Goal: Contribute content: Contribute content

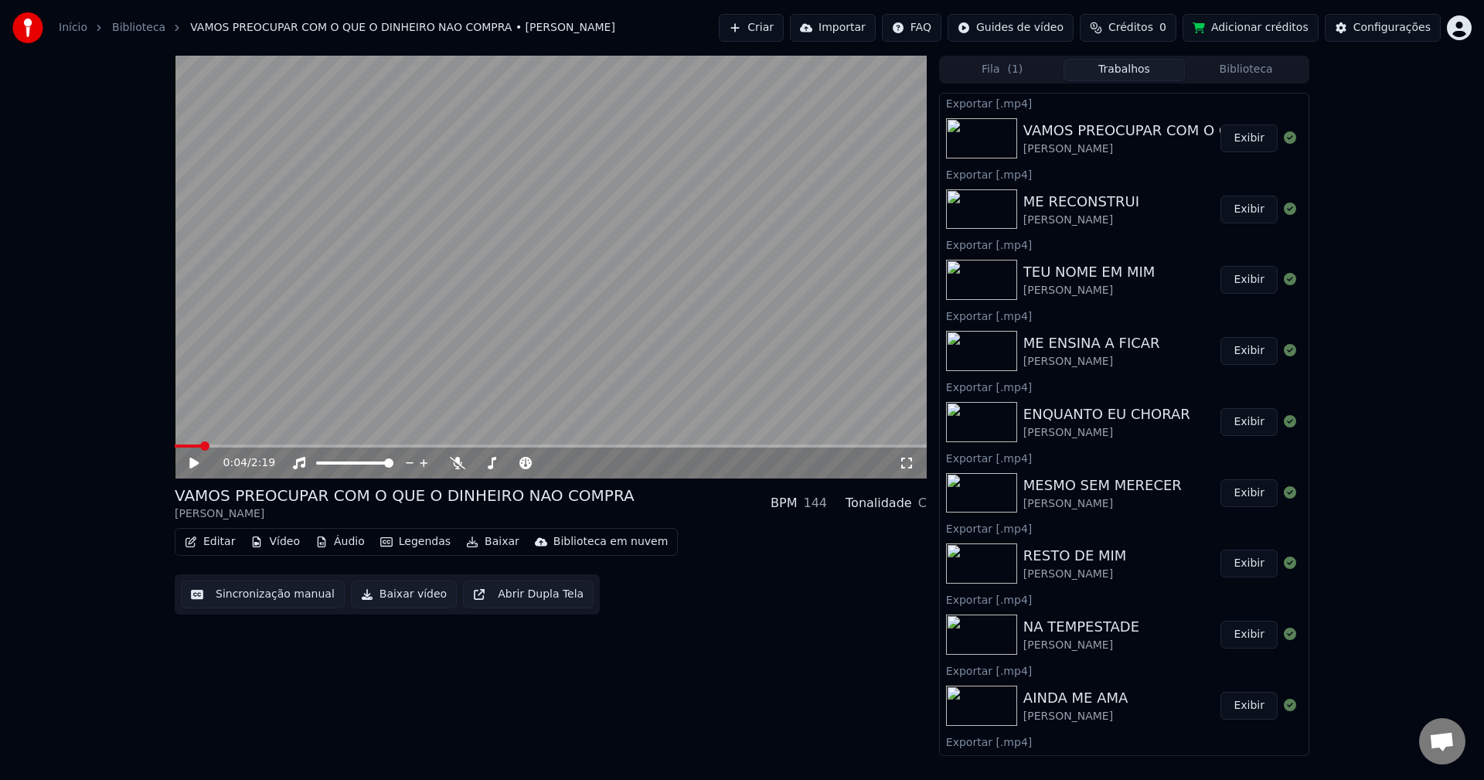
scroll to position [1459, 0]
click at [1239, 73] on button "Biblioteca" at bounding box center [1246, 70] width 122 height 22
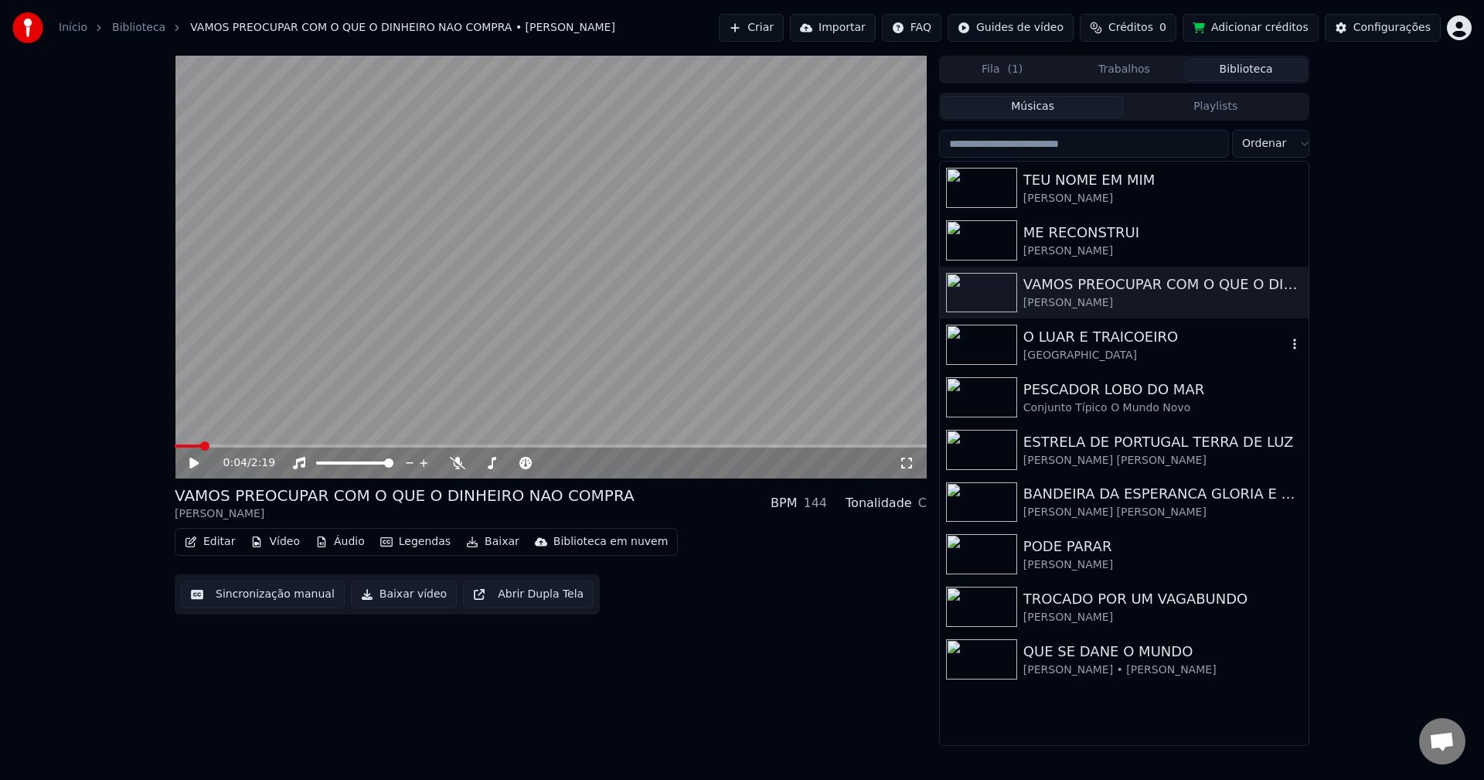
click at [1058, 346] on div "O LUAR E TRAICOEIRO" at bounding box center [1155, 337] width 264 height 22
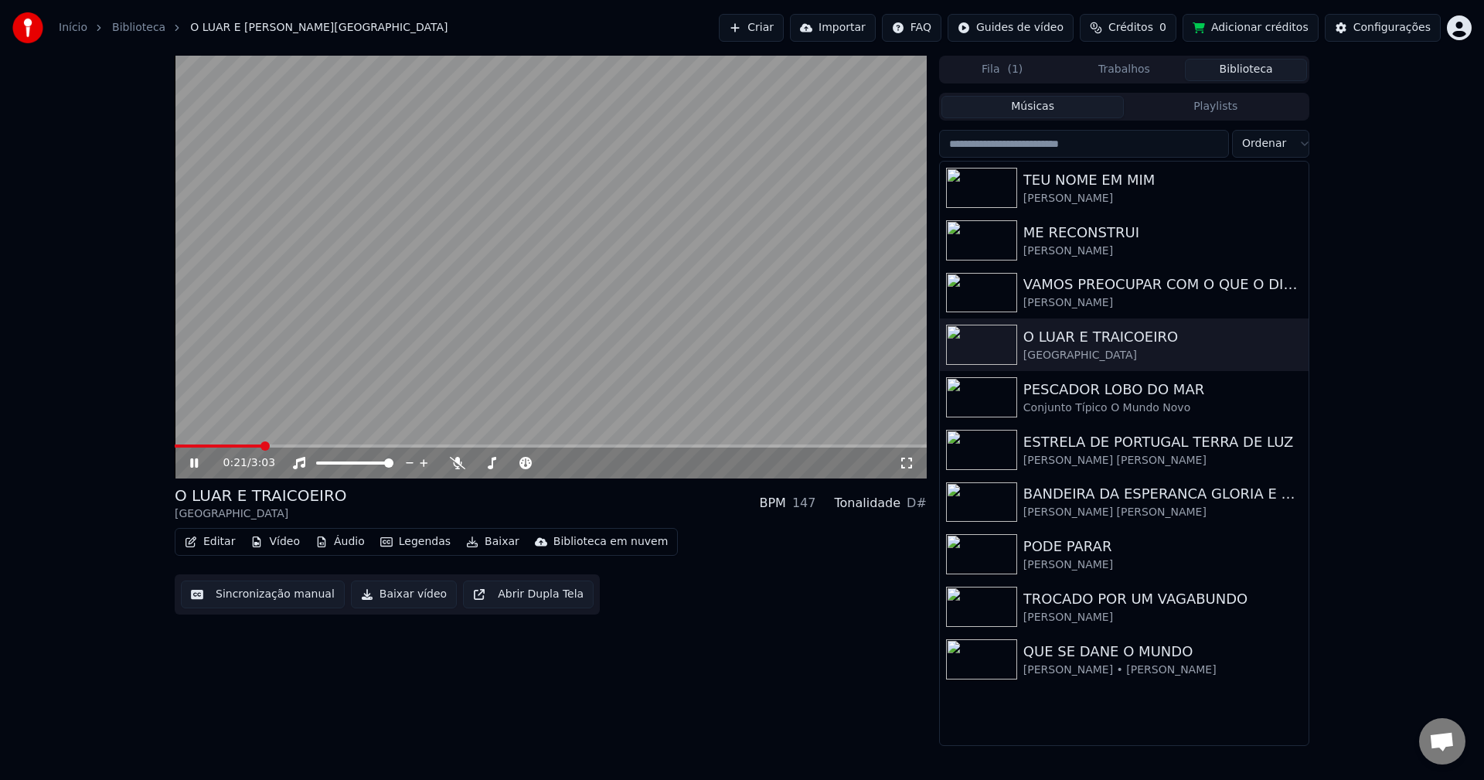
click at [259, 293] on video at bounding box center [551, 267] width 752 height 423
click at [246, 596] on button "Sincronização manual" at bounding box center [263, 595] width 164 height 28
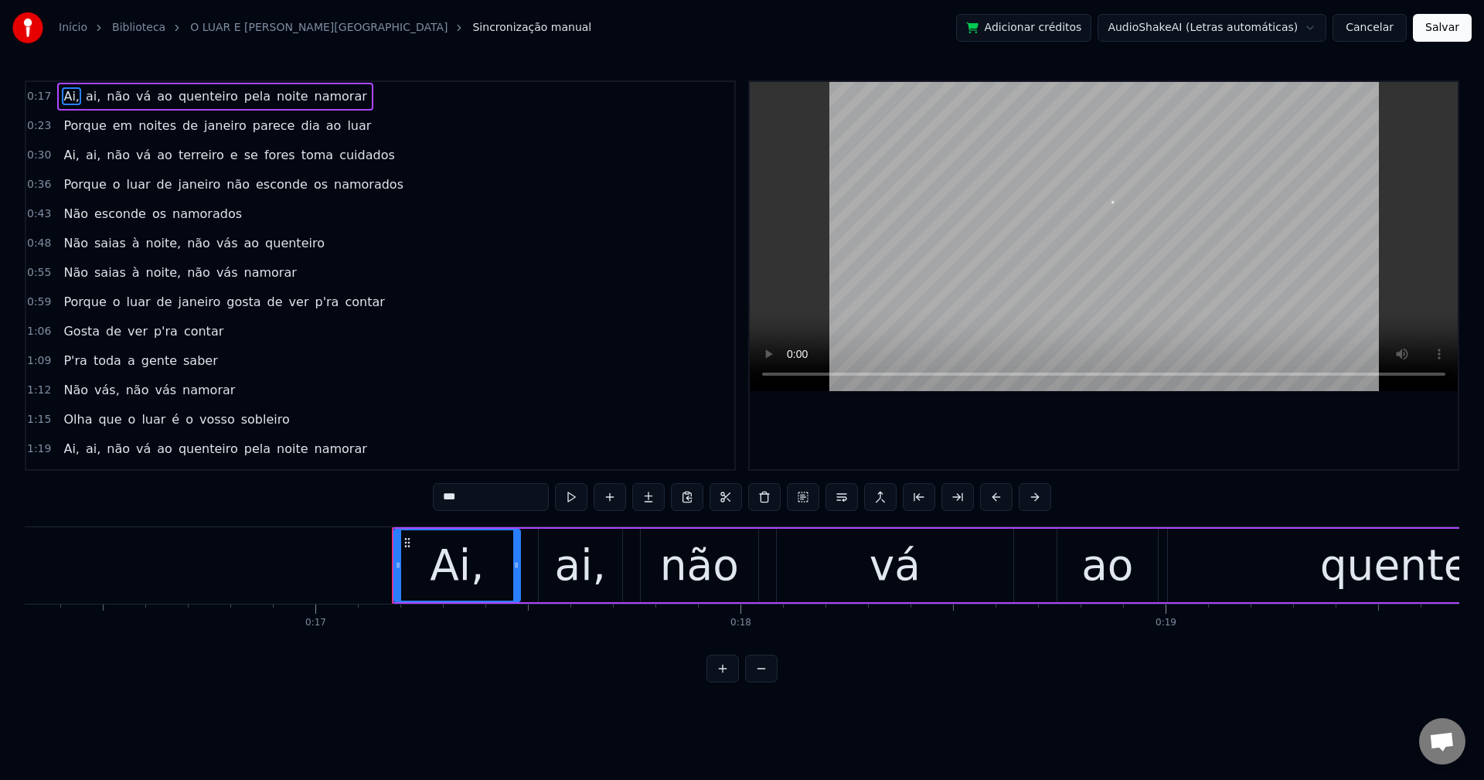
scroll to position [0, 7226]
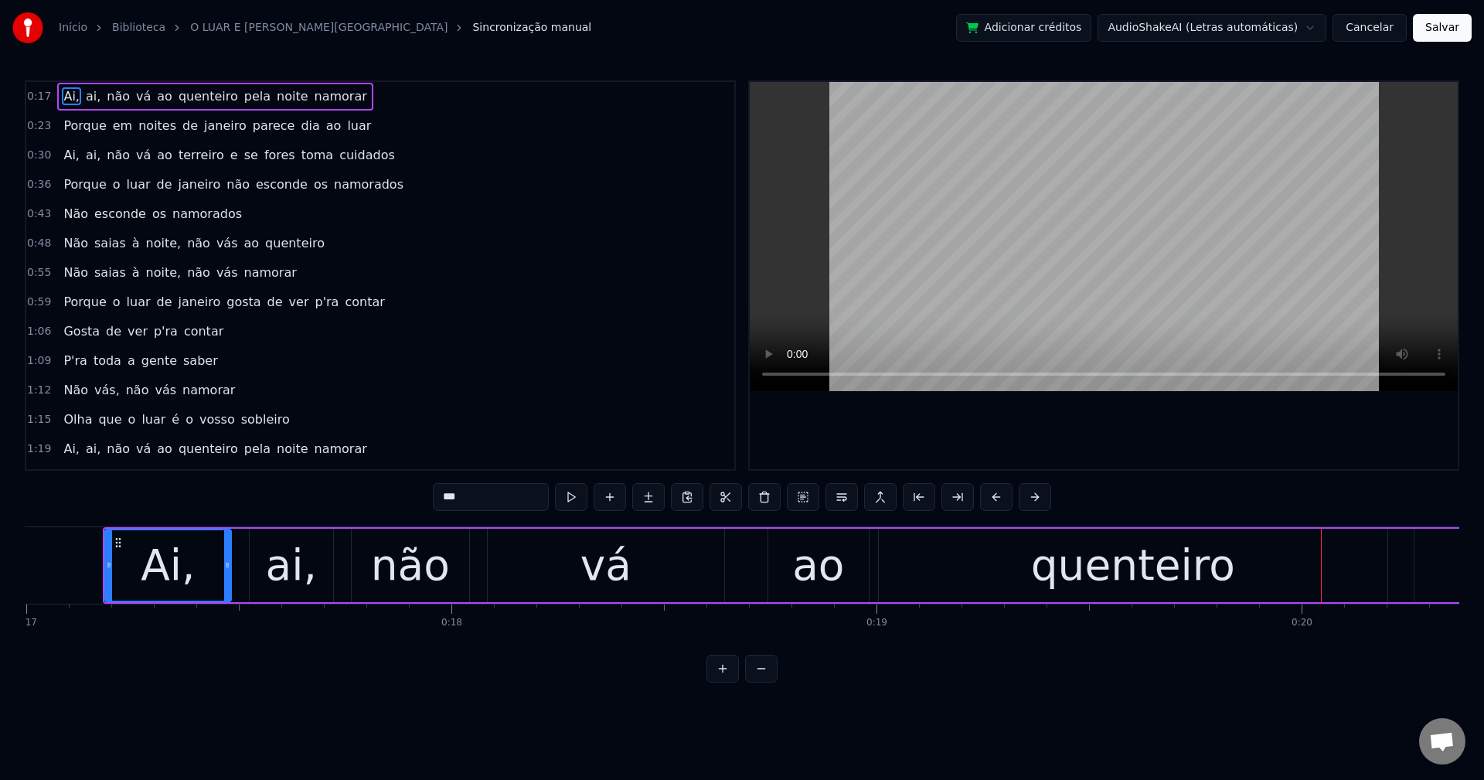
click at [71, 100] on span "Ai," at bounding box center [71, 96] width 19 height 18
click at [489, 508] on input "***" at bounding box center [491, 497] width 116 height 28
click at [85, 103] on span "ai," at bounding box center [89, 96] width 18 height 18
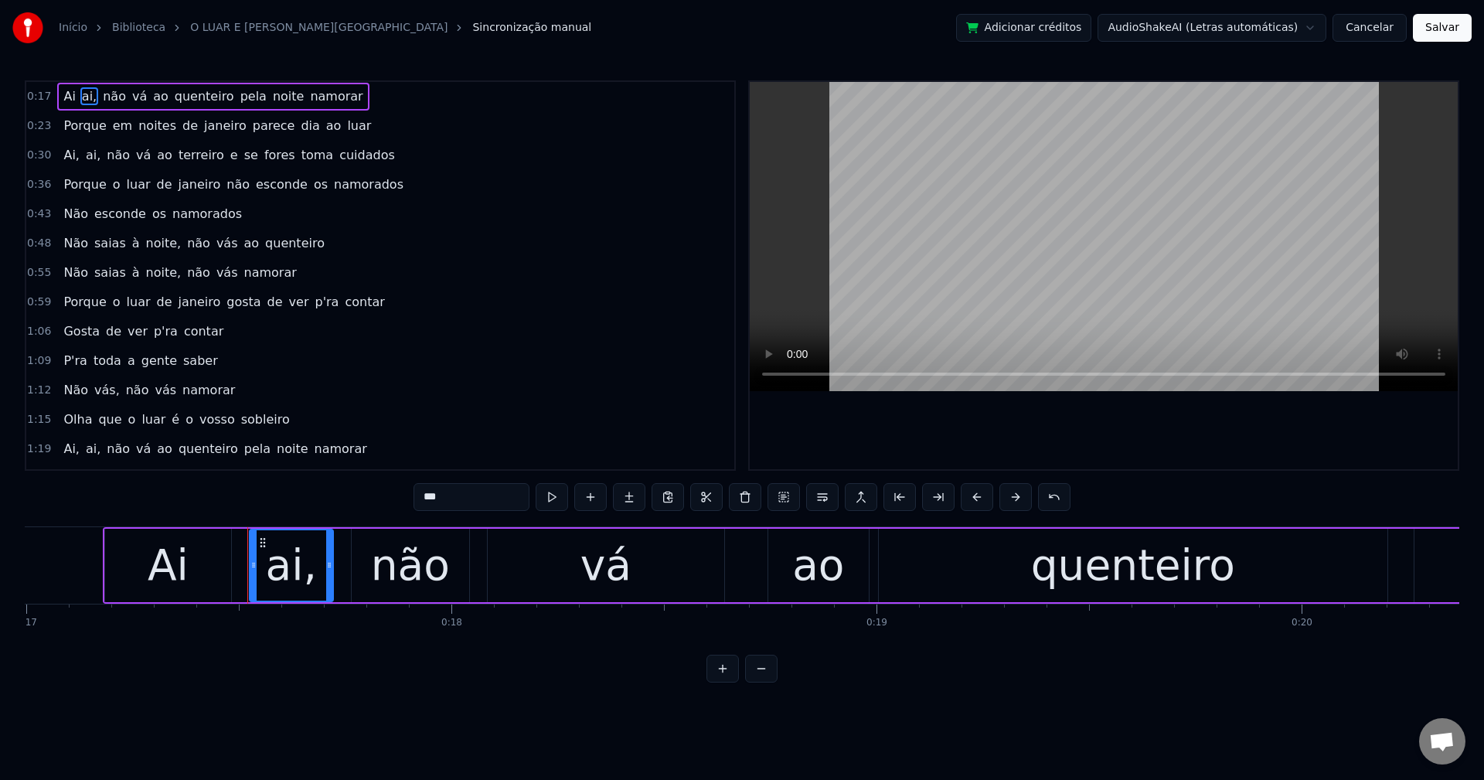
click at [468, 489] on input "***" at bounding box center [472, 497] width 116 height 28
click at [235, 97] on span "pela" at bounding box center [249, 96] width 29 height 18
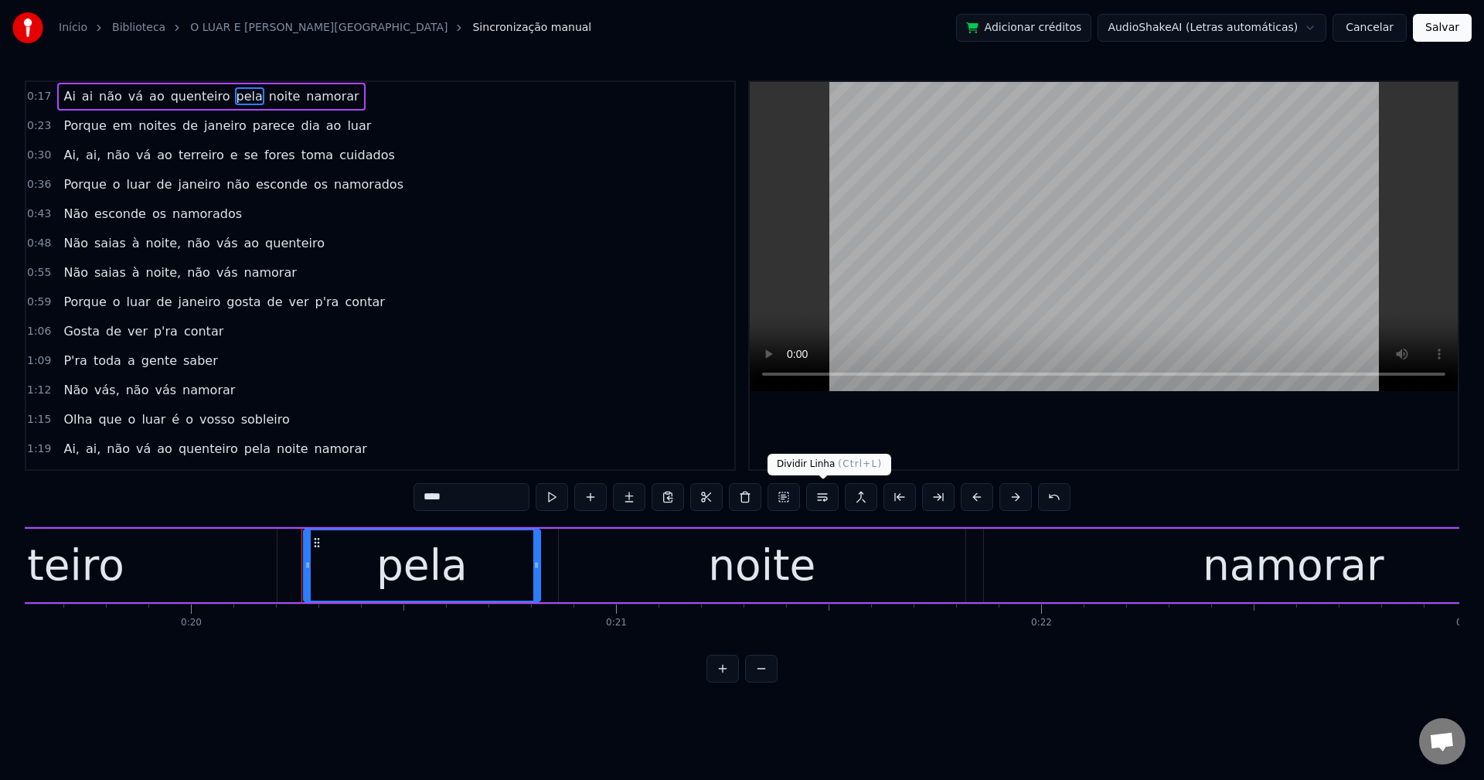
scroll to position [0, 8535]
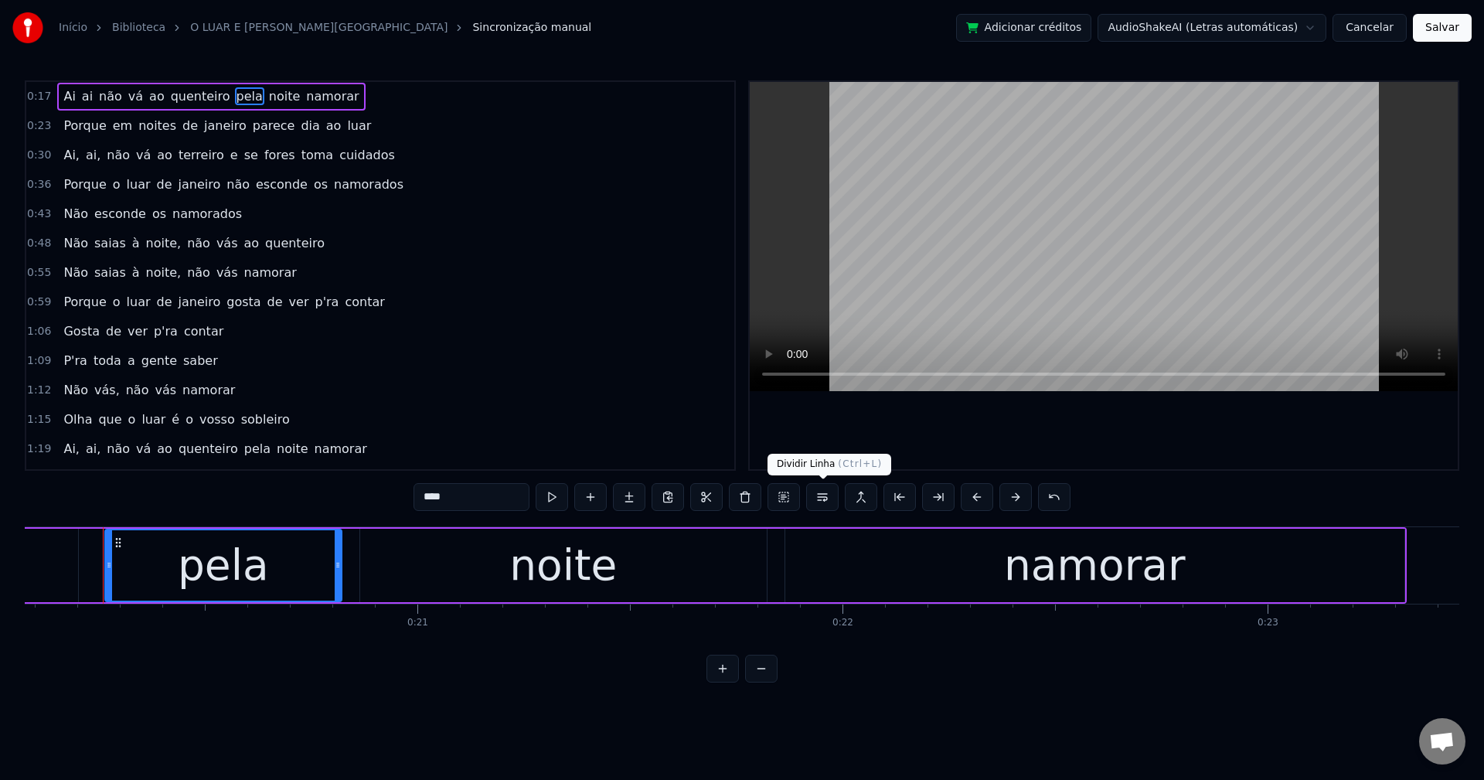
click at [832, 497] on button at bounding box center [822, 497] width 32 height 28
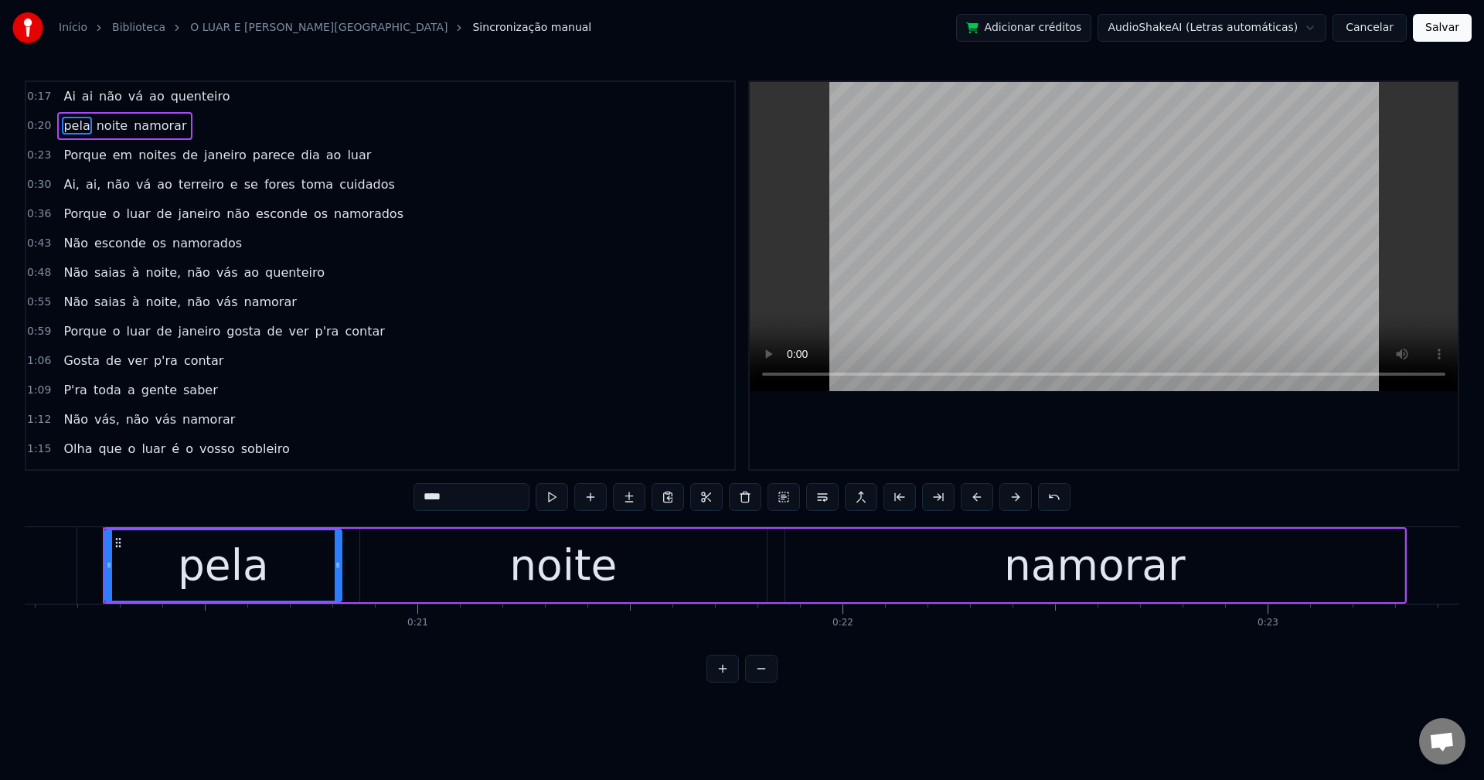
click at [251, 160] on span "parece" at bounding box center [274, 155] width 46 height 18
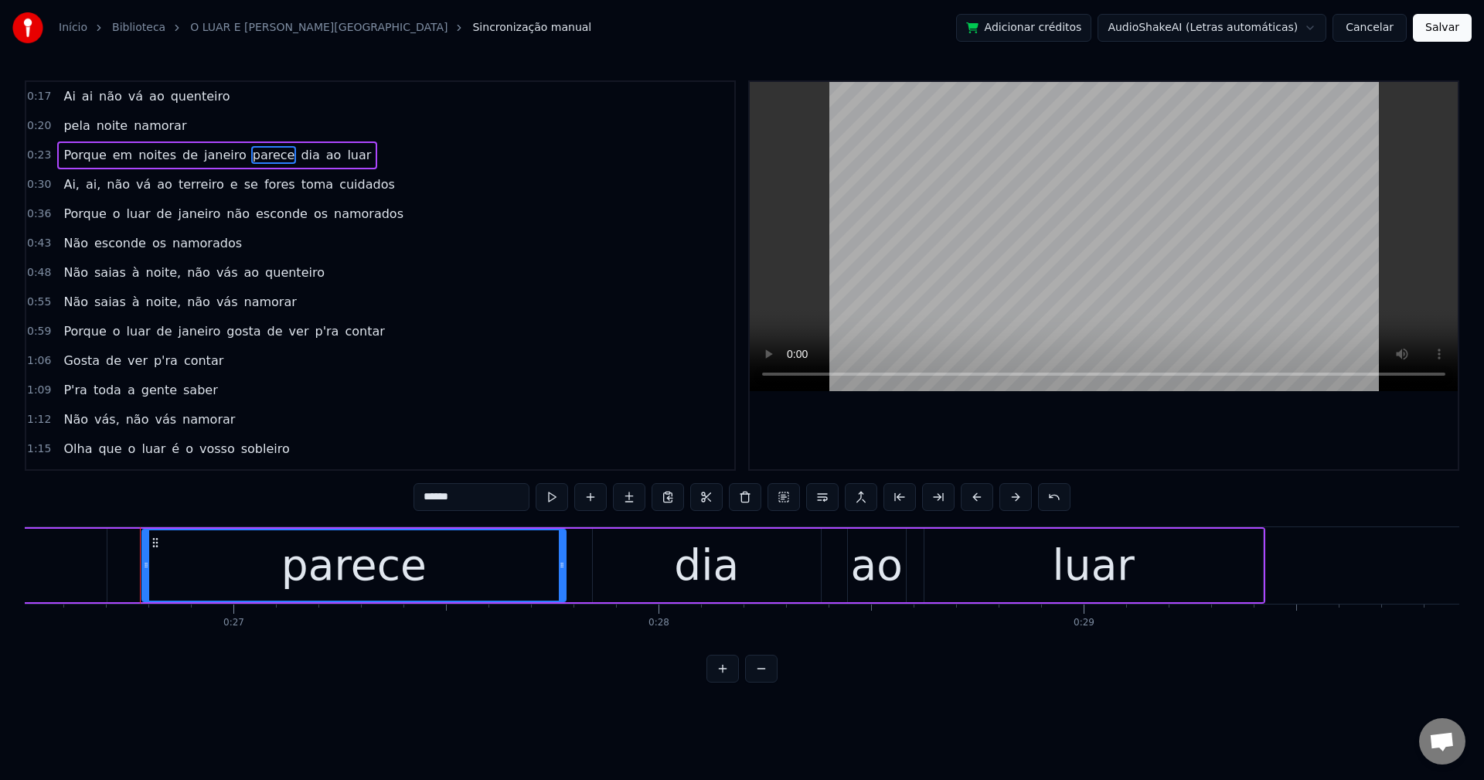
scroll to position [0, 11307]
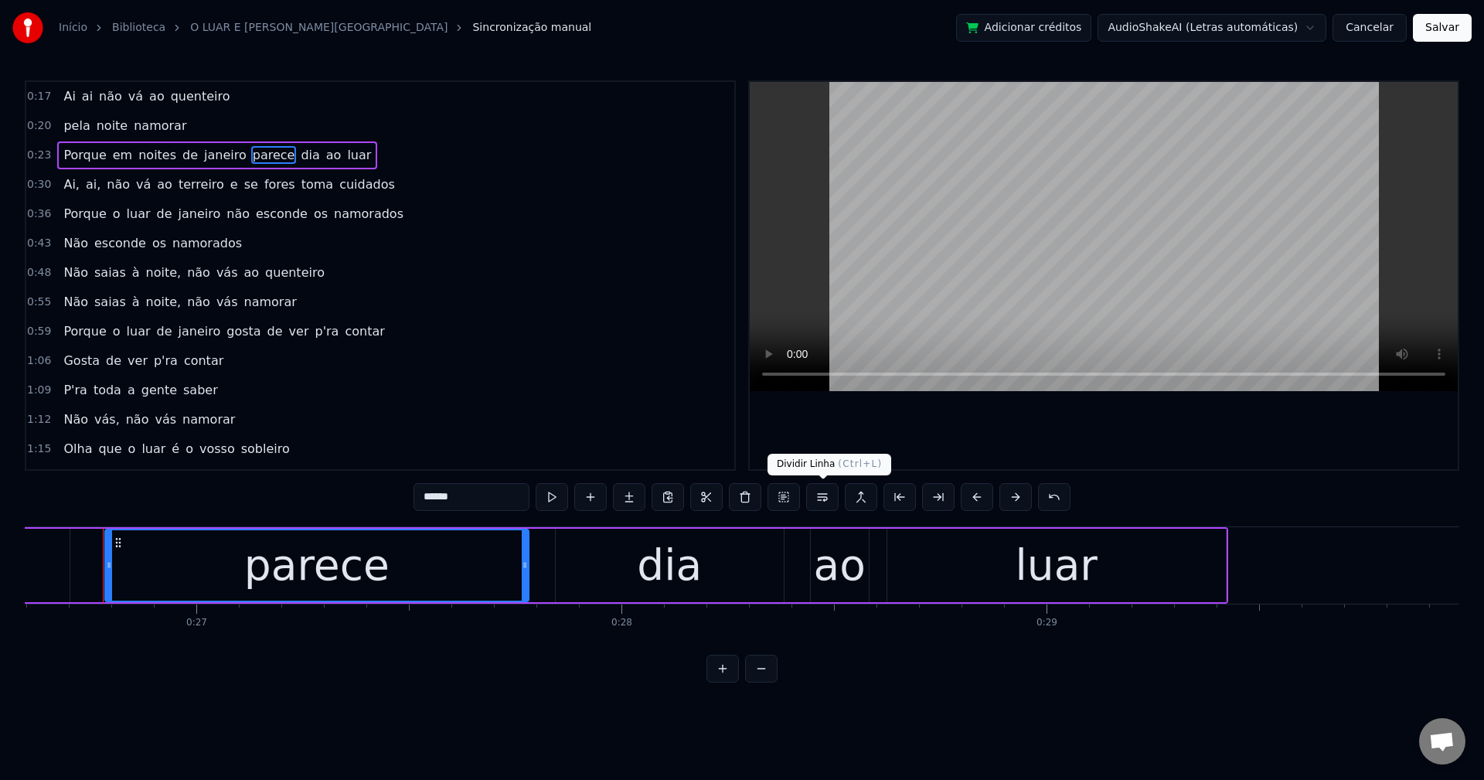
click at [813, 504] on button at bounding box center [822, 497] width 32 height 28
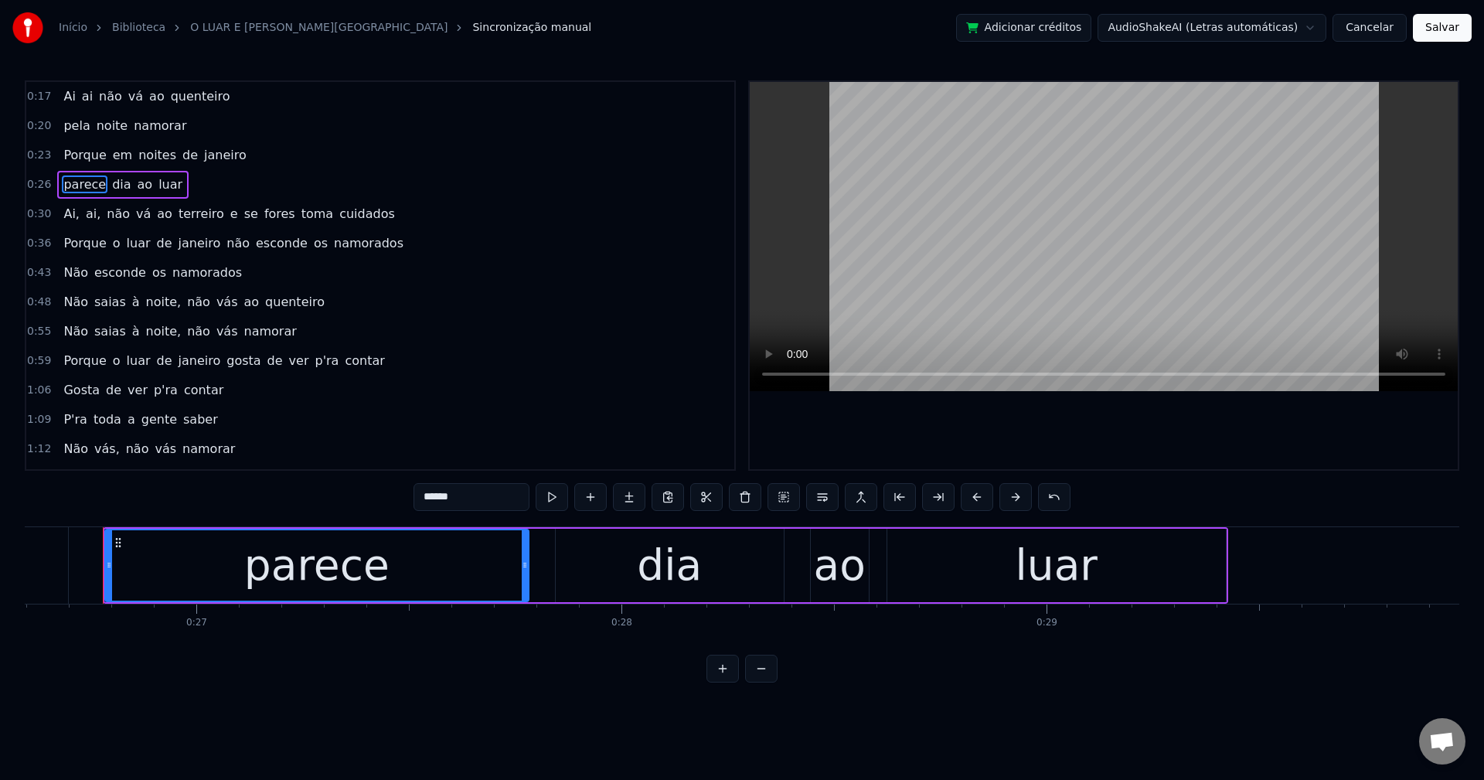
click at [220, 162] on span "janeiro" at bounding box center [226, 155] width 46 height 18
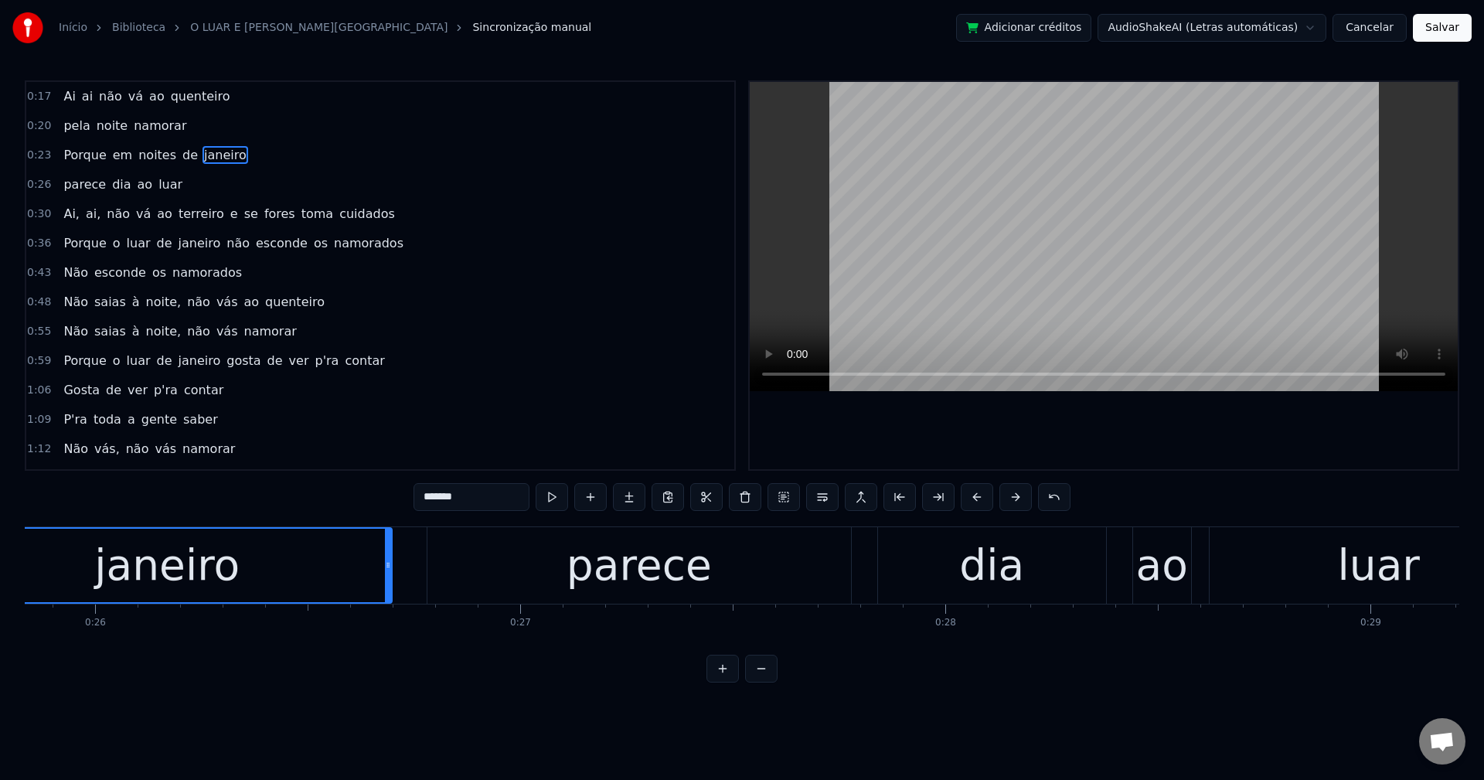
scroll to position [0, 10823]
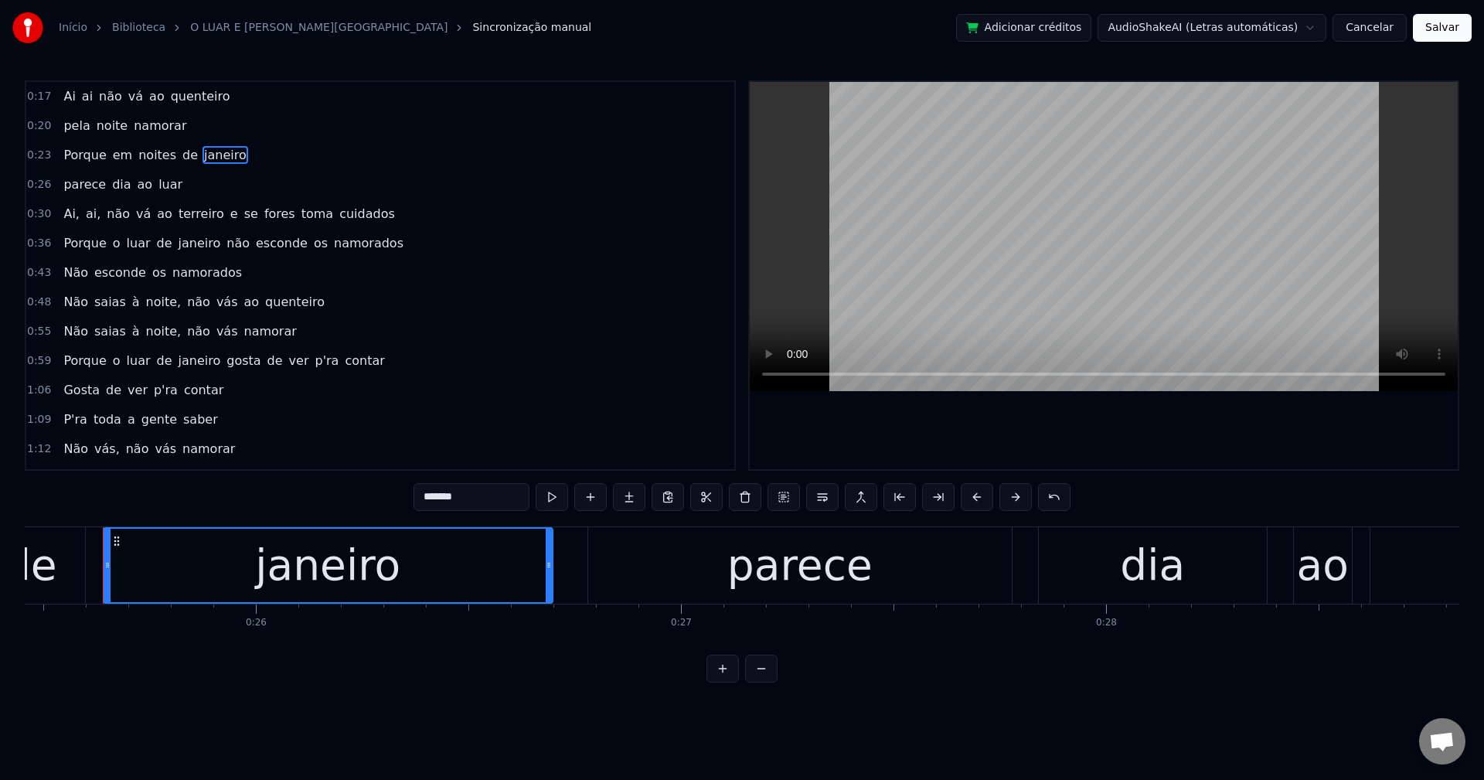
click at [432, 502] on input "*******" at bounding box center [472, 497] width 116 height 28
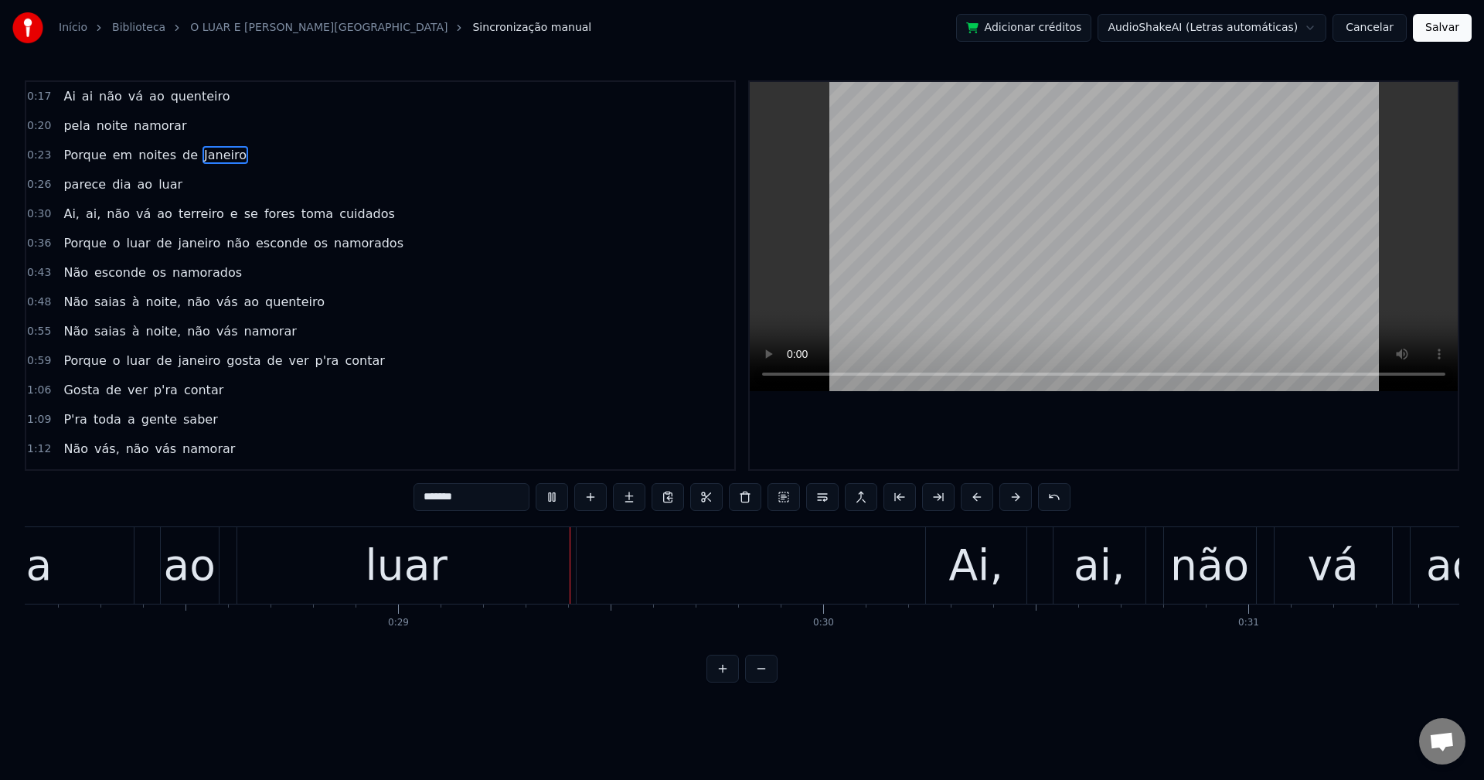
scroll to position [0, 12109]
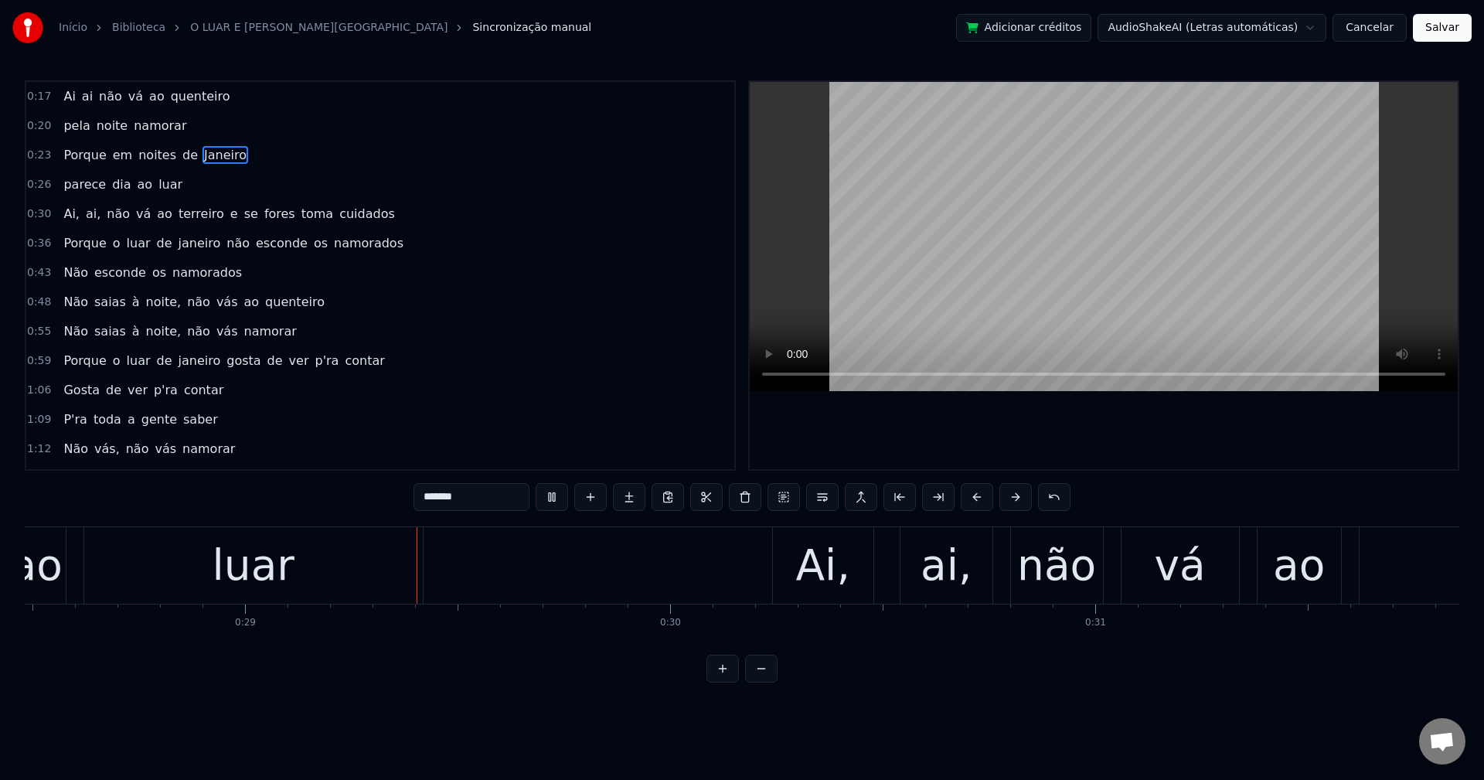
click at [62, 215] on span "Ai," at bounding box center [71, 214] width 19 height 18
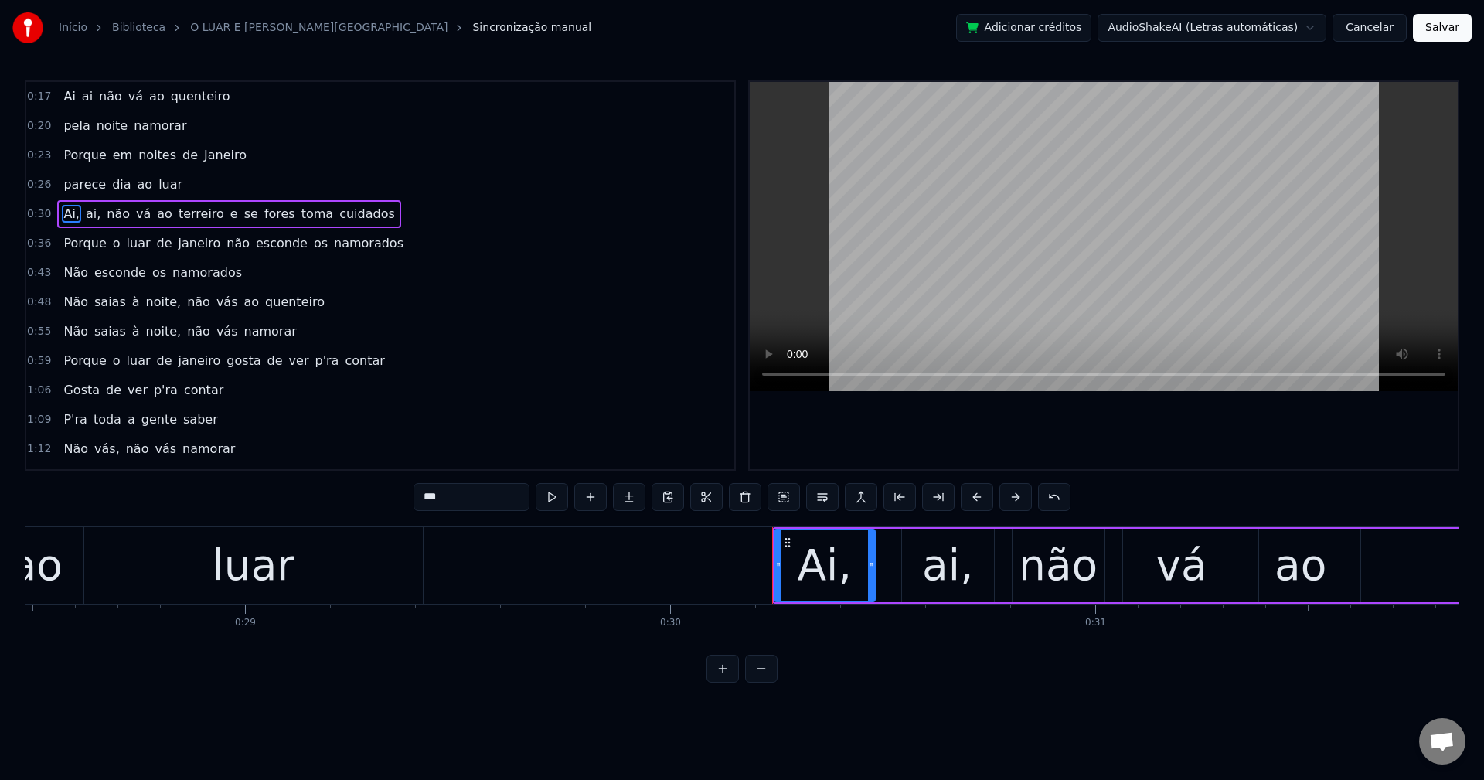
click at [461, 497] on input "***" at bounding box center [472, 497] width 116 height 28
click at [80, 211] on span "ai," at bounding box center [89, 214] width 18 height 18
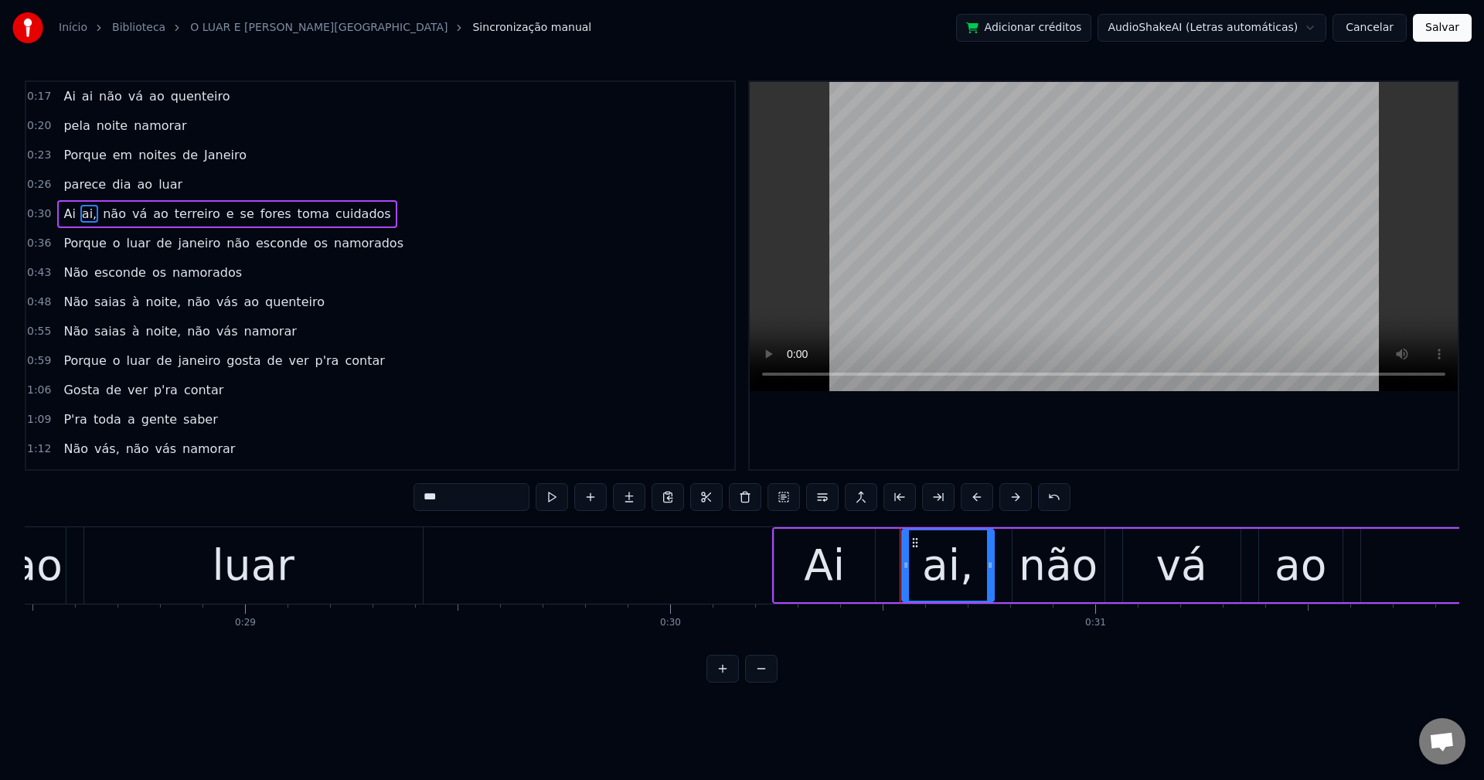
click at [465, 485] on input "***" at bounding box center [472, 497] width 116 height 28
click at [221, 214] on span "e" at bounding box center [226, 214] width 11 height 18
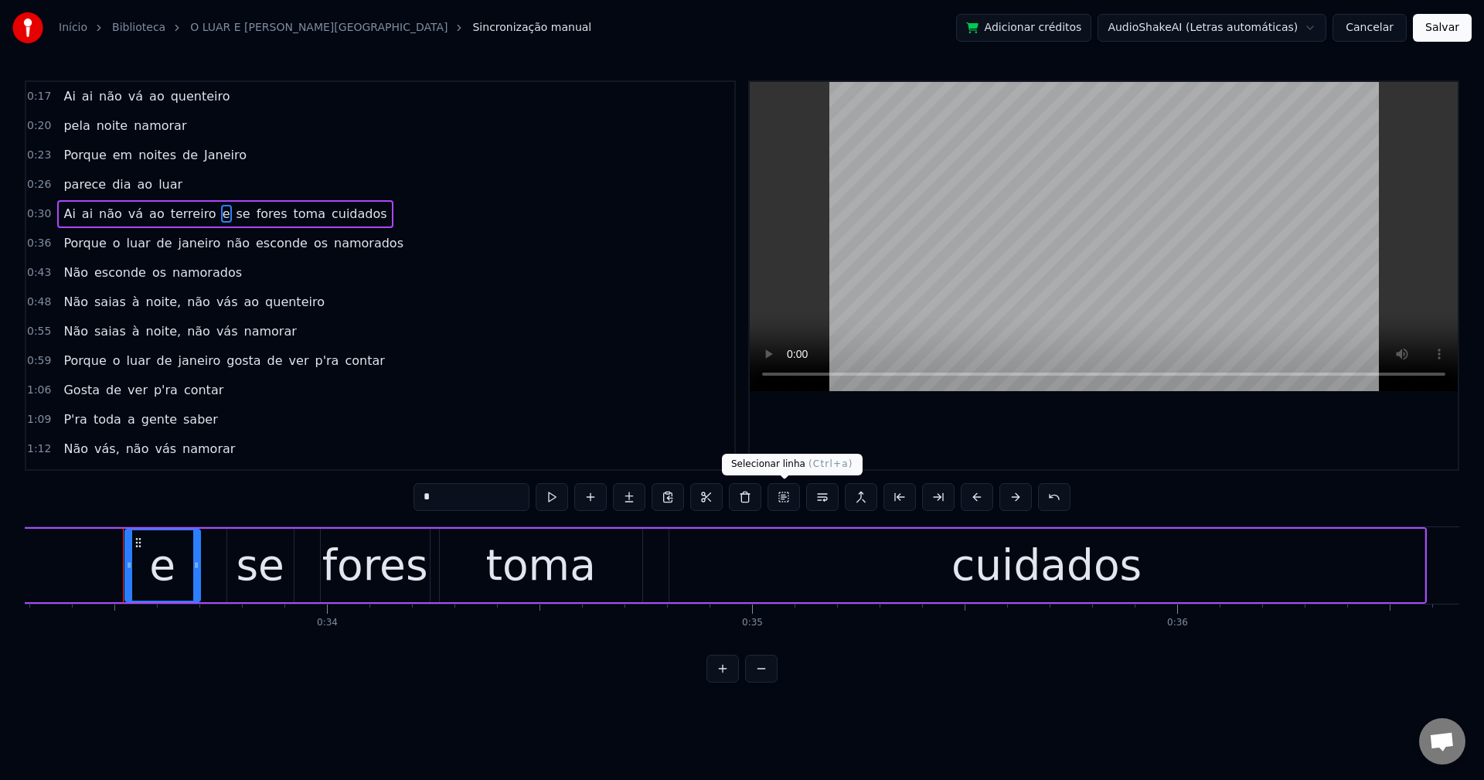
scroll to position [0, 14173]
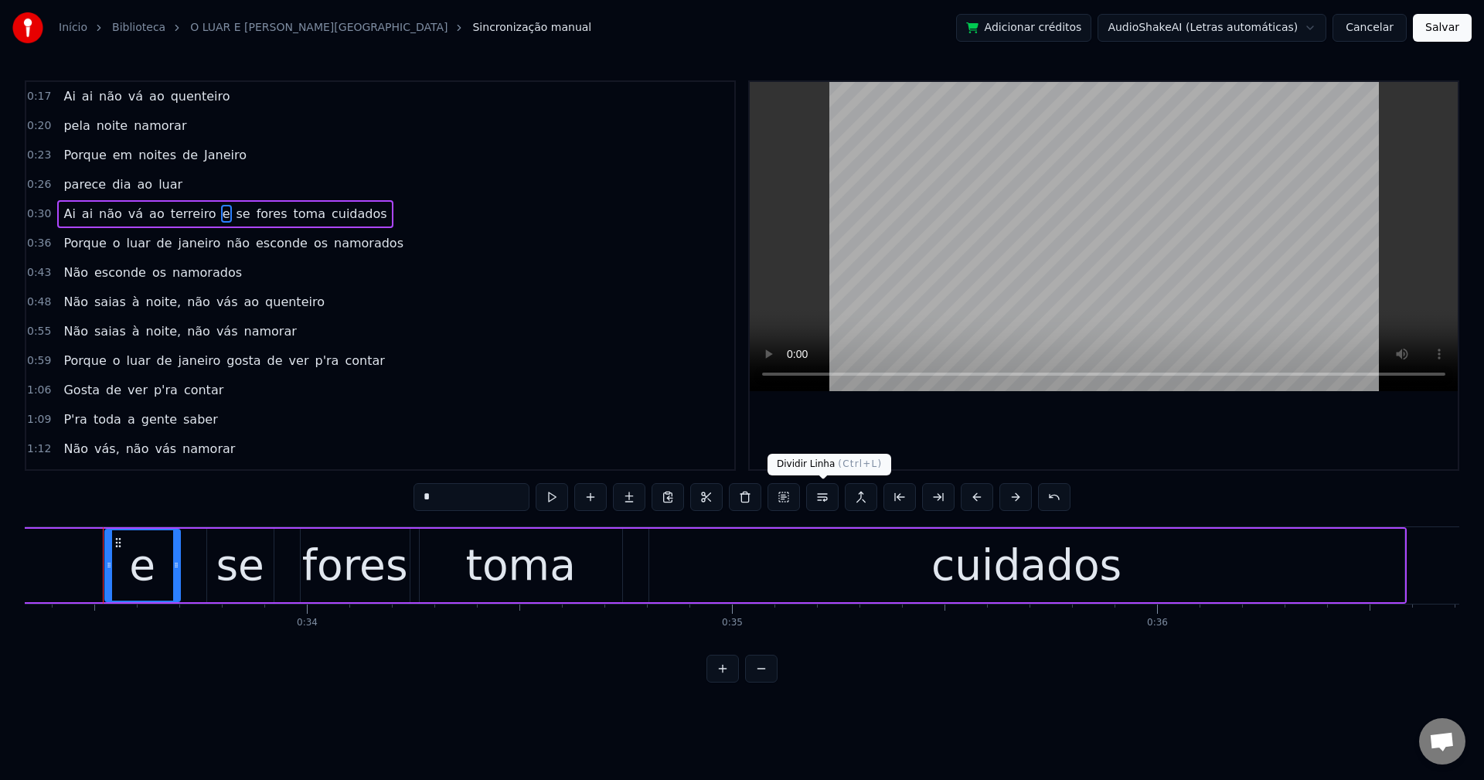
click at [815, 495] on button at bounding box center [822, 497] width 32 height 28
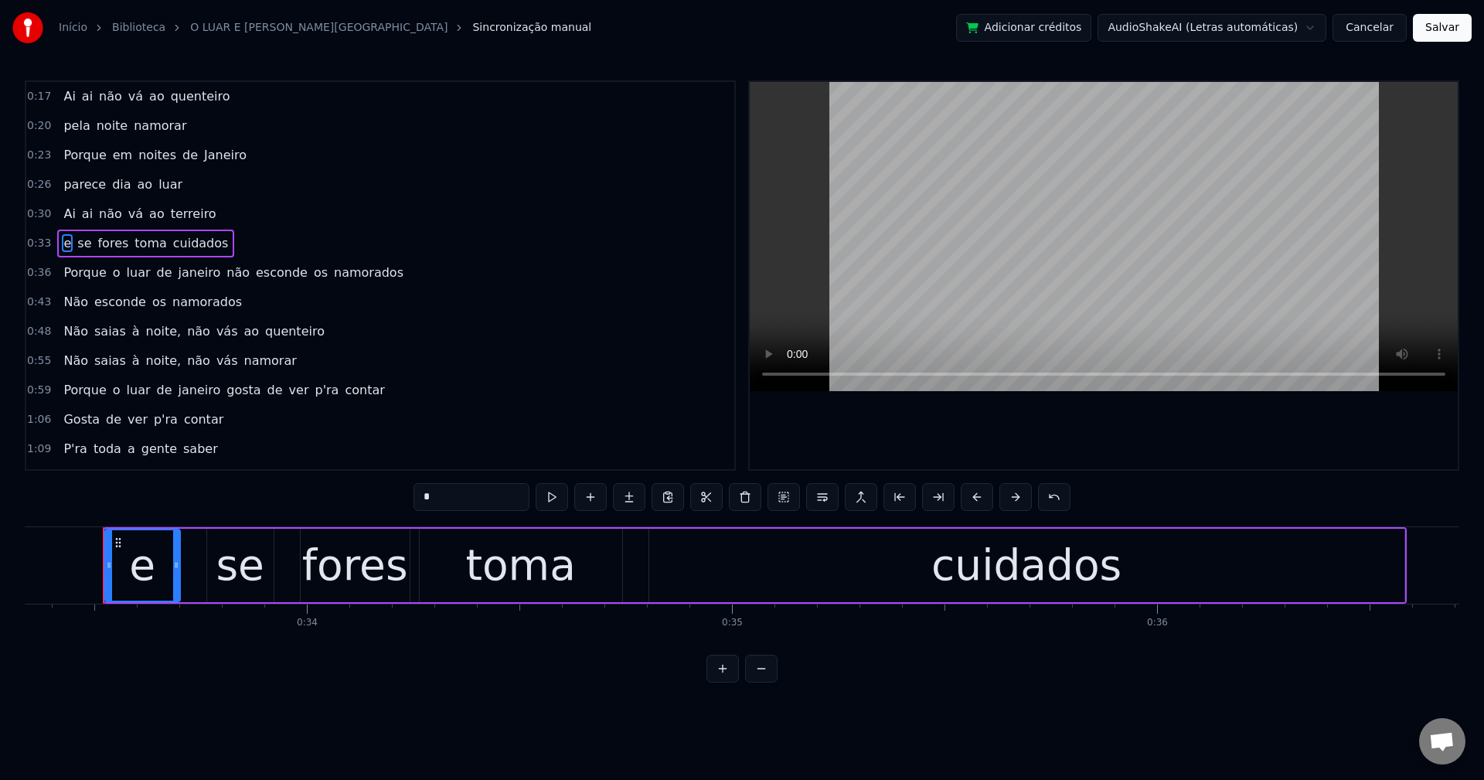
click at [73, 272] on span "Porque" at bounding box center [85, 273] width 46 height 18
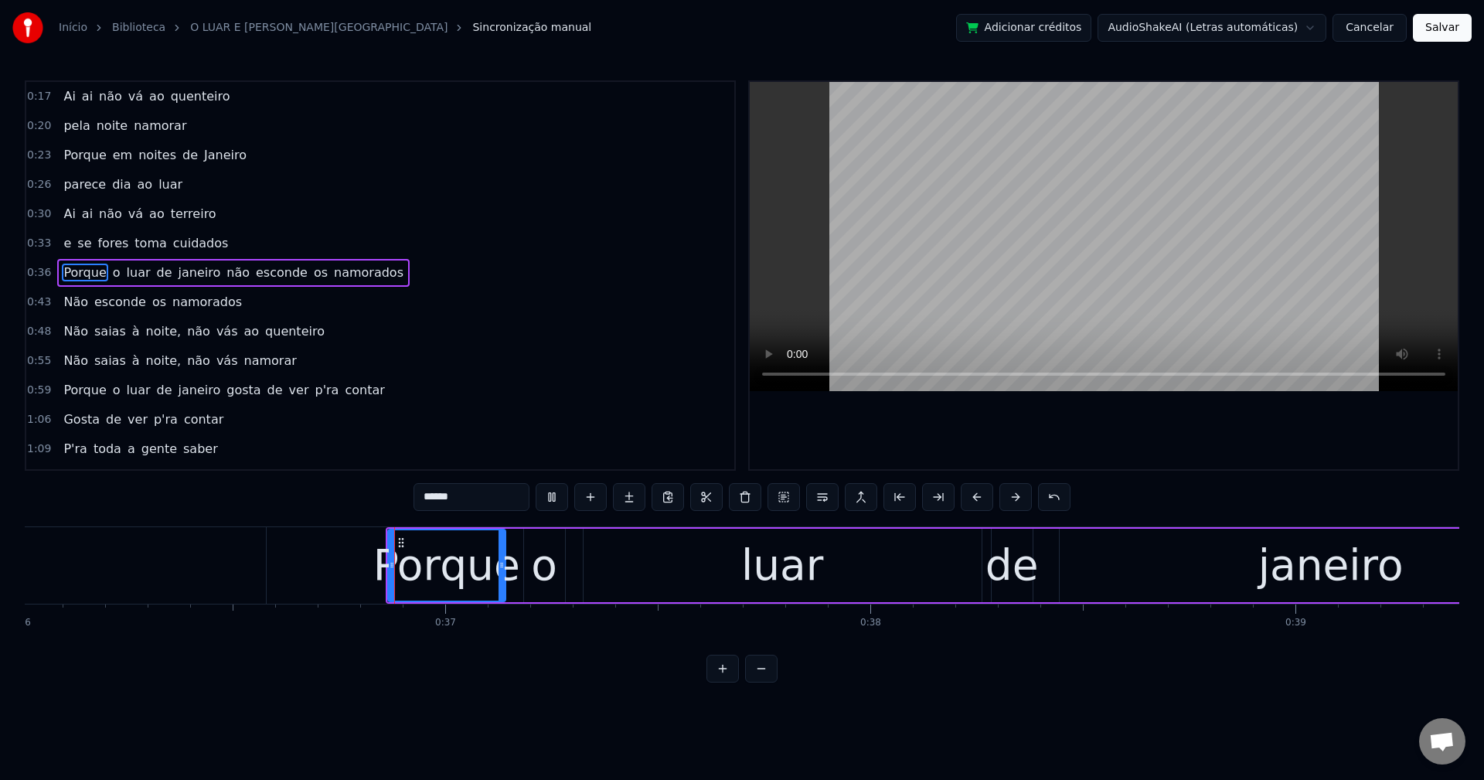
scroll to position [0, 15593]
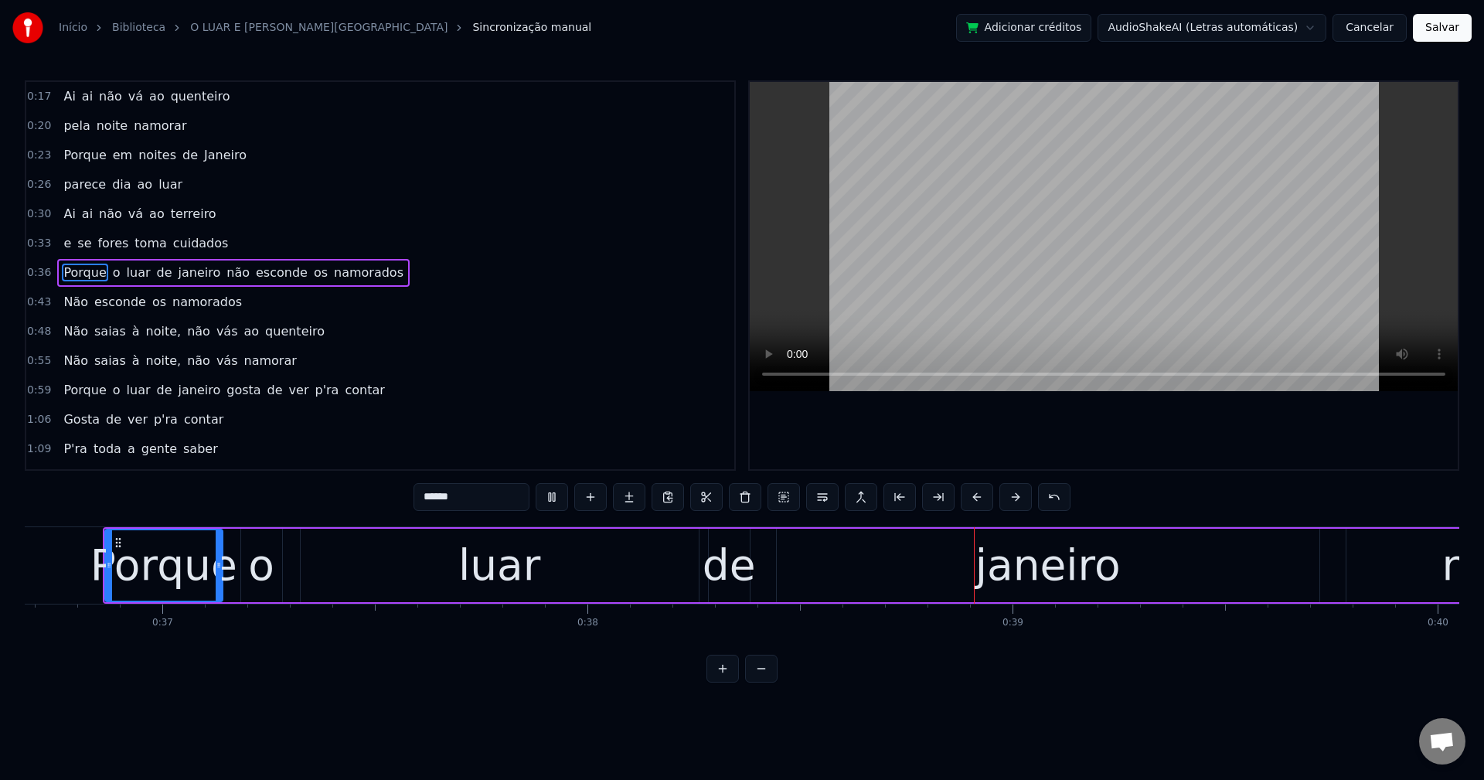
click at [177, 274] on span "janeiro" at bounding box center [200, 273] width 46 height 18
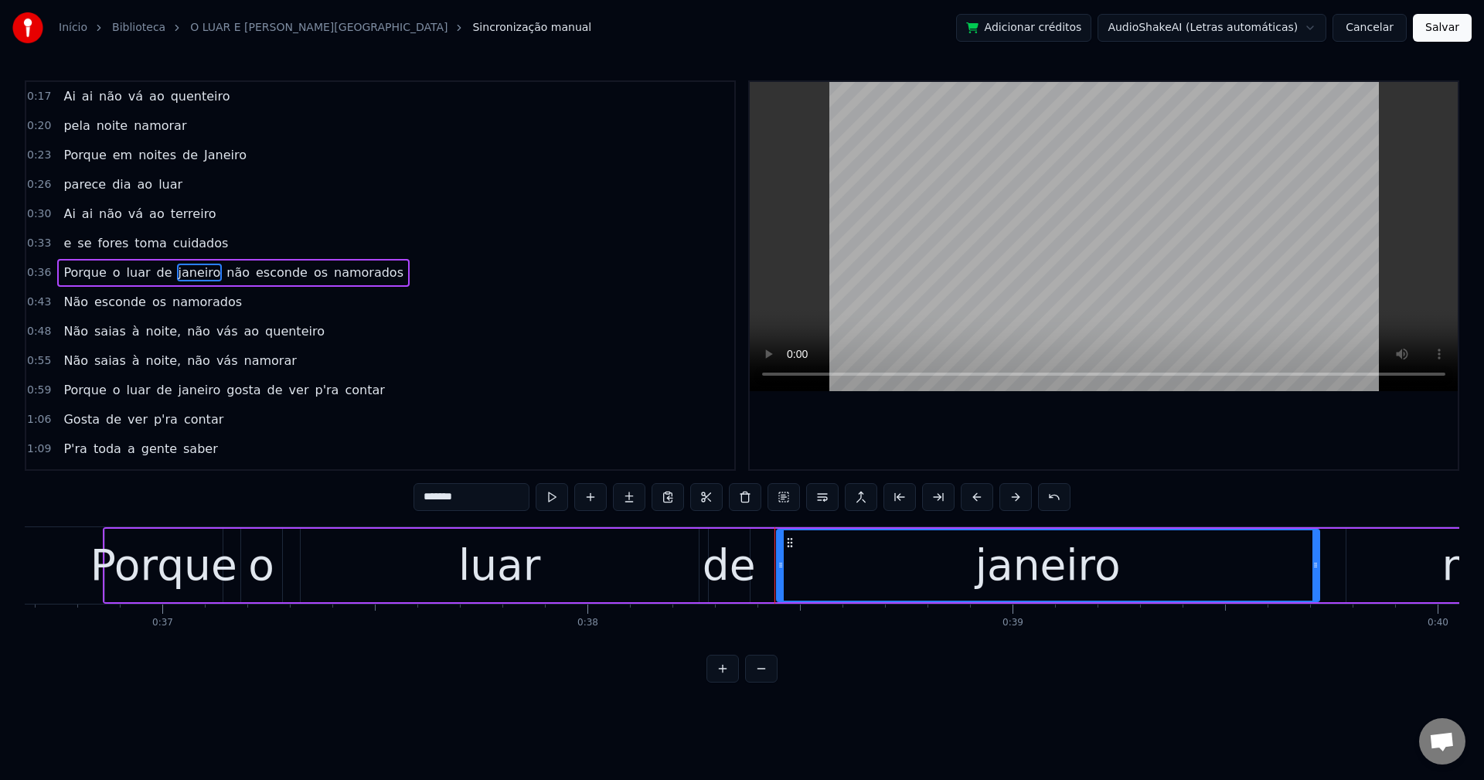
drag, startPoint x: 438, startPoint y: 495, endPoint x: 453, endPoint y: 499, distance: 15.0
click at [440, 495] on input "*******" at bounding box center [472, 497] width 116 height 28
click at [226, 273] on span "não" at bounding box center [239, 273] width 26 height 18
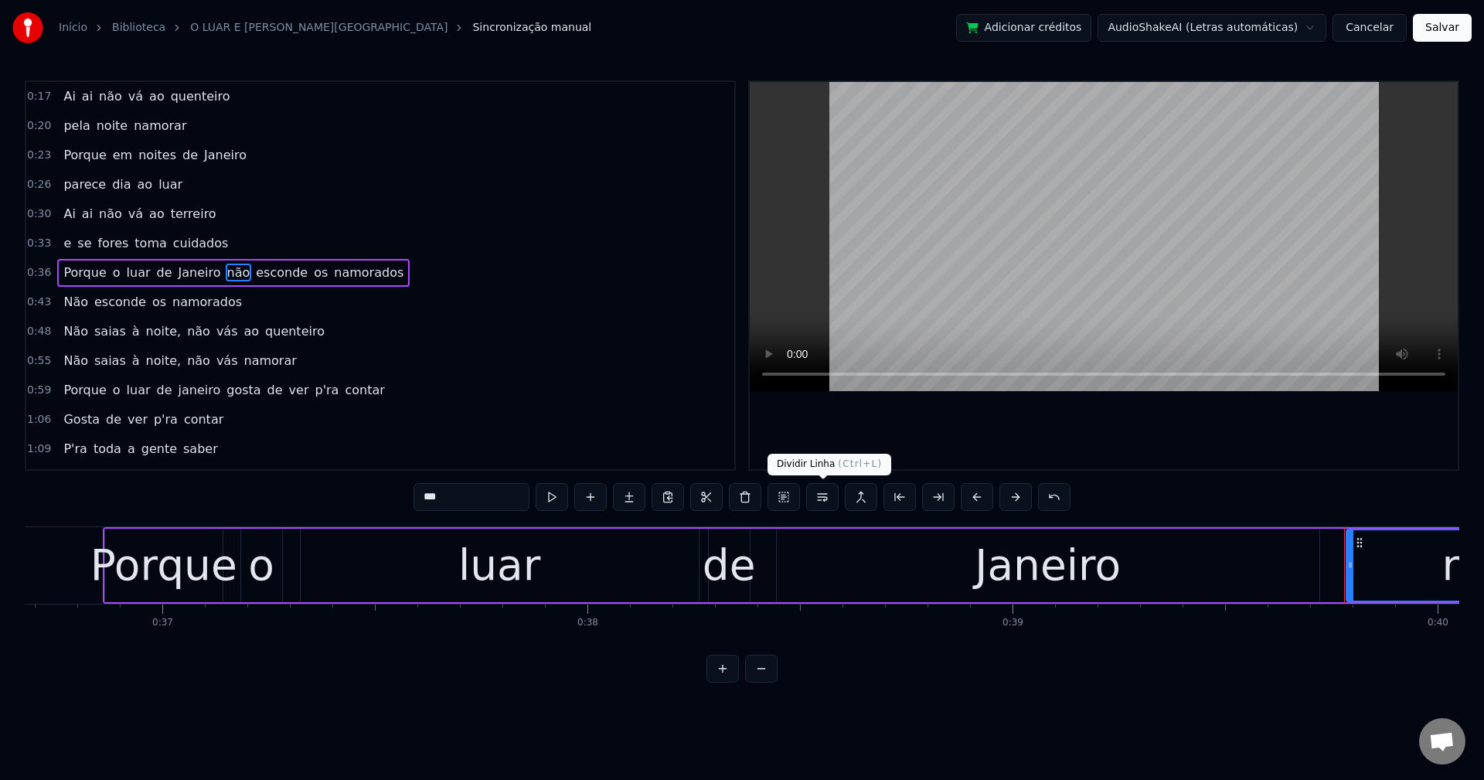
click at [818, 501] on button at bounding box center [822, 497] width 32 height 28
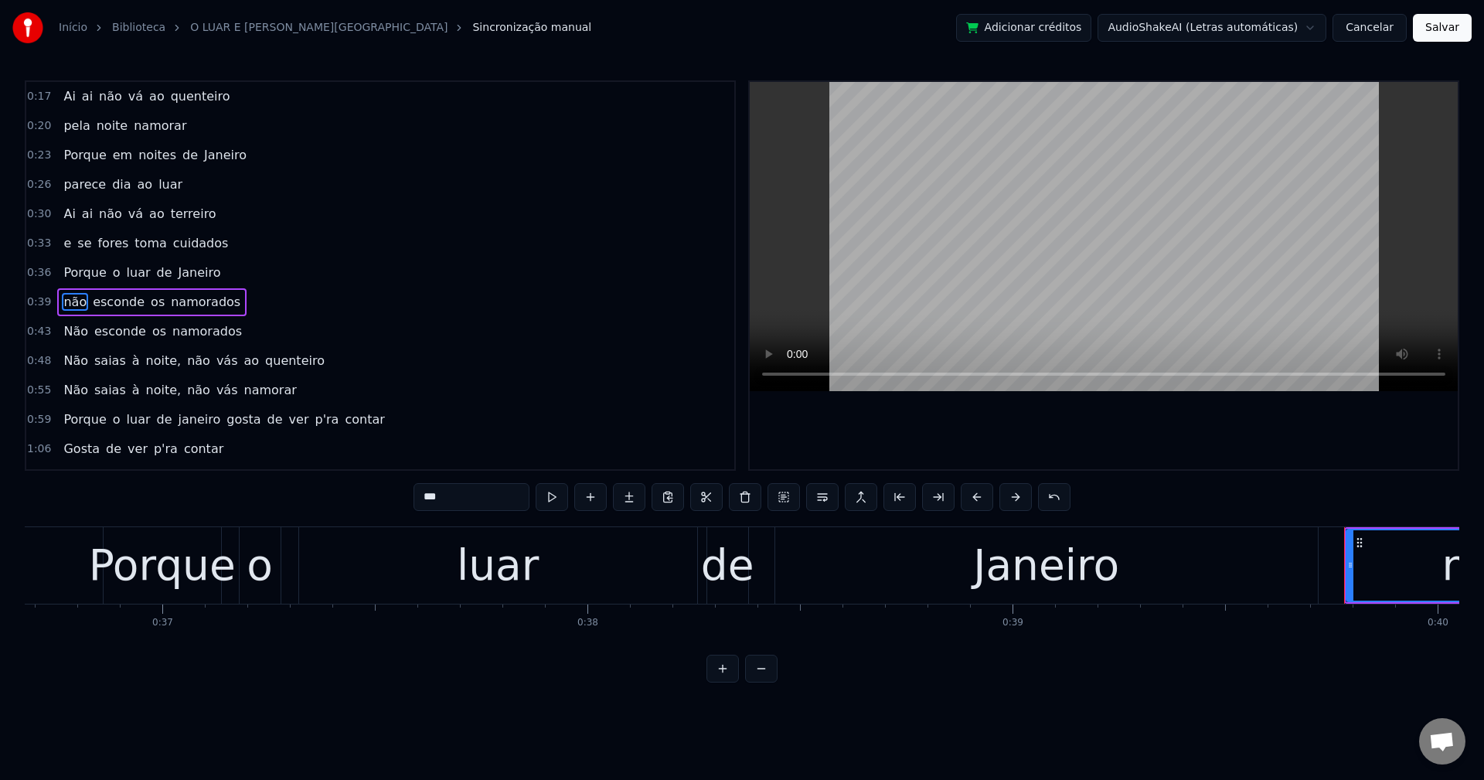
scroll to position [26, 0]
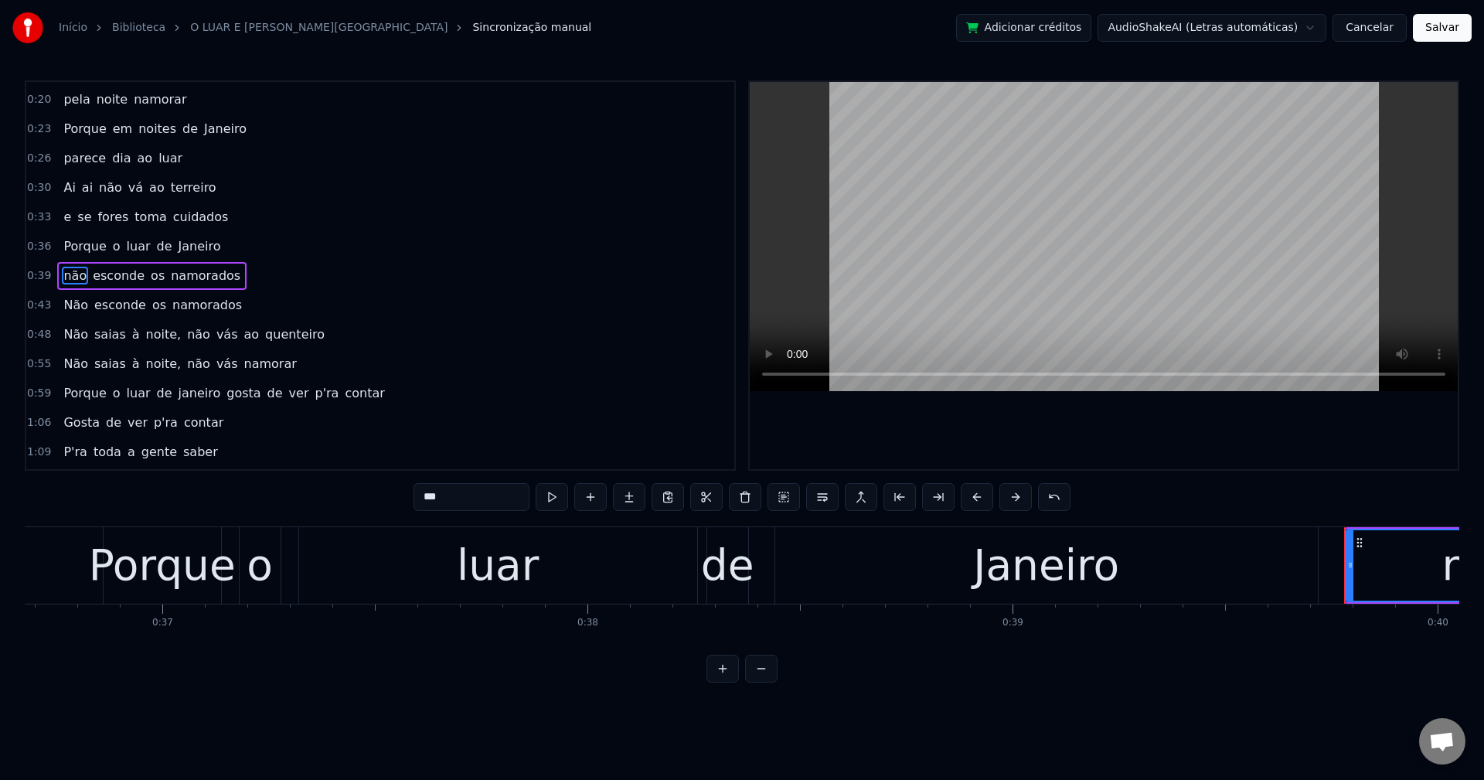
click at [145, 339] on span "noite," at bounding box center [164, 334] width 39 height 18
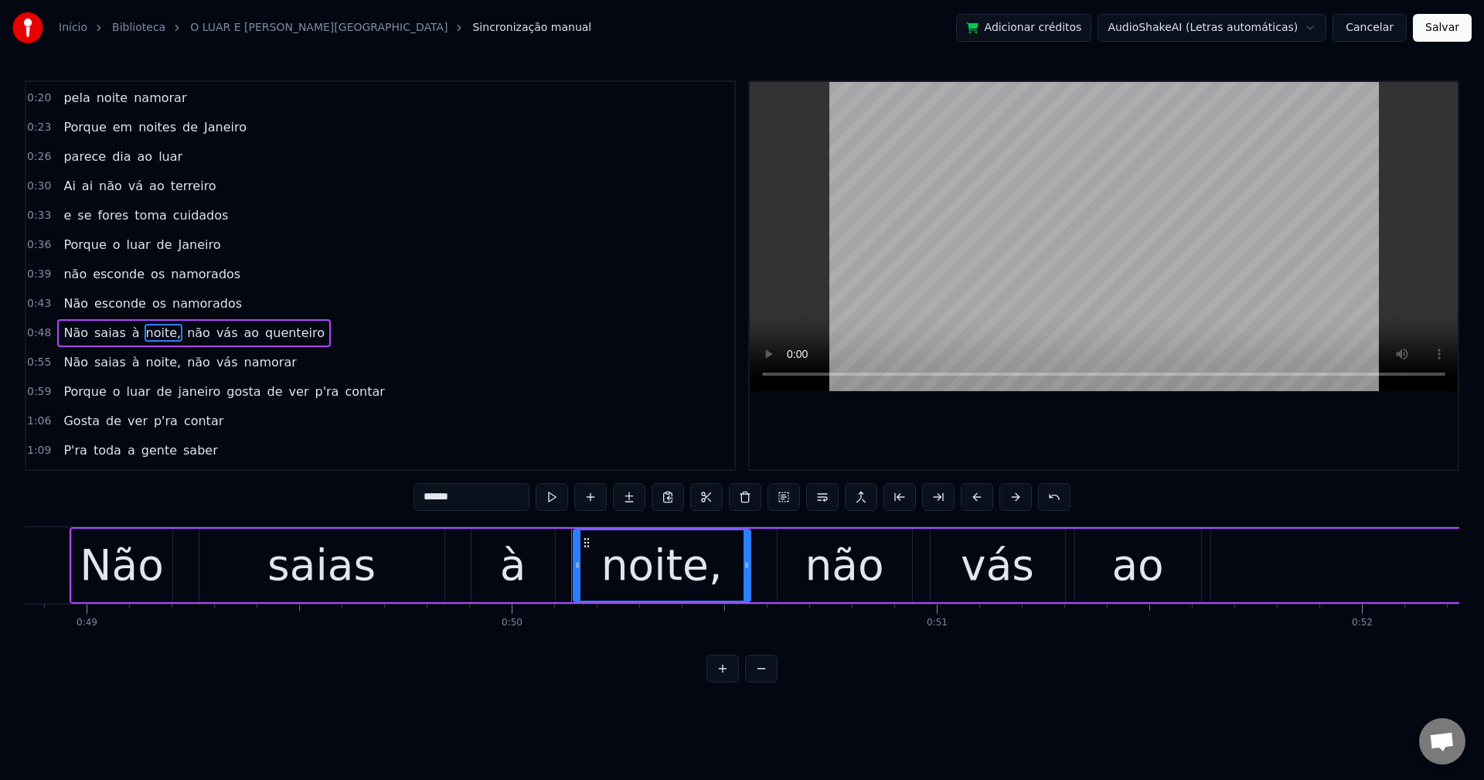
scroll to position [0, 21238]
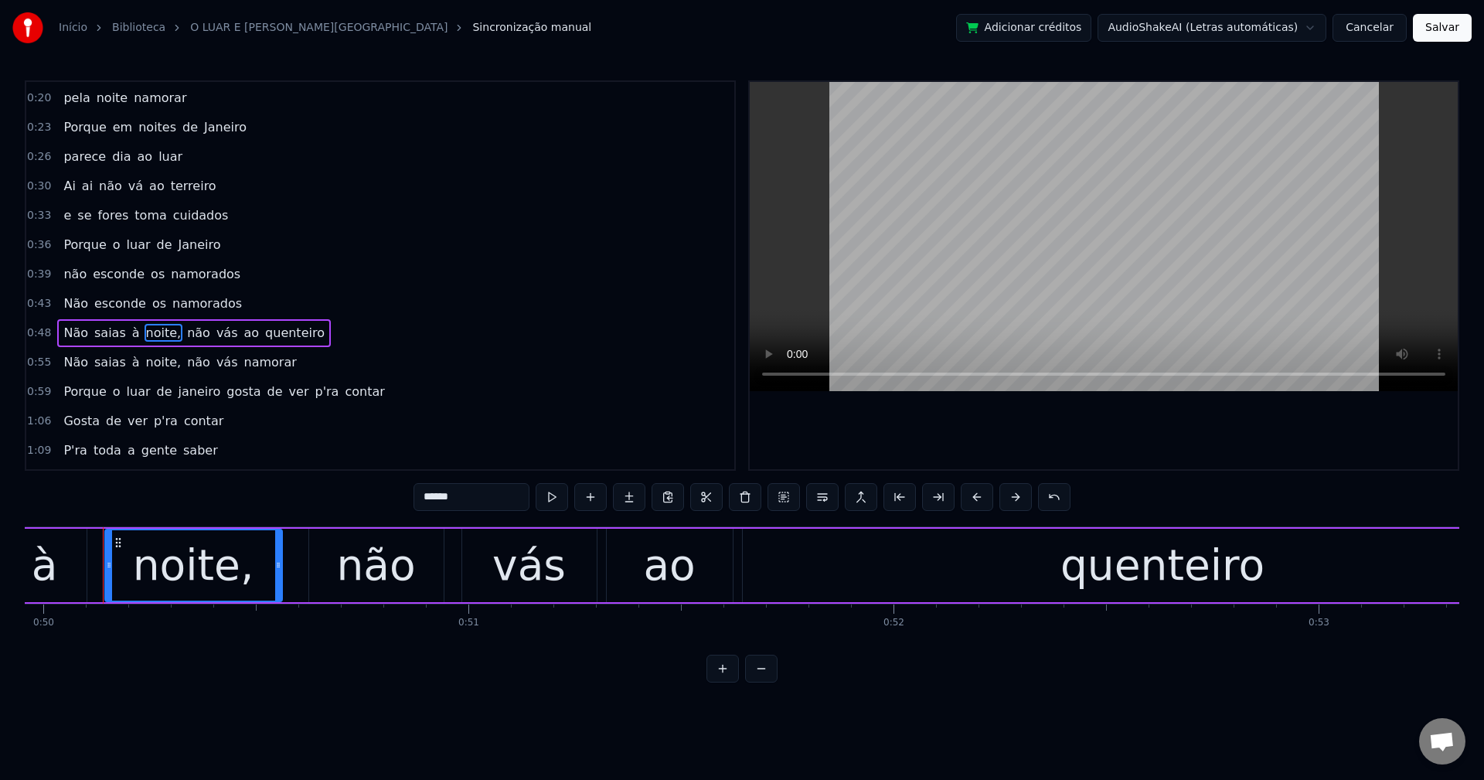
click at [500, 497] on input "******" at bounding box center [472, 497] width 116 height 28
click at [182, 333] on span "não" at bounding box center [195, 333] width 26 height 18
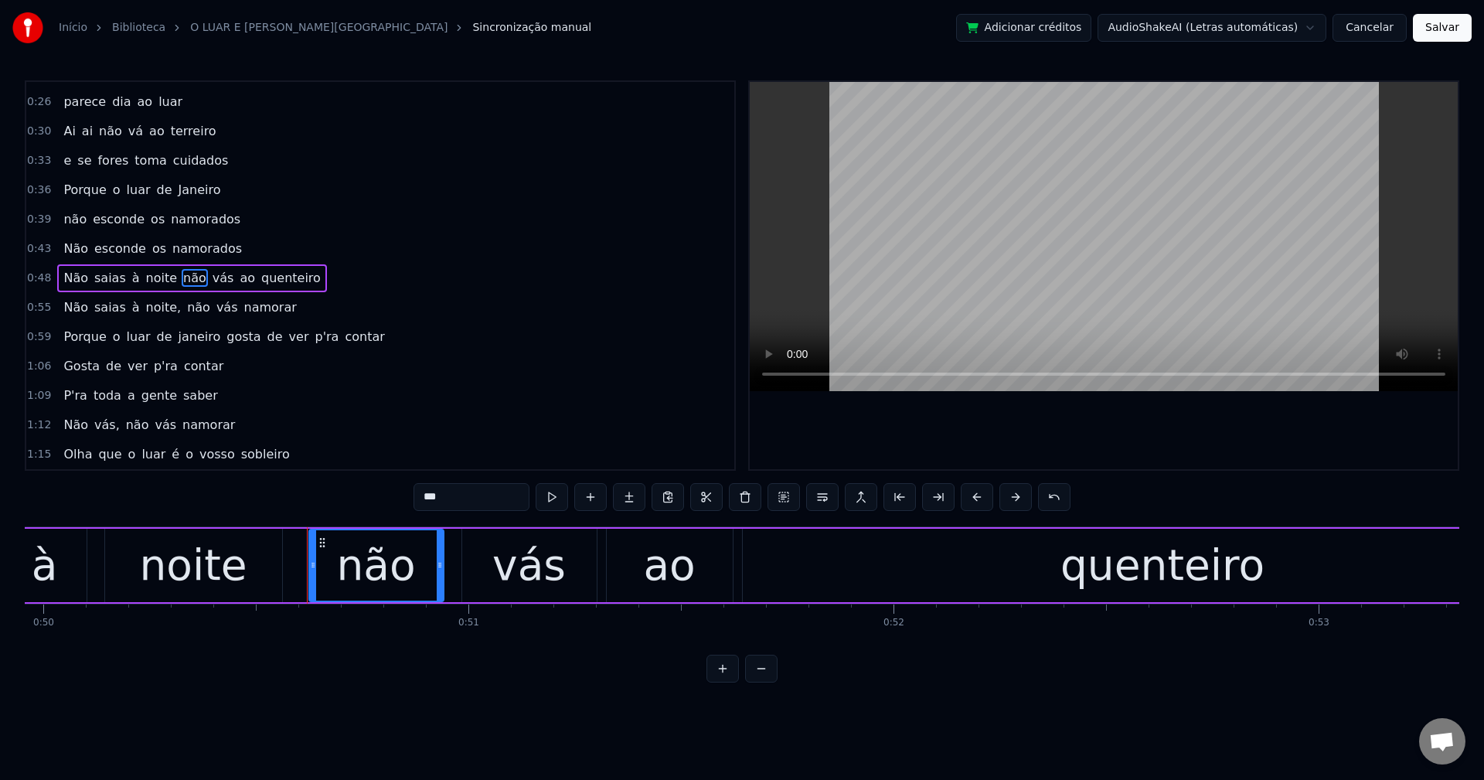
scroll to position [85, 0]
click at [822, 505] on button at bounding box center [822, 497] width 32 height 28
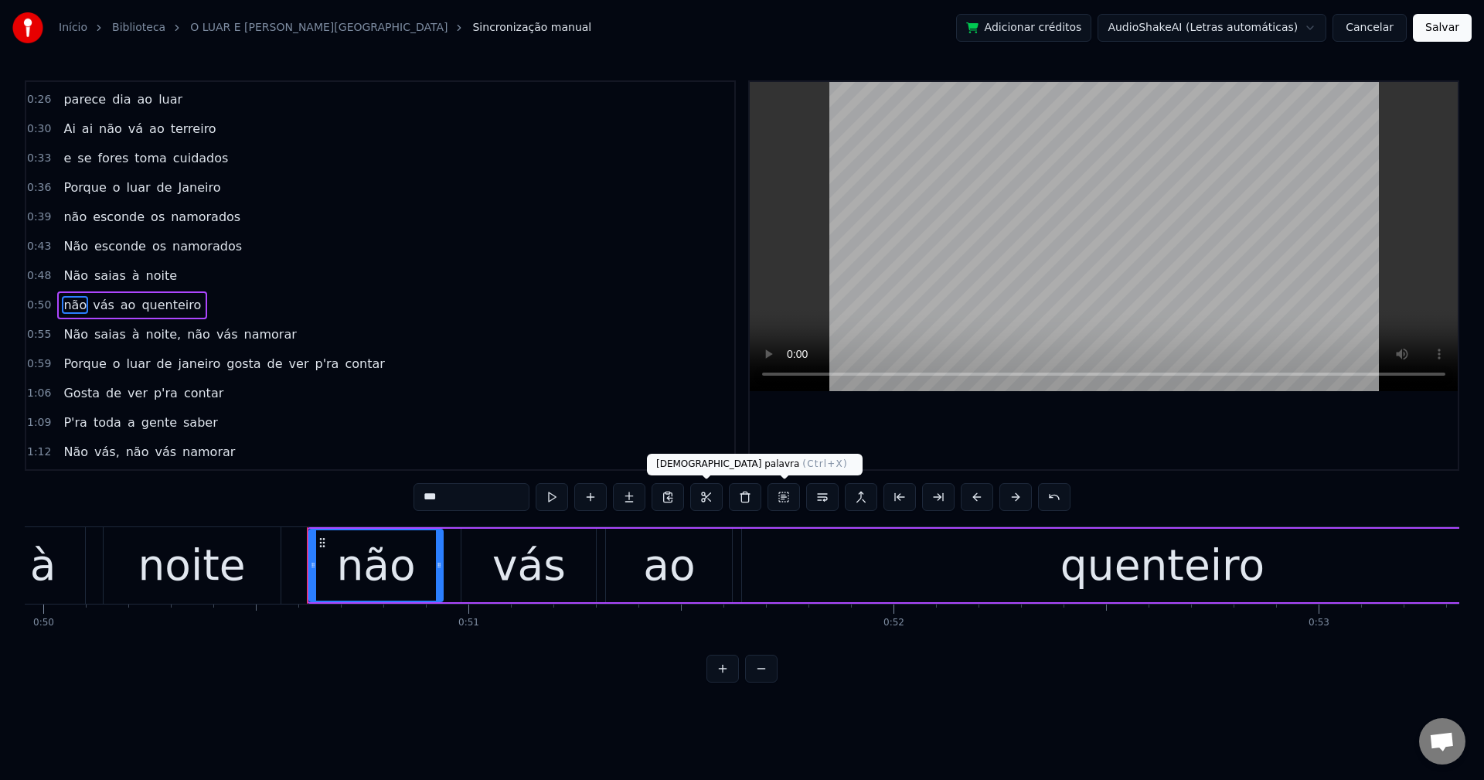
scroll to position [114, 0]
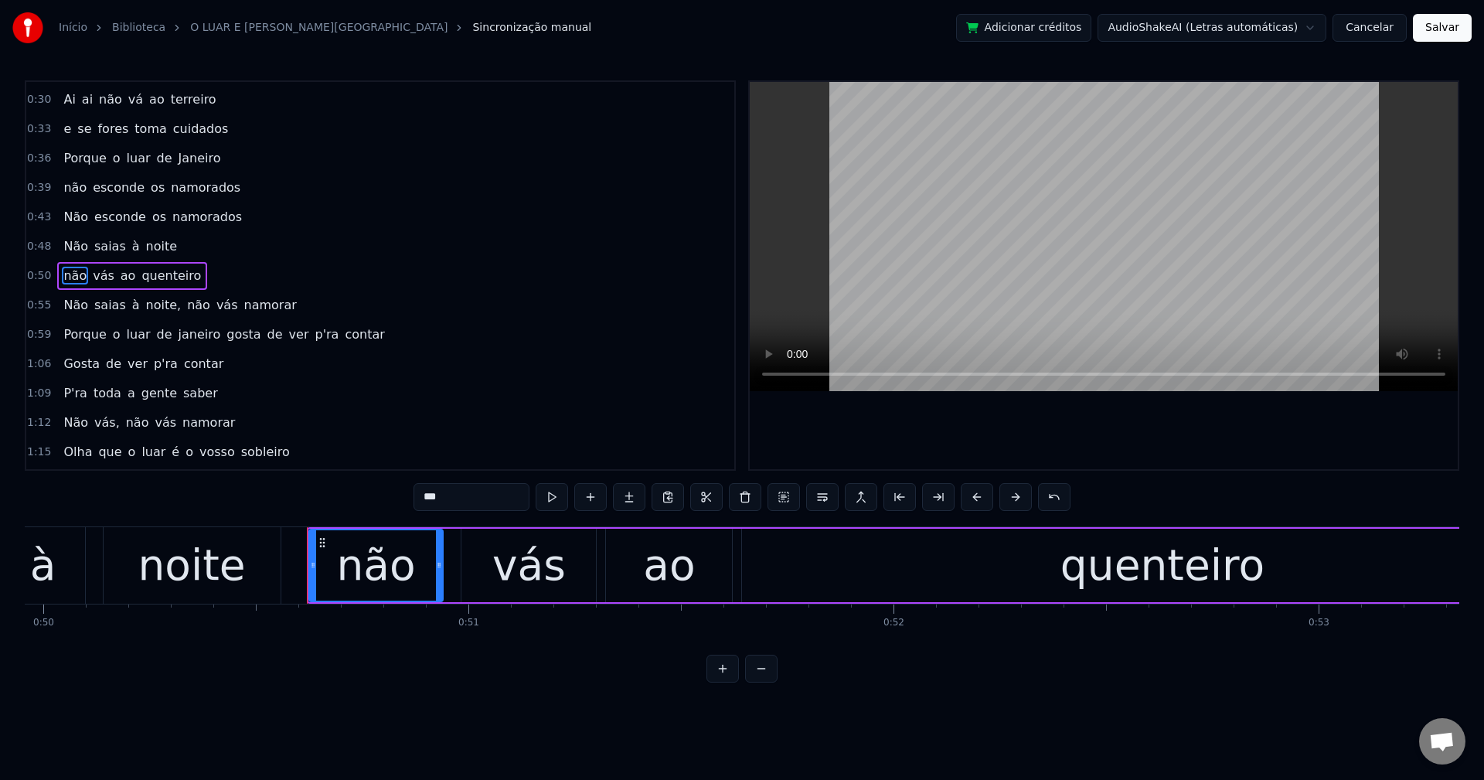
click at [145, 302] on span "noite," at bounding box center [164, 305] width 39 height 18
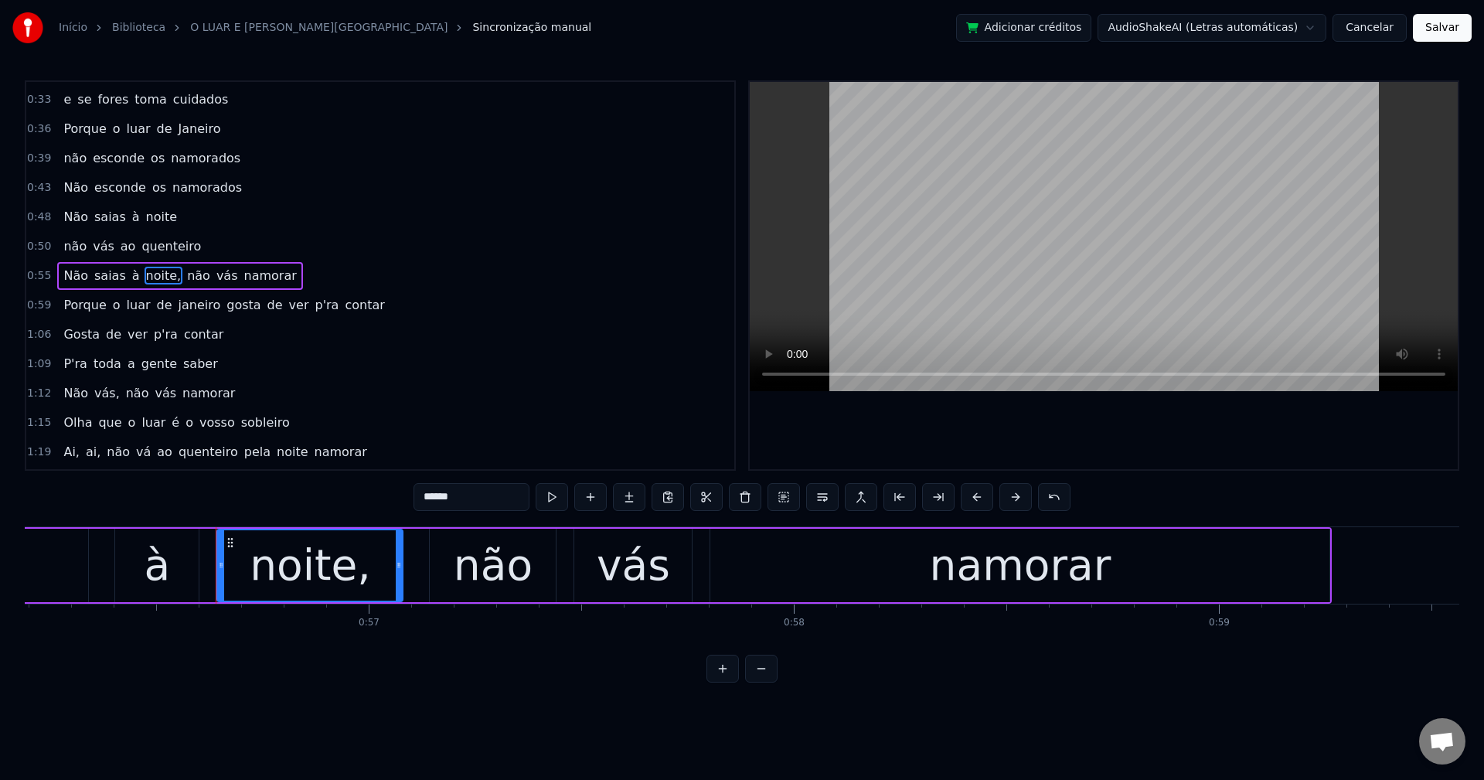
scroll to position [0, 24002]
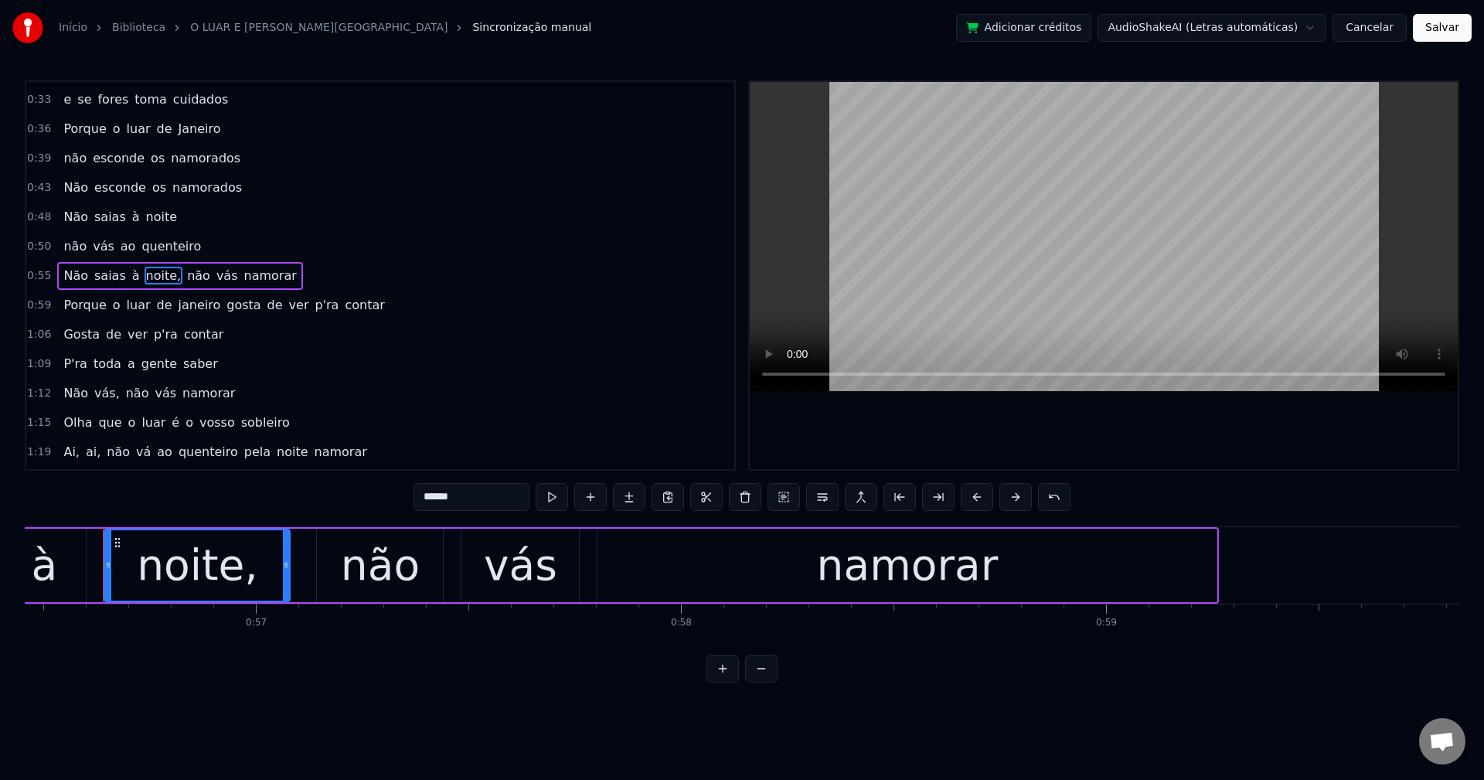
click at [475, 492] on input "******" at bounding box center [472, 497] width 116 height 28
click at [186, 281] on span "não" at bounding box center [195, 276] width 26 height 18
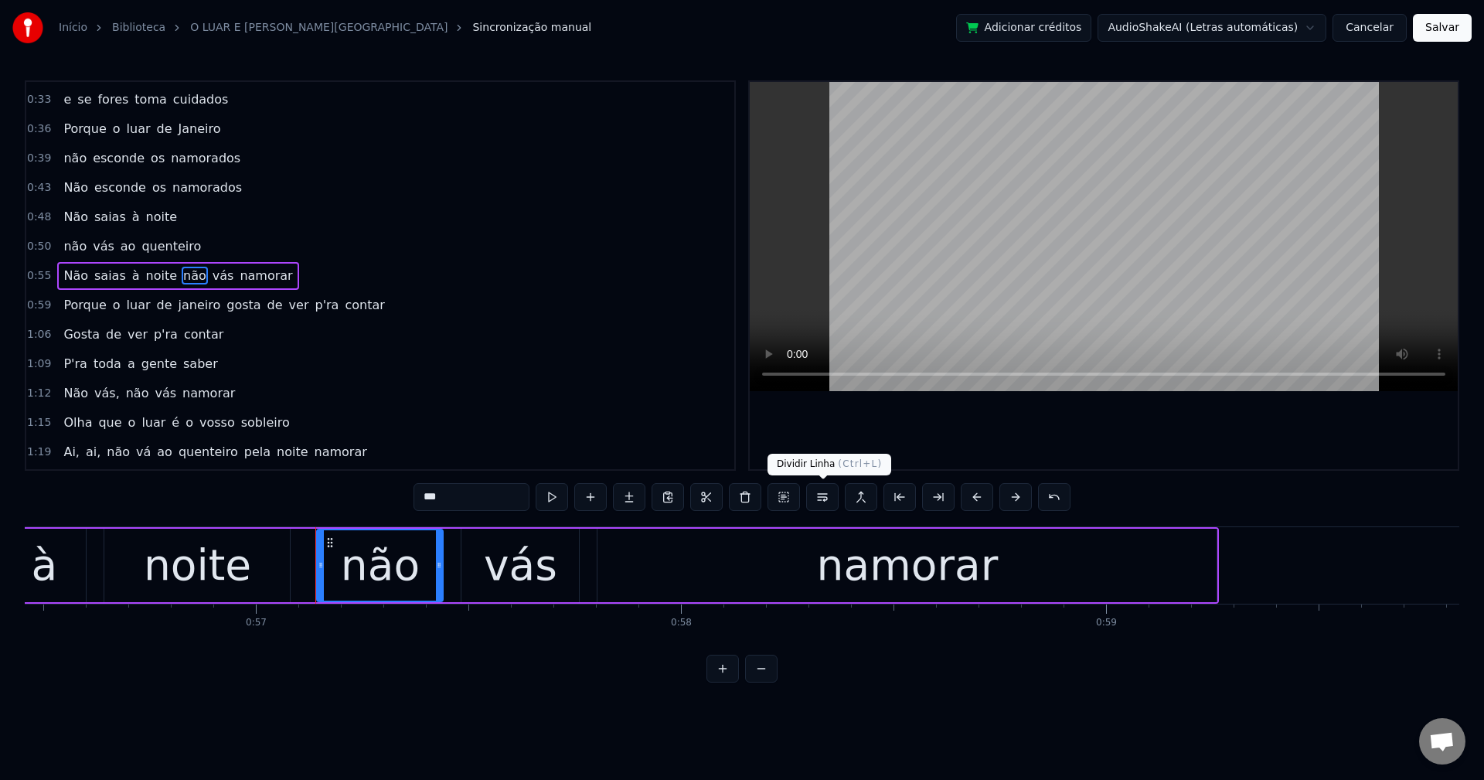
click at [822, 500] on button at bounding box center [822, 497] width 32 height 28
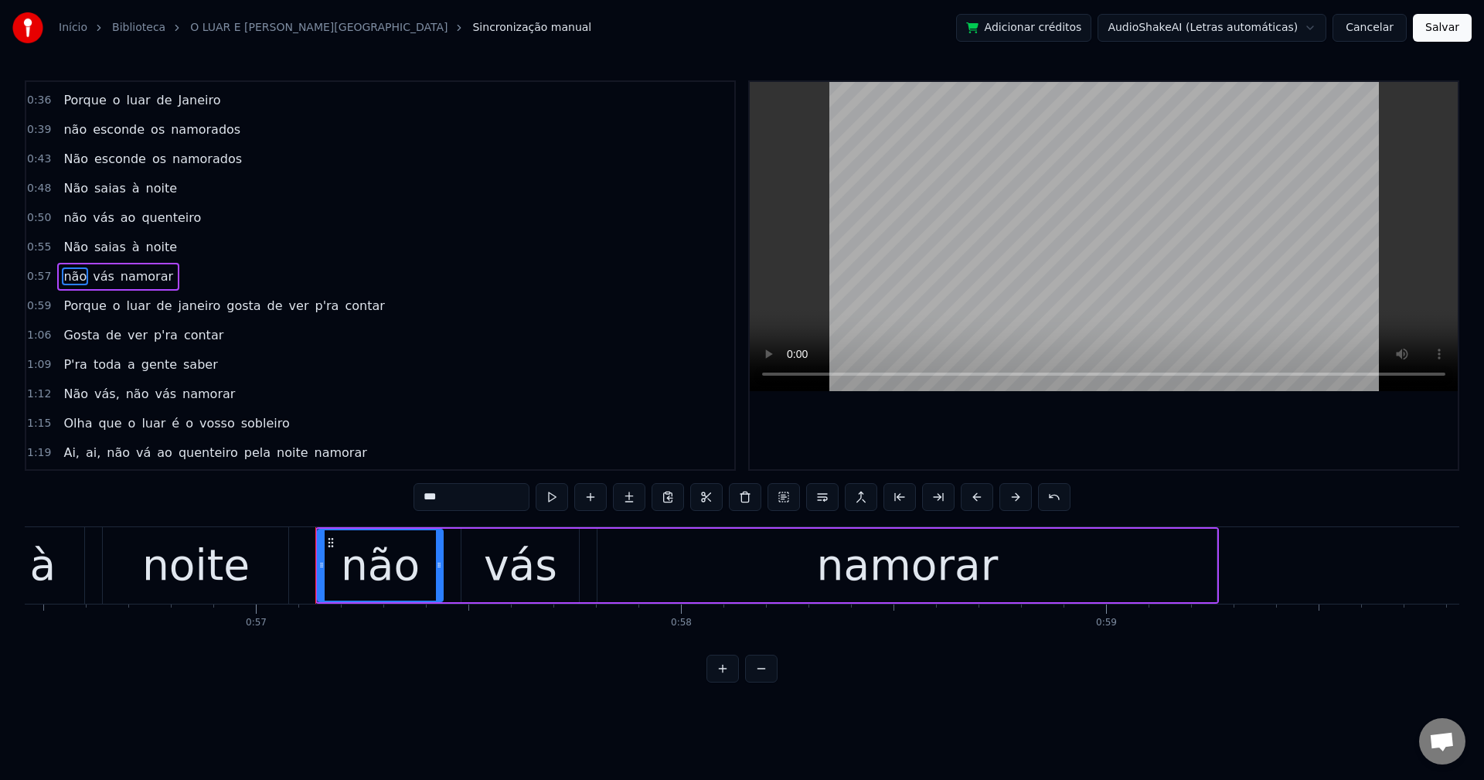
scroll to position [173, 0]
click at [177, 304] on span "janeiro" at bounding box center [200, 305] width 46 height 18
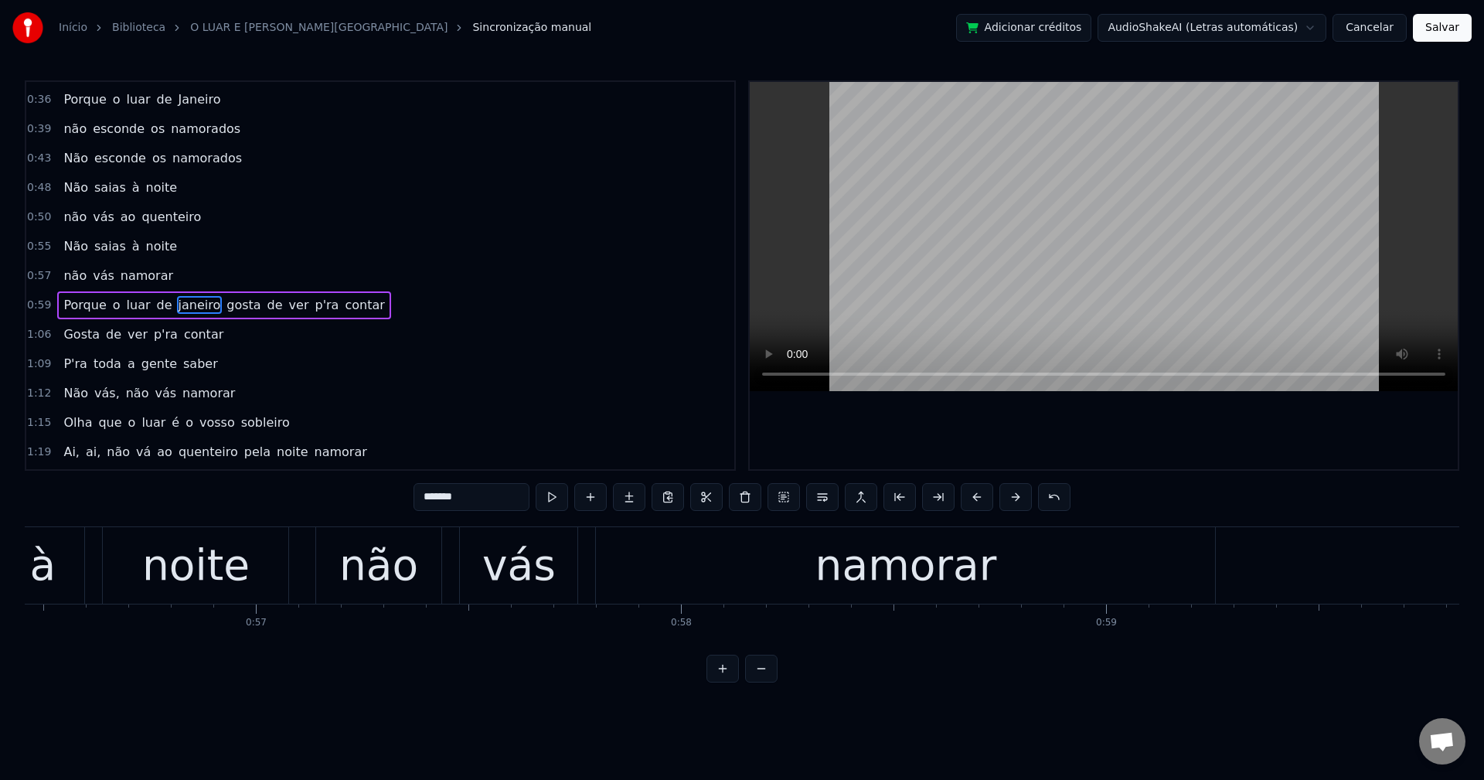
scroll to position [203, 0]
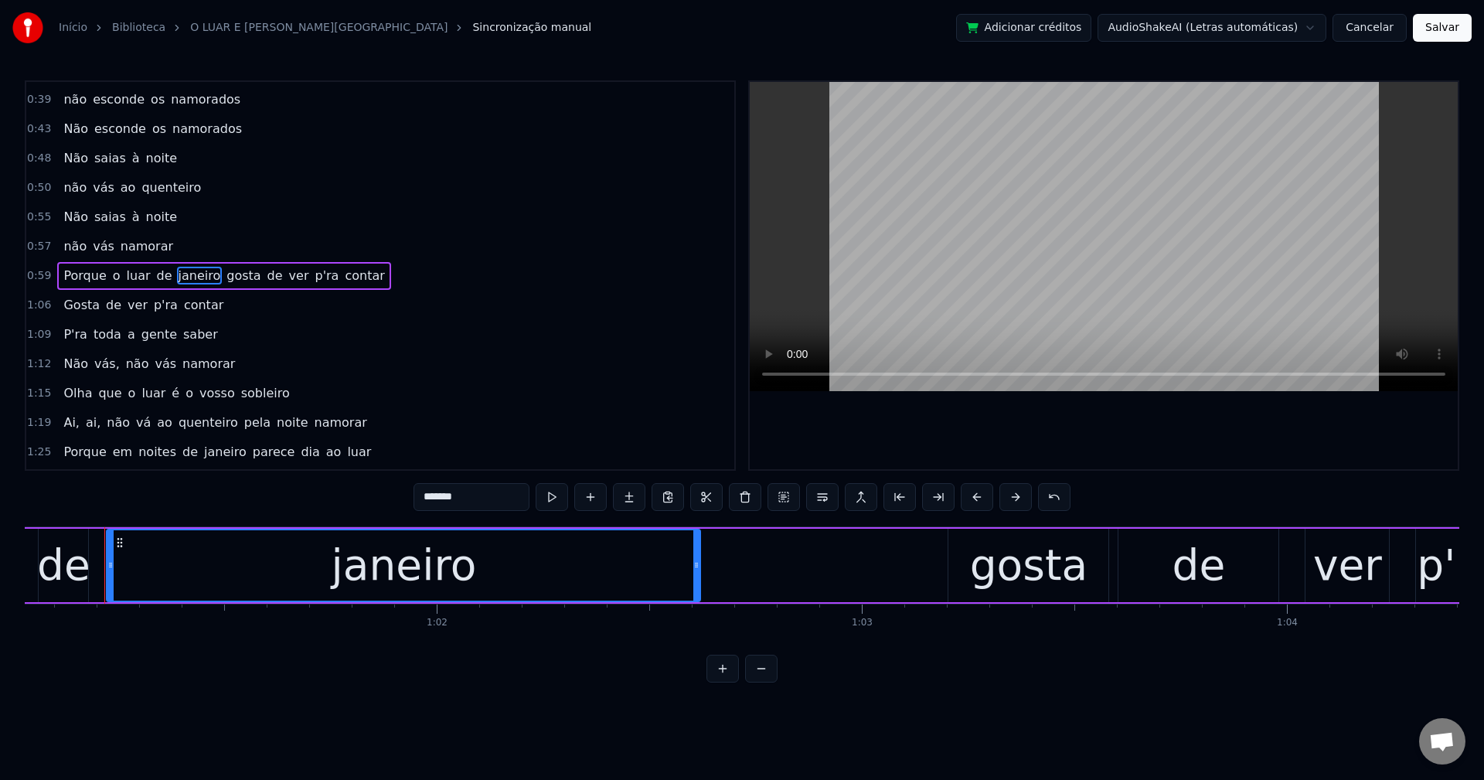
click at [427, 496] on input "*******" at bounding box center [472, 497] width 116 height 28
click at [226, 275] on span "gosta" at bounding box center [244, 276] width 37 height 18
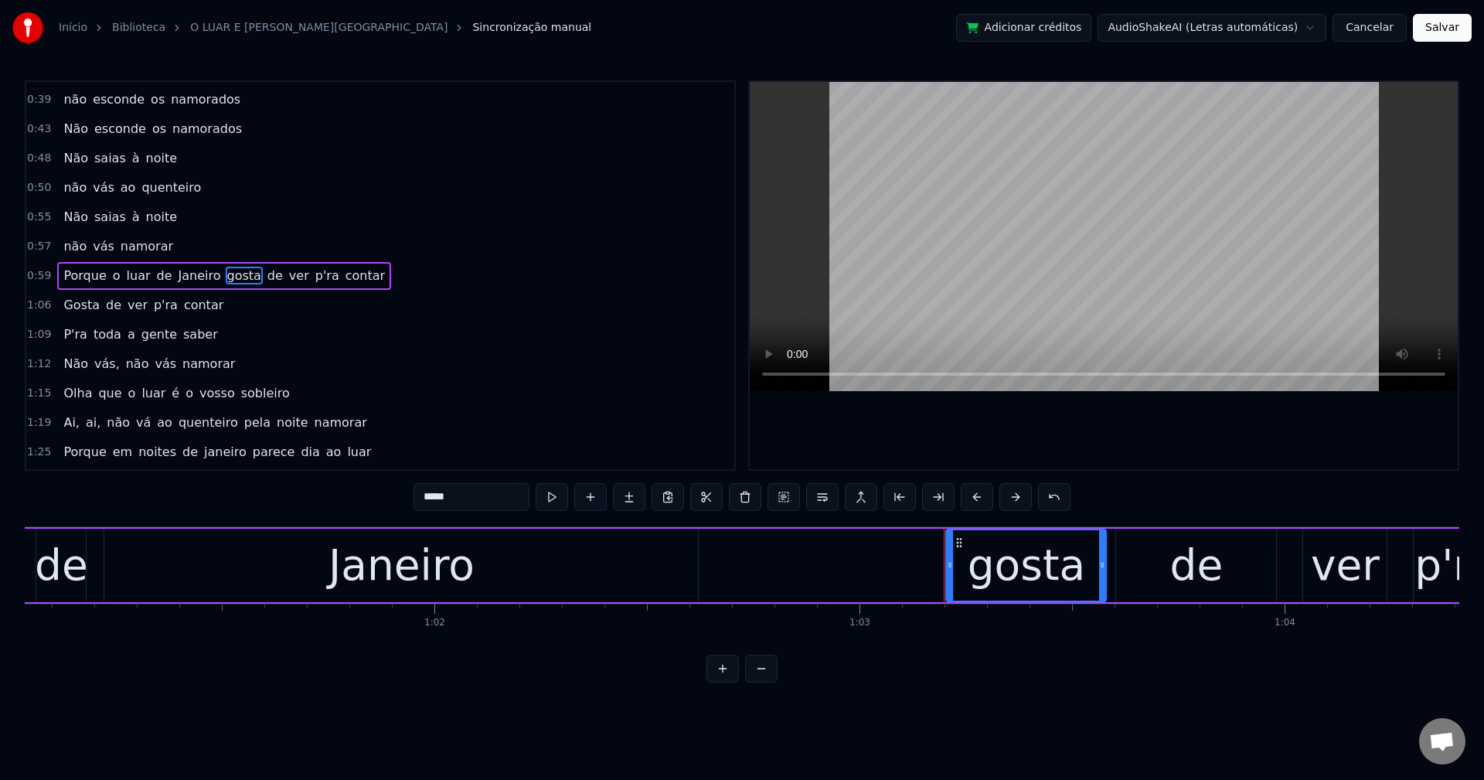
click at [226, 278] on span "gosta" at bounding box center [244, 276] width 37 height 18
click at [820, 496] on button at bounding box center [822, 497] width 32 height 28
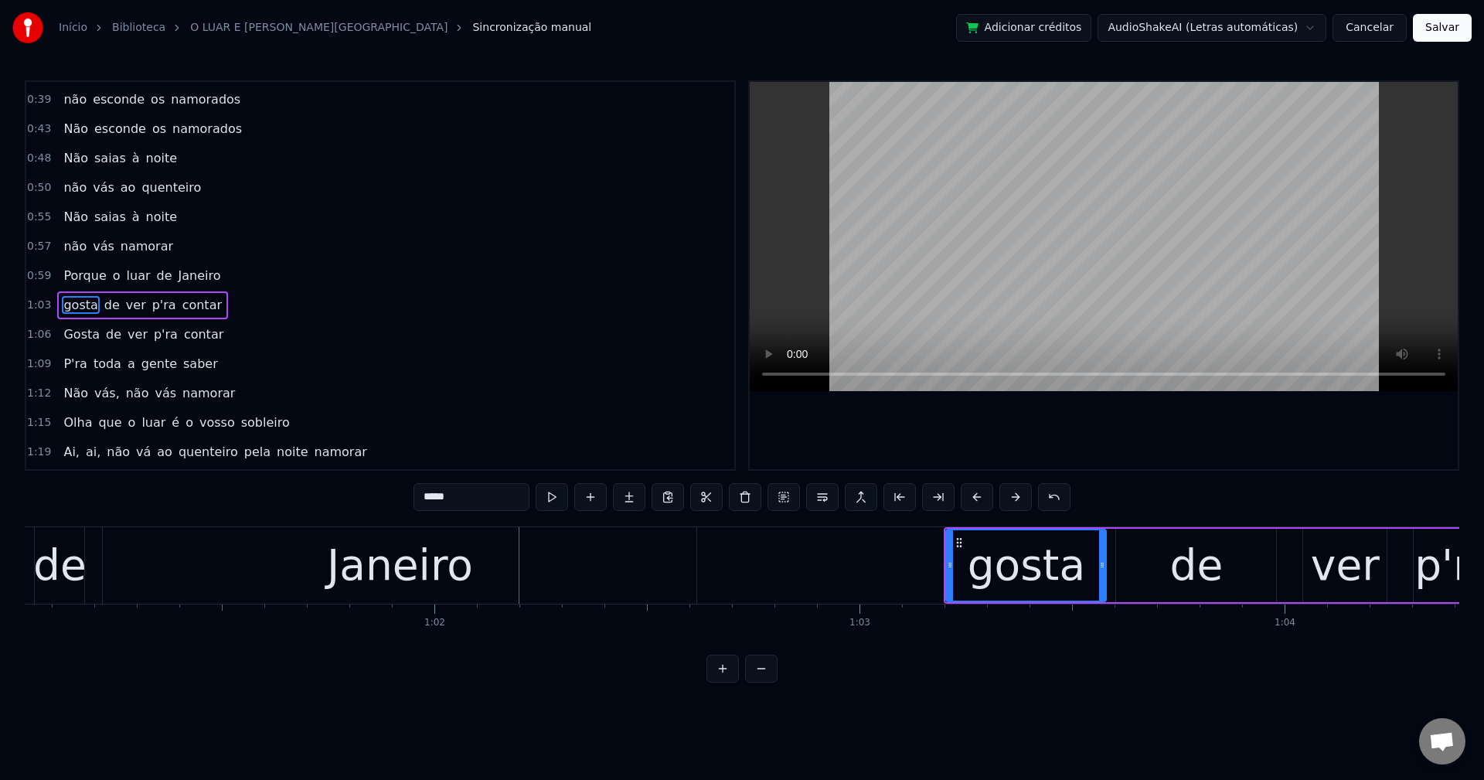
scroll to position [232, 0]
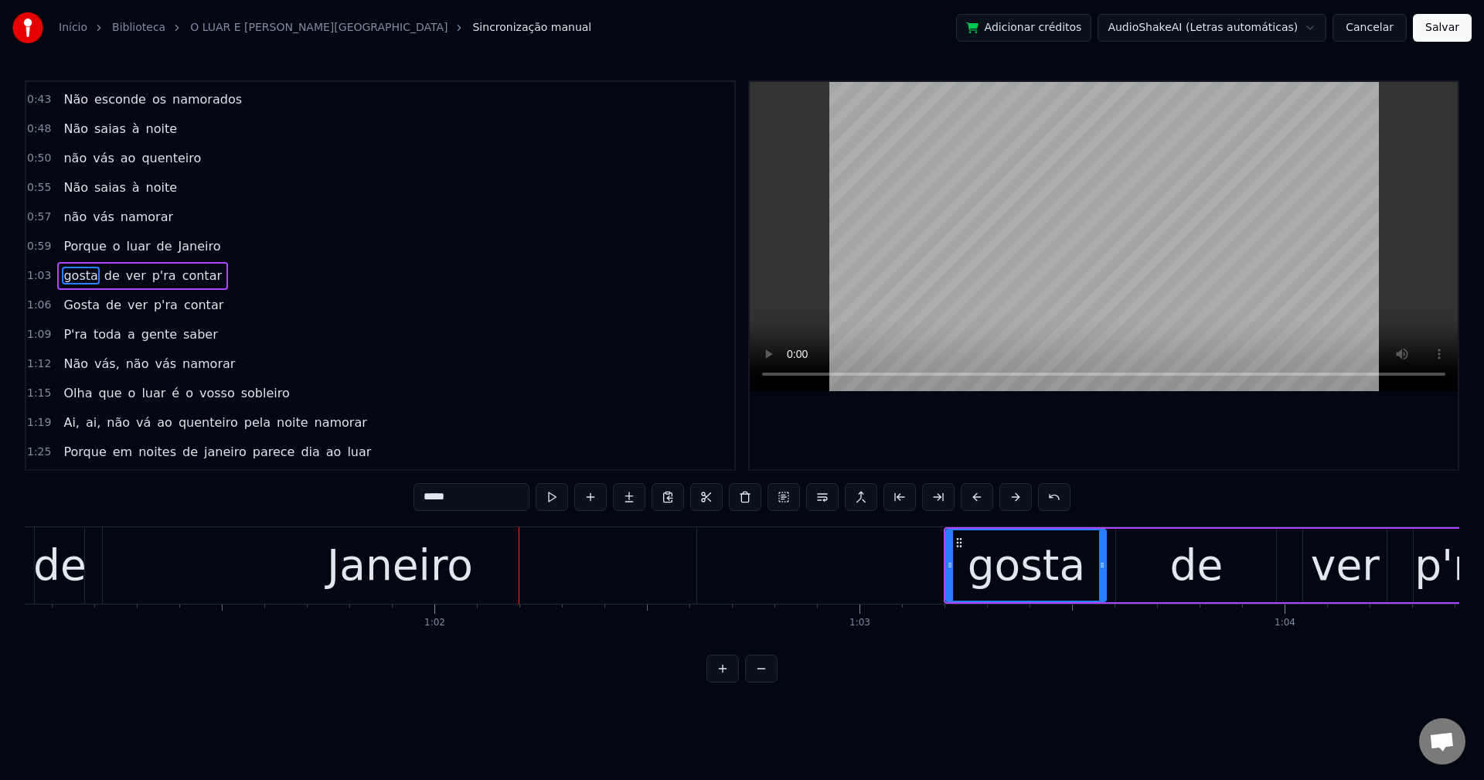
click at [170, 395] on span "é" at bounding box center [175, 393] width 11 height 18
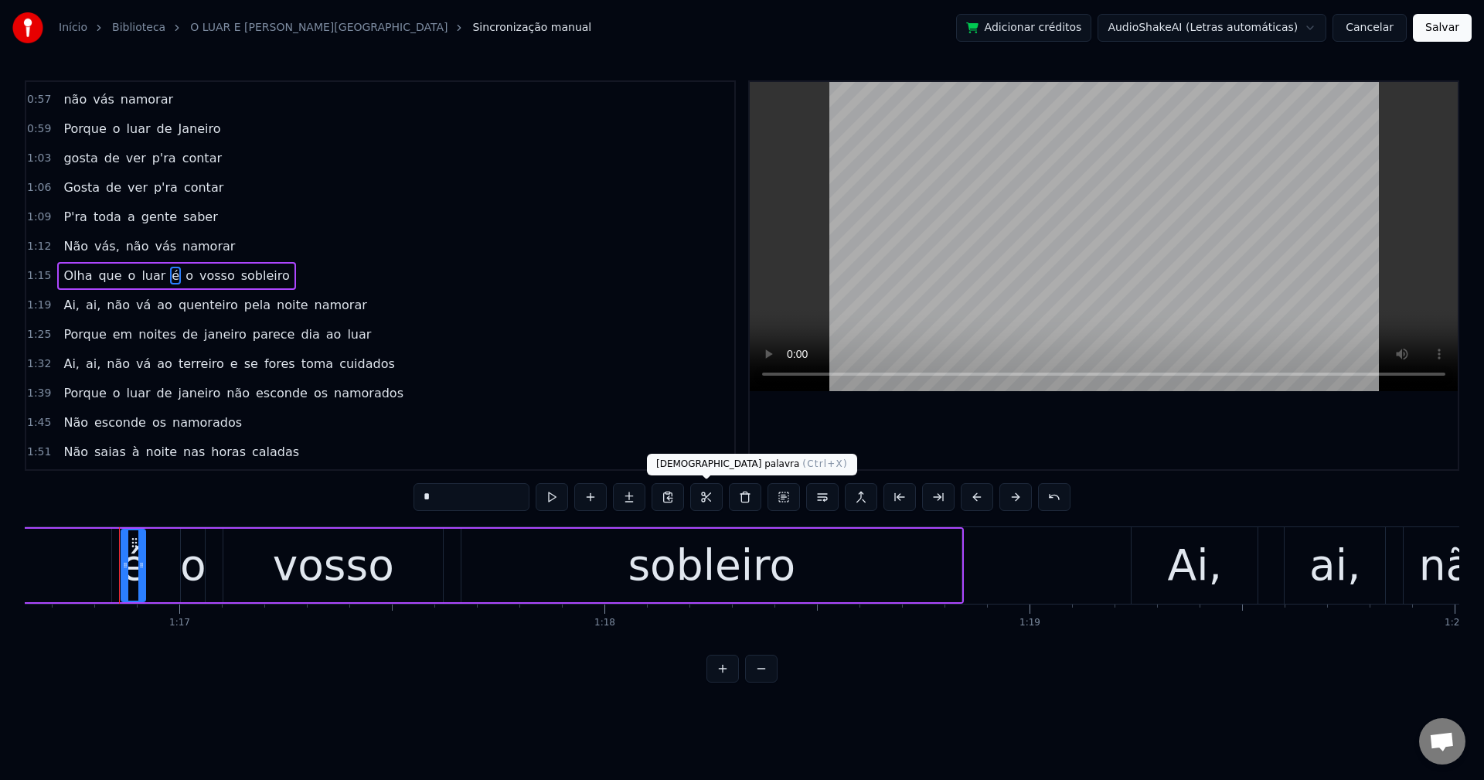
scroll to position [0, 32598]
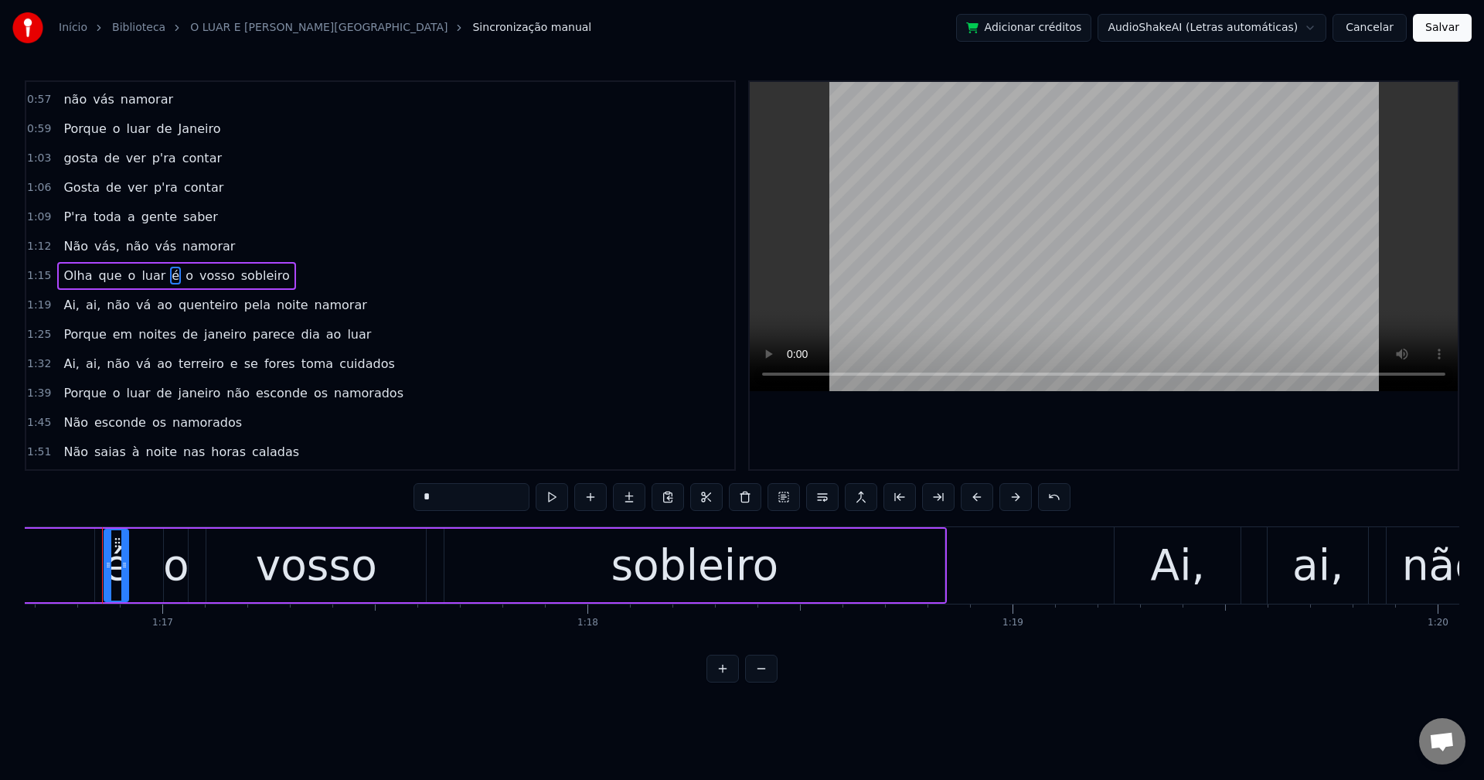
click at [823, 492] on button at bounding box center [822, 497] width 32 height 28
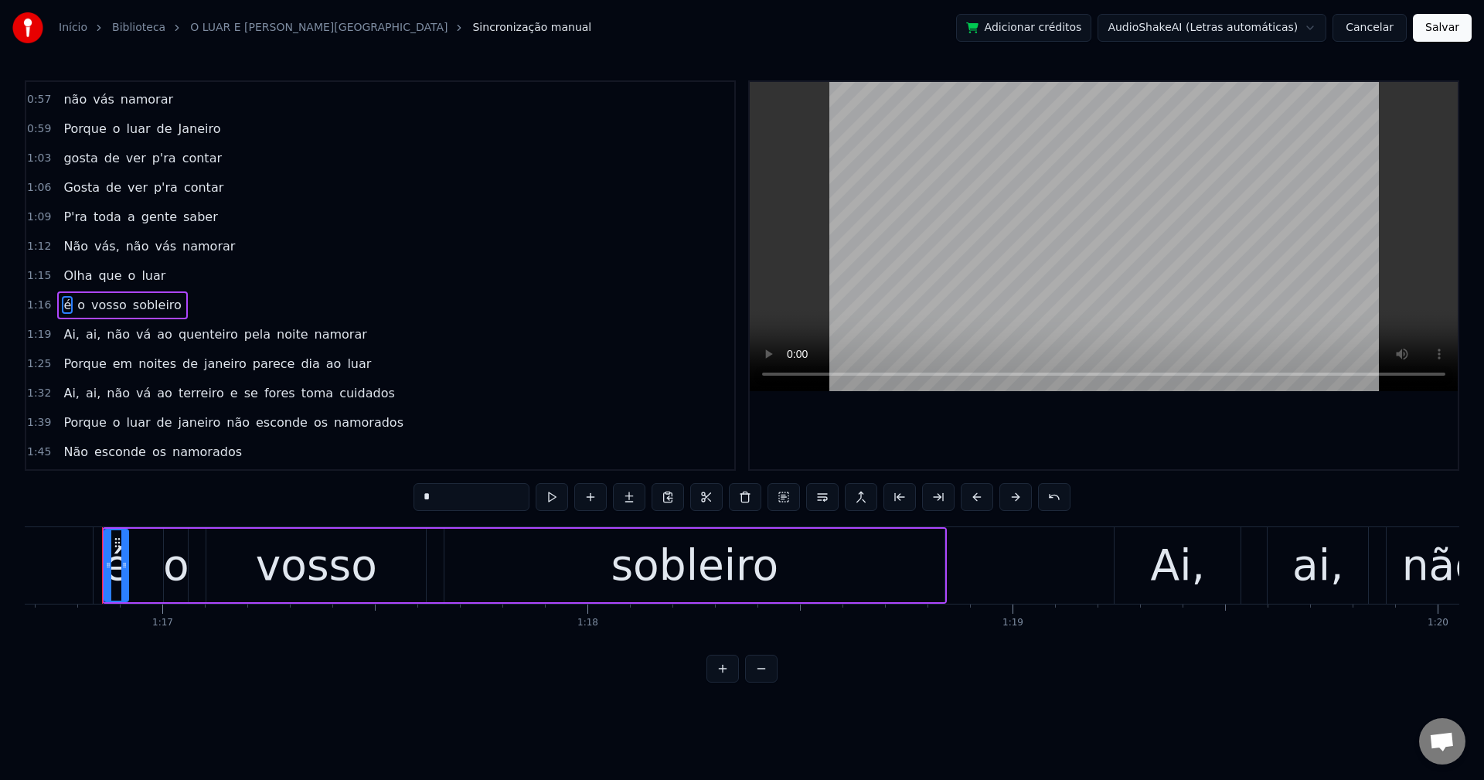
scroll to position [379, 0]
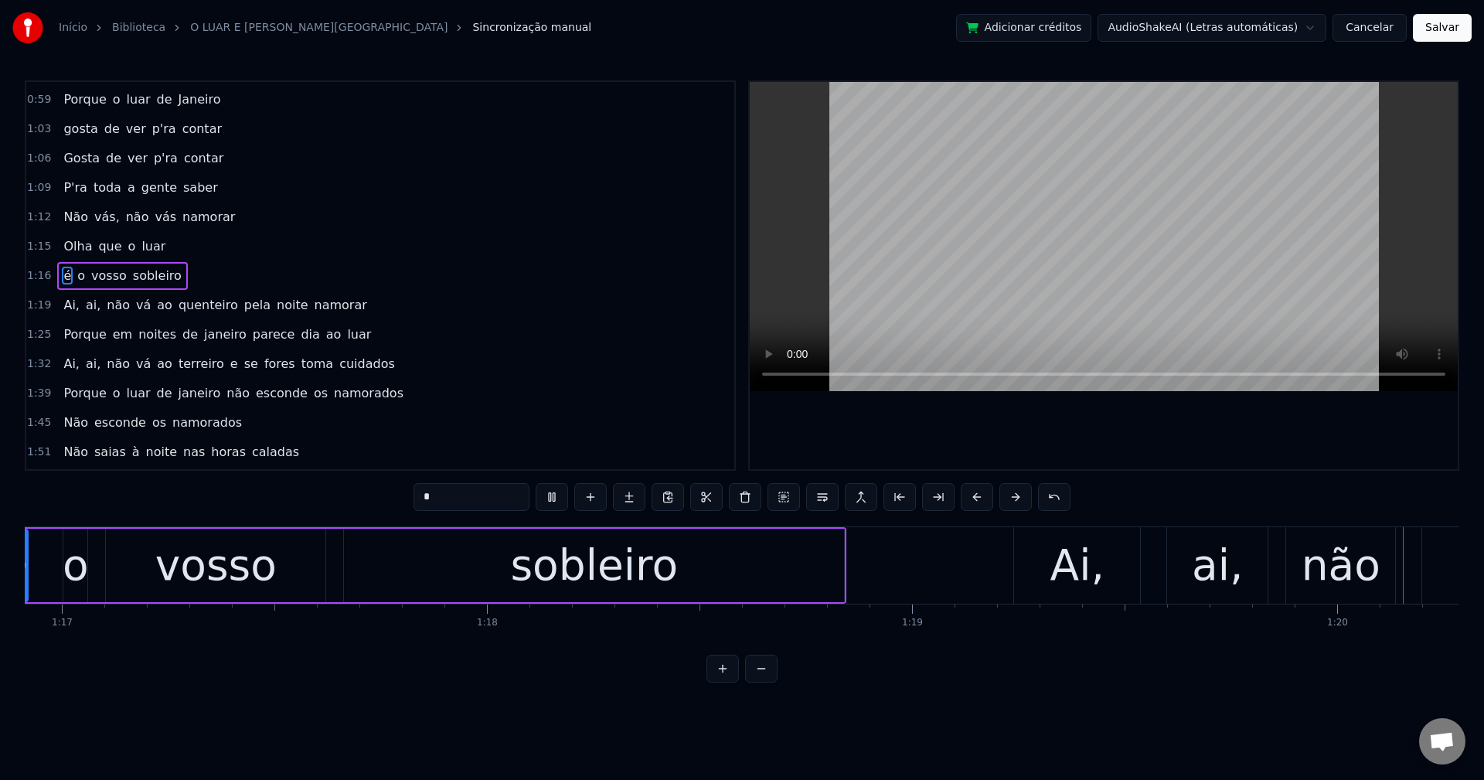
click at [62, 245] on span "Olha" at bounding box center [78, 246] width 32 height 18
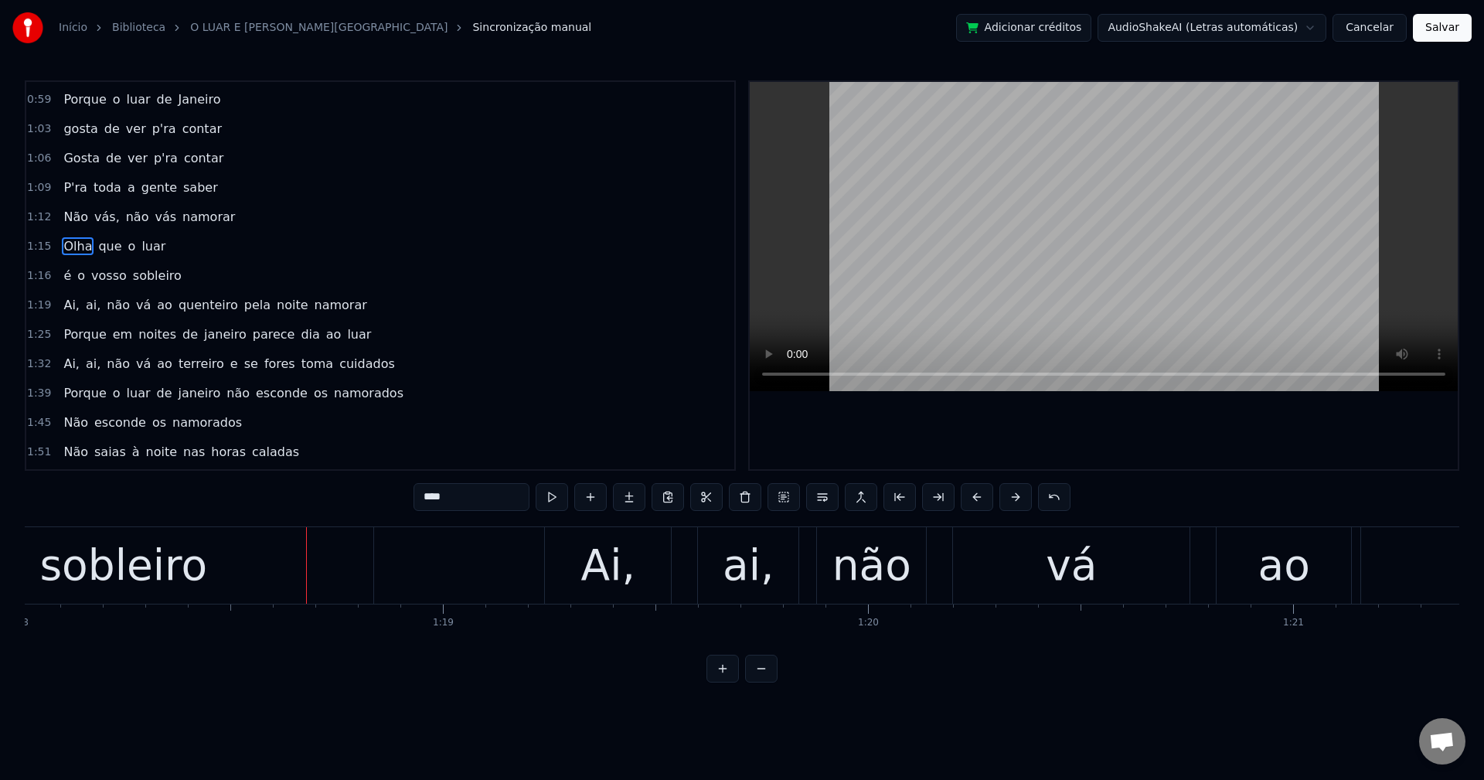
scroll to position [0, 33184]
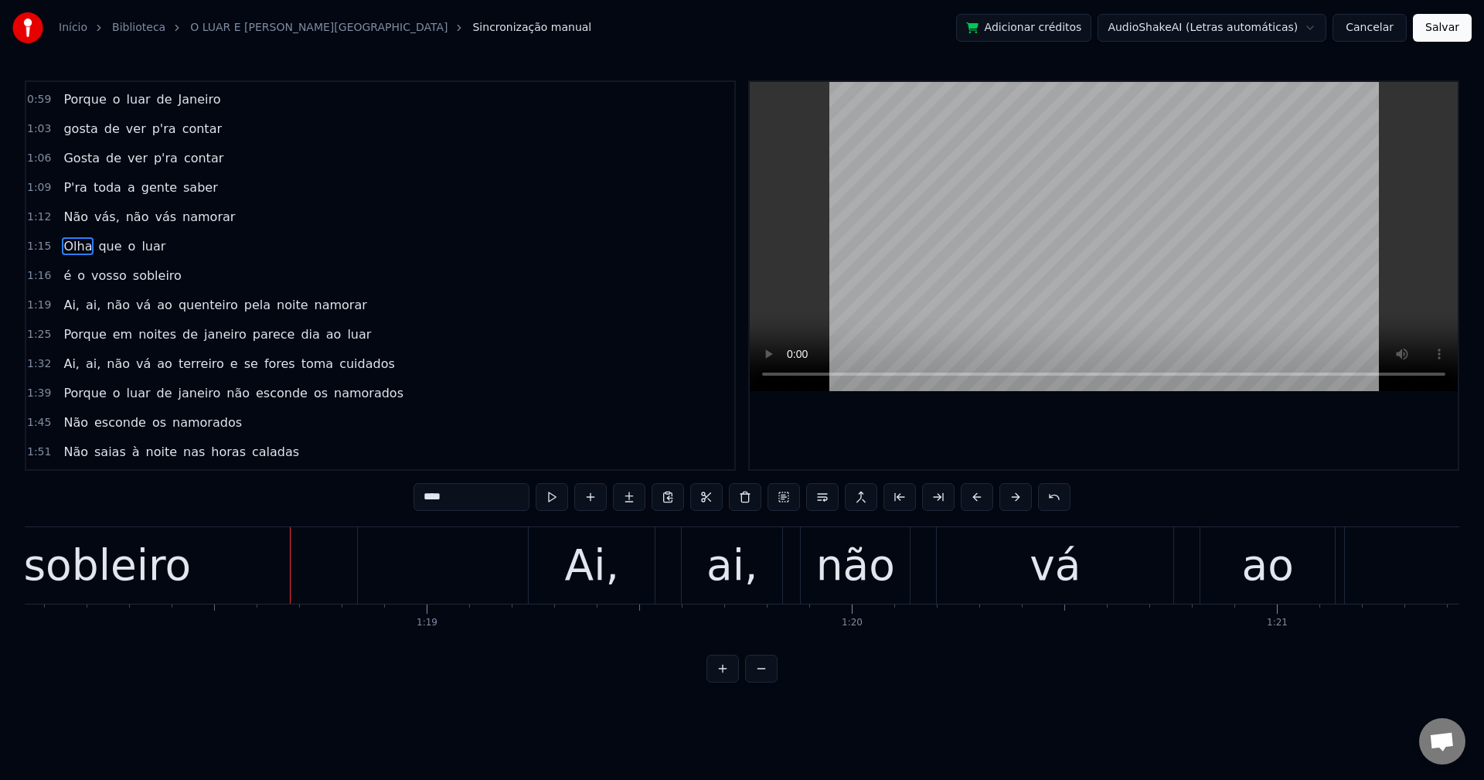
click at [149, 281] on span "sobleiro" at bounding box center [157, 276] width 52 height 18
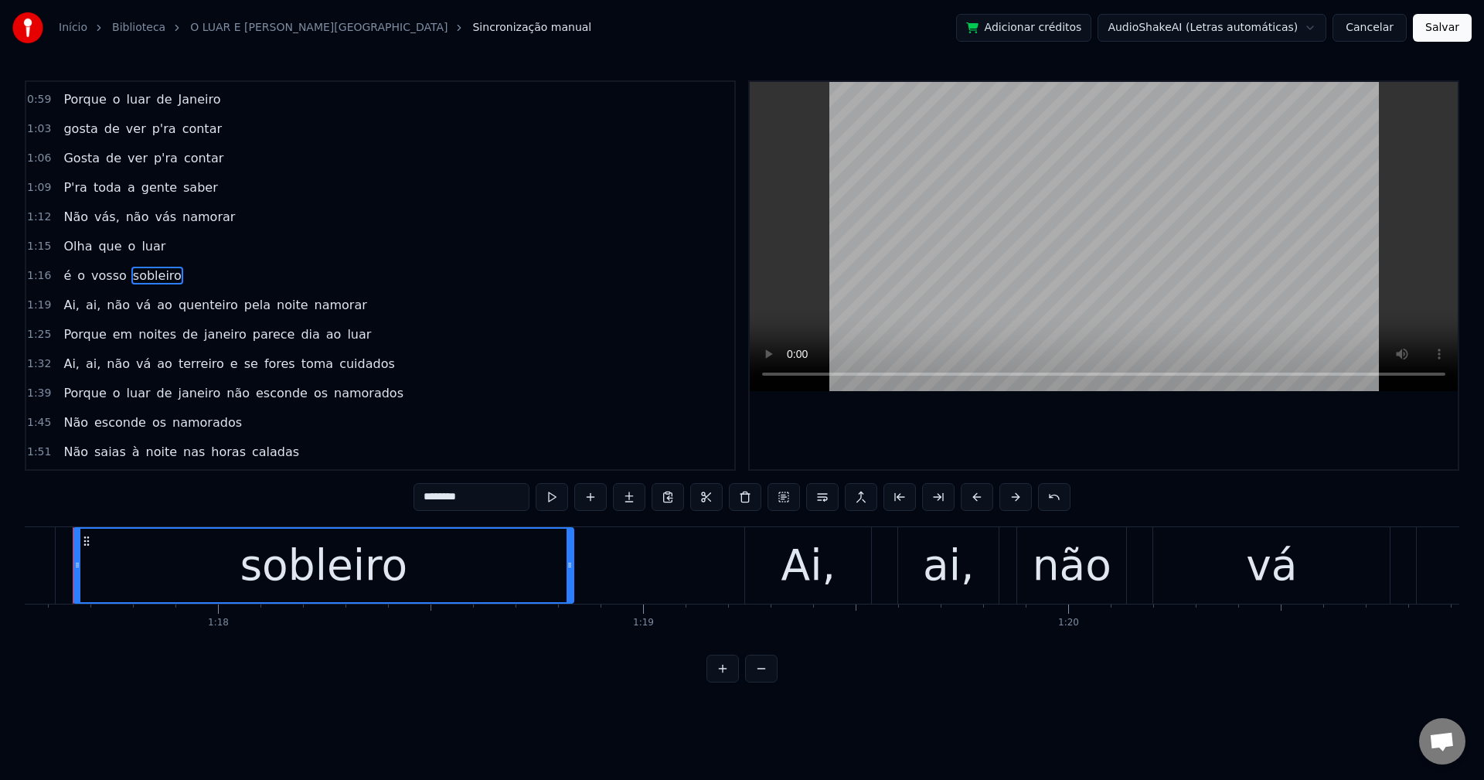
scroll to position [0, 32938]
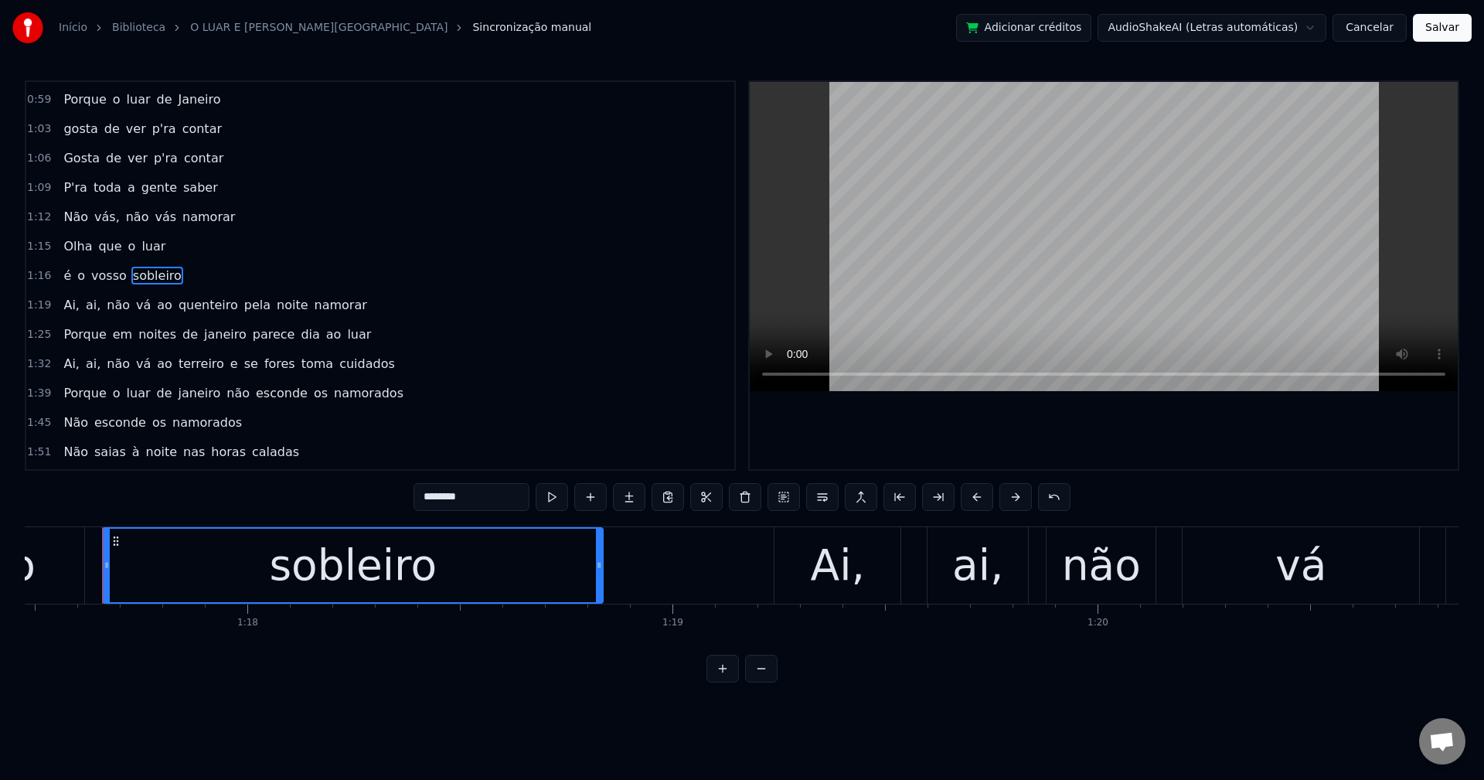
click at [447, 499] on input "********" at bounding box center [472, 497] width 116 height 28
click at [62, 314] on span "Ai," at bounding box center [71, 305] width 19 height 18
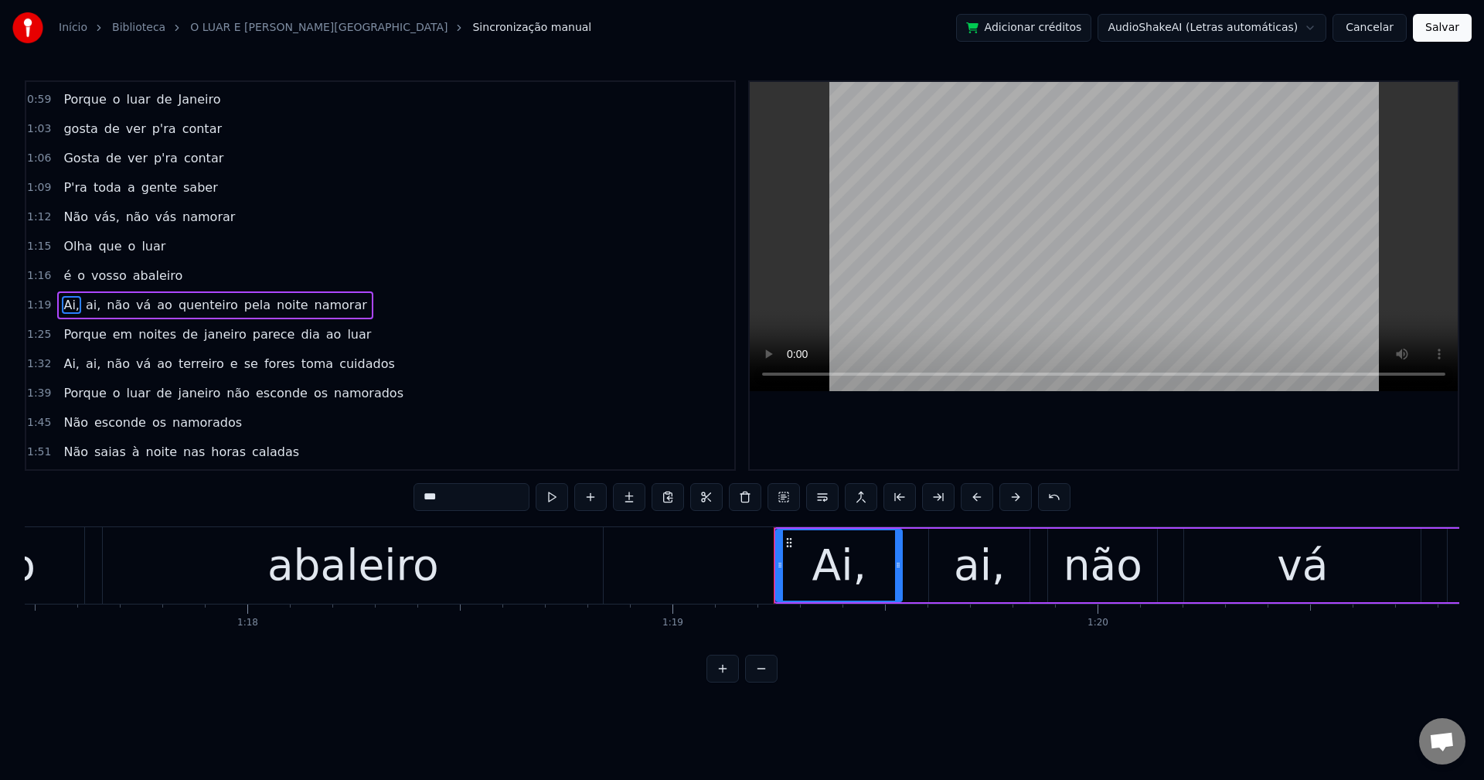
scroll to position [408, 0]
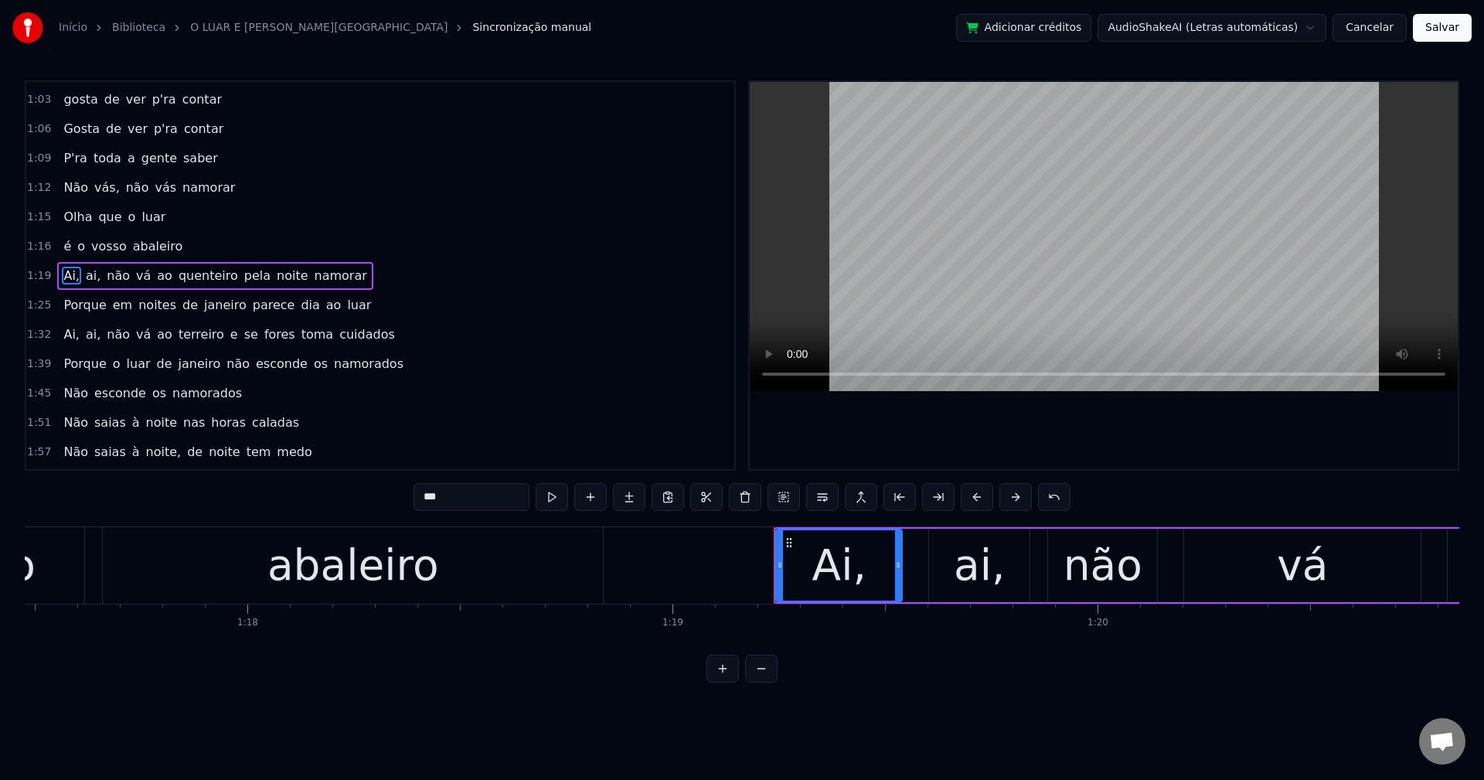
click at [468, 502] on input "***" at bounding box center [472, 497] width 116 height 28
click at [83, 278] on span "ai," at bounding box center [89, 276] width 18 height 18
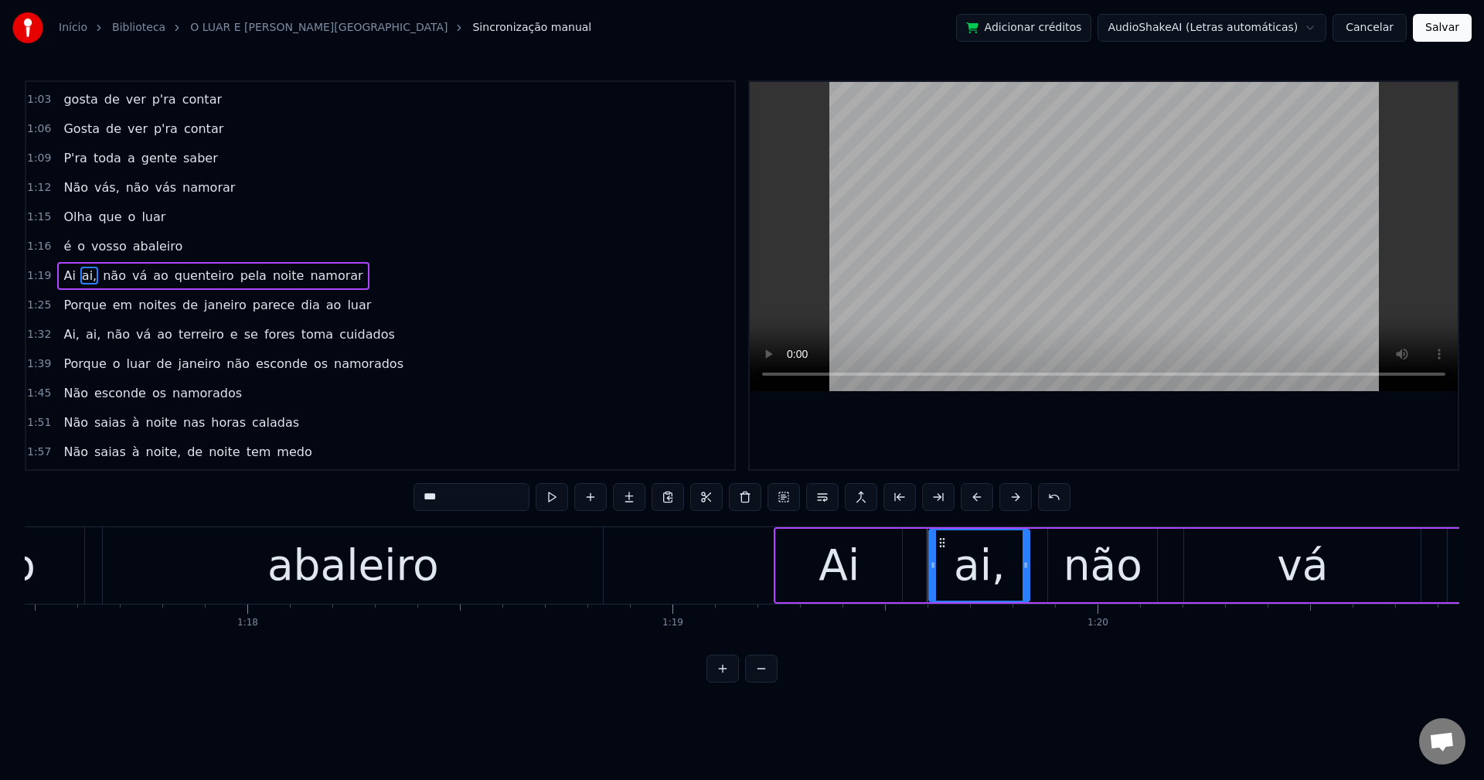
click at [483, 497] on input "***" at bounding box center [472, 497] width 116 height 28
click at [186, 278] on span "quenteiro" at bounding box center [200, 276] width 63 height 18
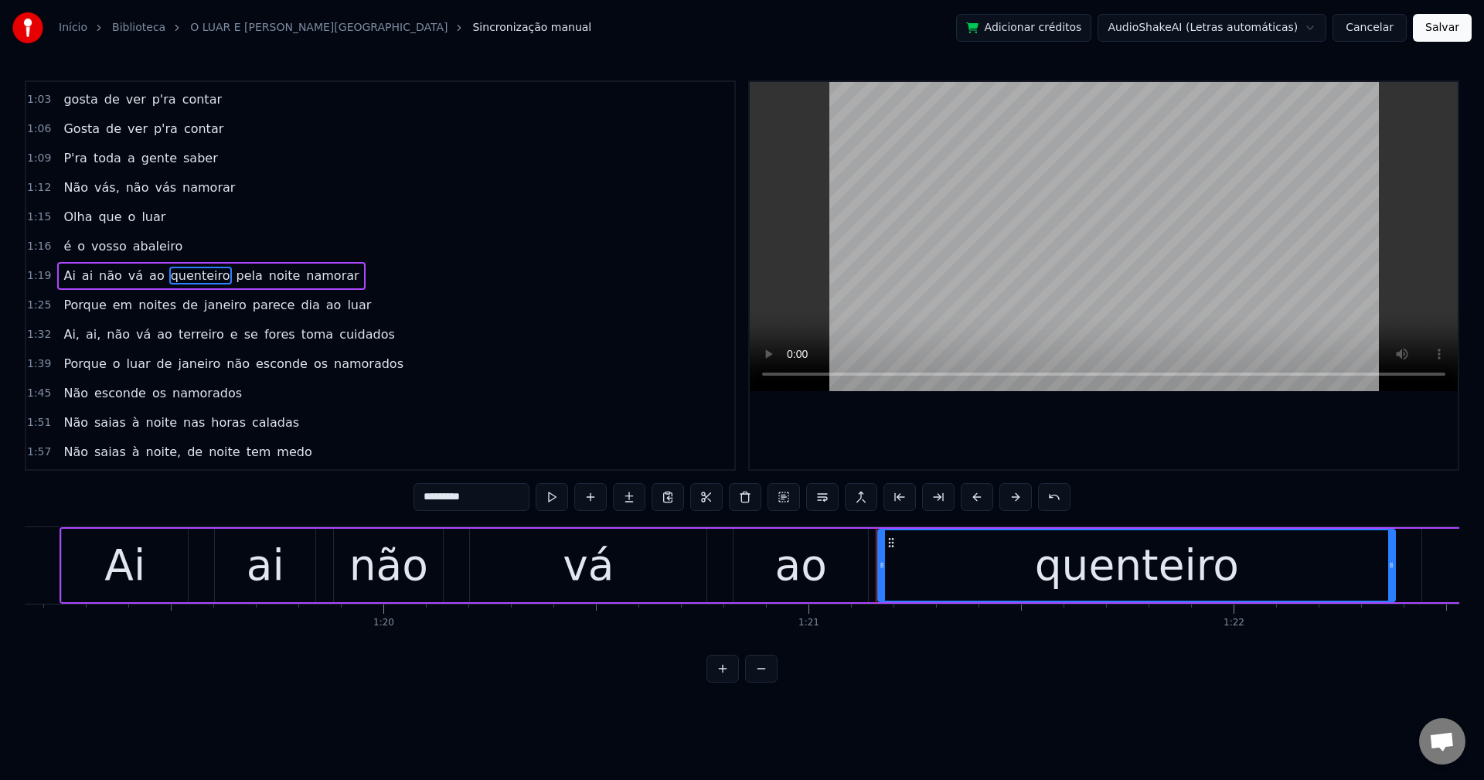
click at [235, 271] on span "pela" at bounding box center [249, 276] width 29 height 18
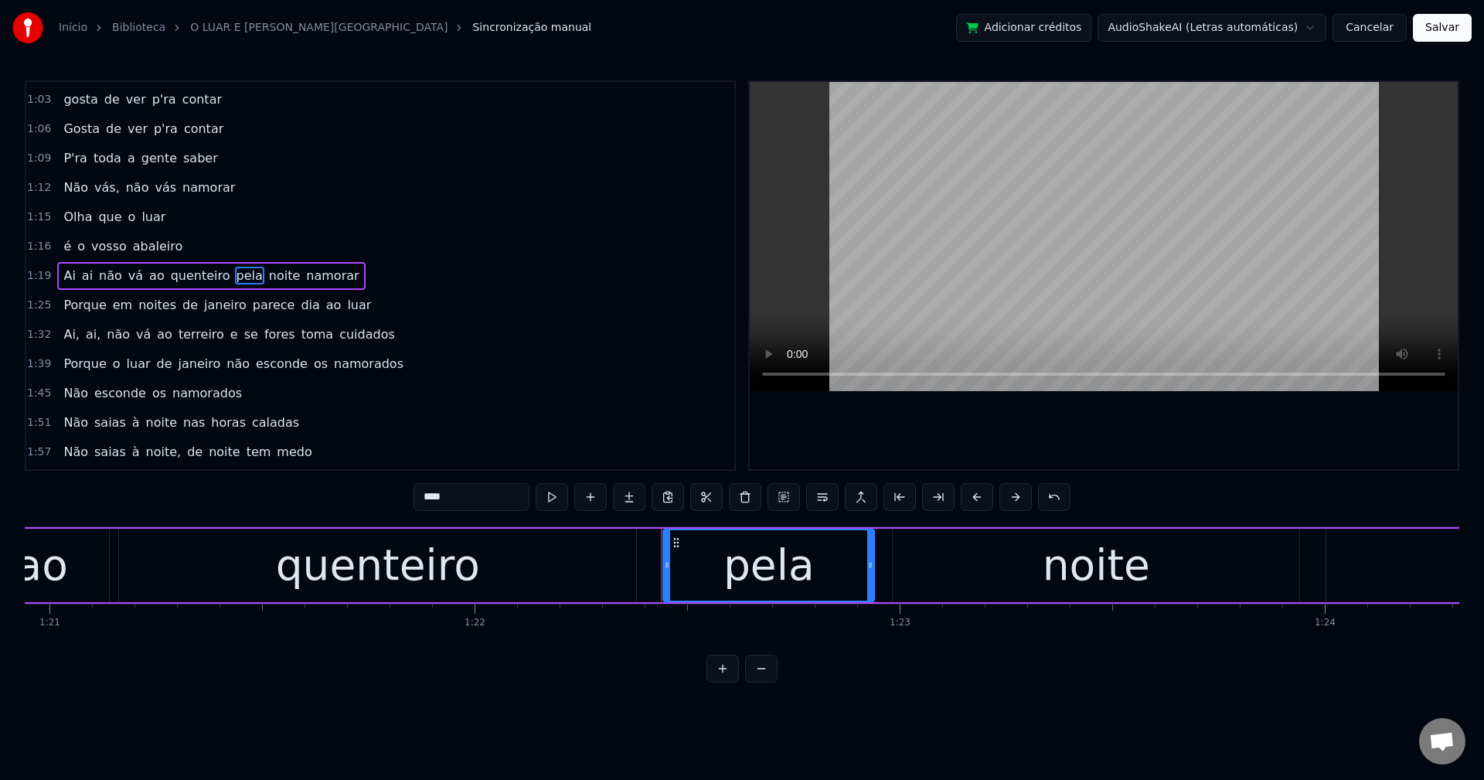
scroll to position [0, 34426]
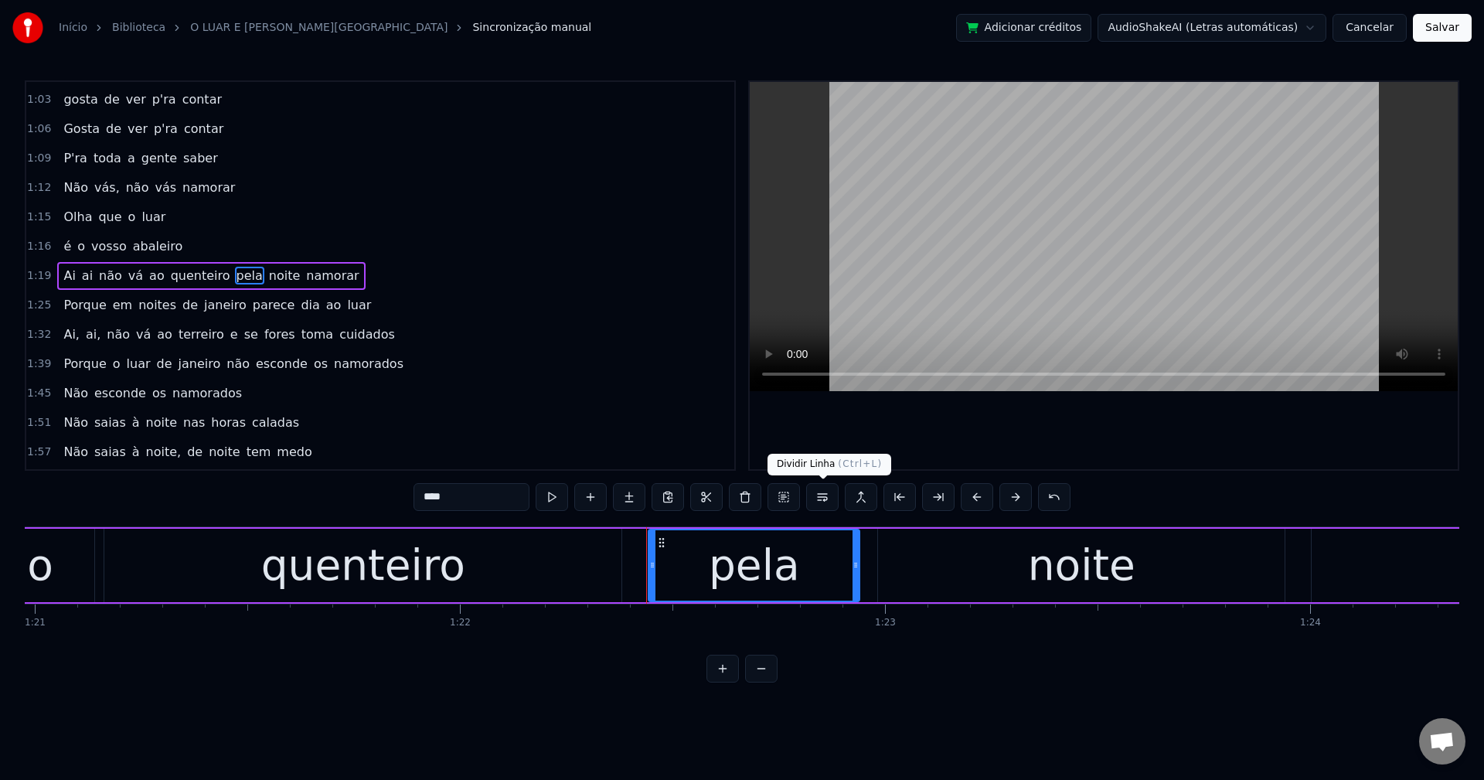
click at [826, 496] on button at bounding box center [822, 497] width 32 height 28
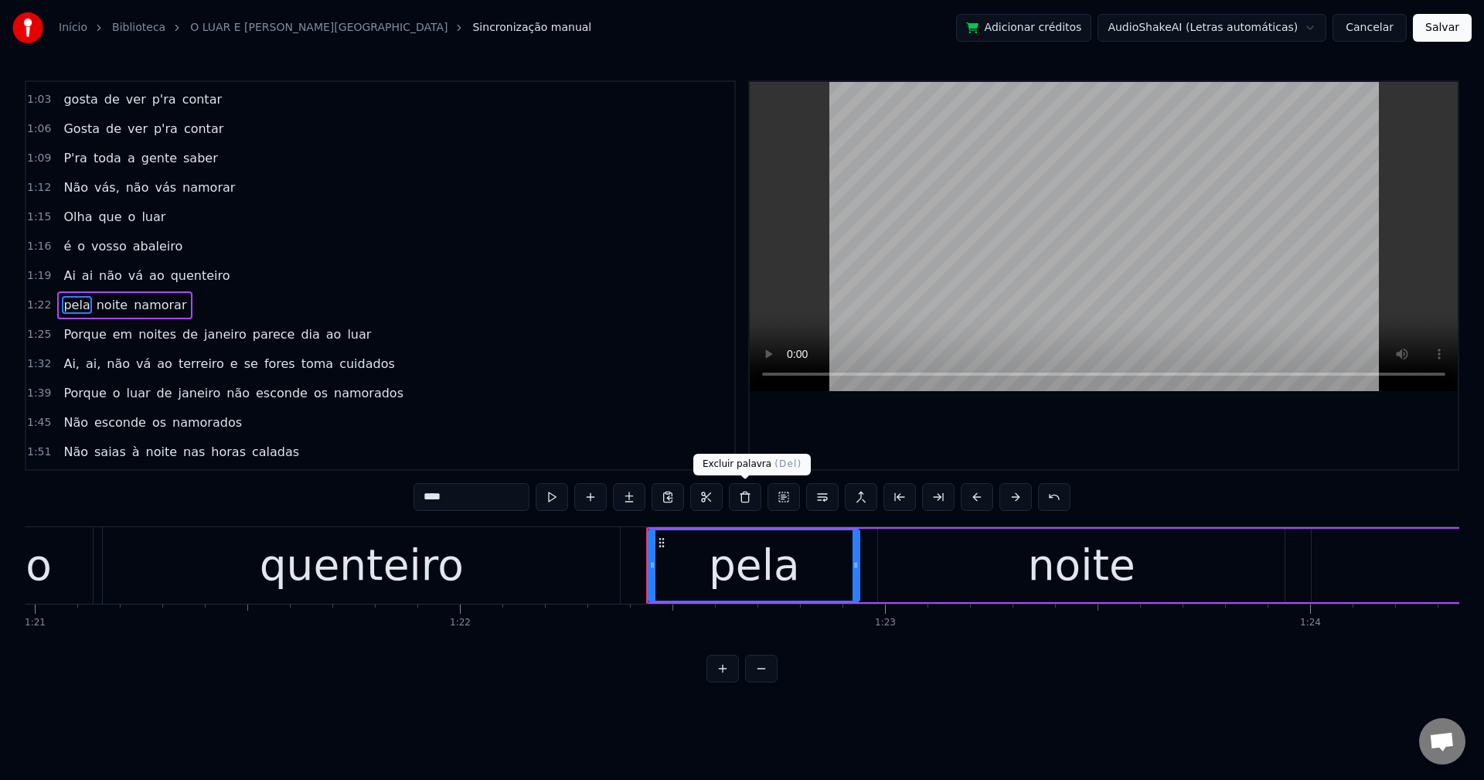
scroll to position [438, 0]
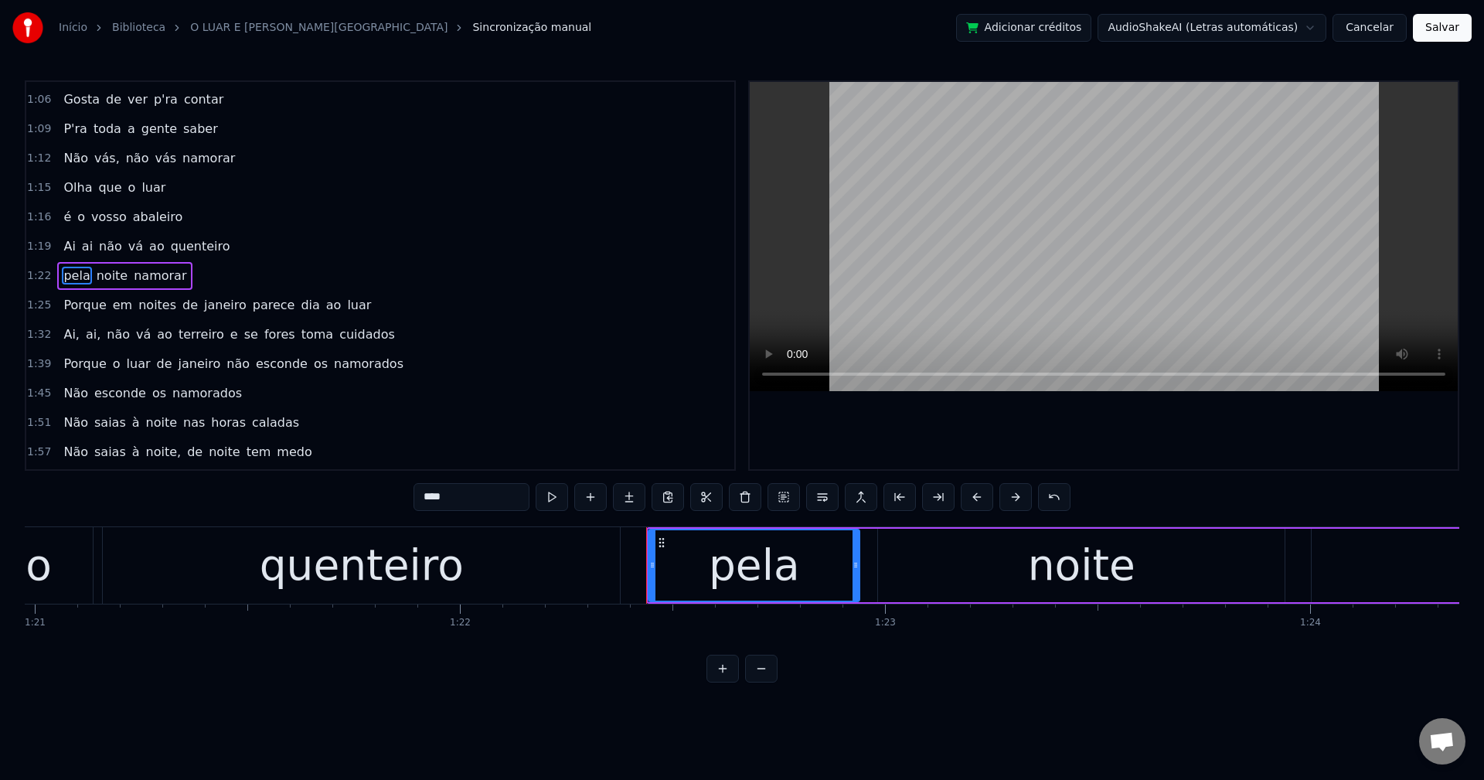
click at [254, 307] on span "parece" at bounding box center [274, 305] width 46 height 18
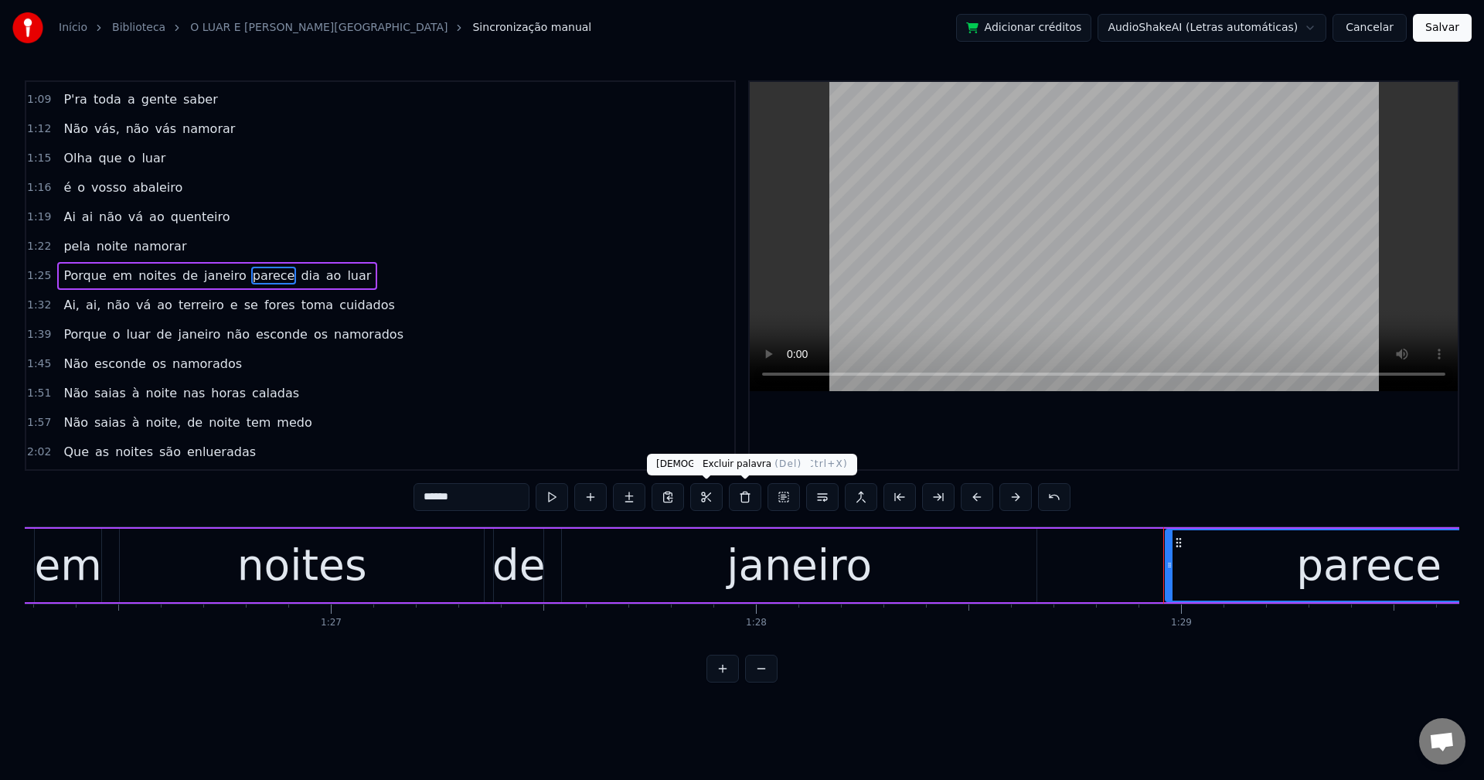
scroll to position [0, 37742]
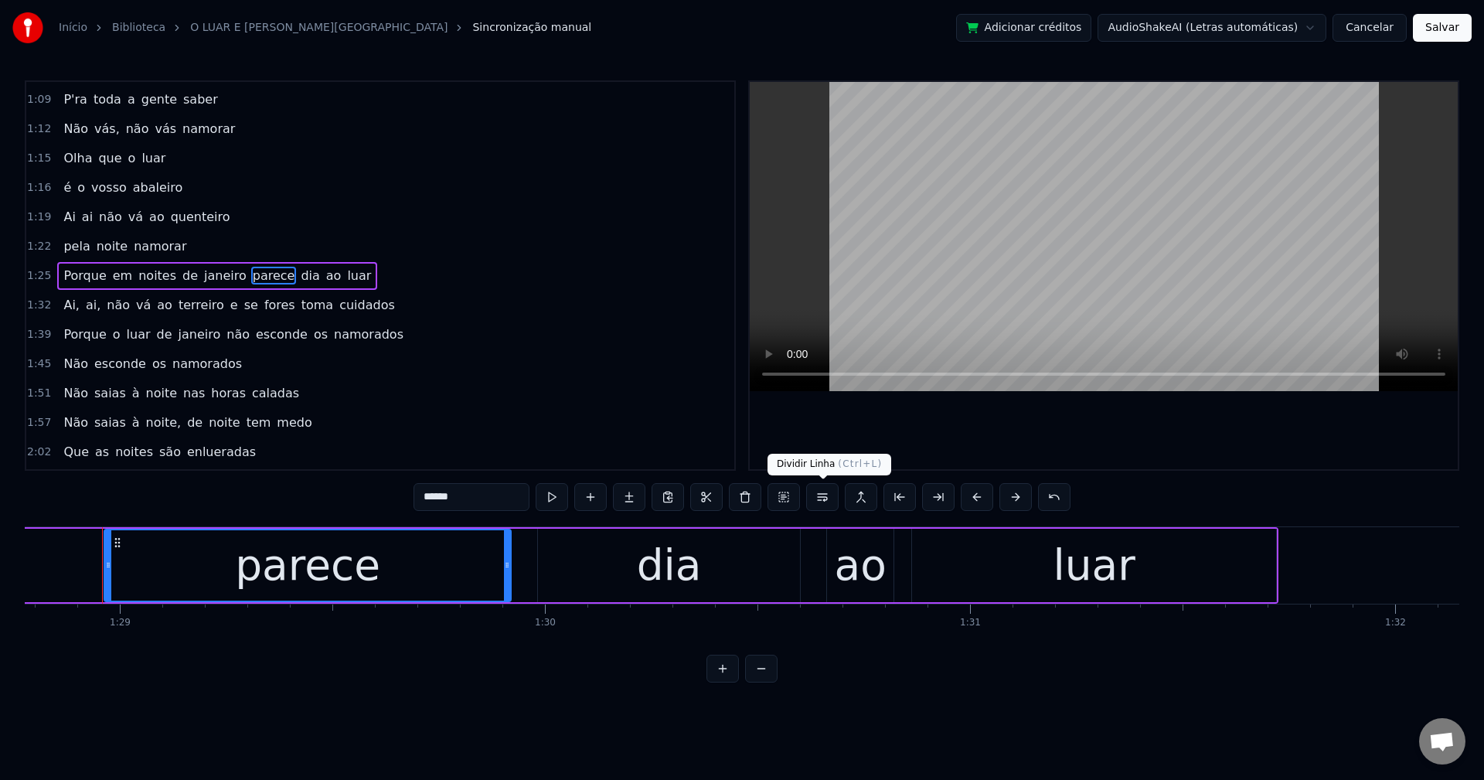
click at [824, 494] on button at bounding box center [822, 497] width 32 height 28
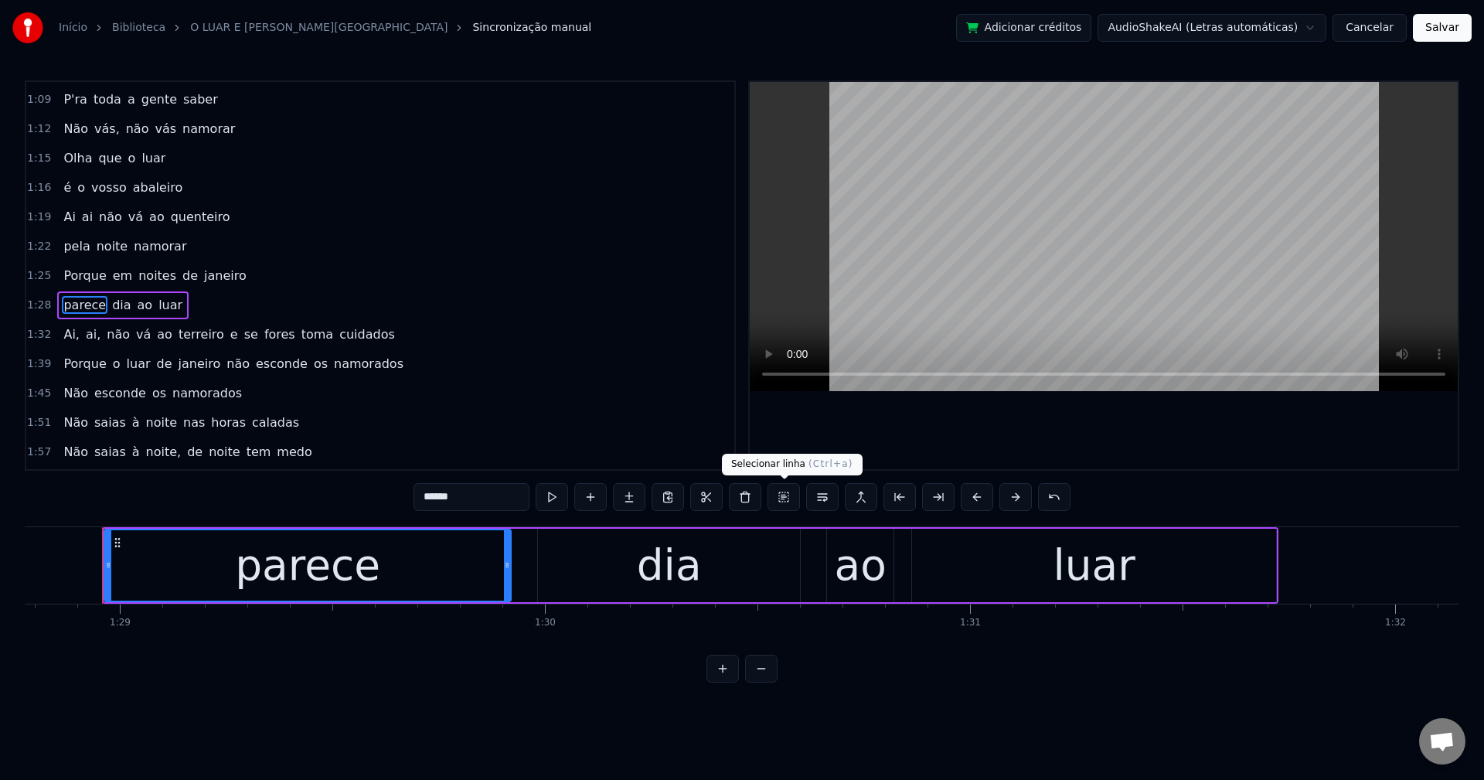
scroll to position [496, 0]
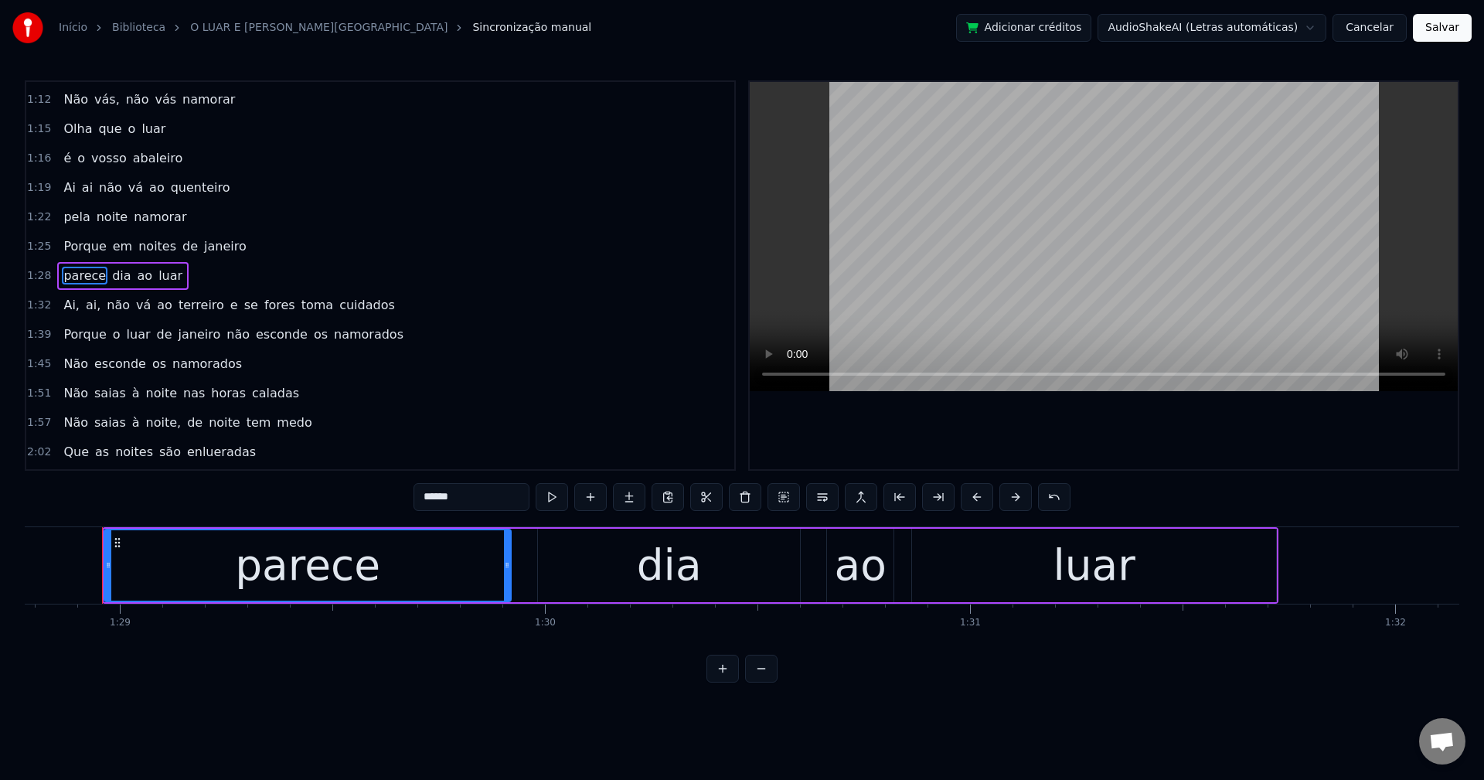
click at [206, 254] on span "janeiro" at bounding box center [226, 246] width 46 height 18
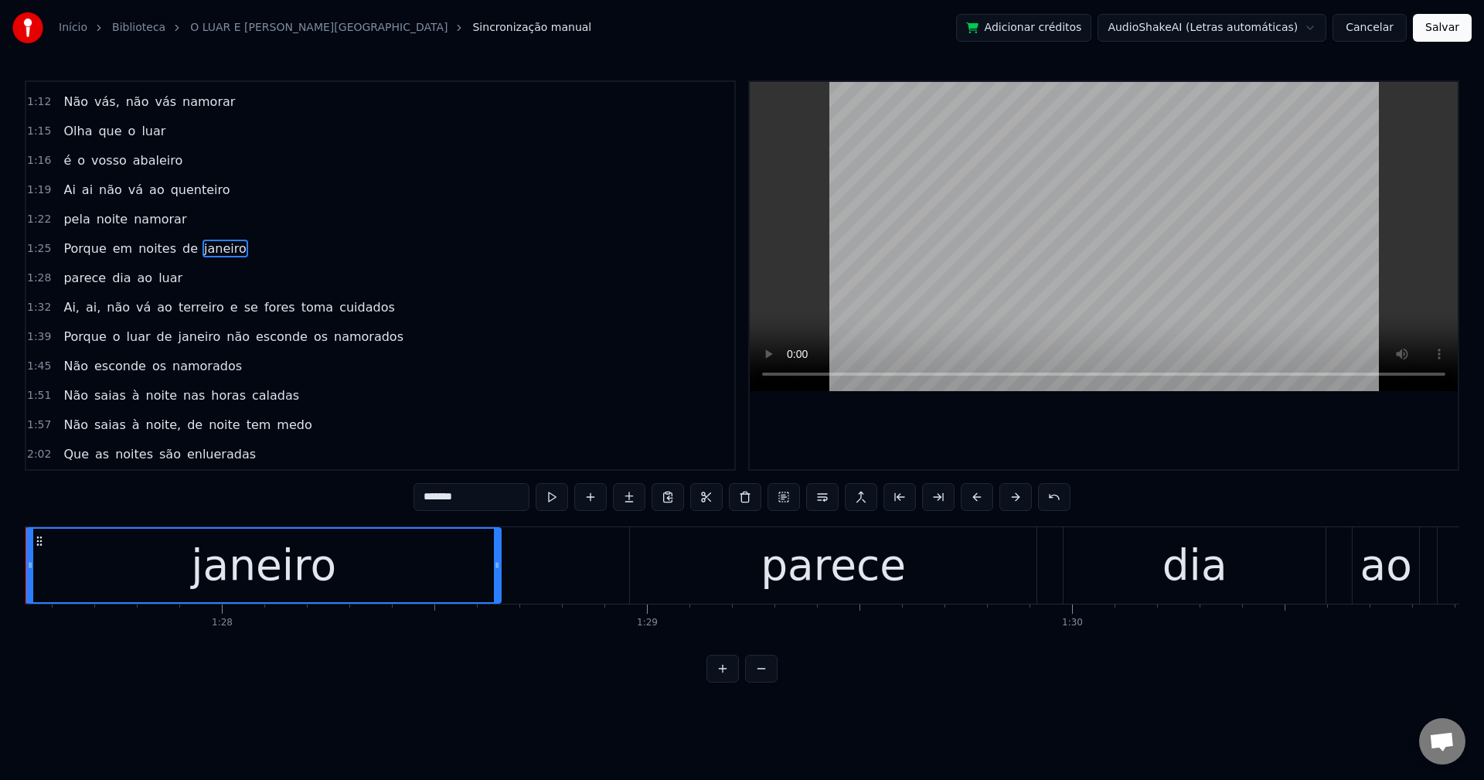
scroll to position [0, 37139]
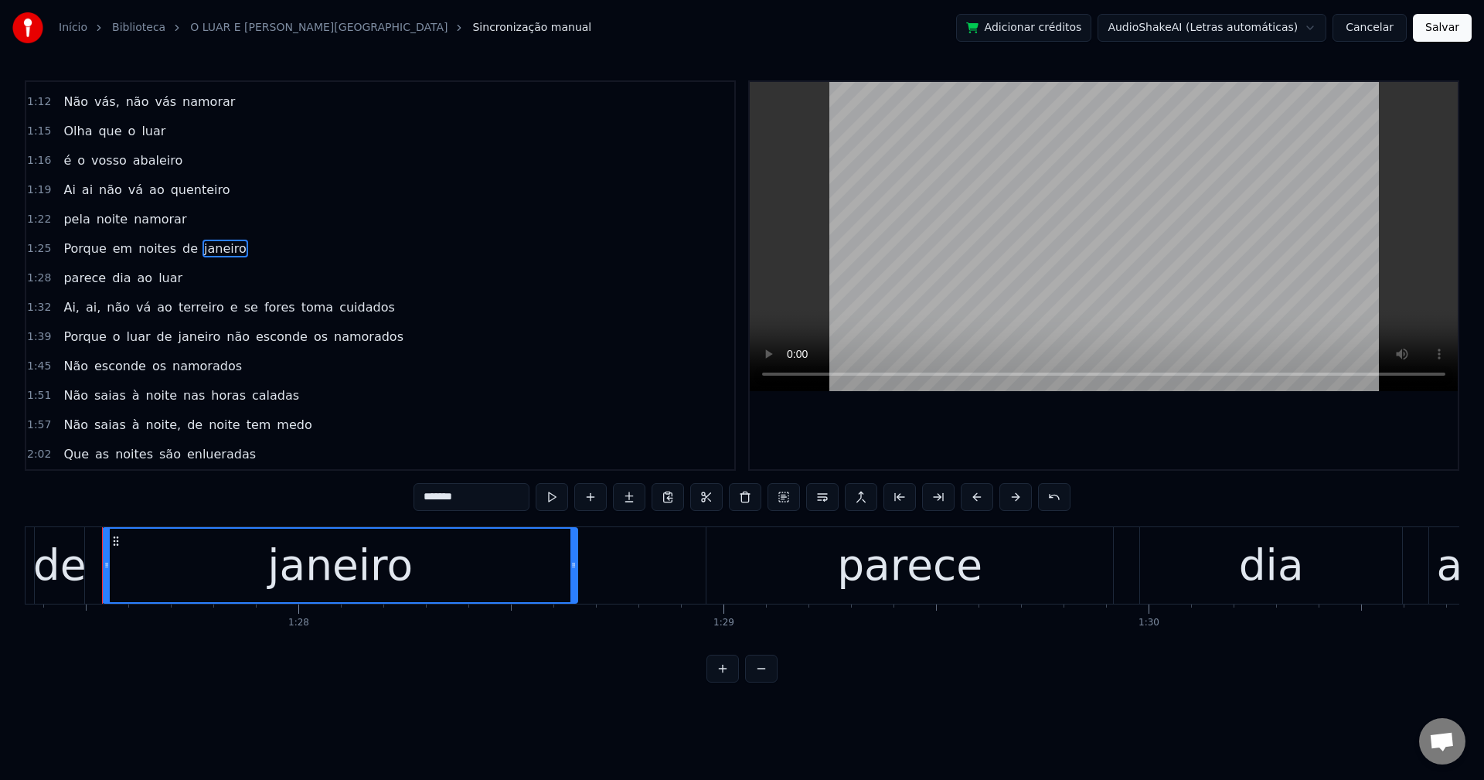
click at [419, 492] on input "*******" at bounding box center [472, 497] width 116 height 28
click at [62, 316] on span "Ai," at bounding box center [71, 307] width 19 height 18
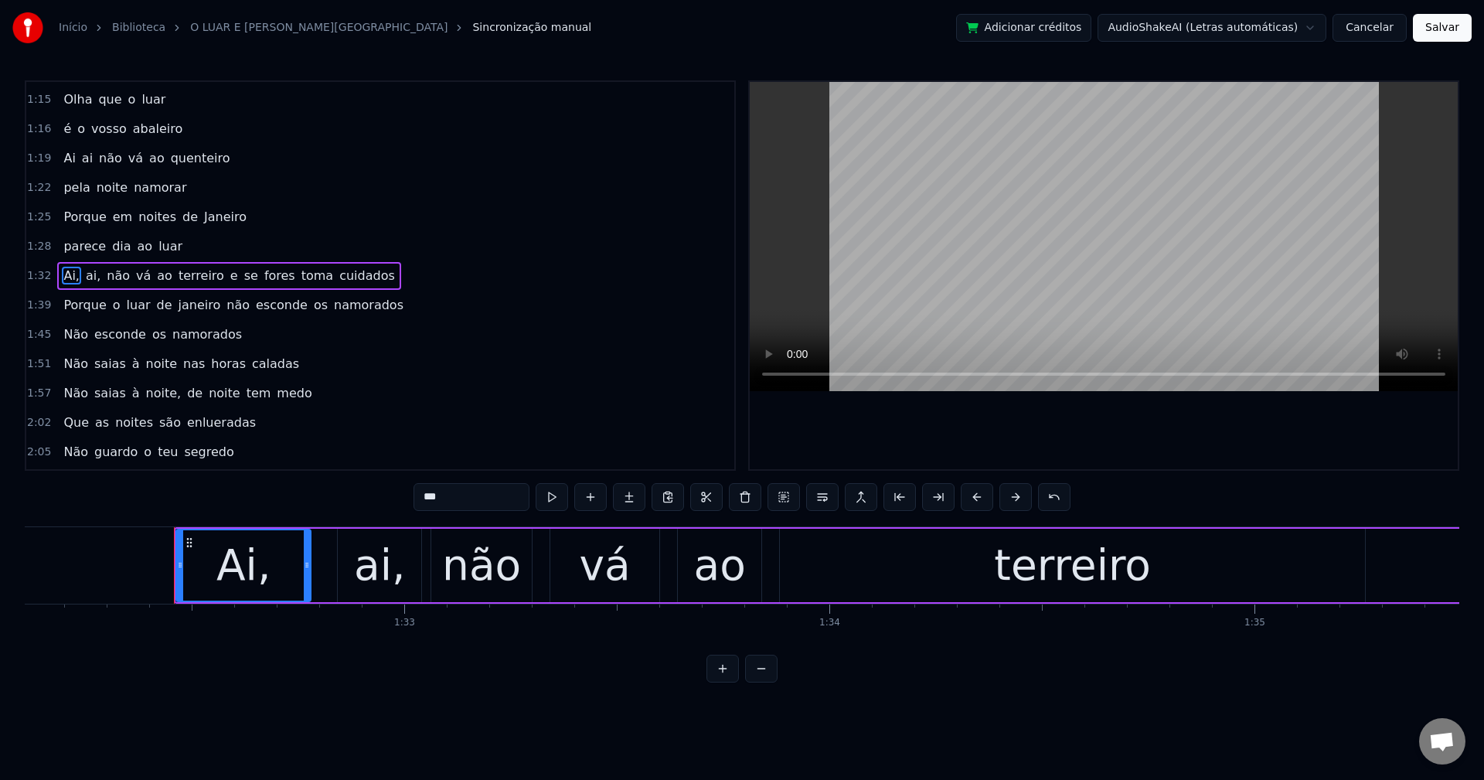
scroll to position [0, 39230]
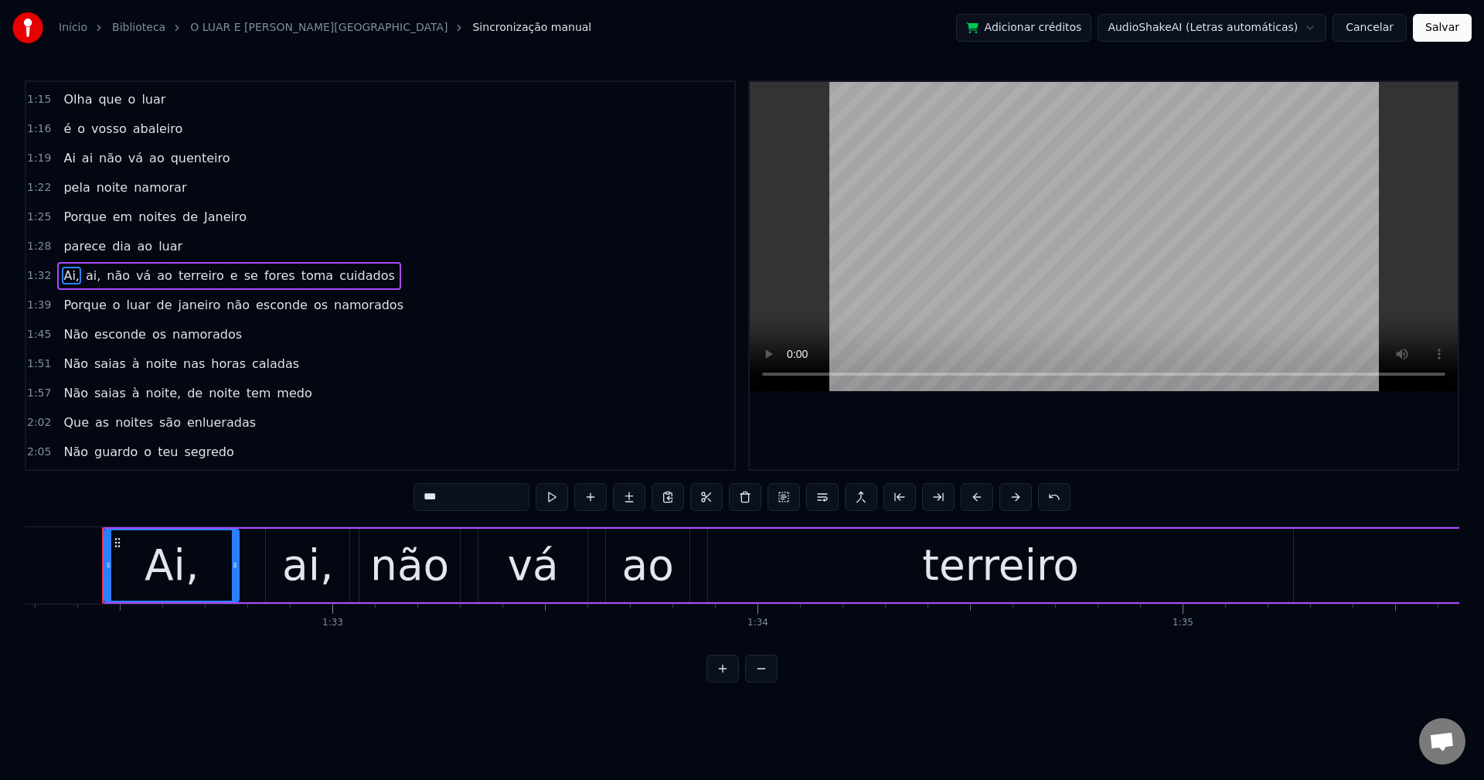
click at [463, 503] on input "***" at bounding box center [472, 497] width 116 height 28
drag, startPoint x: 87, startPoint y: 276, endPoint x: 169, endPoint y: 349, distance: 109.5
click at [88, 275] on span "ai," at bounding box center [89, 276] width 18 height 18
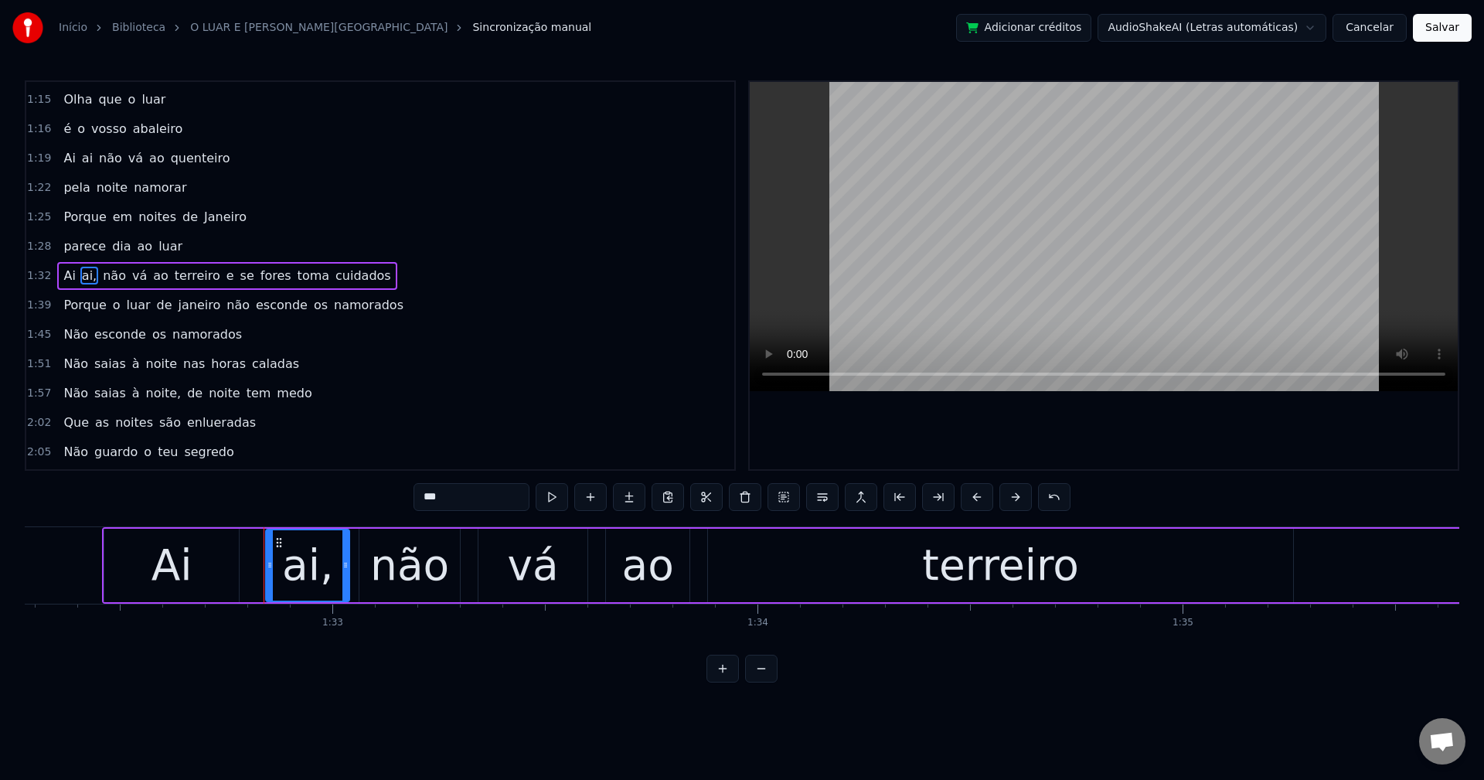
click at [444, 491] on input "***" at bounding box center [472, 497] width 116 height 28
click at [175, 272] on span "terreiro" at bounding box center [193, 276] width 49 height 18
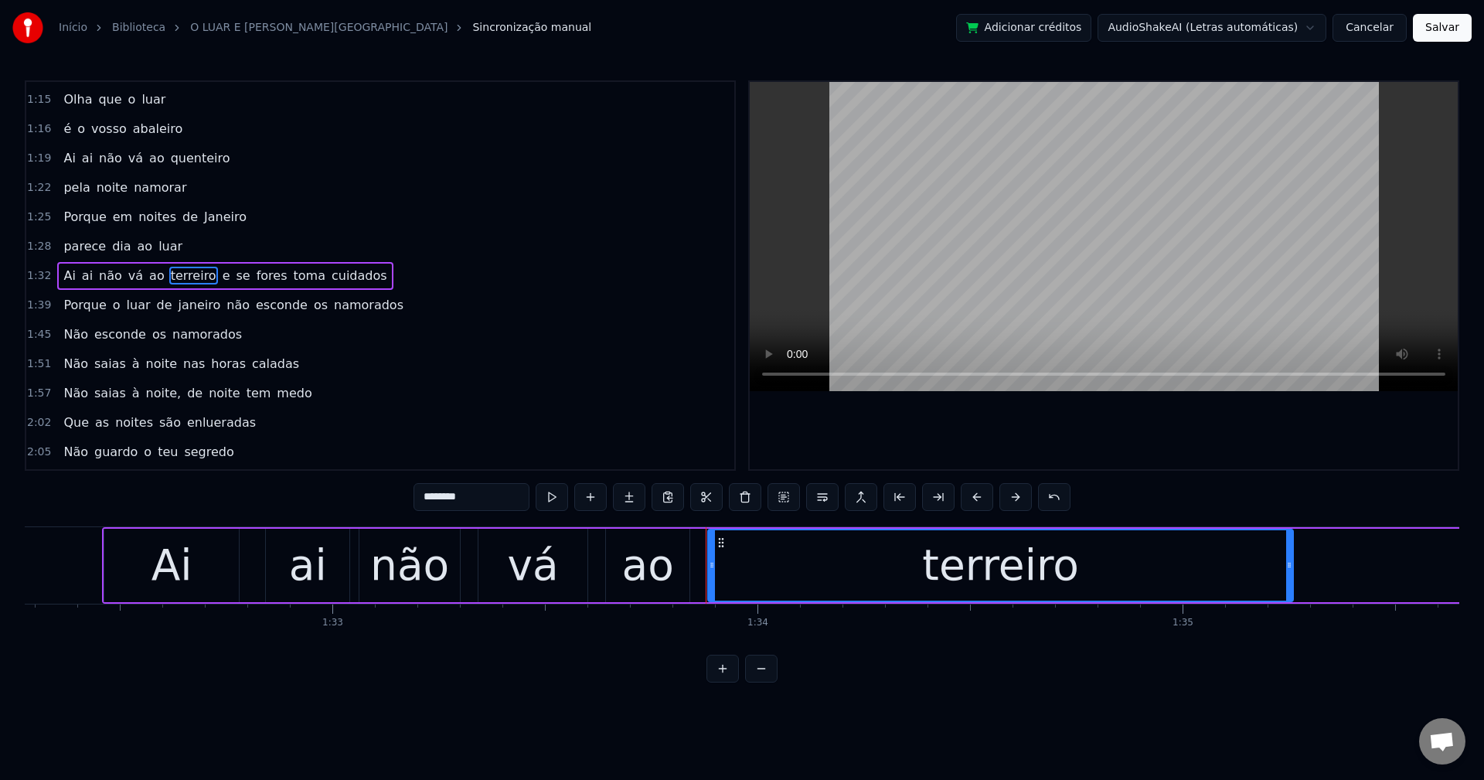
click at [221, 278] on span "e" at bounding box center [226, 276] width 11 height 18
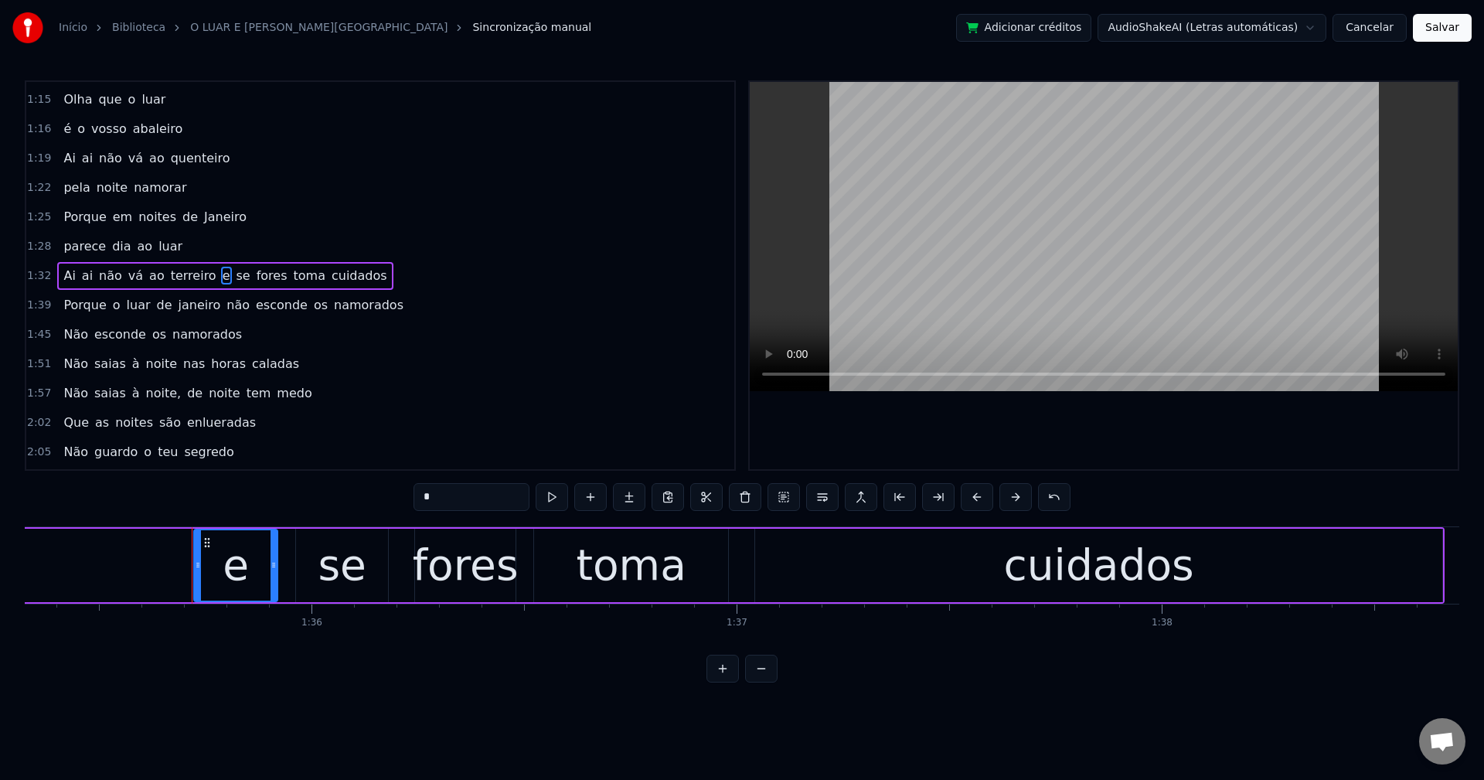
scroll to position [0, 40616]
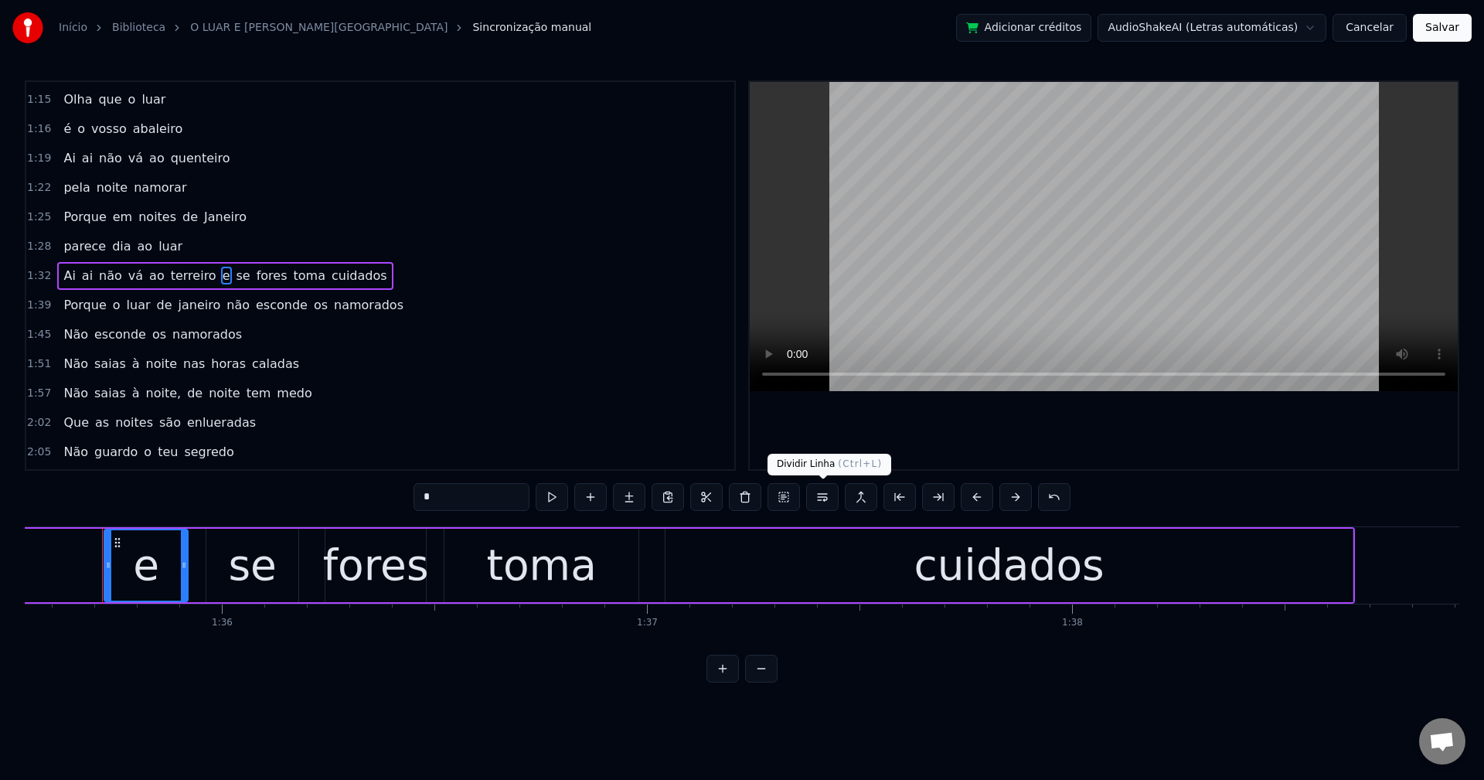
click at [821, 506] on button at bounding box center [822, 497] width 32 height 28
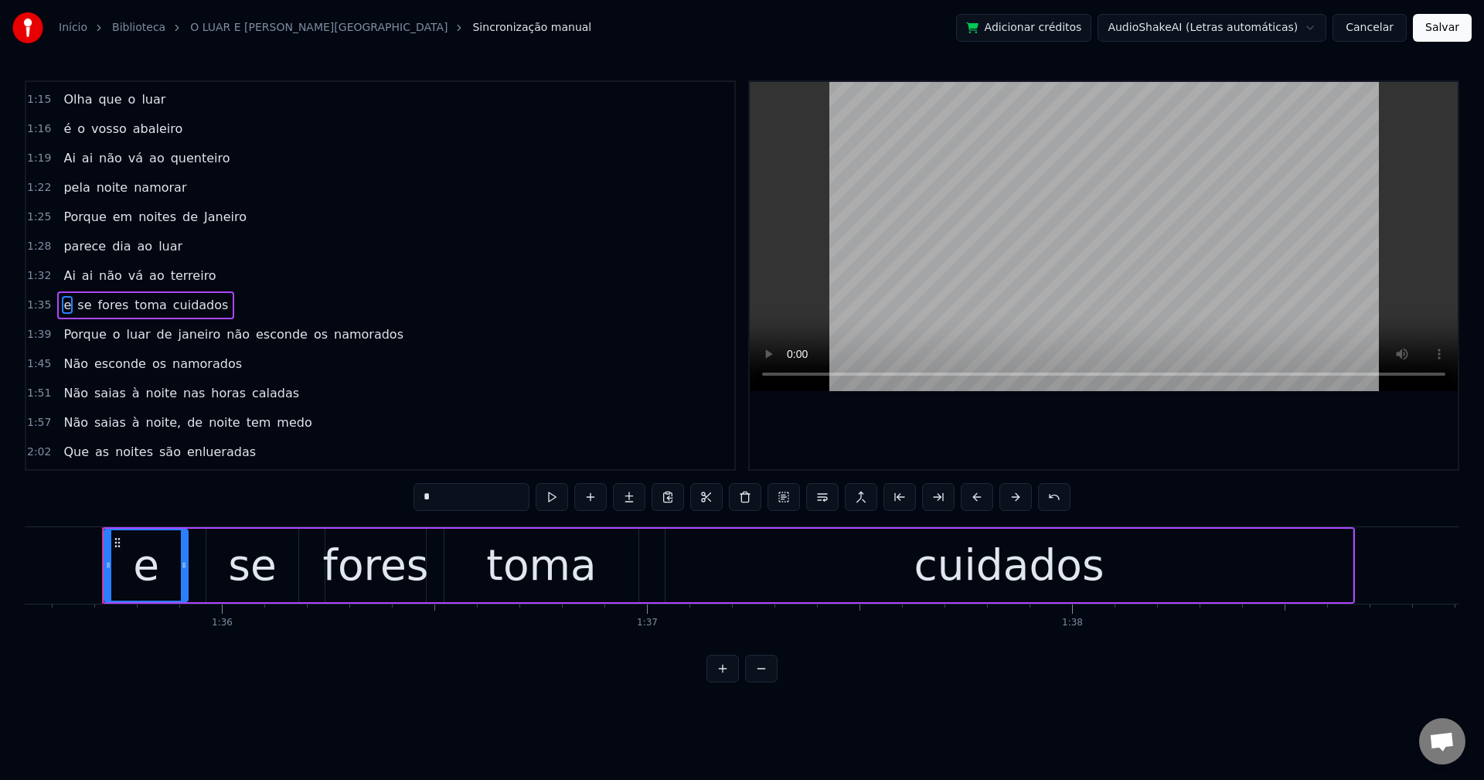
scroll to position [555, 0]
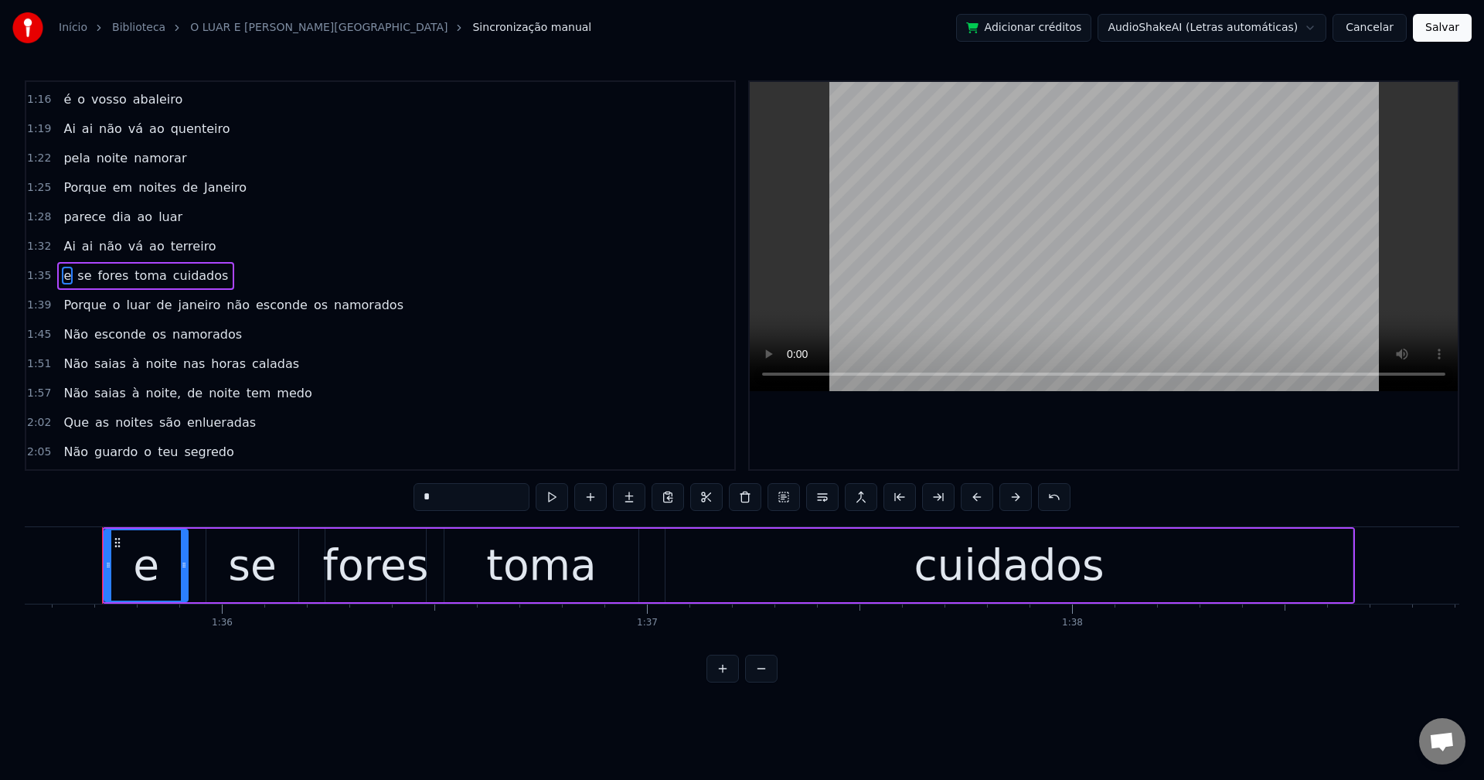
click at [177, 312] on span "janeiro" at bounding box center [200, 305] width 46 height 18
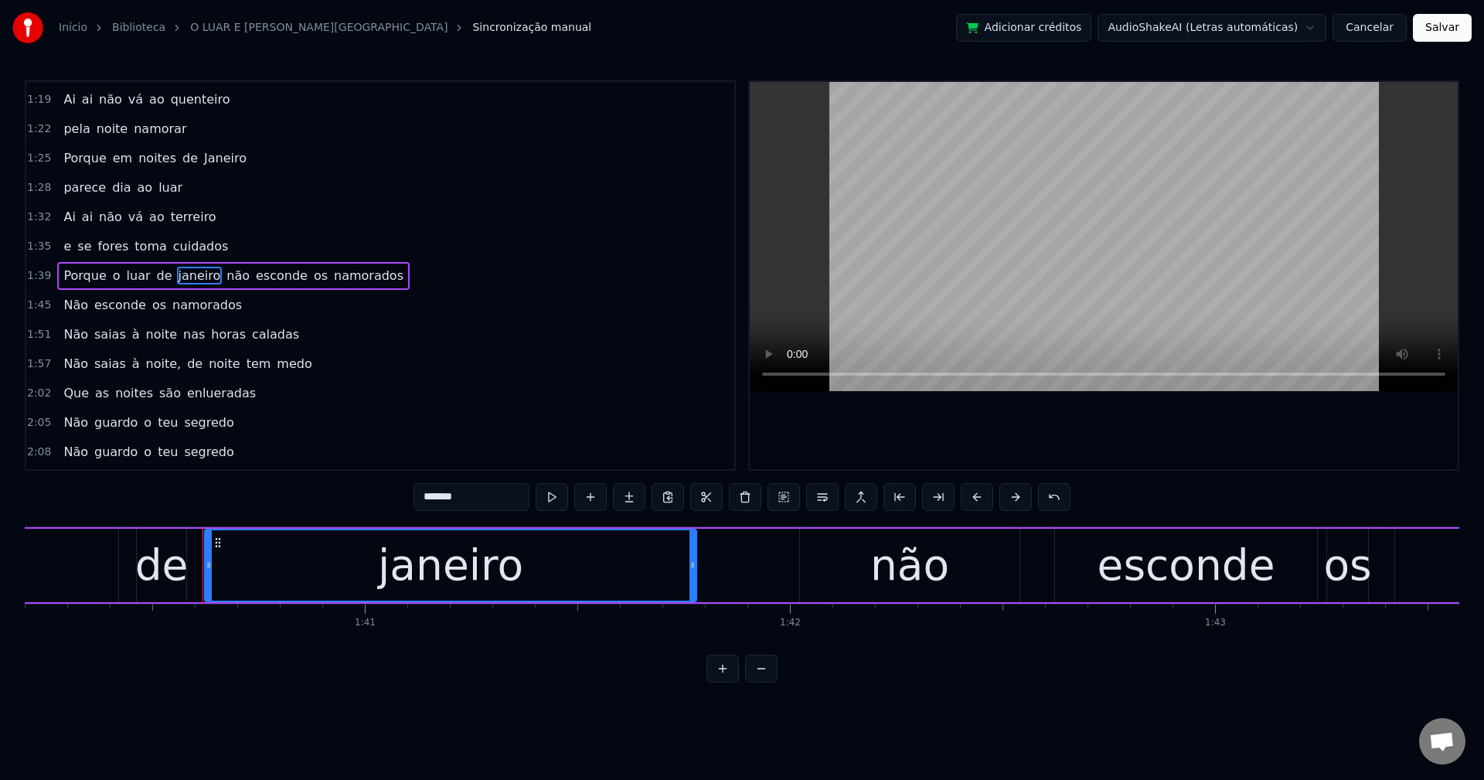
scroll to position [0, 42699]
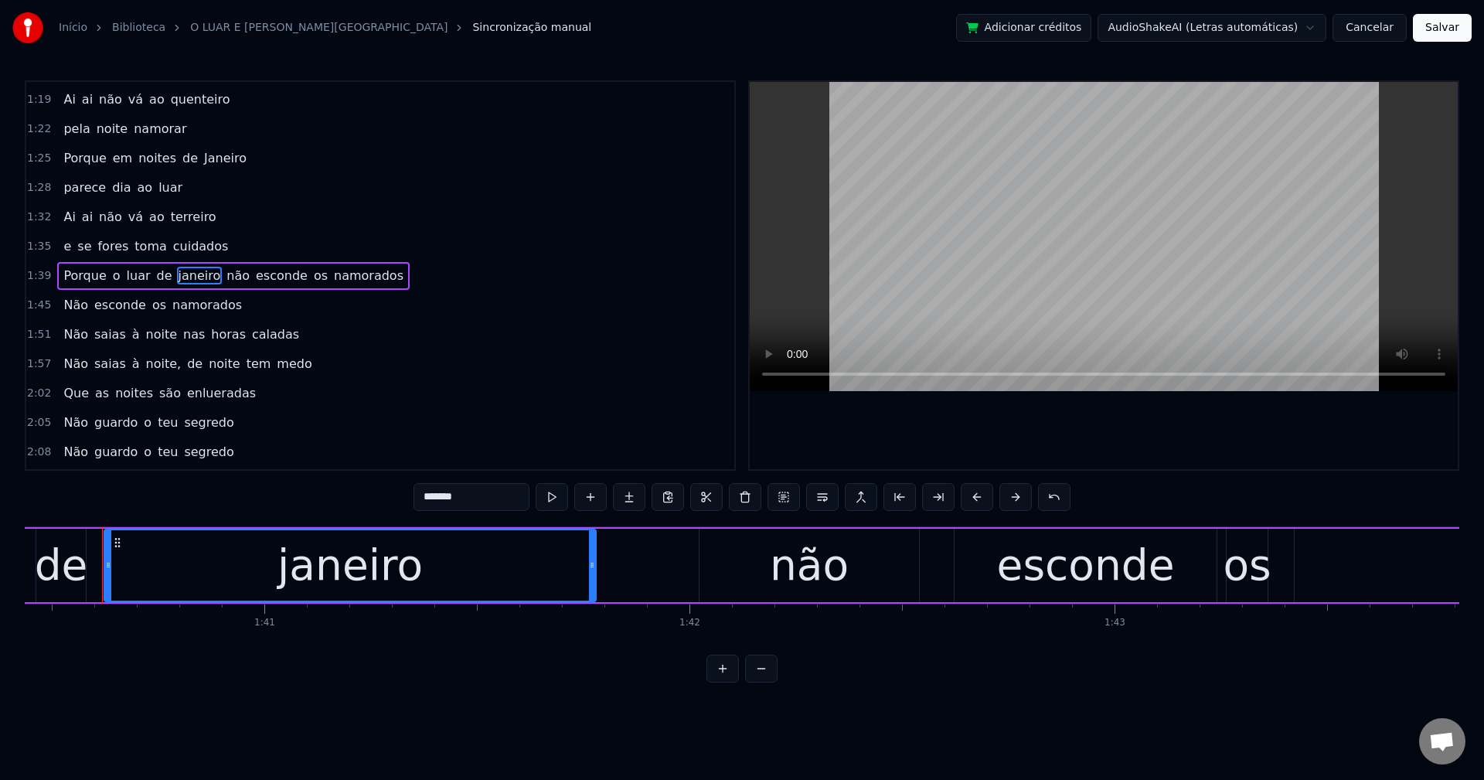
click at [421, 501] on input "*******" at bounding box center [472, 497] width 116 height 28
click at [226, 271] on span "não" at bounding box center [239, 276] width 26 height 18
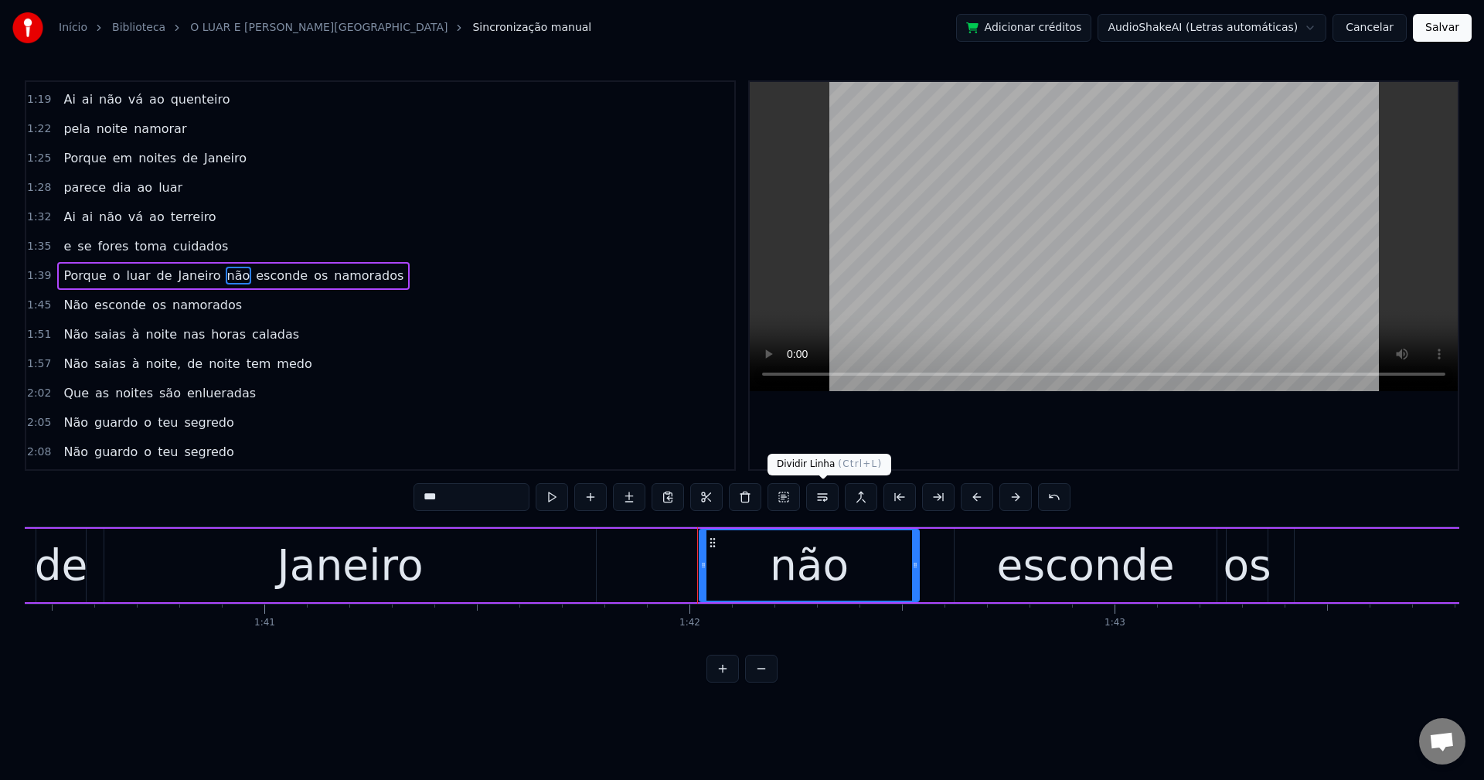
click at [829, 499] on button at bounding box center [822, 497] width 32 height 28
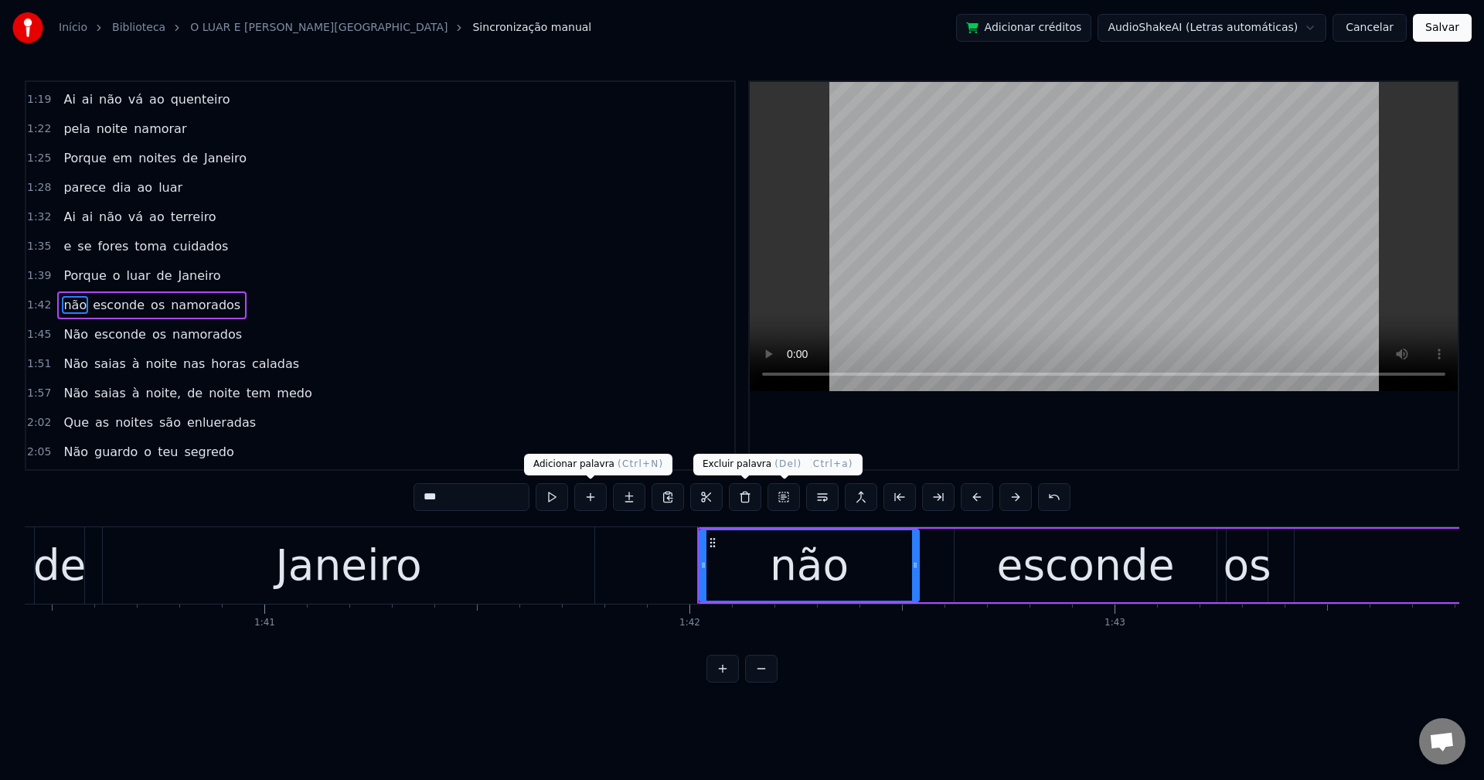
scroll to position [614, 0]
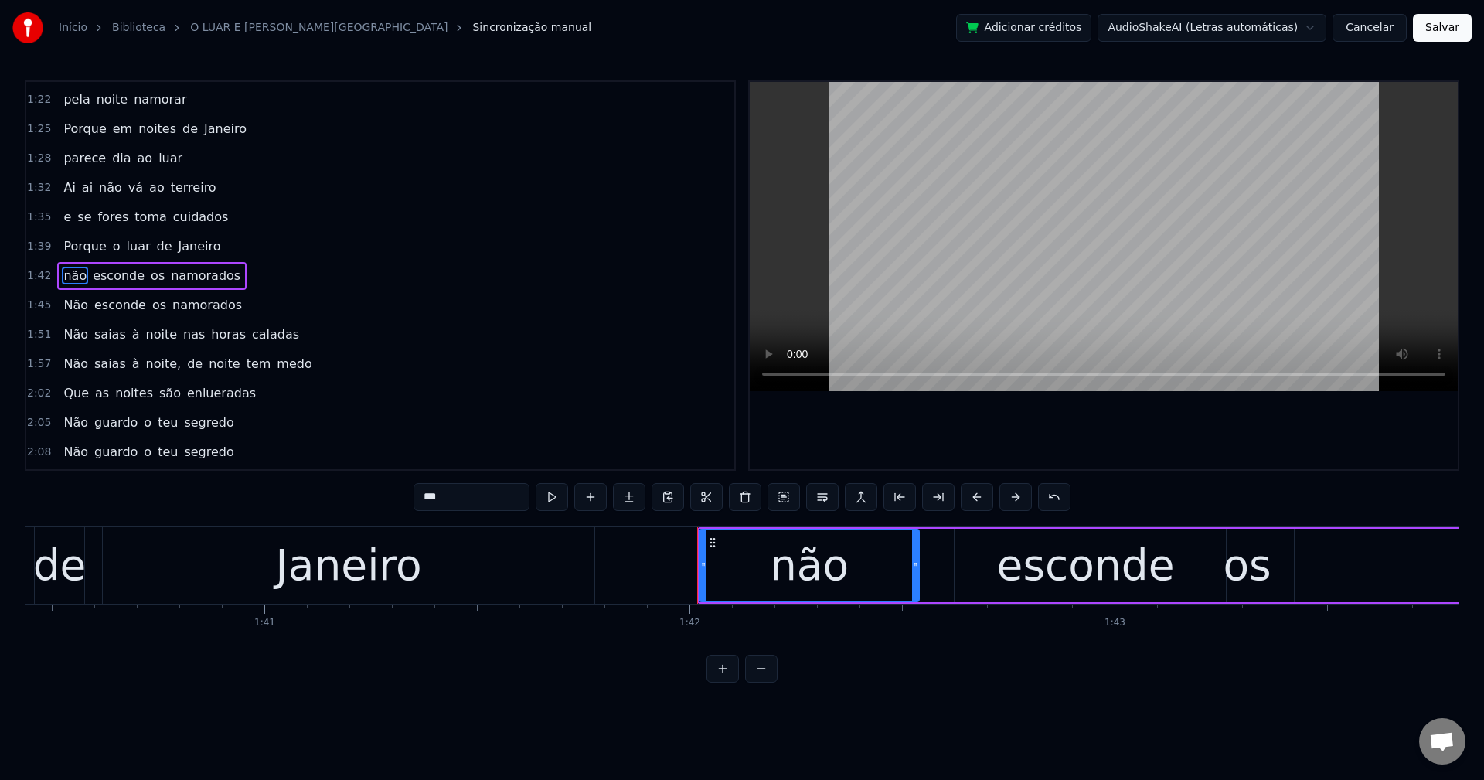
click at [182, 337] on span "nas" at bounding box center [194, 334] width 25 height 18
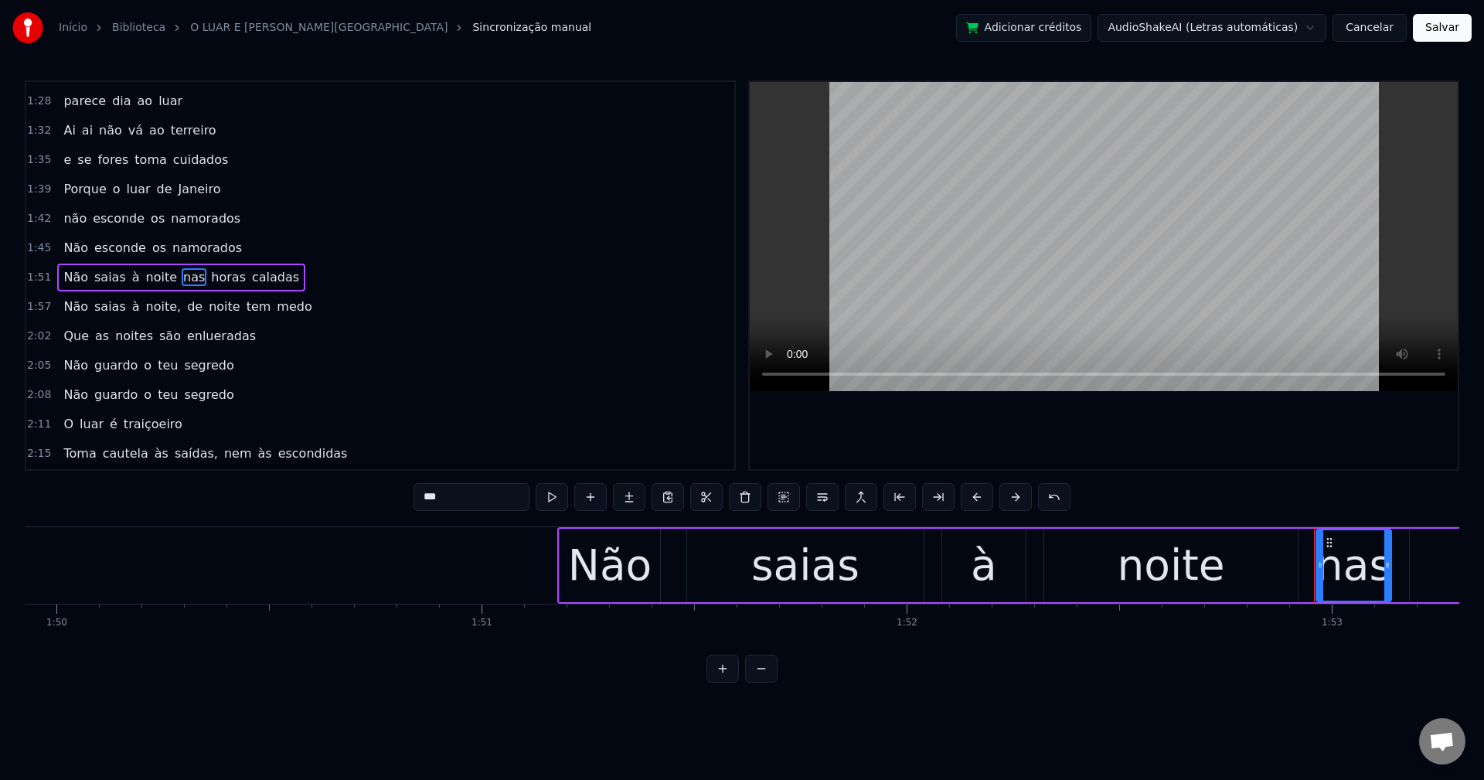
scroll to position [0, 47945]
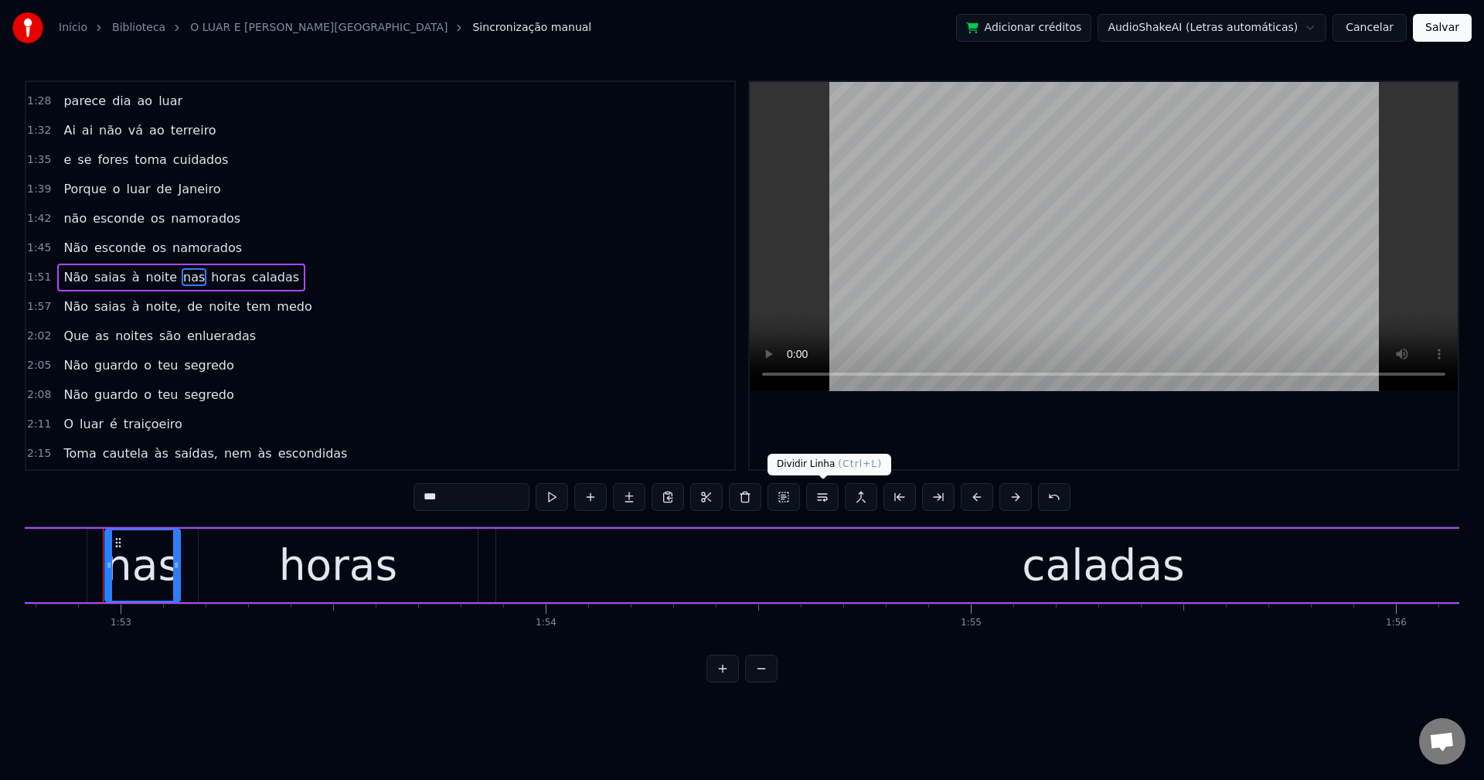
click at [819, 506] on button at bounding box center [822, 497] width 32 height 28
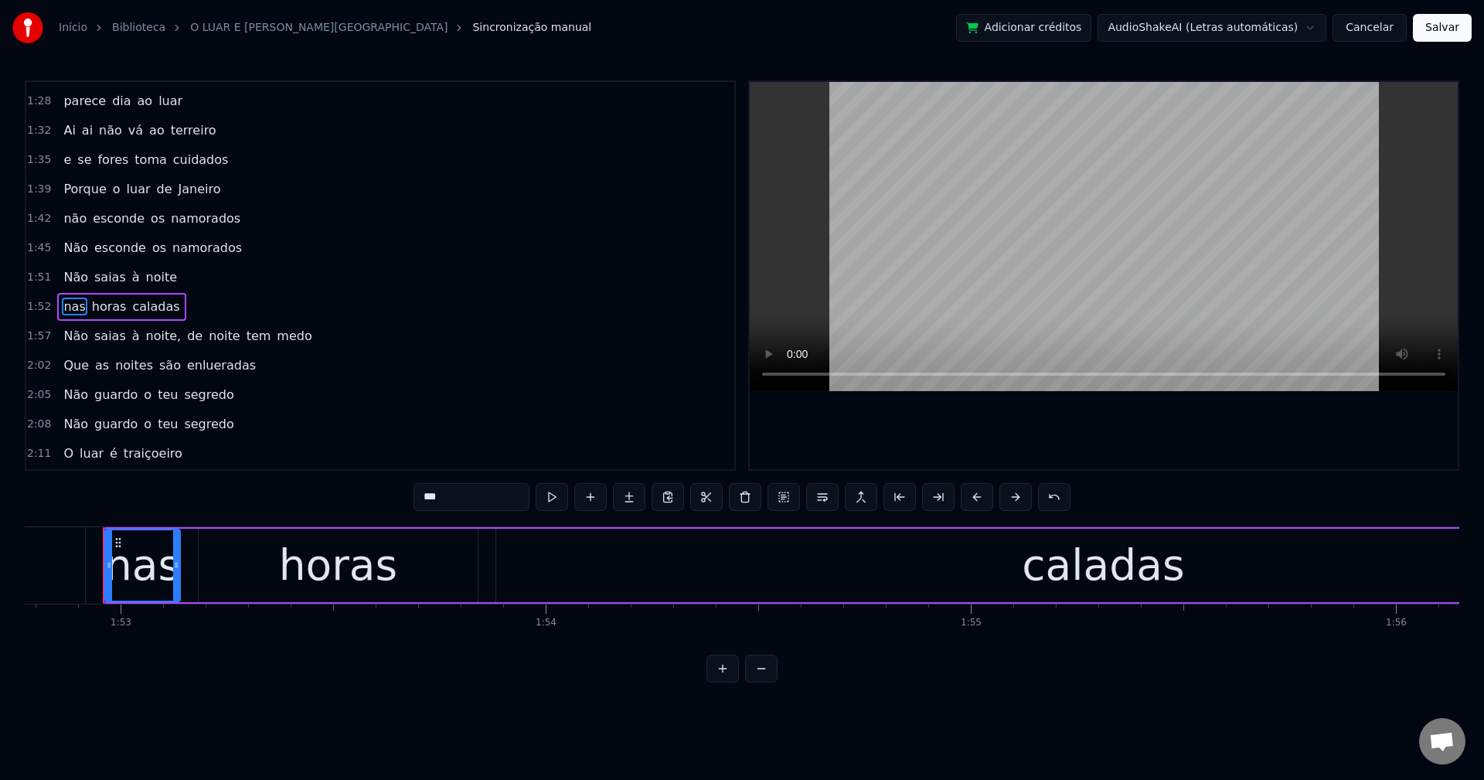
scroll to position [702, 0]
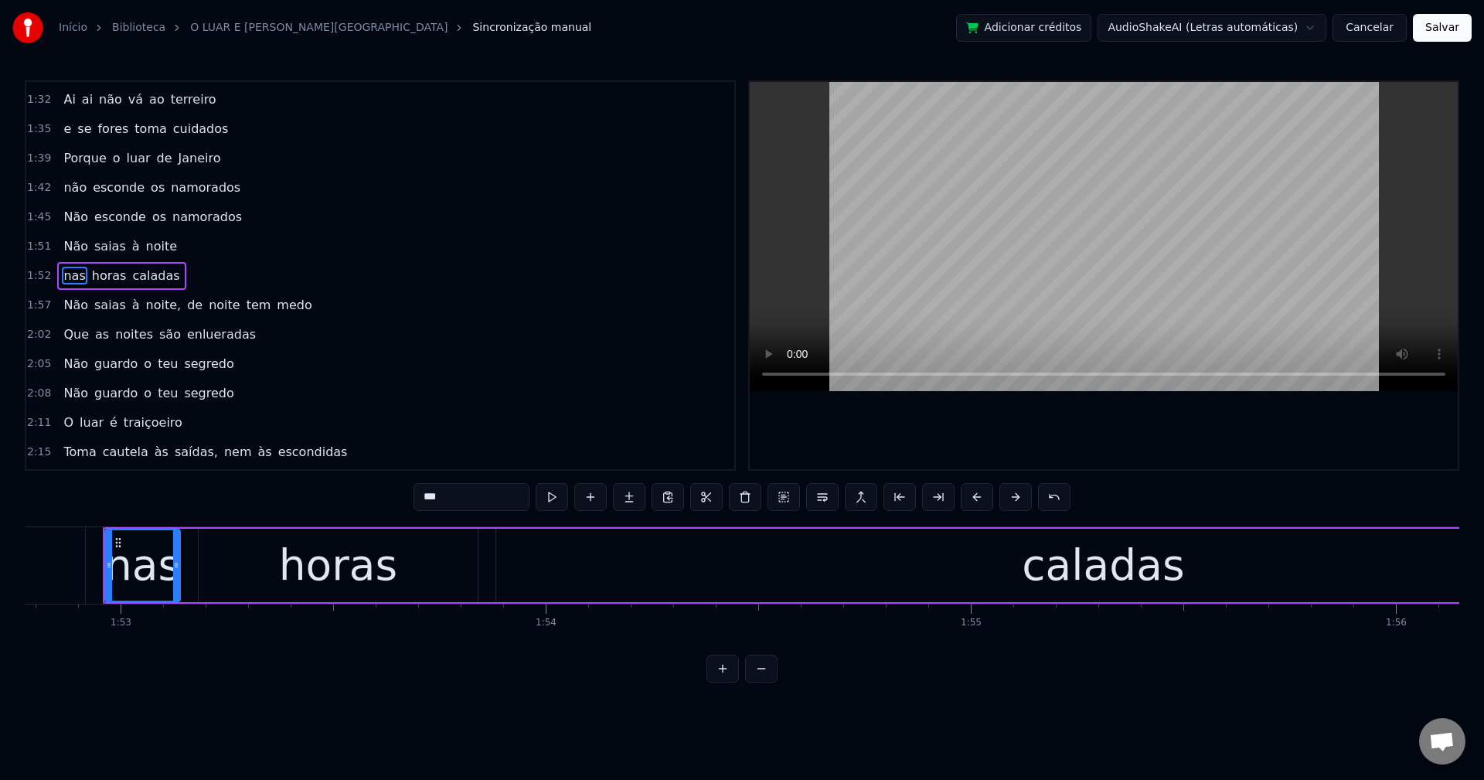
click at [145, 310] on span "noite," at bounding box center [164, 305] width 39 height 18
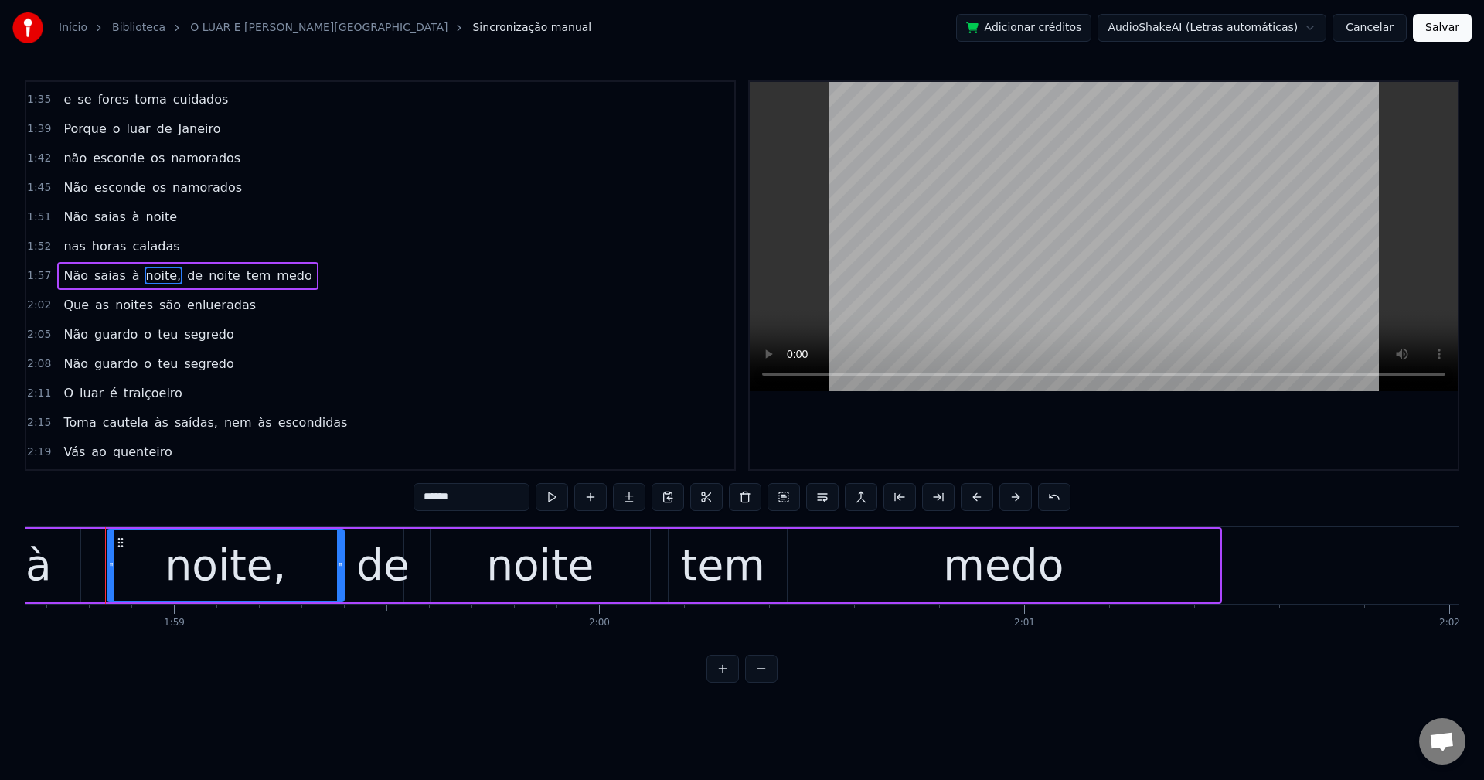
scroll to position [0, 50445]
click at [502, 487] on input "******" at bounding box center [472, 497] width 116 height 28
click at [182, 279] on span "de" at bounding box center [191, 276] width 19 height 18
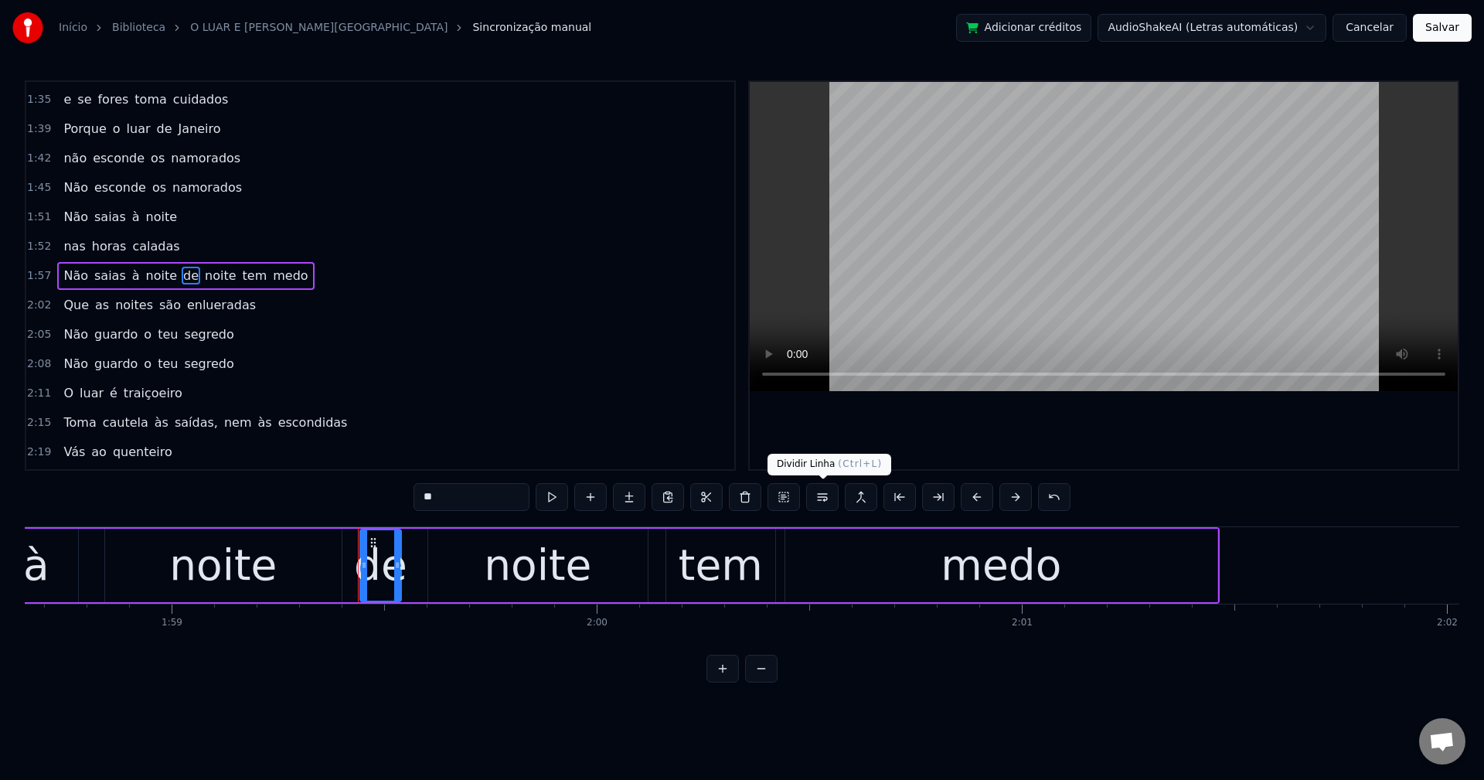
click at [829, 504] on button at bounding box center [822, 497] width 32 height 28
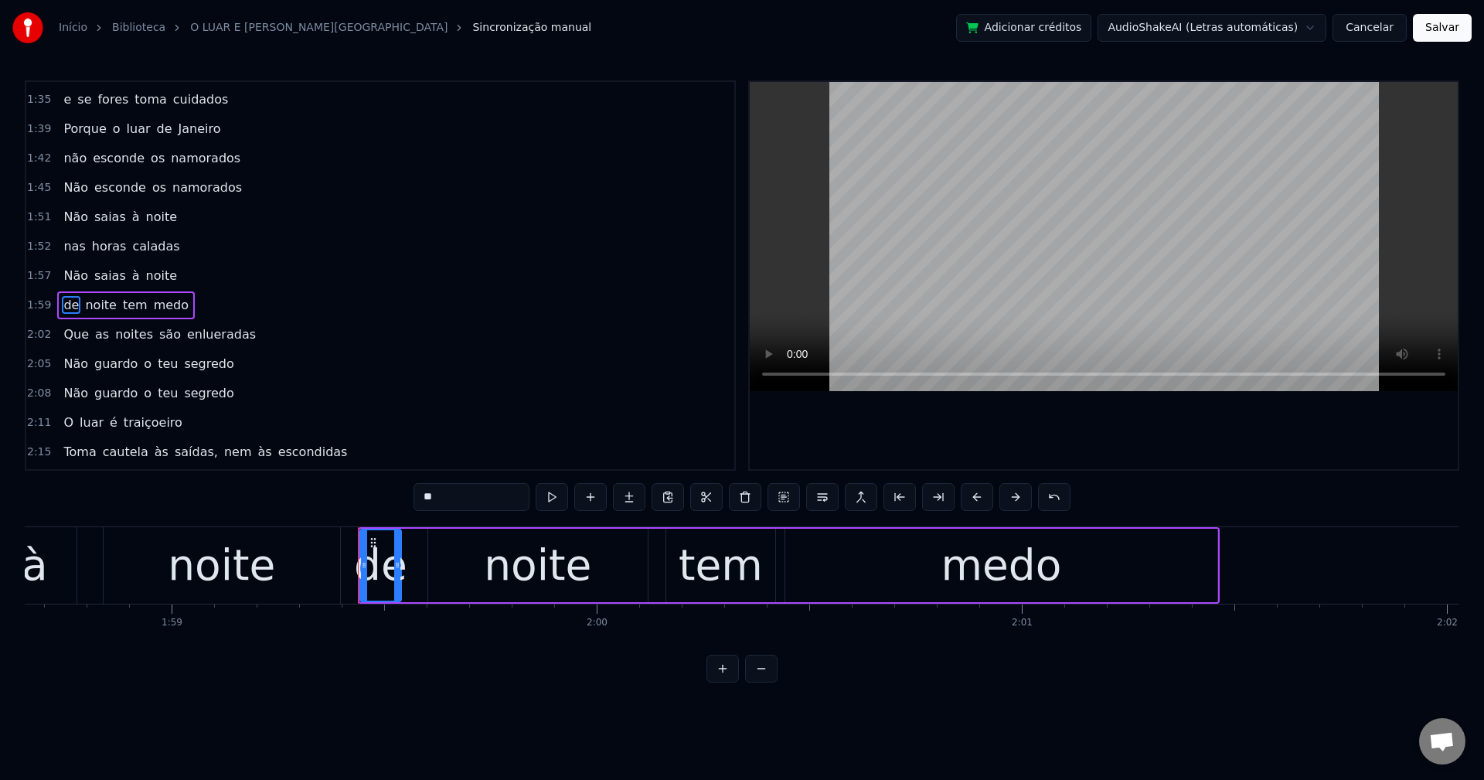
scroll to position [761, 0]
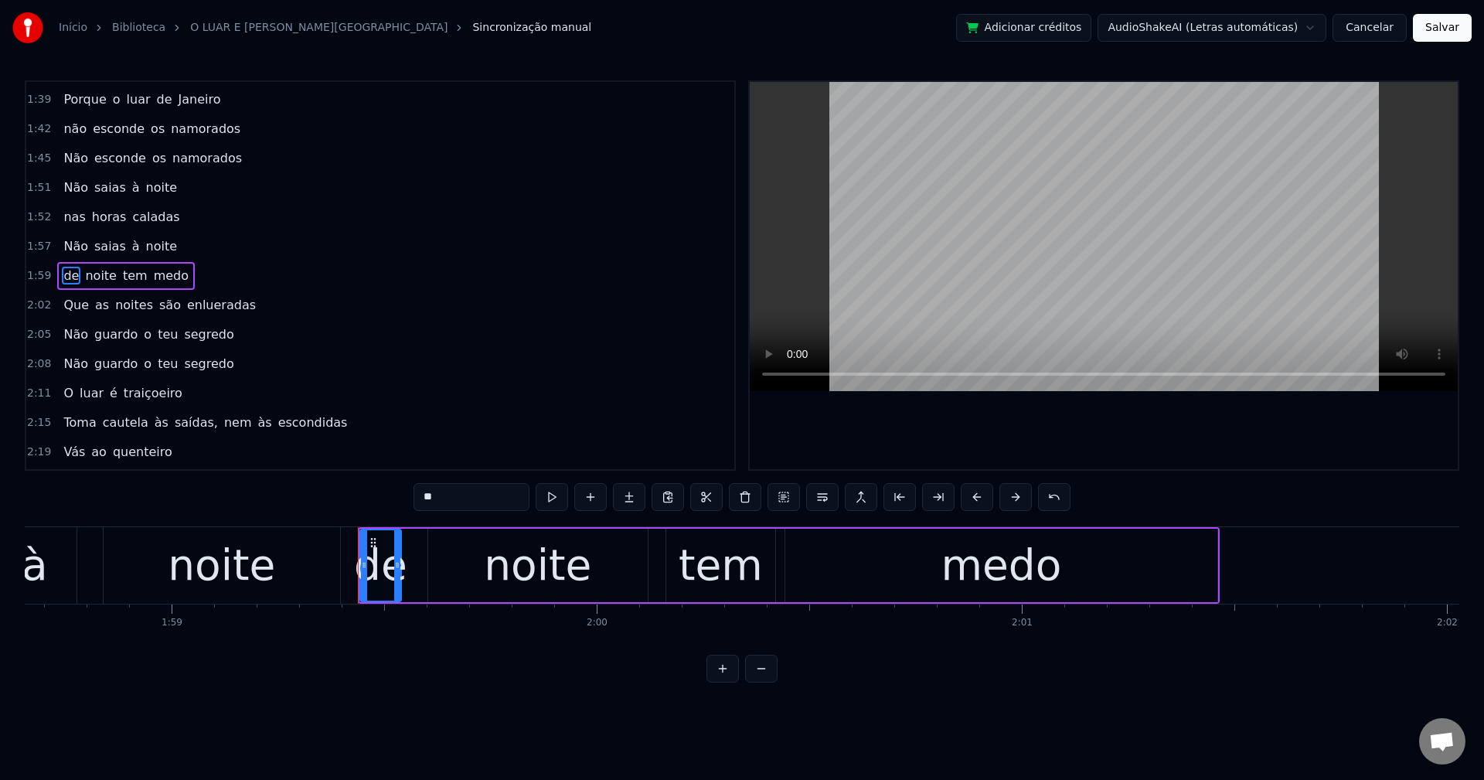
click at [173, 423] on span "saídas," at bounding box center [196, 423] width 46 height 18
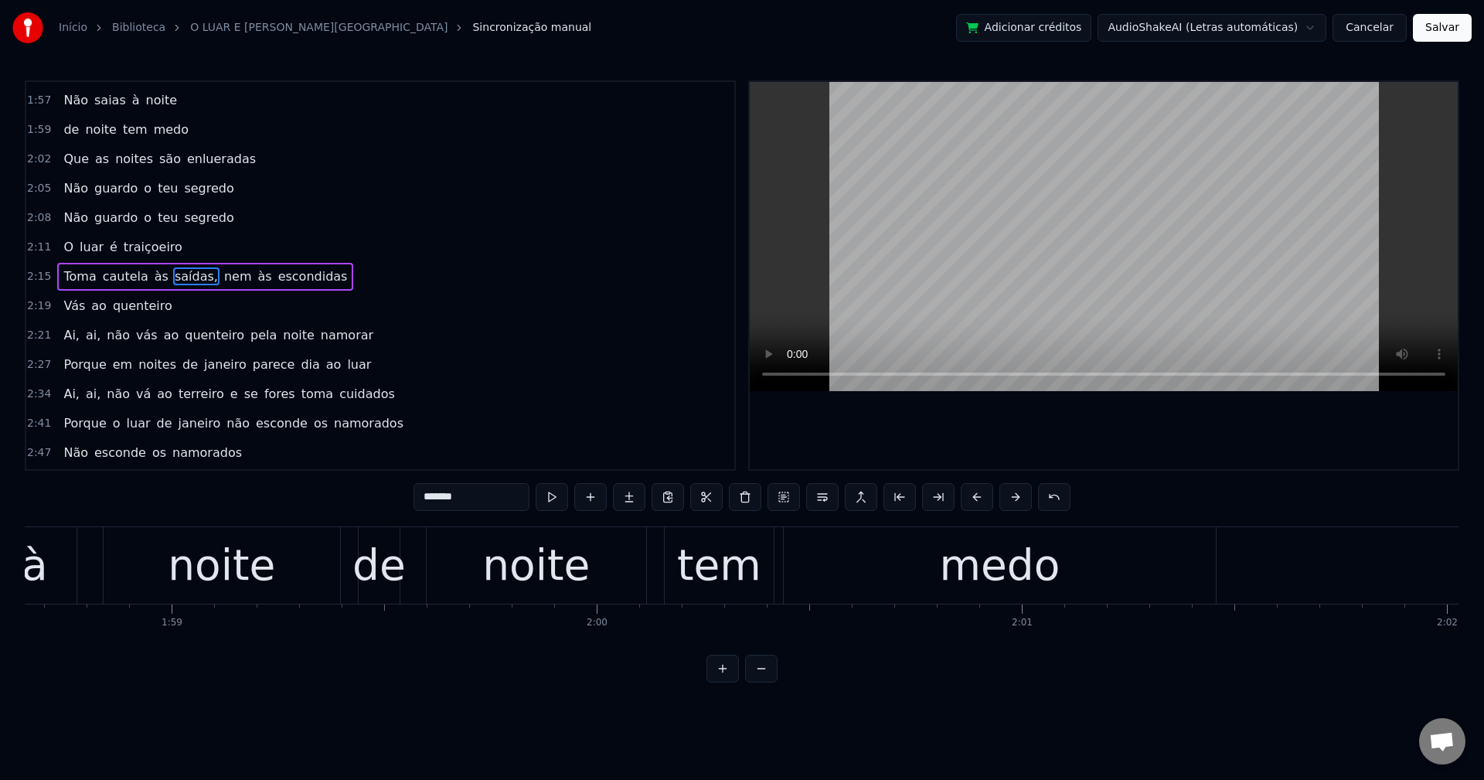
scroll to position [907, 0]
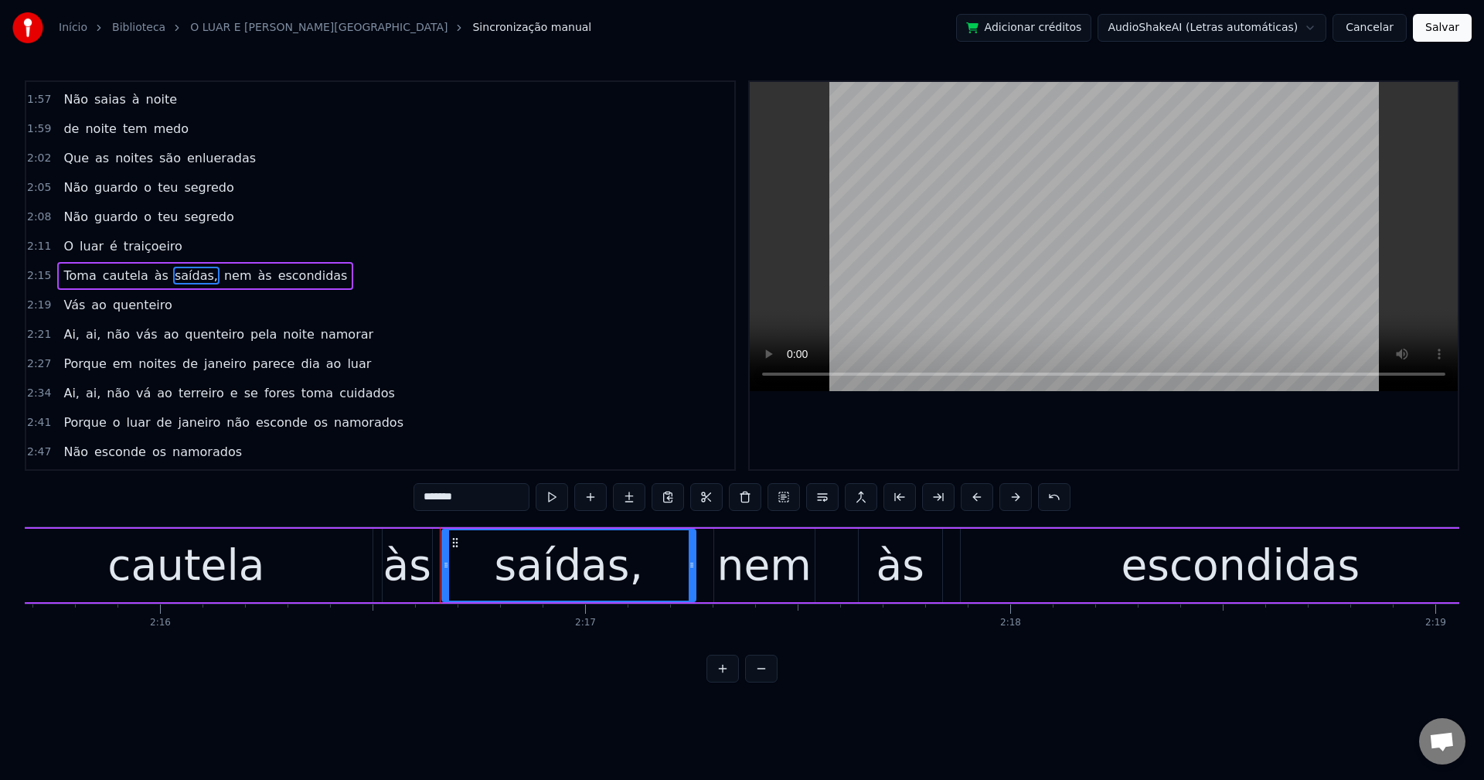
click at [508, 493] on input "*******" at bounding box center [472, 497] width 116 height 28
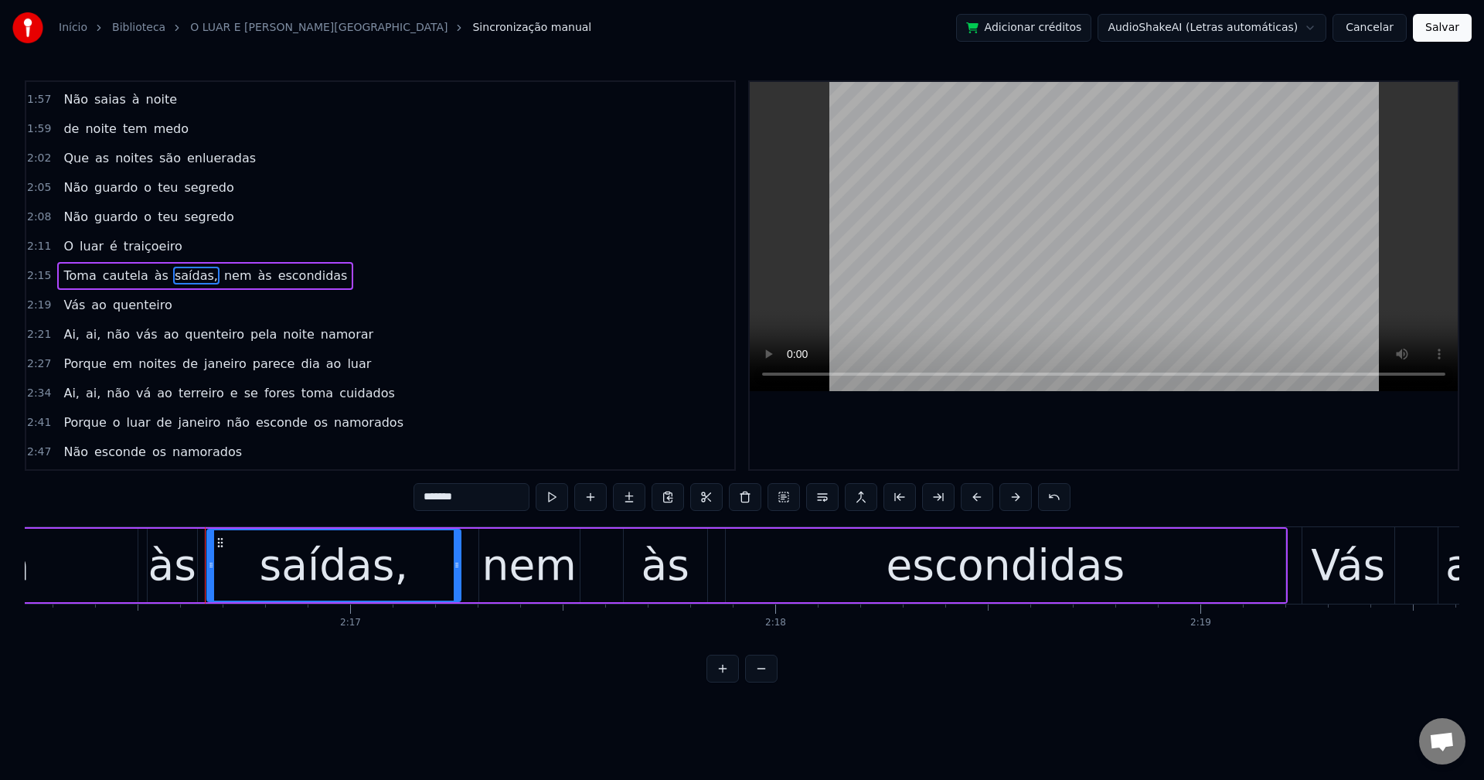
scroll to position [0, 58021]
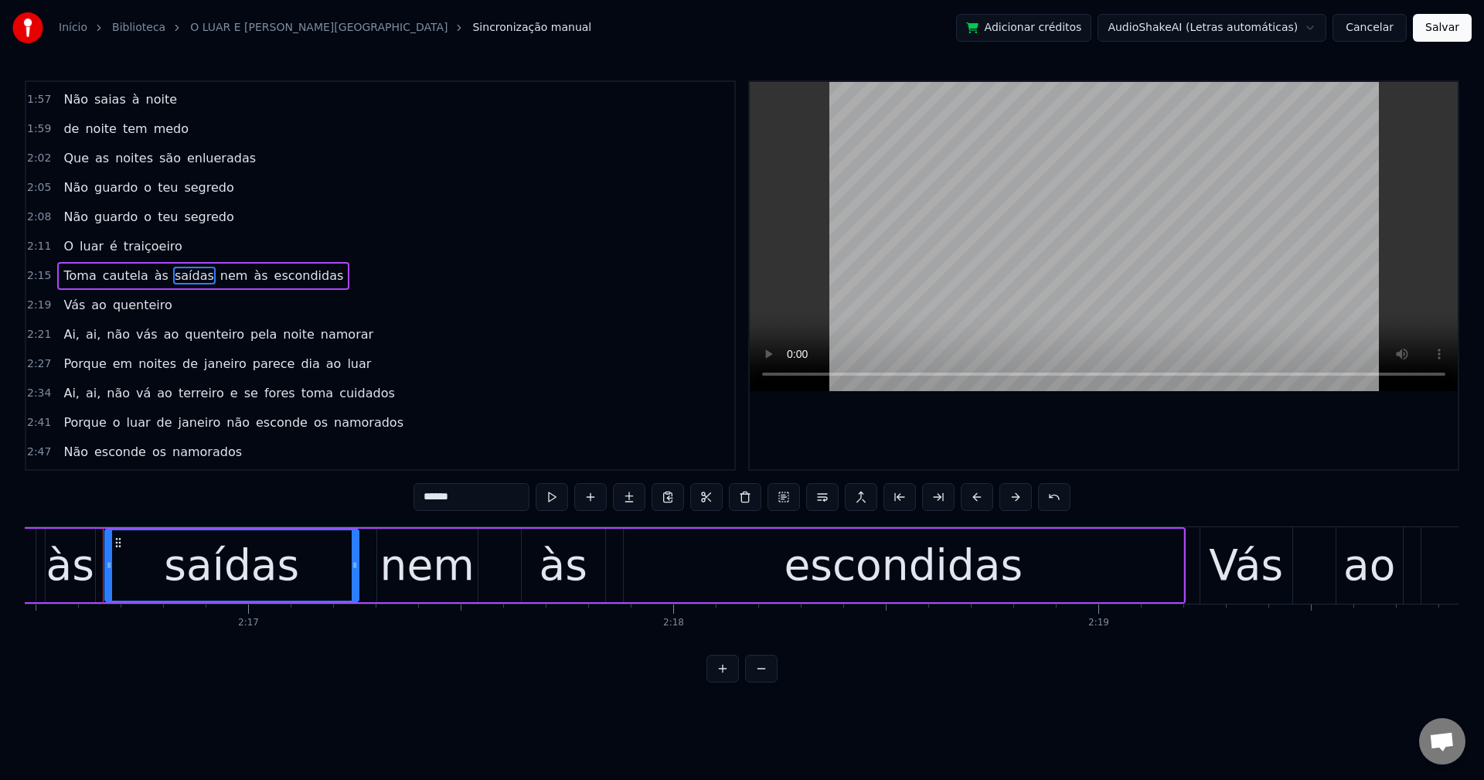
click at [220, 284] on span "nem" at bounding box center [234, 276] width 31 height 18
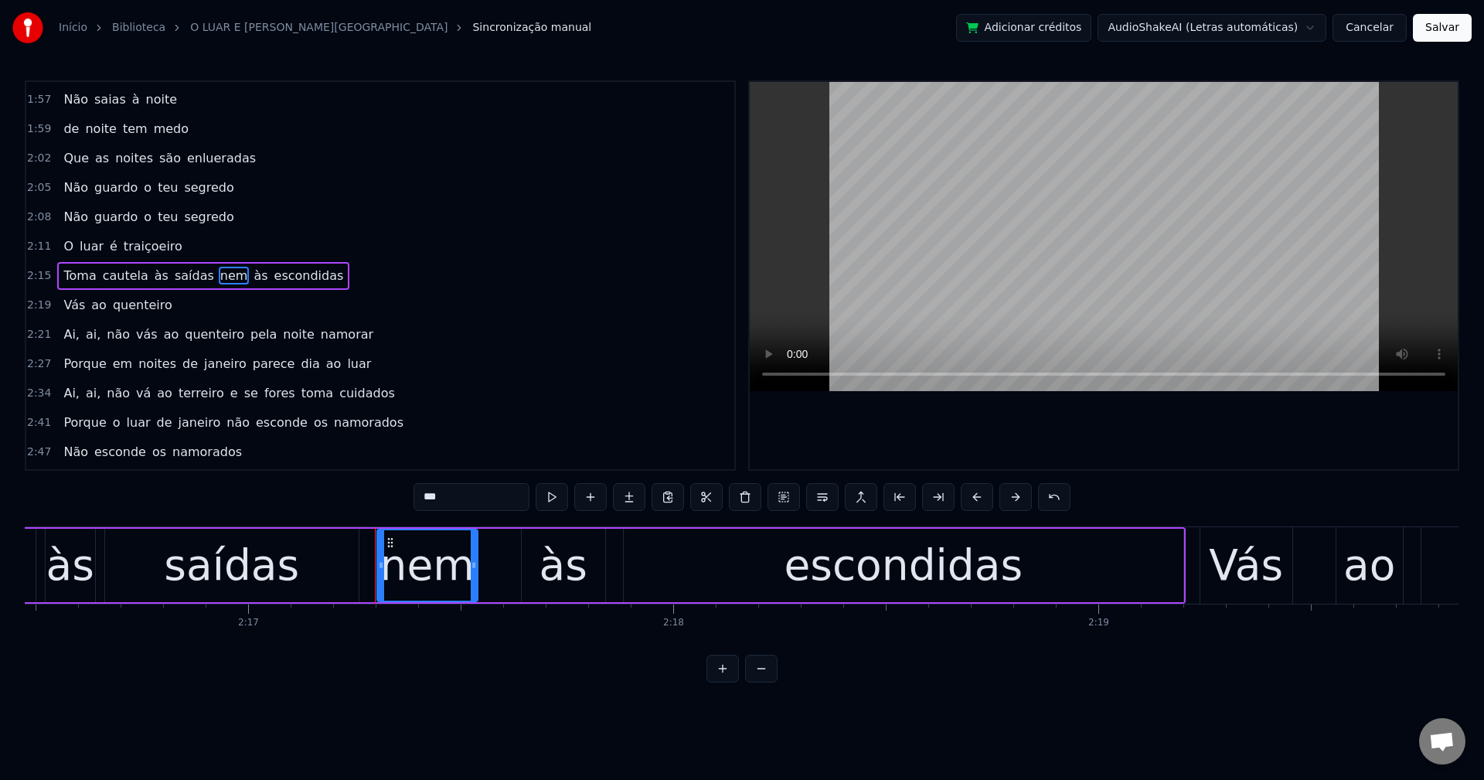
drag, startPoint x: 821, startPoint y: 497, endPoint x: 819, endPoint y: 506, distance: 9.6
click at [819, 506] on button at bounding box center [822, 497] width 32 height 28
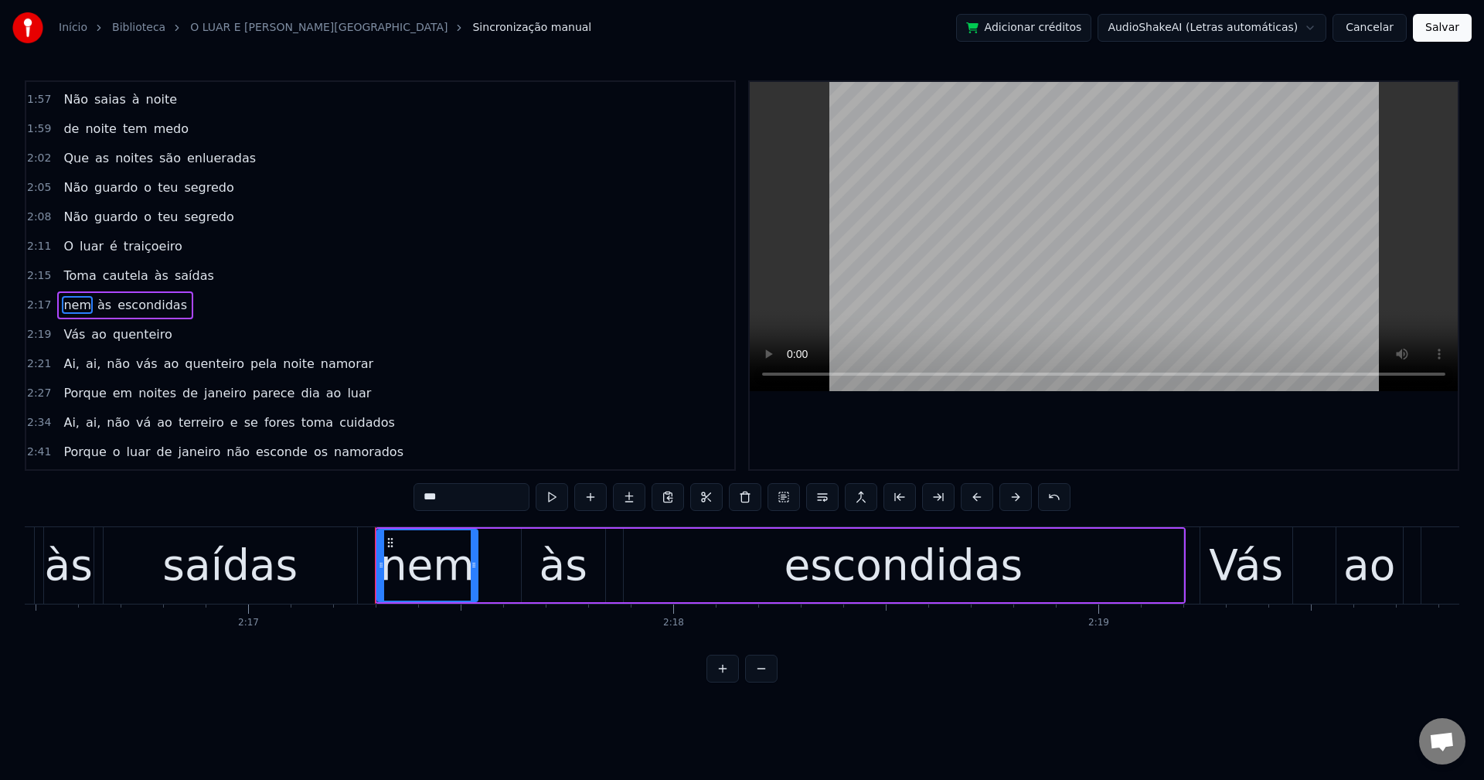
scroll to position [937, 0]
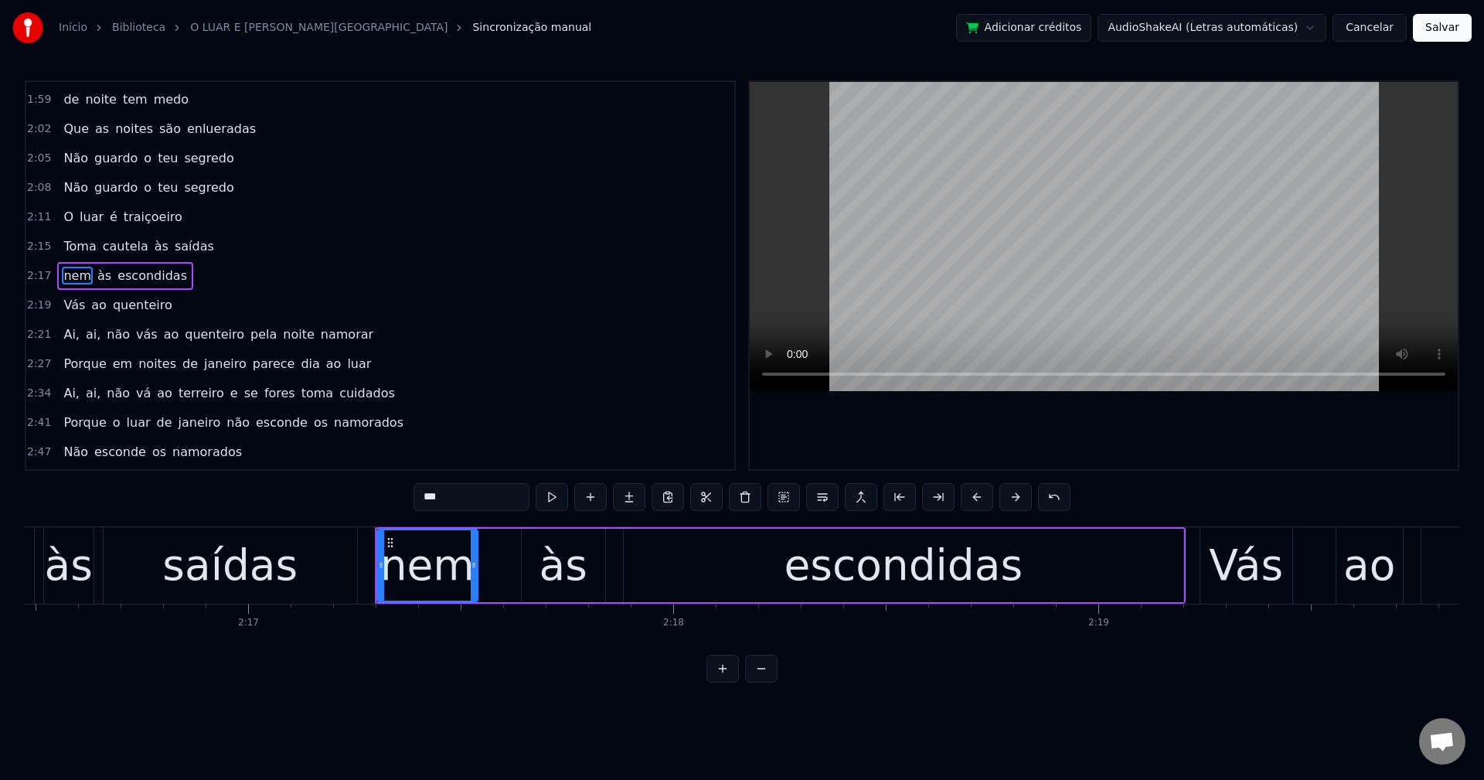
click at [72, 333] on span "Ai," at bounding box center [71, 334] width 19 height 18
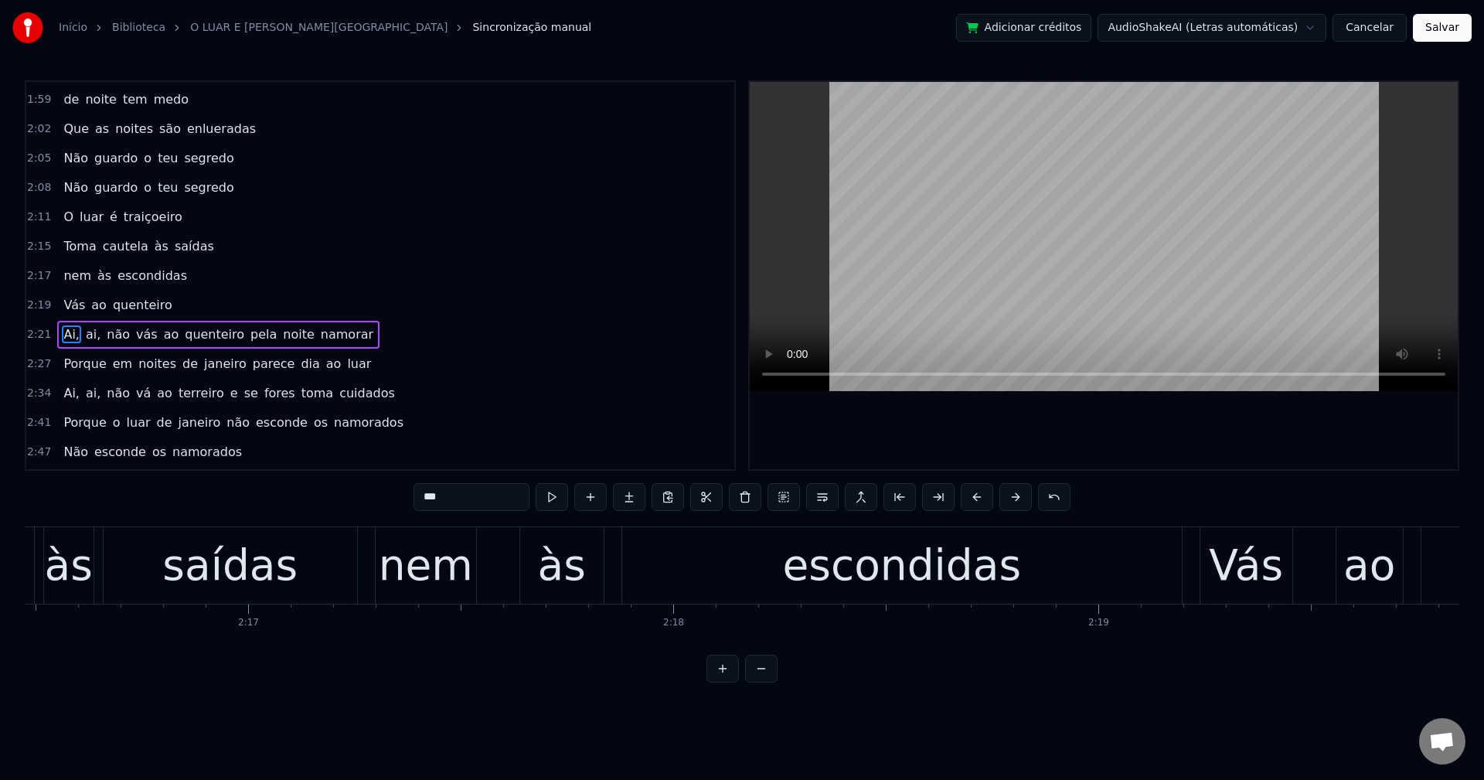
scroll to position [964, 0]
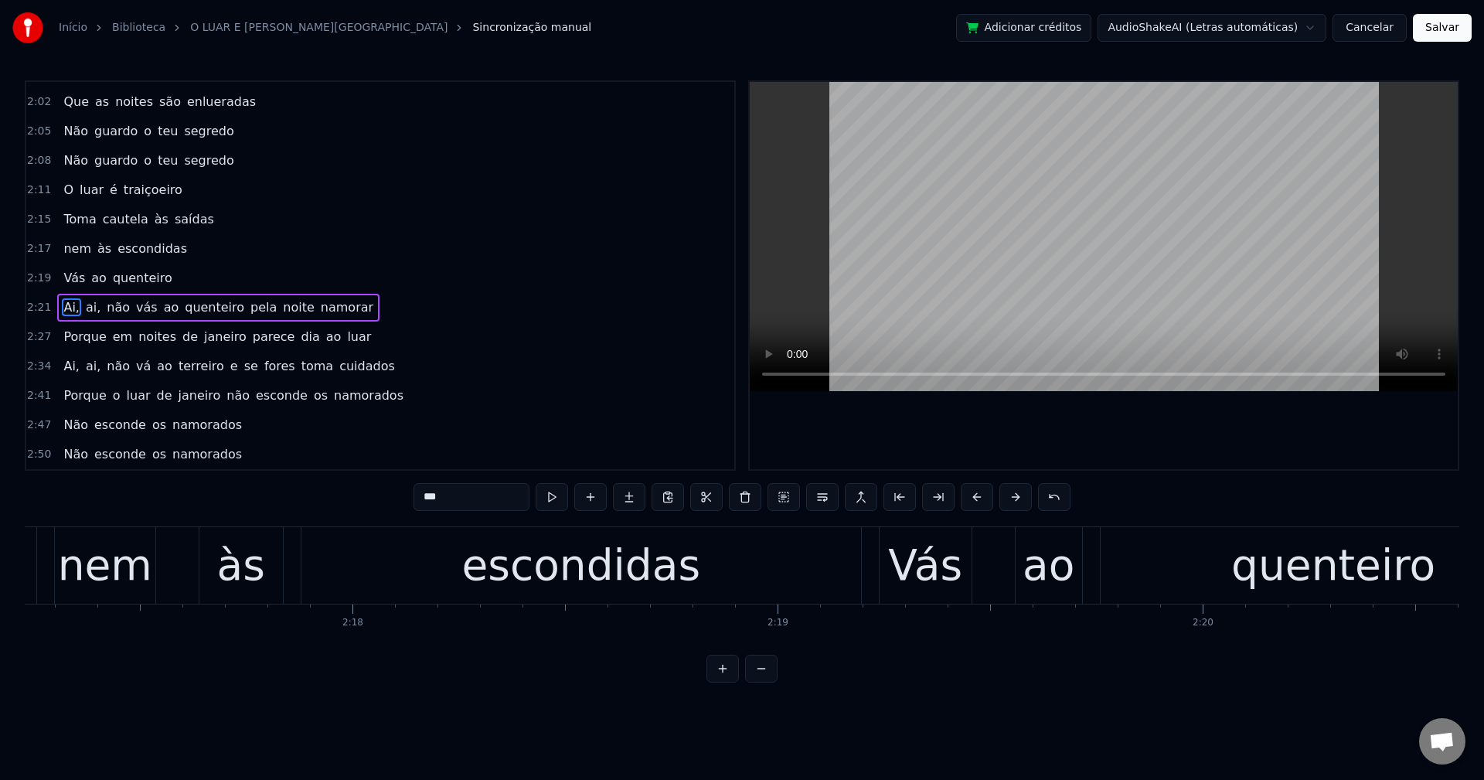
click at [461, 500] on input "***" at bounding box center [472, 497] width 116 height 28
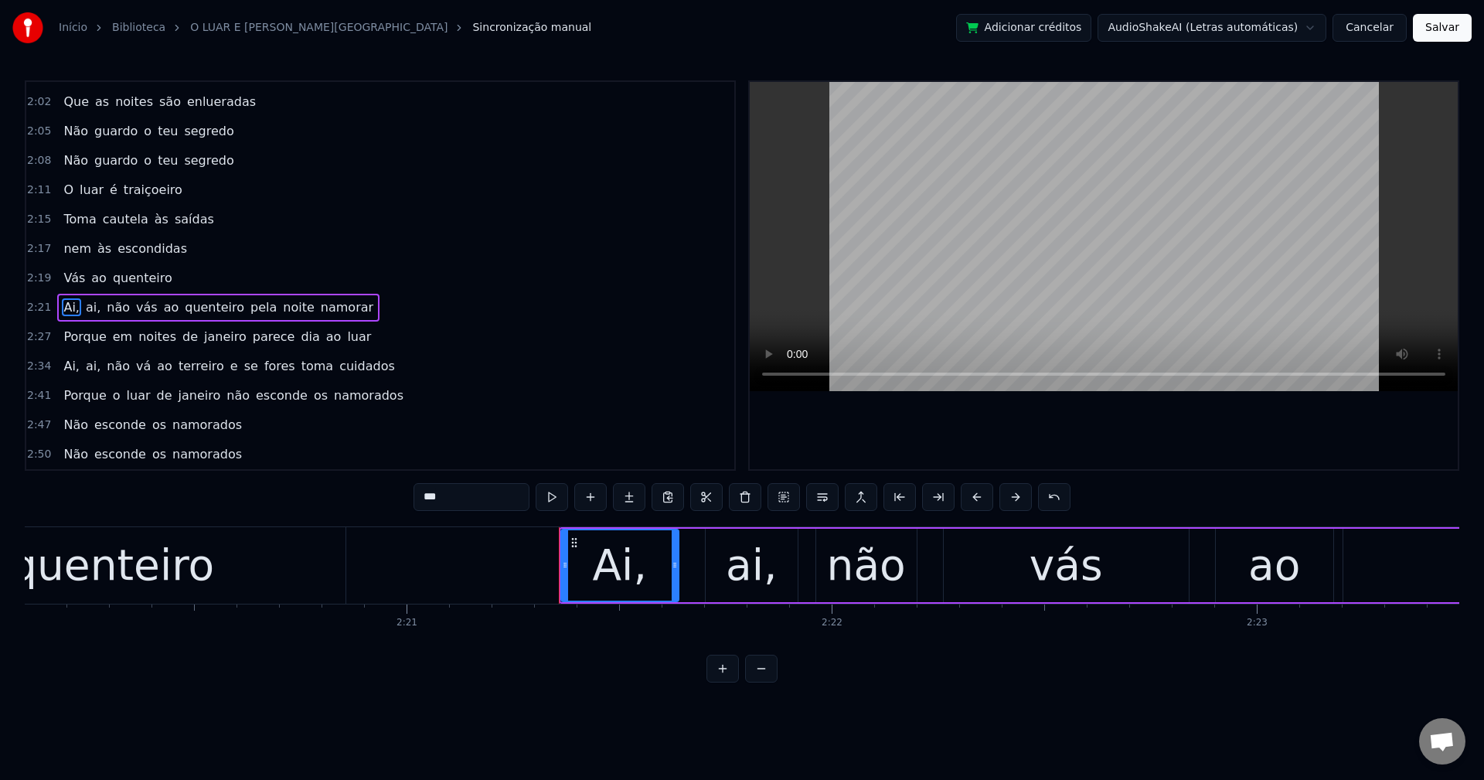
scroll to position [0, 60019]
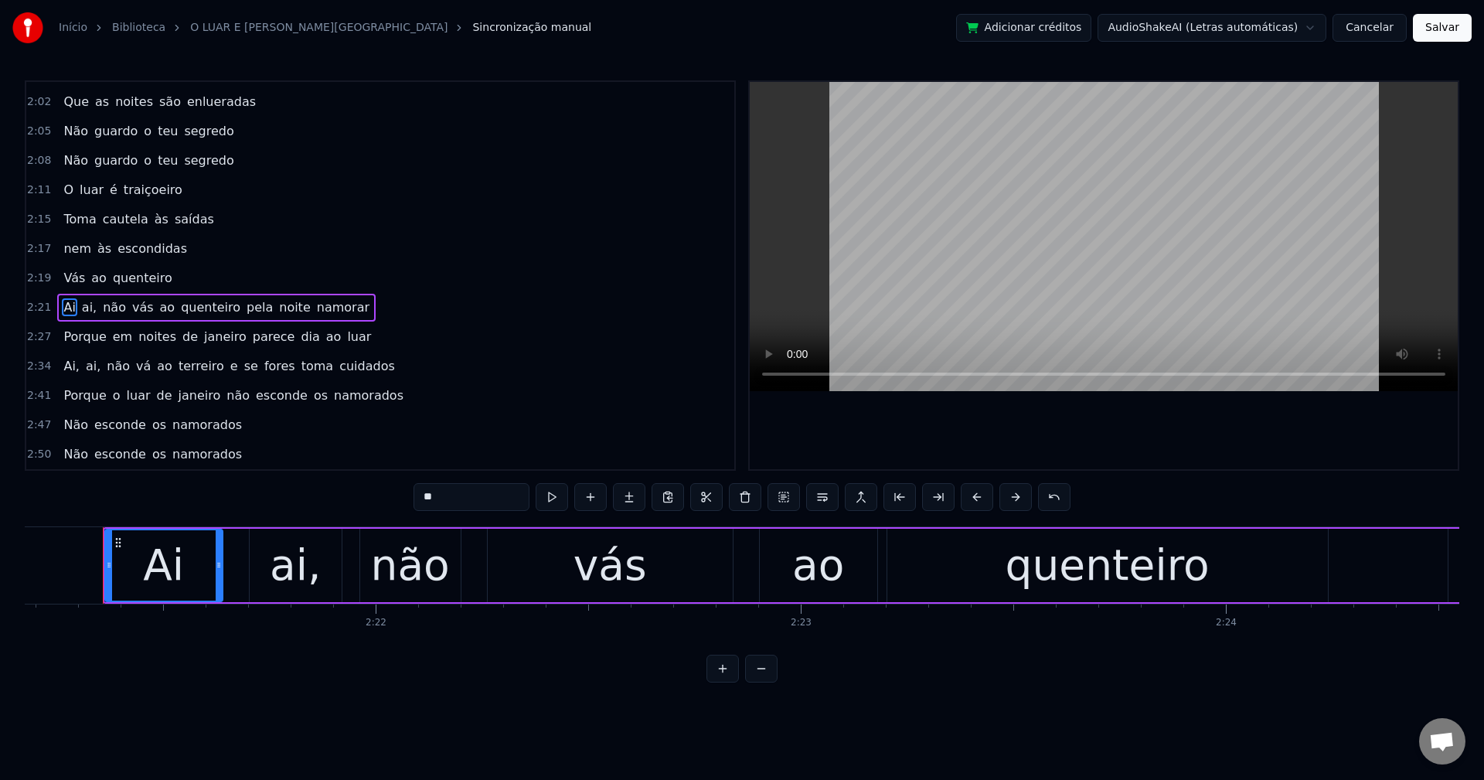
click at [80, 311] on span "ai," at bounding box center [89, 307] width 18 height 18
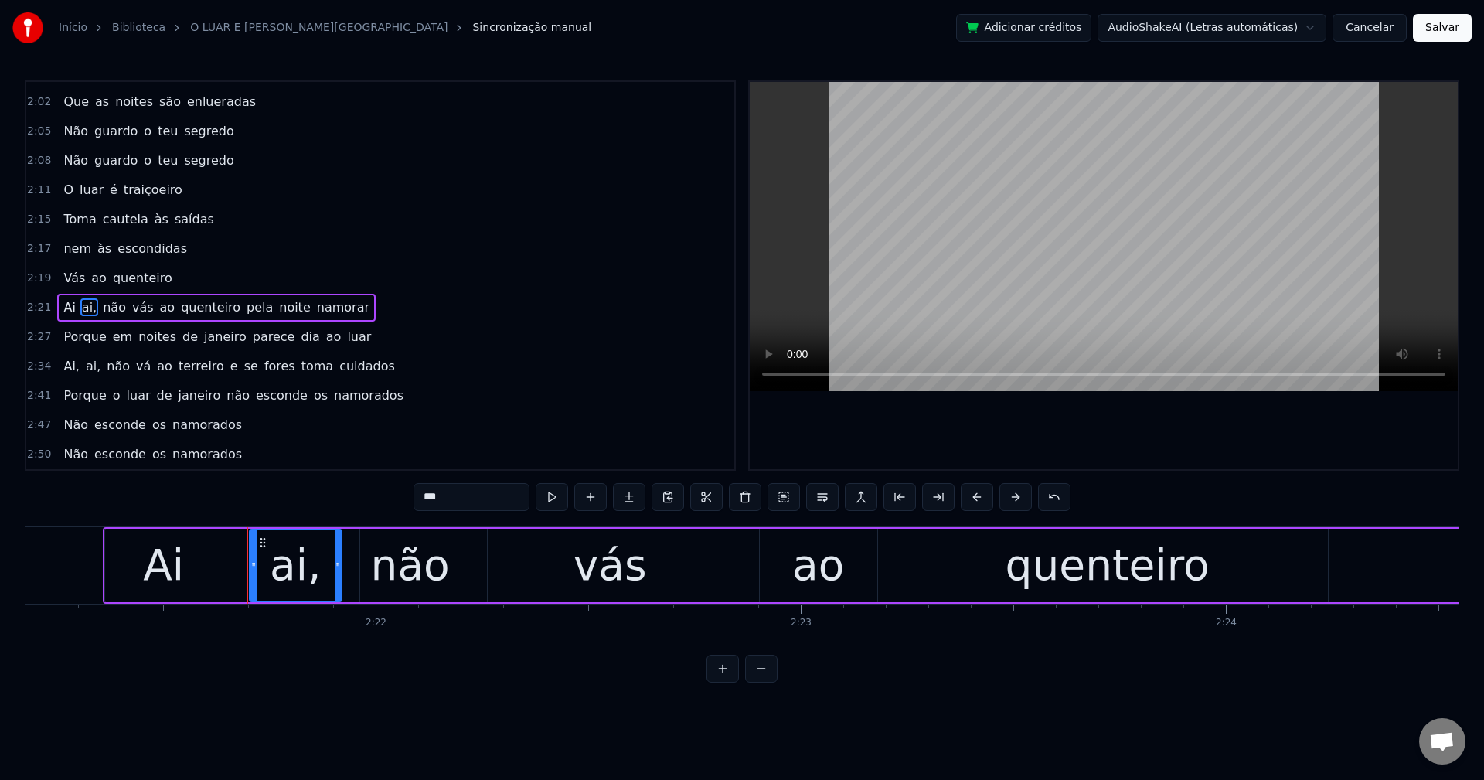
click at [472, 501] on input "***" at bounding box center [472, 497] width 116 height 28
click at [241, 305] on span "pela" at bounding box center [255, 307] width 29 height 18
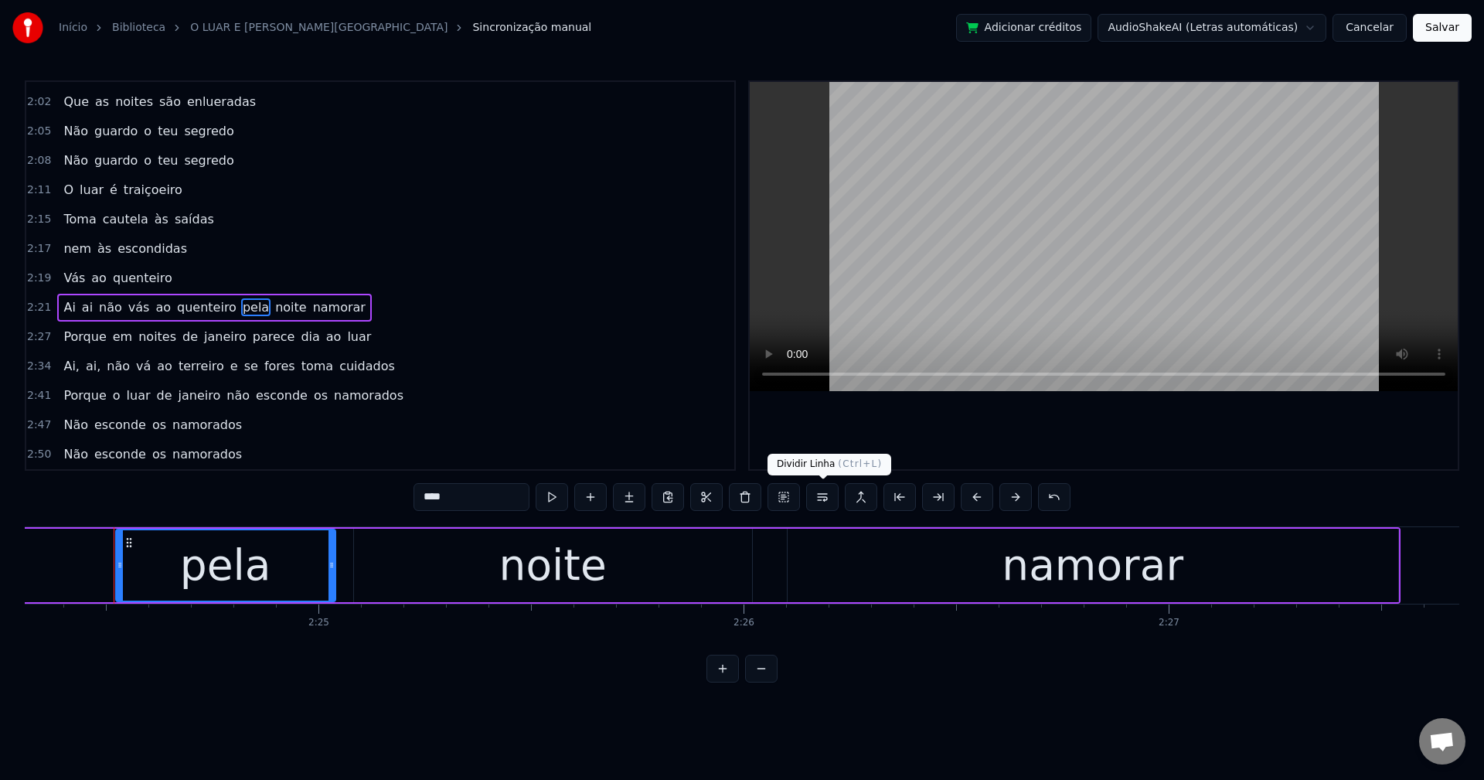
click at [823, 501] on button at bounding box center [822, 497] width 32 height 28
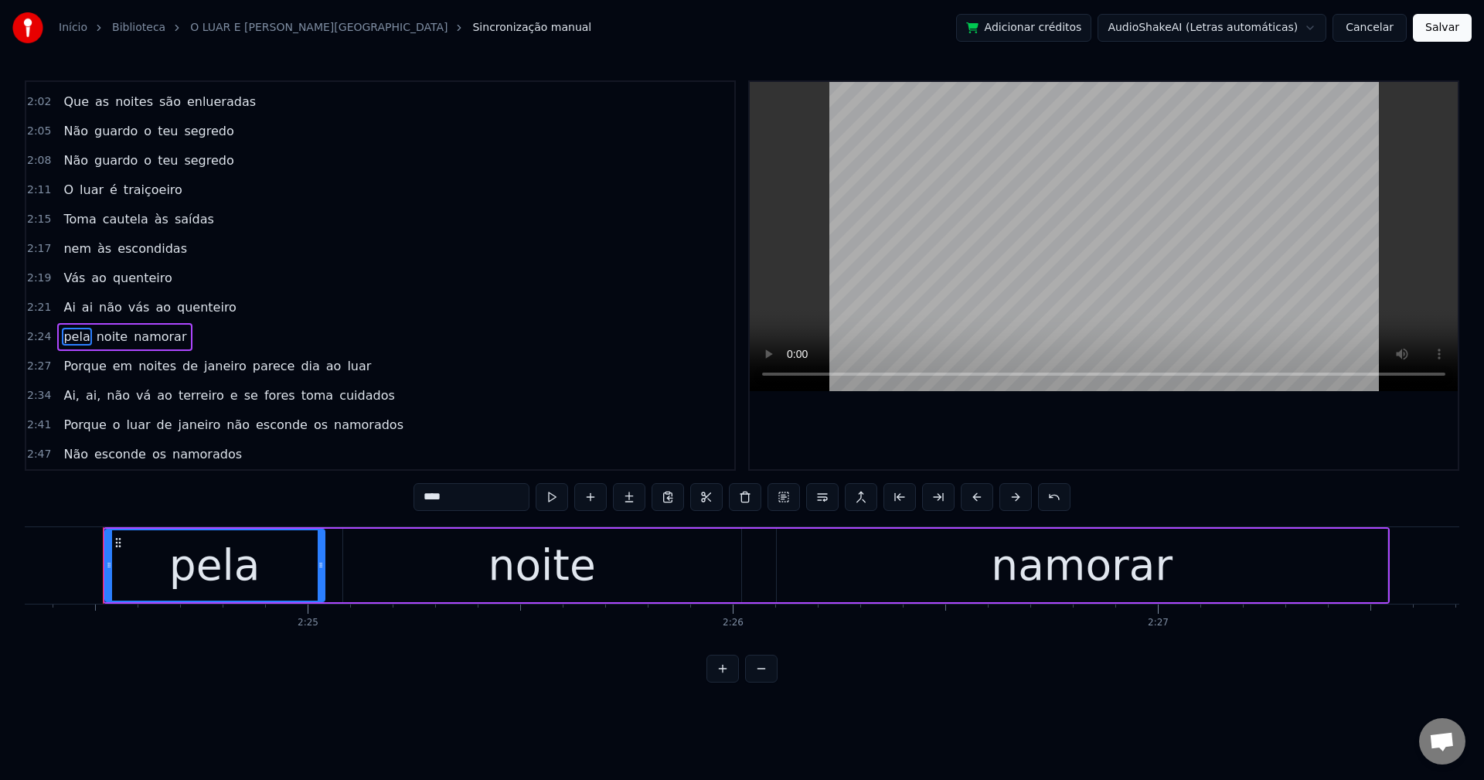
scroll to position [993, 0]
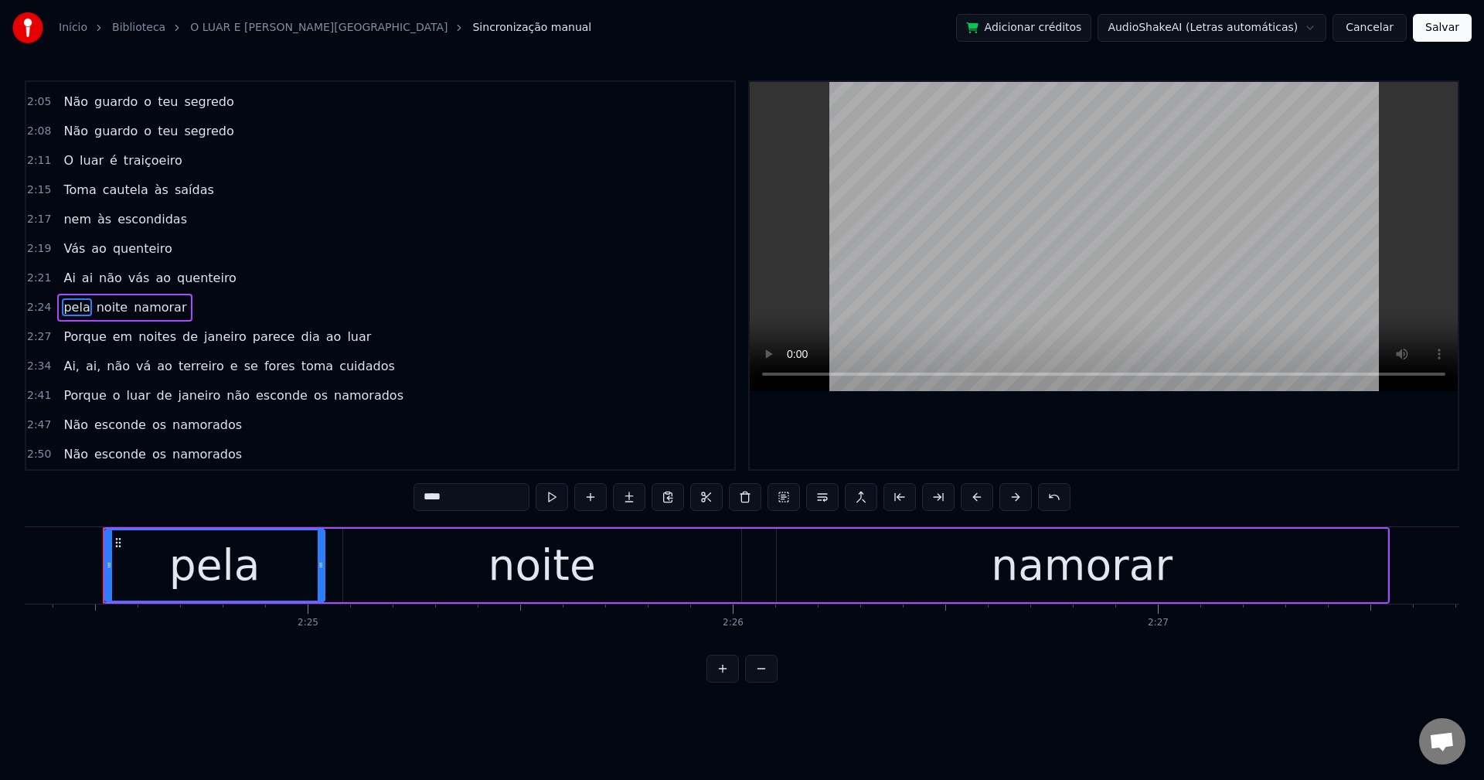
click at [203, 337] on span "janeiro" at bounding box center [226, 337] width 46 height 18
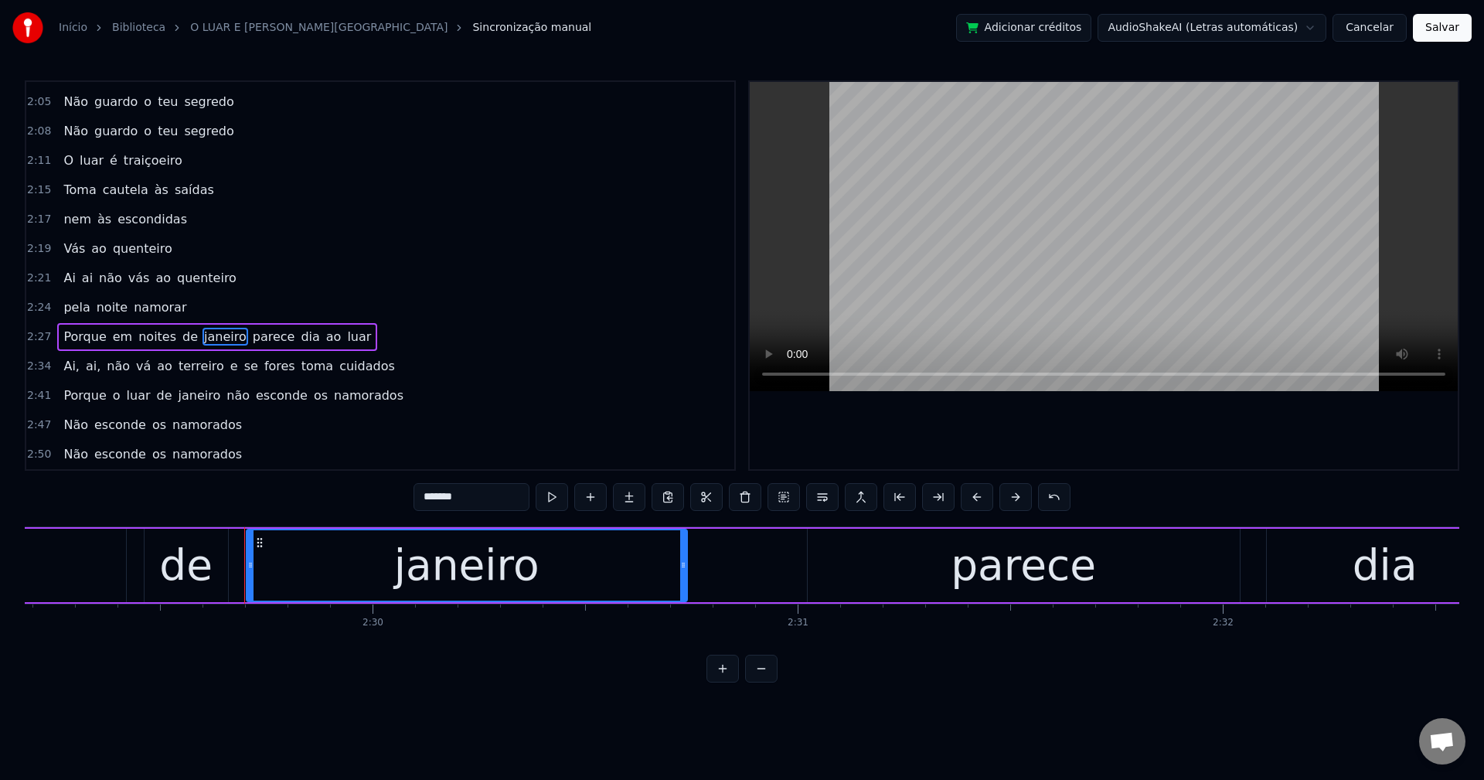
click at [472, 497] on input "*******" at bounding box center [472, 497] width 116 height 28
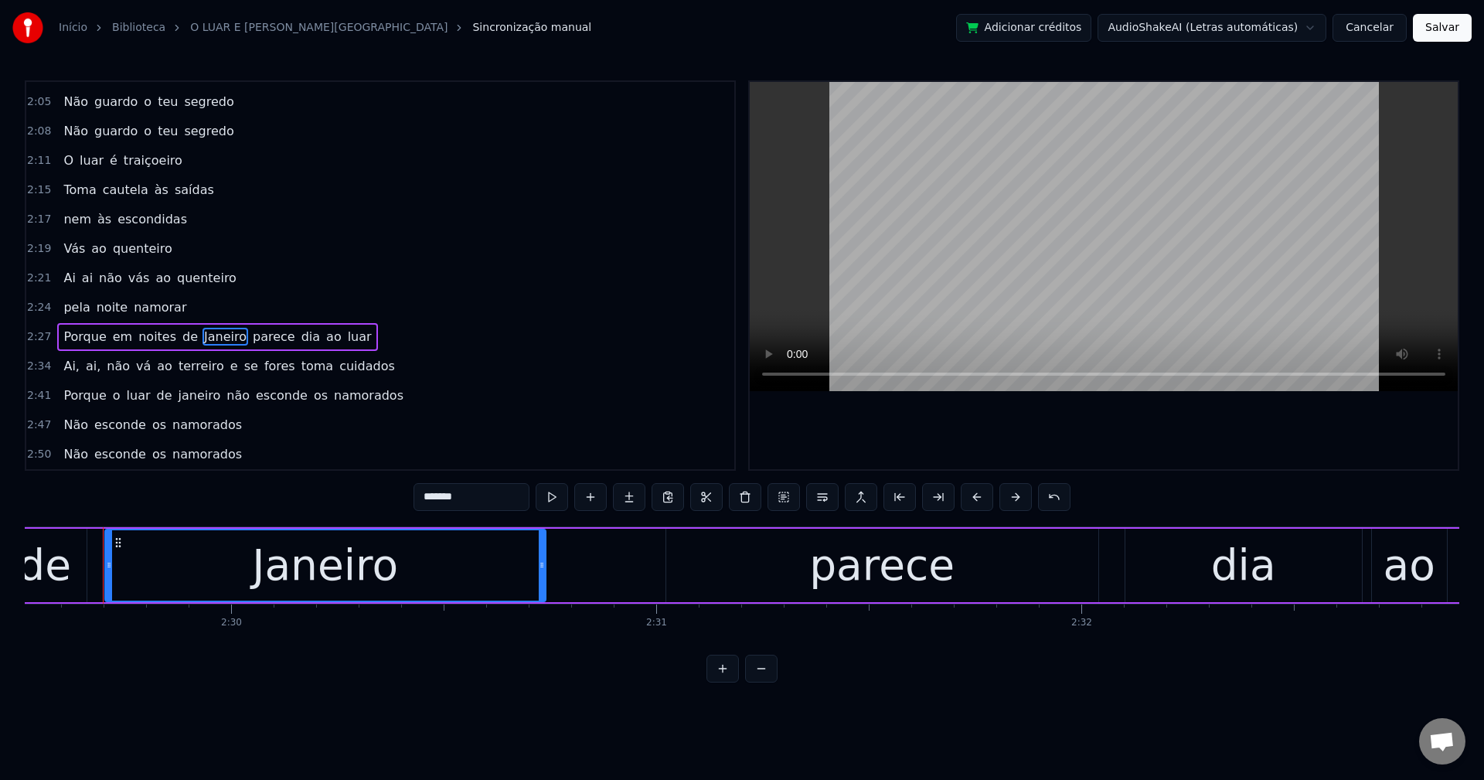
click at [258, 333] on span "parece" at bounding box center [274, 337] width 46 height 18
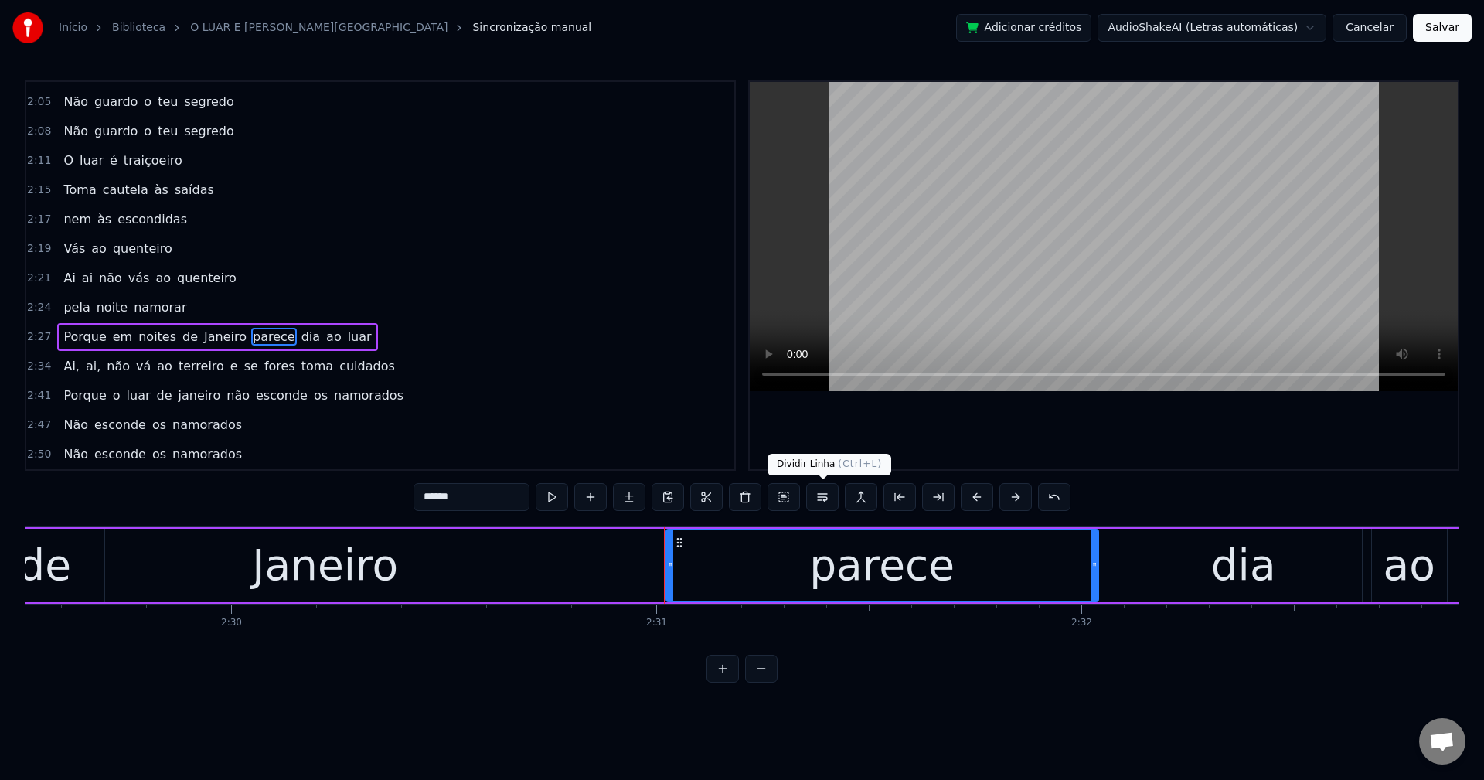
click at [835, 508] on button at bounding box center [822, 497] width 32 height 28
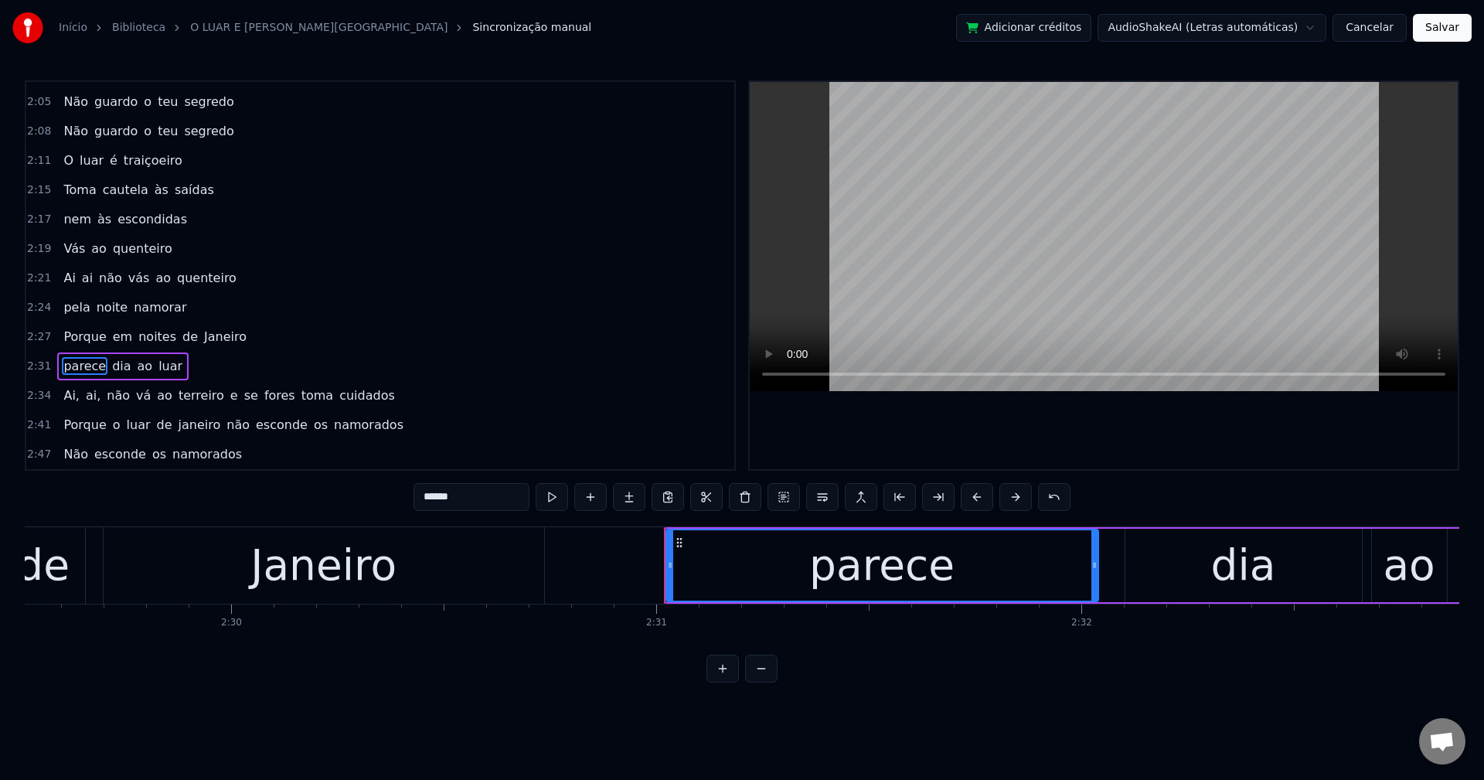
scroll to position [1023, 0]
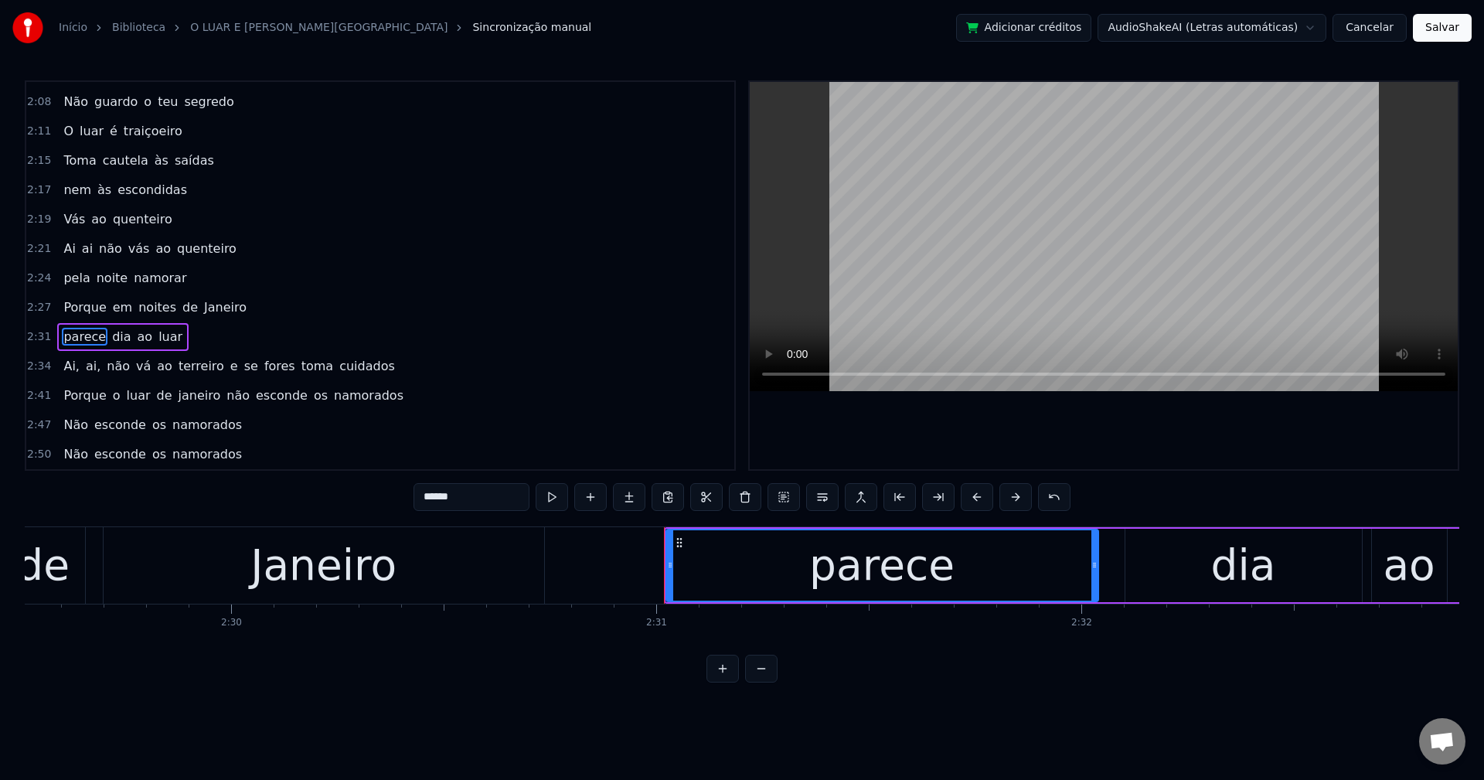
drag, startPoint x: 66, startPoint y: 360, endPoint x: 78, endPoint y: 364, distance: 13.0
click at [66, 360] on span "Ai," at bounding box center [71, 366] width 19 height 18
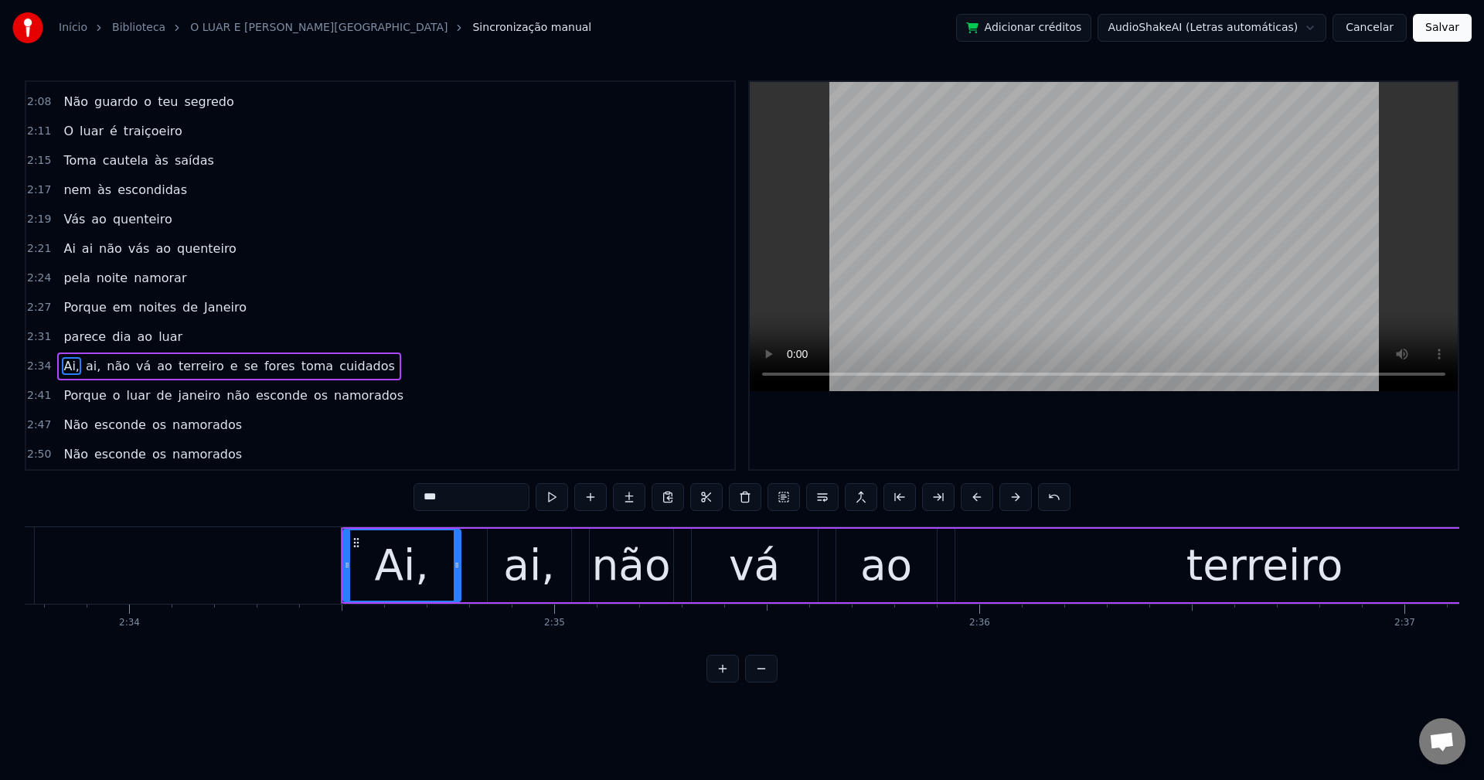
scroll to position [0, 65605]
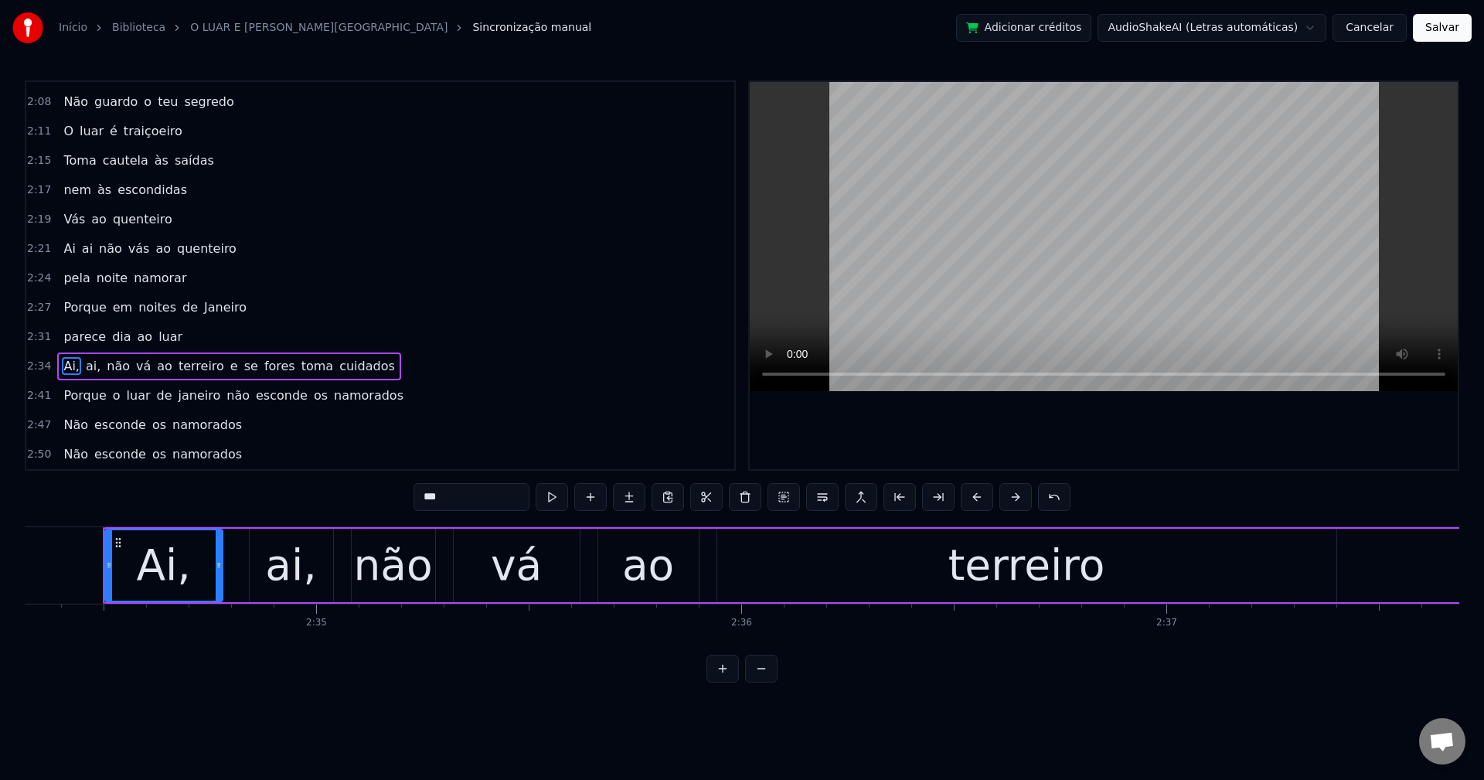
click at [465, 489] on input "***" at bounding box center [472, 497] width 116 height 28
click at [81, 368] on span "ai," at bounding box center [89, 366] width 18 height 18
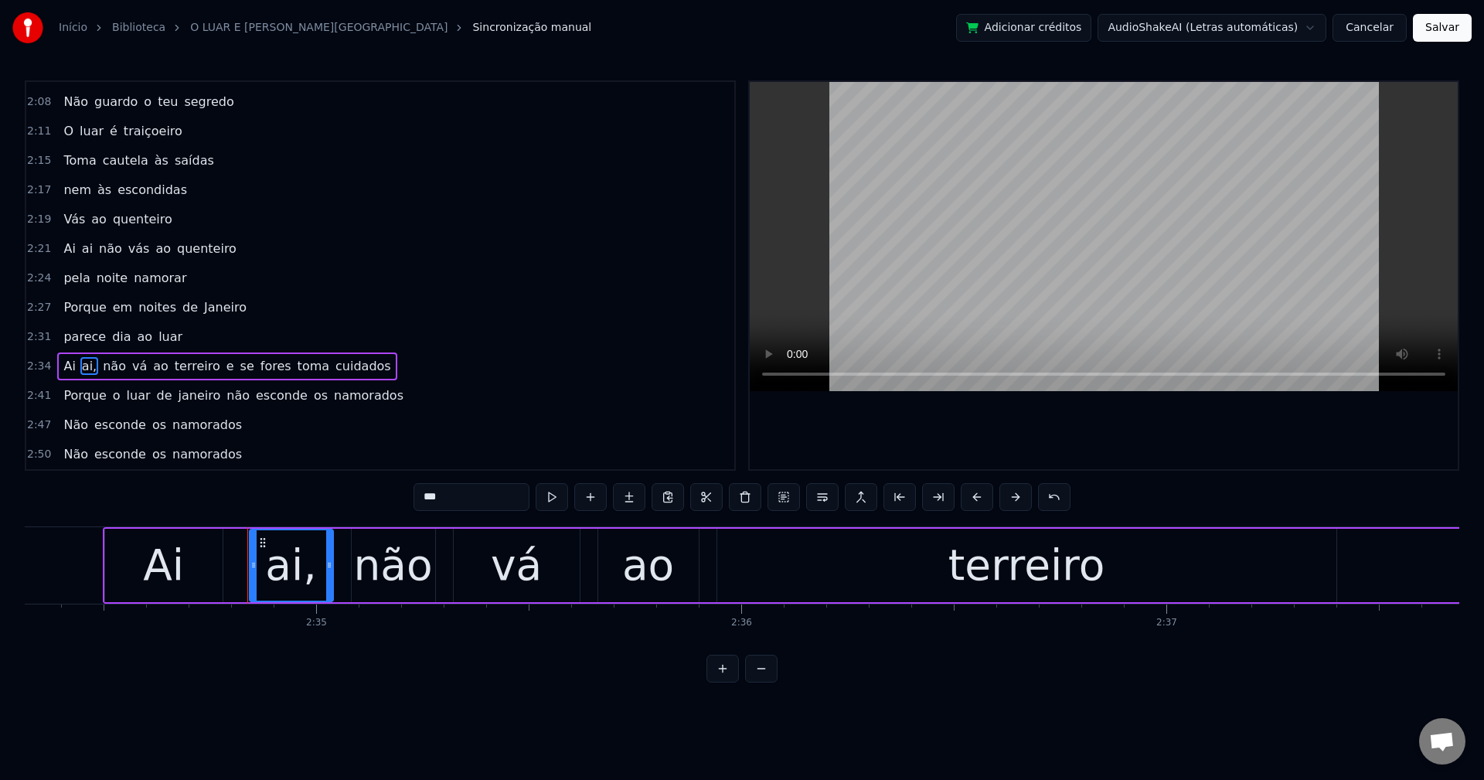
click at [478, 503] on input "***" at bounding box center [472, 497] width 116 height 28
click at [221, 366] on span "e" at bounding box center [226, 366] width 11 height 18
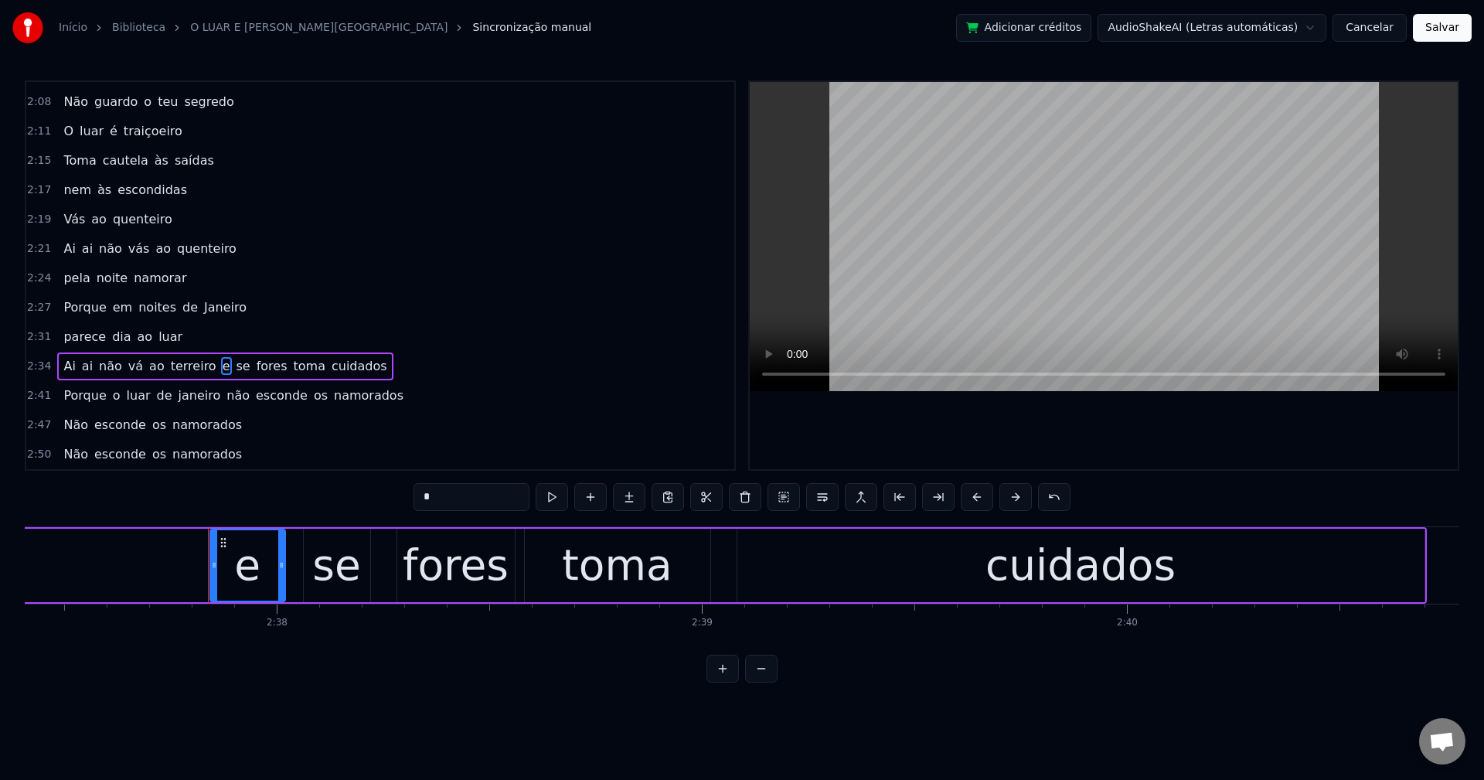
scroll to position [0, 67025]
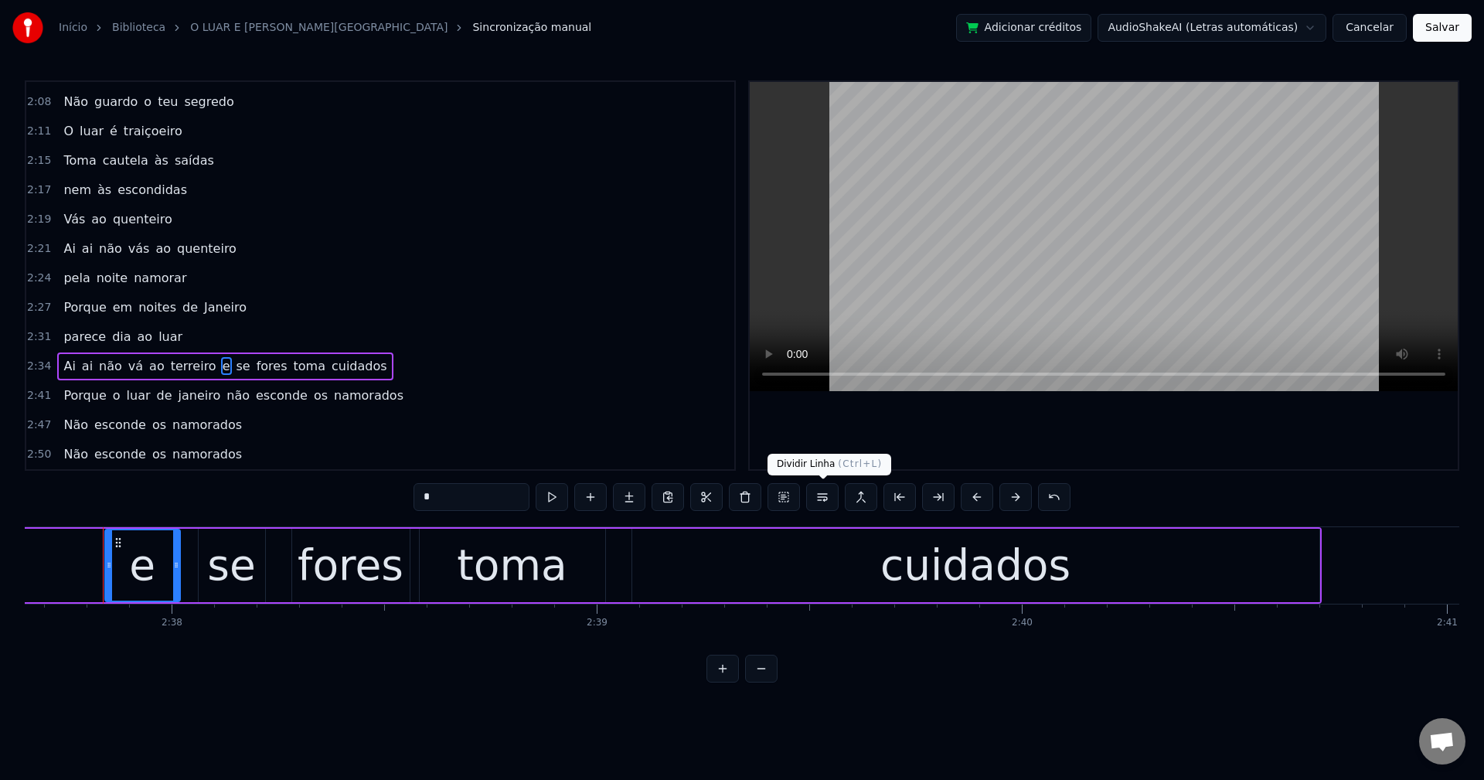
click at [824, 502] on button at bounding box center [822, 497] width 32 height 28
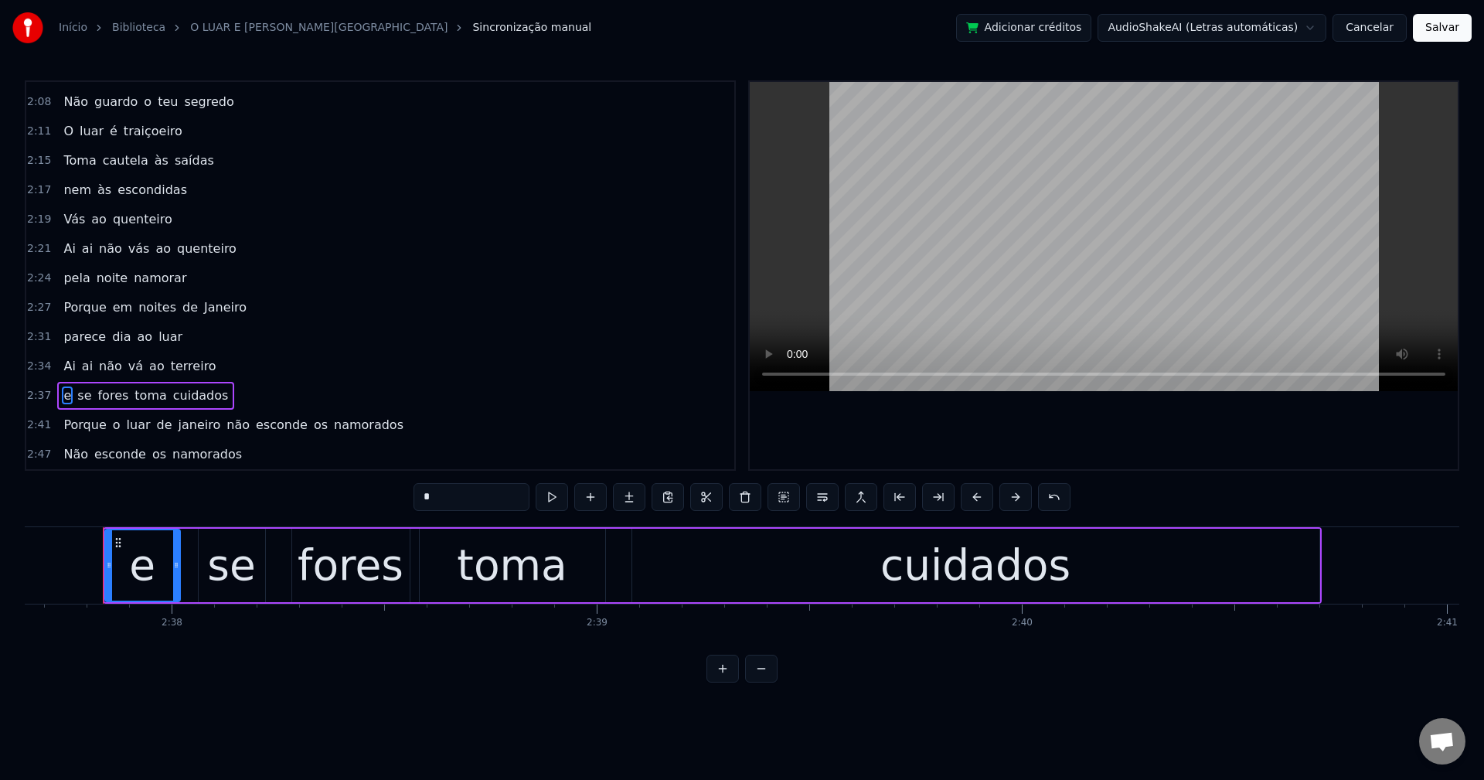
scroll to position [1052, 0]
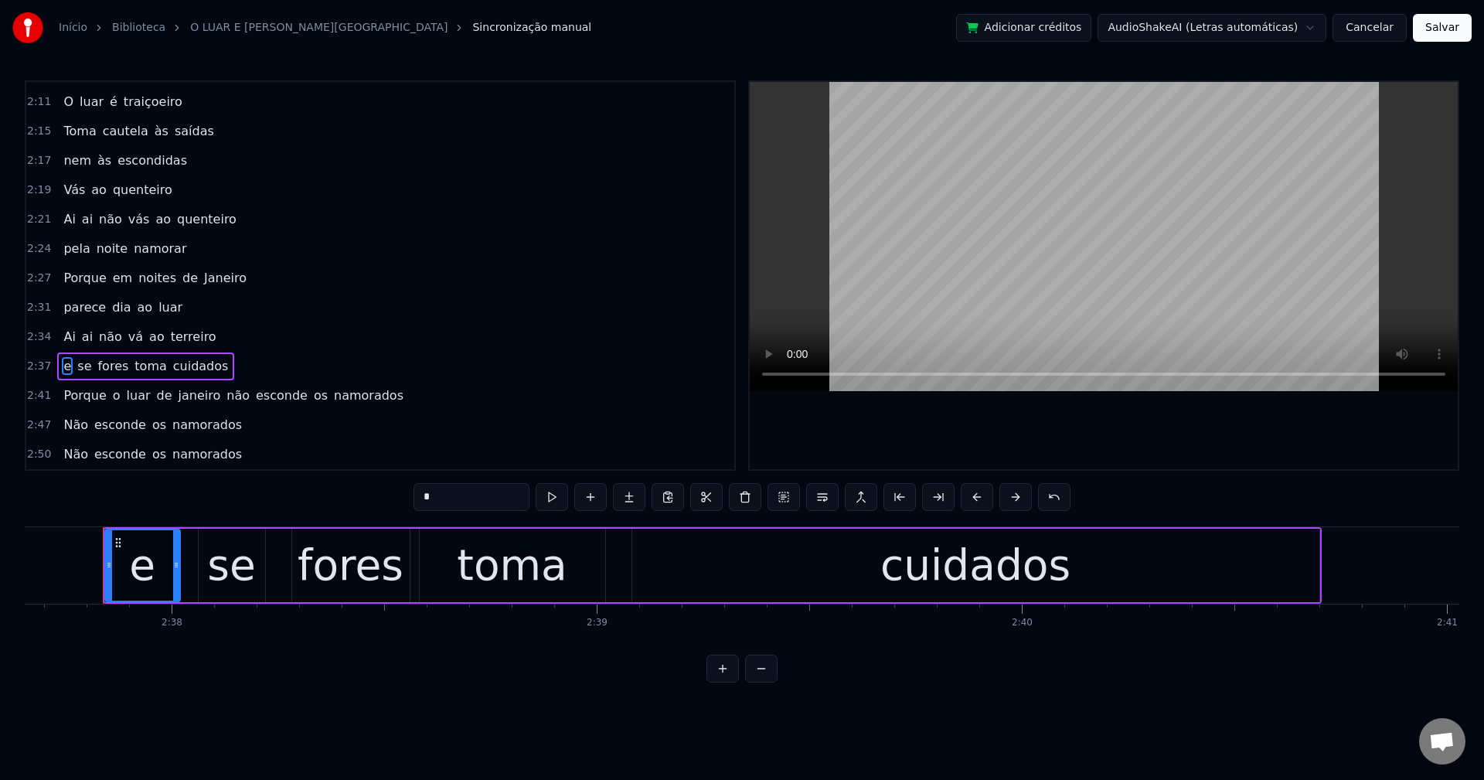
click at [178, 400] on span "janeiro" at bounding box center [200, 395] width 46 height 18
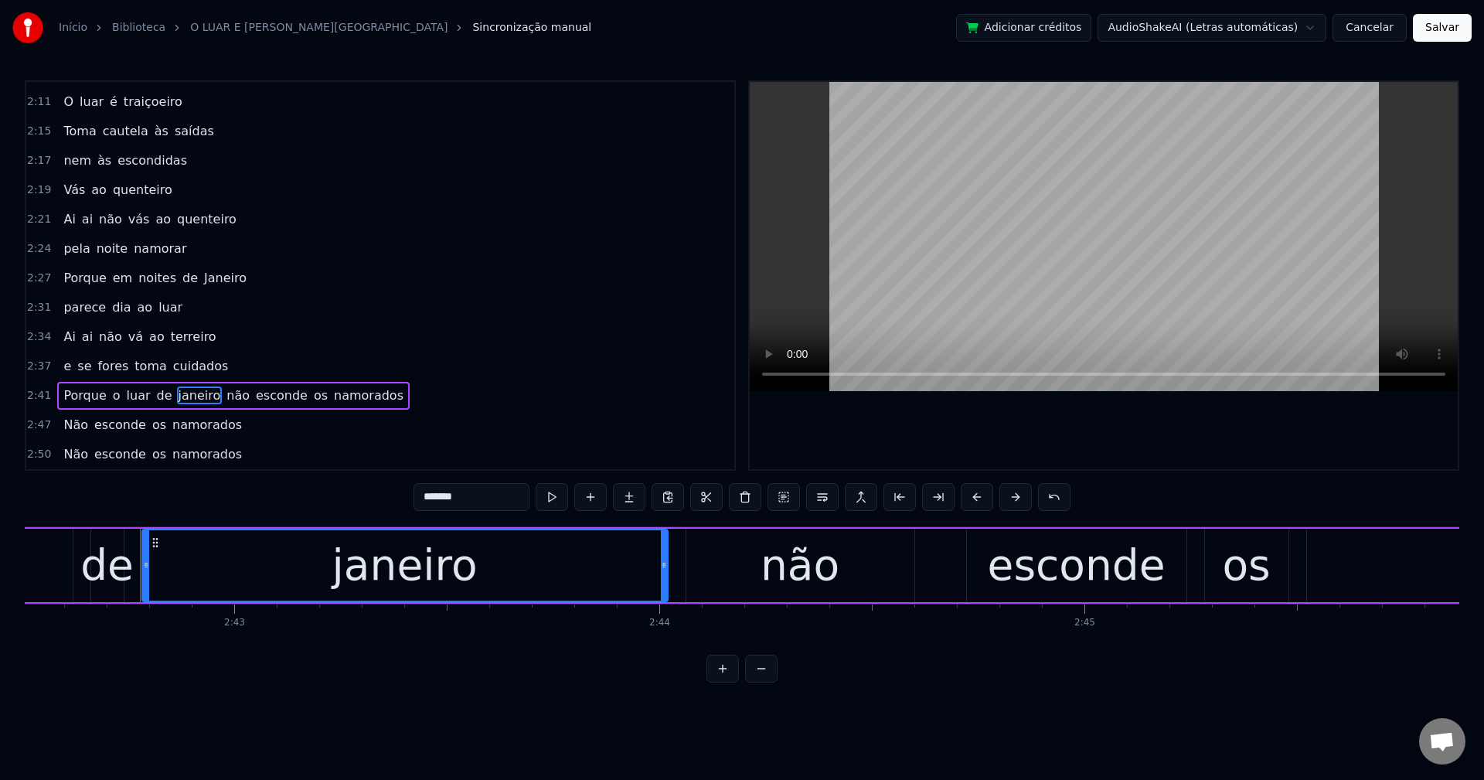
scroll to position [0, 69125]
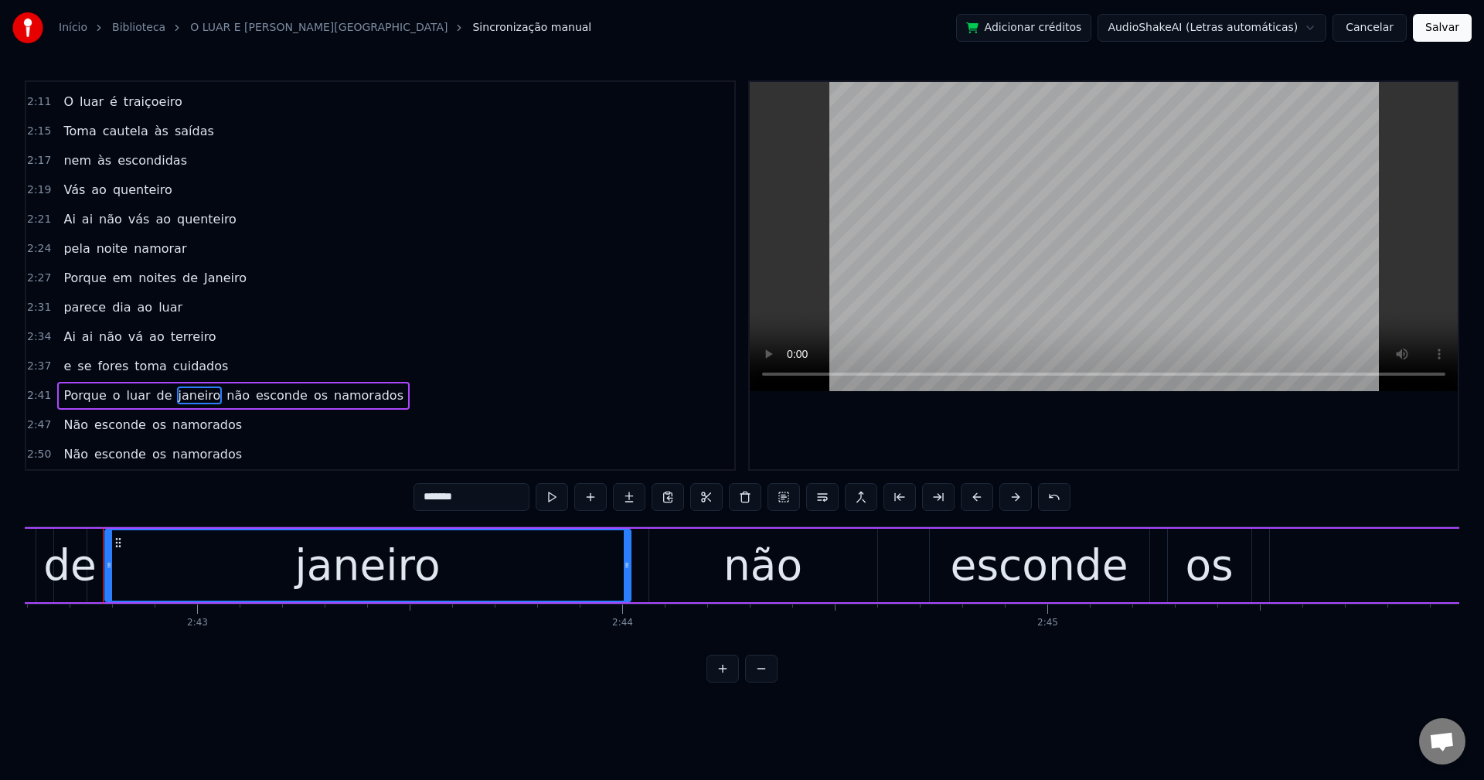
click at [430, 501] on input "*******" at bounding box center [472, 497] width 116 height 28
click at [229, 394] on span "não" at bounding box center [239, 395] width 26 height 18
type input "***"
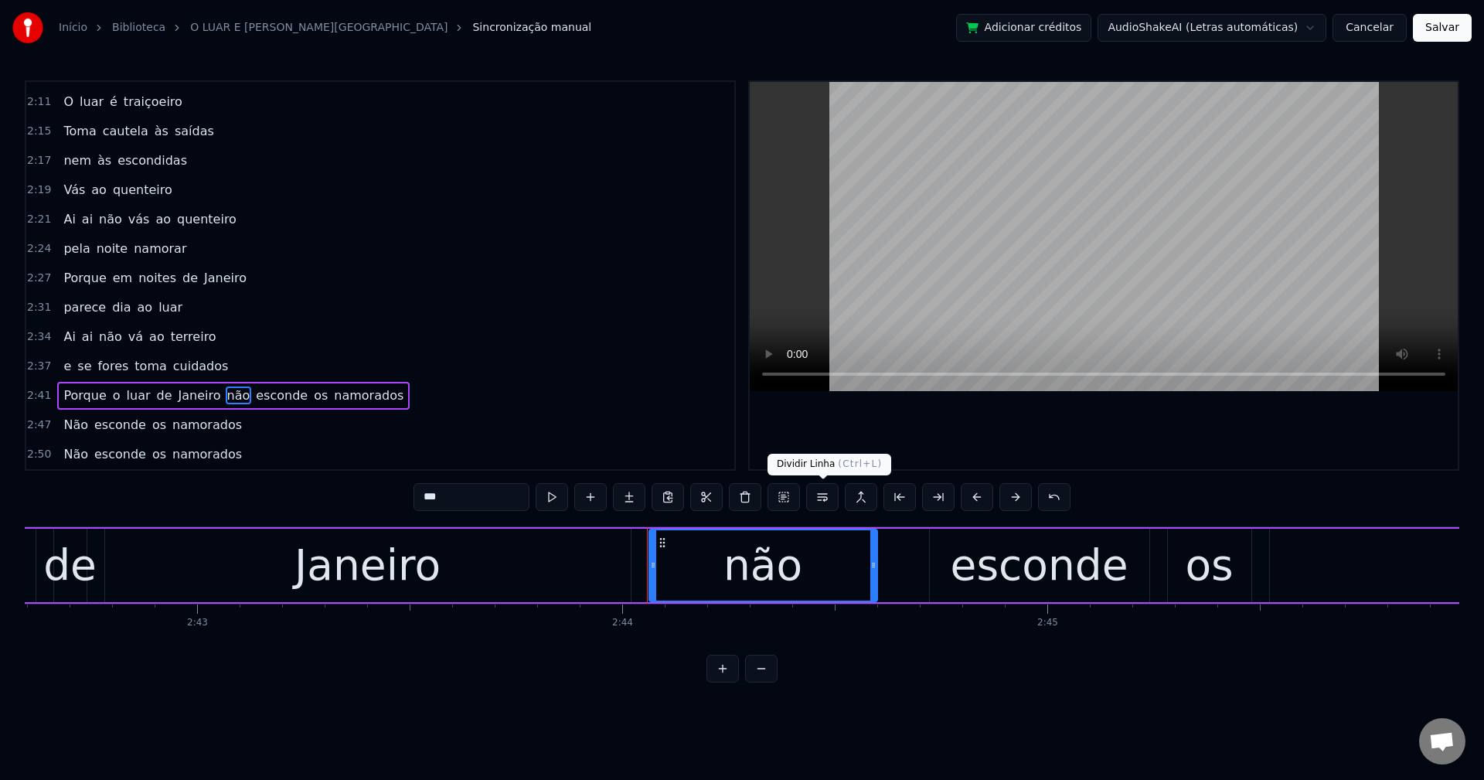
click at [826, 497] on button at bounding box center [822, 497] width 32 height 28
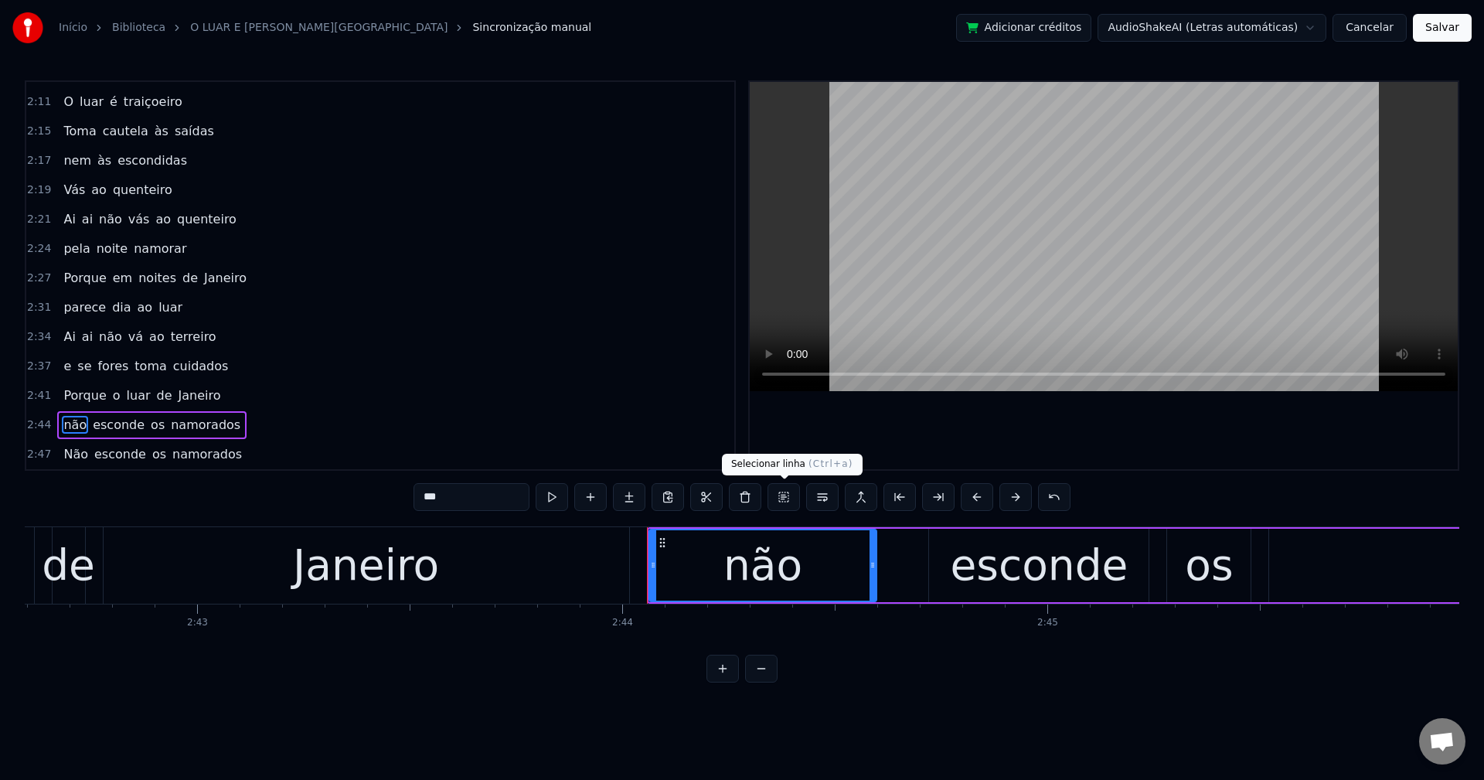
scroll to position [1081, 0]
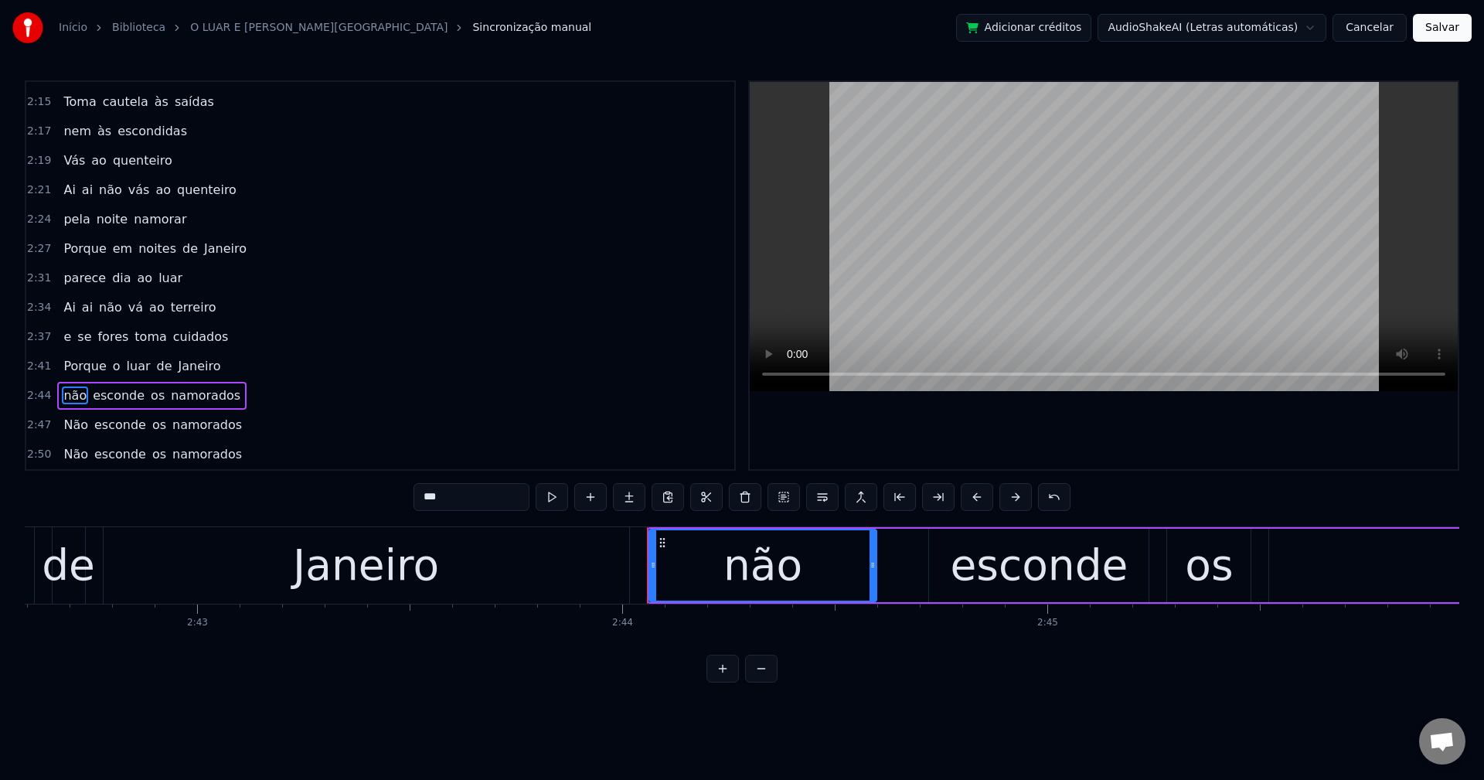
click at [1434, 27] on button "Salvar" at bounding box center [1442, 28] width 59 height 28
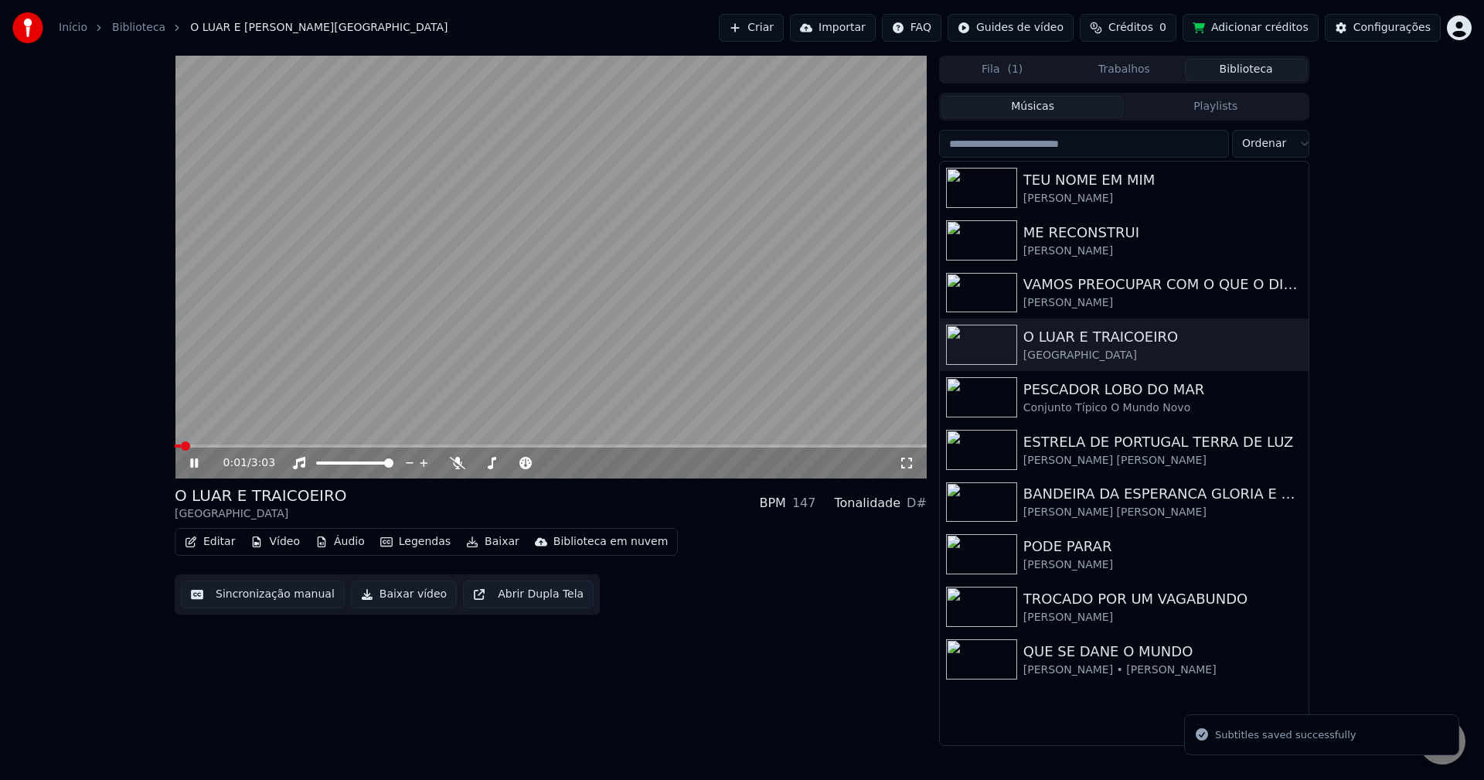
click at [366, 602] on button "Baixar vídeo" at bounding box center [404, 595] width 106 height 28
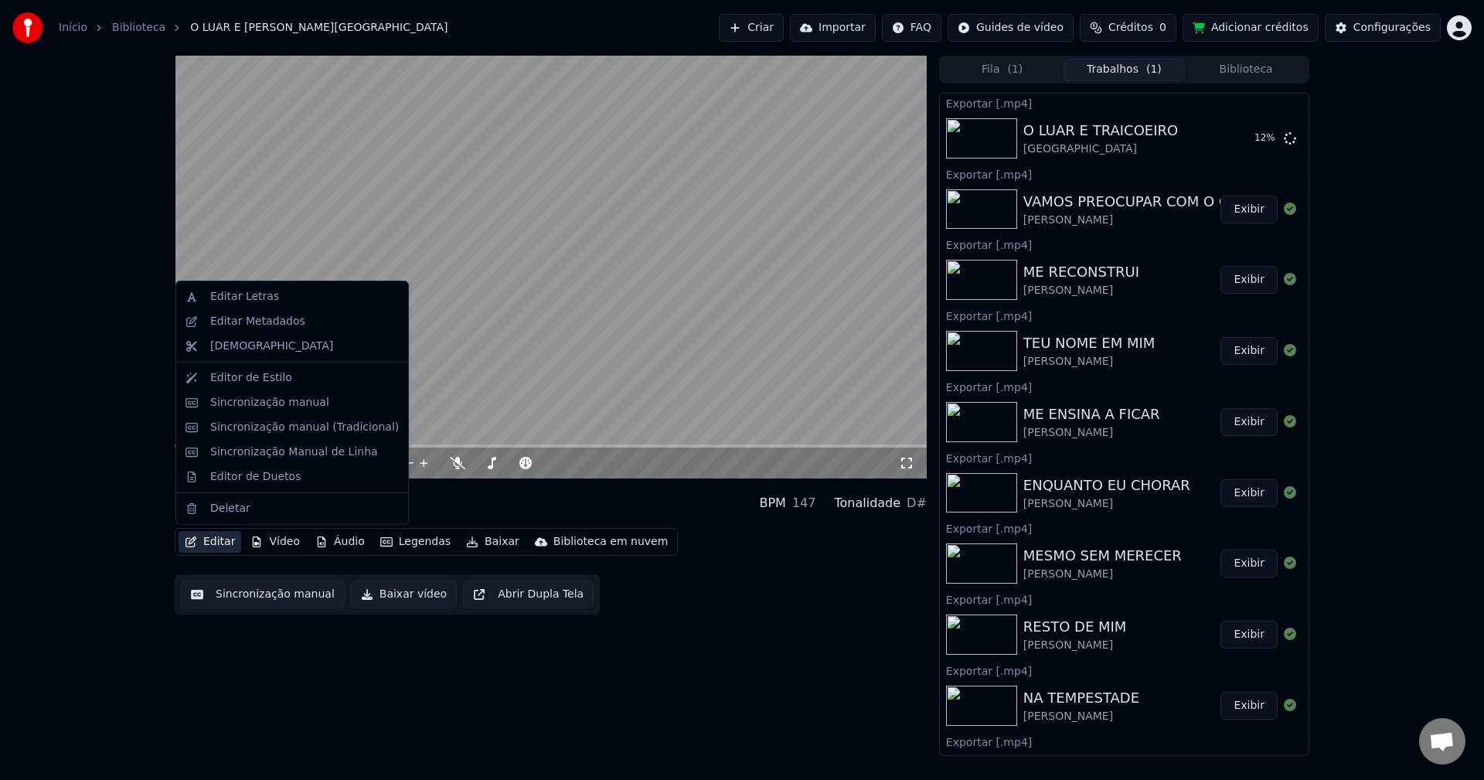
click at [217, 535] on button "Editar" at bounding box center [210, 542] width 63 height 22
click at [248, 328] on div "Editar Metadados" at bounding box center [257, 321] width 95 height 15
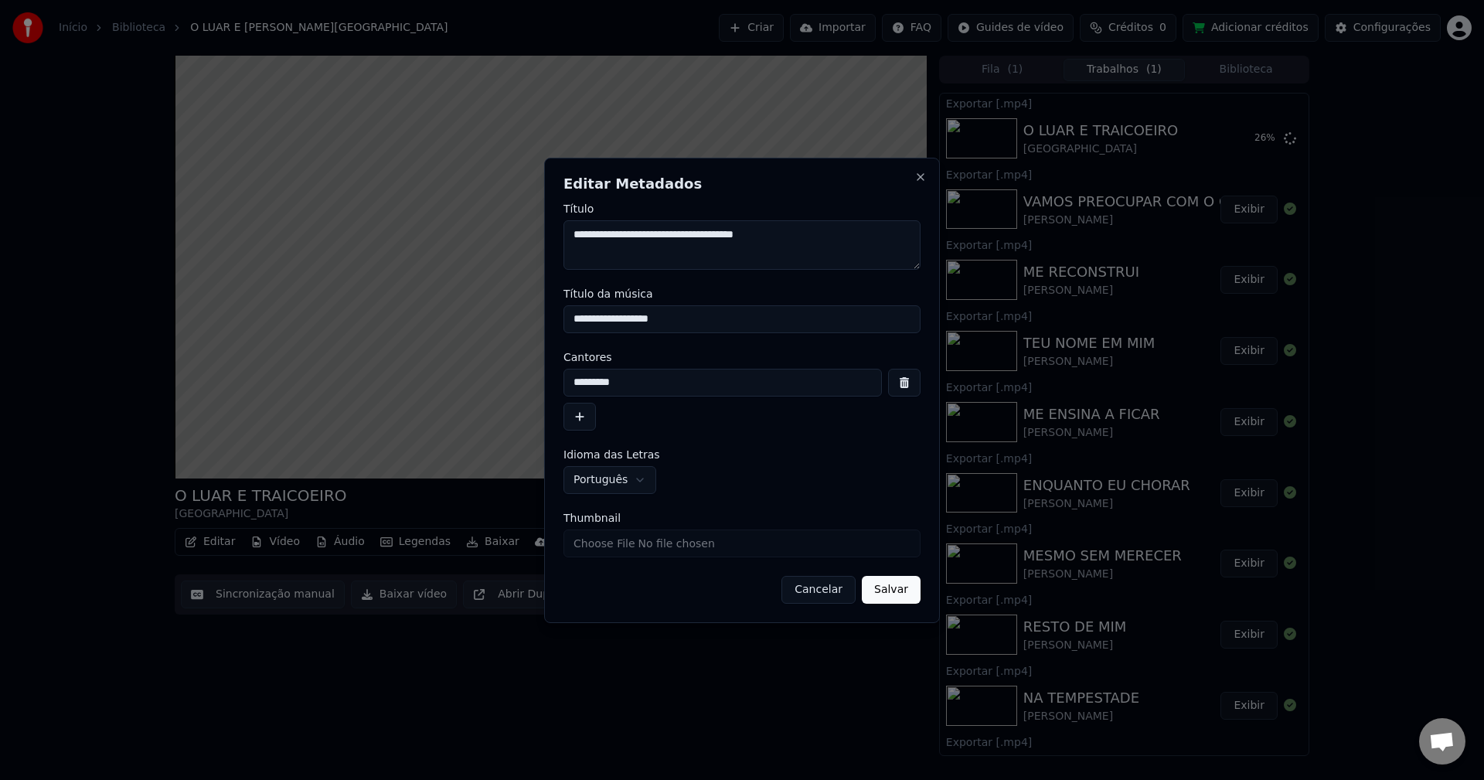
drag, startPoint x: 608, startPoint y: 234, endPoint x: 717, endPoint y: 341, distance: 153.1
click at [608, 234] on textarea "**********" at bounding box center [742, 244] width 357 height 49
click at [686, 538] on input "Thumbnail" at bounding box center [742, 543] width 357 height 28
type input "**********"
click at [885, 602] on button "Salvar" at bounding box center [891, 590] width 59 height 28
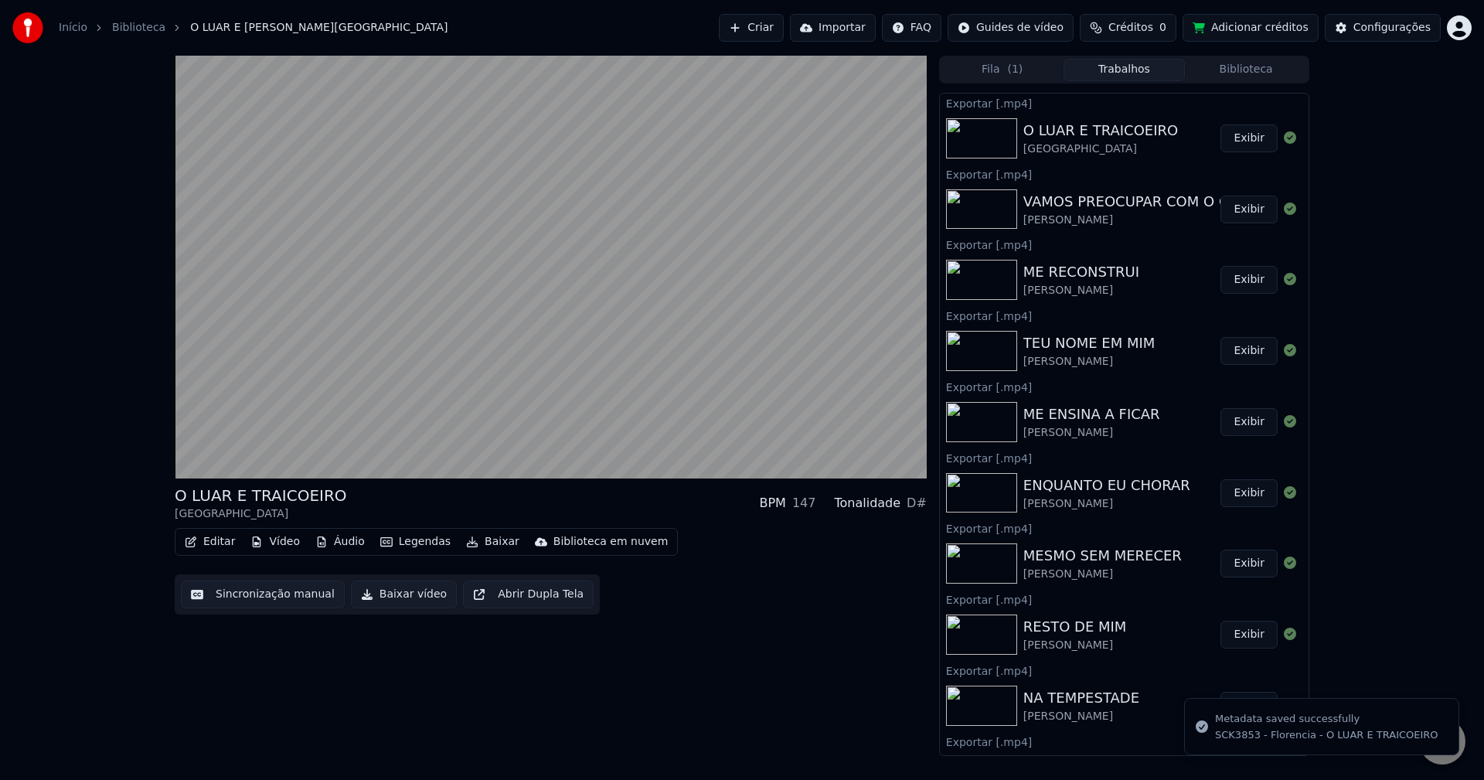
click at [1241, 73] on button "Biblioteca" at bounding box center [1246, 70] width 122 height 22
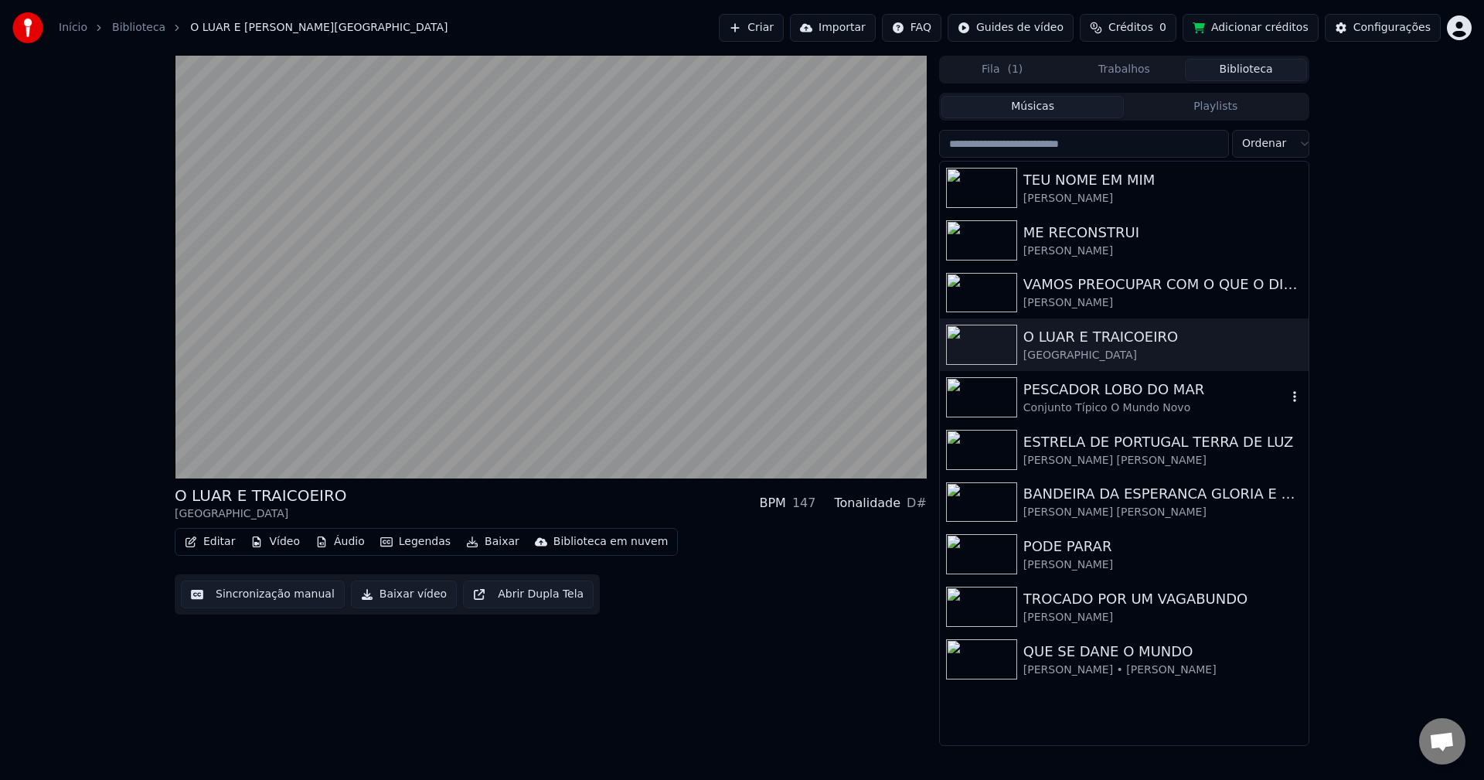
click at [1101, 395] on div "PESCADOR LOBO DO MAR" at bounding box center [1155, 390] width 264 height 22
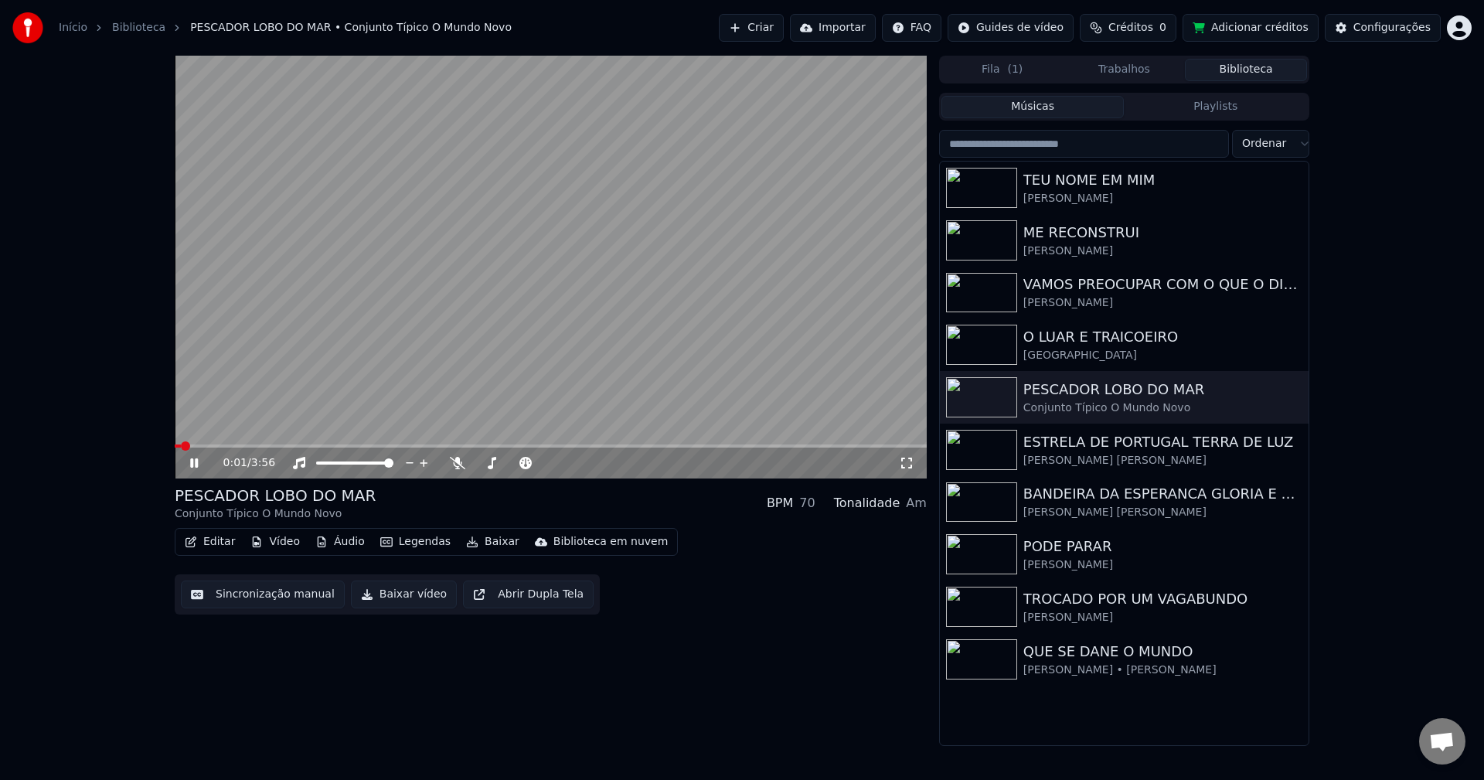
click at [207, 538] on button "Editar" at bounding box center [210, 542] width 63 height 22
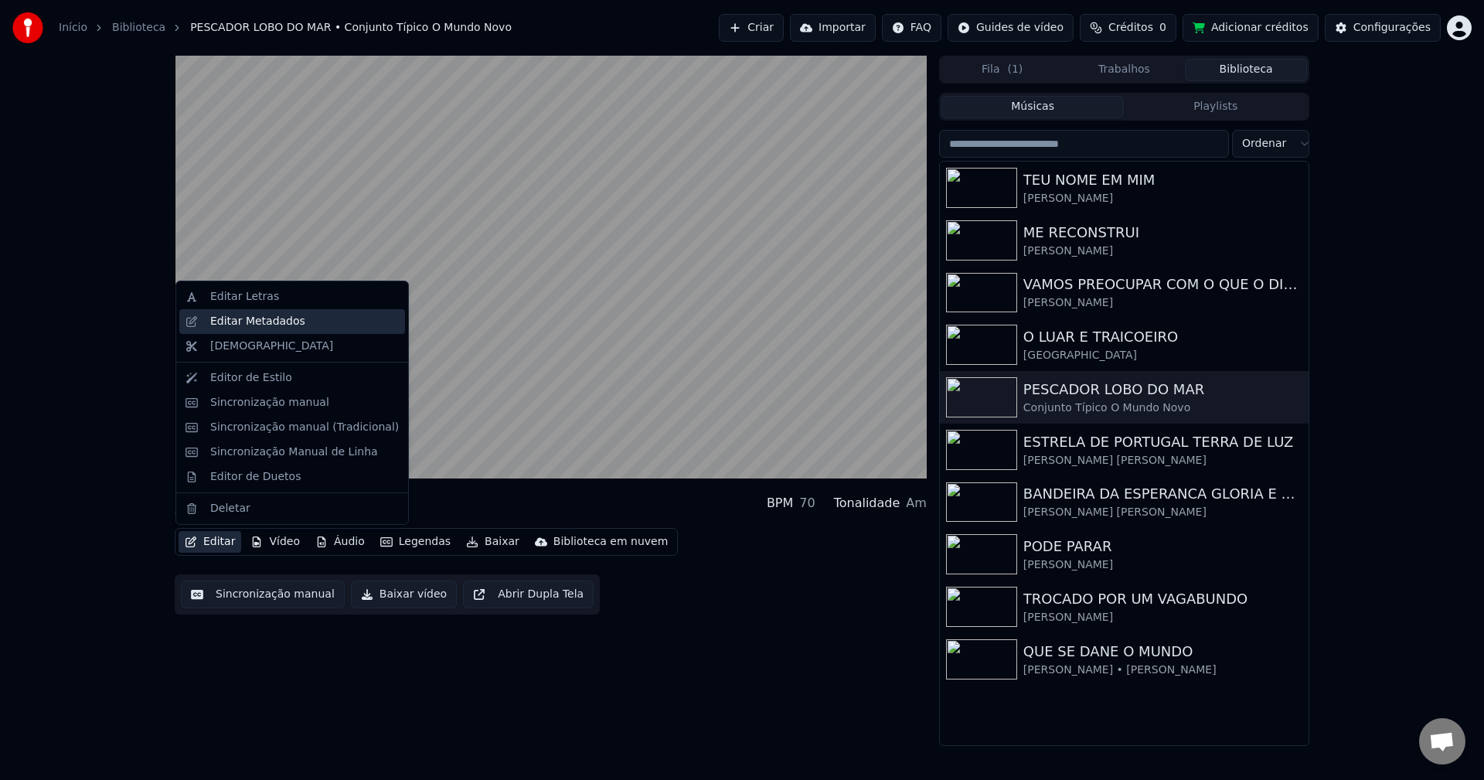
click at [243, 327] on div "Editar Metadados" at bounding box center [257, 321] width 95 height 15
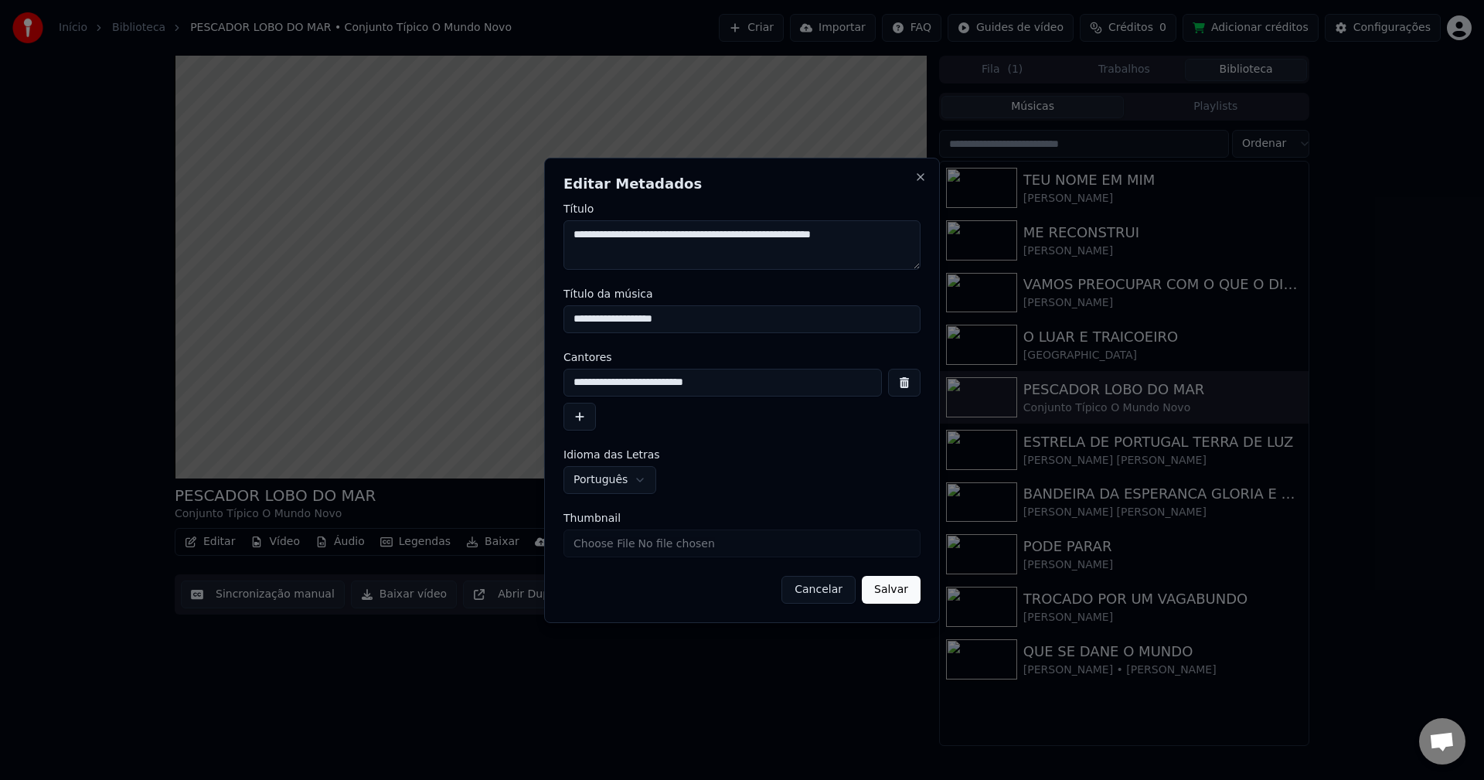
click at [655, 544] on input "Thumbnail" at bounding box center [742, 543] width 357 height 28
type input "**********"
click at [890, 599] on button "Salvar" at bounding box center [891, 590] width 59 height 28
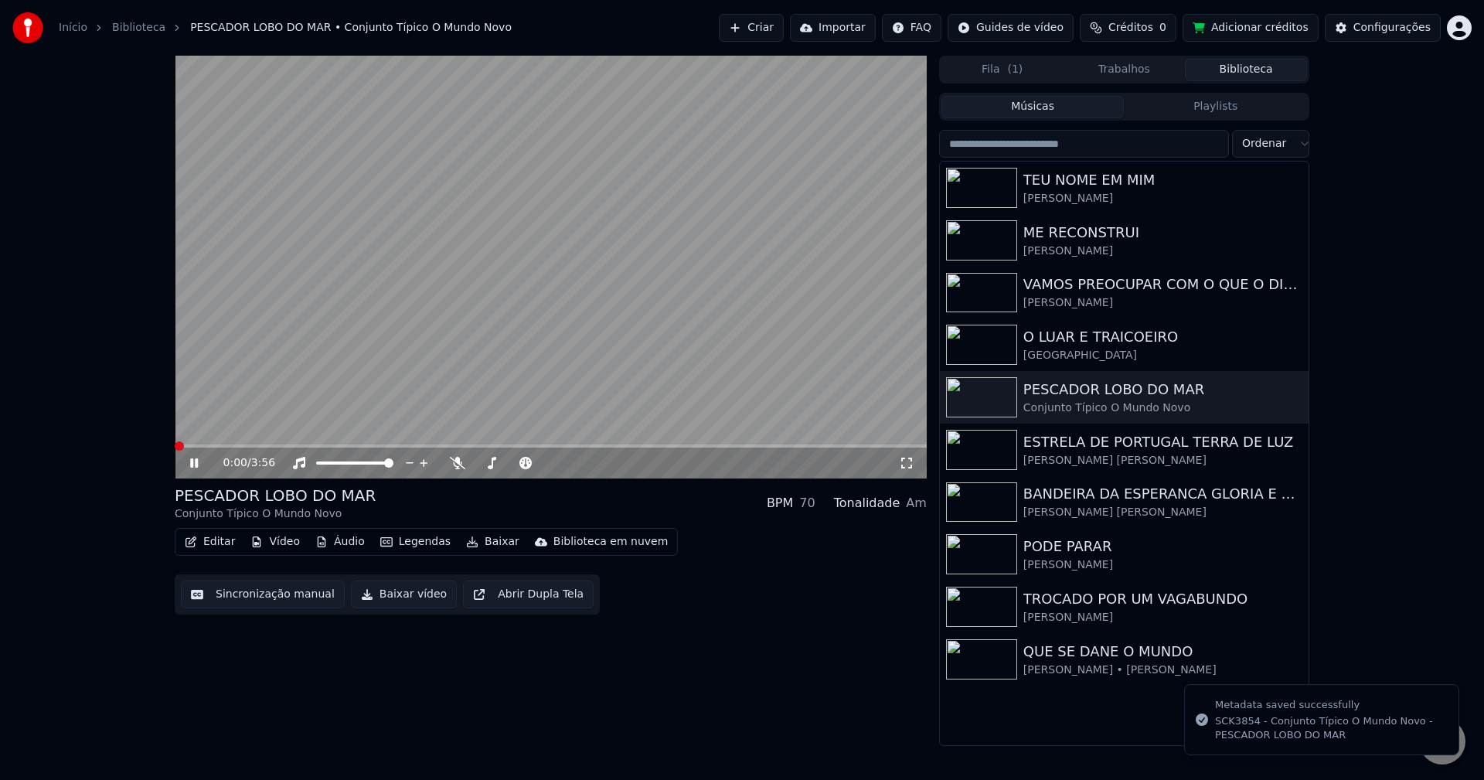
click at [250, 592] on button "Sincronização manual" at bounding box center [263, 595] width 164 height 28
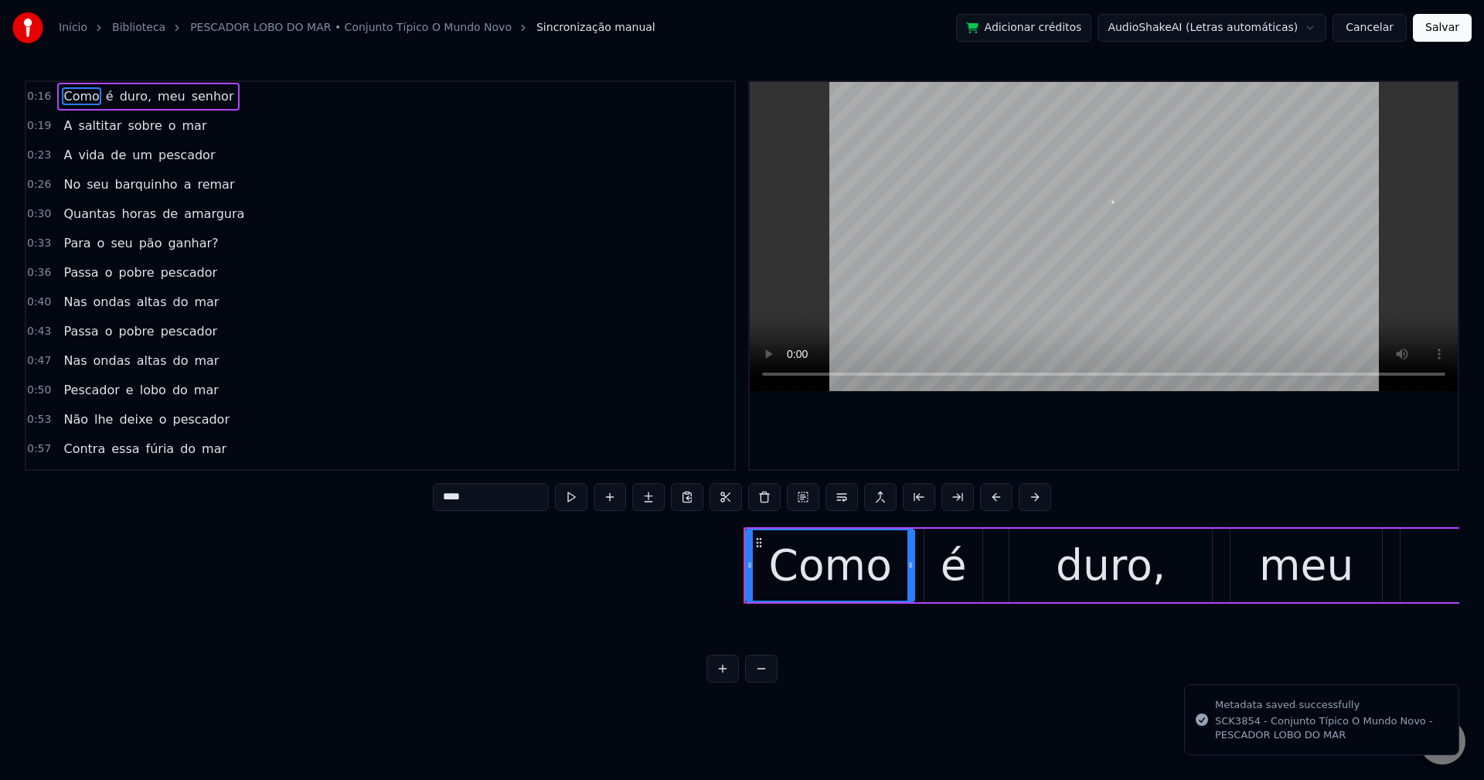
scroll to position [0, 6827]
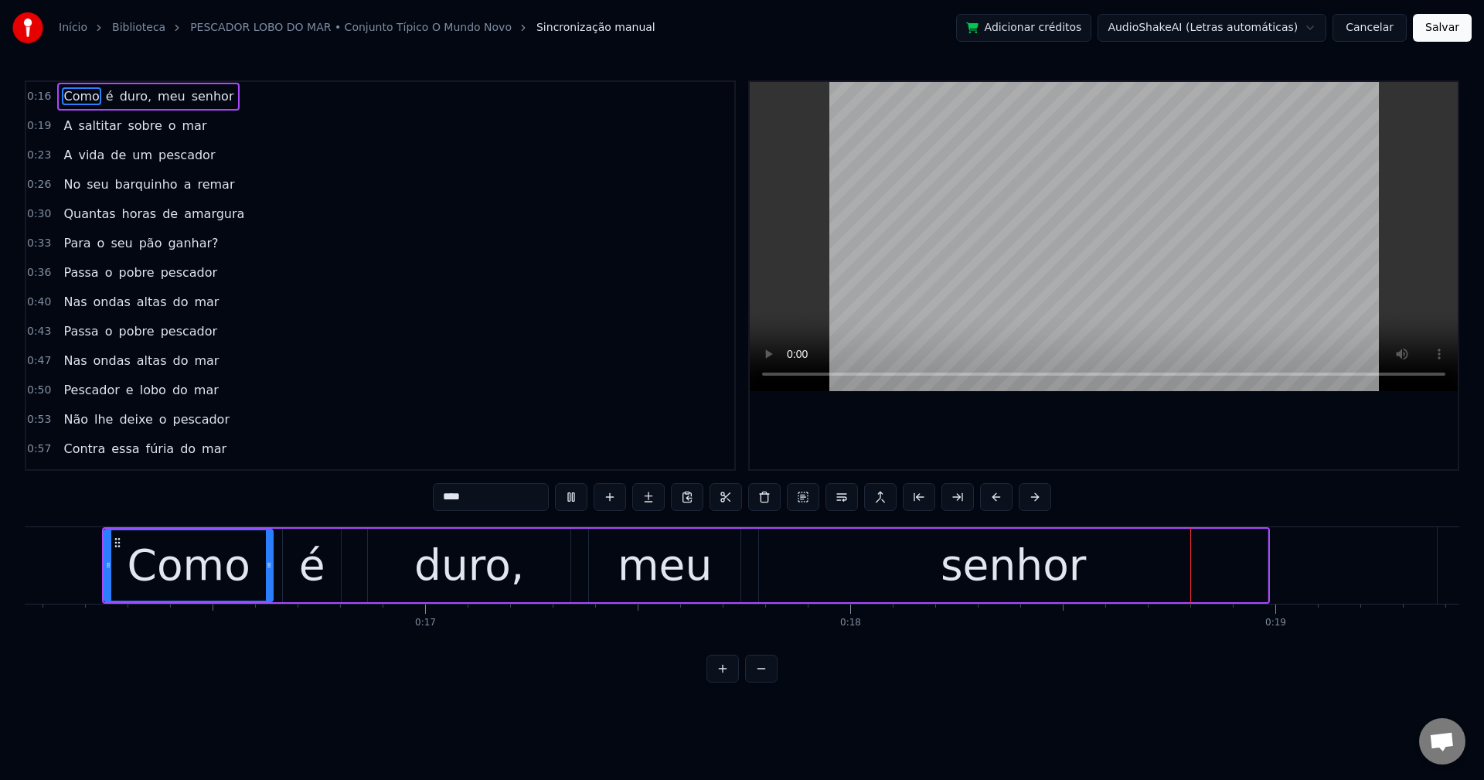
click at [118, 97] on span "duro," at bounding box center [135, 96] width 35 height 18
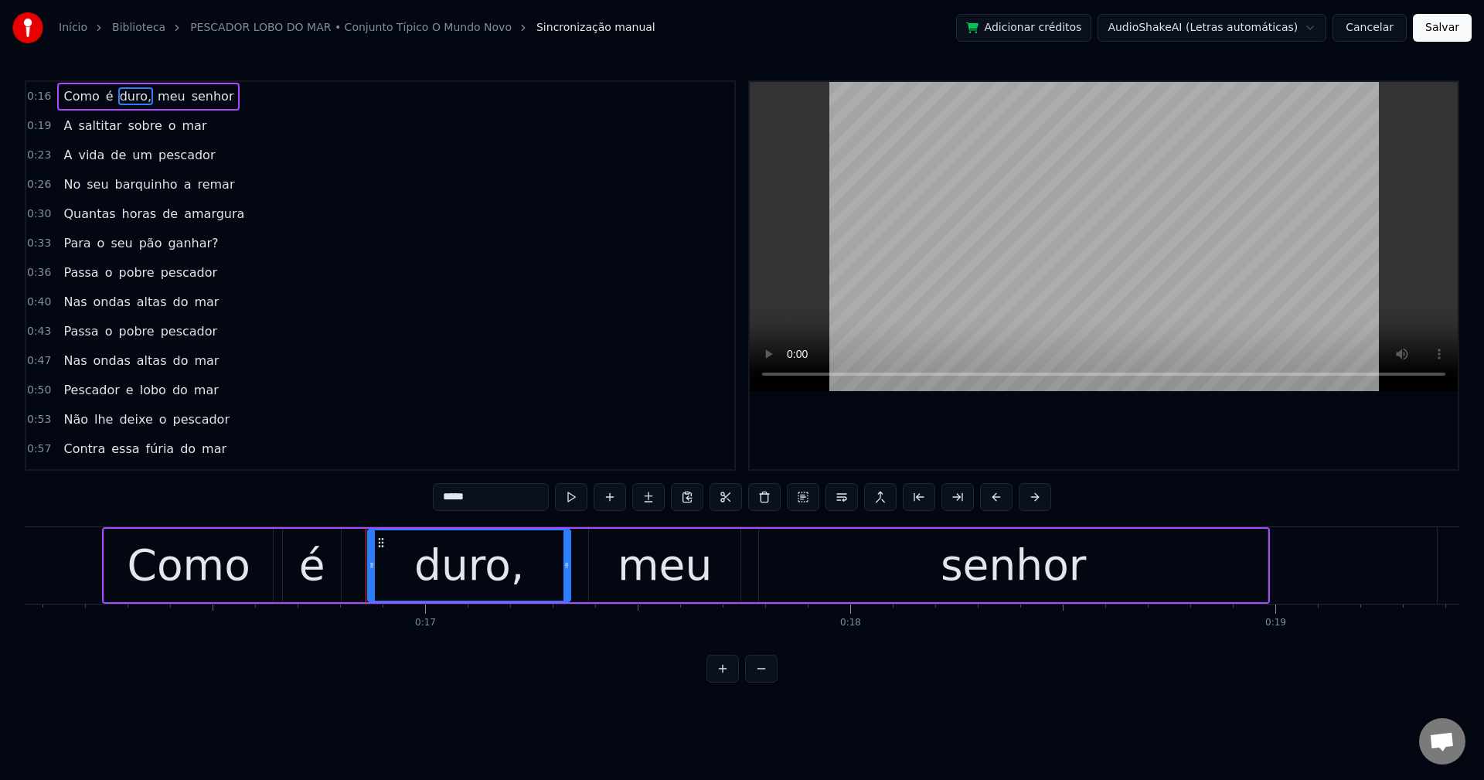
drag, startPoint x: 469, startPoint y: 488, endPoint x: 480, endPoint y: 490, distance: 11.1
click at [475, 487] on input "*****" at bounding box center [491, 497] width 116 height 28
type input "****"
click at [208, 248] on div "0:33 Para o seu pão ganhar?" at bounding box center [380, 243] width 708 height 29
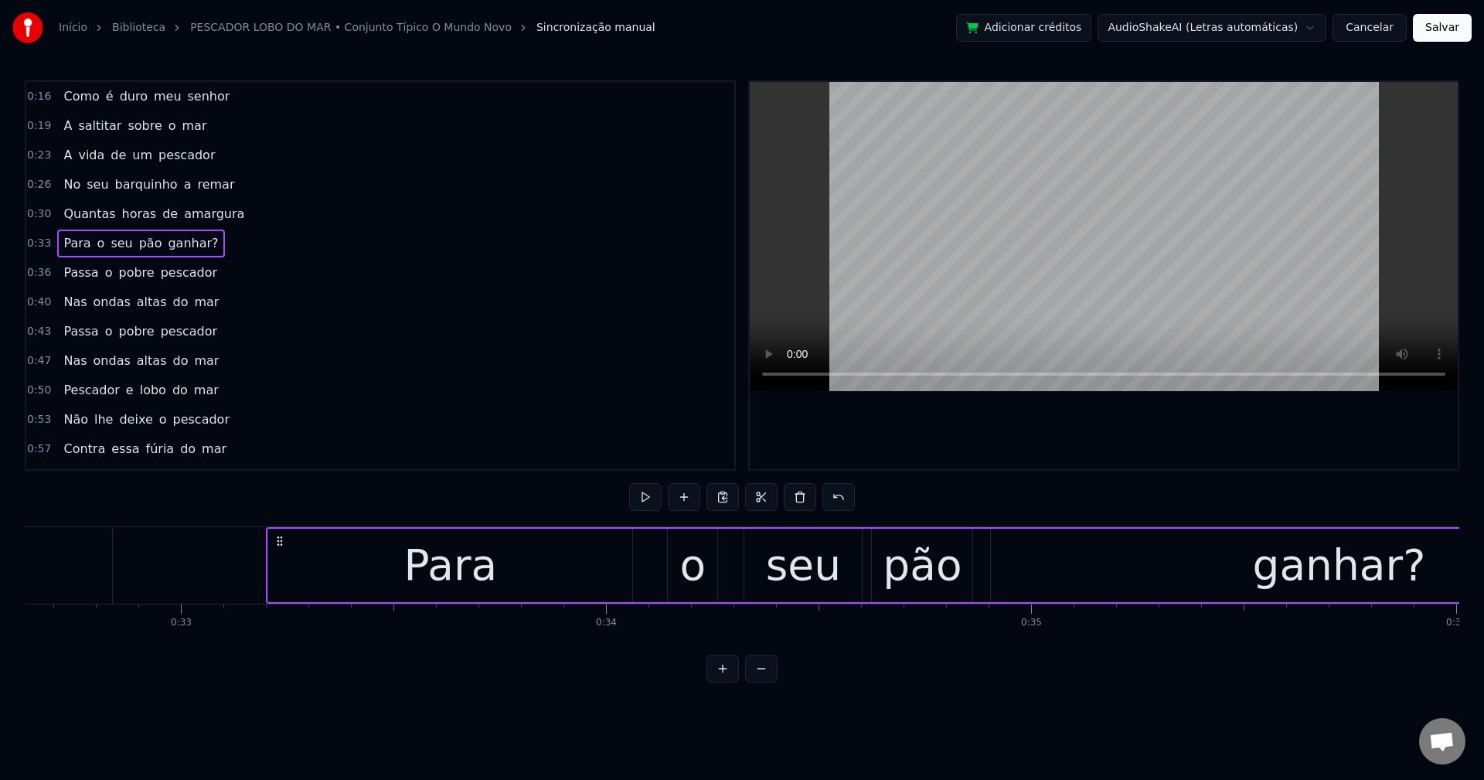
scroll to position [0, 14037]
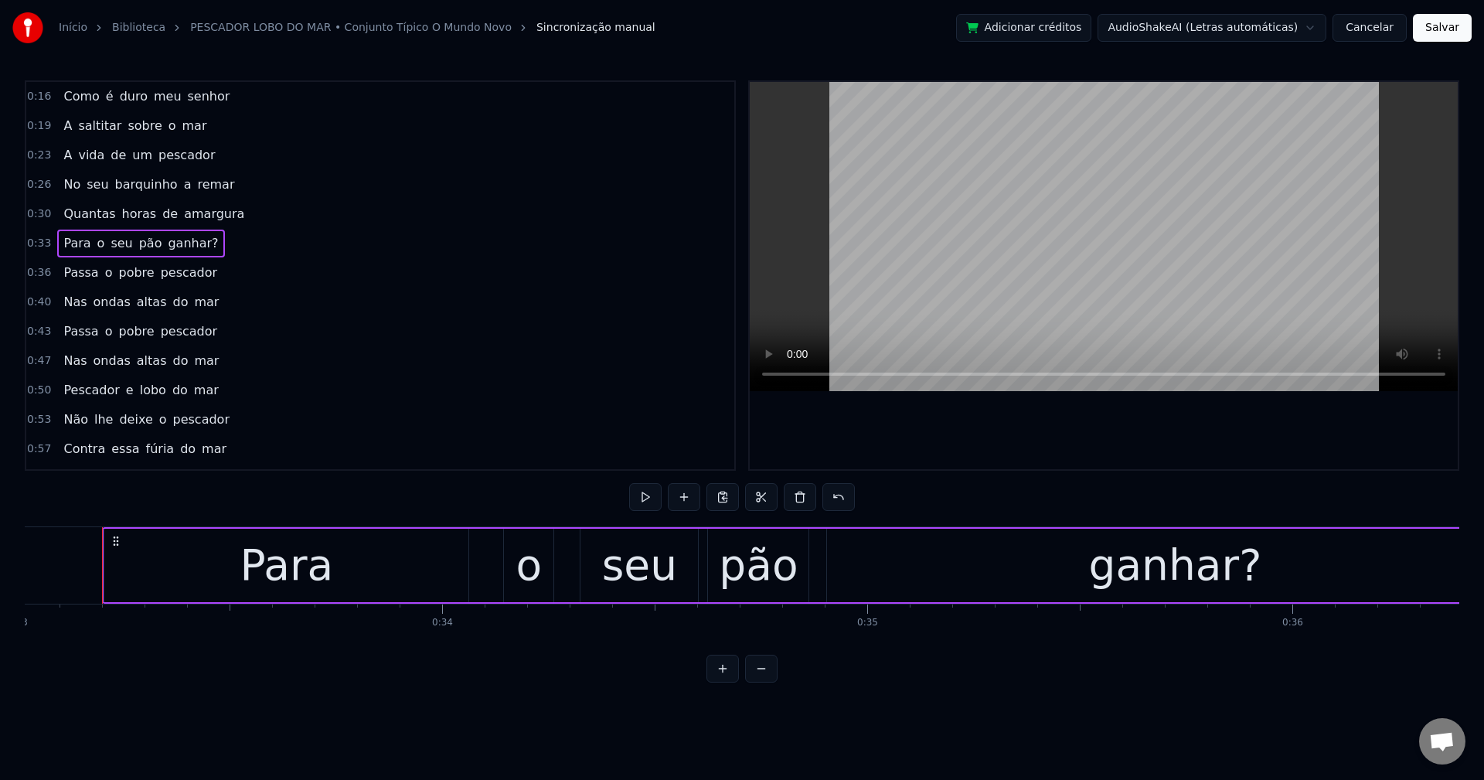
click at [189, 247] on span "ganhar?" at bounding box center [192, 243] width 53 height 18
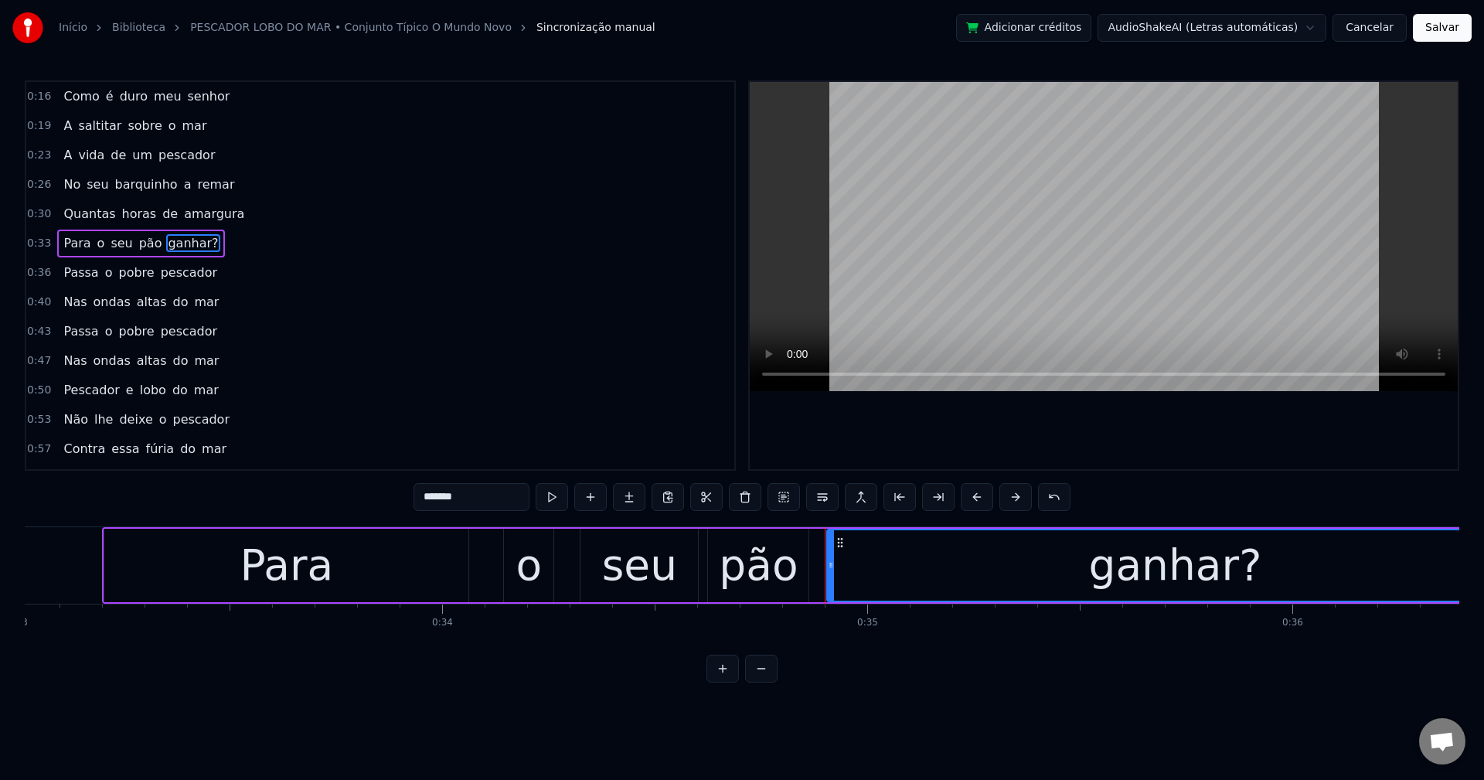
click at [472, 502] on input "*******" at bounding box center [472, 497] width 116 height 28
type input "******"
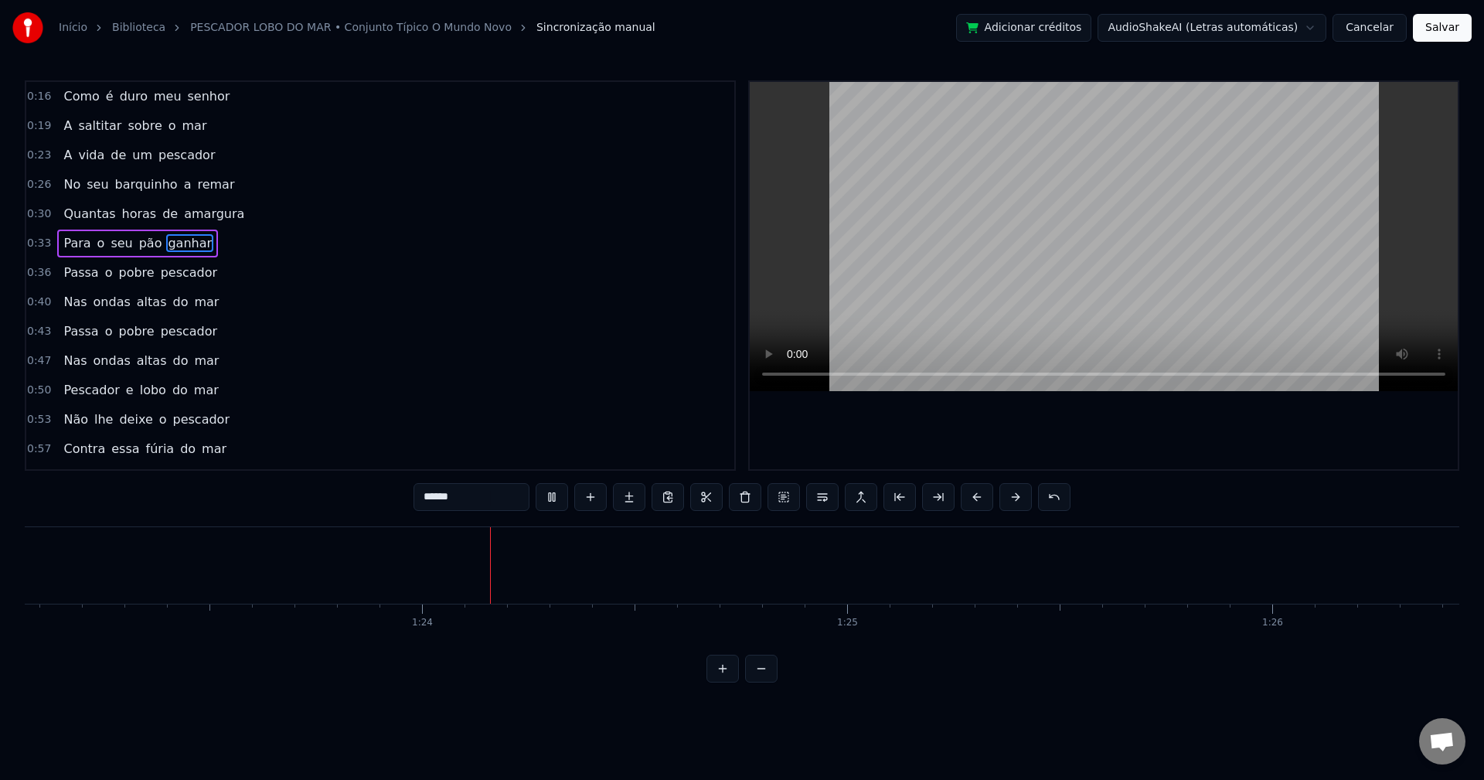
scroll to position [0, 35356]
click at [1439, 36] on button "Salvar" at bounding box center [1442, 28] width 59 height 28
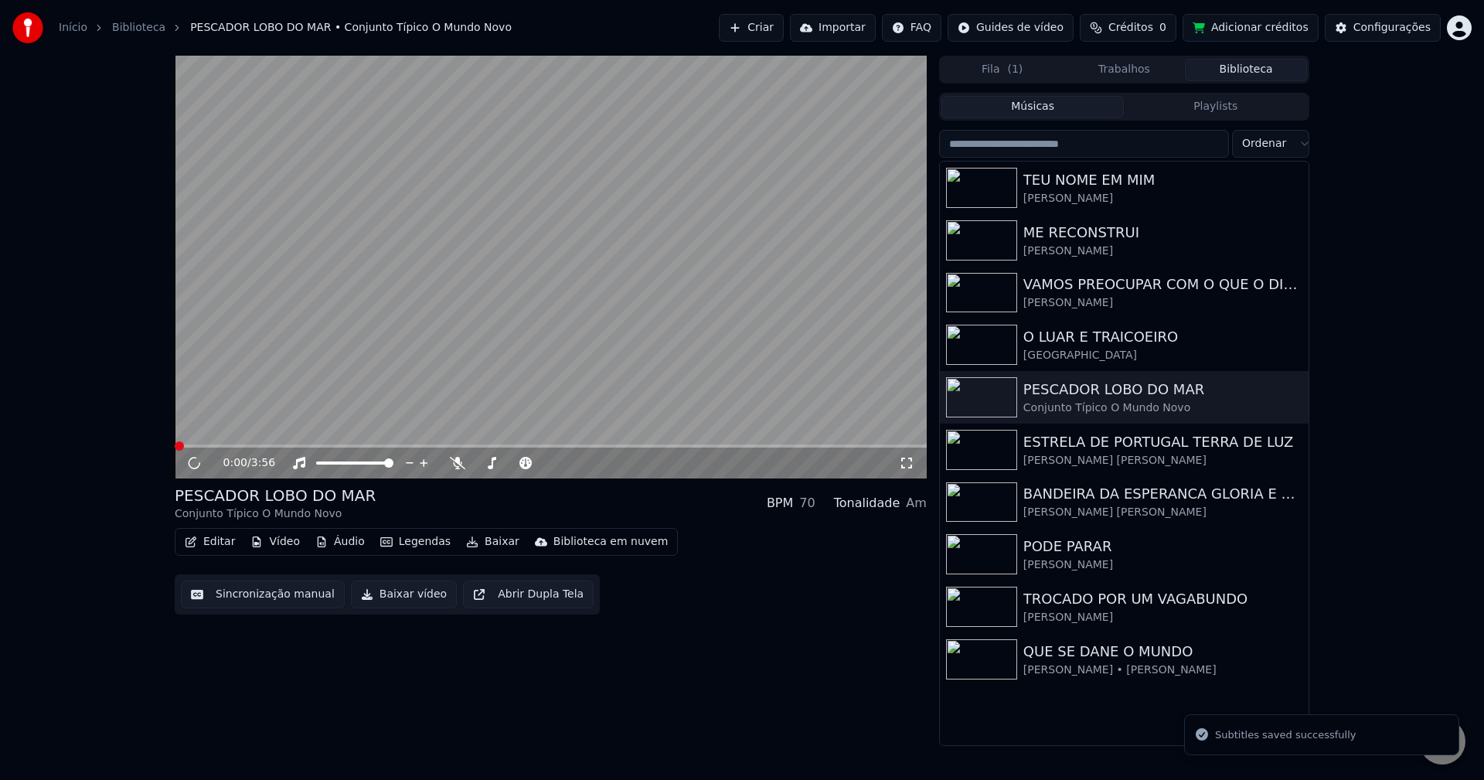
click at [380, 604] on button "Baixar vídeo" at bounding box center [404, 595] width 106 height 28
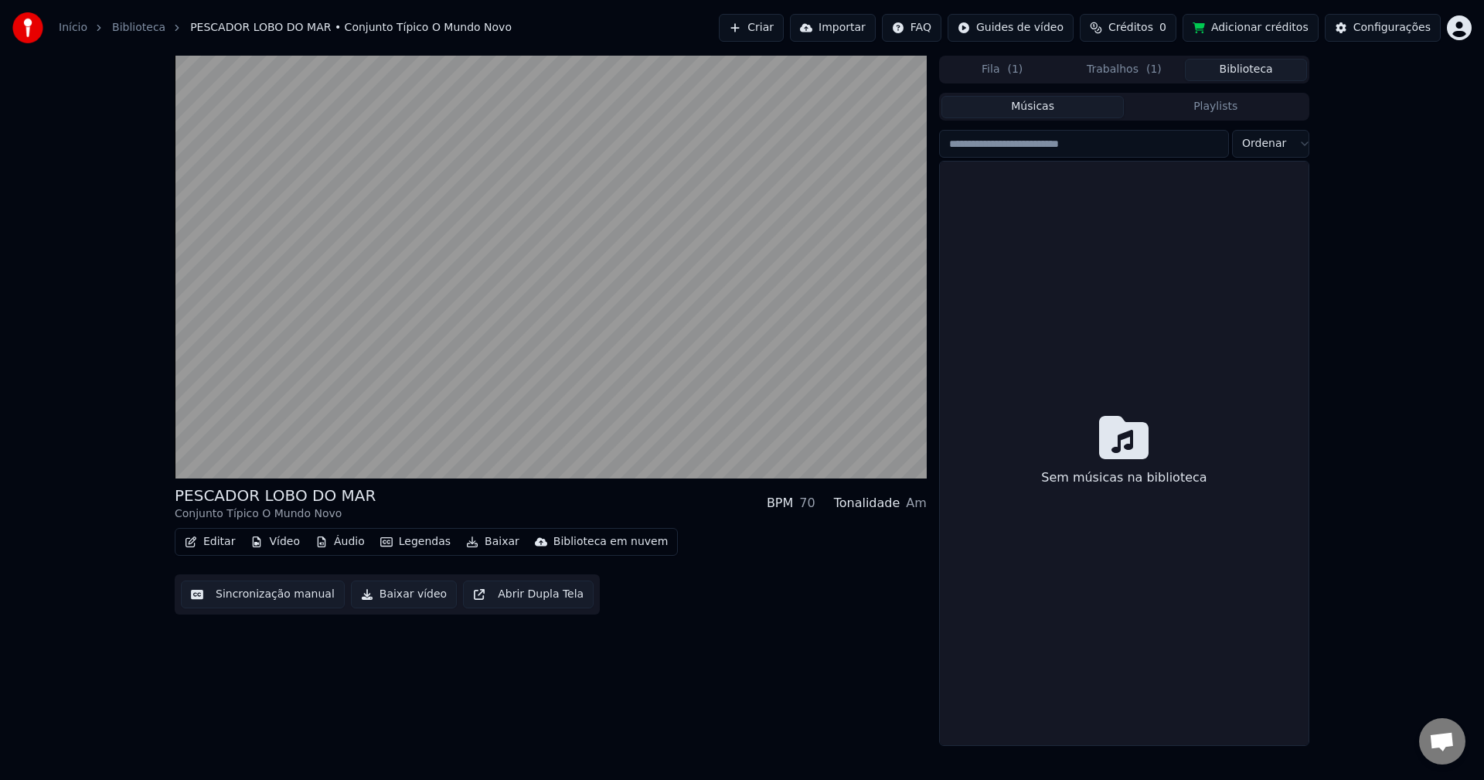
click at [1261, 73] on button "Biblioteca" at bounding box center [1246, 70] width 122 height 22
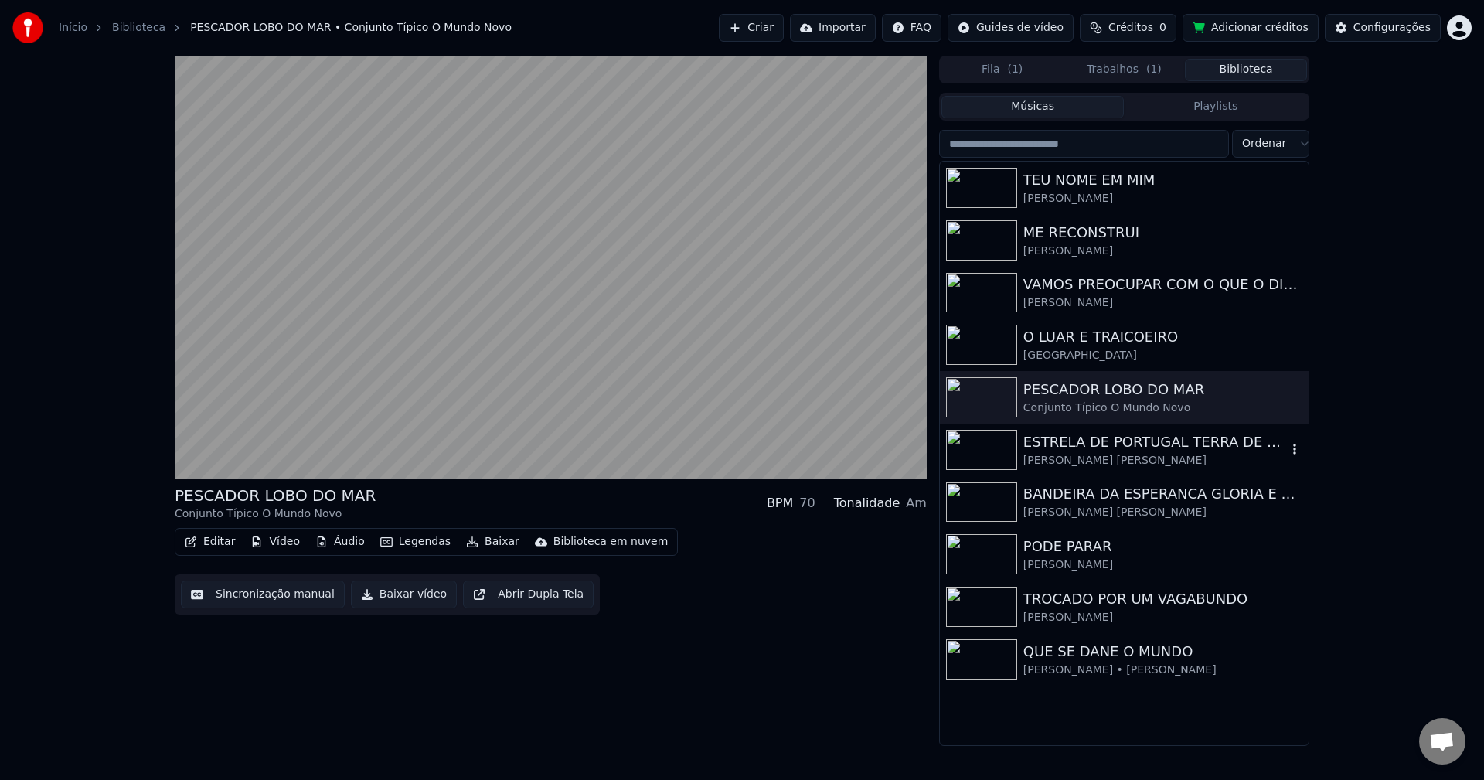
click at [1067, 450] on div "ESTRELA DE PORTUGAL TERRA DE LUZ" at bounding box center [1155, 442] width 264 height 22
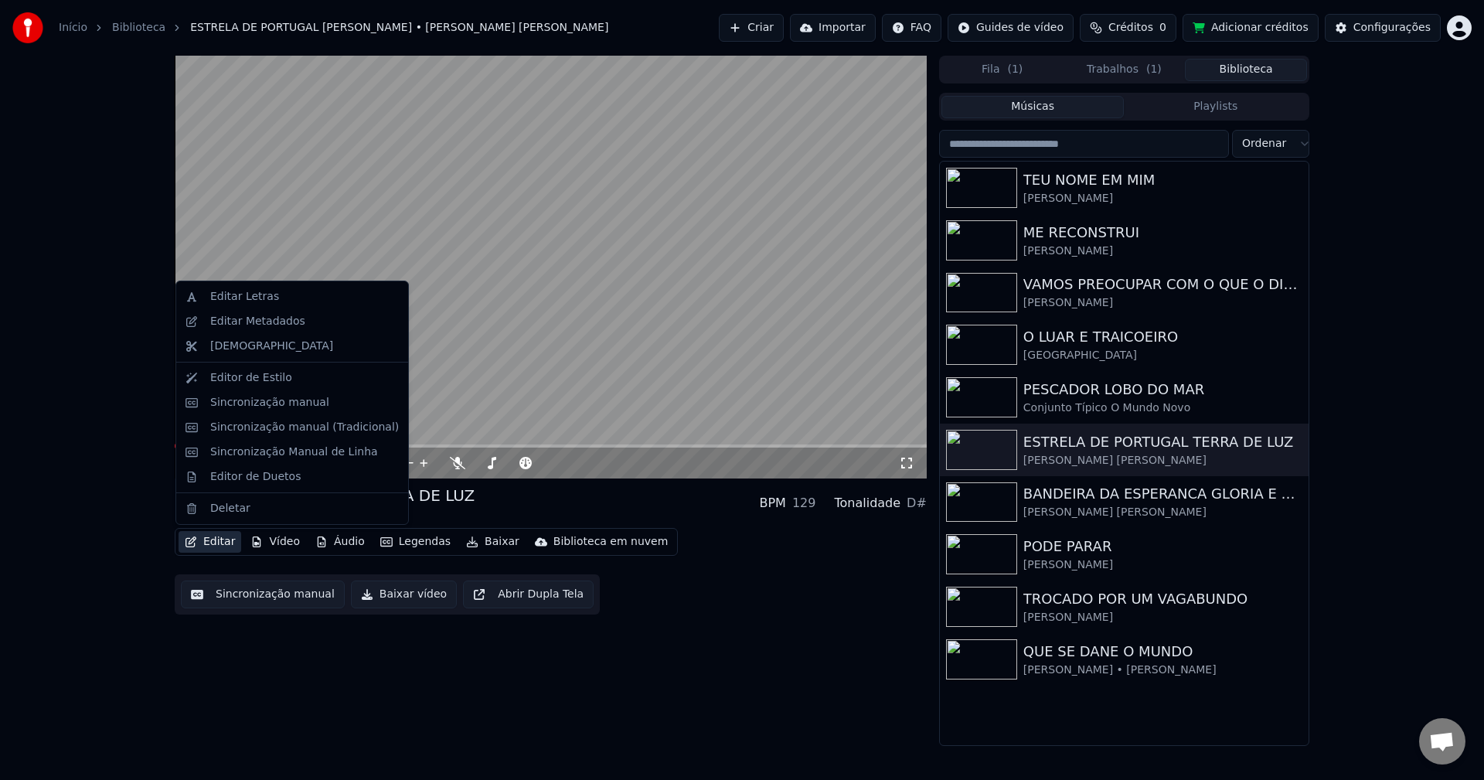
click at [223, 539] on button "Editar" at bounding box center [210, 542] width 63 height 22
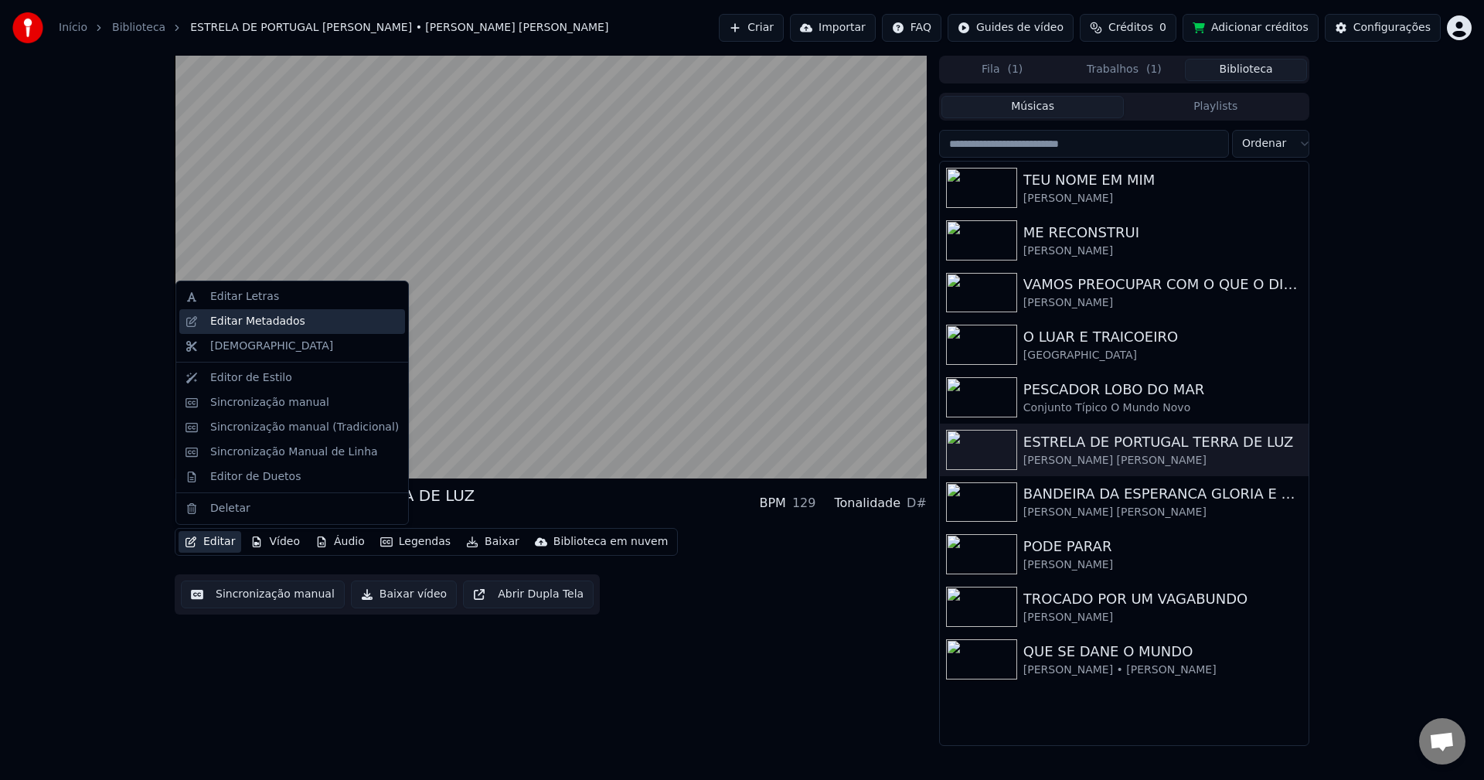
click at [281, 315] on div "Editar Metadados" at bounding box center [257, 321] width 95 height 15
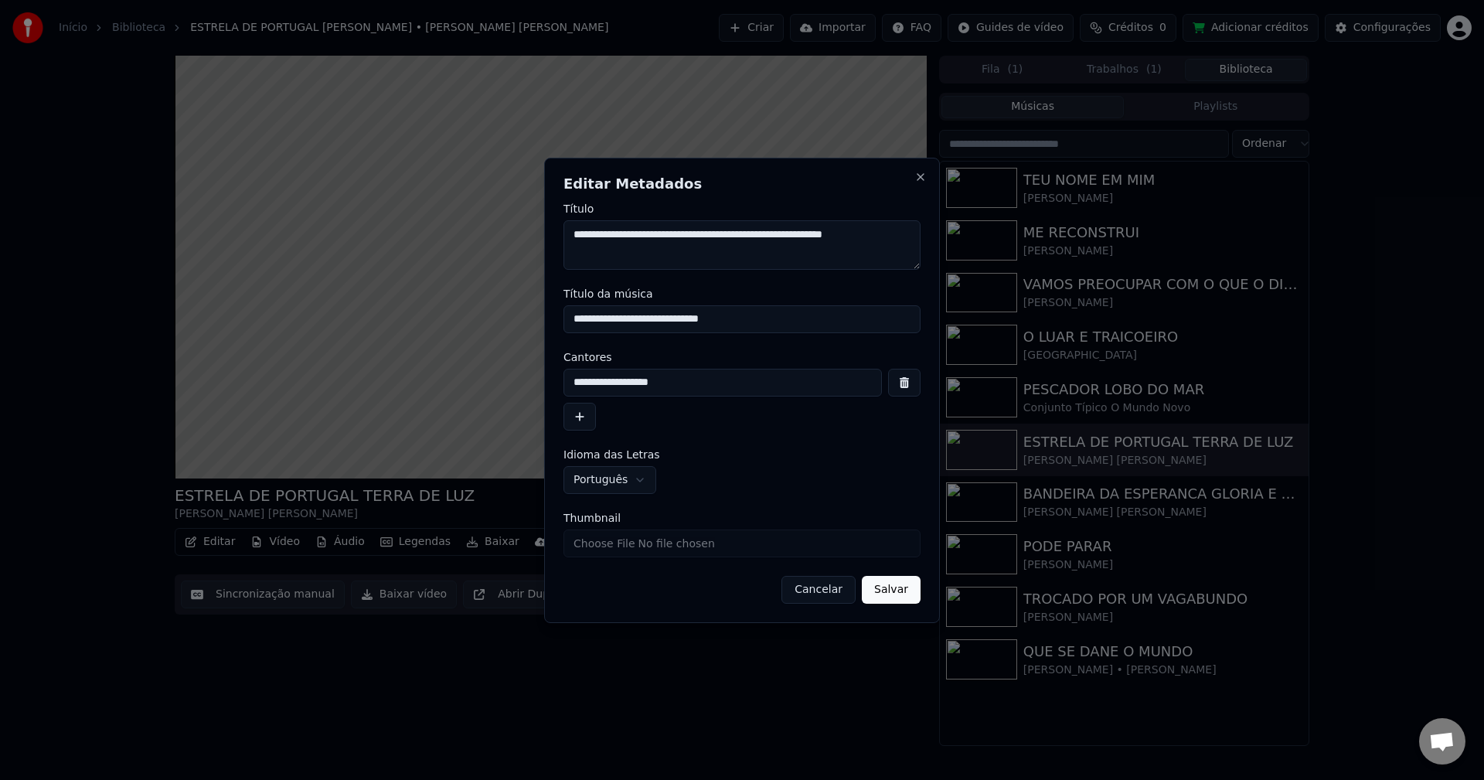
click at [641, 548] on input "Thumbnail" at bounding box center [742, 543] width 357 height 28
click at [814, 599] on button "Cancelar" at bounding box center [818, 590] width 74 height 28
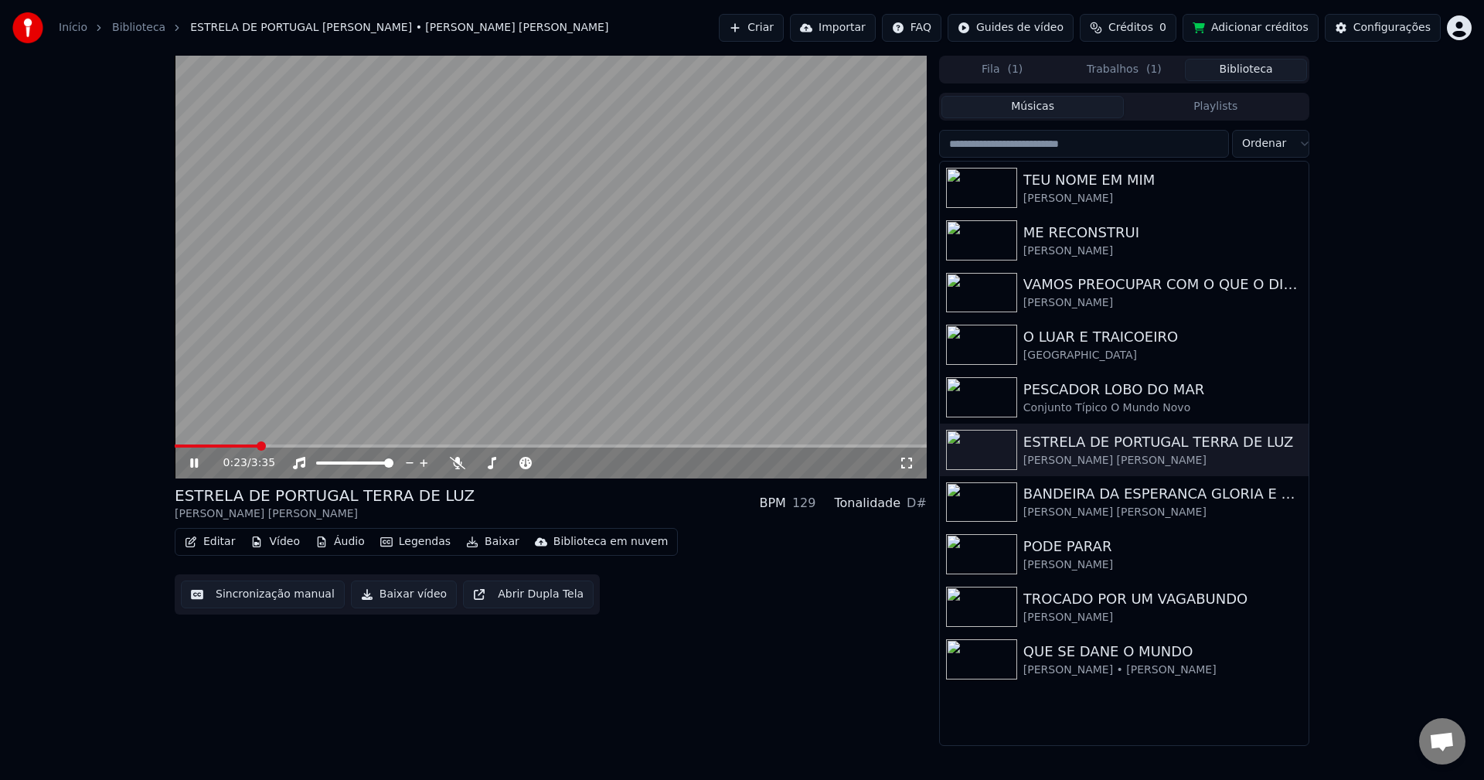
click at [293, 297] on video at bounding box center [551, 267] width 752 height 423
click at [280, 591] on button "Sincronização manual" at bounding box center [263, 595] width 164 height 28
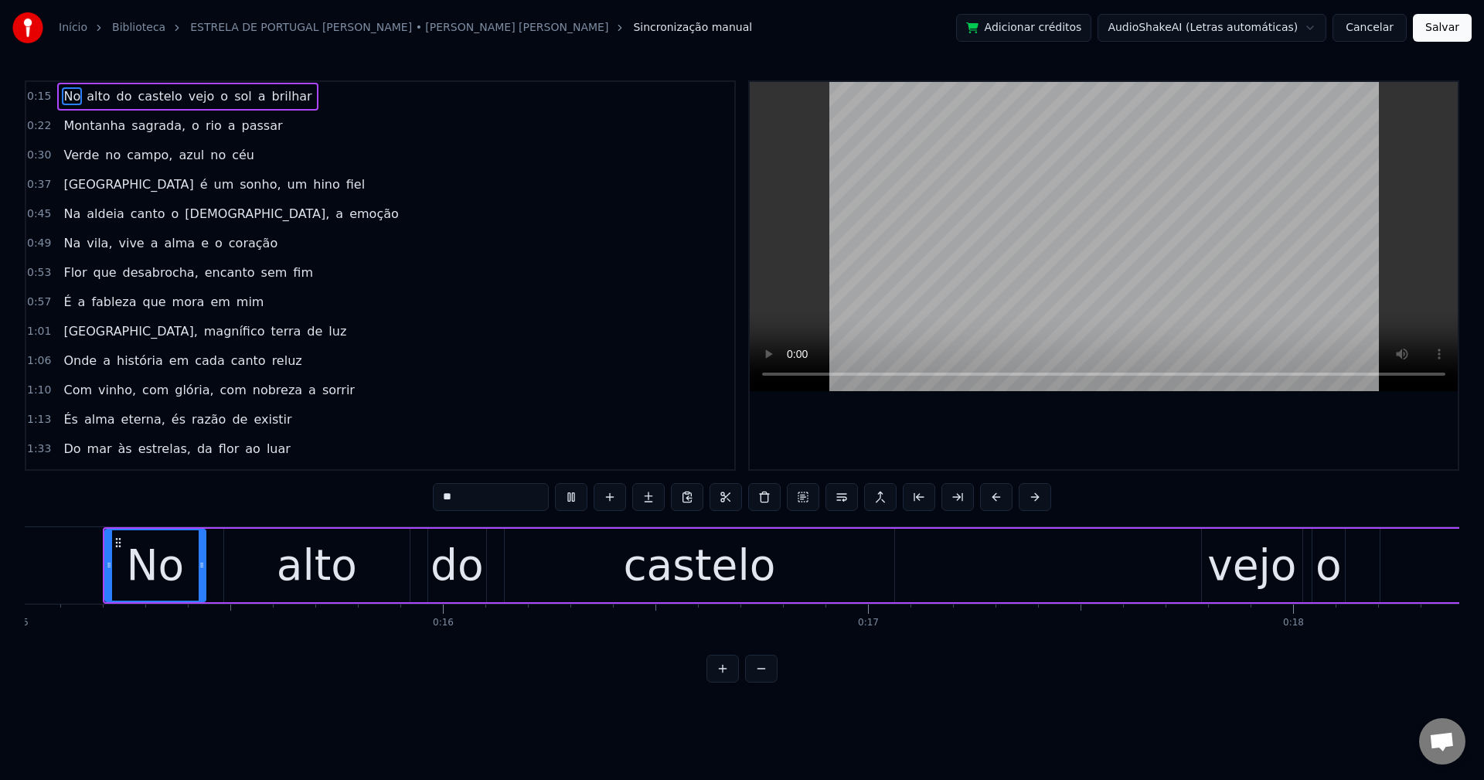
scroll to position [0, 7599]
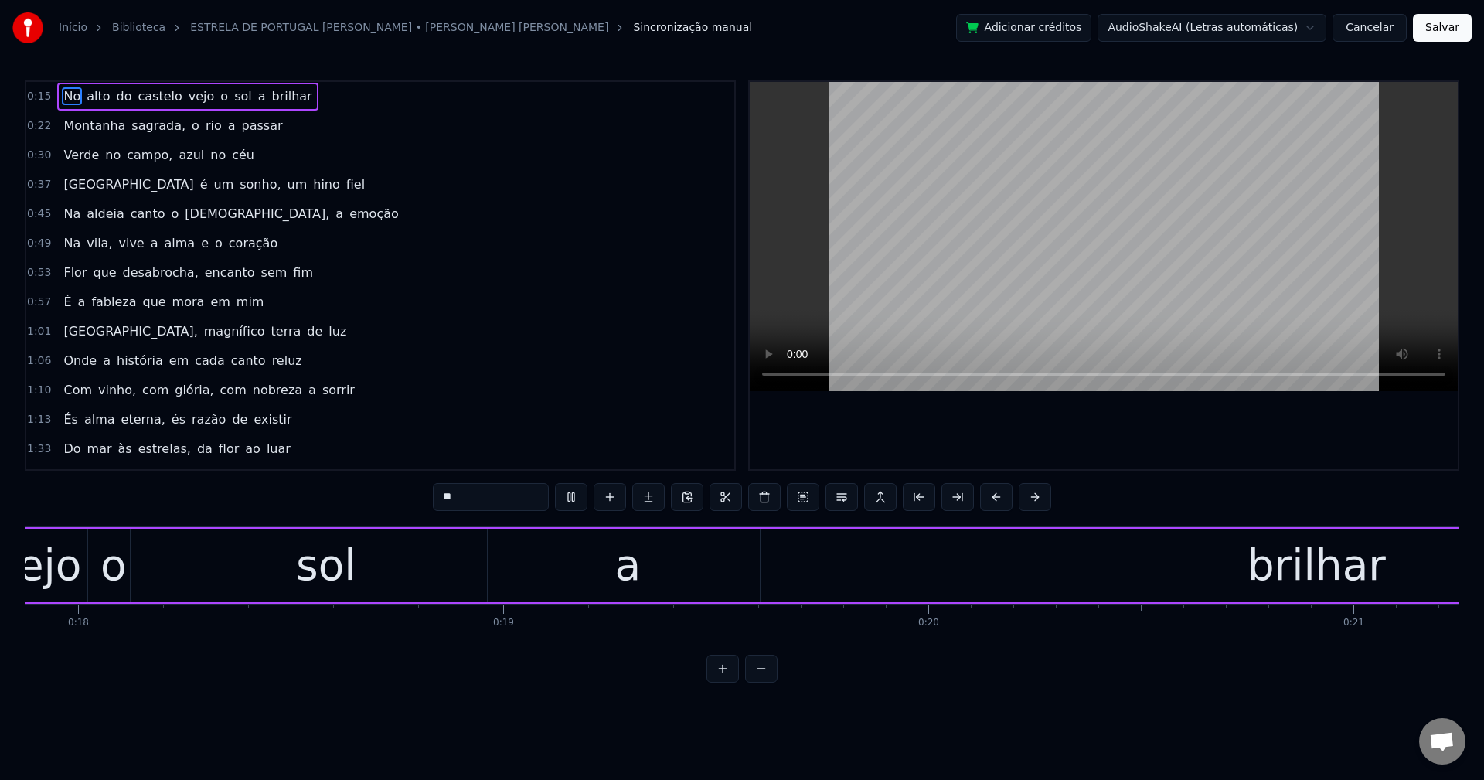
click at [187, 91] on span "vejo" at bounding box center [201, 96] width 29 height 18
click at [846, 497] on button at bounding box center [842, 497] width 32 height 28
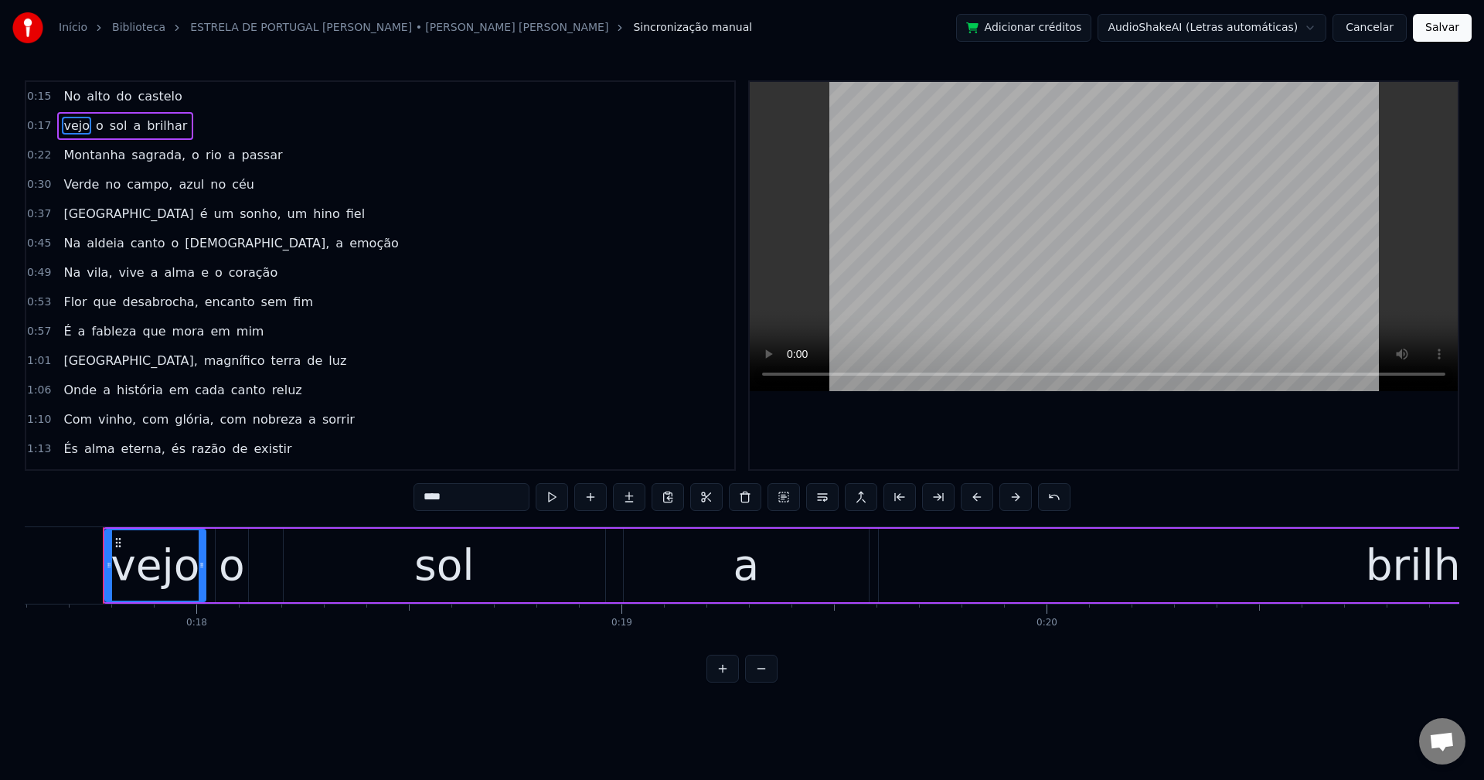
click at [130, 158] on span "sagrada," at bounding box center [158, 155] width 57 height 18
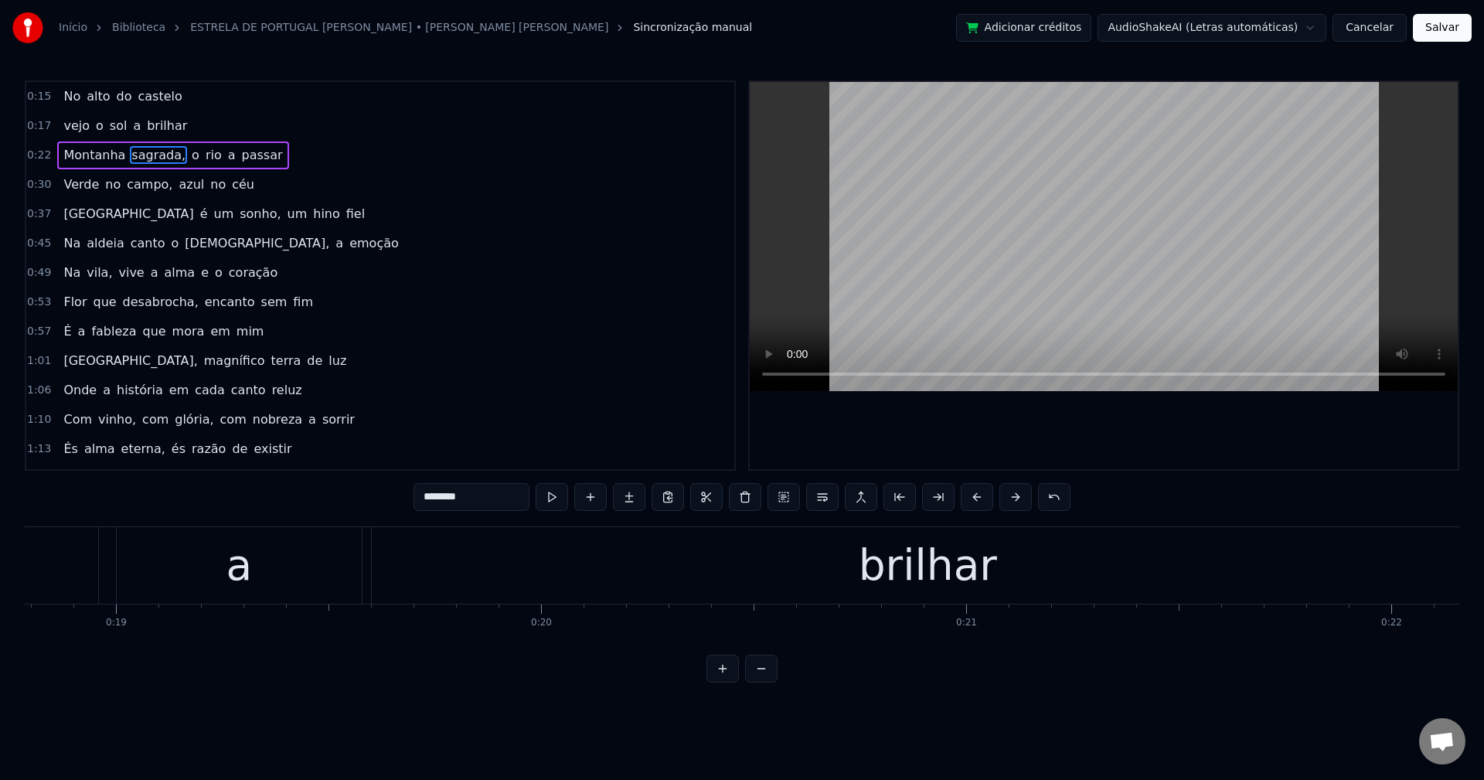
click at [479, 497] on input "********" at bounding box center [472, 497] width 116 height 28
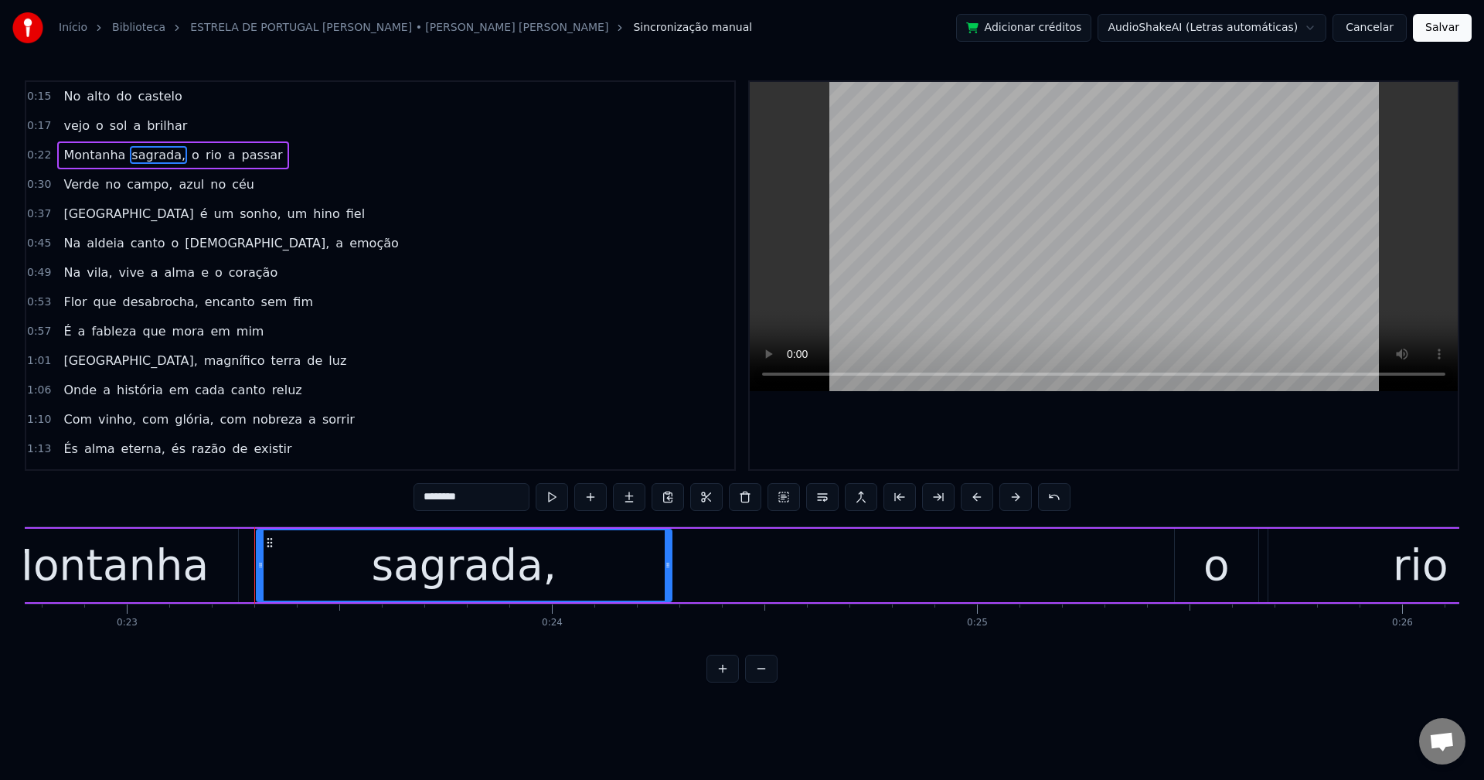
scroll to position [0, 9828]
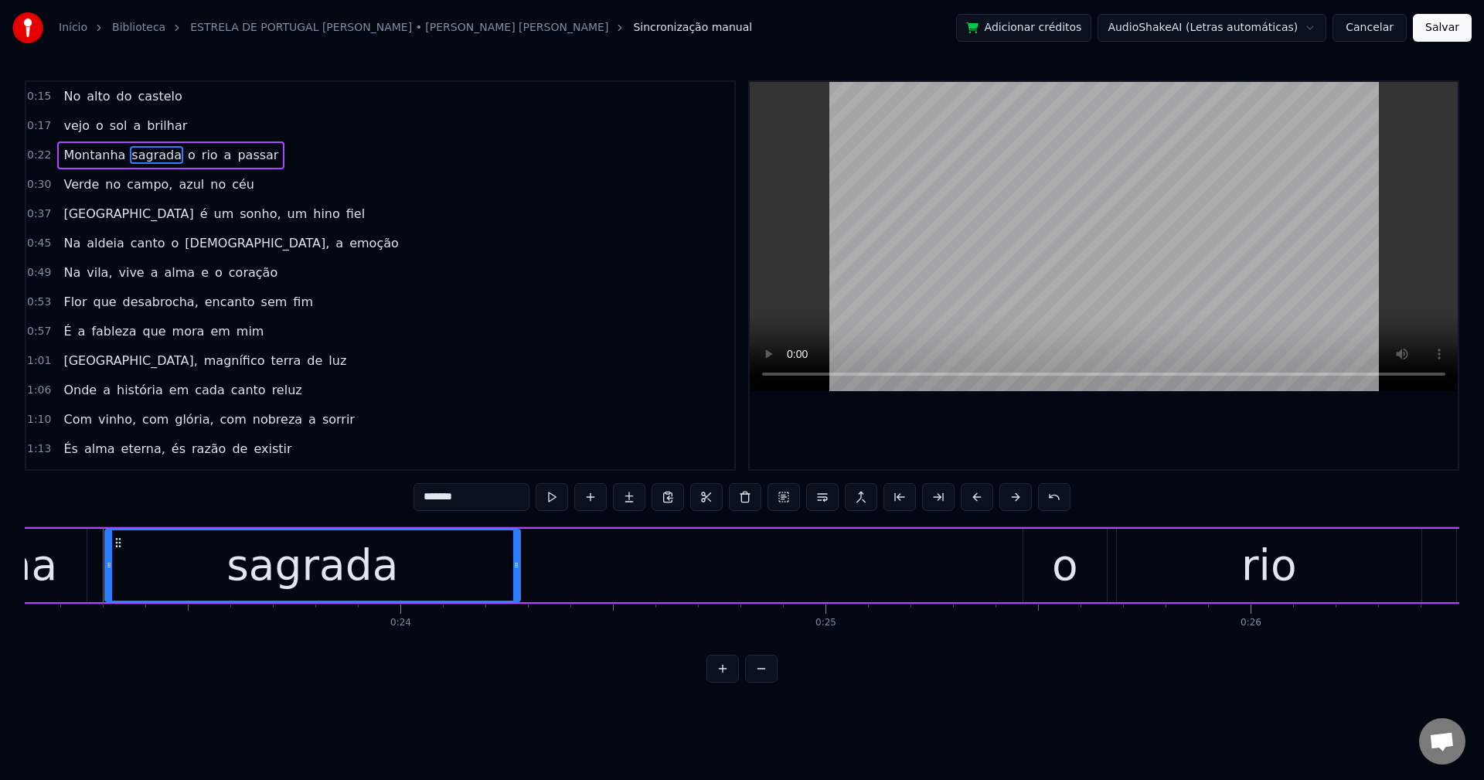
click at [186, 155] on span "o" at bounding box center [191, 155] width 11 height 18
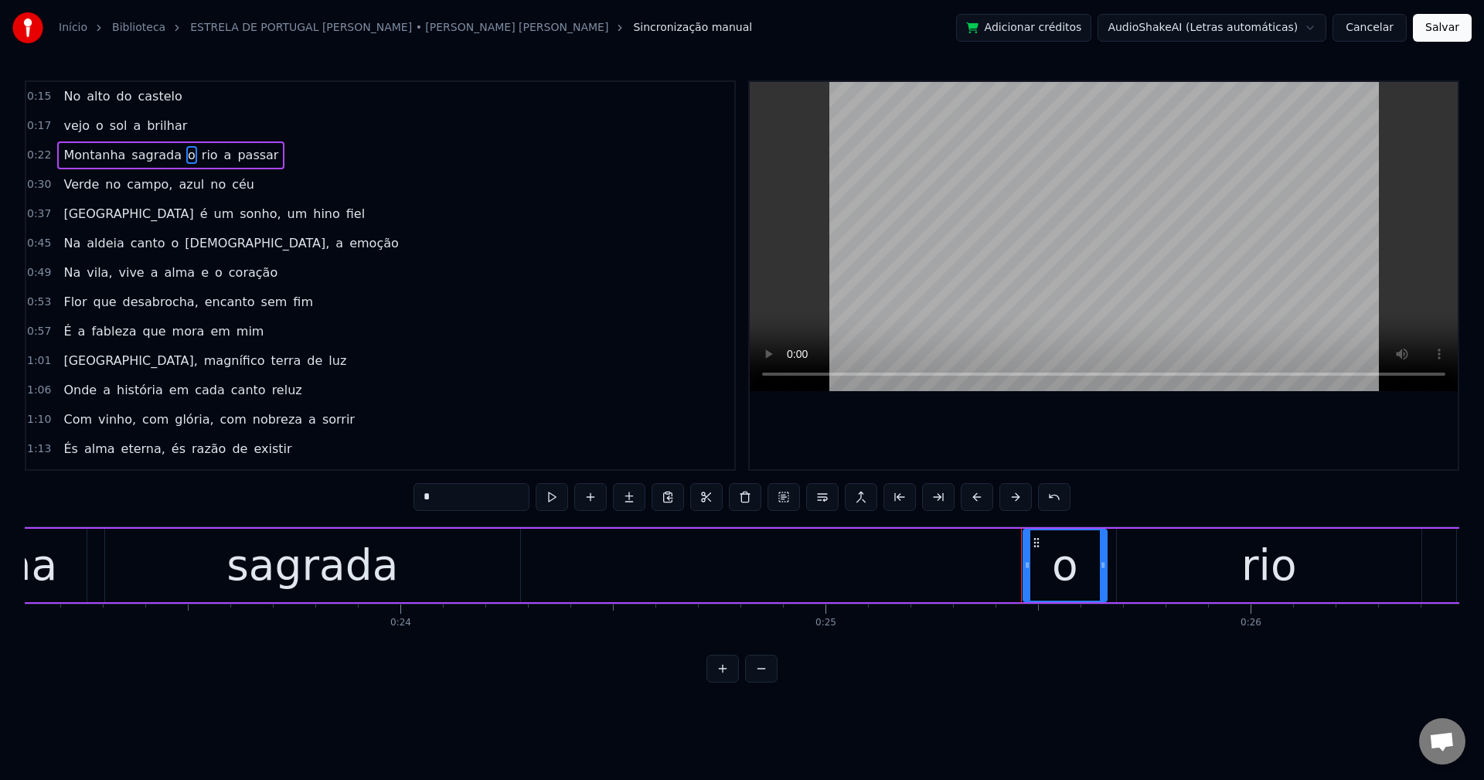
click at [821, 504] on button at bounding box center [822, 497] width 32 height 28
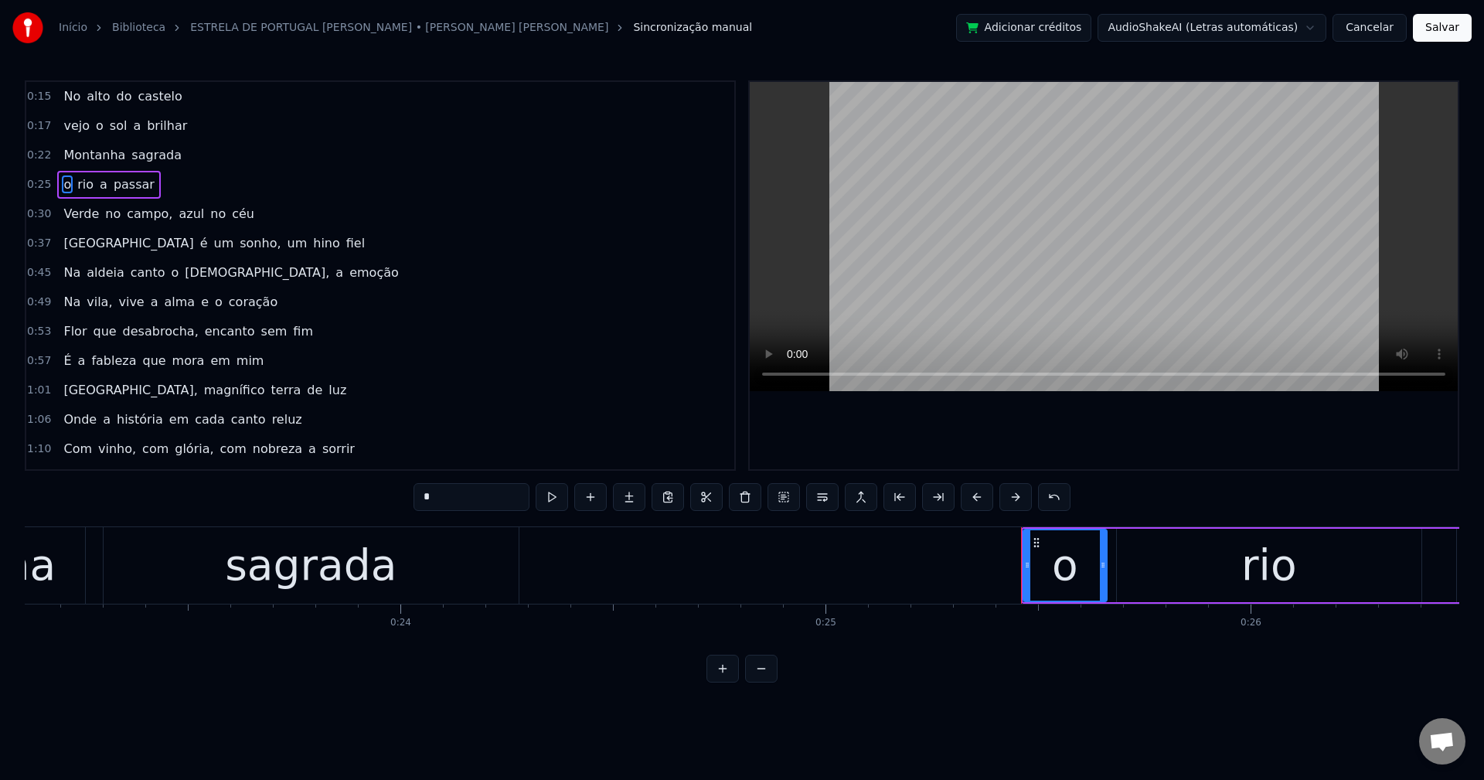
drag, startPoint x: 146, startPoint y: 214, endPoint x: 165, endPoint y: 226, distance: 22.9
click at [145, 214] on span "campo," at bounding box center [149, 214] width 49 height 18
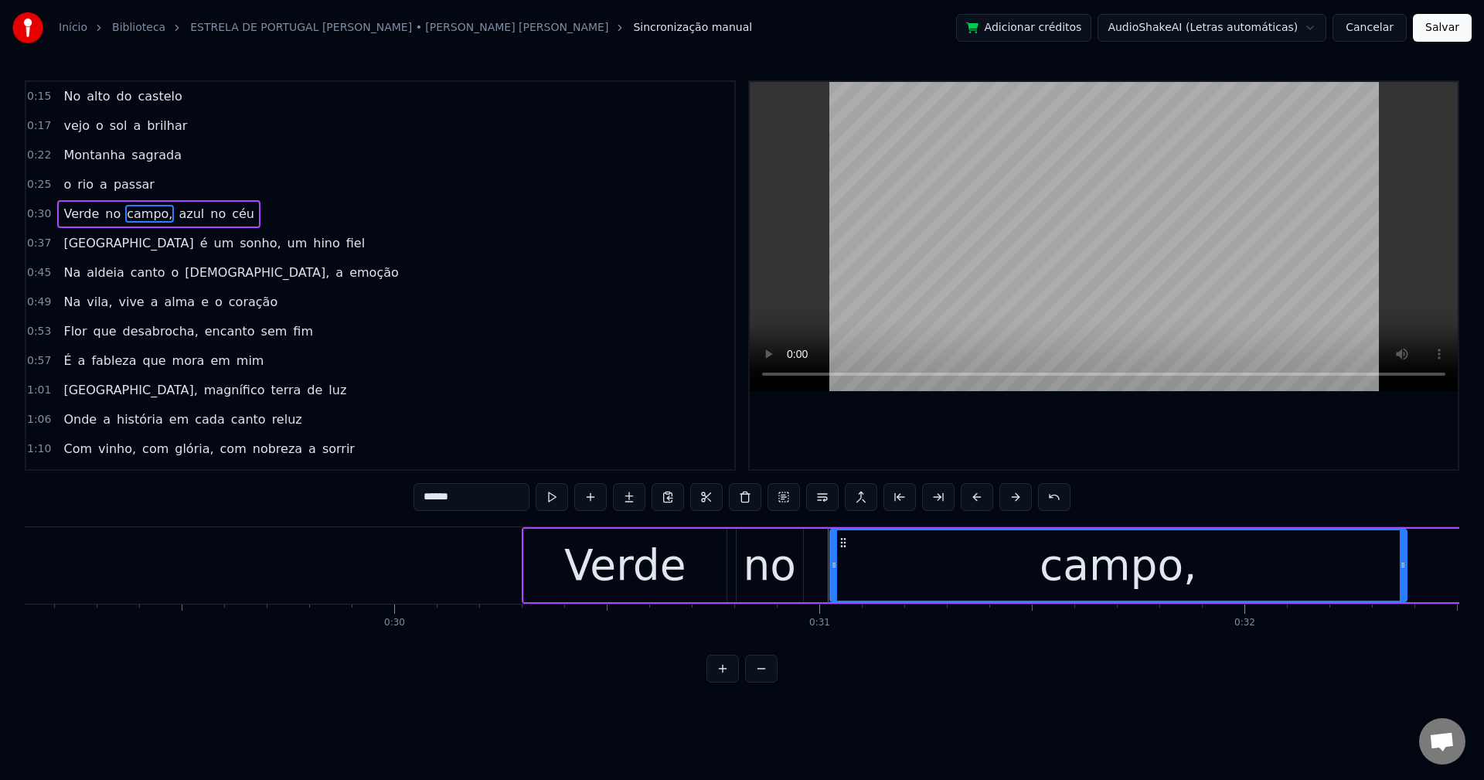
click at [491, 497] on input "******" at bounding box center [472, 497] width 116 height 28
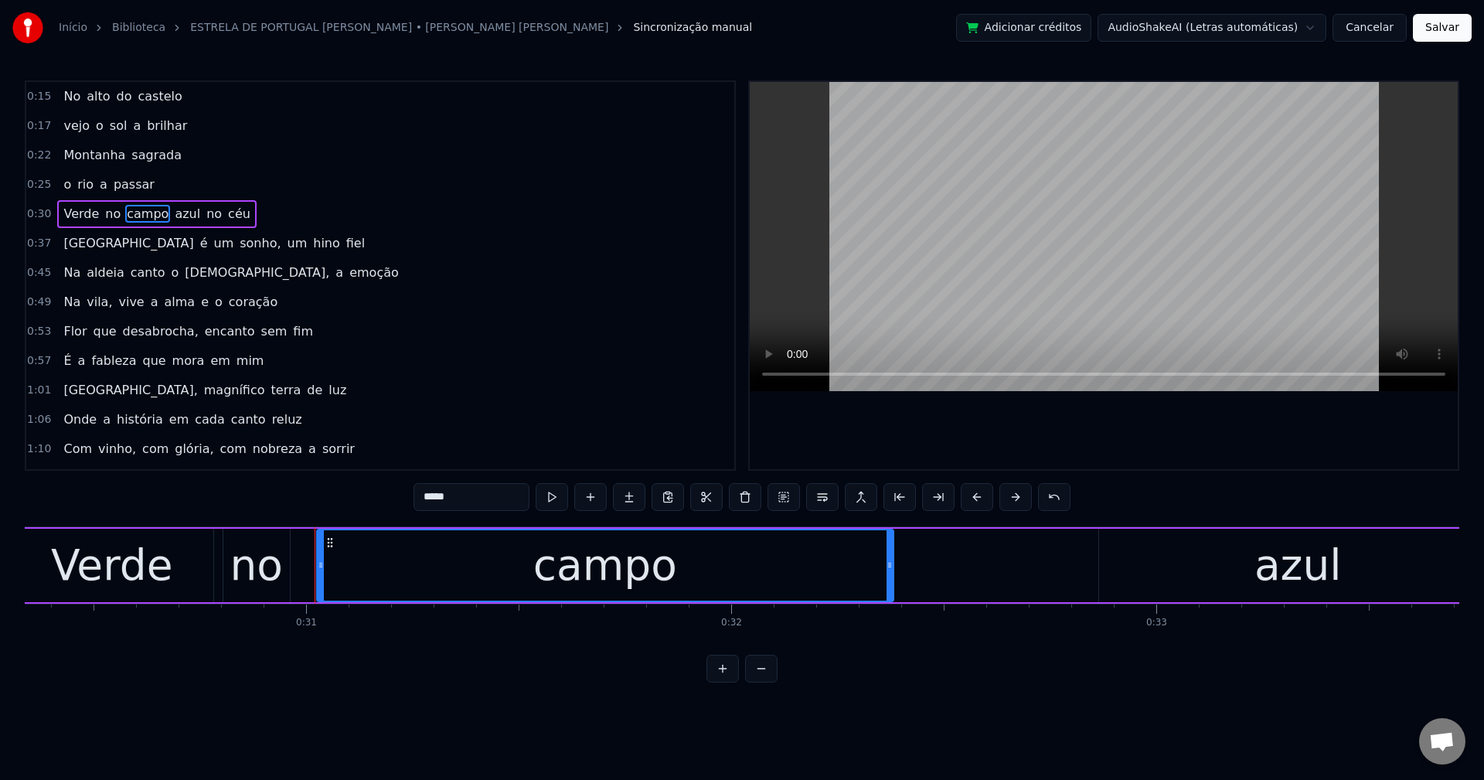
scroll to position [0, 13110]
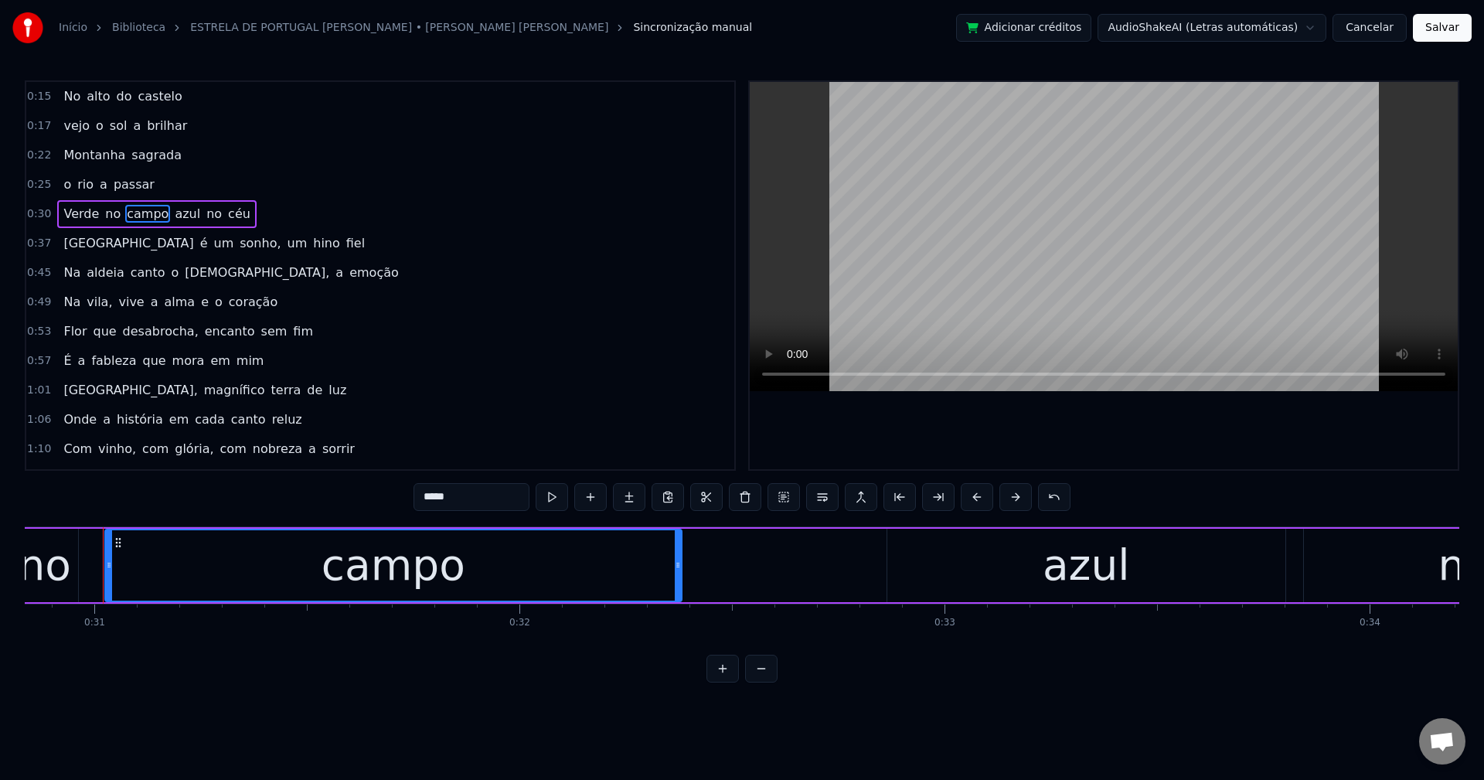
click at [173, 211] on span "azul" at bounding box center [187, 214] width 29 height 18
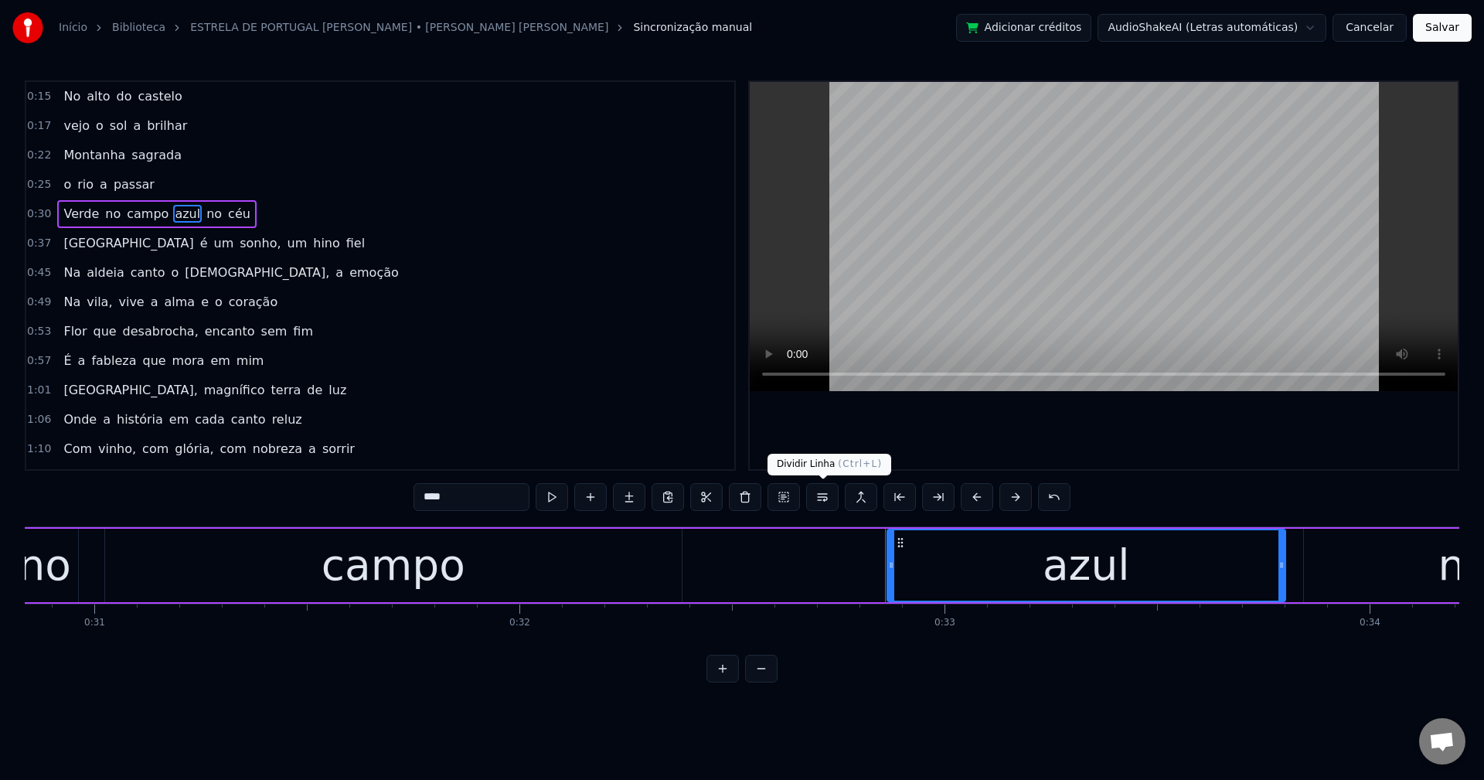
click at [824, 502] on button at bounding box center [822, 497] width 32 height 28
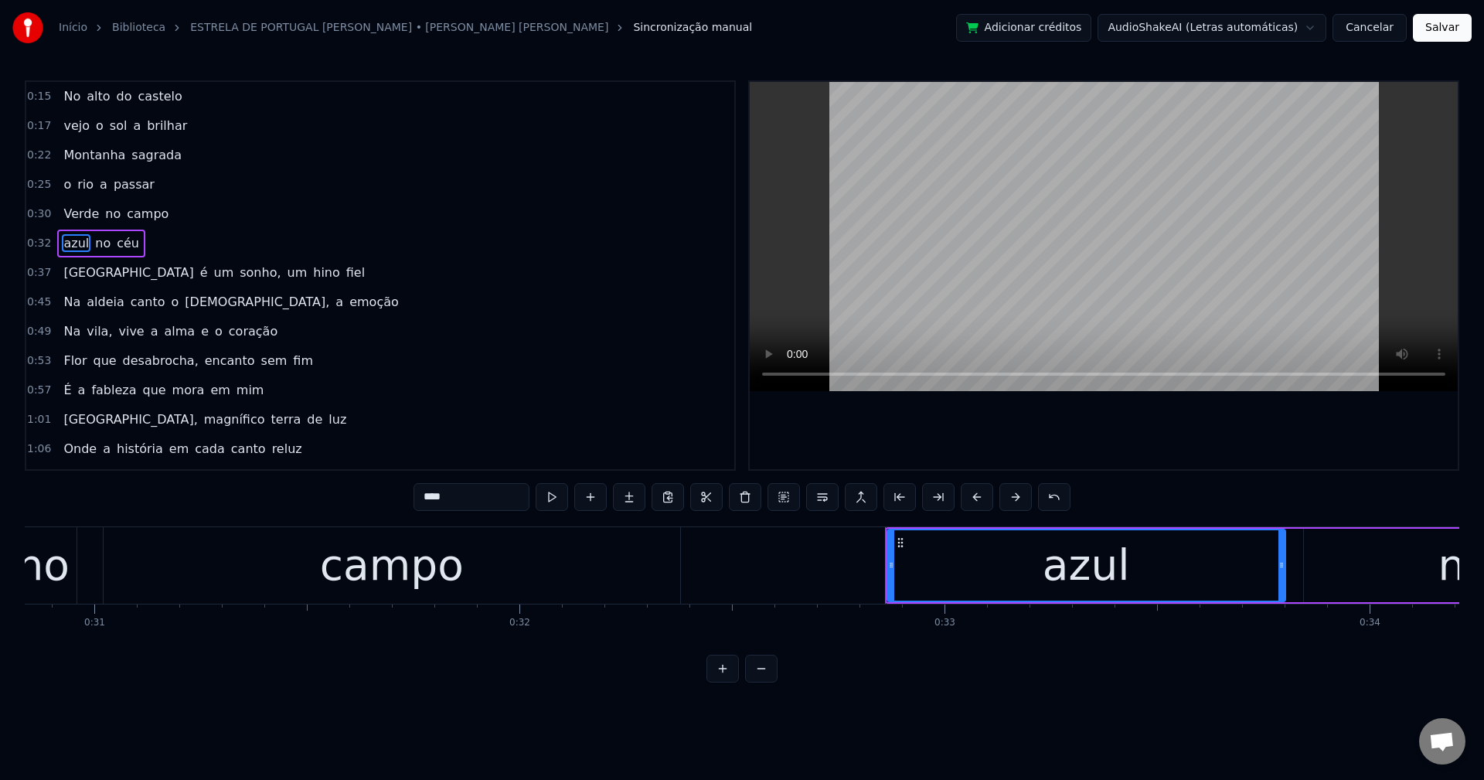
click at [238, 275] on span "sonho," at bounding box center [260, 273] width 44 height 18
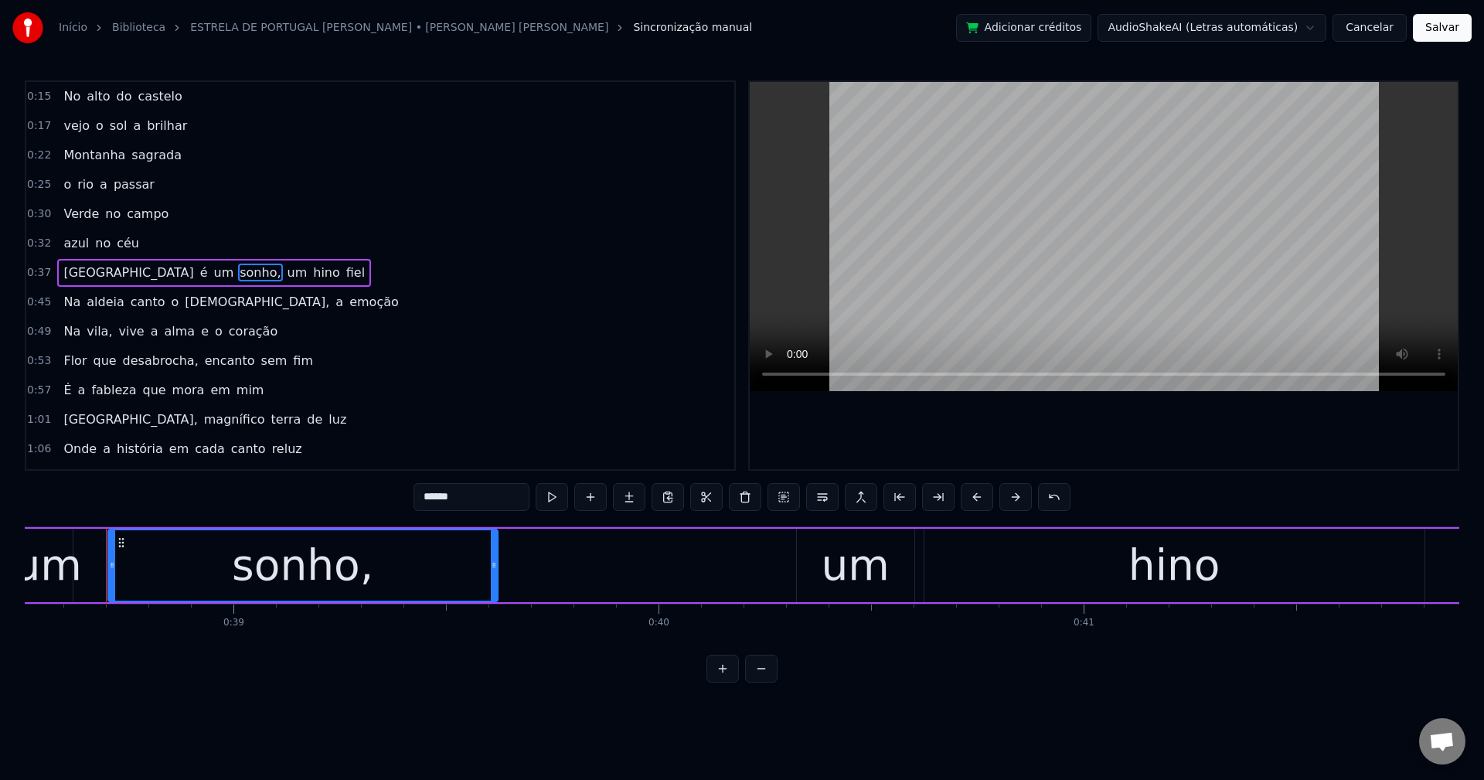
scroll to position [0, 16375]
click at [468, 495] on input "******" at bounding box center [472, 497] width 116 height 28
click at [281, 274] on span "um" at bounding box center [292, 273] width 23 height 18
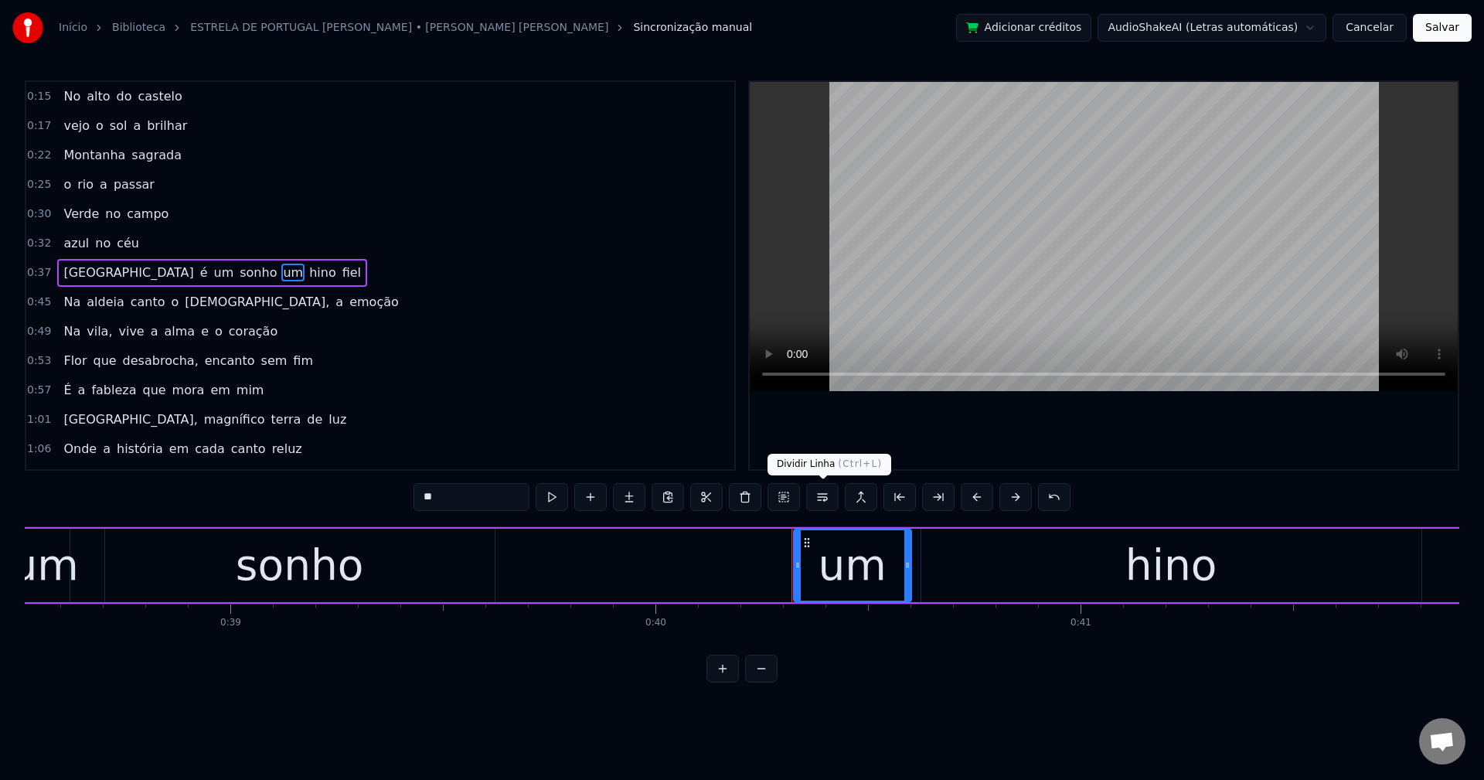
click at [828, 498] on button at bounding box center [822, 497] width 32 height 28
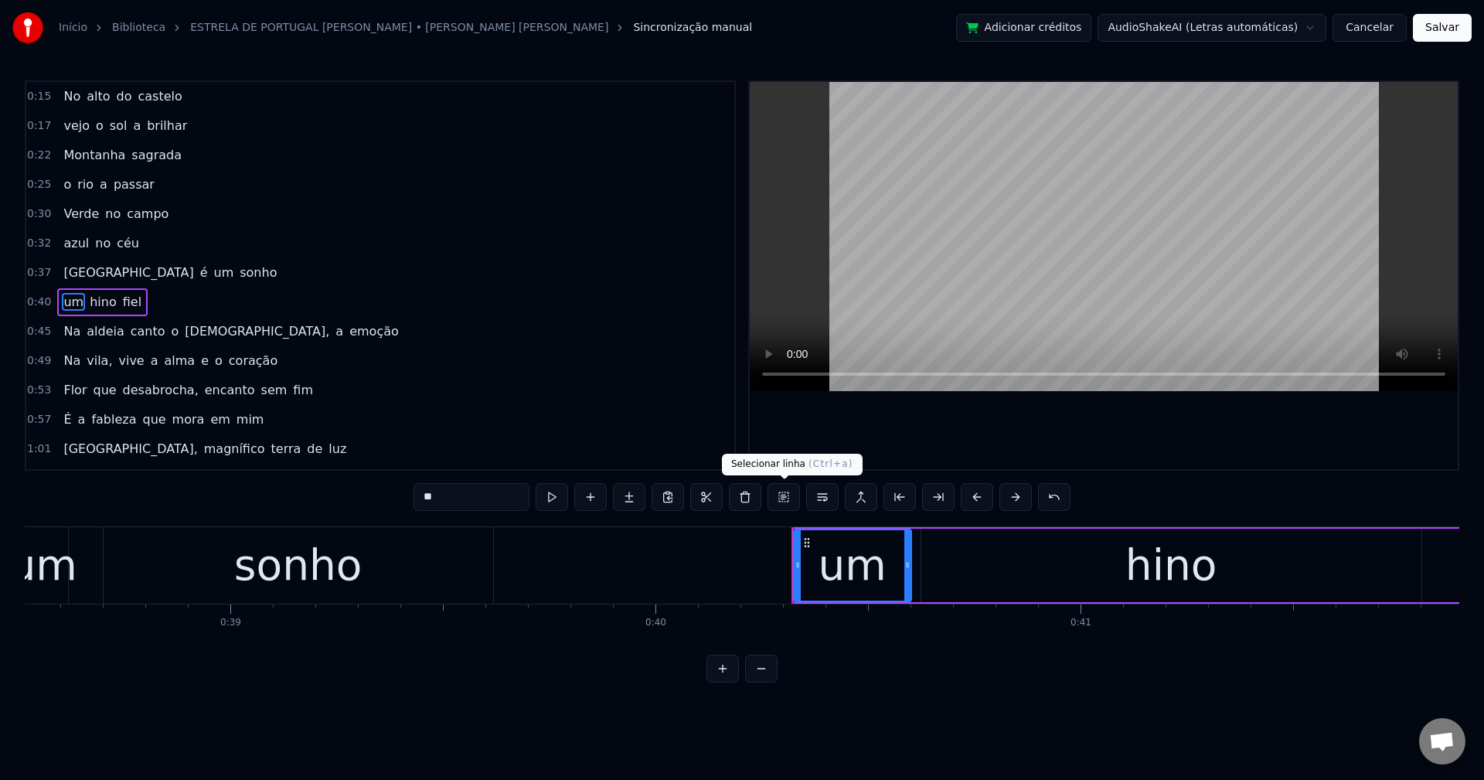
scroll to position [26, 0]
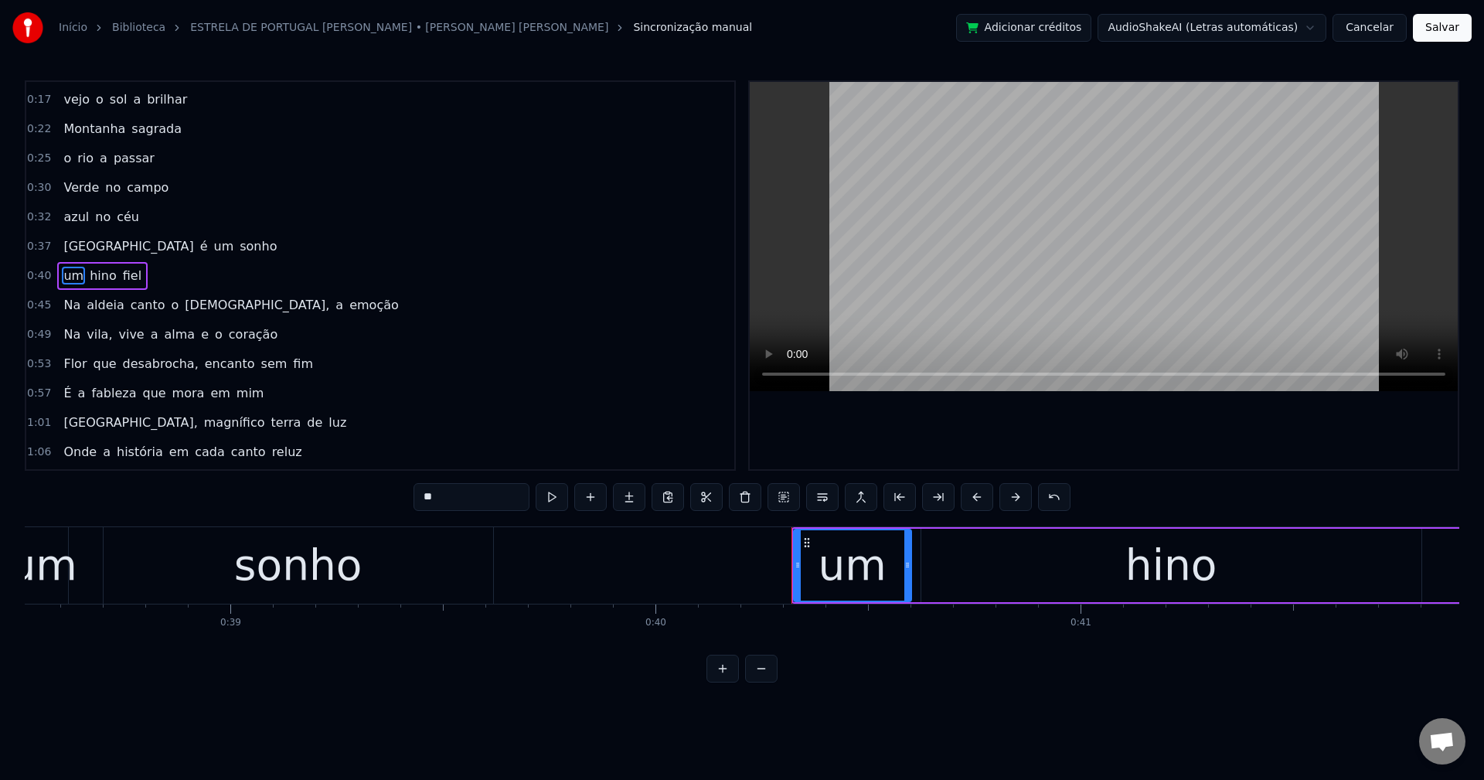
click at [189, 307] on span "fado," at bounding box center [257, 305] width 148 height 18
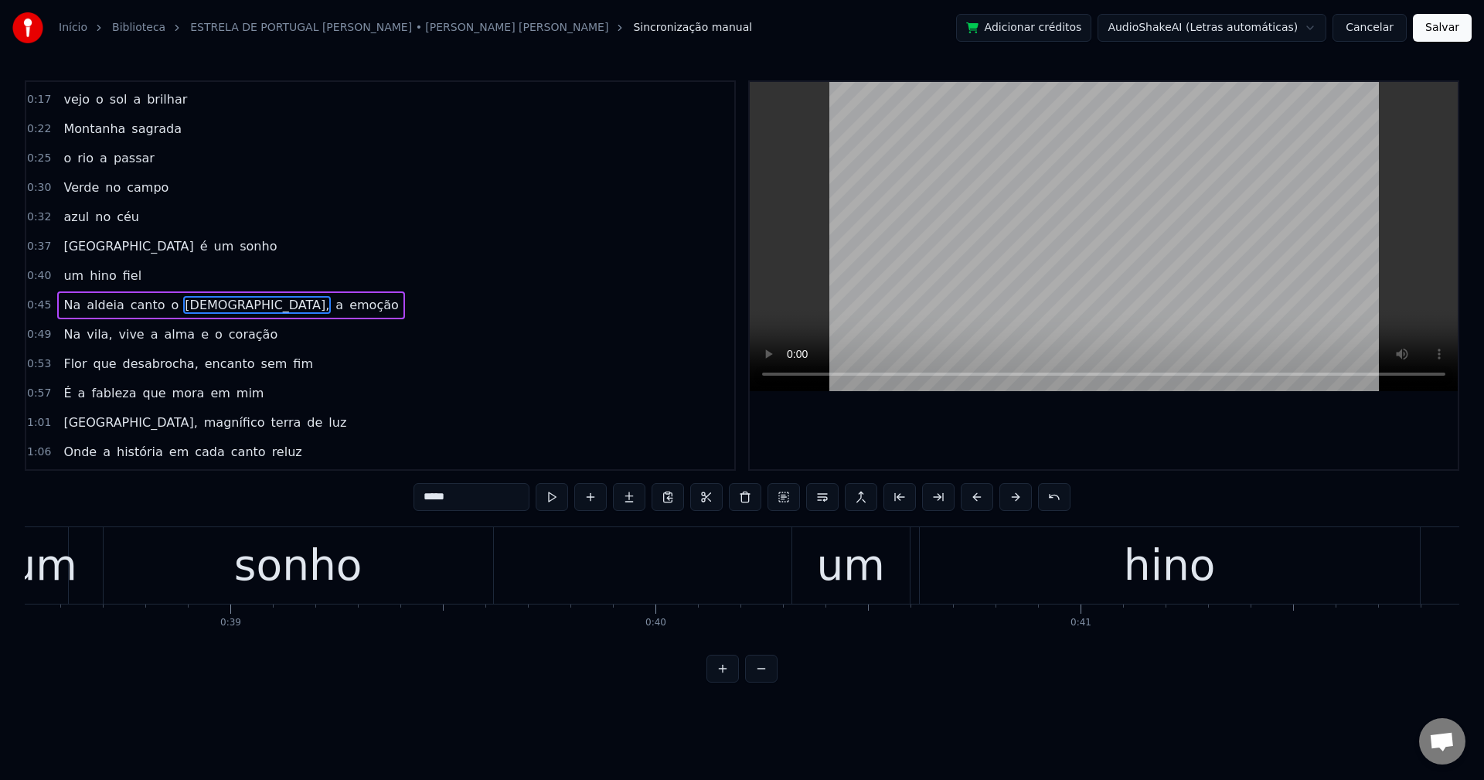
scroll to position [56, 0]
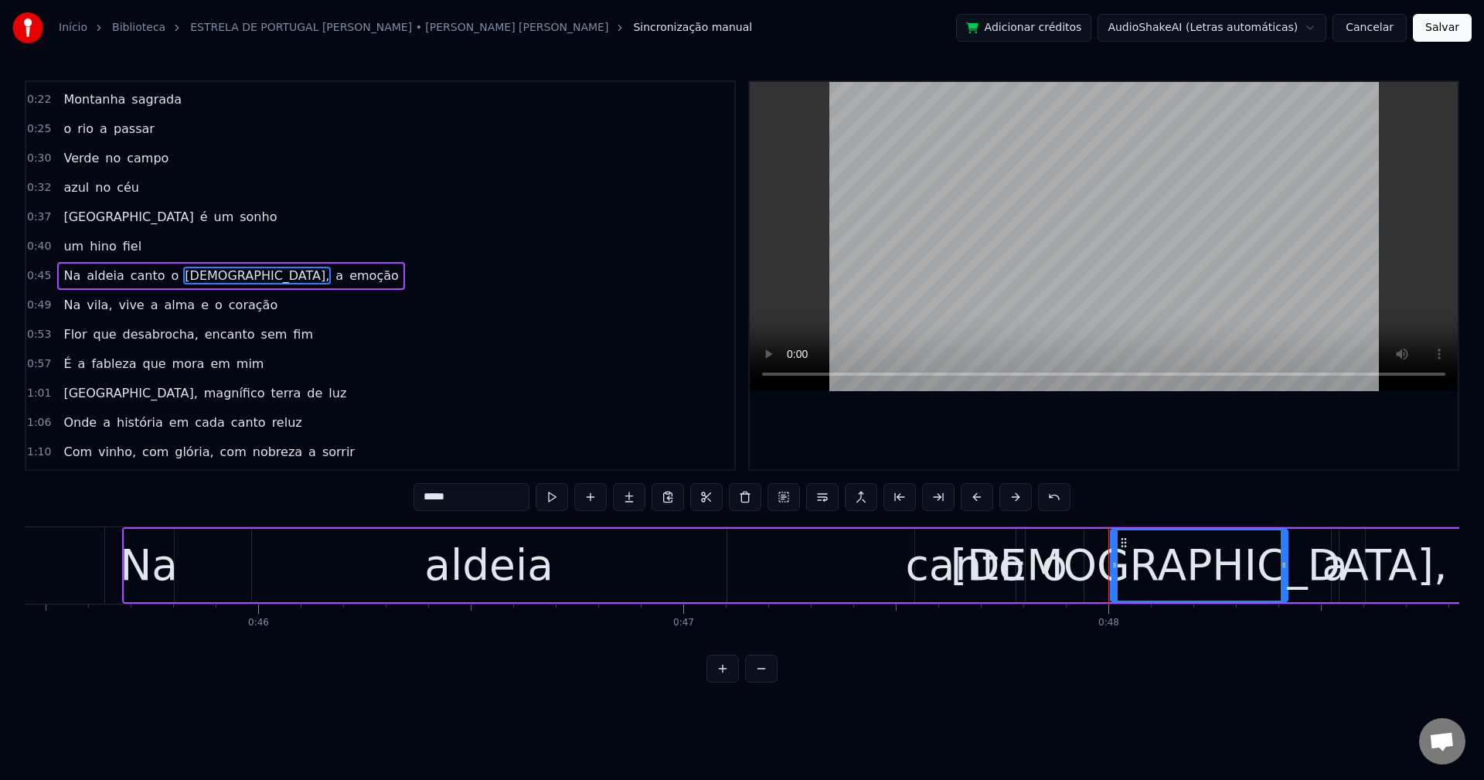
click at [485, 497] on input "*****" at bounding box center [472, 497] width 116 height 28
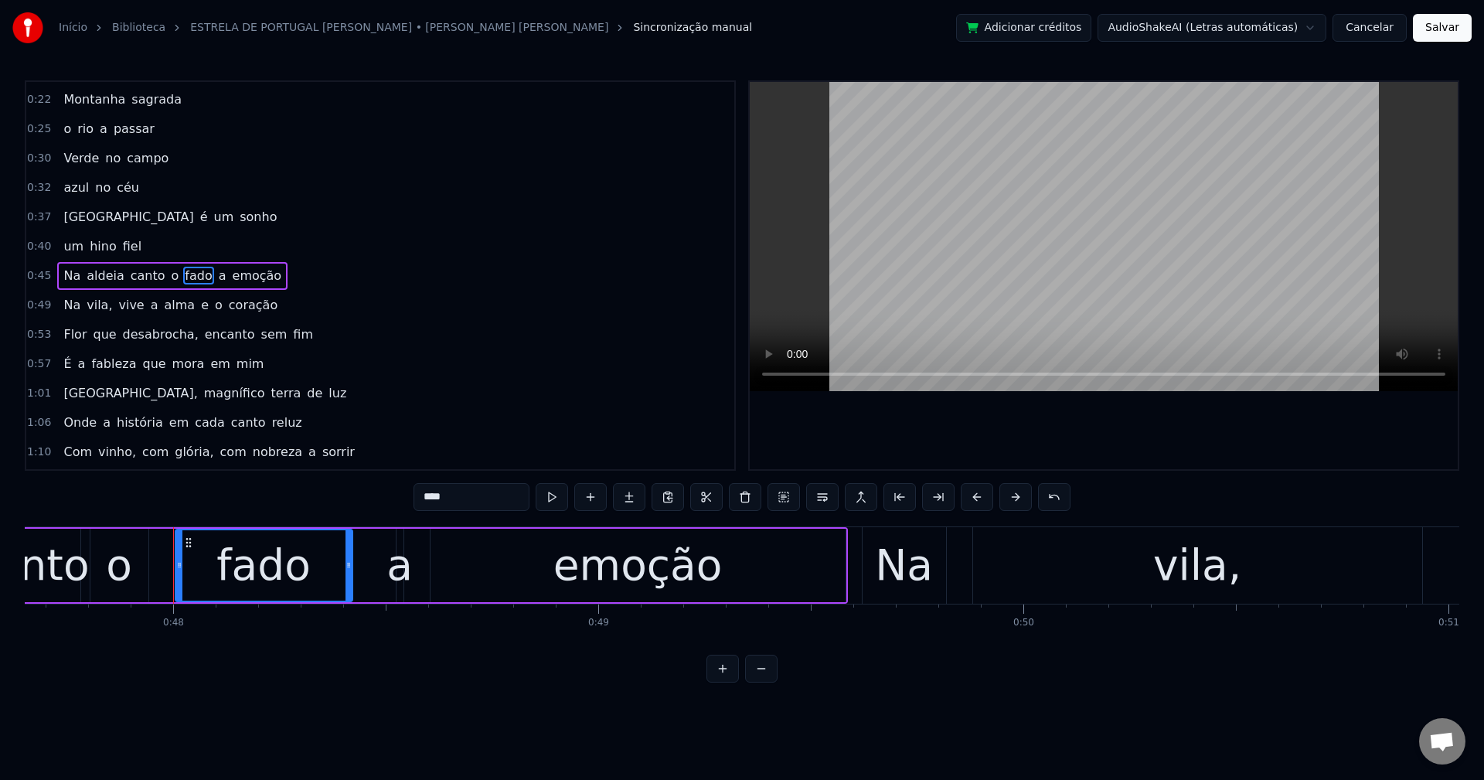
scroll to position [0, 20329]
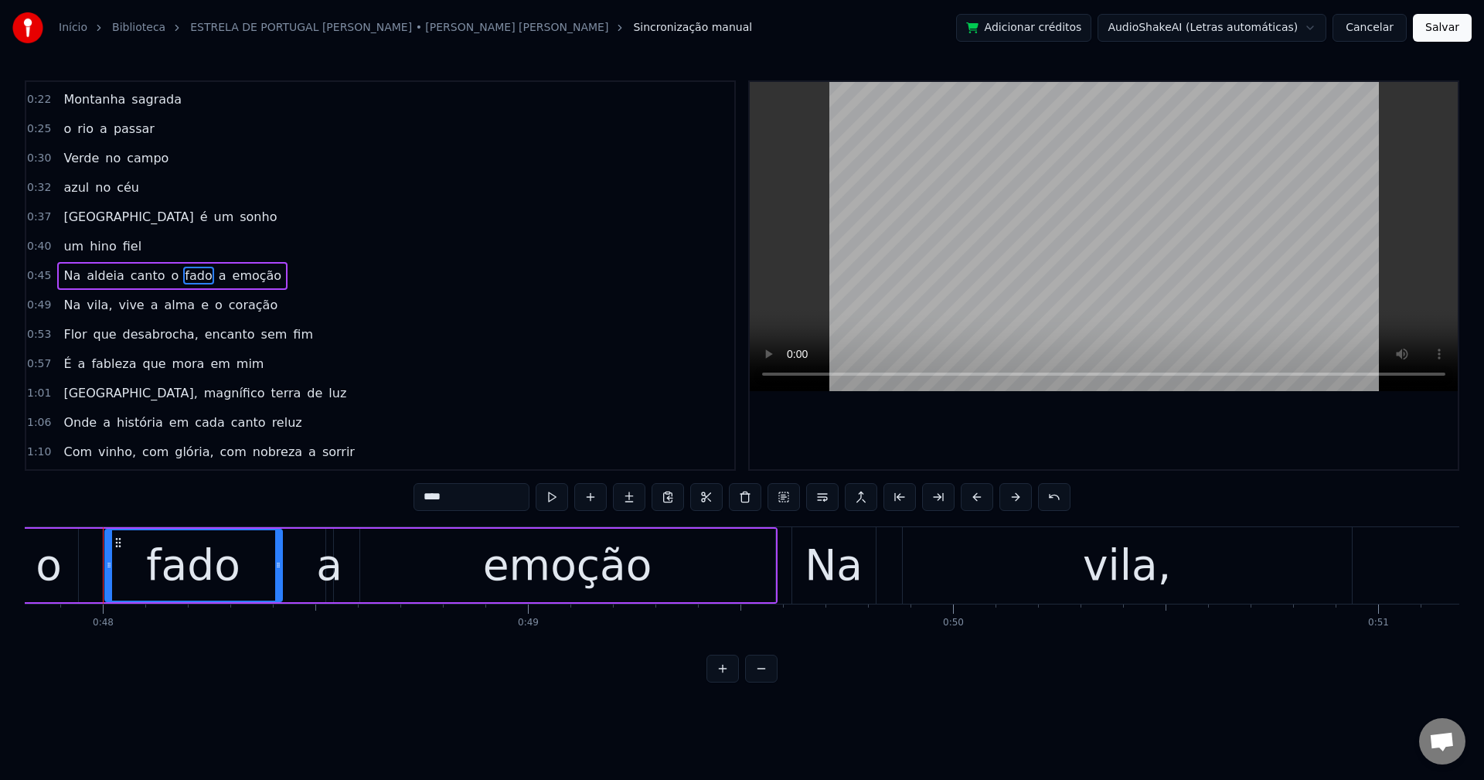
click at [217, 270] on span "a" at bounding box center [222, 276] width 11 height 18
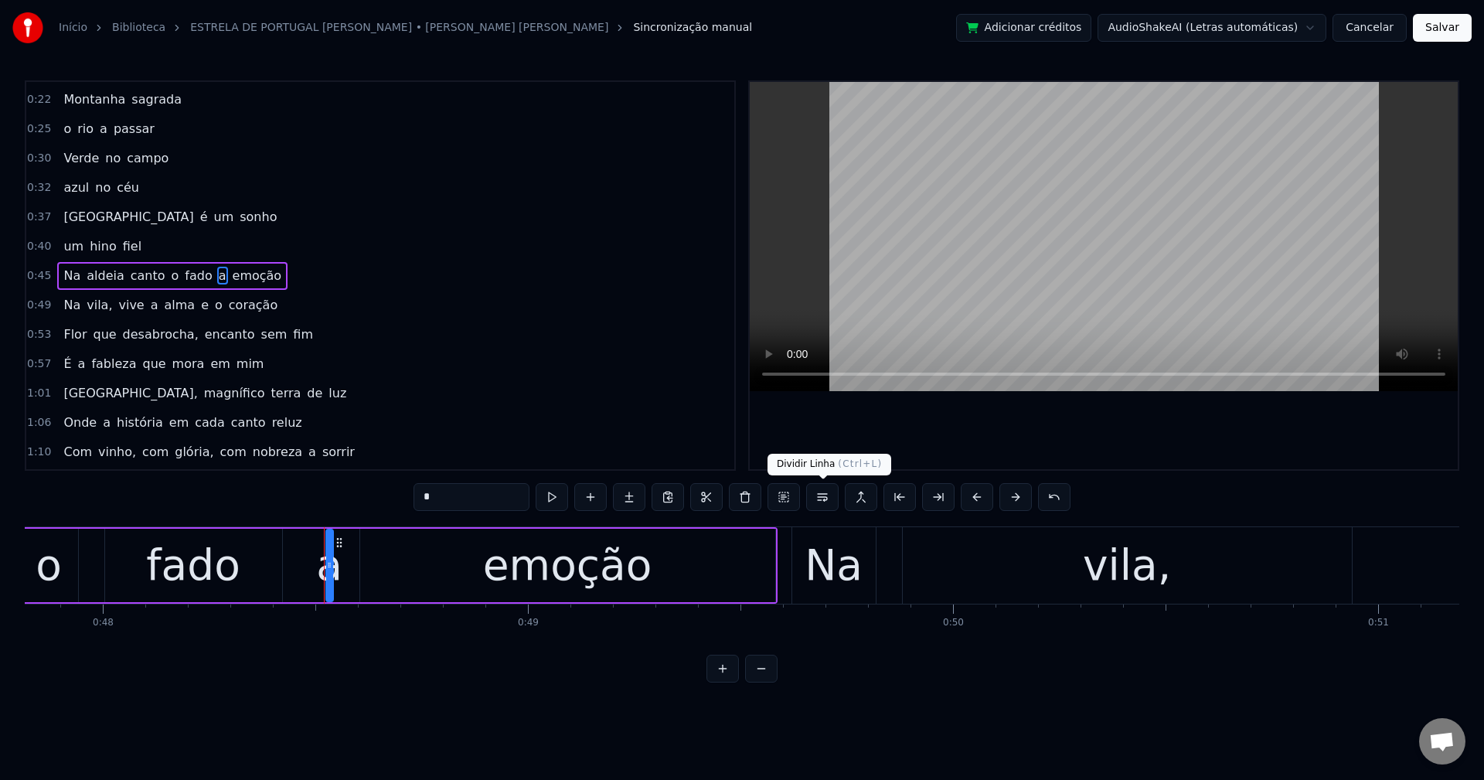
click at [822, 504] on button at bounding box center [822, 497] width 32 height 28
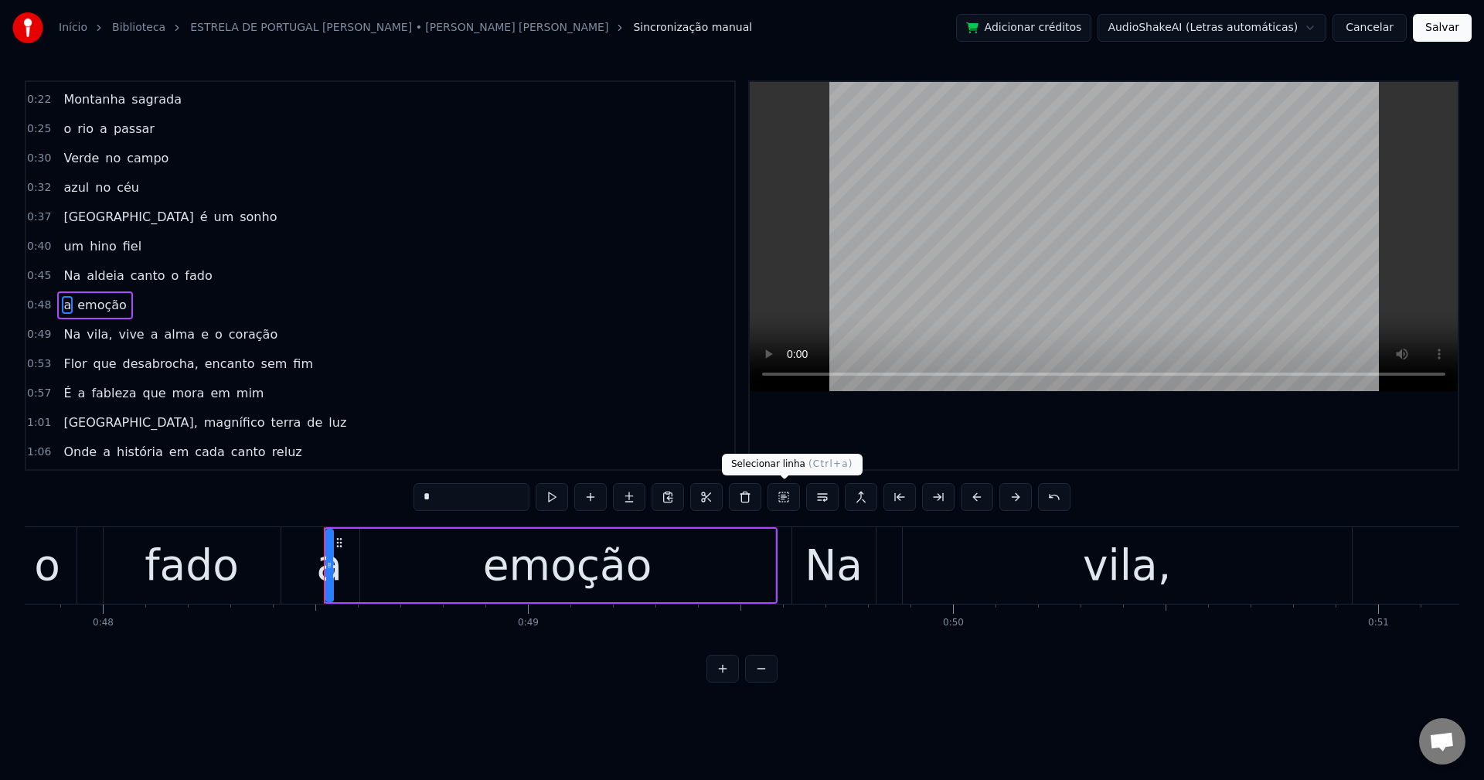
scroll to position [85, 0]
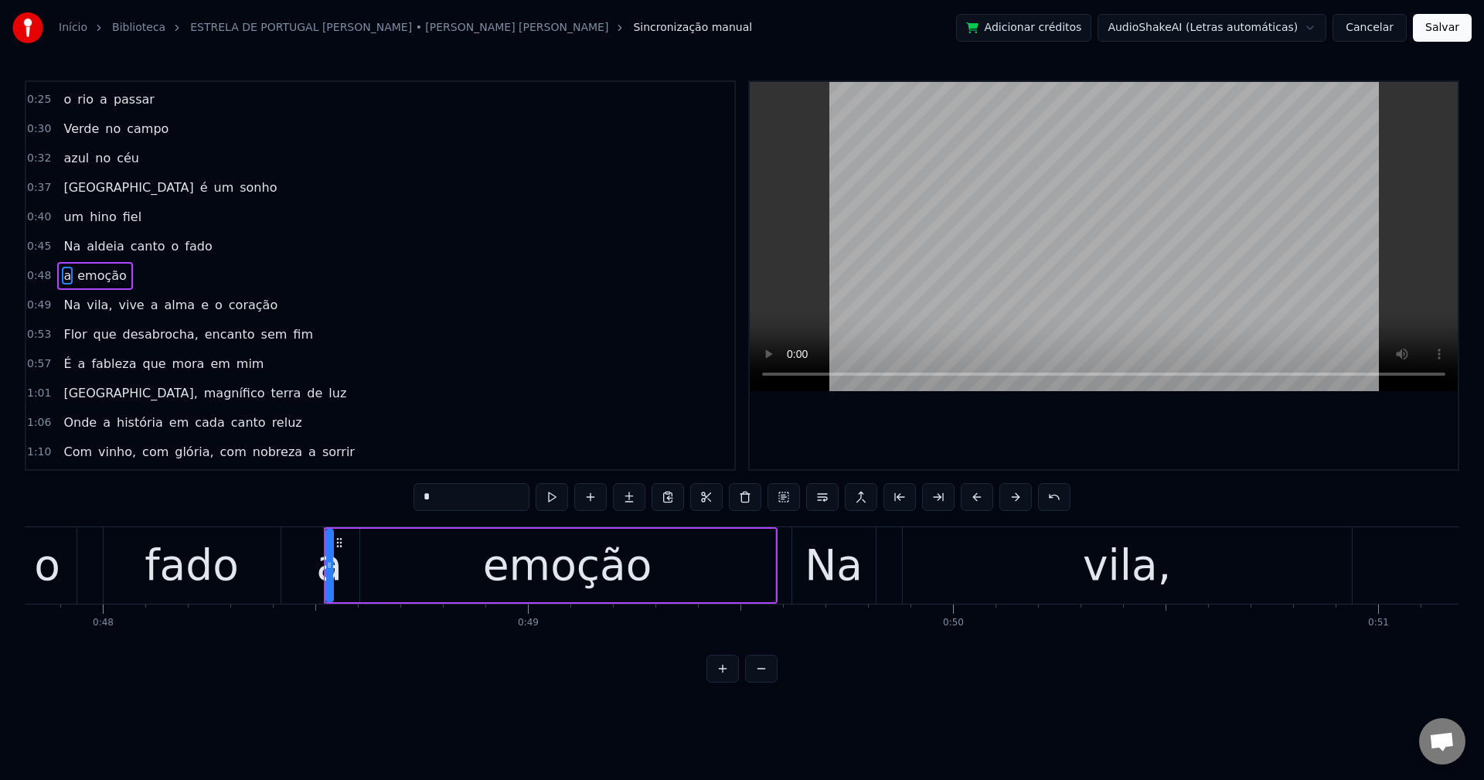
click at [95, 309] on span "vila," at bounding box center [99, 305] width 29 height 18
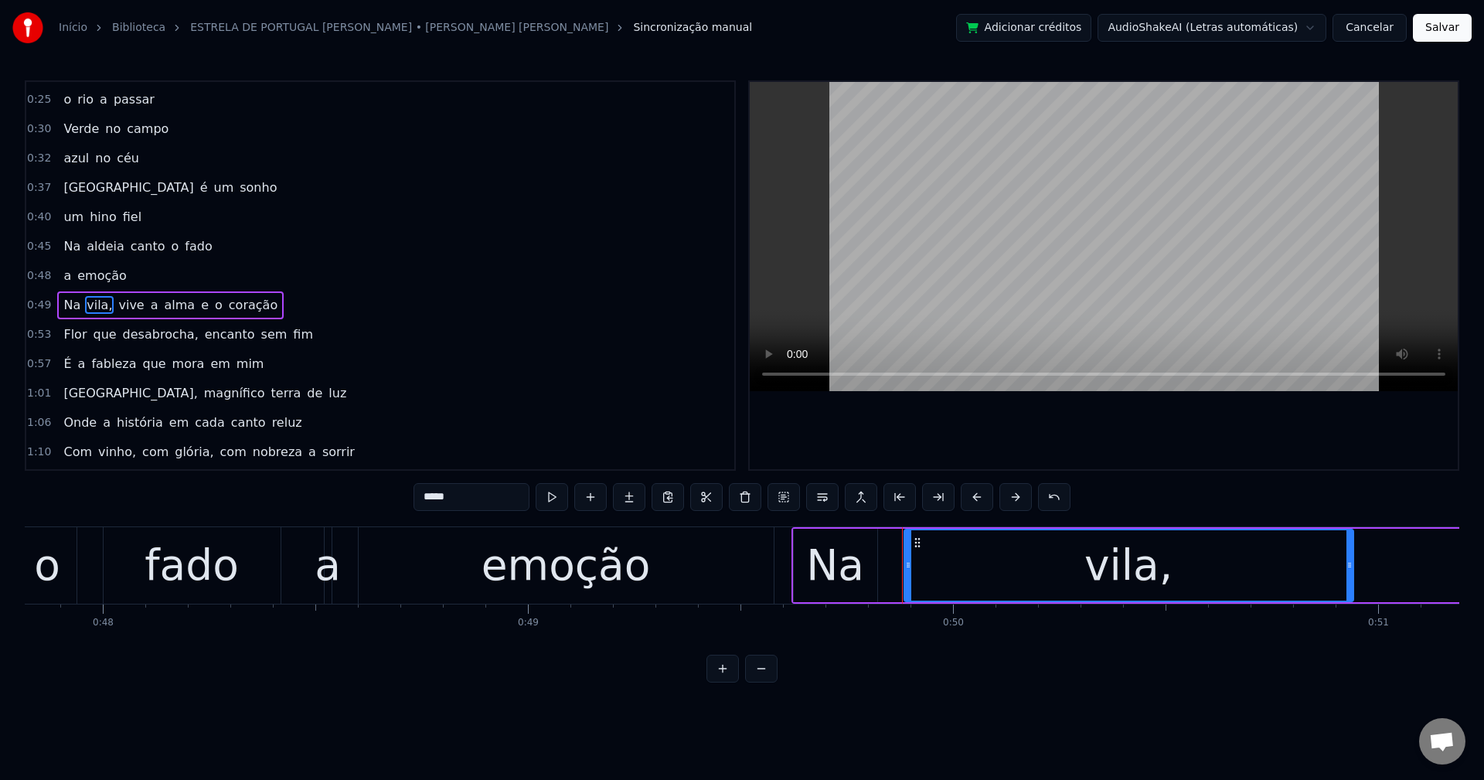
scroll to position [114, 0]
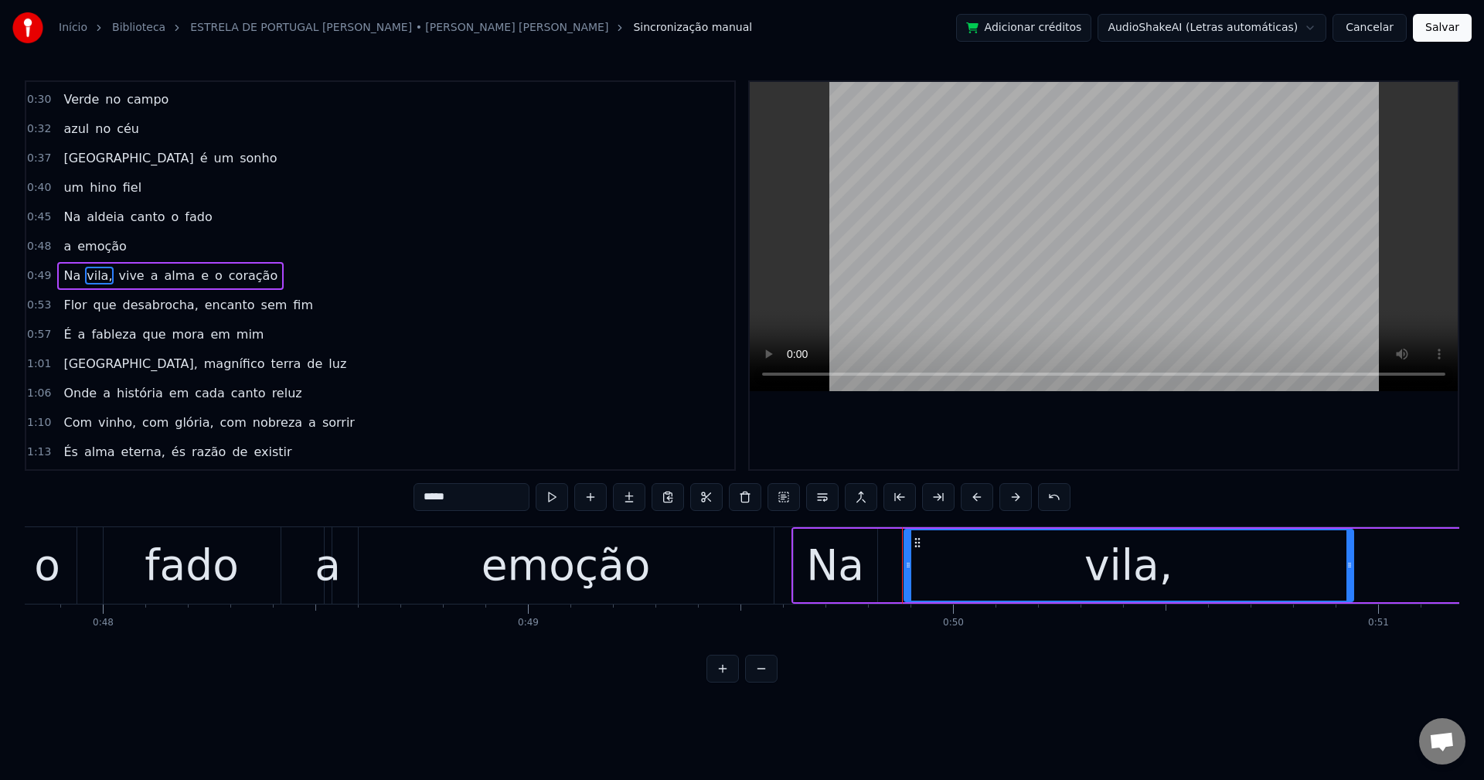
click at [493, 499] on input "*****" at bounding box center [472, 497] width 116 height 28
click at [145, 278] on span "a" at bounding box center [150, 276] width 11 height 18
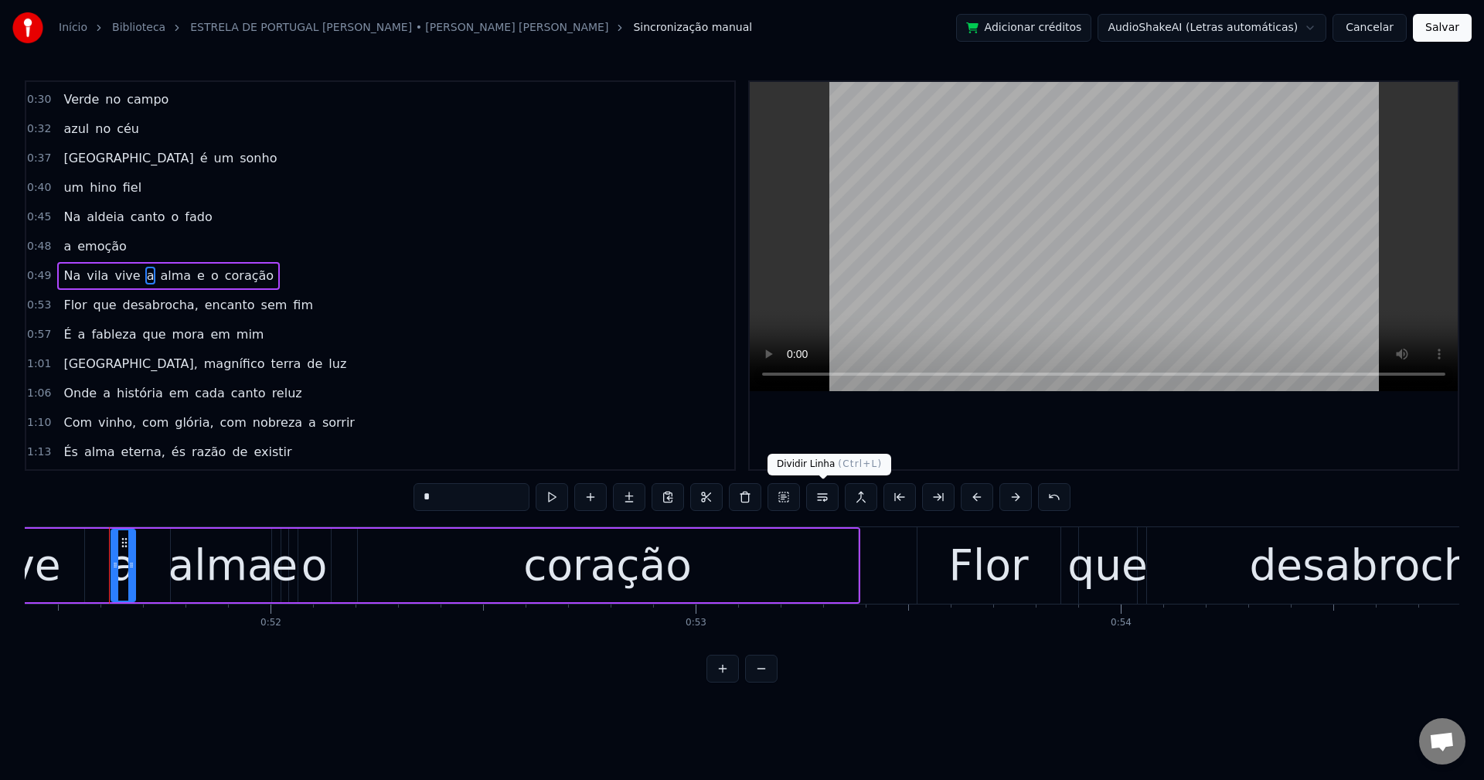
scroll to position [0, 21868]
click at [828, 499] on button at bounding box center [822, 497] width 32 height 28
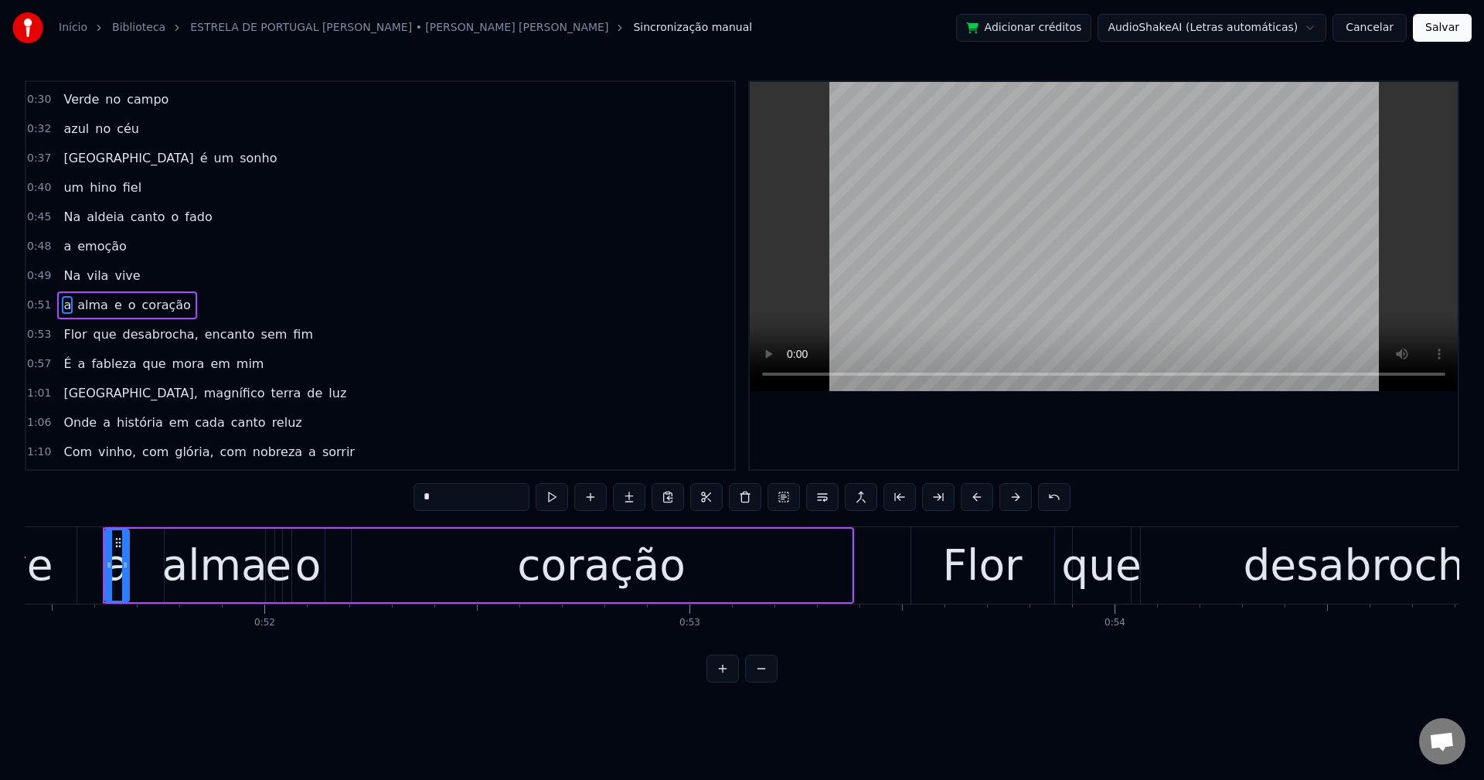
scroll to position [144, 0]
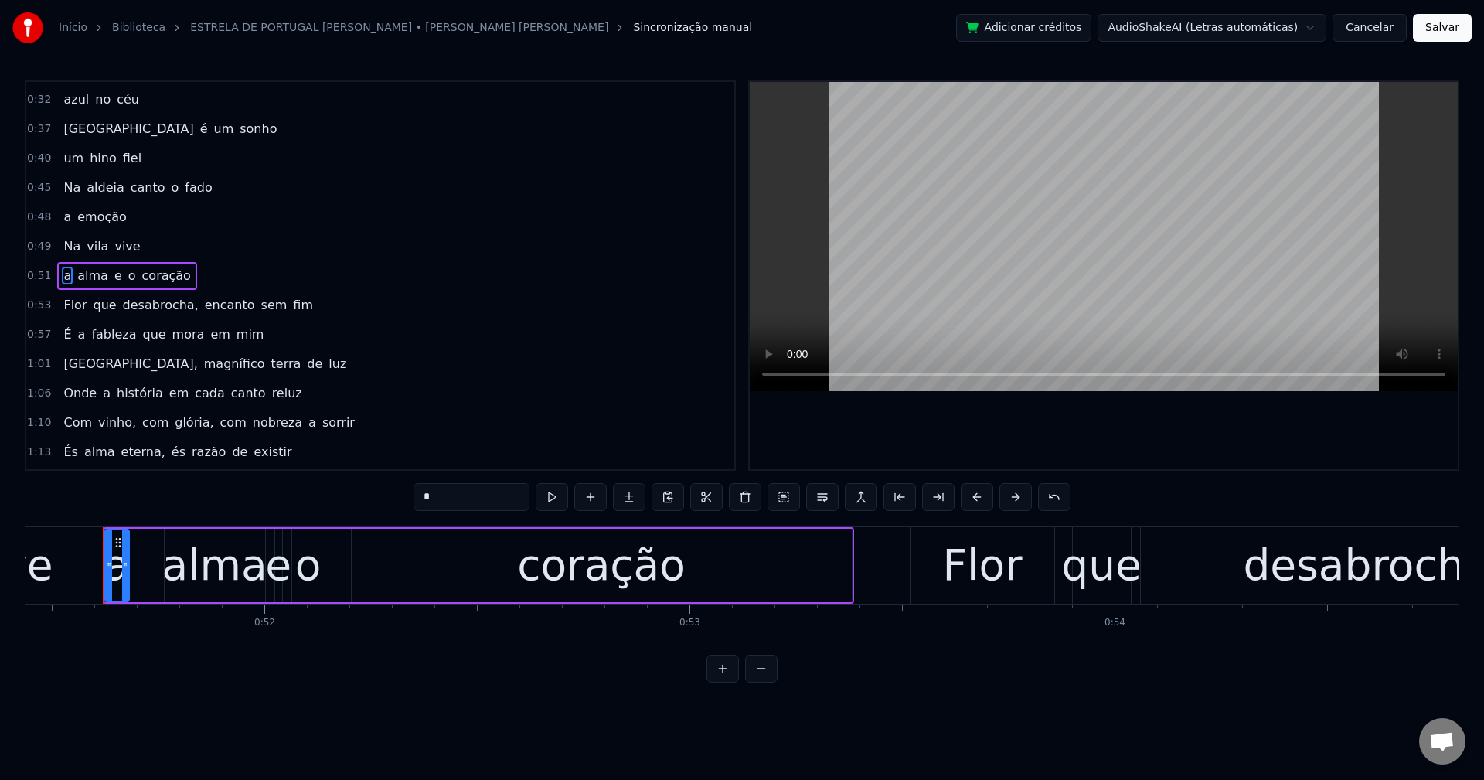
click at [144, 303] on span "desabrocha," at bounding box center [160, 305] width 79 height 18
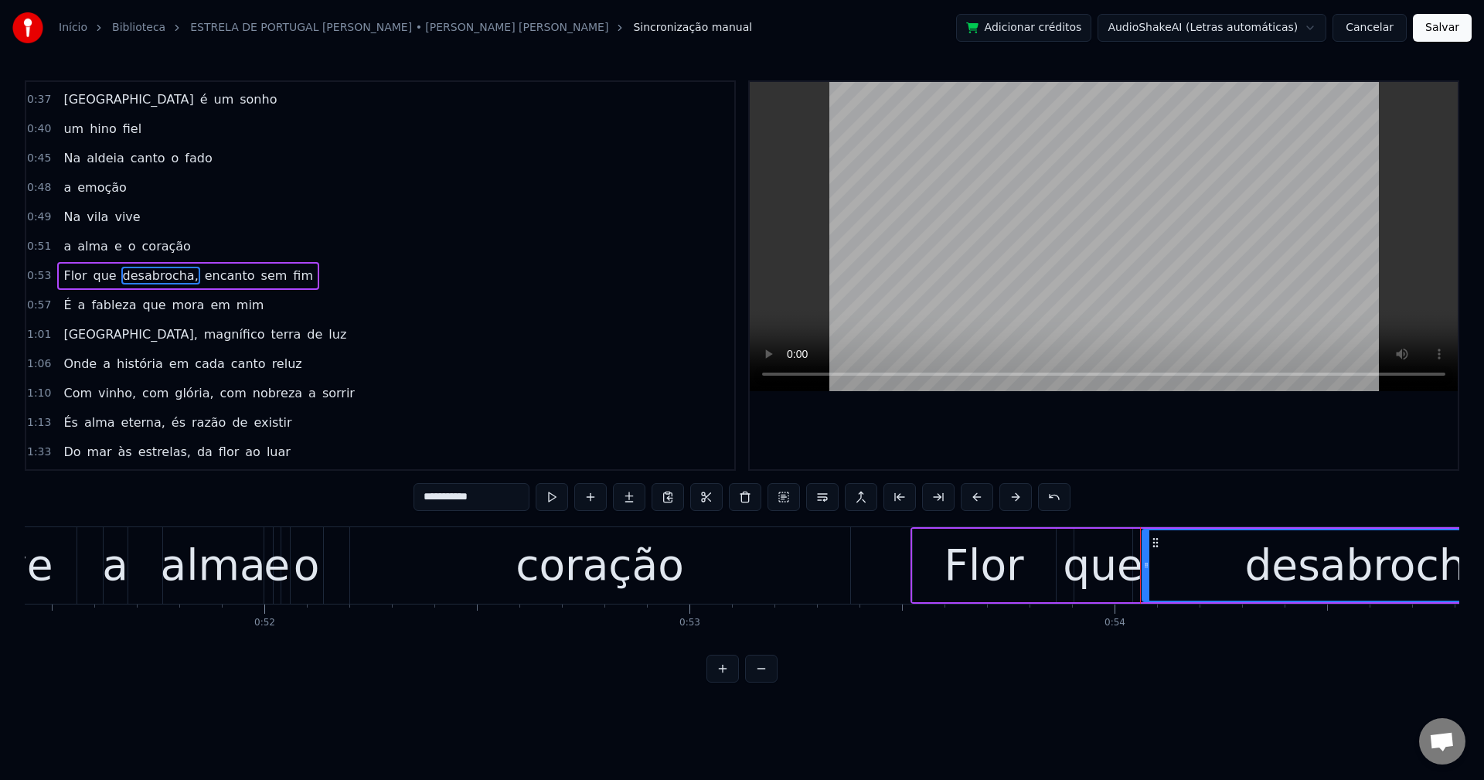
click at [502, 498] on input "**********" at bounding box center [472, 497] width 116 height 28
click at [206, 282] on span "encanto" at bounding box center [225, 276] width 53 height 18
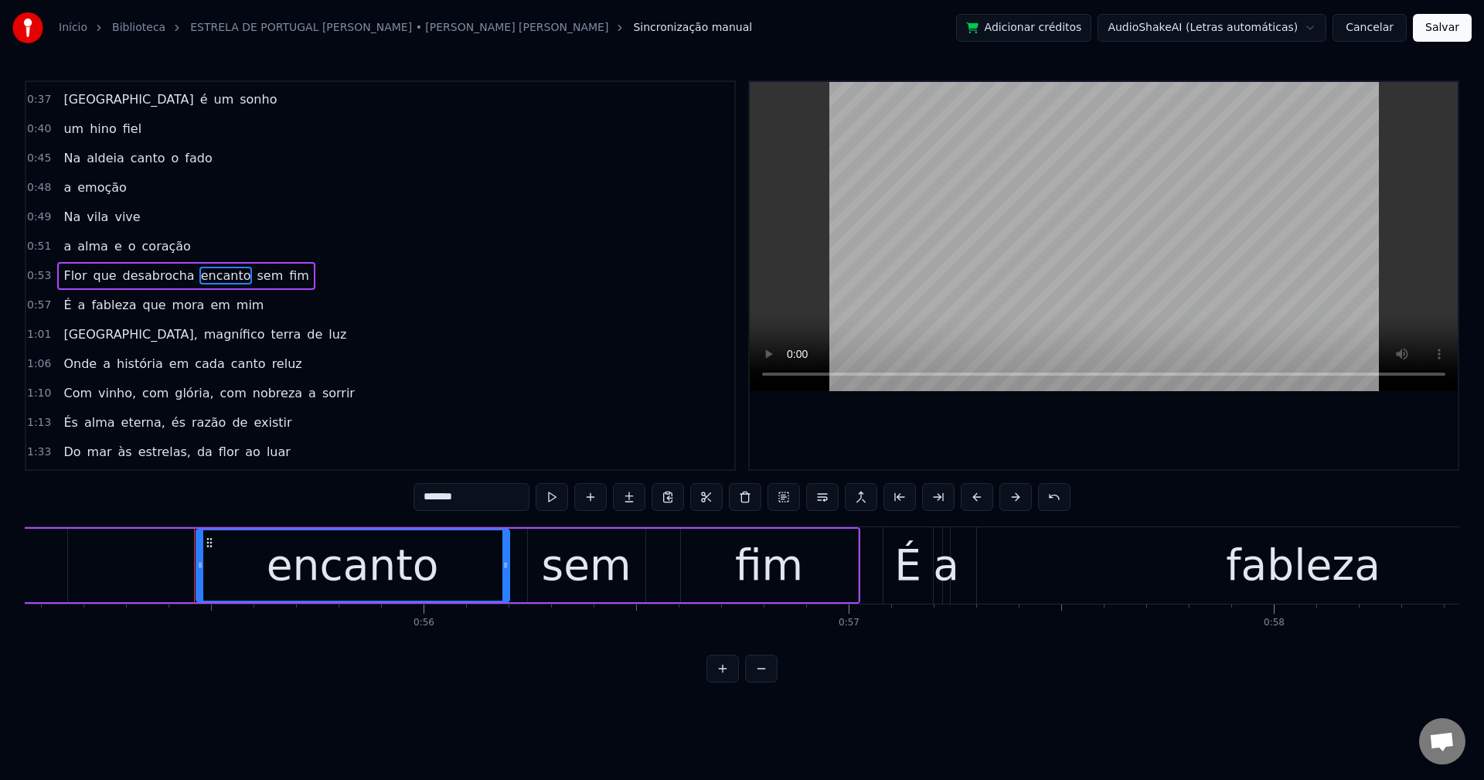
scroll to position [0, 23500]
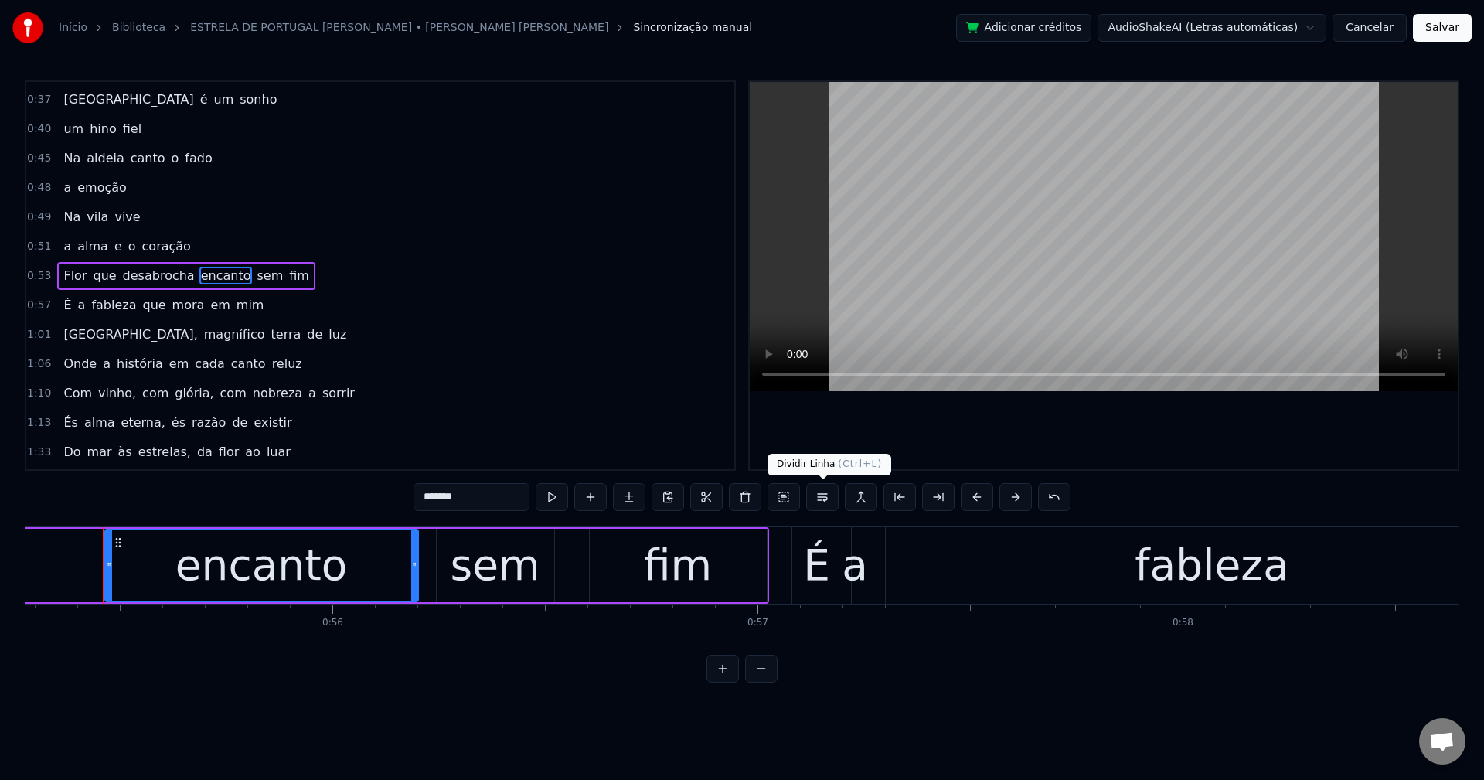
click at [813, 499] on button at bounding box center [822, 497] width 32 height 28
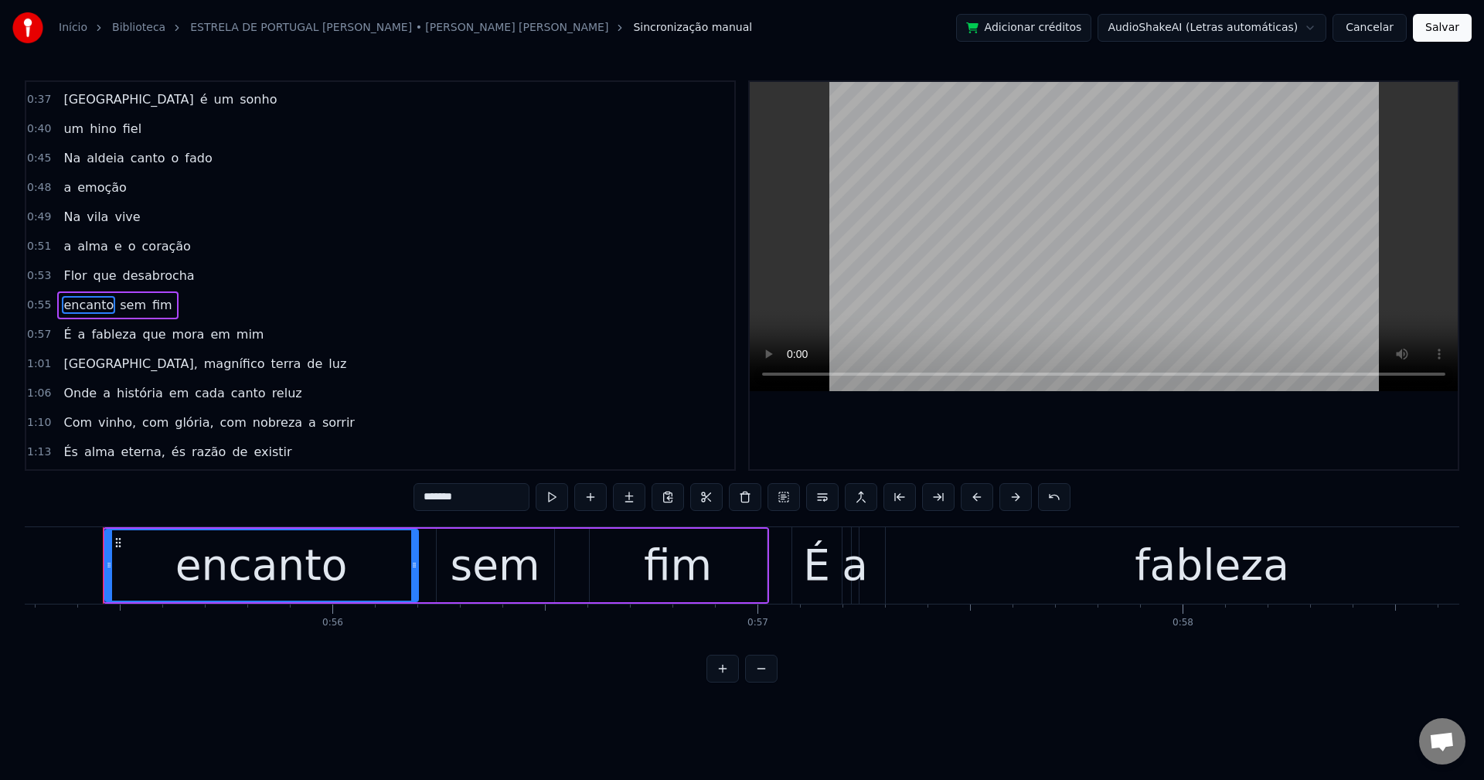
scroll to position [203, 0]
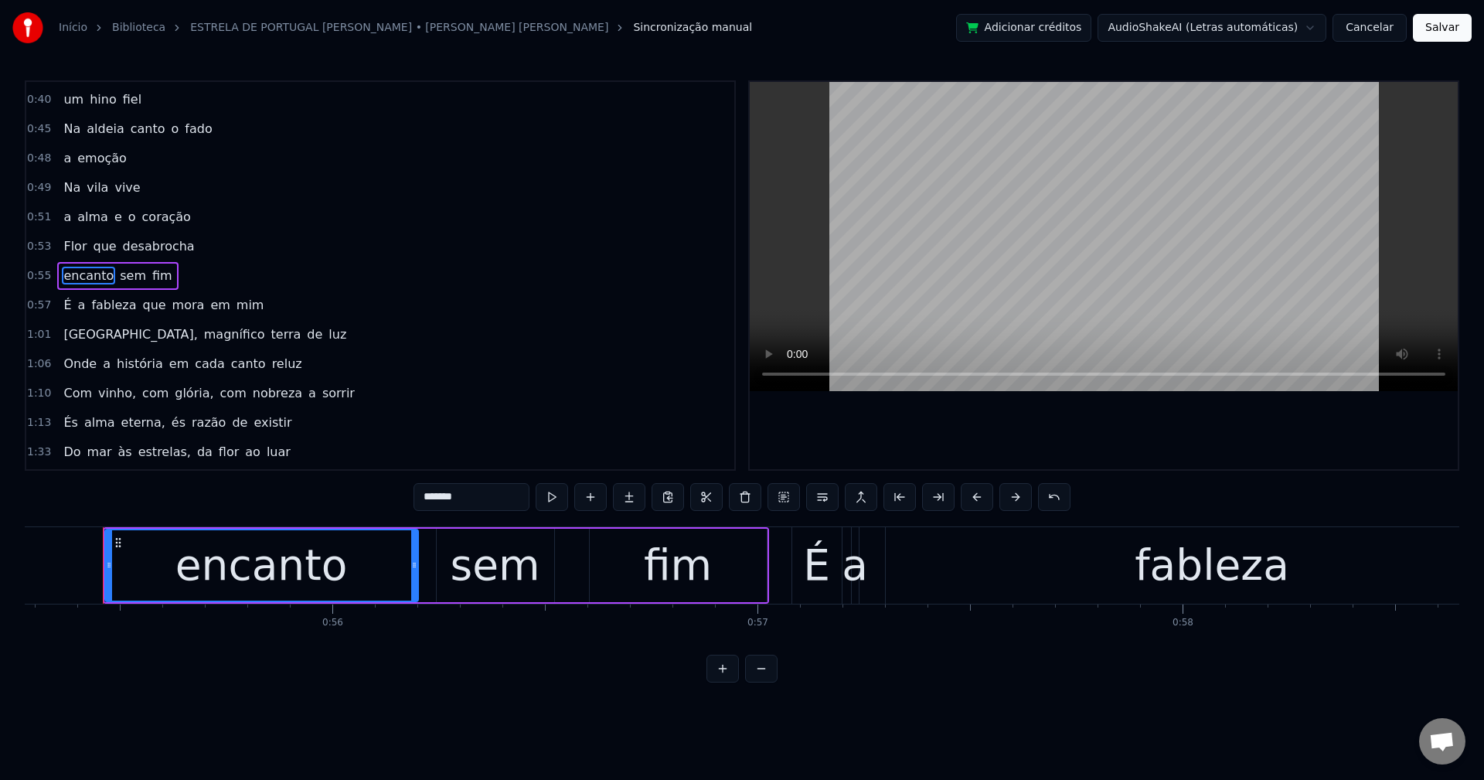
click at [101, 301] on span "fableza" at bounding box center [114, 305] width 48 height 18
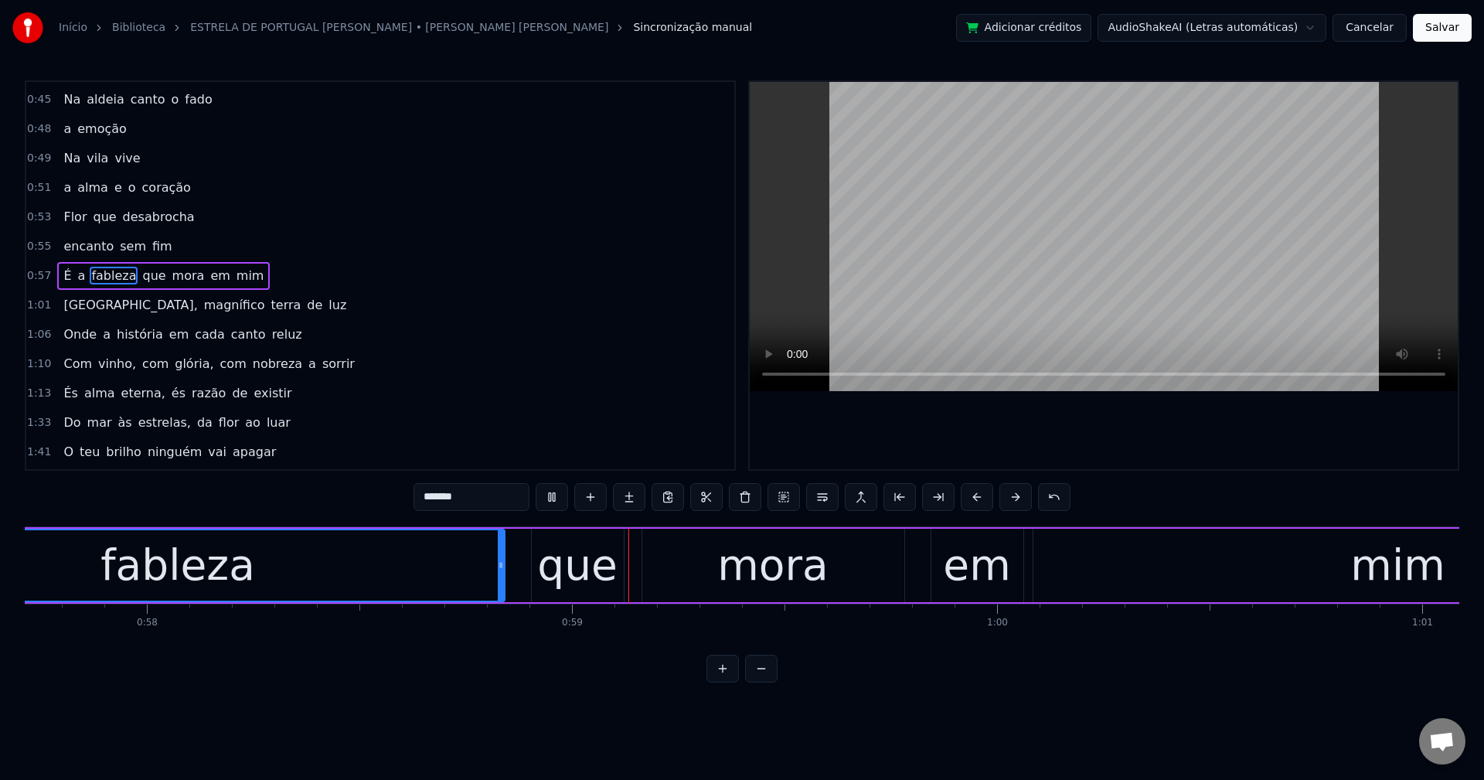
scroll to position [0, 24827]
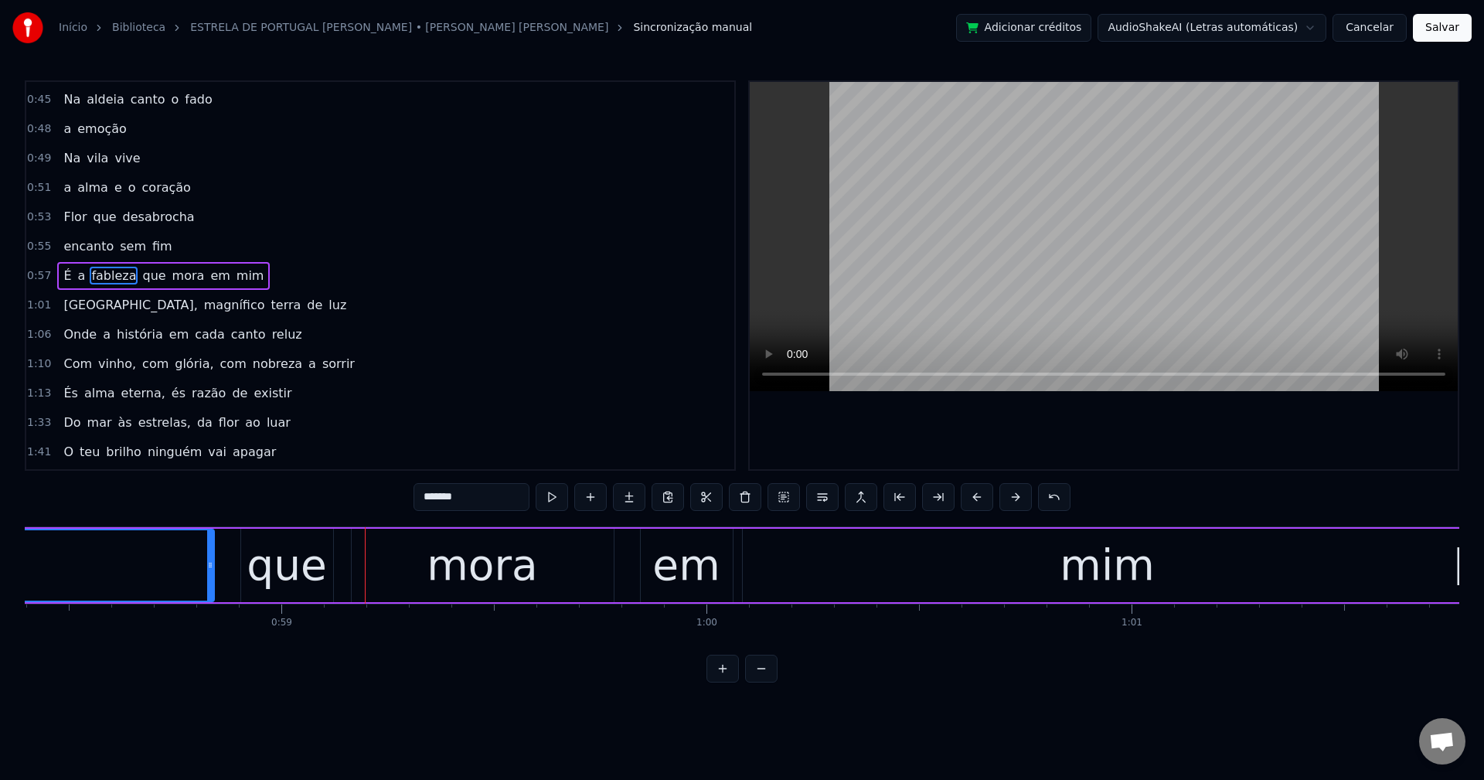
click at [77, 274] on span "a" at bounding box center [82, 276] width 11 height 18
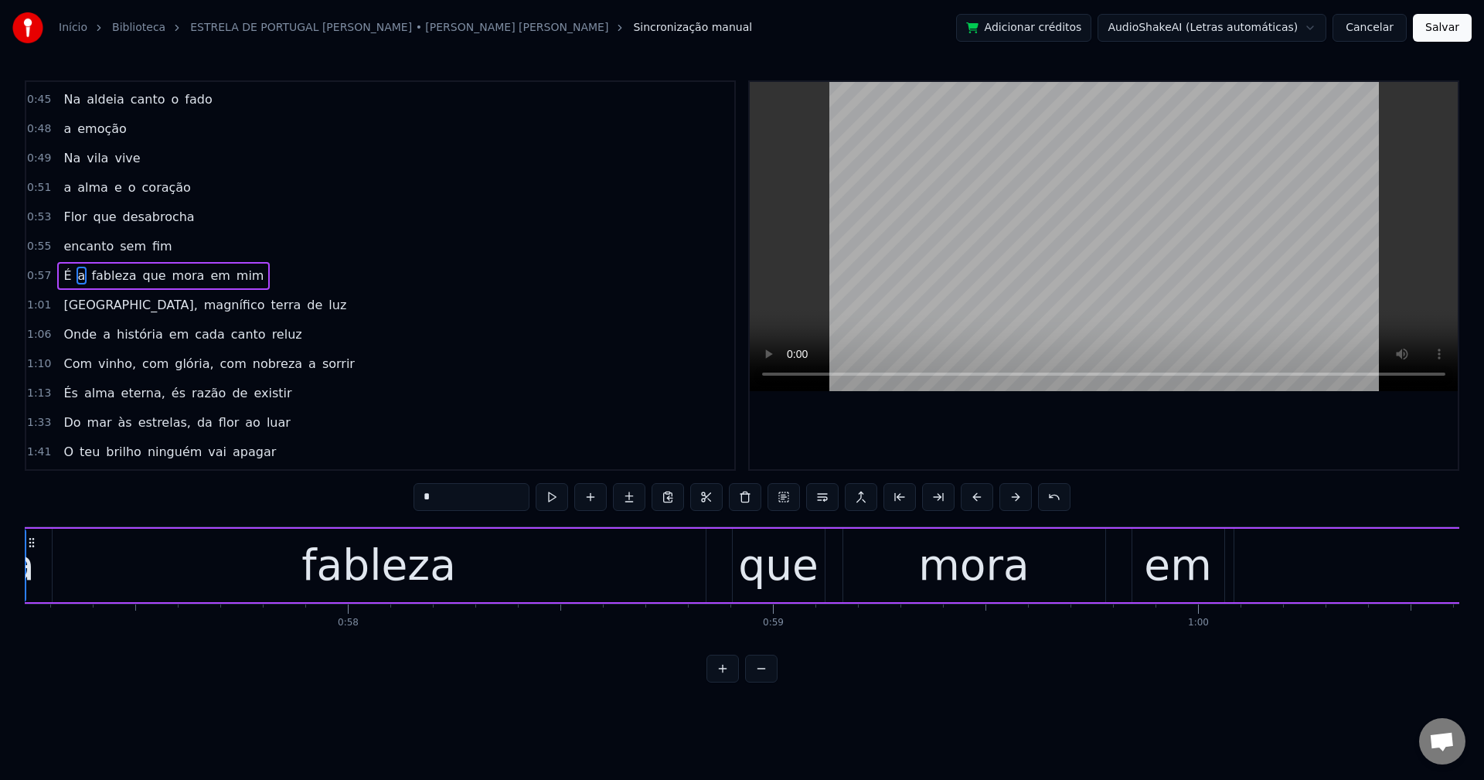
scroll to position [0, 24248]
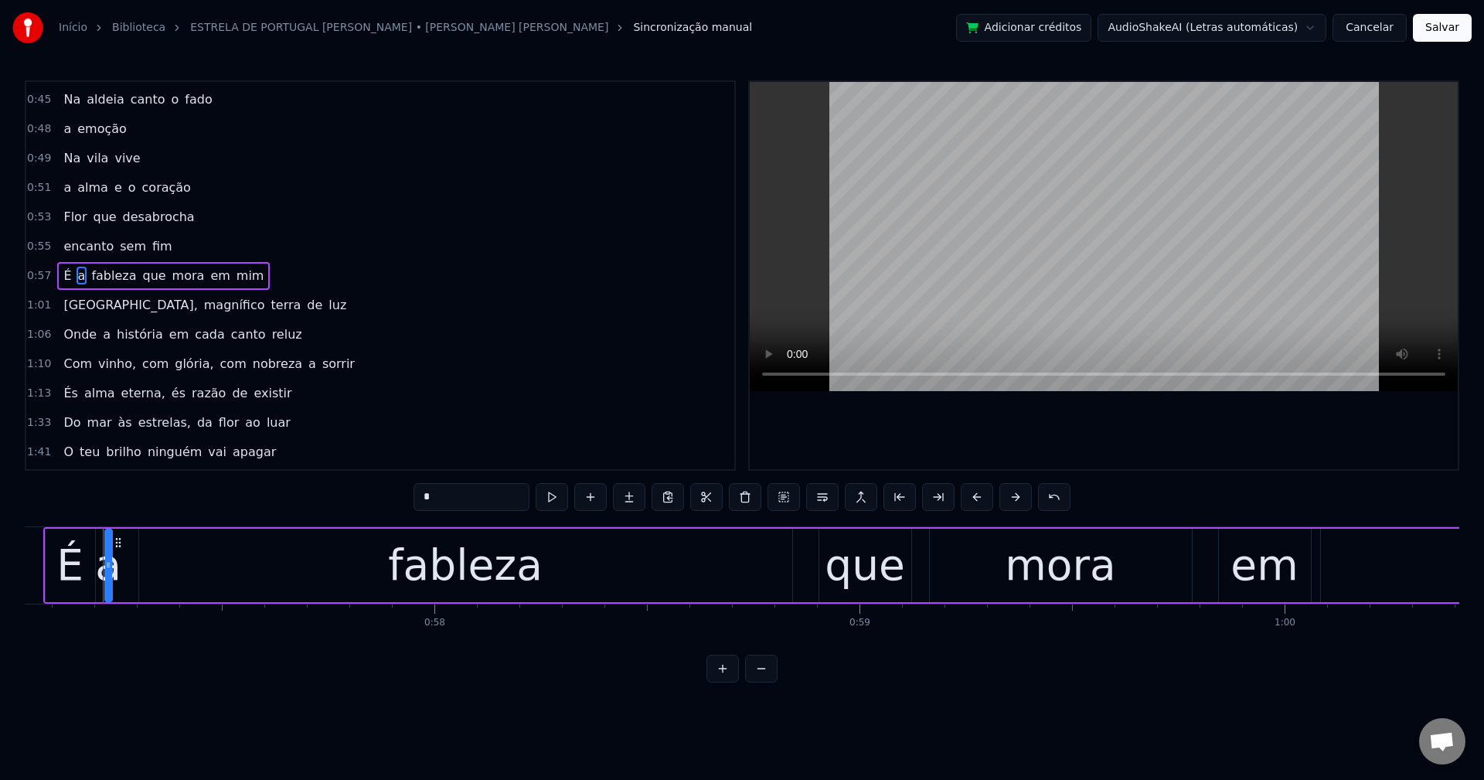
drag, startPoint x: 459, startPoint y: 494, endPoint x: 368, endPoint y: 510, distance: 92.6
click at [368, 510] on div "0:15 No alto do castelo 0:17 vejo o sol a brilhar 0:22 Montanha sagrada 0:25 o …" at bounding box center [742, 381] width 1435 height 602
click at [115, 271] on span "fableza" at bounding box center [125, 276] width 48 height 18
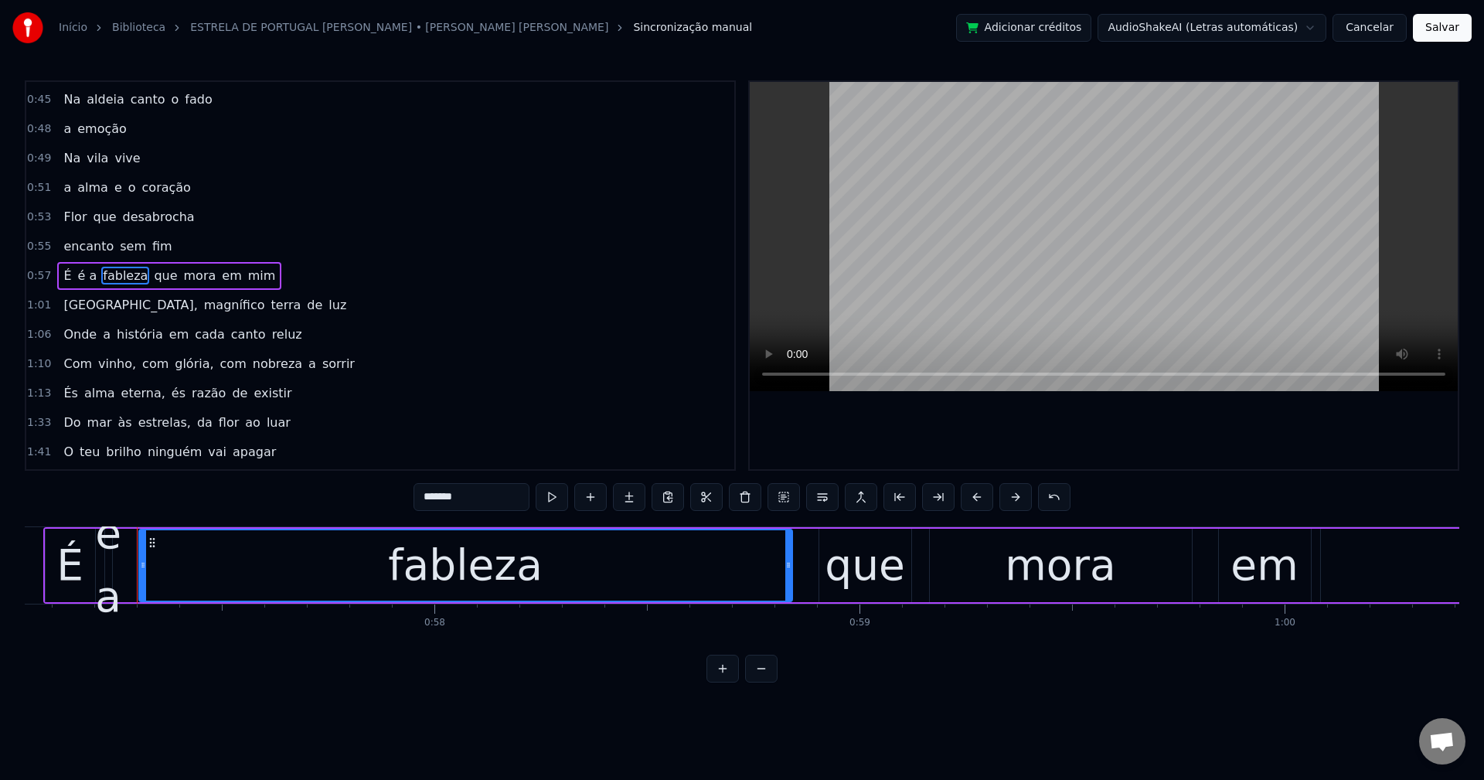
drag, startPoint x: 461, startPoint y: 495, endPoint x: 484, endPoint y: 498, distance: 23.4
click at [462, 495] on input "*******" at bounding box center [472, 497] width 116 height 28
drag, startPoint x: 484, startPoint y: 498, endPoint x: 234, endPoint y: 495, distance: 249.7
click at [234, 495] on div "0:15 No alto do castelo 0:17 vejo o sol a brilhar 0:22 Montanha sagrada 0:25 o …" at bounding box center [742, 381] width 1435 height 602
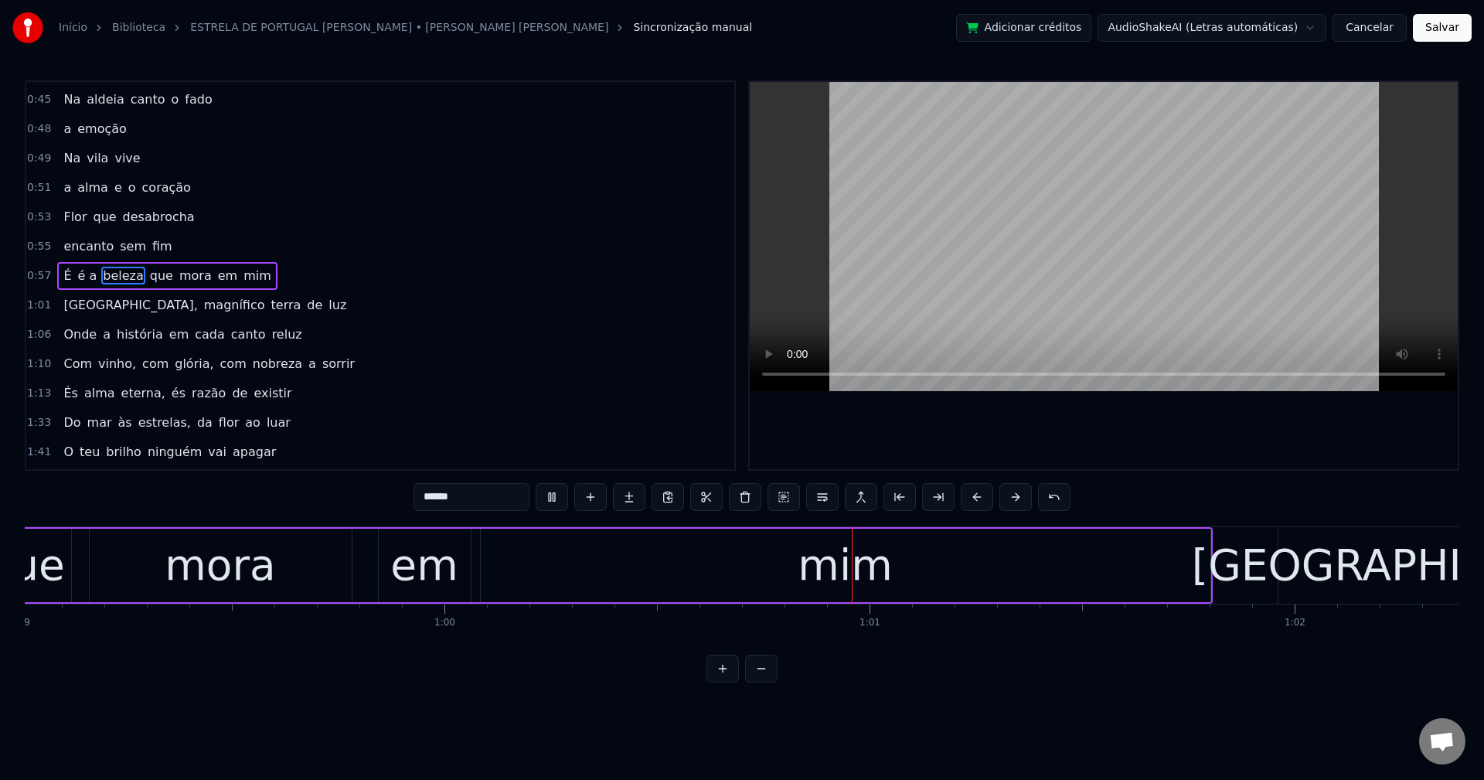
scroll to position [0, 25568]
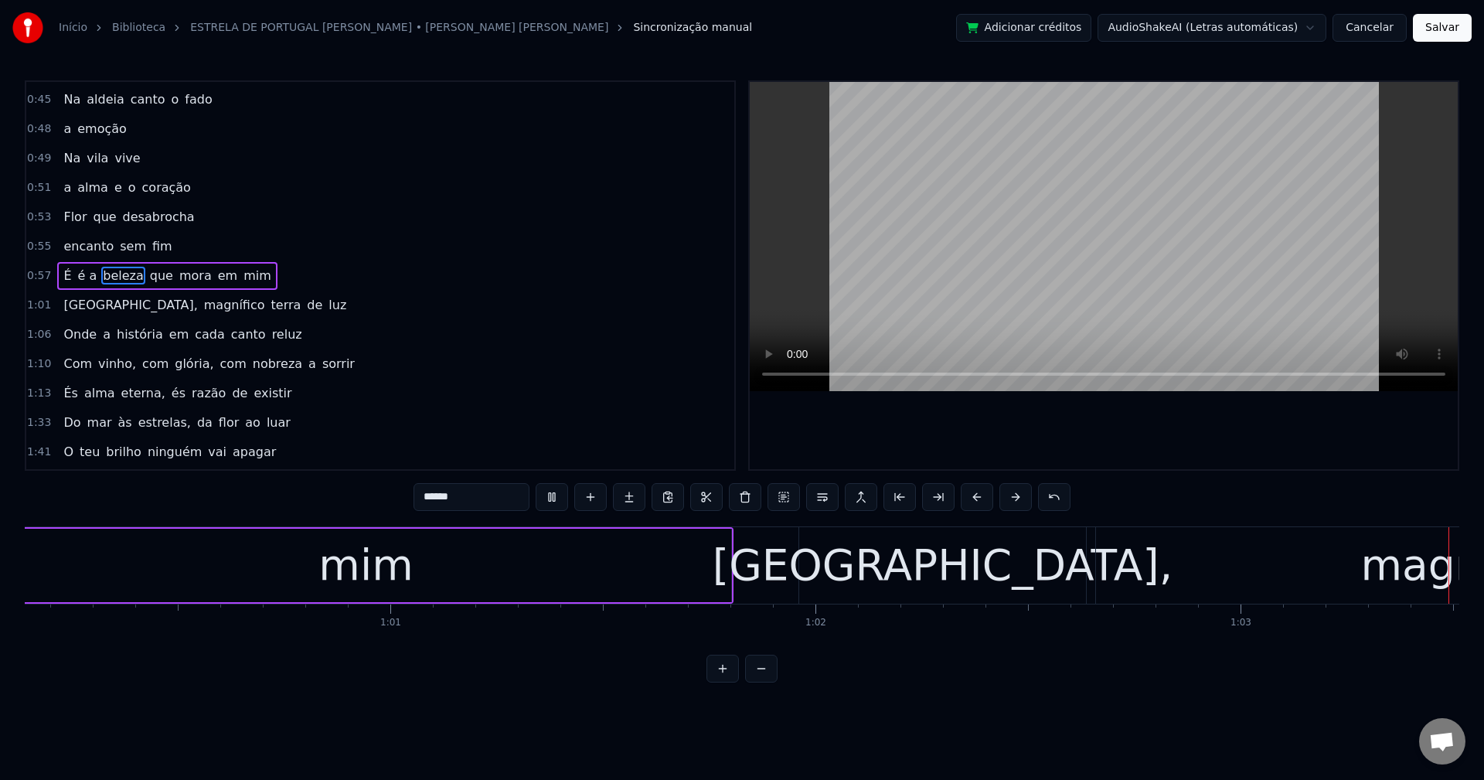
click at [114, 277] on span "beleza" at bounding box center [123, 276] width 44 height 18
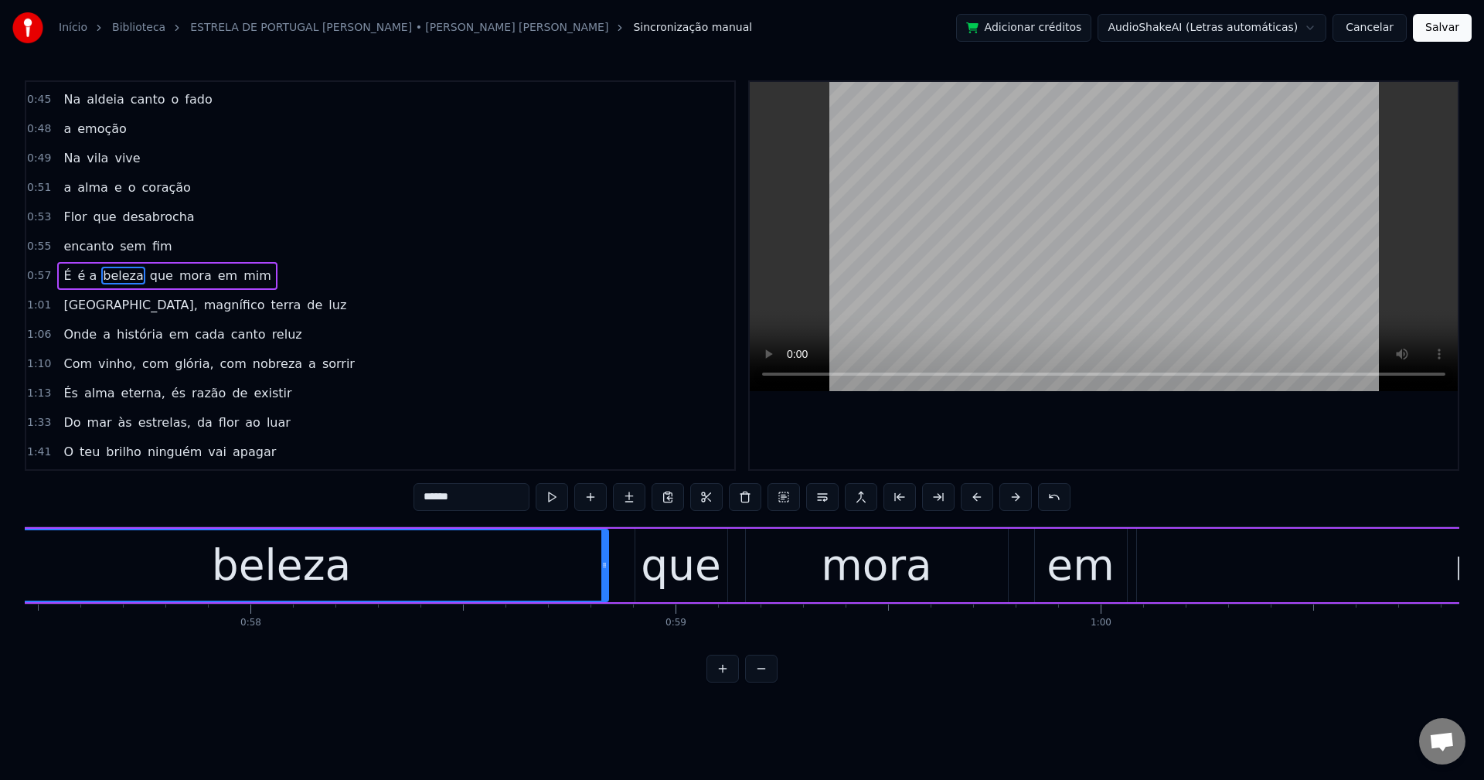
scroll to position [0, 24282]
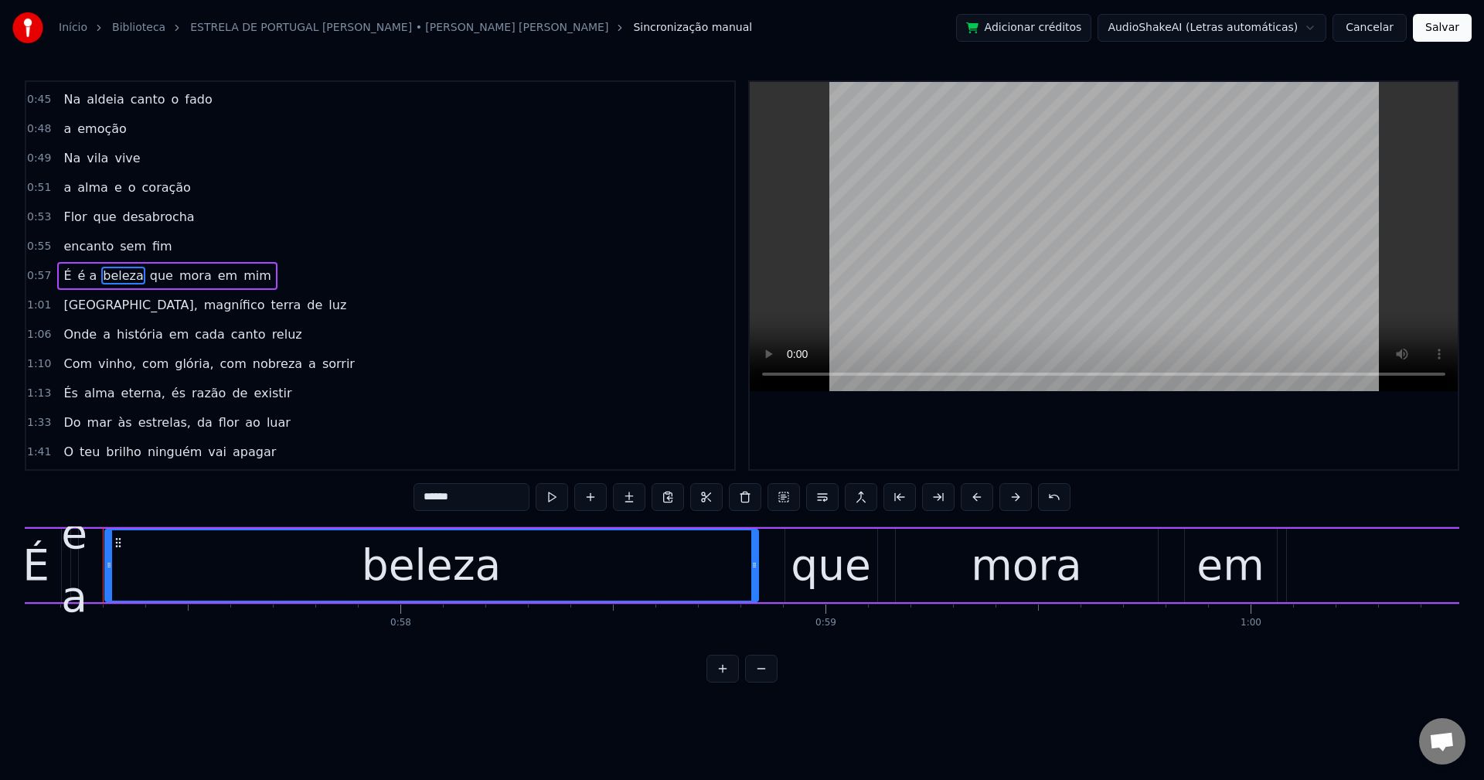
click at [125, 560] on div "beleza" at bounding box center [432, 565] width 652 height 70
drag, startPoint x: 109, startPoint y: 561, endPoint x: 181, endPoint y: 550, distance: 72.8
click at [181, 550] on div at bounding box center [181, 565] width 6 height 70
click at [71, 600] on div "é a" at bounding box center [74, 566] width 26 height 128
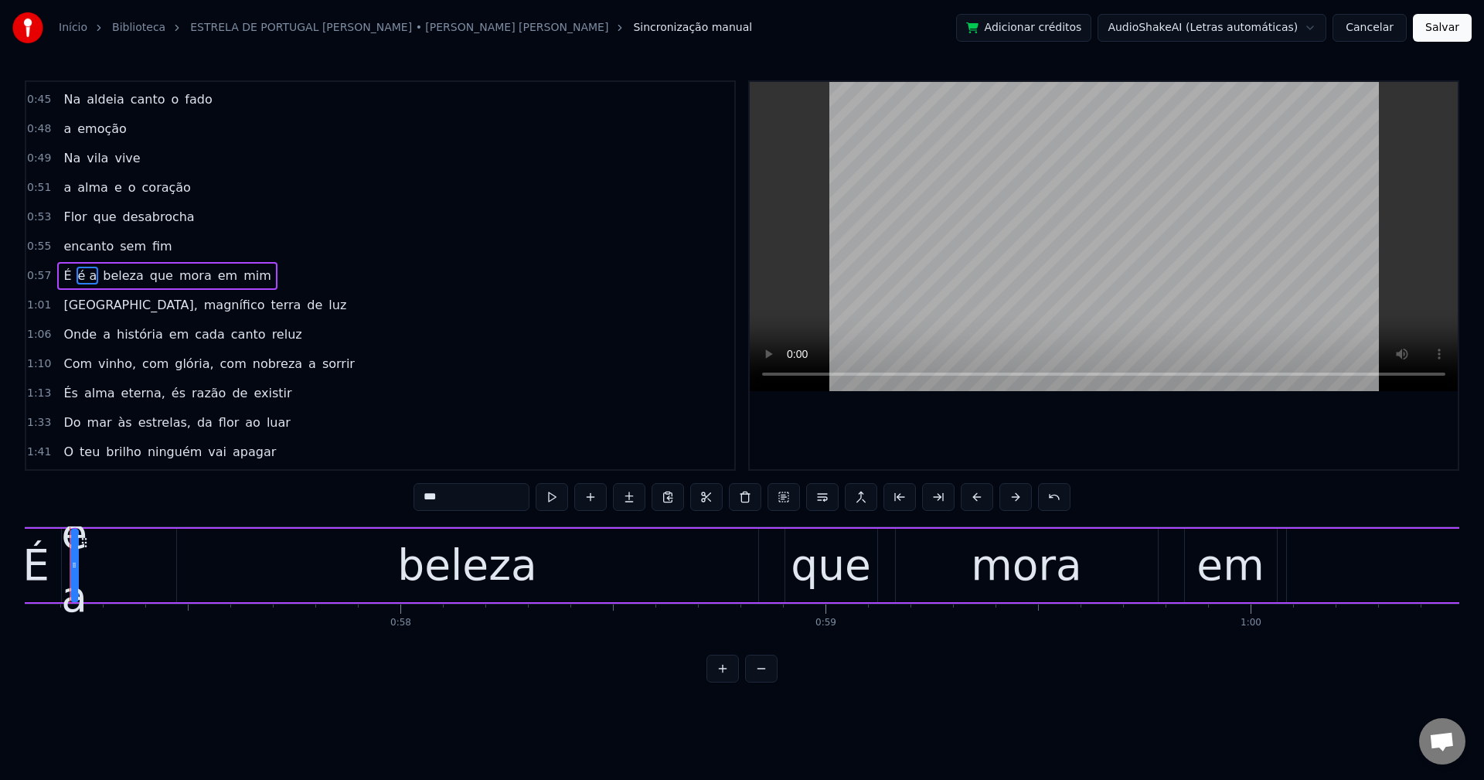
scroll to position [0, 24250]
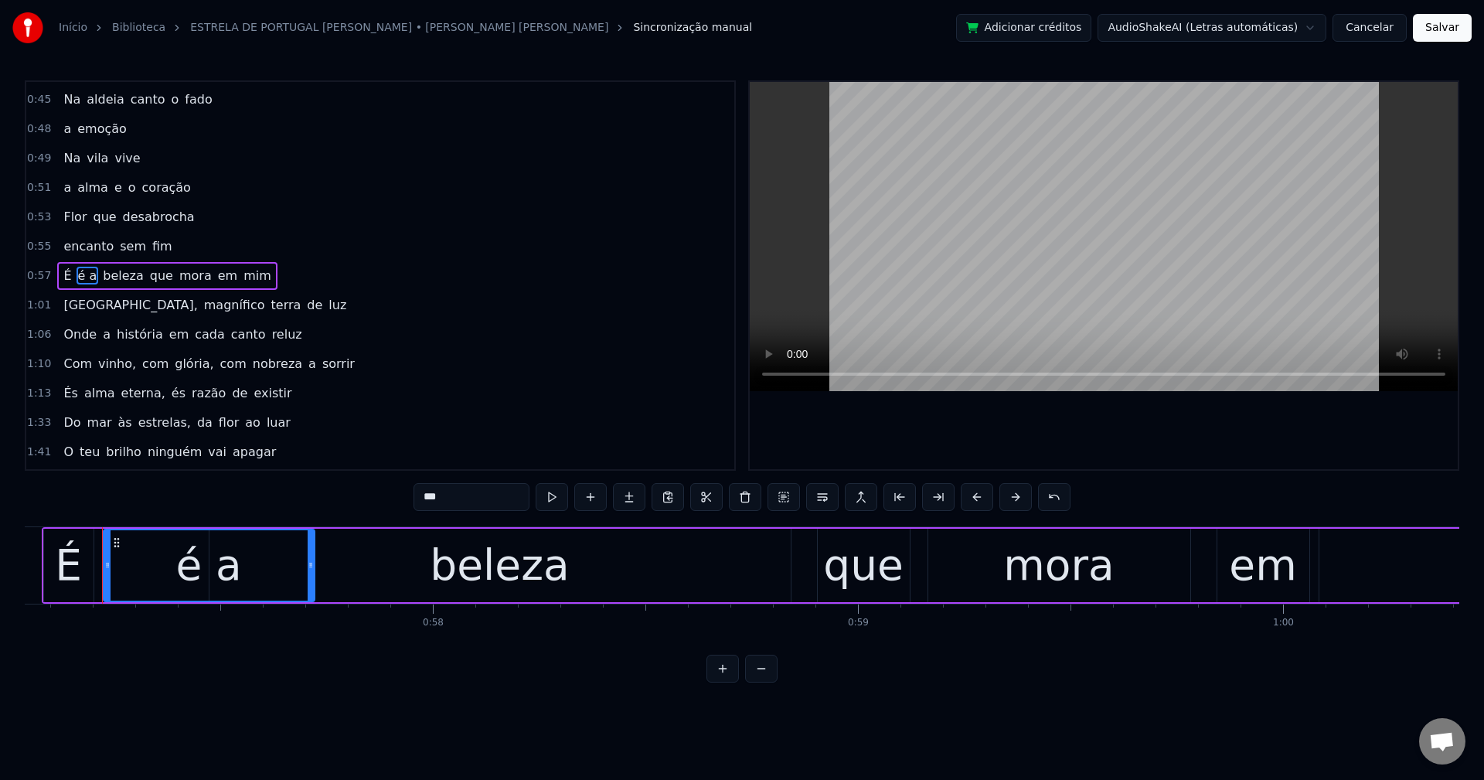
drag, startPoint x: 107, startPoint y: 564, endPoint x: 312, endPoint y: 565, distance: 204.1
click at [312, 565] on icon at bounding box center [311, 565] width 6 height 12
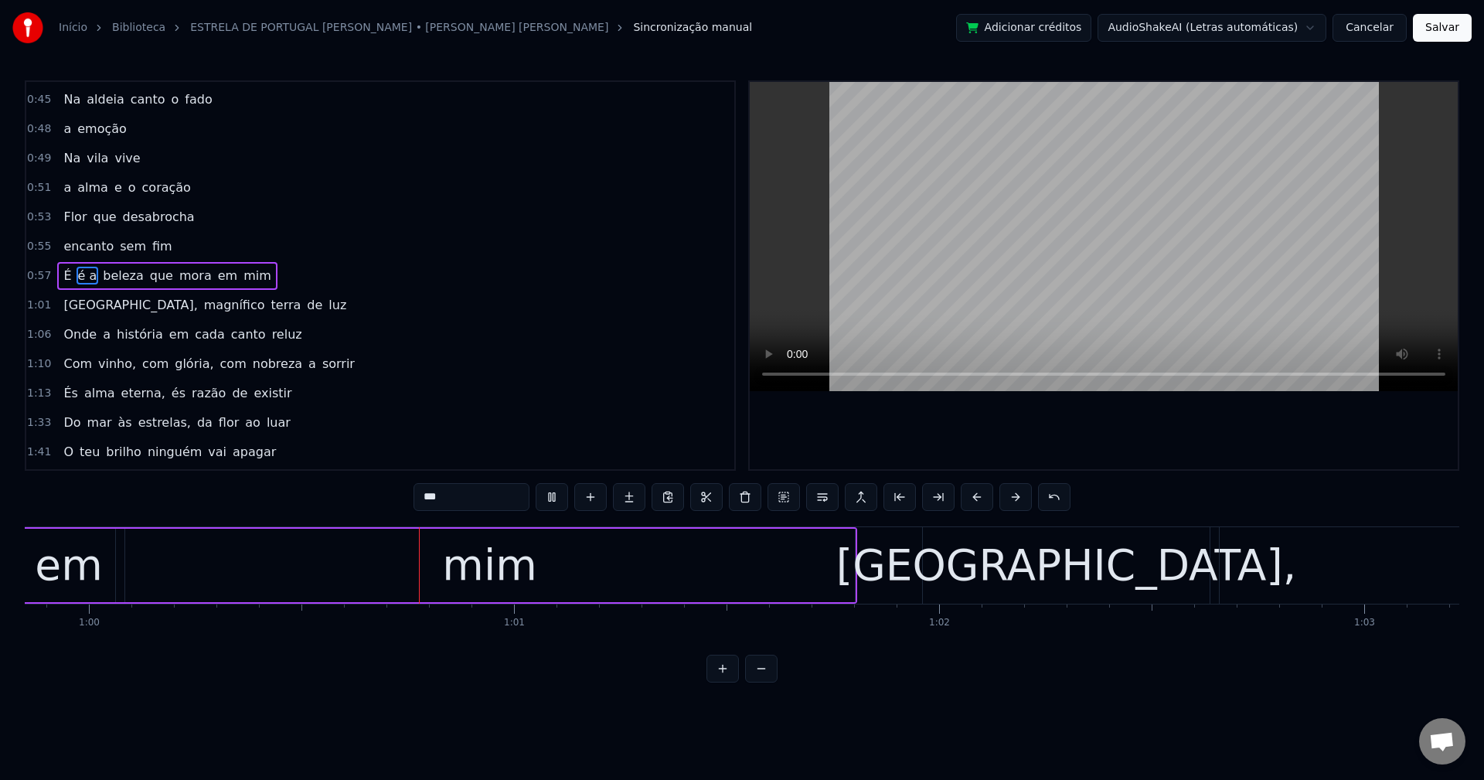
scroll to position [0, 25543]
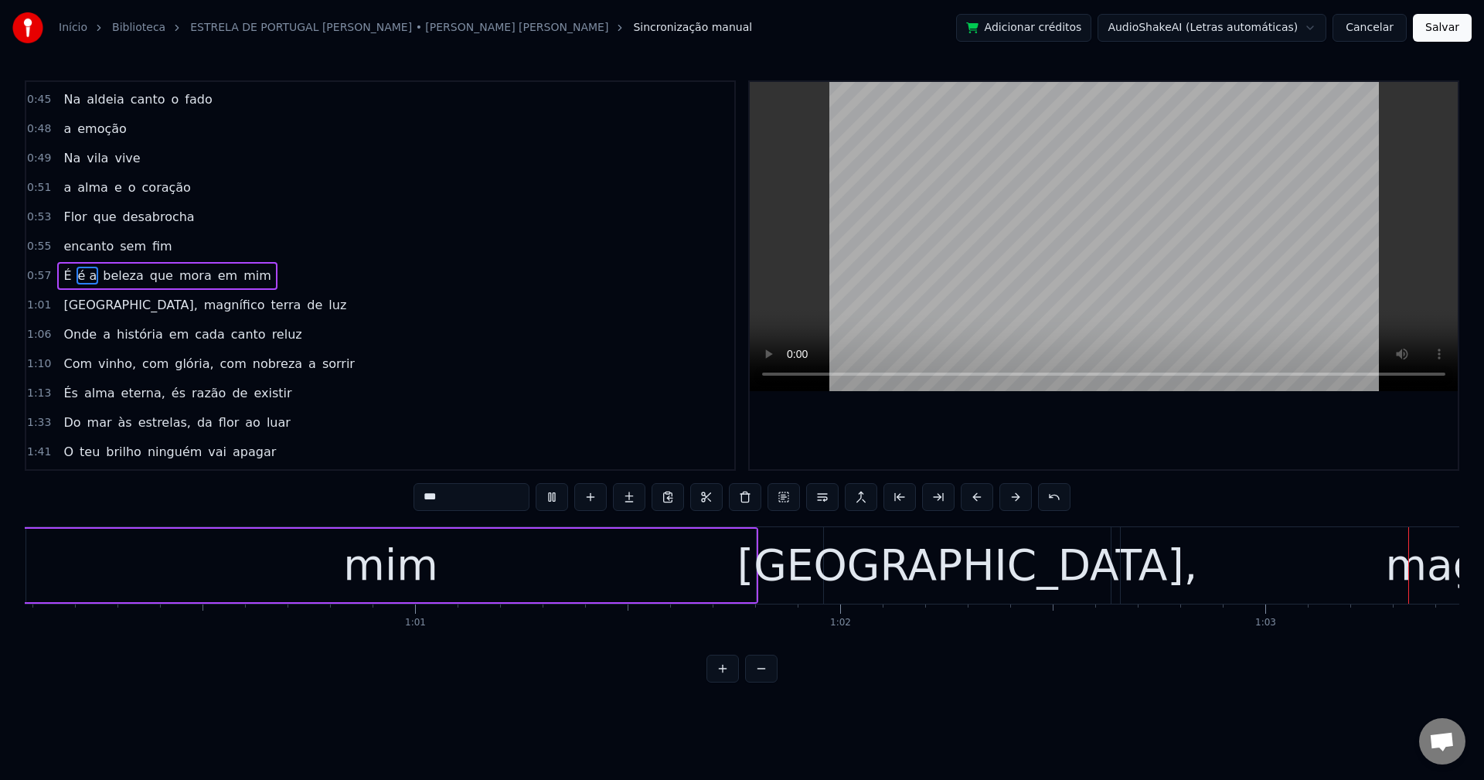
click at [150, 278] on span "que" at bounding box center [161, 276] width 26 height 18
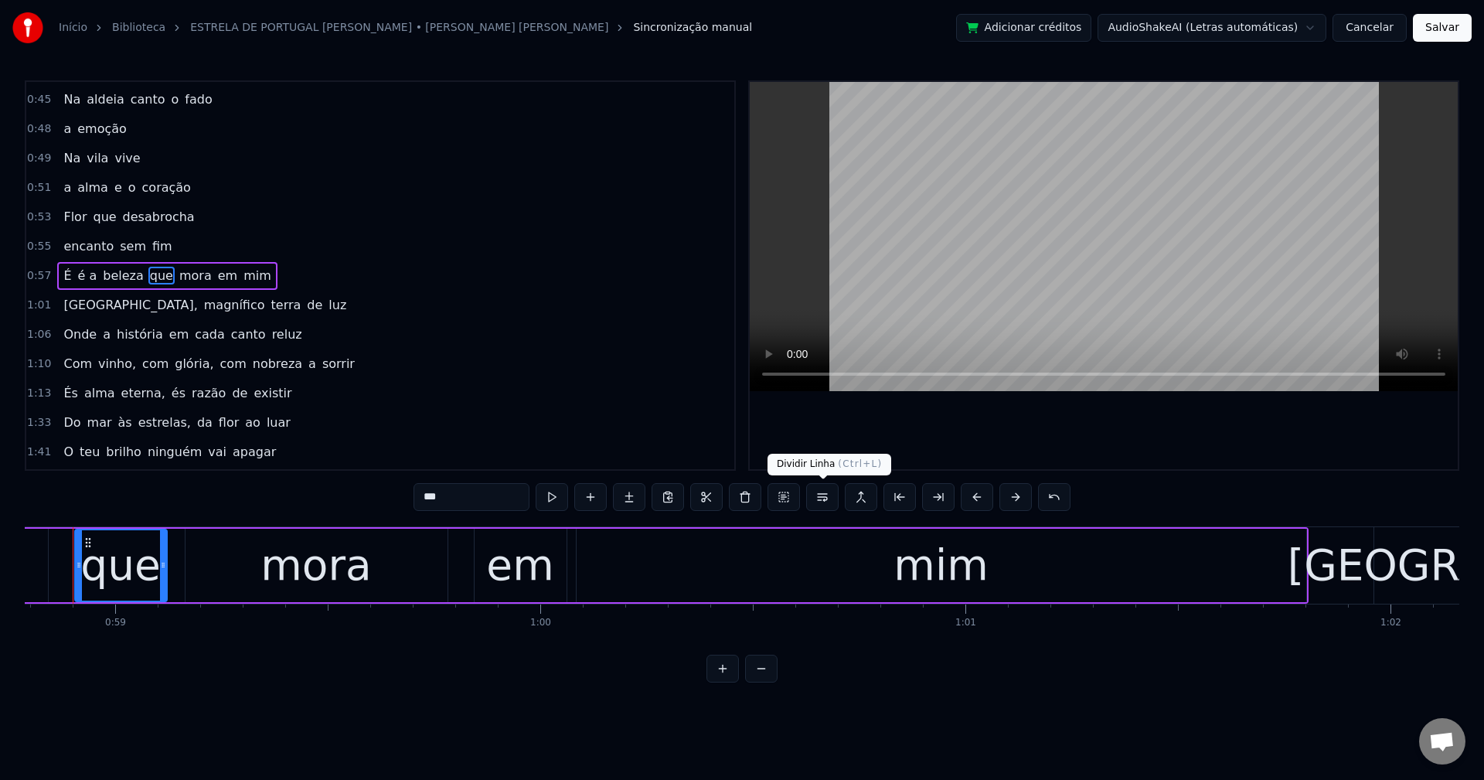
scroll to position [0, 24963]
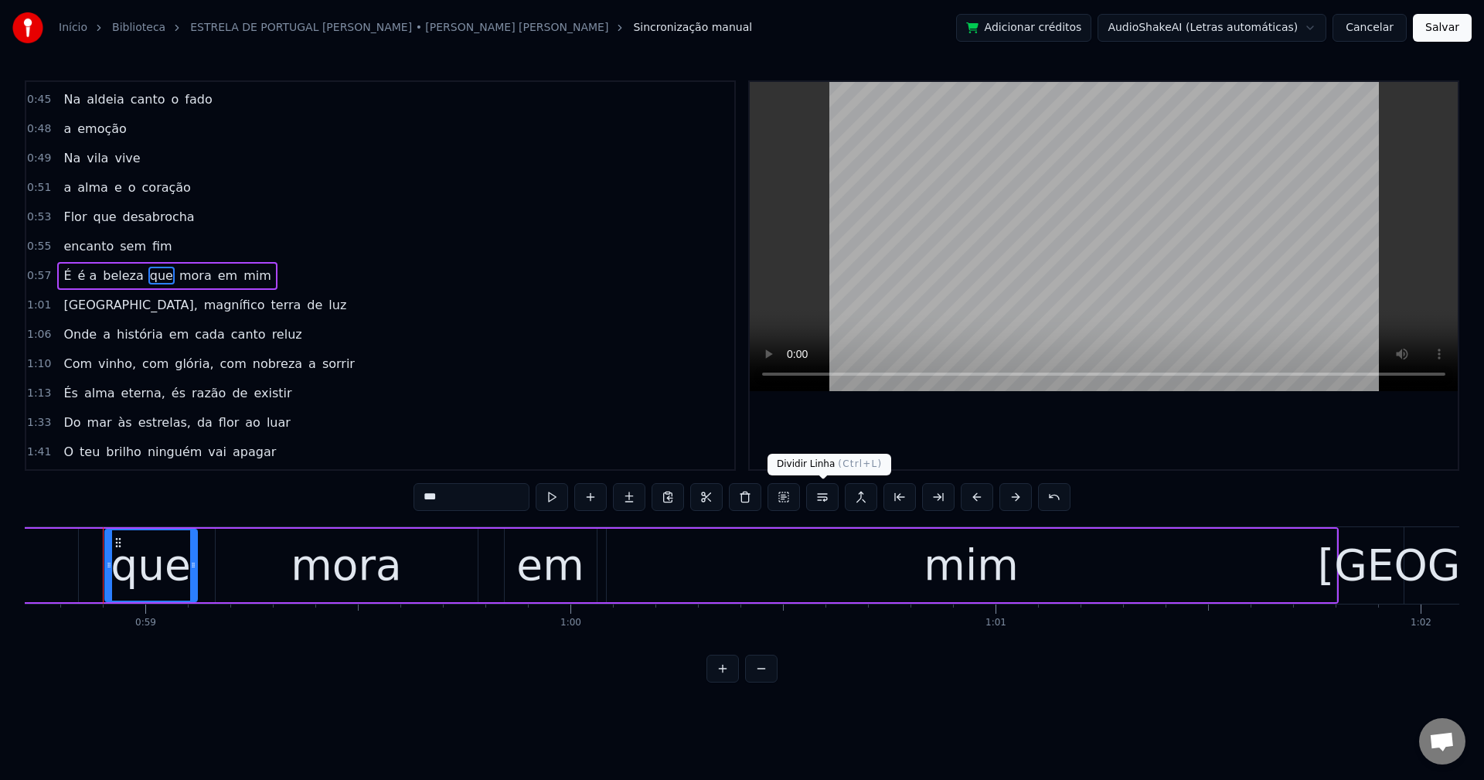
click at [819, 498] on button at bounding box center [822, 497] width 32 height 28
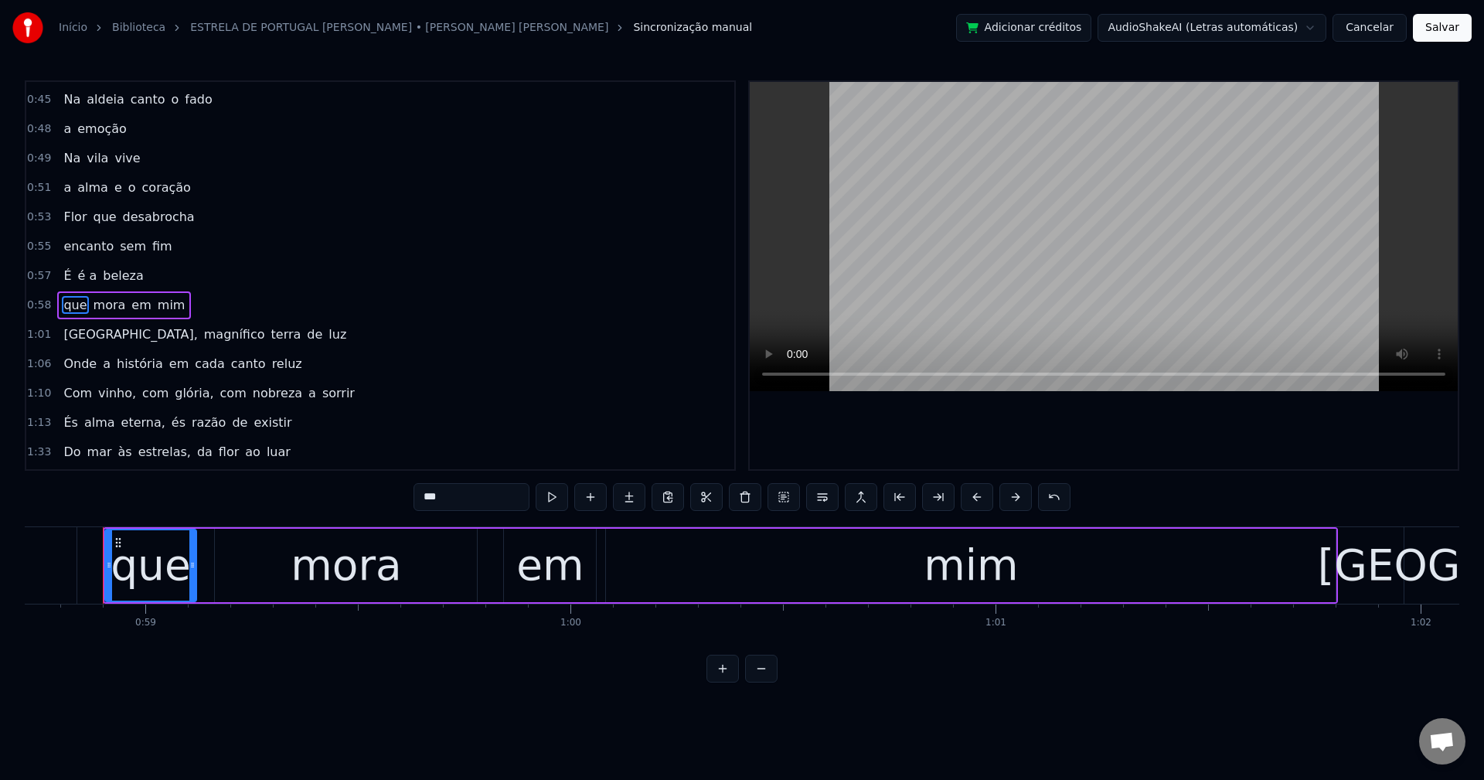
scroll to position [261, 0]
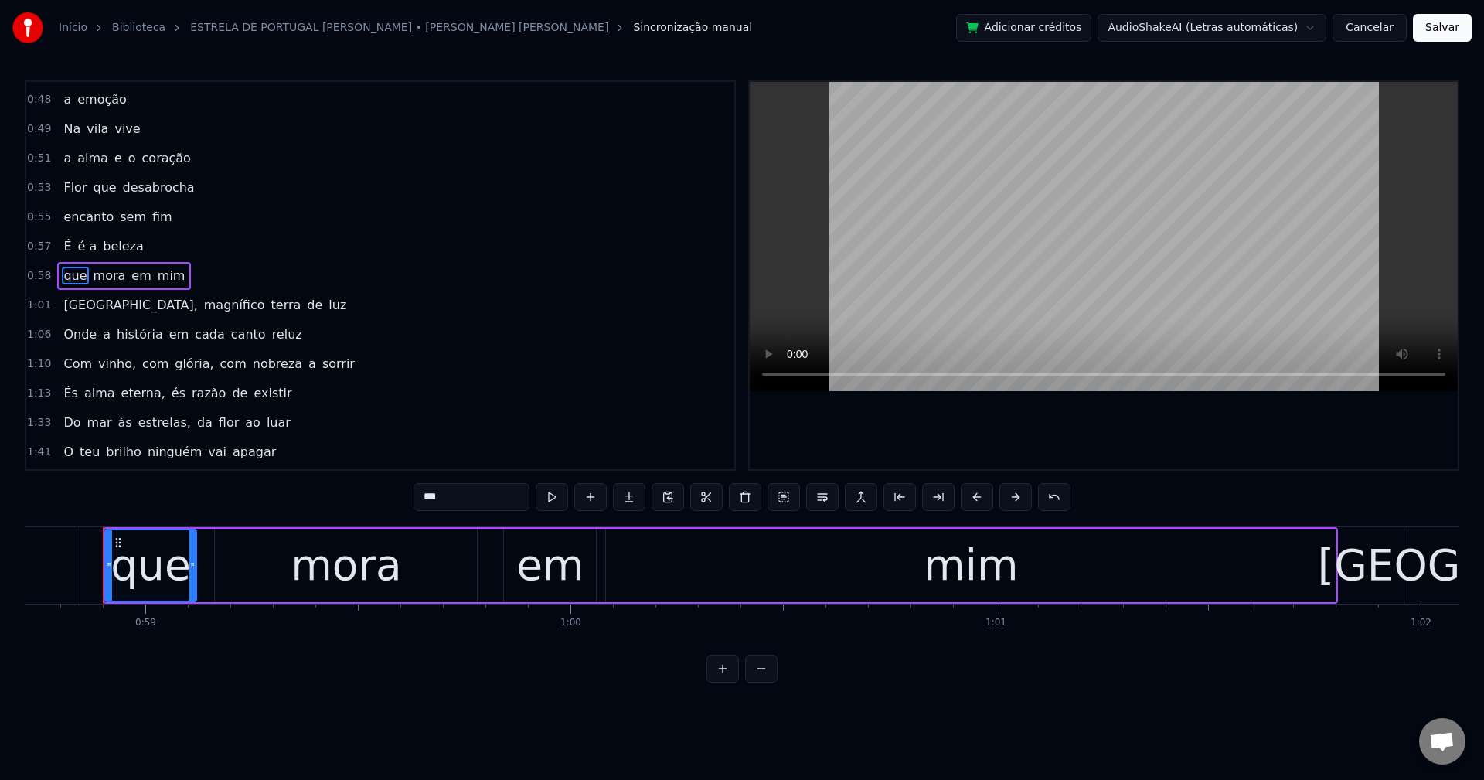
click at [95, 308] on span "Portugal," at bounding box center [130, 305] width 137 height 18
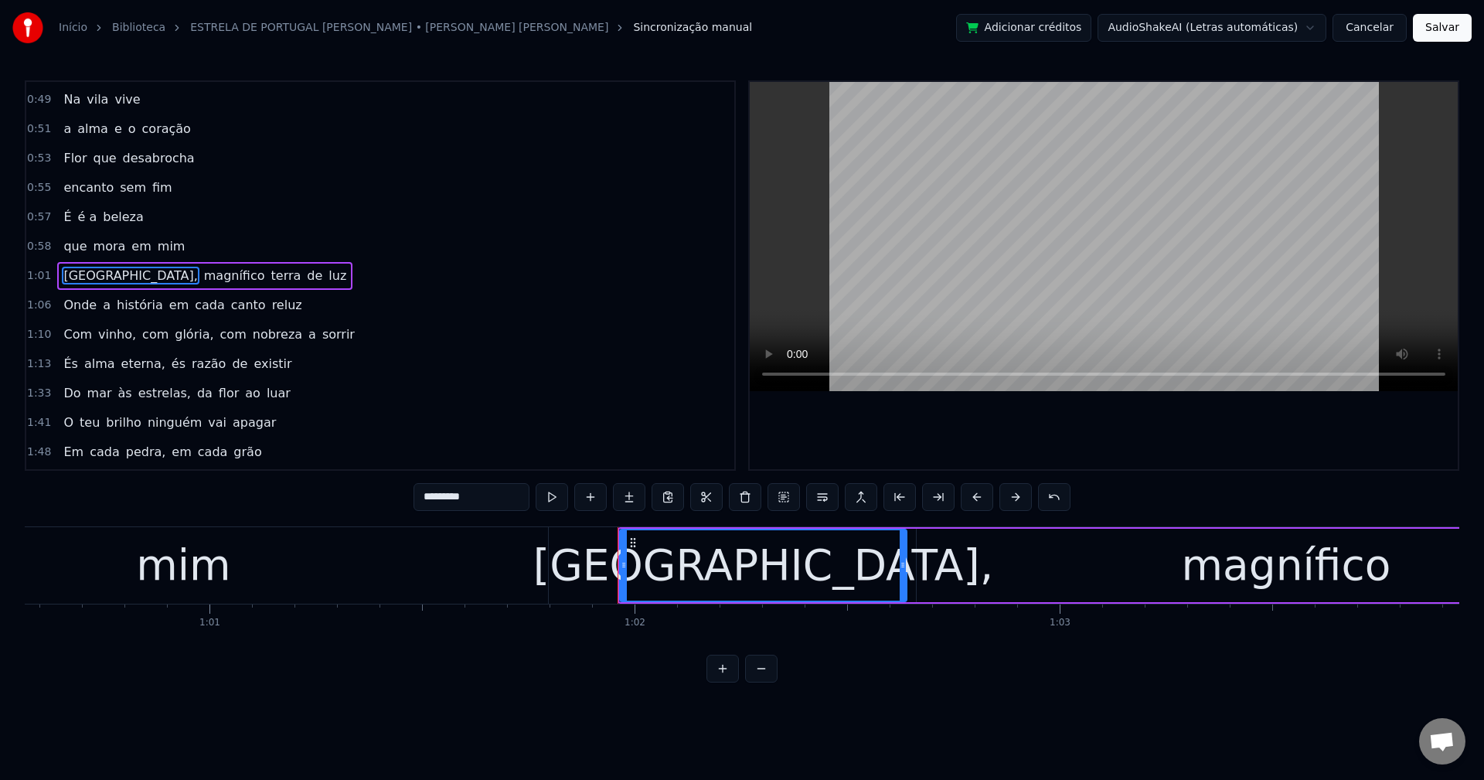
click at [487, 489] on input "*********" at bounding box center [472, 497] width 116 height 28
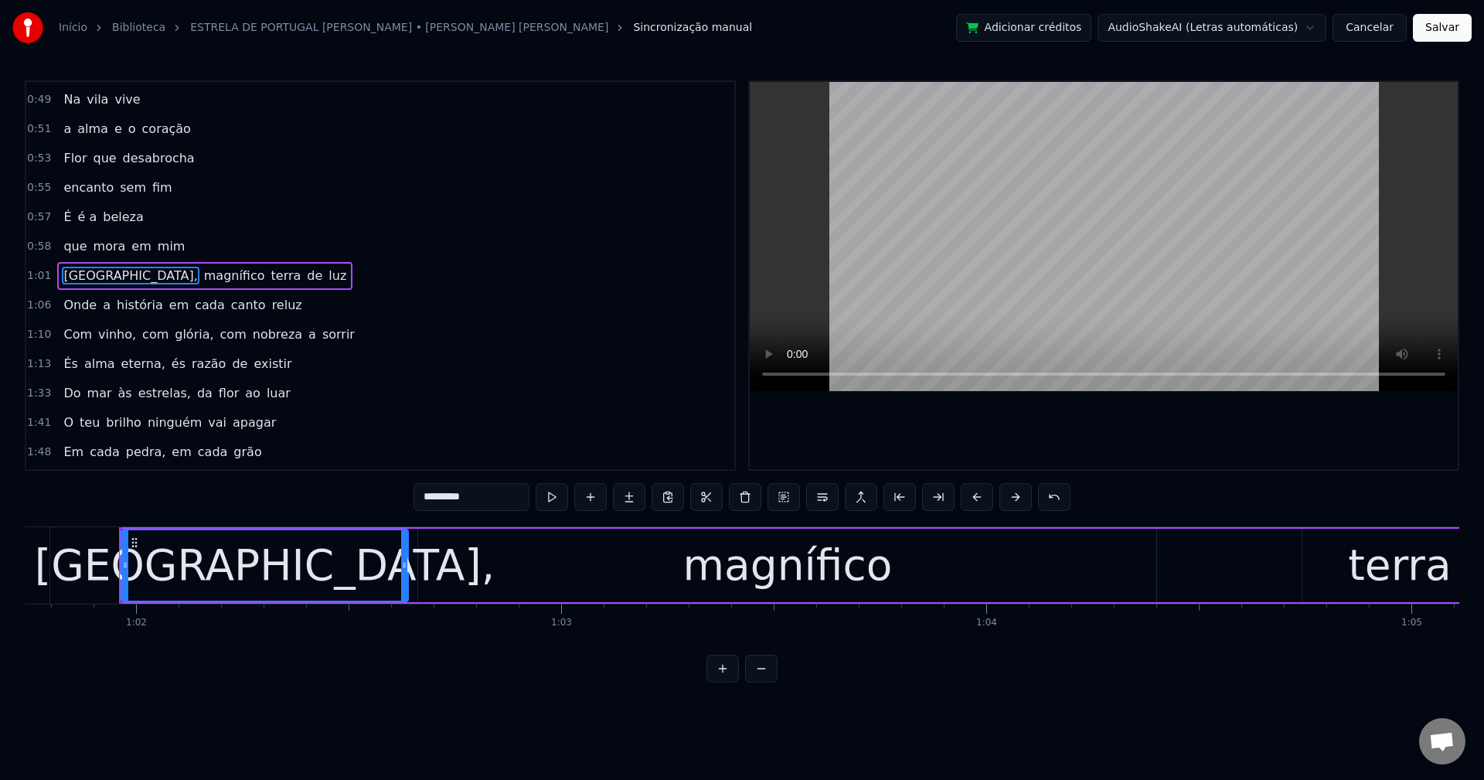
scroll to position [0, 26264]
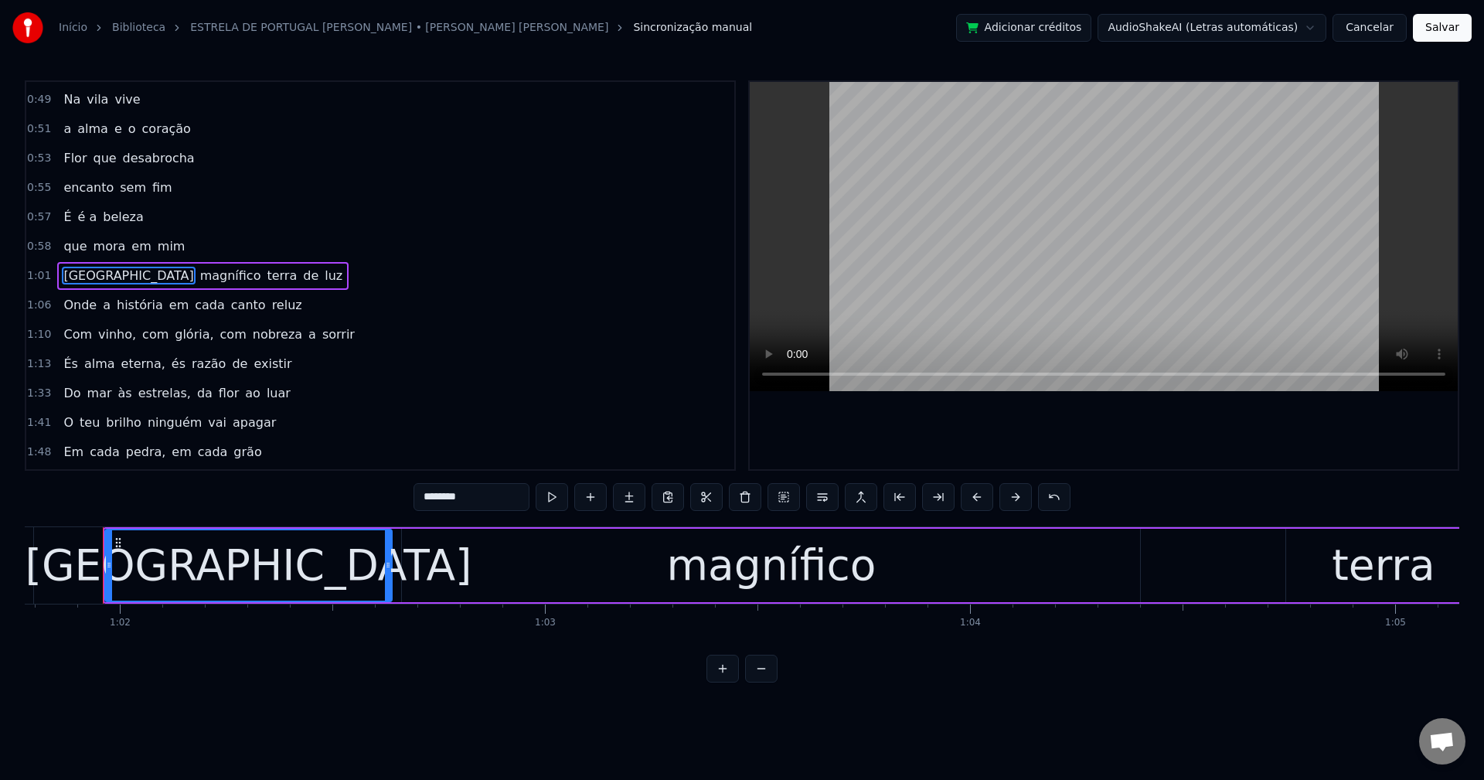
click at [199, 284] on span "magnífico" at bounding box center [231, 276] width 64 height 18
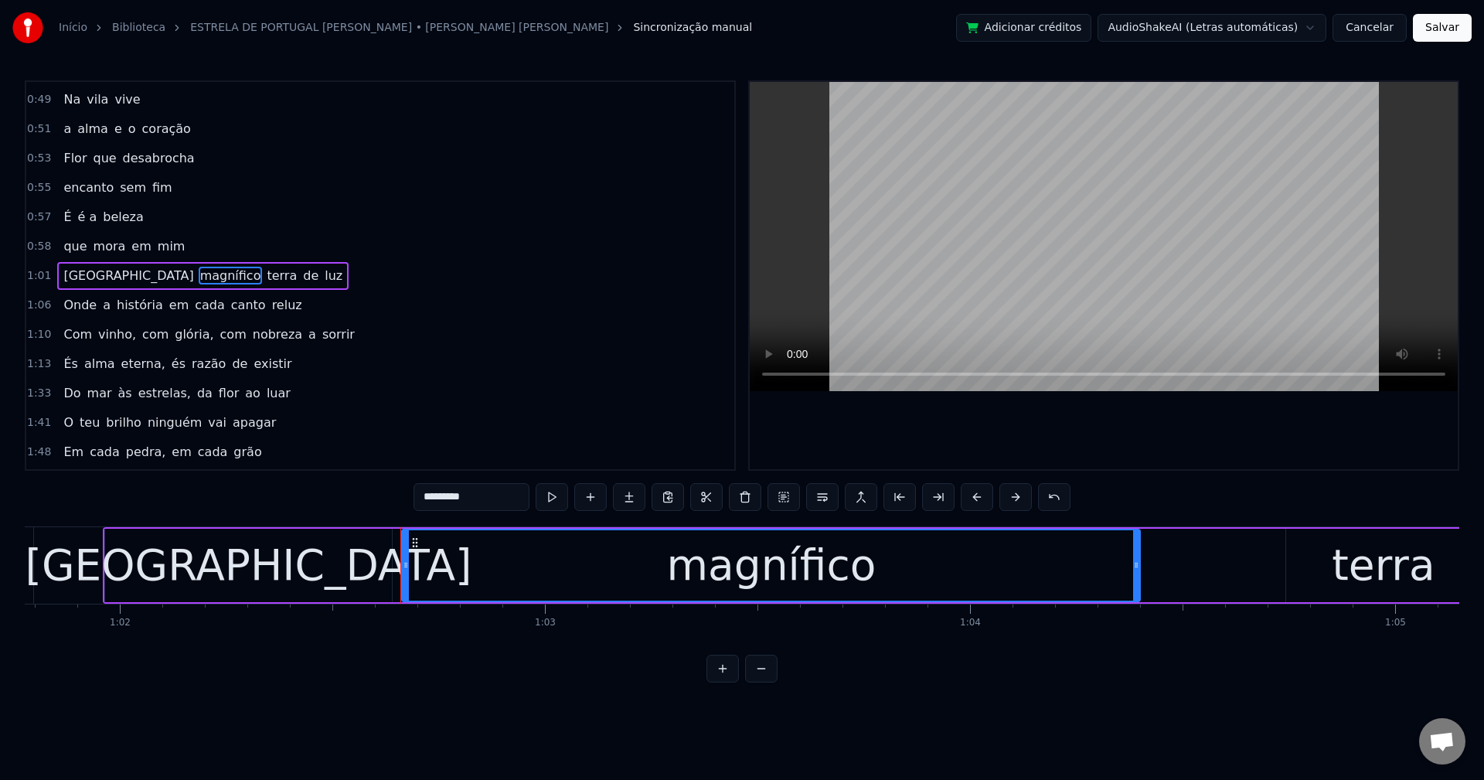
click at [265, 272] on span "terra" at bounding box center [281, 276] width 33 height 18
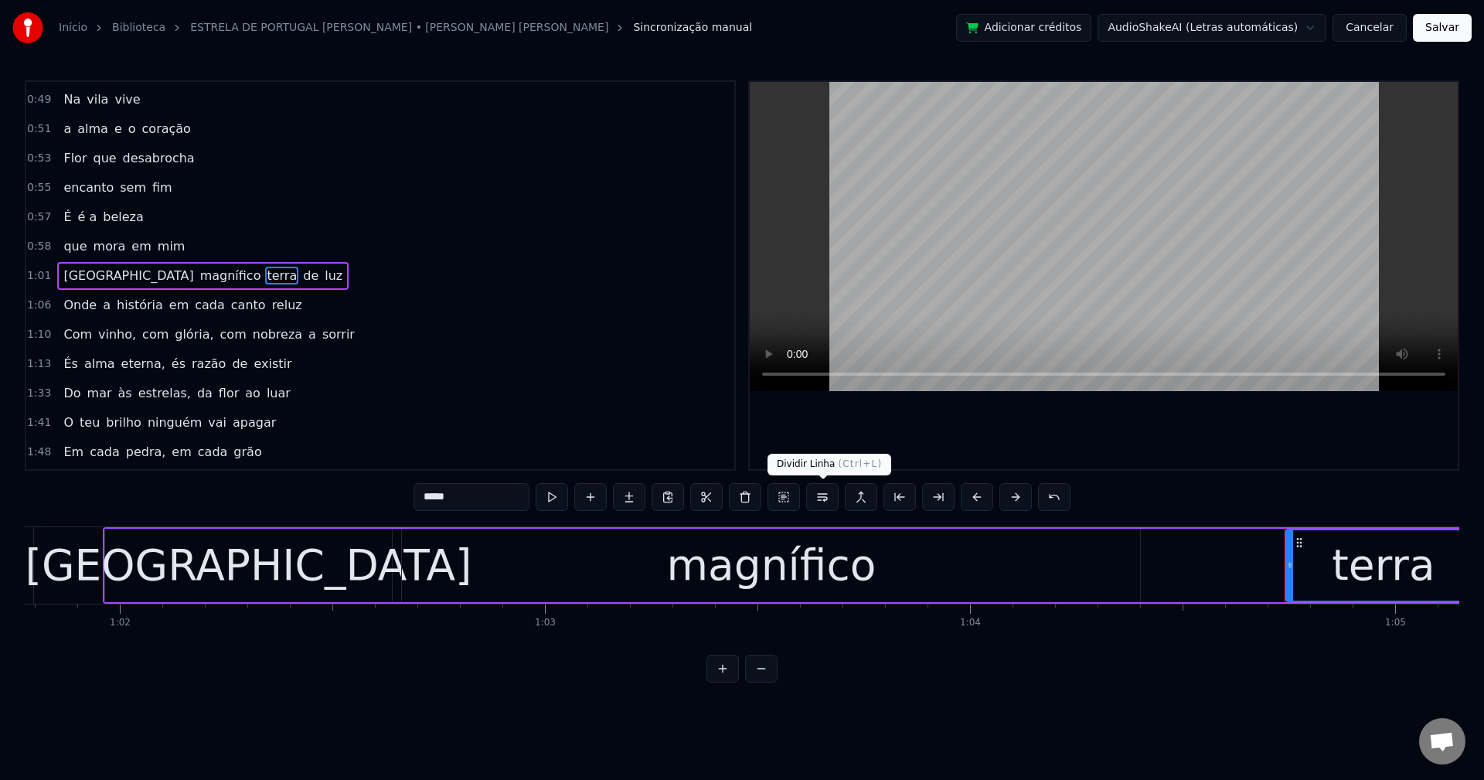
click at [817, 495] on button at bounding box center [822, 497] width 32 height 28
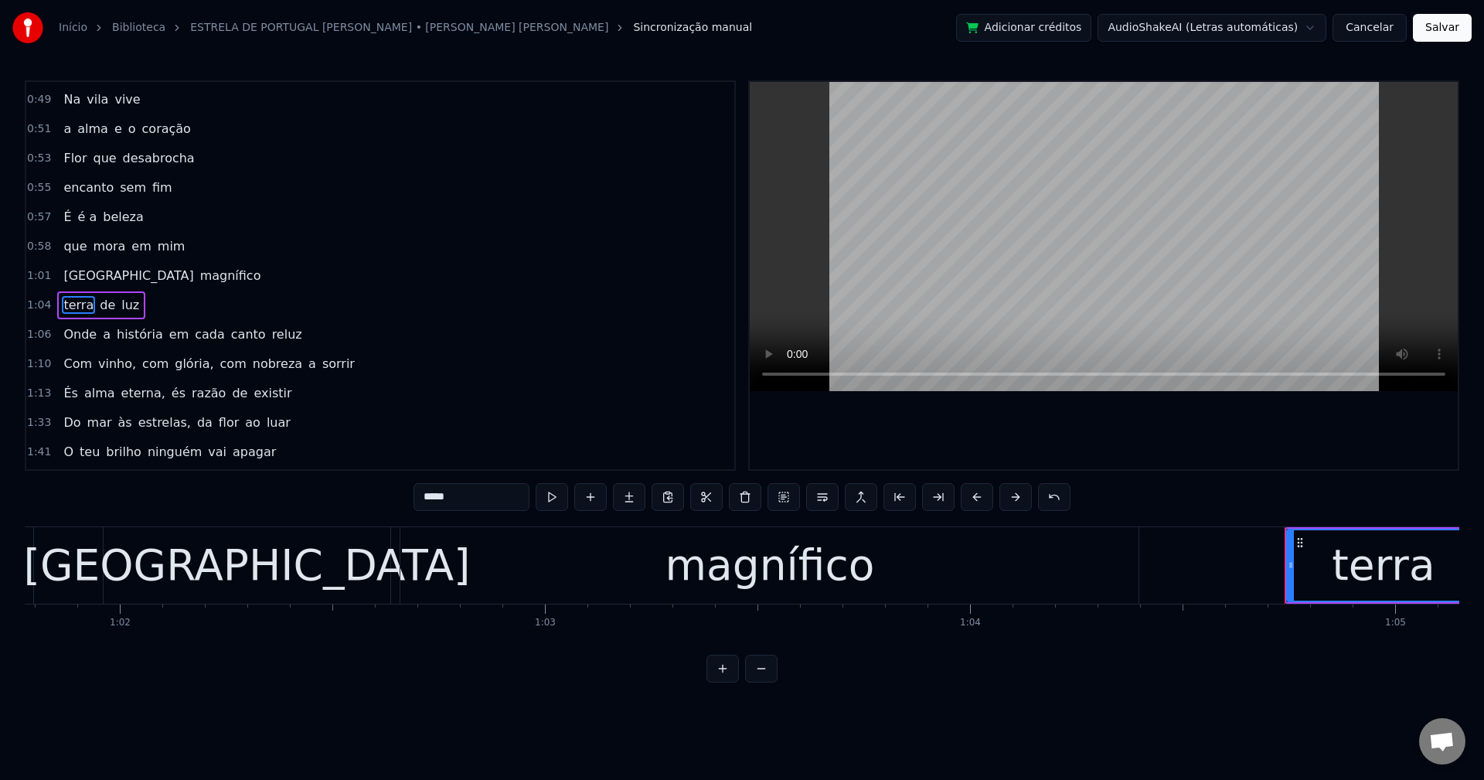
scroll to position [320, 0]
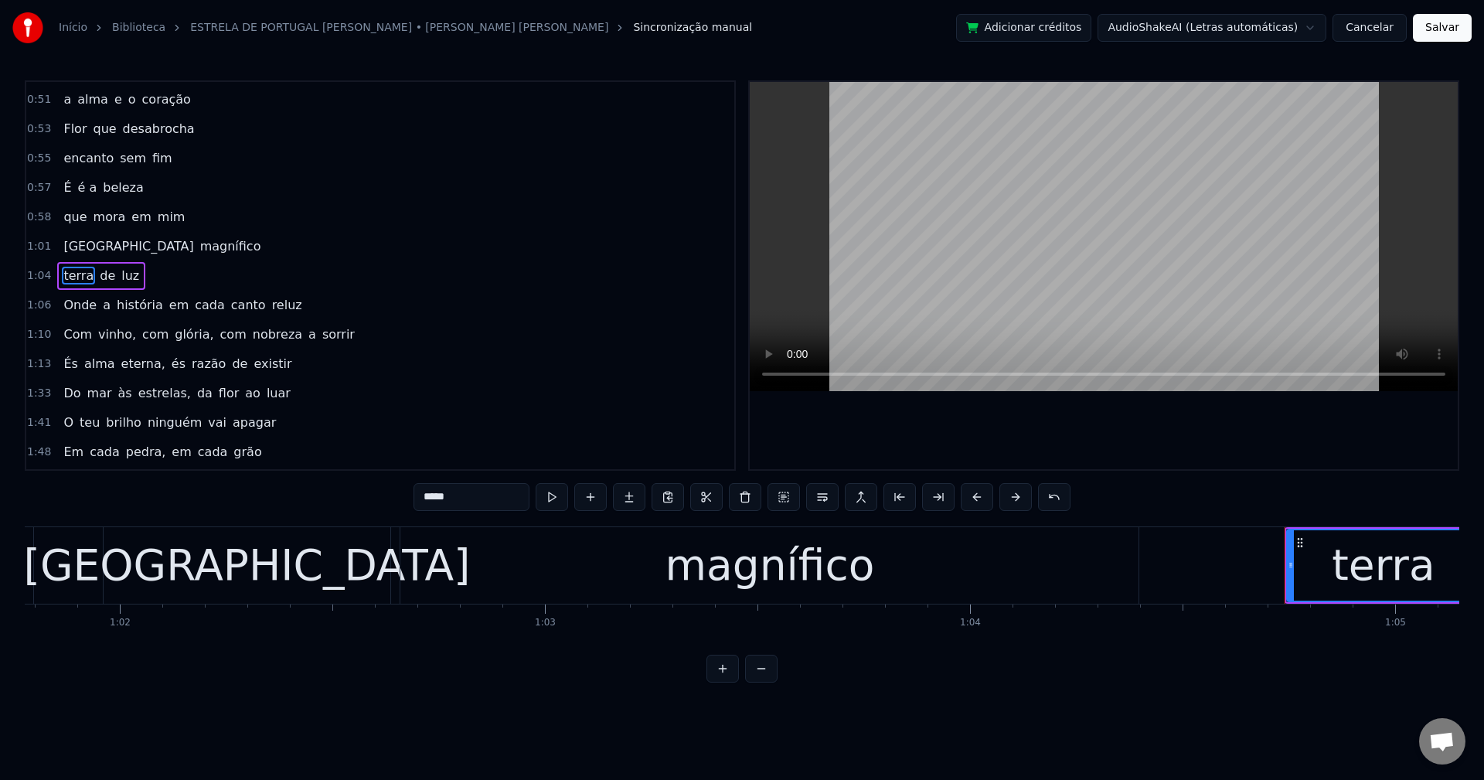
click at [168, 303] on span "em" at bounding box center [179, 305] width 22 height 18
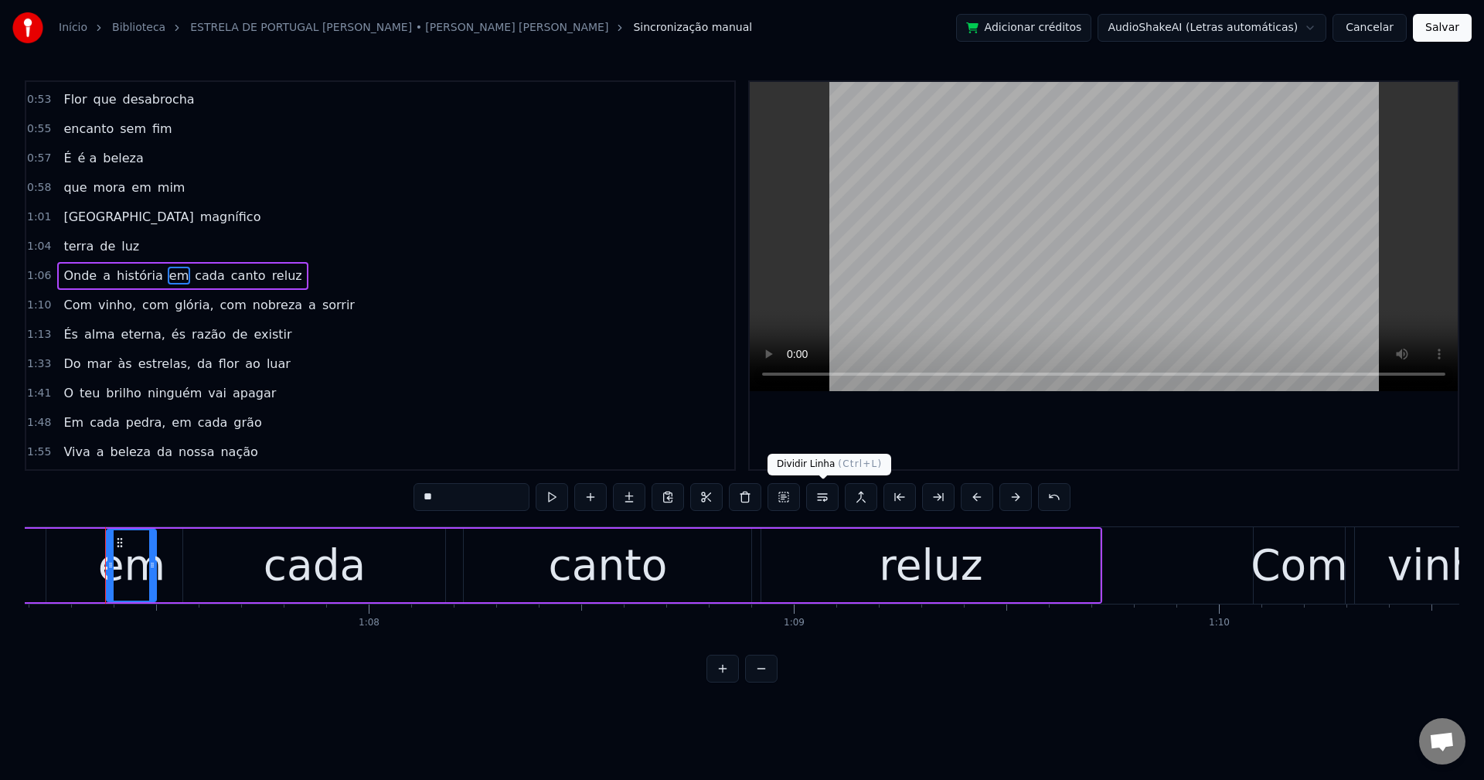
scroll to position [0, 28568]
drag, startPoint x: 820, startPoint y: 499, endPoint x: 353, endPoint y: 401, distance: 476.9
click at [778, 487] on div "**" at bounding box center [742, 497] width 657 height 28
click at [825, 501] on button at bounding box center [822, 497] width 32 height 28
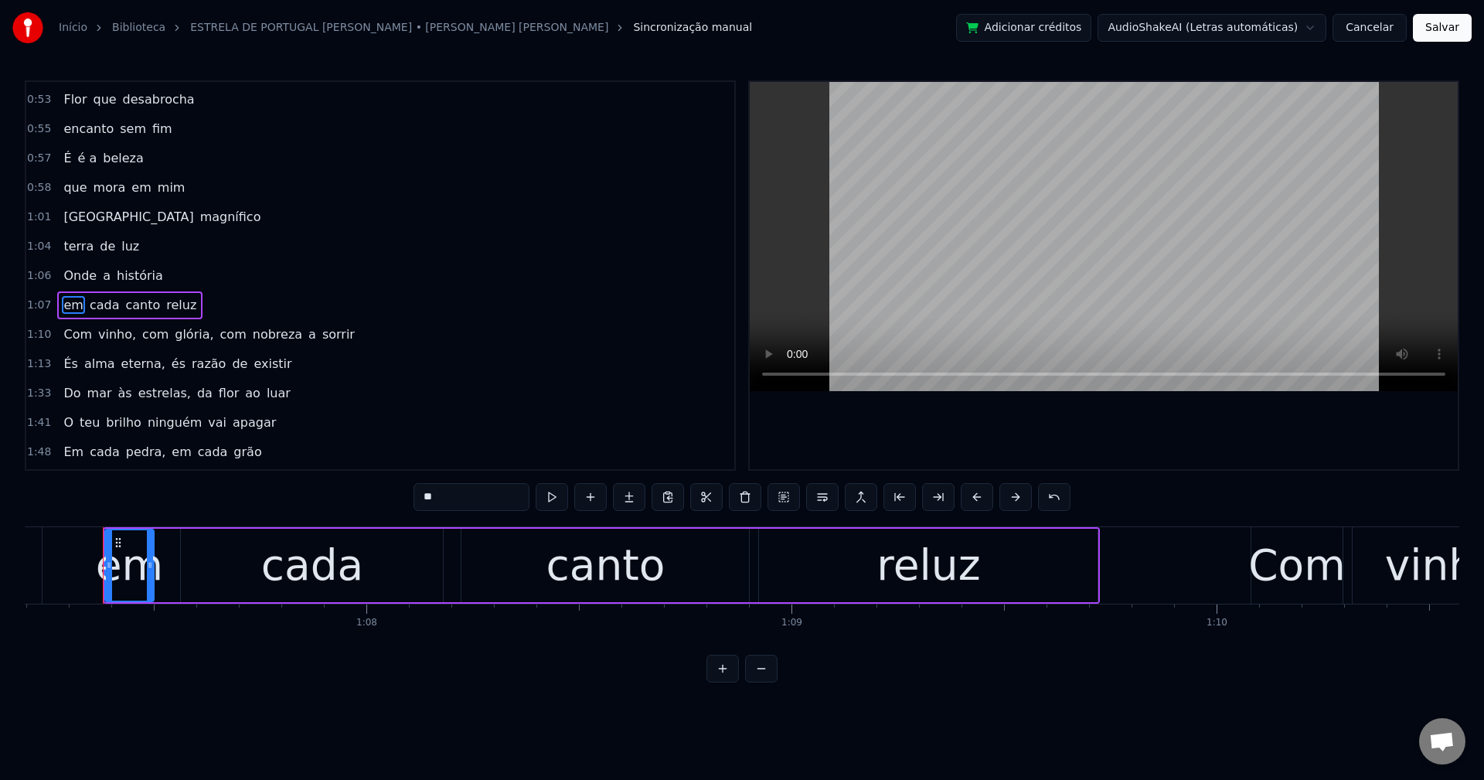
scroll to position [379, 0]
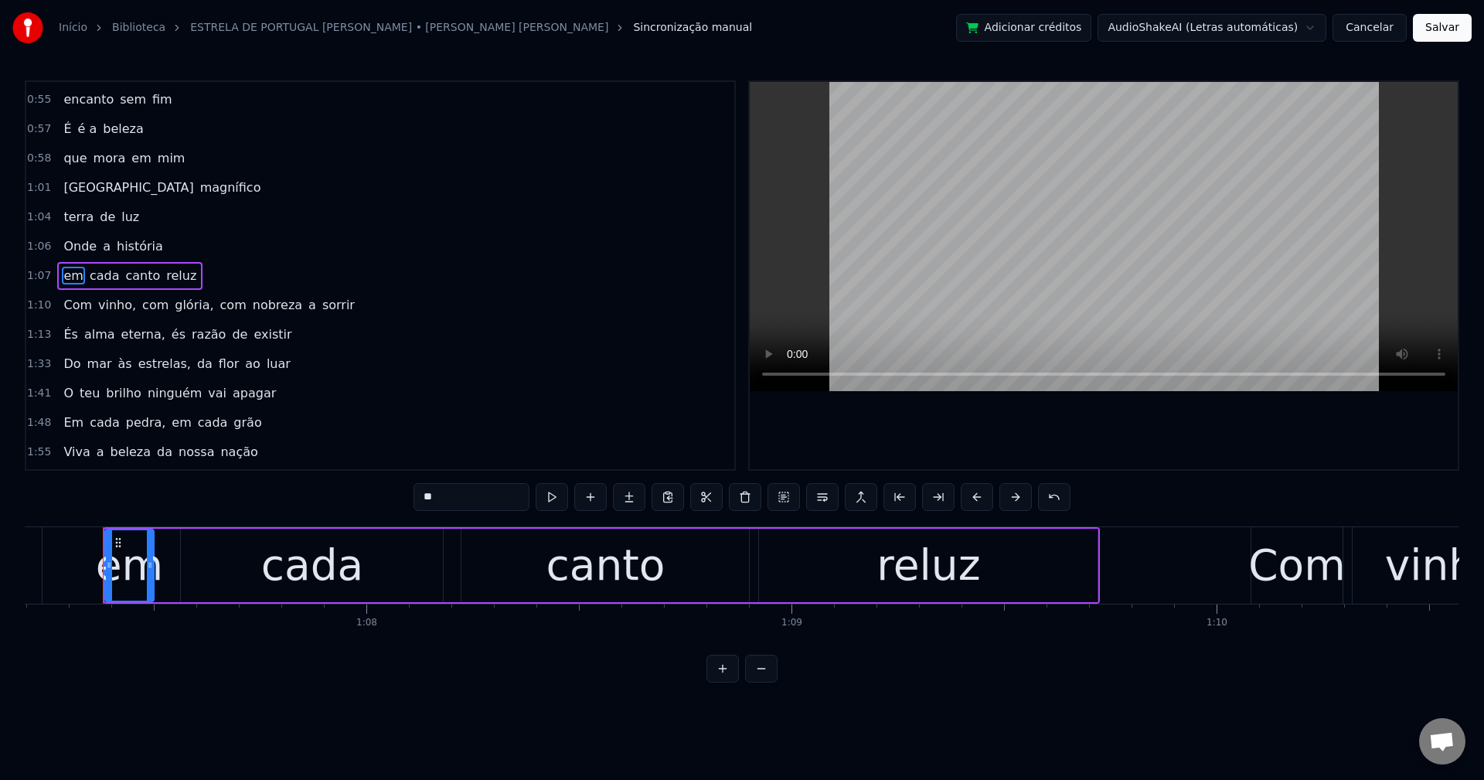
drag, startPoint x: 94, startPoint y: 303, endPoint x: 475, endPoint y: 515, distance: 436.0
click at [97, 303] on span "vinho," at bounding box center [117, 305] width 41 height 18
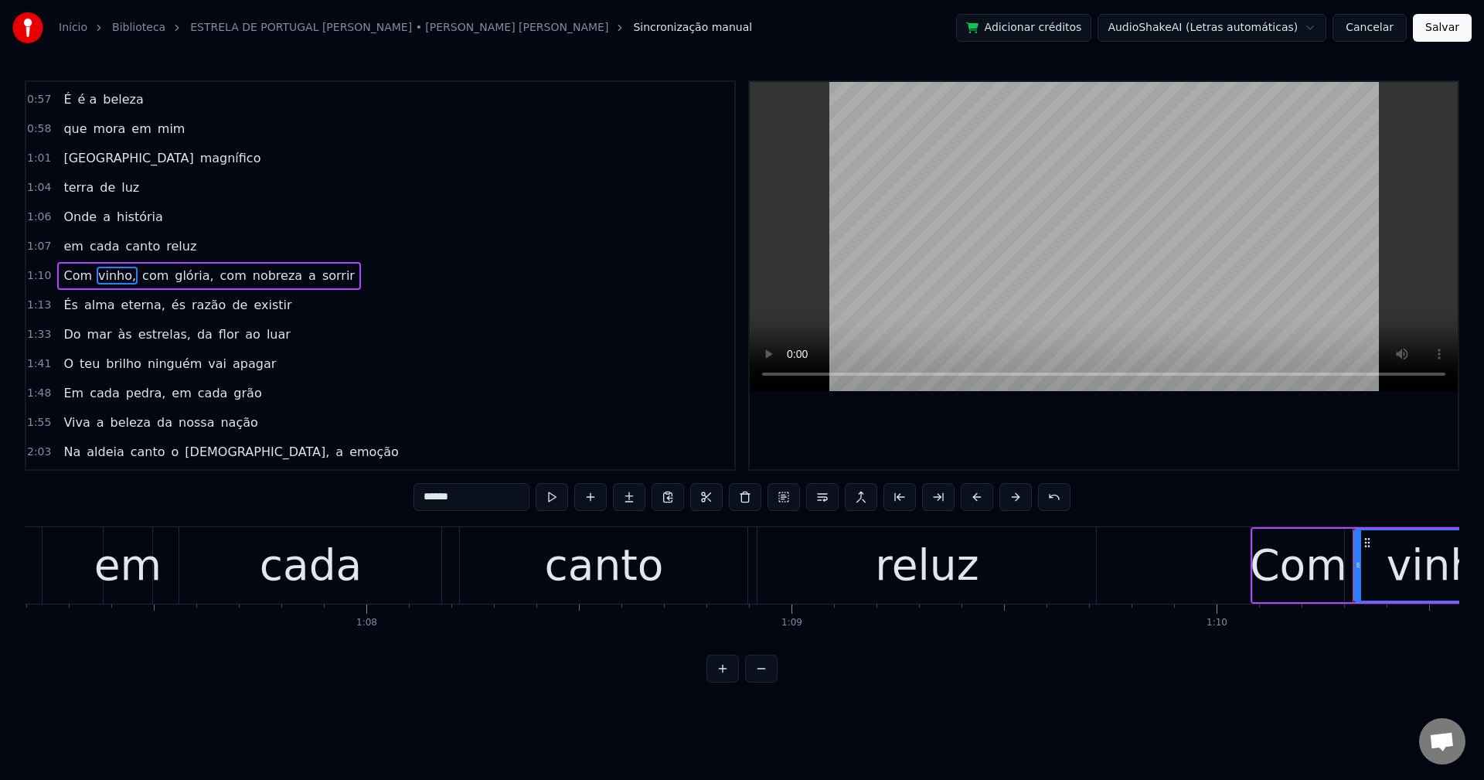
click at [477, 496] on input "******" at bounding box center [472, 497] width 116 height 28
click at [169, 268] on span "glória," at bounding box center [190, 276] width 42 height 18
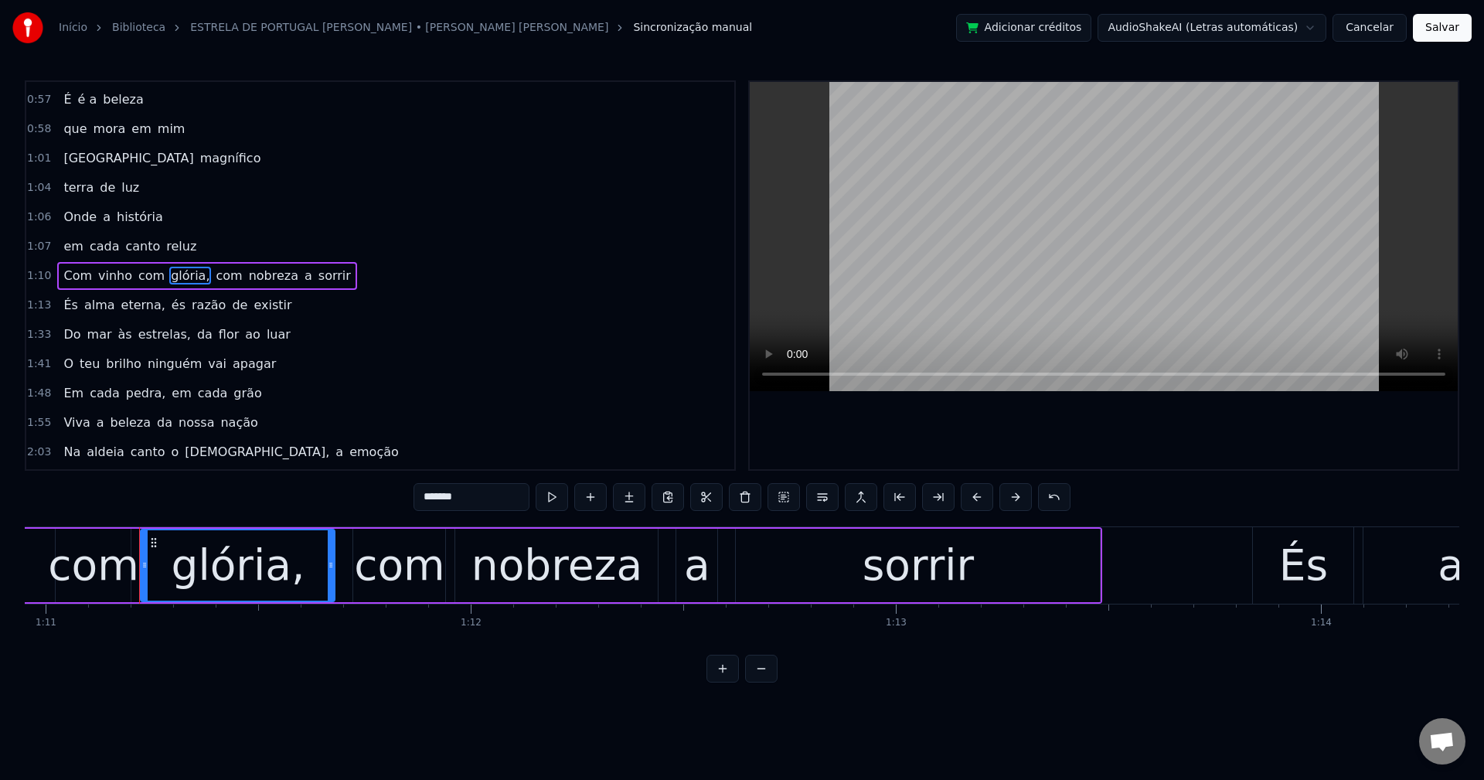
scroll to position [0, 30200]
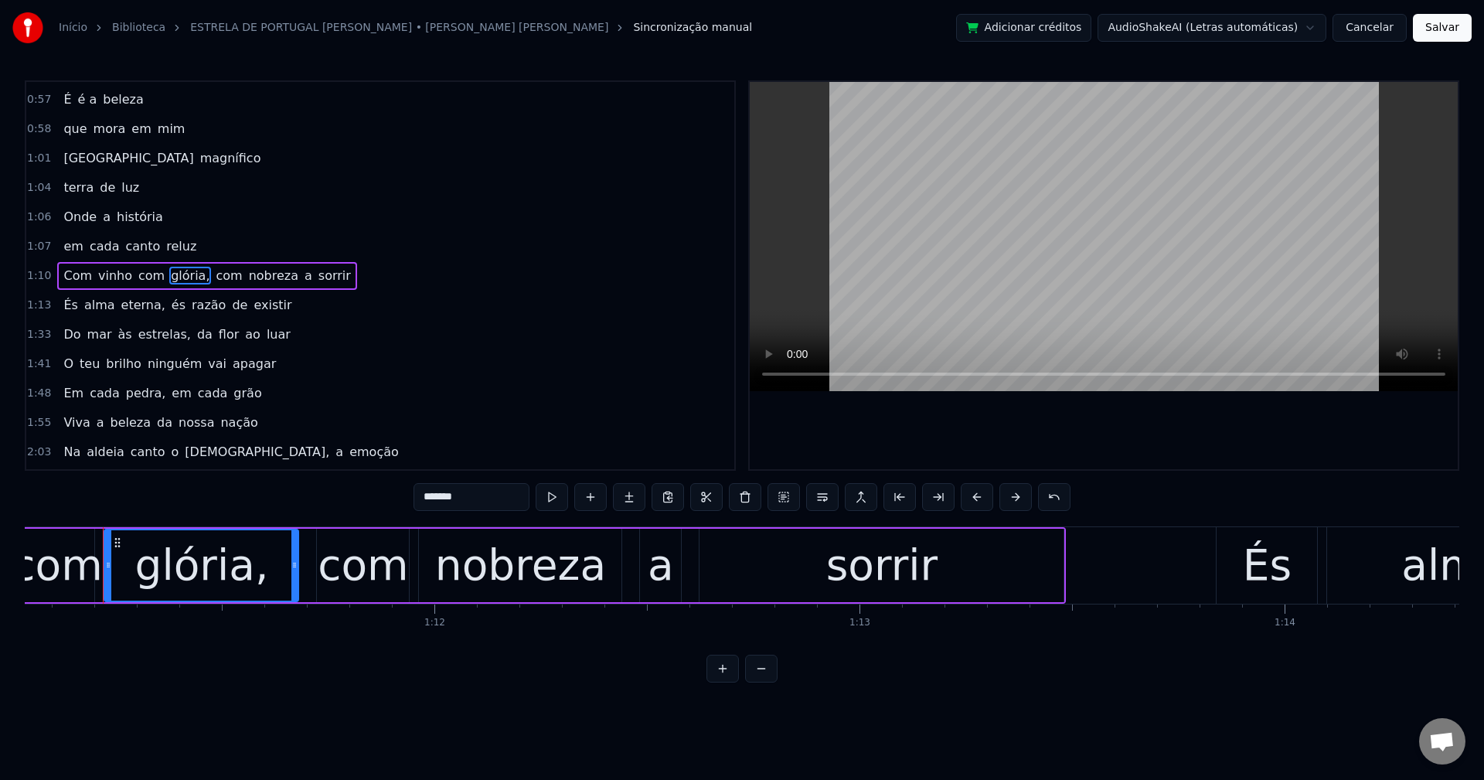
click at [475, 492] on input "*******" at bounding box center [472, 497] width 116 height 28
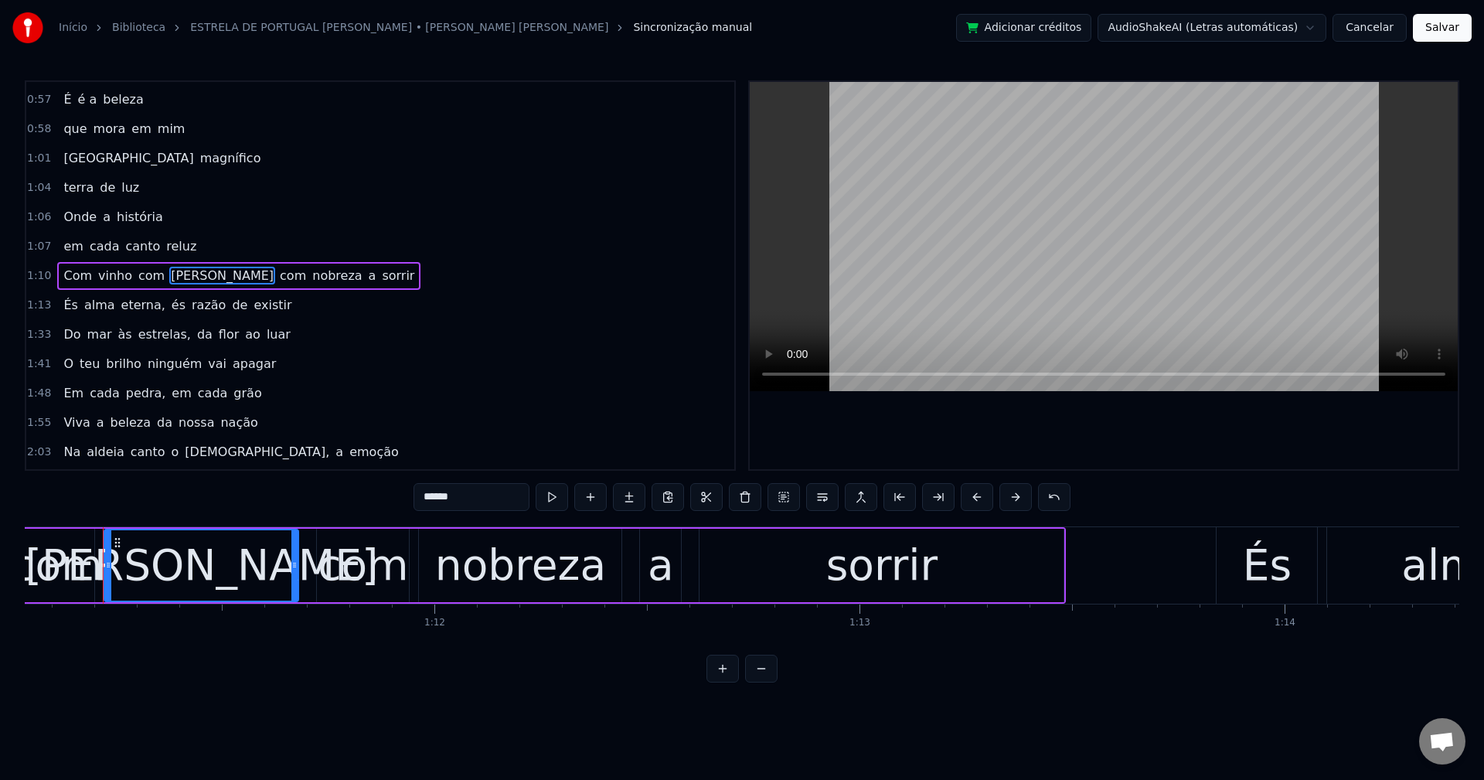
click at [278, 279] on span "com" at bounding box center [292, 276] width 29 height 18
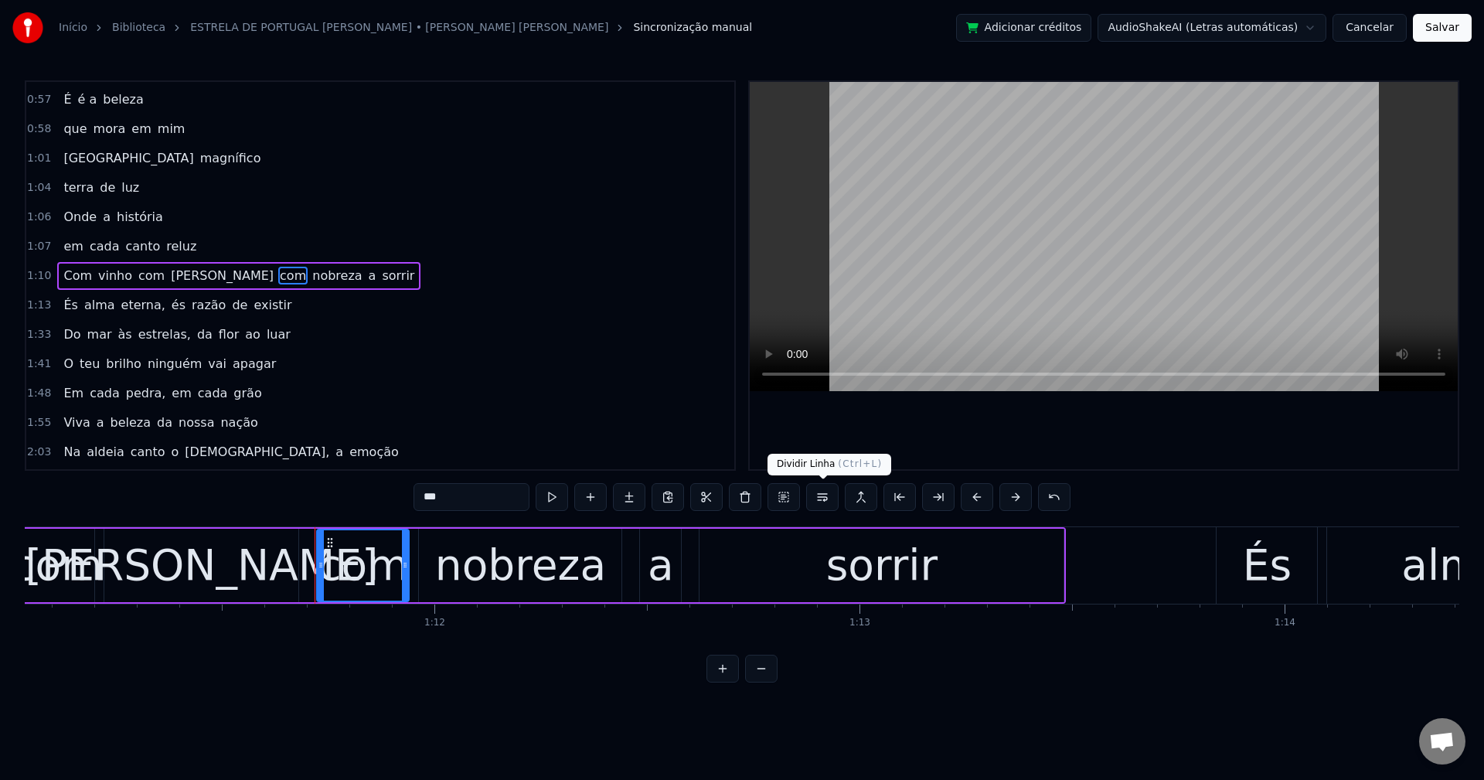
click at [818, 495] on button at bounding box center [822, 497] width 32 height 28
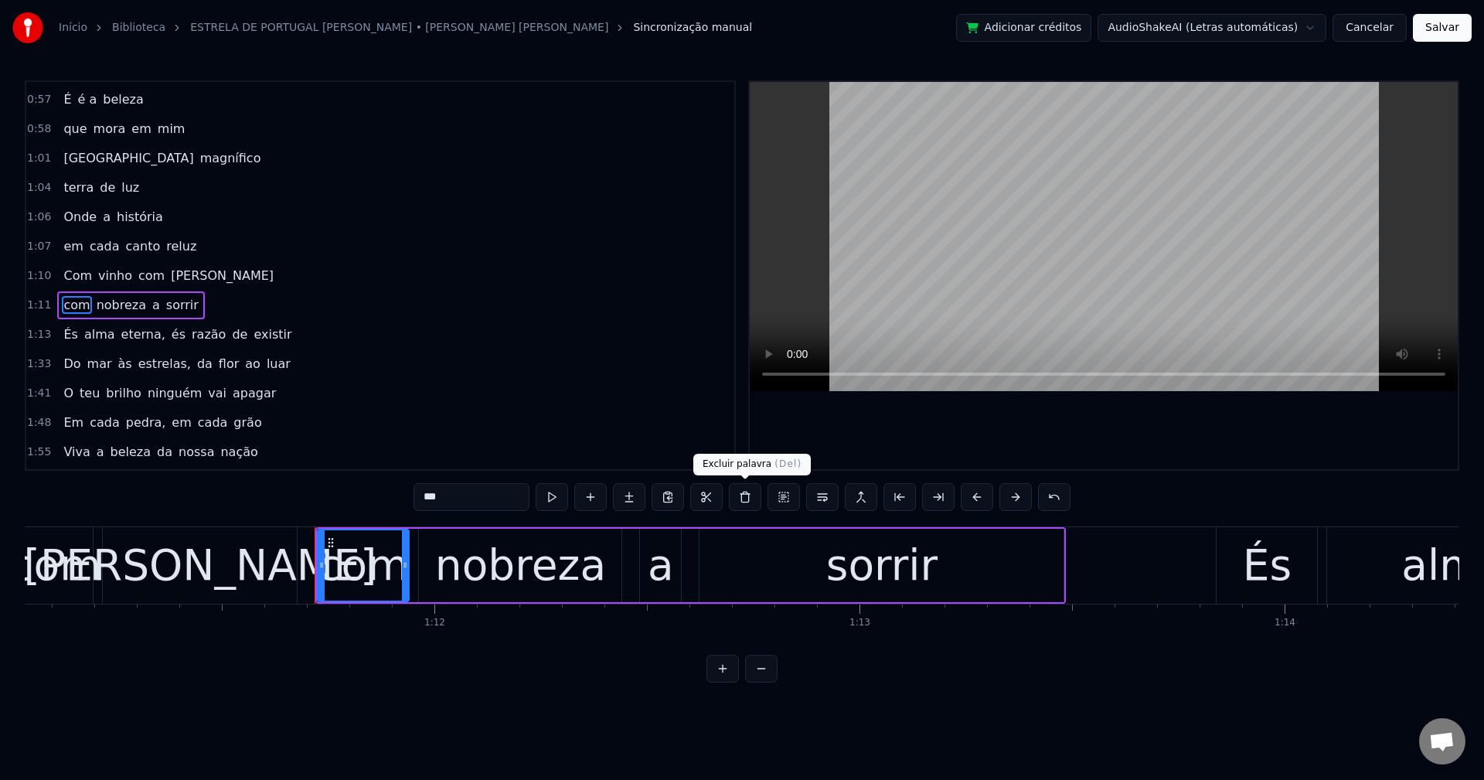
scroll to position [438, 0]
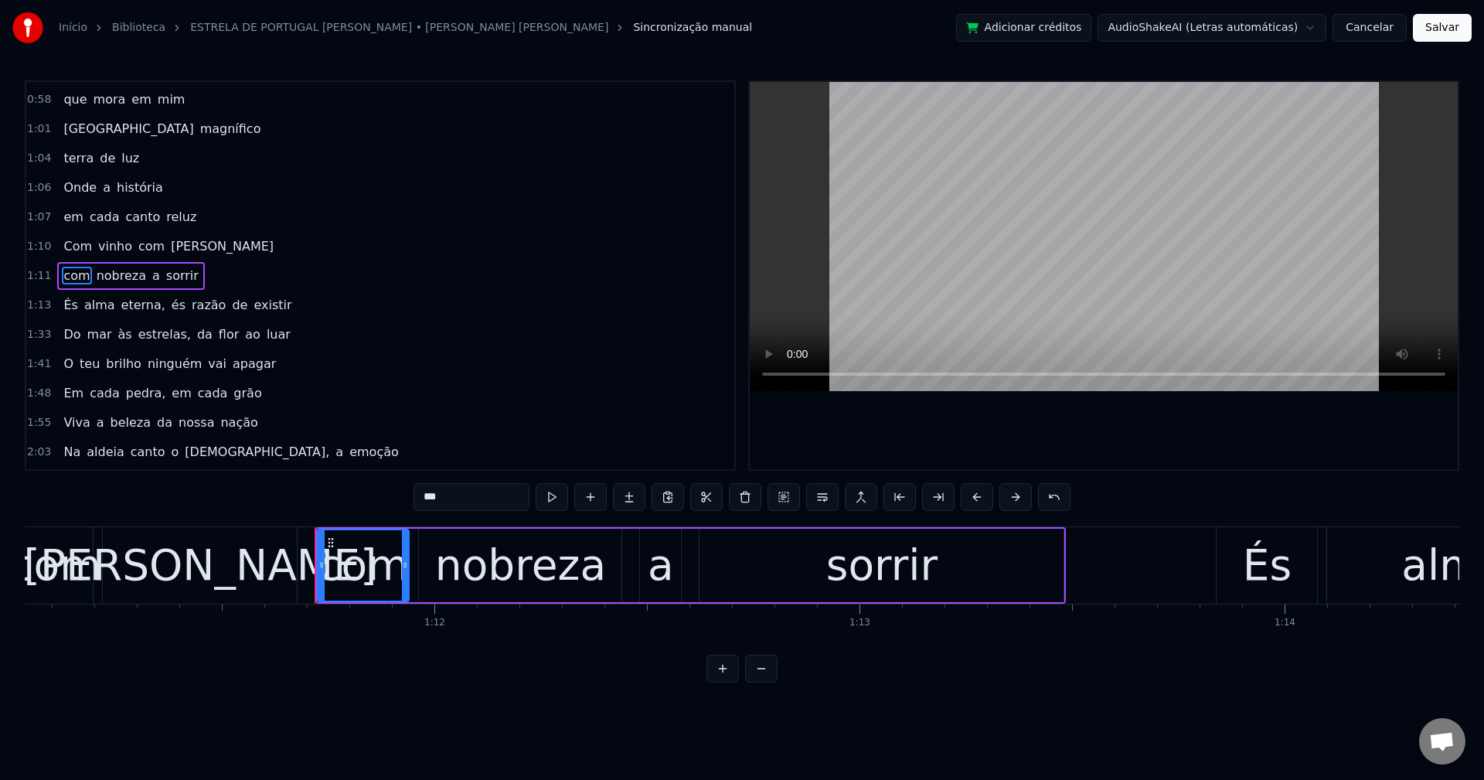
click at [126, 307] on span "eterna," at bounding box center [143, 305] width 47 height 18
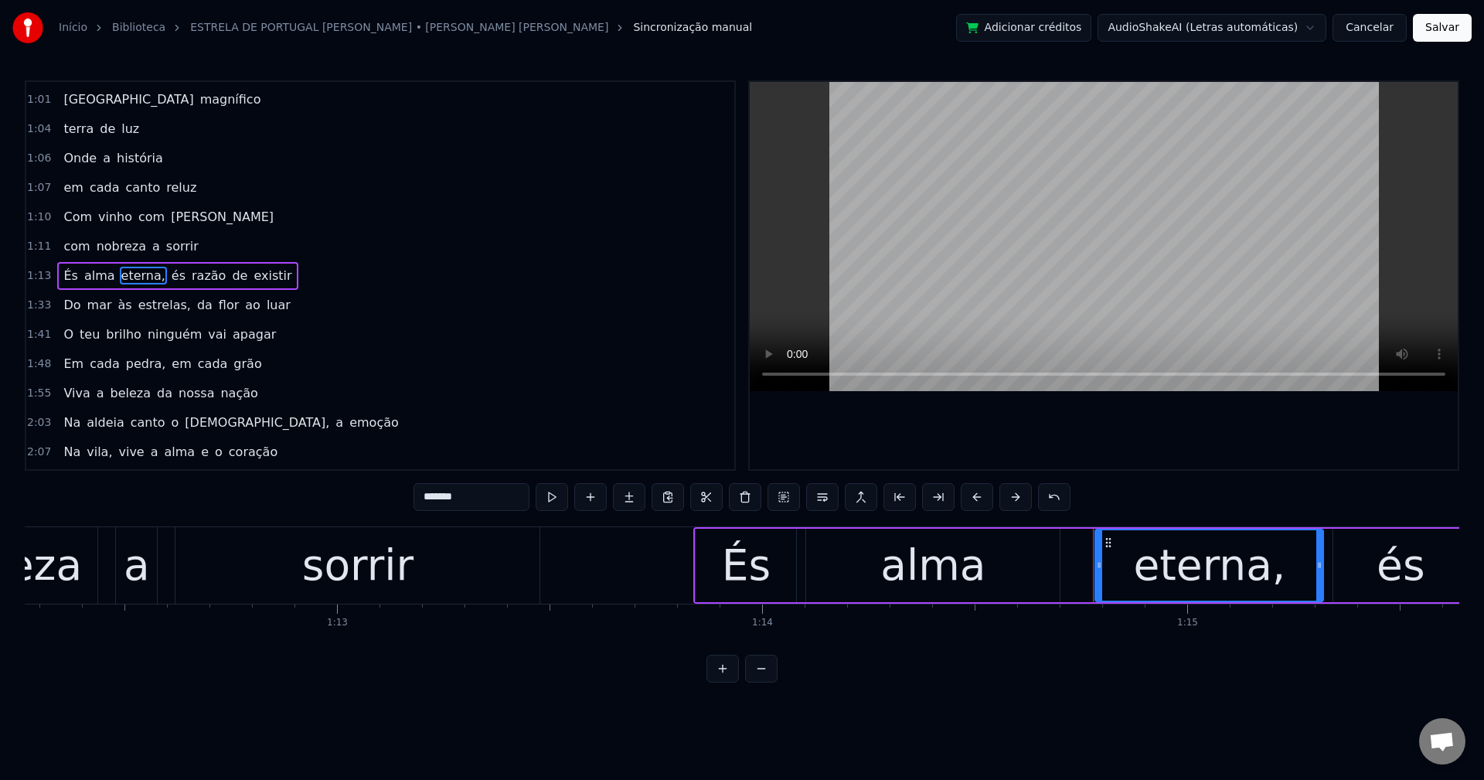
click at [478, 498] on input "*******" at bounding box center [472, 497] width 116 height 28
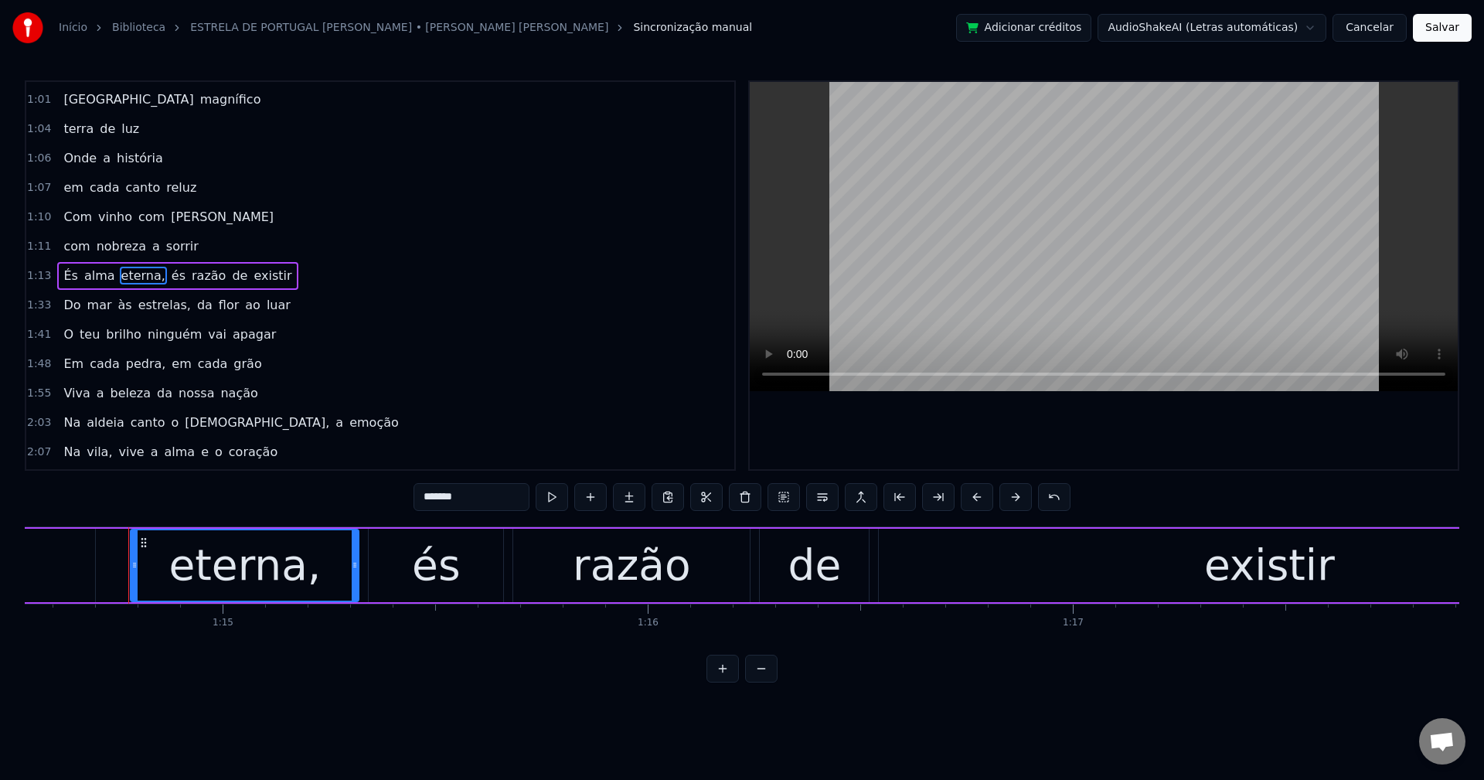
scroll to position [0, 31714]
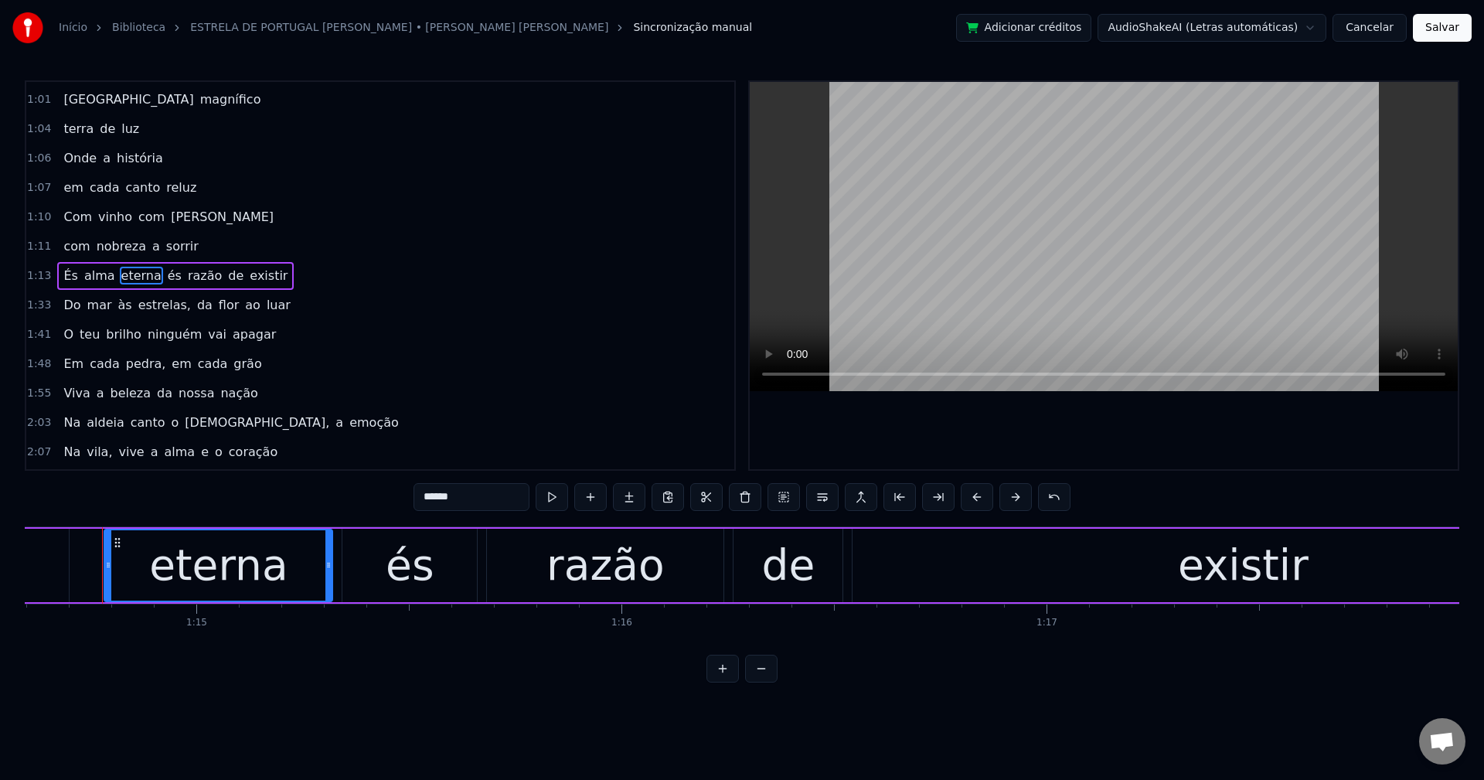
click at [166, 271] on span "és" at bounding box center [174, 276] width 17 height 18
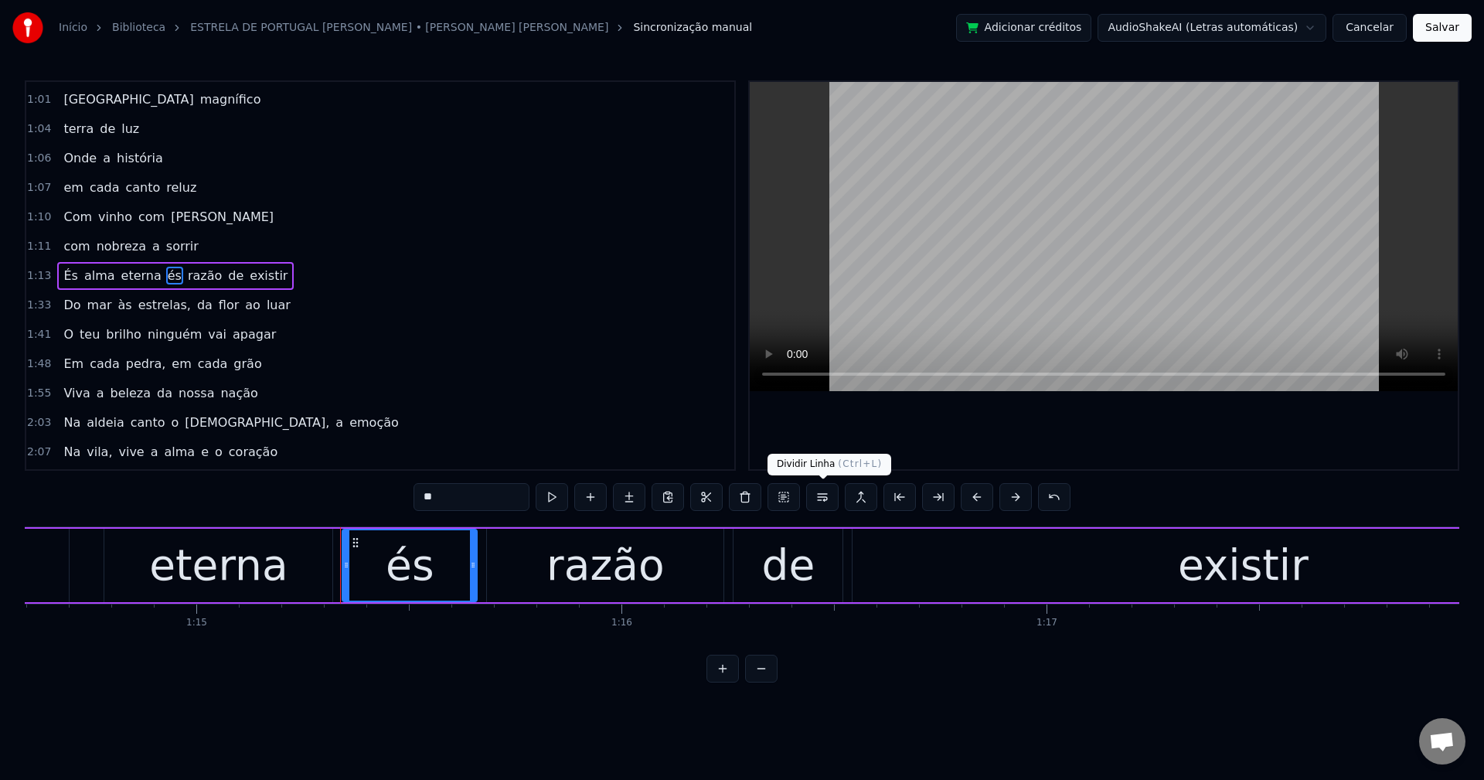
click at [820, 494] on button at bounding box center [822, 497] width 32 height 28
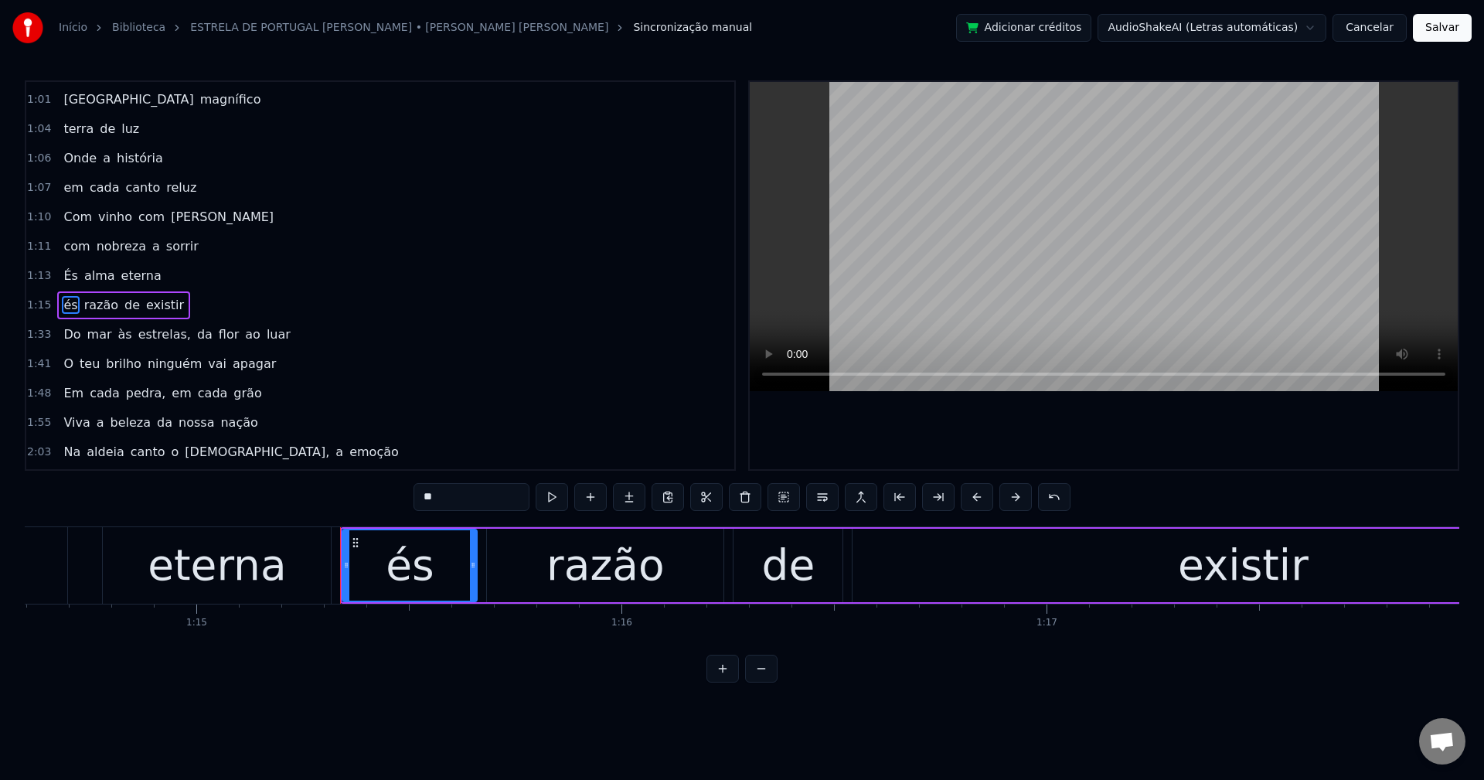
scroll to position [496, 0]
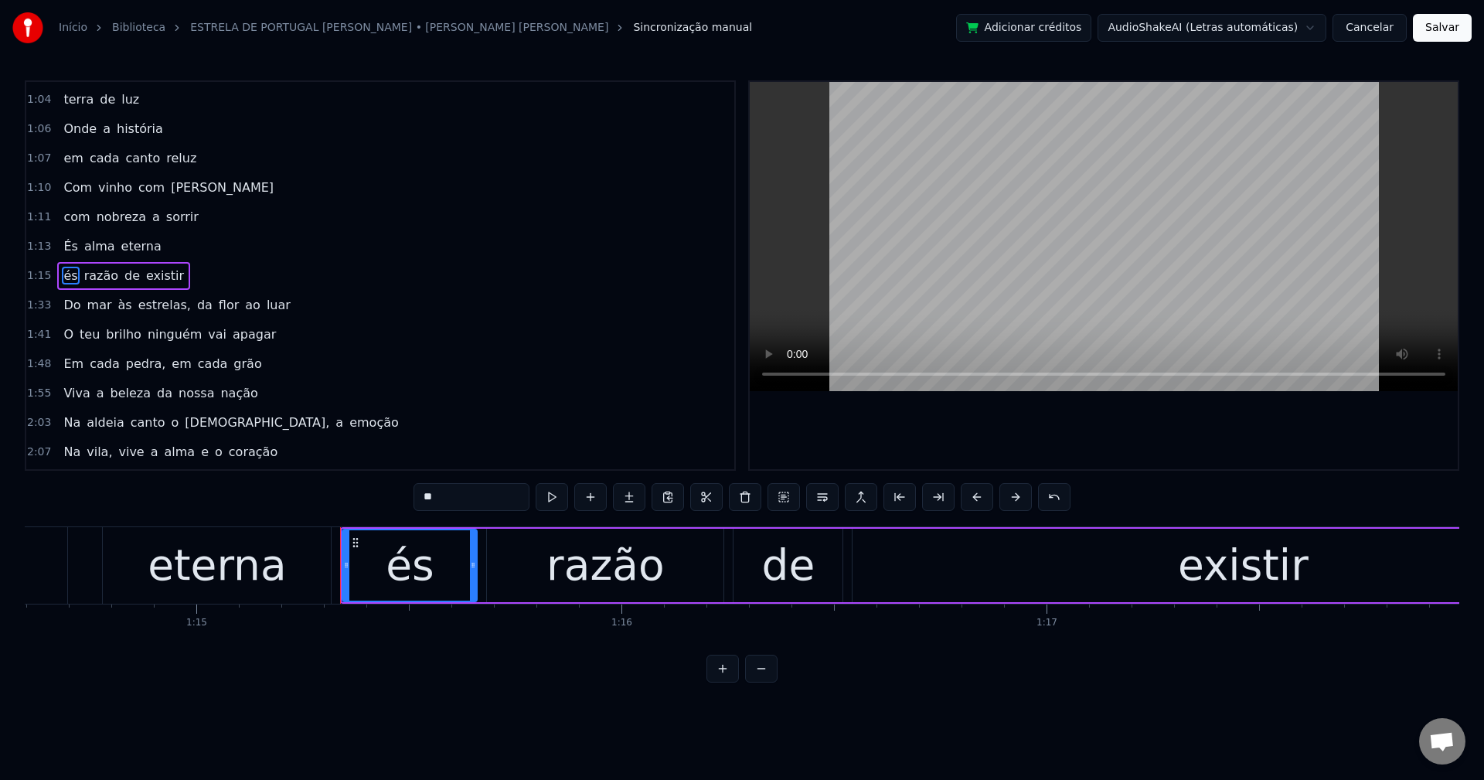
click at [160, 297] on span "estrelas," at bounding box center [165, 305] width 56 height 18
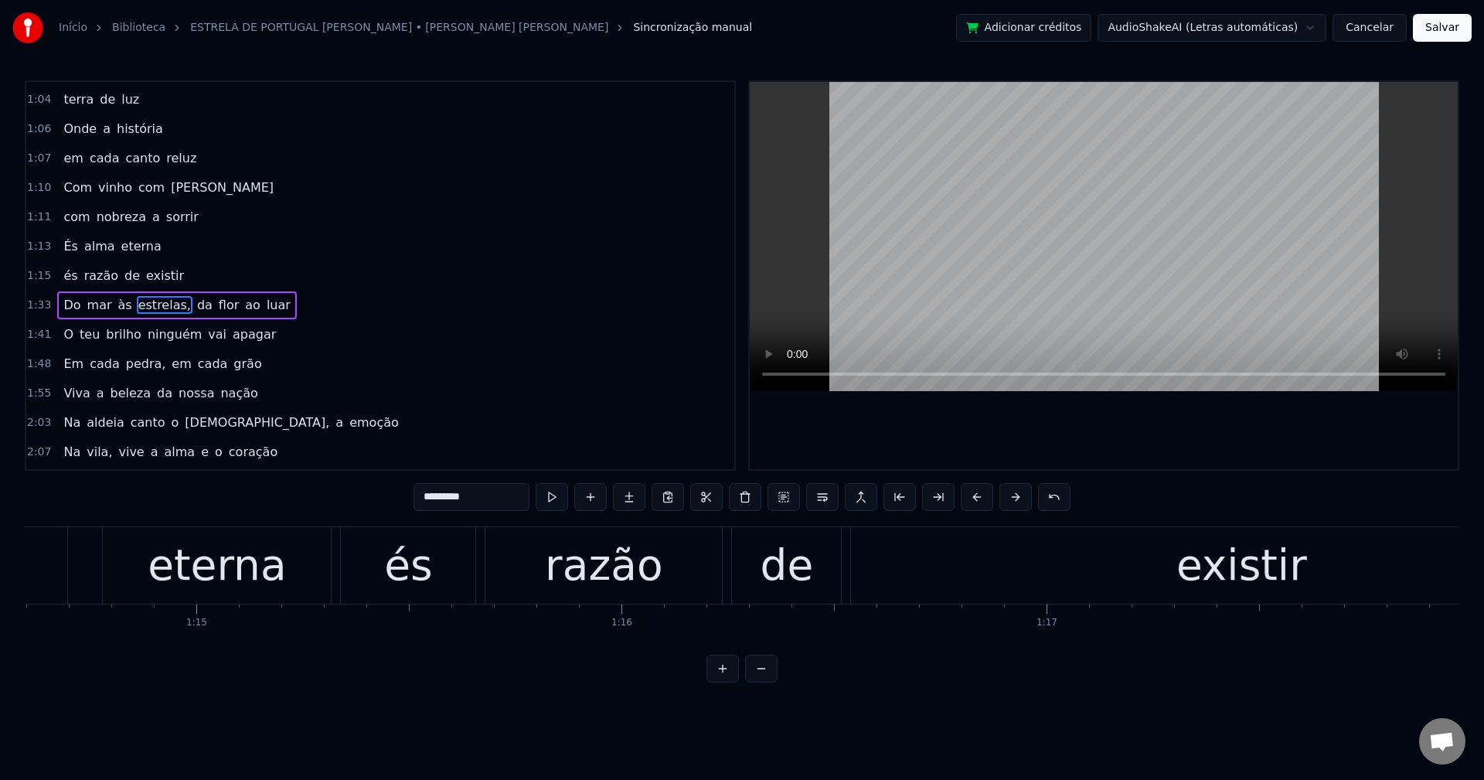
scroll to position [526, 0]
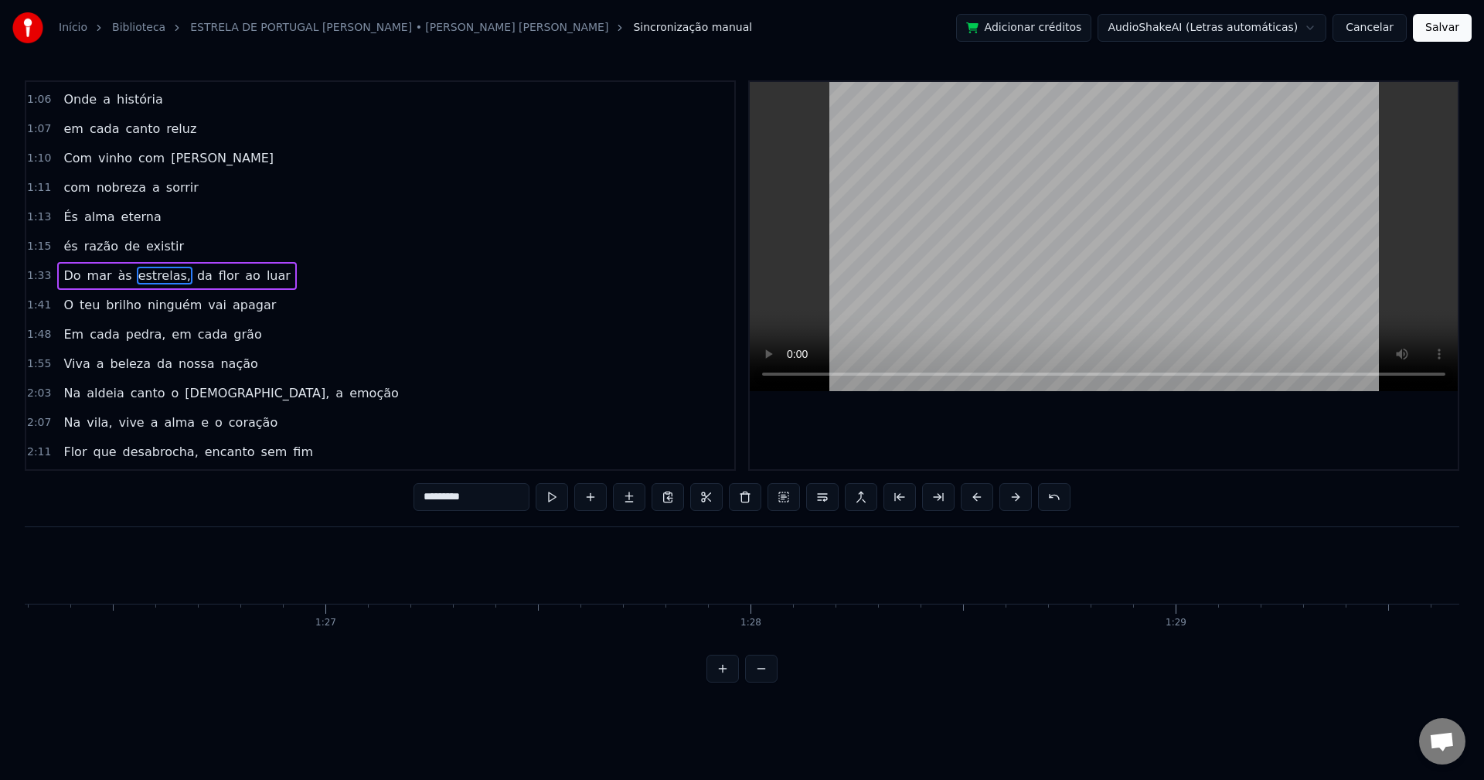
drag, startPoint x: 459, startPoint y: 497, endPoint x: 500, endPoint y: 492, distance: 41.2
click at [459, 496] on input "*********" at bounding box center [472, 497] width 116 height 28
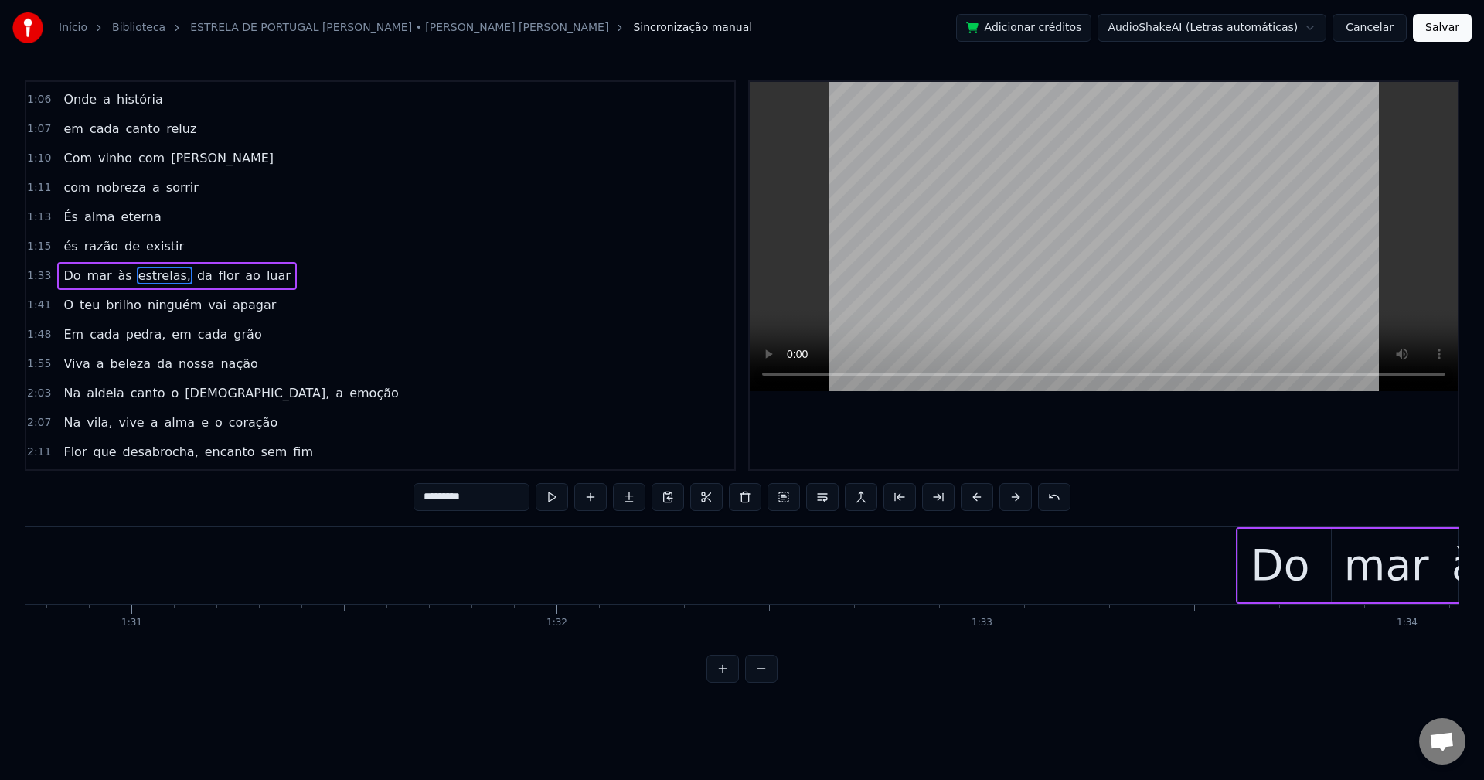
scroll to position [0, 39979]
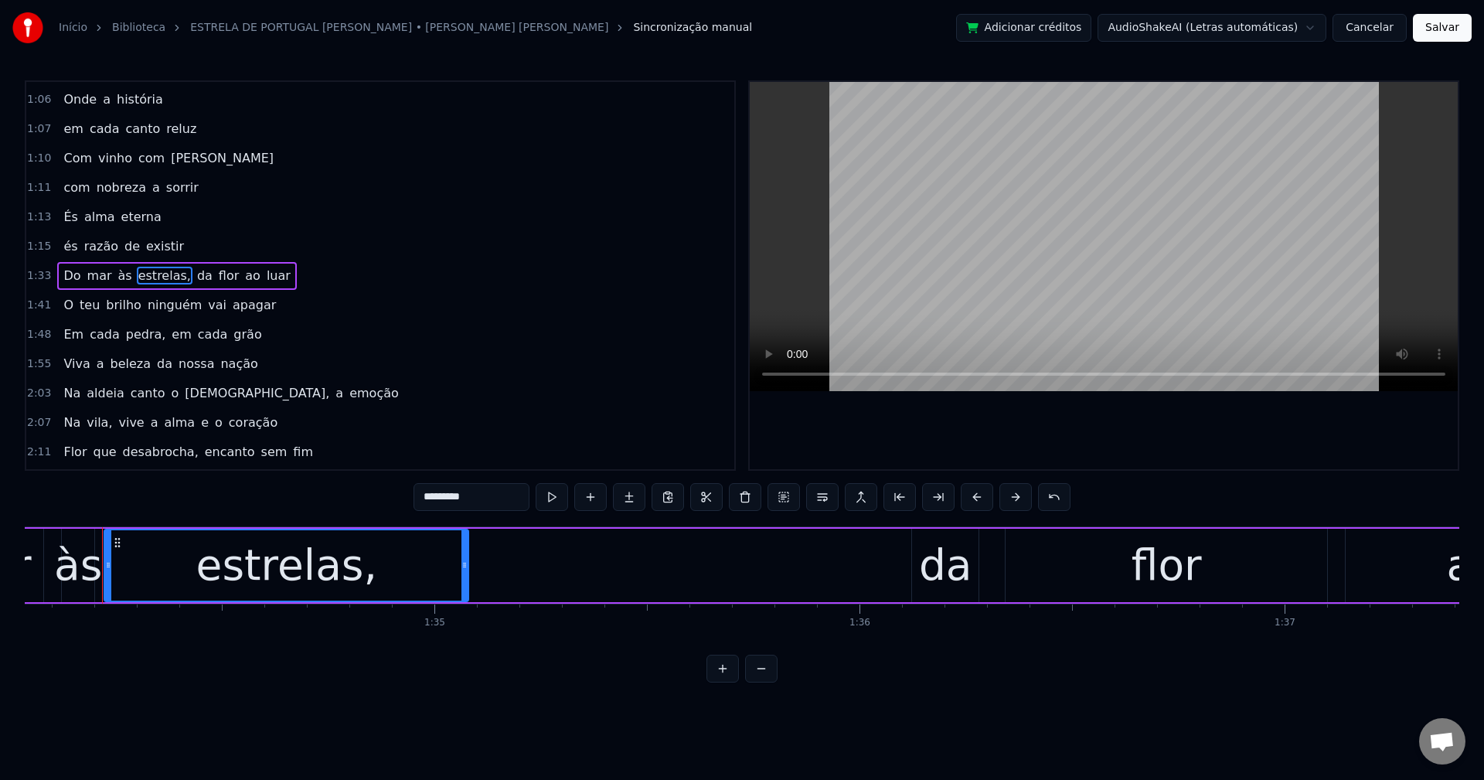
click at [514, 493] on input "*********" at bounding box center [472, 497] width 116 height 28
click at [192, 275] on span "da" at bounding box center [201, 276] width 19 height 18
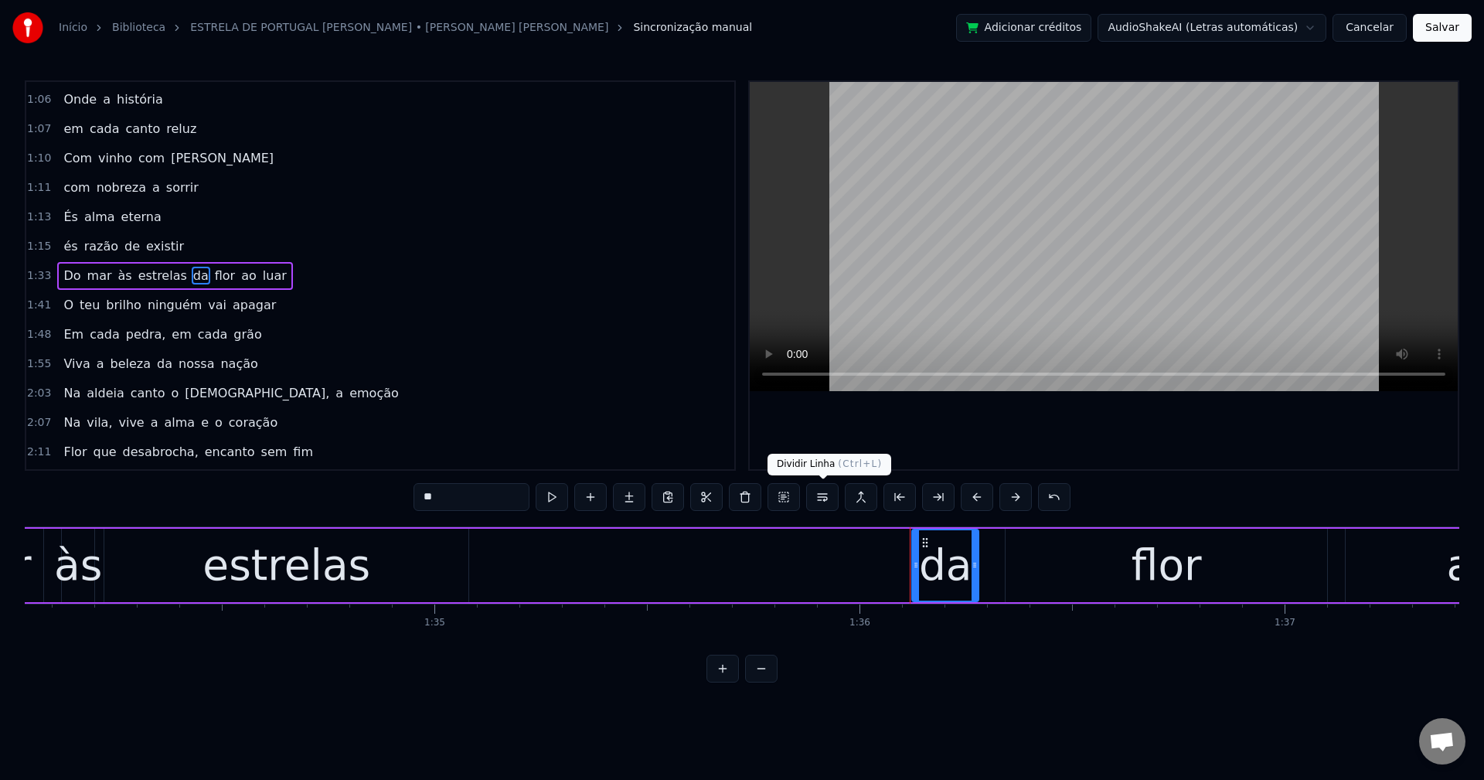
click at [814, 498] on button at bounding box center [822, 497] width 32 height 28
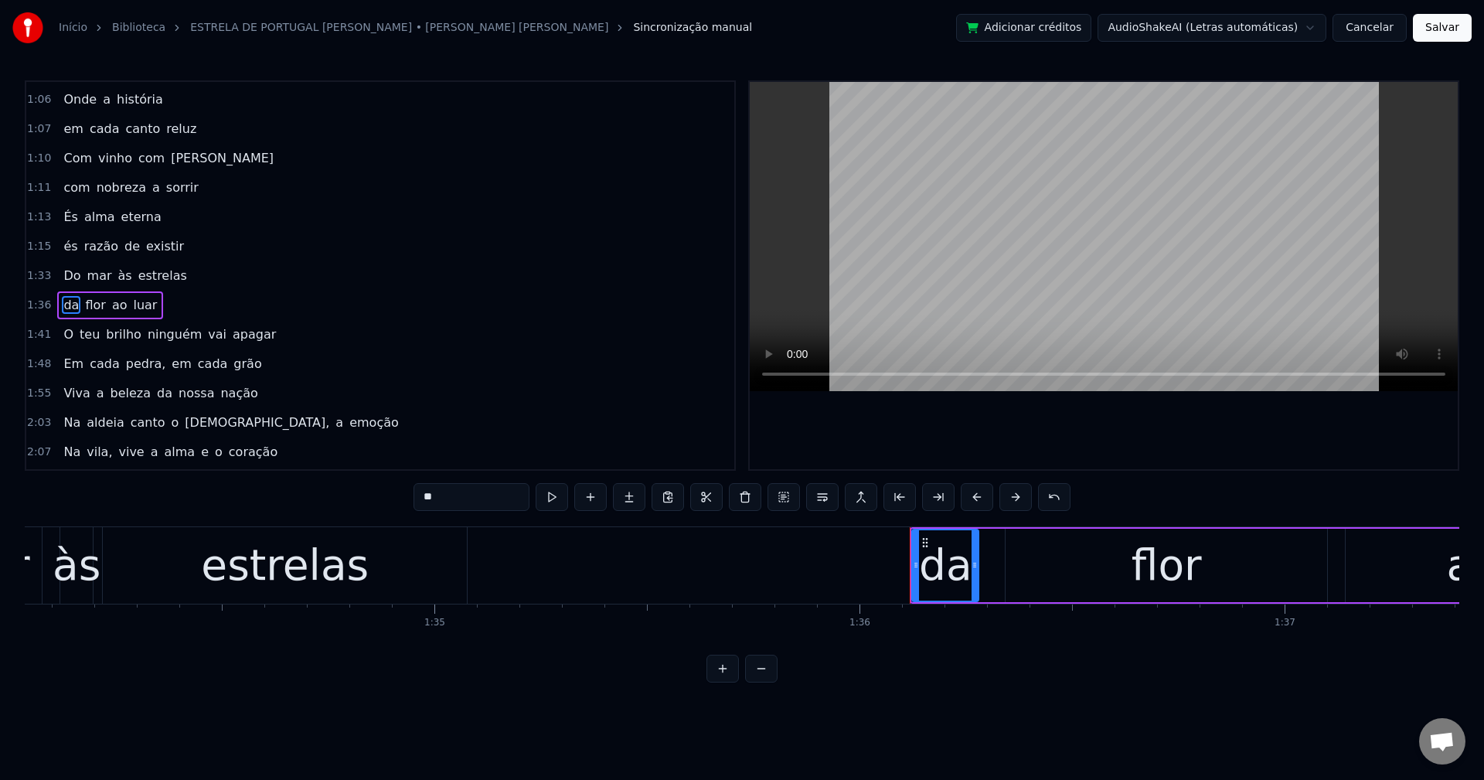
scroll to position [555, 0]
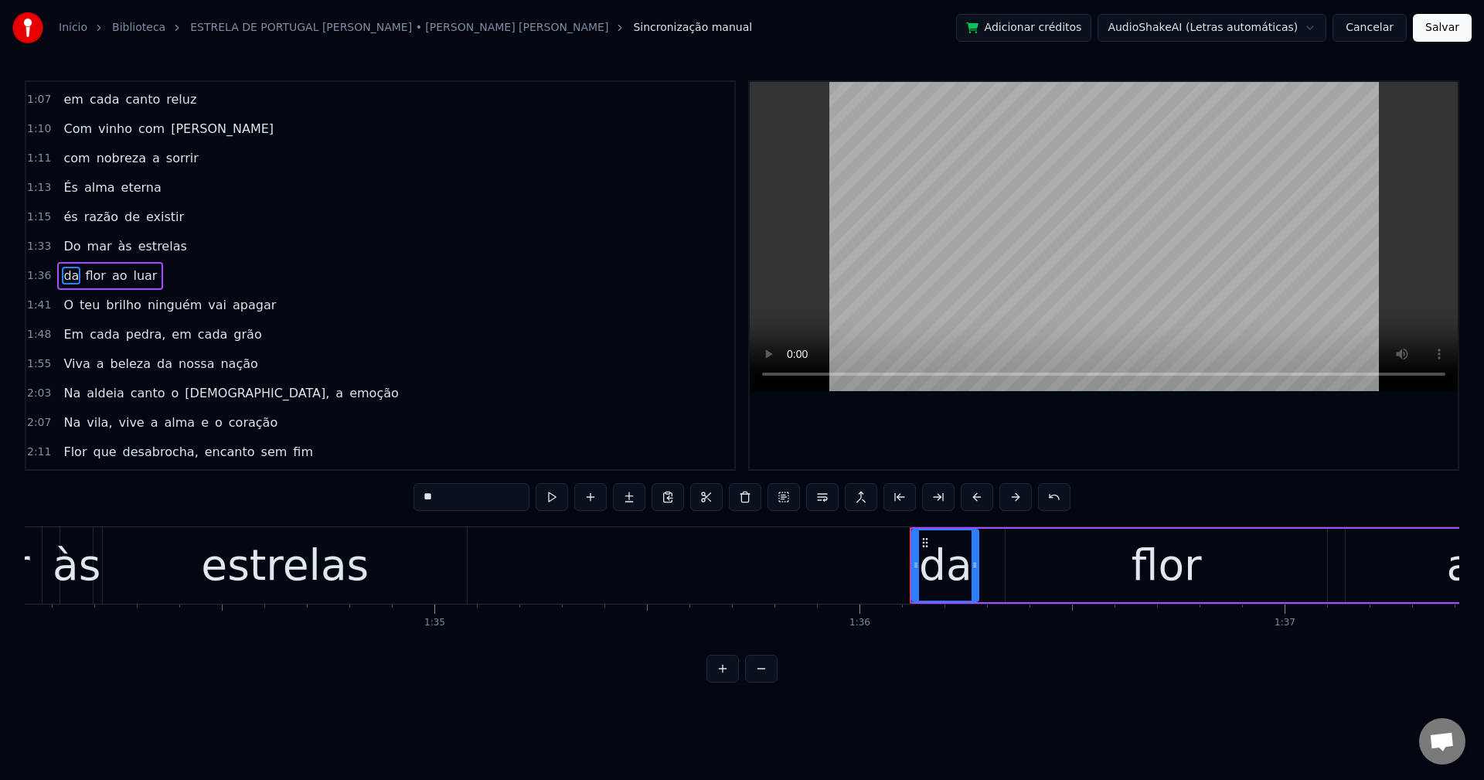
click at [164, 306] on span "ninguém" at bounding box center [174, 305] width 57 height 18
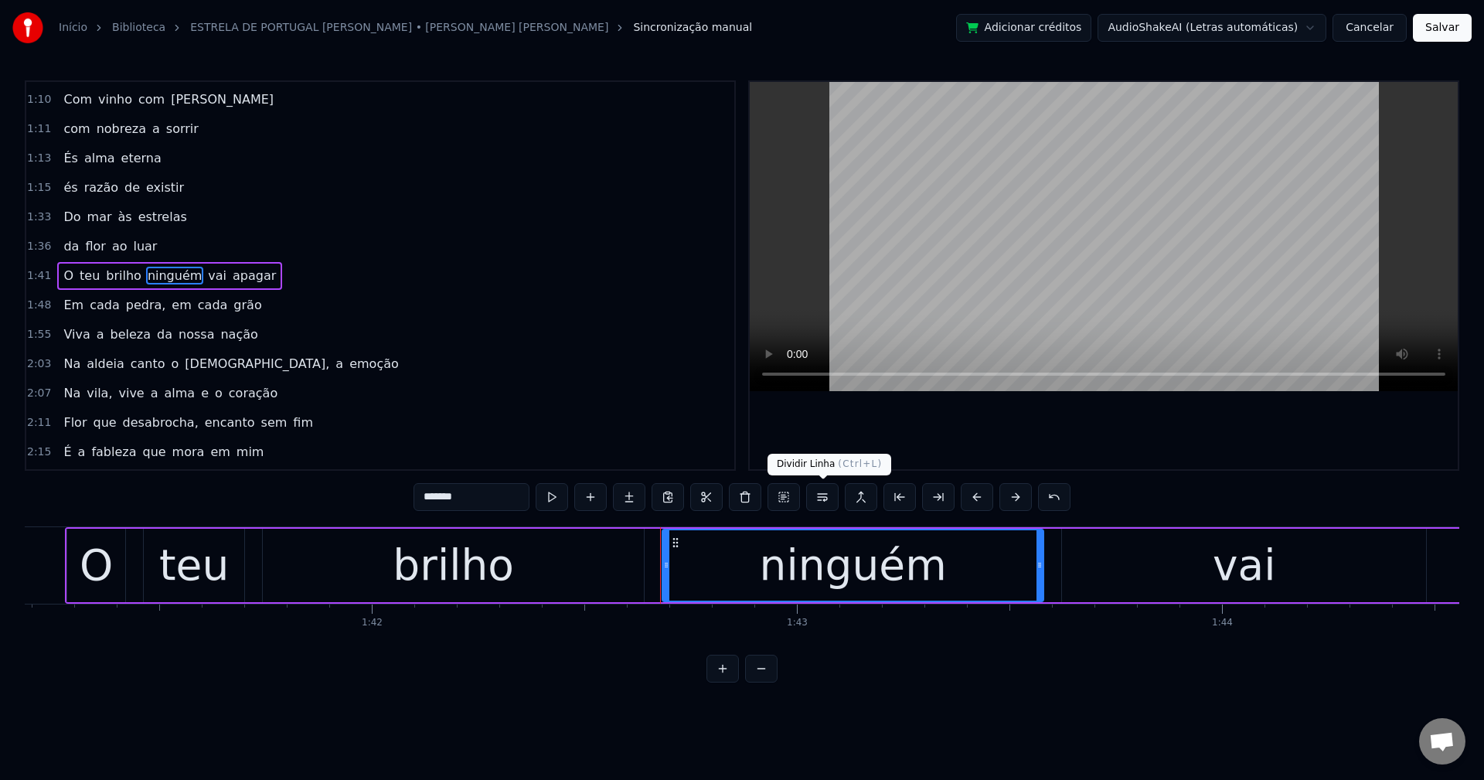
scroll to position [0, 43575]
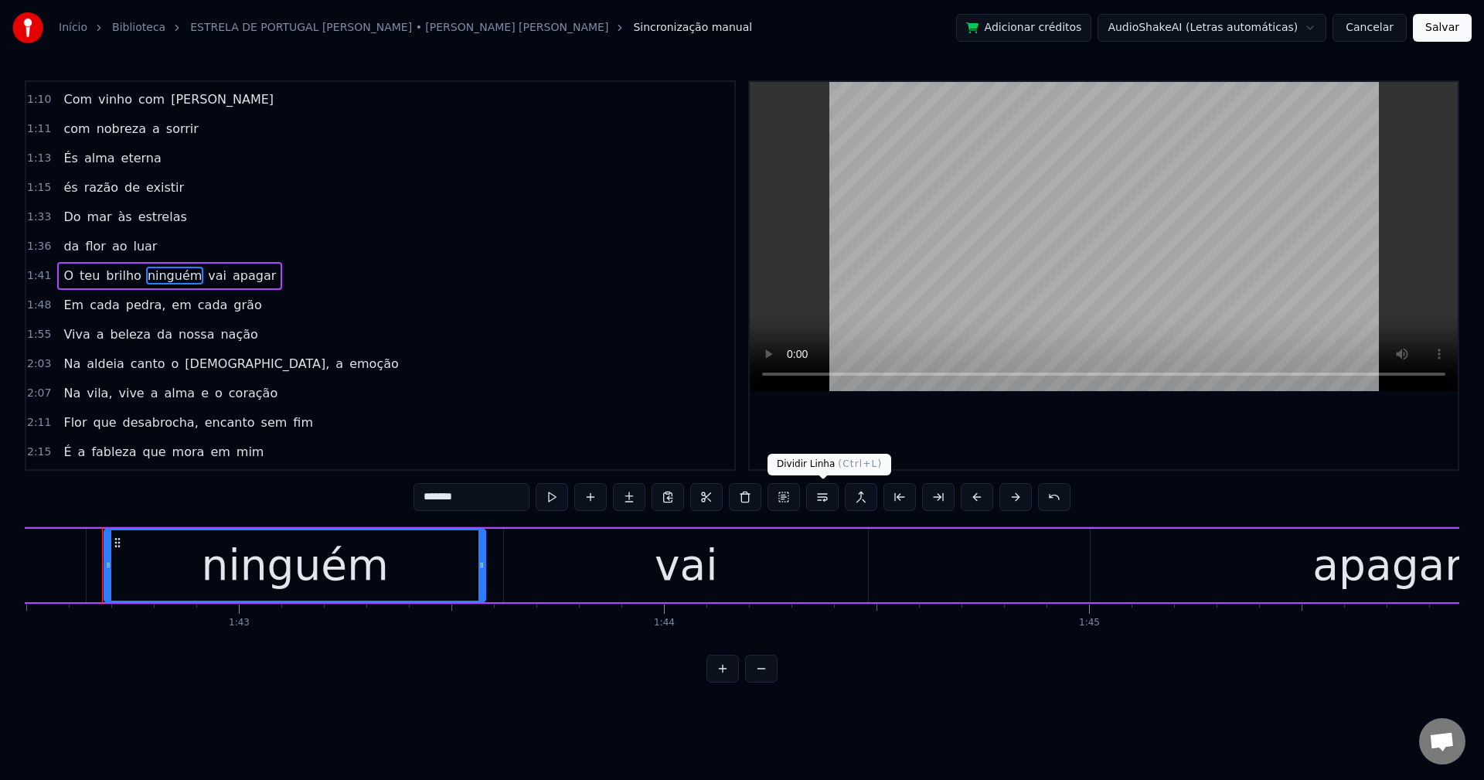
click at [820, 499] on button at bounding box center [822, 497] width 32 height 28
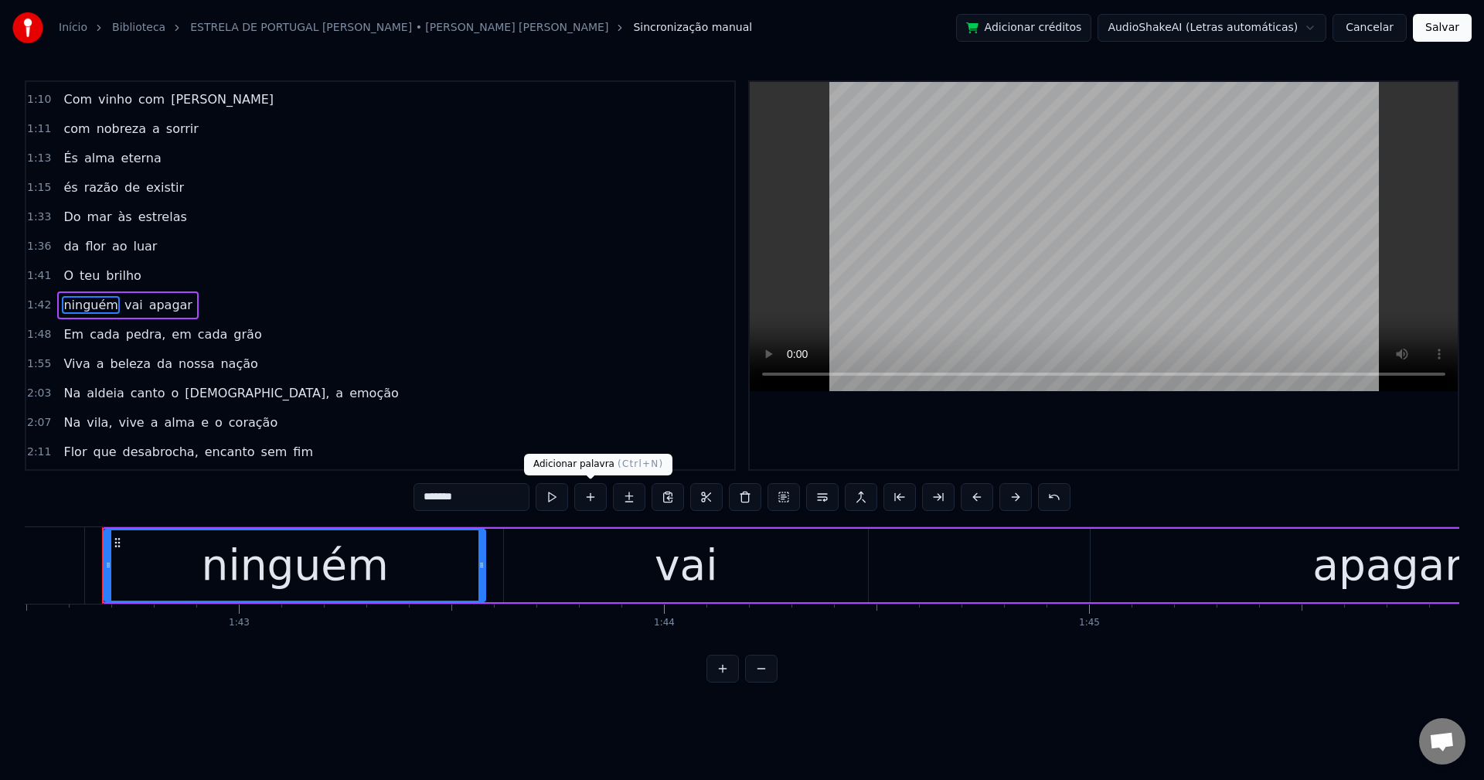
scroll to position [614, 0]
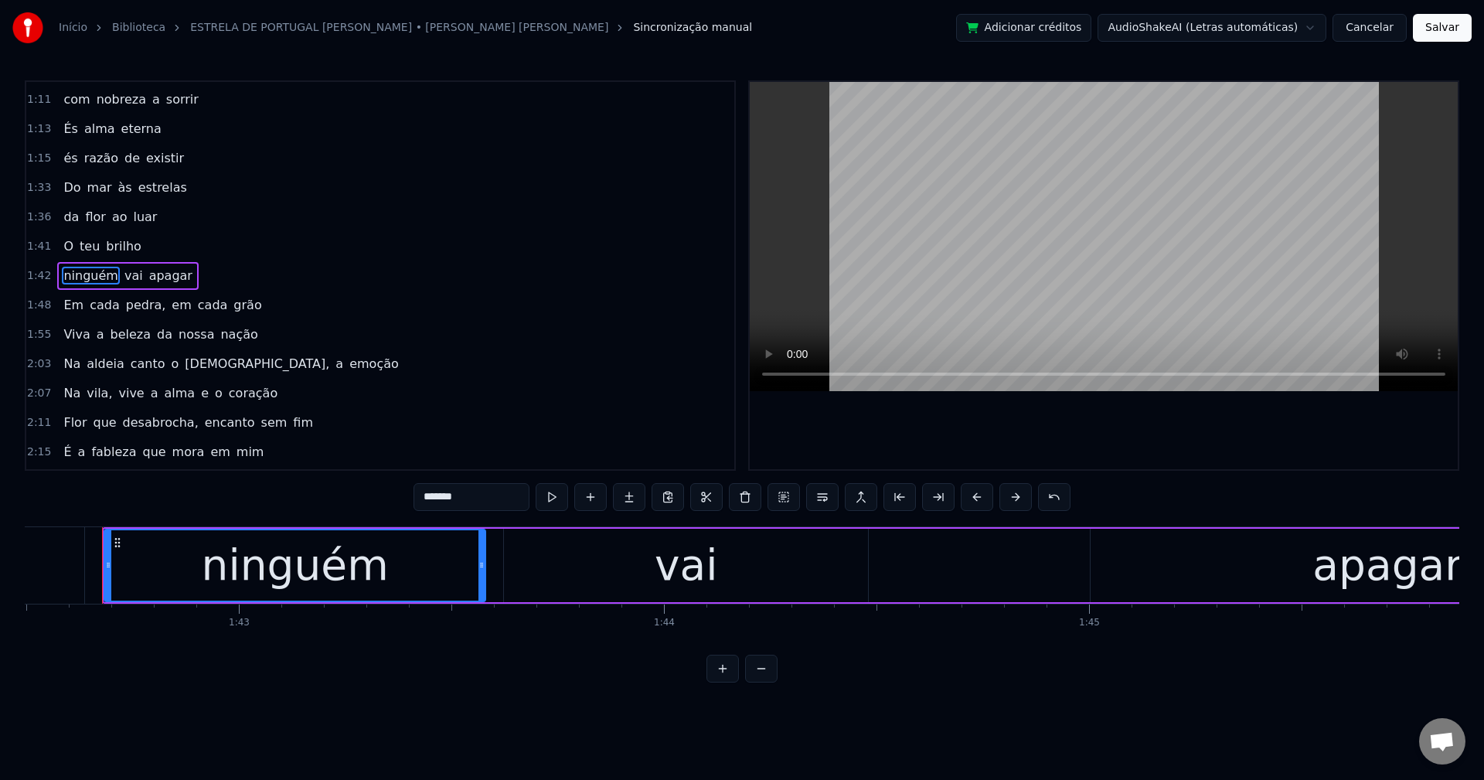
click at [127, 303] on span "pedra," at bounding box center [145, 305] width 43 height 18
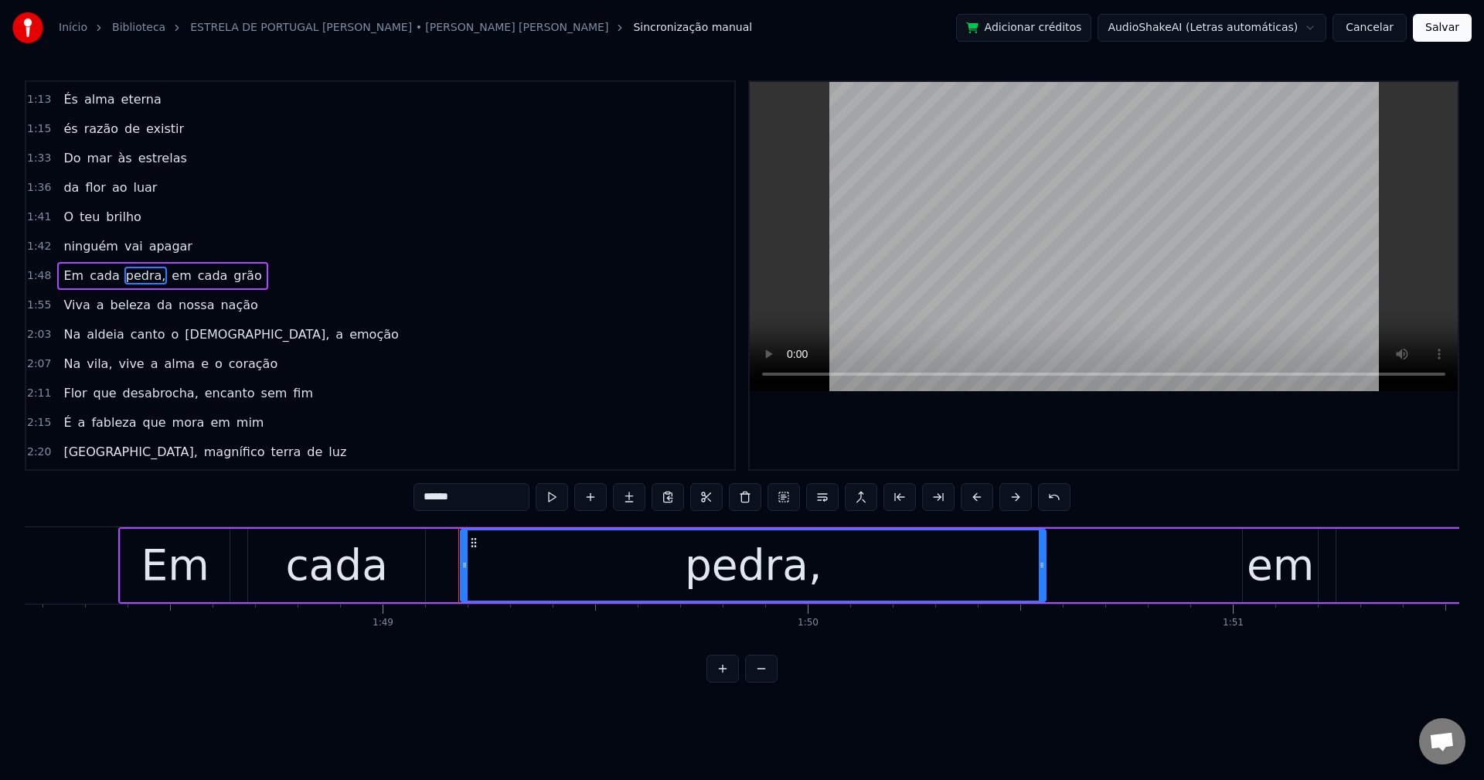
scroll to position [0, 46339]
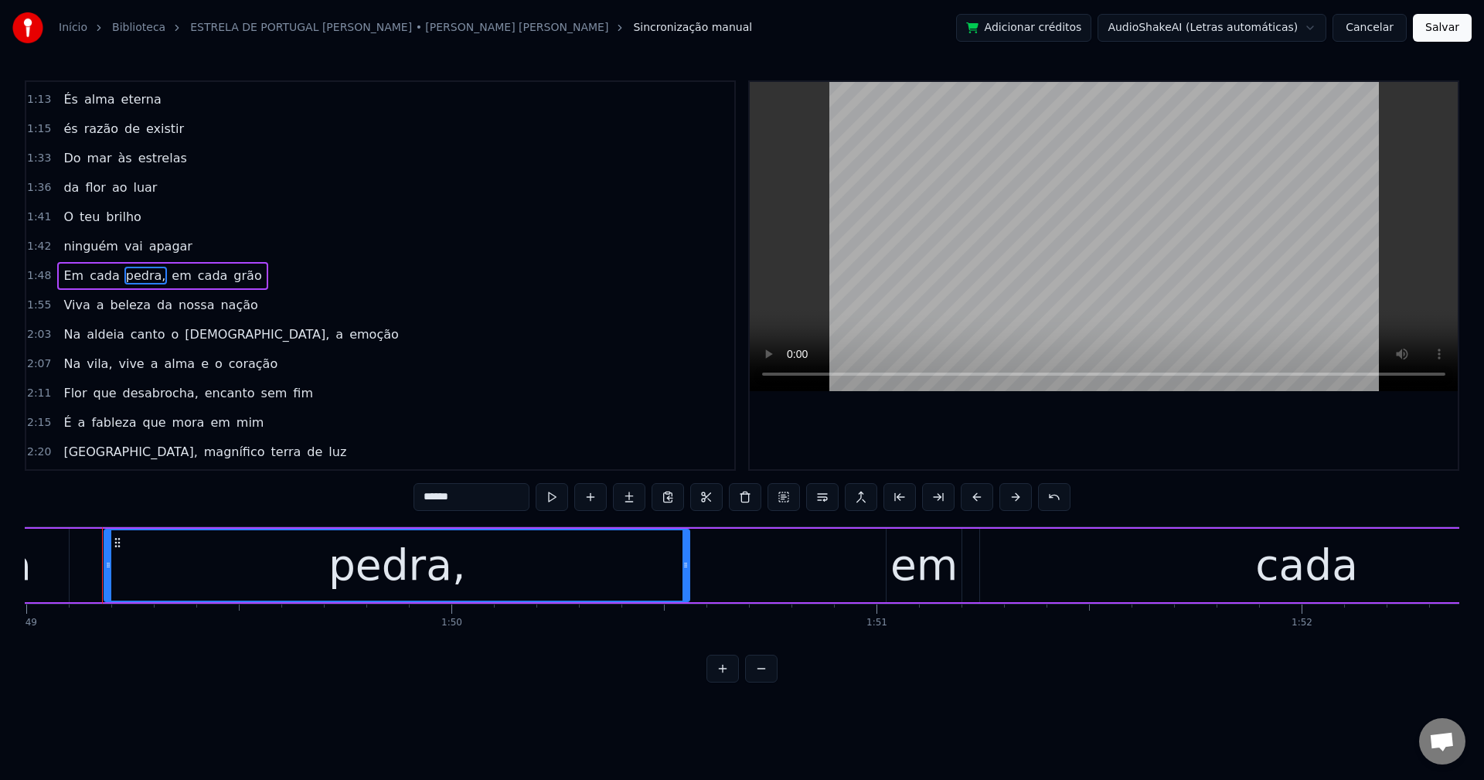
click at [489, 504] on input "******" at bounding box center [472, 497] width 116 height 28
click at [166, 275] on span "em" at bounding box center [177, 276] width 22 height 18
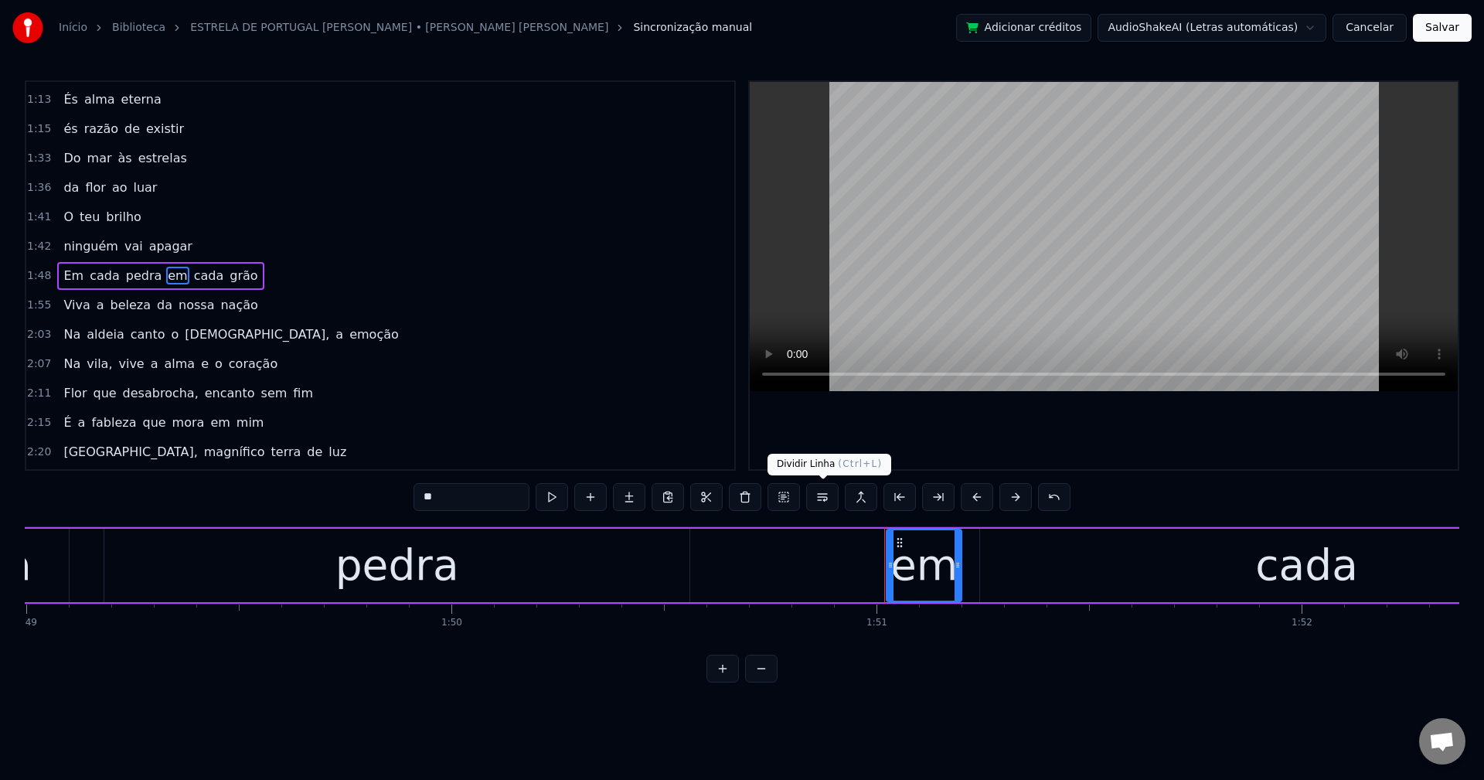
click at [829, 499] on button at bounding box center [822, 497] width 32 height 28
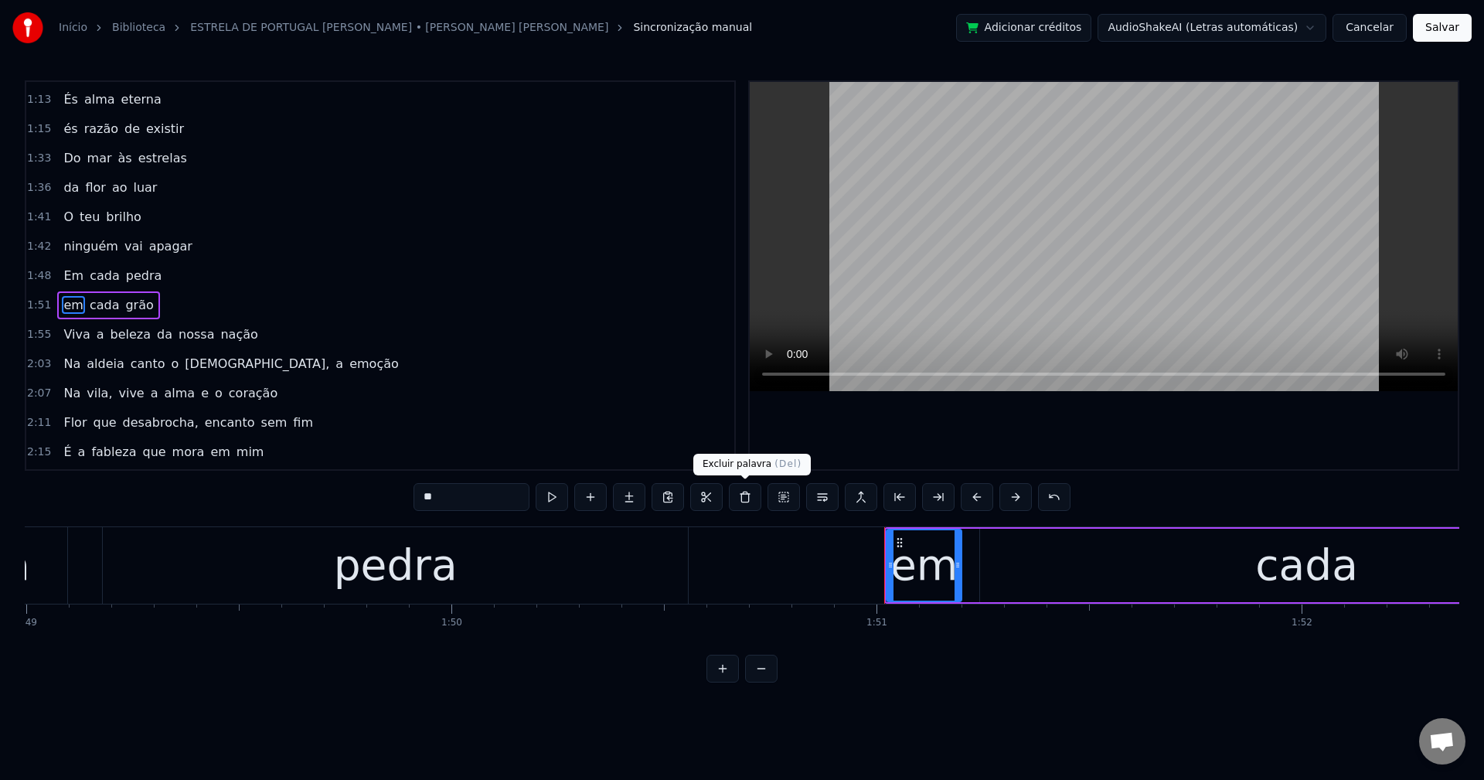
scroll to position [672, 0]
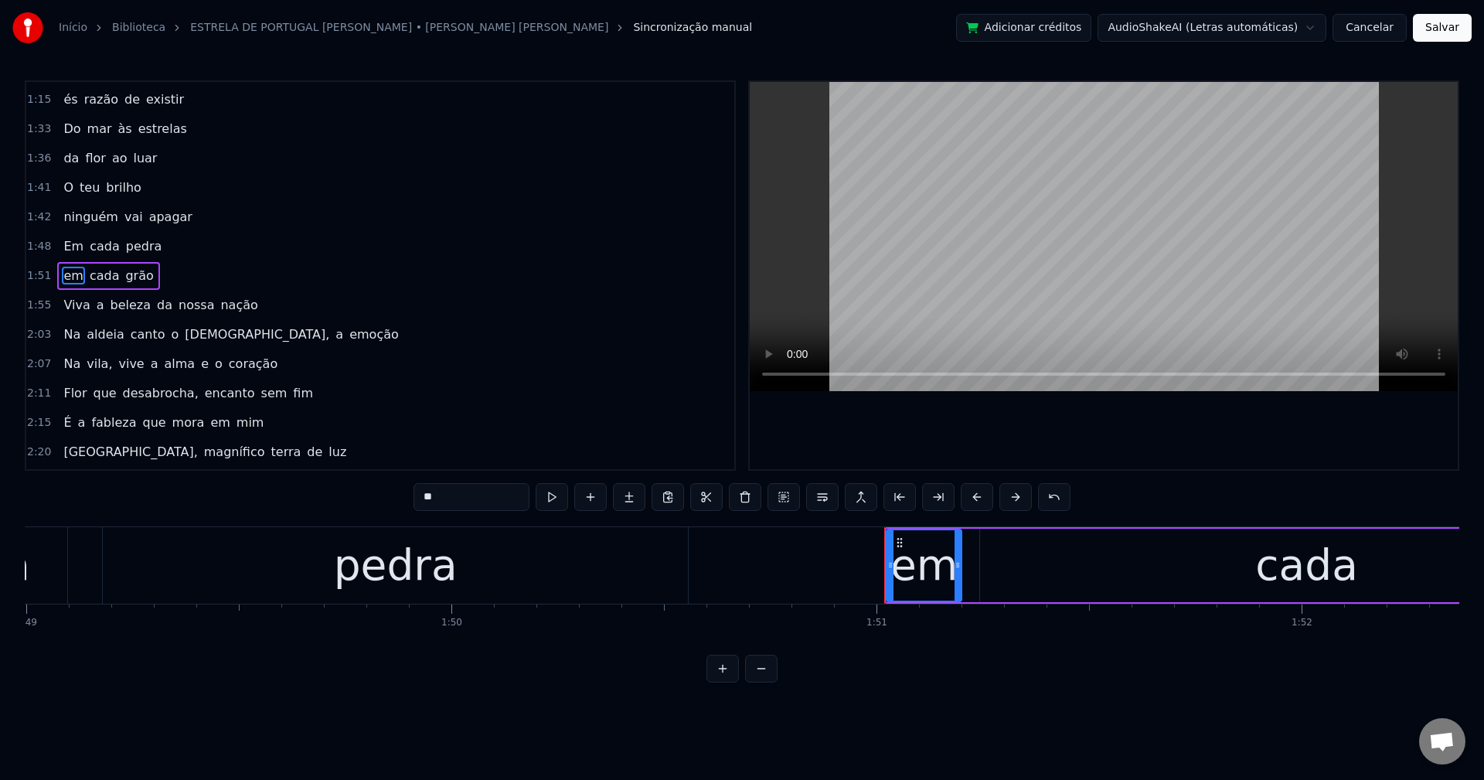
click at [155, 311] on span "da" at bounding box center [164, 305] width 19 height 18
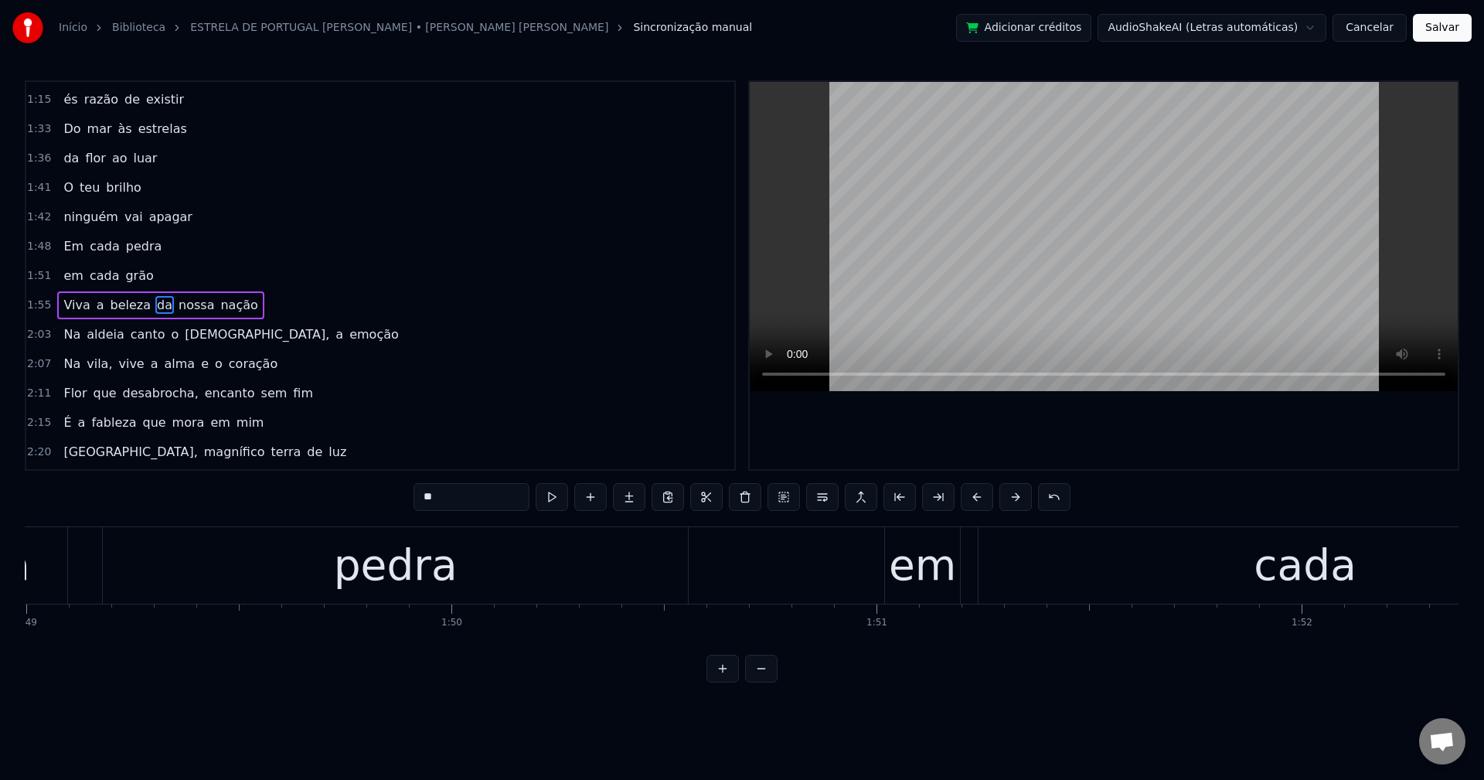
scroll to position [702, 0]
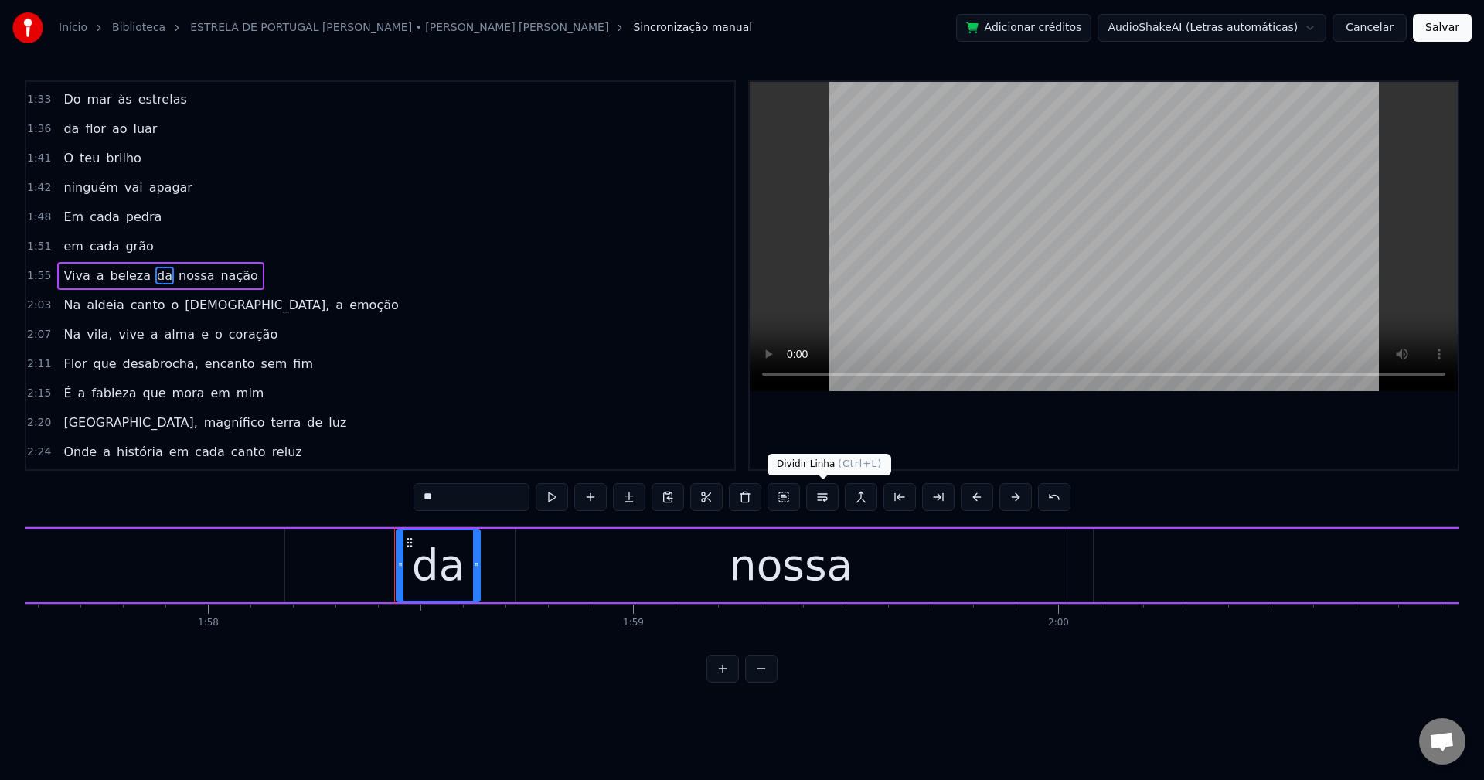
click at [831, 496] on button at bounding box center [822, 497] width 32 height 28
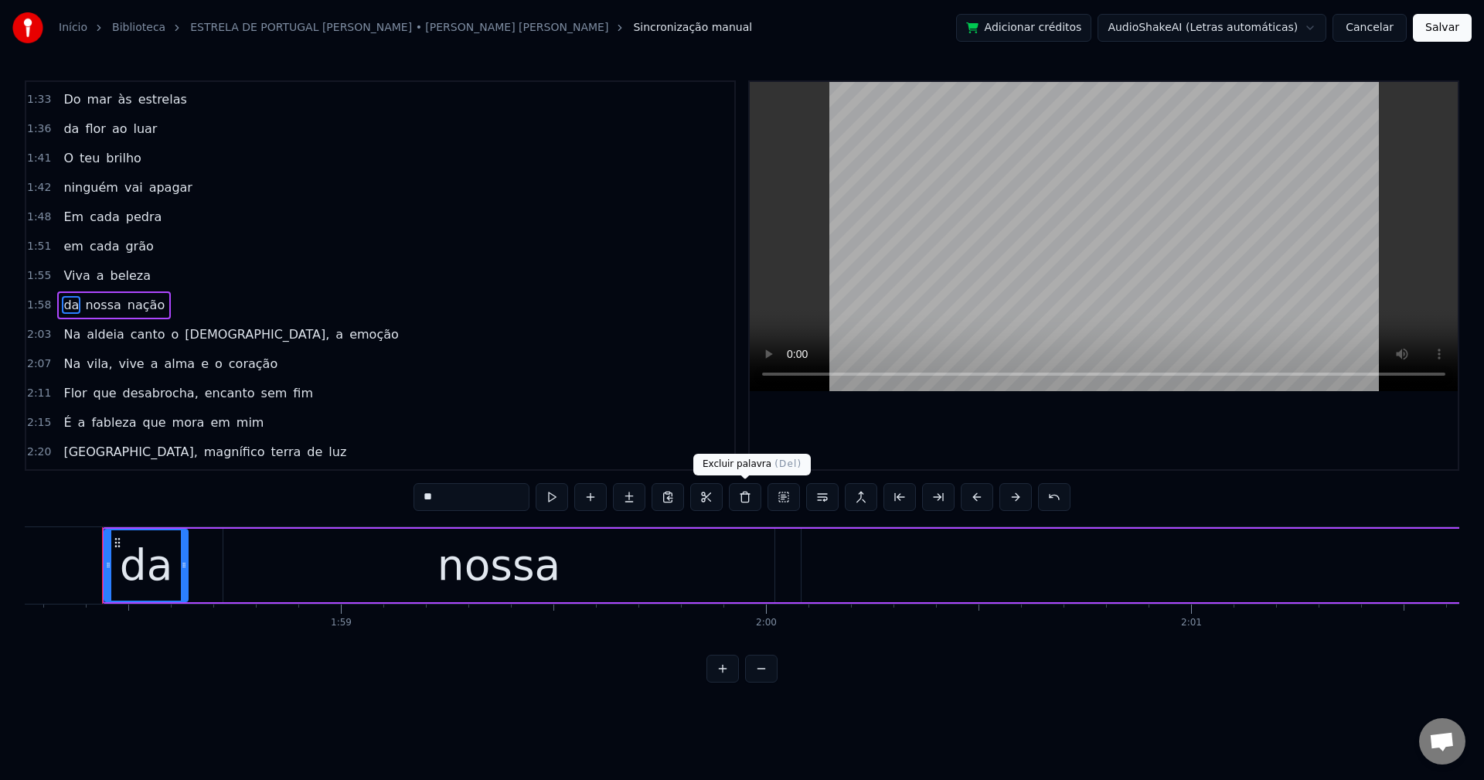
scroll to position [731, 0]
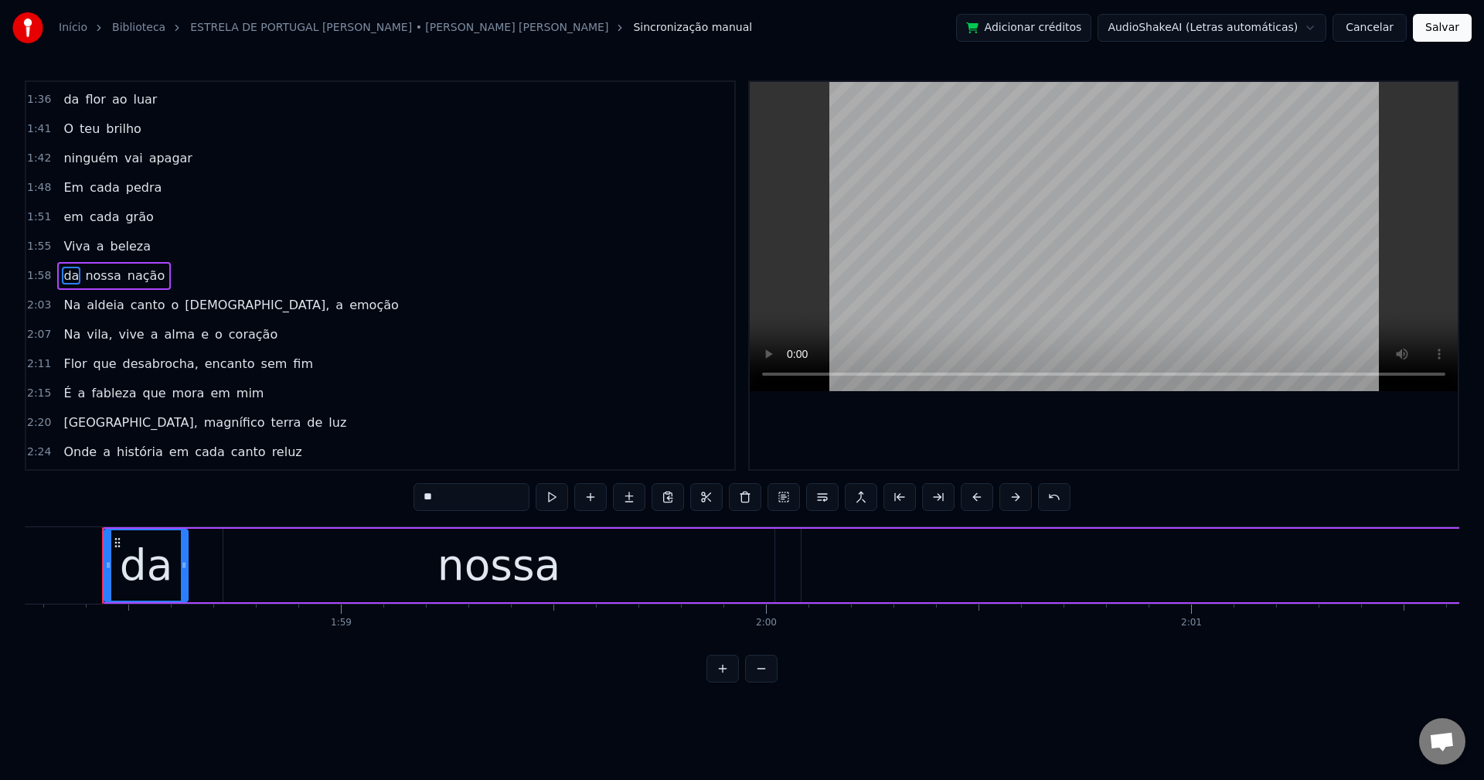
click at [189, 305] on span "fado," at bounding box center [257, 305] width 148 height 18
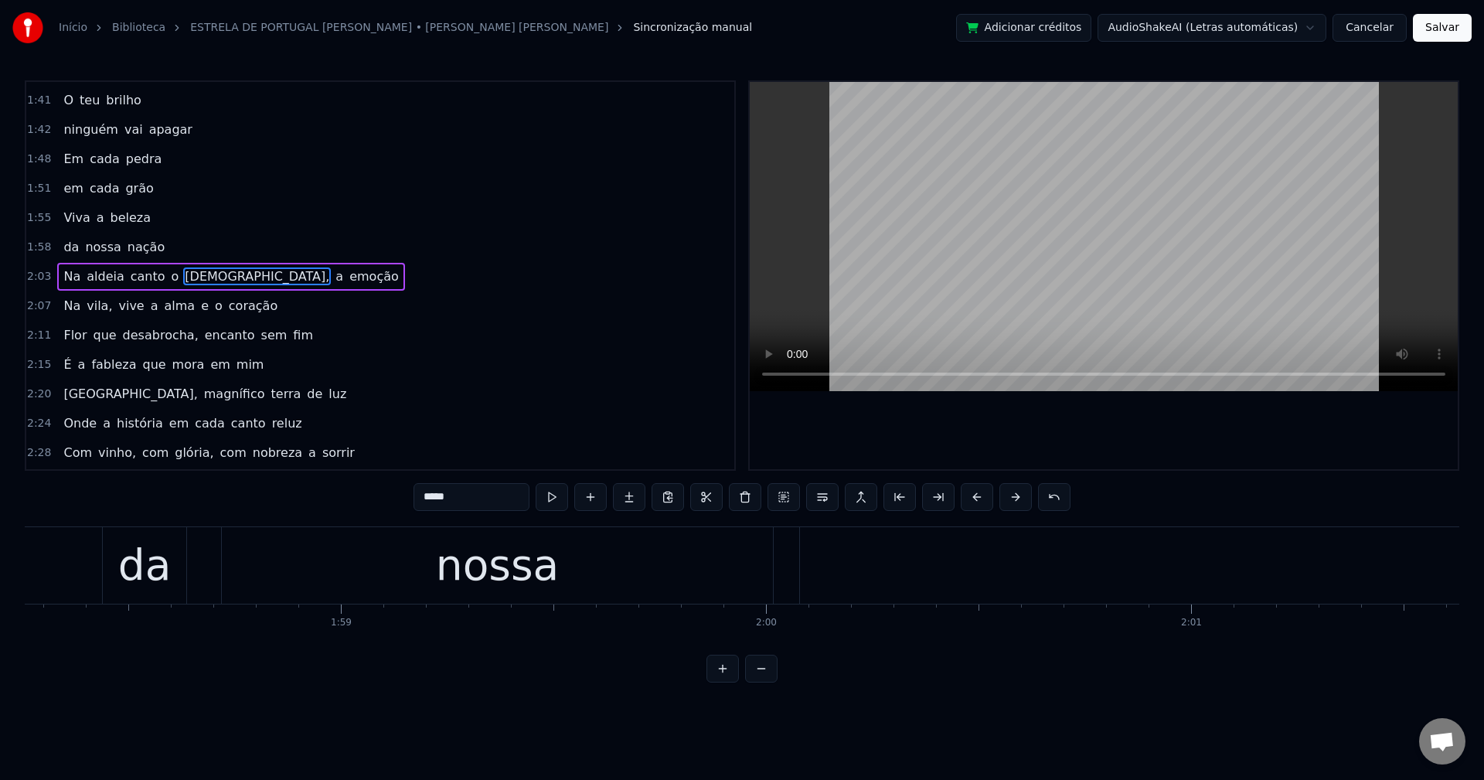
scroll to position [761, 0]
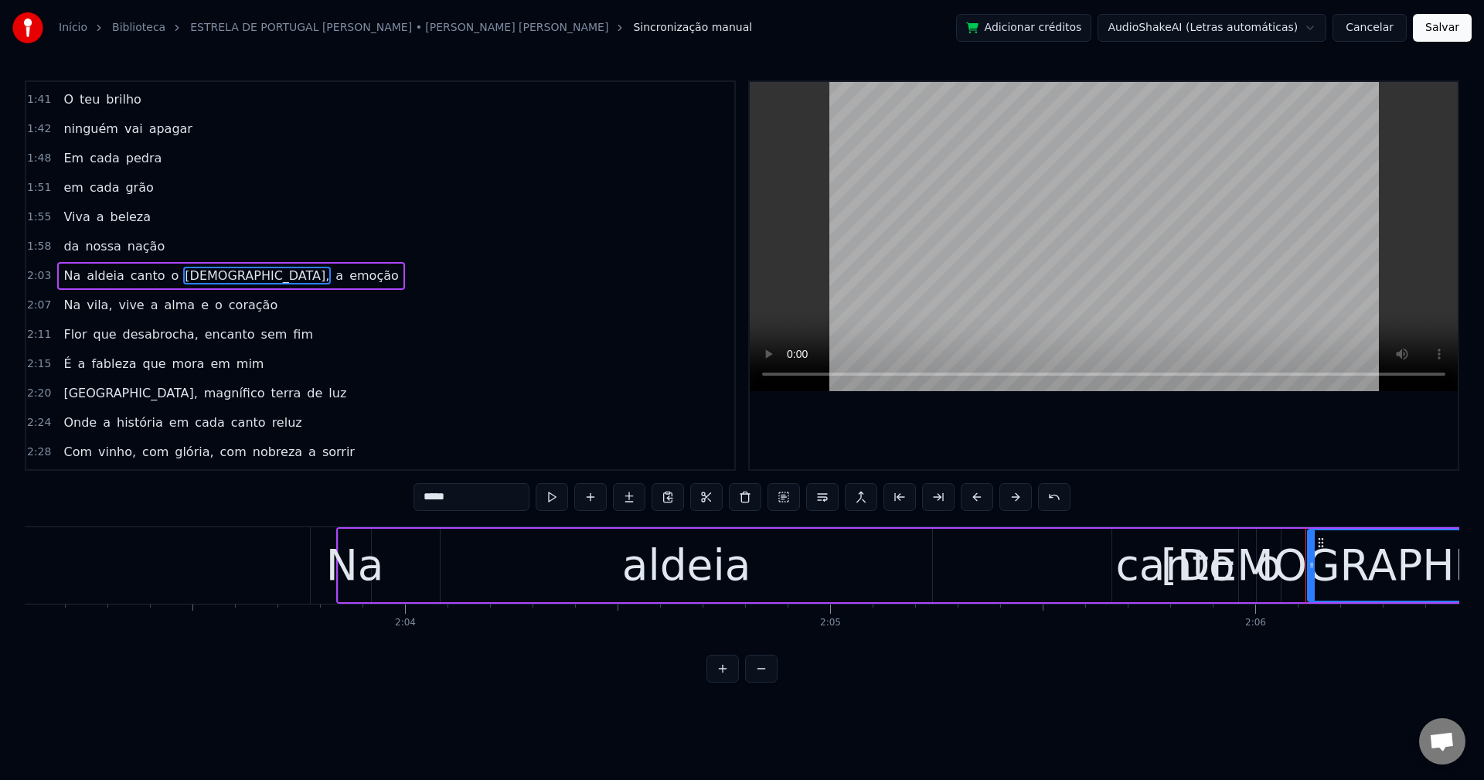
click at [491, 499] on input "*****" at bounding box center [472, 497] width 116 height 28
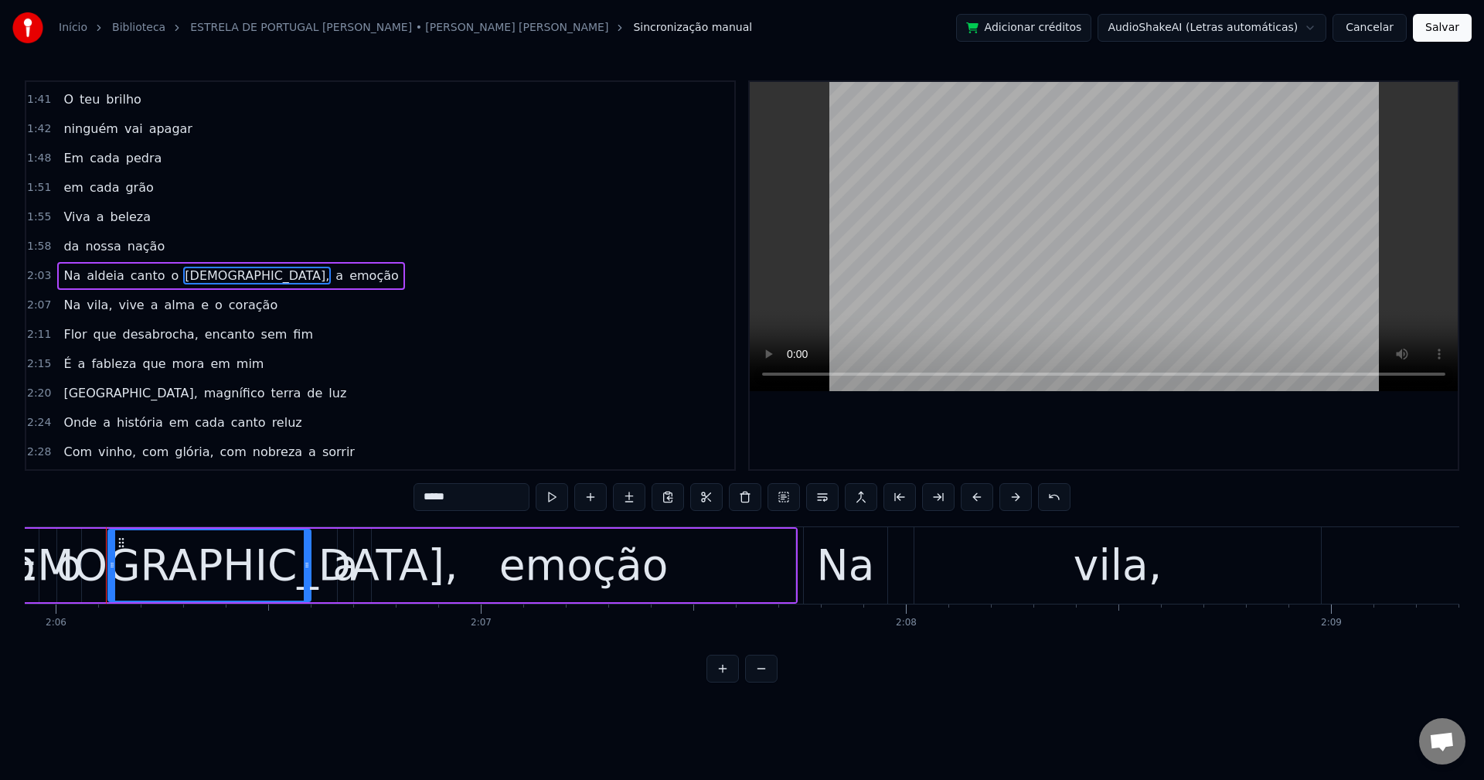
scroll to position [0, 53541]
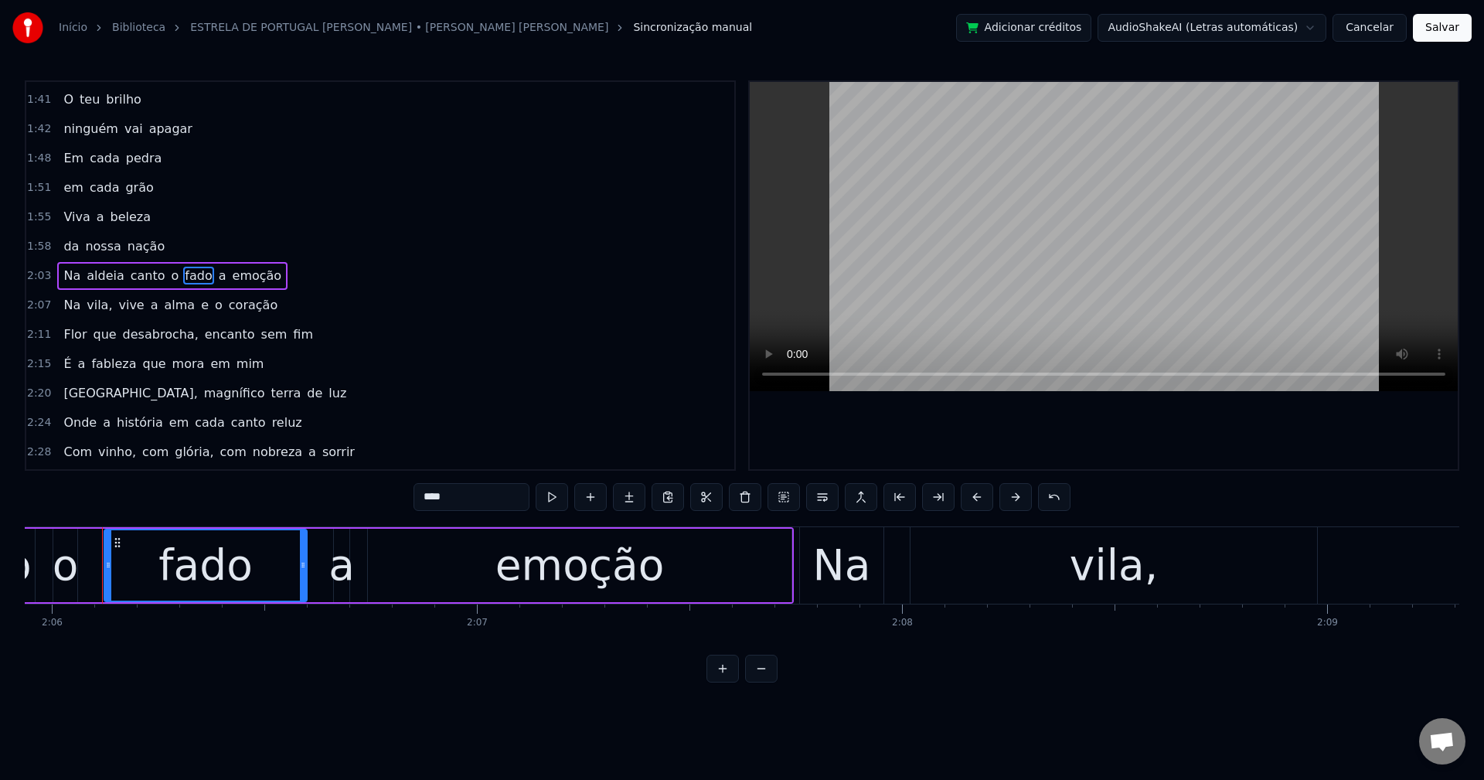
click at [217, 271] on span "a" at bounding box center [222, 276] width 11 height 18
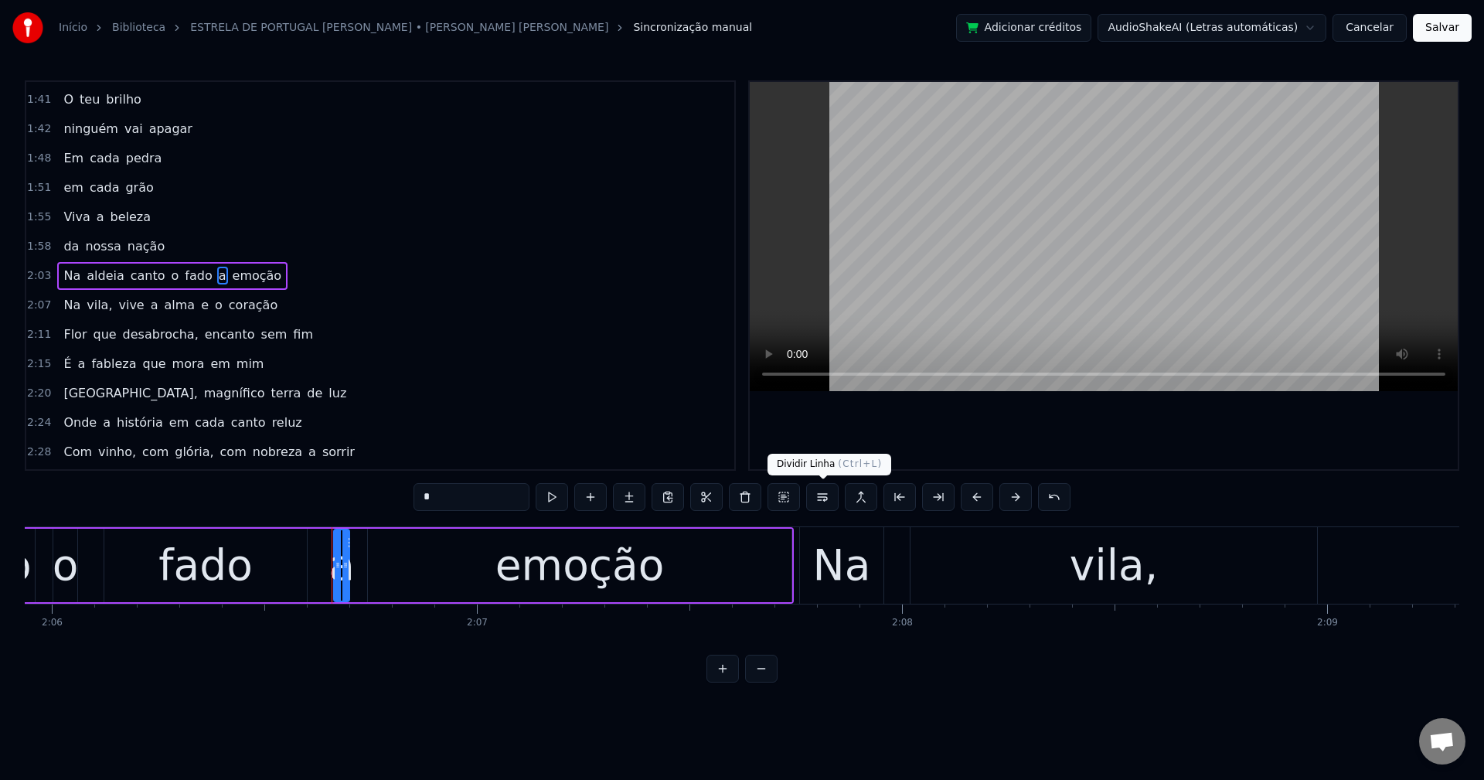
click at [822, 495] on button at bounding box center [822, 497] width 32 height 28
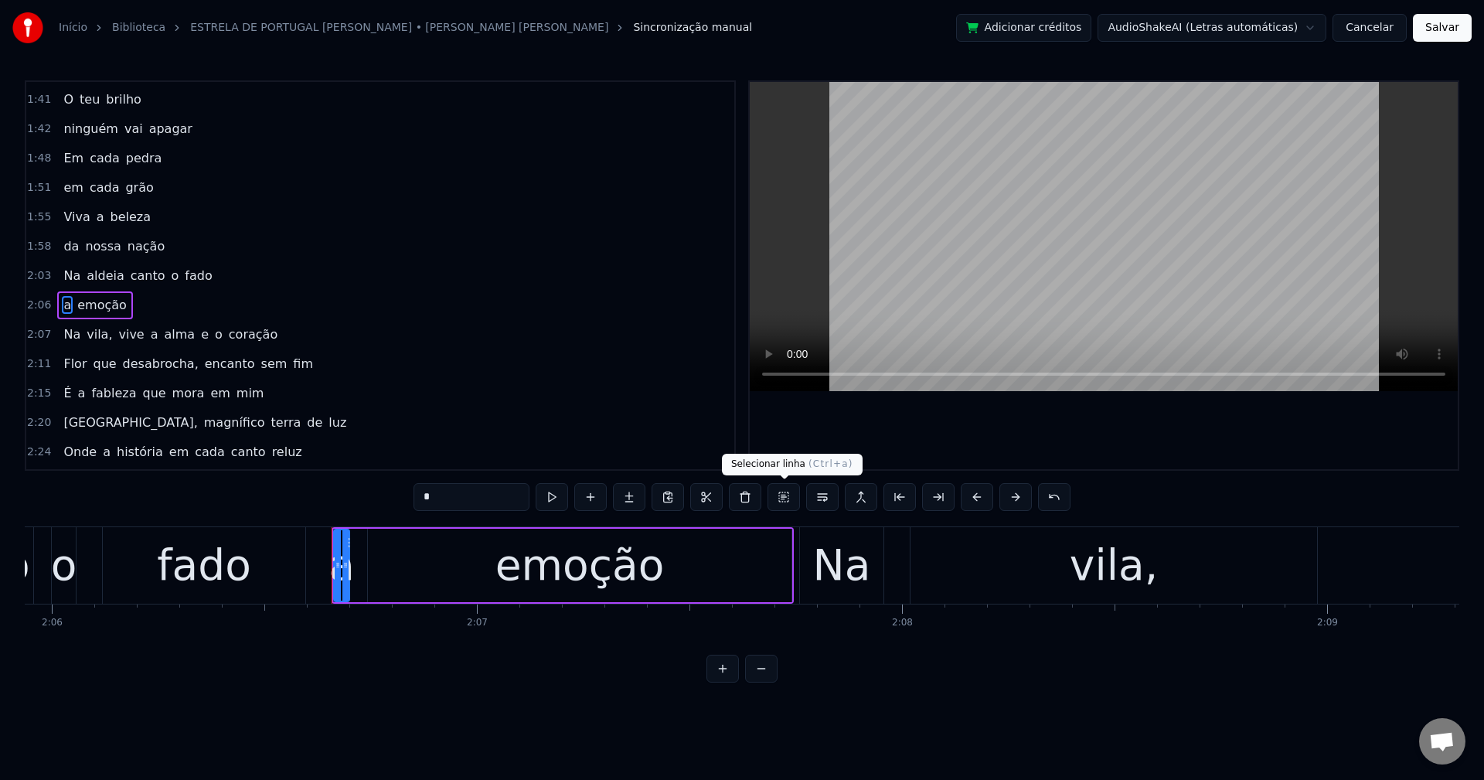
scroll to position [790, 0]
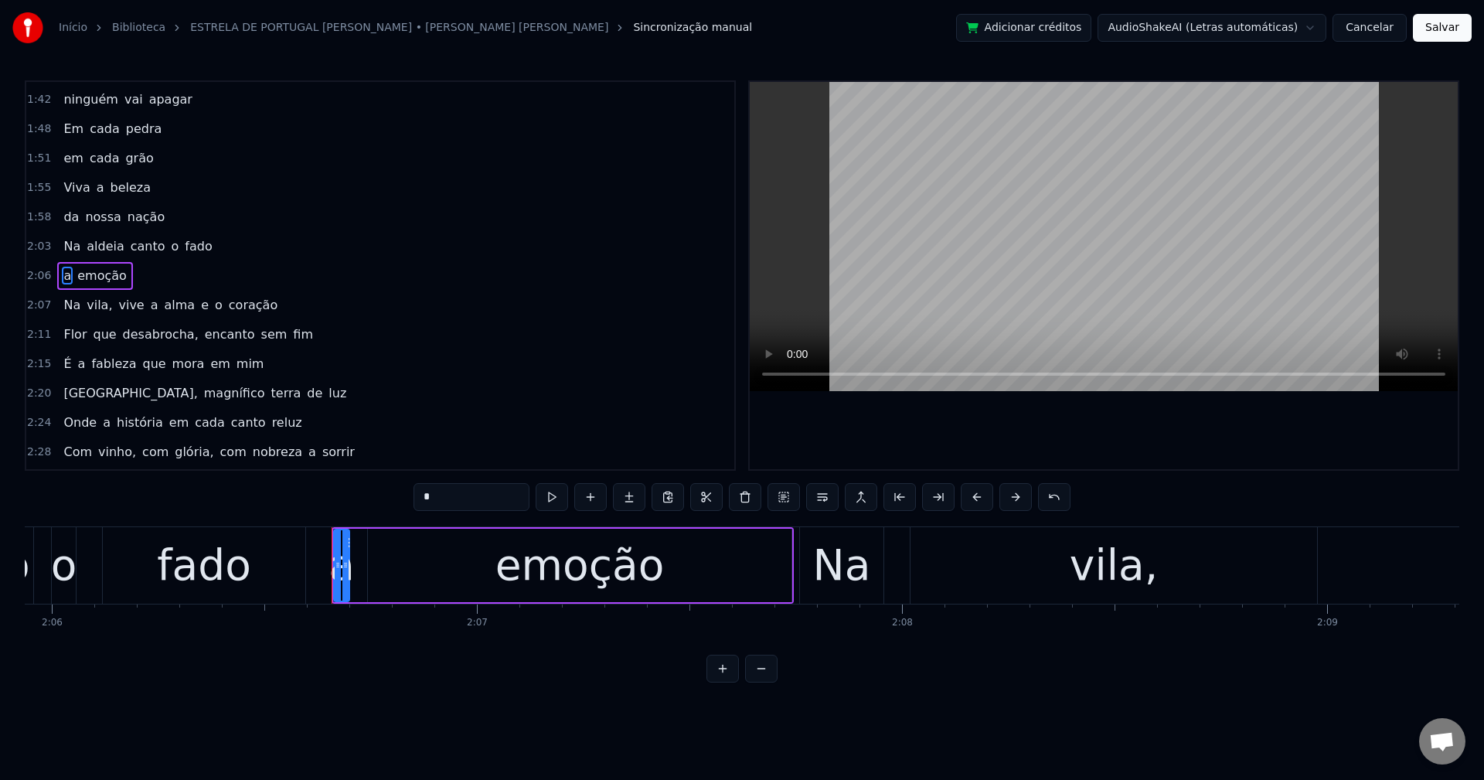
drag, startPoint x: 90, startPoint y: 308, endPoint x: 335, endPoint y: 409, distance: 265.8
click at [90, 308] on span "vila," at bounding box center [99, 305] width 29 height 18
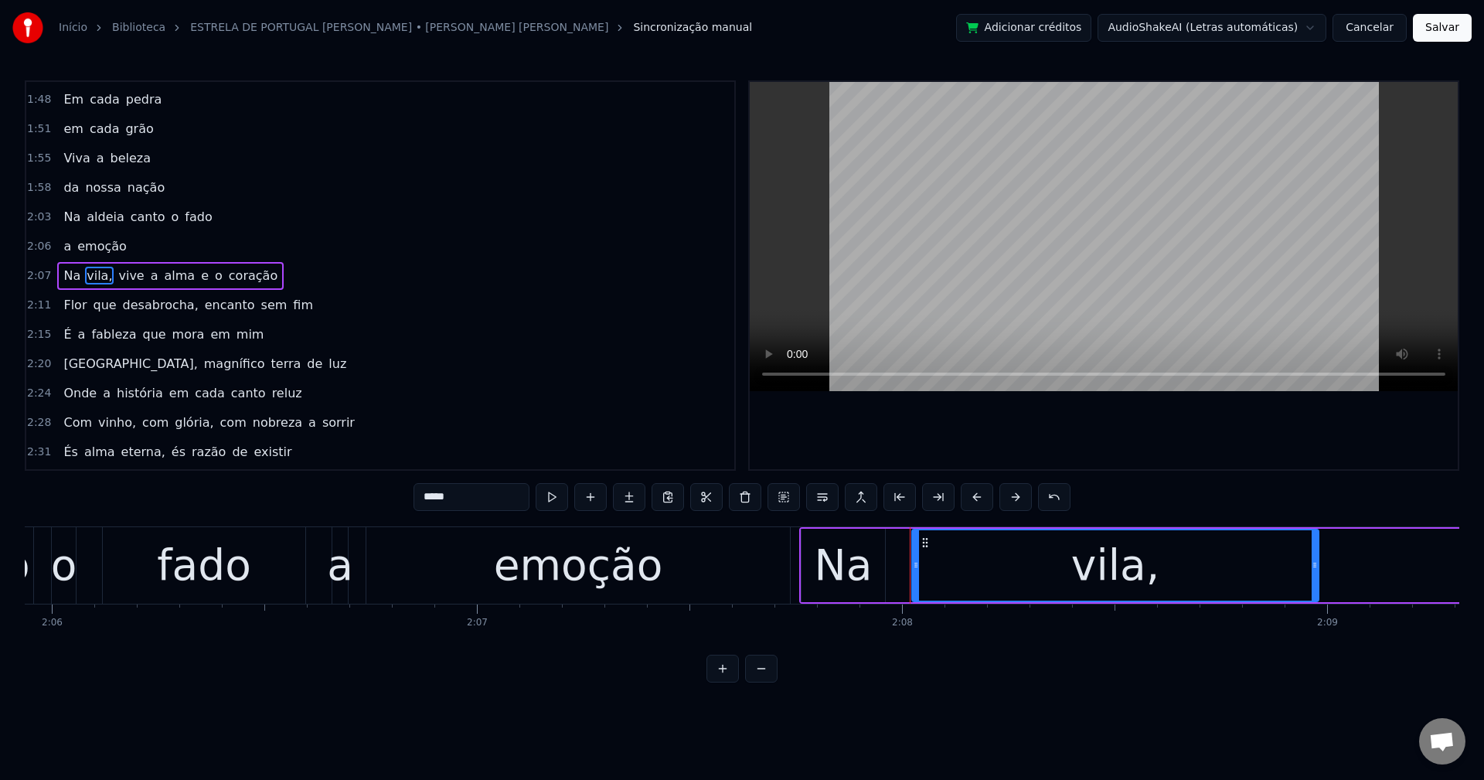
click at [478, 498] on input "*****" at bounding box center [472, 497] width 116 height 28
click at [145, 276] on span "a" at bounding box center [150, 276] width 11 height 18
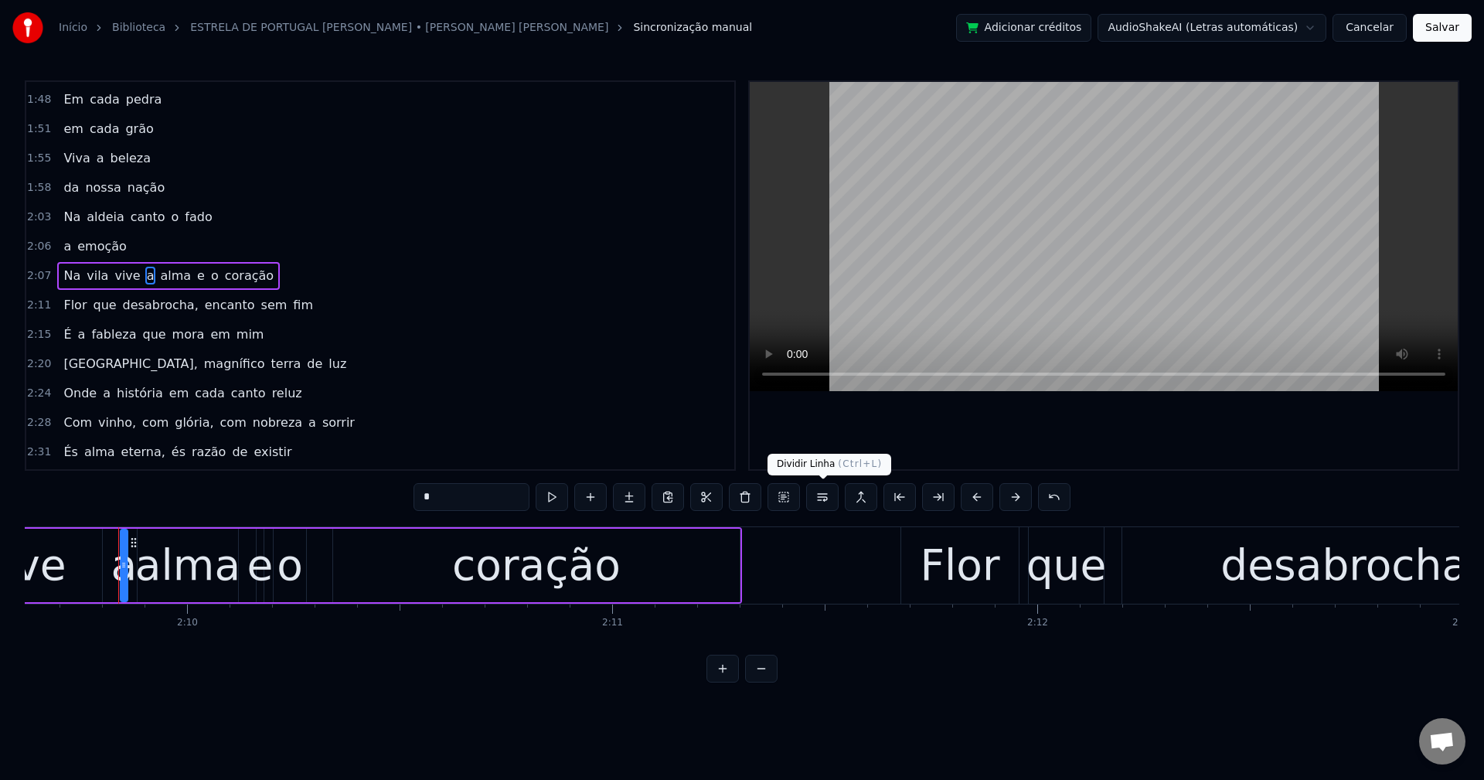
scroll to position [0, 55122]
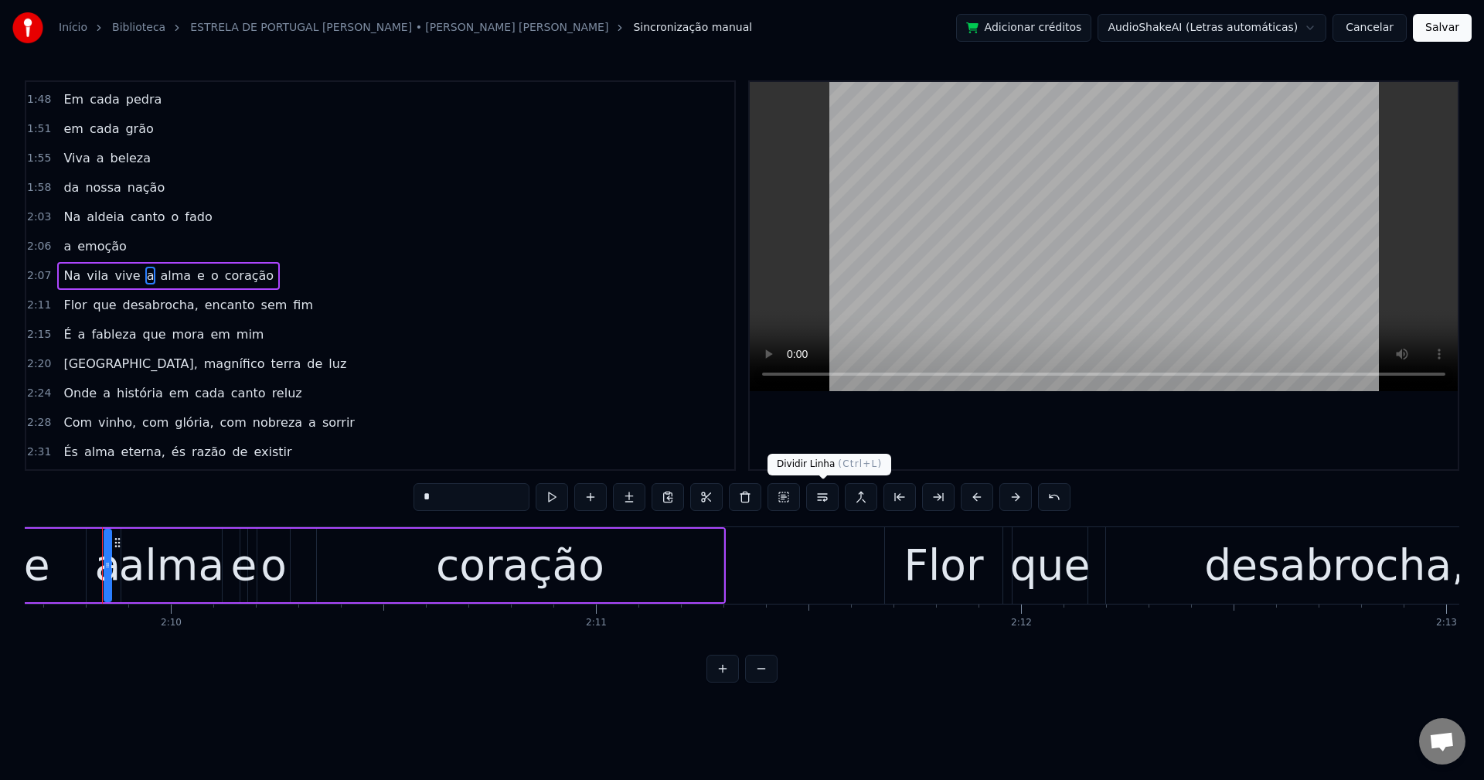
click at [828, 497] on button at bounding box center [822, 497] width 32 height 28
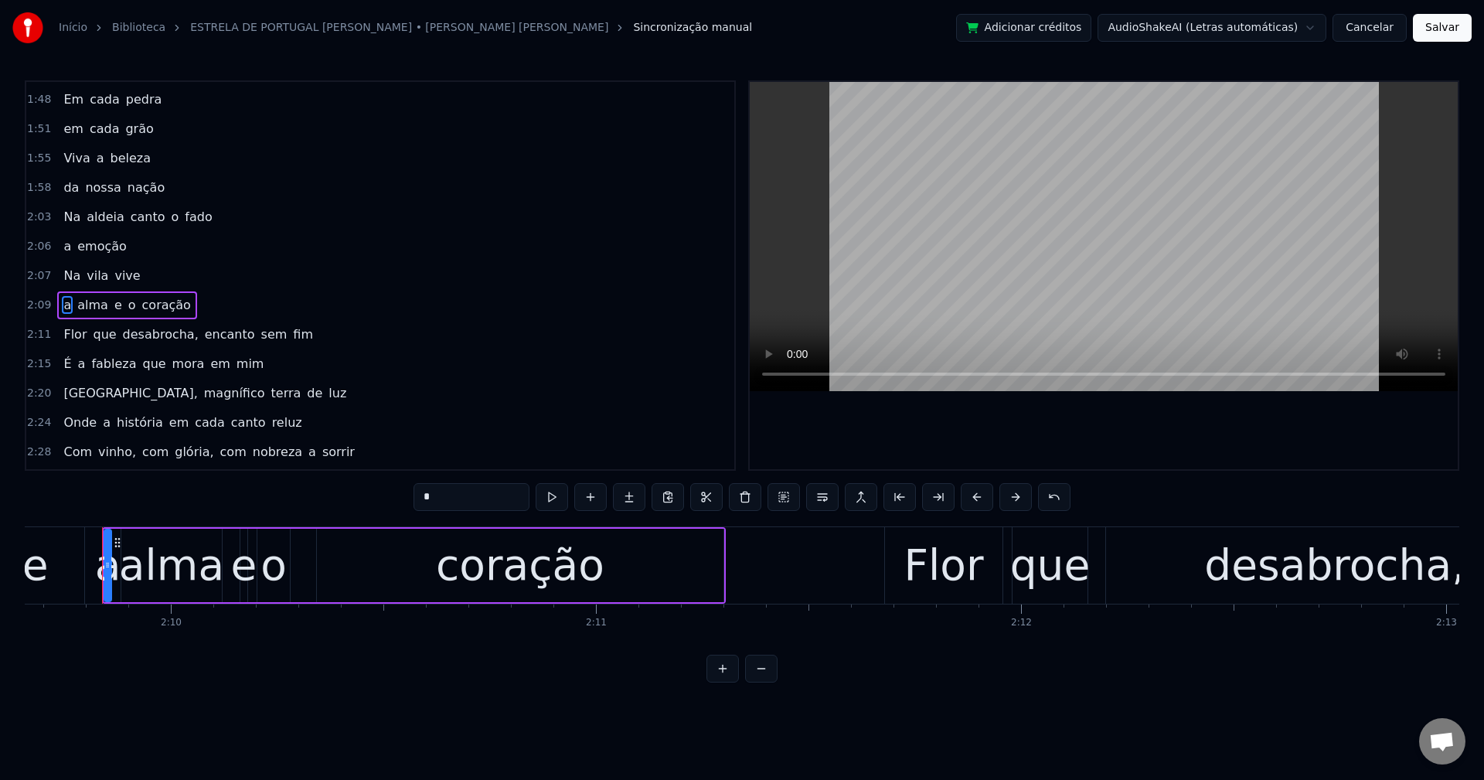
scroll to position [849, 0]
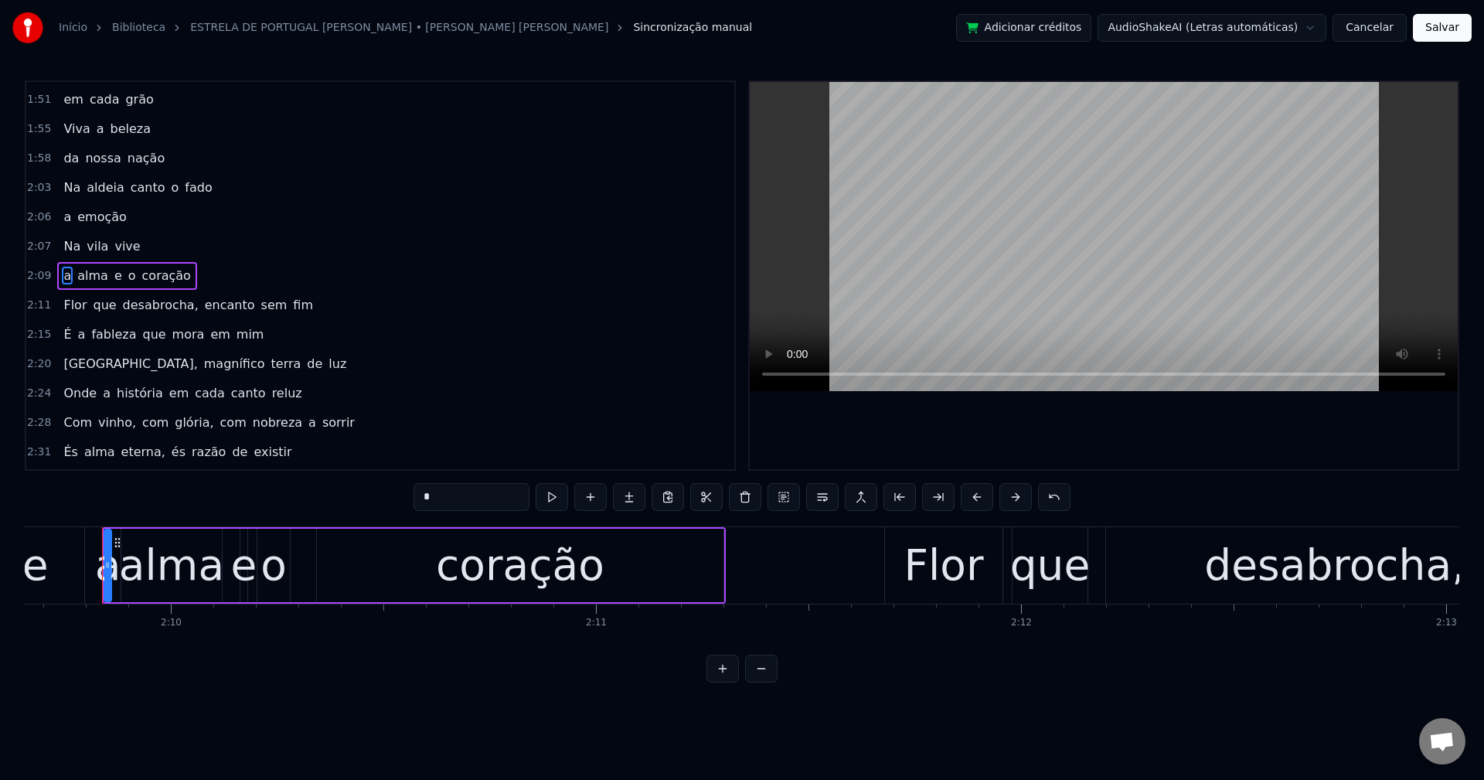
drag, startPoint x: 140, startPoint y: 302, endPoint x: 489, endPoint y: 444, distance: 377.2
click at [141, 302] on span "desabrocha," at bounding box center [160, 305] width 79 height 18
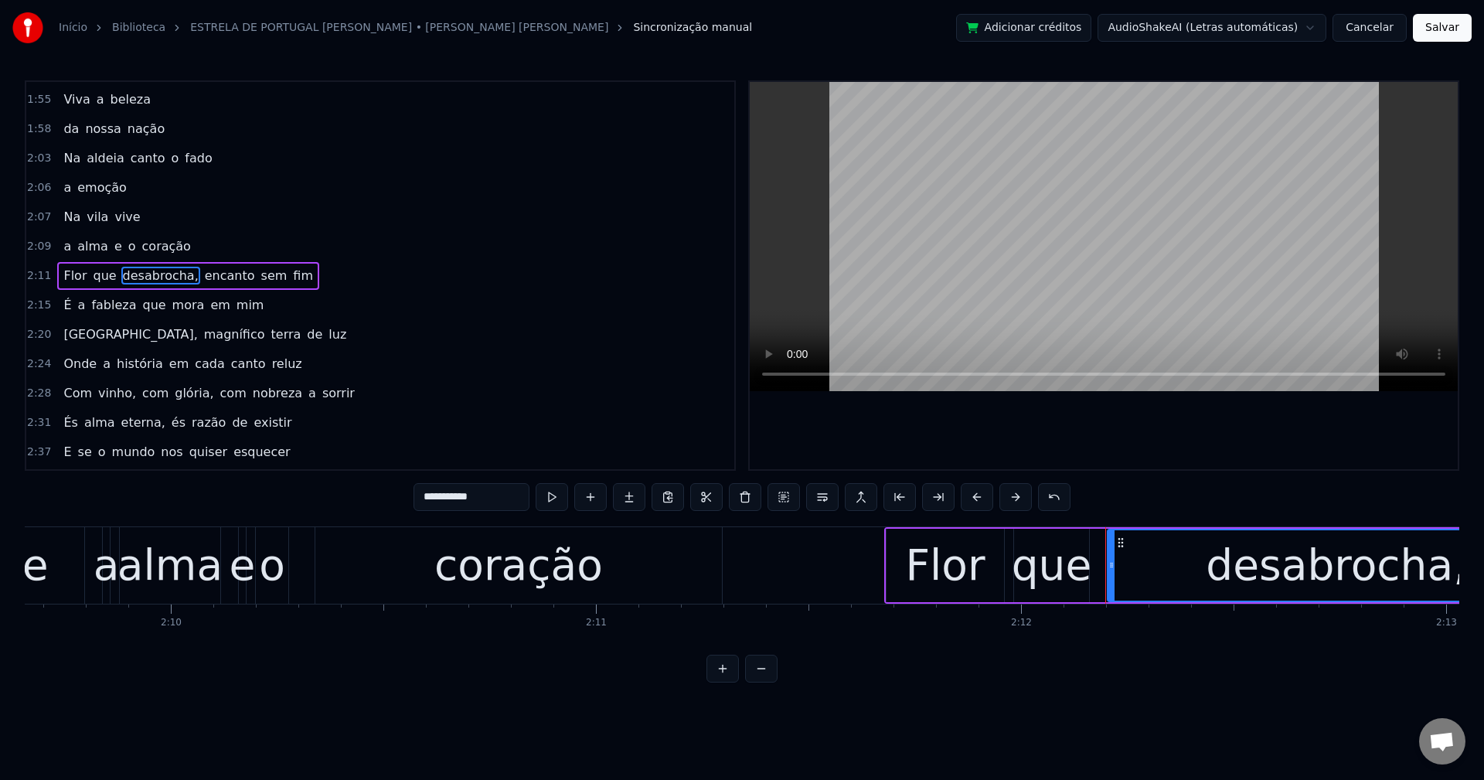
click at [498, 500] on input "**********" at bounding box center [472, 497] width 116 height 28
click at [202, 278] on span "encanto" at bounding box center [225, 276] width 53 height 18
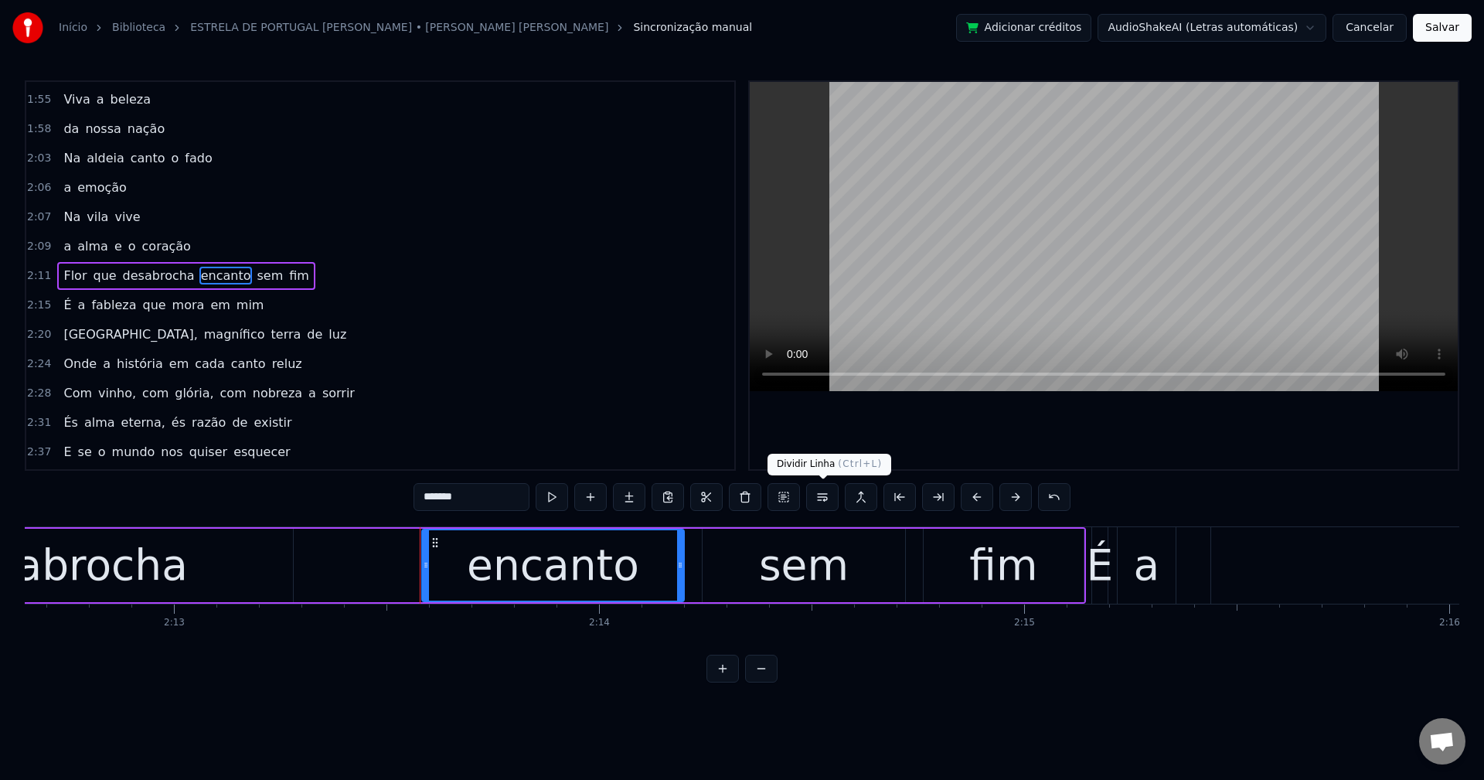
scroll to position [0, 56711]
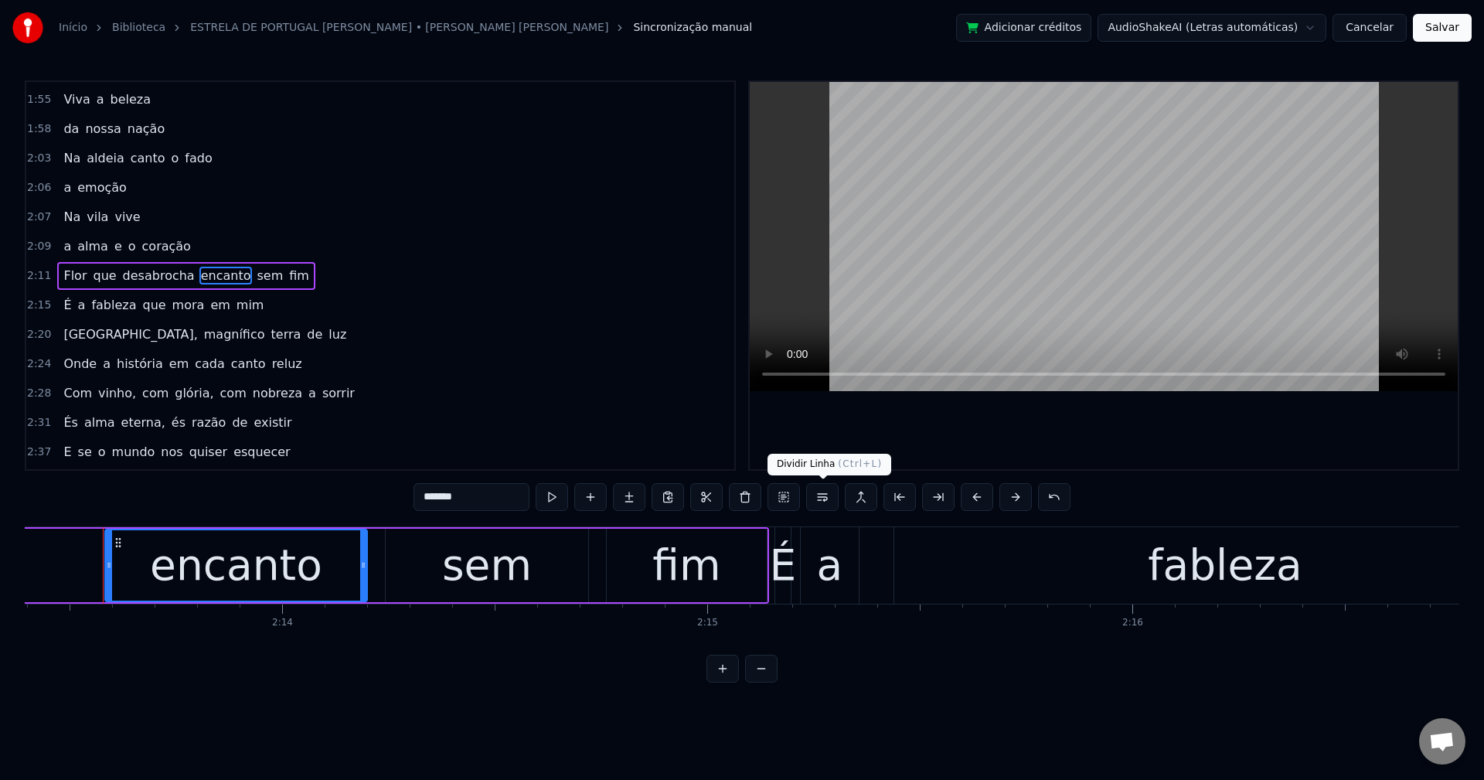
drag, startPoint x: 824, startPoint y: 494, endPoint x: 712, endPoint y: 463, distance: 116.3
click at [825, 494] on button at bounding box center [822, 497] width 32 height 28
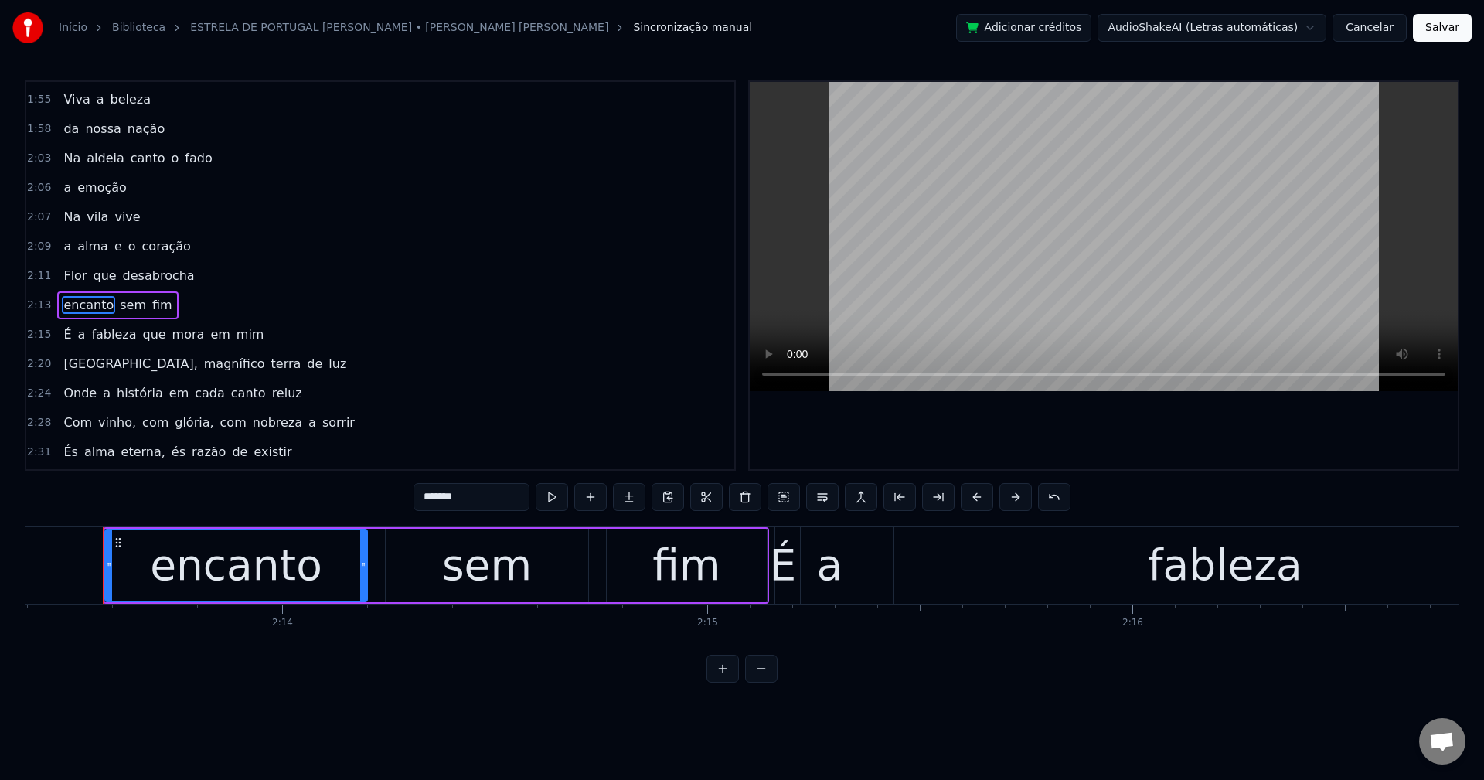
scroll to position [907, 0]
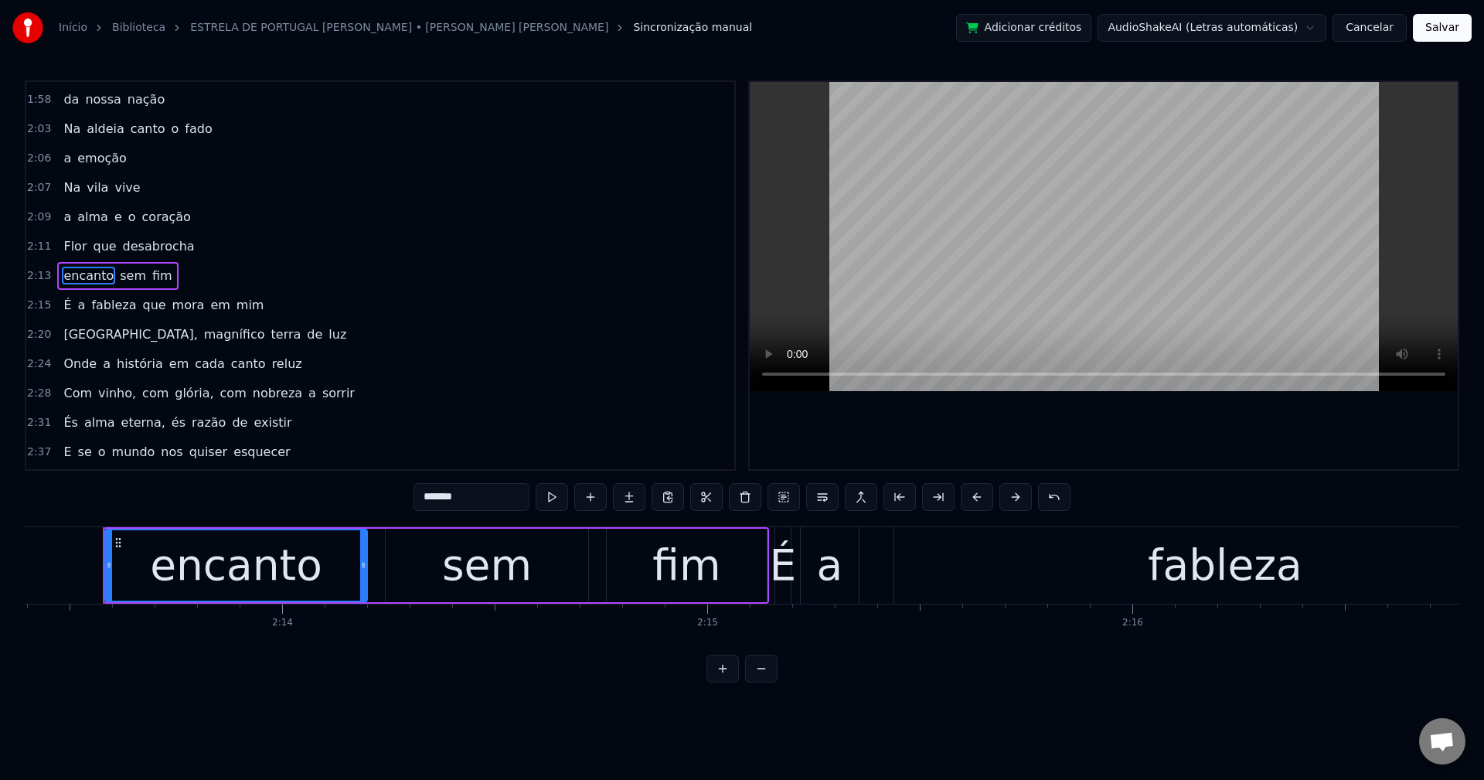
click at [93, 311] on span "fableza" at bounding box center [114, 305] width 48 height 18
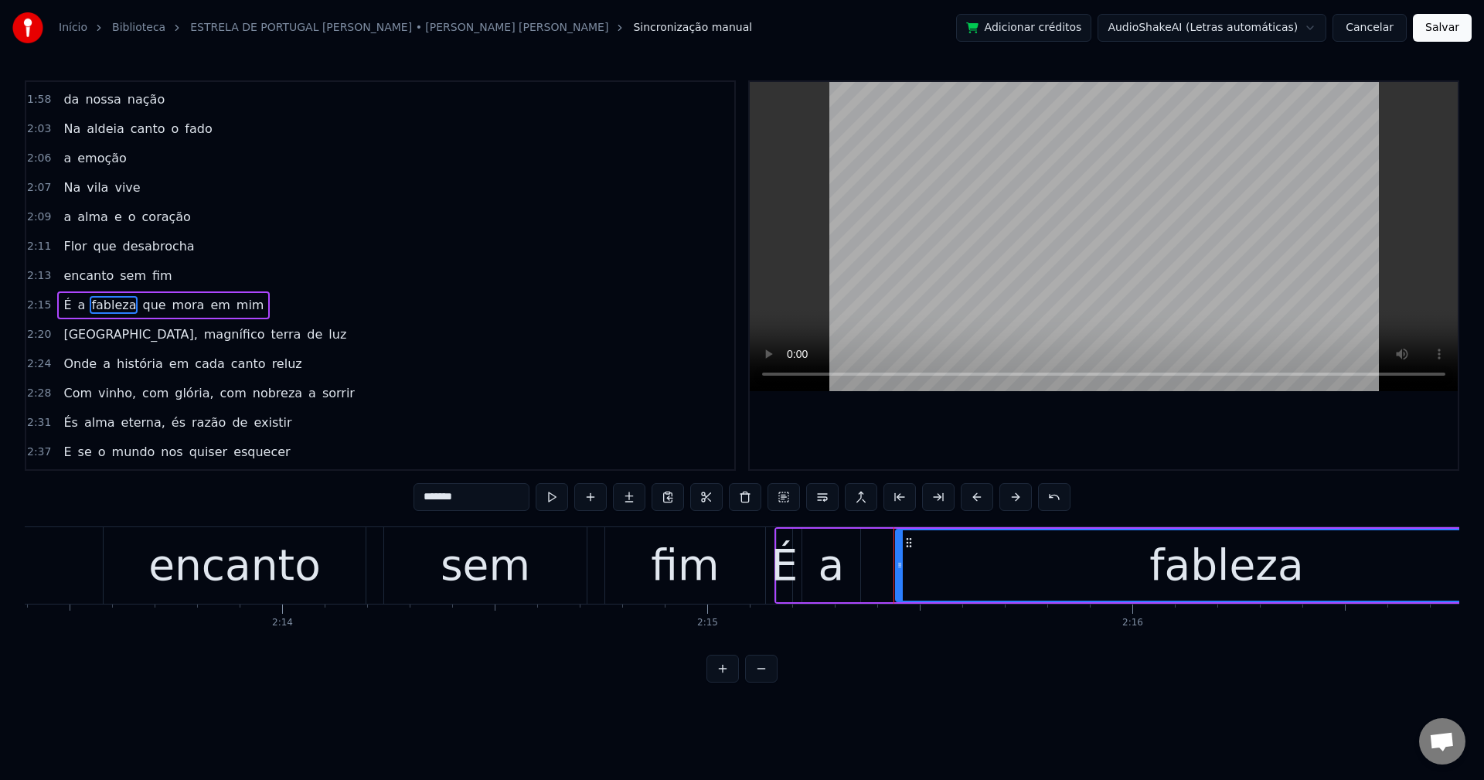
scroll to position [937, 0]
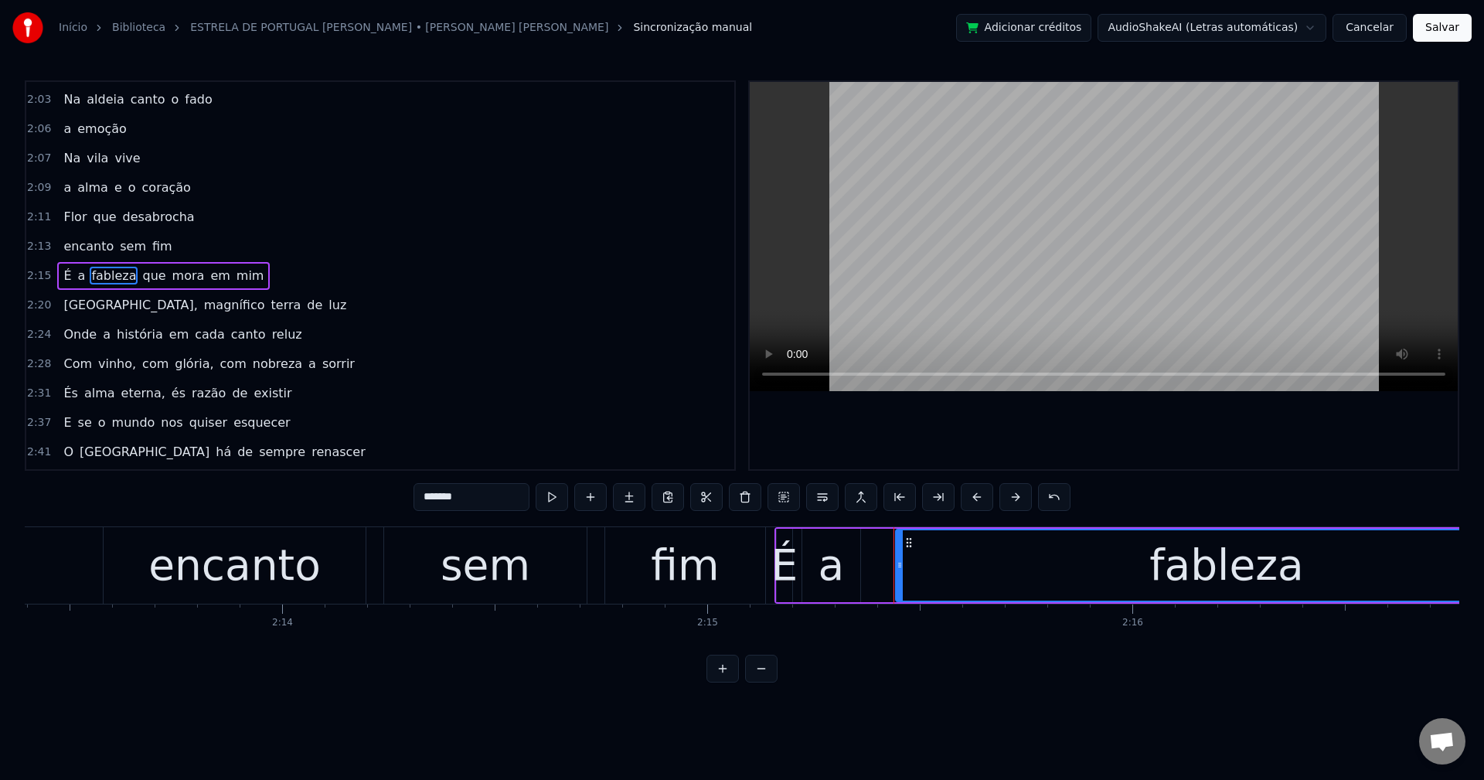
click at [77, 275] on span "a" at bounding box center [82, 276] width 11 height 19
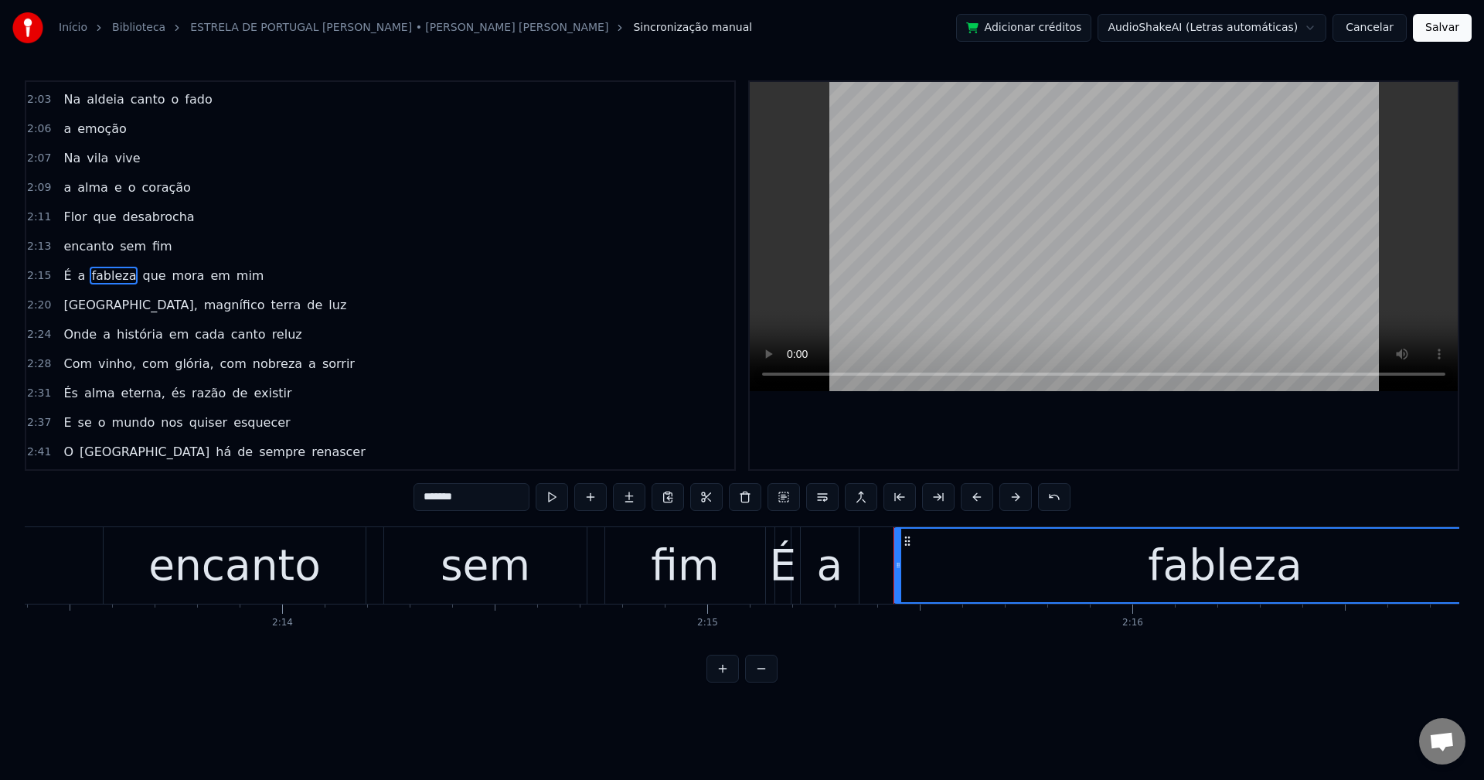
click at [77, 276] on span "a" at bounding box center [82, 276] width 11 height 18
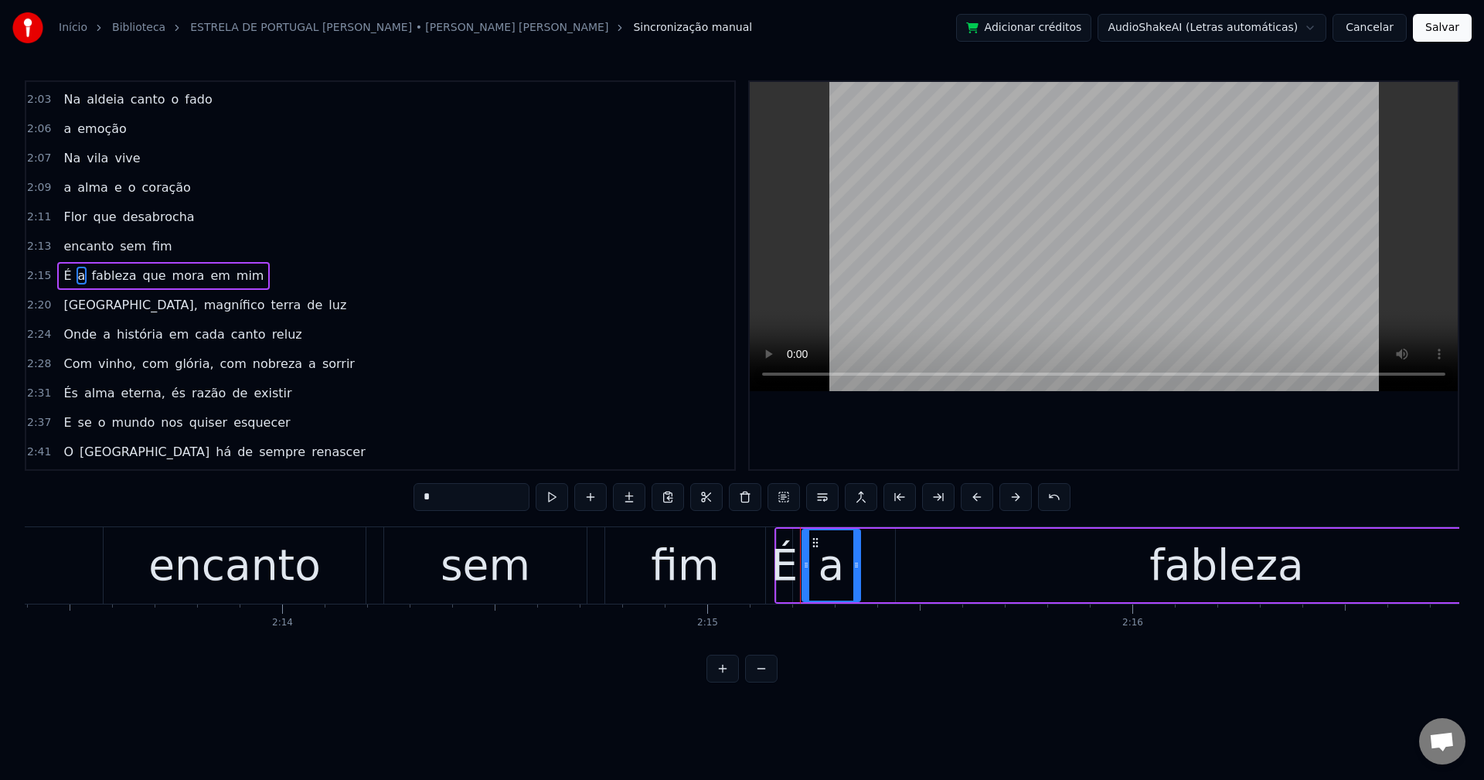
click at [65, 272] on span "É" at bounding box center [67, 276] width 11 height 18
drag, startPoint x: 463, startPoint y: 497, endPoint x: 260, endPoint y: 470, distance: 205.1
click at [260, 470] on div "0:15 No alto do castelo 0:17 vejo o sol a brilhar 0:22 Montanha sagrada 0:25 o …" at bounding box center [742, 381] width 1435 height 602
click at [77, 275] on span "a" at bounding box center [82, 276] width 11 height 18
drag, startPoint x: 452, startPoint y: 500, endPoint x: 351, endPoint y: 552, distance: 113.7
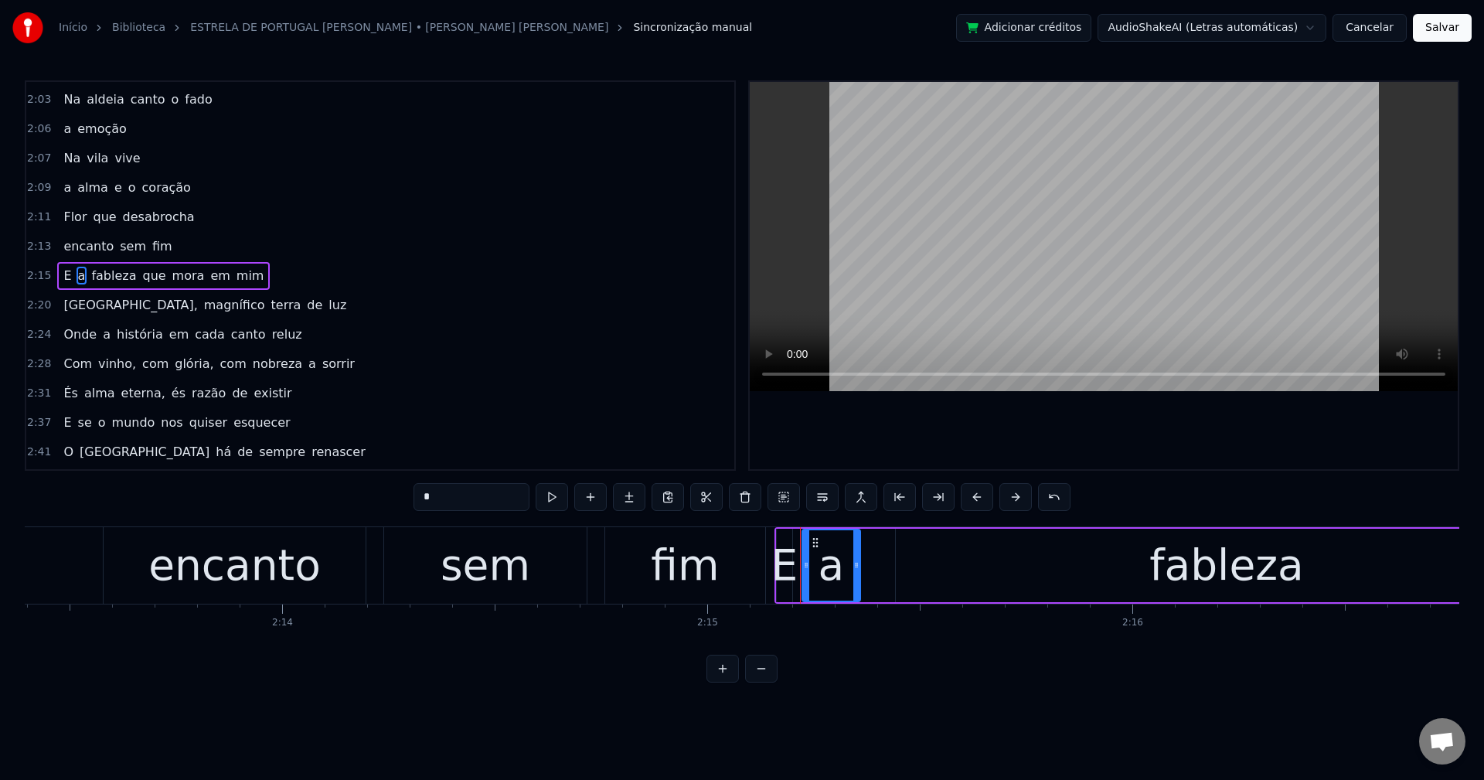
click at [310, 529] on div "0:15 No alto do castelo 0:17 vejo o sol a brilhar 0:22 Montanha sagrada 0:25 o …" at bounding box center [742, 381] width 1435 height 602
click at [98, 277] on span "fableza" at bounding box center [114, 276] width 48 height 18
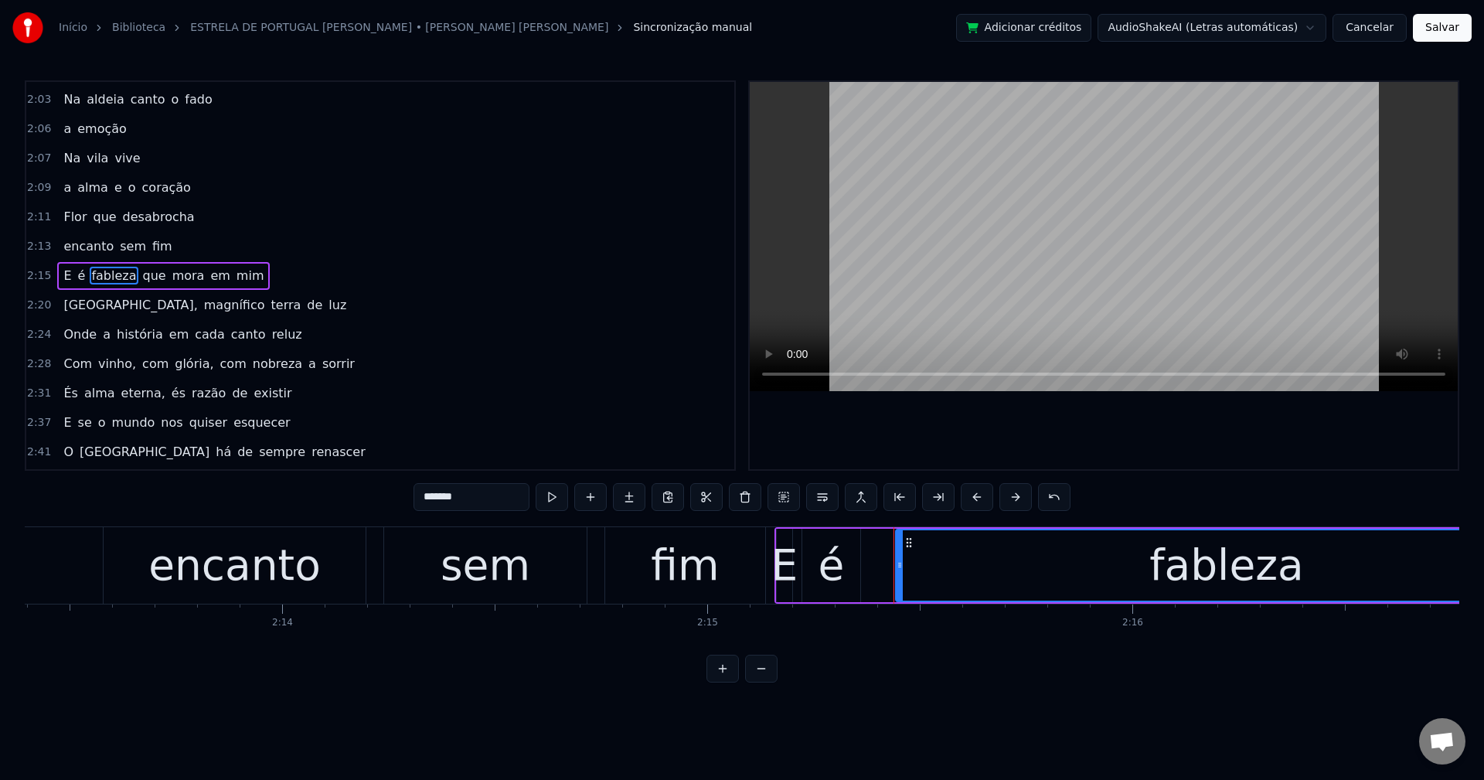
drag, startPoint x: 521, startPoint y: 496, endPoint x: 329, endPoint y: 523, distance: 193.6
click at [329, 523] on div "0:15 No alto do castelo 0:17 vejo o sol a brilhar 0:22 Montanha sagrada 0:25 o …" at bounding box center [742, 381] width 1435 height 602
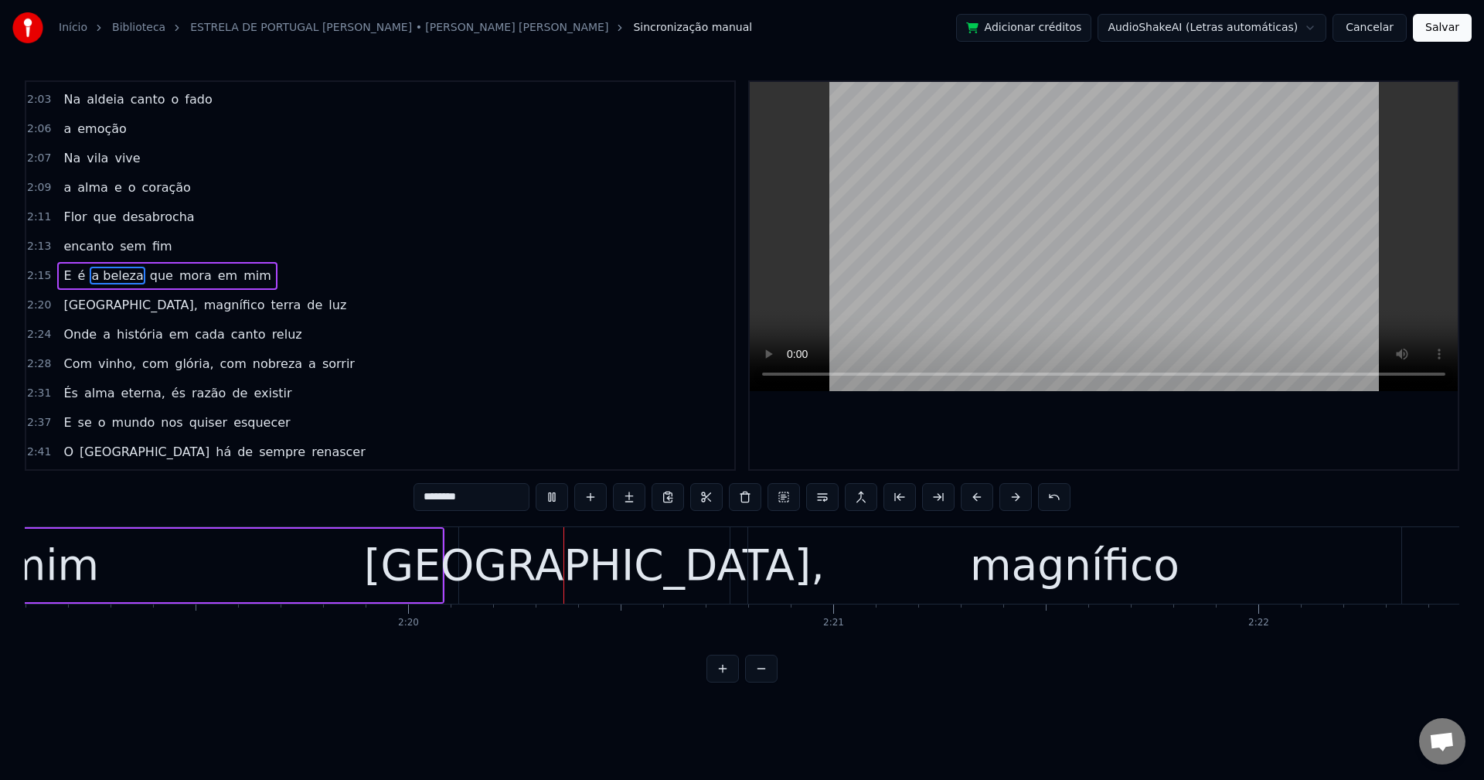
scroll to position [0, 59353]
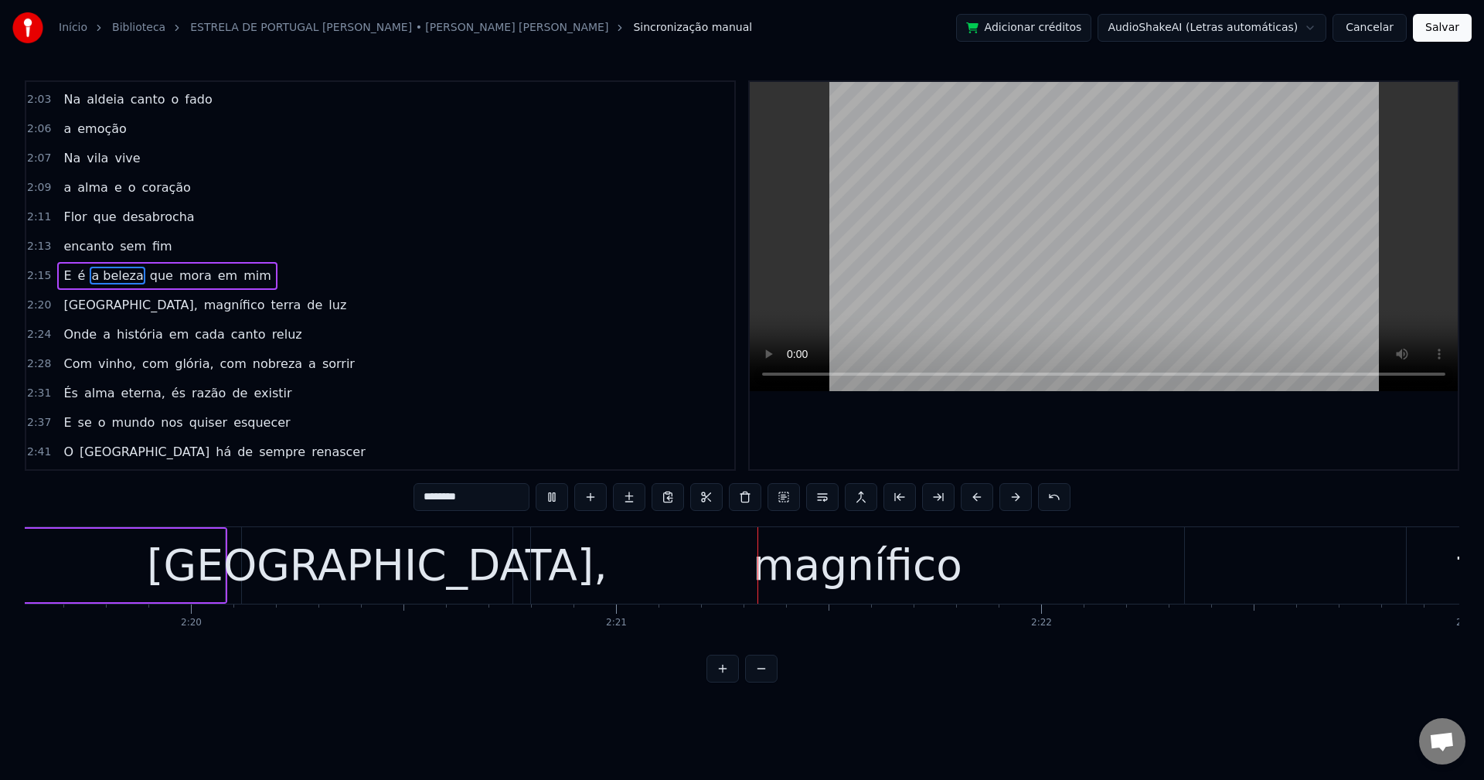
drag, startPoint x: 435, startPoint y: -18, endPoint x: 147, endPoint y: 270, distance: 407.2
click at [148, 271] on span "que" at bounding box center [161, 276] width 26 height 18
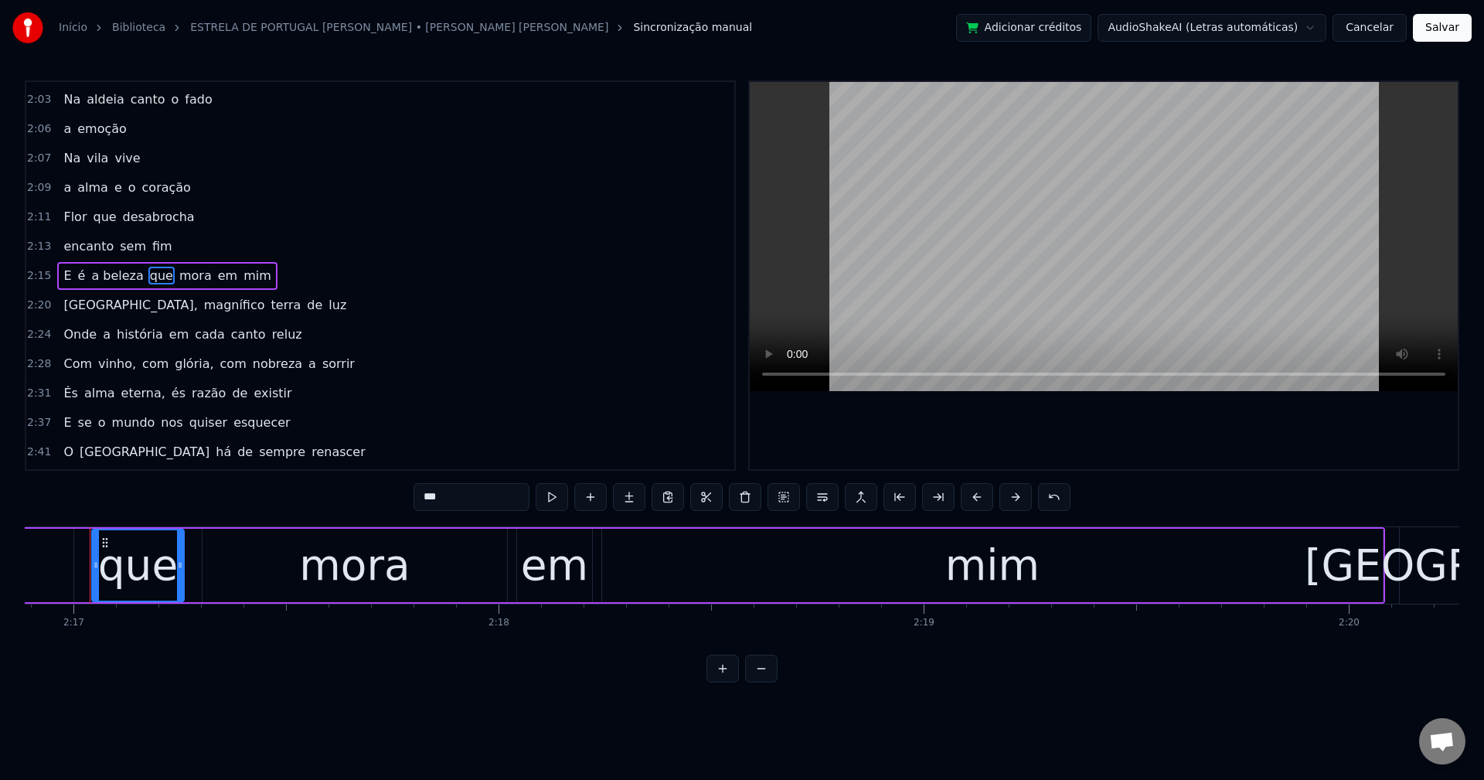
scroll to position [0, 58182]
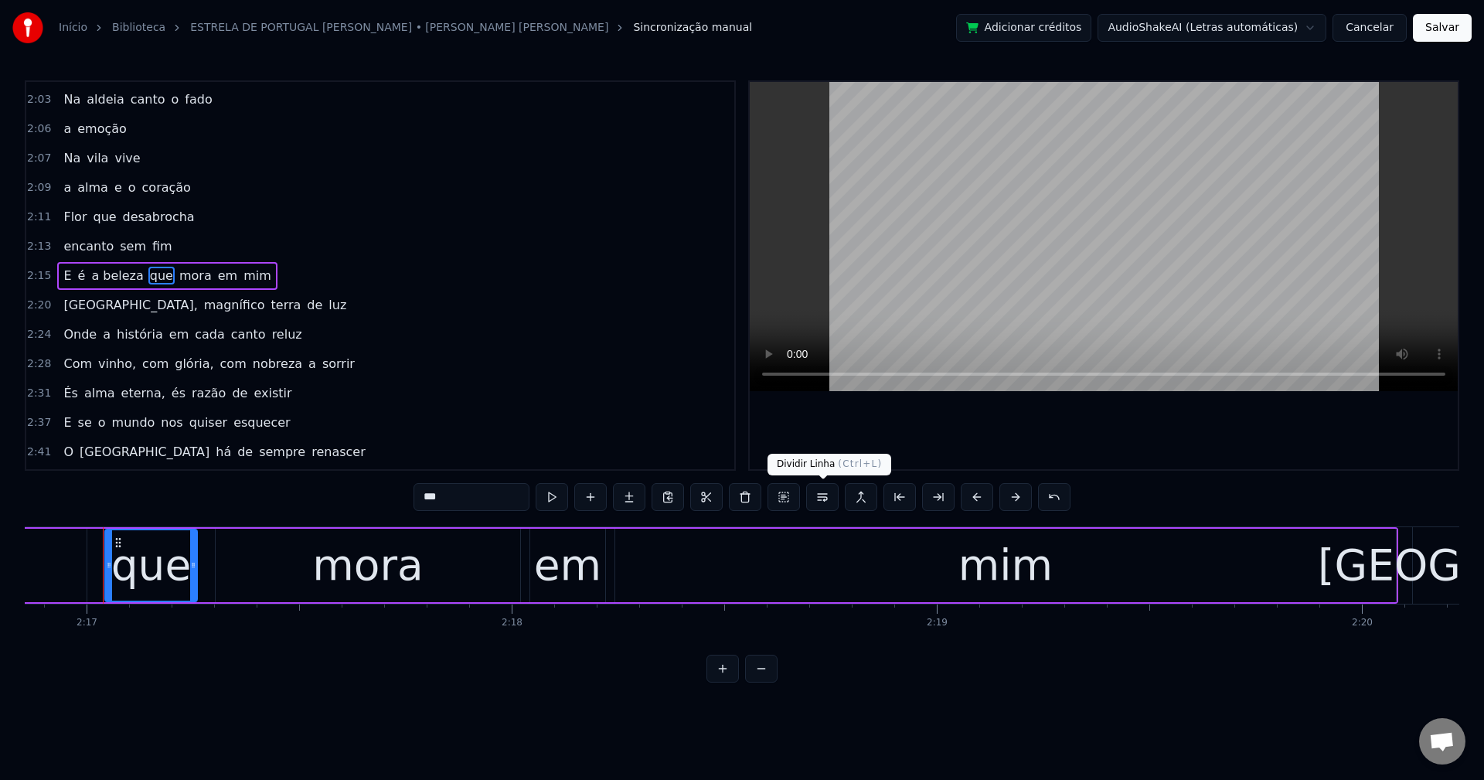
click at [826, 498] on button at bounding box center [822, 497] width 32 height 28
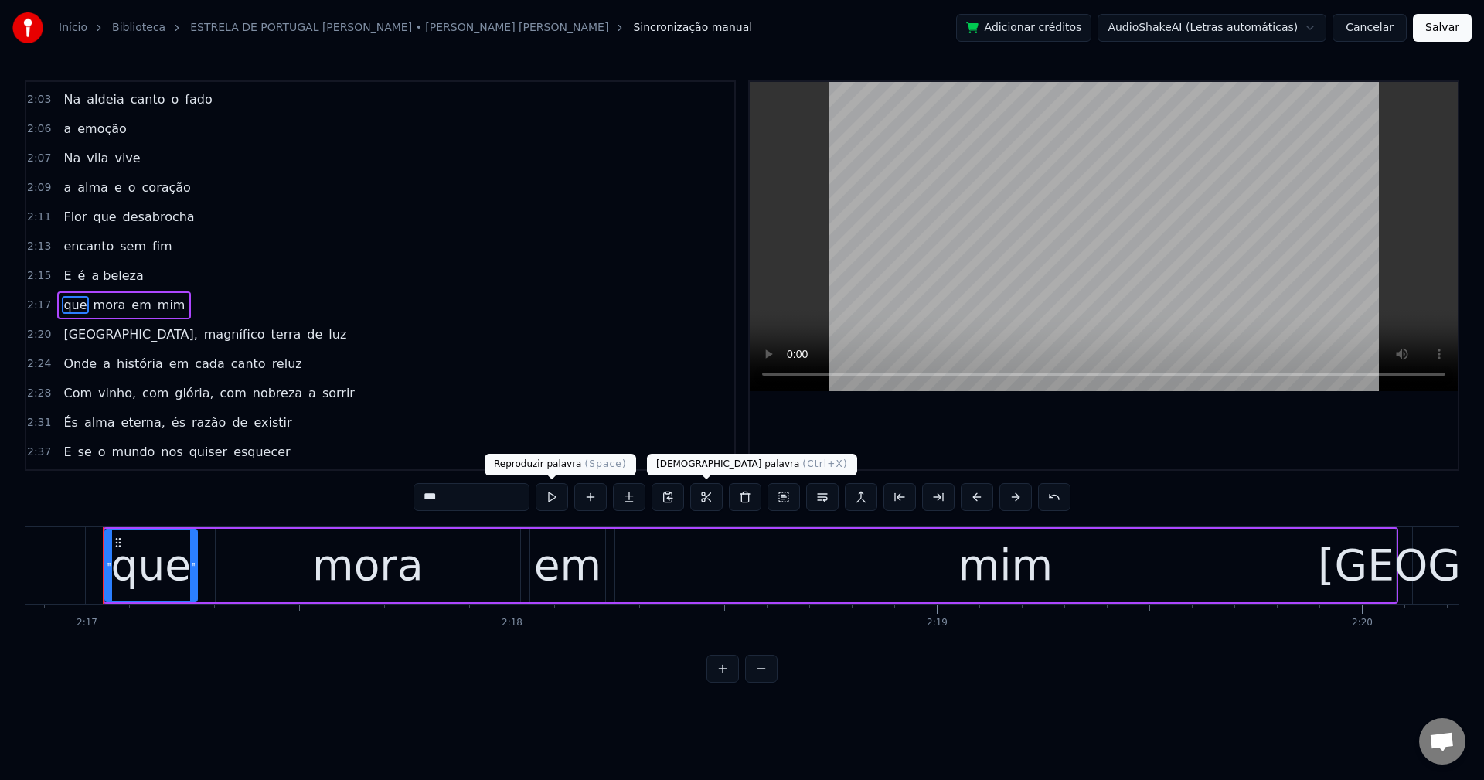
scroll to position [966, 0]
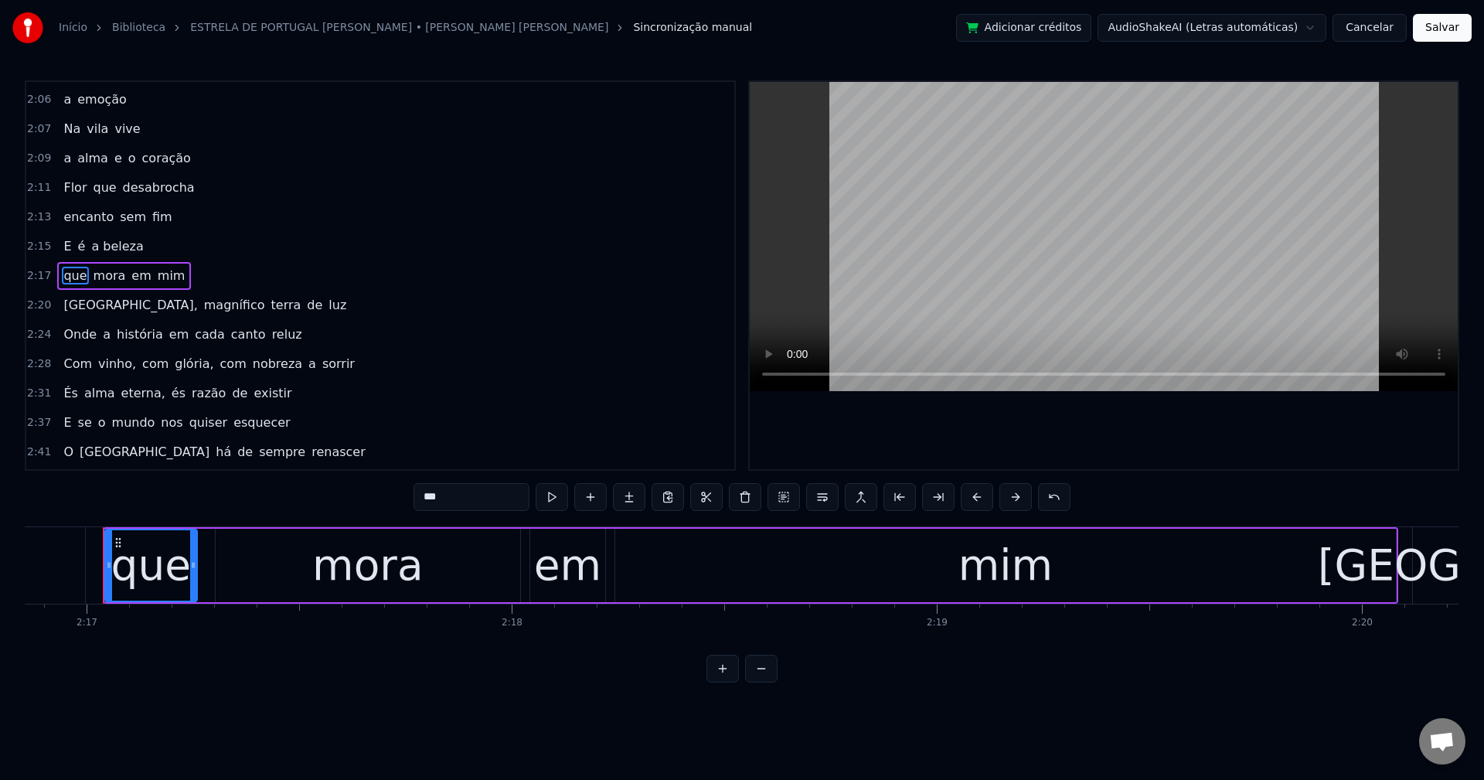
click at [79, 309] on span "Portugal," at bounding box center [130, 305] width 137 height 18
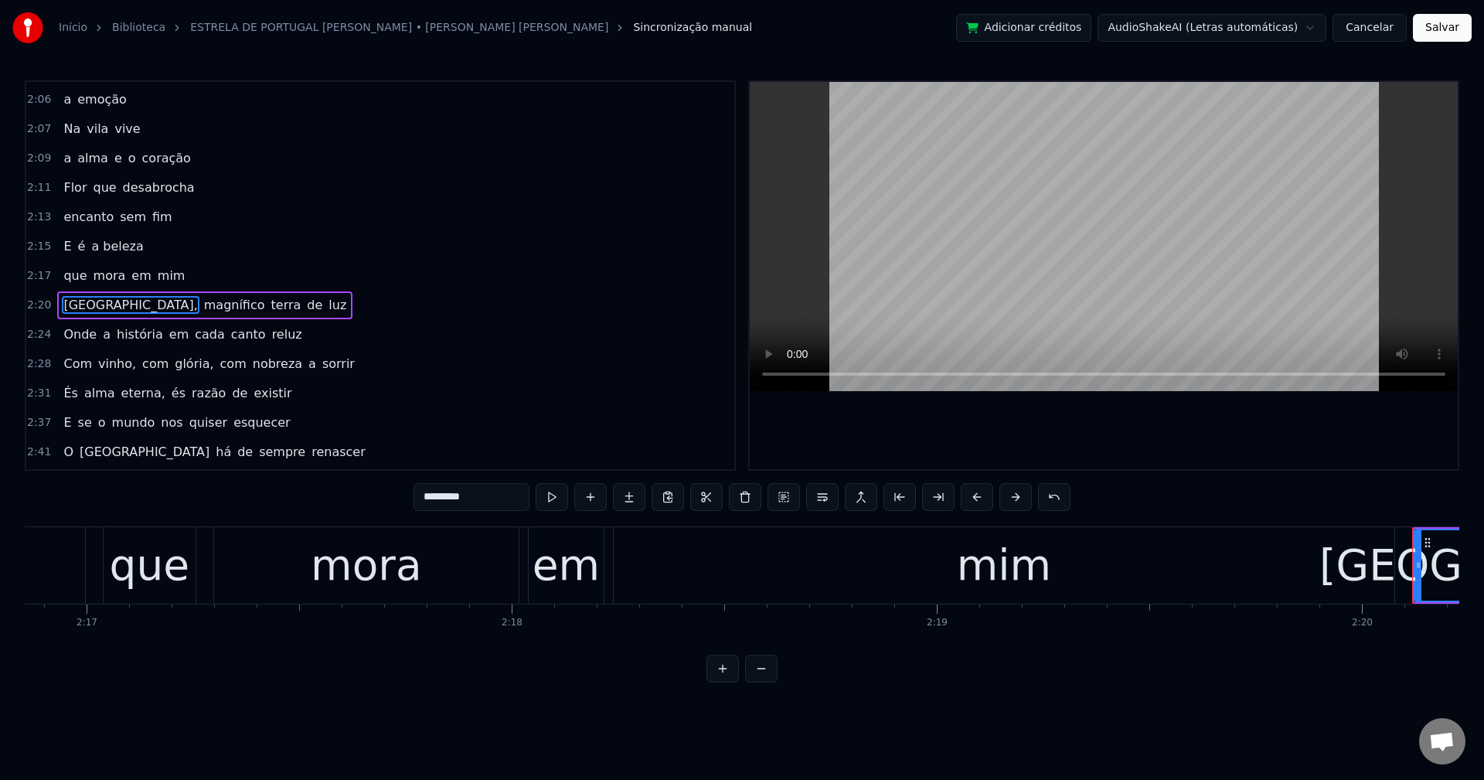
scroll to position [996, 0]
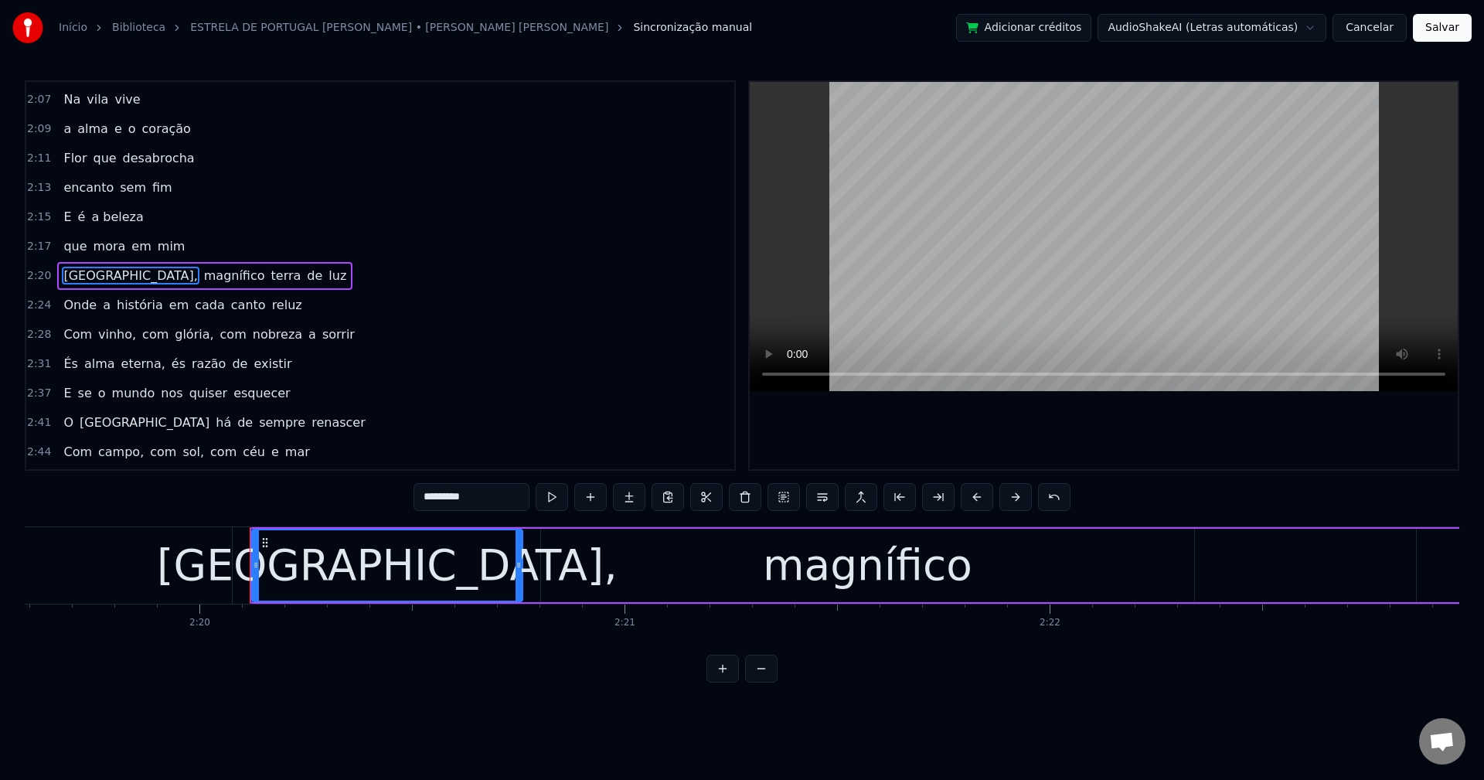
click at [474, 497] on input "*********" at bounding box center [472, 497] width 116 height 28
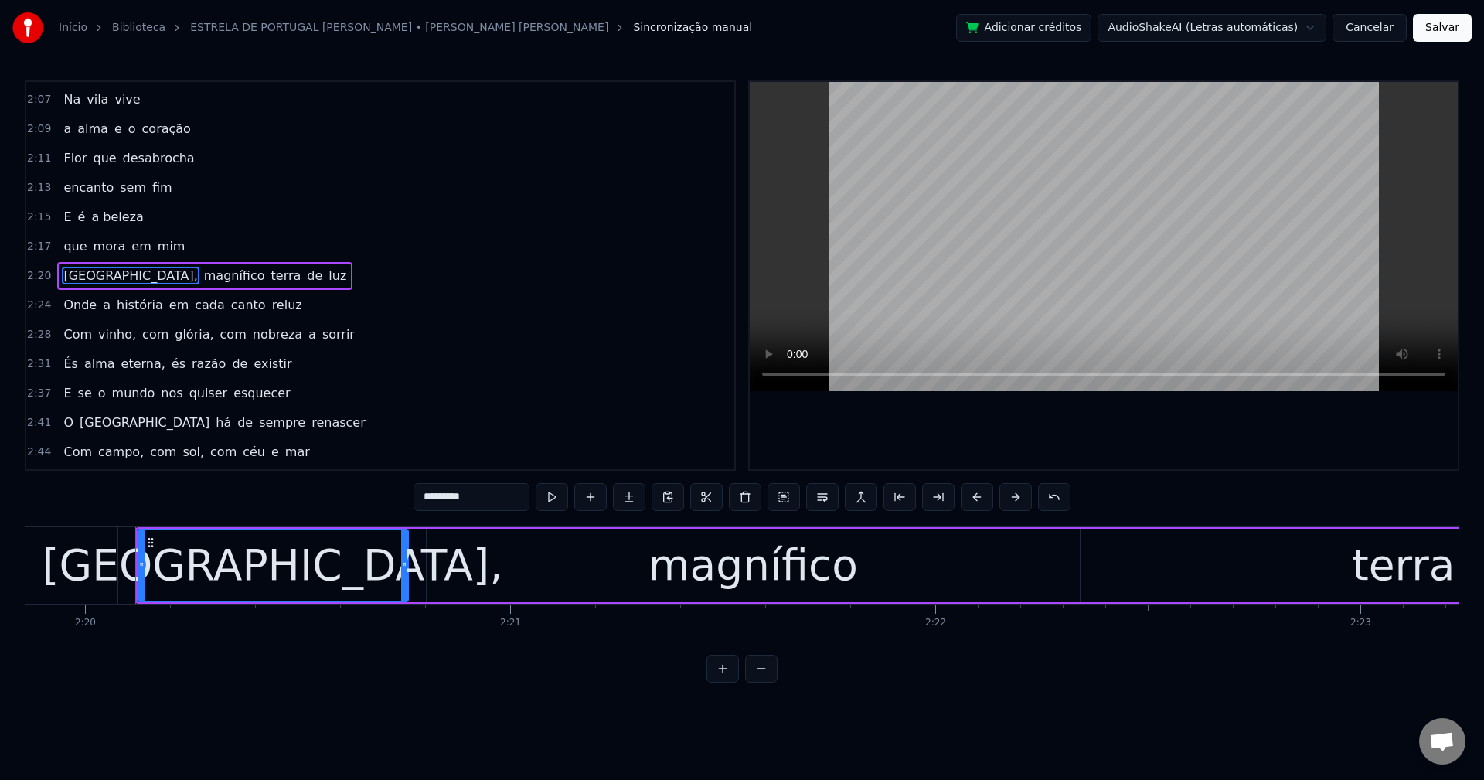
scroll to position [0, 59492]
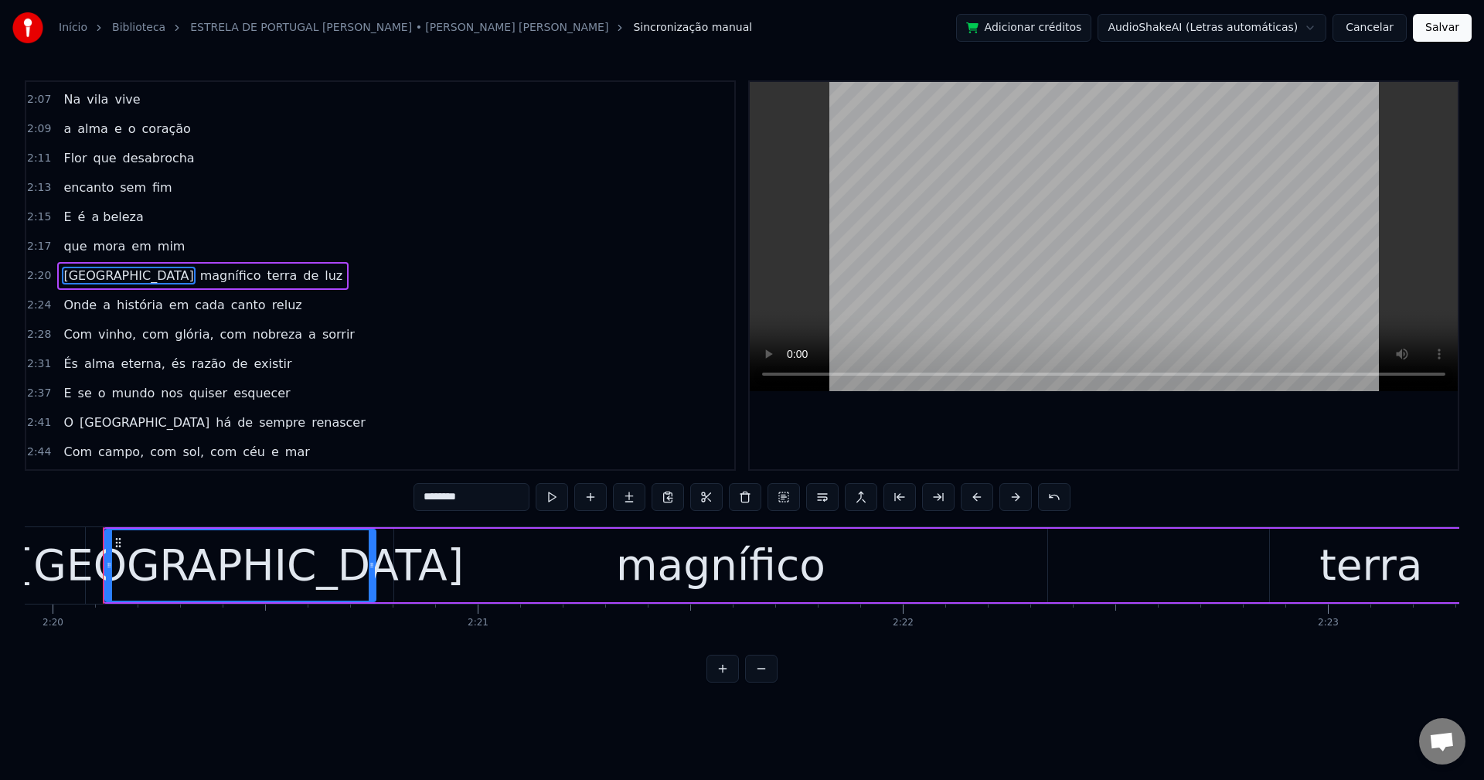
click at [265, 274] on span "terra" at bounding box center [281, 276] width 33 height 18
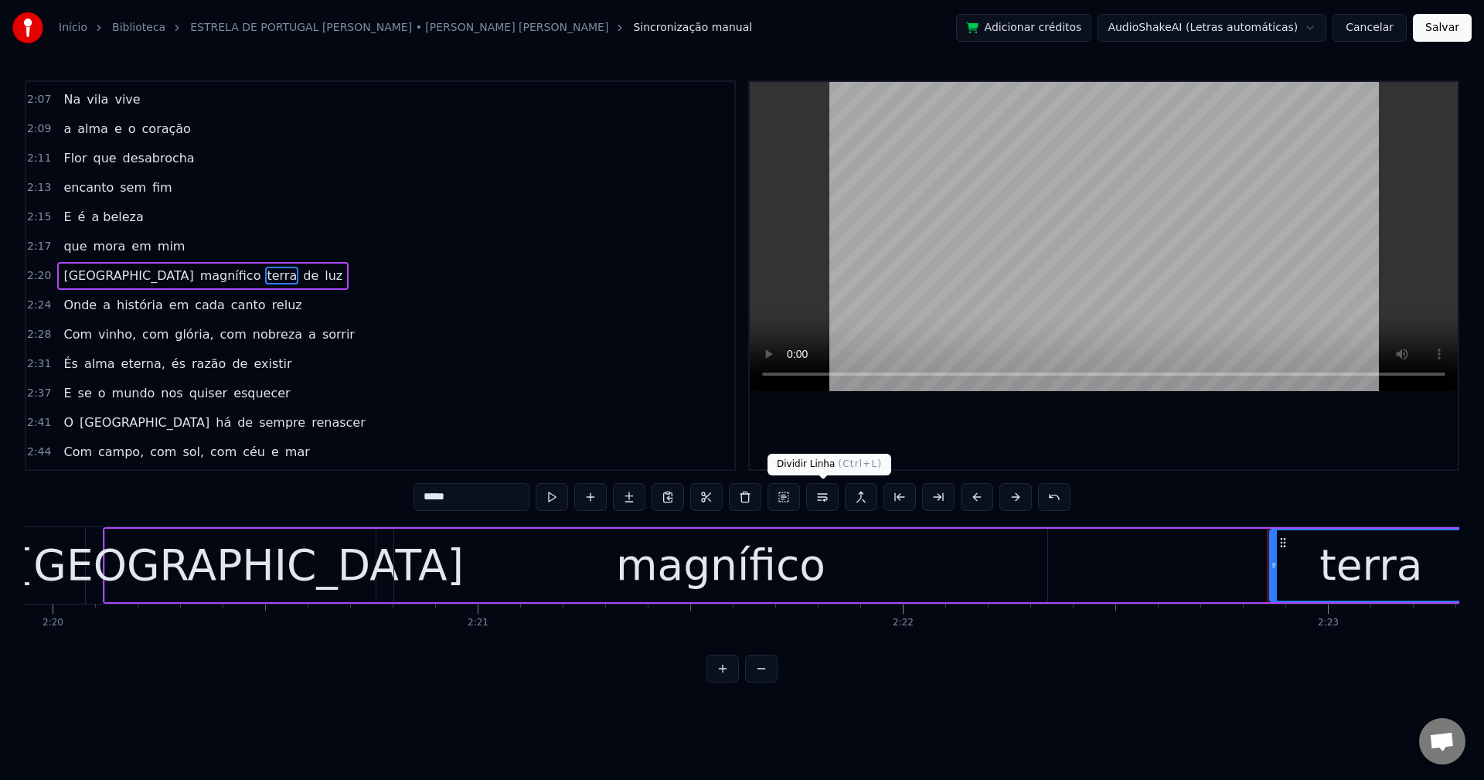
click at [827, 502] on button at bounding box center [822, 497] width 32 height 28
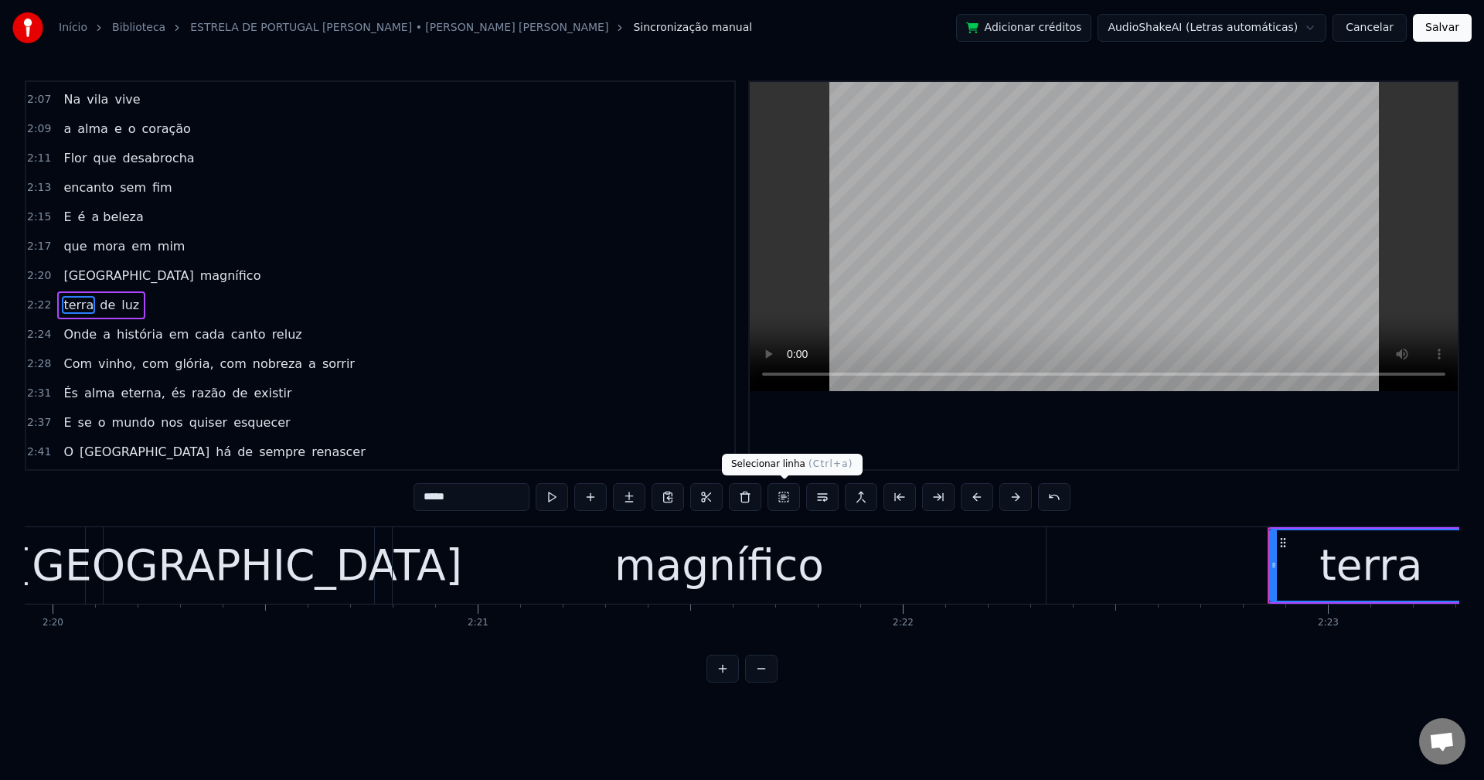
scroll to position [1025, 0]
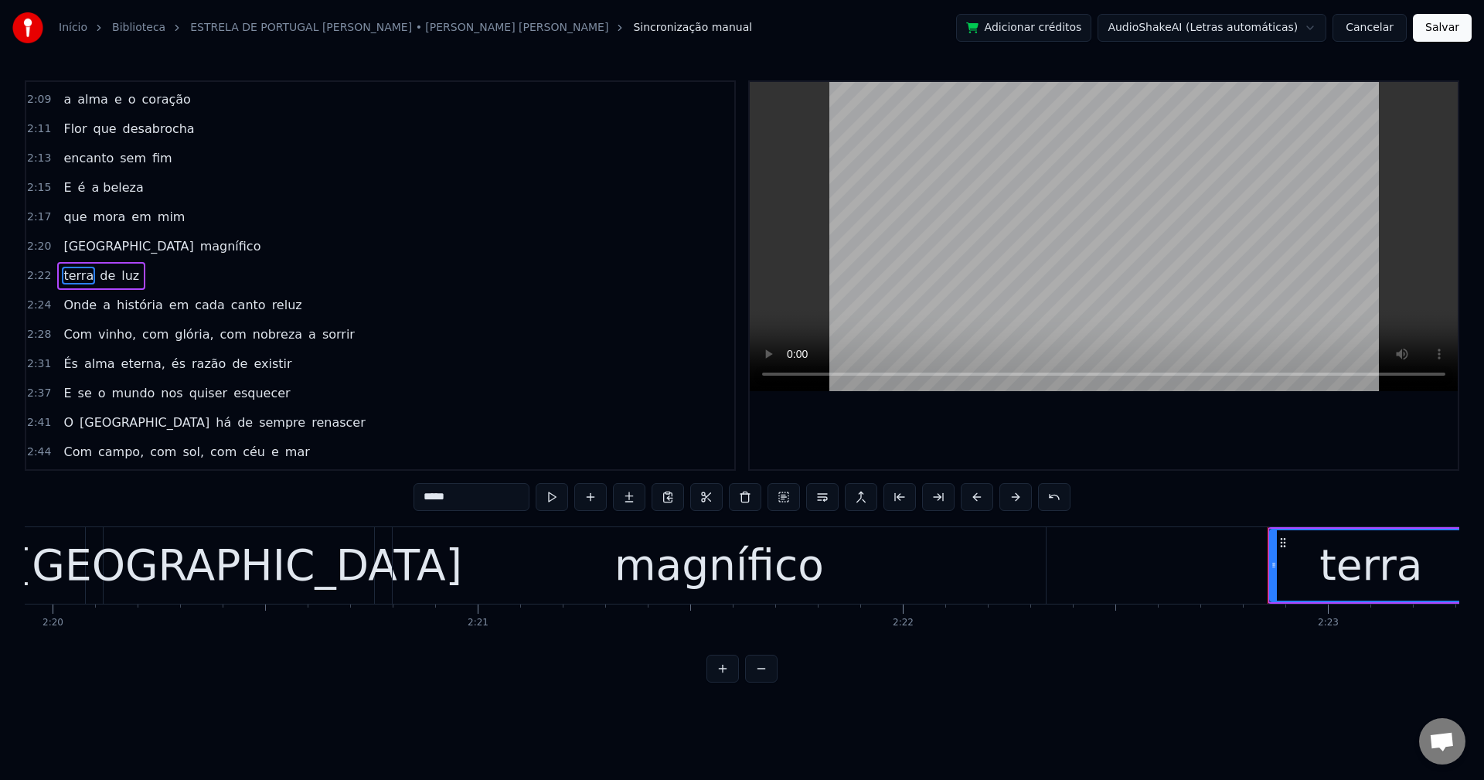
click at [168, 306] on span "em" at bounding box center [179, 305] width 22 height 18
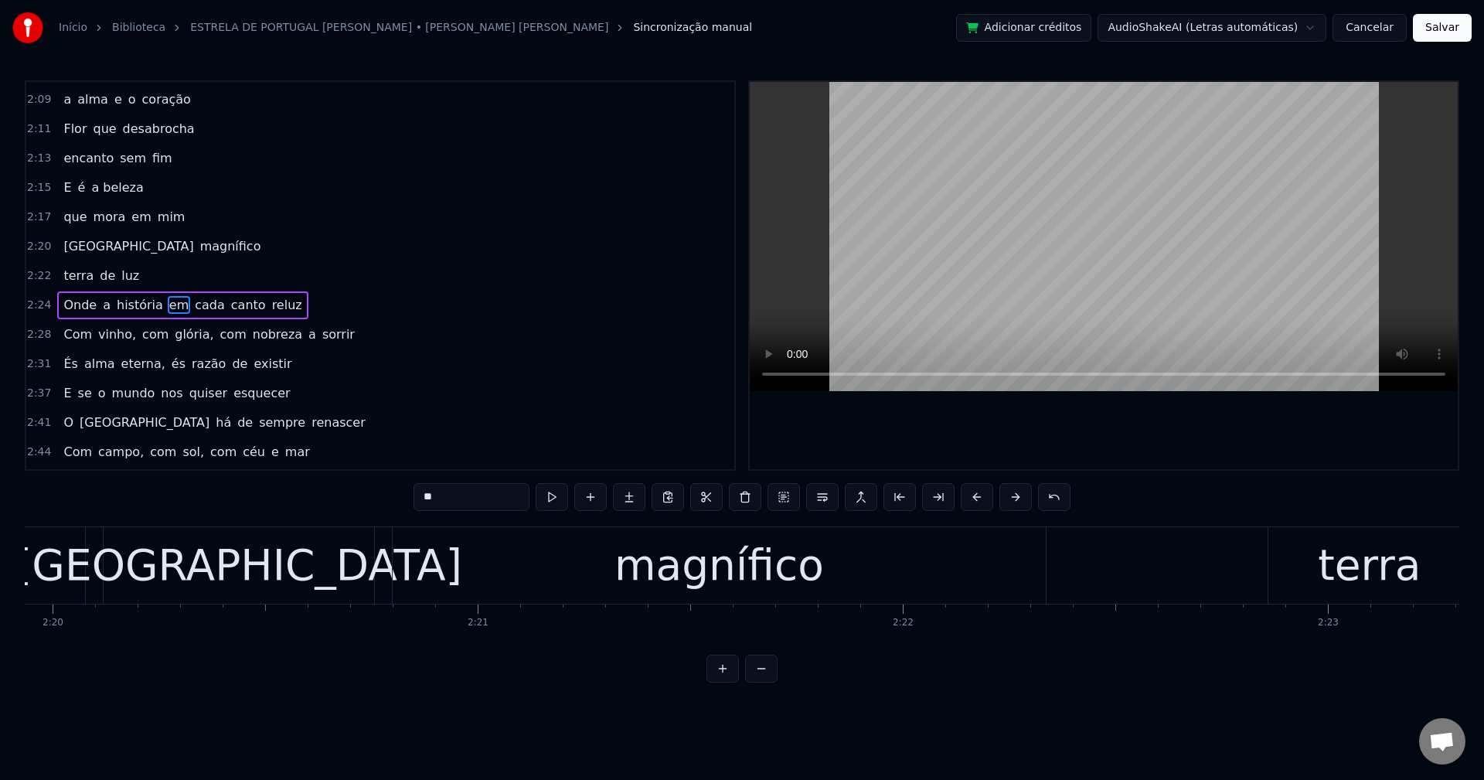
scroll to position [1054, 0]
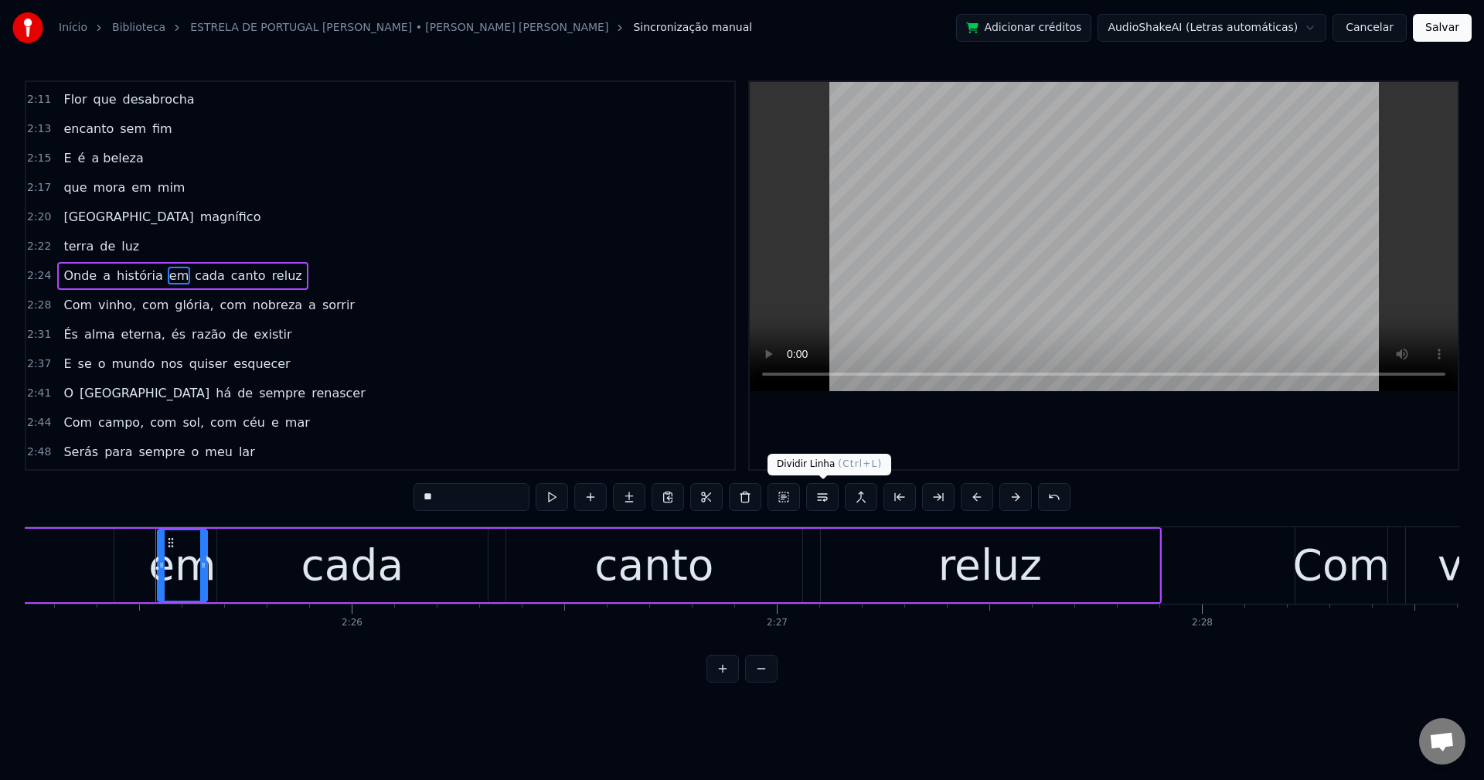
click at [828, 506] on button at bounding box center [822, 497] width 32 height 28
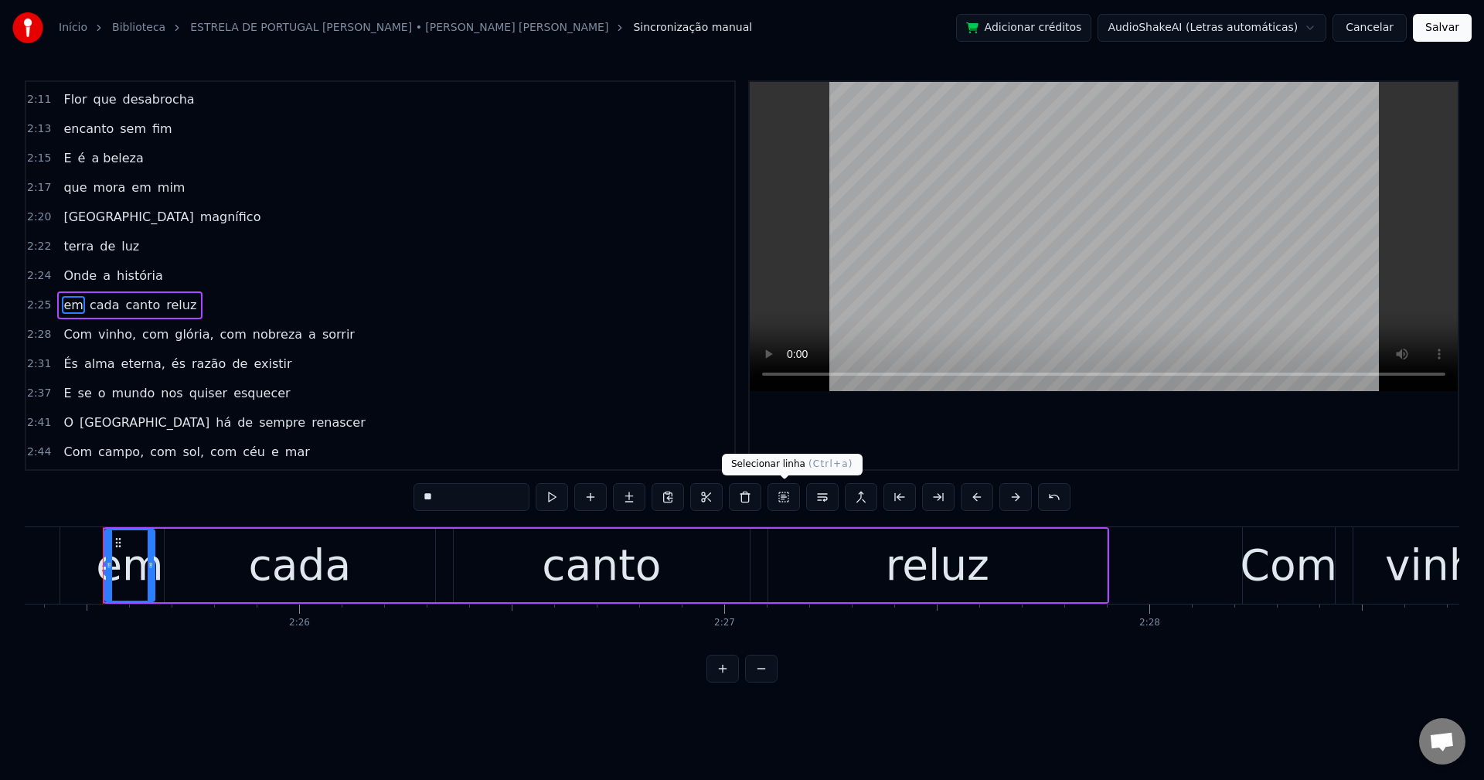
scroll to position [1084, 0]
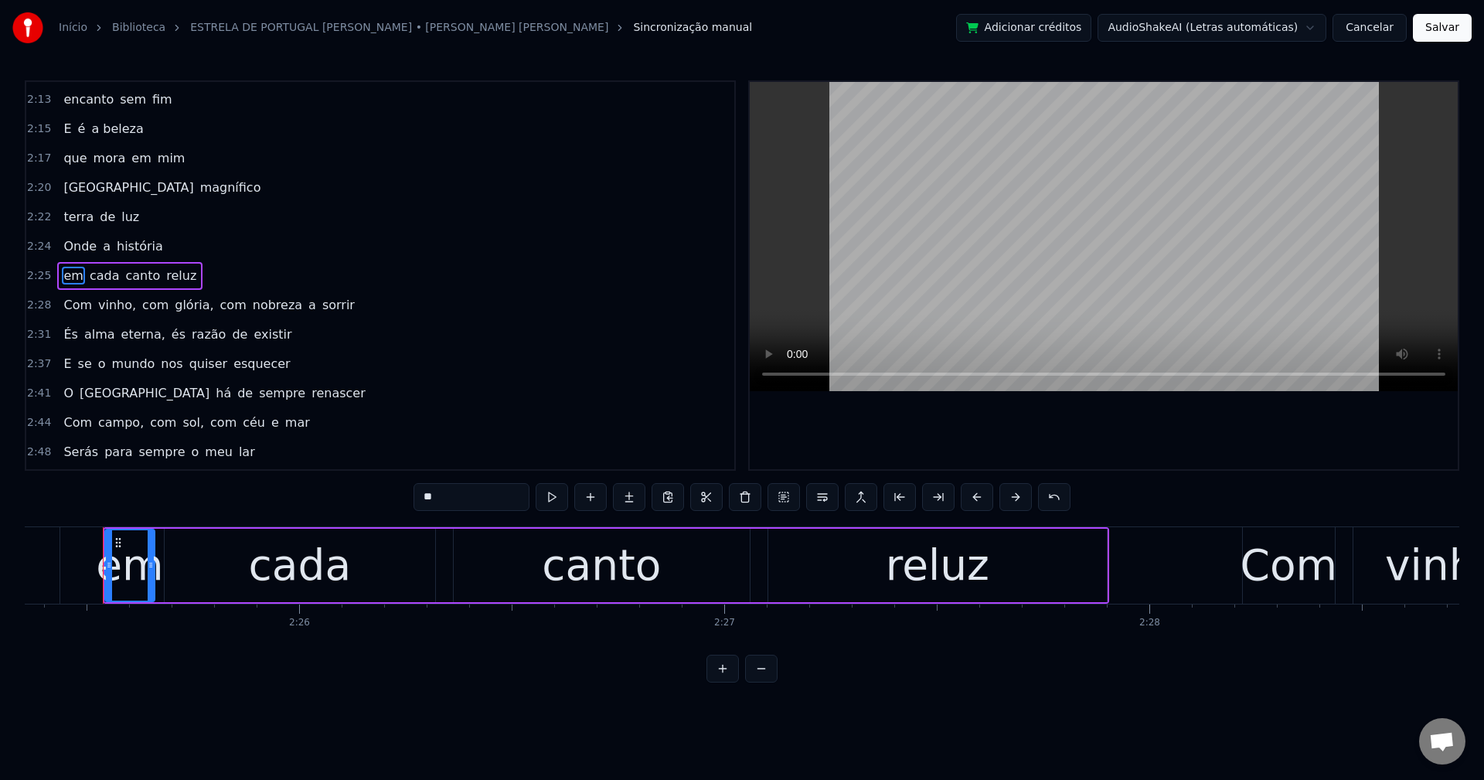
click at [102, 299] on span "vinho," at bounding box center [117, 305] width 41 height 18
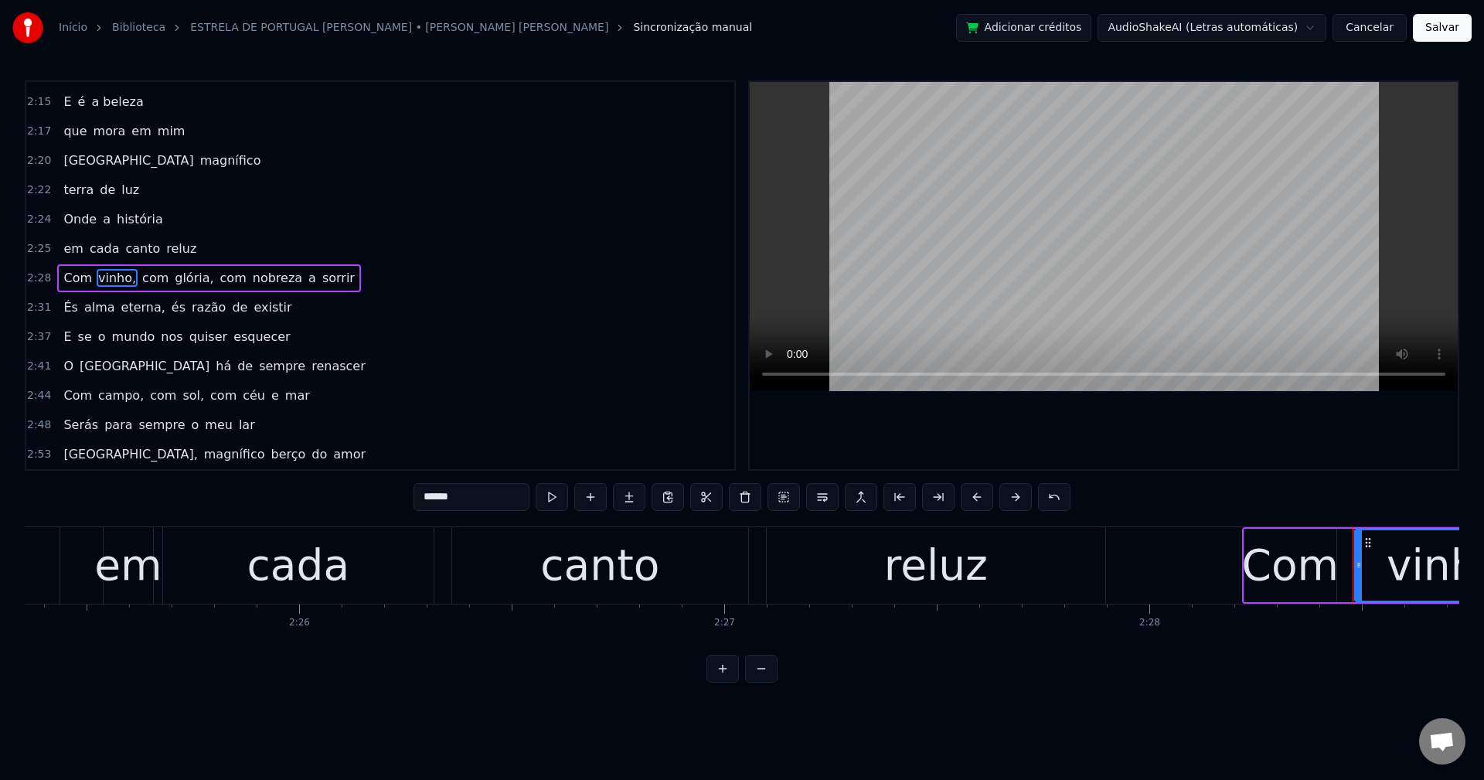
scroll to position [1113, 0]
click at [506, 499] on input "******" at bounding box center [472, 497] width 116 height 28
click at [172, 278] on span "glória," at bounding box center [190, 276] width 42 height 18
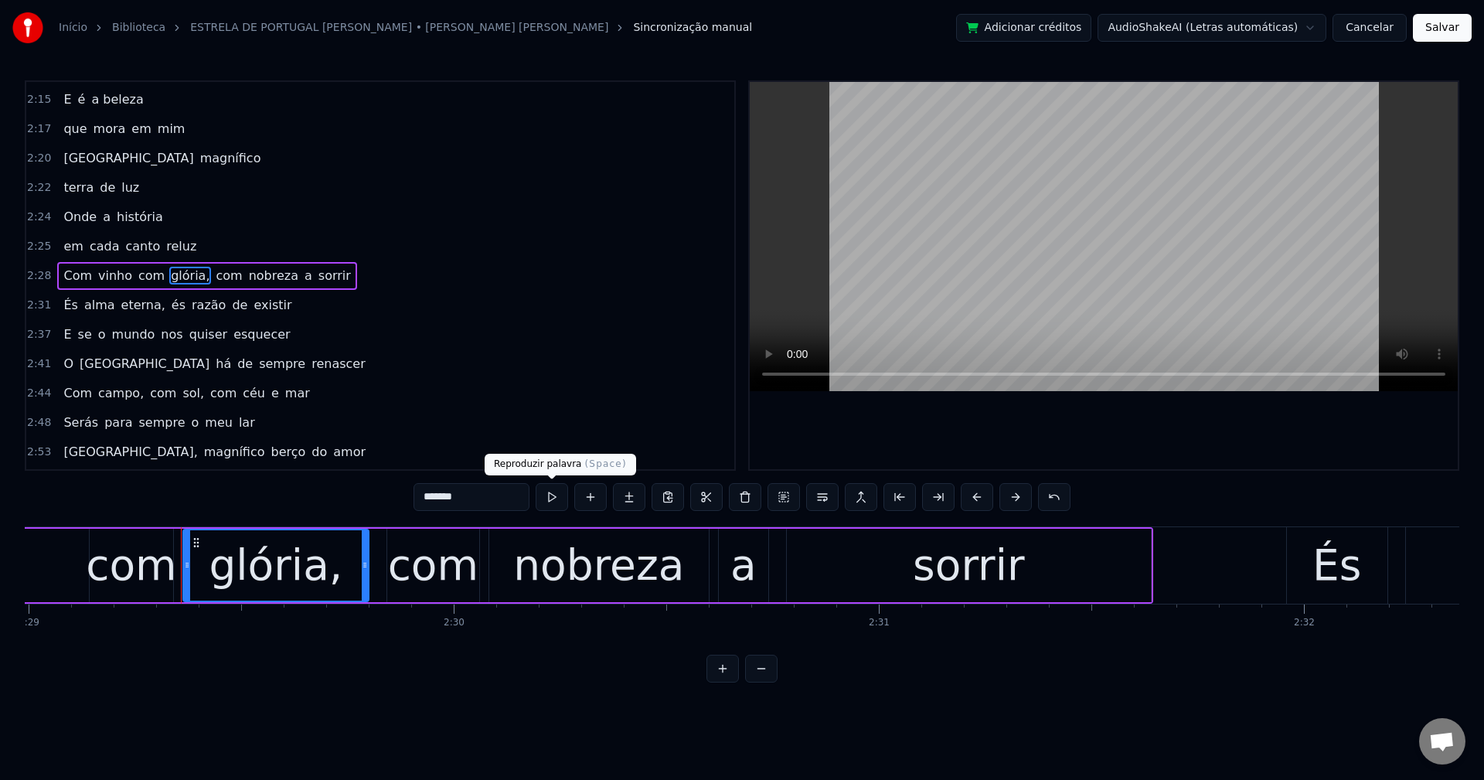
scroll to position [0, 63420]
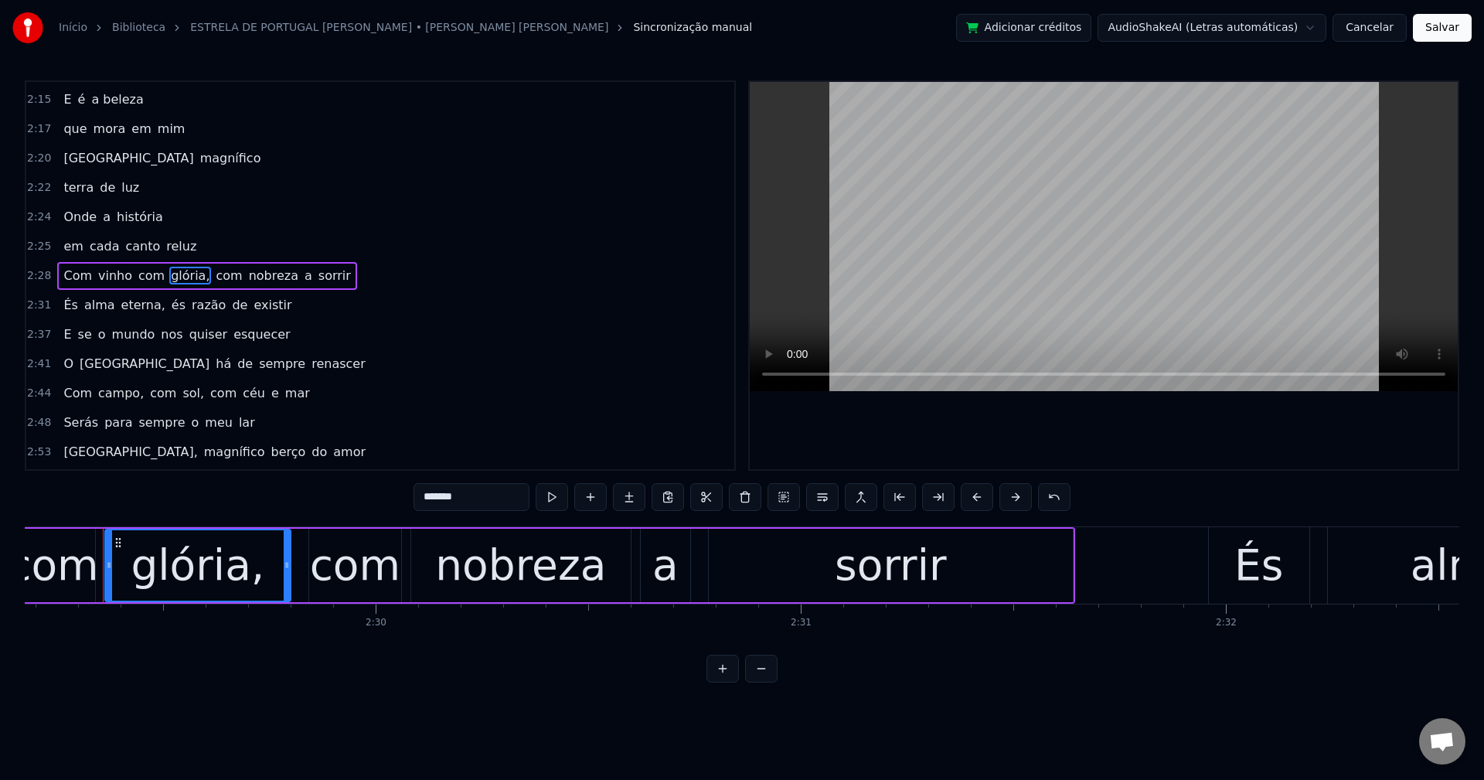
click at [503, 498] on input "*******" at bounding box center [472, 497] width 116 height 28
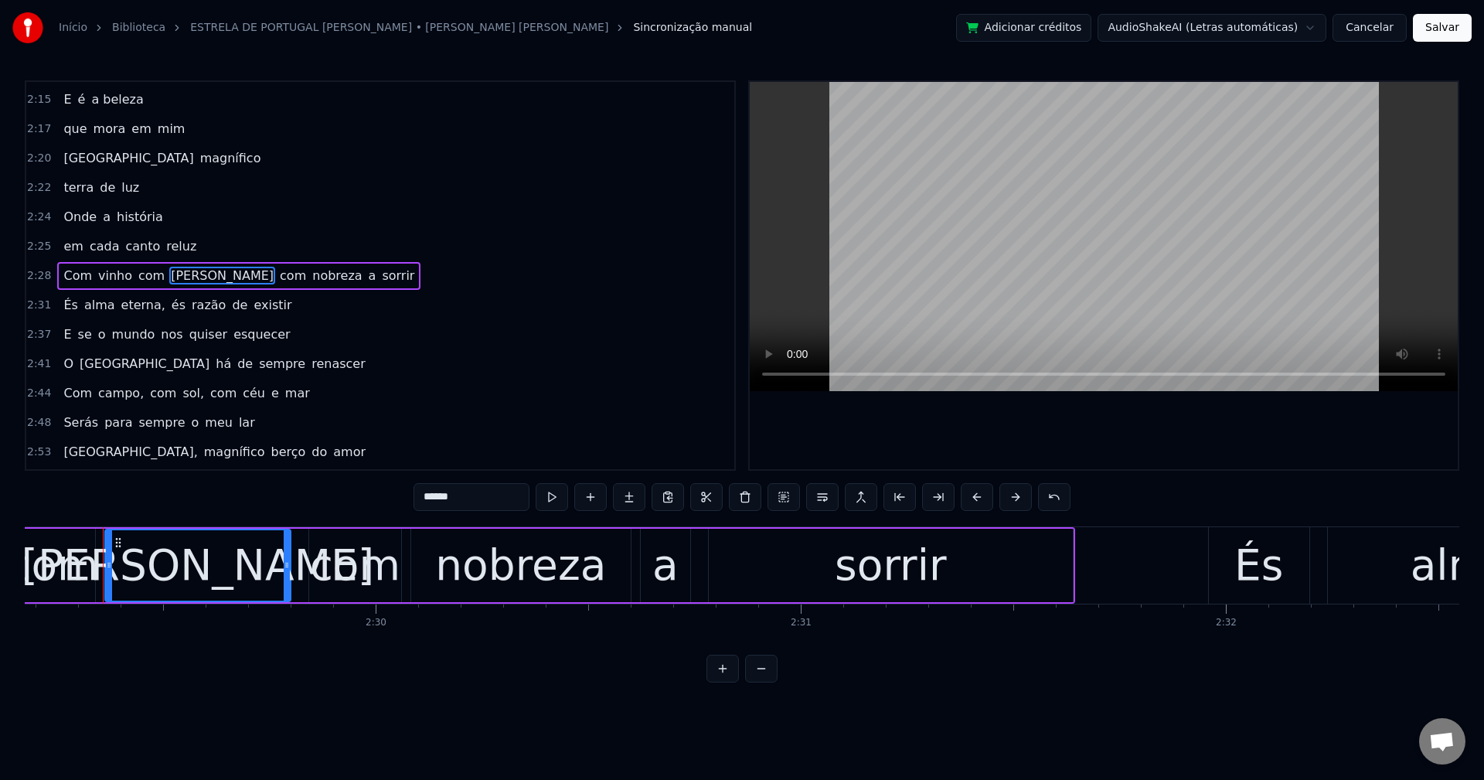
click at [278, 280] on span "com" at bounding box center [292, 276] width 29 height 18
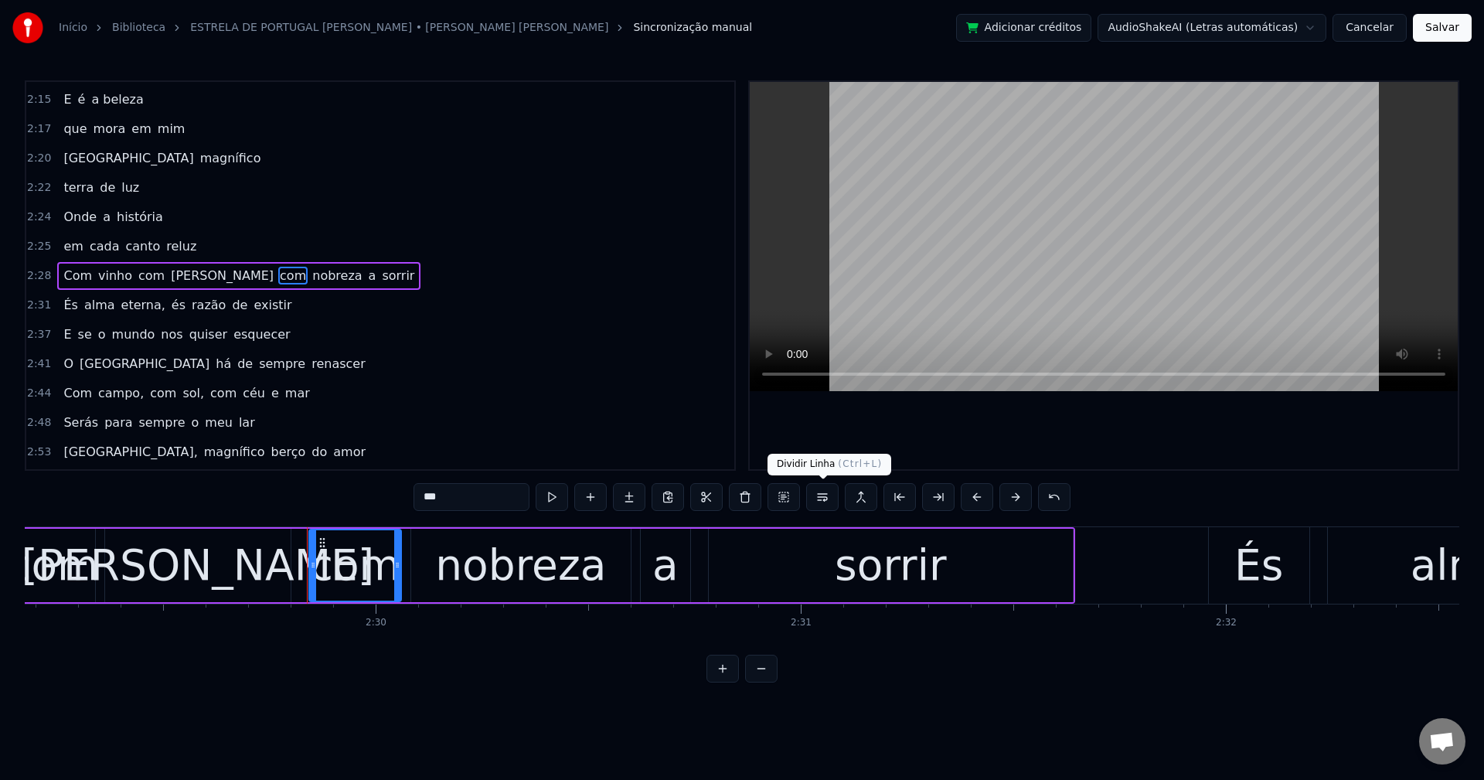
click at [826, 497] on button at bounding box center [822, 497] width 32 height 28
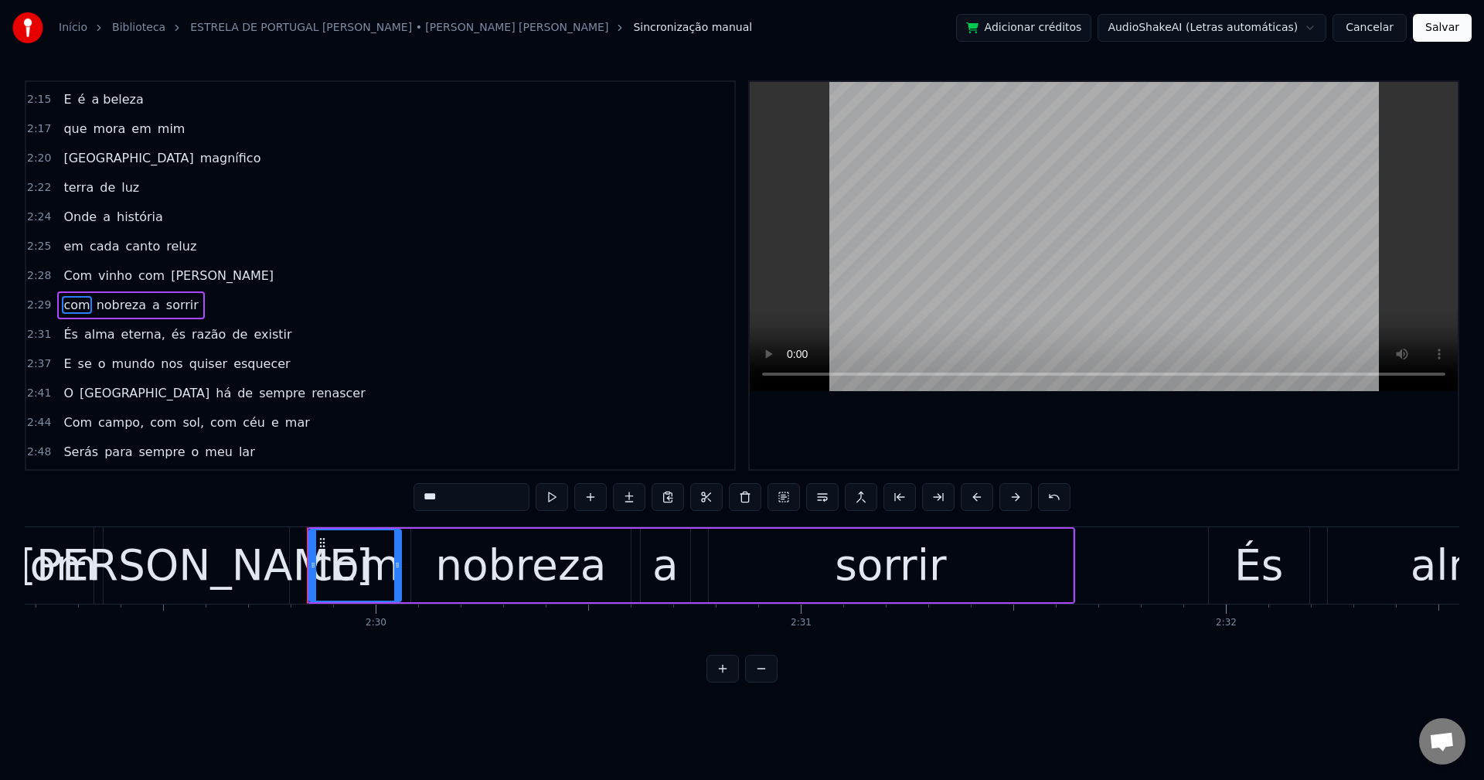
scroll to position [1142, 0]
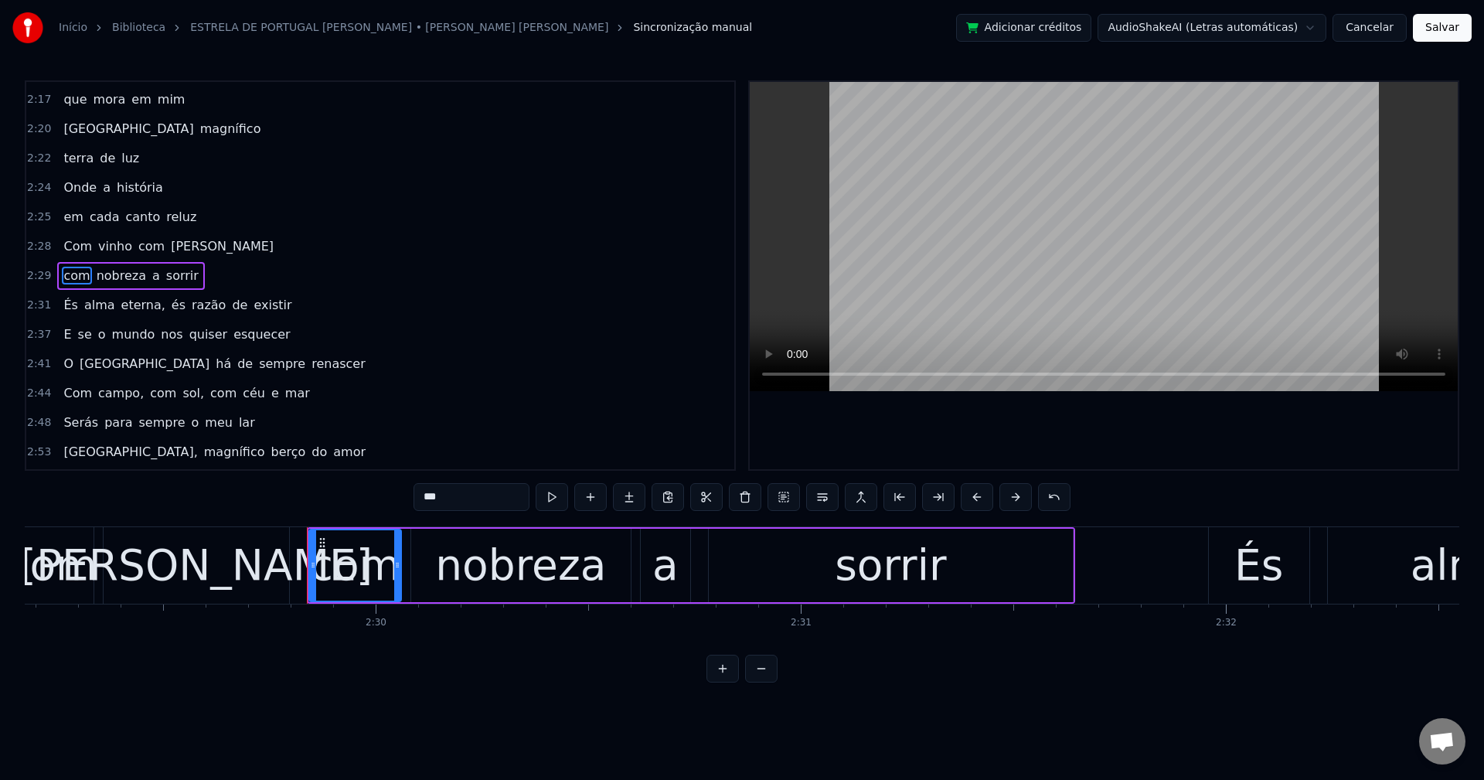
click at [124, 309] on span "eterna," at bounding box center [143, 305] width 47 height 18
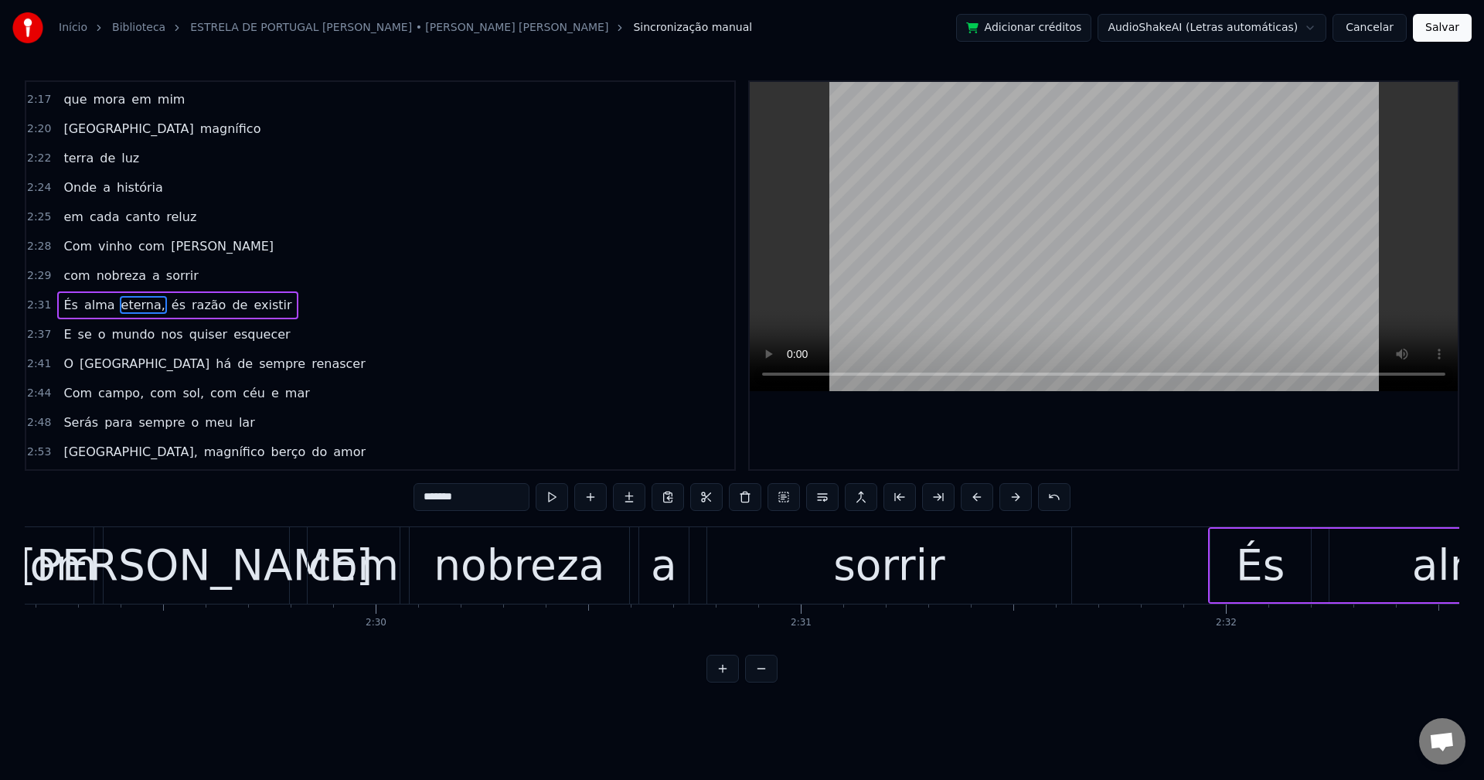
scroll to position [1172, 0]
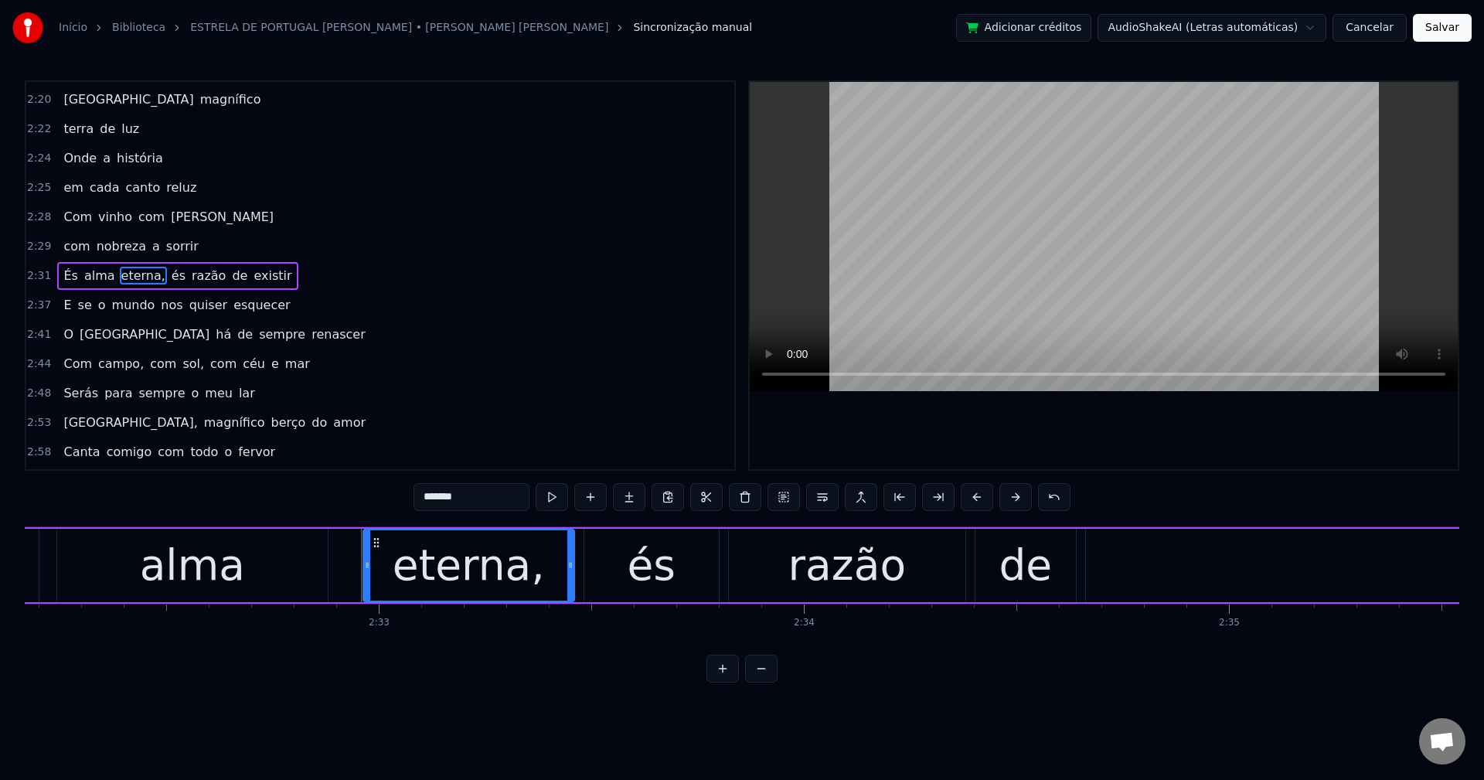
click at [506, 490] on input "*******" at bounding box center [472, 497] width 116 height 28
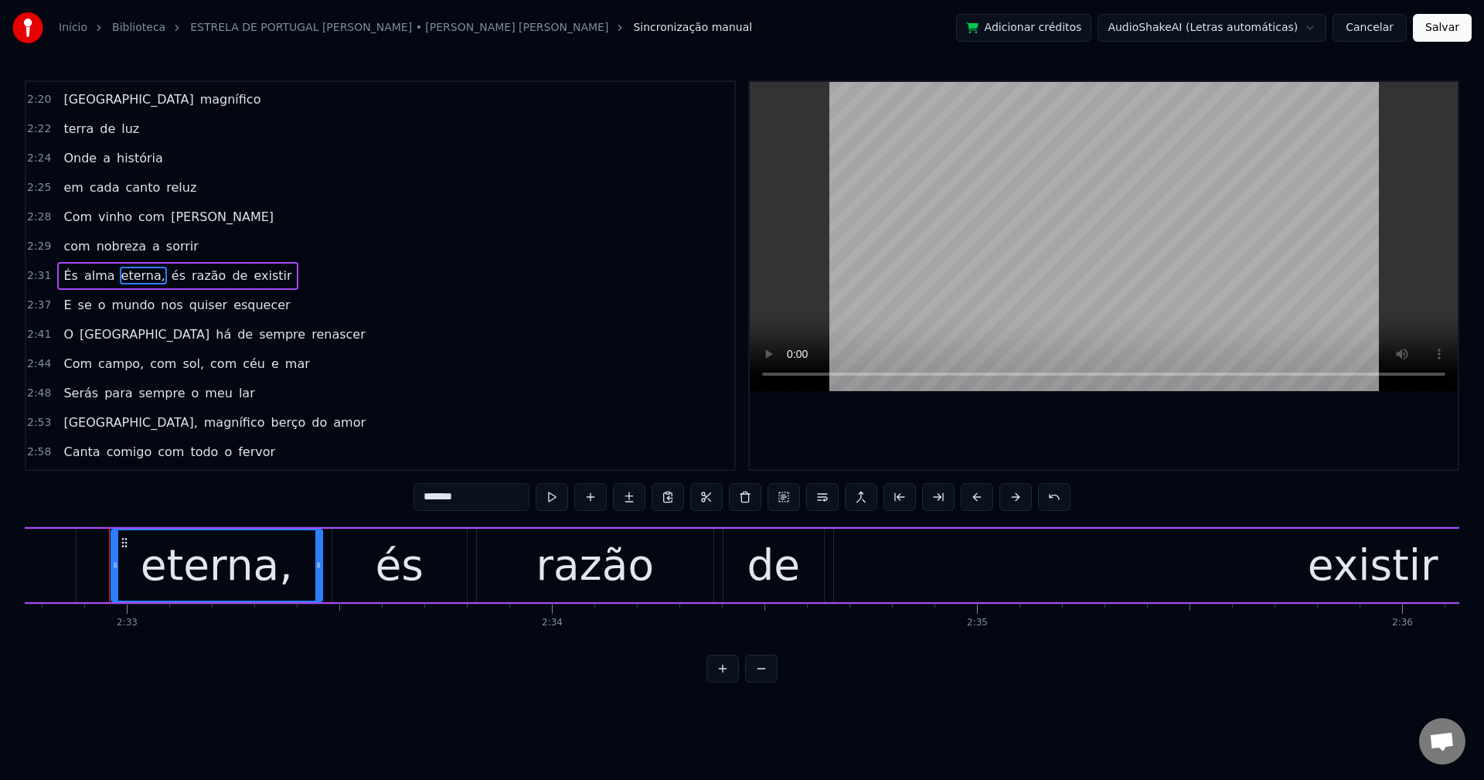
scroll to position [0, 64950]
click at [166, 270] on span "és" at bounding box center [174, 276] width 17 height 18
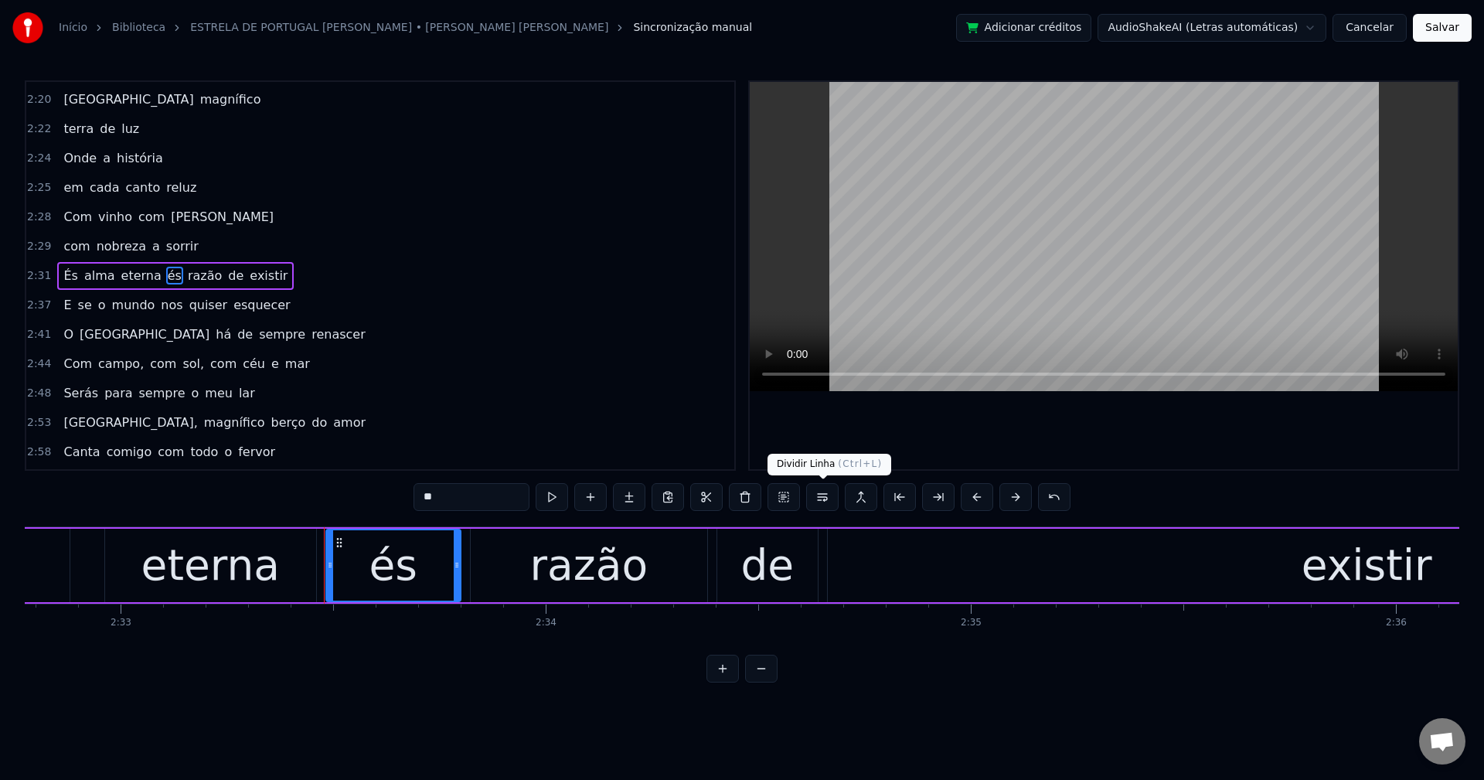
click at [822, 495] on button at bounding box center [822, 497] width 32 height 28
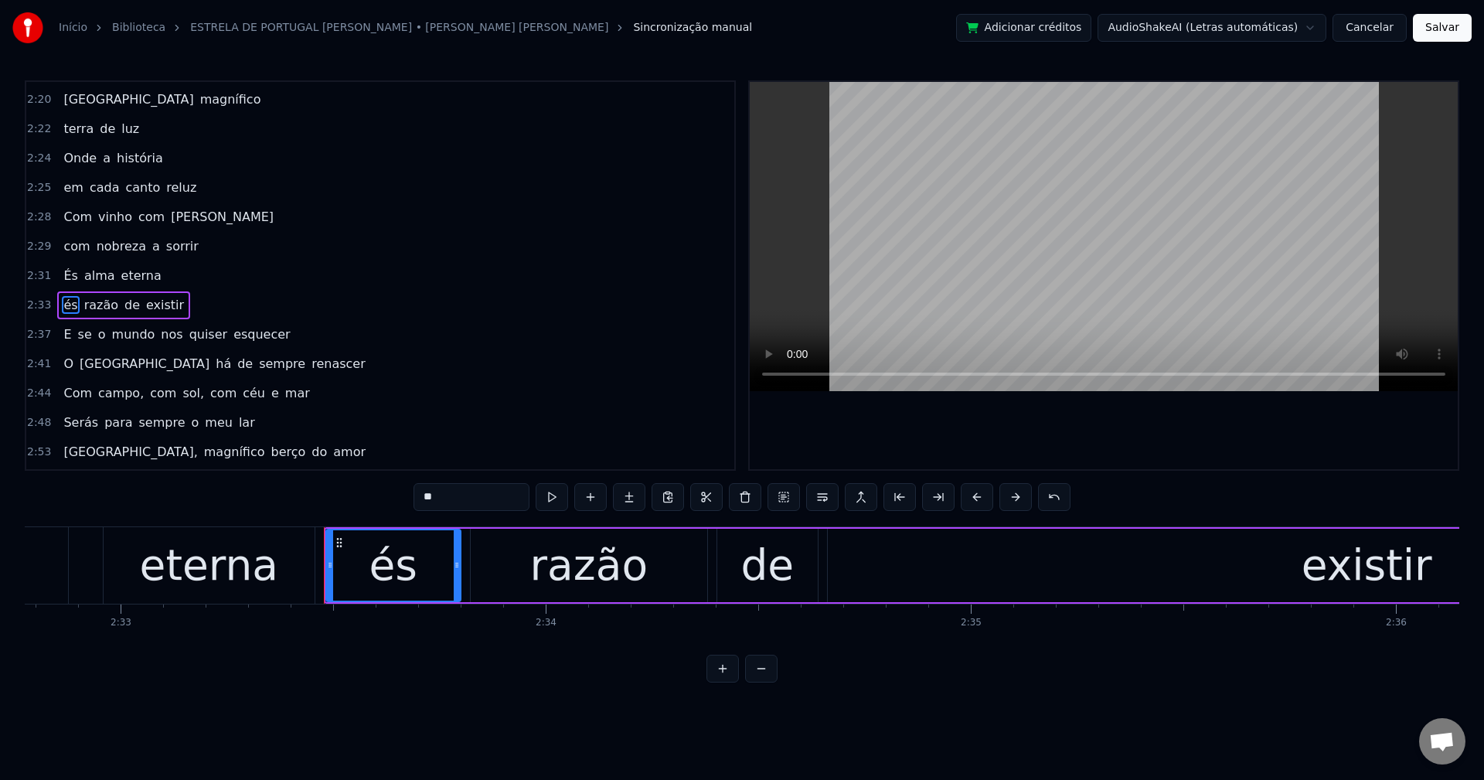
scroll to position [1201, 0]
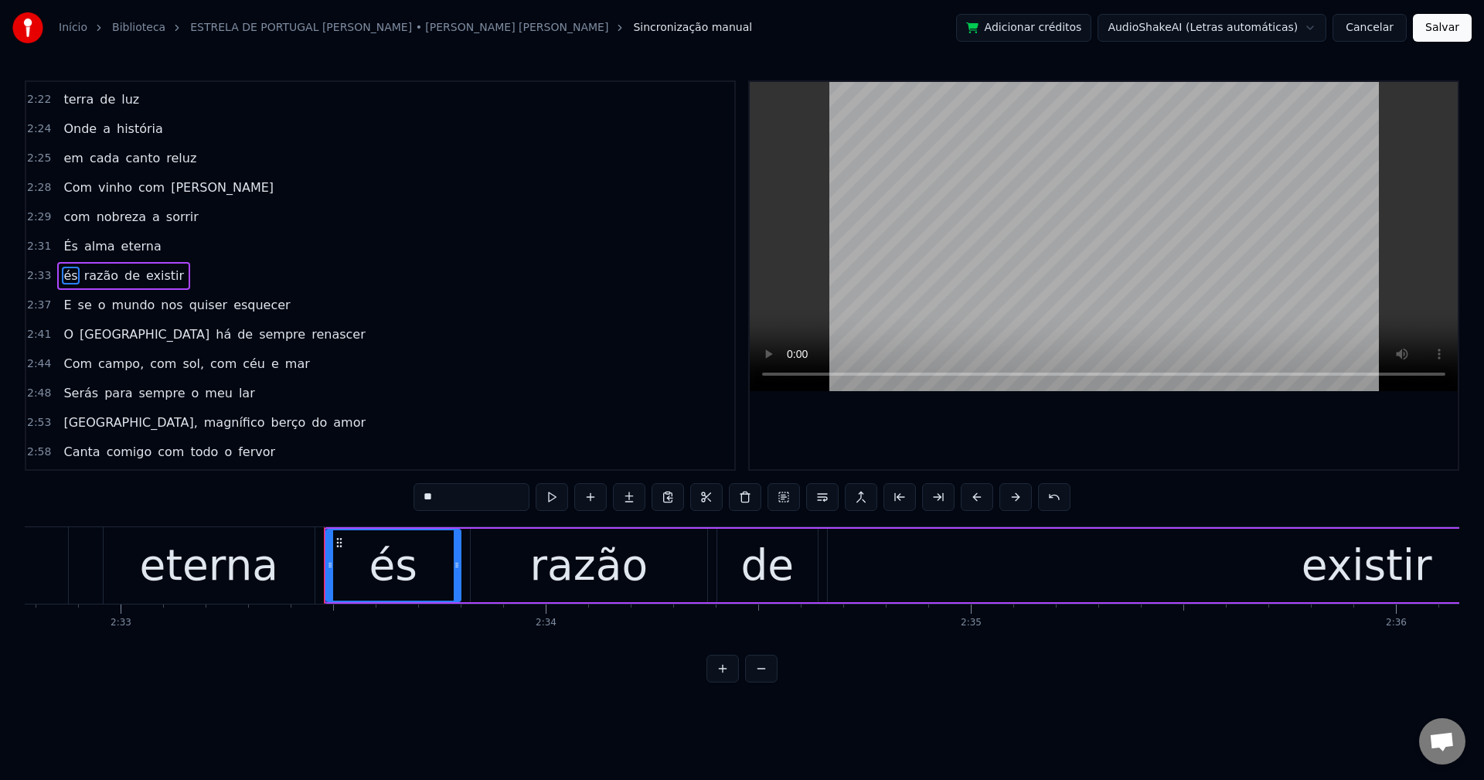
click at [161, 305] on span "nos" at bounding box center [171, 305] width 25 height 18
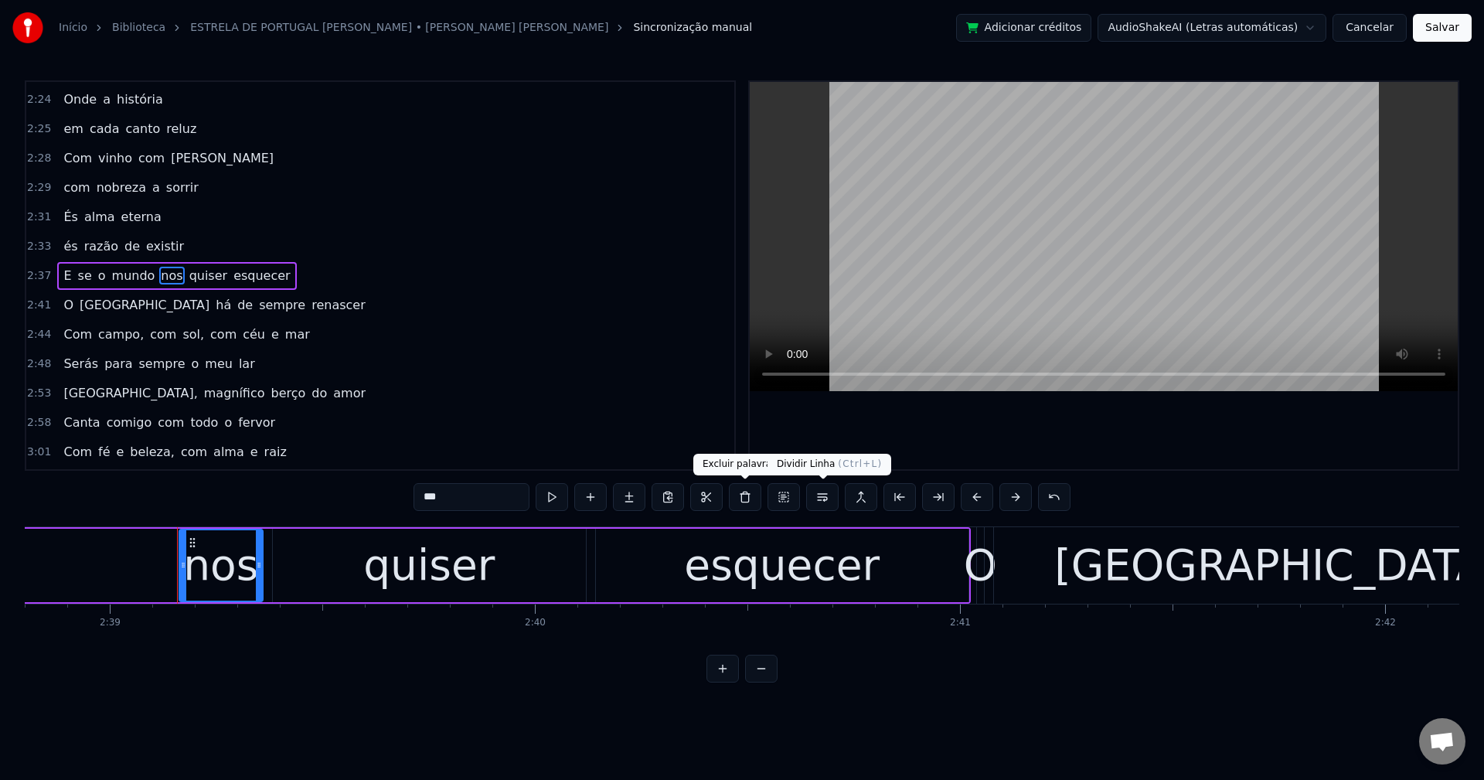
scroll to position [0, 67586]
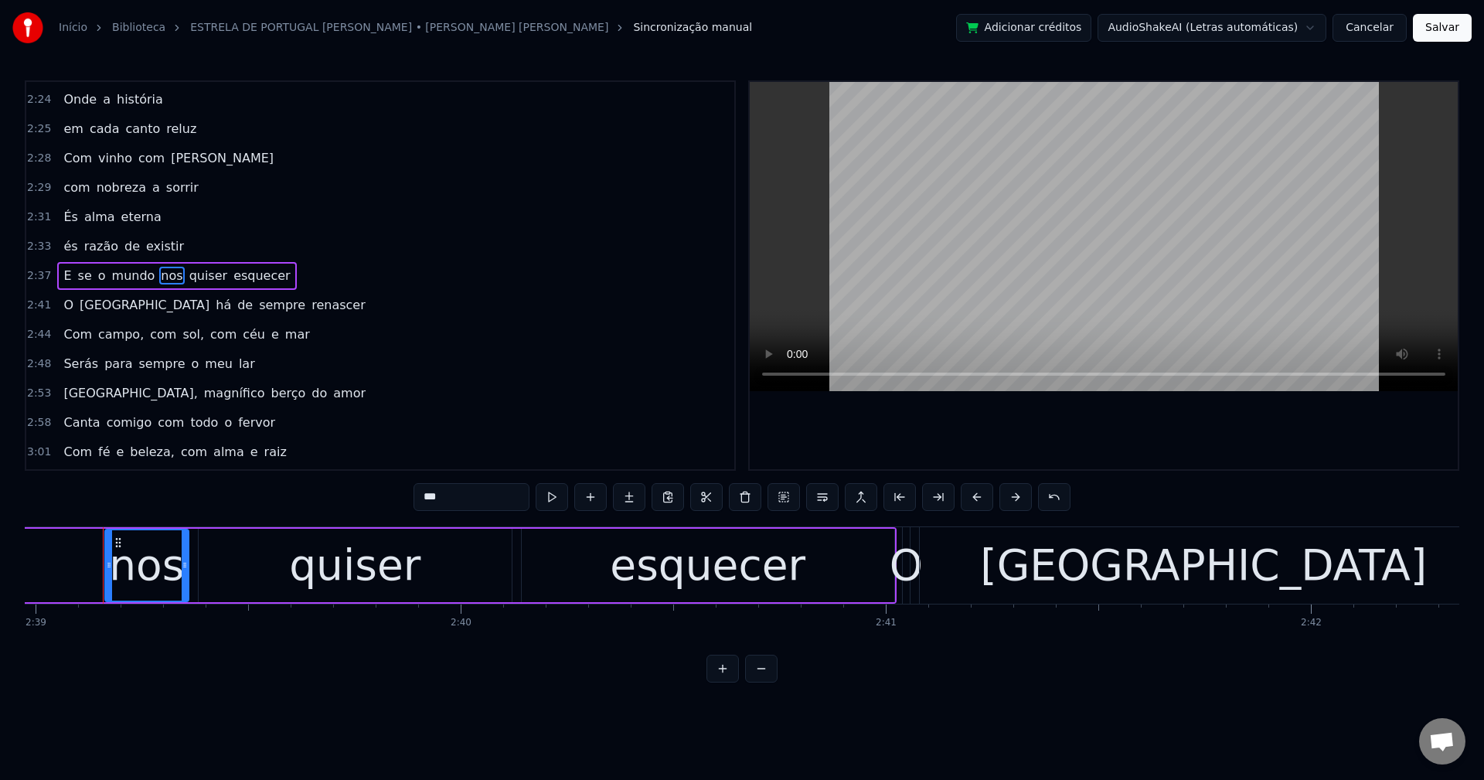
click at [813, 498] on button at bounding box center [822, 497] width 32 height 28
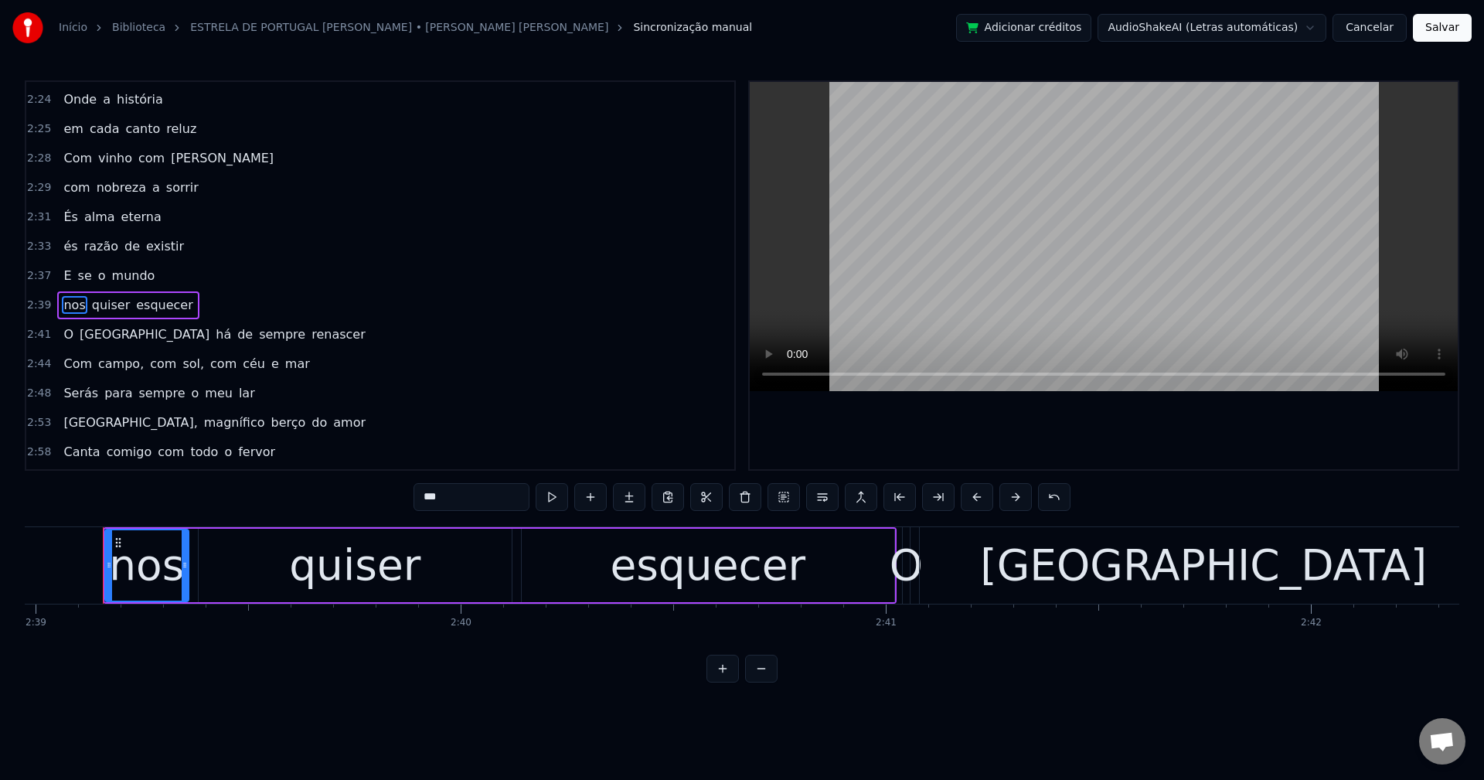
scroll to position [1260, 0]
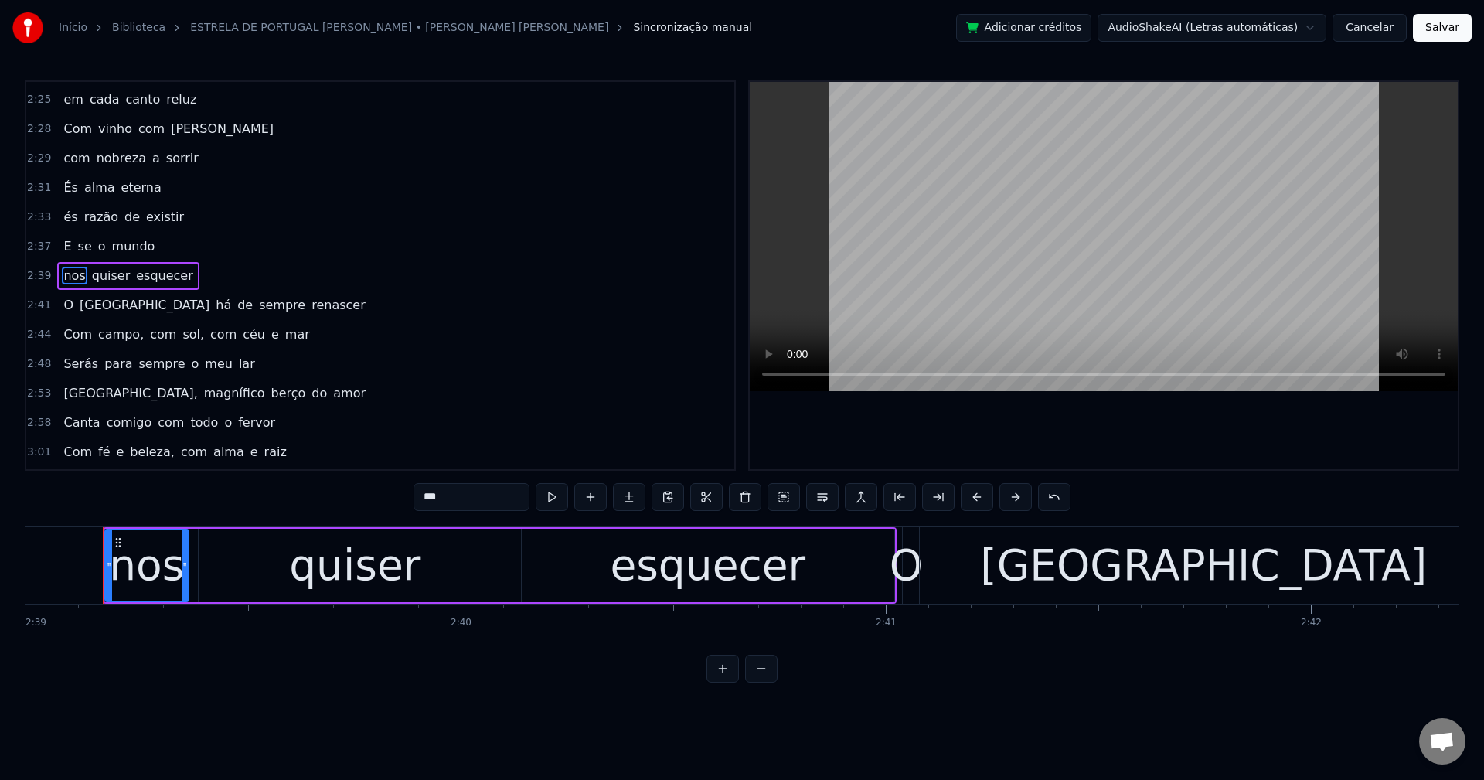
click at [214, 310] on span "há" at bounding box center [223, 305] width 19 height 18
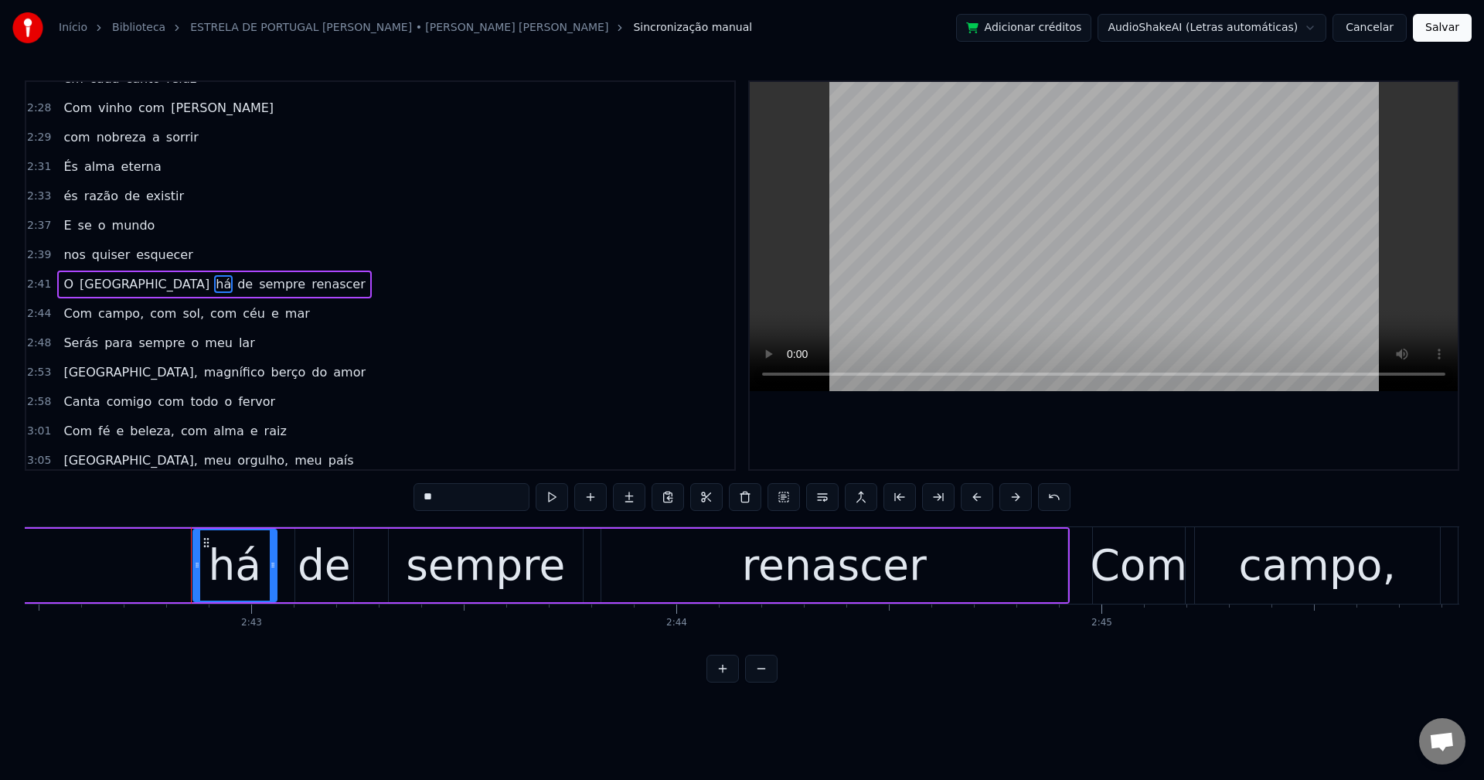
scroll to position [0, 69159]
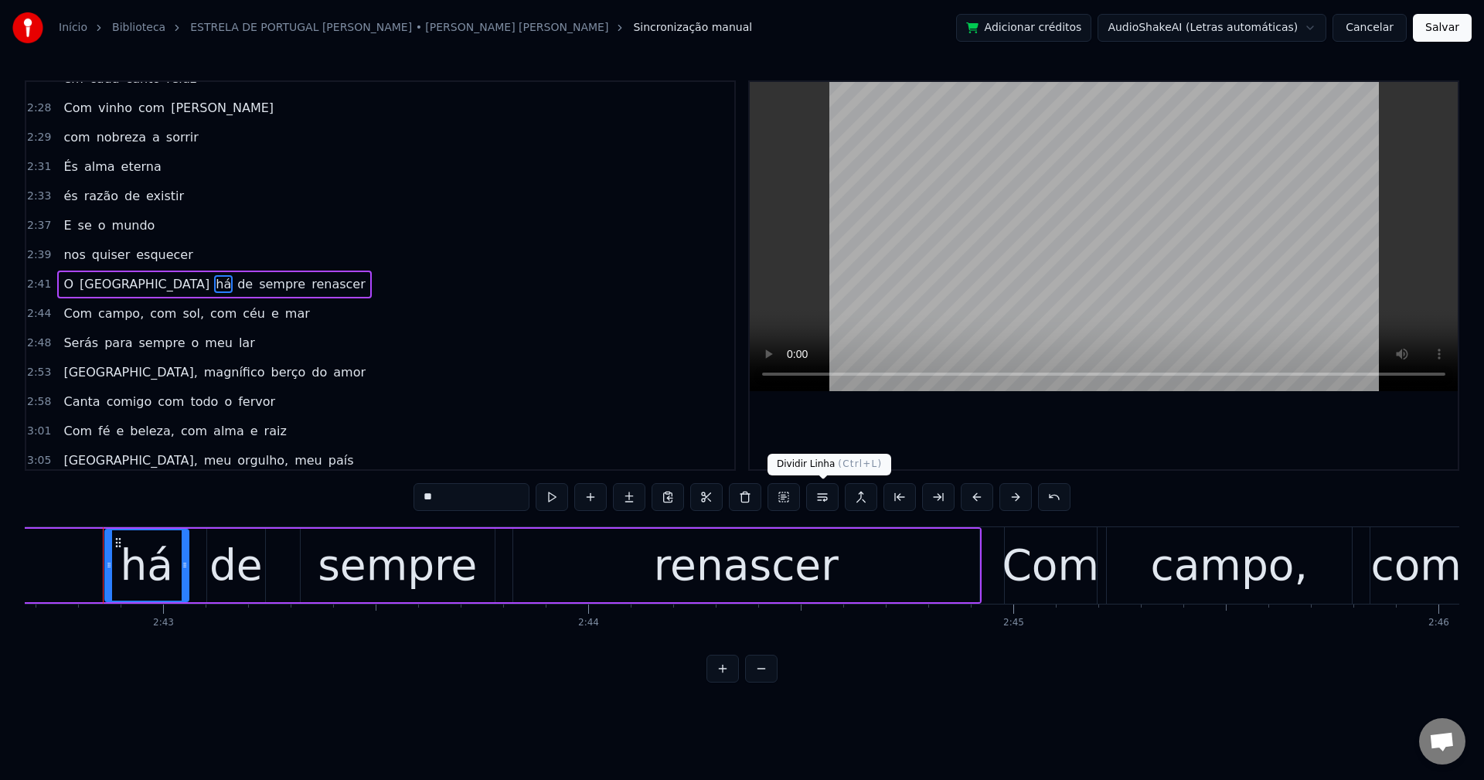
click at [830, 502] on button at bounding box center [822, 497] width 32 height 28
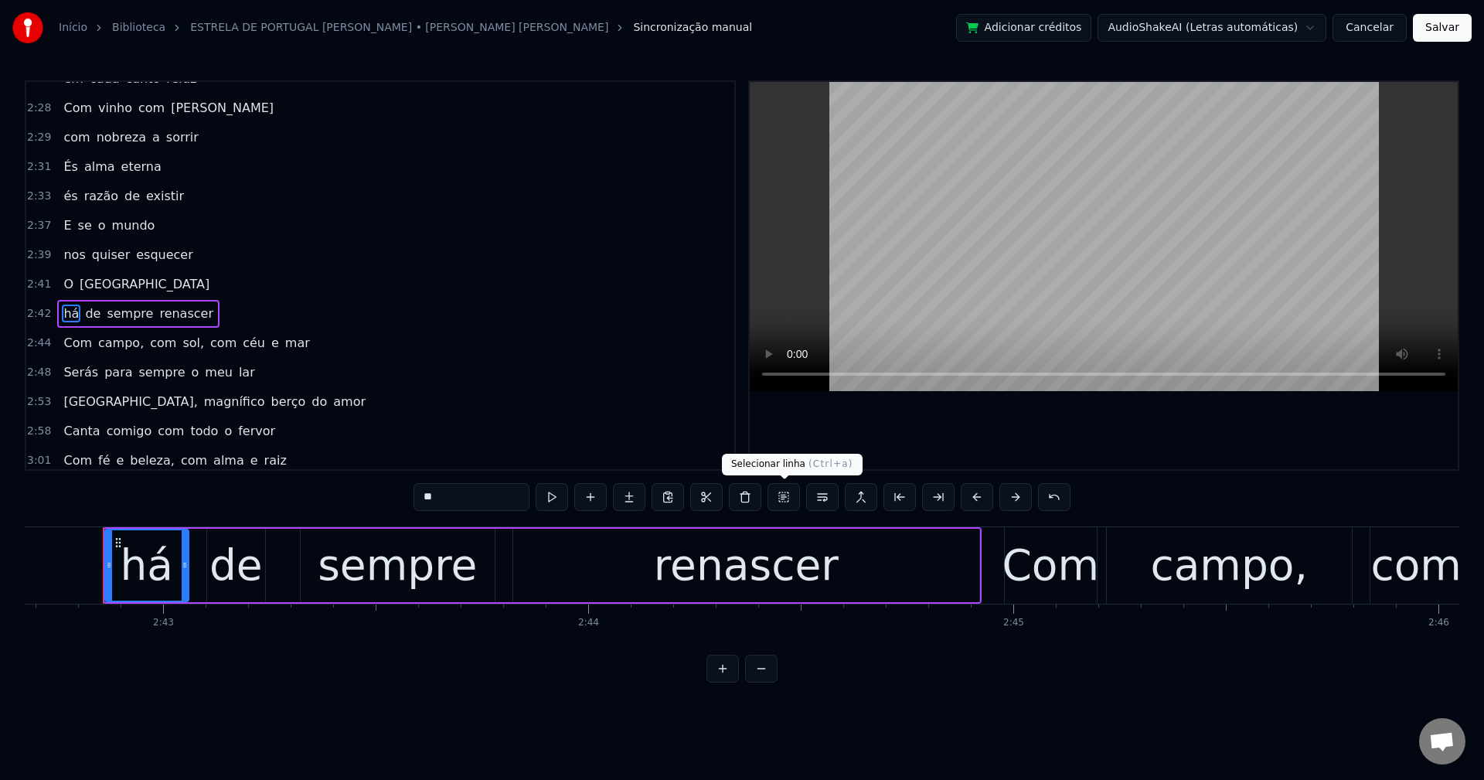
scroll to position [1316, 0]
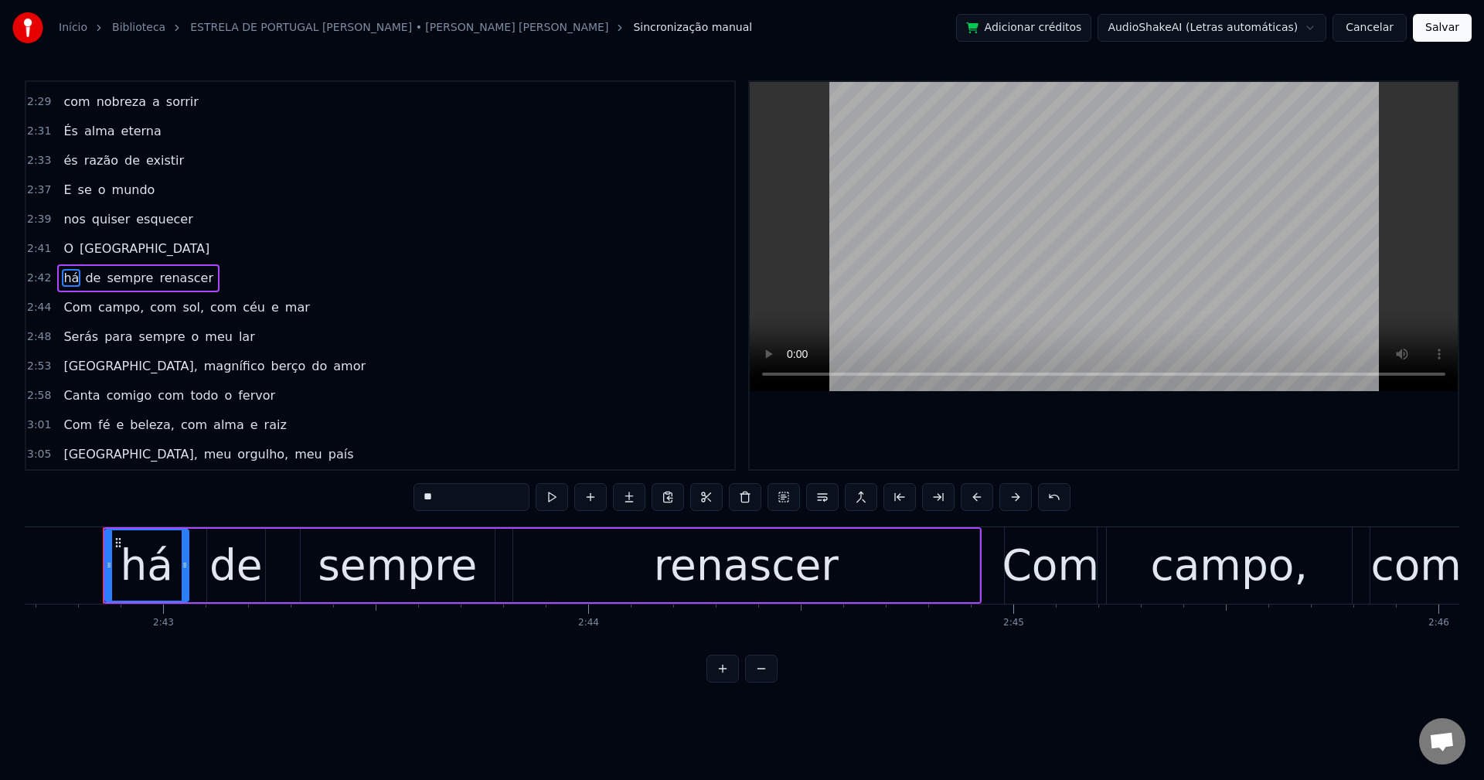
click at [112, 301] on span "campo," at bounding box center [121, 307] width 49 height 18
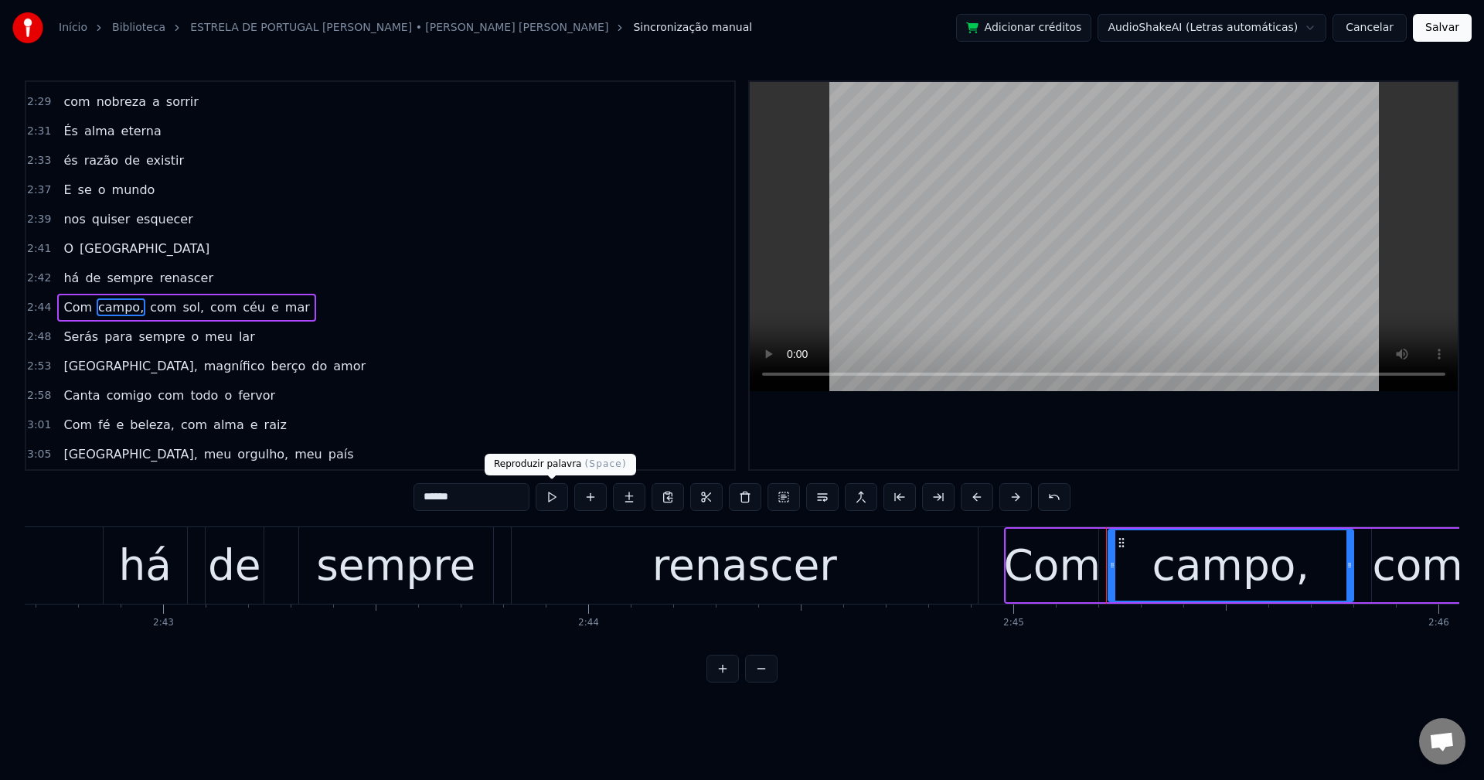
click at [506, 501] on input "******" at bounding box center [472, 497] width 116 height 28
drag, startPoint x: 169, startPoint y: 304, endPoint x: 355, endPoint y: 386, distance: 203.1
click at [177, 304] on span "sol," at bounding box center [189, 307] width 25 height 18
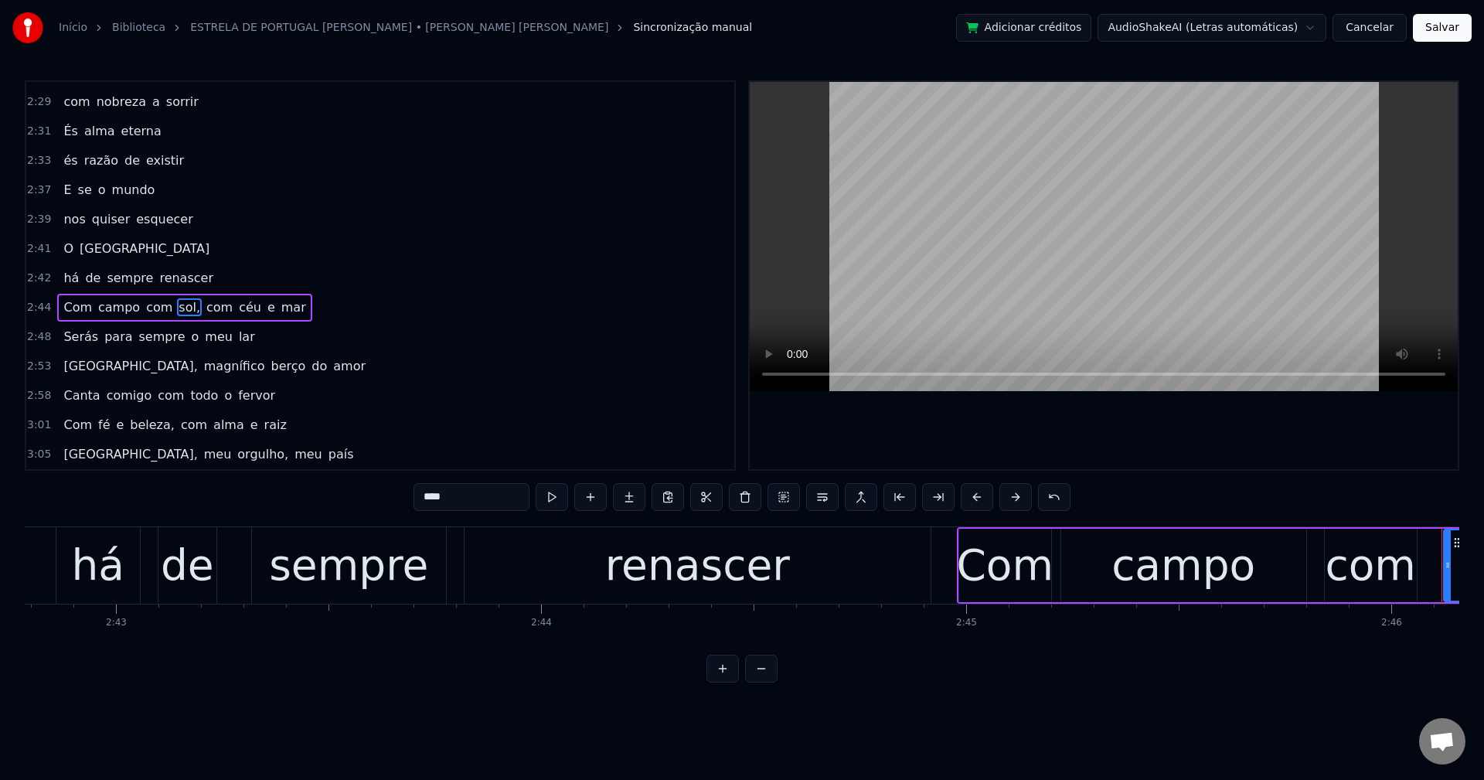
click at [491, 496] on input "****" at bounding box center [472, 497] width 116 height 28
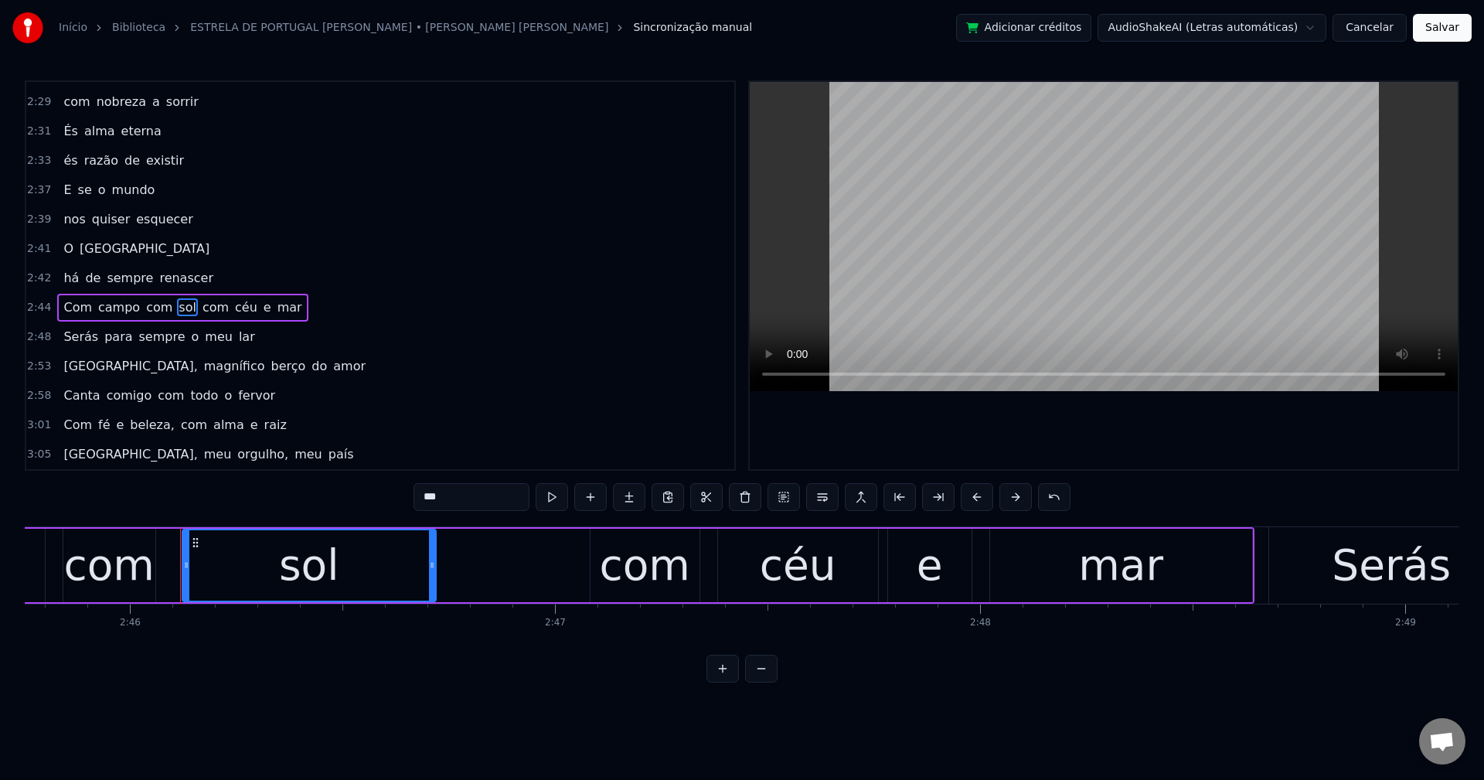
scroll to position [0, 70545]
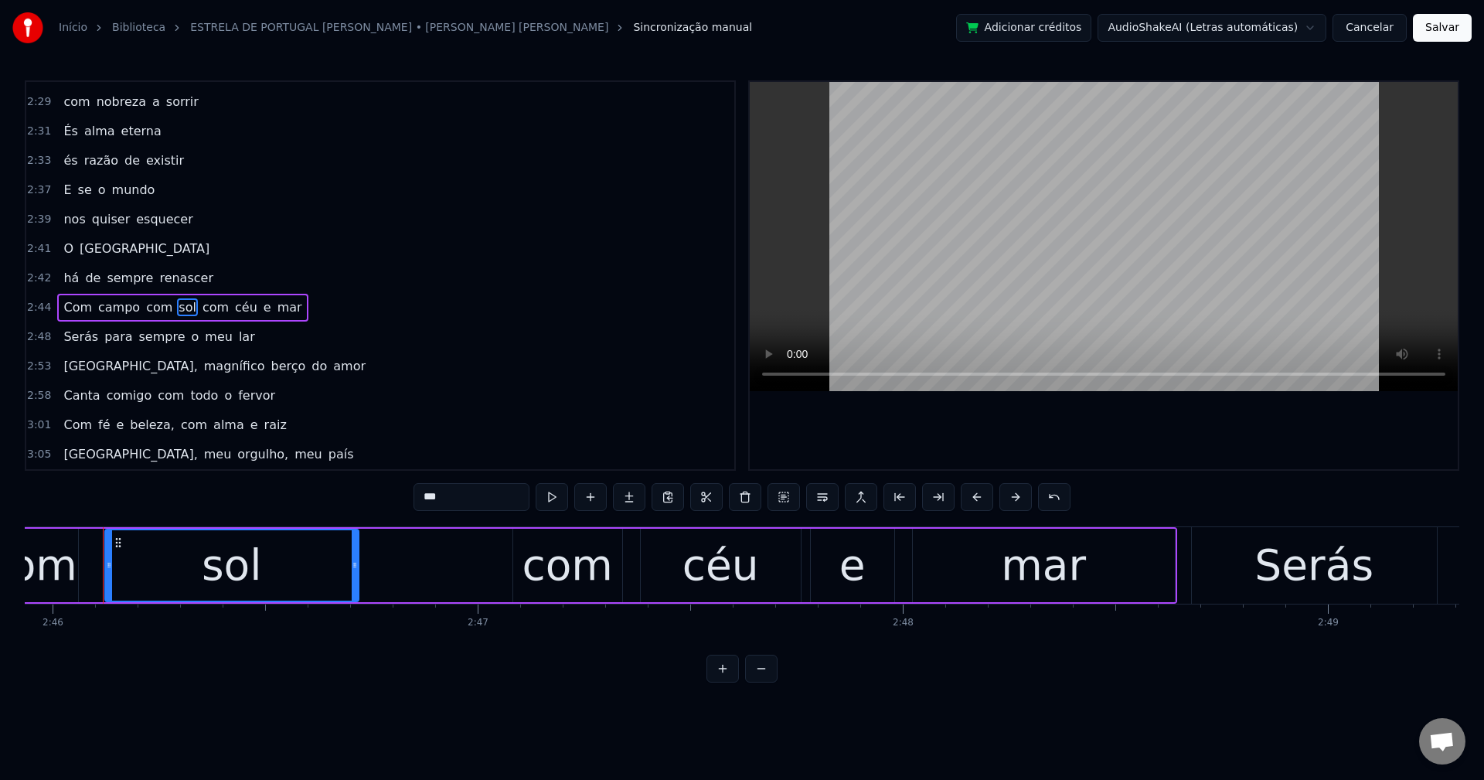
click at [201, 312] on span "com" at bounding box center [215, 307] width 29 height 18
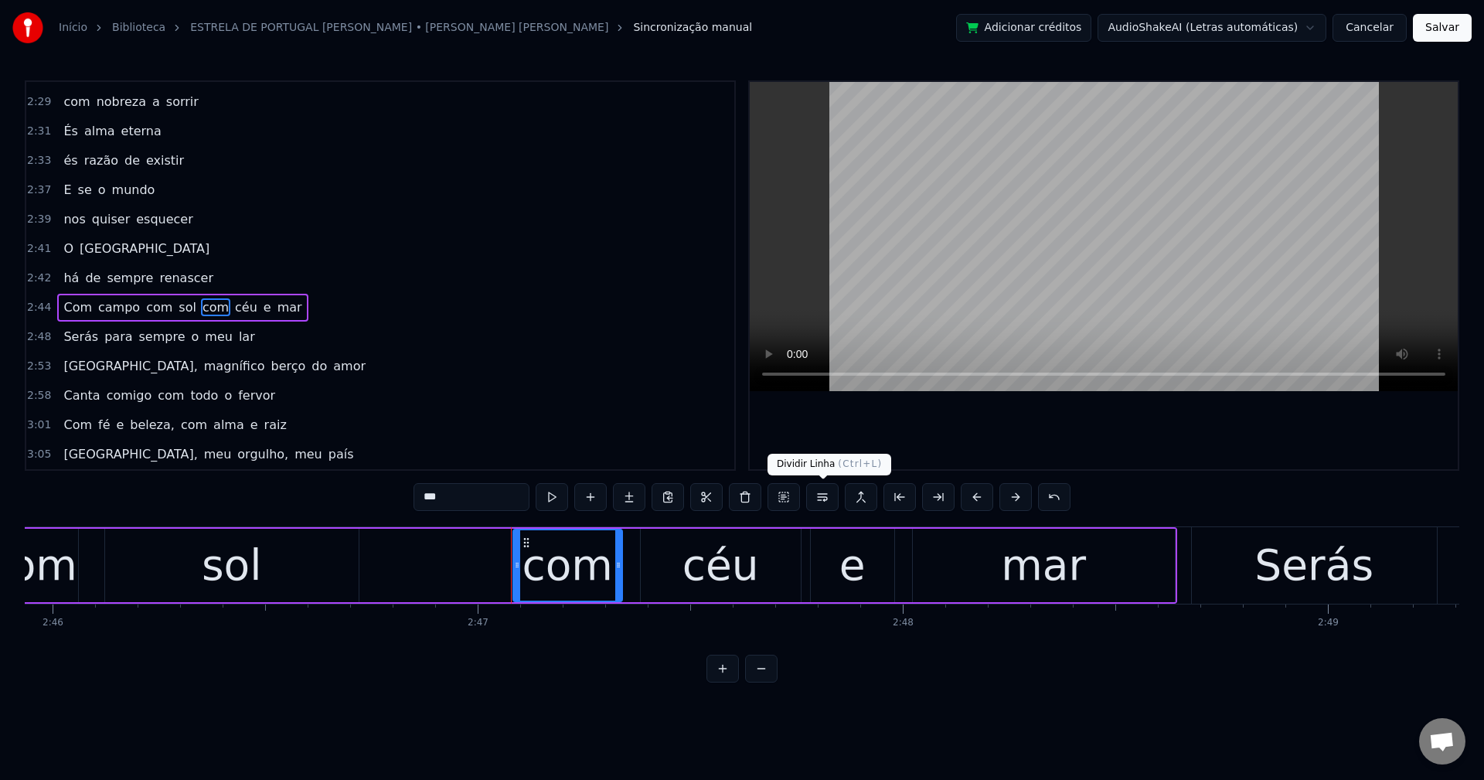
click at [819, 493] on button at bounding box center [822, 497] width 32 height 28
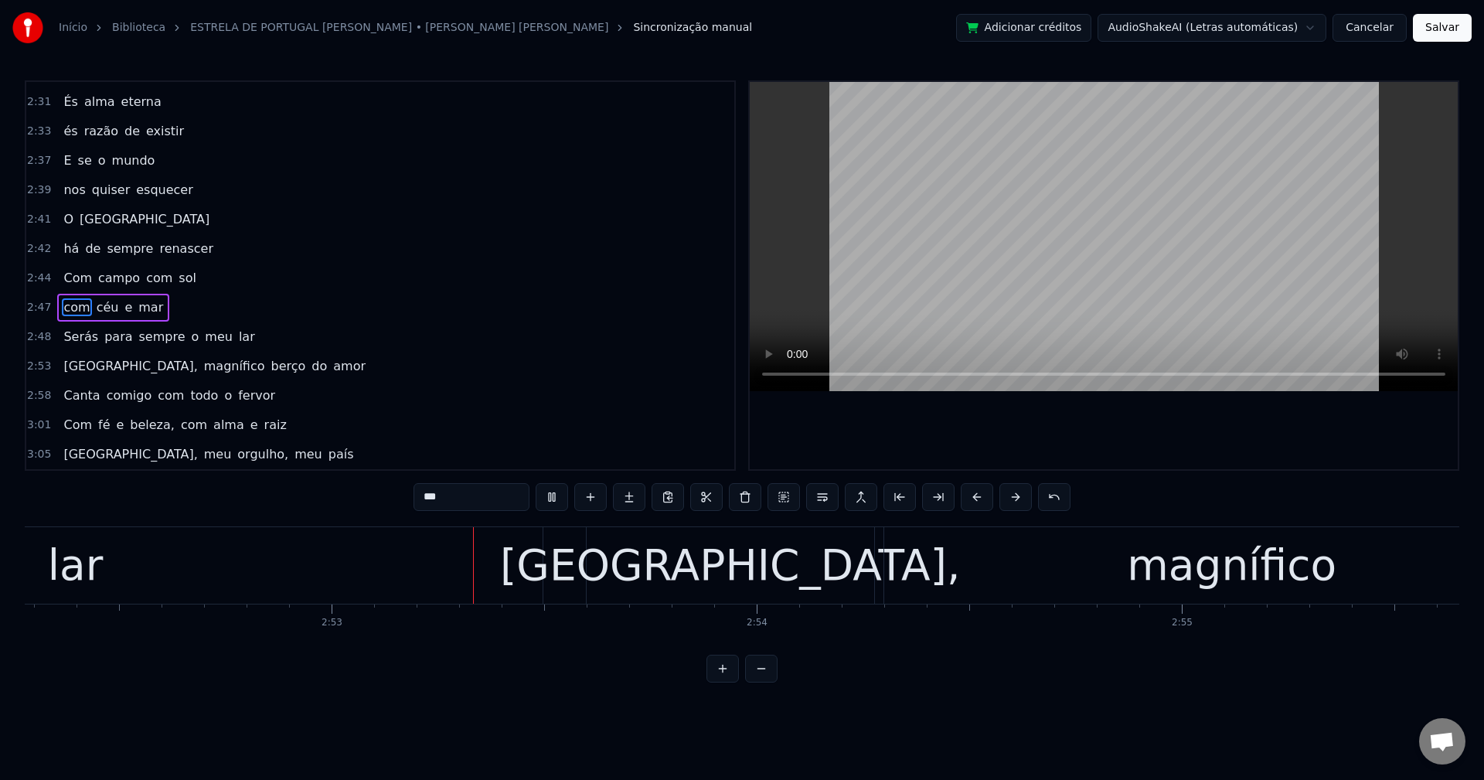
scroll to position [0, 73309]
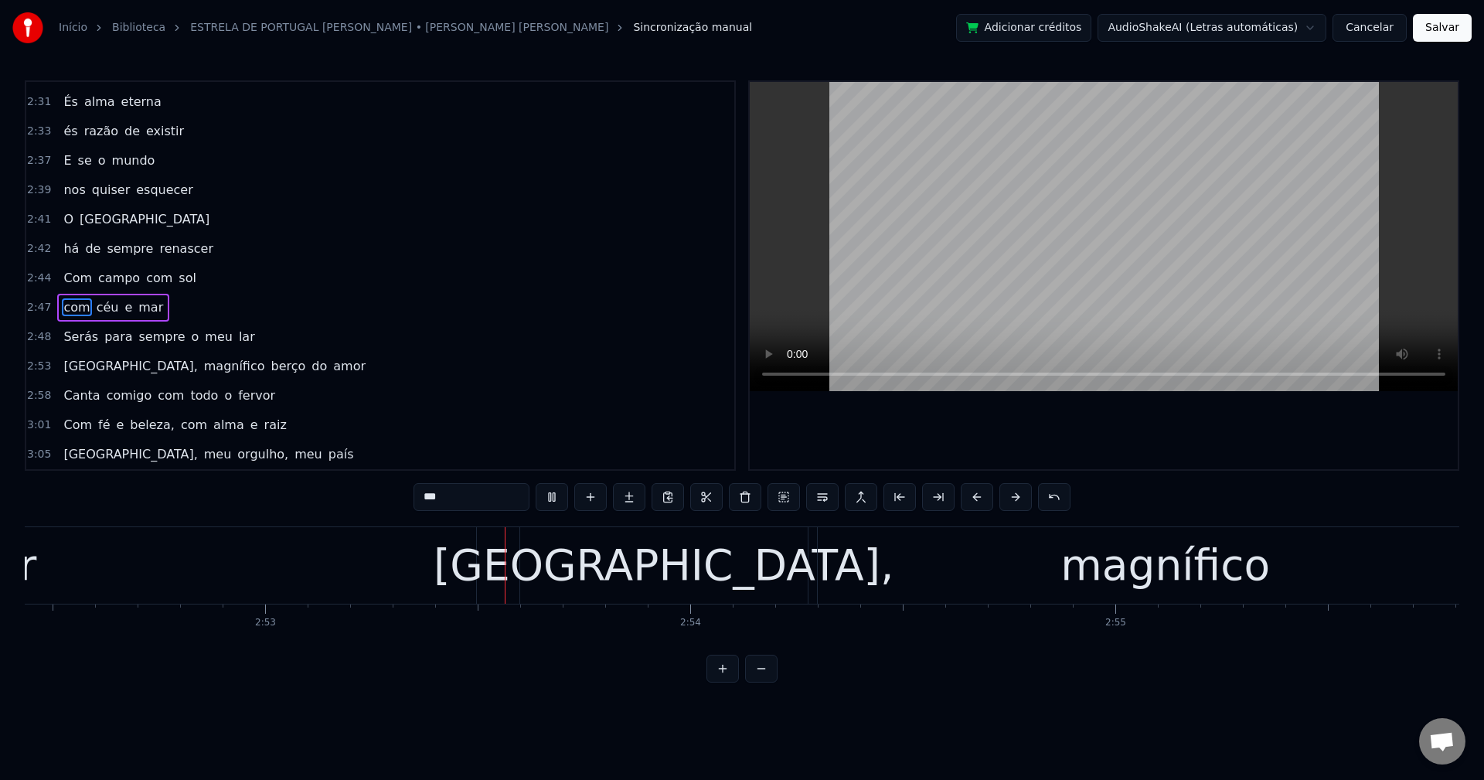
click at [87, 358] on span "Portugal," at bounding box center [130, 366] width 137 height 18
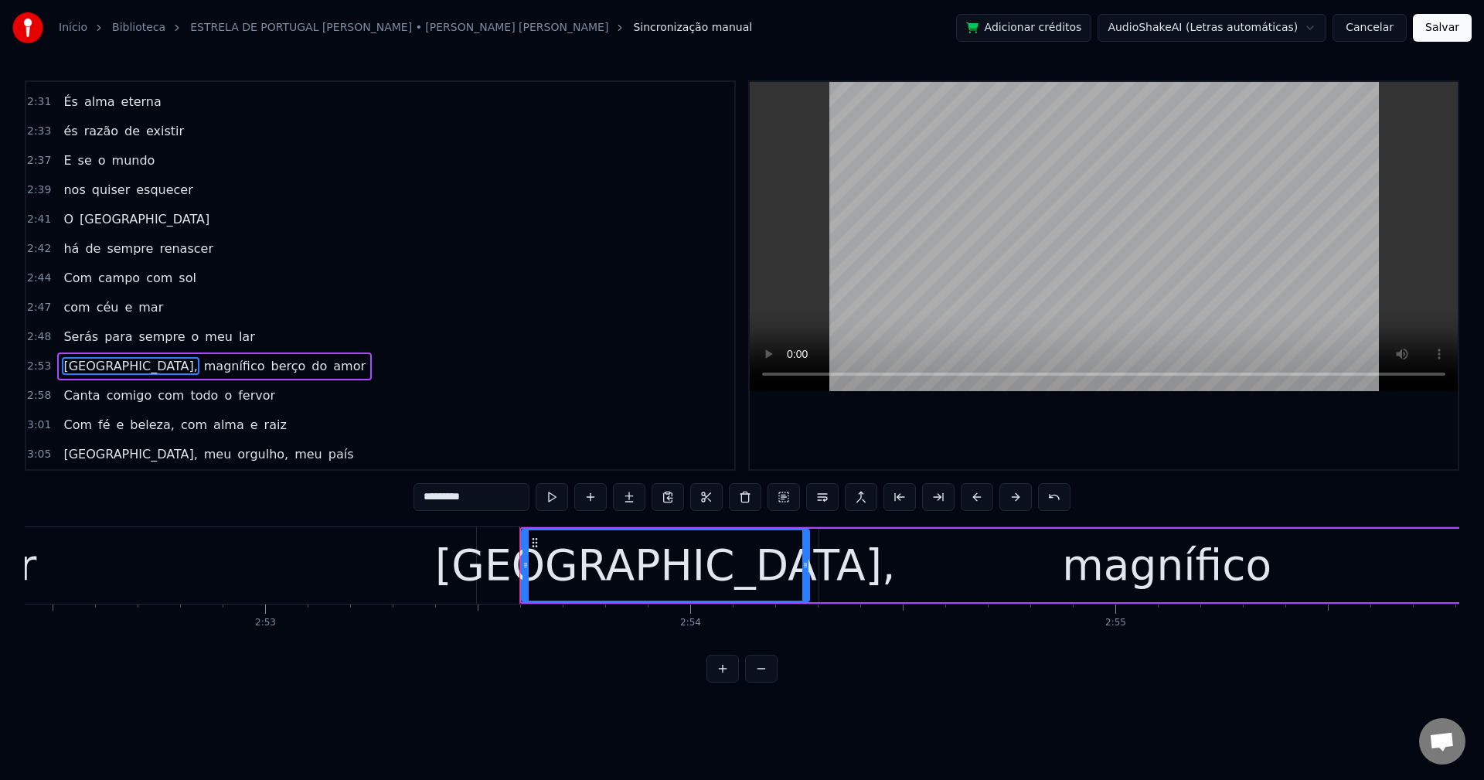
click at [502, 495] on input "*********" at bounding box center [472, 497] width 116 height 28
drag, startPoint x: 180, startPoint y: 363, endPoint x: 195, endPoint y: 371, distance: 16.6
click at [265, 363] on span "berço" at bounding box center [284, 366] width 38 height 18
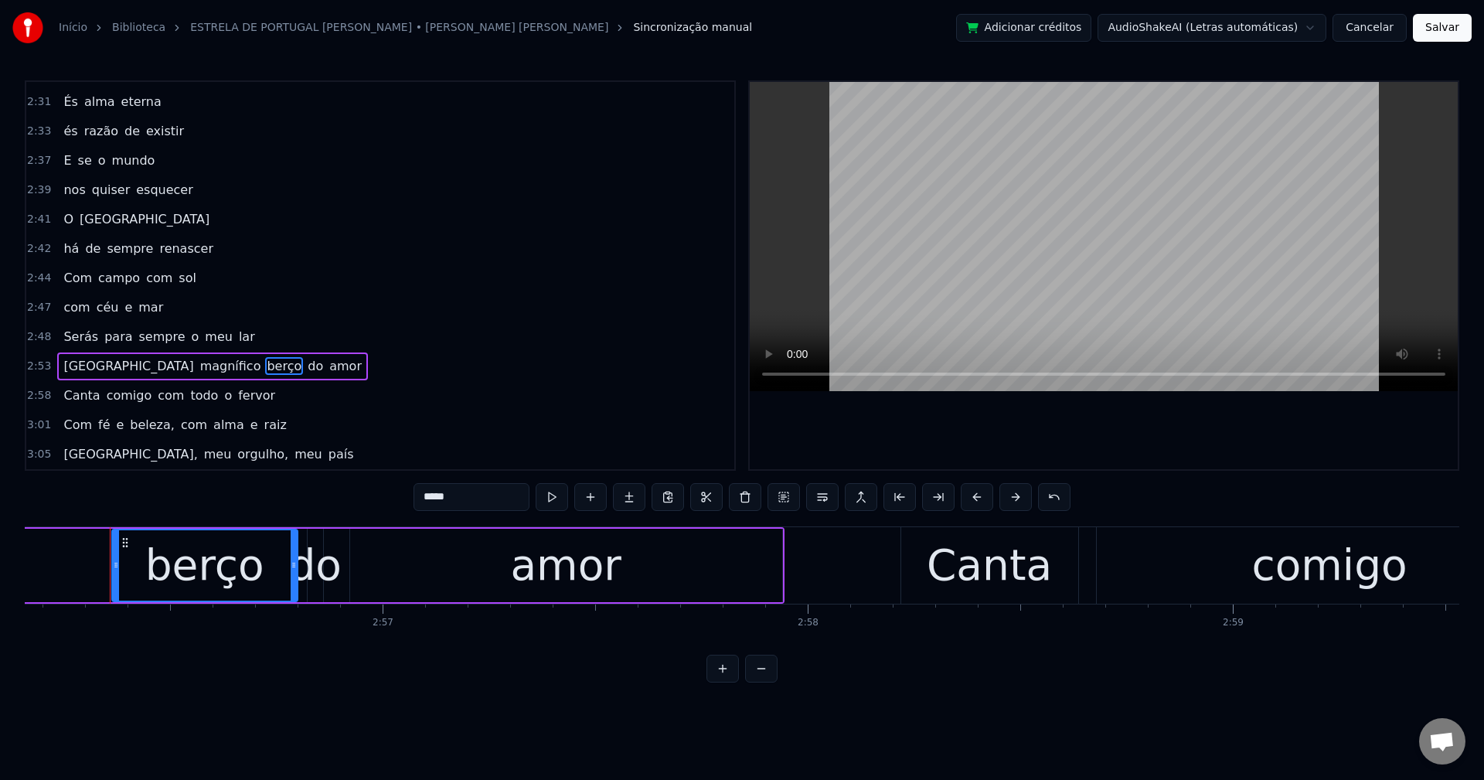
scroll to position [0, 74899]
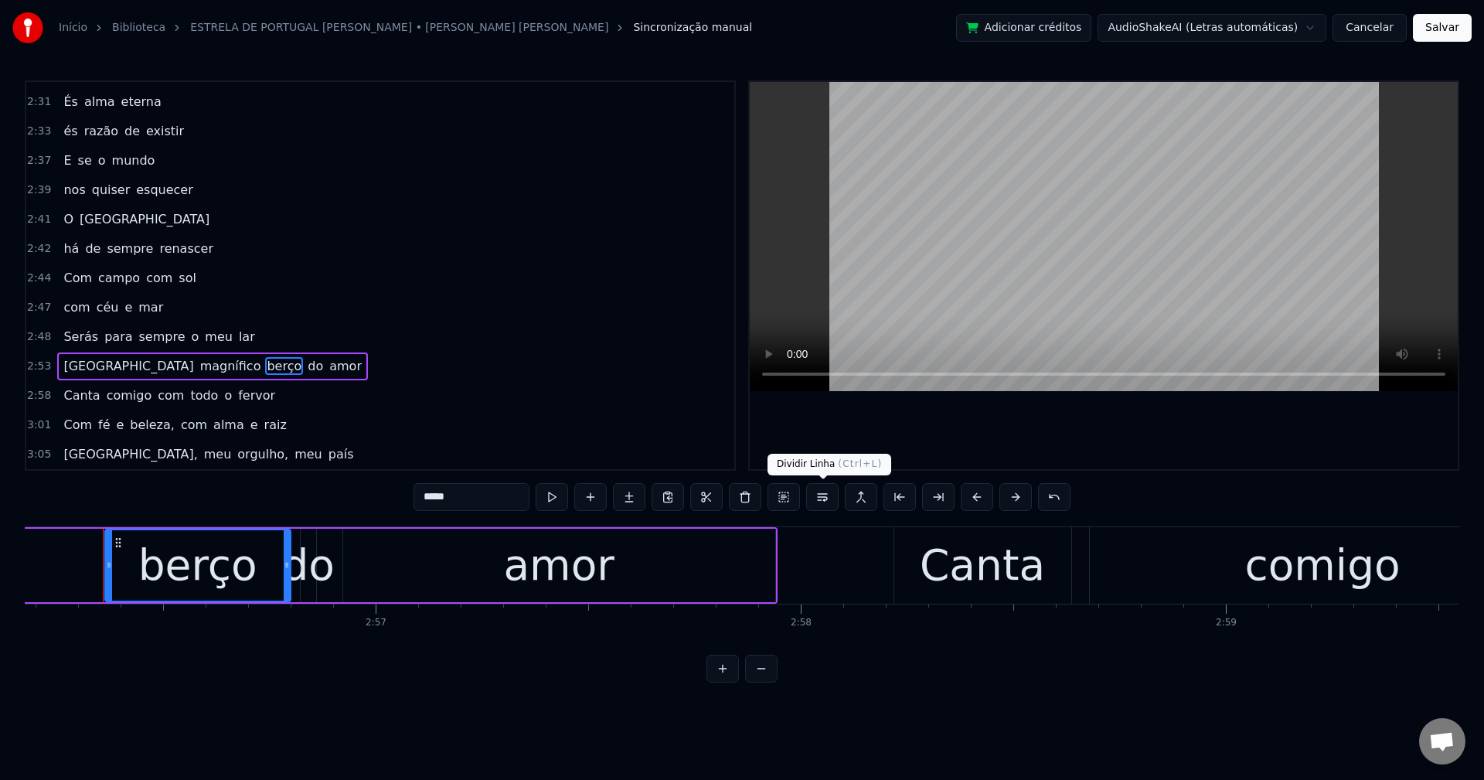
click at [822, 496] on button at bounding box center [822, 497] width 32 height 28
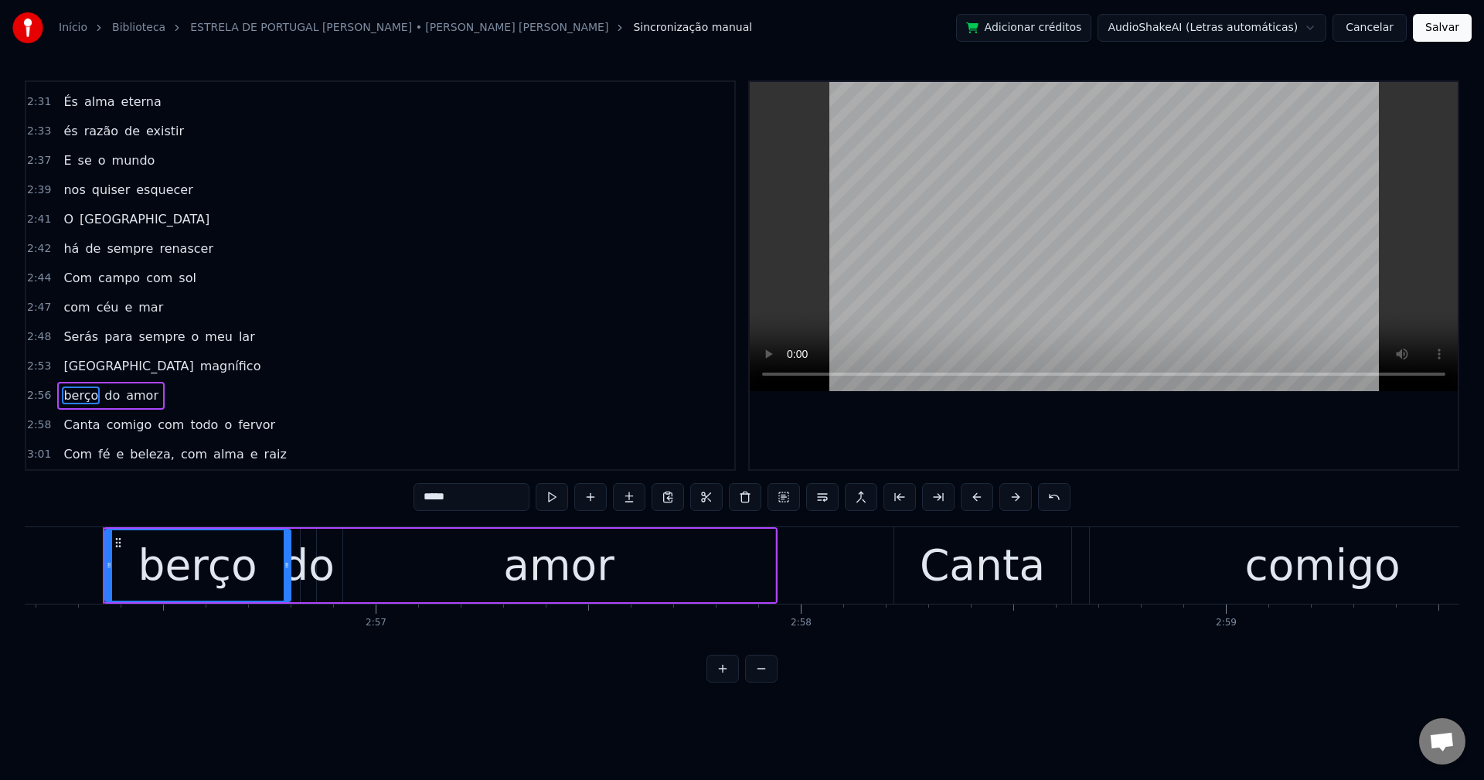
scroll to position [1375, 0]
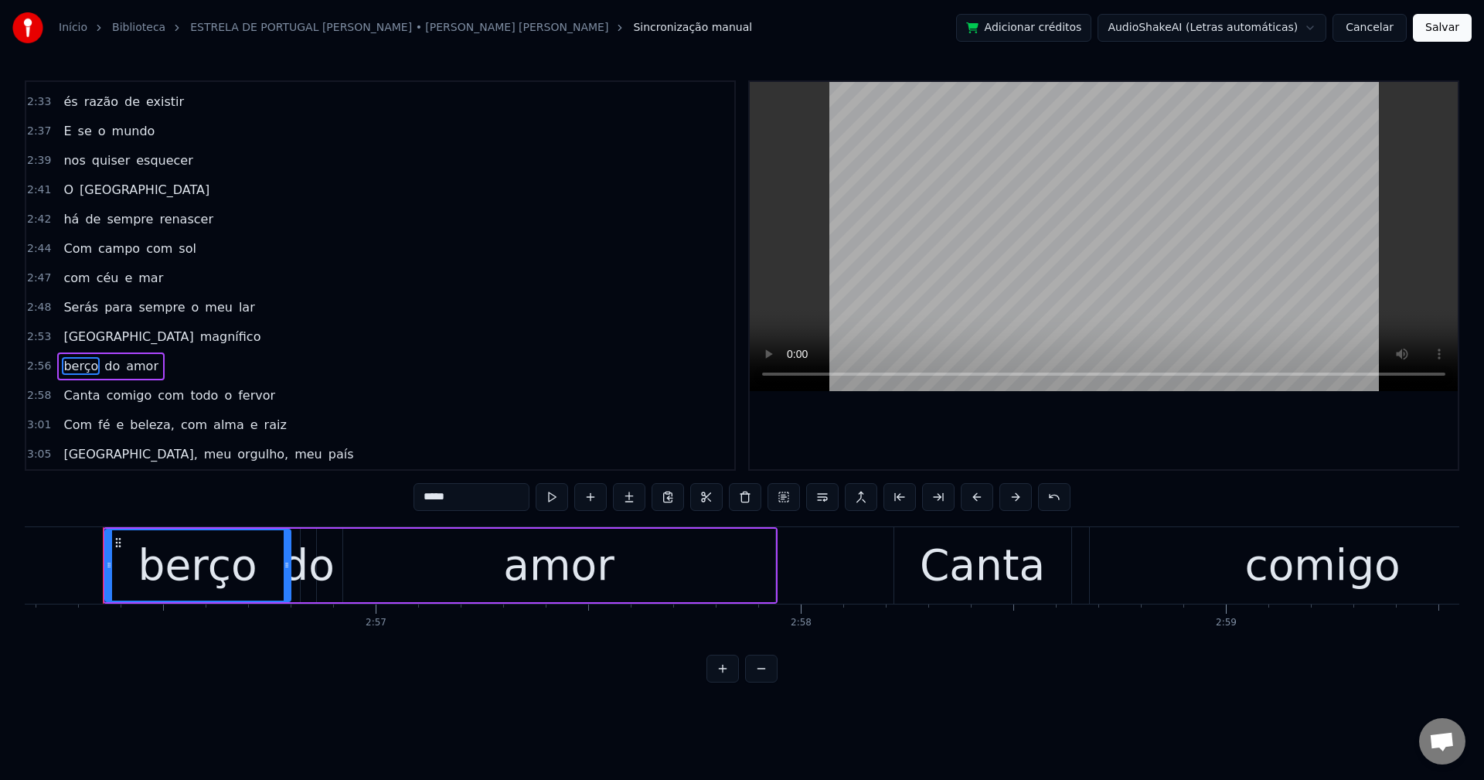
click at [156, 397] on span "com" at bounding box center [170, 395] width 29 height 18
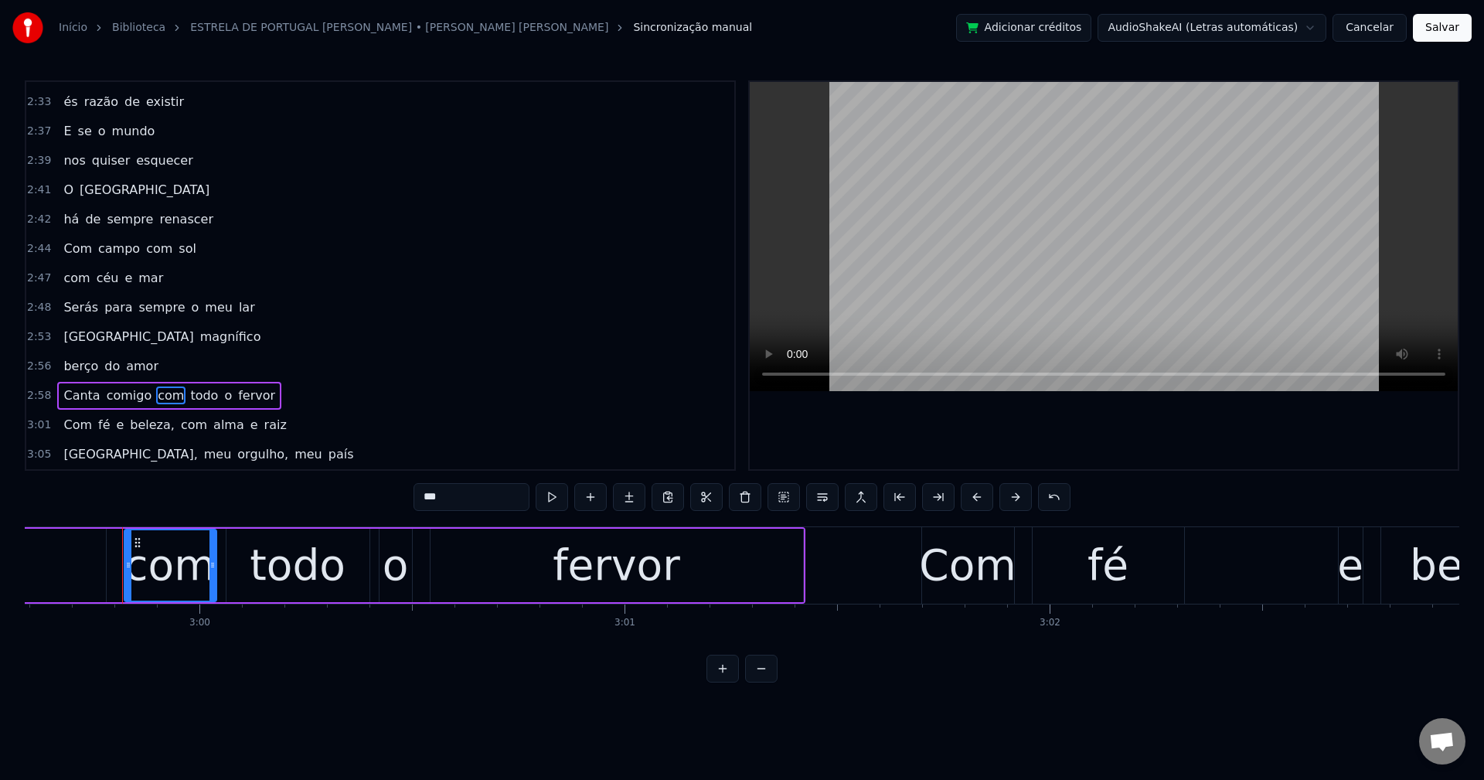
scroll to position [0, 76370]
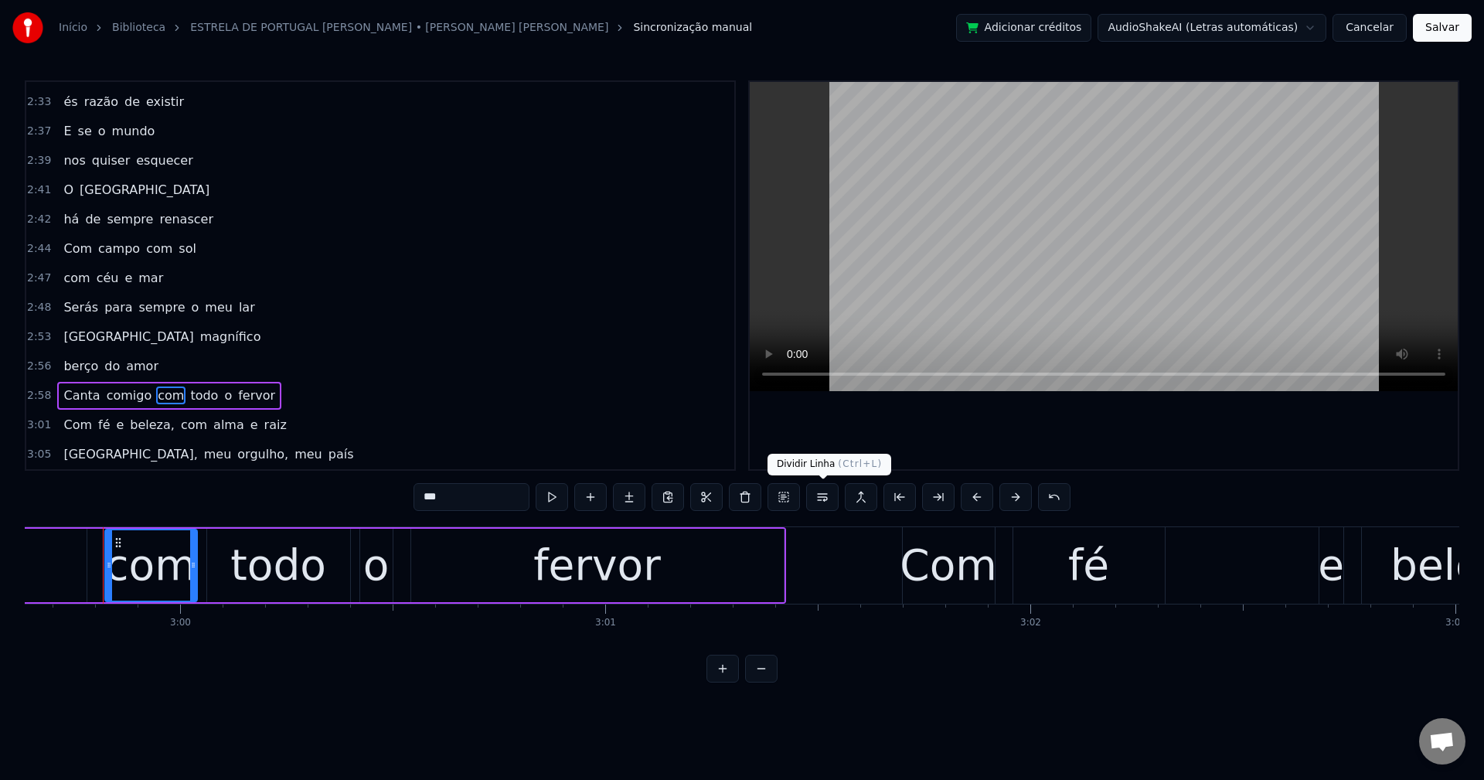
click at [826, 492] on button at bounding box center [822, 497] width 32 height 28
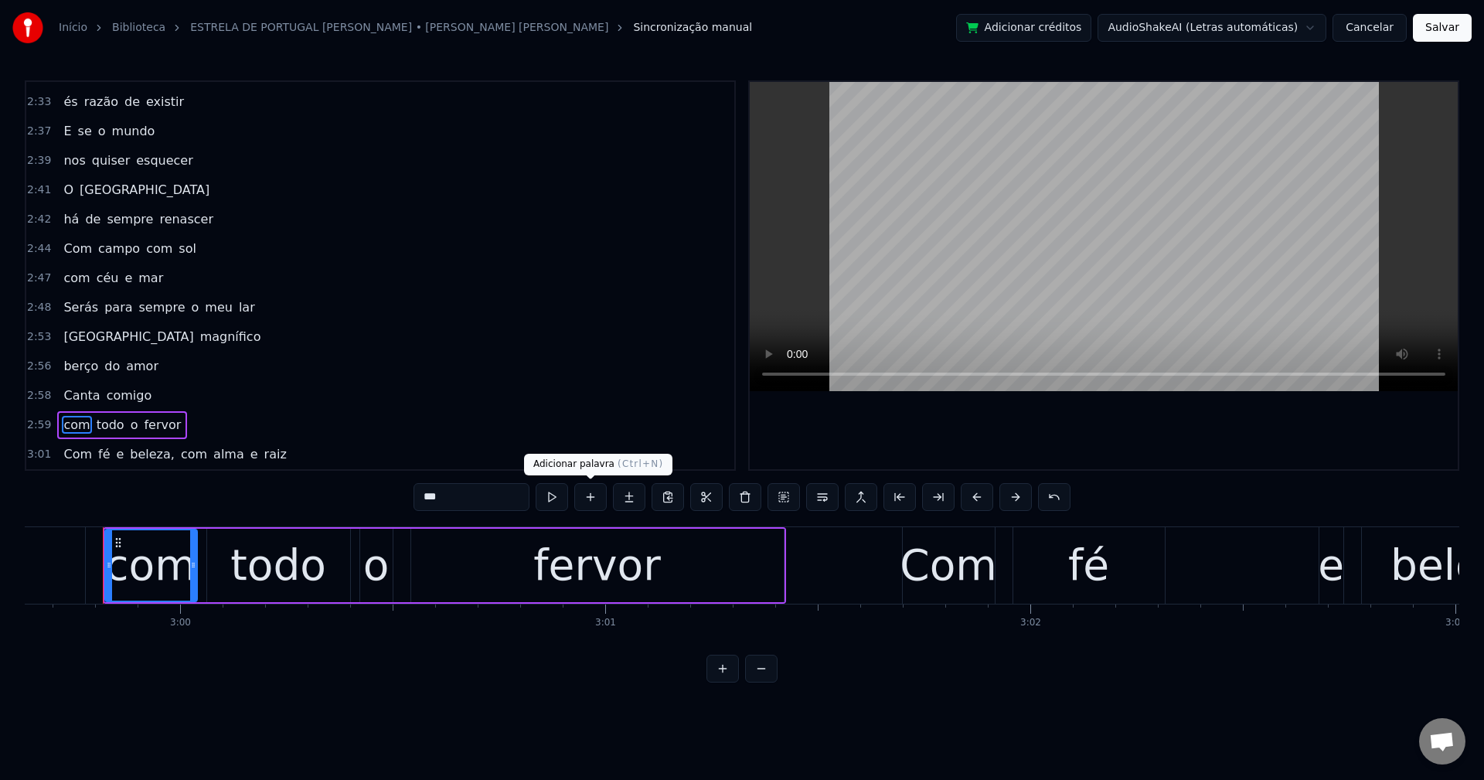
scroll to position [1405, 0]
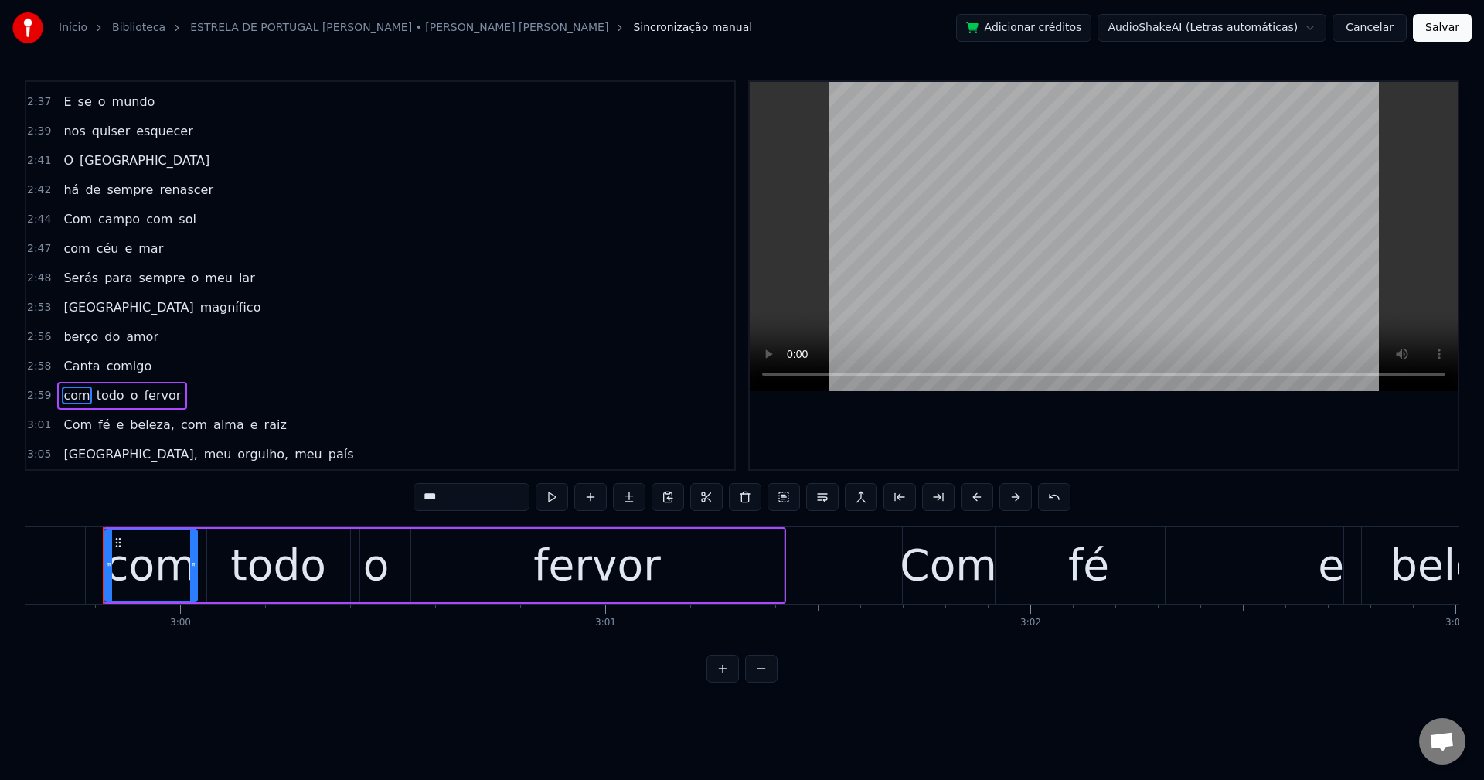
click at [131, 417] on span "beleza," at bounding box center [152, 425] width 48 height 18
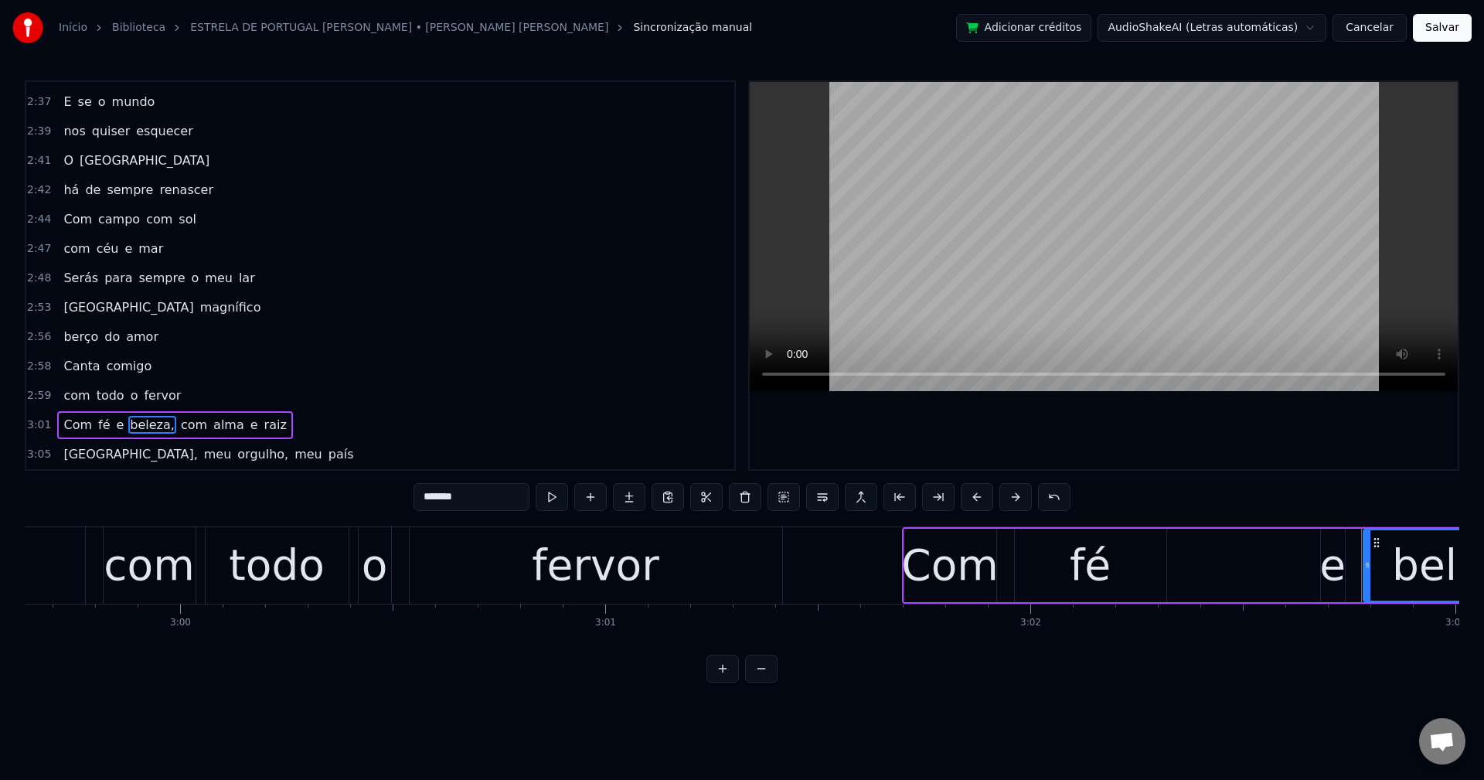
click at [472, 490] on input "*******" at bounding box center [472, 497] width 116 height 28
click at [175, 427] on span "com" at bounding box center [189, 425] width 29 height 18
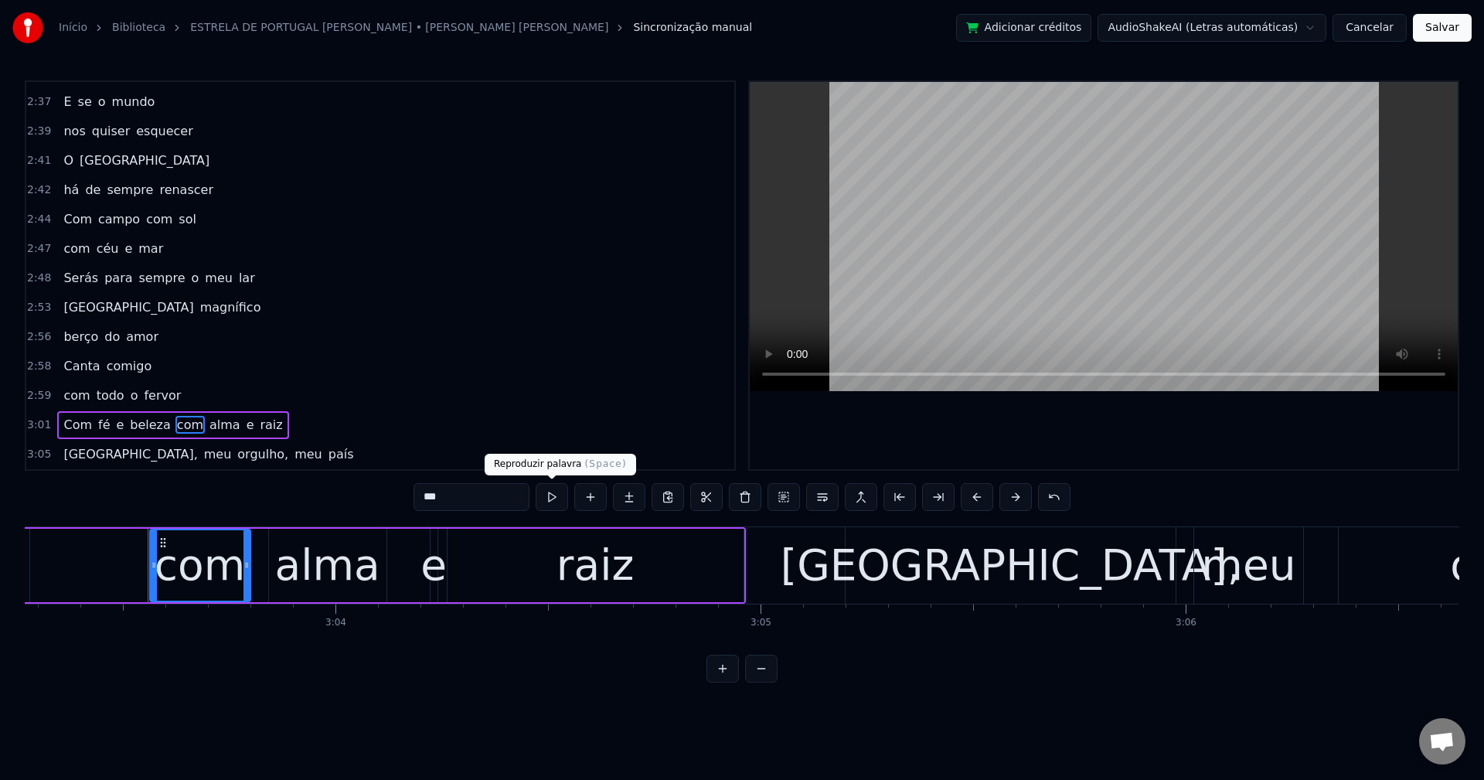
scroll to position [0, 77960]
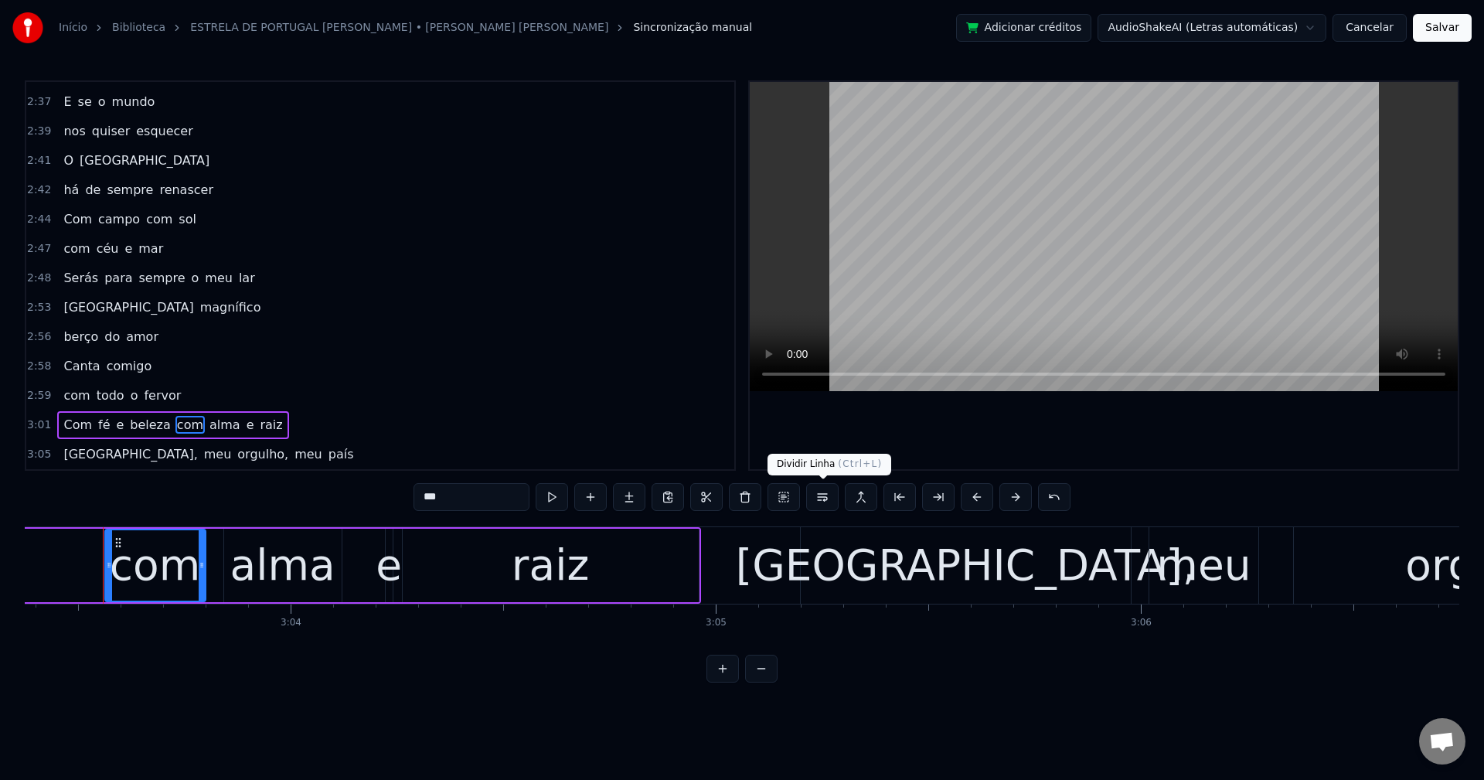
click at [816, 503] on button at bounding box center [822, 497] width 32 height 28
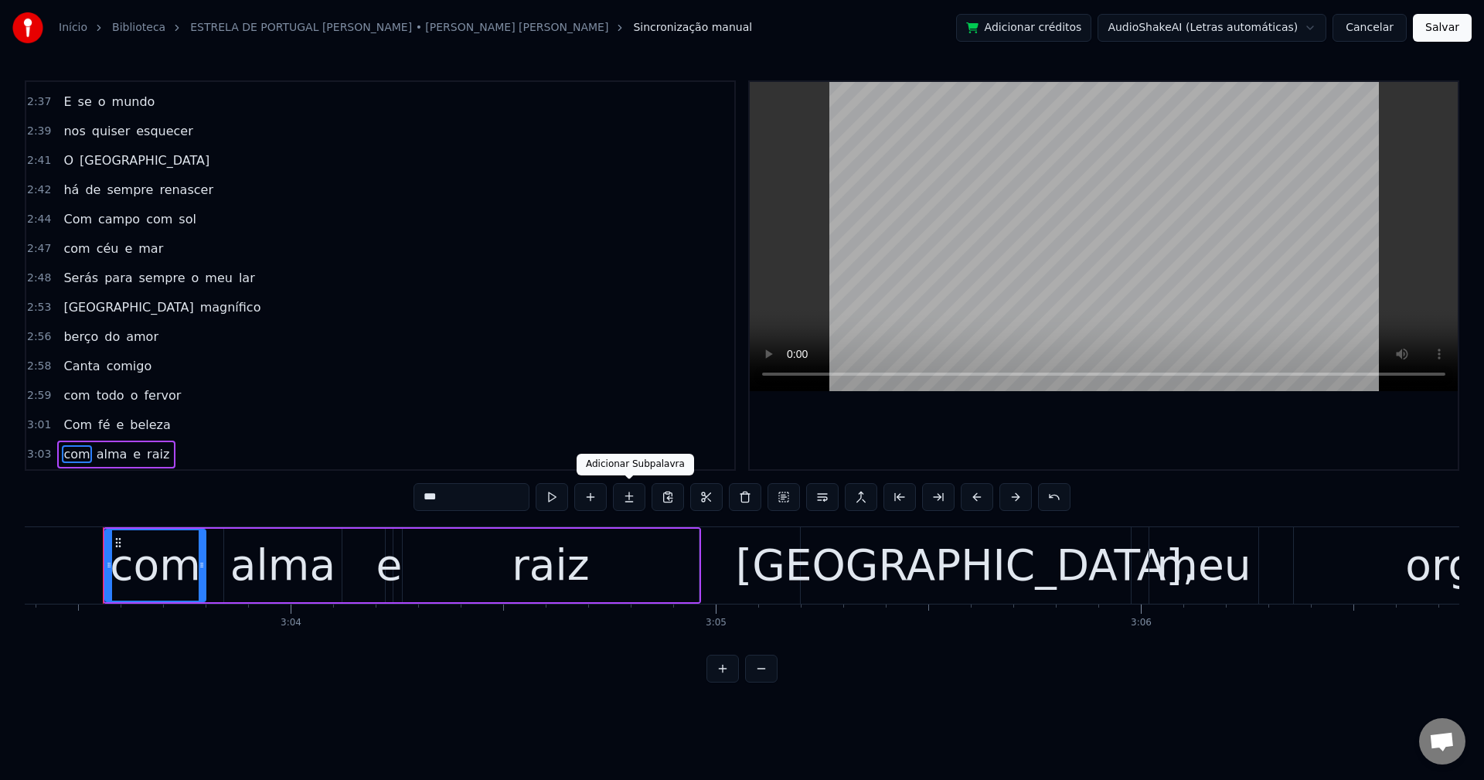
scroll to position [1434, 0]
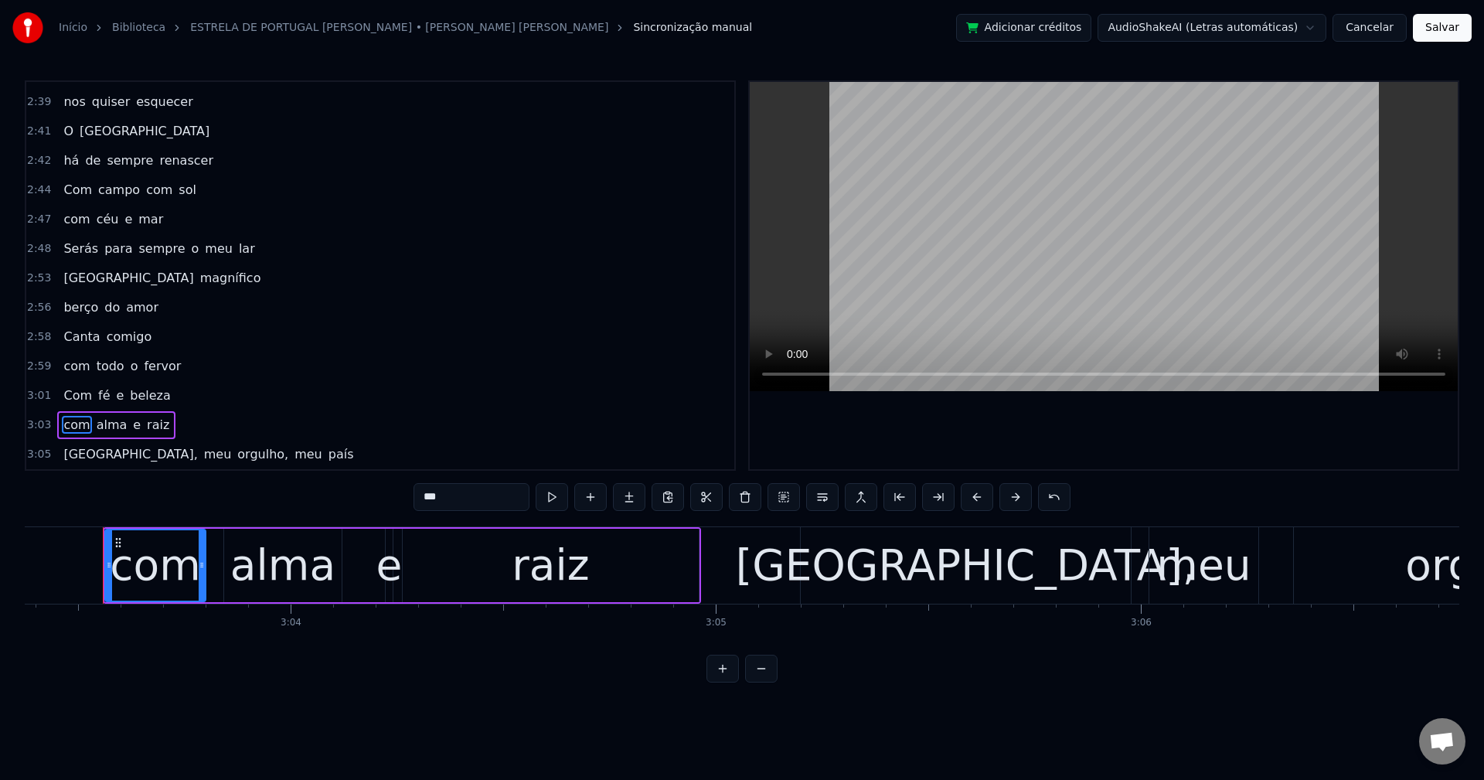
click at [90, 456] on span "Portugal," at bounding box center [130, 454] width 137 height 18
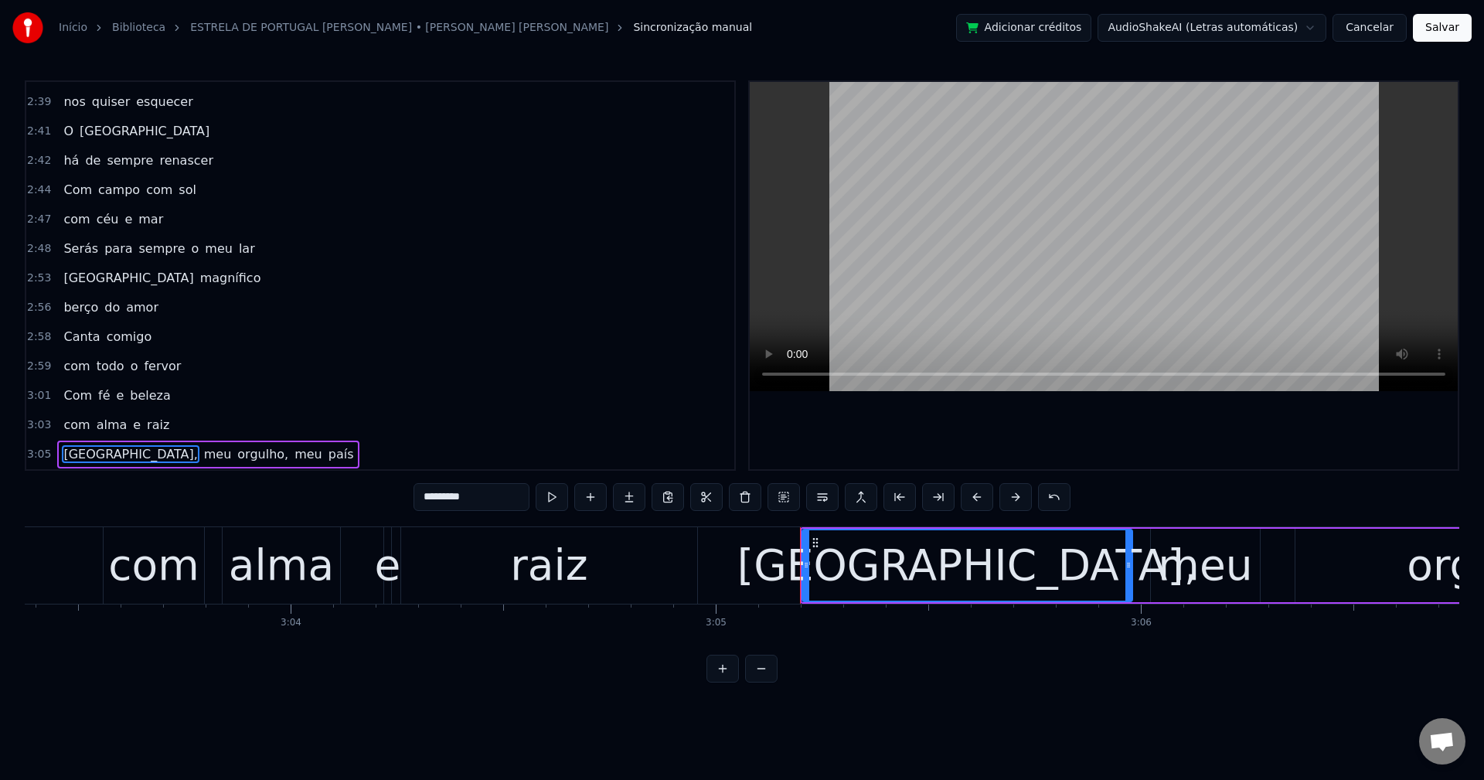
click at [492, 498] on input "*********" at bounding box center [472, 497] width 116 height 28
click at [232, 449] on span "orgulho," at bounding box center [259, 454] width 54 height 18
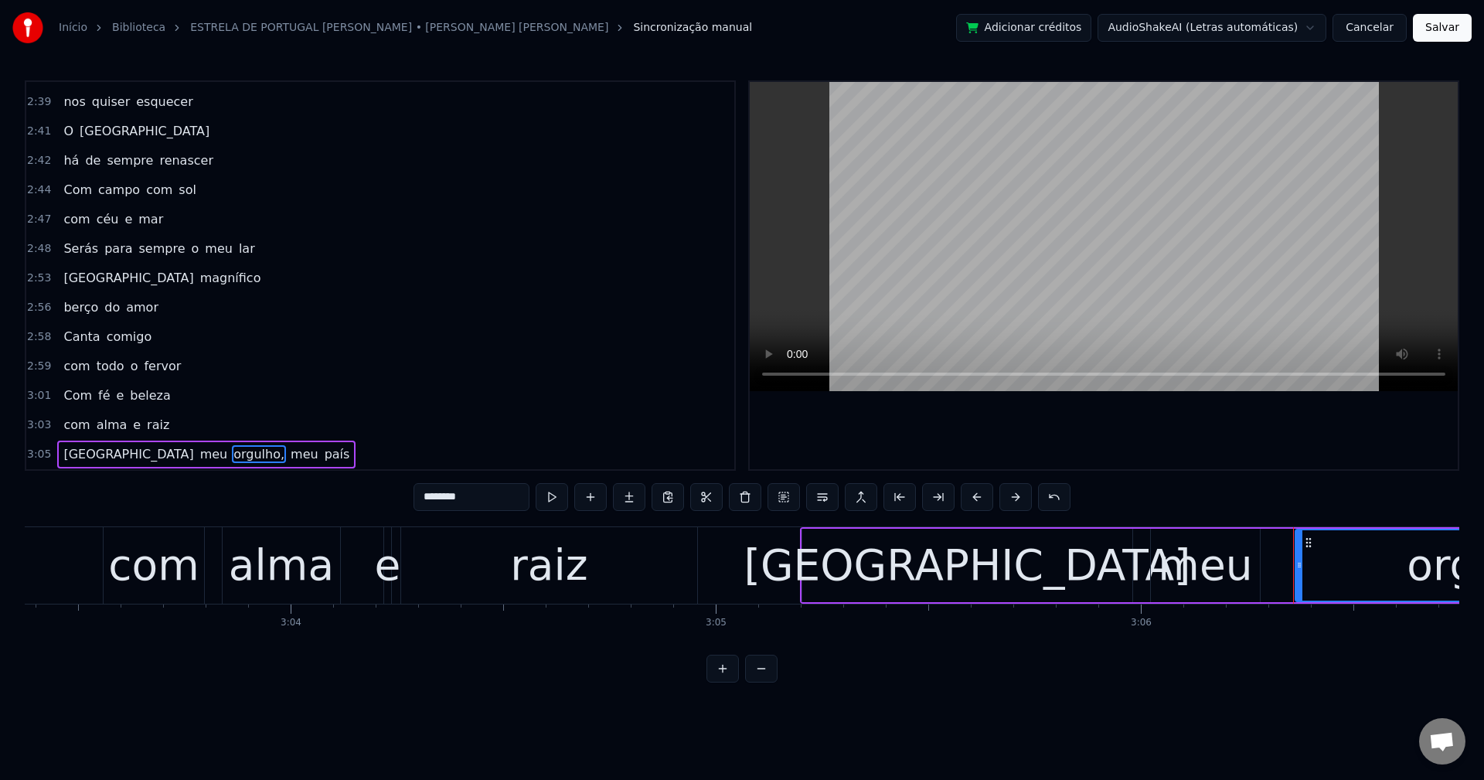
click at [476, 507] on input "********" at bounding box center [472, 497] width 116 height 28
click at [199, 451] on span "meu" at bounding box center [214, 454] width 31 height 18
type input "***"
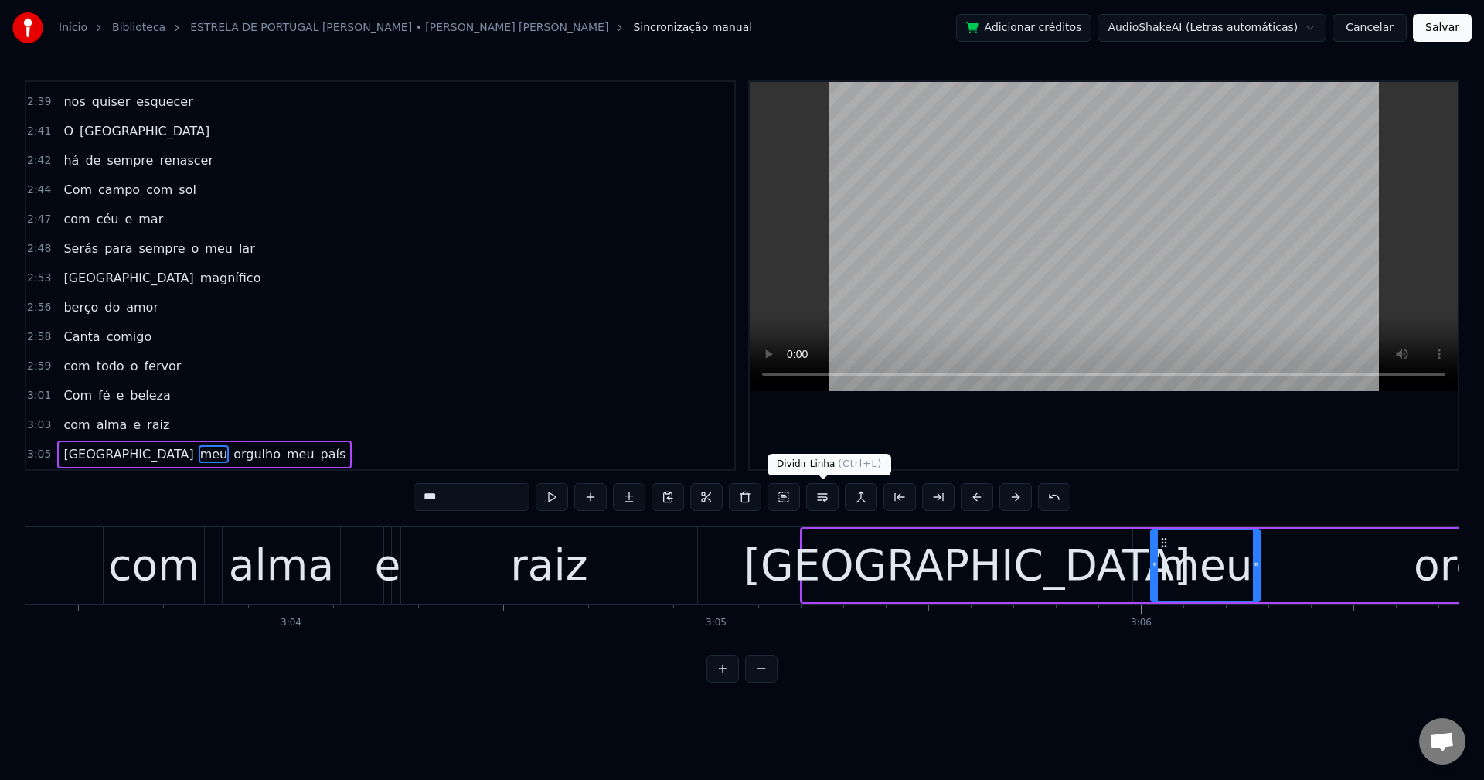
click at [822, 506] on button at bounding box center [822, 497] width 32 height 28
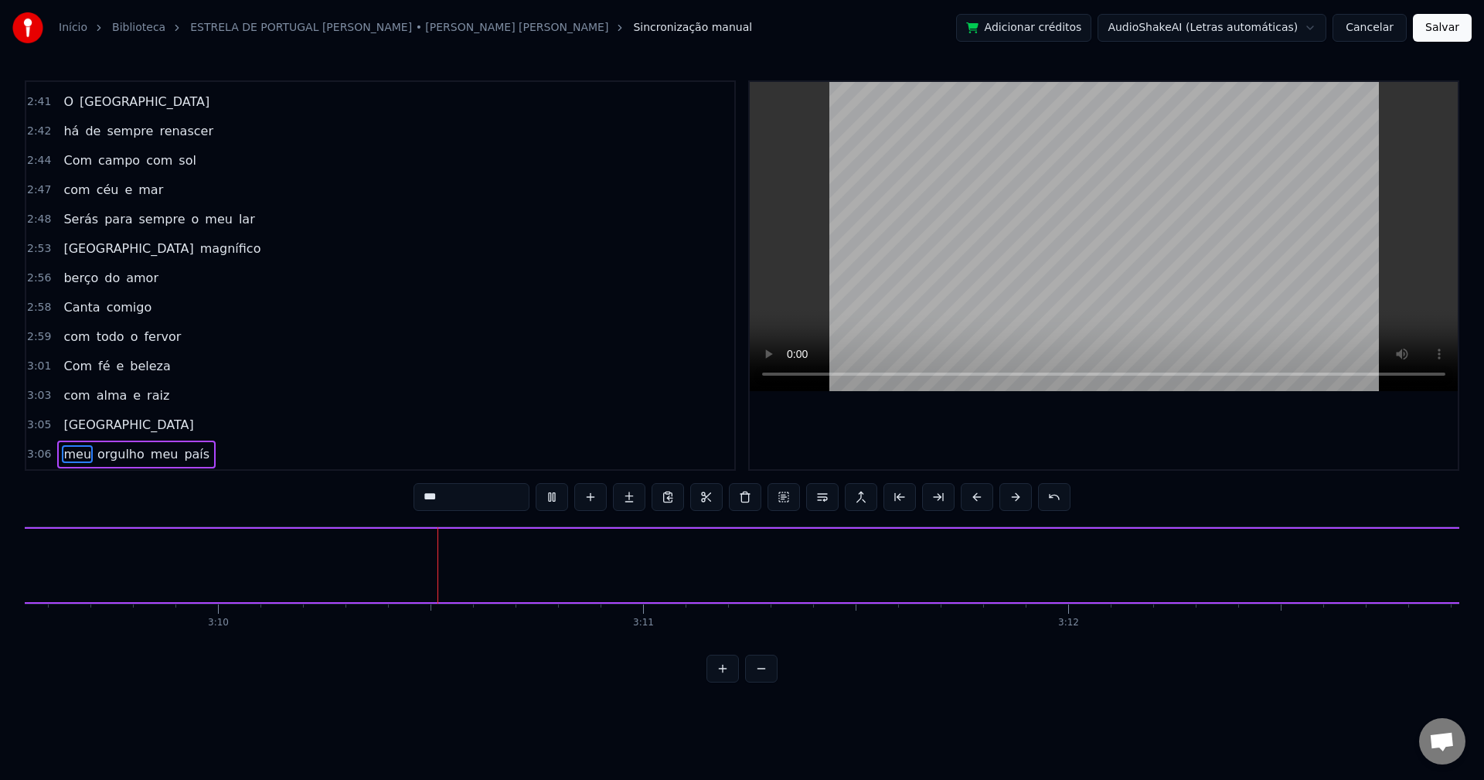
scroll to position [0, 80602]
click at [1433, 32] on button "Salvar" at bounding box center [1442, 28] width 59 height 28
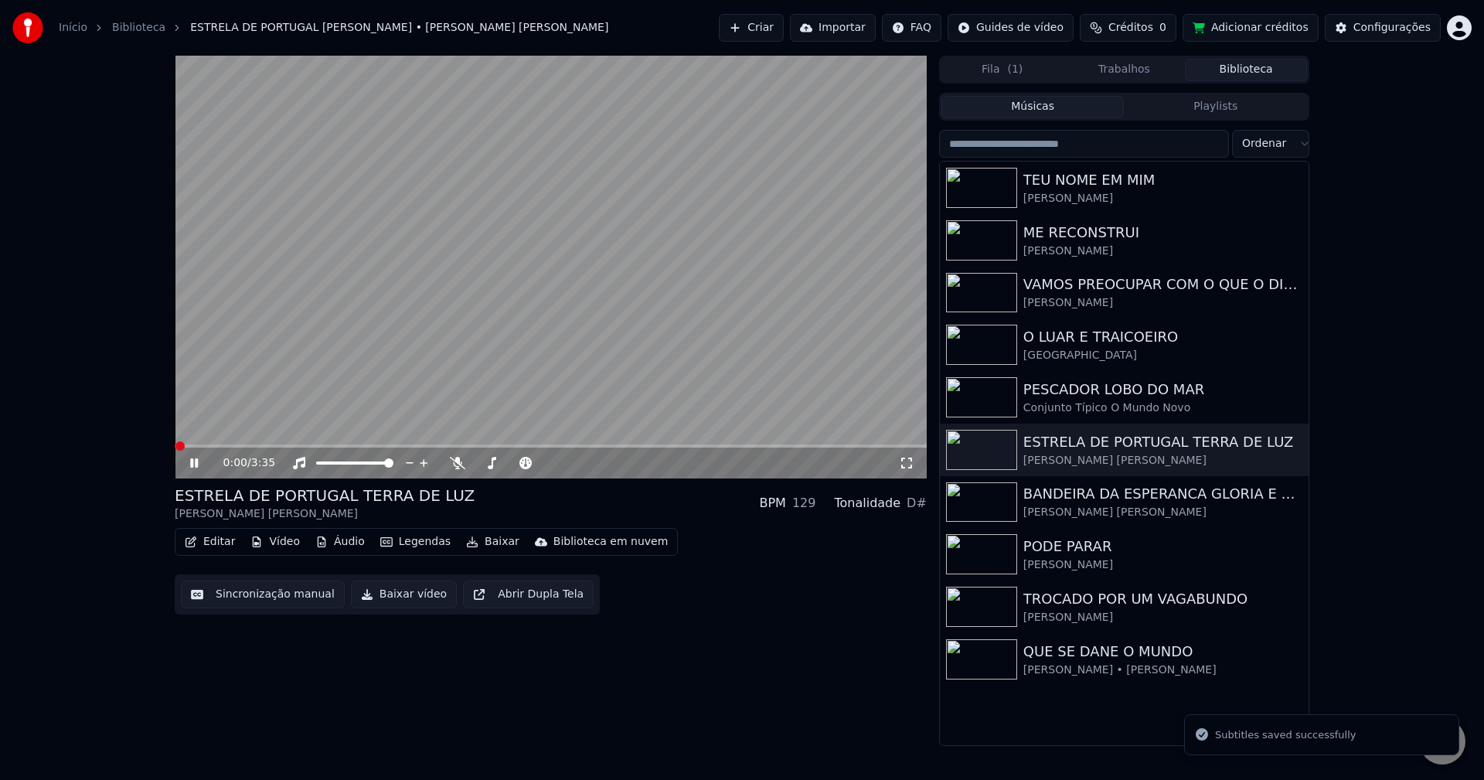
click at [392, 608] on button "Baixar vídeo" at bounding box center [404, 595] width 106 height 28
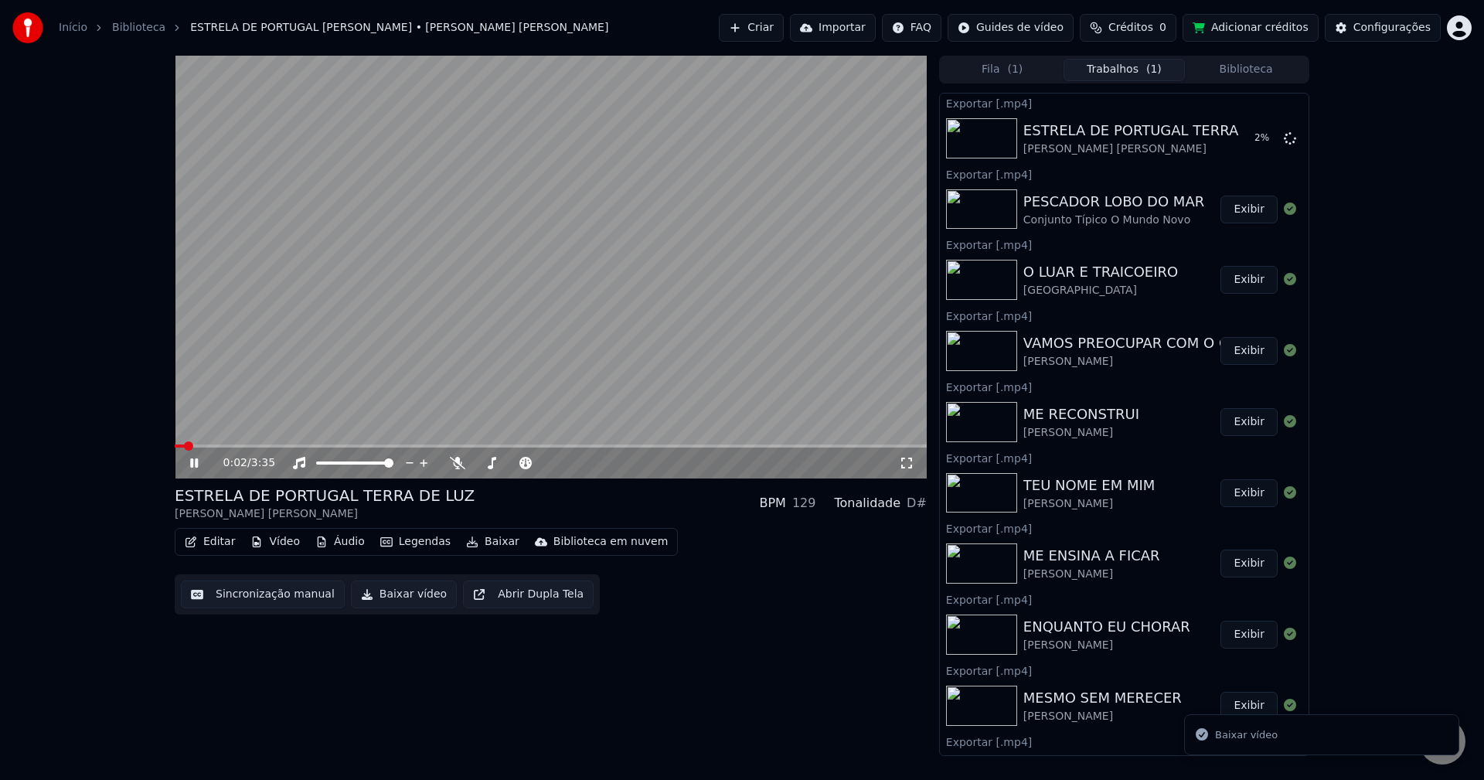
click at [1268, 53] on div "Início Biblioteca ESTRELA DE PORTUGAL TERRA DE LUZ • Nuno Marcelo Vieira Criar …" at bounding box center [742, 28] width 1484 height 56
click at [1262, 64] on button "Biblioteca" at bounding box center [1246, 70] width 122 height 22
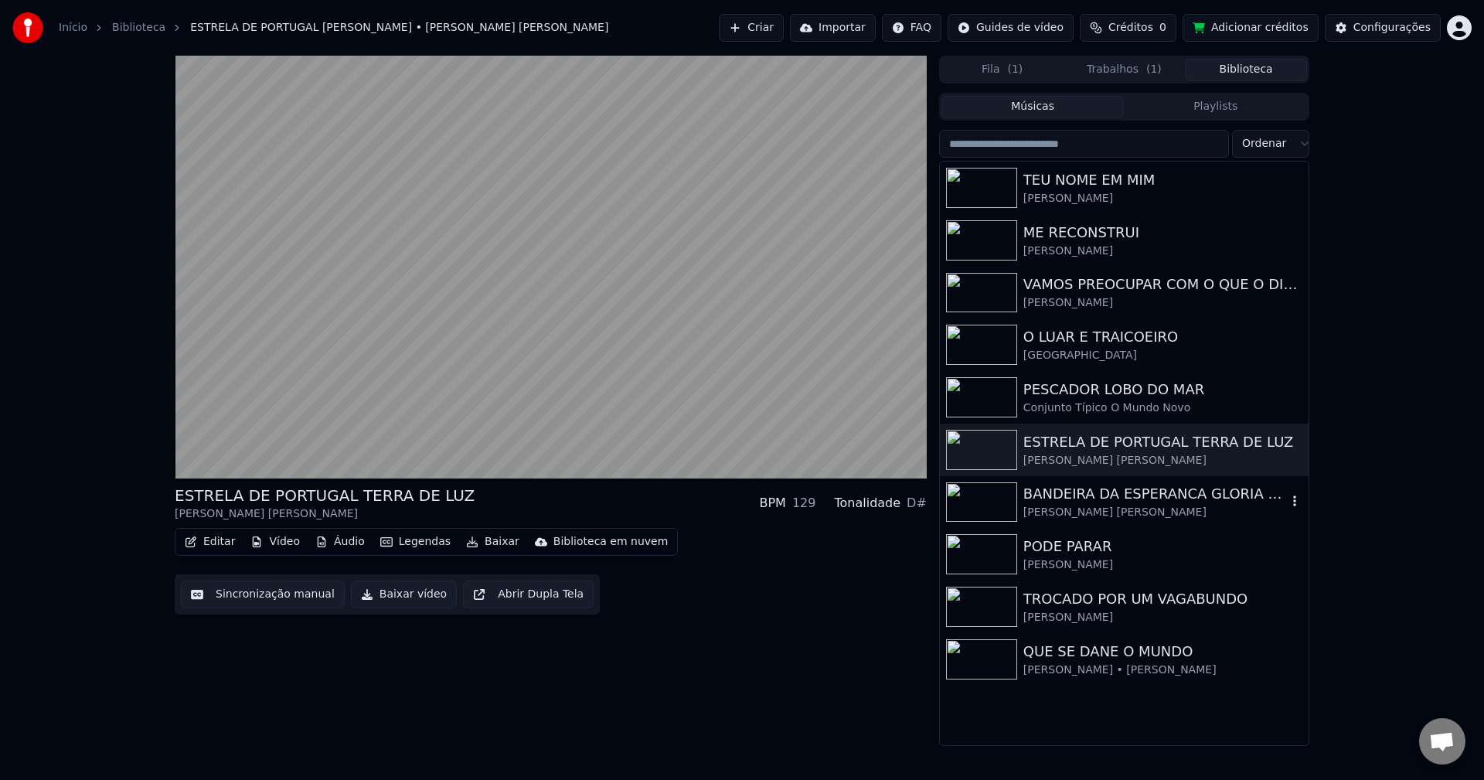
click at [1127, 493] on div "BANDEIRA DA ESPERANCA GLORIA E ESPERANCA" at bounding box center [1155, 494] width 264 height 22
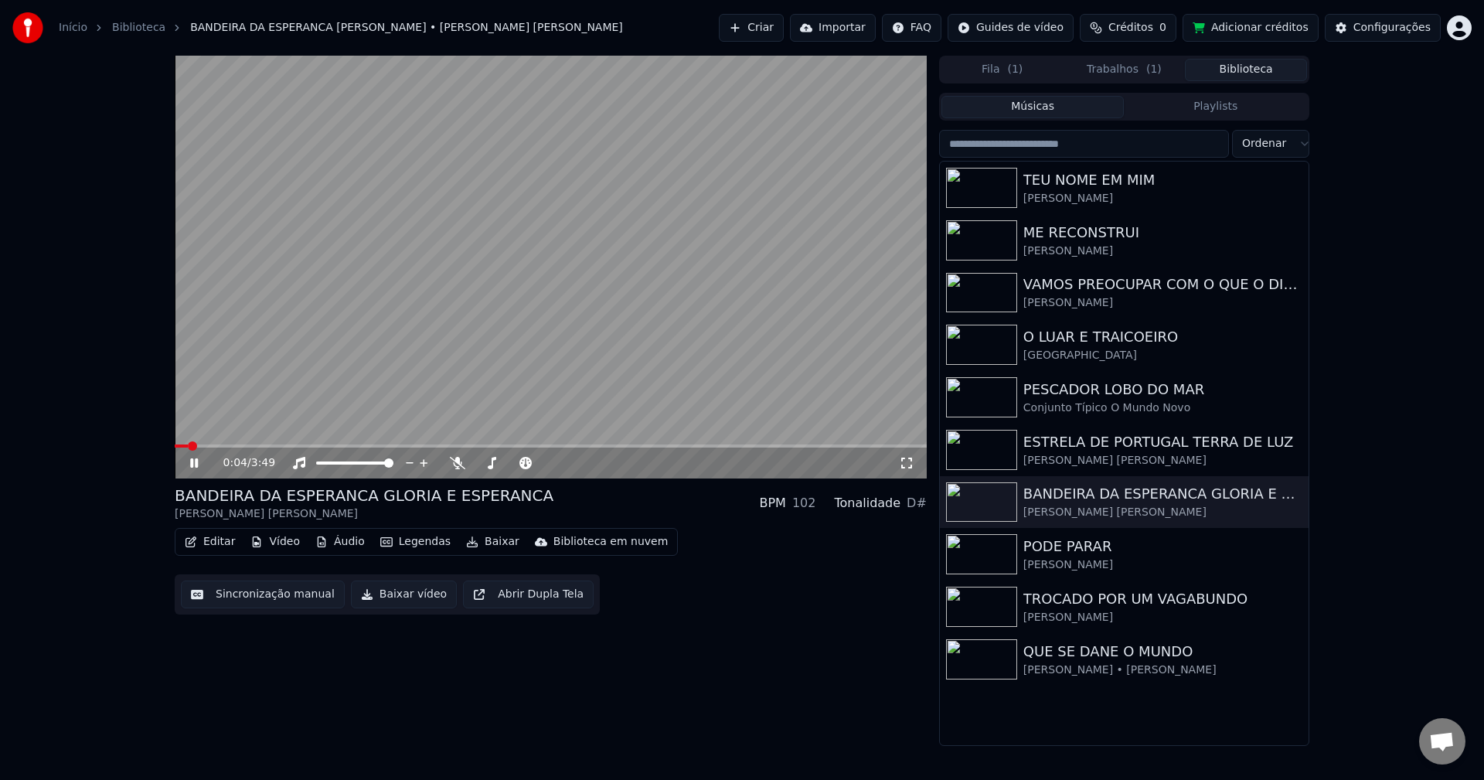
click at [397, 346] on video at bounding box center [551, 267] width 752 height 423
click at [286, 589] on button "Sincronização manual" at bounding box center [263, 595] width 164 height 28
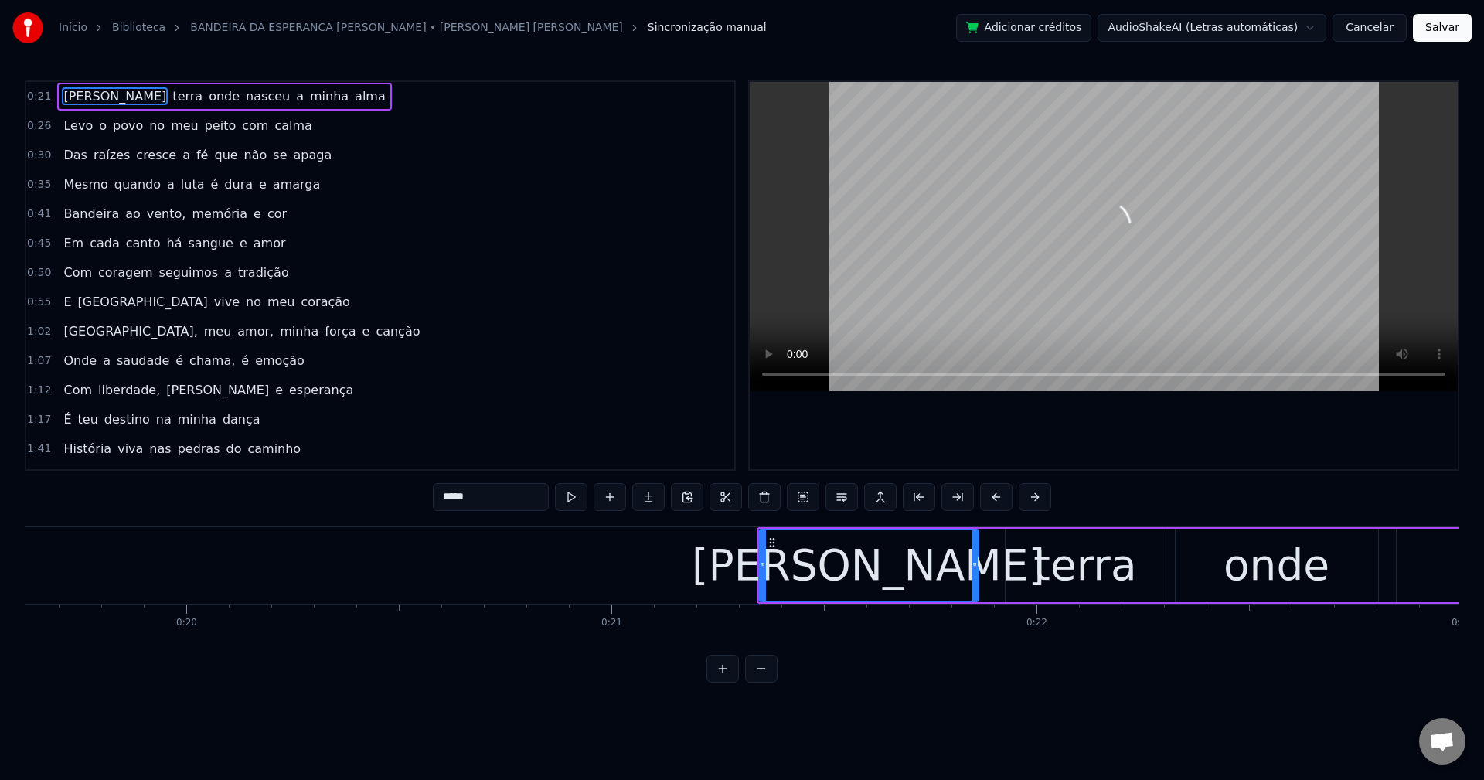
scroll to position [0, 8995]
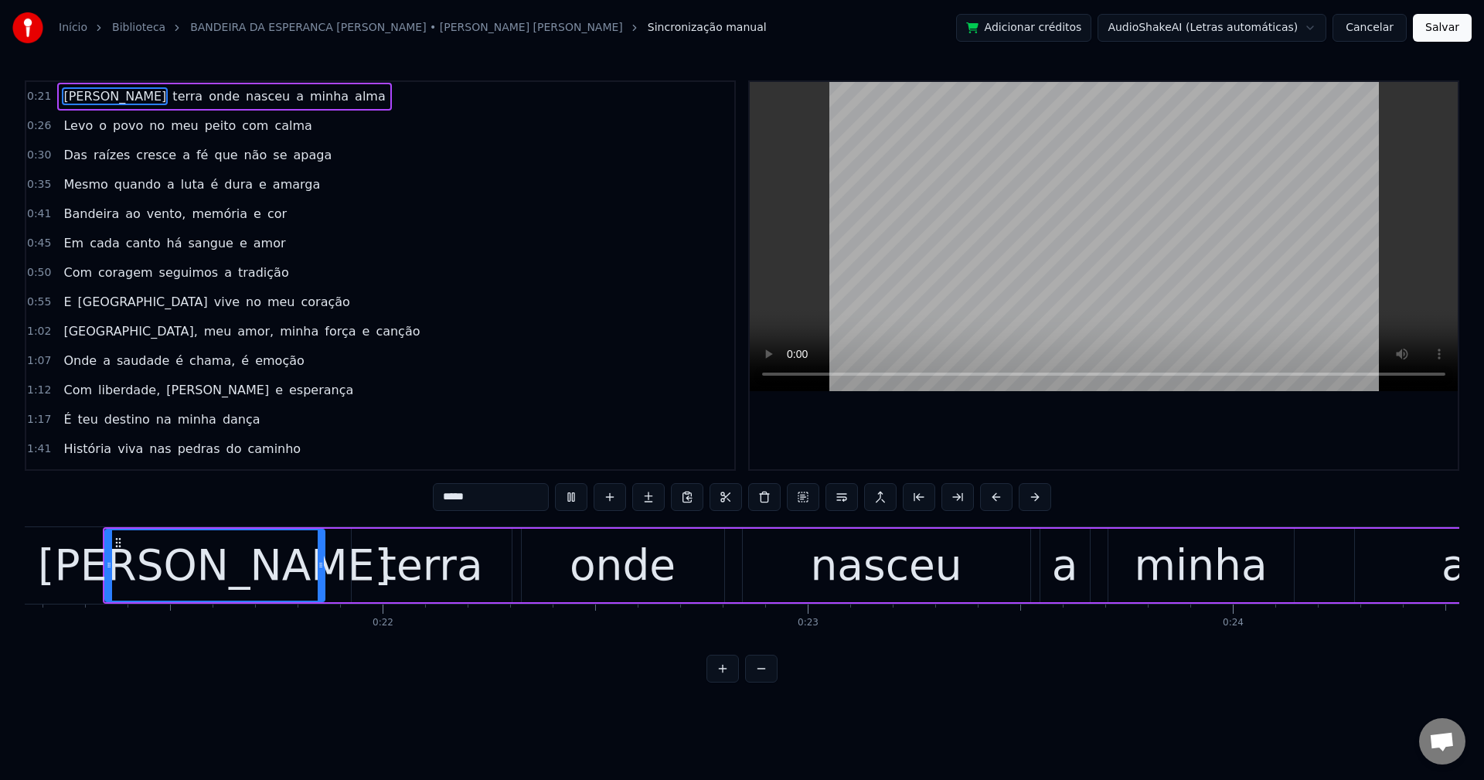
drag, startPoint x: 206, startPoint y: 97, endPoint x: 997, endPoint y: 496, distance: 886.3
click at [295, 97] on span "a" at bounding box center [300, 96] width 11 height 18
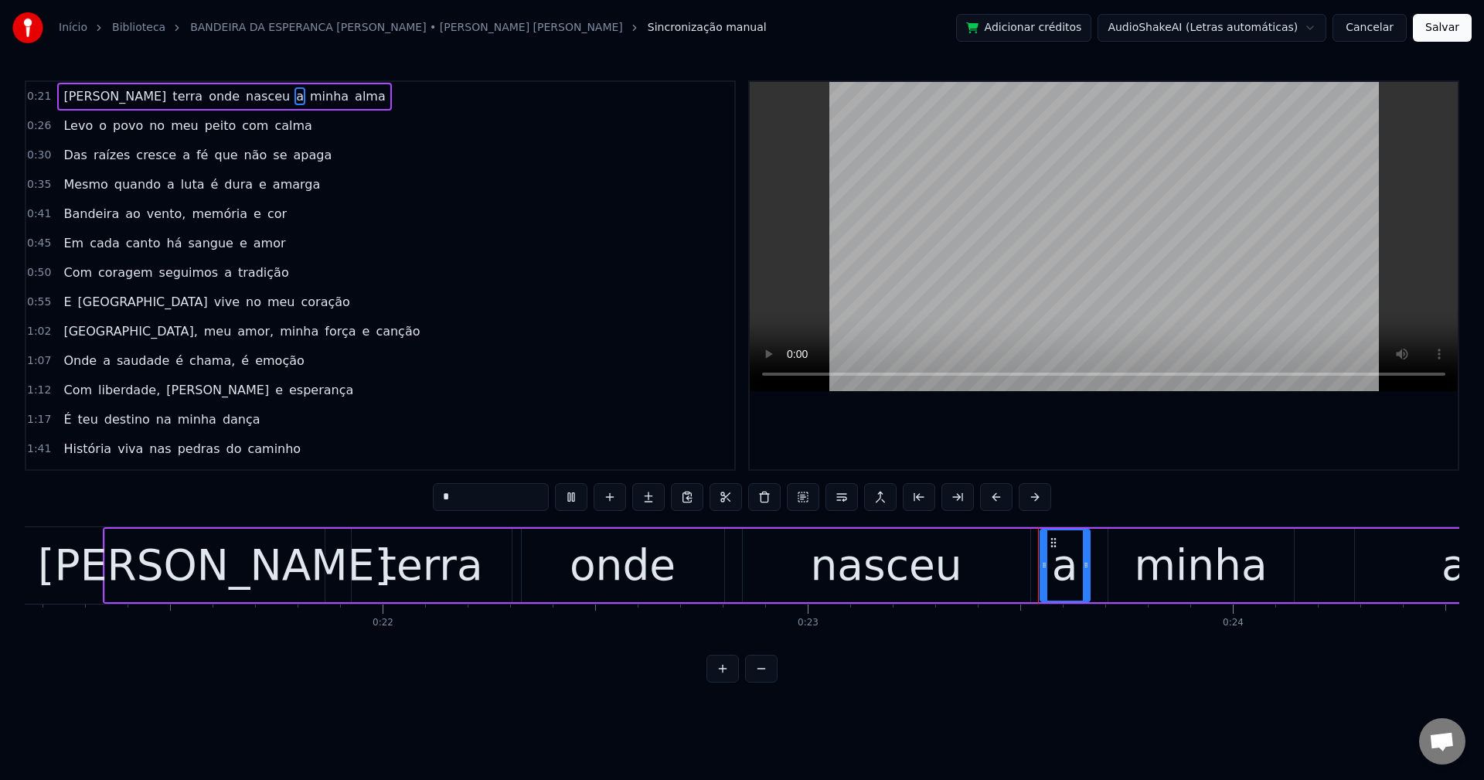
click at [857, 502] on button at bounding box center [842, 497] width 32 height 28
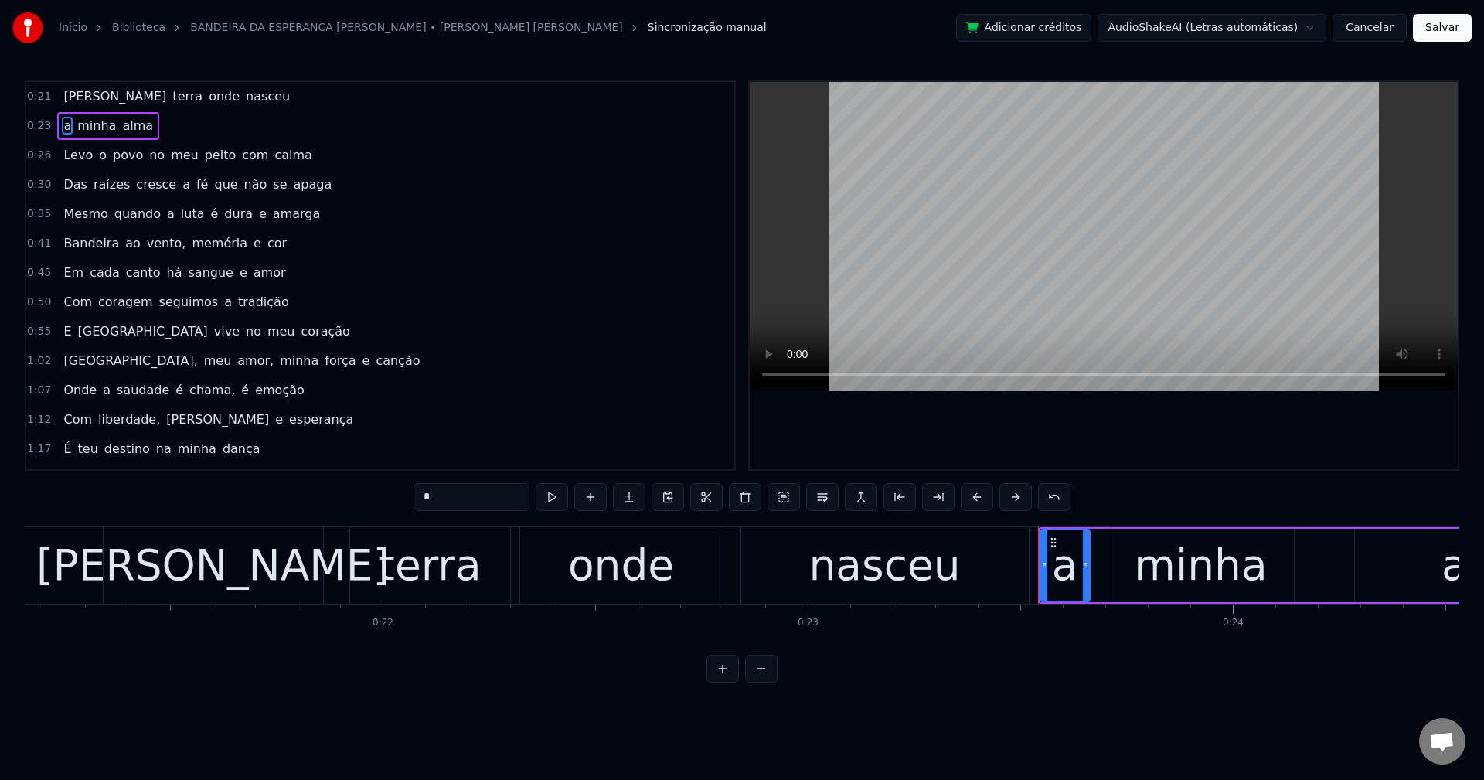
click at [247, 158] on span "com" at bounding box center [254, 155] width 29 height 18
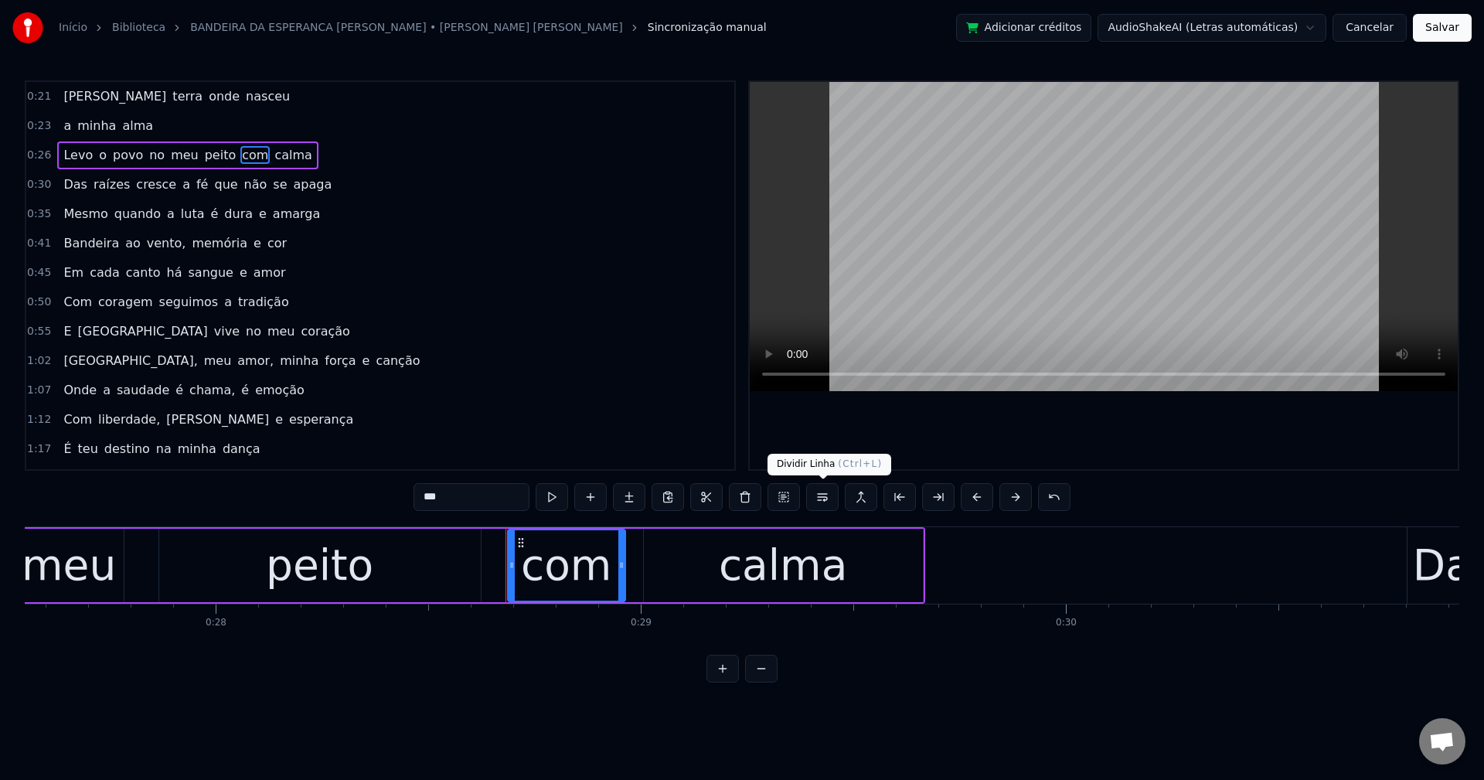
click at [826, 498] on button at bounding box center [822, 497] width 32 height 28
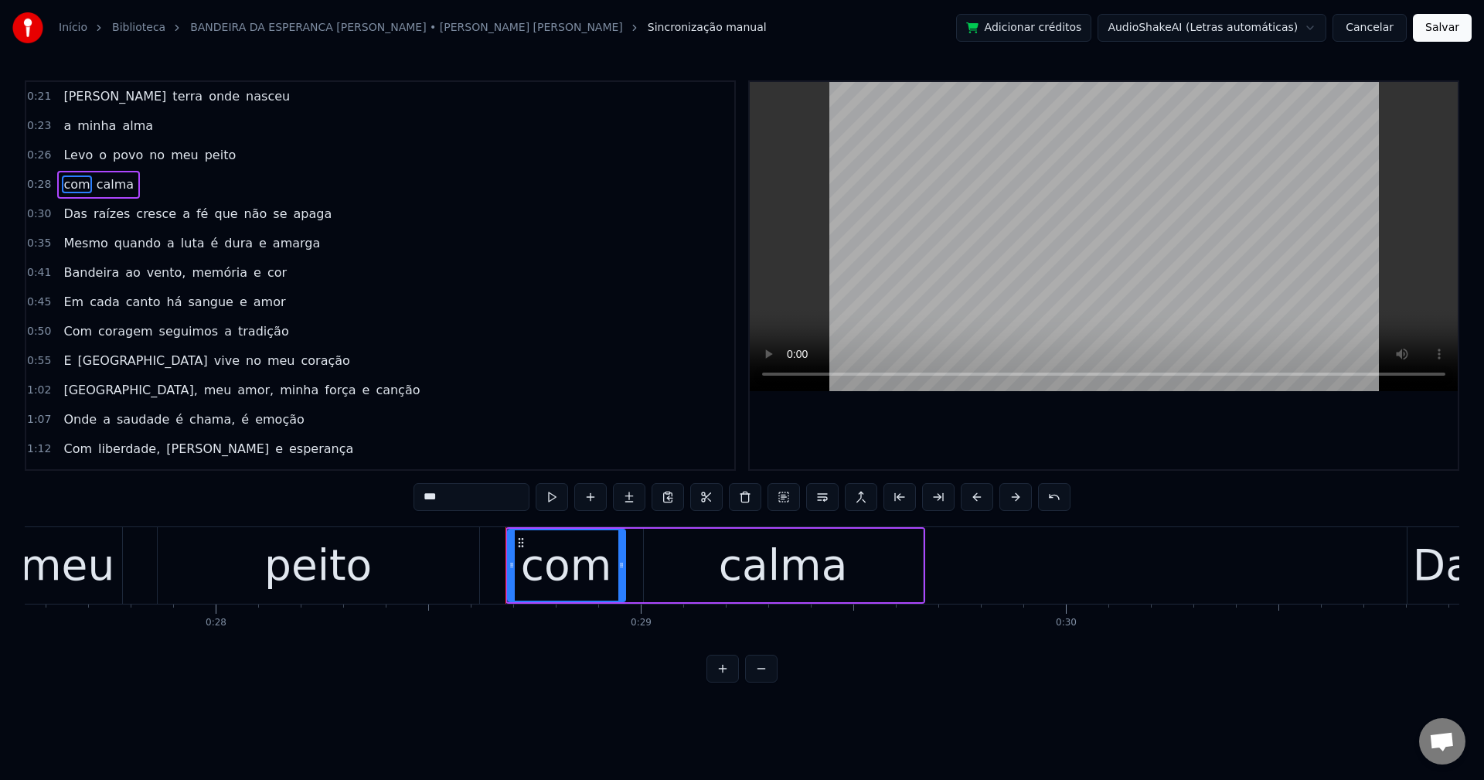
scroll to position [0, 12116]
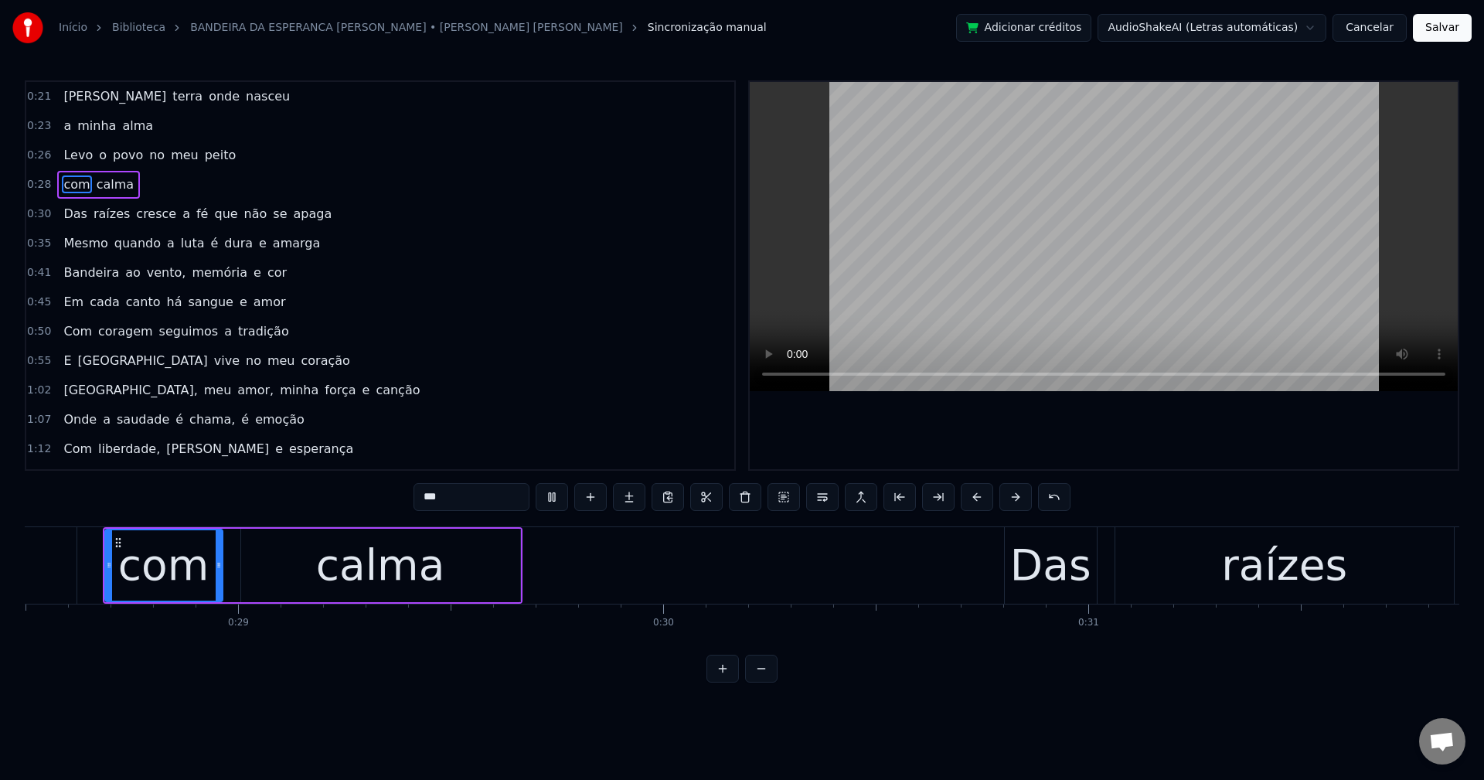
click at [213, 209] on span "que" at bounding box center [226, 214] width 26 height 18
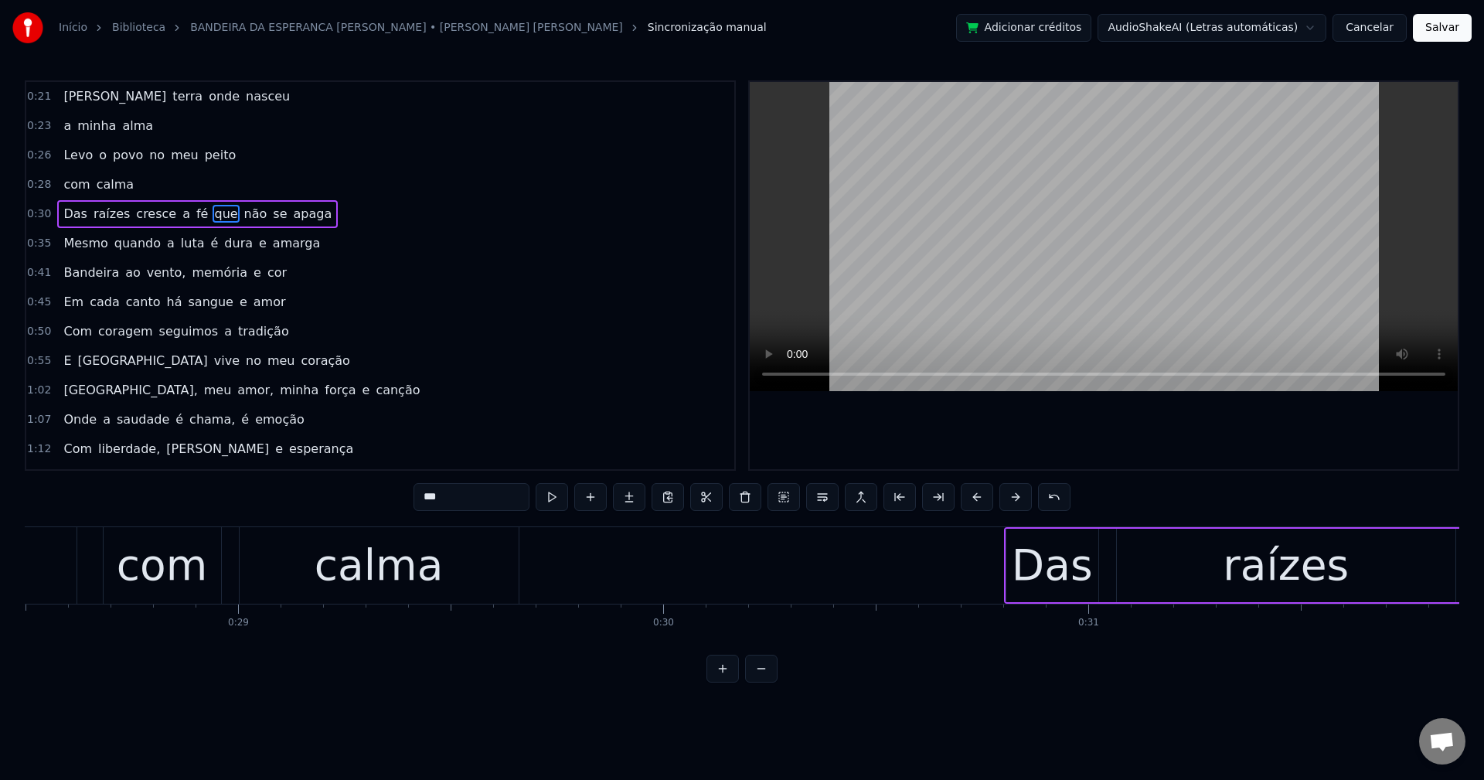
scroll to position [0, 13840]
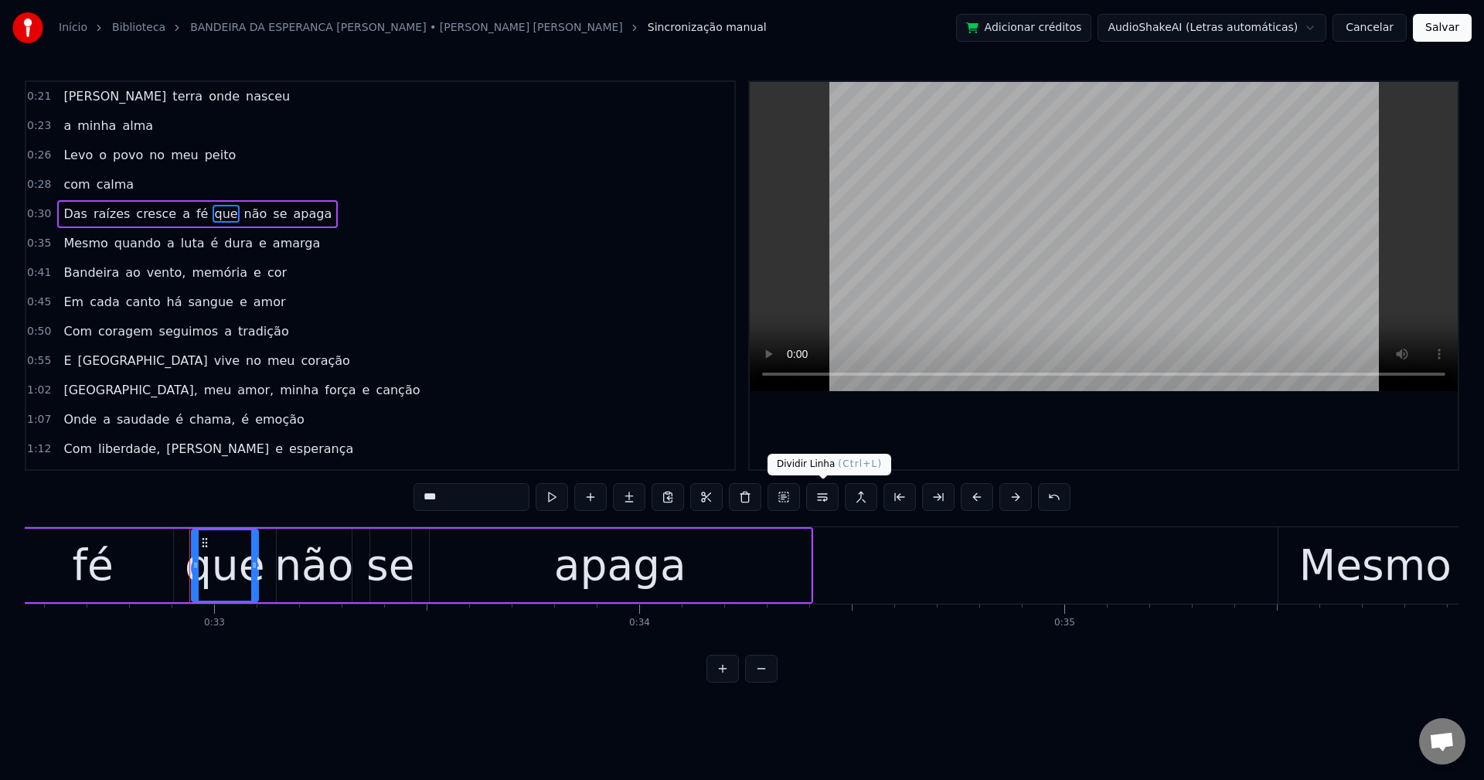
click at [824, 499] on button at bounding box center [822, 497] width 32 height 28
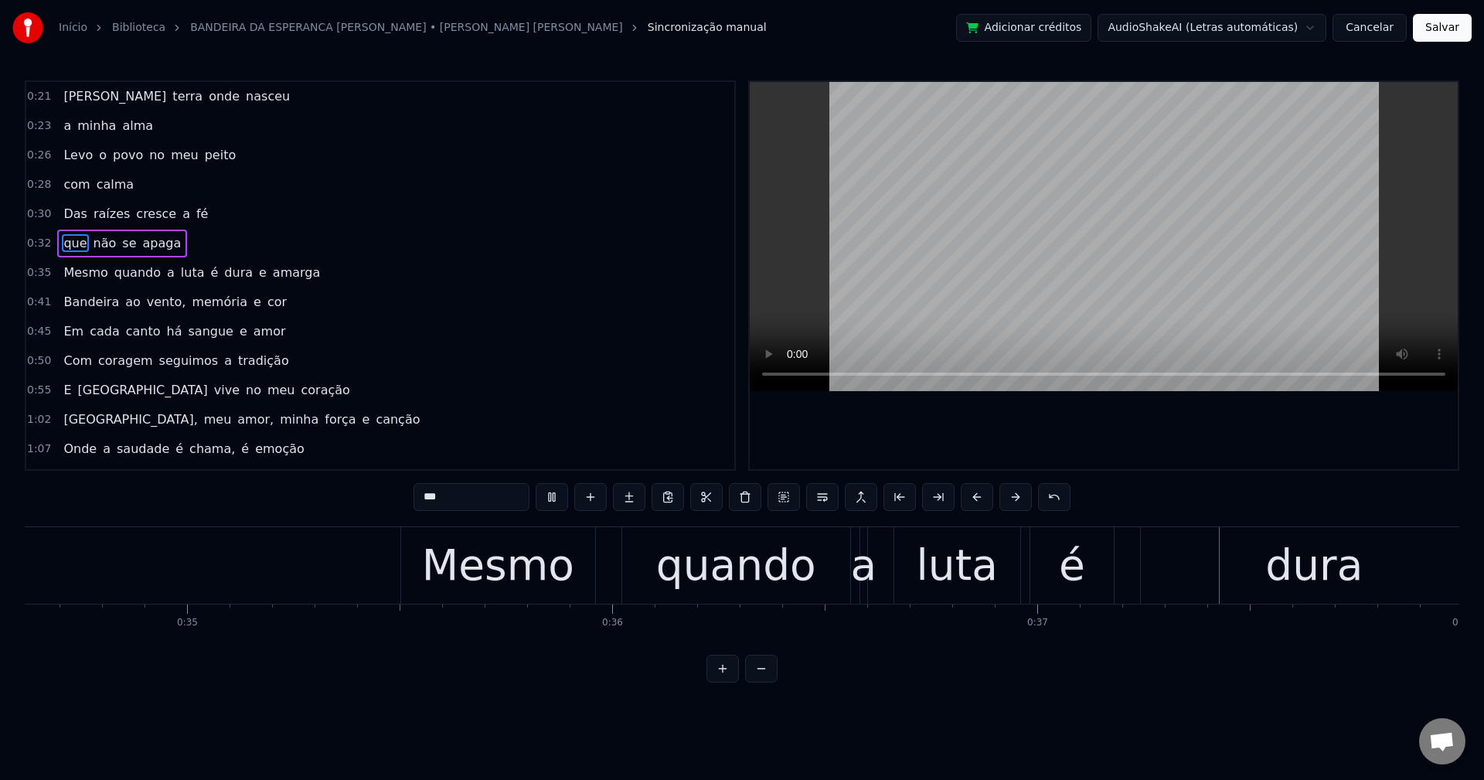
scroll to position [0, 15387]
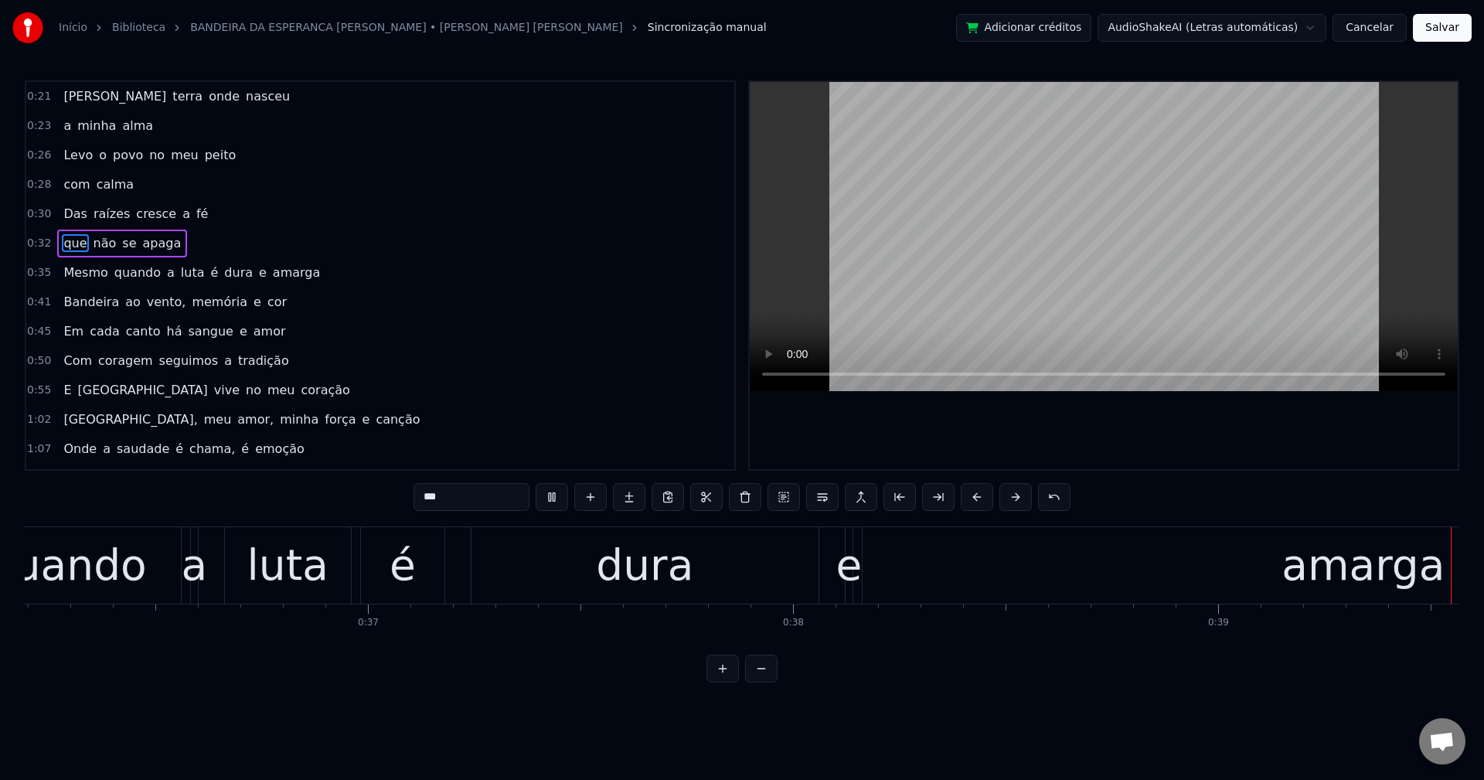
click at [165, 275] on span "a" at bounding box center [170, 273] width 11 height 18
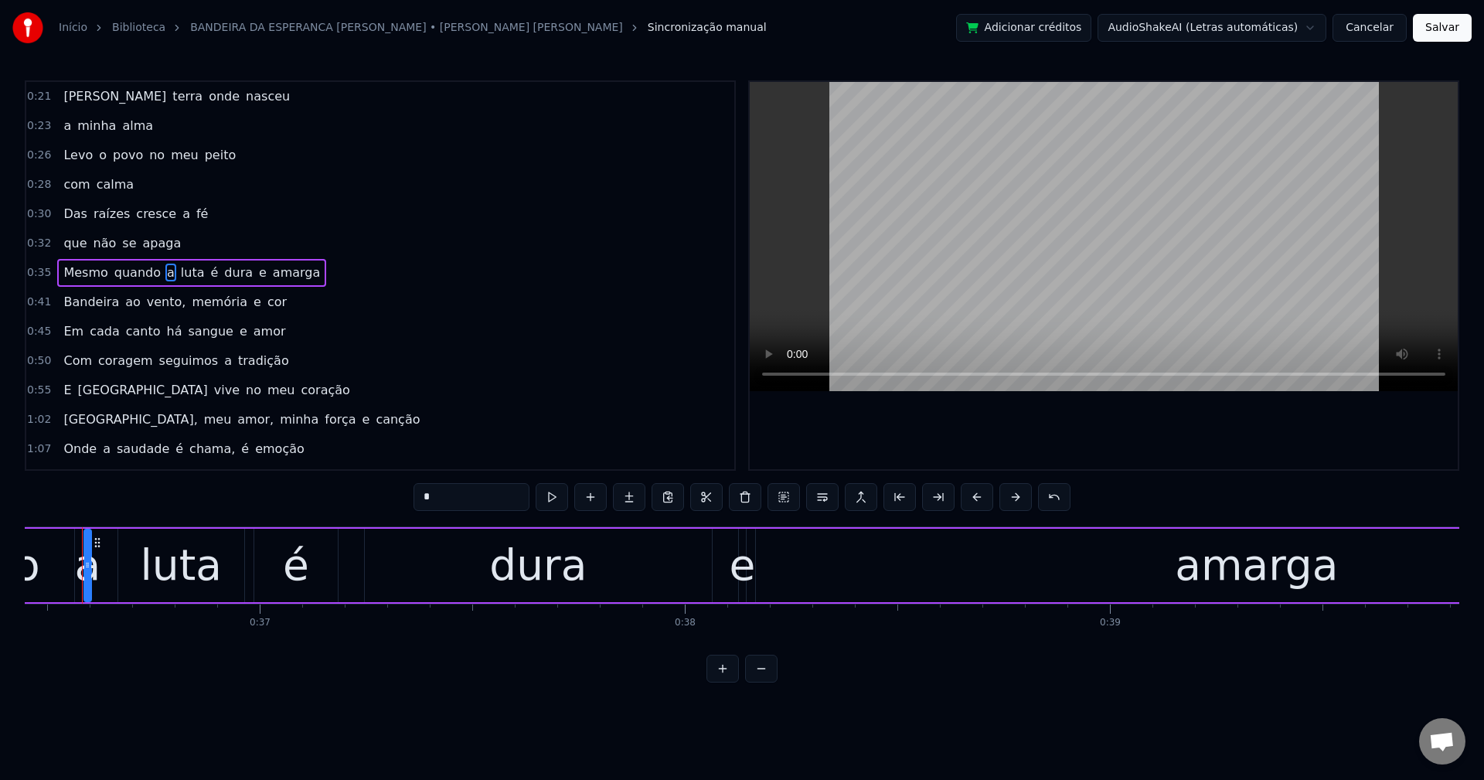
scroll to position [0, 15474]
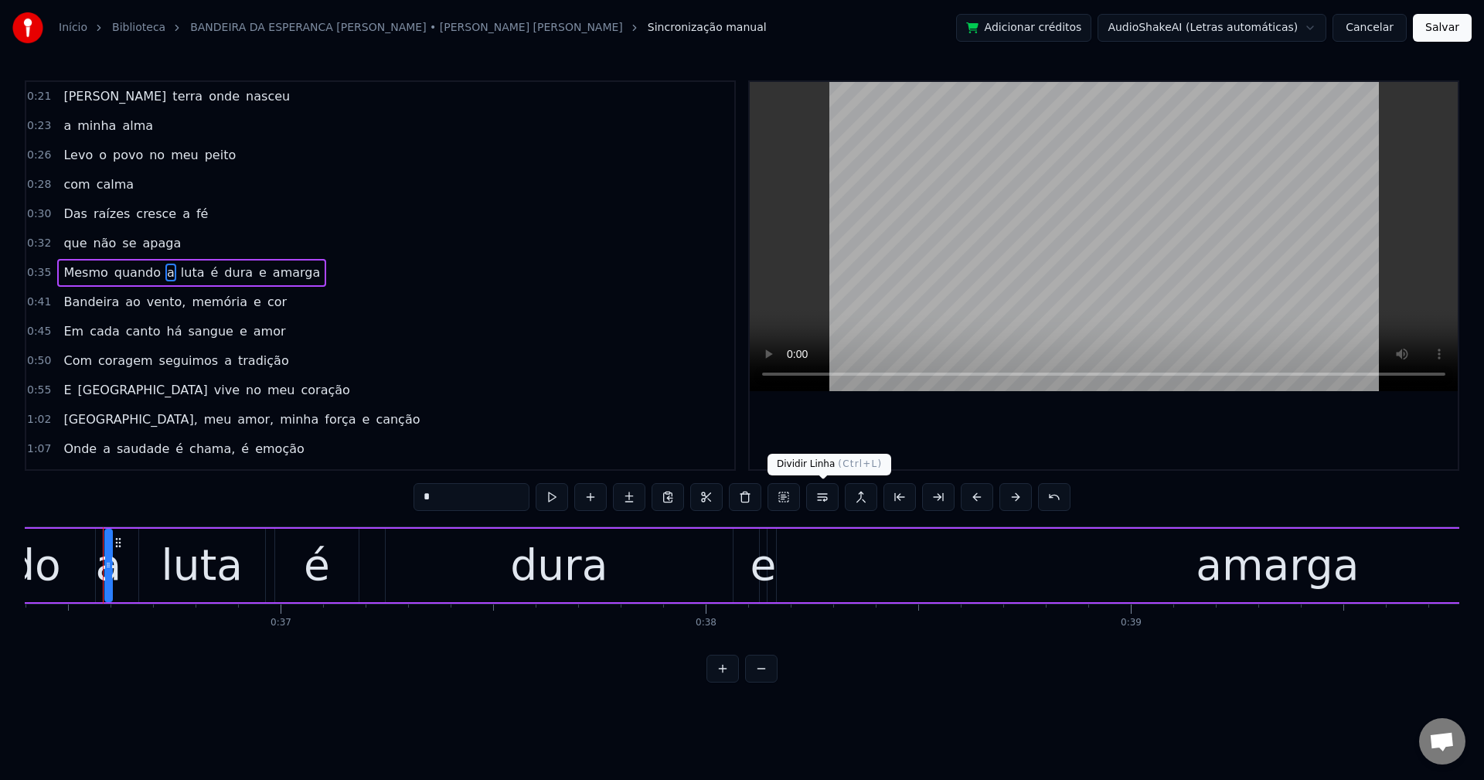
click at [815, 499] on button at bounding box center [822, 497] width 32 height 28
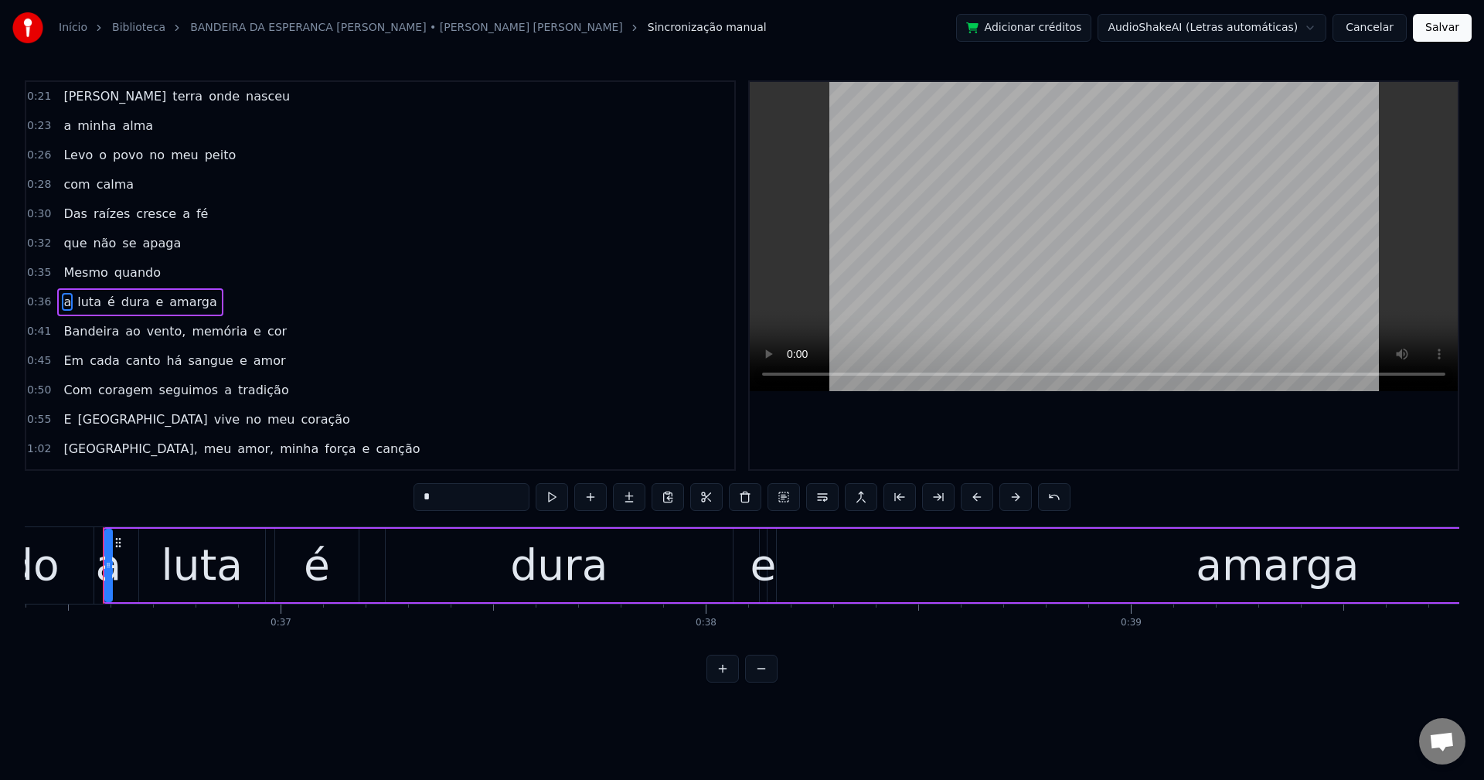
scroll to position [26, 0]
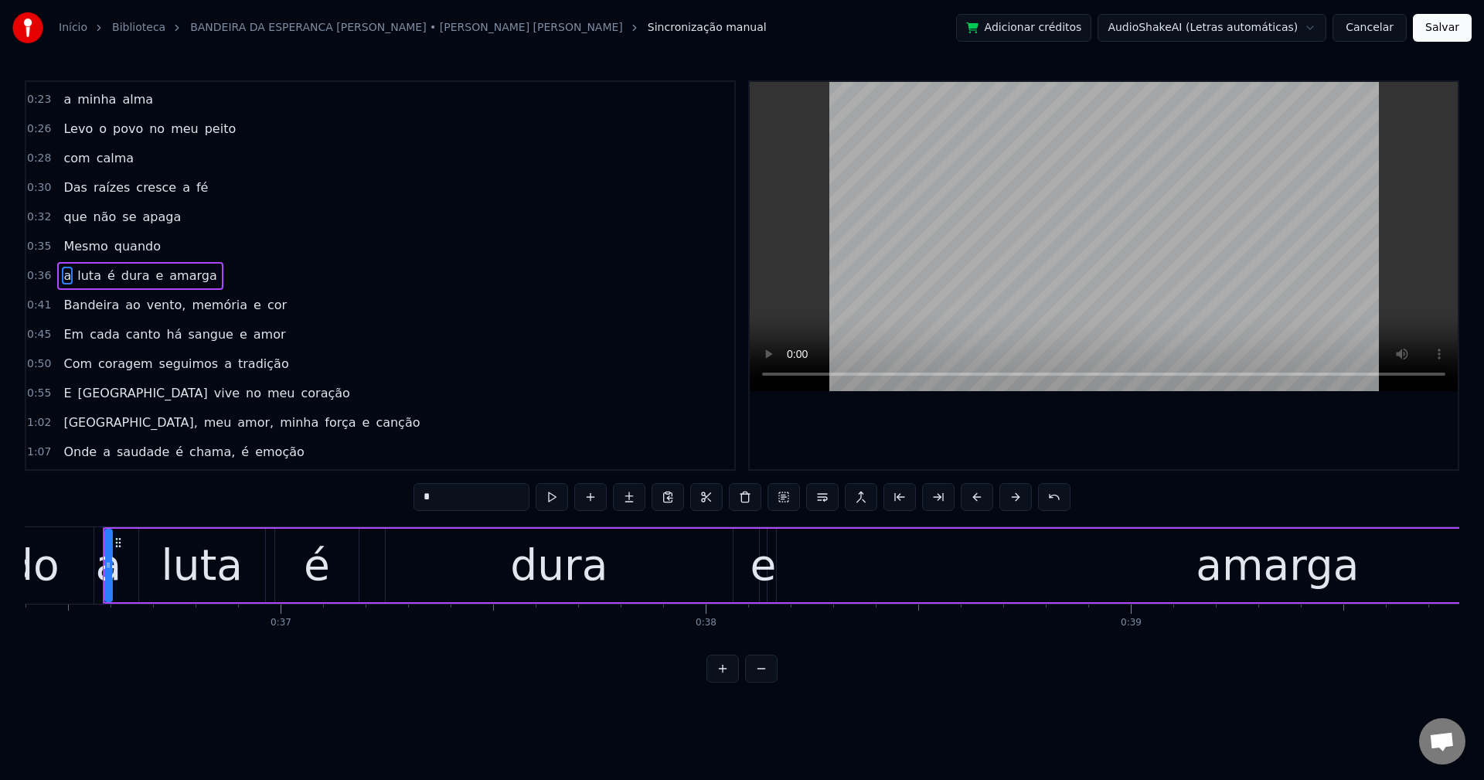
click at [162, 306] on span "vento," at bounding box center [166, 305] width 43 height 18
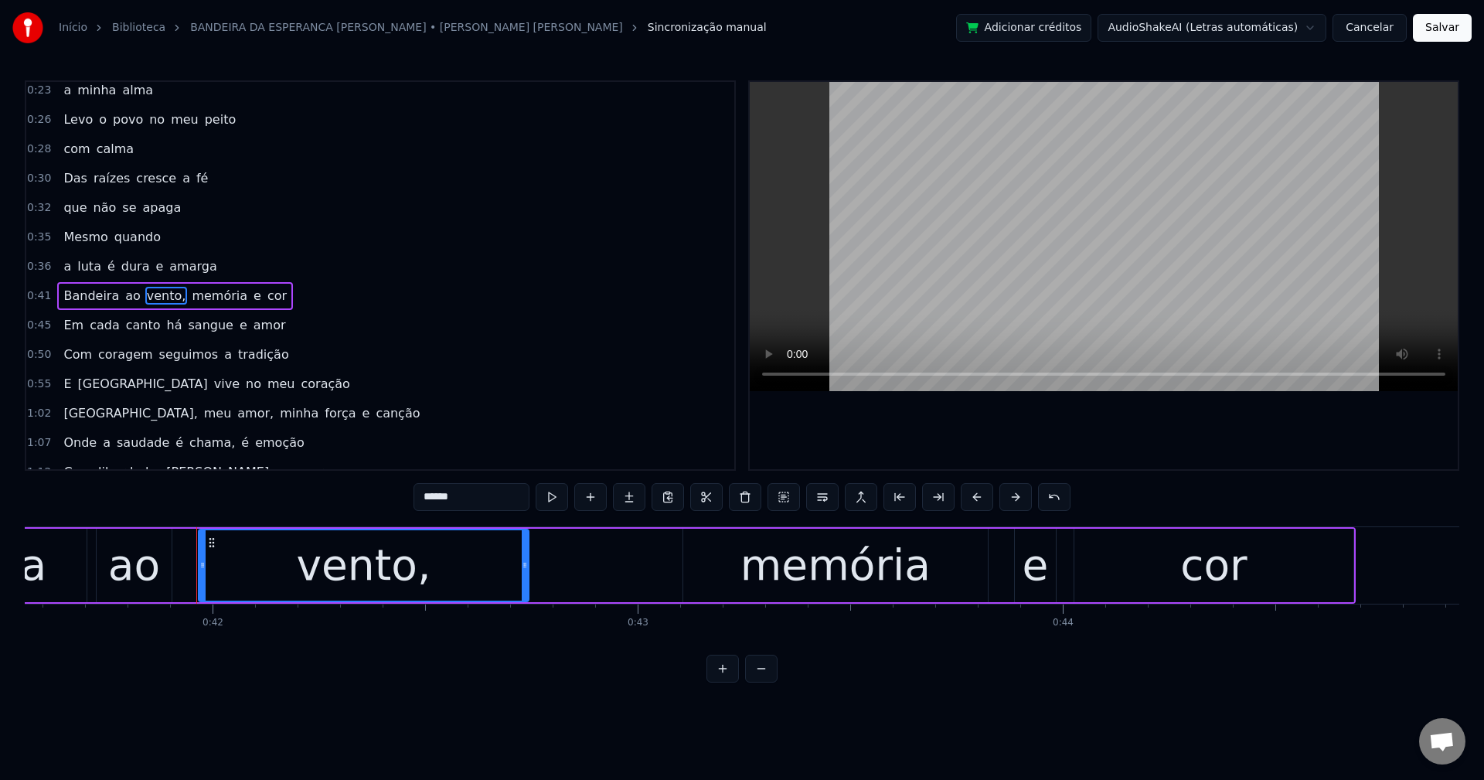
scroll to position [0, 17762]
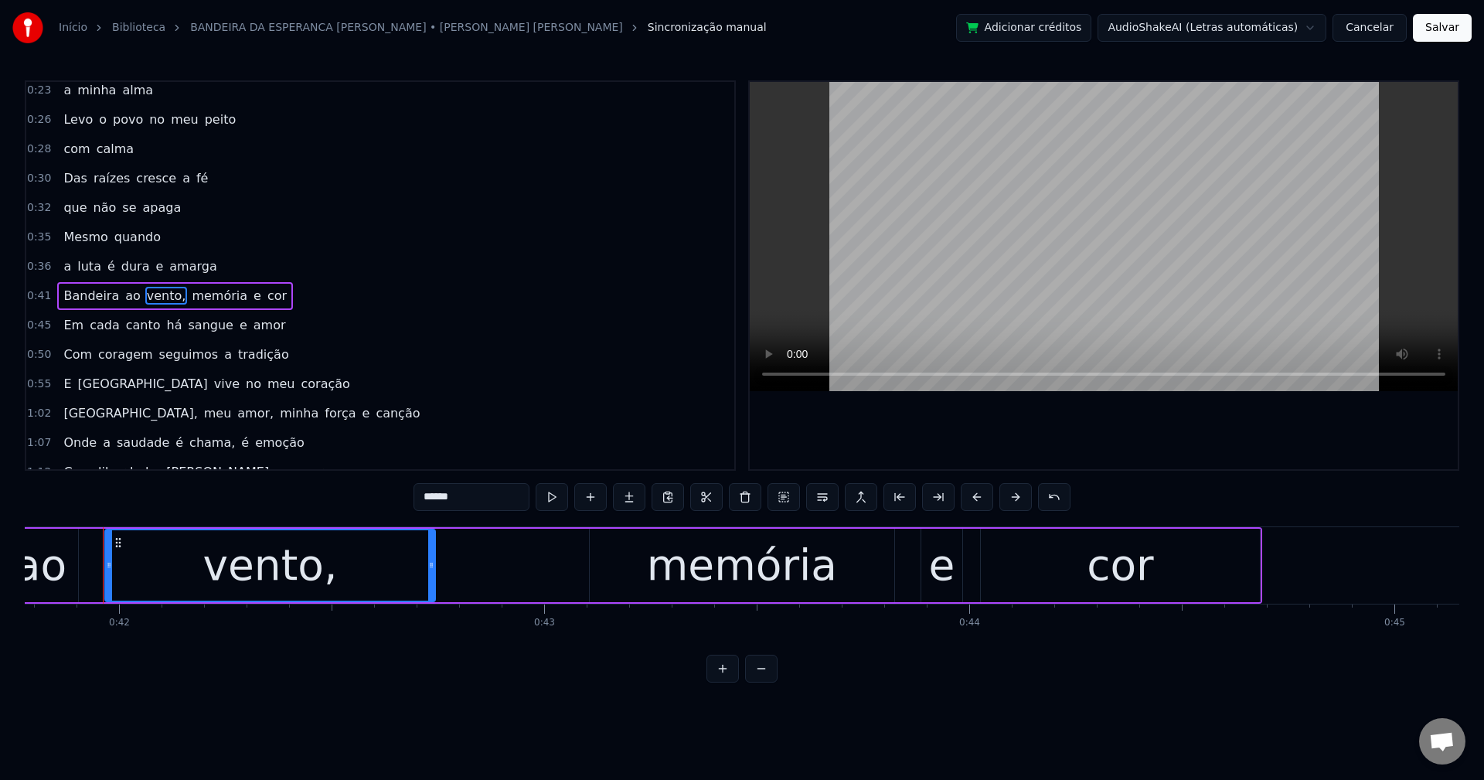
click at [472, 496] on input "******" at bounding box center [472, 497] width 116 height 28
click at [192, 299] on span "memória" at bounding box center [215, 296] width 59 height 18
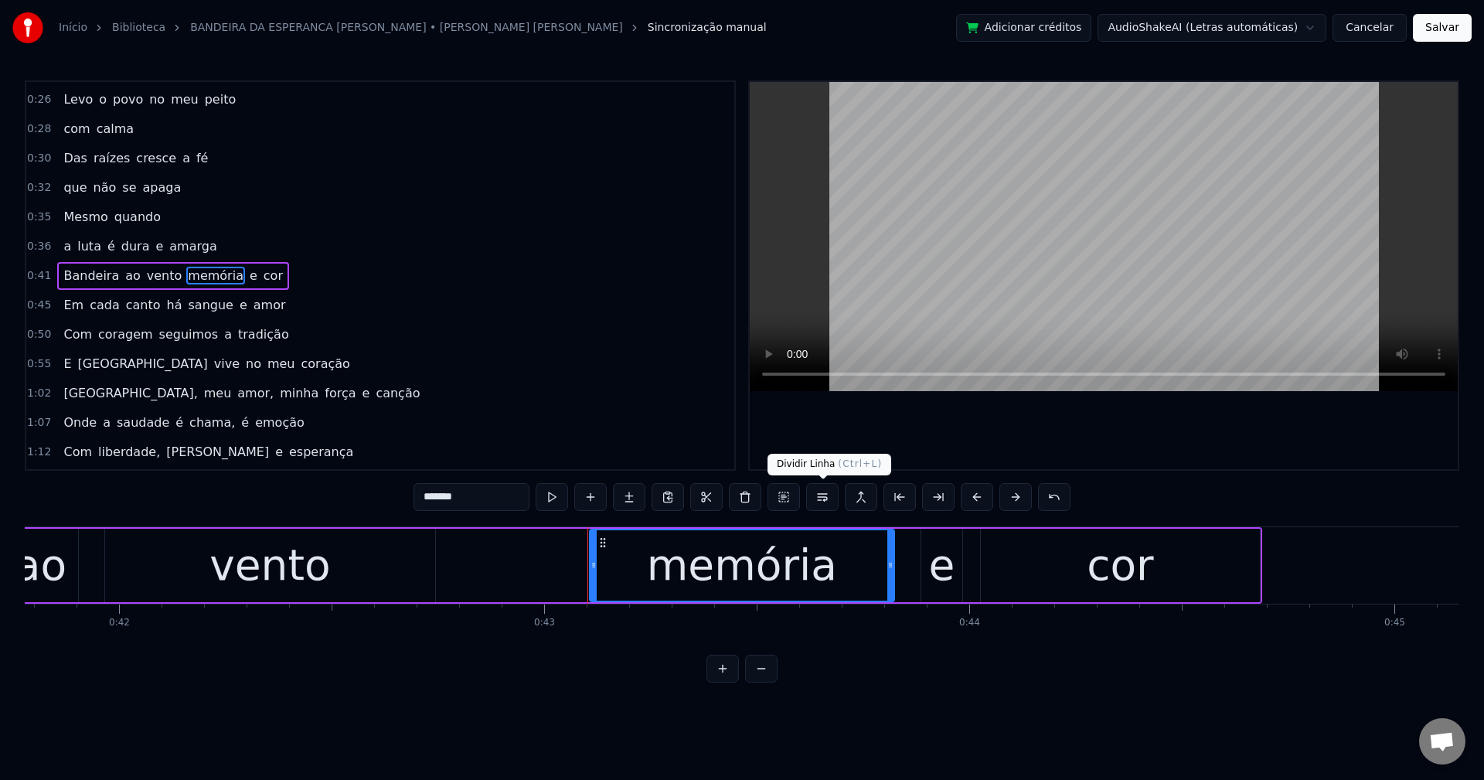
click at [832, 506] on button at bounding box center [822, 497] width 32 height 28
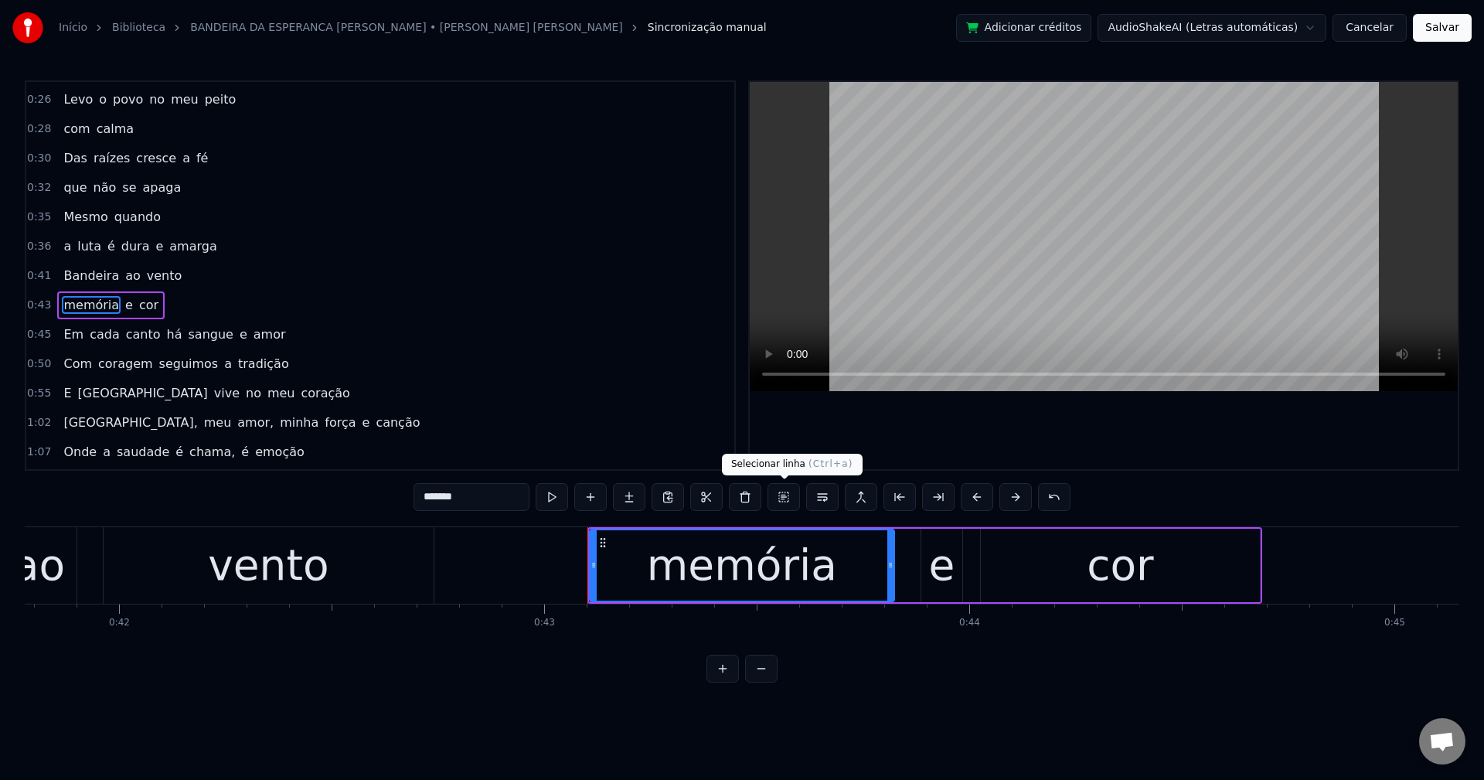
scroll to position [85, 0]
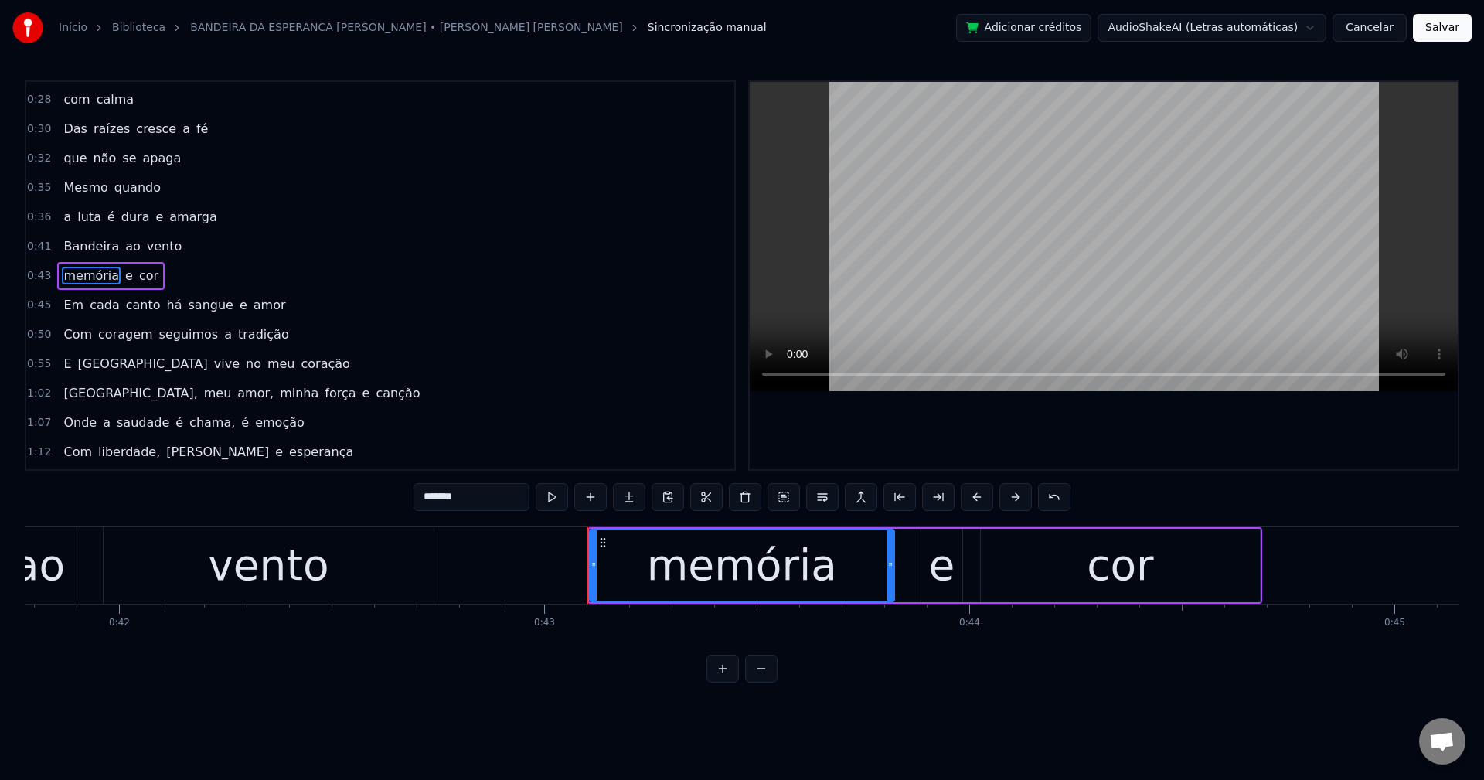
click at [165, 301] on span "há" at bounding box center [174, 305] width 19 height 18
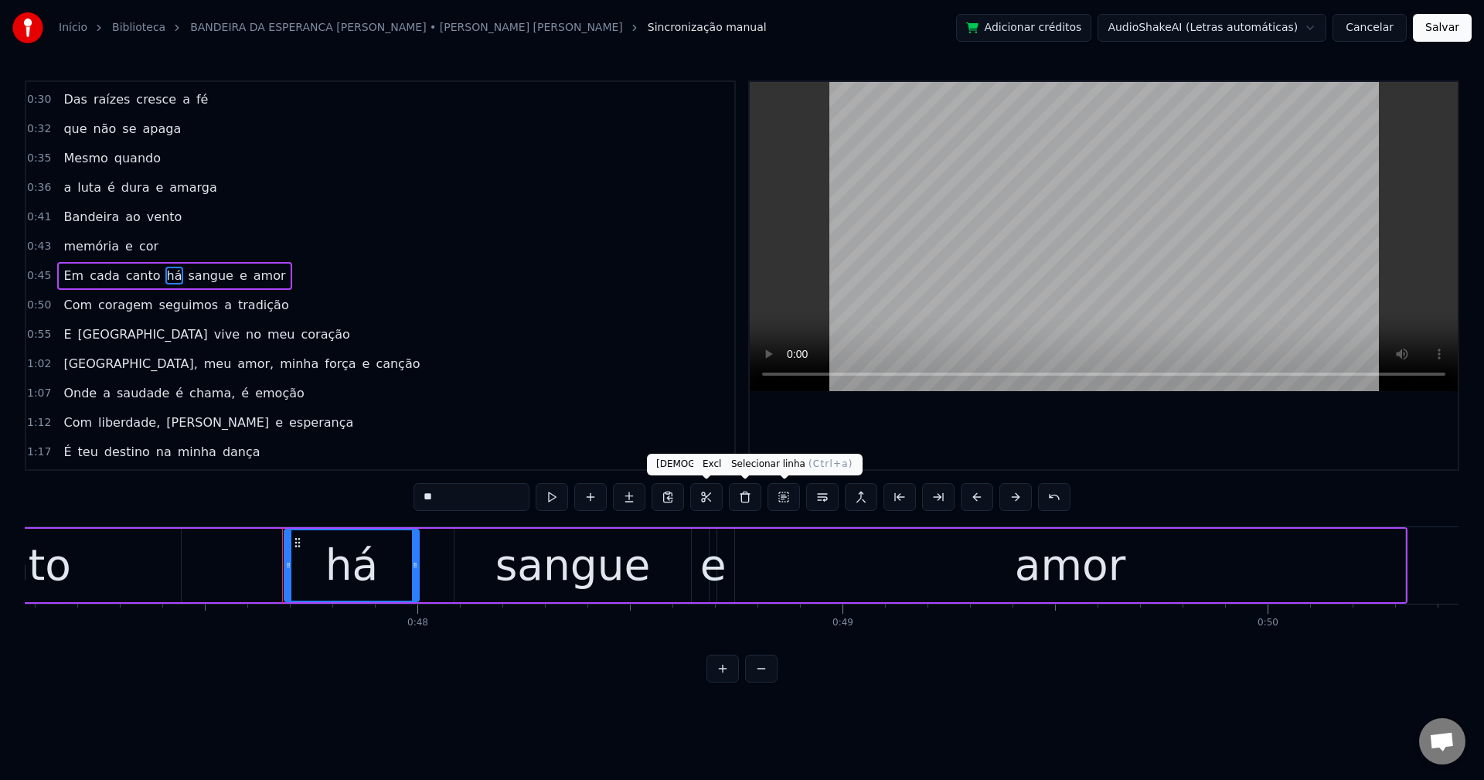
scroll to position [0, 20194]
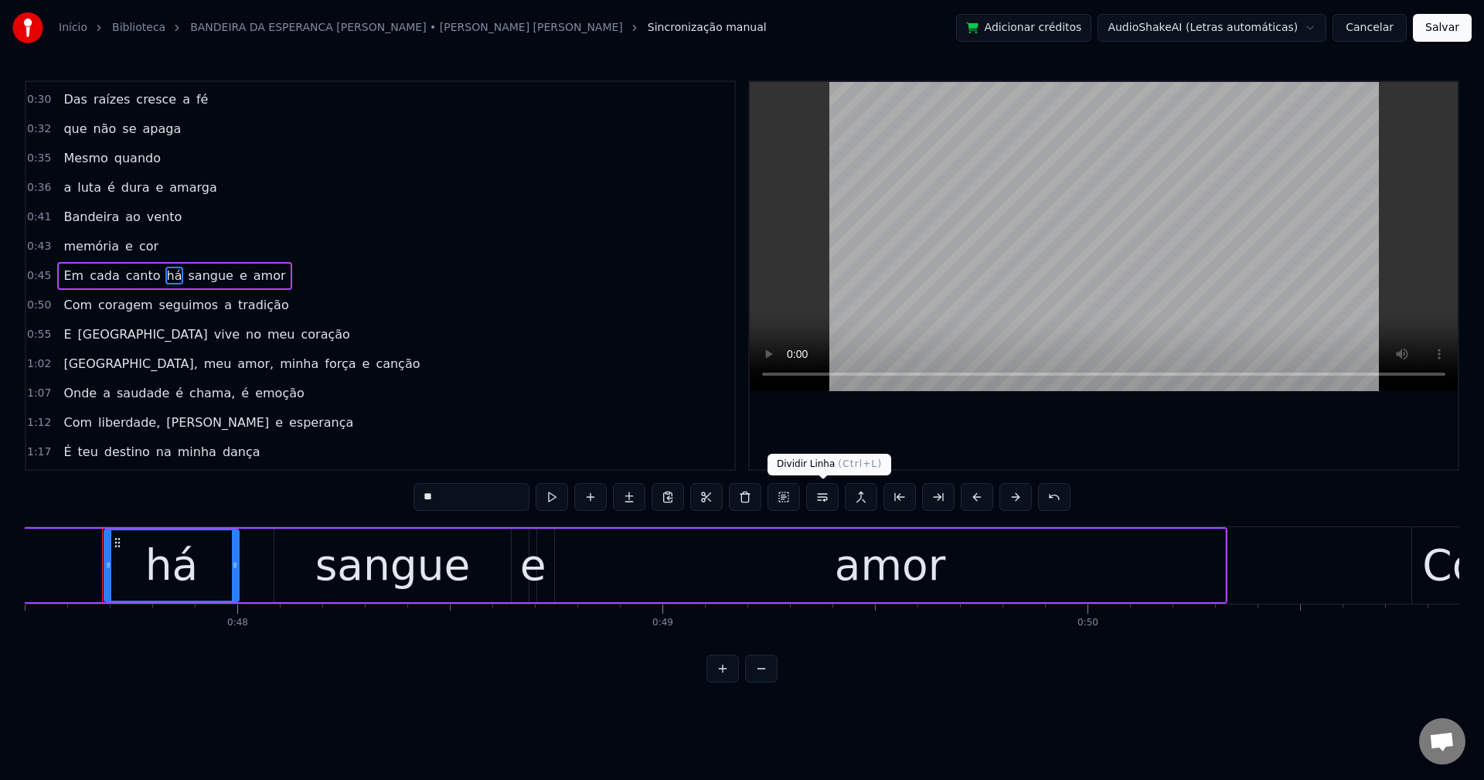
click at [825, 499] on button at bounding box center [822, 497] width 32 height 28
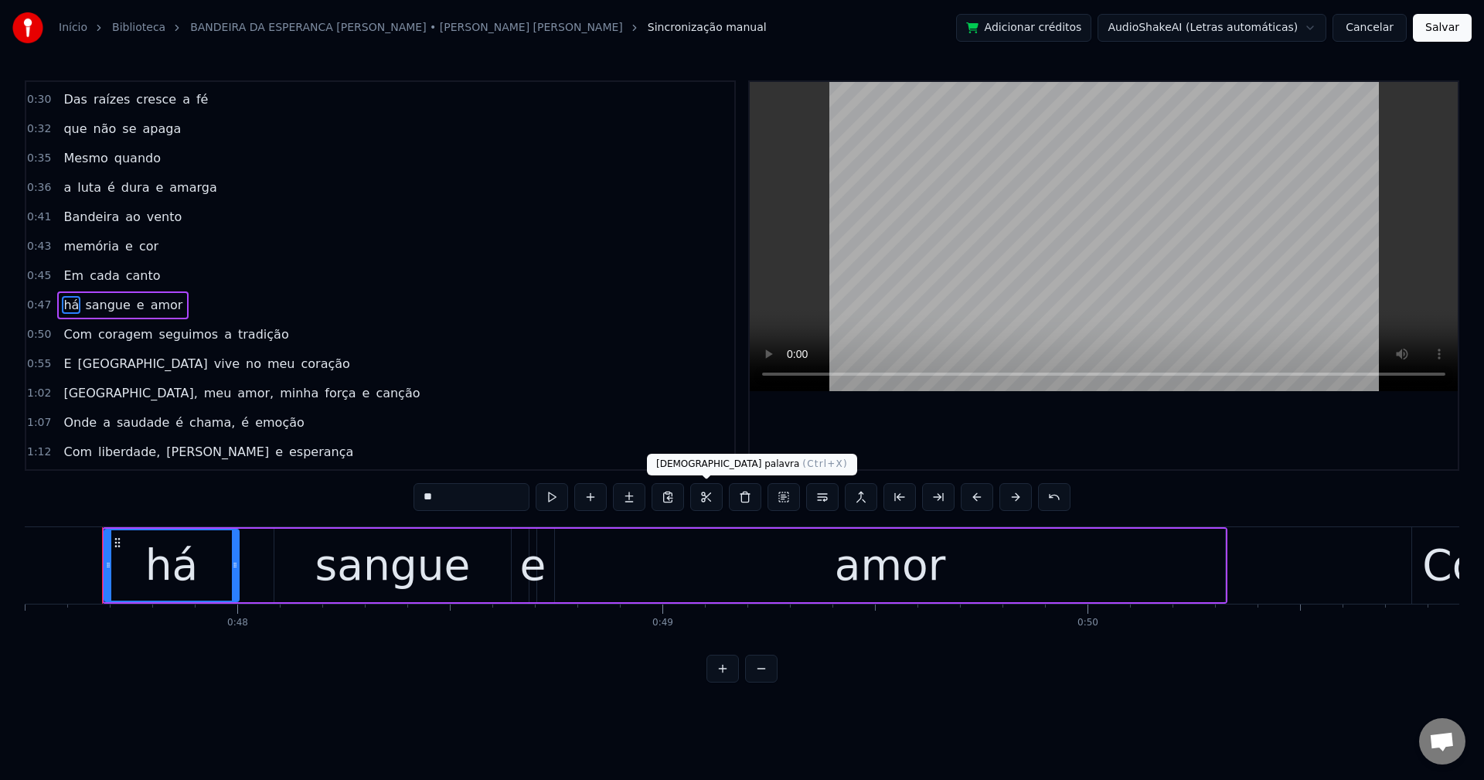
scroll to position [144, 0]
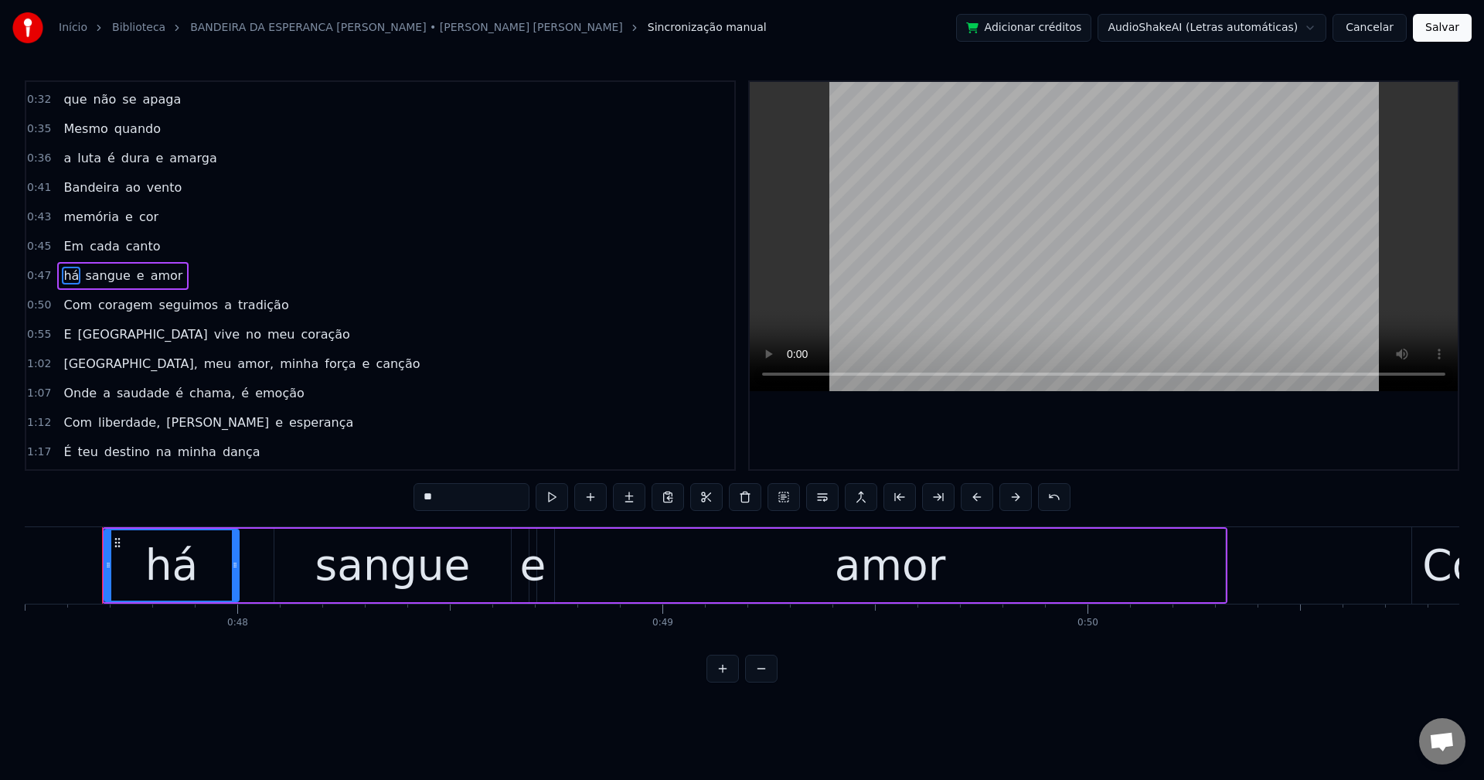
click at [158, 304] on span "seguimos" at bounding box center [189, 305] width 63 height 18
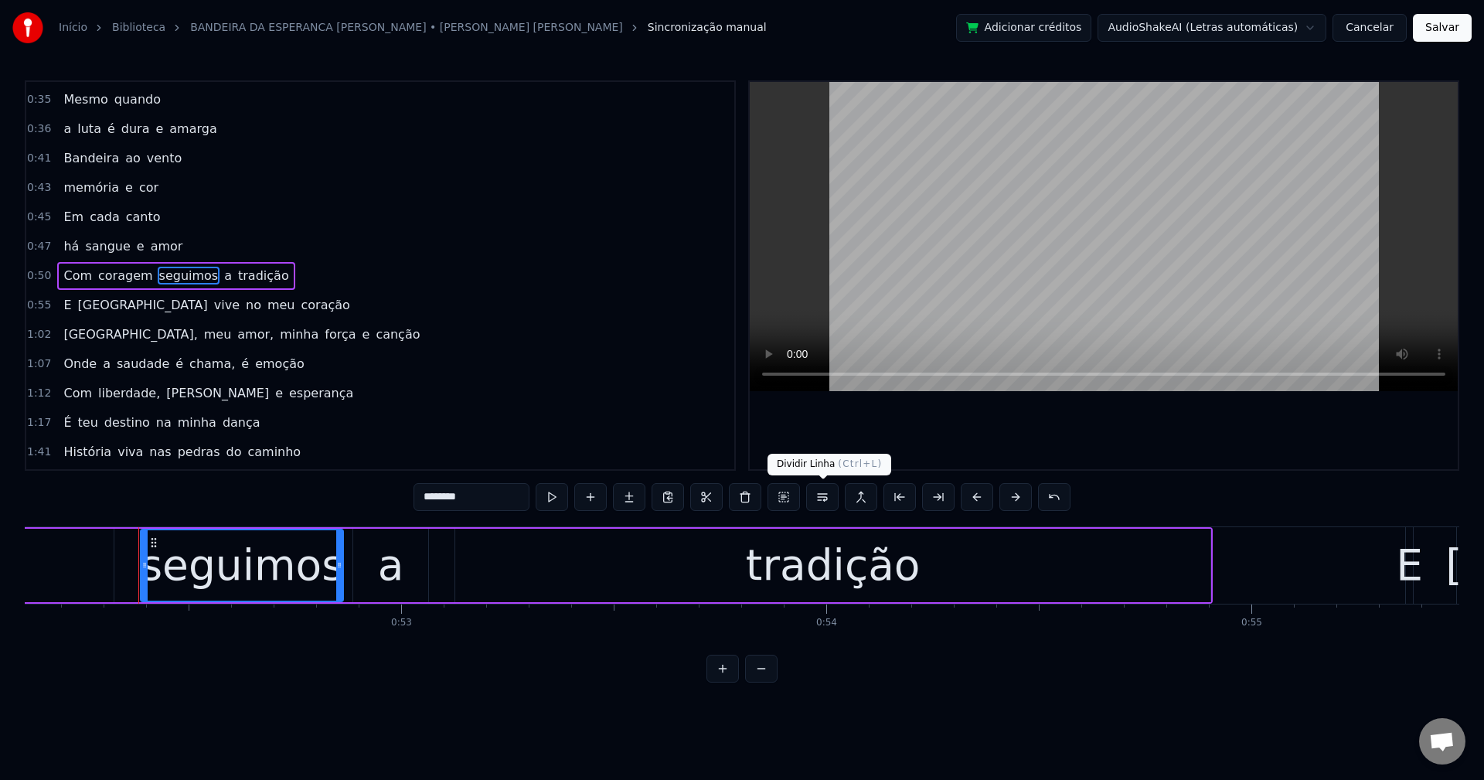
scroll to position [0, 22192]
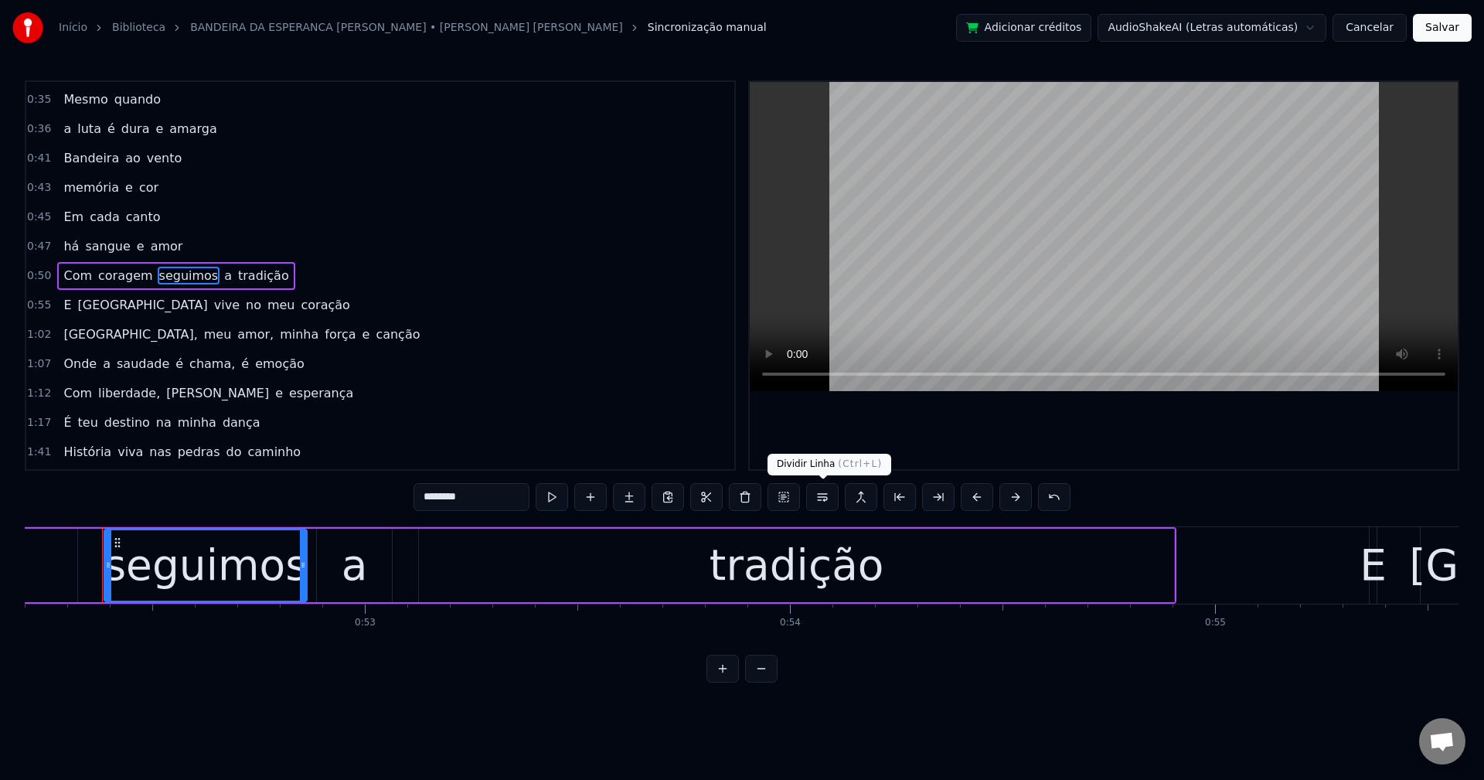
click at [819, 492] on button at bounding box center [822, 497] width 32 height 28
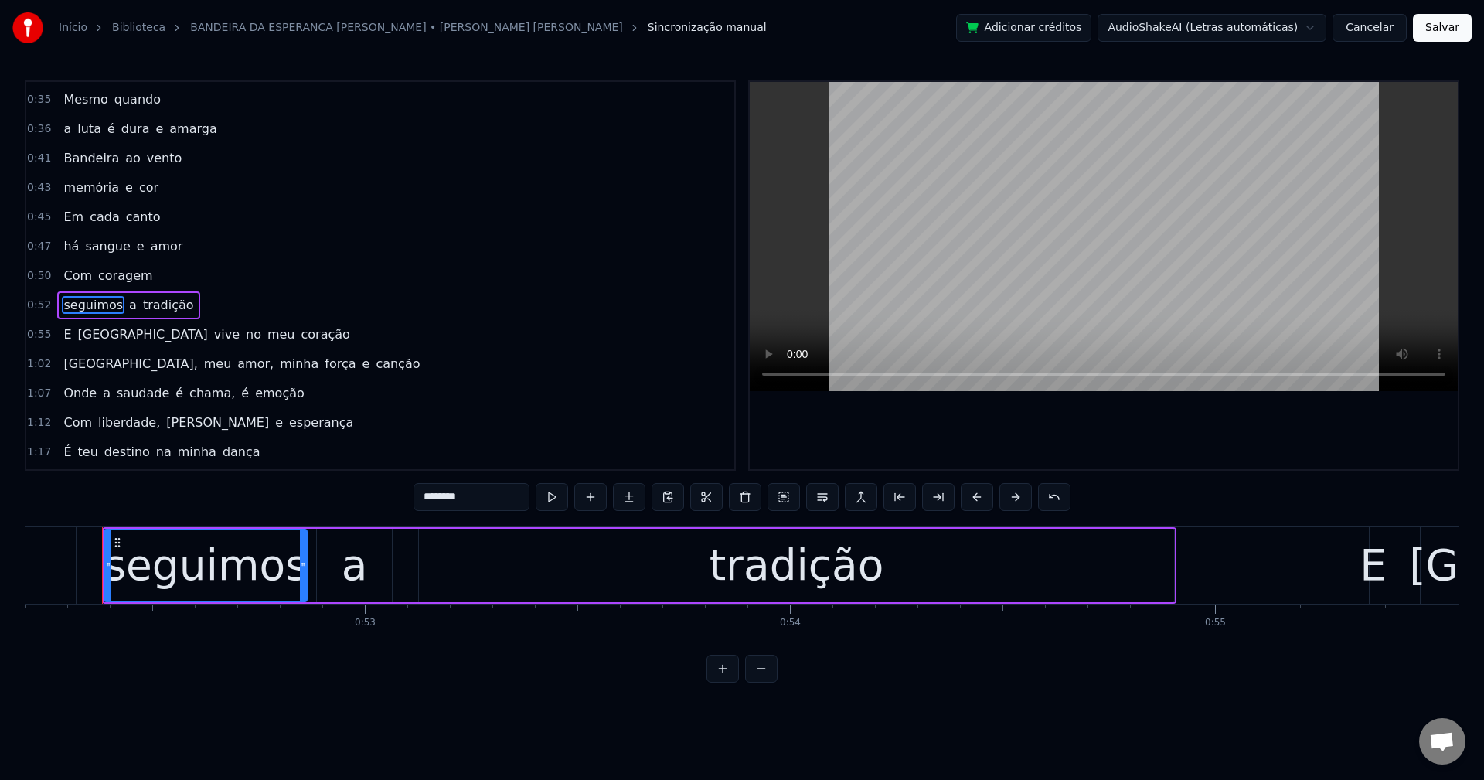
scroll to position [203, 0]
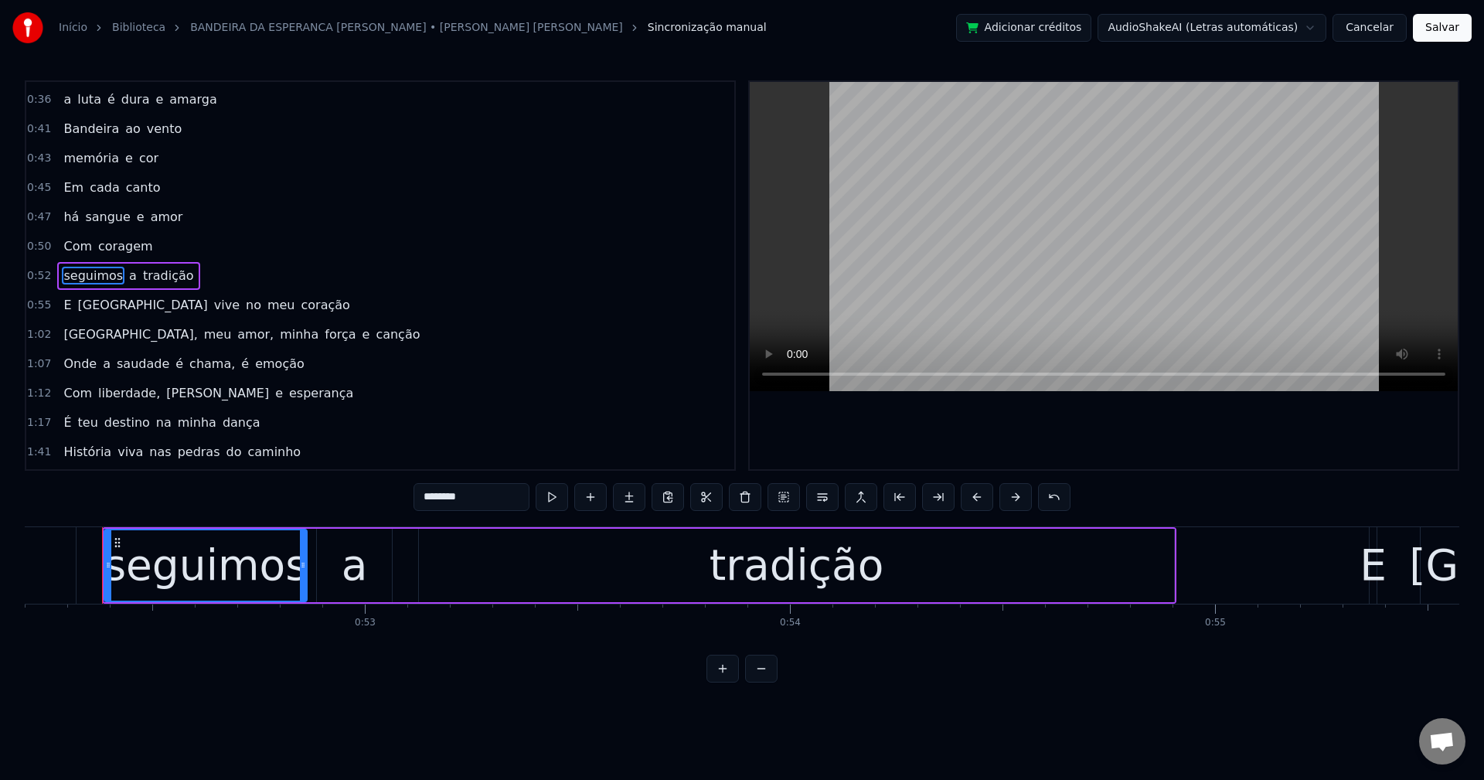
click at [244, 305] on span "no" at bounding box center [253, 305] width 19 height 18
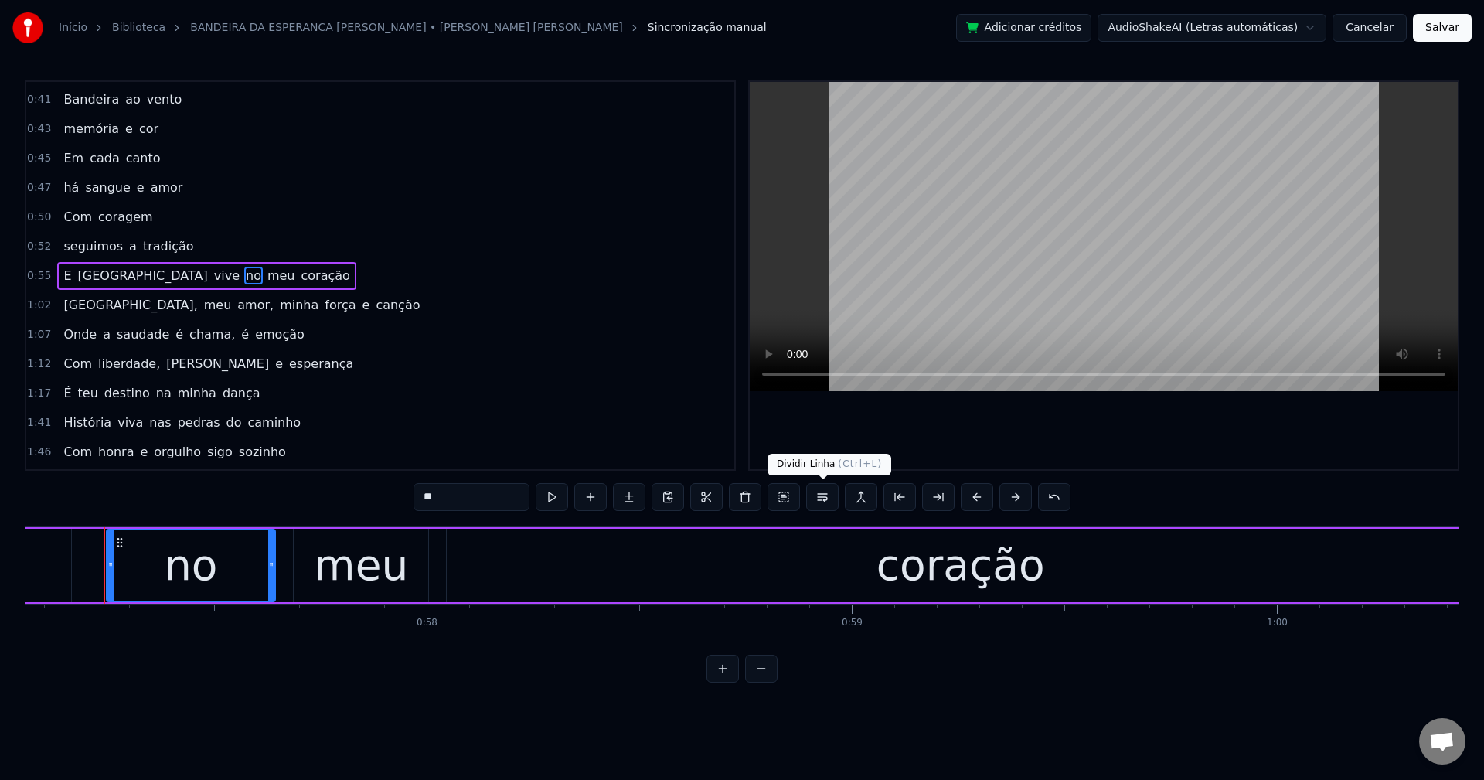
scroll to position [0, 24258]
click at [213, 279] on span "vive" at bounding box center [227, 276] width 29 height 18
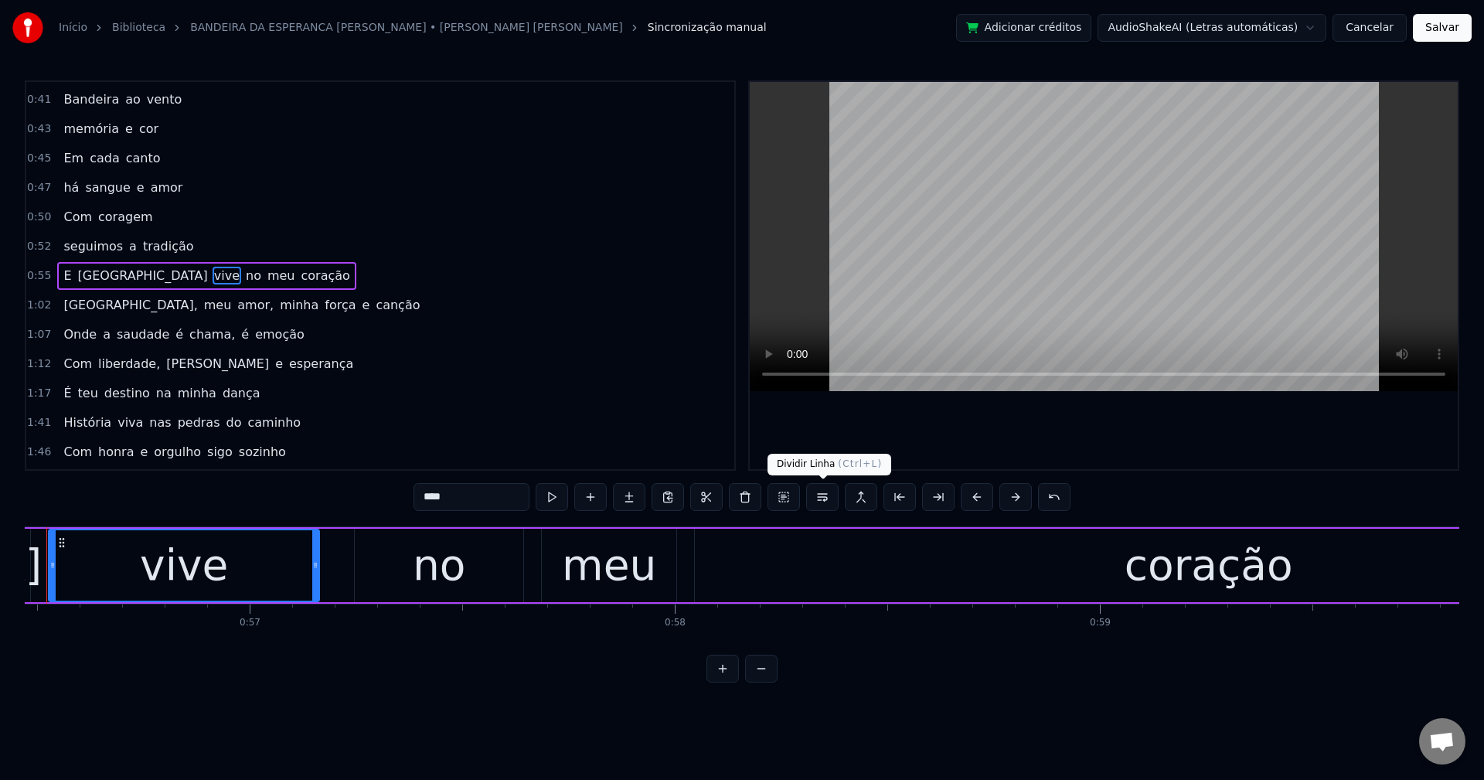
scroll to position [0, 23952]
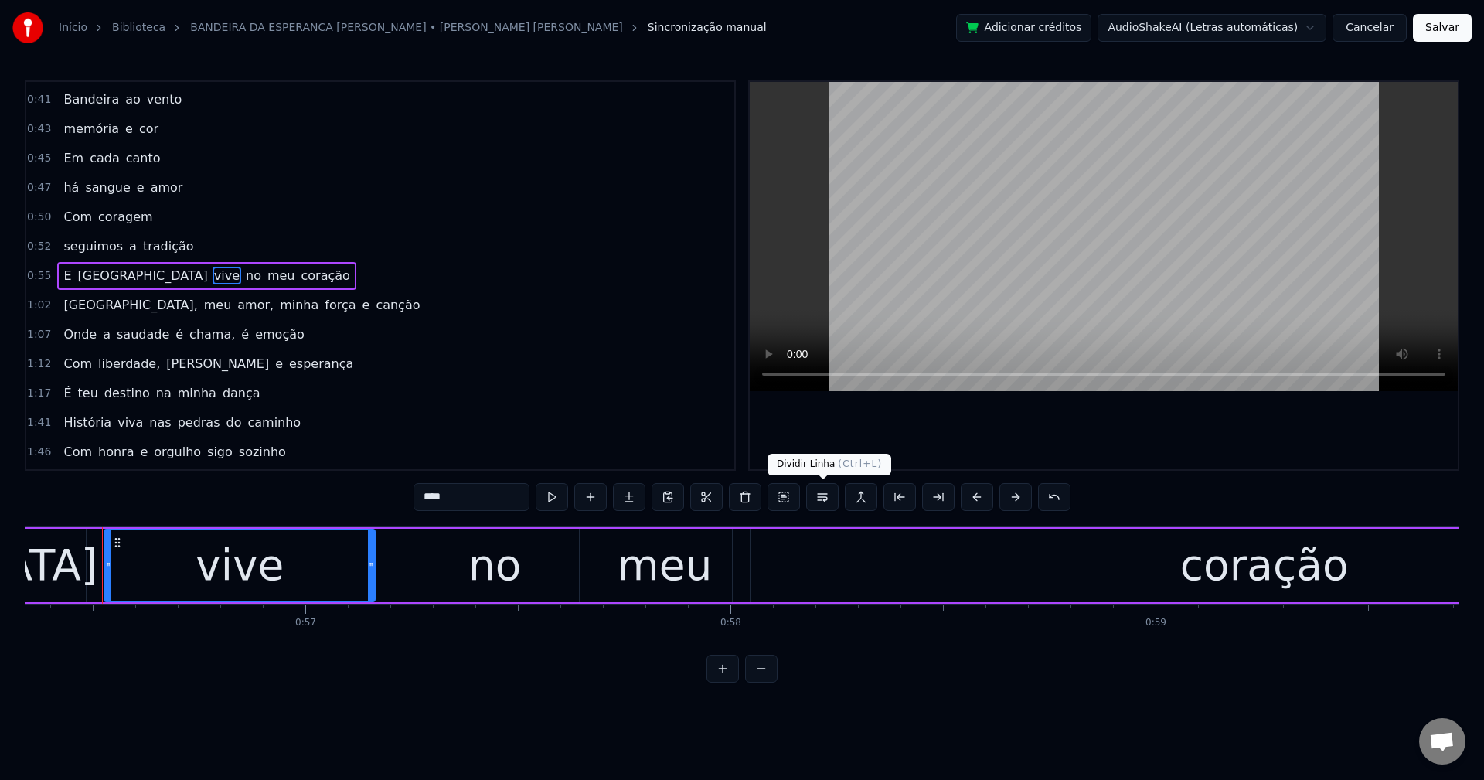
click at [826, 496] on button at bounding box center [822, 497] width 32 height 28
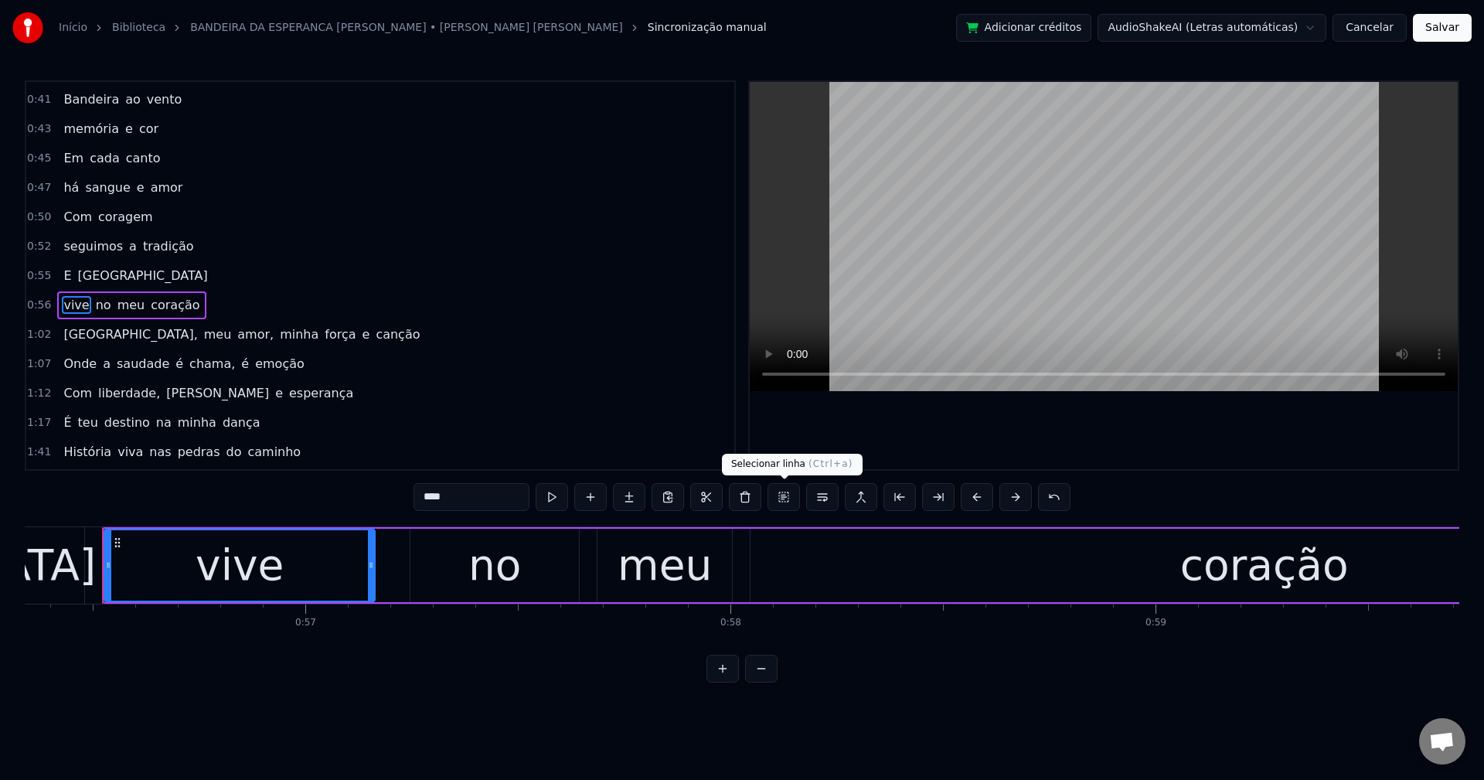
scroll to position [261, 0]
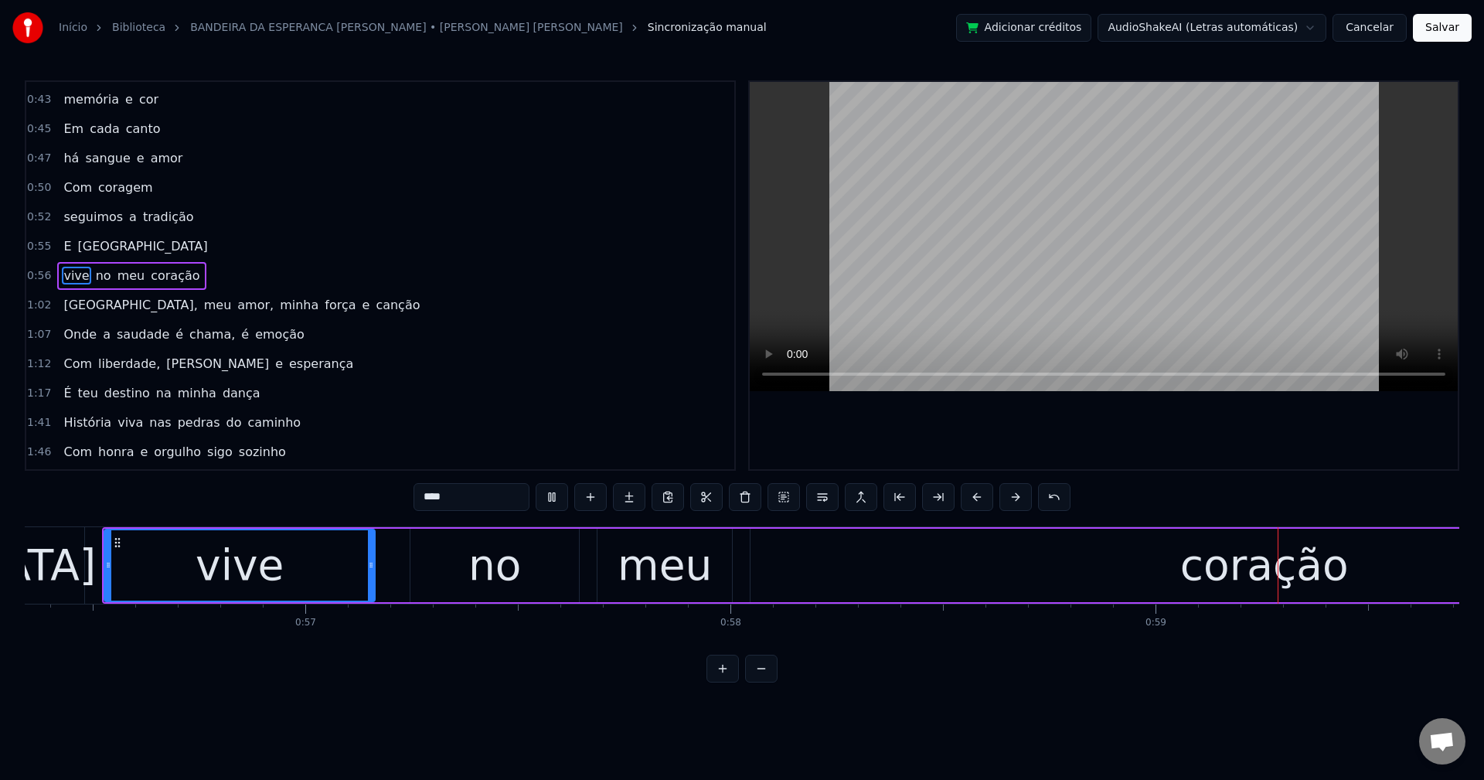
click at [92, 306] on span "Portugal," at bounding box center [130, 305] width 137 height 18
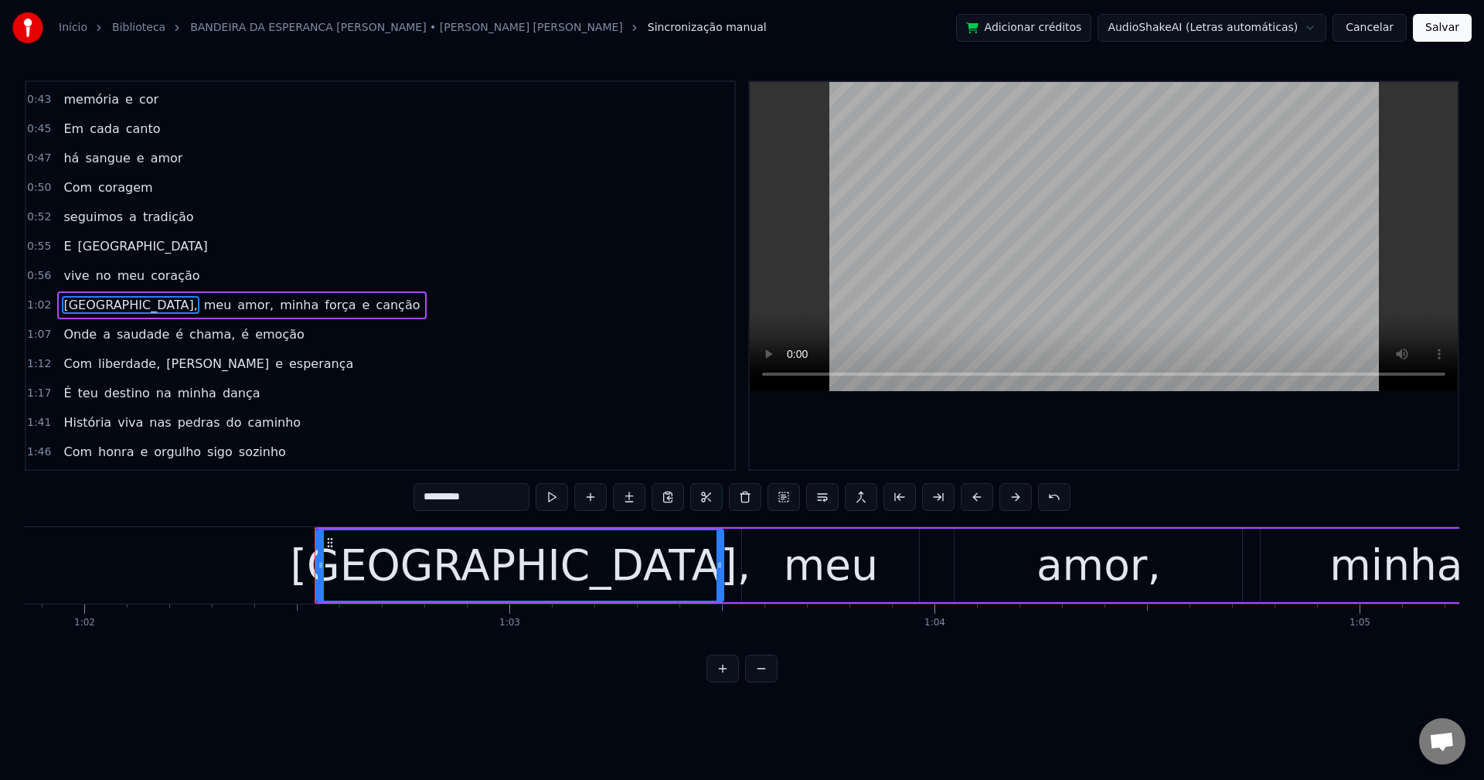
scroll to position [0, 26512]
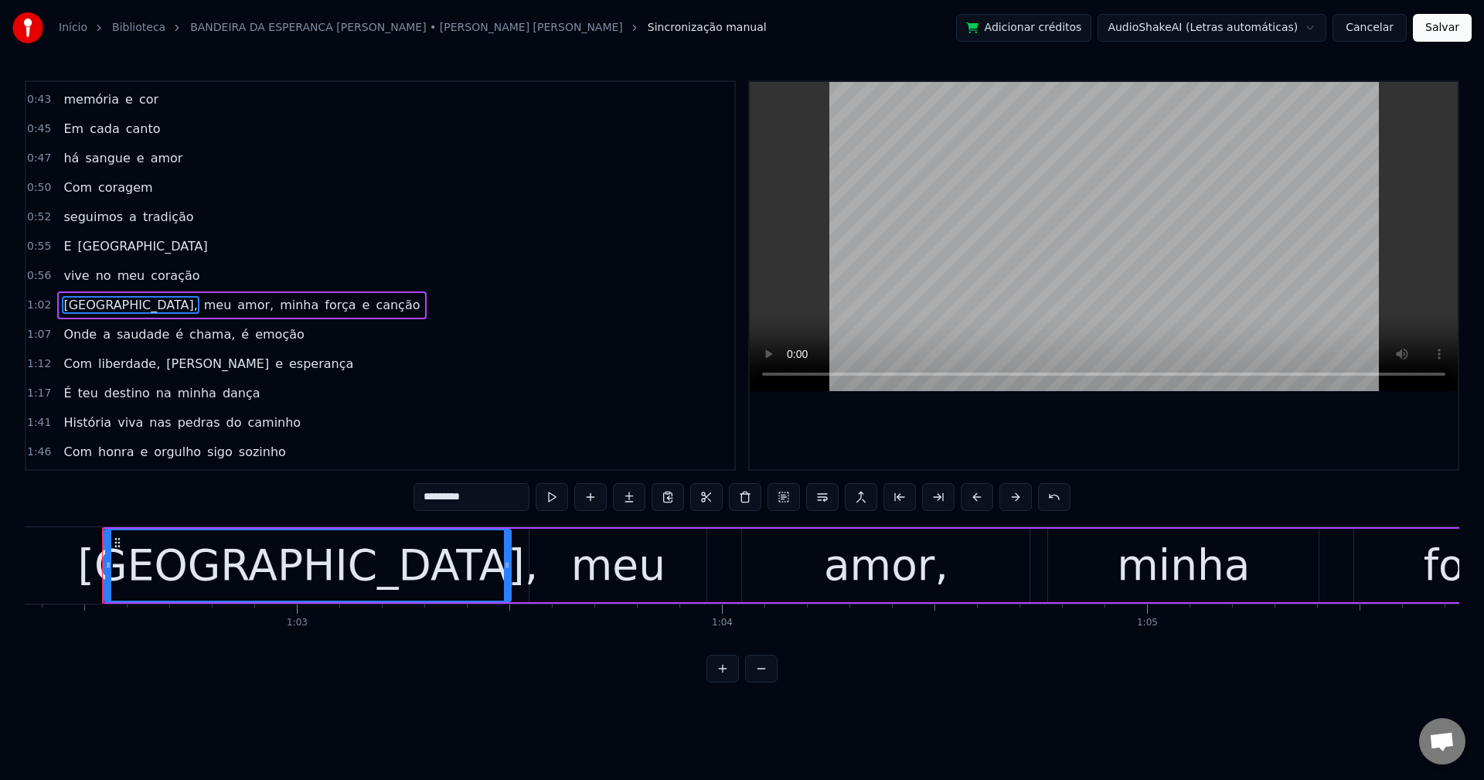
click at [493, 486] on input "*********" at bounding box center [472, 497] width 116 height 28
click at [232, 305] on span "amor," at bounding box center [251, 305] width 39 height 18
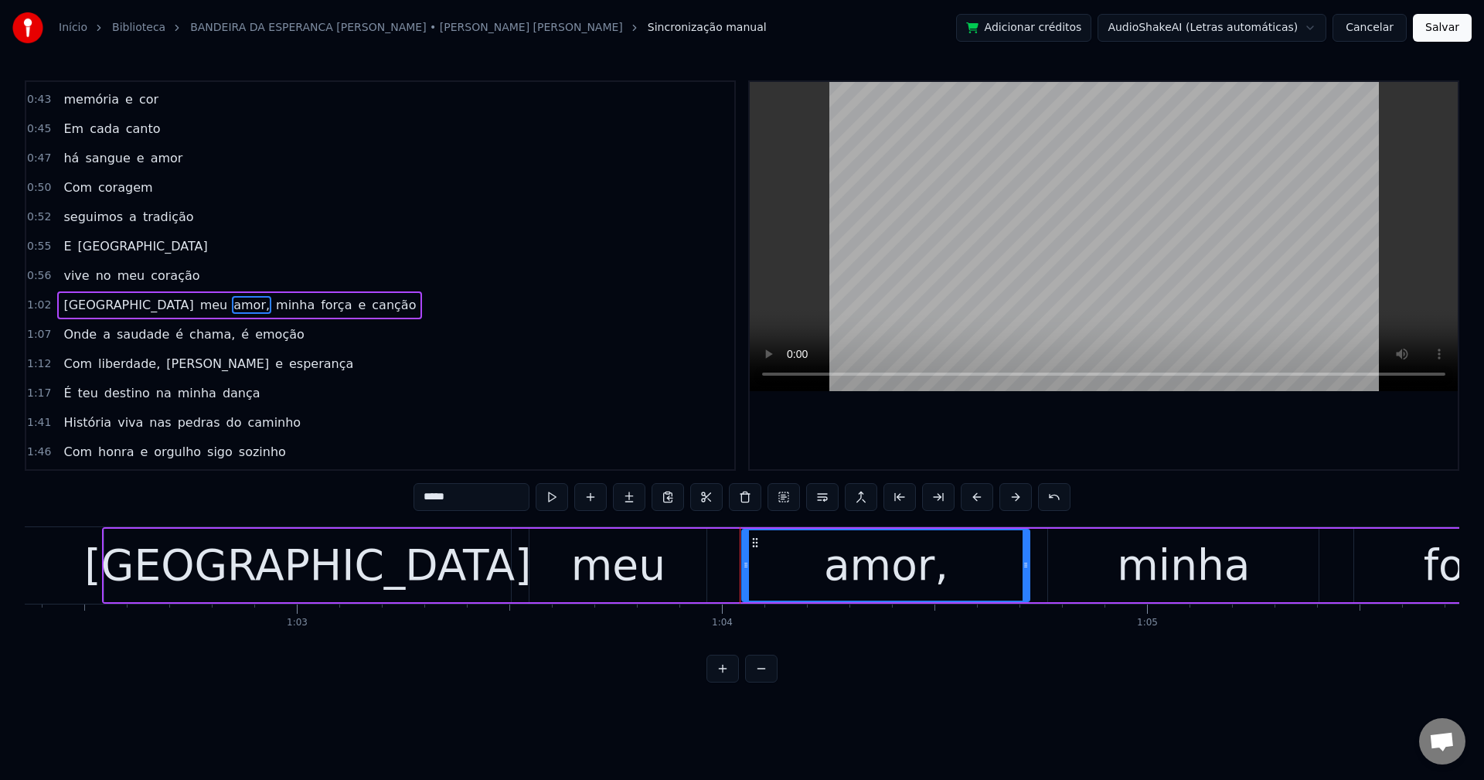
scroll to position [291, 0]
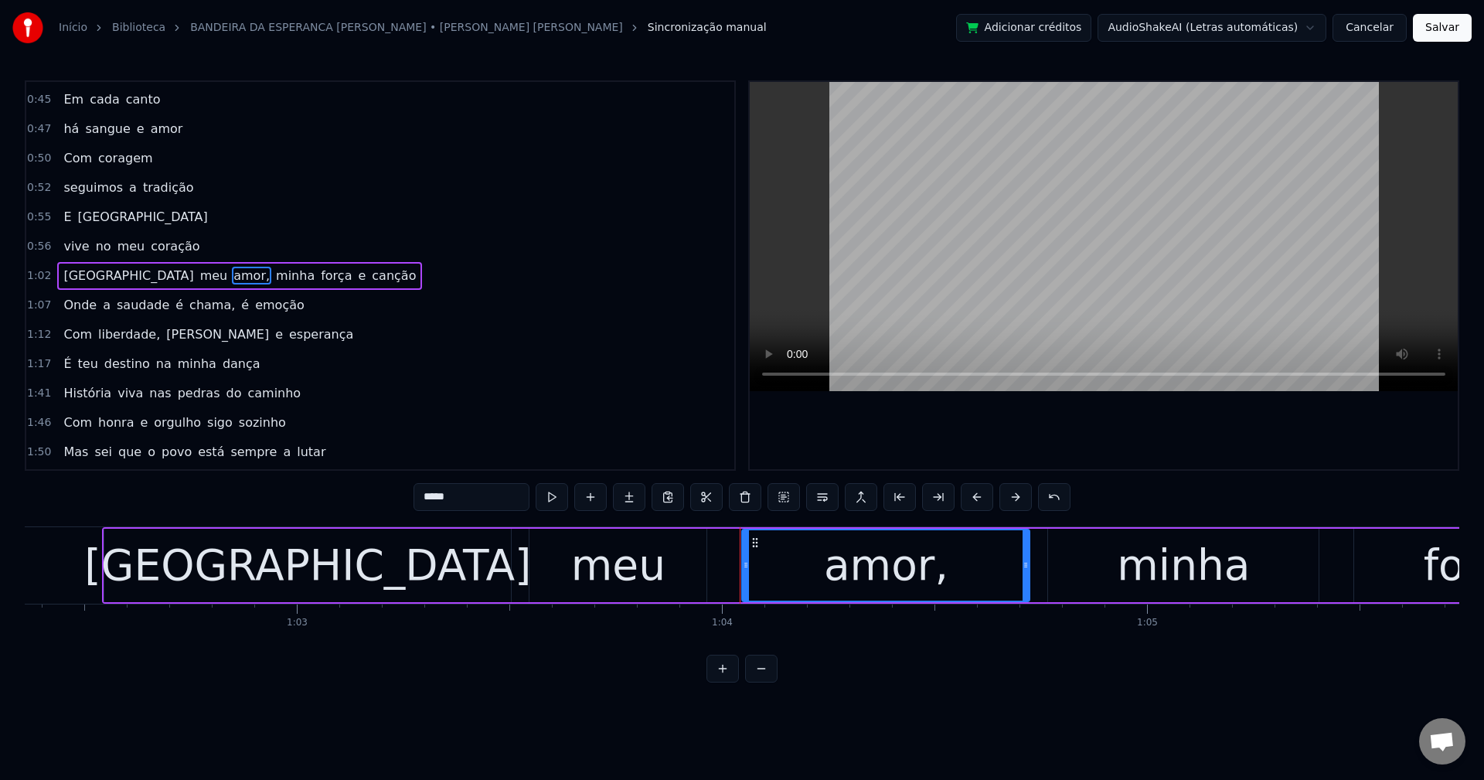
click at [470, 497] on input "*****" at bounding box center [472, 497] width 116 height 28
click at [271, 270] on span "minha" at bounding box center [292, 276] width 42 height 18
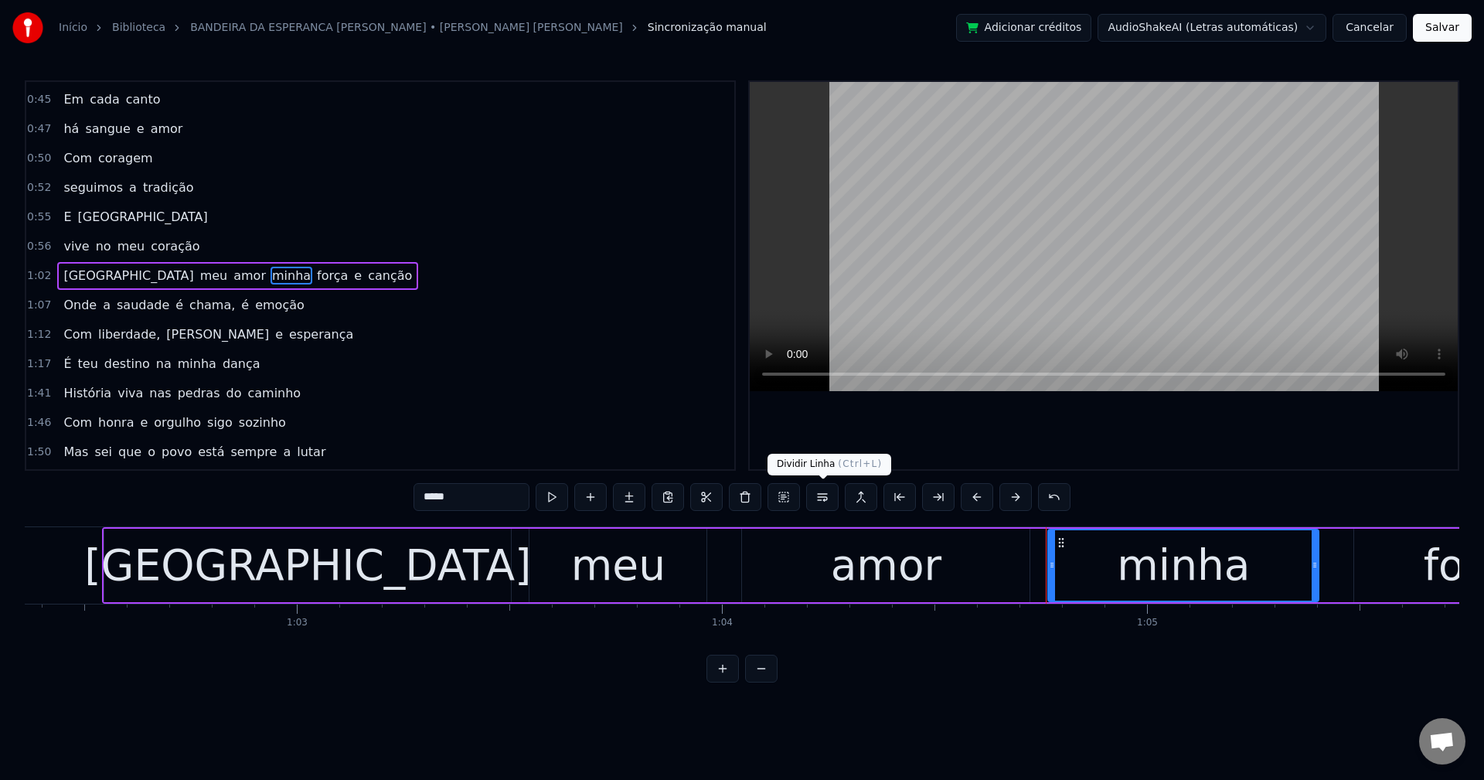
click at [821, 495] on button at bounding box center [822, 497] width 32 height 28
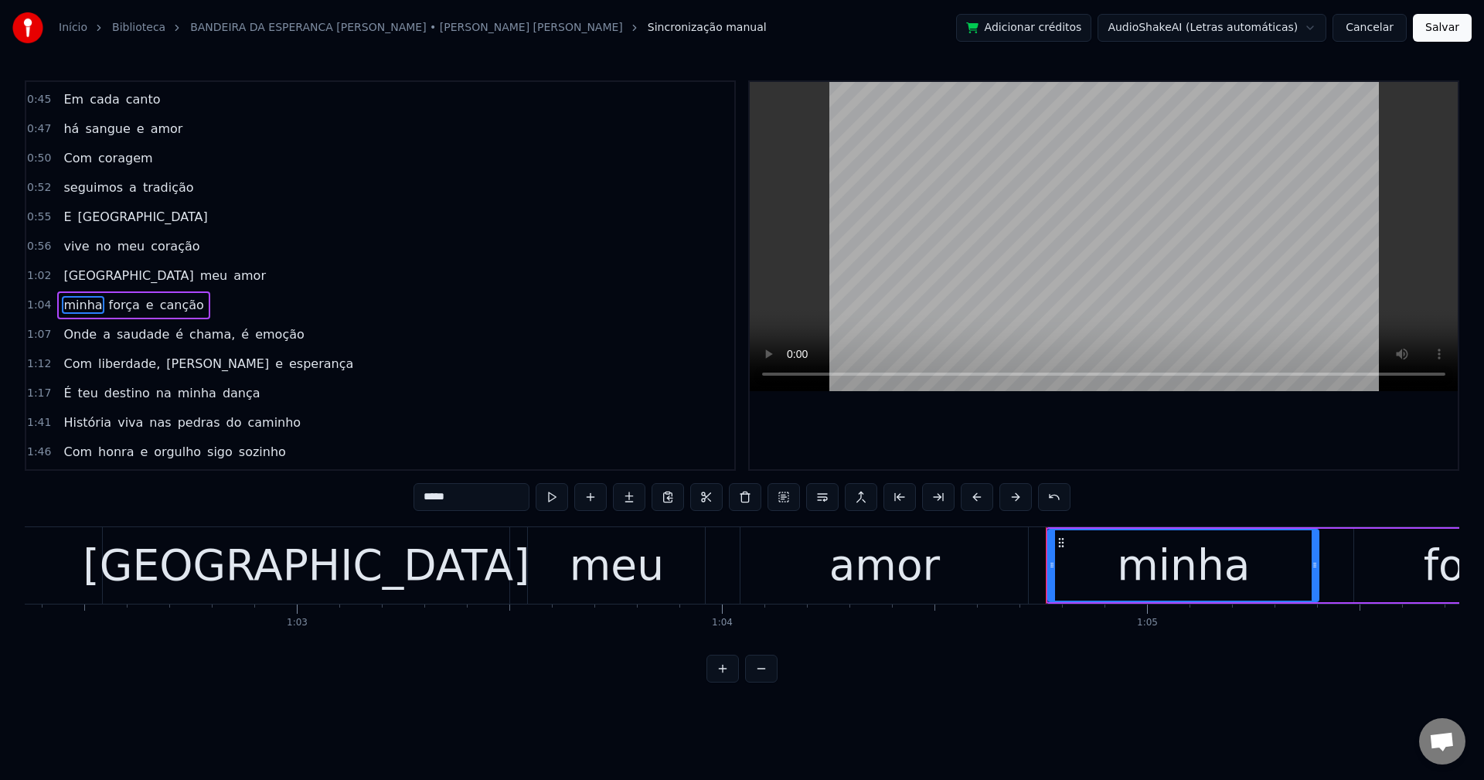
scroll to position [320, 0]
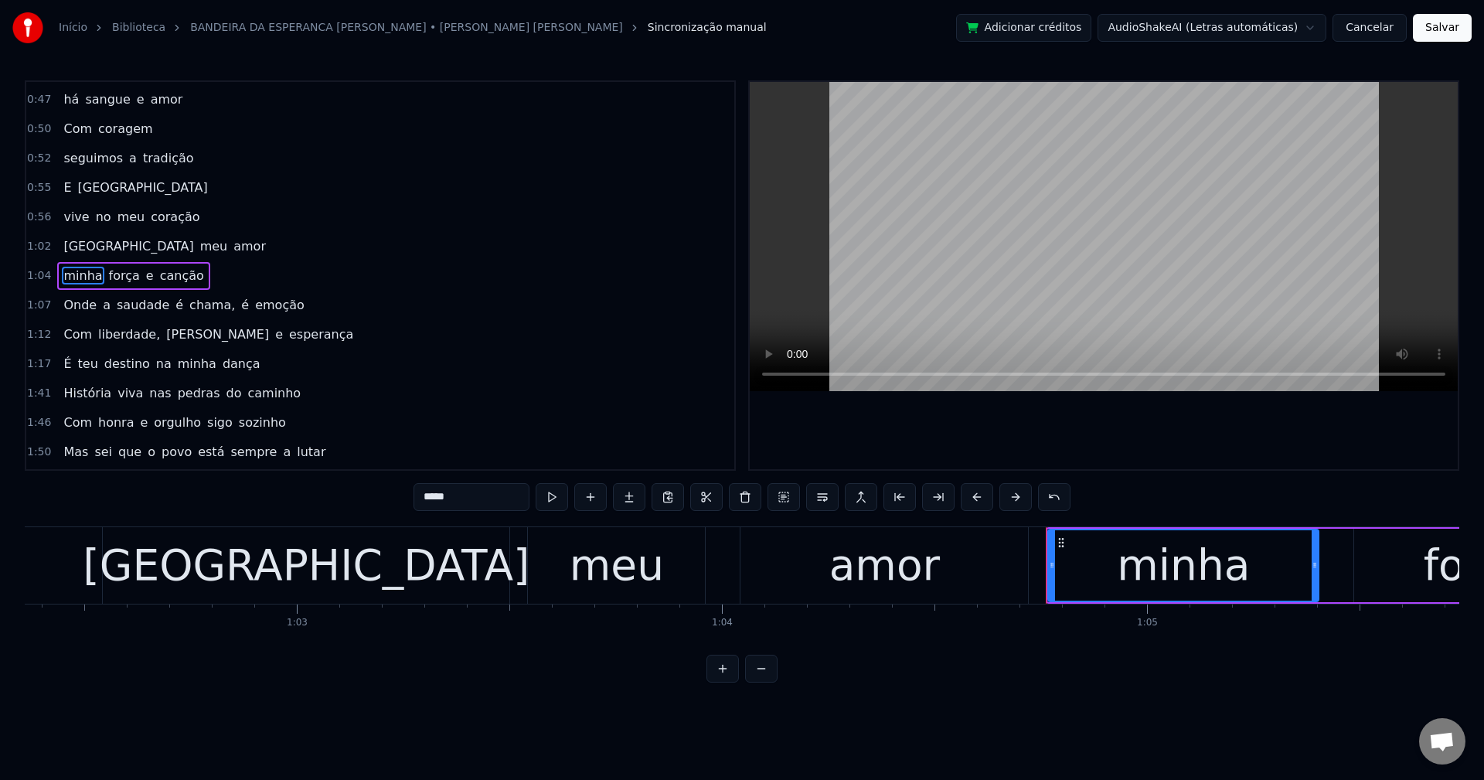
click at [189, 305] on span "chama," at bounding box center [212, 305] width 49 height 18
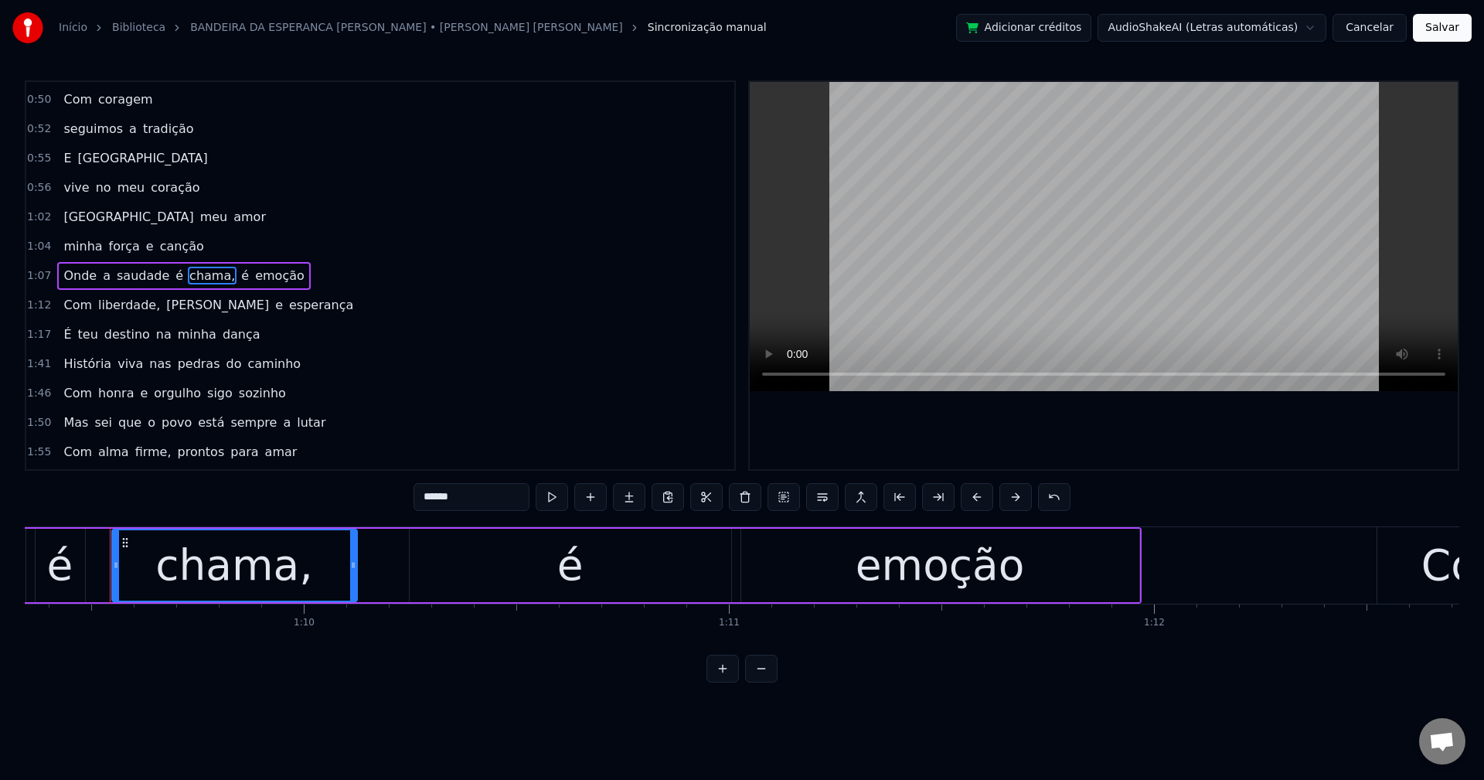
scroll to position [0, 29488]
click at [491, 502] on input "******" at bounding box center [472, 497] width 116 height 28
click at [236, 271] on span "é" at bounding box center [241, 276] width 11 height 18
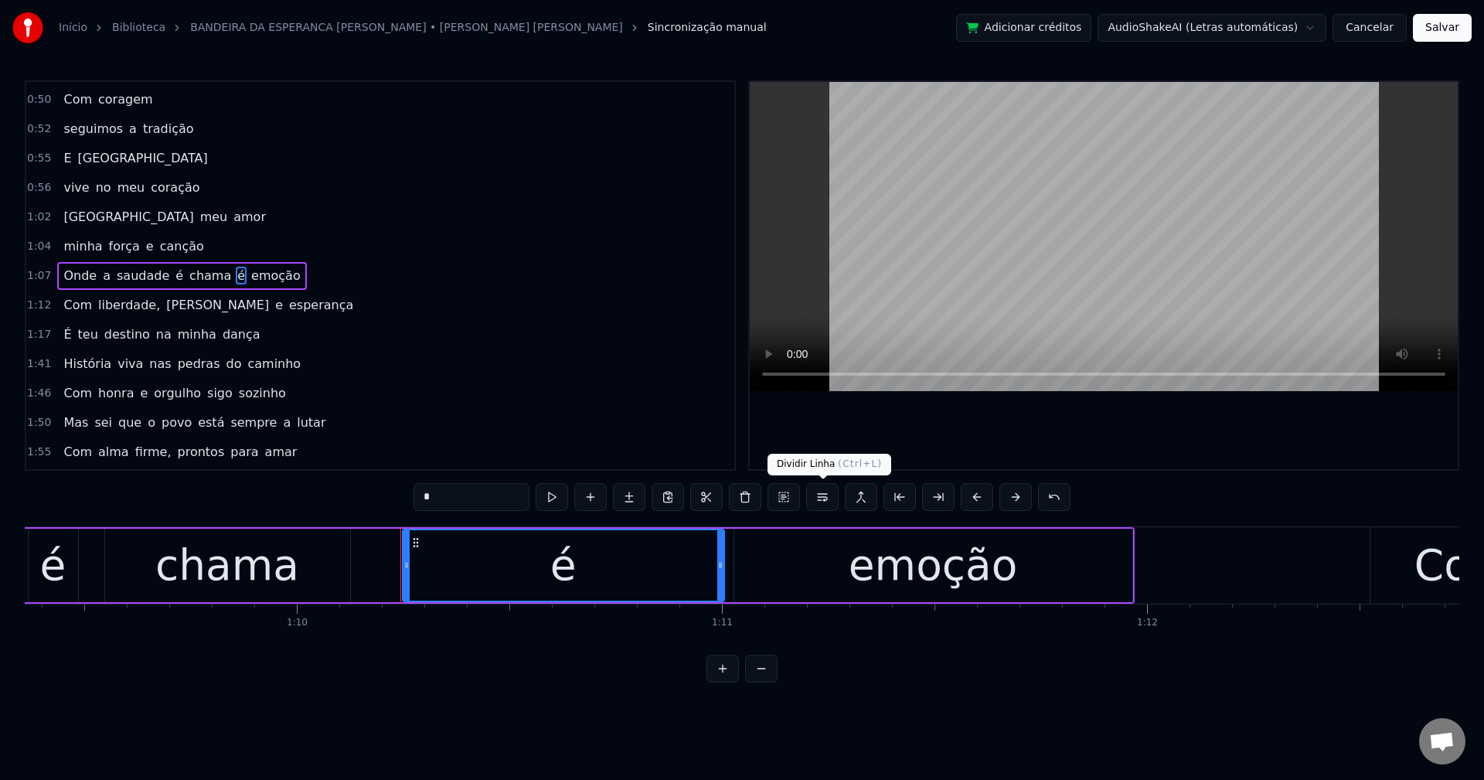
click at [815, 501] on button at bounding box center [822, 497] width 32 height 28
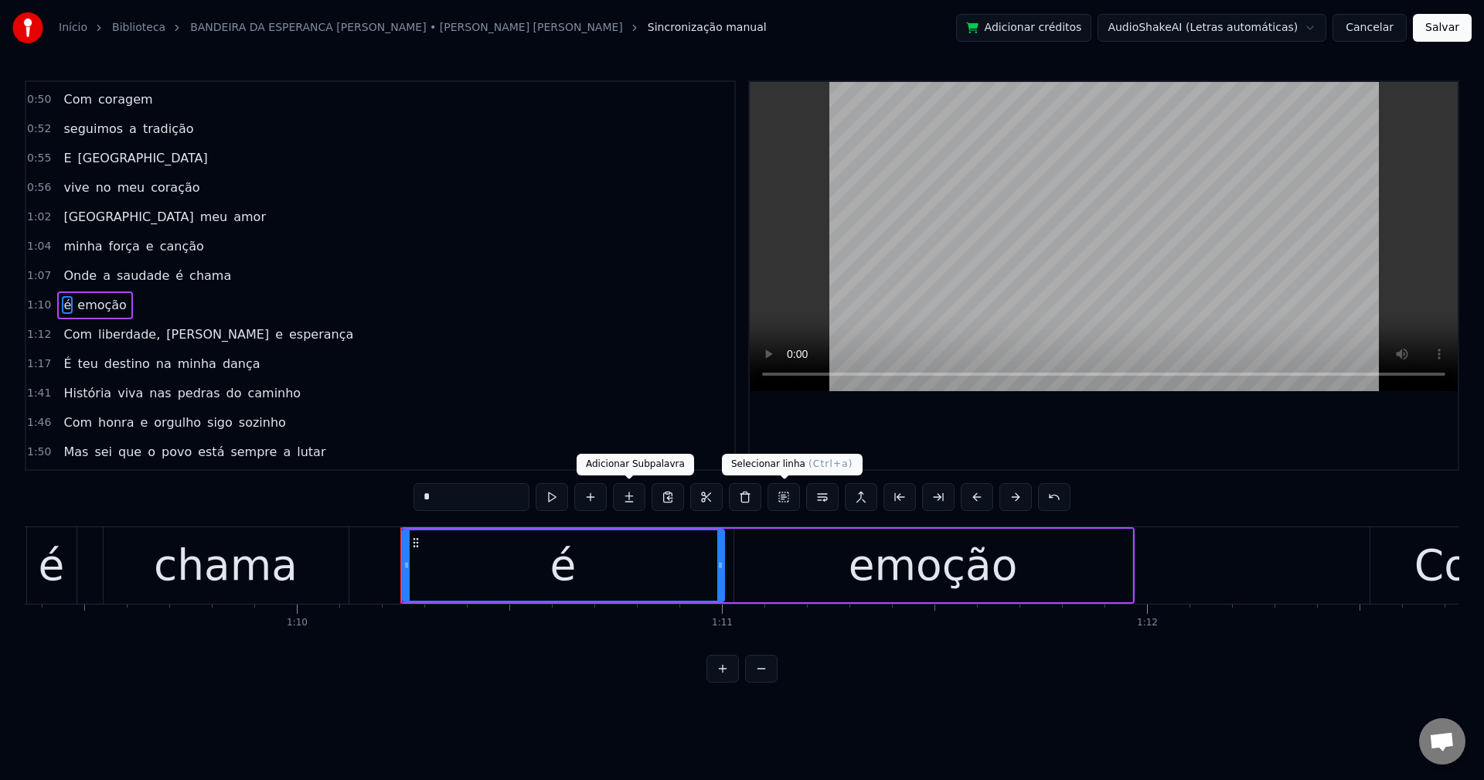
scroll to position [379, 0]
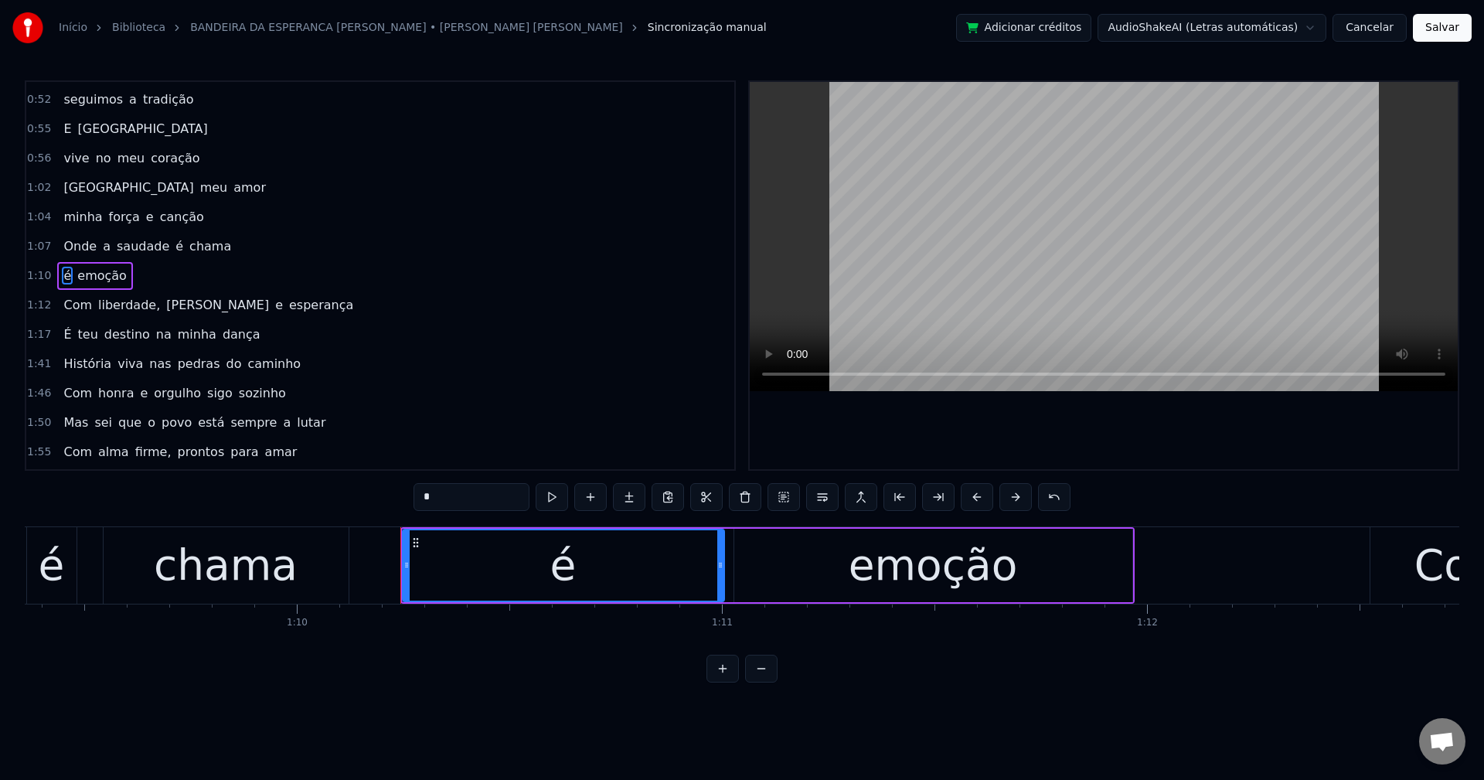
click at [129, 305] on span "liberdade," at bounding box center [129, 305] width 65 height 18
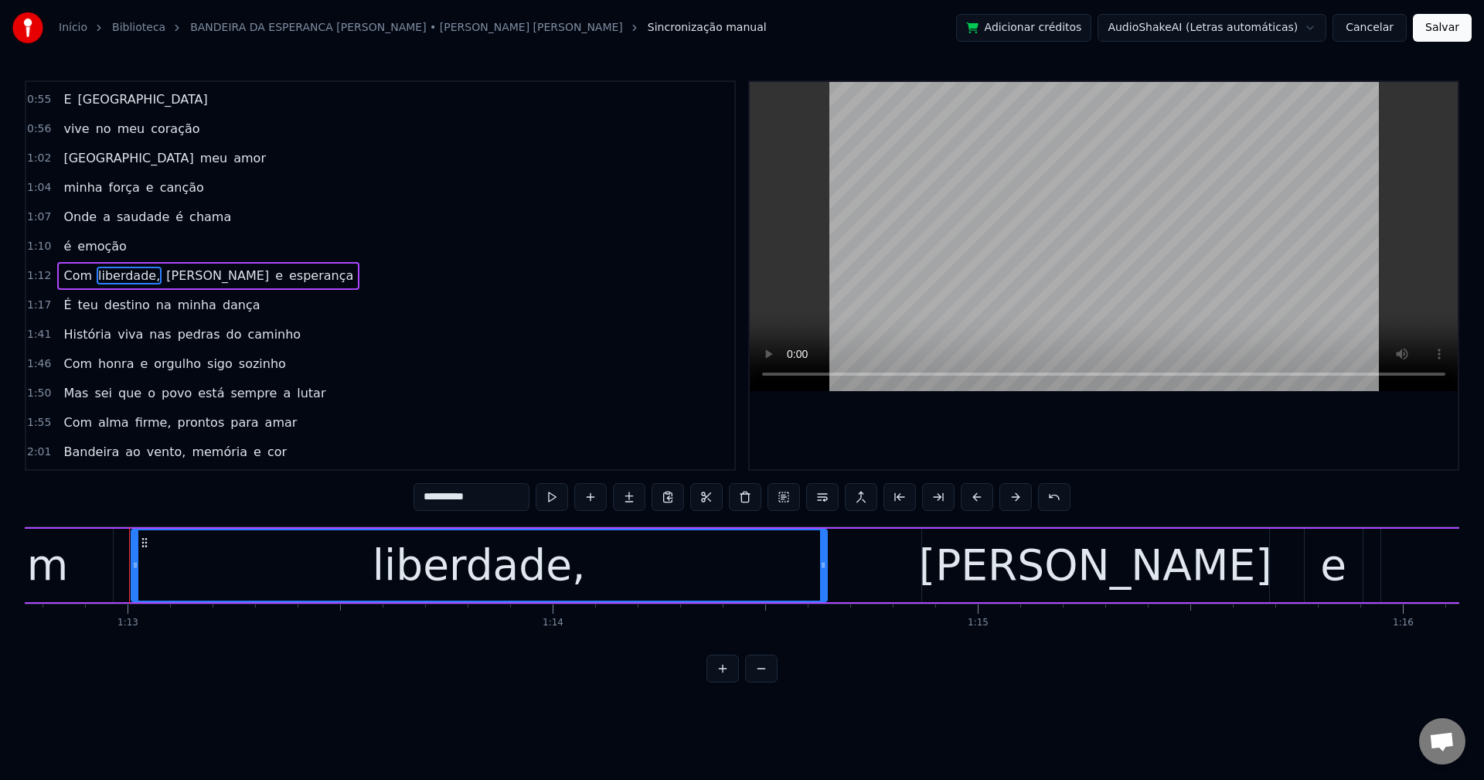
scroll to position [0, 30959]
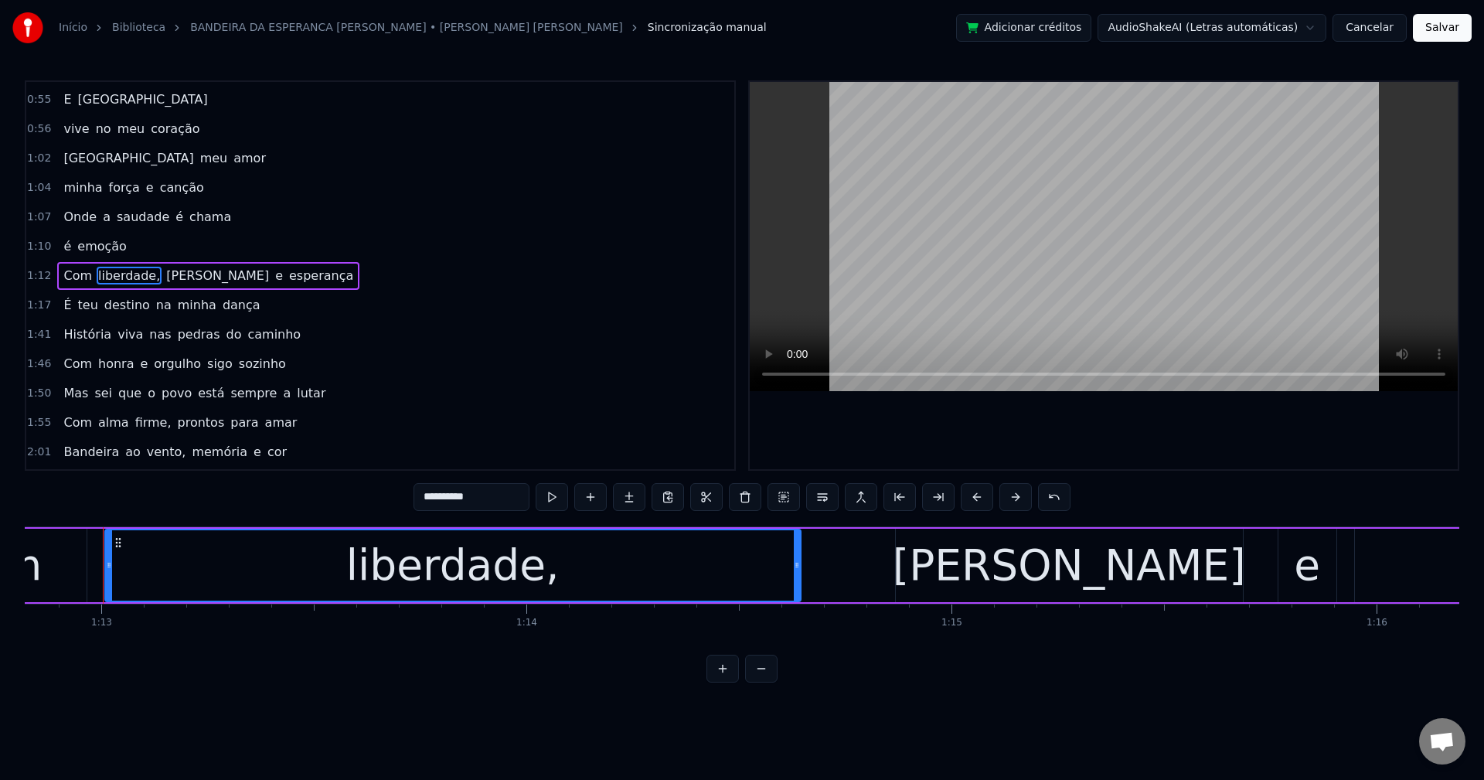
click at [481, 496] on input "**********" at bounding box center [472, 497] width 116 height 28
click at [170, 277] on span "glória" at bounding box center [214, 276] width 106 height 18
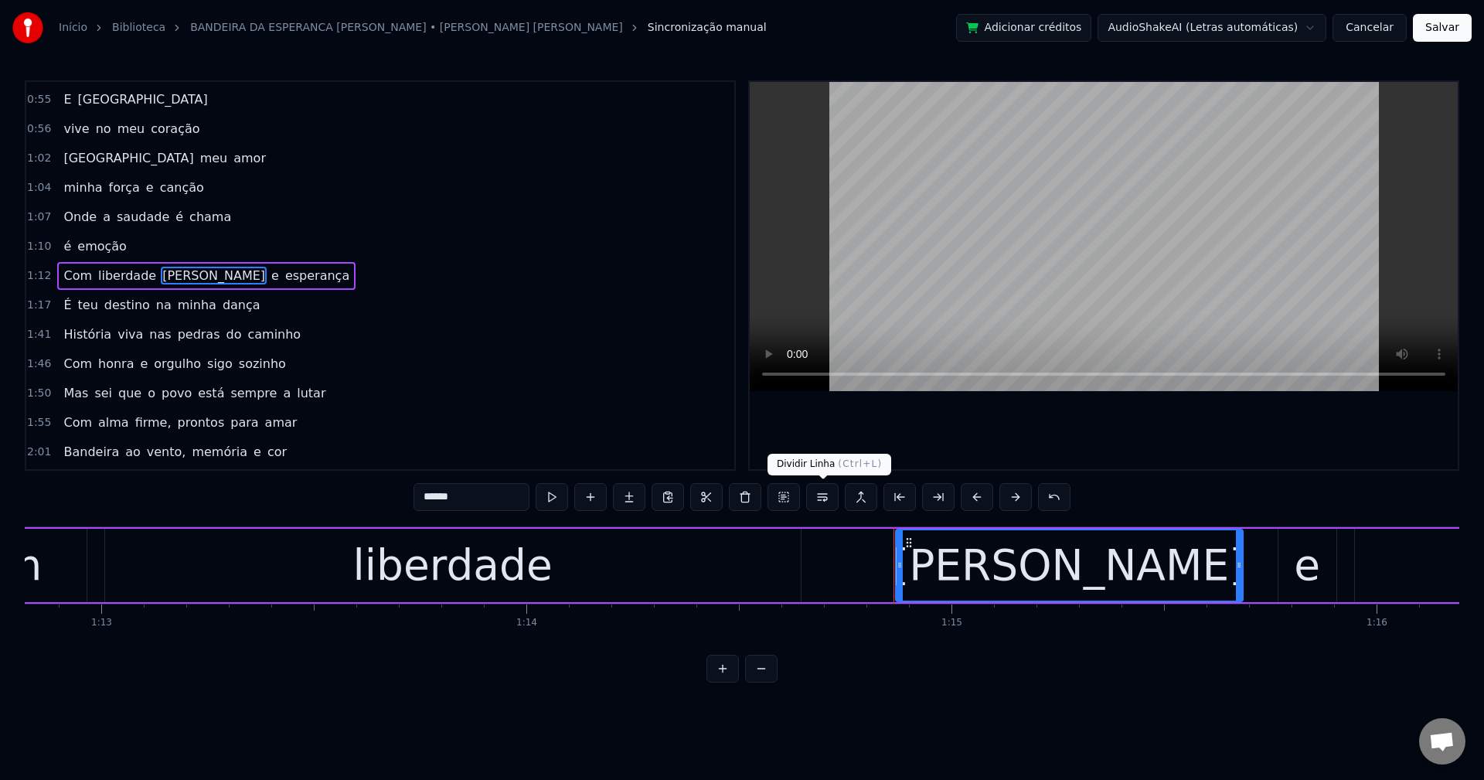
drag, startPoint x: 820, startPoint y: 505, endPoint x: 805, endPoint y: 507, distance: 15.6
click at [821, 504] on button at bounding box center [822, 497] width 32 height 28
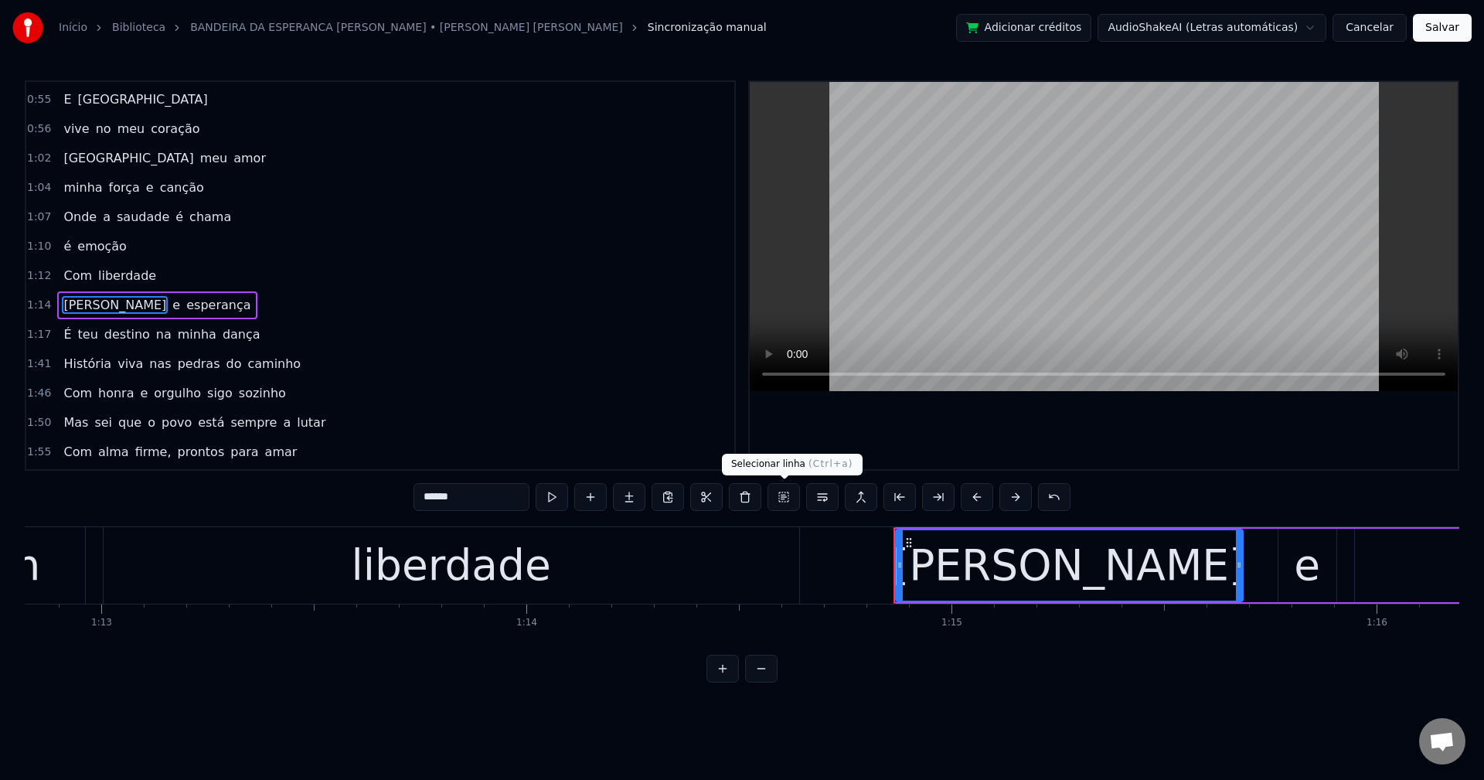
scroll to position [438, 0]
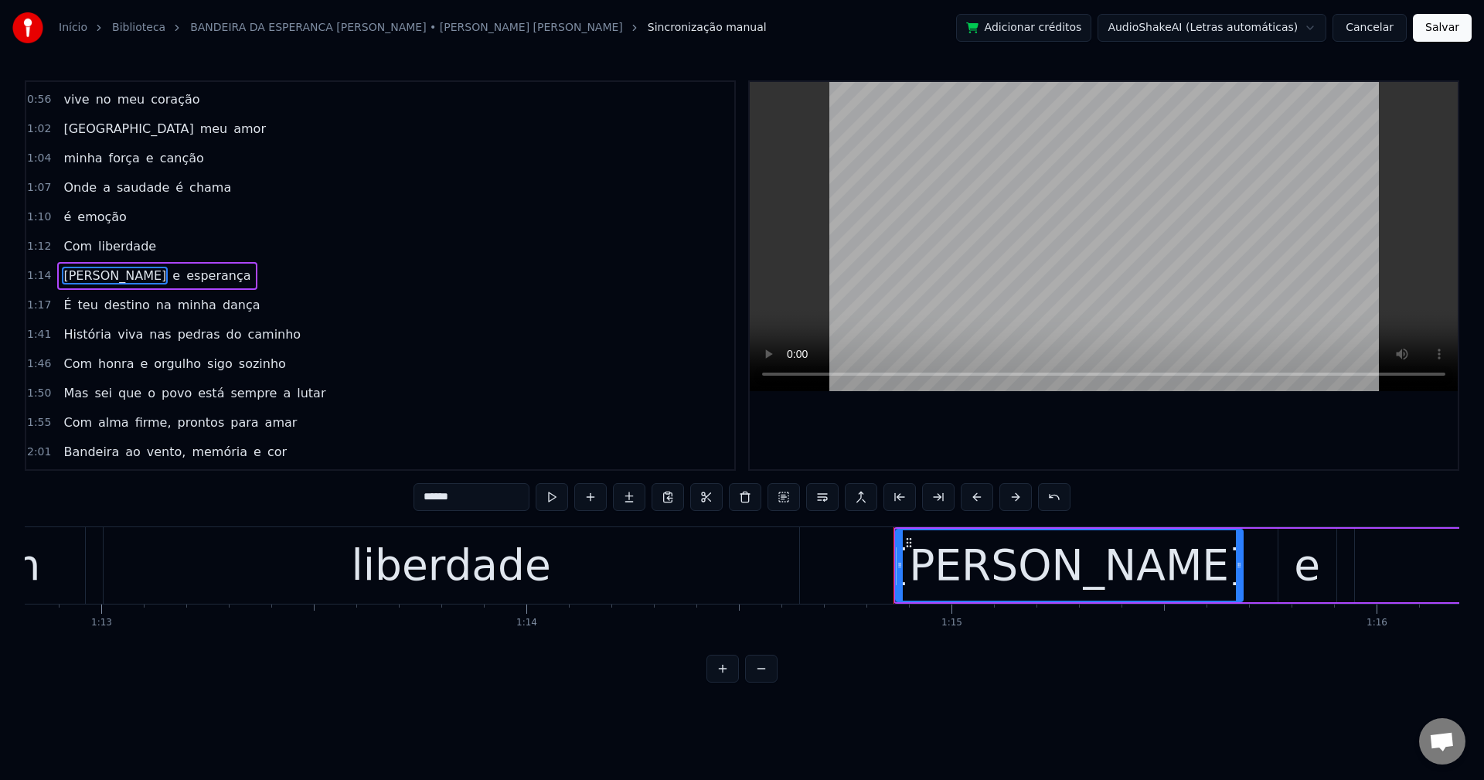
click at [155, 302] on span "na" at bounding box center [164, 305] width 19 height 18
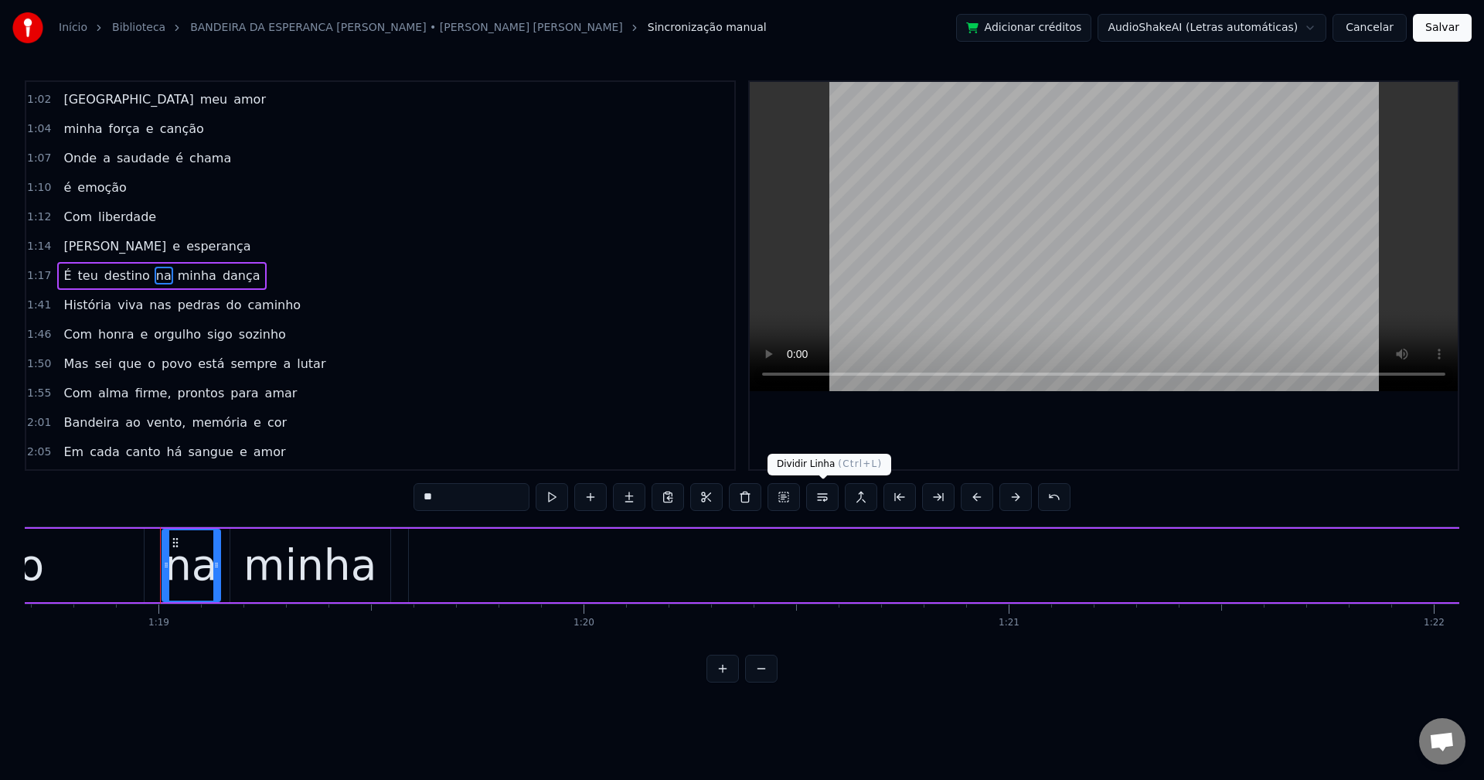
click at [830, 490] on button at bounding box center [822, 497] width 32 height 28
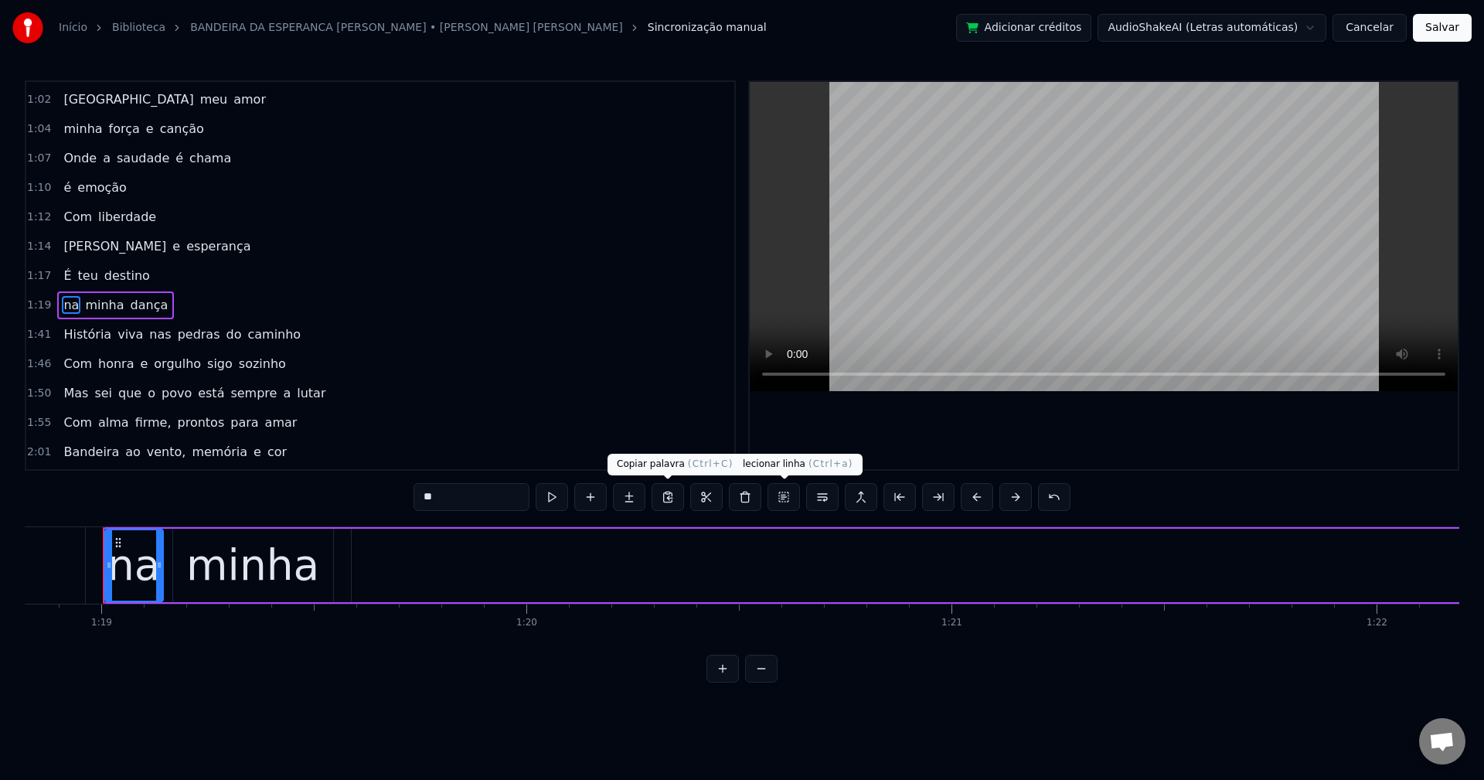
scroll to position [496, 0]
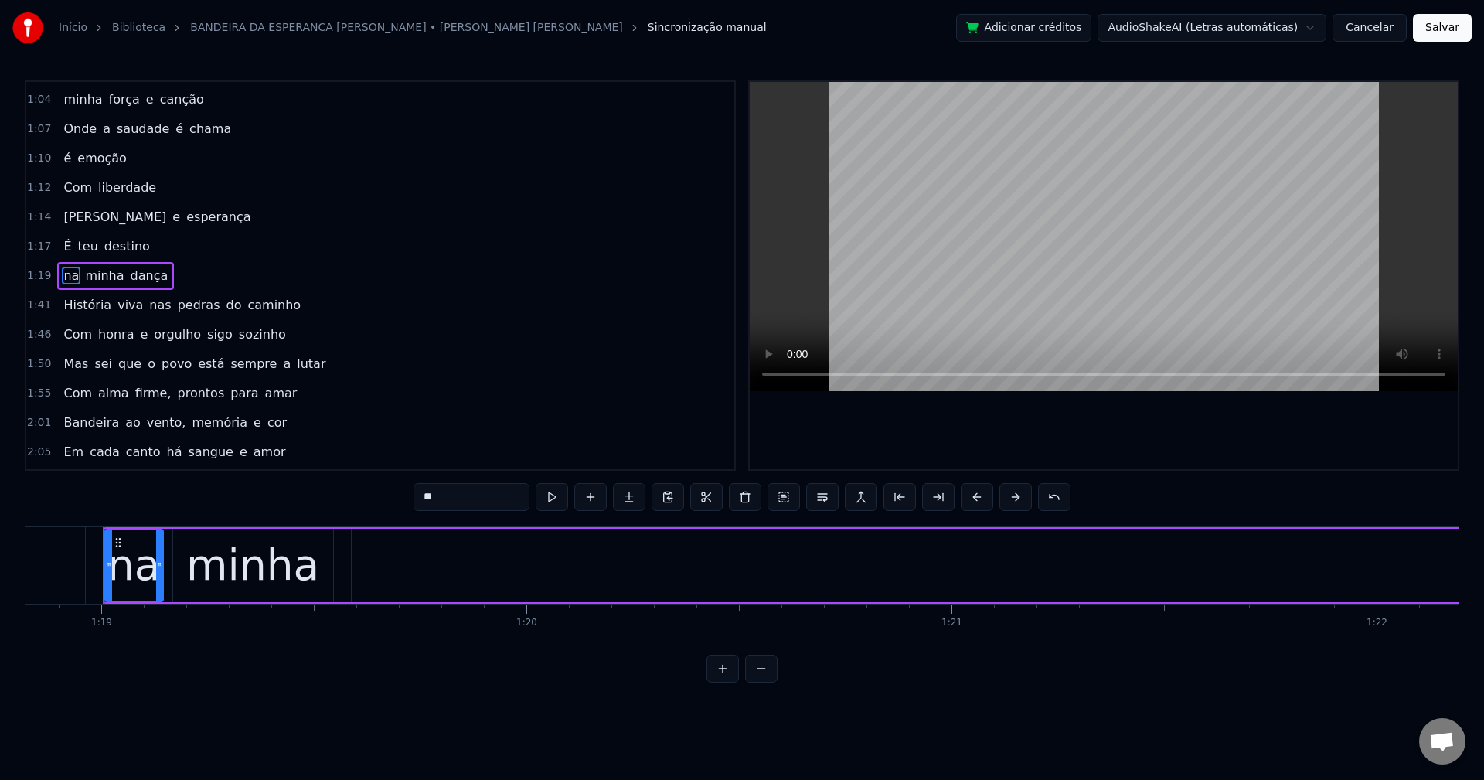
click at [148, 305] on span "nas" at bounding box center [160, 305] width 25 height 18
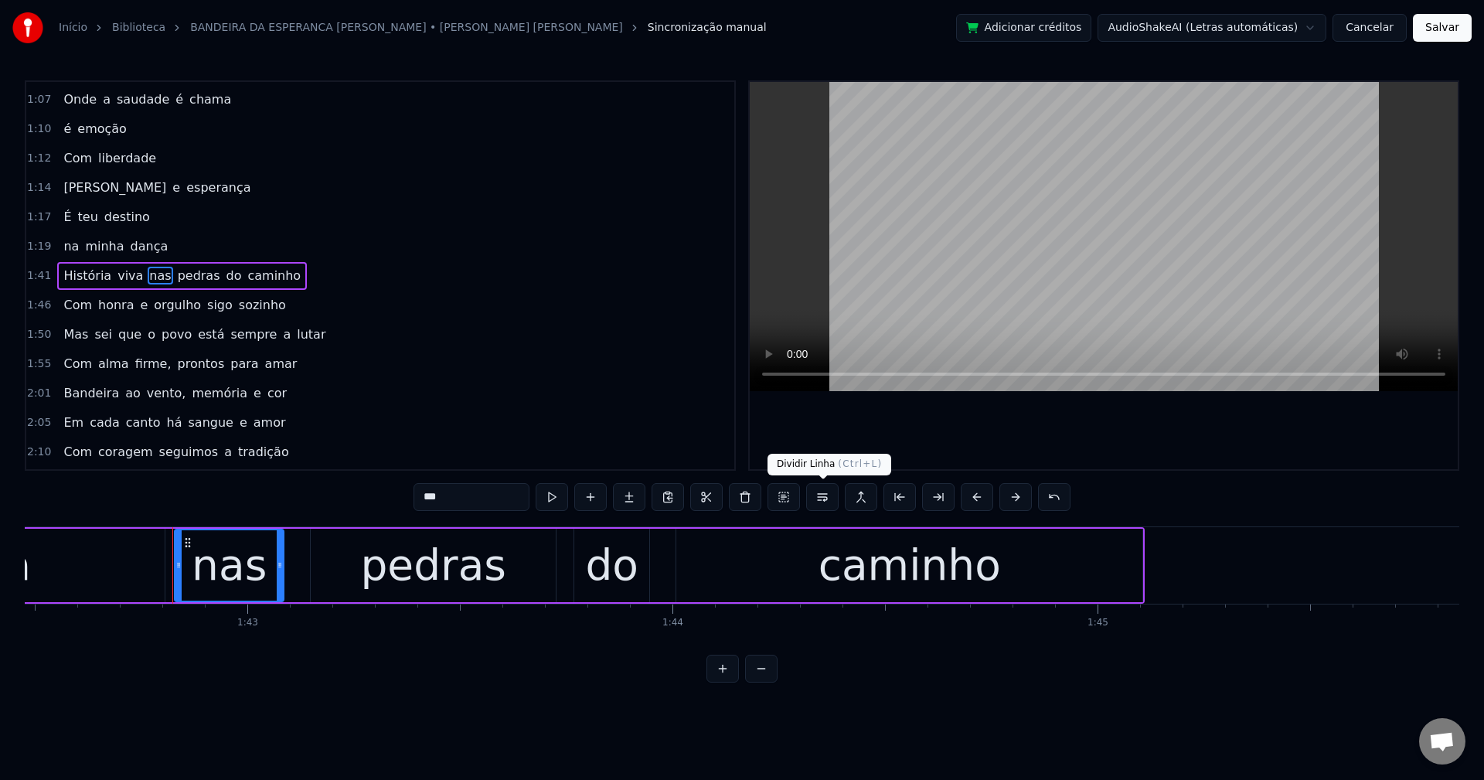
click at [832, 492] on button at bounding box center [822, 497] width 32 height 28
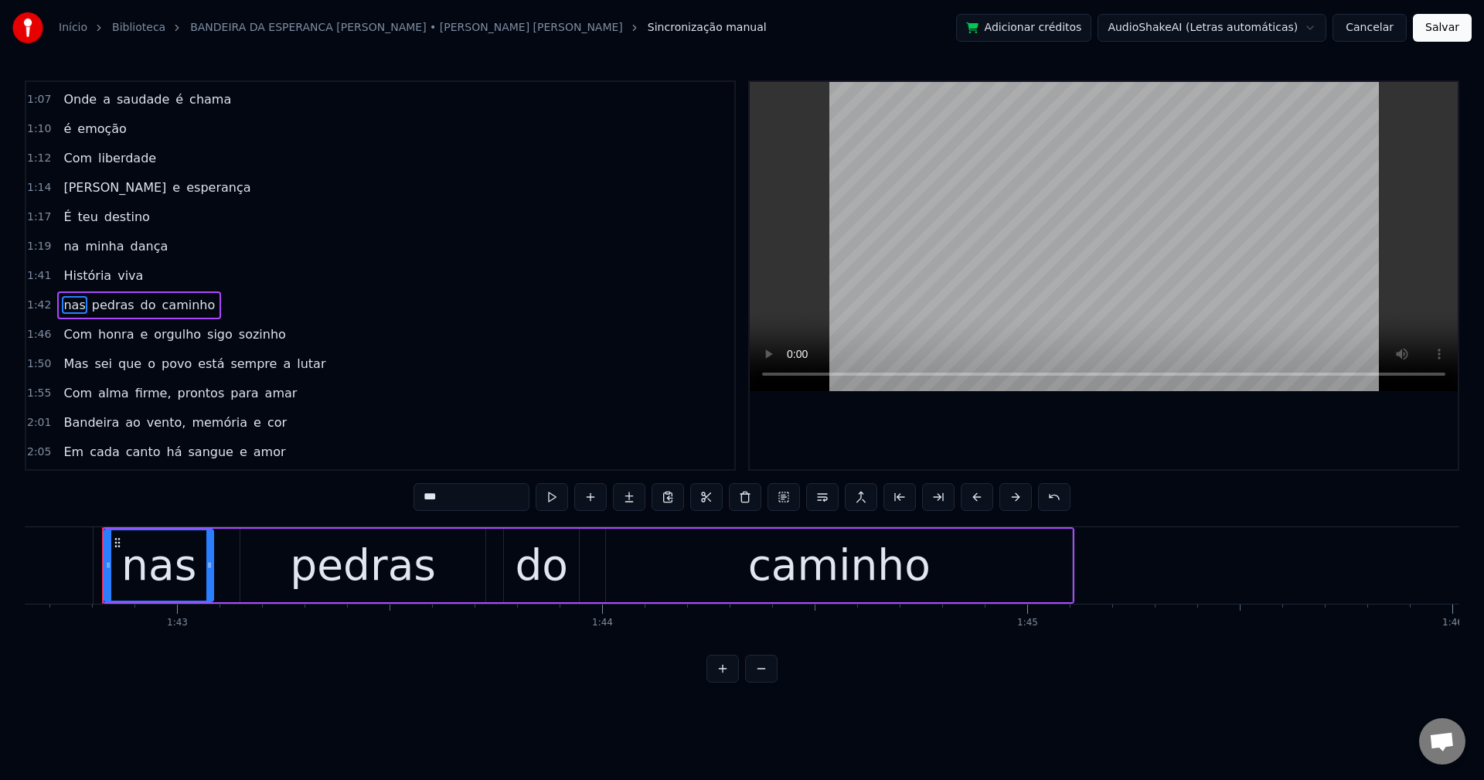
scroll to position [555, 0]
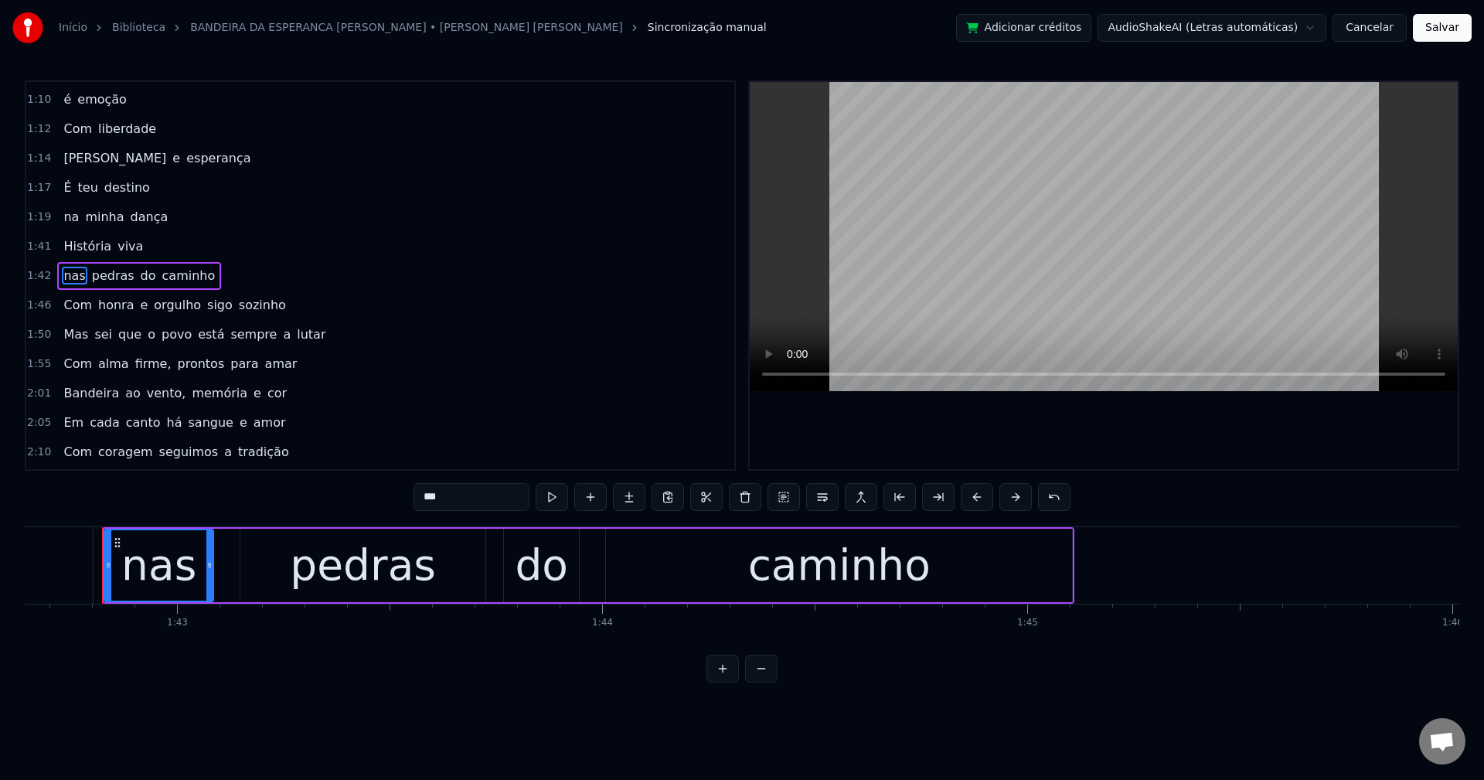
click at [206, 308] on span "sigo" at bounding box center [220, 305] width 29 height 18
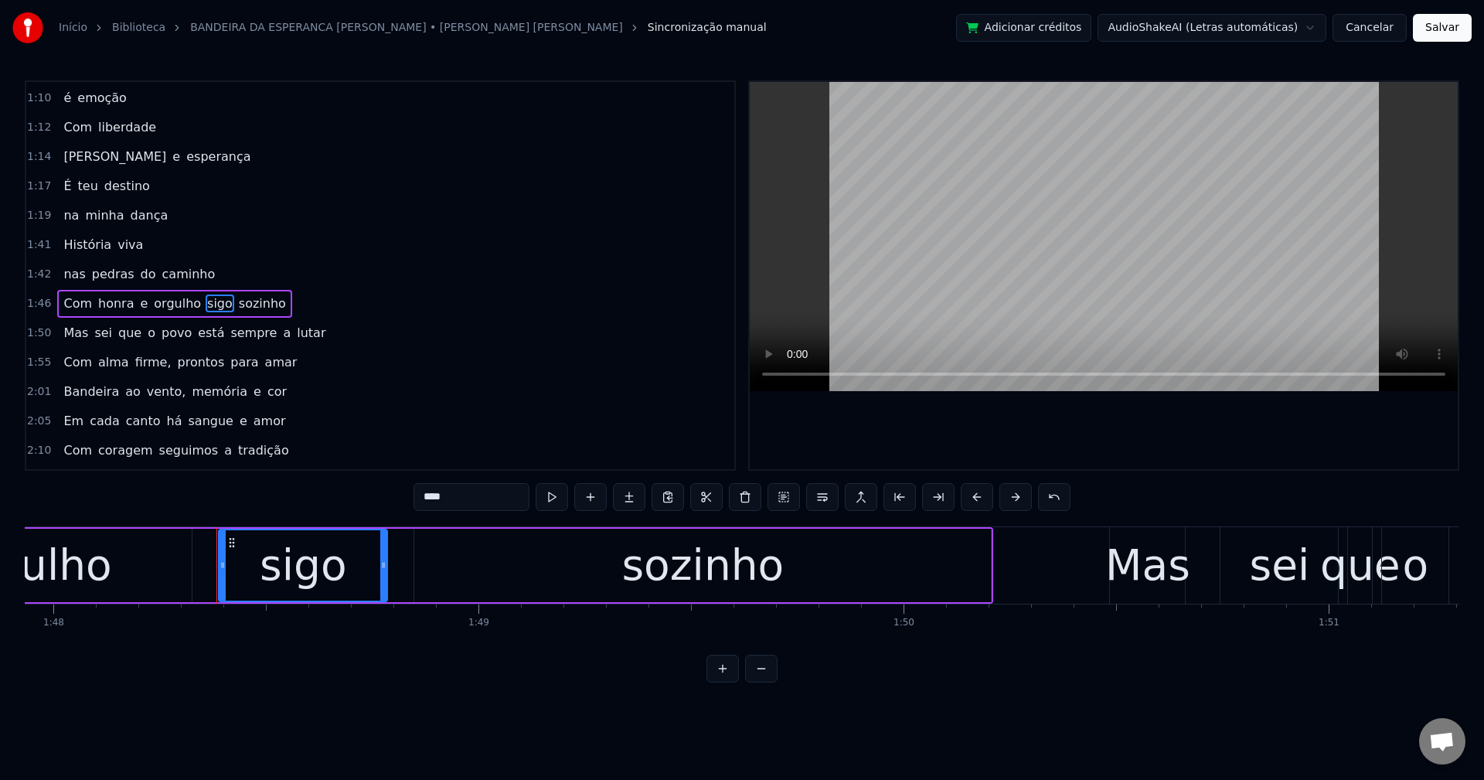
scroll to position [0, 46001]
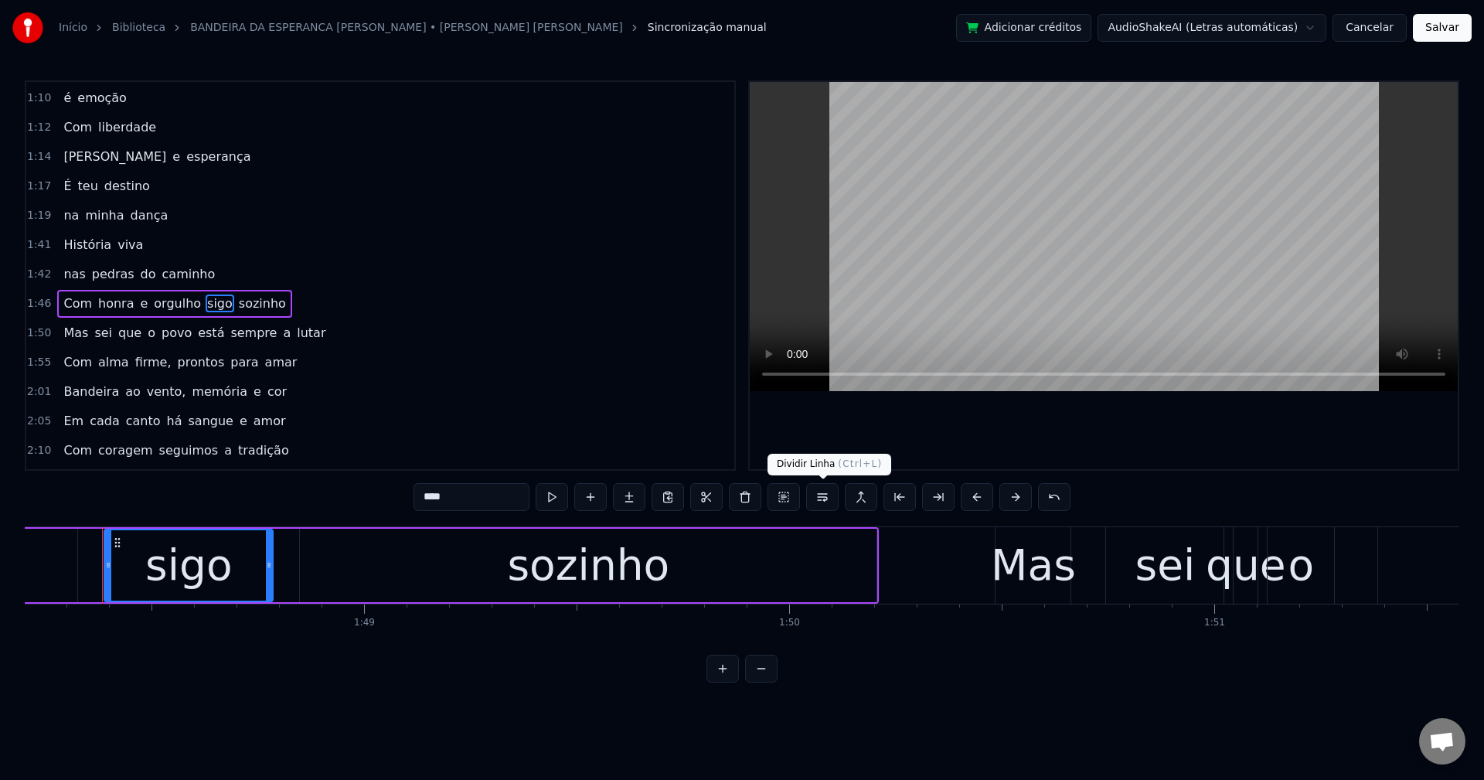
click at [823, 496] on button at bounding box center [822, 497] width 32 height 28
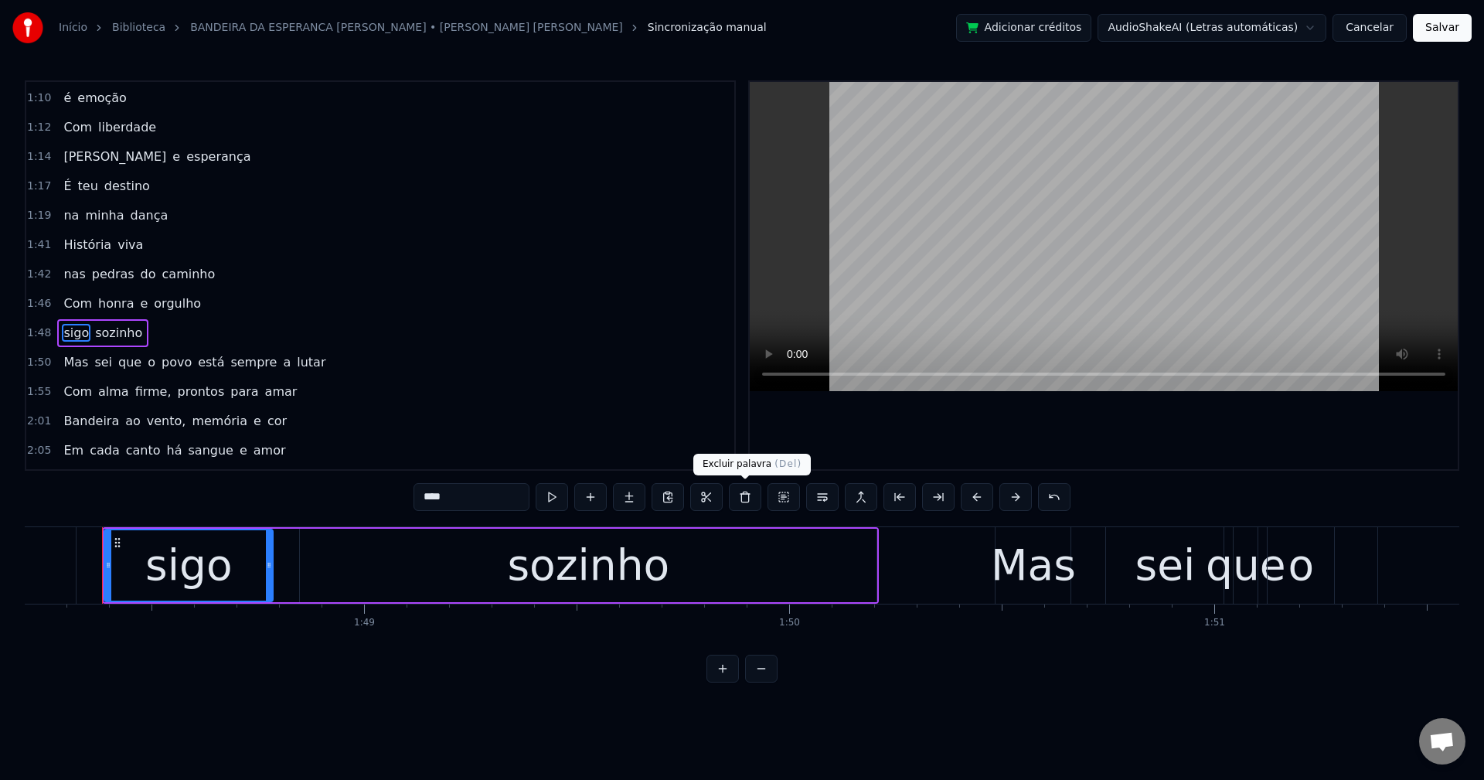
scroll to position [614, 0]
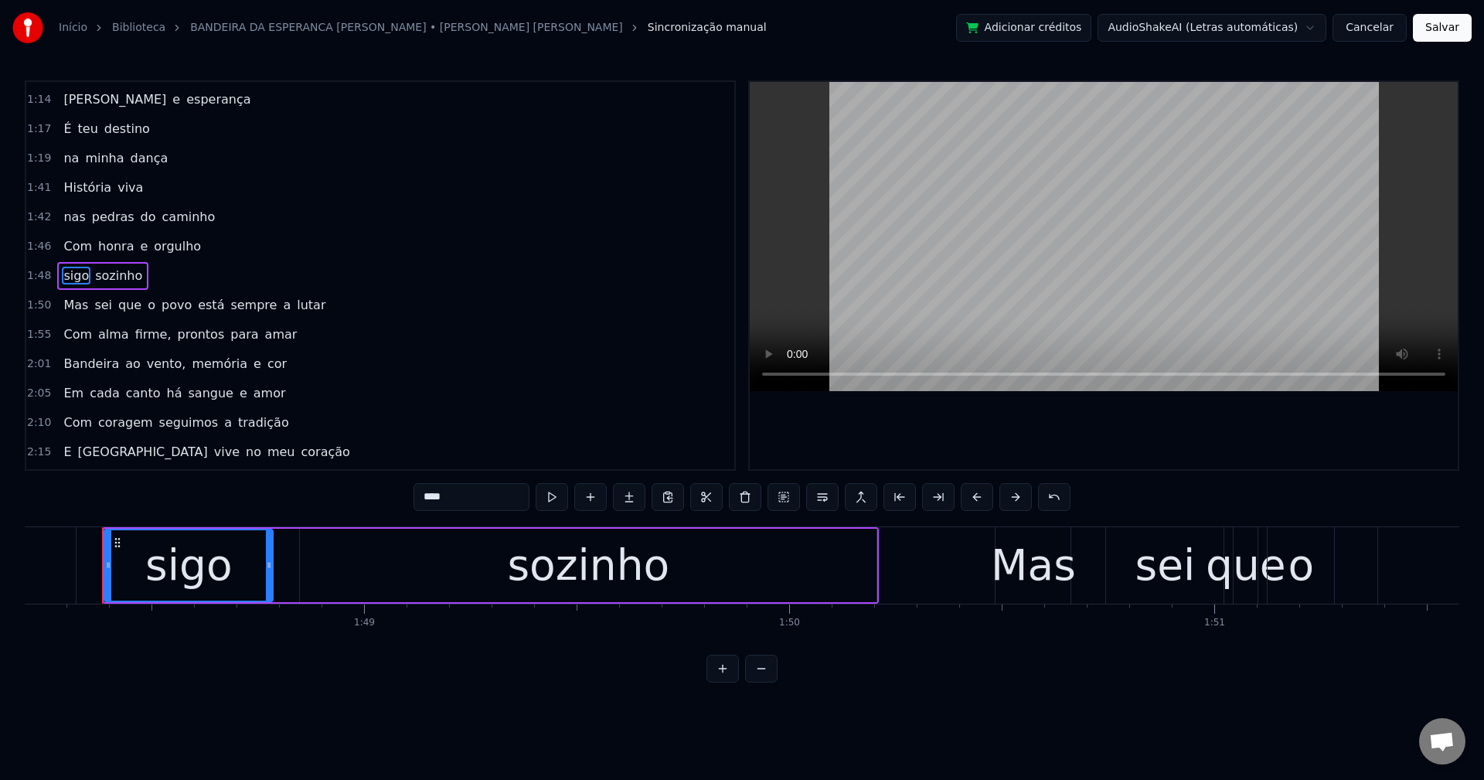
click at [205, 305] on span "está" at bounding box center [210, 305] width 29 height 18
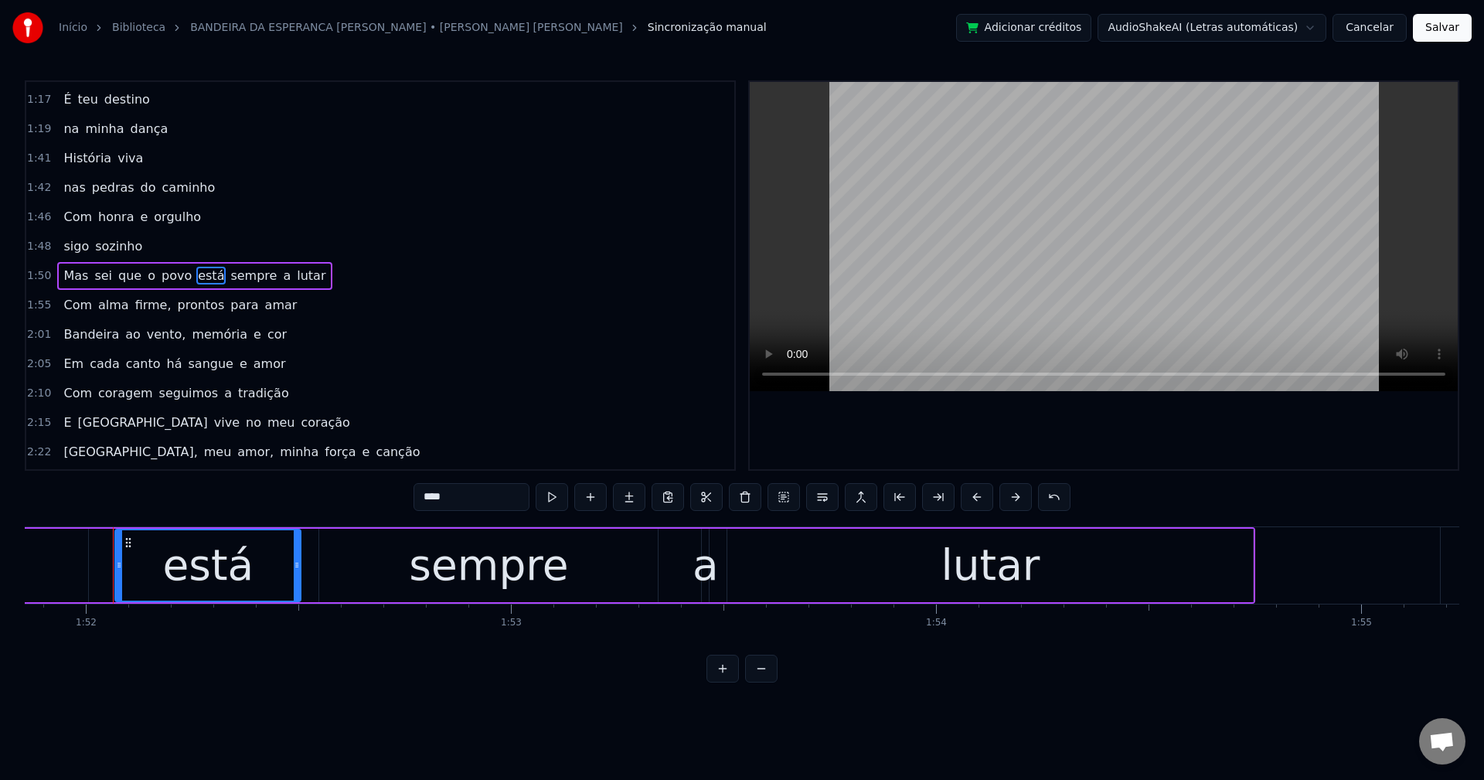
scroll to position [0, 47565]
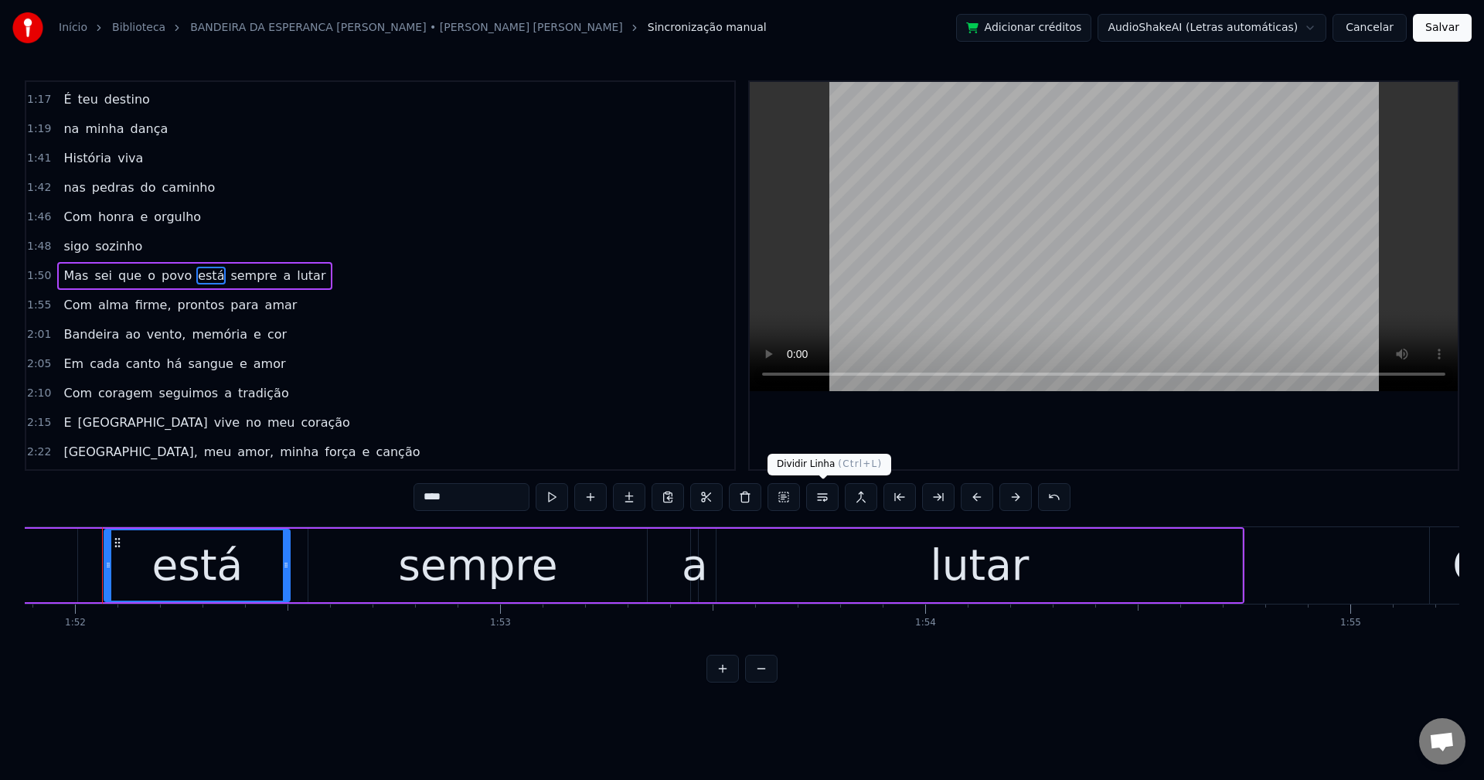
click at [816, 498] on button at bounding box center [822, 497] width 32 height 28
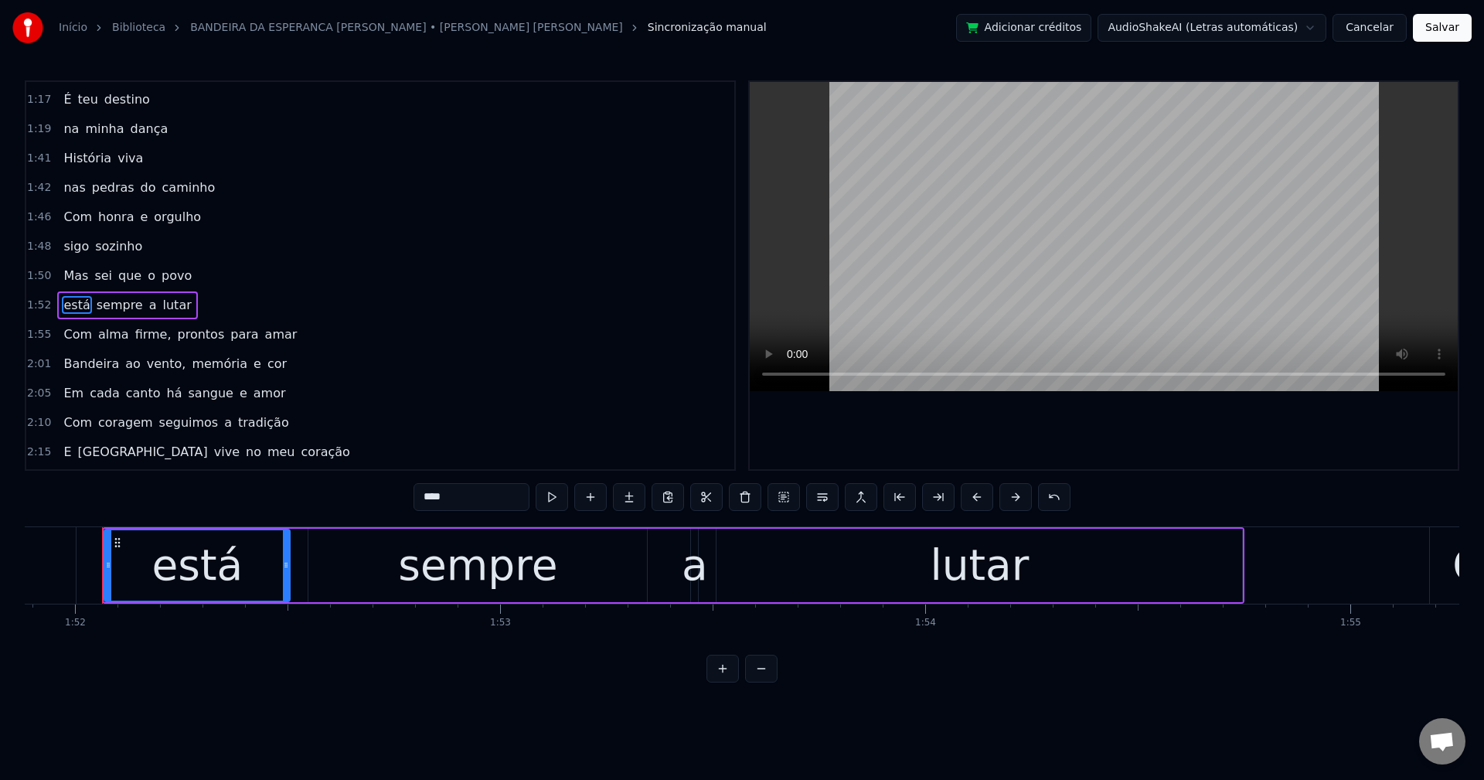
scroll to position [672, 0]
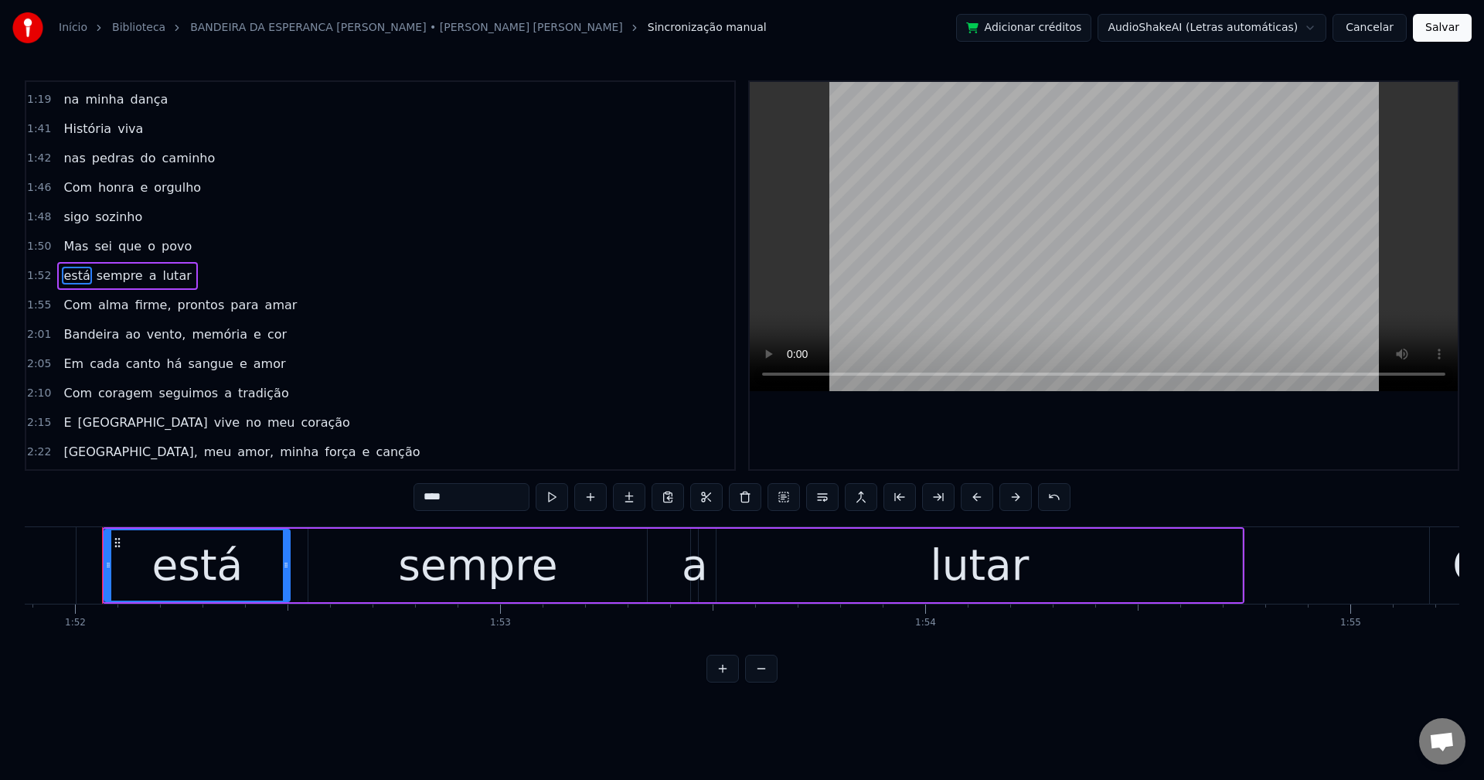
click at [147, 300] on span "firme," at bounding box center [153, 305] width 39 height 18
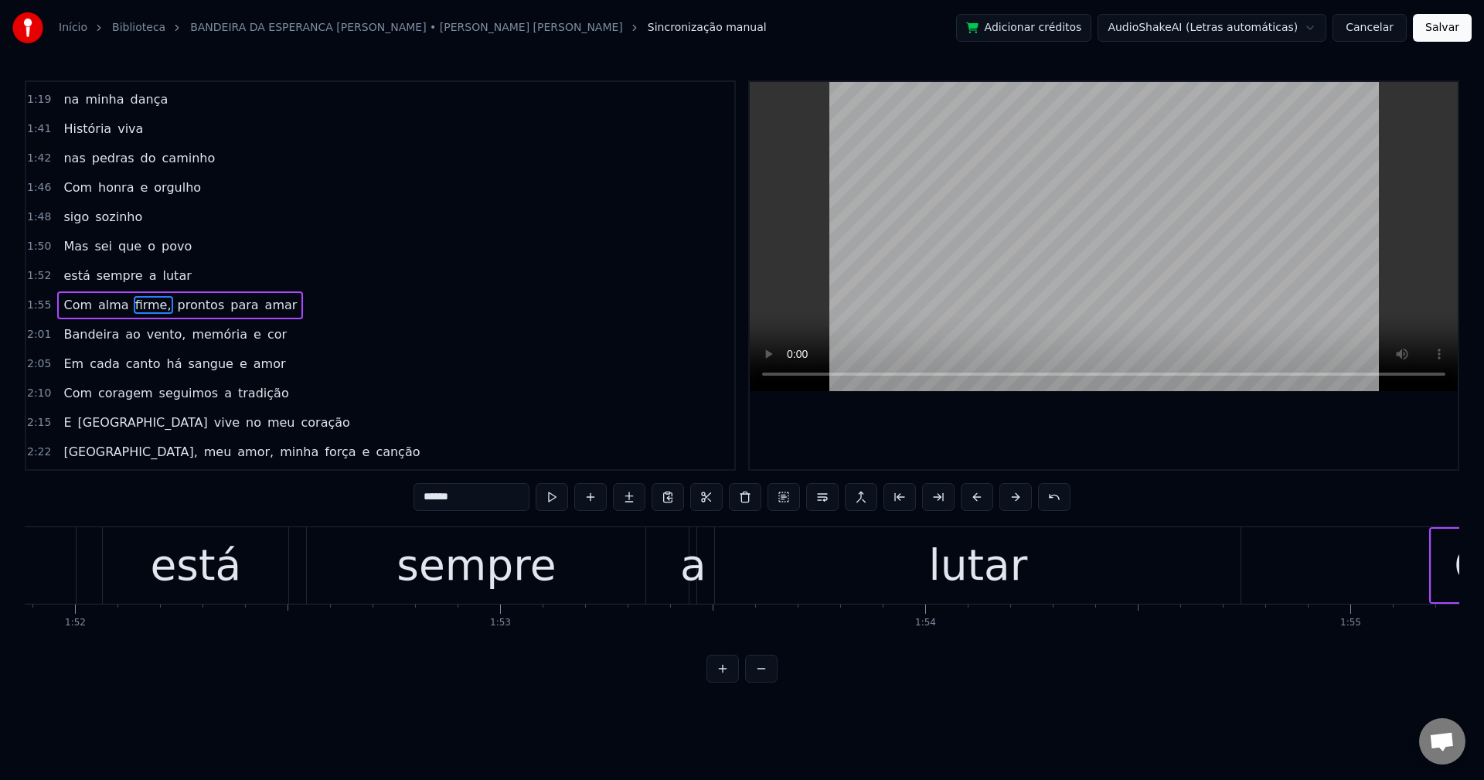
scroll to position [702, 0]
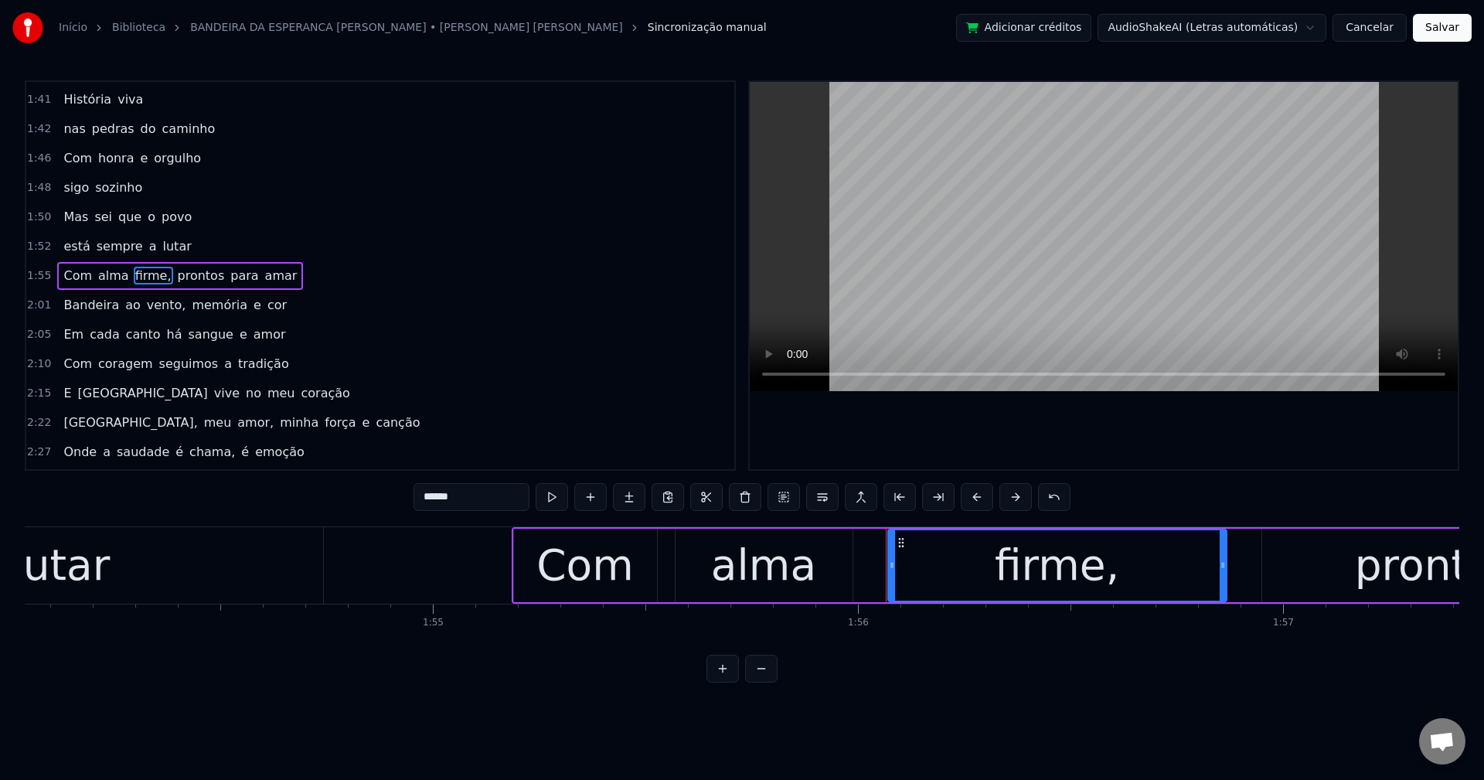
drag, startPoint x: 472, startPoint y: 492, endPoint x: 470, endPoint y: 506, distance: 14.0
click at [470, 499] on input "******" at bounding box center [472, 497] width 116 height 28
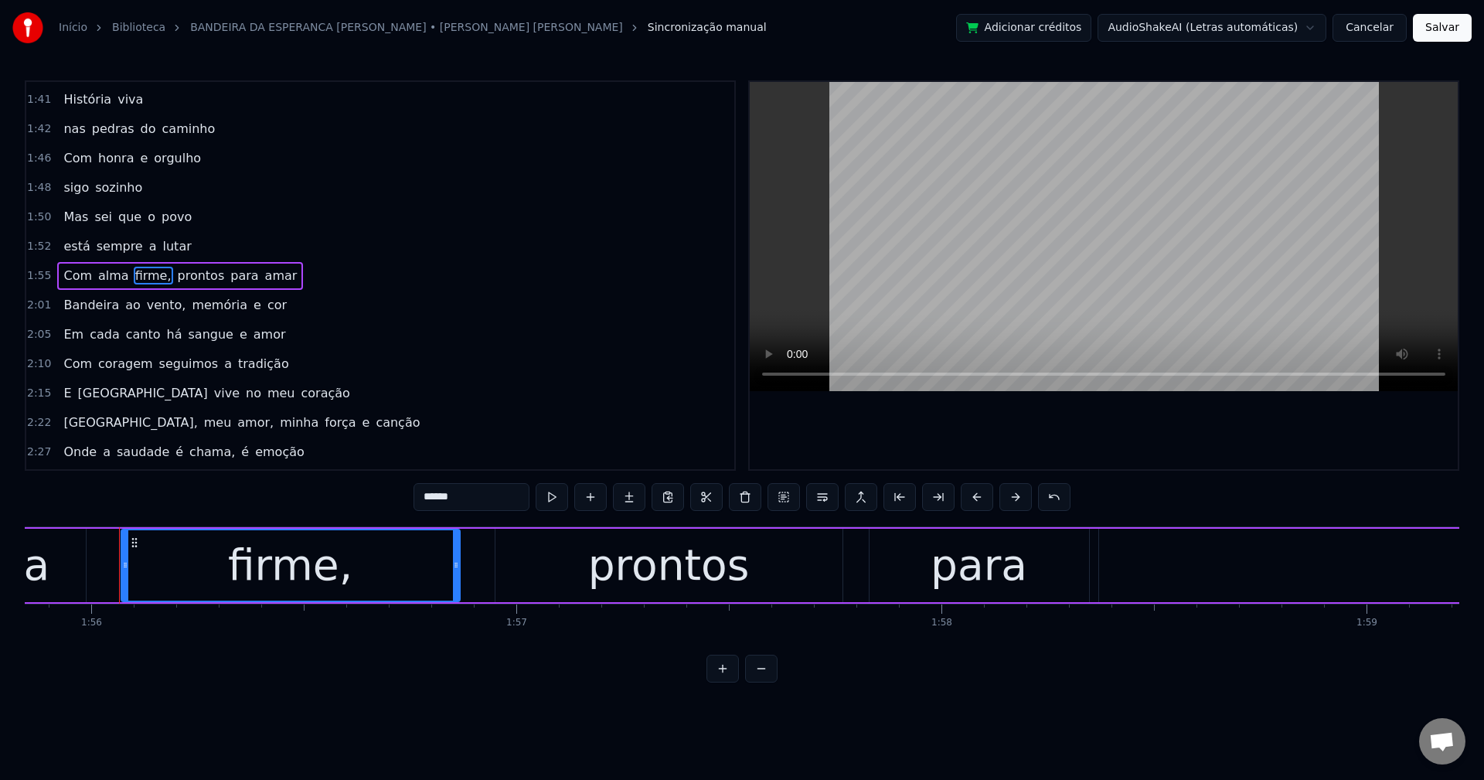
scroll to position [0, 49266]
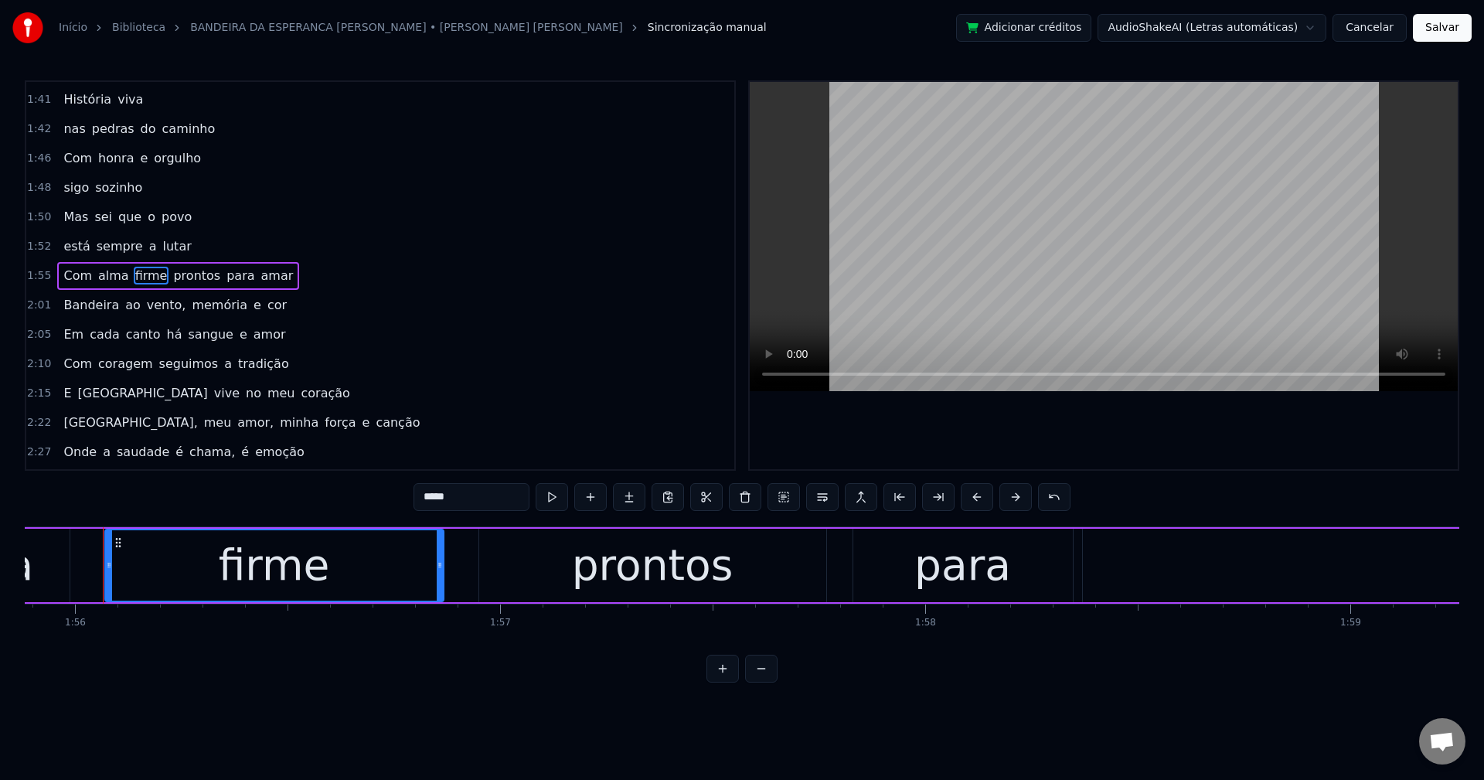
click at [172, 271] on span "prontos" at bounding box center [197, 276] width 50 height 18
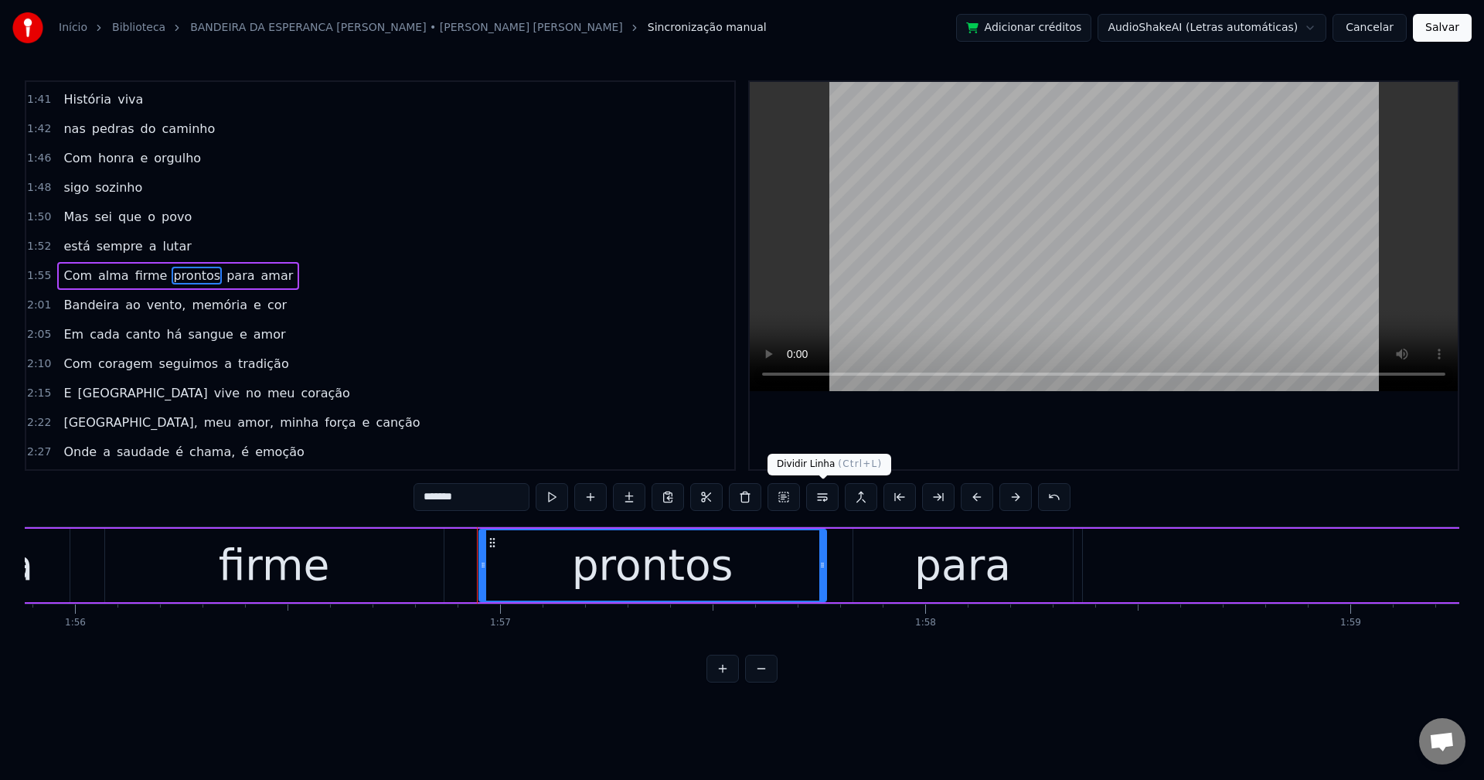
click at [821, 506] on button at bounding box center [822, 497] width 32 height 28
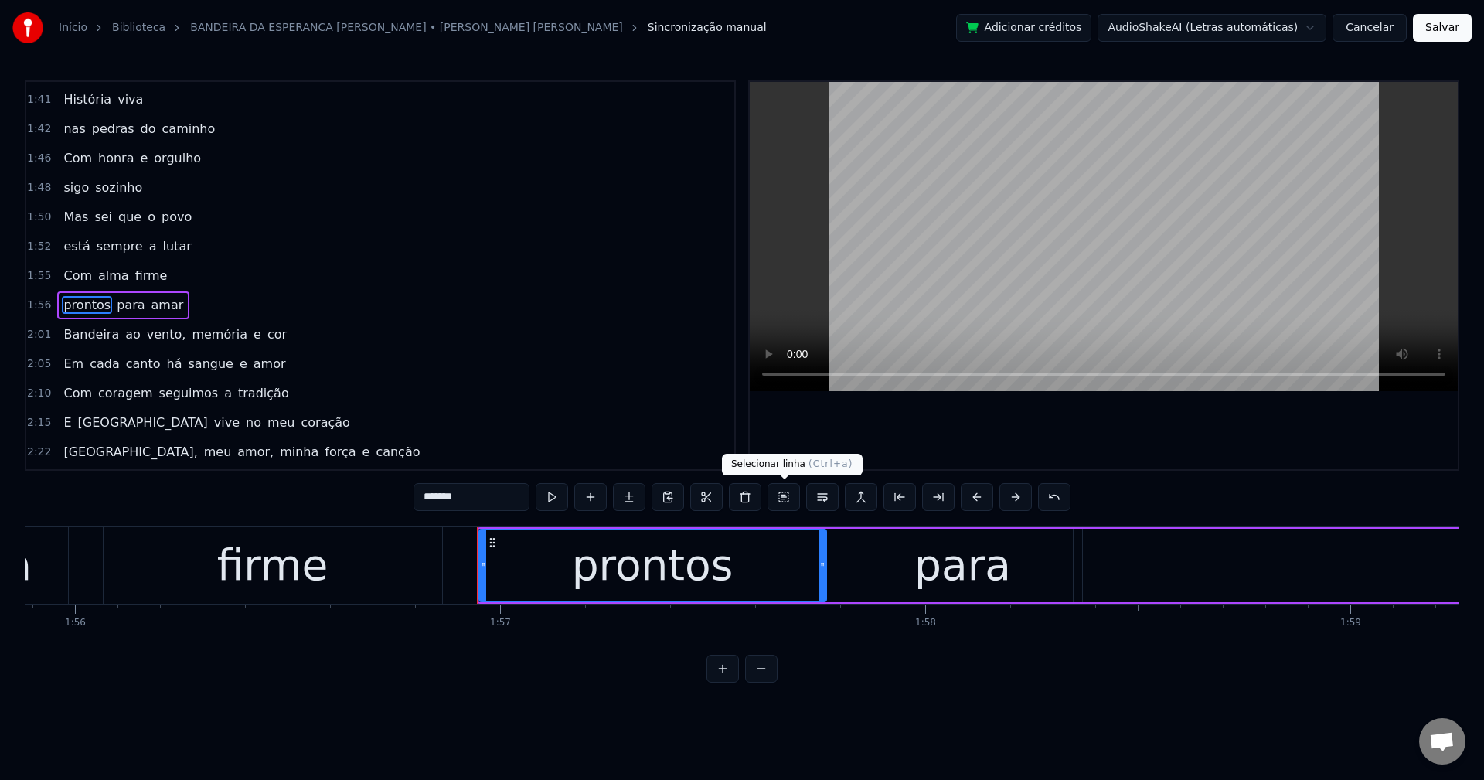
scroll to position [731, 0]
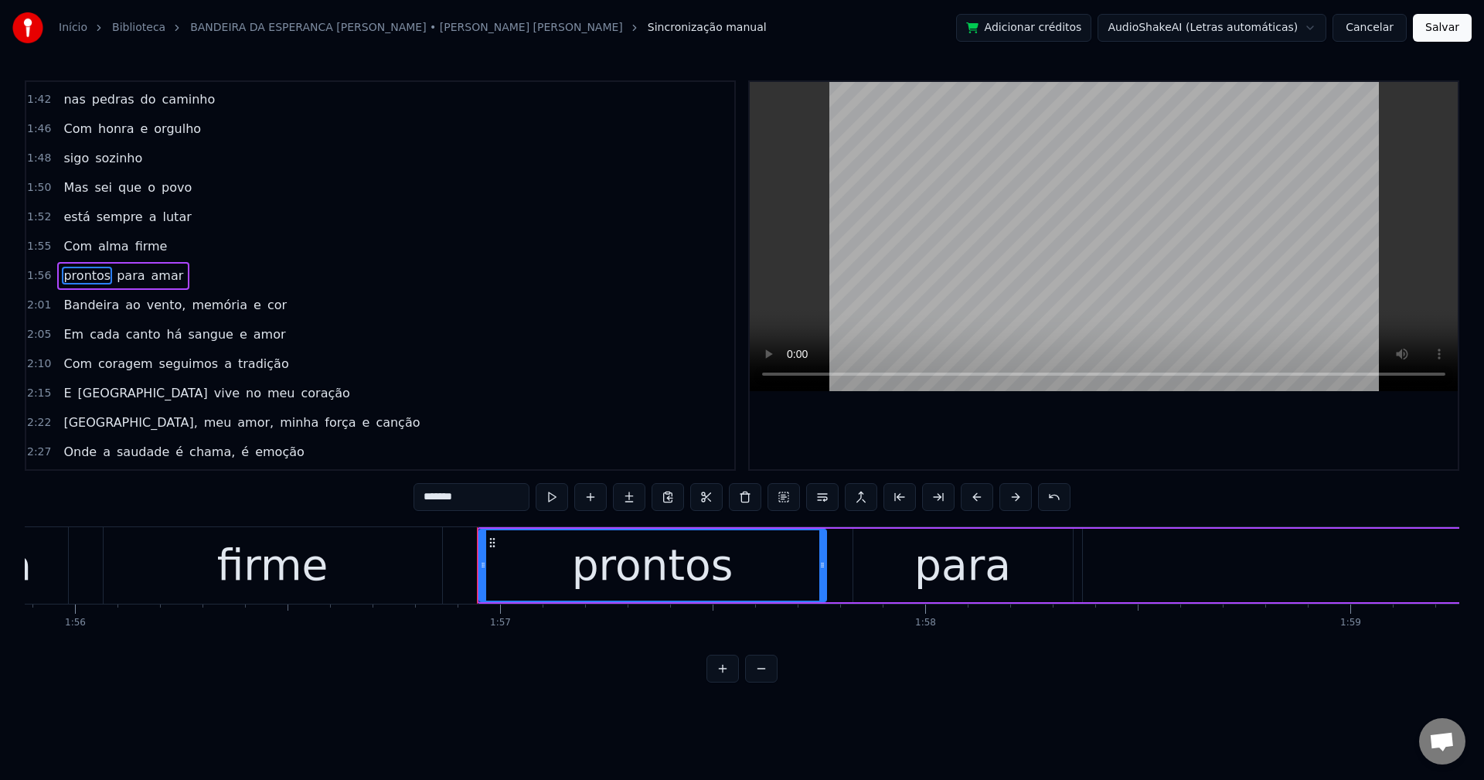
click at [151, 298] on span "vento," at bounding box center [166, 305] width 43 height 18
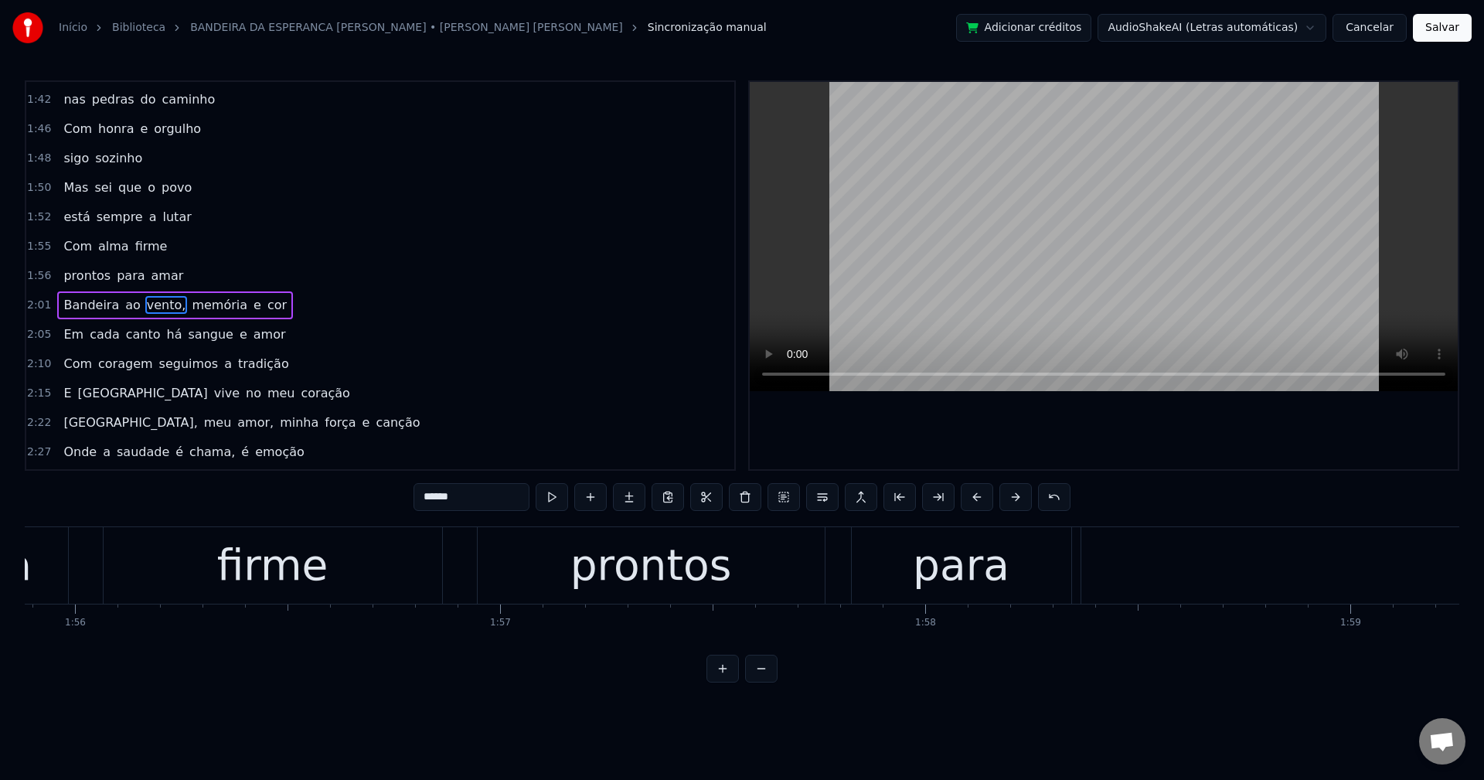
scroll to position [761, 0]
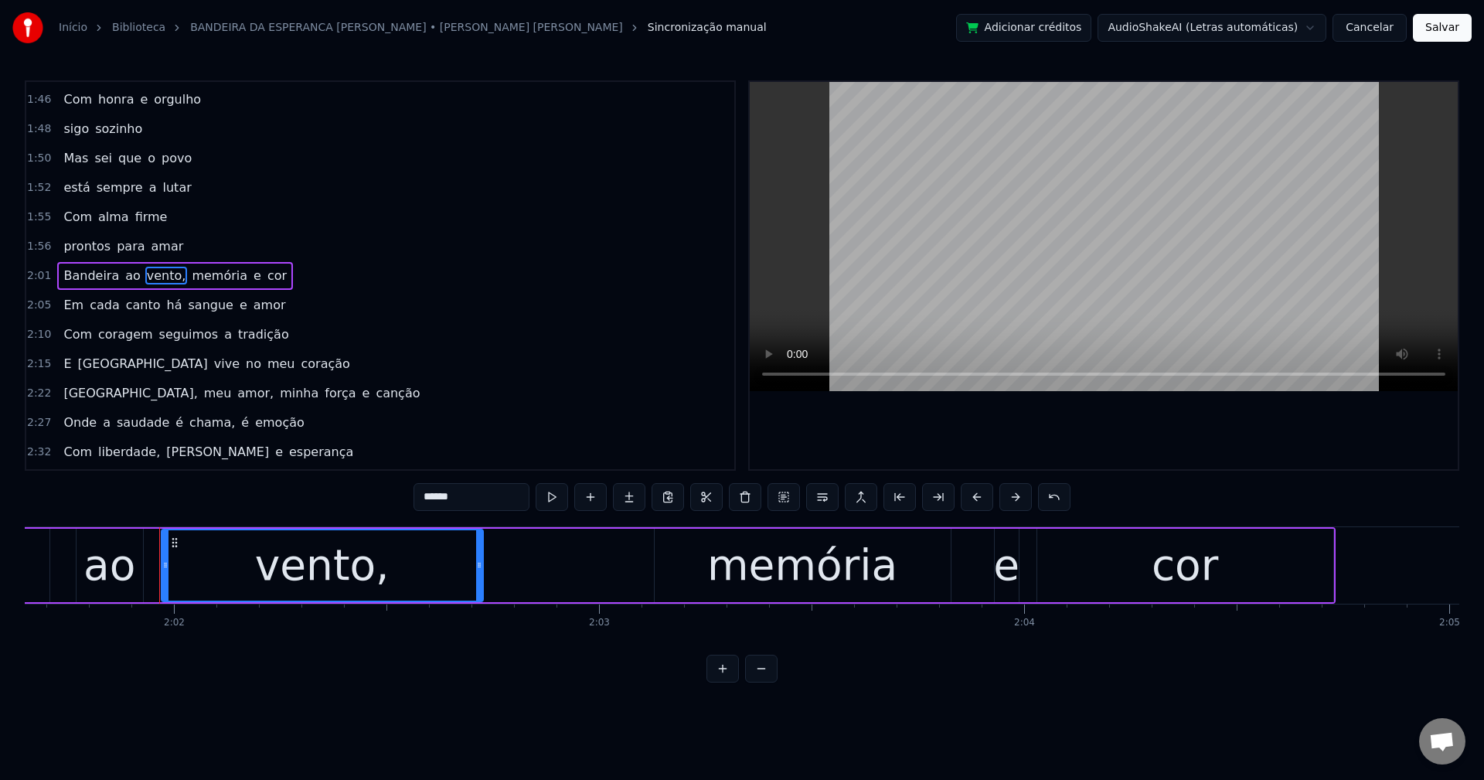
click at [489, 496] on input "******" at bounding box center [472, 497] width 116 height 28
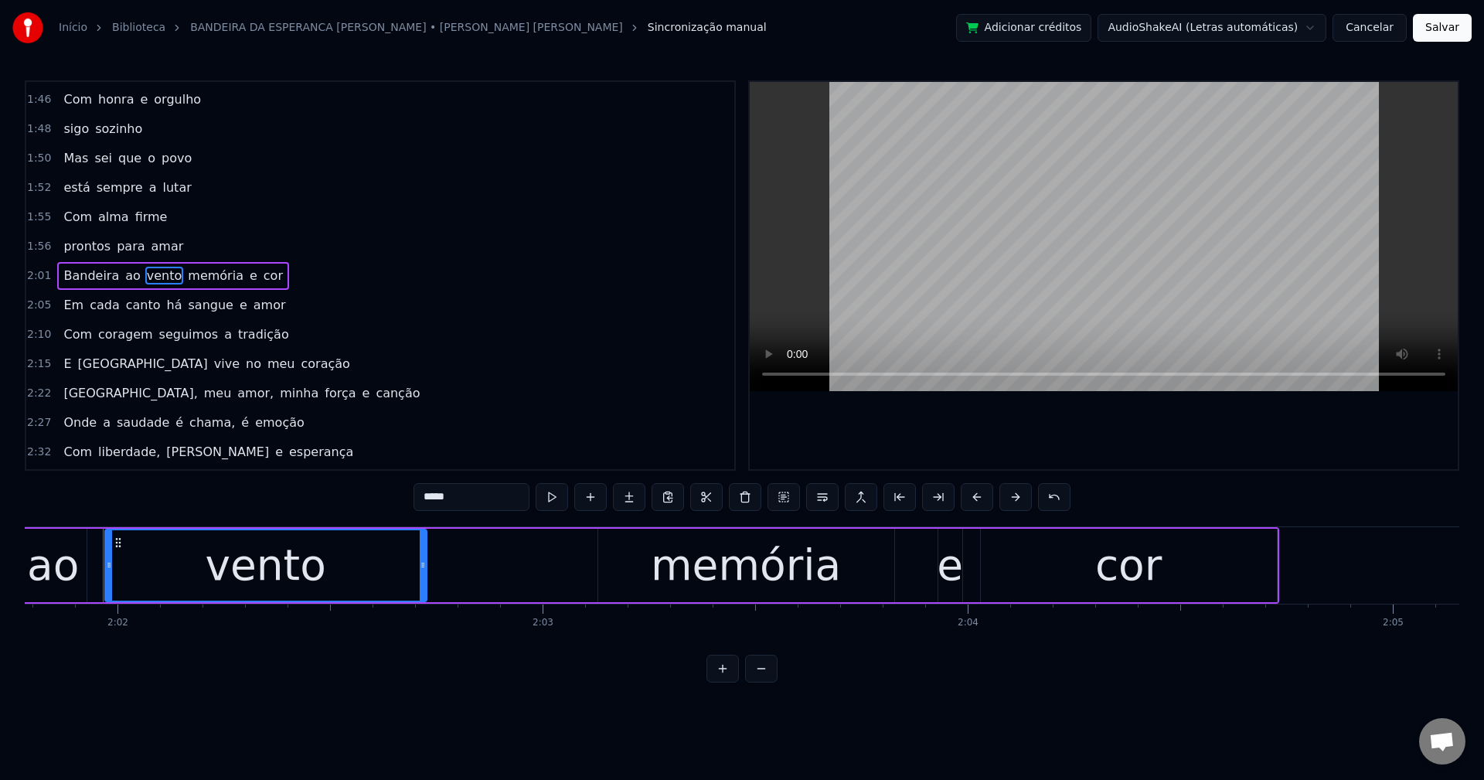
click at [186, 271] on span "memória" at bounding box center [215, 276] width 59 height 18
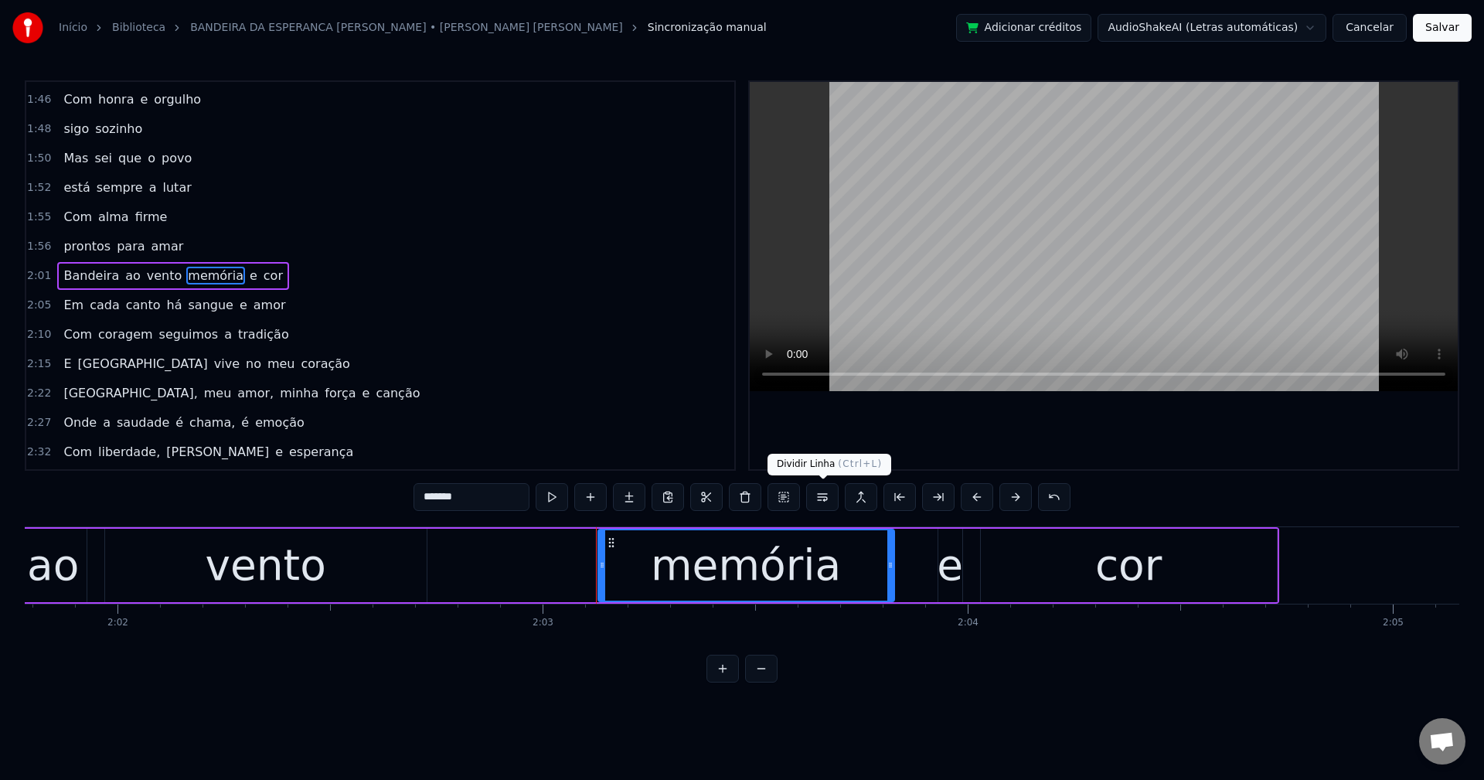
click at [822, 494] on button at bounding box center [822, 497] width 32 height 28
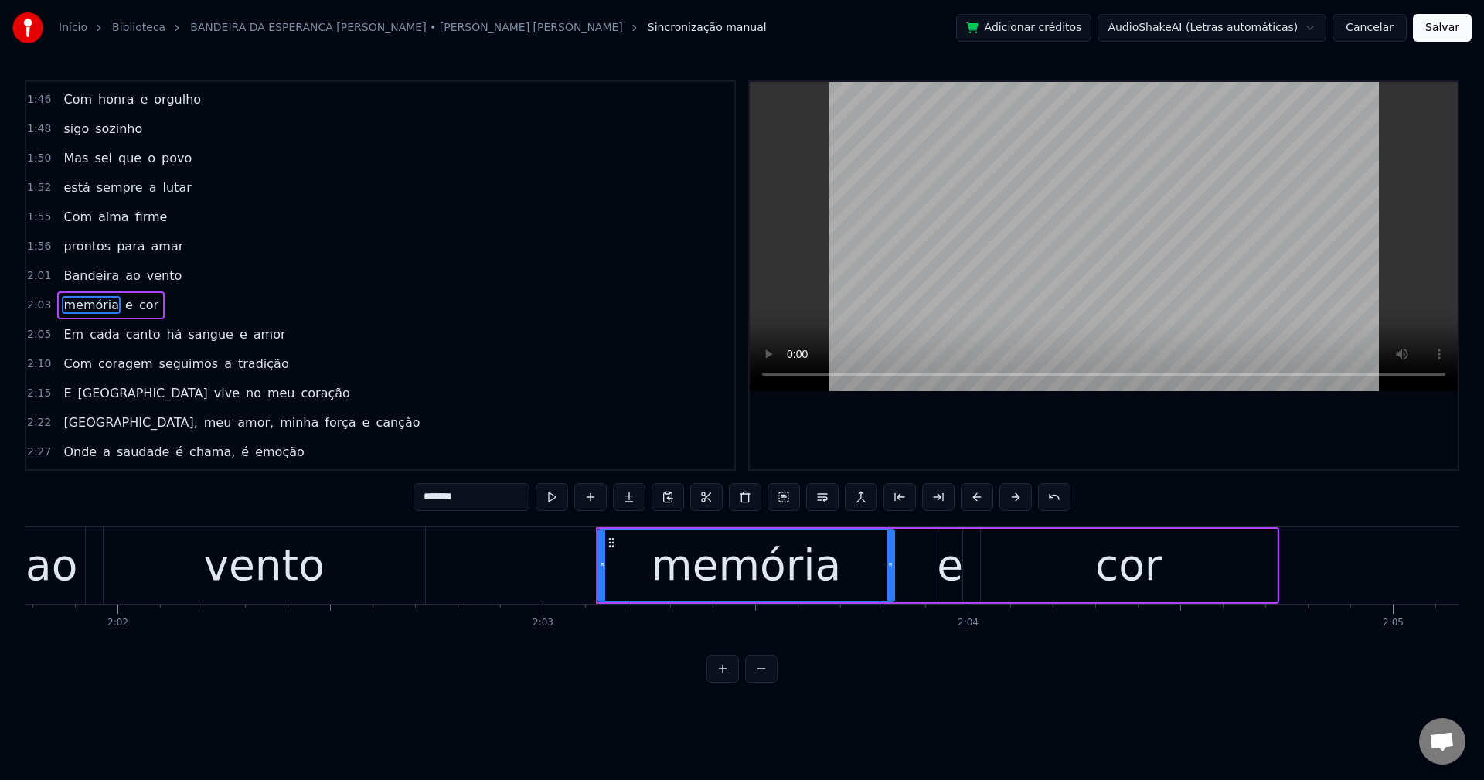
scroll to position [790, 0]
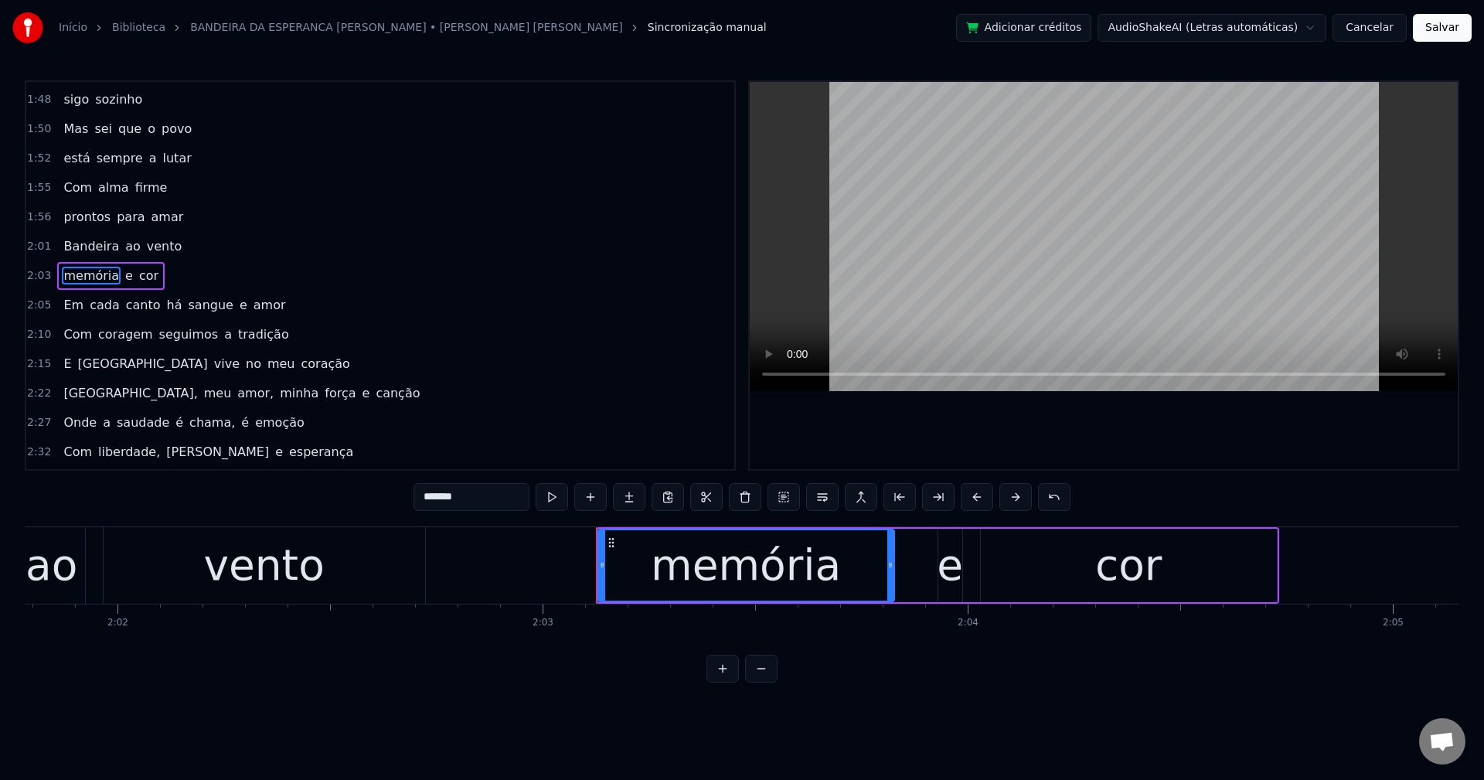
click at [165, 303] on span "há" at bounding box center [174, 305] width 19 height 18
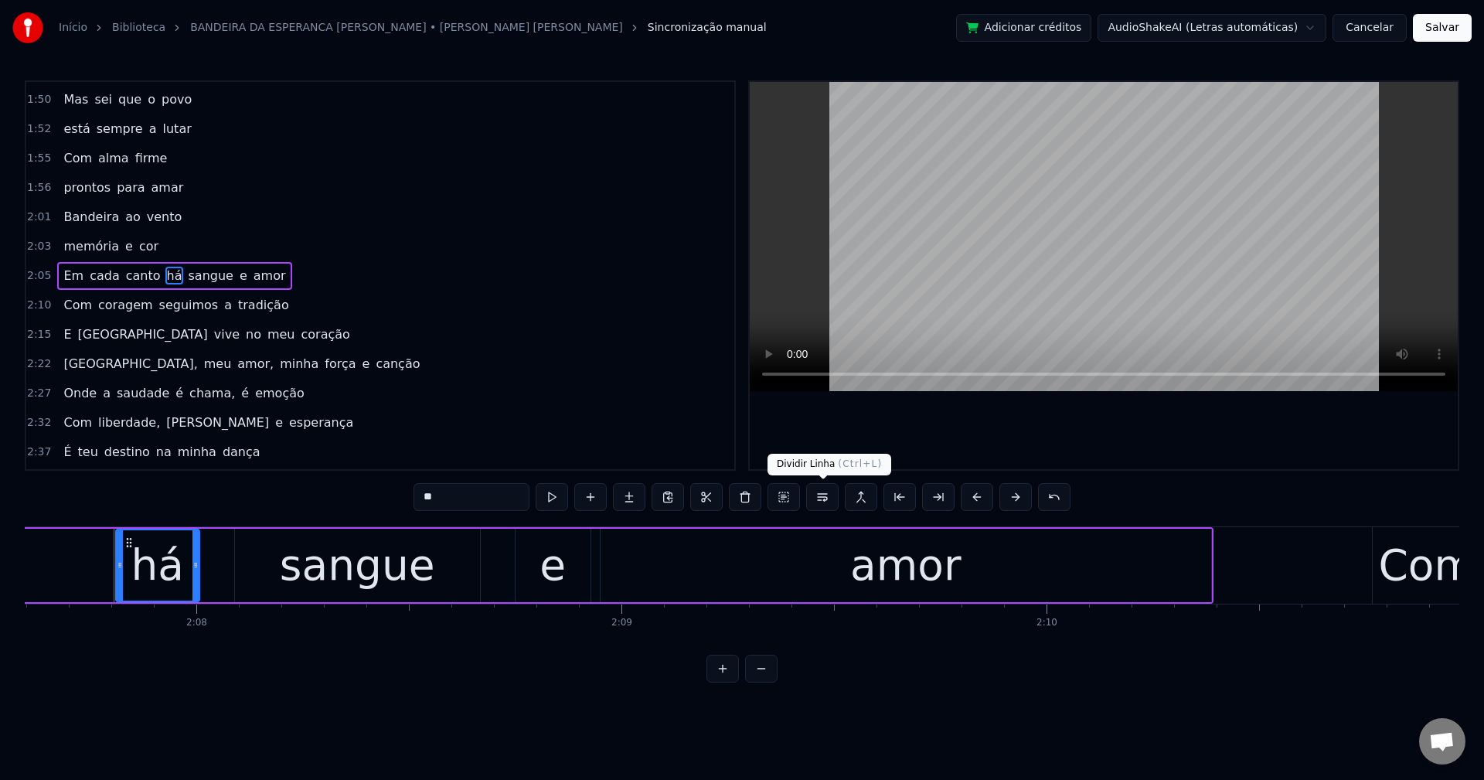
scroll to position [0, 54257]
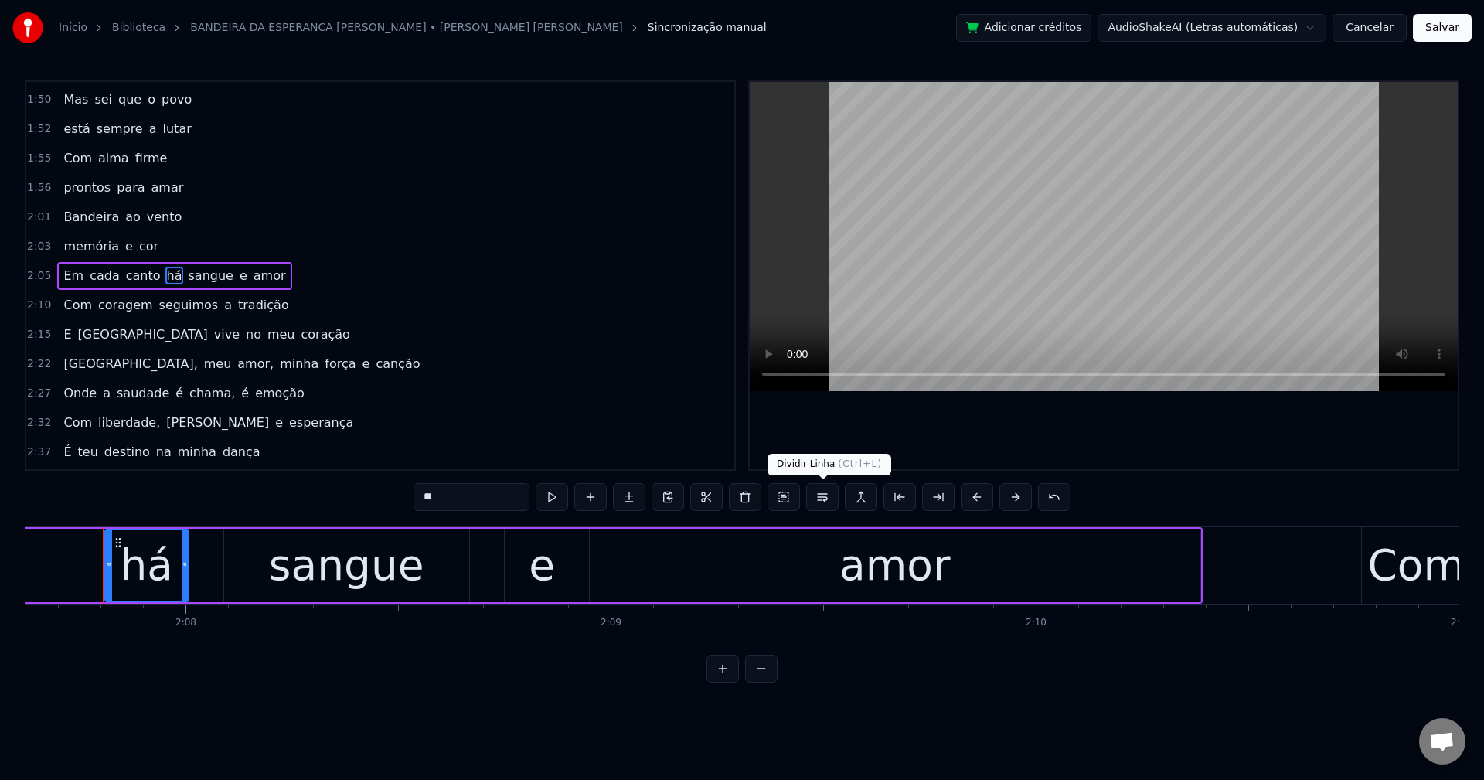
click at [825, 498] on button at bounding box center [822, 497] width 32 height 28
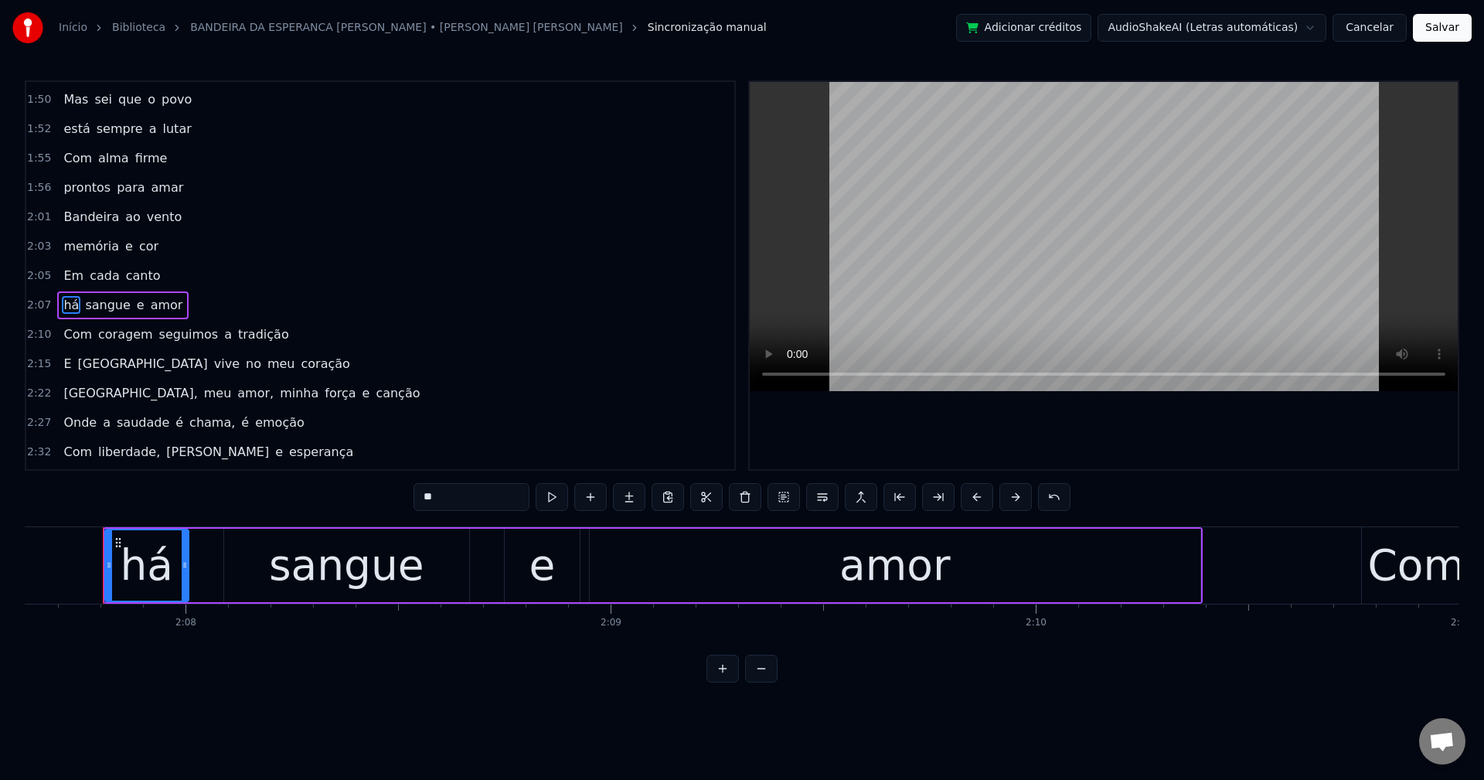
scroll to position [849, 0]
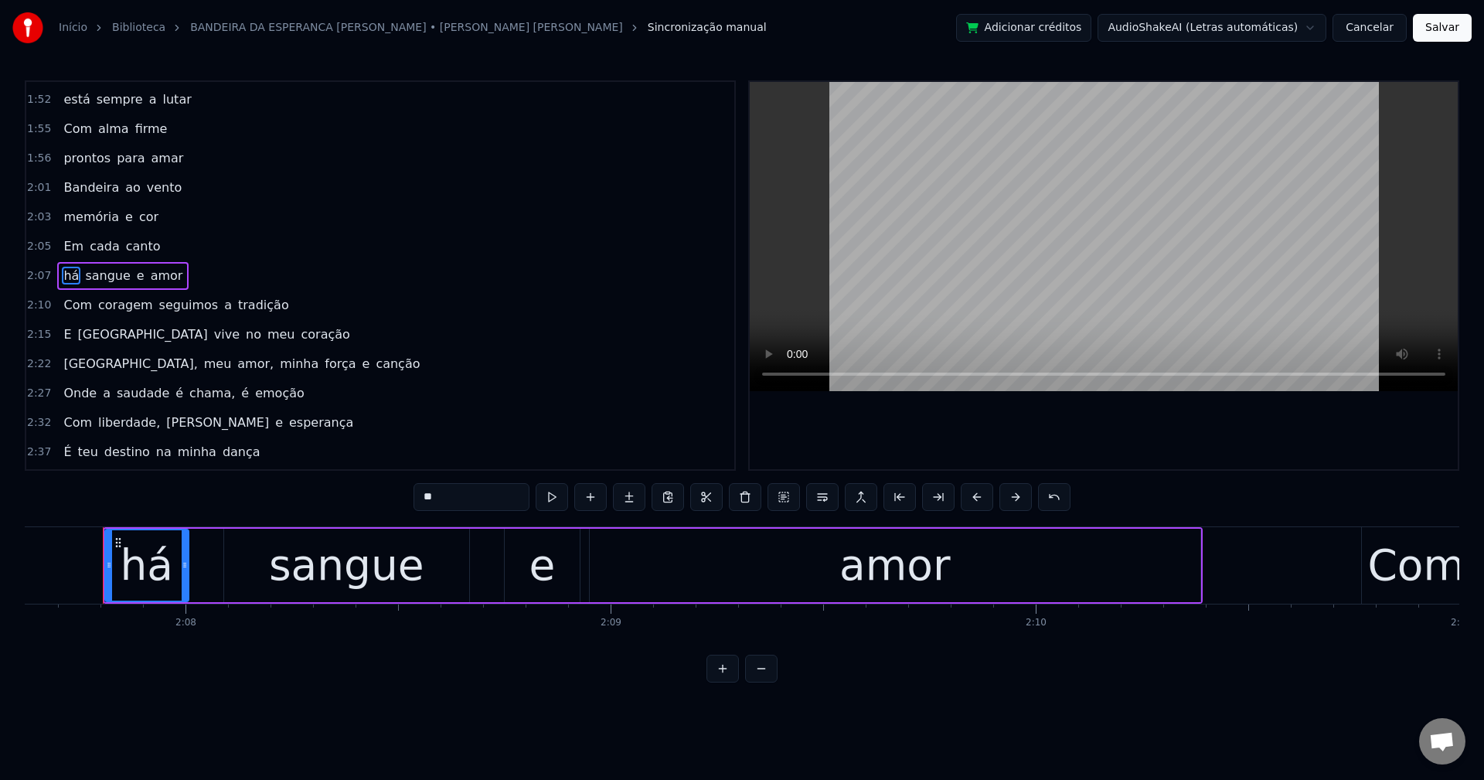
click at [158, 301] on span "seguimos" at bounding box center [189, 305] width 63 height 18
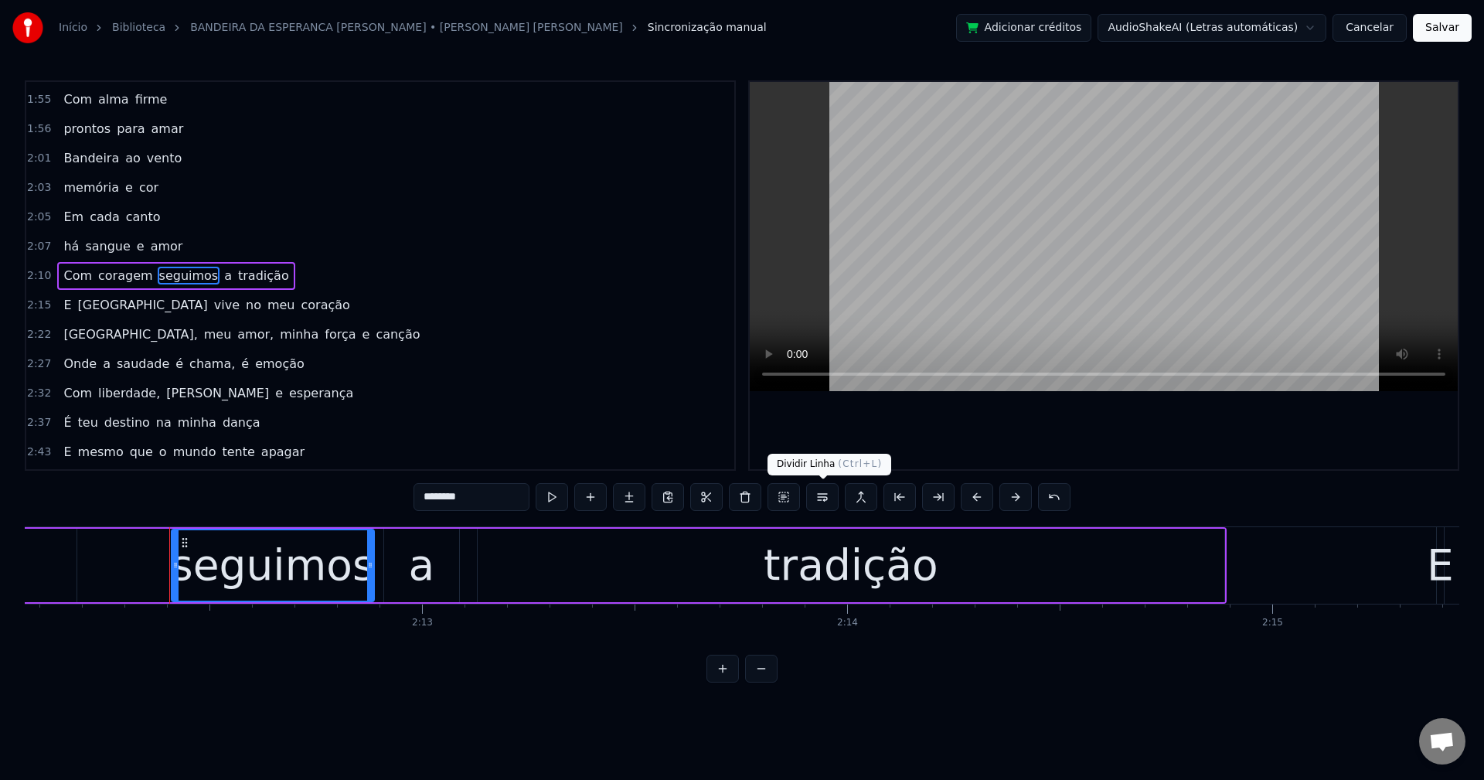
scroll to position [0, 56213]
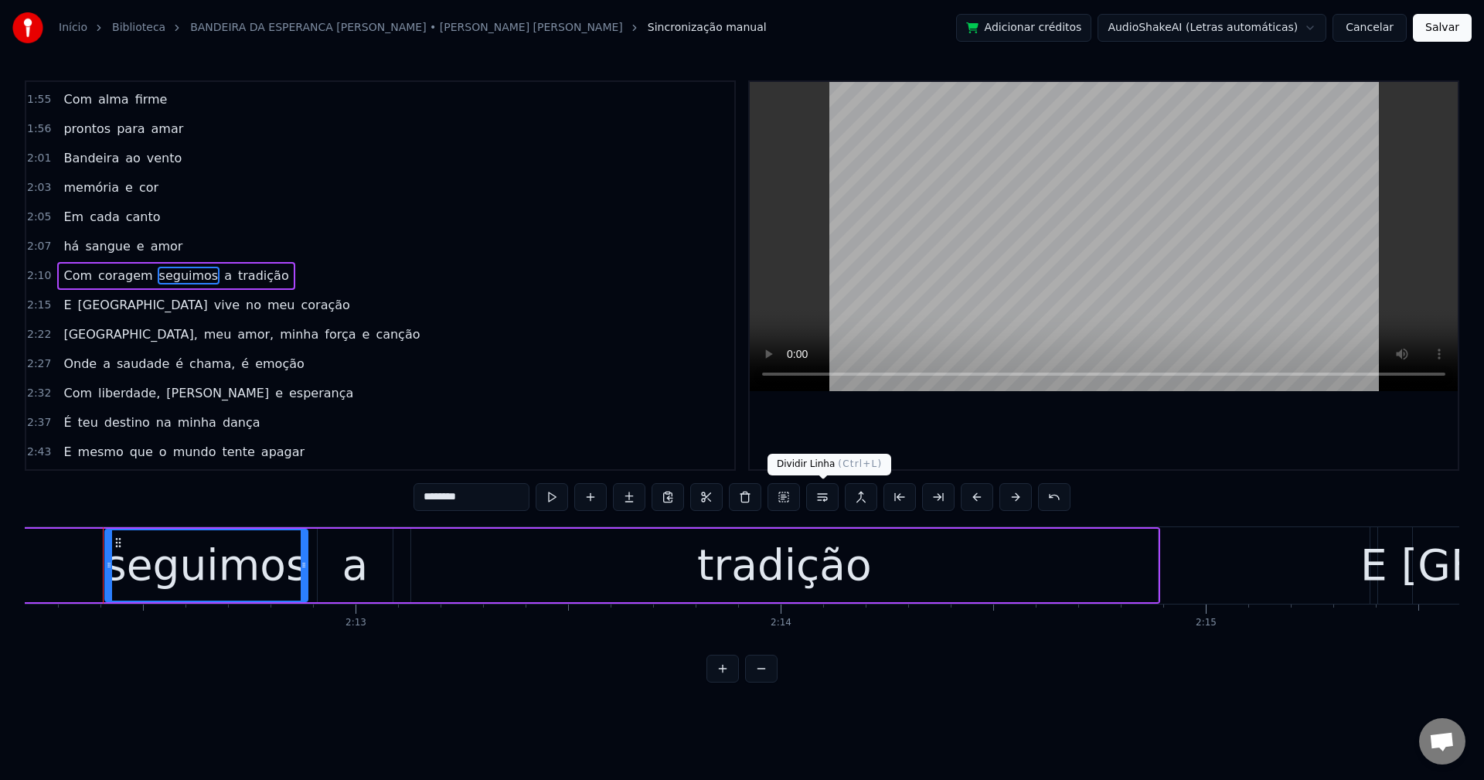
click at [827, 492] on button at bounding box center [822, 497] width 32 height 28
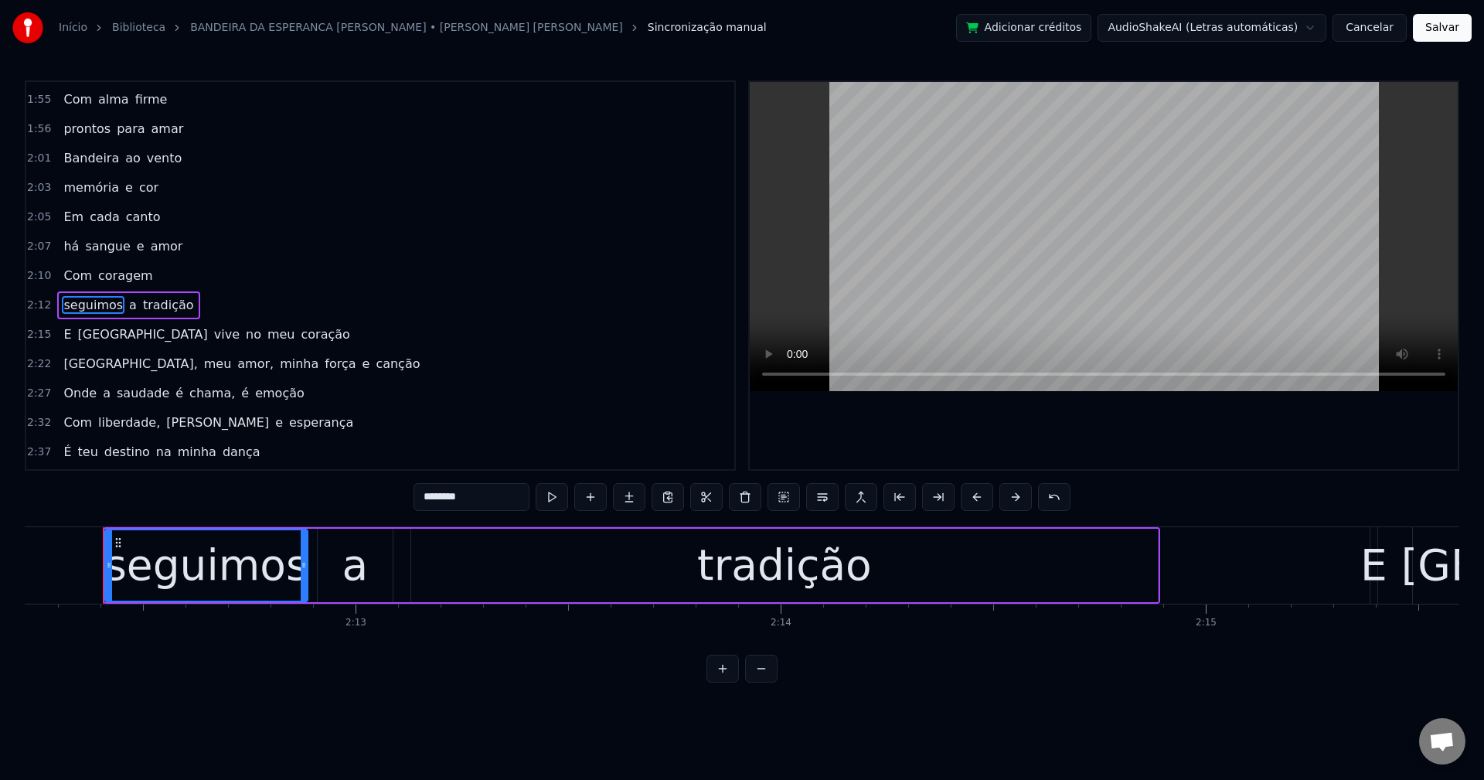
scroll to position [907, 0]
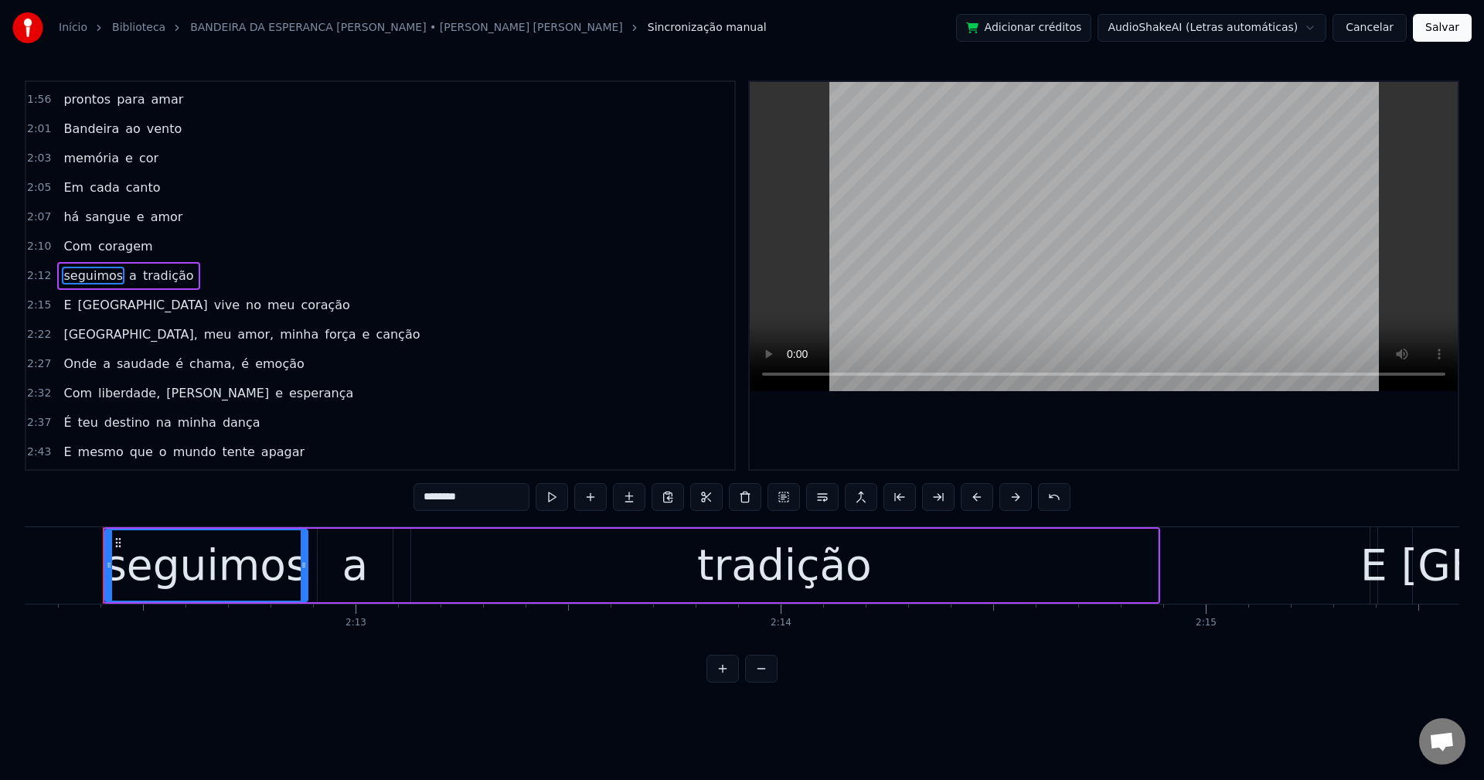
click at [213, 306] on span "vive" at bounding box center [227, 305] width 29 height 18
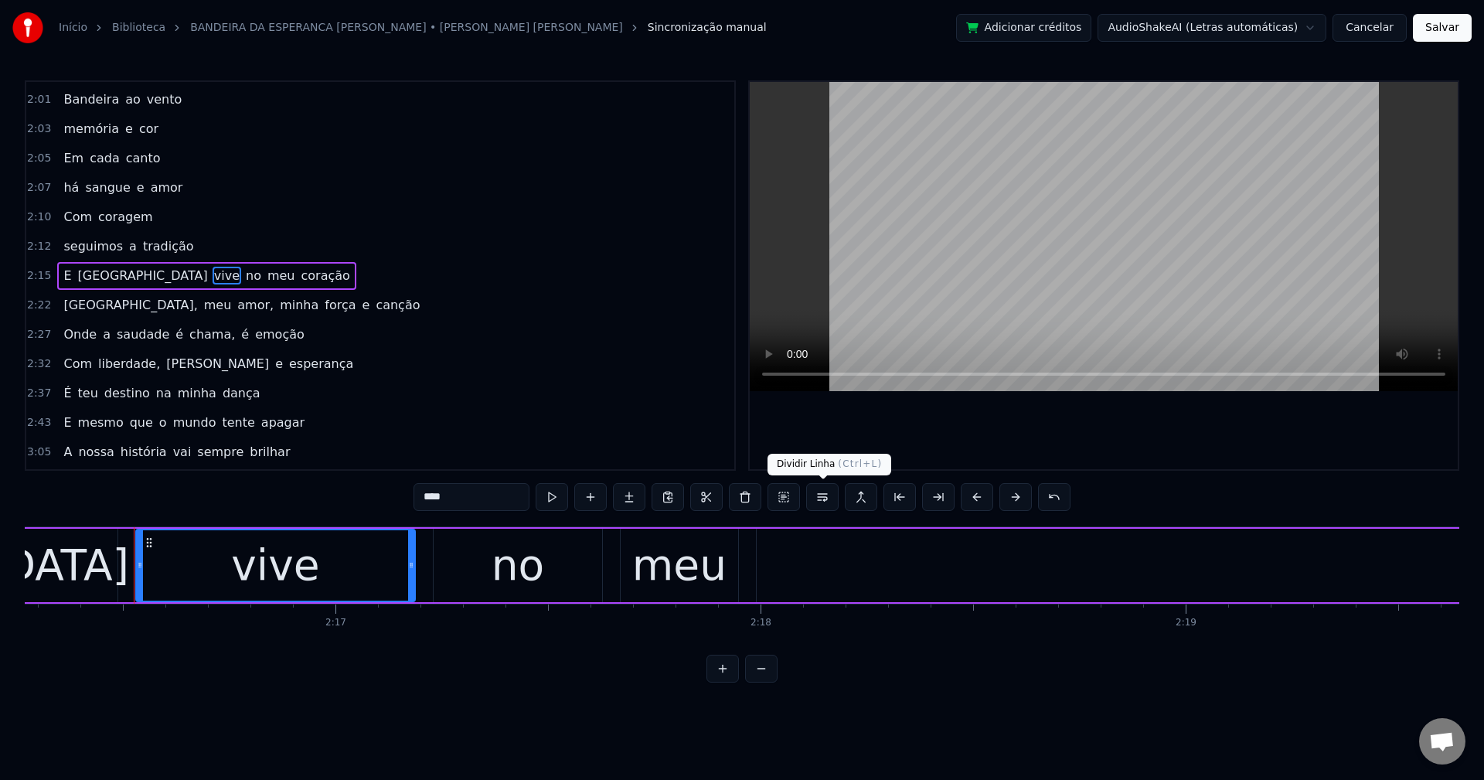
scroll to position [0, 57964]
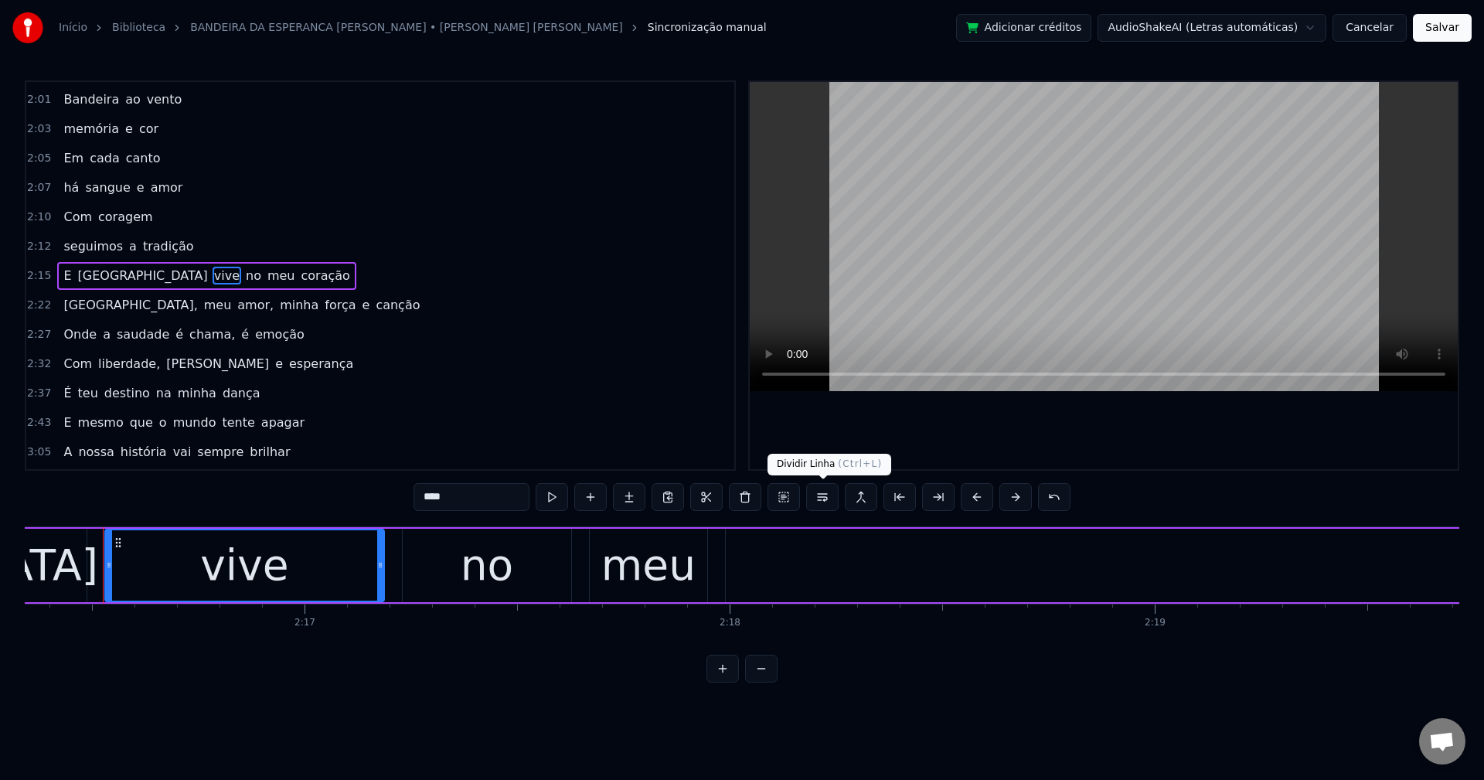
click at [821, 486] on button at bounding box center [822, 497] width 32 height 28
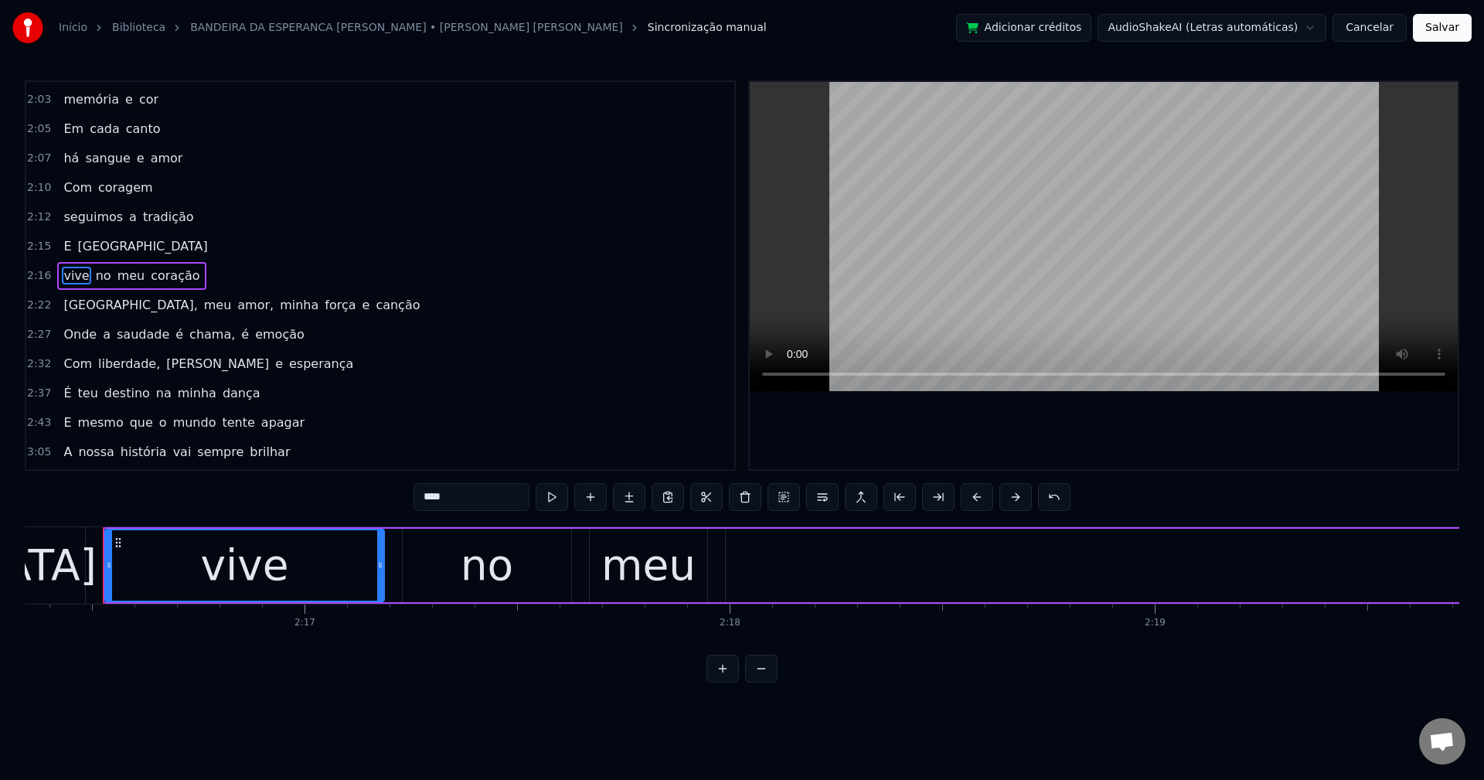
click at [88, 308] on span "Portugal," at bounding box center [130, 305] width 137 height 18
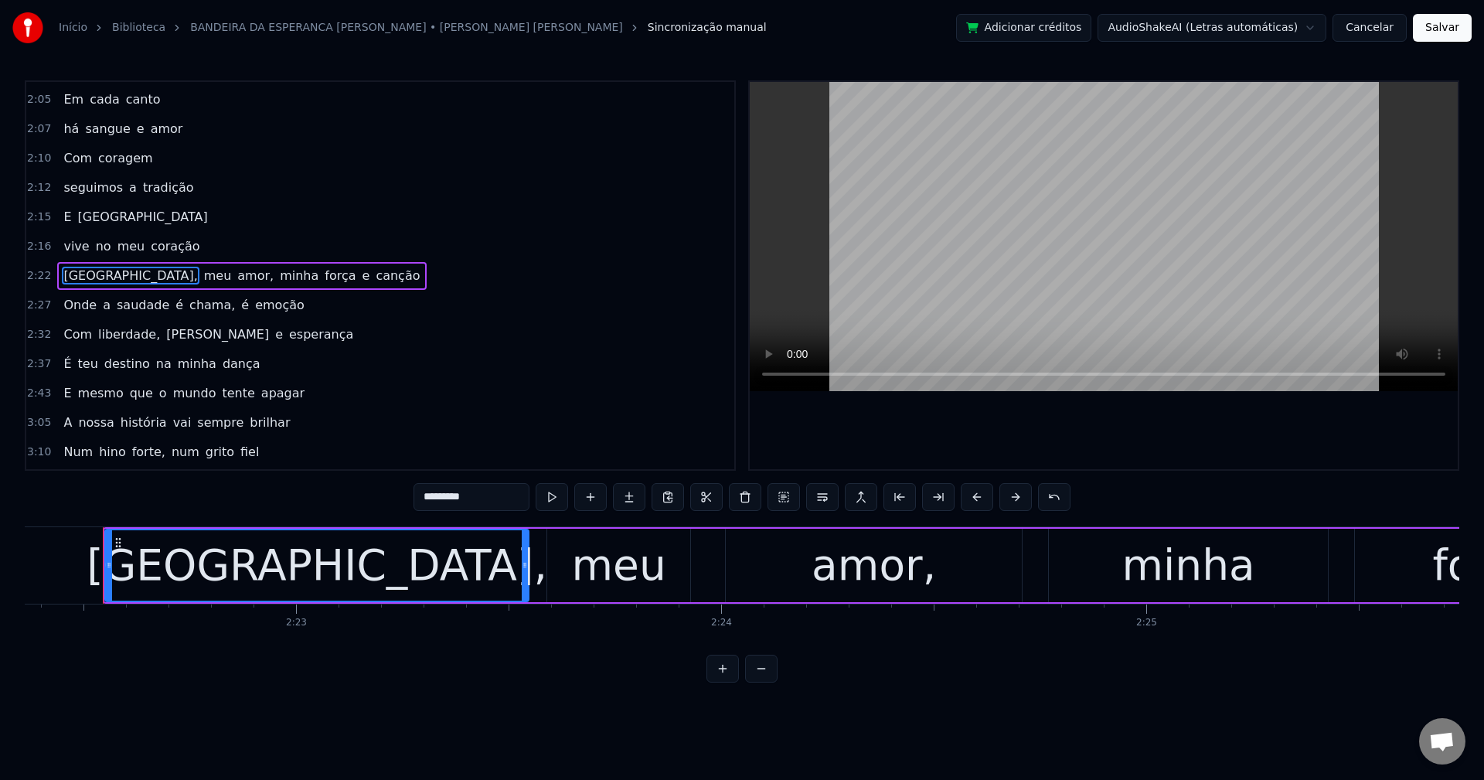
click at [487, 493] on input "*********" at bounding box center [472, 497] width 116 height 28
click at [232, 278] on span "amor," at bounding box center [251, 276] width 39 height 18
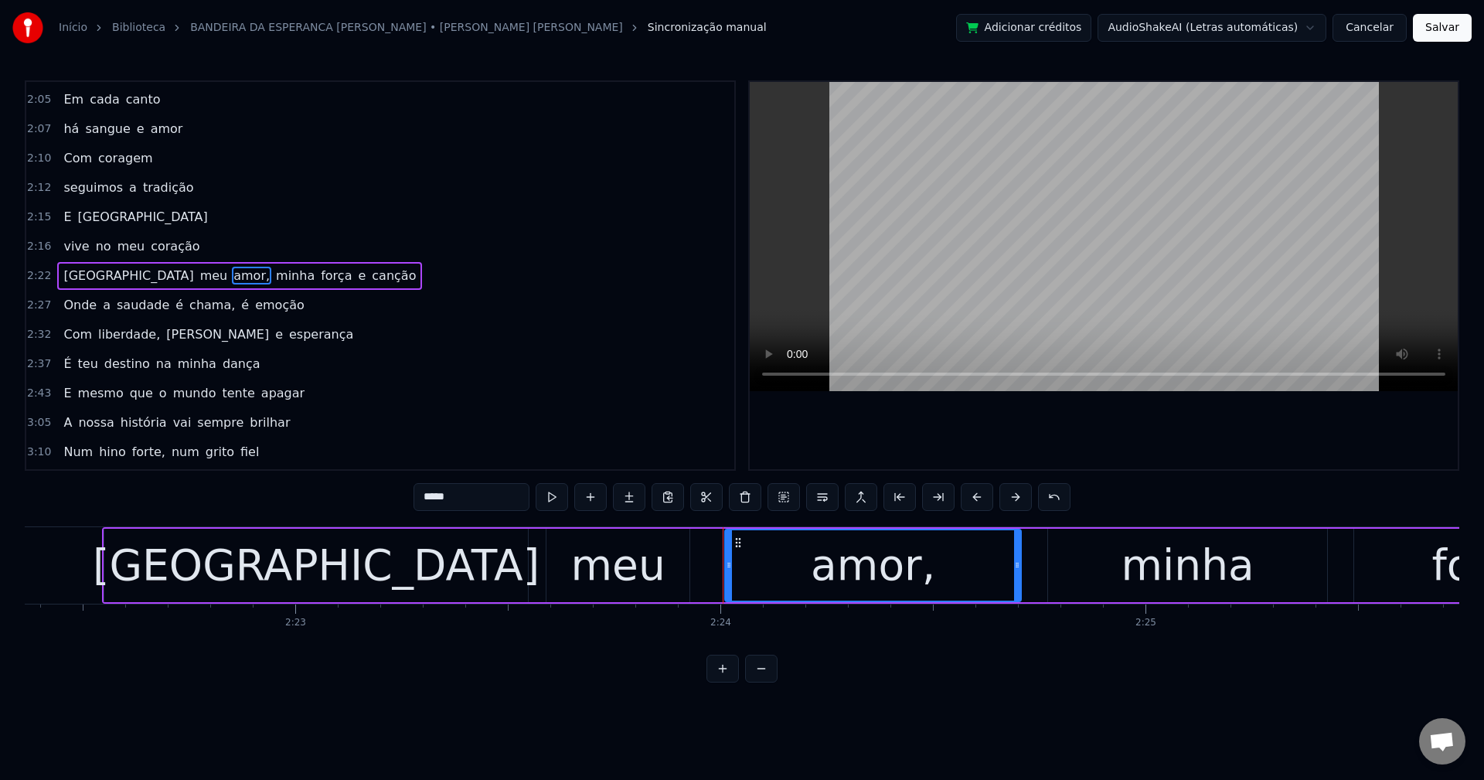
click at [484, 492] on input "*****" at bounding box center [472, 497] width 116 height 28
drag, startPoint x: 200, startPoint y: 276, endPoint x: 207, endPoint y: 282, distance: 9.3
click at [271, 276] on span "minha" at bounding box center [292, 276] width 42 height 18
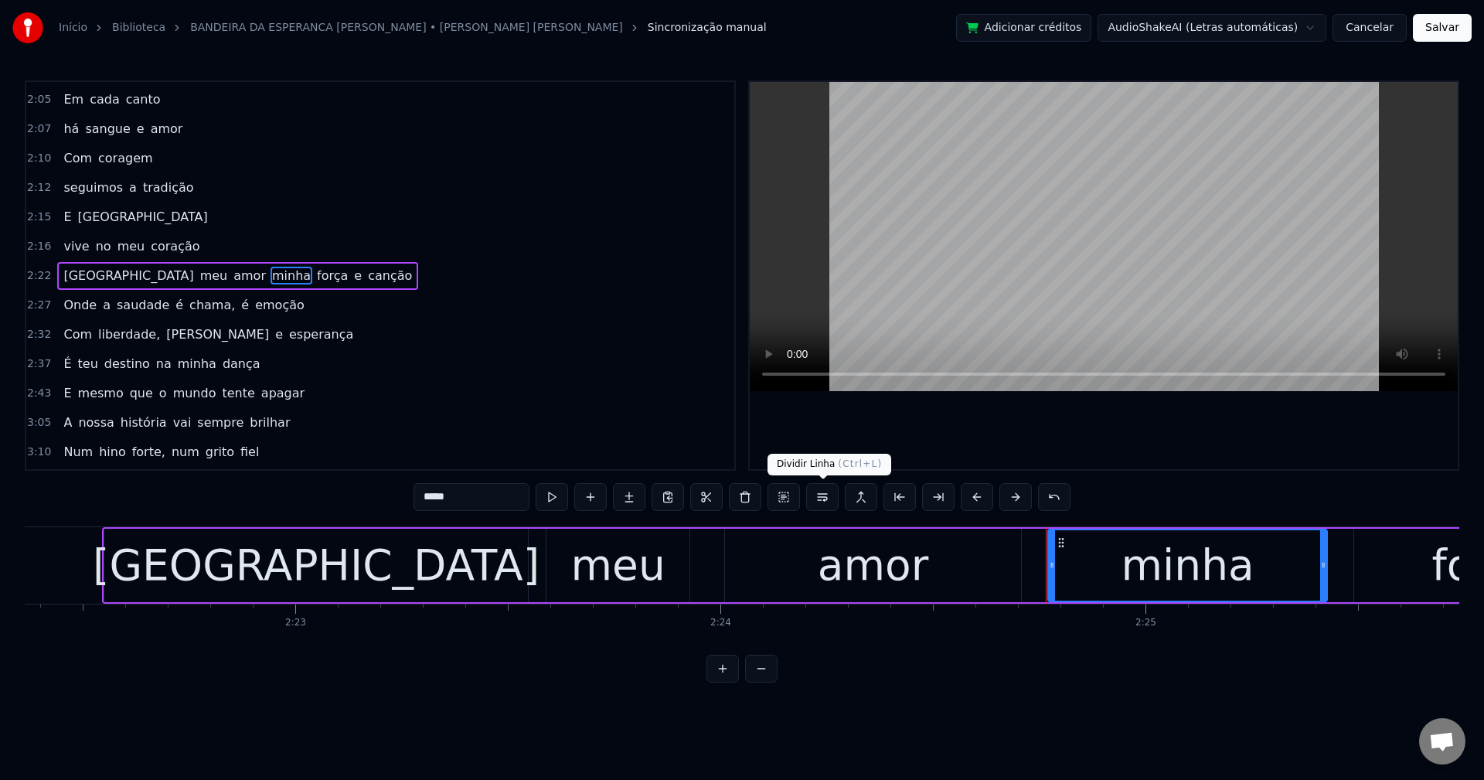
click at [828, 499] on button at bounding box center [822, 497] width 32 height 28
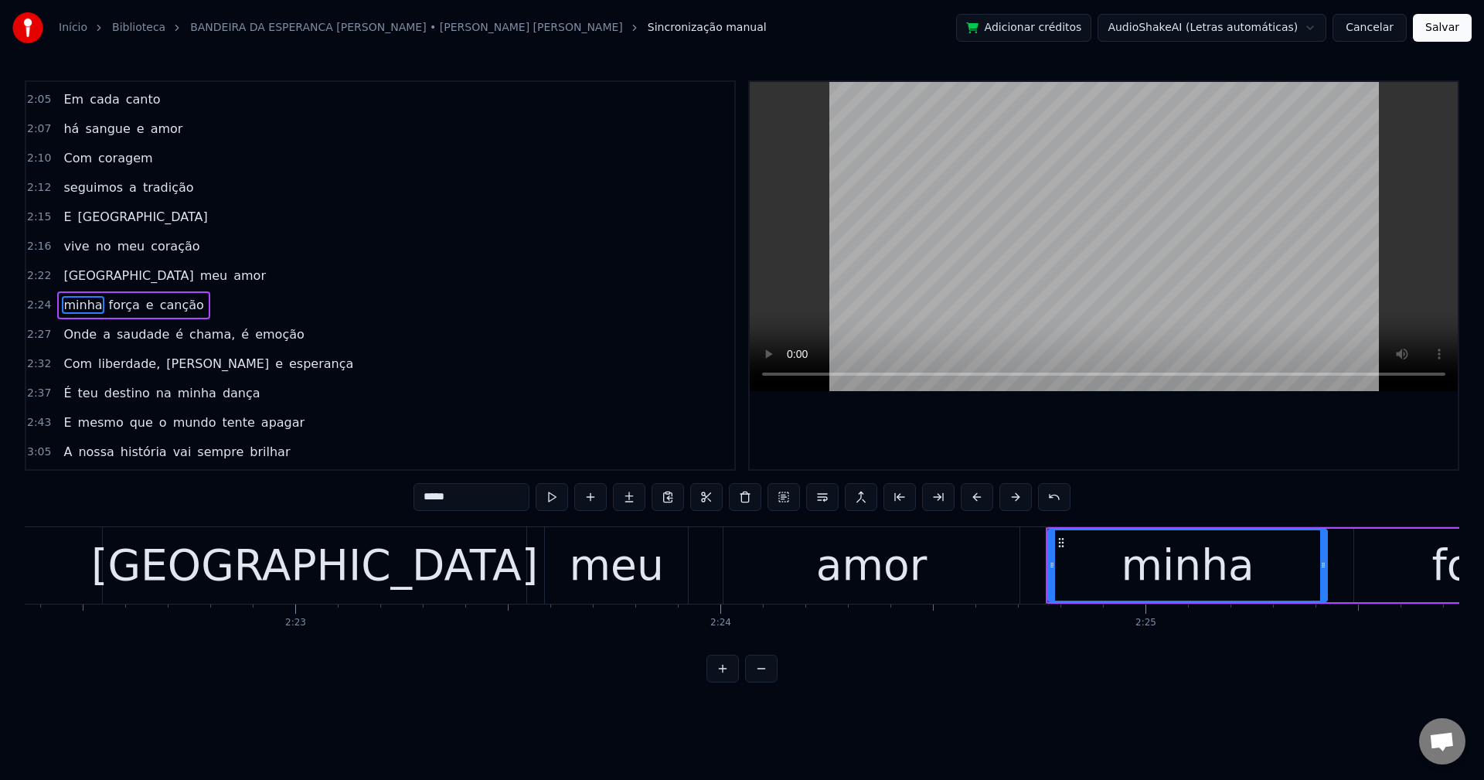
scroll to position [1025, 0]
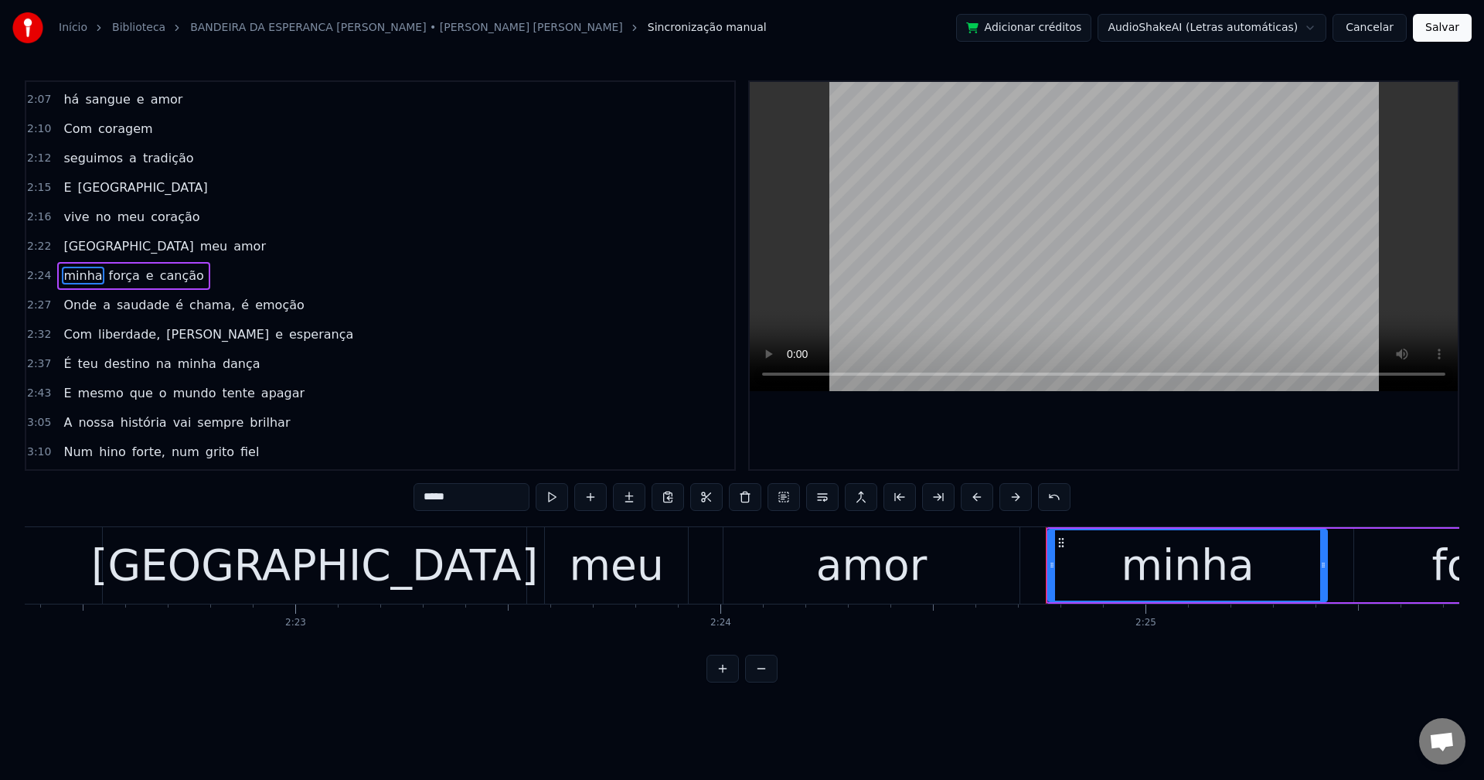
click at [174, 306] on span "é" at bounding box center [179, 305] width 11 height 18
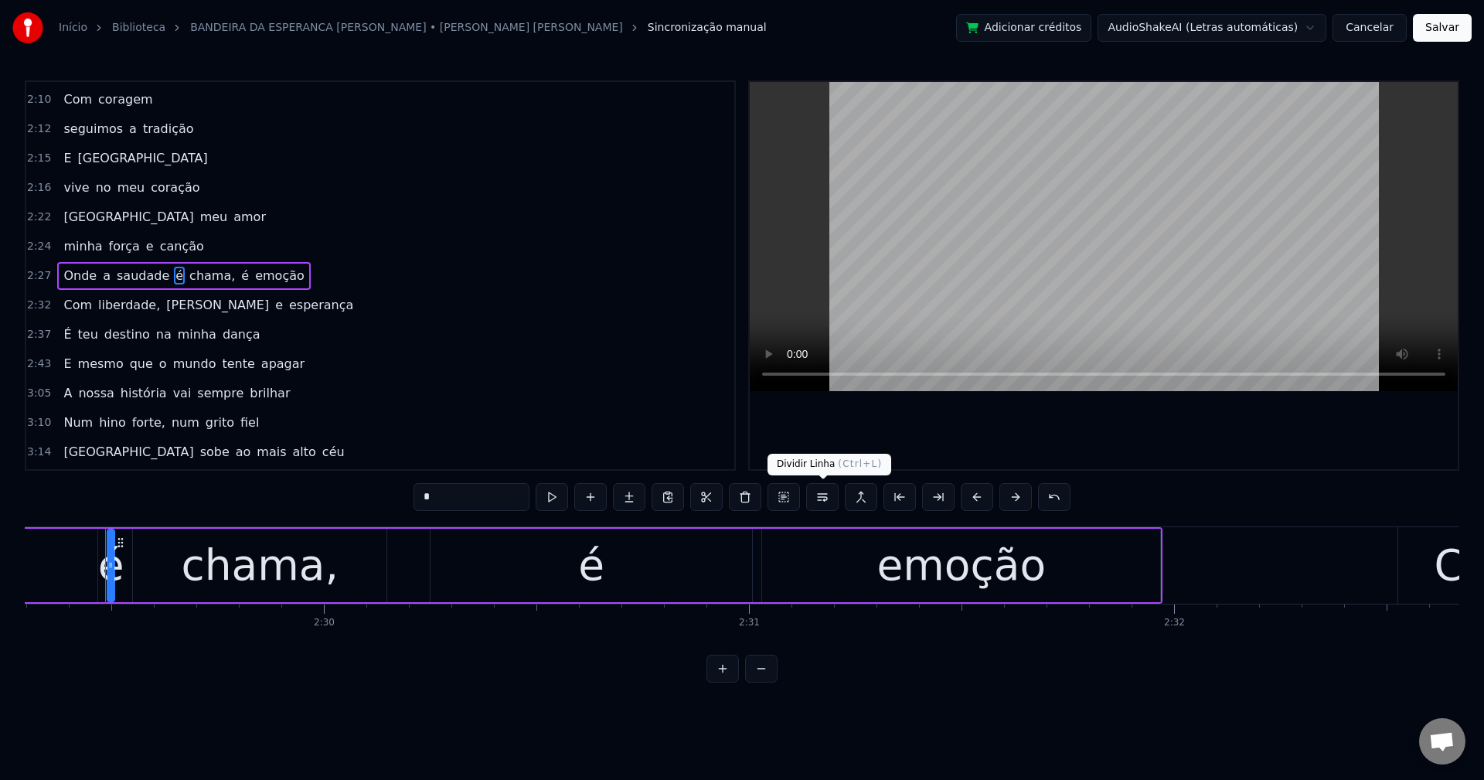
drag, startPoint x: 820, startPoint y: 502, endPoint x: 551, endPoint y: 448, distance: 274.4
click at [818, 501] on button at bounding box center [822, 497] width 32 height 28
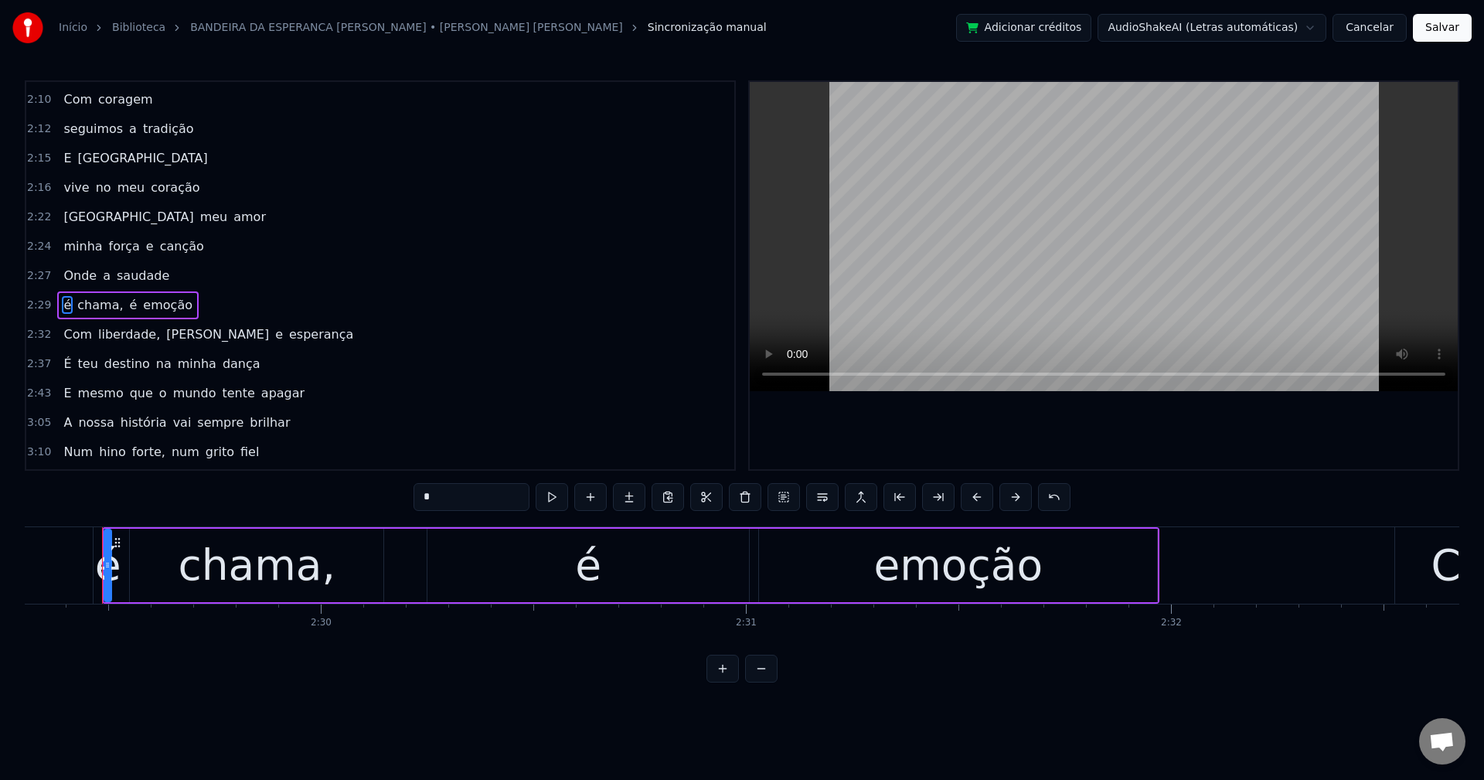
scroll to position [1084, 0]
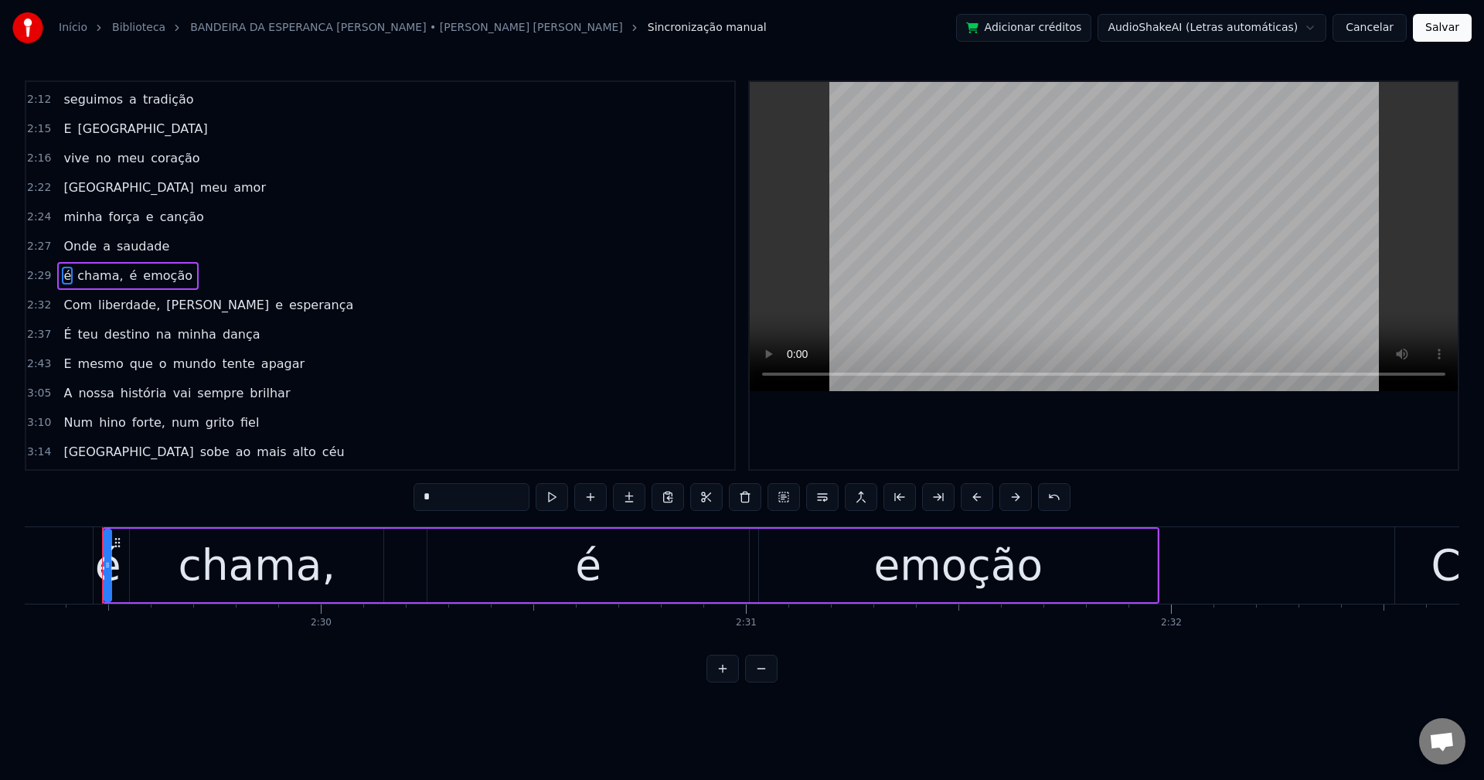
click at [100, 274] on span "chama," at bounding box center [100, 276] width 49 height 18
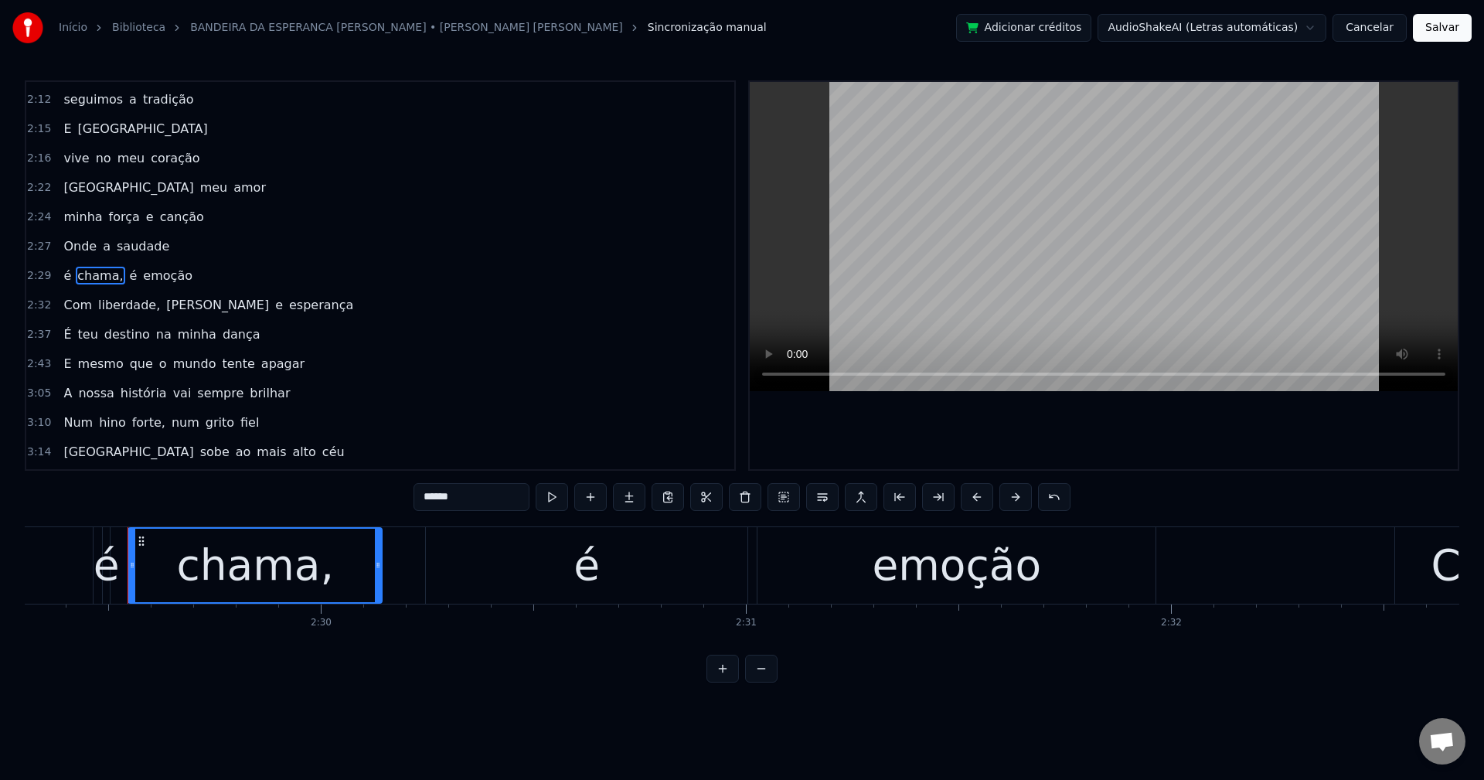
click at [494, 492] on input "******" at bounding box center [472, 497] width 116 height 28
click at [100, 305] on span "liberdade," at bounding box center [129, 305] width 65 height 18
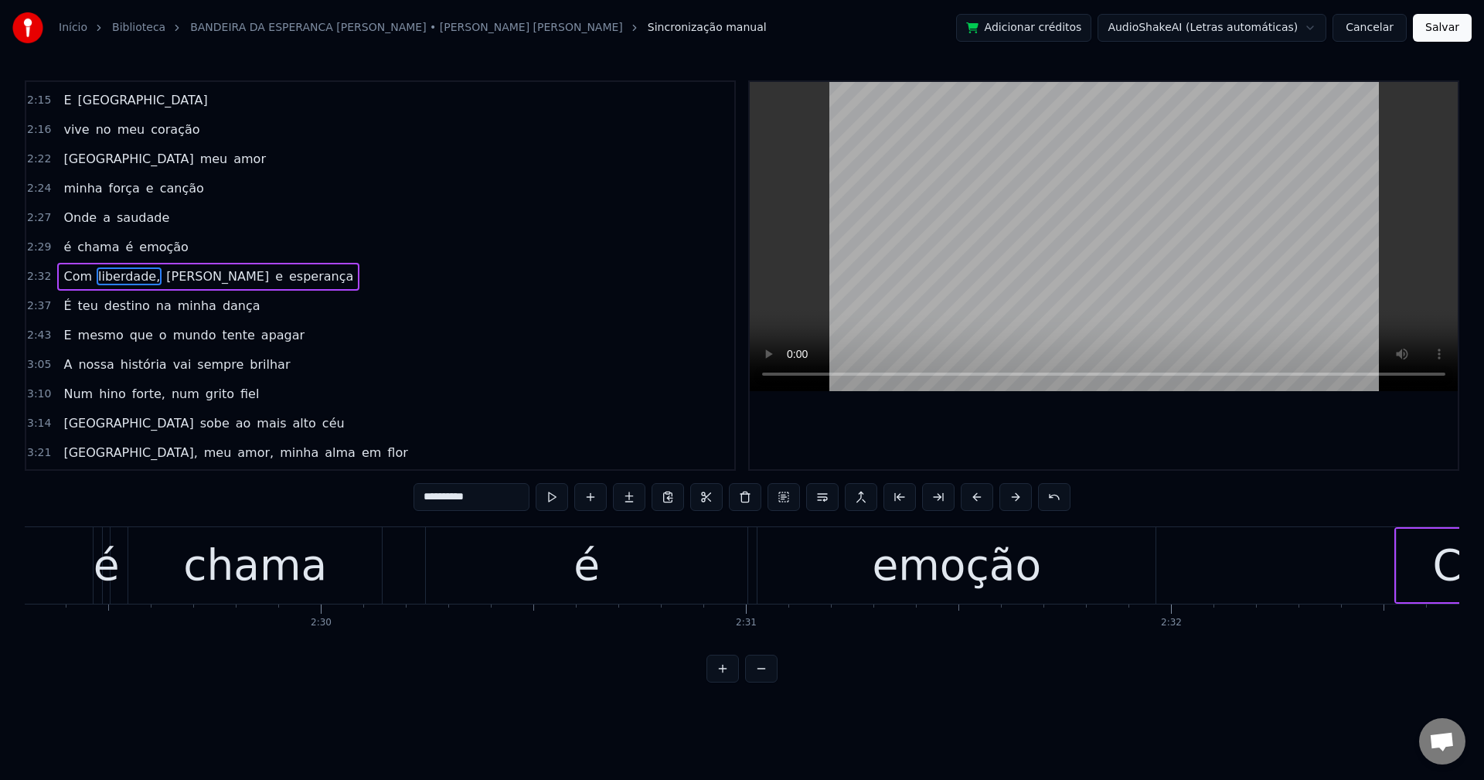
scroll to position [1113, 0]
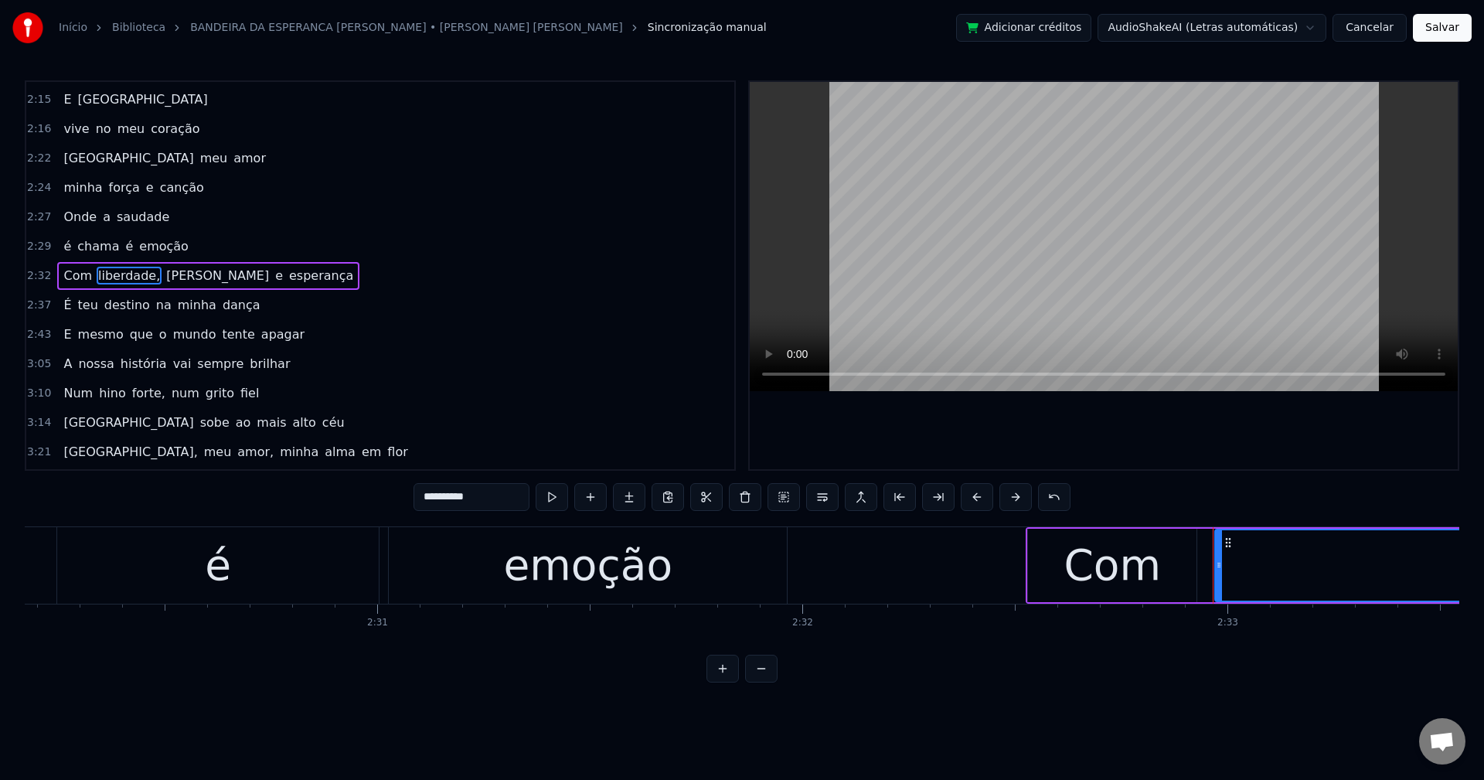
click at [482, 494] on input "**********" at bounding box center [472, 497] width 116 height 28
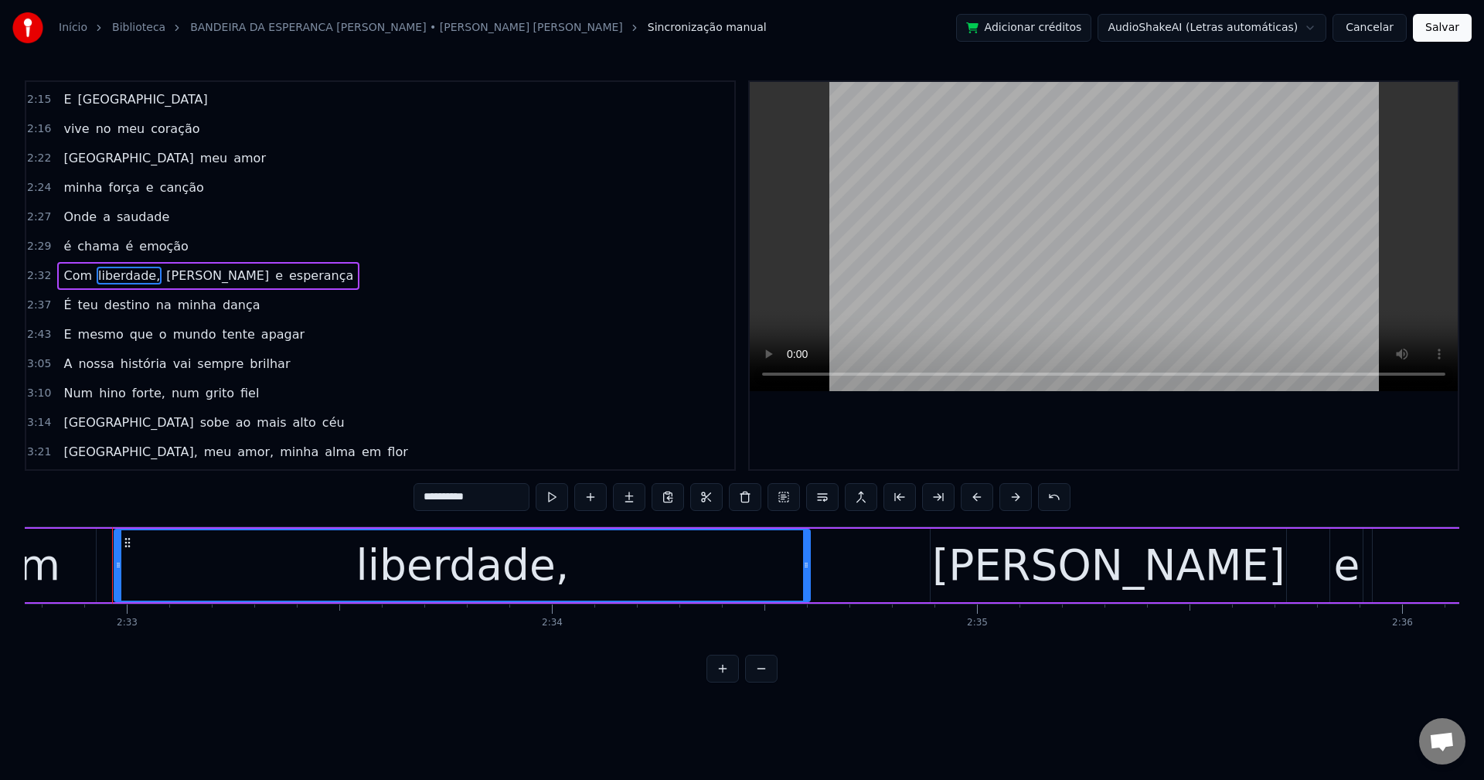
scroll to position [0, 64954]
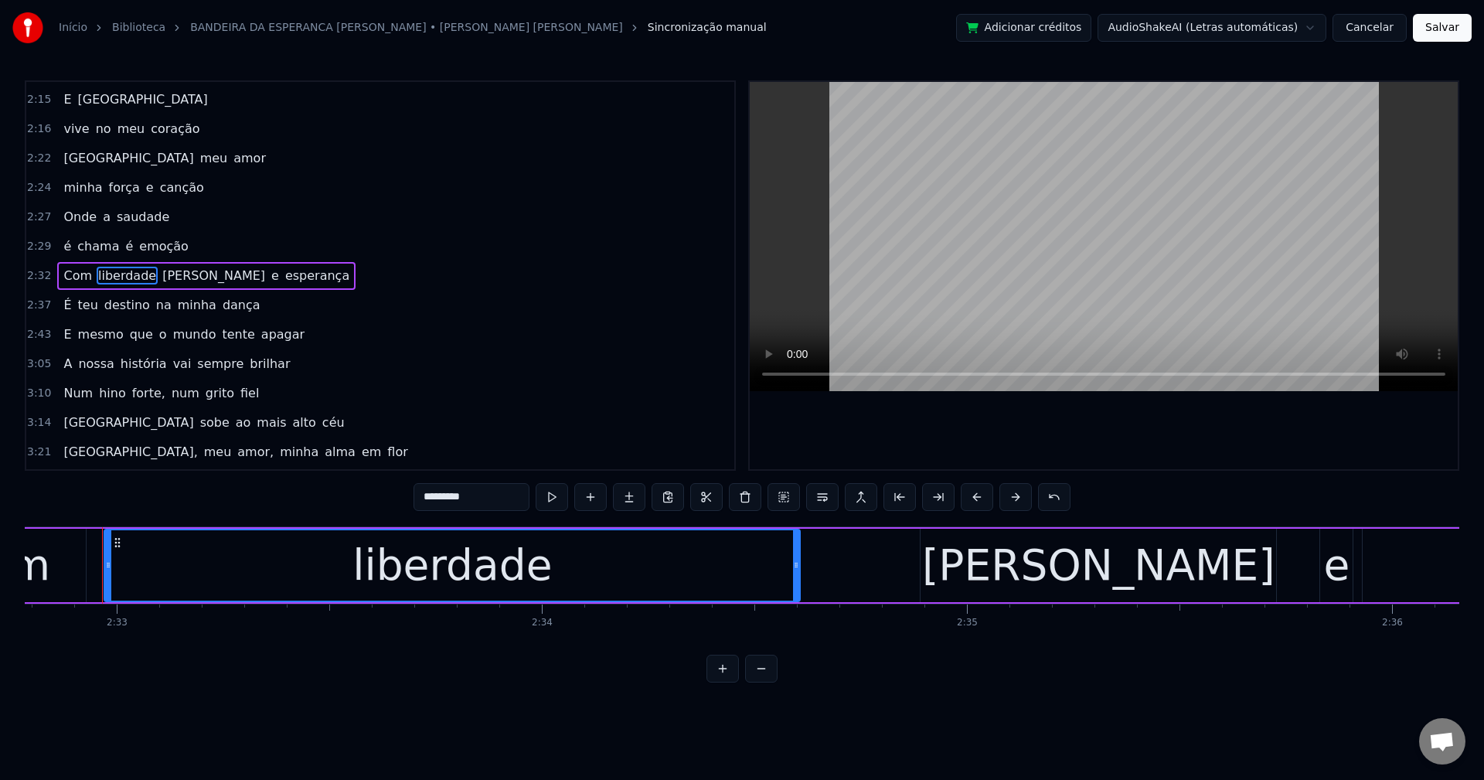
click at [165, 281] on span "glória" at bounding box center [214, 276] width 106 height 18
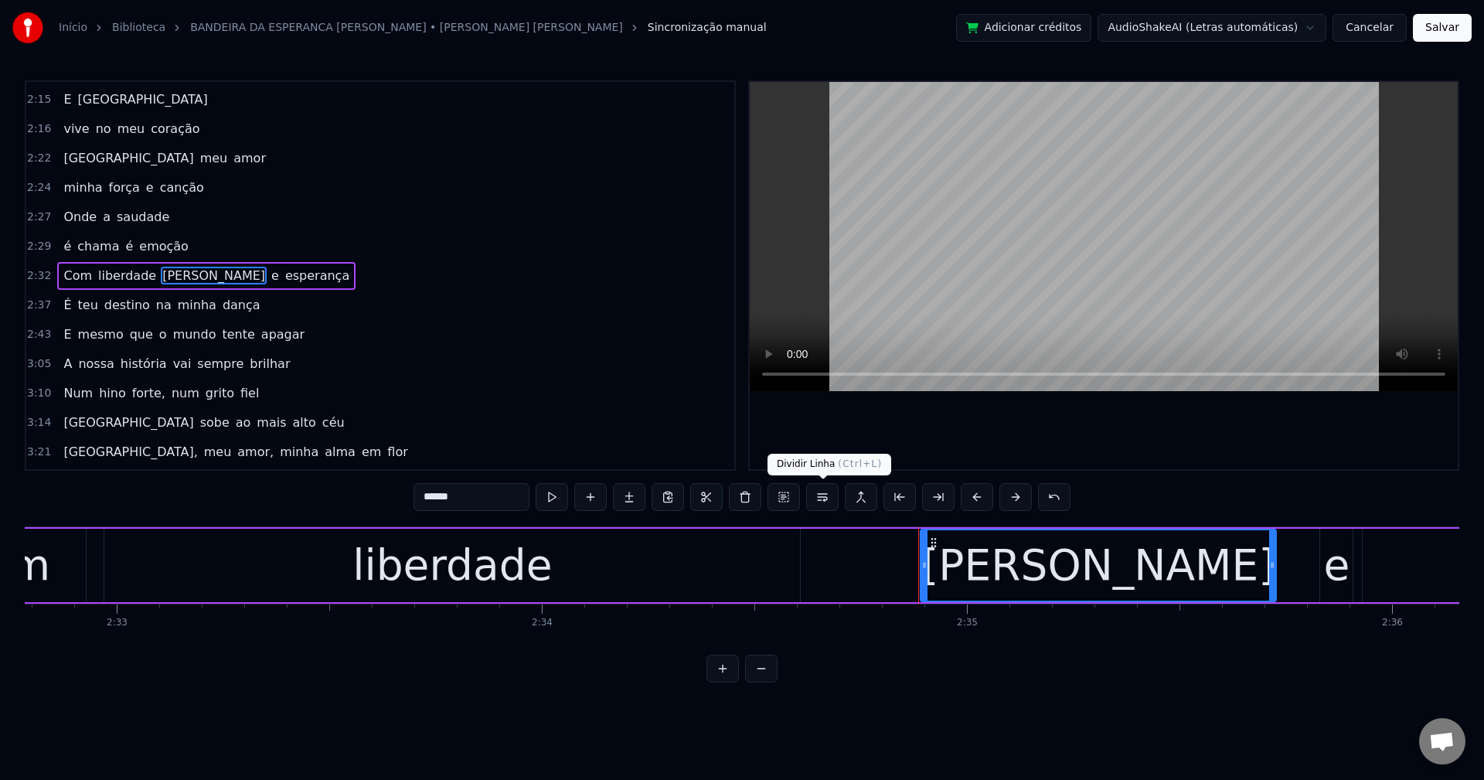
drag, startPoint x: 819, startPoint y: 505, endPoint x: 679, endPoint y: 473, distance: 142.7
click at [818, 503] on button at bounding box center [822, 497] width 32 height 28
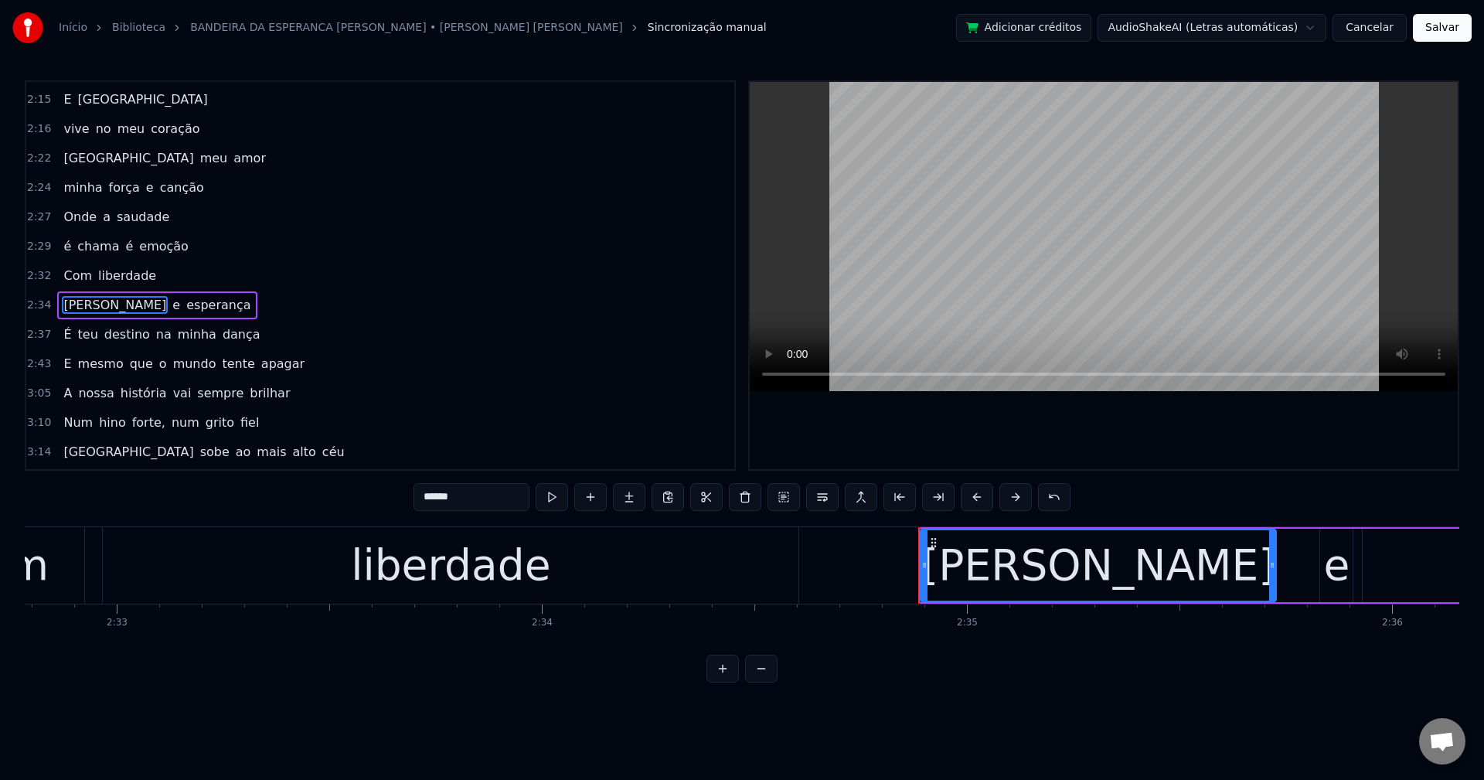
scroll to position [1142, 0]
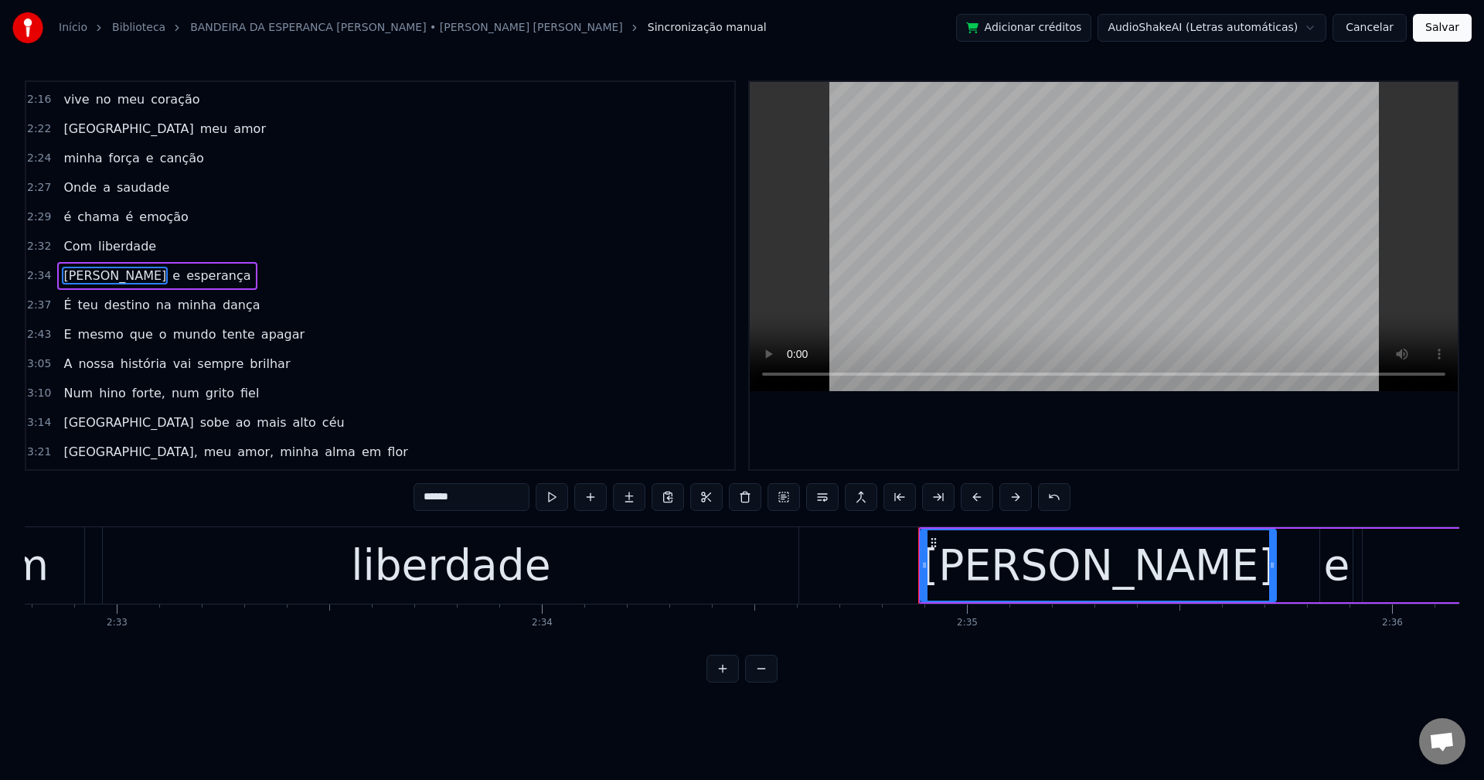
click at [155, 308] on span "na" at bounding box center [164, 305] width 19 height 18
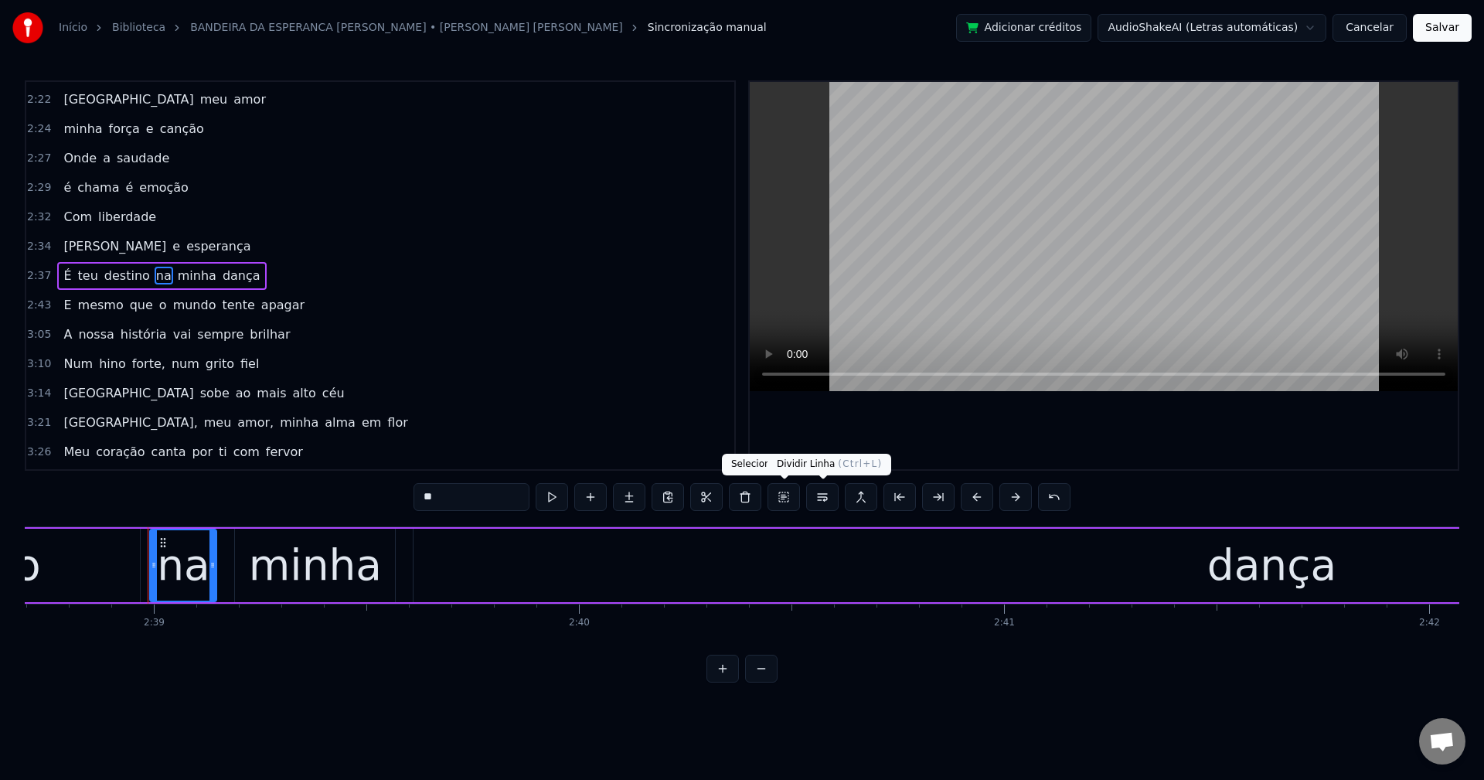
scroll to position [0, 67514]
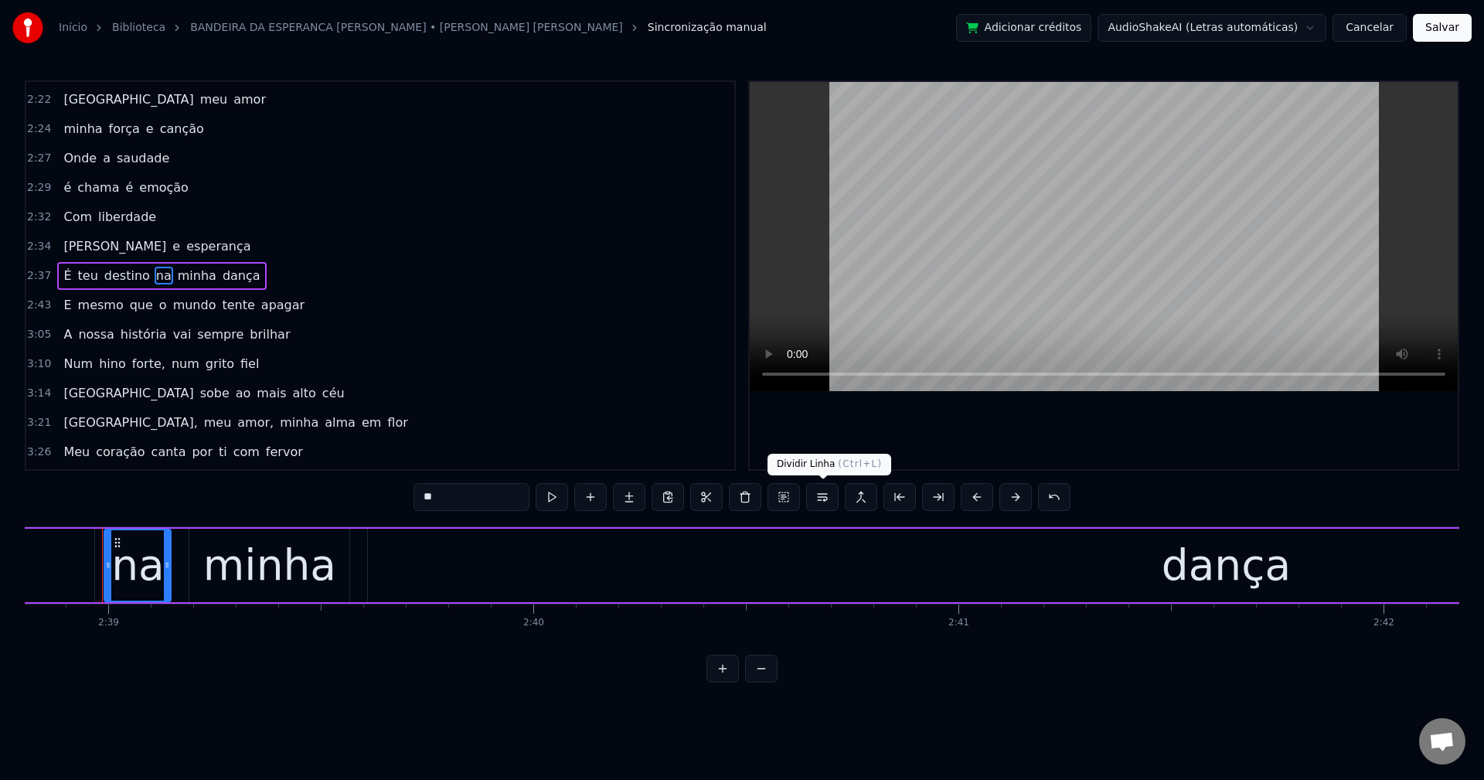
drag, startPoint x: 823, startPoint y: 498, endPoint x: 587, endPoint y: 443, distance: 242.8
click at [819, 496] on button at bounding box center [822, 497] width 32 height 28
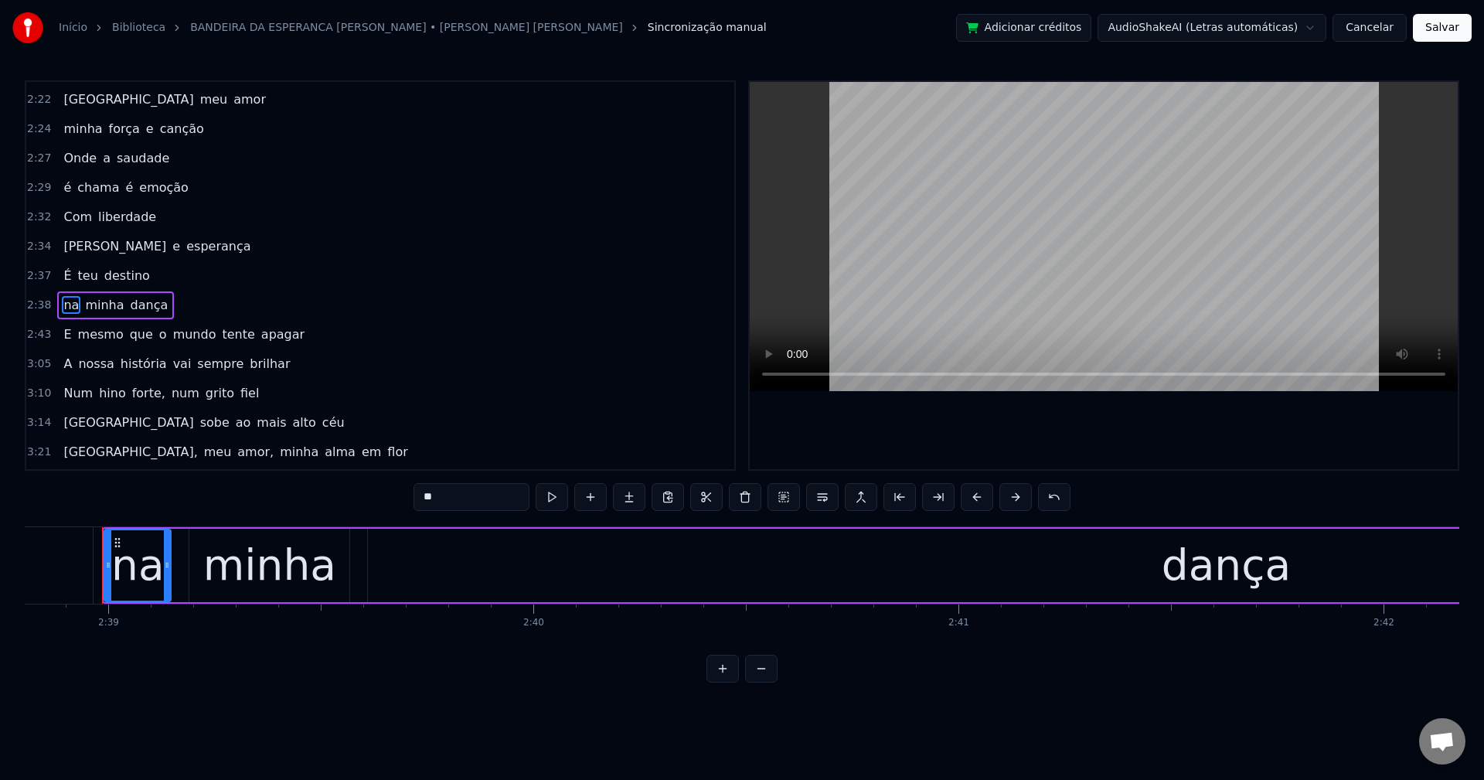
scroll to position [1201, 0]
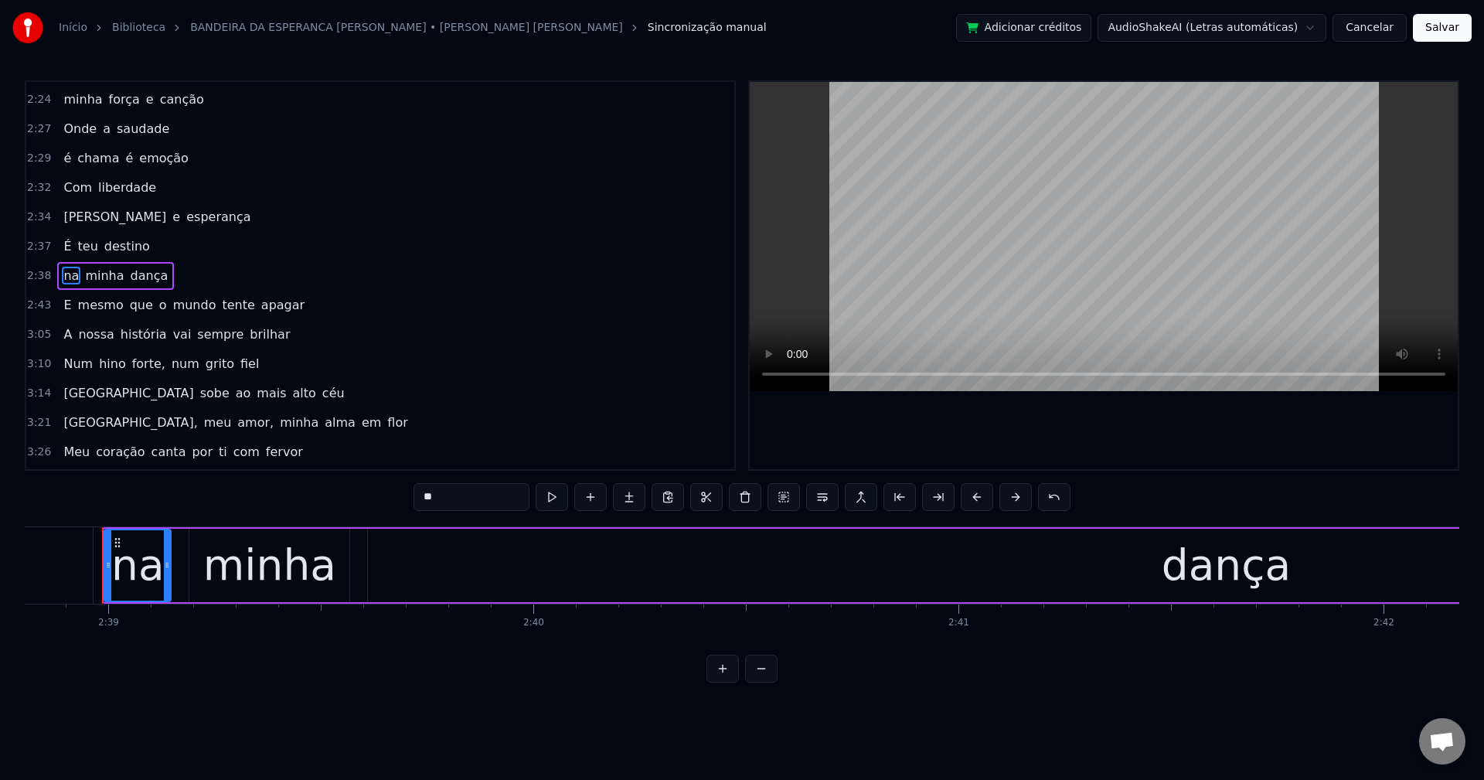
click at [222, 300] on span "tente" at bounding box center [238, 305] width 36 height 18
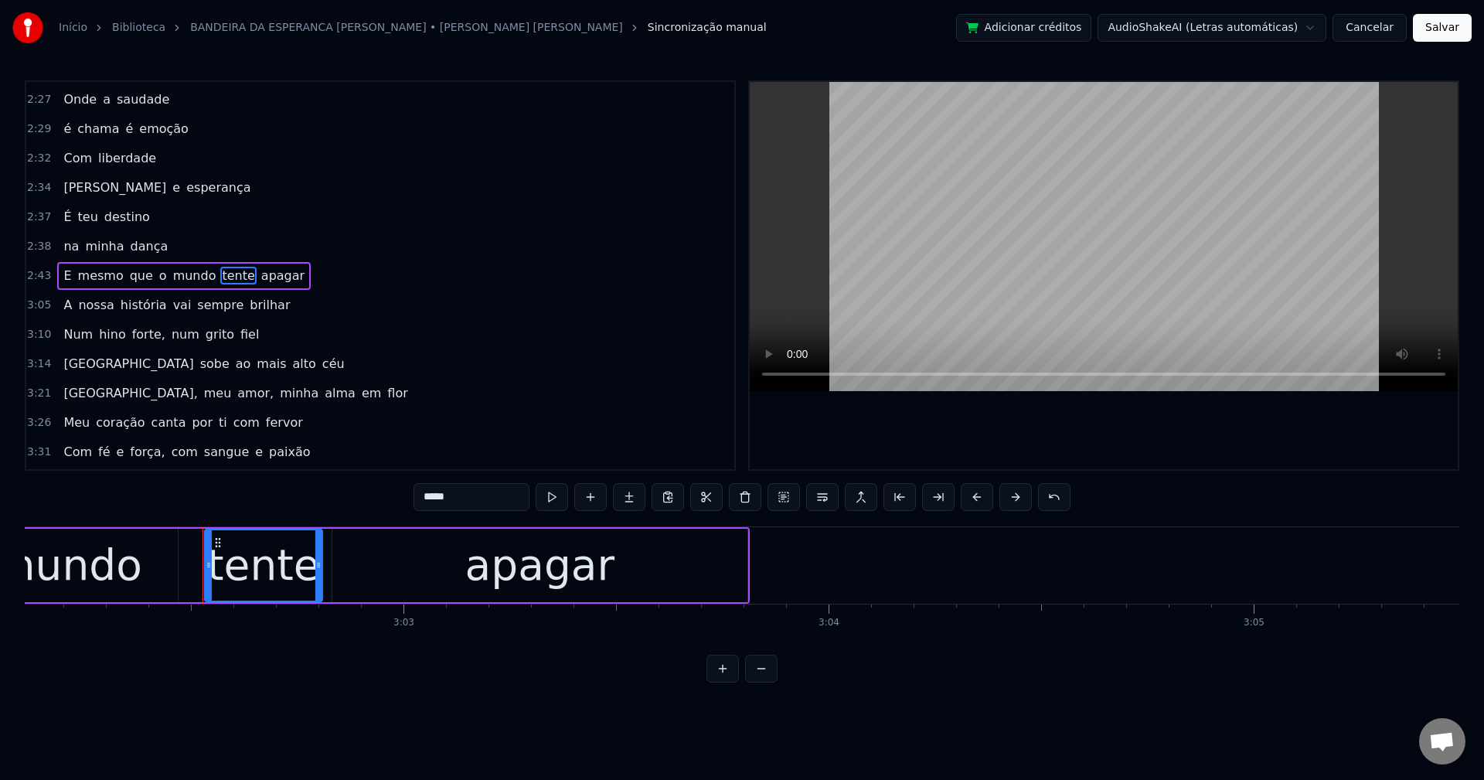
scroll to position [0, 77521]
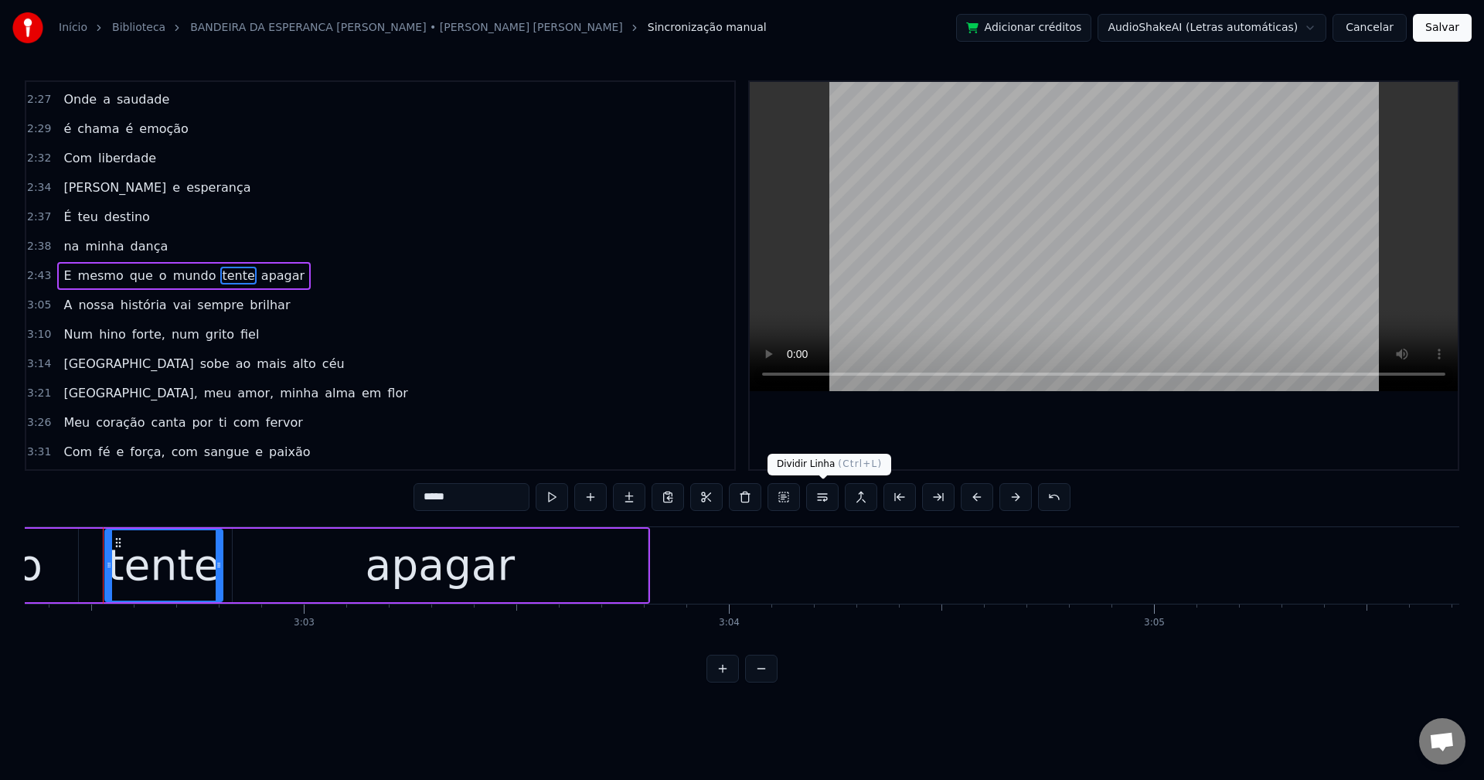
click at [823, 501] on button at bounding box center [822, 497] width 32 height 28
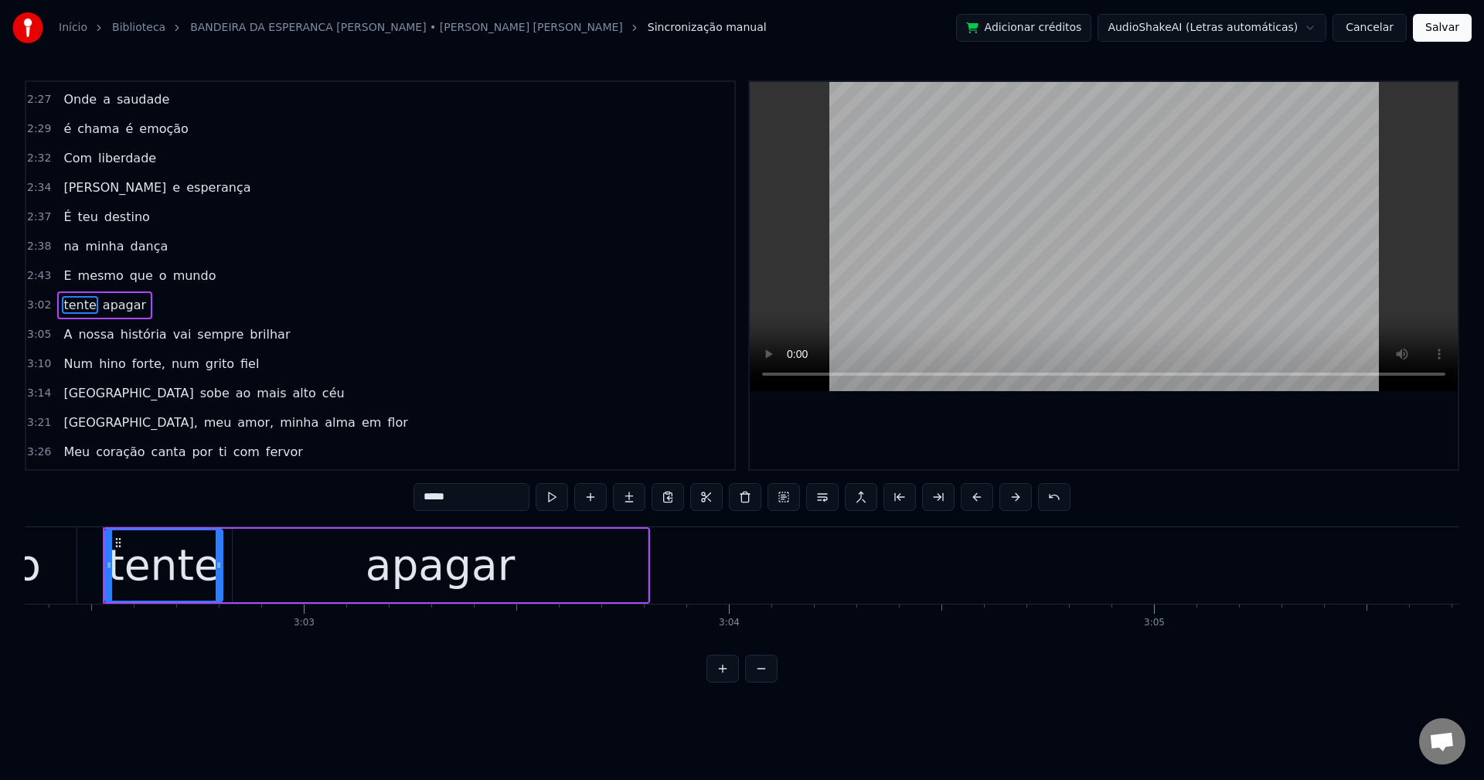
scroll to position [1260, 0]
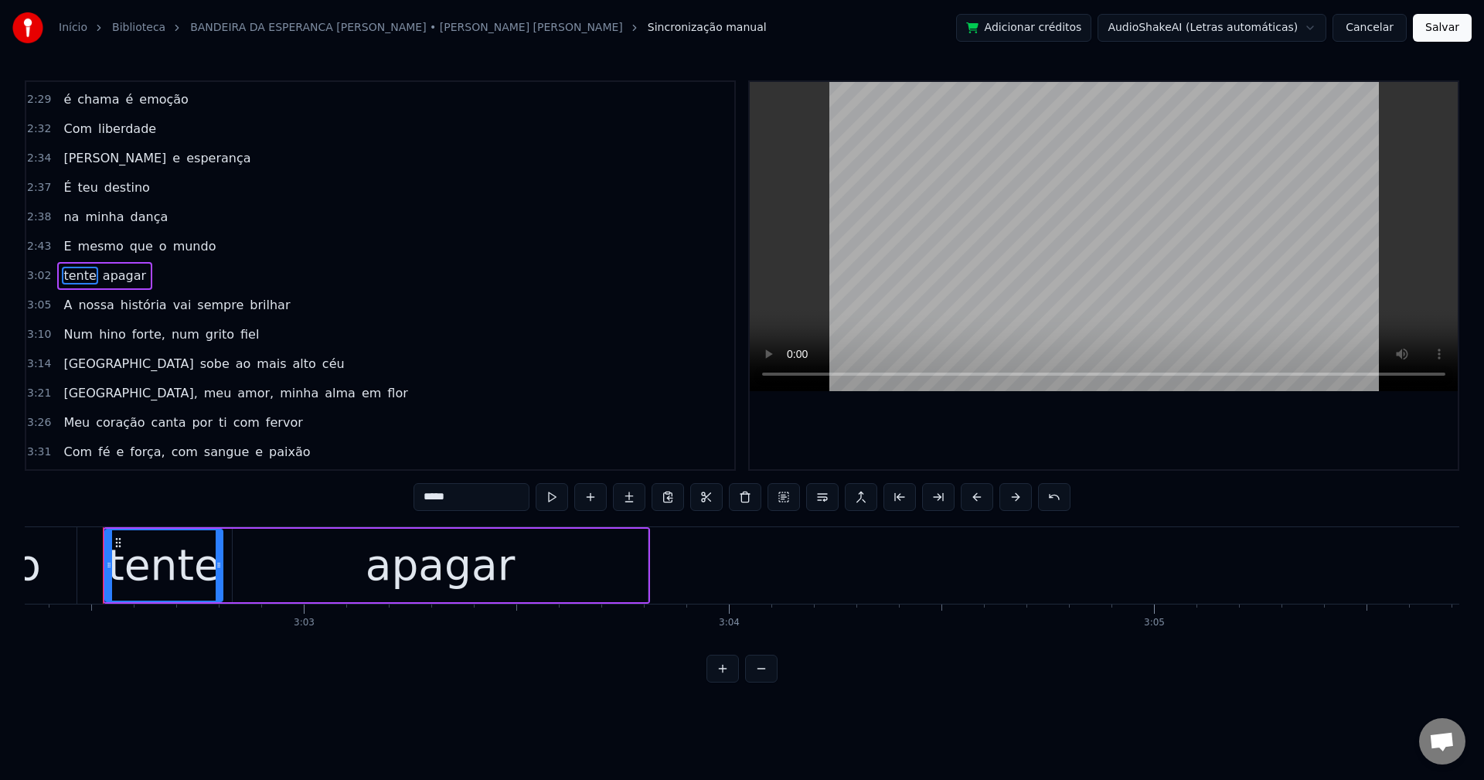
click at [172, 305] on span "vai" at bounding box center [183, 305] width 22 height 18
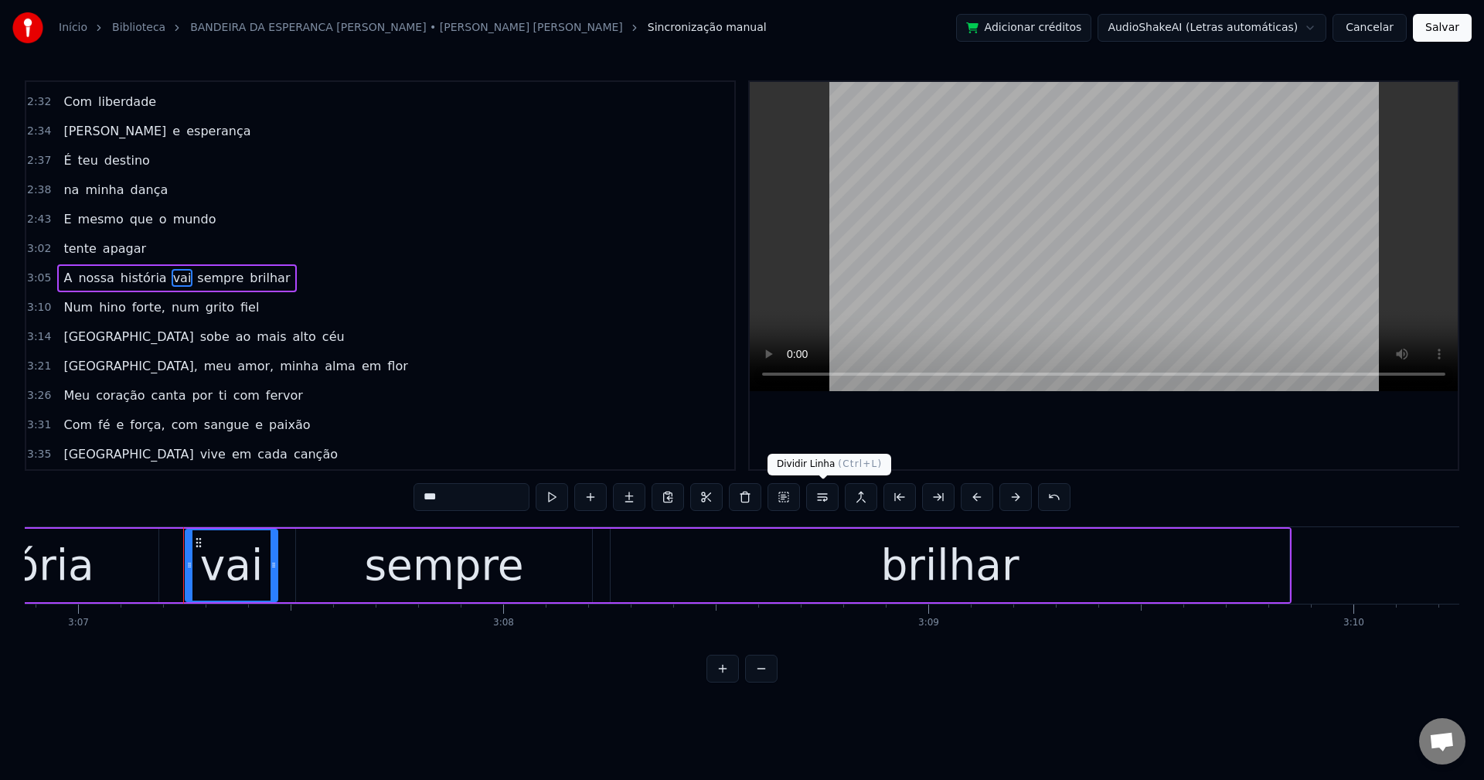
click at [821, 499] on button at bounding box center [822, 497] width 32 height 28
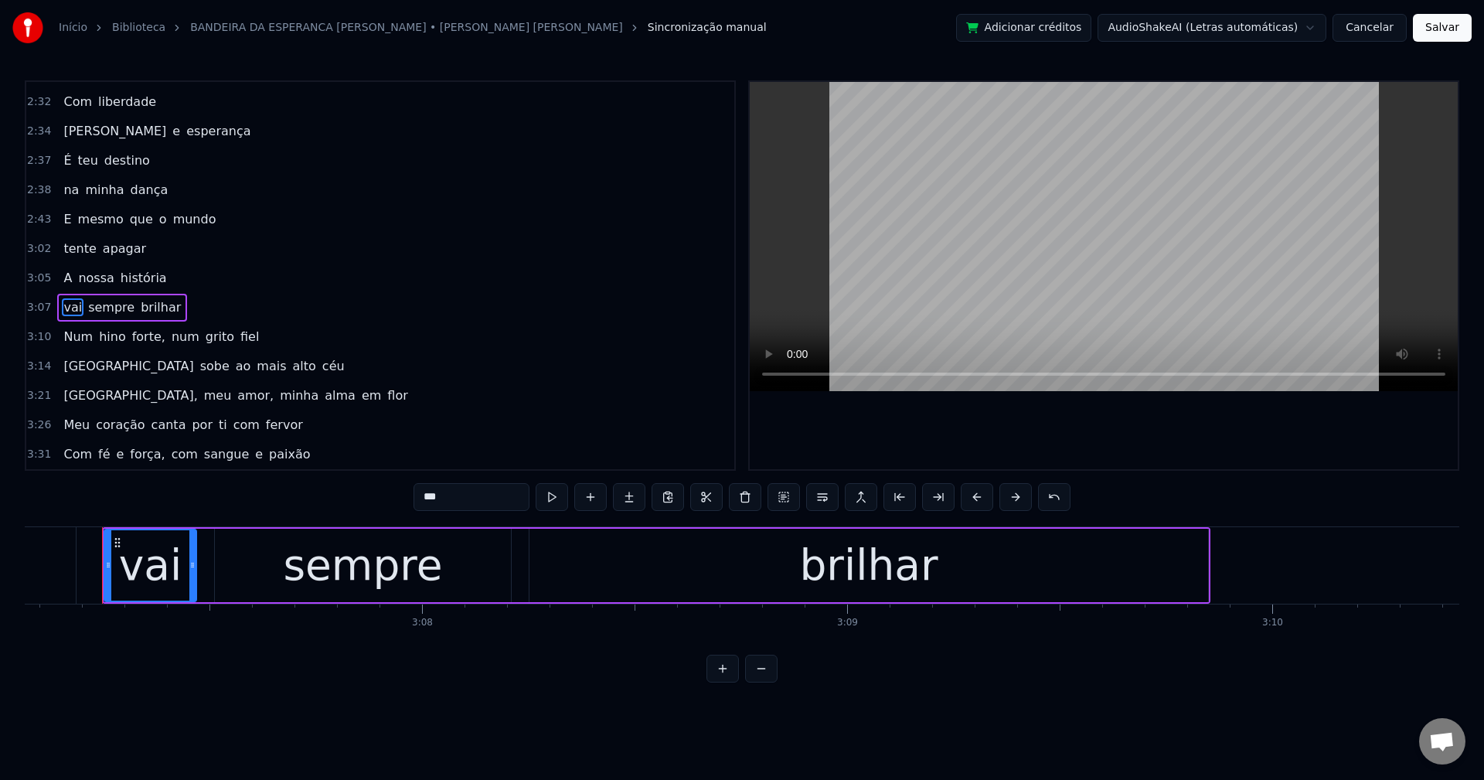
scroll to position [1316, 0]
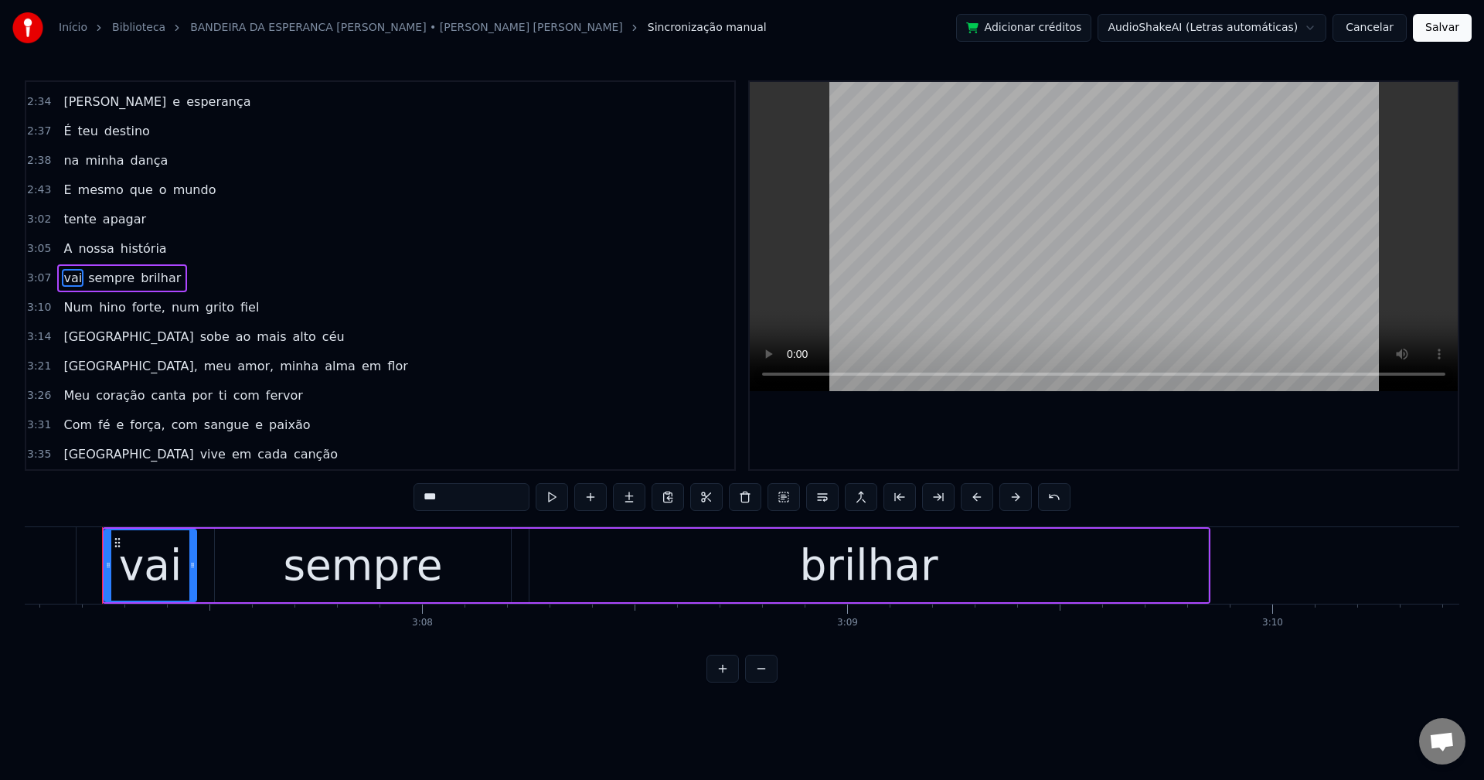
click at [131, 304] on span "forte," at bounding box center [149, 307] width 36 height 18
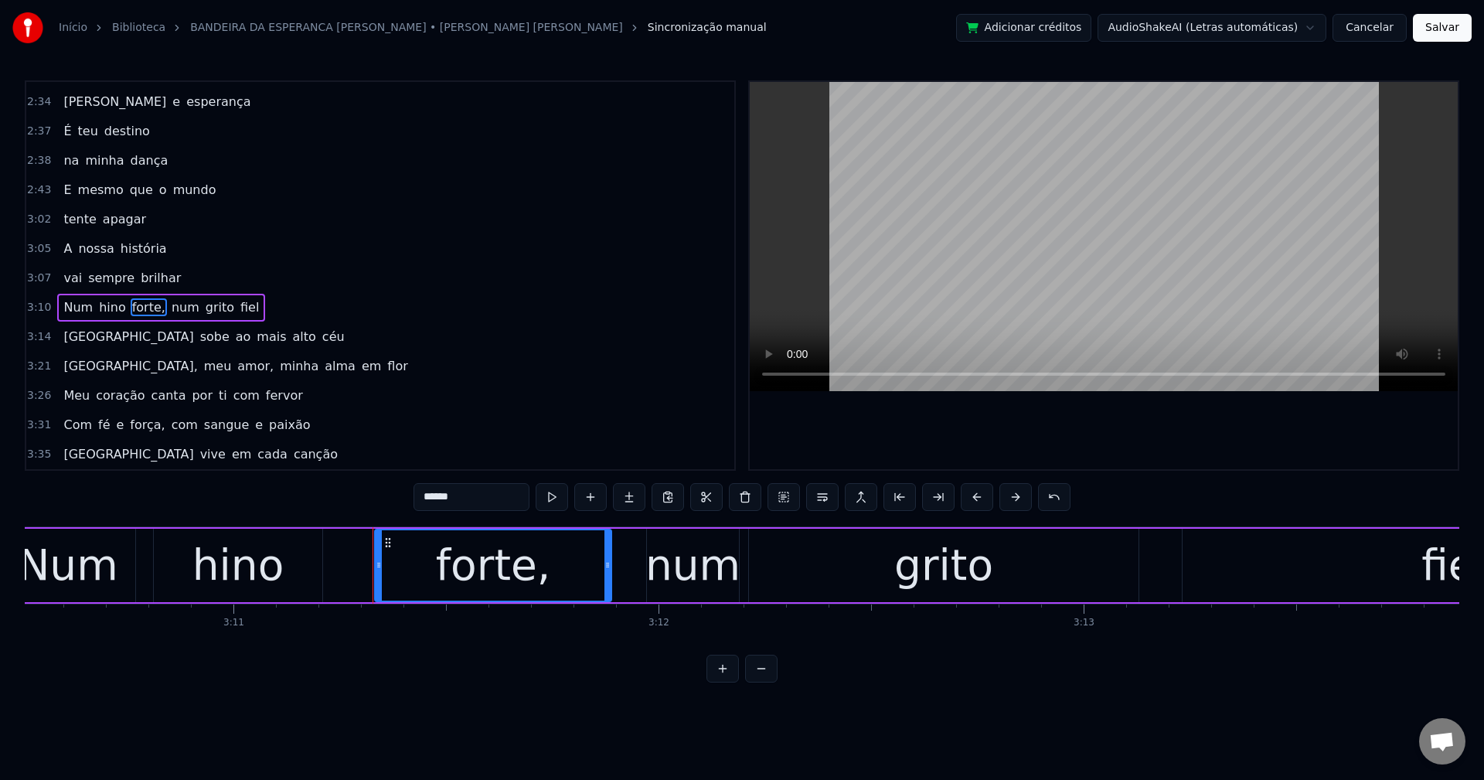
click at [497, 488] on input "******" at bounding box center [472, 497] width 116 height 28
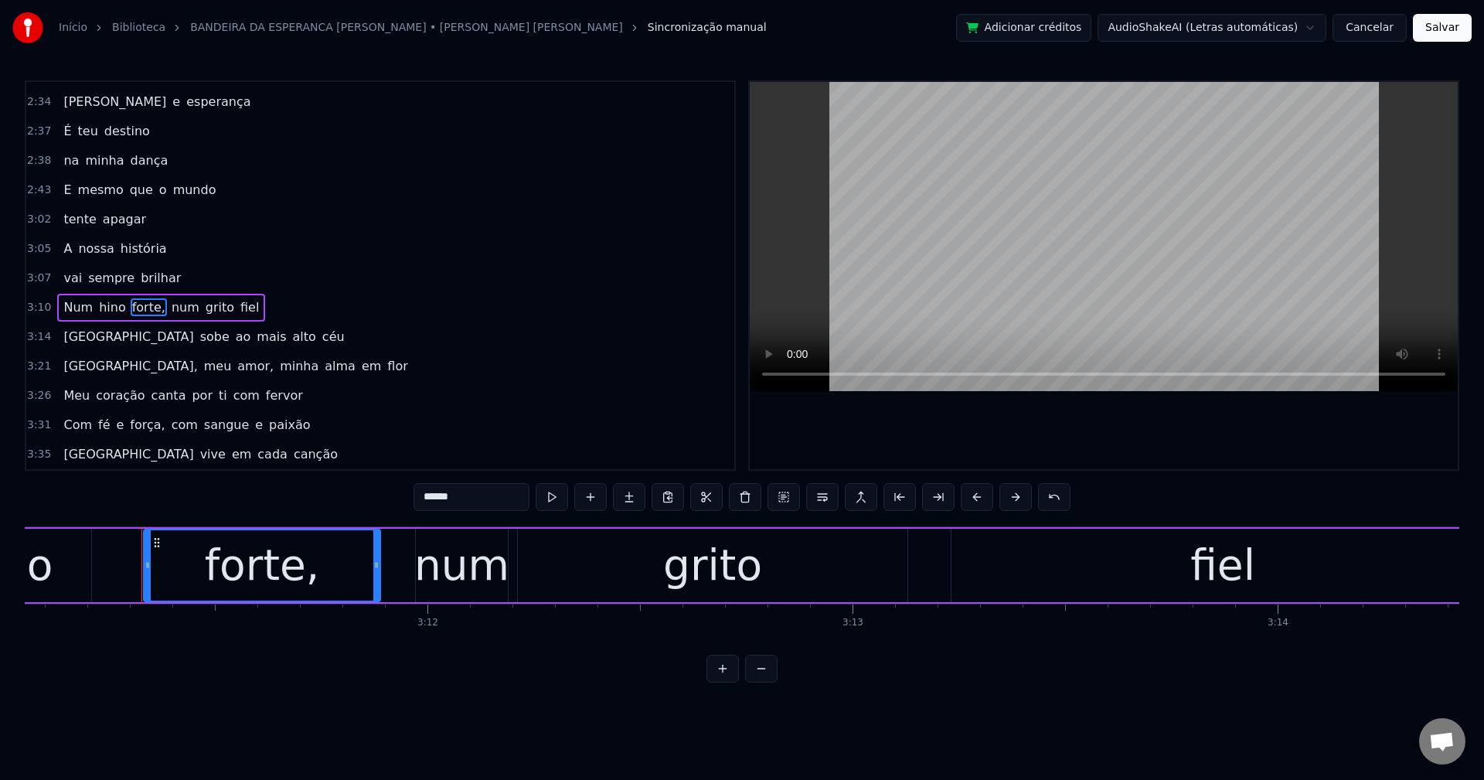
scroll to position [0, 81263]
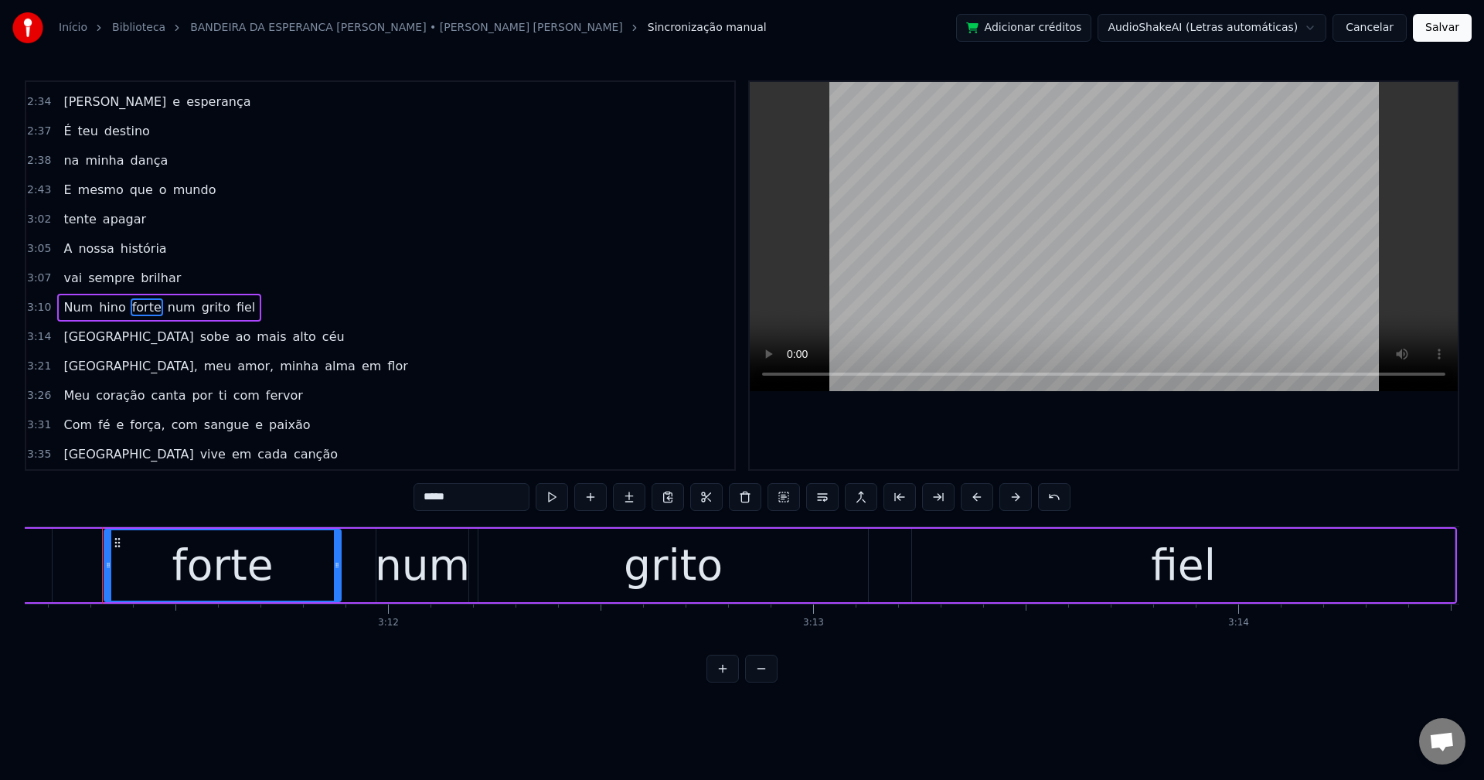
click at [166, 306] on span "num" at bounding box center [181, 307] width 31 height 18
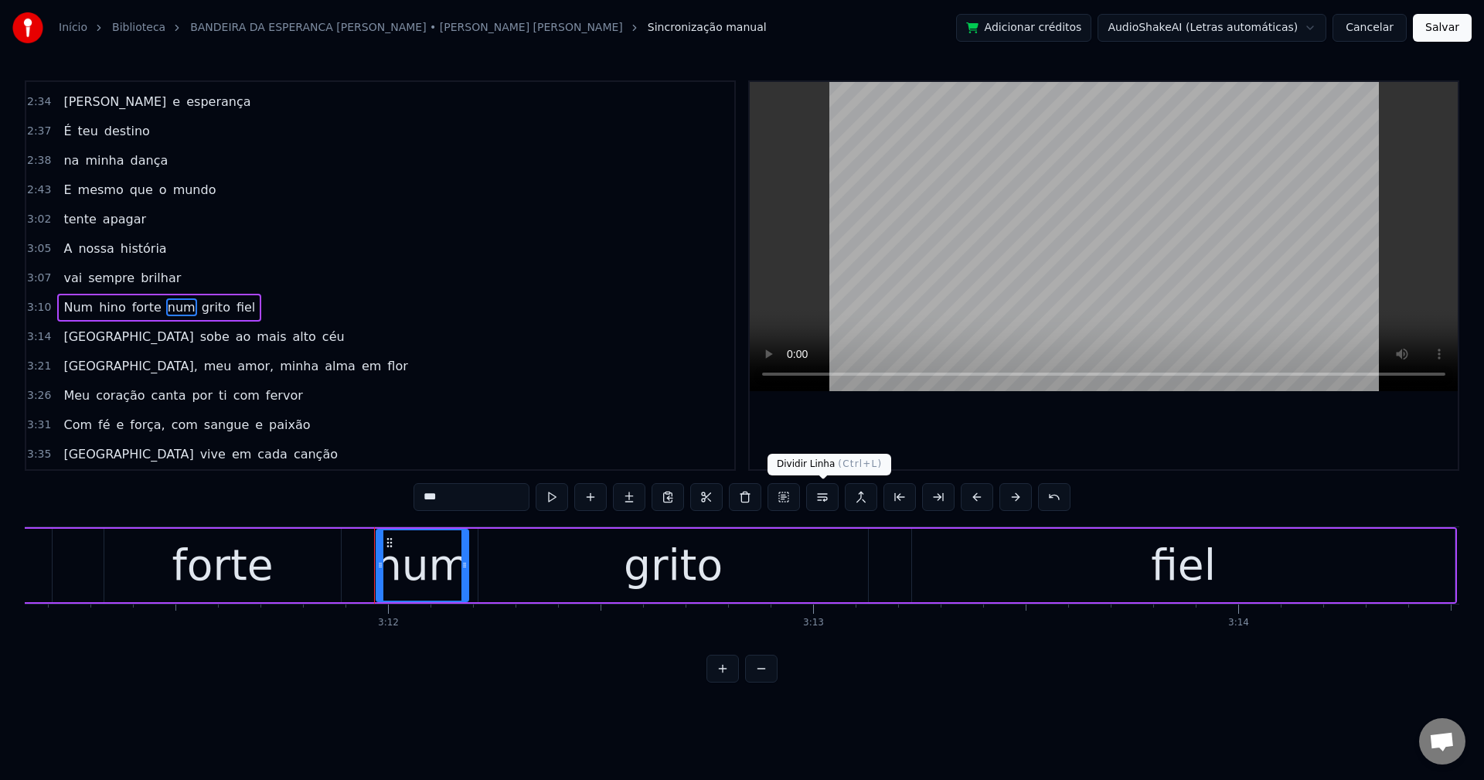
click at [831, 496] on button at bounding box center [822, 497] width 32 height 28
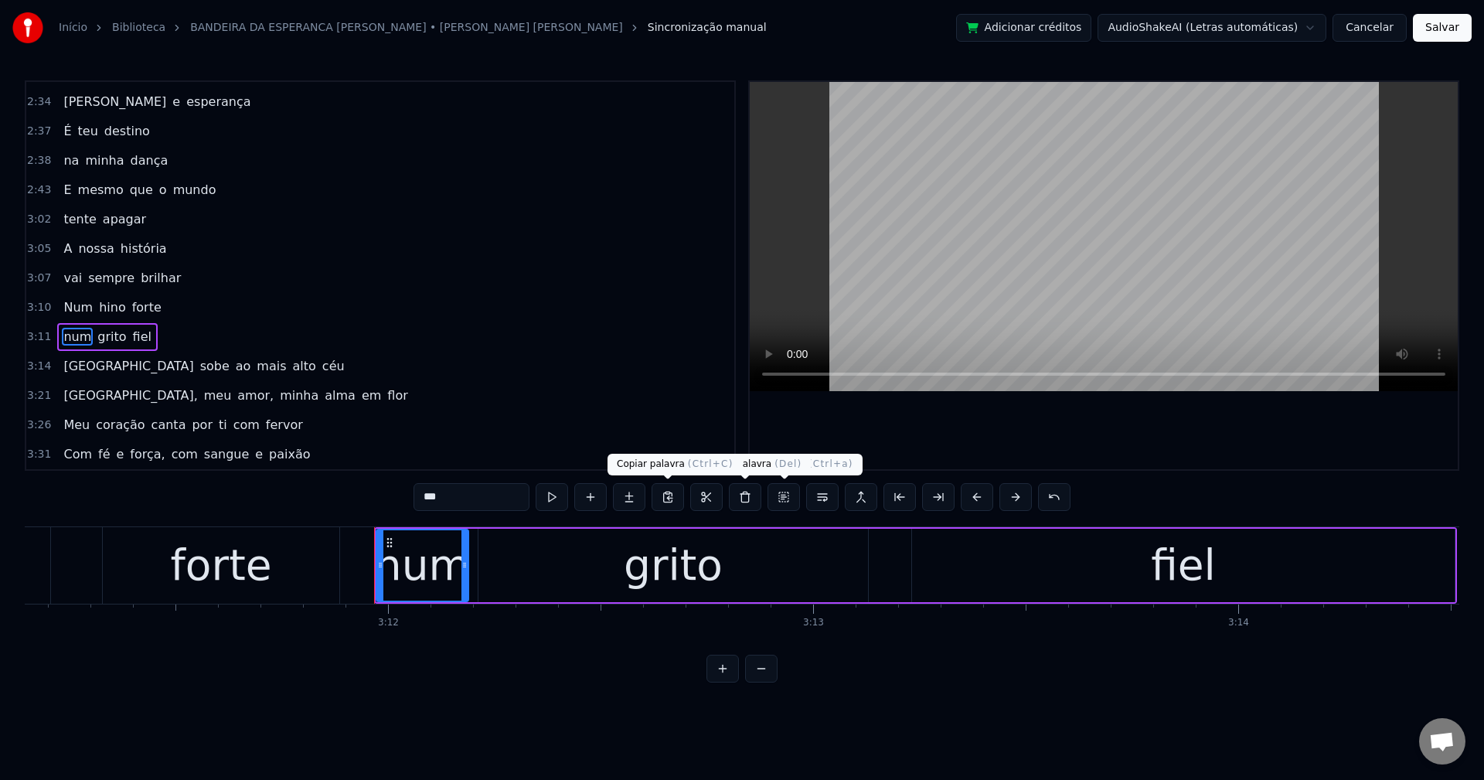
scroll to position [1346, 0]
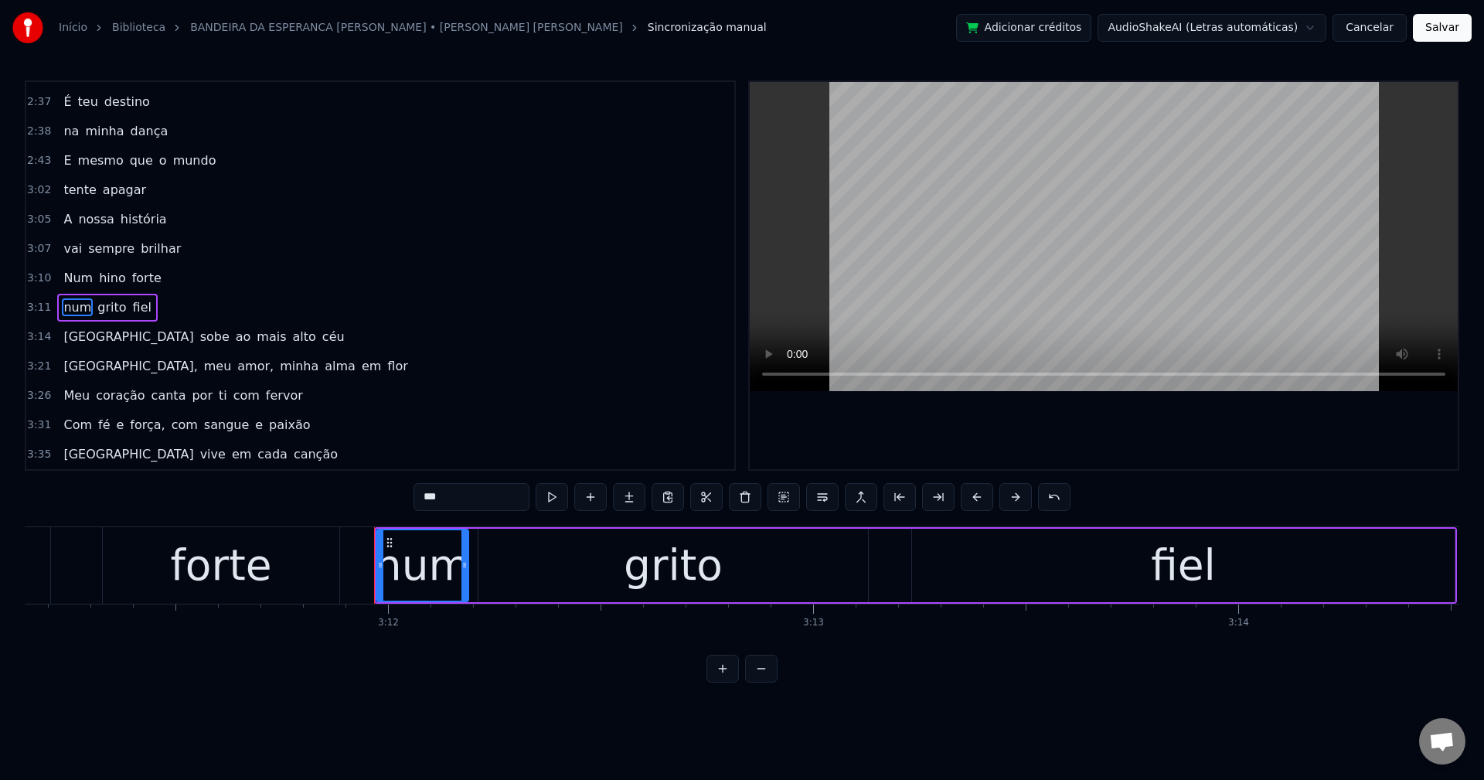
click at [199, 342] on span "sobe" at bounding box center [215, 337] width 32 height 18
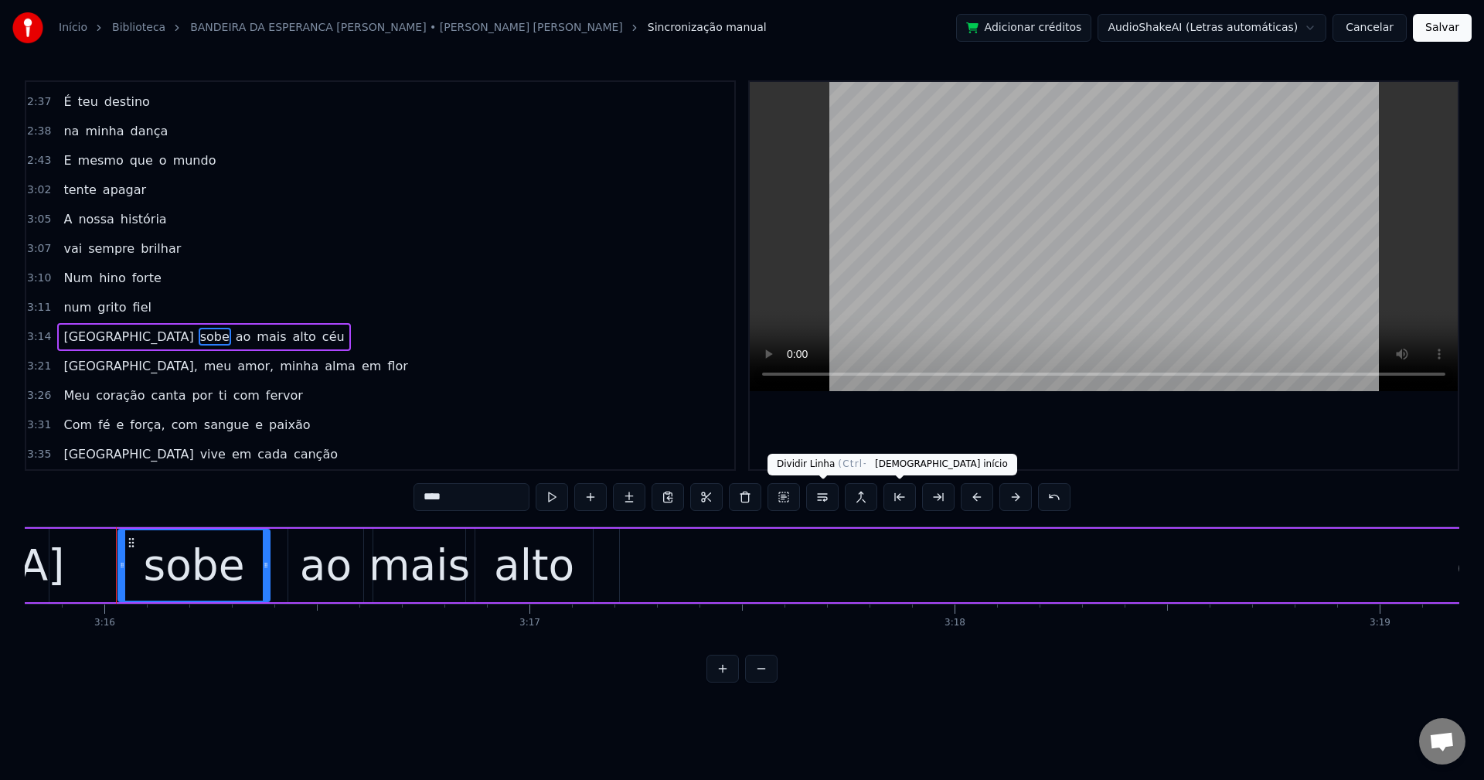
scroll to position [0, 83262]
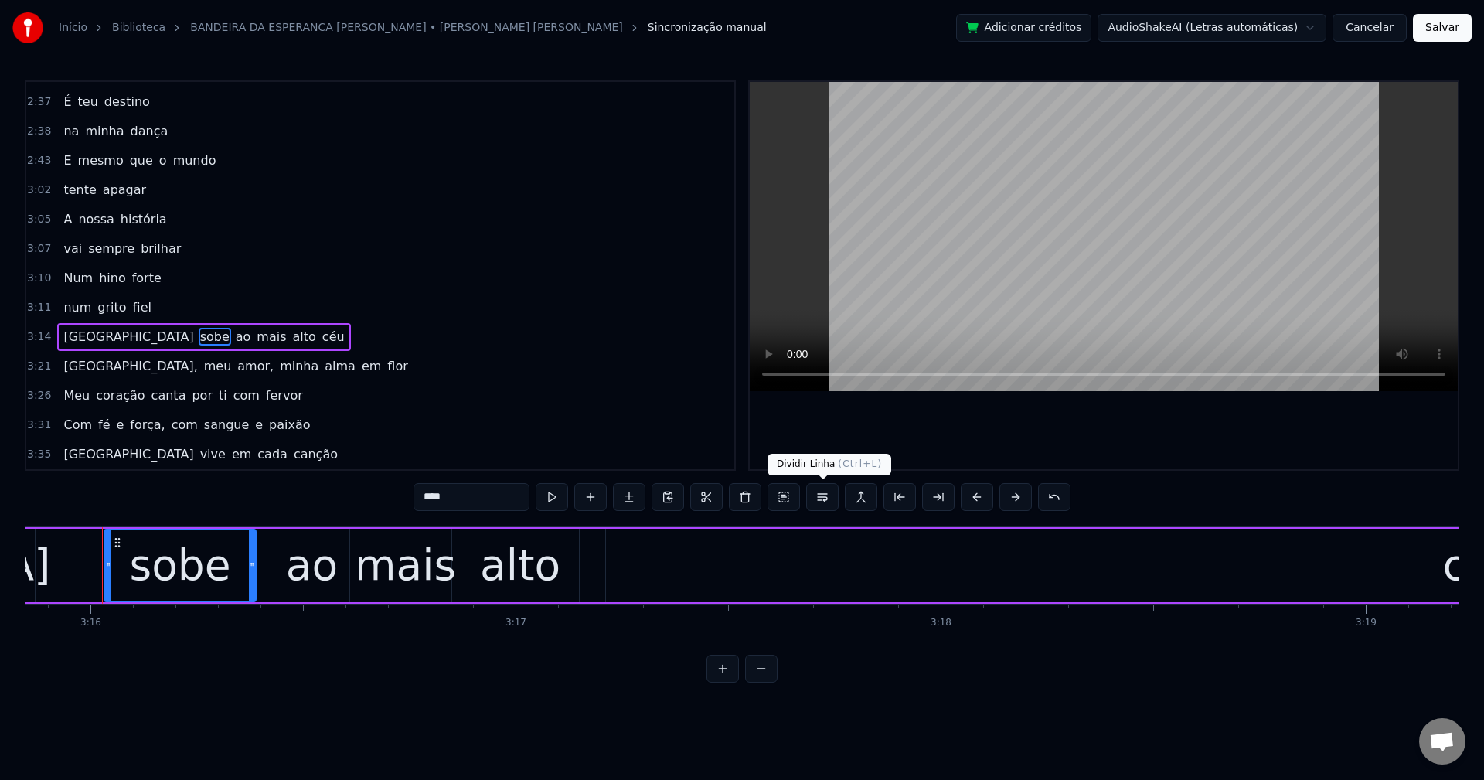
click at [818, 505] on button at bounding box center [822, 497] width 32 height 28
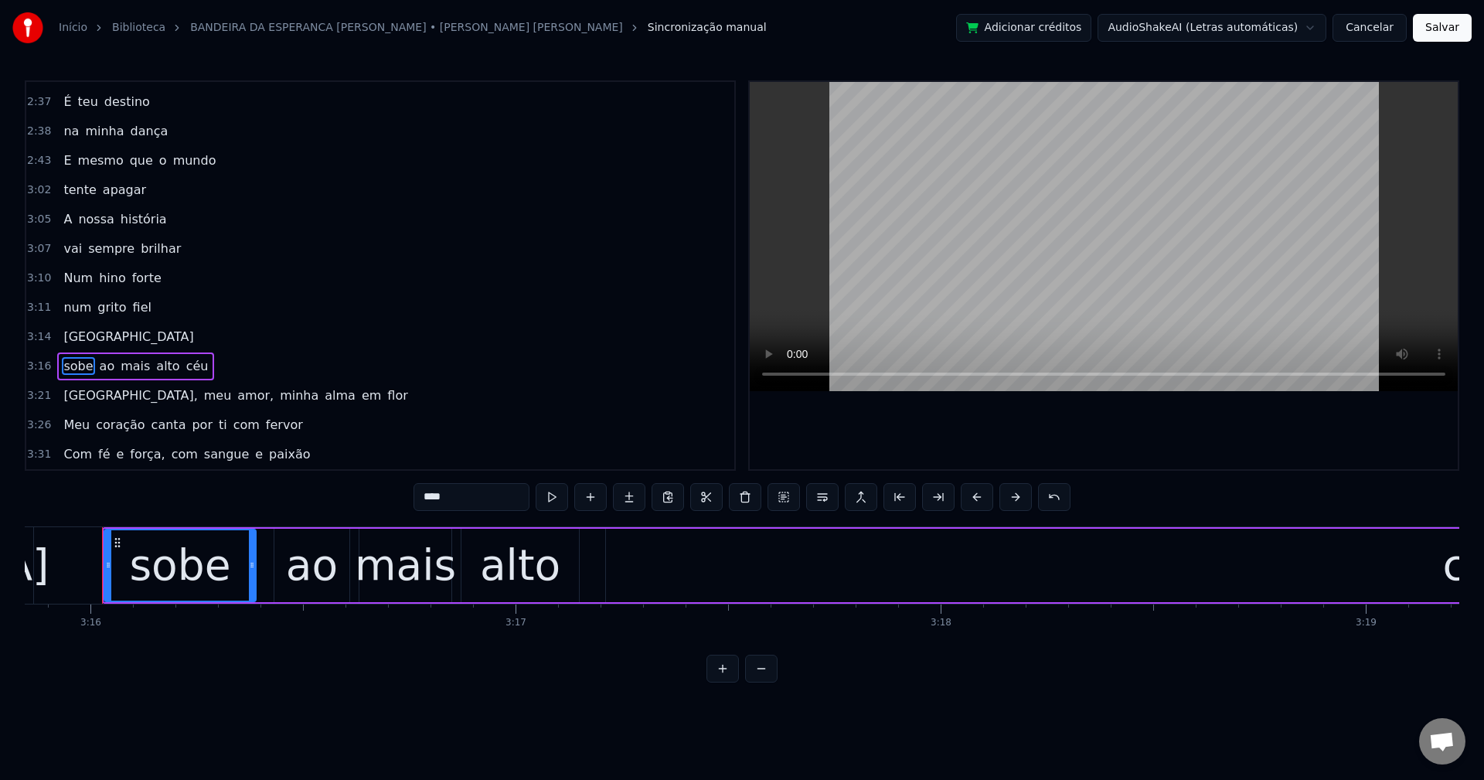
scroll to position [1375, 0]
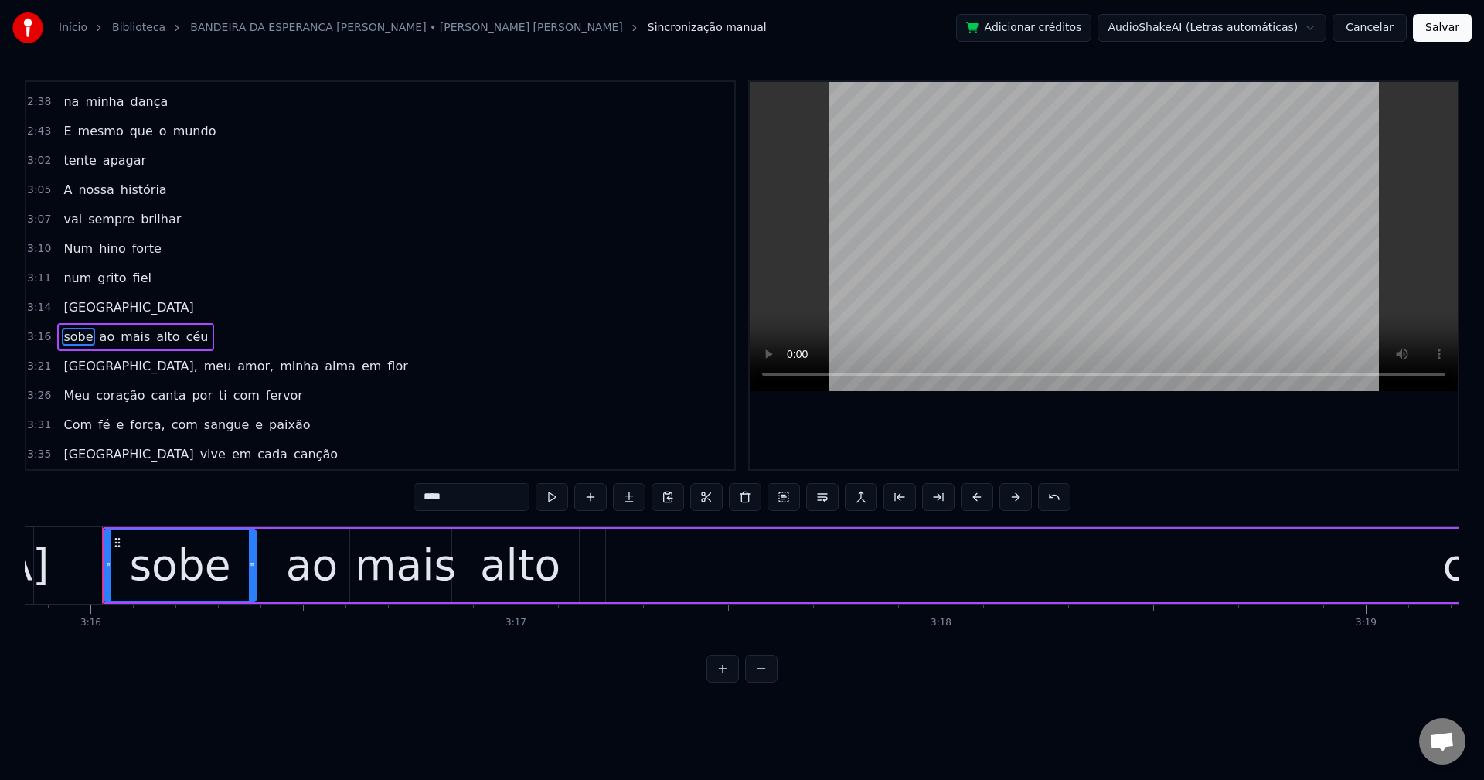
click at [155, 343] on span "alto" at bounding box center [168, 337] width 26 height 18
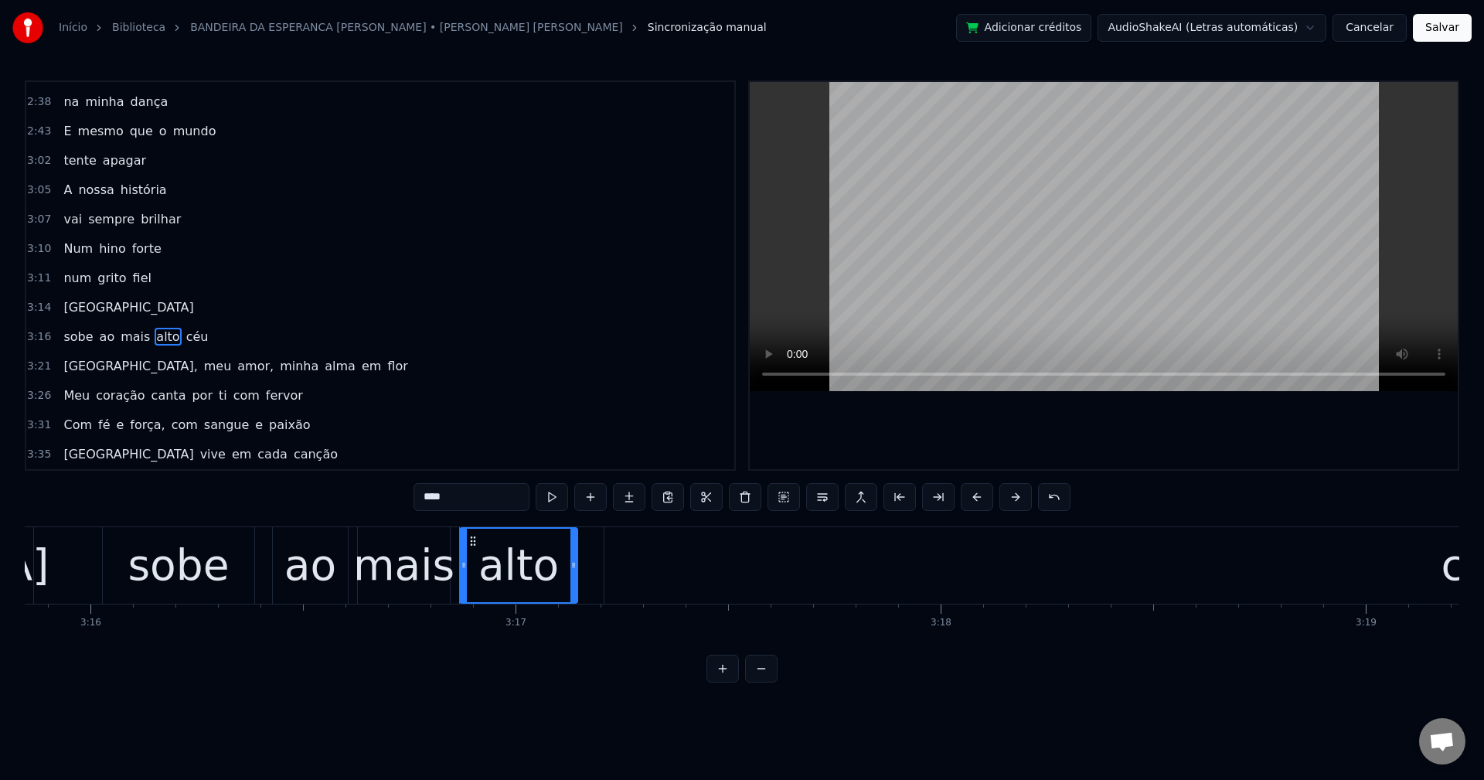
click at [101, 341] on span "ao" at bounding box center [107, 337] width 19 height 18
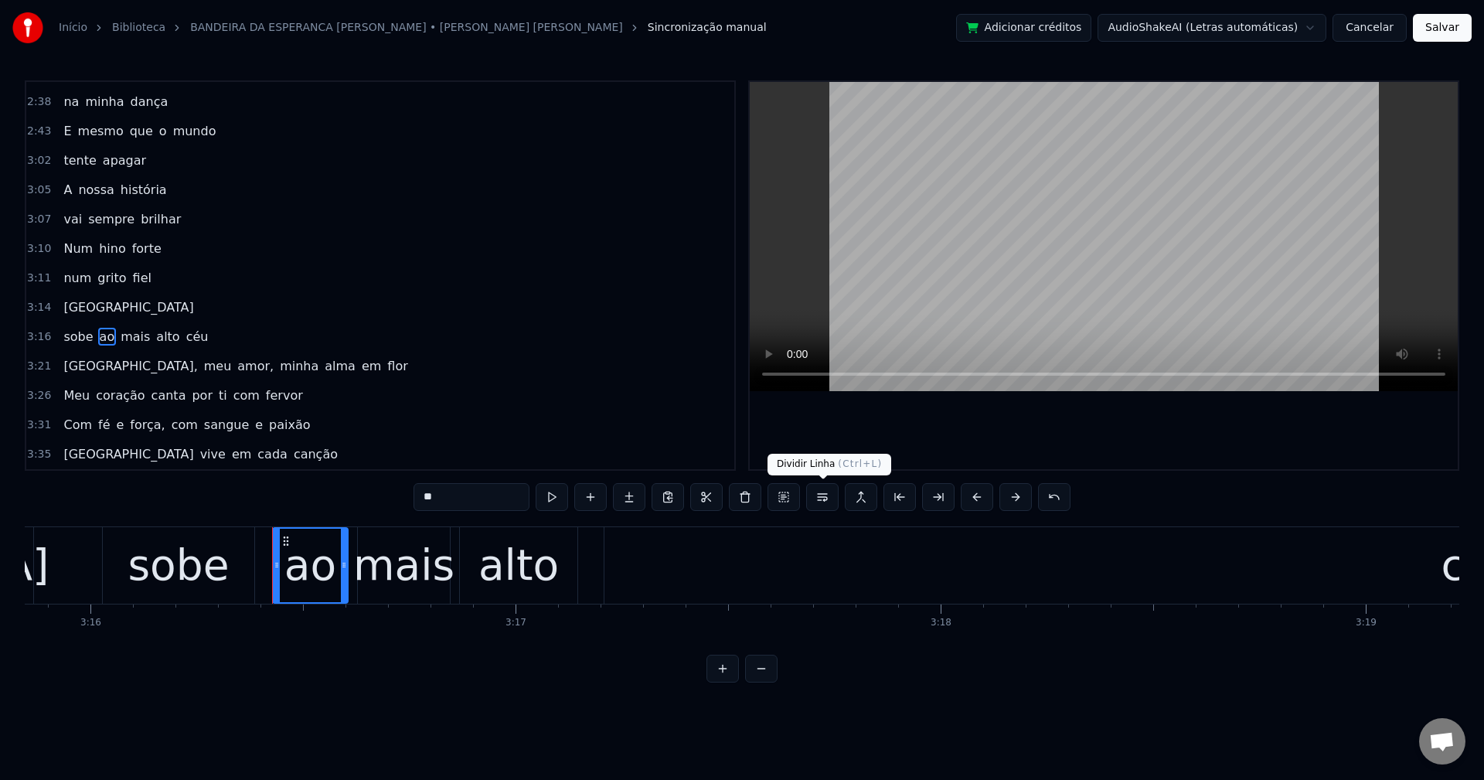
click at [818, 497] on button at bounding box center [822, 497] width 32 height 28
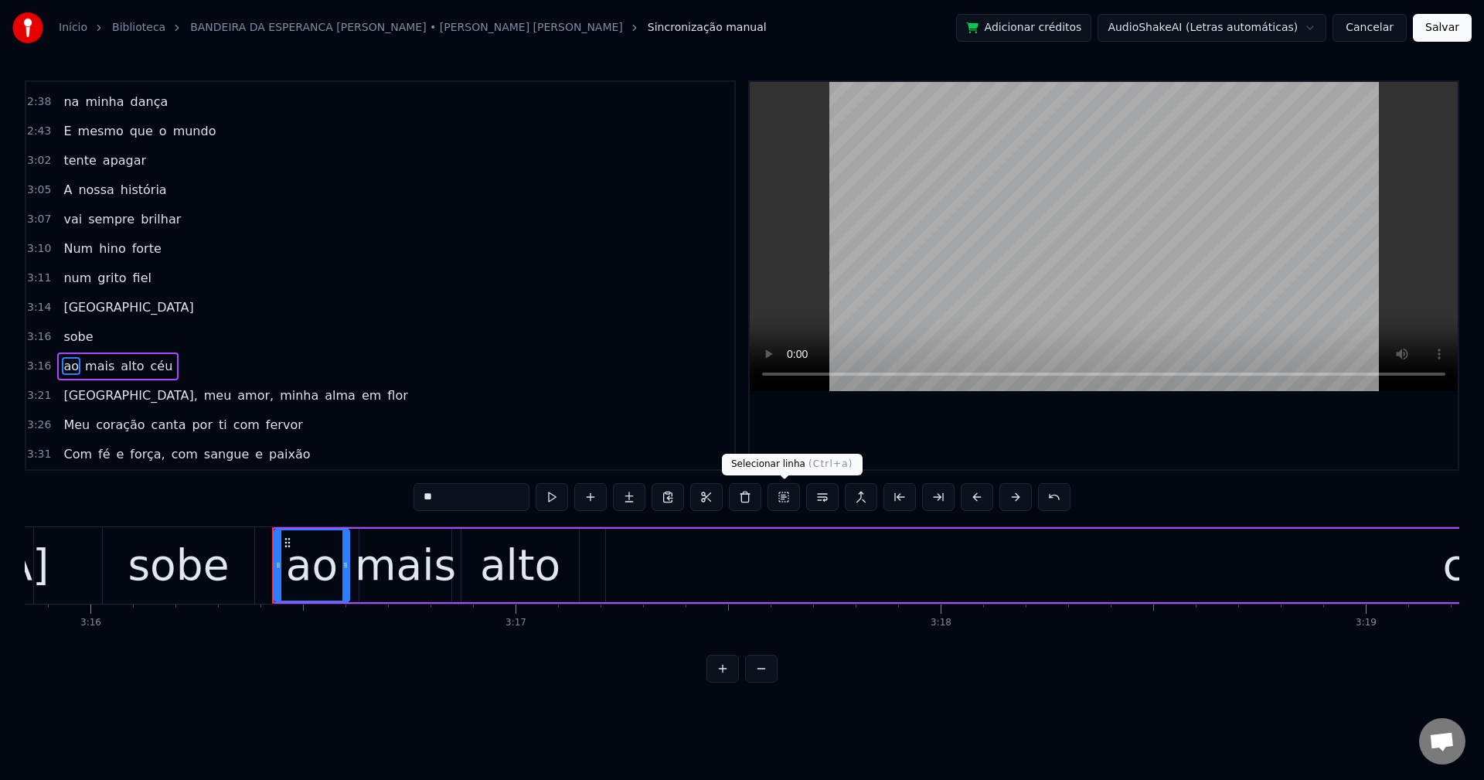
scroll to position [1405, 0]
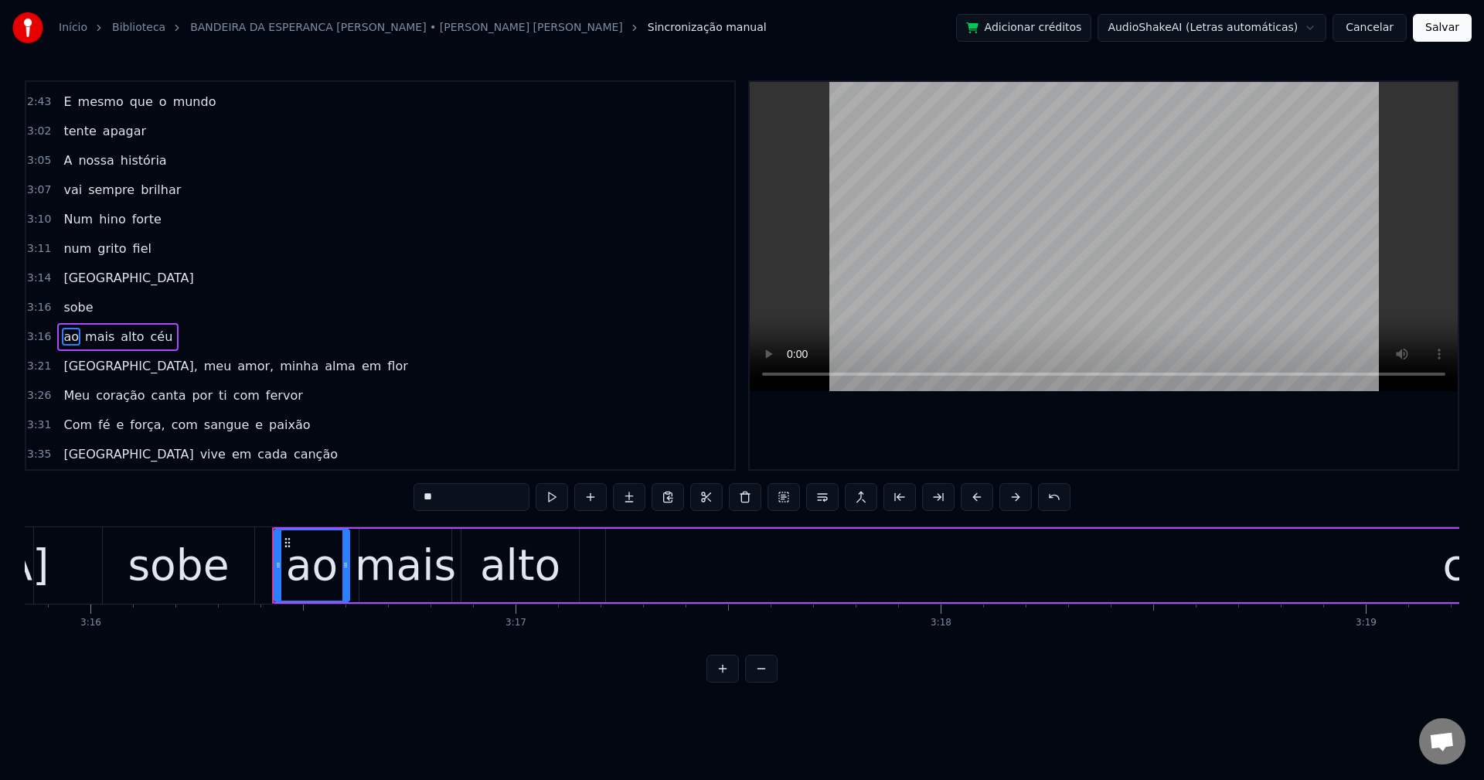
click at [104, 336] on span "mais" at bounding box center [99, 337] width 32 height 18
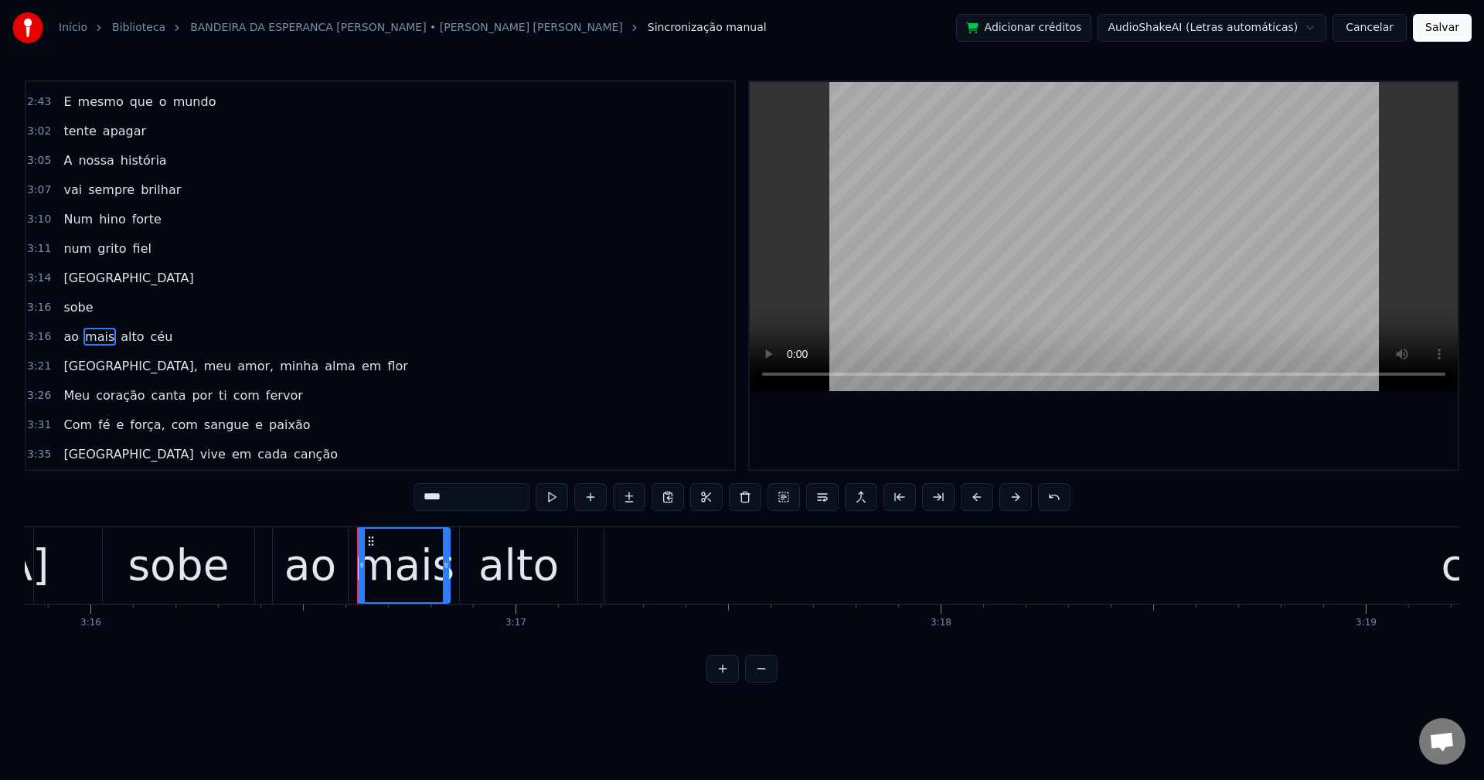
click at [77, 363] on span "Portugal," at bounding box center [130, 366] width 137 height 18
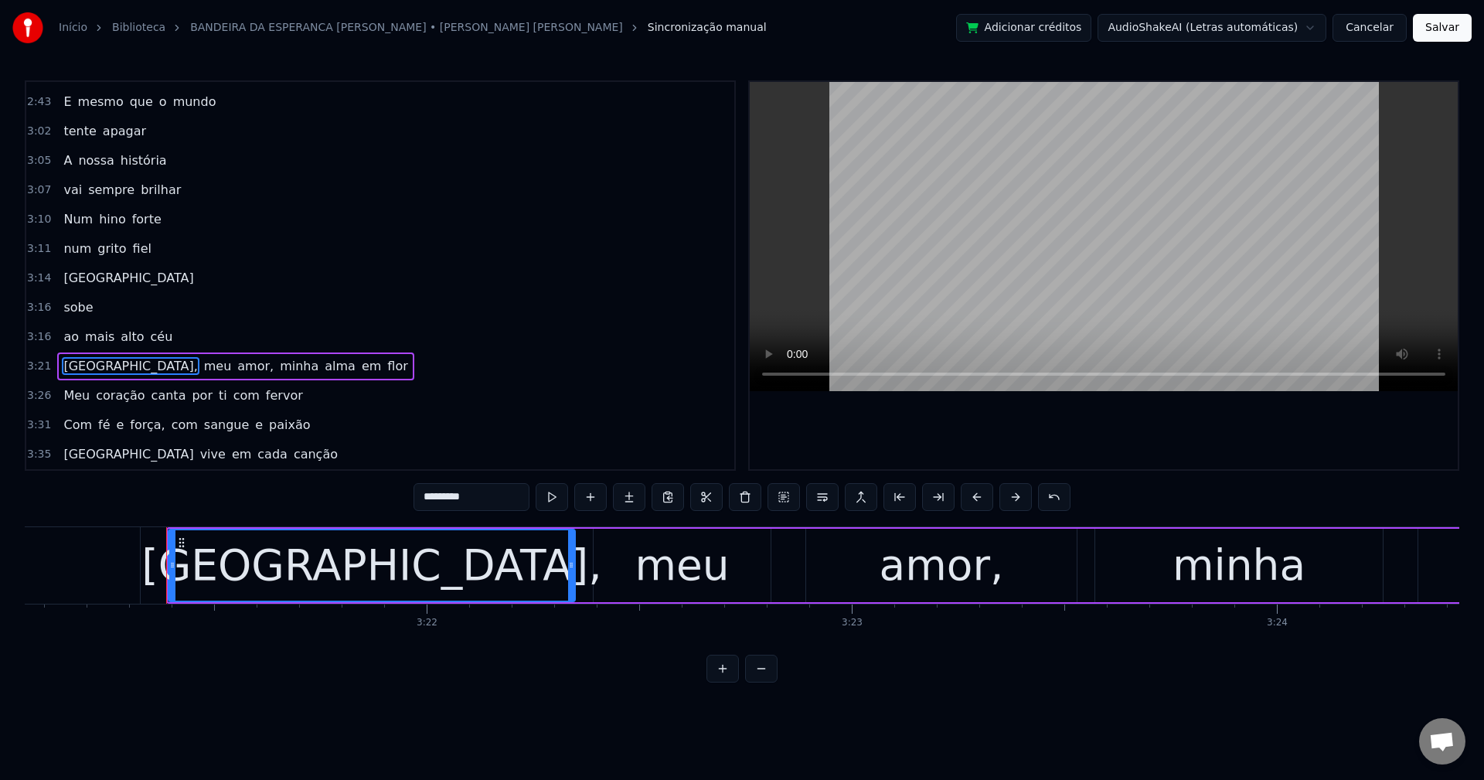
click at [504, 498] on input "*********" at bounding box center [472, 497] width 116 height 28
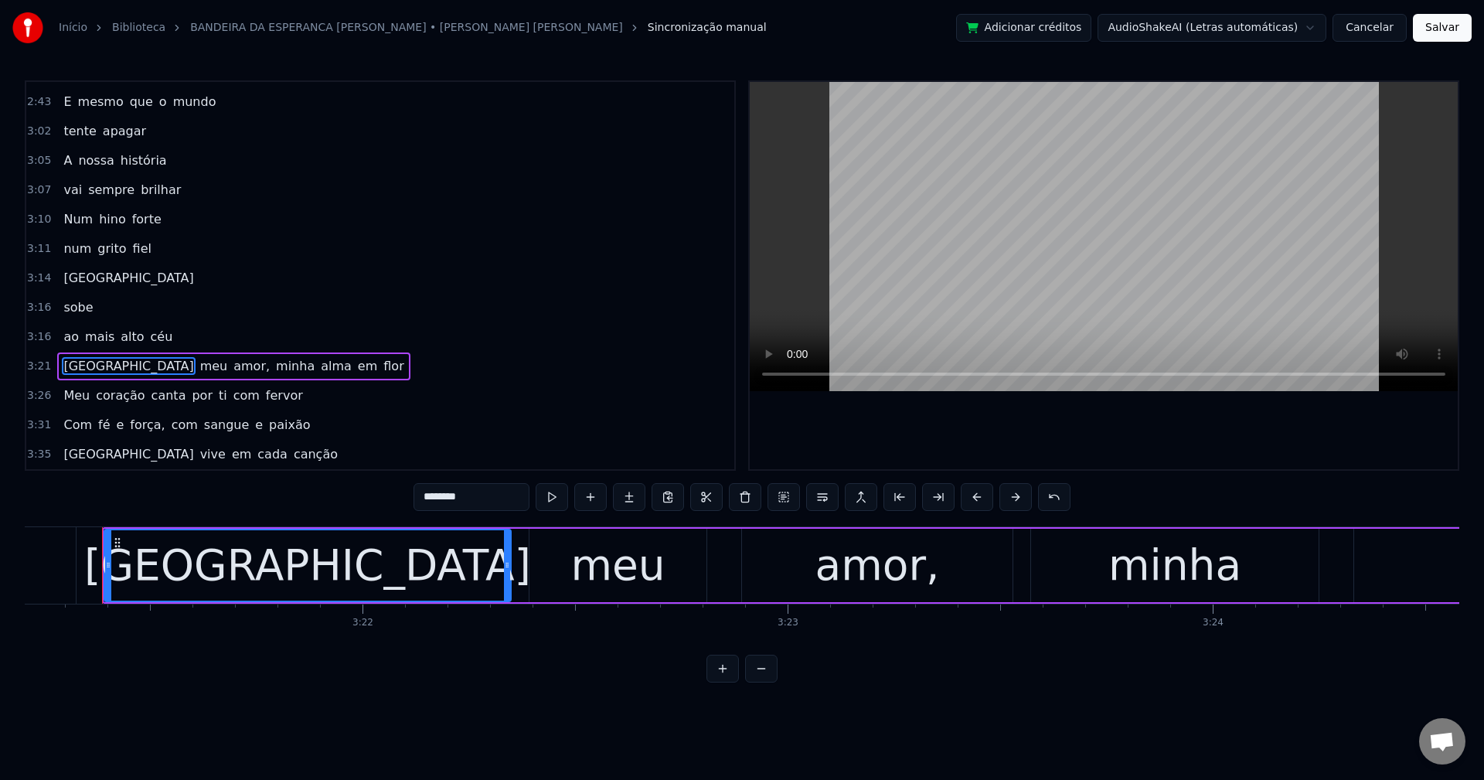
click at [232, 369] on span "amor," at bounding box center [251, 366] width 39 height 18
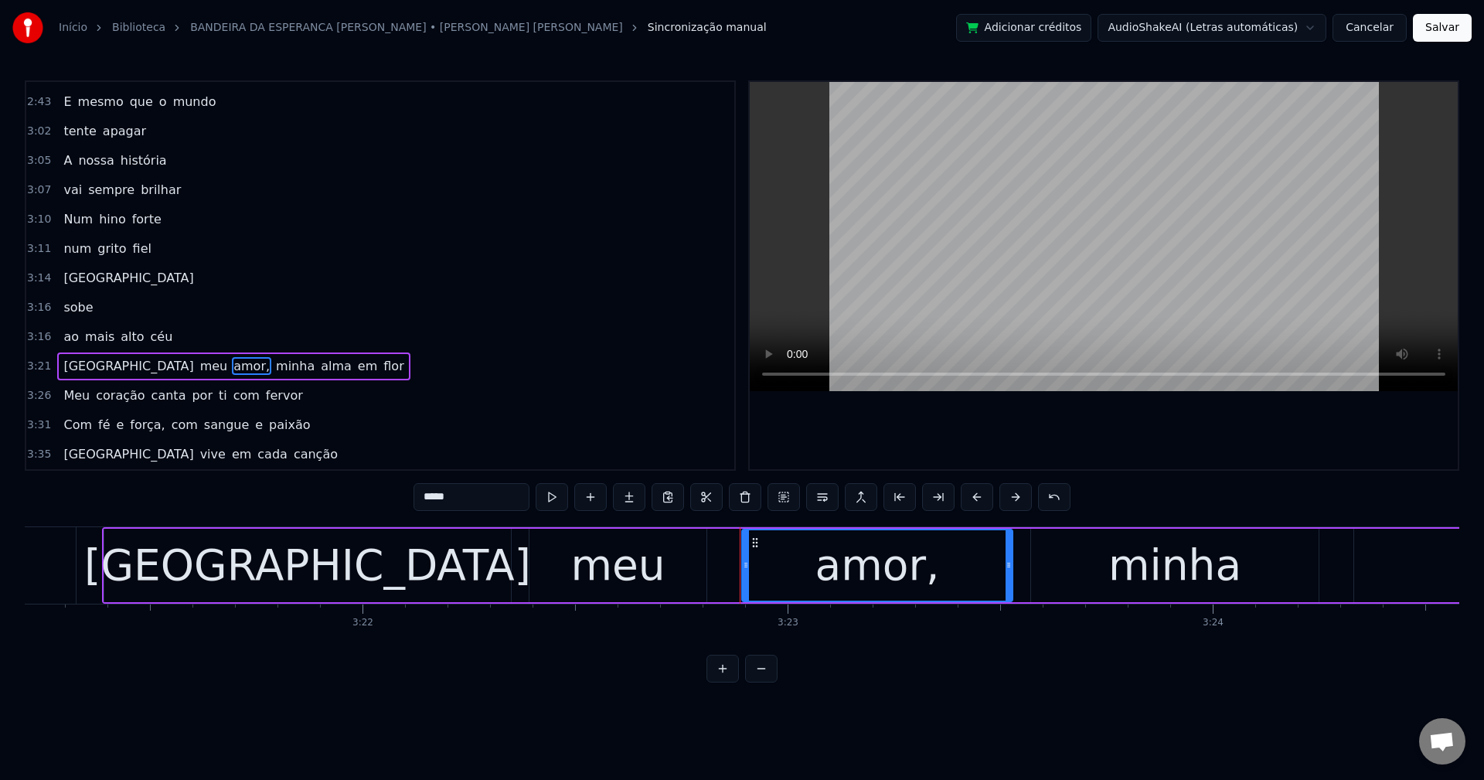
click at [492, 497] on input "*****" at bounding box center [472, 497] width 116 height 28
click at [271, 362] on span "minha" at bounding box center [292, 366] width 42 height 18
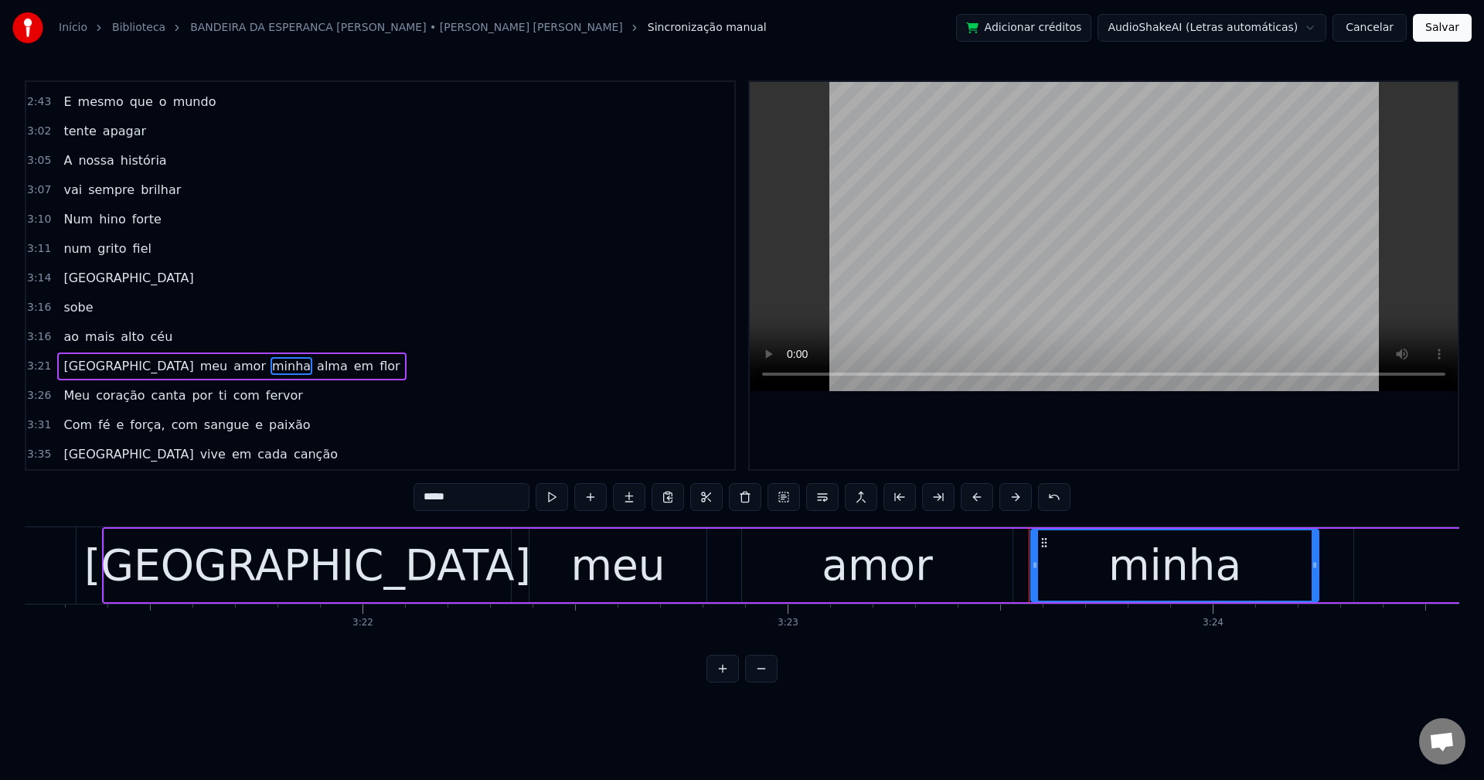
click at [819, 502] on button at bounding box center [822, 497] width 32 height 28
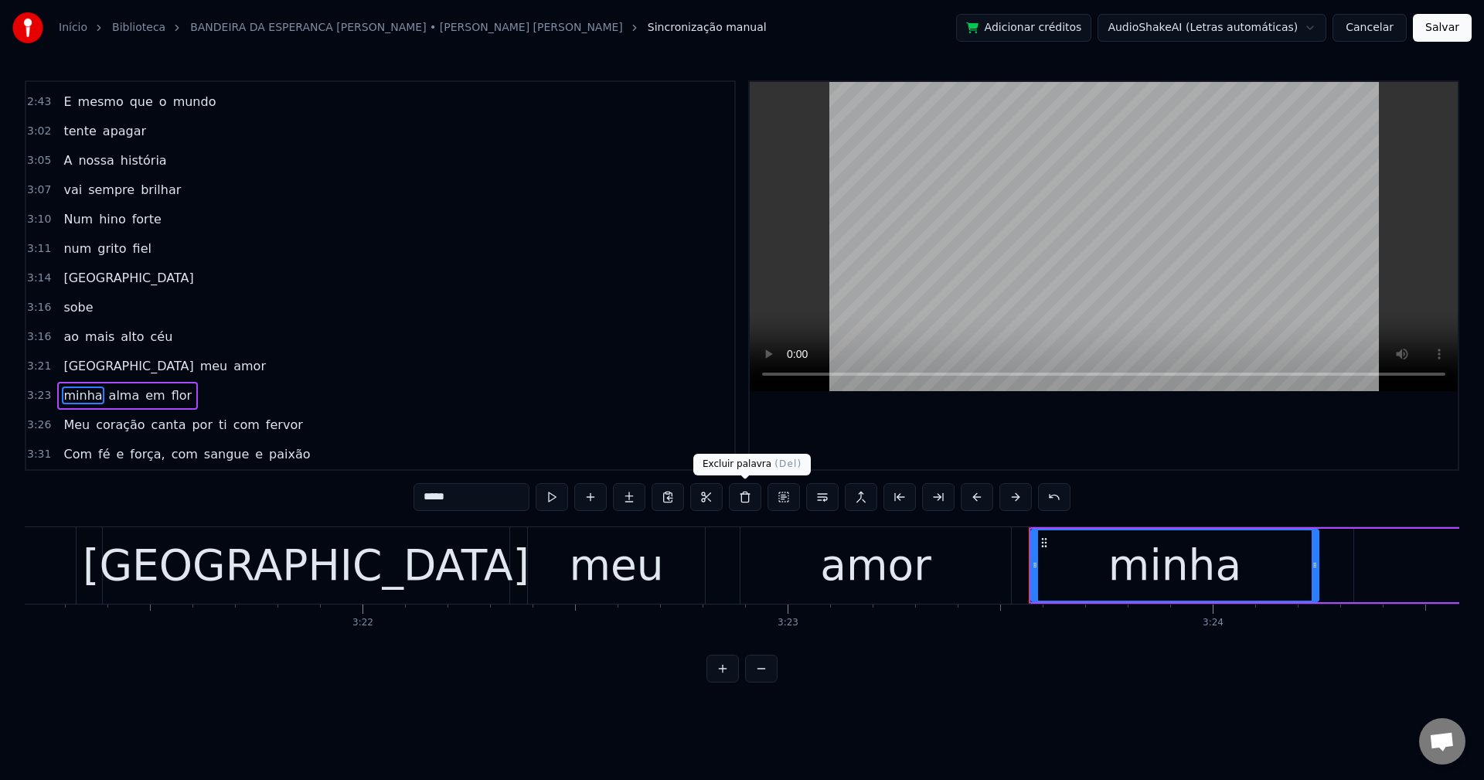
scroll to position [1434, 0]
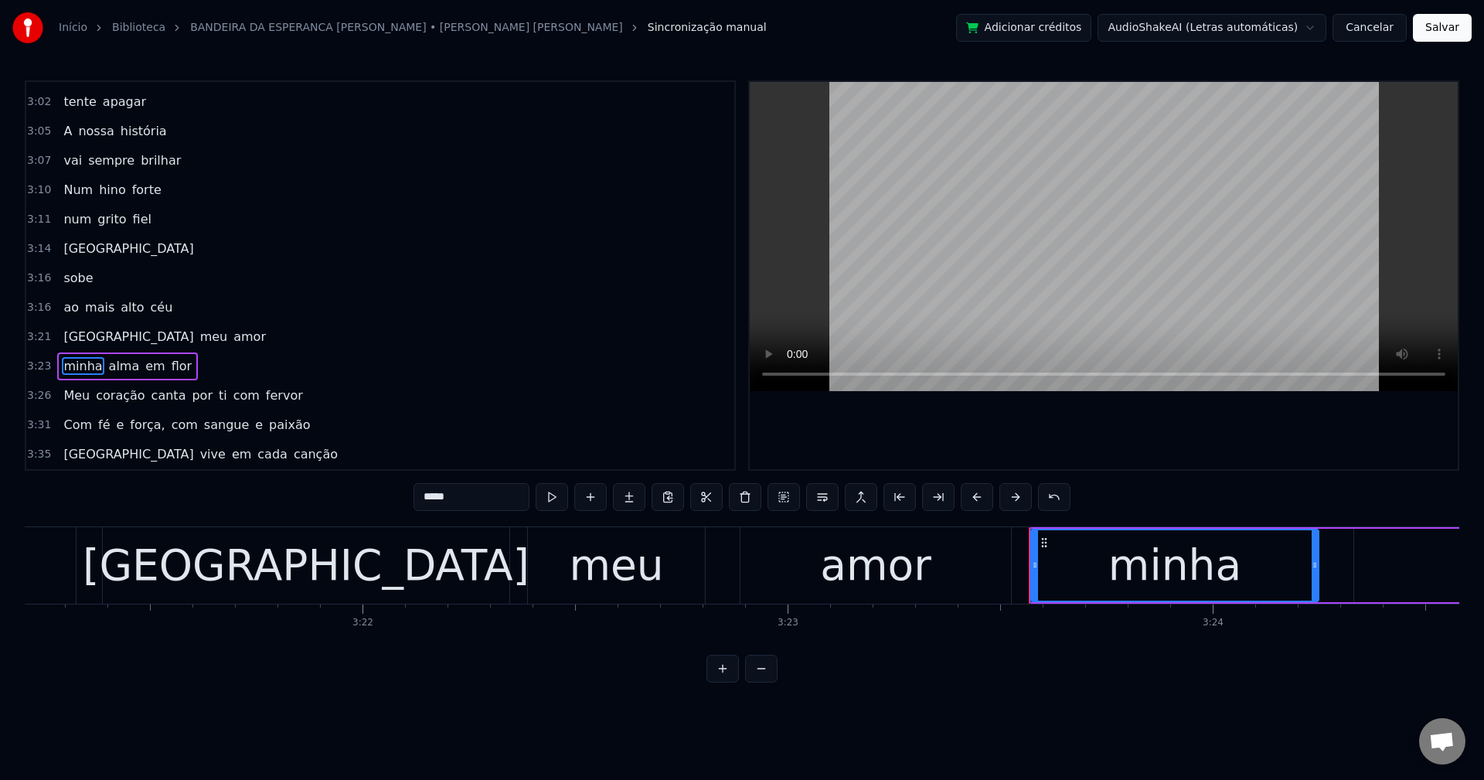
click at [152, 393] on span "canta" at bounding box center [169, 395] width 38 height 18
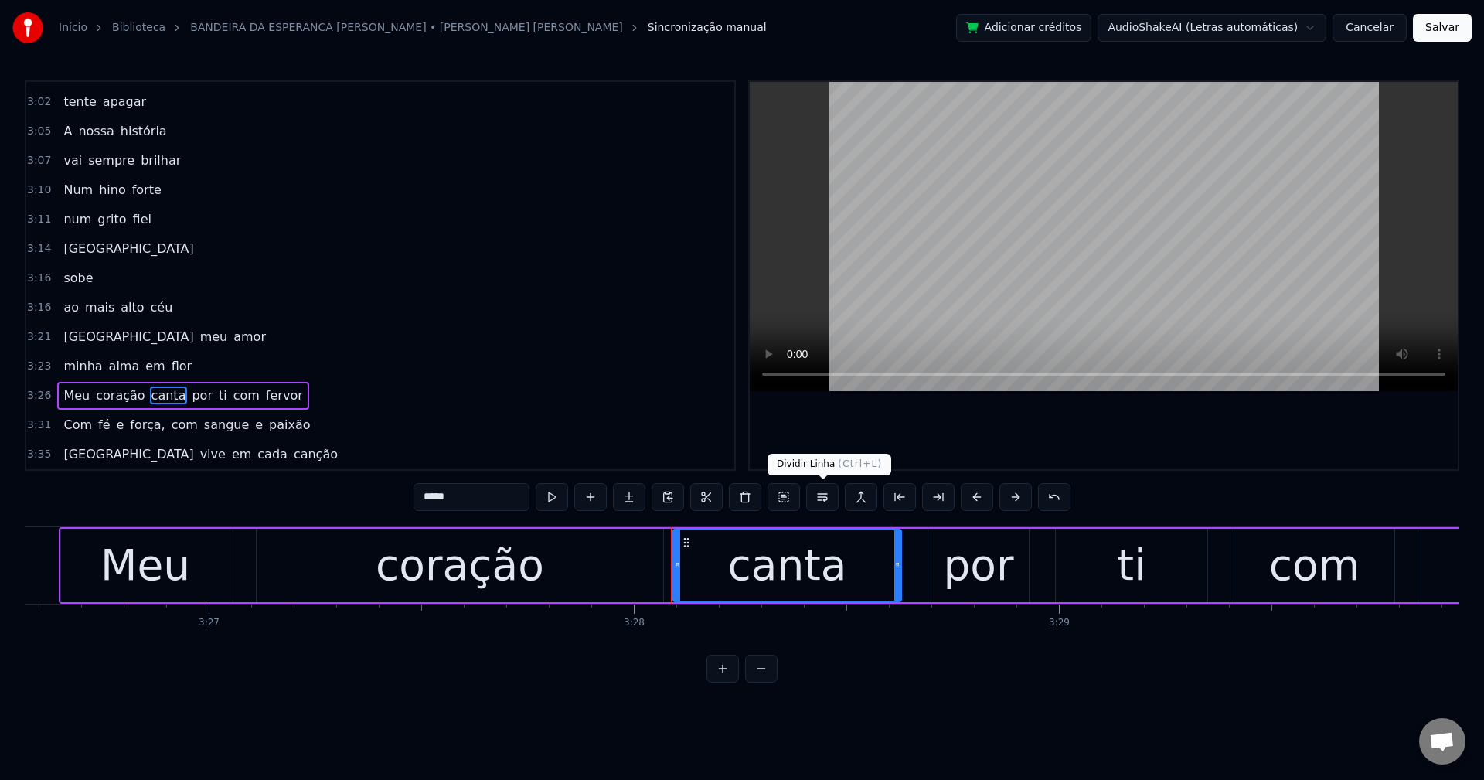
click at [821, 495] on button at bounding box center [822, 497] width 32 height 28
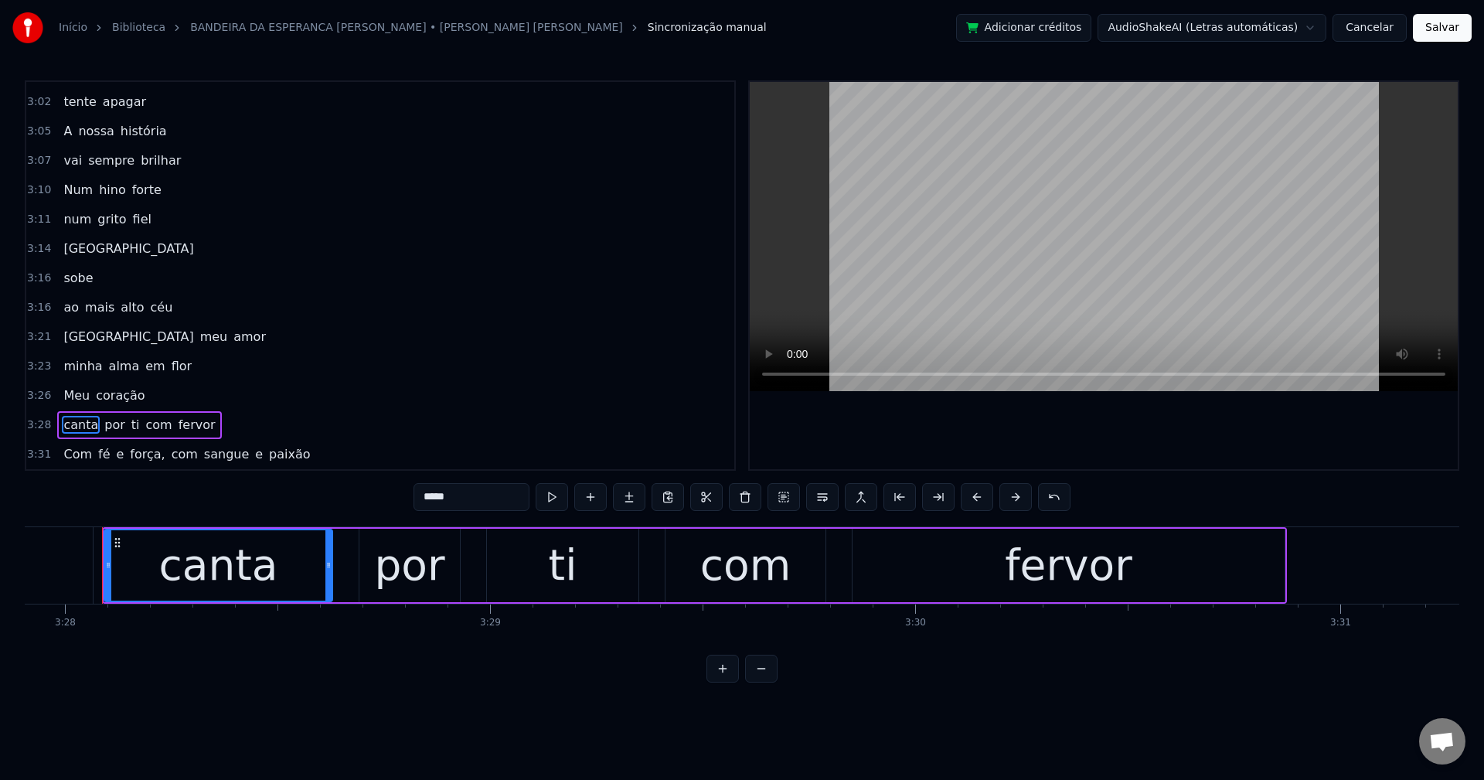
scroll to position [1463, 0]
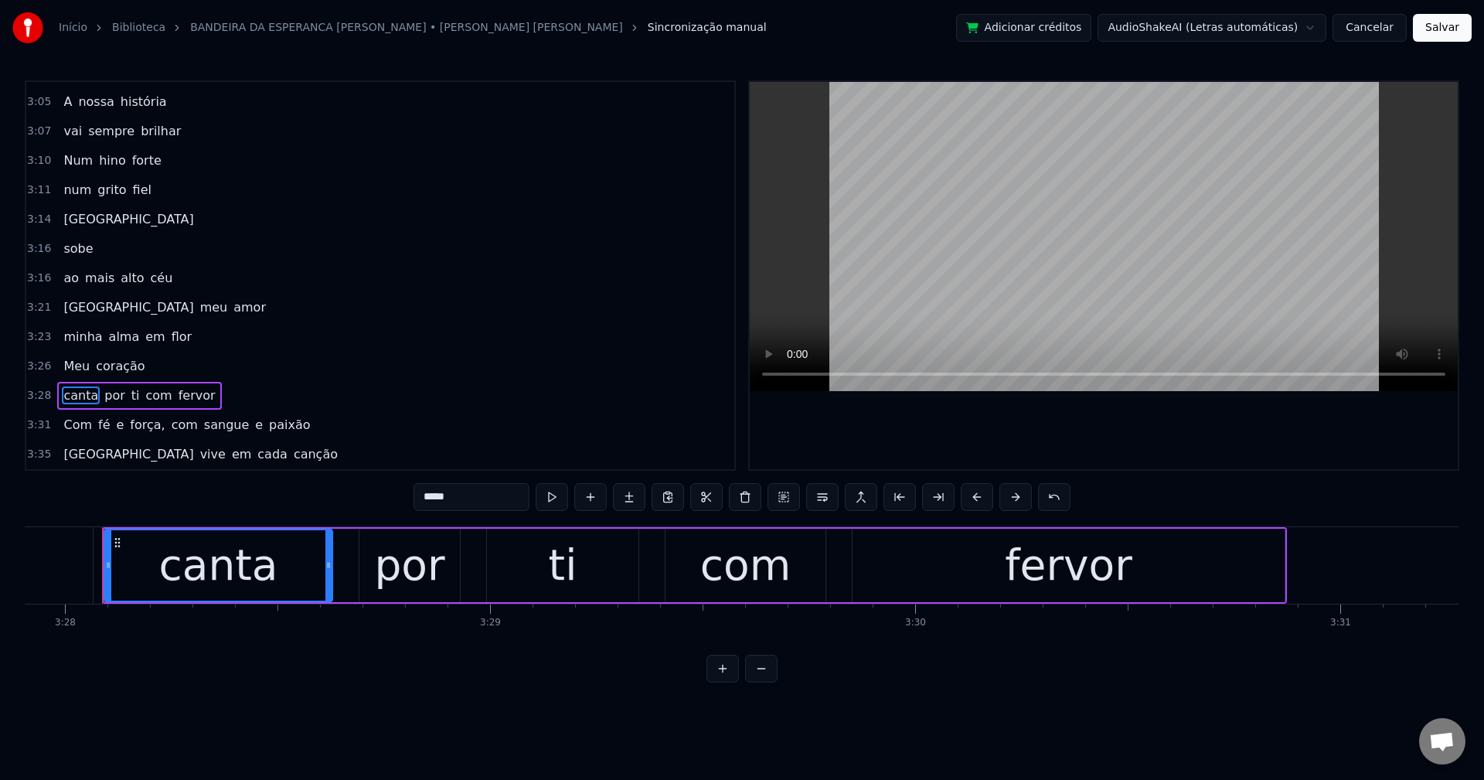
click at [70, 426] on span "Com" at bounding box center [78, 425] width 32 height 18
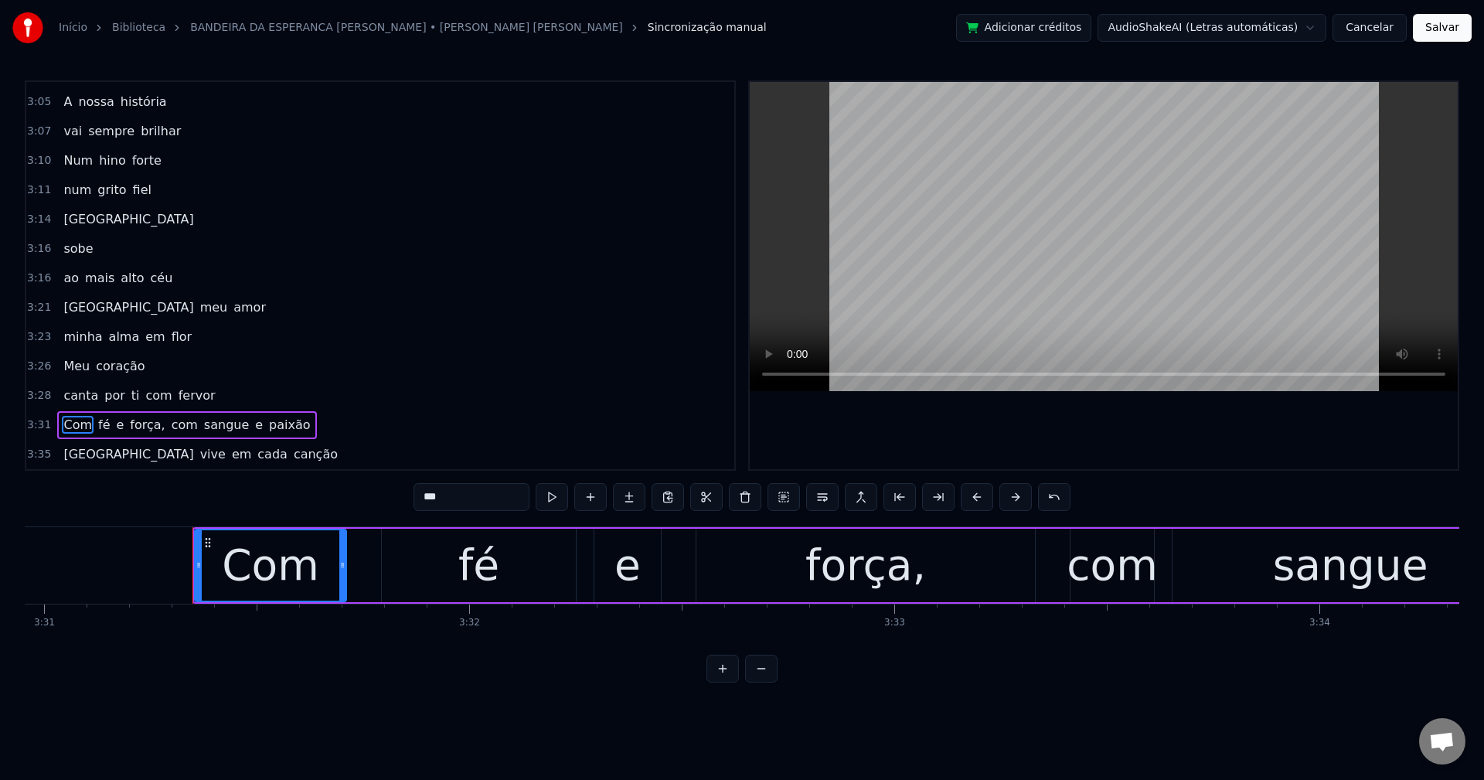
scroll to position [0, 89775]
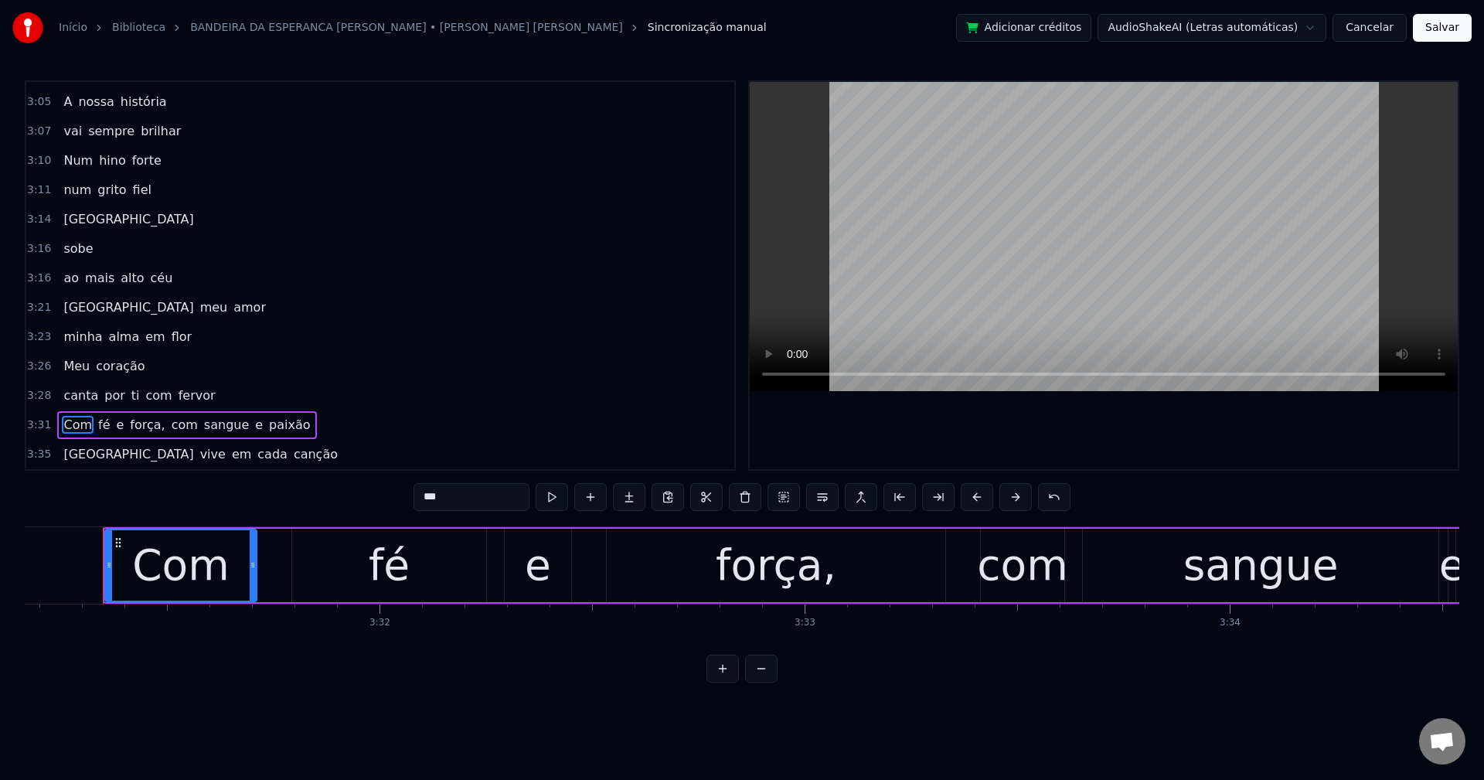
click at [138, 431] on span "força," at bounding box center [147, 425] width 38 height 18
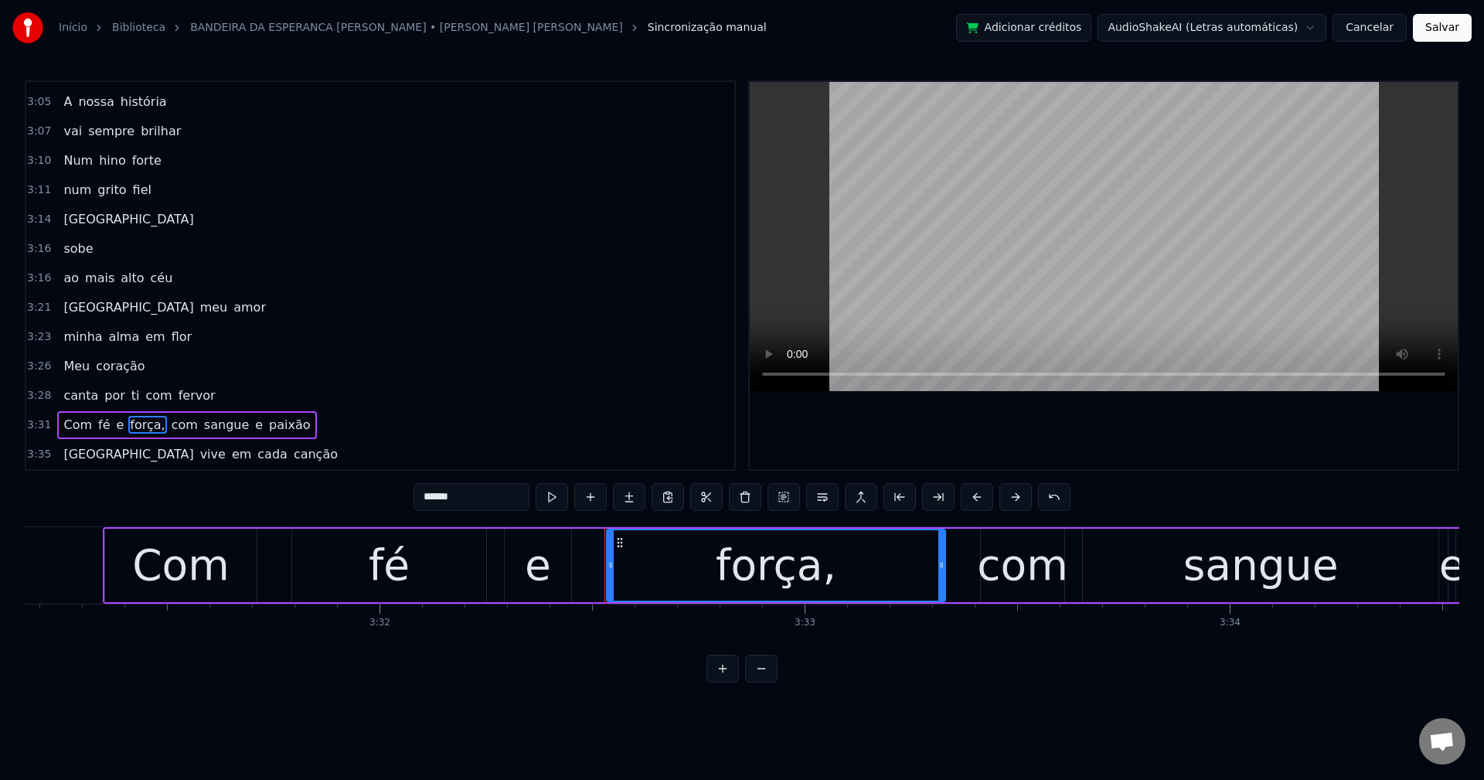
click at [485, 505] on input "******" at bounding box center [472, 497] width 116 height 28
click at [166, 426] on span "com" at bounding box center [180, 425] width 29 height 18
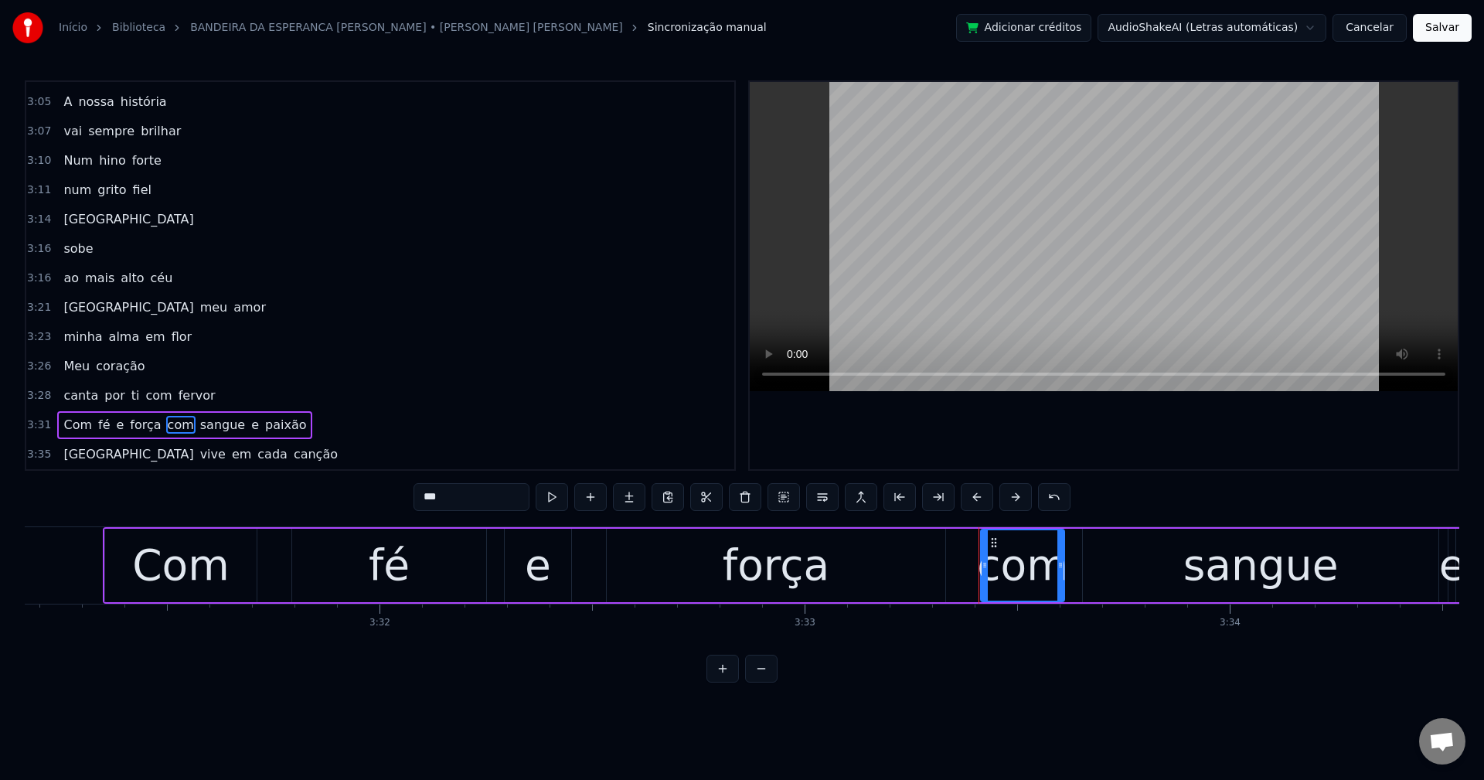
click at [826, 502] on button at bounding box center [822, 497] width 32 height 28
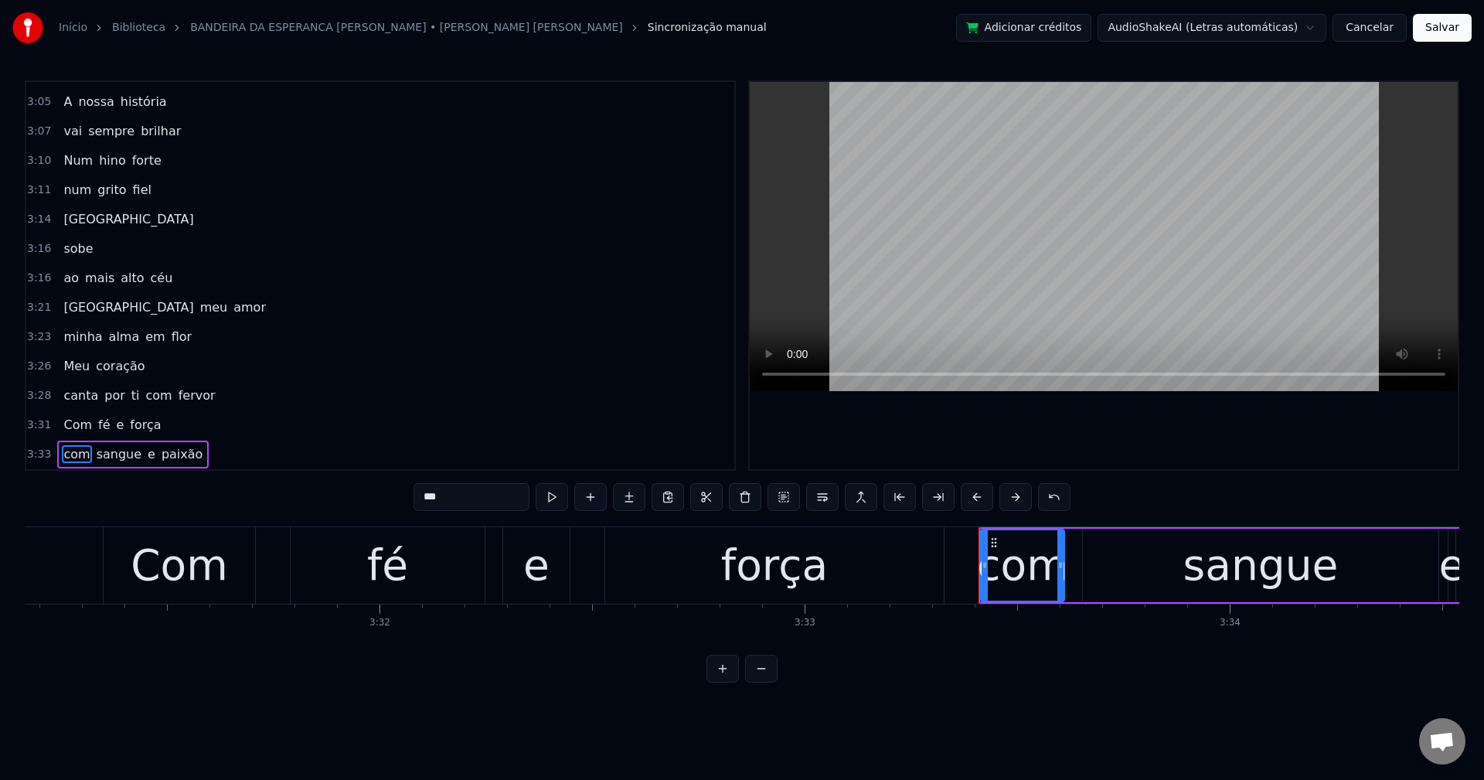
scroll to position [1493, 0]
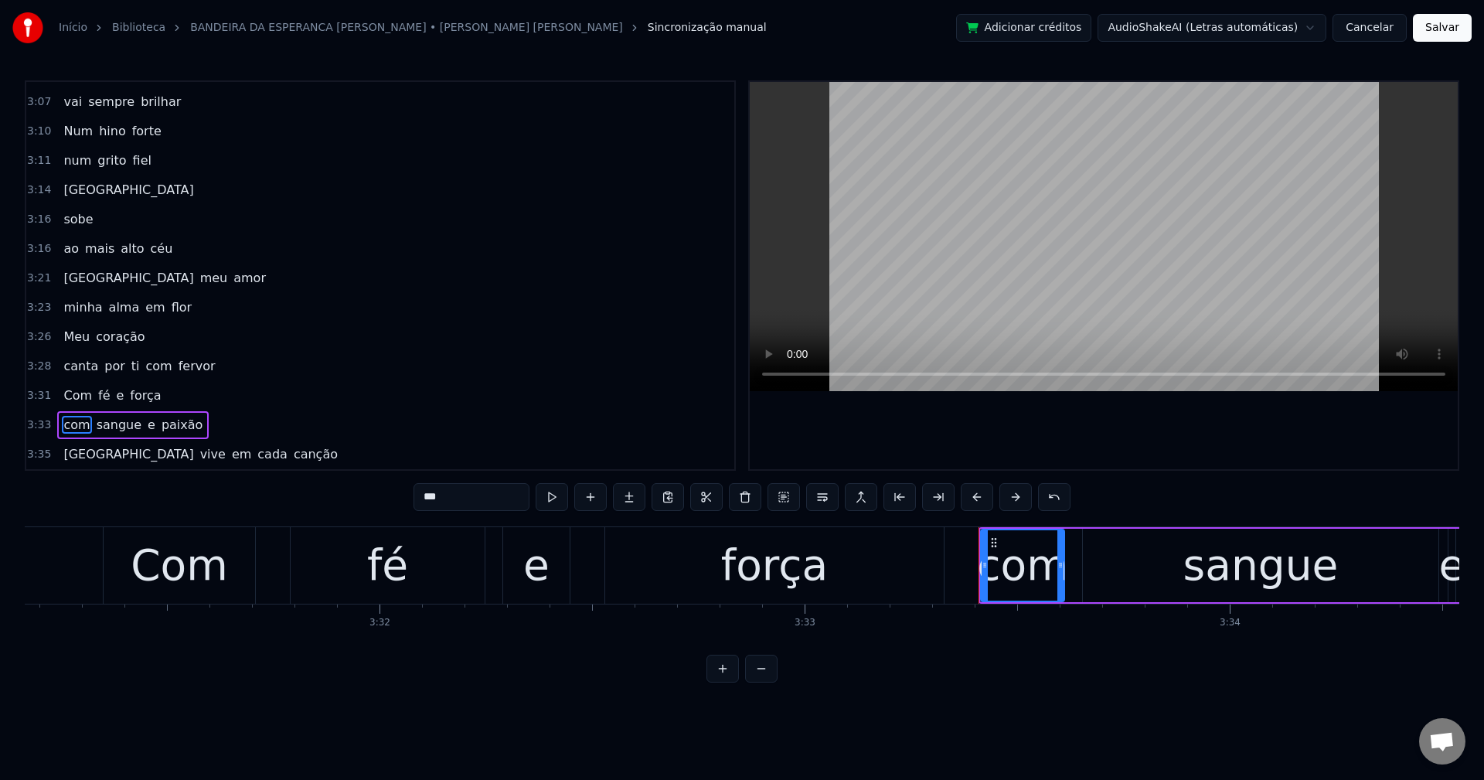
click at [90, 453] on span "[GEOGRAPHIC_DATA]" at bounding box center [128, 454] width 133 height 18
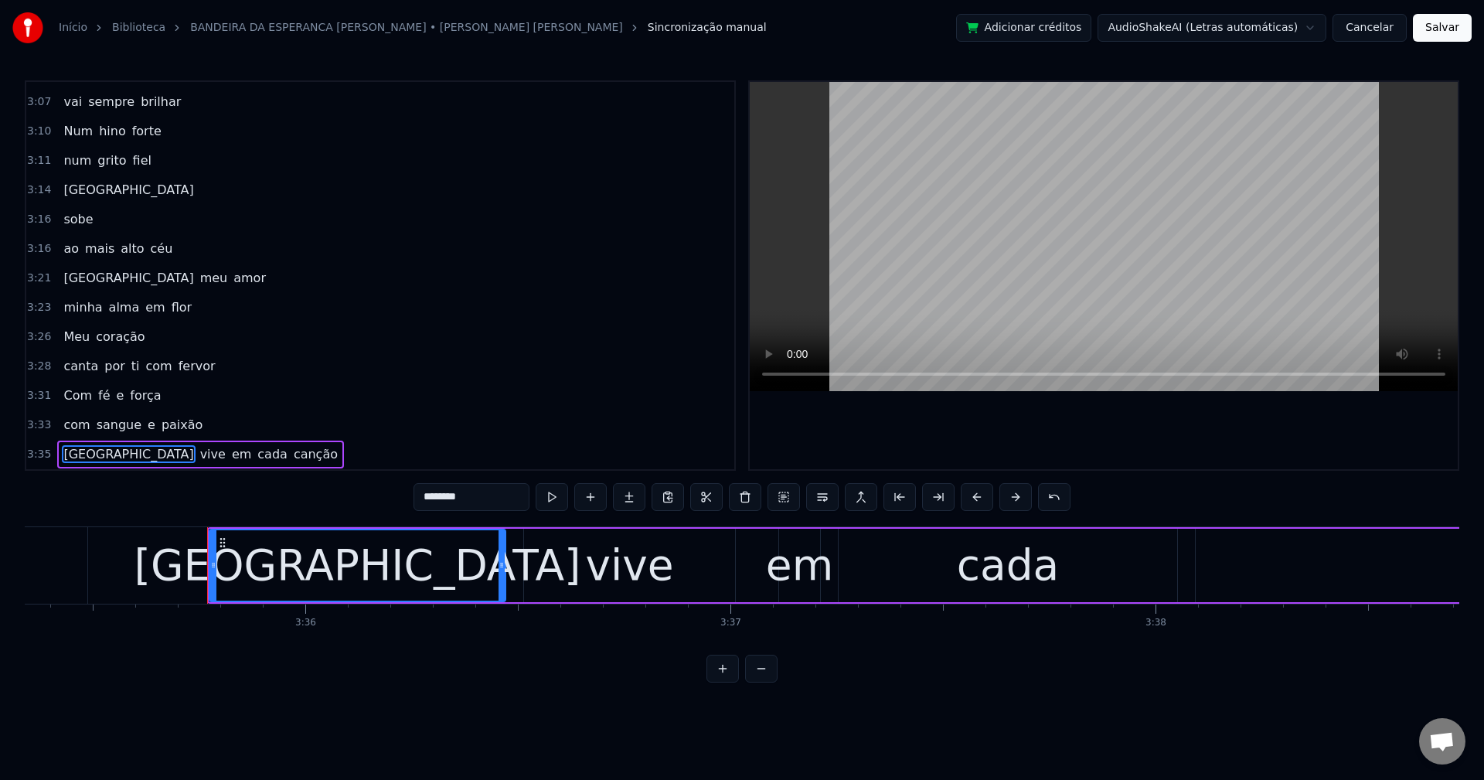
scroll to position [0, 91654]
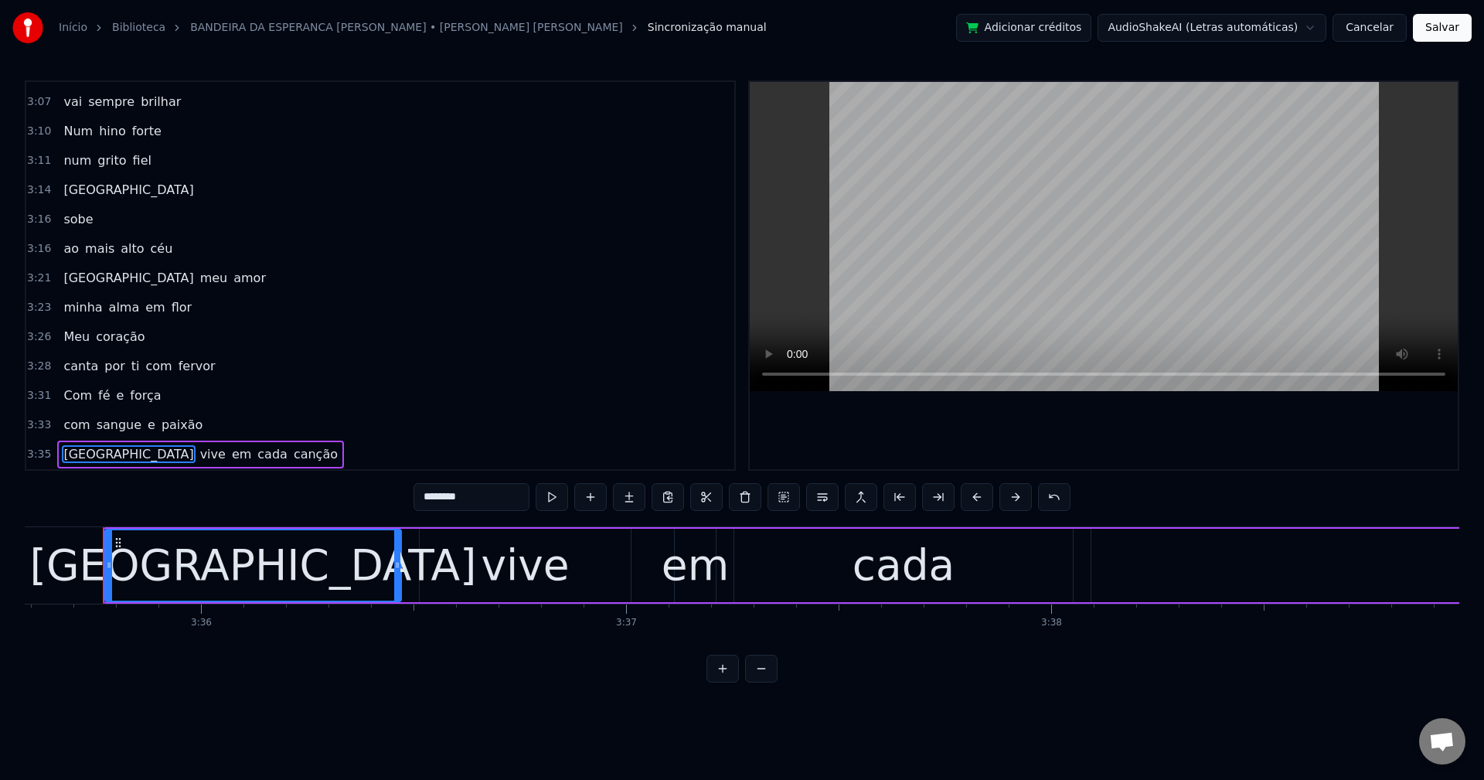
click at [199, 447] on span "vive" at bounding box center [213, 454] width 29 height 18
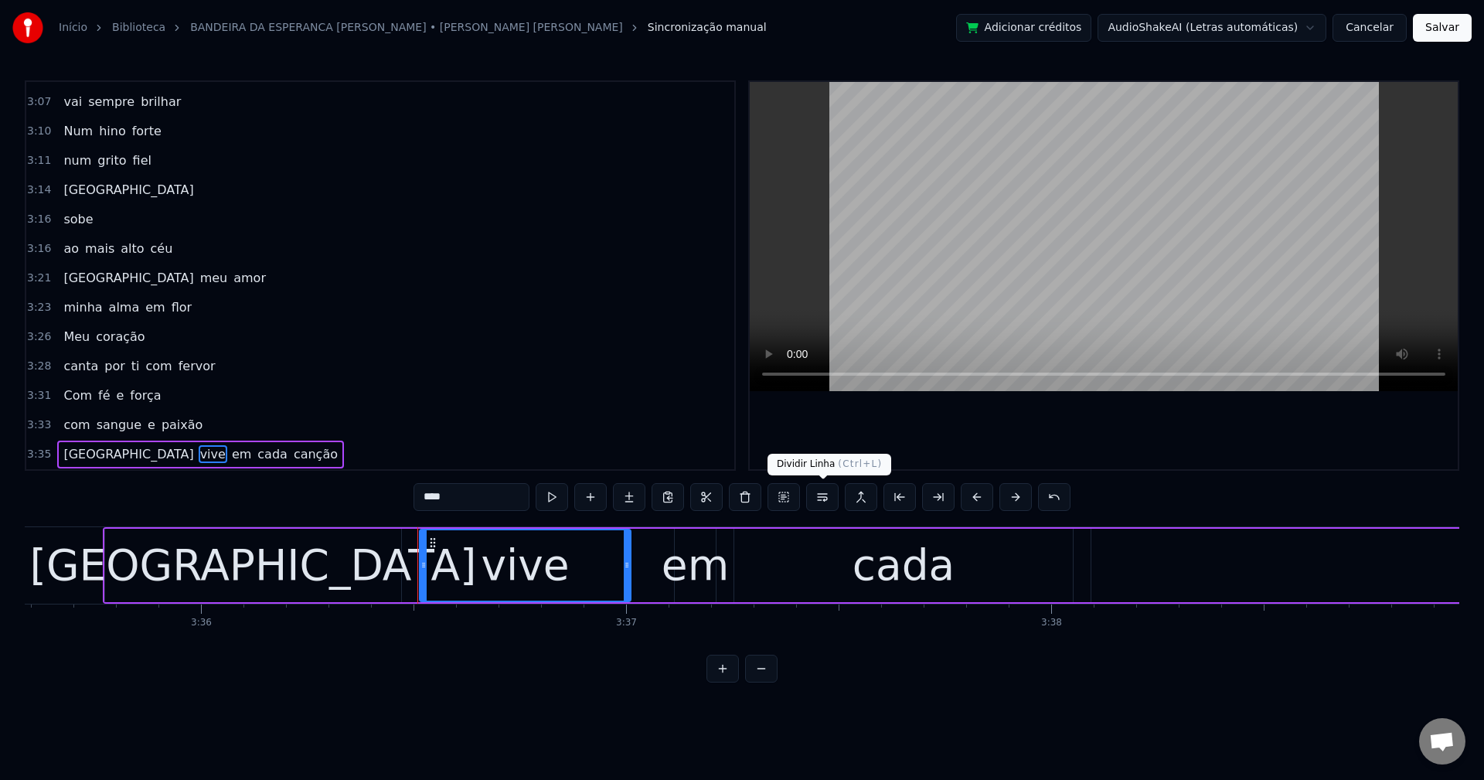
click at [822, 496] on button at bounding box center [822, 497] width 32 height 28
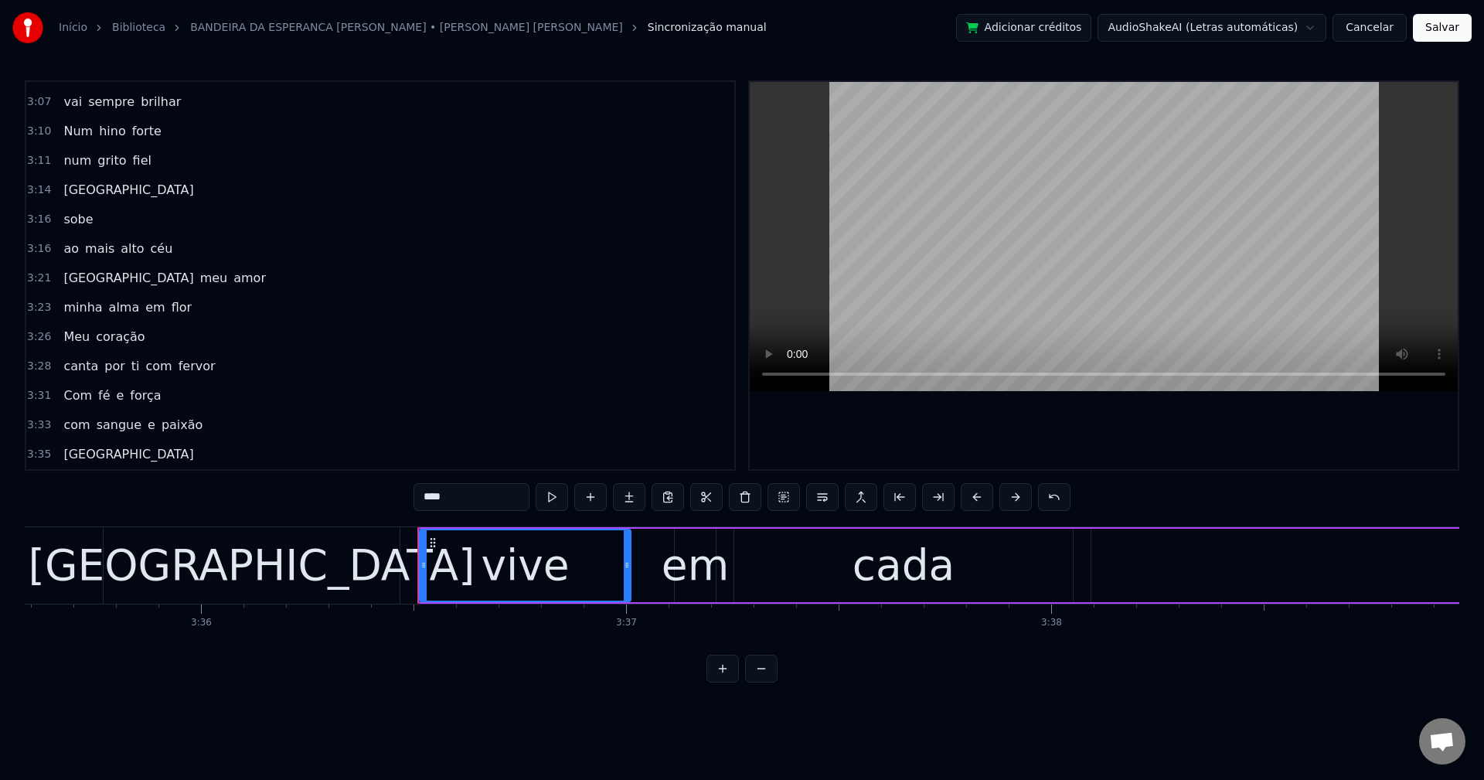
scroll to position [1522, 0]
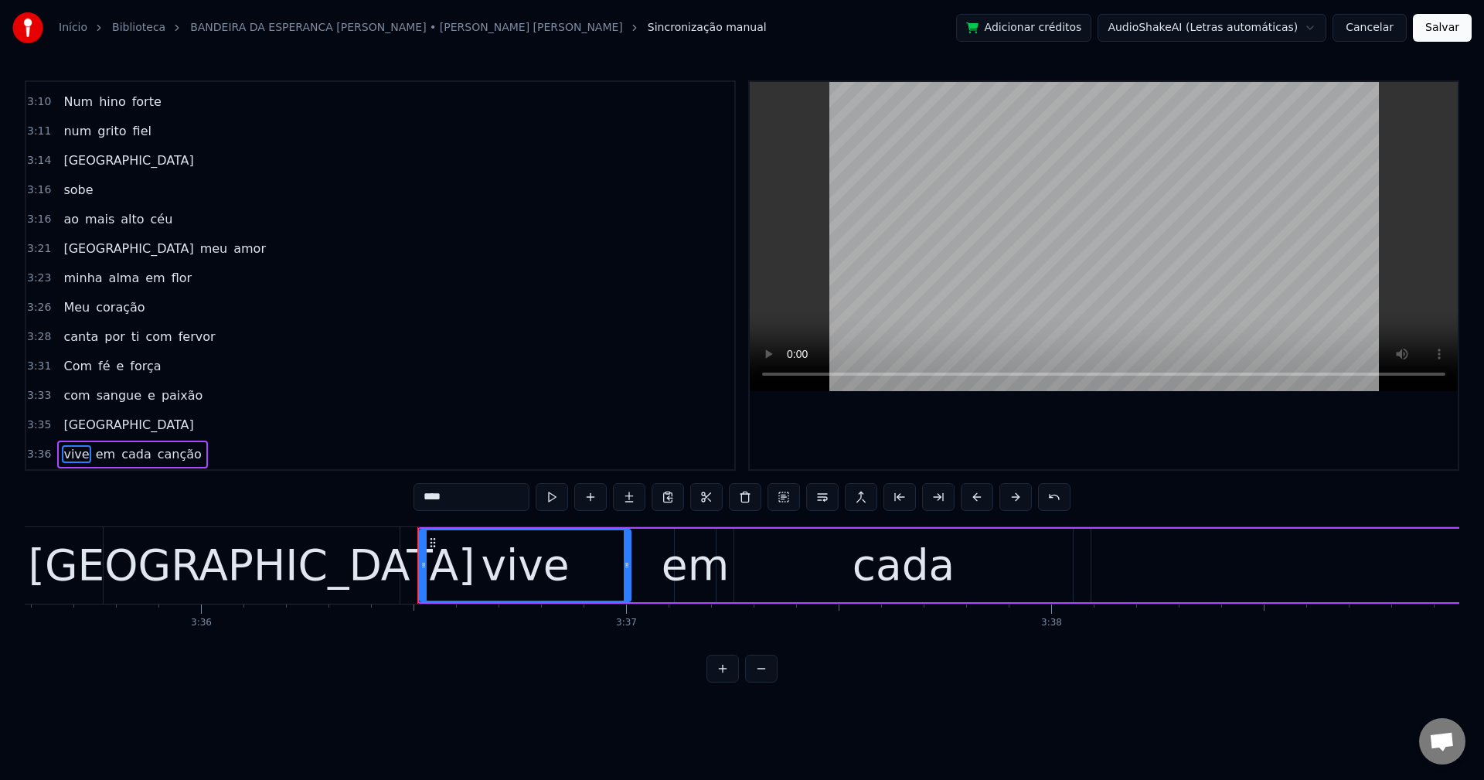
click at [94, 451] on span "em" at bounding box center [105, 454] width 22 height 18
type input "**"
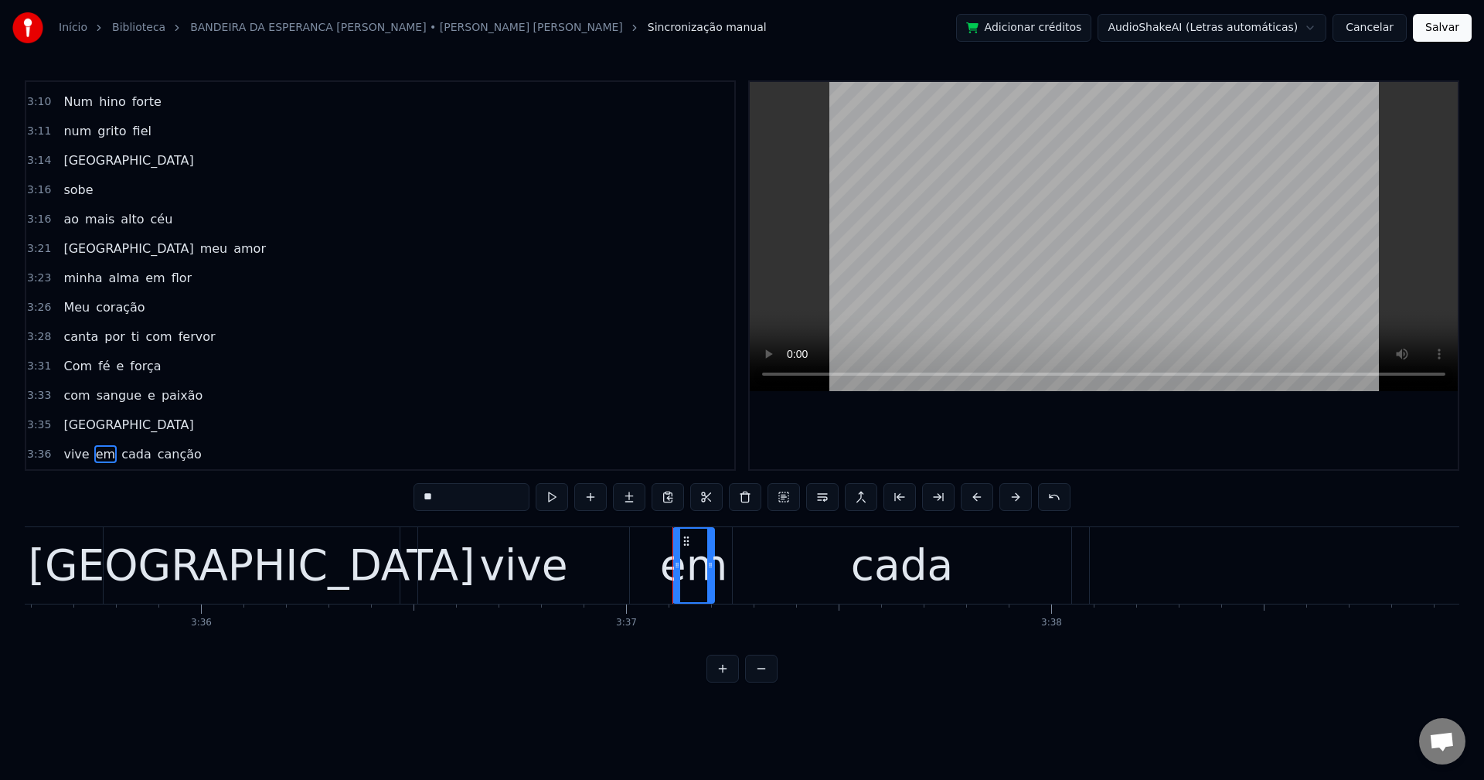
click at [1441, 34] on button "Salvar" at bounding box center [1442, 28] width 59 height 28
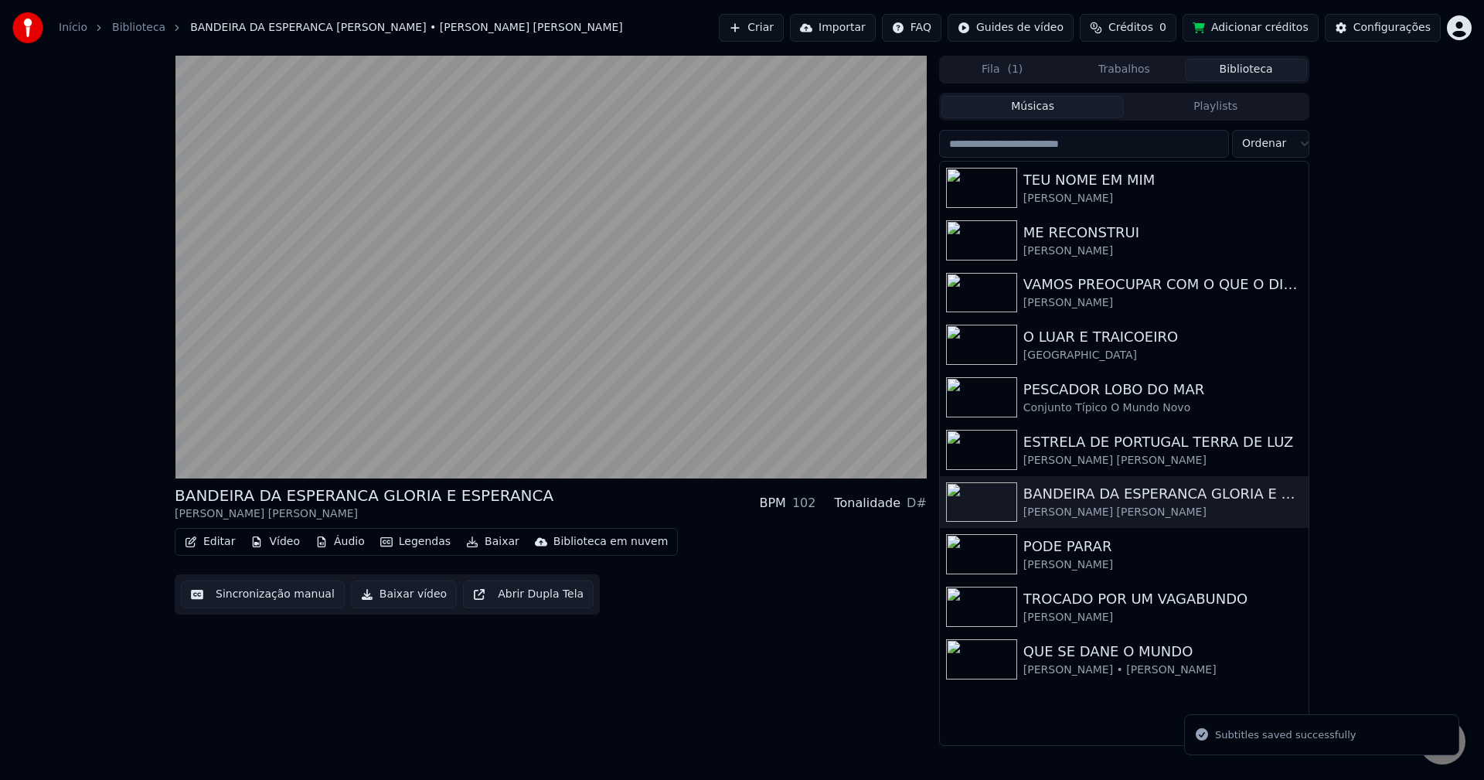
click at [406, 606] on button "Baixar vídeo" at bounding box center [404, 595] width 106 height 28
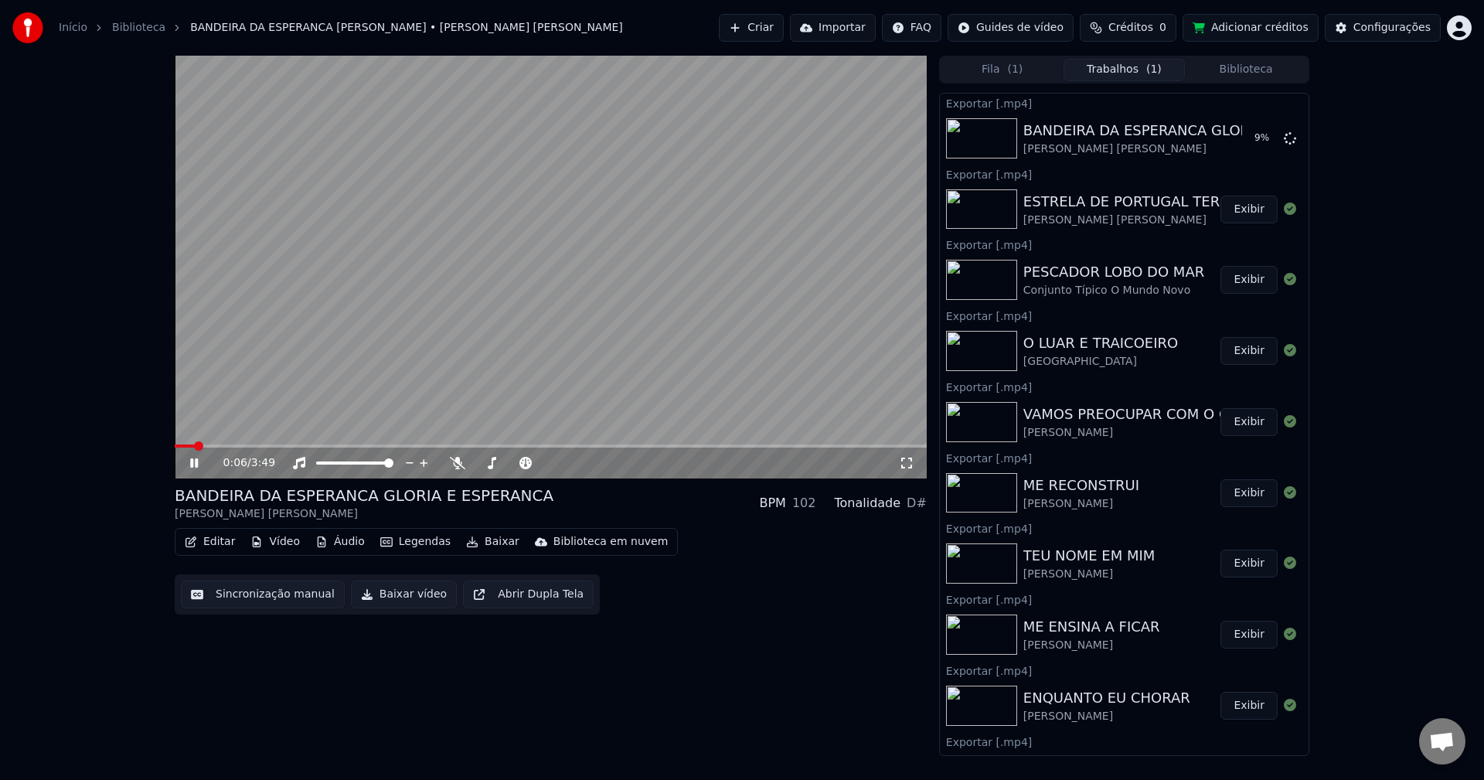
click at [1274, 66] on button "Biblioteca" at bounding box center [1246, 70] width 122 height 22
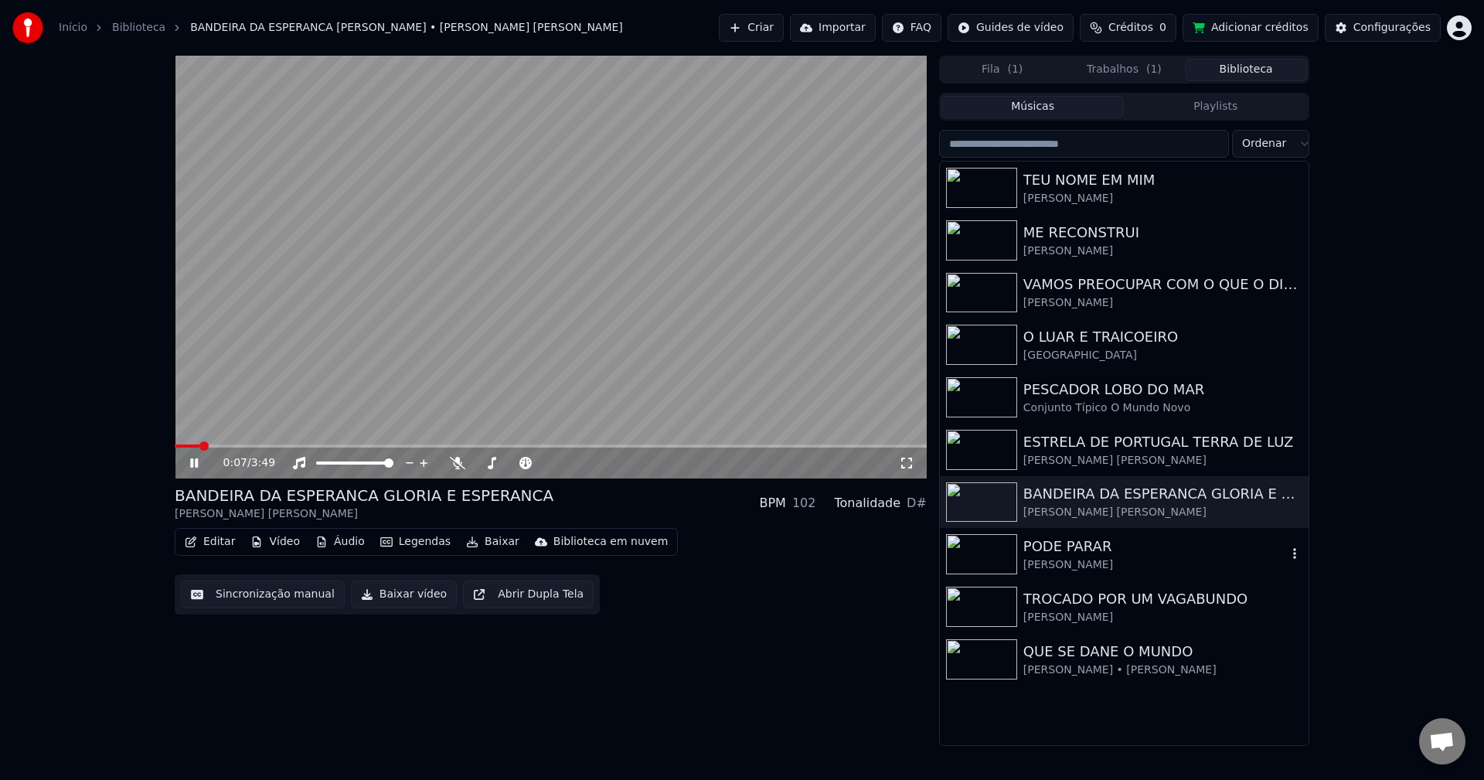
click at [1048, 545] on div "PODE PARAR" at bounding box center [1155, 547] width 264 height 22
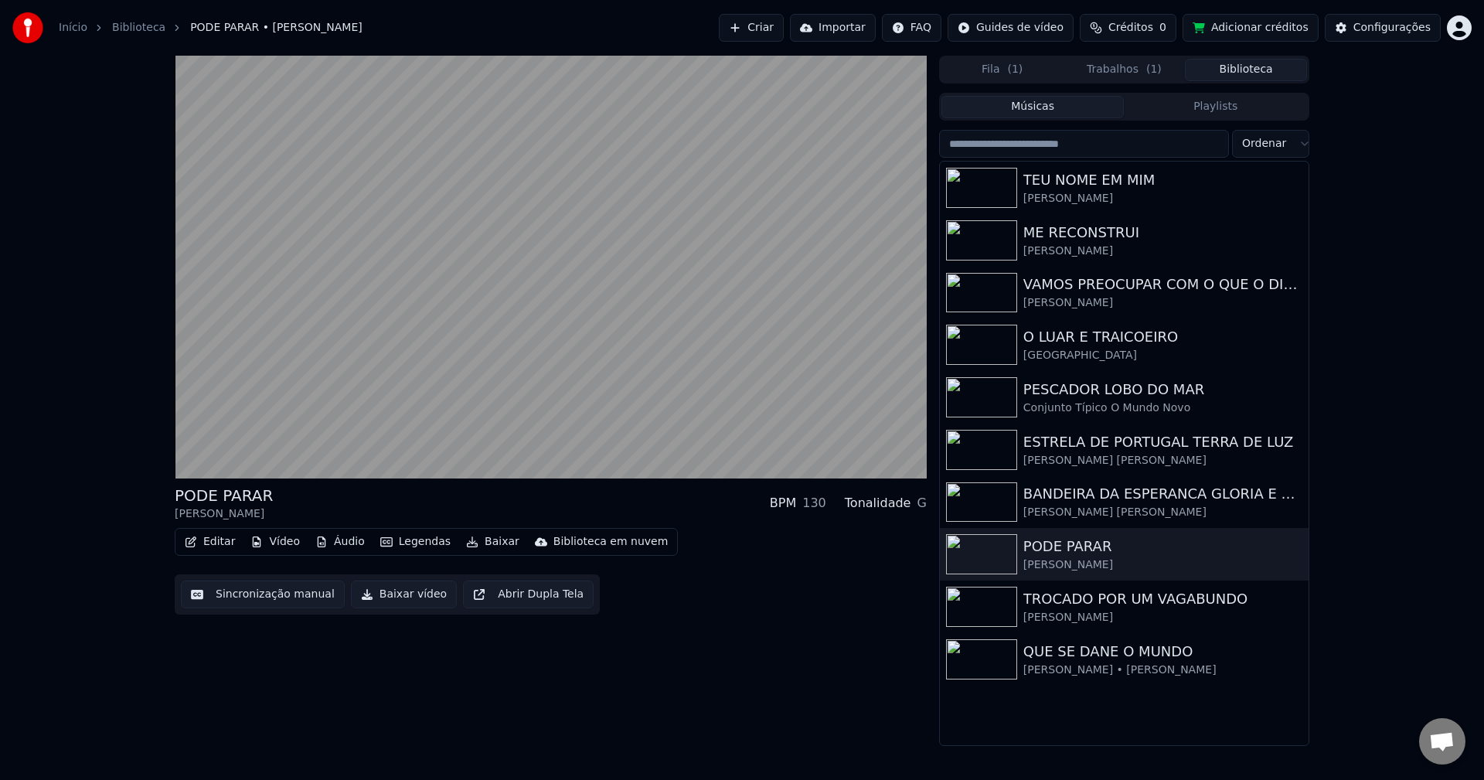
click at [247, 597] on button "Sincronização manual" at bounding box center [263, 595] width 164 height 28
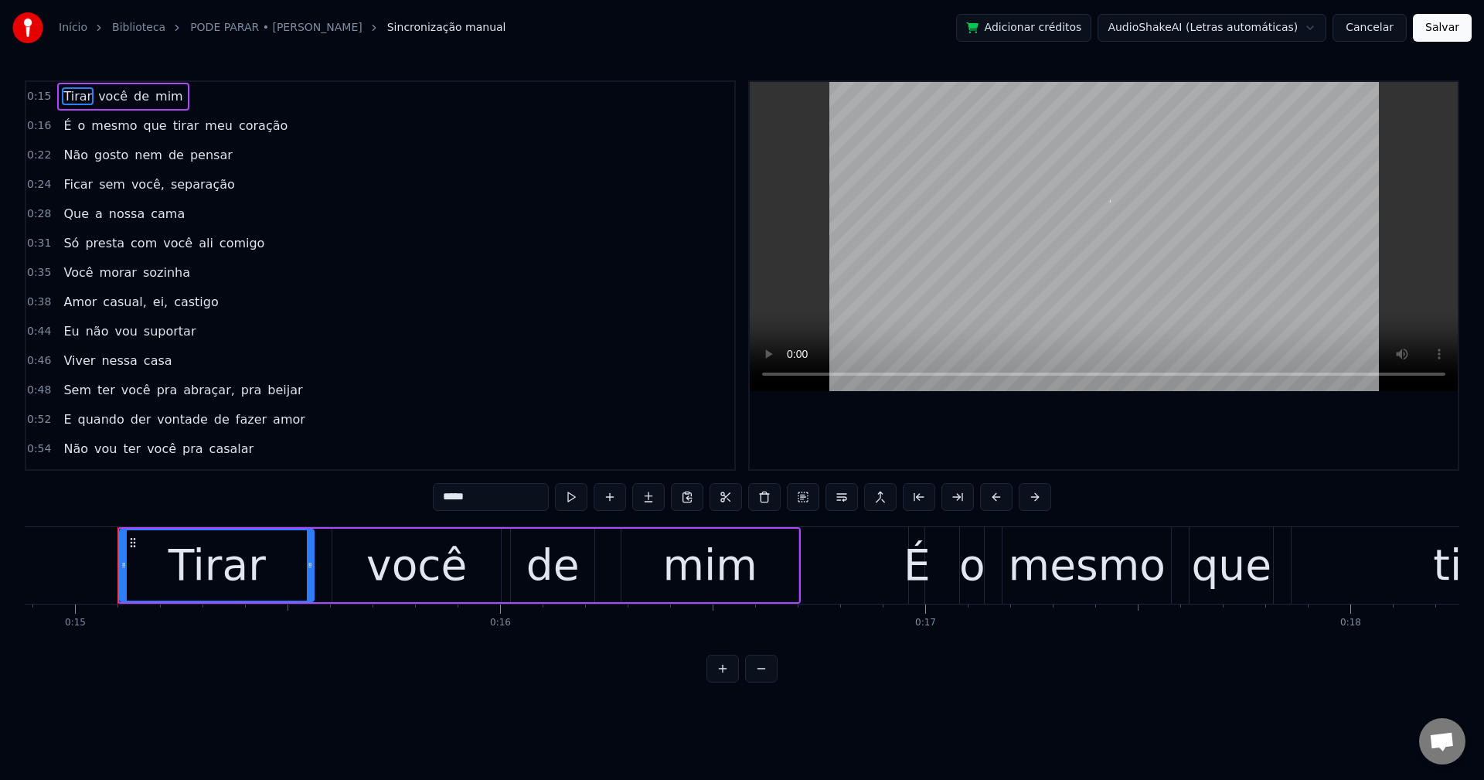
scroll to position [0, 6342]
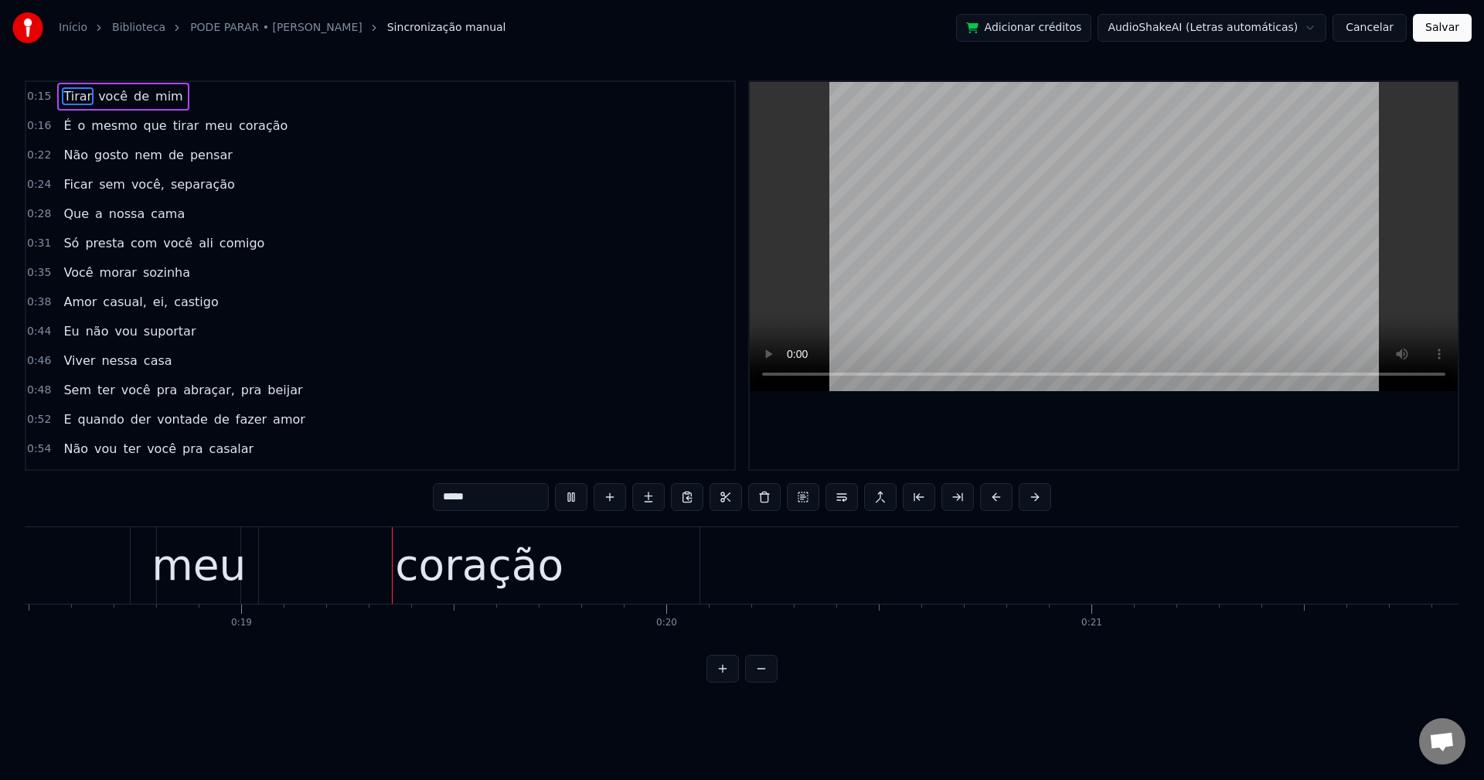
click at [203, 119] on span "meu" at bounding box center [218, 126] width 31 height 18
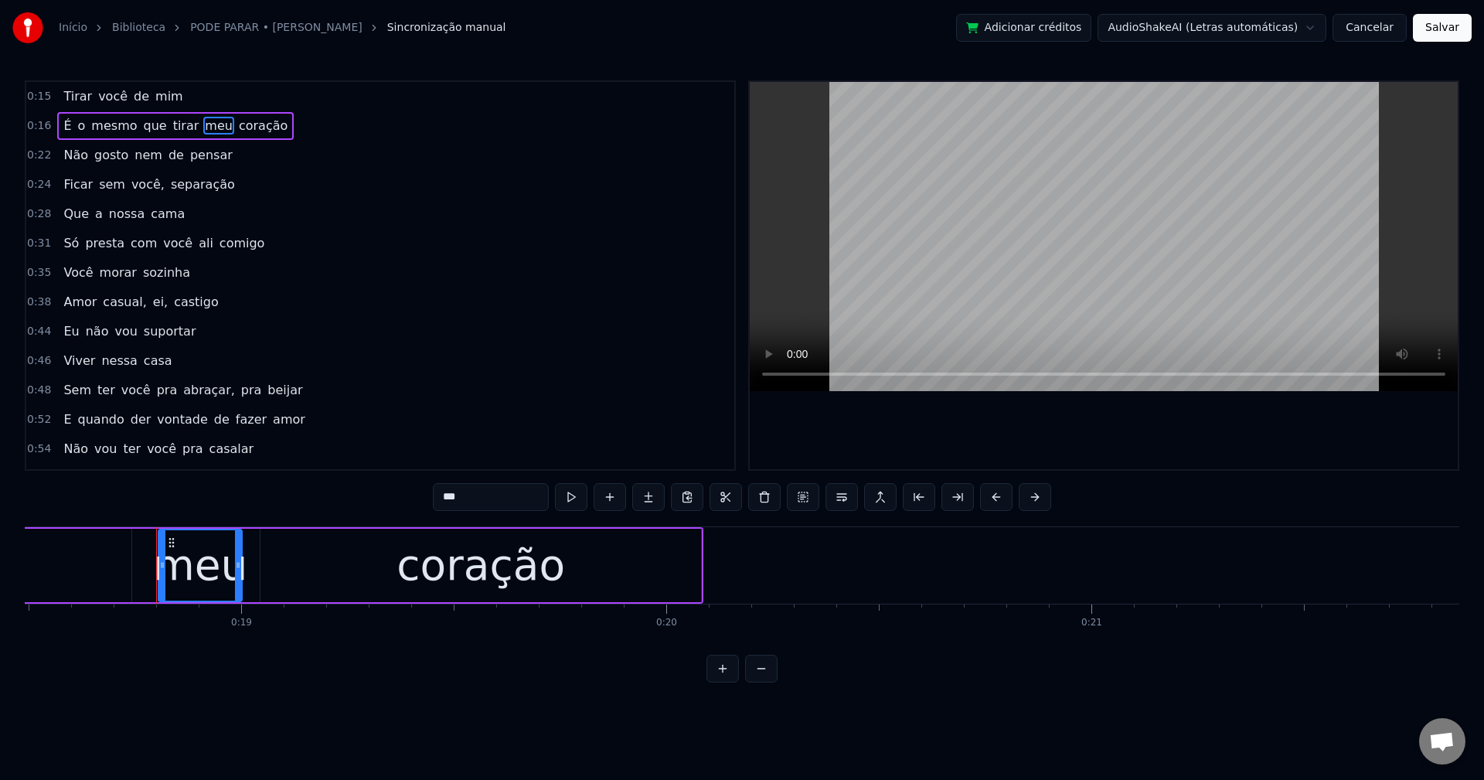
scroll to position [0, 7877]
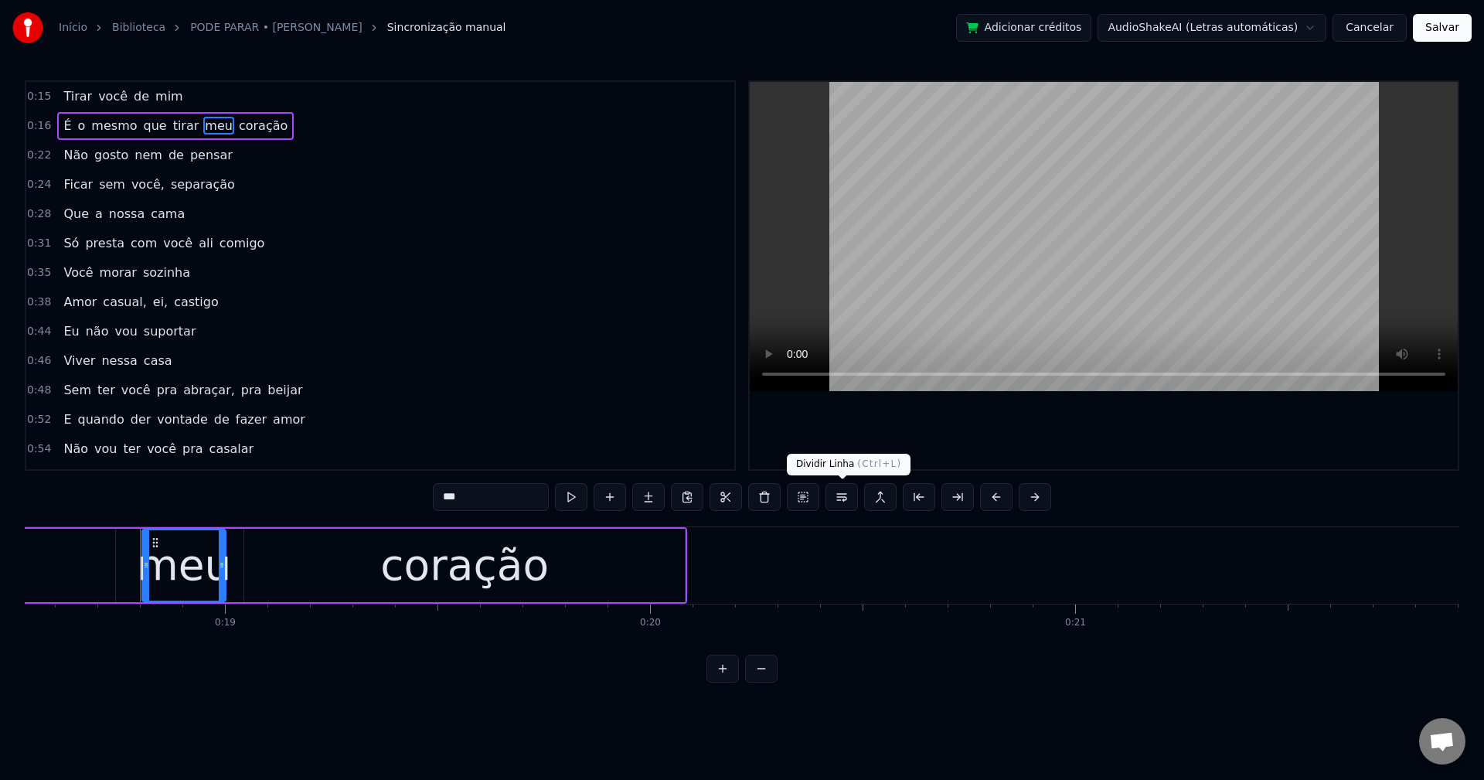
click at [836, 493] on button at bounding box center [842, 497] width 32 height 28
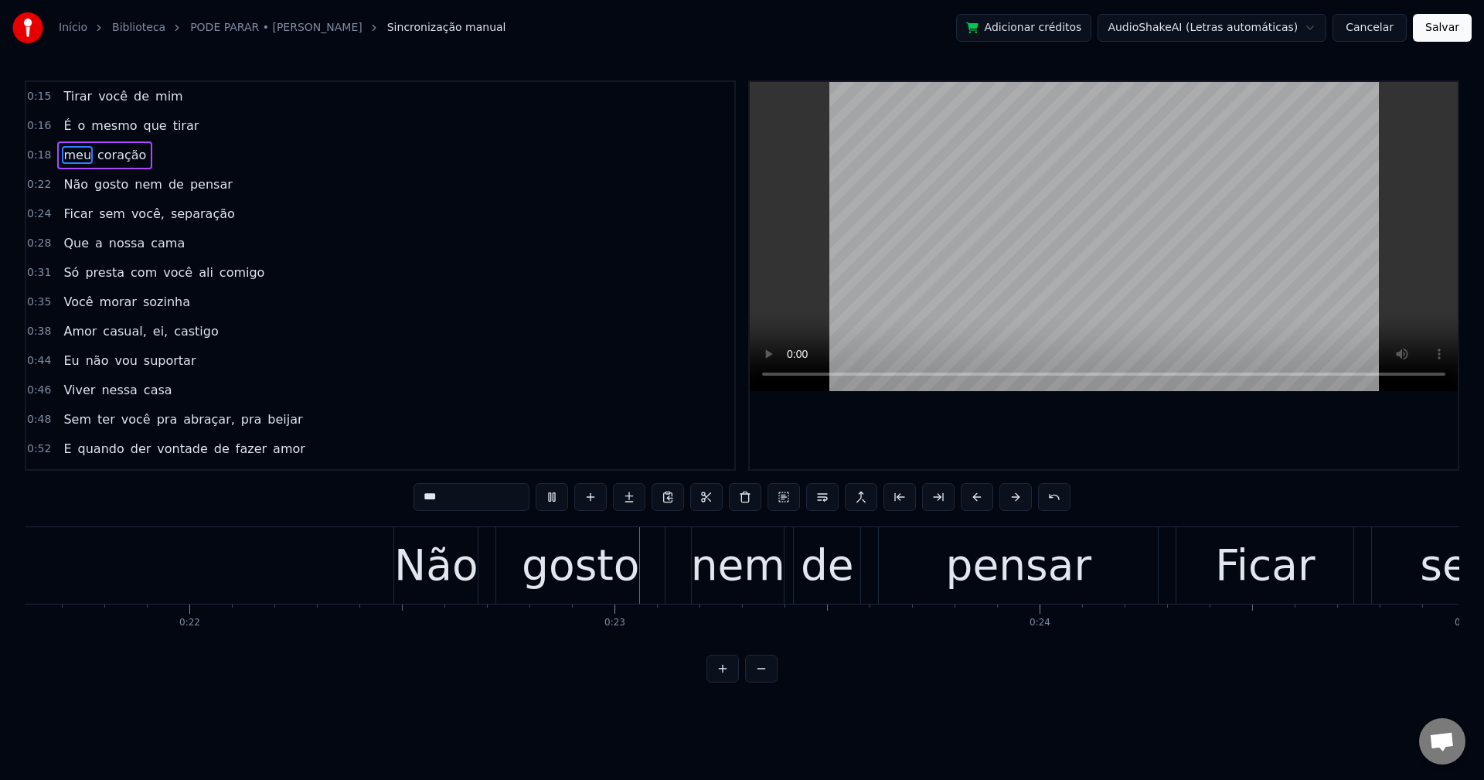
click at [130, 213] on span "você," at bounding box center [148, 214] width 36 height 18
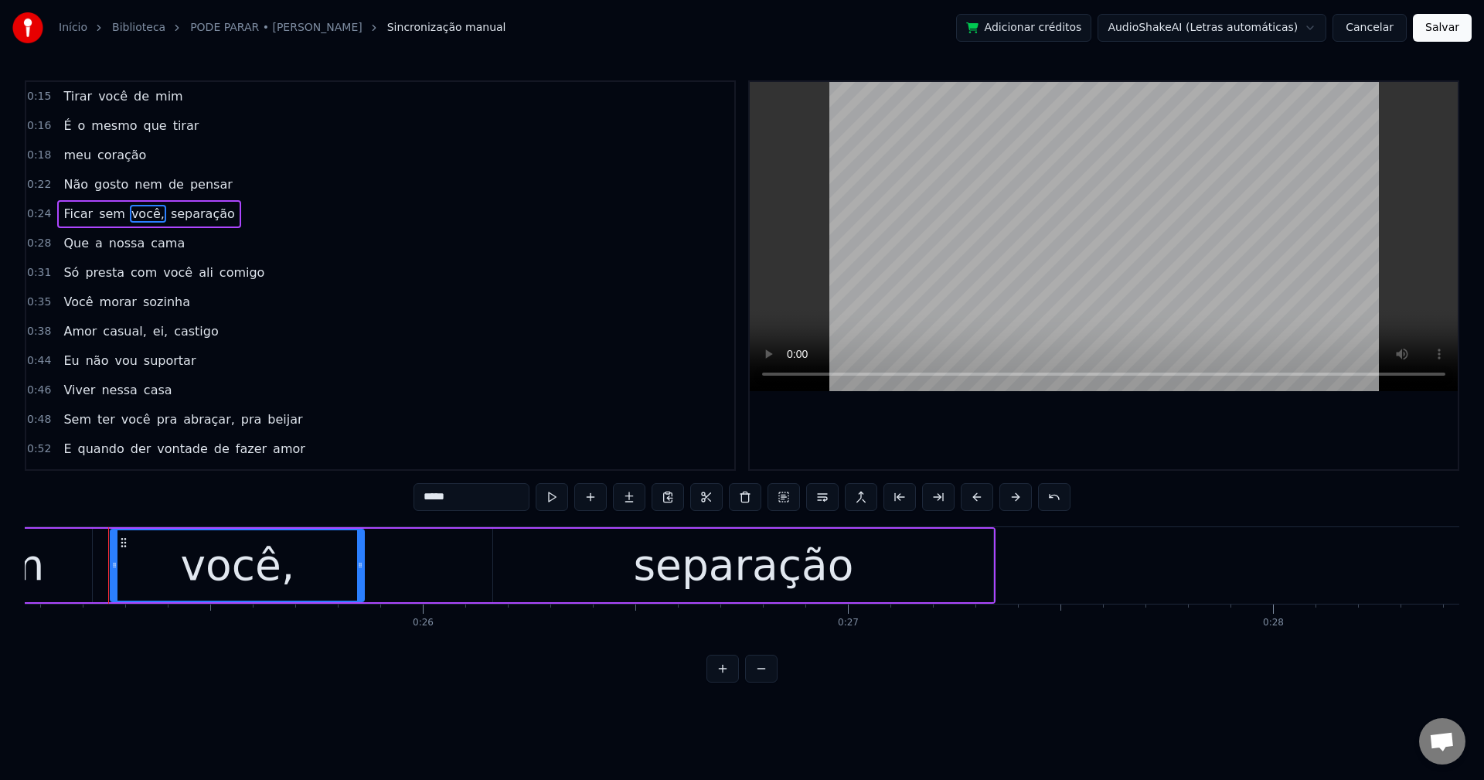
scroll to position [0, 10662]
click at [513, 492] on input "*****" at bounding box center [472, 497] width 116 height 28
drag, startPoint x: 168, startPoint y: 214, endPoint x: 339, endPoint y: 296, distance: 189.5
click at [169, 215] on span "separação" at bounding box center [198, 214] width 67 height 18
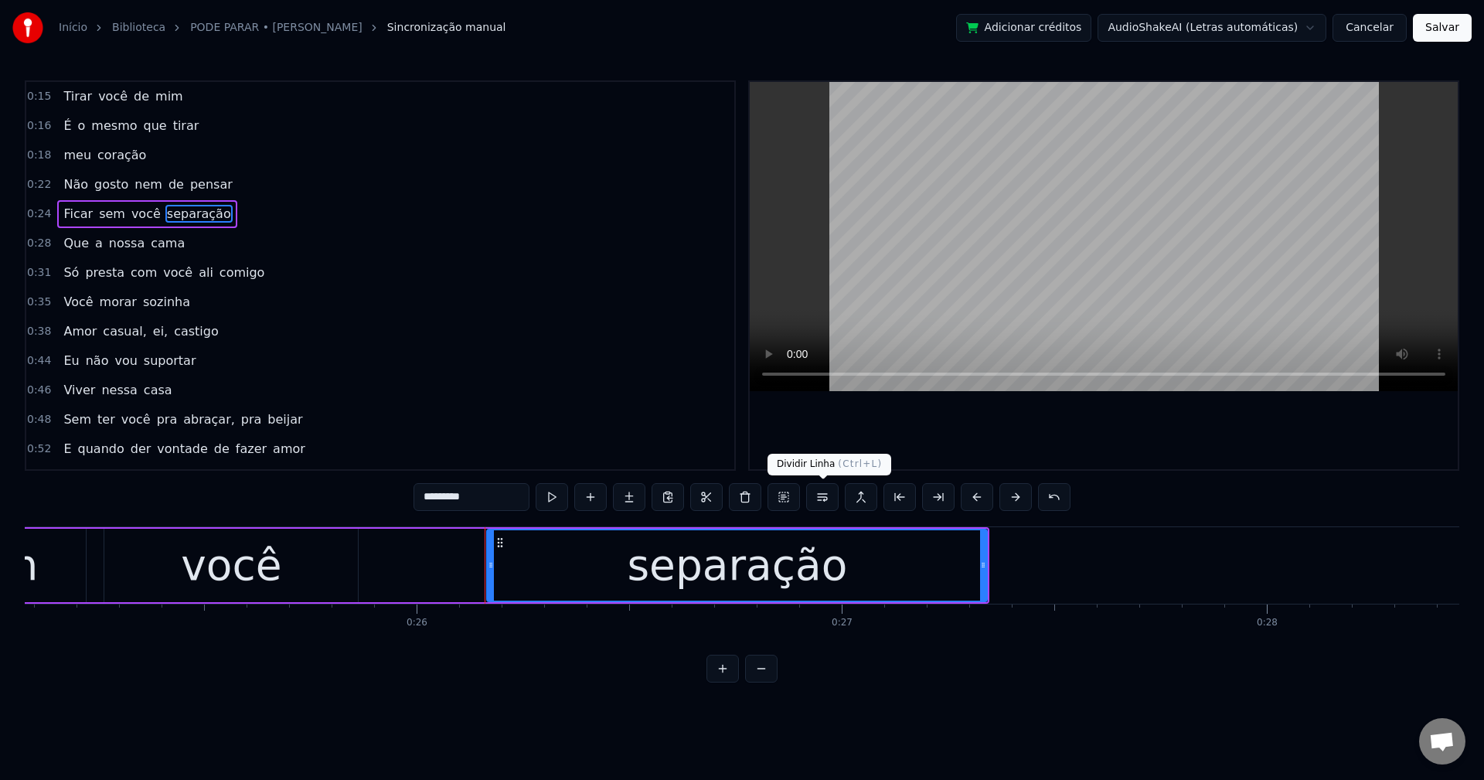
click at [823, 499] on button at bounding box center [822, 497] width 32 height 28
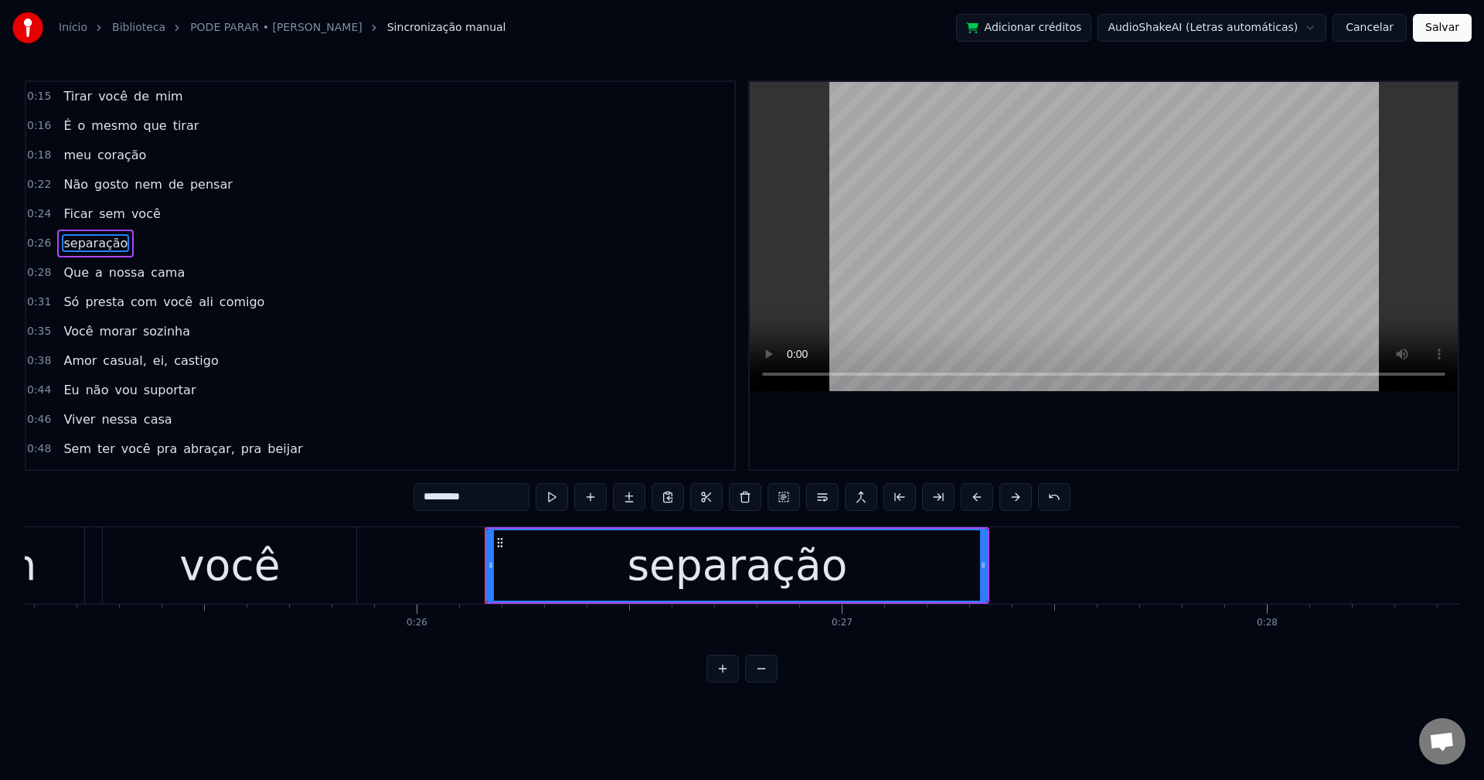
click at [197, 303] on span "ali" at bounding box center [206, 302] width 18 height 18
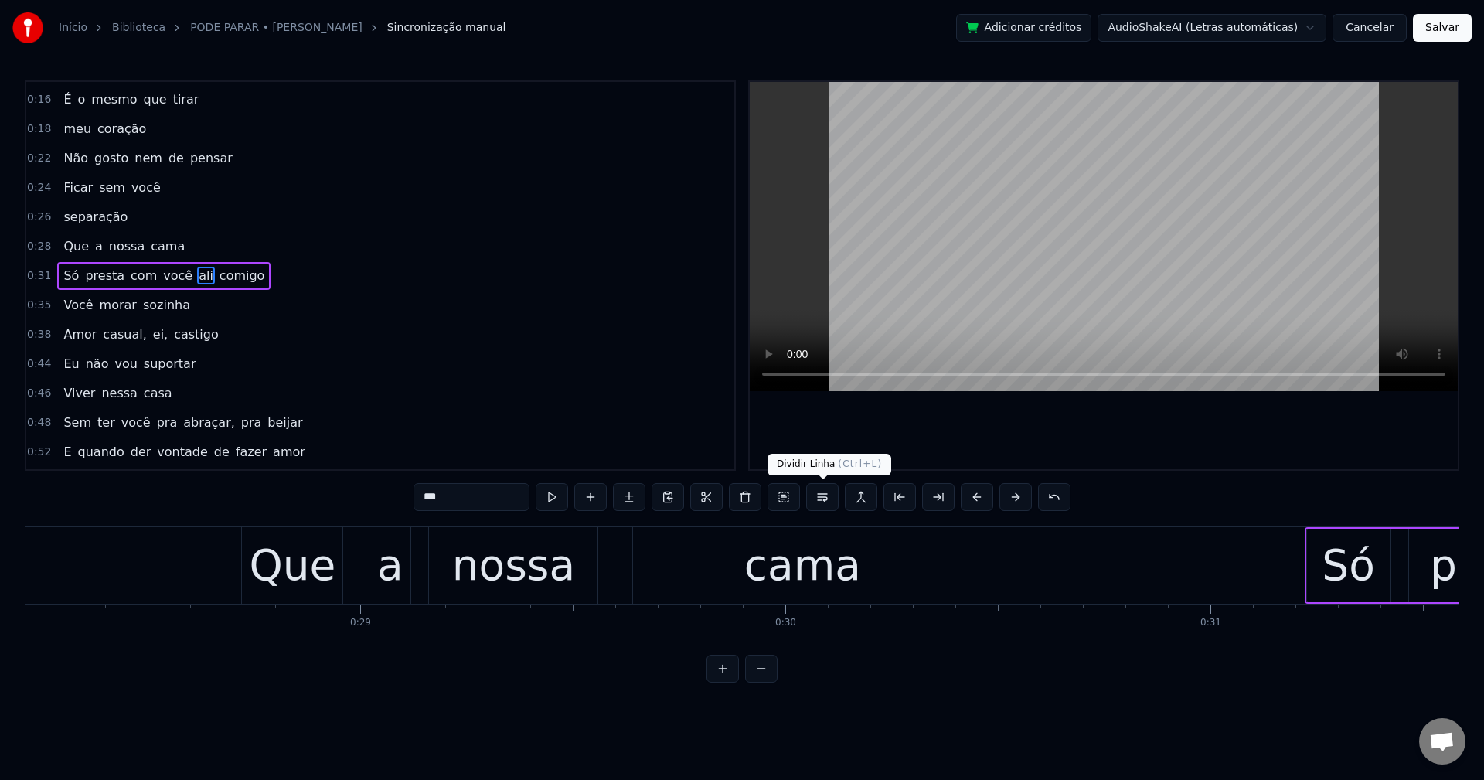
click at [820, 494] on button at bounding box center [822, 497] width 32 height 28
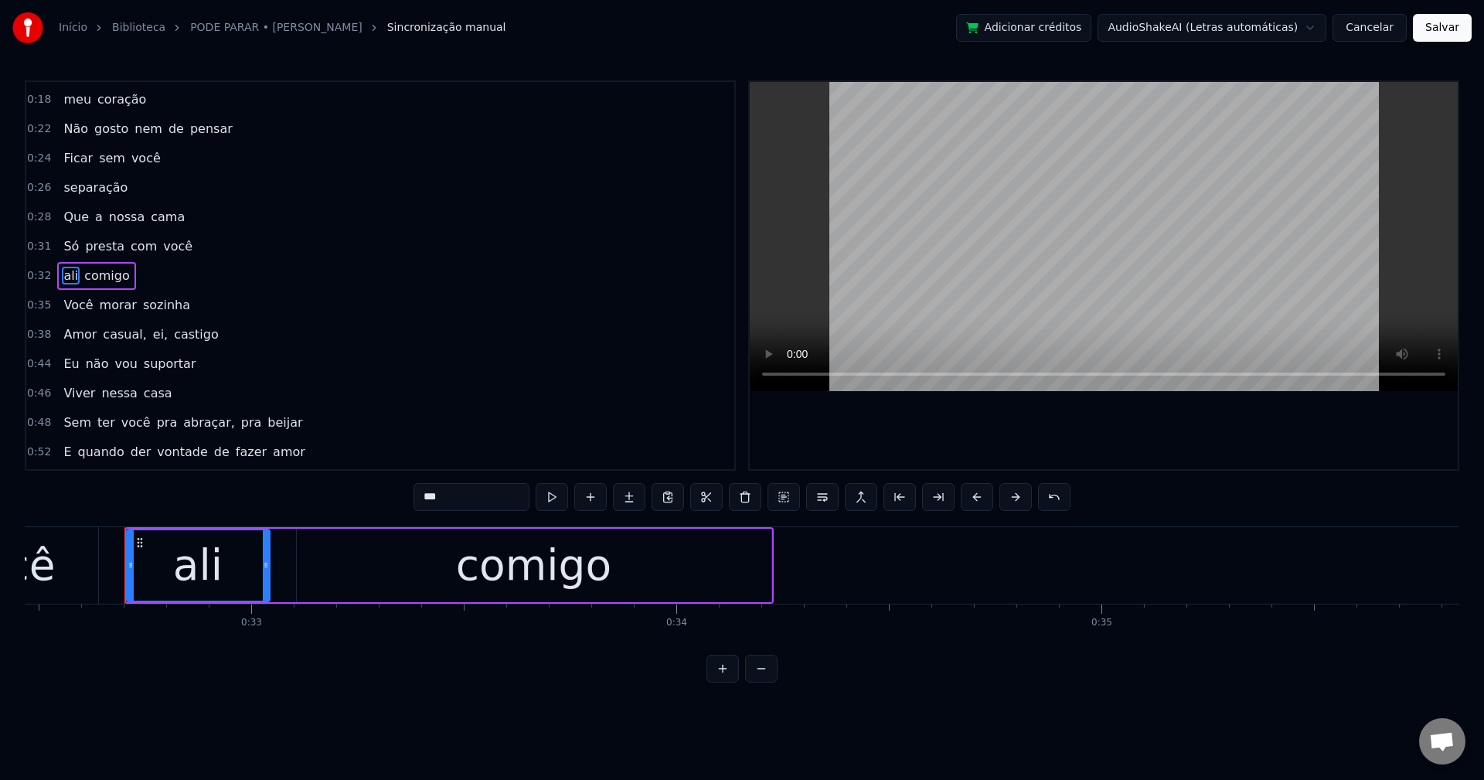
scroll to position [0, 13825]
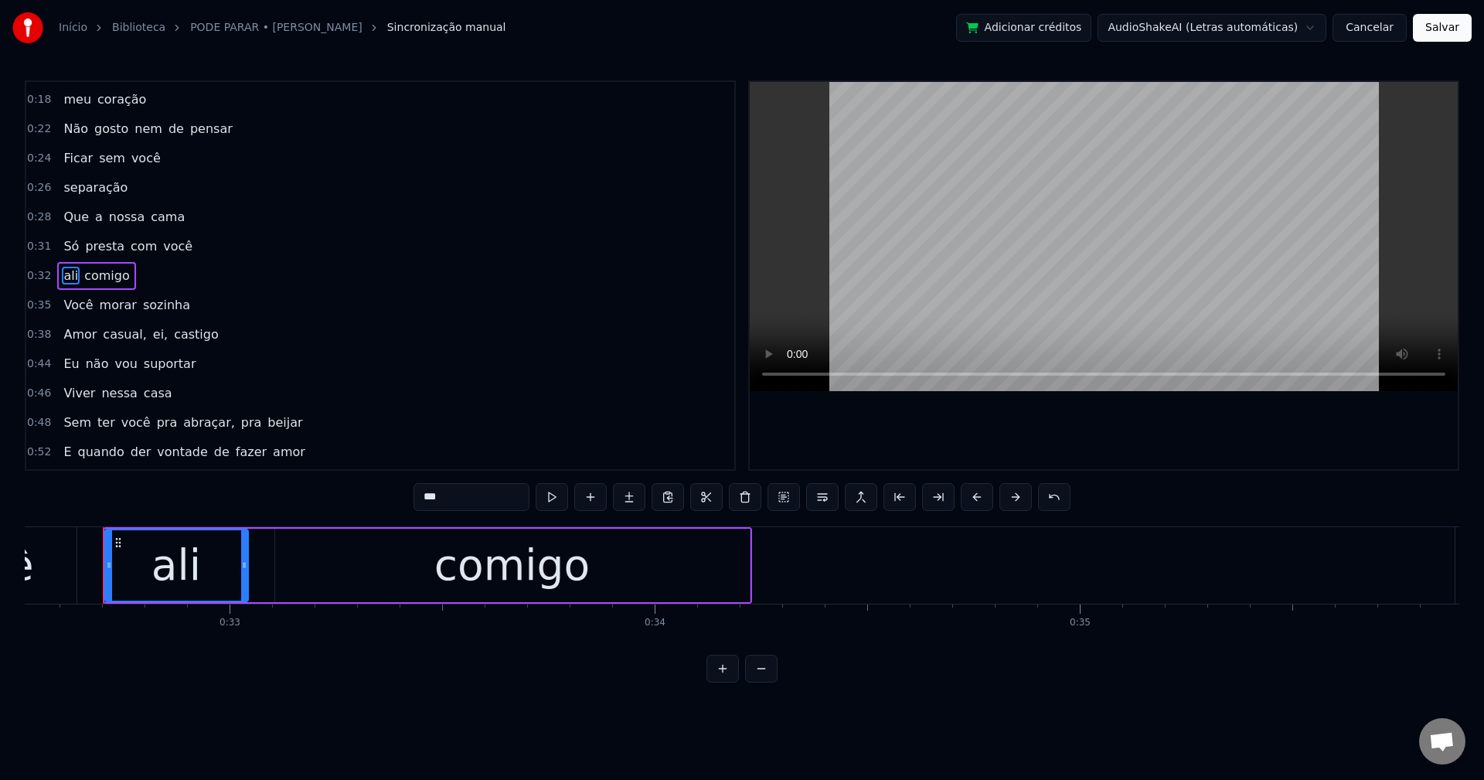
click at [119, 335] on span "casual," at bounding box center [124, 334] width 46 height 18
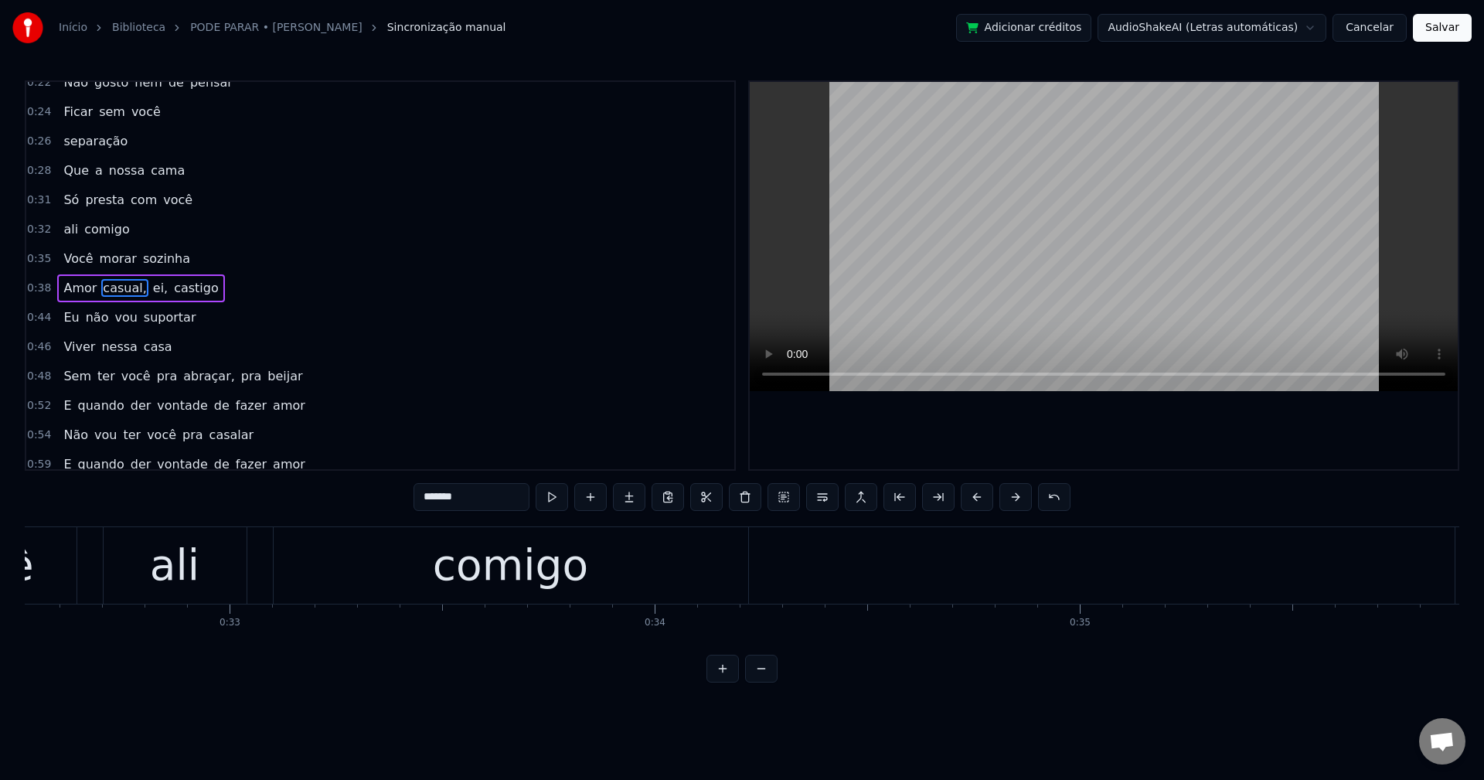
scroll to position [114, 0]
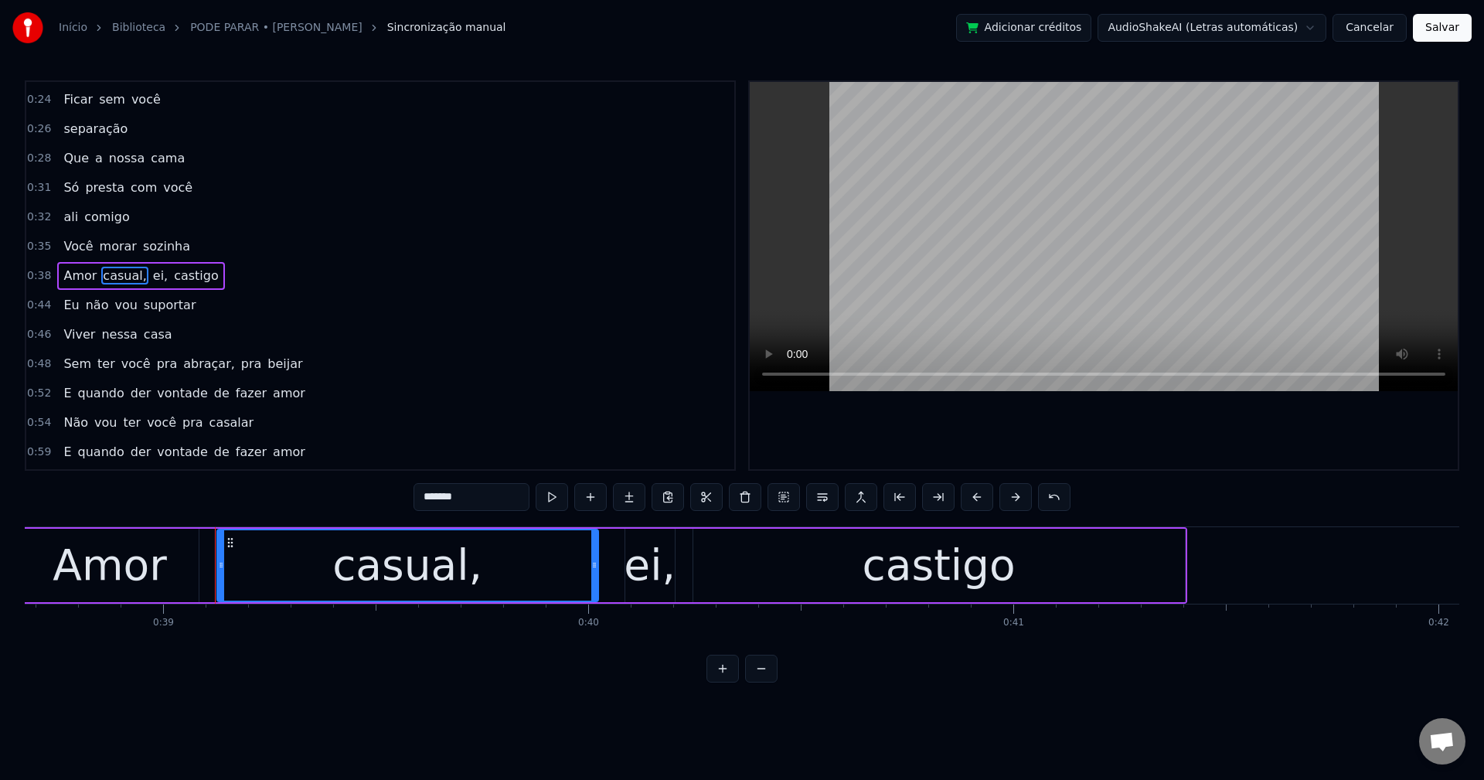
click at [486, 499] on input "*******" at bounding box center [472, 497] width 116 height 28
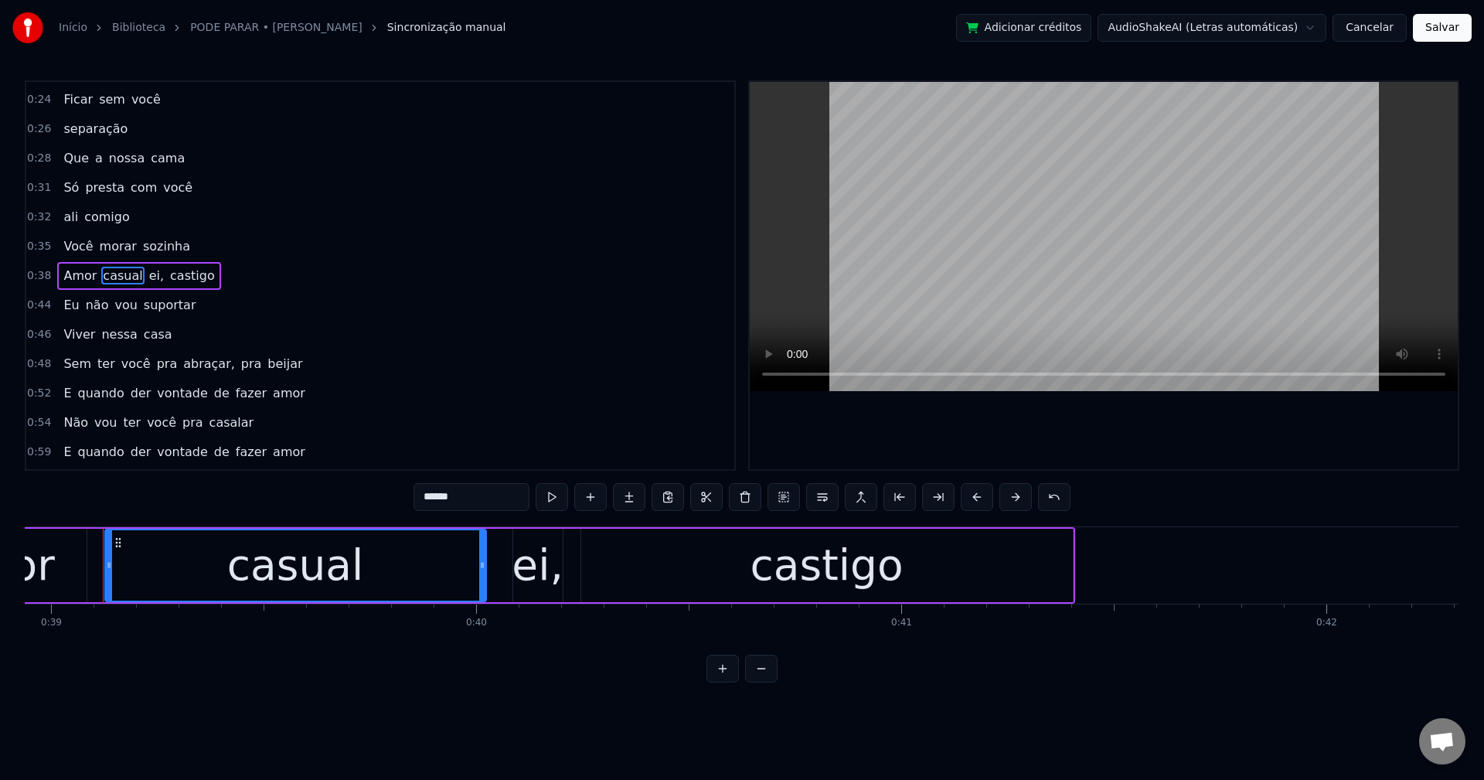
click at [148, 280] on span "ei," at bounding box center [157, 276] width 18 height 18
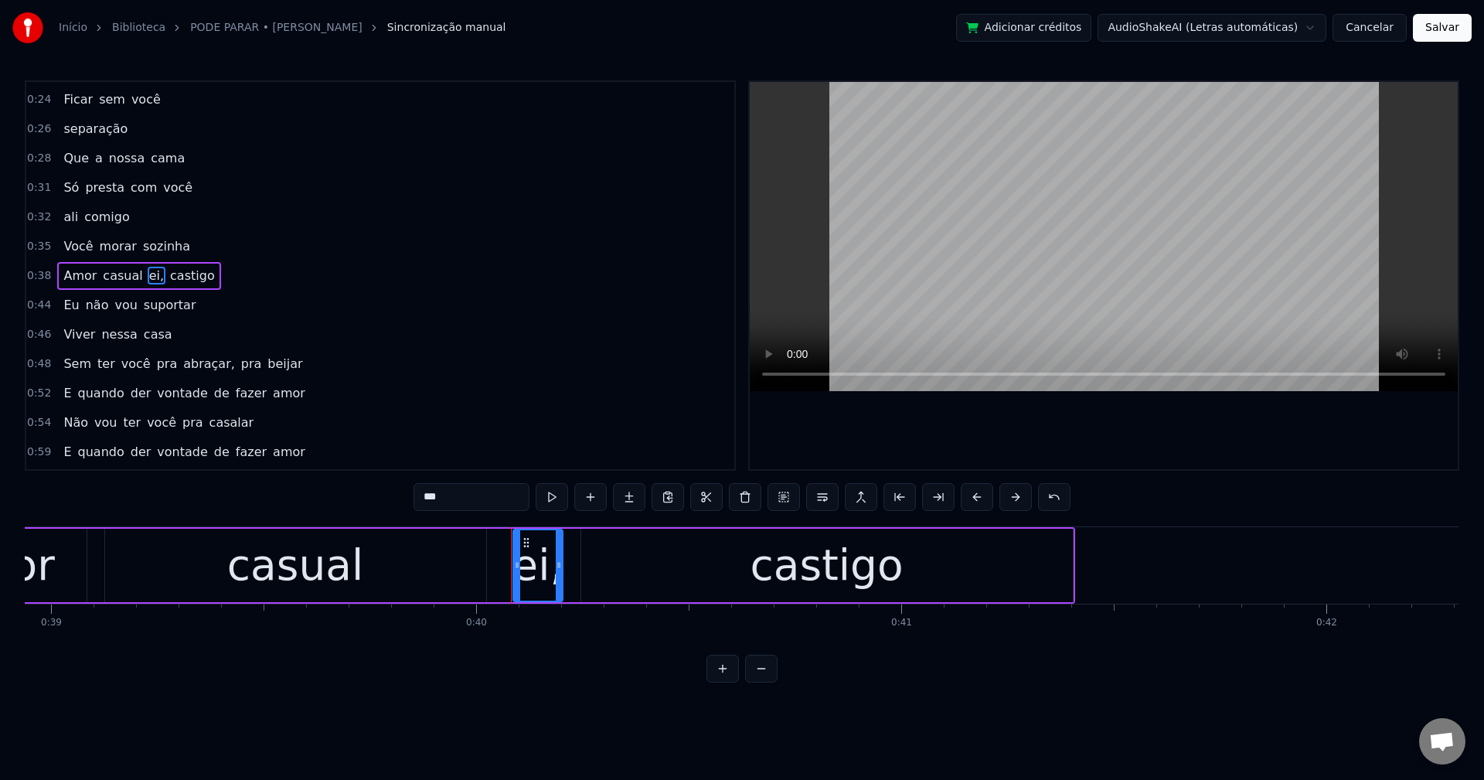
click at [488, 505] on input "***" at bounding box center [472, 497] width 116 height 28
click at [823, 502] on button at bounding box center [822, 497] width 32 height 28
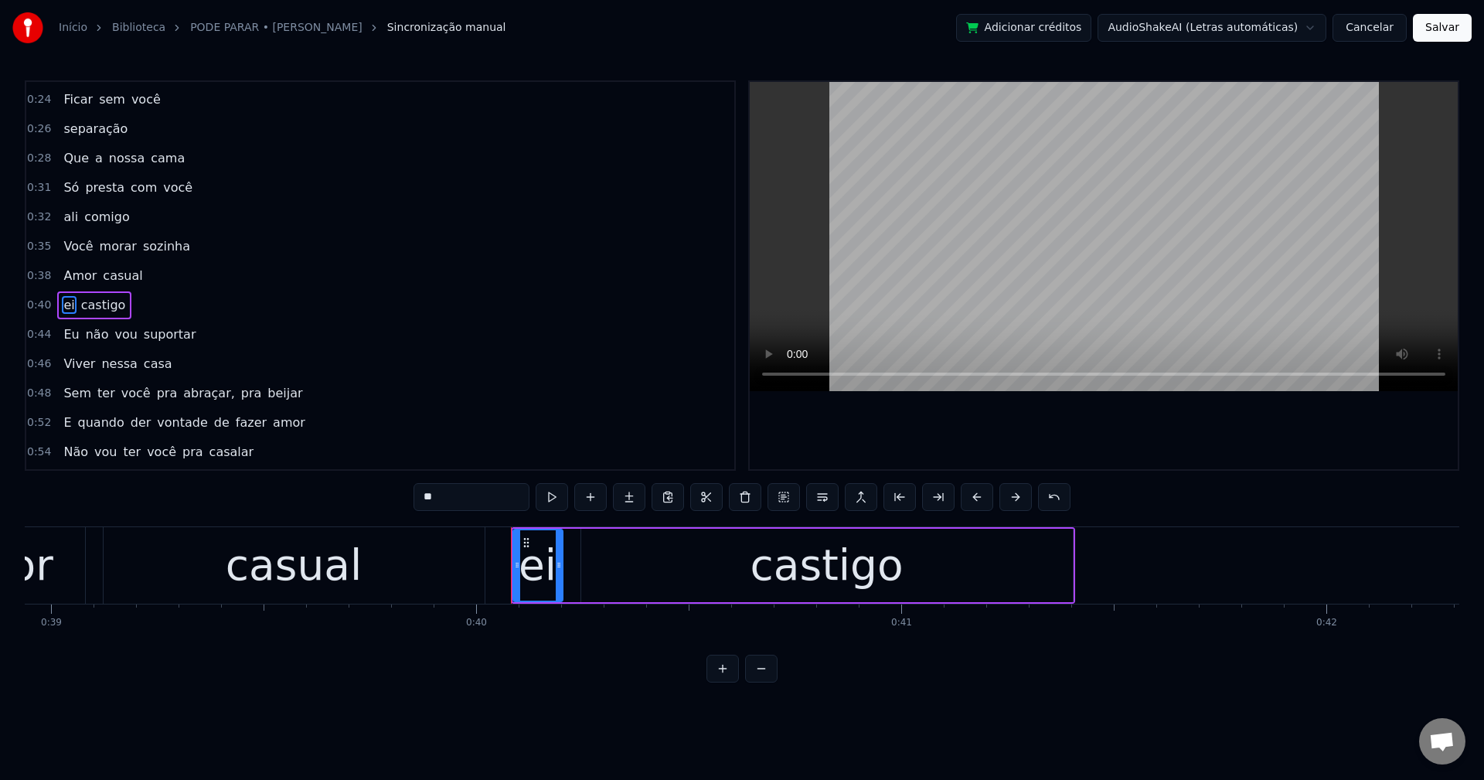
scroll to position [144, 0]
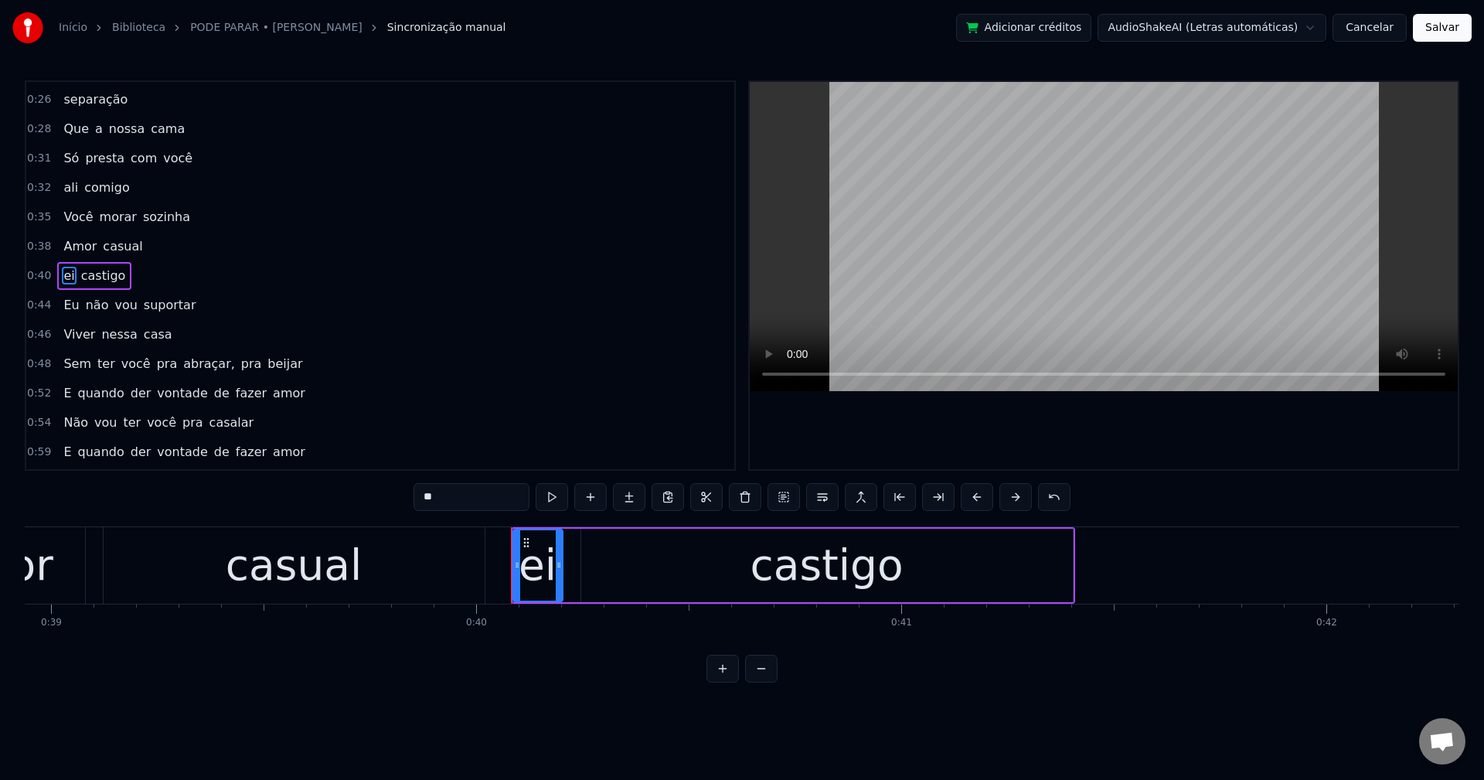
click at [197, 360] on span "abraçar," at bounding box center [209, 364] width 55 height 18
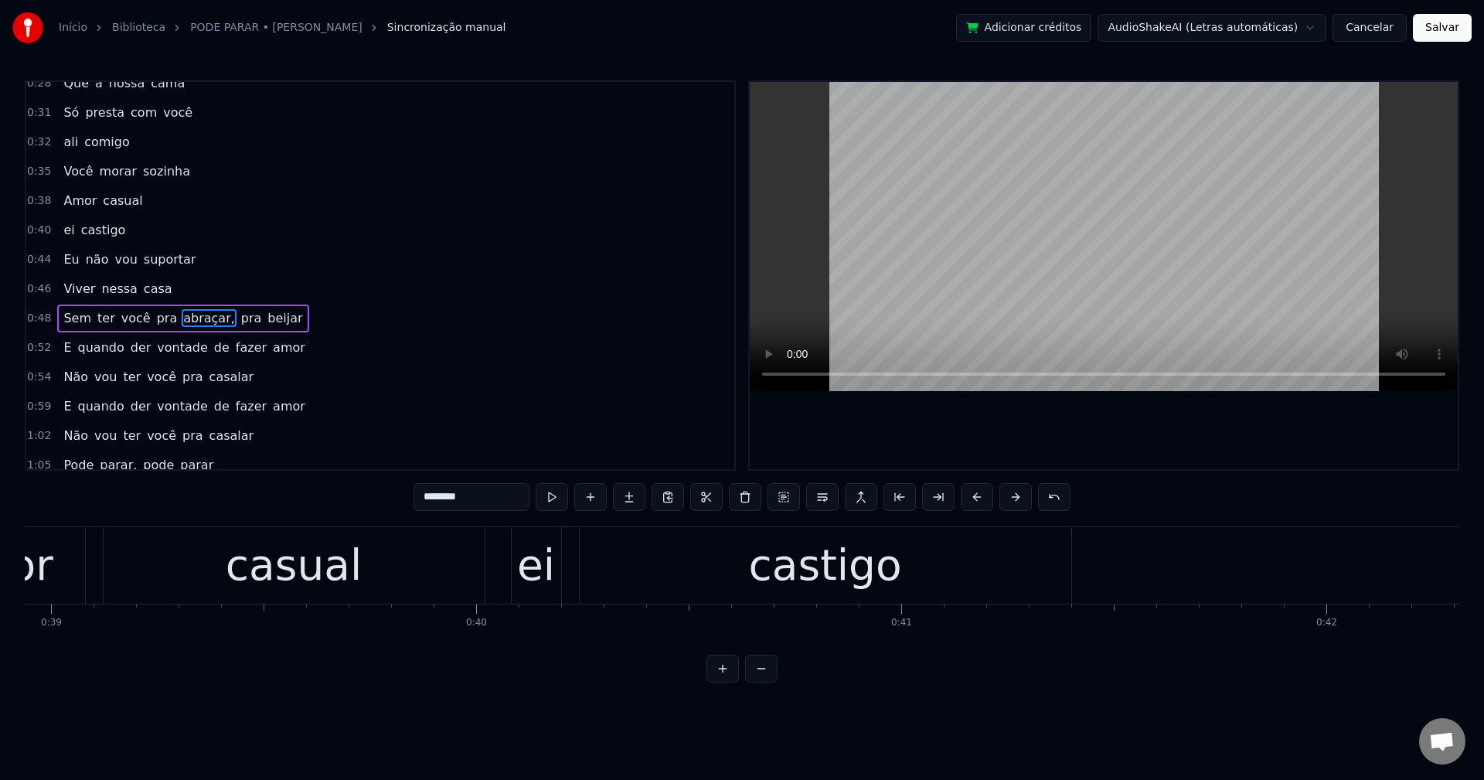
scroll to position [232, 0]
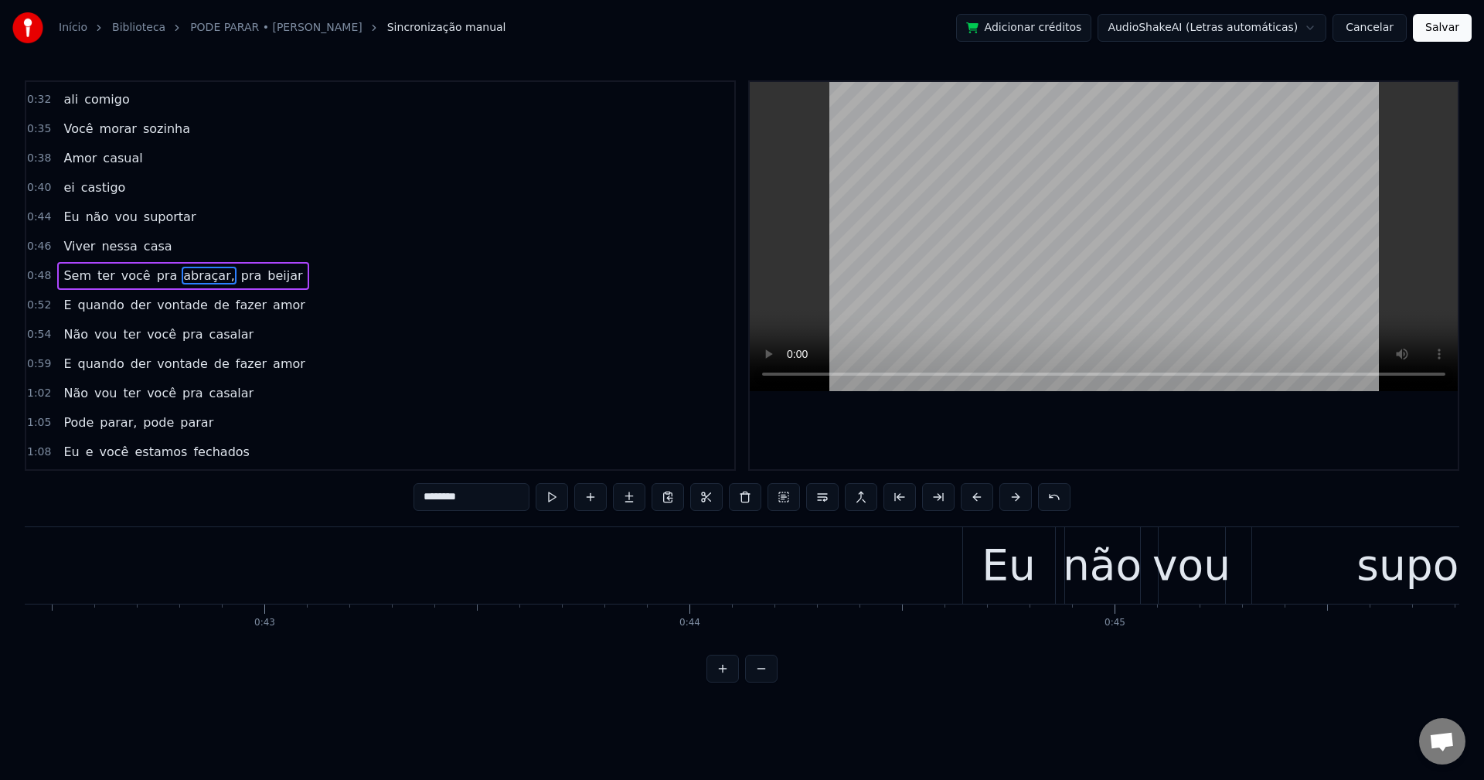
click at [480, 495] on input "********" at bounding box center [472, 497] width 116 height 28
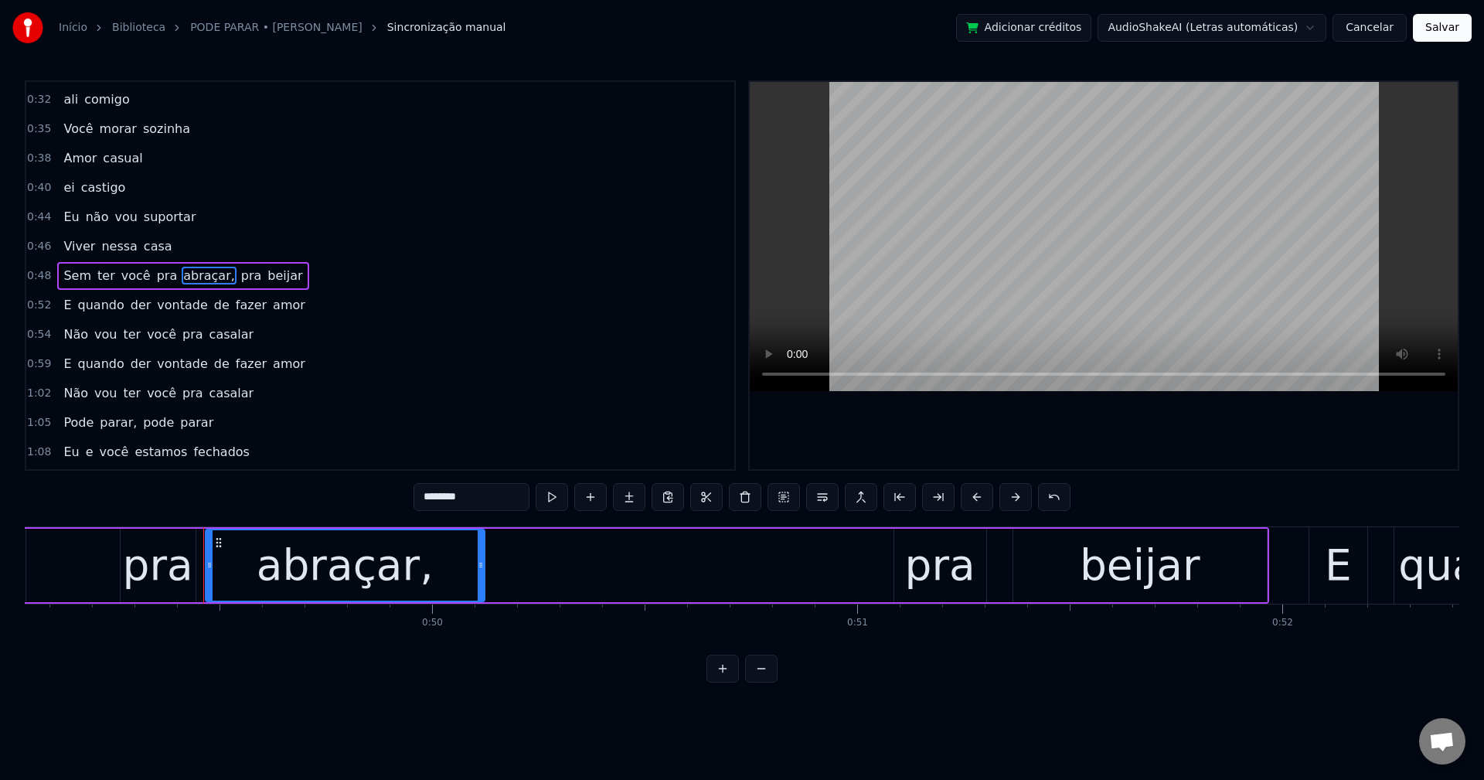
scroll to position [0, 20950]
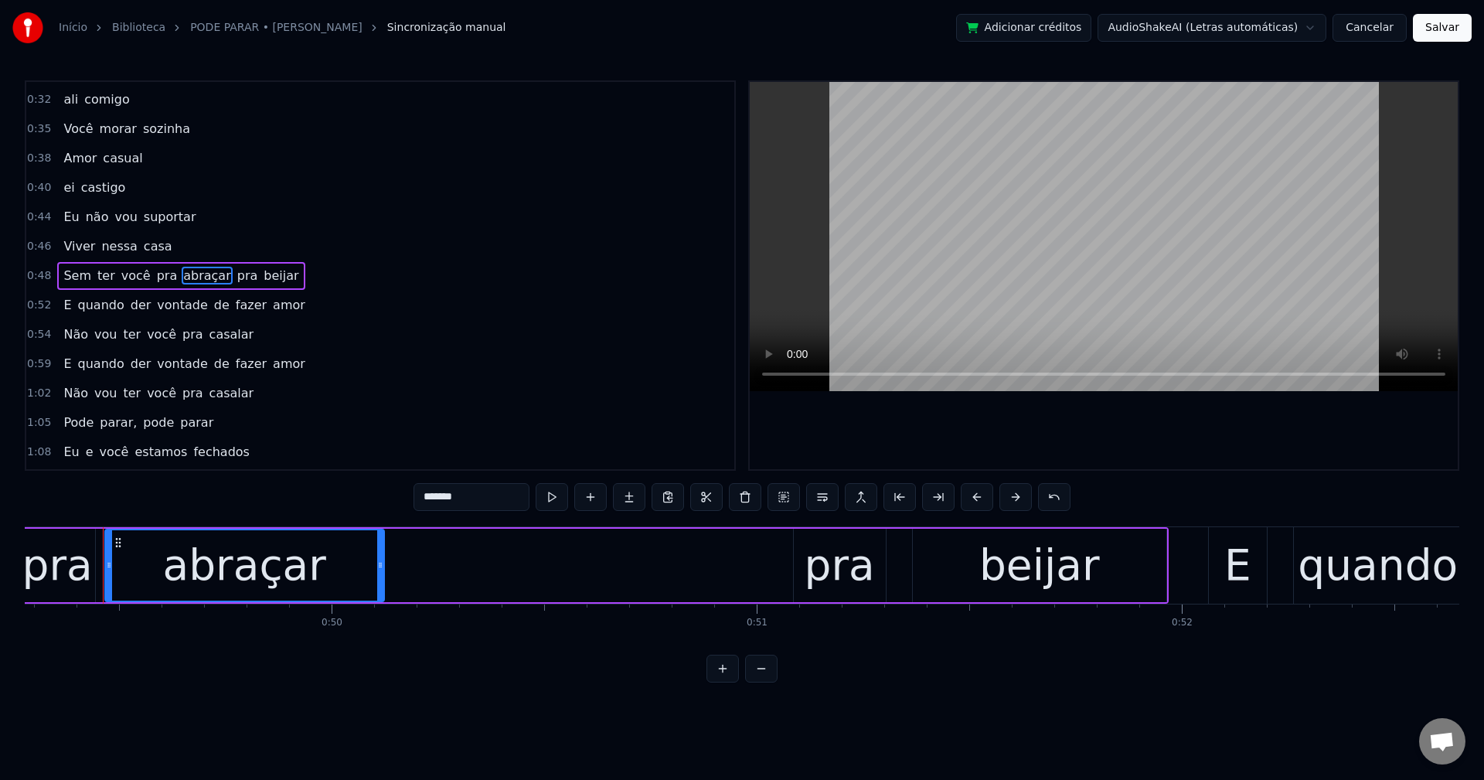
click at [155, 282] on span "pra" at bounding box center [167, 276] width 24 height 18
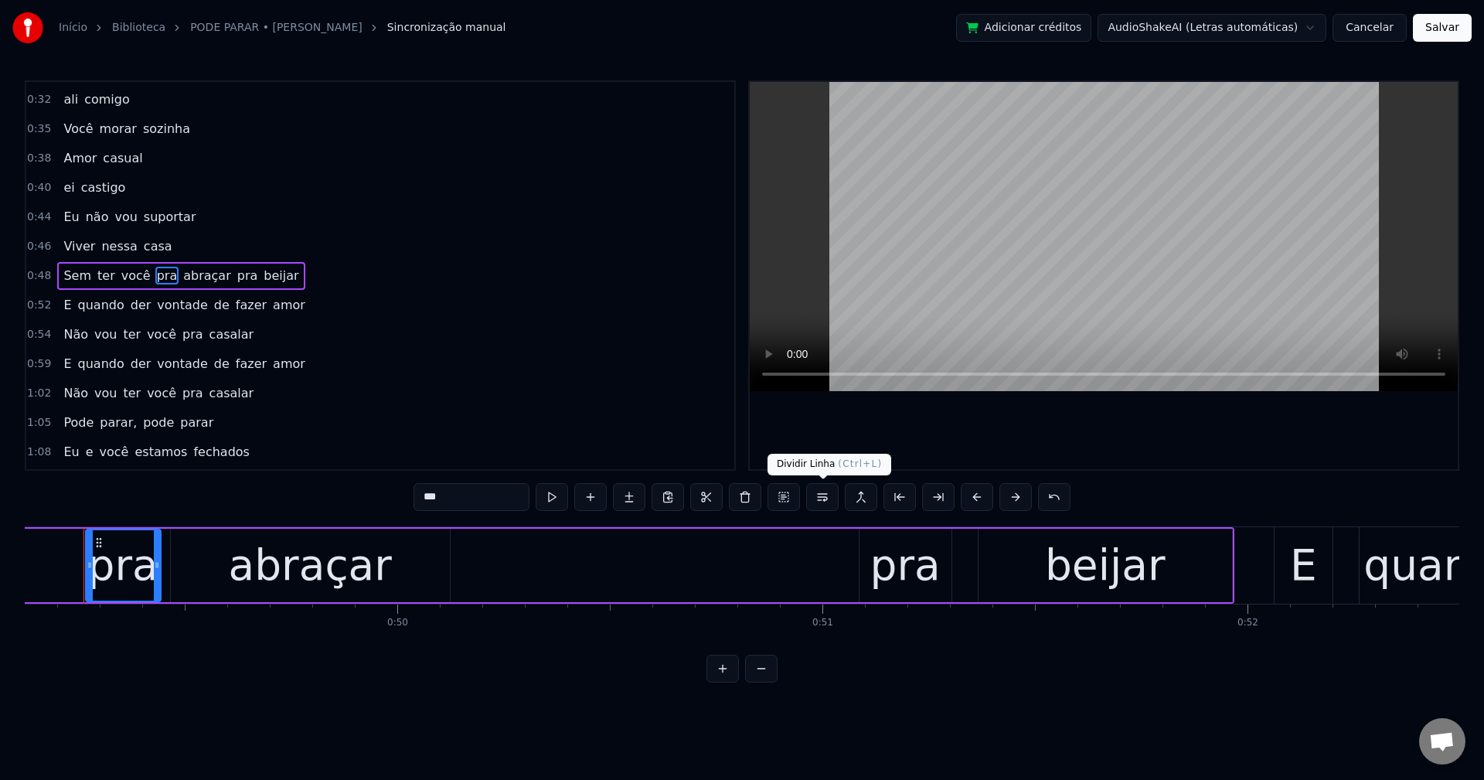
scroll to position [0, 20865]
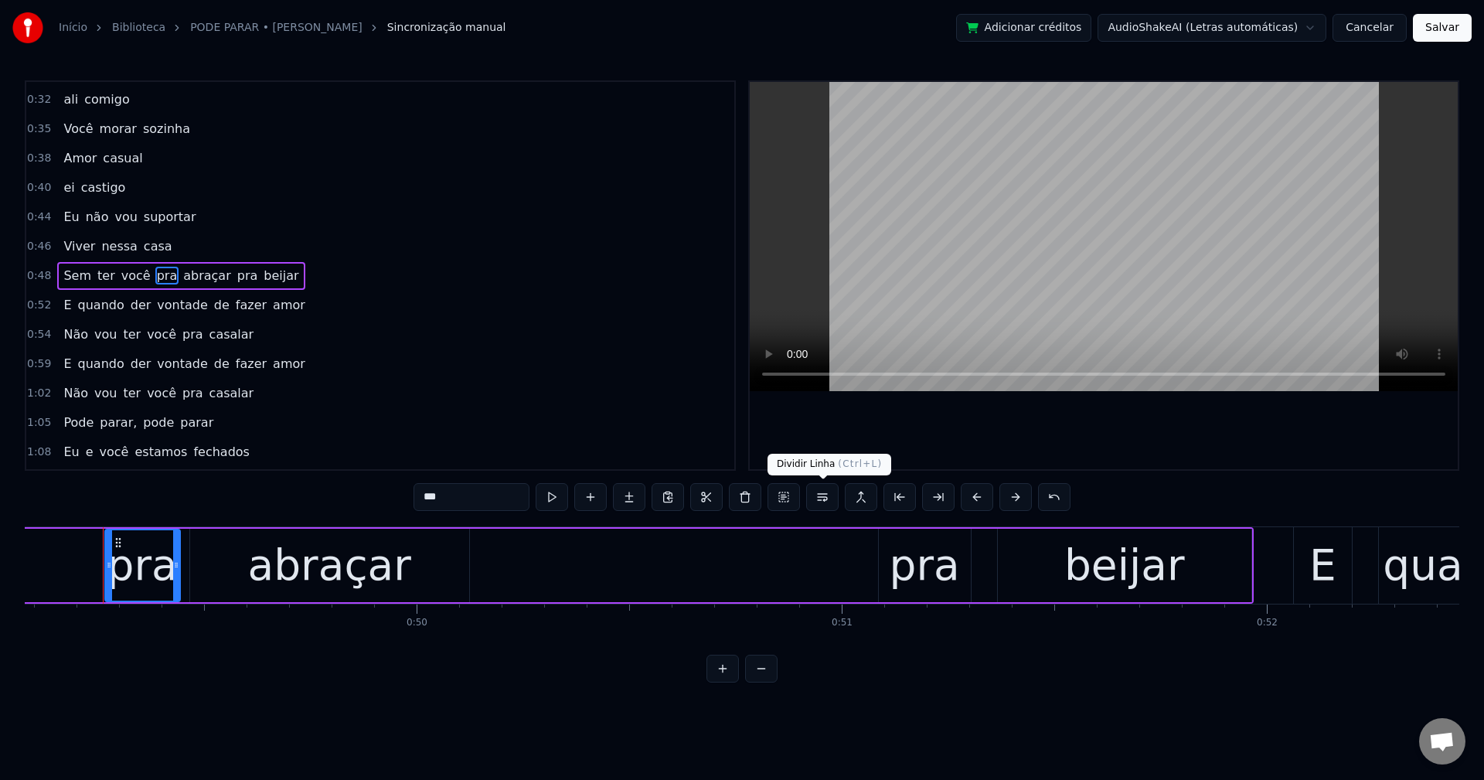
click at [827, 499] on button at bounding box center [822, 497] width 32 height 28
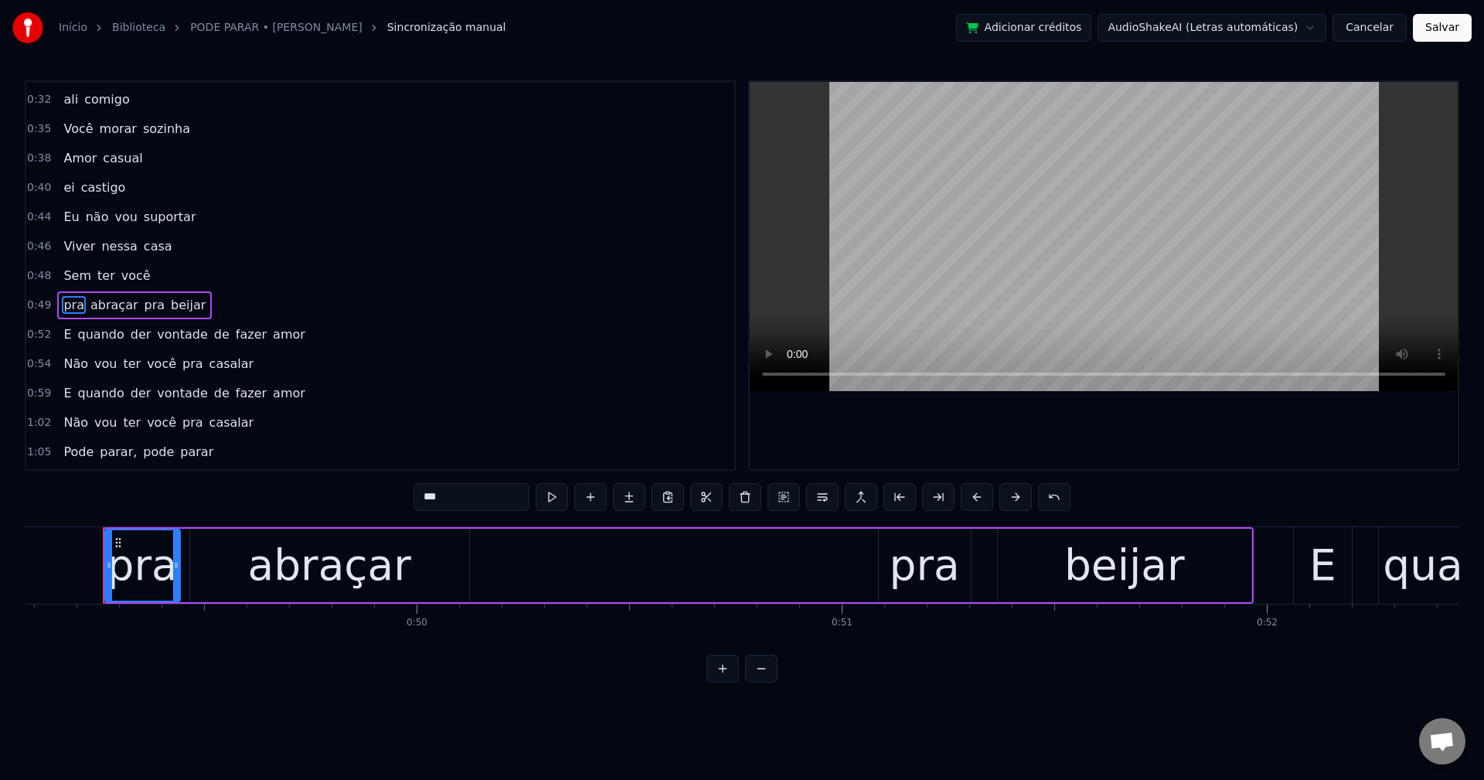
scroll to position [261, 0]
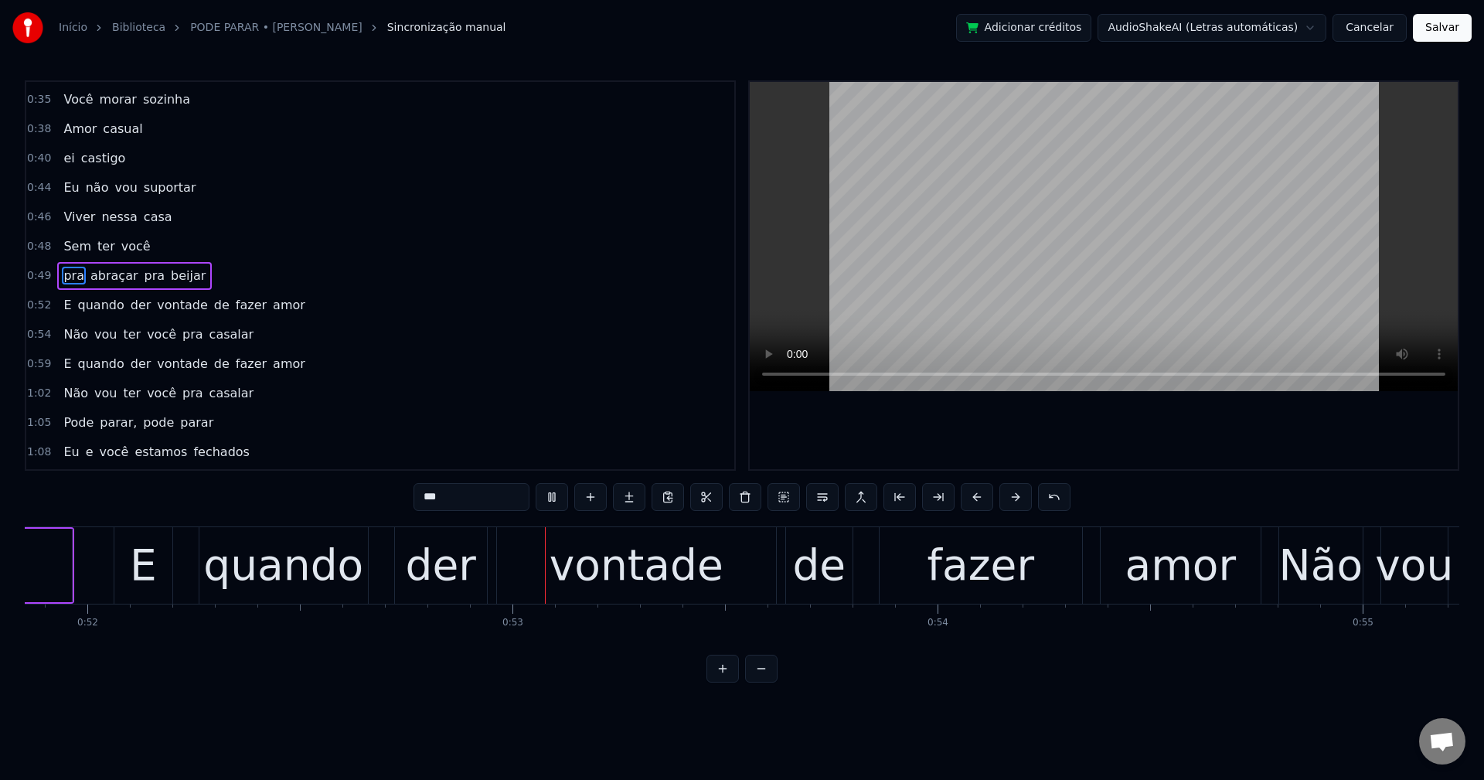
click at [145, 277] on span "pra" at bounding box center [155, 276] width 24 height 18
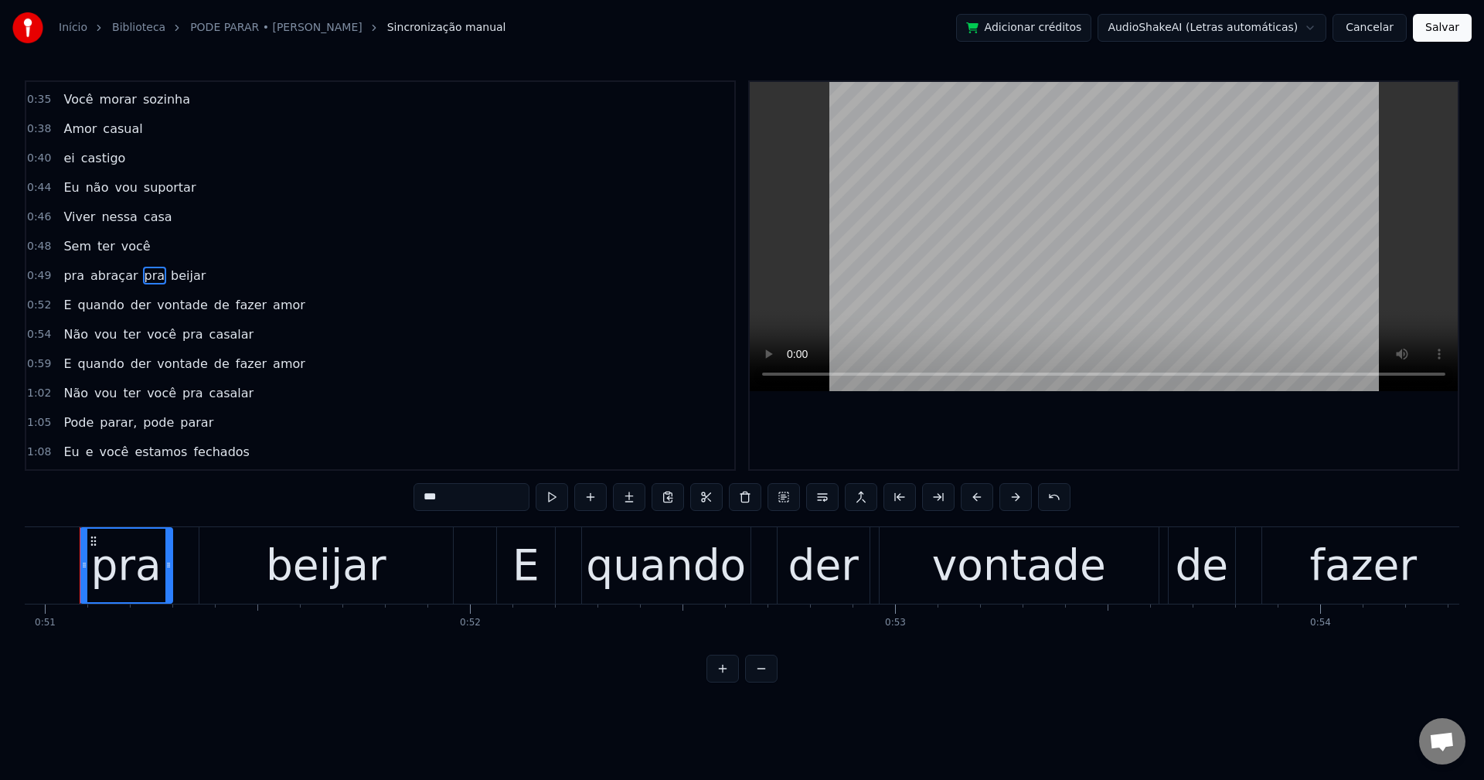
scroll to position [0, 21639]
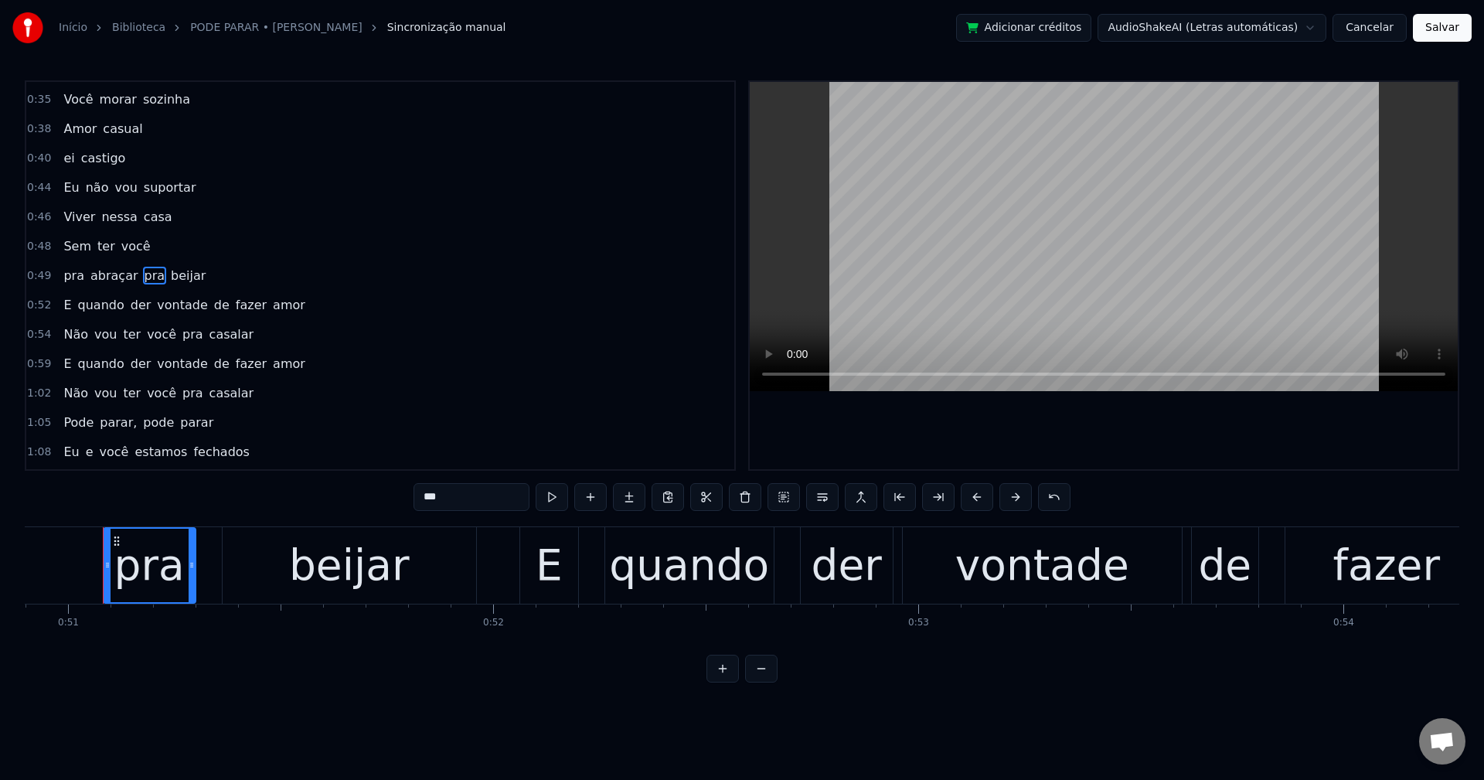
click at [213, 305] on span "de" at bounding box center [222, 305] width 19 height 18
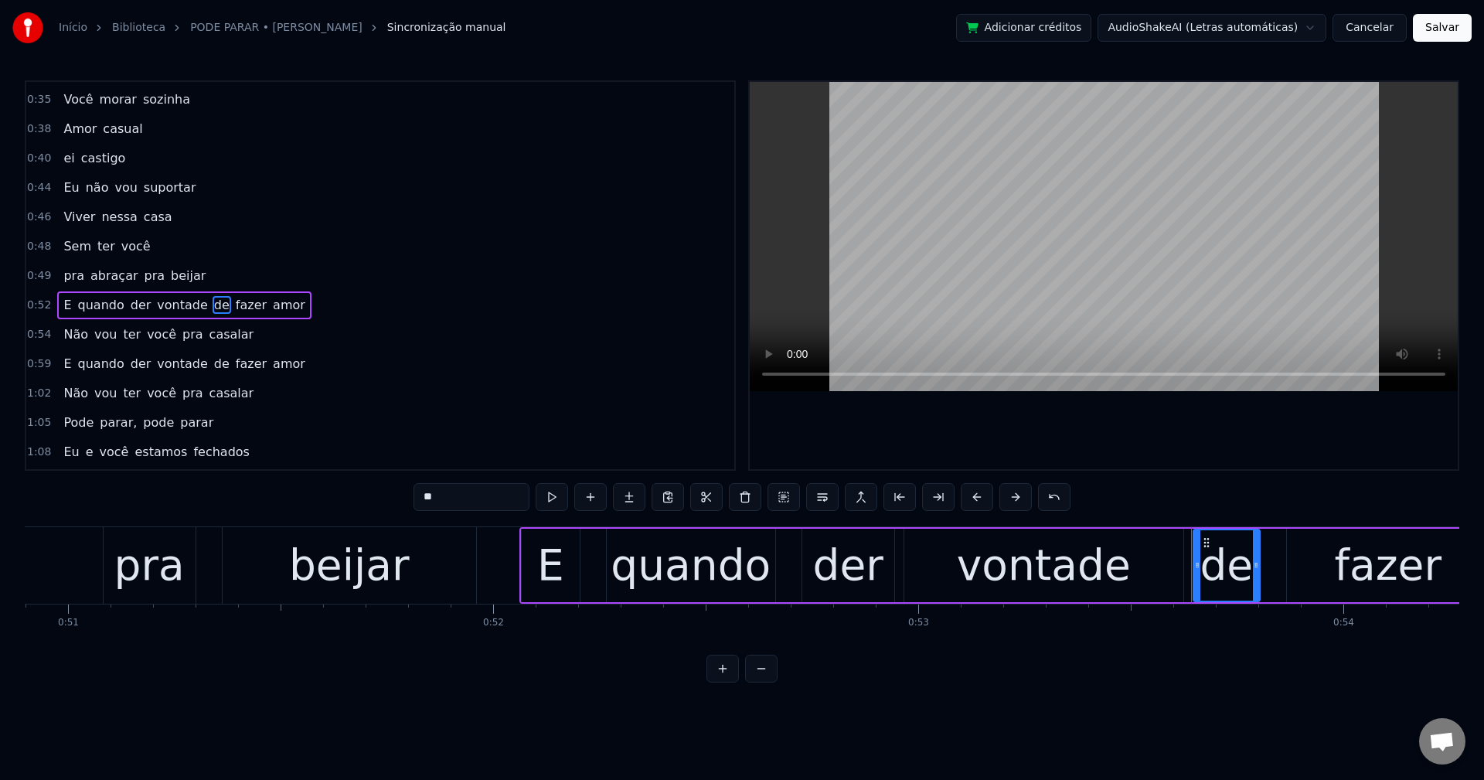
scroll to position [291, 0]
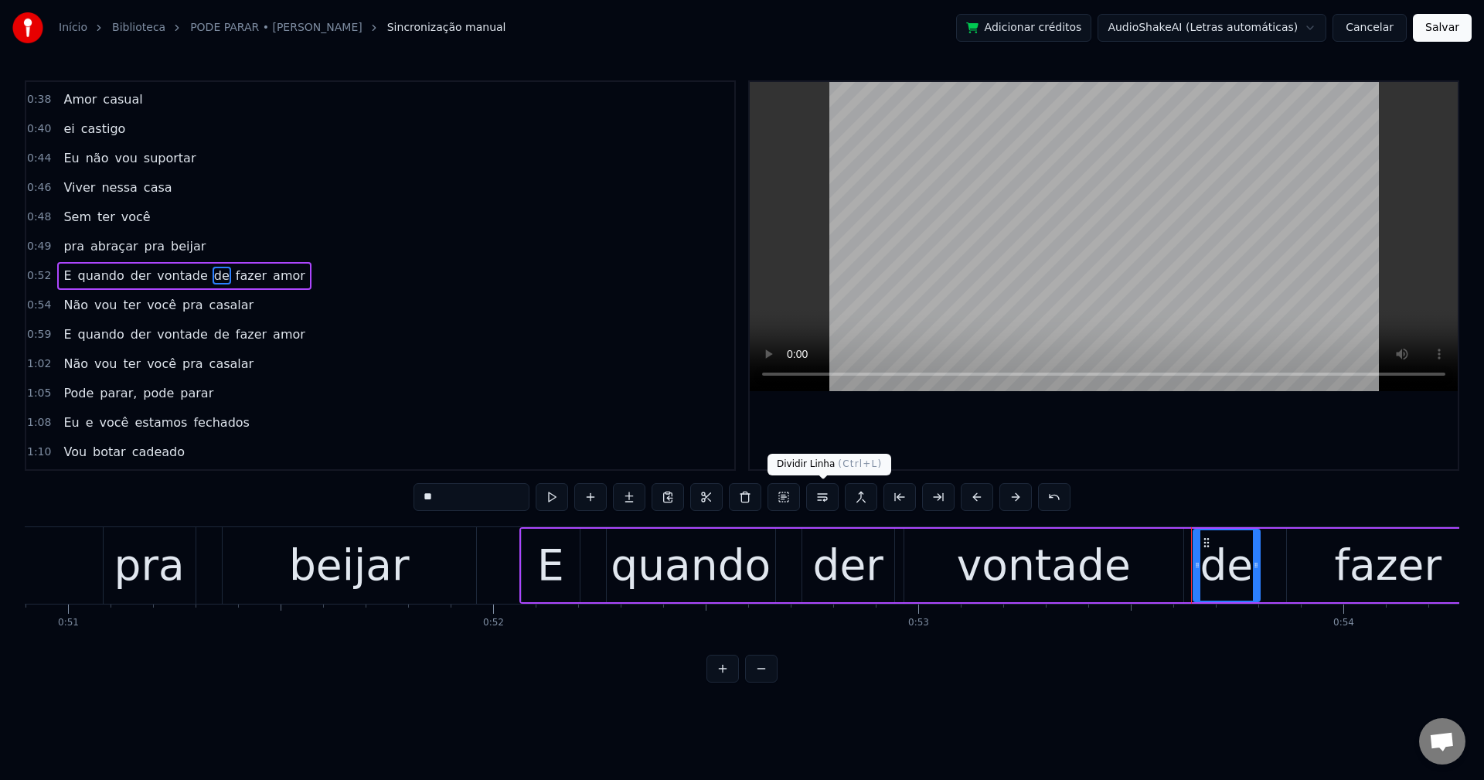
drag, startPoint x: 824, startPoint y: 496, endPoint x: 812, endPoint y: 396, distance: 101.2
click at [822, 485] on button at bounding box center [822, 497] width 32 height 28
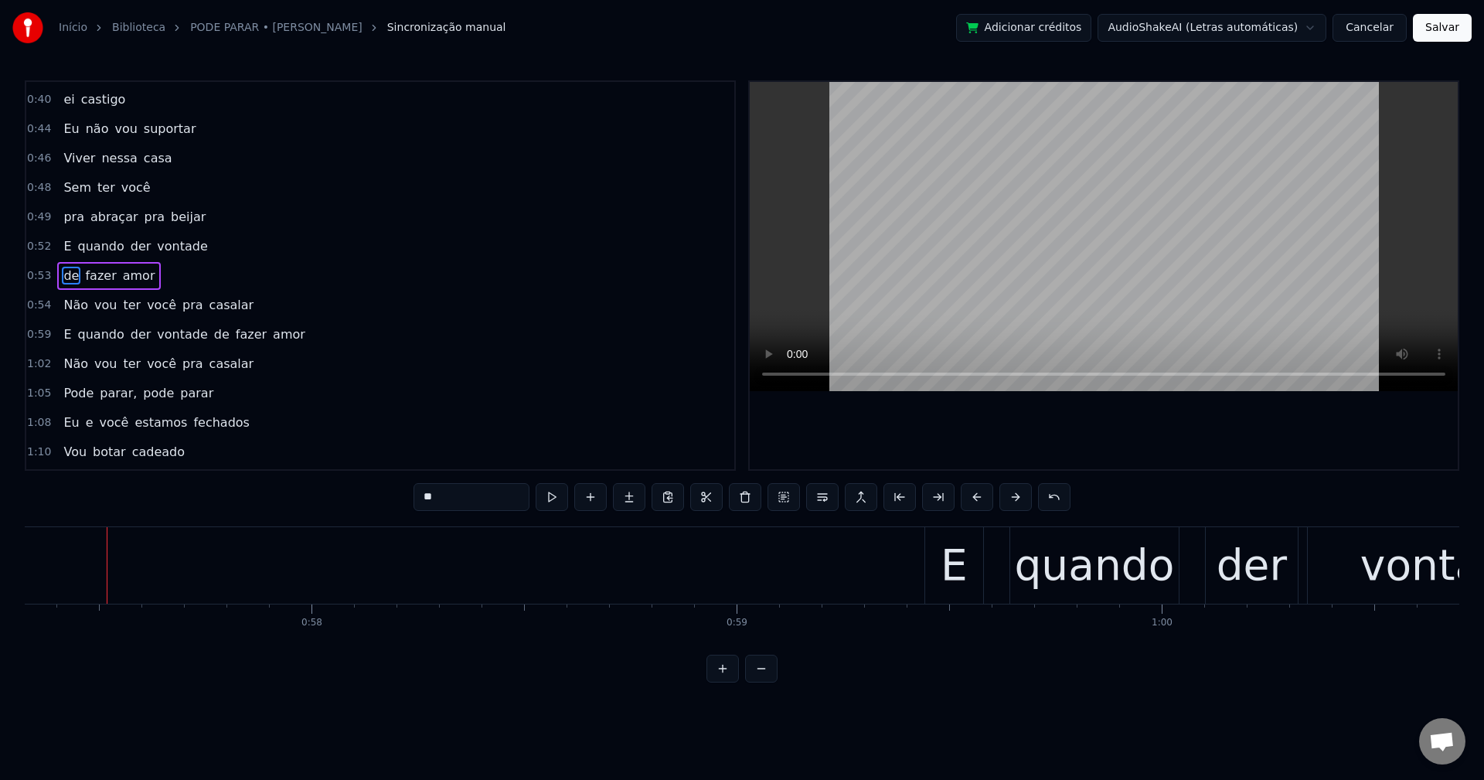
scroll to position [0, 24375]
click at [181, 302] on span "pra" at bounding box center [193, 305] width 24 height 18
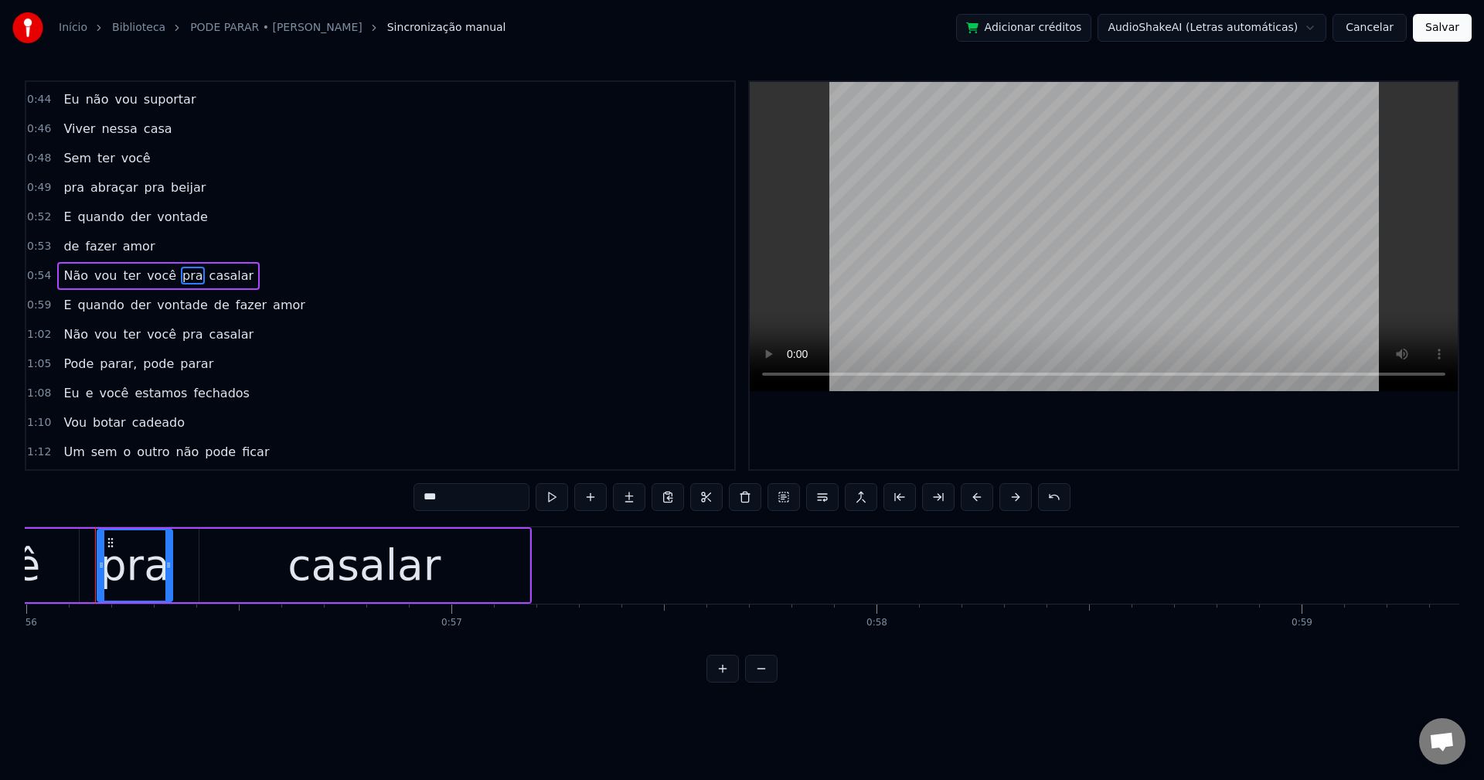
scroll to position [0, 23799]
click at [208, 281] on span "casalar" at bounding box center [232, 276] width 48 height 18
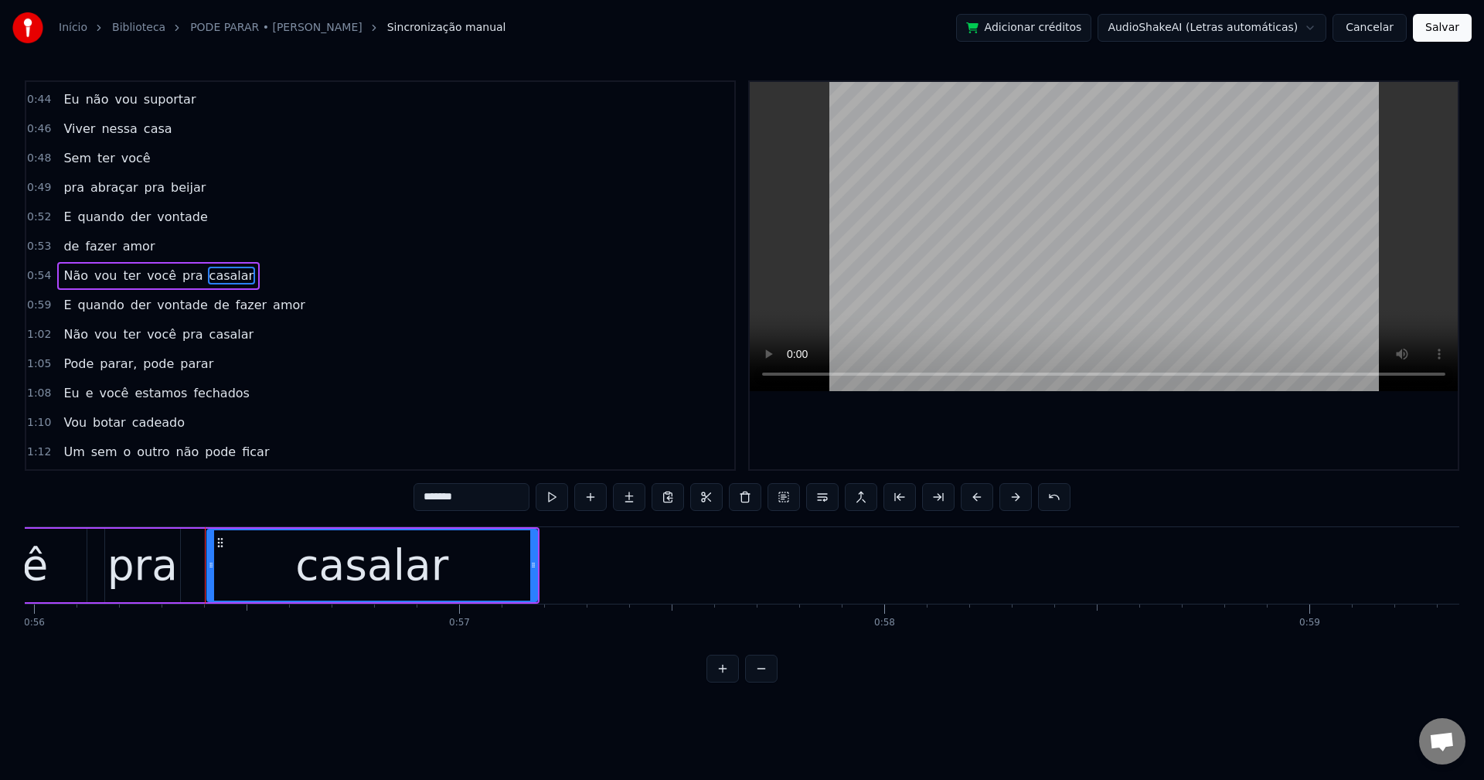
click at [421, 495] on input "*******" at bounding box center [472, 497] width 116 height 28
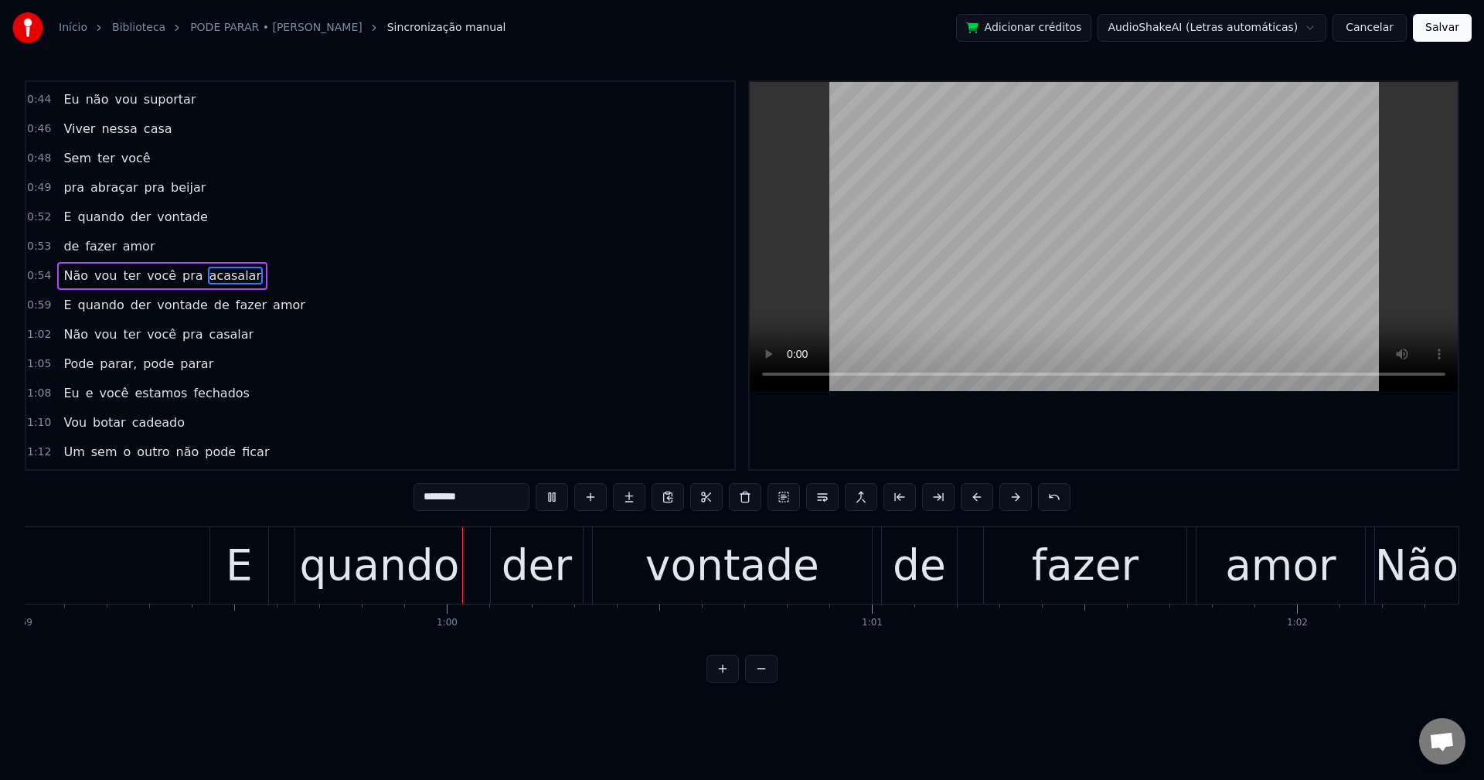
scroll to position [0, 25114]
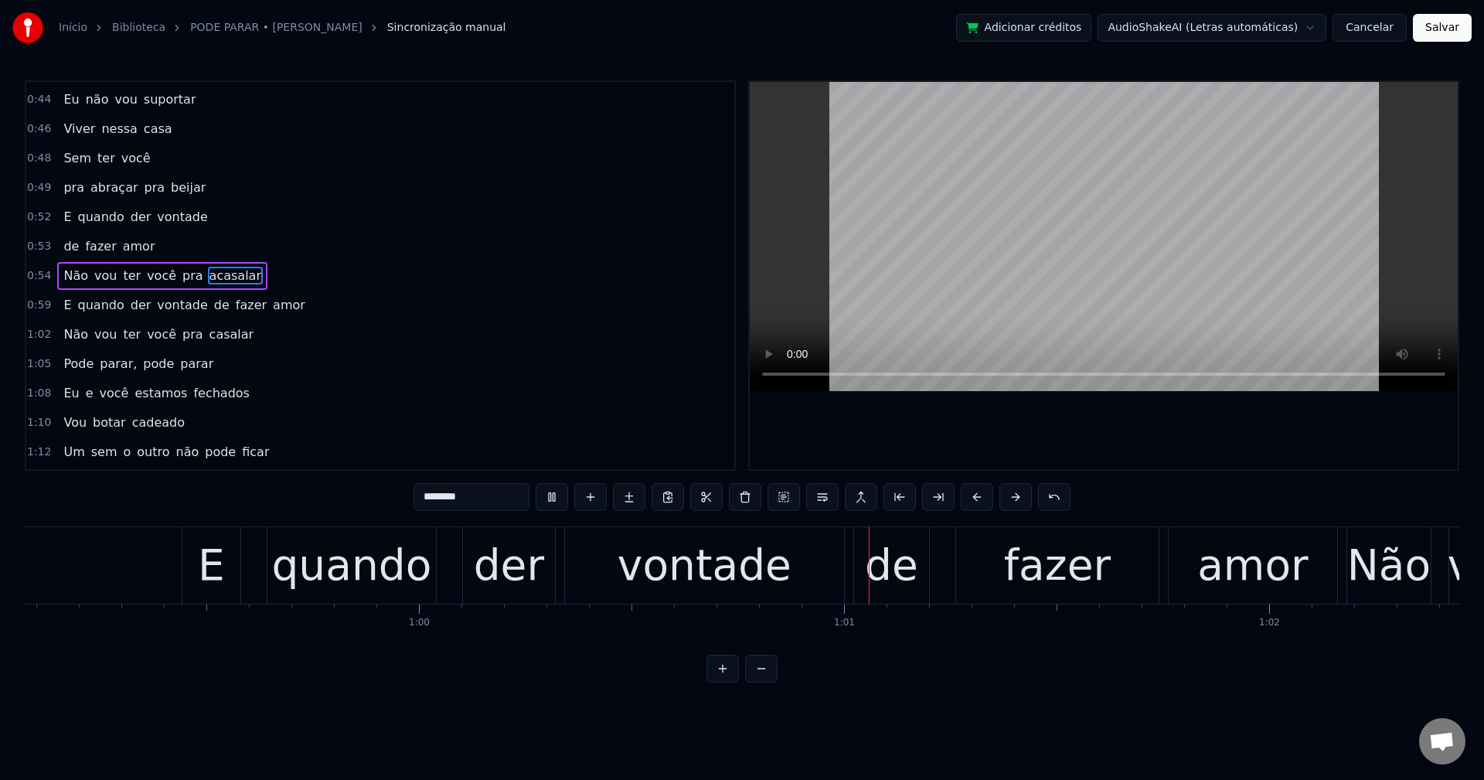
click at [213, 303] on span "de" at bounding box center [222, 305] width 19 height 18
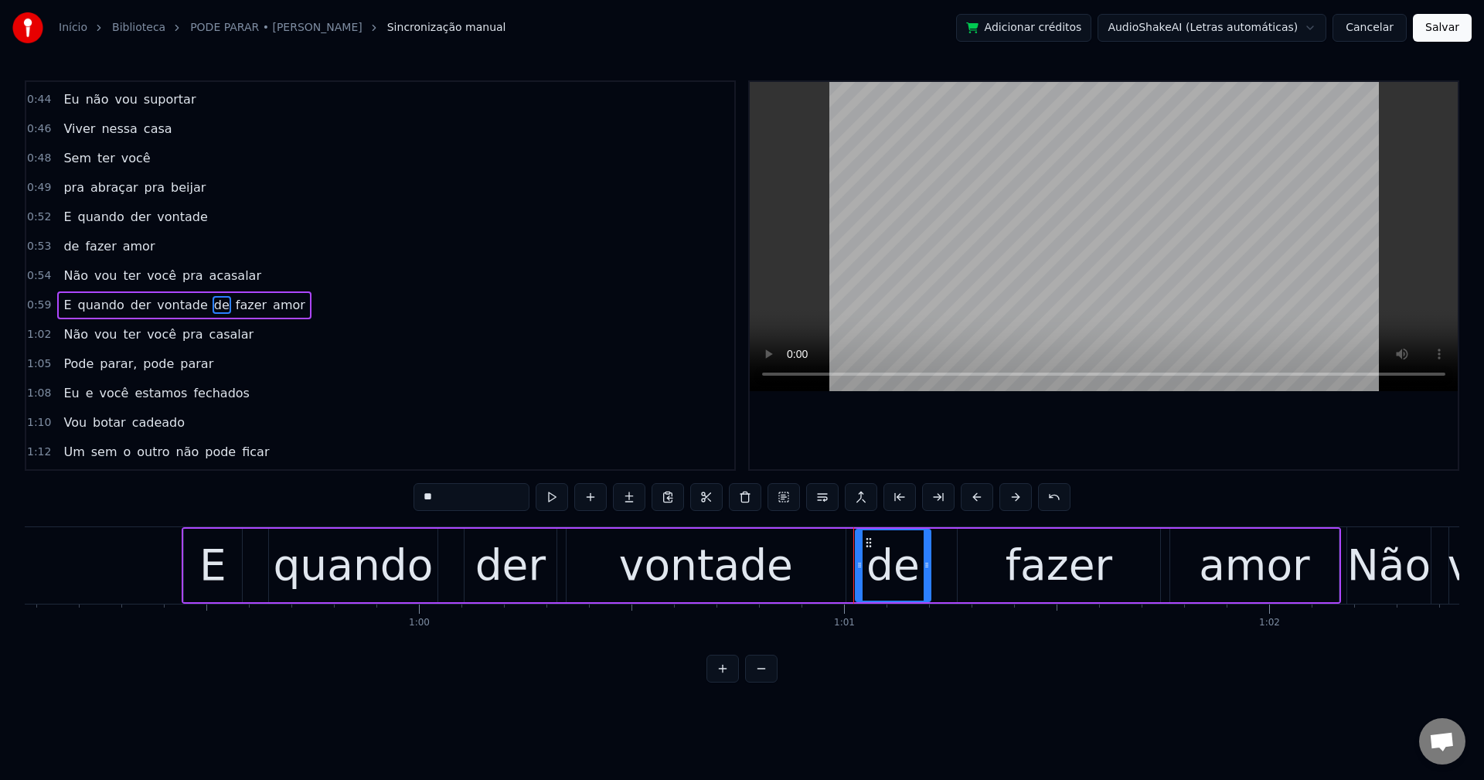
scroll to position [379, 0]
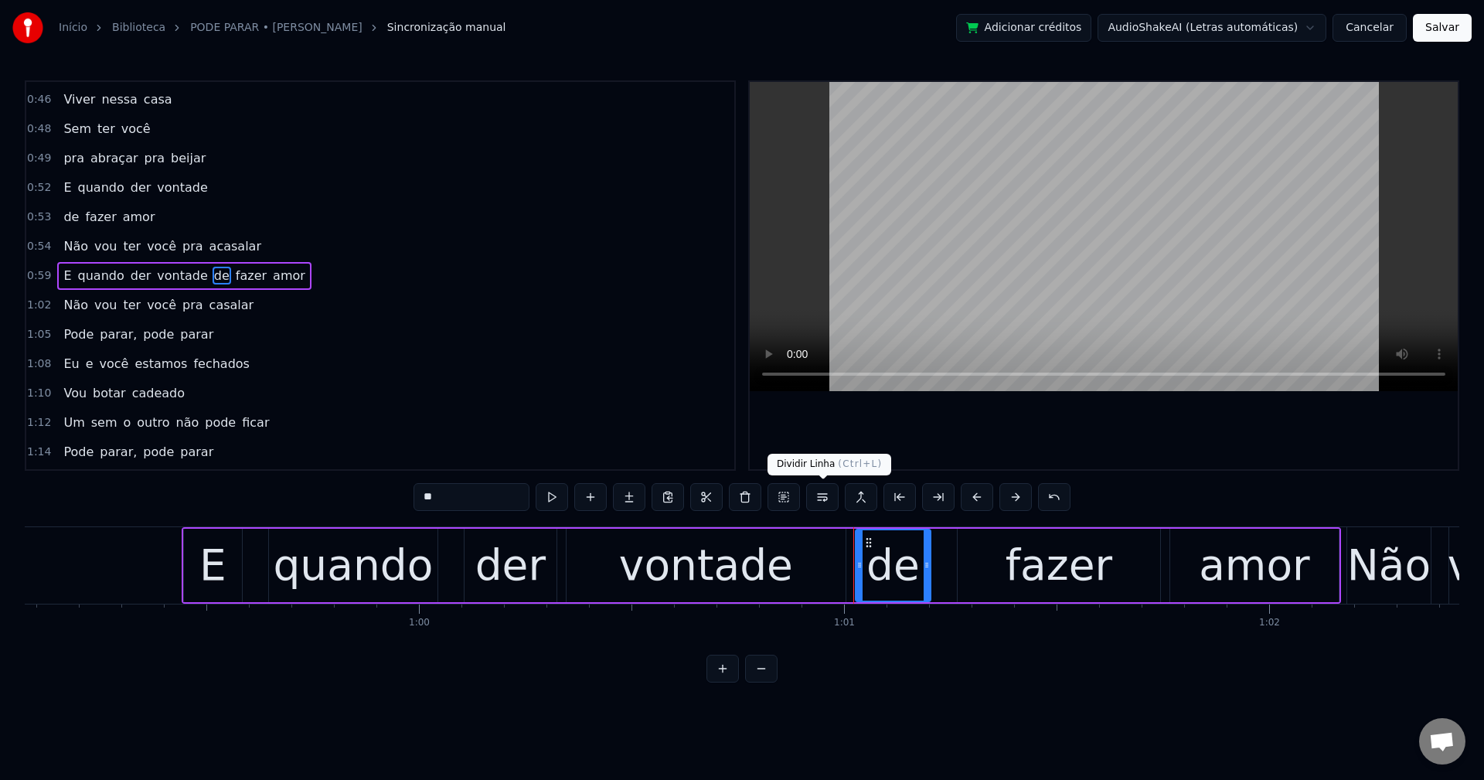
drag, startPoint x: 817, startPoint y: 498, endPoint x: 788, endPoint y: 482, distance: 32.5
click at [817, 497] on button at bounding box center [822, 497] width 32 height 28
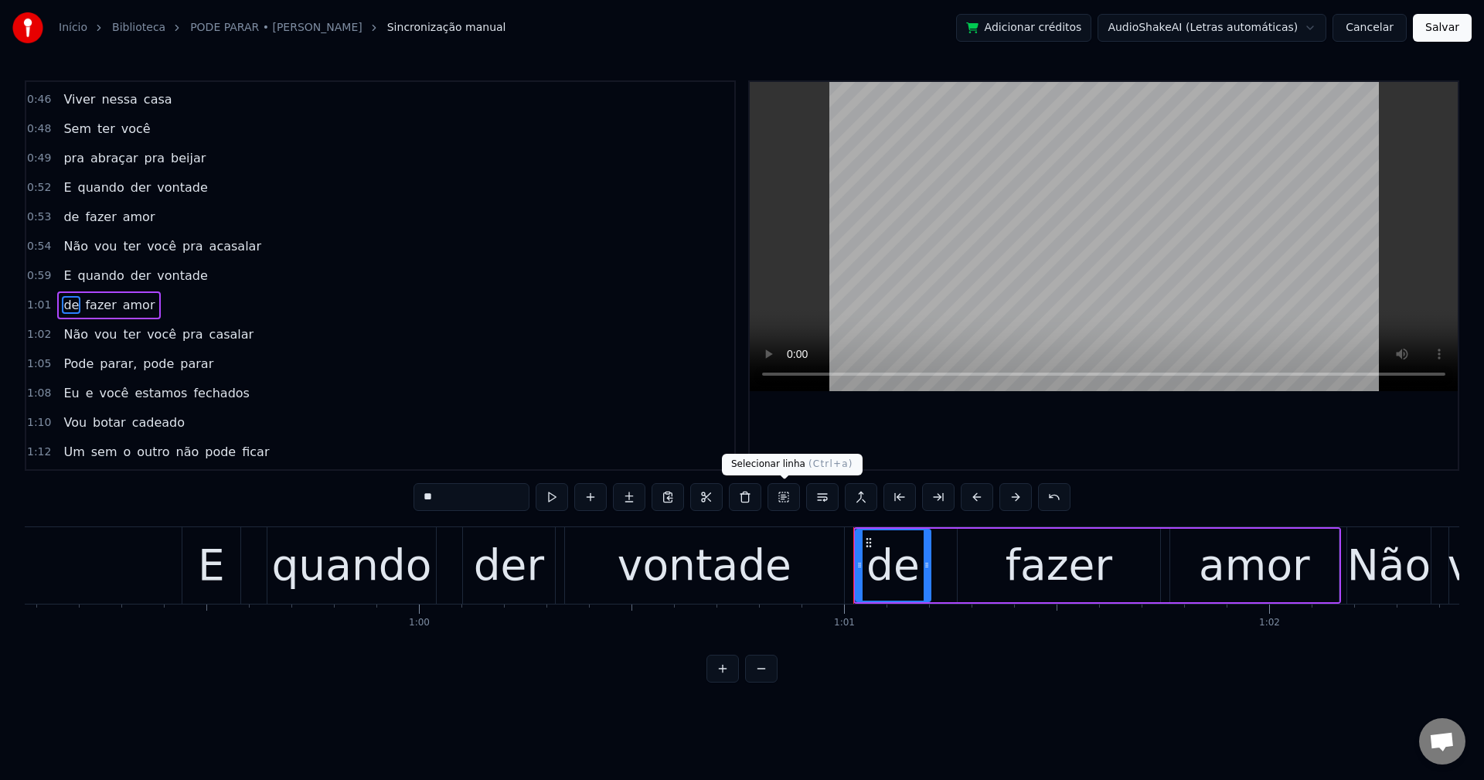
scroll to position [408, 0]
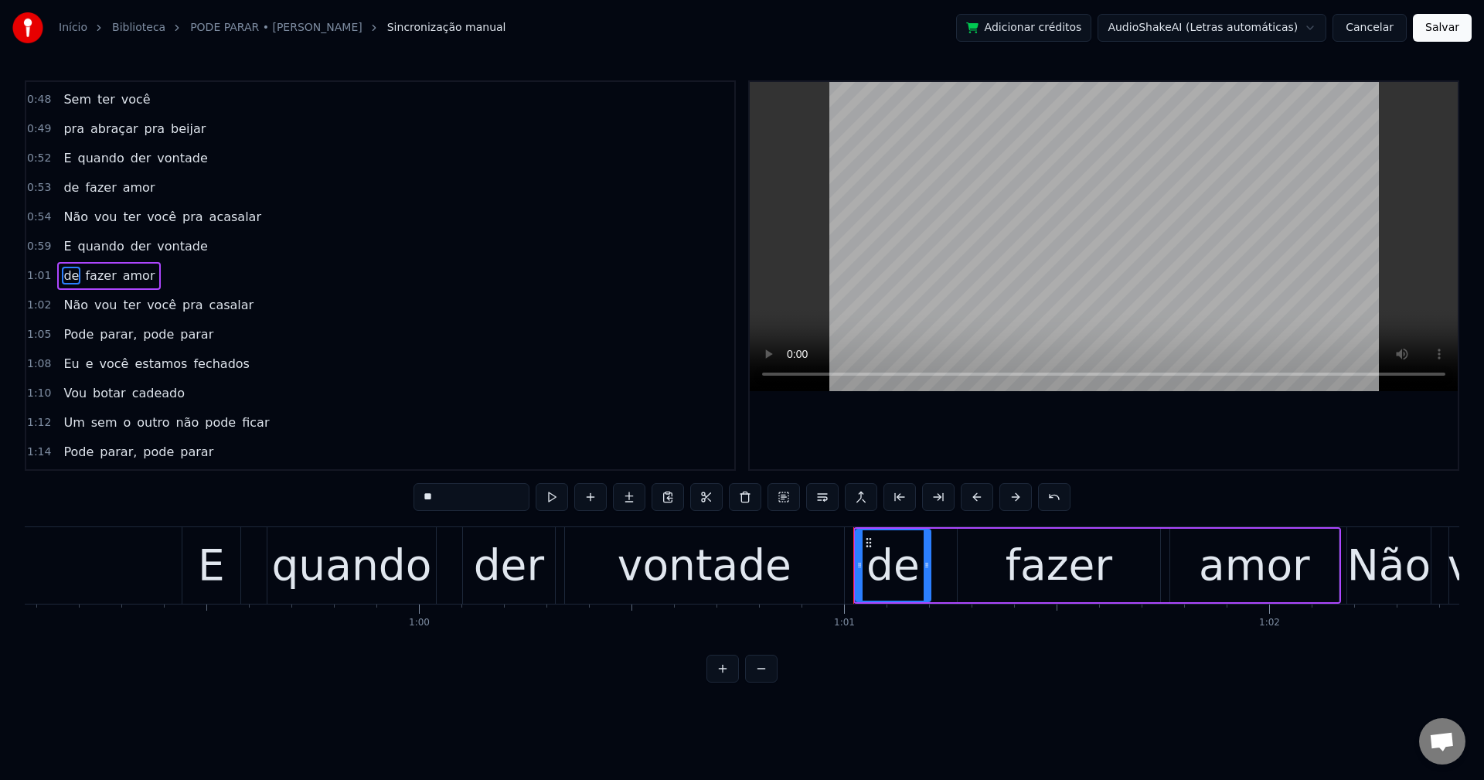
click at [211, 302] on span "casalar" at bounding box center [232, 305] width 48 height 18
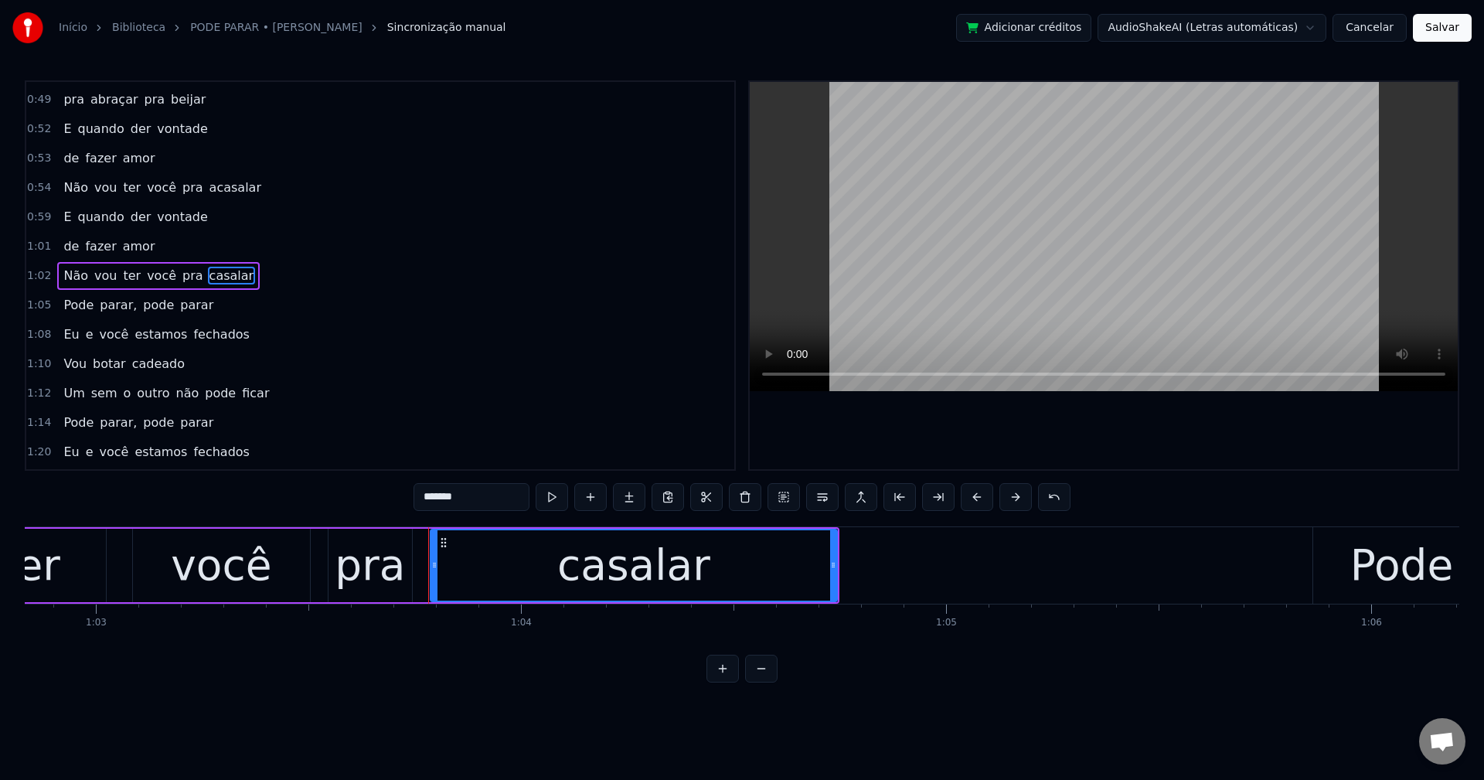
scroll to position [0, 27038]
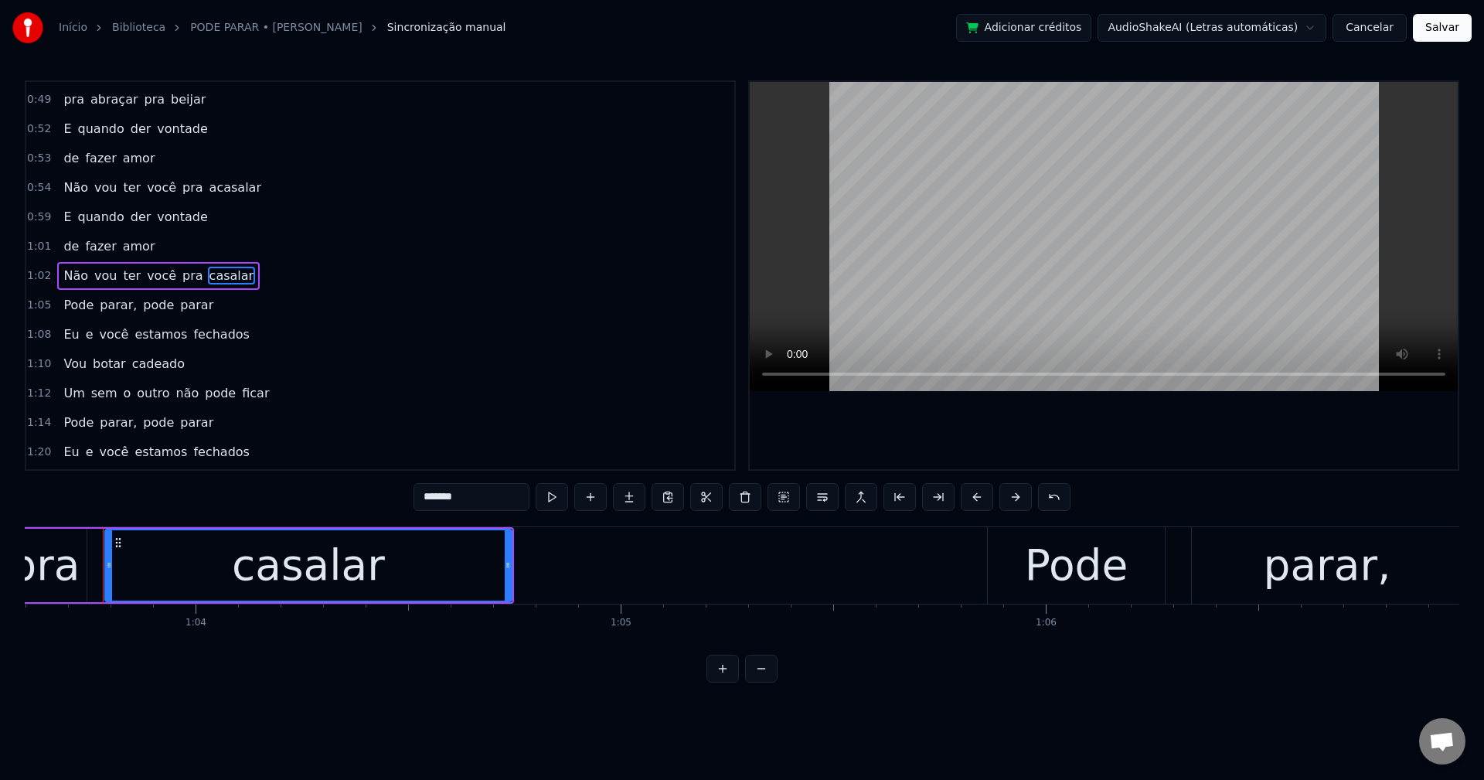
drag, startPoint x: 416, startPoint y: 500, endPoint x: 546, endPoint y: 488, distance: 130.4
click at [417, 500] on input "*******" at bounding box center [472, 497] width 116 height 28
click at [116, 305] on span "parar," at bounding box center [118, 305] width 40 height 18
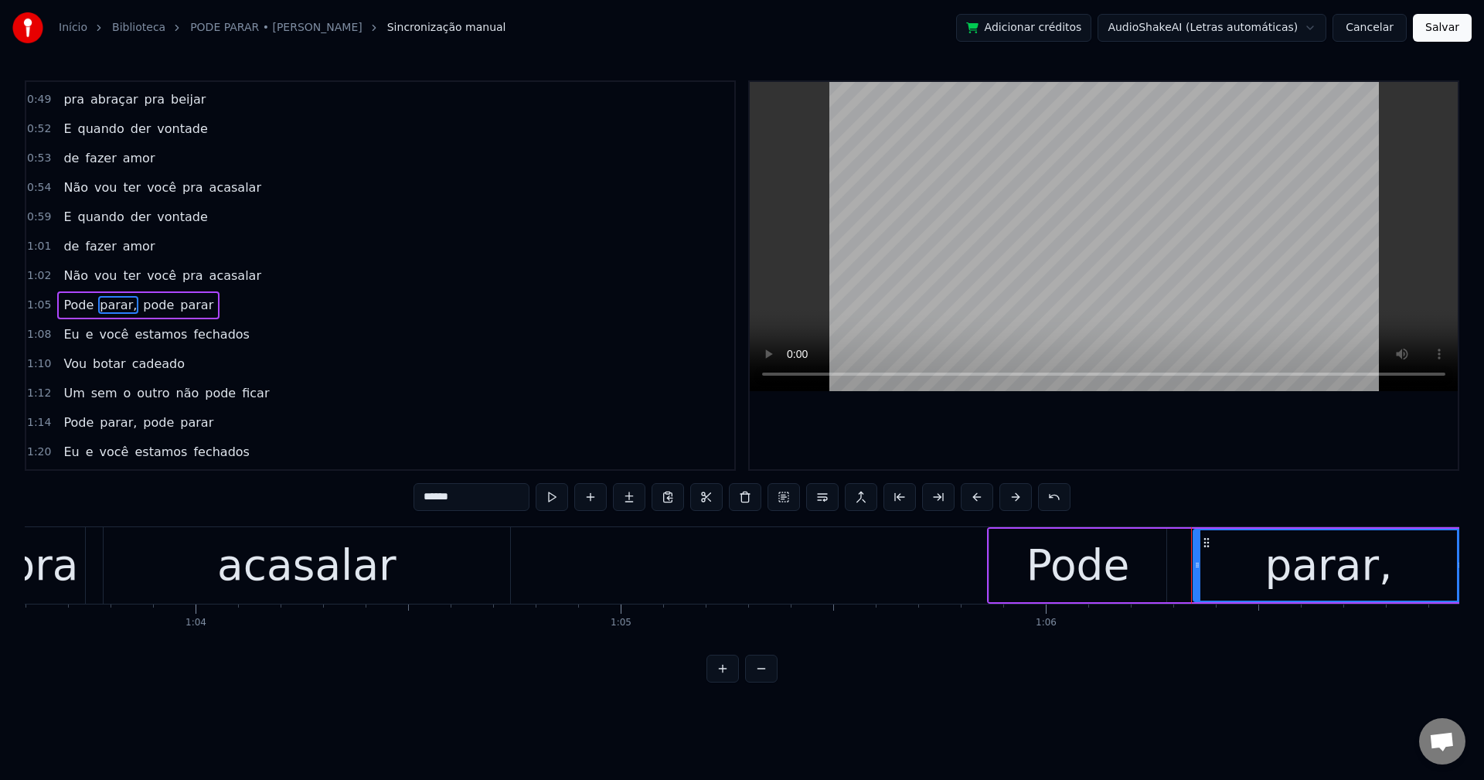
scroll to position [467, 0]
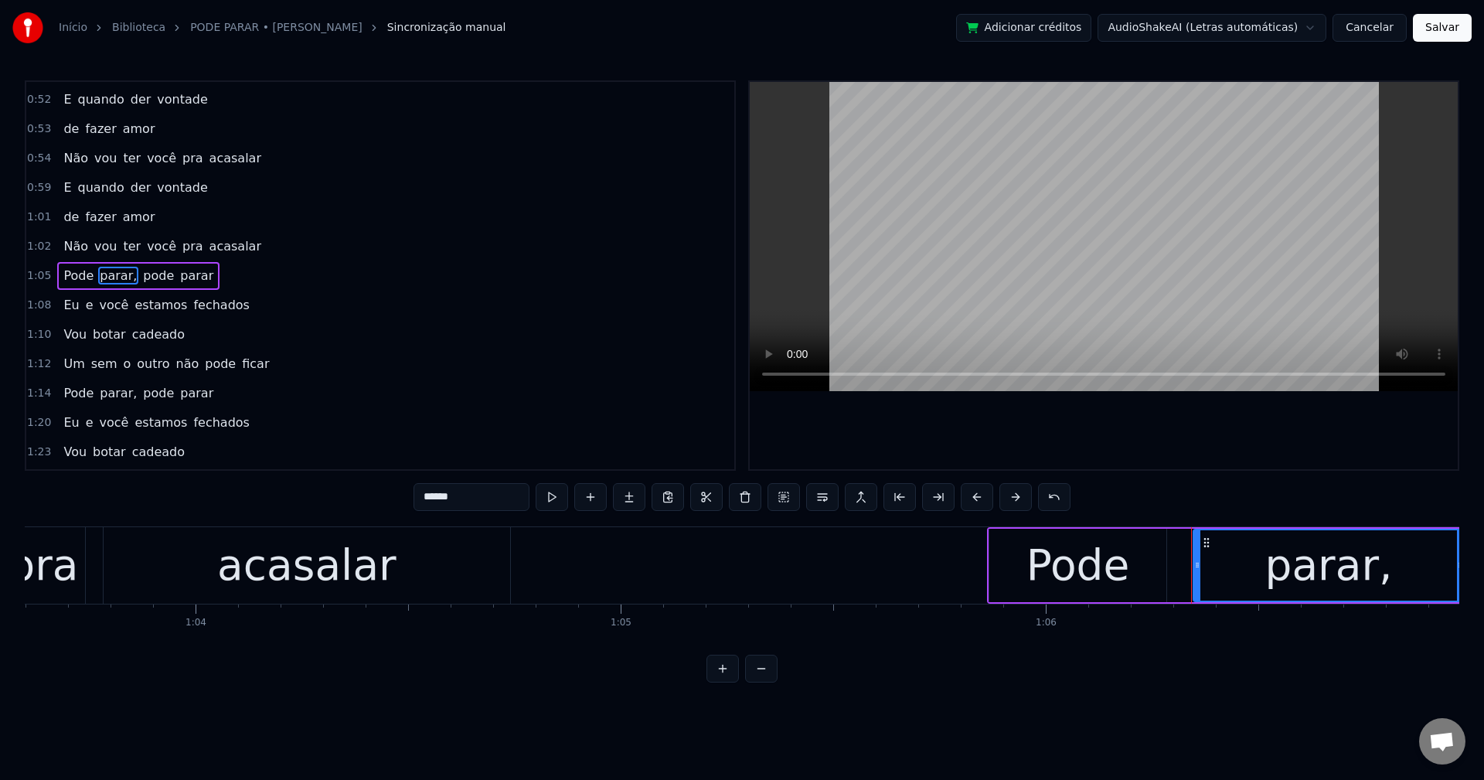
click at [489, 485] on input "******" at bounding box center [472, 497] width 116 height 28
click at [175, 271] on span "parar" at bounding box center [193, 276] width 36 height 19
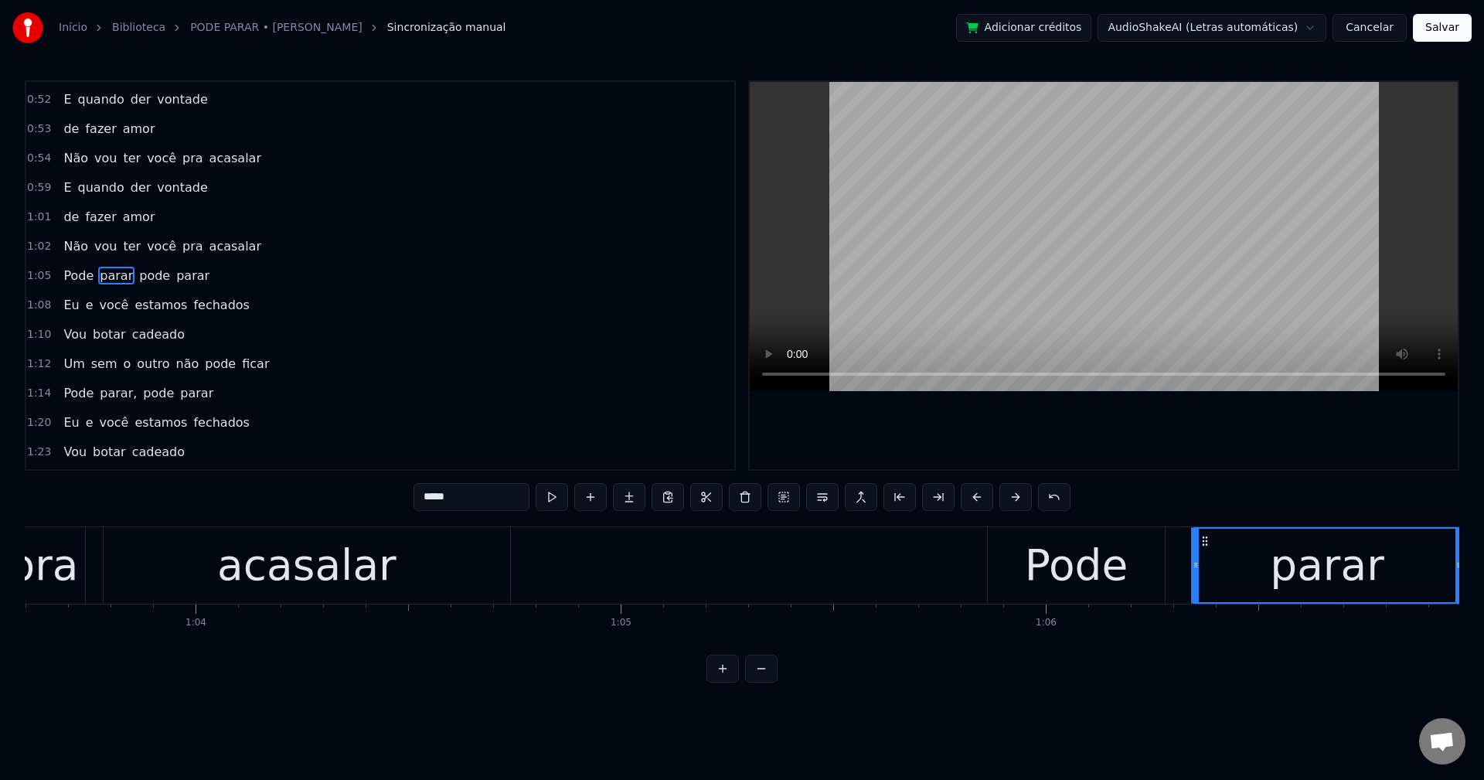
click at [156, 271] on span "pode" at bounding box center [155, 276] width 34 height 18
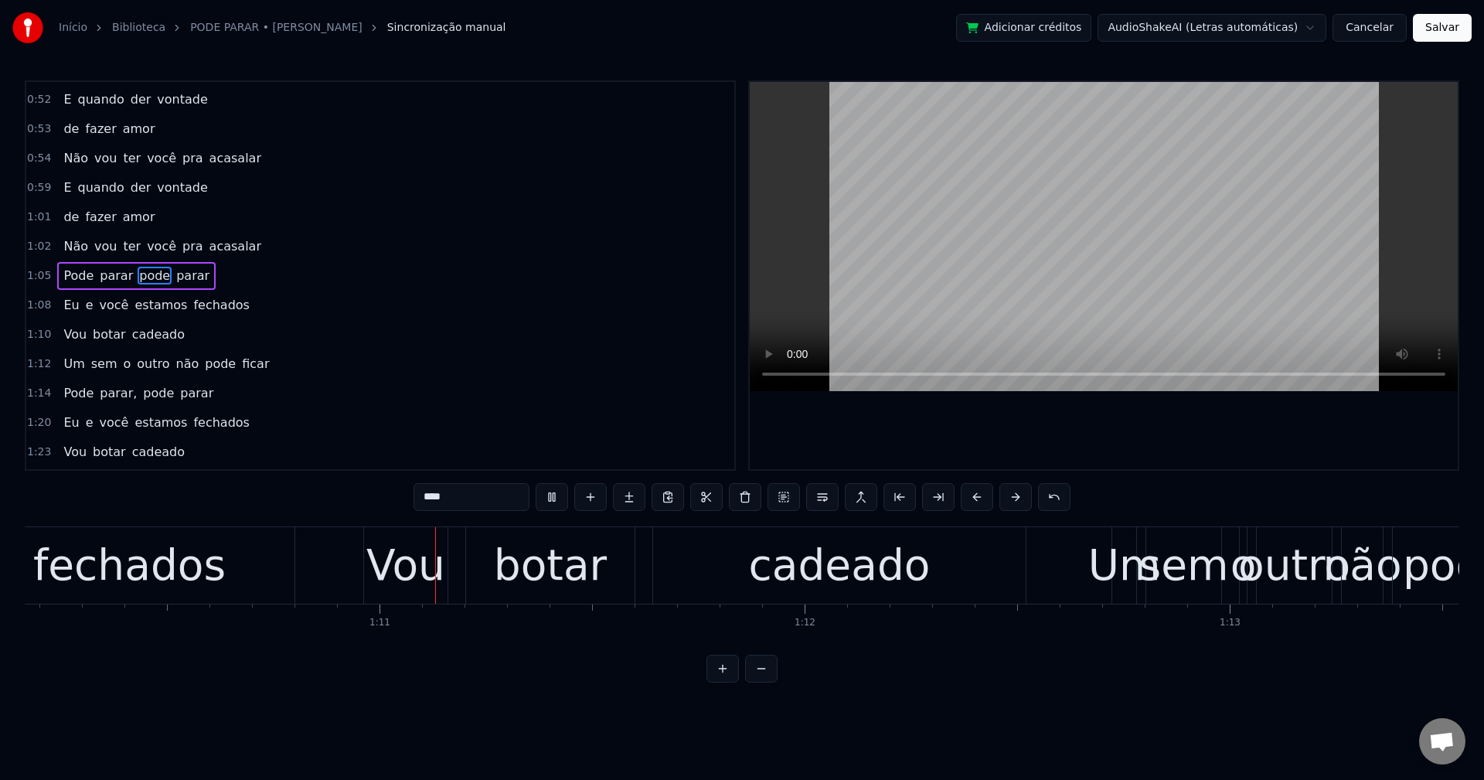
scroll to position [0, 29849]
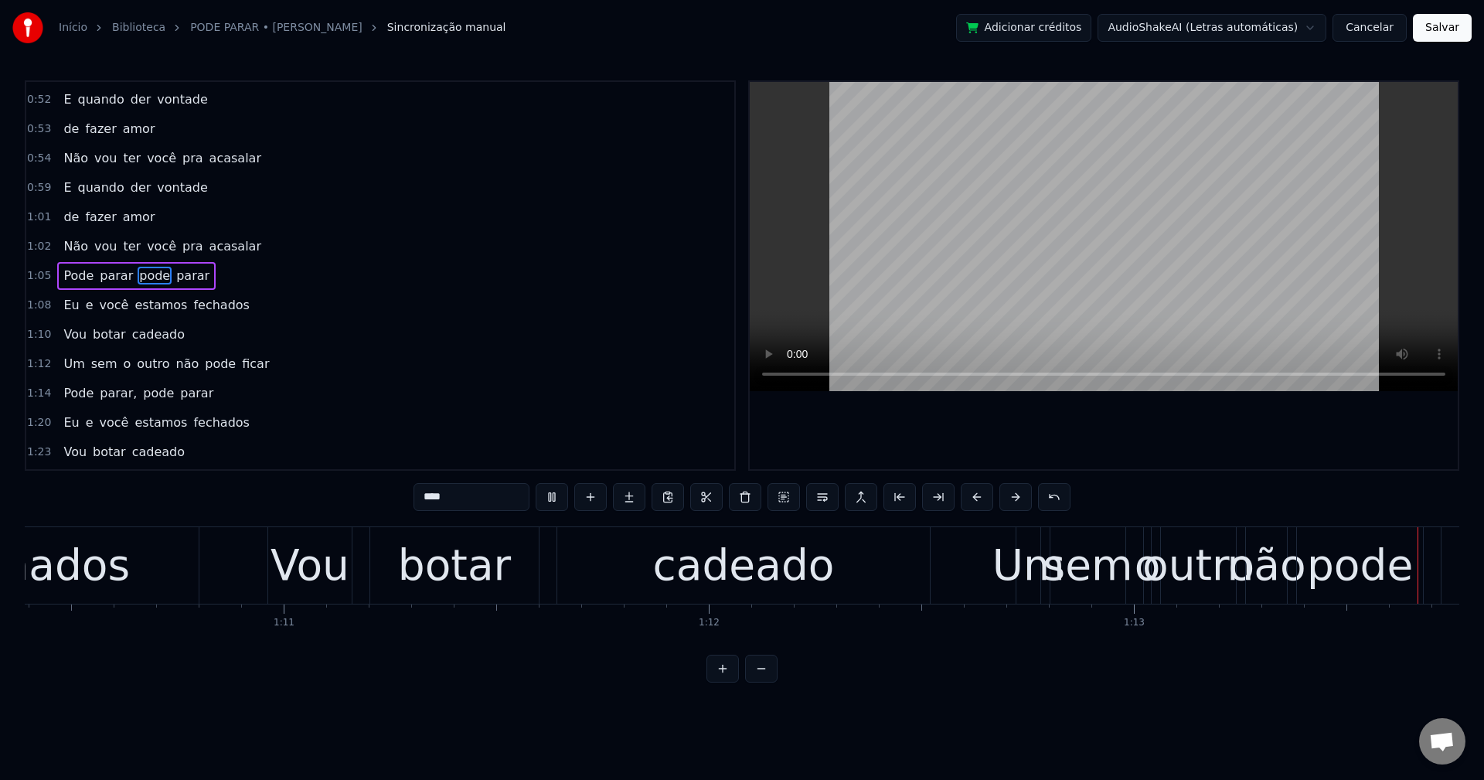
click at [175, 366] on span "não" at bounding box center [188, 364] width 26 height 18
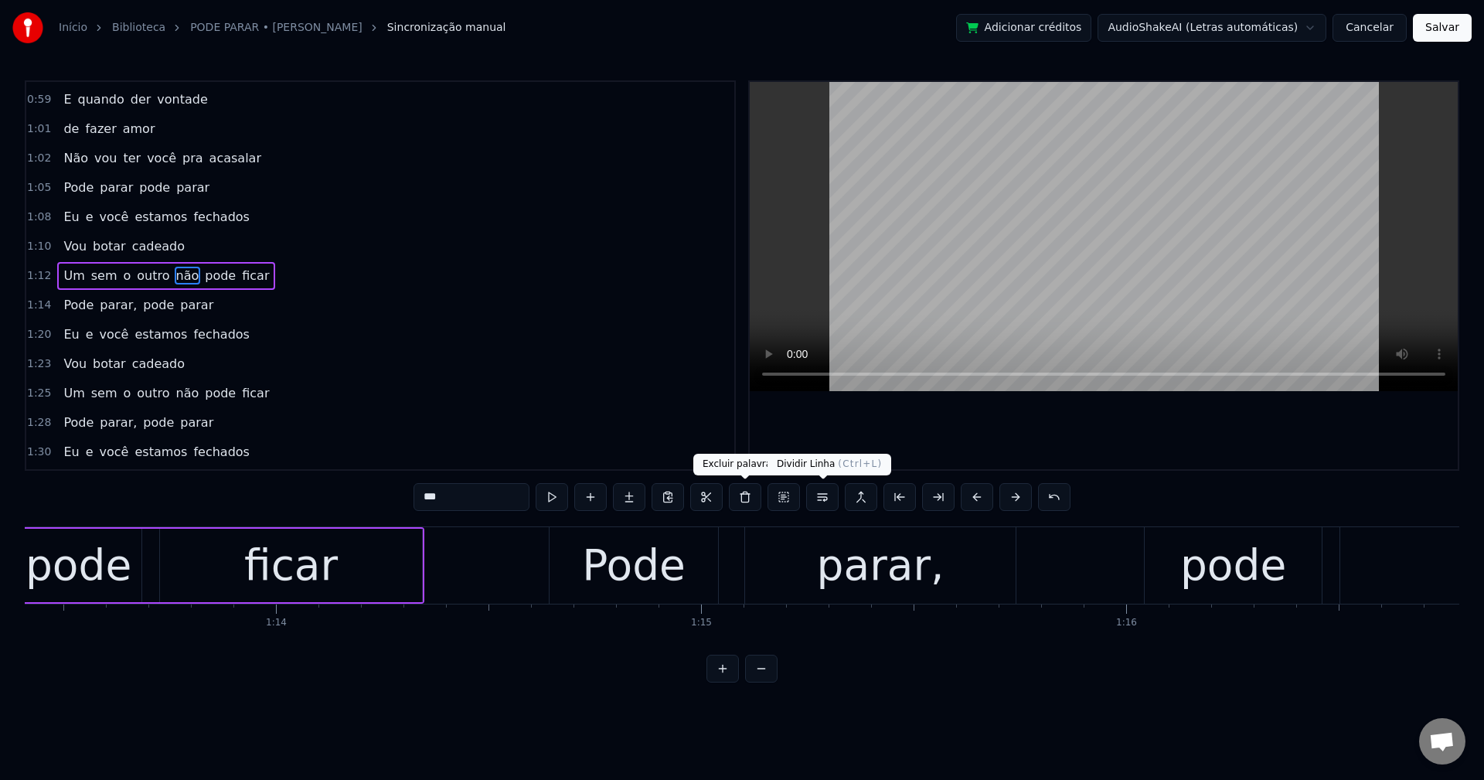
scroll to position [0, 31222]
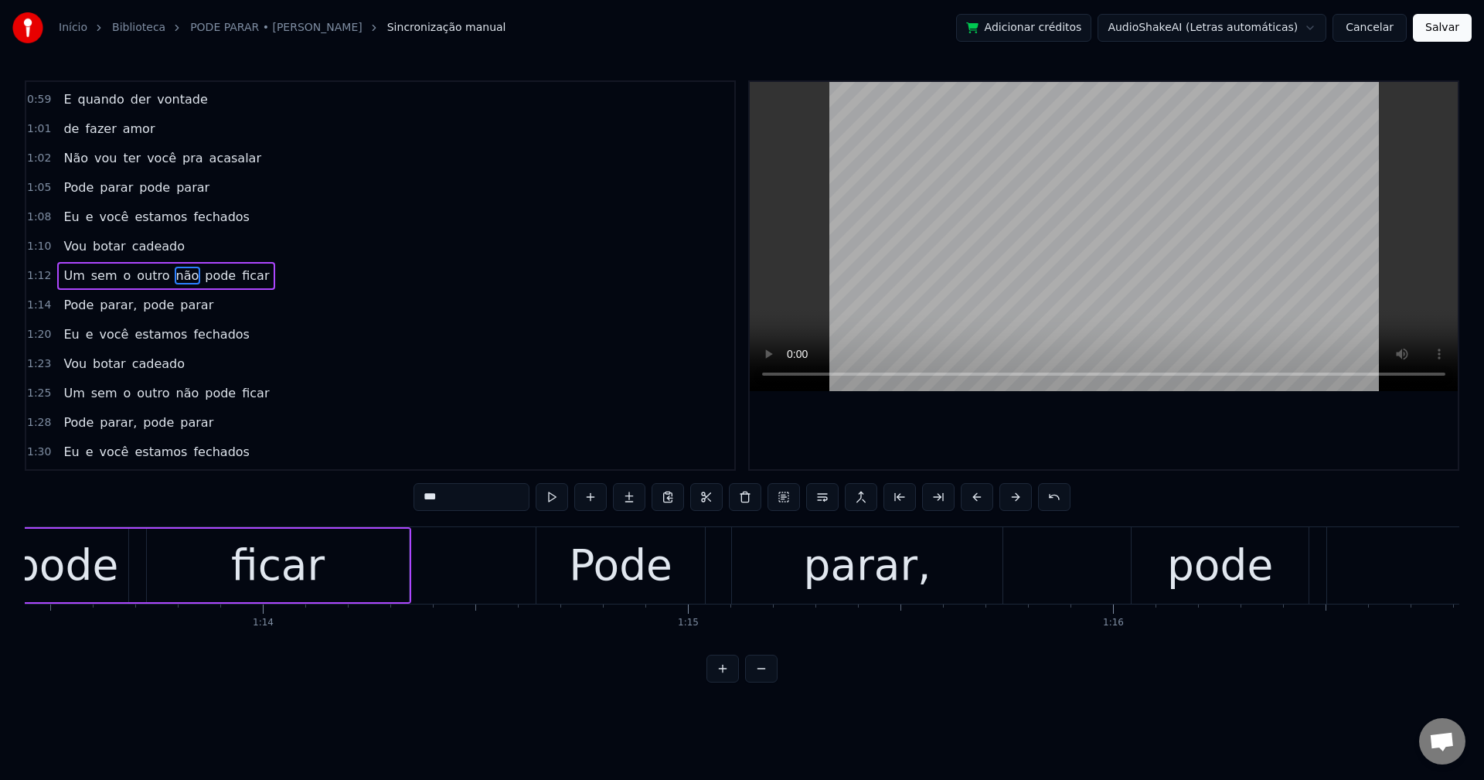
click at [115, 421] on span "parar," at bounding box center [118, 423] width 40 height 18
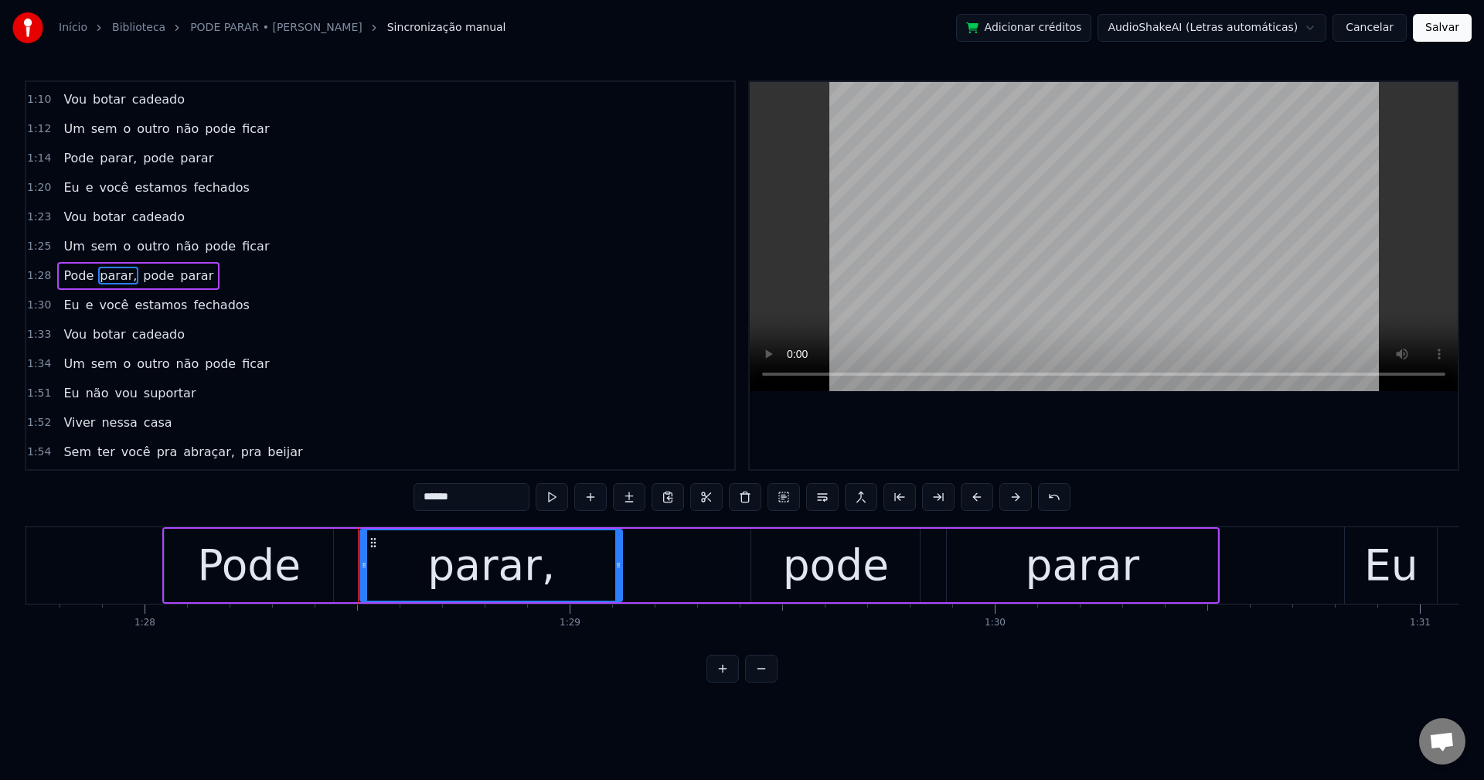
scroll to position [0, 37548]
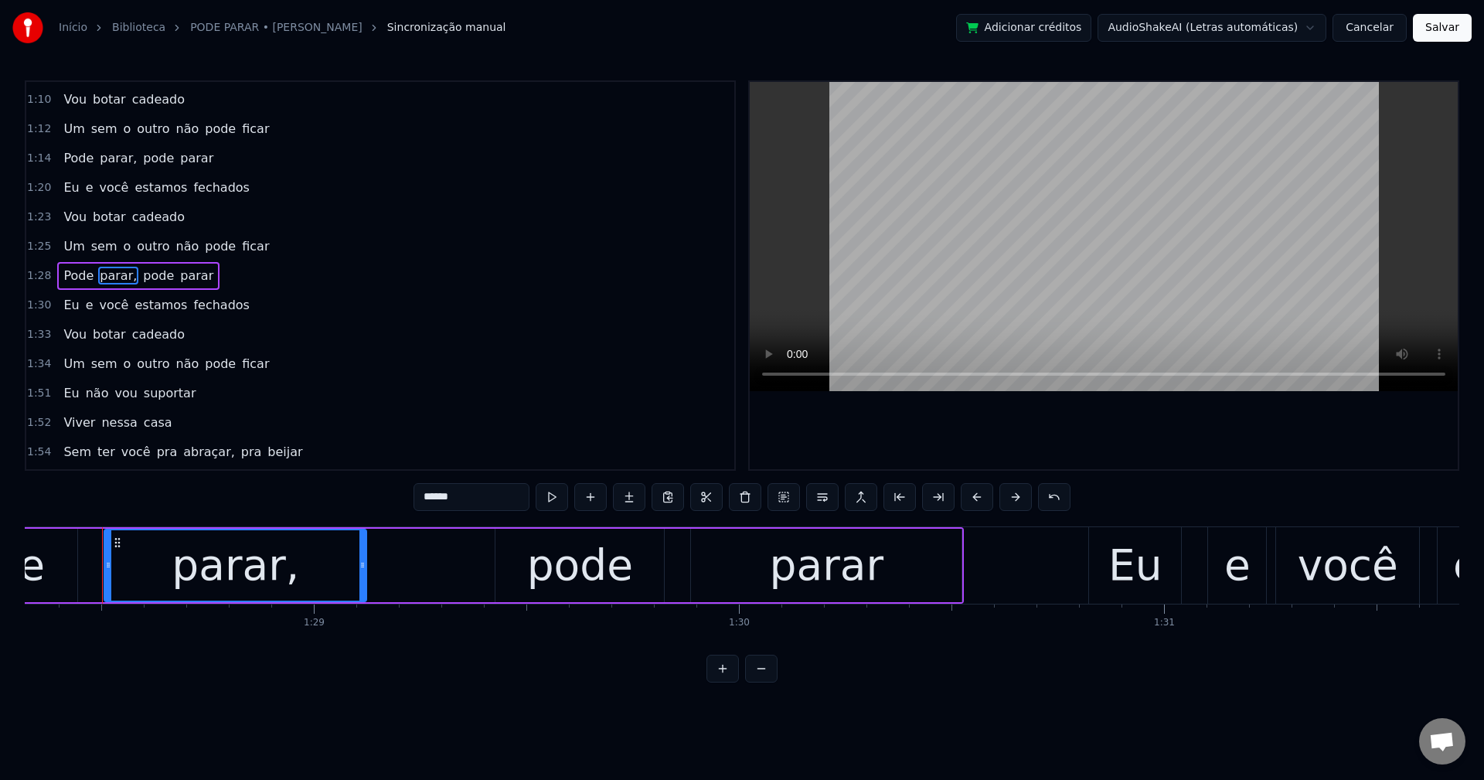
click at [491, 500] on input "******" at bounding box center [472, 497] width 116 height 28
click at [96, 452] on span "ter" at bounding box center [106, 452] width 21 height 18
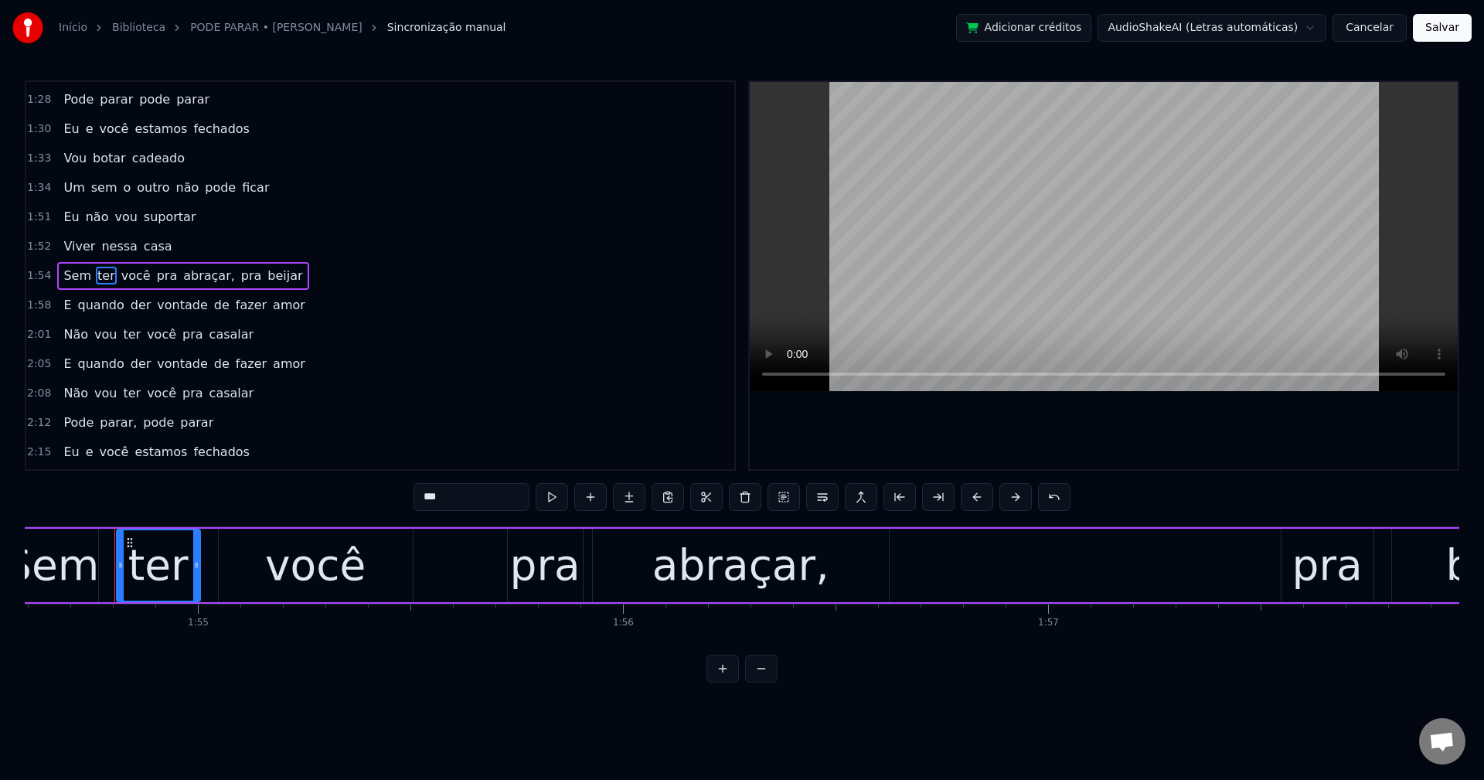
scroll to position [0, 48729]
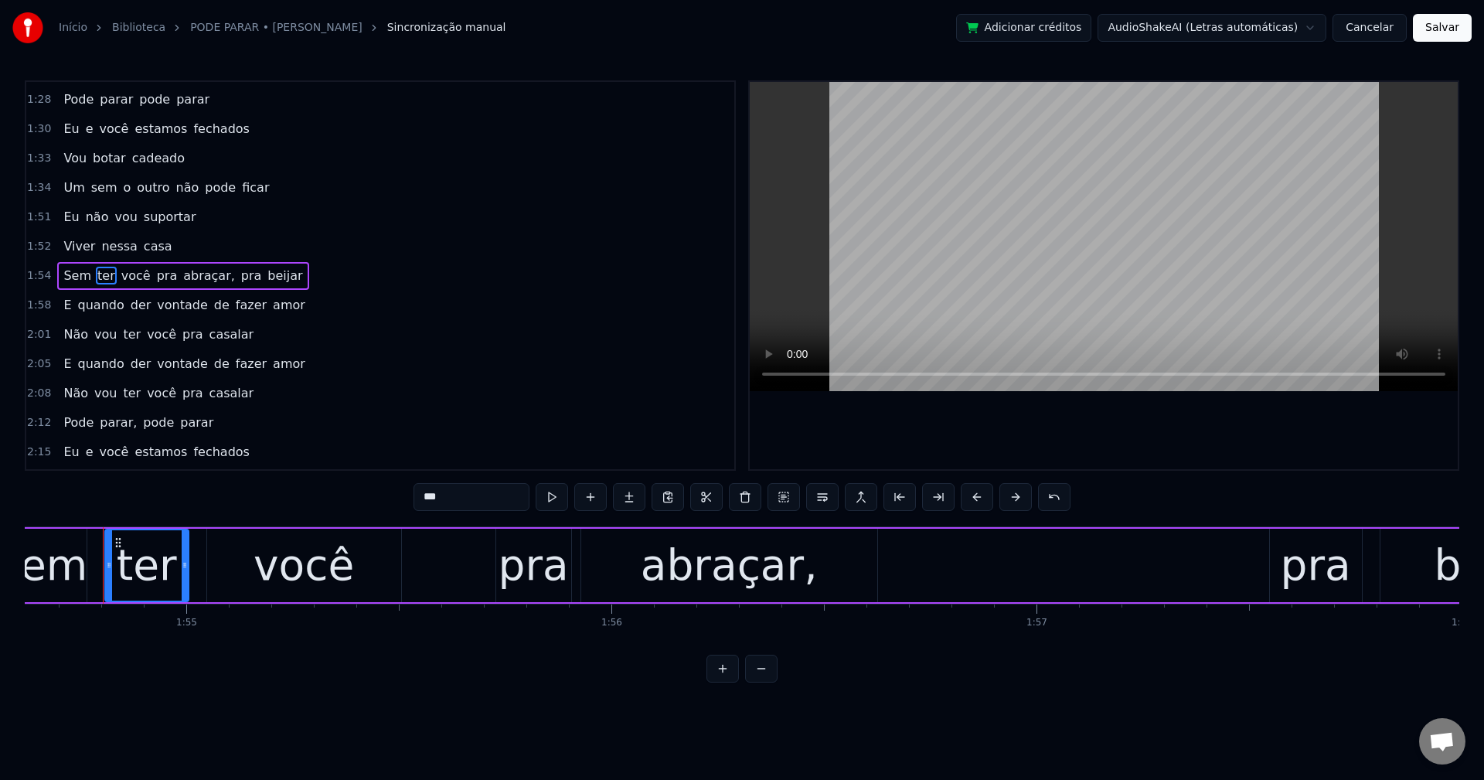
click at [195, 279] on span "abraçar," at bounding box center [209, 276] width 55 height 18
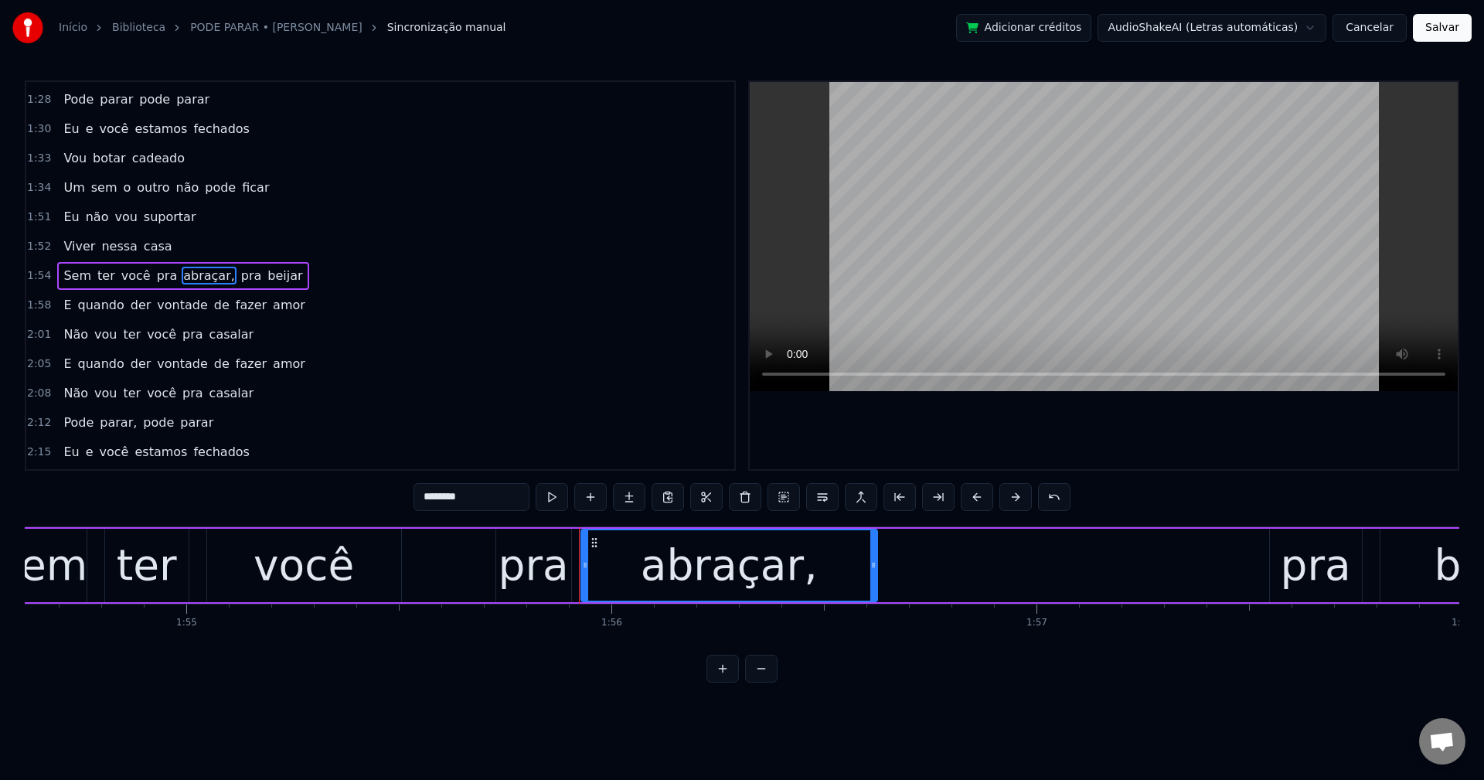
click at [497, 494] on input "********" at bounding box center [472, 497] width 116 height 28
click at [236, 274] on span "pra" at bounding box center [248, 276] width 24 height 18
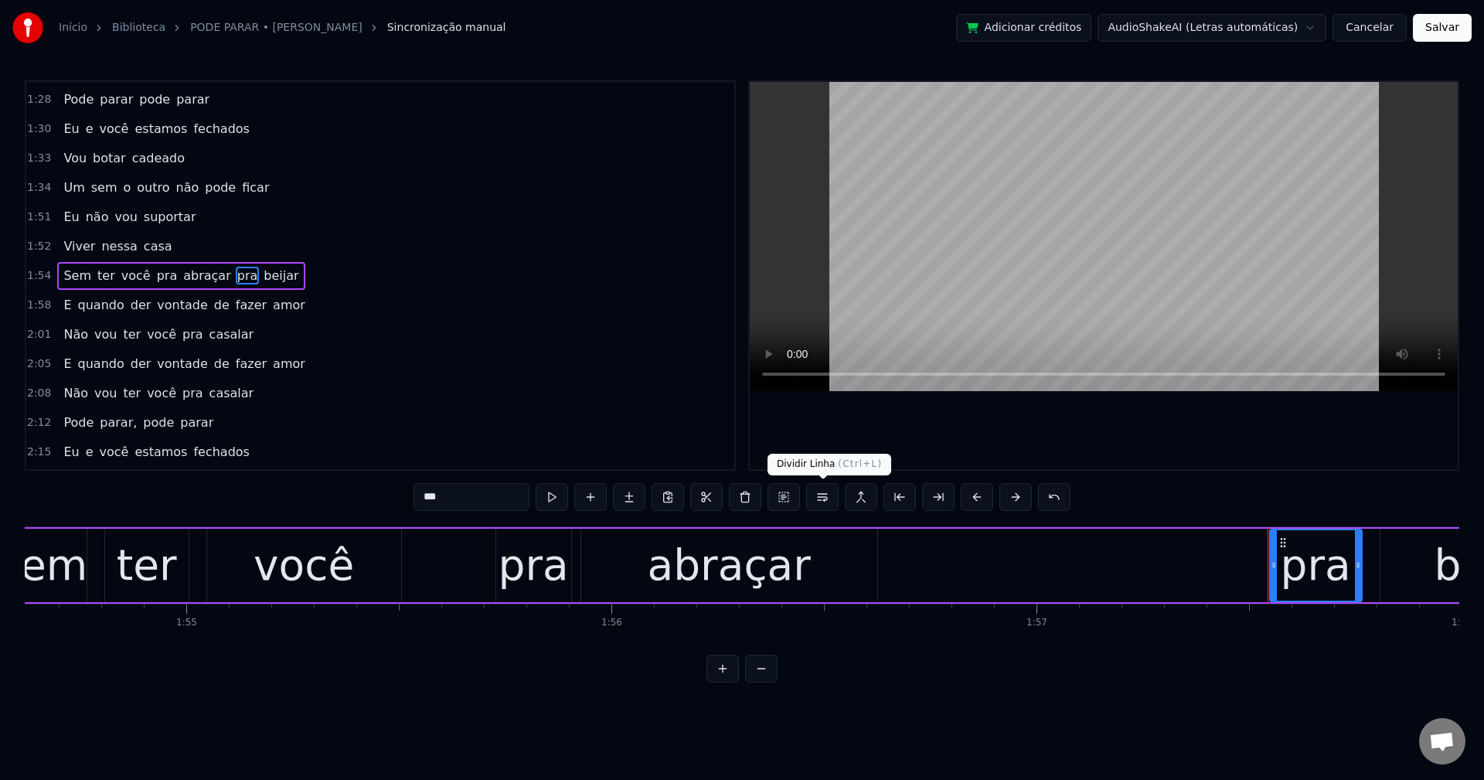
click at [826, 500] on button at bounding box center [822, 497] width 32 height 28
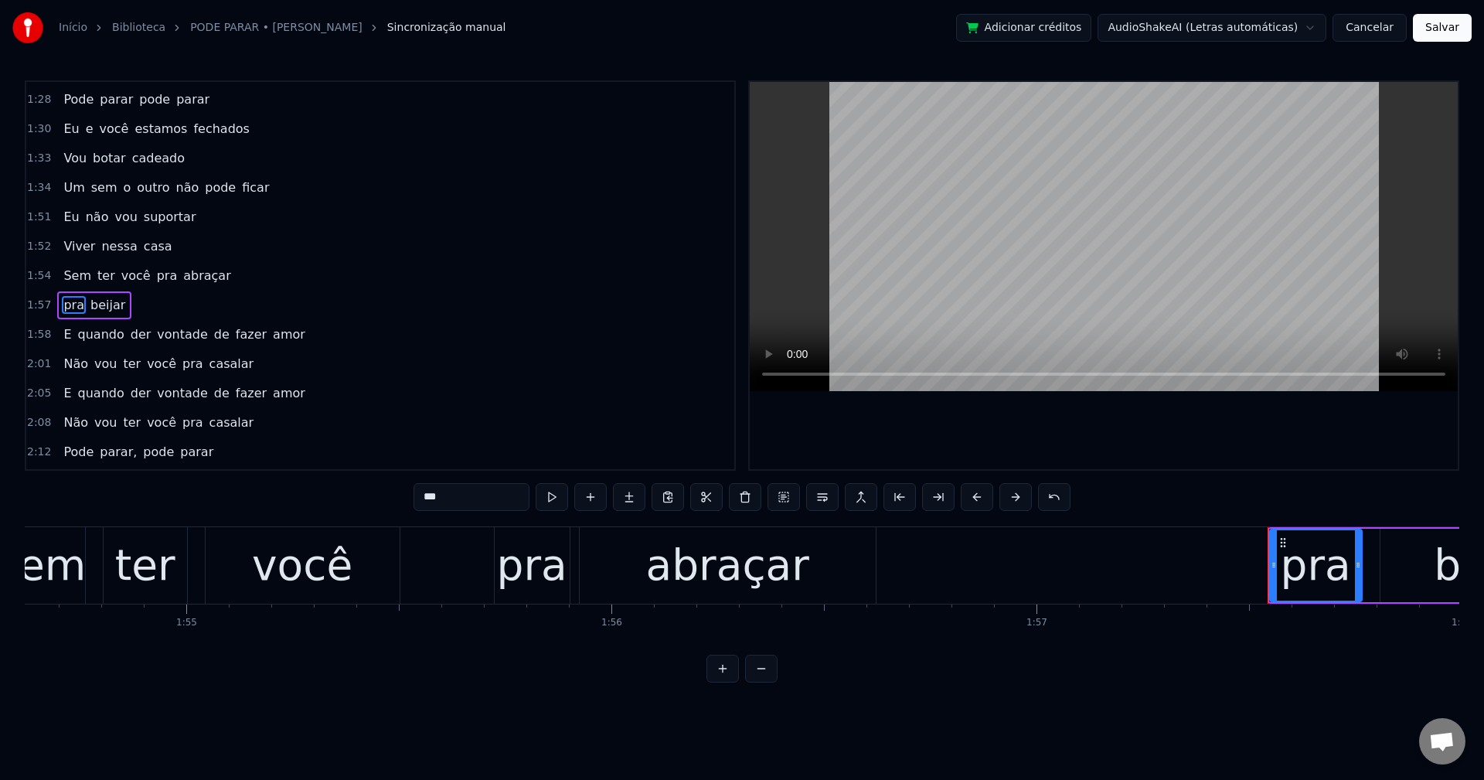
scroll to position [907, 0]
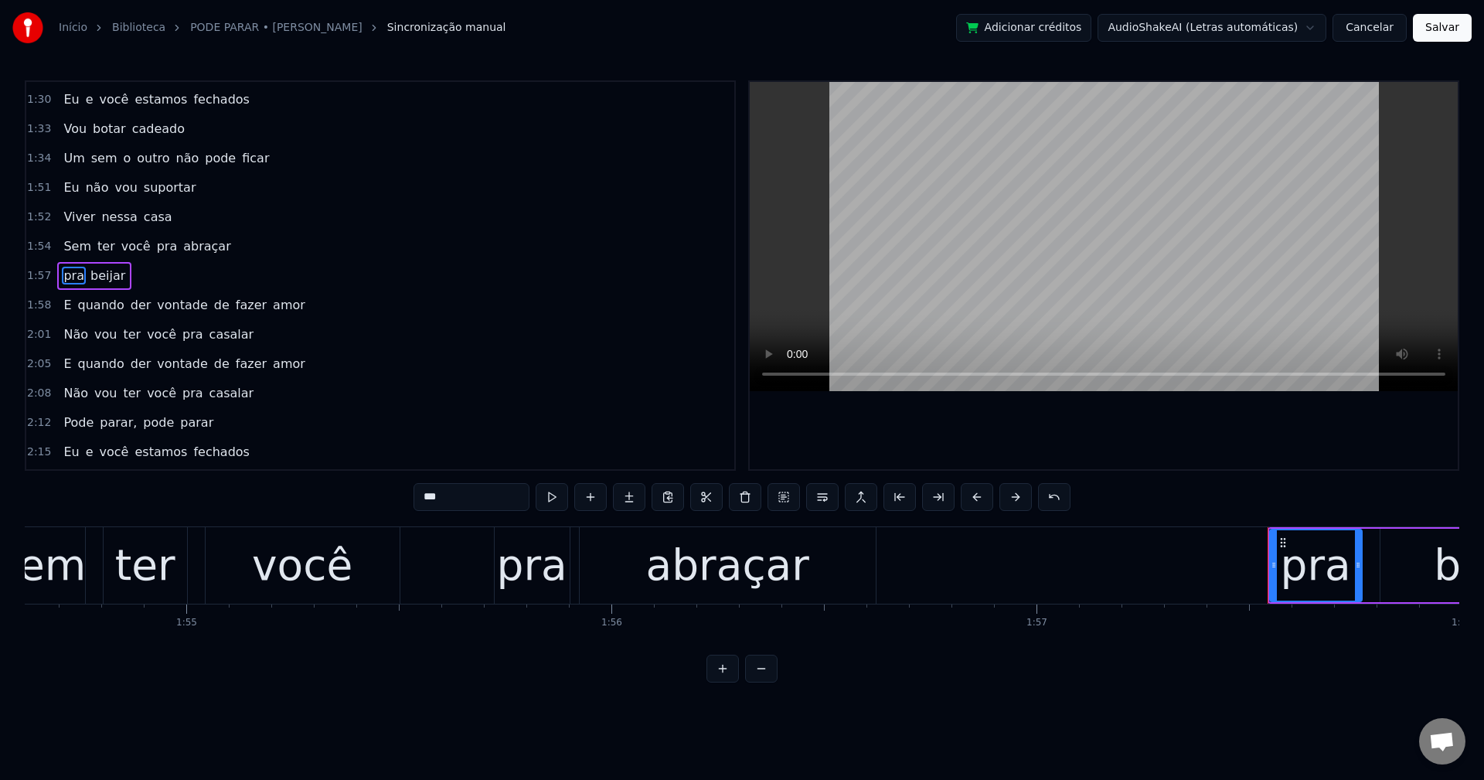
click at [213, 299] on span "de" at bounding box center [222, 305] width 19 height 18
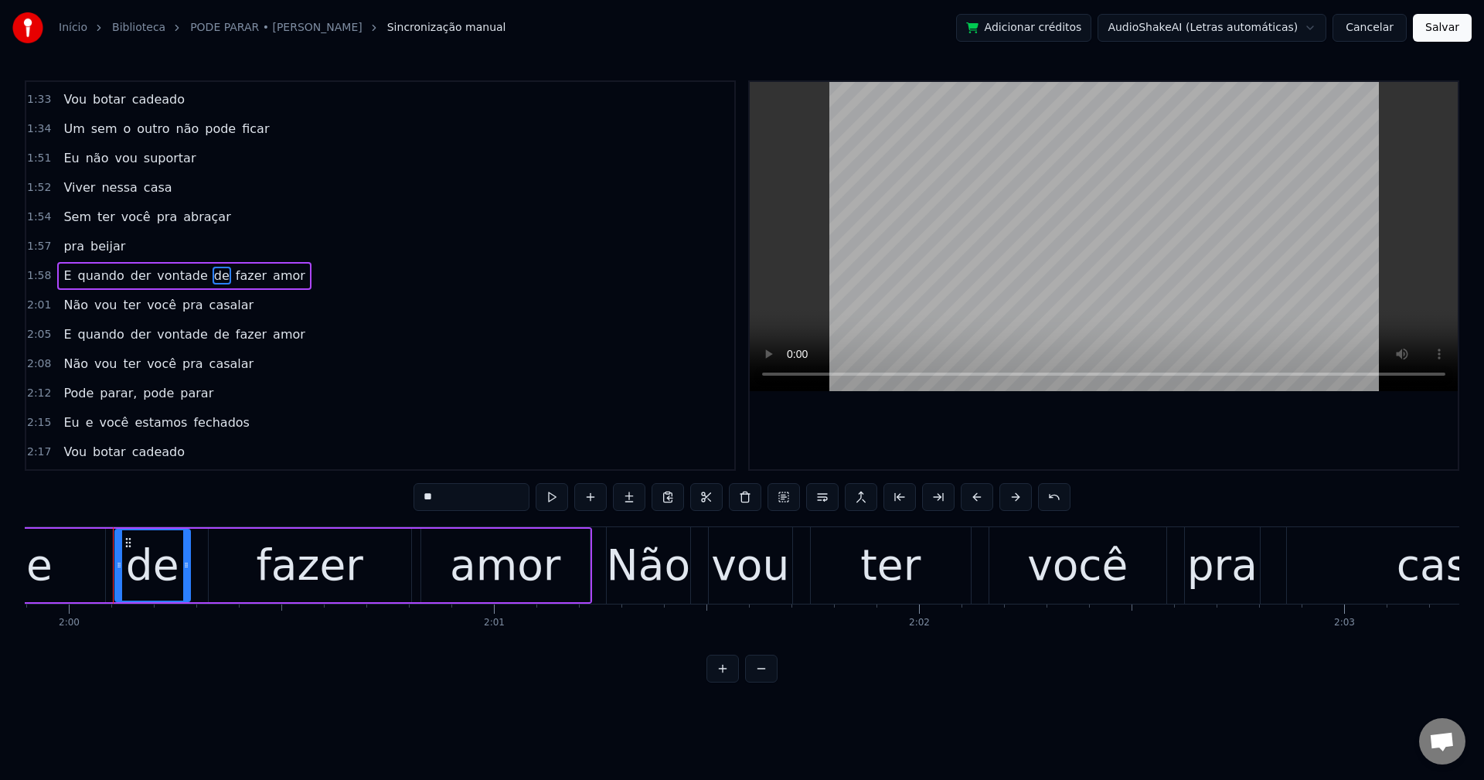
scroll to position [0, 50983]
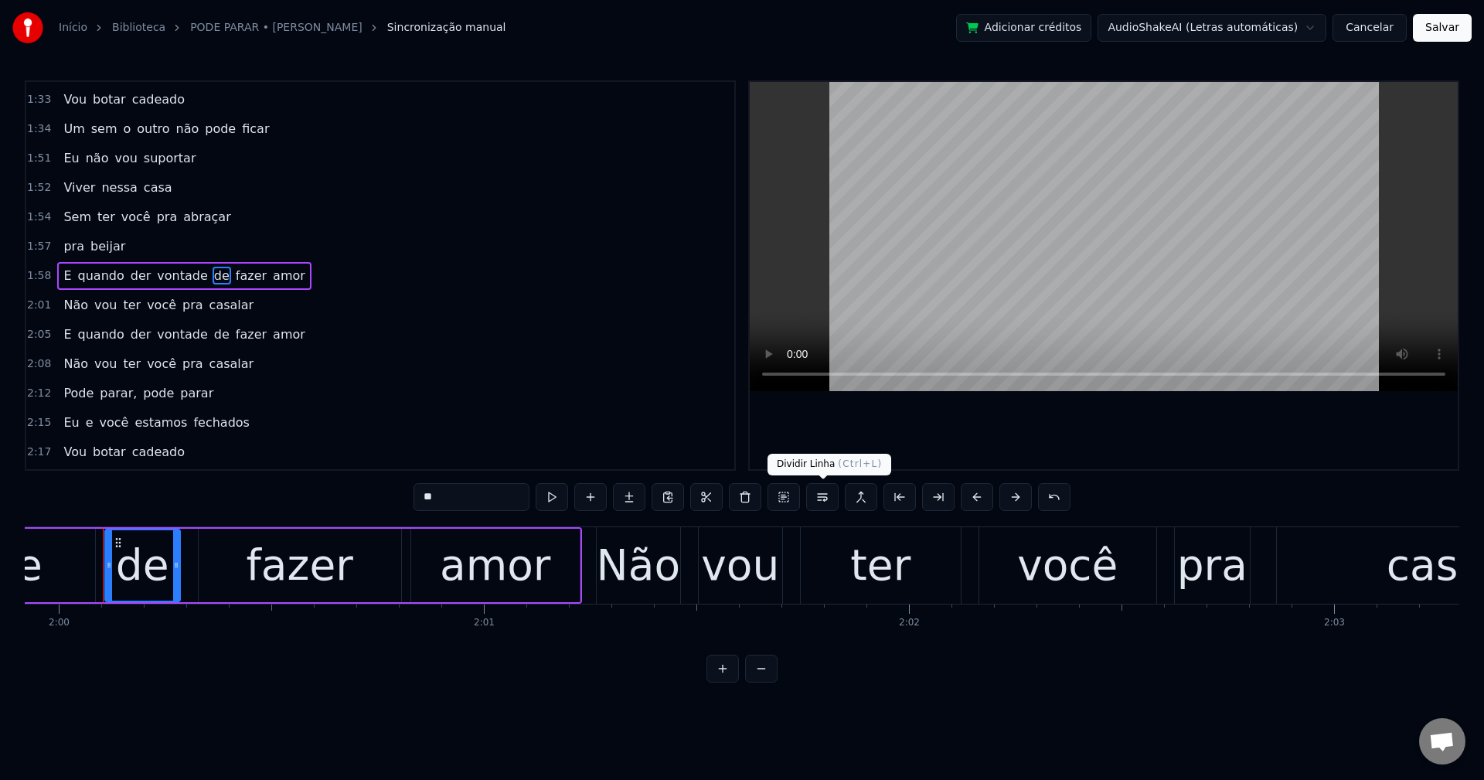
drag, startPoint x: 820, startPoint y: 500, endPoint x: 506, endPoint y: 433, distance: 321.7
click at [819, 500] on button at bounding box center [822, 497] width 32 height 28
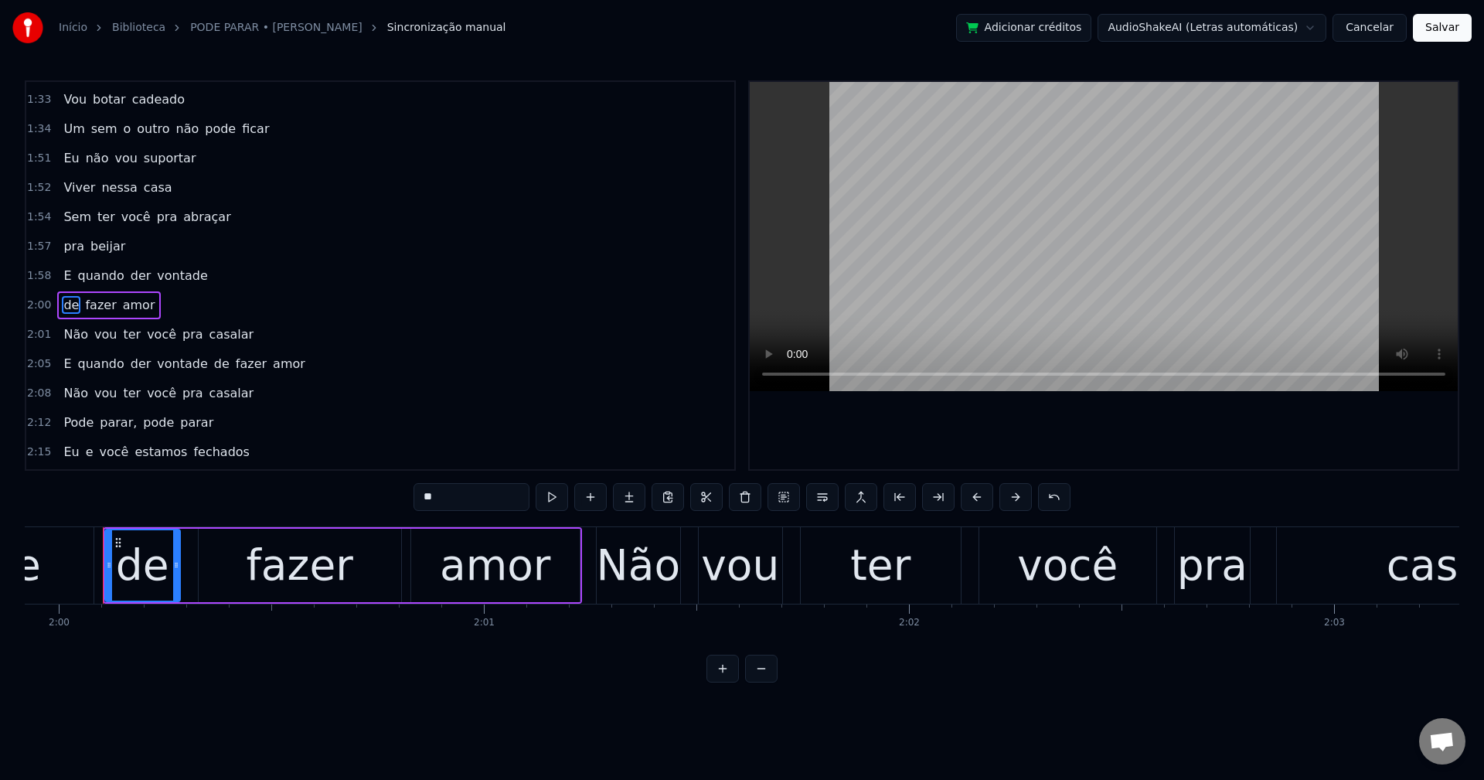
scroll to position [966, 0]
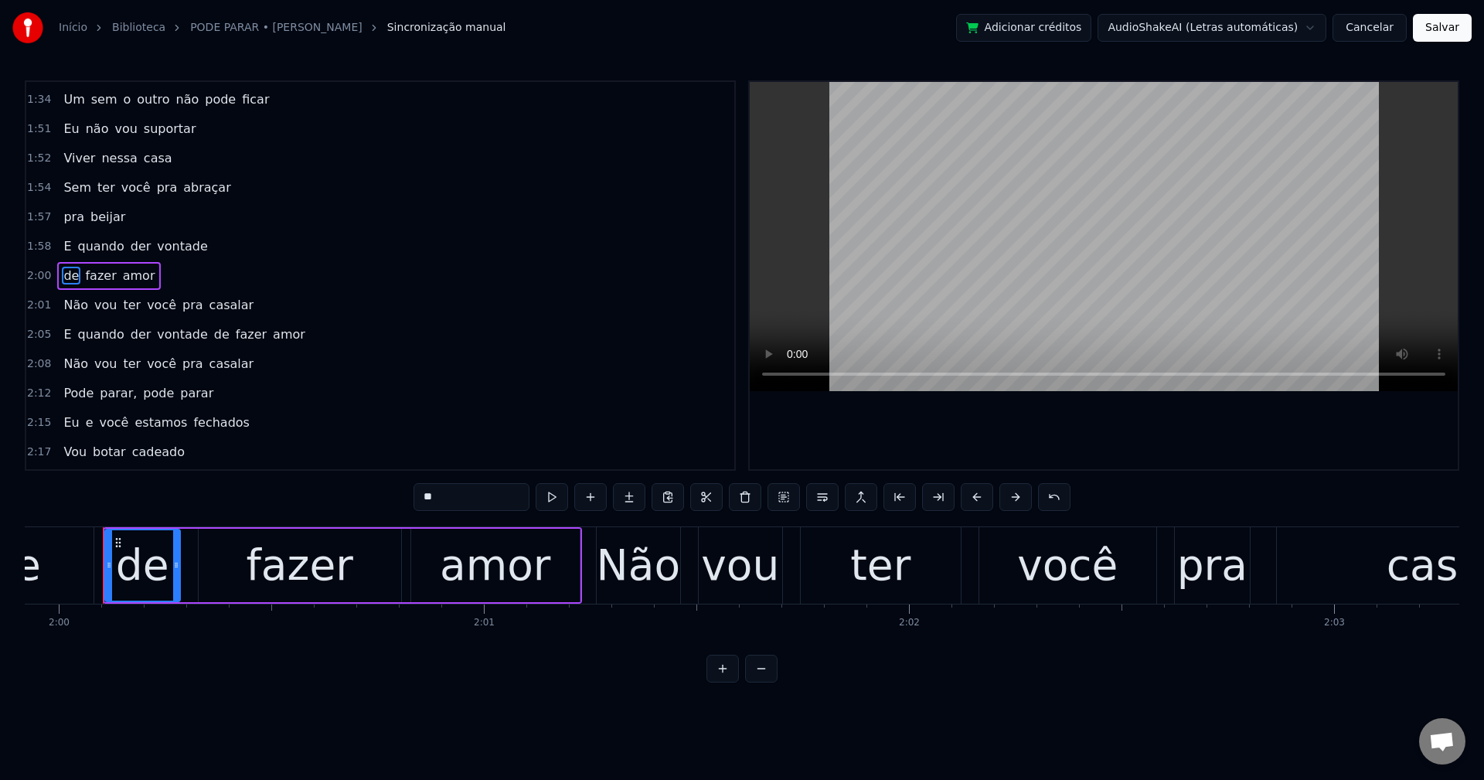
click at [219, 304] on span "casalar" at bounding box center [232, 305] width 48 height 18
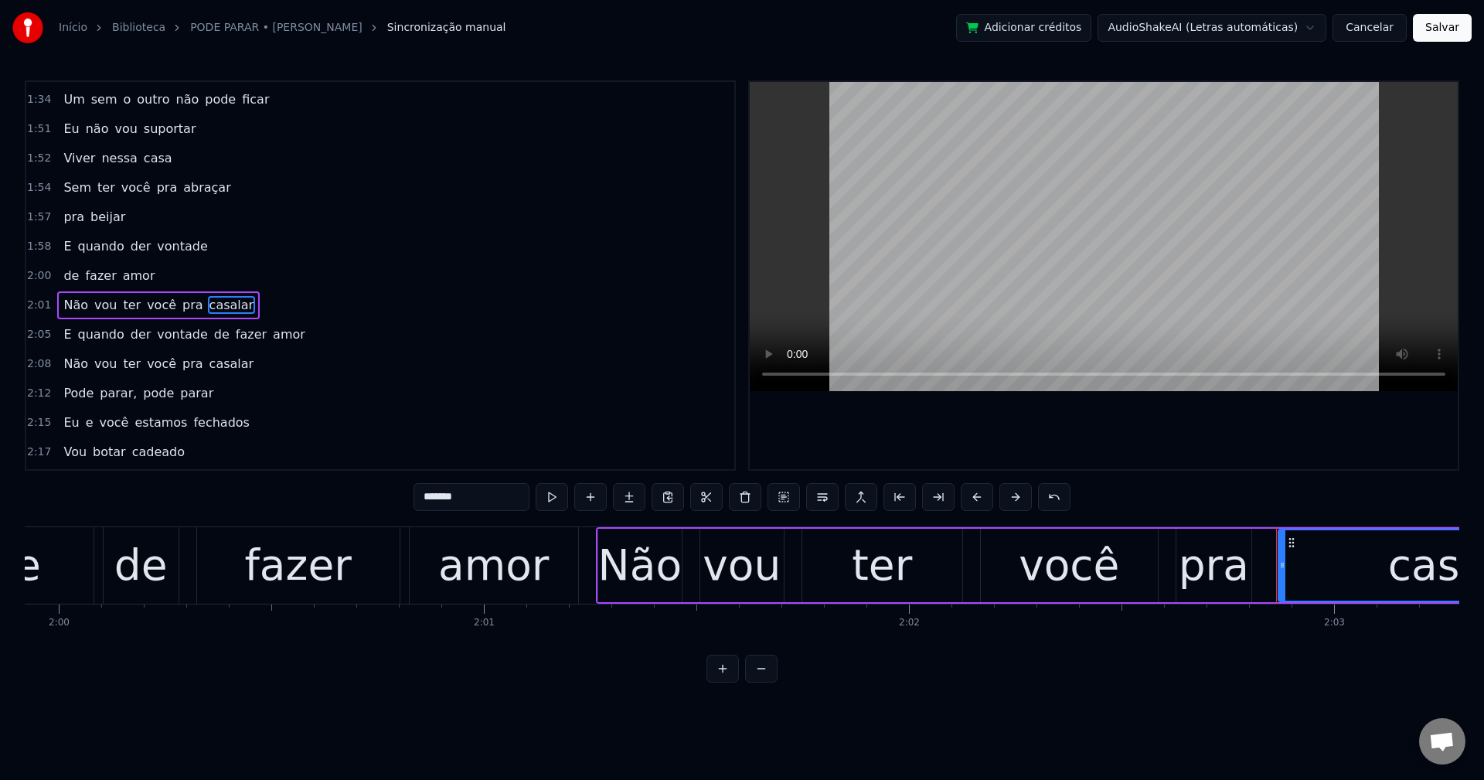
scroll to position [996, 0]
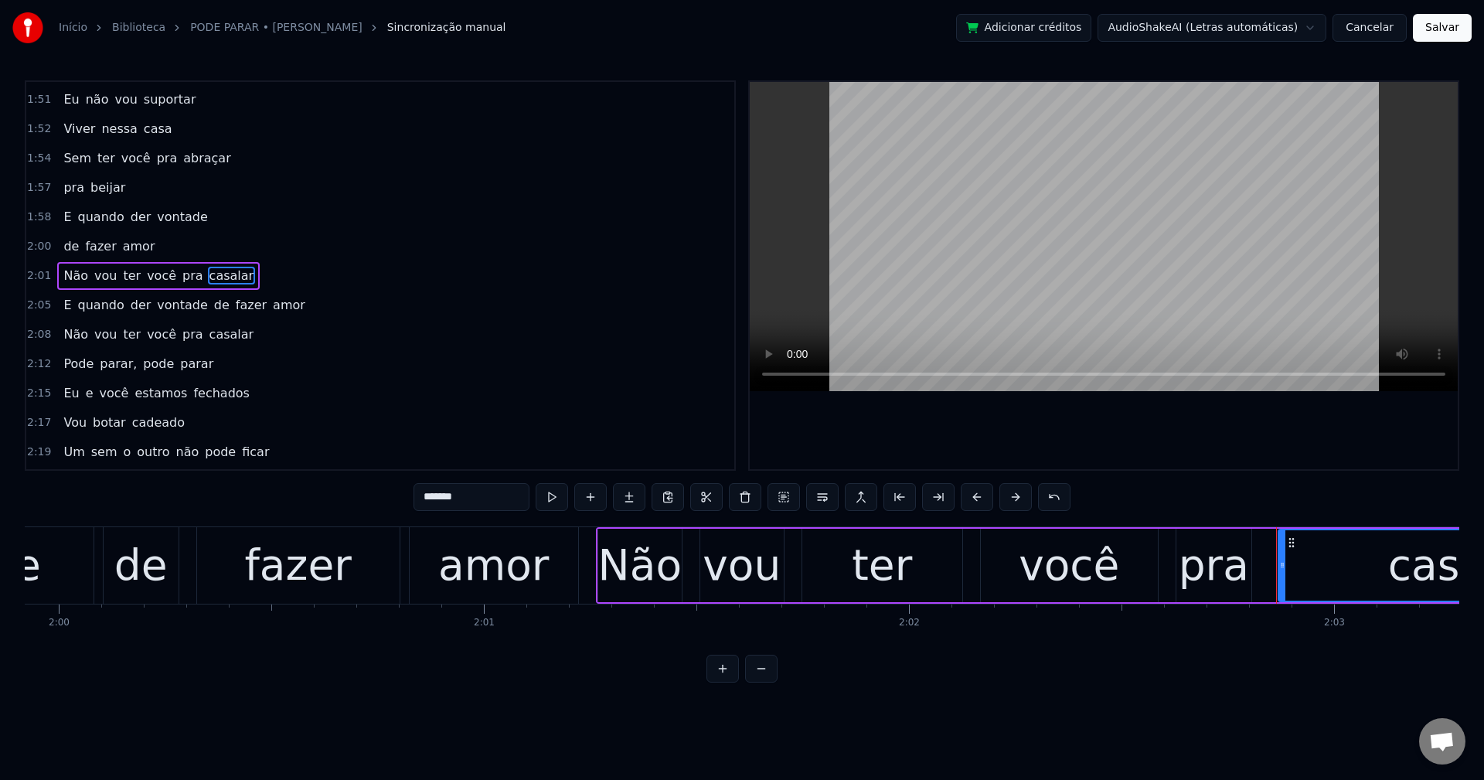
drag, startPoint x: 421, startPoint y: 493, endPoint x: 453, endPoint y: 494, distance: 32.5
click at [424, 494] on input "*******" at bounding box center [472, 497] width 116 height 28
type input "********"
drag, startPoint x: 206, startPoint y: 305, endPoint x: 324, endPoint y: 329, distance: 120.7
click at [211, 308] on div "E quando der vontade de fazer amor" at bounding box center [184, 305] width 254 height 28
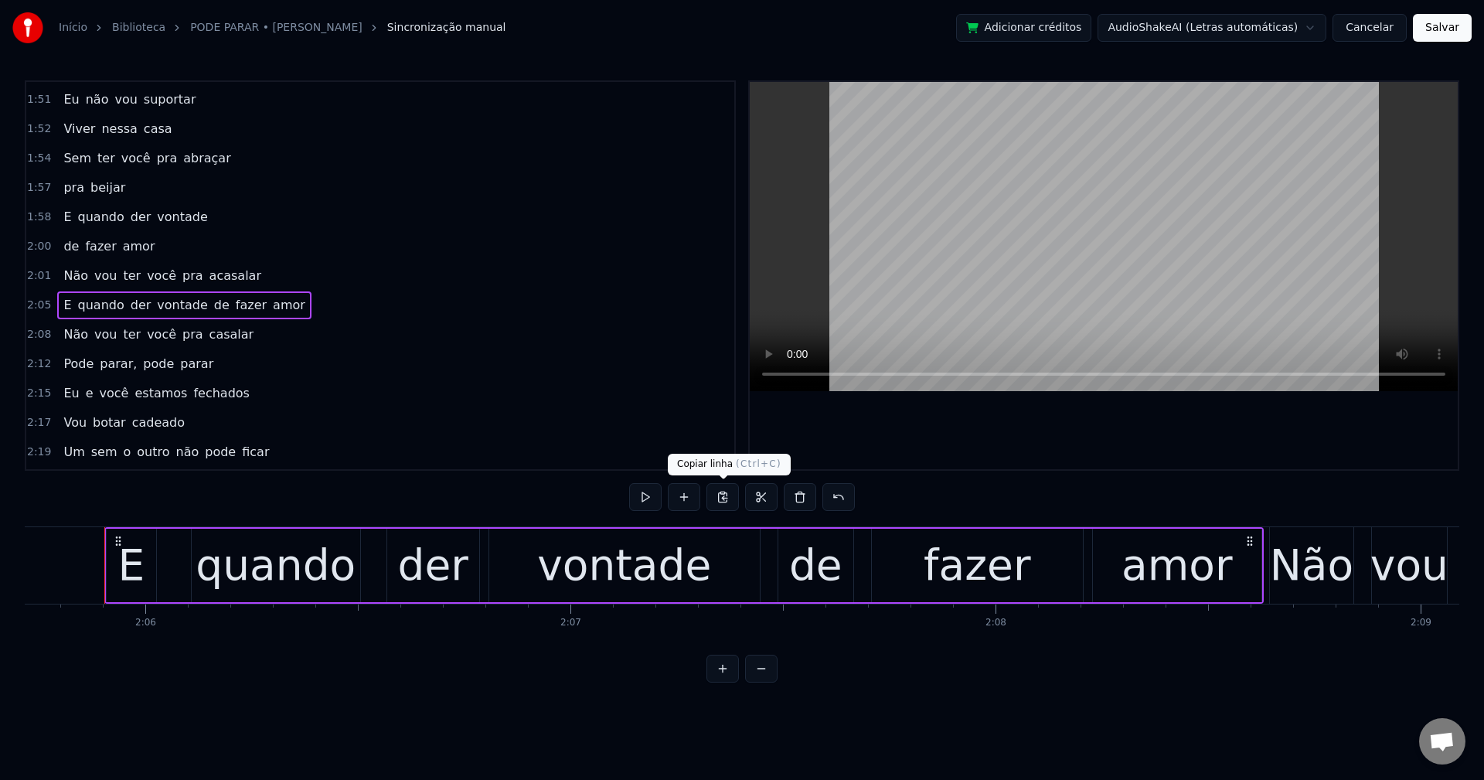
scroll to position [0, 53449]
click at [213, 303] on span "de" at bounding box center [222, 305] width 19 height 18
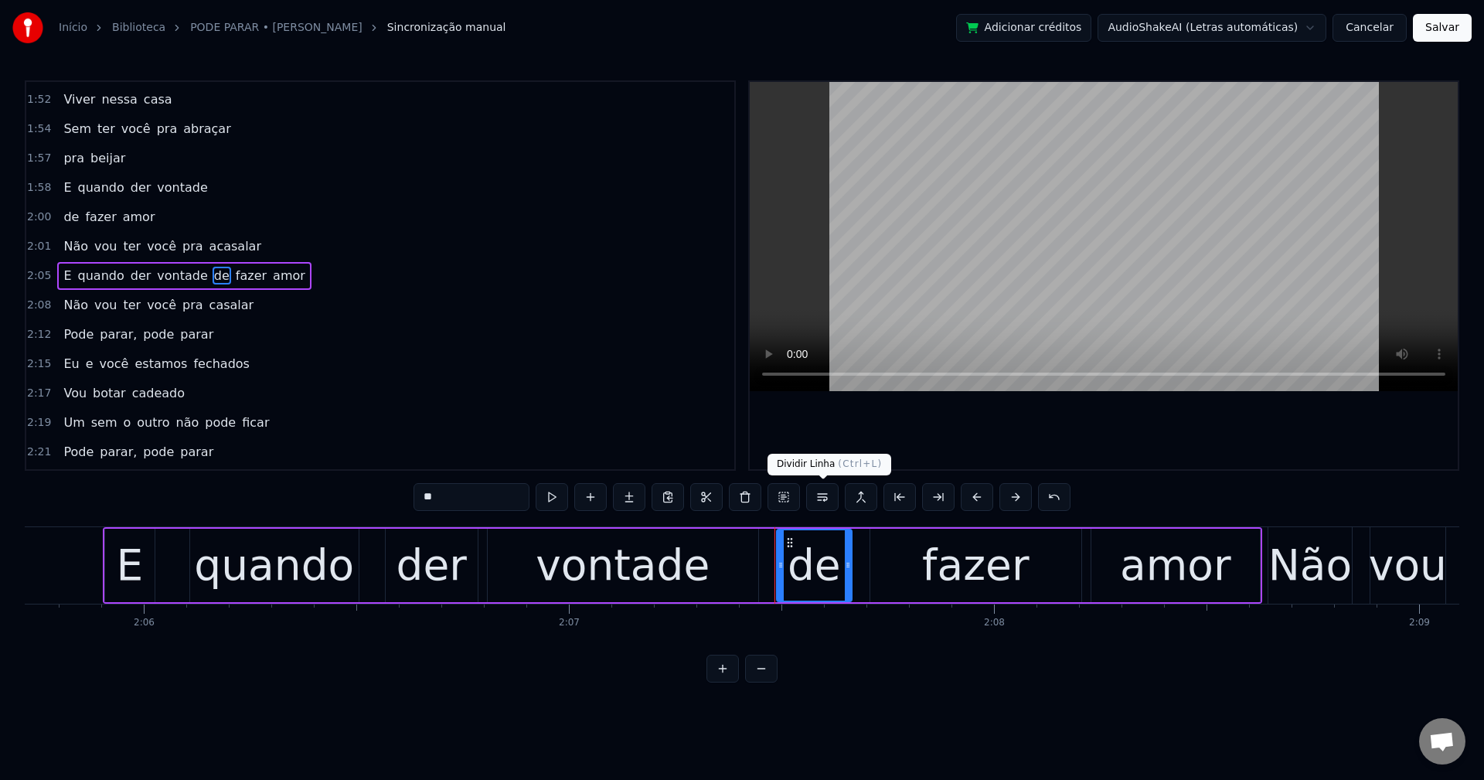
drag, startPoint x: 820, startPoint y: 493, endPoint x: 665, endPoint y: 475, distance: 156.5
click at [819, 492] on button at bounding box center [822, 497] width 32 height 28
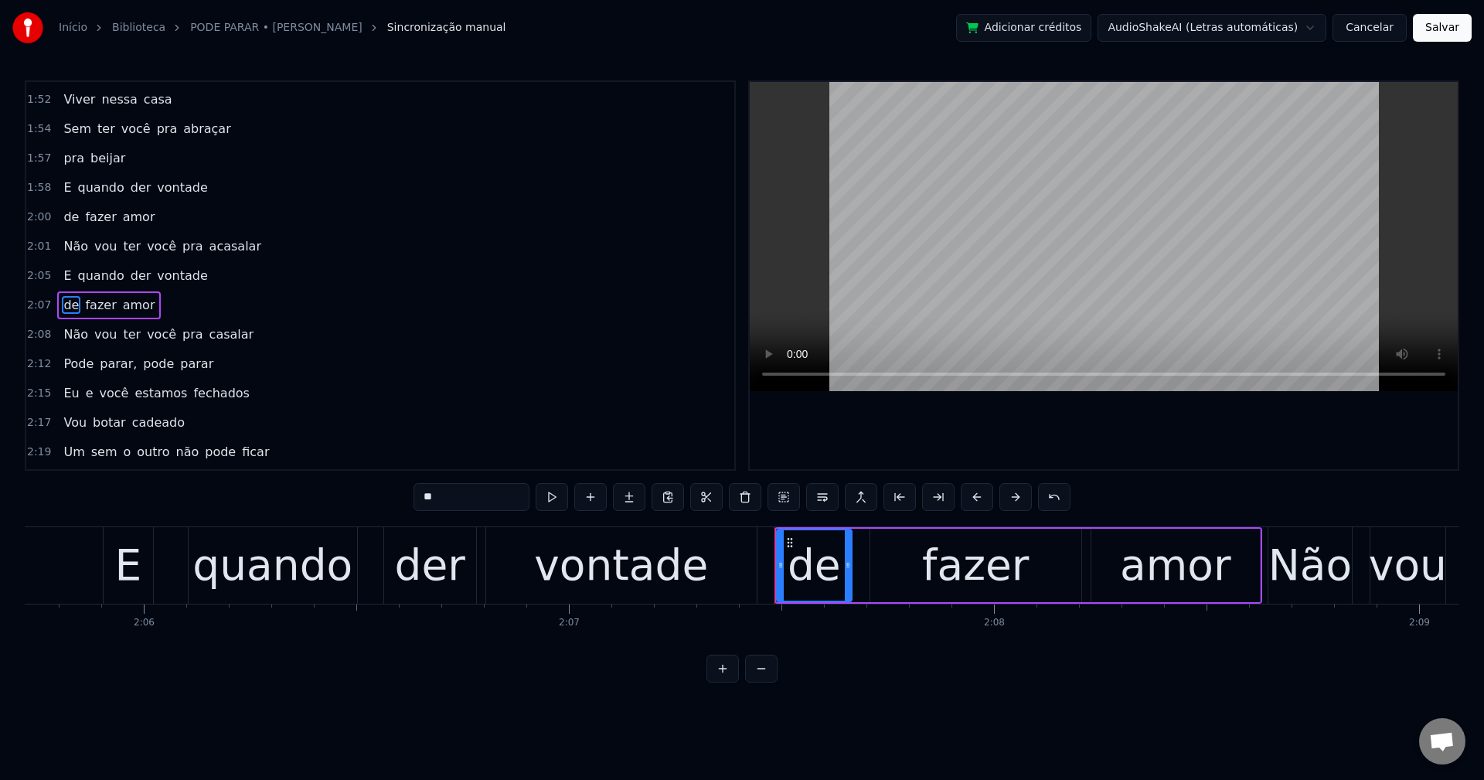
scroll to position [1054, 0]
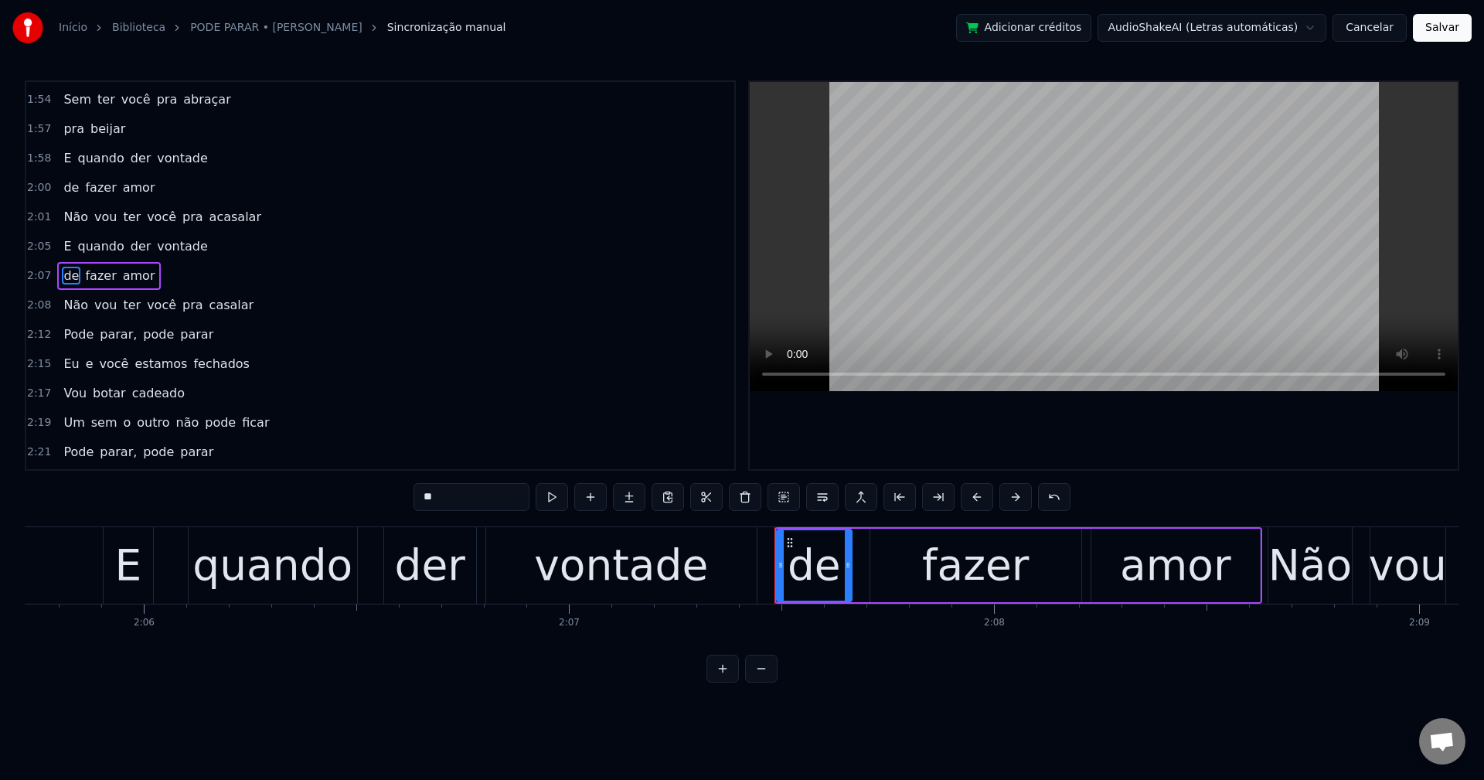
click at [208, 305] on span "casalar" at bounding box center [232, 305] width 48 height 18
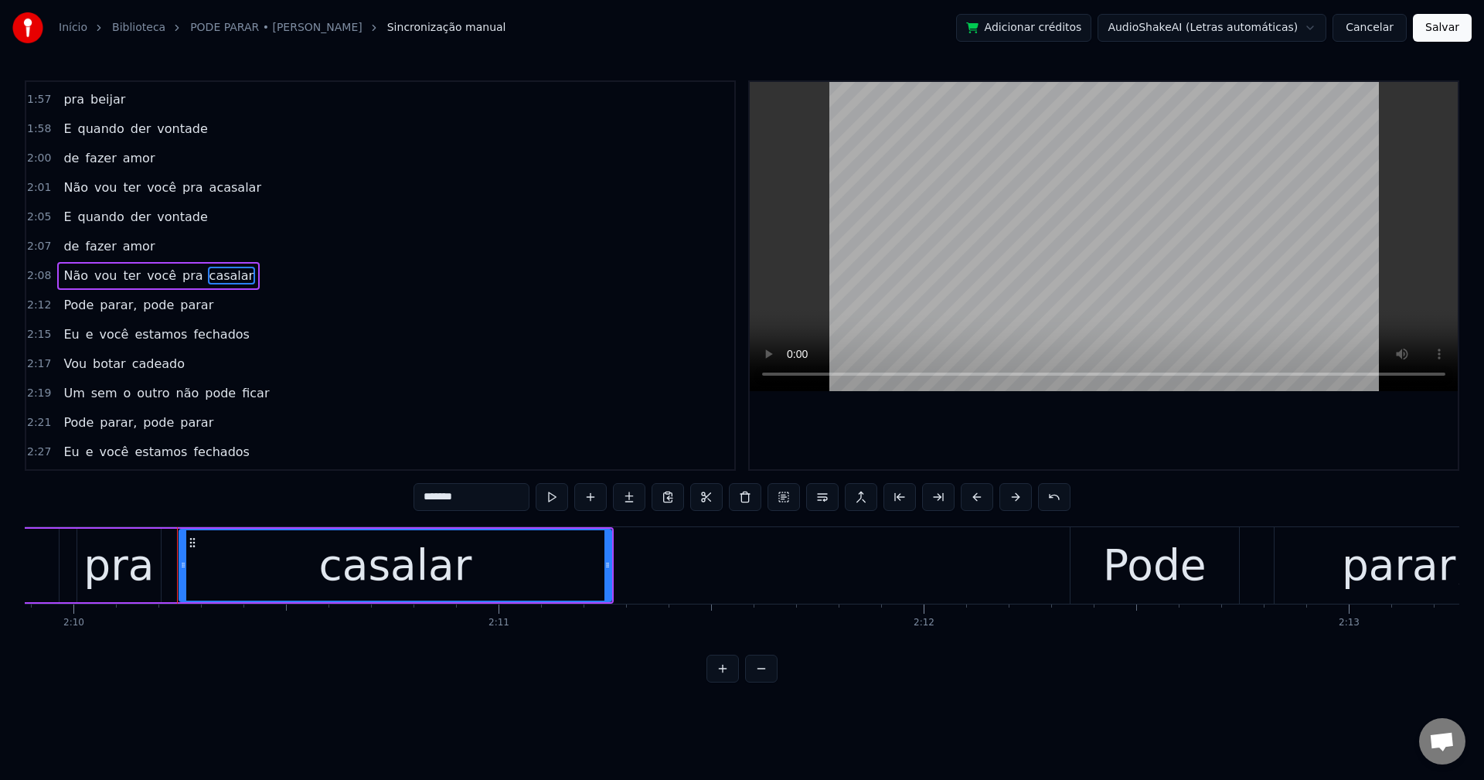
scroll to position [0, 55294]
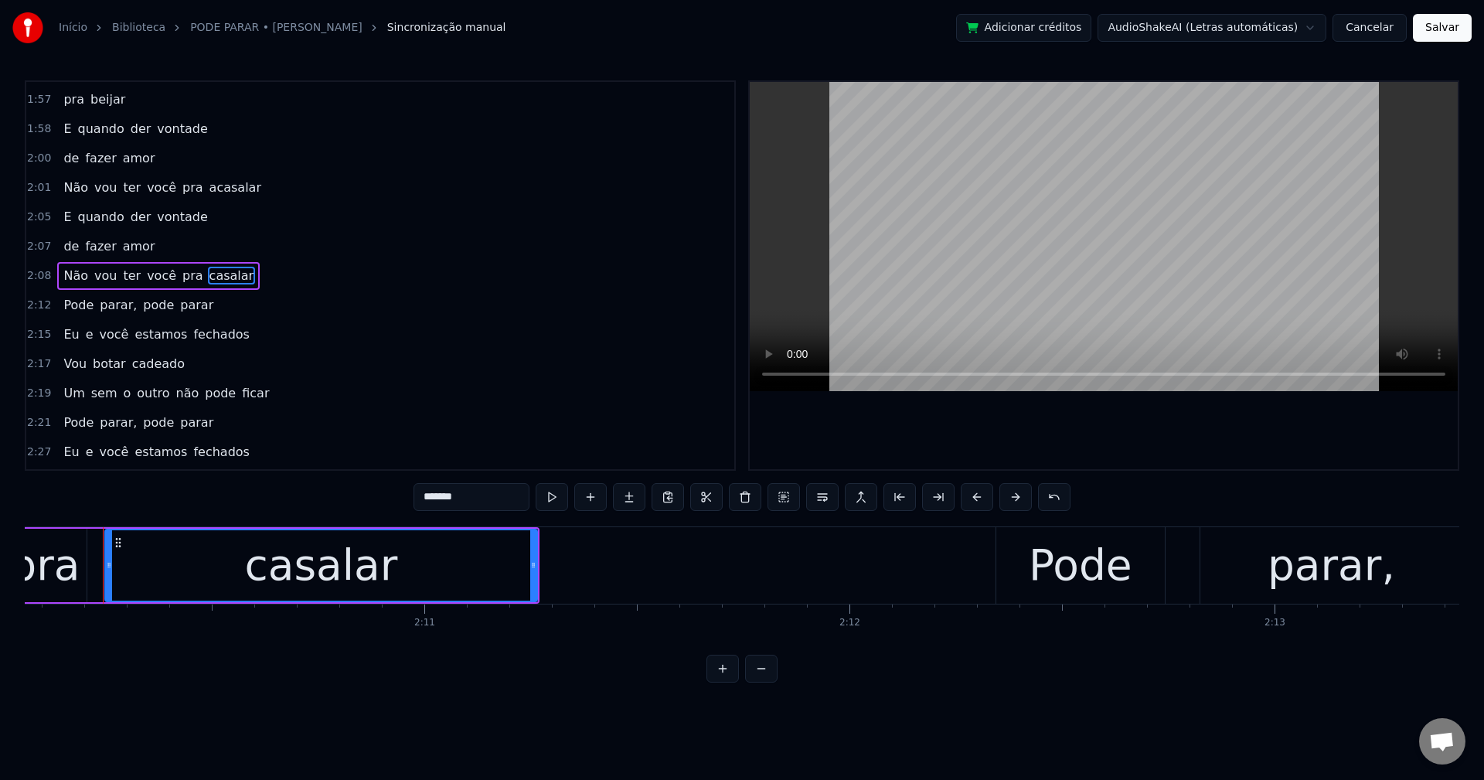
click at [427, 496] on input "*******" at bounding box center [472, 497] width 116 height 28
drag, startPoint x: 468, startPoint y: 500, endPoint x: 217, endPoint y: 468, distance: 252.5
click at [213, 469] on div "0:15 Tirar você de mim 0:16 É o mesmo que tirar 0:18 meu coração 0:22 Não gosto…" at bounding box center [742, 381] width 1435 height 602
click at [113, 304] on span "parar," at bounding box center [118, 305] width 40 height 18
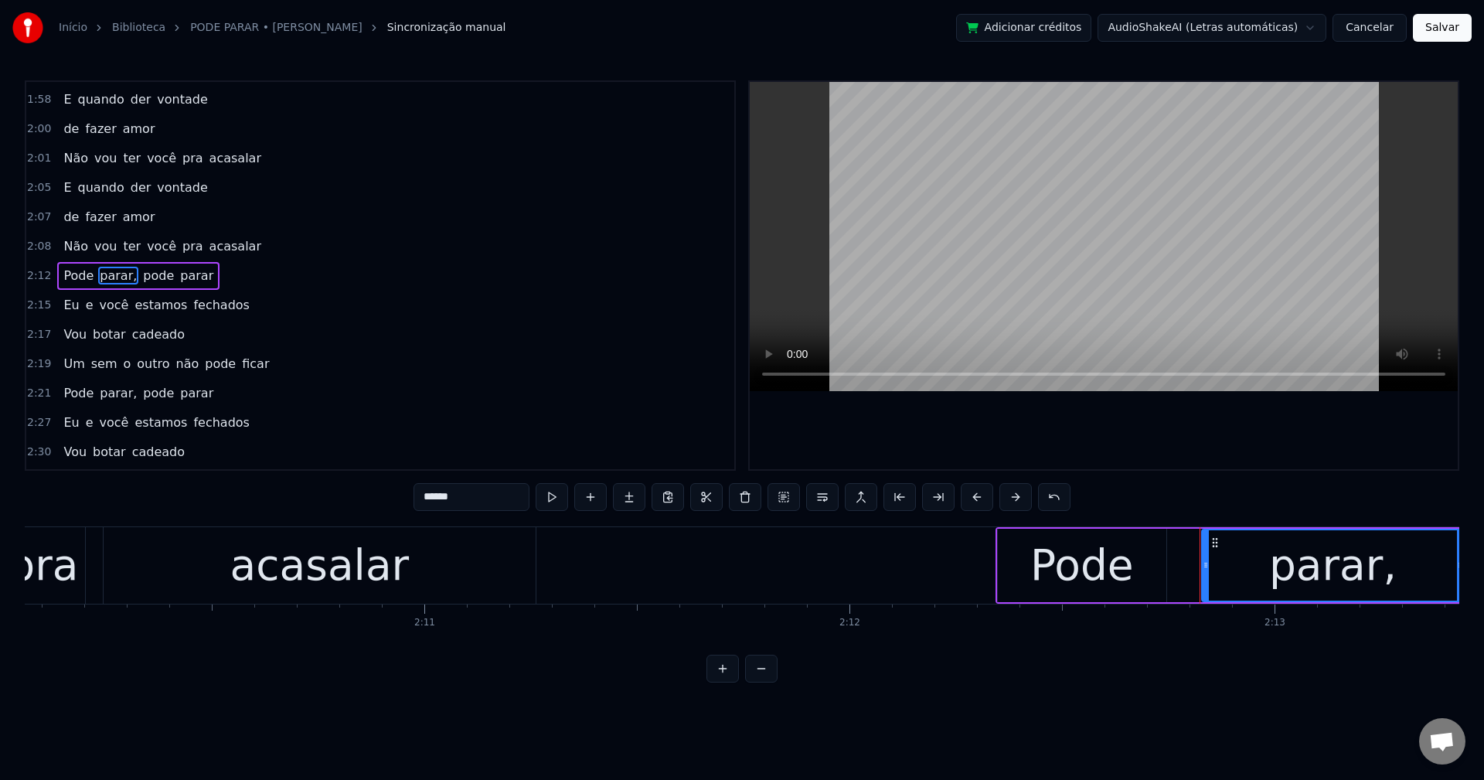
click at [468, 493] on input "******" at bounding box center [472, 497] width 116 height 28
click at [138, 305] on span "estamos" at bounding box center [161, 305] width 56 height 18
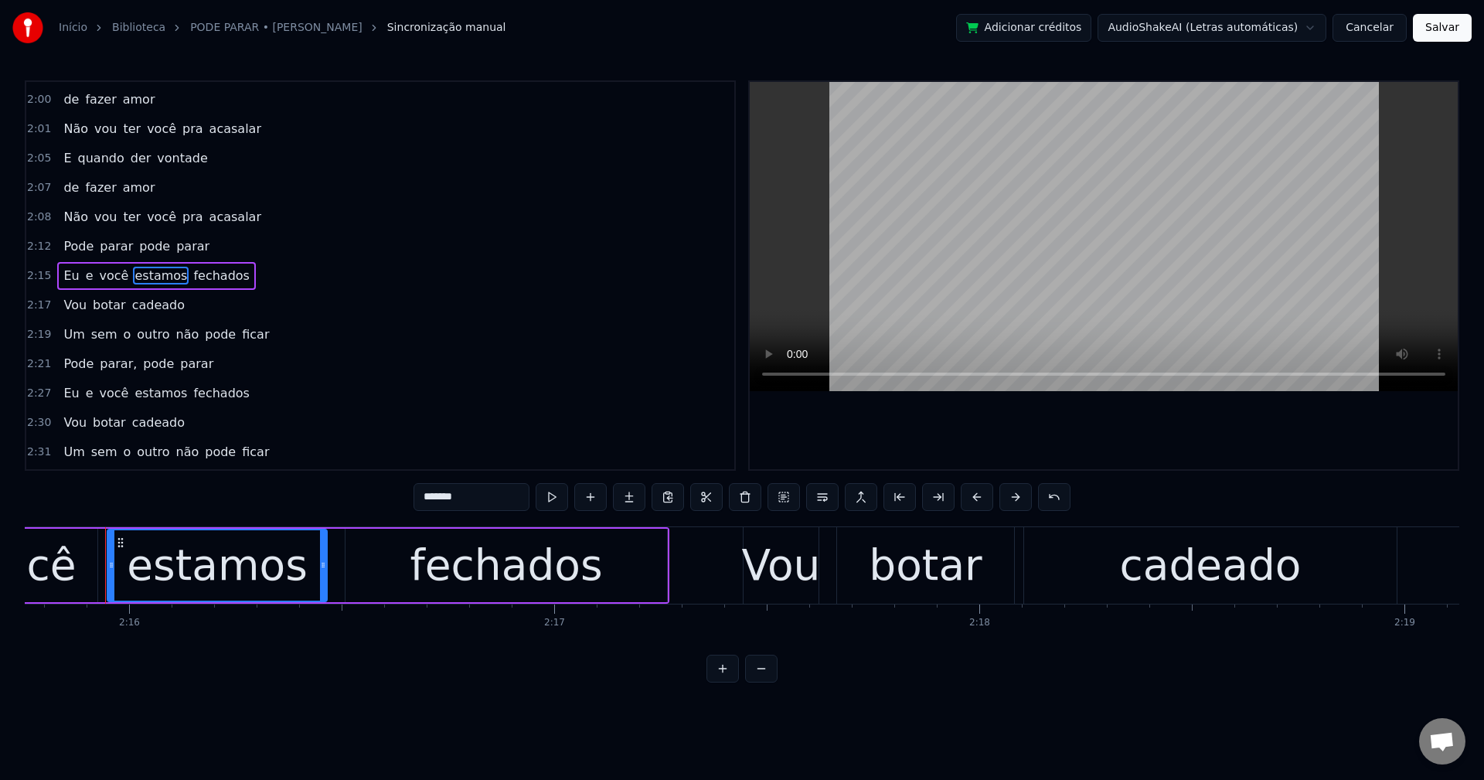
scroll to position [0, 57717]
click at [175, 329] on span "não" at bounding box center [188, 334] width 26 height 18
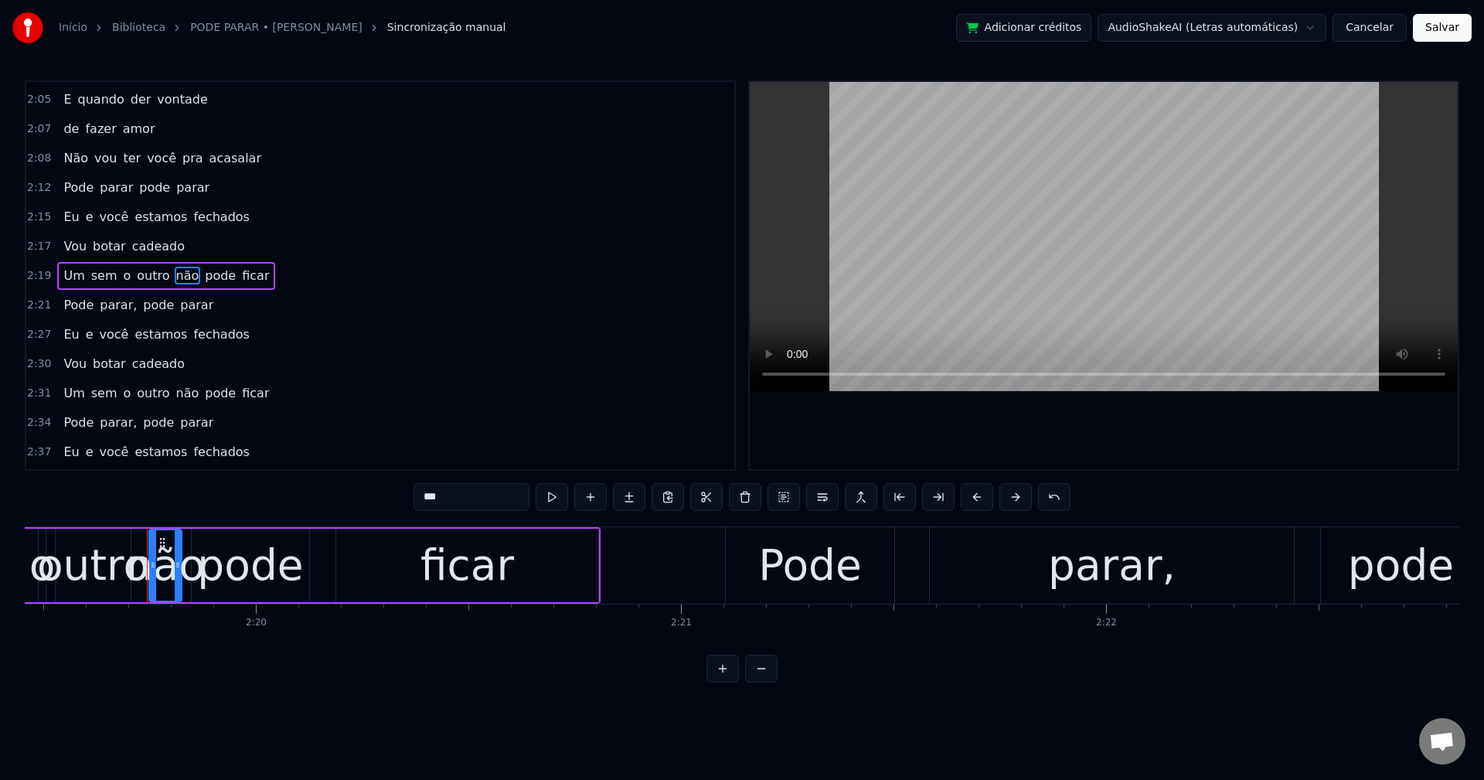
scroll to position [0, 59333]
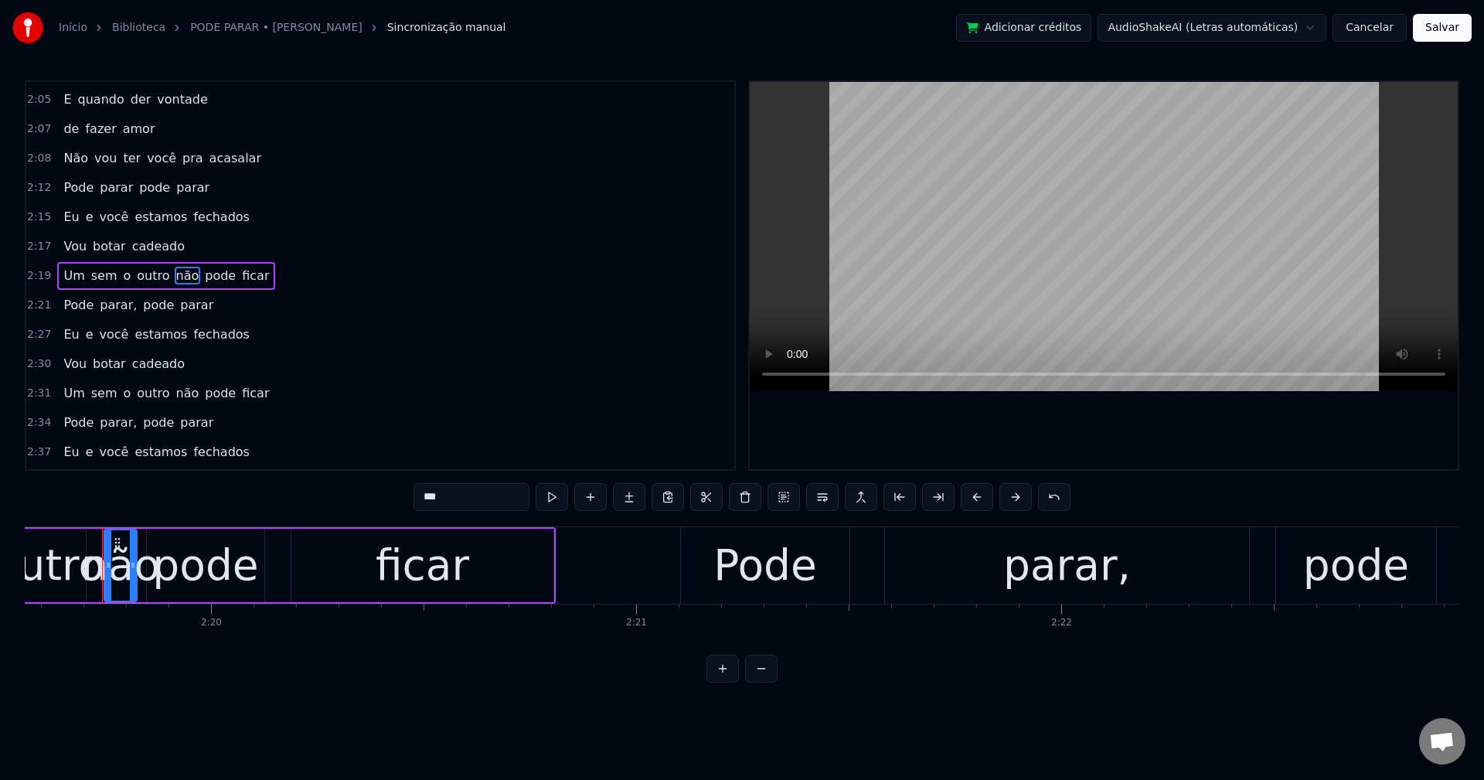
click at [117, 305] on span "parar," at bounding box center [118, 305] width 40 height 18
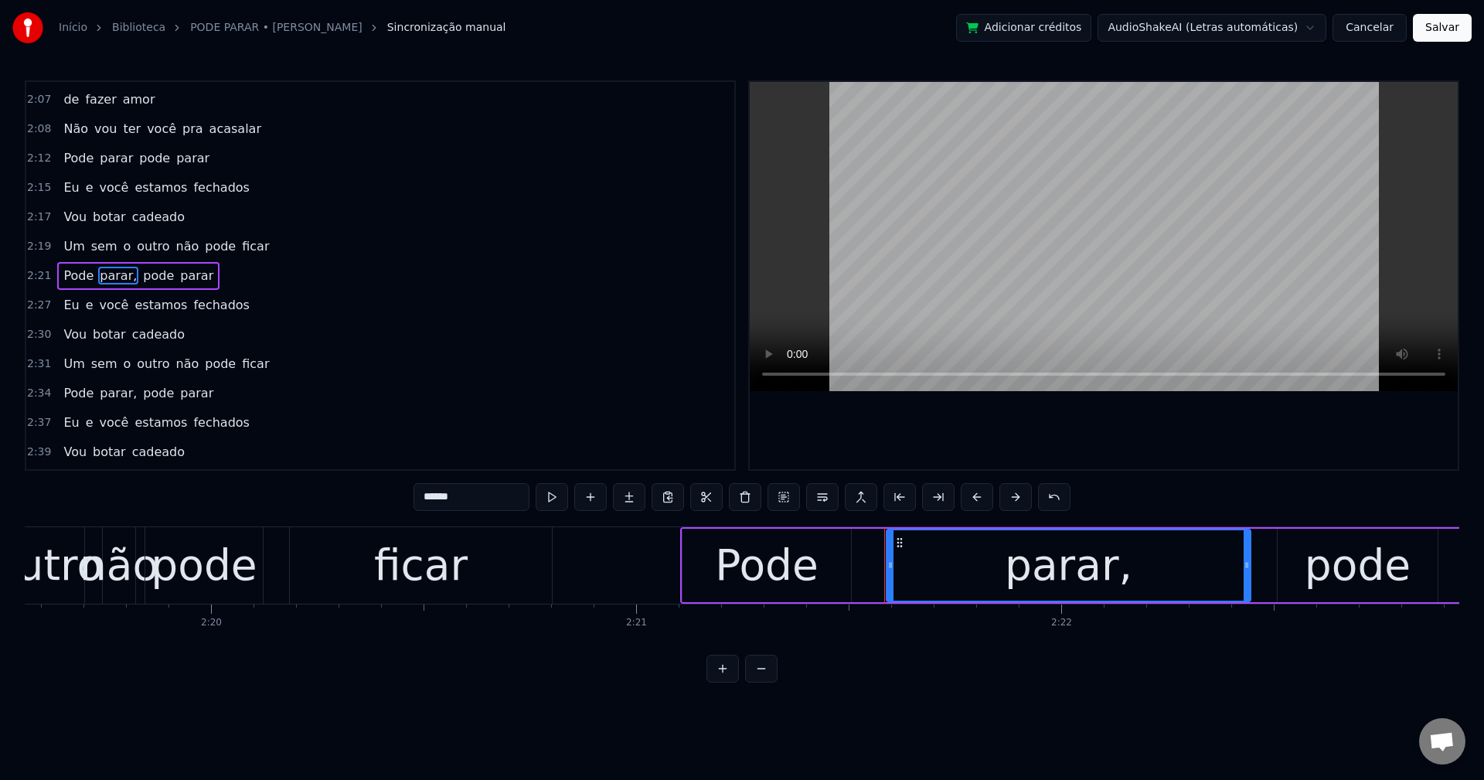
click at [482, 493] on input "******" at bounding box center [472, 497] width 116 height 28
click at [110, 394] on span "parar," at bounding box center [118, 393] width 40 height 18
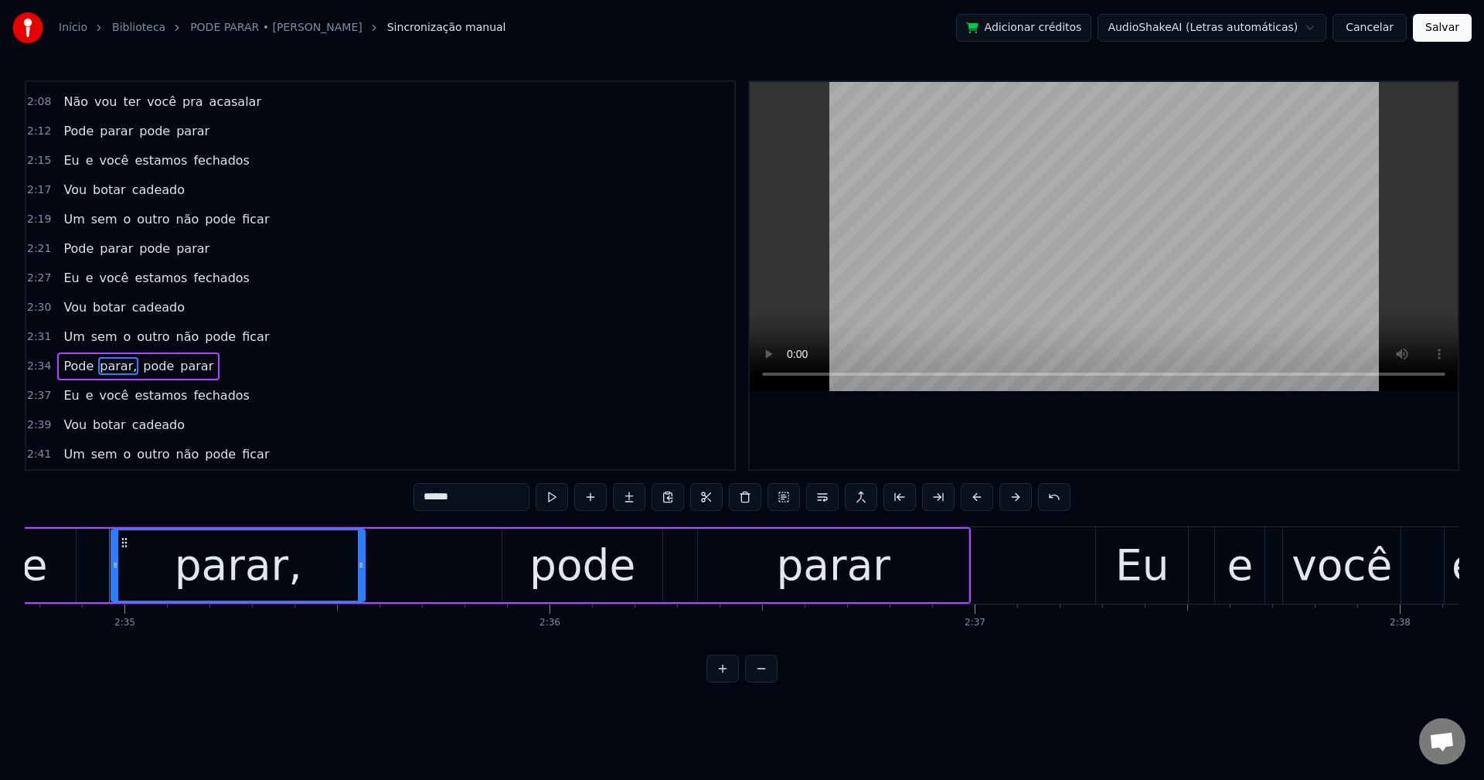
scroll to position [0, 65804]
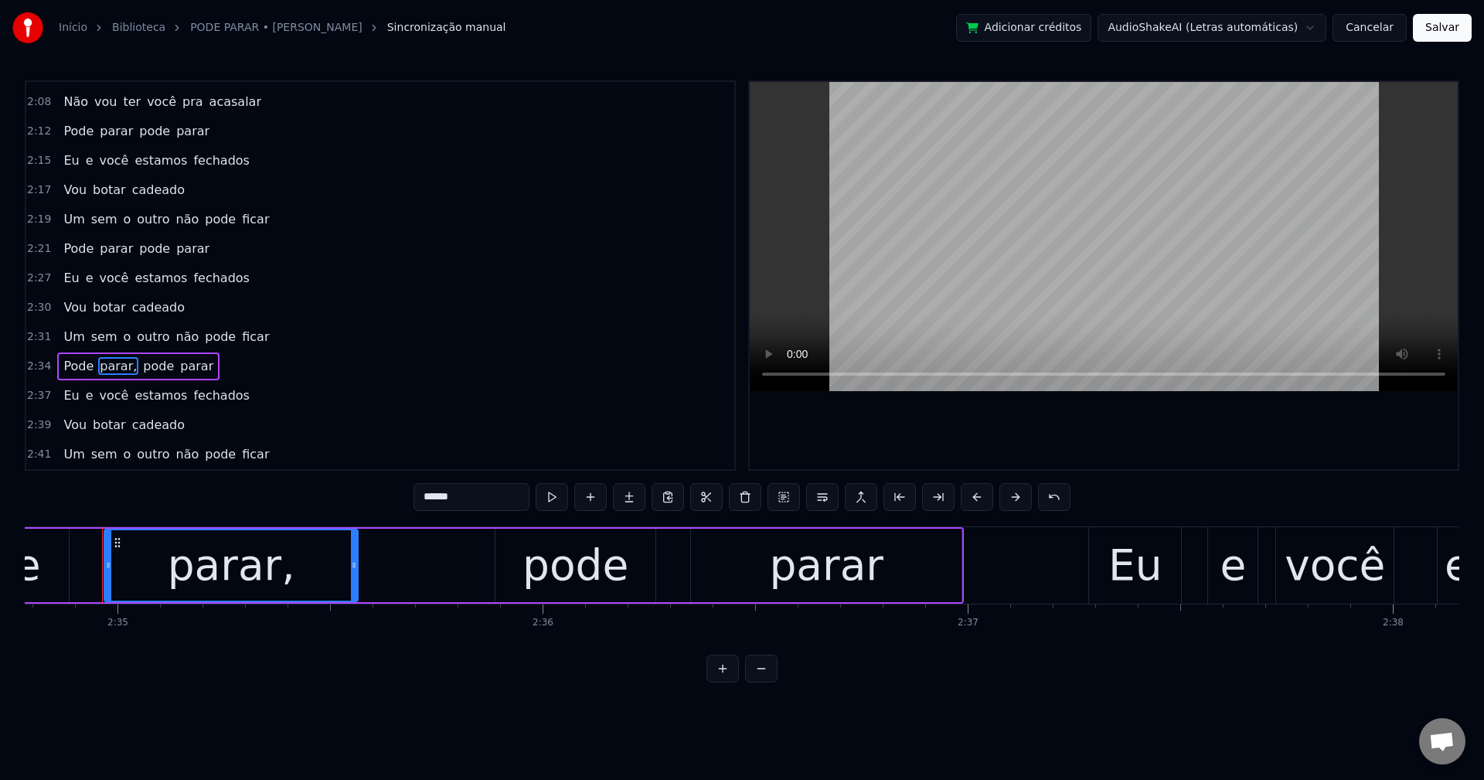
click at [468, 492] on input "******" at bounding box center [472, 497] width 116 height 28
type input "*****"
click at [1444, 33] on button "Salvar" at bounding box center [1442, 28] width 59 height 28
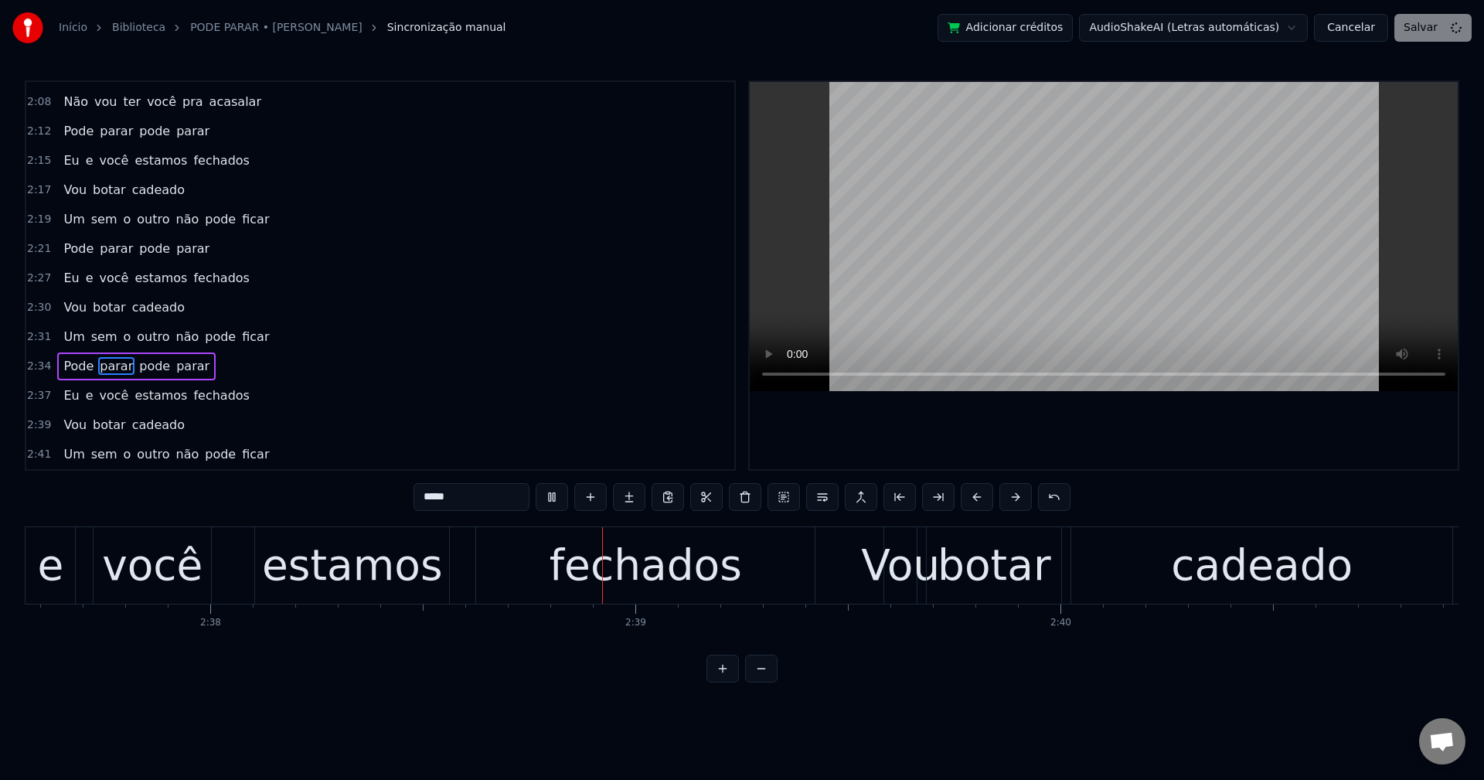
scroll to position [0, 67182]
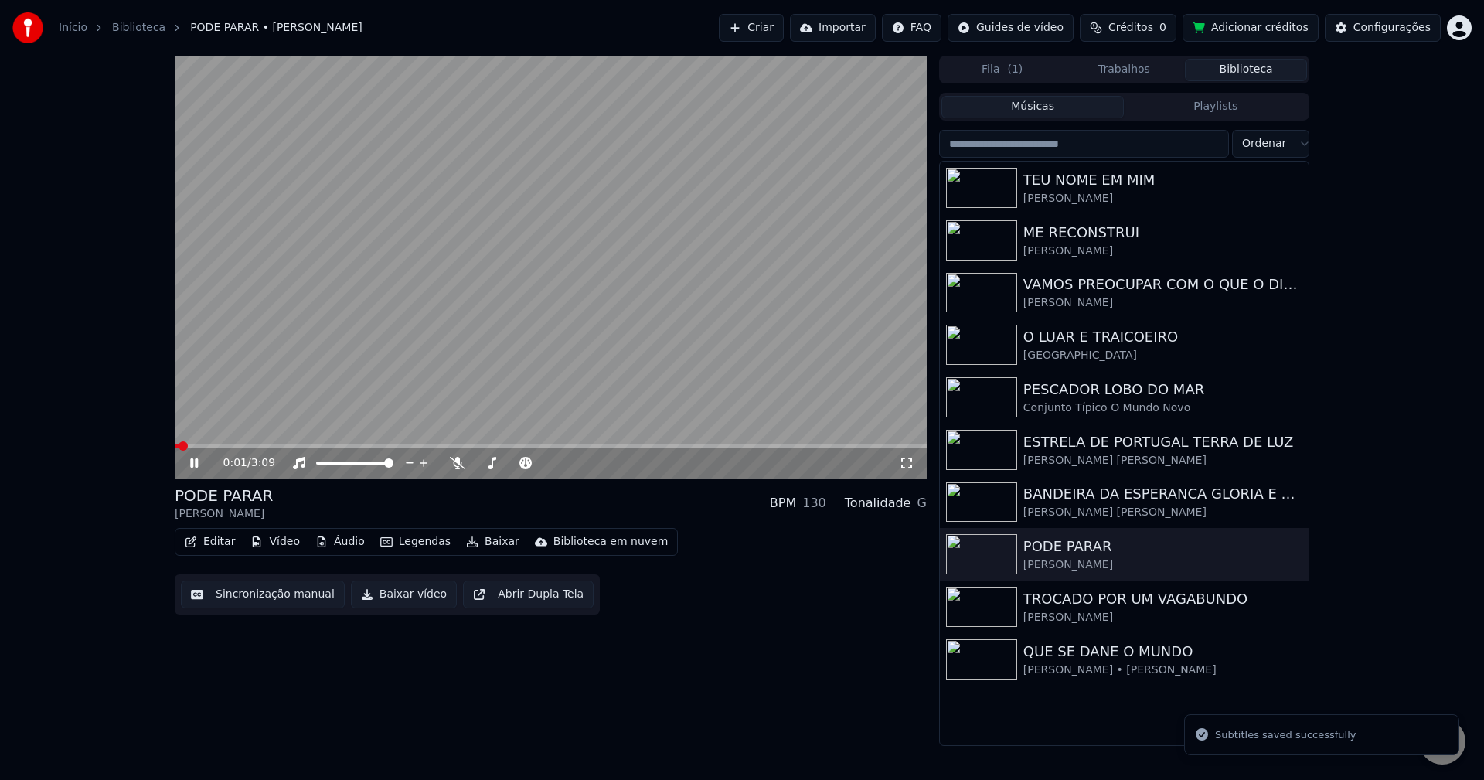
click at [391, 602] on button "Baixar vídeo" at bounding box center [404, 595] width 106 height 28
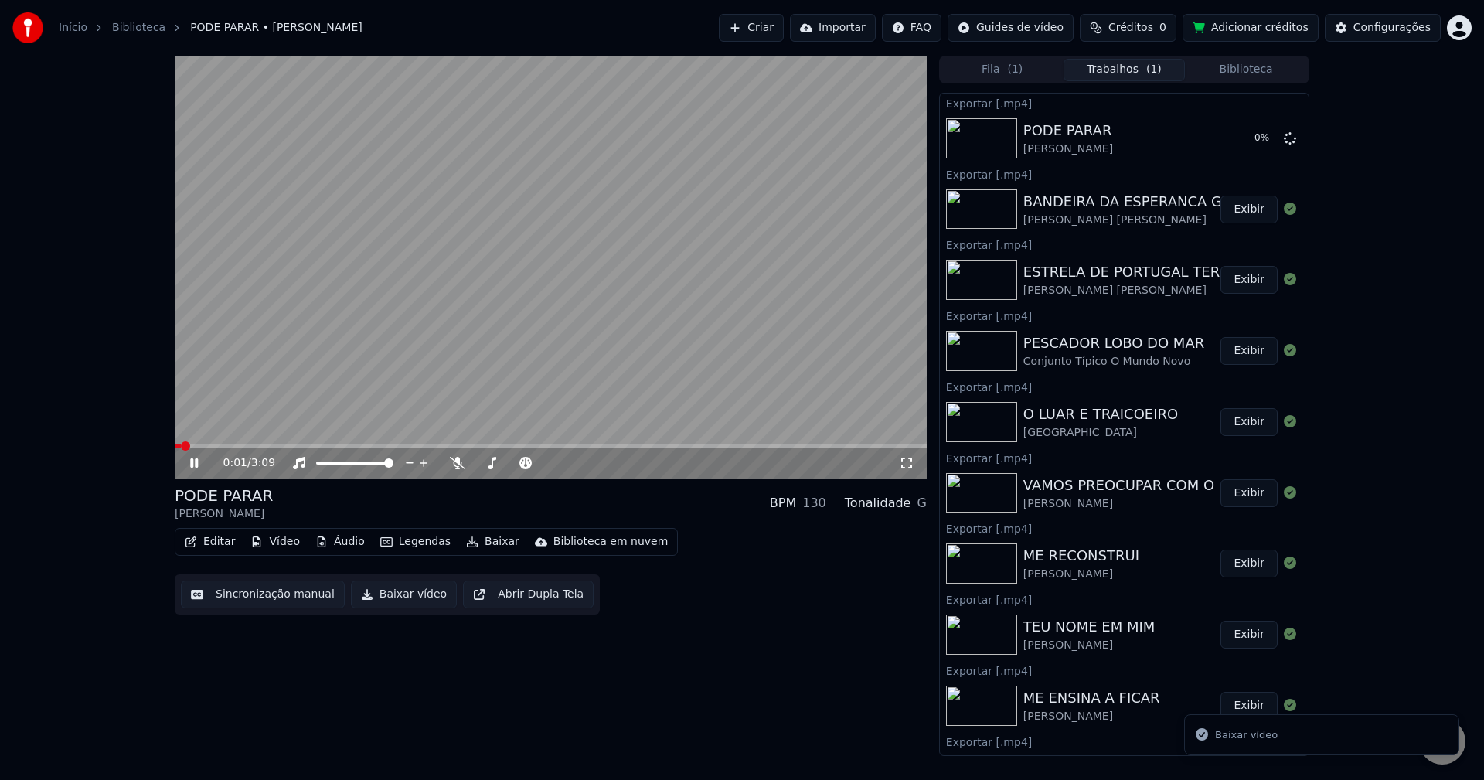
click at [286, 176] on video at bounding box center [551, 267] width 752 height 423
click at [1250, 77] on button "Biblioteca" at bounding box center [1246, 70] width 122 height 22
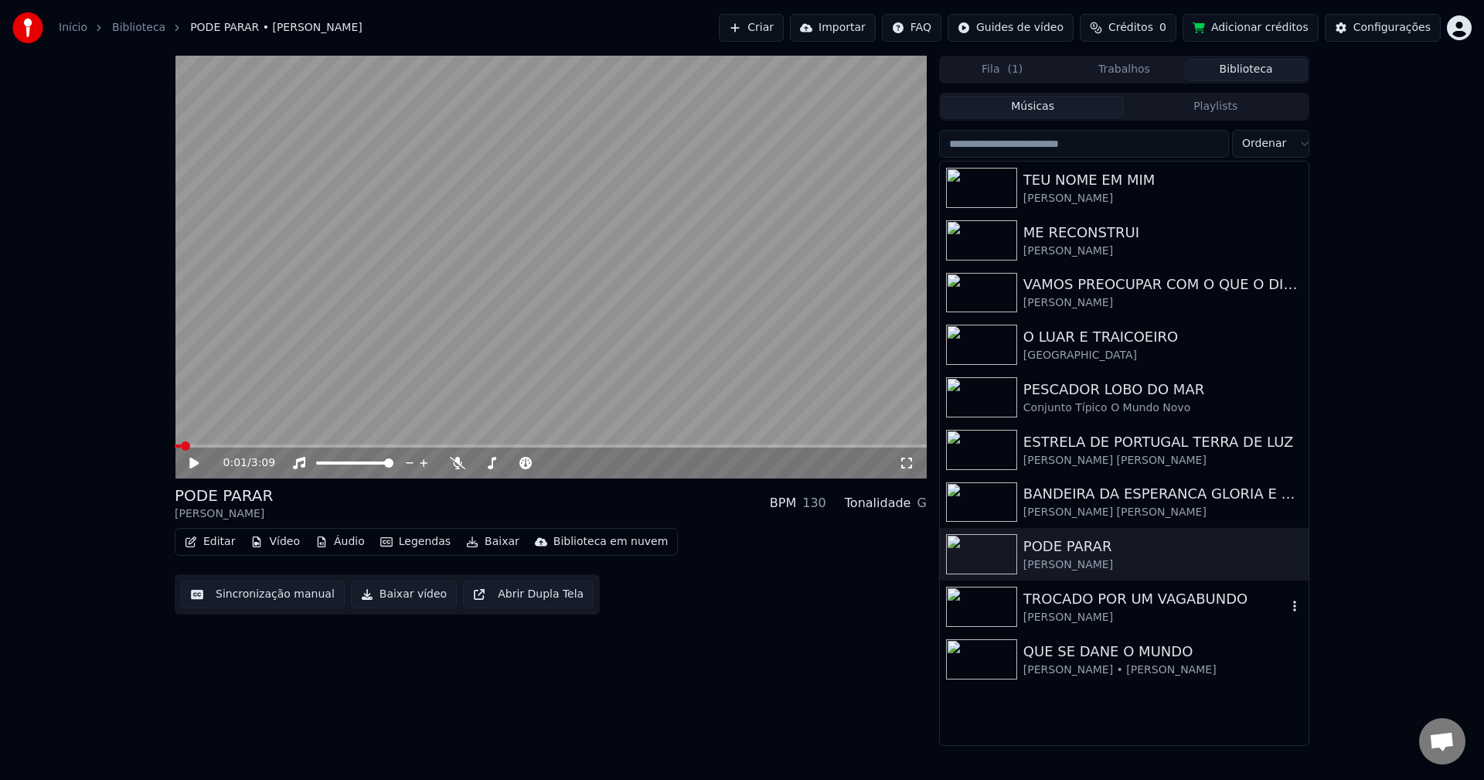
click at [1081, 621] on div "[PERSON_NAME]" at bounding box center [1155, 617] width 264 height 15
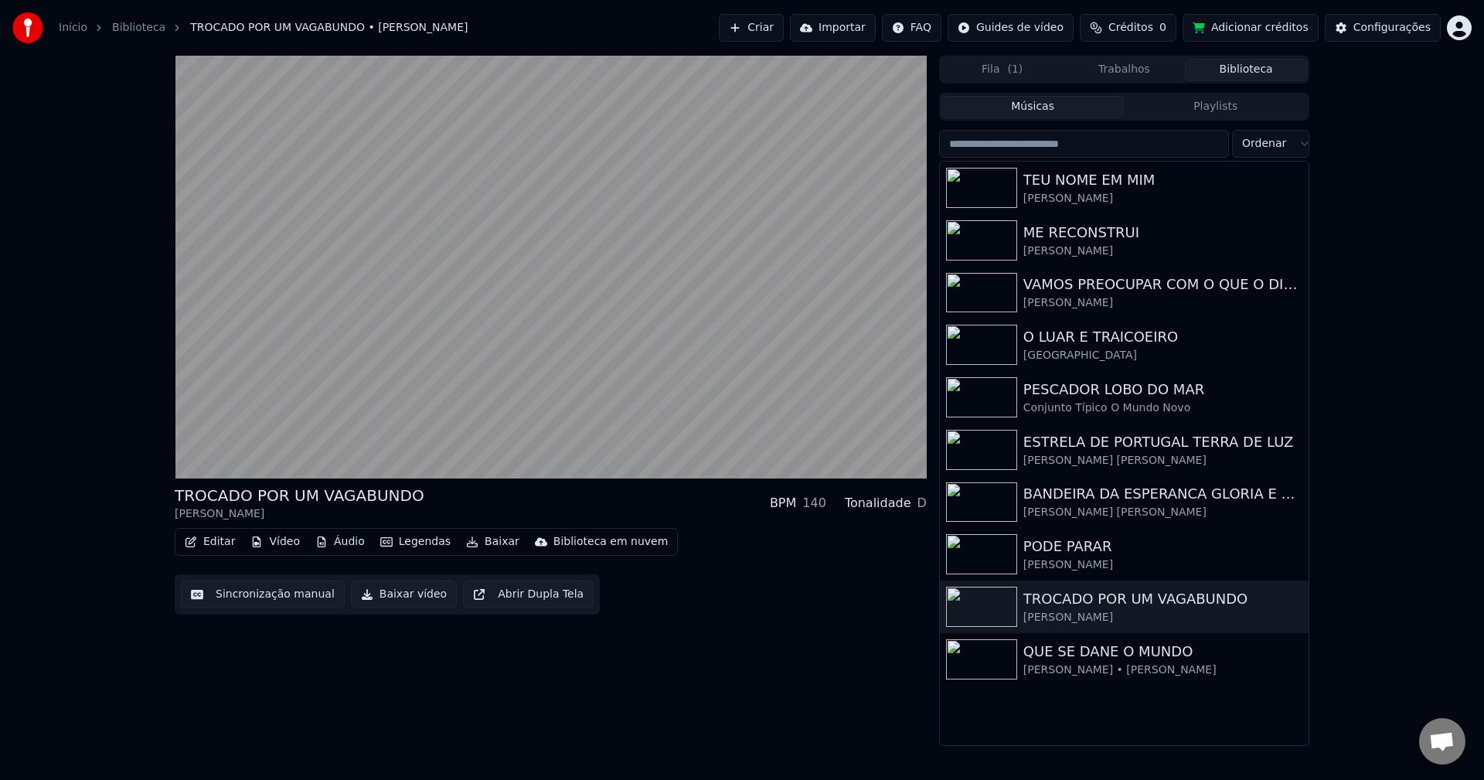
click at [252, 596] on button "Sincronização manual" at bounding box center [263, 595] width 164 height 28
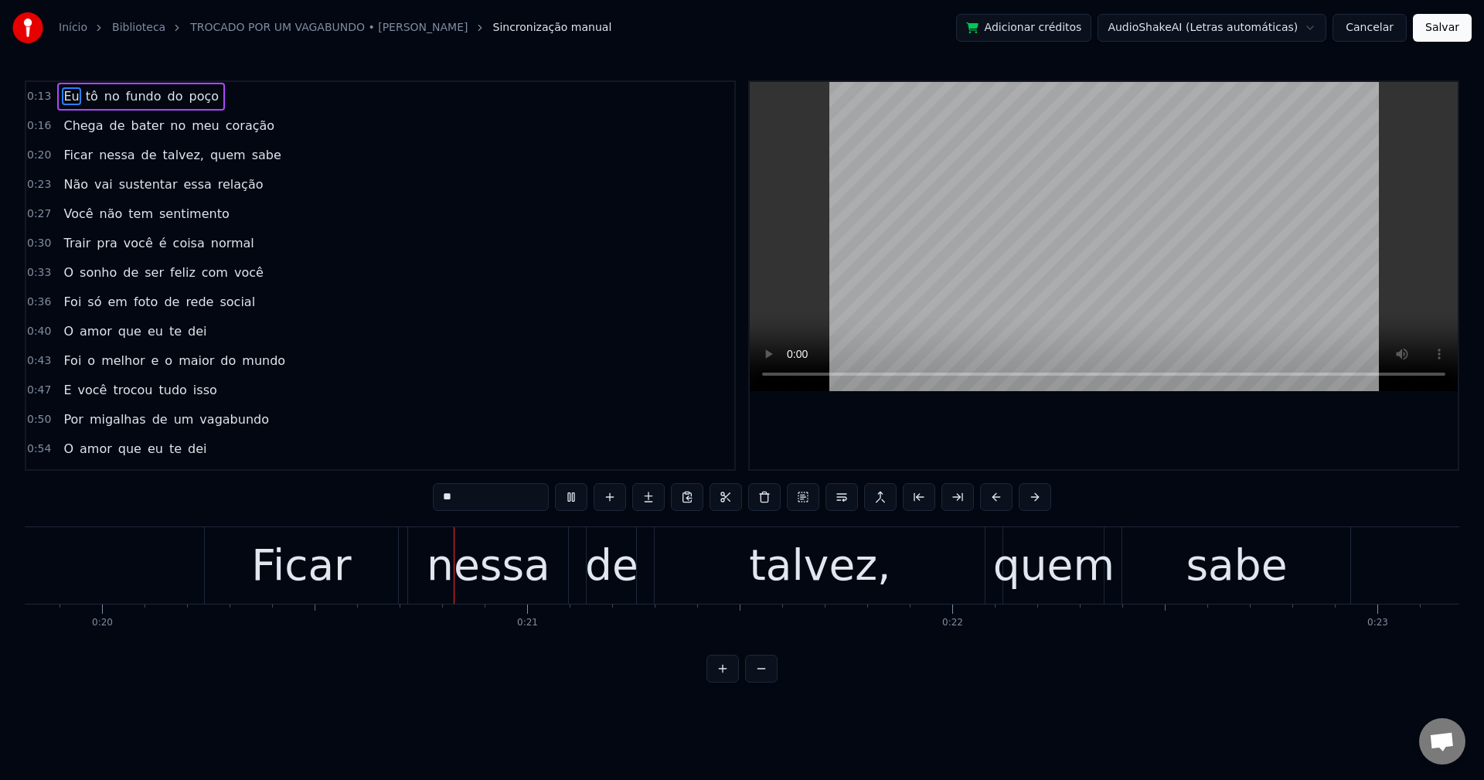
scroll to position [0, 8467]
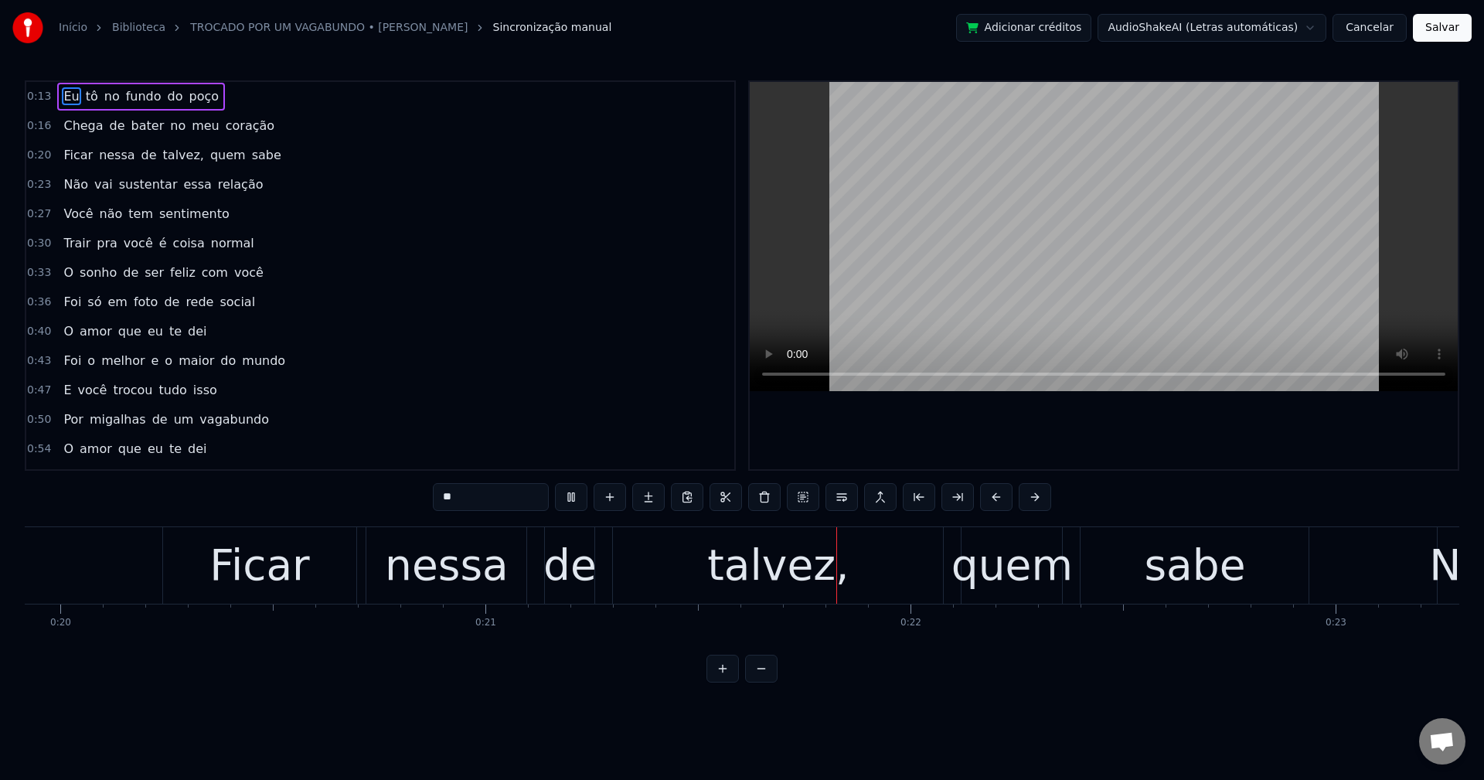
click at [162, 157] on span "talvez," at bounding box center [184, 155] width 44 height 18
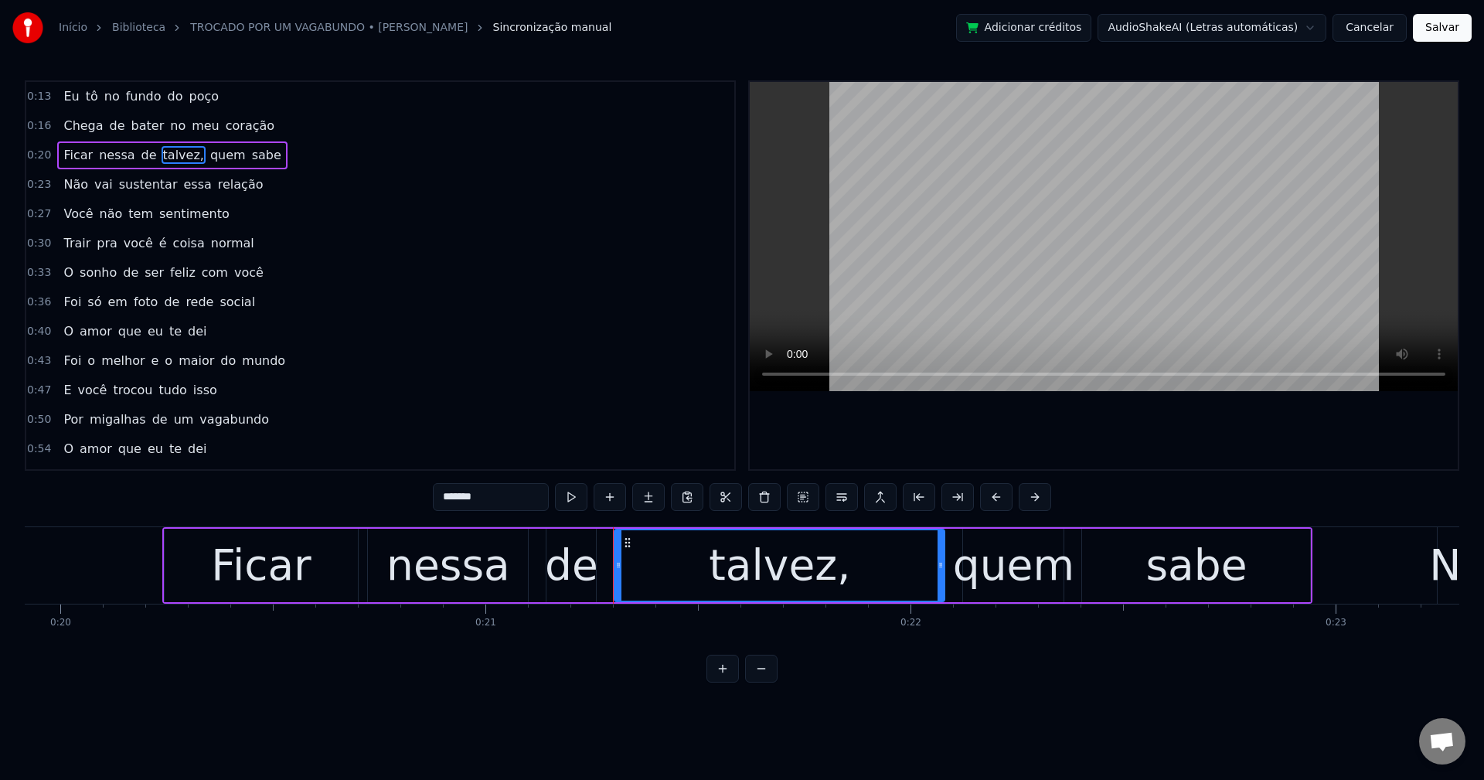
click at [530, 495] on input "*******" at bounding box center [491, 497] width 116 height 28
type input "******"
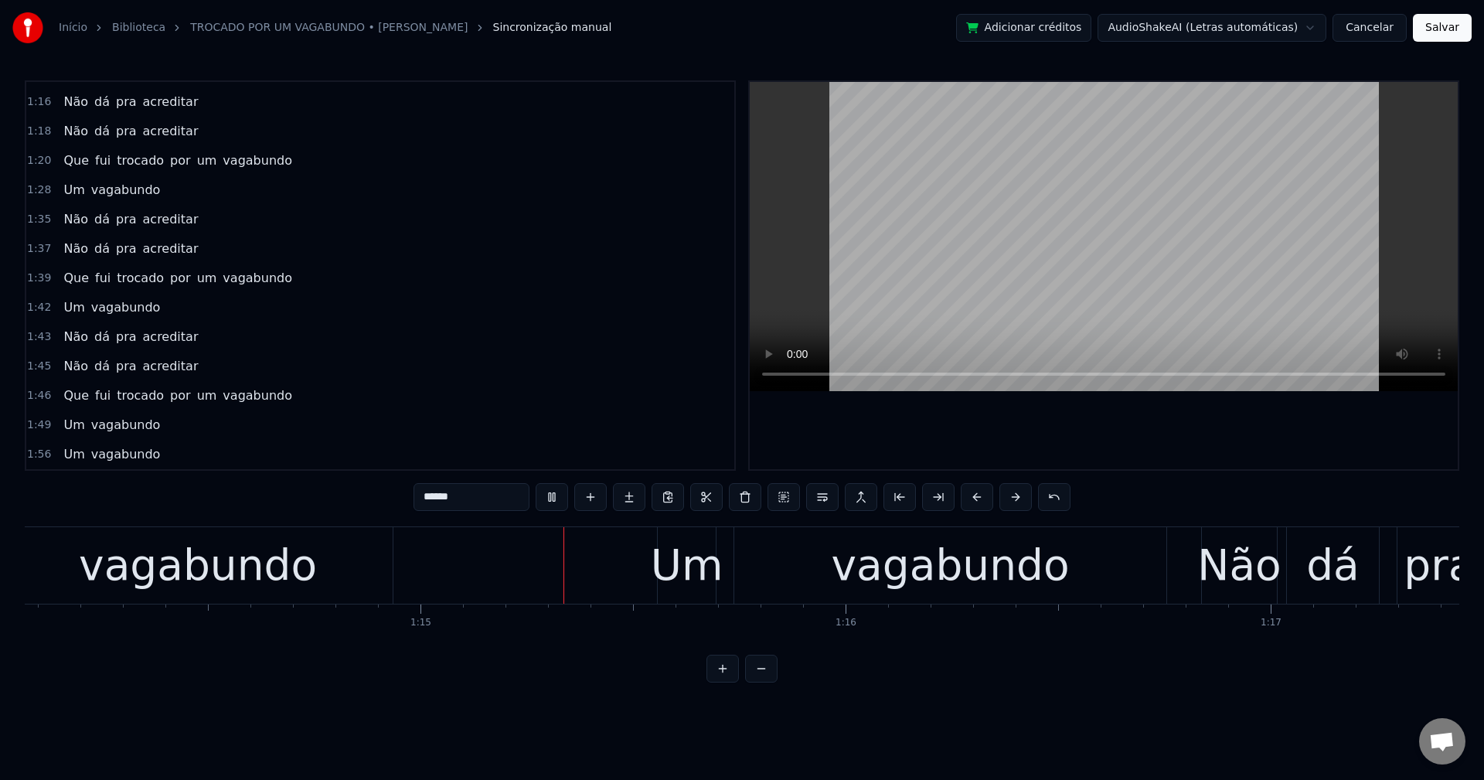
scroll to position [0, 31648]
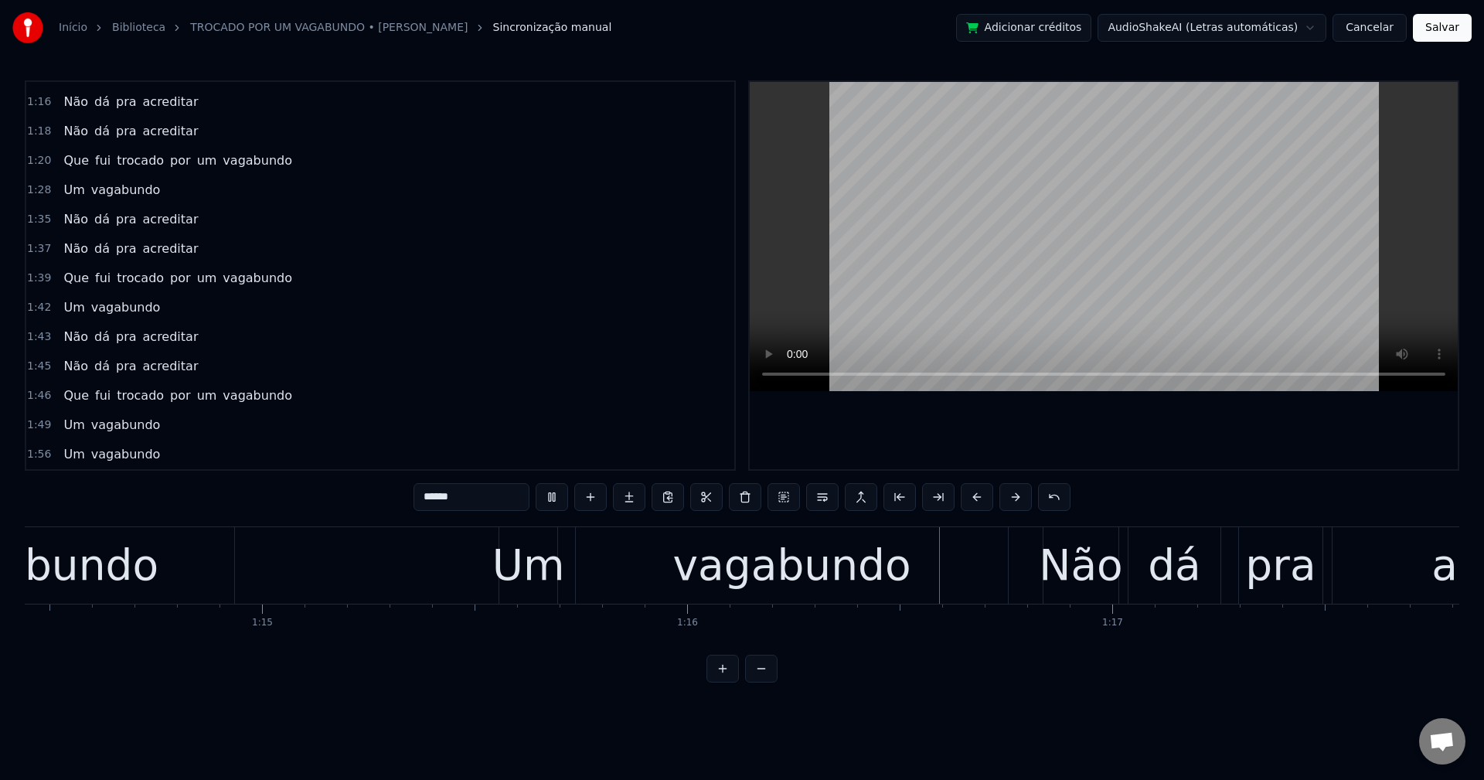
click at [1447, 26] on button "Salvar" at bounding box center [1442, 28] width 59 height 28
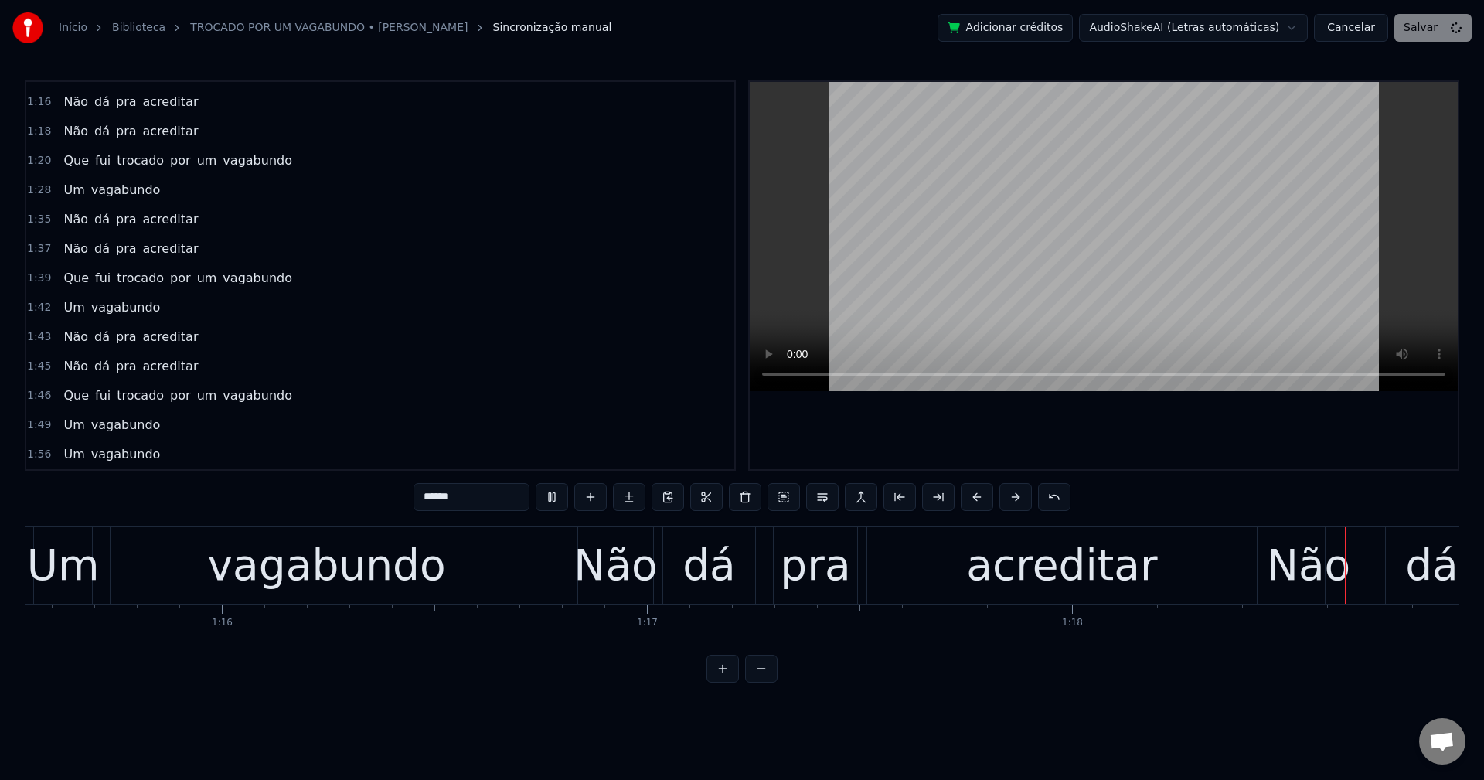
scroll to position [0, 33020]
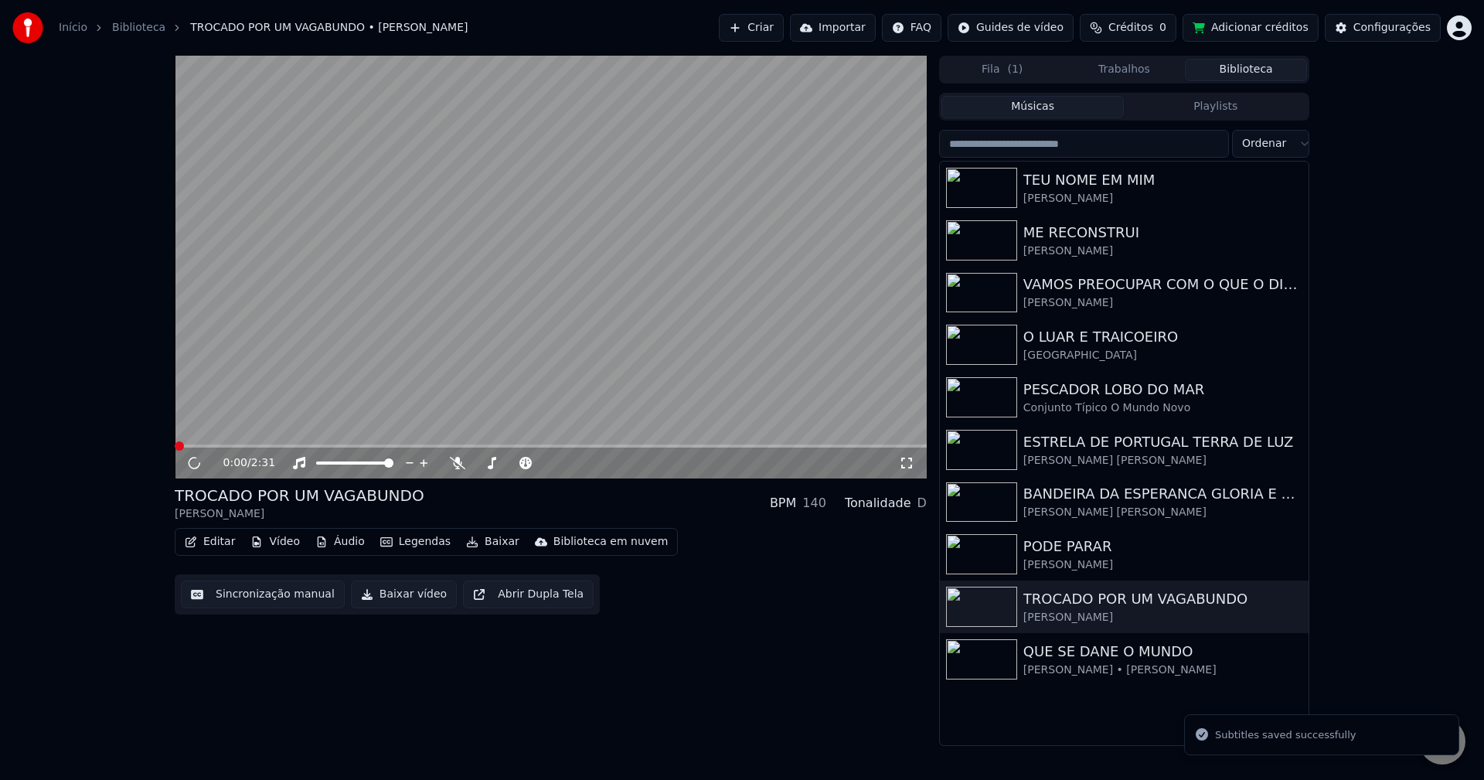
click at [367, 591] on button "Baixar vídeo" at bounding box center [404, 595] width 106 height 28
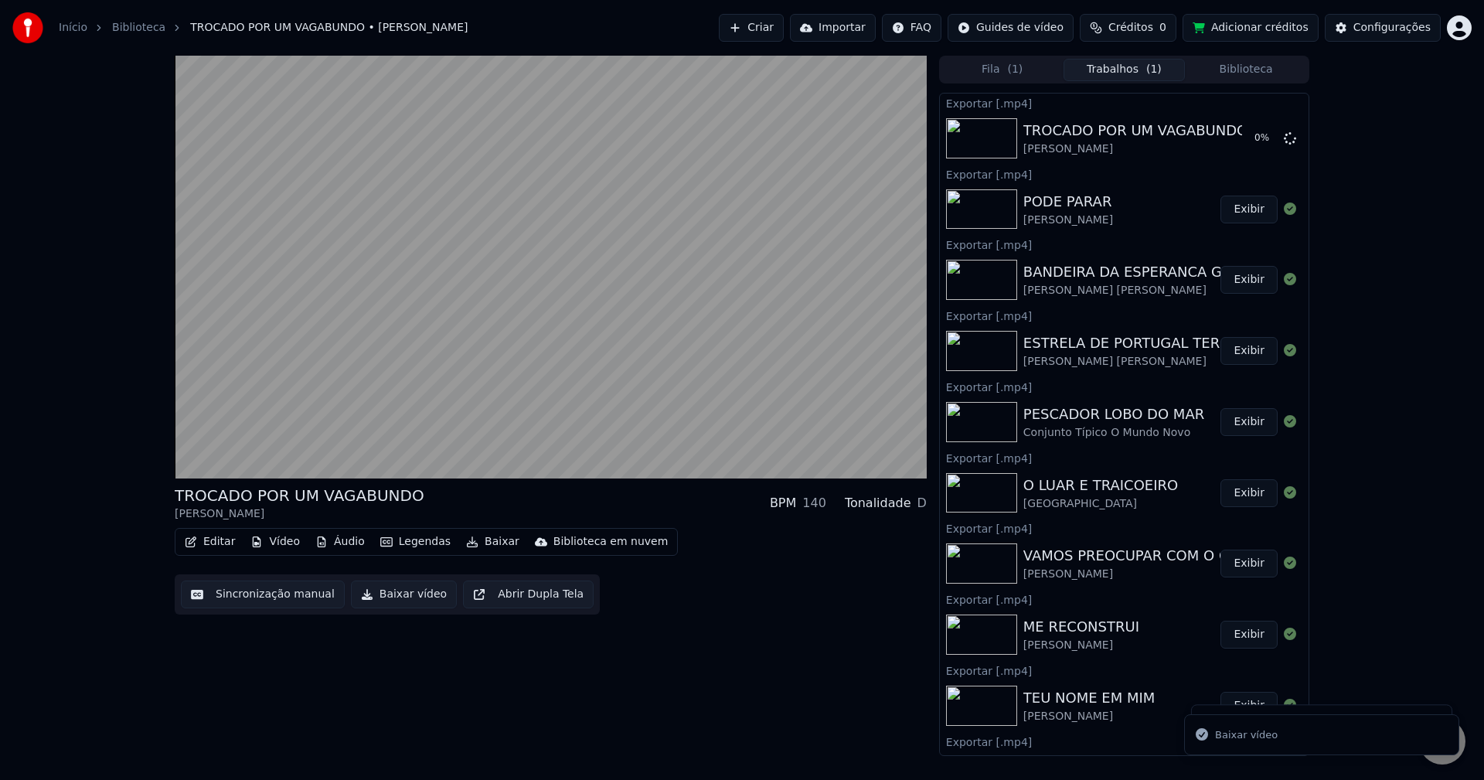
click at [1255, 72] on button "Biblioteca" at bounding box center [1246, 70] width 122 height 22
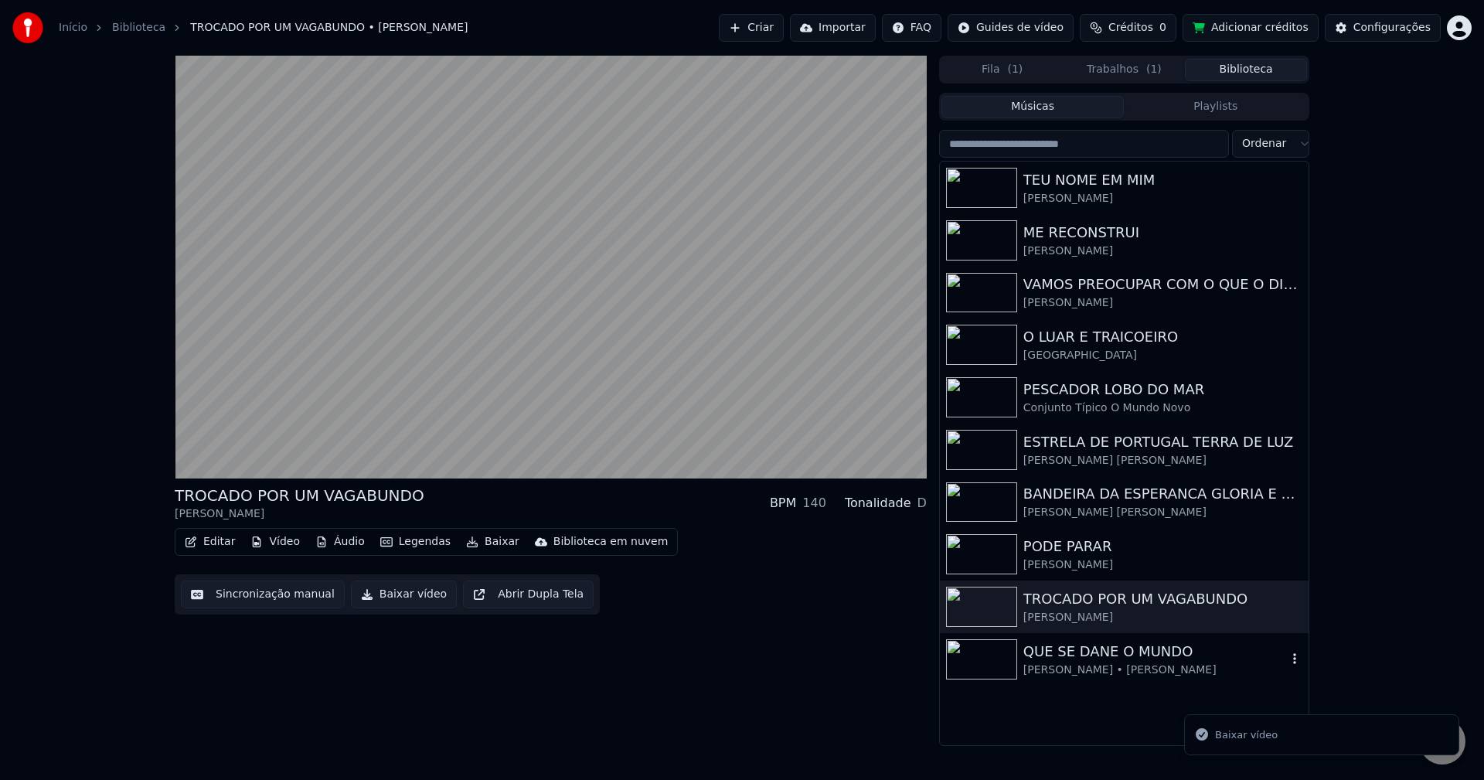
click at [1097, 661] on div "QUE SE DANE O MUNDO" at bounding box center [1155, 652] width 264 height 22
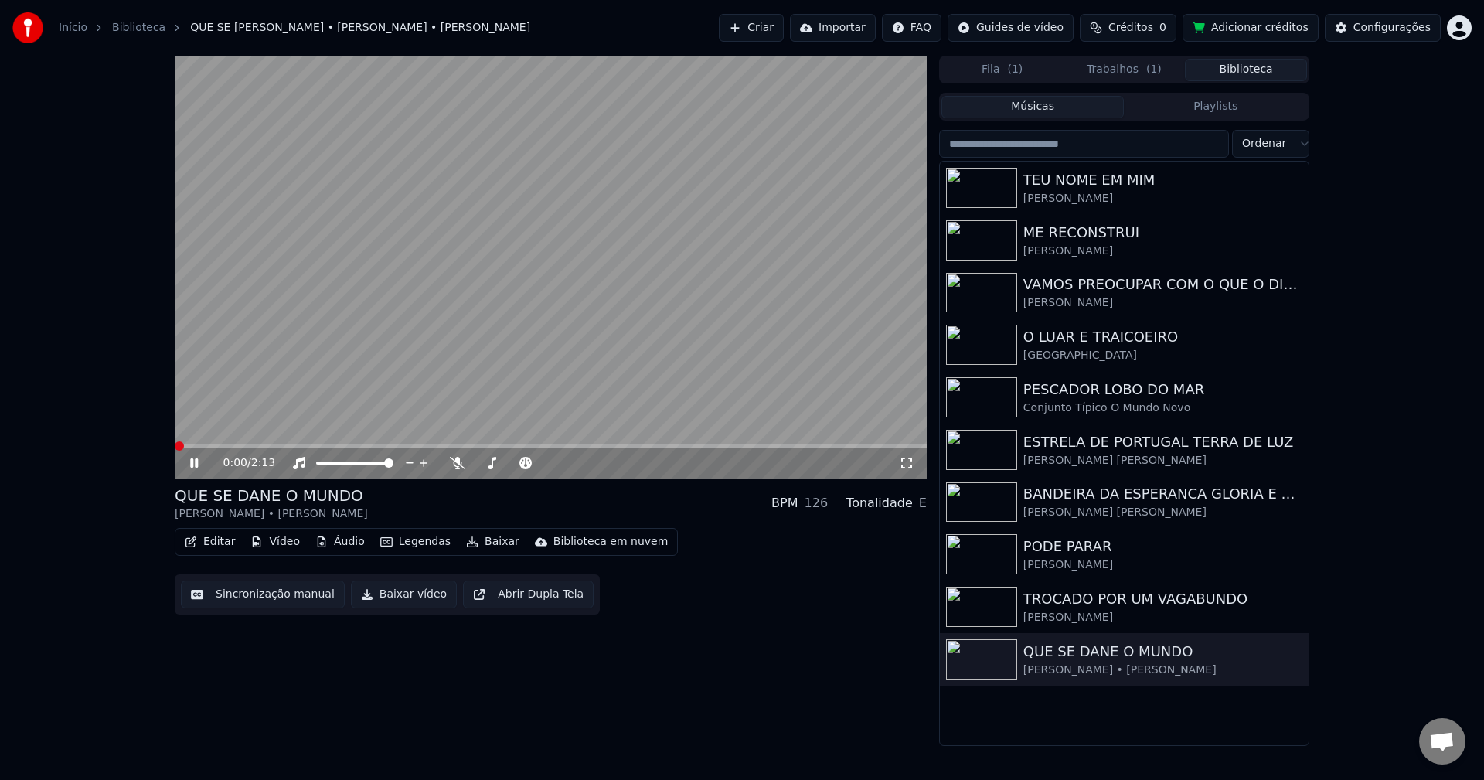
click at [198, 539] on button "Editar" at bounding box center [210, 542] width 63 height 22
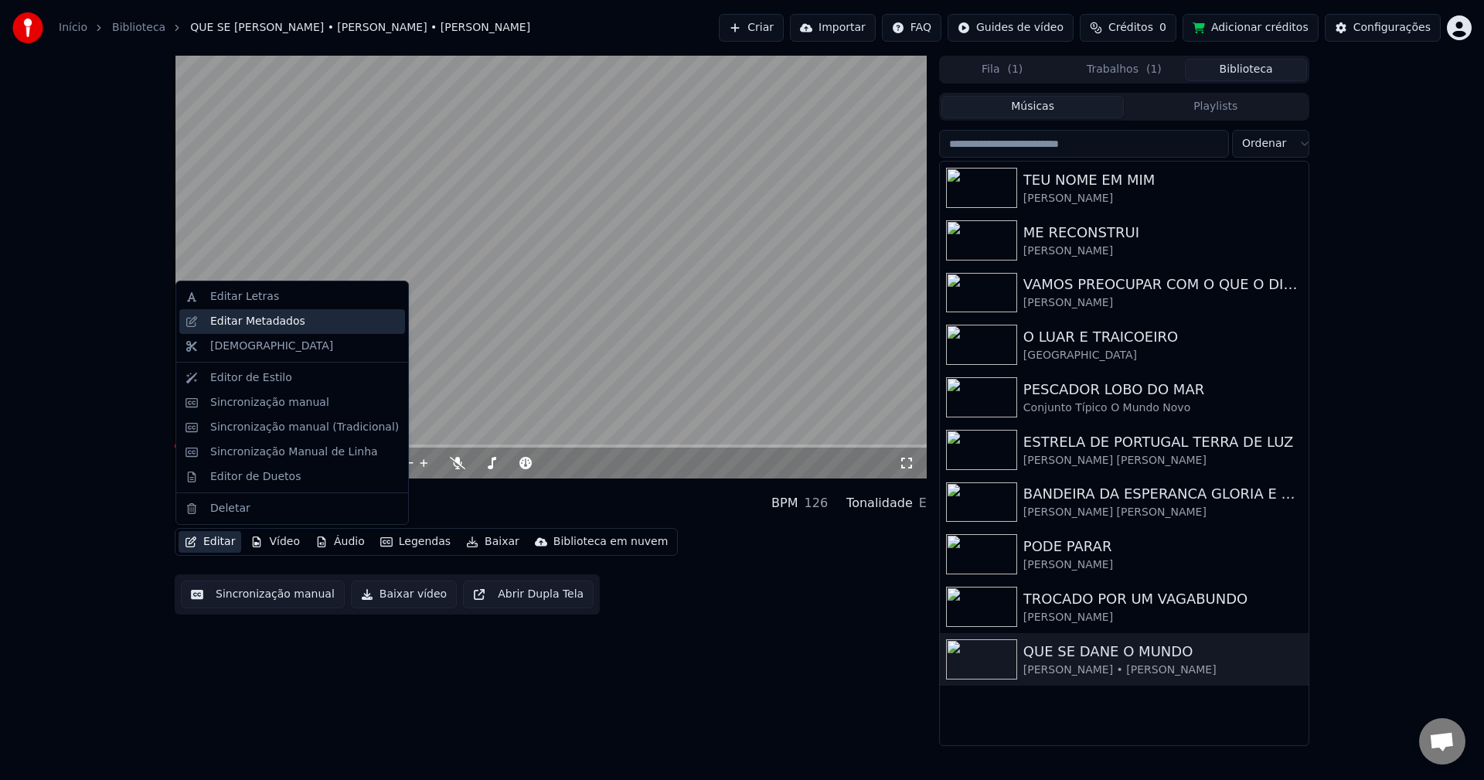
click at [331, 332] on div "Editar Metadados" at bounding box center [292, 321] width 226 height 25
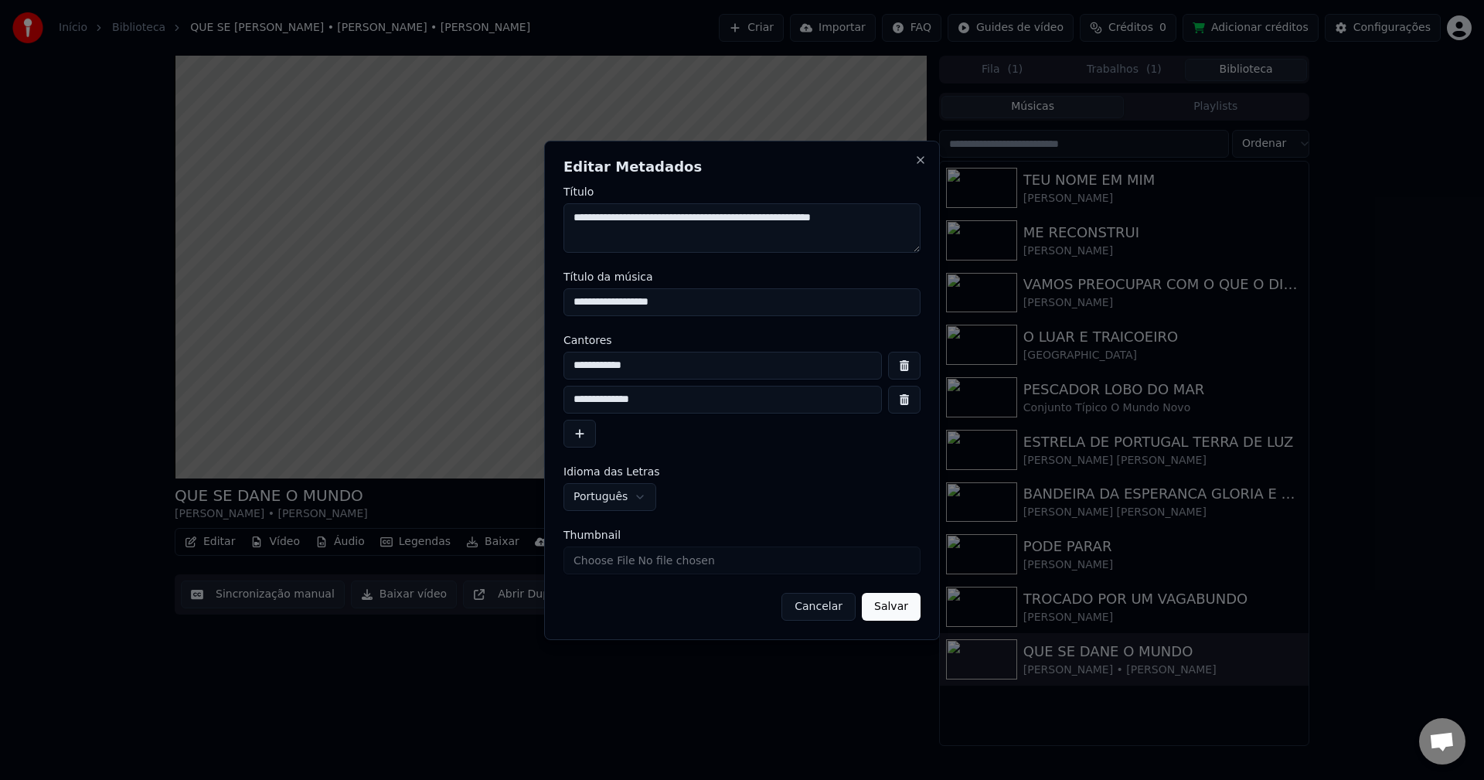
drag, startPoint x: 628, startPoint y: 218, endPoint x: 771, endPoint y: 240, distance: 144.6
click at [771, 240] on textarea "**********" at bounding box center [742, 227] width 357 height 49
drag, startPoint x: 652, startPoint y: 364, endPoint x: 311, endPoint y: 343, distance: 341.5
click at [311, 343] on body "Início Biblioteca QUE SE DANE O MUNDO • Tony Barbosa • Claudecir Lima Criar Imp…" at bounding box center [742, 390] width 1484 height 780
paste input "**********"
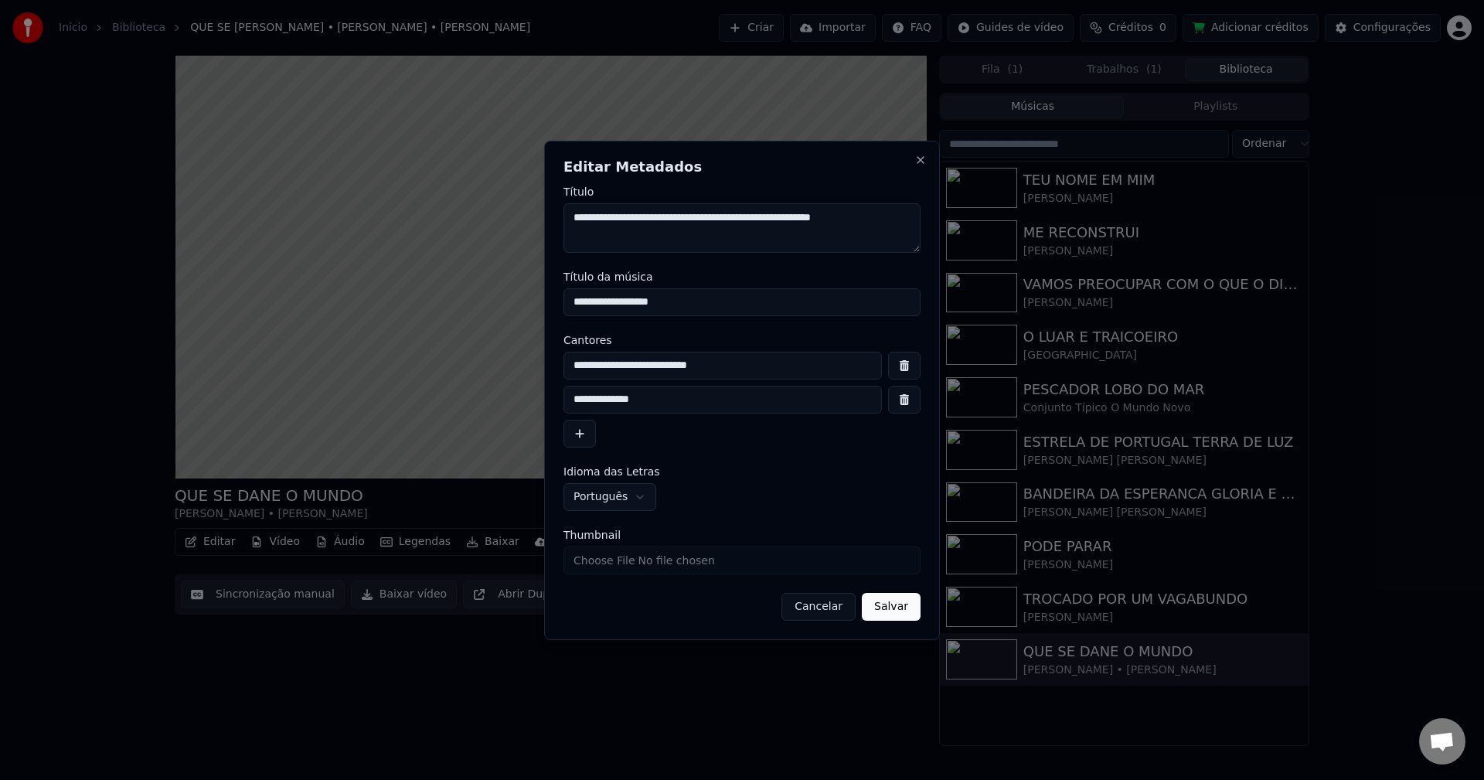
type input "**********"
click at [904, 394] on button "button" at bounding box center [904, 400] width 32 height 28
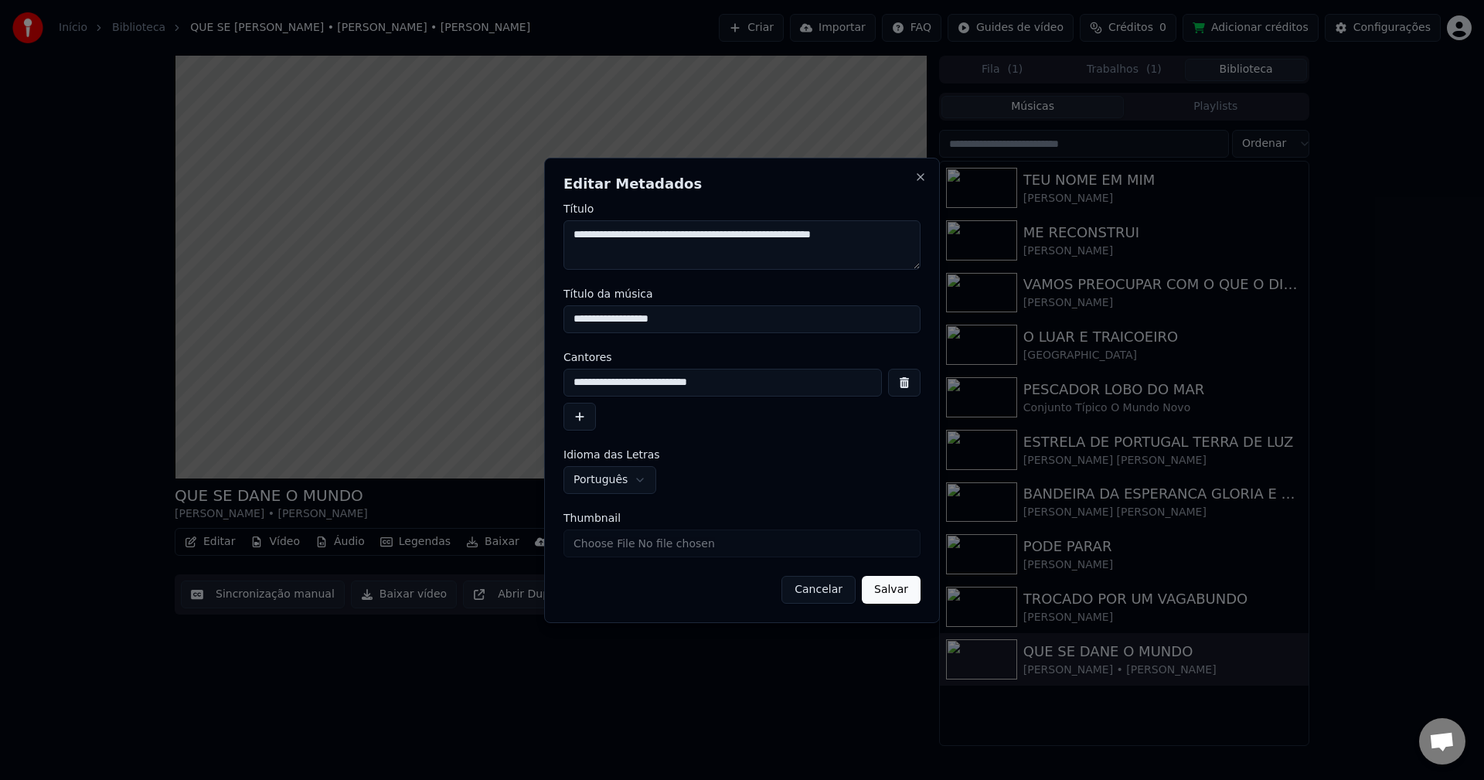
click at [885, 585] on button "Salvar" at bounding box center [891, 590] width 59 height 28
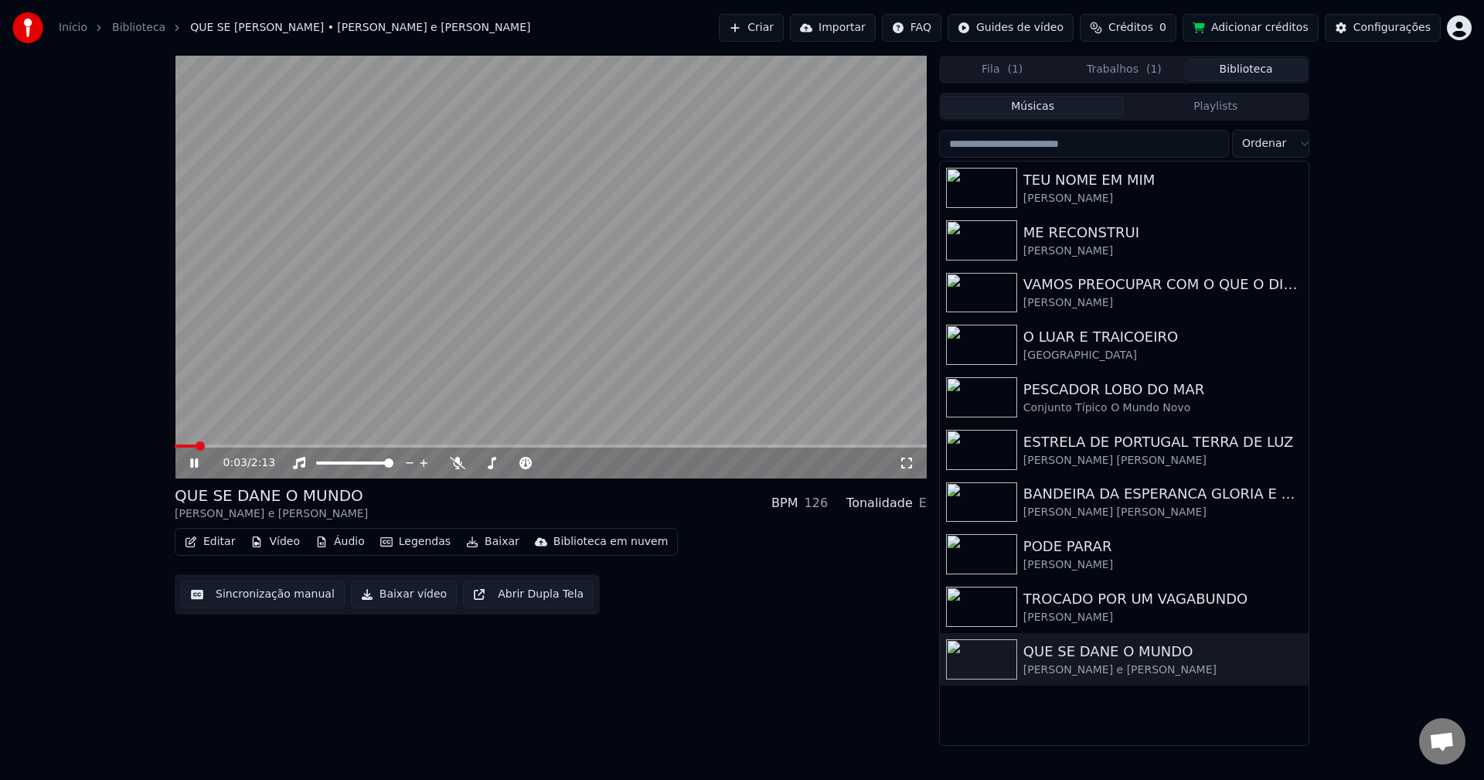
click at [216, 593] on button "Sincronização manual" at bounding box center [263, 595] width 164 height 28
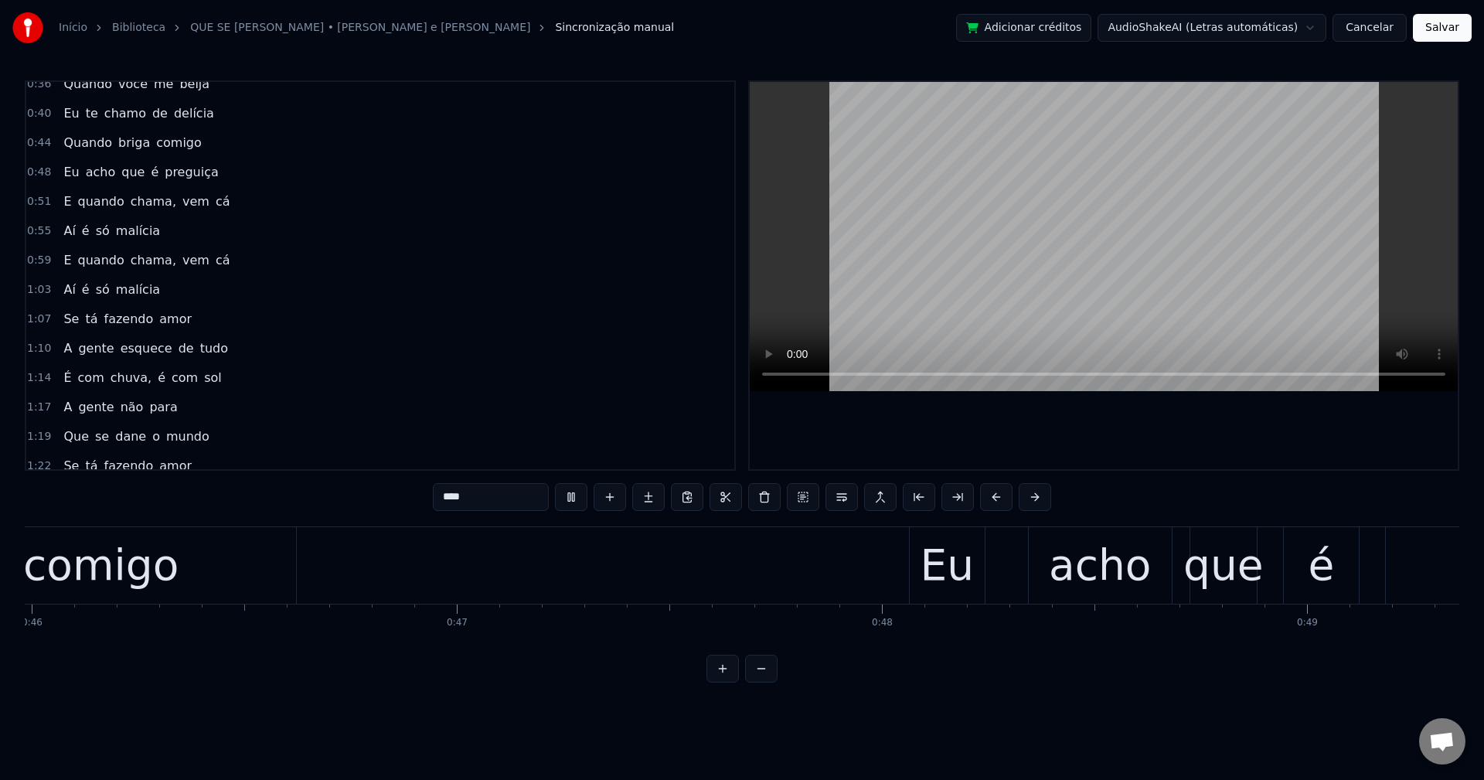
scroll to position [0, 21122]
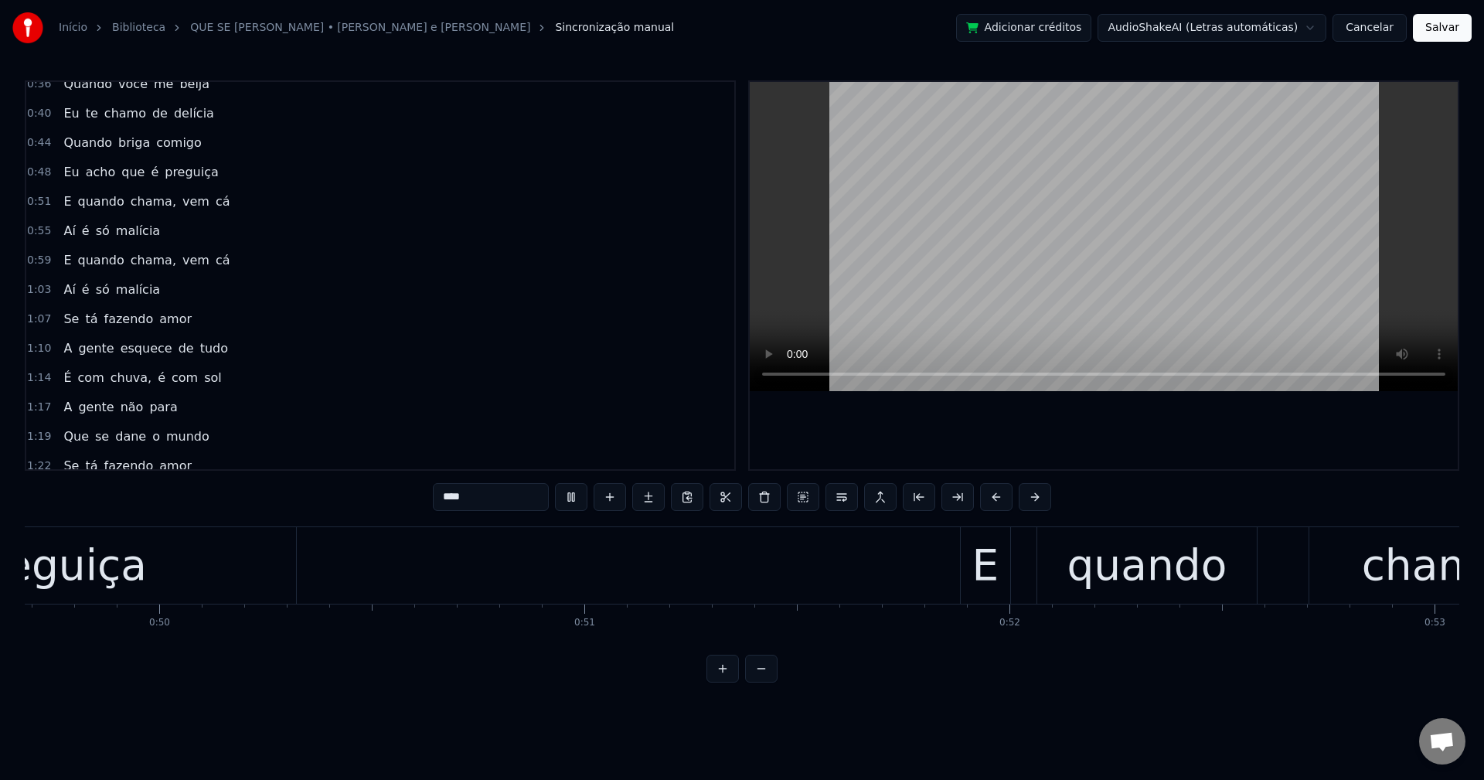
click at [129, 205] on span "chama," at bounding box center [153, 201] width 49 height 18
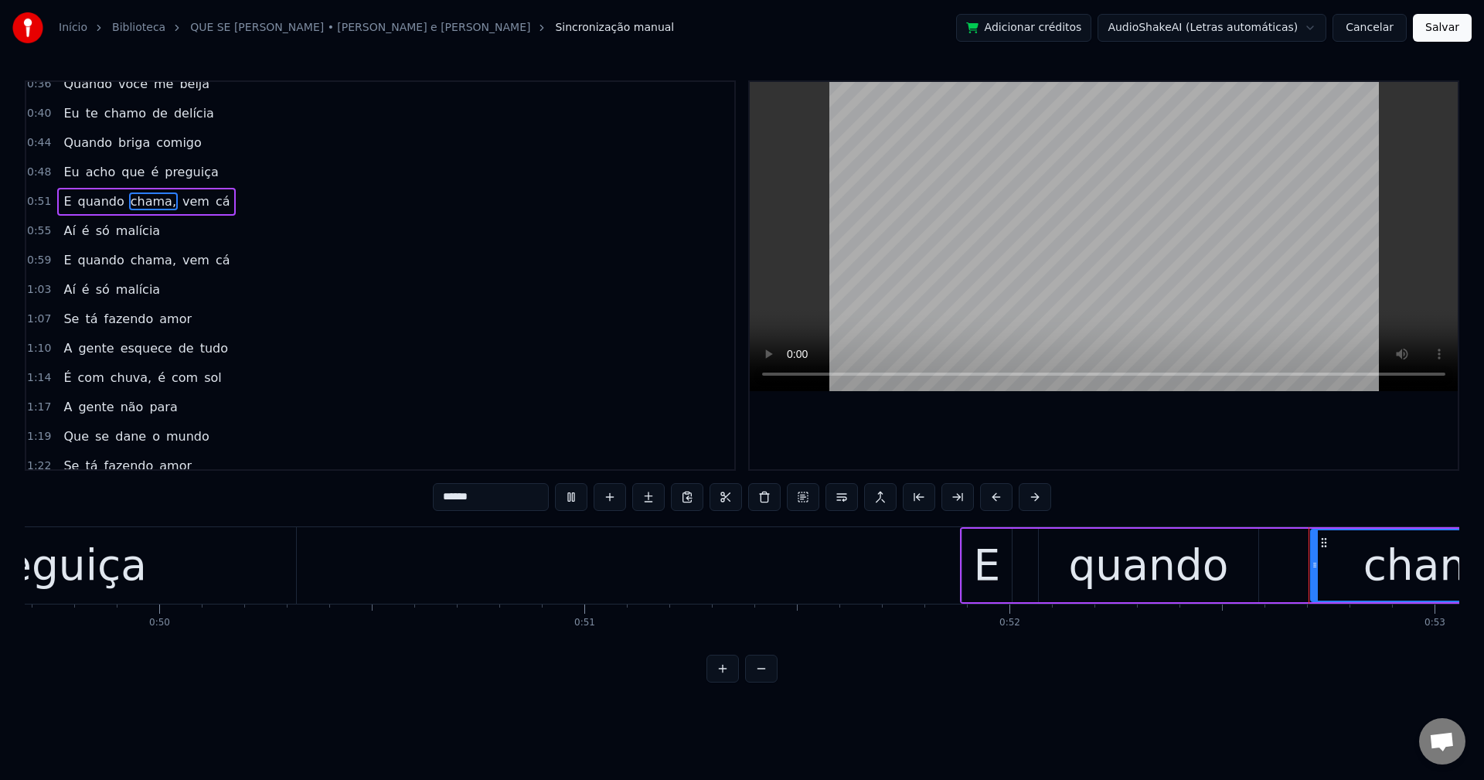
click at [505, 494] on input "******" at bounding box center [491, 497] width 116 height 28
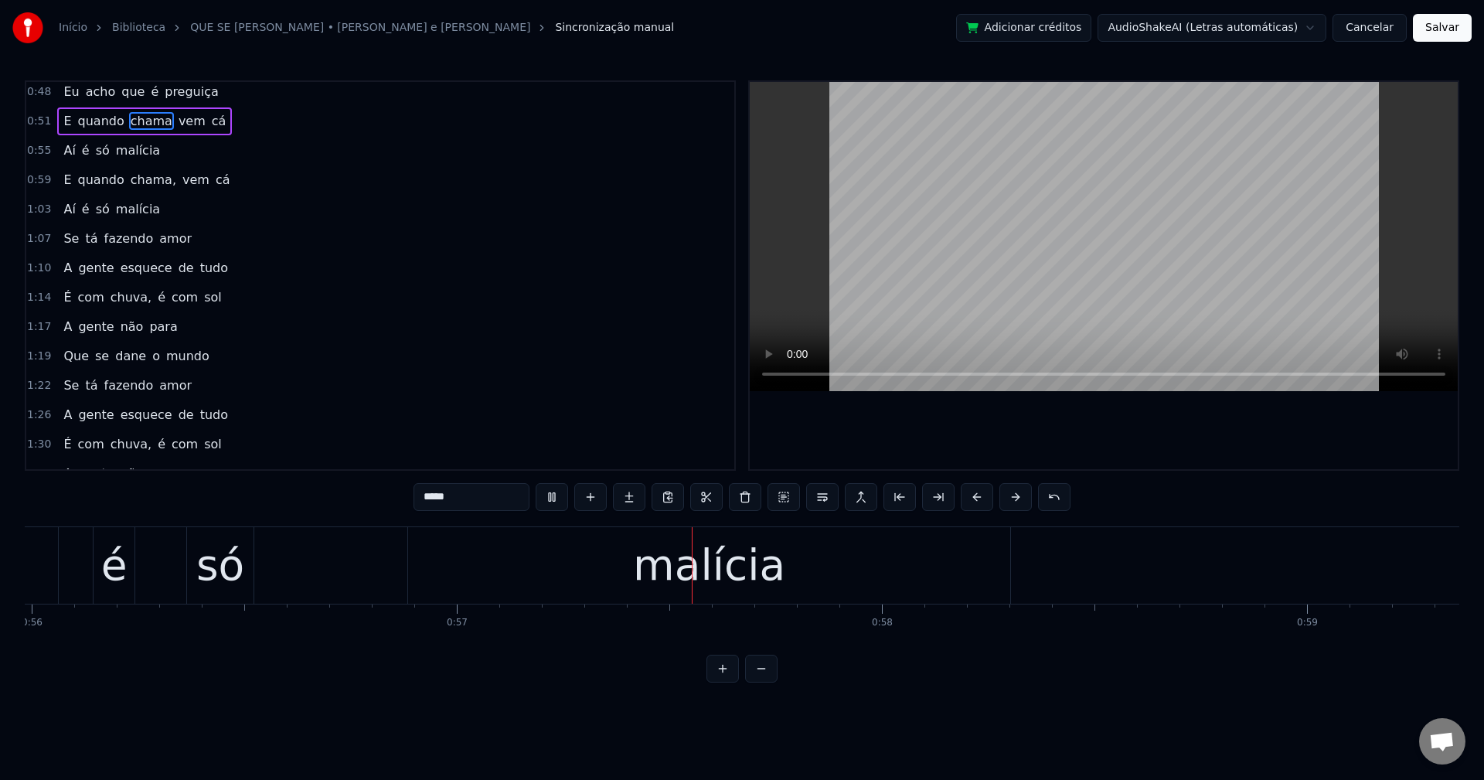
scroll to position [0, 24045]
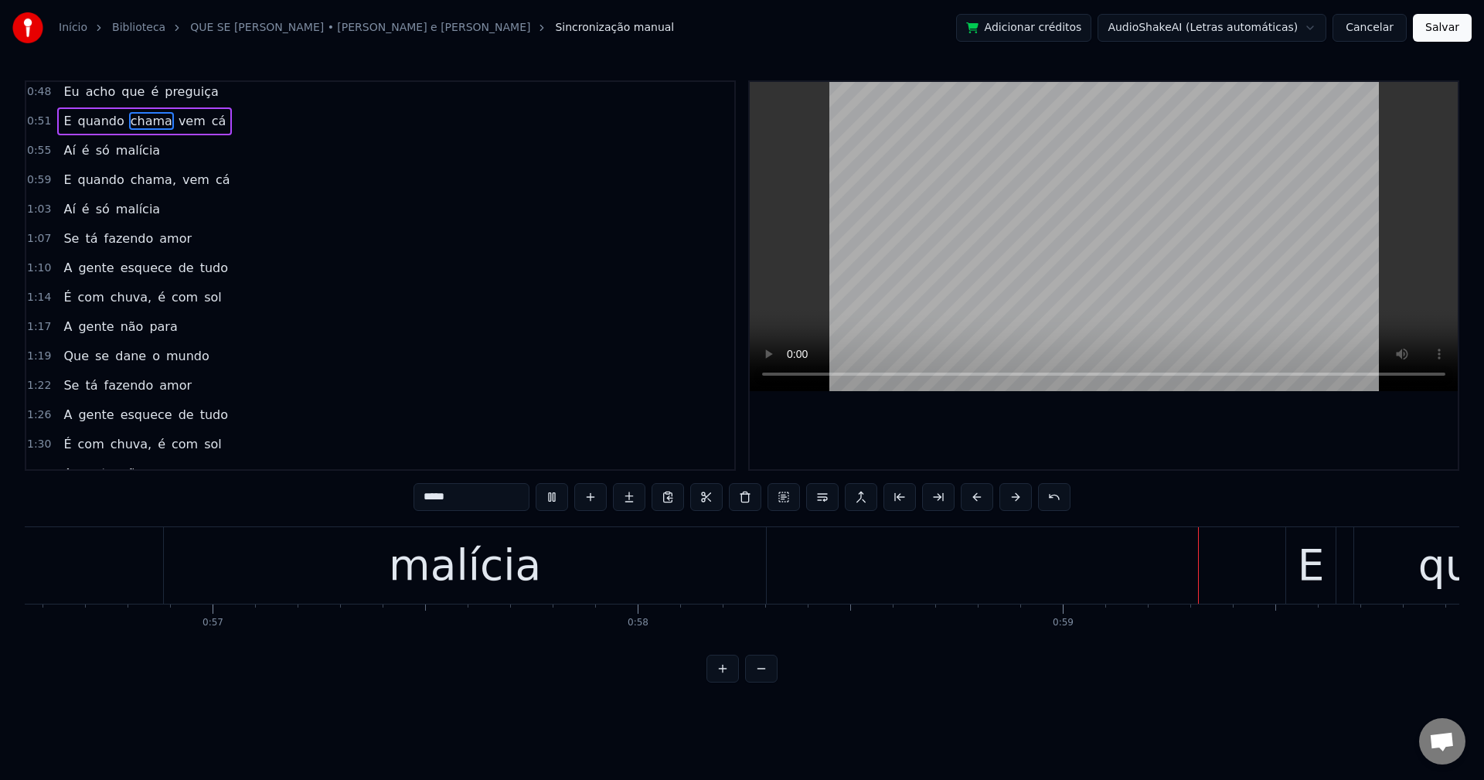
click at [132, 176] on span "chama," at bounding box center [153, 180] width 49 height 18
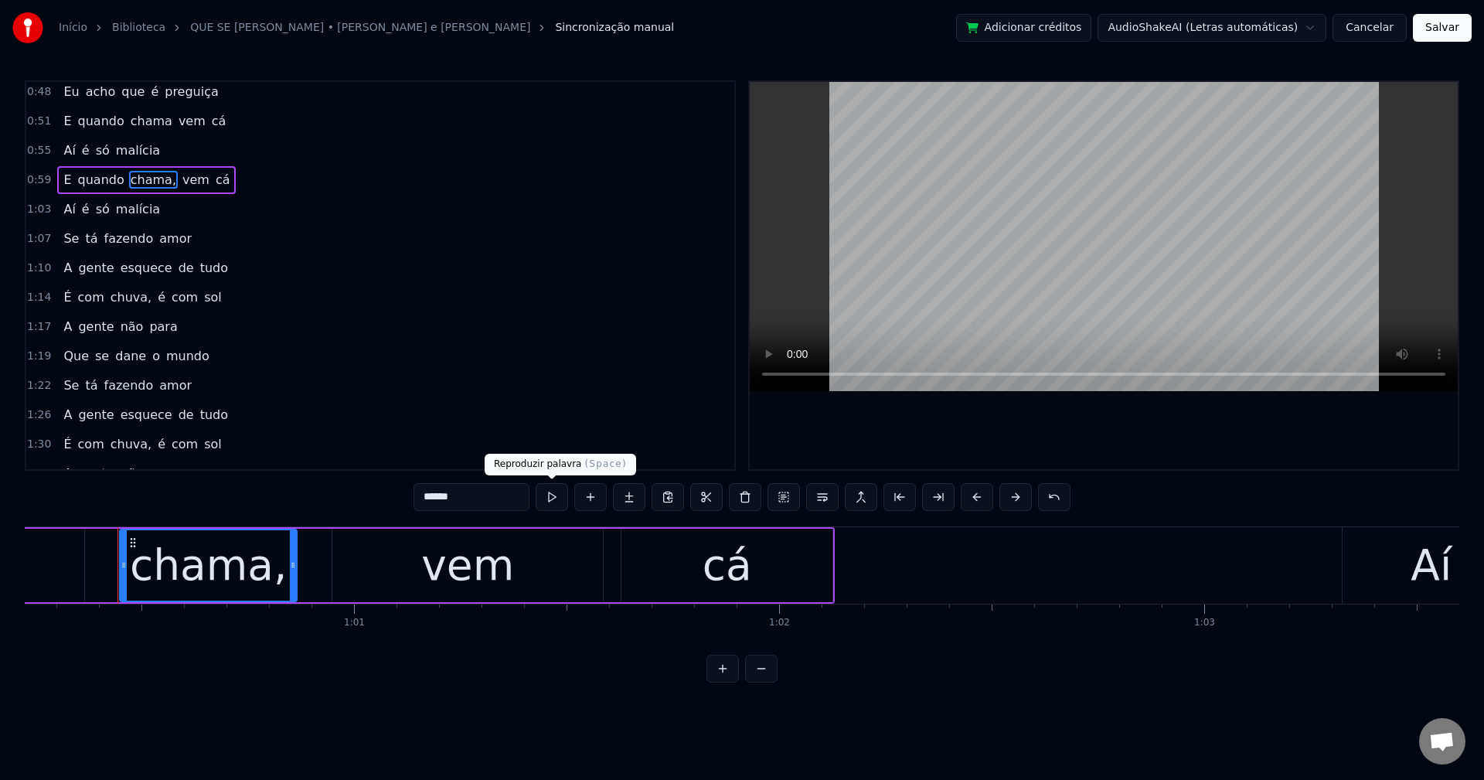
scroll to position [0, 25620]
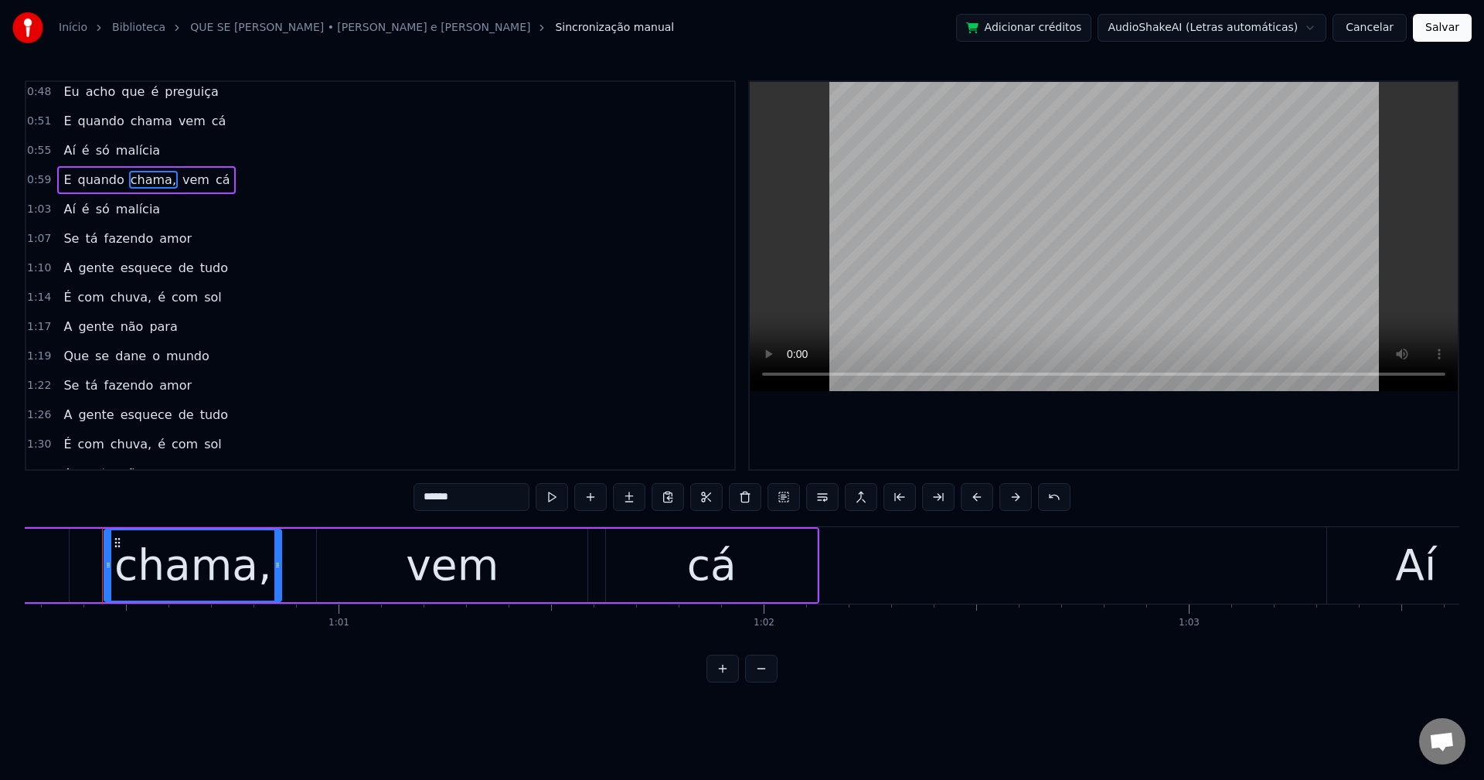
click at [487, 501] on input "******" at bounding box center [472, 497] width 116 height 28
click at [114, 292] on span "chuva," at bounding box center [131, 297] width 44 height 18
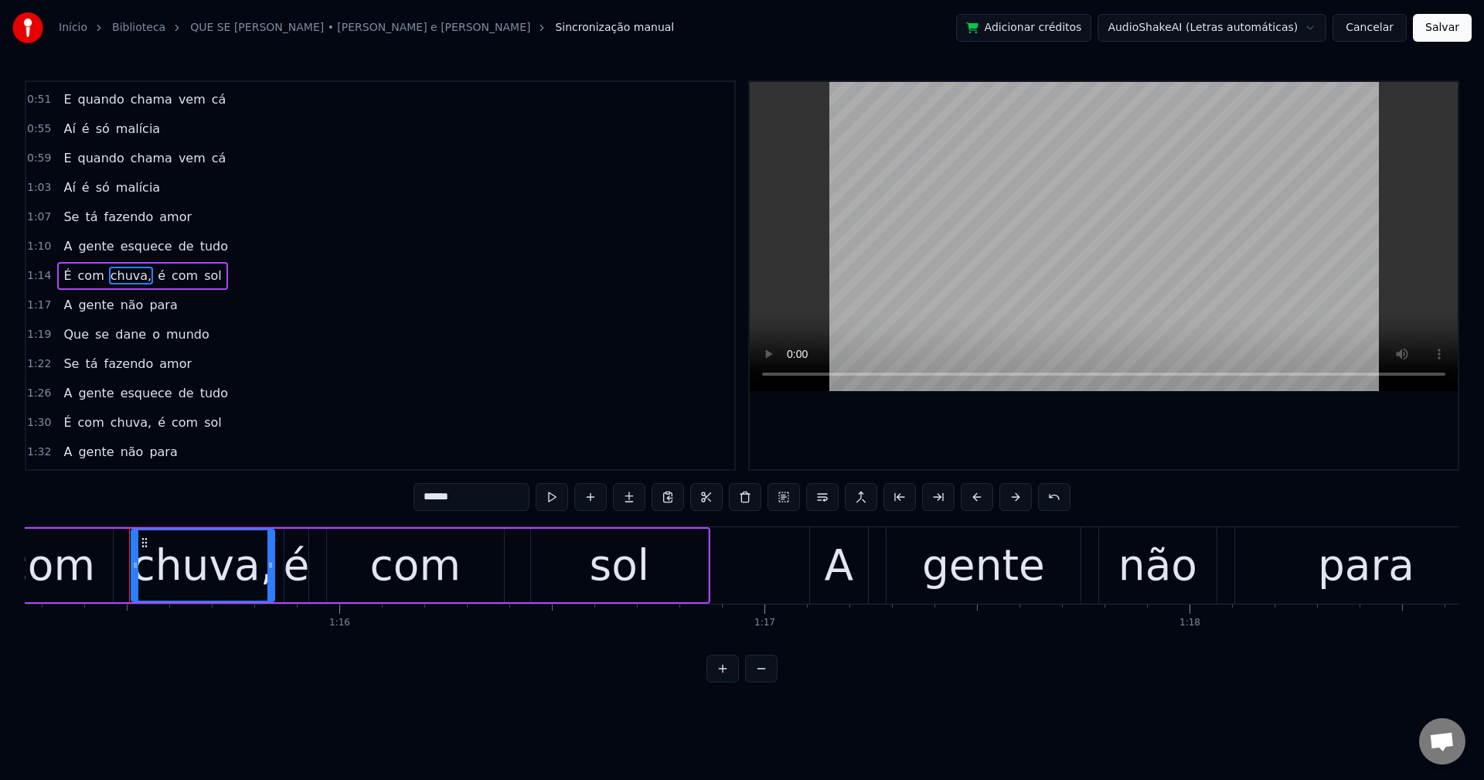
scroll to position [0, 32022]
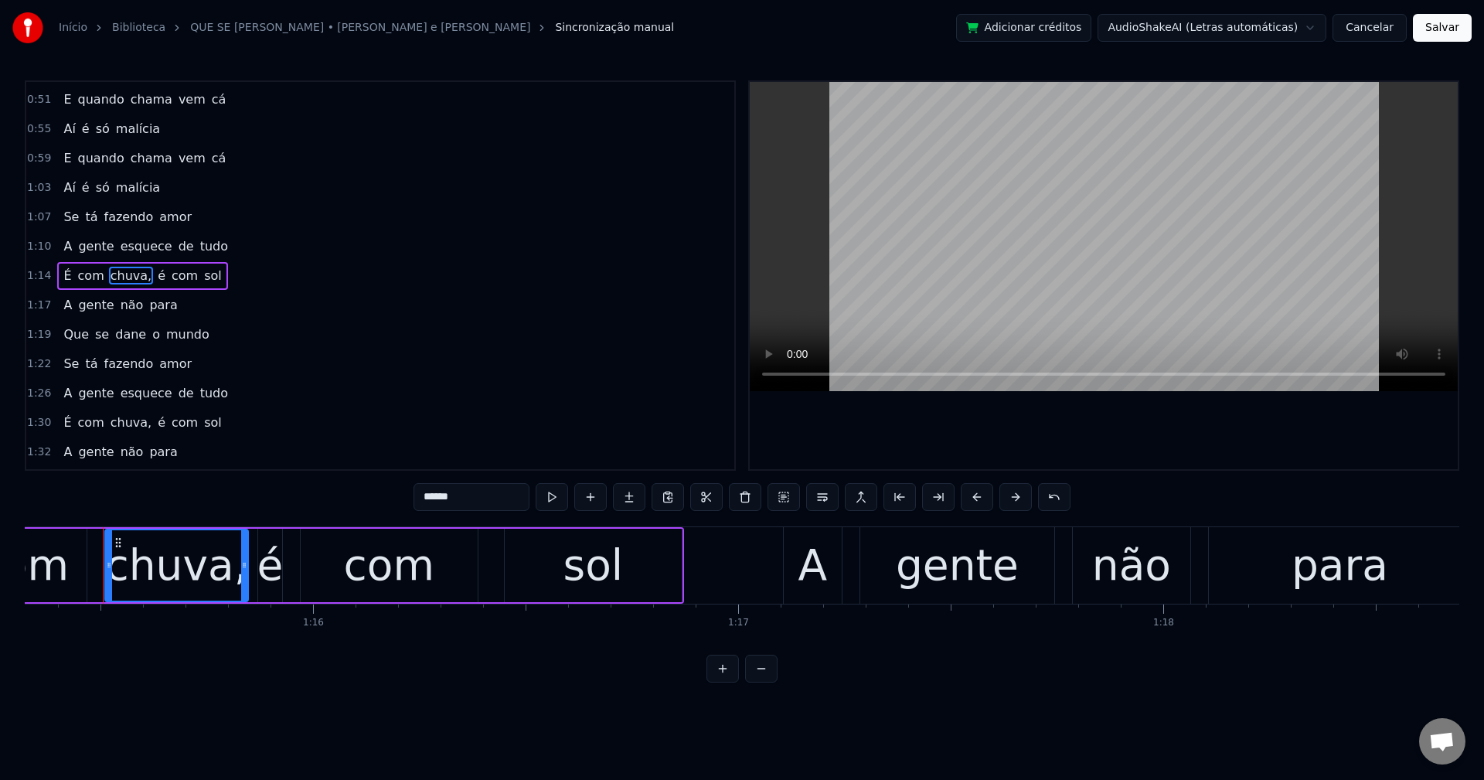
click at [475, 492] on input "******" at bounding box center [472, 497] width 116 height 28
click at [127, 425] on span "chuva," at bounding box center [131, 423] width 44 height 18
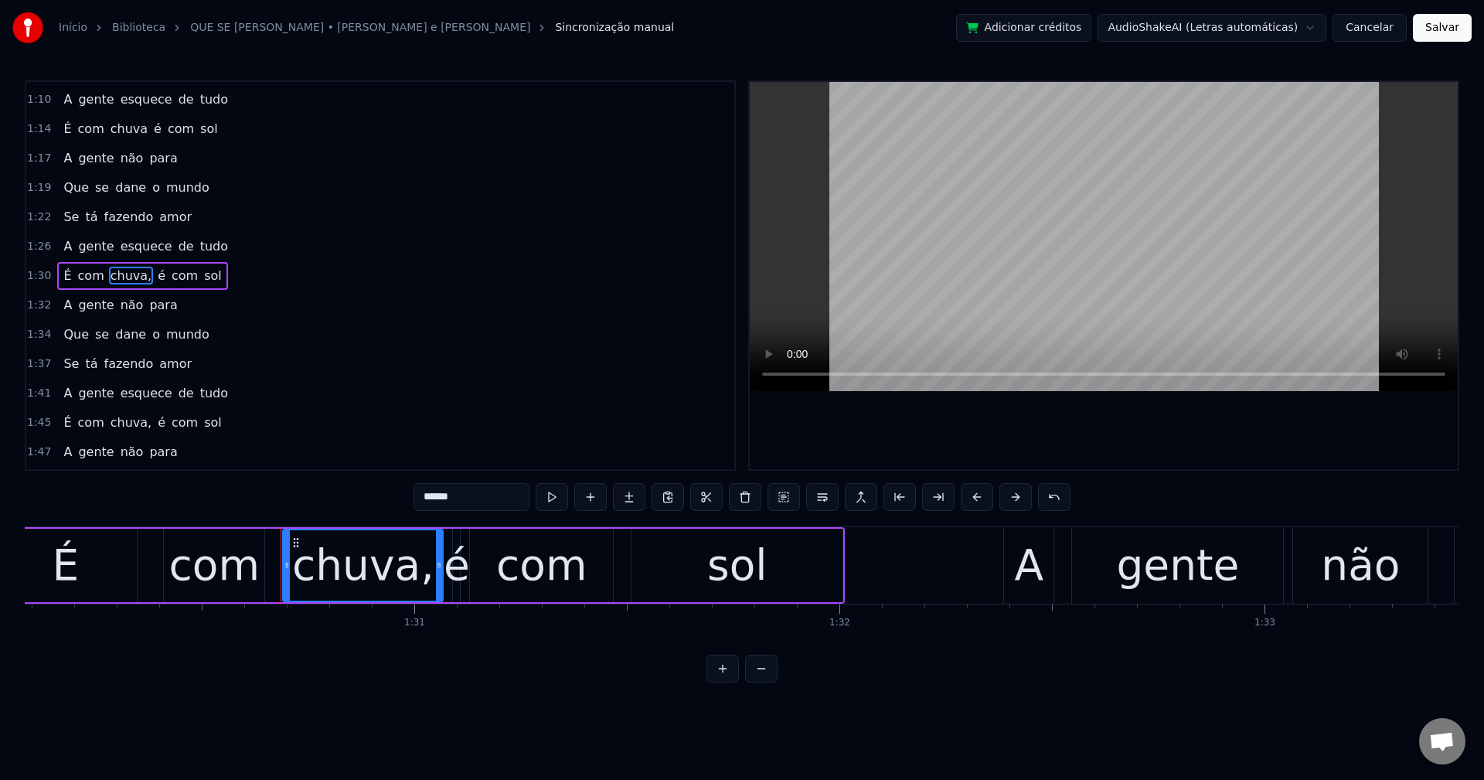
scroll to position [0, 38477]
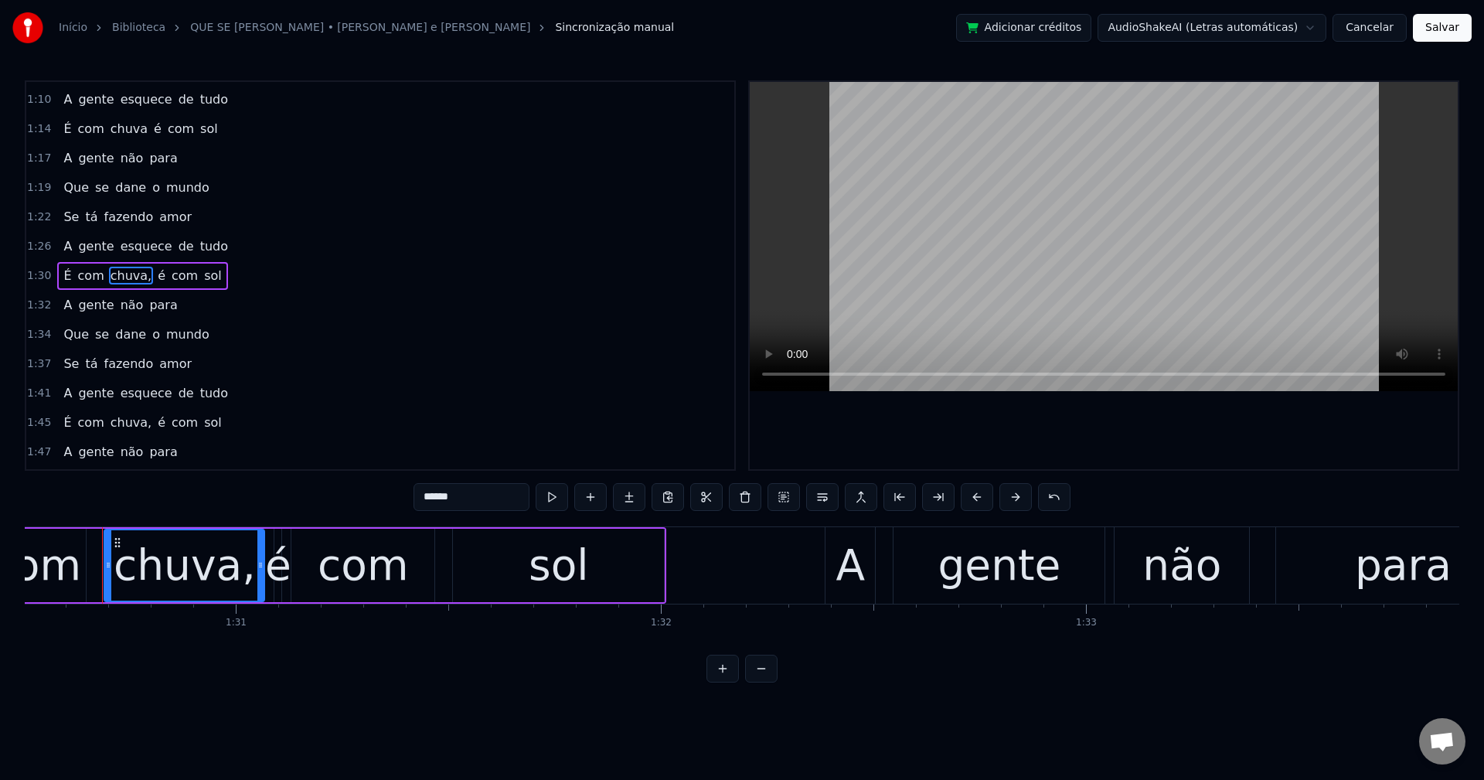
click at [489, 495] on input "******" at bounding box center [472, 497] width 116 height 28
click at [122, 425] on span "chuva," at bounding box center [131, 423] width 44 height 18
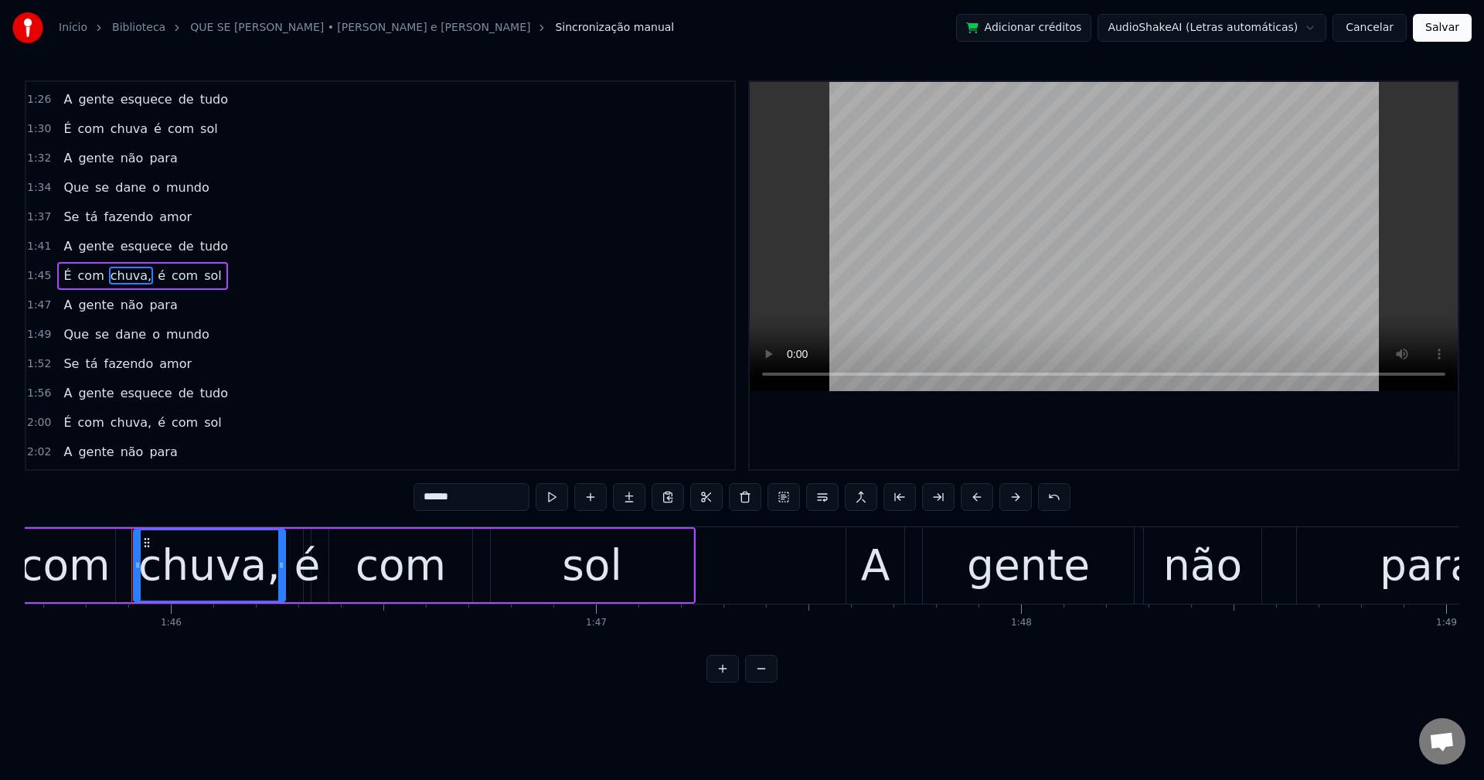
scroll to position [0, 44947]
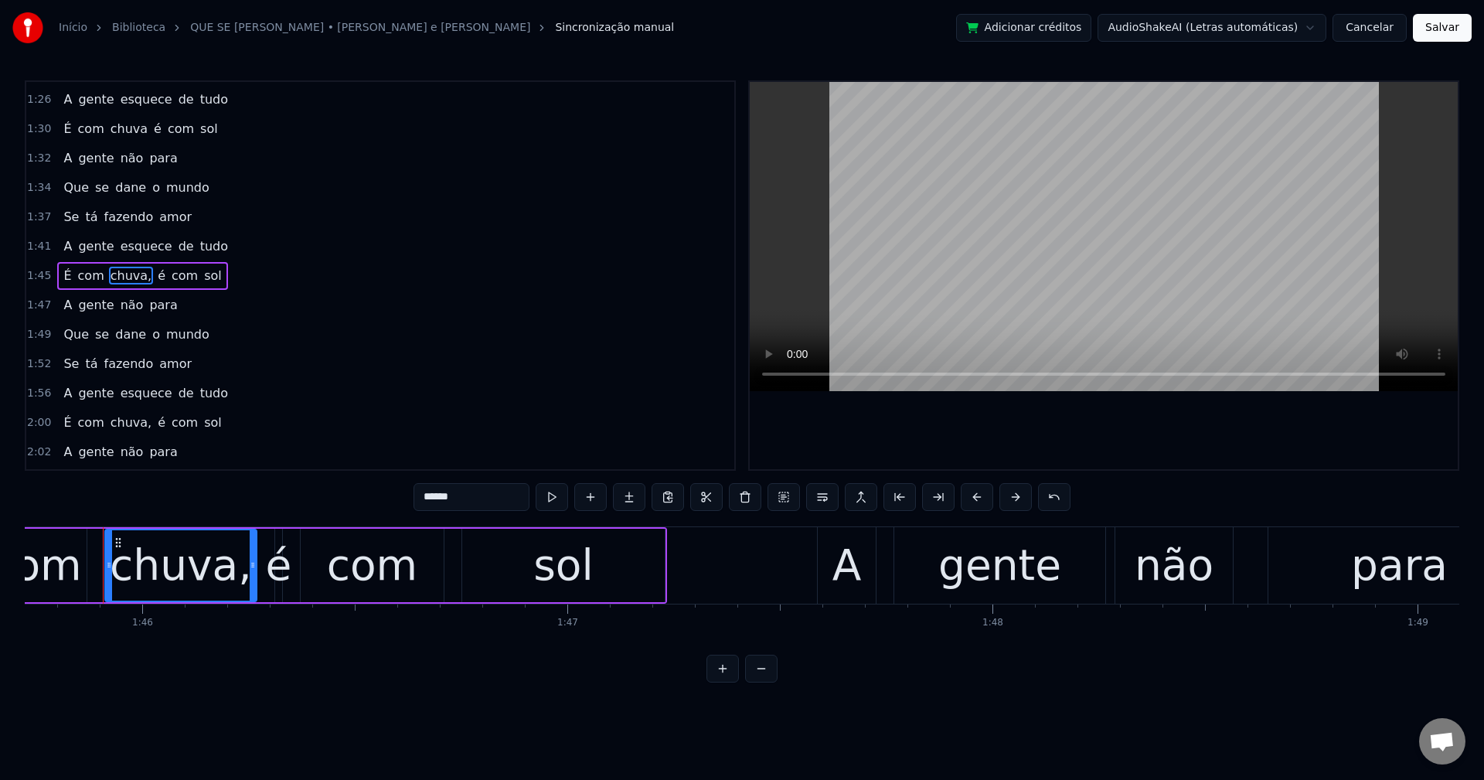
click at [469, 489] on input "******" at bounding box center [472, 497] width 116 height 28
click at [114, 422] on span "chuva," at bounding box center [131, 423] width 44 height 18
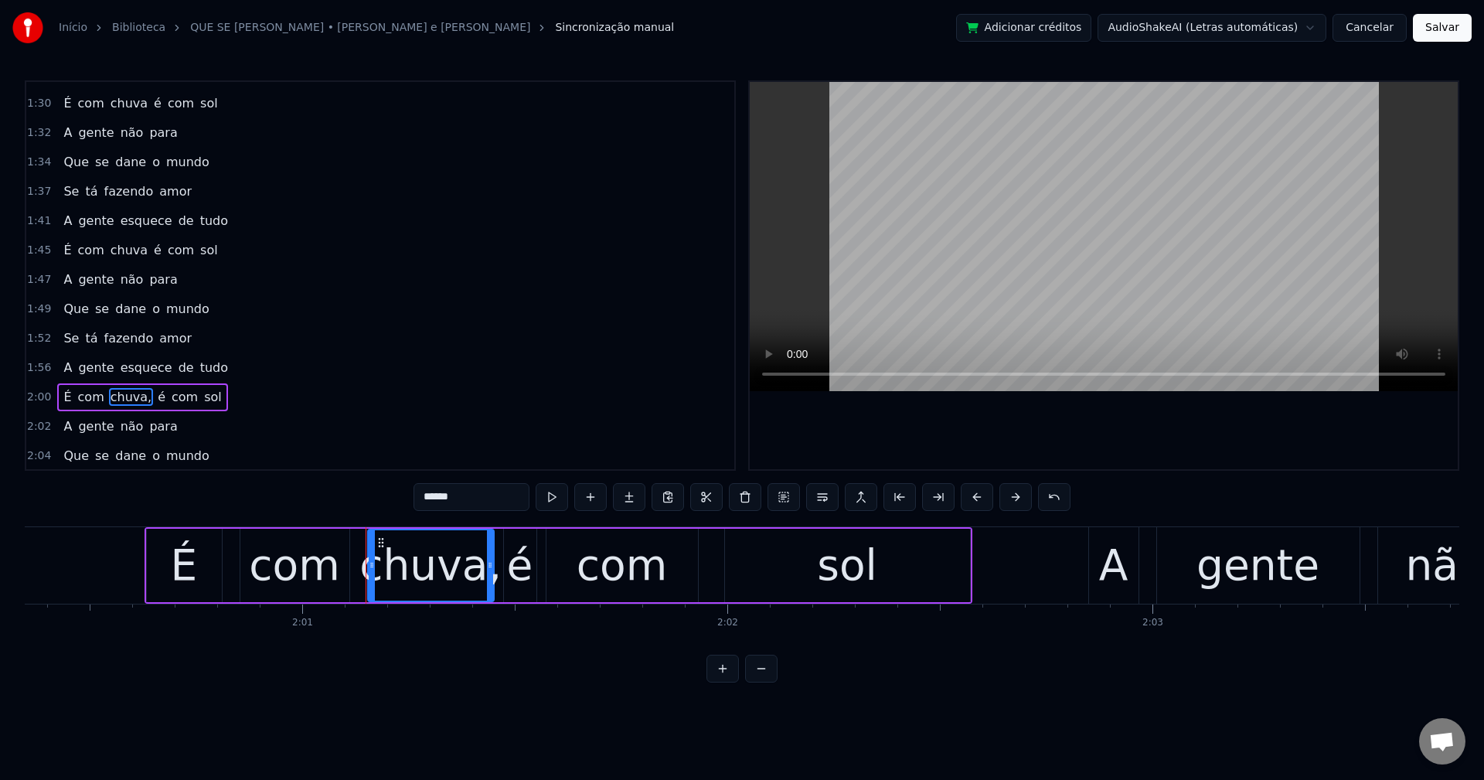
scroll to position [0, 51427]
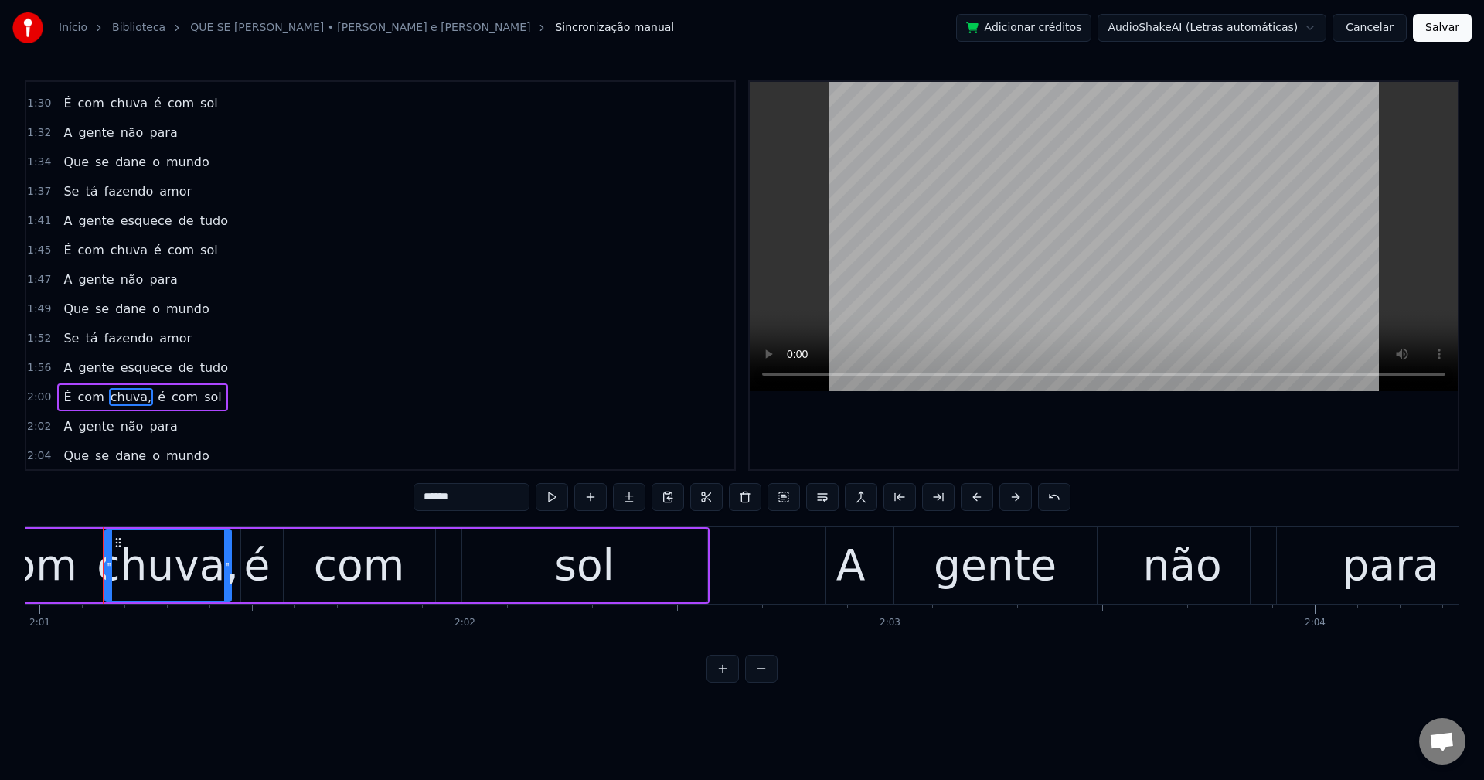
click at [474, 489] on input "******" at bounding box center [472, 497] width 116 height 28
type input "*****"
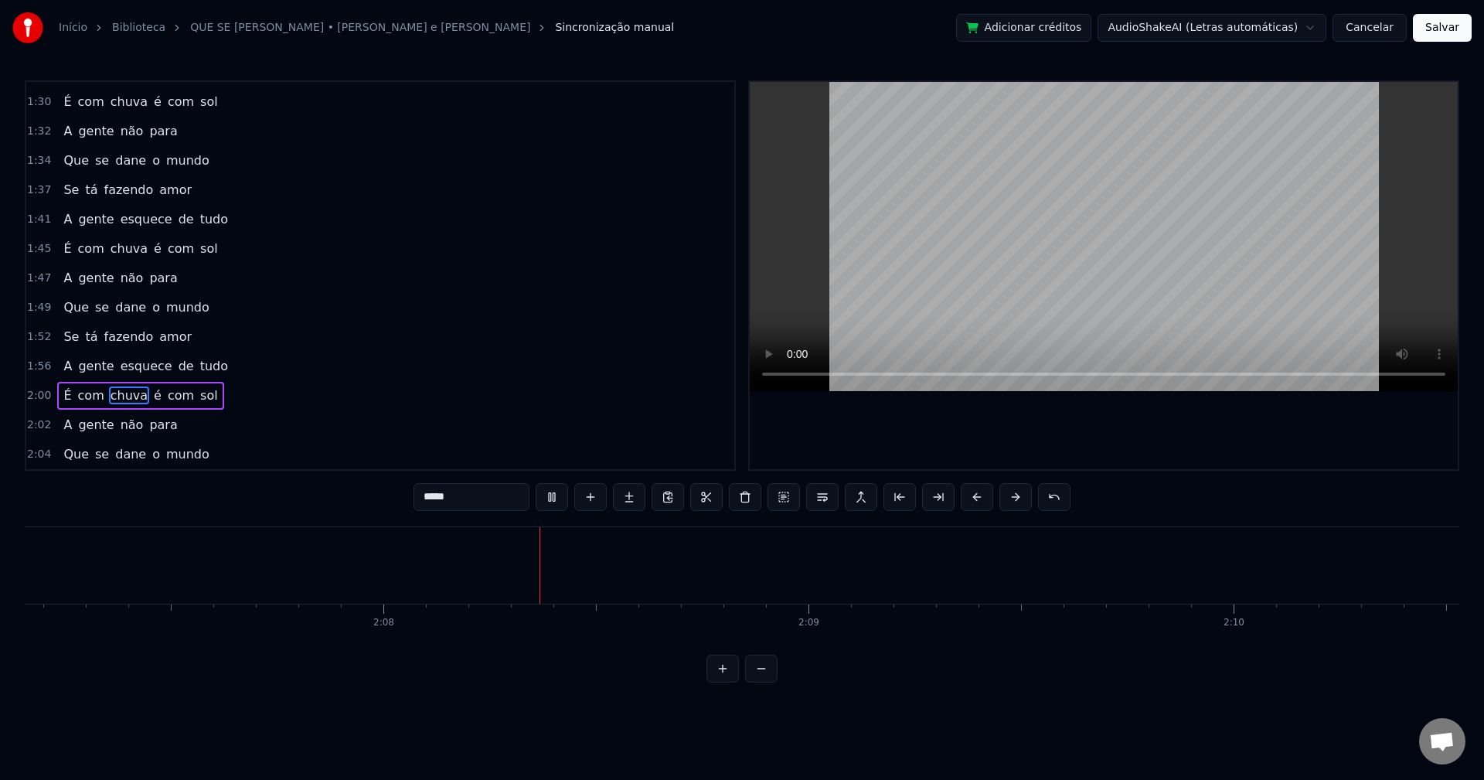
scroll to position [0, 54155]
click at [1453, 24] on button "Salvar" at bounding box center [1442, 28] width 59 height 28
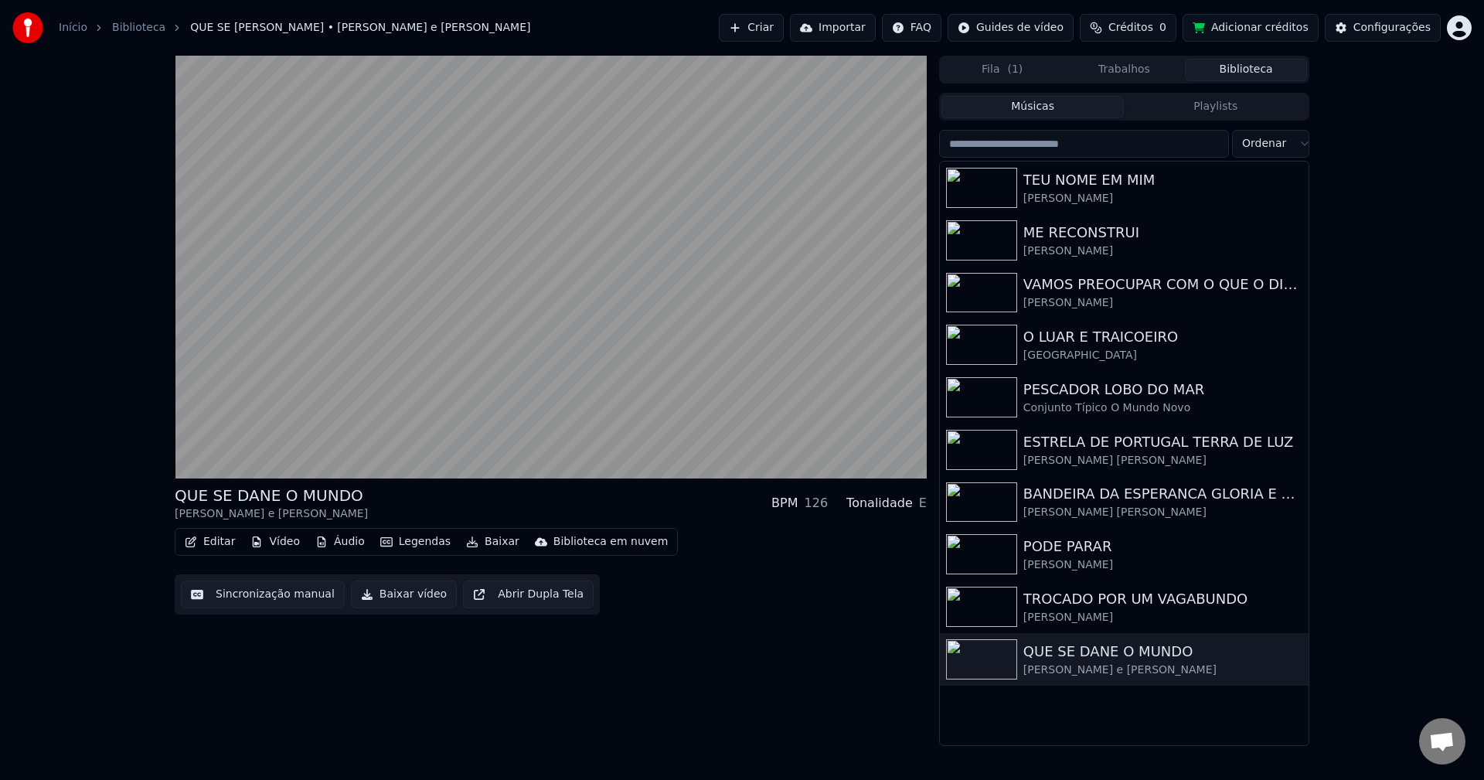
click at [389, 588] on button "Baixar vídeo" at bounding box center [404, 595] width 106 height 28
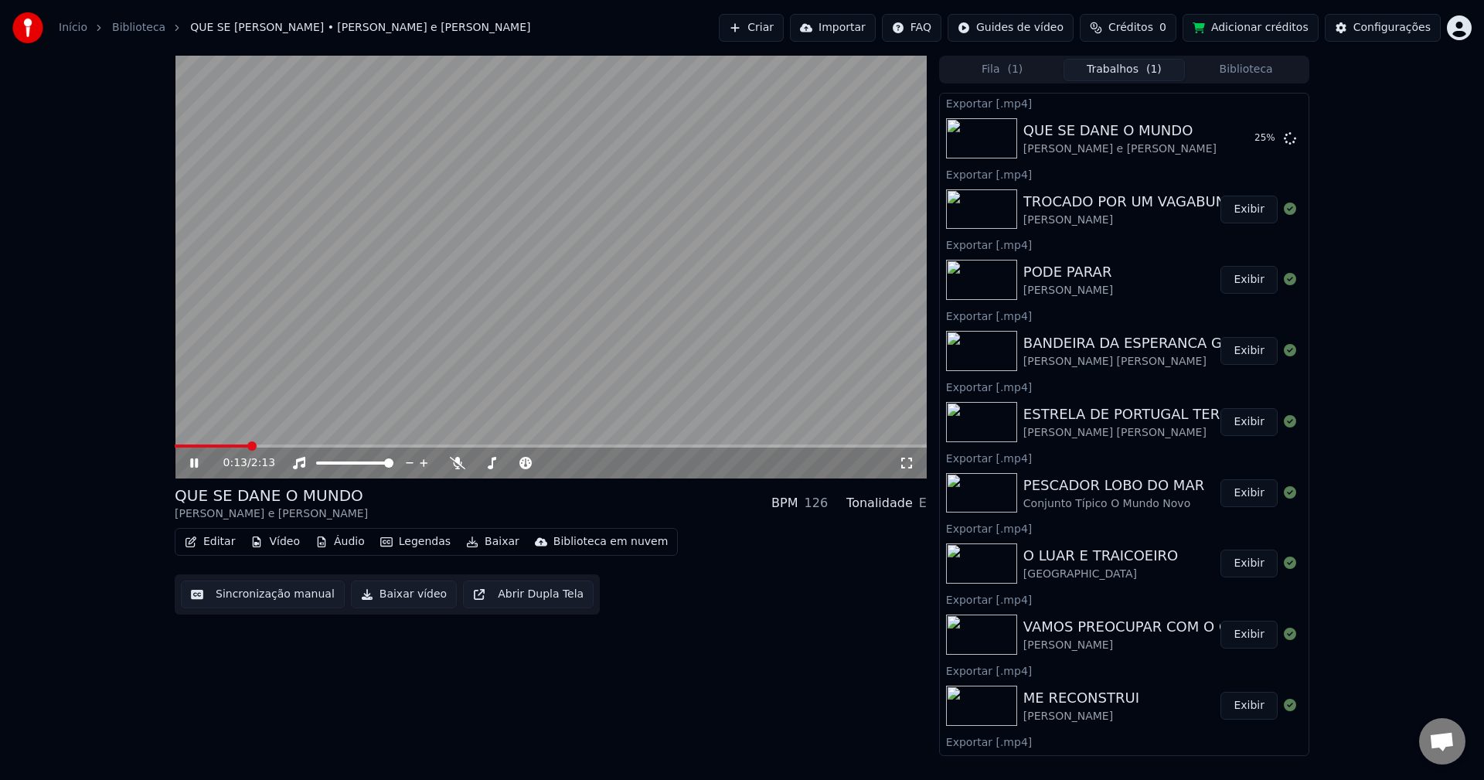
click at [1248, 213] on button "Exibir" at bounding box center [1249, 210] width 57 height 28
click at [1258, 67] on button "Biblioteca" at bounding box center [1246, 70] width 122 height 22
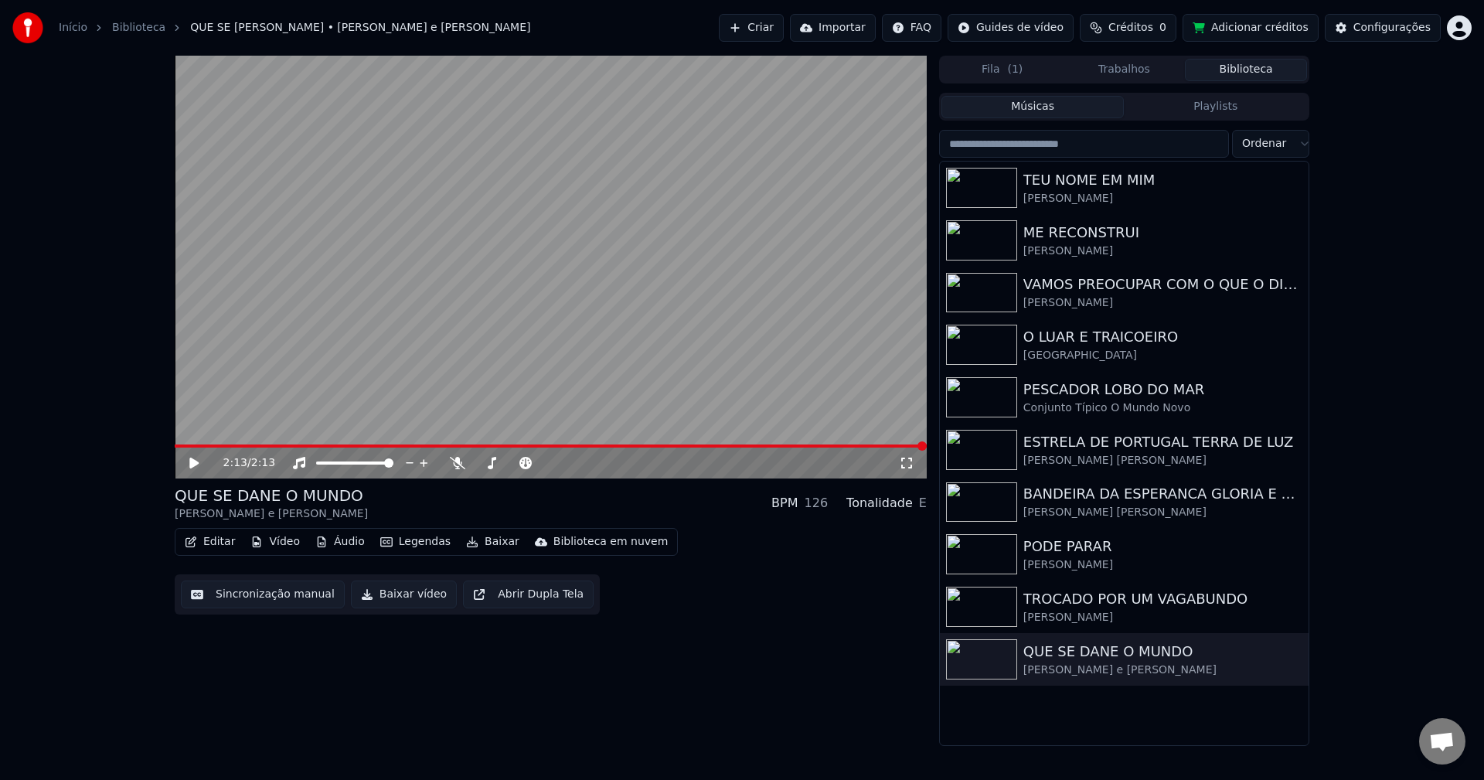
click at [1240, 71] on button "Biblioteca" at bounding box center [1246, 70] width 122 height 22
click at [1364, 26] on div "Configurações" at bounding box center [1391, 27] width 77 height 15
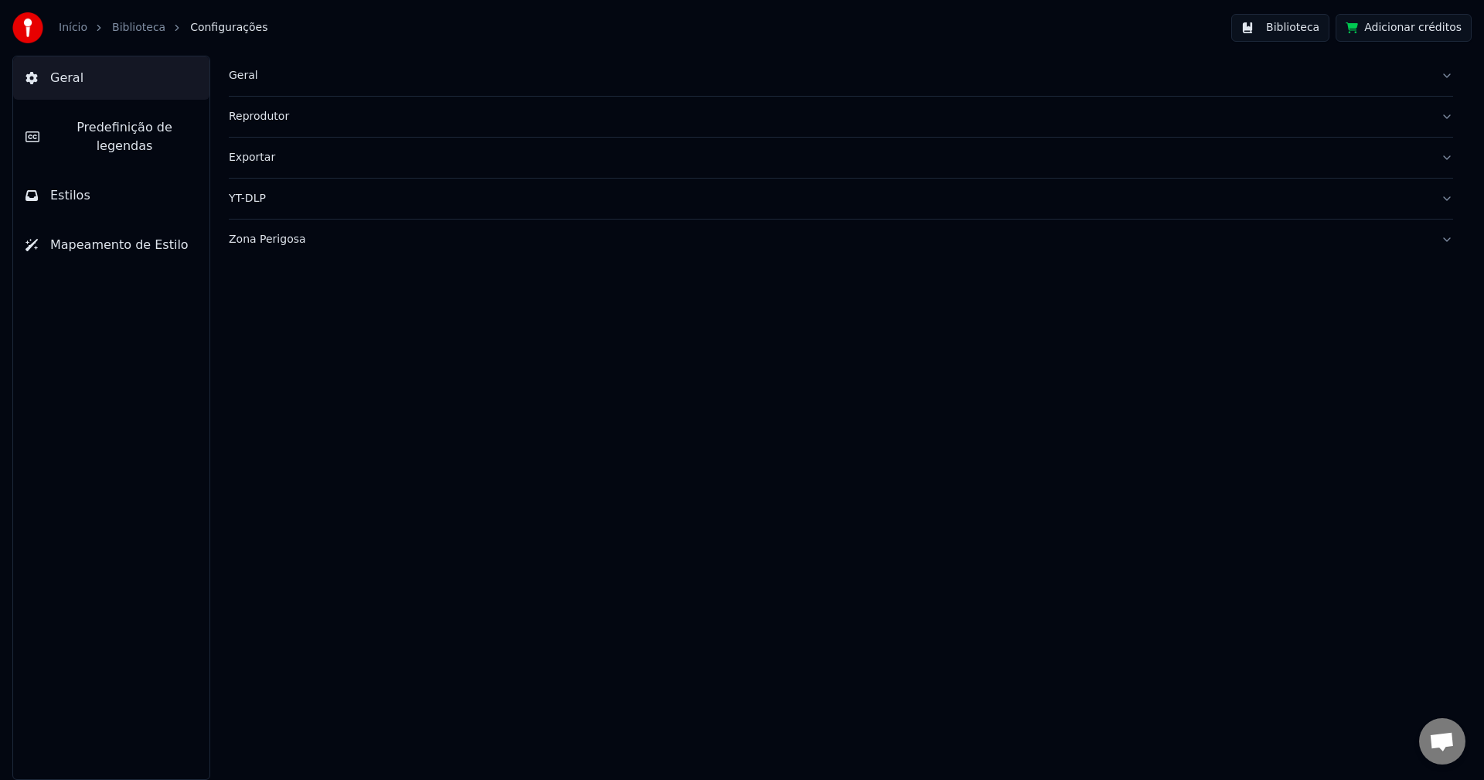
click at [240, 79] on div "Geral" at bounding box center [829, 75] width 1200 height 15
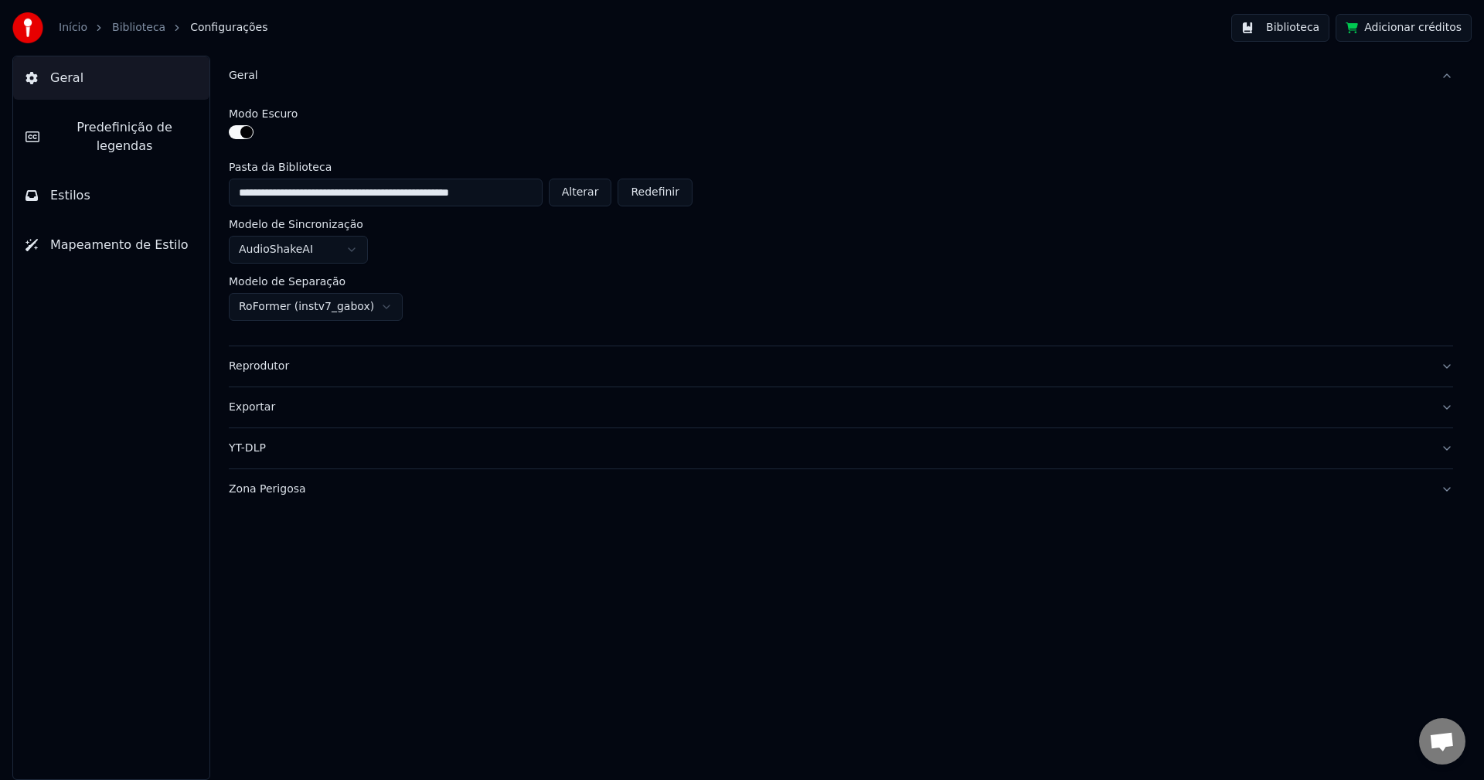
click at [583, 198] on button "Alterar" at bounding box center [580, 193] width 63 height 28
type input "**********"
click at [1410, 27] on button "Adicionar créditos" at bounding box center [1404, 28] width 136 height 28
click at [1305, 33] on button "Biblioteca" at bounding box center [1280, 28] width 98 height 28
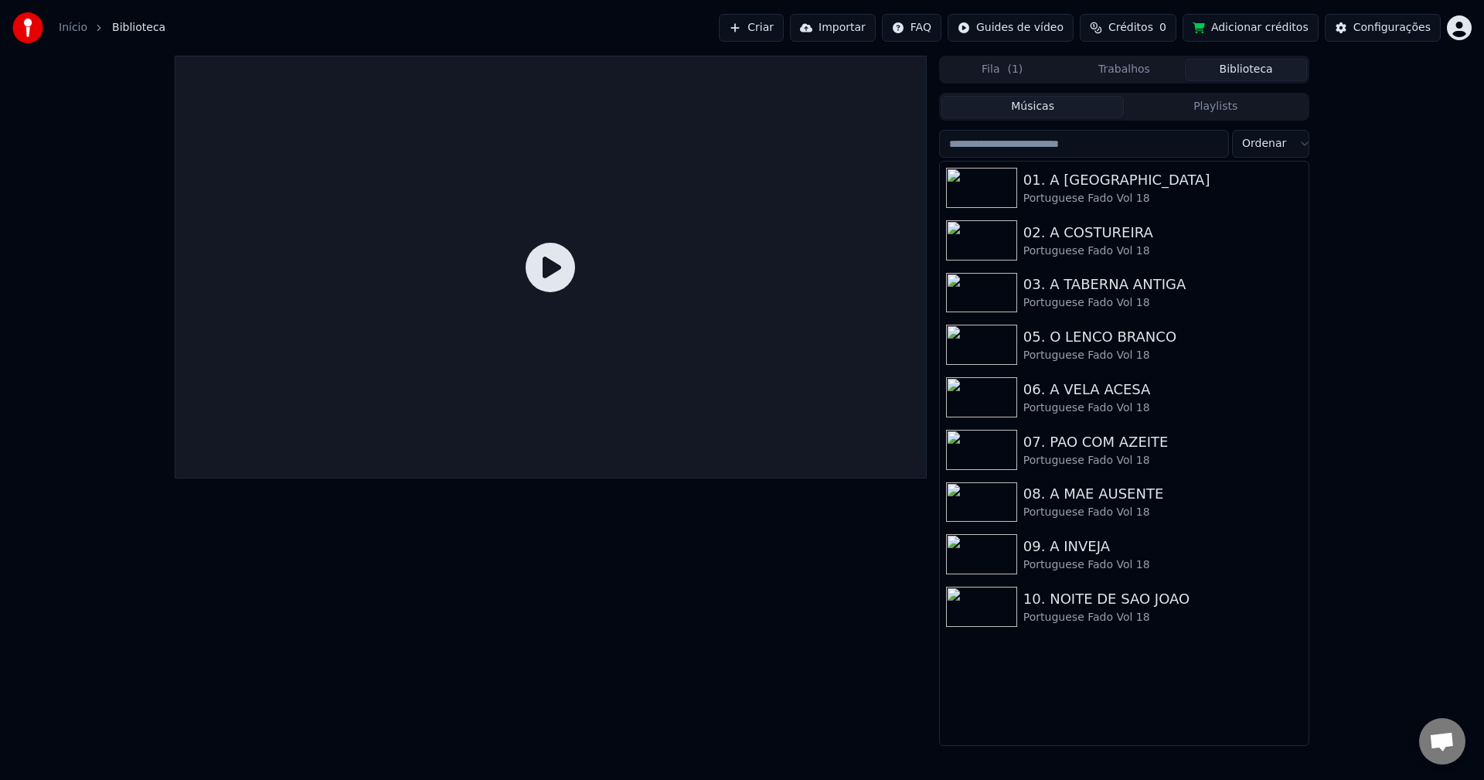
click at [952, 139] on input "search" at bounding box center [1084, 144] width 290 height 28
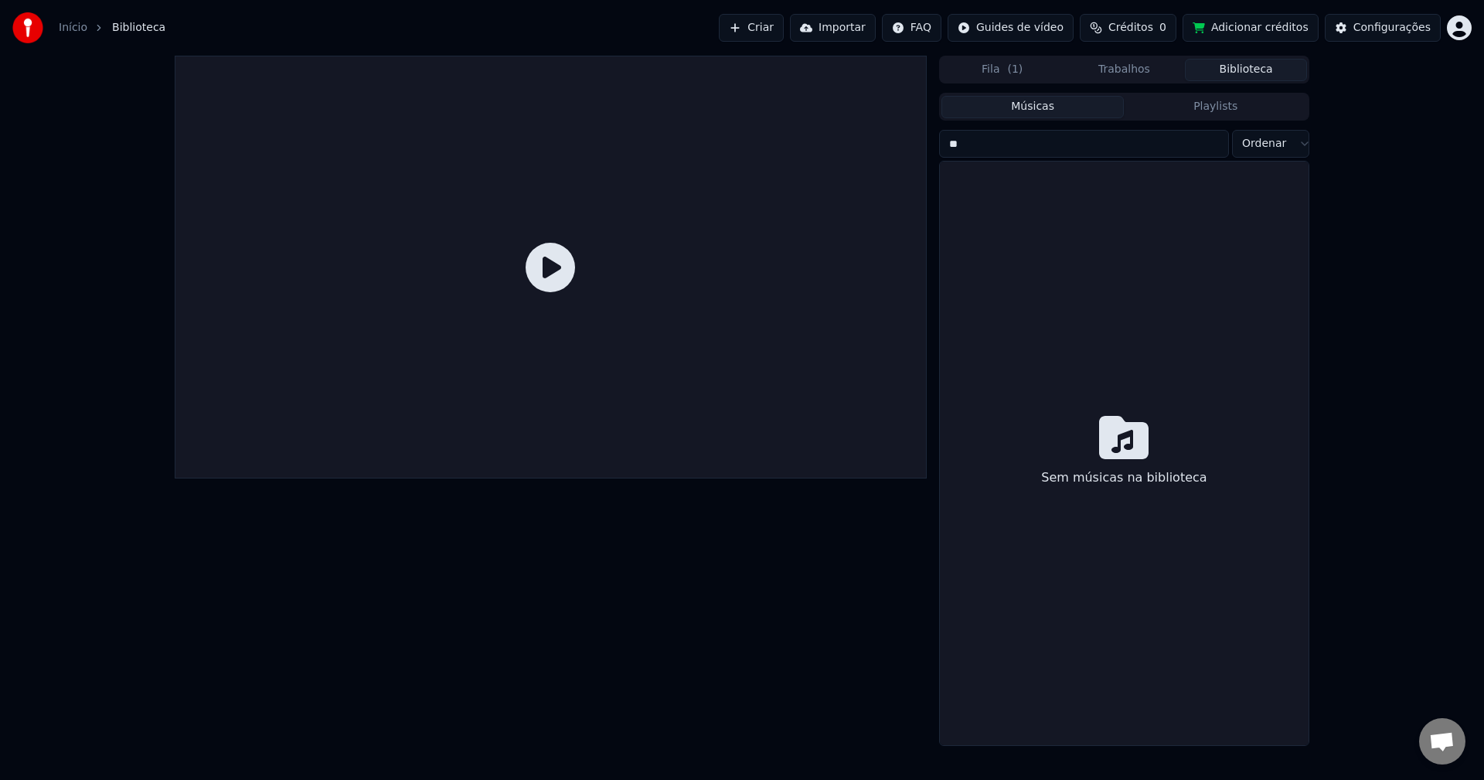
type input "*"
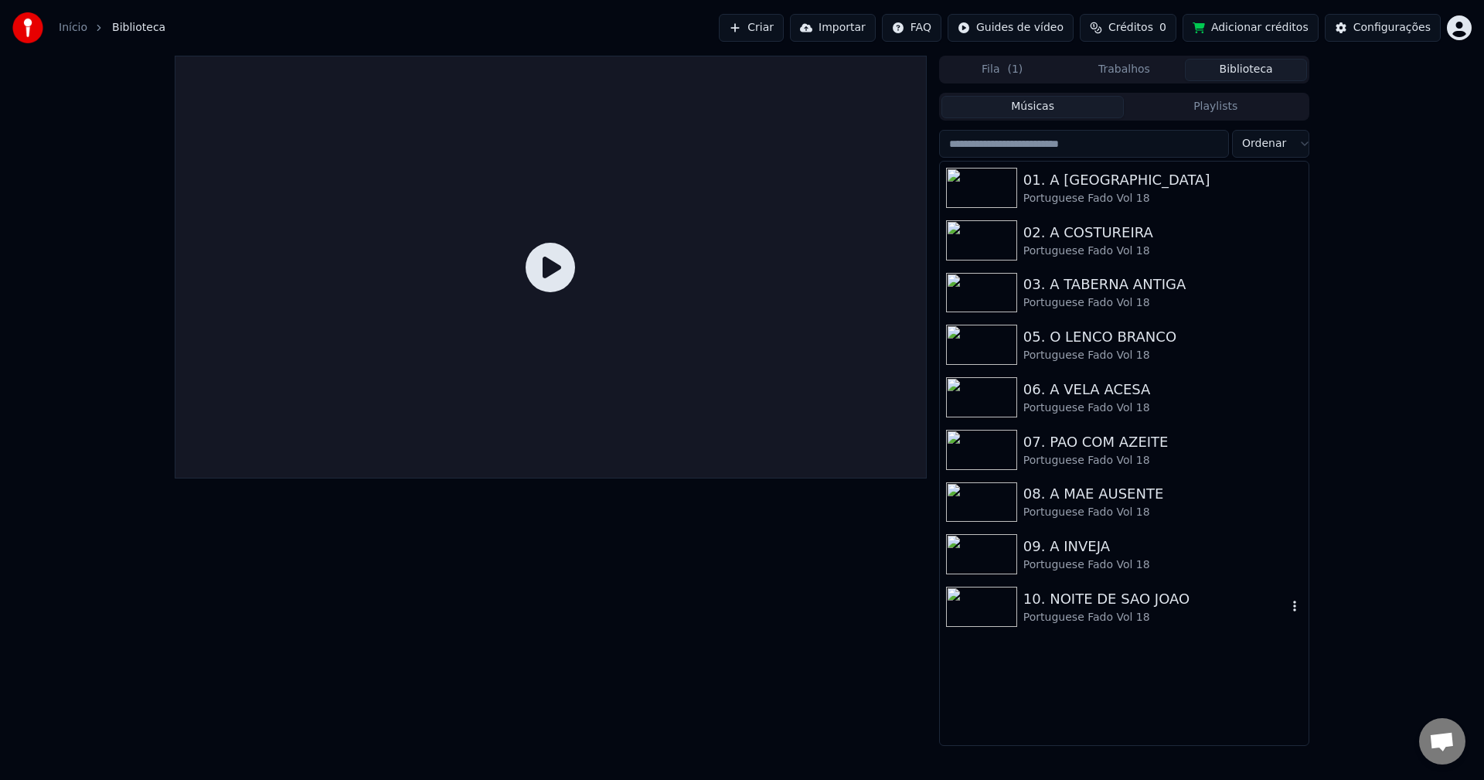
click at [1119, 597] on div "10. NOITE DE SAO JOAO" at bounding box center [1155, 599] width 264 height 22
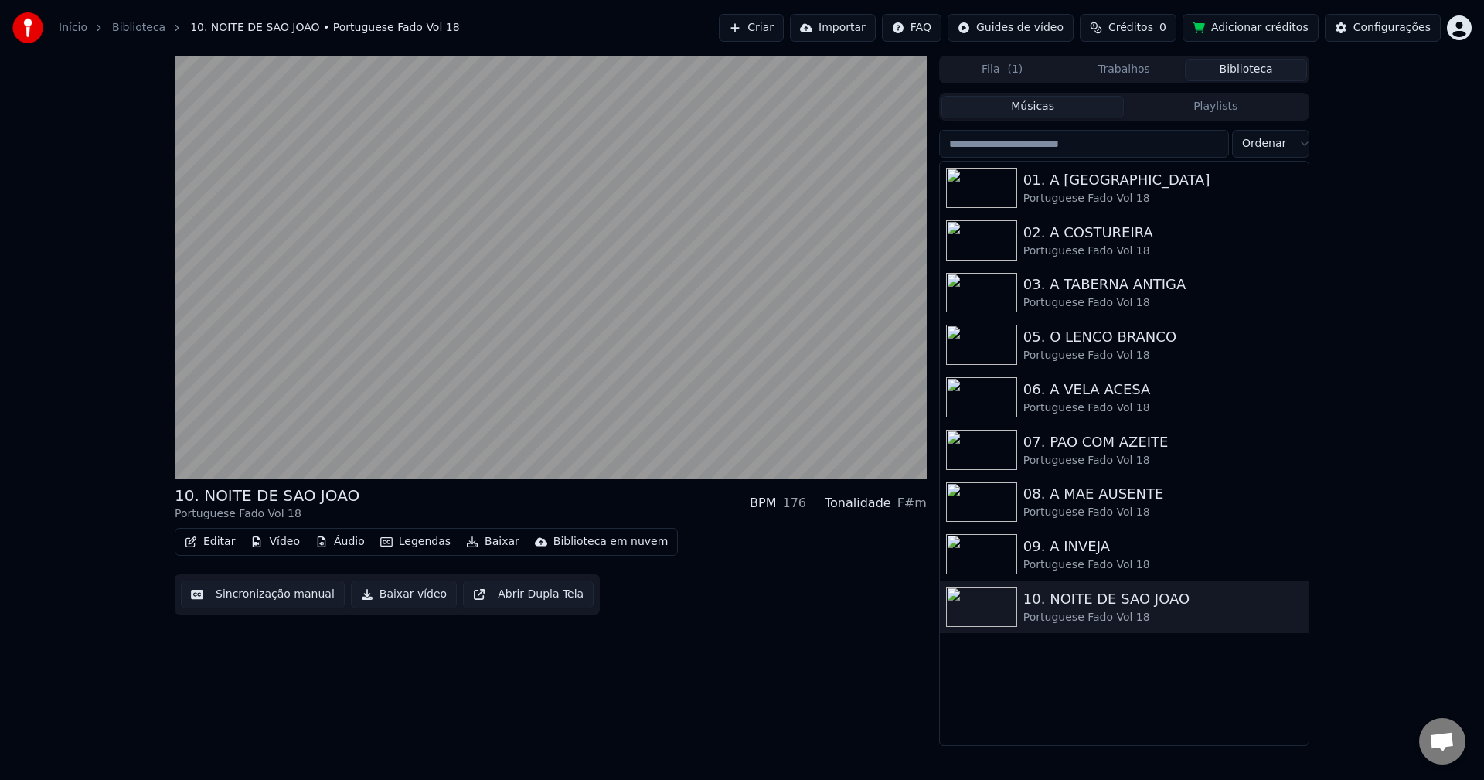
click at [246, 584] on button "Sincronização manual" at bounding box center [263, 595] width 164 height 28
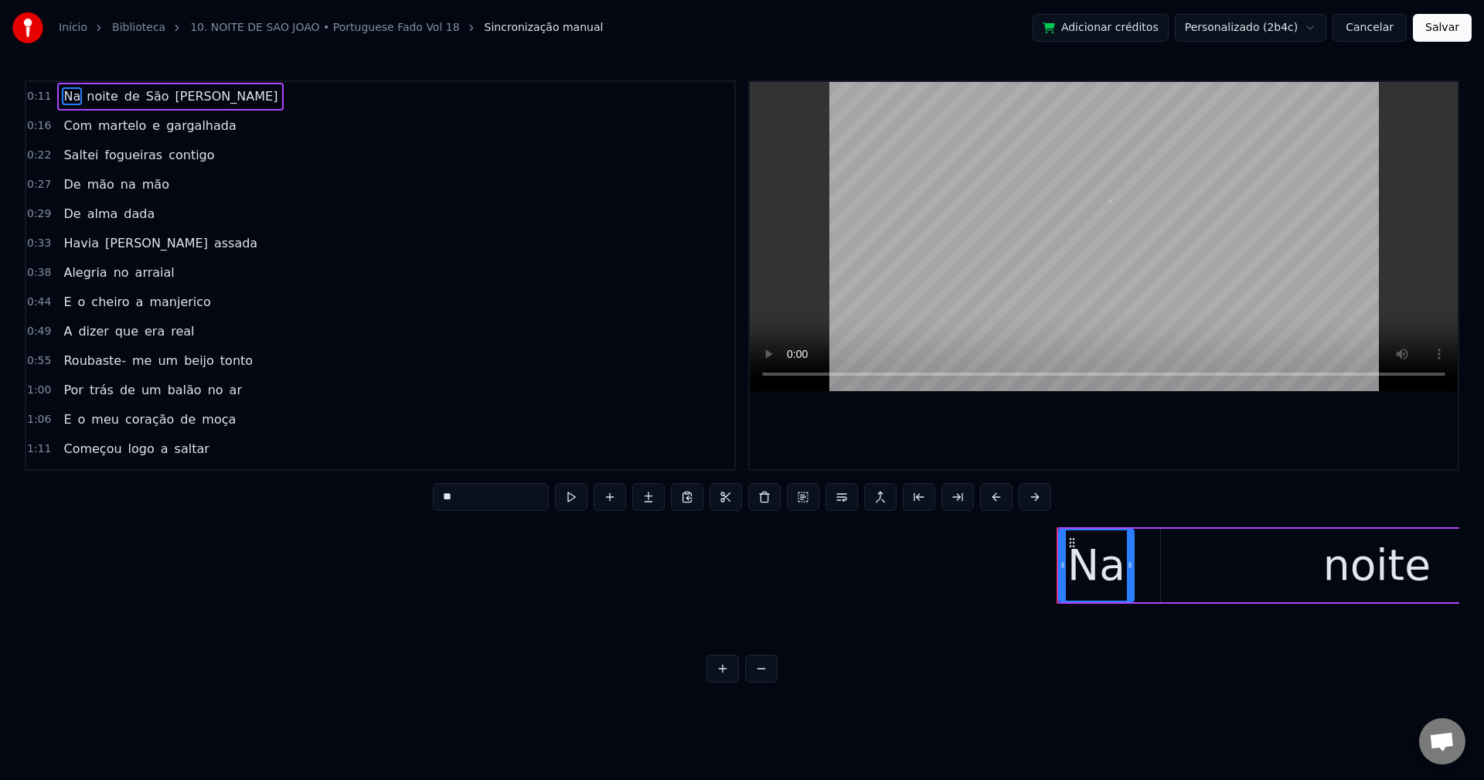
scroll to position [0, 4794]
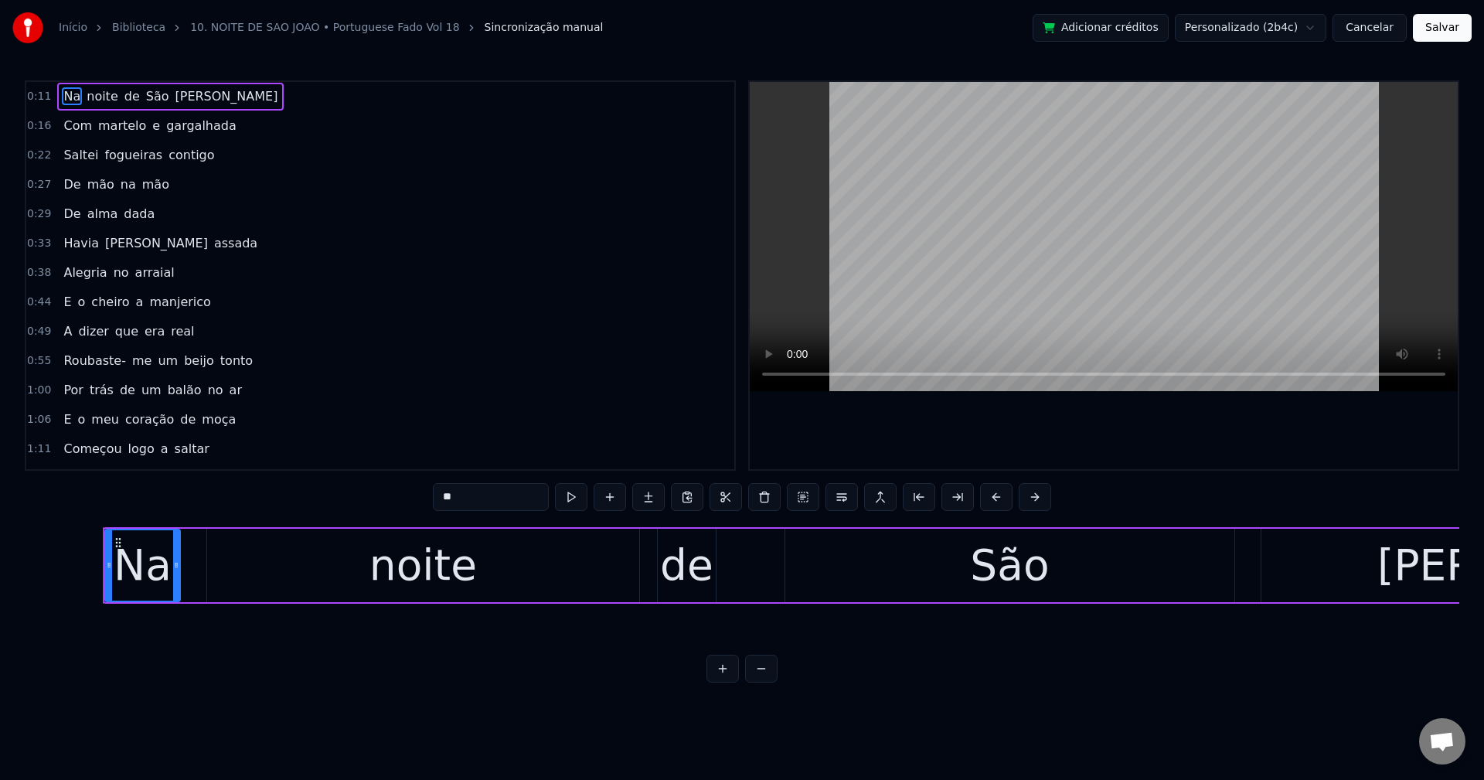
click at [1280, 25] on html "Início Biblioteca 10. NOITE DE SAO JOAO • Portuguese Fado Vol 18 Sincronização …" at bounding box center [742, 353] width 1484 height 707
click at [1431, 27] on button "Salvar" at bounding box center [1442, 28] width 59 height 28
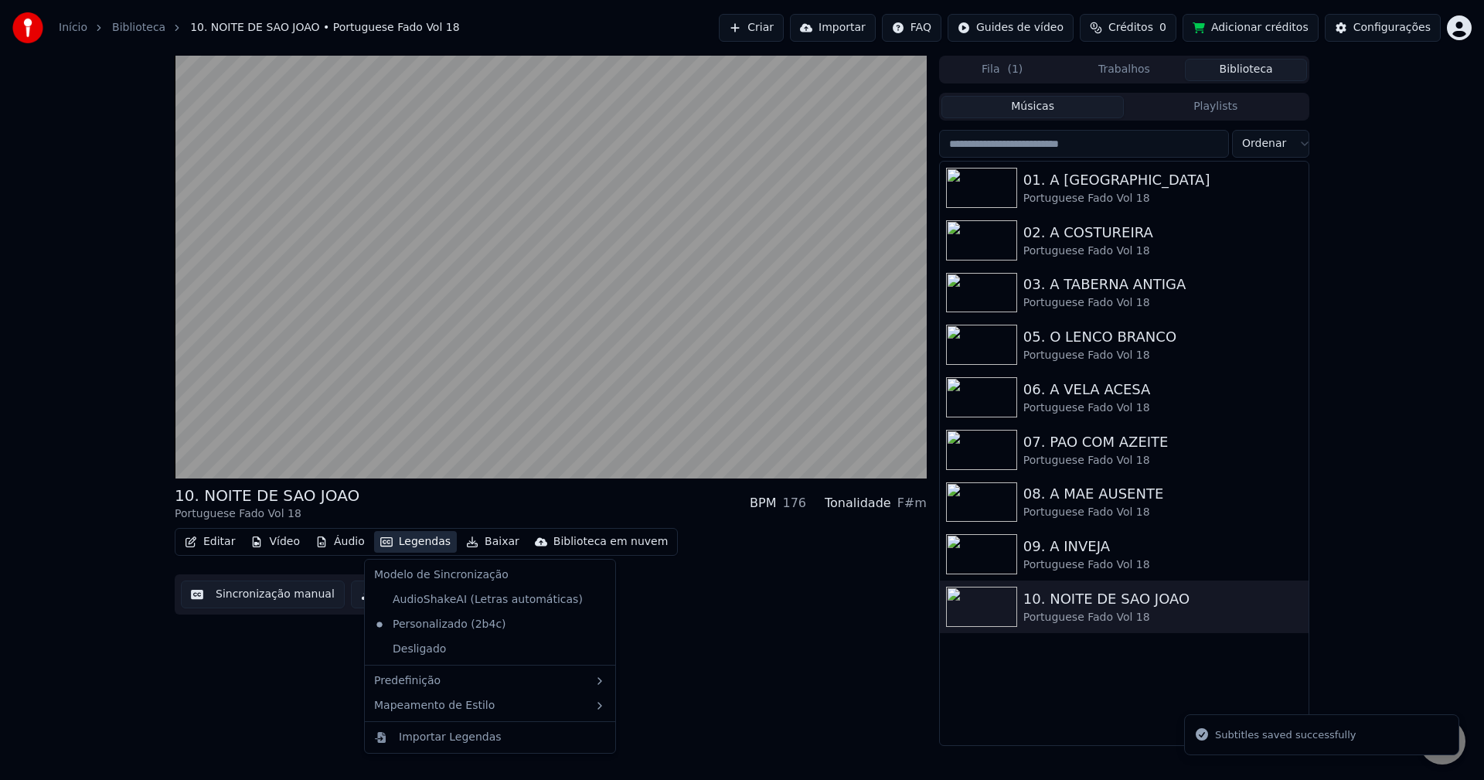
click at [386, 549] on button "Legendas" at bounding box center [415, 542] width 83 height 22
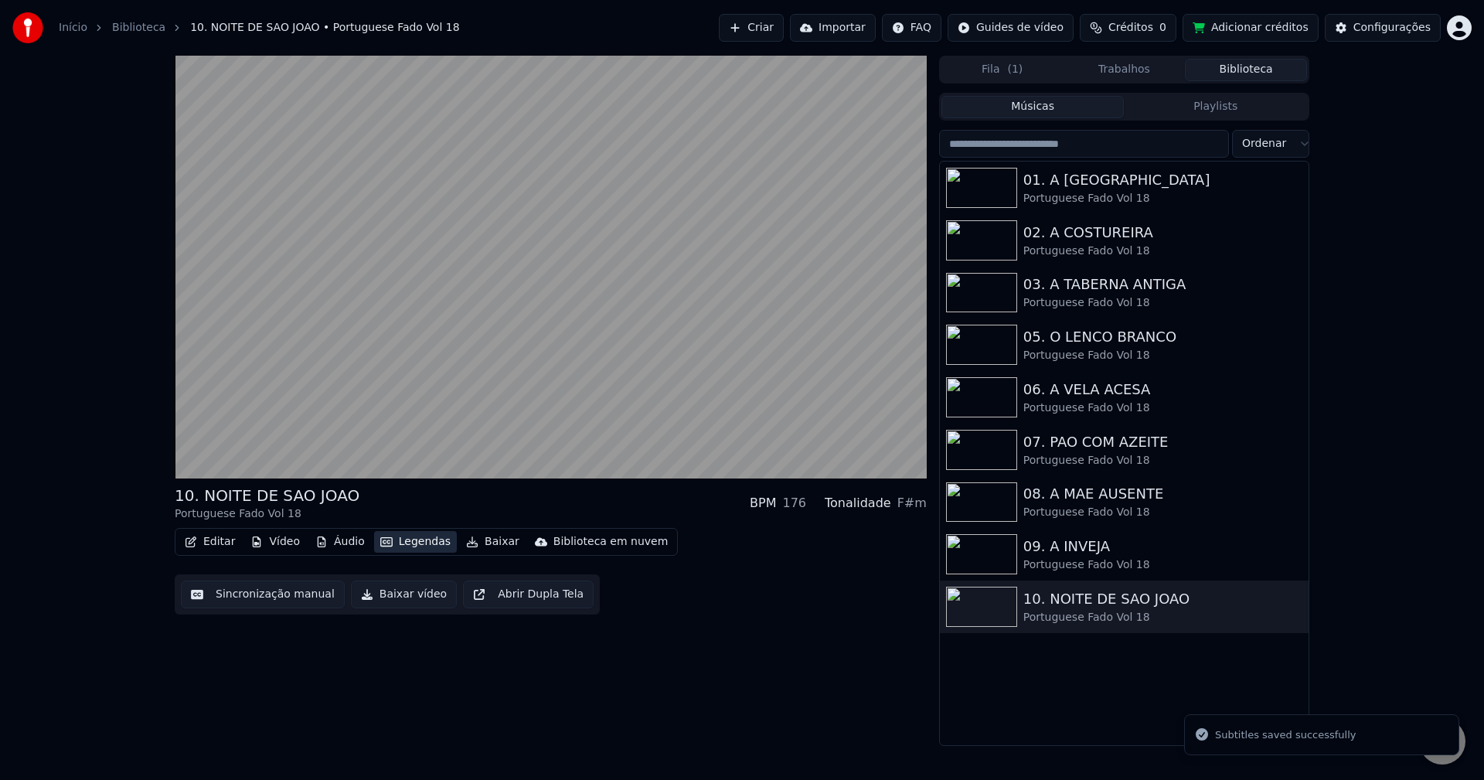
click at [386, 548] on button "Legendas" at bounding box center [415, 542] width 83 height 22
click at [392, 587] on button "Baixar vídeo" at bounding box center [404, 595] width 106 height 28
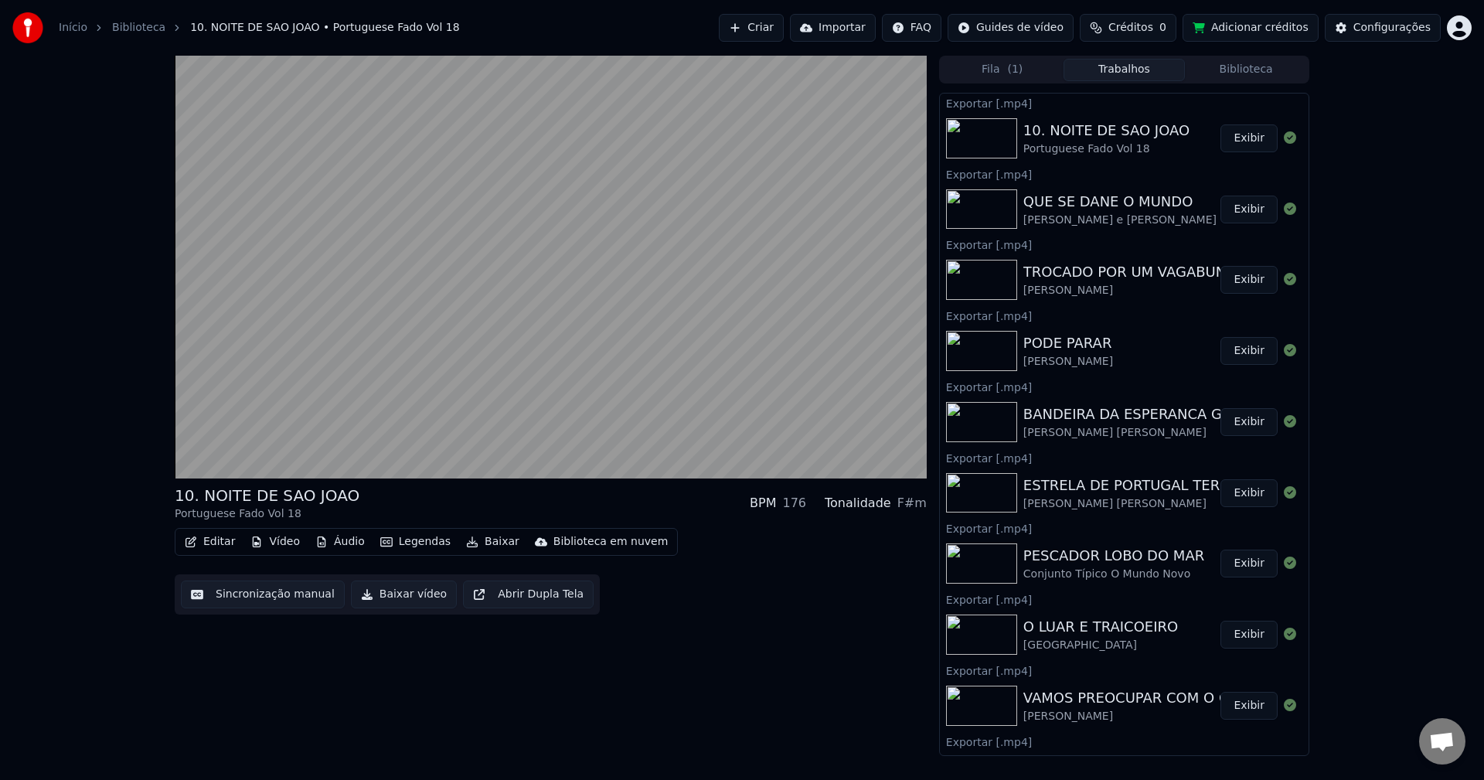
click at [1232, 143] on button "Exibir" at bounding box center [1249, 138] width 57 height 28
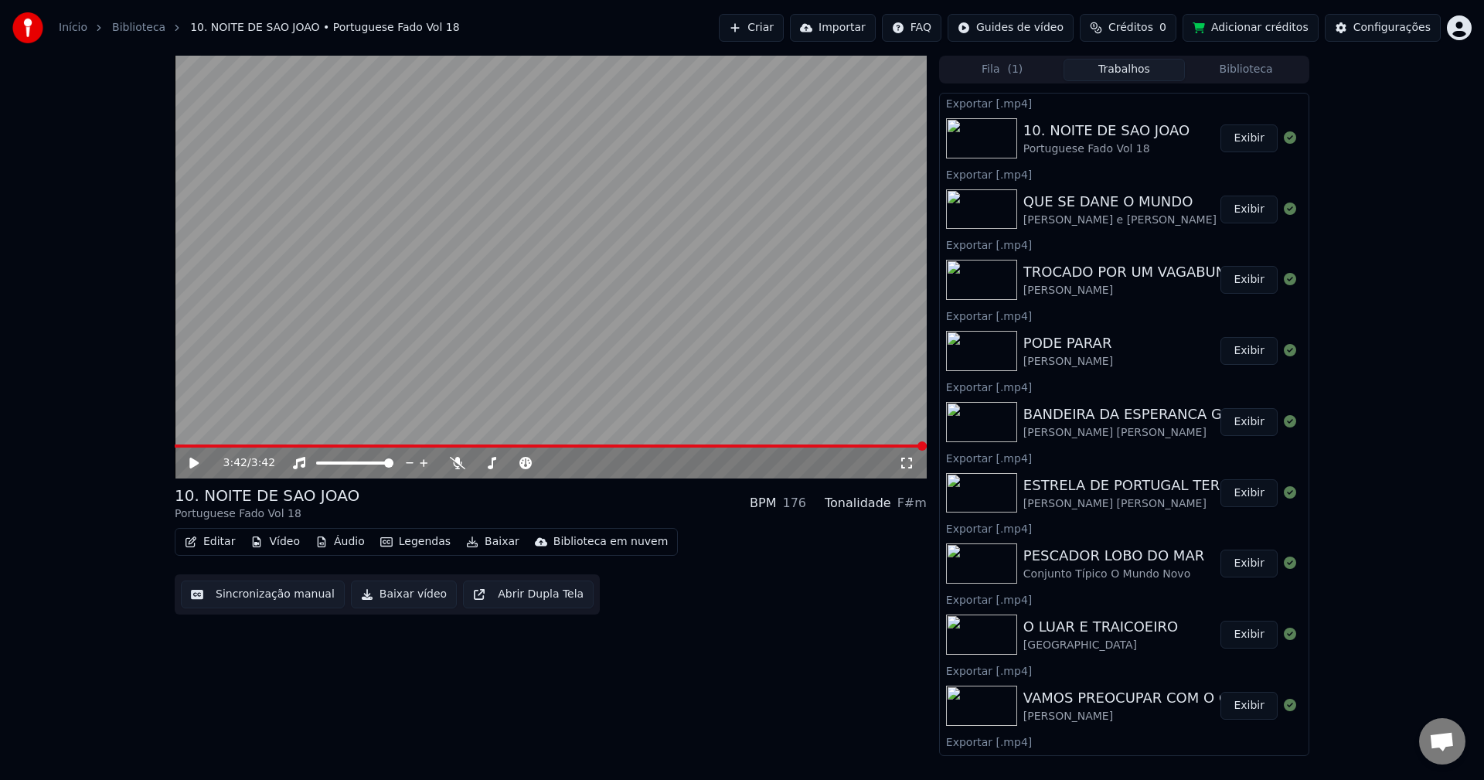
click at [1364, 25] on div "Configurações" at bounding box center [1391, 27] width 77 height 15
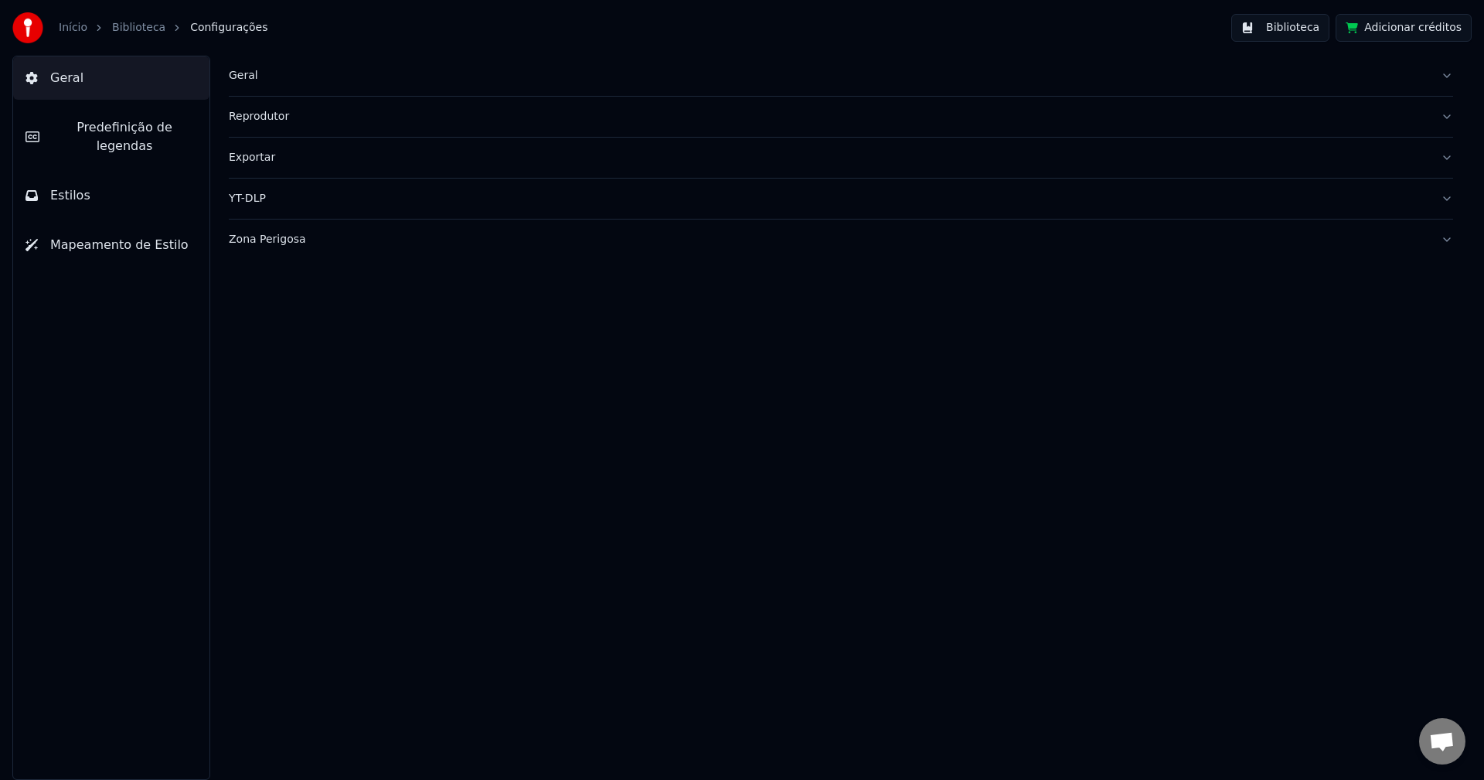
click at [253, 83] on div "Geral" at bounding box center [829, 75] width 1200 height 15
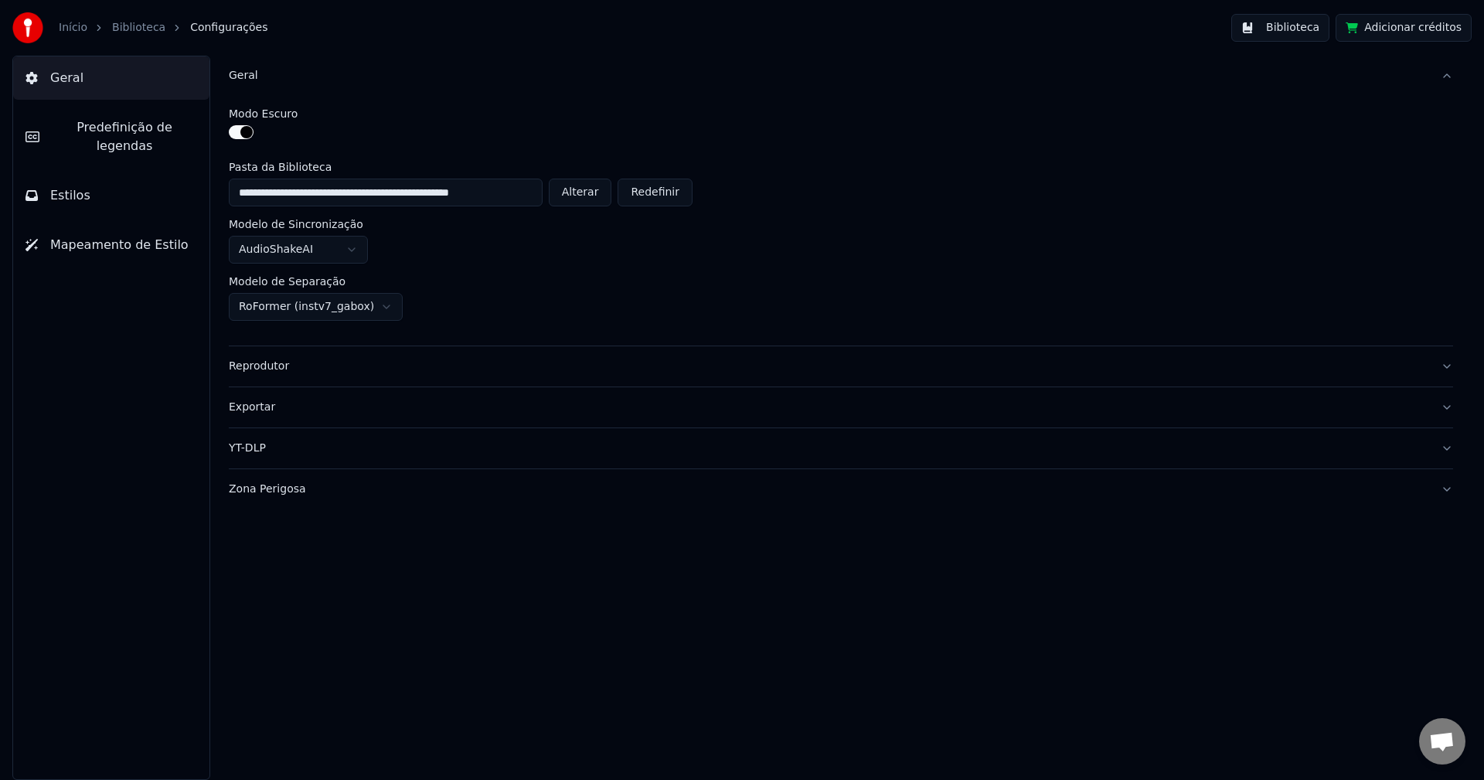
click at [599, 194] on button "Alterar" at bounding box center [580, 193] width 63 height 28
type input "**********"
click at [1289, 28] on button "Biblioteca" at bounding box center [1280, 28] width 98 height 28
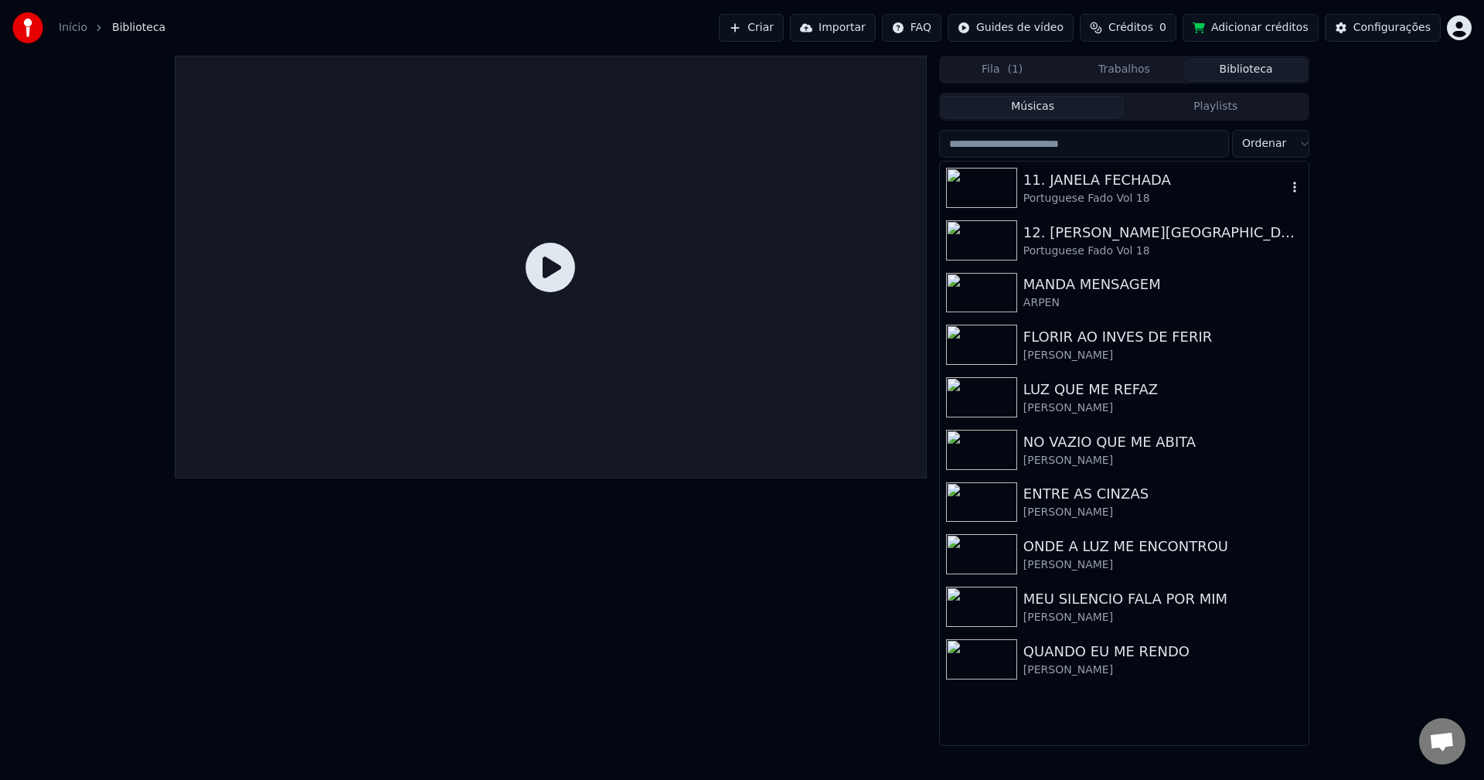
click at [1039, 188] on div "11. JANELA FECHADA" at bounding box center [1155, 180] width 264 height 22
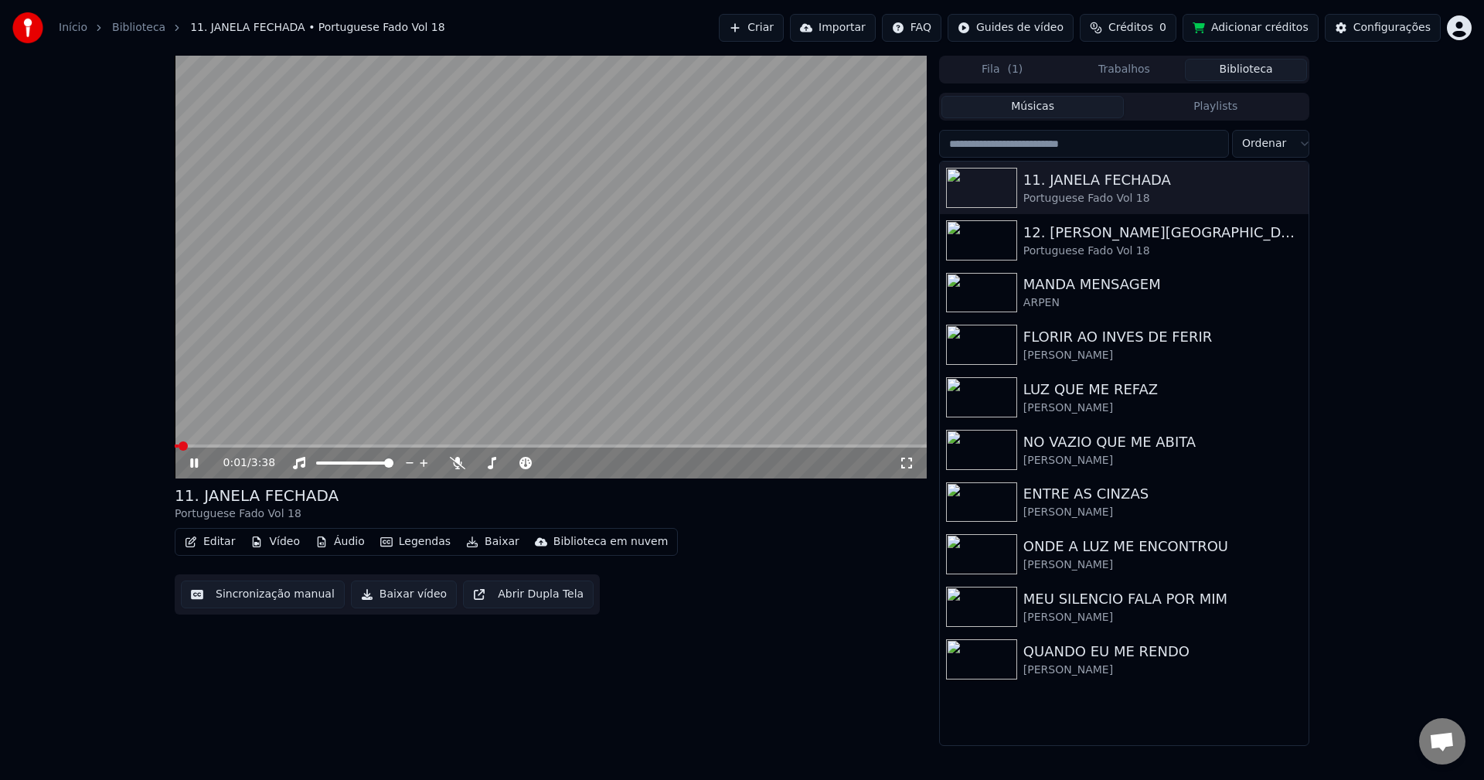
click at [216, 543] on button "Editar" at bounding box center [210, 542] width 63 height 22
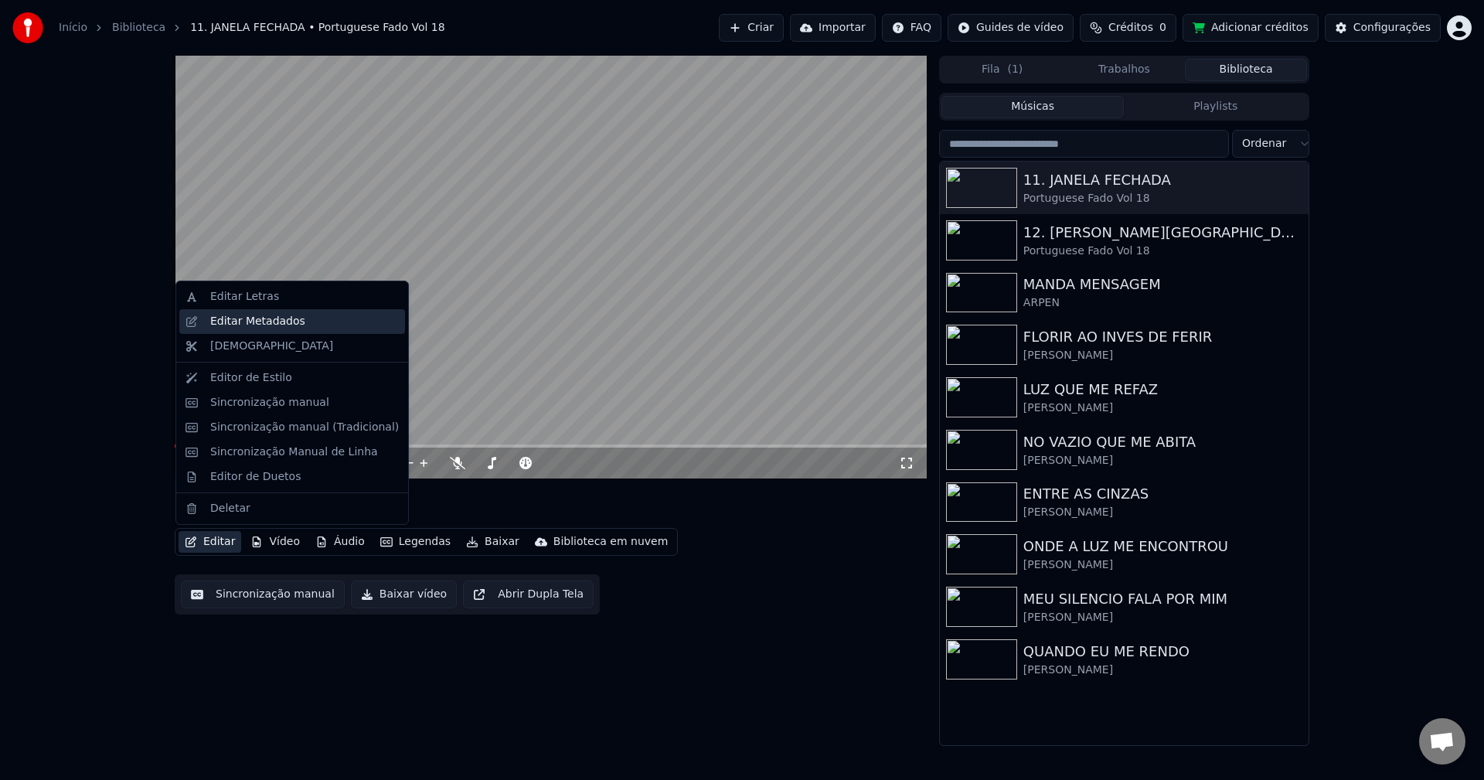
click at [239, 329] on div "Editar Metadados" at bounding box center [292, 321] width 226 height 25
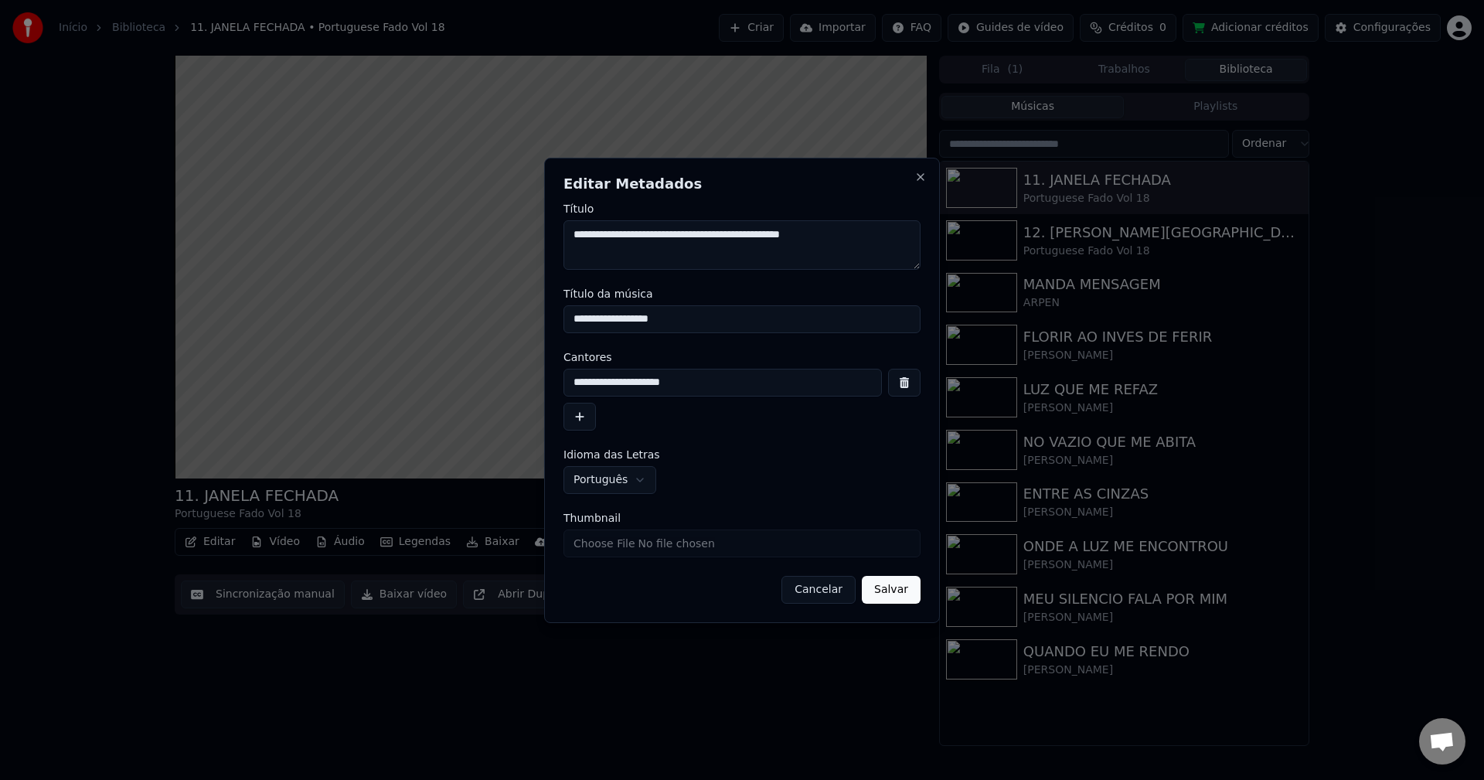
click at [819, 591] on button "Cancelar" at bounding box center [818, 590] width 74 height 28
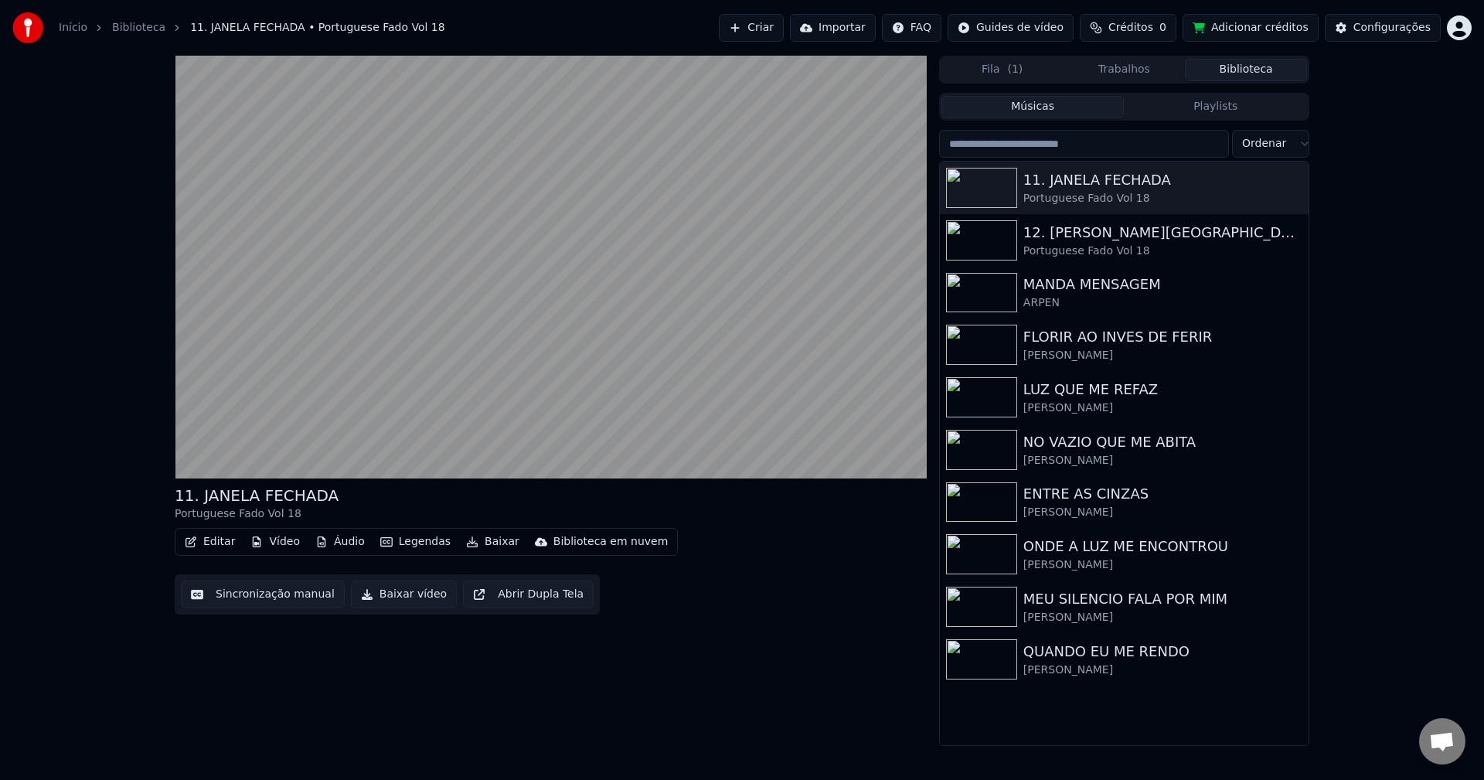
click at [406, 539] on button "Legendas" at bounding box center [415, 542] width 83 height 22
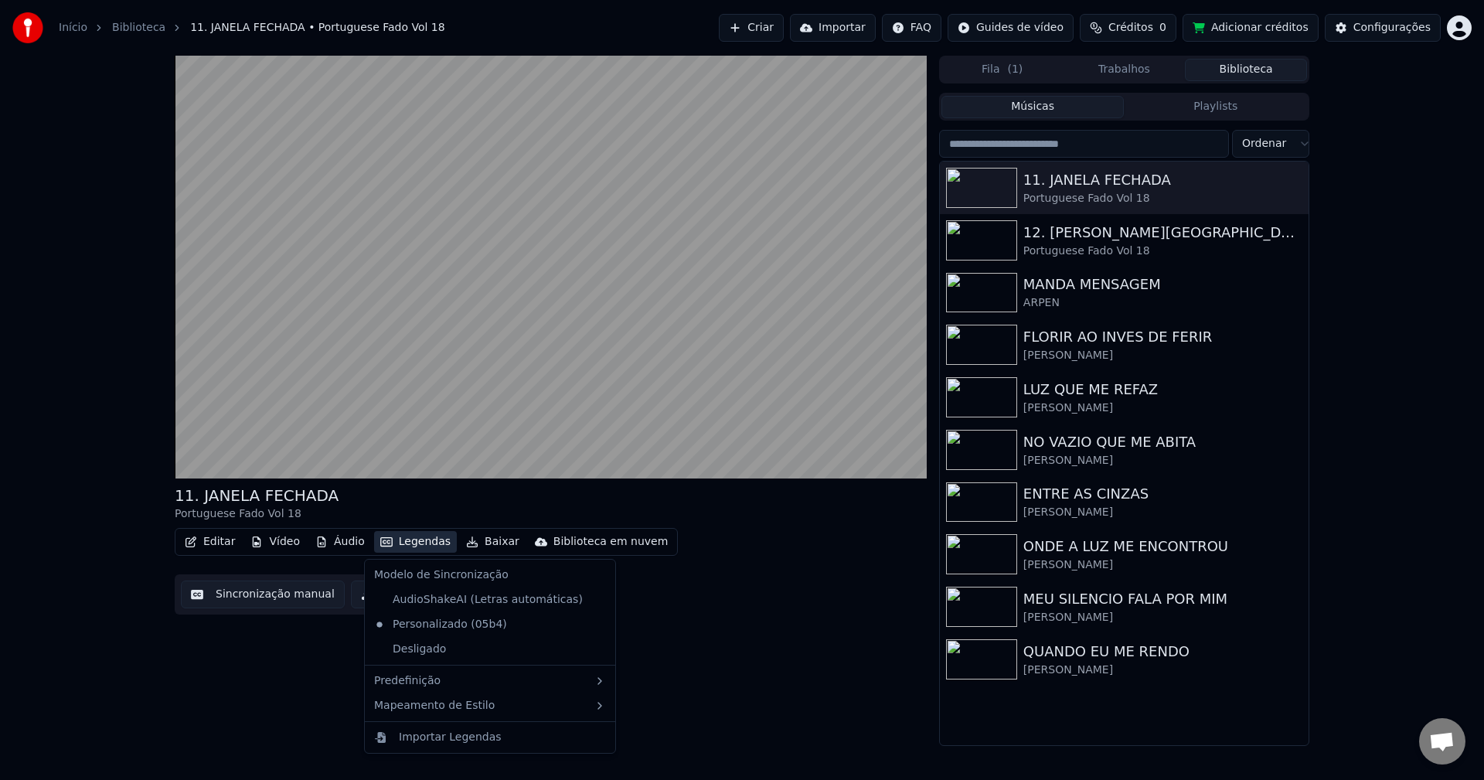
click at [406, 539] on button "Legendas" at bounding box center [415, 542] width 83 height 22
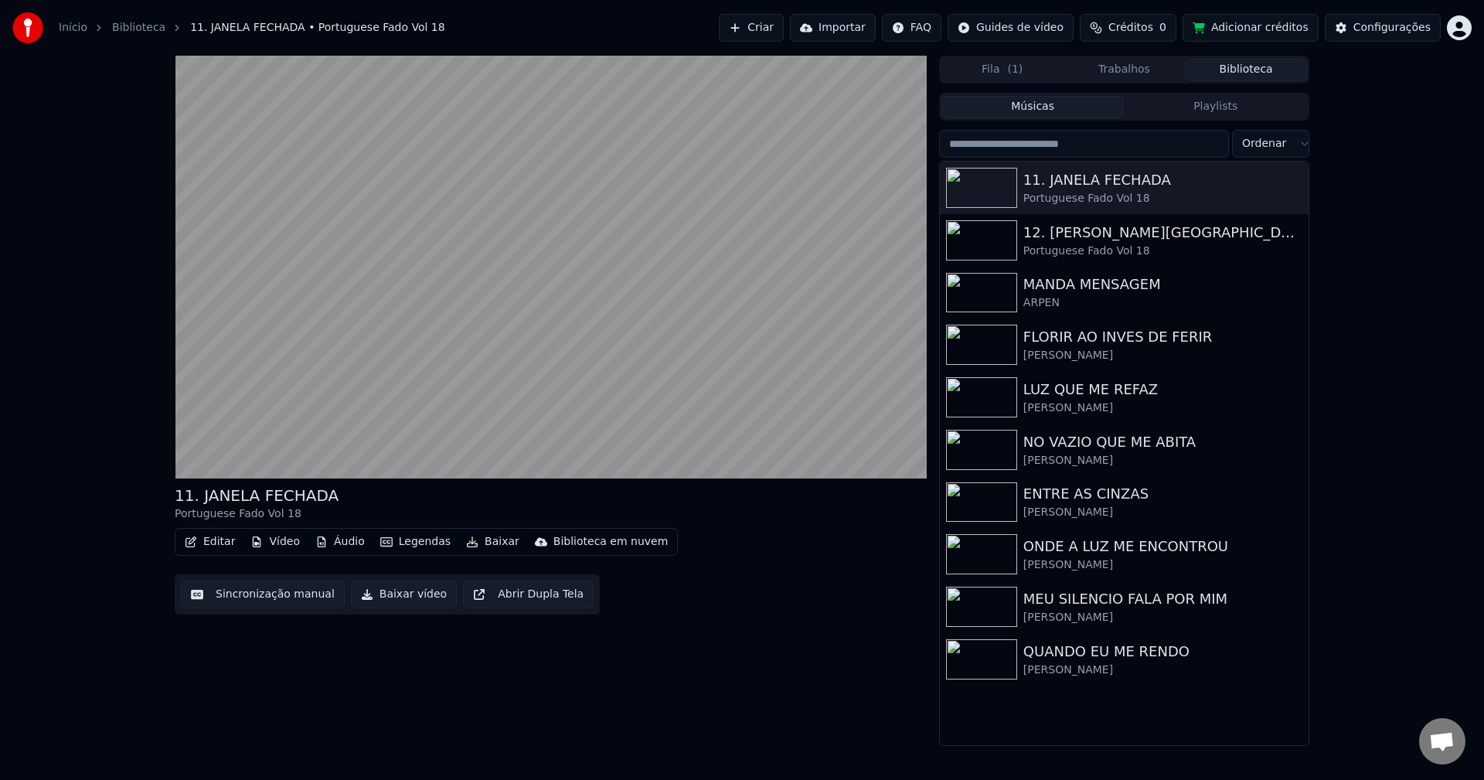
click at [414, 602] on button "Baixar vídeo" at bounding box center [404, 595] width 106 height 28
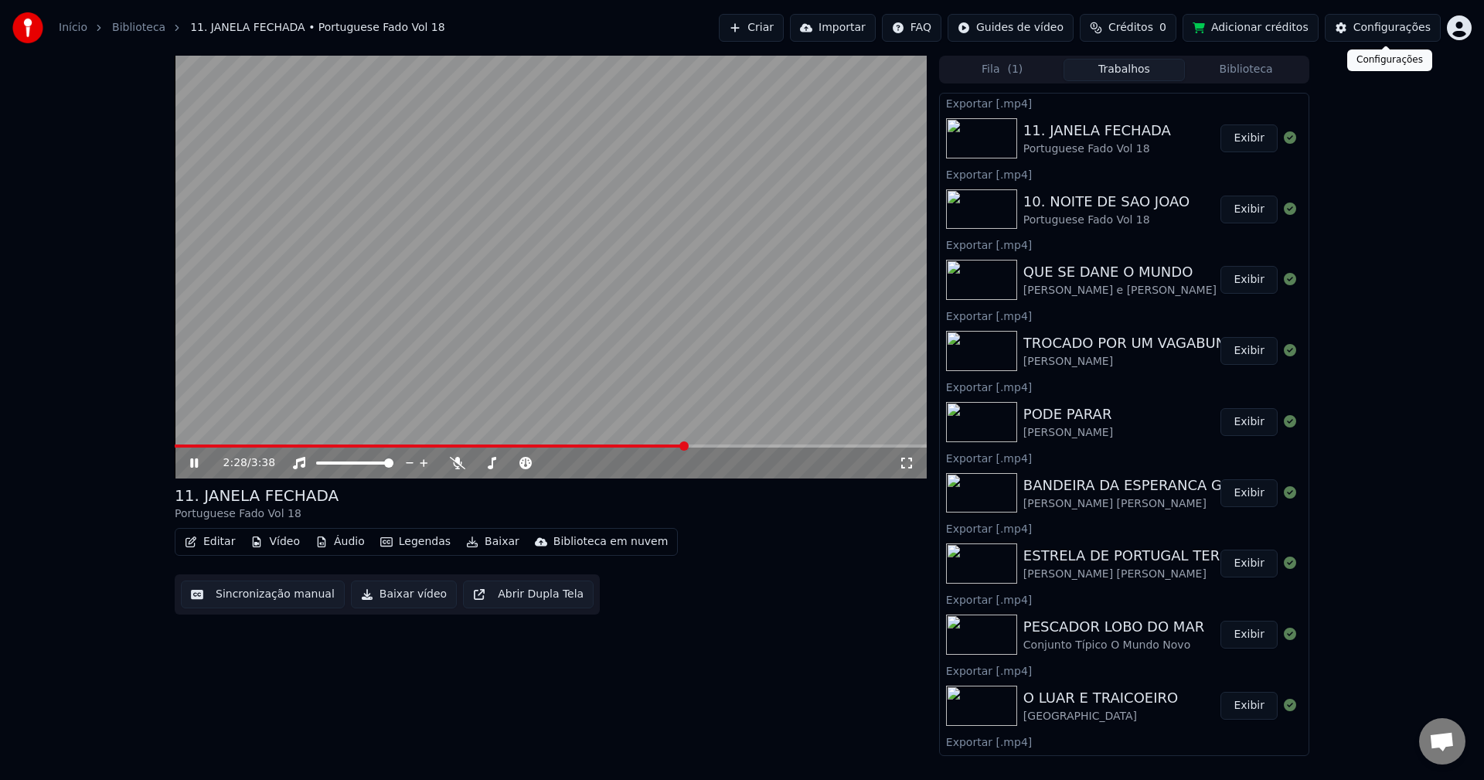
click at [1374, 27] on div "Configurações" at bounding box center [1391, 27] width 77 height 15
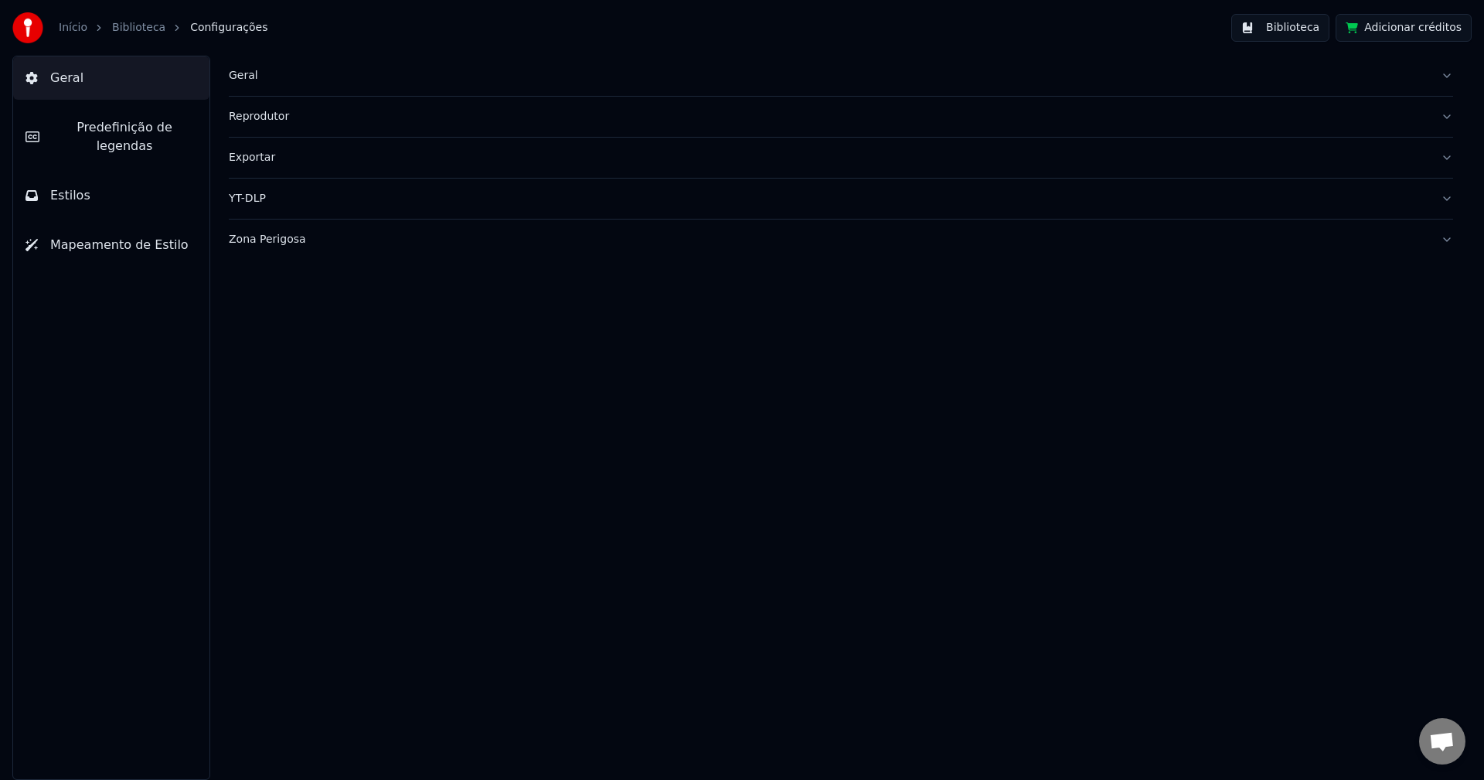
click at [246, 80] on div "Geral" at bounding box center [829, 75] width 1200 height 15
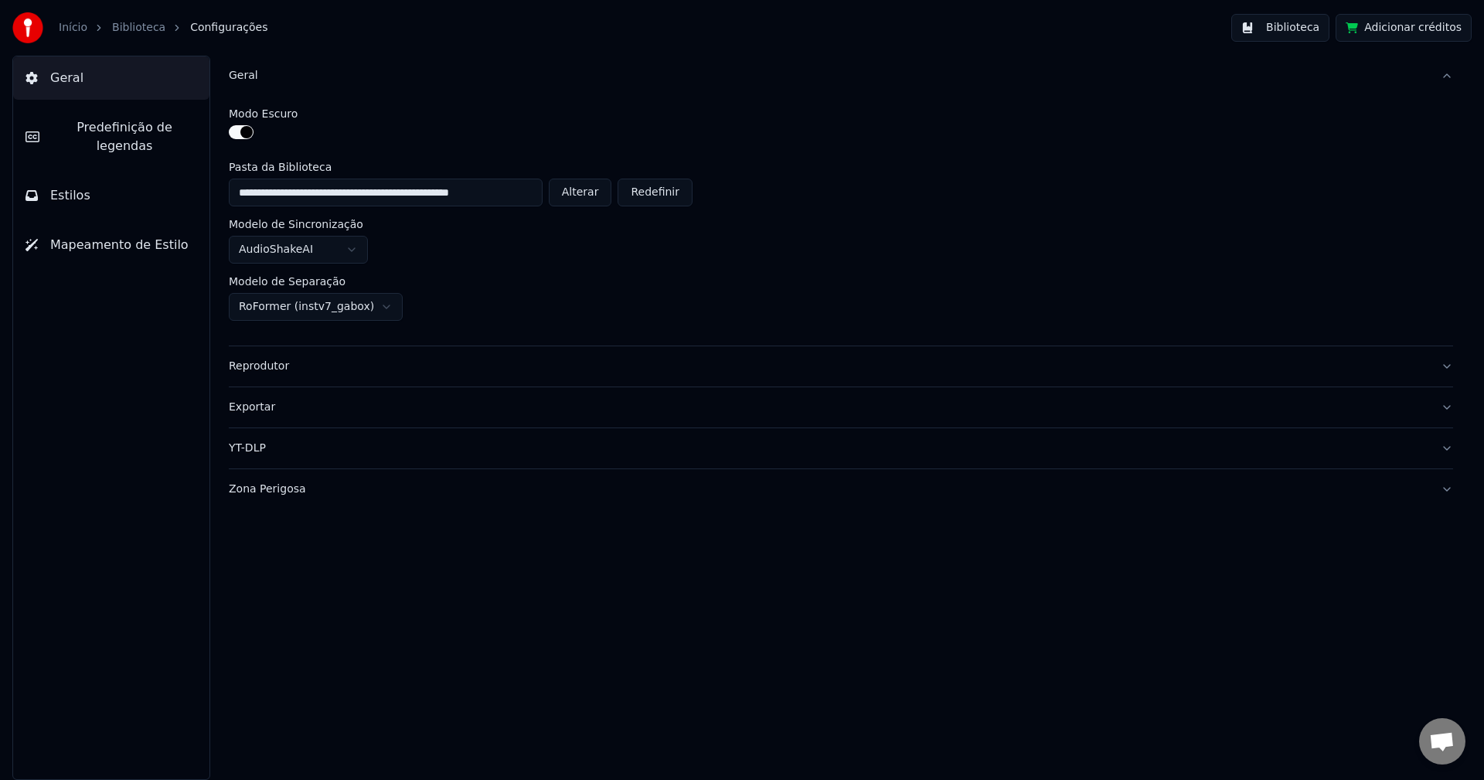
click at [603, 190] on button "Alterar" at bounding box center [580, 193] width 63 height 28
type input "**********"
click at [1299, 29] on button "Biblioteca" at bounding box center [1280, 28] width 98 height 28
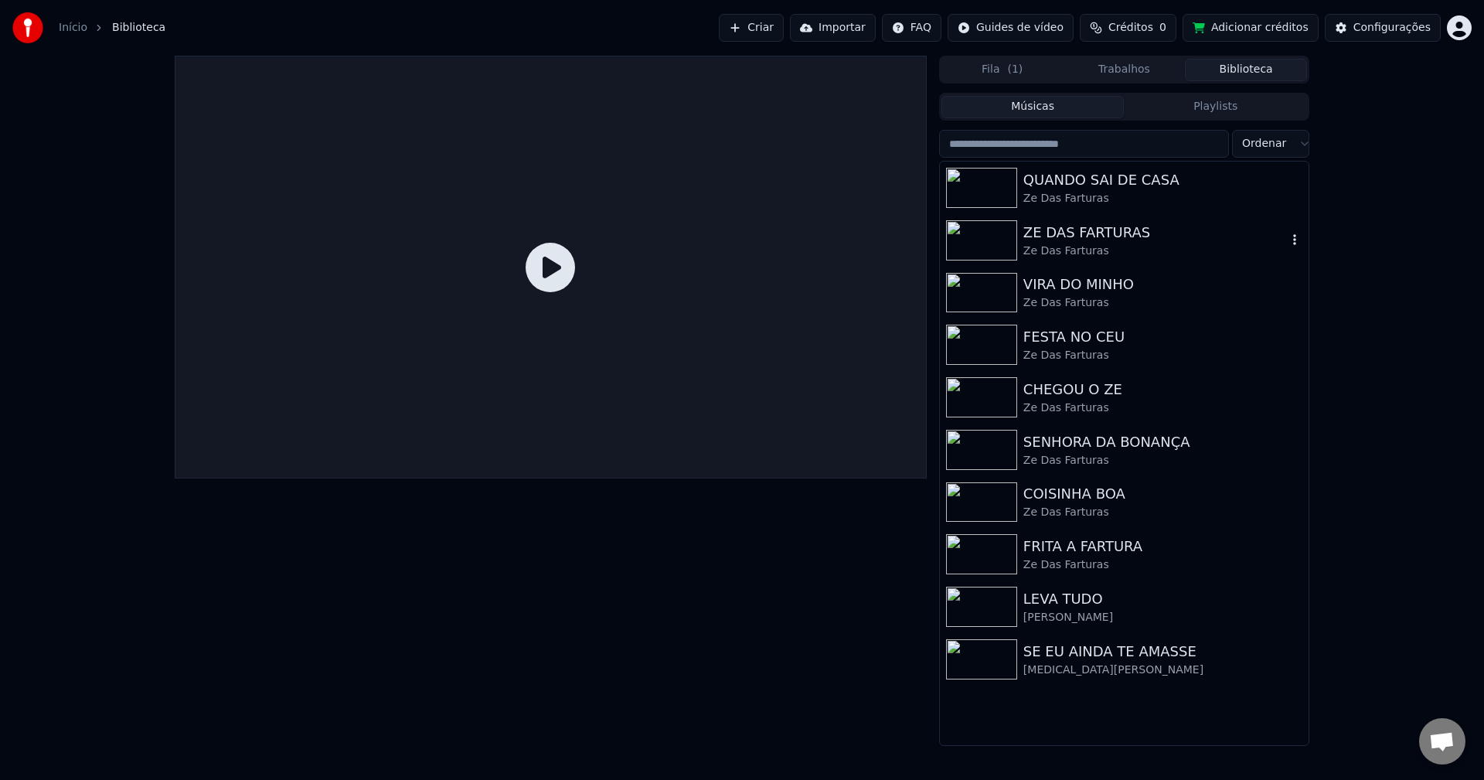
click at [1046, 245] on div "Ze Das Farturas" at bounding box center [1155, 250] width 264 height 15
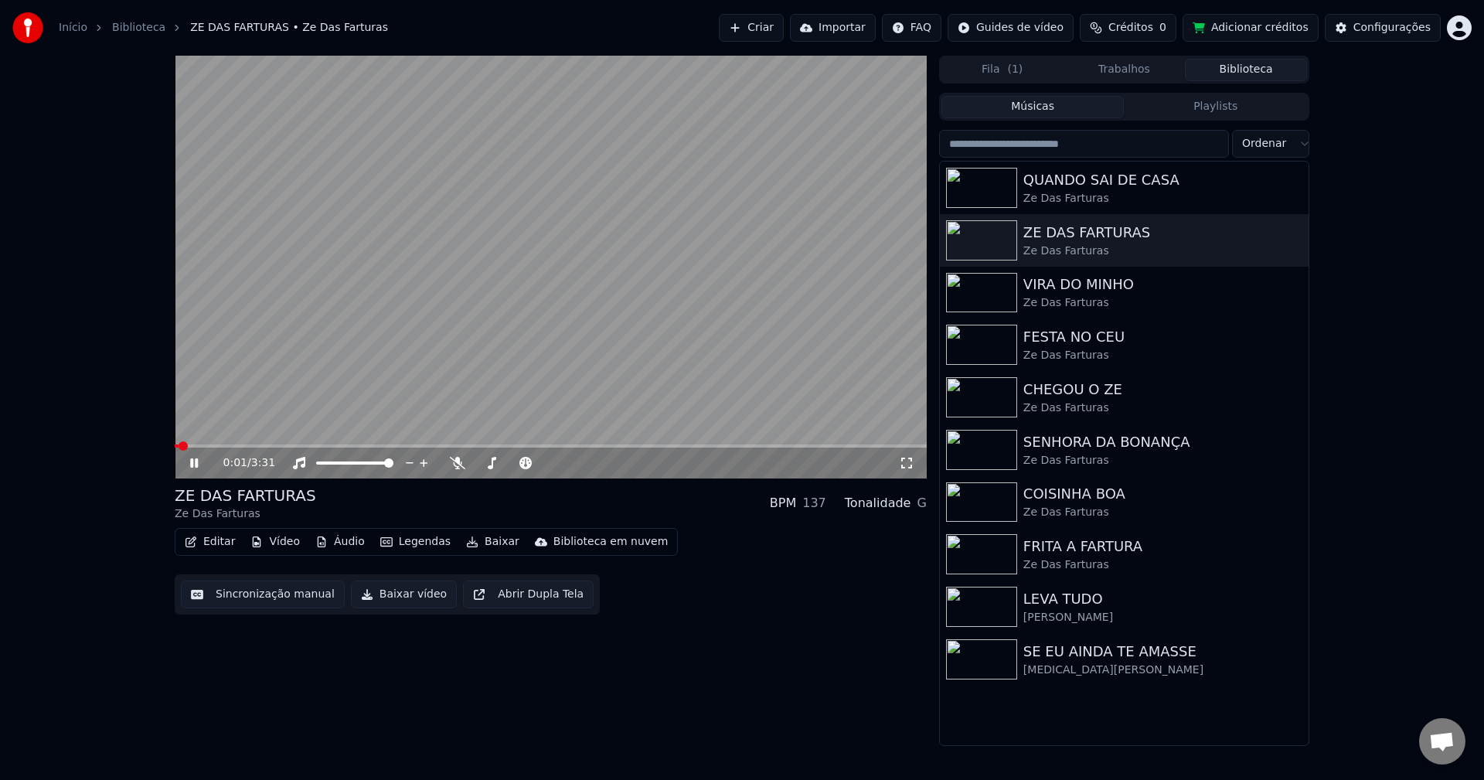
click at [222, 549] on button "Editar" at bounding box center [210, 542] width 63 height 22
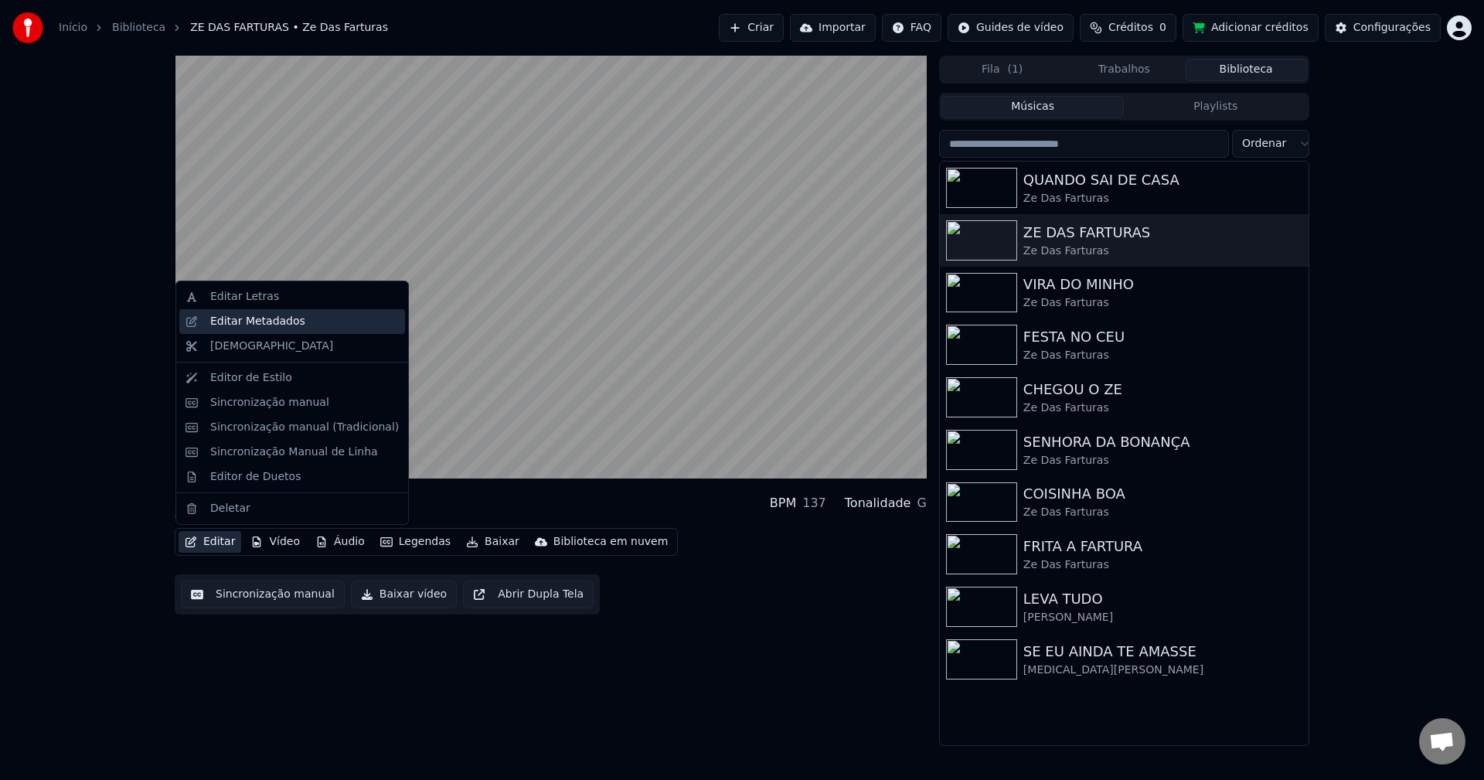
click at [290, 328] on div "Editar Metadados" at bounding box center [257, 321] width 95 height 15
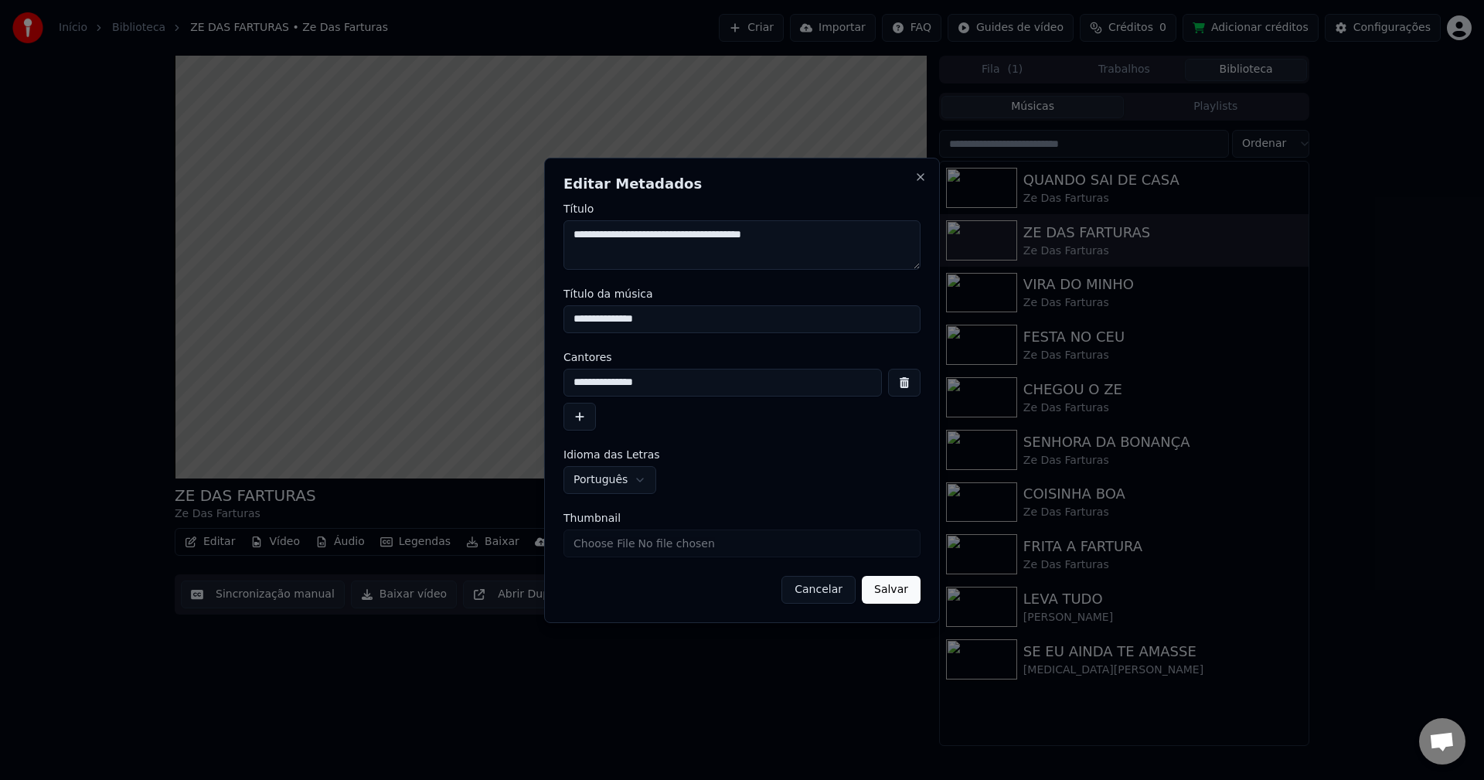
click at [822, 586] on button "Cancelar" at bounding box center [818, 590] width 74 height 28
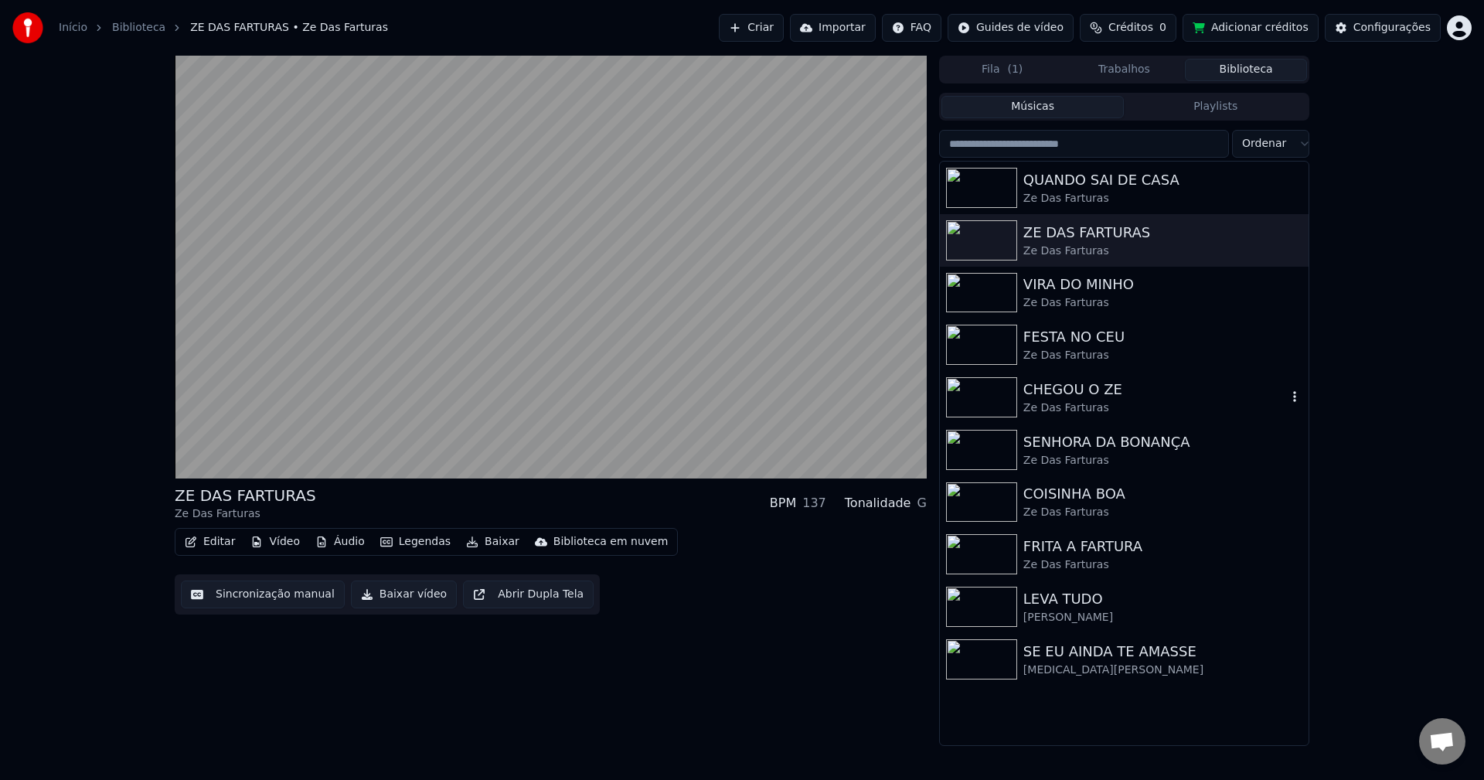
click at [1045, 400] on div "Ze Das Farturas" at bounding box center [1155, 407] width 264 height 15
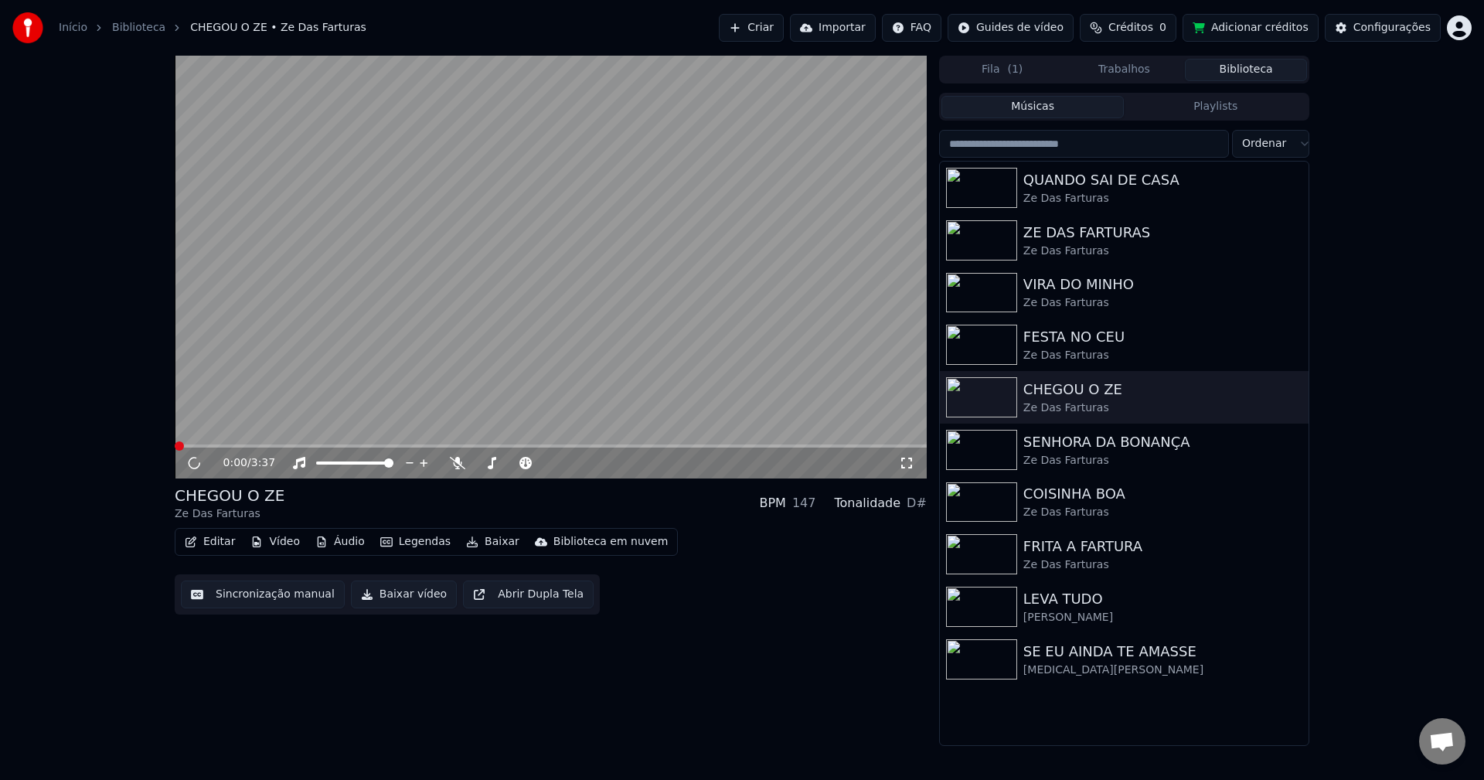
click at [211, 553] on button "Editar" at bounding box center [210, 542] width 63 height 22
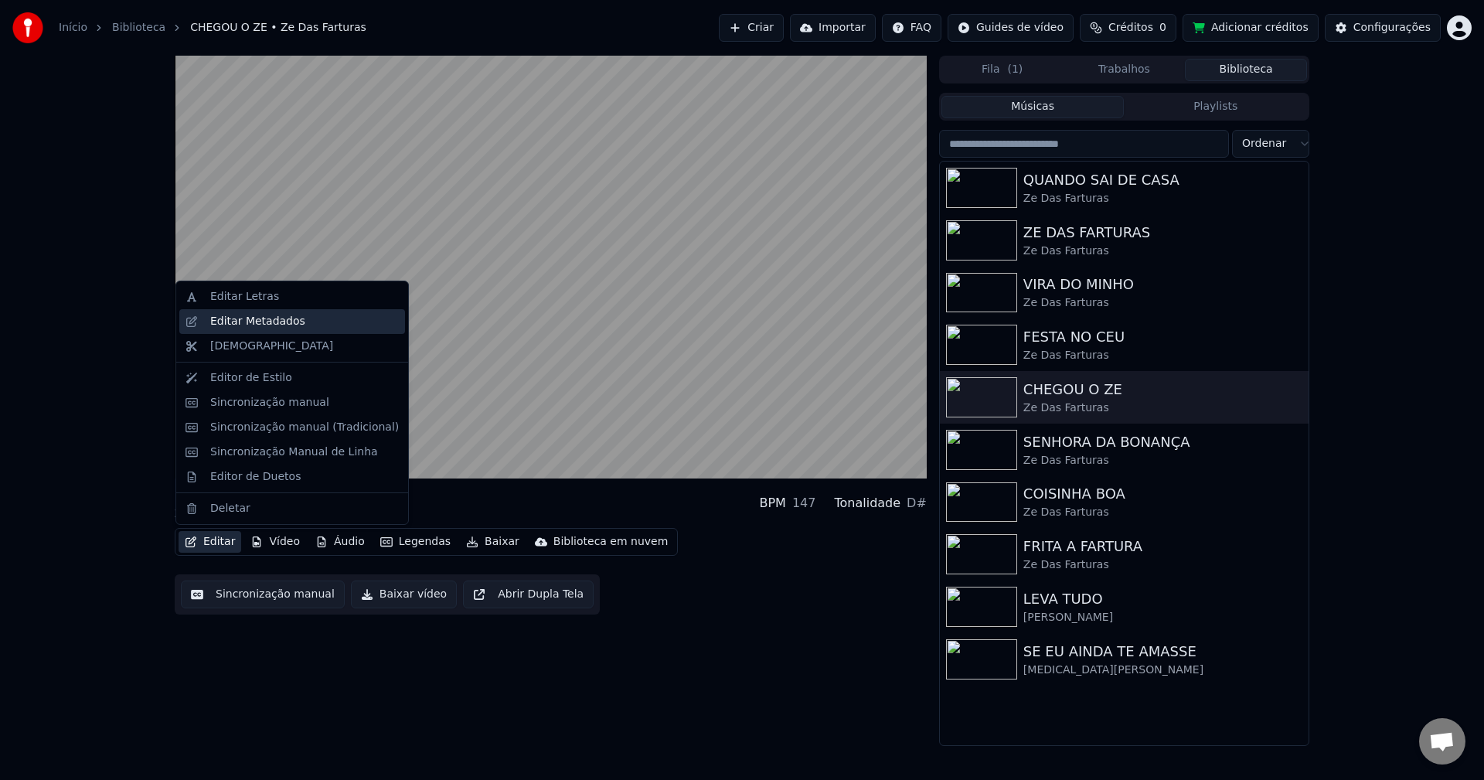
click at [274, 328] on div "Editar Metadados" at bounding box center [257, 321] width 95 height 15
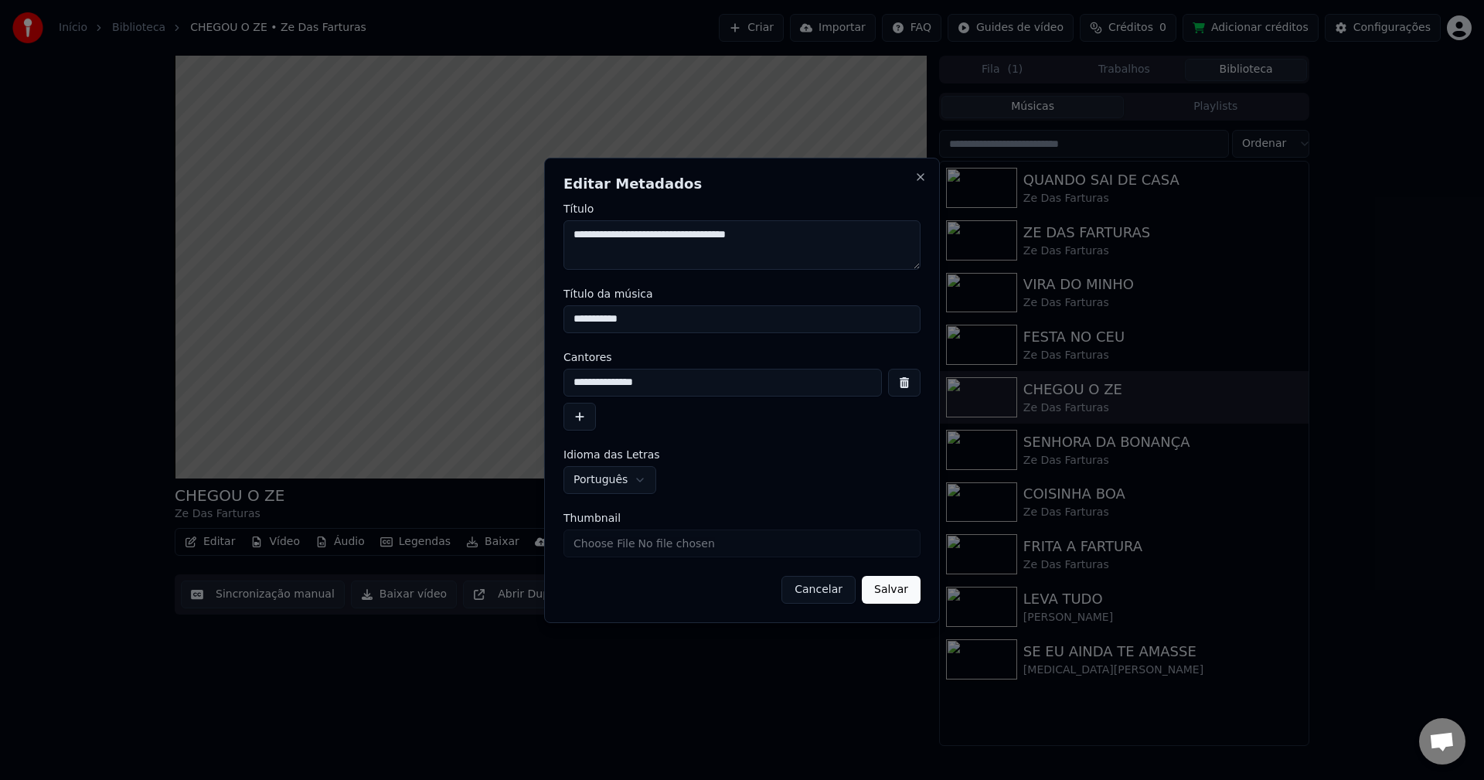
click at [812, 597] on button "Cancelar" at bounding box center [818, 590] width 74 height 28
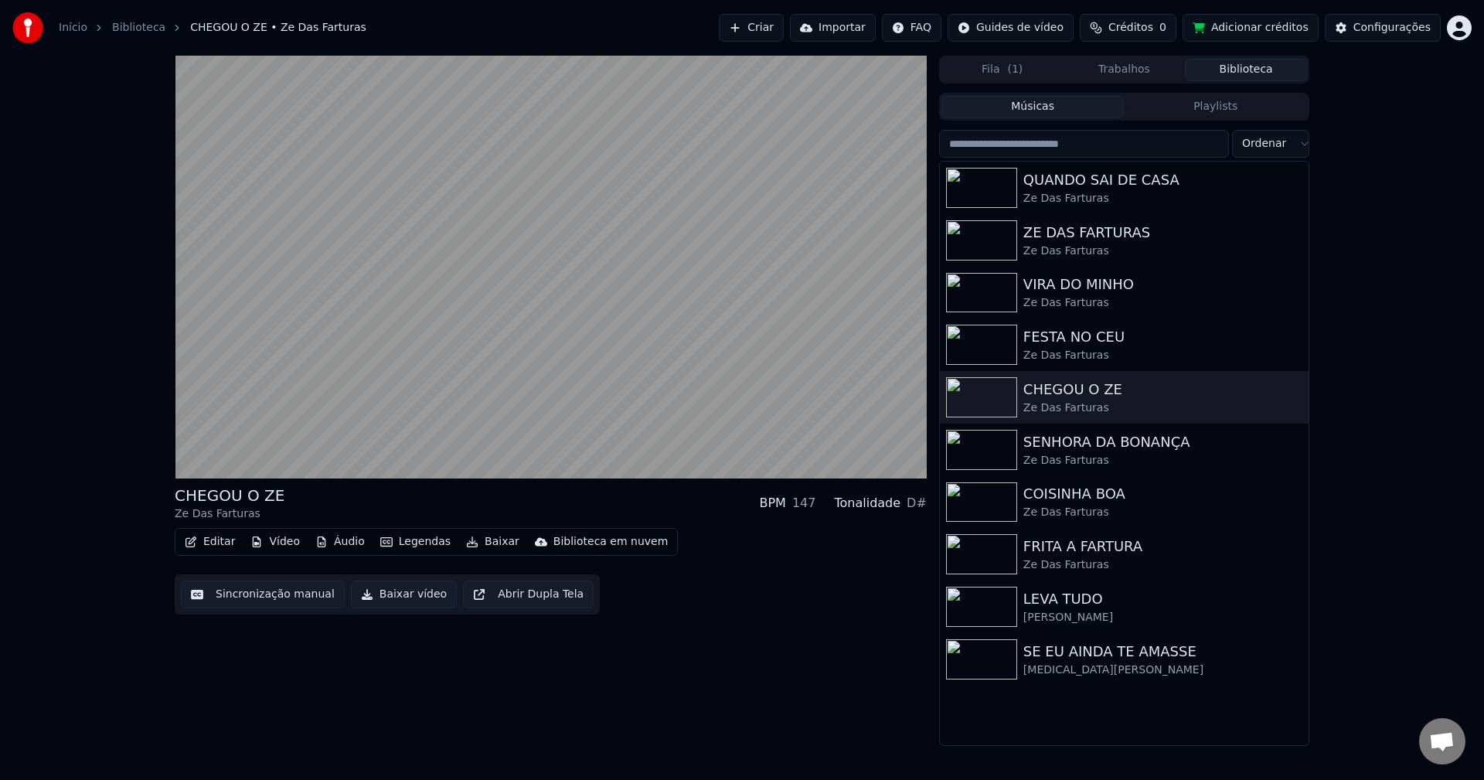
click at [274, 599] on button "Sincronização manual" at bounding box center [263, 595] width 164 height 28
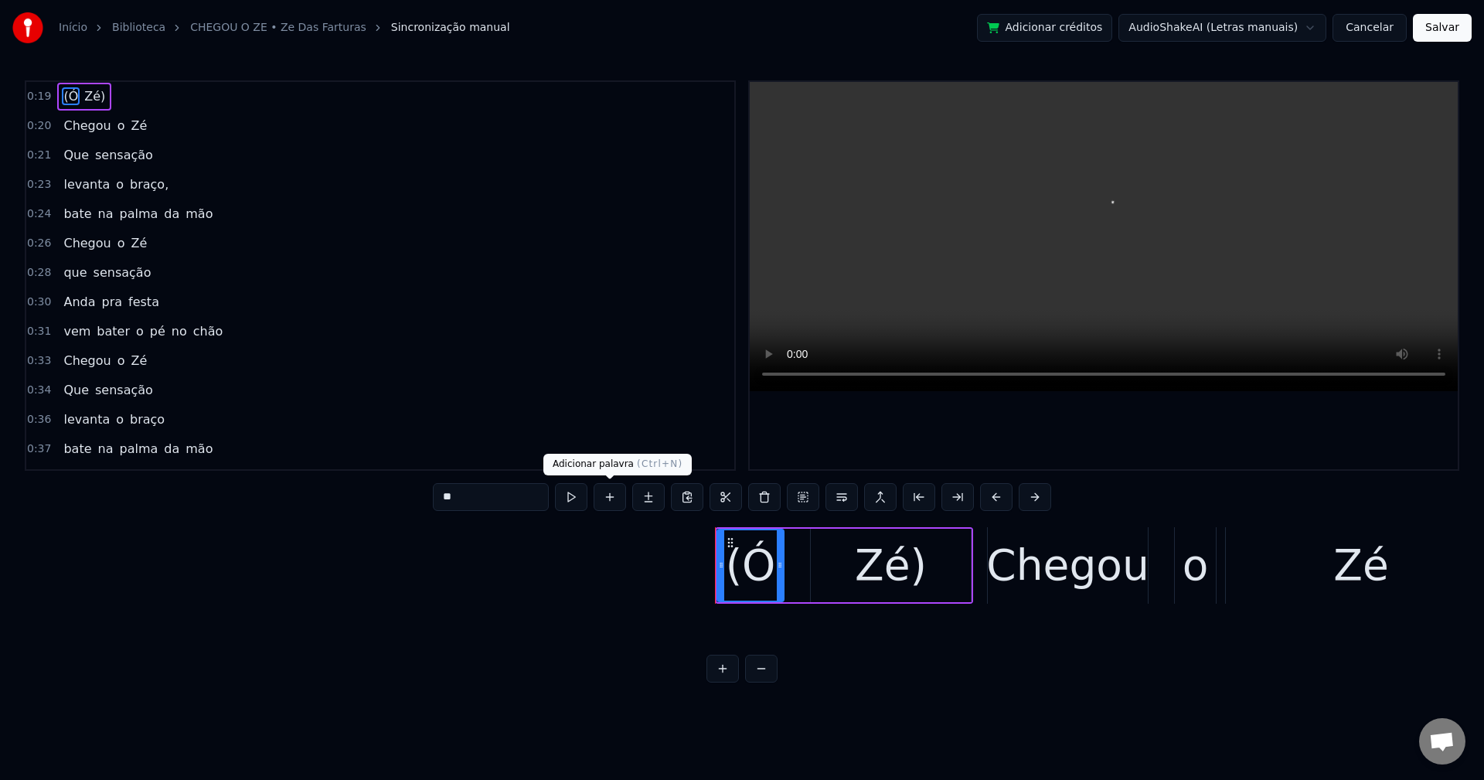
scroll to position [0, 8289]
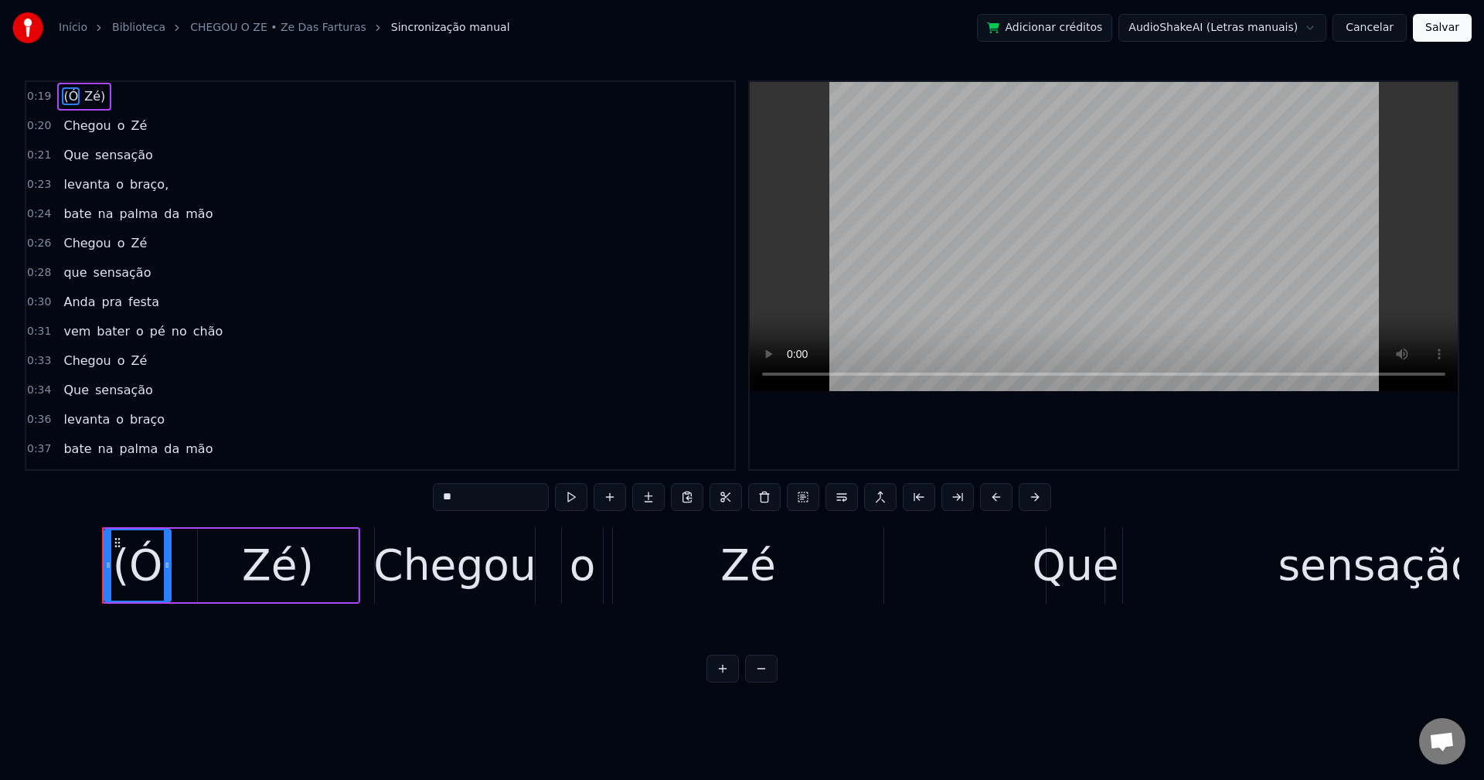
click at [1254, 22] on html "Início Biblioteca CHEGOU O ZE • Ze Das Farturas Sincronização manual Adicionar …" at bounding box center [742, 353] width 1484 height 707
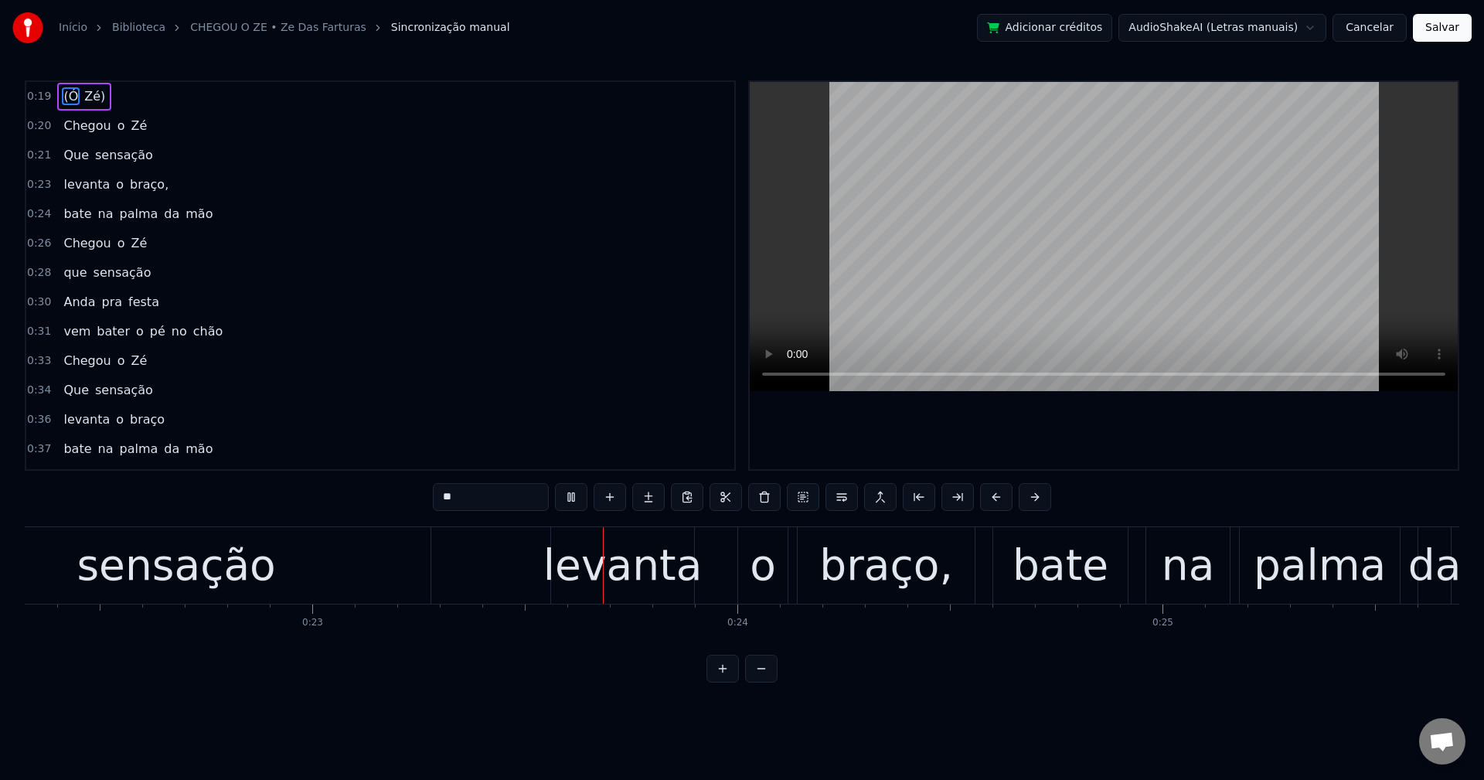
scroll to position [0, 9648]
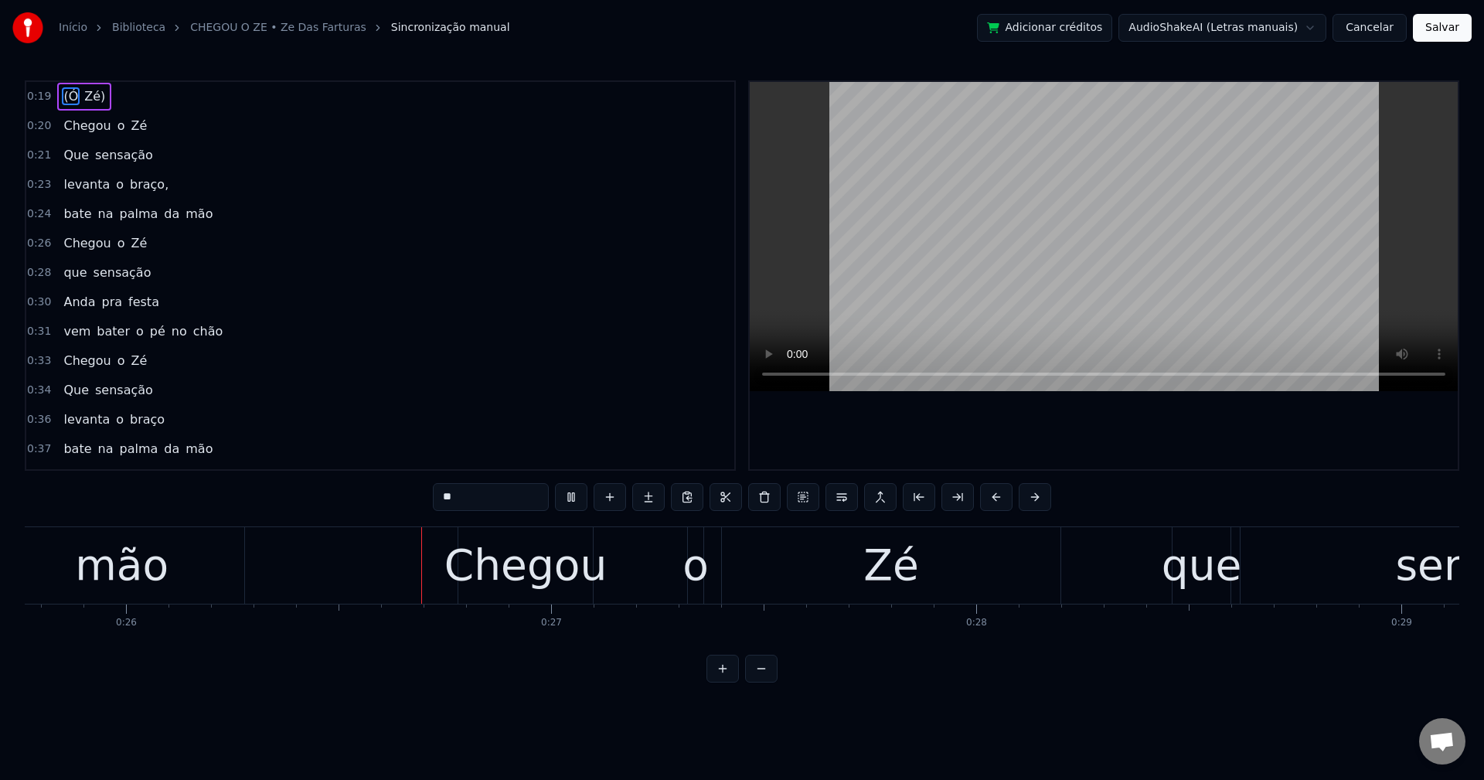
click at [151, 186] on span "braço," at bounding box center [149, 184] width 42 height 18
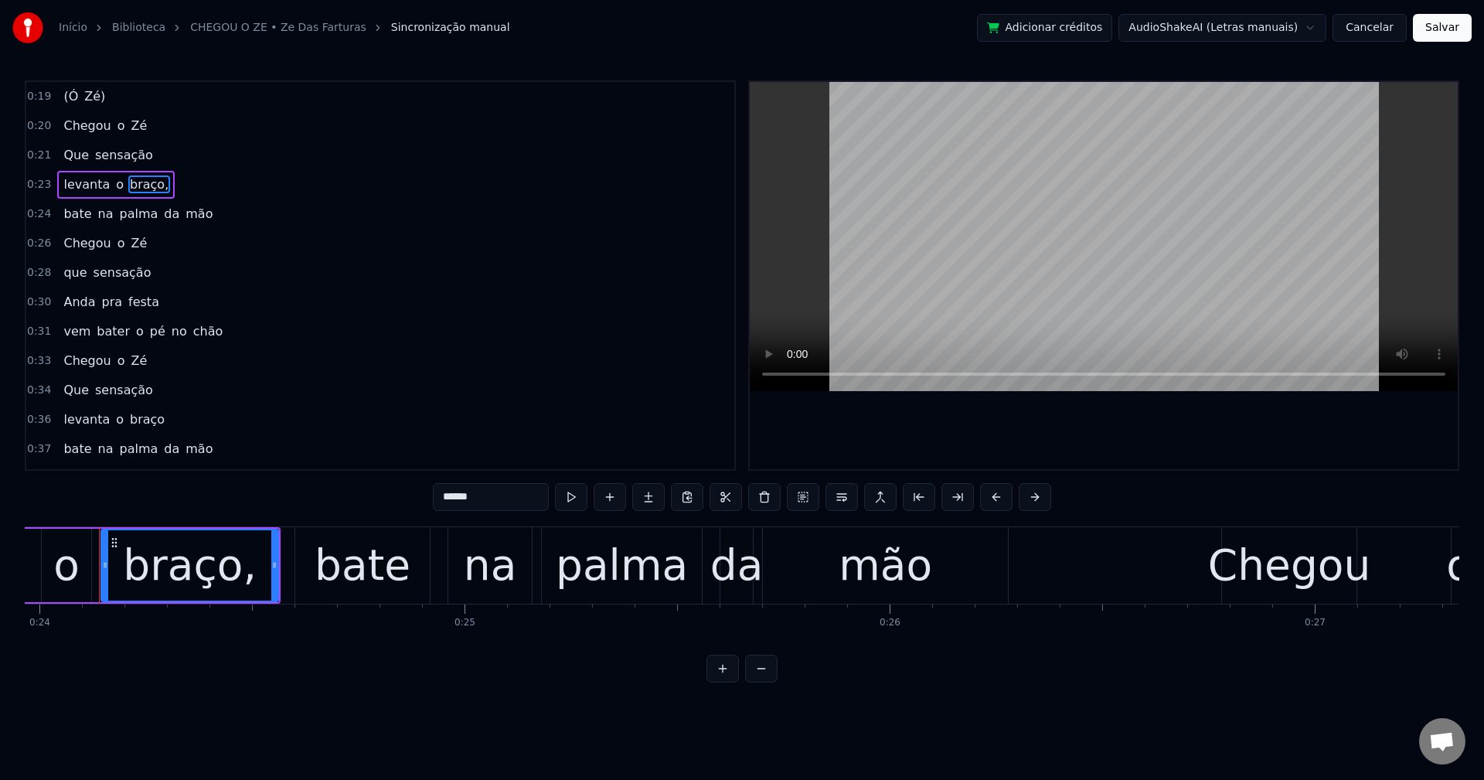
scroll to position [0, 10186]
click at [483, 494] on input "******" at bounding box center [491, 497] width 116 height 28
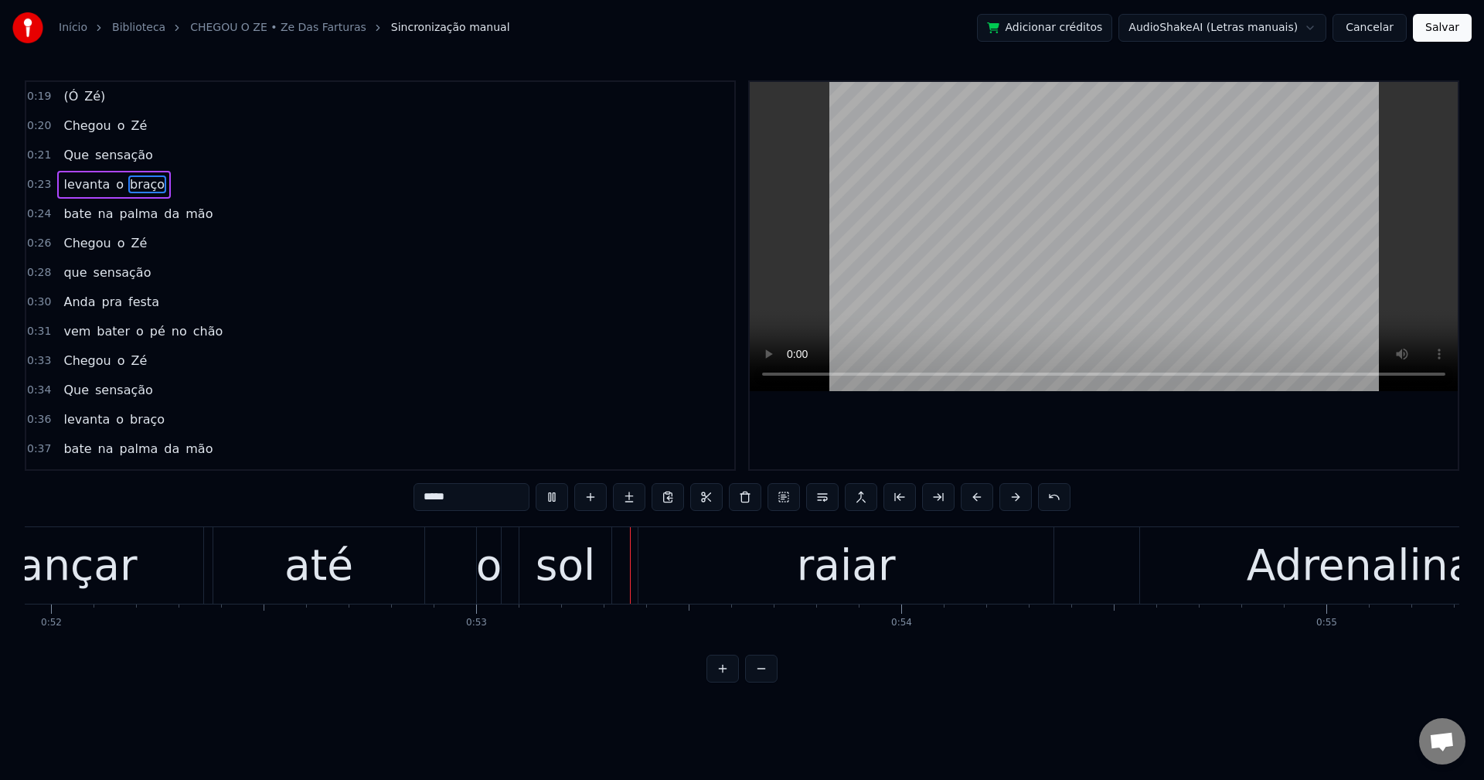
scroll to position [0, 22290]
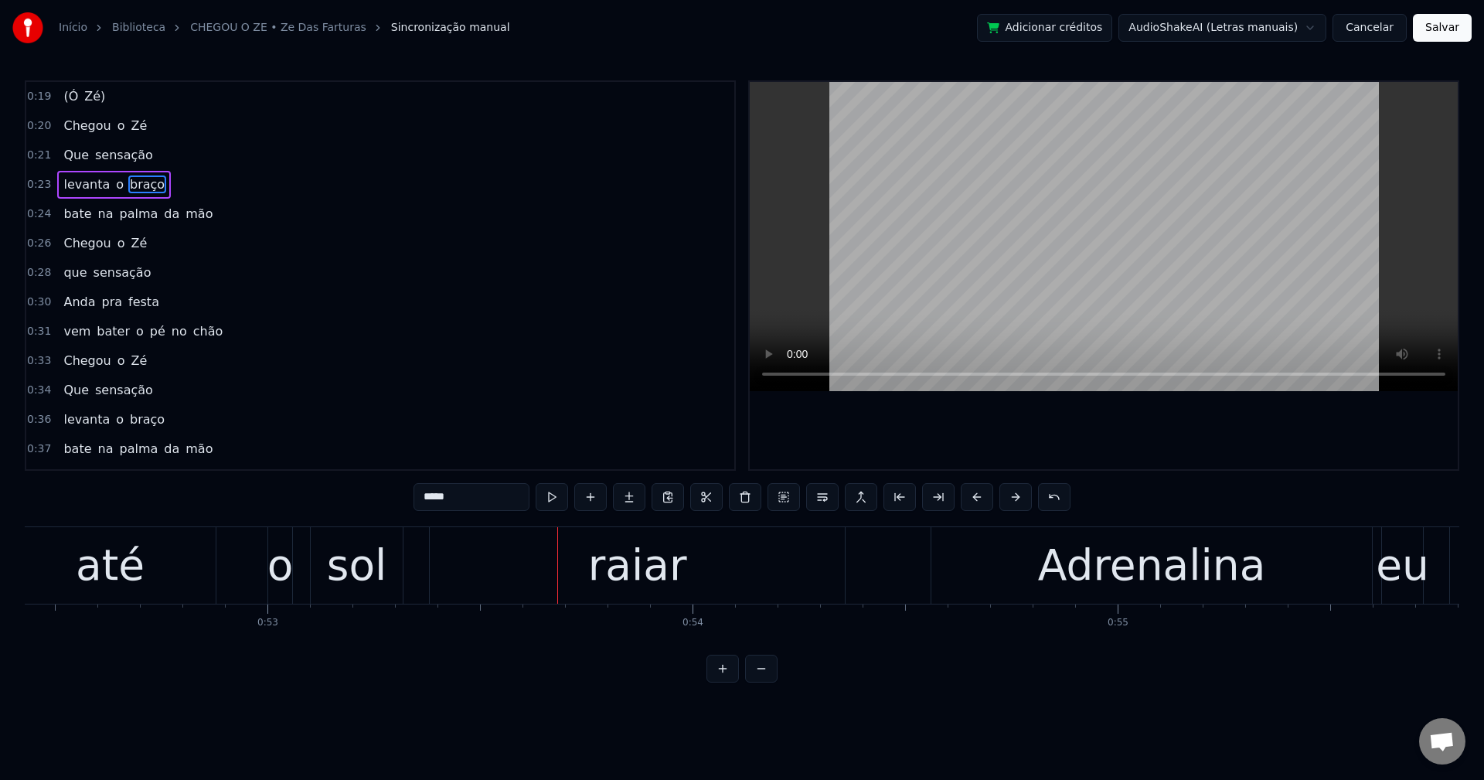
click at [208, 582] on div "até" at bounding box center [110, 565] width 211 height 77
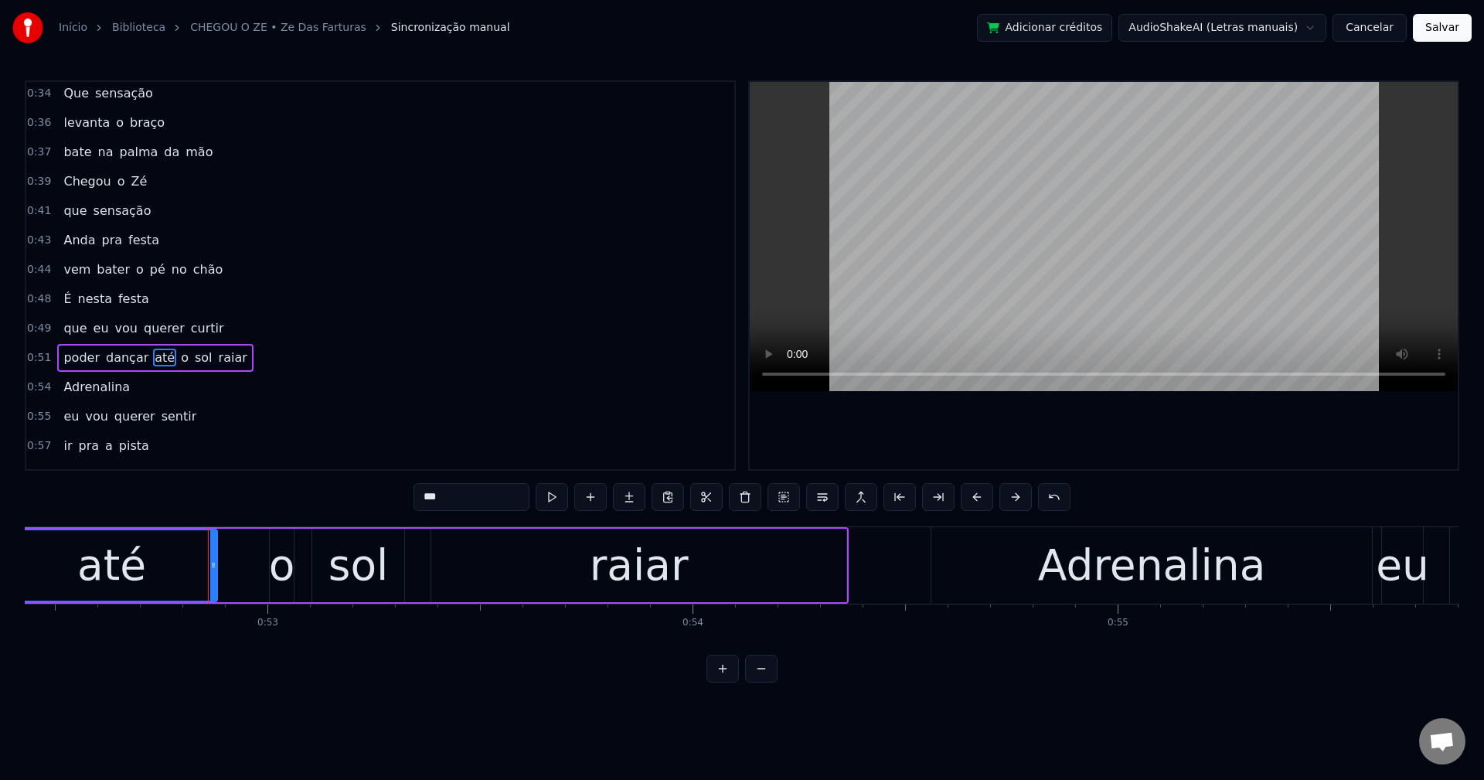
scroll to position [379, 0]
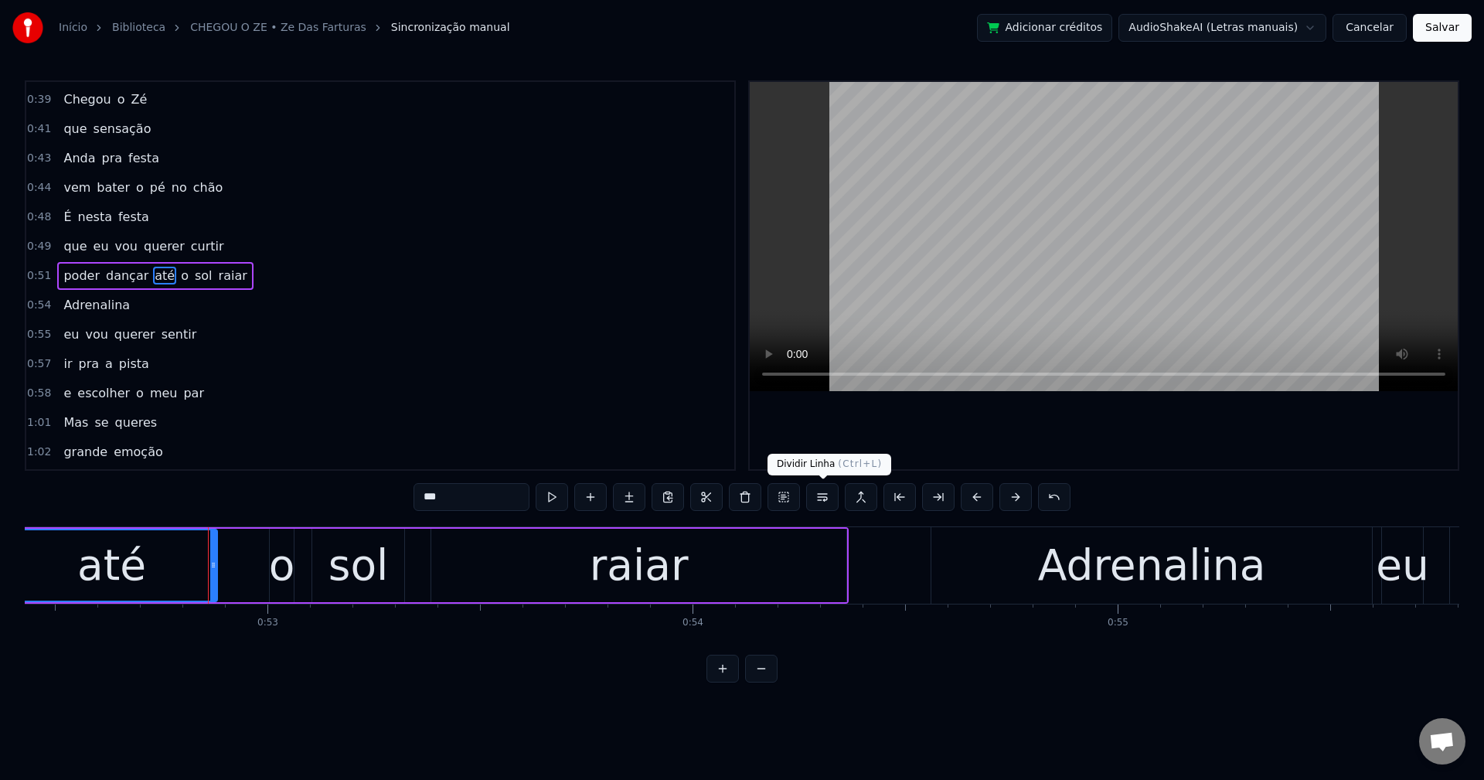
click at [827, 501] on button at bounding box center [822, 497] width 32 height 28
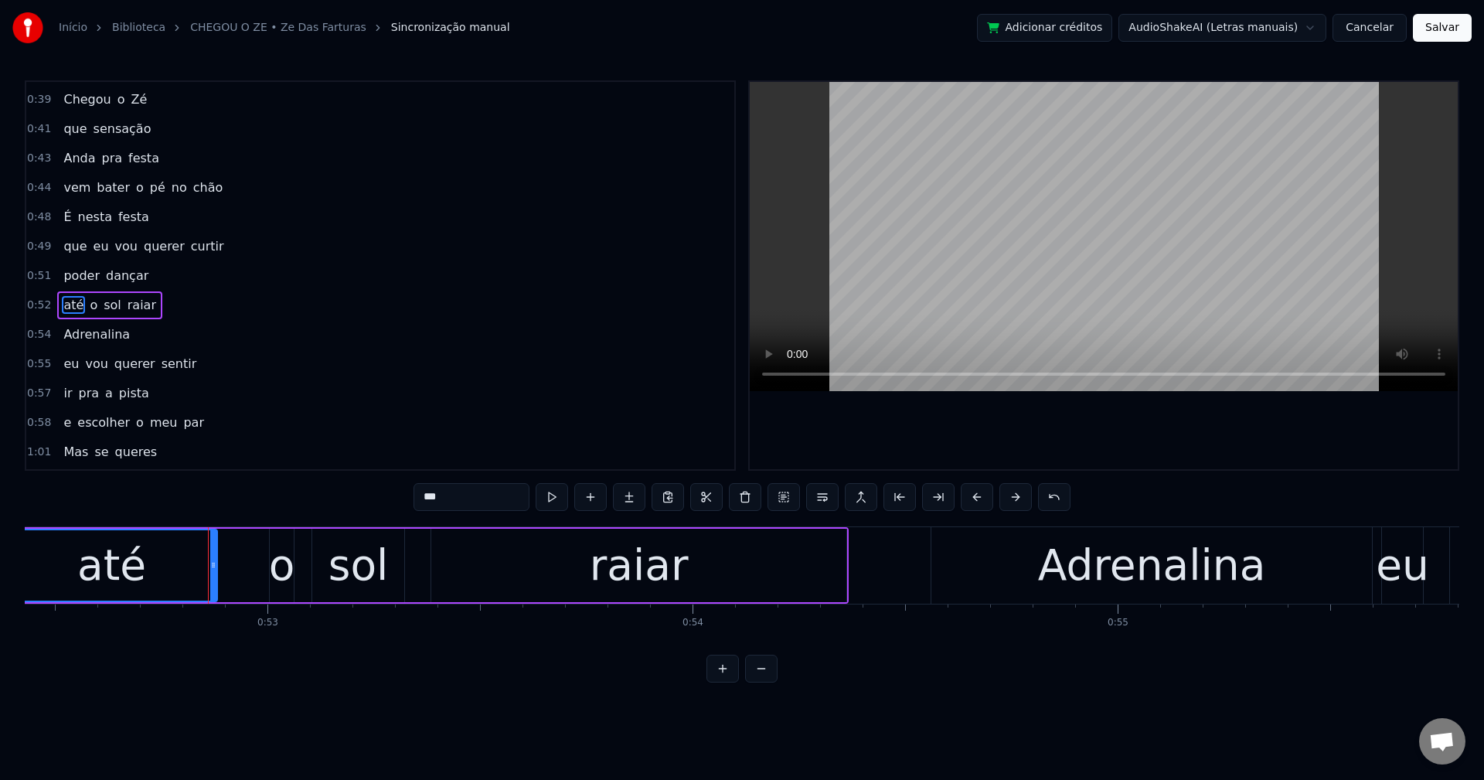
scroll to position [408, 0]
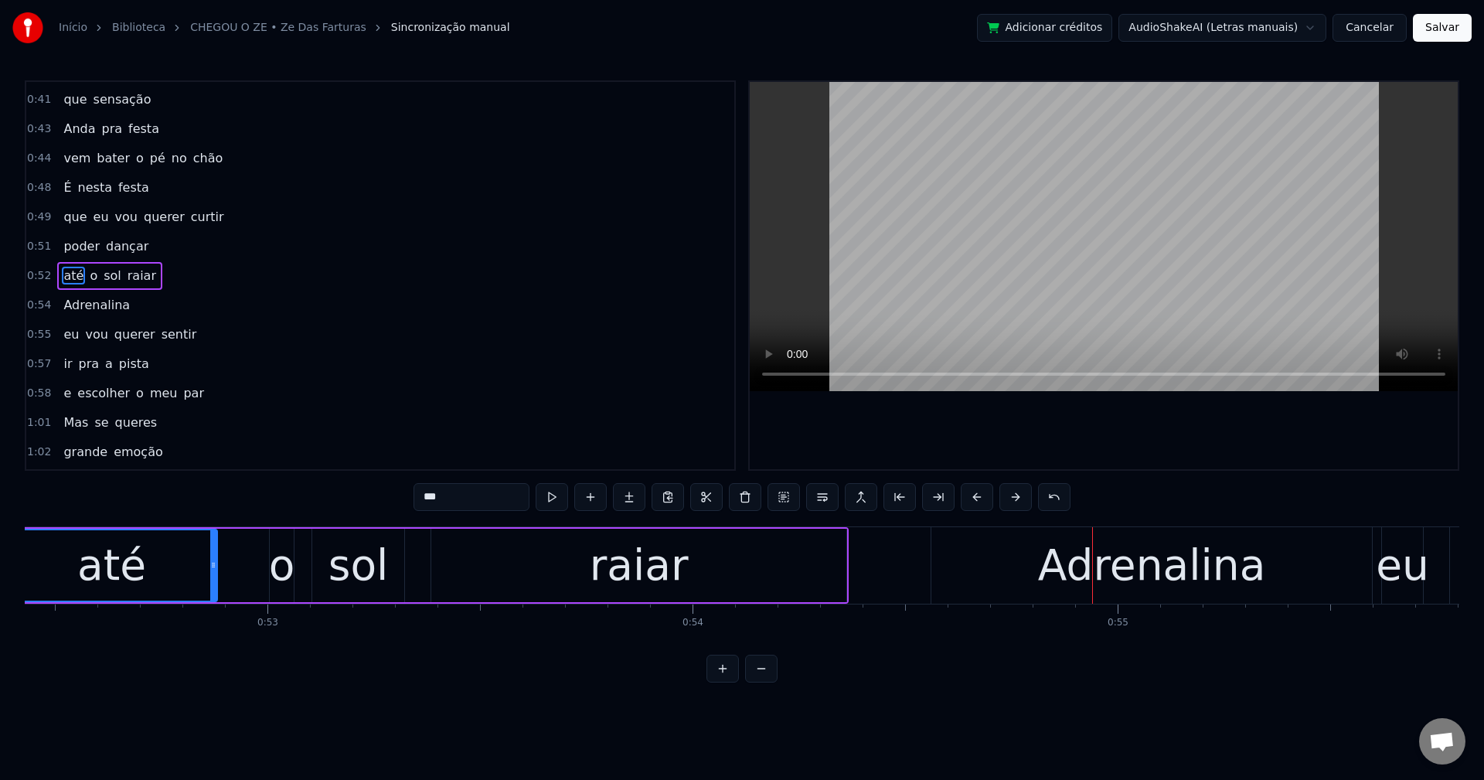
click at [783, 564] on div "raiar" at bounding box center [638, 565] width 415 height 73
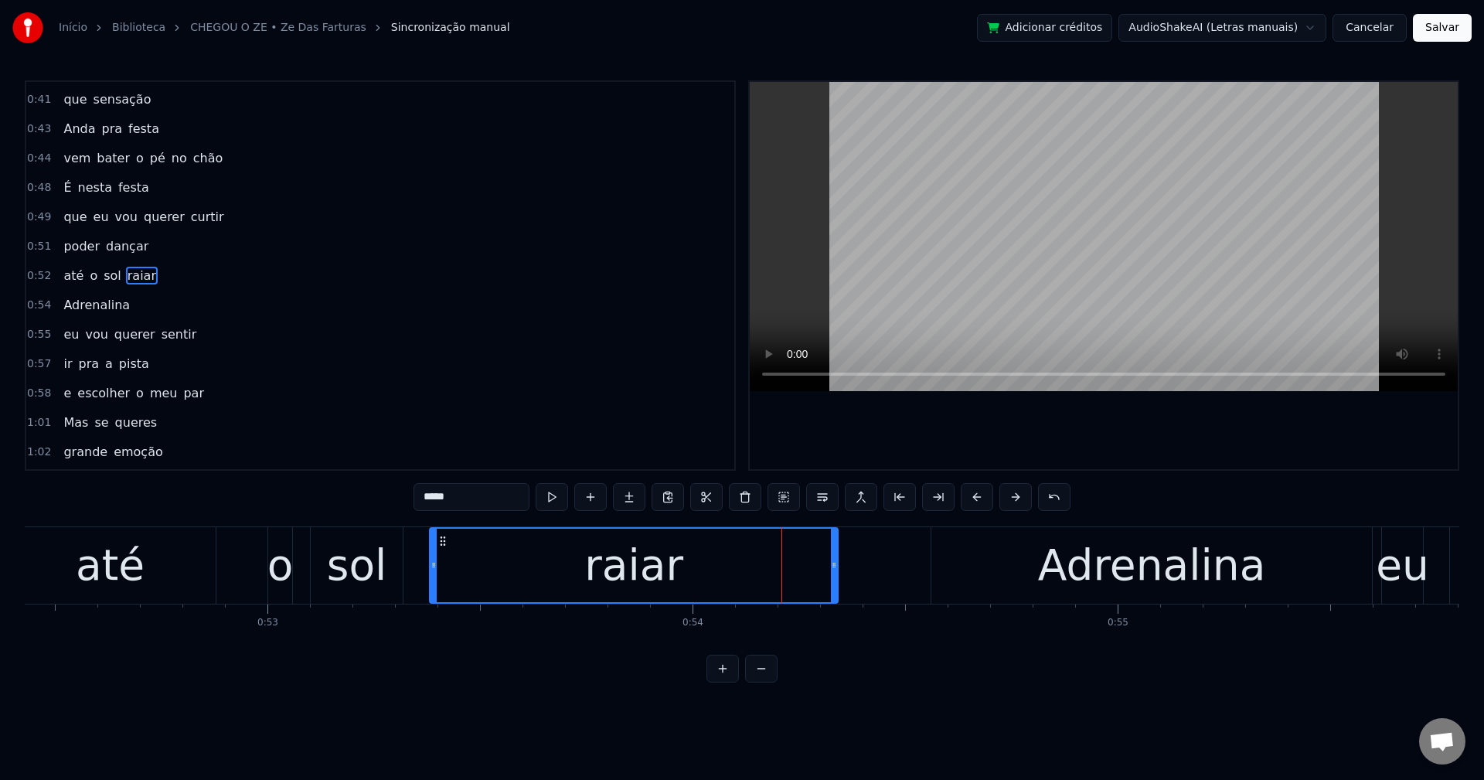
drag, startPoint x: 843, startPoint y: 564, endPoint x: 941, endPoint y: 549, distance: 99.3
click at [835, 570] on icon at bounding box center [834, 565] width 6 height 12
click at [1008, 547] on div "Adrenalina" at bounding box center [1151, 565] width 441 height 77
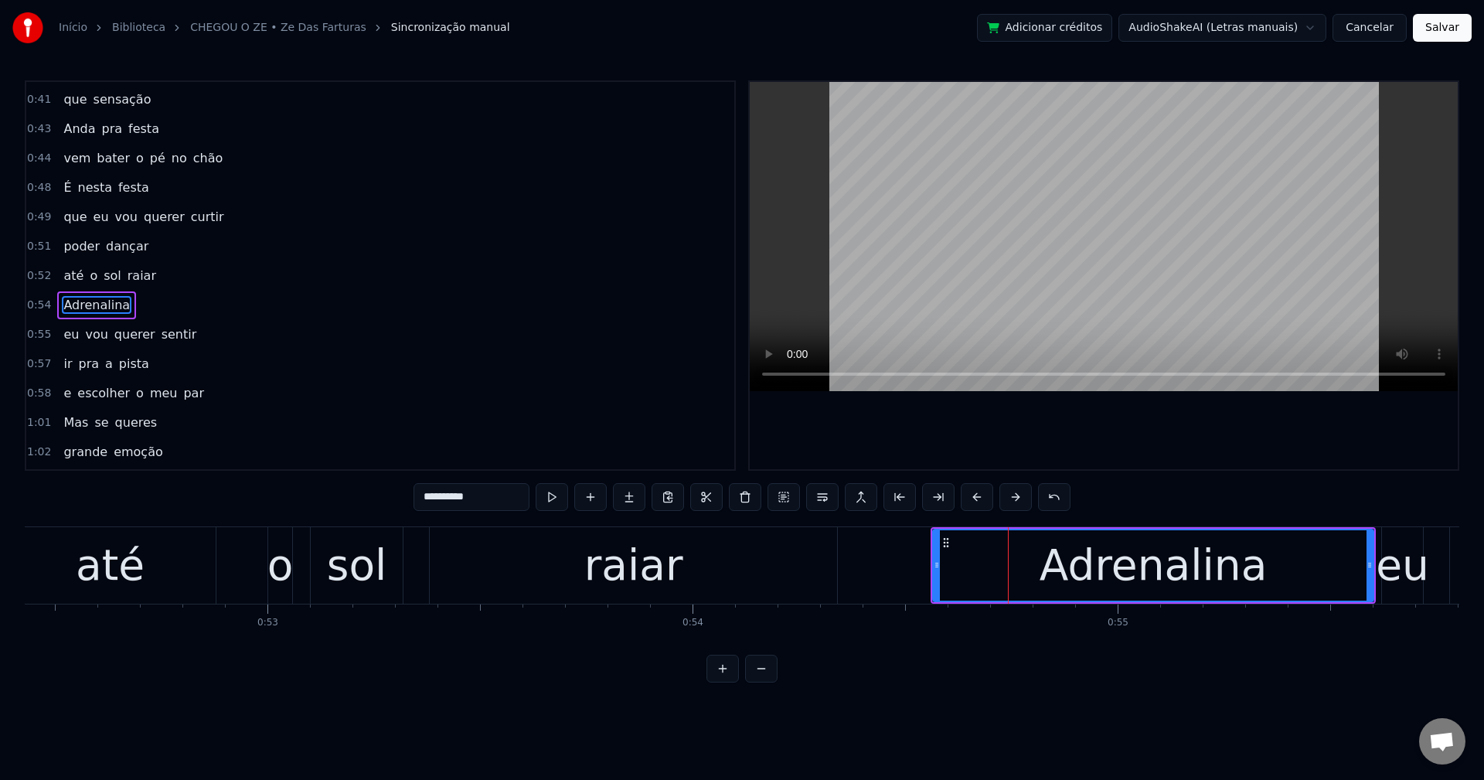
scroll to position [438, 0]
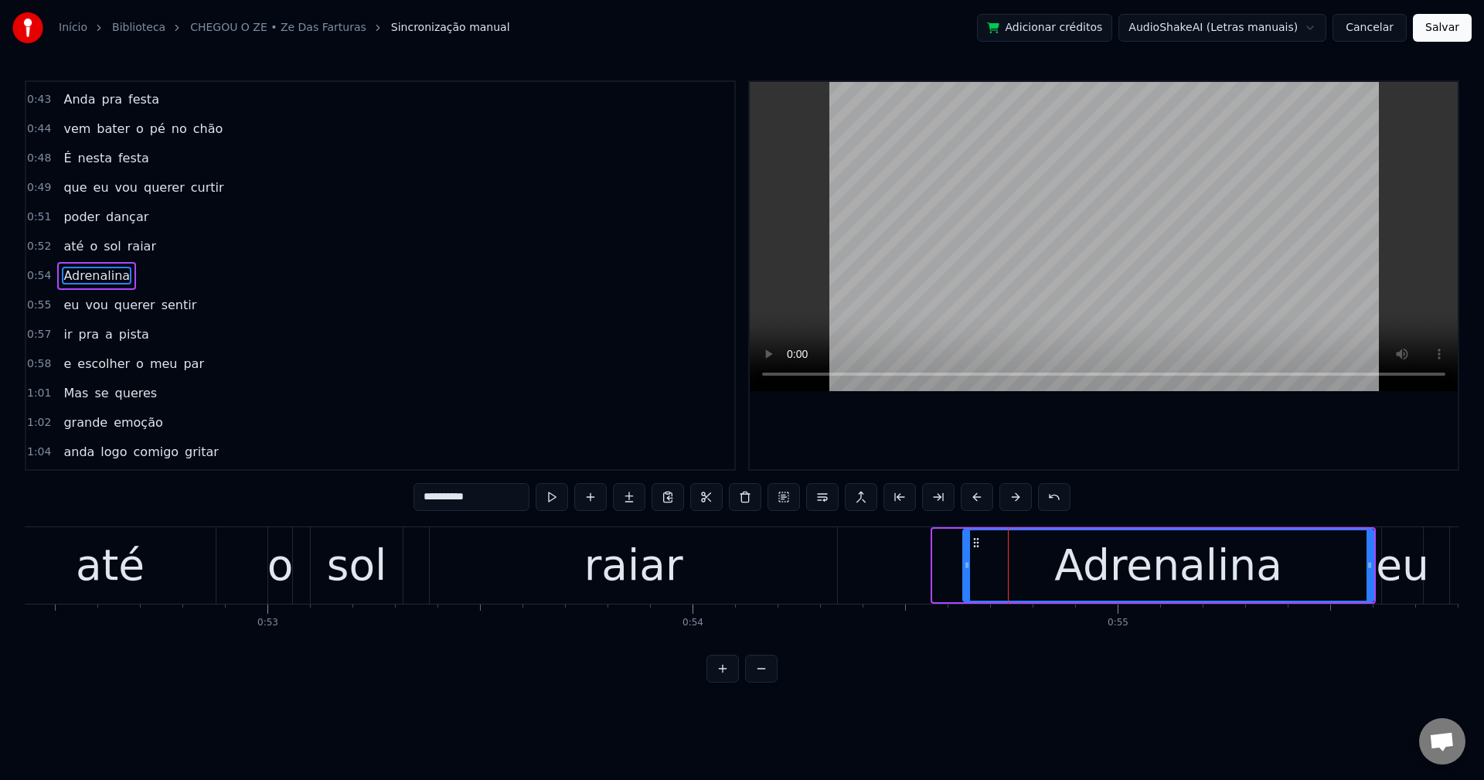
drag, startPoint x: 934, startPoint y: 565, endPoint x: 963, endPoint y: 553, distance: 31.6
click at [963, 553] on div "Adrenalina" at bounding box center [1168, 565] width 412 height 73
click at [802, 578] on div "raiar" at bounding box center [633, 565] width 407 height 77
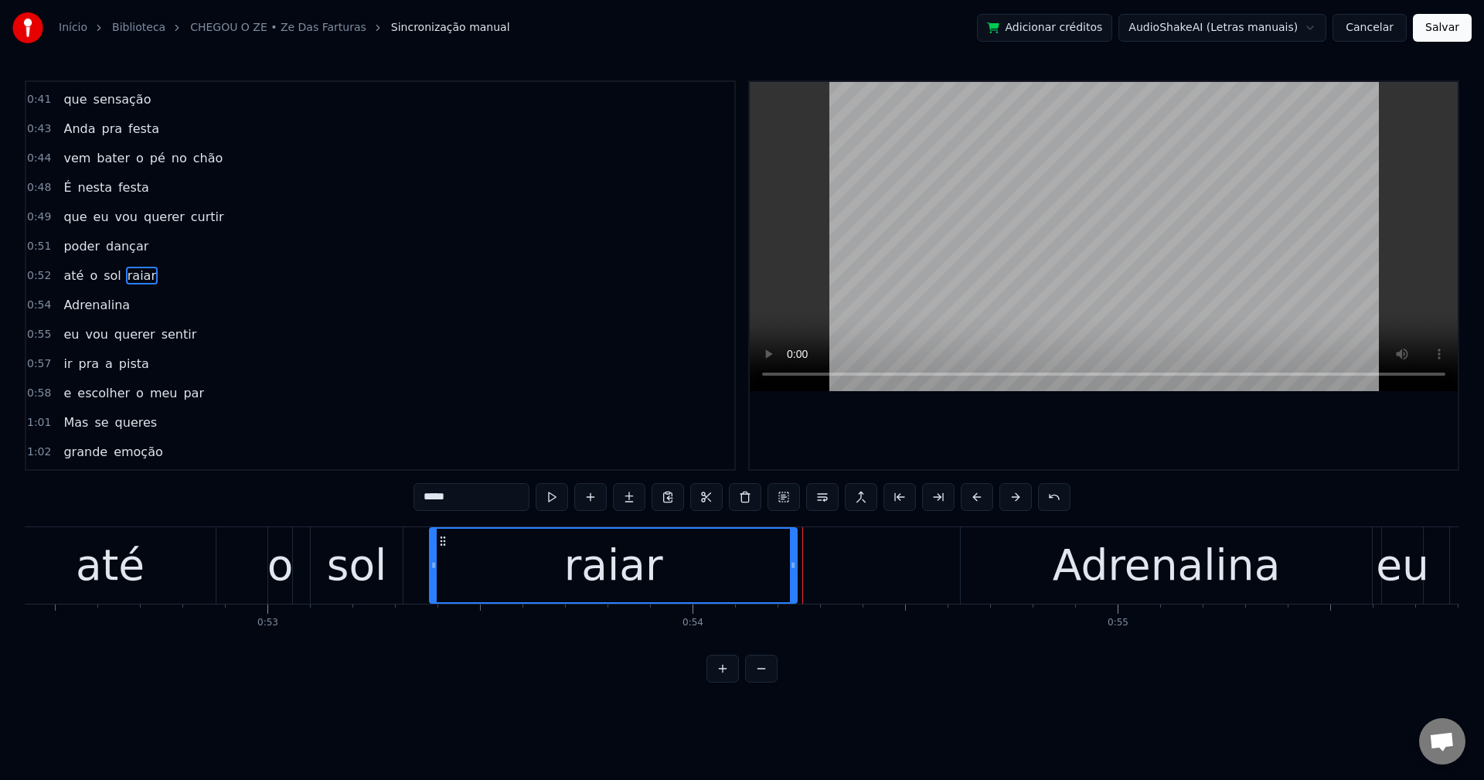
drag, startPoint x: 836, startPoint y: 564, endPoint x: 795, endPoint y: 573, distance: 41.1
click at [795, 573] on div at bounding box center [793, 565] width 6 height 73
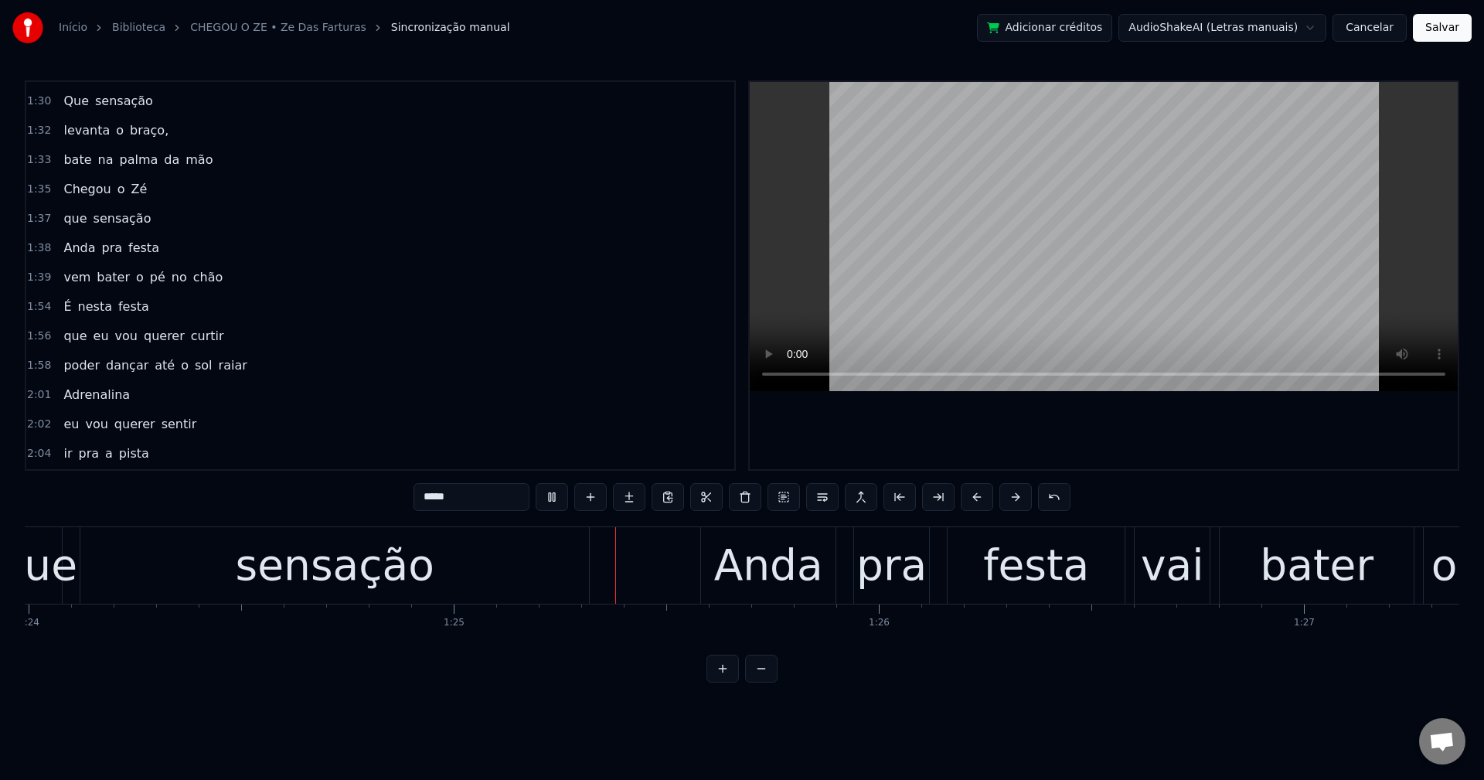
scroll to position [0, 35936]
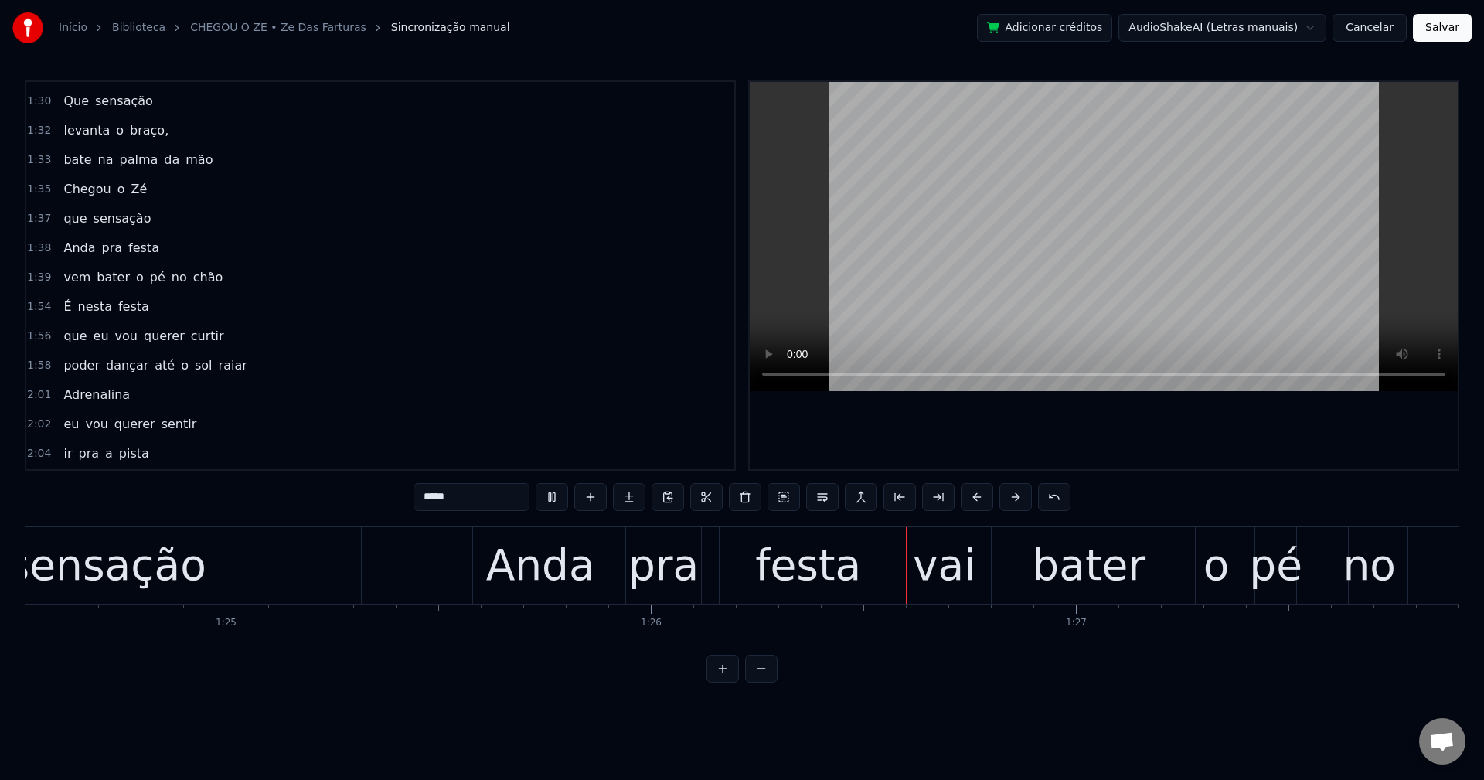
click at [140, 128] on span "braço," at bounding box center [149, 130] width 42 height 18
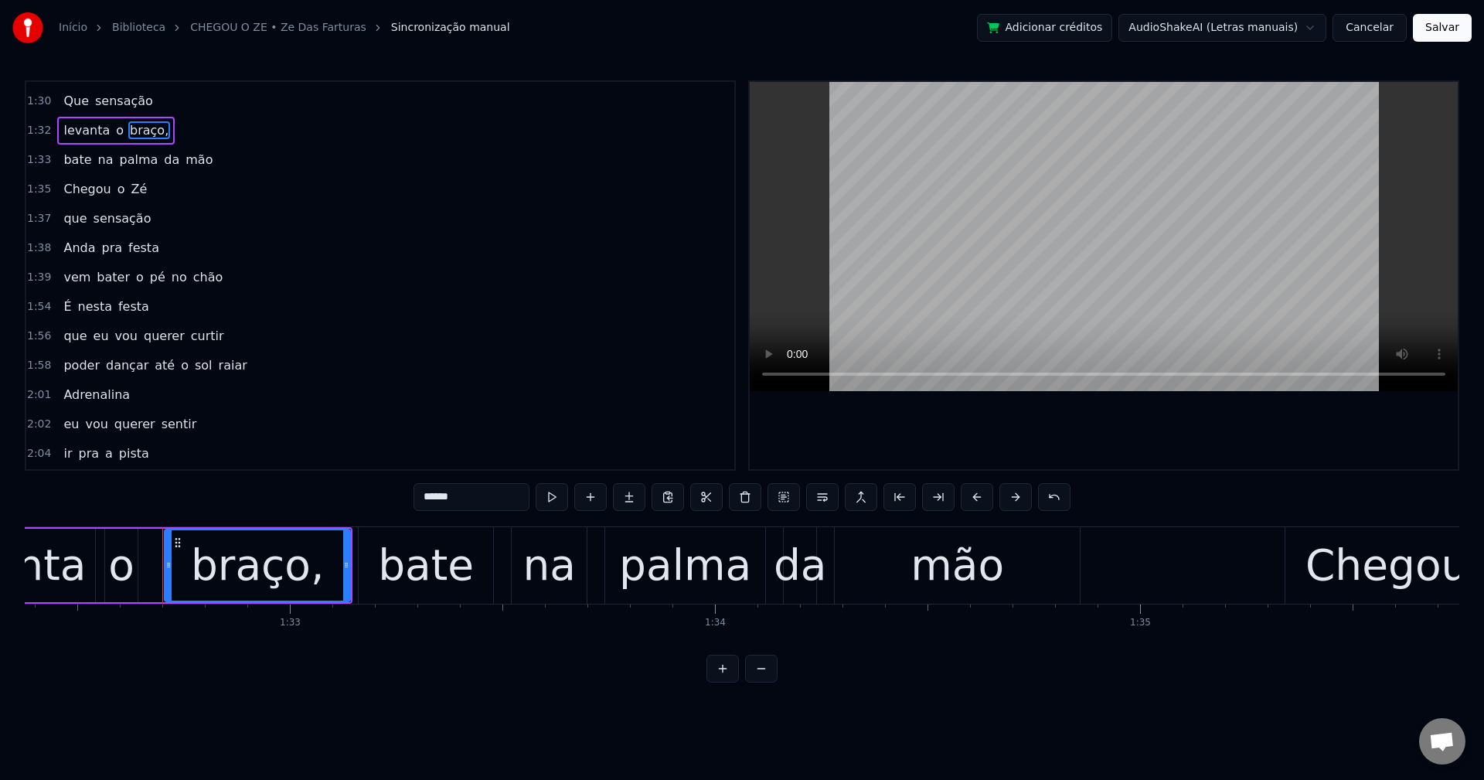
scroll to position [0, 39333]
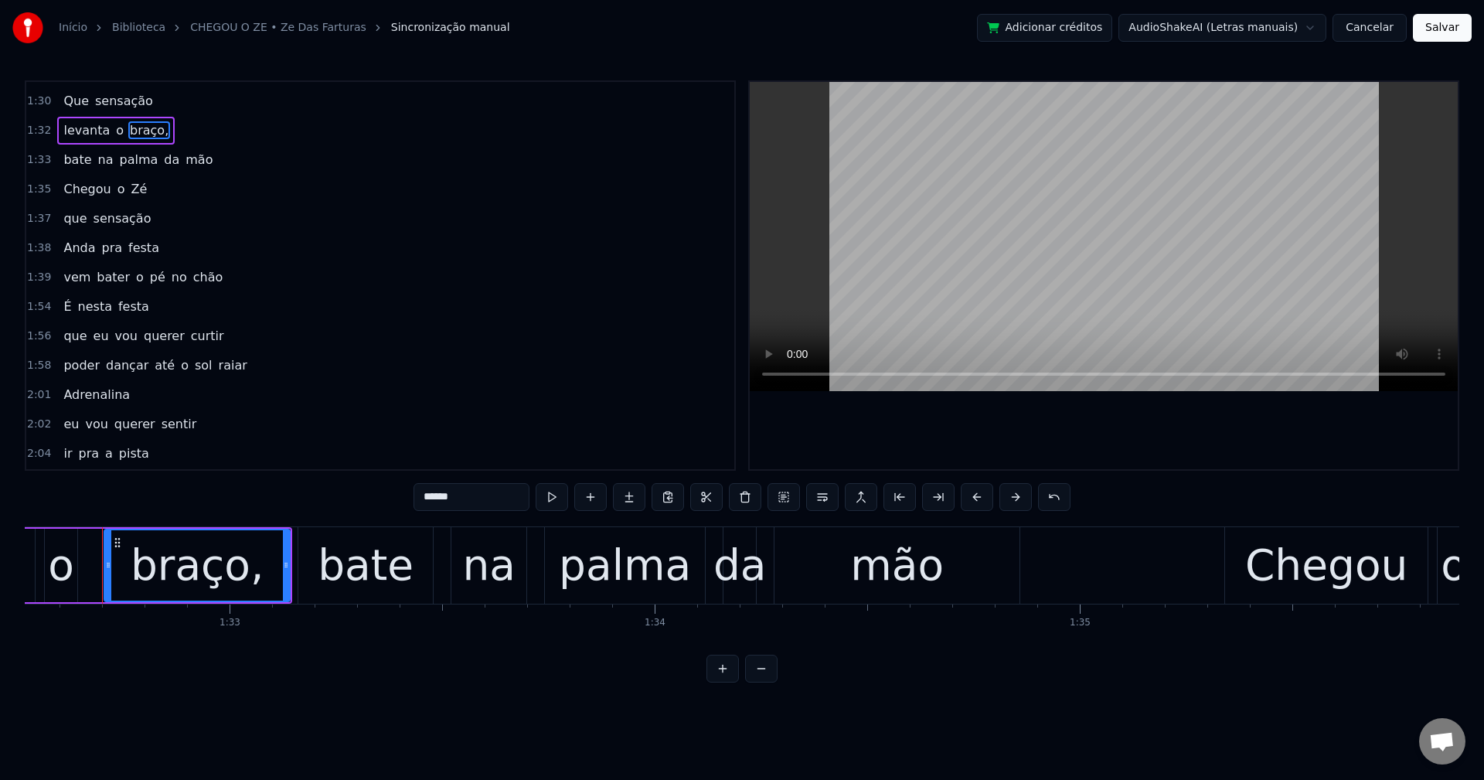
click at [454, 492] on input "******" at bounding box center [472, 497] width 116 height 28
click at [153, 373] on span "até" at bounding box center [164, 365] width 23 height 18
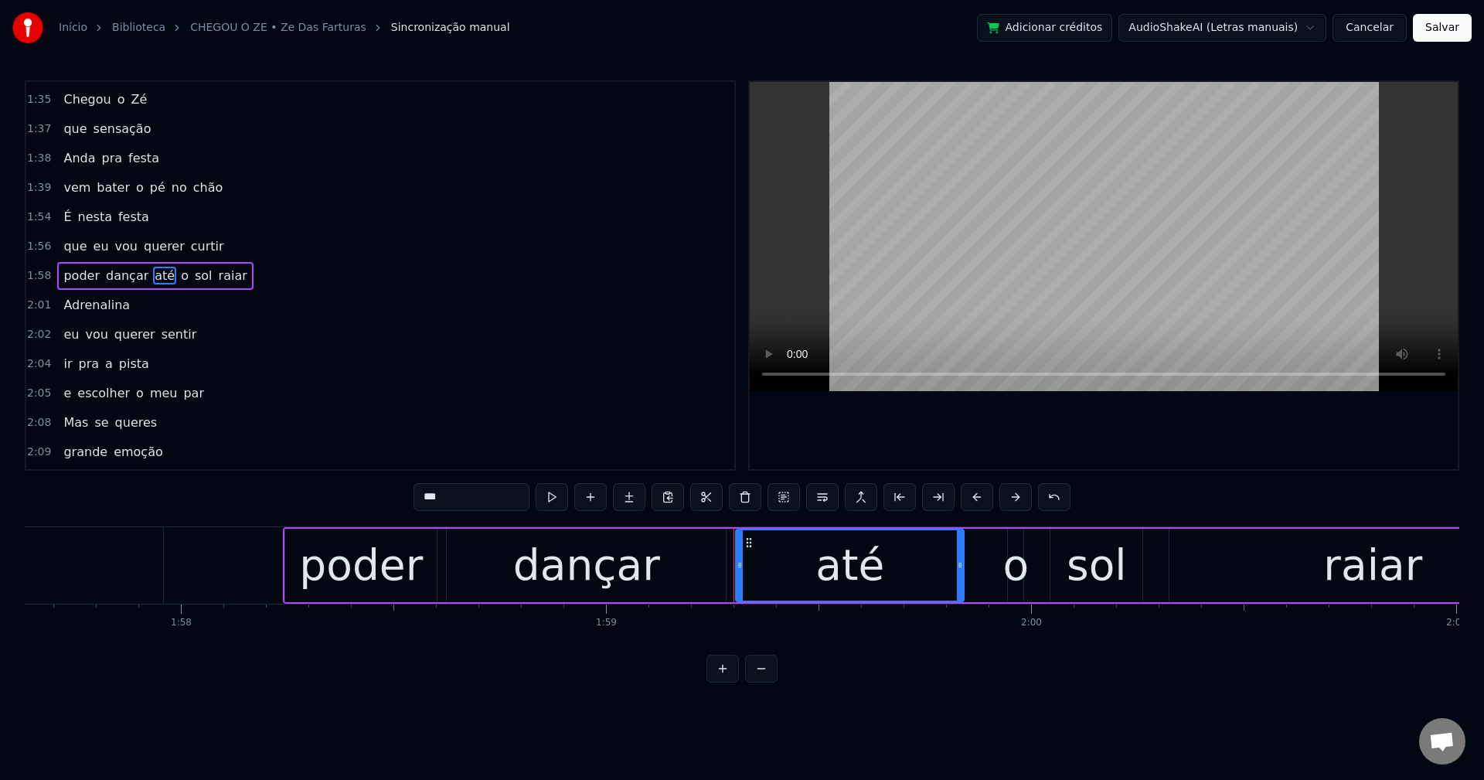
scroll to position [0, 50642]
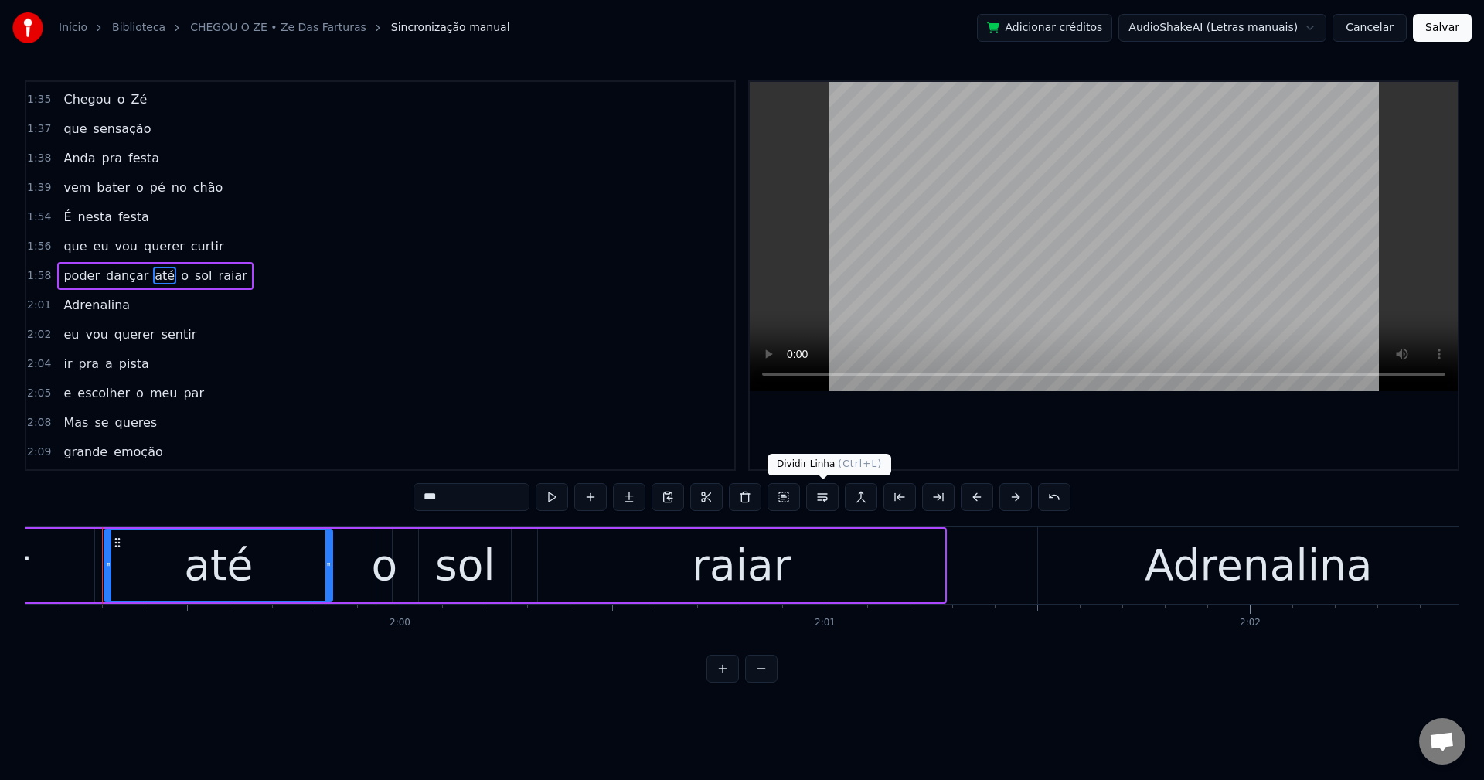
drag, startPoint x: 821, startPoint y: 502, endPoint x: 804, endPoint y: 499, distance: 17.3
click at [819, 502] on button at bounding box center [822, 497] width 32 height 28
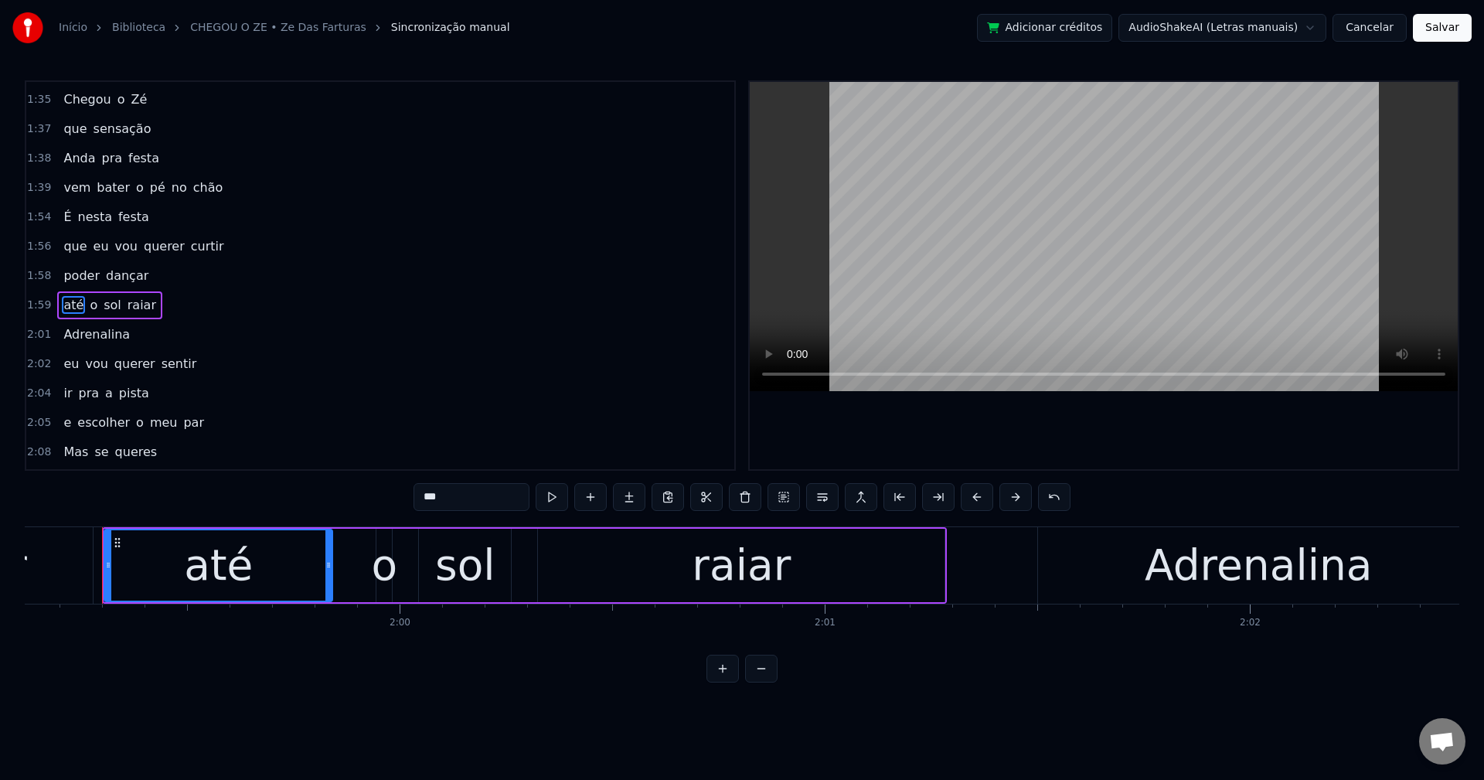
scroll to position [1377, 0]
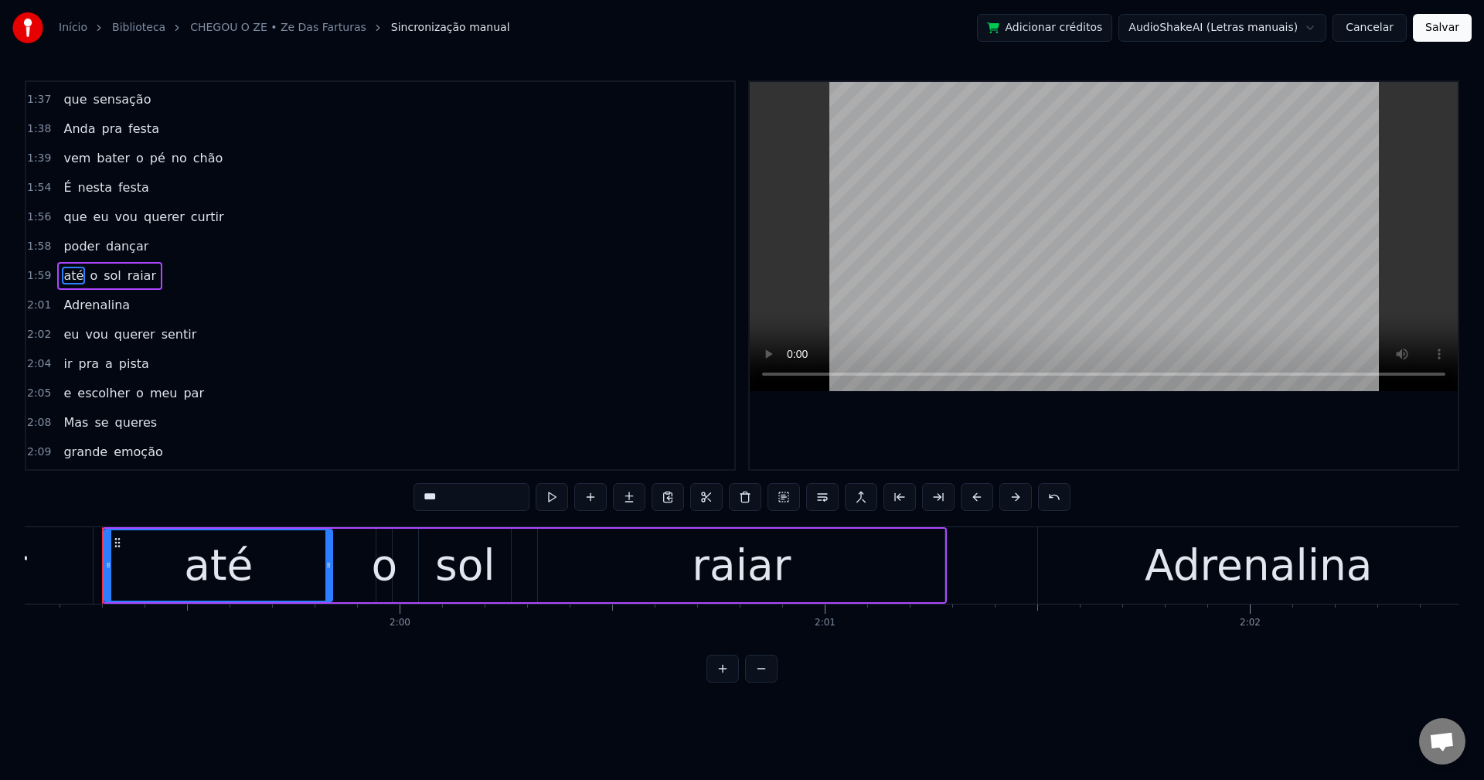
click at [107, 301] on span "Adrenalina" at bounding box center [97, 305] width 70 height 18
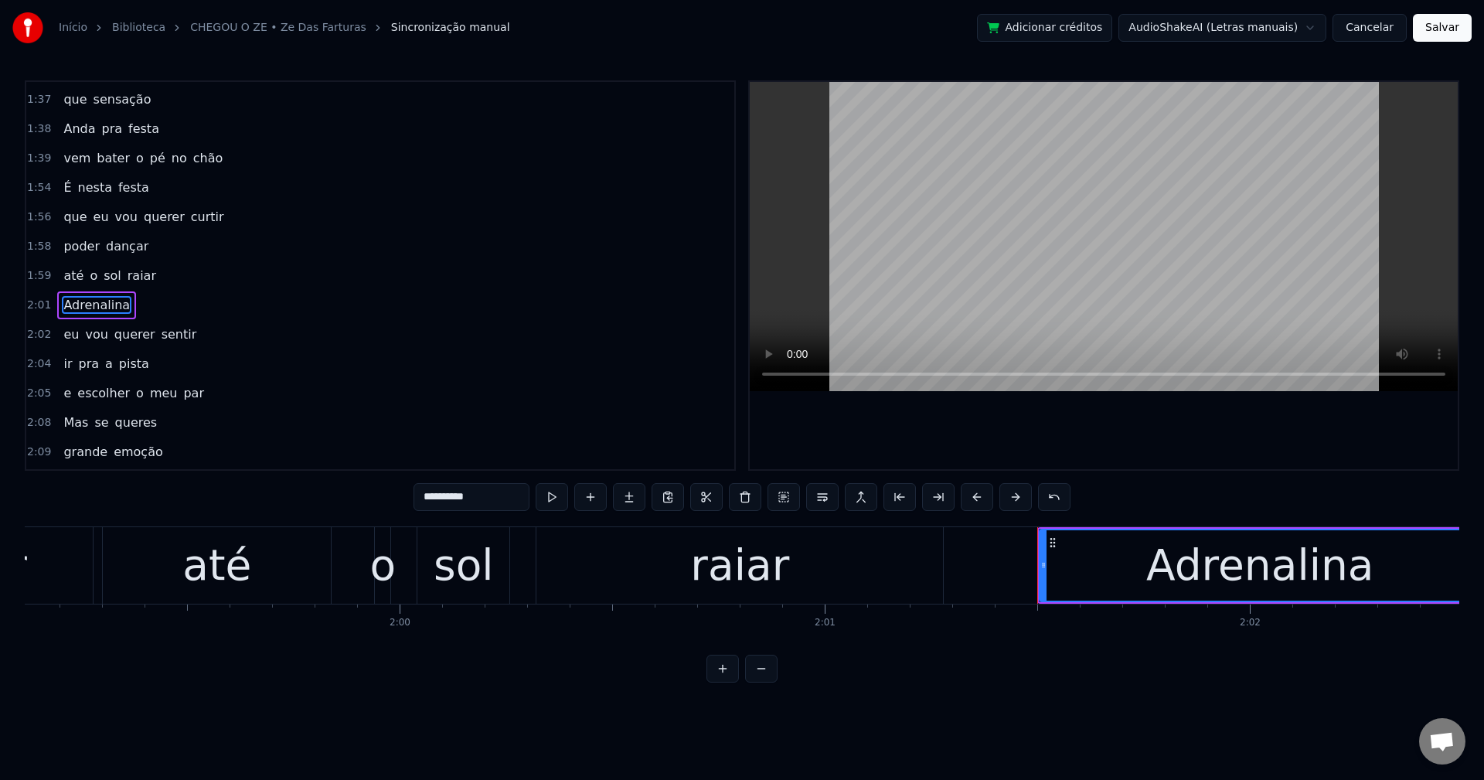
scroll to position [1407, 0]
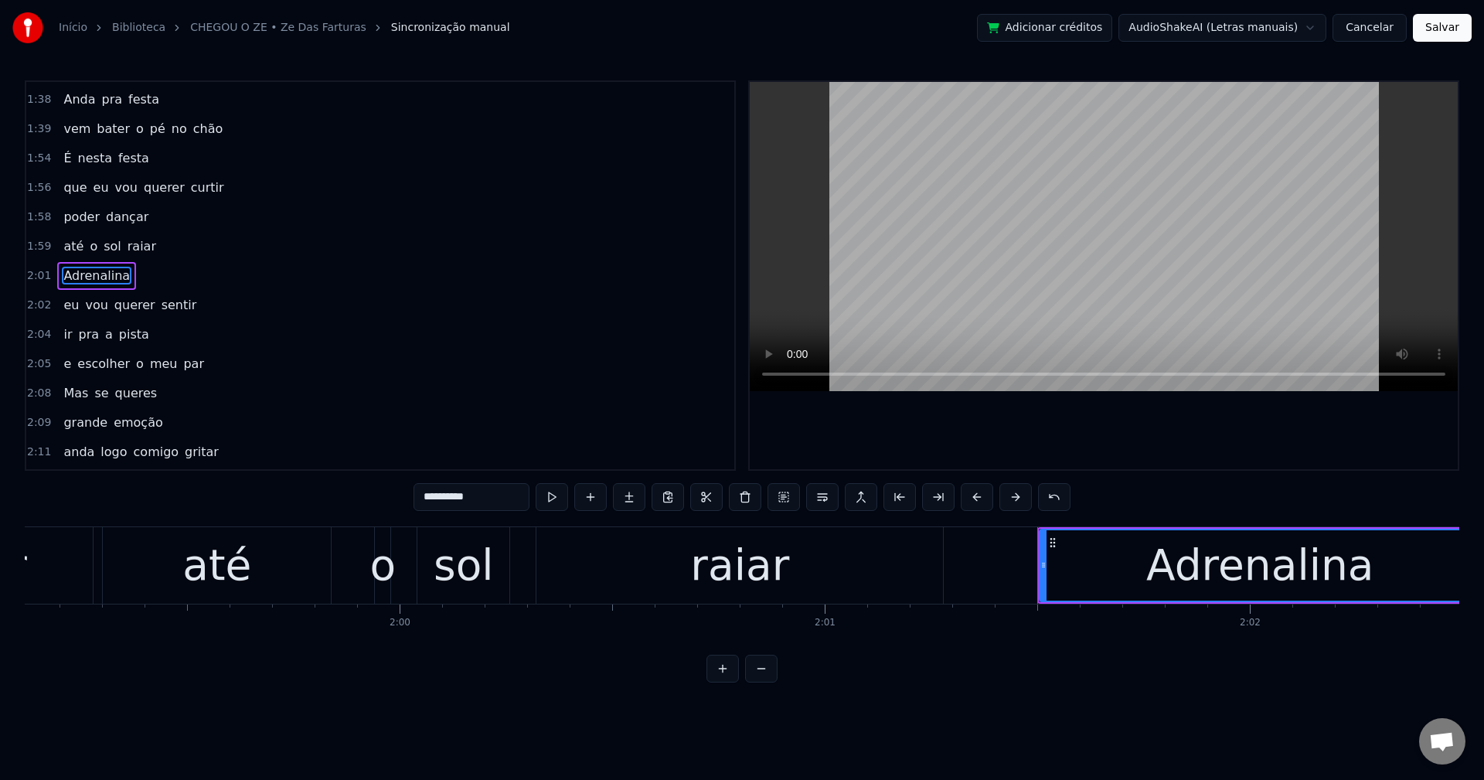
click at [861, 572] on div "raiar" at bounding box center [739, 565] width 407 height 77
type input "*****"
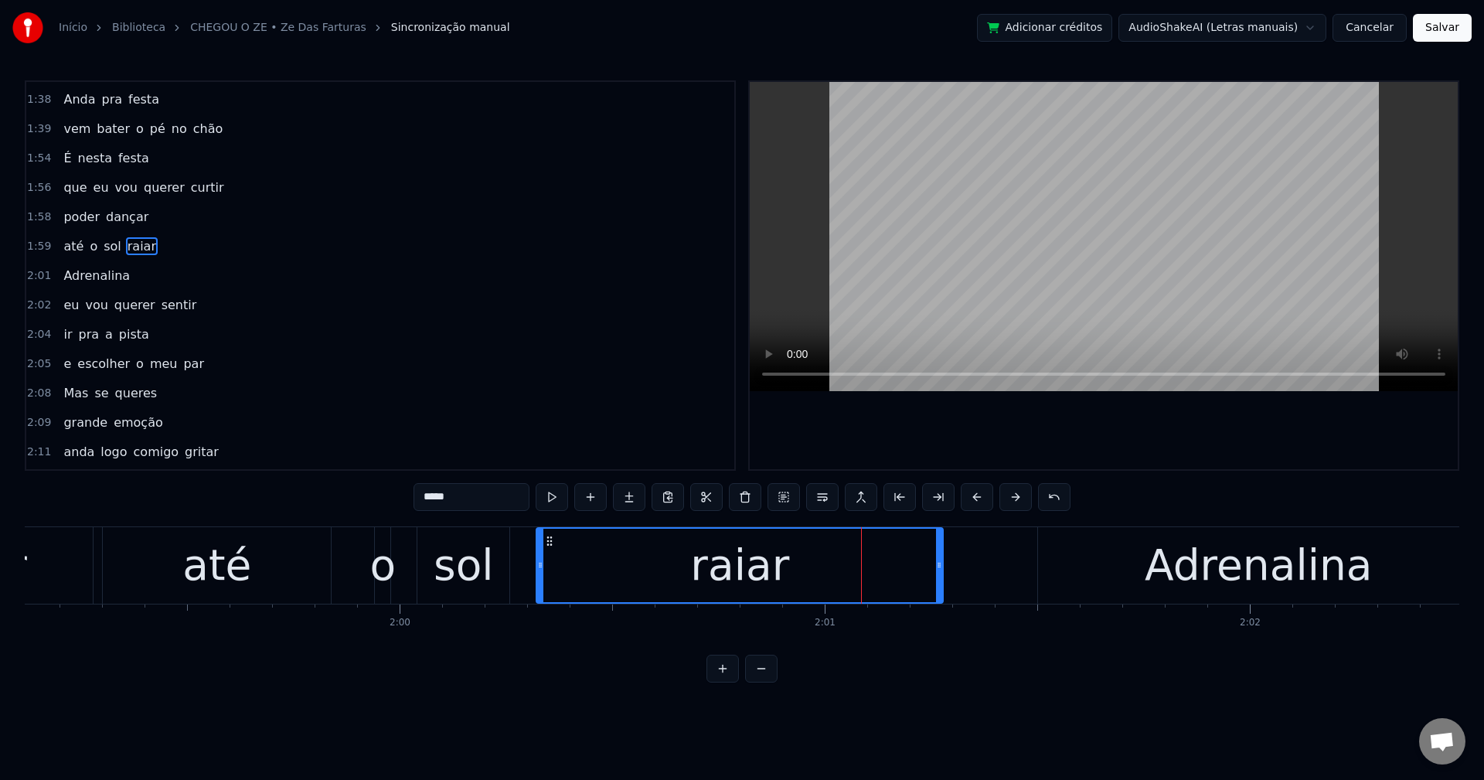
scroll to position [1377, 0]
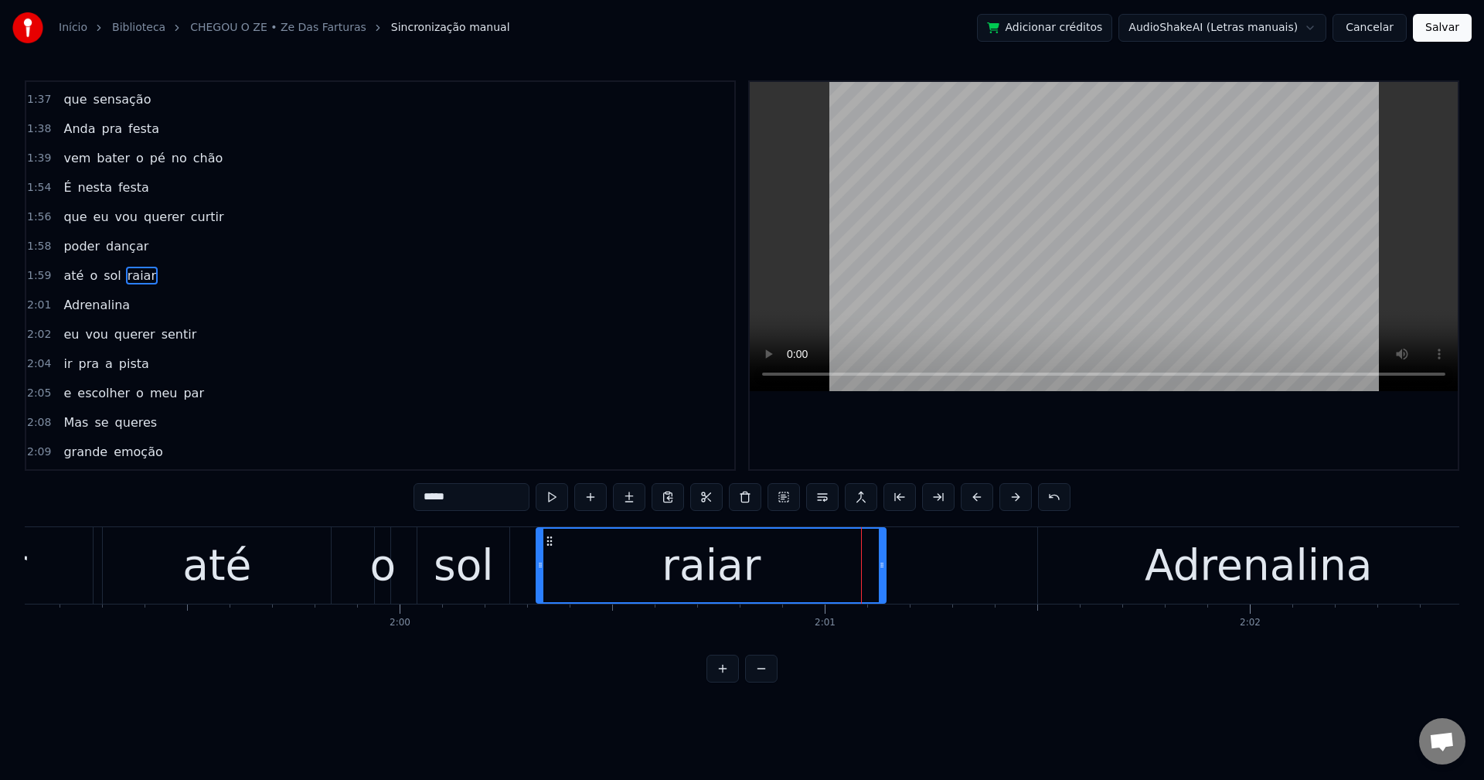
drag, startPoint x: 940, startPoint y: 563, endPoint x: 883, endPoint y: 557, distance: 57.5
click at [883, 557] on div at bounding box center [882, 565] width 6 height 73
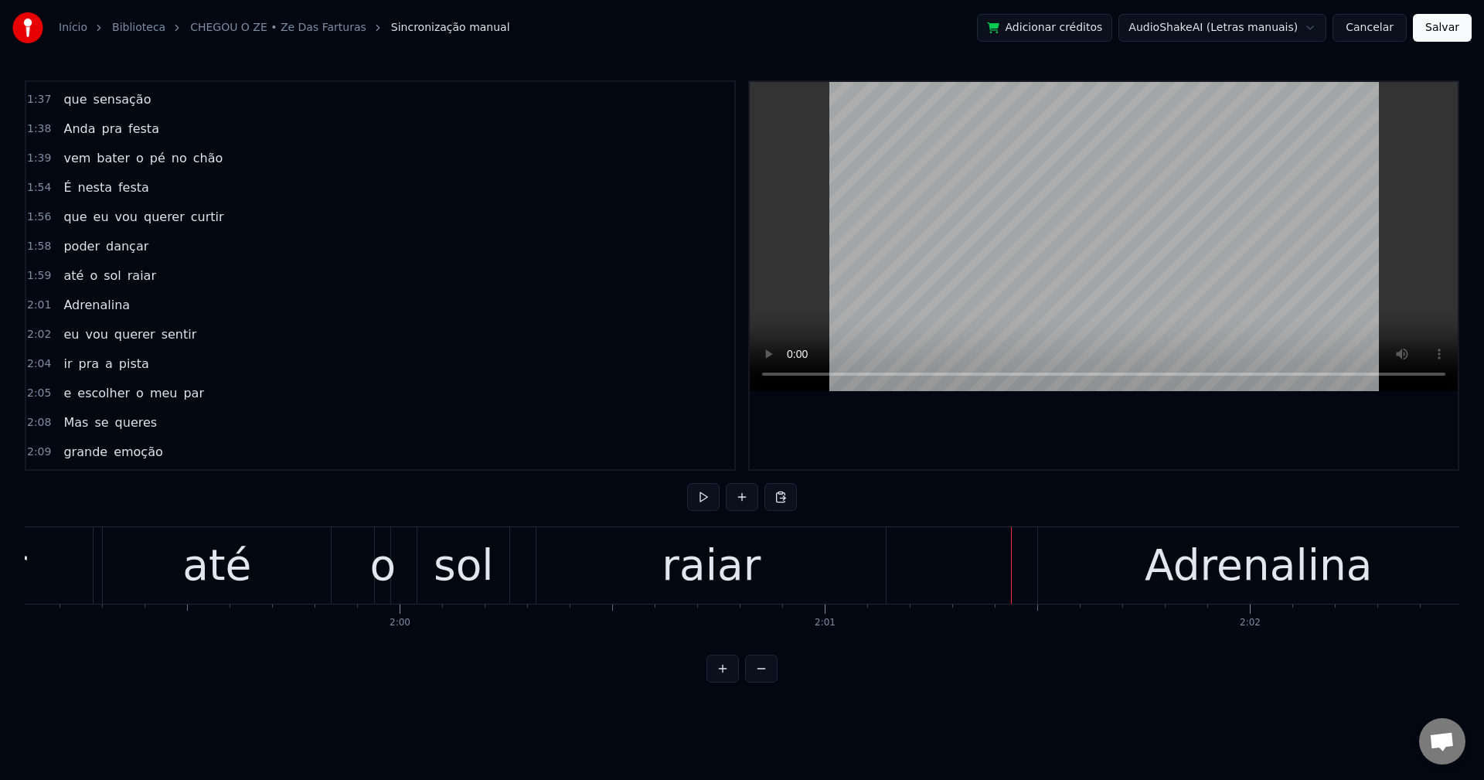
click at [1037, 567] on div "Adrenalina" at bounding box center [1258, 565] width 442 height 77
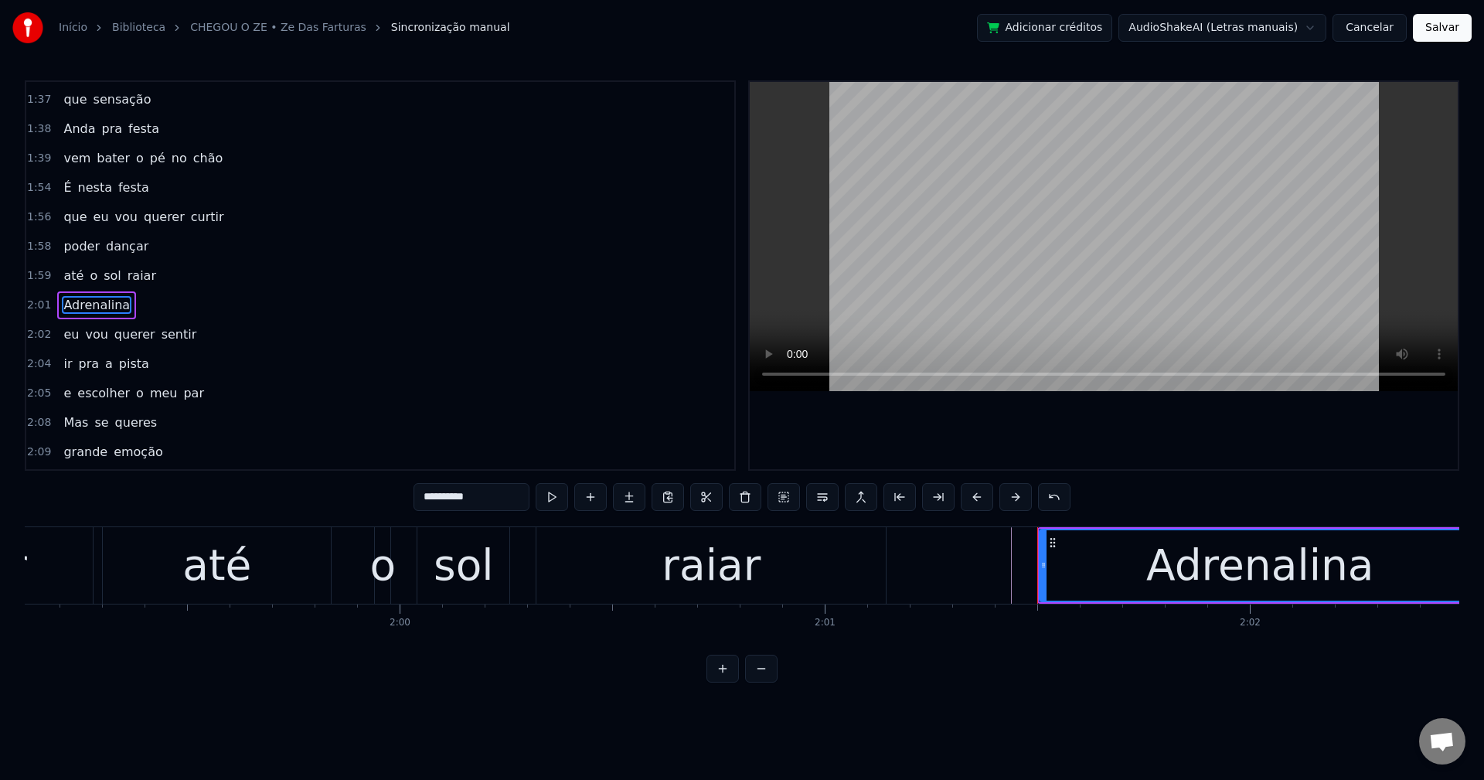
scroll to position [1407, 0]
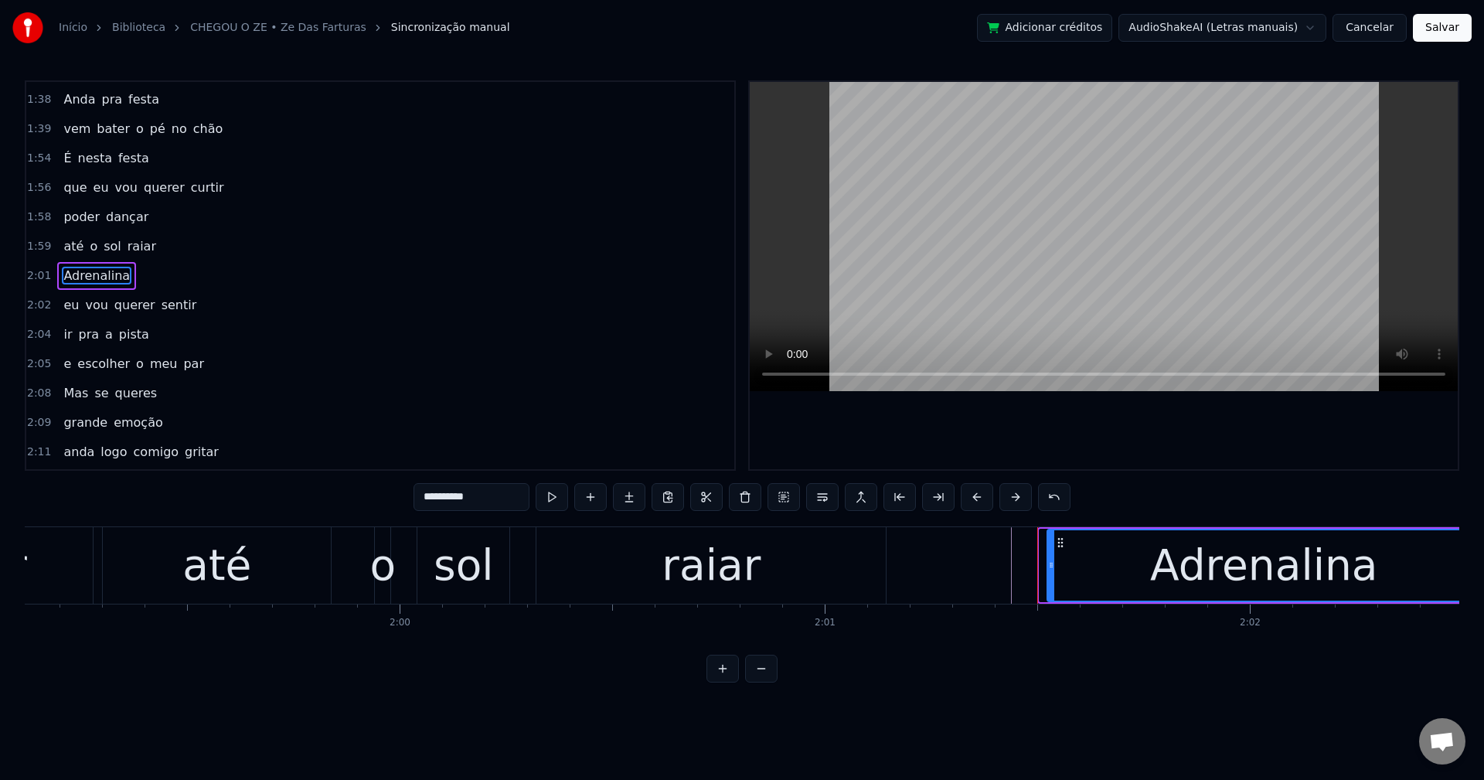
drag, startPoint x: 1042, startPoint y: 566, endPoint x: 1050, endPoint y: 564, distance: 8.1
click at [1050, 564] on icon at bounding box center [1051, 565] width 6 height 12
click at [795, 562] on div "raiar" at bounding box center [710, 565] width 349 height 77
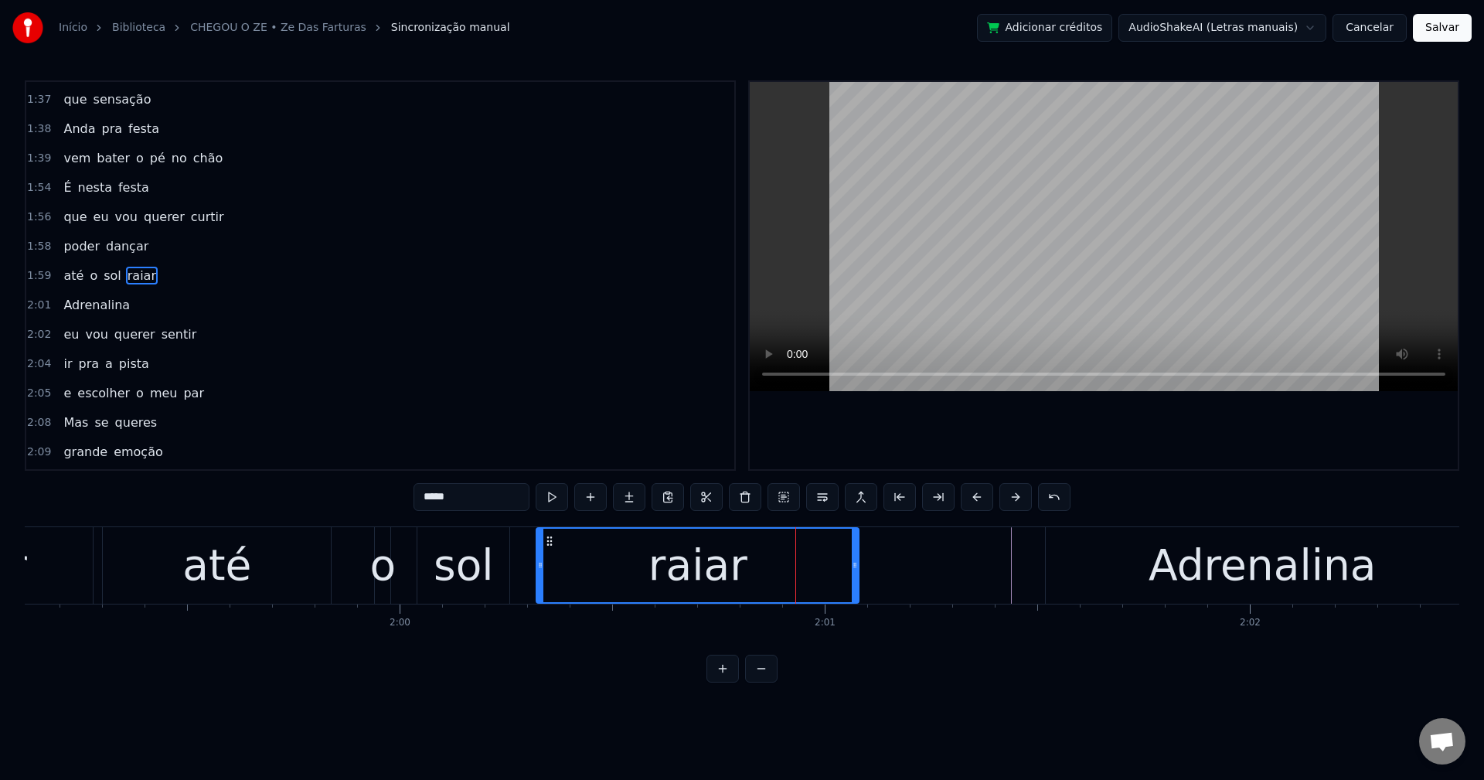
drag, startPoint x: 882, startPoint y: 564, endPoint x: 852, endPoint y: 553, distance: 32.0
click at [852, 553] on div at bounding box center [855, 565] width 6 height 73
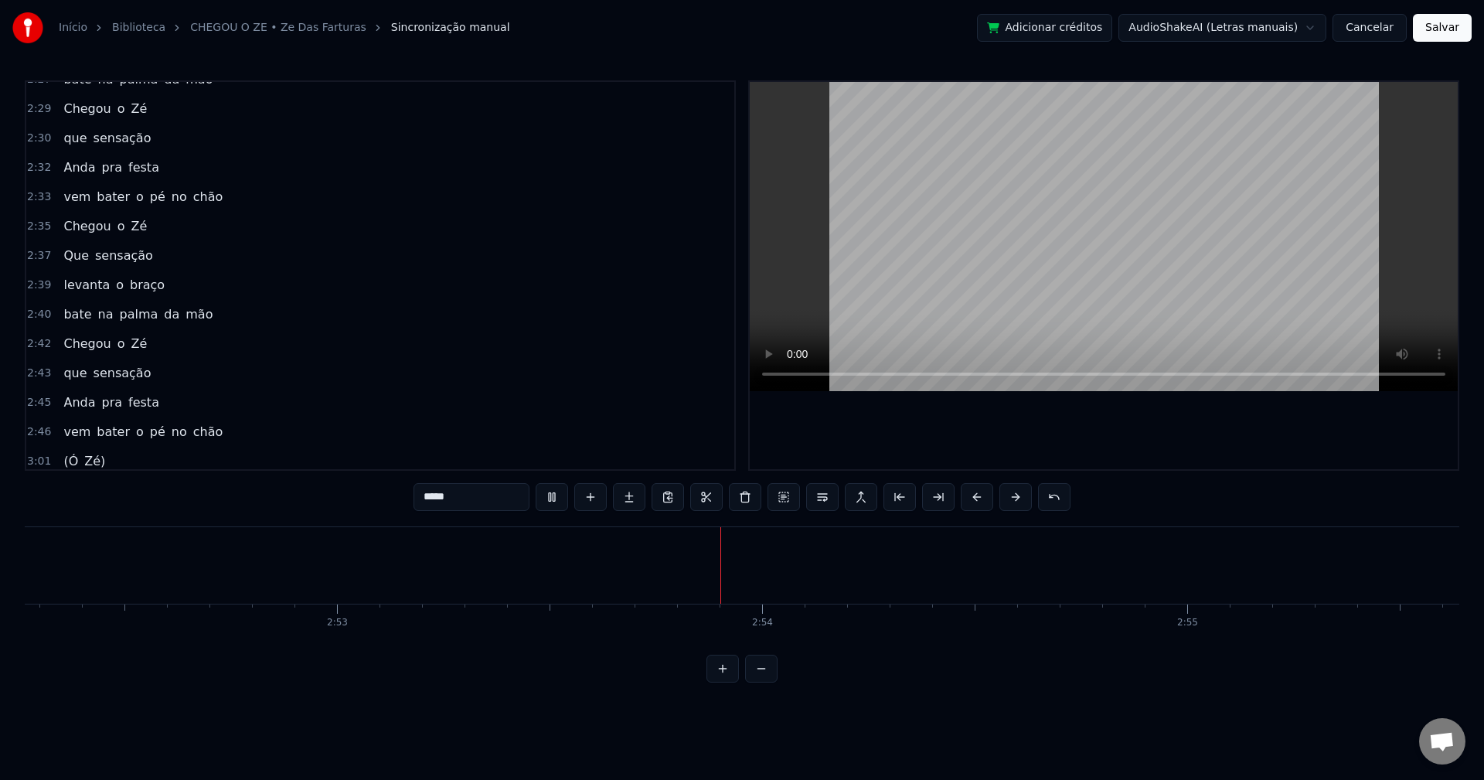
scroll to position [2228, 0]
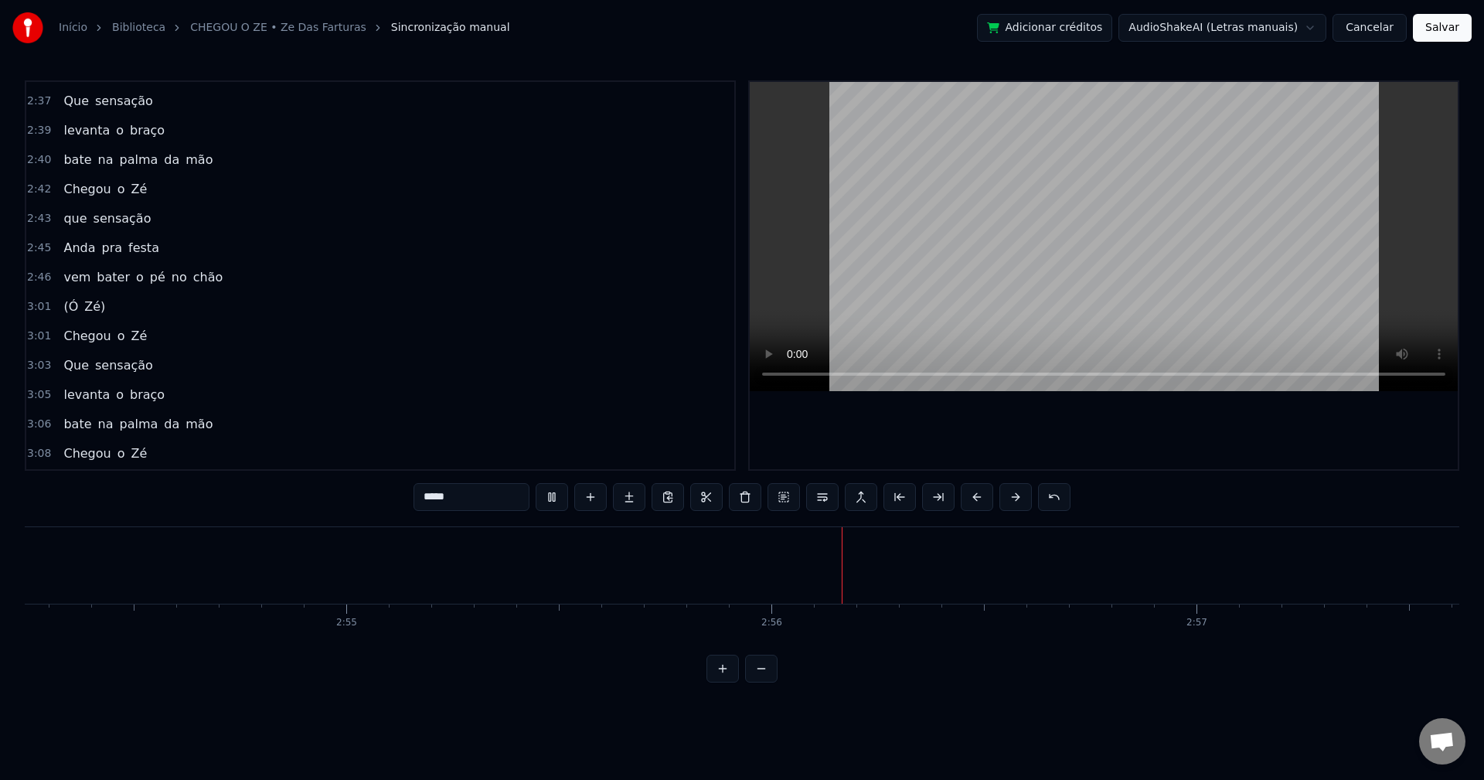
click at [65, 303] on span "(Ó" at bounding box center [71, 307] width 18 height 18
type input "**"
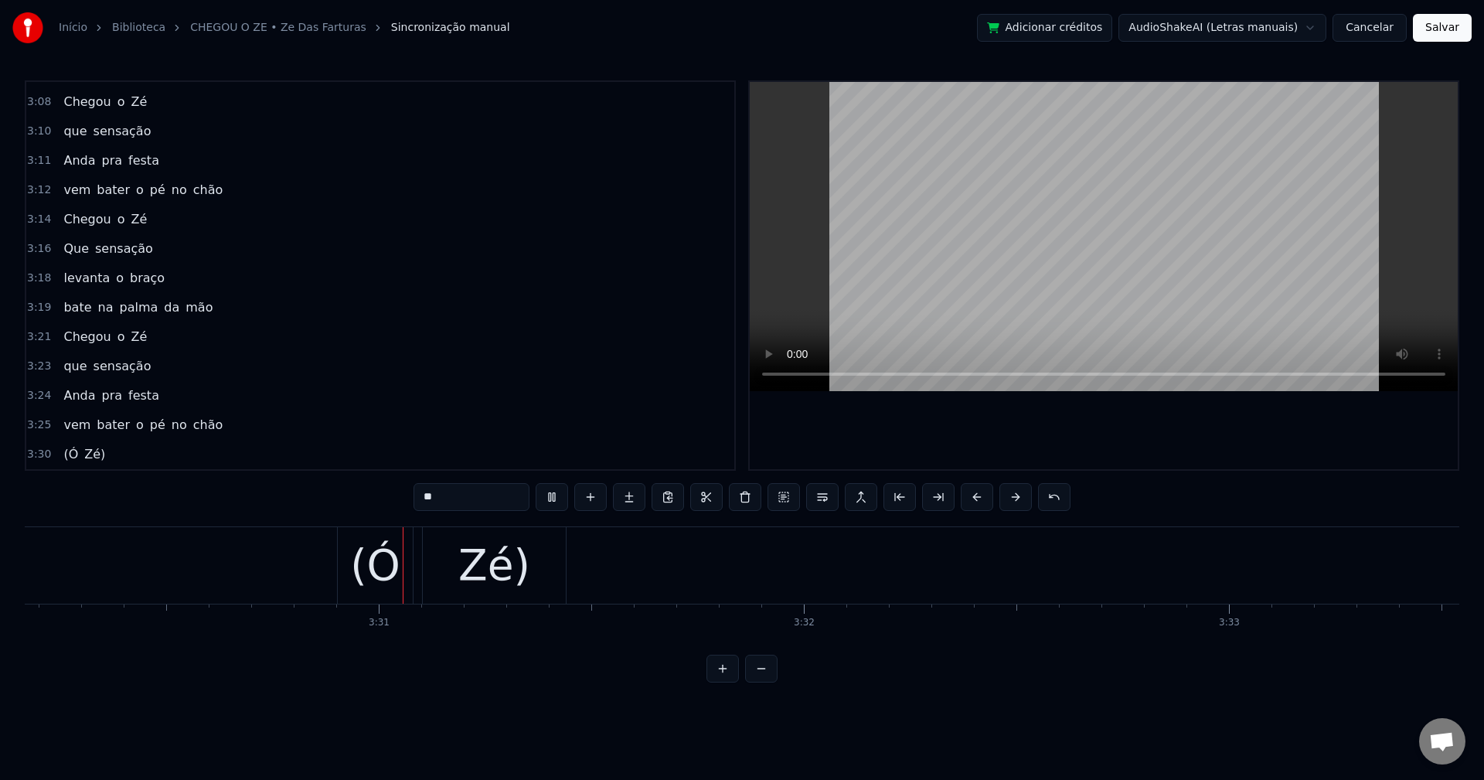
scroll to position [0, 89406]
click at [1457, 22] on button "Salvar" at bounding box center [1442, 28] width 59 height 28
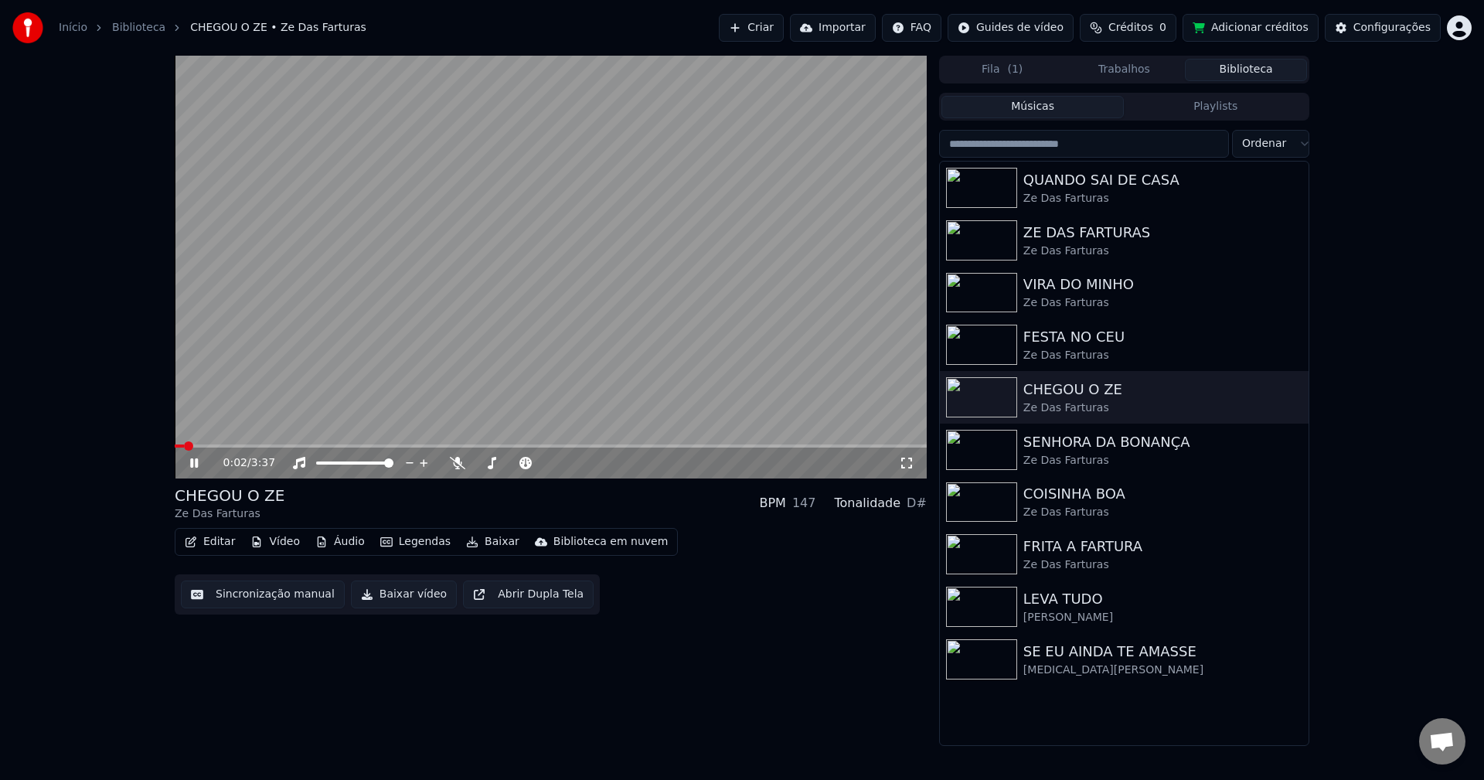
click at [383, 599] on button "Baixar vídeo" at bounding box center [404, 595] width 106 height 28
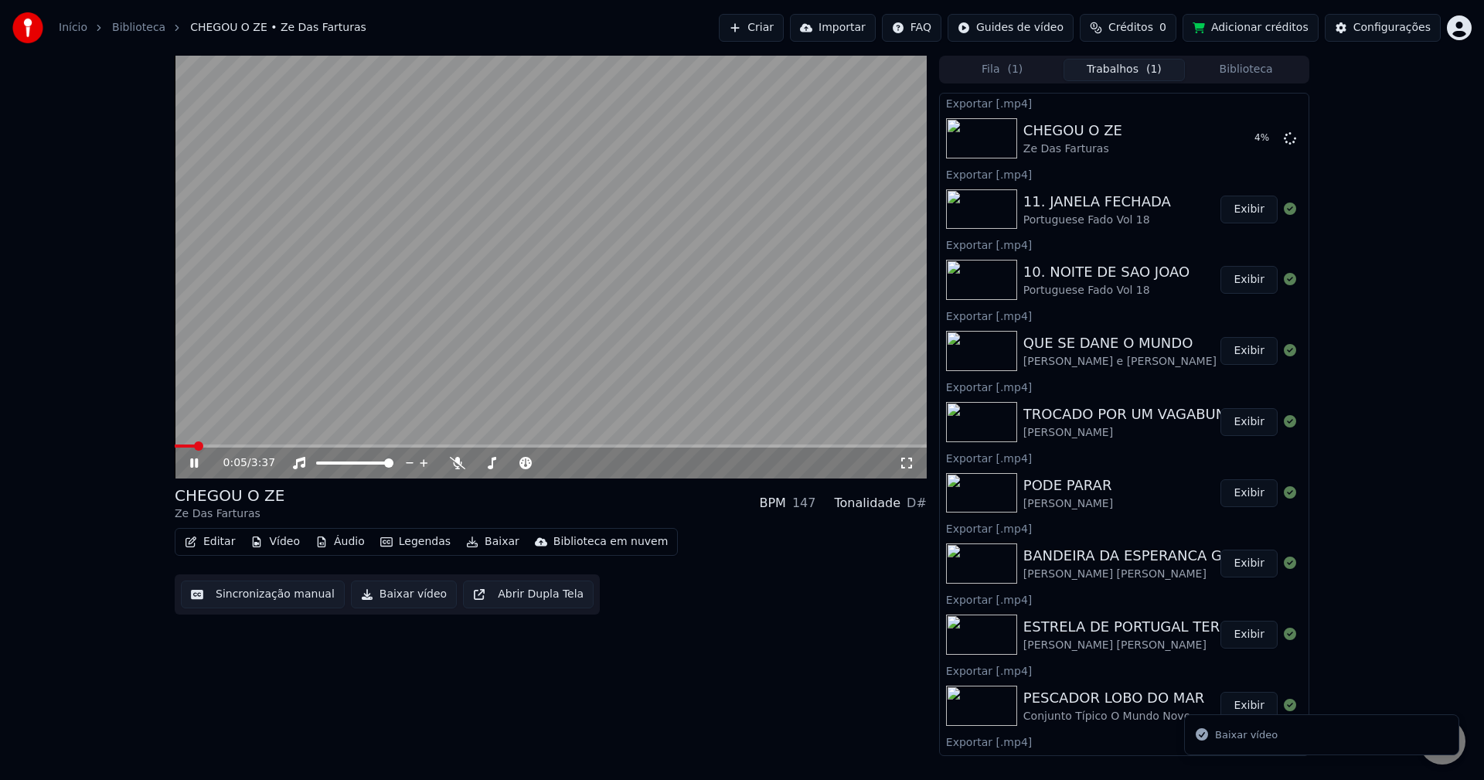
click at [368, 369] on video at bounding box center [551, 267] width 752 height 423
click at [1230, 146] on button "Exibir" at bounding box center [1249, 138] width 57 height 28
click at [1379, 30] on div "Configurações" at bounding box center [1391, 27] width 77 height 15
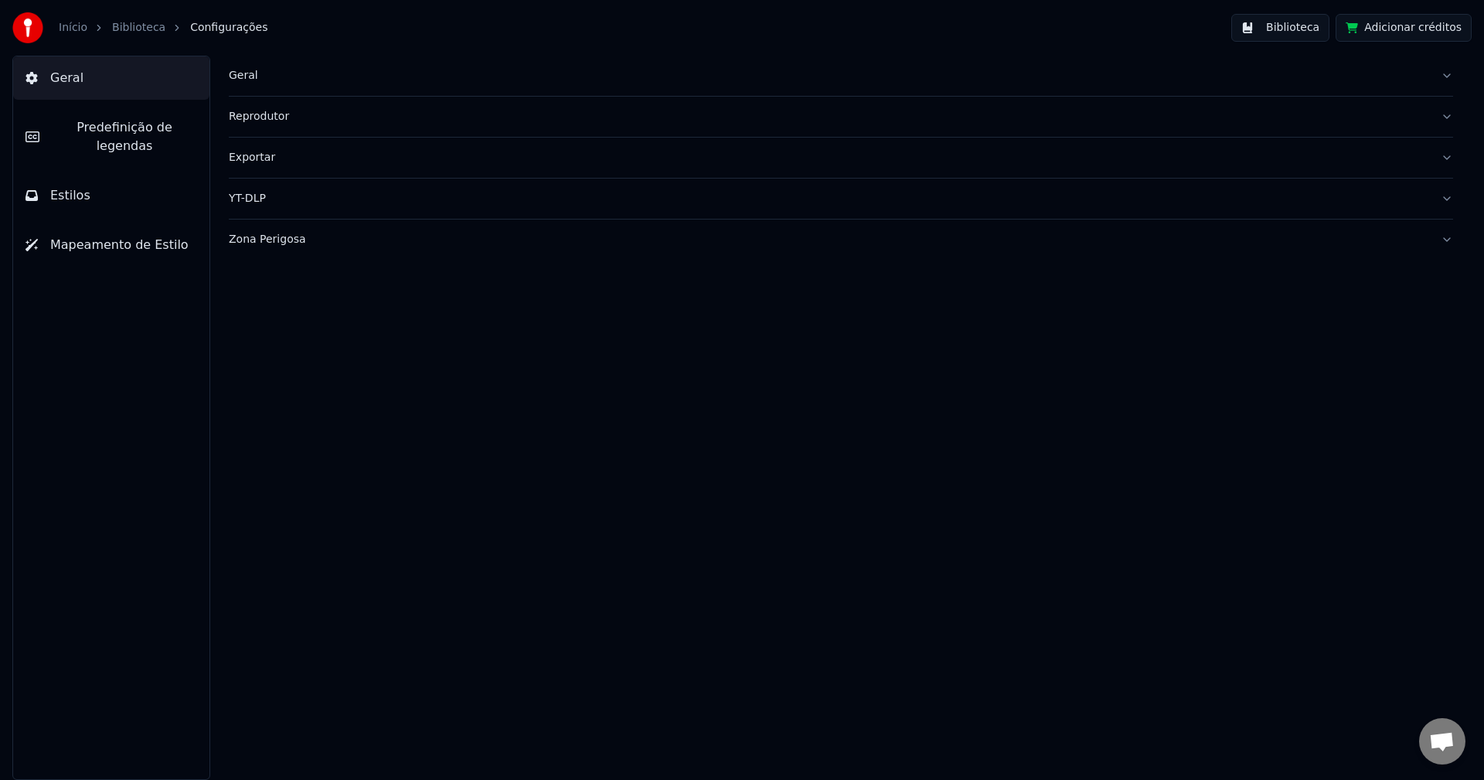
click at [259, 78] on div "Geral" at bounding box center [829, 75] width 1200 height 15
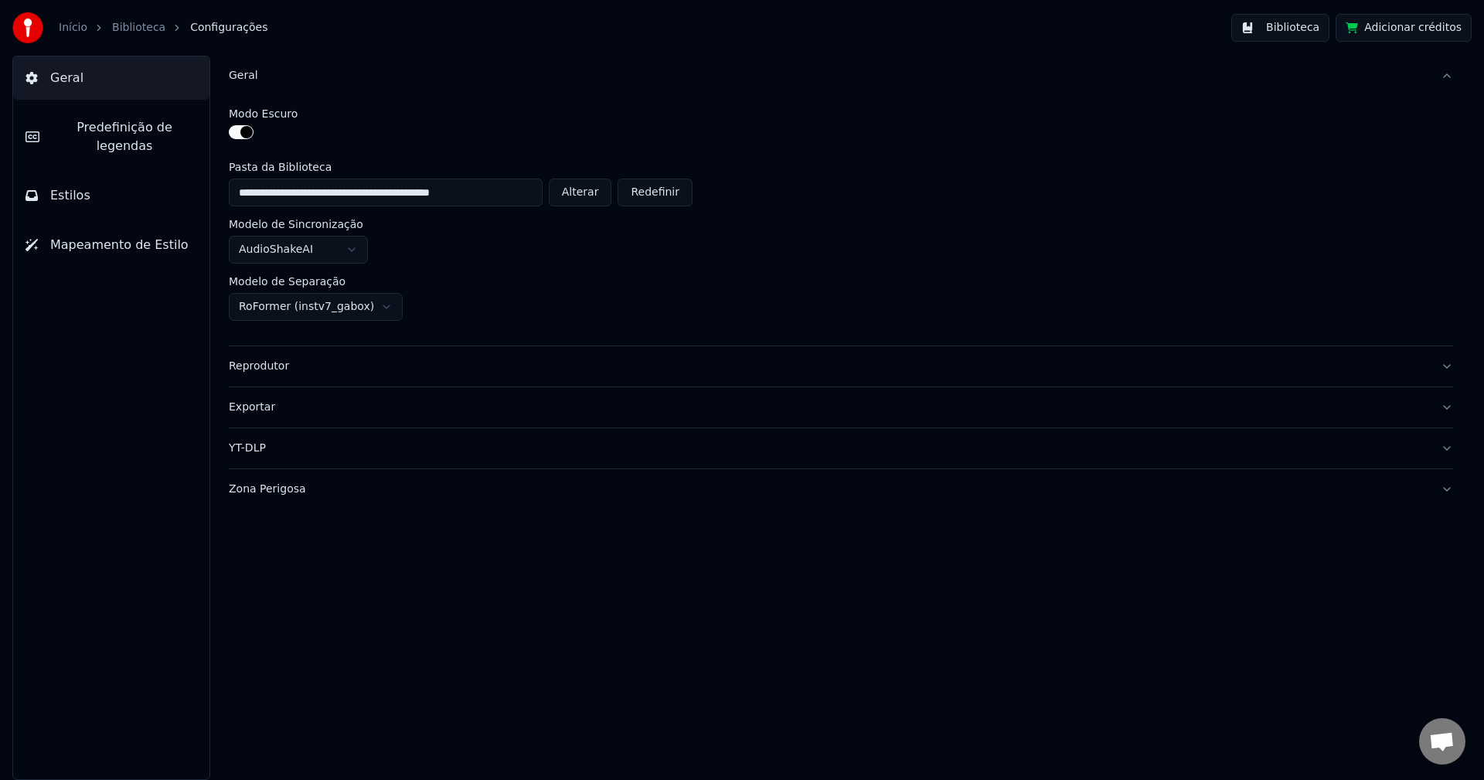
click at [578, 199] on button "Alterar" at bounding box center [580, 193] width 63 height 28
type input "**********"
click at [1287, 34] on button "Biblioteca" at bounding box center [1280, 28] width 98 height 28
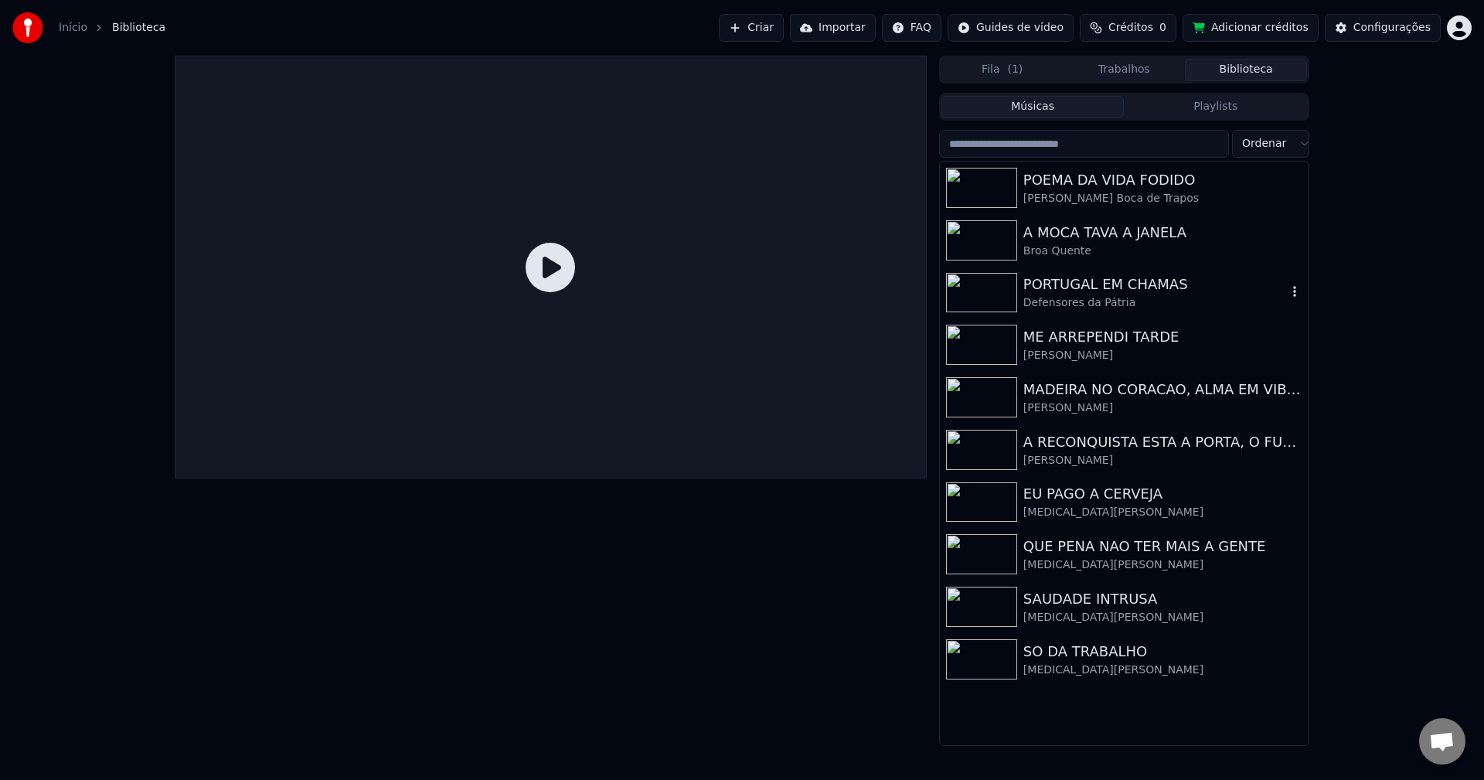
click at [1095, 310] on div "Defensores da Pátria" at bounding box center [1155, 302] width 264 height 15
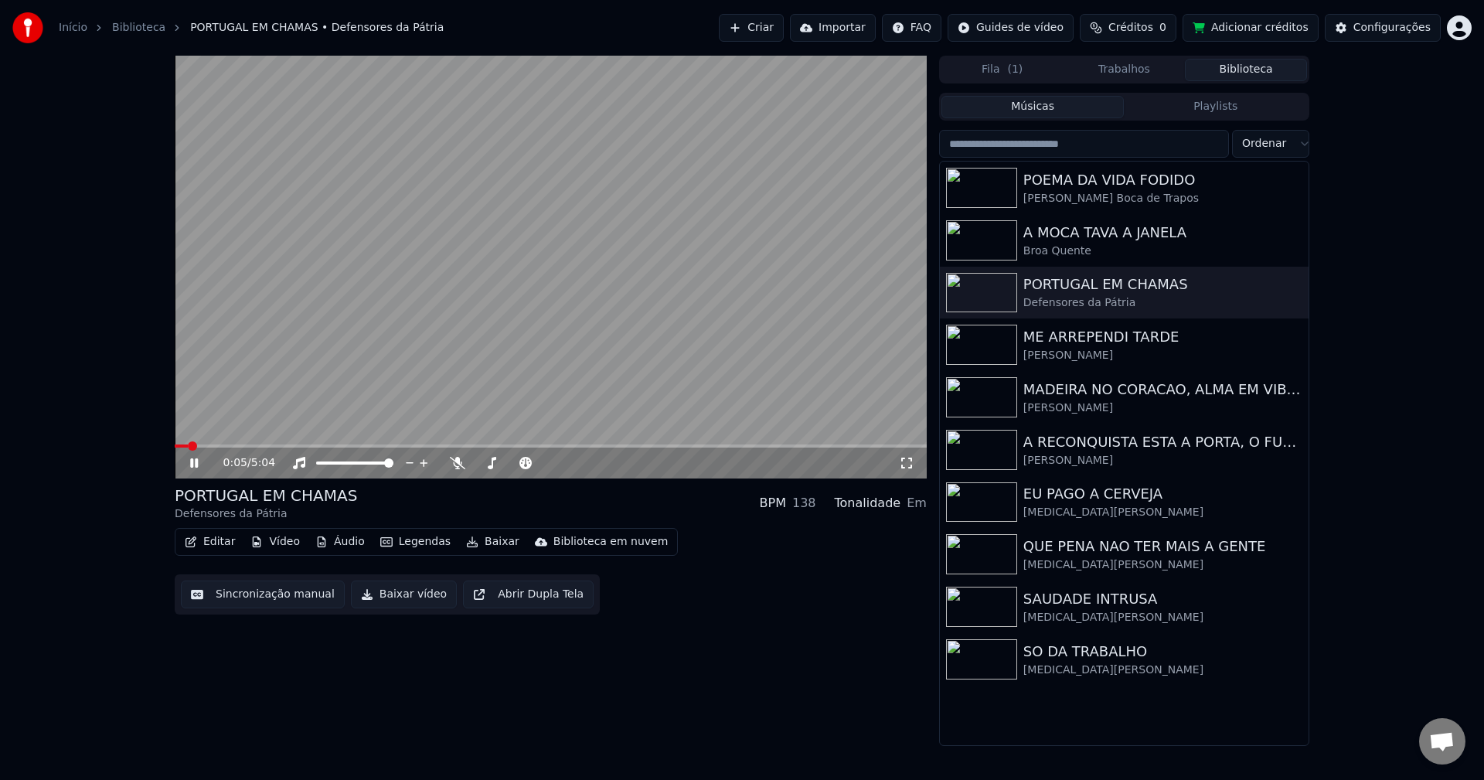
click at [277, 598] on button "Sincronização manual" at bounding box center [263, 595] width 164 height 28
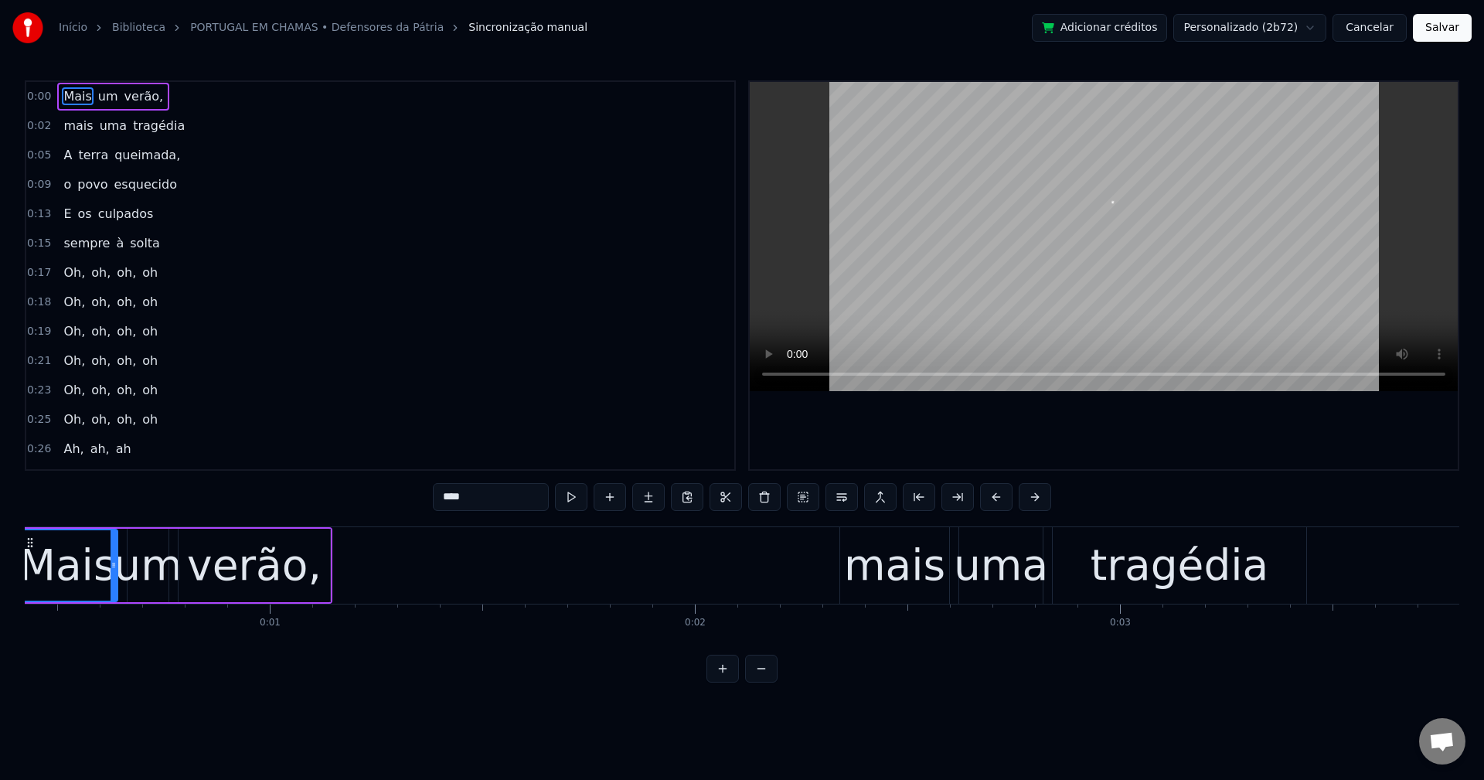
scroll to position [0, 93]
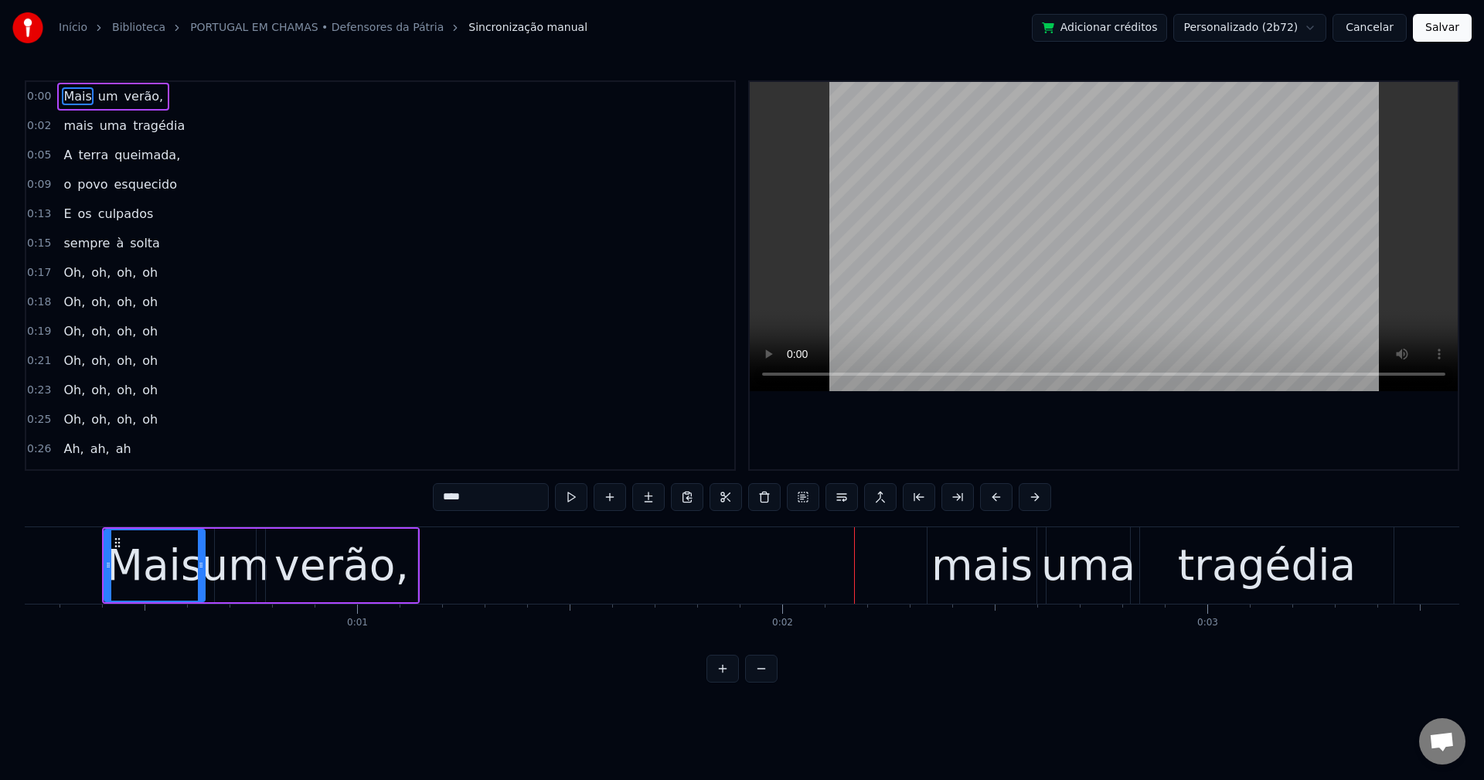
click at [102, 104] on span "um" at bounding box center [108, 96] width 23 height 18
drag, startPoint x: 127, startPoint y: 95, endPoint x: 169, endPoint y: 138, distance: 60.1
click at [128, 94] on span "verão," at bounding box center [144, 96] width 43 height 18
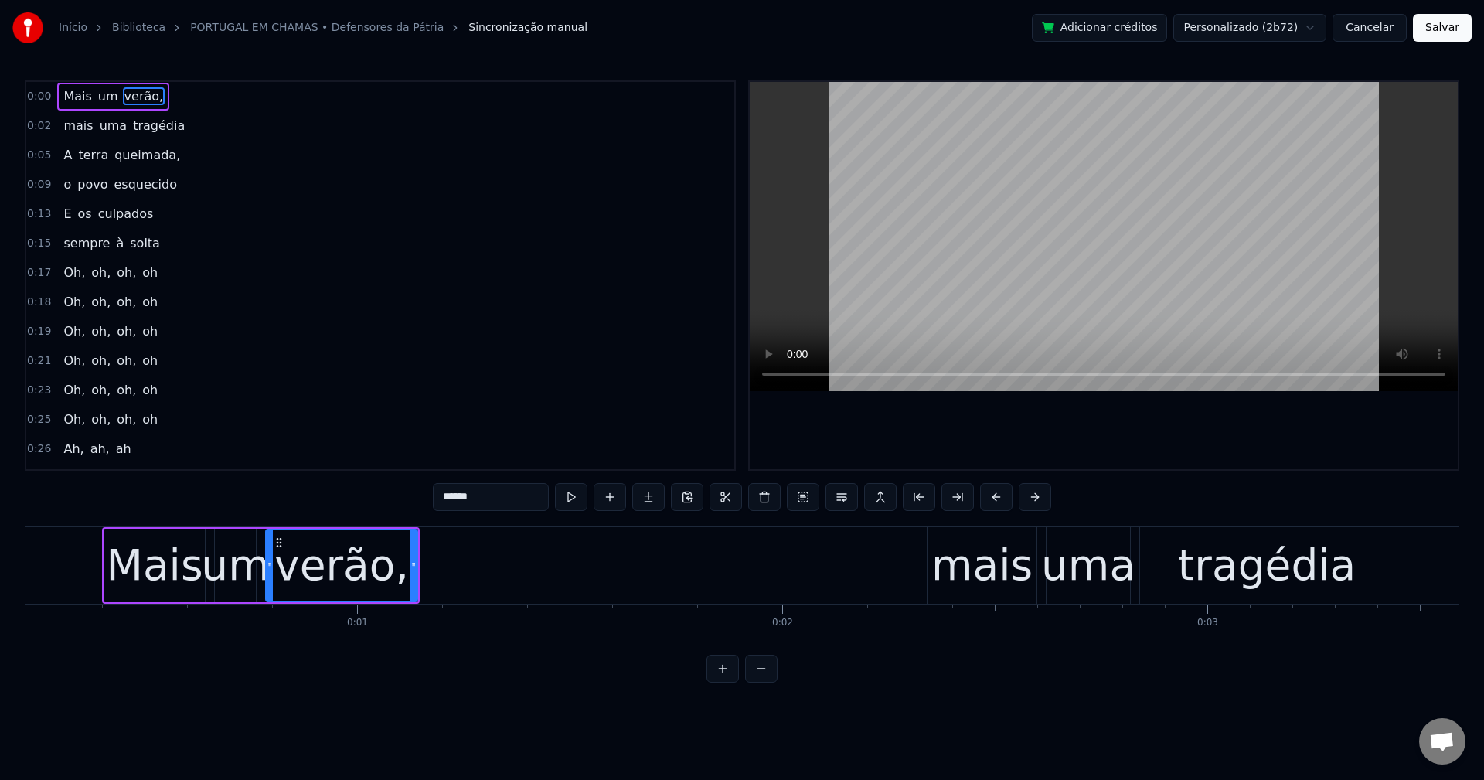
click at [516, 492] on input "******" at bounding box center [491, 497] width 116 height 28
click at [142, 158] on span "queimada," at bounding box center [147, 155] width 69 height 18
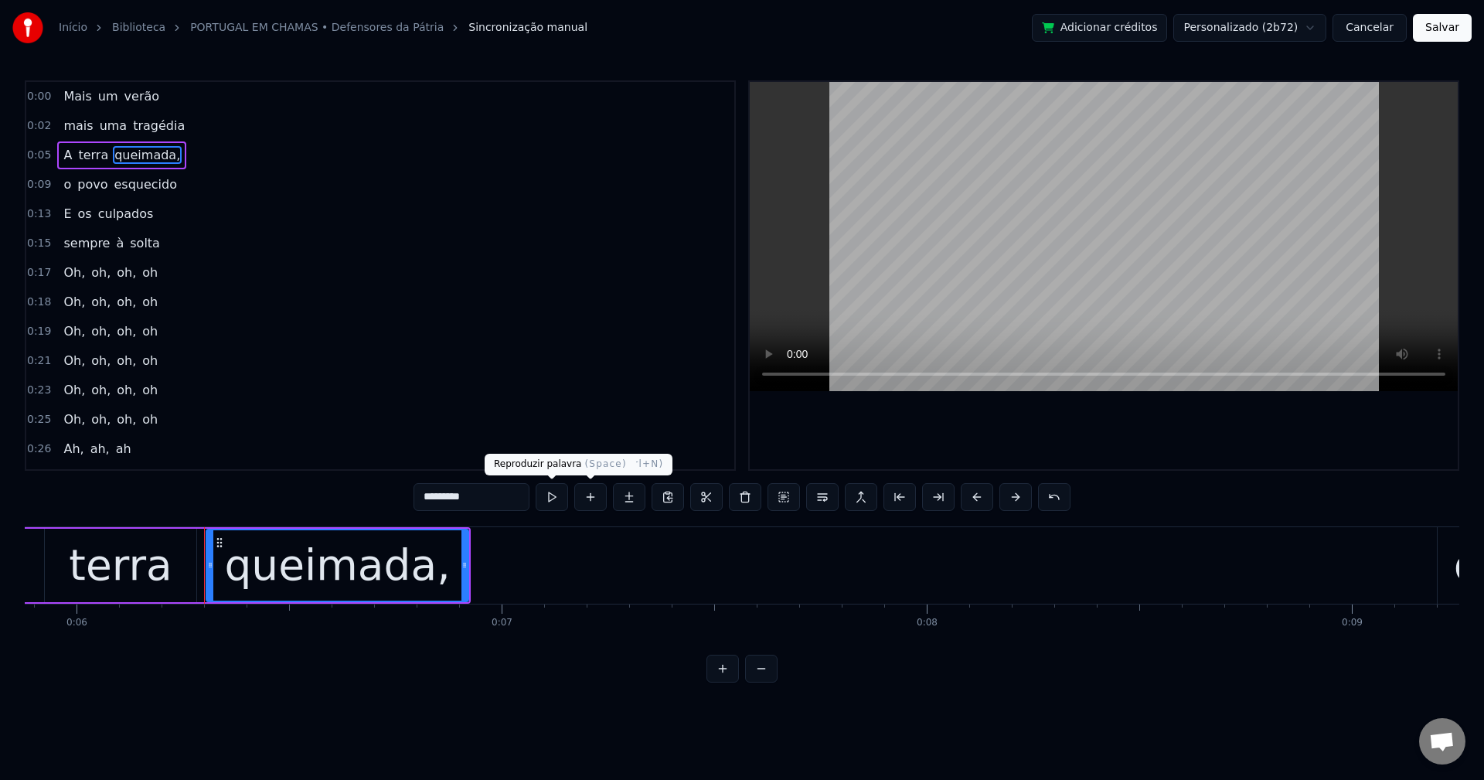
scroll to position [0, 2601]
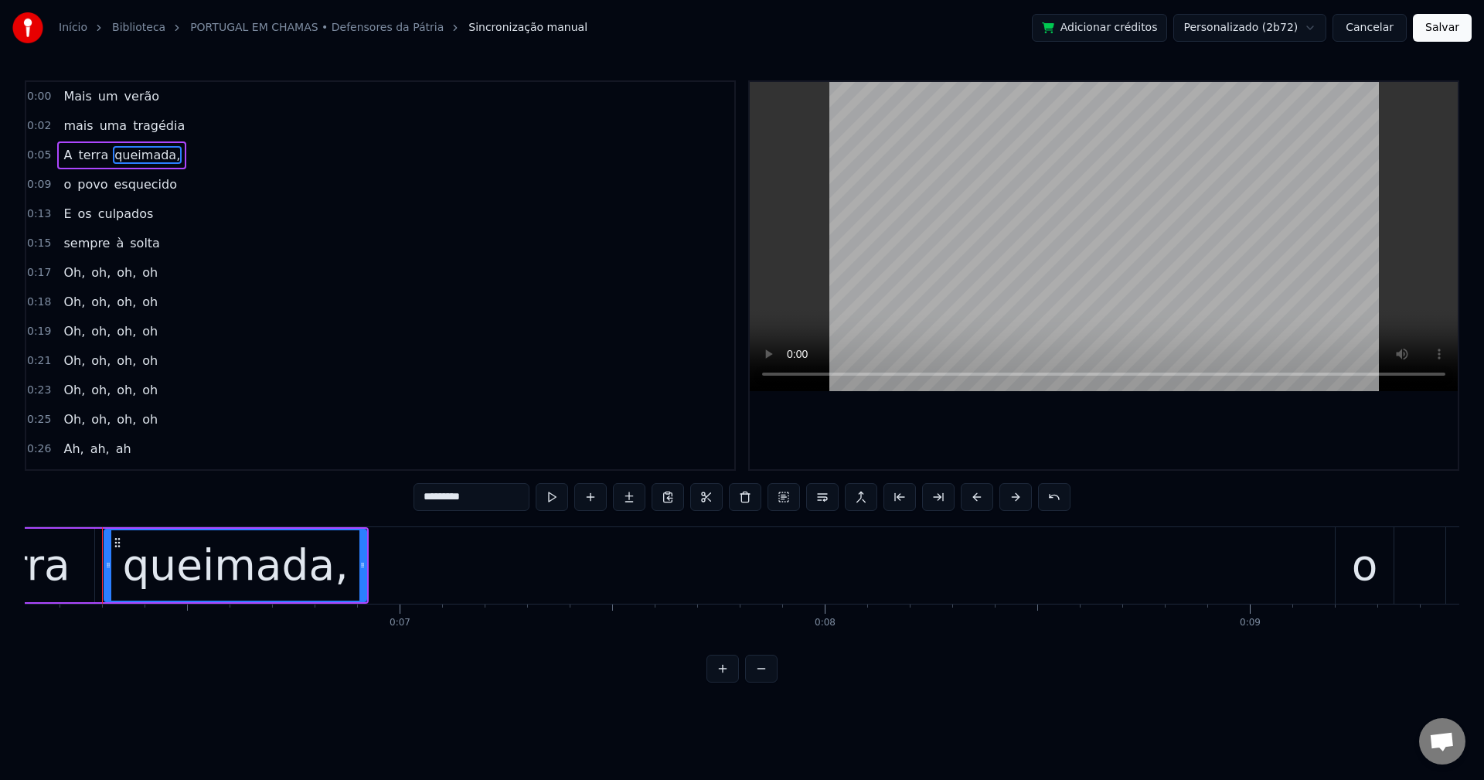
click at [513, 507] on input "*********" at bounding box center [472, 497] width 116 height 28
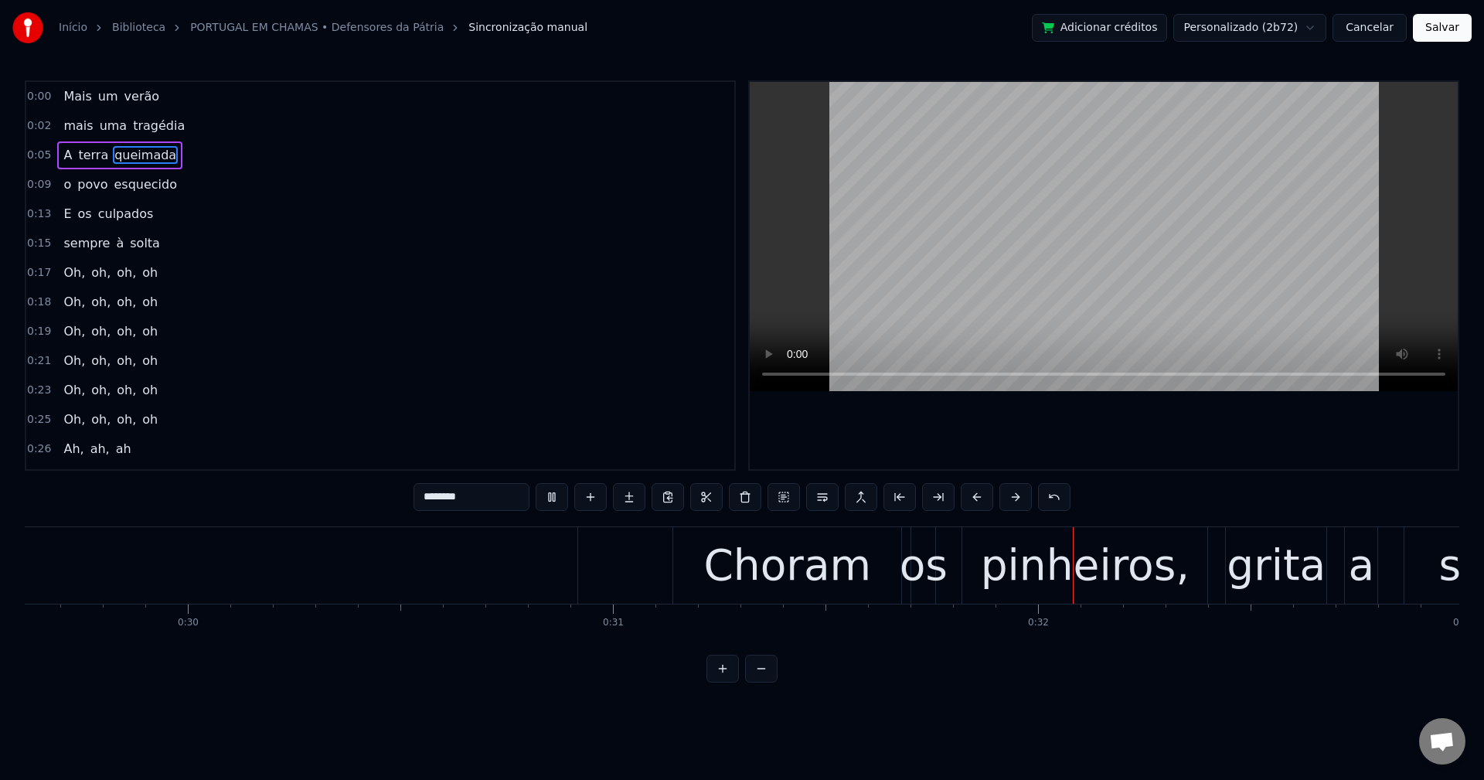
scroll to position [0, 13217]
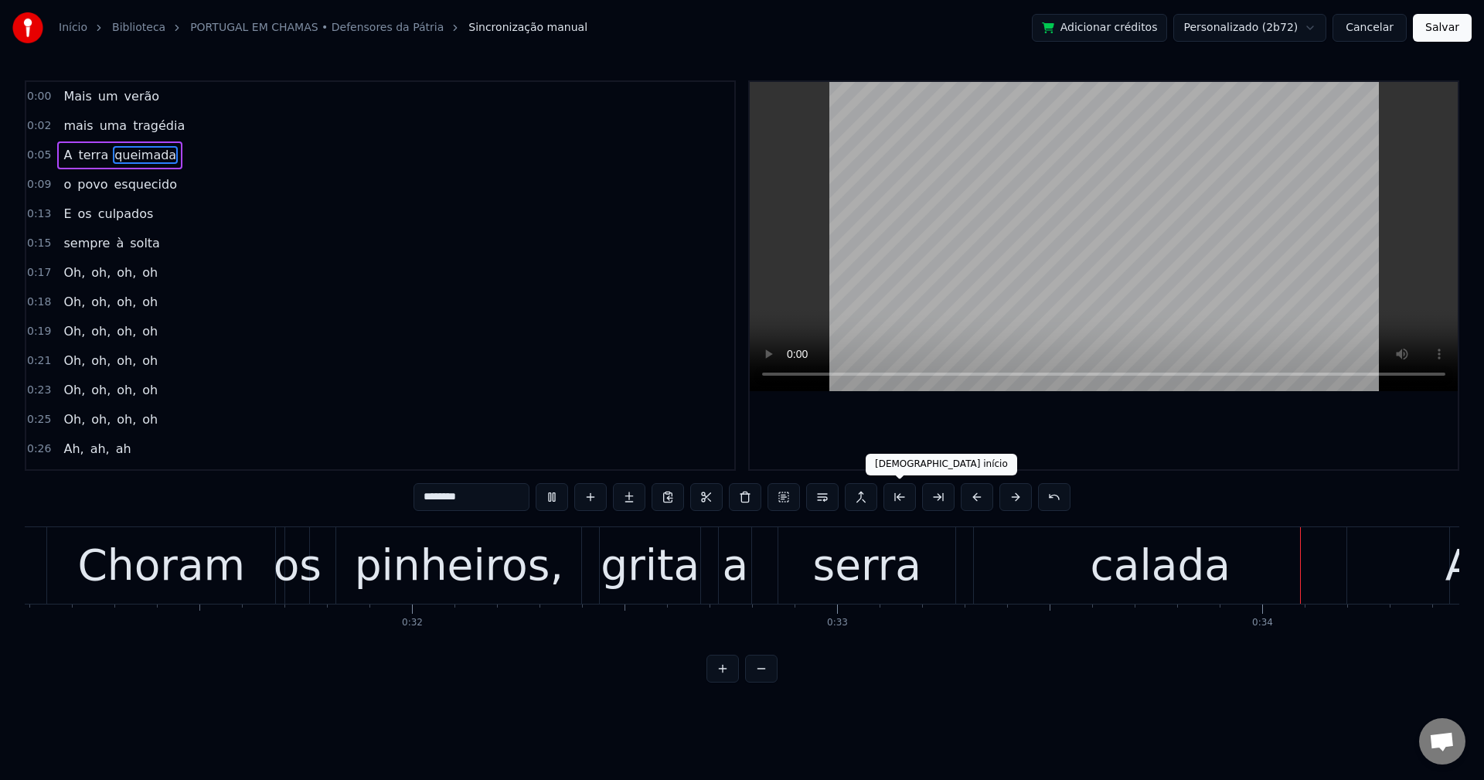
click at [878, 560] on div "serra" at bounding box center [867, 565] width 108 height 64
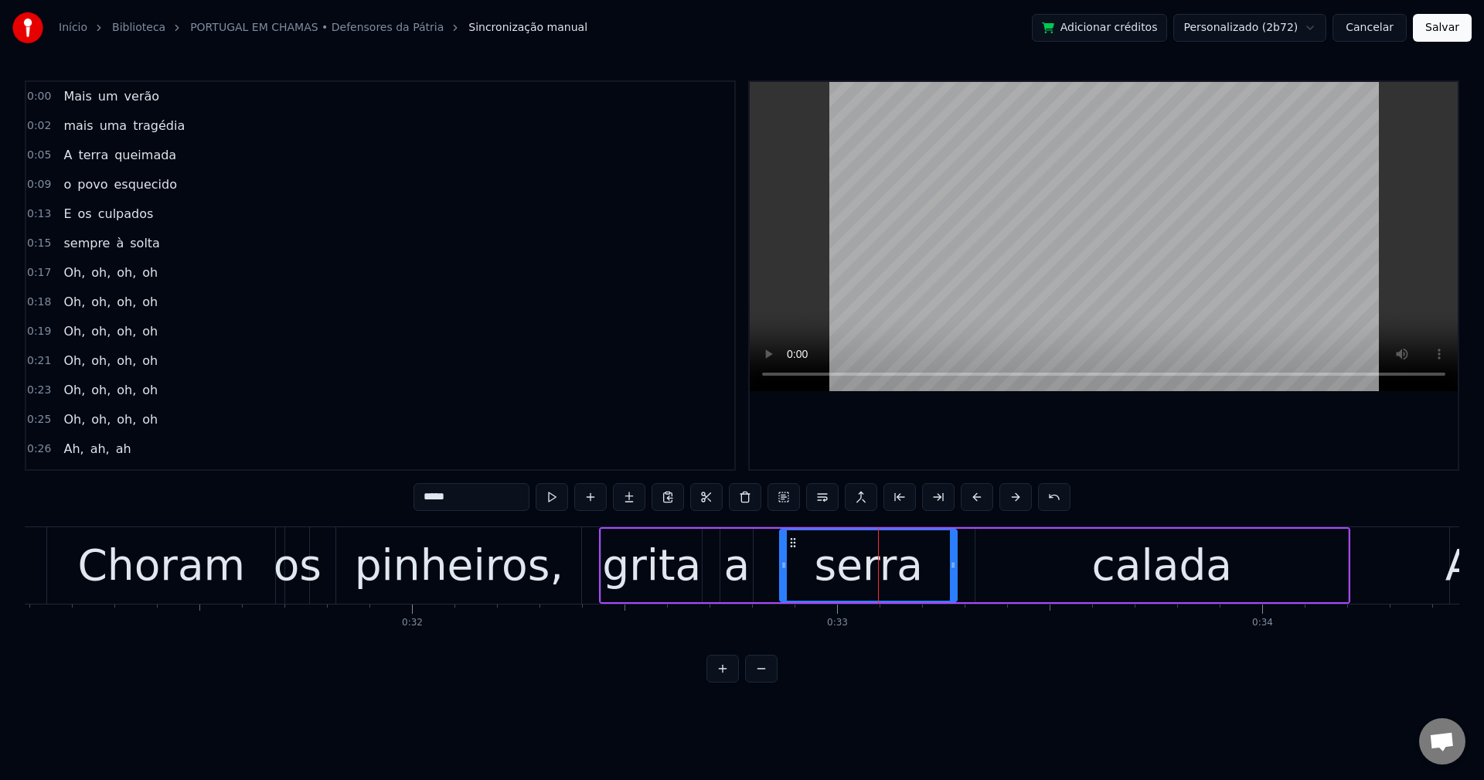
scroll to position [232, 0]
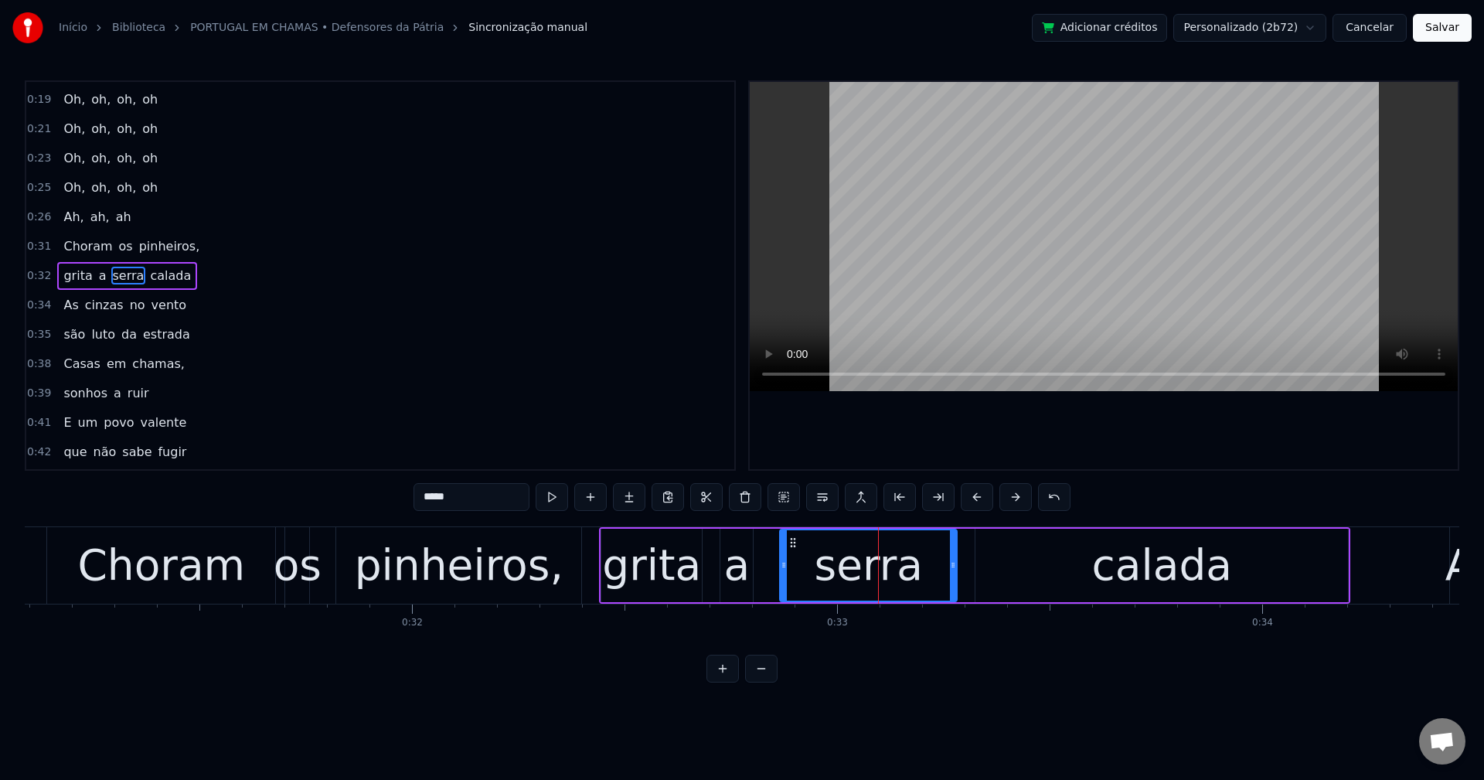
click at [163, 243] on span "pinheiros," at bounding box center [170, 246] width 64 height 18
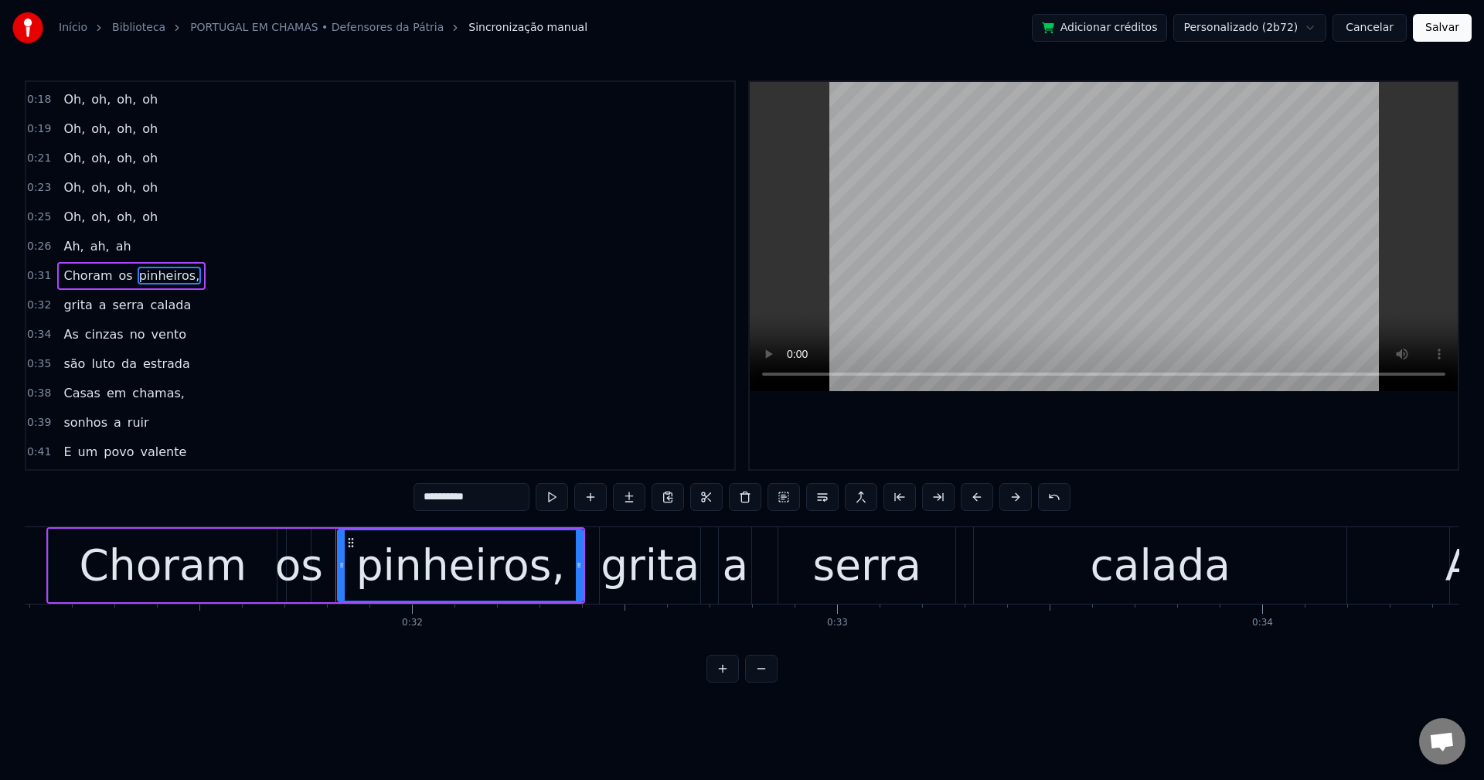
click at [511, 491] on input "**********" at bounding box center [472, 497] width 116 height 28
click at [151, 402] on span "chamas," at bounding box center [159, 393] width 56 height 18
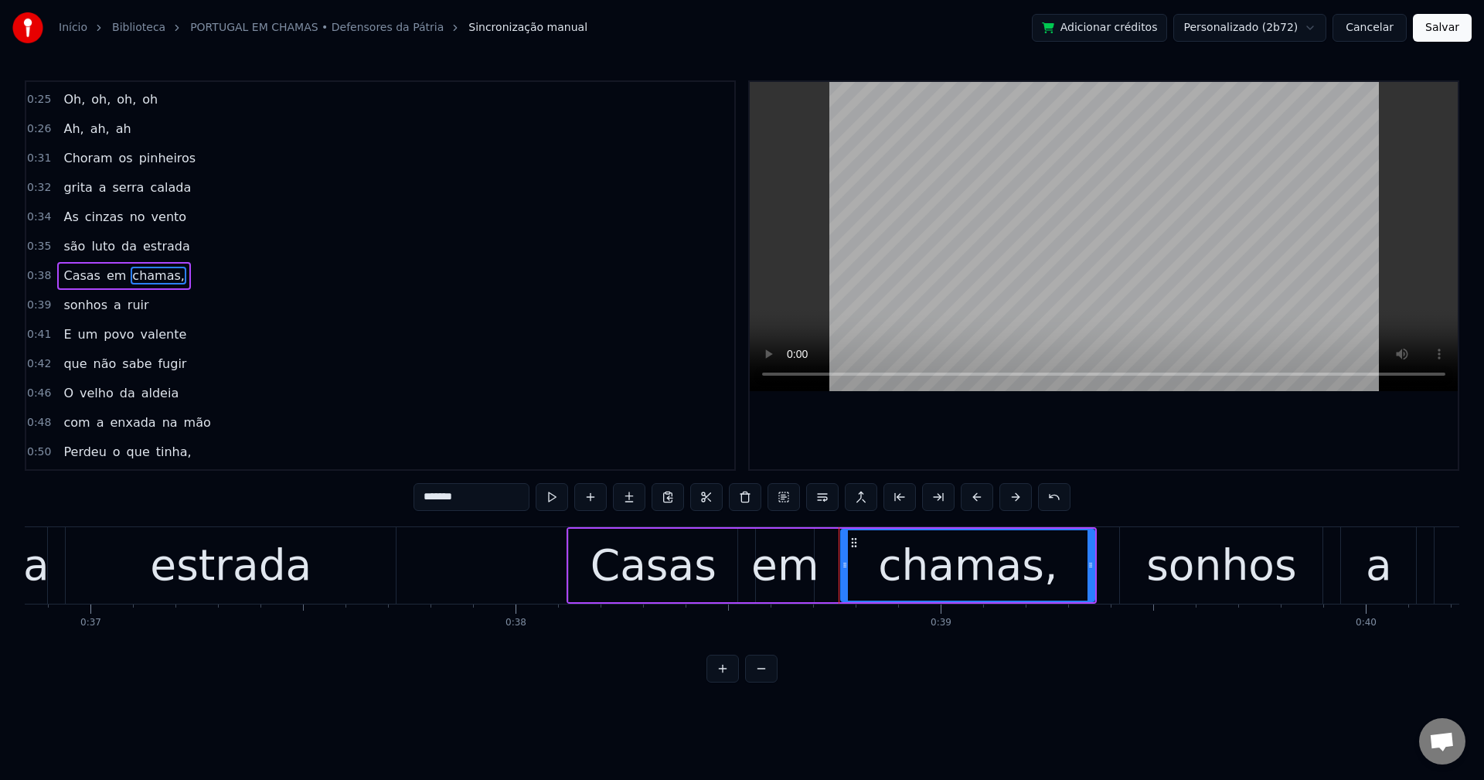
scroll to position [0, 16401]
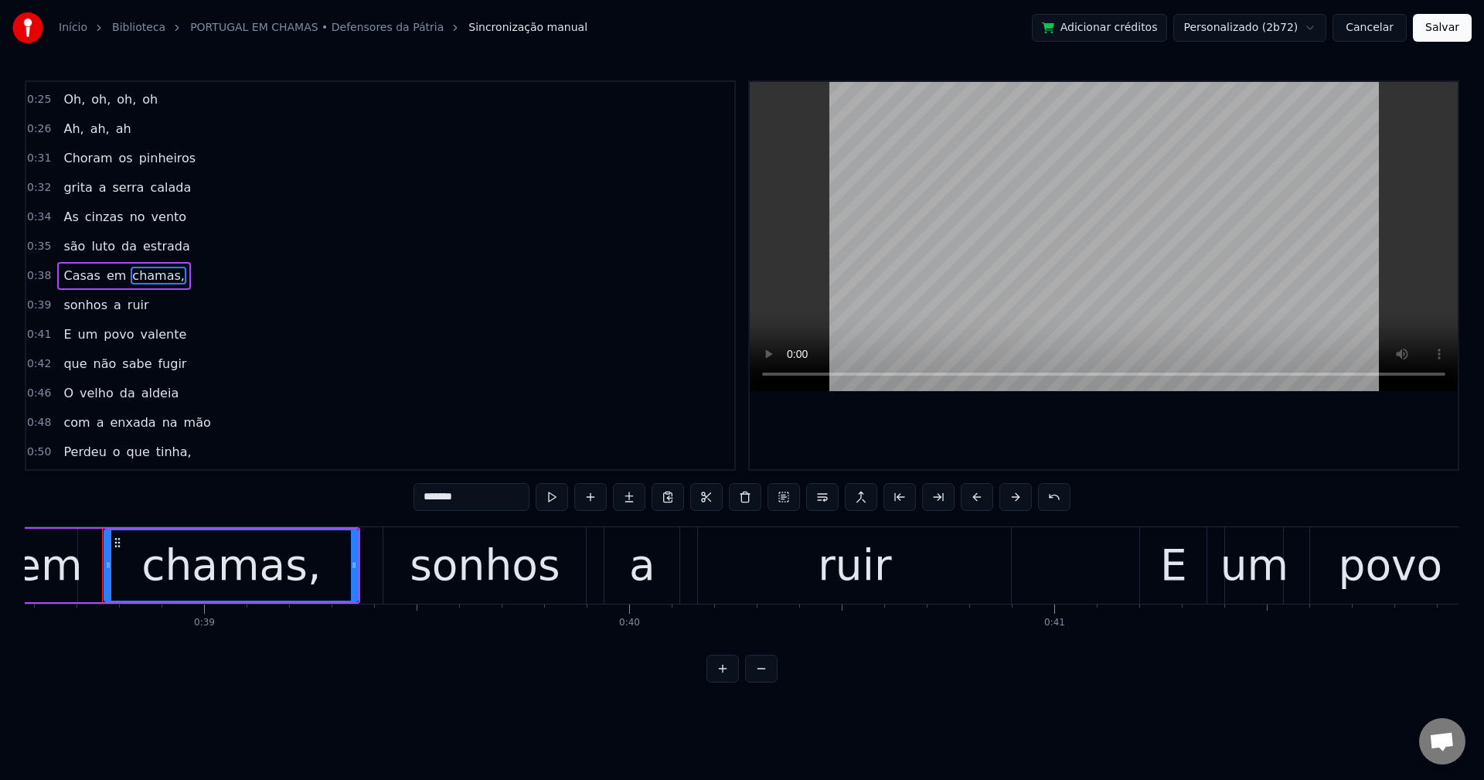
click at [476, 496] on input "*******" at bounding box center [472, 497] width 116 height 28
click at [155, 455] on span "tinha," at bounding box center [174, 452] width 39 height 18
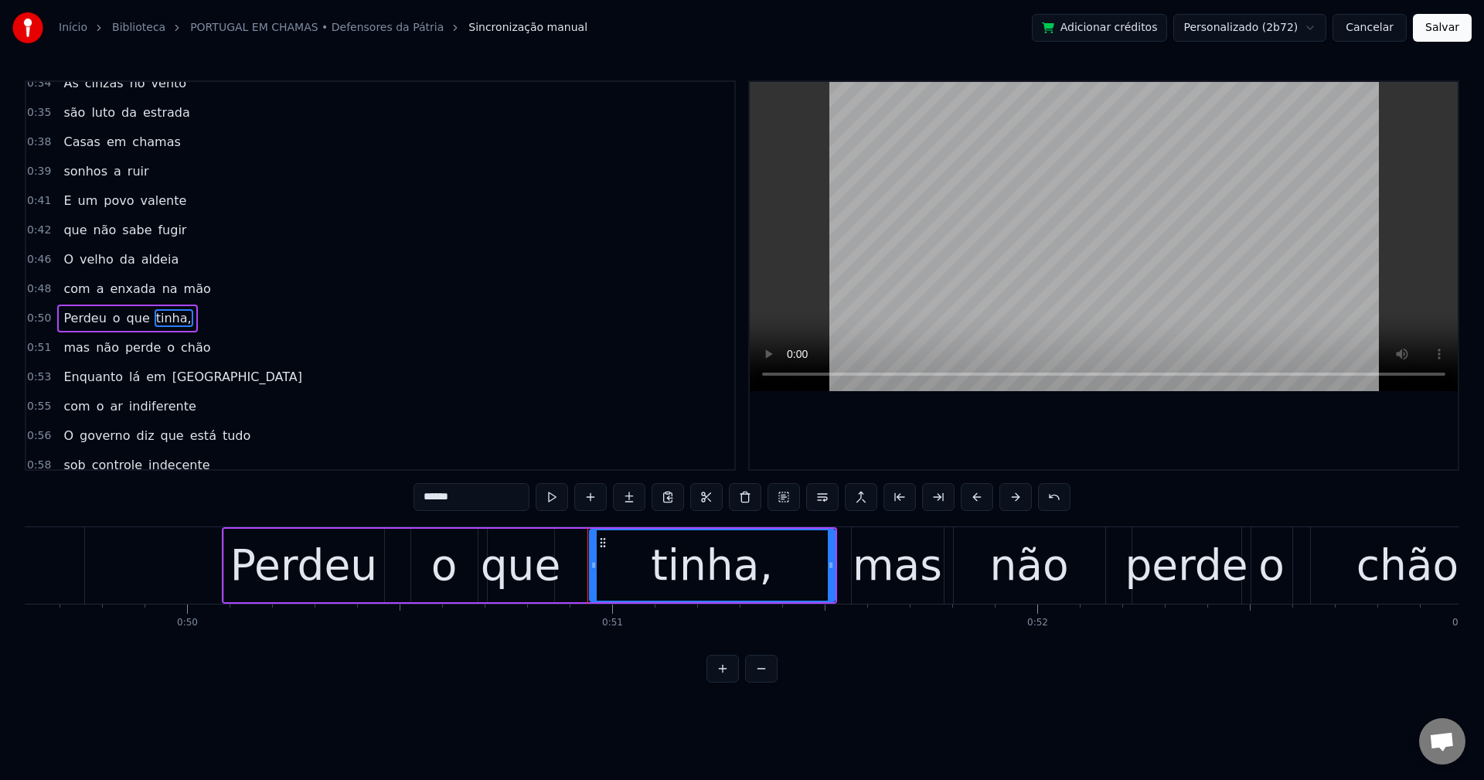
scroll to position [0, 21579]
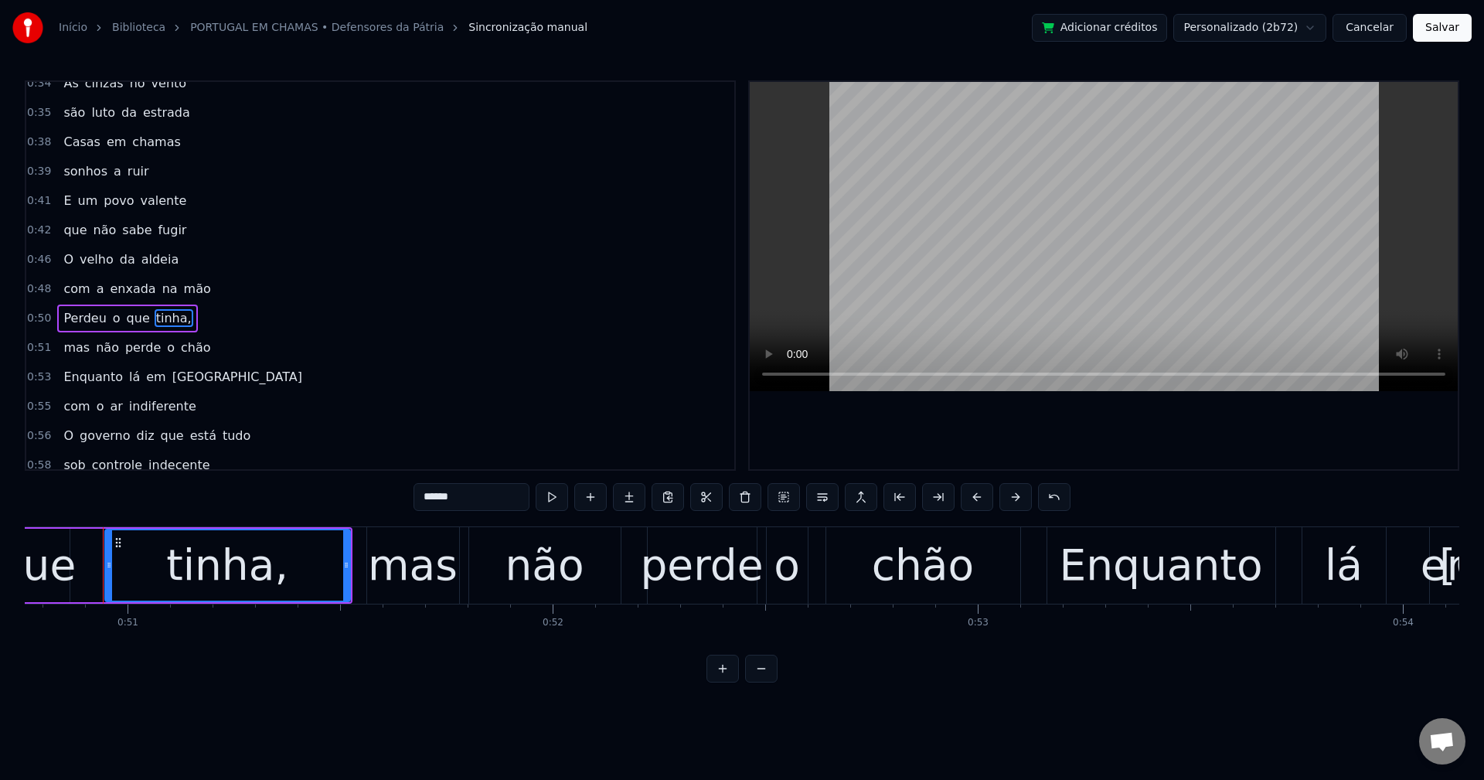
click at [513, 497] on input "******" at bounding box center [472, 497] width 116 height 28
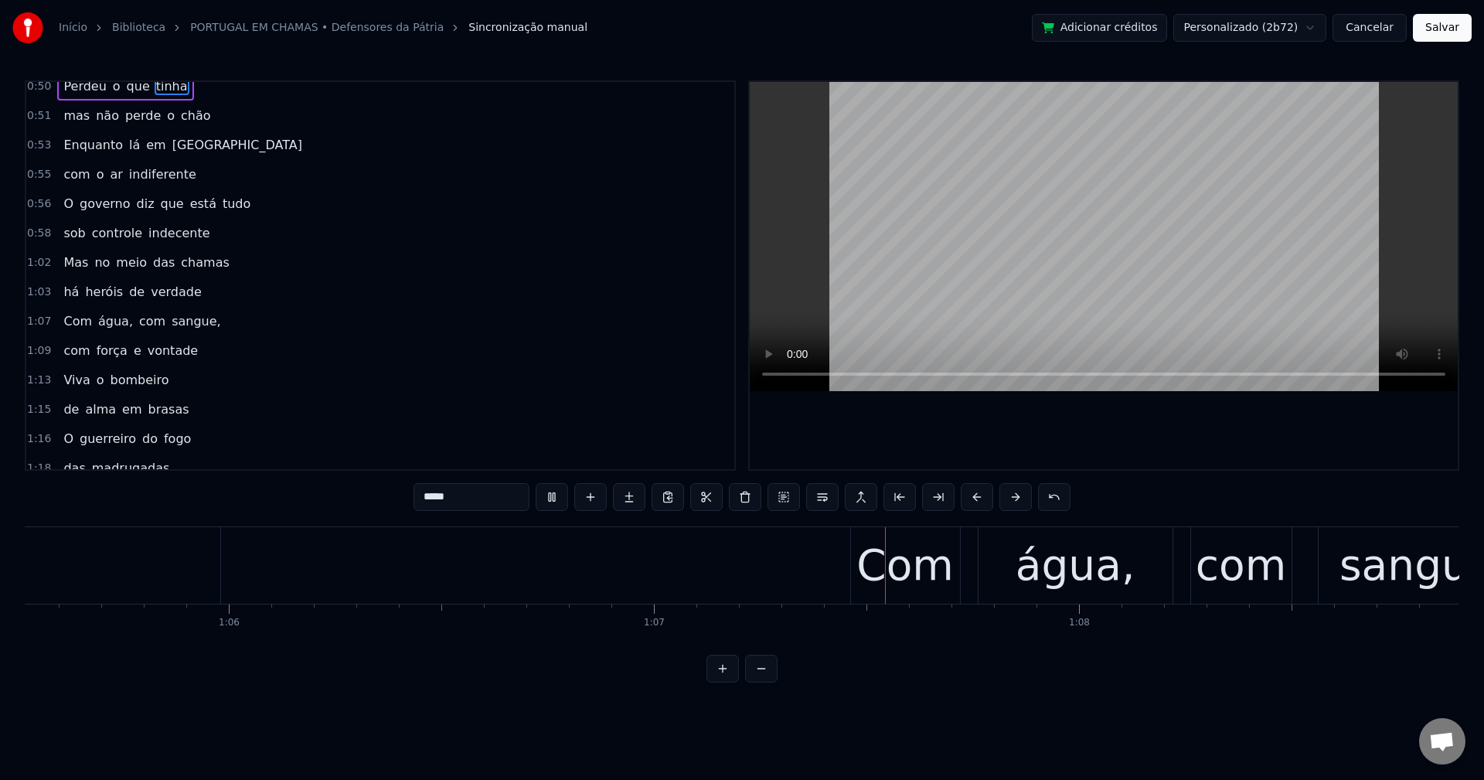
scroll to position [0, 28307]
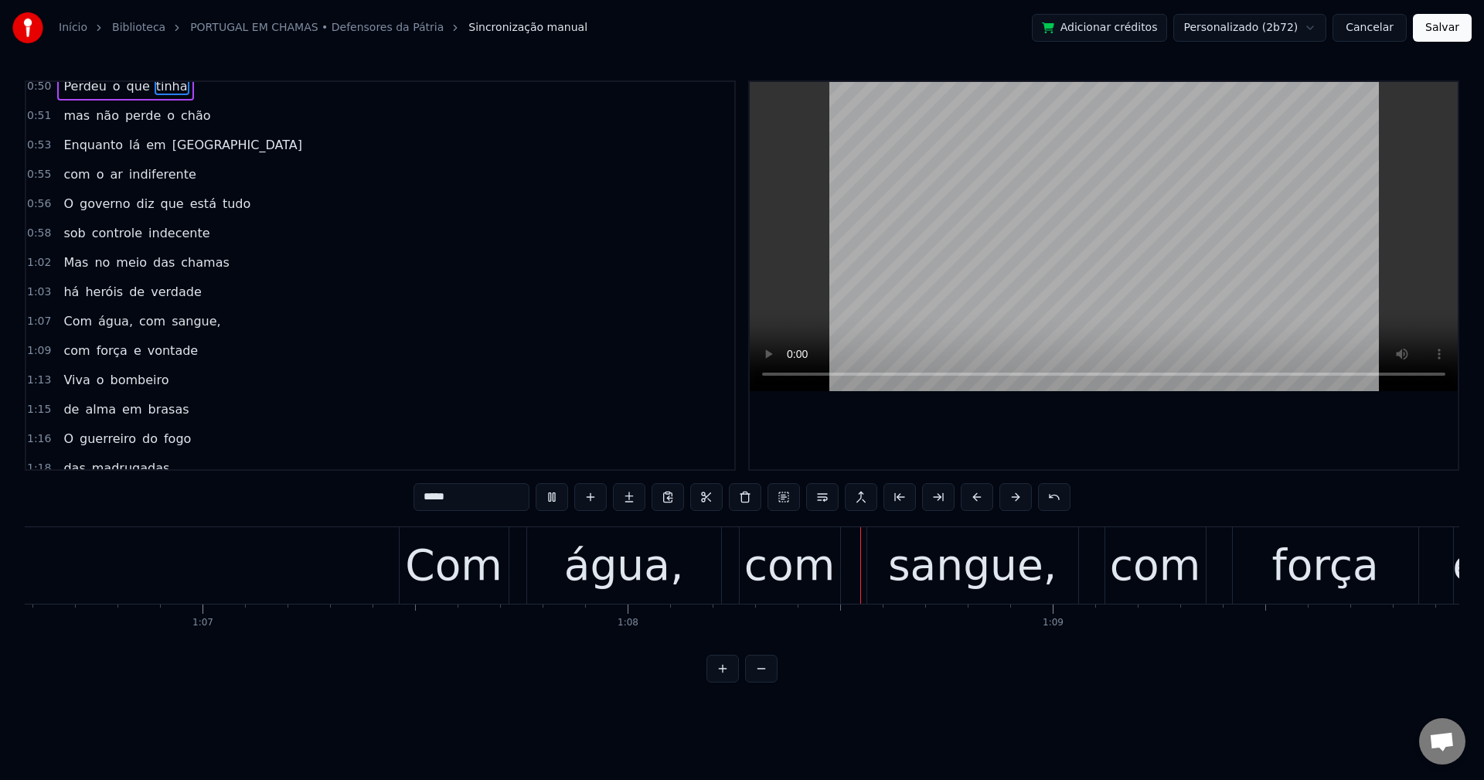
click at [624, 570] on div "água," at bounding box center [624, 565] width 120 height 64
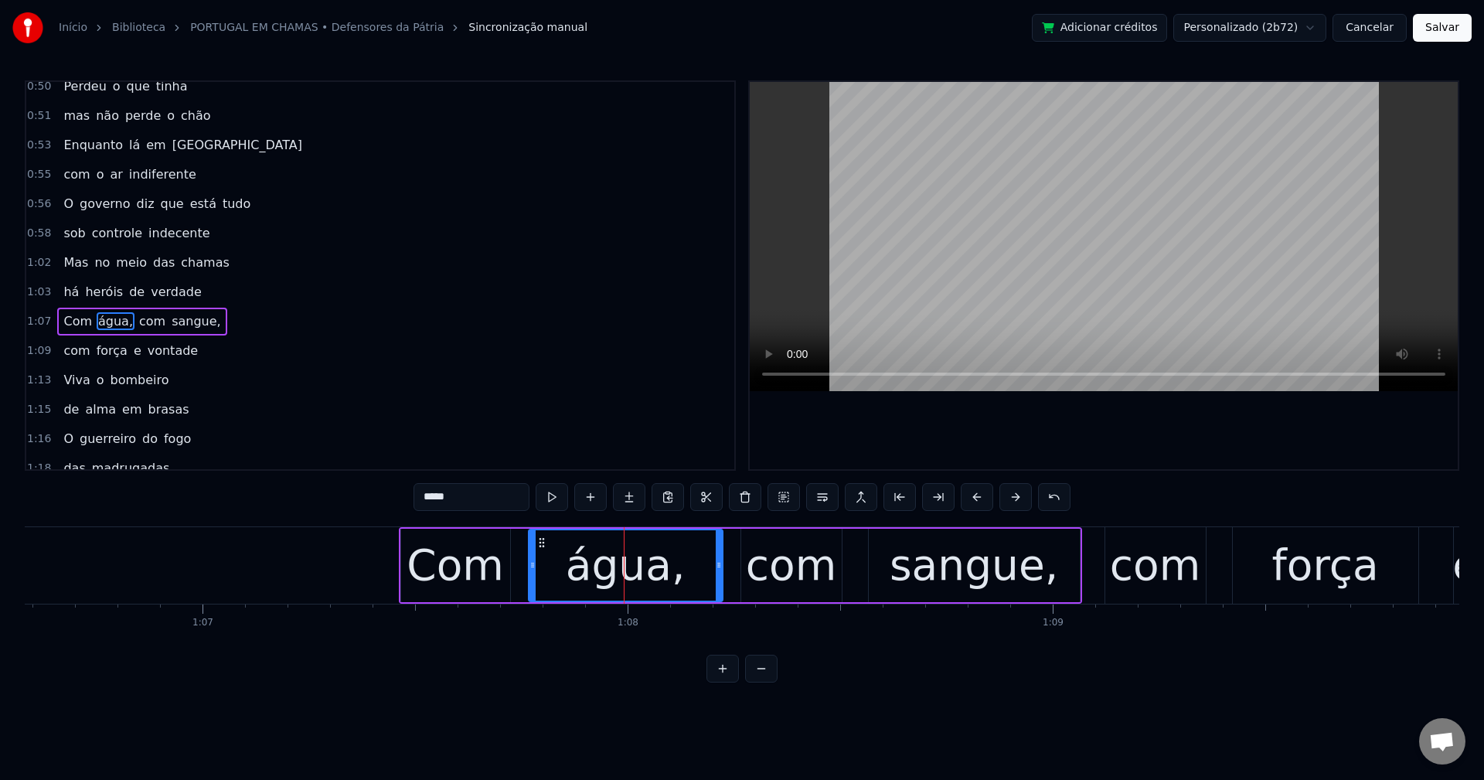
scroll to position [731, 0]
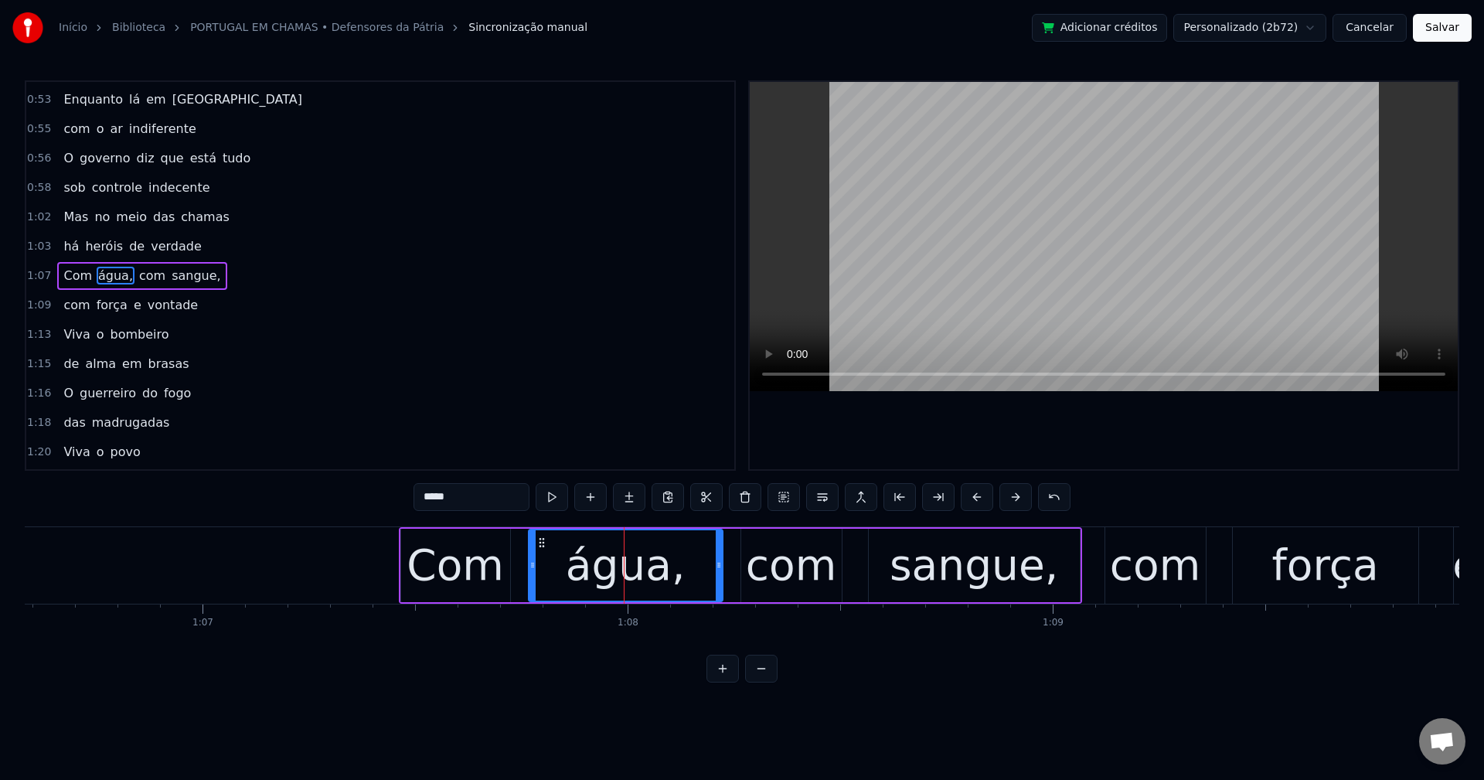
click at [492, 491] on input "*****" at bounding box center [472, 497] width 116 height 28
click at [968, 574] on div "sangue," at bounding box center [974, 565] width 169 height 64
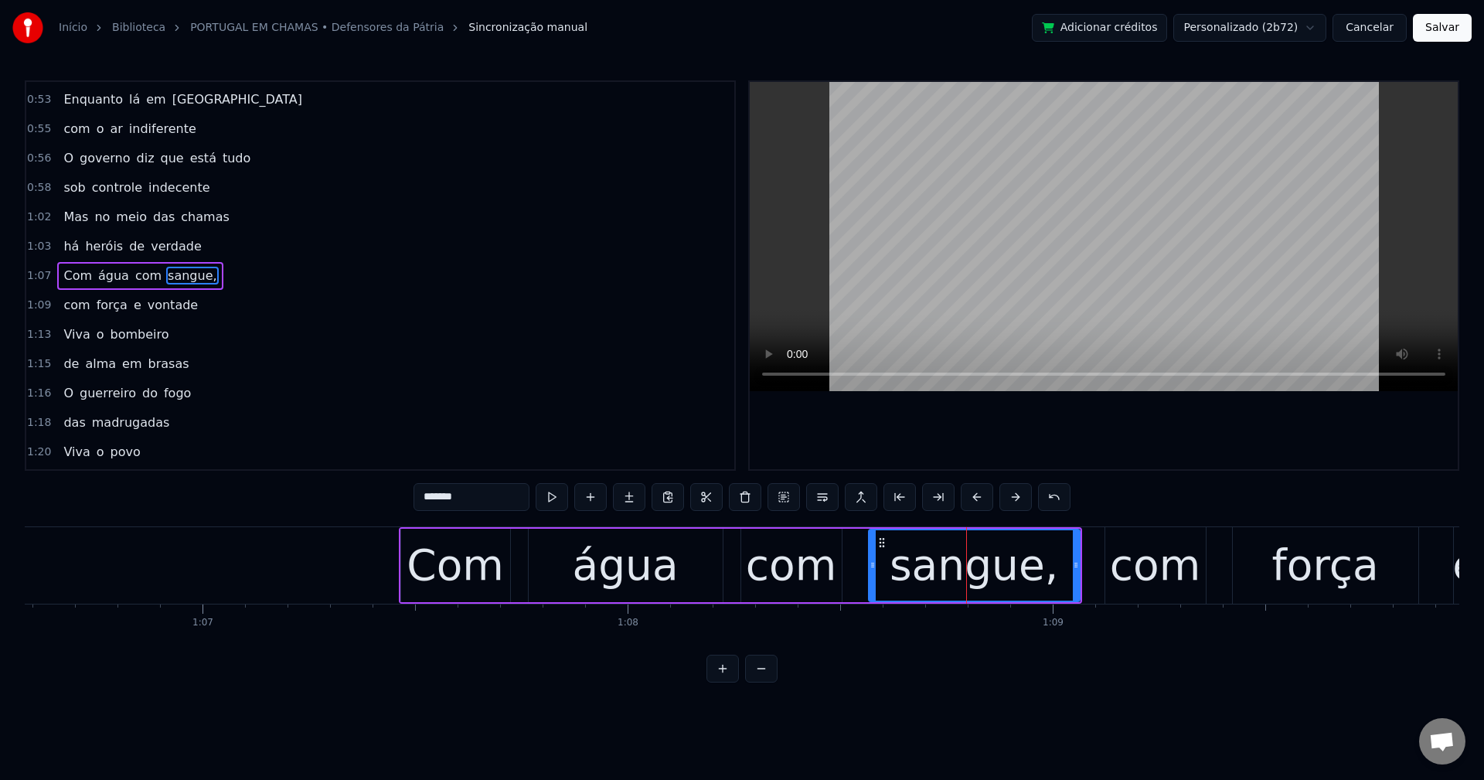
click at [472, 493] on input "*******" at bounding box center [472, 497] width 116 height 28
type input "******"
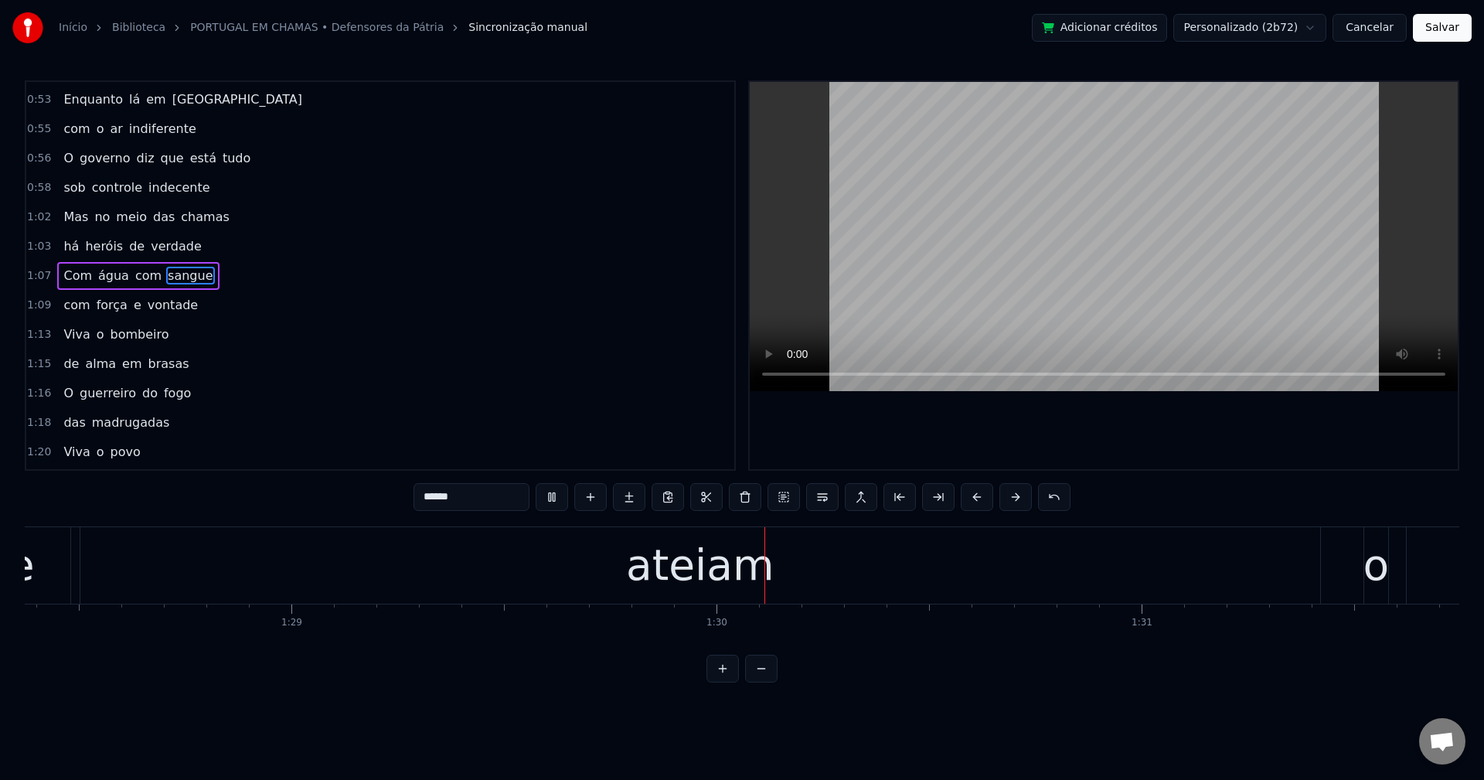
scroll to position [0, 37923]
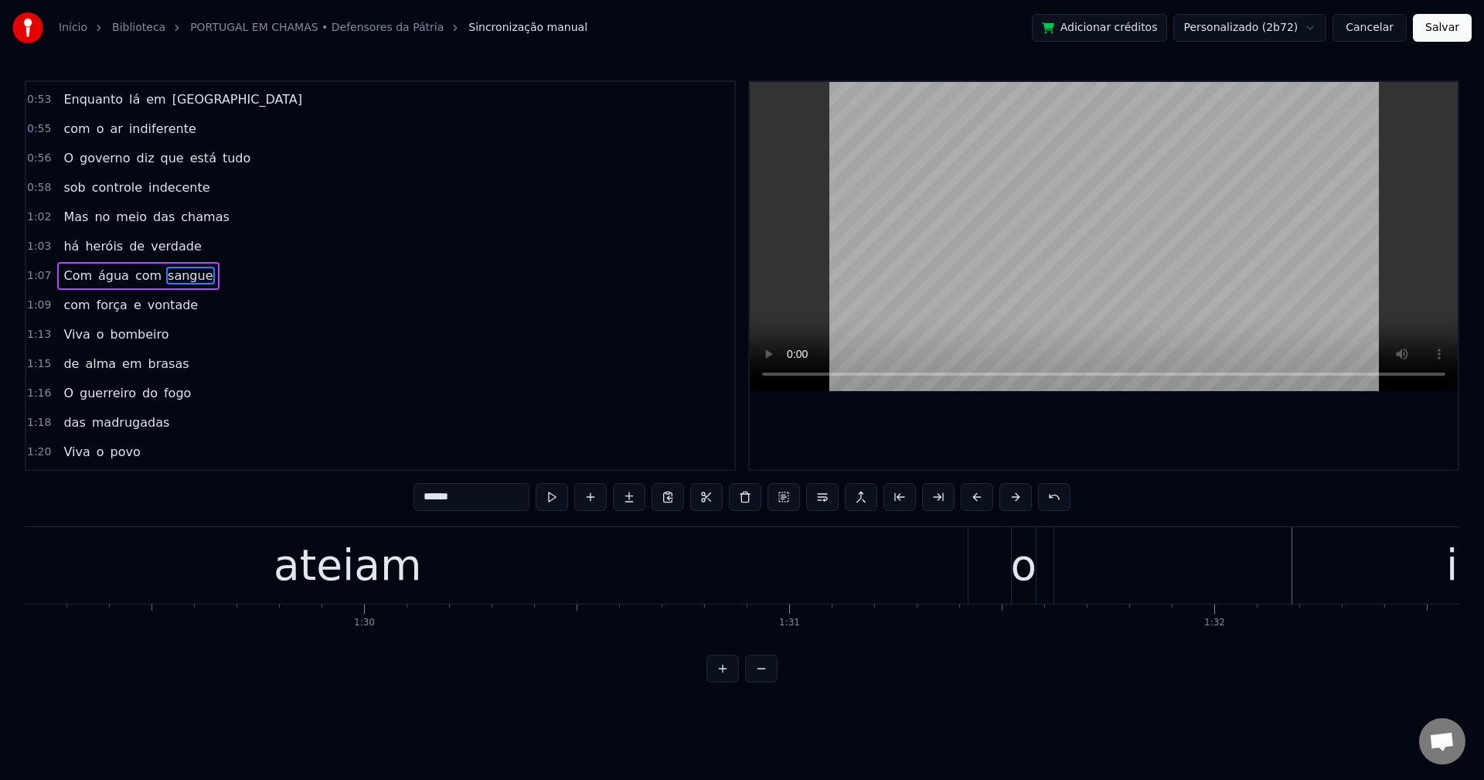
click at [1008, 563] on div "E aos que ateiam o inferno" at bounding box center [681, 565] width 2622 height 77
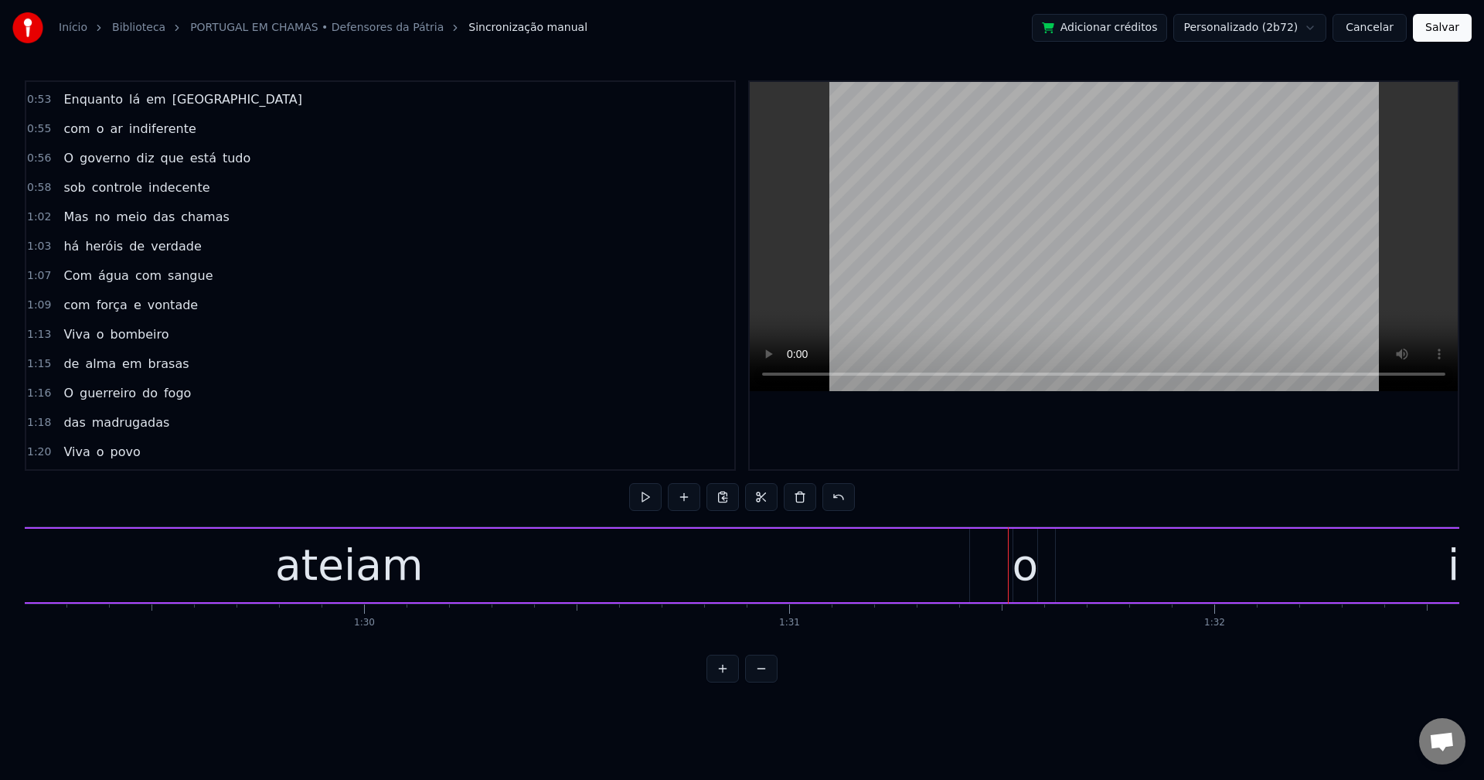
drag, startPoint x: 1025, startPoint y: 567, endPoint x: 1041, endPoint y: 567, distance: 16.2
click at [1041, 567] on div "E aos que ateiam o inferno" at bounding box center [681, 565] width 2622 height 77
click at [1030, 567] on div "o" at bounding box center [1025, 565] width 26 height 64
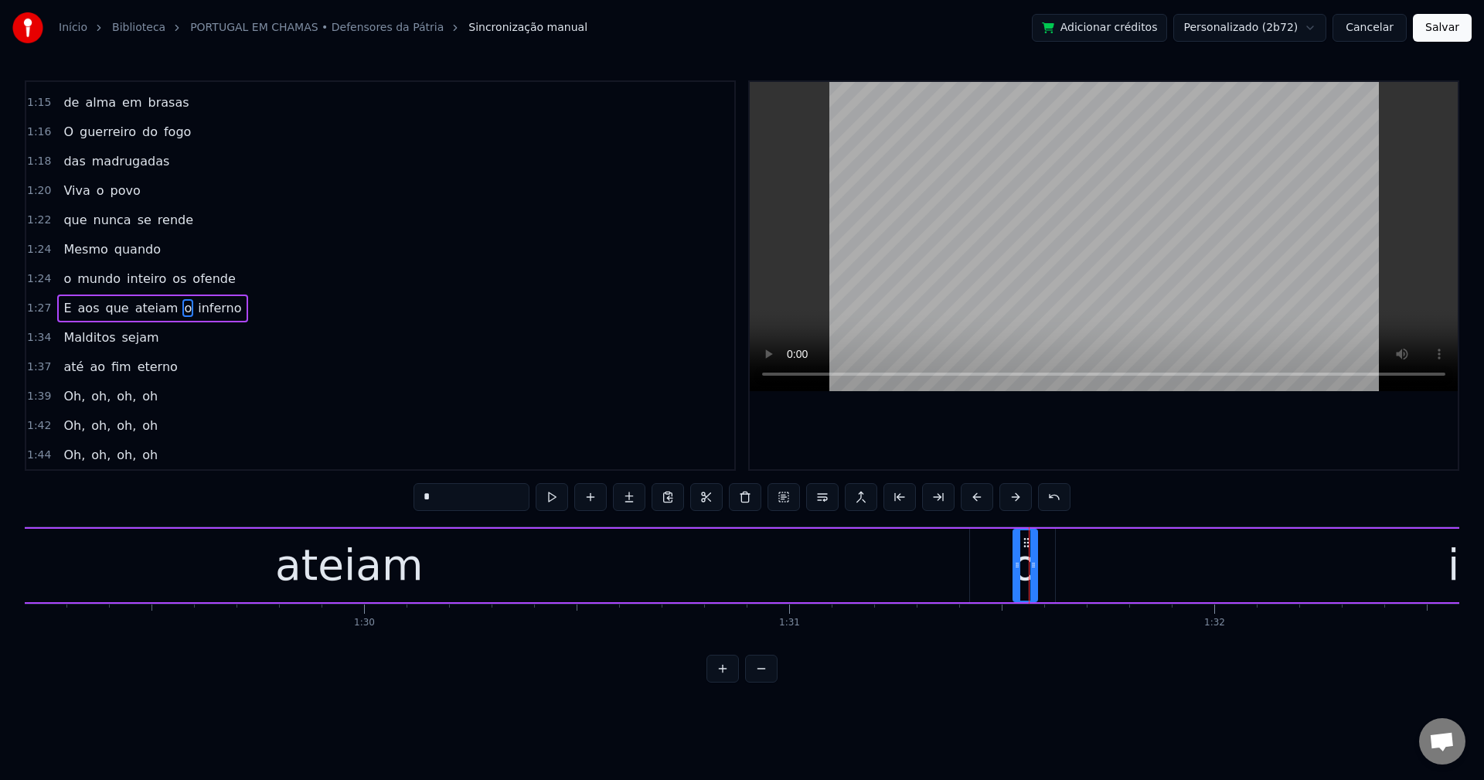
scroll to position [1025, 0]
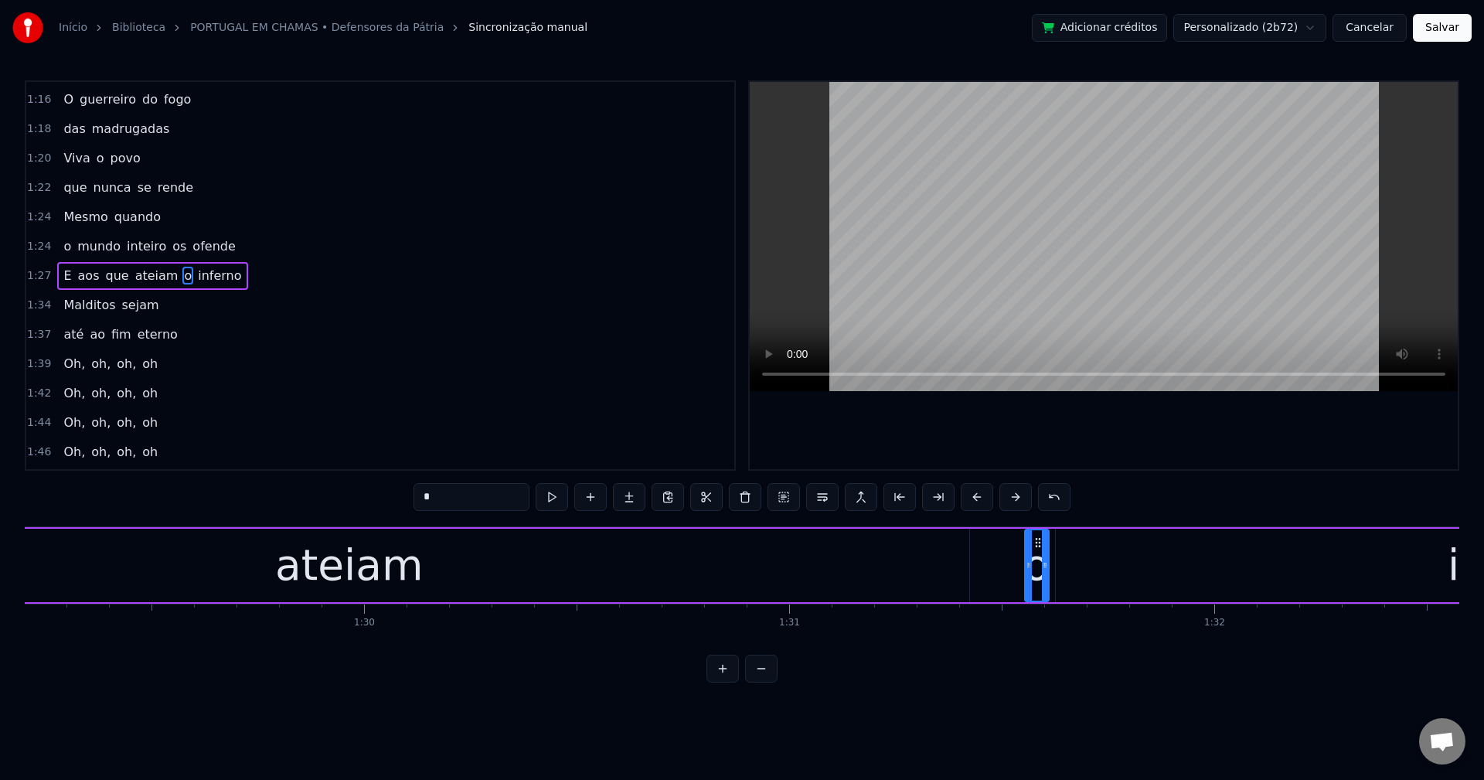
drag, startPoint x: 1030, startPoint y: 541, endPoint x: 1037, endPoint y: 519, distance: 22.5
click at [1037, 519] on div "0:00 Mais um verão 0:02 mais uma tragédia 0:05 A terra queimada 0:09 o povo esq…" at bounding box center [742, 381] width 1435 height 602
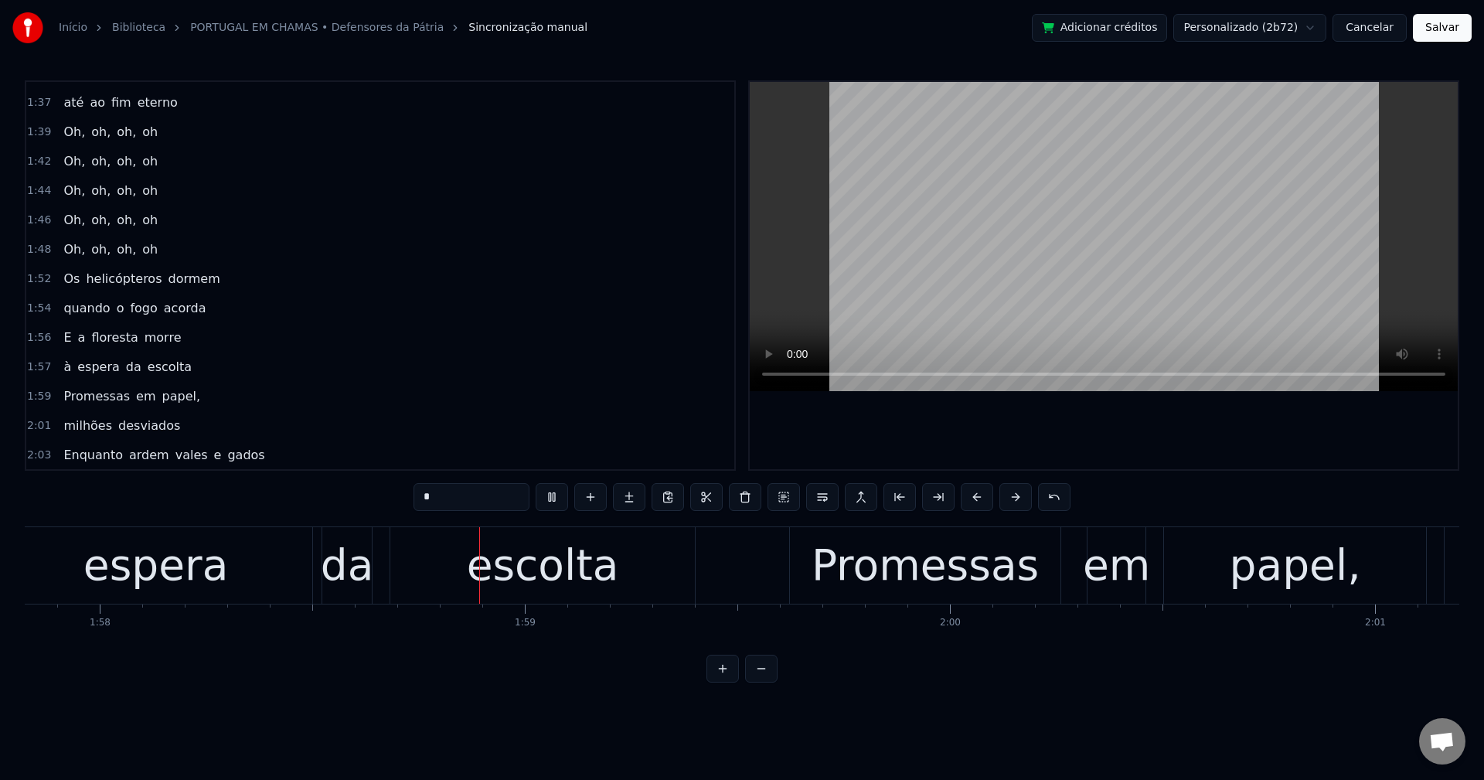
scroll to position [0, 50158]
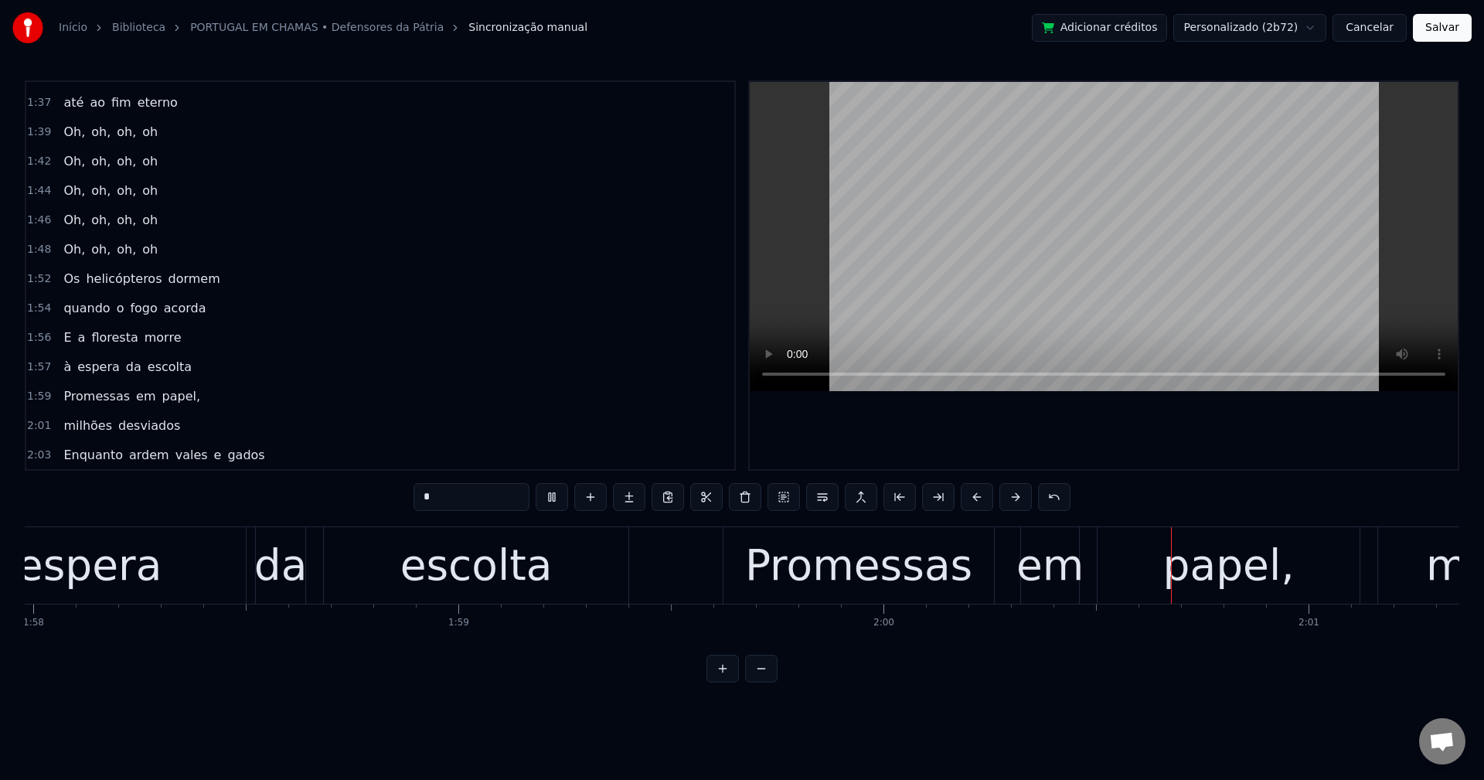
click at [164, 403] on span "papel," at bounding box center [182, 396] width 42 height 18
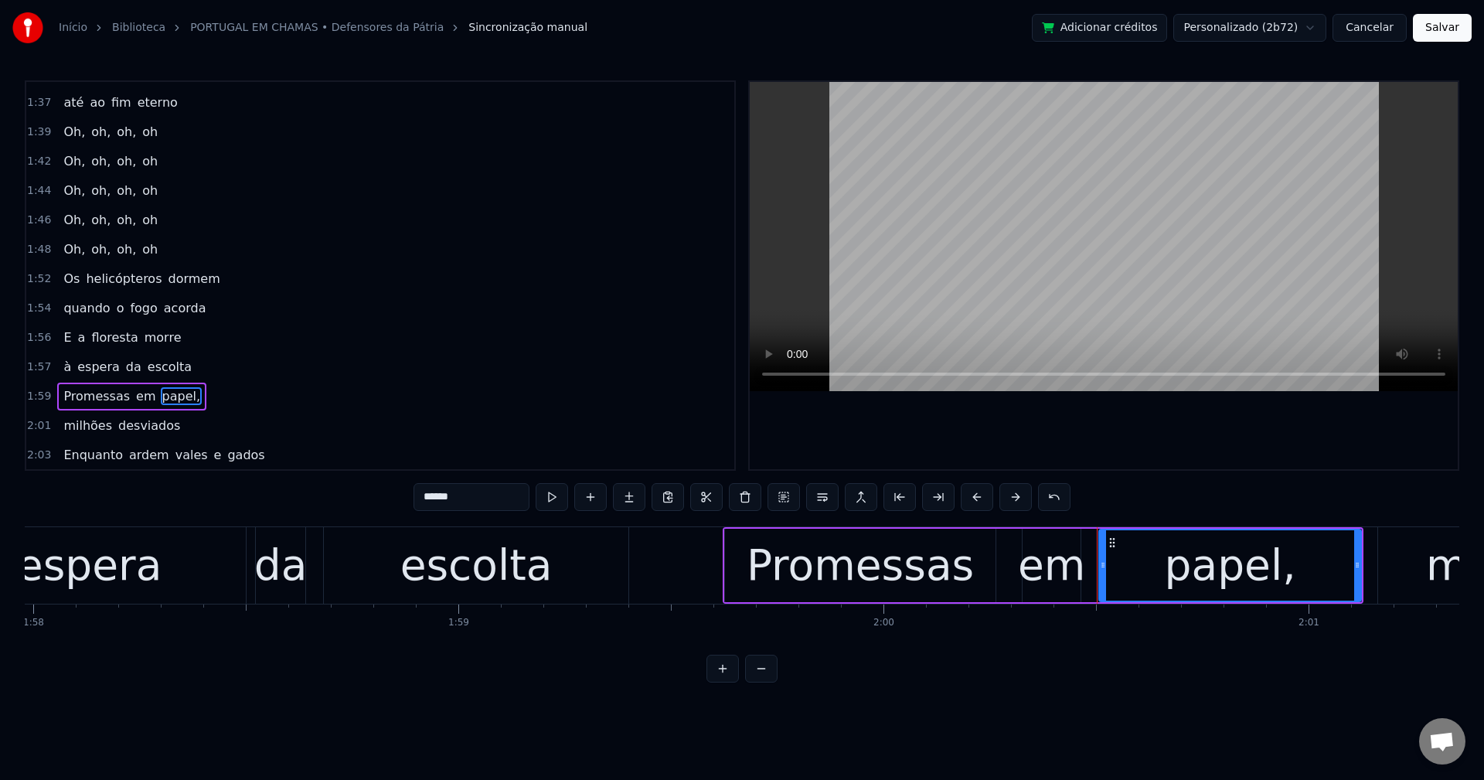
scroll to position [1377, 0]
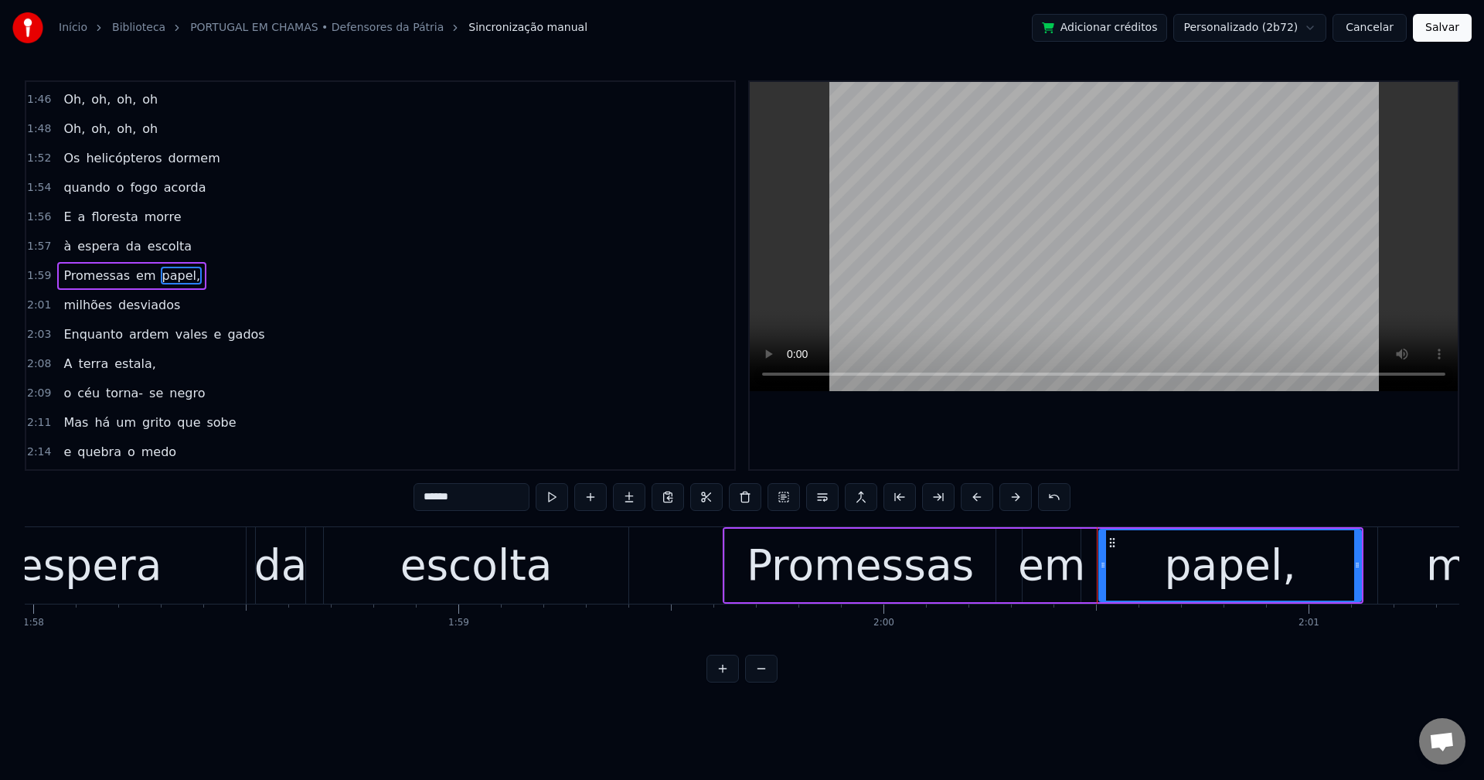
click at [511, 497] on input "******" at bounding box center [472, 497] width 116 height 28
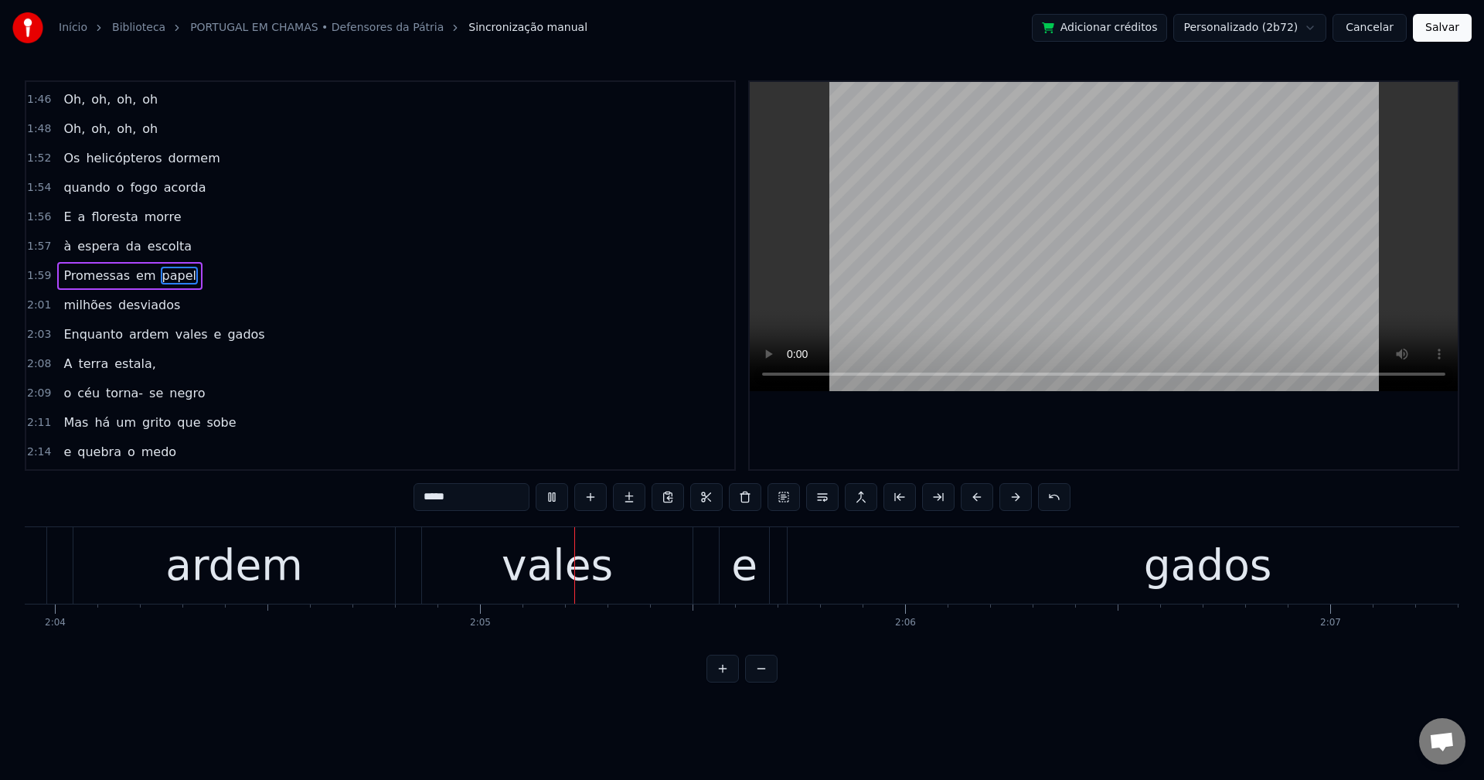
scroll to position [0, 52819]
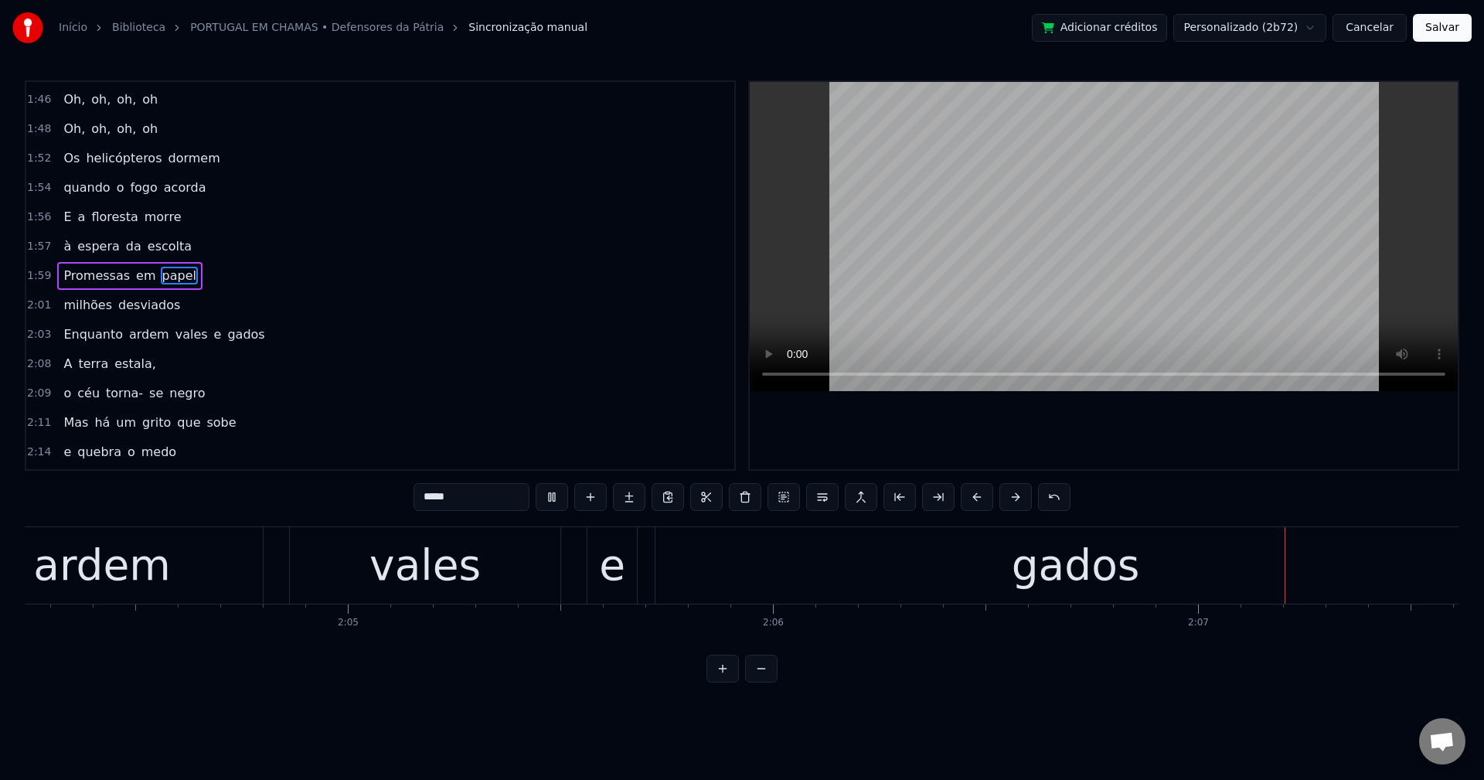
click at [117, 360] on span "estala," at bounding box center [135, 364] width 45 height 18
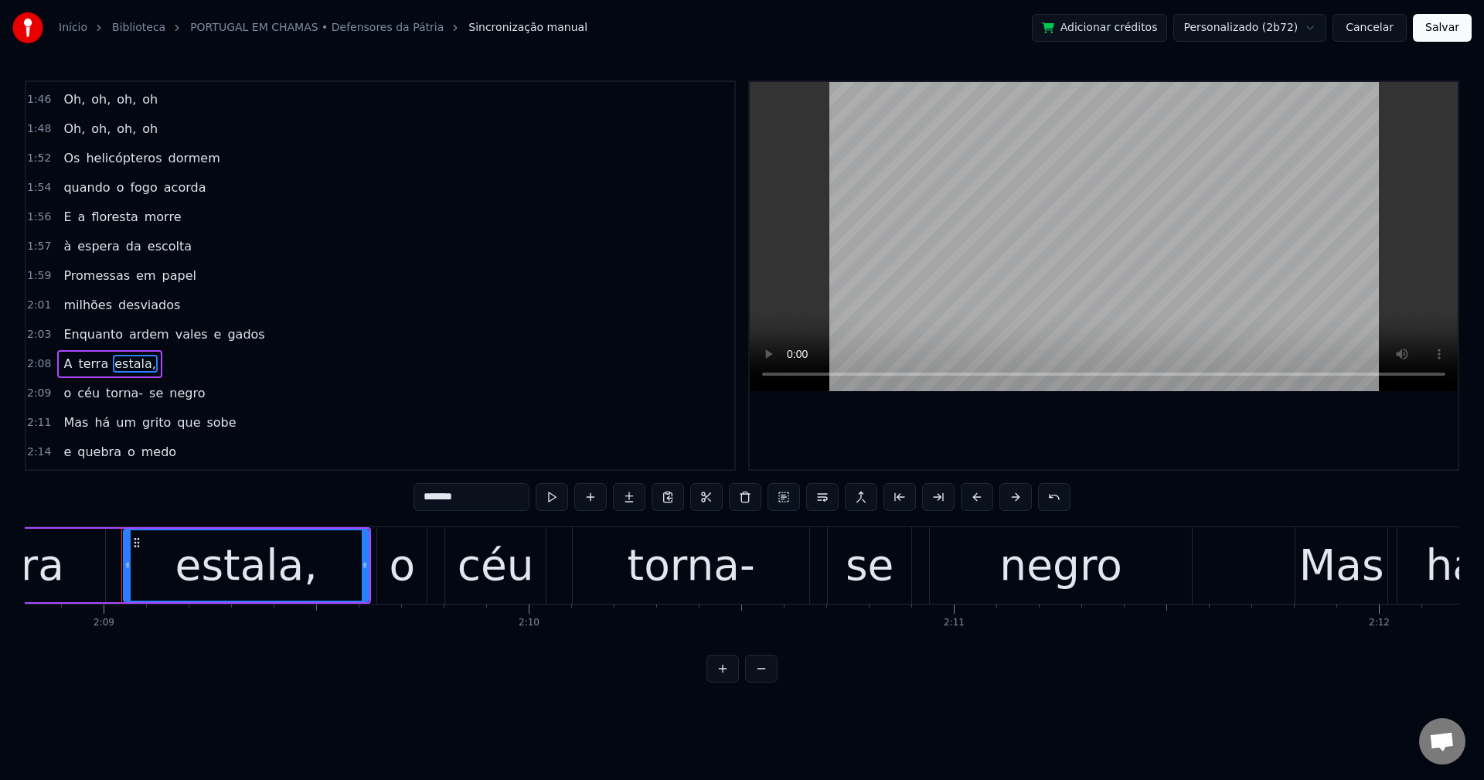
scroll to position [0, 54783]
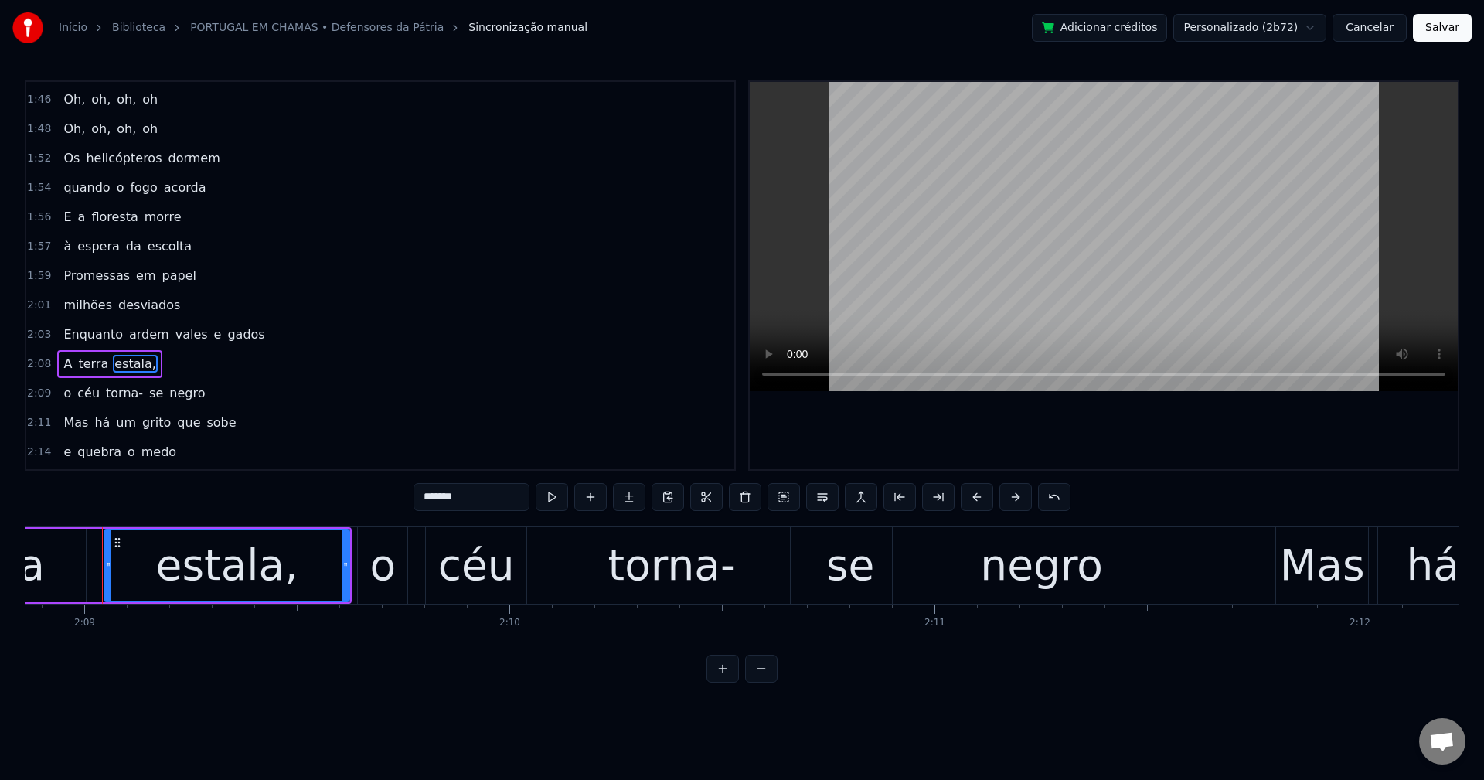
click at [479, 504] on input "*******" at bounding box center [472, 497] width 116 height 28
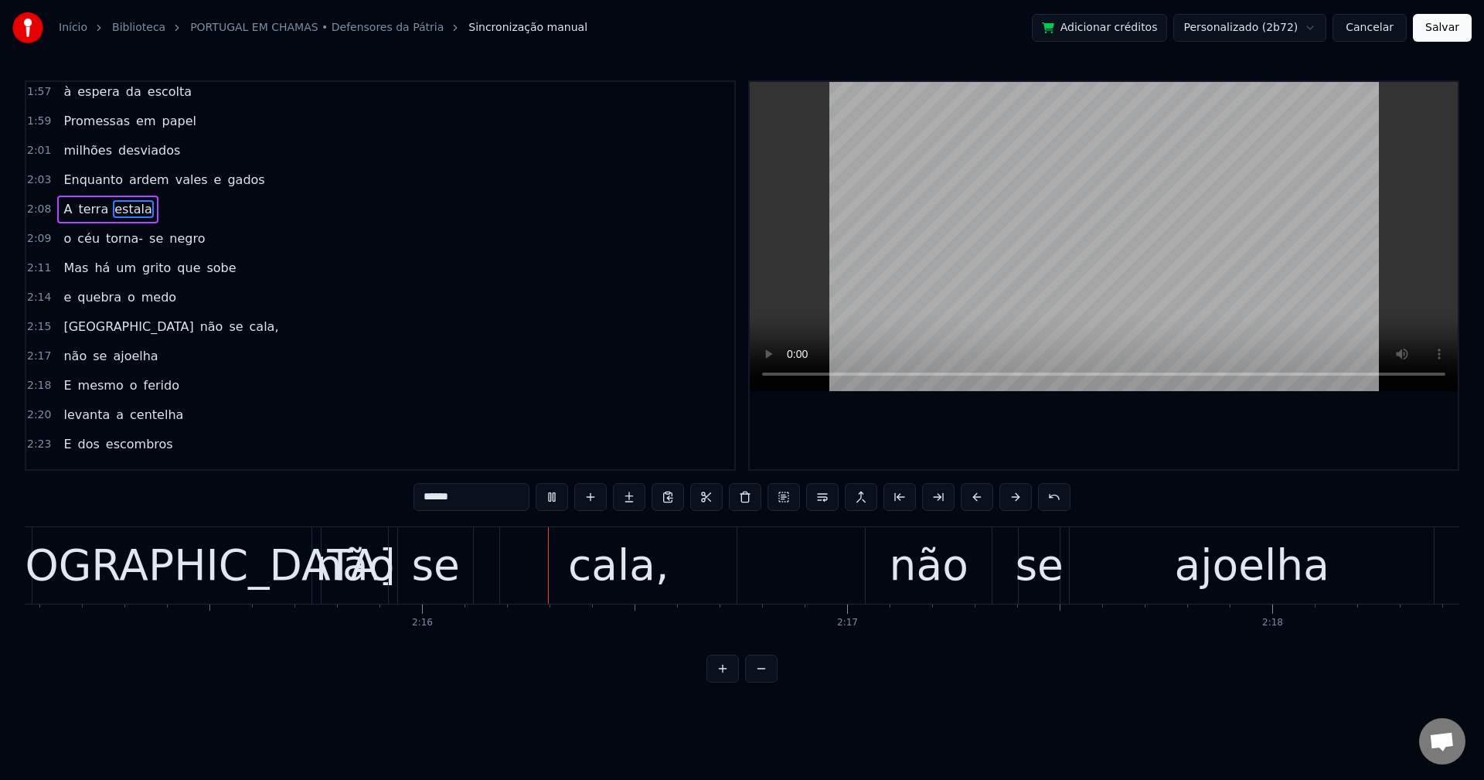
scroll to position [0, 57542]
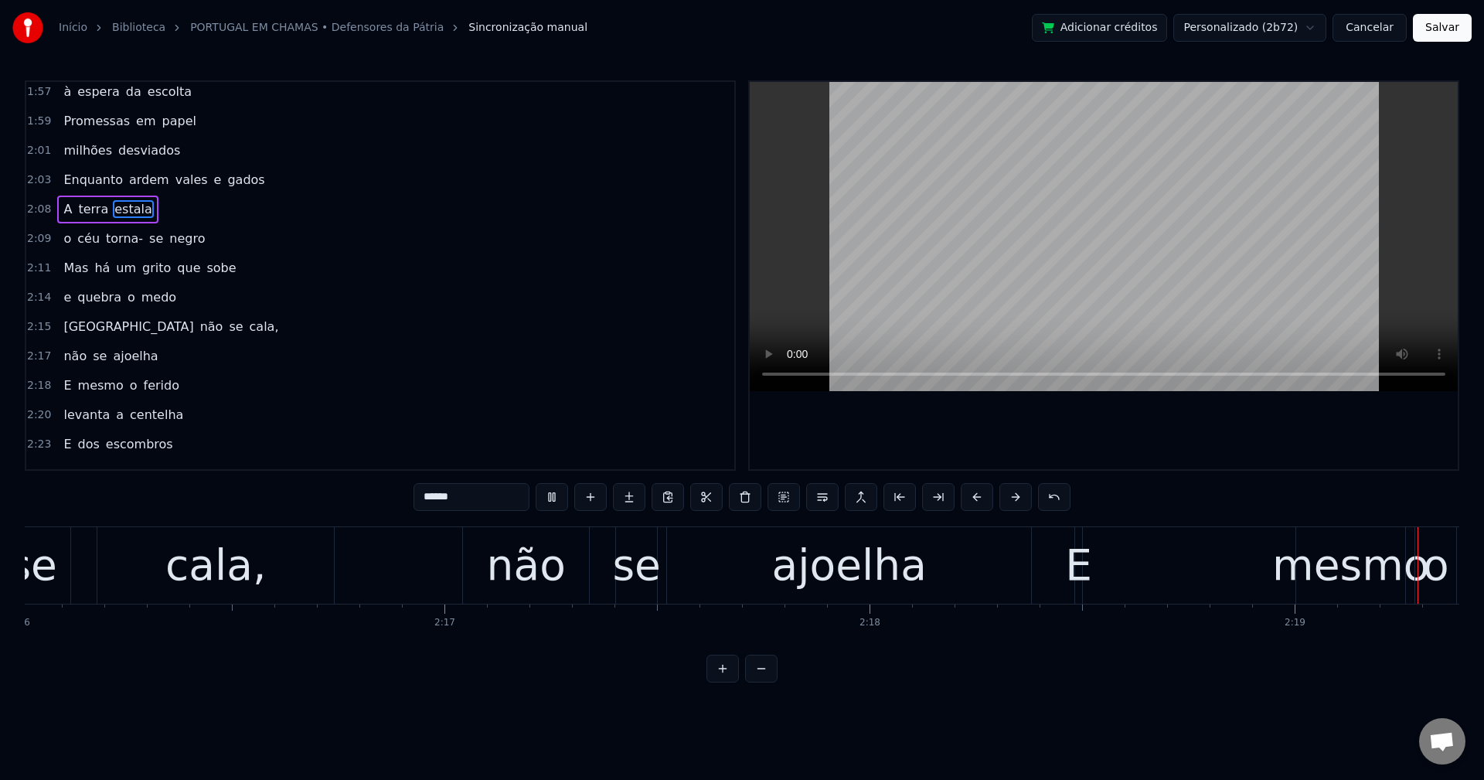
click at [248, 328] on span "cala," at bounding box center [264, 327] width 32 height 18
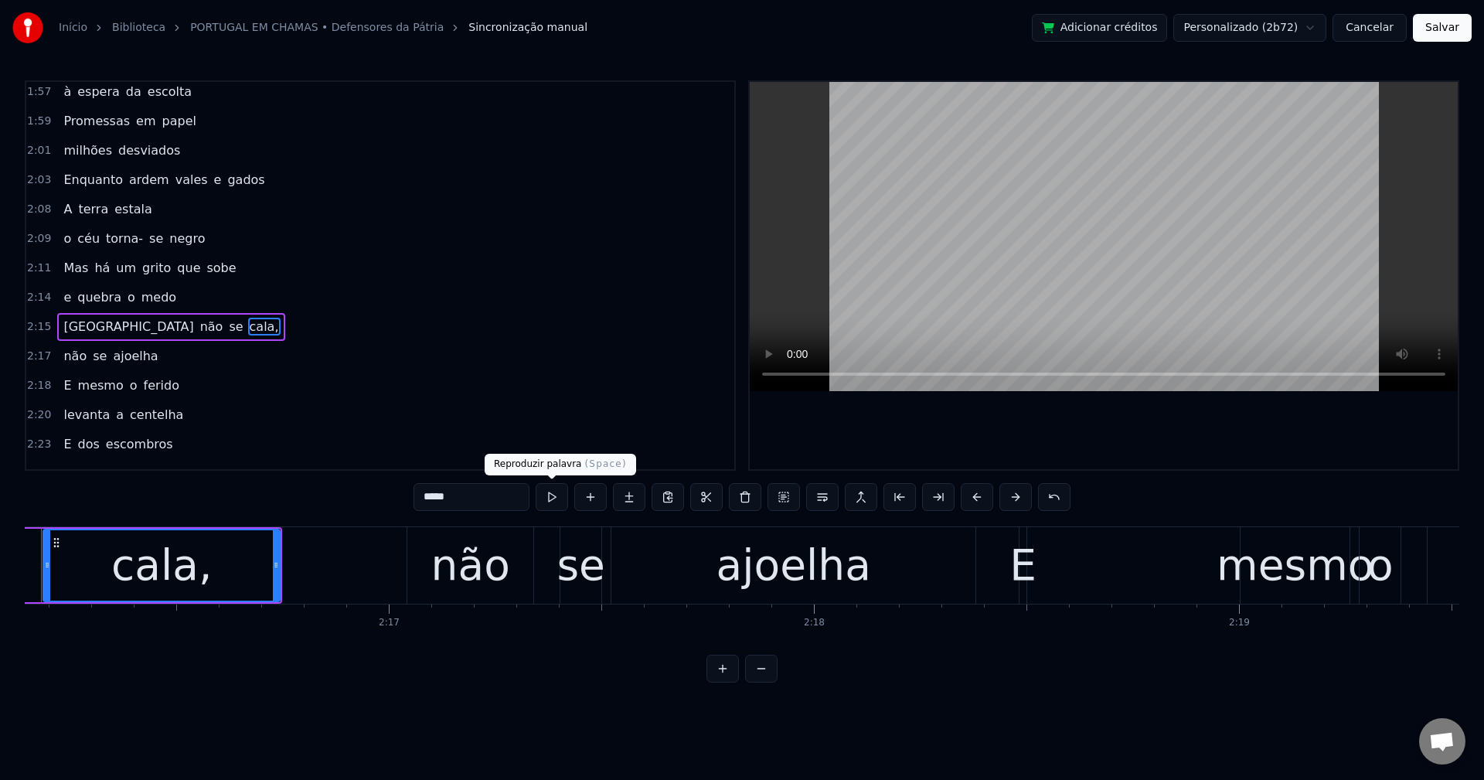
scroll to position [0, 57819]
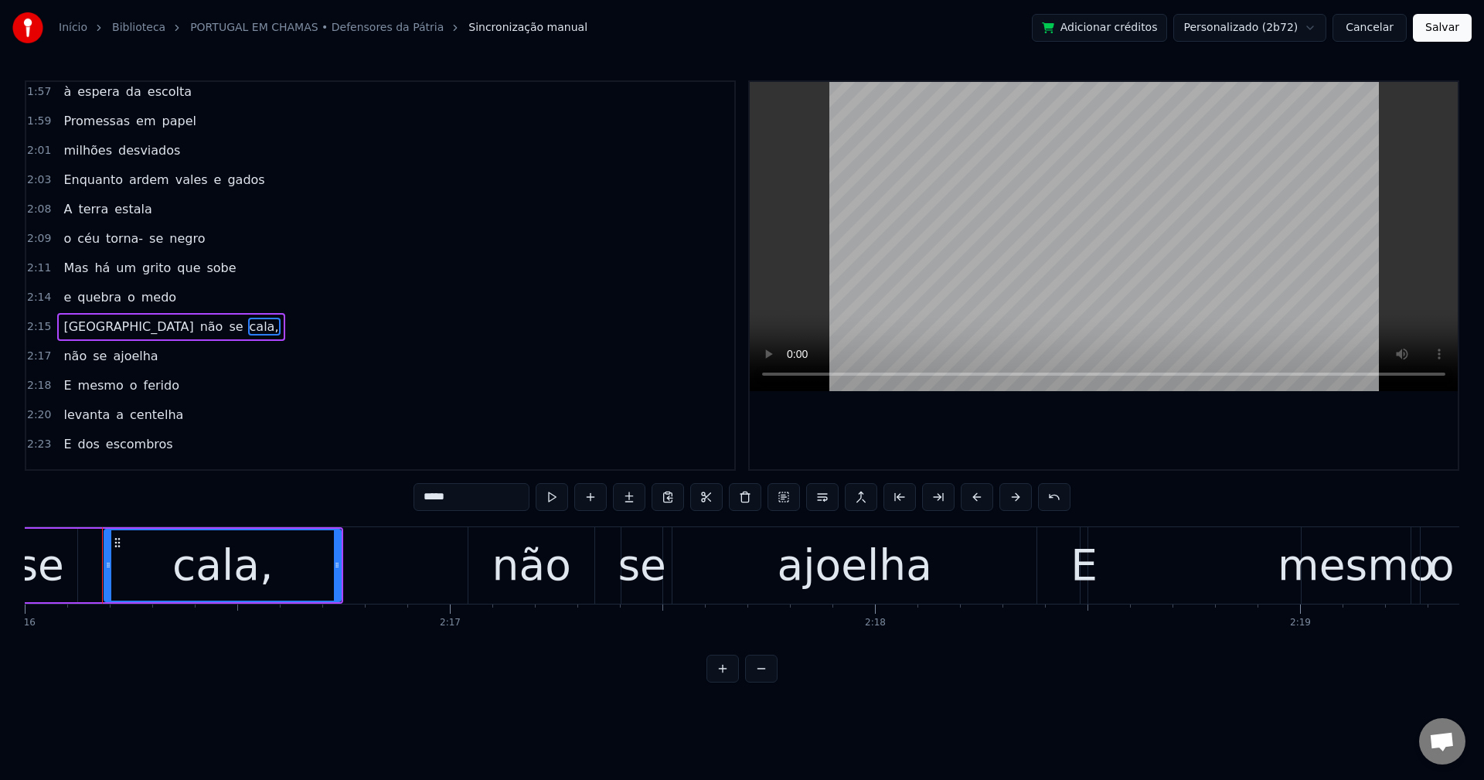
click at [491, 502] on input "*****" at bounding box center [472, 497] width 116 height 28
click at [62, 385] on span "E" at bounding box center [67, 385] width 11 height 18
type input "*"
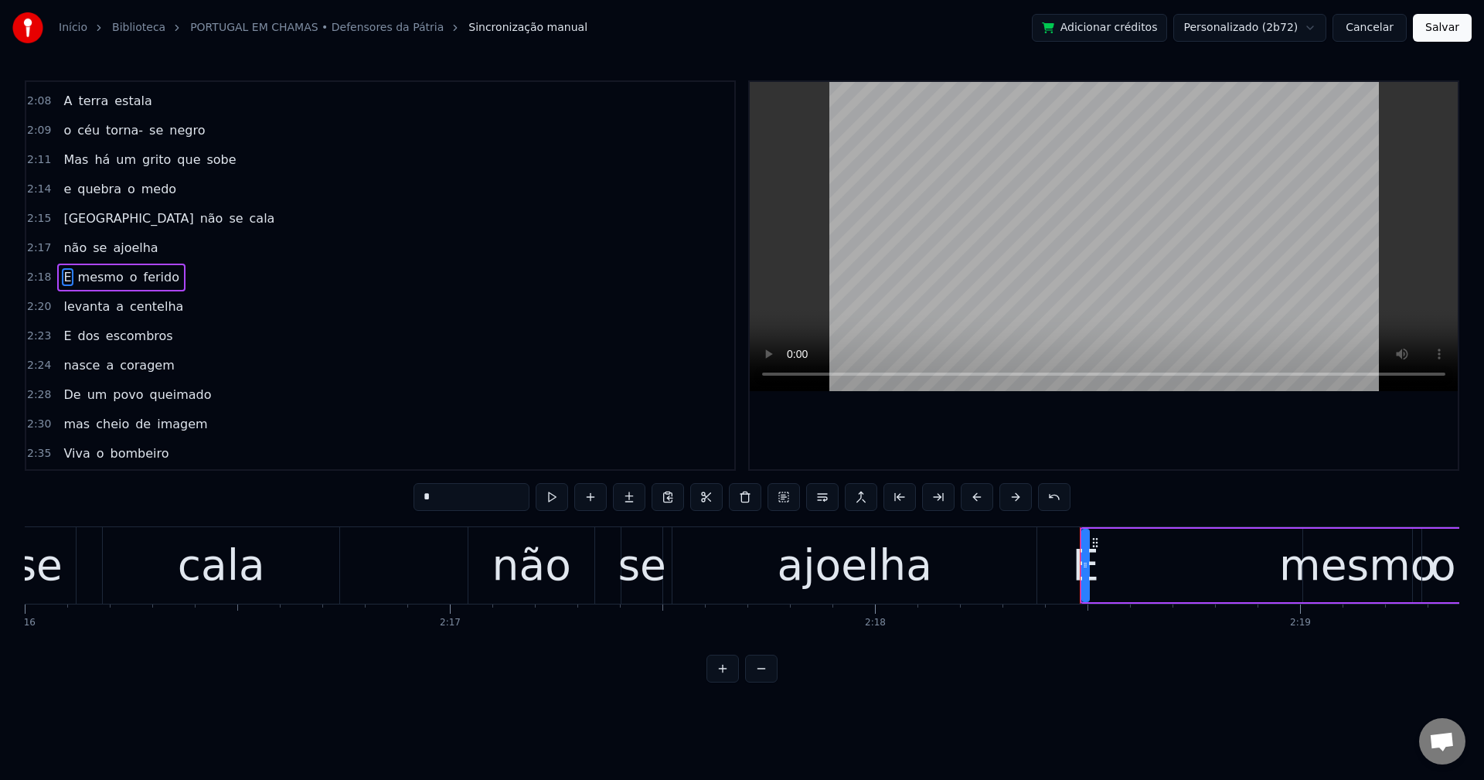
scroll to position [1642, 0]
click at [750, 495] on button at bounding box center [745, 497] width 32 height 28
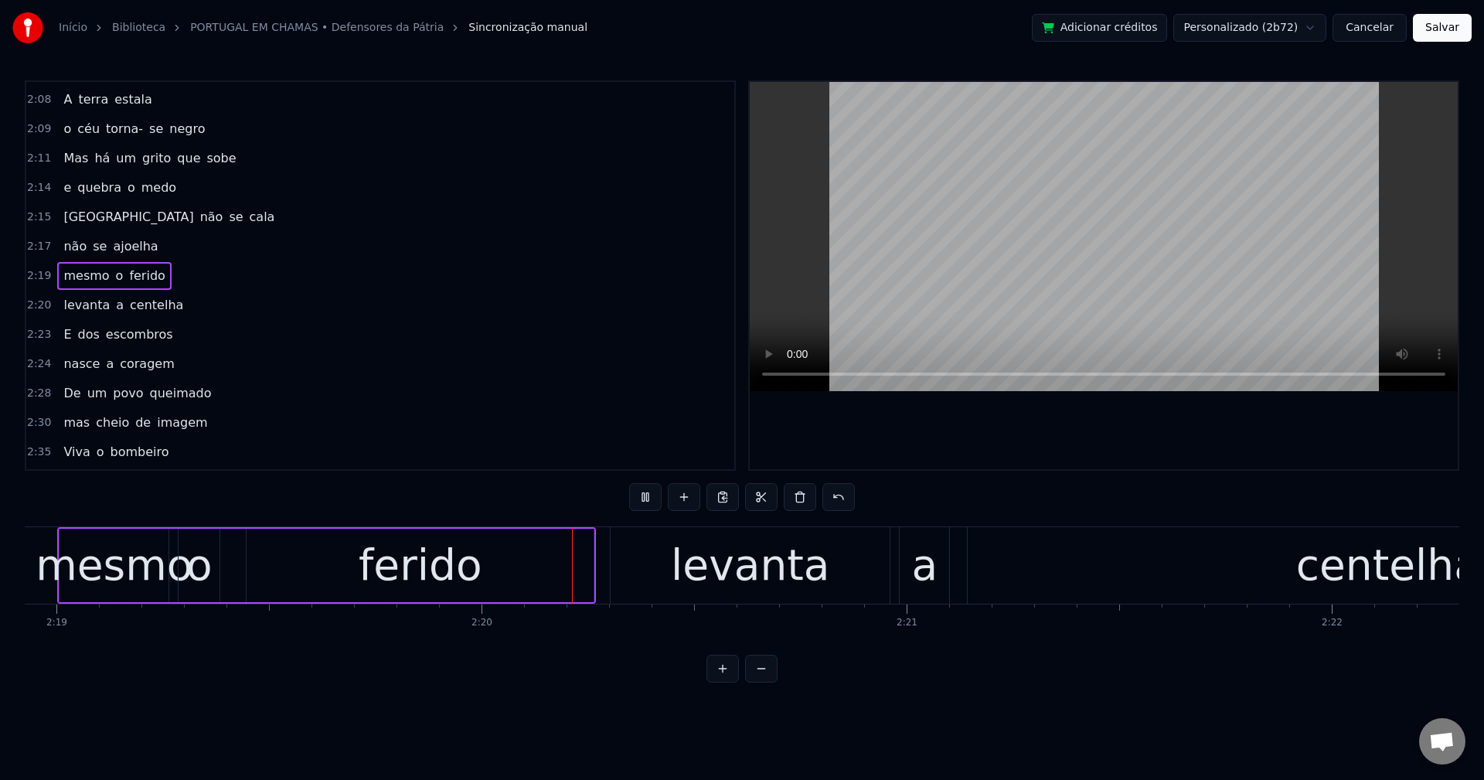
scroll to position [0, 59152]
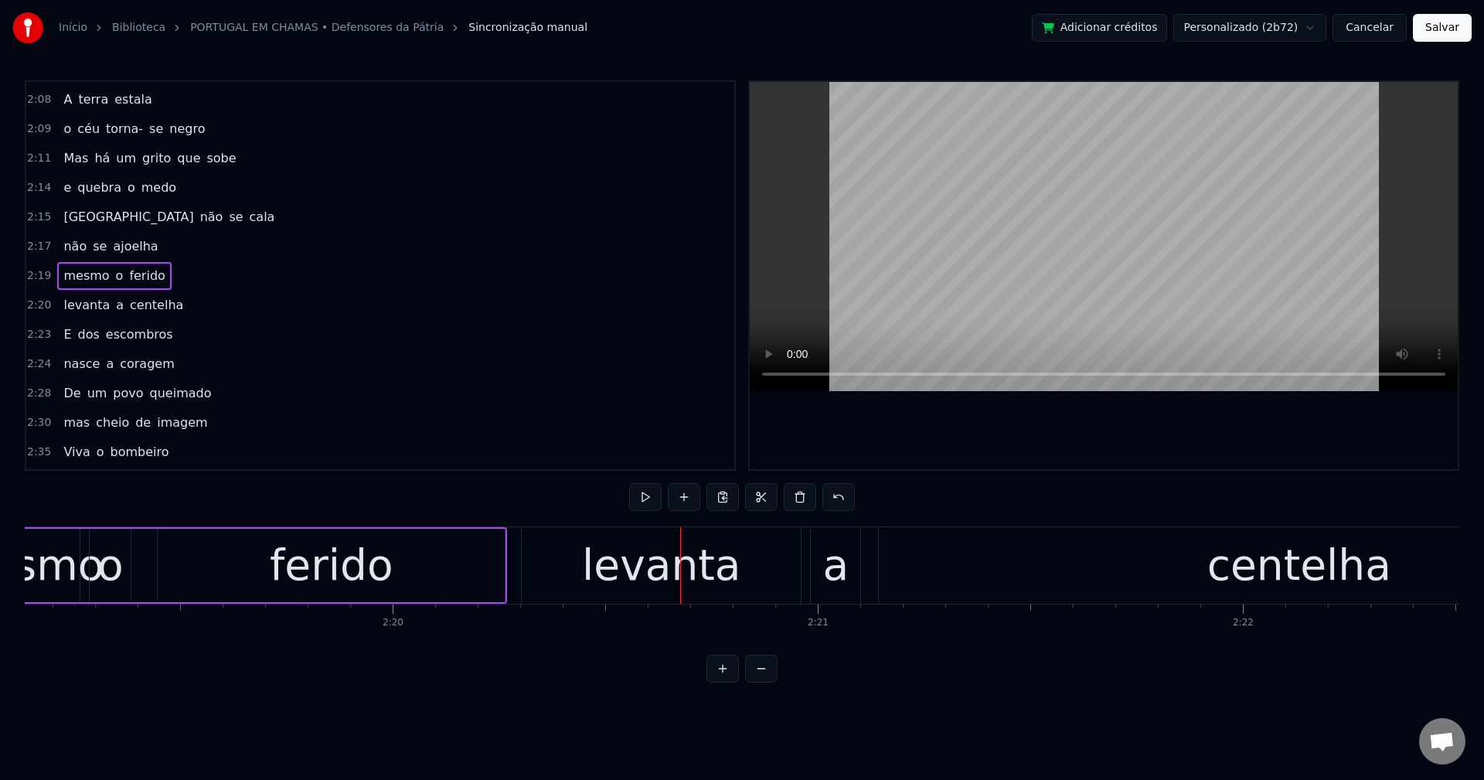
click at [118, 566] on div "o" at bounding box center [110, 565] width 26 height 64
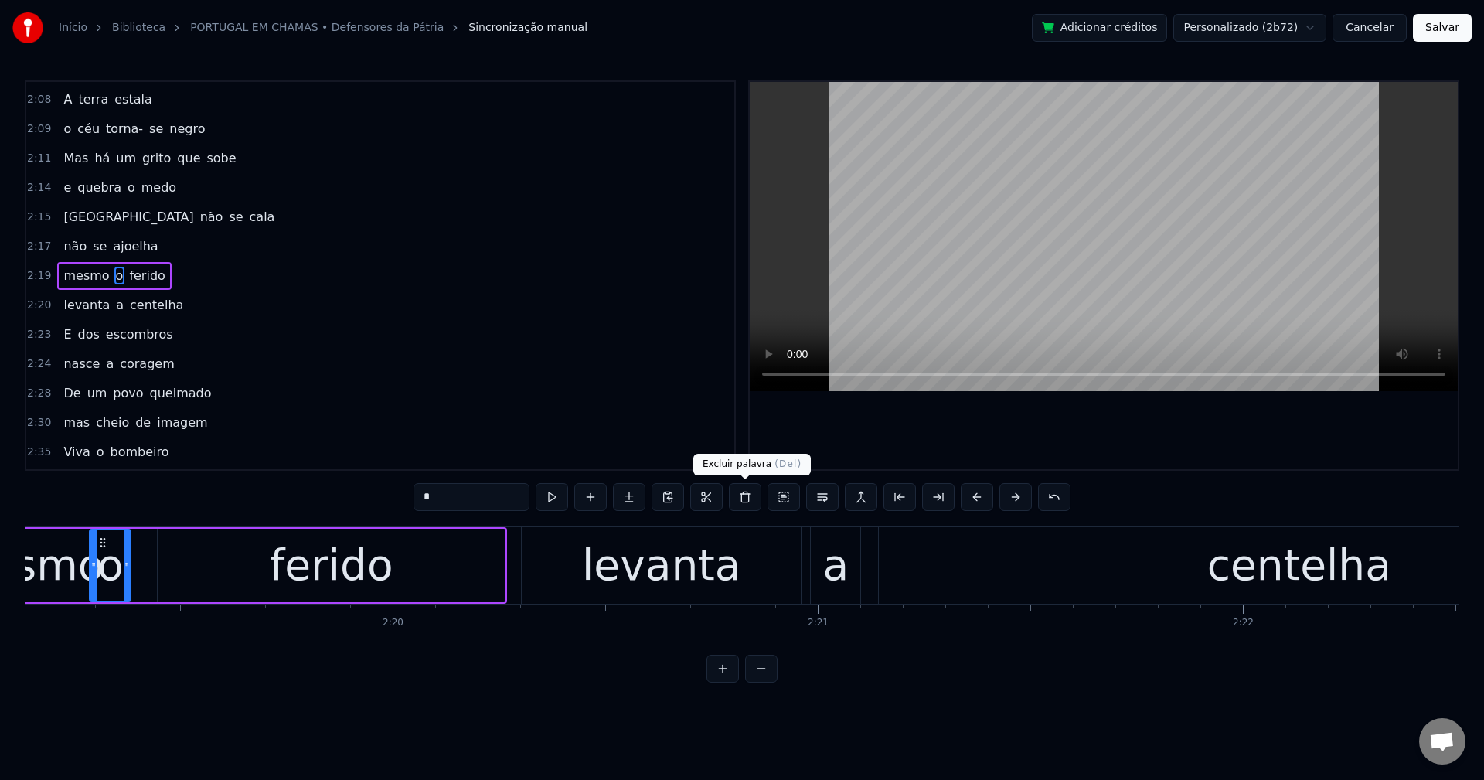
click at [748, 502] on button at bounding box center [745, 497] width 32 height 28
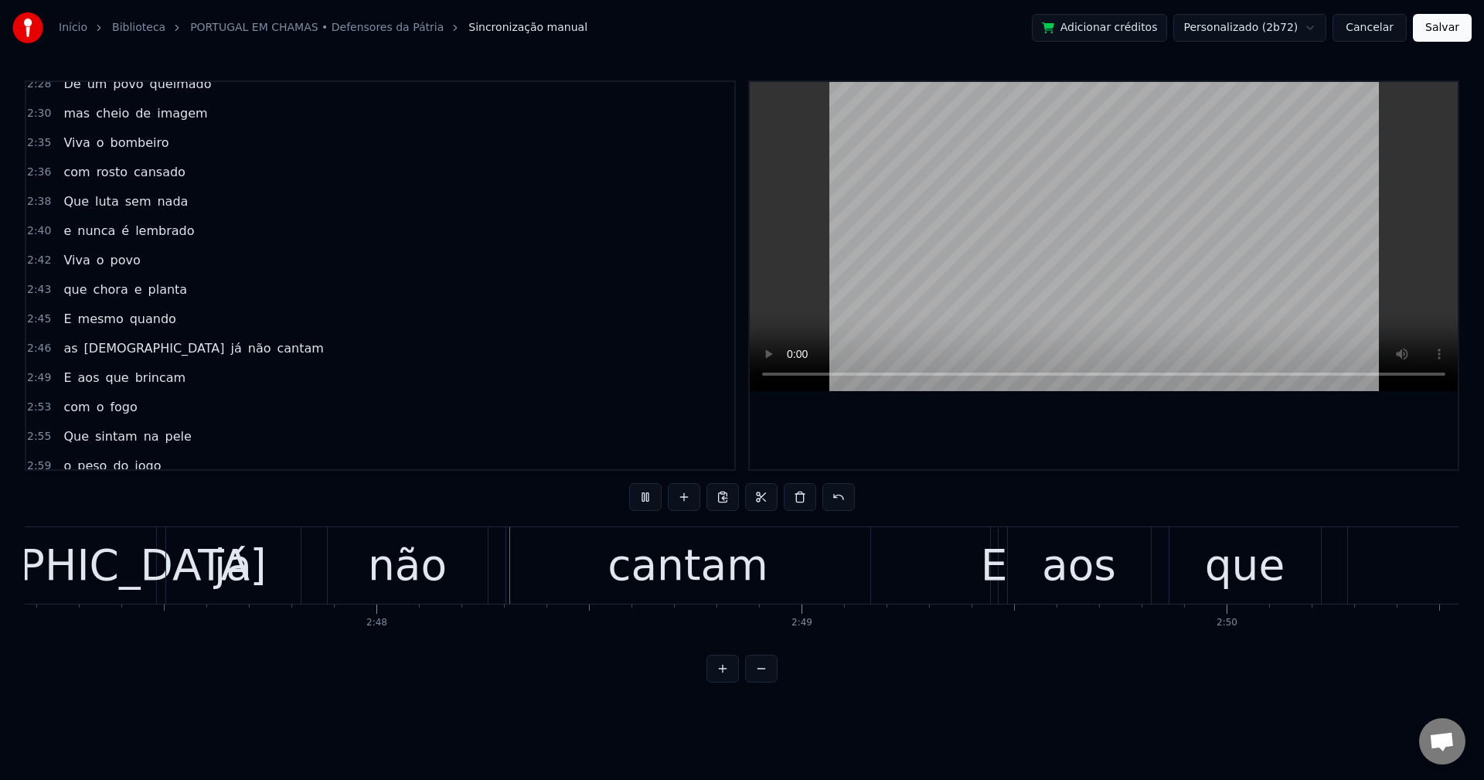
scroll to position [0, 71221]
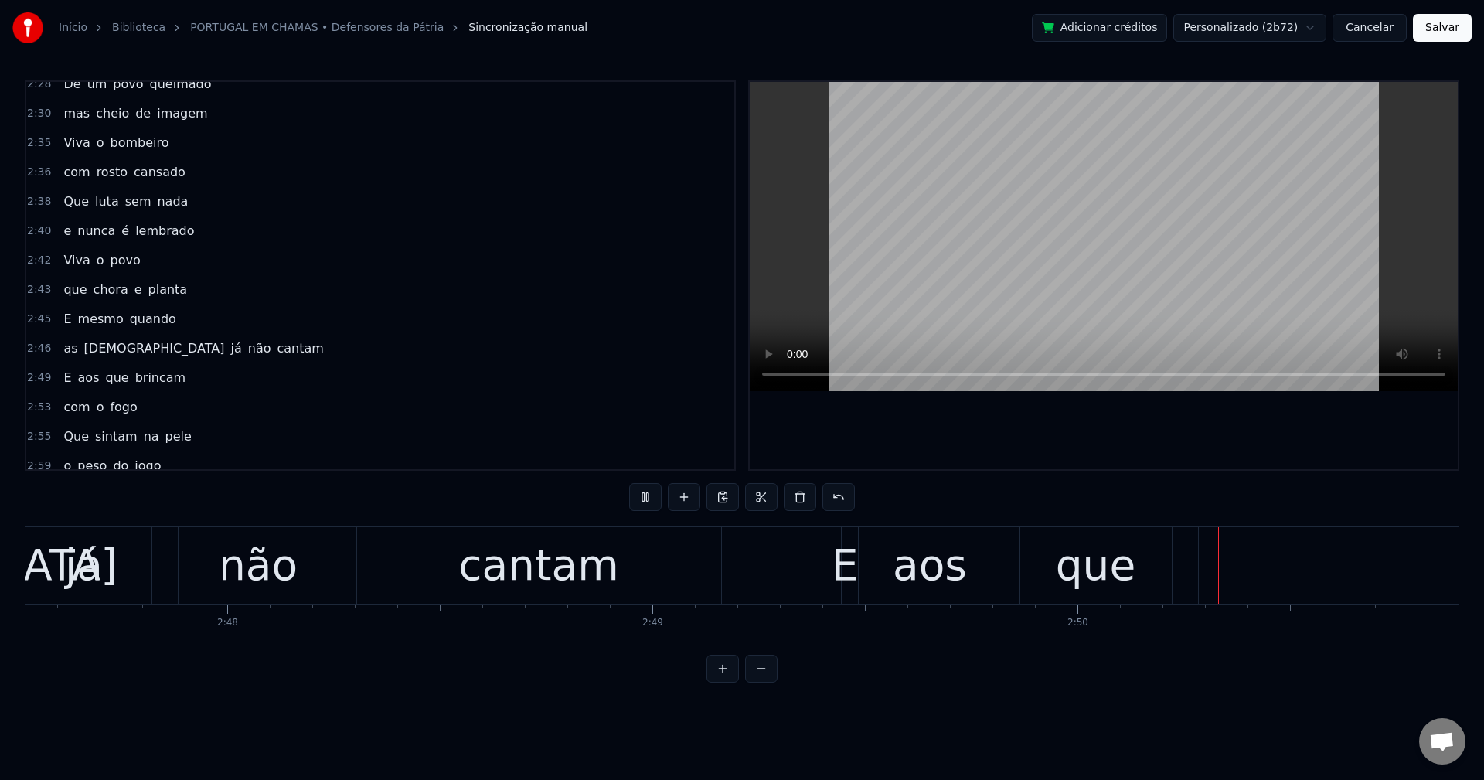
drag, startPoint x: 87, startPoint y: 350, endPoint x: 97, endPoint y: 356, distance: 12.5
click at [90, 352] on span "persas" at bounding box center [155, 348] width 144 height 18
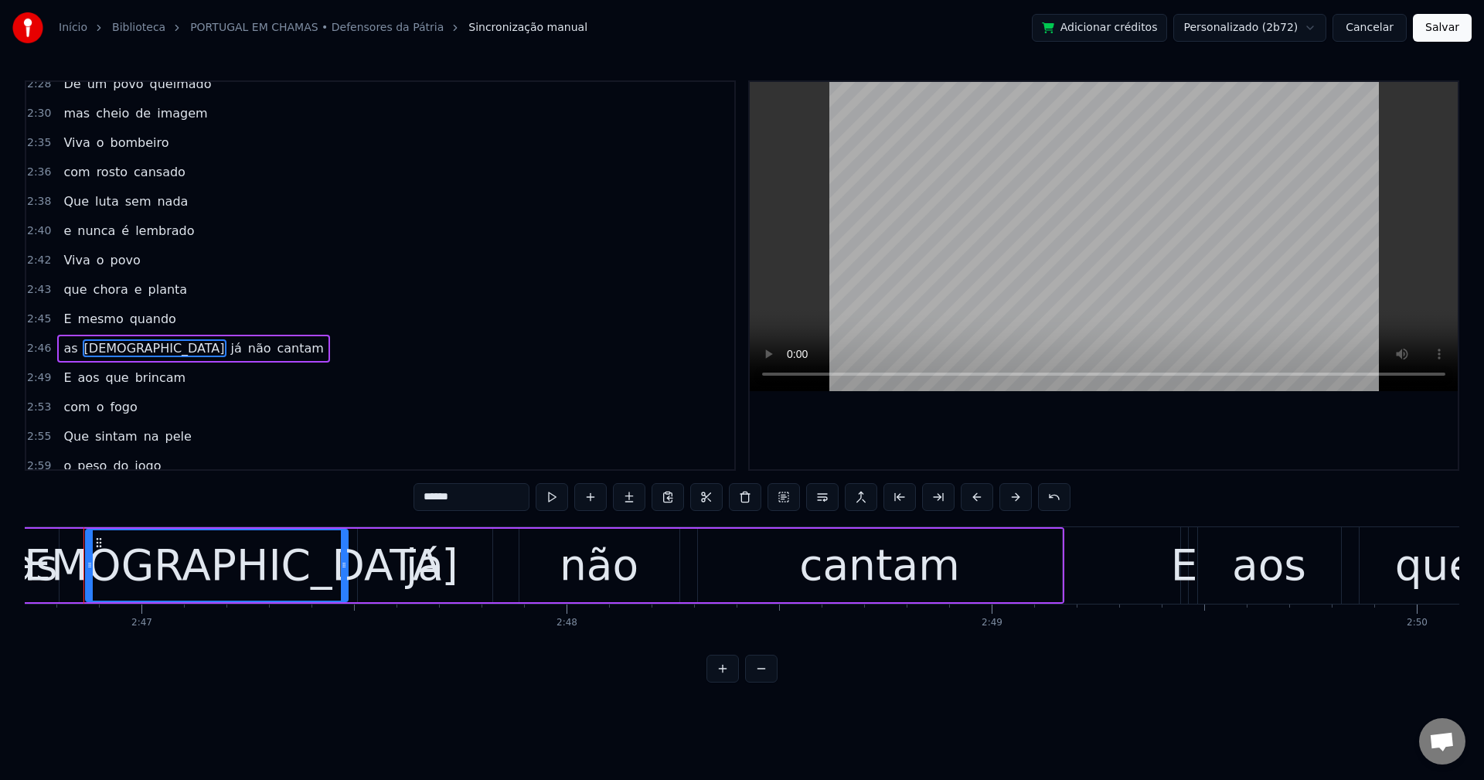
scroll to position [0, 70862]
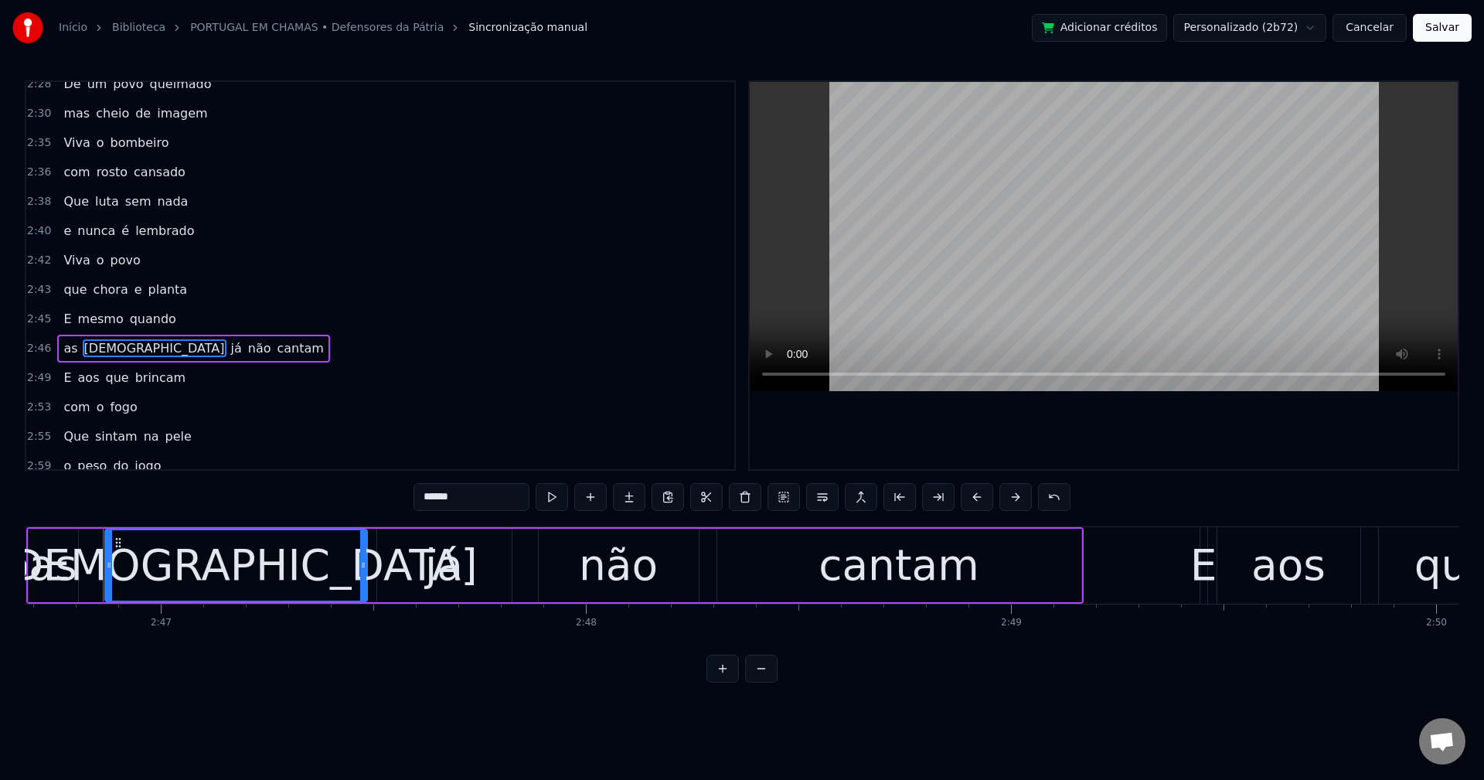
drag, startPoint x: 466, startPoint y: 496, endPoint x: 308, endPoint y: 519, distance: 159.3
click at [308, 519] on div "0:00 Mais um verão 0:02 mais uma tragédia 0:05 A terra queimada 0:09 o povo esq…" at bounding box center [742, 381] width 1435 height 602
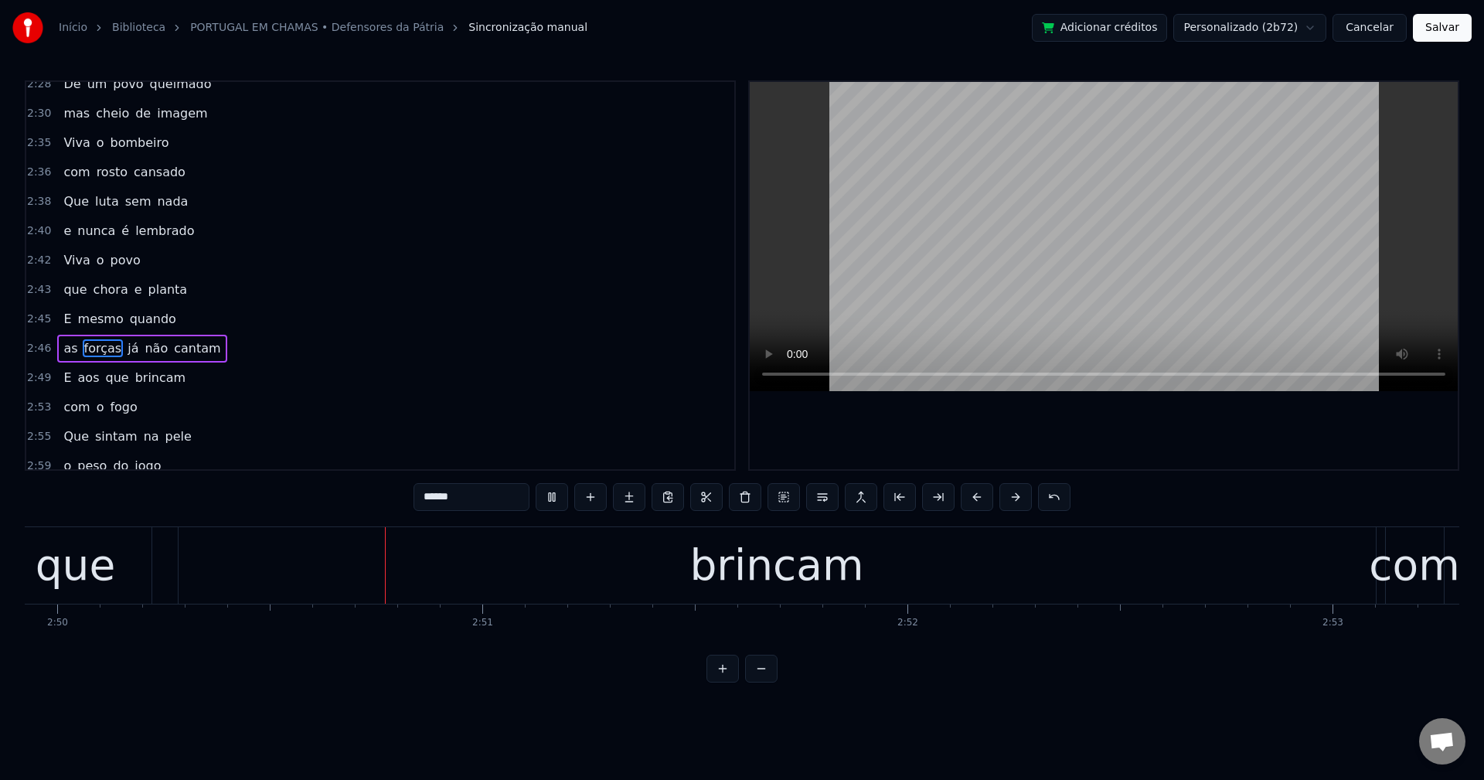
scroll to position [0, 72243]
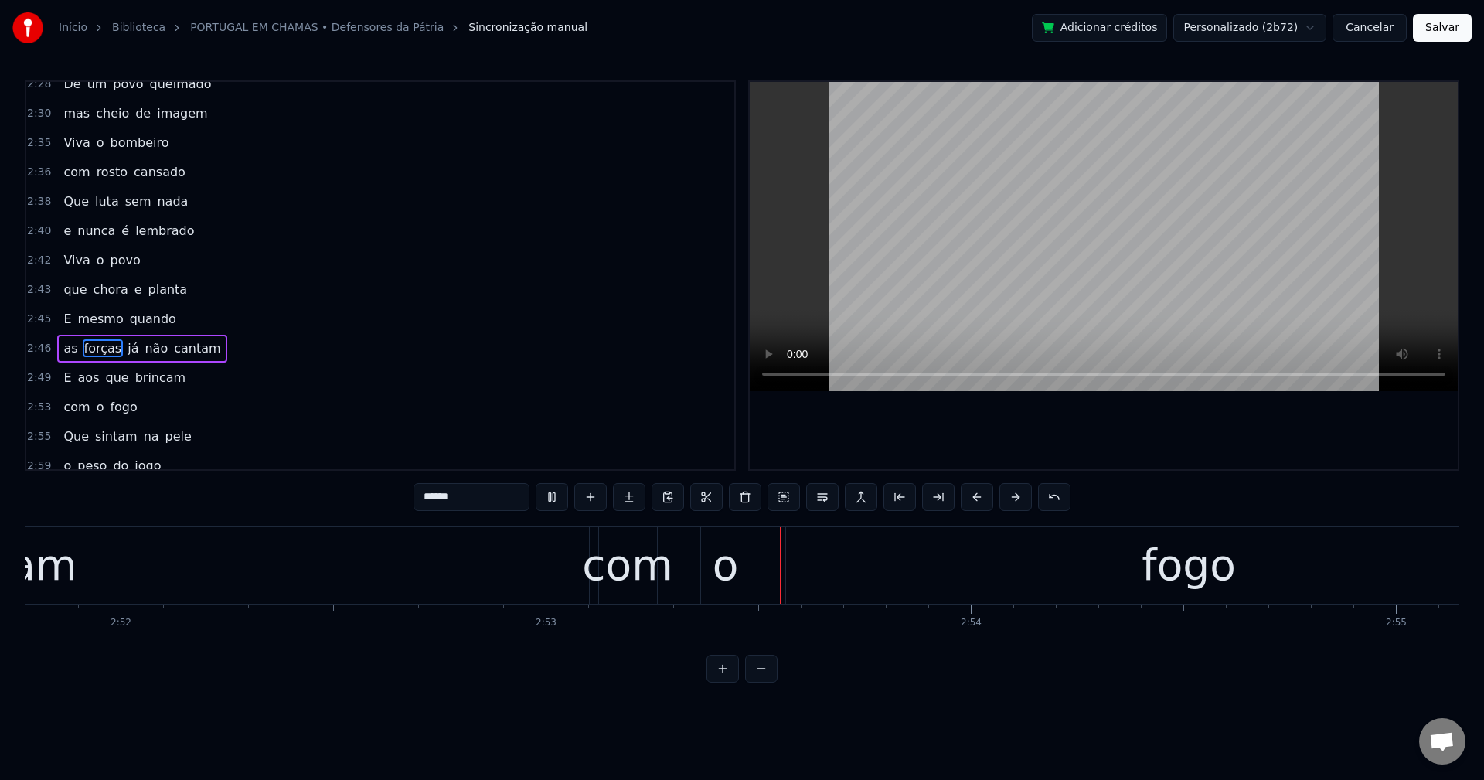
click at [182, 343] on span "cantam" at bounding box center [196, 348] width 49 height 18
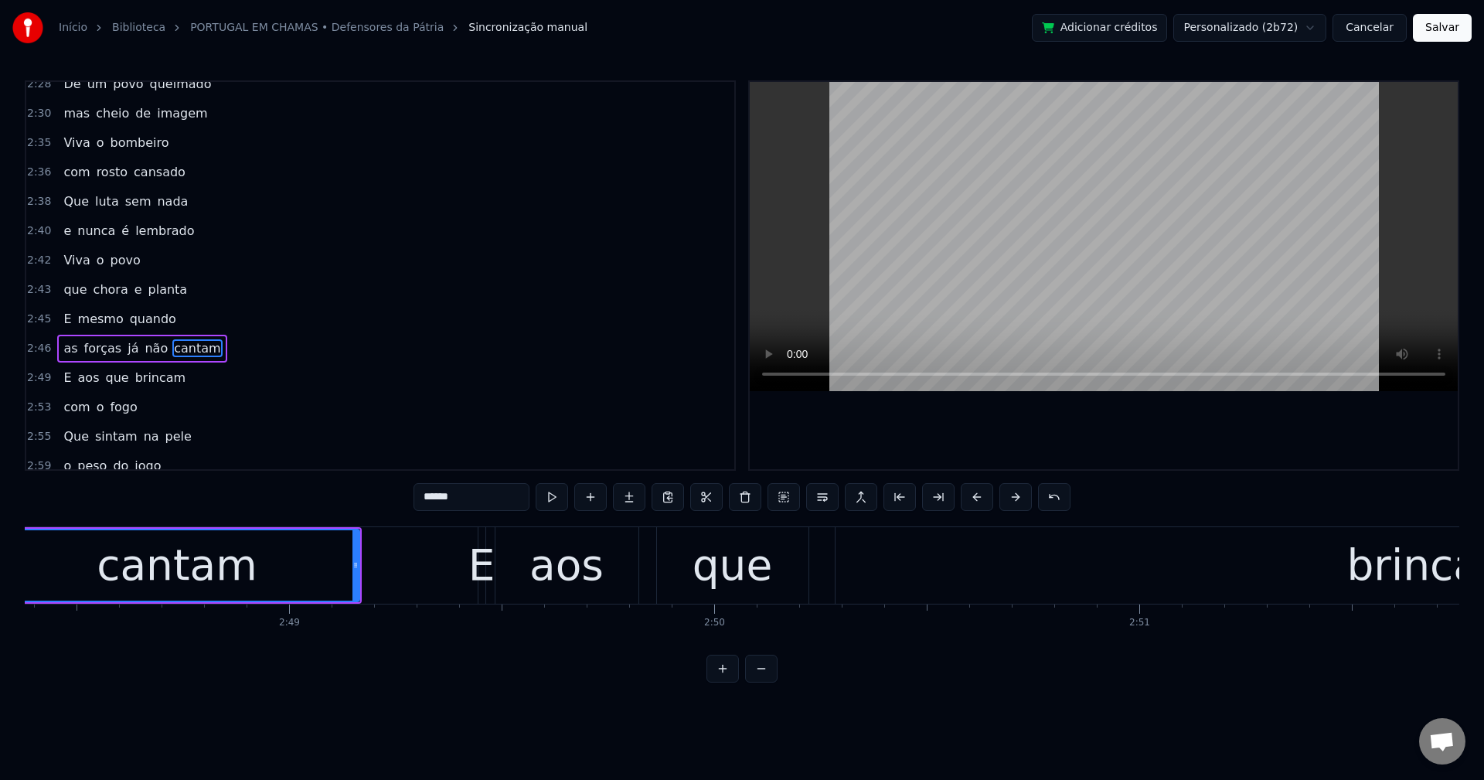
scroll to position [0, 71474]
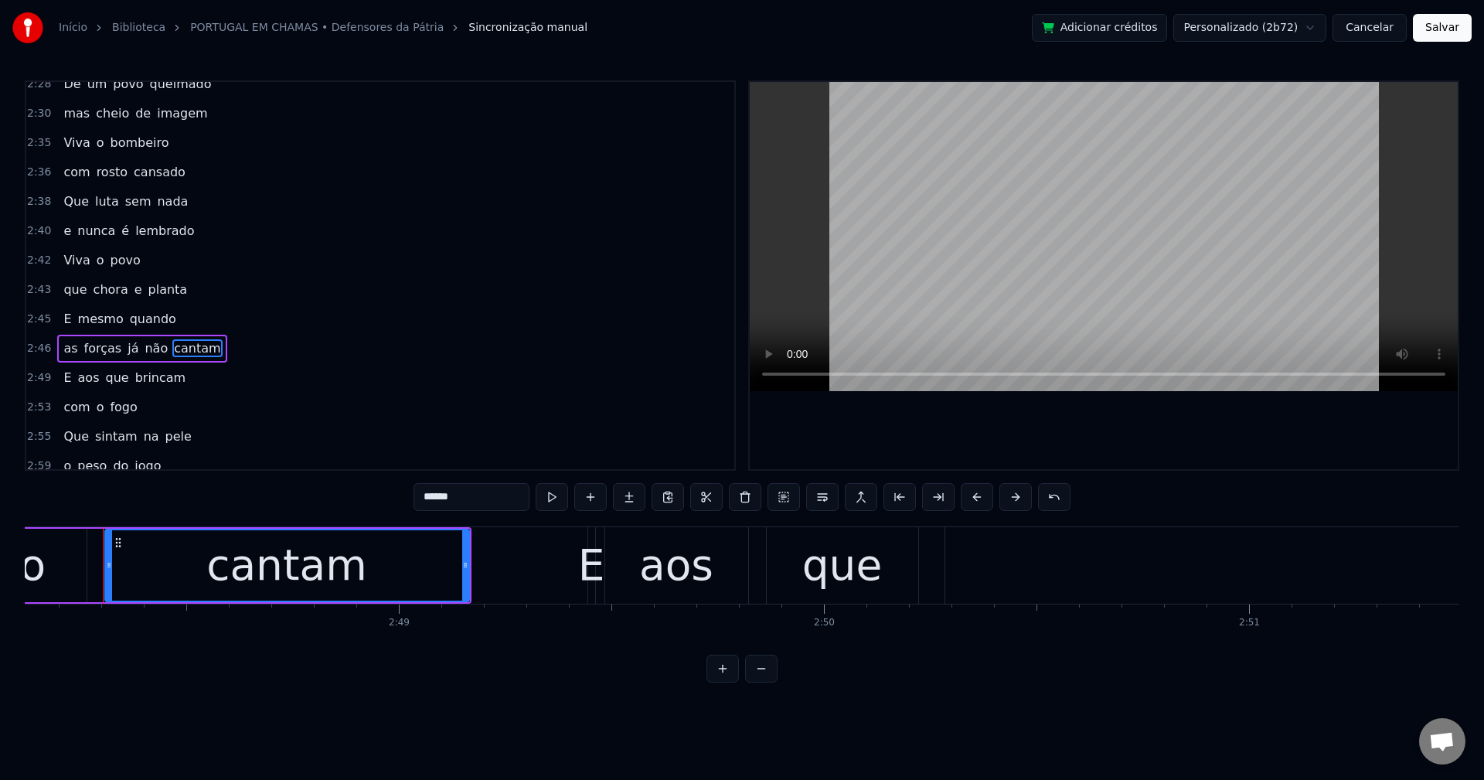
click at [164, 438] on span "pele" at bounding box center [178, 436] width 29 height 18
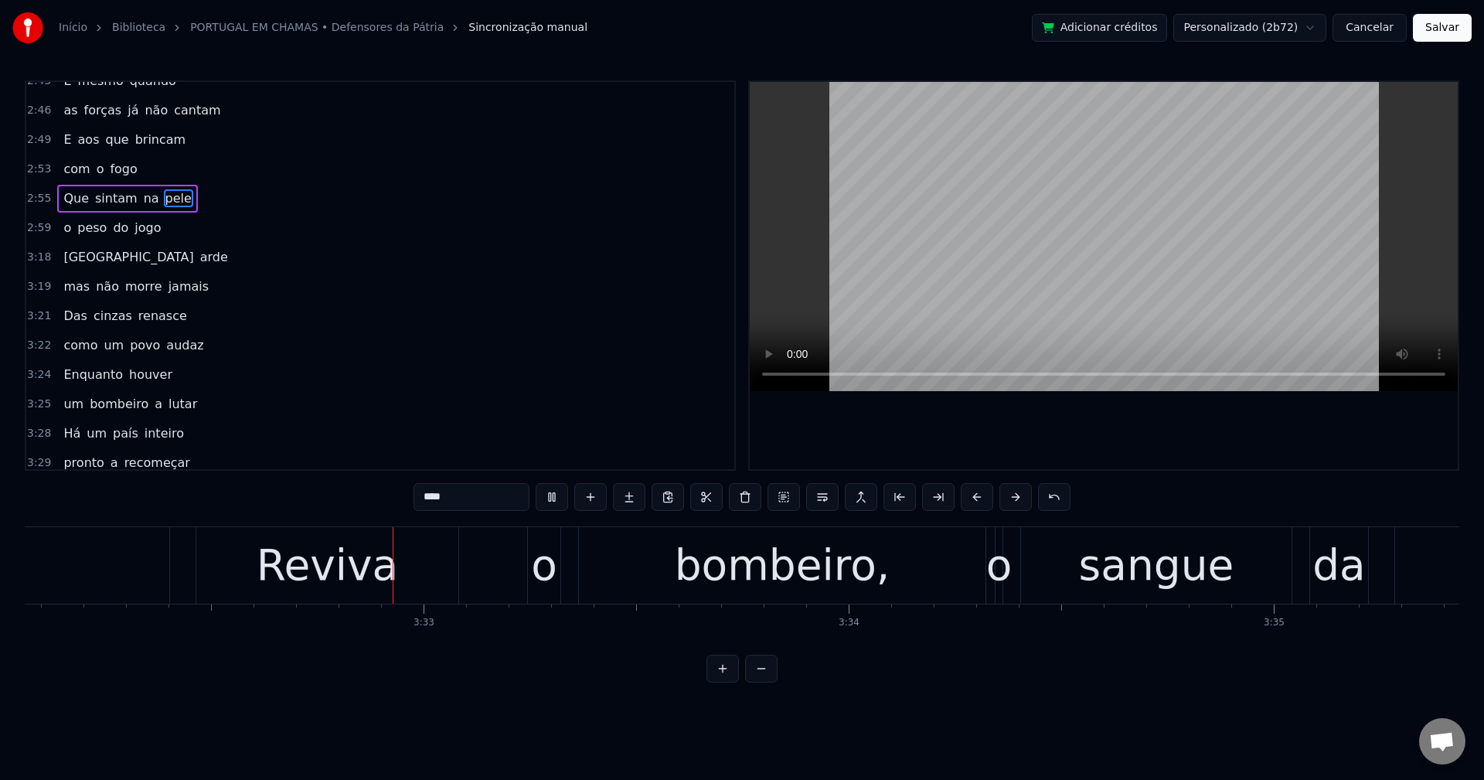
scroll to position [0, 90181]
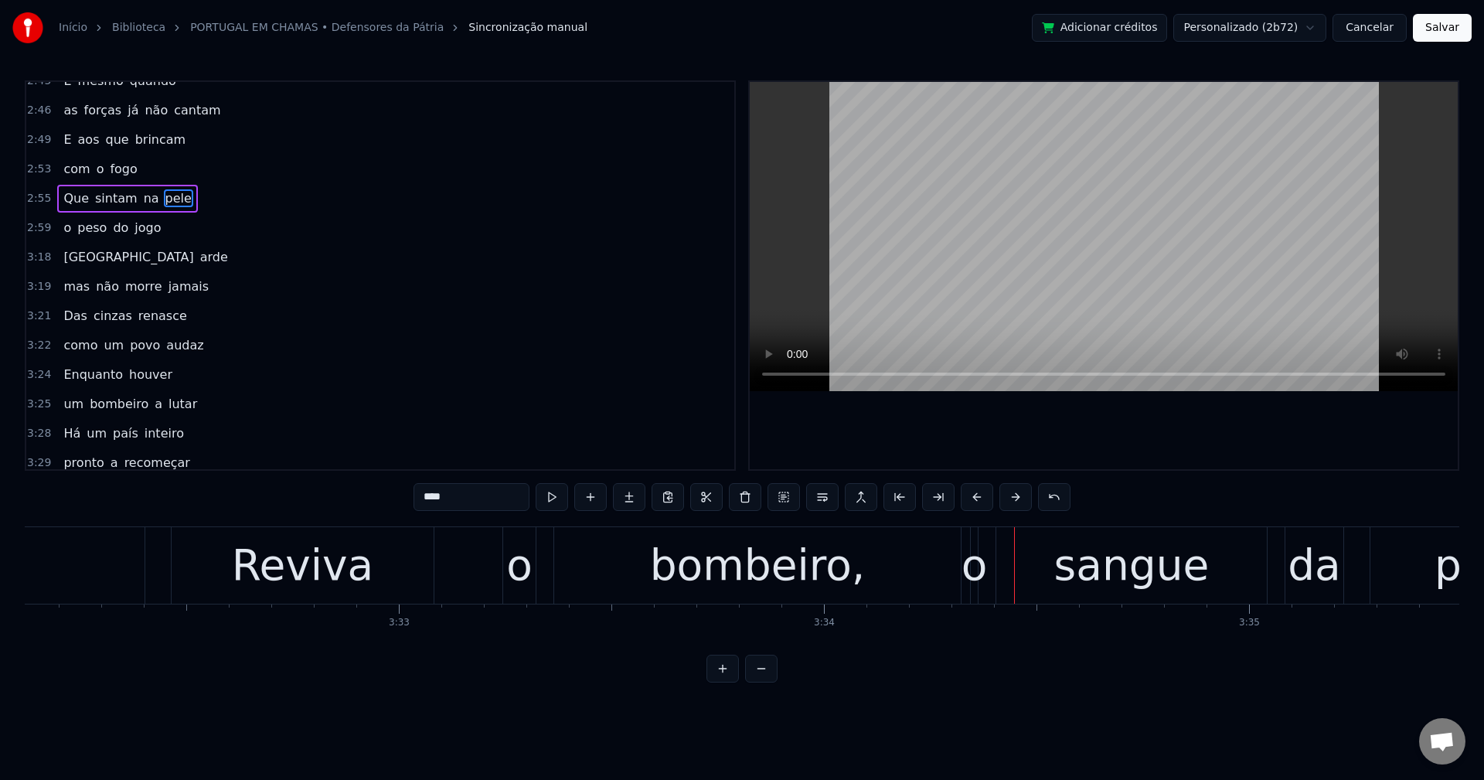
click at [350, 564] on div "Reviva" at bounding box center [303, 565] width 142 height 64
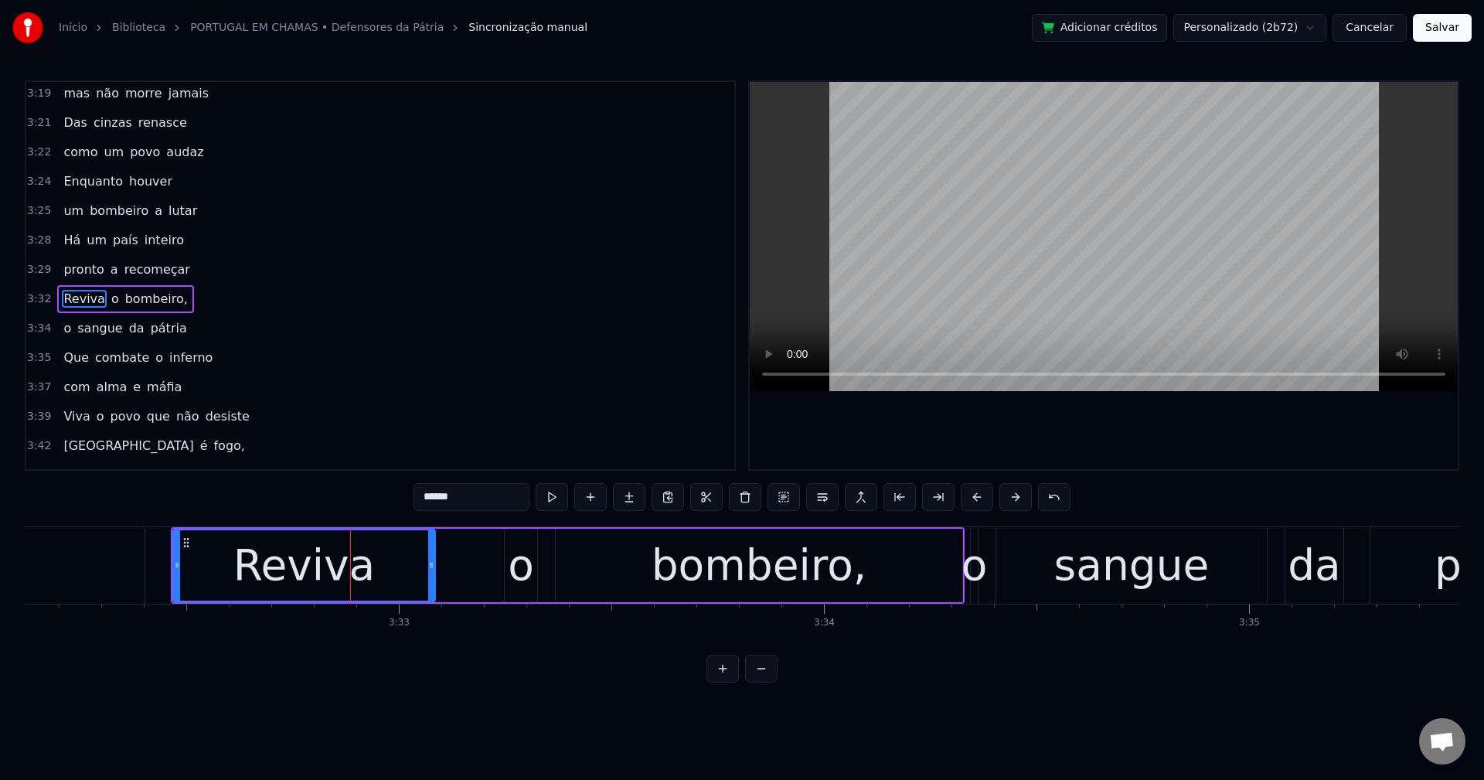
scroll to position [2406, 0]
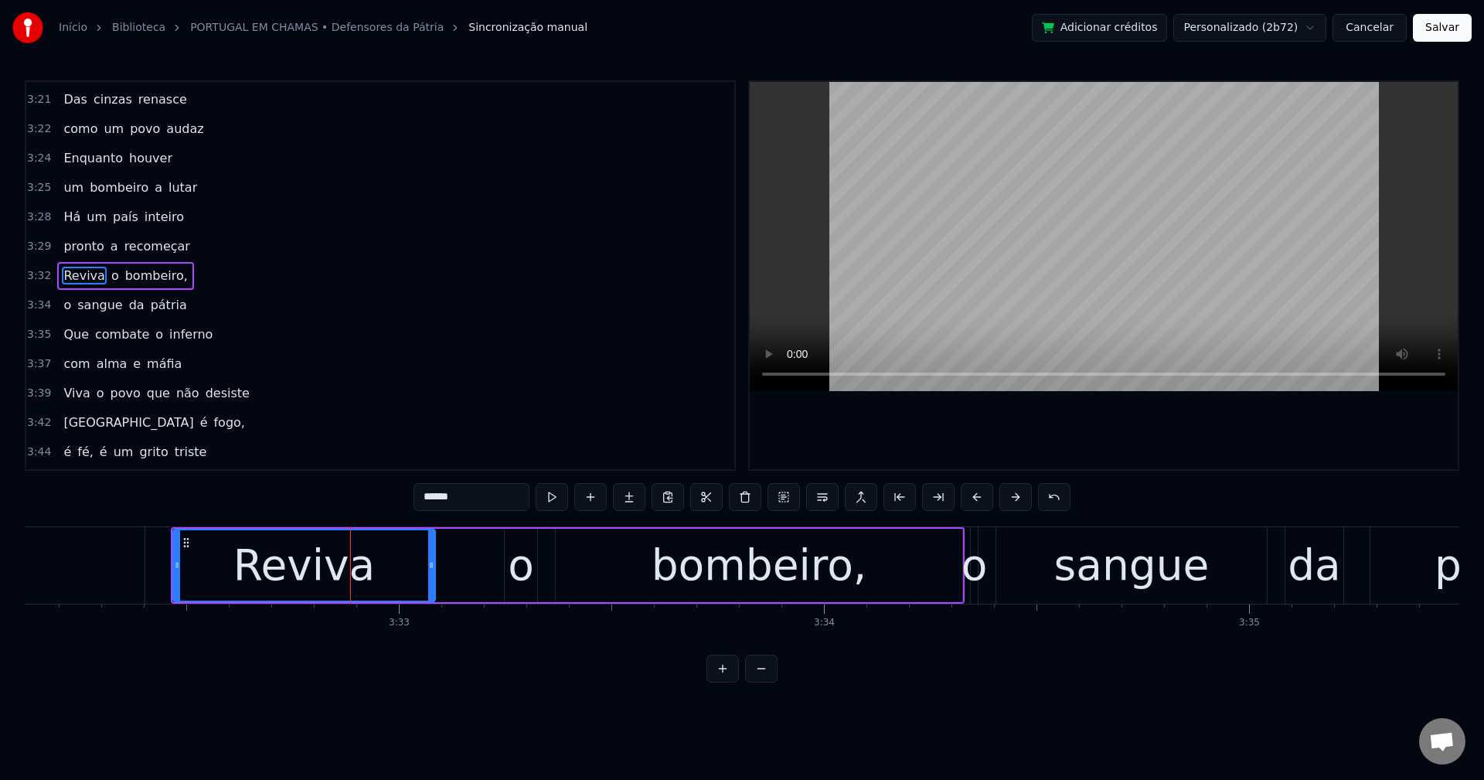
click at [442, 502] on input "******" at bounding box center [472, 497] width 116 height 28
click at [712, 564] on div "bombeiro," at bounding box center [760, 565] width 216 height 64
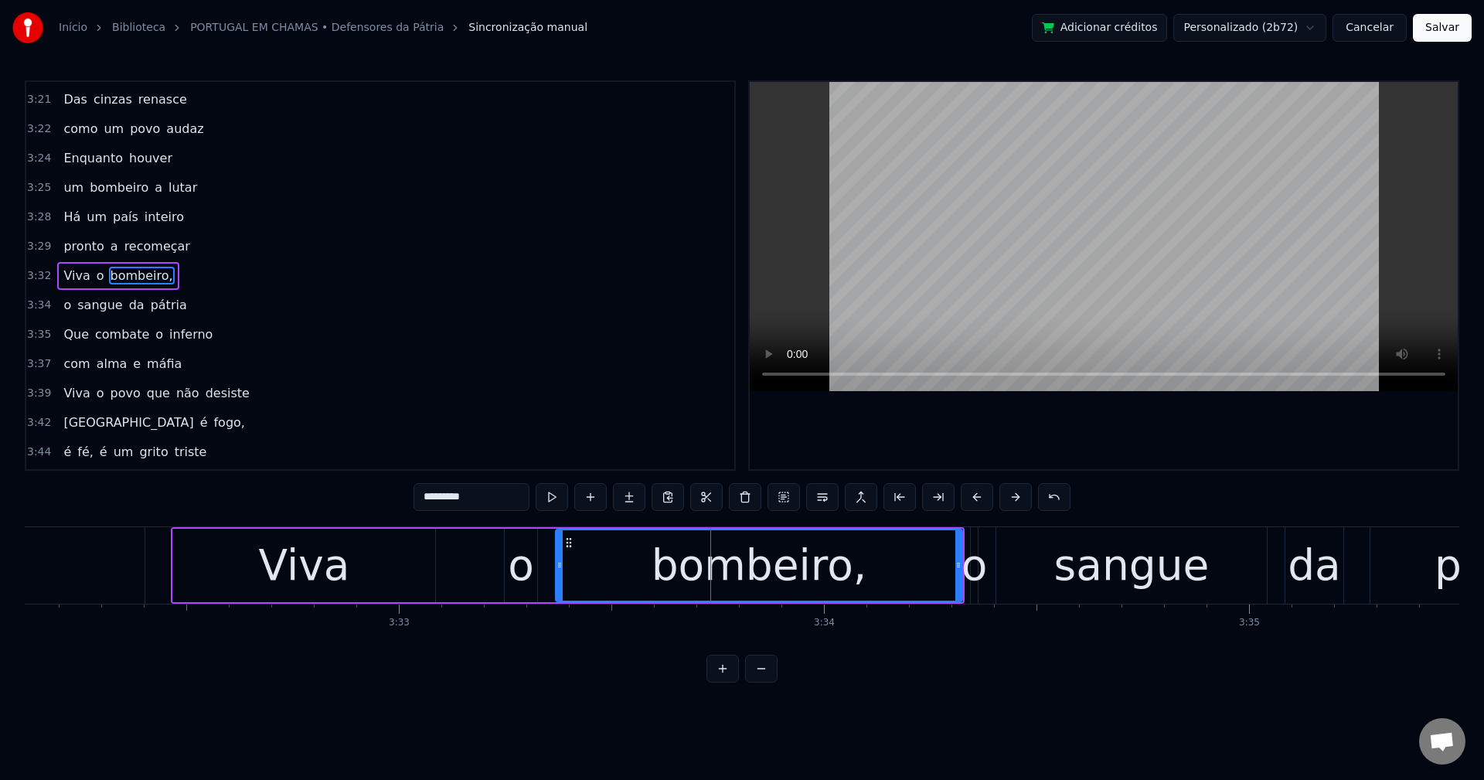
click at [483, 490] on input "*********" at bounding box center [472, 497] width 116 height 28
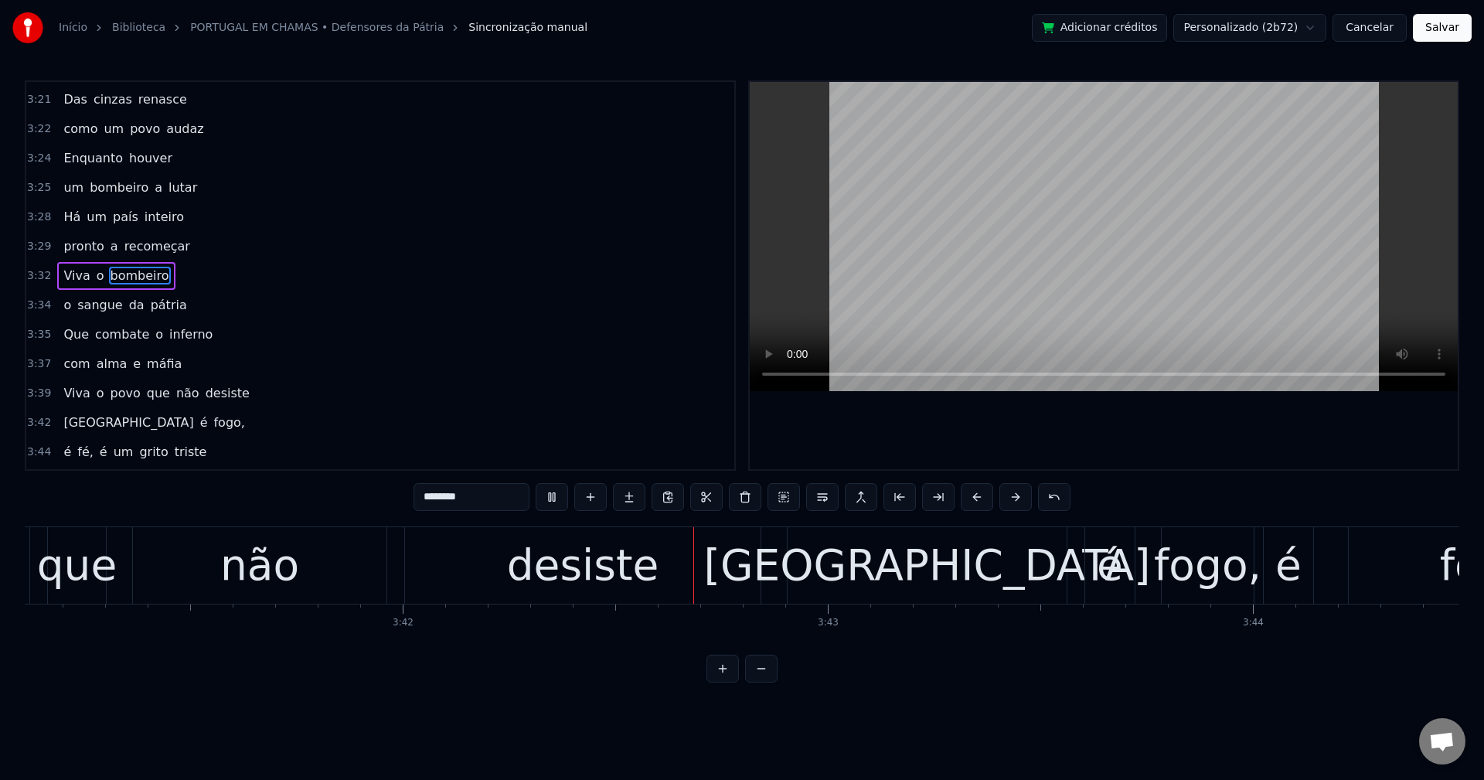
scroll to position [0, 94322]
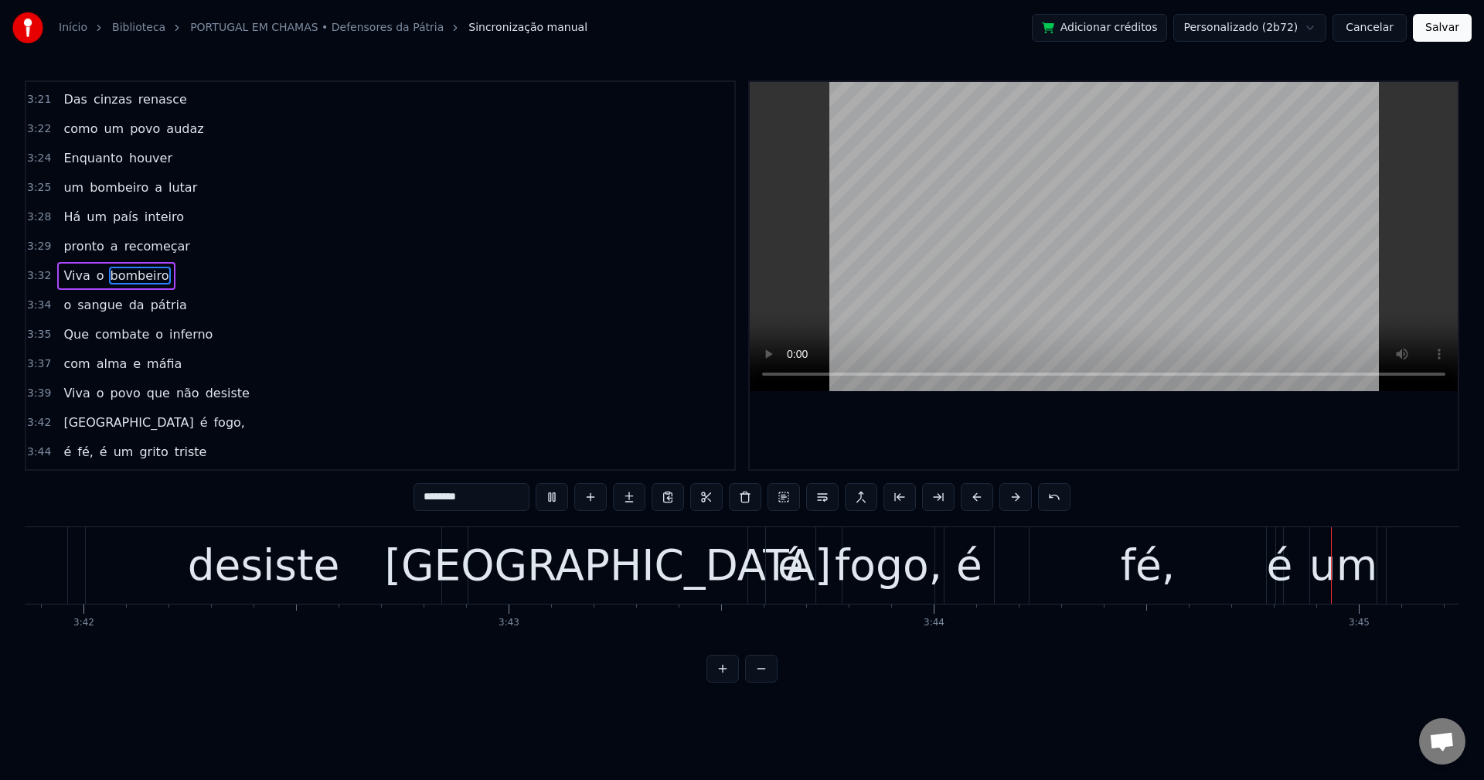
click at [212, 422] on span "fogo," at bounding box center [229, 423] width 34 height 18
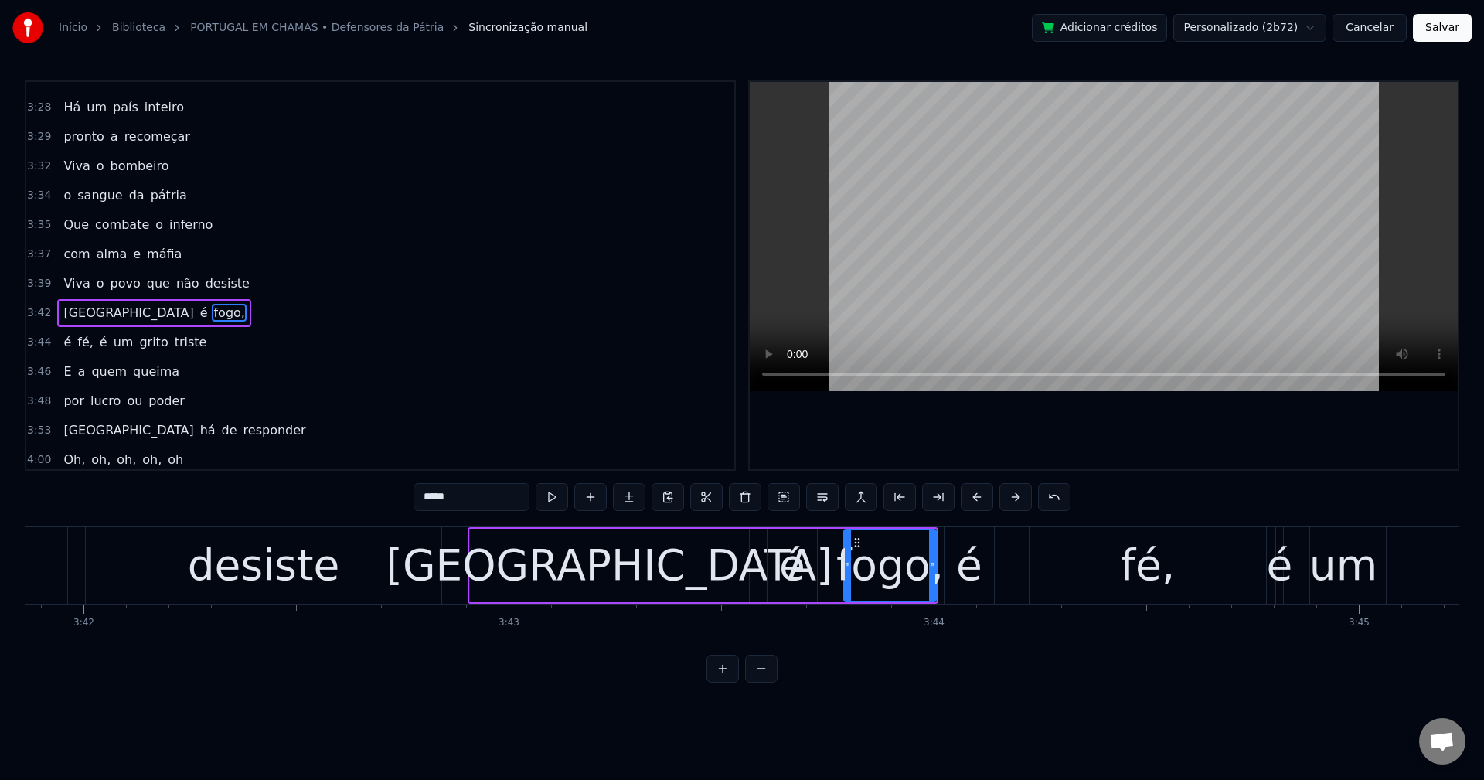
scroll to position [2552, 0]
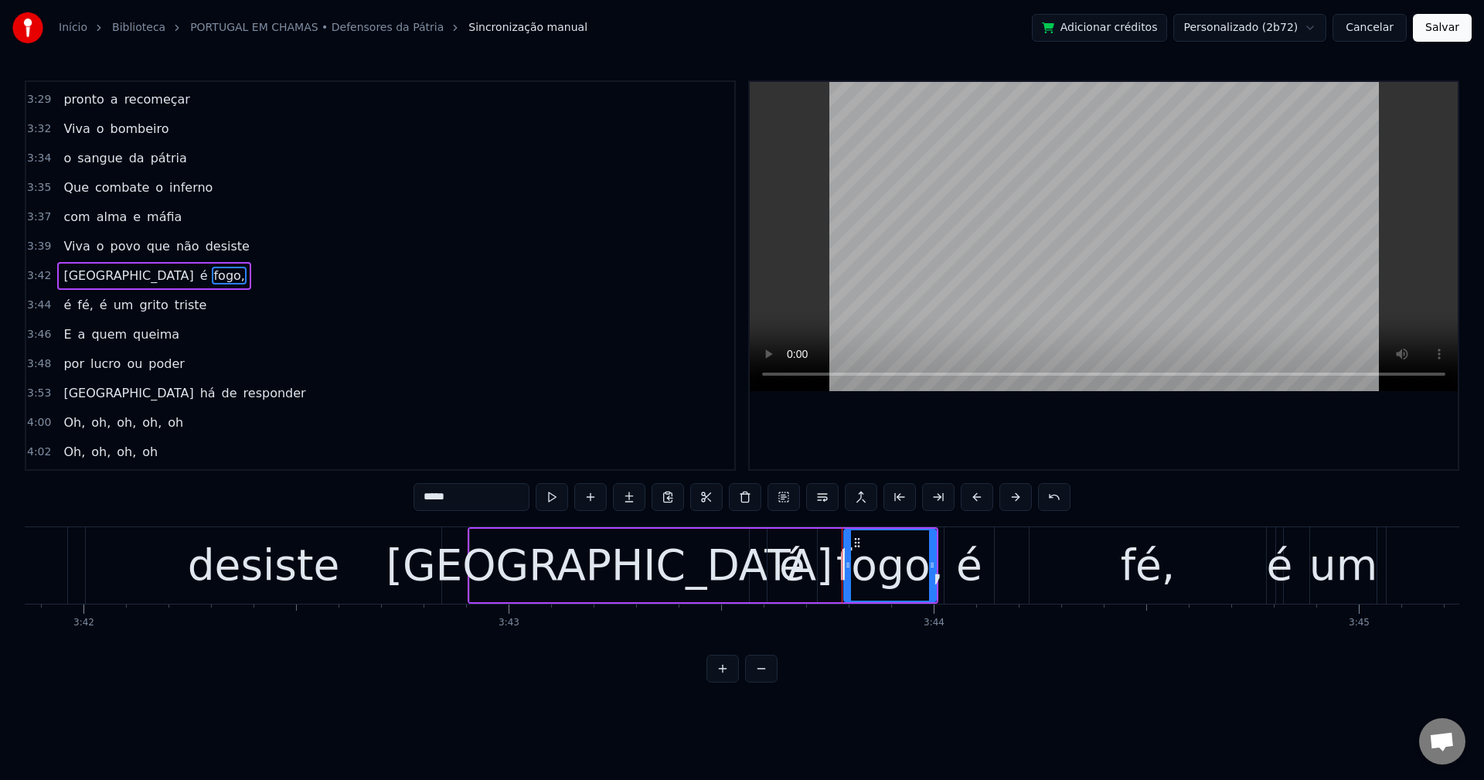
click at [485, 492] on input "*****" at bounding box center [472, 497] width 116 height 28
click at [65, 304] on span "é" at bounding box center [67, 305] width 11 height 18
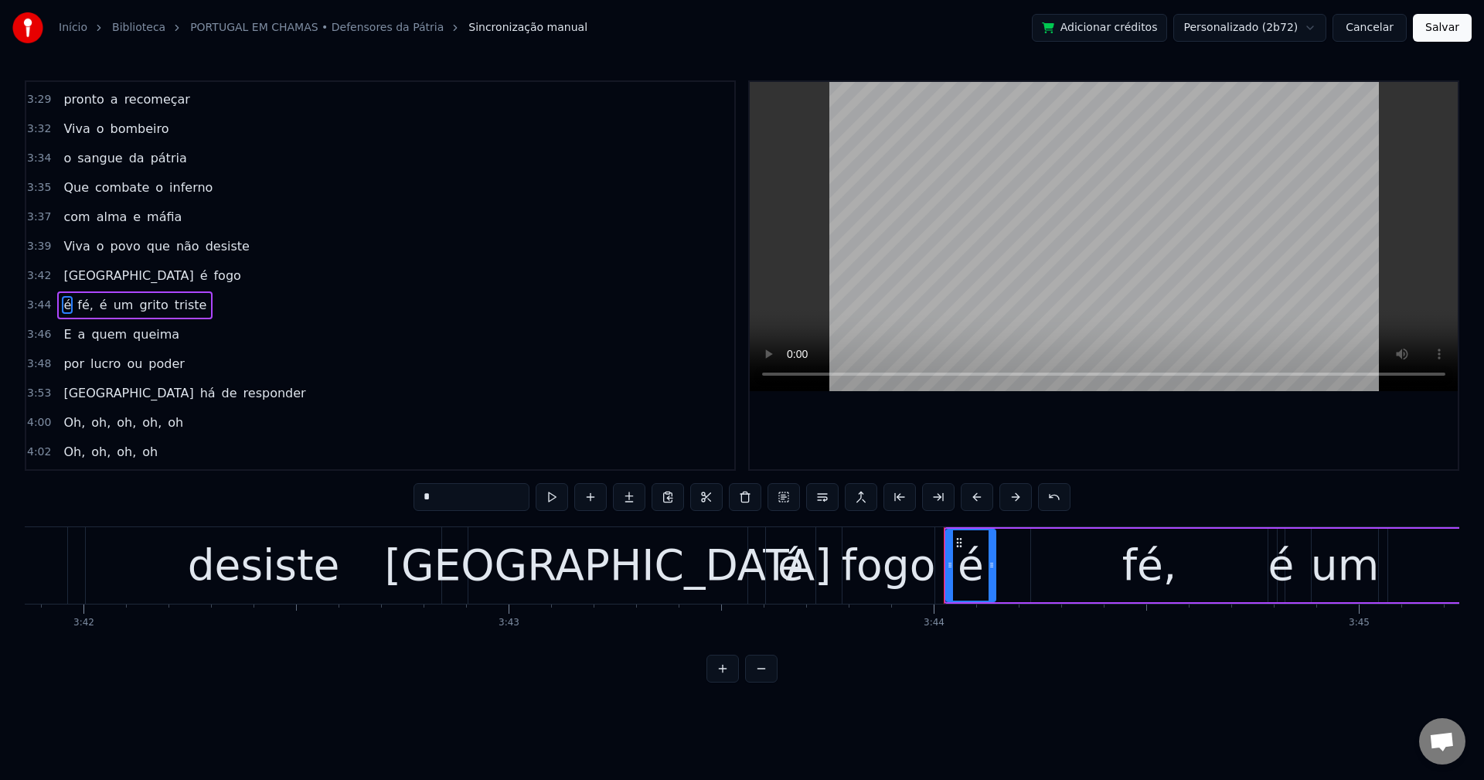
scroll to position [2582, 0]
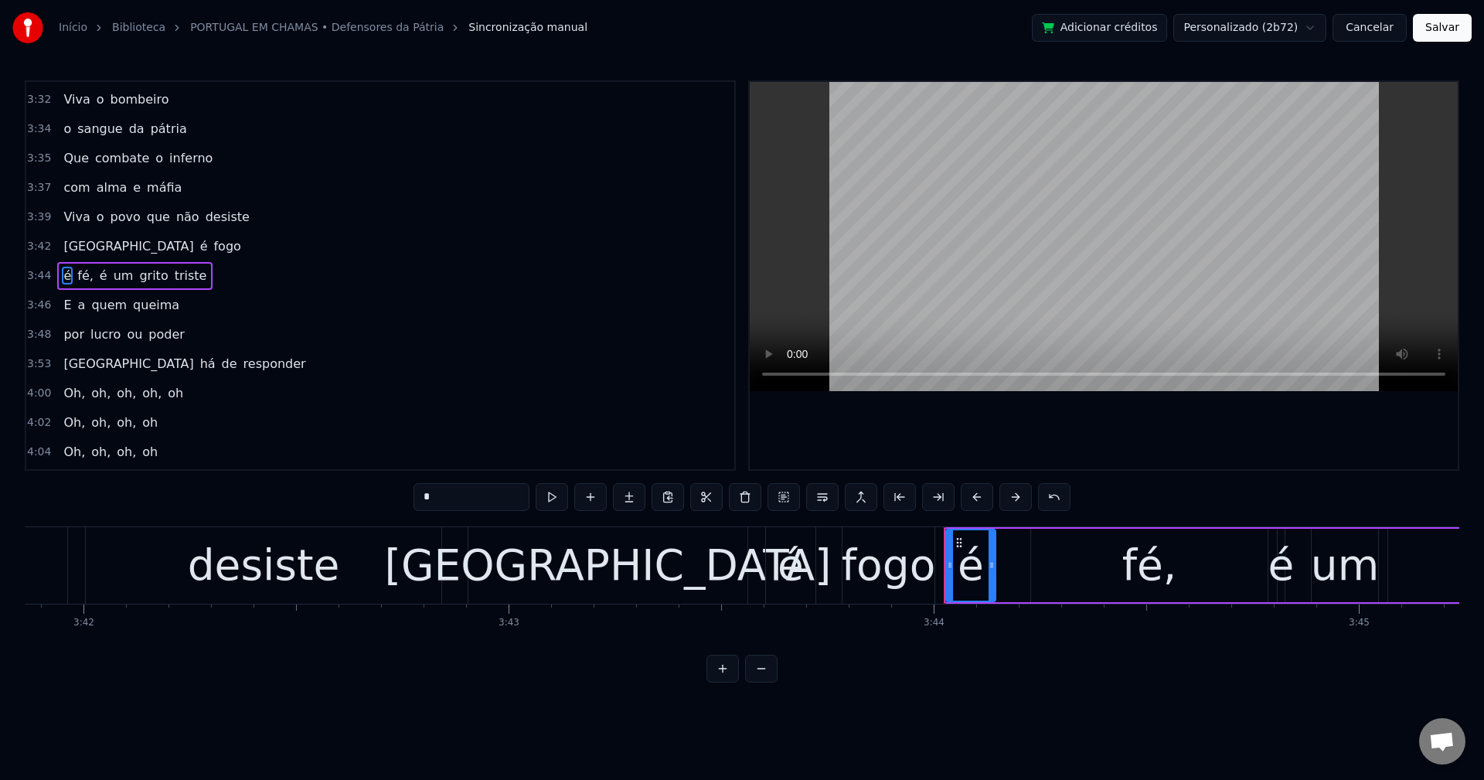
click at [76, 284] on span "fé," at bounding box center [85, 276] width 19 height 18
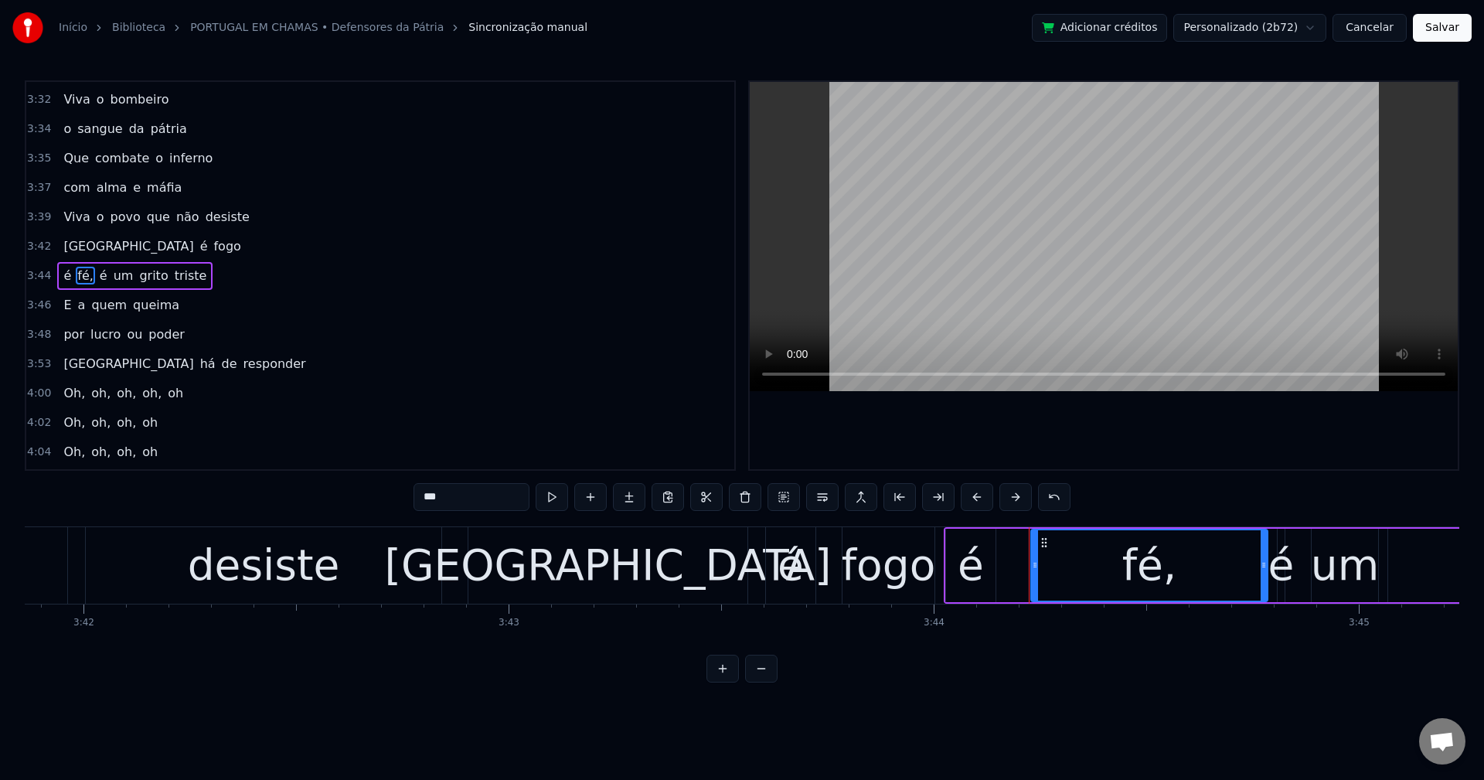
click at [459, 492] on input "***" at bounding box center [472, 497] width 116 height 28
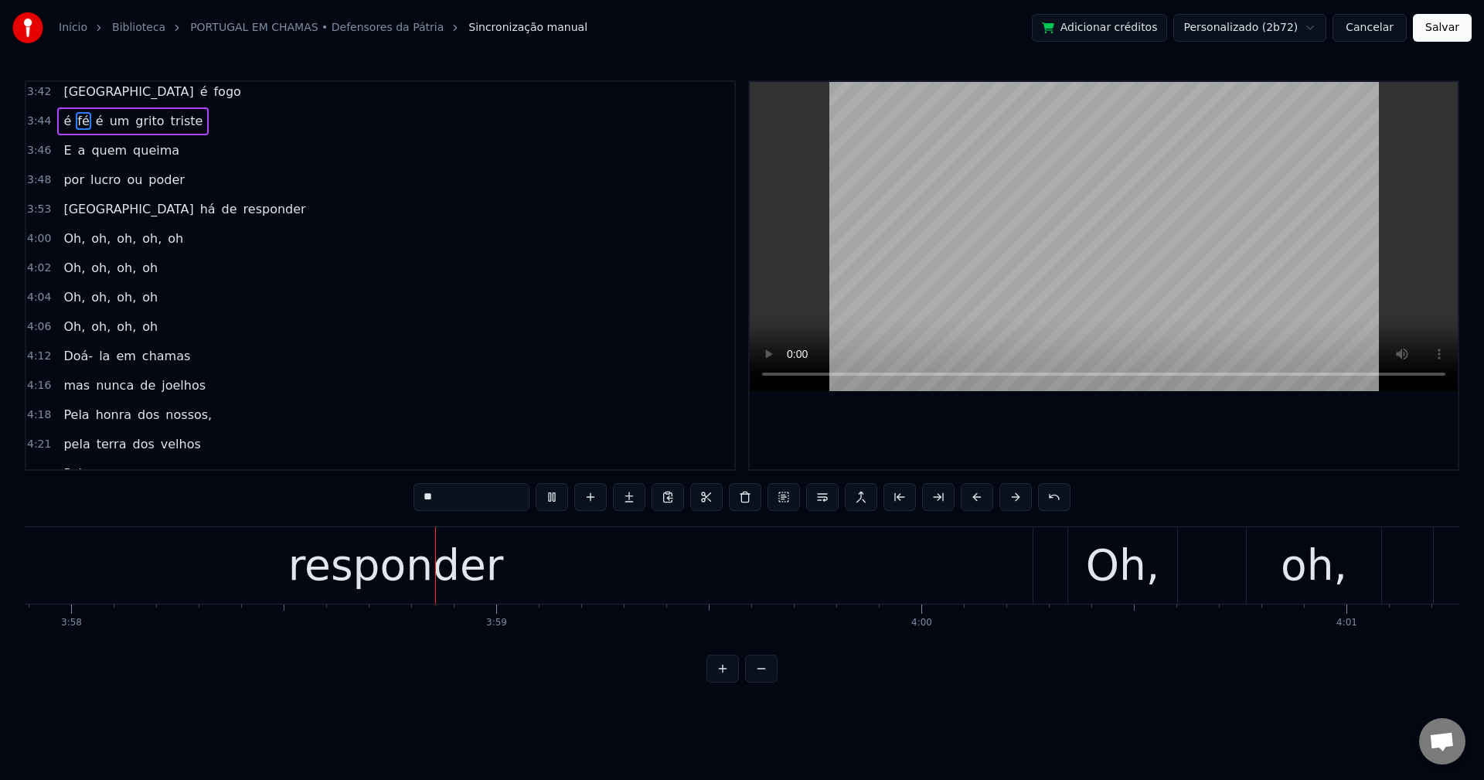
scroll to position [0, 101138]
click at [169, 413] on span "nossos," at bounding box center [188, 415] width 49 height 18
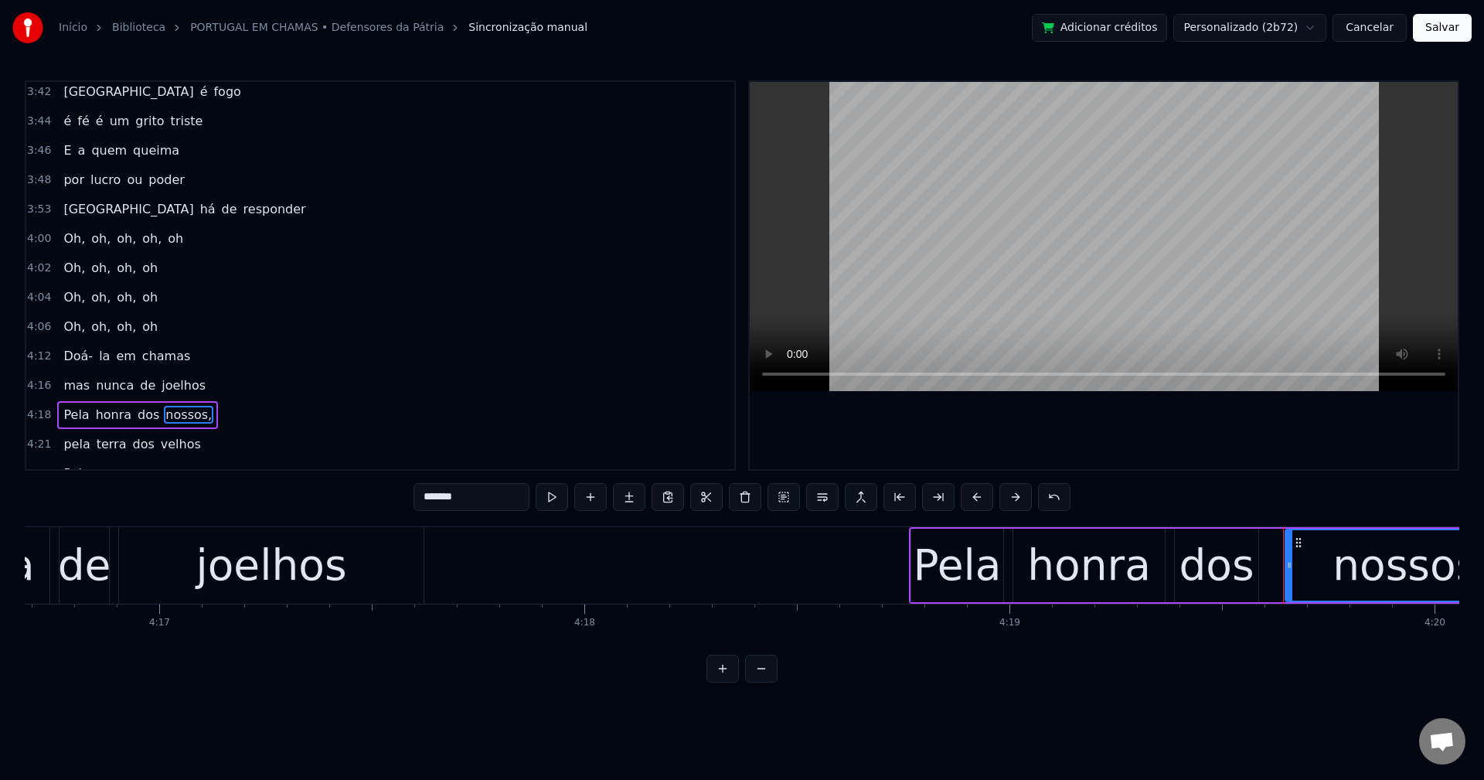
click at [494, 499] on input "*******" at bounding box center [472, 497] width 116 height 28
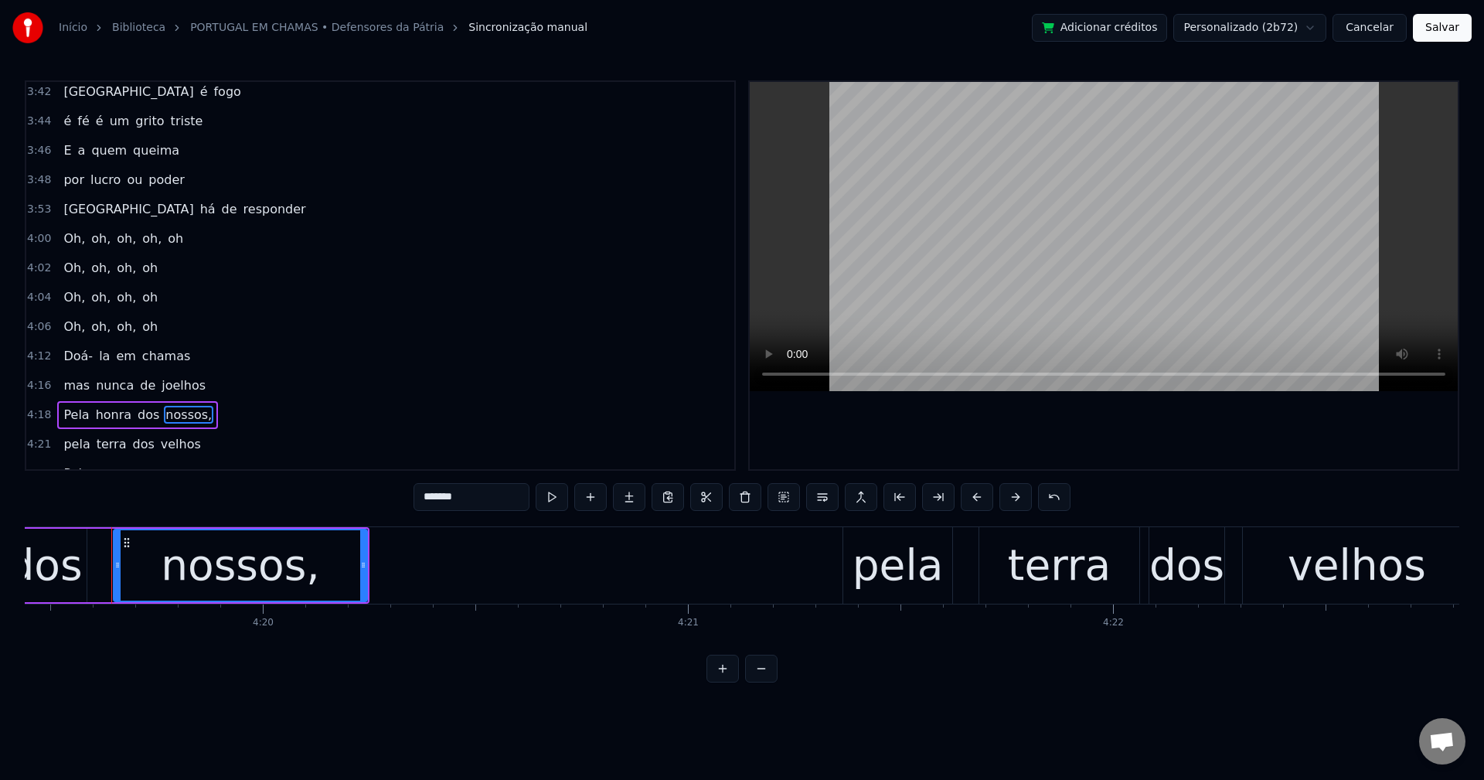
scroll to position [0, 110307]
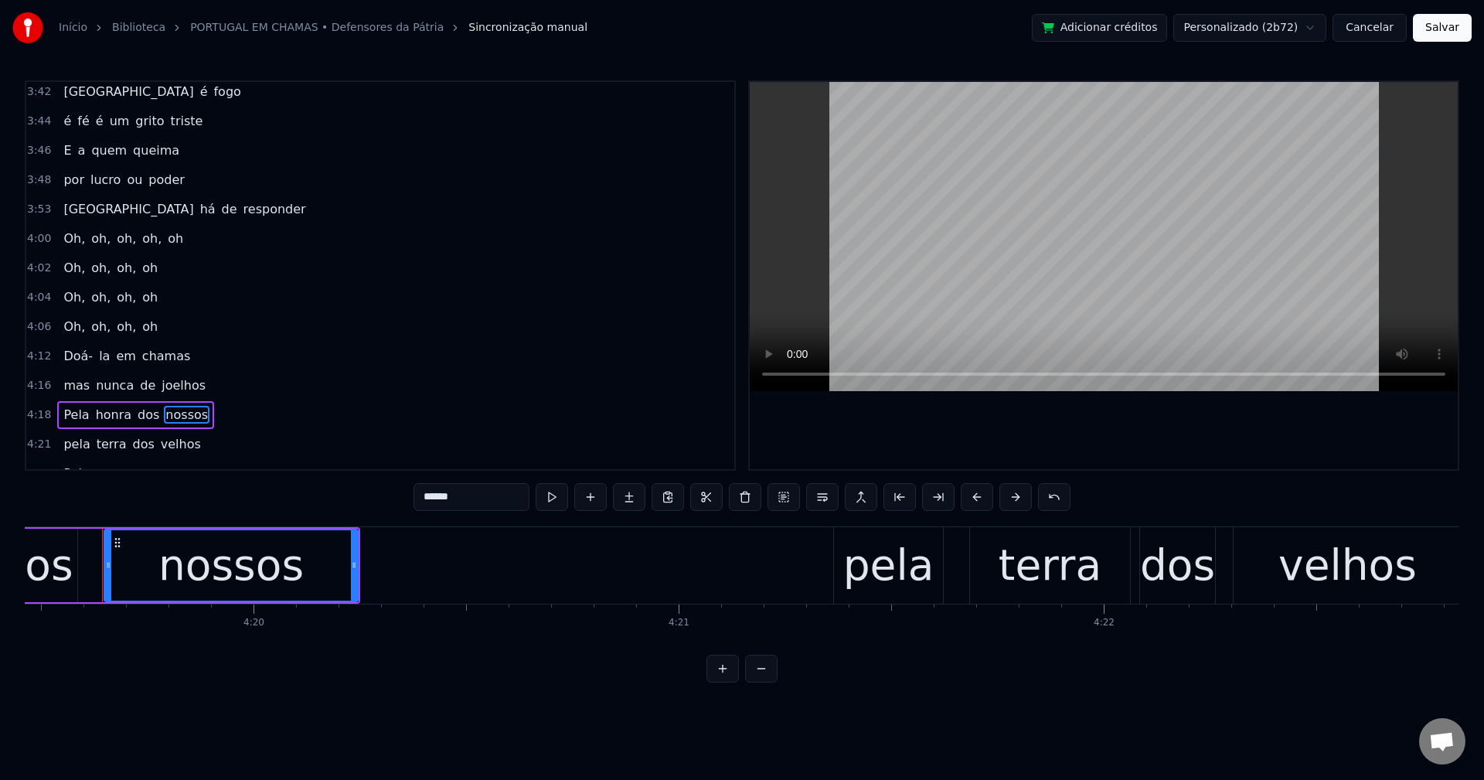
type input "******"
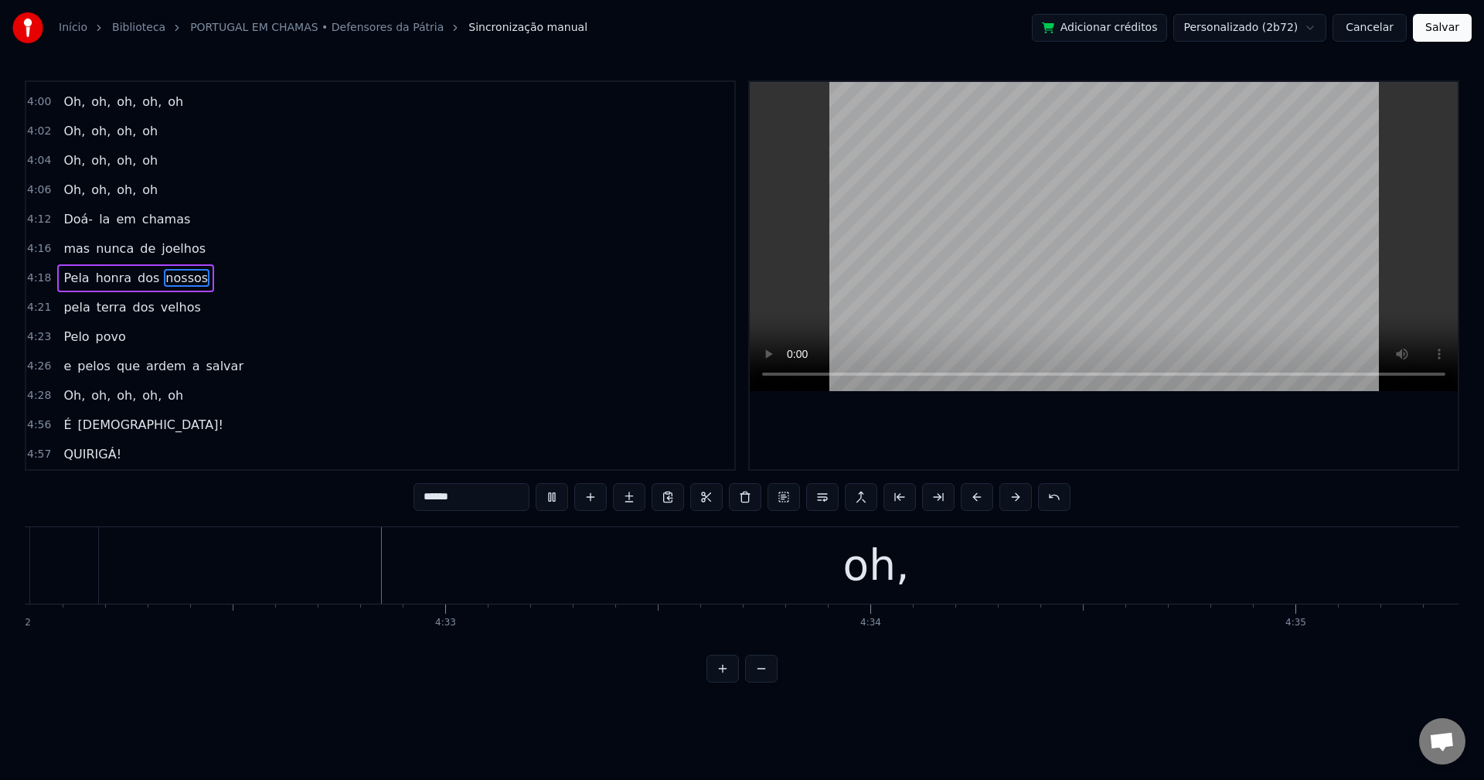
scroll to position [0, 115655]
click at [107, 424] on div "É [DEMOGRAPHIC_DATA]!" at bounding box center [143, 425] width 172 height 28
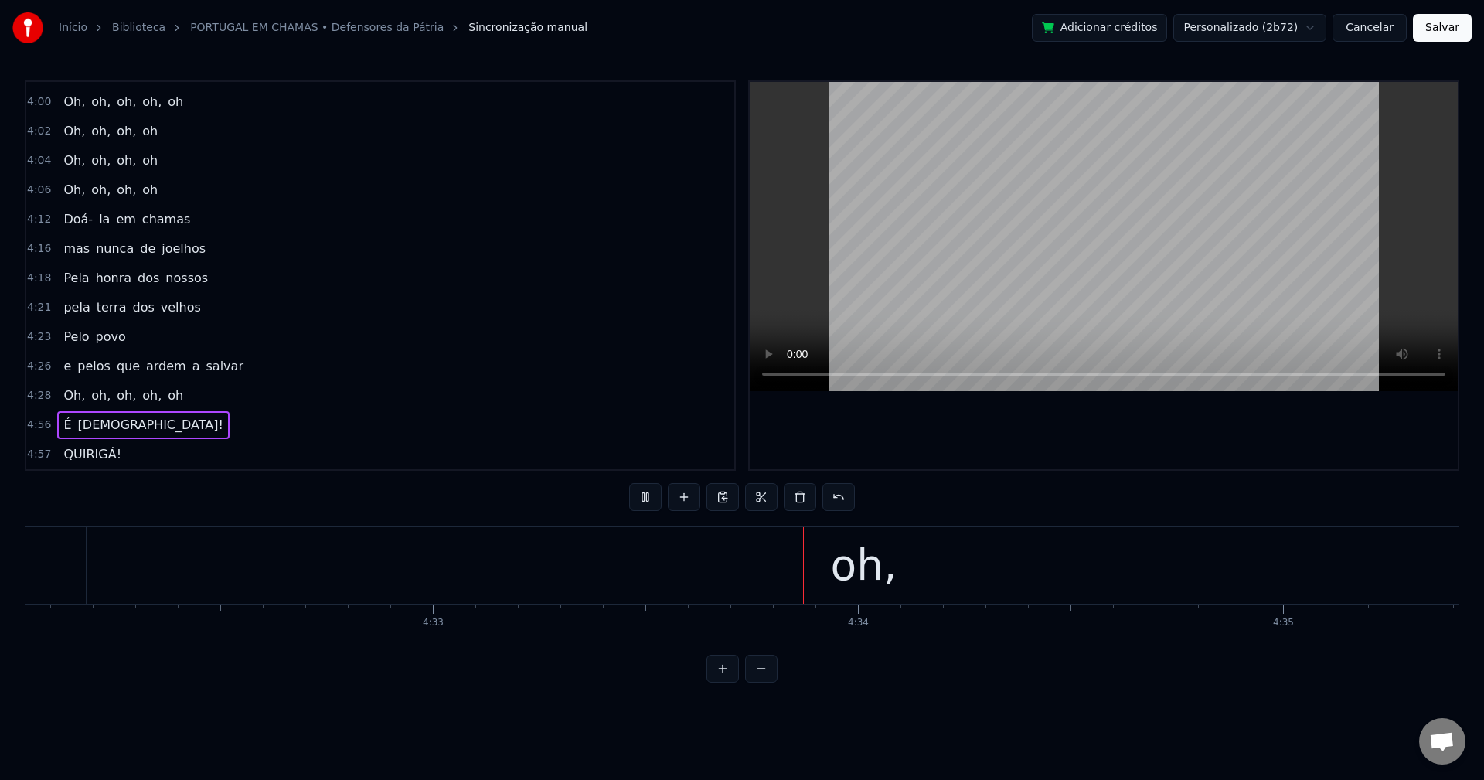
click at [89, 421] on span "[DEMOGRAPHIC_DATA]!" at bounding box center [151, 425] width 148 height 18
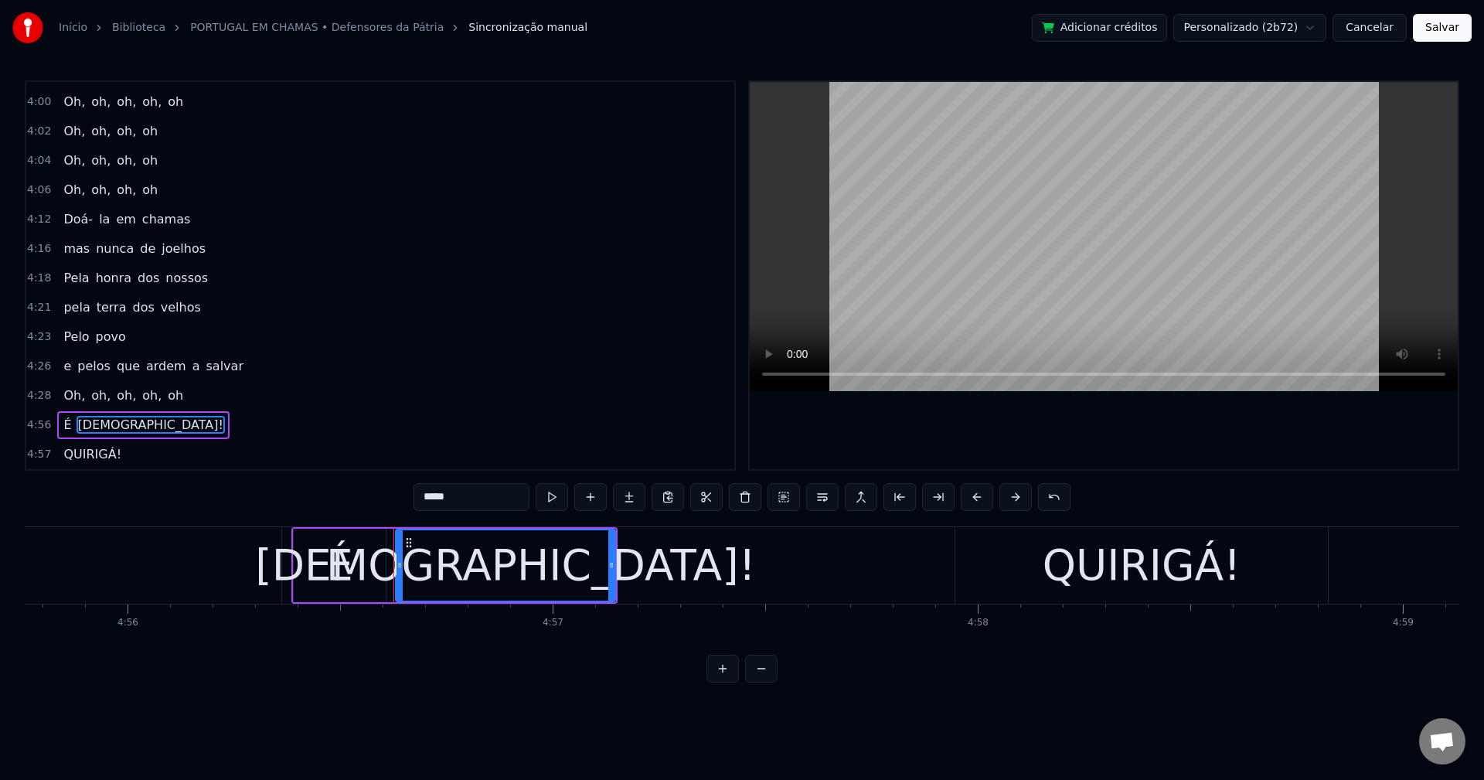
scroll to position [0, 126029]
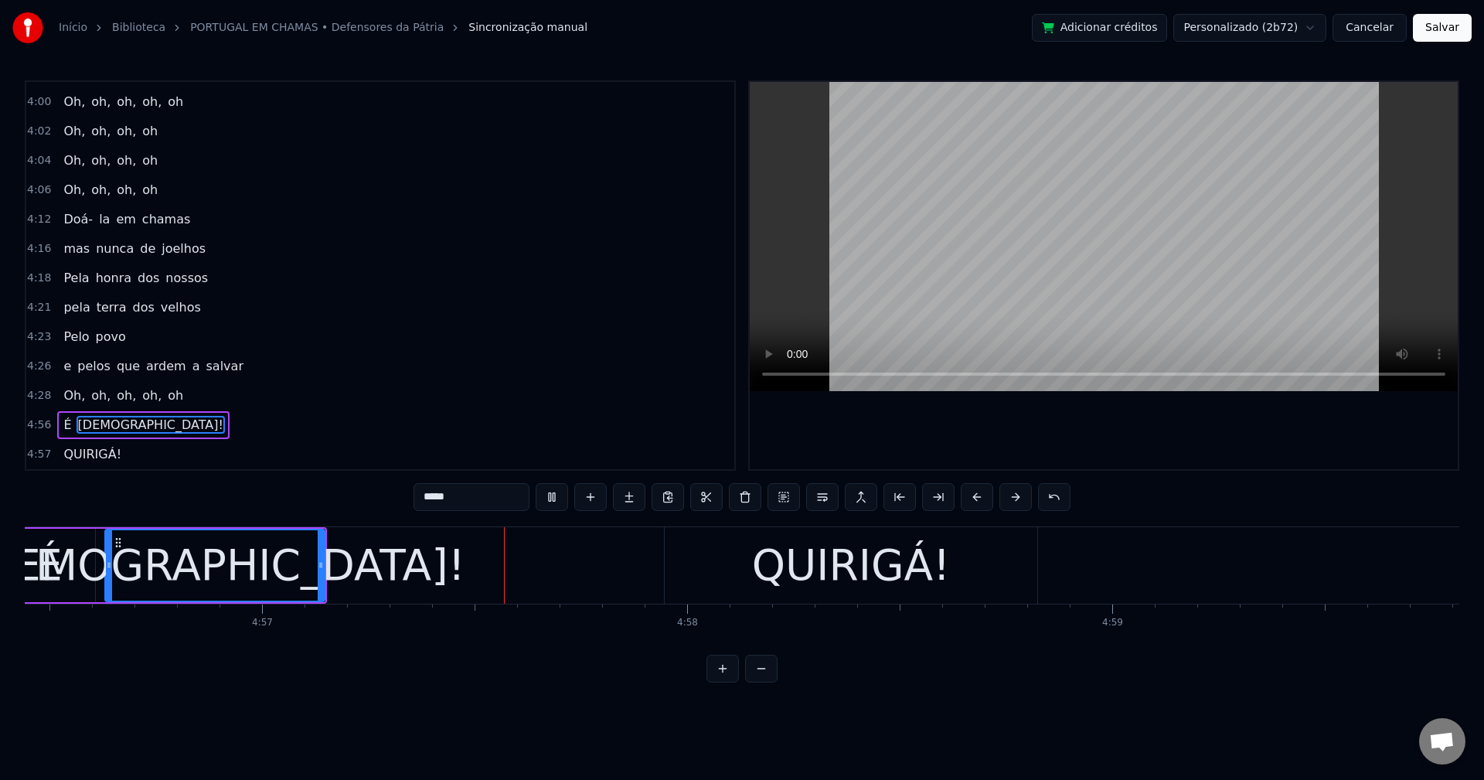
click at [492, 494] on input "*****" at bounding box center [472, 497] width 116 height 28
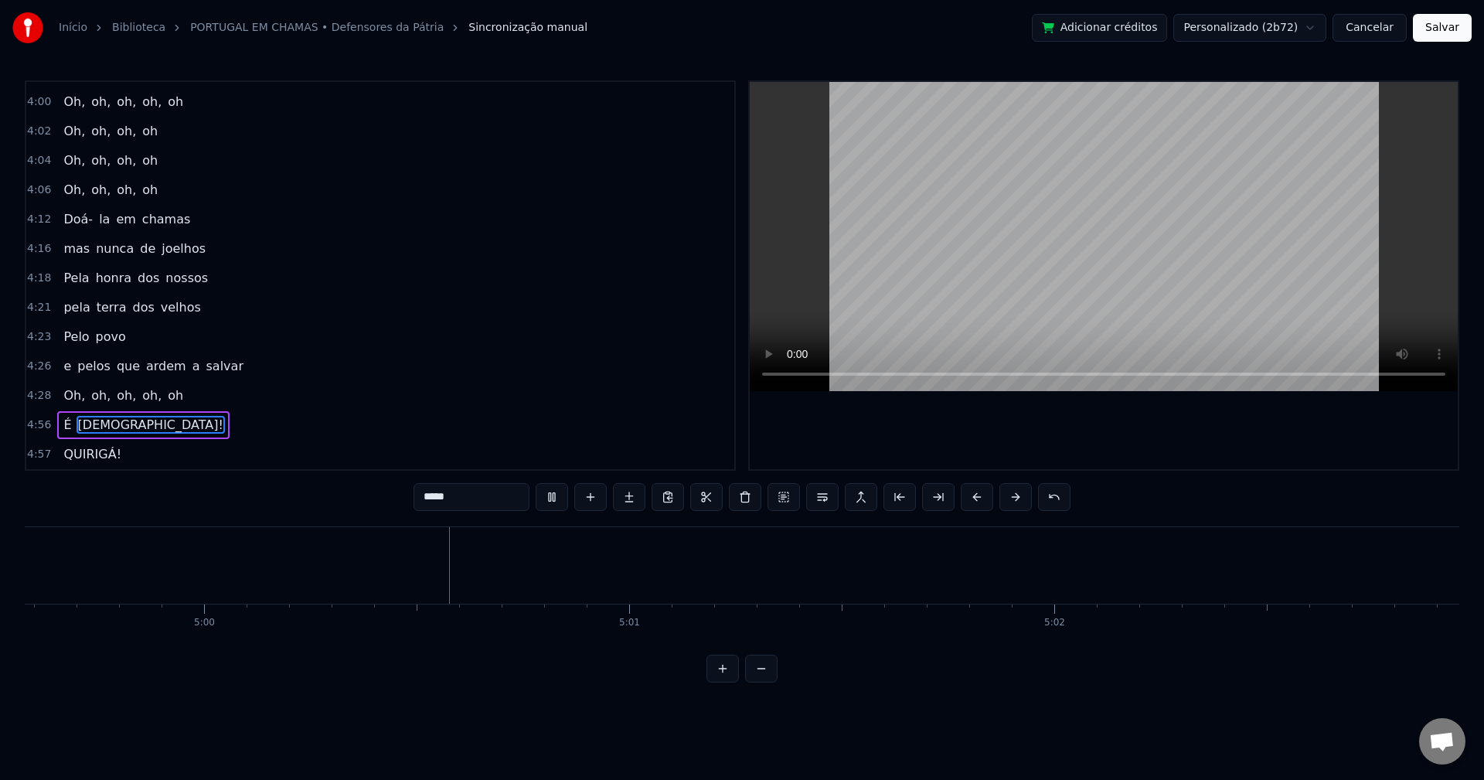
scroll to position [0, 127363]
click at [70, 448] on span "QUIRIGÁ!" at bounding box center [92, 454] width 61 height 18
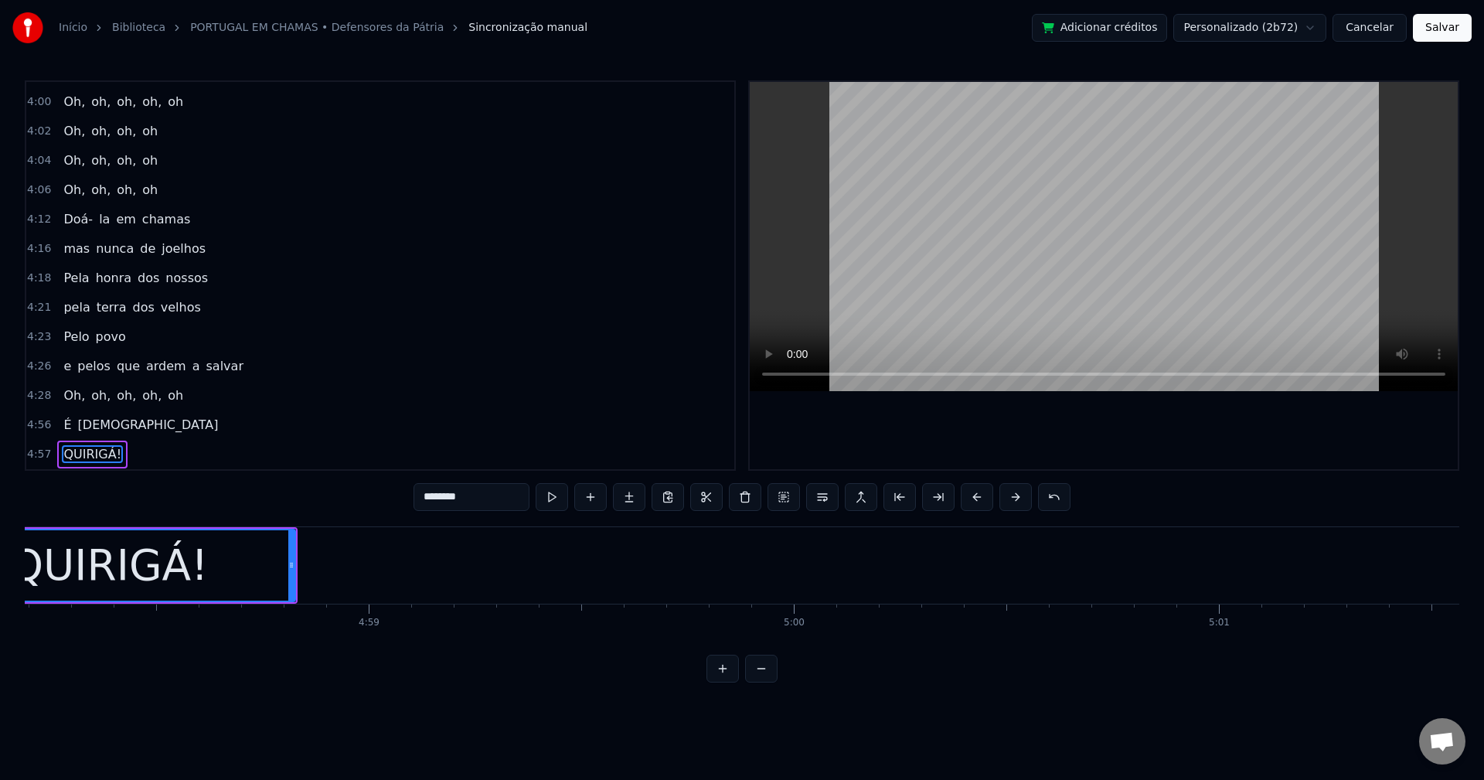
scroll to position [0, 126590]
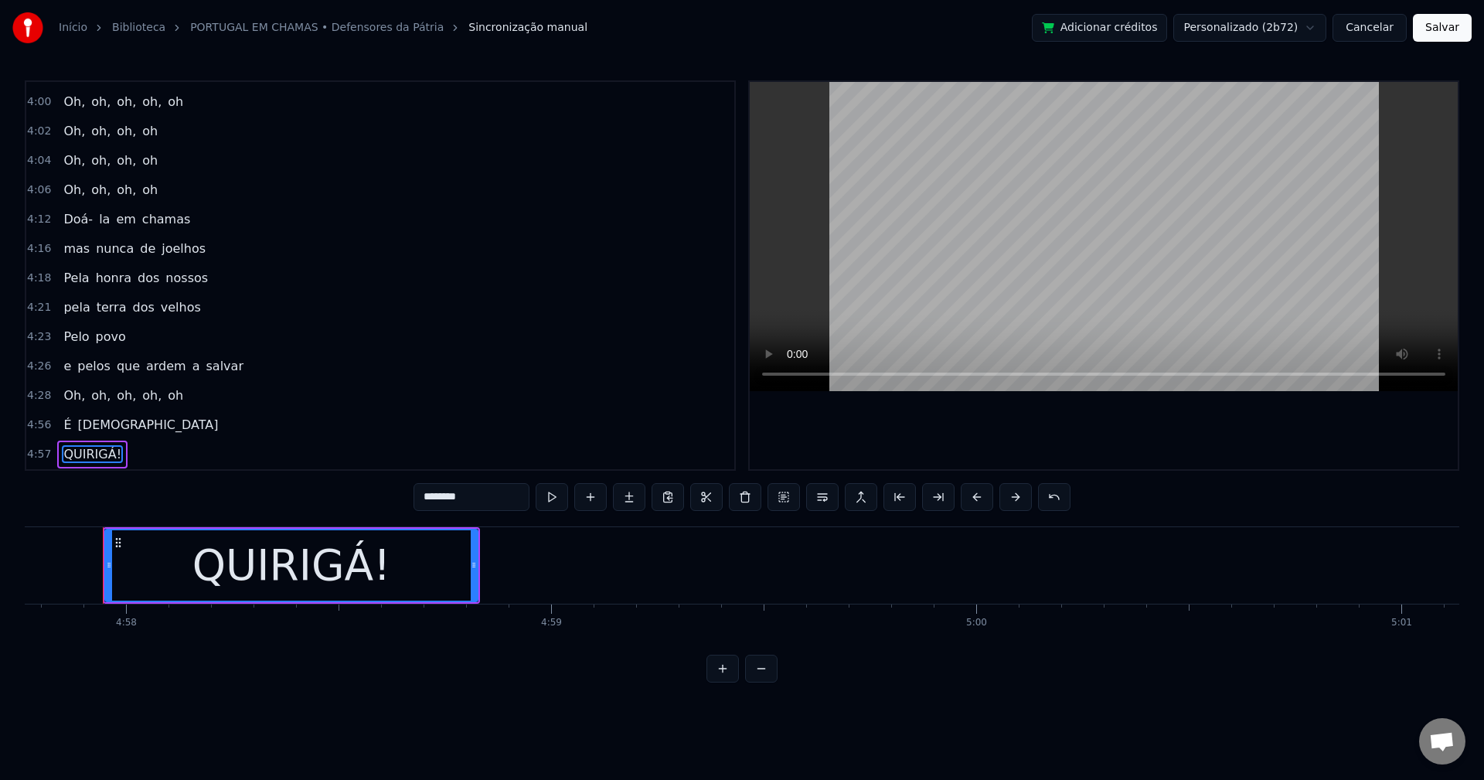
drag, startPoint x: 498, startPoint y: 490, endPoint x: 266, endPoint y: 553, distance: 240.2
click at [266, 553] on div "0:00 Mais um verão 0:02 mais uma tragédia 0:05 A terra queimada 0:09 o povo esq…" at bounding box center [742, 381] width 1435 height 602
type input "*******"
click at [1456, 35] on button "Salvar" at bounding box center [1442, 28] width 59 height 28
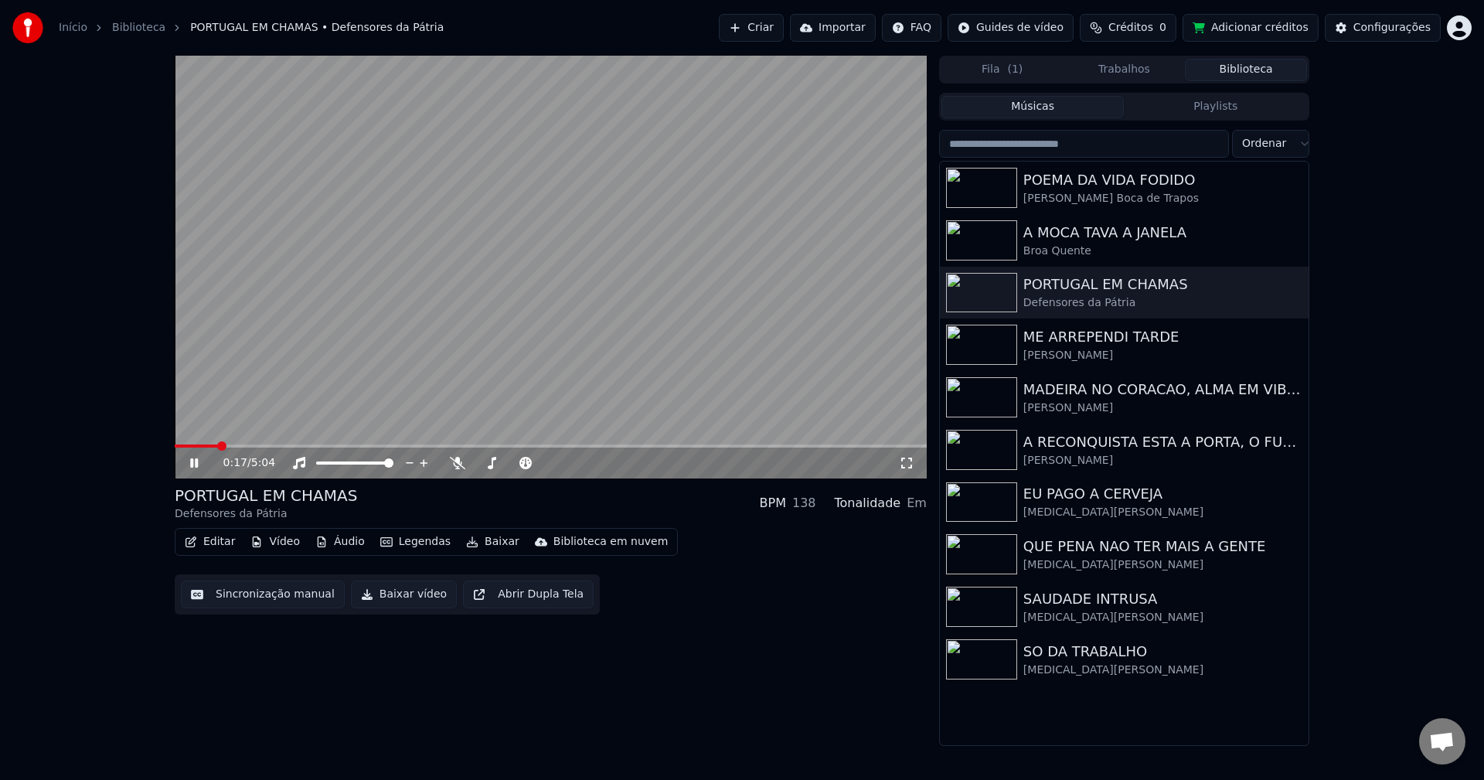
click at [397, 601] on button "Baixar vídeo" at bounding box center [404, 595] width 106 height 28
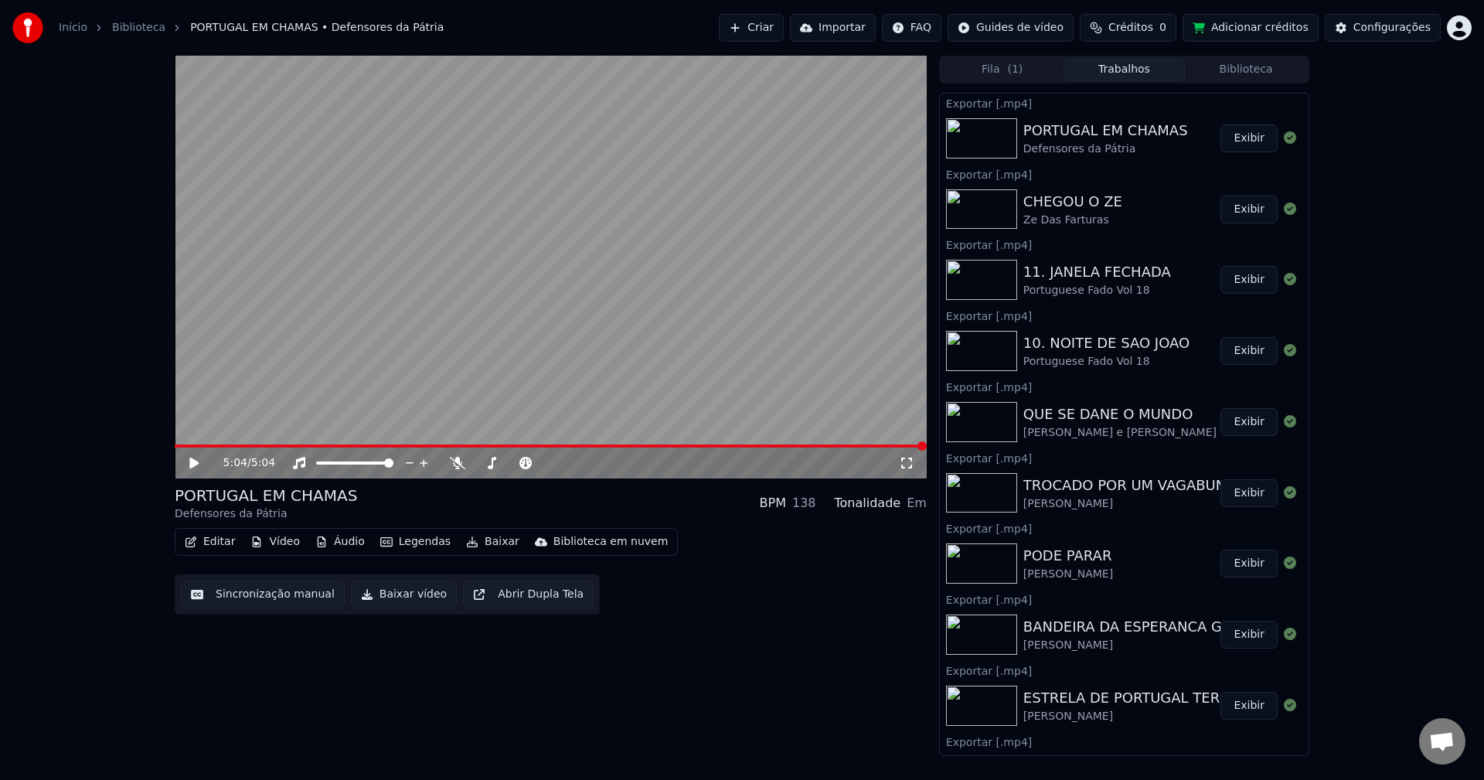
drag, startPoint x: 938, startPoint y: 119, endPoint x: 700, endPoint y: 97, distance: 239.8
click at [1230, 143] on button "Exibir" at bounding box center [1249, 138] width 57 height 28
click at [1261, 76] on button "Biblioteca" at bounding box center [1246, 70] width 122 height 22
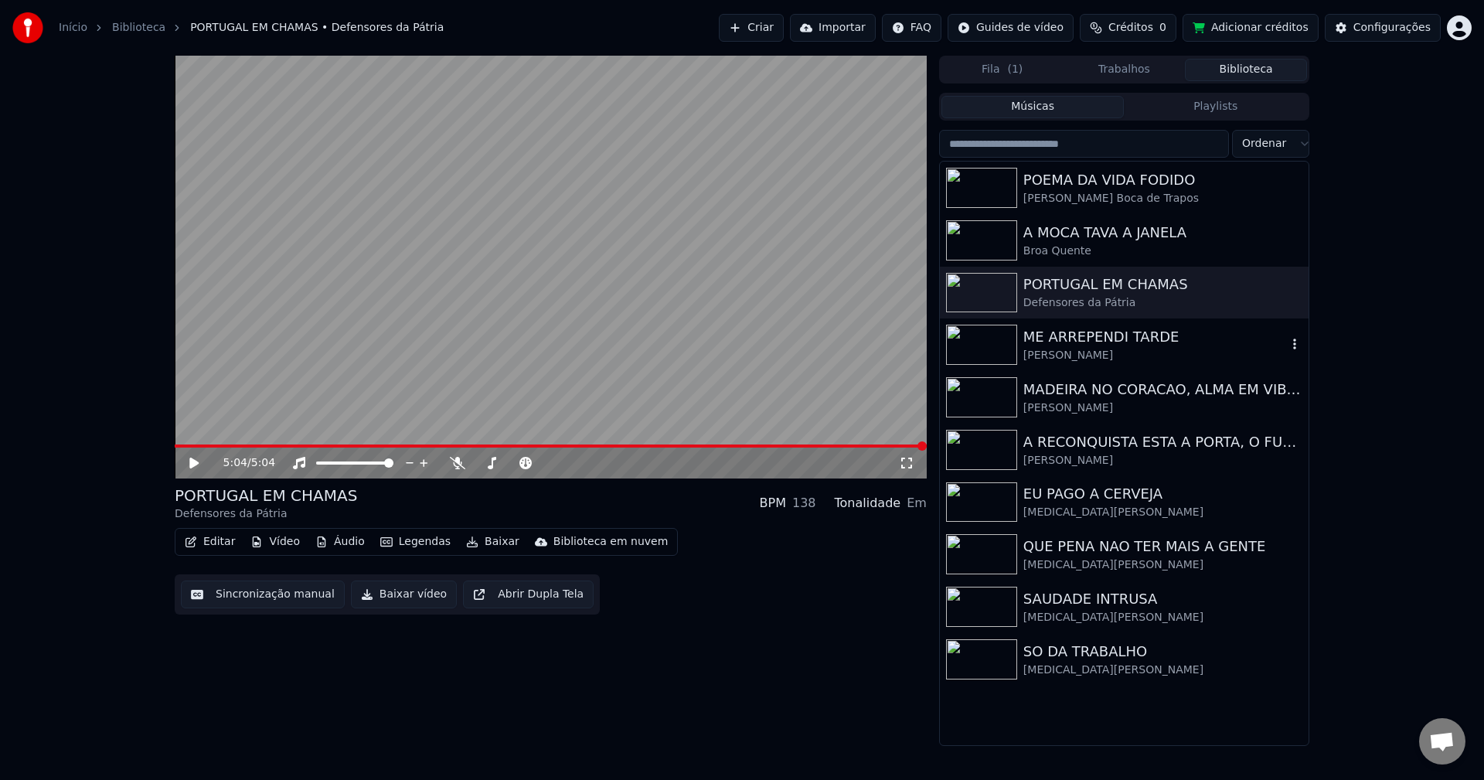
click at [1103, 352] on div "[PERSON_NAME]" at bounding box center [1155, 355] width 264 height 15
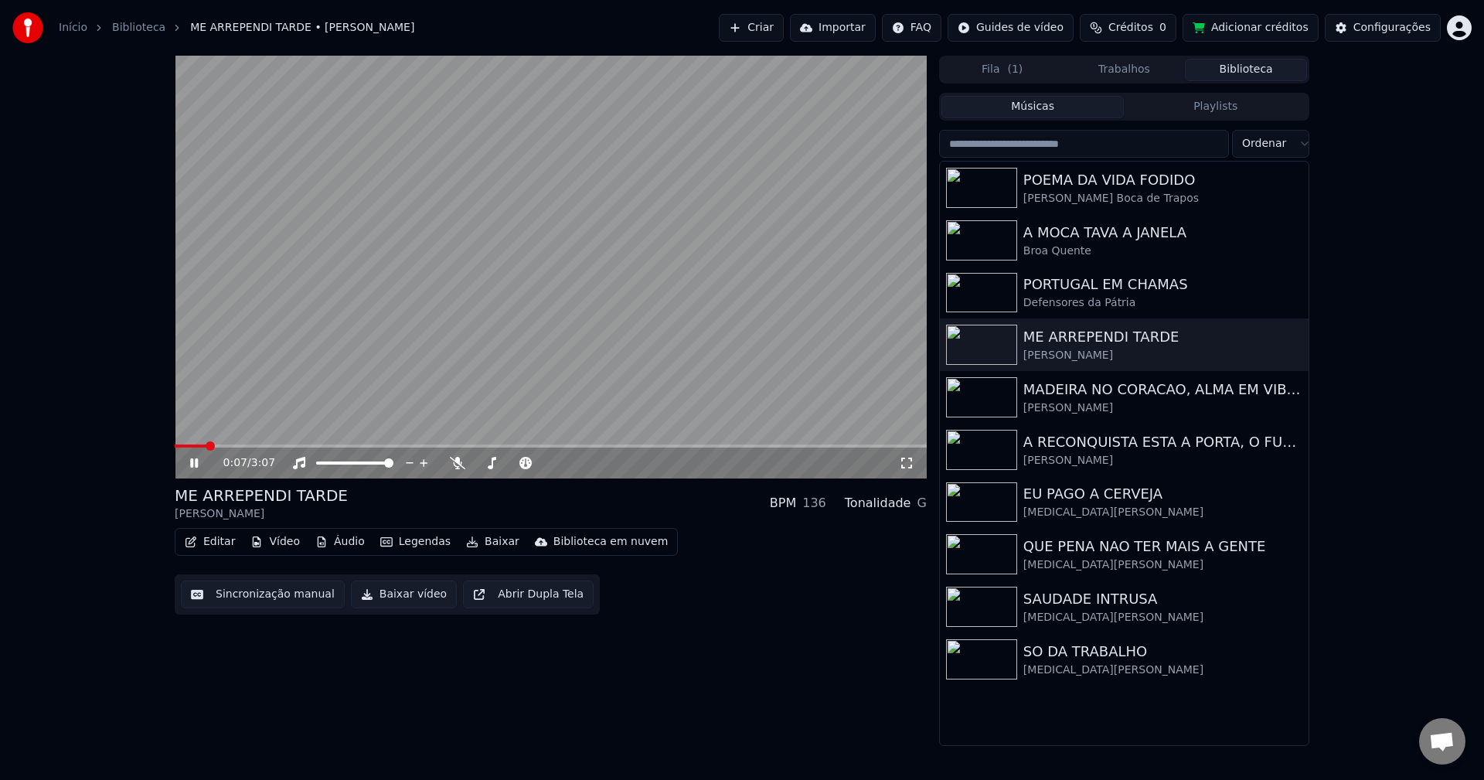
click at [346, 315] on video at bounding box center [551, 267] width 752 height 423
click at [310, 604] on button "Sincronização manual" at bounding box center [263, 595] width 164 height 28
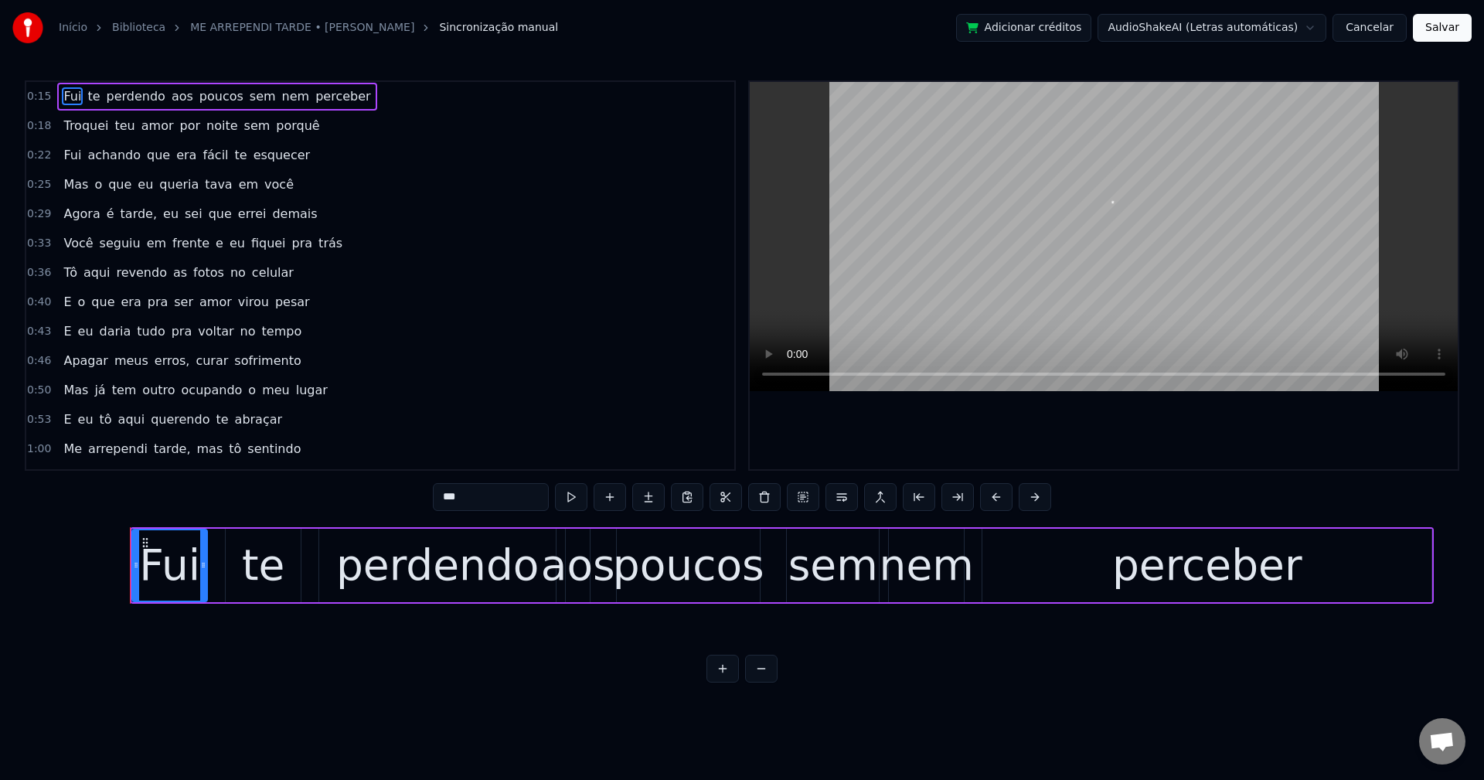
scroll to position [0, 6444]
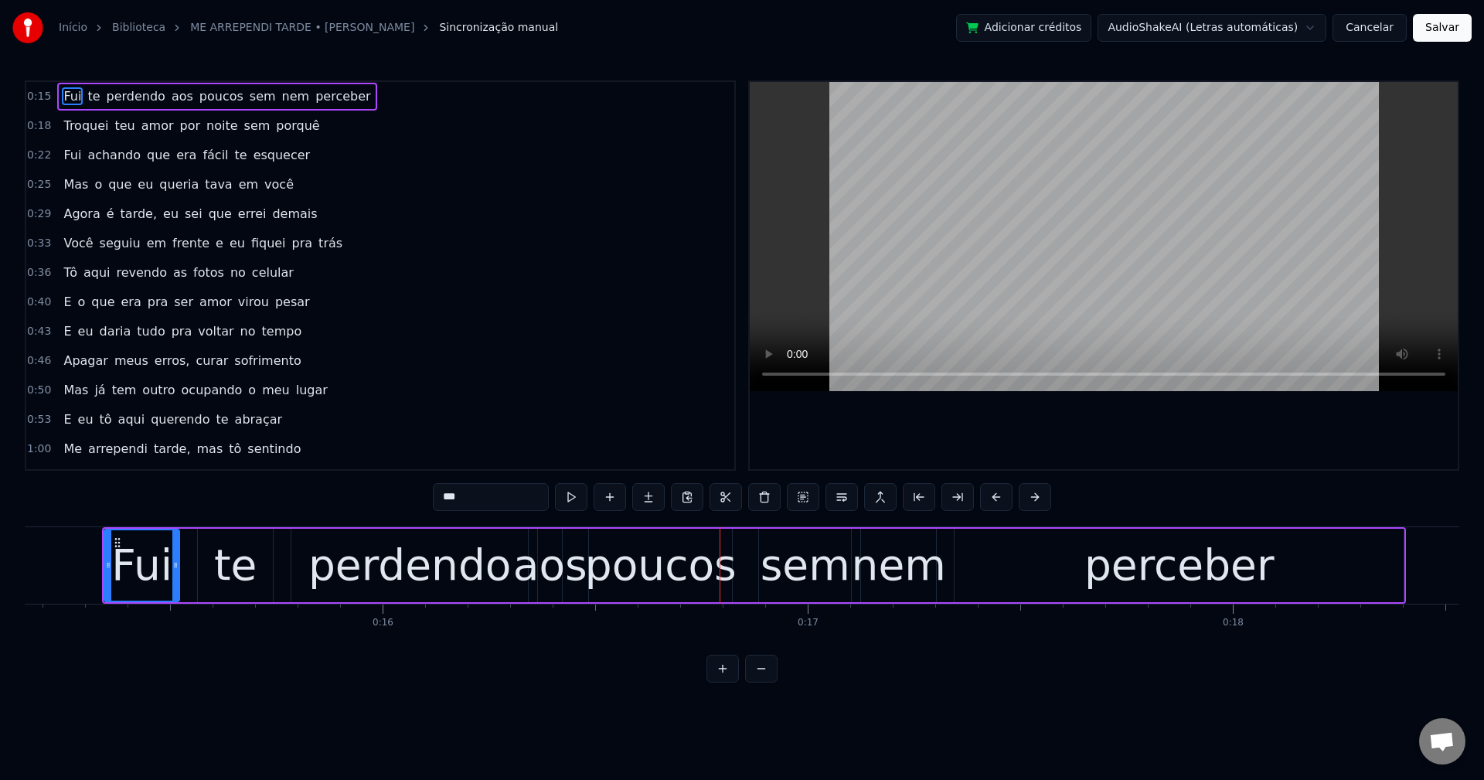
click at [248, 96] on span "sem" at bounding box center [262, 96] width 29 height 18
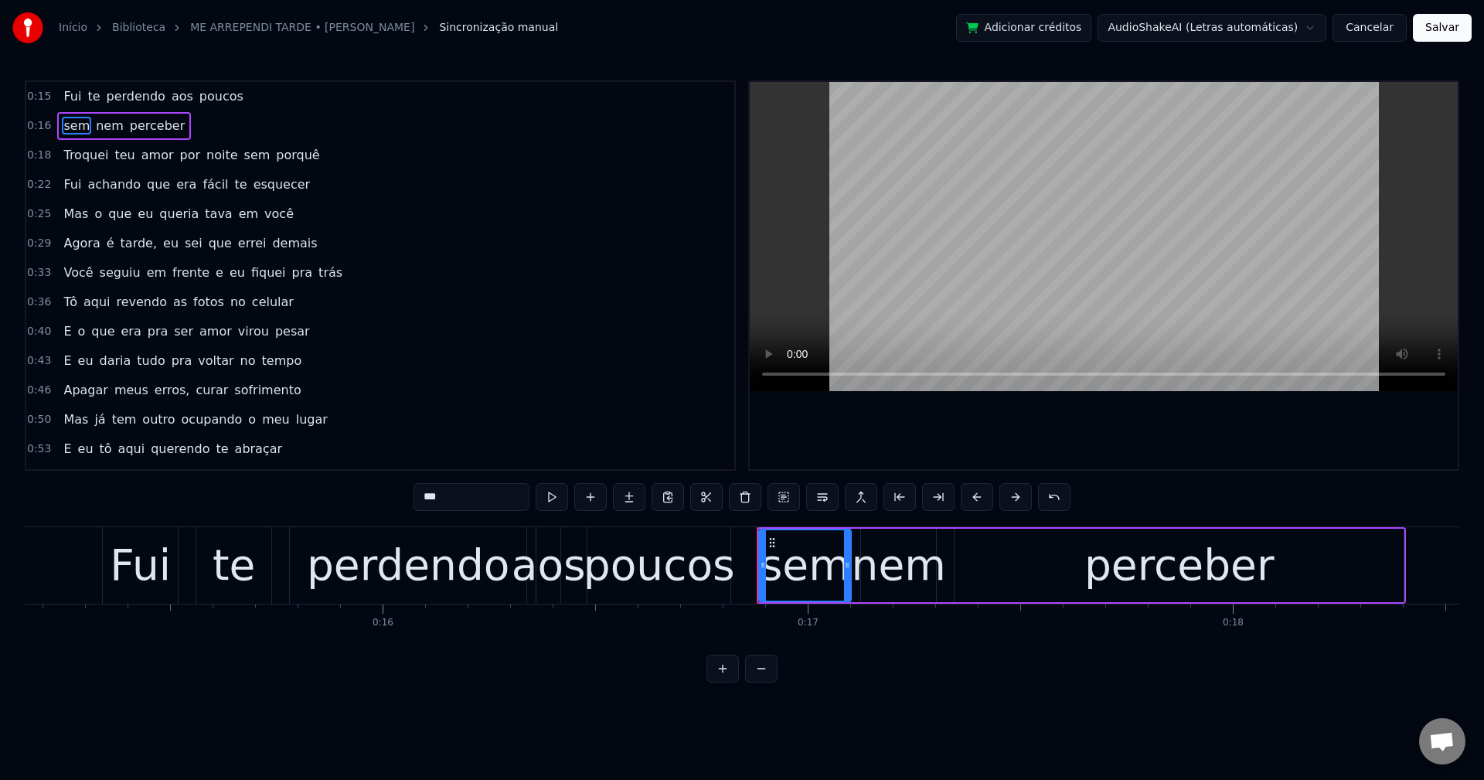
click at [179, 154] on span "por" at bounding box center [191, 155] width 24 height 18
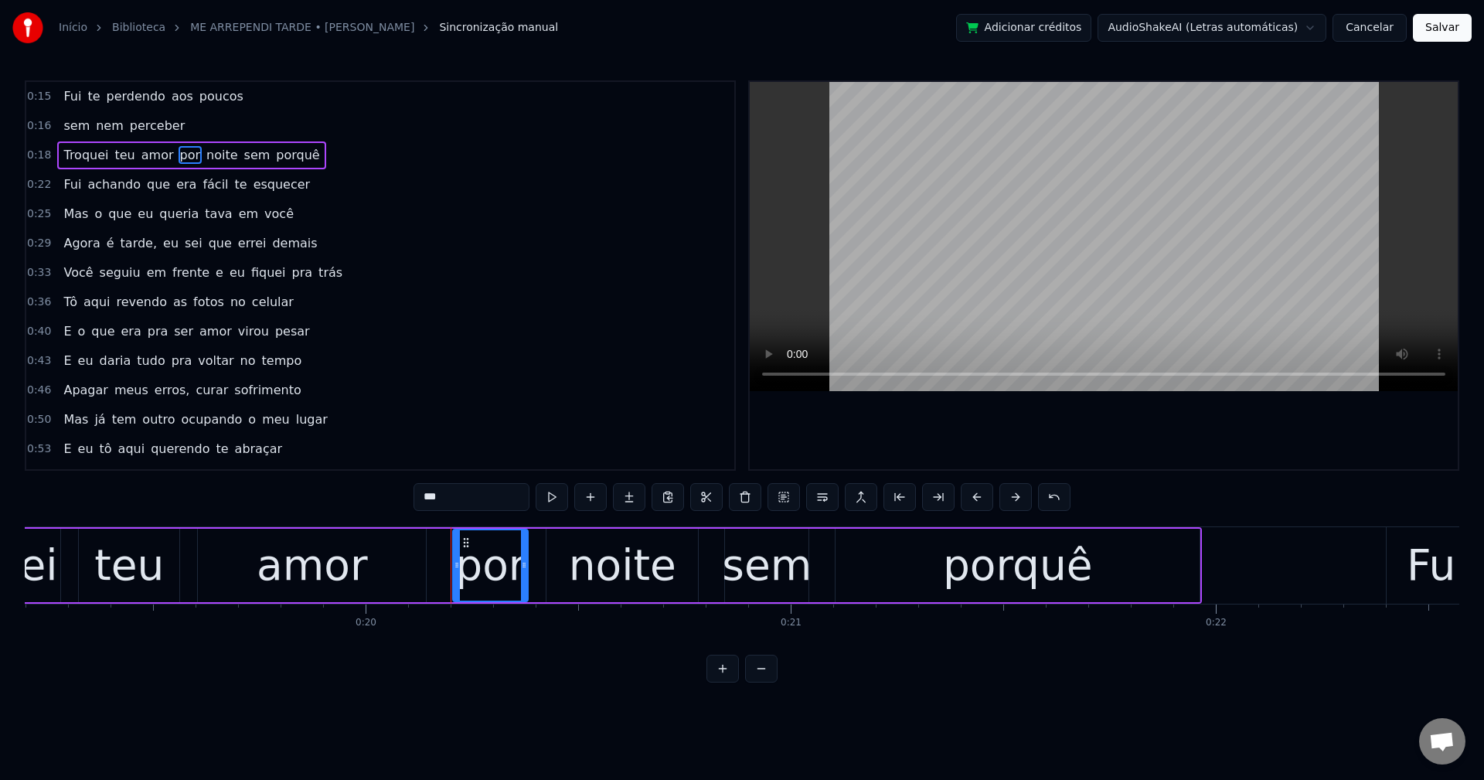
scroll to position [0, 8511]
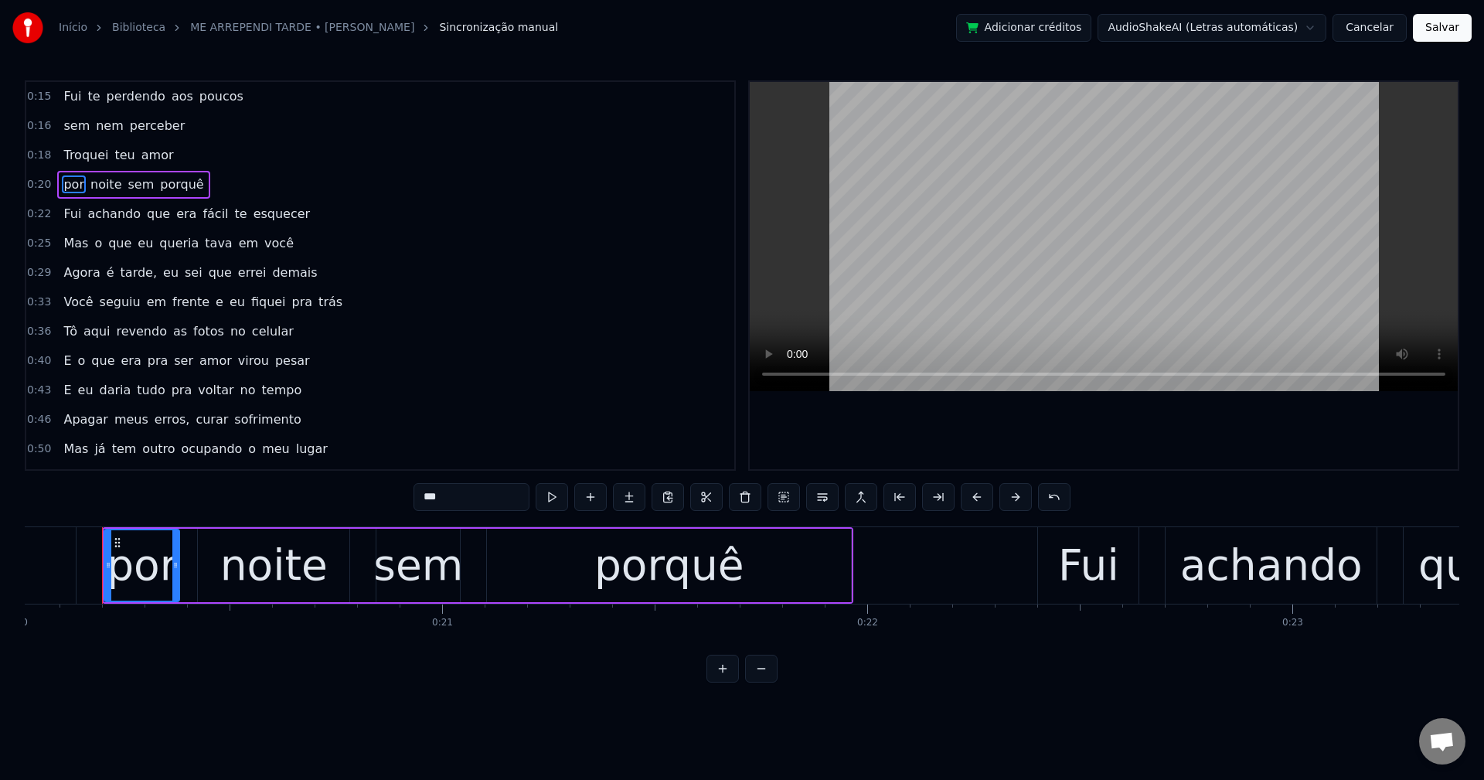
click at [145, 211] on span "que" at bounding box center [158, 214] width 26 height 18
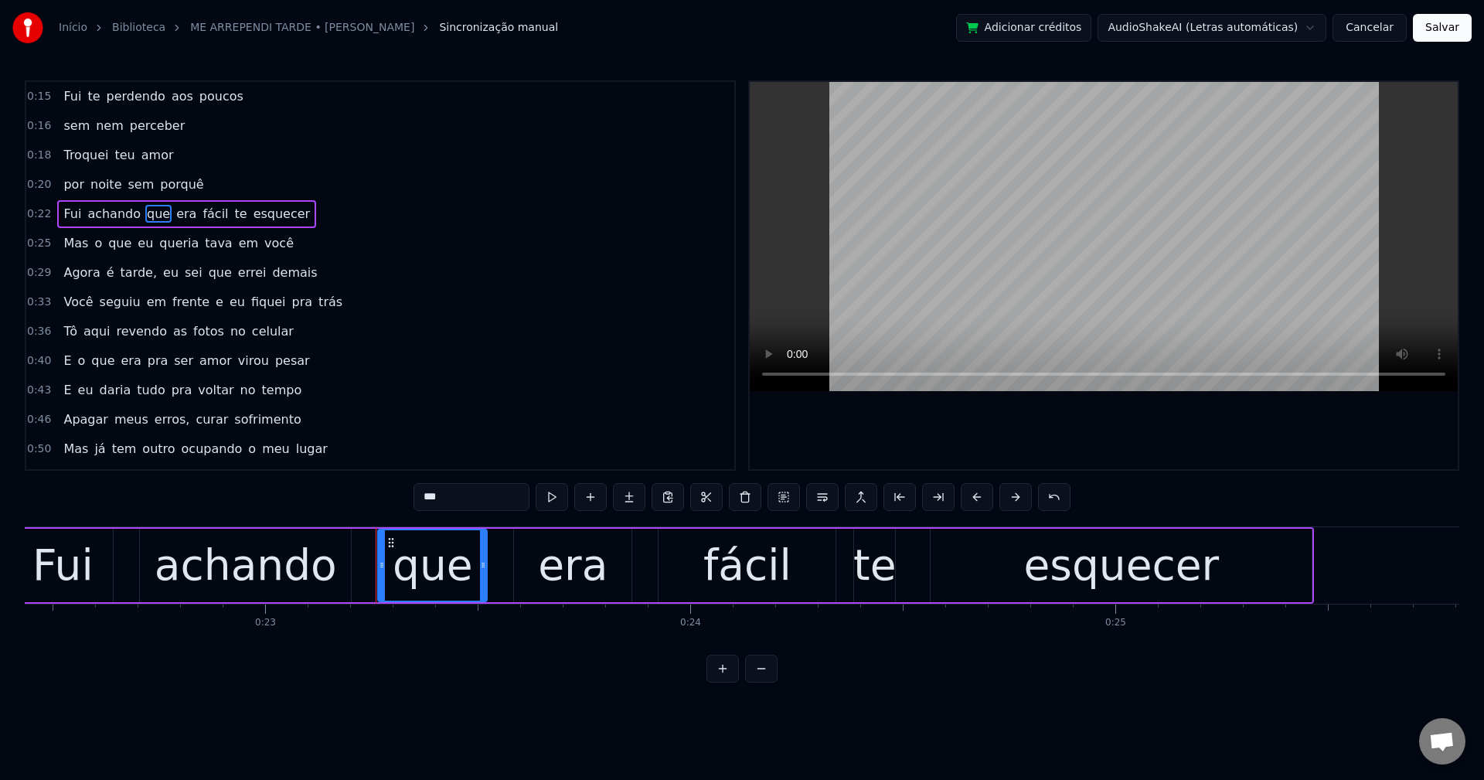
scroll to position [0, 9811]
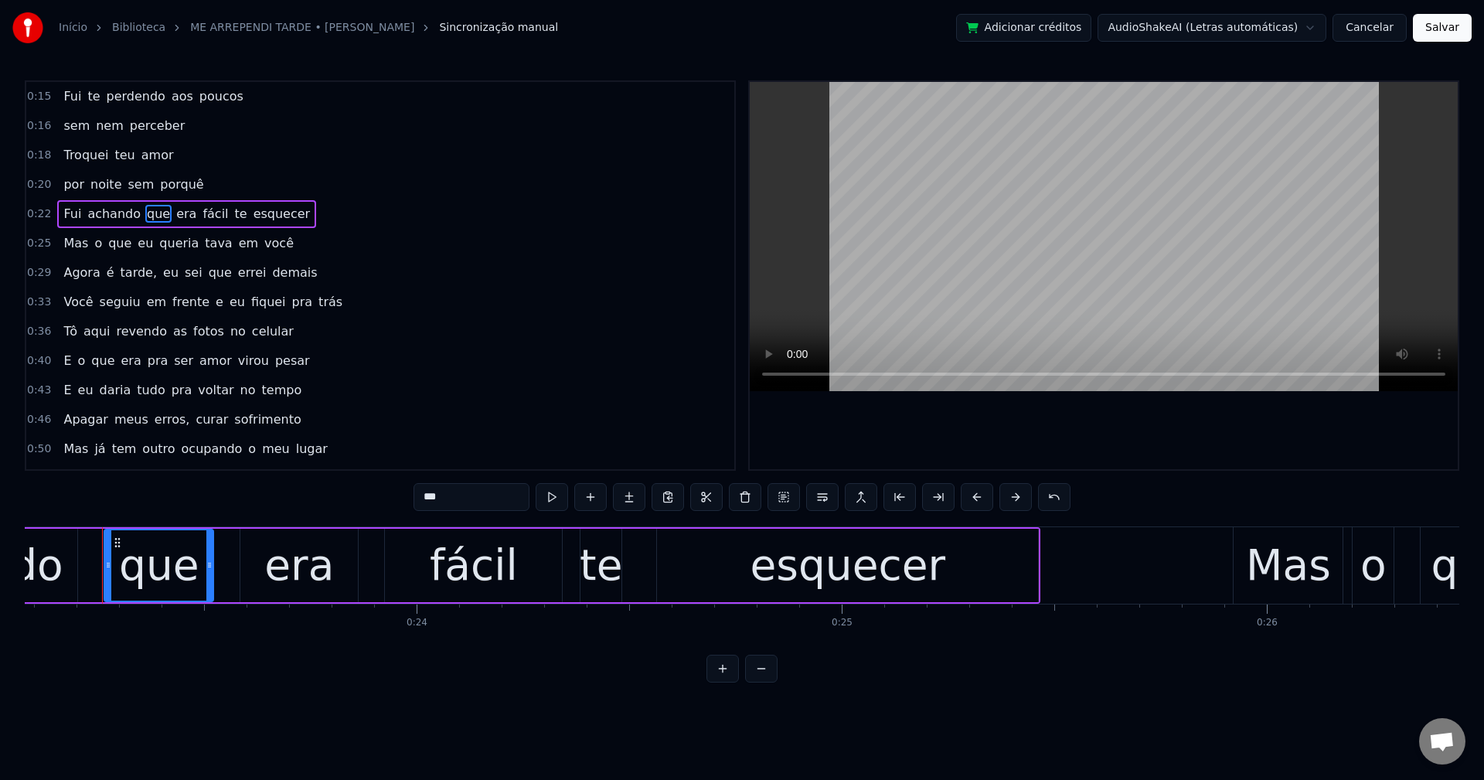
click at [233, 213] on span "te" at bounding box center [240, 214] width 15 height 18
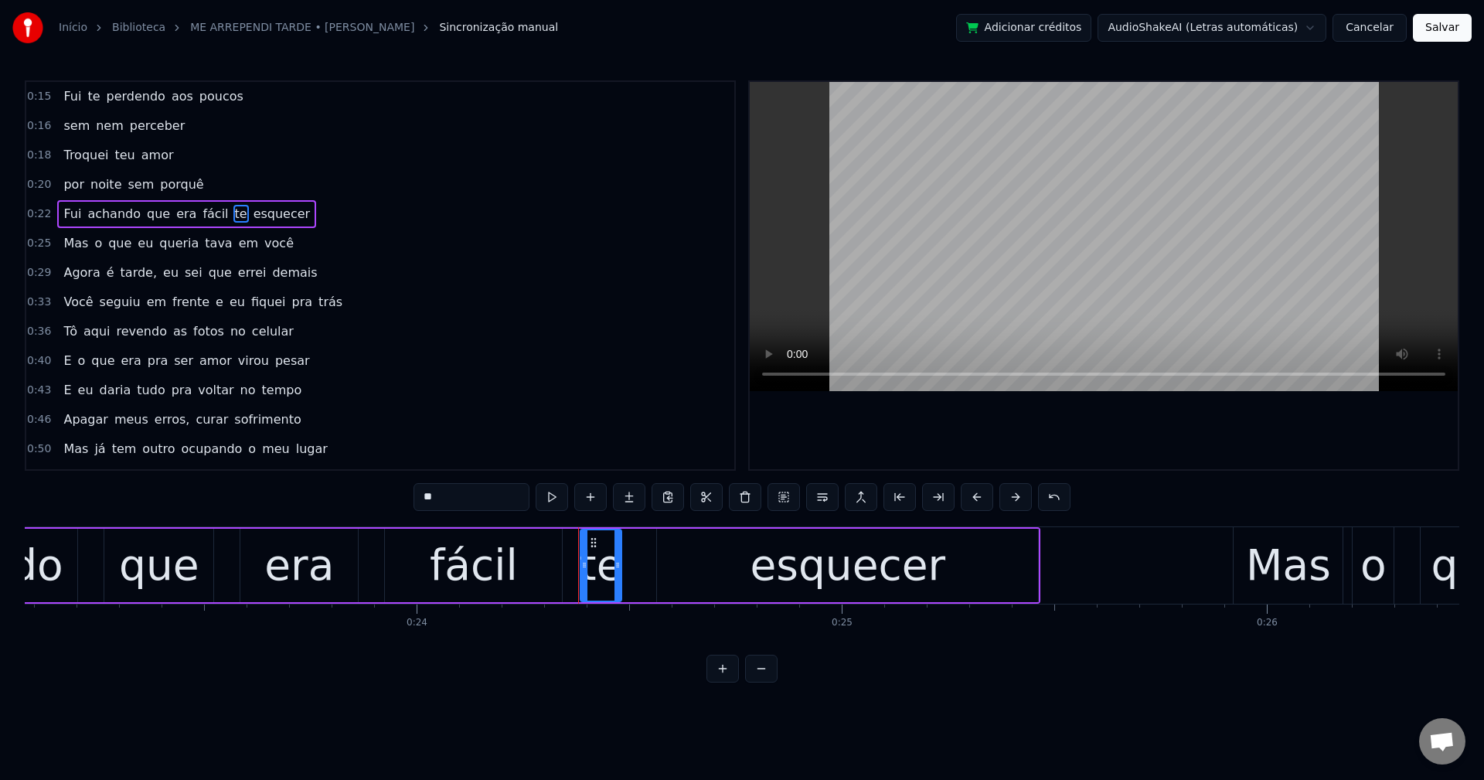
click at [155, 212] on span "que" at bounding box center [158, 214] width 26 height 18
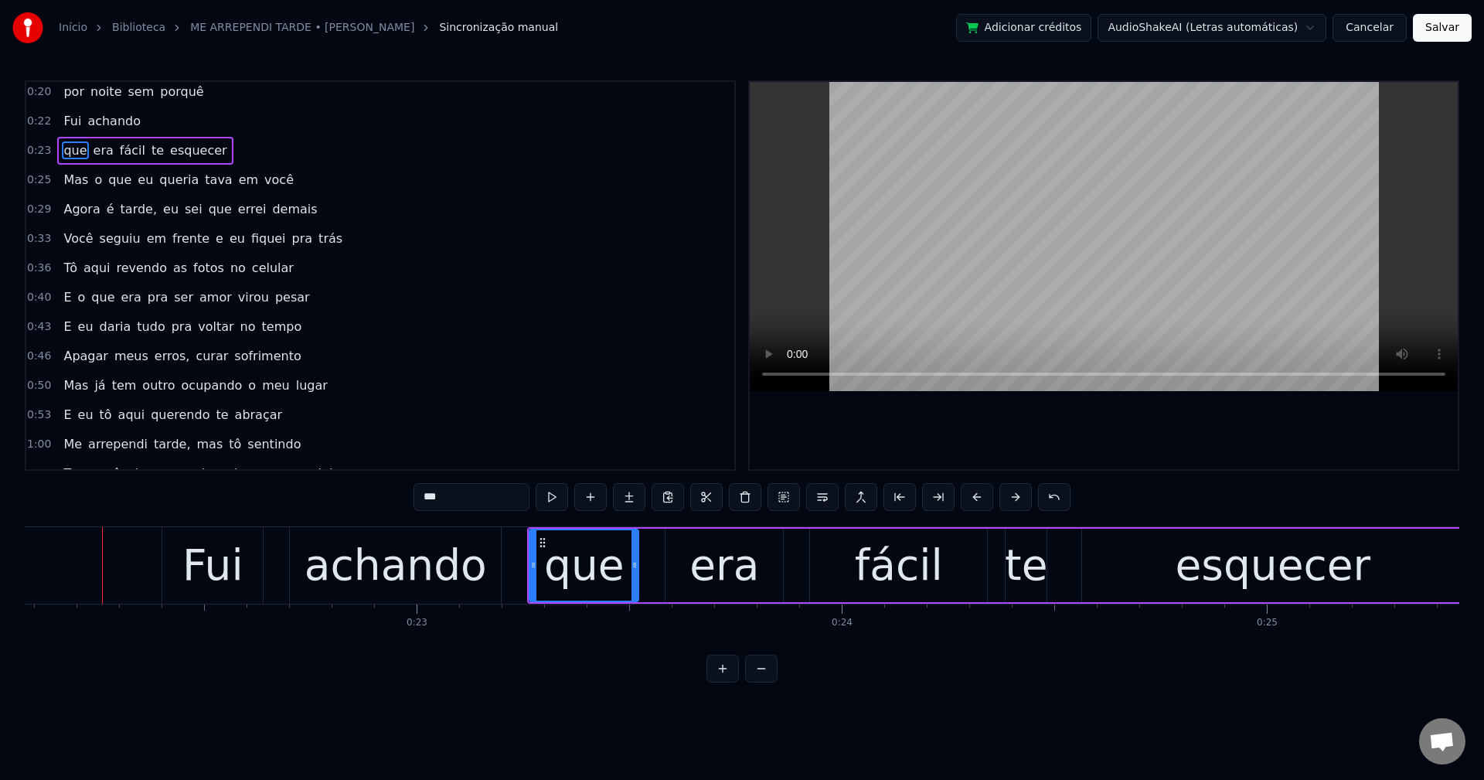
scroll to position [124, 0]
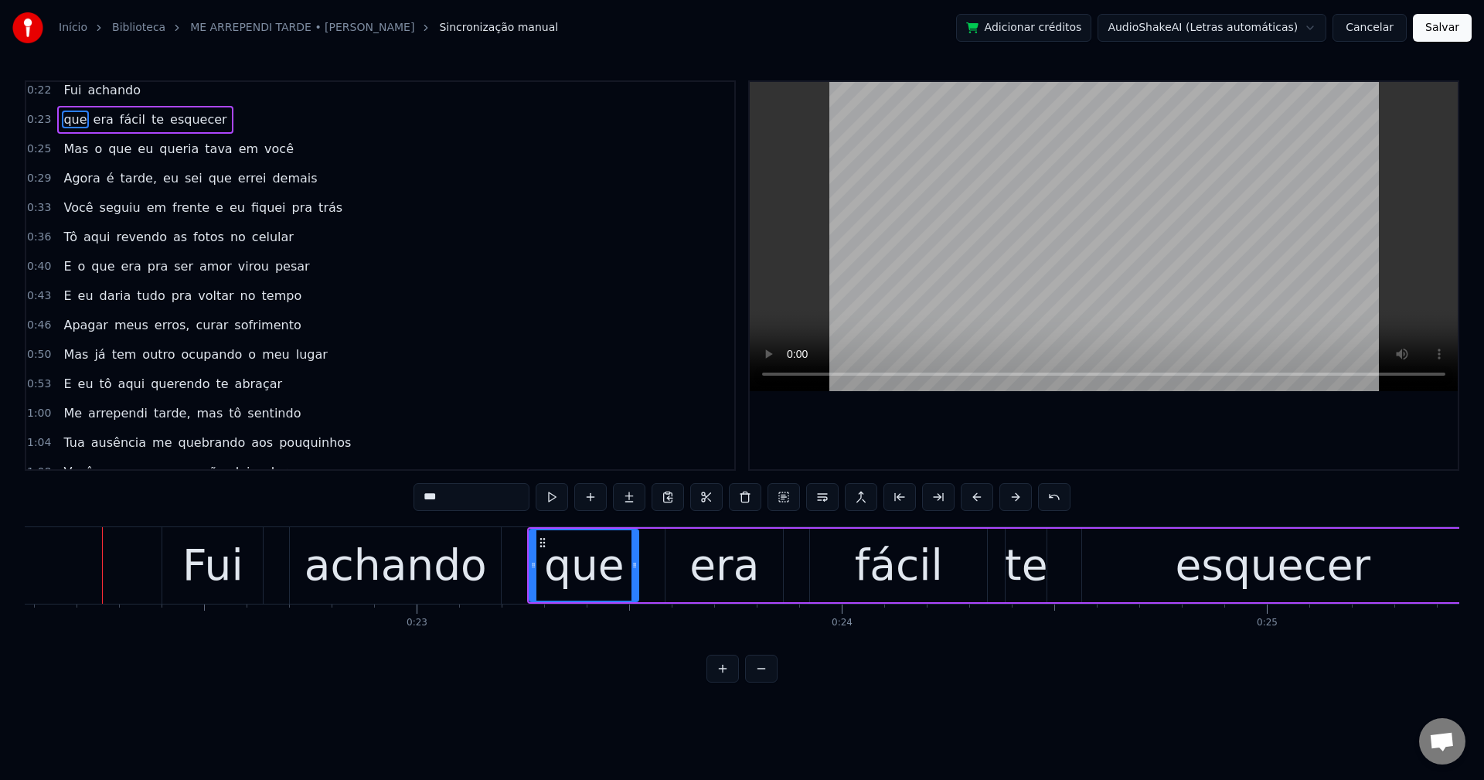
click at [203, 143] on span "tava" at bounding box center [218, 149] width 30 height 18
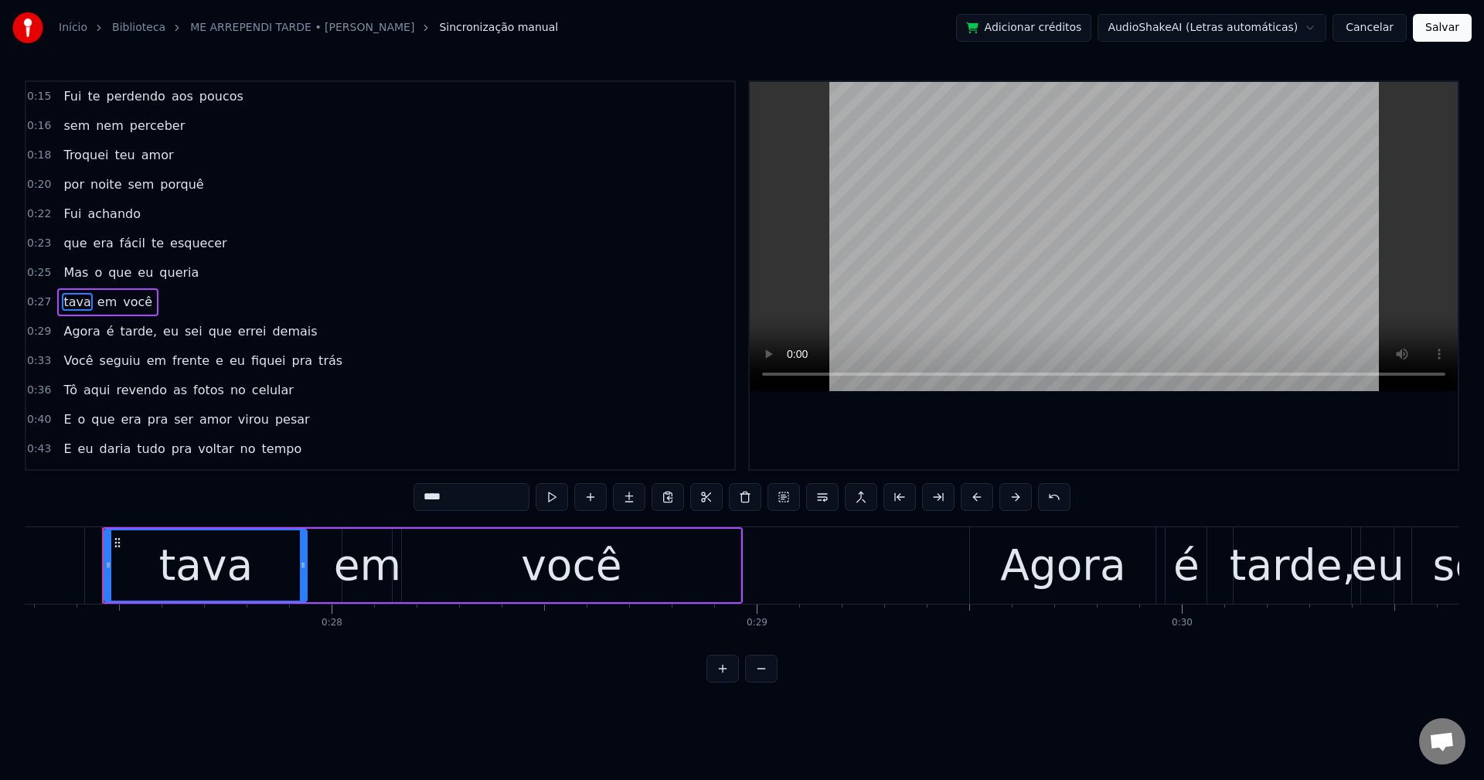
scroll to position [26, 0]
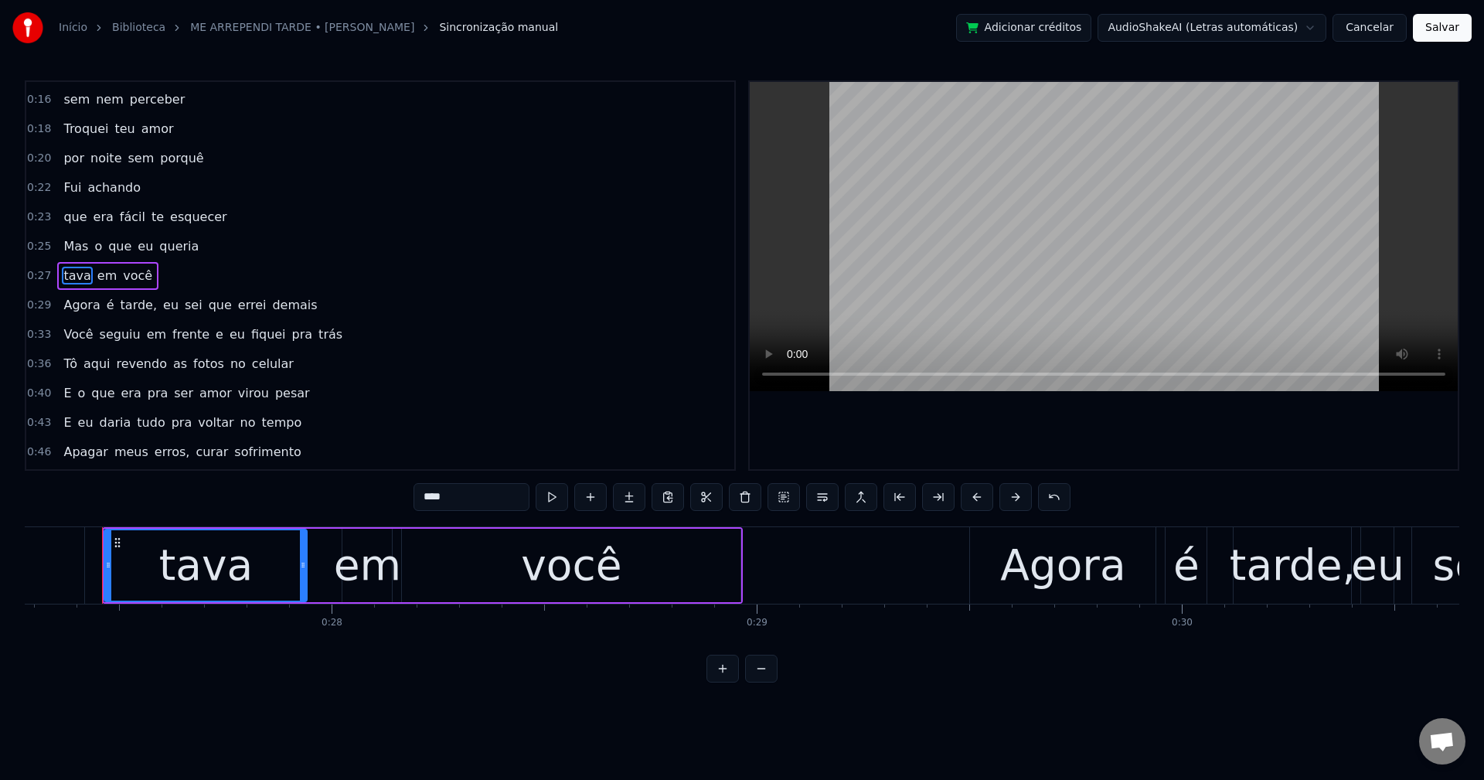
click at [126, 308] on span "tarde," at bounding box center [138, 305] width 39 height 18
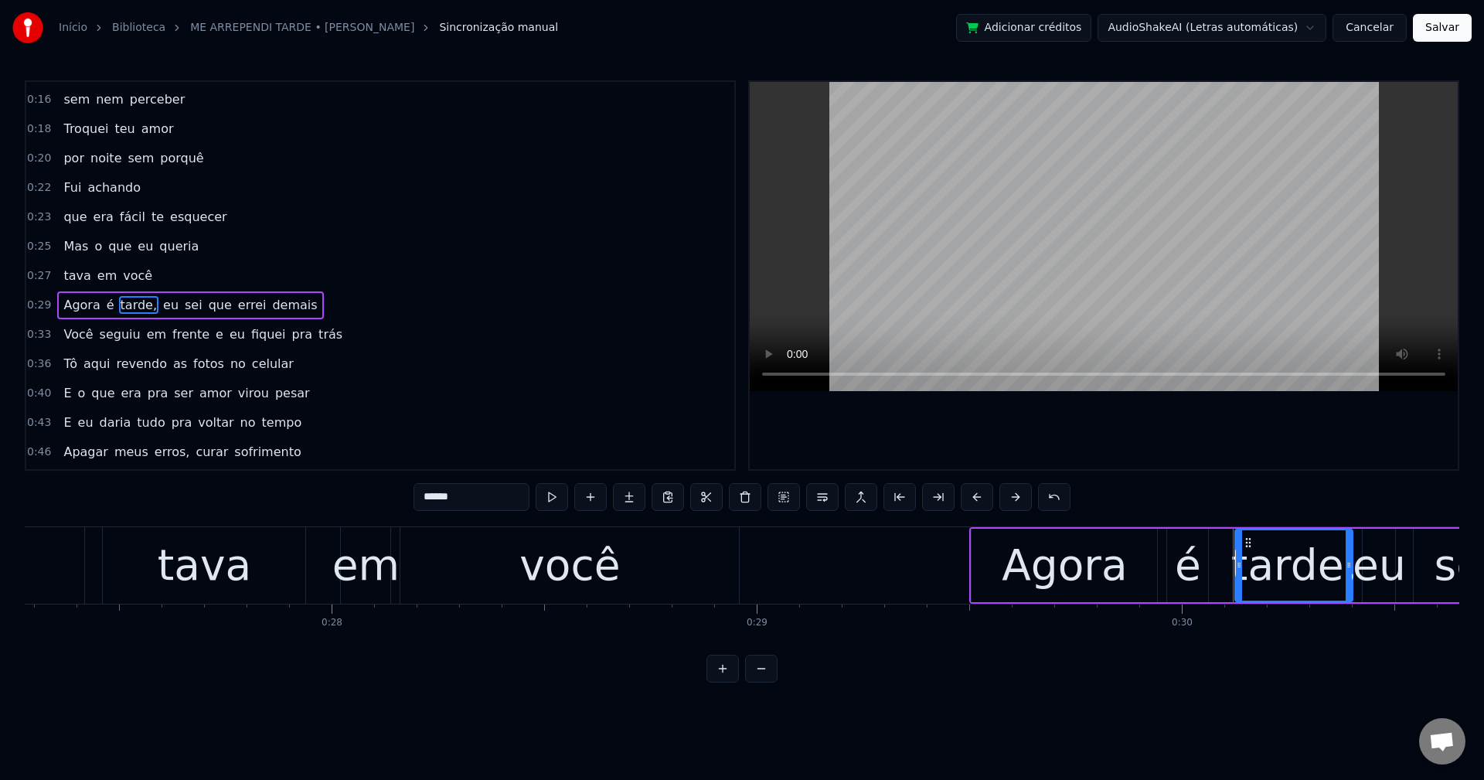
scroll to position [56, 0]
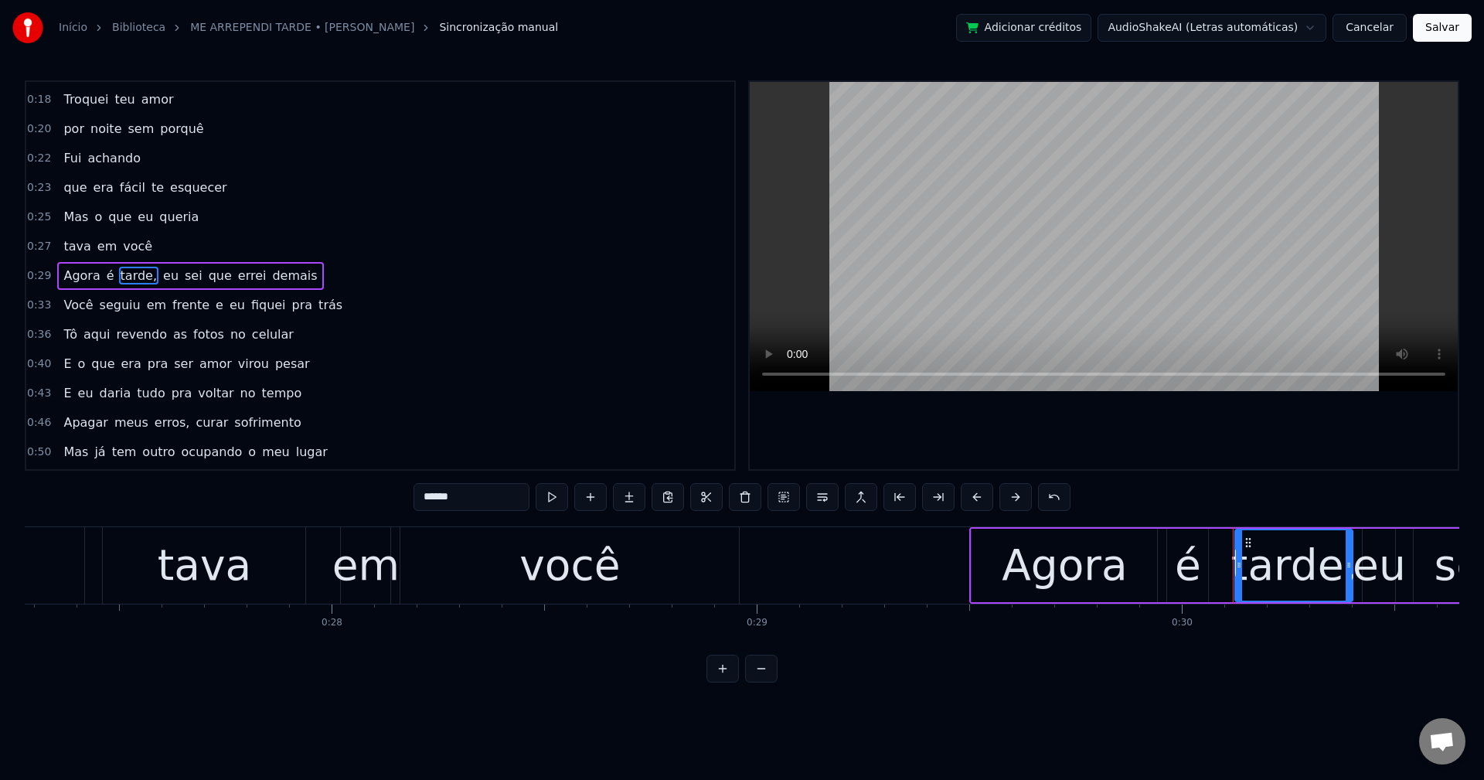
click at [486, 496] on input "******" at bounding box center [472, 497] width 116 height 28
click at [158, 278] on span "eu" at bounding box center [167, 276] width 19 height 18
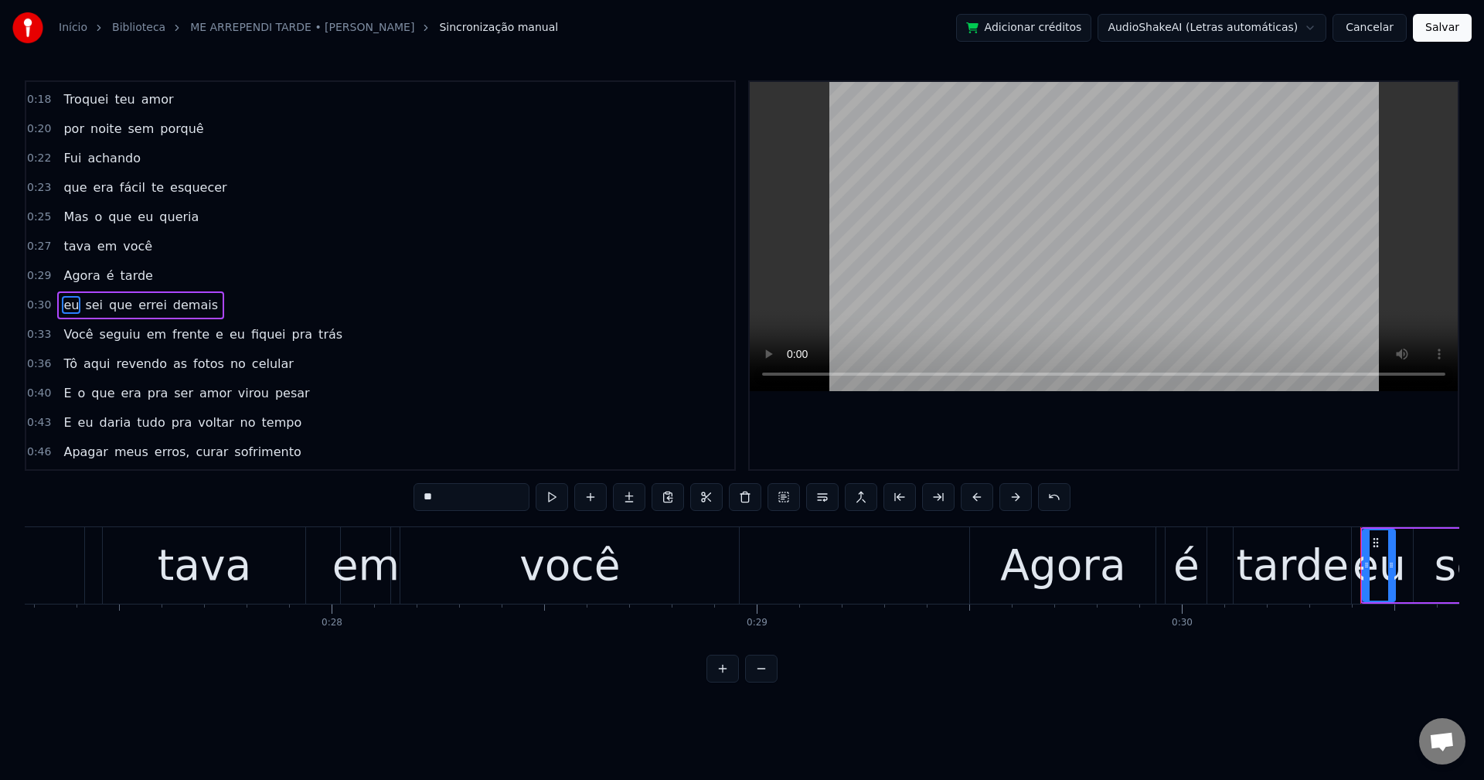
scroll to position [85, 0]
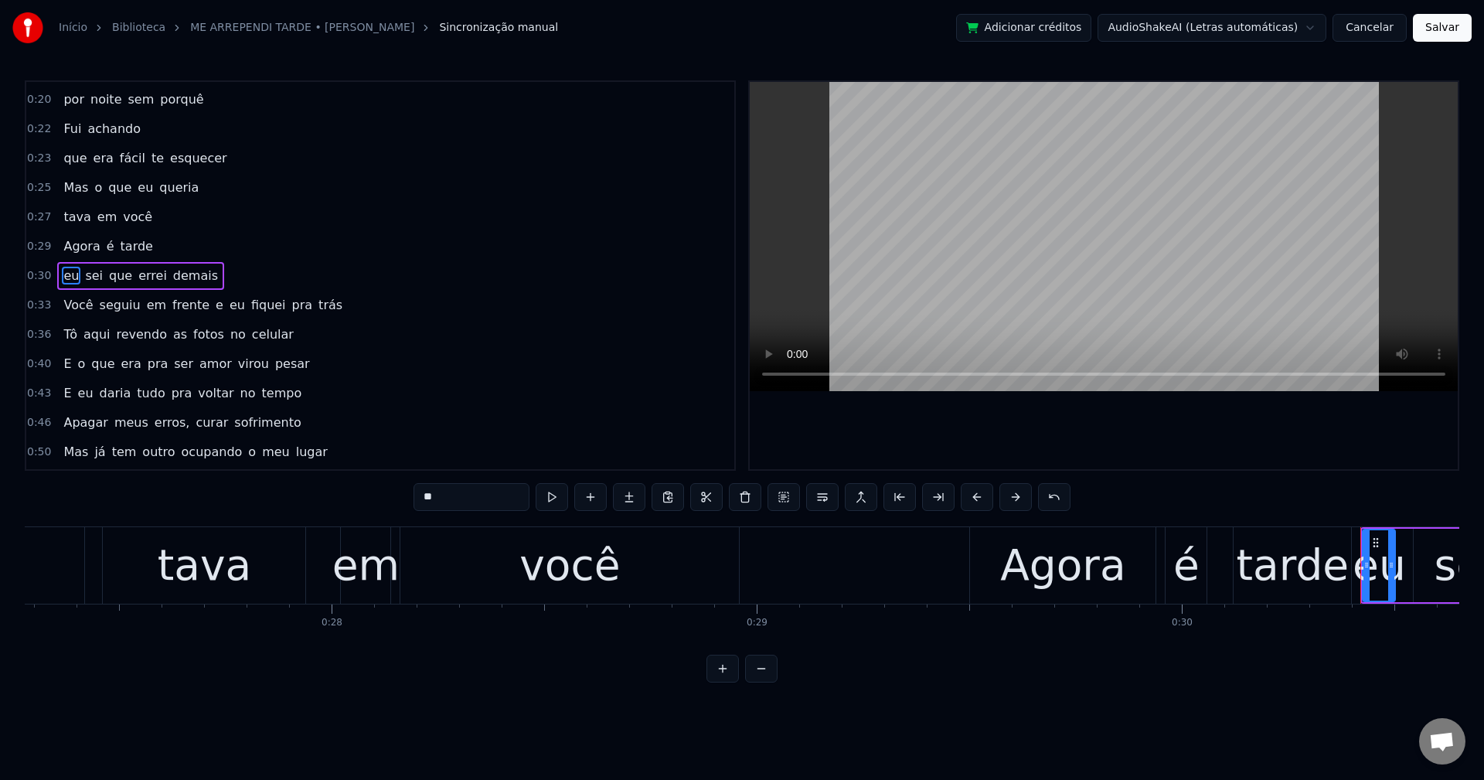
click at [214, 305] on span "e" at bounding box center [219, 305] width 11 height 18
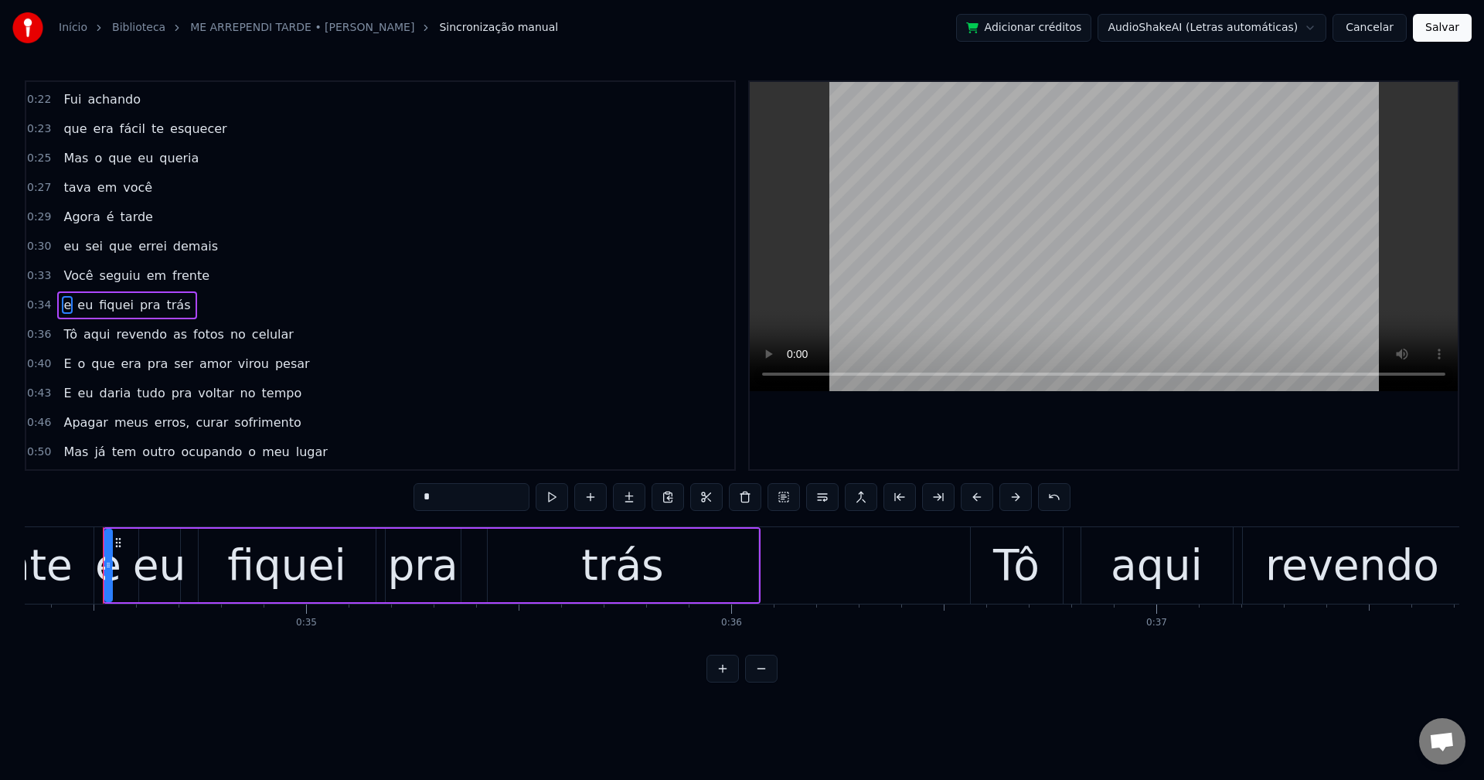
scroll to position [144, 0]
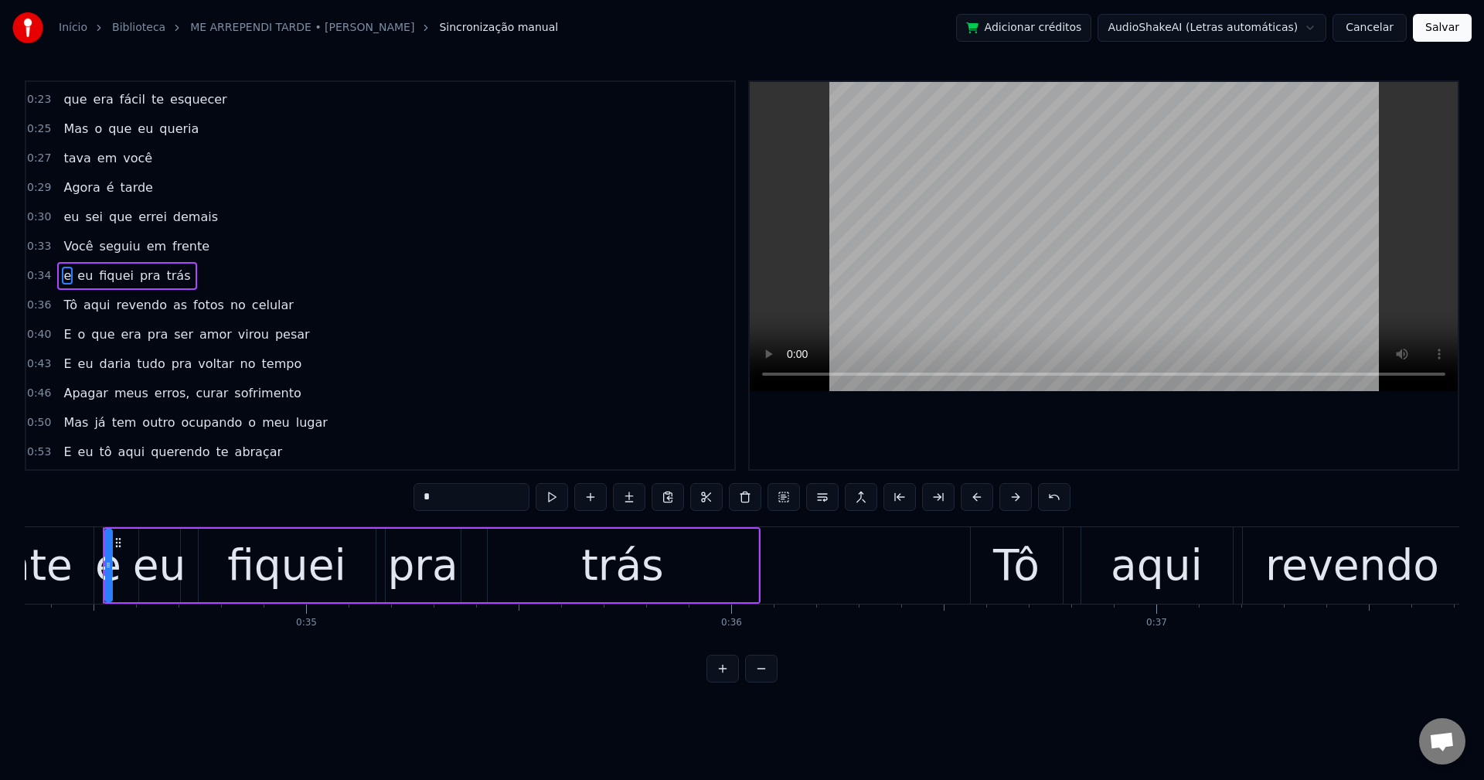
click at [172, 304] on span "as" at bounding box center [180, 305] width 17 height 18
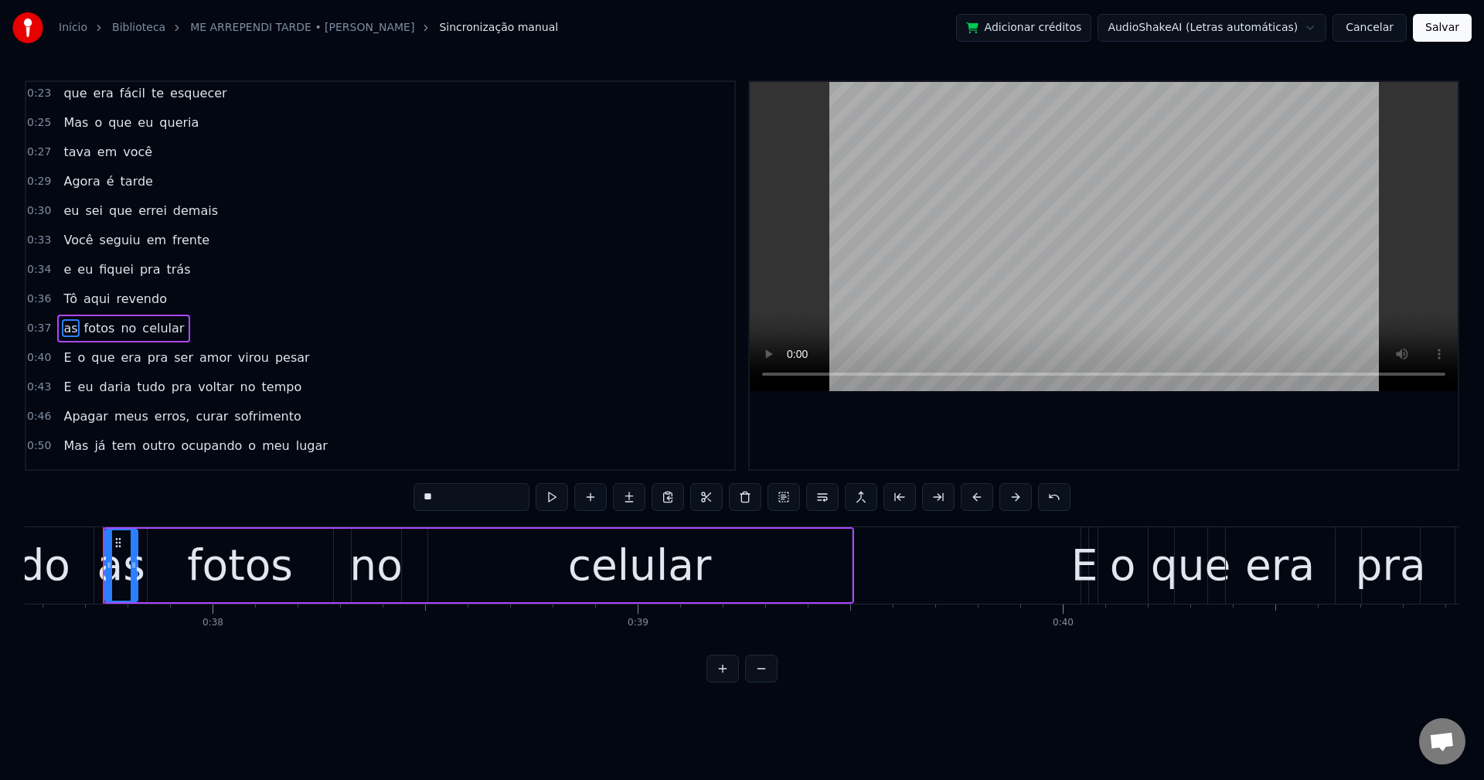
scroll to position [203, 0]
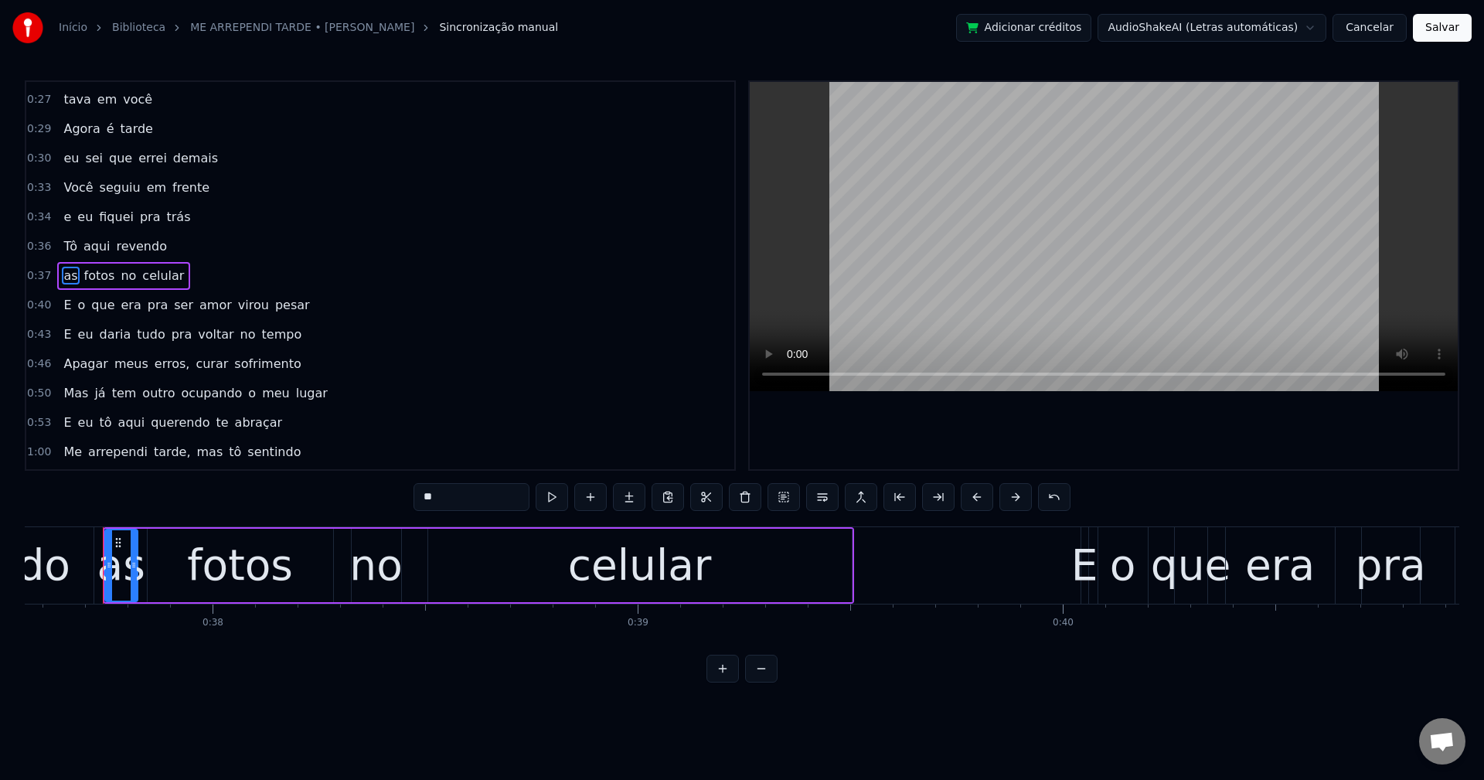
click at [146, 307] on span "pra" at bounding box center [158, 305] width 24 height 18
type input "***"
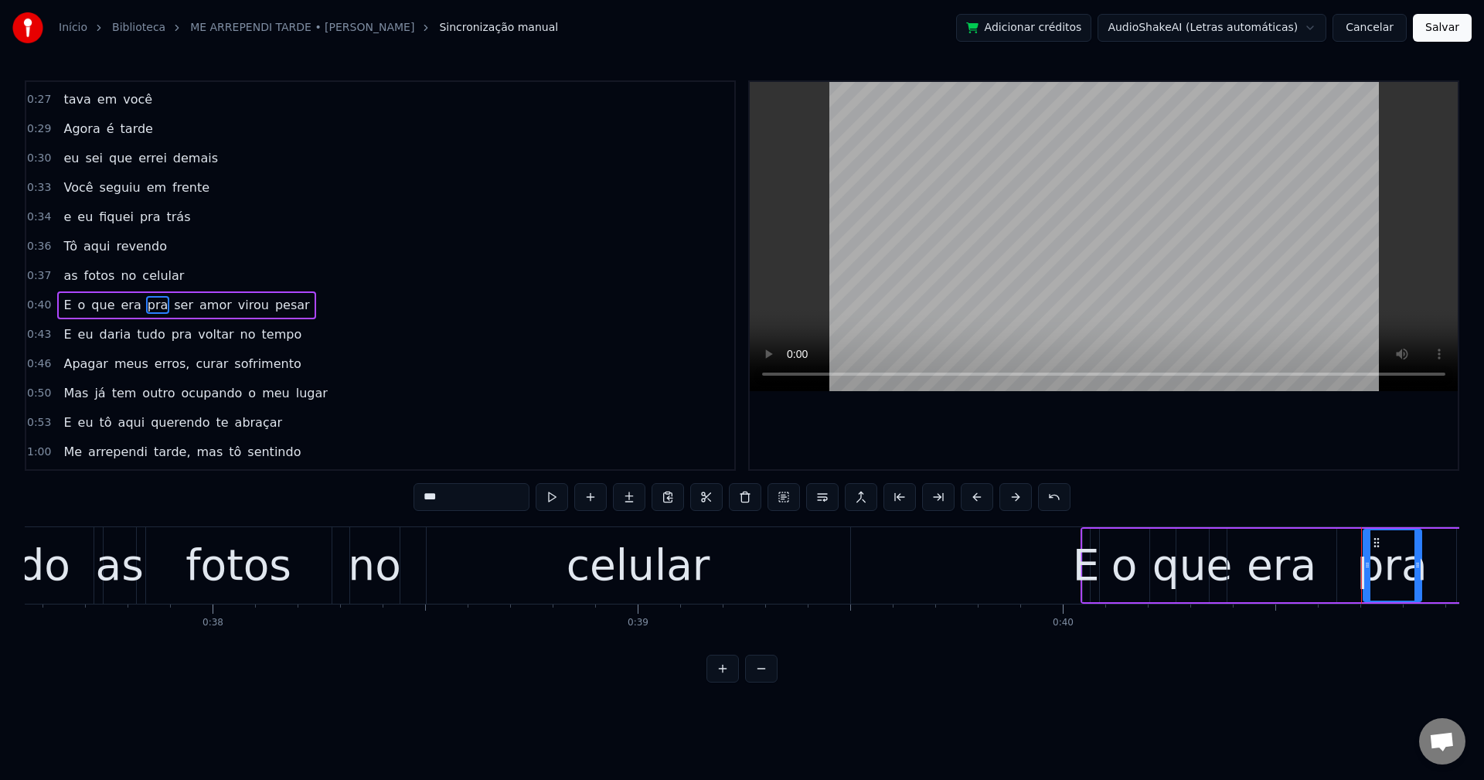
scroll to position [232, 0]
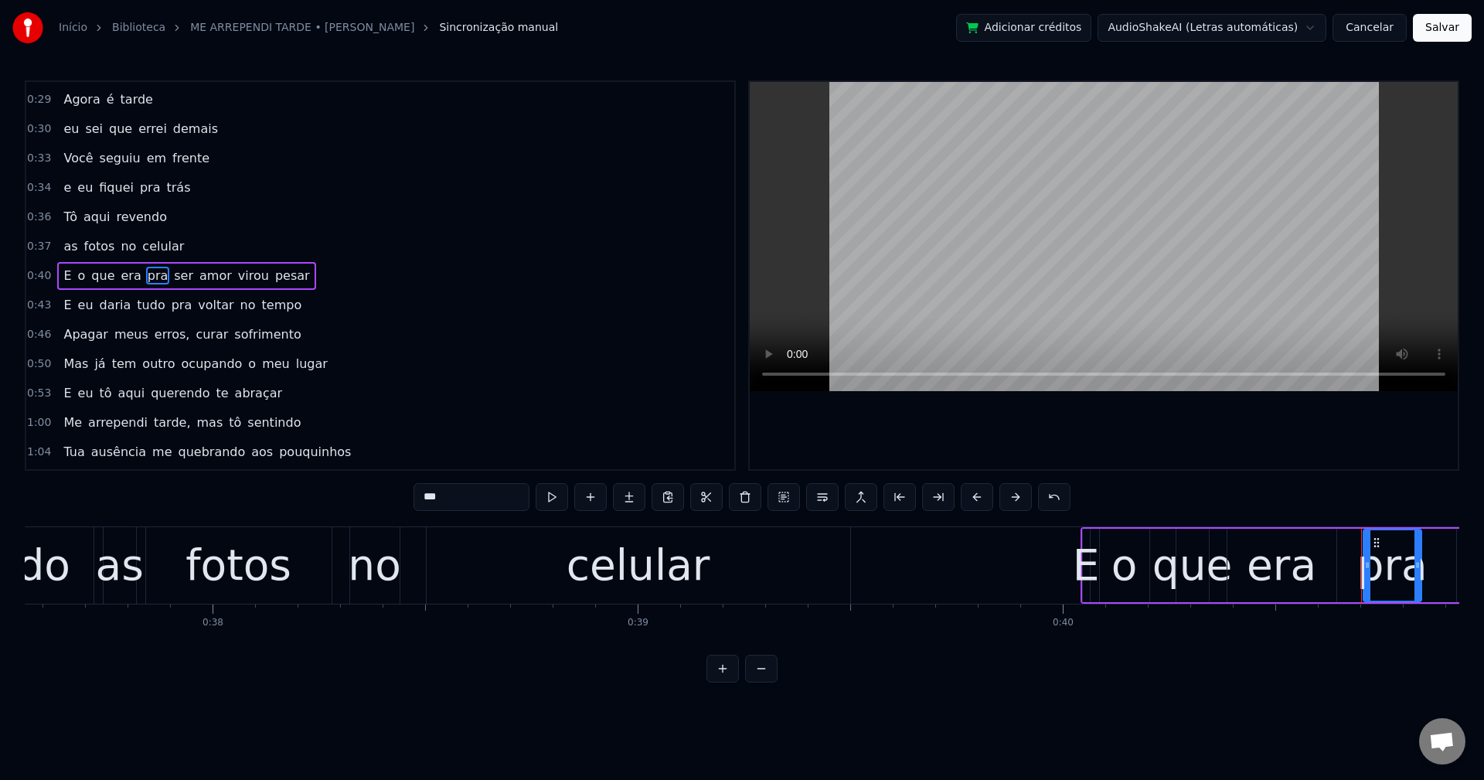
drag, startPoint x: 238, startPoint y: 261, endPoint x: 232, endPoint y: 275, distance: 15.2
click at [237, 266] on div "0:40 E o que era pra ser amor virou pesar" at bounding box center [380, 275] width 708 height 29
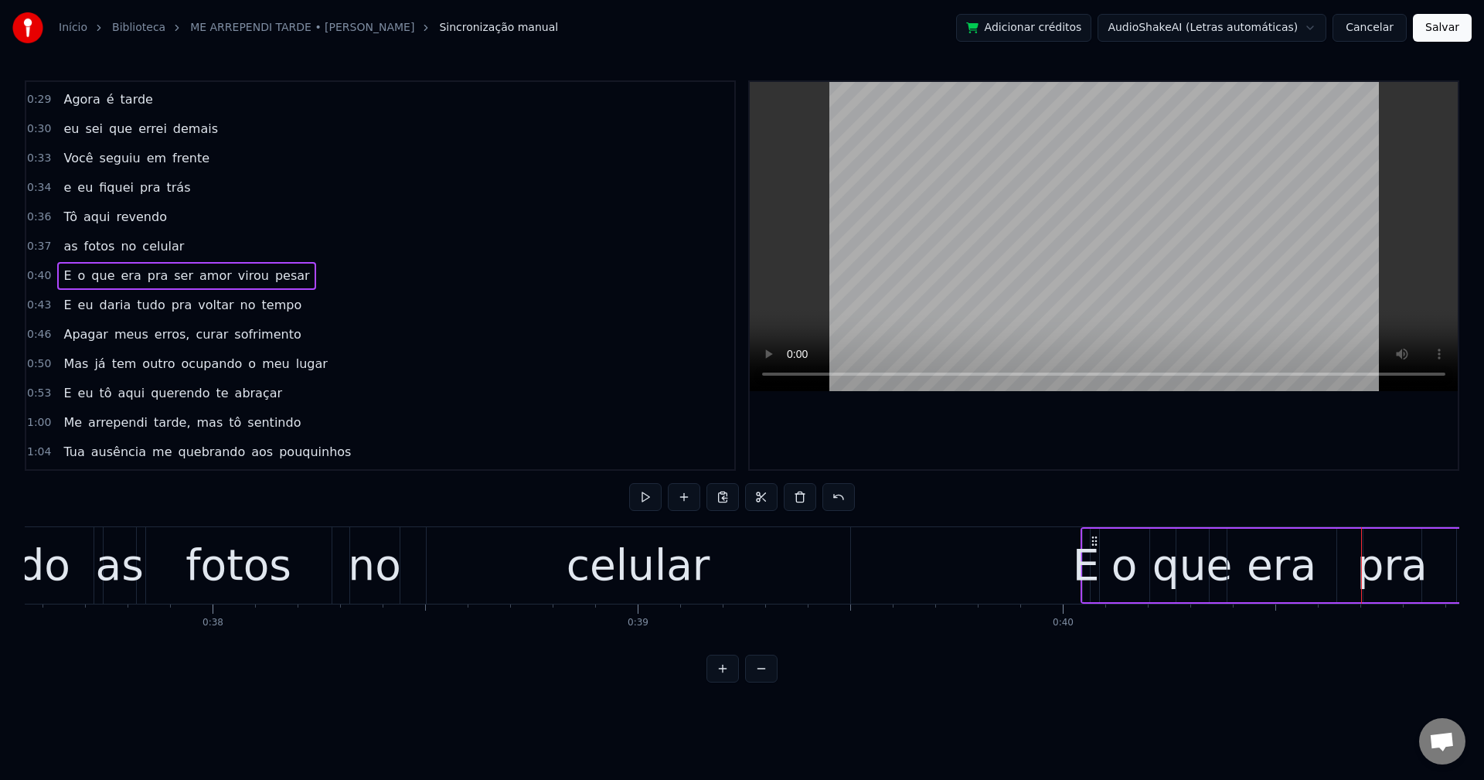
click at [237, 275] on span "virou" at bounding box center [254, 276] width 34 height 18
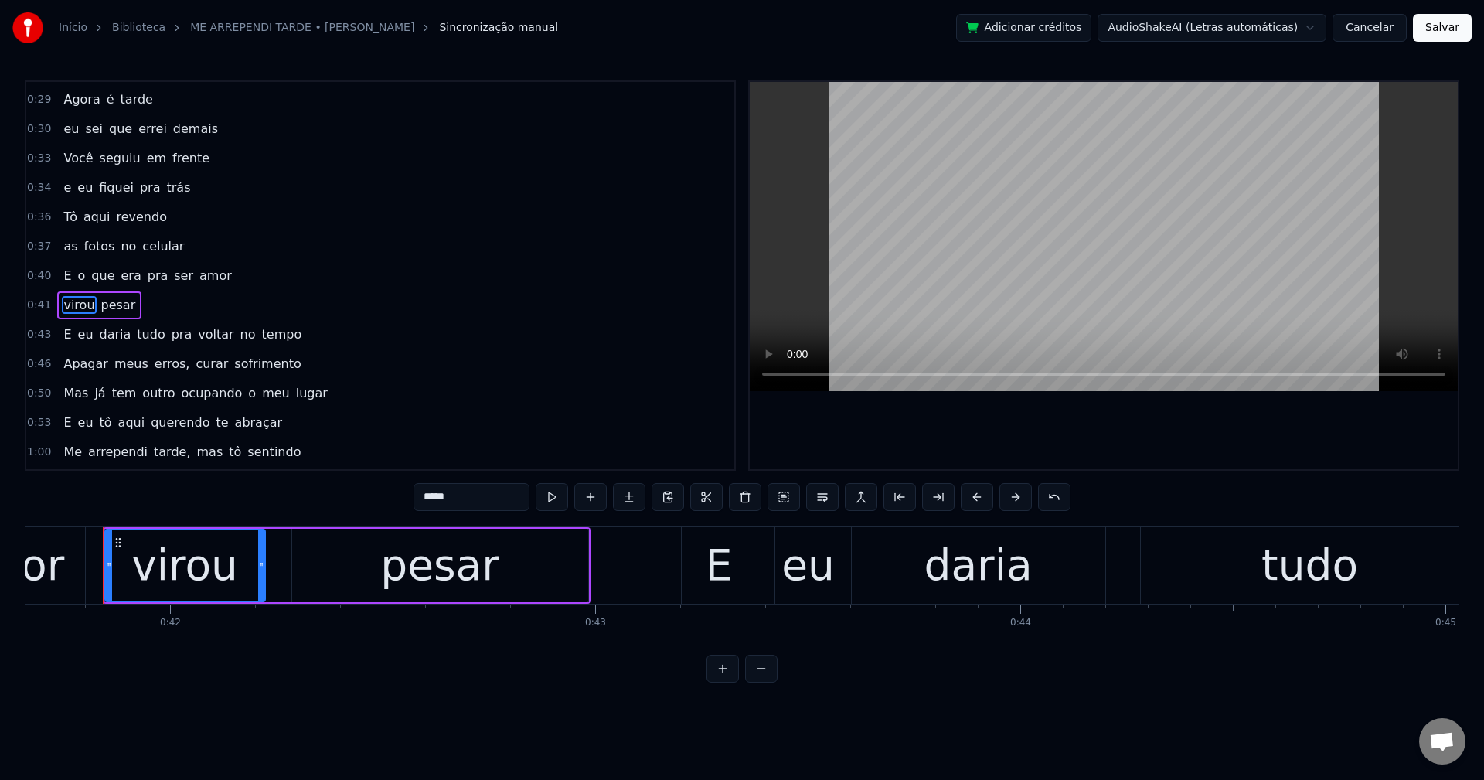
scroll to position [261, 0]
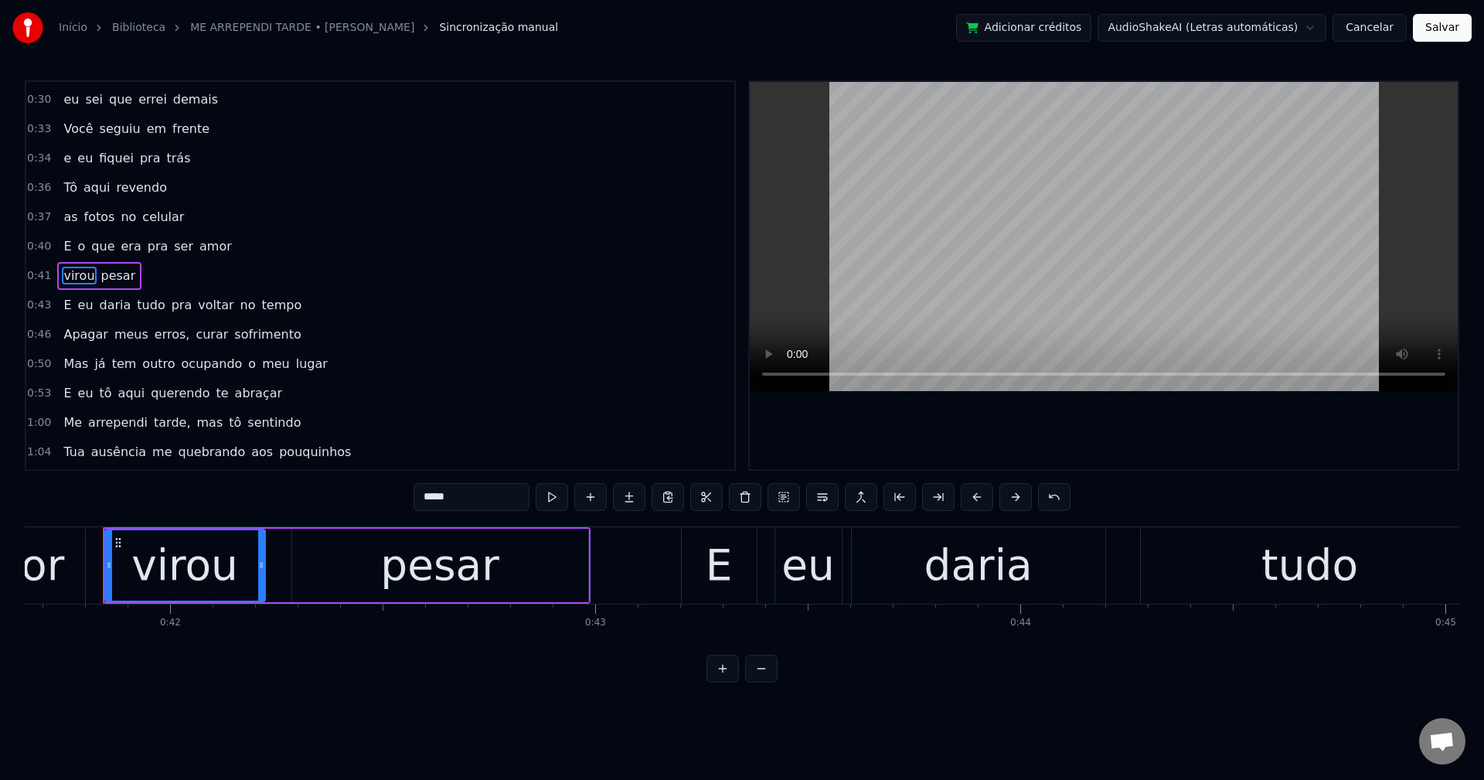
click at [170, 299] on span "pra" at bounding box center [182, 305] width 24 height 18
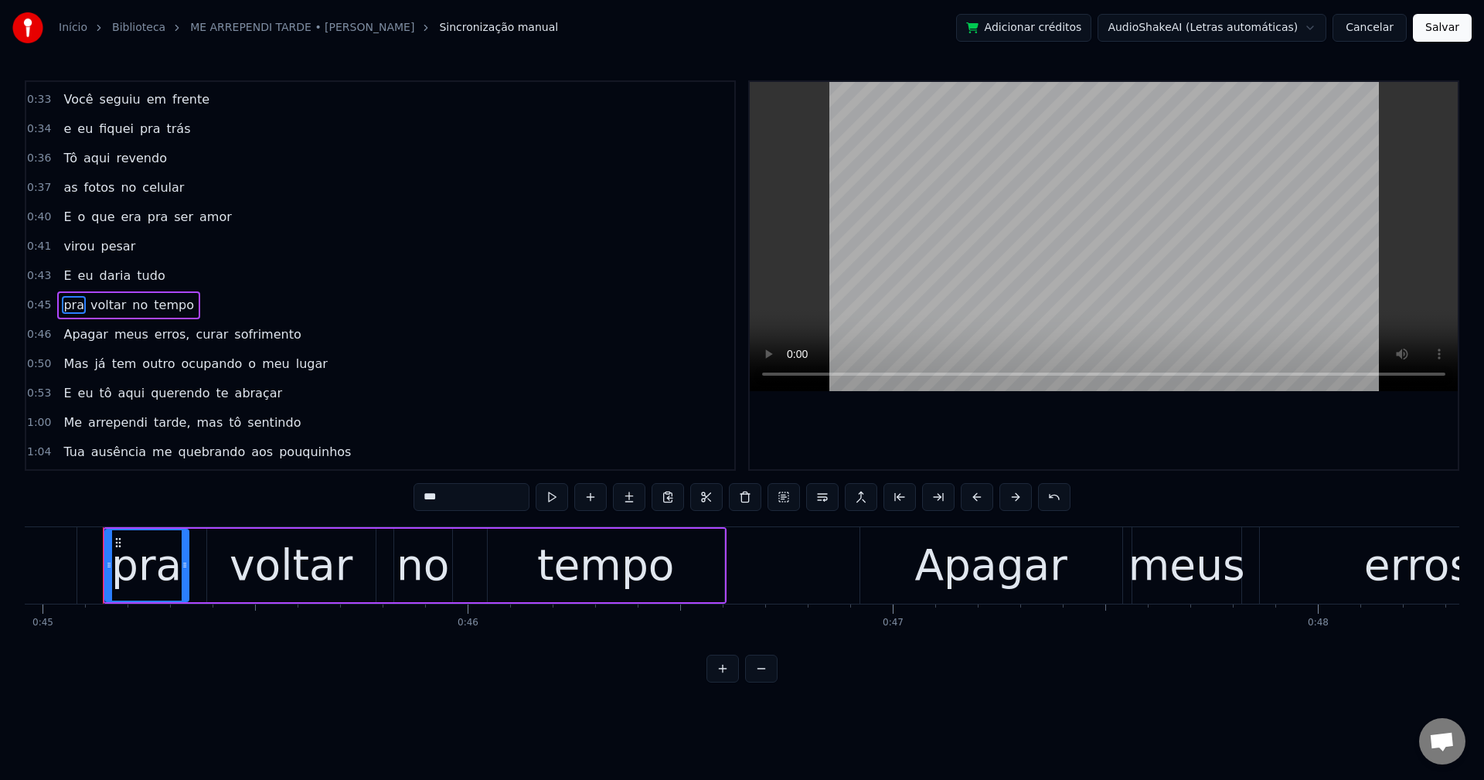
scroll to position [320, 0]
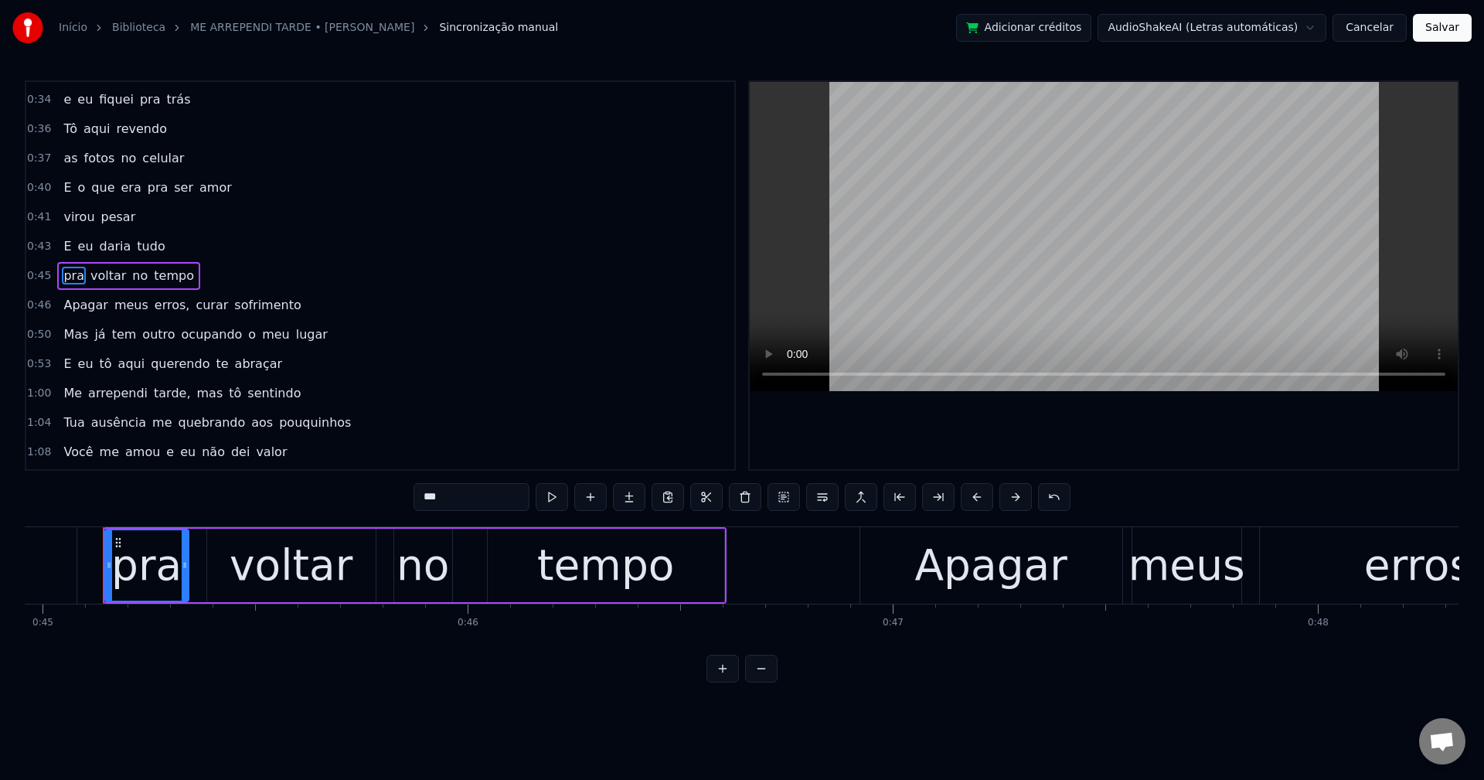
click at [153, 301] on span "erros," at bounding box center [172, 305] width 39 height 18
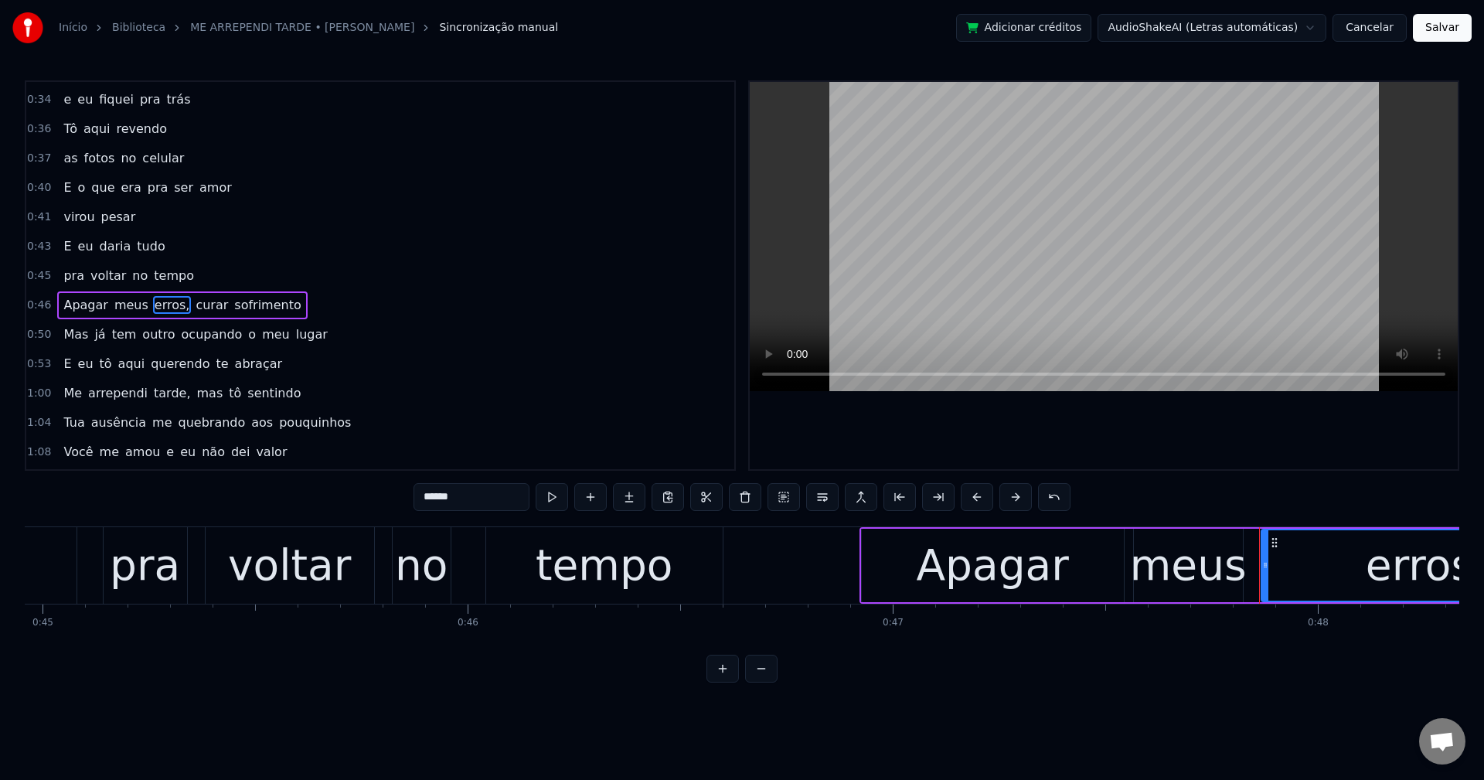
scroll to position [349, 0]
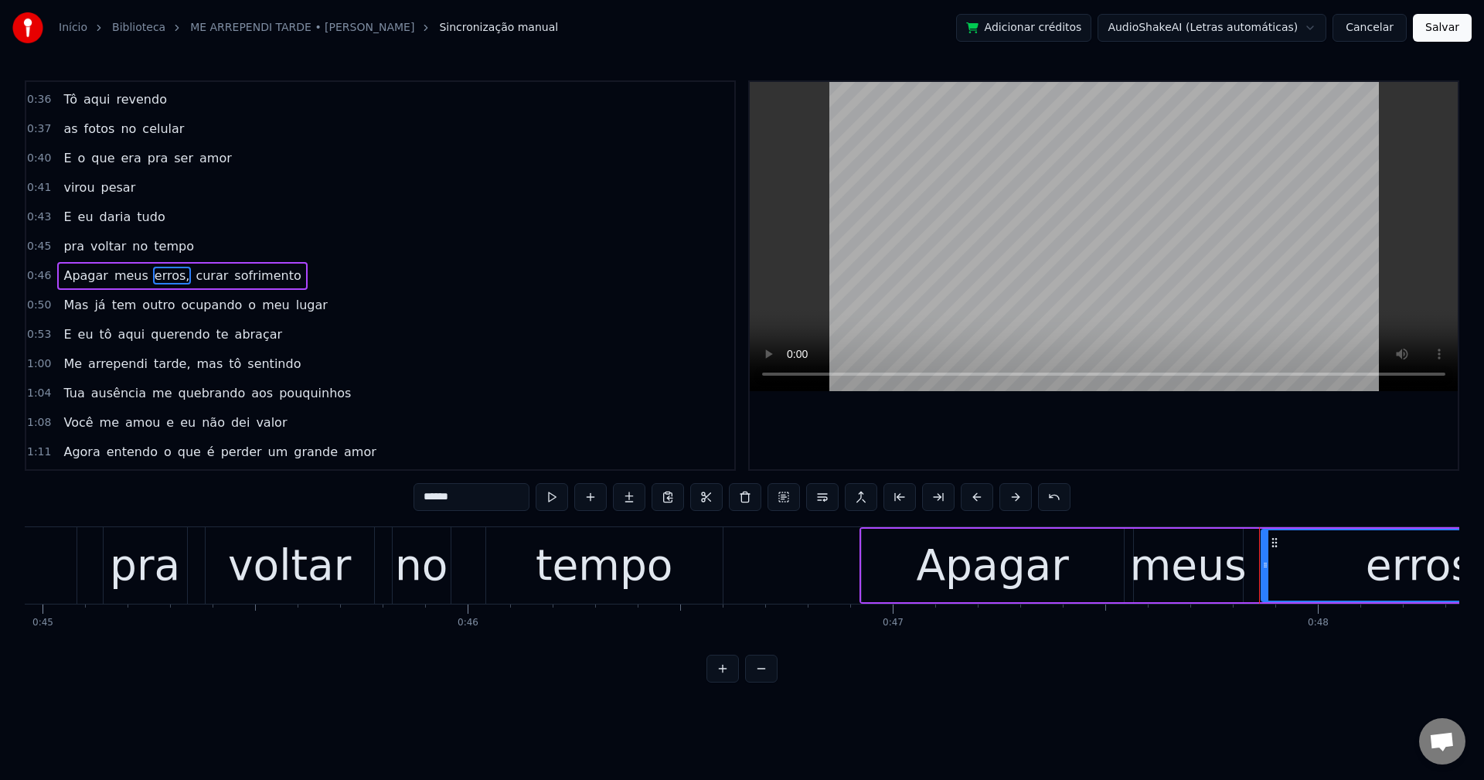
click at [472, 491] on input "******" at bounding box center [472, 497] width 116 height 28
click at [190, 273] on span "curar" at bounding box center [208, 276] width 36 height 18
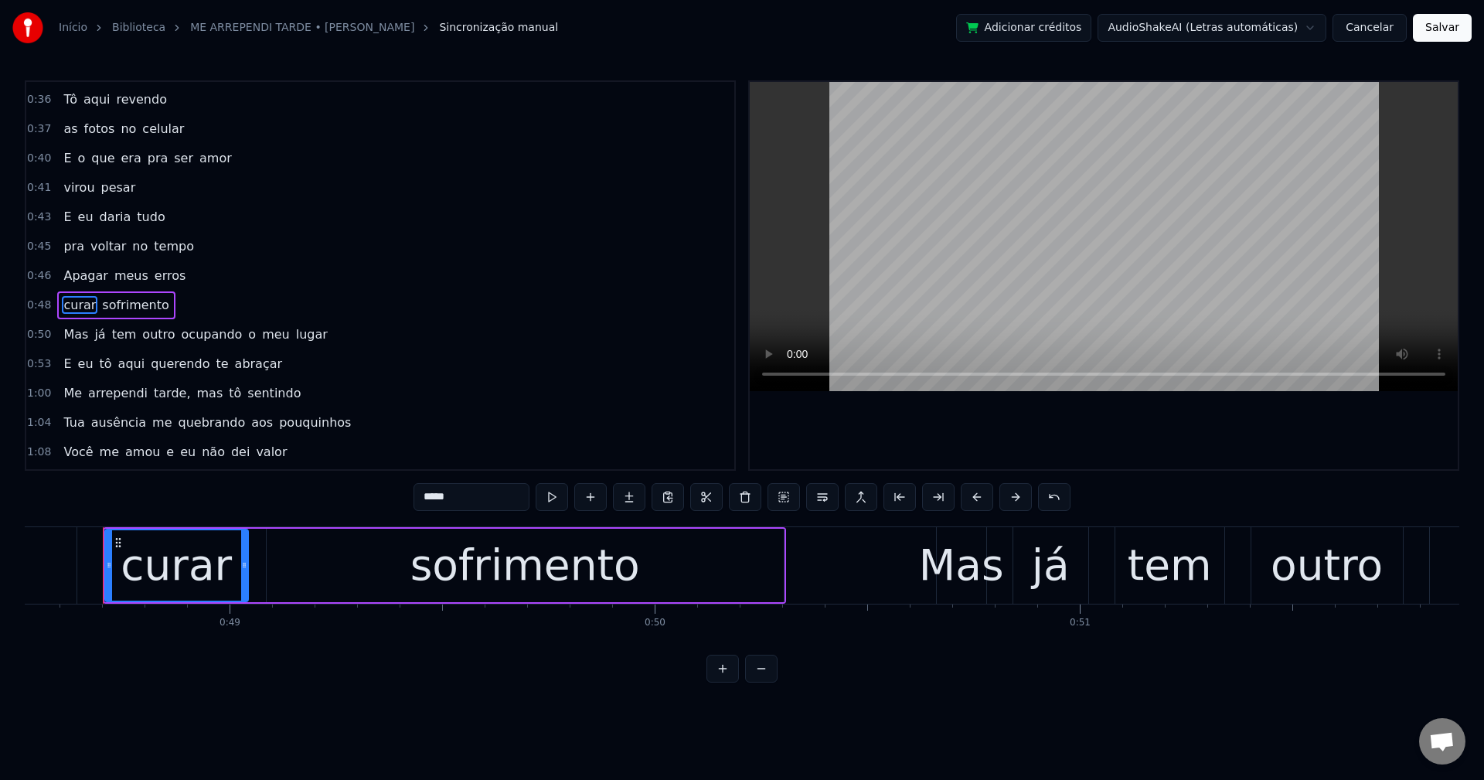
scroll to position [379, 0]
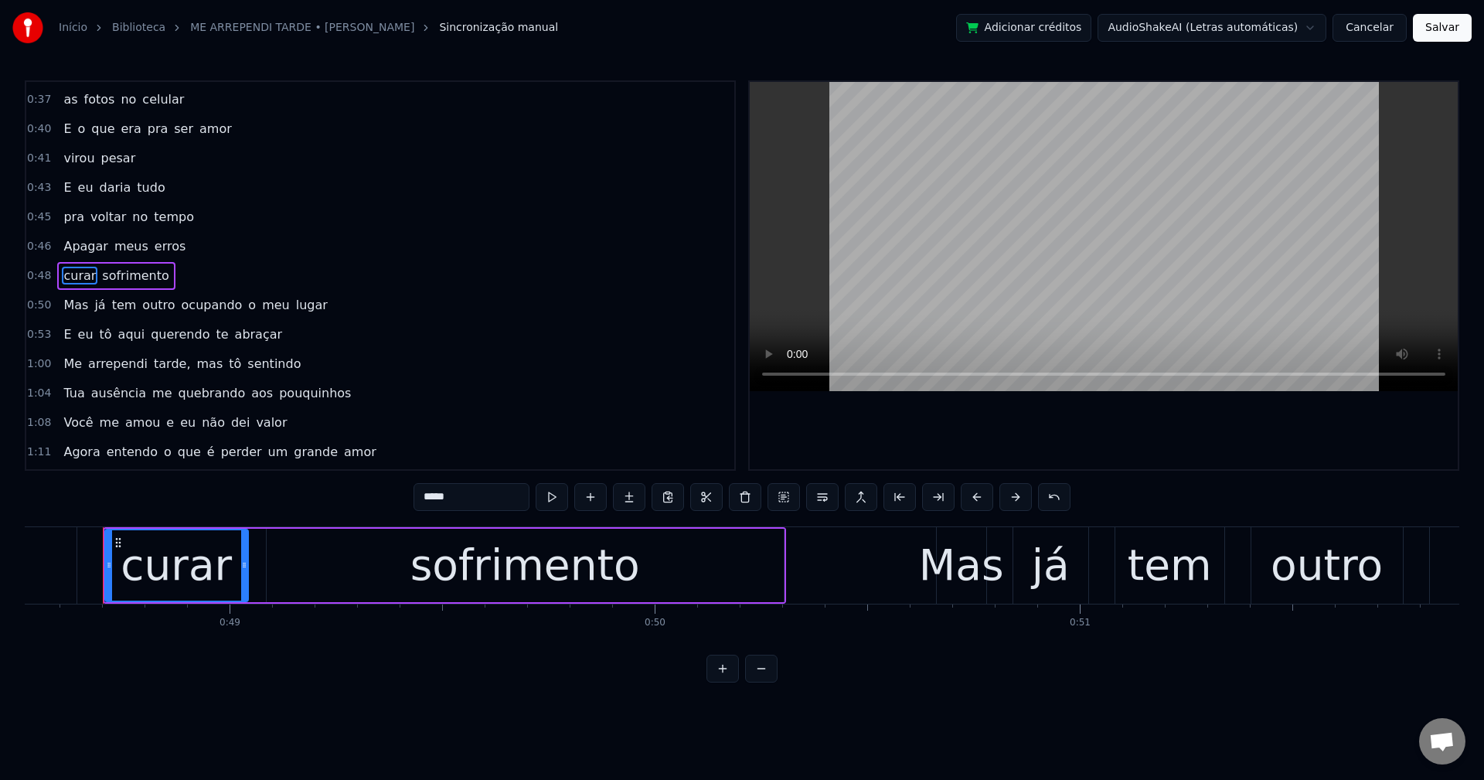
click at [180, 306] on span "ocupando" at bounding box center [212, 305] width 64 height 18
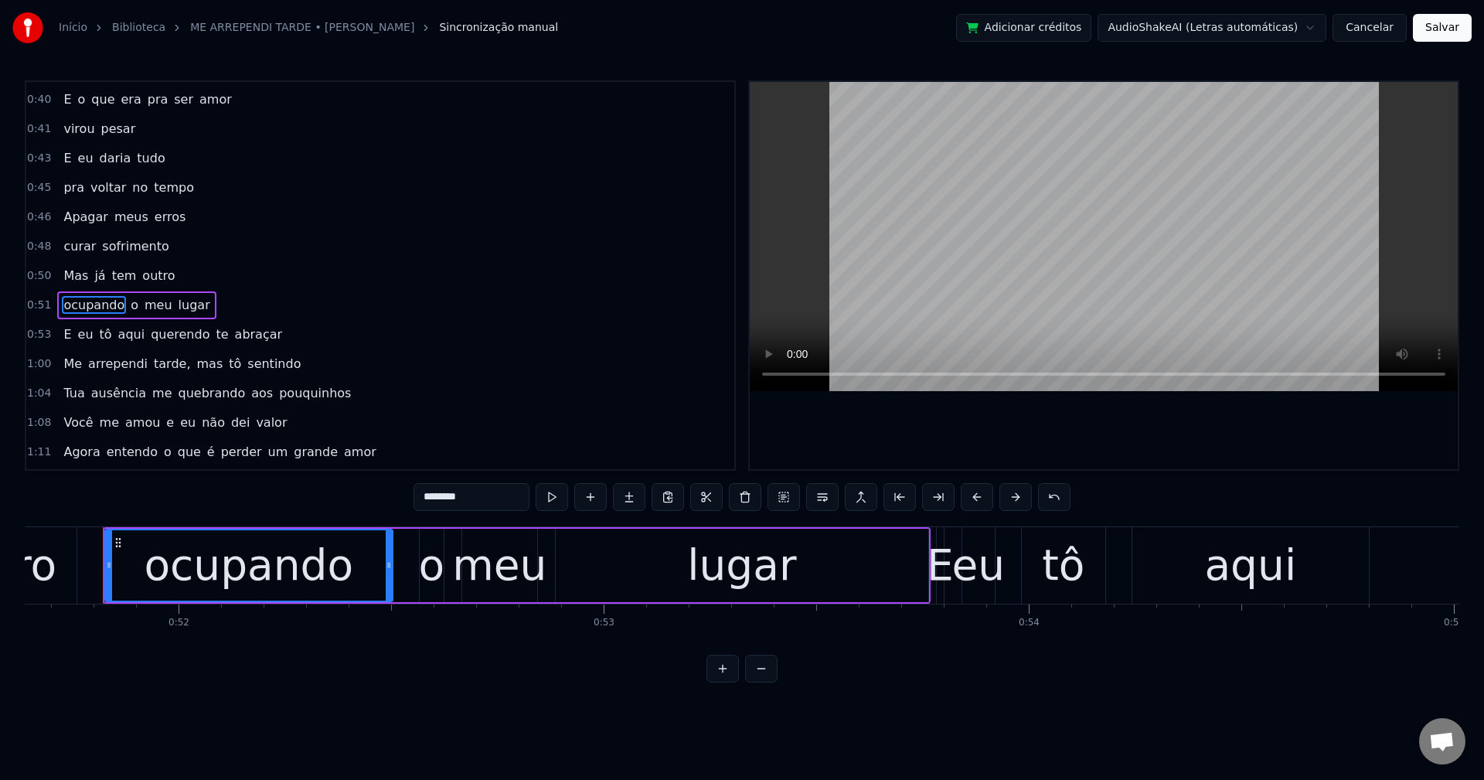
scroll to position [438, 0]
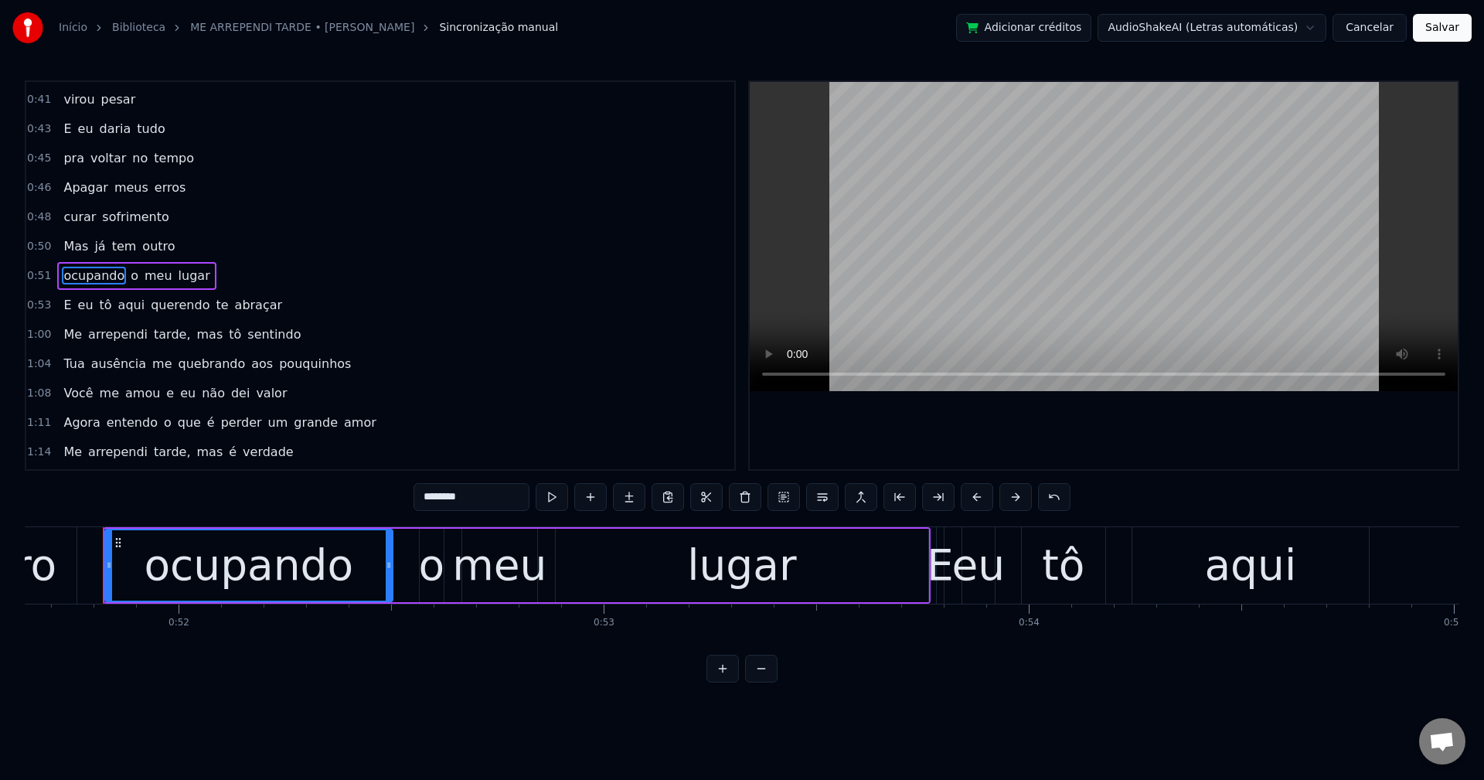
click at [168, 303] on span "querendo" at bounding box center [180, 305] width 62 height 18
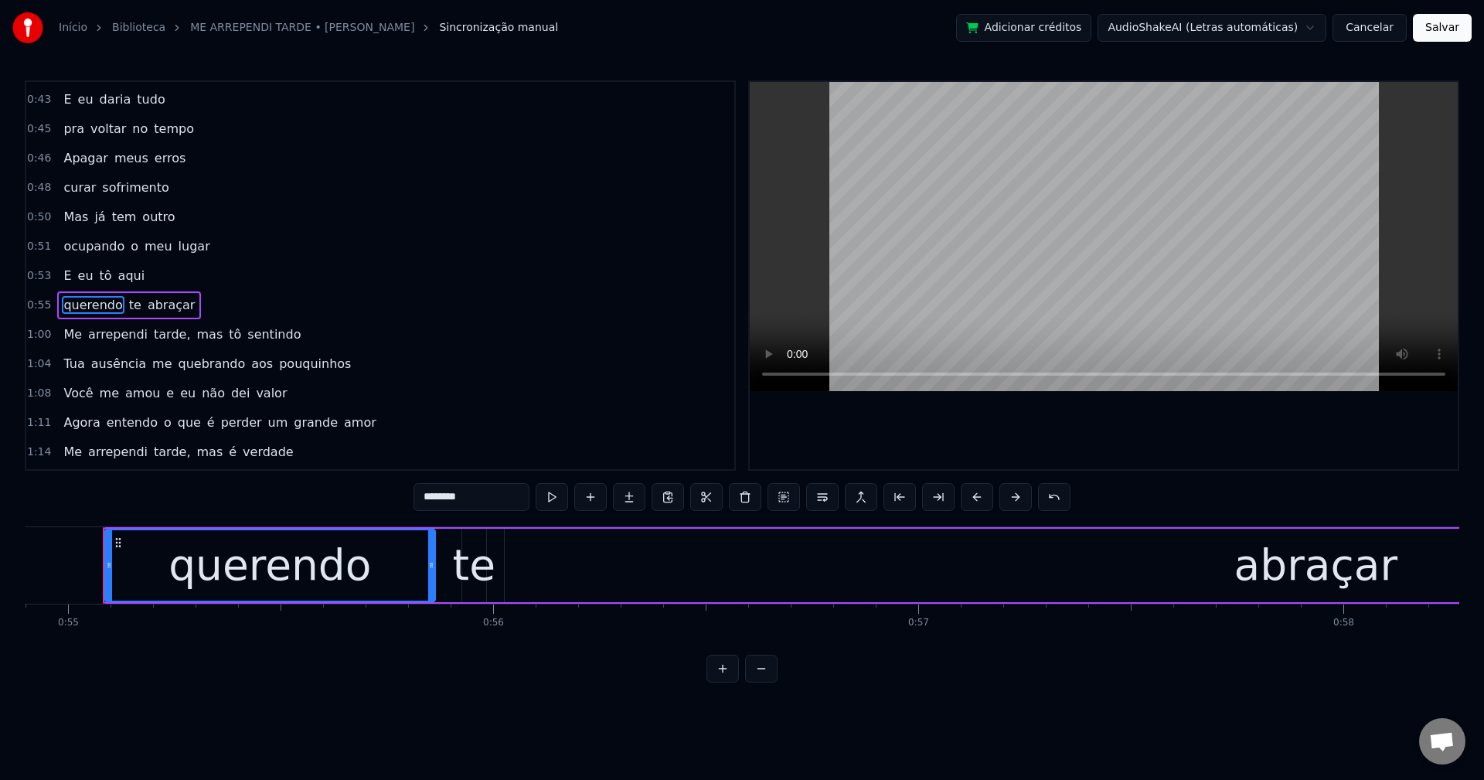
scroll to position [496, 0]
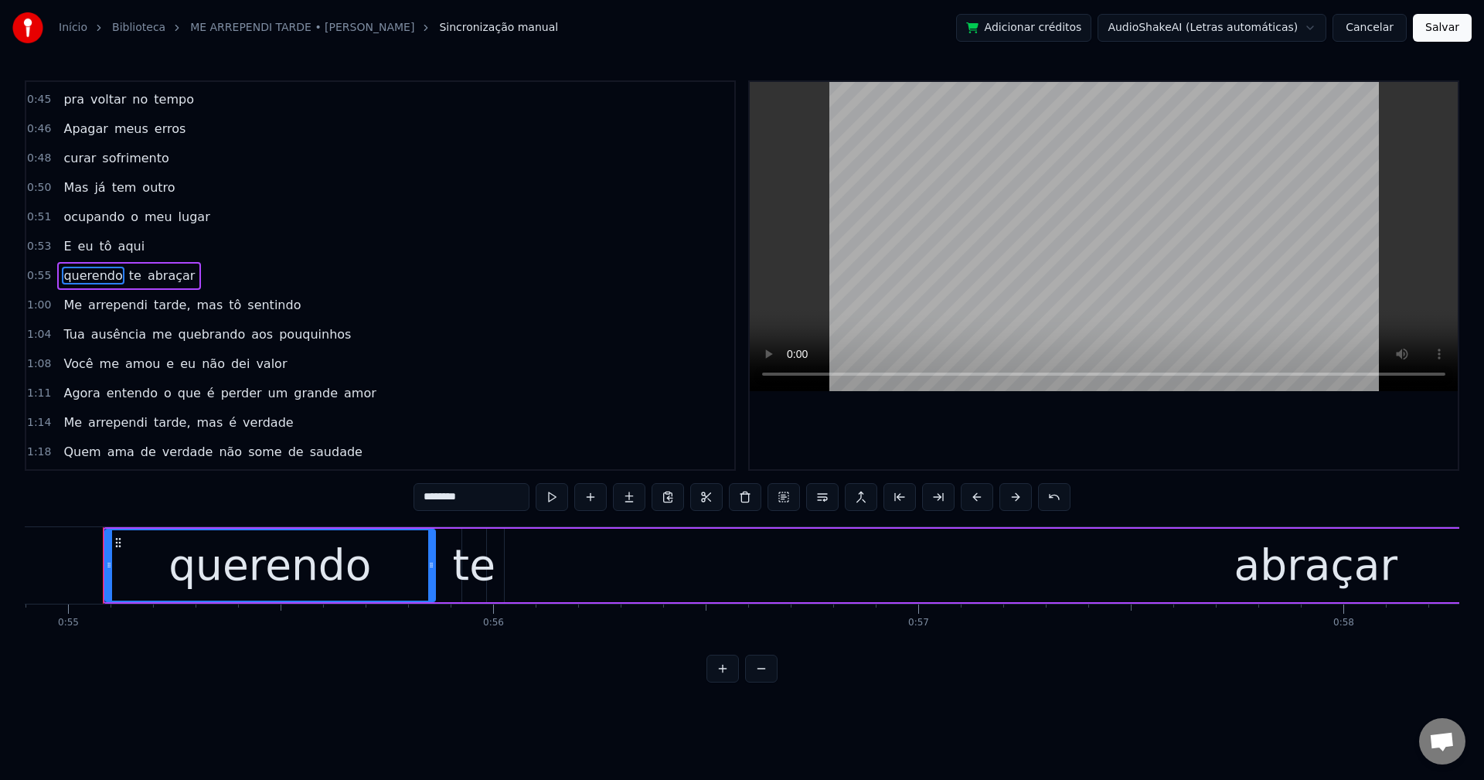
click at [164, 305] on span "tarde," at bounding box center [171, 305] width 39 height 18
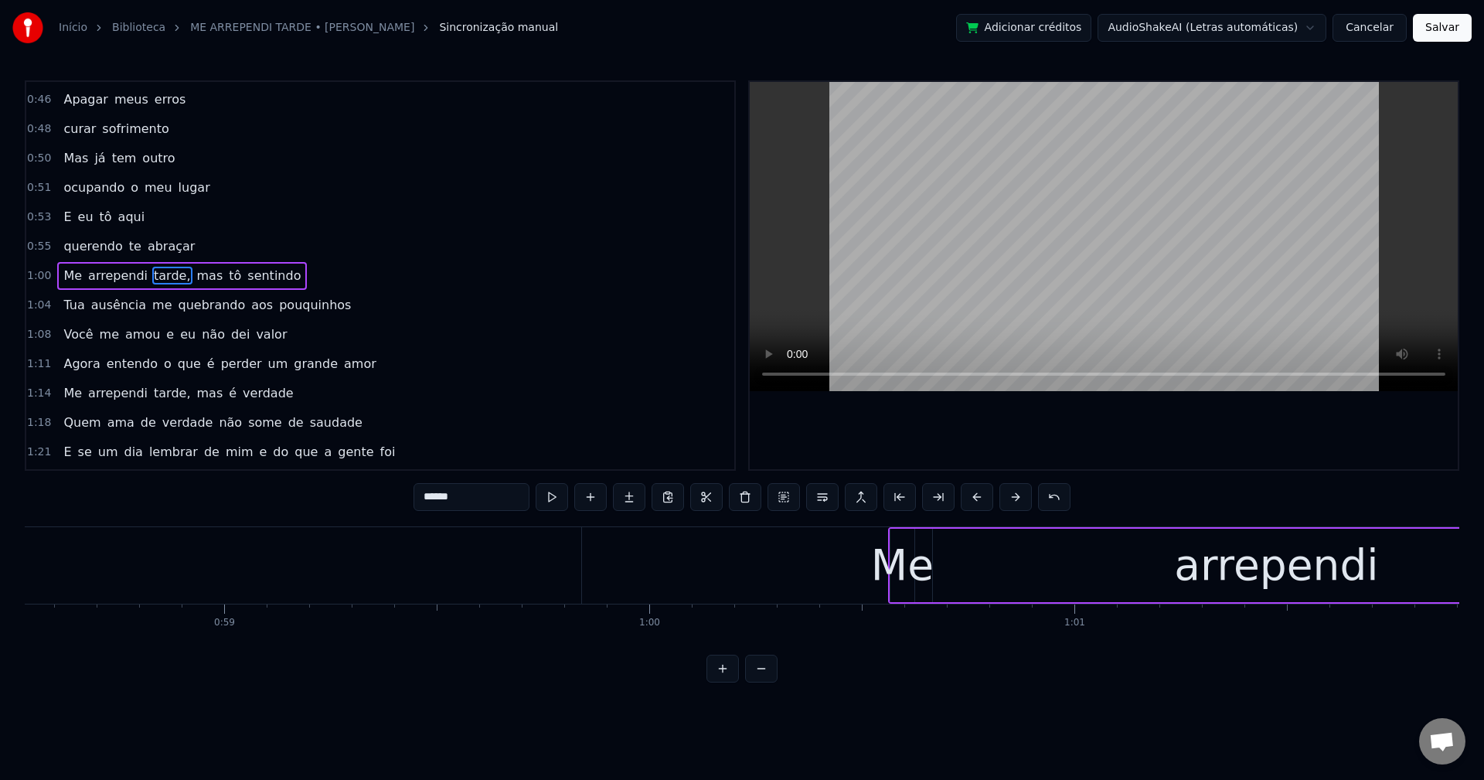
click at [483, 495] on input "******" at bounding box center [472, 497] width 116 height 28
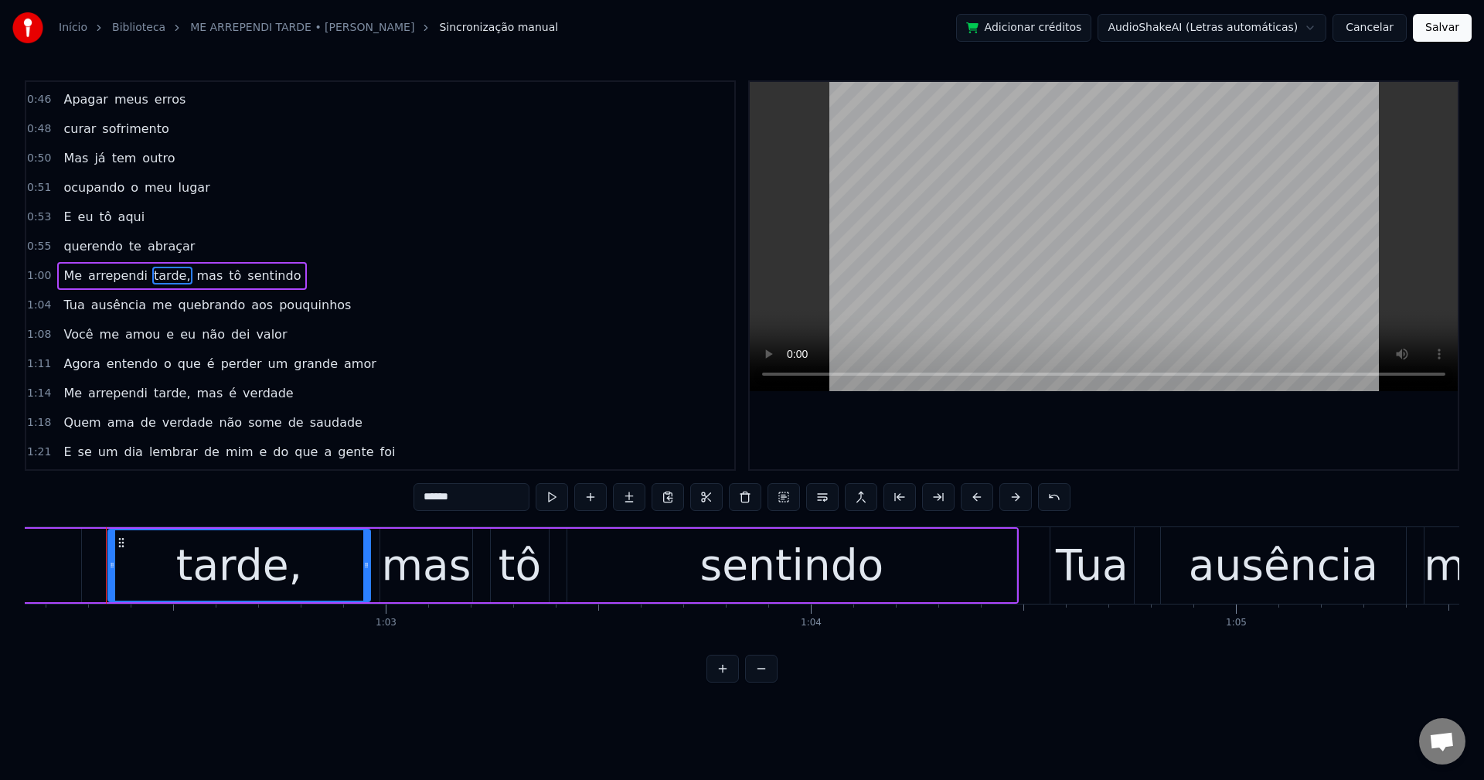
scroll to position [0, 26426]
click at [191, 270] on span "mas" at bounding box center [205, 276] width 29 height 18
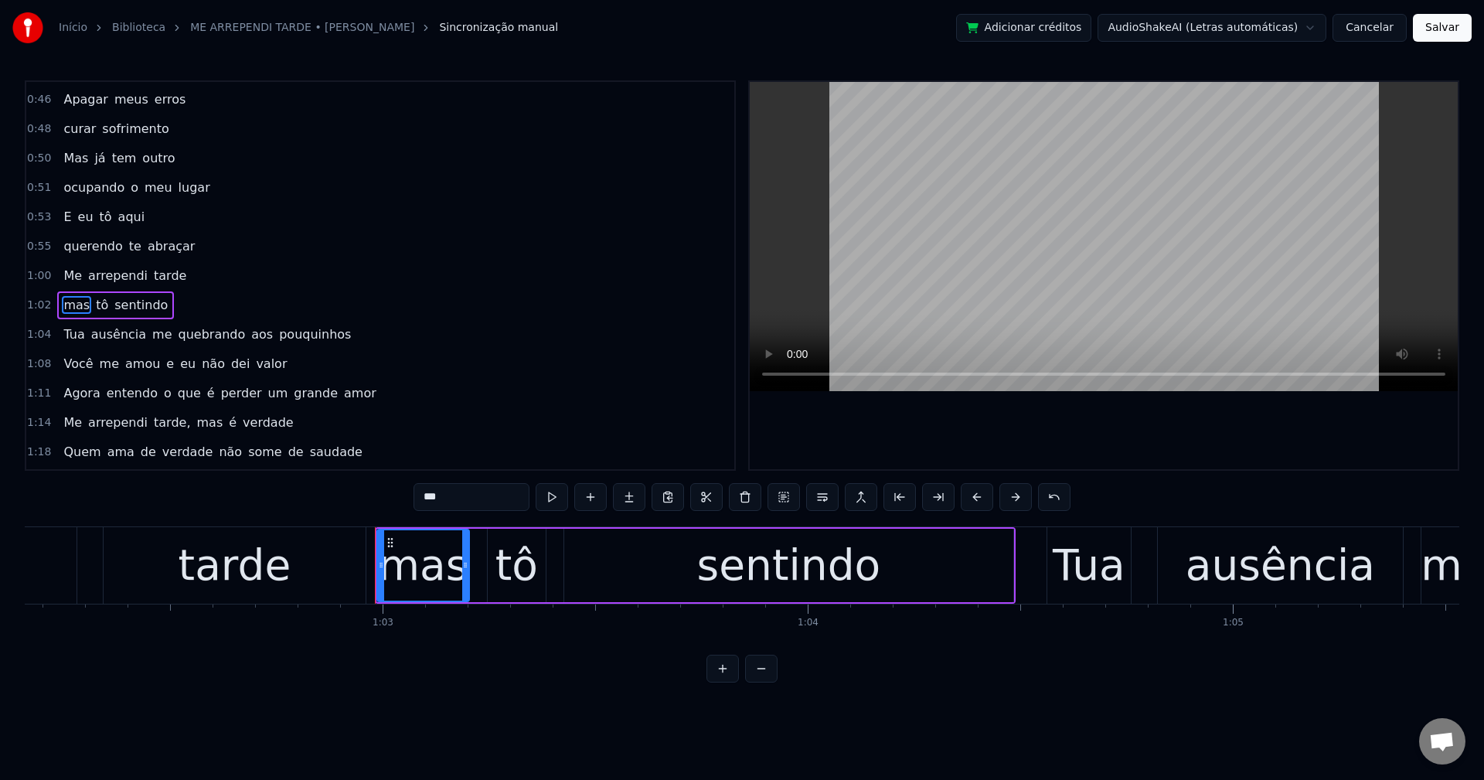
scroll to position [555, 0]
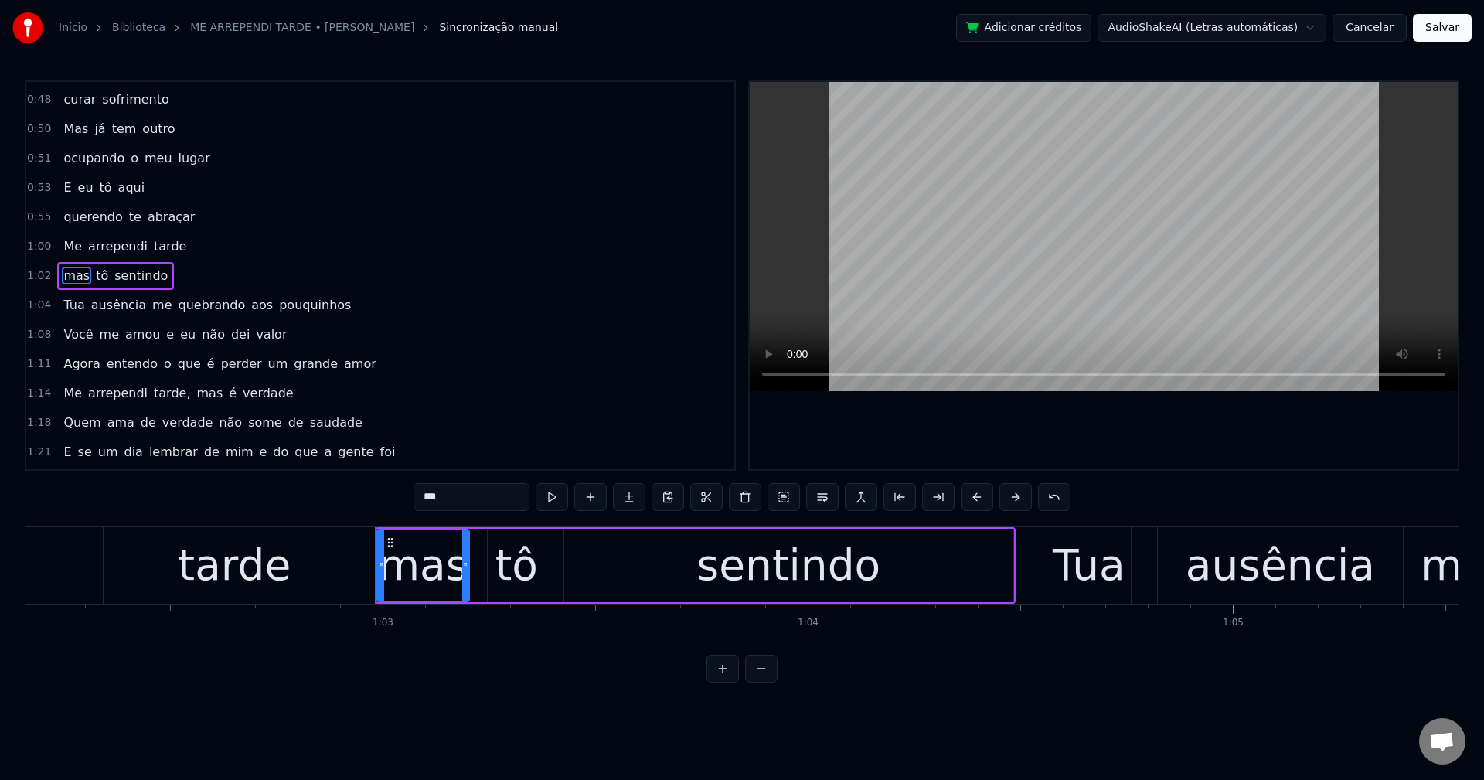
click at [250, 301] on span "aos" at bounding box center [262, 305] width 25 height 18
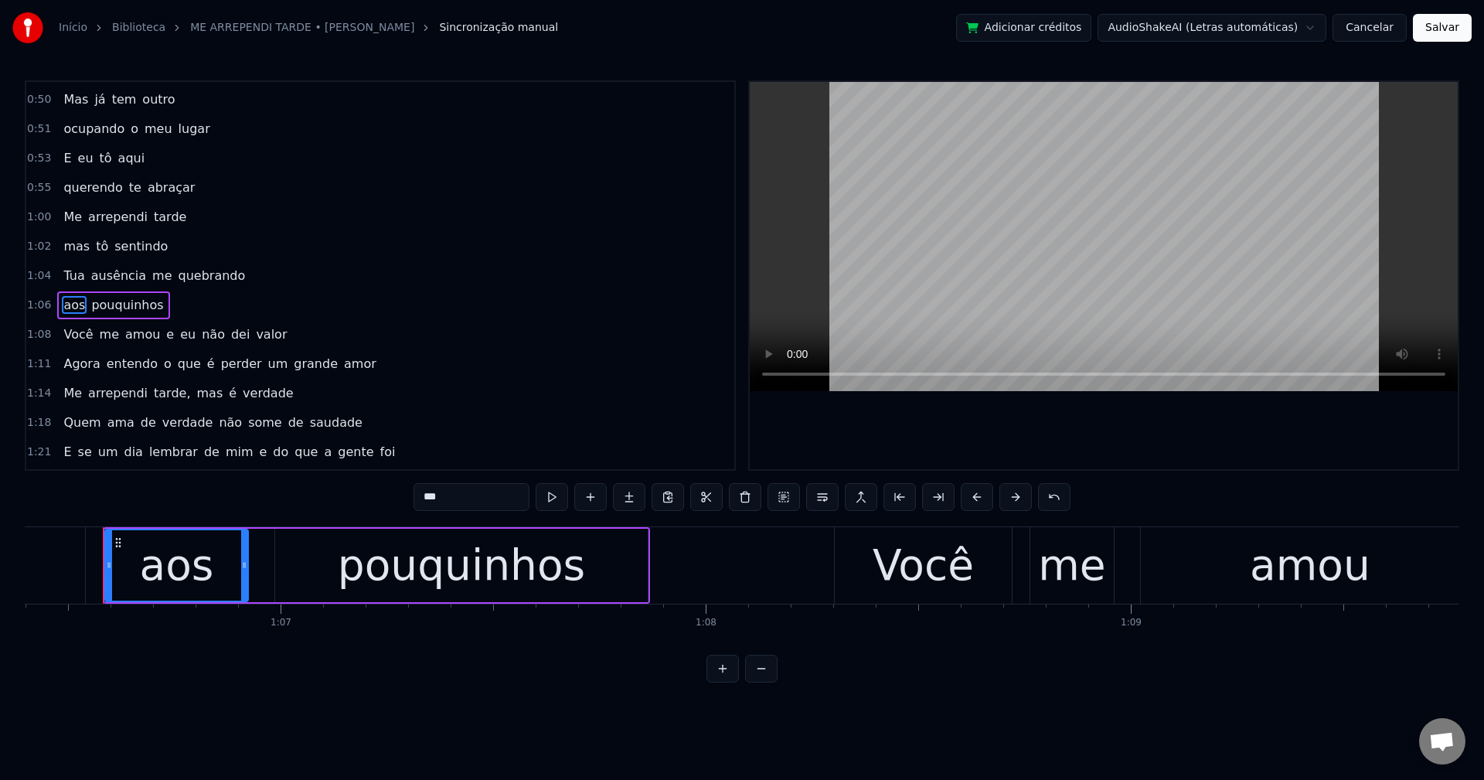
scroll to position [614, 0]
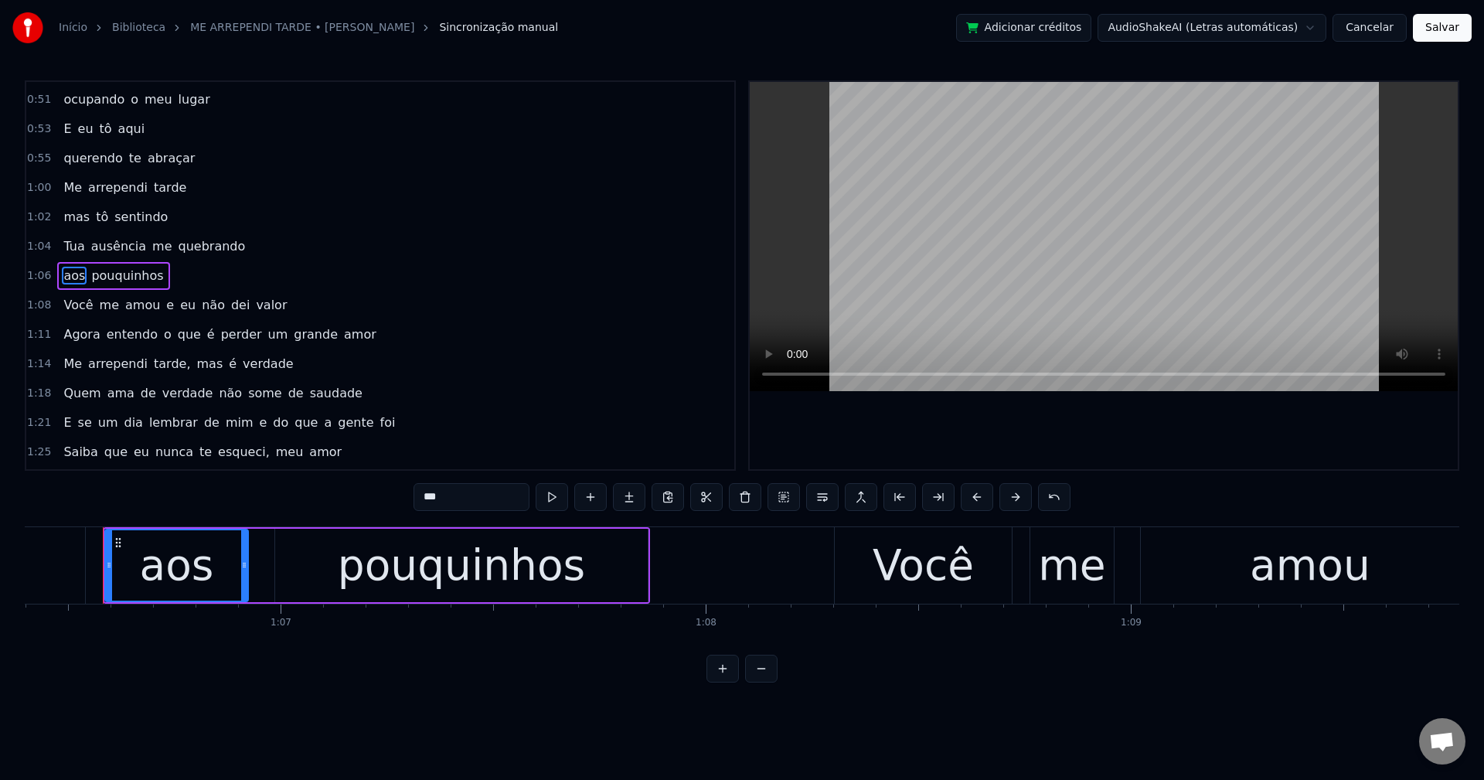
click at [165, 305] on span "e" at bounding box center [170, 305] width 11 height 18
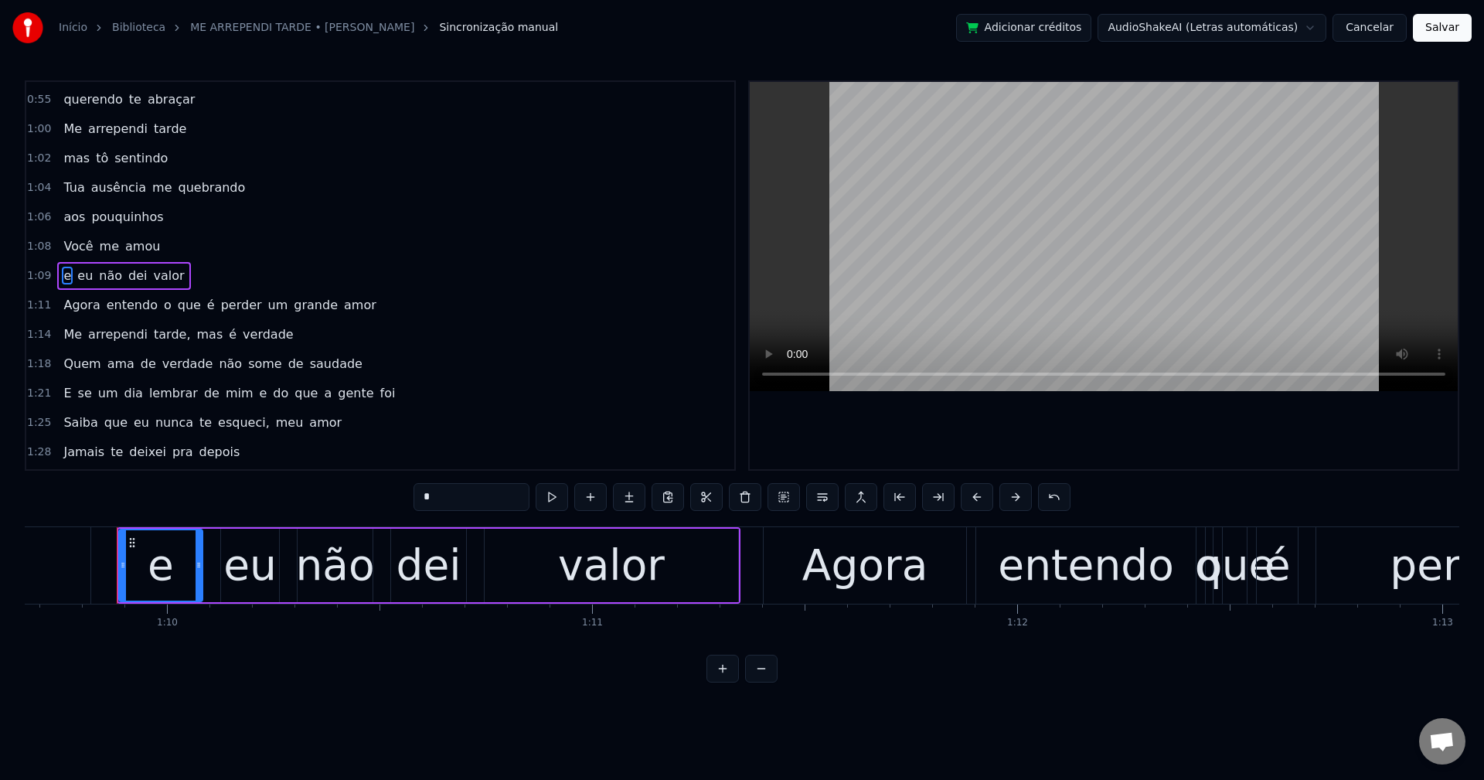
scroll to position [0, 29632]
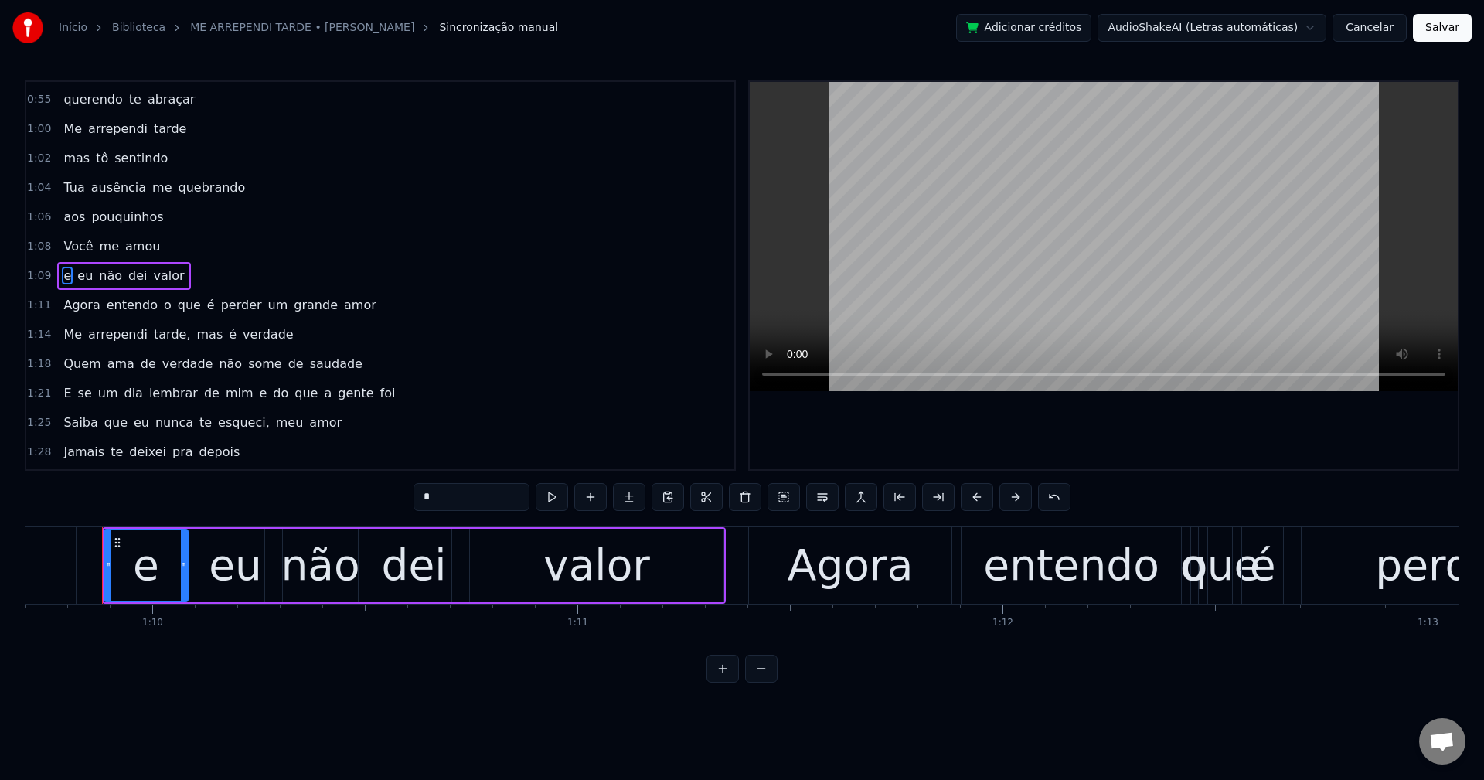
click at [162, 311] on span "o" at bounding box center [167, 305] width 11 height 18
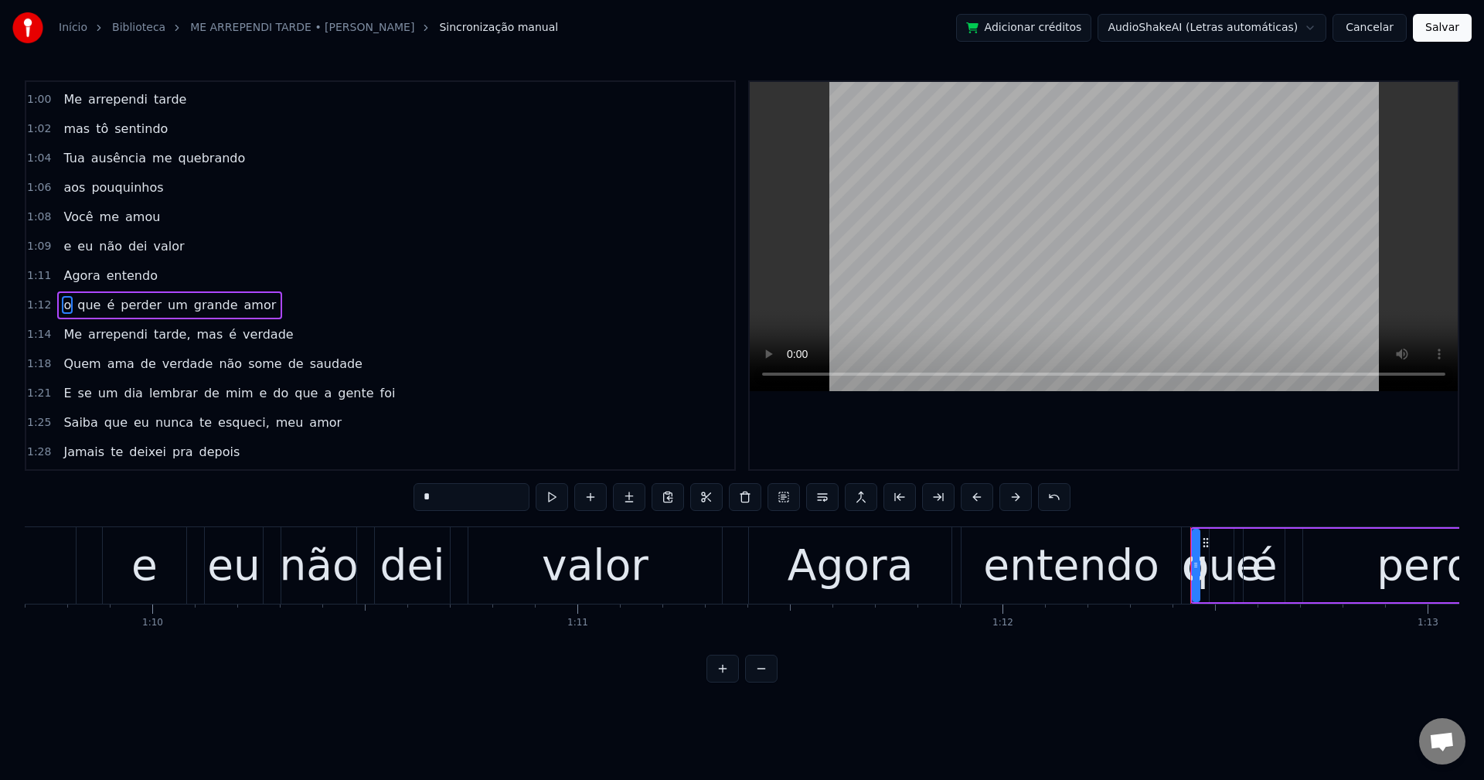
scroll to position [731, 0]
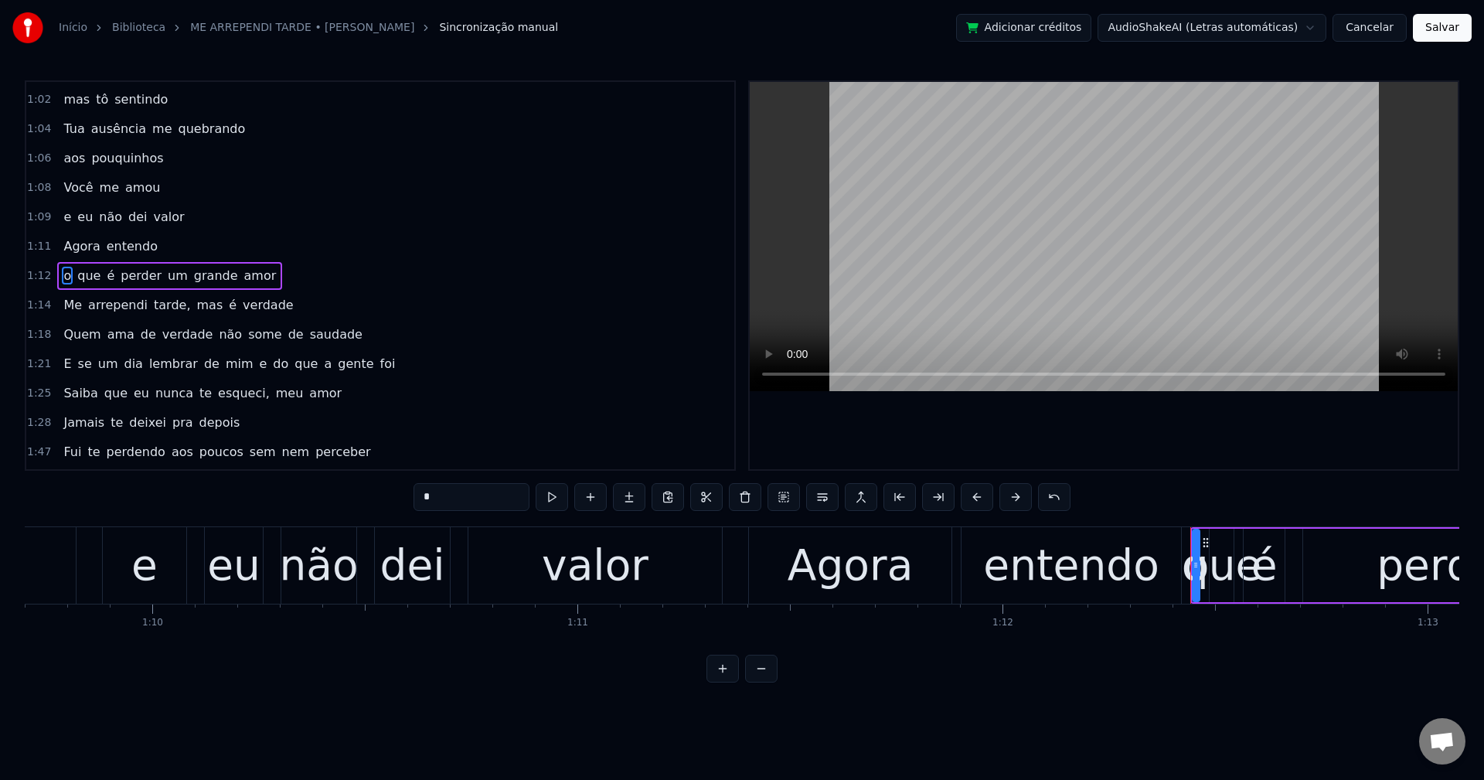
click at [62, 275] on span "o" at bounding box center [67, 276] width 11 height 18
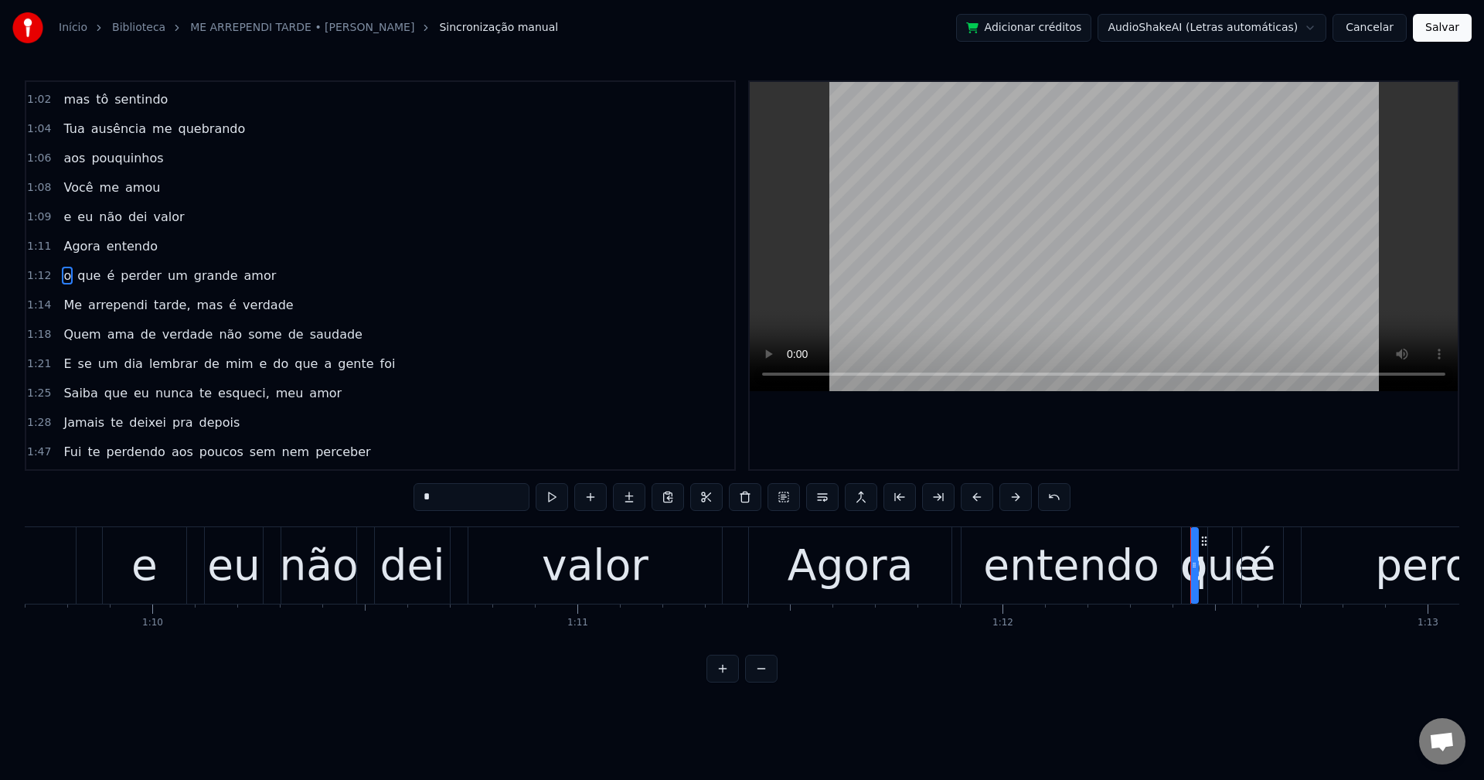
click at [166, 274] on span "um" at bounding box center [177, 276] width 23 height 18
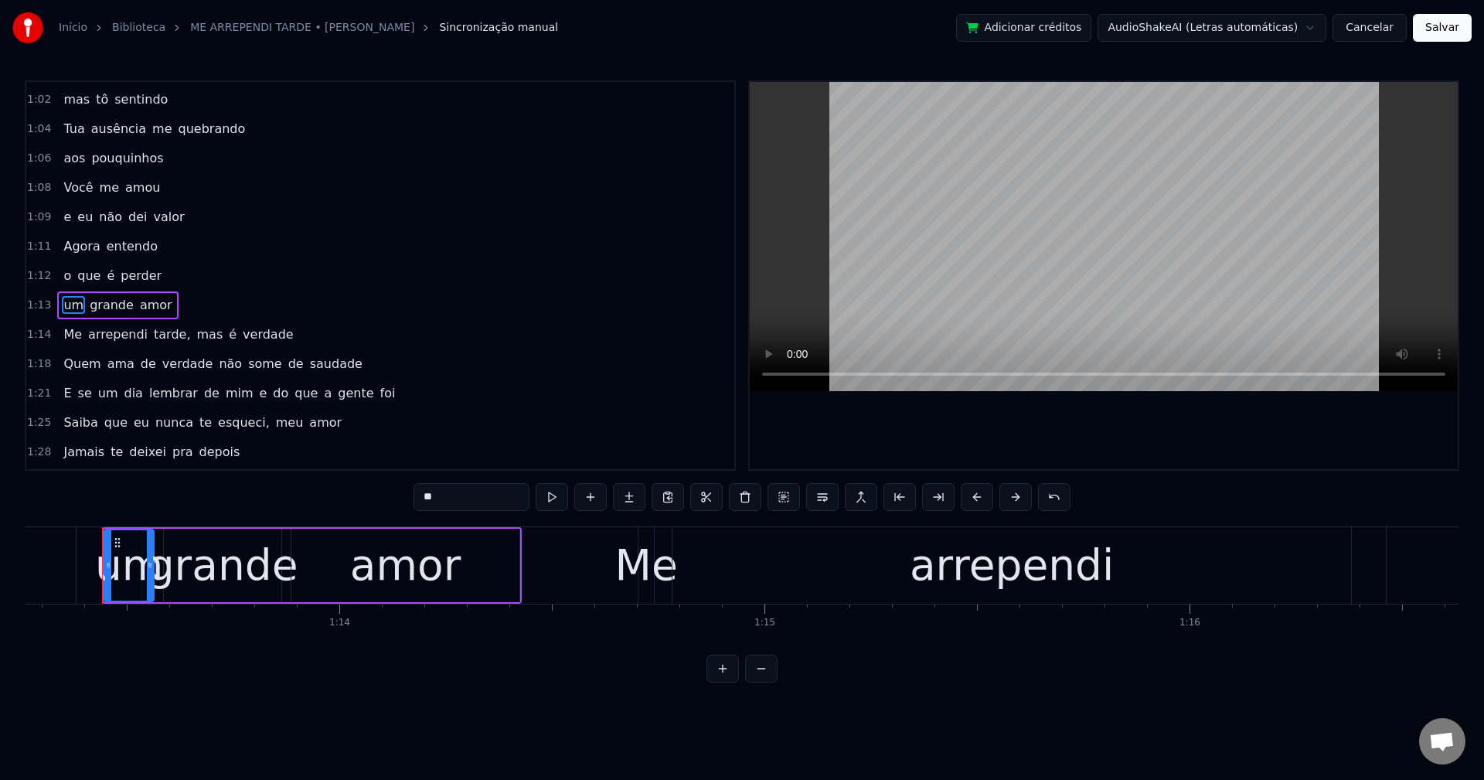
scroll to position [761, 0]
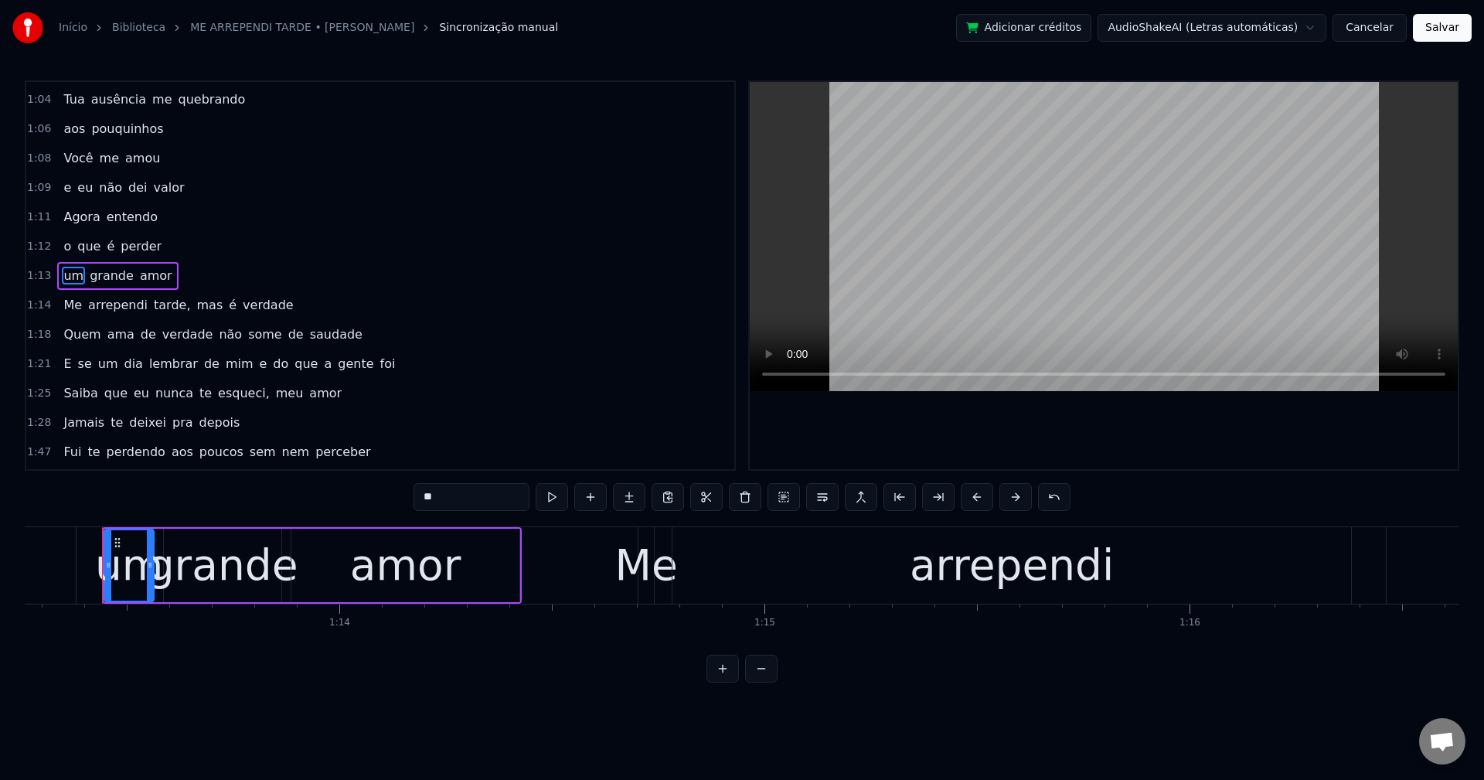
click at [152, 301] on span "tarde," at bounding box center [171, 305] width 39 height 18
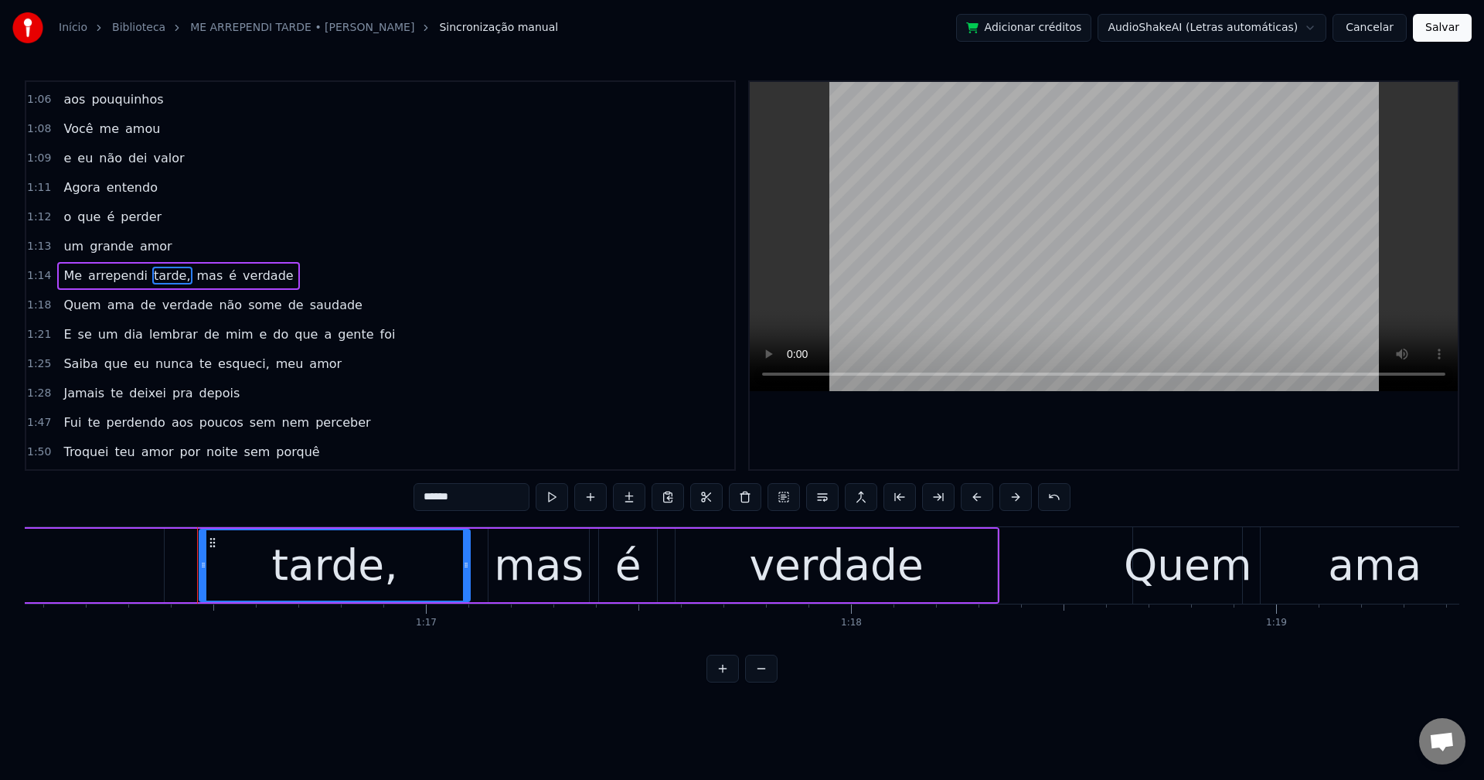
scroll to position [0, 32430]
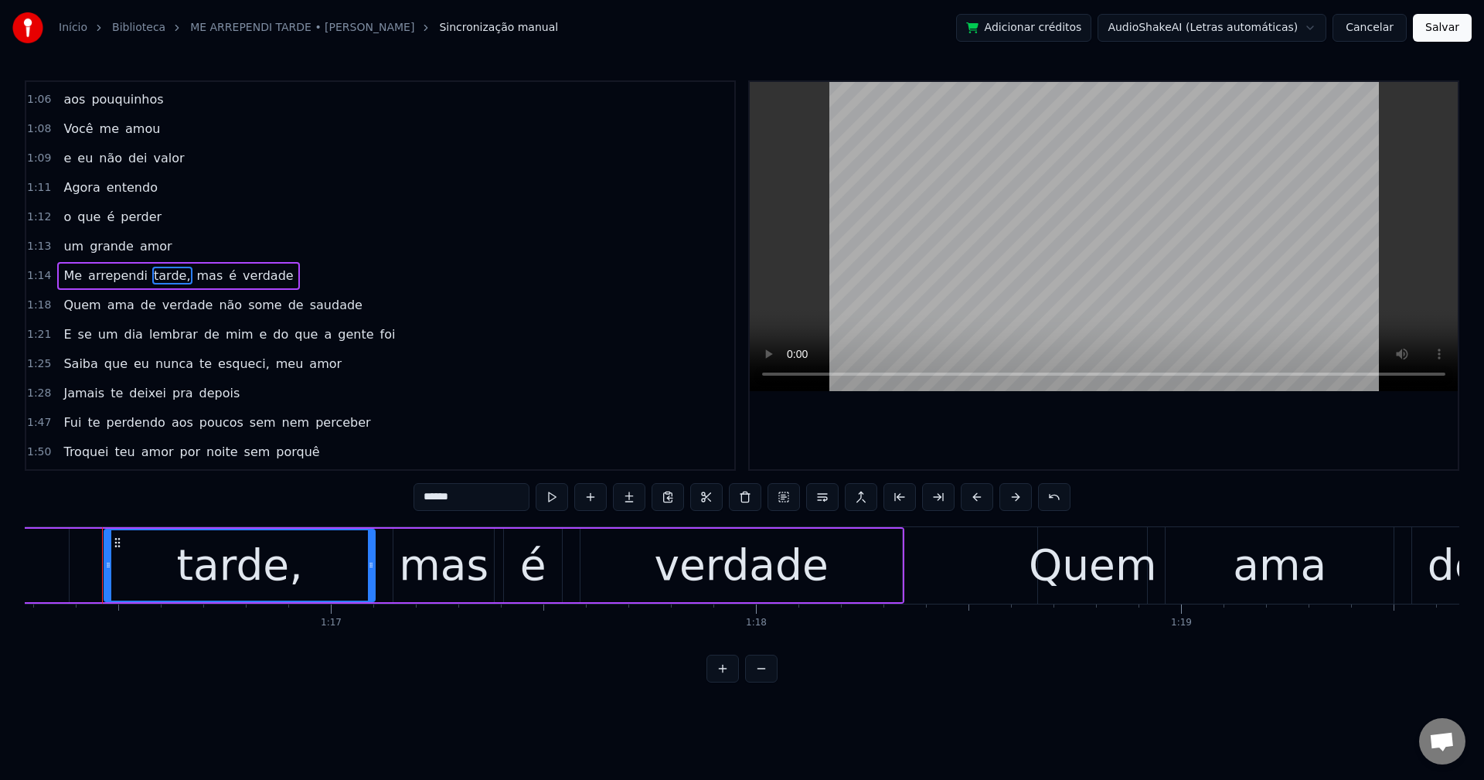
click at [482, 489] on input "******" at bounding box center [472, 497] width 116 height 28
click at [191, 272] on span "mas" at bounding box center [205, 276] width 29 height 18
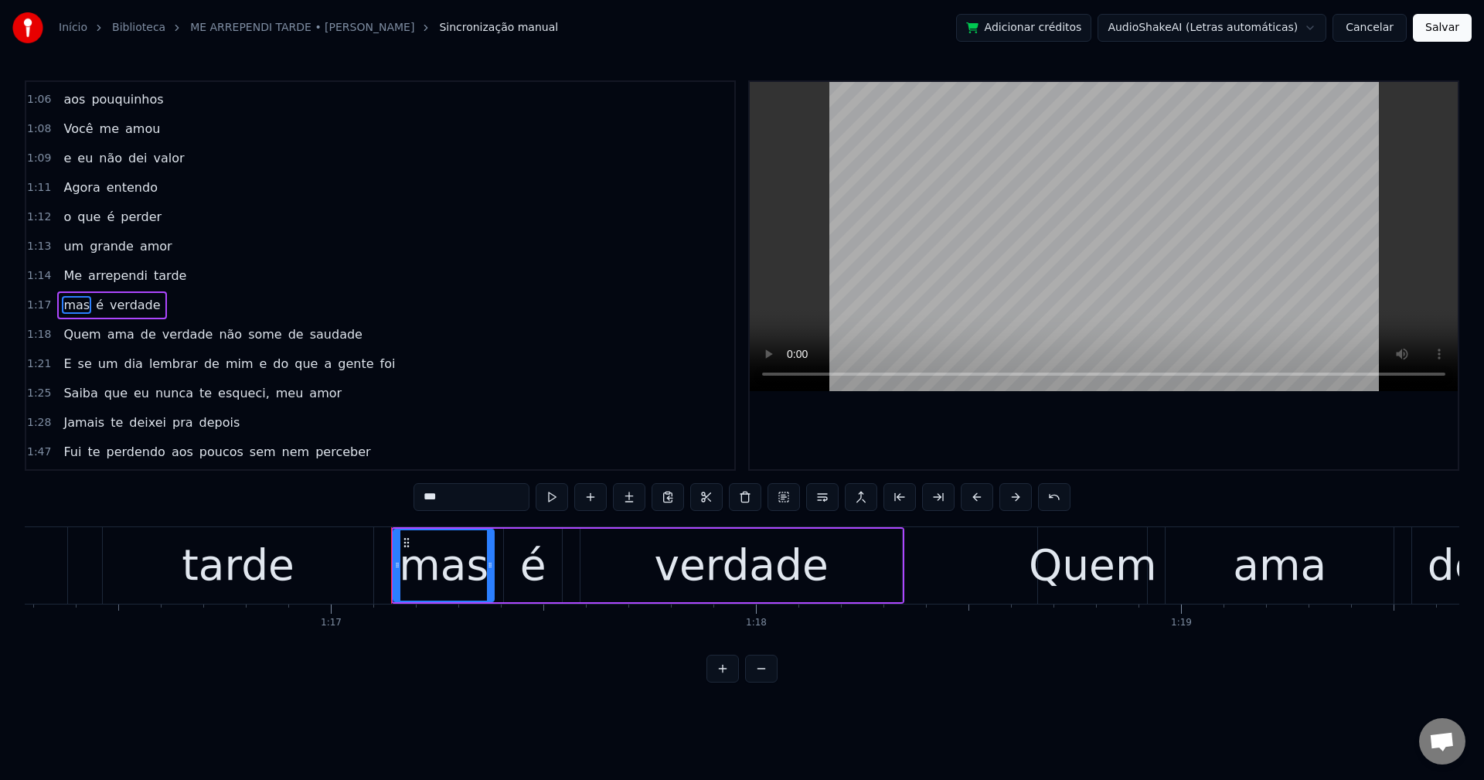
scroll to position [819, 0]
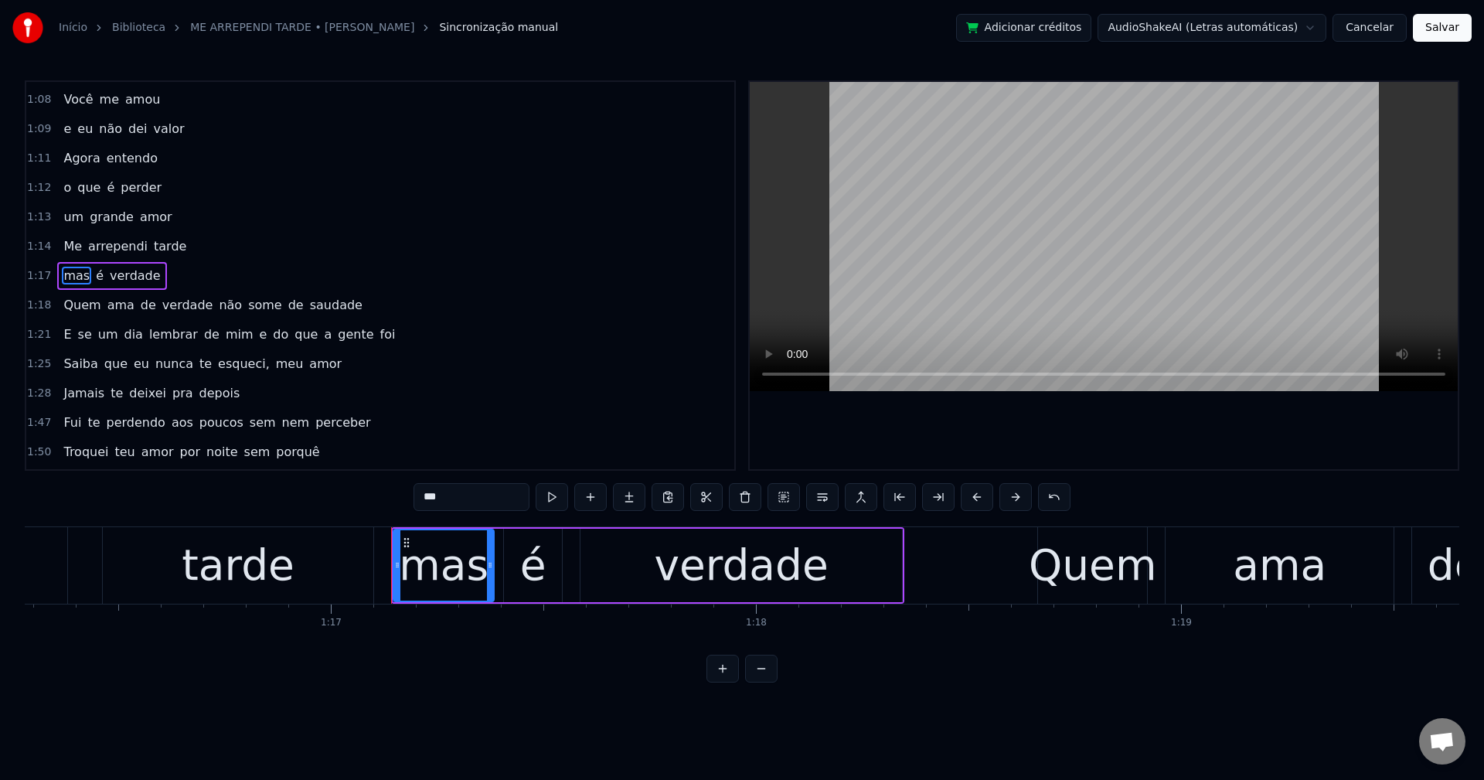
click at [217, 300] on span "não" at bounding box center [230, 305] width 26 height 18
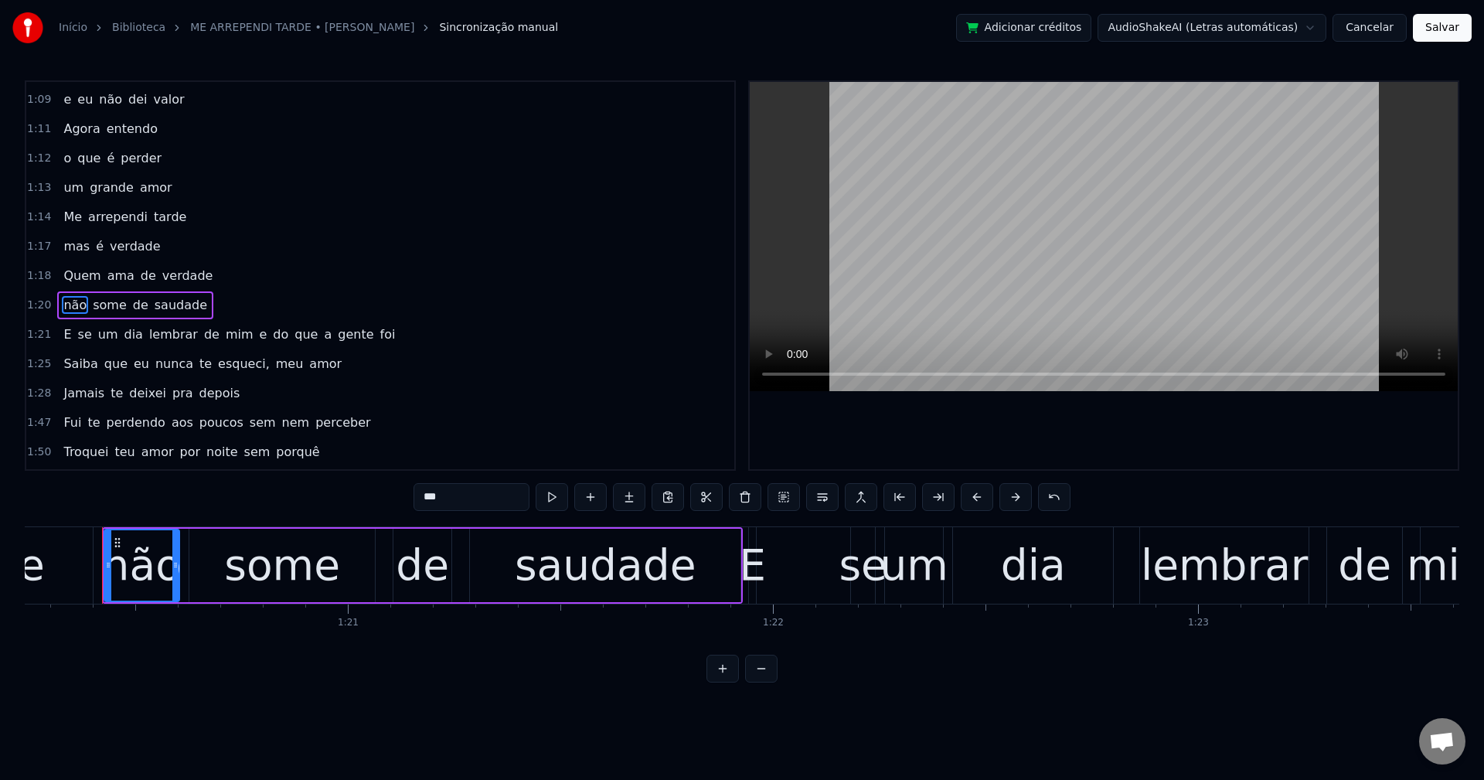
scroll to position [878, 0]
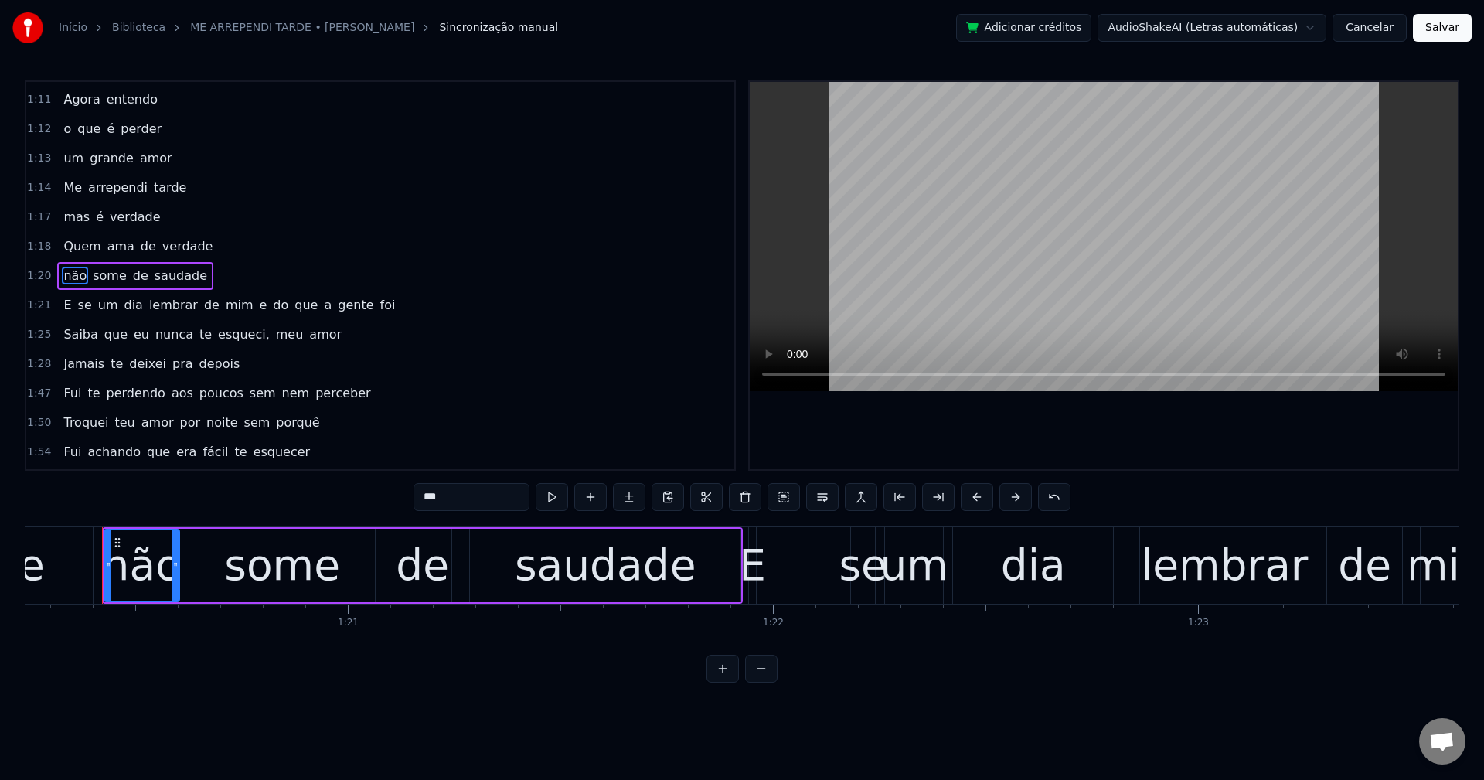
click at [258, 302] on span "e" at bounding box center [263, 305] width 11 height 18
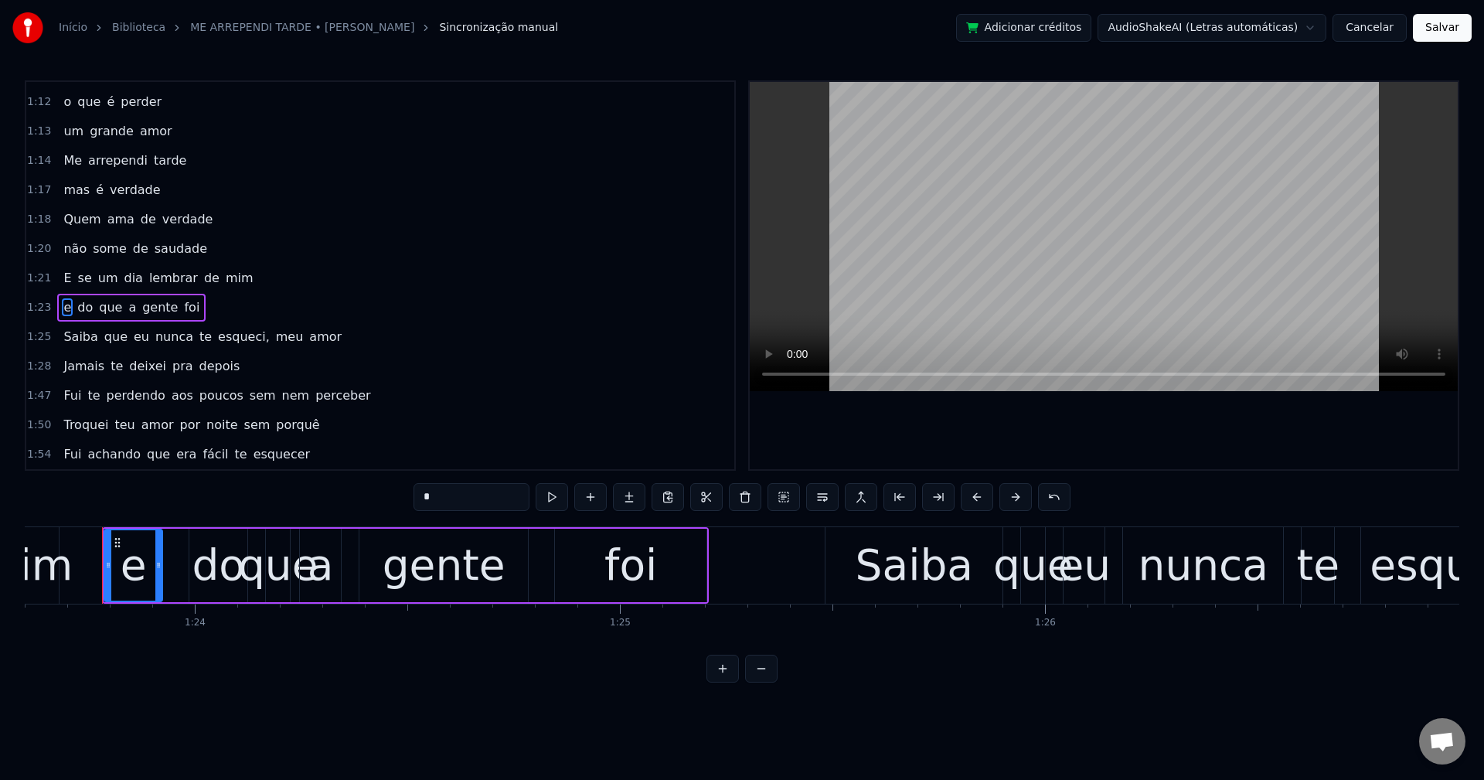
scroll to position [937, 0]
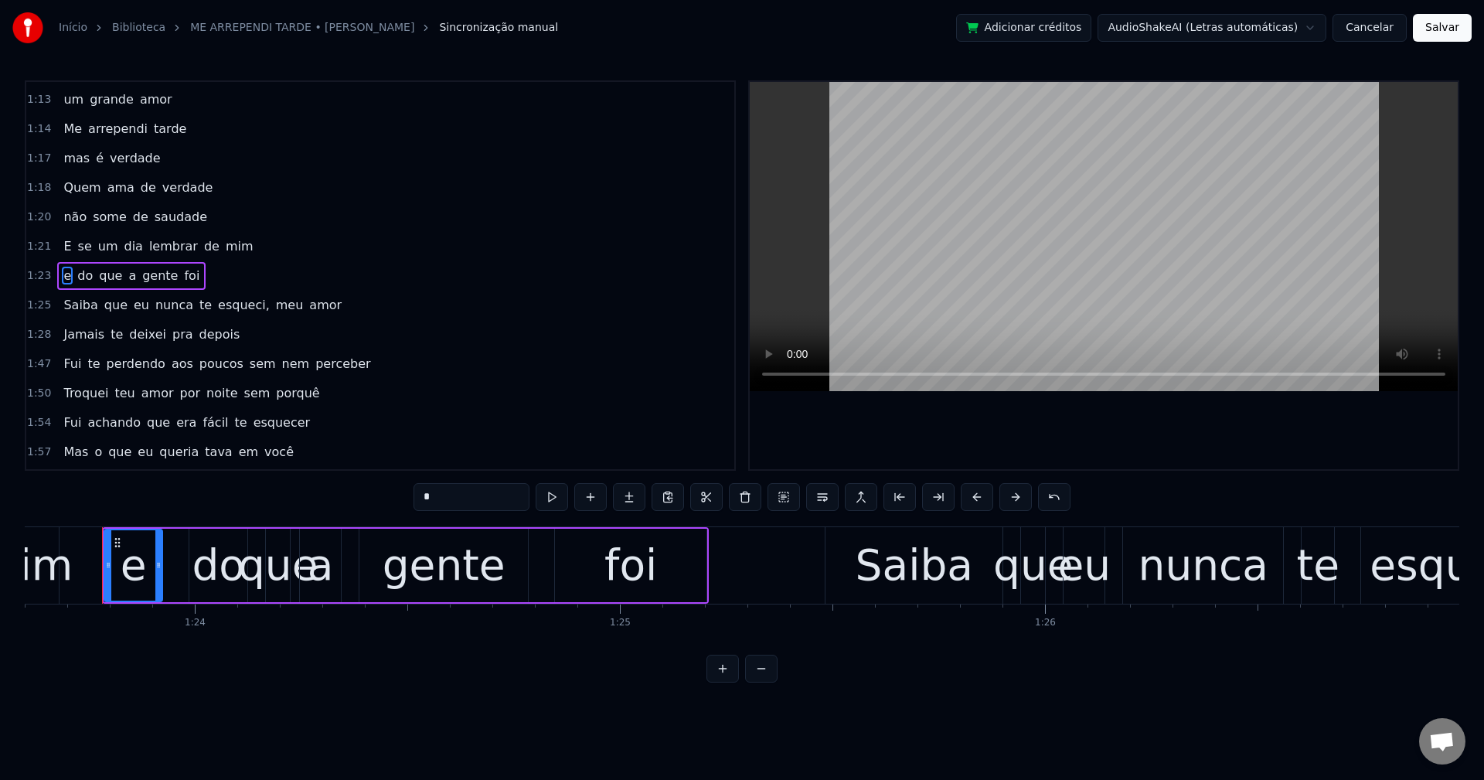
click at [223, 305] on span "esqueci," at bounding box center [243, 305] width 55 height 18
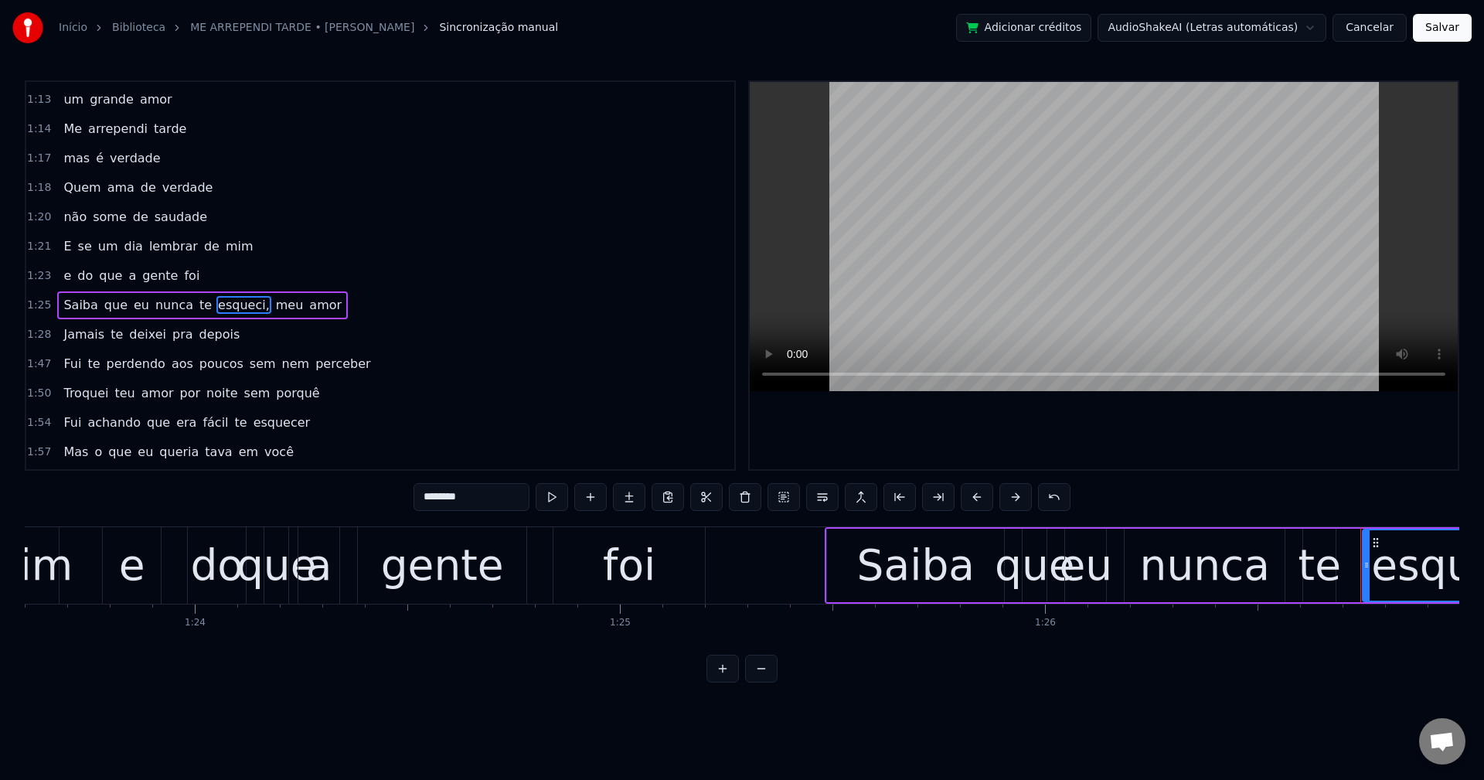
scroll to position [966, 0]
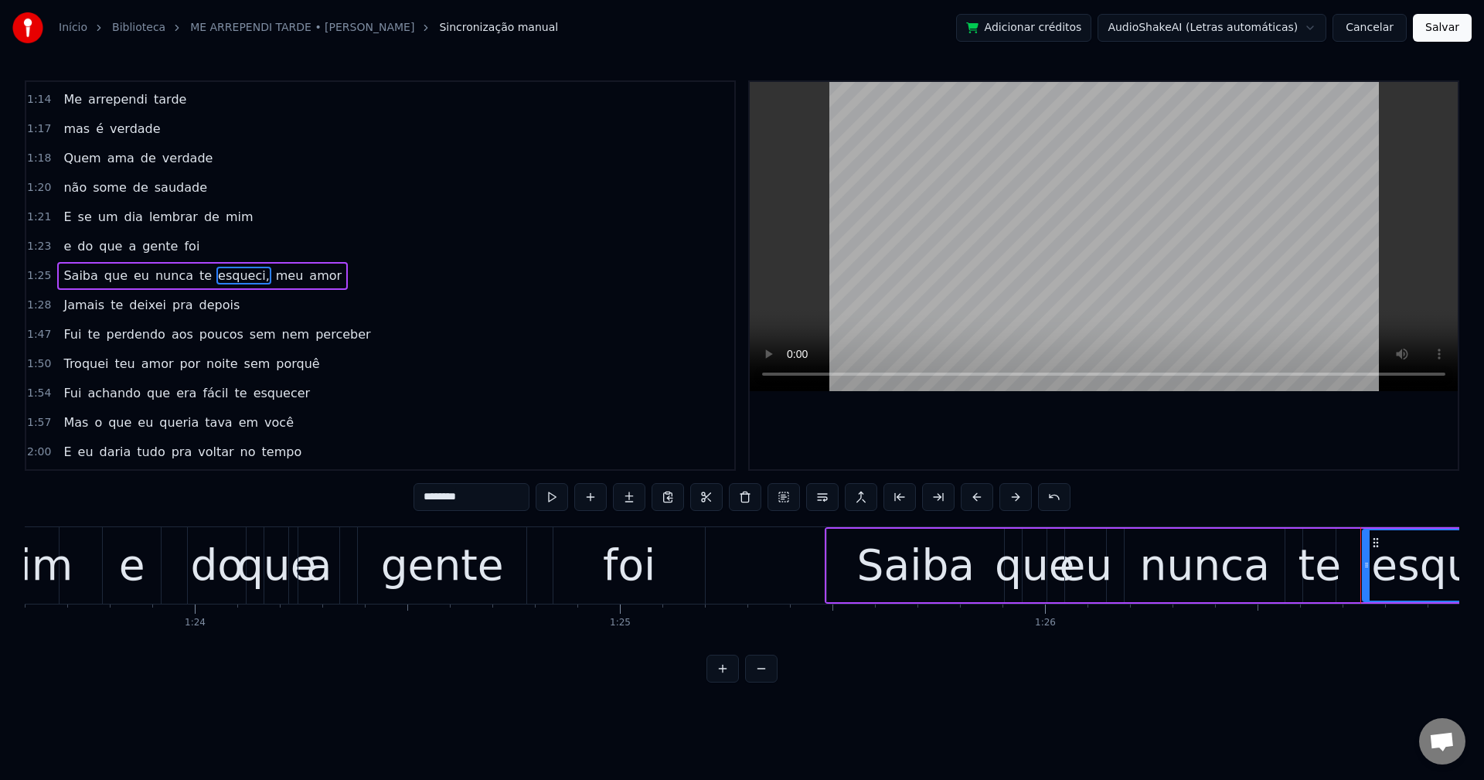
click at [499, 502] on input "********" at bounding box center [472, 497] width 116 height 28
click at [198, 274] on span "te" at bounding box center [205, 276] width 15 height 18
click at [198, 276] on span "te" at bounding box center [205, 276] width 15 height 18
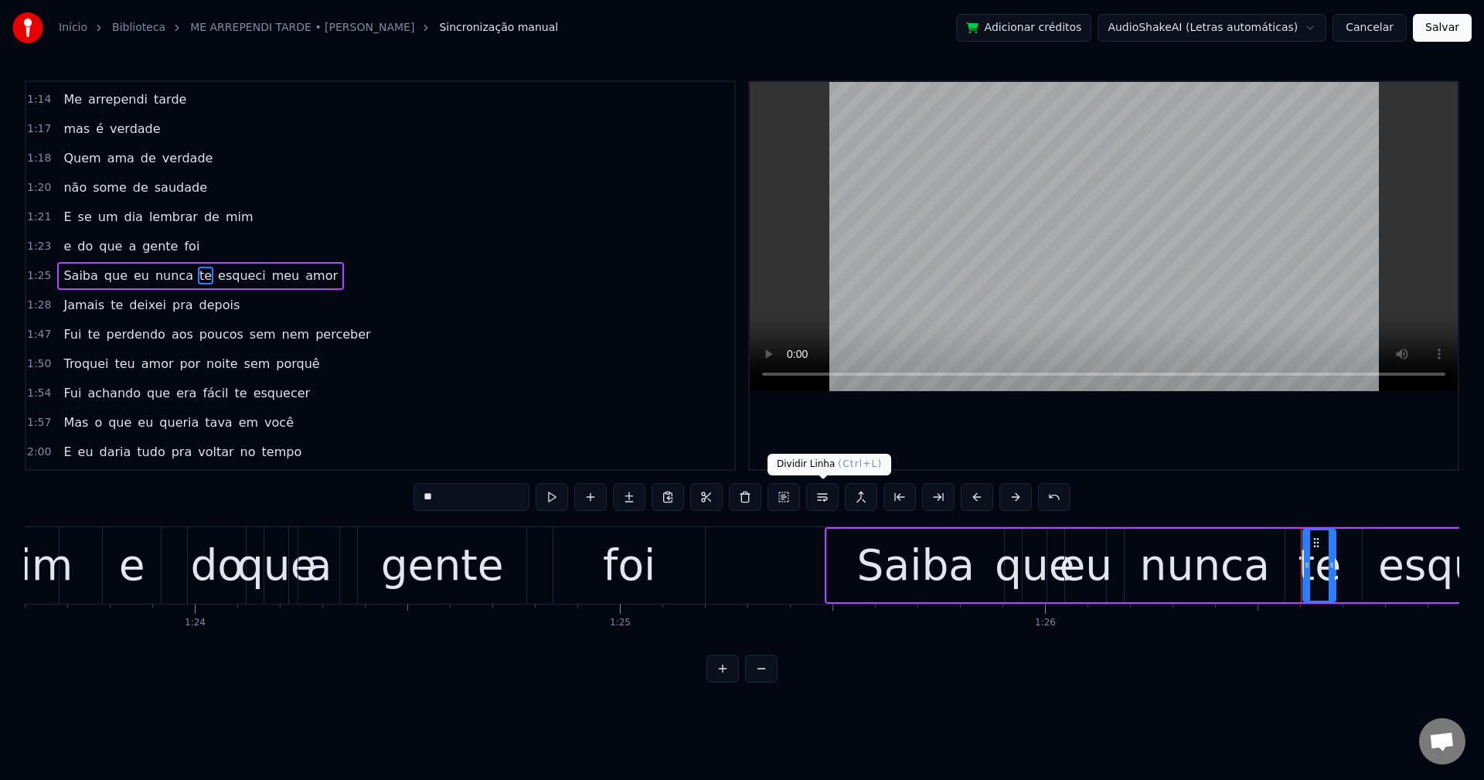
click at [819, 495] on button at bounding box center [822, 497] width 32 height 28
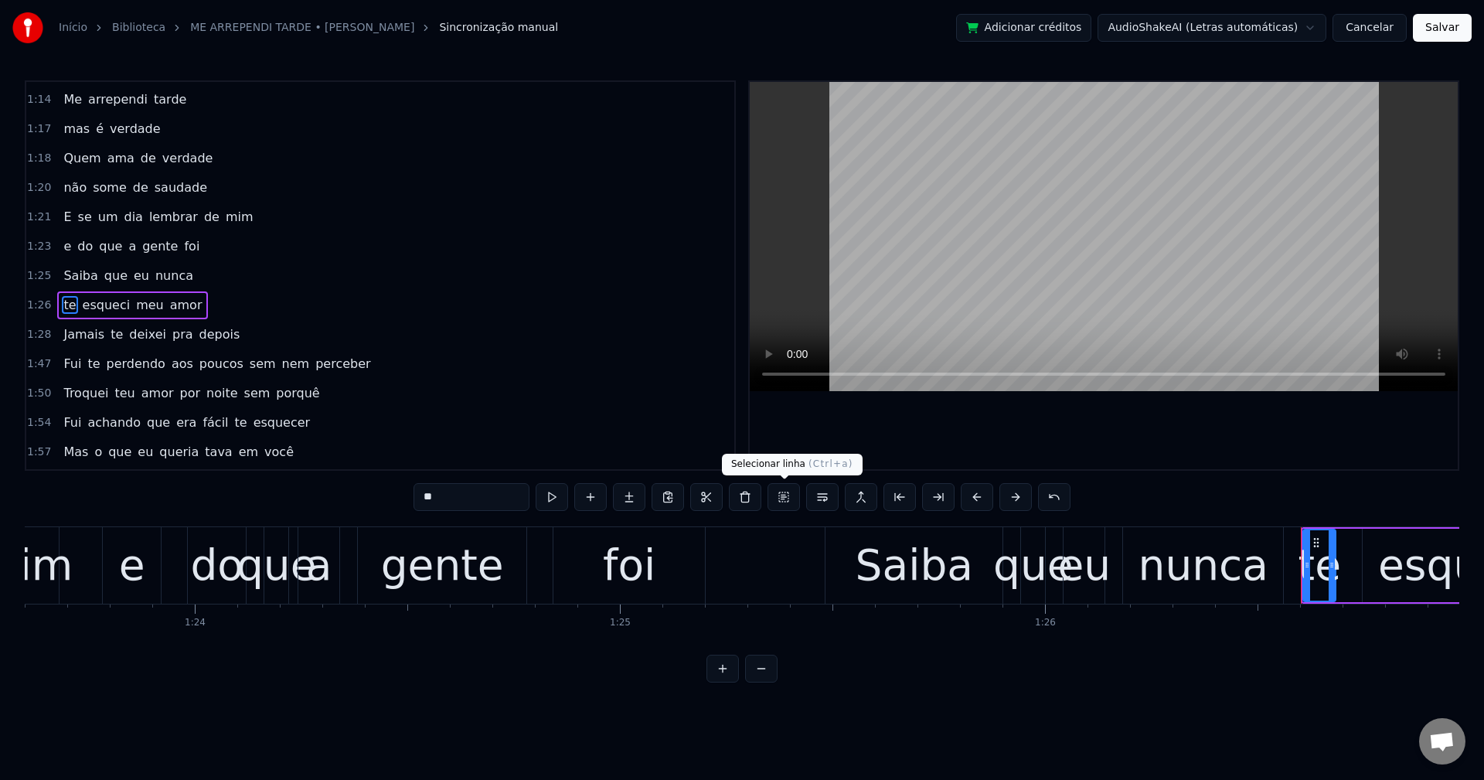
scroll to position [996, 0]
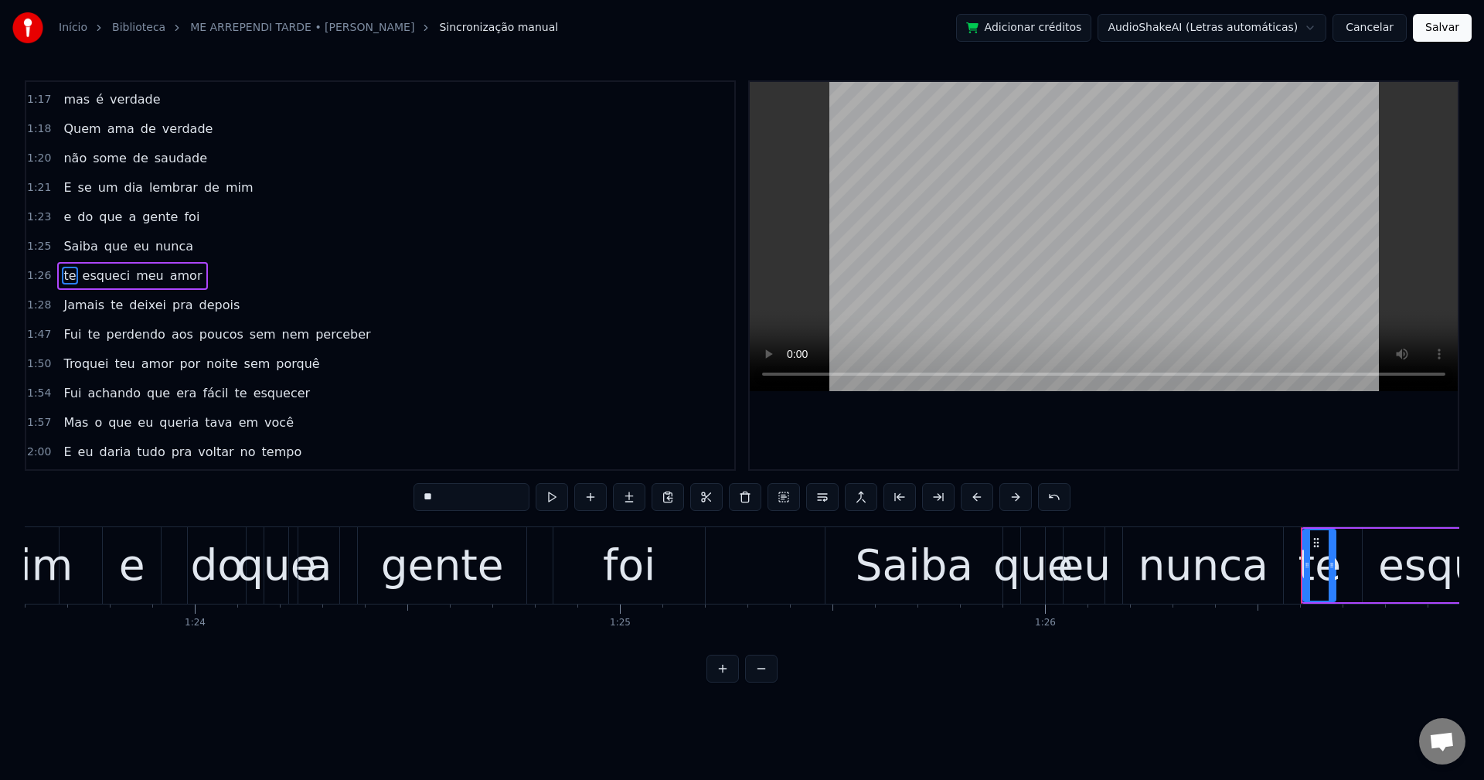
click at [248, 330] on span "sem" at bounding box center [262, 334] width 29 height 18
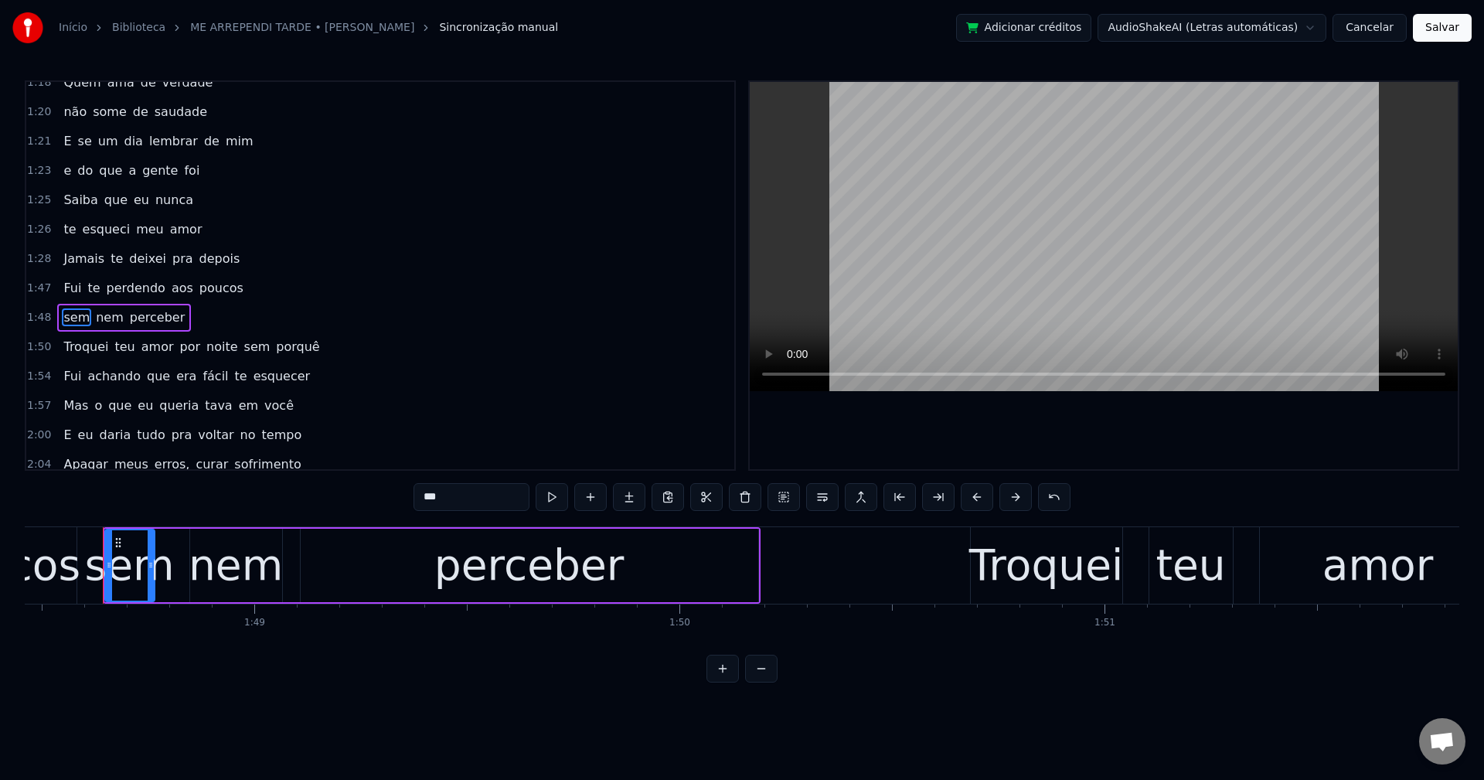
scroll to position [1084, 0]
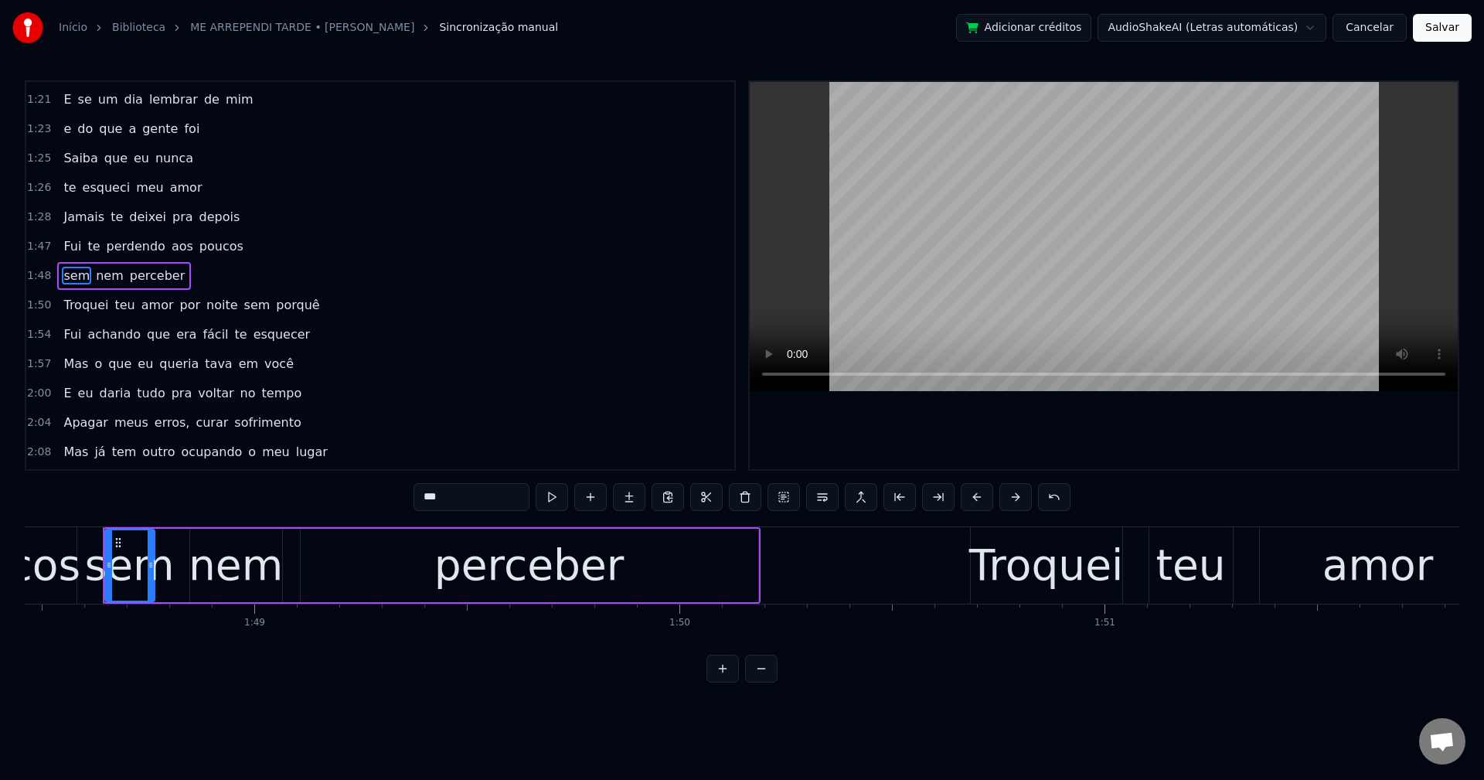
click at [179, 306] on span "por" at bounding box center [191, 305] width 24 height 18
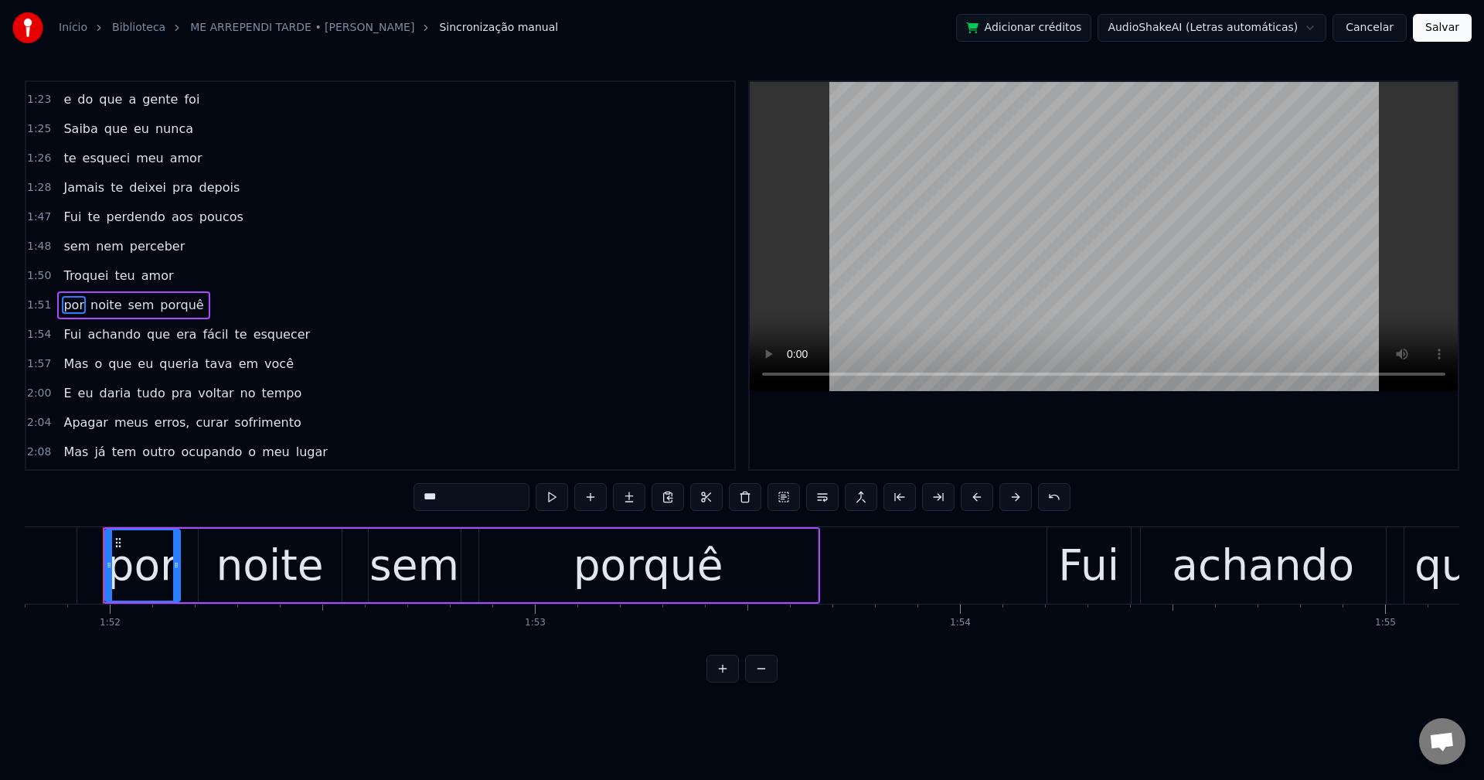
scroll to position [1142, 0]
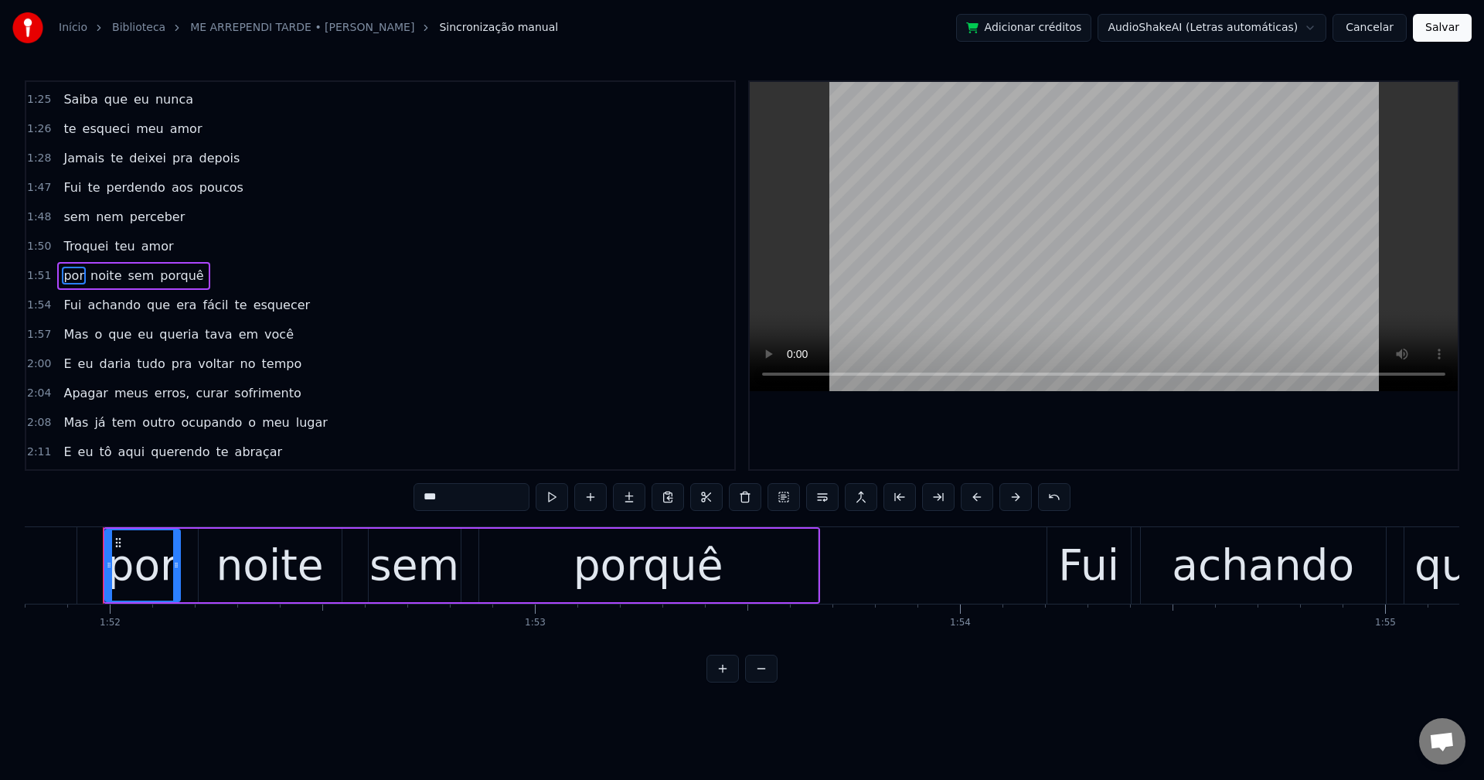
click at [145, 305] on span "que" at bounding box center [158, 305] width 26 height 18
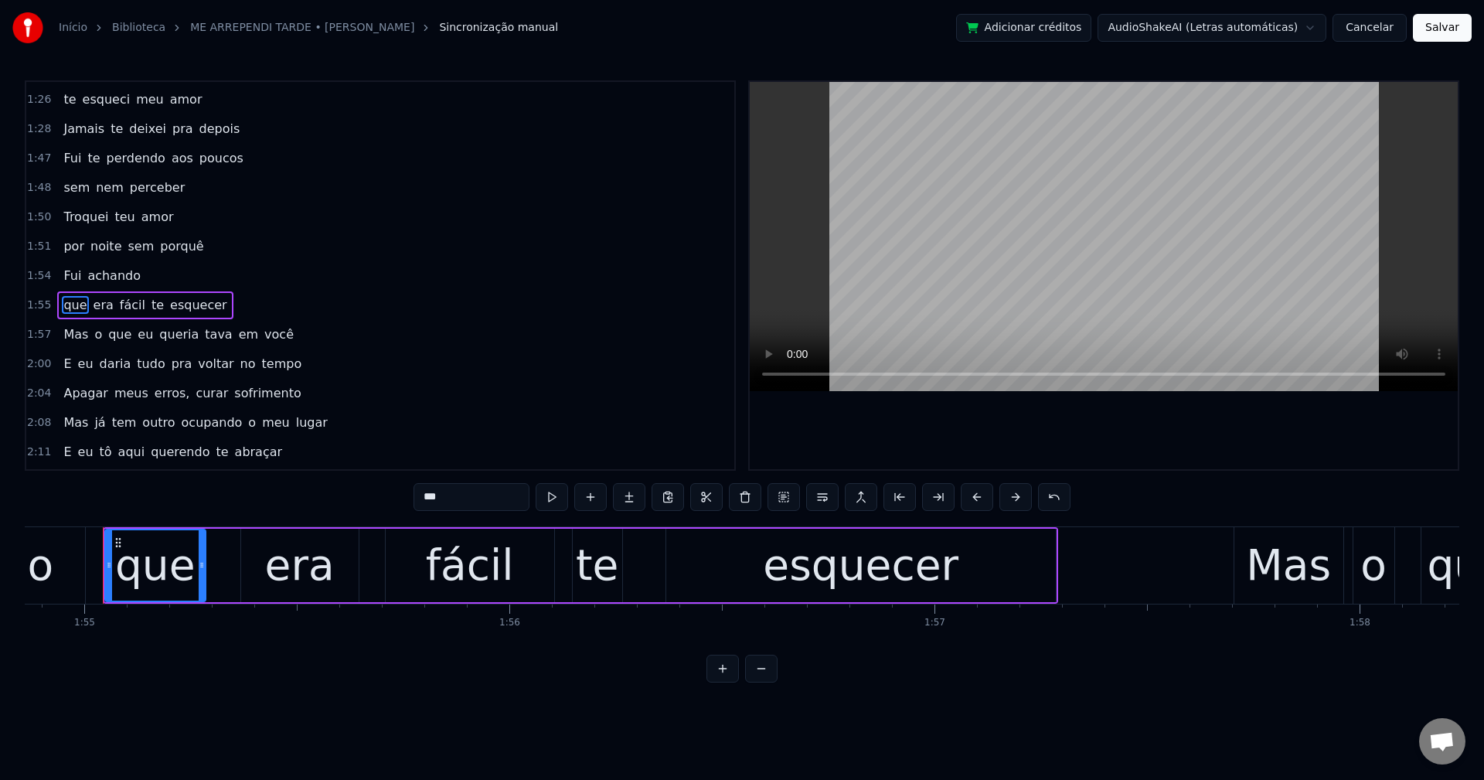
scroll to position [1201, 0]
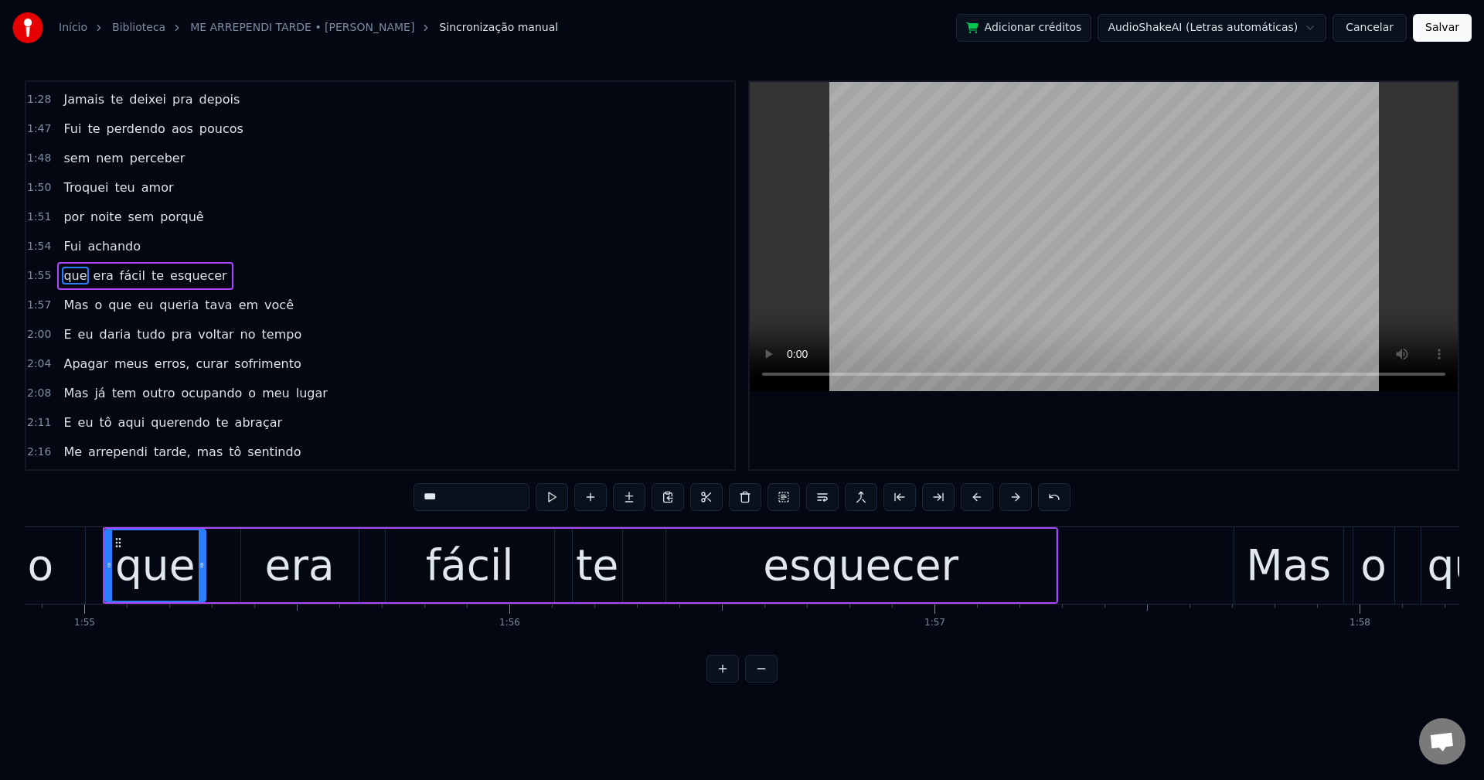
click at [203, 305] on span "tava" at bounding box center [218, 305] width 30 height 18
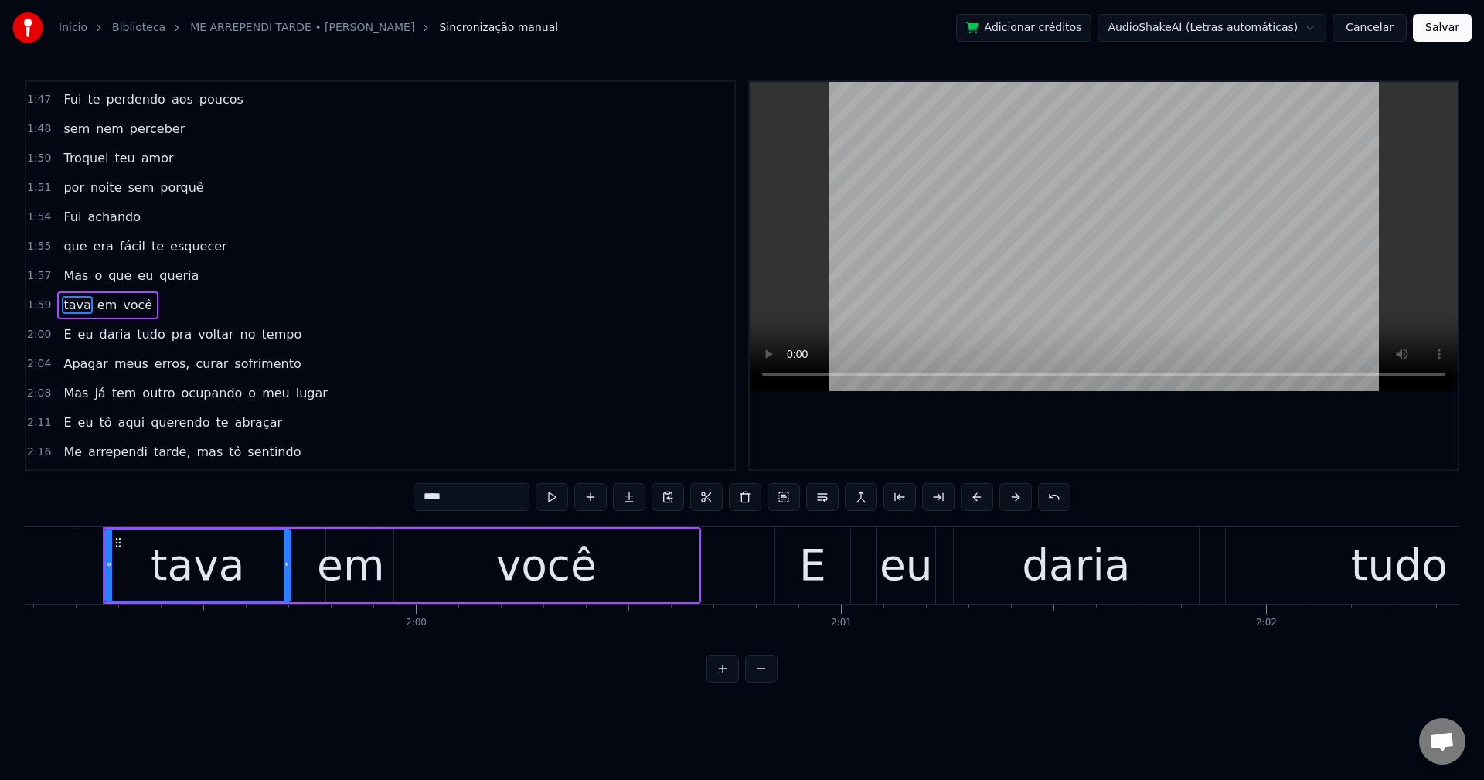
scroll to position [1260, 0]
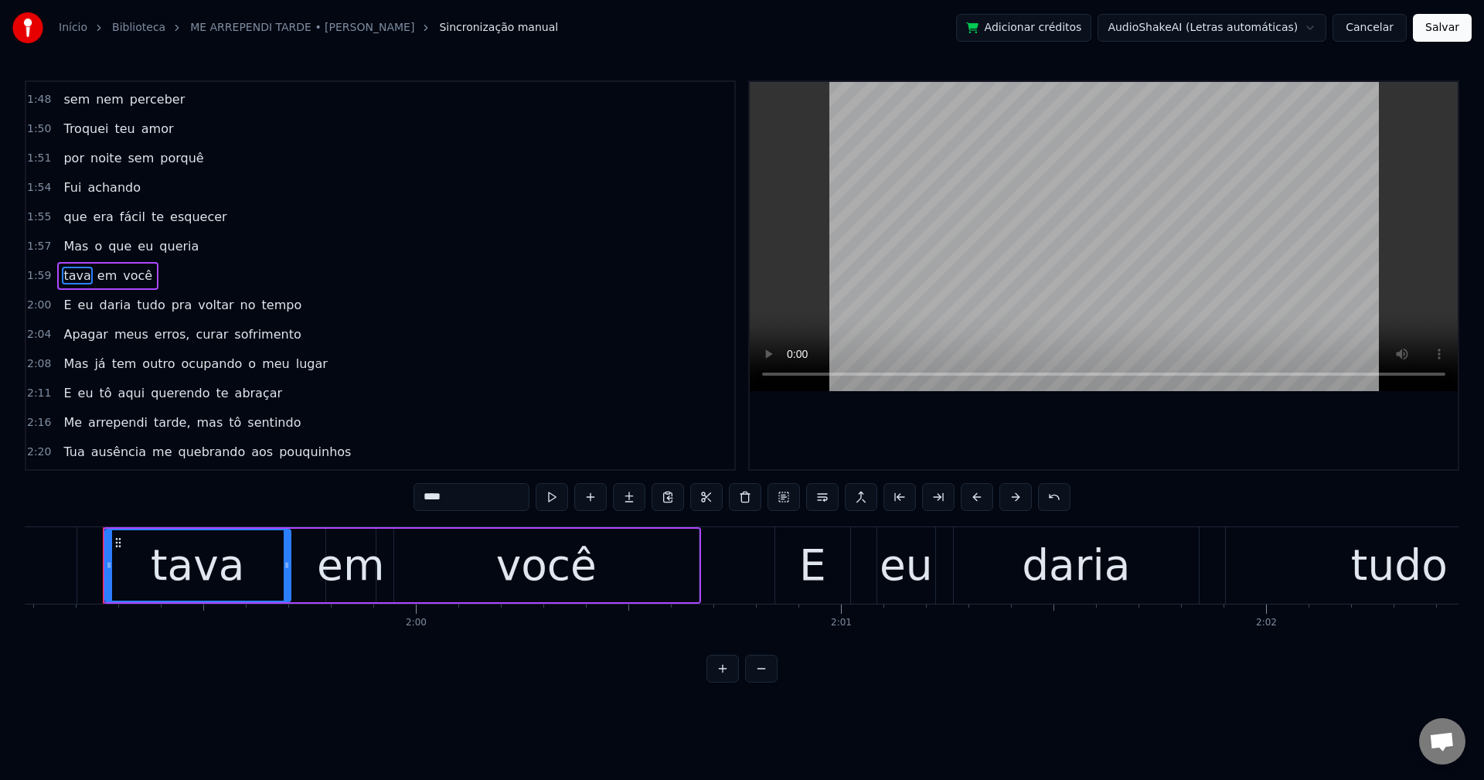
click at [170, 301] on span "pra" at bounding box center [182, 305] width 24 height 18
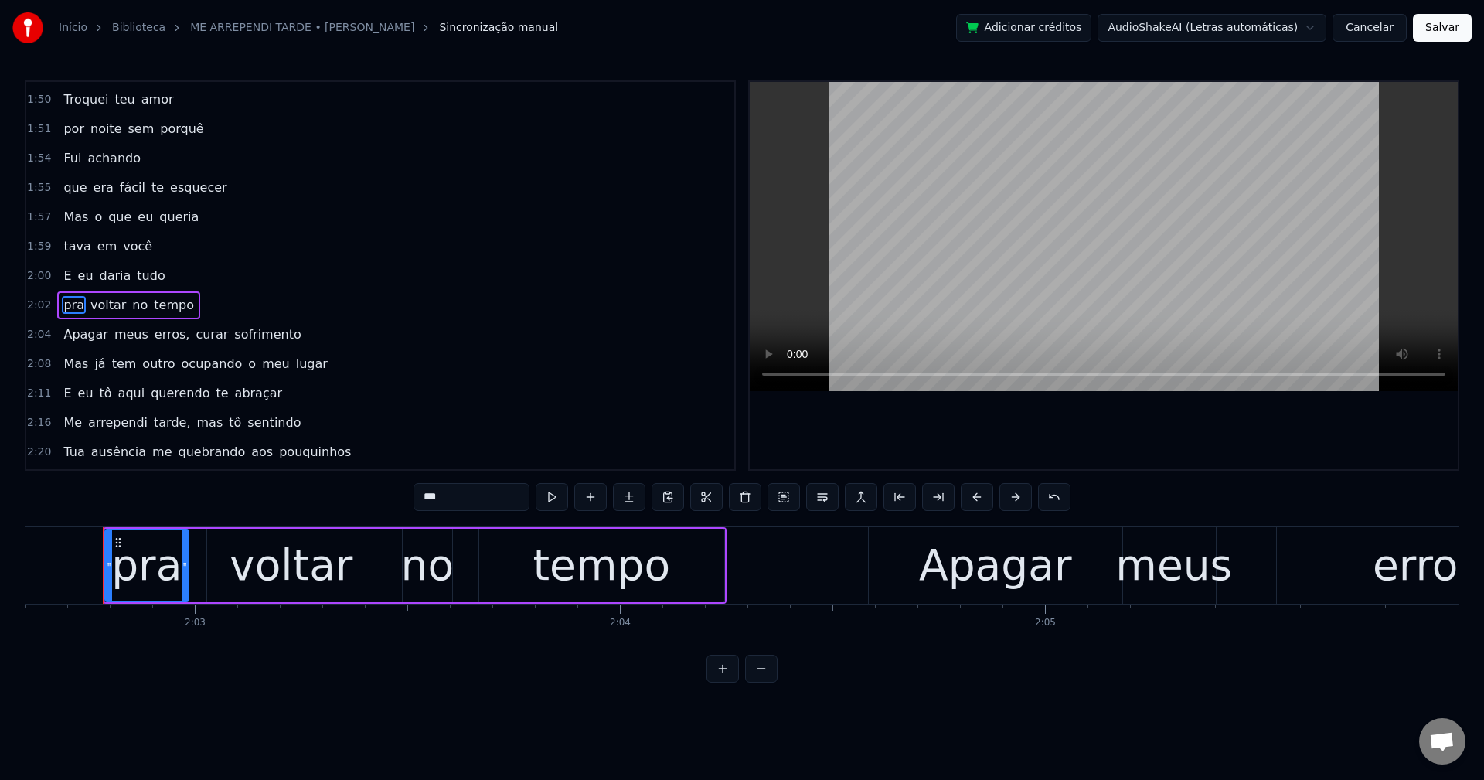
scroll to position [1319, 0]
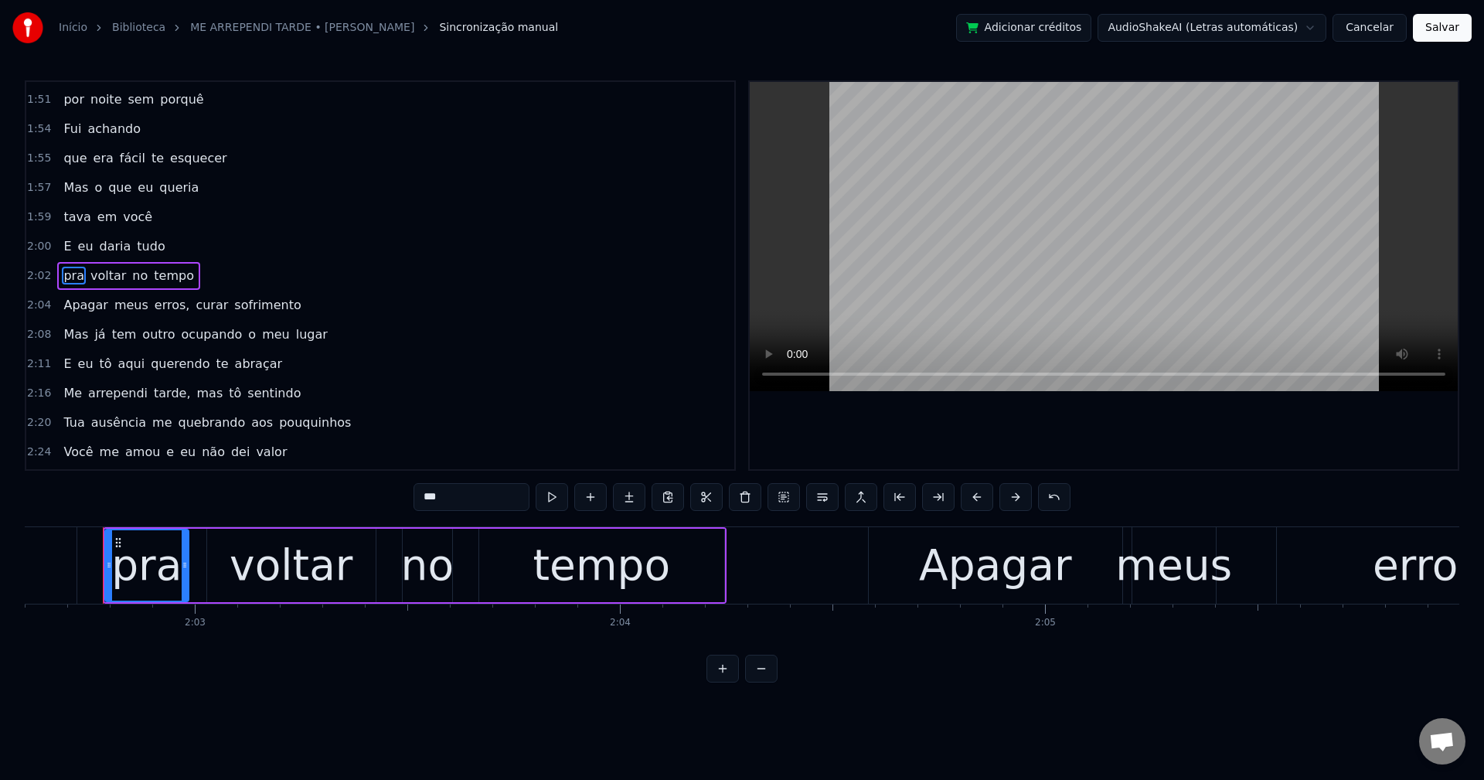
click at [160, 304] on span "erros," at bounding box center [172, 305] width 39 height 18
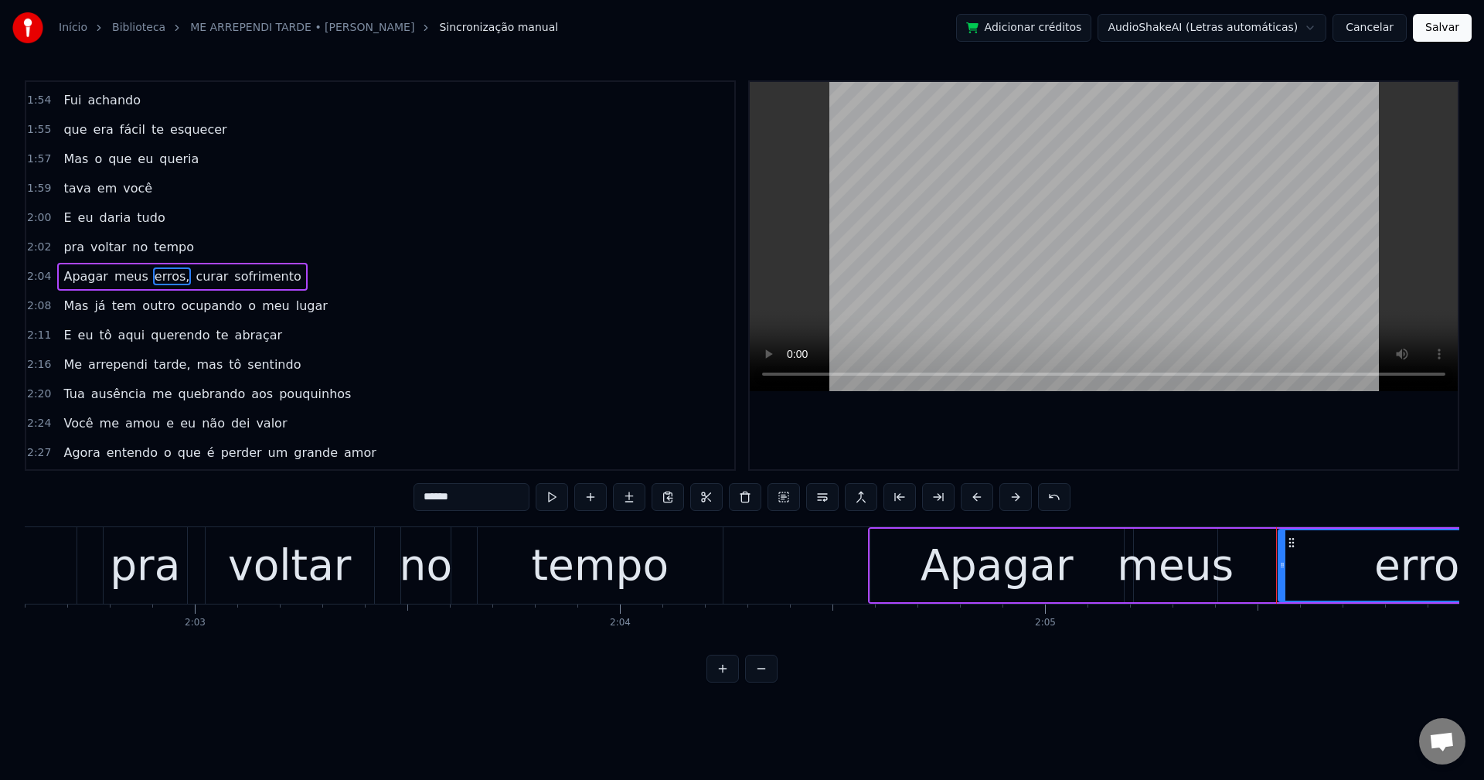
scroll to position [1348, 0]
click at [475, 492] on input "******" at bounding box center [472, 497] width 116 height 28
click at [190, 277] on span "curar" at bounding box center [208, 276] width 36 height 18
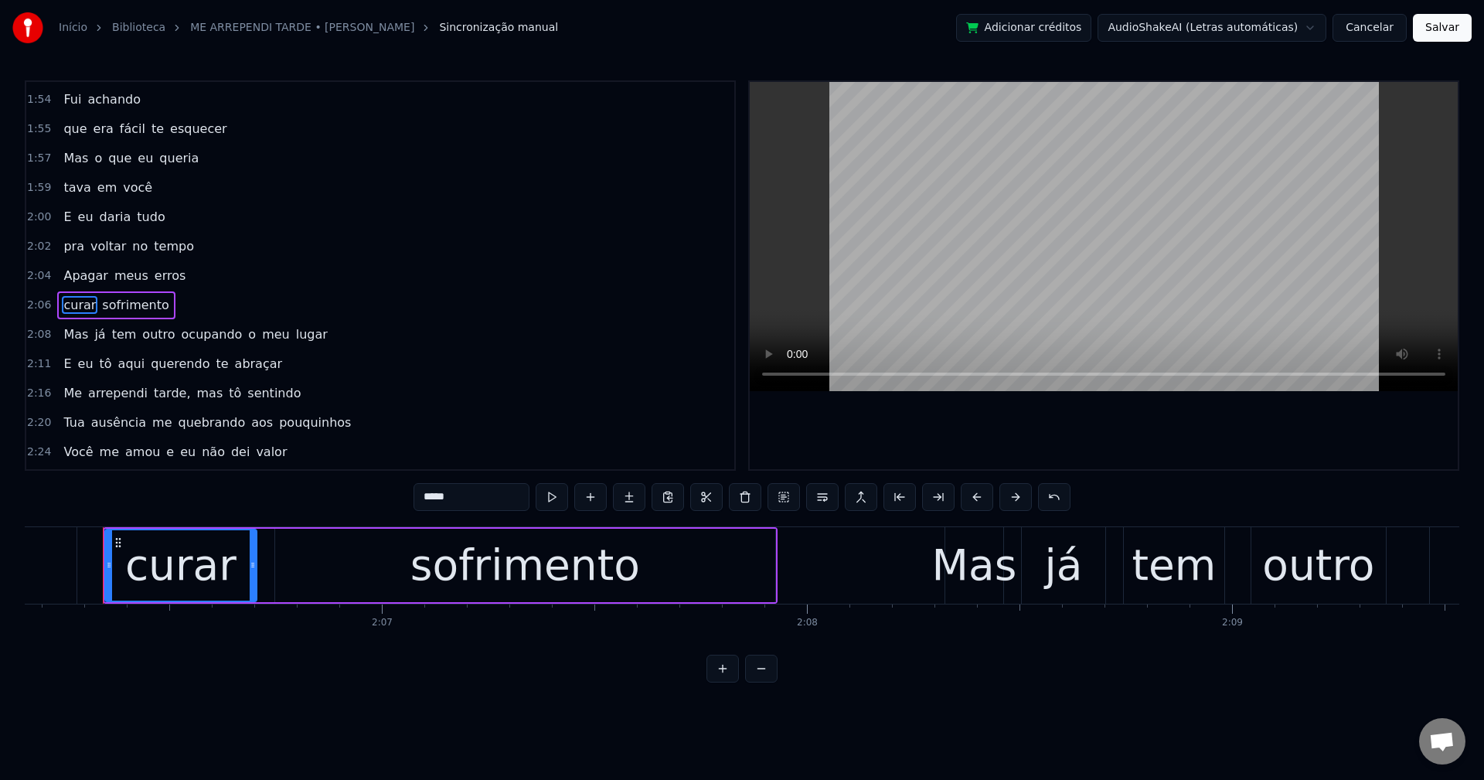
scroll to position [1377, 0]
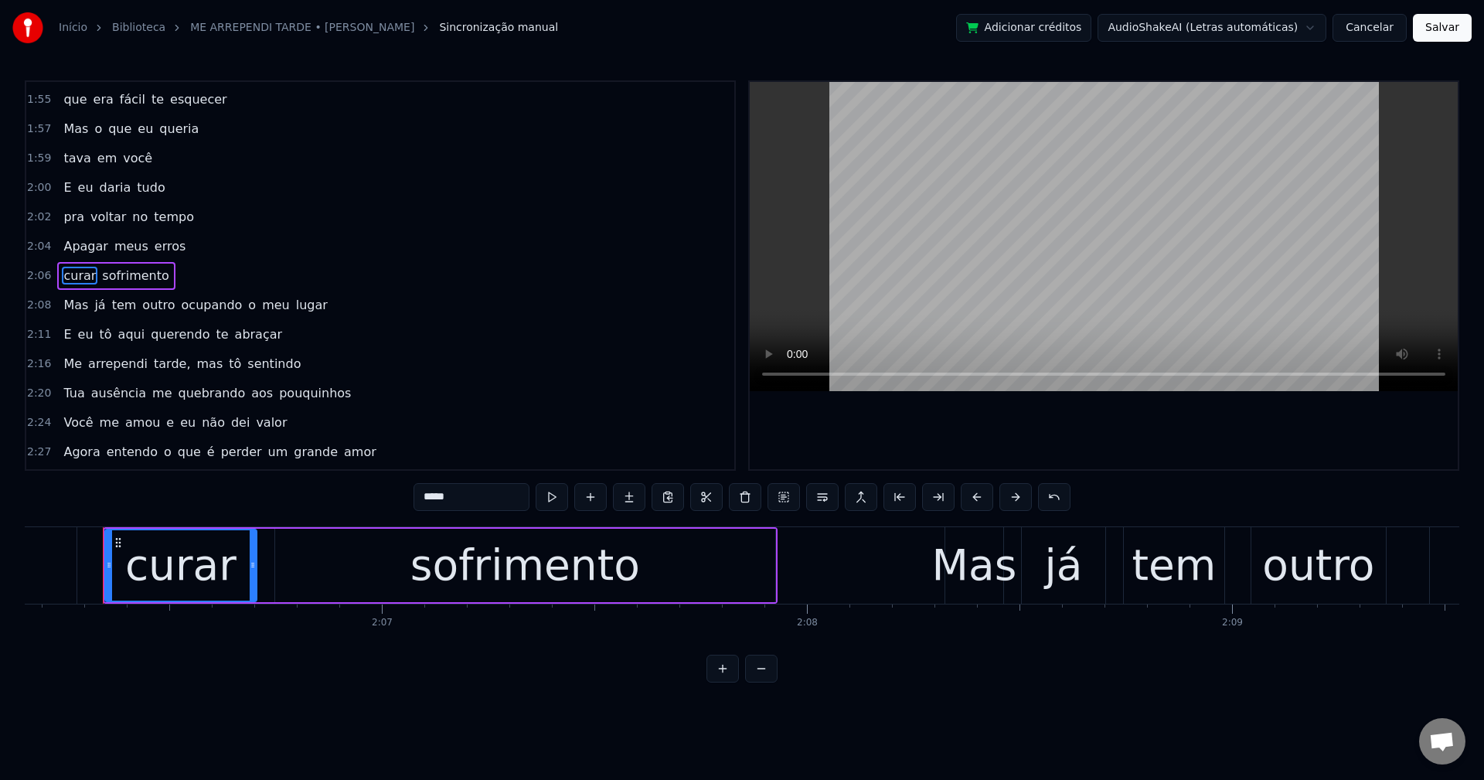
click at [187, 303] on span "ocupando" at bounding box center [212, 305] width 64 height 18
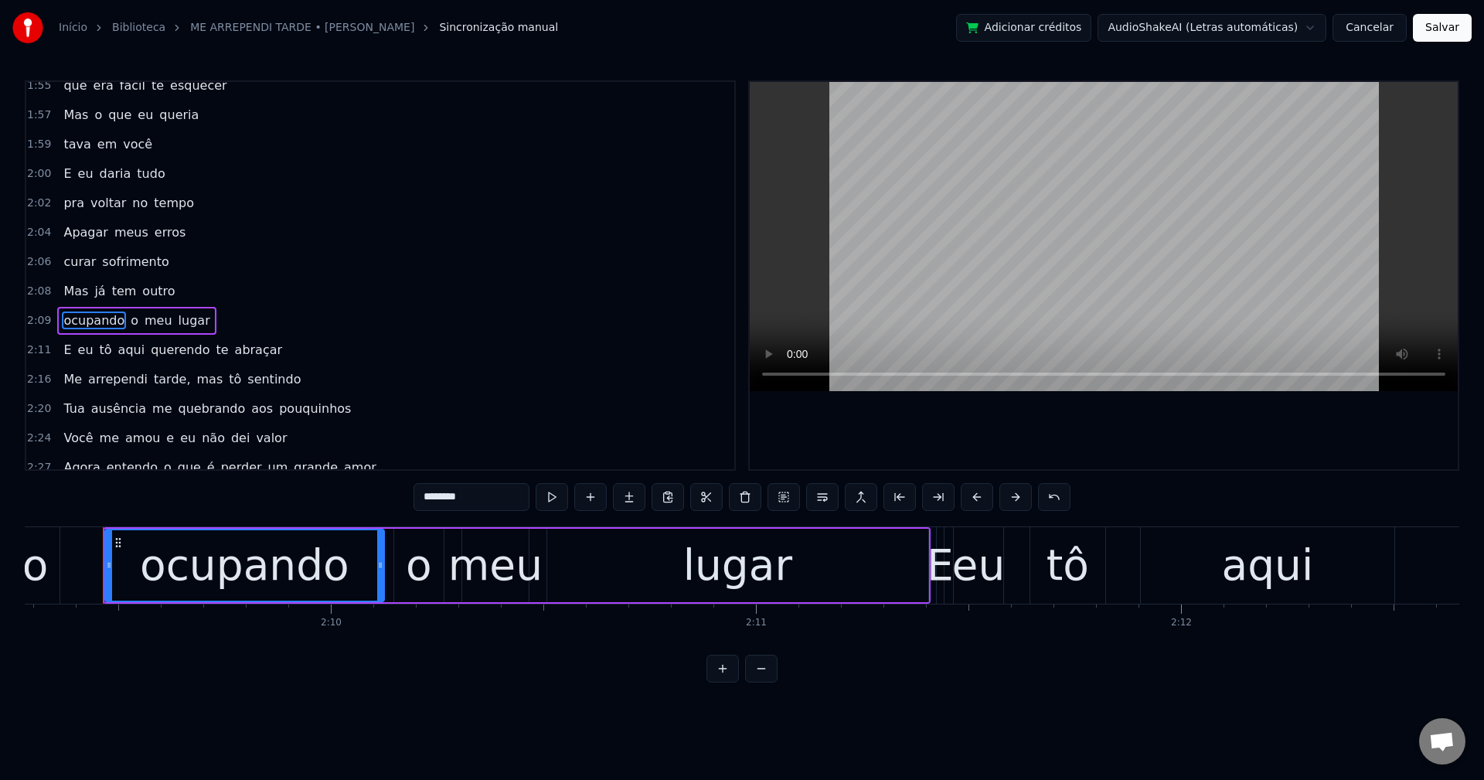
scroll to position [1436, 0]
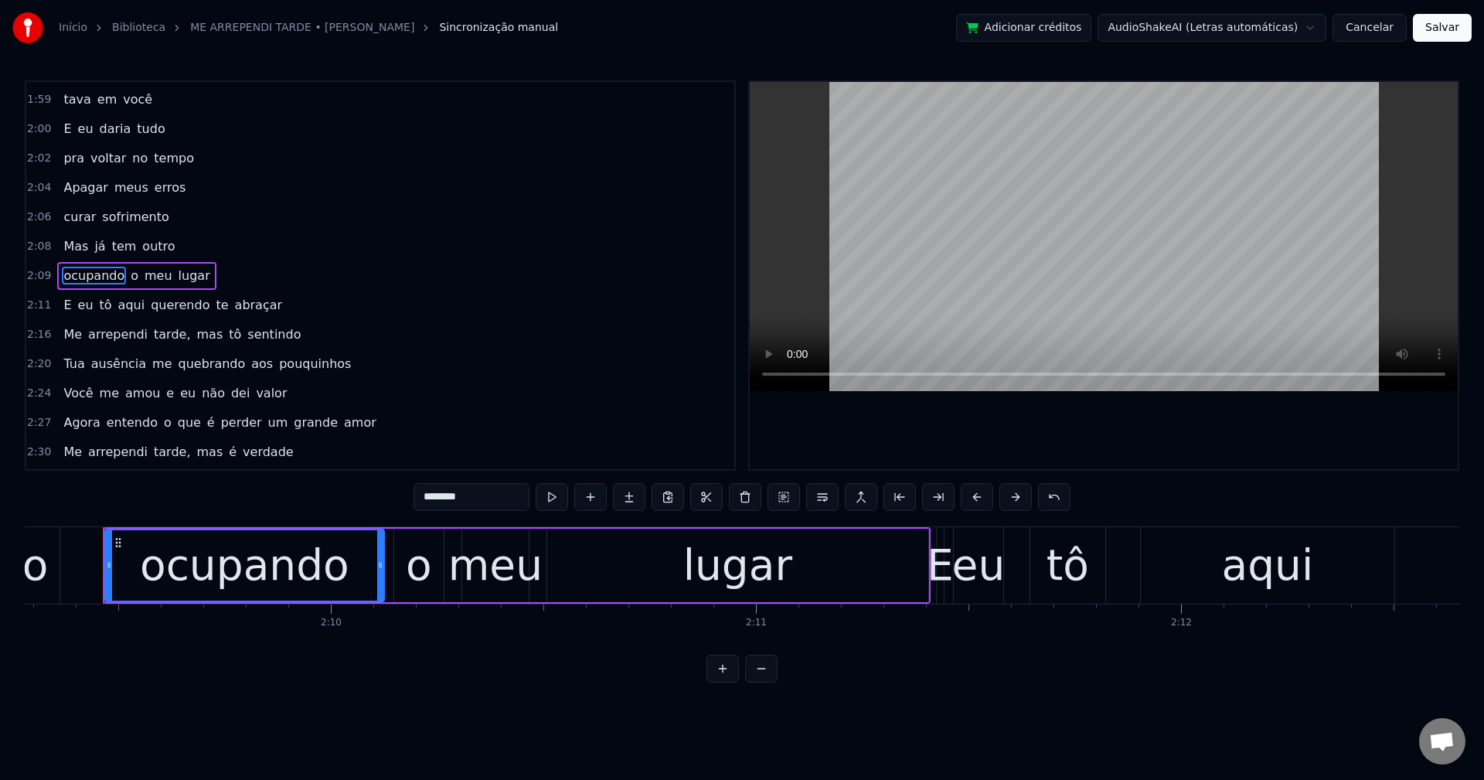
click at [169, 300] on span "querendo" at bounding box center [180, 305] width 62 height 18
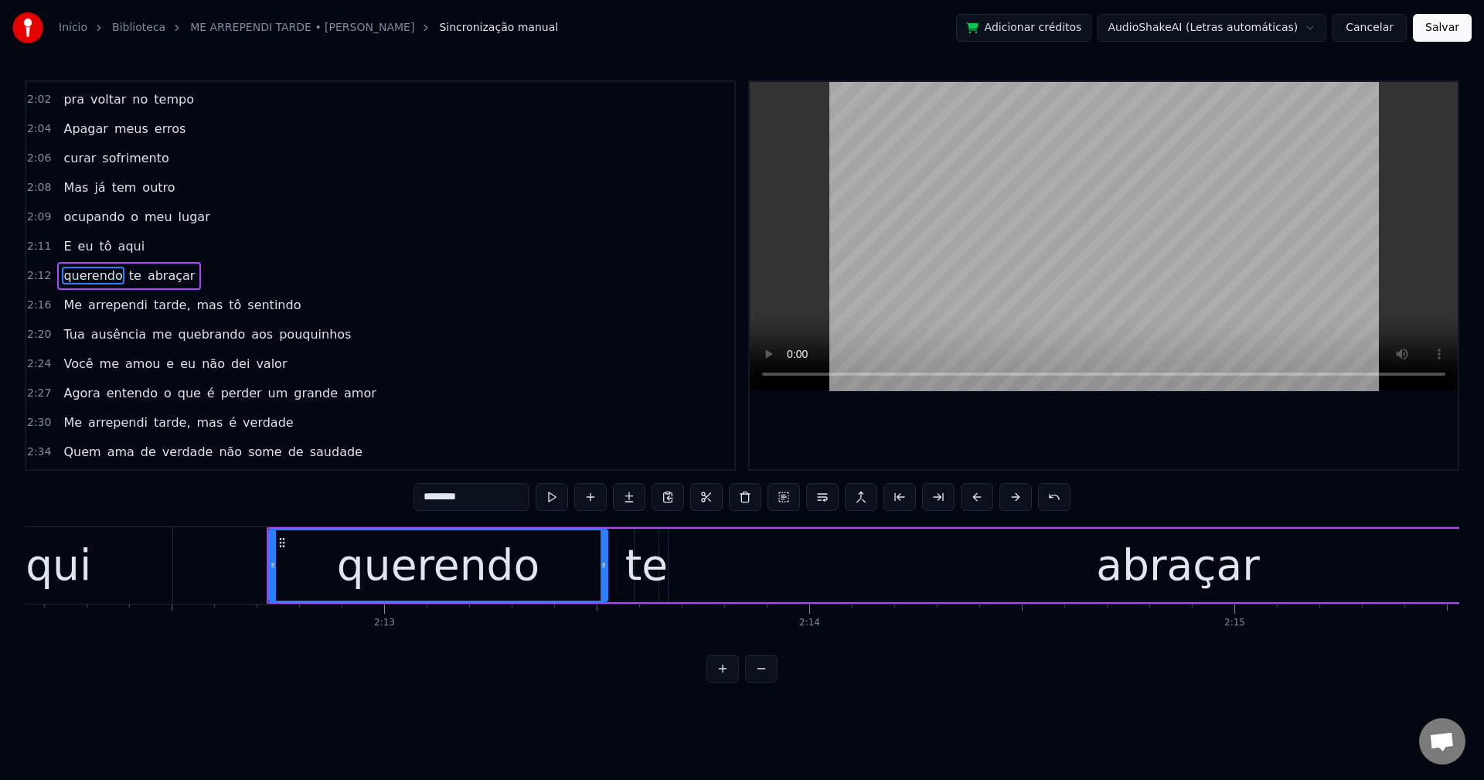
scroll to position [0, 56348]
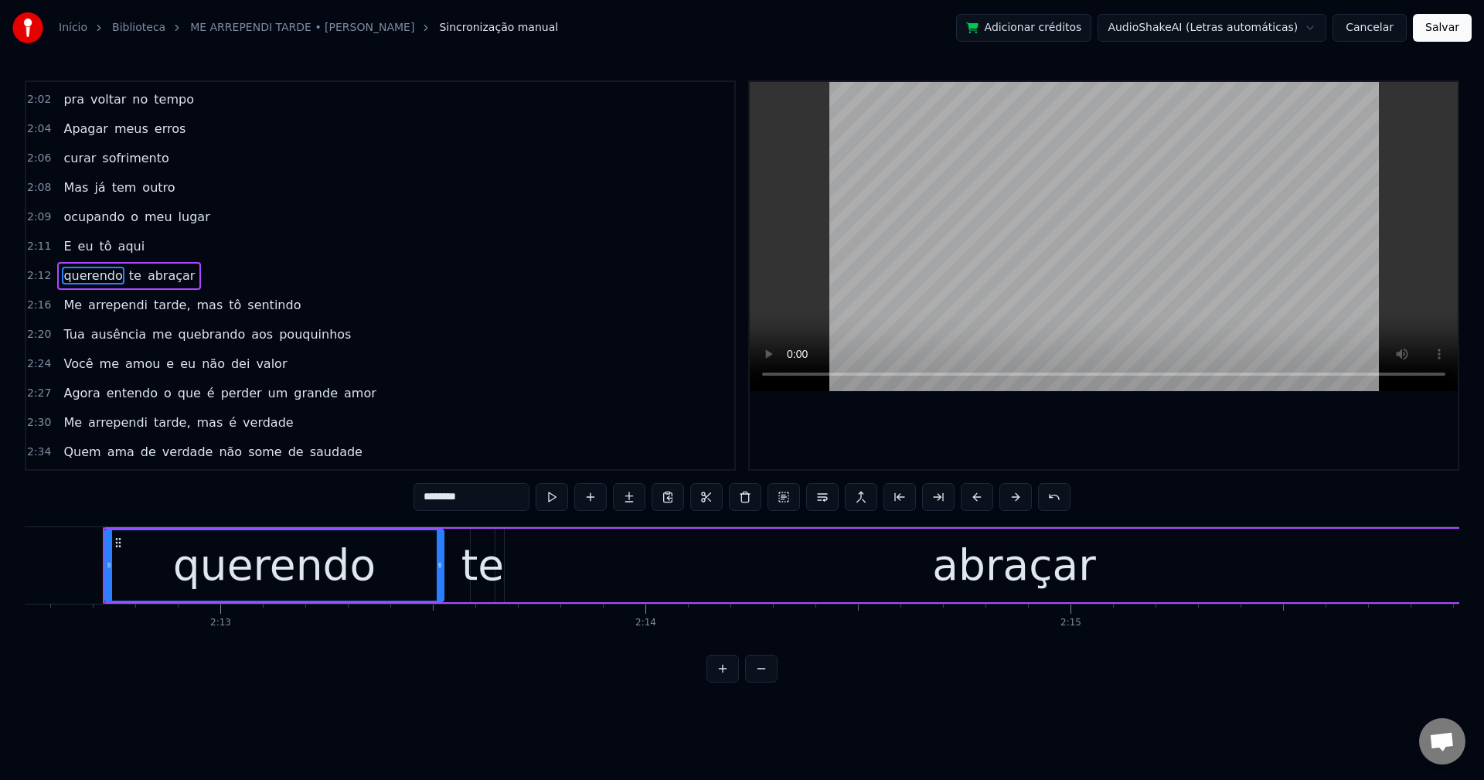
click at [154, 311] on span "tarde," at bounding box center [171, 305] width 39 height 18
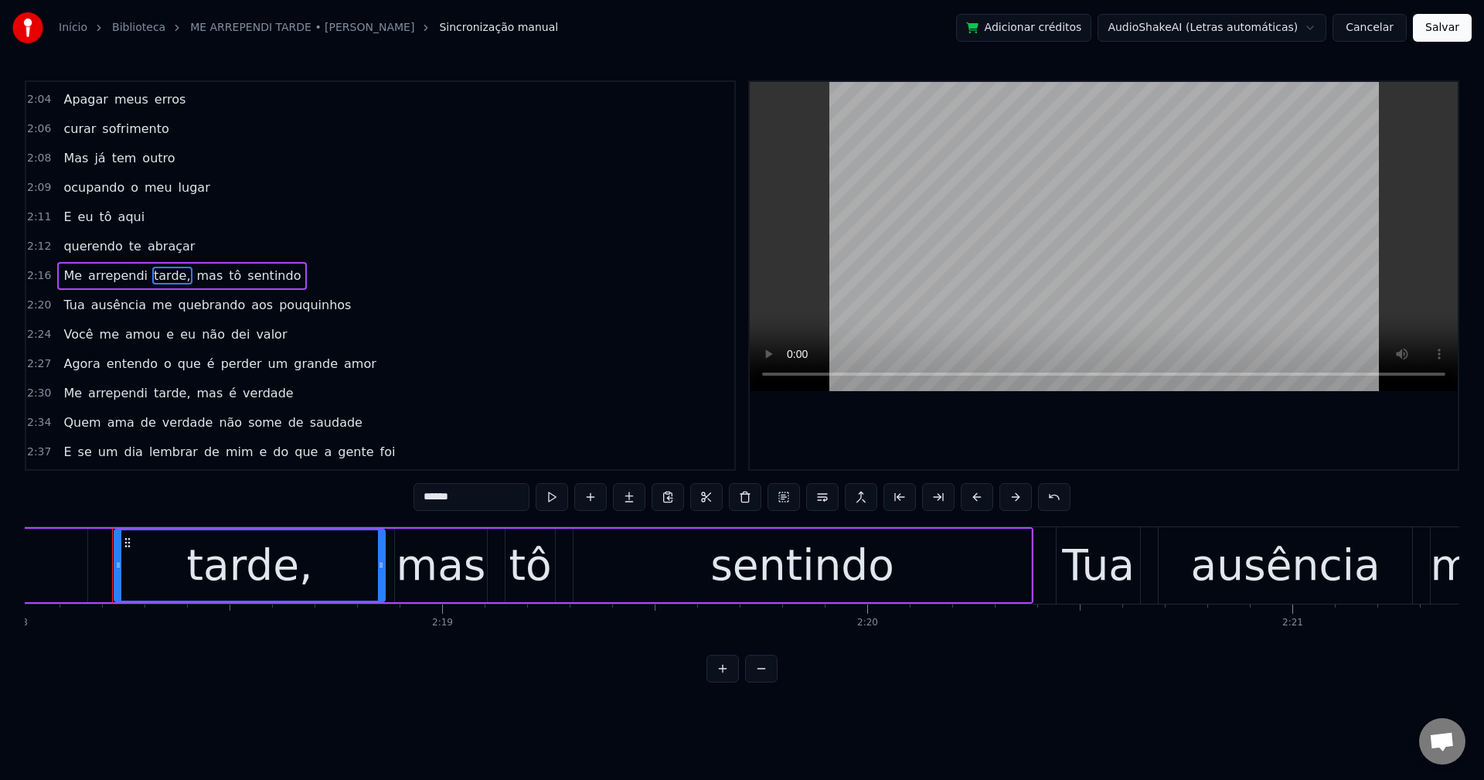
scroll to position [0, 58687]
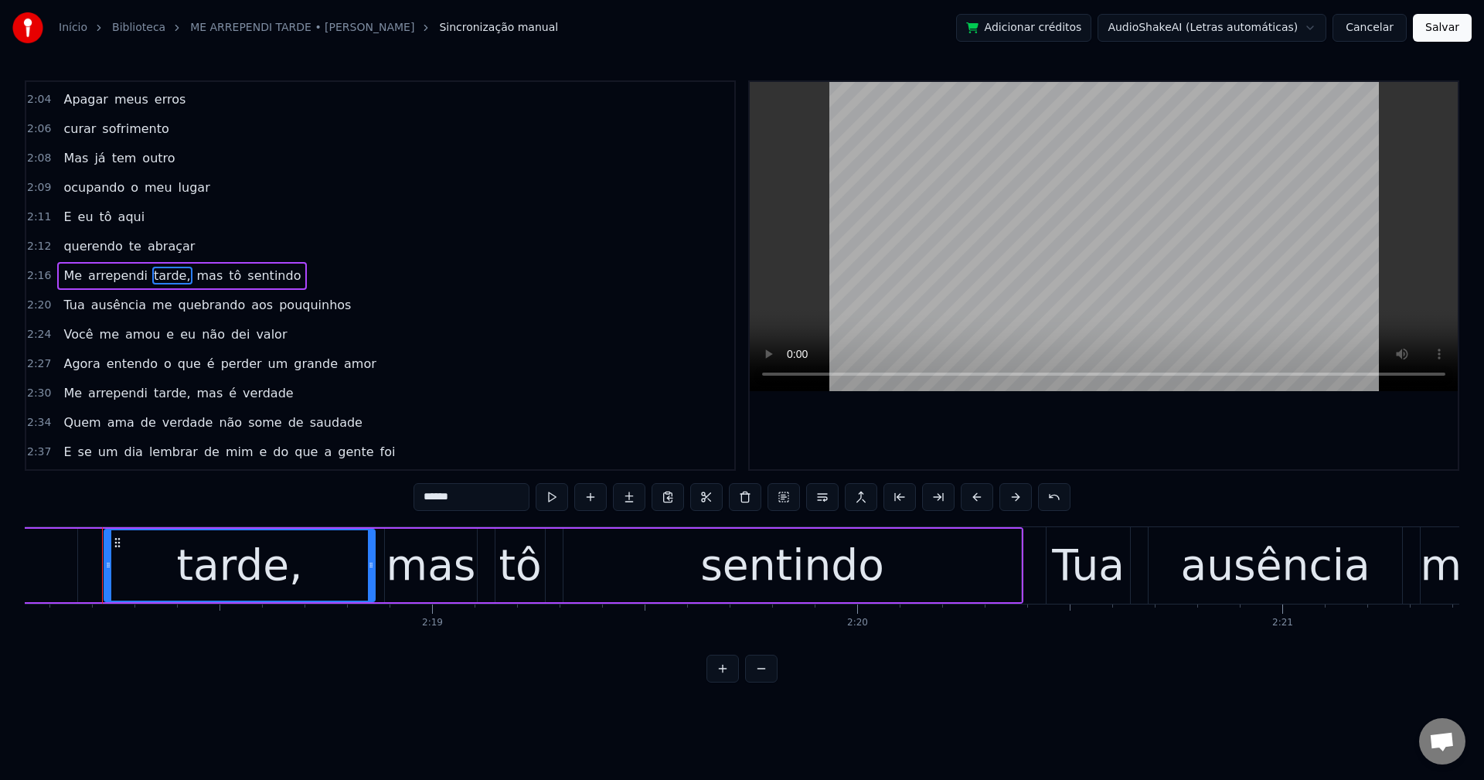
click at [493, 489] on input "******" at bounding box center [472, 497] width 116 height 28
click at [191, 272] on span "mas" at bounding box center [205, 276] width 29 height 18
type input "***"
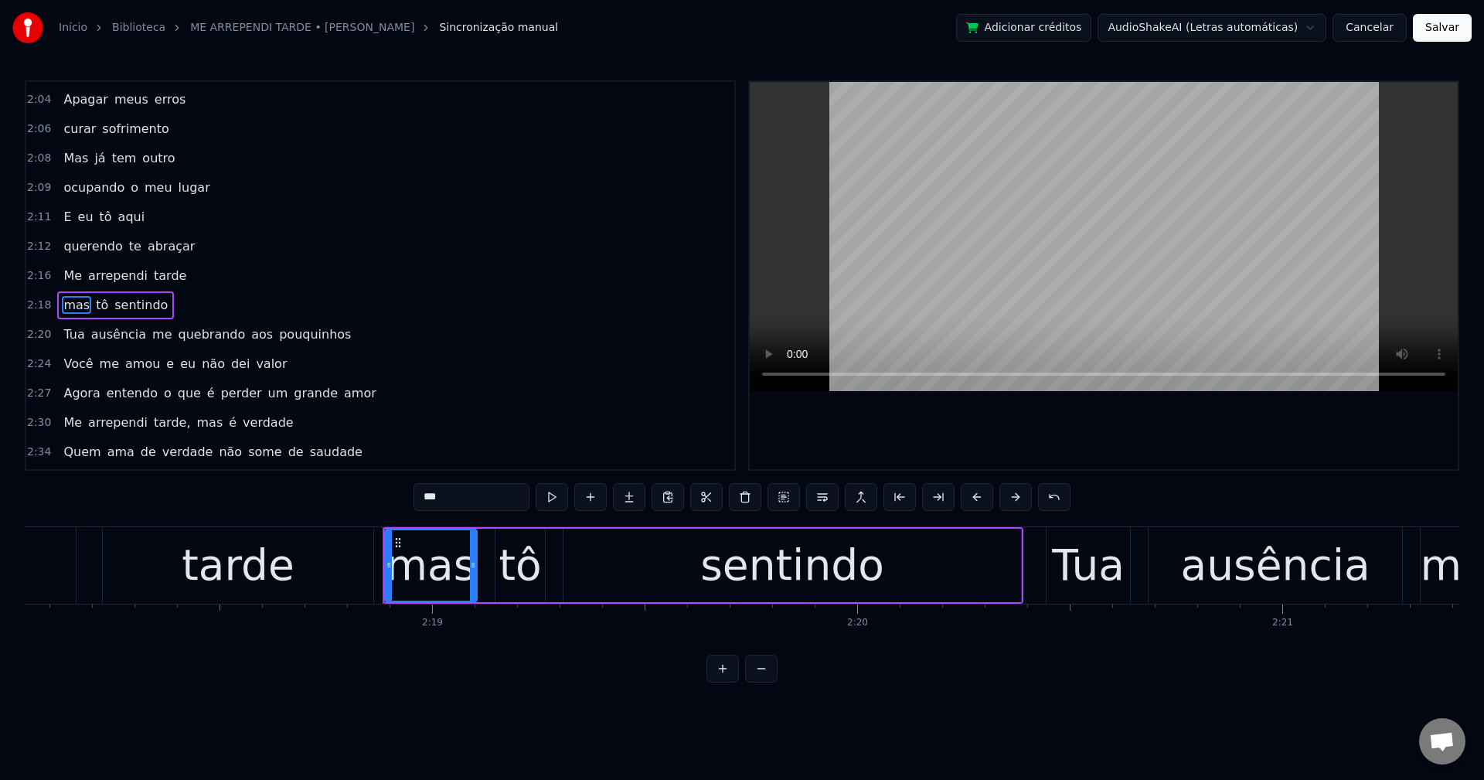
scroll to position [1554, 0]
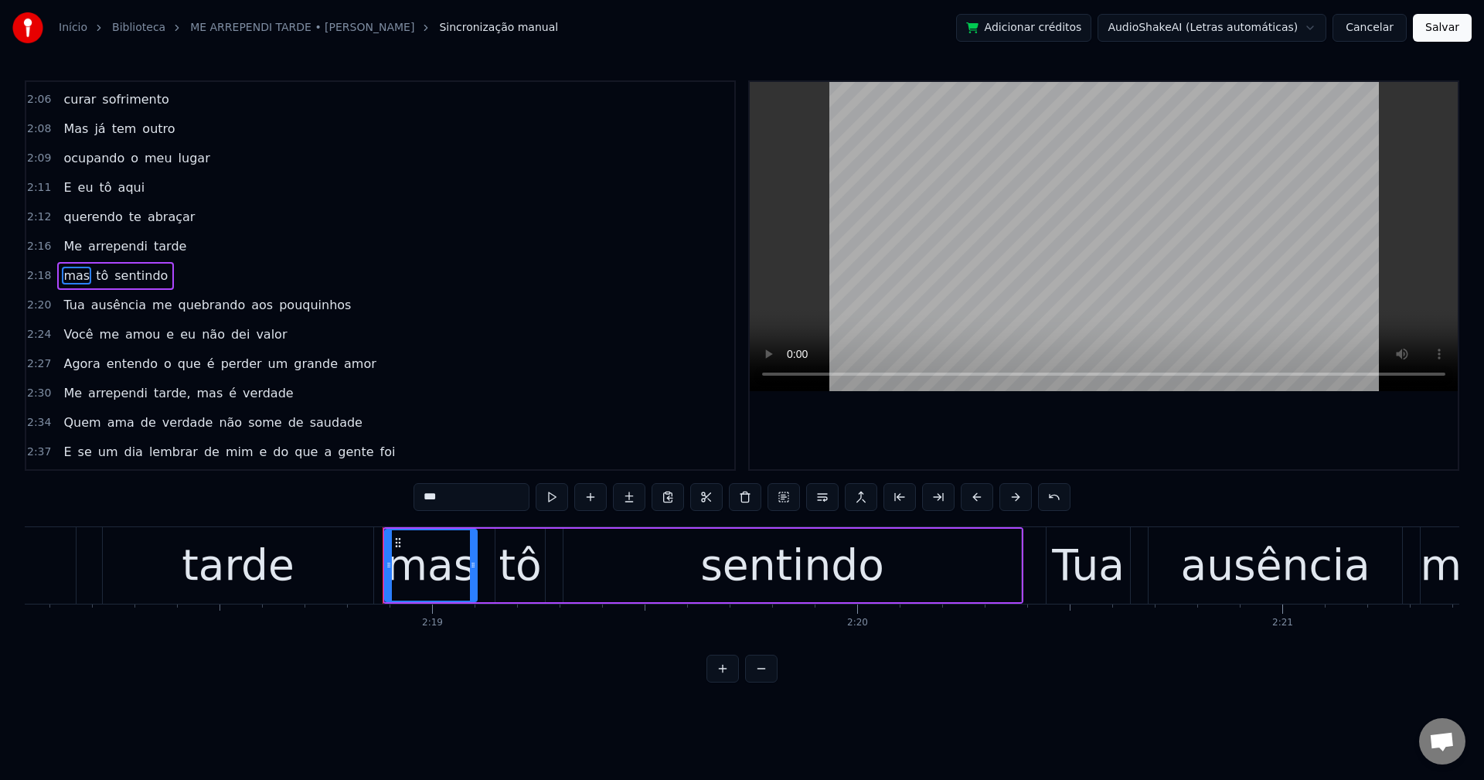
drag, startPoint x: 240, startPoint y: 313, endPoint x: 246, endPoint y: 306, distance: 8.8
click at [244, 307] on div "Tua ausência me quebrando aos pouquinhos" at bounding box center [207, 305] width 300 height 28
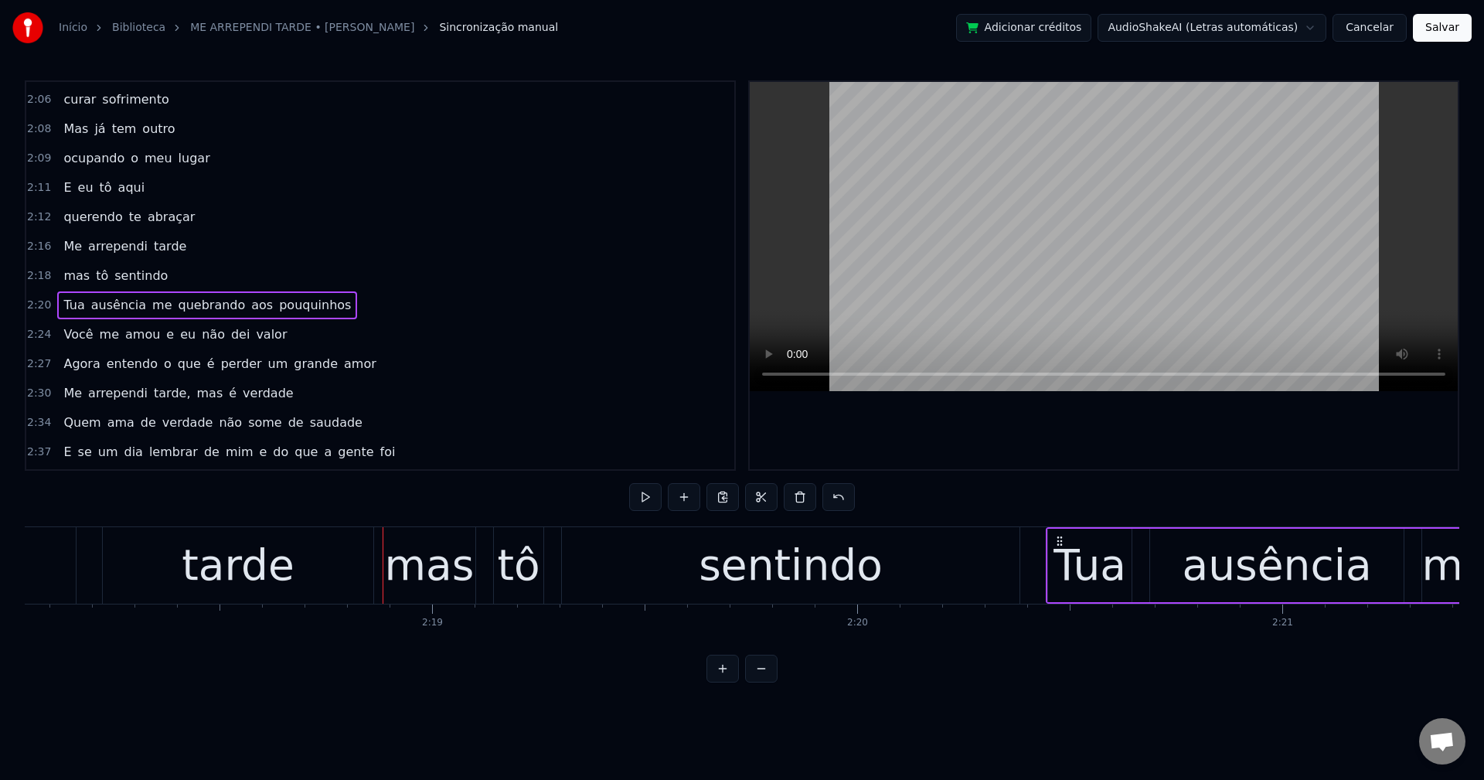
click at [250, 305] on span "aos" at bounding box center [262, 305] width 25 height 18
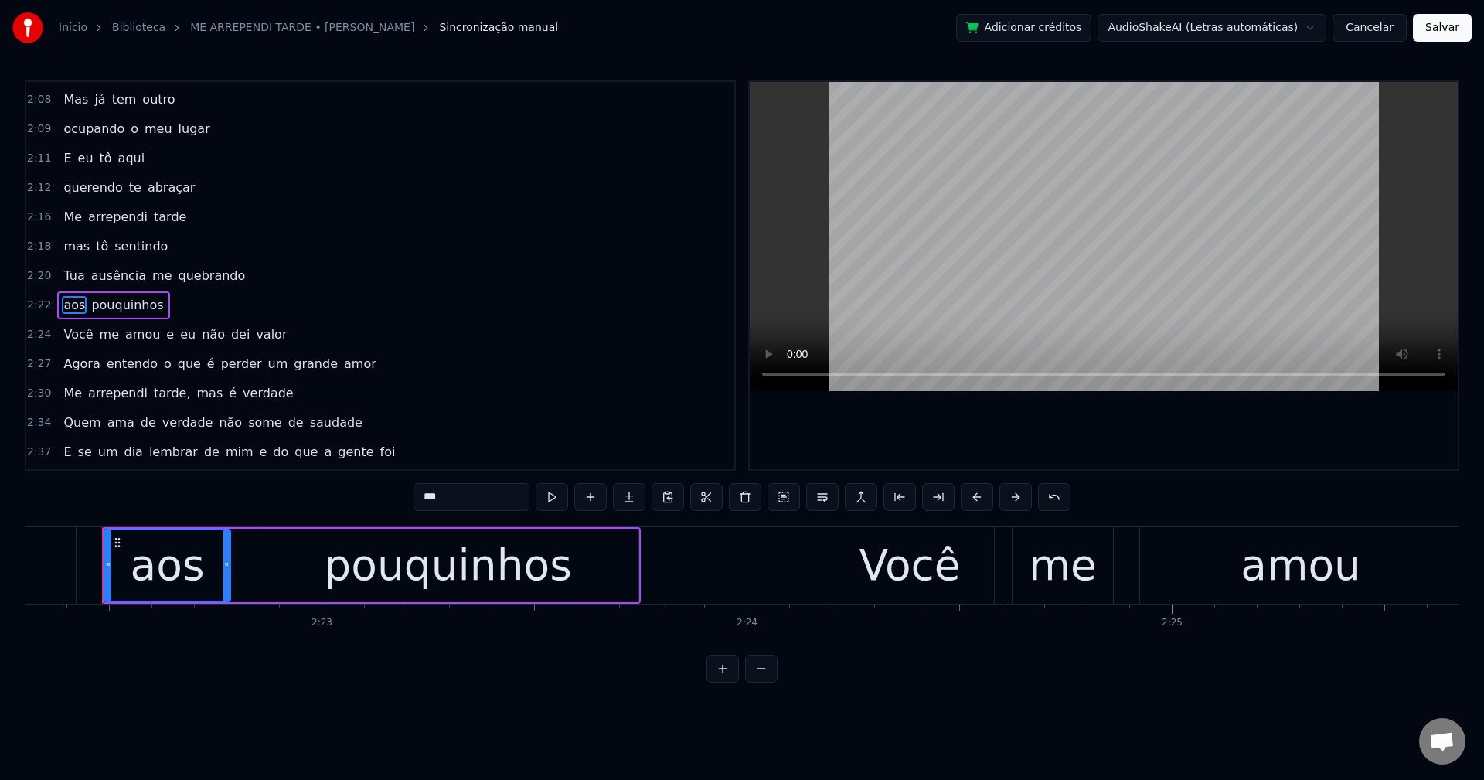
scroll to position [1612, 0]
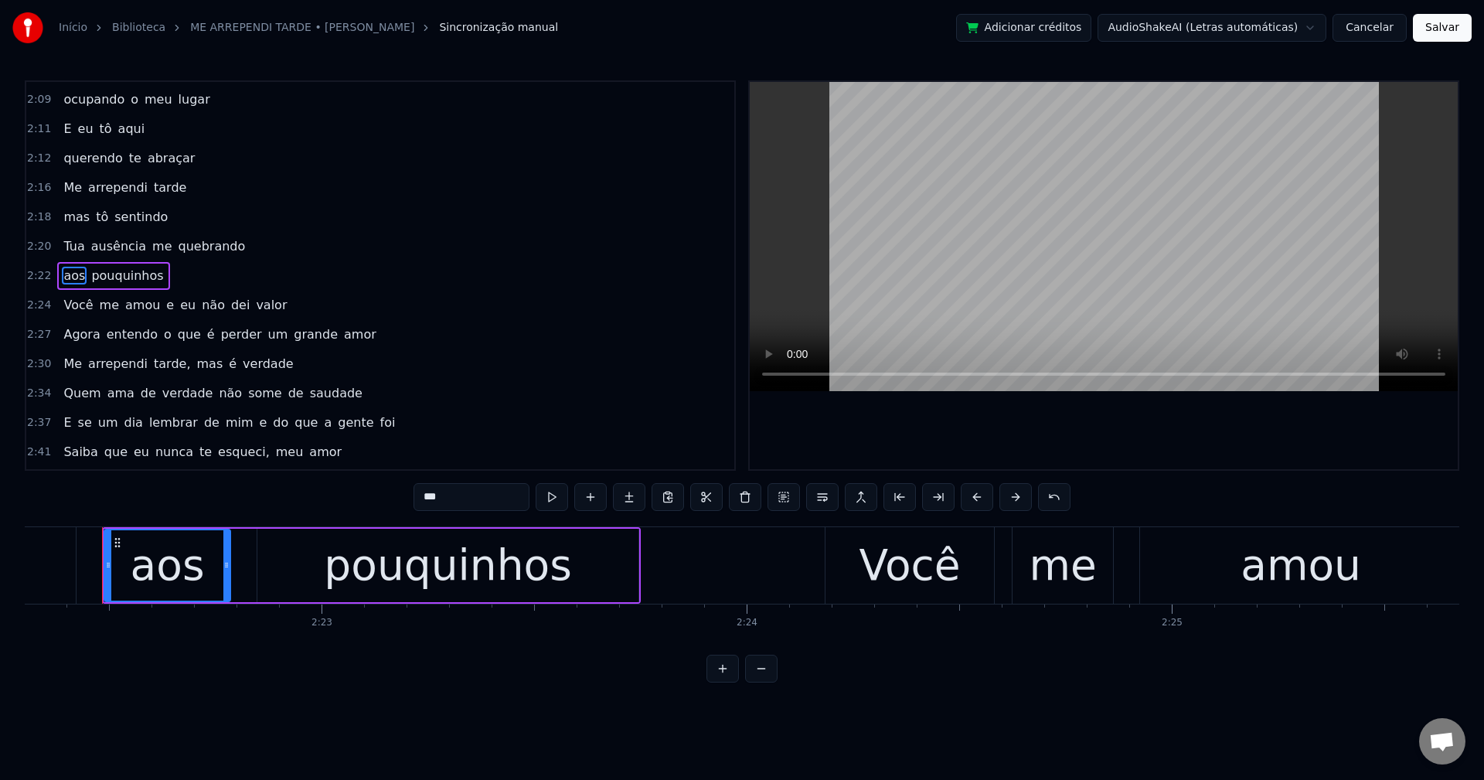
click at [165, 310] on span "e" at bounding box center [170, 305] width 11 height 18
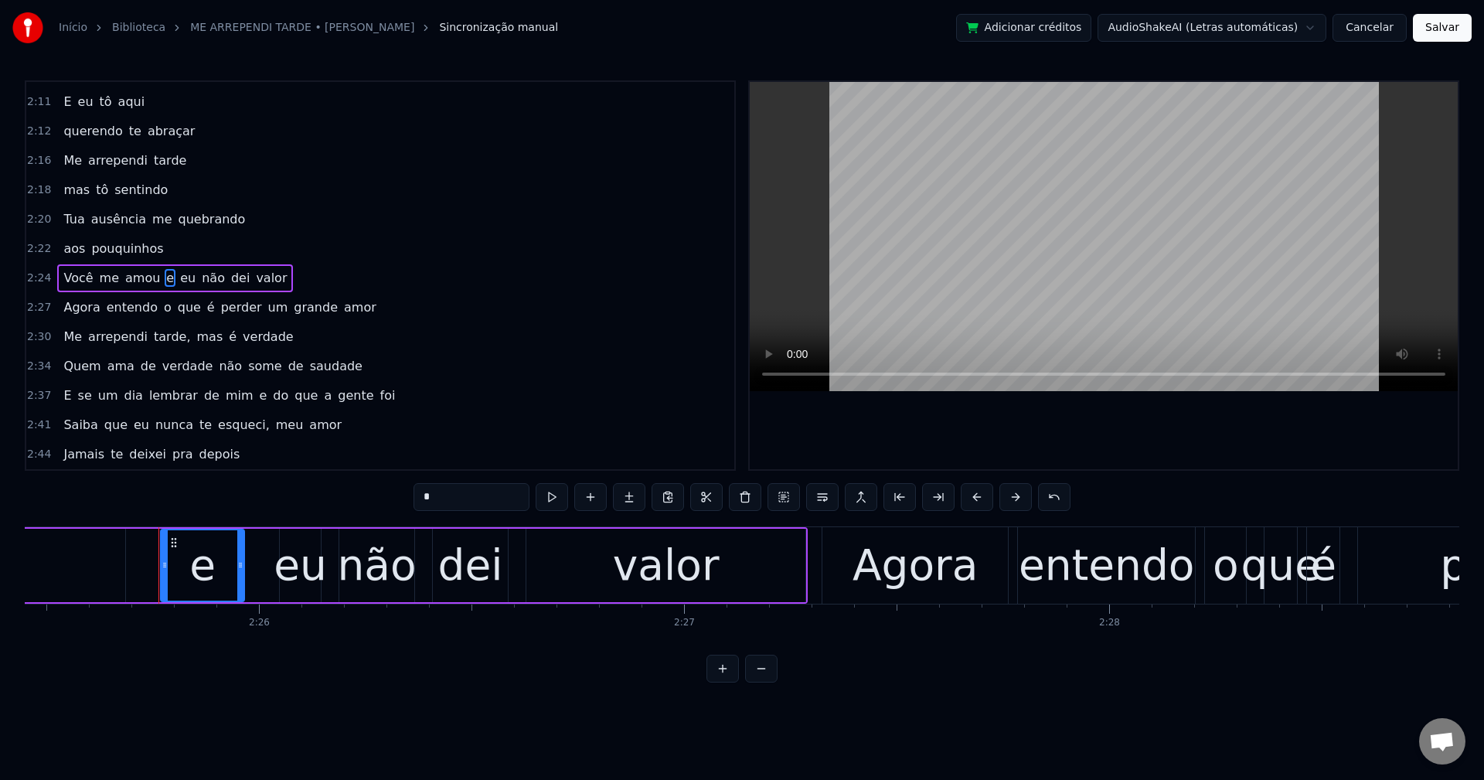
scroll to position [0, 61893]
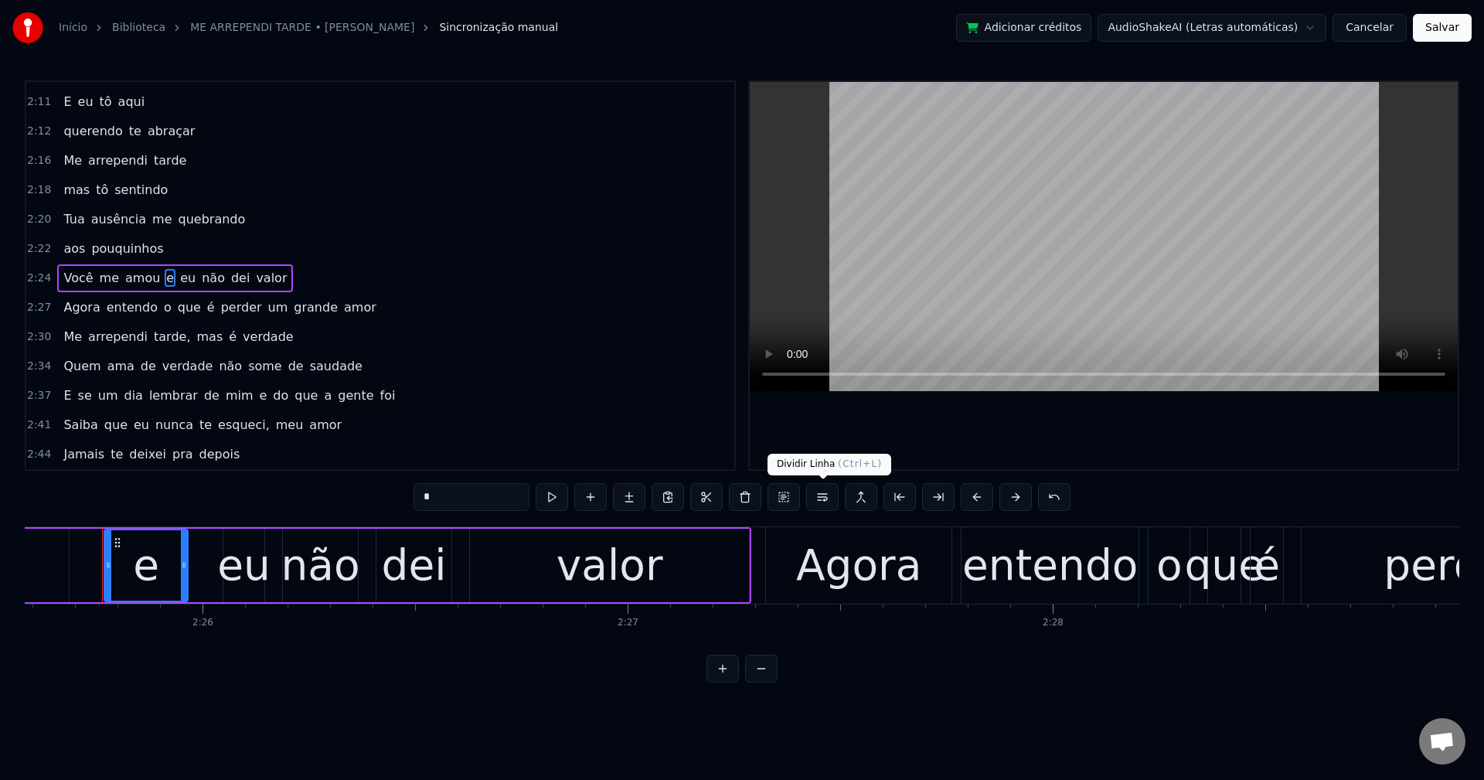
click at [816, 504] on button at bounding box center [822, 497] width 32 height 28
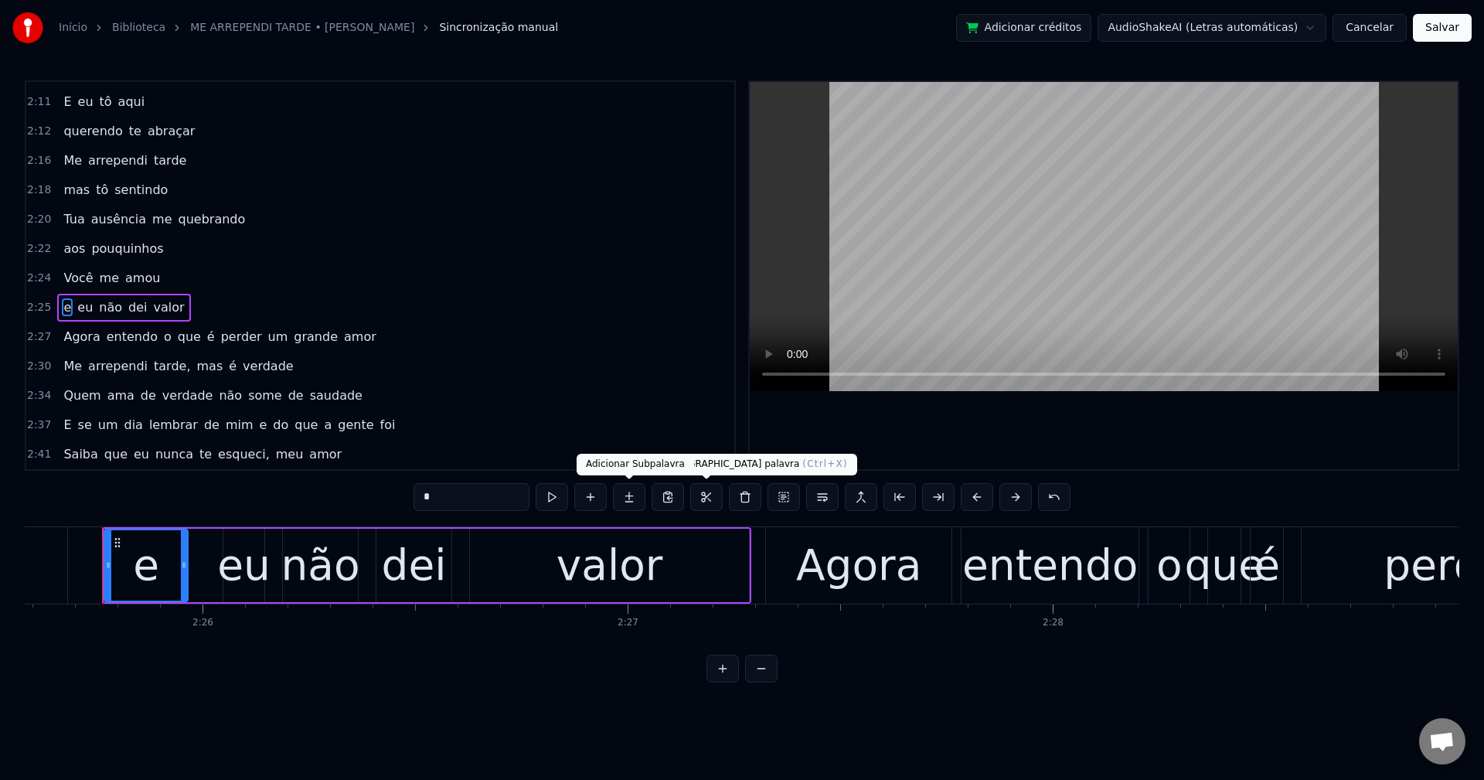
scroll to position [1669, 0]
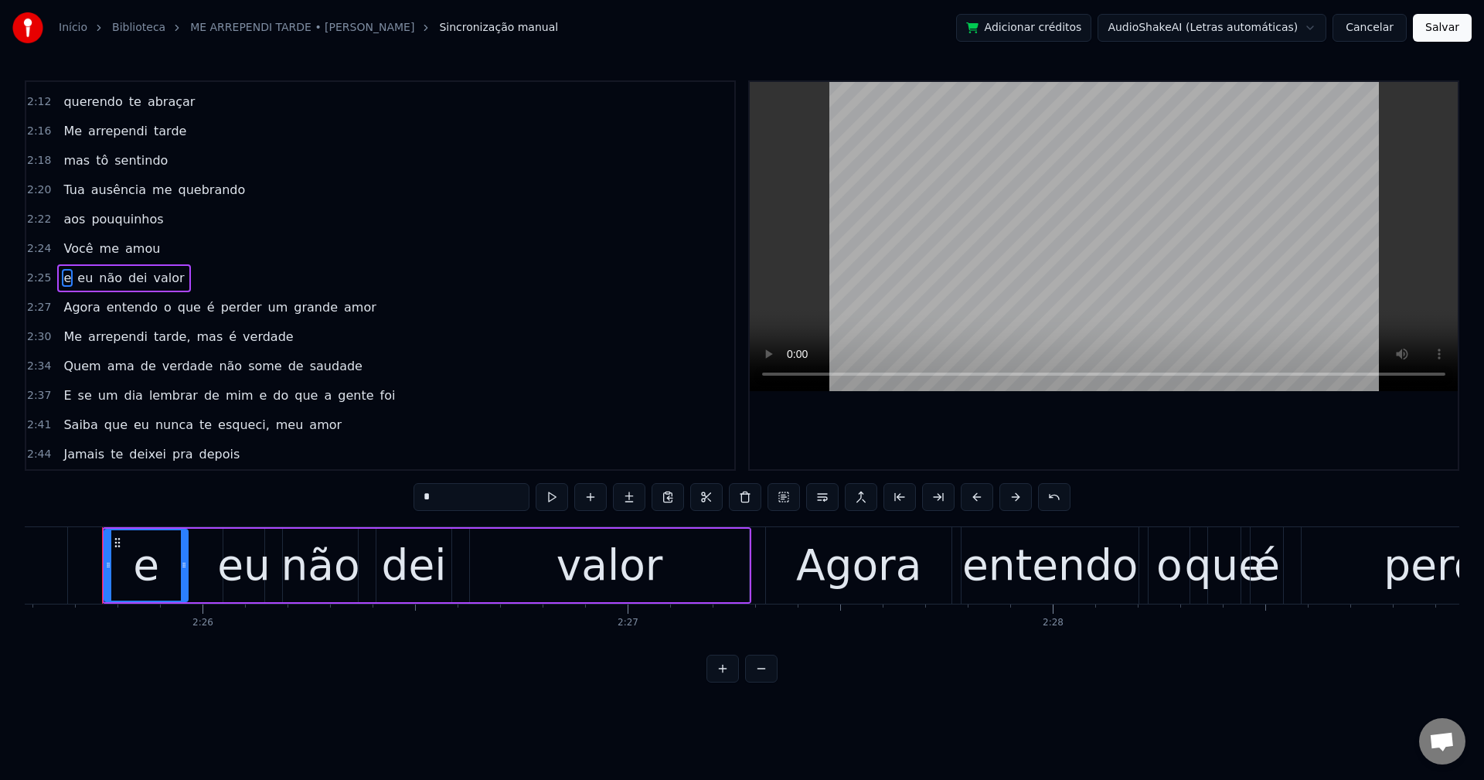
click at [221, 304] on span "perder" at bounding box center [242, 307] width 44 height 18
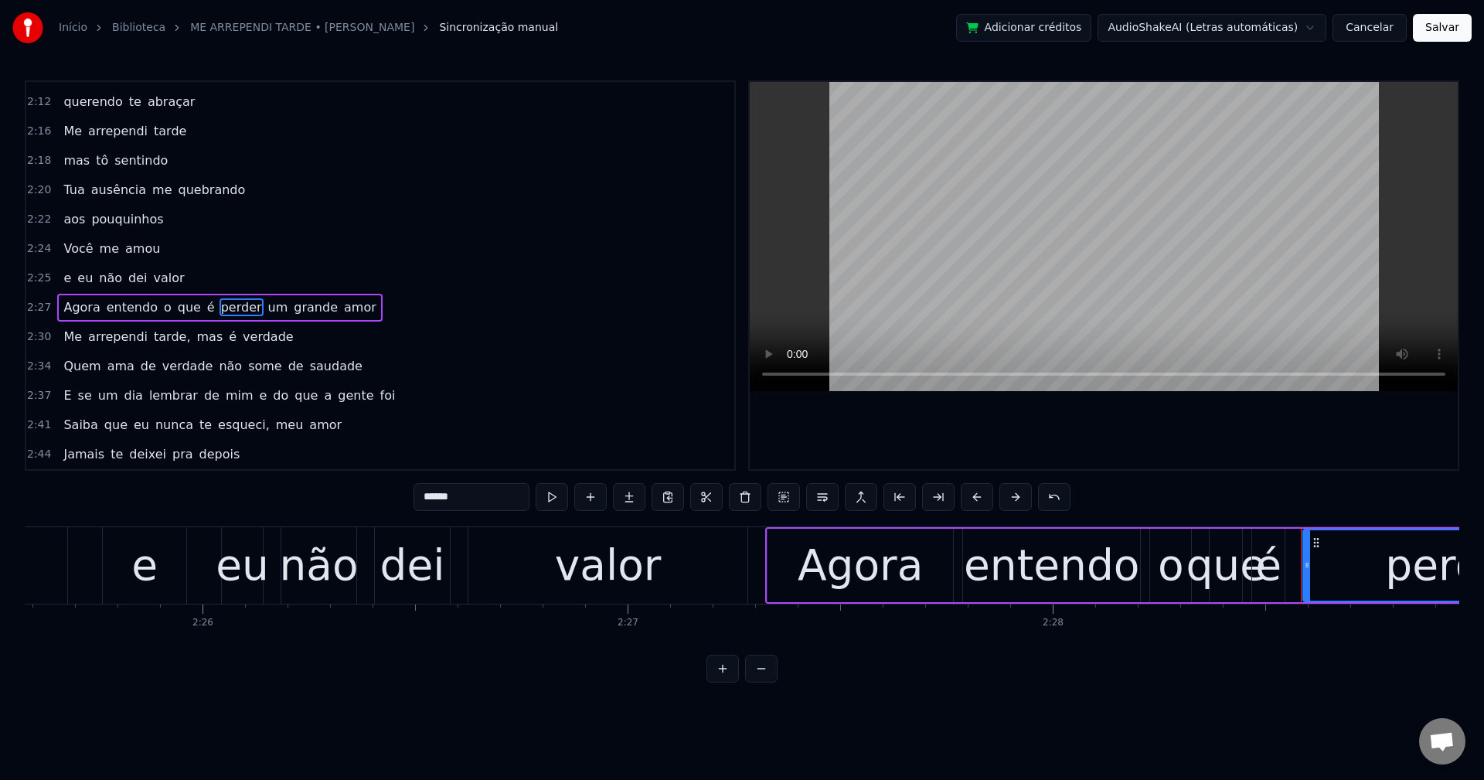
click at [206, 306] on span "é" at bounding box center [211, 307] width 11 height 18
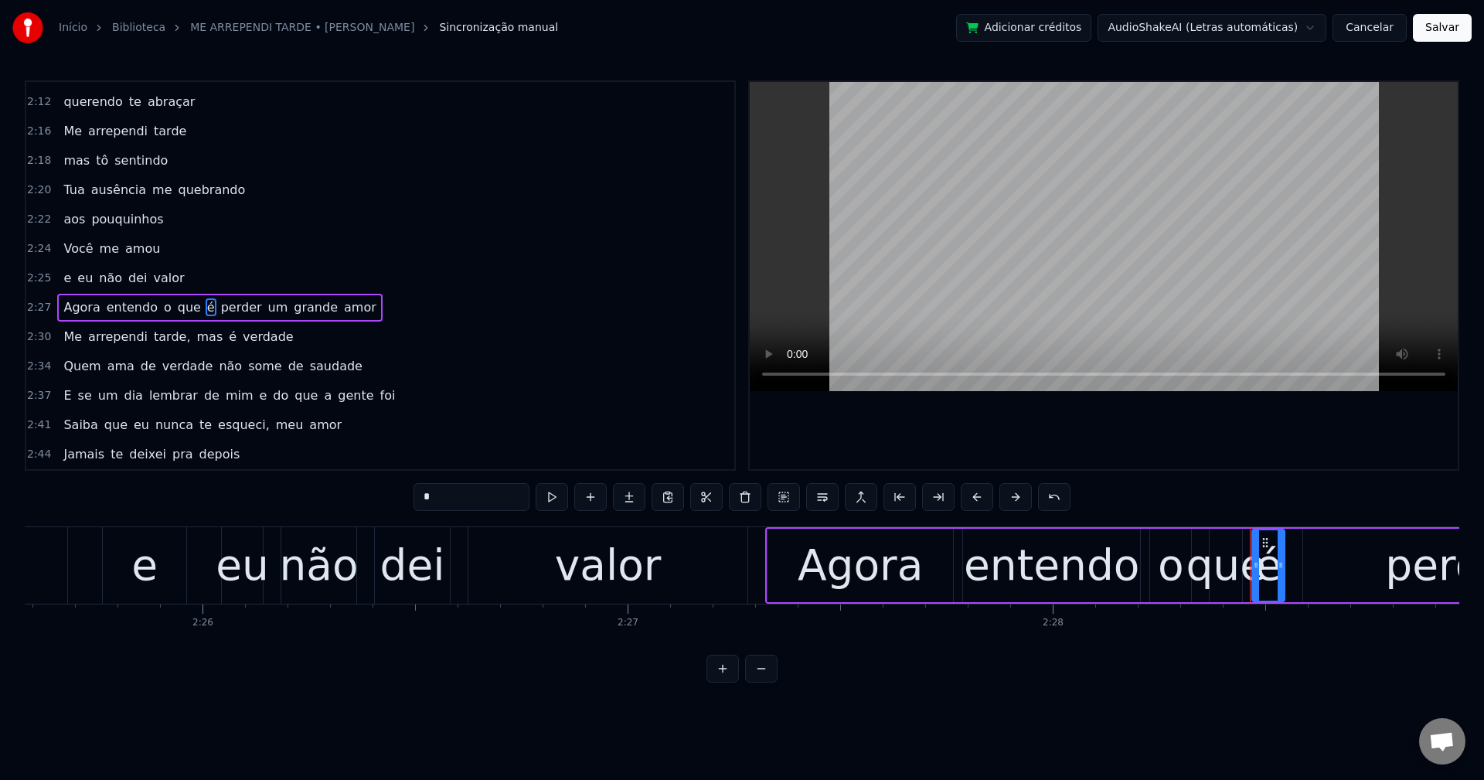
click at [220, 311] on span "perder" at bounding box center [242, 307] width 44 height 18
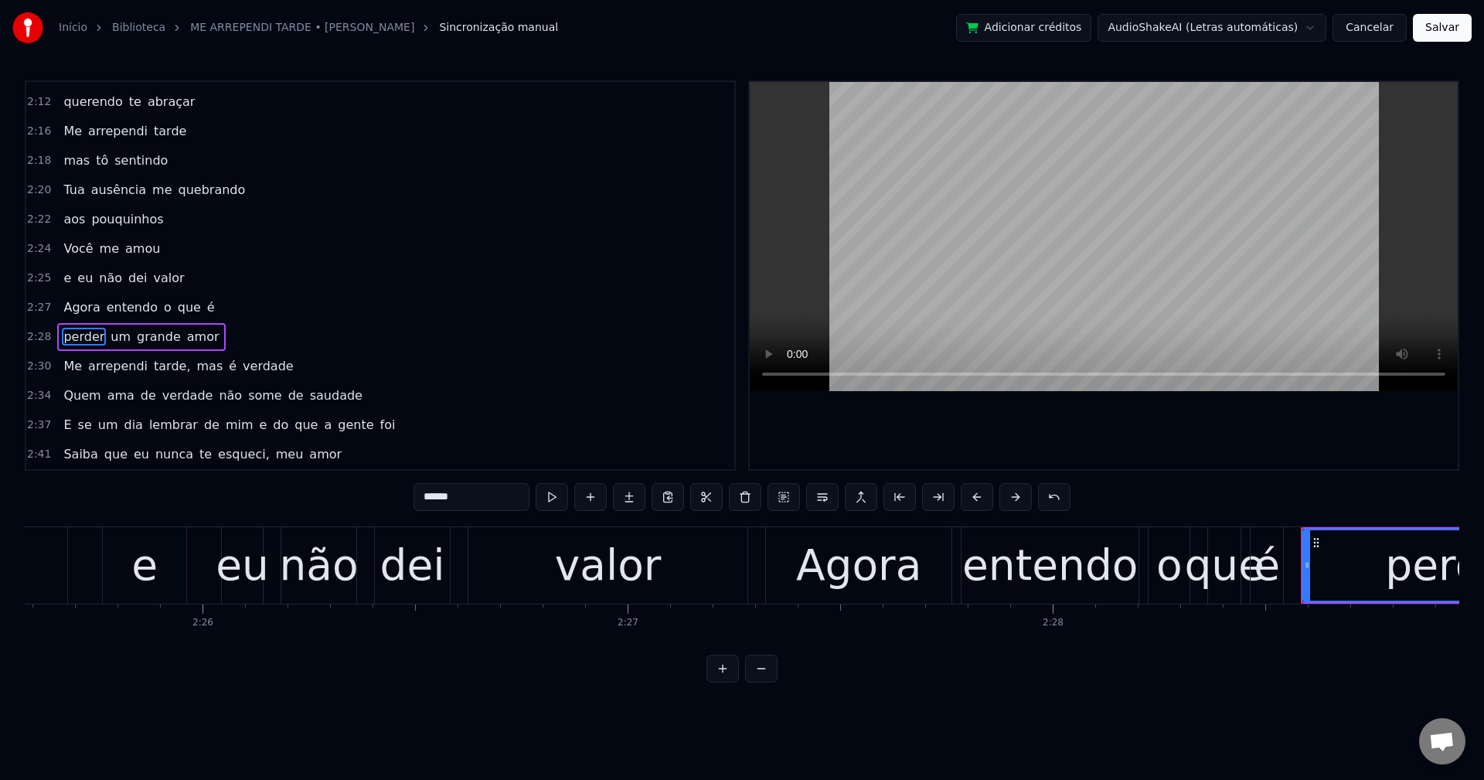
scroll to position [1698, 0]
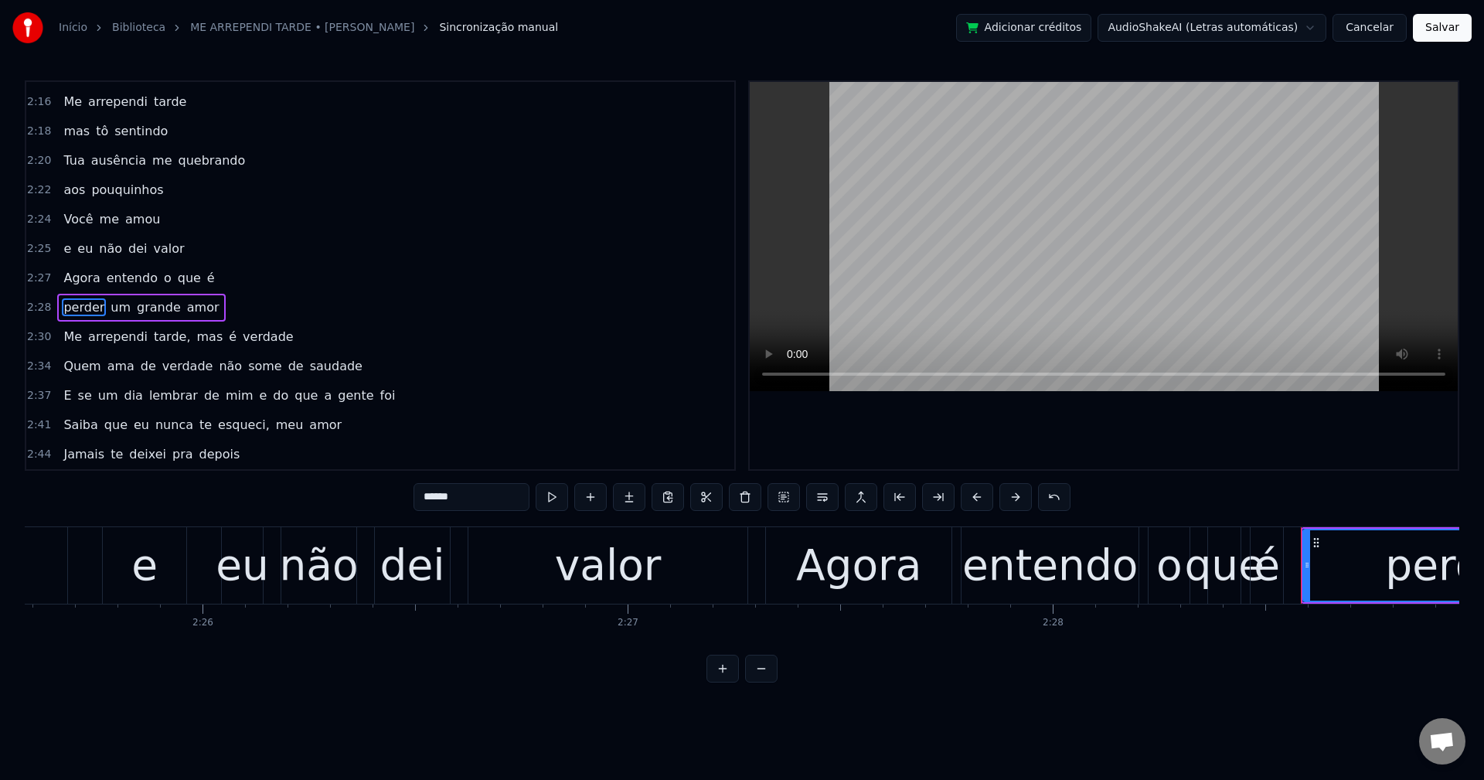
click at [161, 343] on span "tarde," at bounding box center [171, 337] width 39 height 18
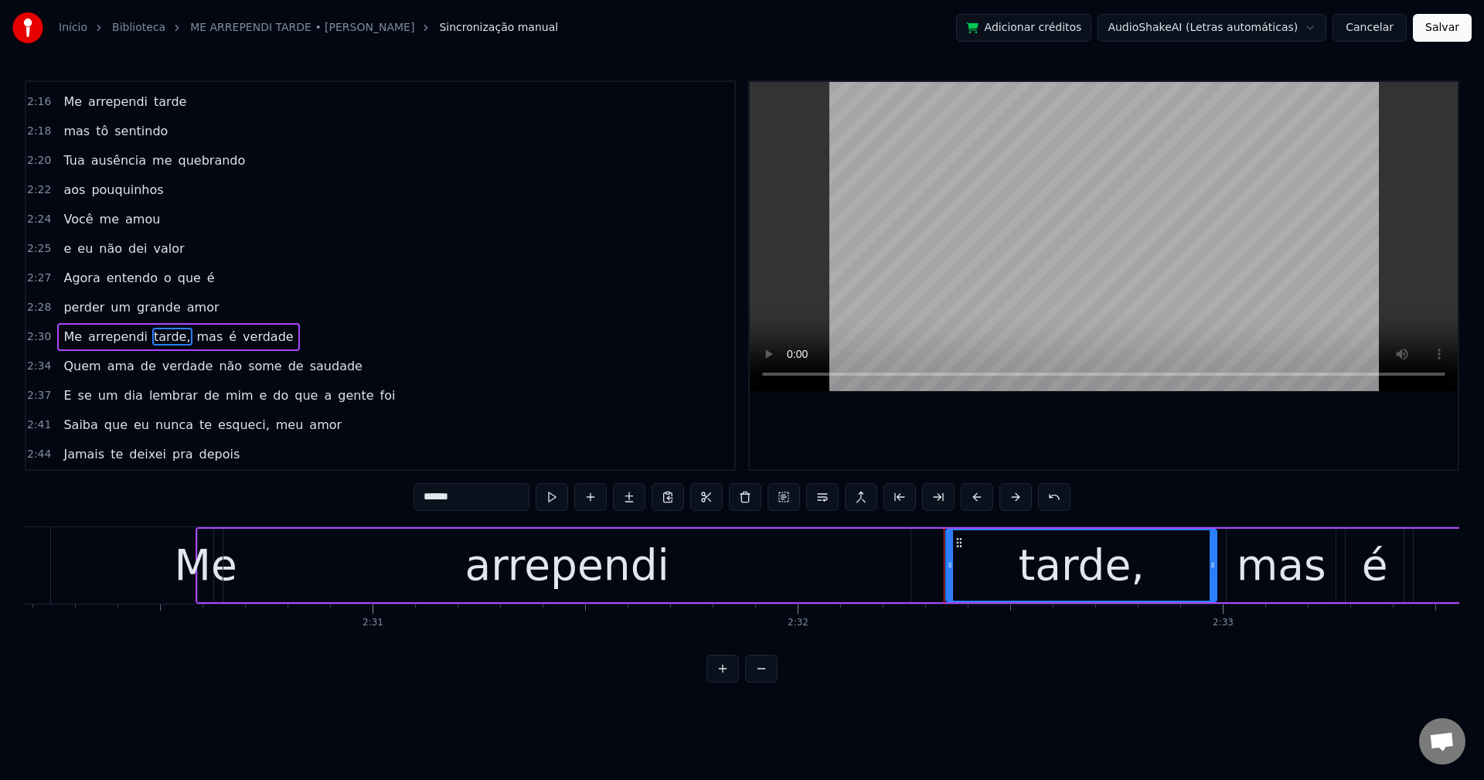
click at [499, 491] on input "******" at bounding box center [472, 497] width 116 height 28
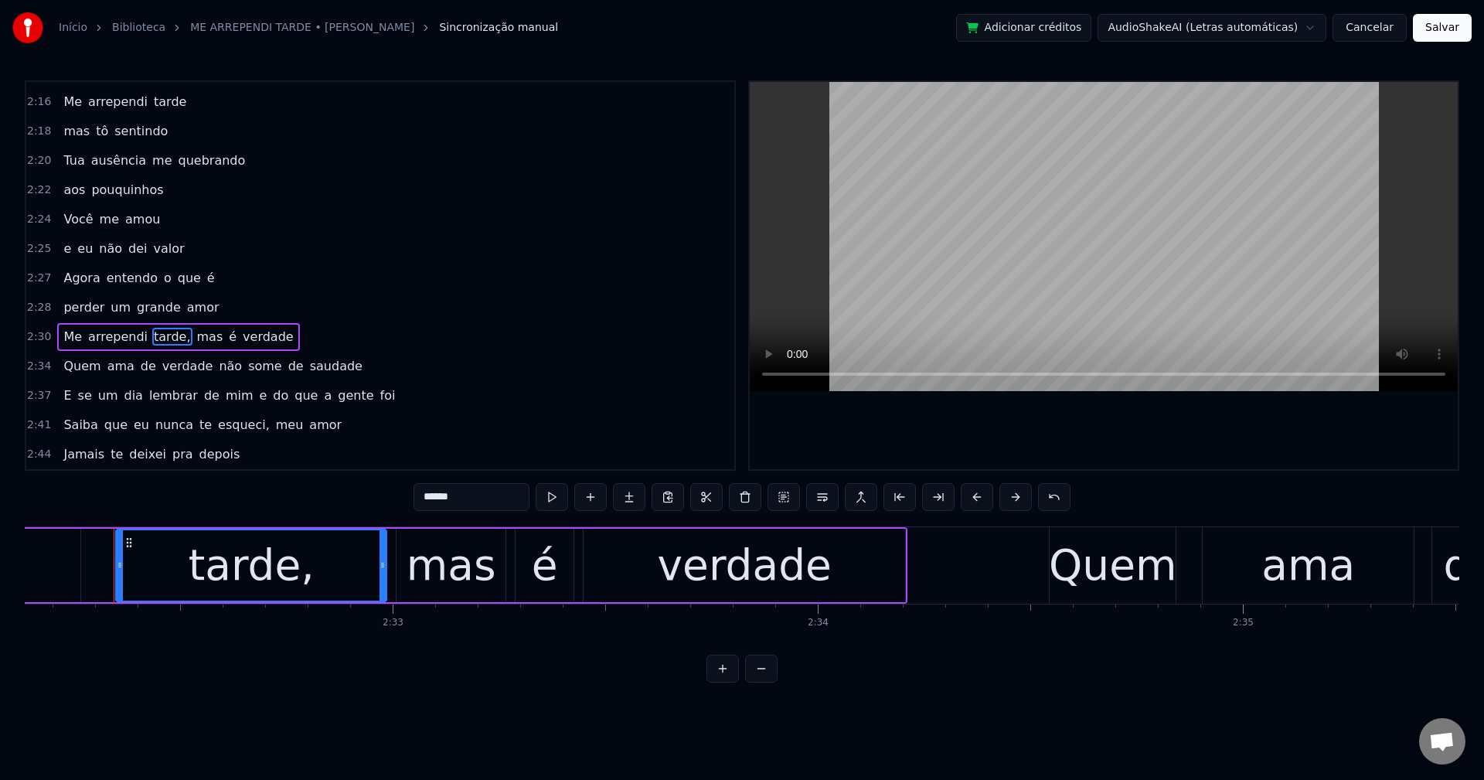
scroll to position [0, 64690]
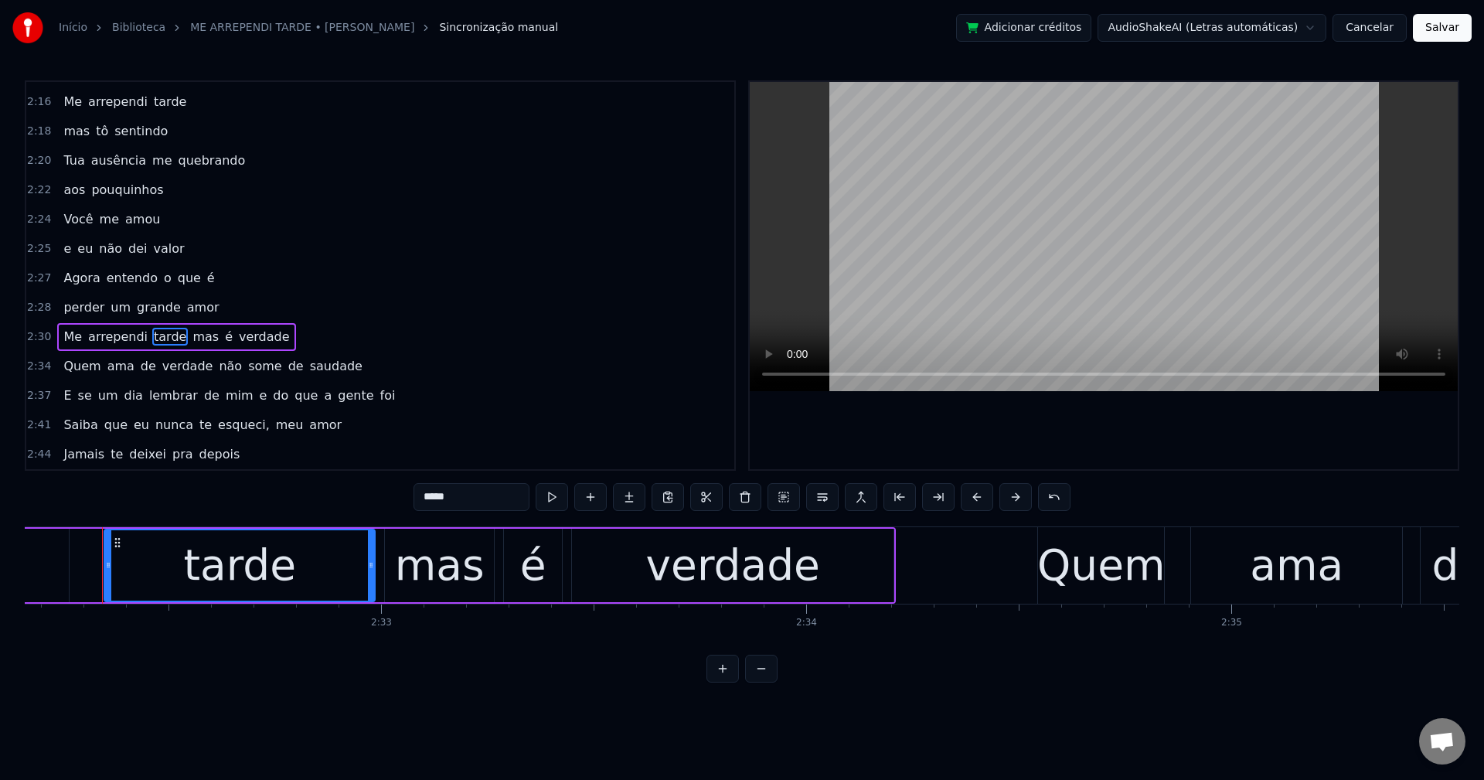
click at [191, 343] on span "mas" at bounding box center [205, 337] width 29 height 18
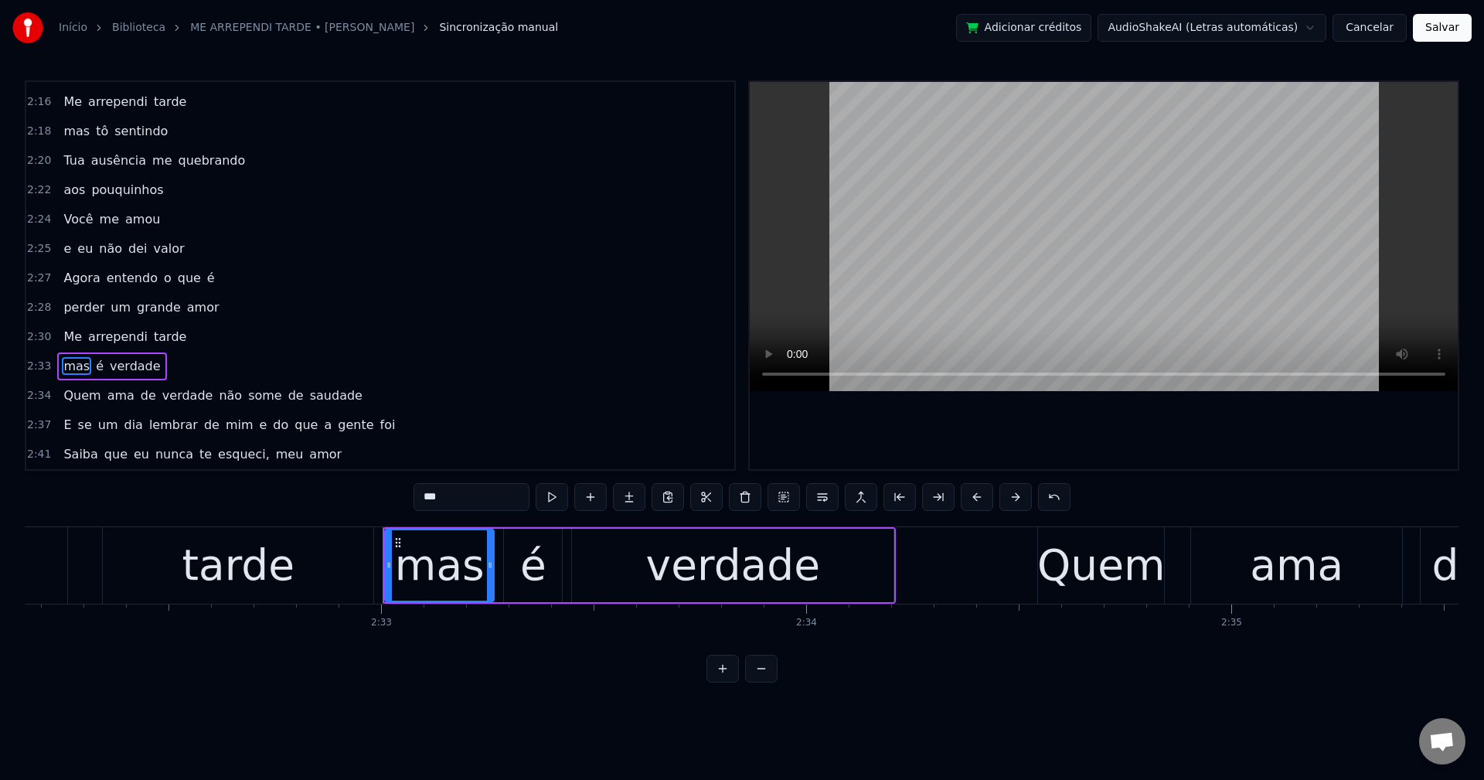
scroll to position [1728, 0]
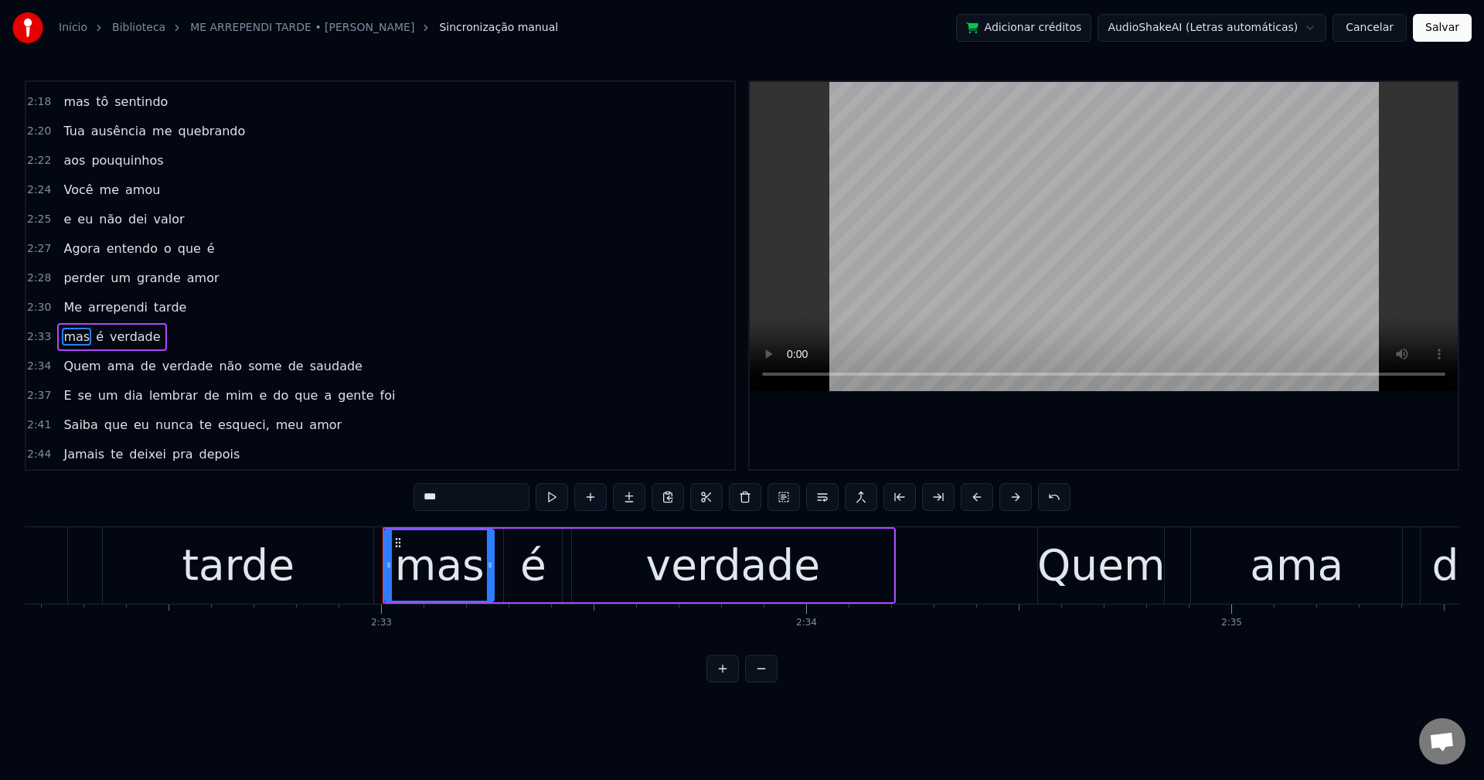
click at [217, 364] on span "não" at bounding box center [230, 366] width 26 height 18
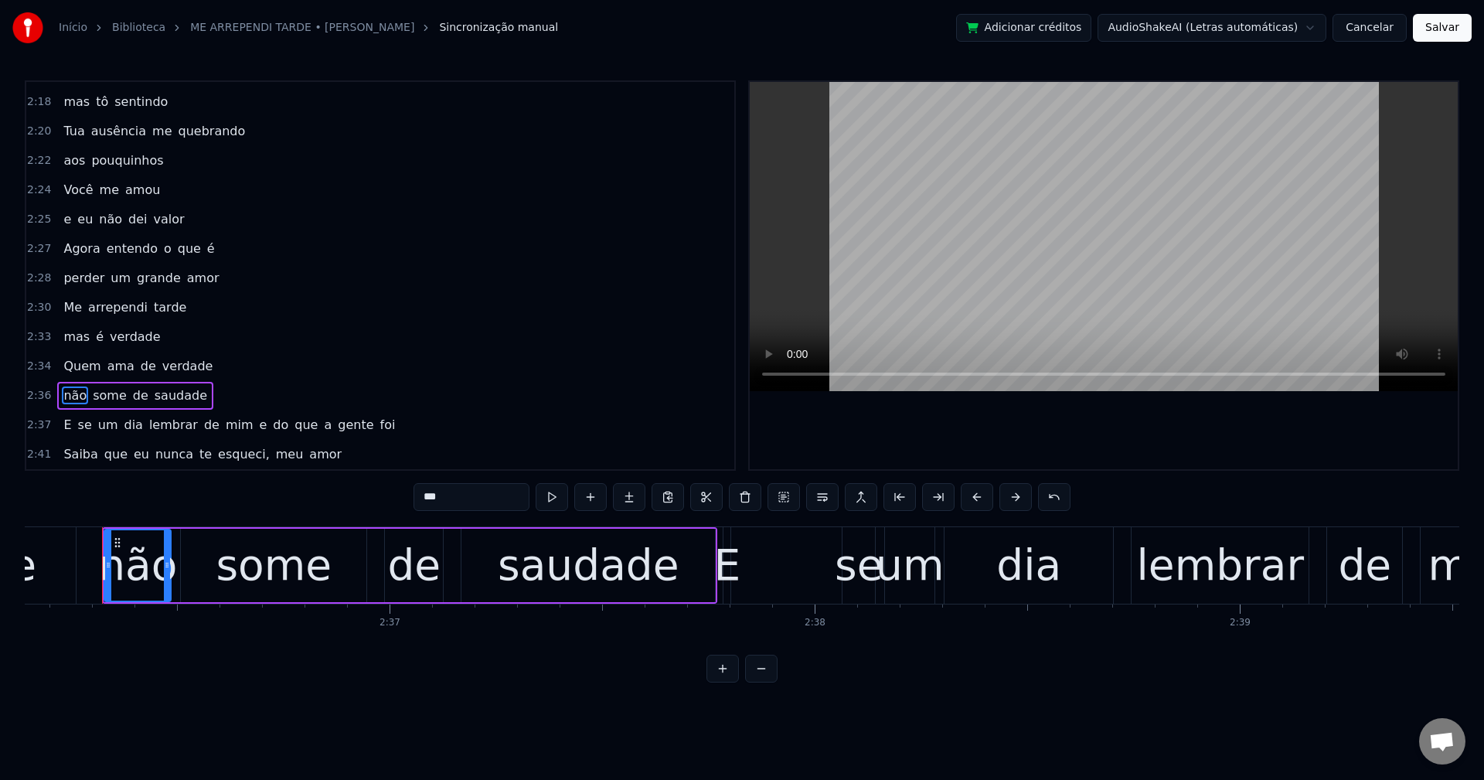
scroll to position [1757, 0]
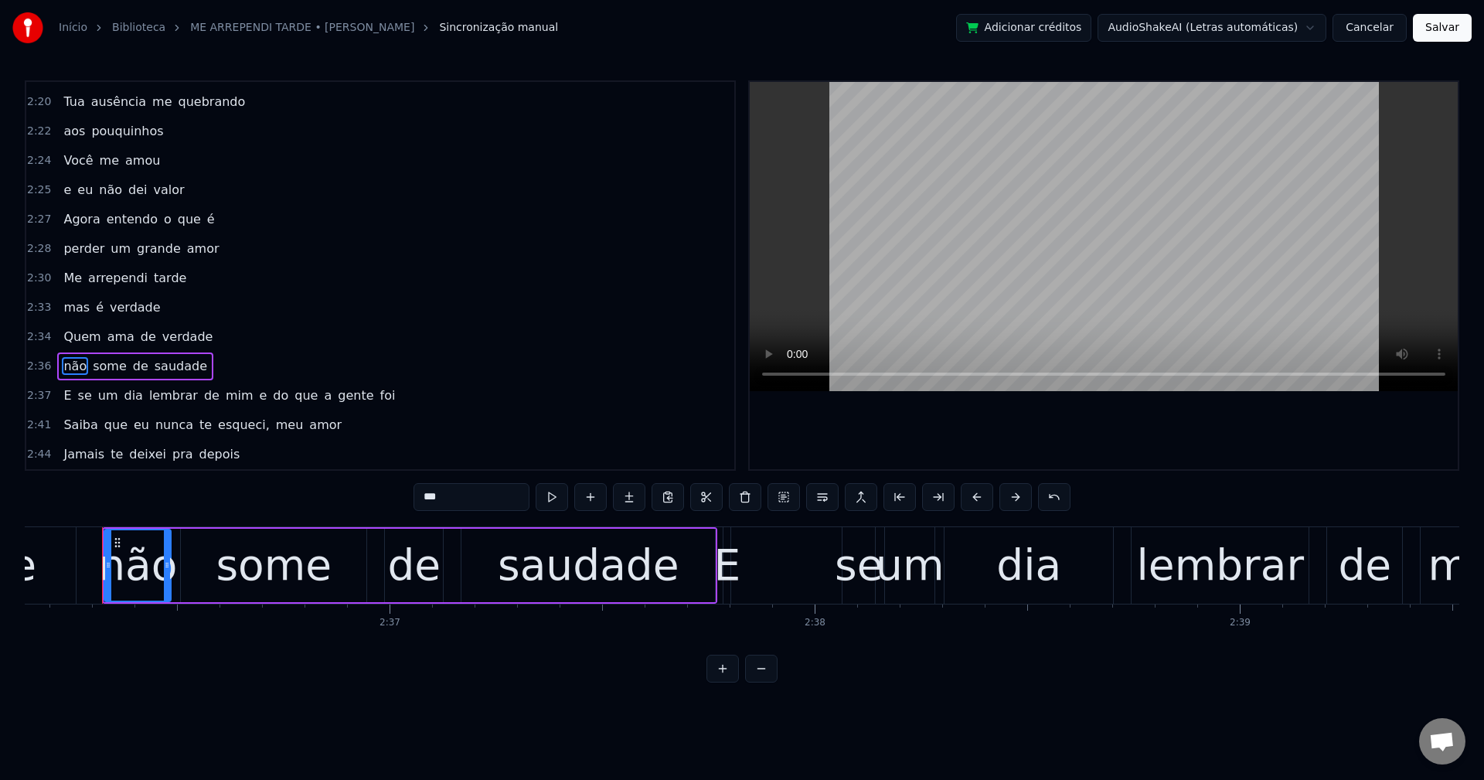
click at [258, 396] on span "e" at bounding box center [263, 395] width 11 height 18
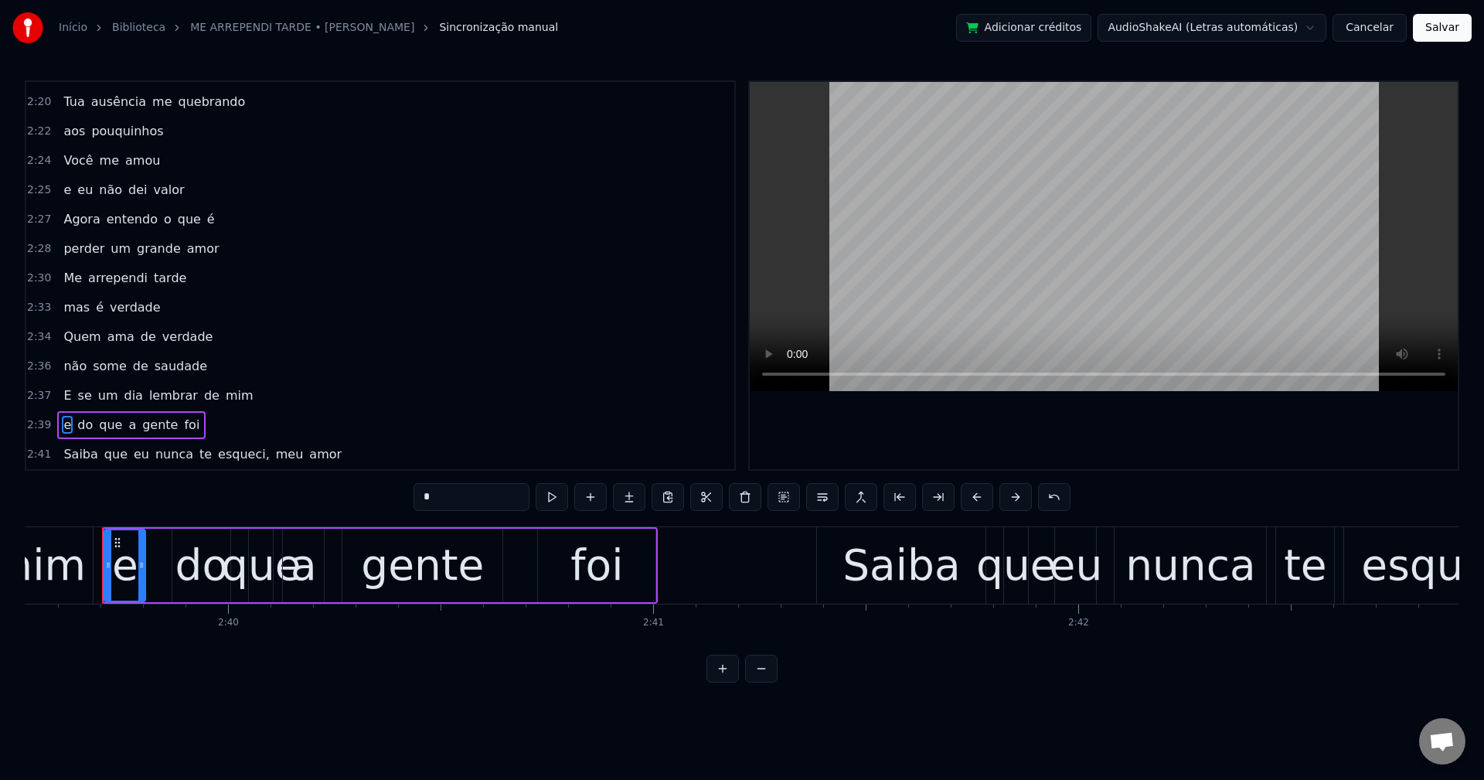
scroll to position [1786, 0]
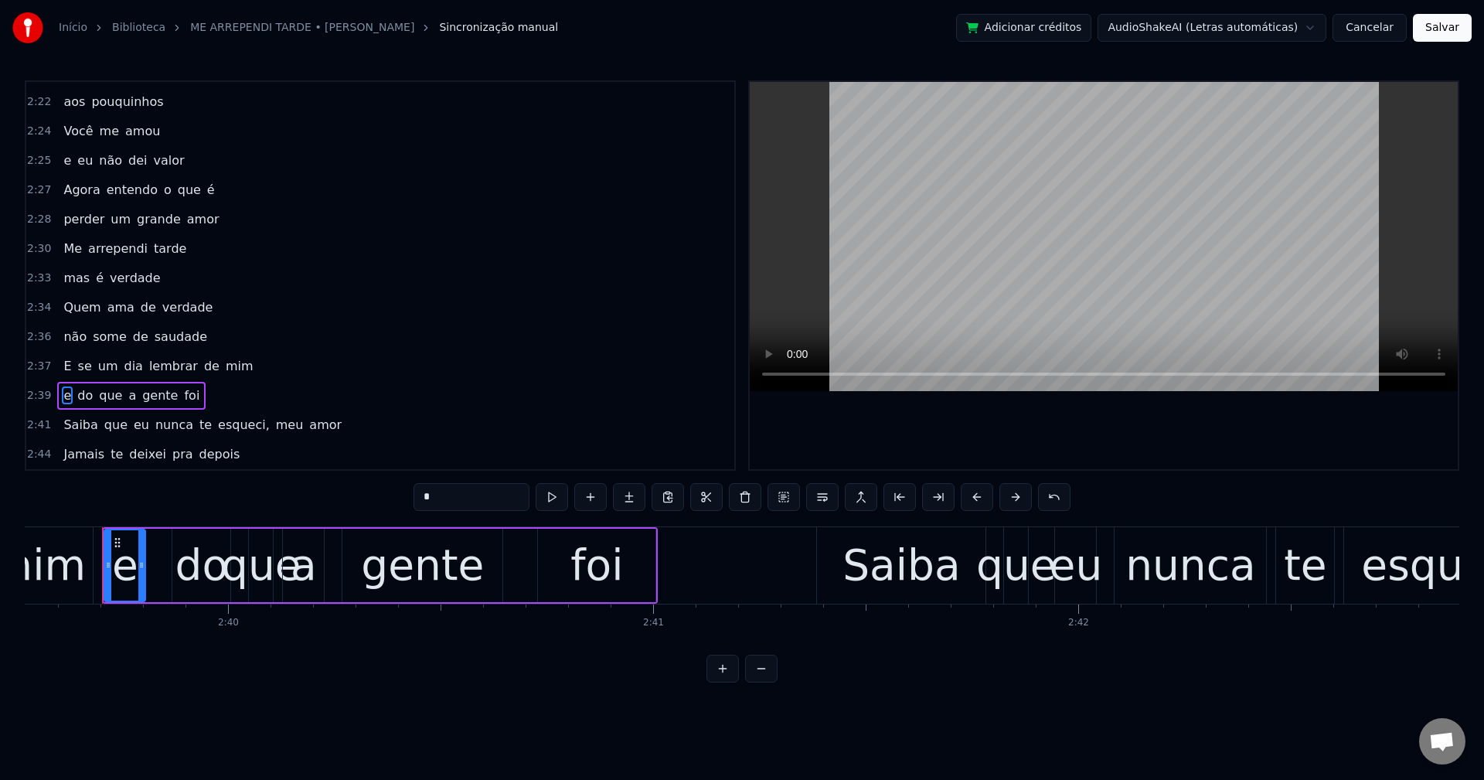
click at [198, 424] on span "te" at bounding box center [205, 425] width 15 height 18
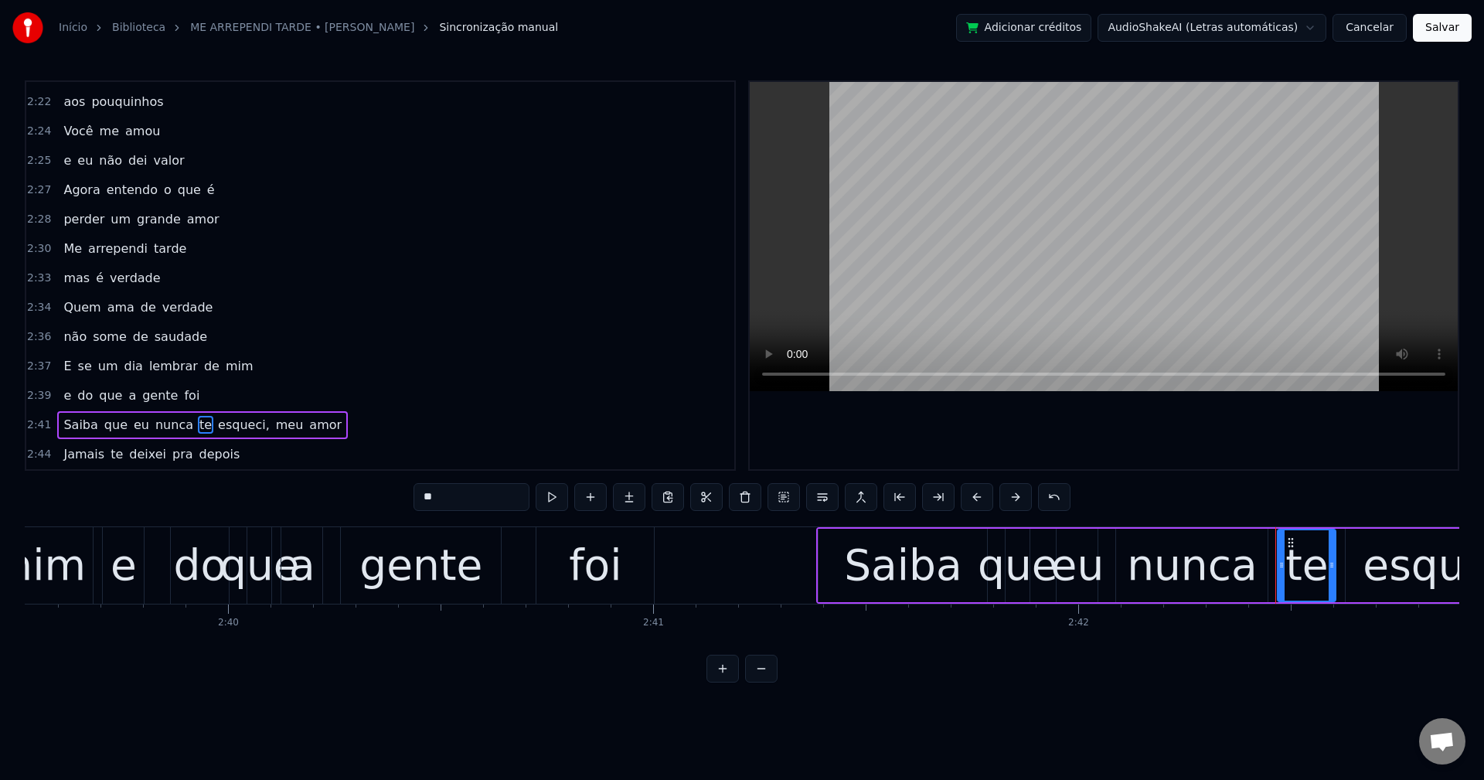
click at [222, 425] on span "esqueci," at bounding box center [243, 425] width 55 height 18
click at [468, 489] on input "********" at bounding box center [472, 497] width 116 height 28
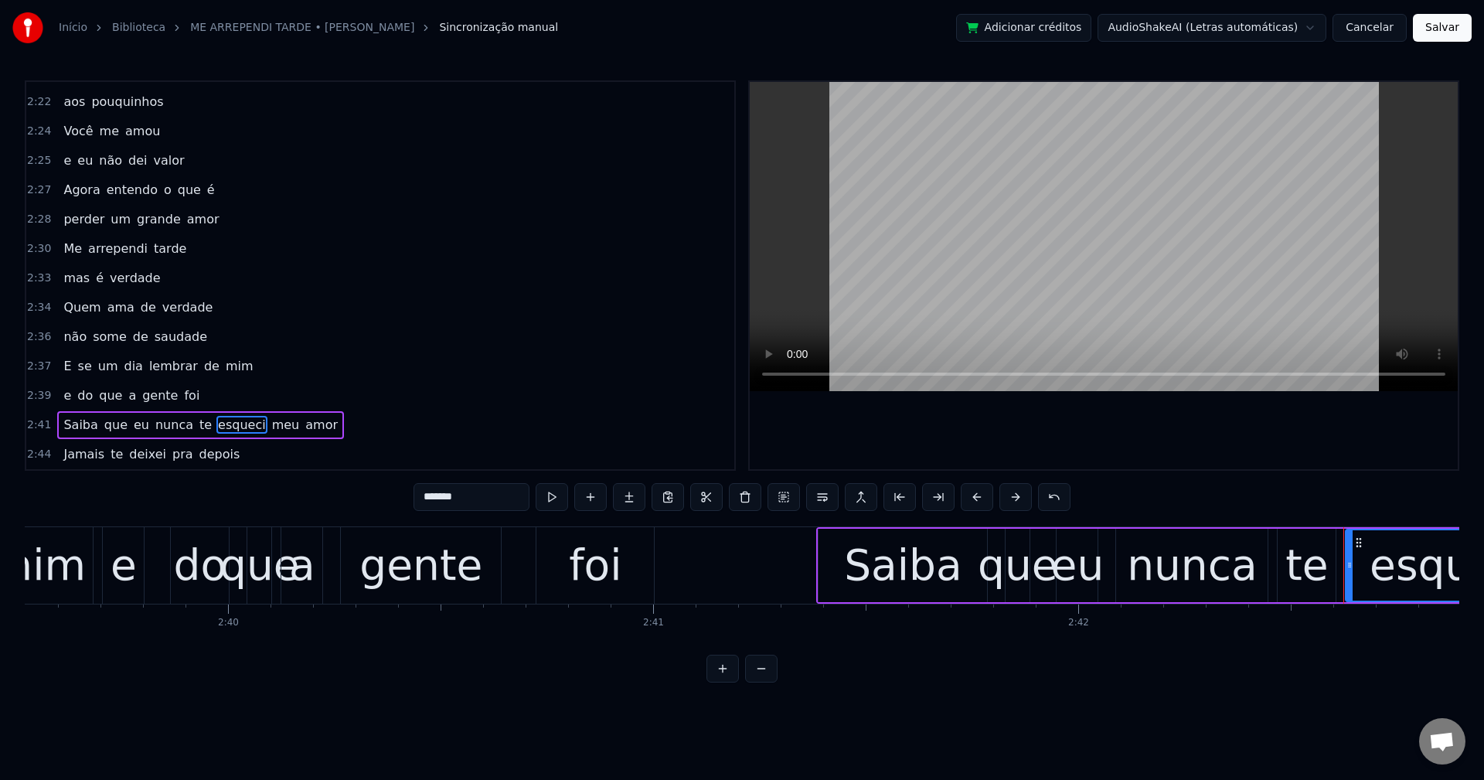
click at [304, 428] on span "amor" at bounding box center [322, 425] width 36 height 19
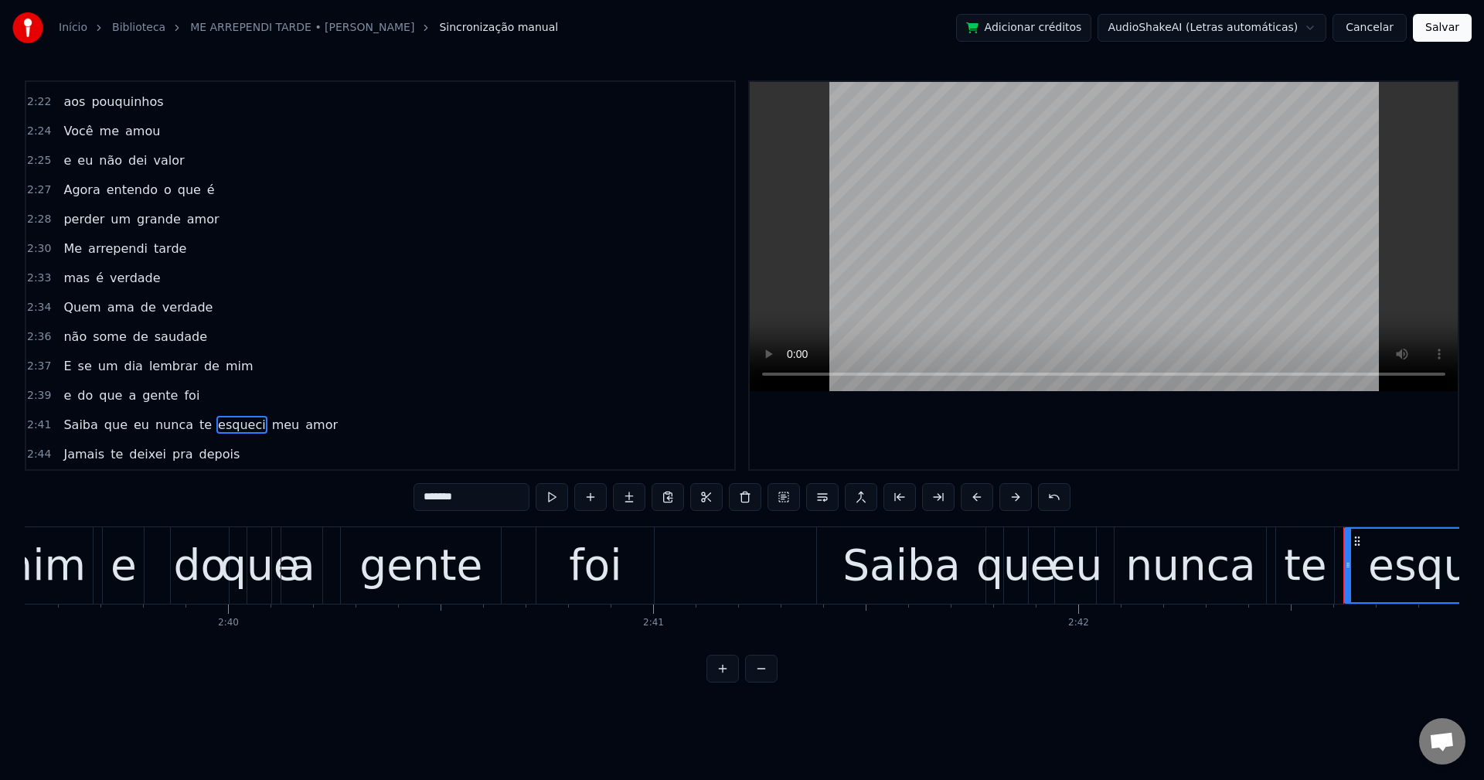
click at [271, 433] on span "meu" at bounding box center [286, 425] width 31 height 18
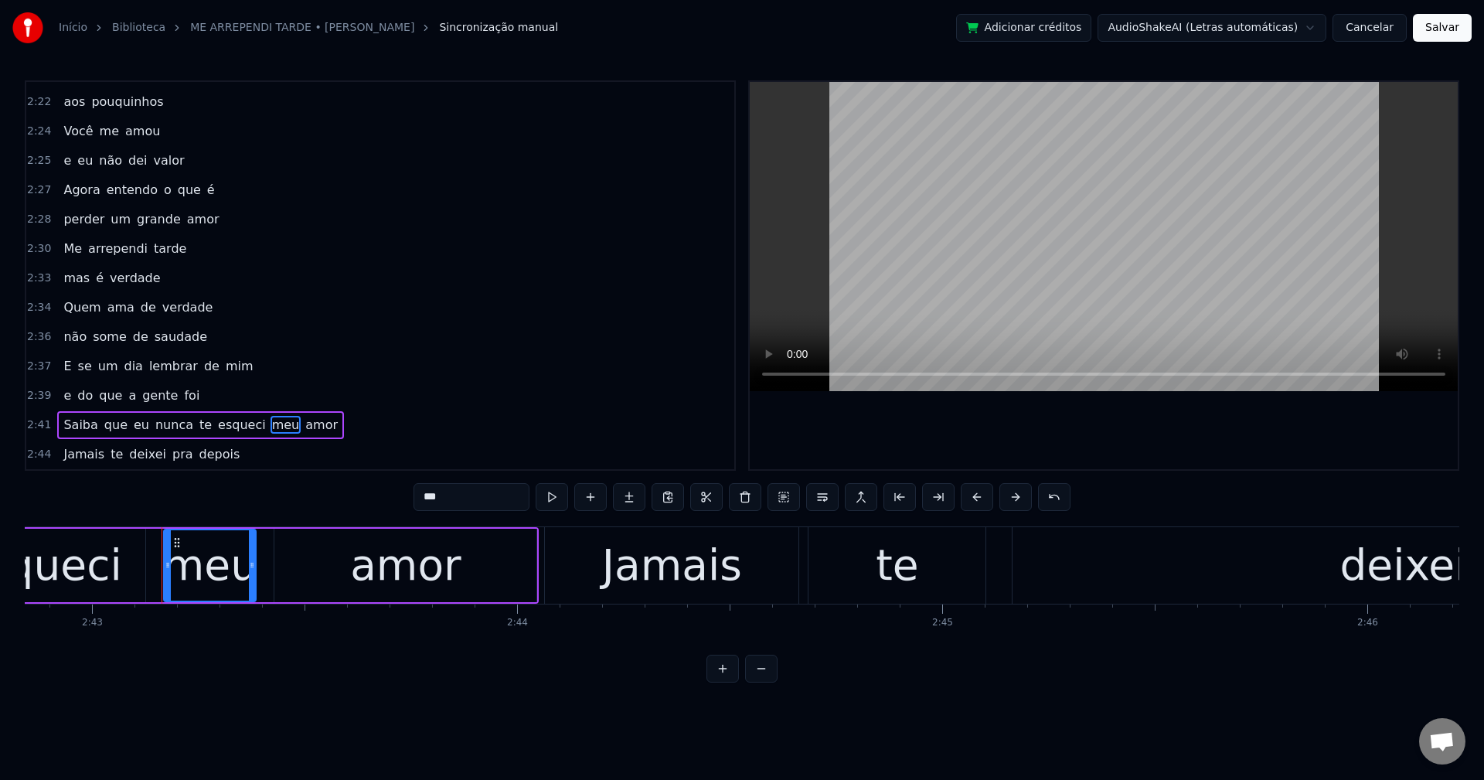
click at [160, 417] on span "nunca" at bounding box center [174, 425] width 41 height 18
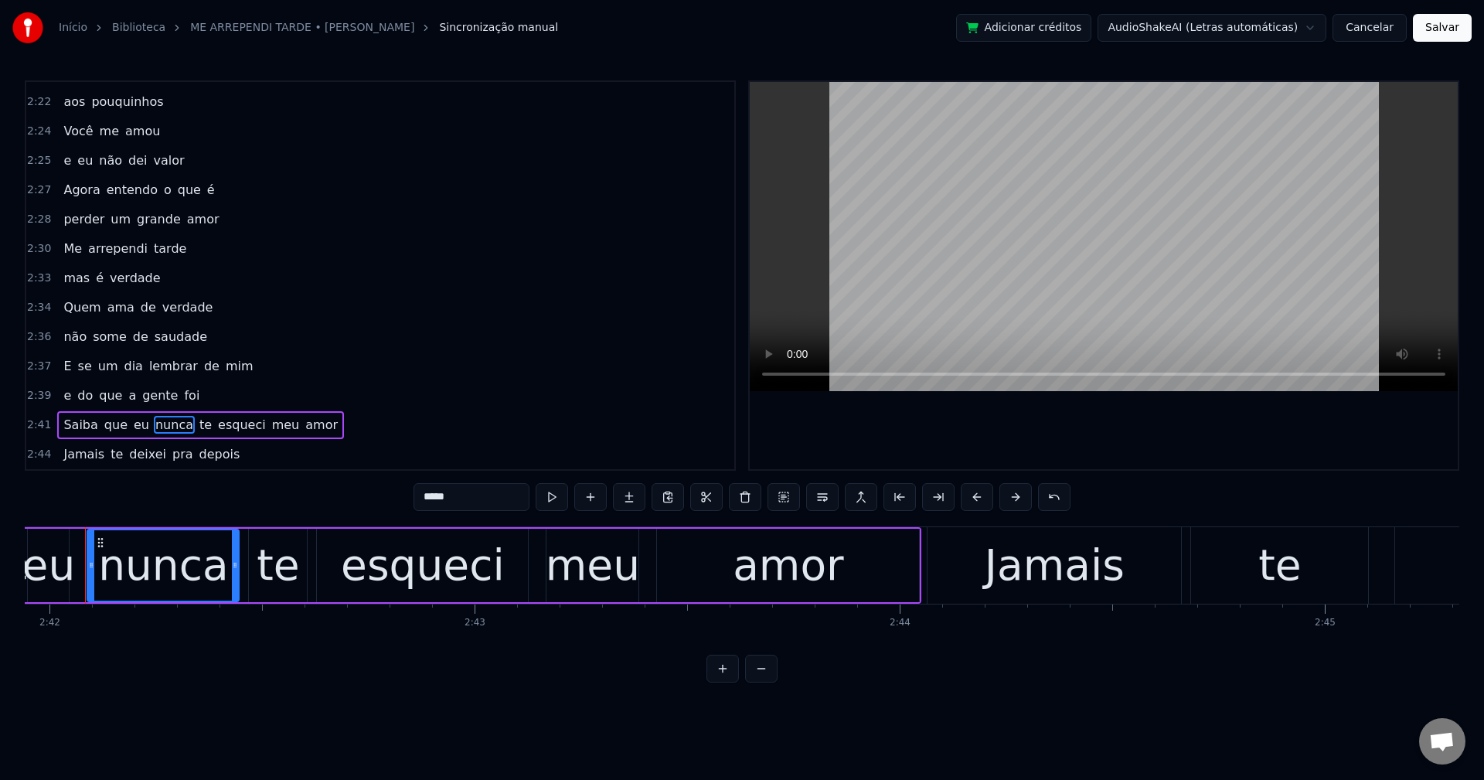
scroll to position [0, 68831]
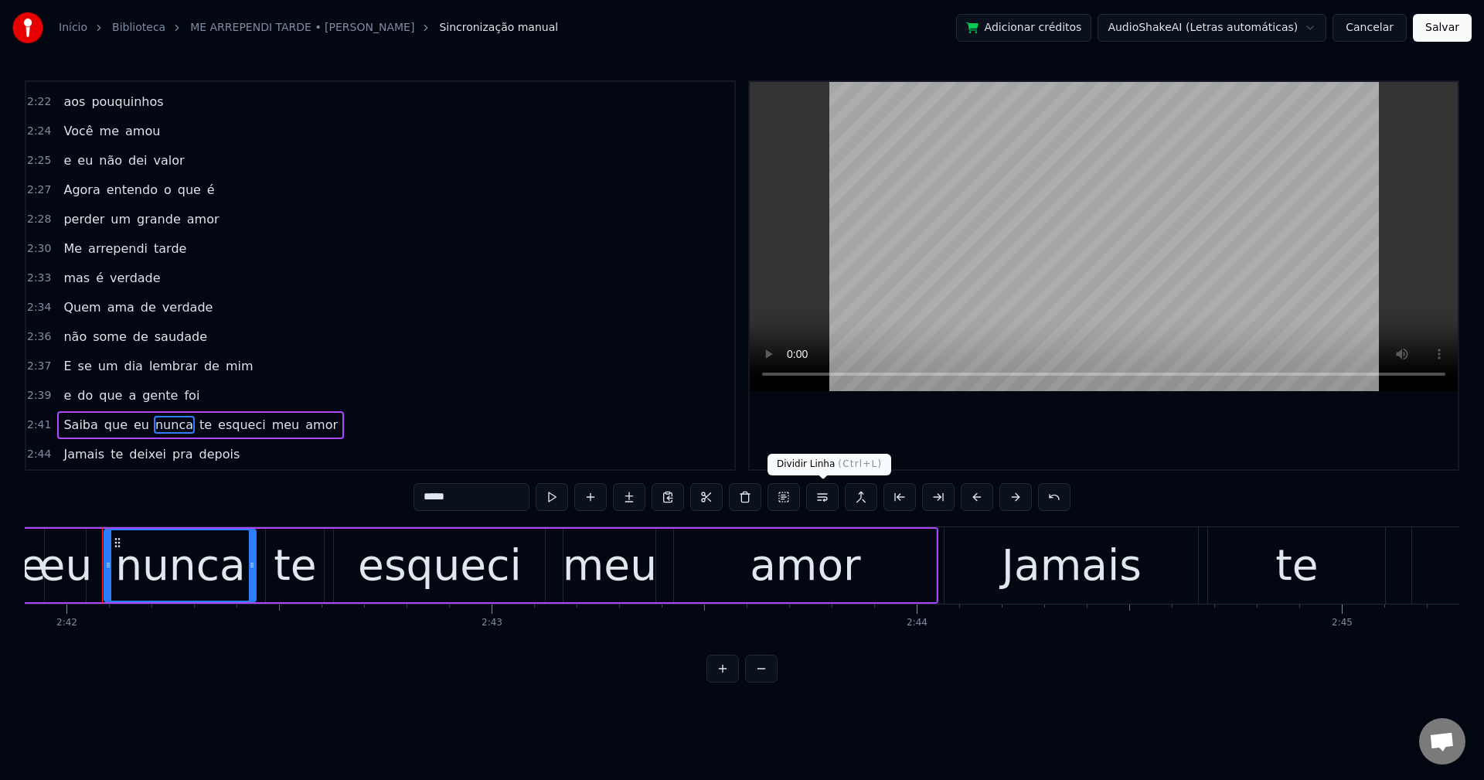
click at [819, 505] on button at bounding box center [822, 497] width 32 height 28
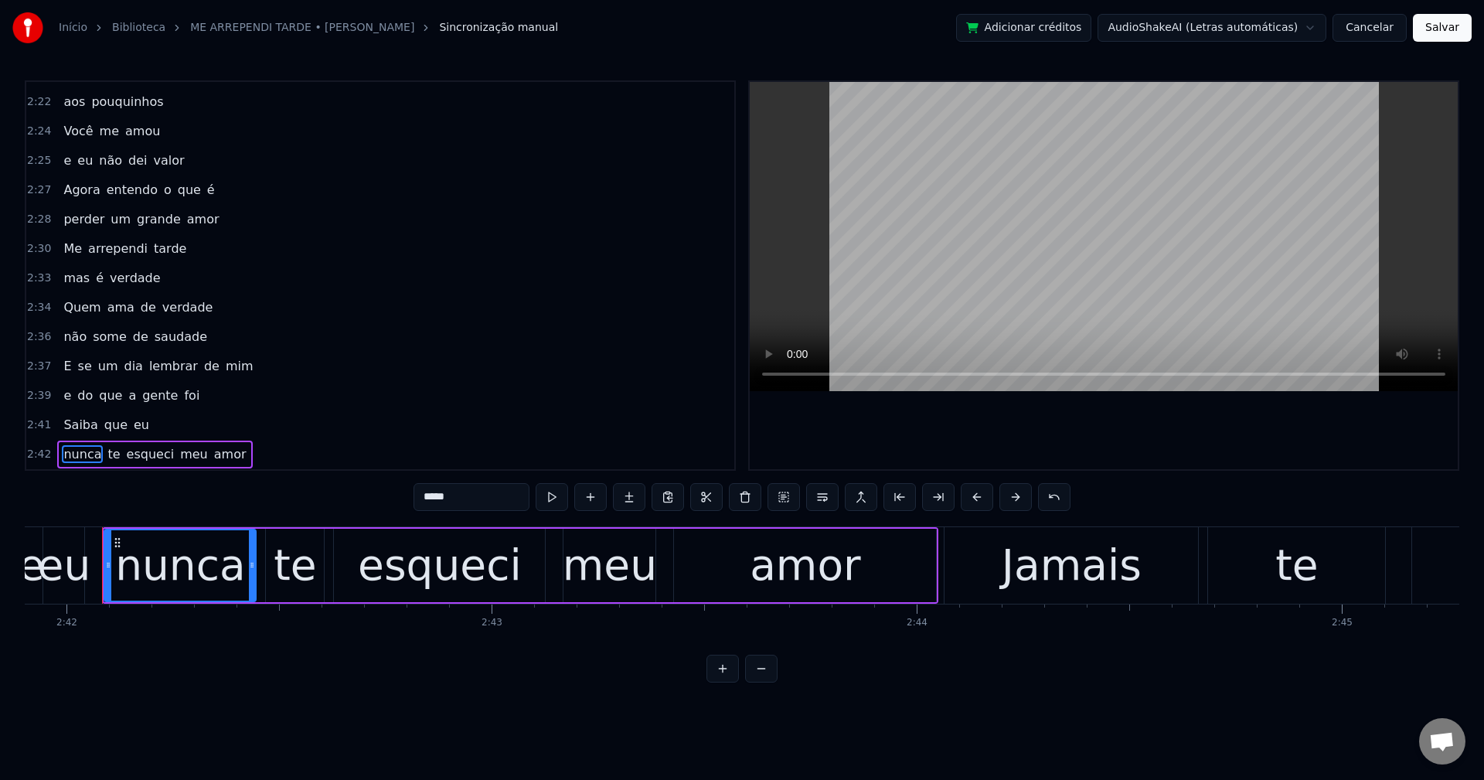
scroll to position [1816, 0]
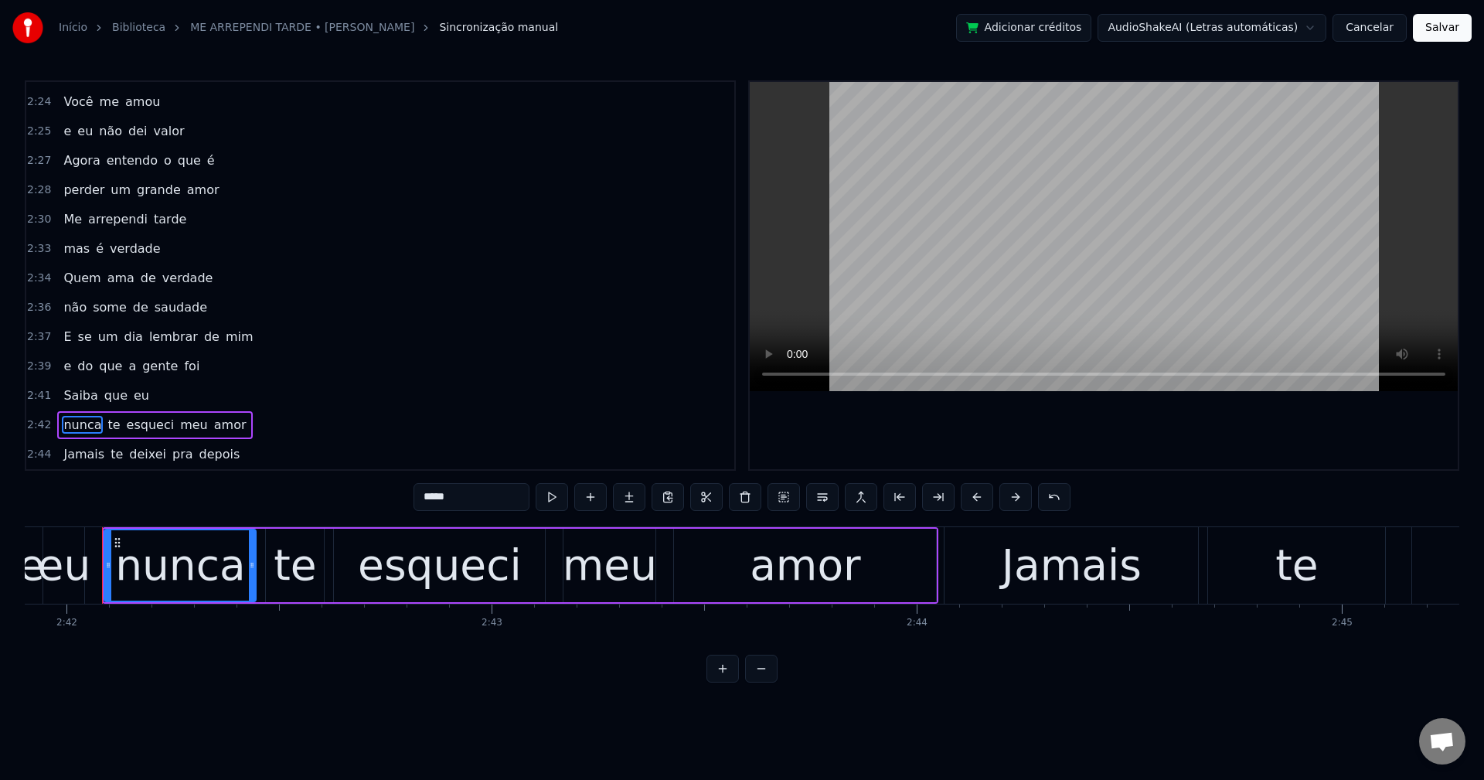
click at [131, 458] on span "deixei" at bounding box center [148, 454] width 40 height 18
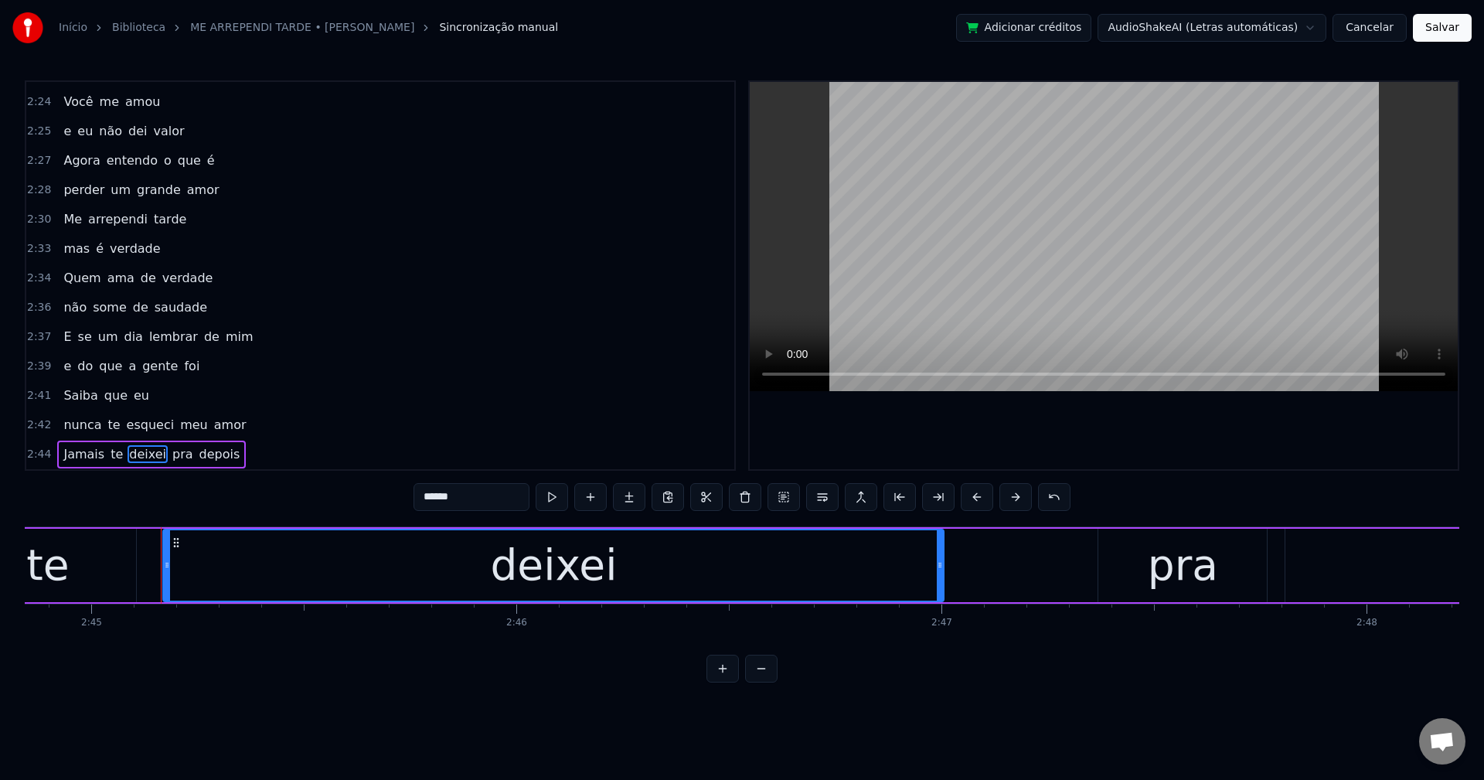
scroll to position [0, 70140]
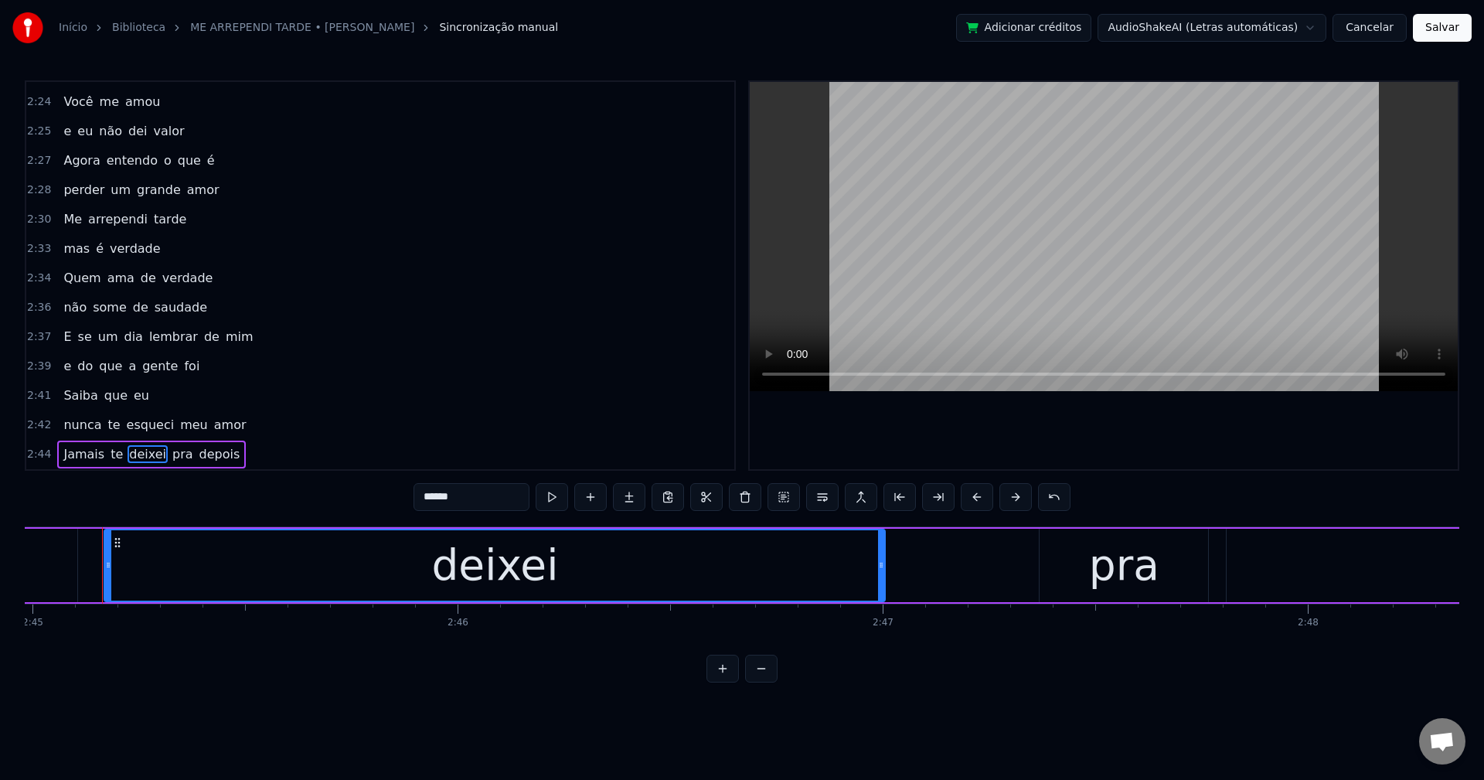
click at [109, 457] on span "te" at bounding box center [116, 454] width 15 height 18
type input "**"
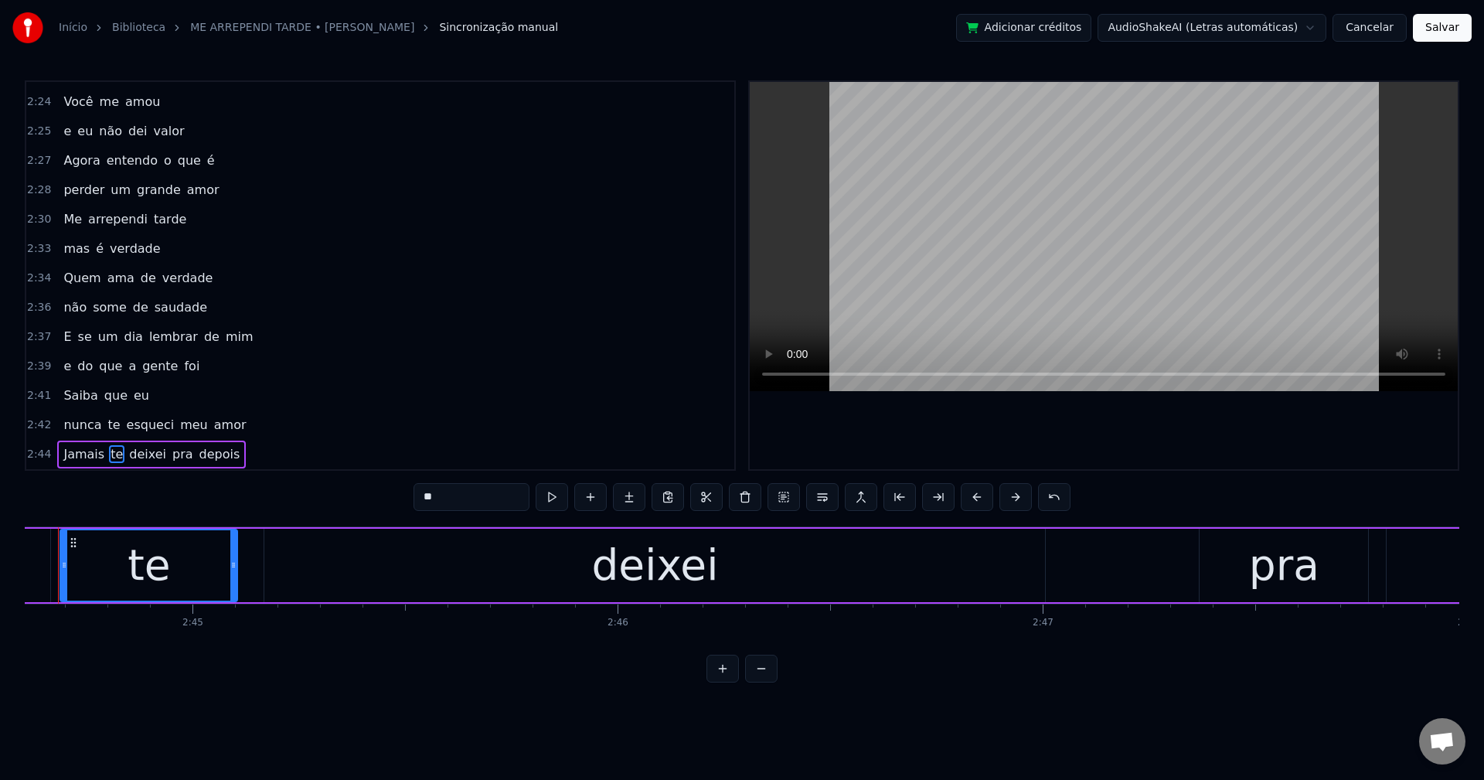
scroll to position [0, 69936]
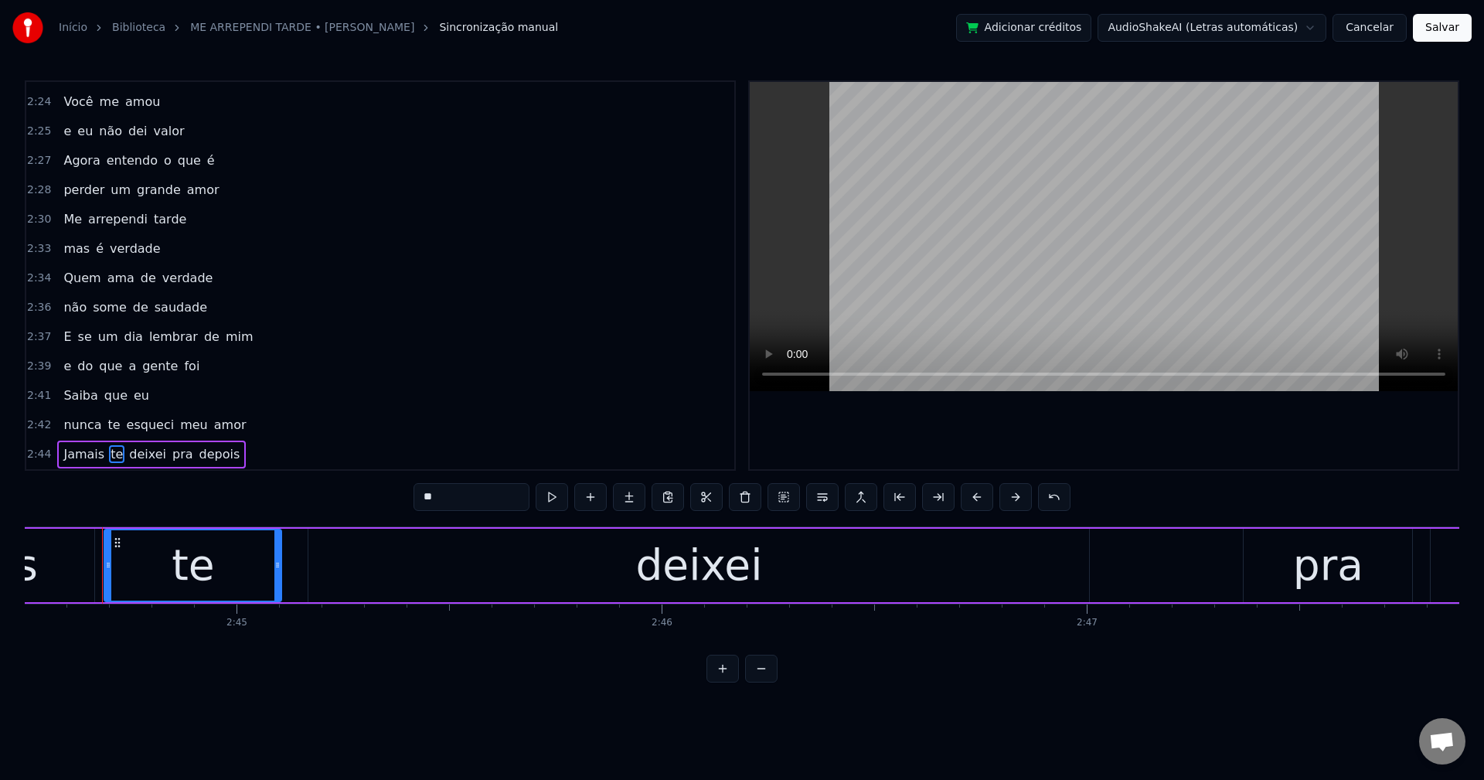
click at [1435, 31] on button "Salvar" at bounding box center [1442, 28] width 59 height 28
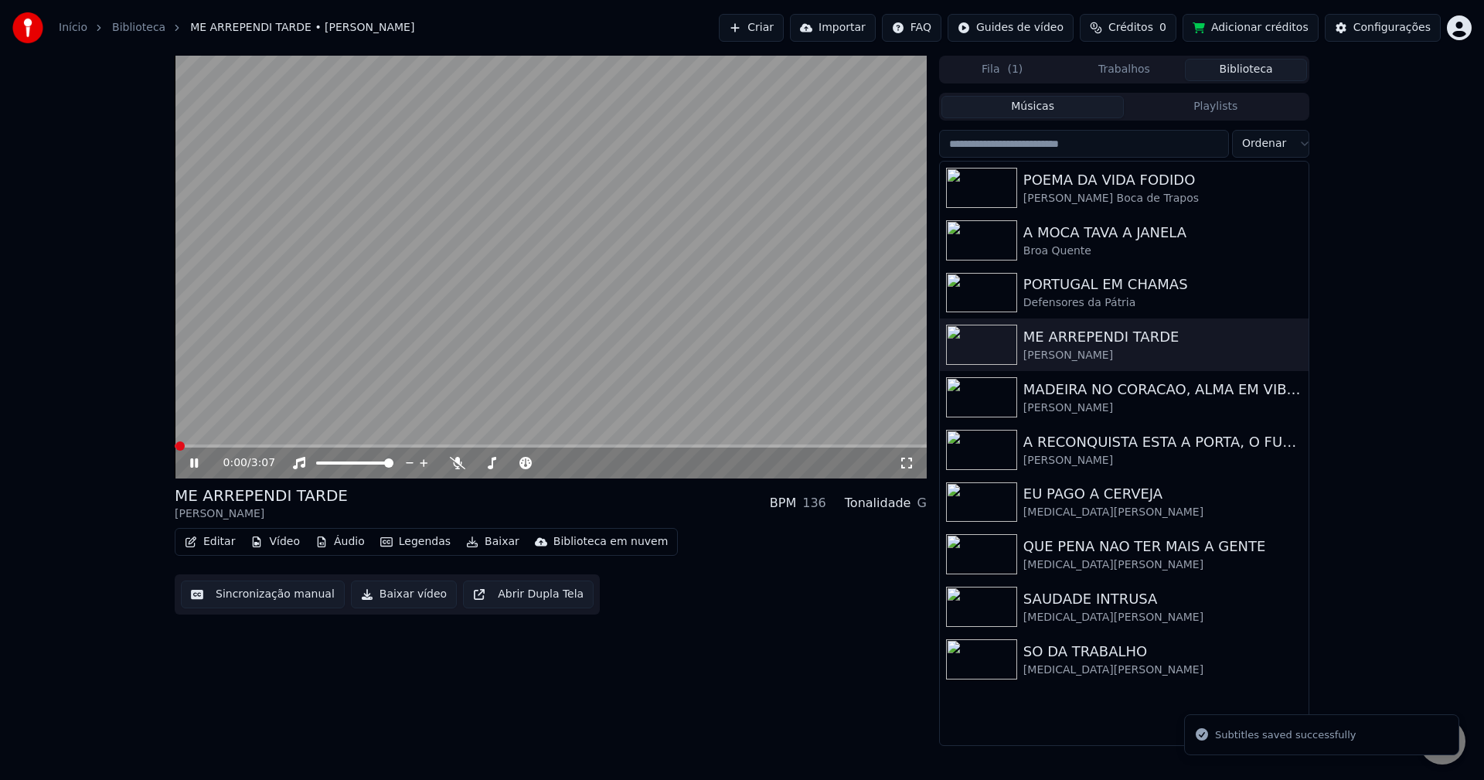
click at [356, 597] on button "Baixar vídeo" at bounding box center [404, 595] width 106 height 28
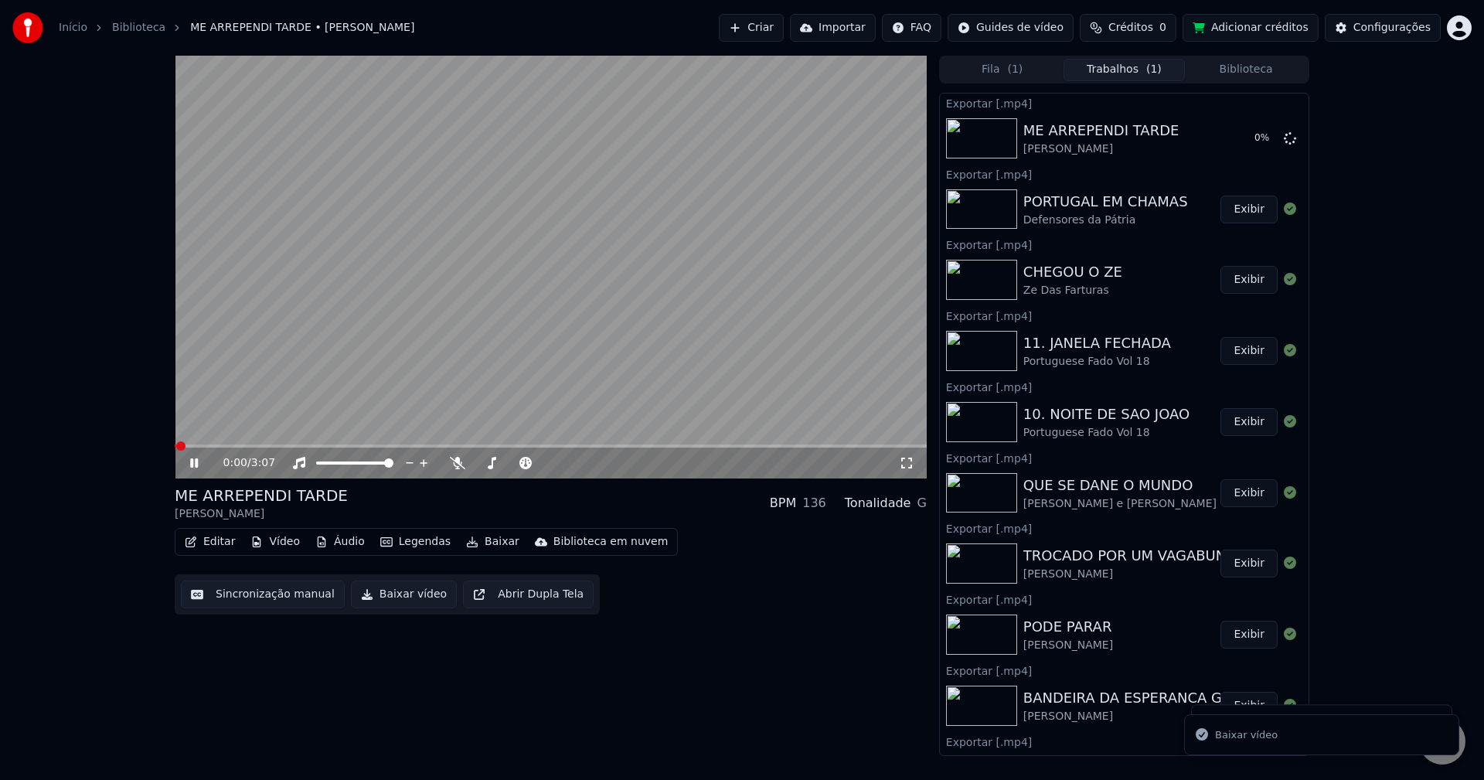
click at [1252, 73] on button "Biblioteca" at bounding box center [1246, 70] width 122 height 22
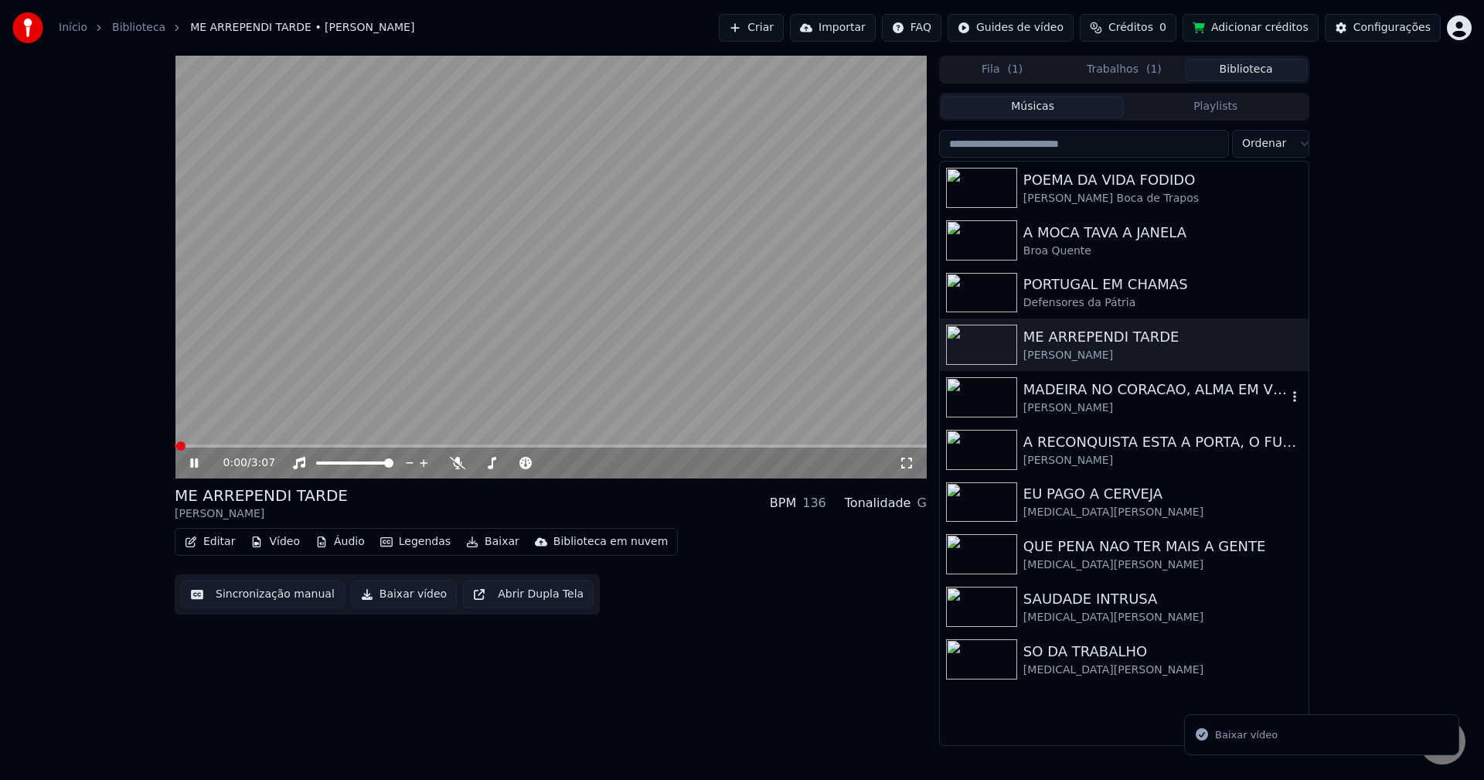
click at [1064, 390] on div "MADEIRA NO CORACAO, ALMA EM VIBRACAO" at bounding box center [1155, 390] width 264 height 22
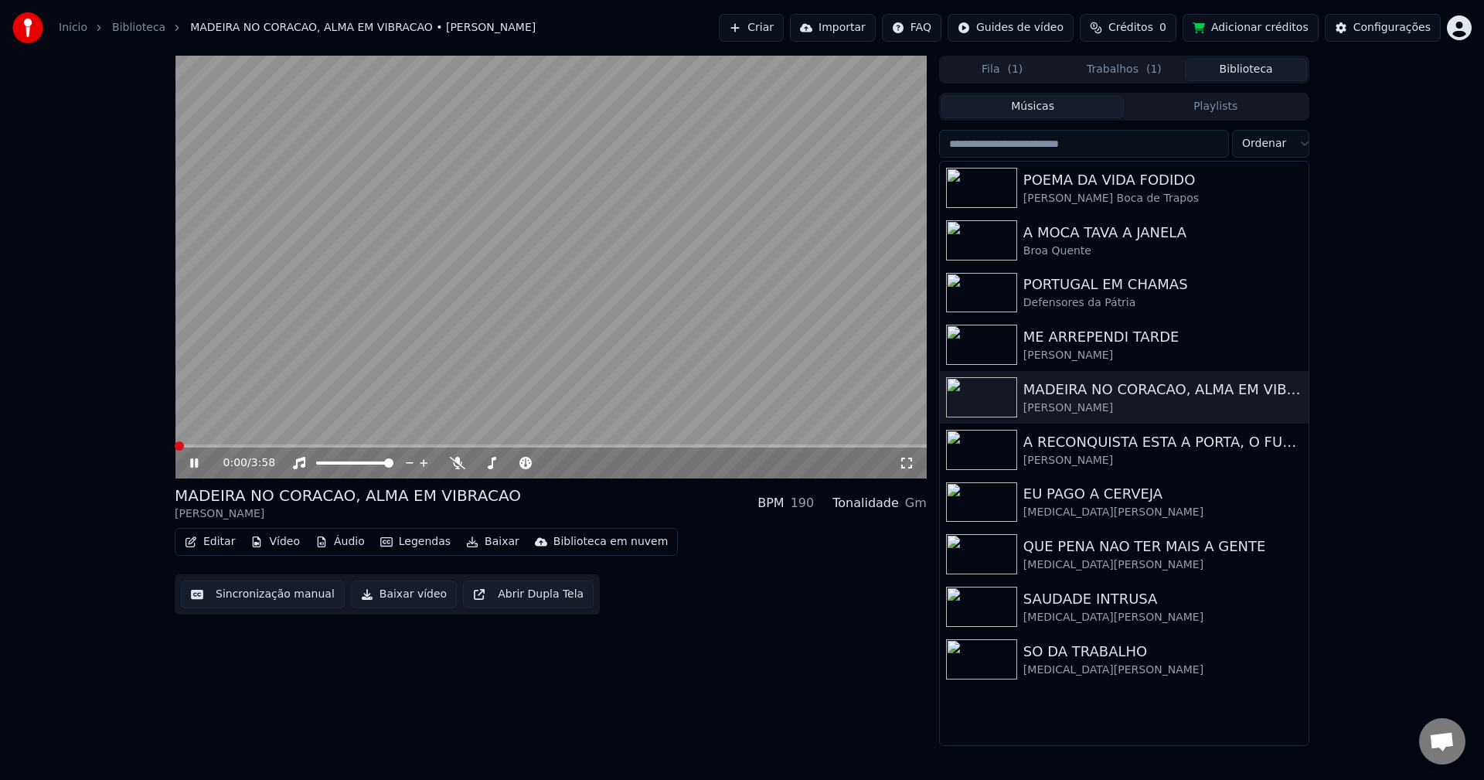
click at [222, 599] on button "Sincronização manual" at bounding box center [263, 595] width 164 height 28
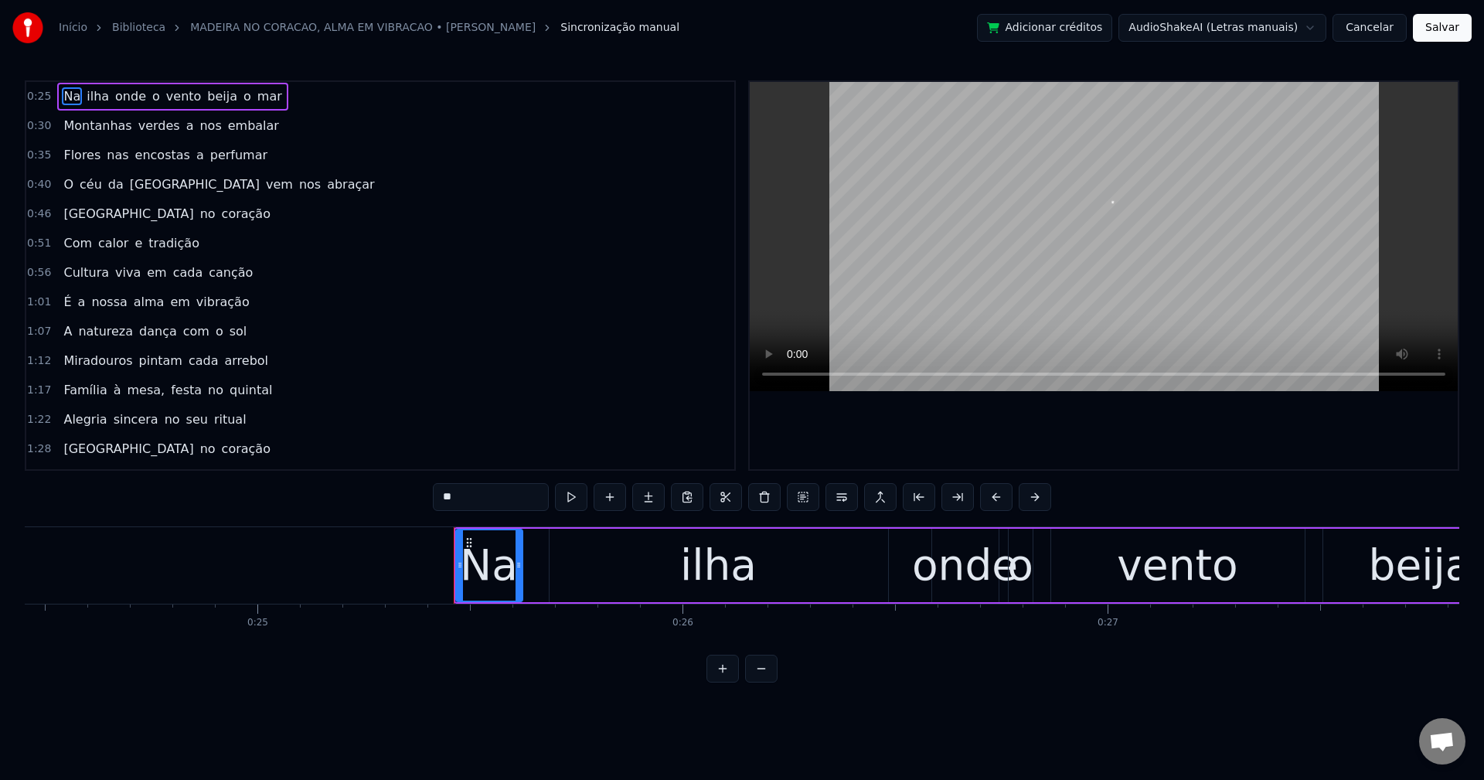
scroll to position [0, 10747]
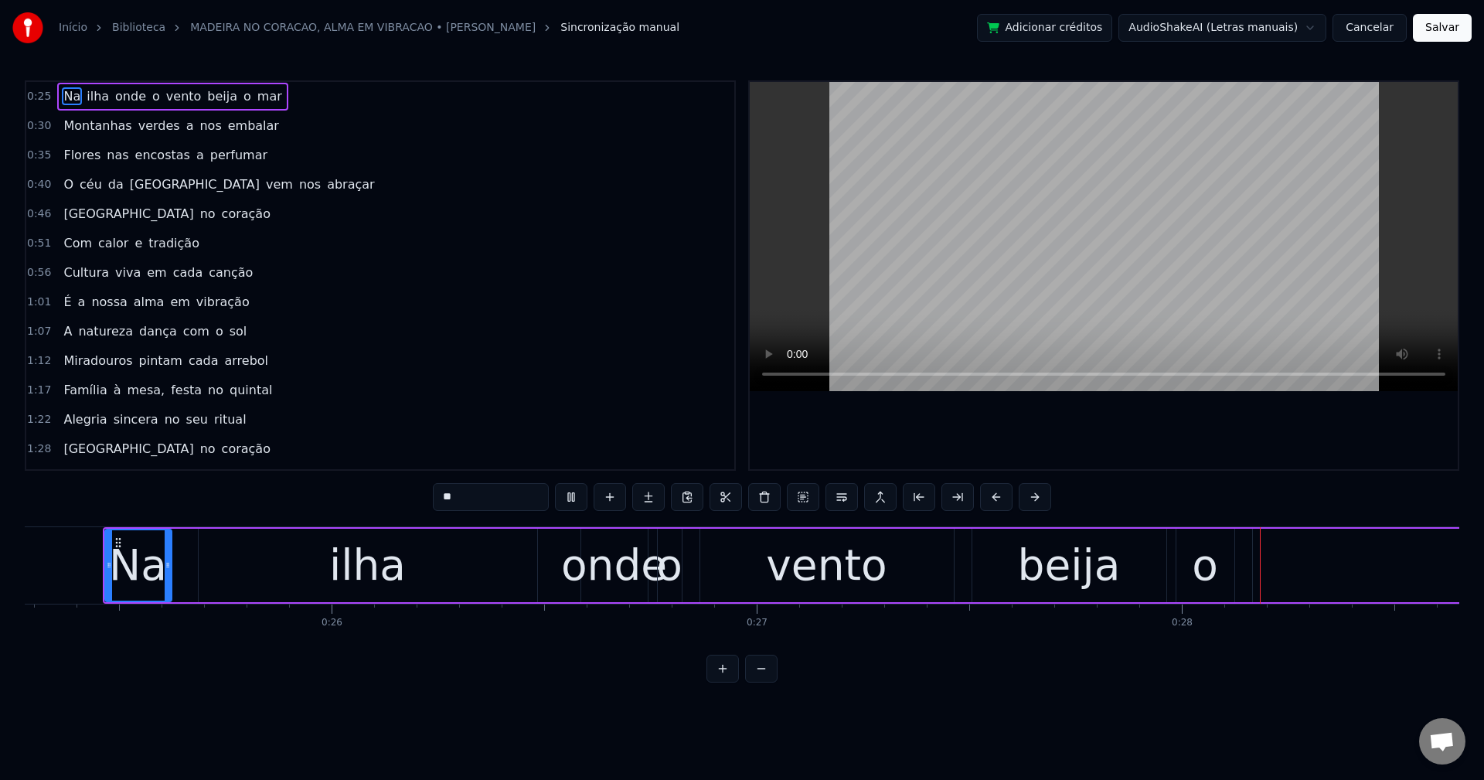
click at [126, 100] on span "onde" at bounding box center [131, 96] width 34 height 18
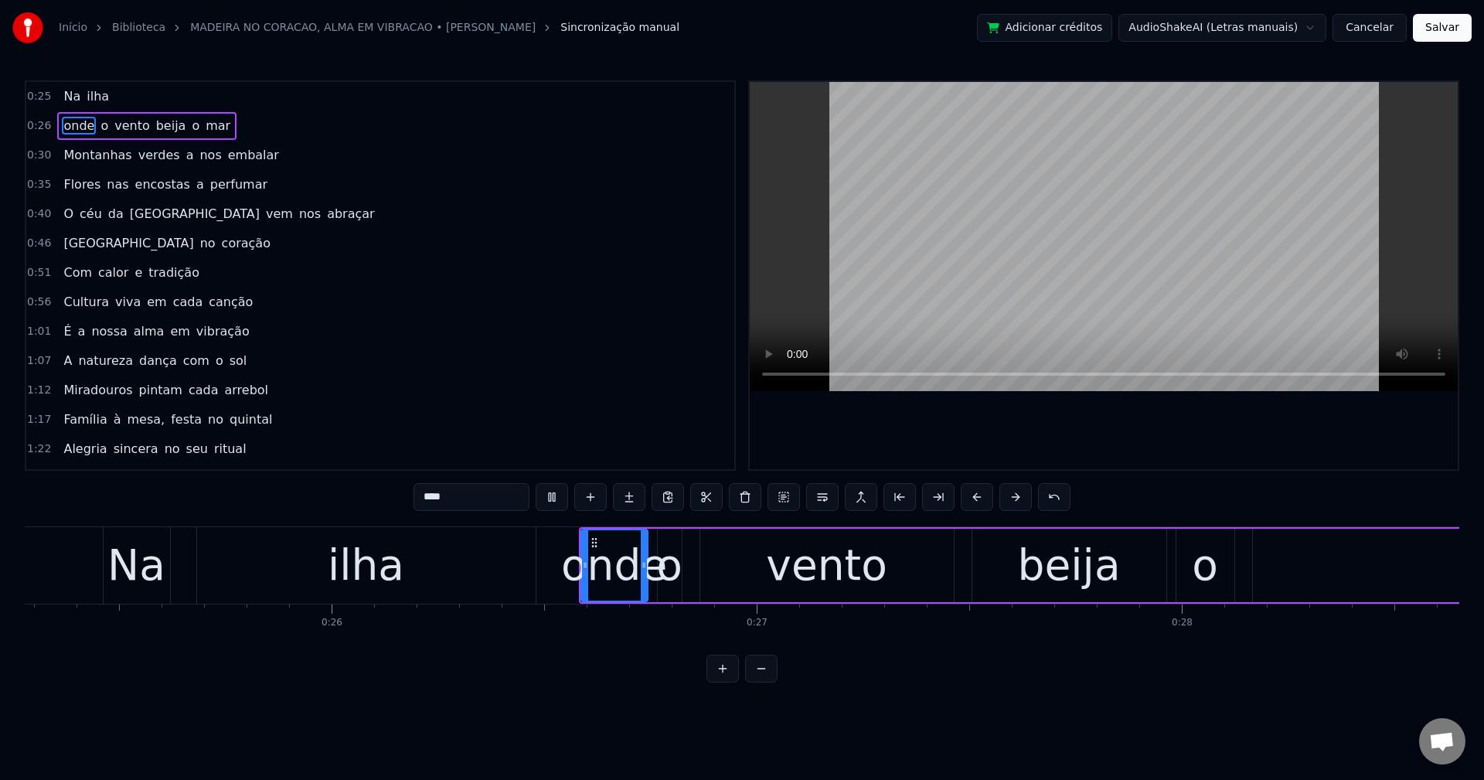
scroll to position [0, 12096]
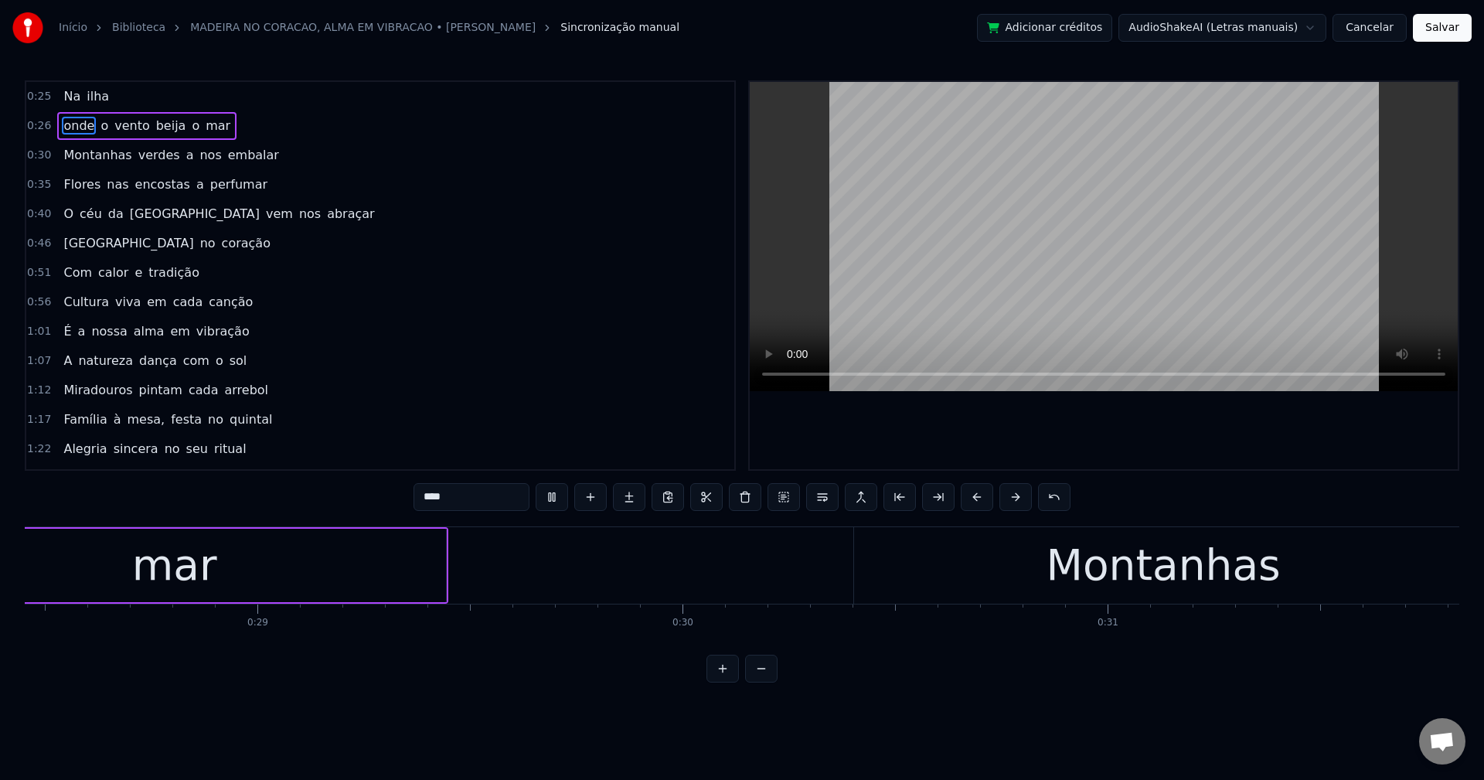
click at [185, 155] on span "a" at bounding box center [190, 155] width 11 height 18
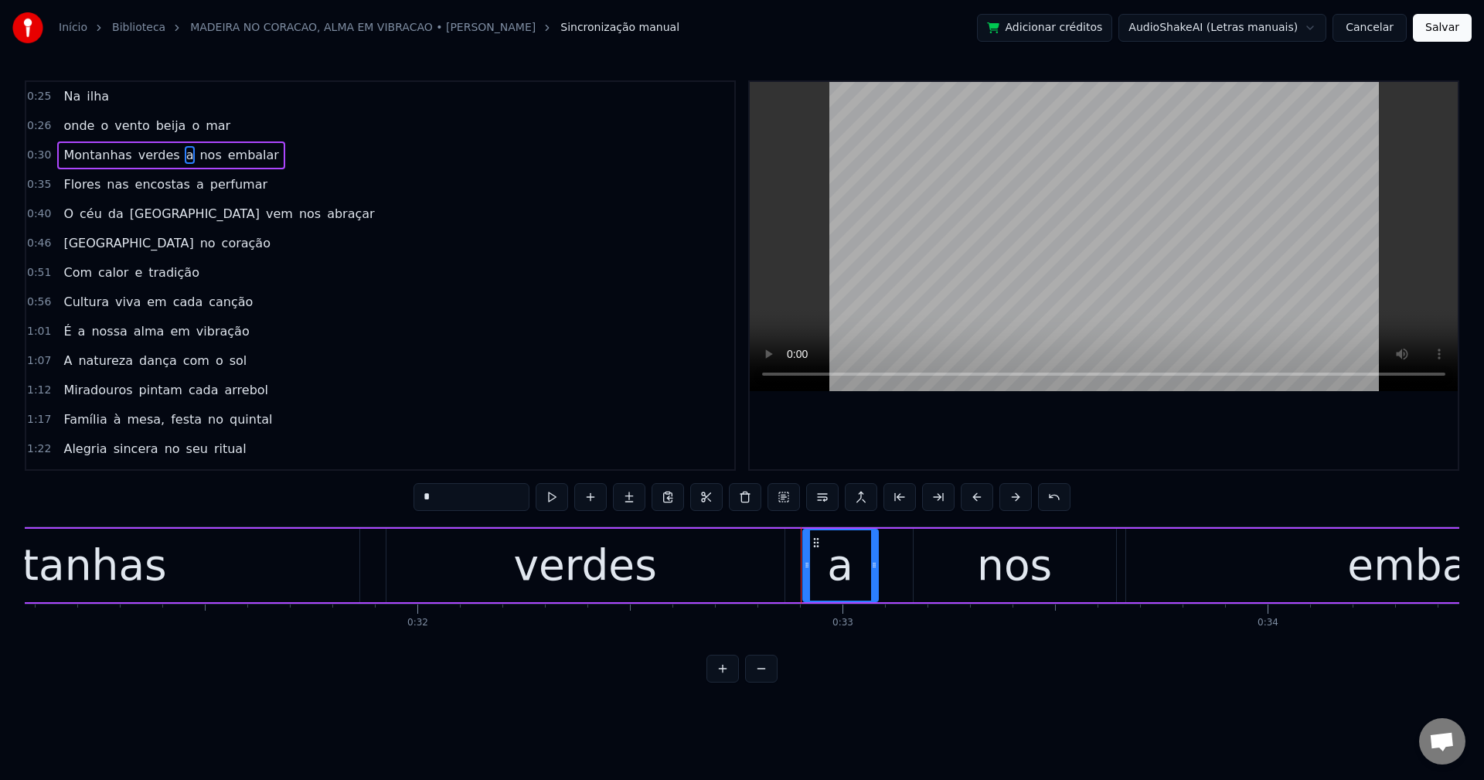
drag, startPoint x: 827, startPoint y: 506, endPoint x: 786, endPoint y: 430, distance: 86.8
click at [826, 506] on button at bounding box center [822, 497] width 32 height 28
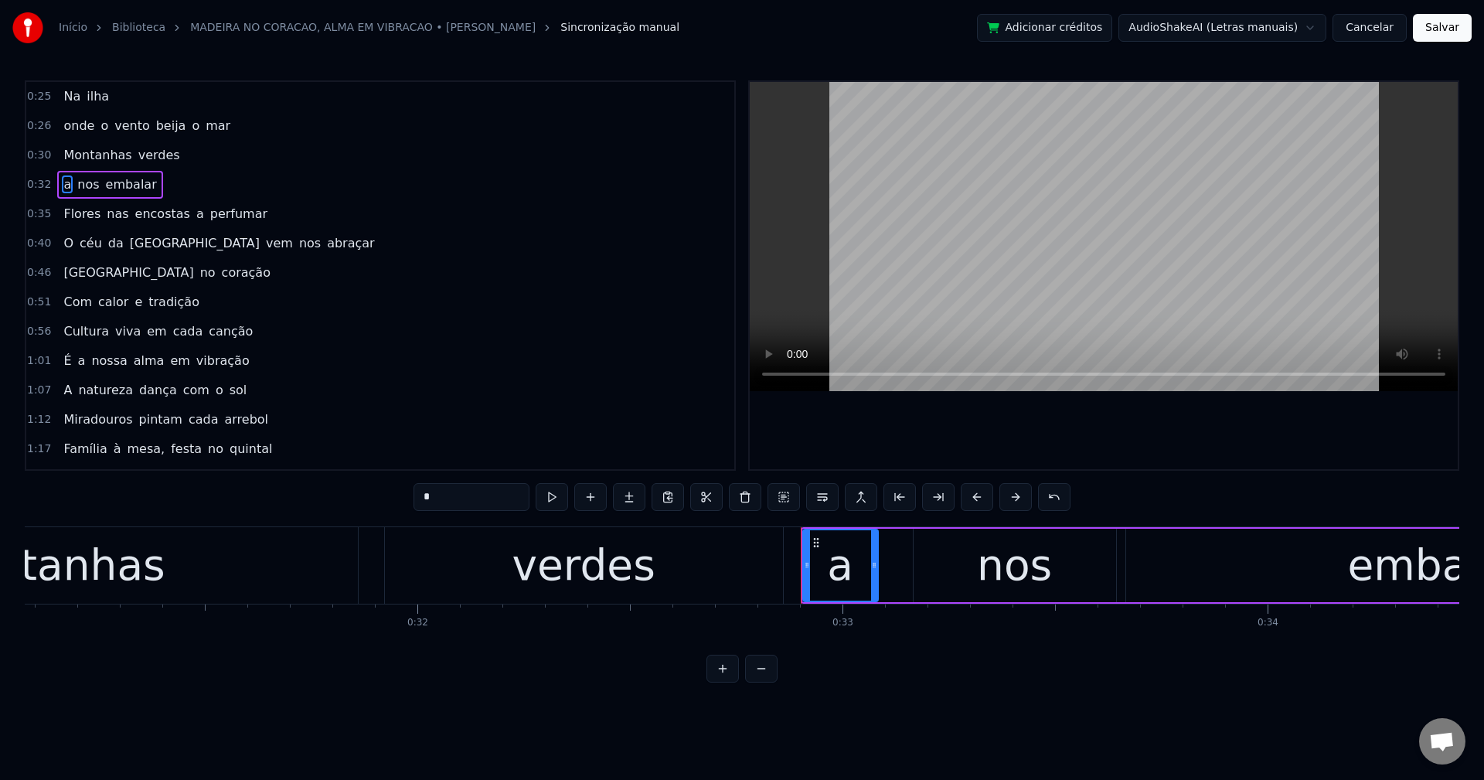
scroll to position [0, 13549]
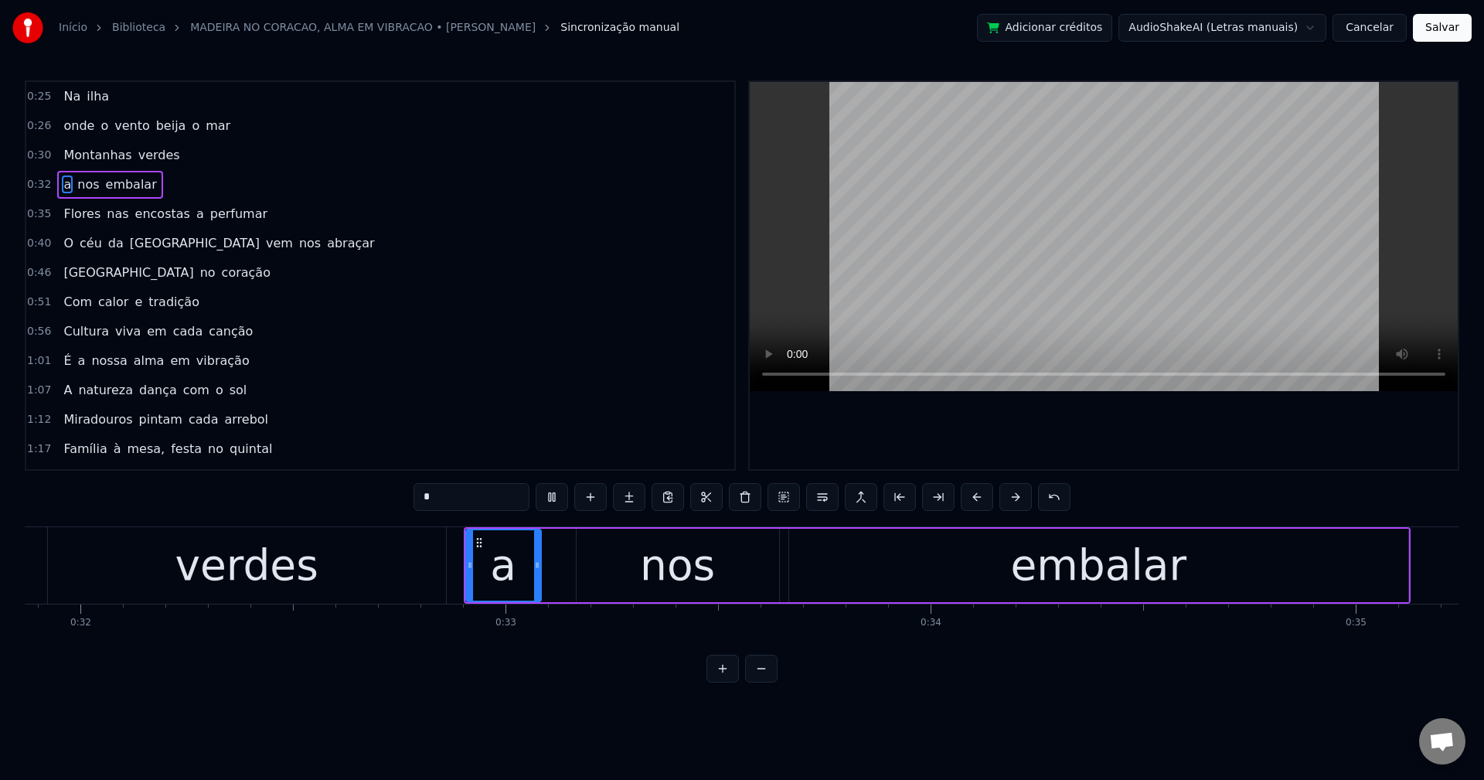
click at [195, 210] on span "a" at bounding box center [200, 214] width 11 height 18
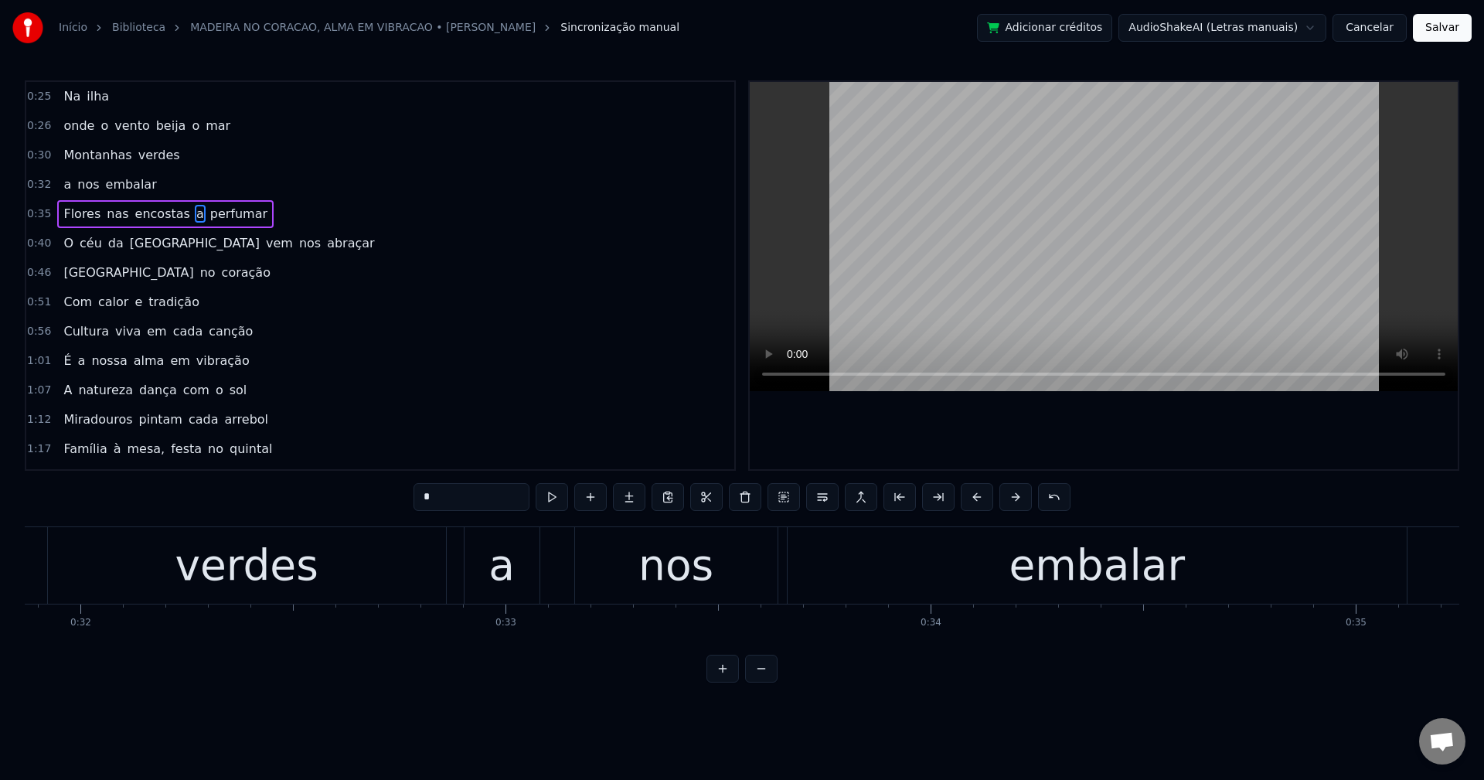
scroll to position [0, 15353]
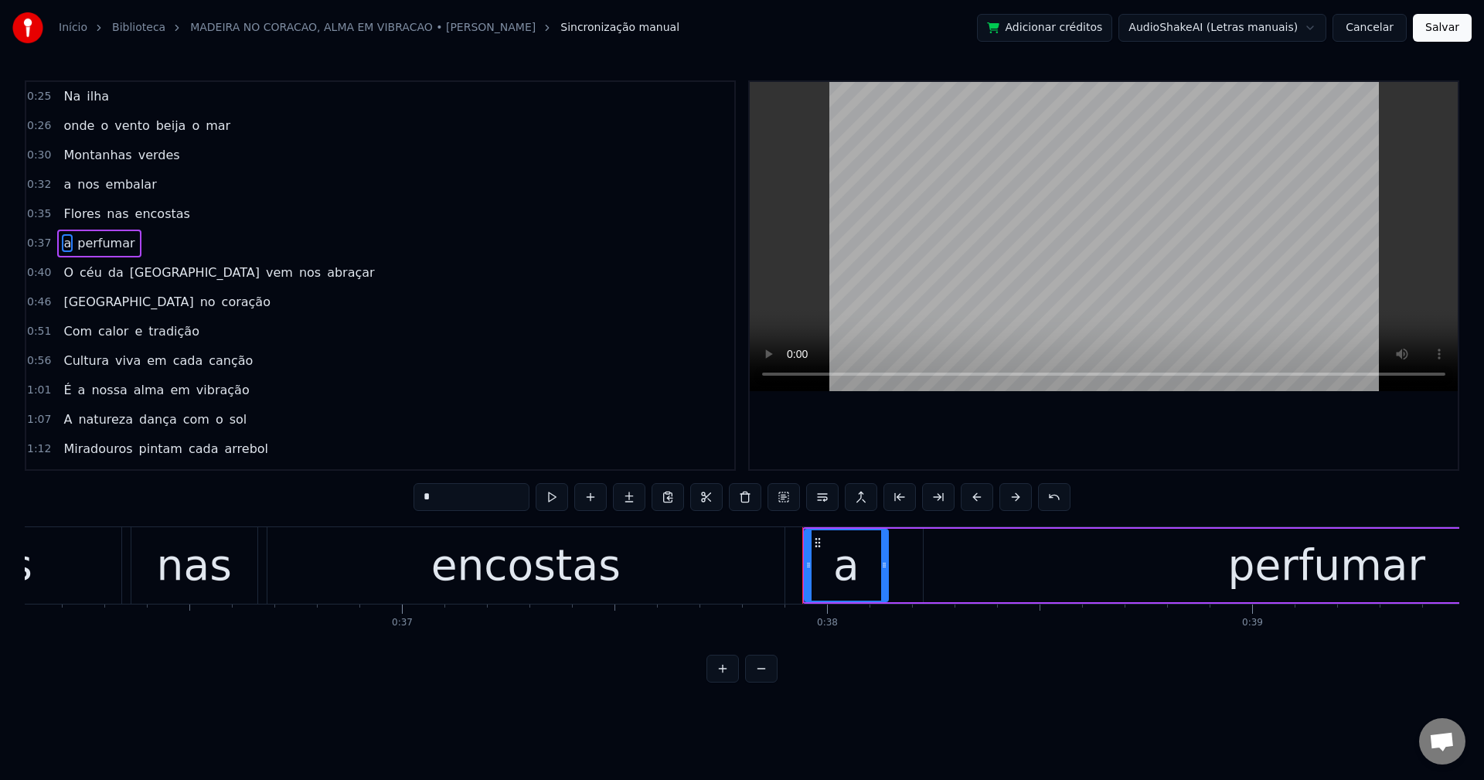
click at [264, 271] on span "vem" at bounding box center [279, 273] width 30 height 18
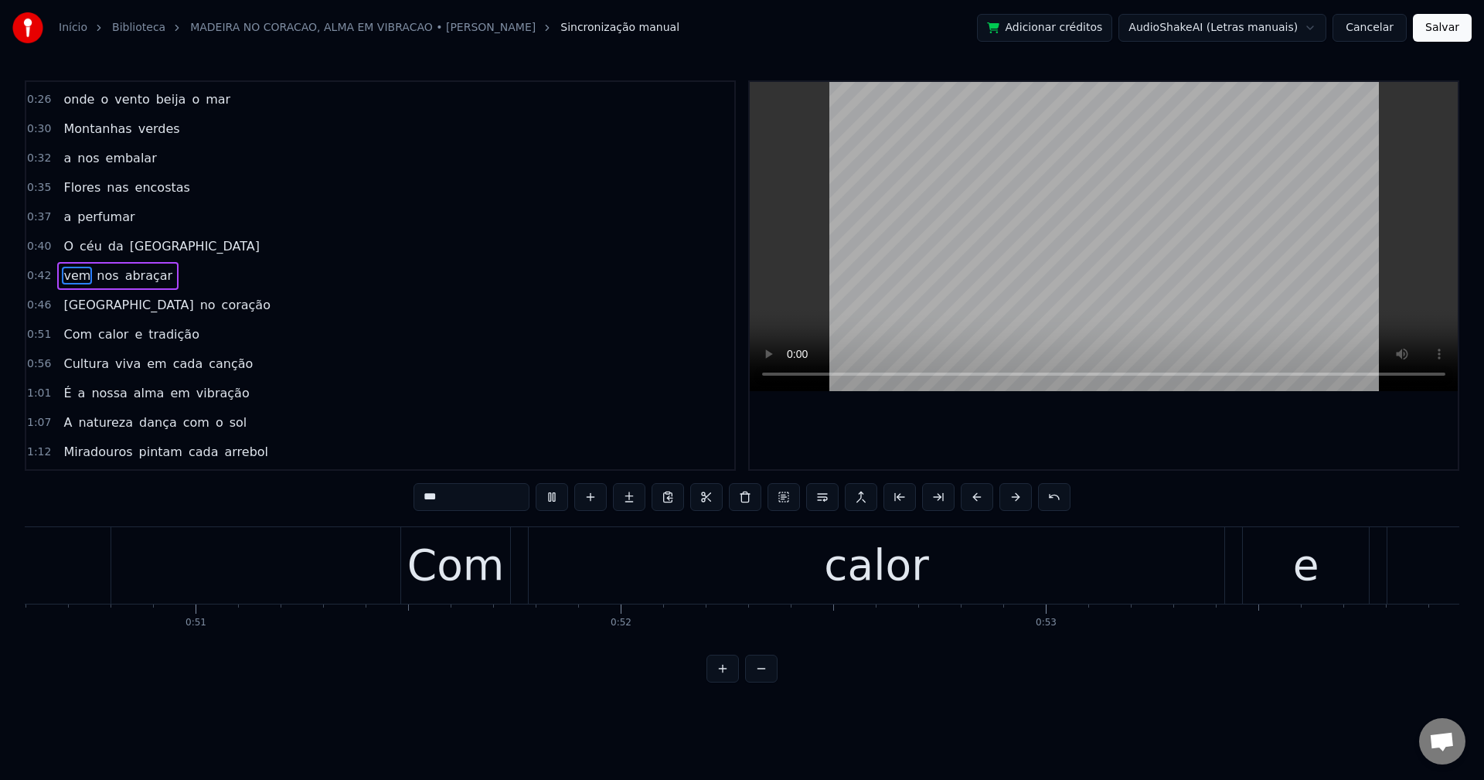
scroll to position [0, 23372]
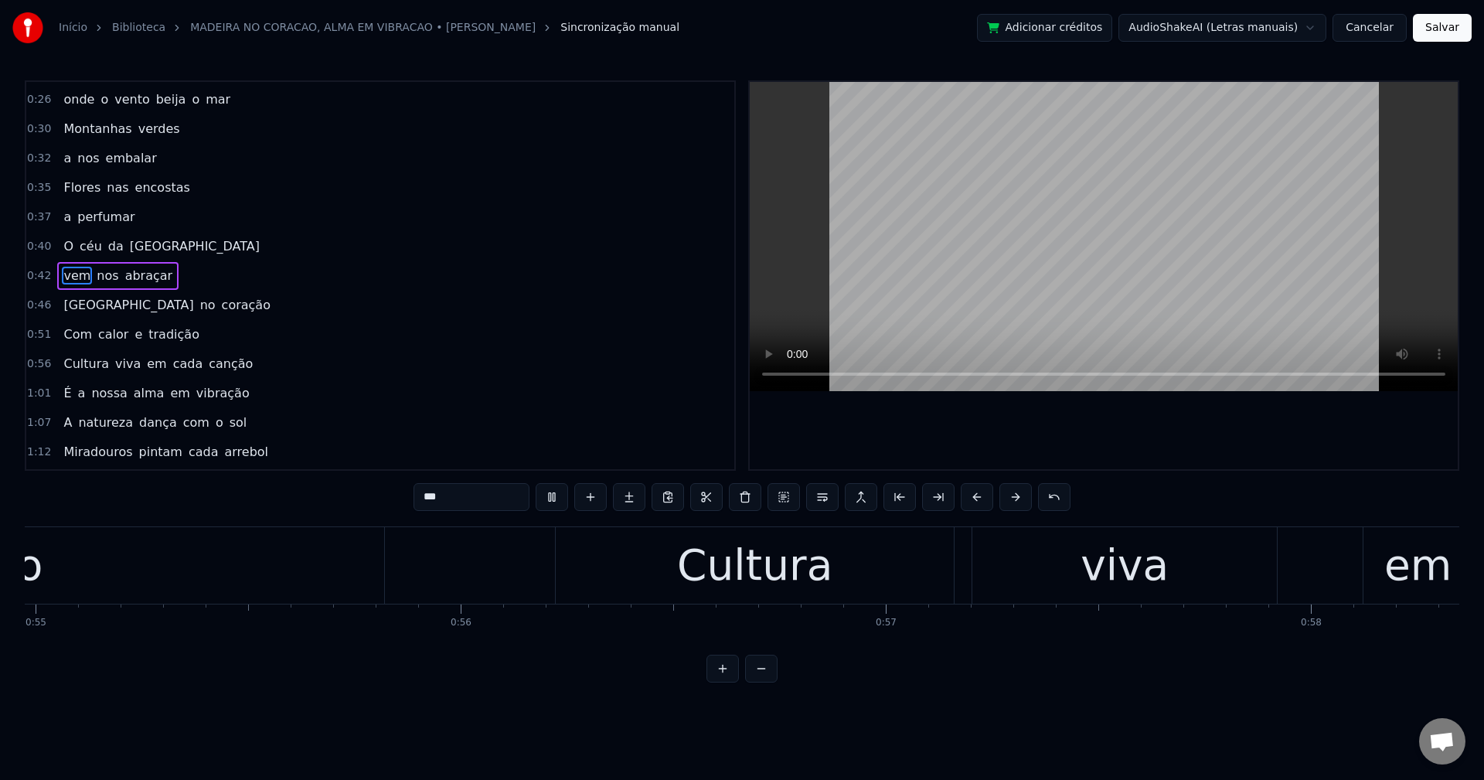
click at [65, 392] on span "É" at bounding box center [67, 393] width 11 height 18
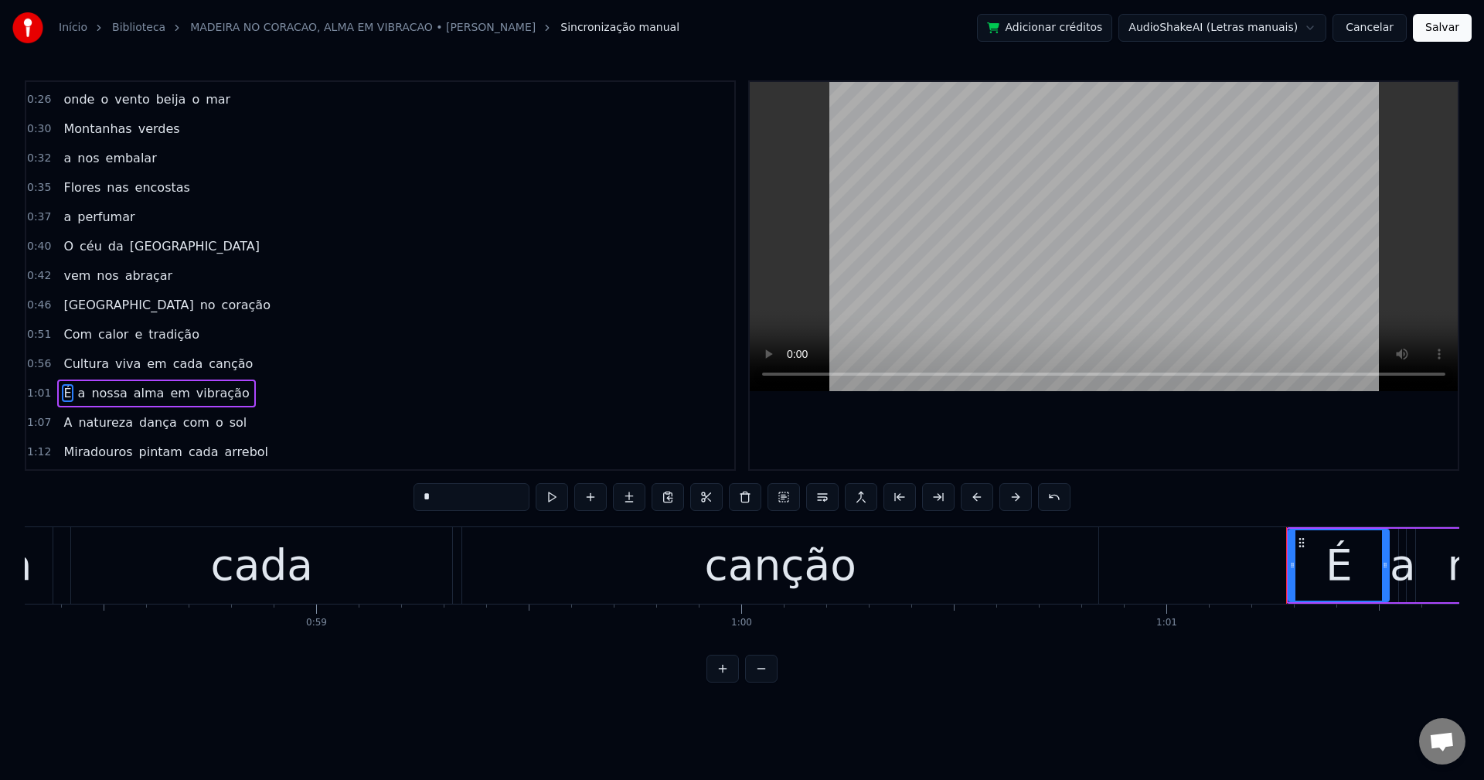
scroll to position [144, 0]
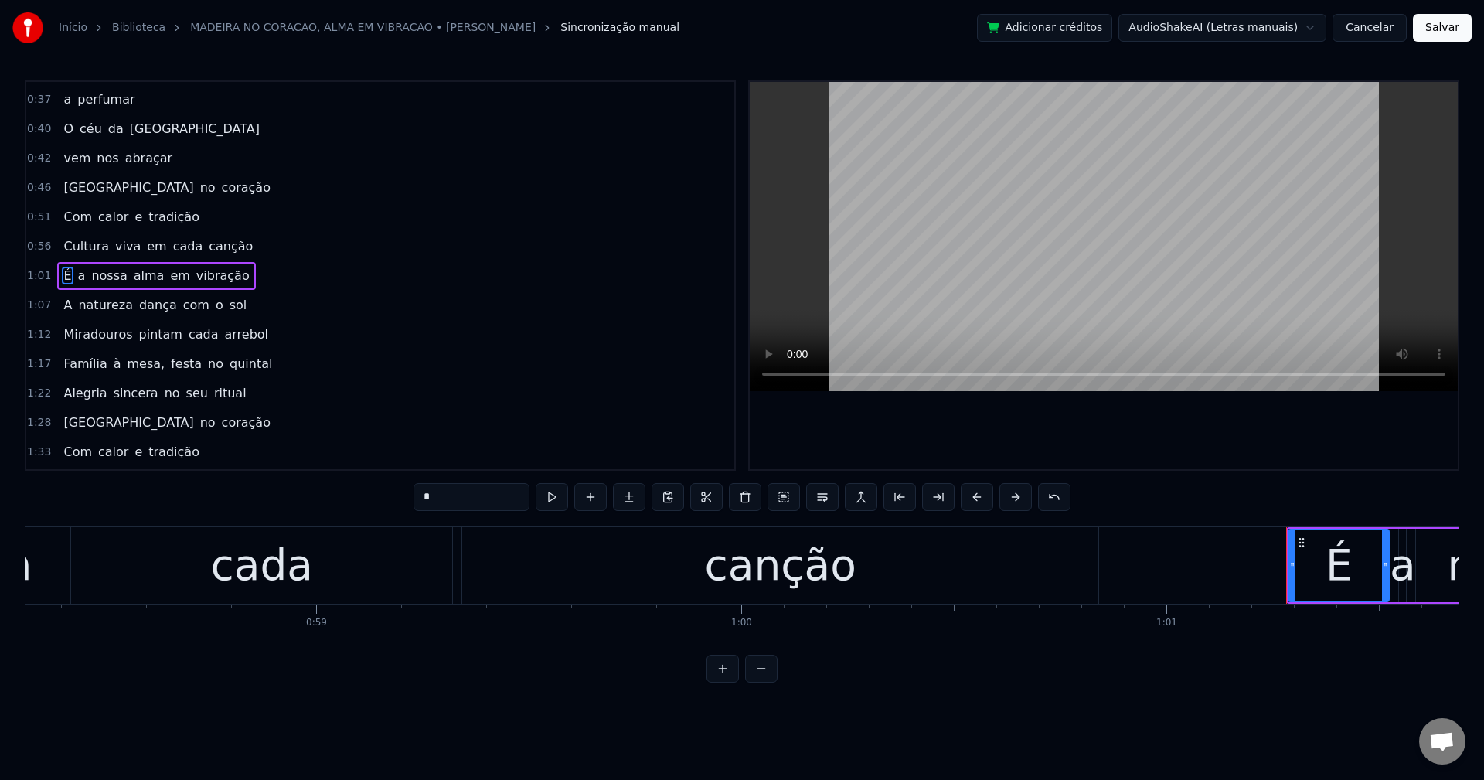
click at [169, 280] on span "em" at bounding box center [180, 276] width 22 height 18
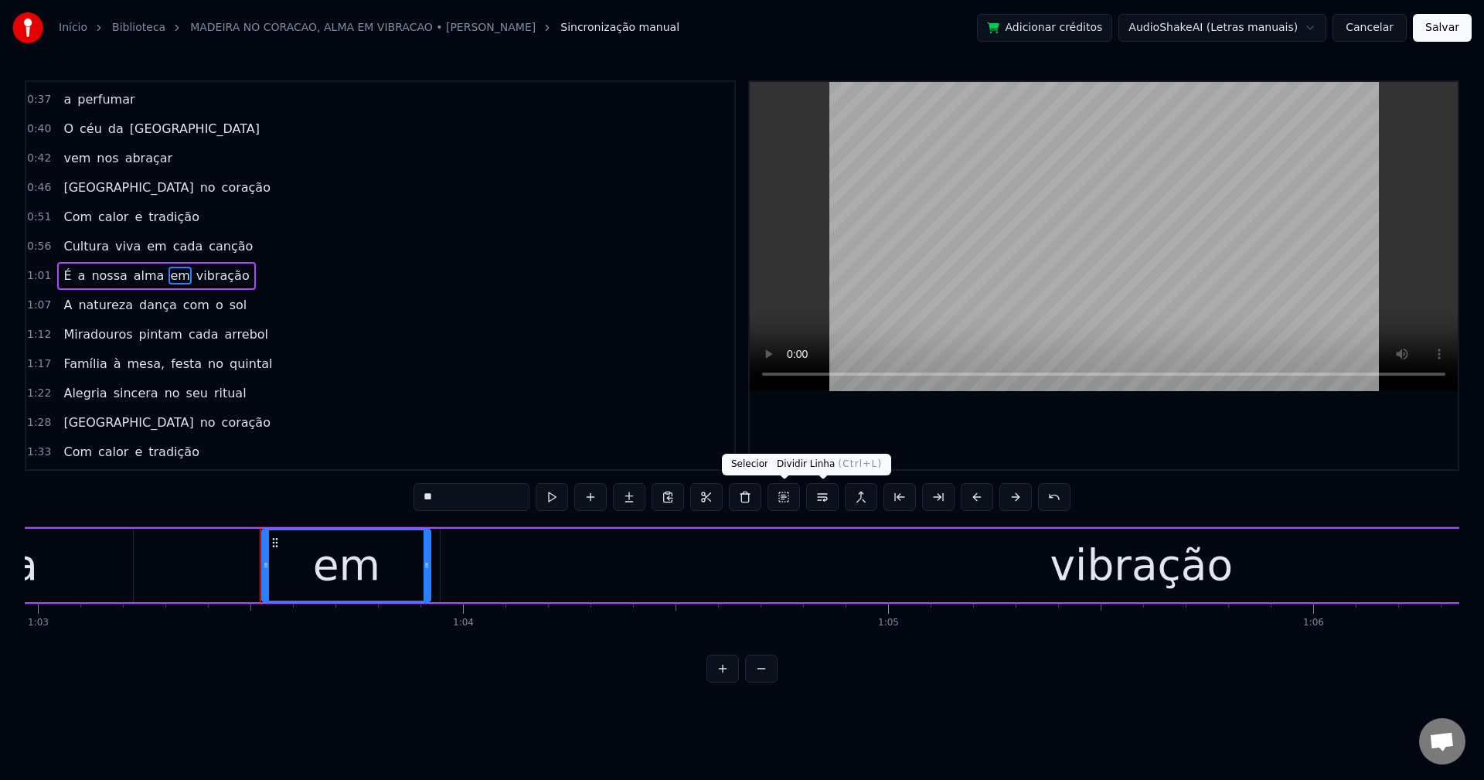
click at [826, 505] on button at bounding box center [822, 497] width 32 height 28
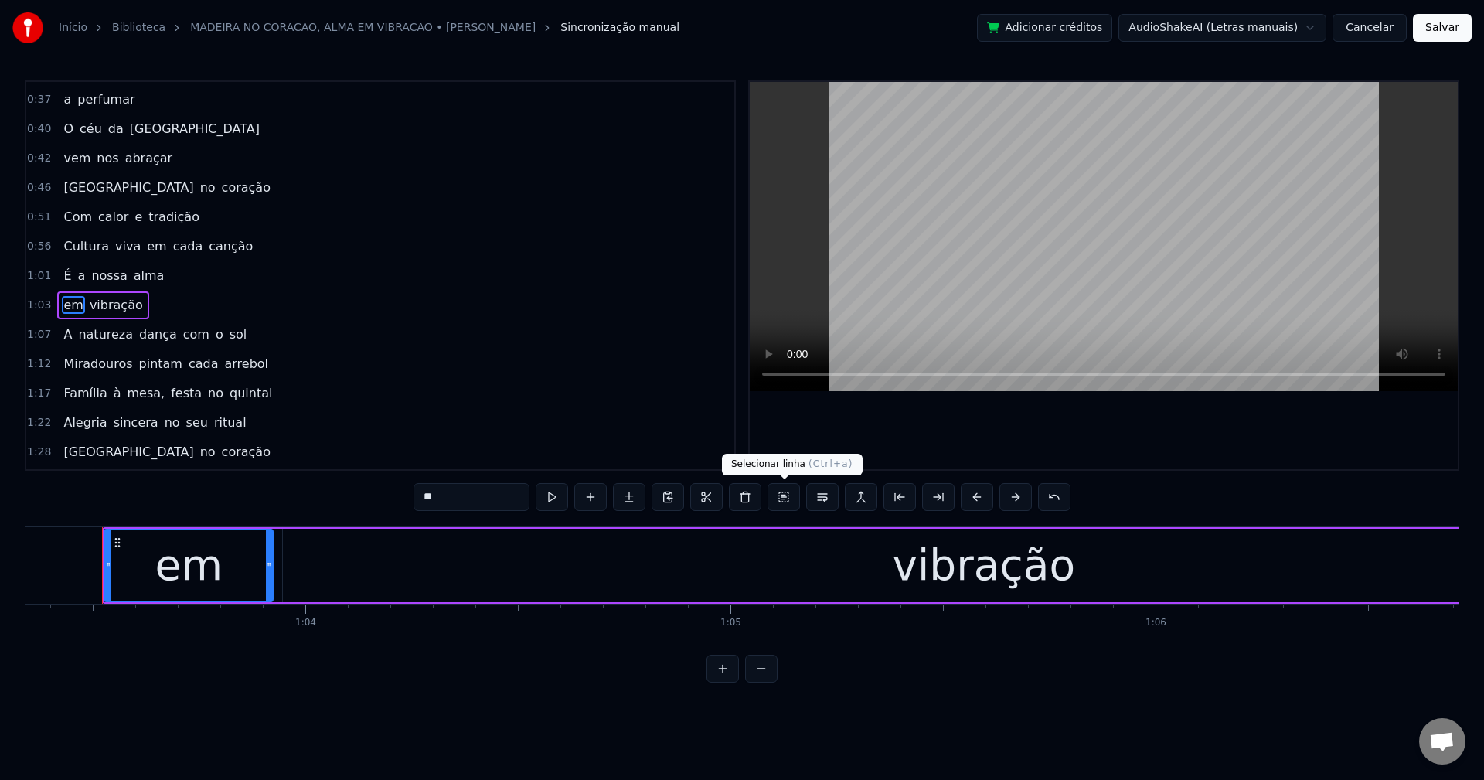
scroll to position [173, 0]
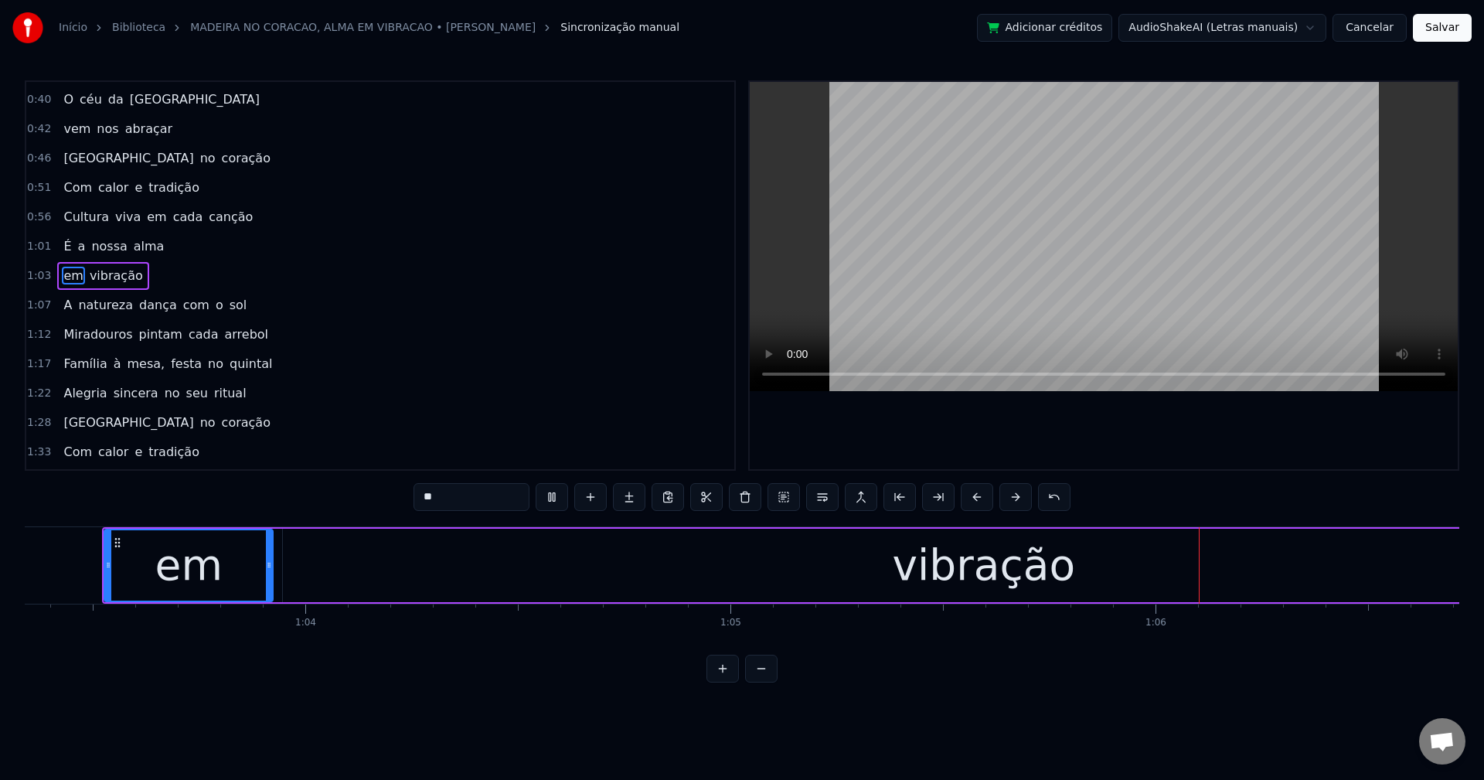
click at [137, 252] on span "alma" at bounding box center [149, 246] width 34 height 18
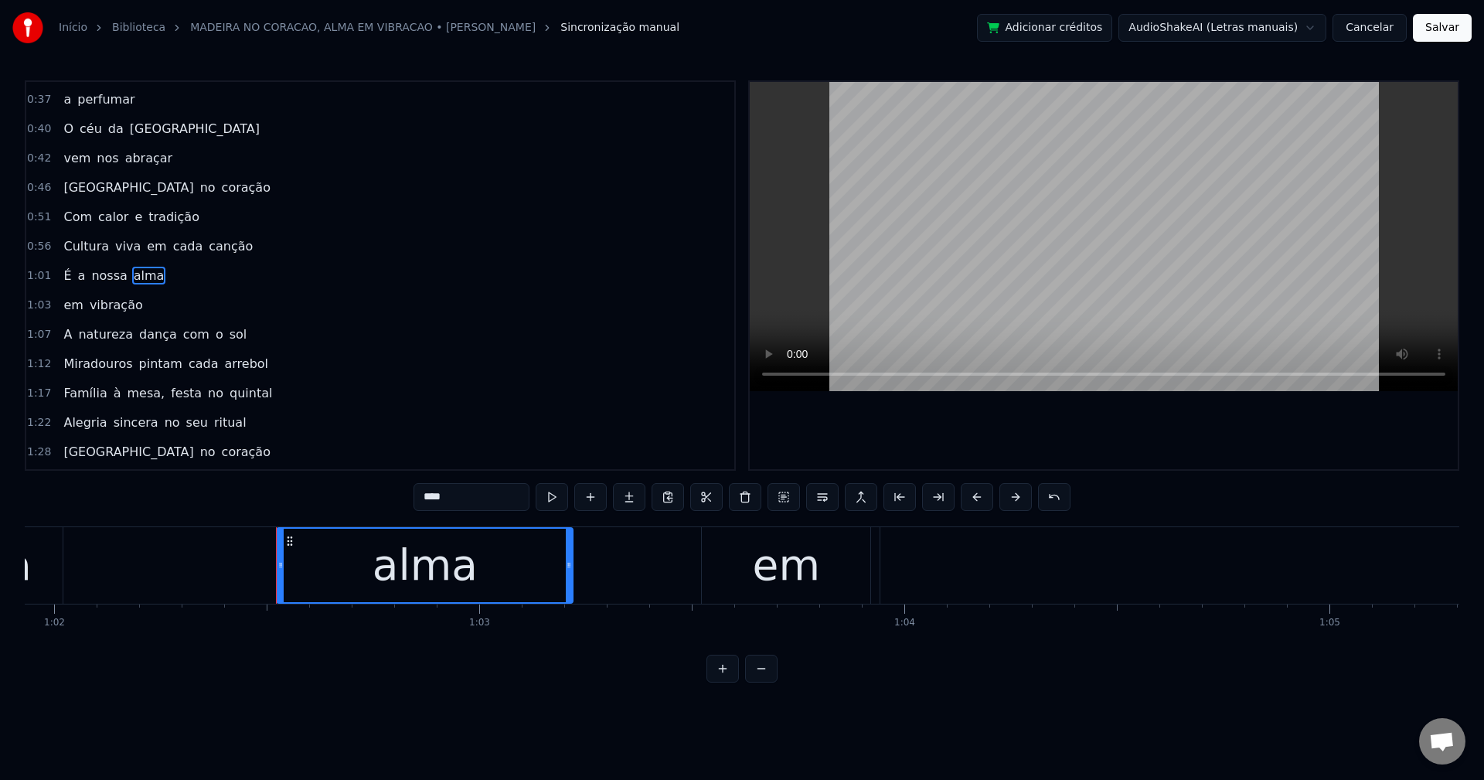
scroll to position [0, 25940]
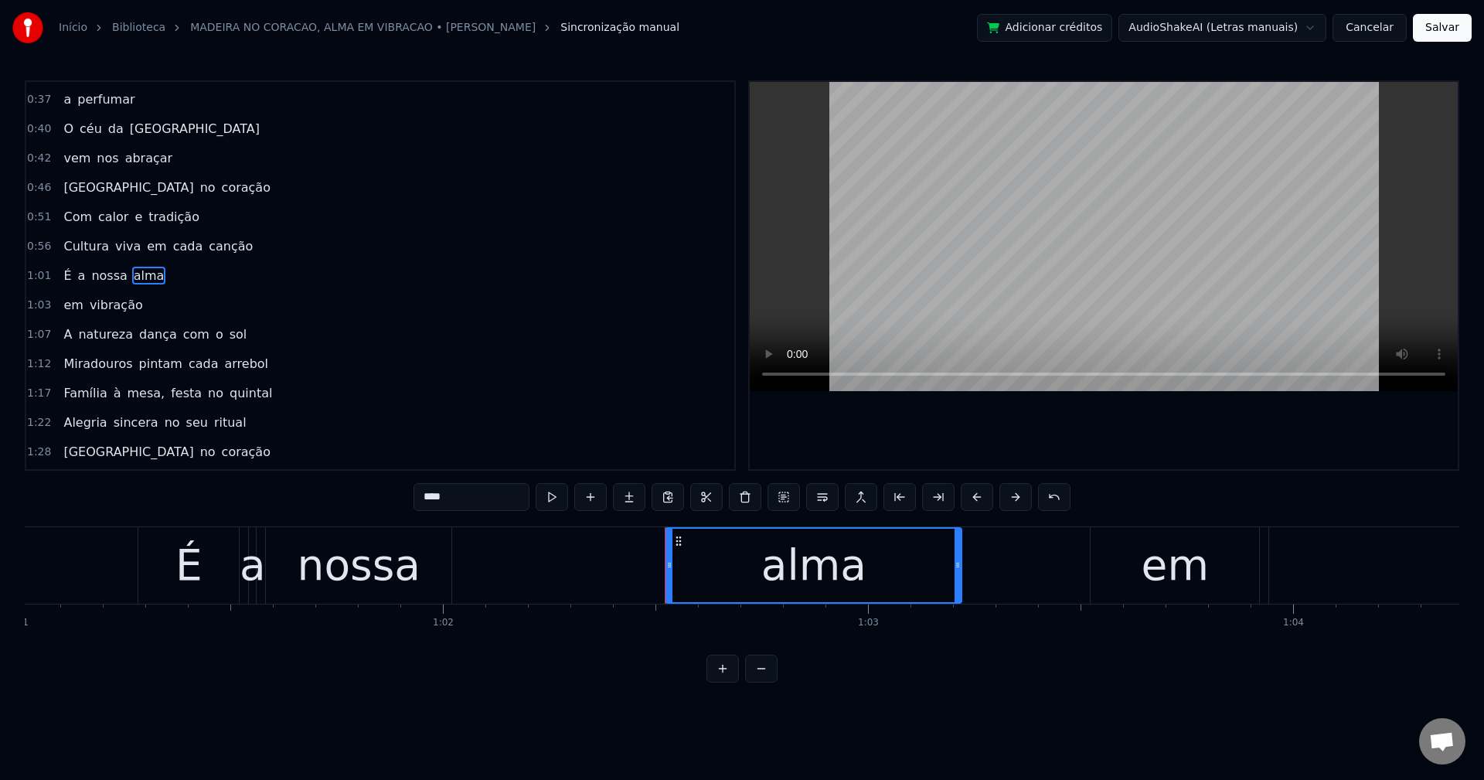
click at [425, 591] on div "nossa" at bounding box center [359, 565] width 186 height 77
type input "*****"
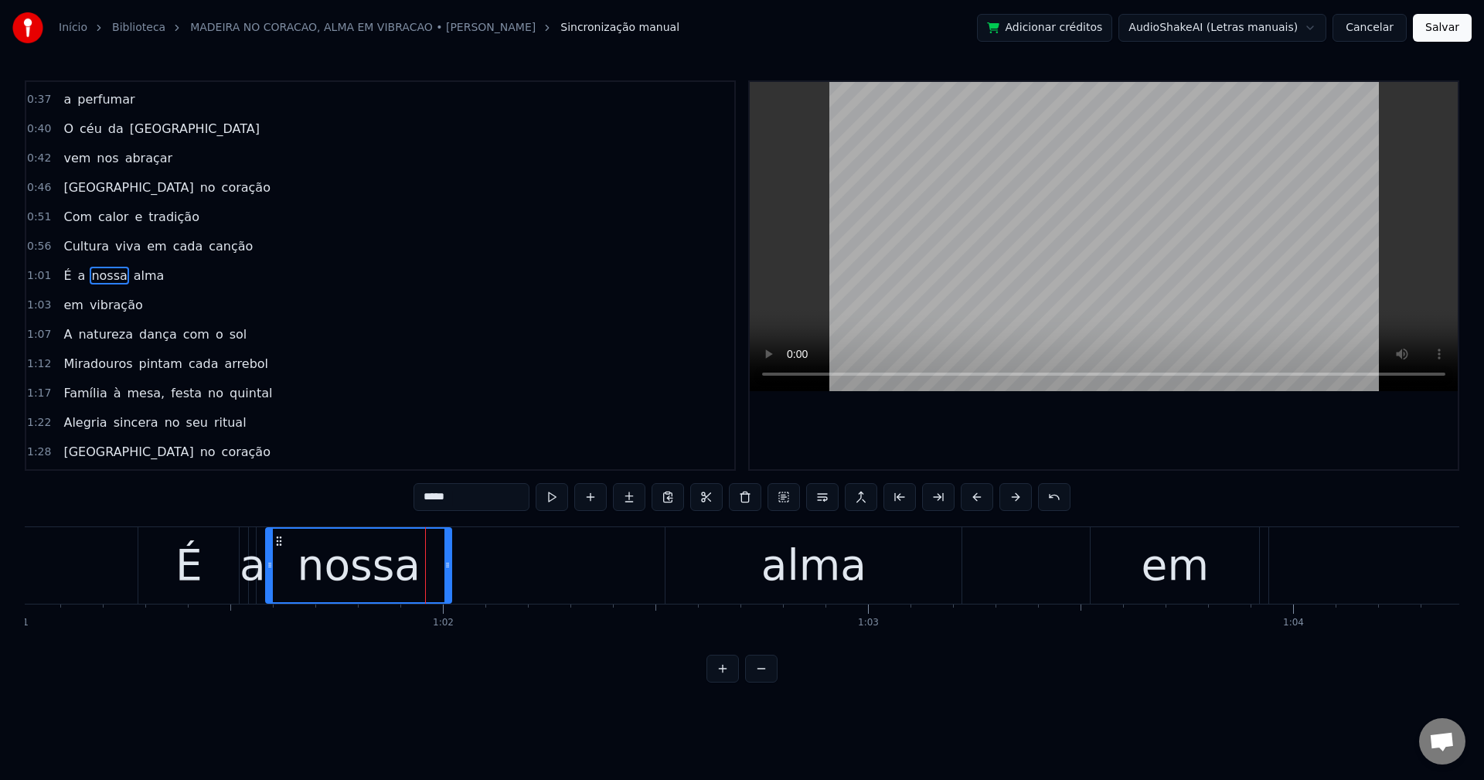
click at [520, 569] on div "É a nossa alma" at bounding box center [552, 565] width 828 height 77
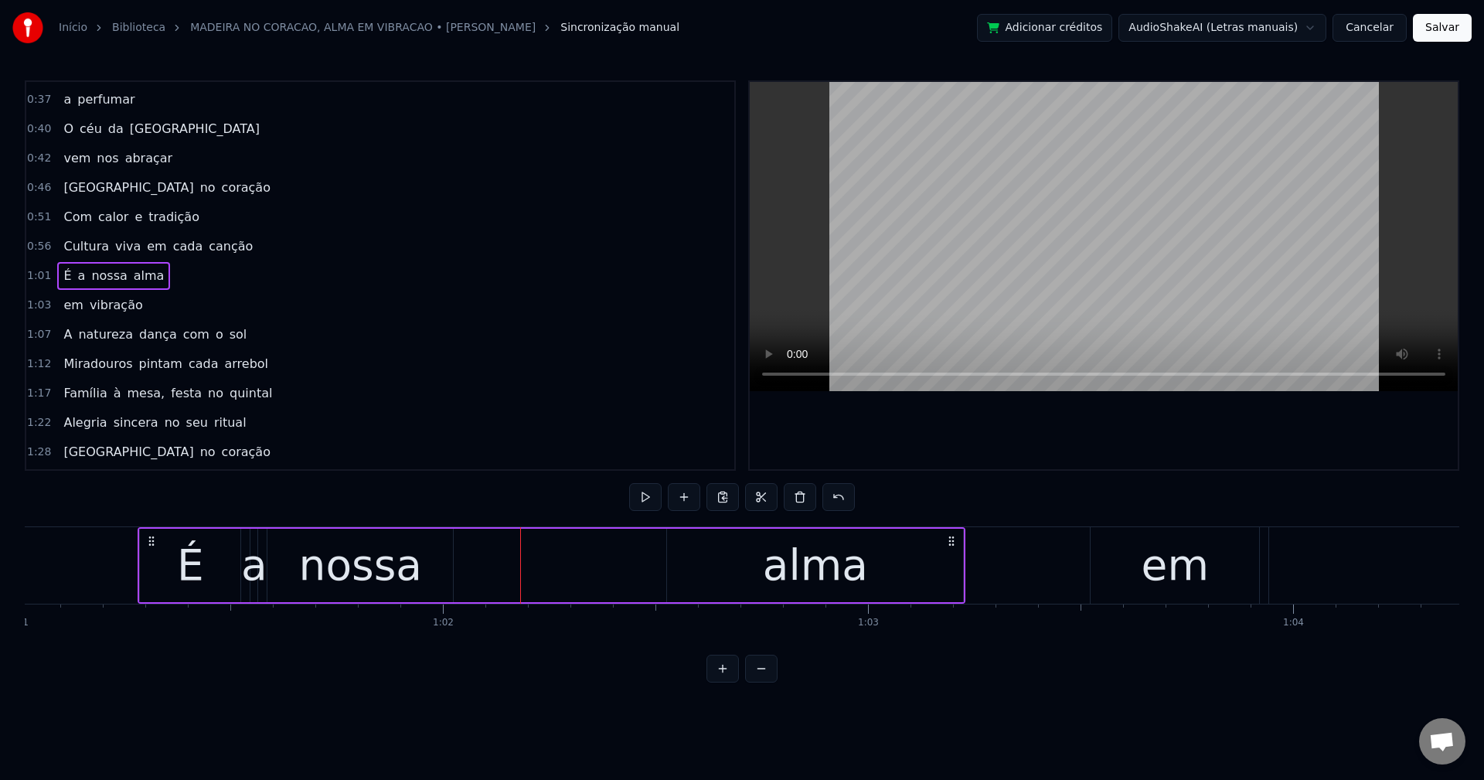
click at [659, 563] on div "É a nossa alma" at bounding box center [552, 565] width 828 height 77
drag, startPoint x: 427, startPoint y: 560, endPoint x: 438, endPoint y: 560, distance: 10.8
click at [426, 561] on div "nossa" at bounding box center [360, 565] width 186 height 73
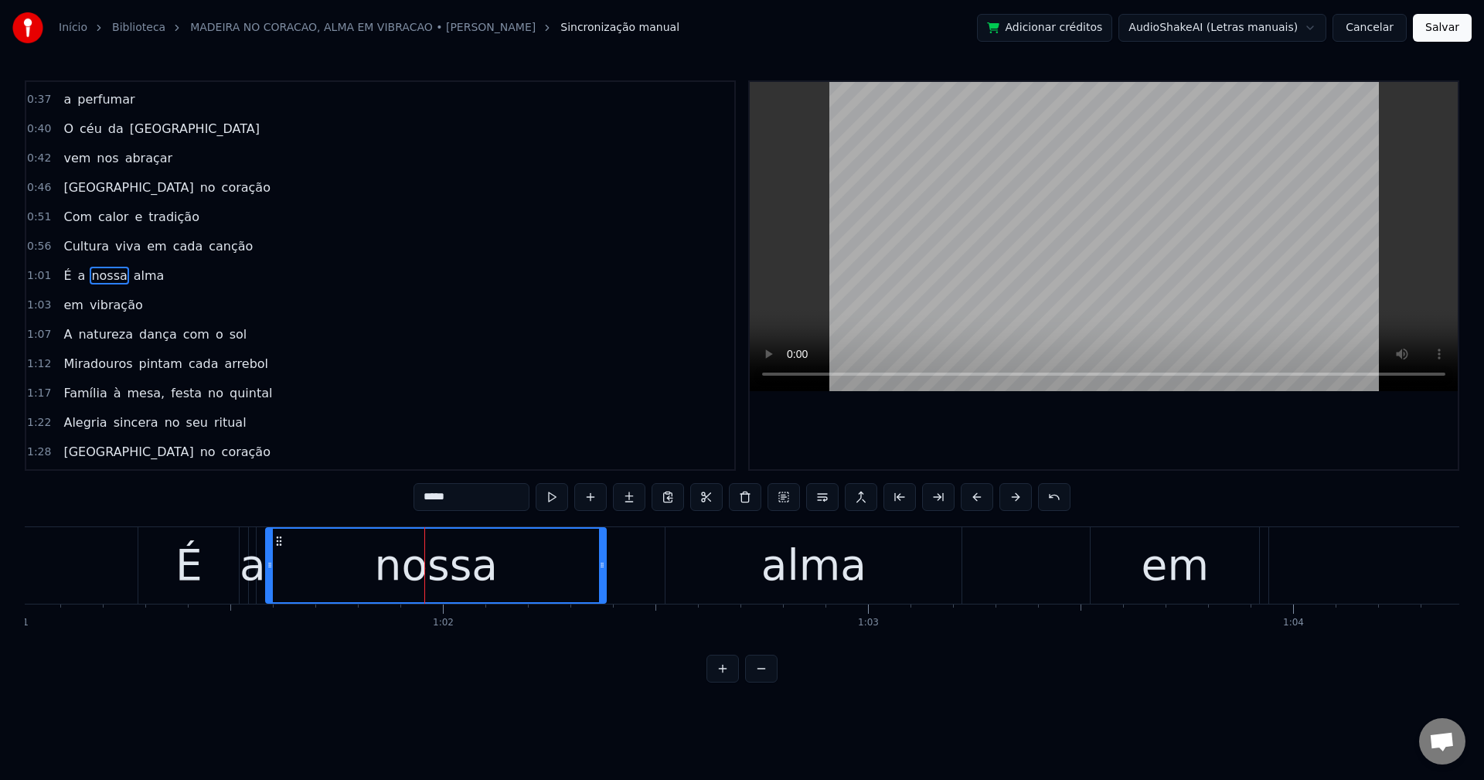
drag, startPoint x: 447, startPoint y: 566, endPoint x: 601, endPoint y: 574, distance: 154.8
click at [601, 574] on div at bounding box center [602, 565] width 6 height 73
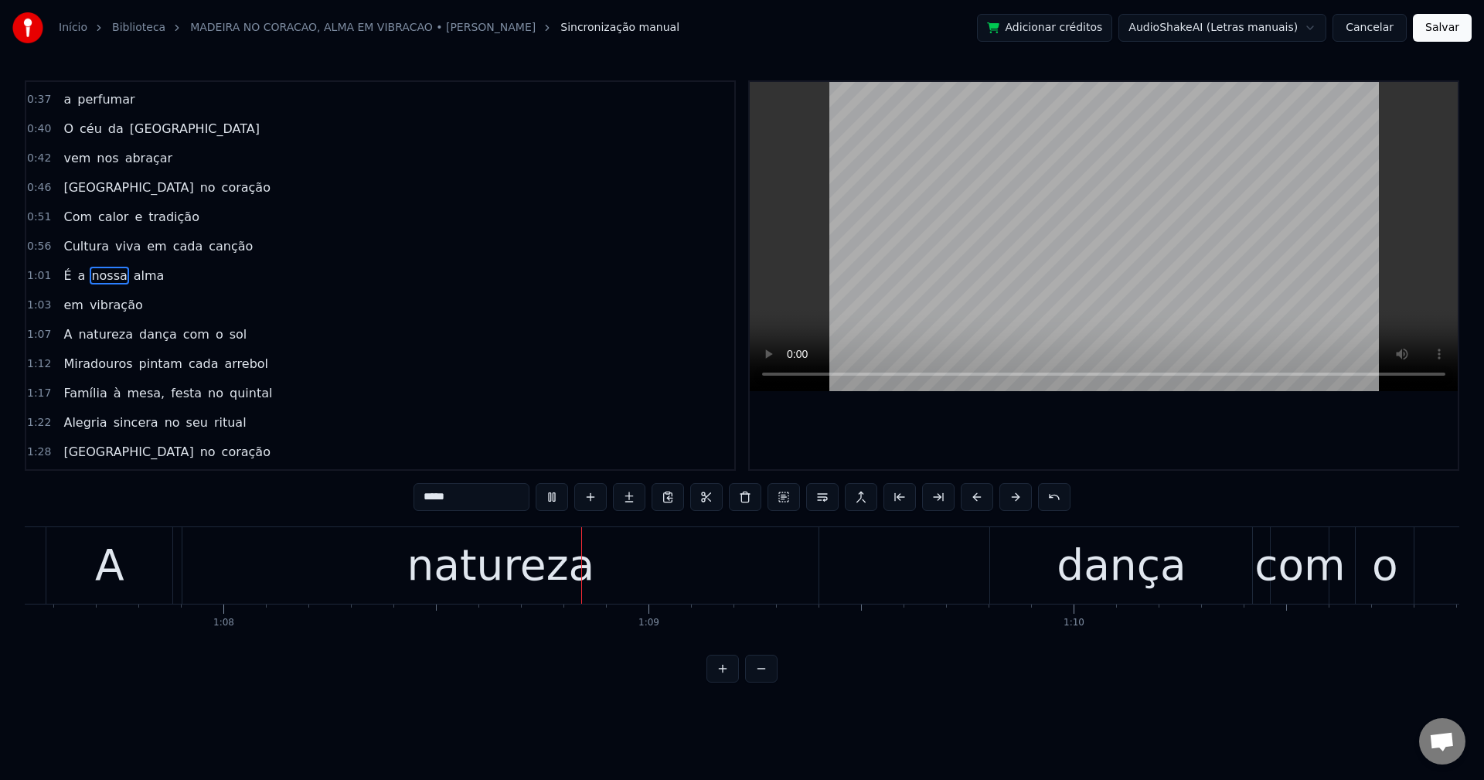
scroll to position [0, 28982]
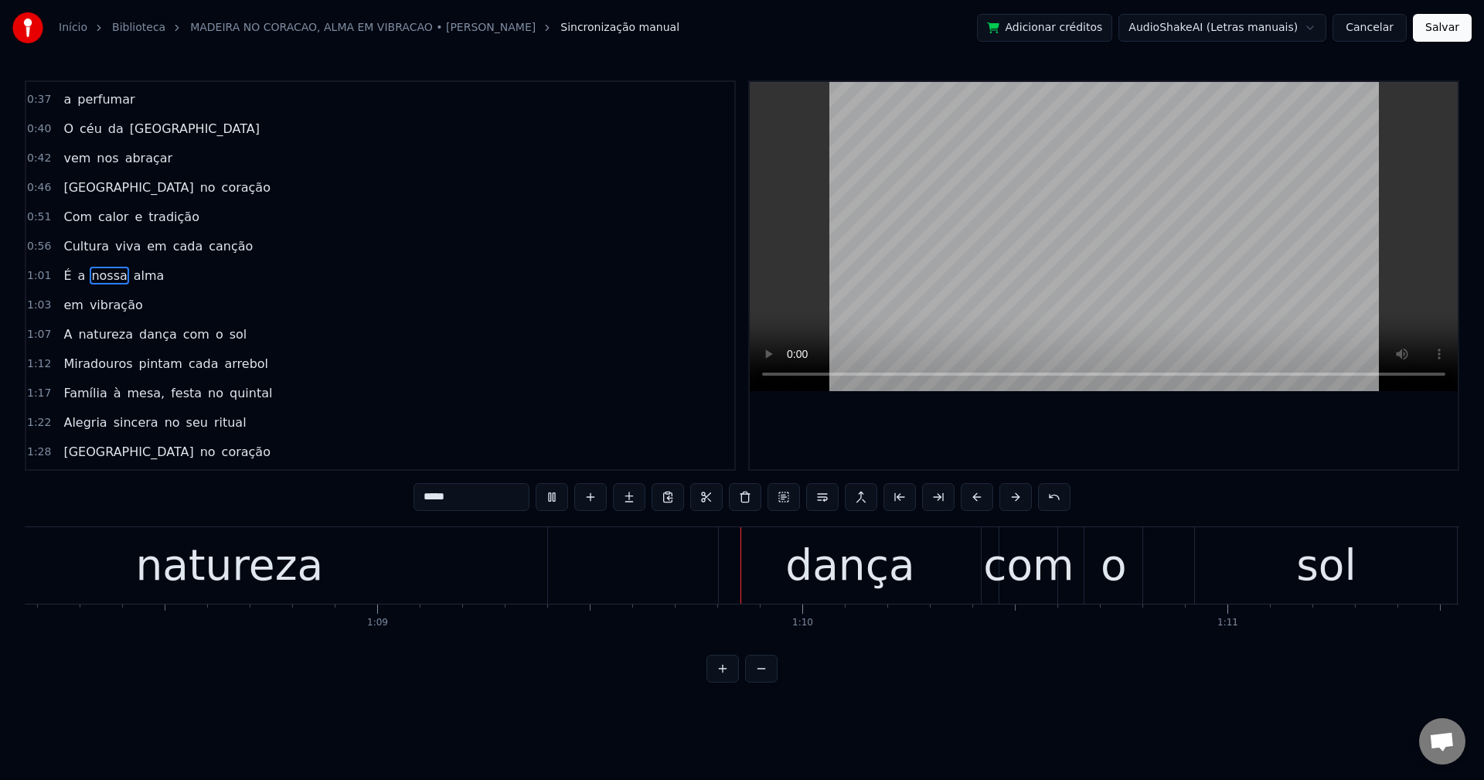
click at [138, 340] on span "dança" at bounding box center [158, 334] width 41 height 18
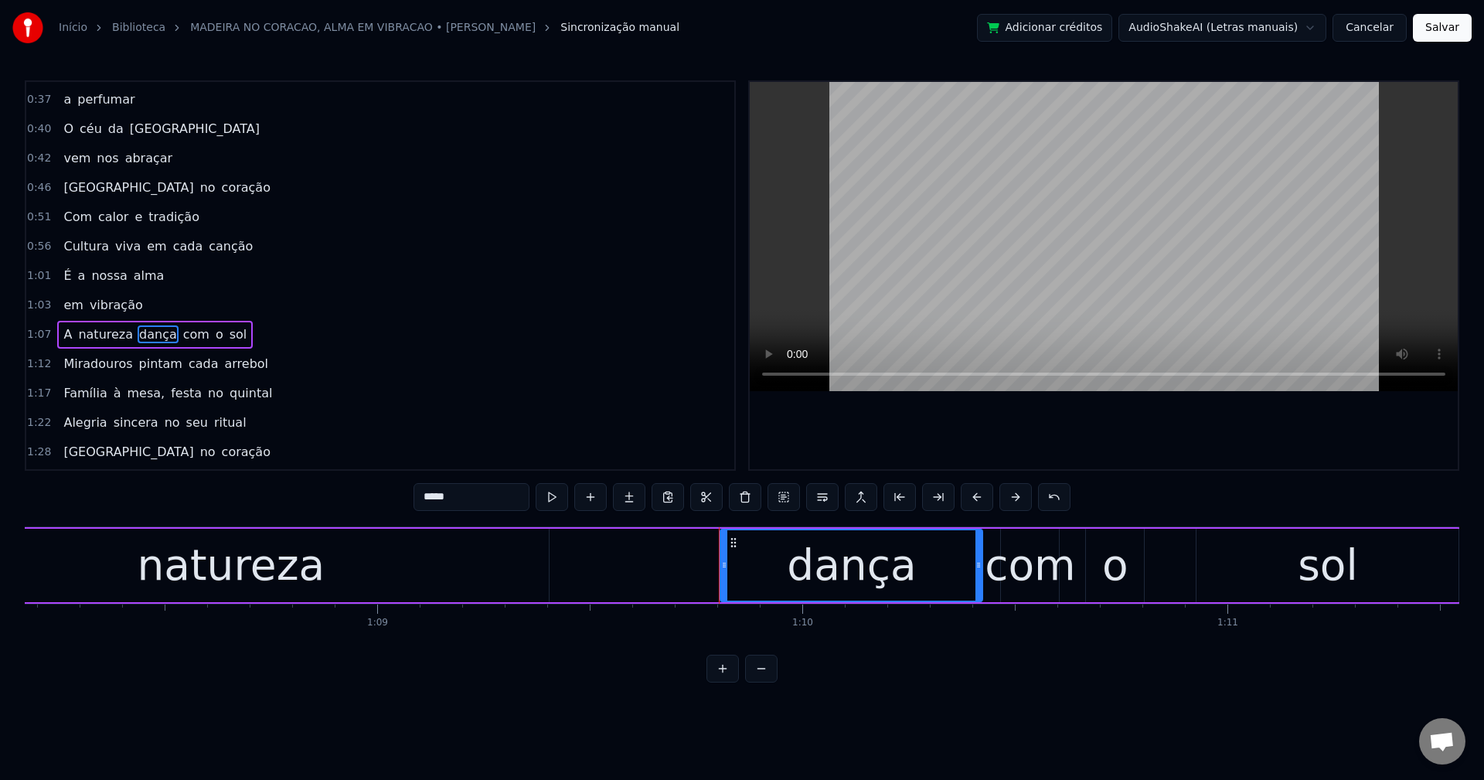
scroll to position [203, 0]
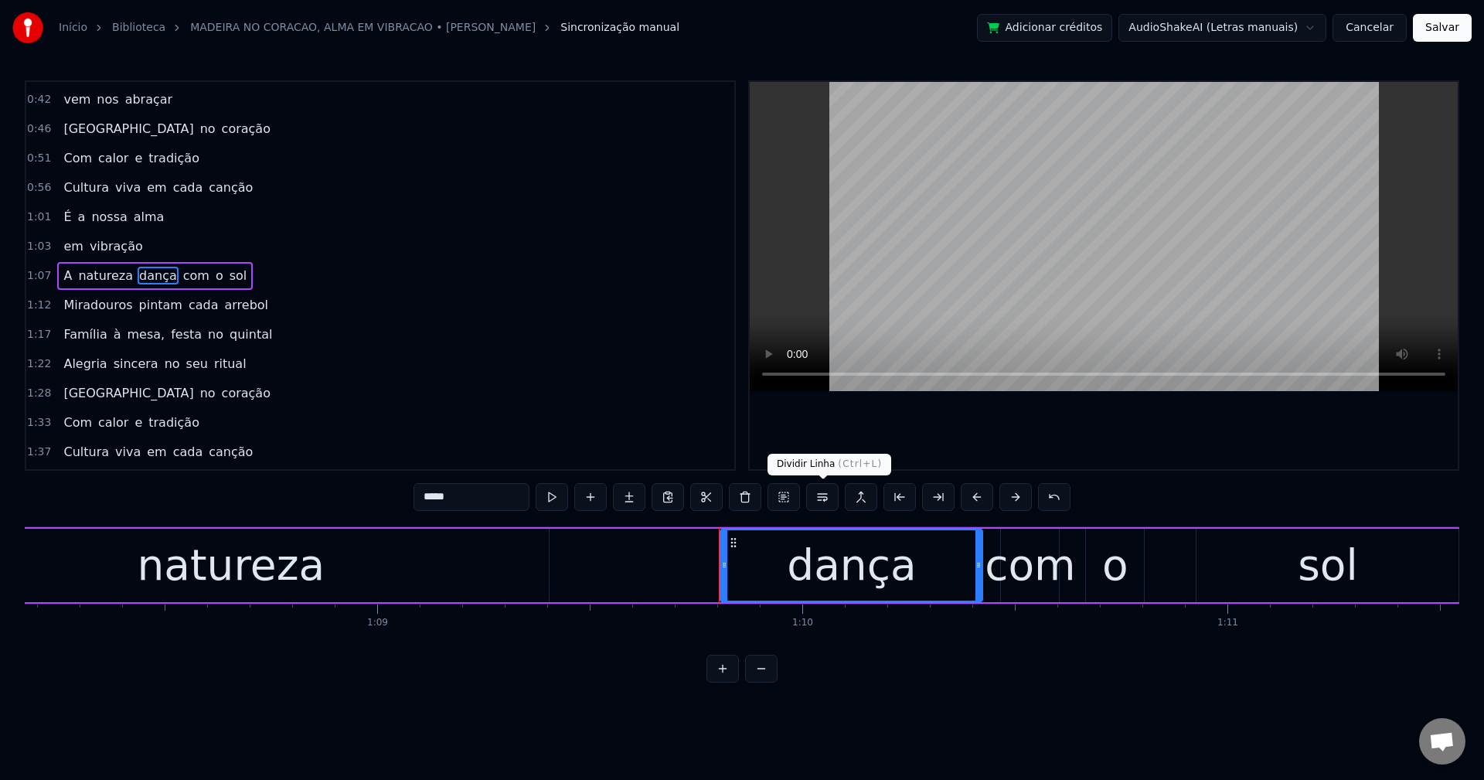
click at [822, 497] on button at bounding box center [822, 497] width 32 height 28
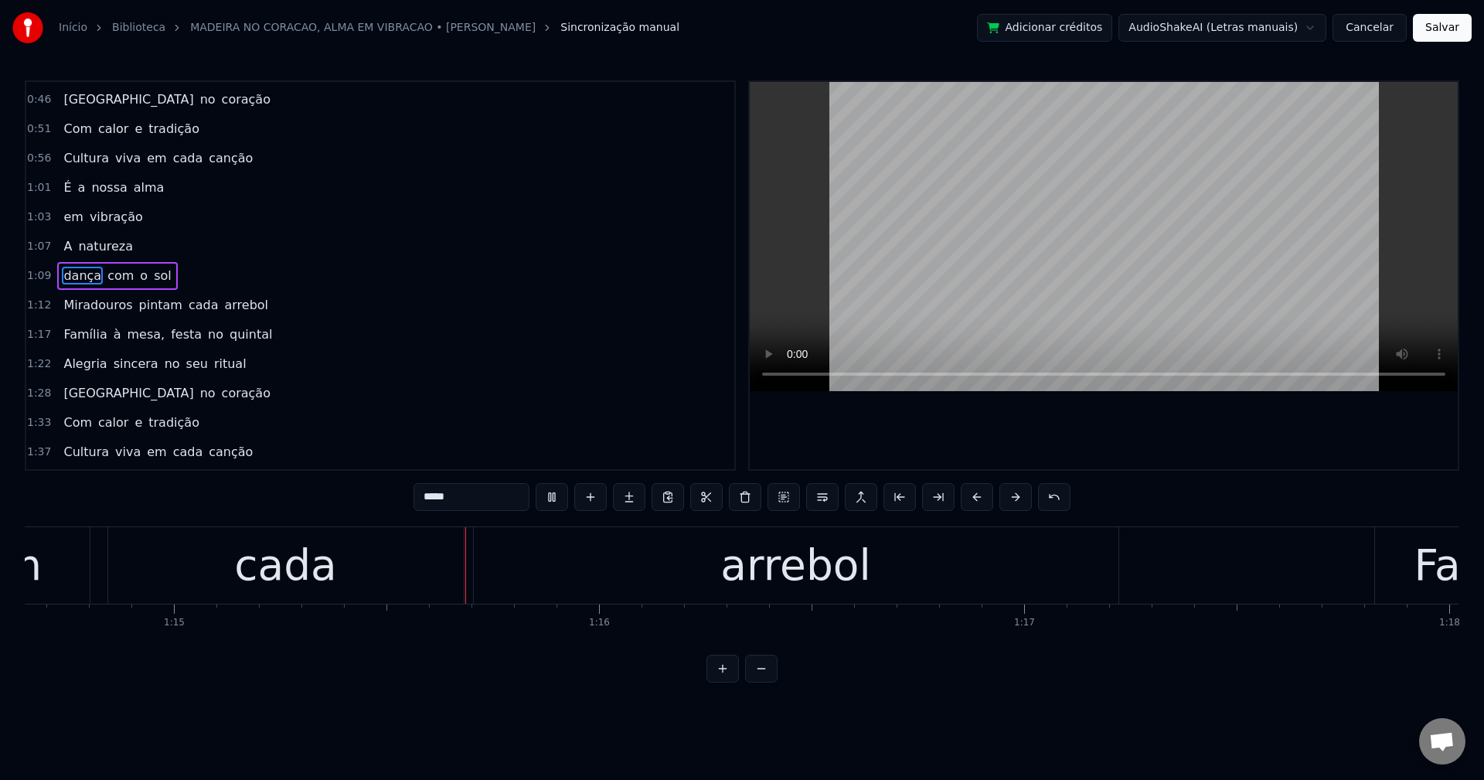
scroll to position [0, 31738]
click at [130, 336] on span "mesa," at bounding box center [146, 334] width 41 height 18
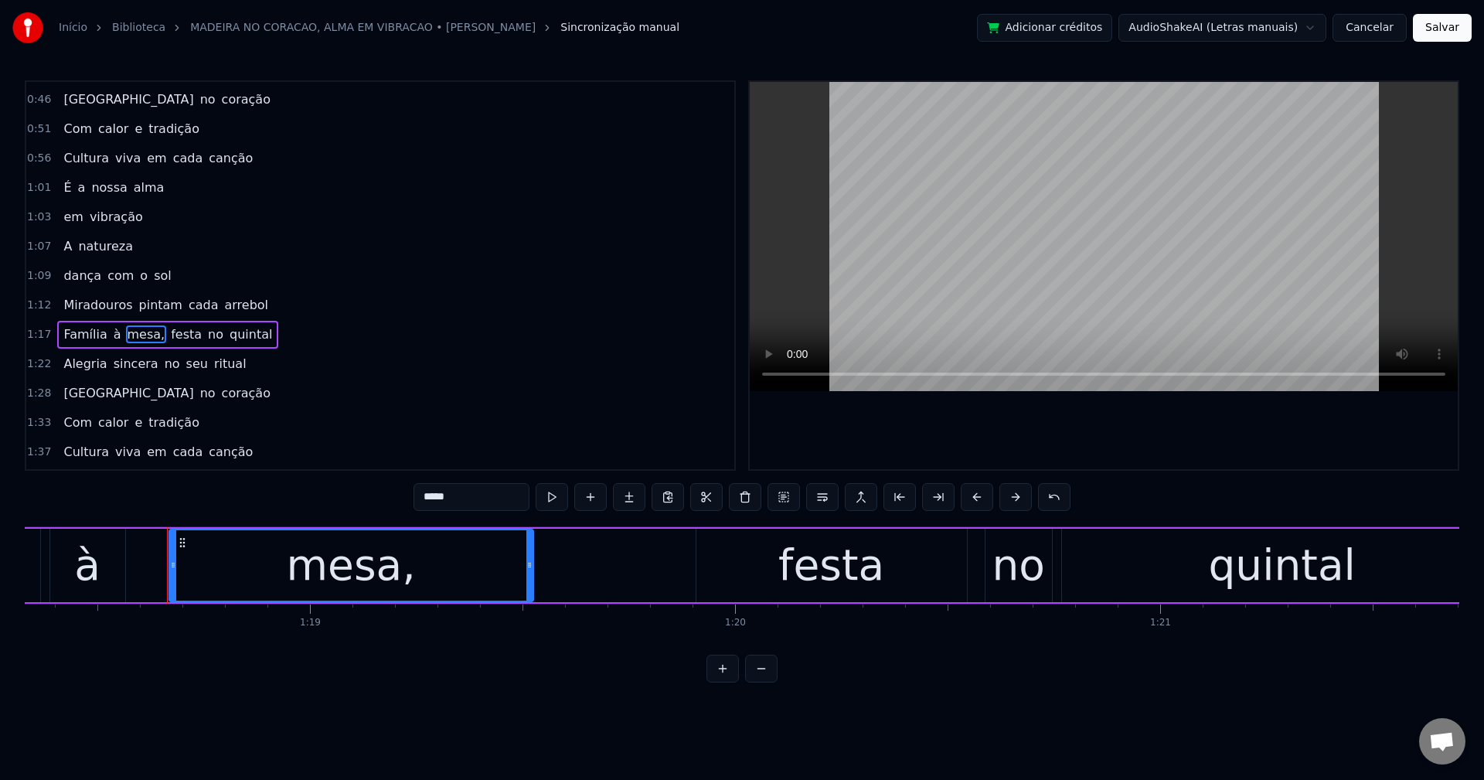
scroll to position [0, 33365]
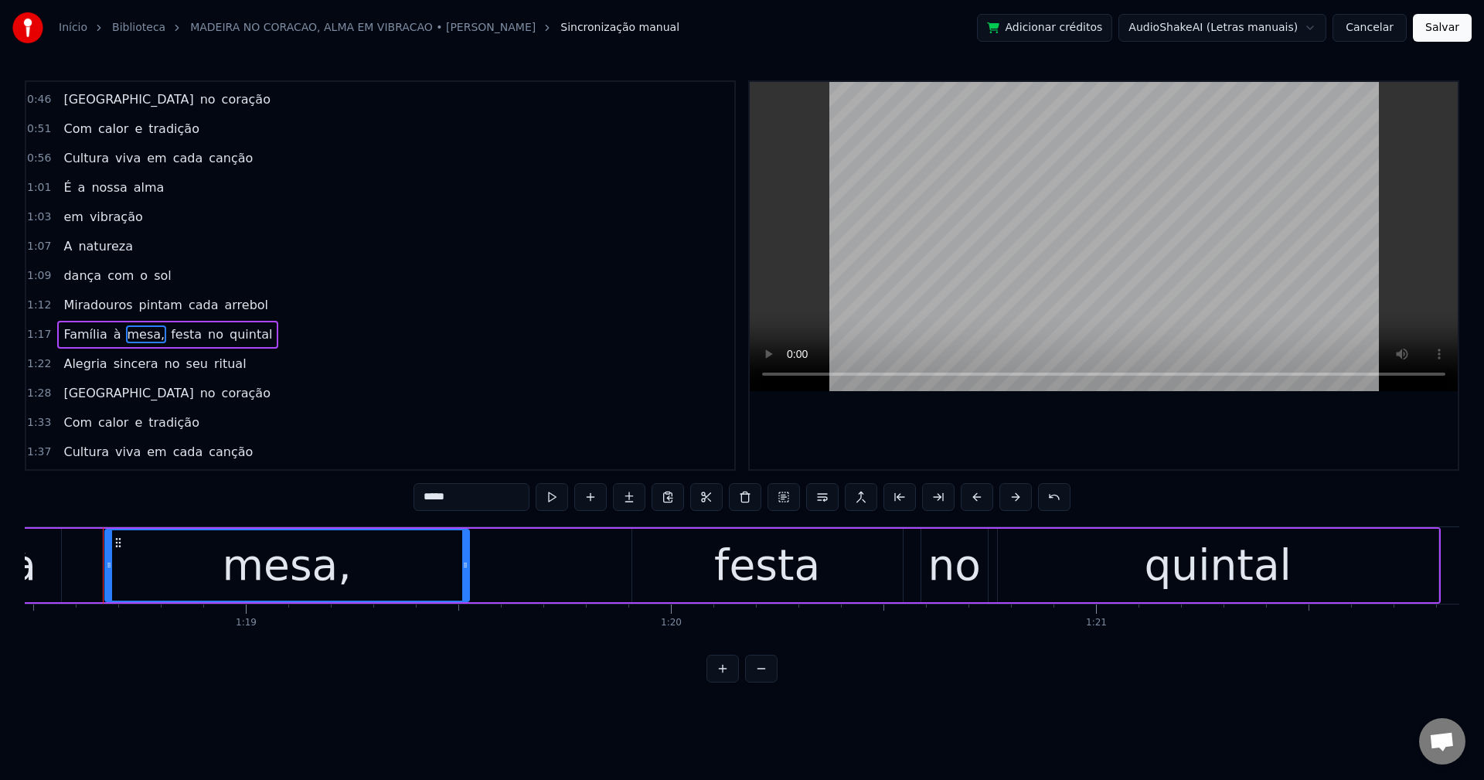
click at [464, 489] on input "*****" at bounding box center [472, 497] width 116 height 28
click at [165, 340] on span "festa" at bounding box center [182, 334] width 34 height 18
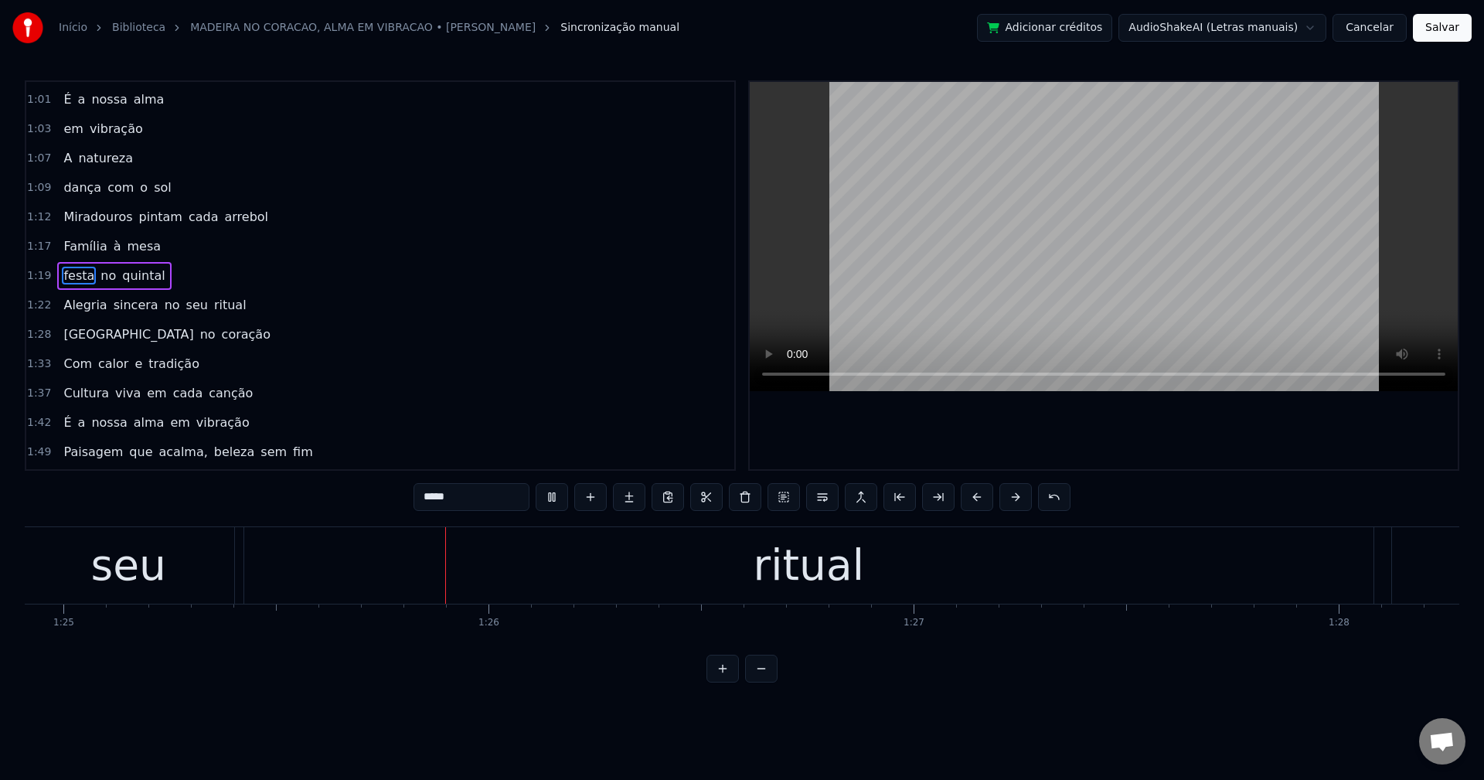
scroll to position [0, 36138]
click at [163, 305] on span "no" at bounding box center [172, 305] width 19 height 18
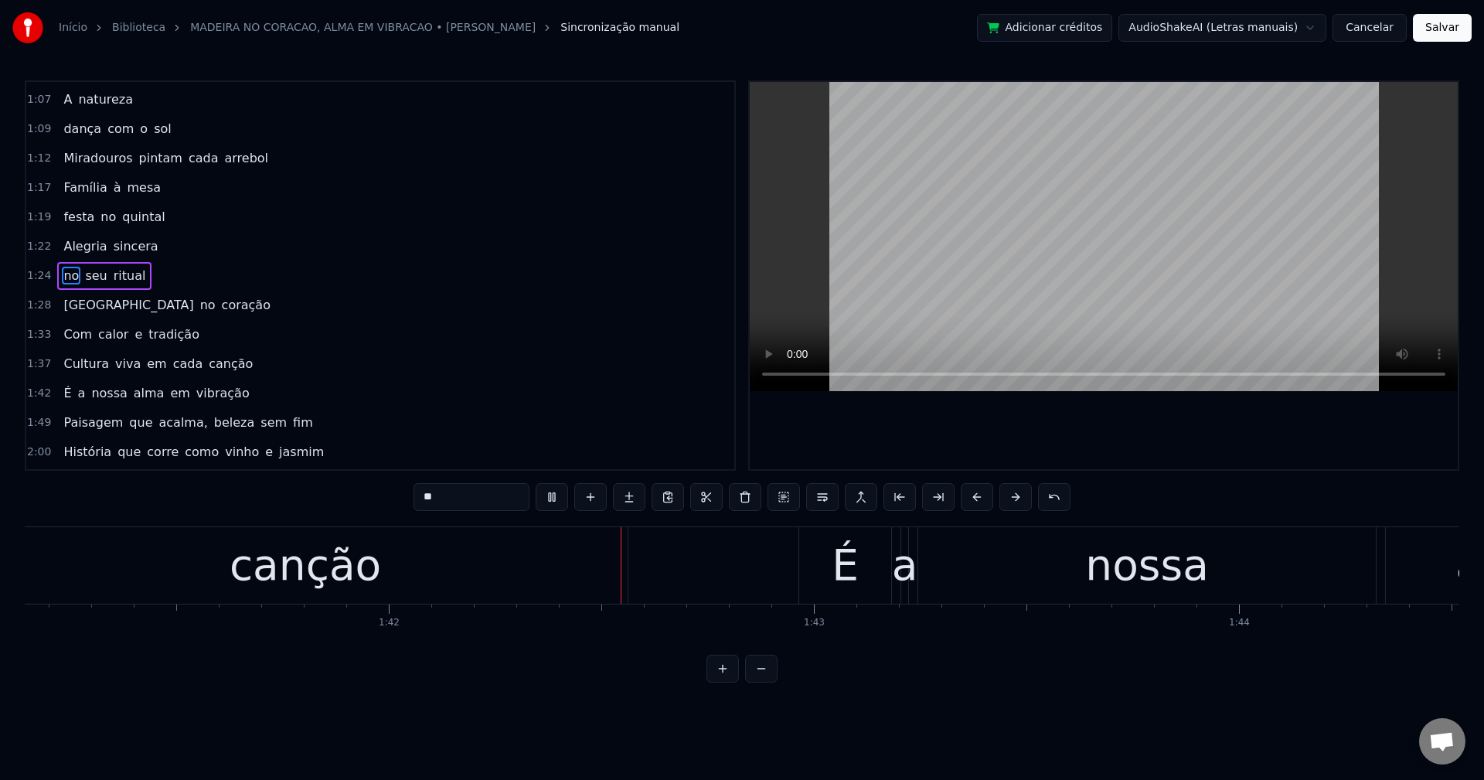
scroll to position [0, 43029]
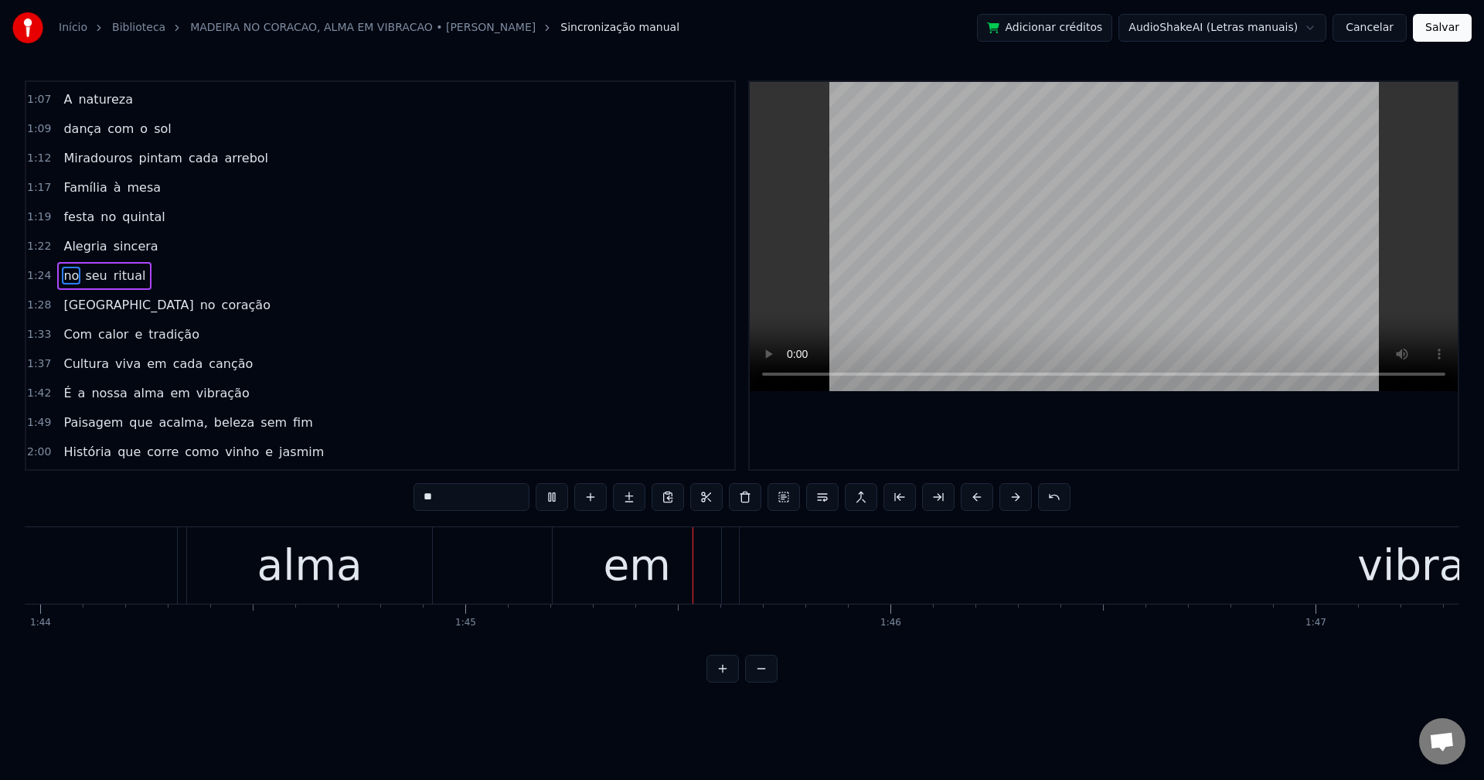
click at [169, 388] on span "em" at bounding box center [180, 393] width 22 height 18
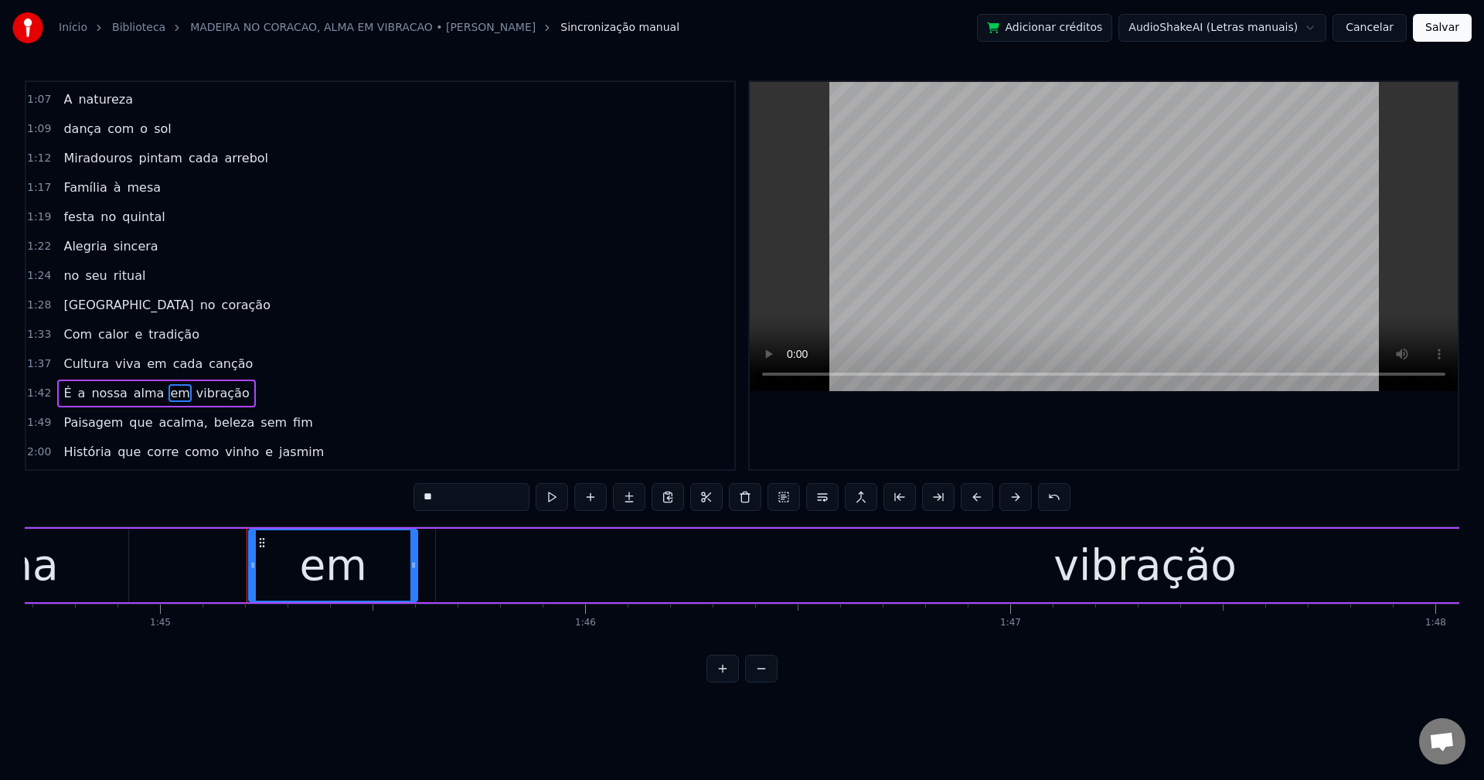
scroll to position [496, 0]
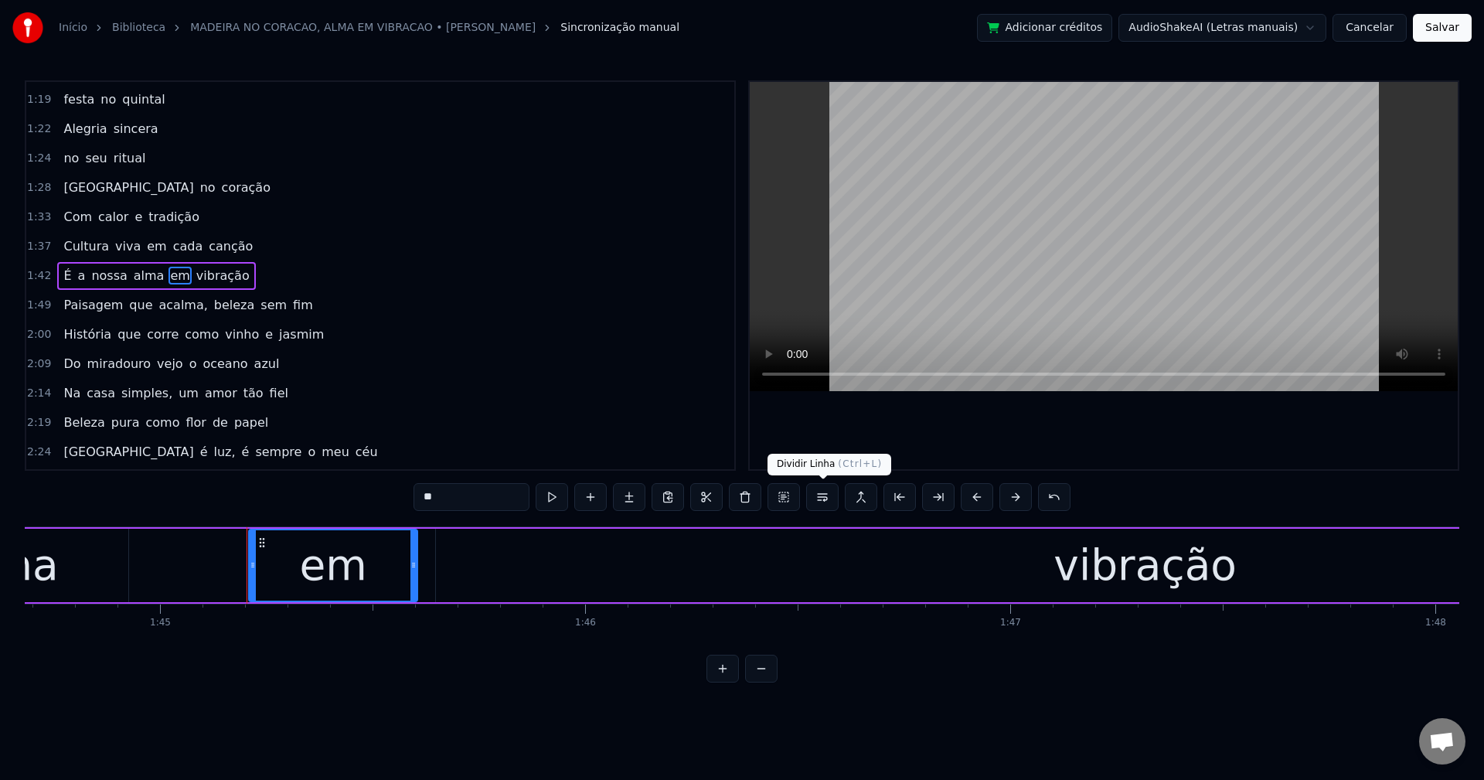
click at [827, 499] on button at bounding box center [822, 497] width 32 height 28
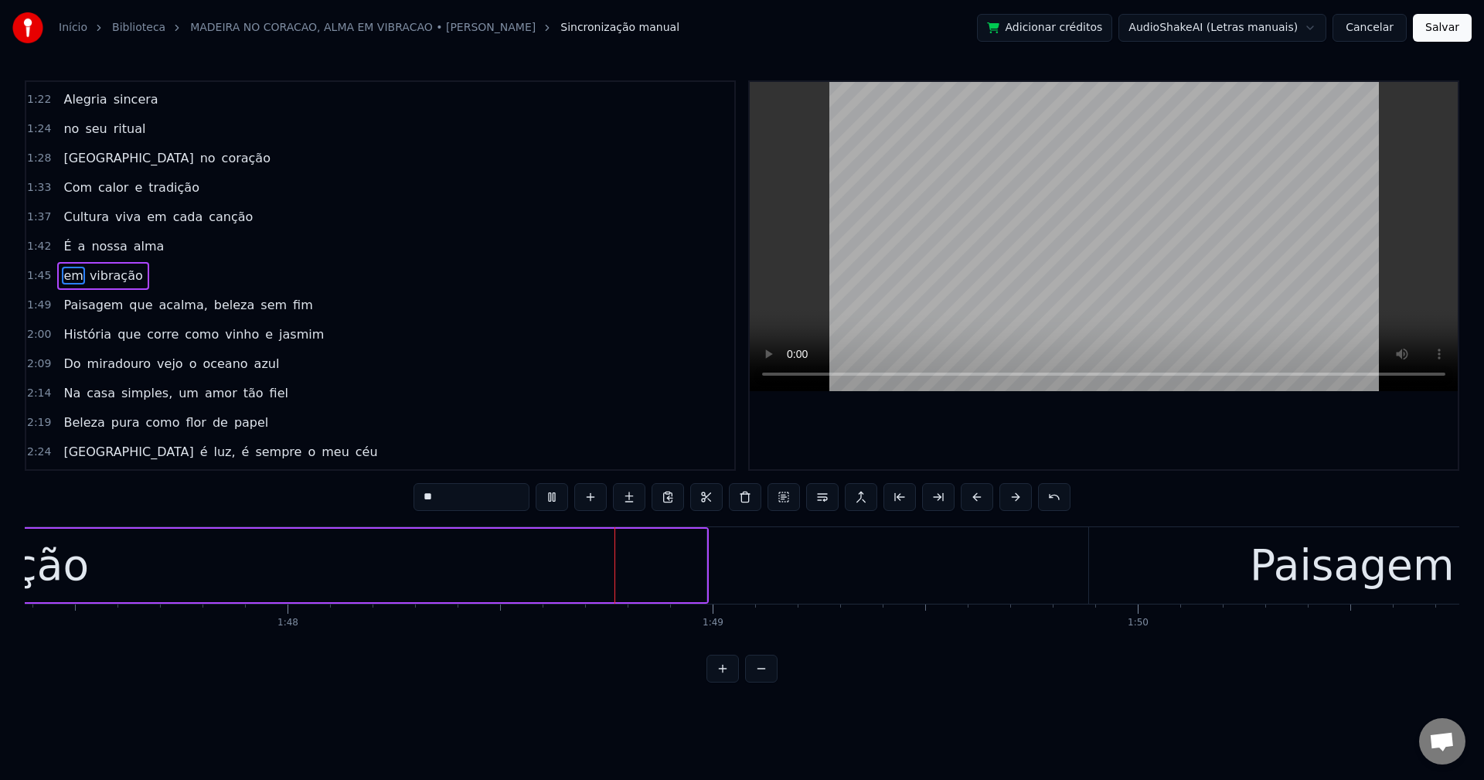
scroll to position [0, 45821]
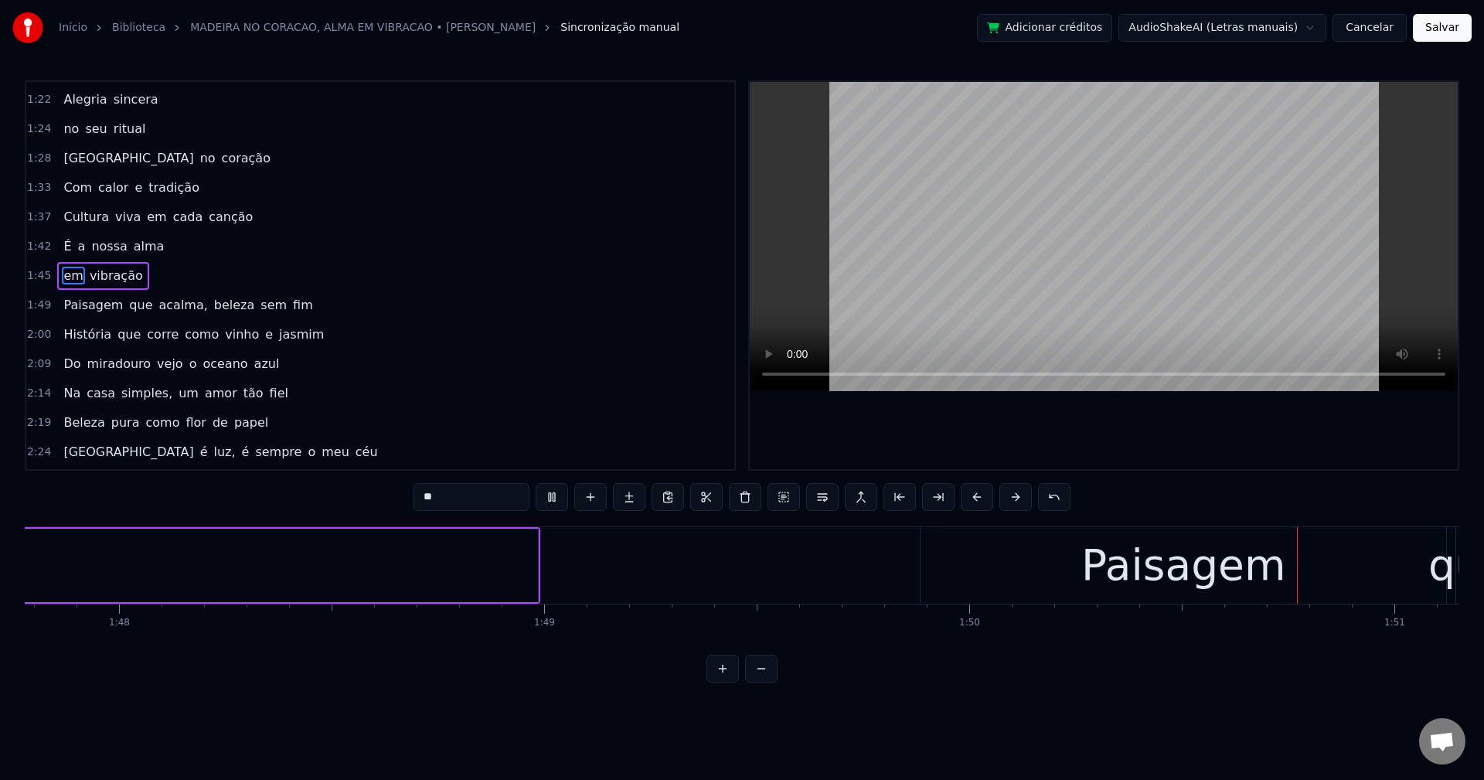
click at [158, 309] on span "acalma," at bounding box center [184, 305] width 52 height 18
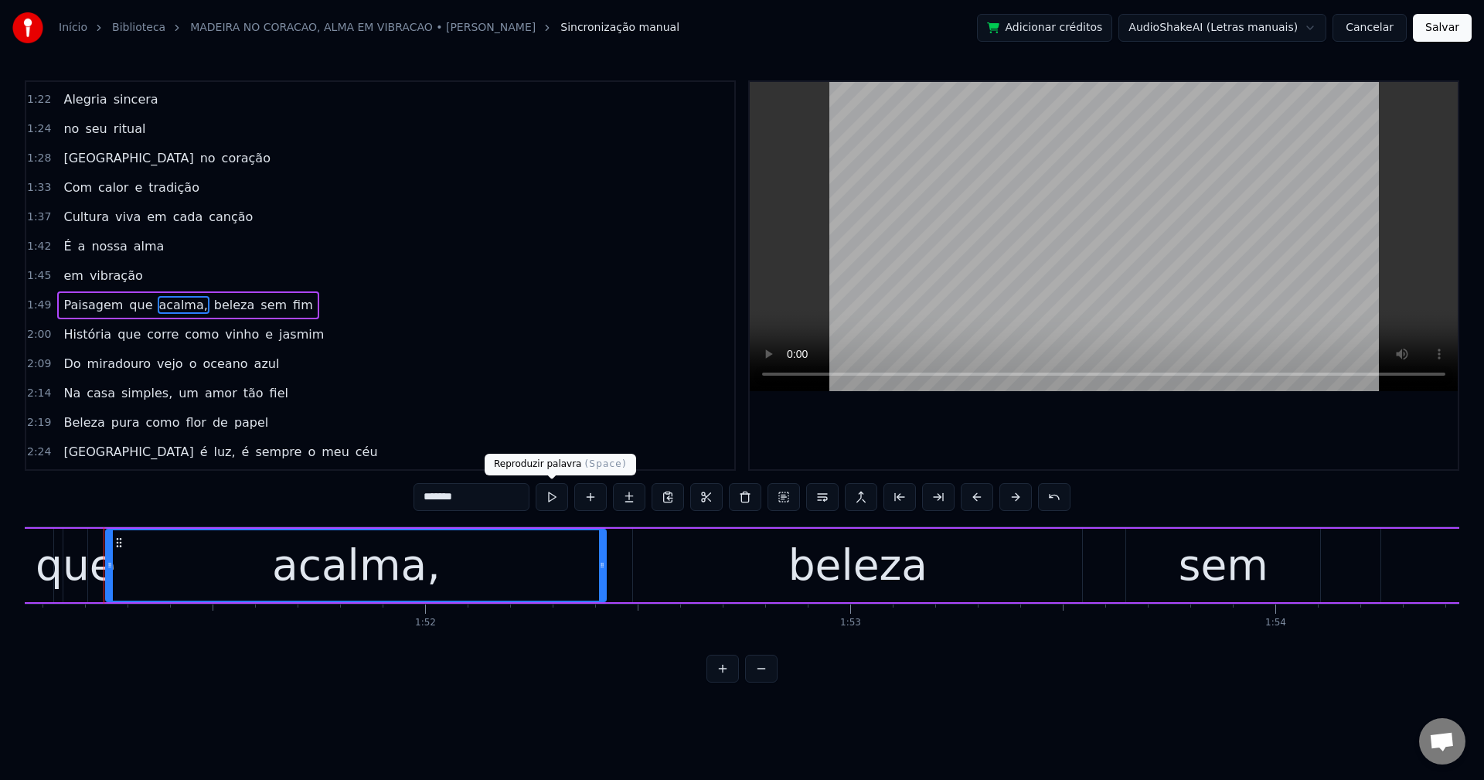
scroll to position [0, 47217]
click at [500, 501] on input "*******" at bounding box center [472, 497] width 116 height 28
click at [214, 305] on span "beleza" at bounding box center [231, 305] width 44 height 18
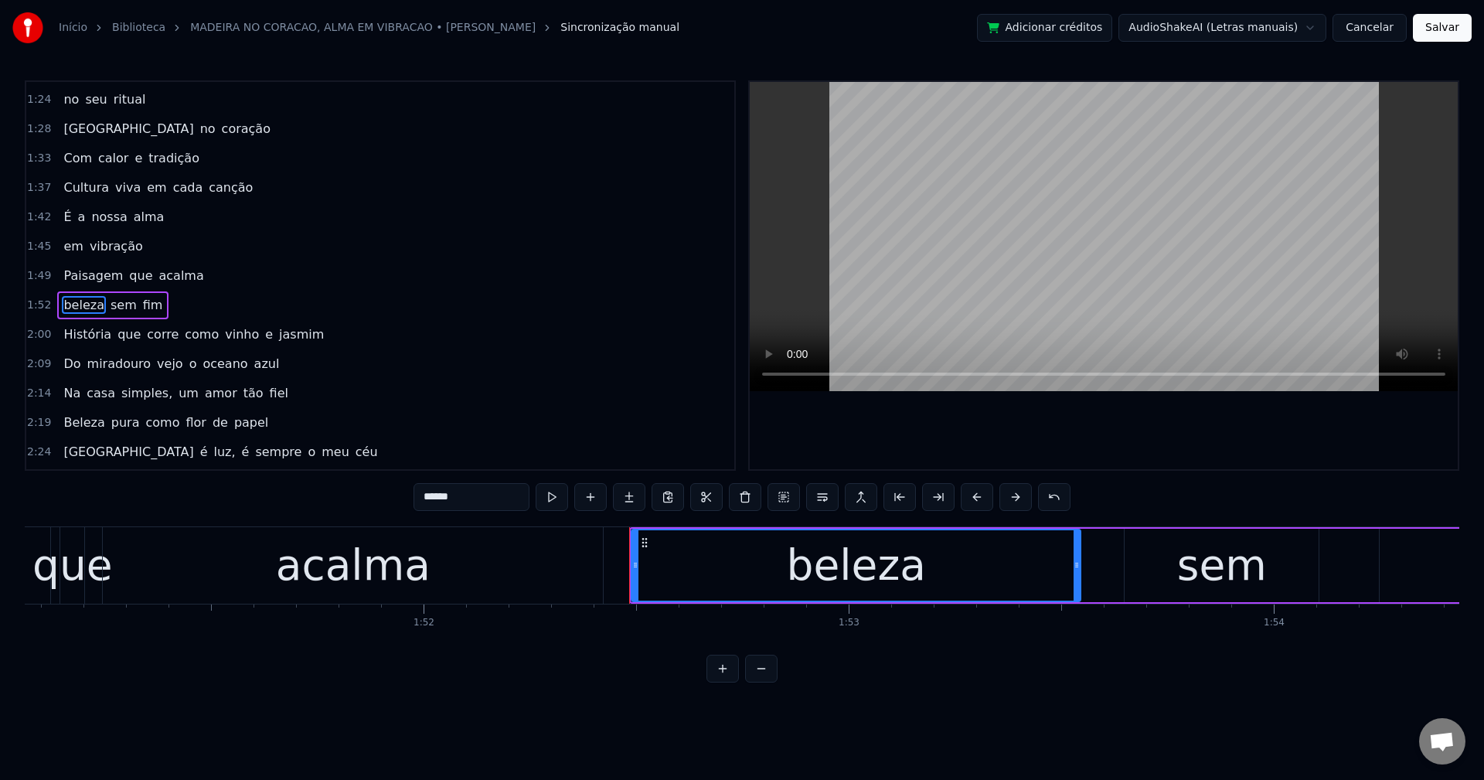
scroll to position [584, 0]
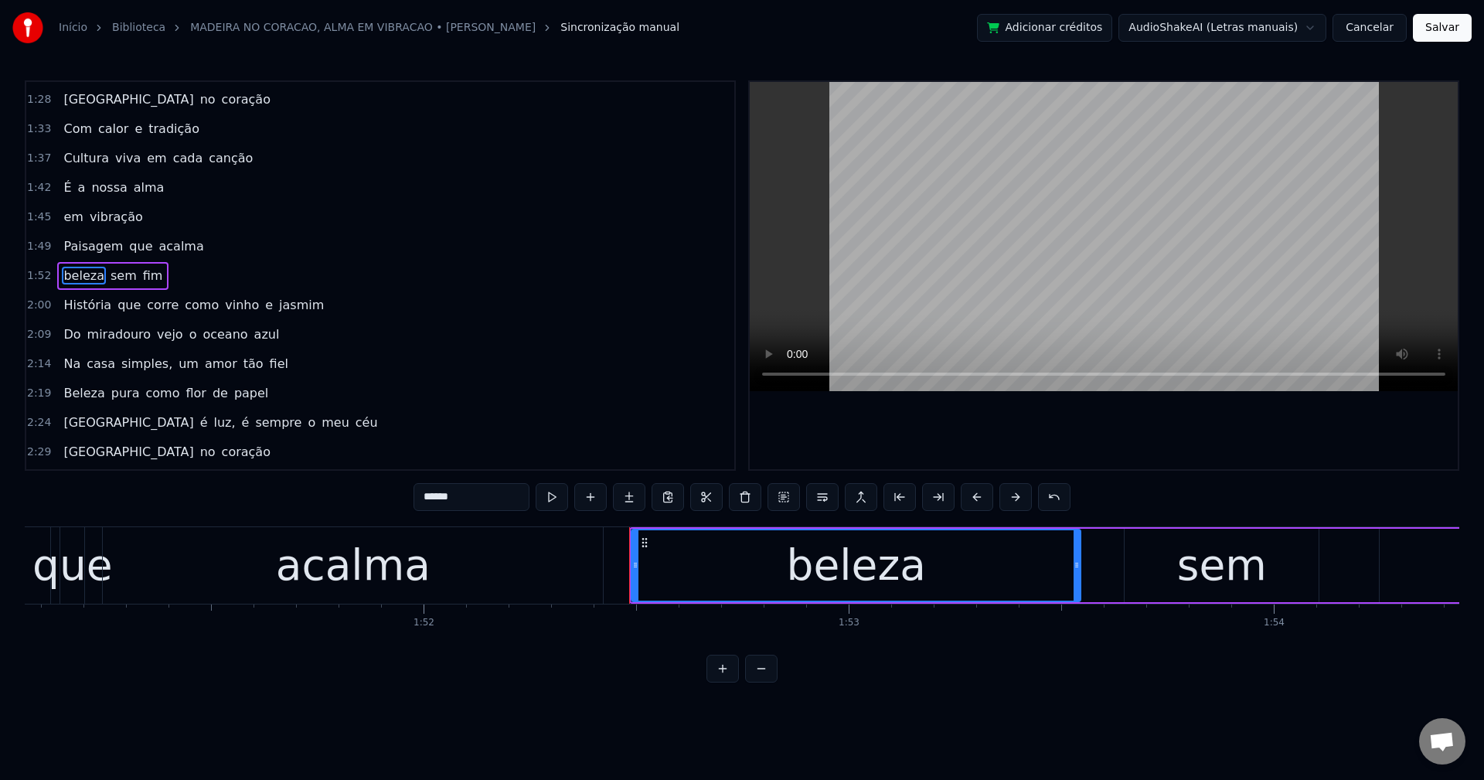
click at [183, 307] on span "como" at bounding box center [201, 305] width 37 height 18
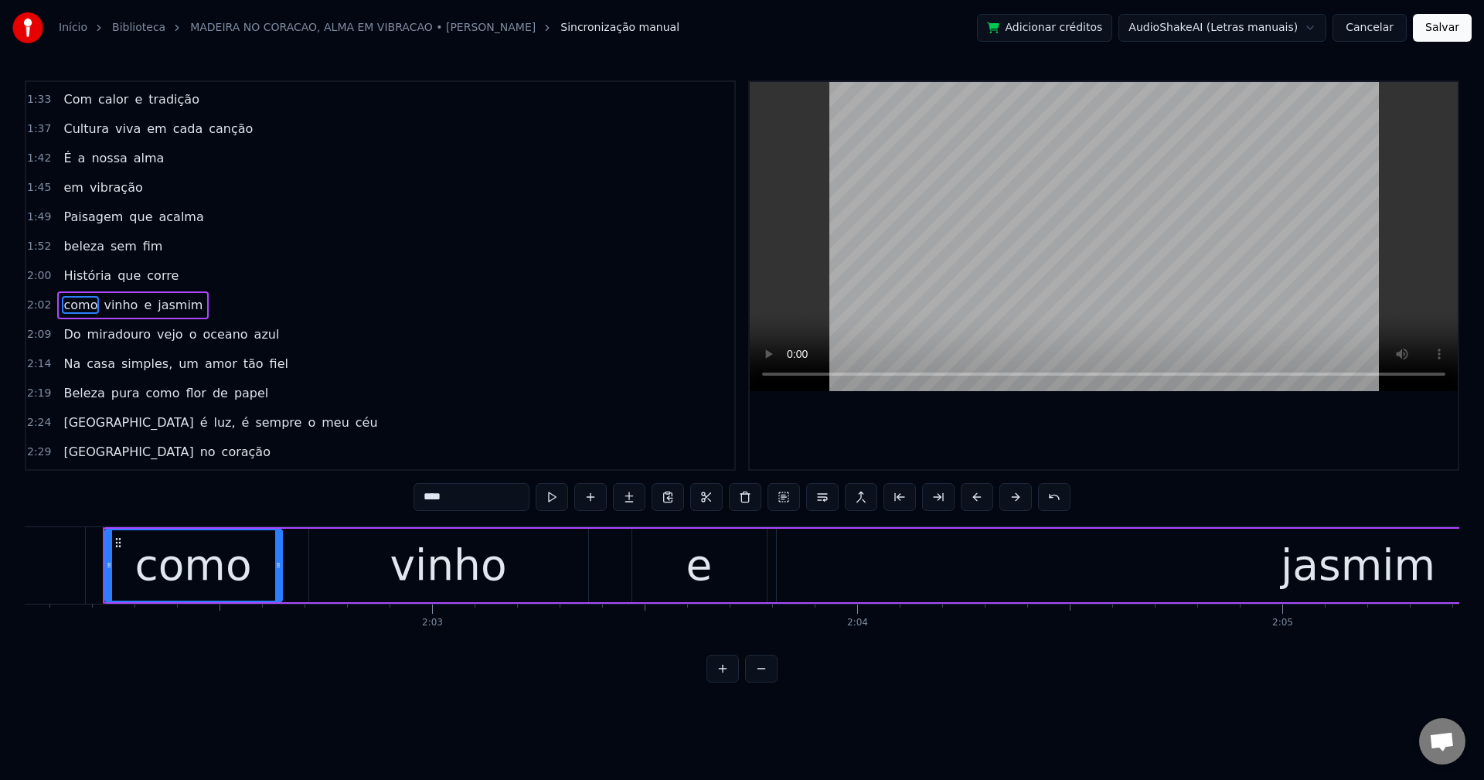
scroll to position [643, 0]
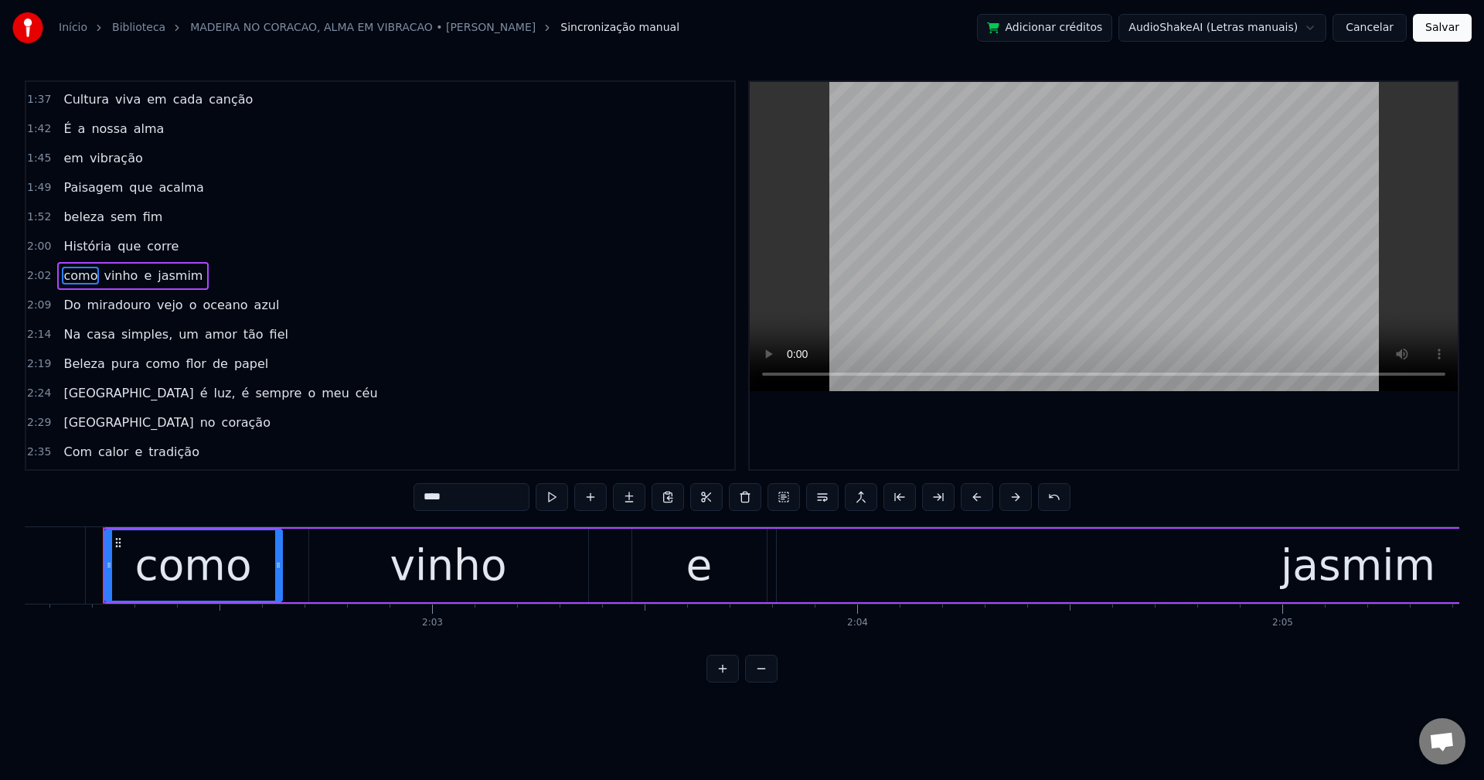
click at [157, 305] on span "vejo" at bounding box center [169, 305] width 29 height 18
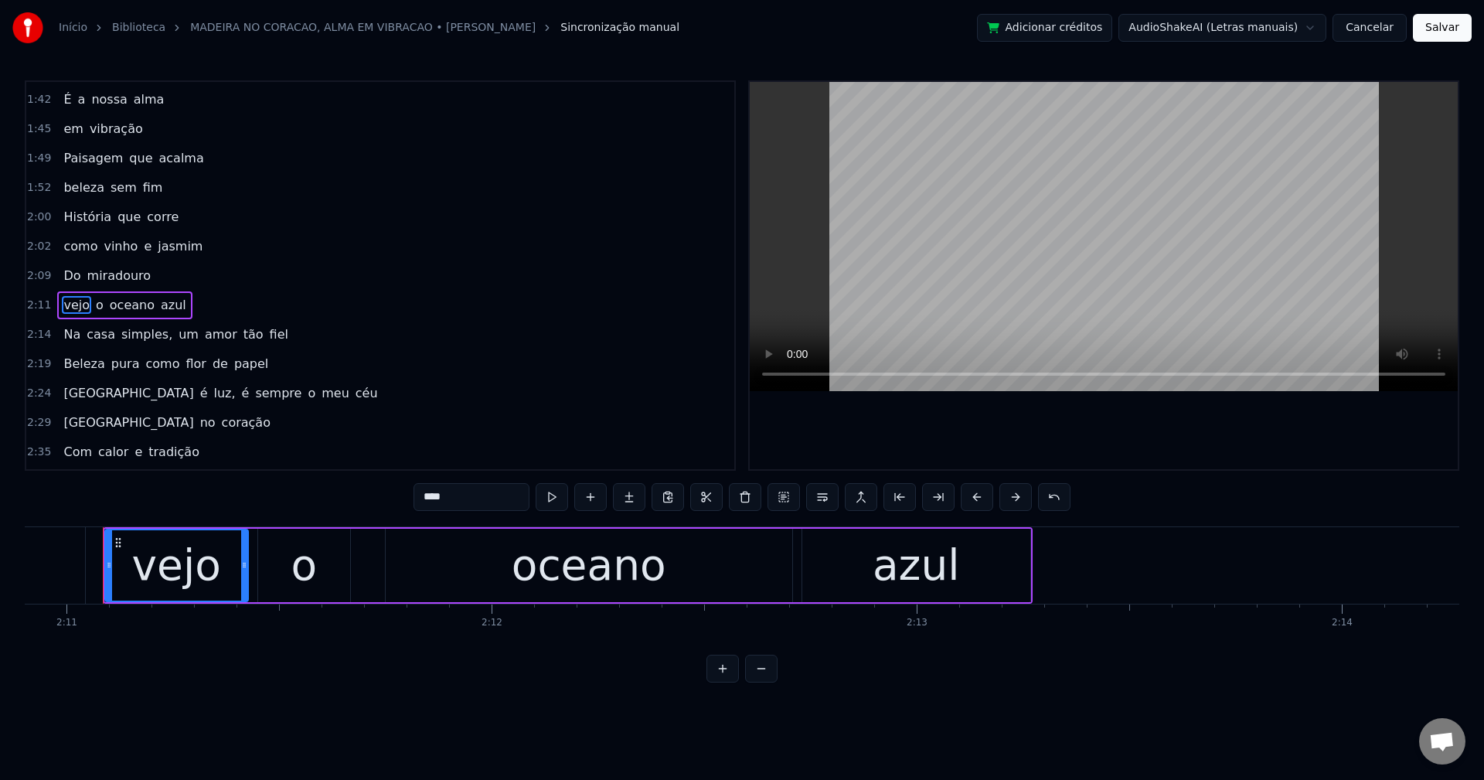
scroll to position [702, 0]
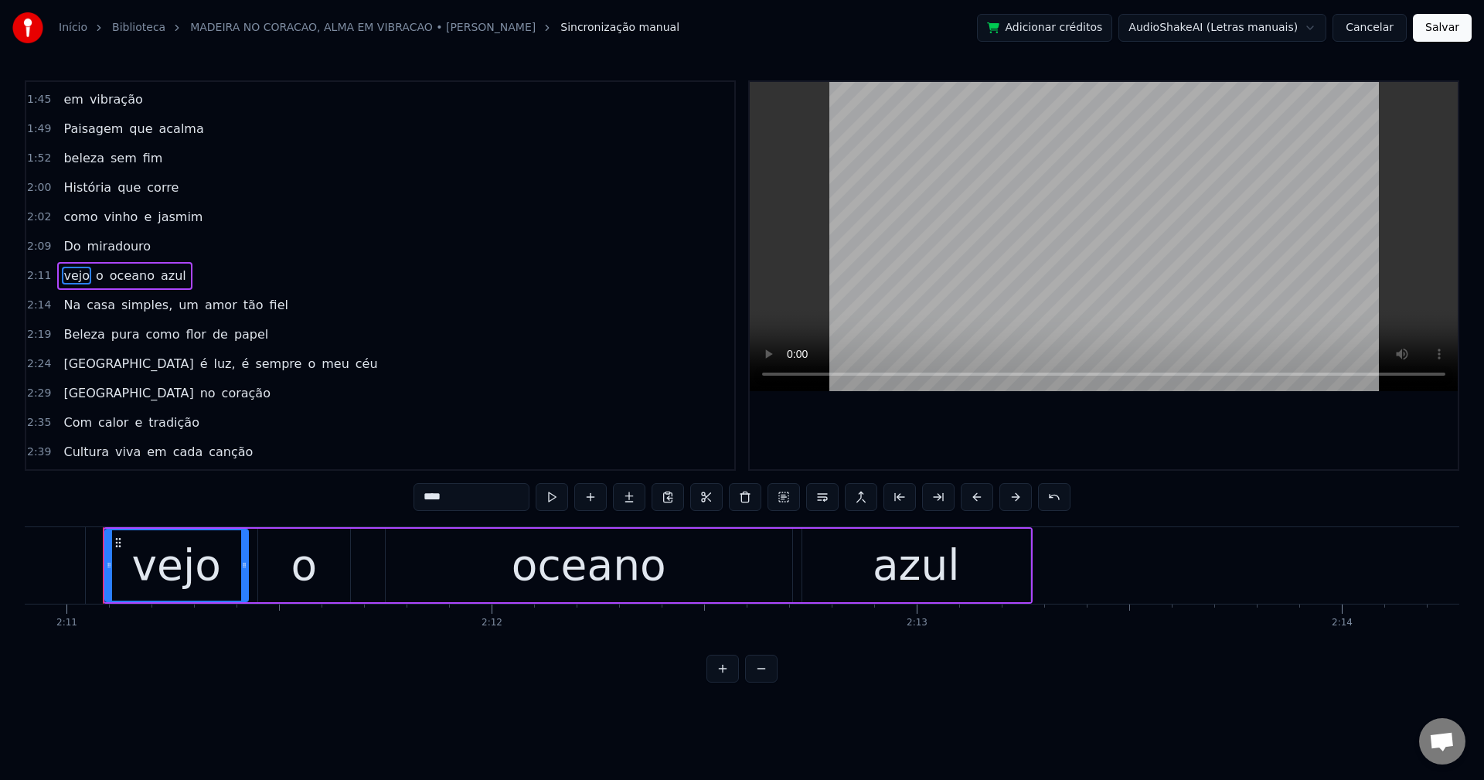
click at [177, 302] on span "um" at bounding box center [188, 305] width 23 height 18
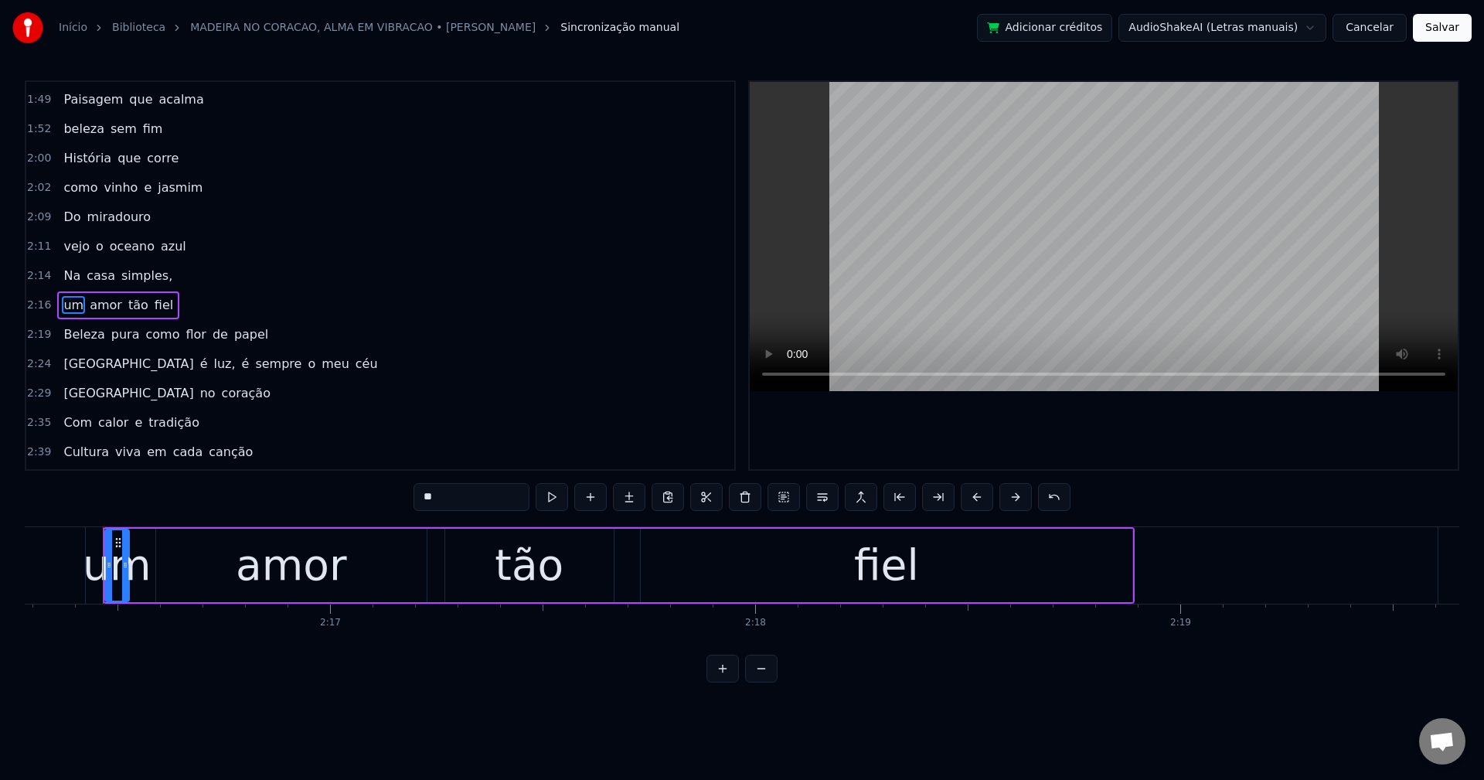
scroll to position [761, 0]
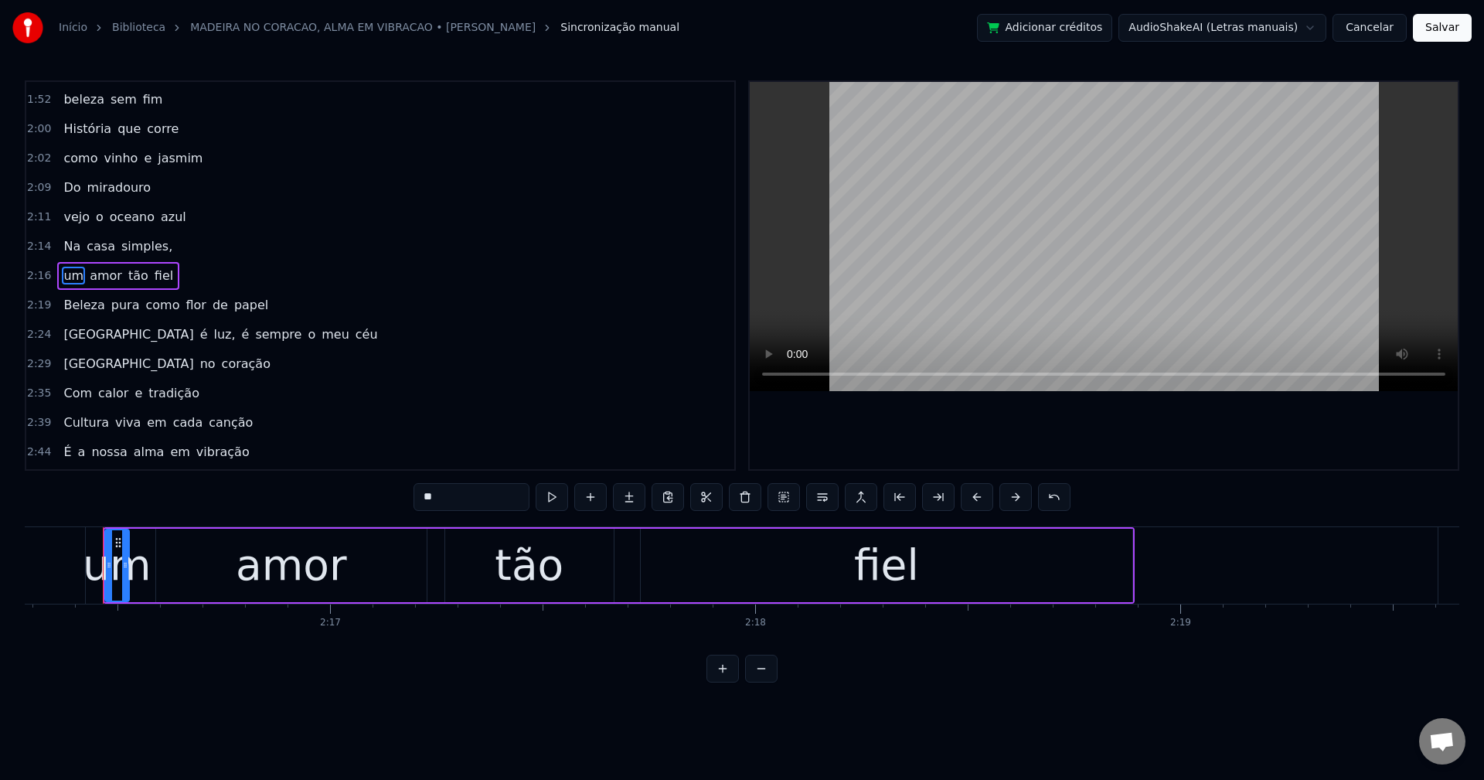
click at [145, 304] on span "como" at bounding box center [162, 305] width 37 height 18
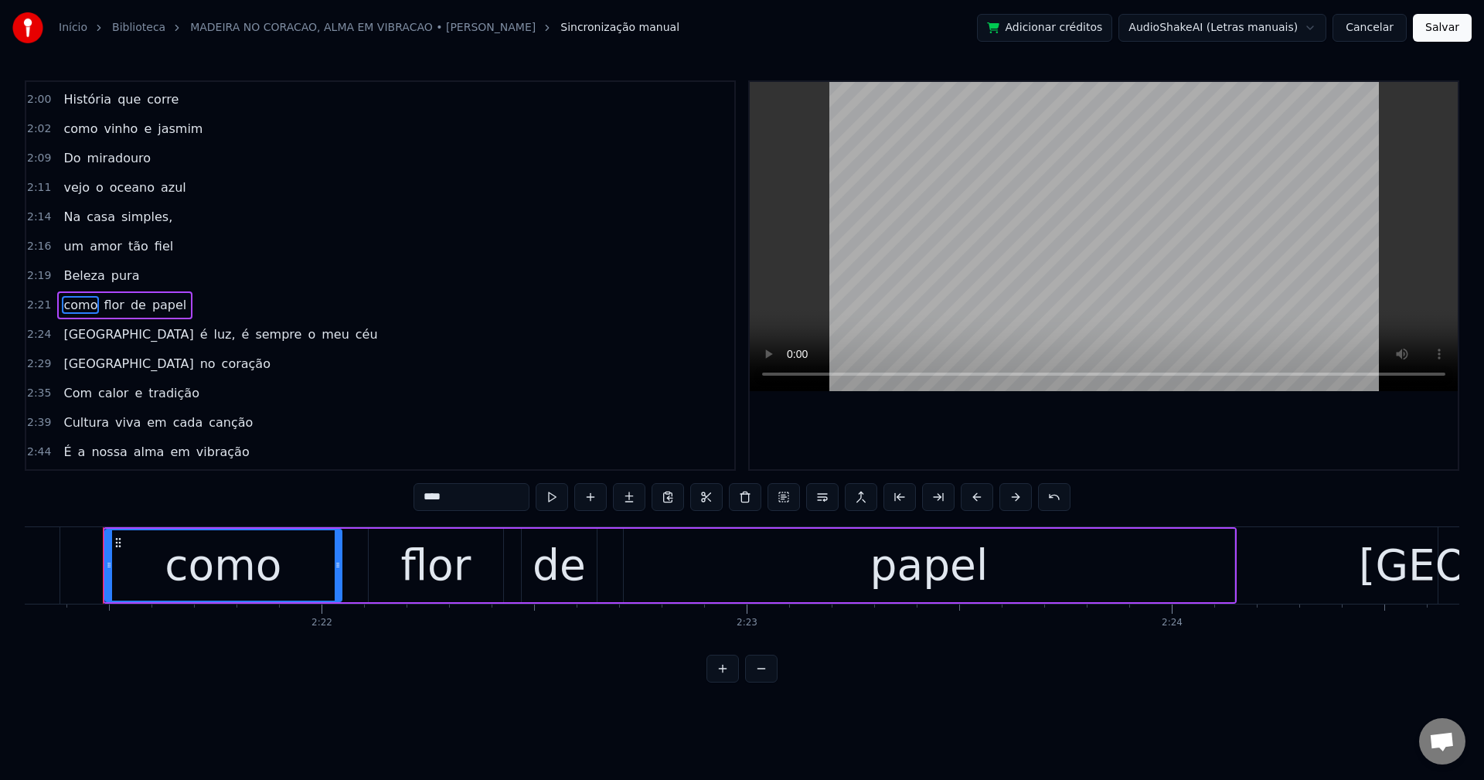
scroll to position [819, 0]
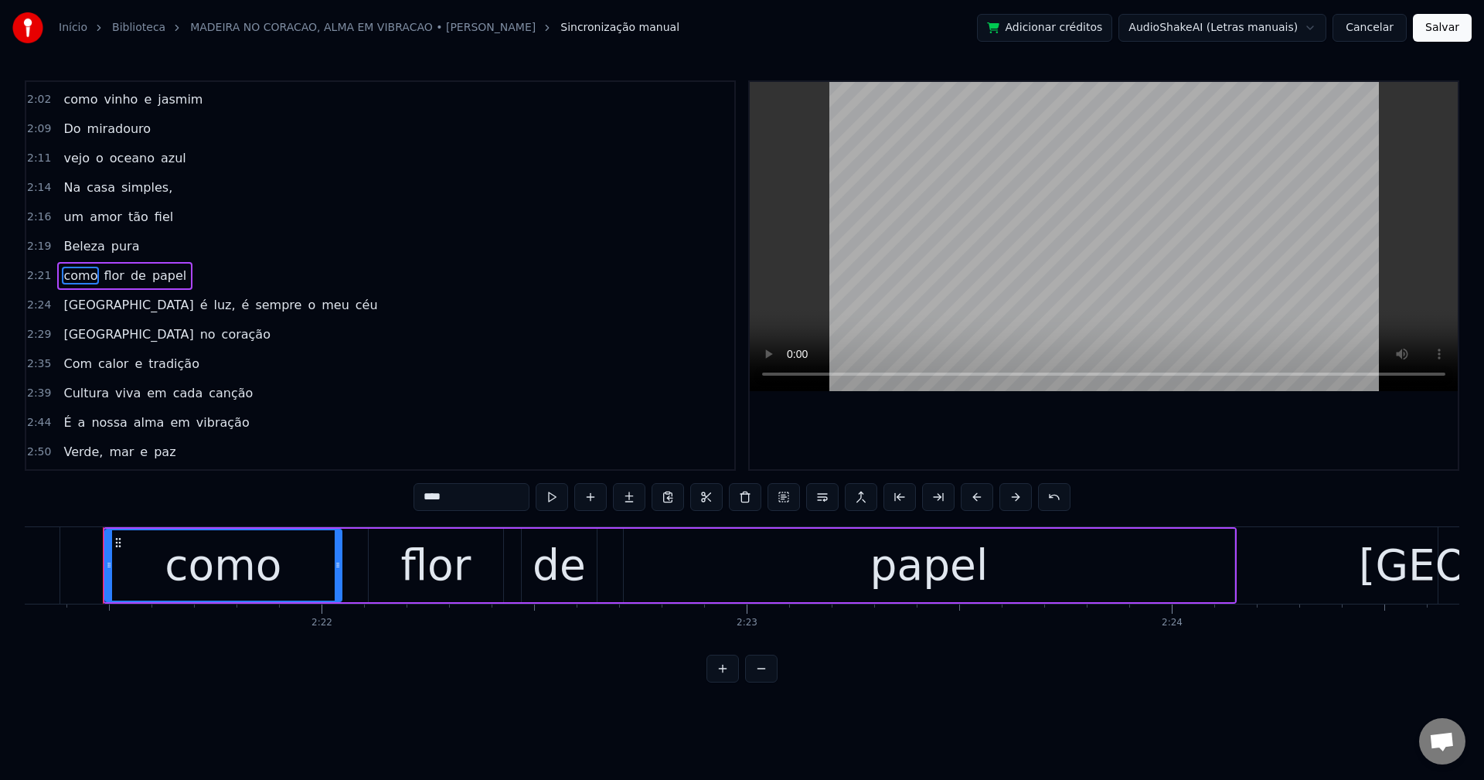
click at [212, 309] on span "luz," at bounding box center [224, 305] width 25 height 18
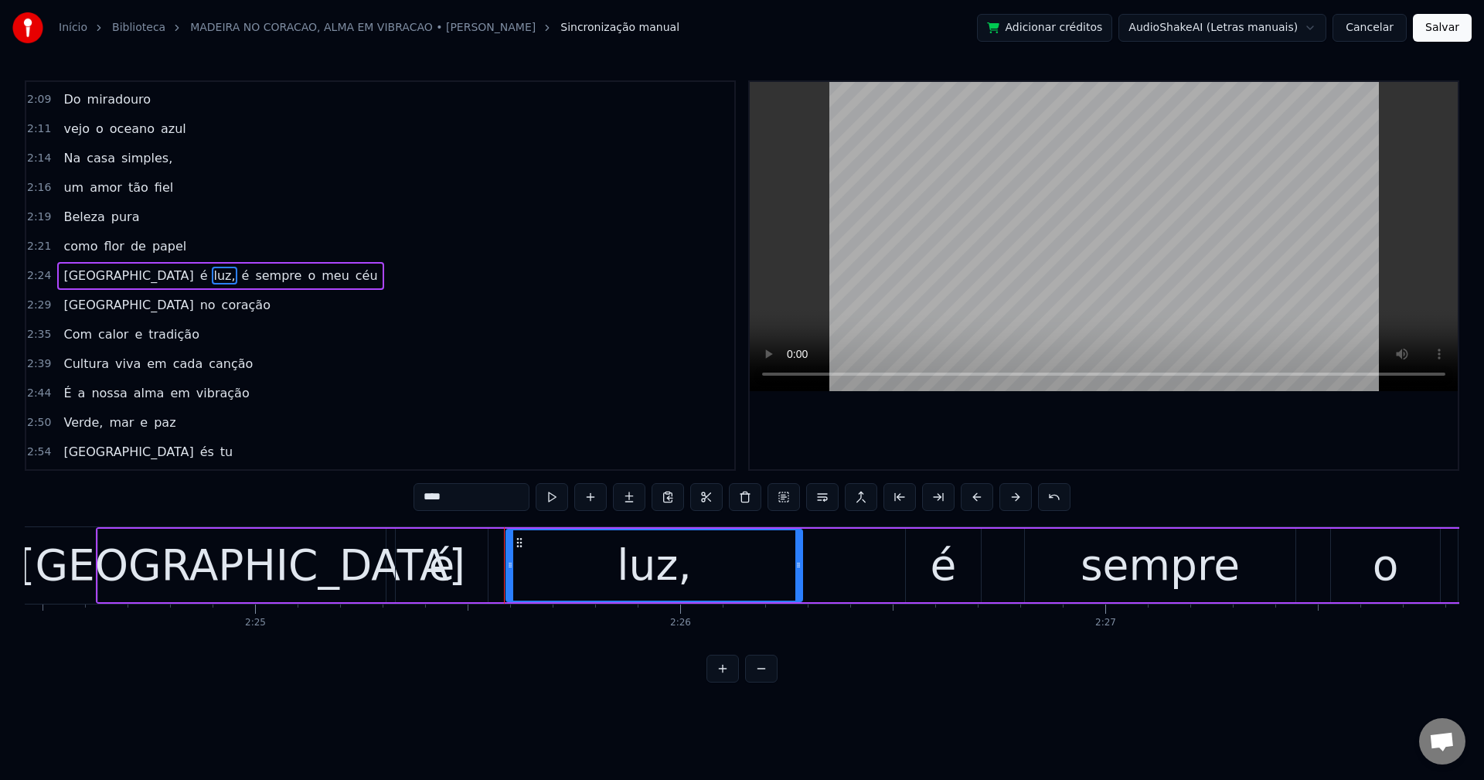
scroll to position [0, 61817]
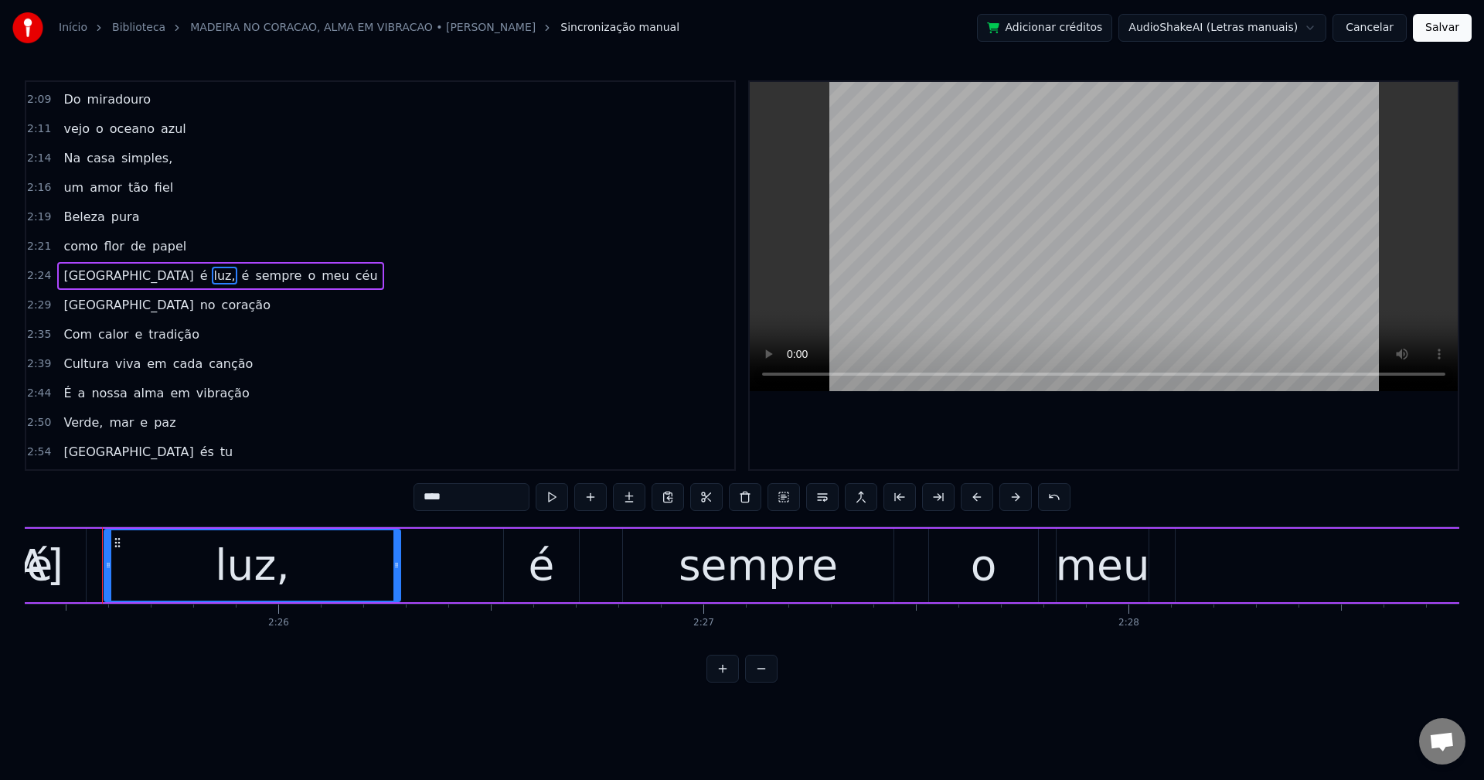
click at [475, 505] on input "****" at bounding box center [472, 497] width 116 height 28
click at [236, 270] on span "é" at bounding box center [241, 276] width 11 height 18
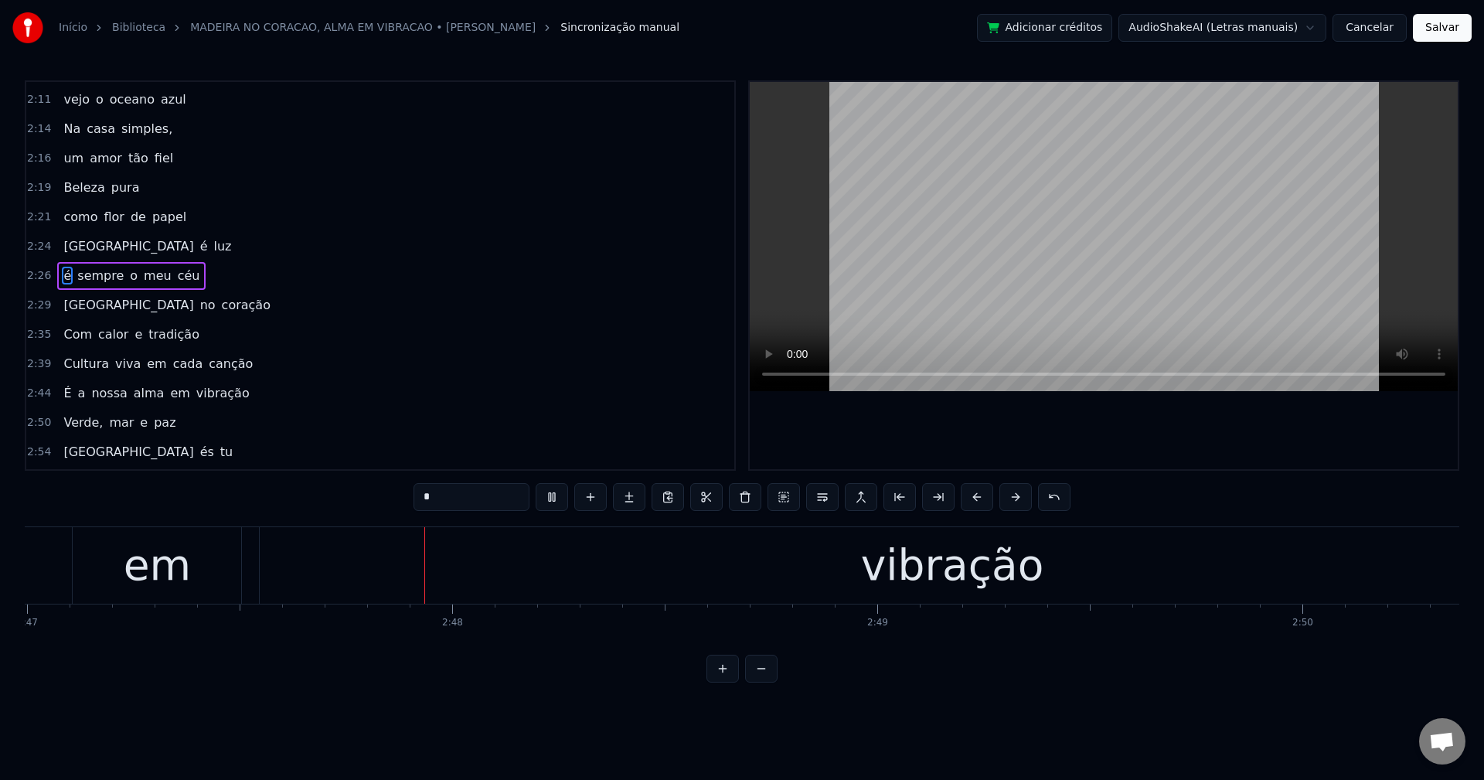
scroll to position [0, 71033]
click at [75, 421] on span "Verde," at bounding box center [83, 423] width 43 height 18
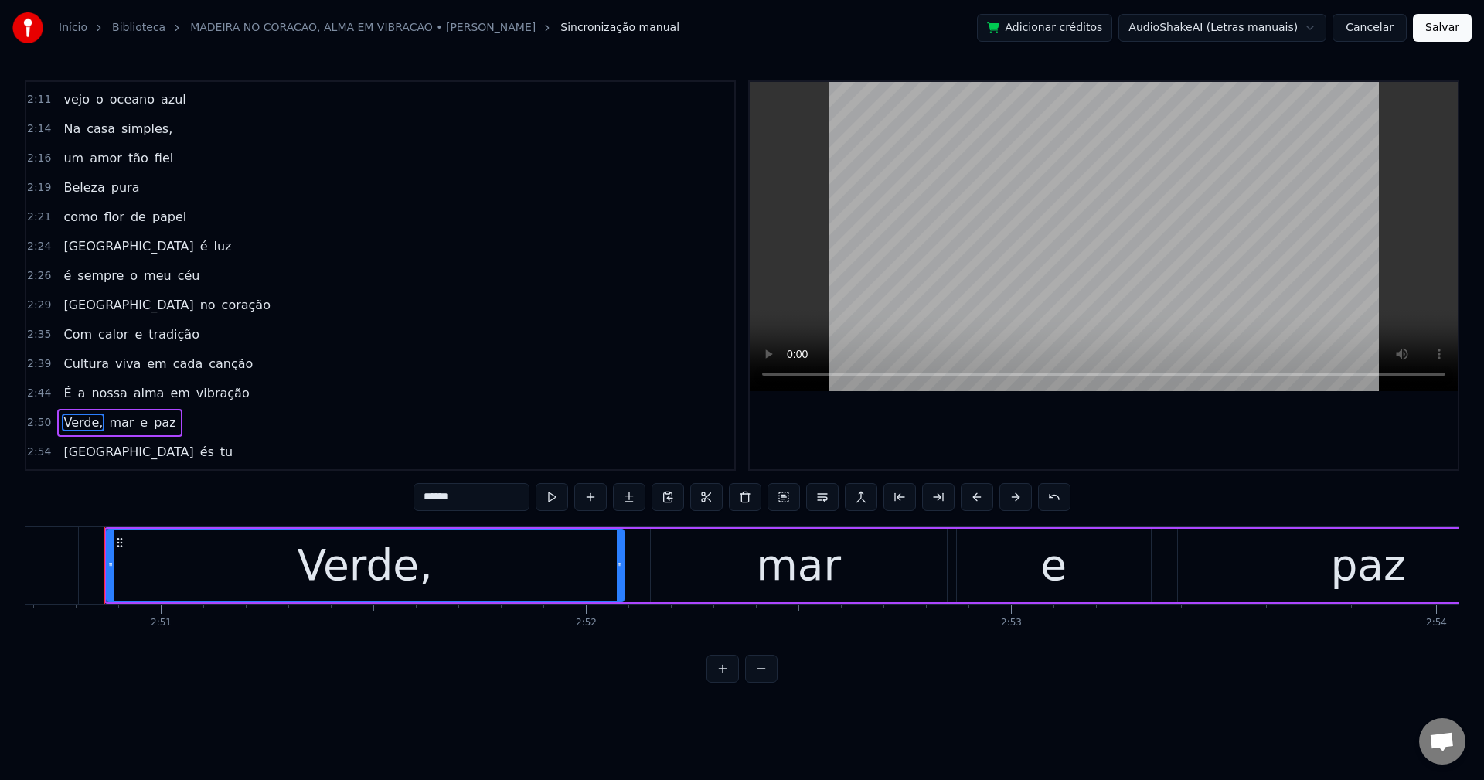
scroll to position [0, 72564]
click at [475, 490] on input "******" at bounding box center [472, 497] width 116 height 28
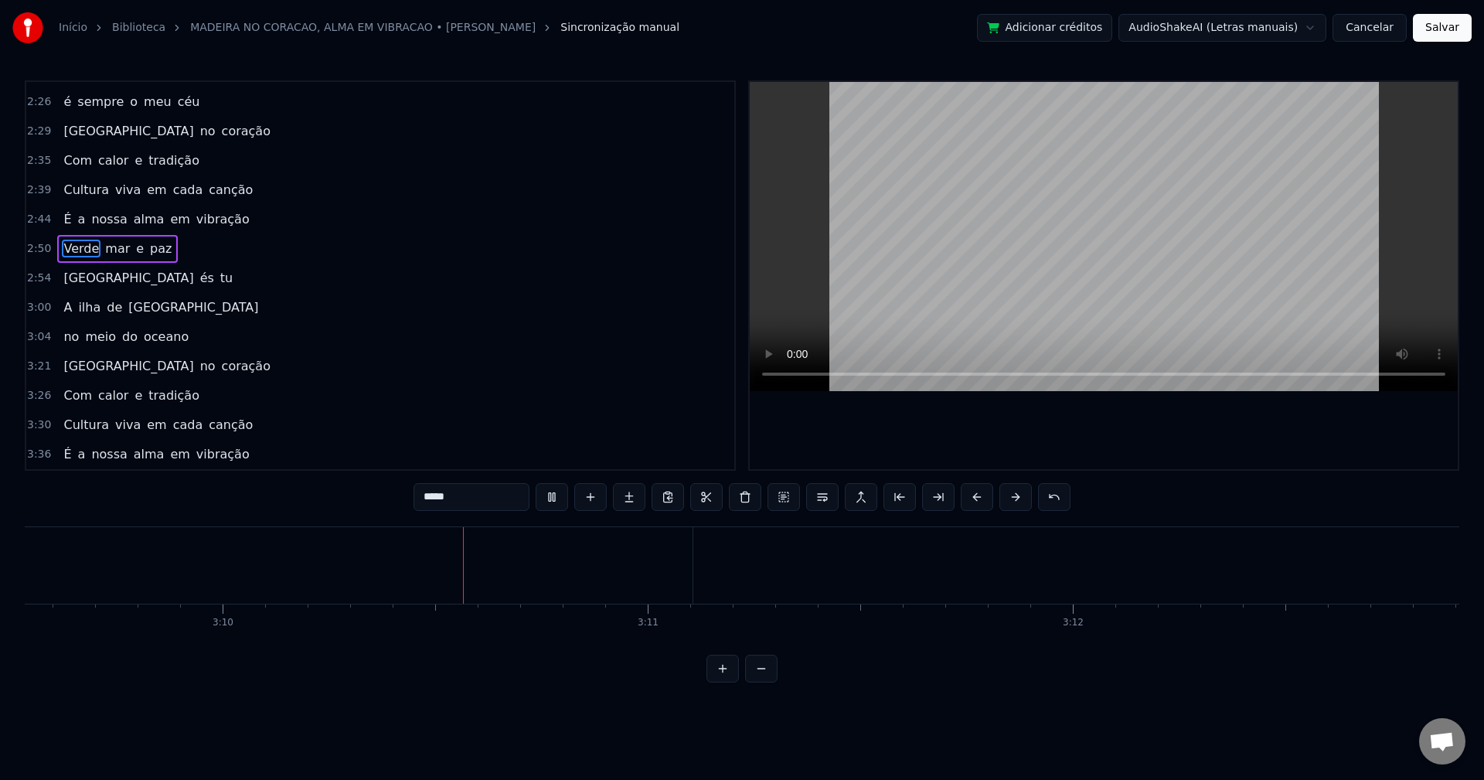
scroll to position [0, 80634]
click at [64, 373] on span "[GEOGRAPHIC_DATA]" at bounding box center [128, 366] width 133 height 18
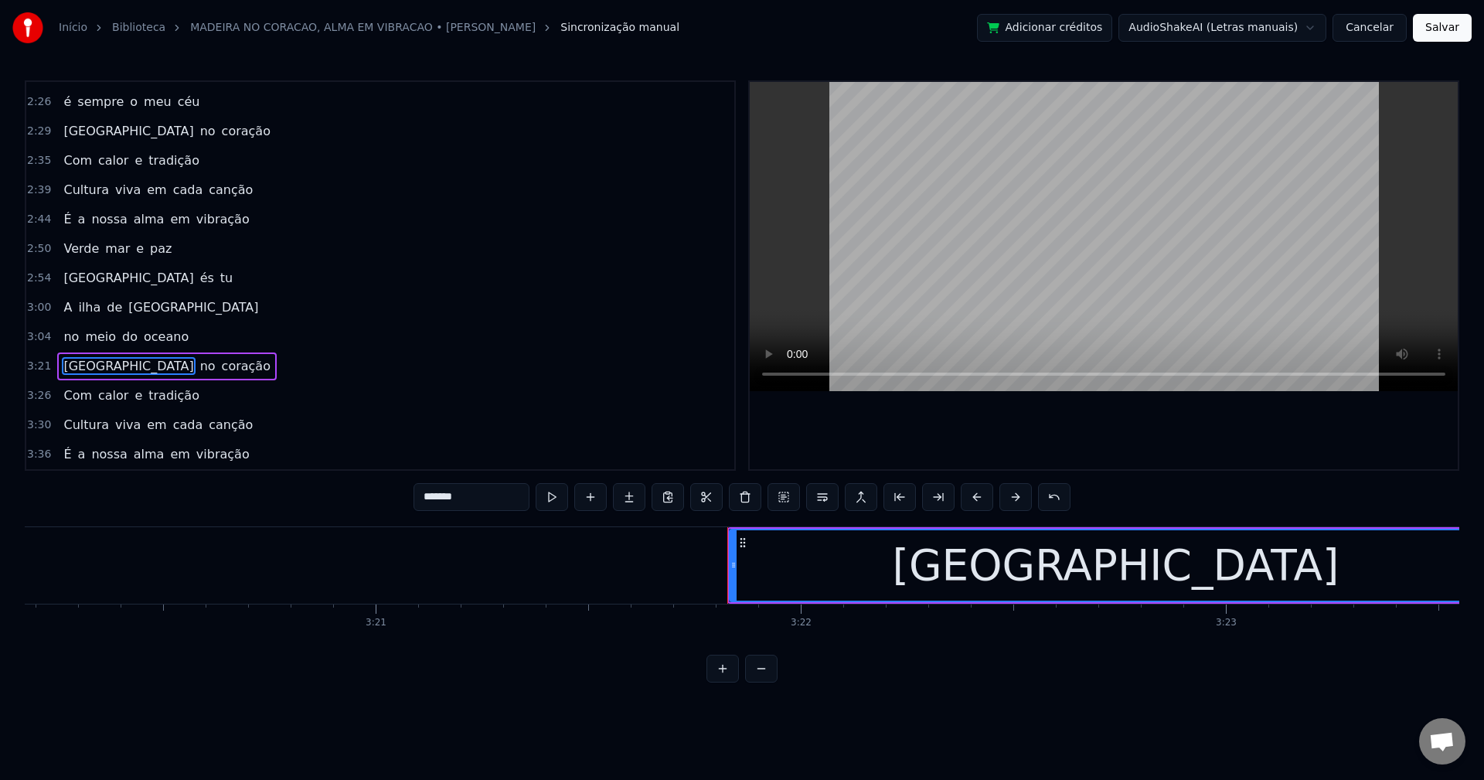
scroll to position [0, 85727]
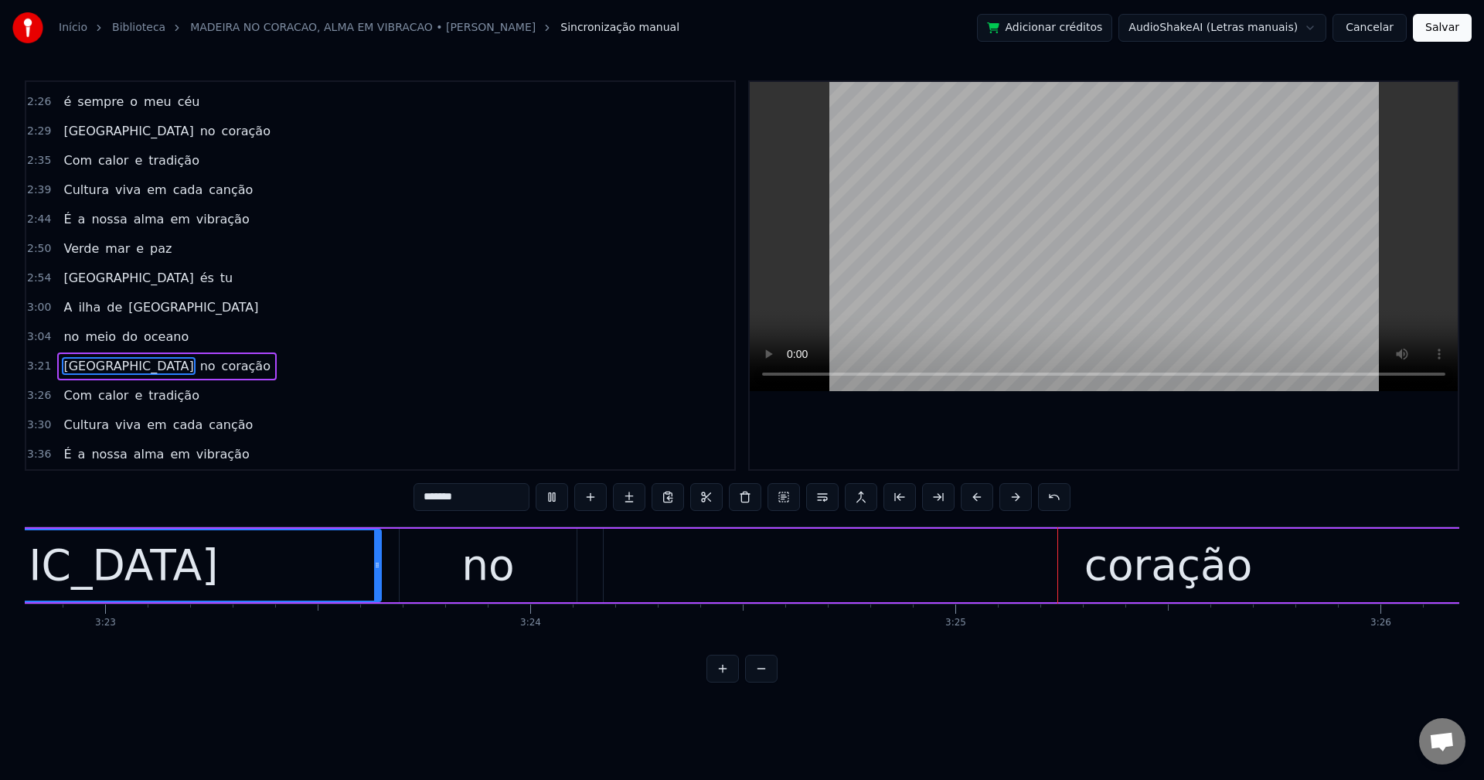
click at [82, 426] on span "Cultura" at bounding box center [86, 425] width 49 height 18
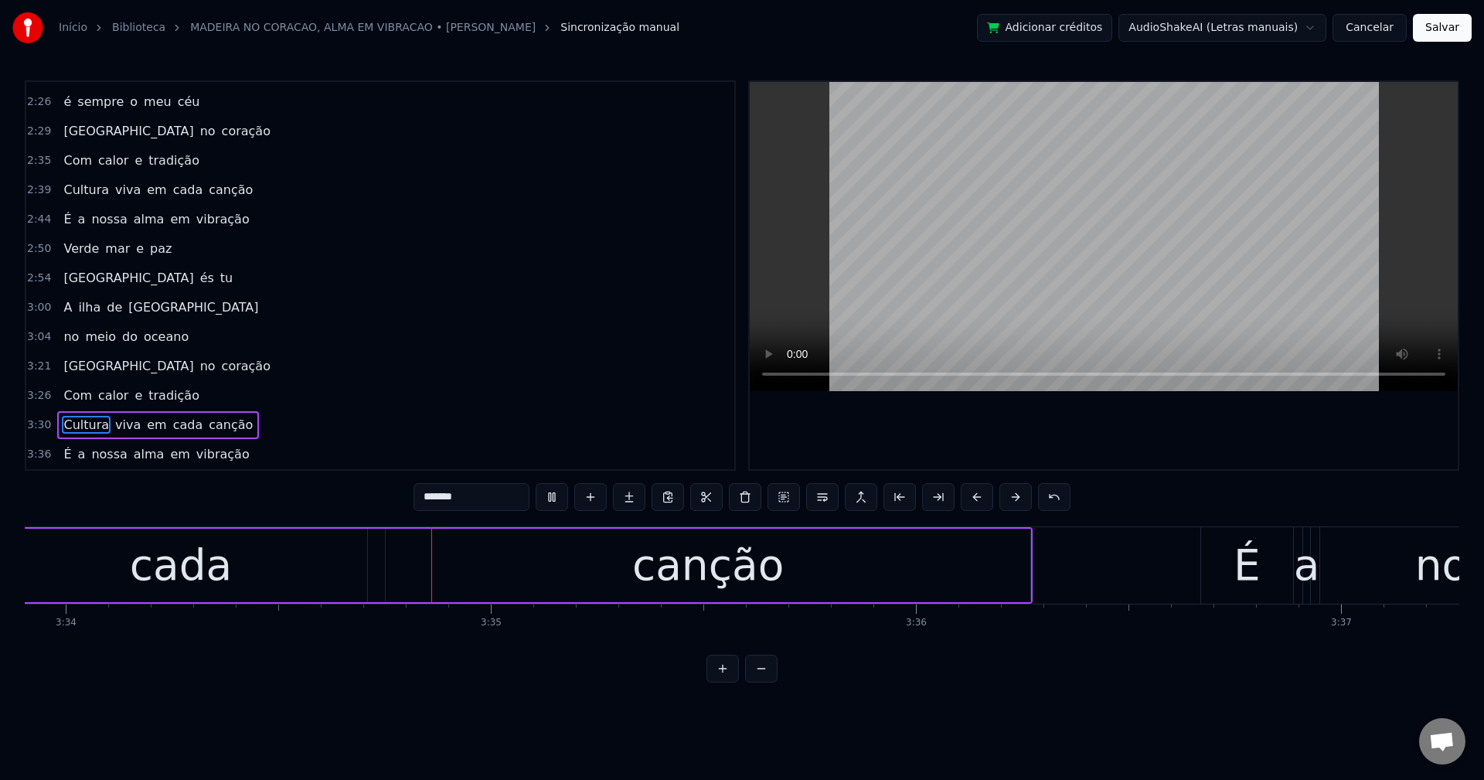
scroll to position [0, 90940]
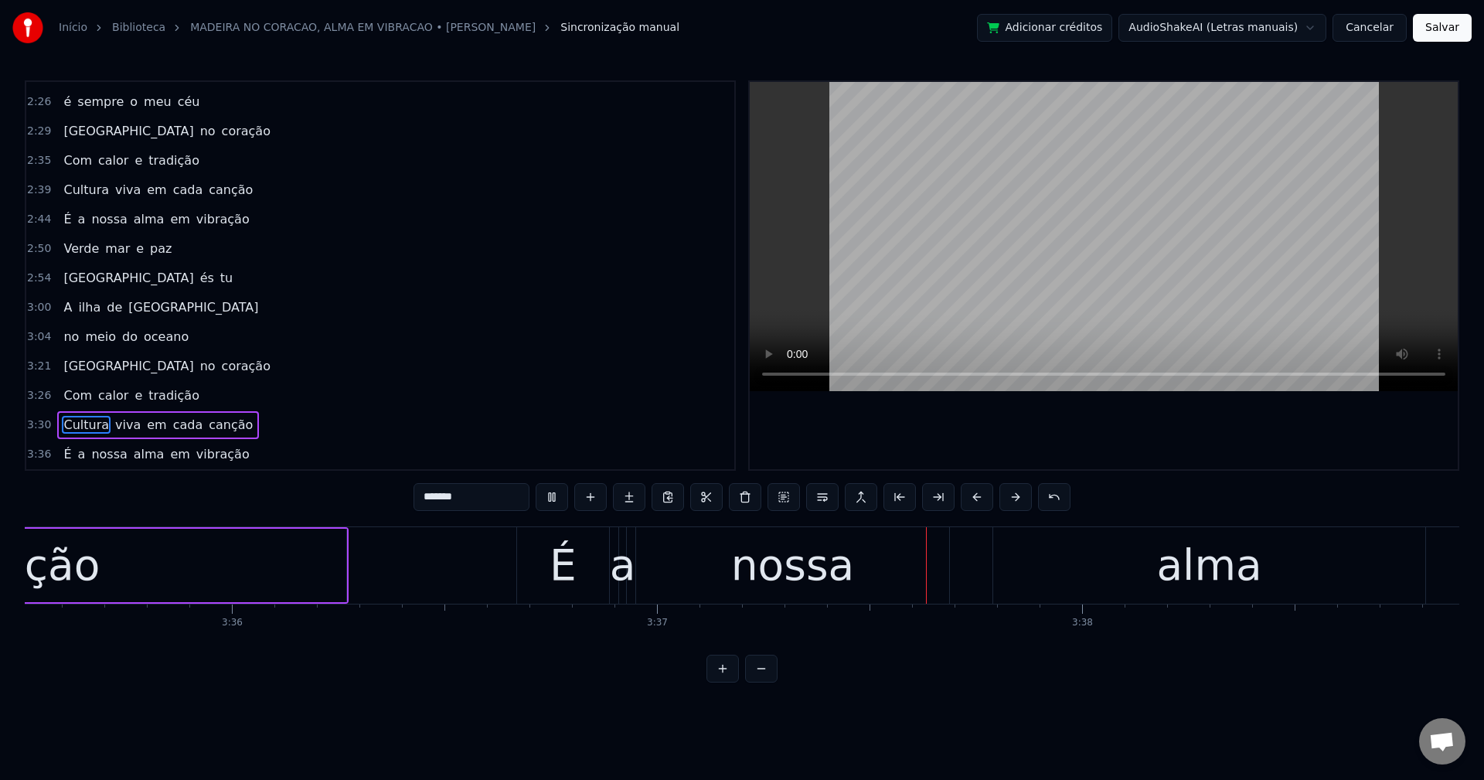
click at [169, 448] on span "em" at bounding box center [180, 454] width 22 height 18
type input "**"
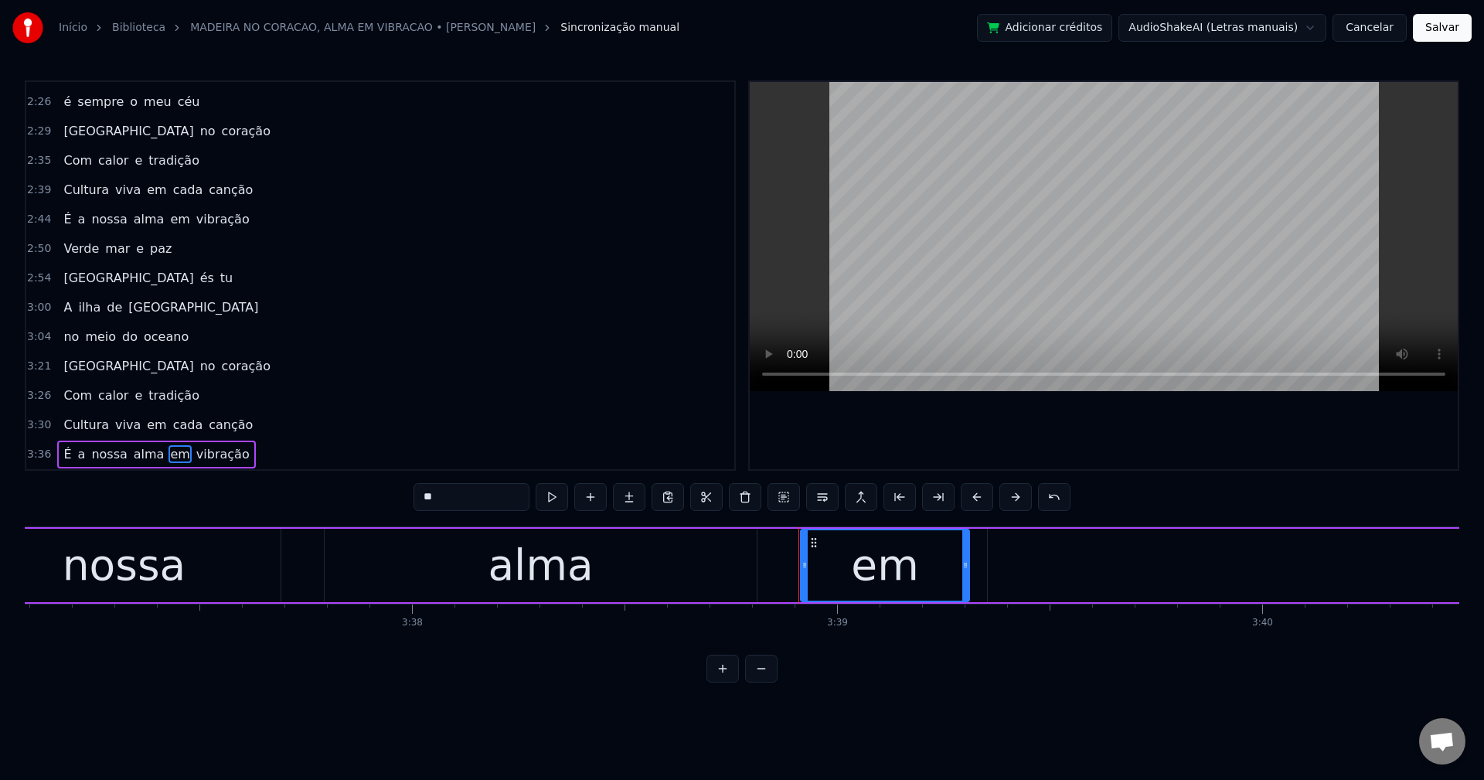
scroll to position [0, 92306]
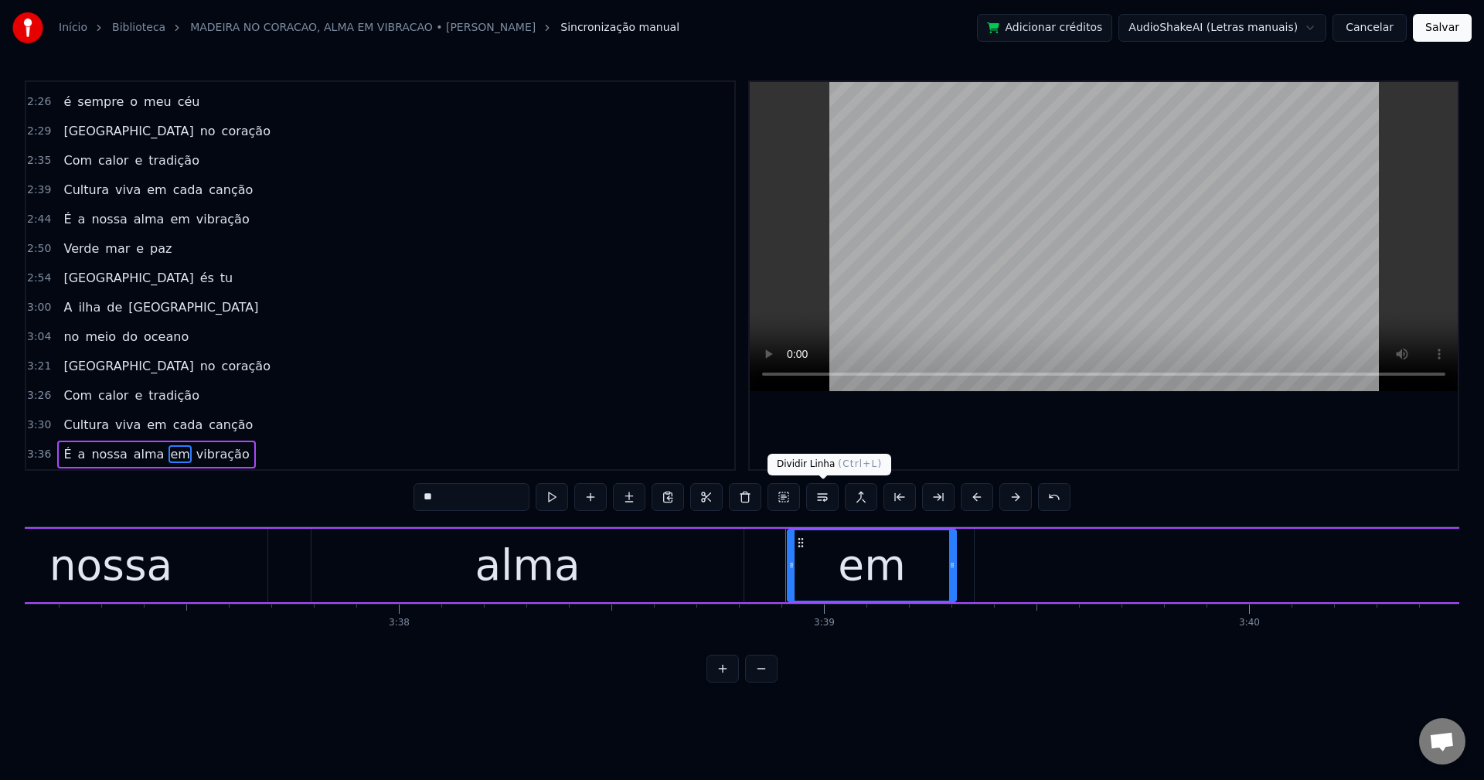
click at [829, 499] on button at bounding box center [822, 497] width 32 height 28
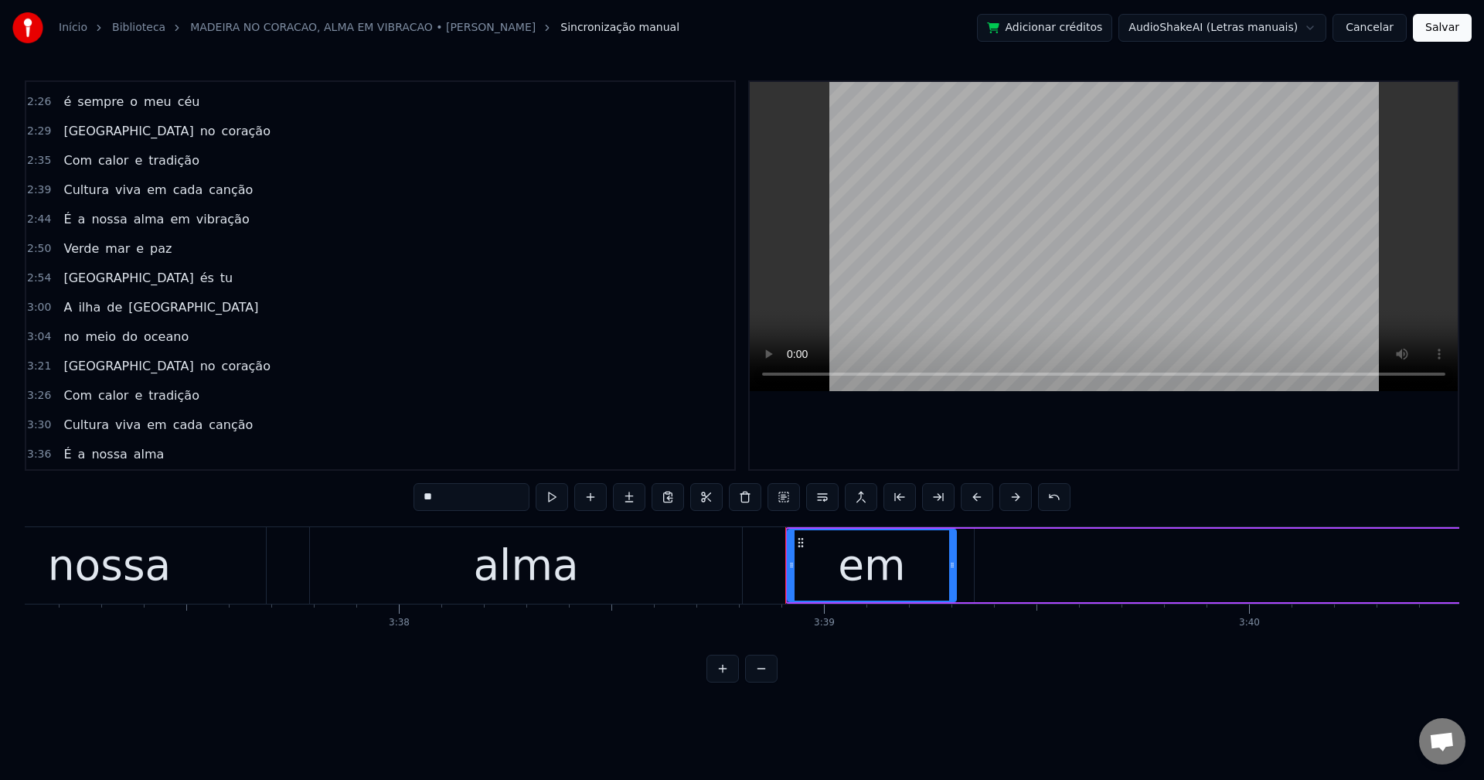
scroll to position [1081, 0]
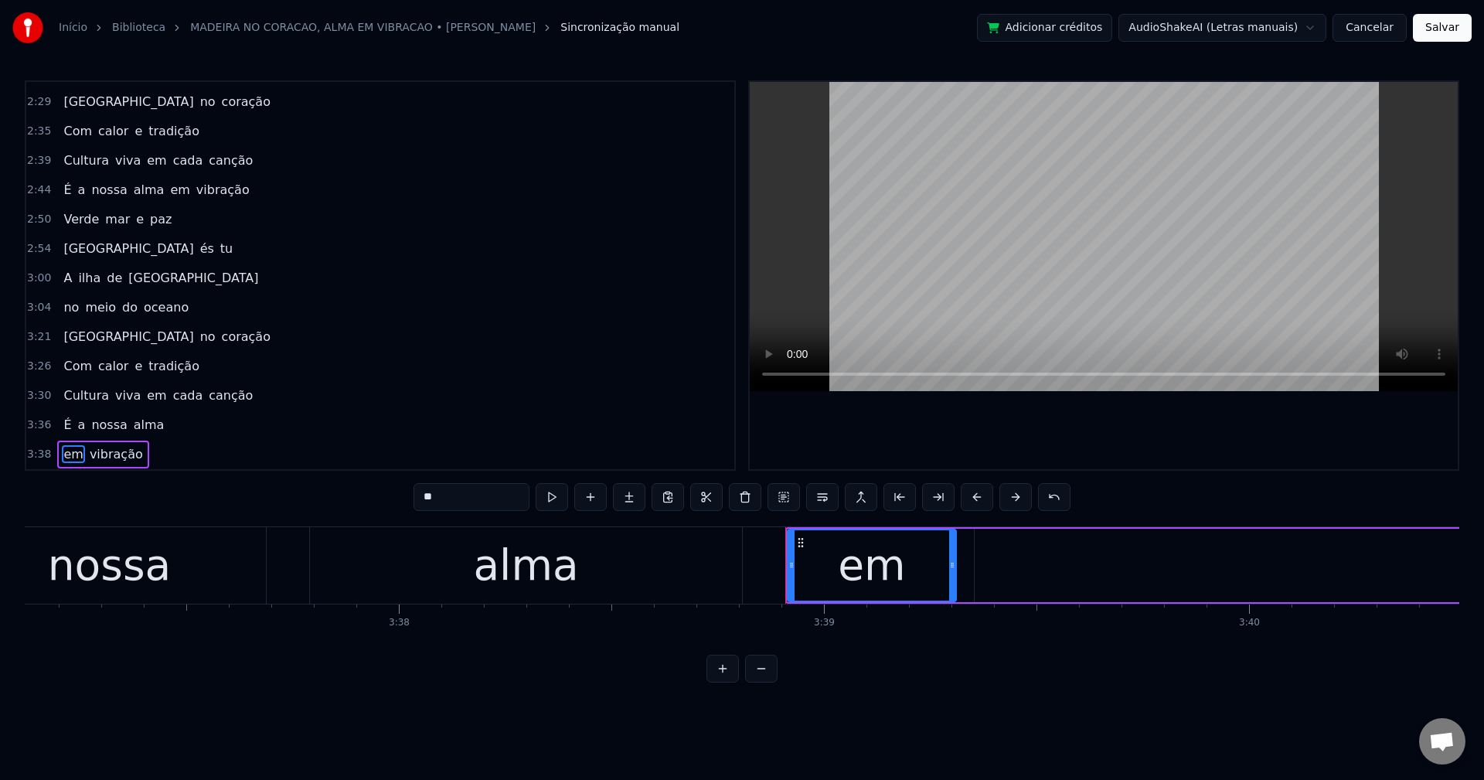
click at [145, 400] on span "em" at bounding box center [156, 395] width 22 height 18
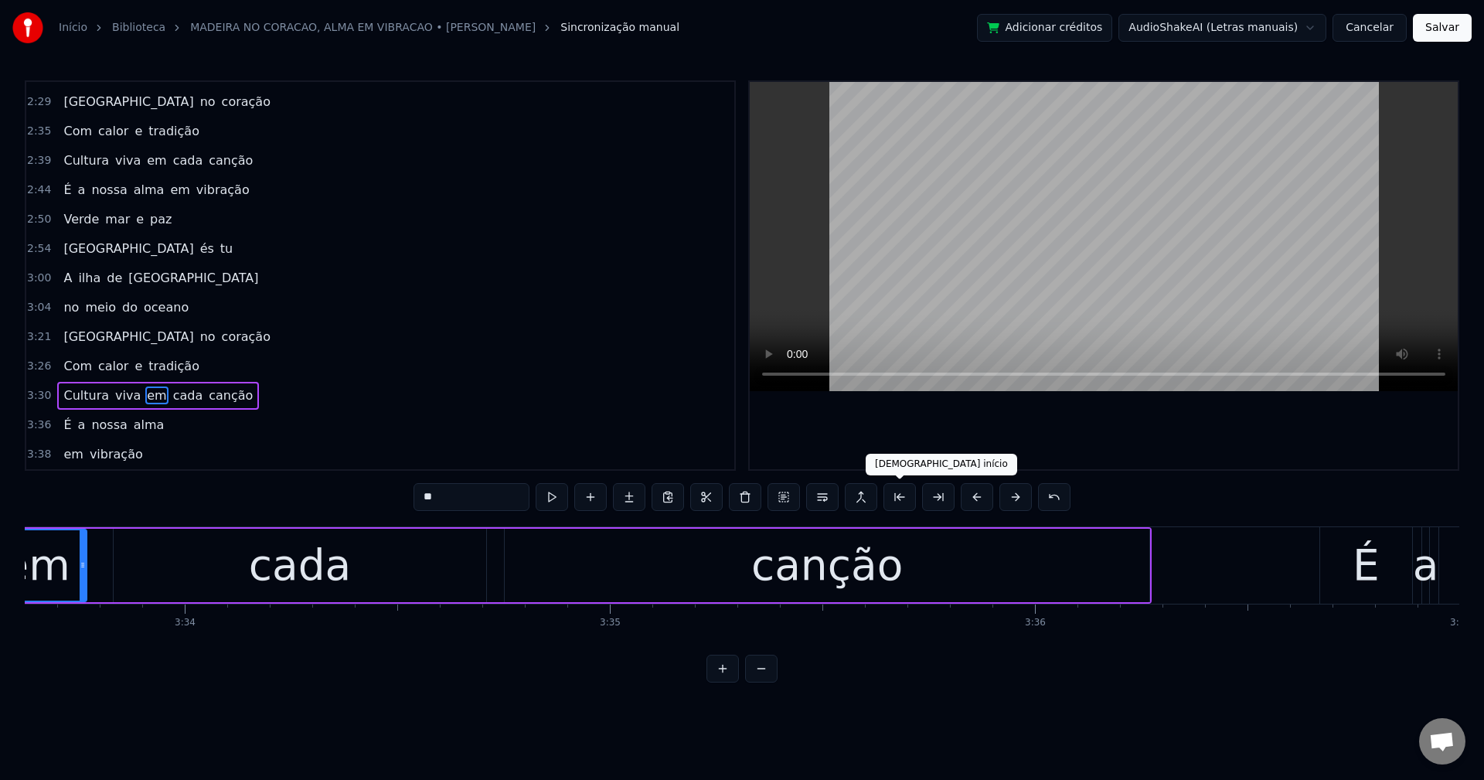
scroll to position [0, 90702]
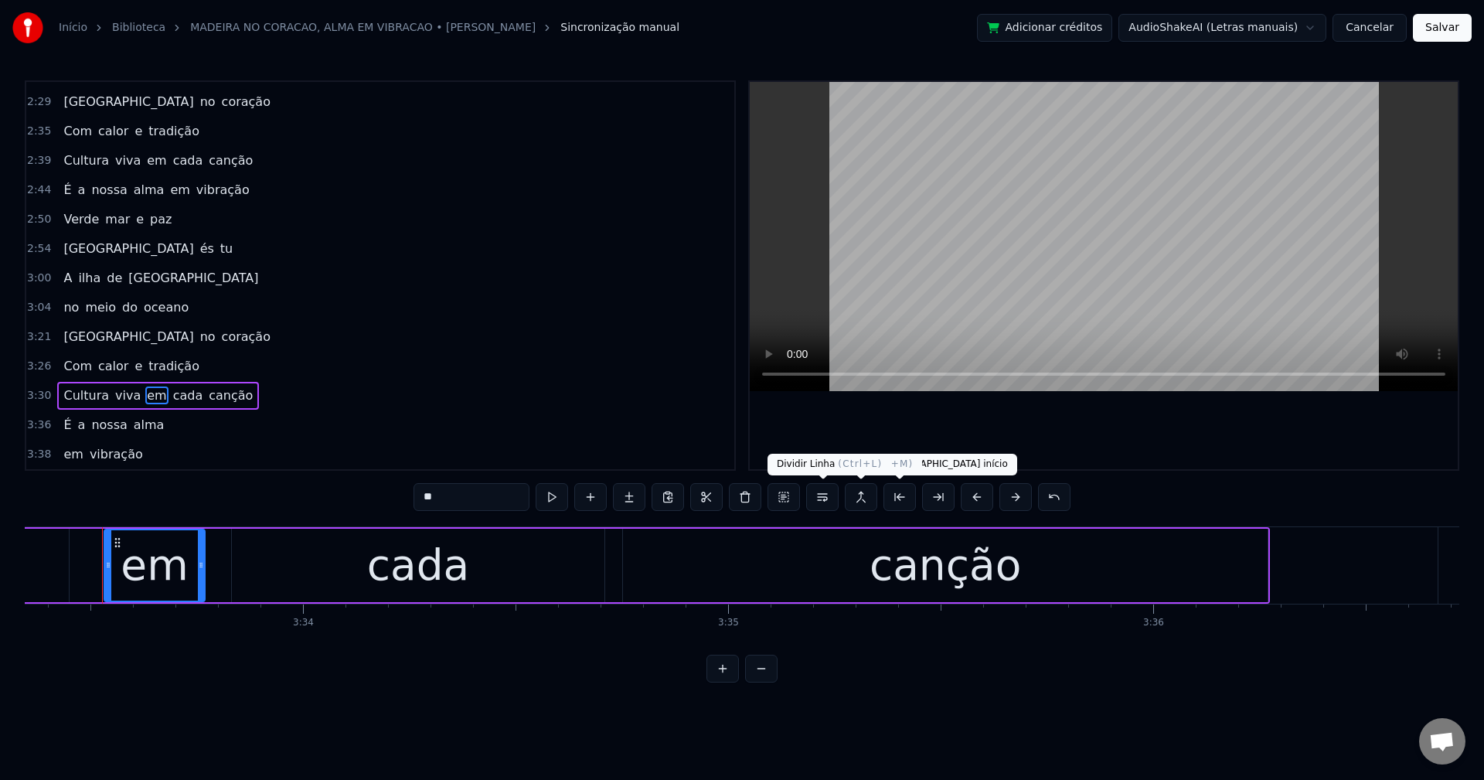
click at [826, 494] on button at bounding box center [822, 497] width 32 height 28
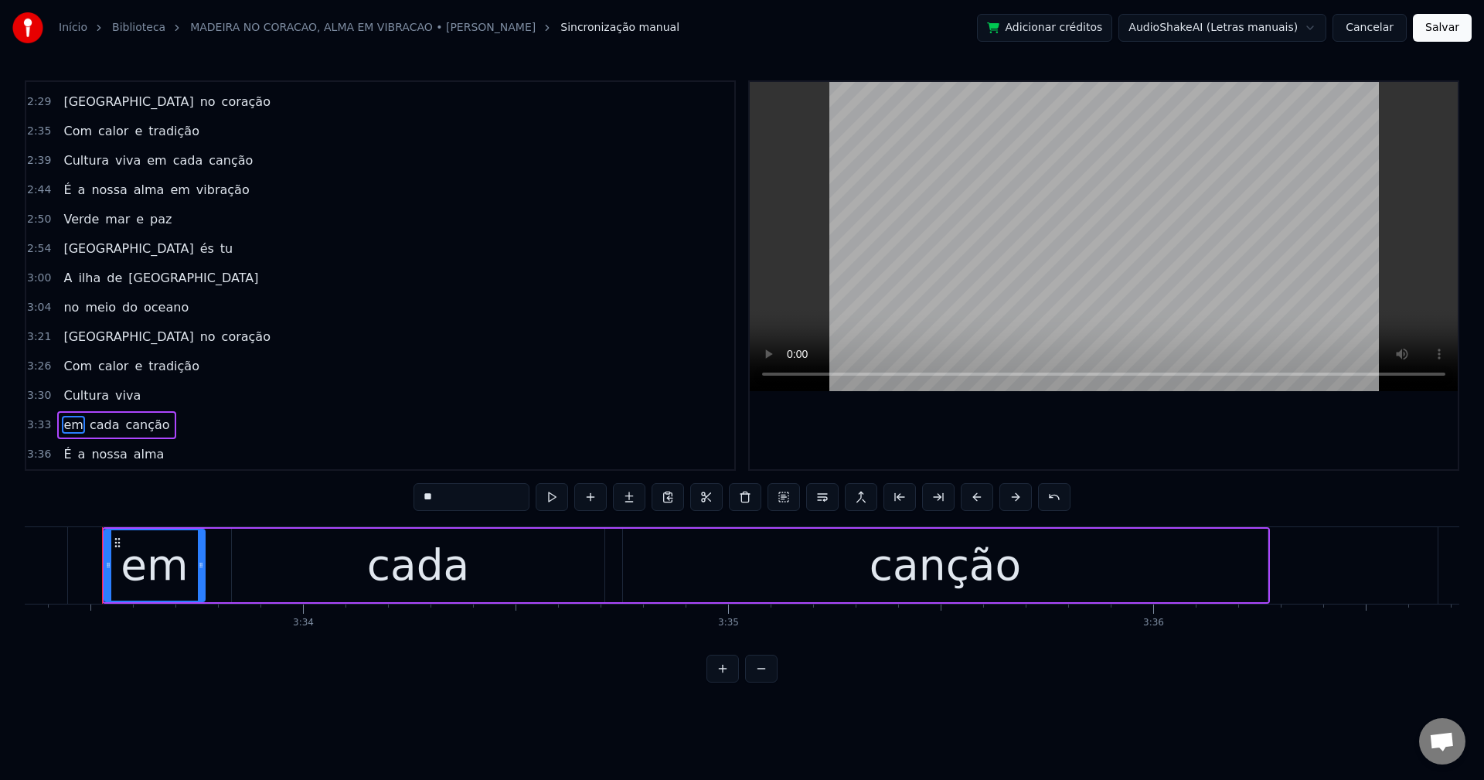
scroll to position [1111, 0]
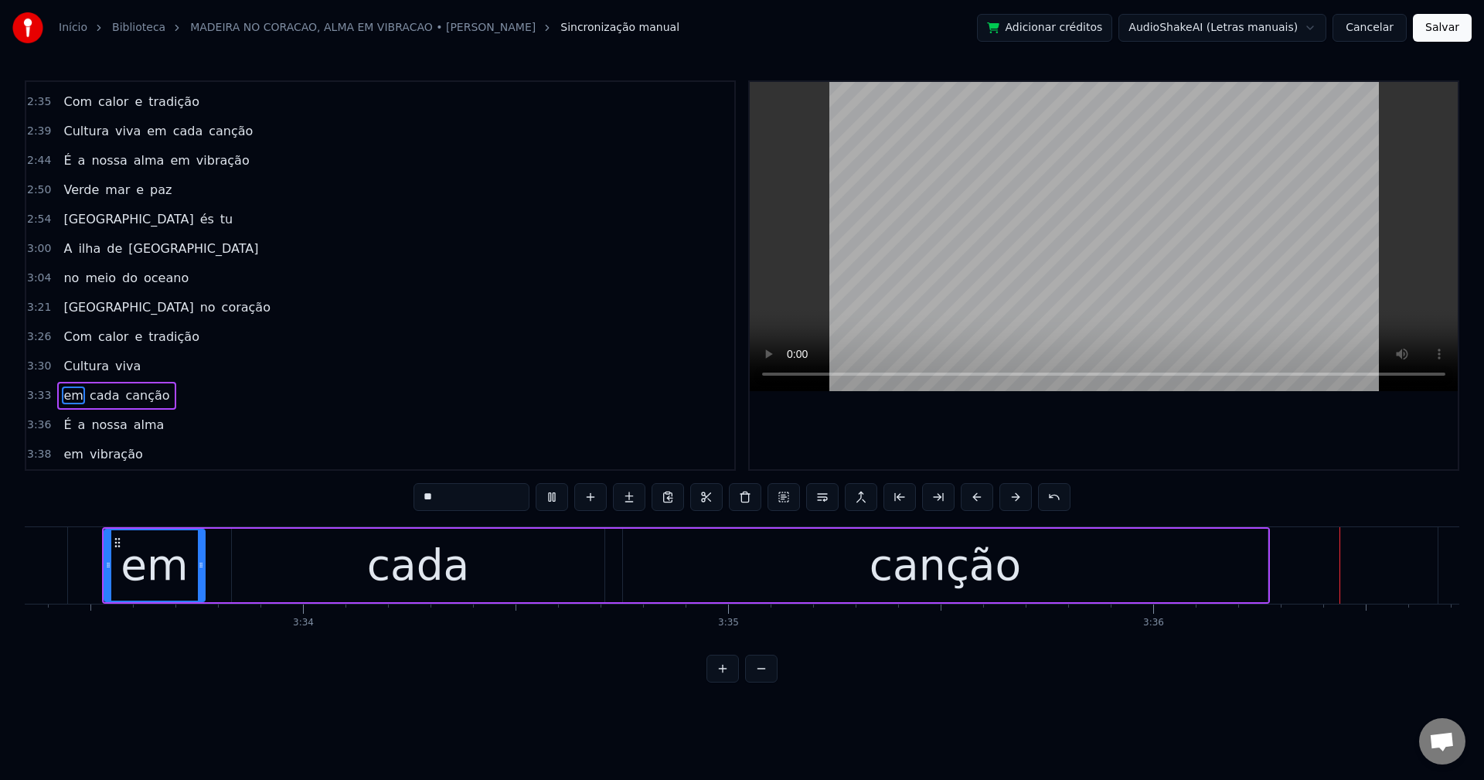
click at [1451, 31] on button "Salvar" at bounding box center [1442, 28] width 59 height 28
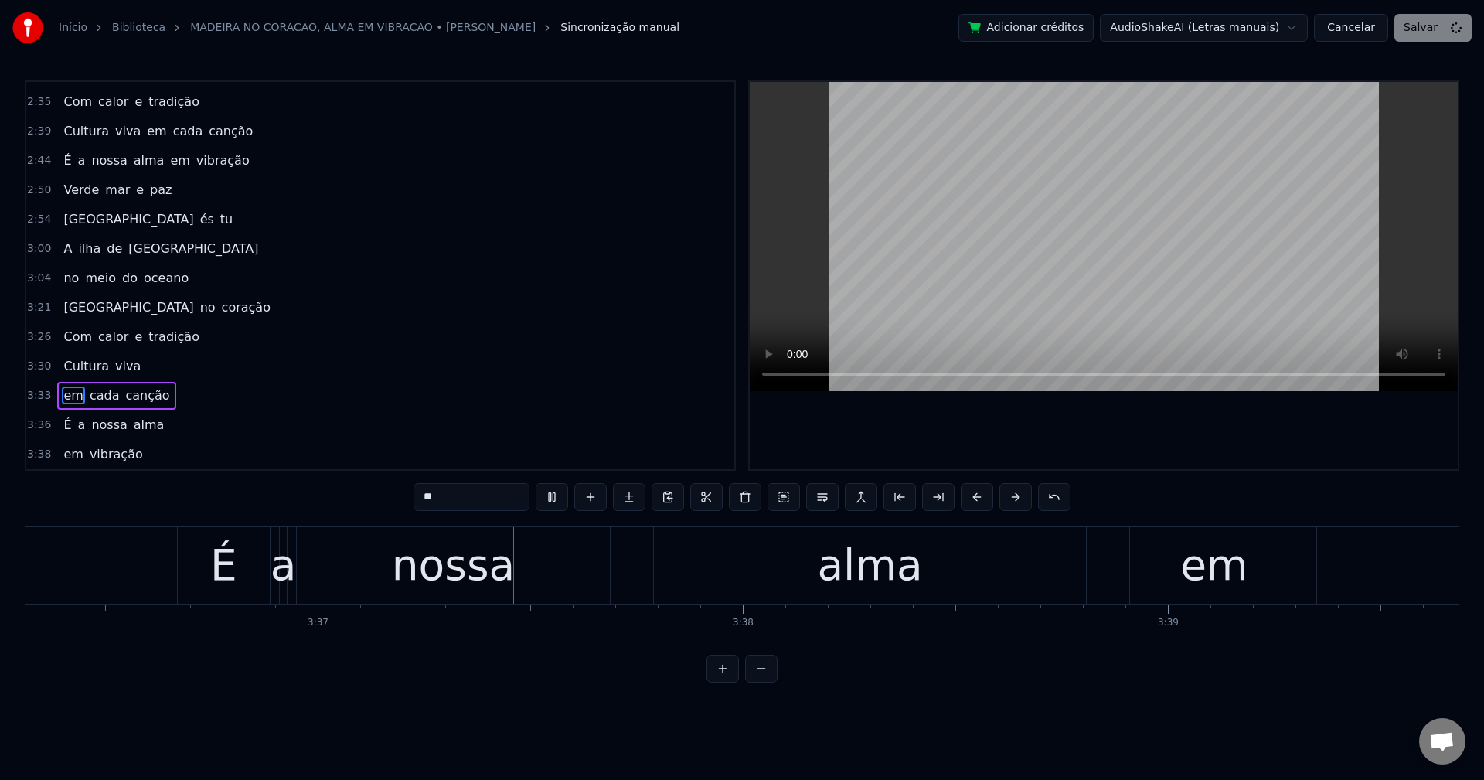
scroll to position [0, 92062]
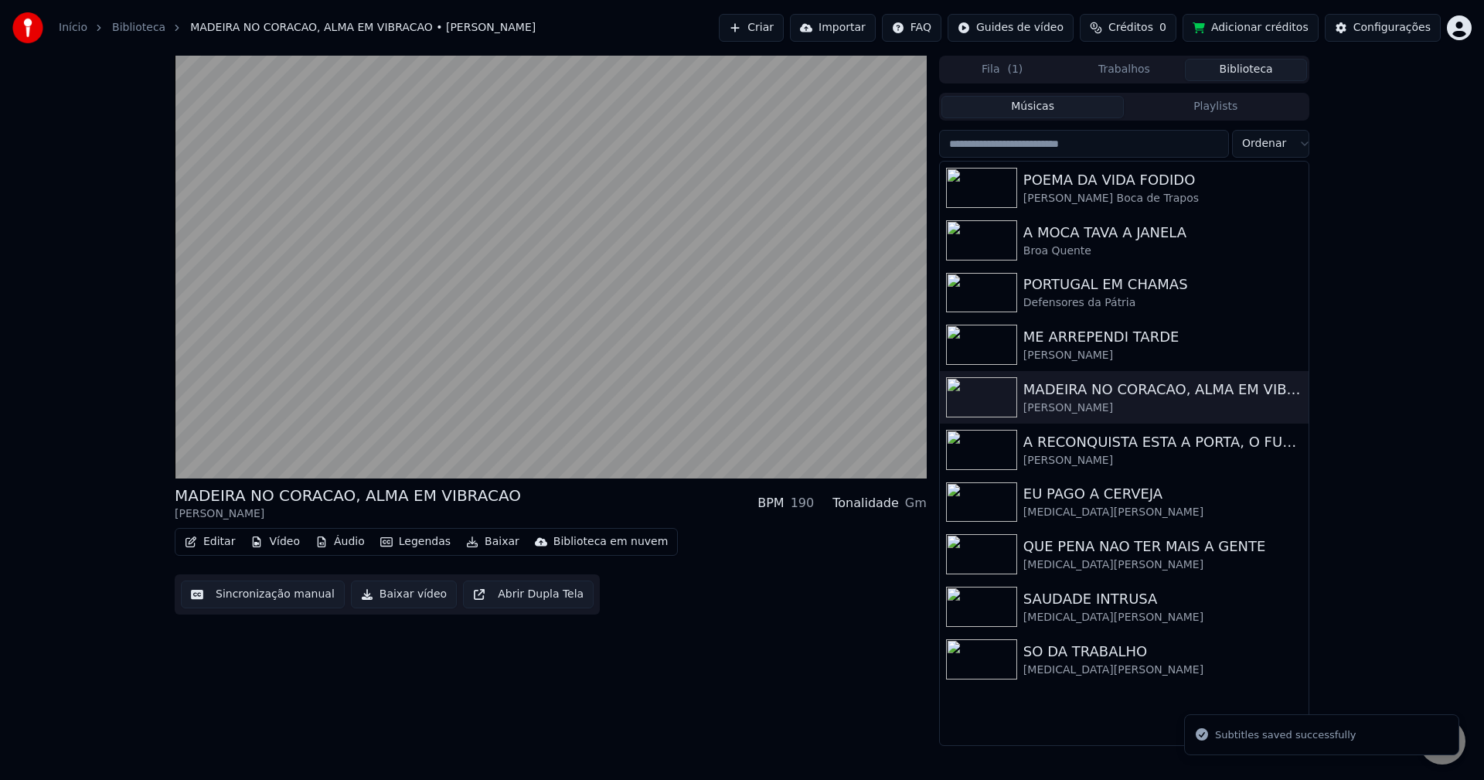
click at [393, 591] on button "Baixar vídeo" at bounding box center [404, 595] width 106 height 28
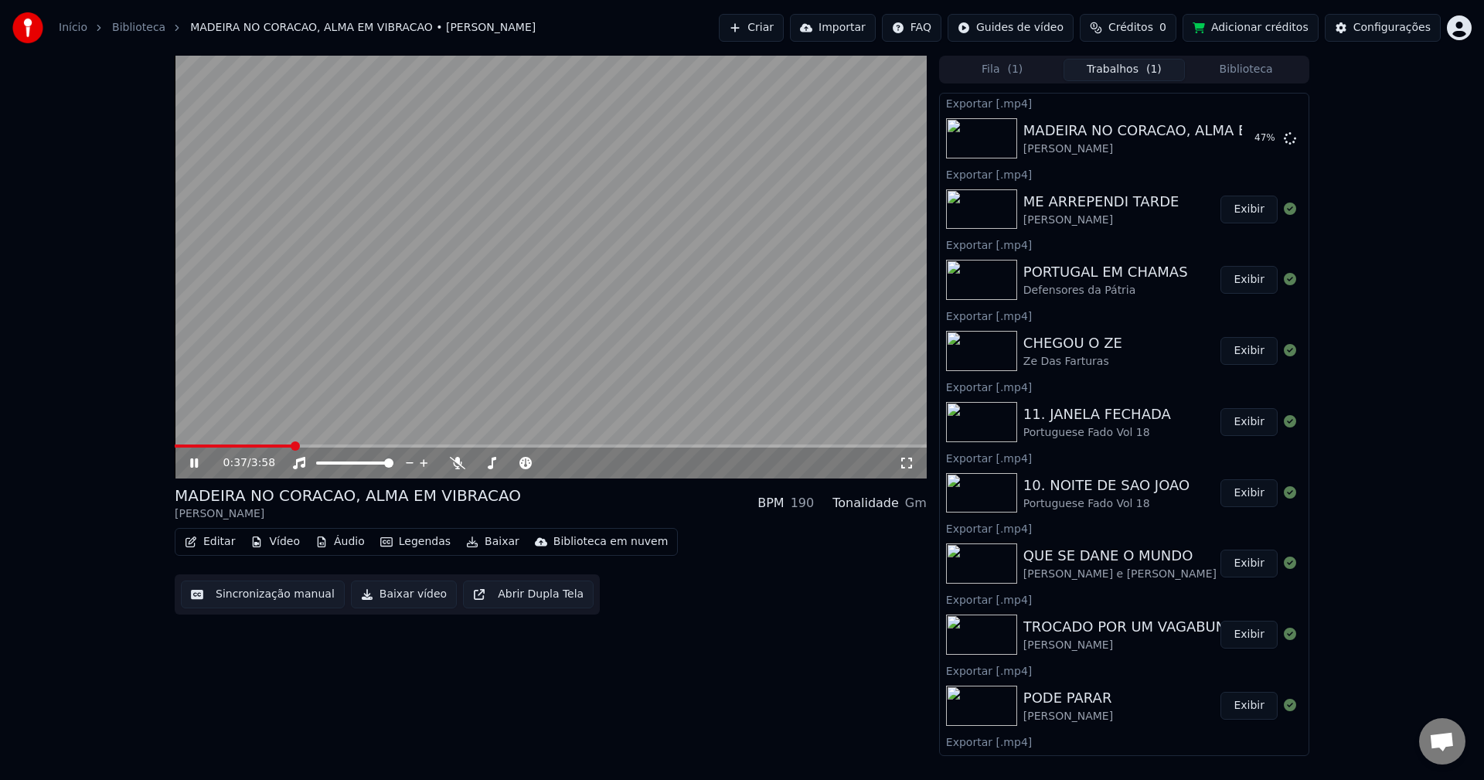
click at [1265, 72] on button "Biblioteca" at bounding box center [1246, 70] width 122 height 22
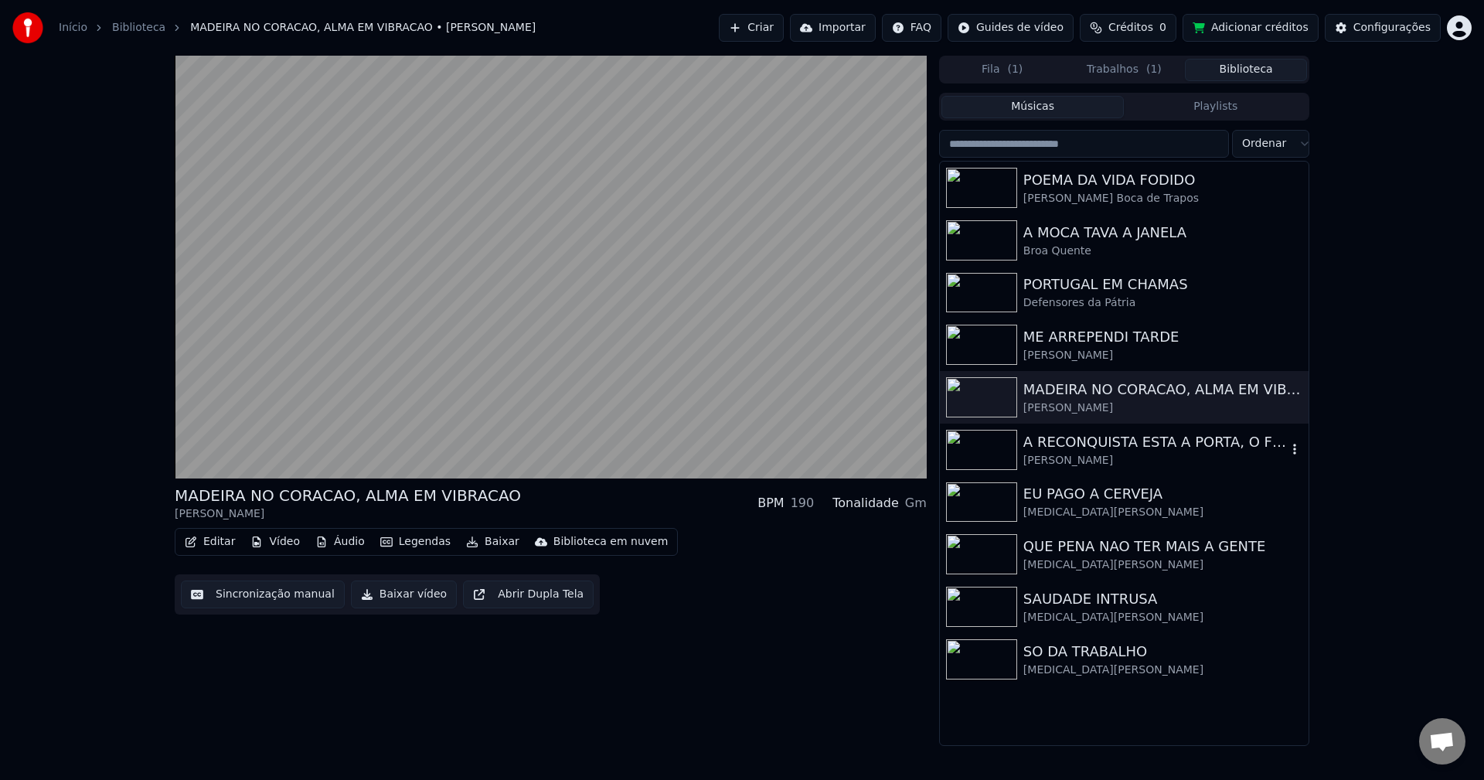
click at [1081, 459] on div "[PERSON_NAME]" at bounding box center [1155, 460] width 264 height 15
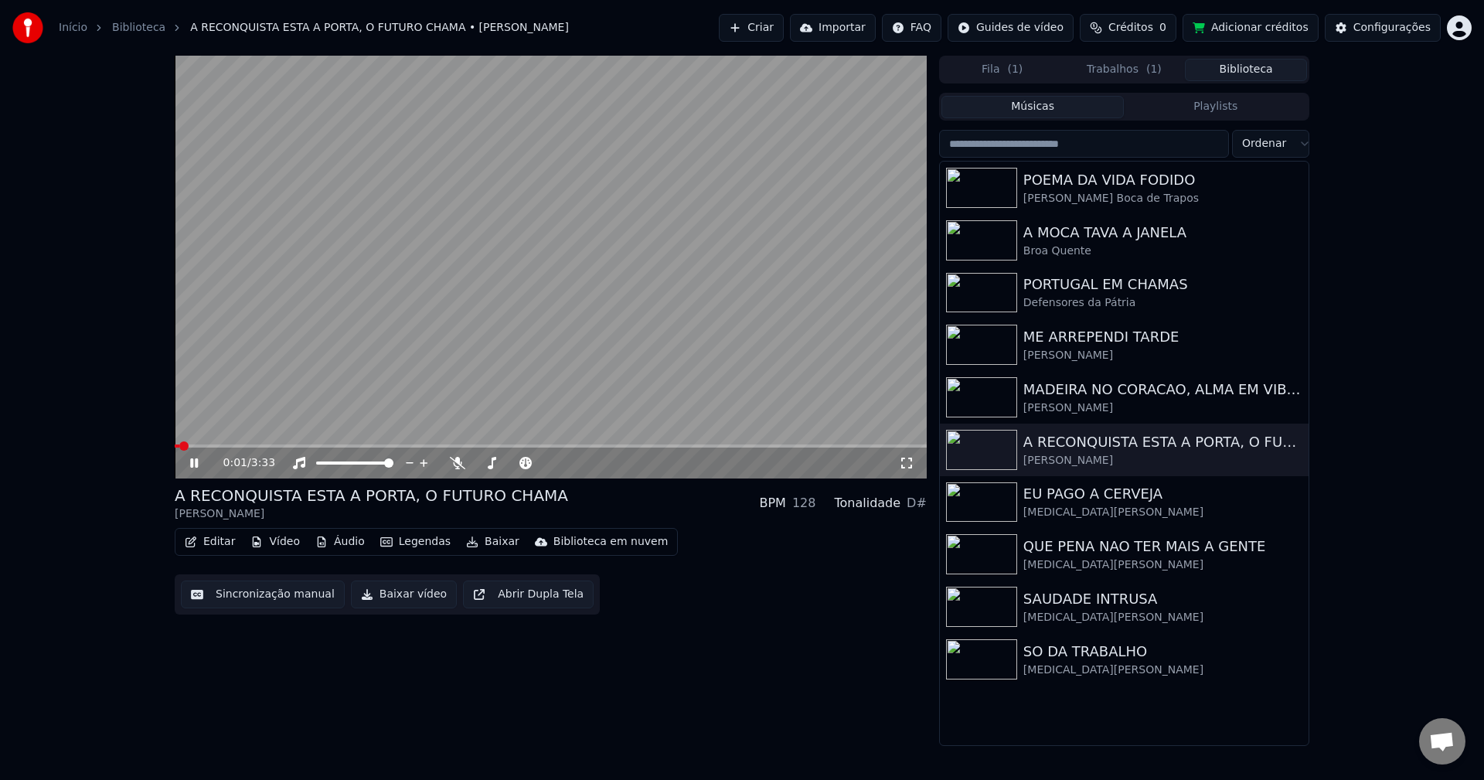
click at [235, 598] on button "Sincronização manual" at bounding box center [263, 595] width 164 height 28
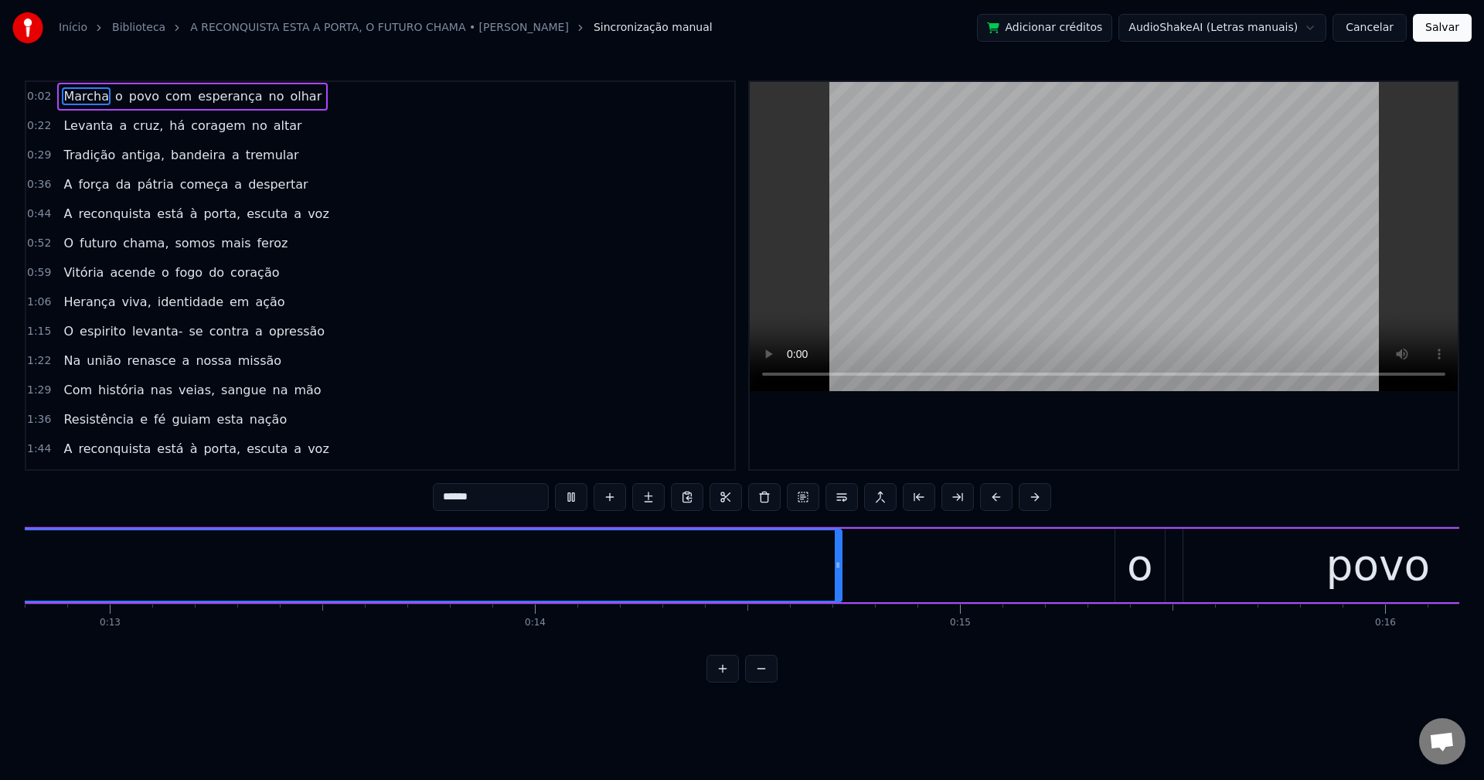
scroll to position [0, 6767]
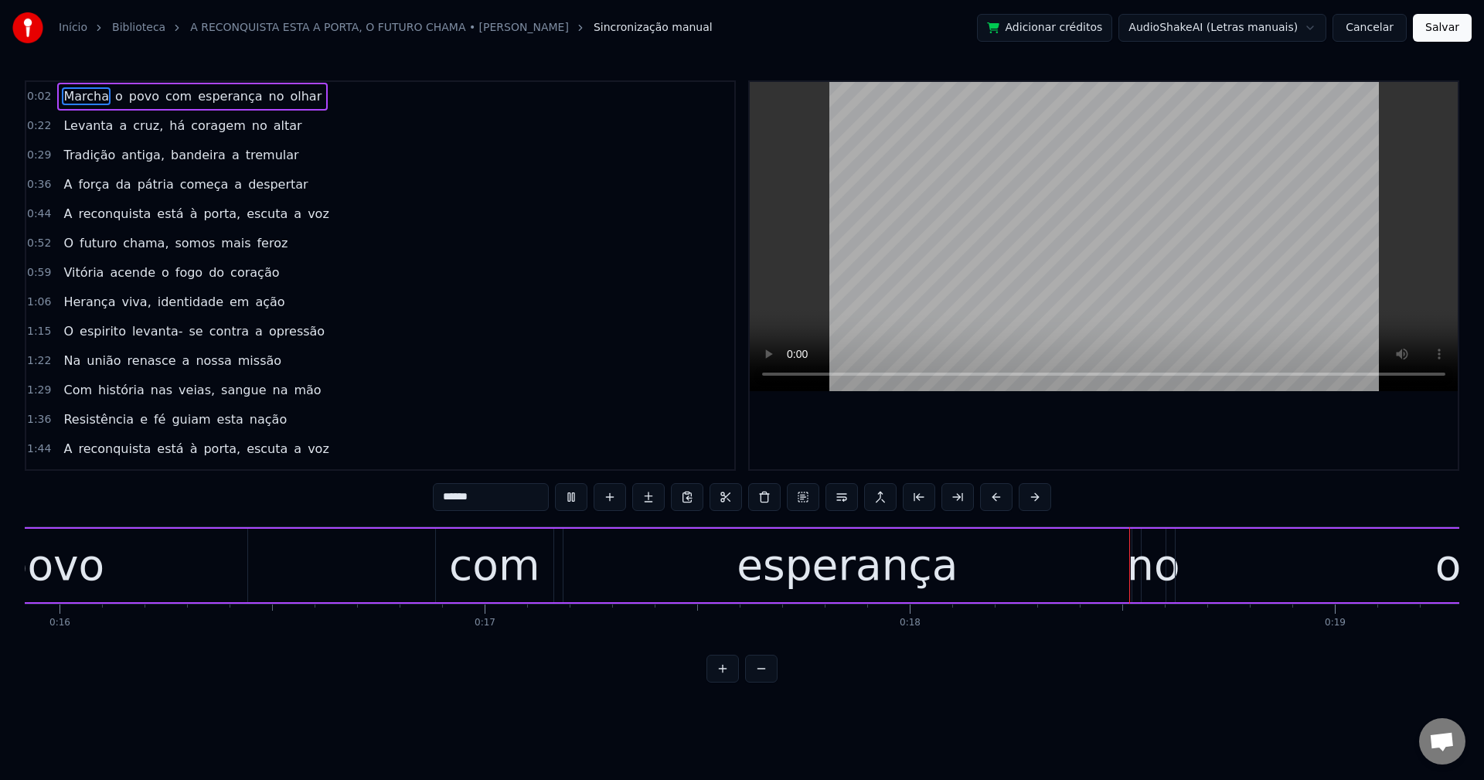
drag, startPoint x: 489, startPoint y: 498, endPoint x: 375, endPoint y: 529, distance: 118.7
click at [375, 529] on div "0:02 Marcha o povo com esperança no olhar 0:22 Levanta a cruz, há coragem no al…" at bounding box center [742, 381] width 1435 height 602
click at [64, 92] on span "Marcha" at bounding box center [86, 96] width 49 height 18
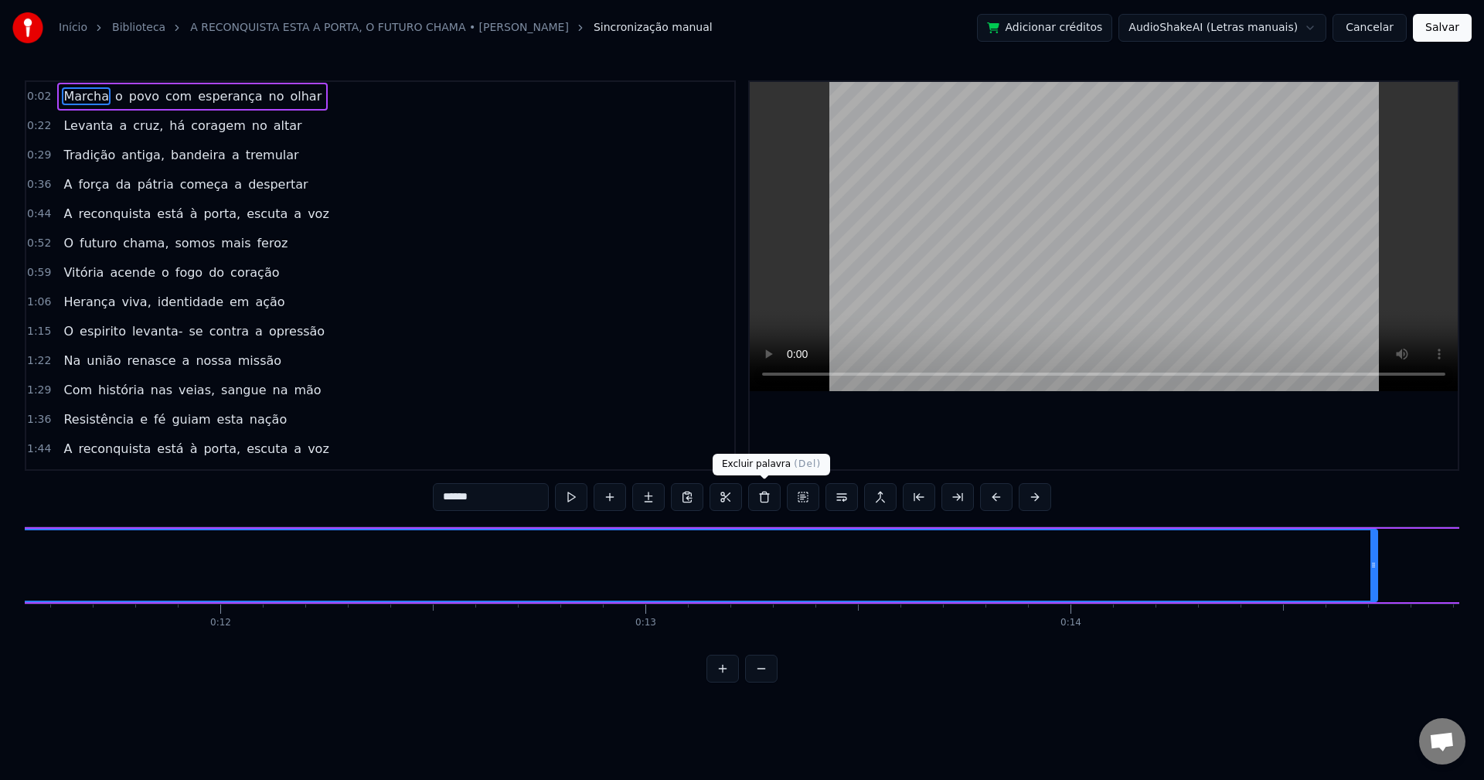
scroll to position [0, 806]
drag, startPoint x: 758, startPoint y: 504, endPoint x: 627, endPoint y: 477, distance: 134.2
click at [761, 502] on button at bounding box center [764, 497] width 32 height 28
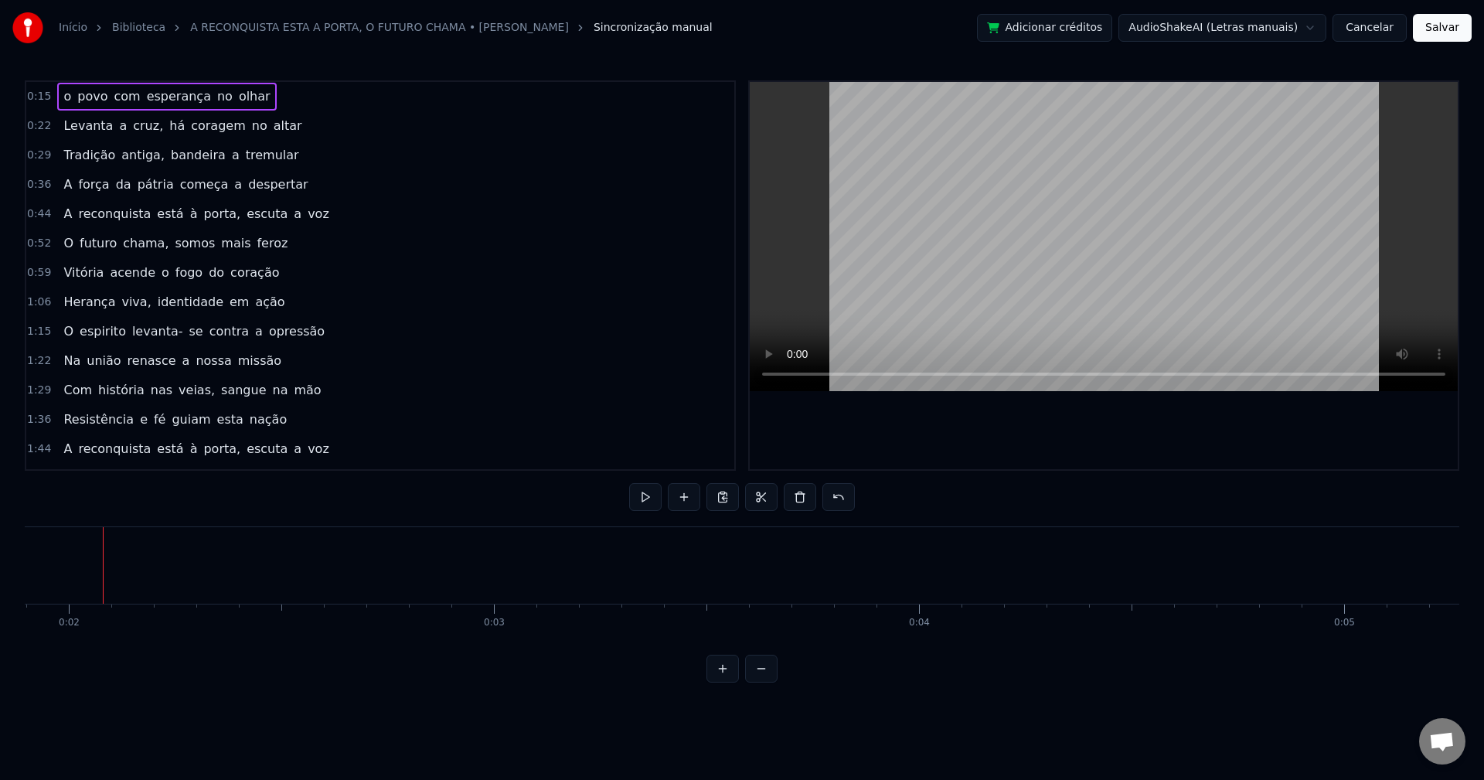
click at [62, 92] on span "o" at bounding box center [67, 96] width 11 height 18
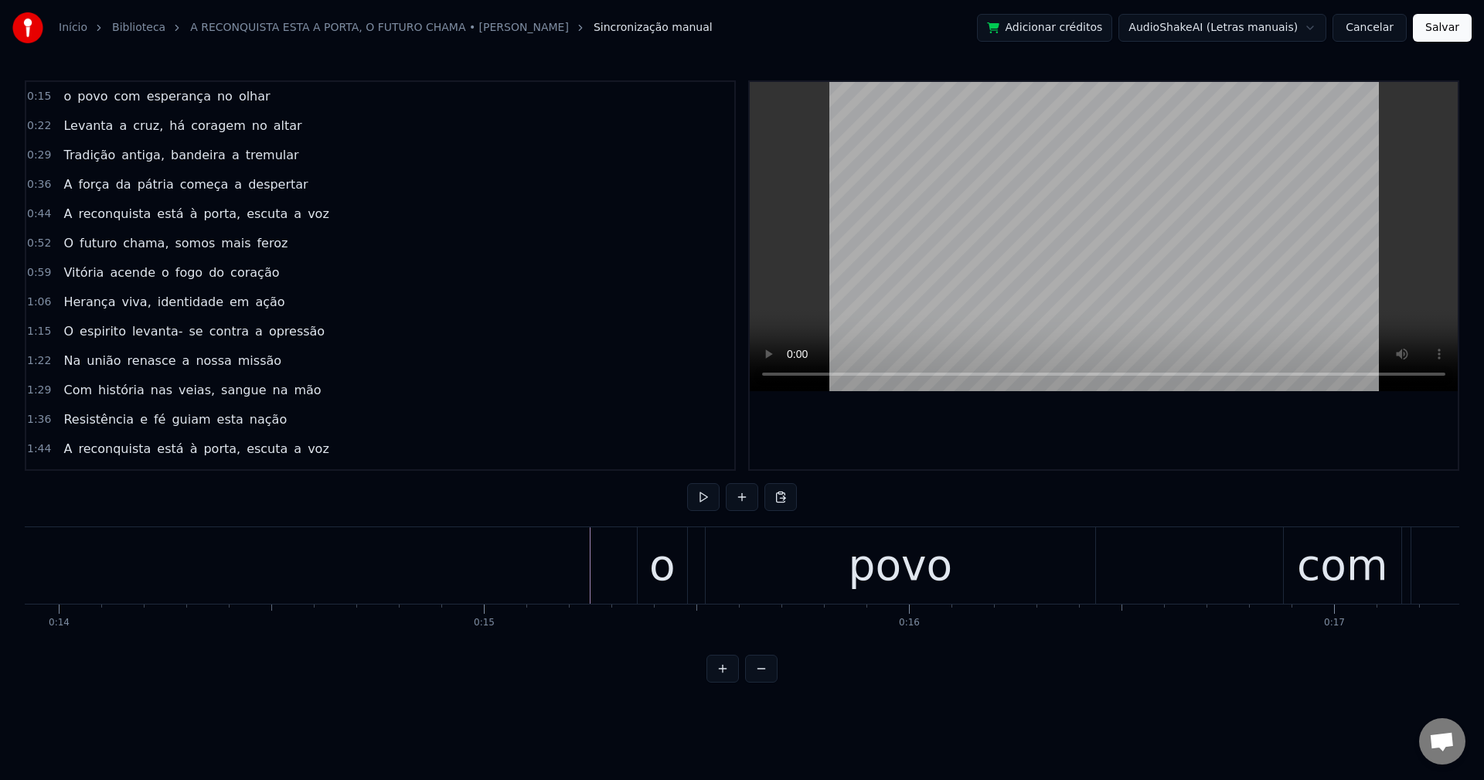
scroll to position [0, 5848]
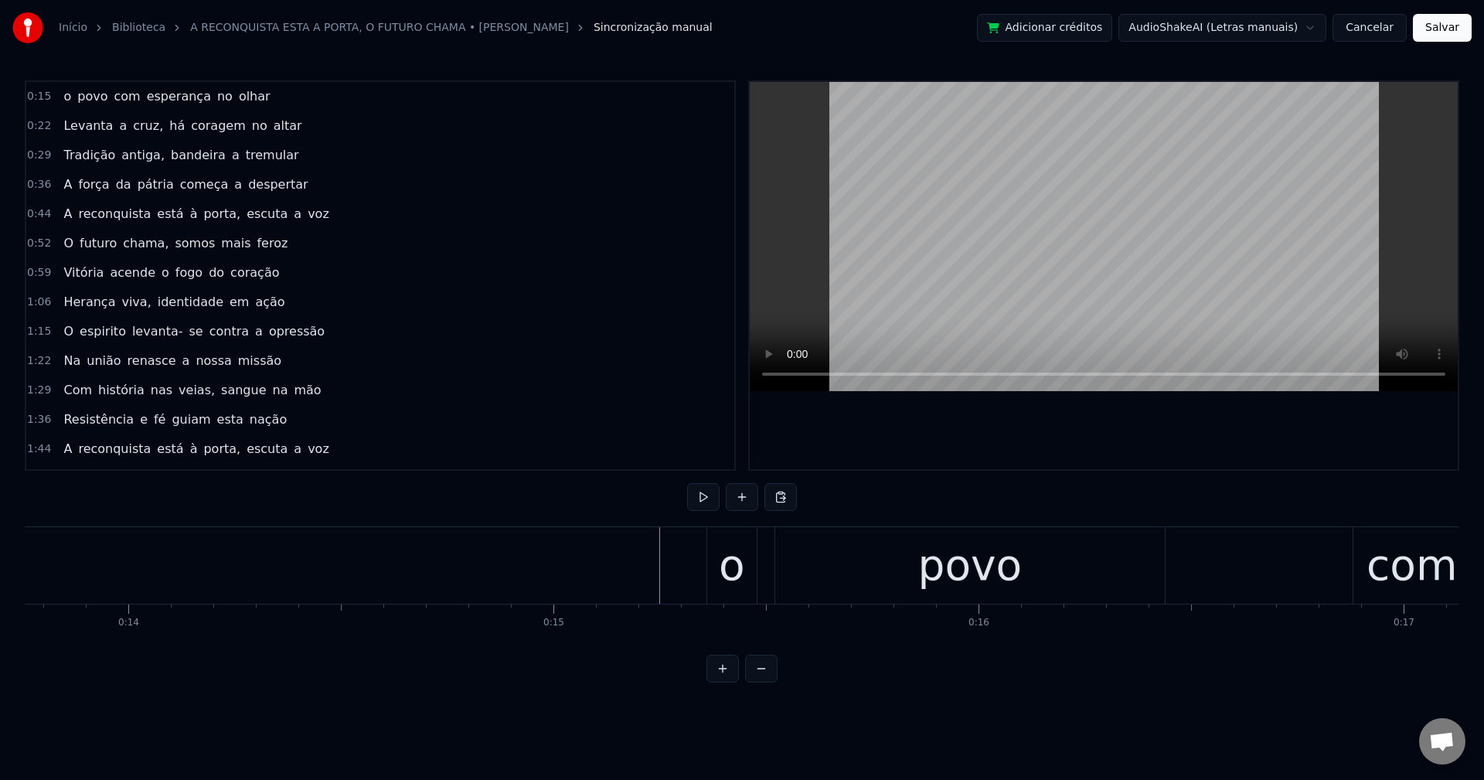
click at [737, 498] on button at bounding box center [742, 497] width 32 height 28
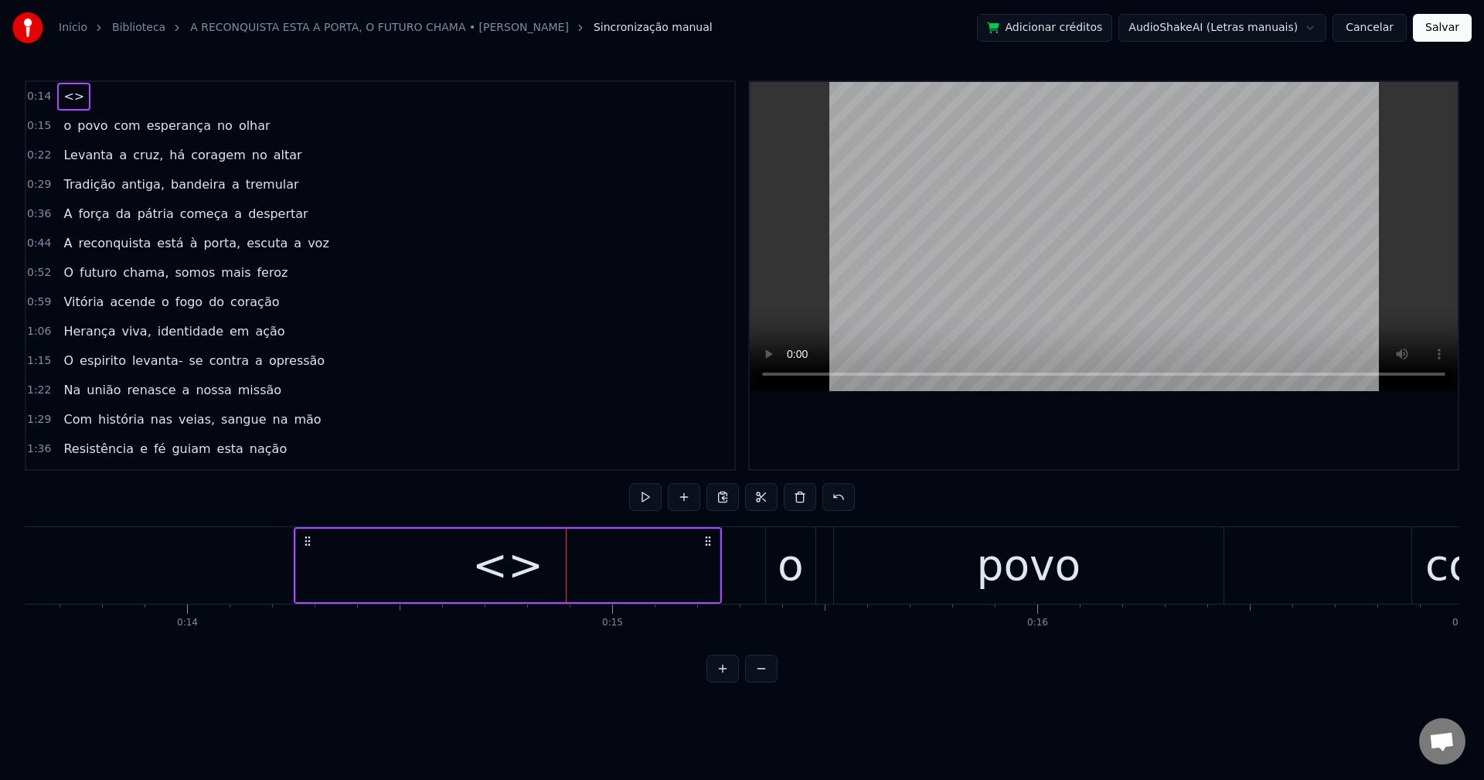
scroll to position [0, 5783]
drag, startPoint x: 521, startPoint y: 543, endPoint x: 347, endPoint y: 525, distance: 174.9
click at [347, 525] on div "0:14 <> 0:15 o povo com esperança no olhar 0:22 Levanta a cruz, há coragem no a…" at bounding box center [742, 381] width 1435 height 602
click at [345, 543] on icon at bounding box center [347, 541] width 12 height 12
click at [509, 584] on div "<>" at bounding box center [547, 565] width 424 height 73
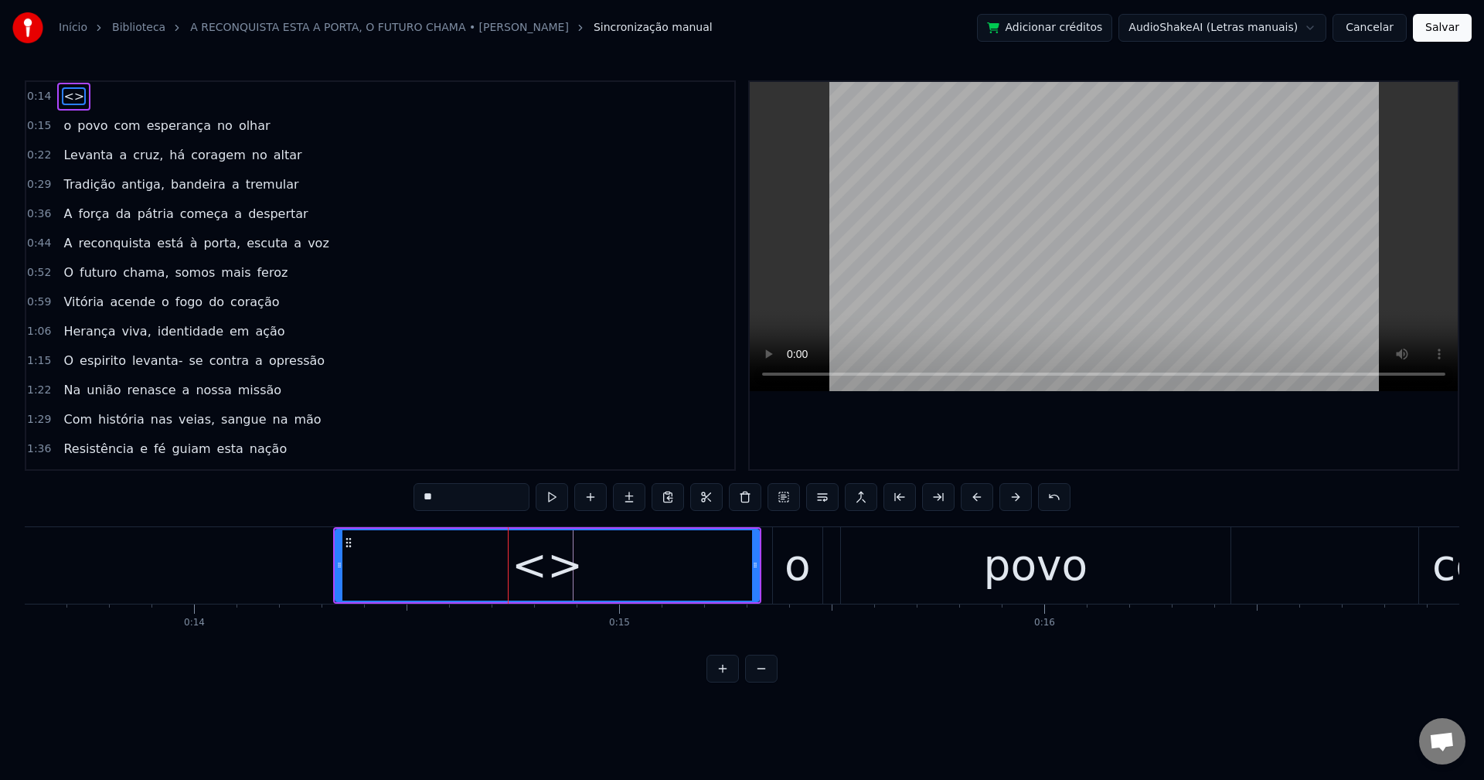
drag, startPoint x: 488, startPoint y: 496, endPoint x: 329, endPoint y: 529, distance: 162.7
click at [329, 529] on div "0:14 <> 0:15 o povo com esperança no olhar 0:22 Levanta a cruz, há coragem no a…" at bounding box center [742, 381] width 1435 height 602
paste input "****"
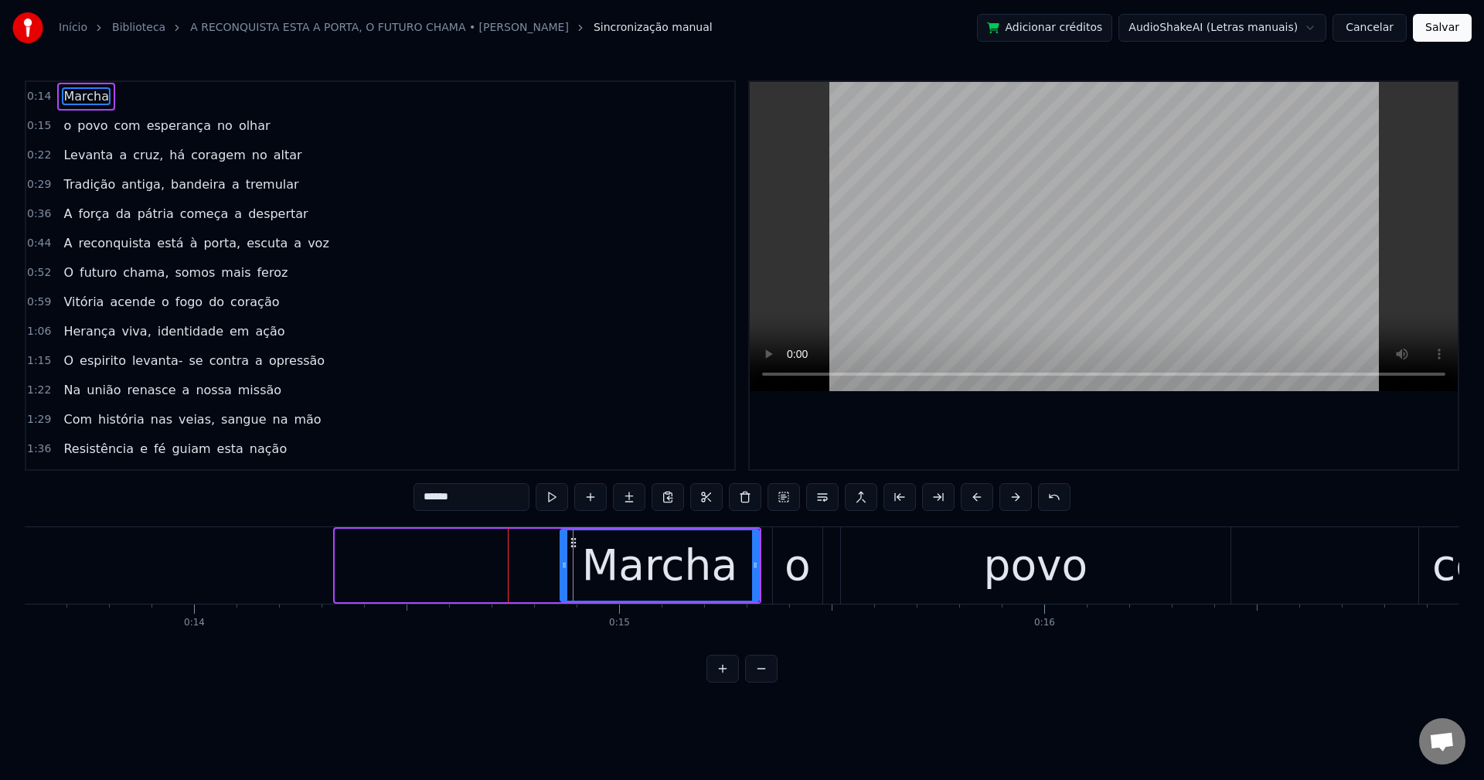
drag, startPoint x: 337, startPoint y: 565, endPoint x: 562, endPoint y: 585, distance: 225.8
click at [562, 585] on div at bounding box center [564, 565] width 6 height 70
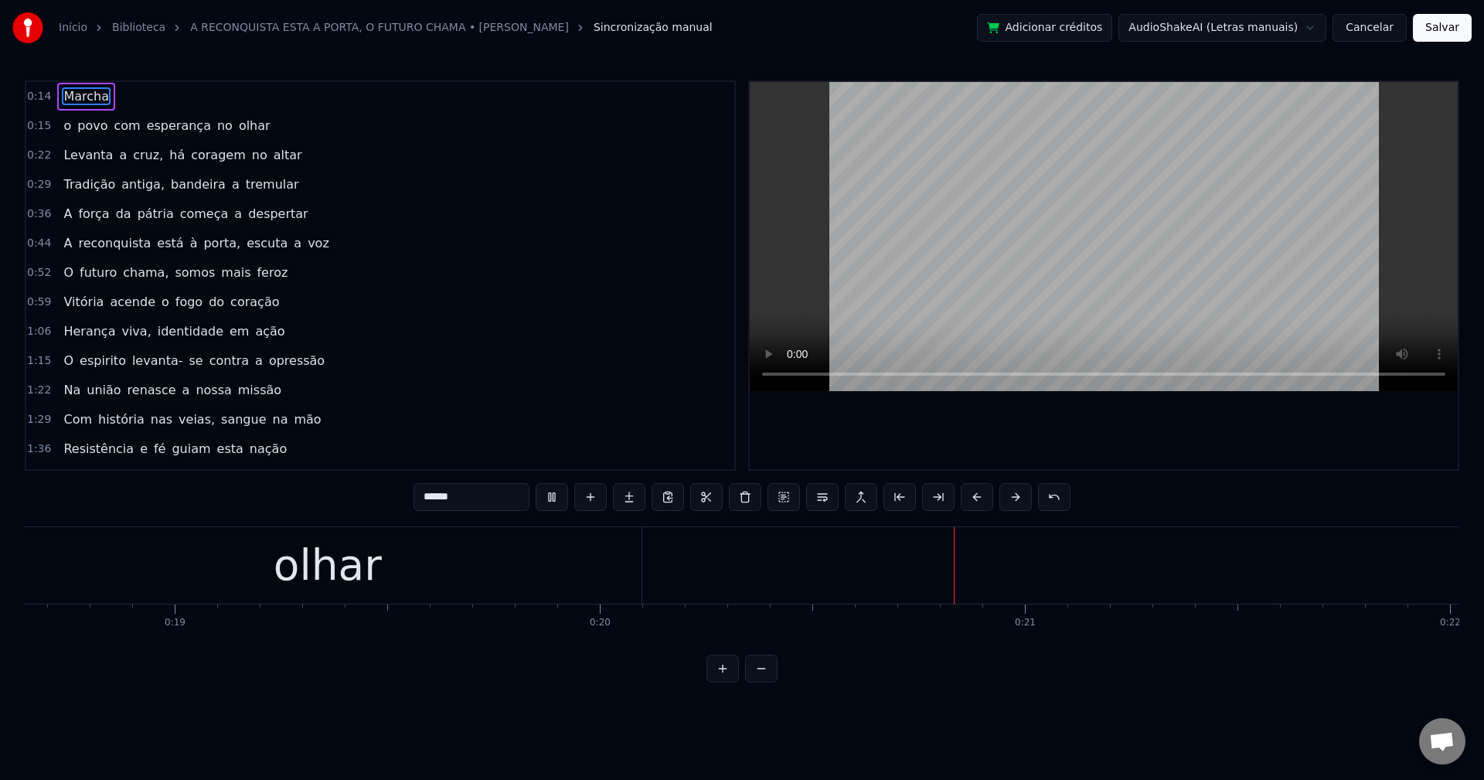
scroll to position [0, 8473]
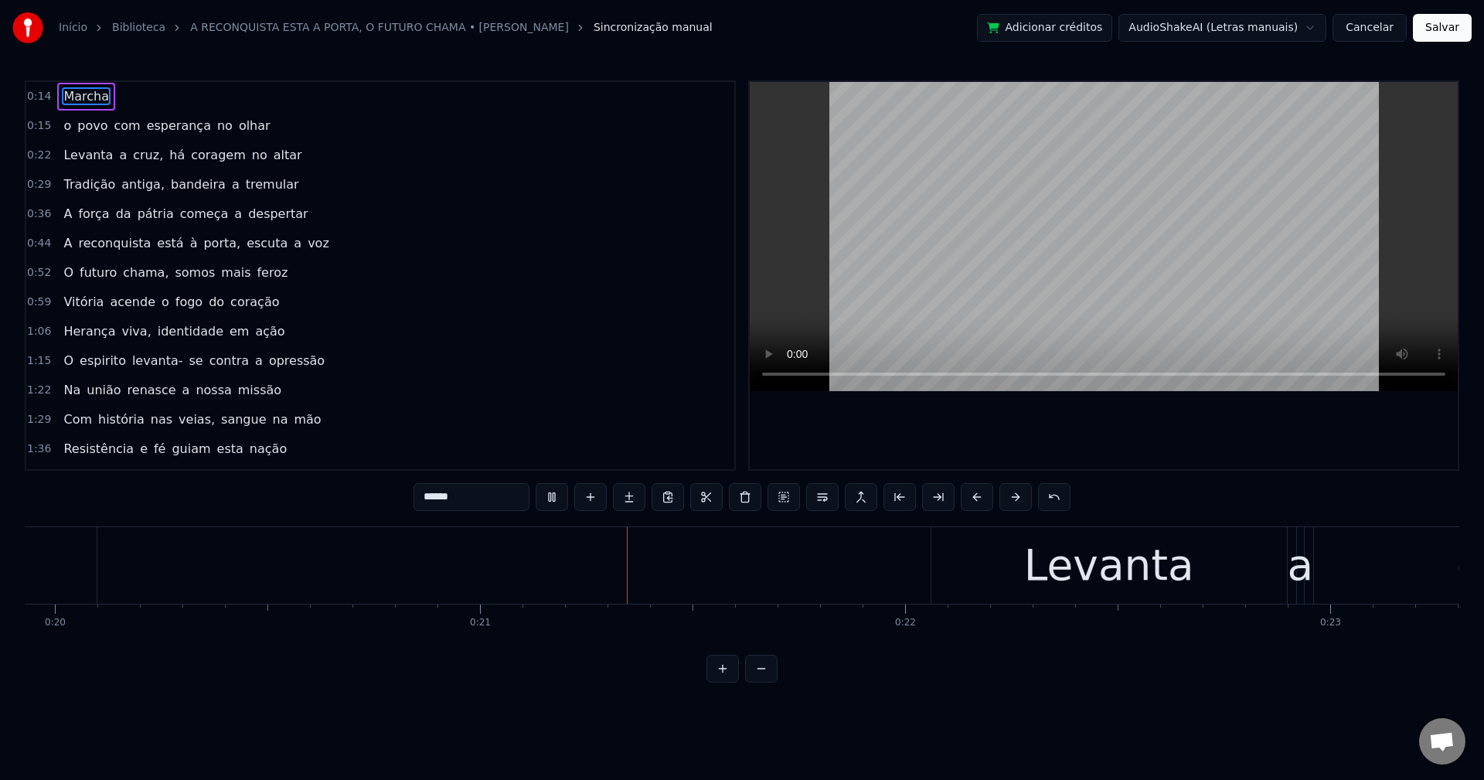
click at [134, 152] on span "cruz," at bounding box center [147, 155] width 33 height 18
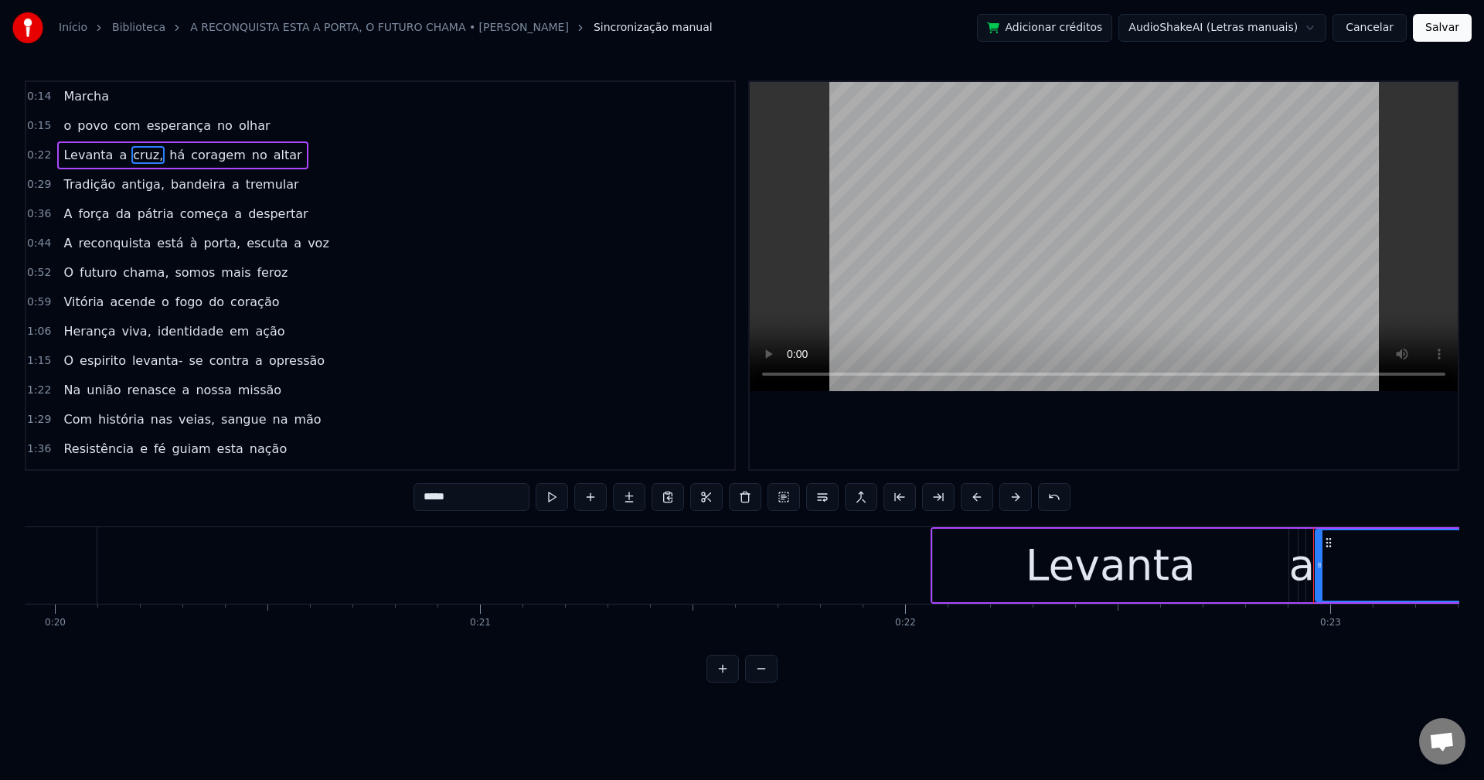
click at [485, 495] on input "*****" at bounding box center [472, 497] width 116 height 28
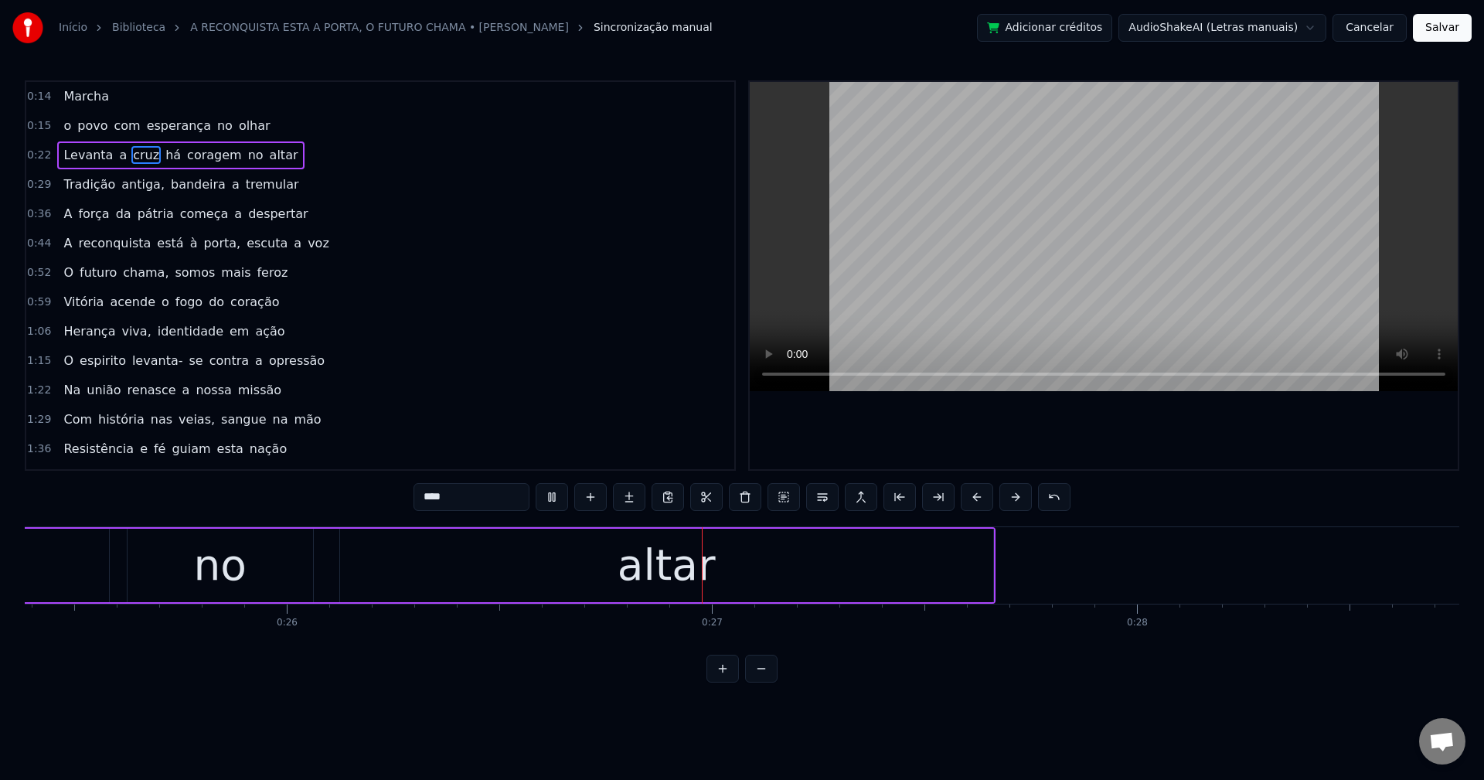
scroll to position [0, 11101]
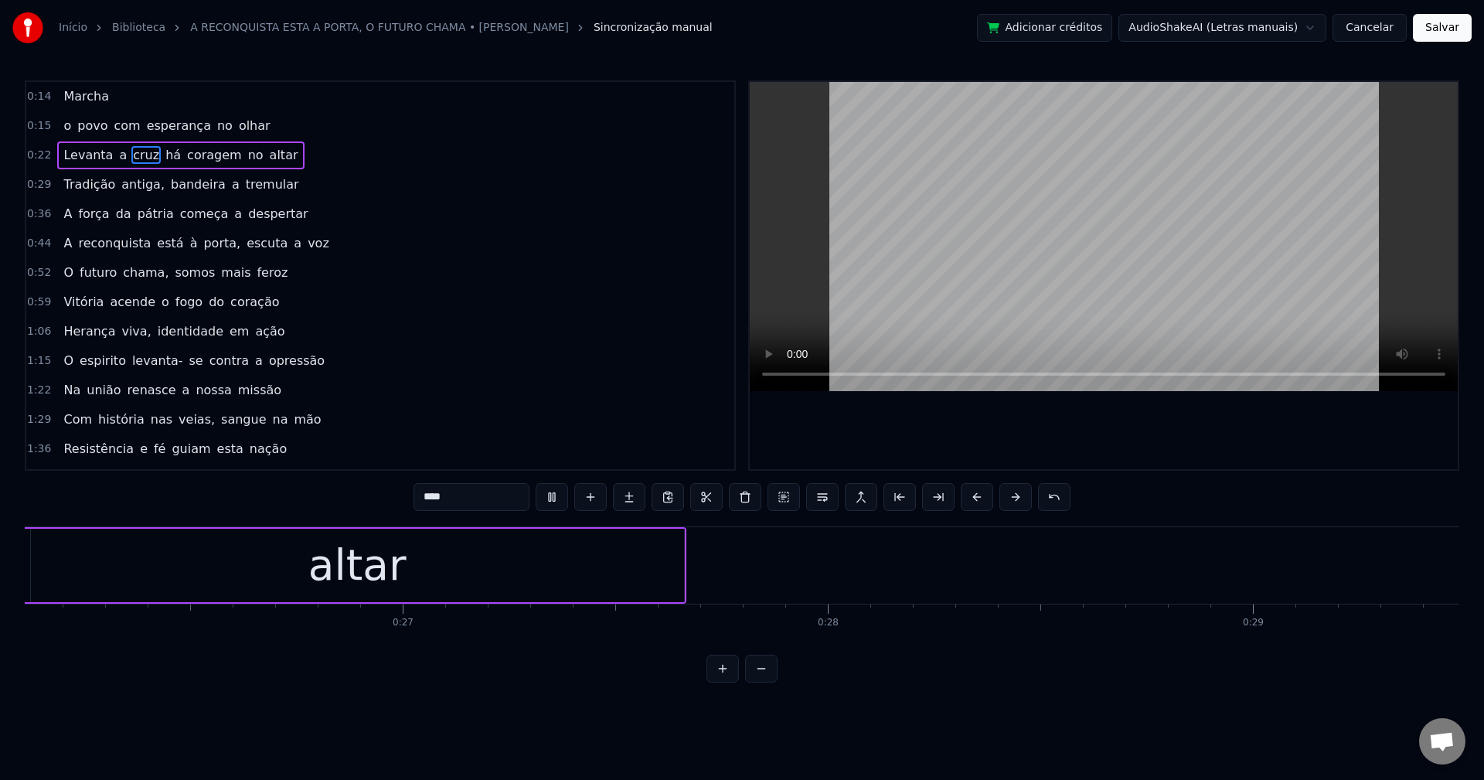
click at [132, 181] on span "antiga," at bounding box center [143, 184] width 46 height 18
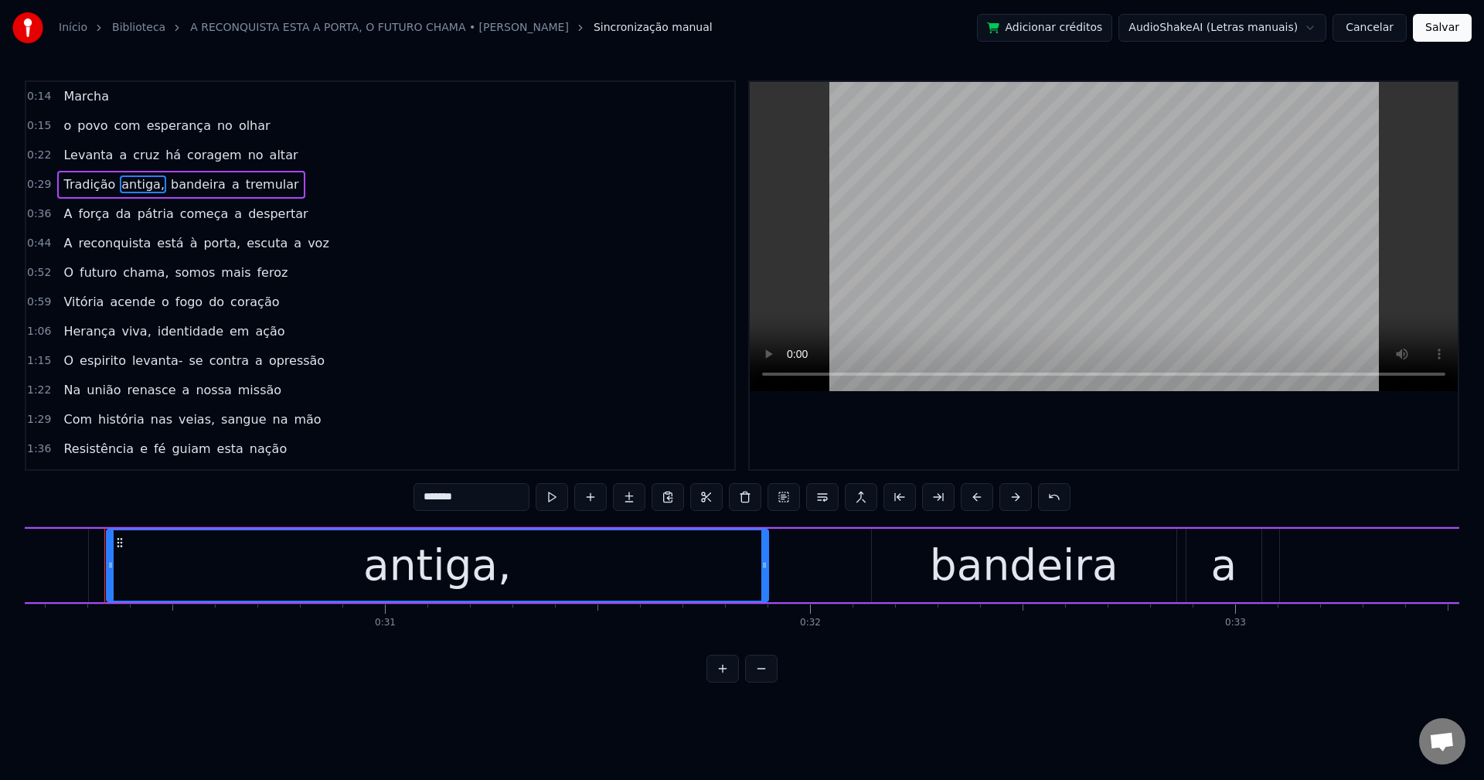
scroll to position [0, 12821]
click at [481, 504] on input "*******" at bounding box center [472, 497] width 116 height 28
click at [192, 179] on span "bandeira" at bounding box center [194, 184] width 58 height 18
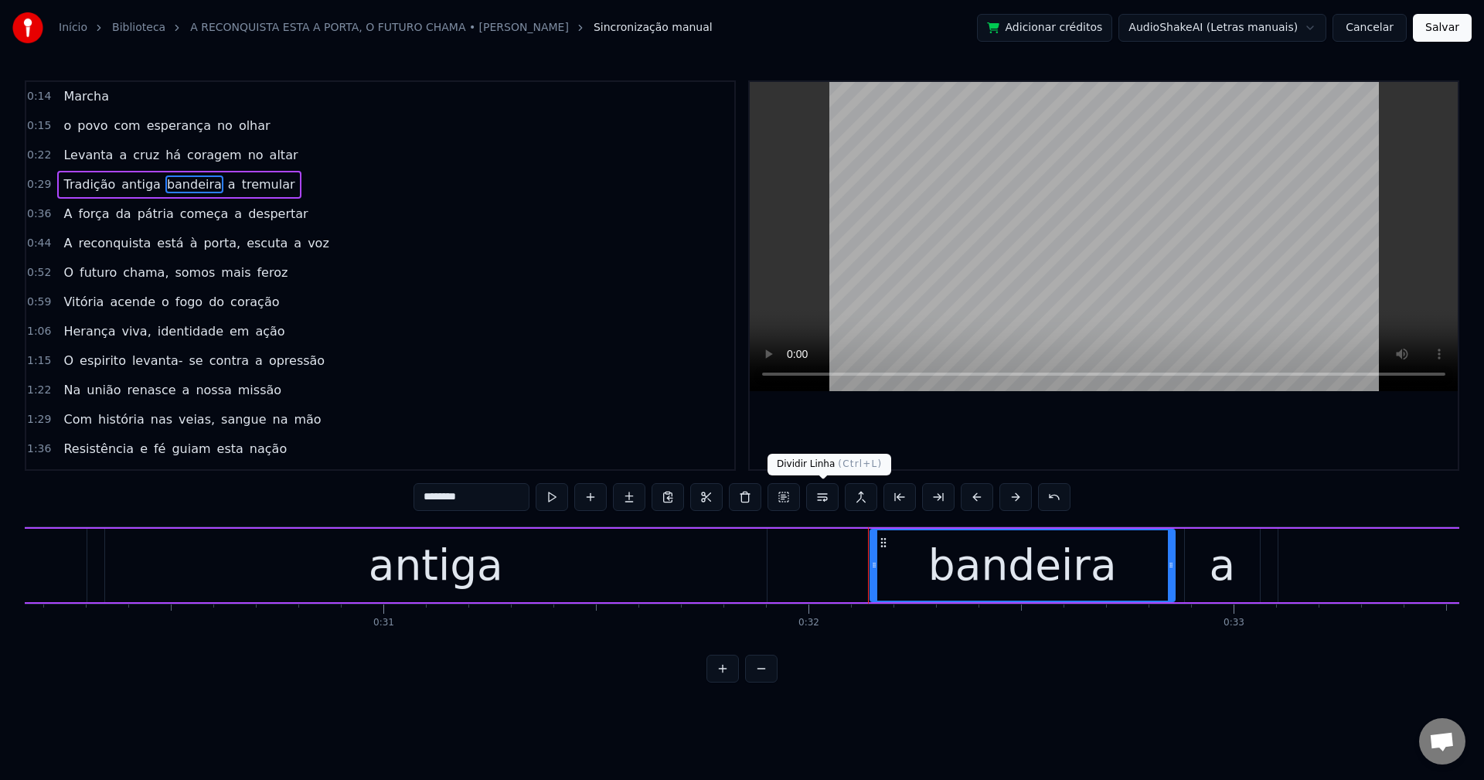
click at [822, 502] on button at bounding box center [822, 497] width 32 height 28
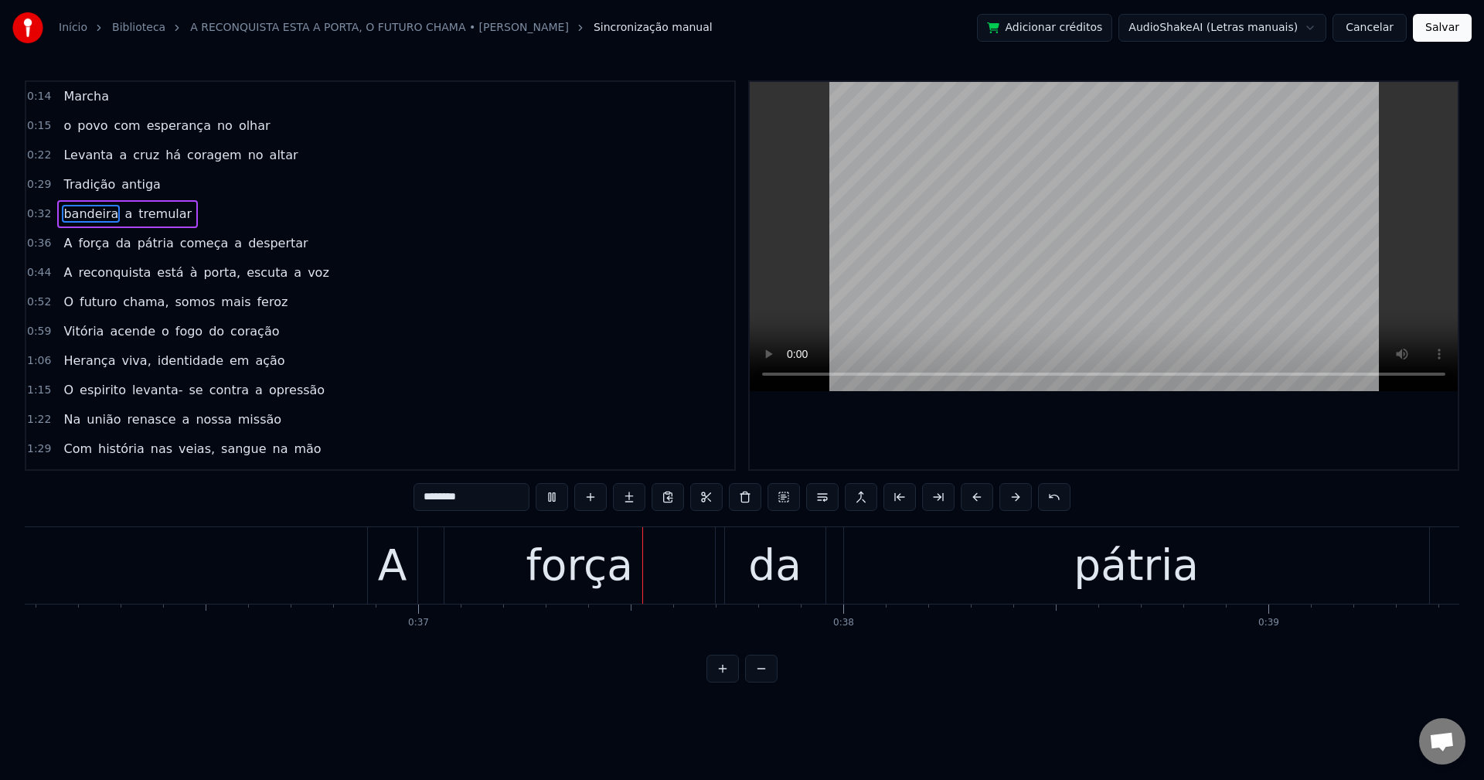
scroll to position [0, 15463]
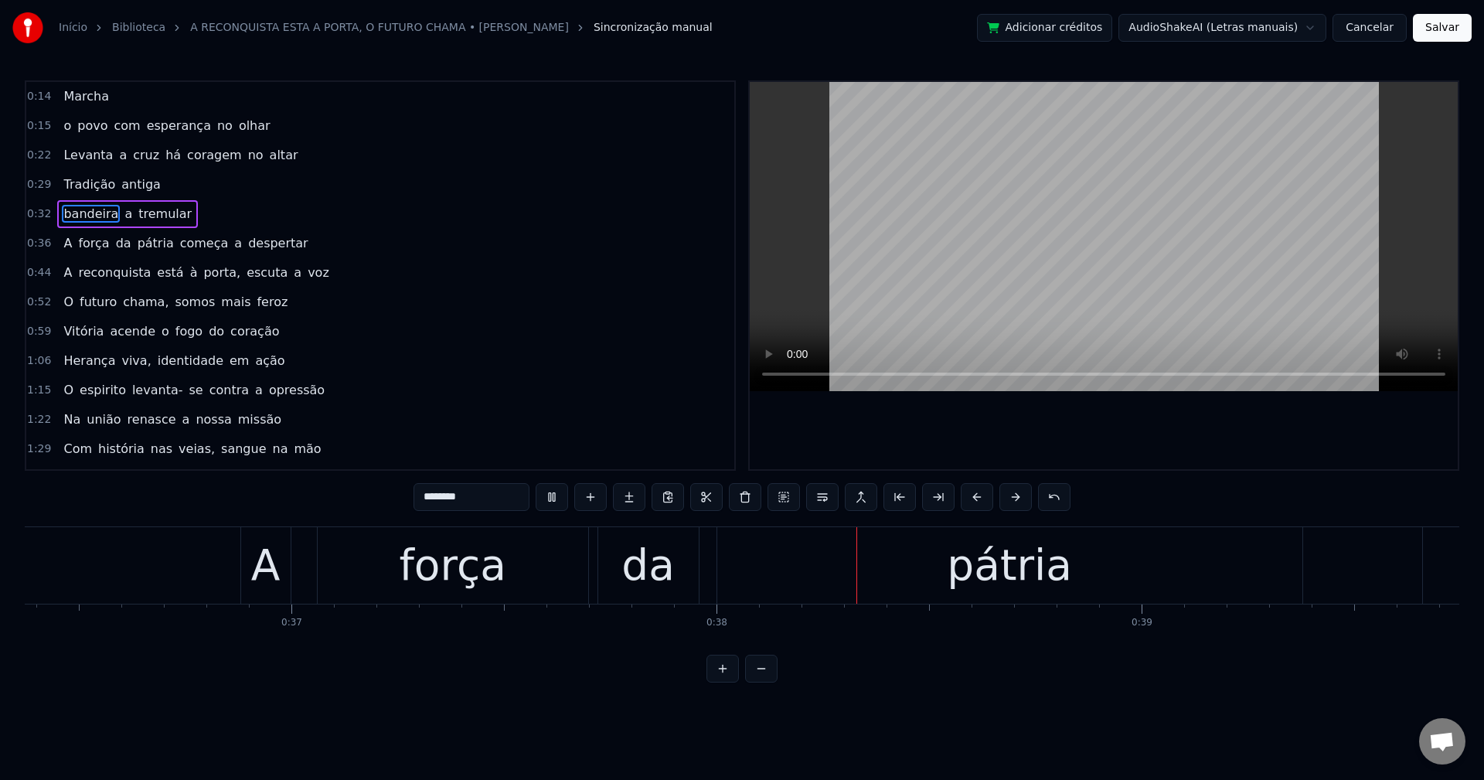
click at [179, 240] on span "começa" at bounding box center [205, 243] width 52 height 18
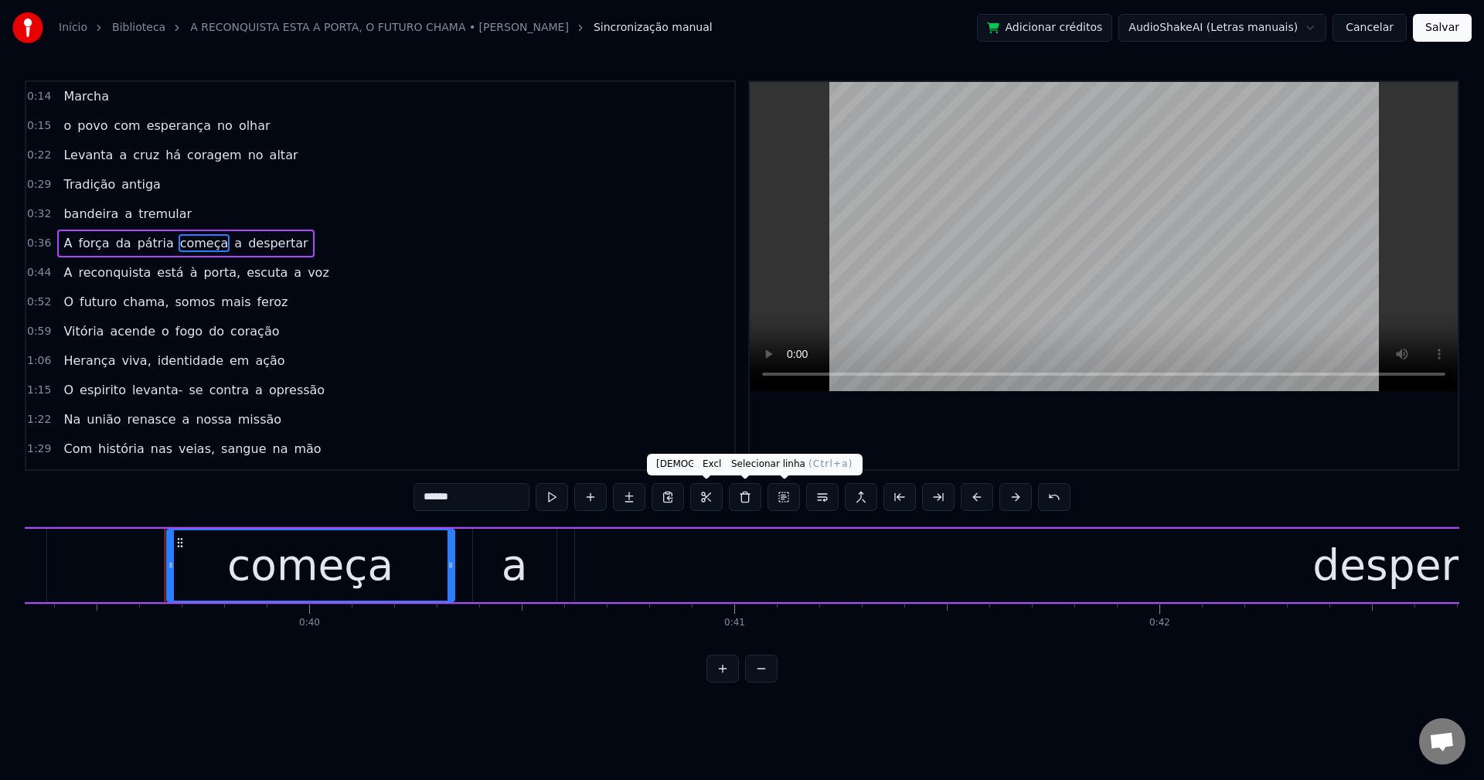
scroll to position [0, 16783]
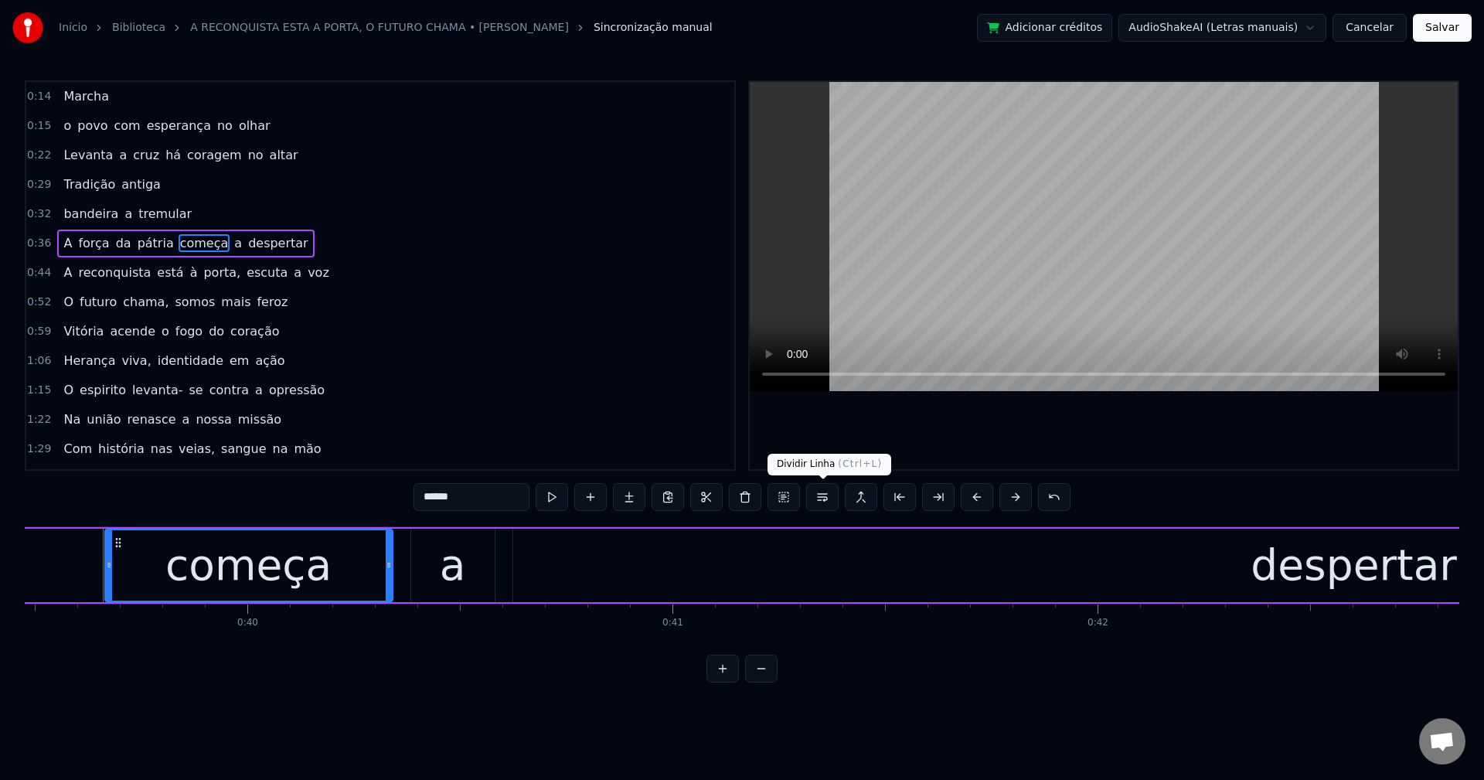
click at [822, 499] on button at bounding box center [822, 497] width 32 height 28
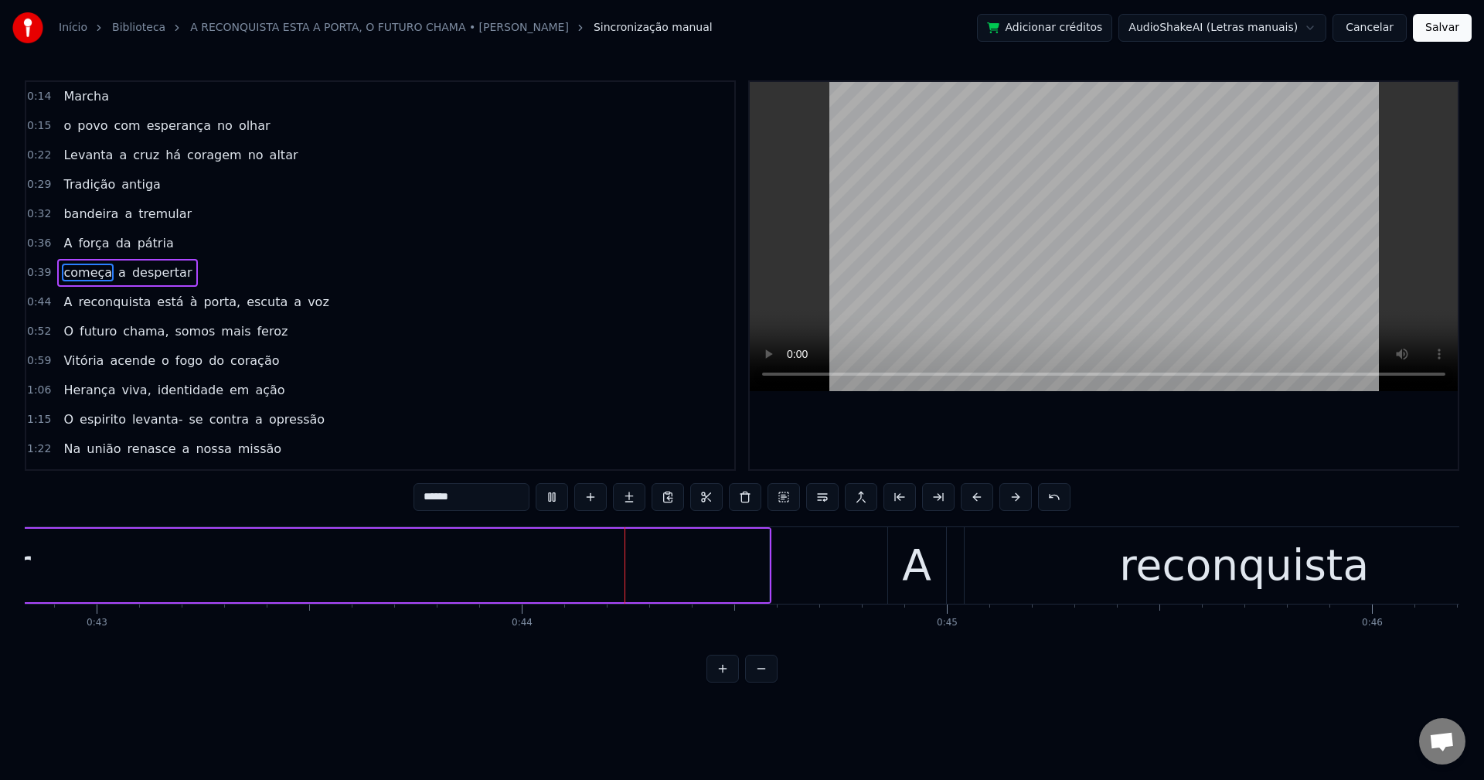
click at [205, 302] on span "porta," at bounding box center [222, 302] width 40 height 18
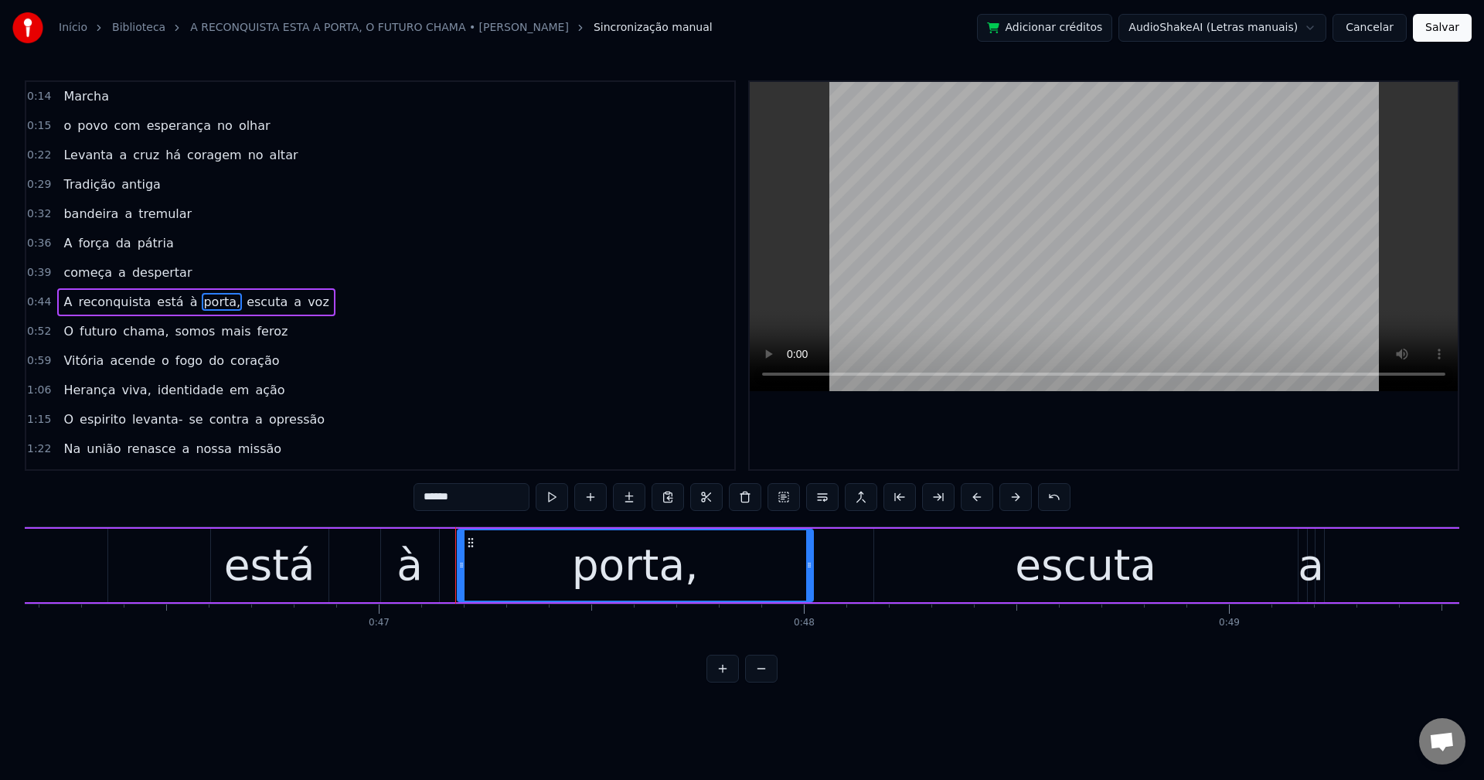
click at [484, 487] on input "******" at bounding box center [472, 497] width 116 height 28
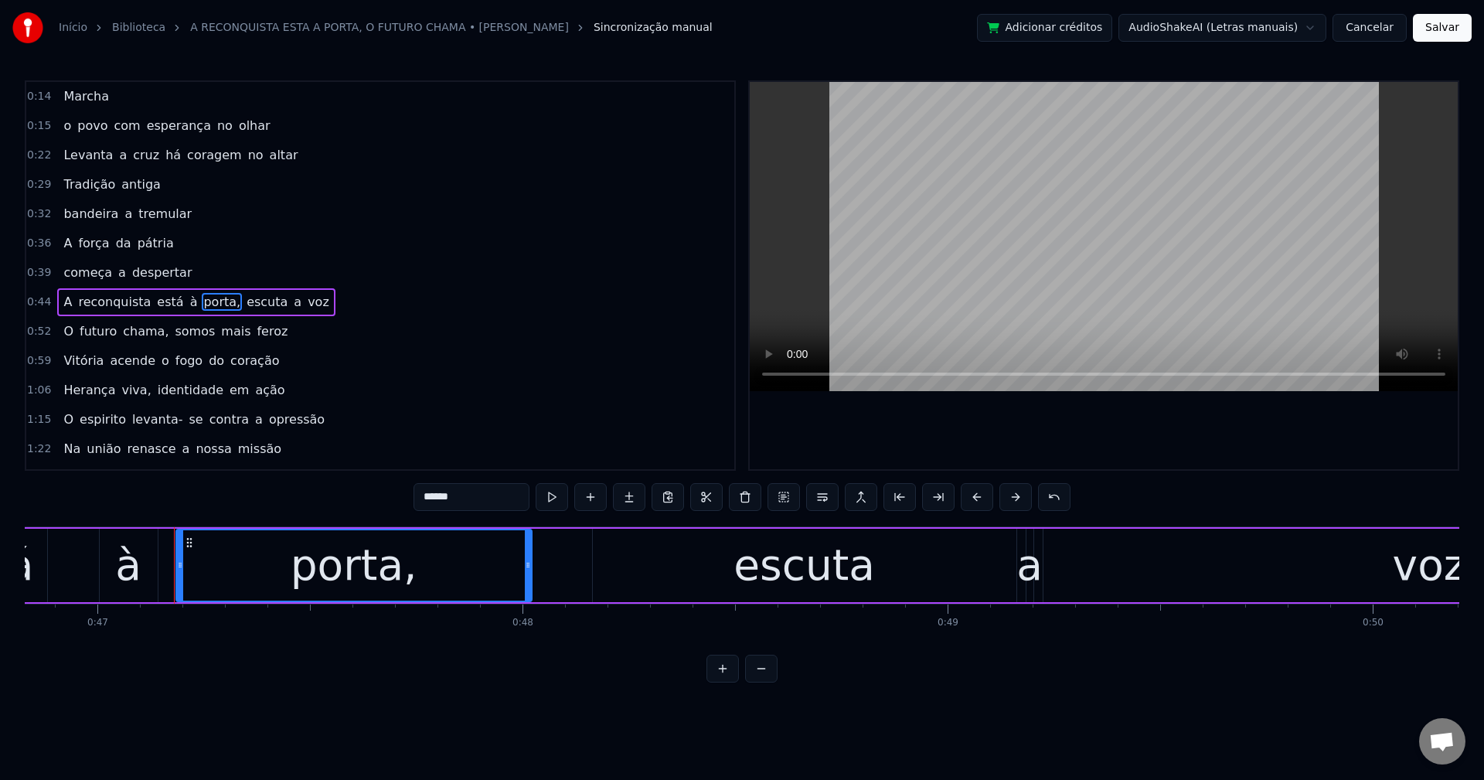
scroll to position [0, 19980]
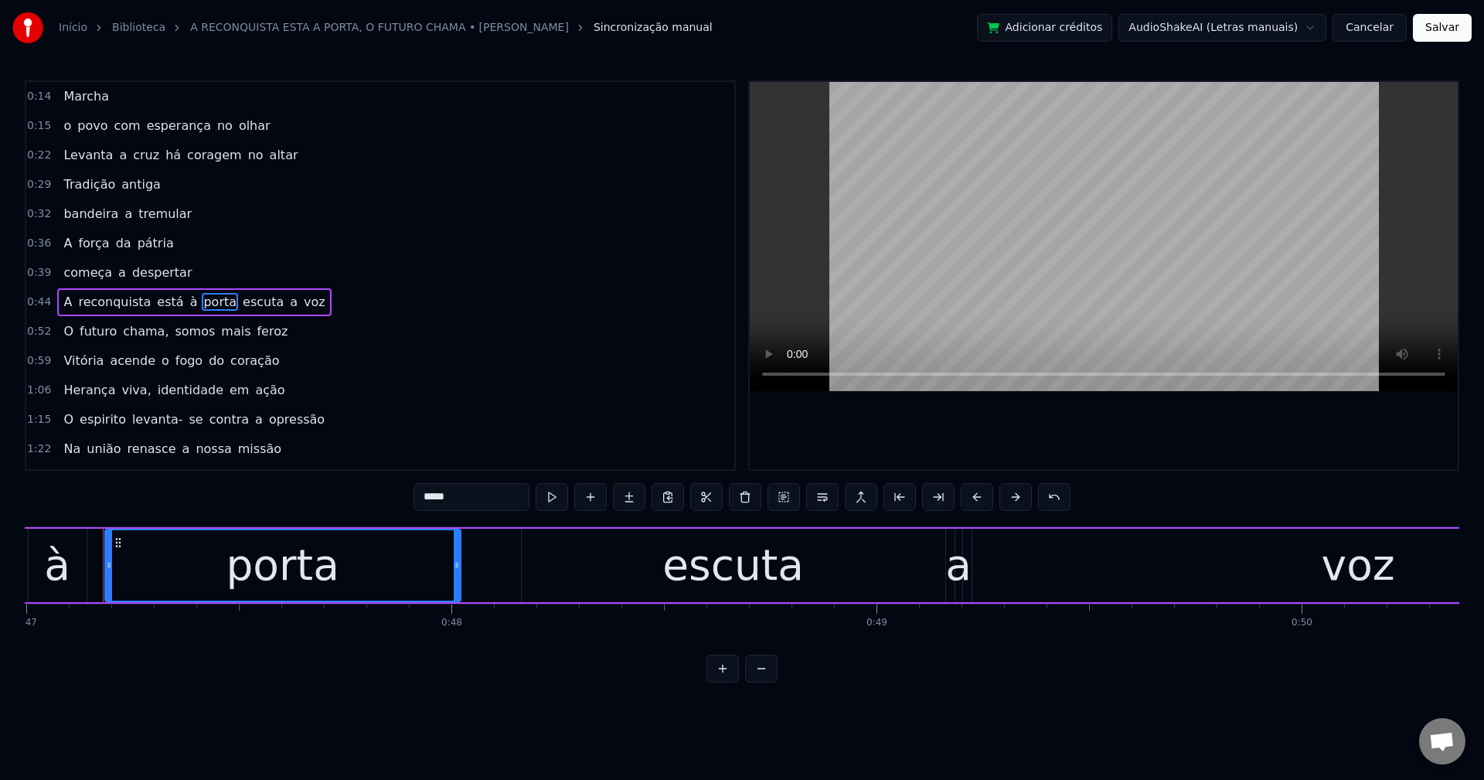
type input "*****"
click at [220, 291] on div "A reconquista está à porta escuta a voz" at bounding box center [194, 302] width 274 height 28
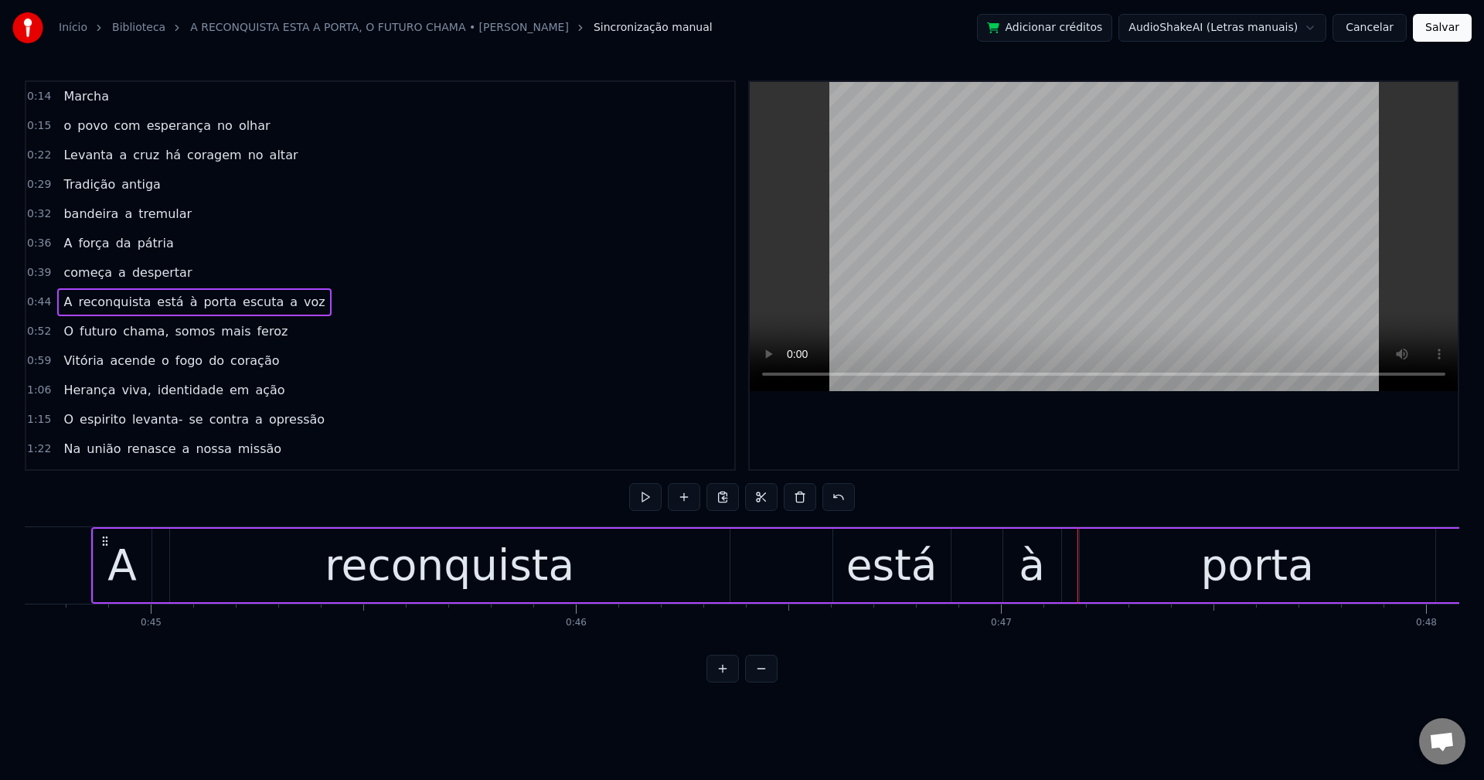
scroll to position [0, 18994]
click at [241, 303] on span "escuta" at bounding box center [263, 302] width 44 height 18
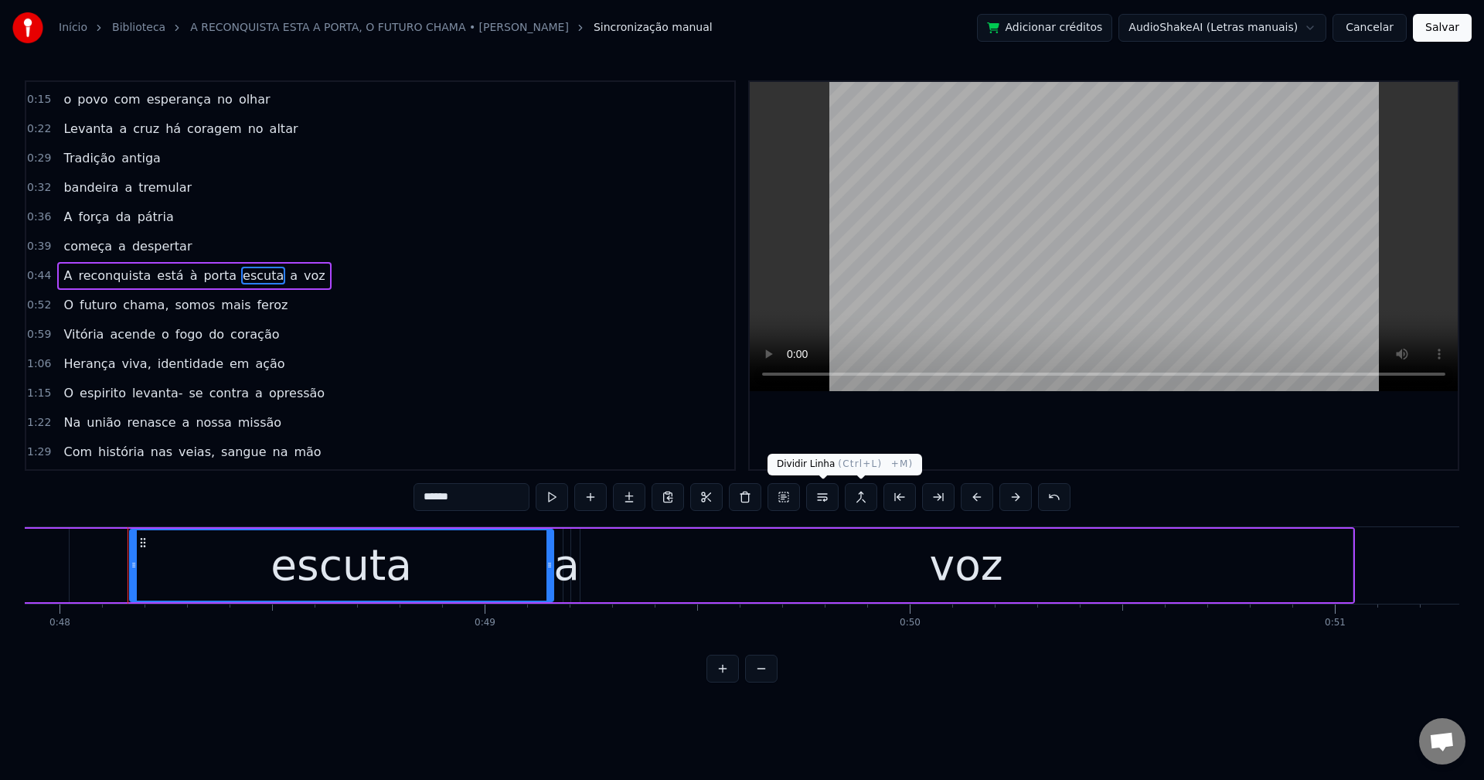
scroll to position [0, 20397]
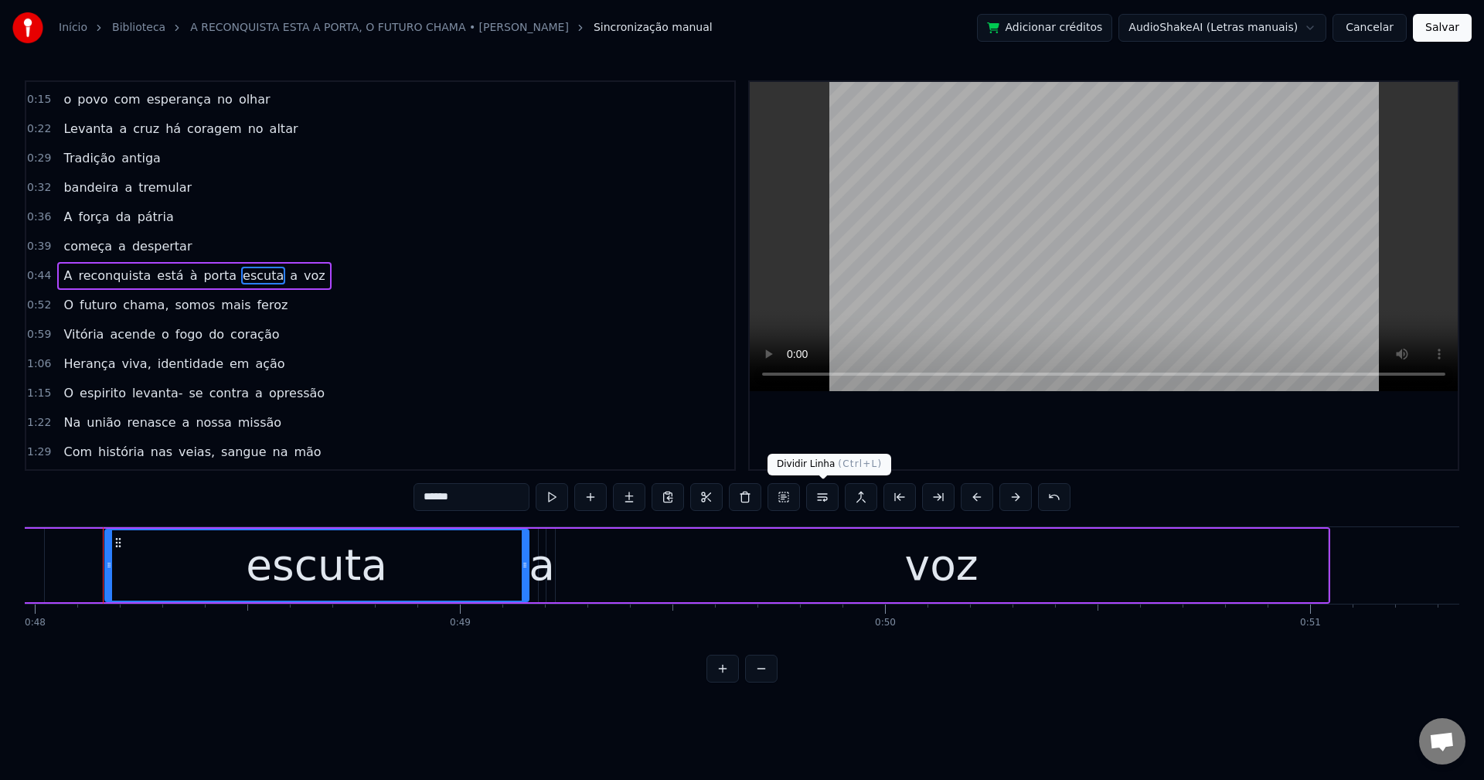
drag, startPoint x: 822, startPoint y: 495, endPoint x: 744, endPoint y: 366, distance: 149.8
click at [820, 480] on body "Início Biblioteca A RECONQUISTA ESTA A PORTA, O FUTURO CHAMA • [PERSON_NAME] ma…" at bounding box center [742, 341] width 1484 height 683
click at [822, 499] on button at bounding box center [822, 497] width 32 height 28
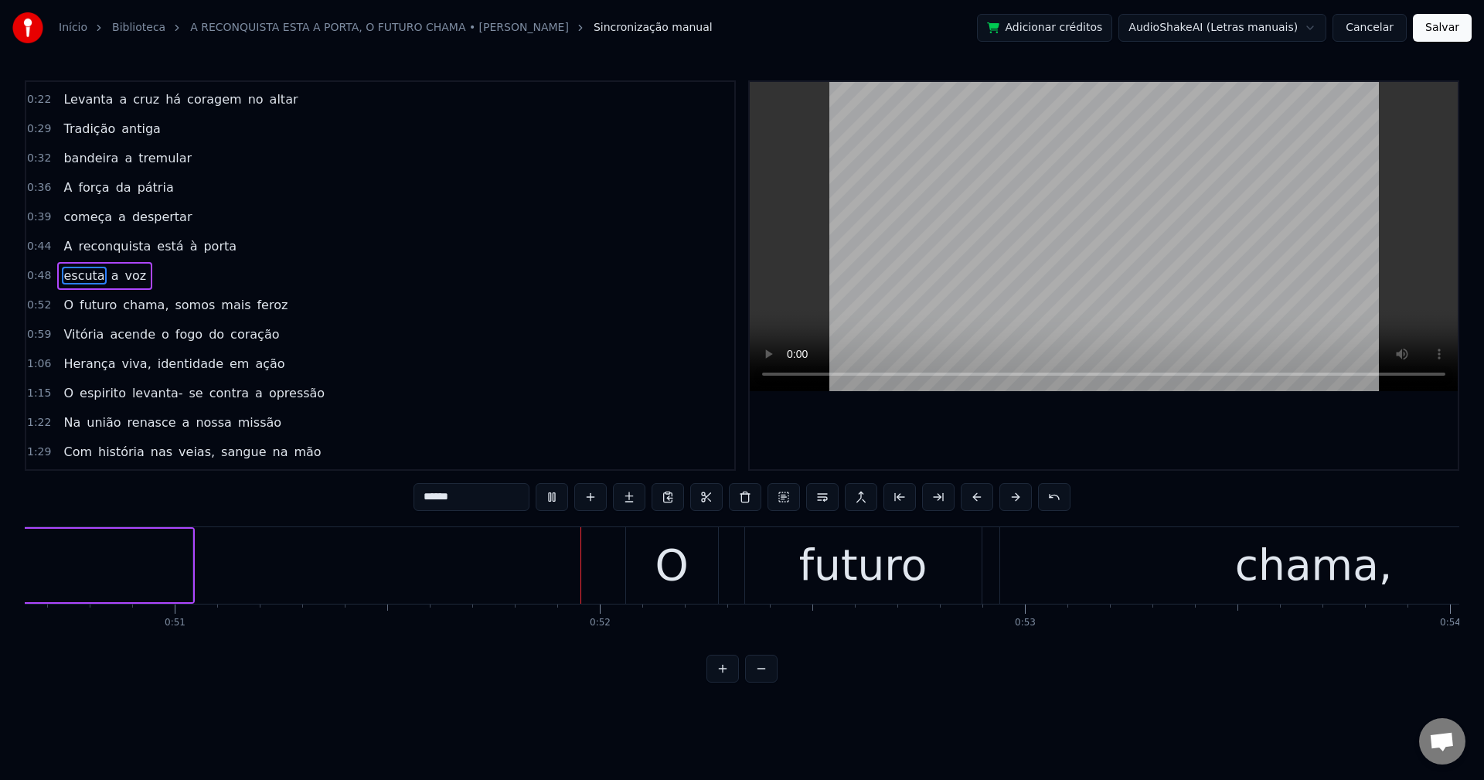
scroll to position [0, 21688]
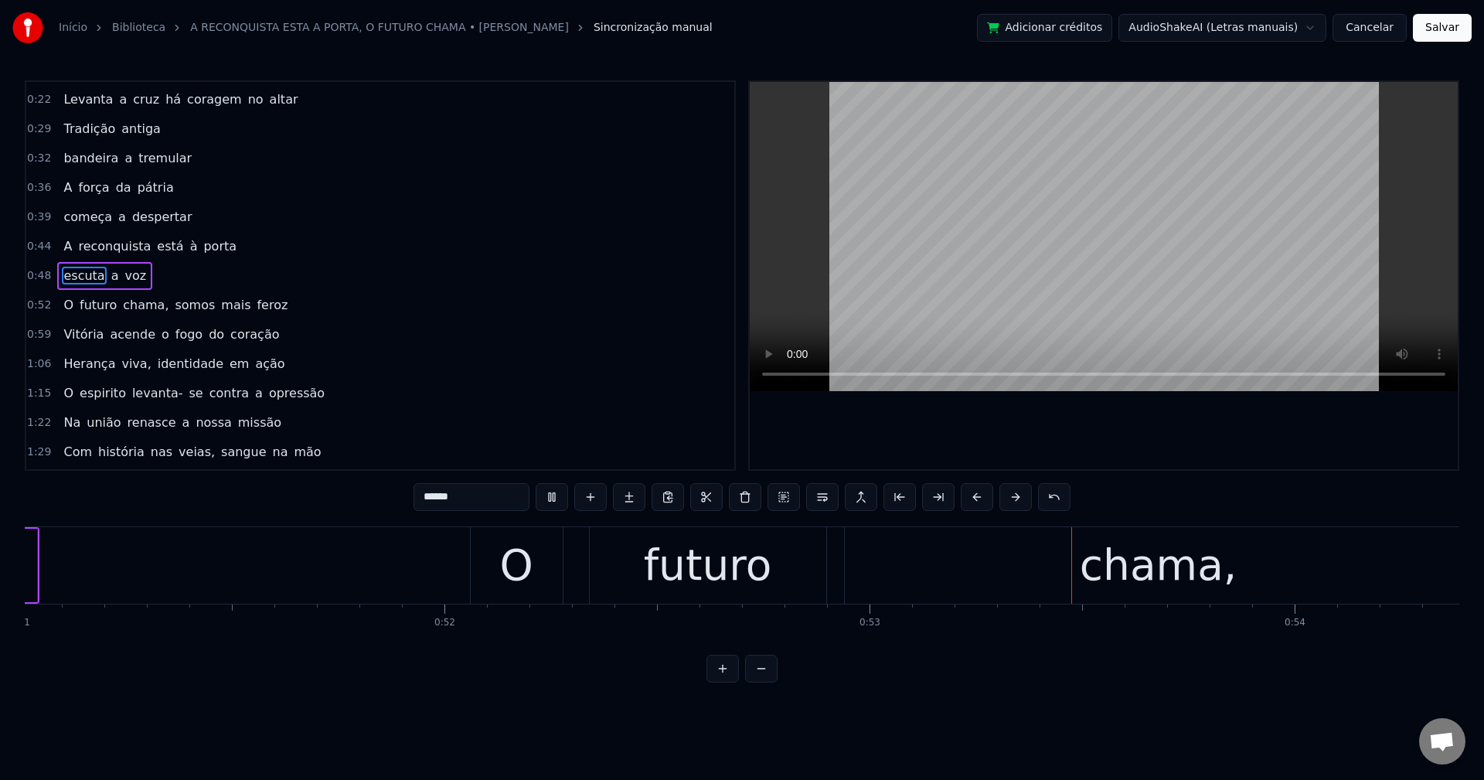
click at [130, 309] on span "chama," at bounding box center [145, 305] width 49 height 18
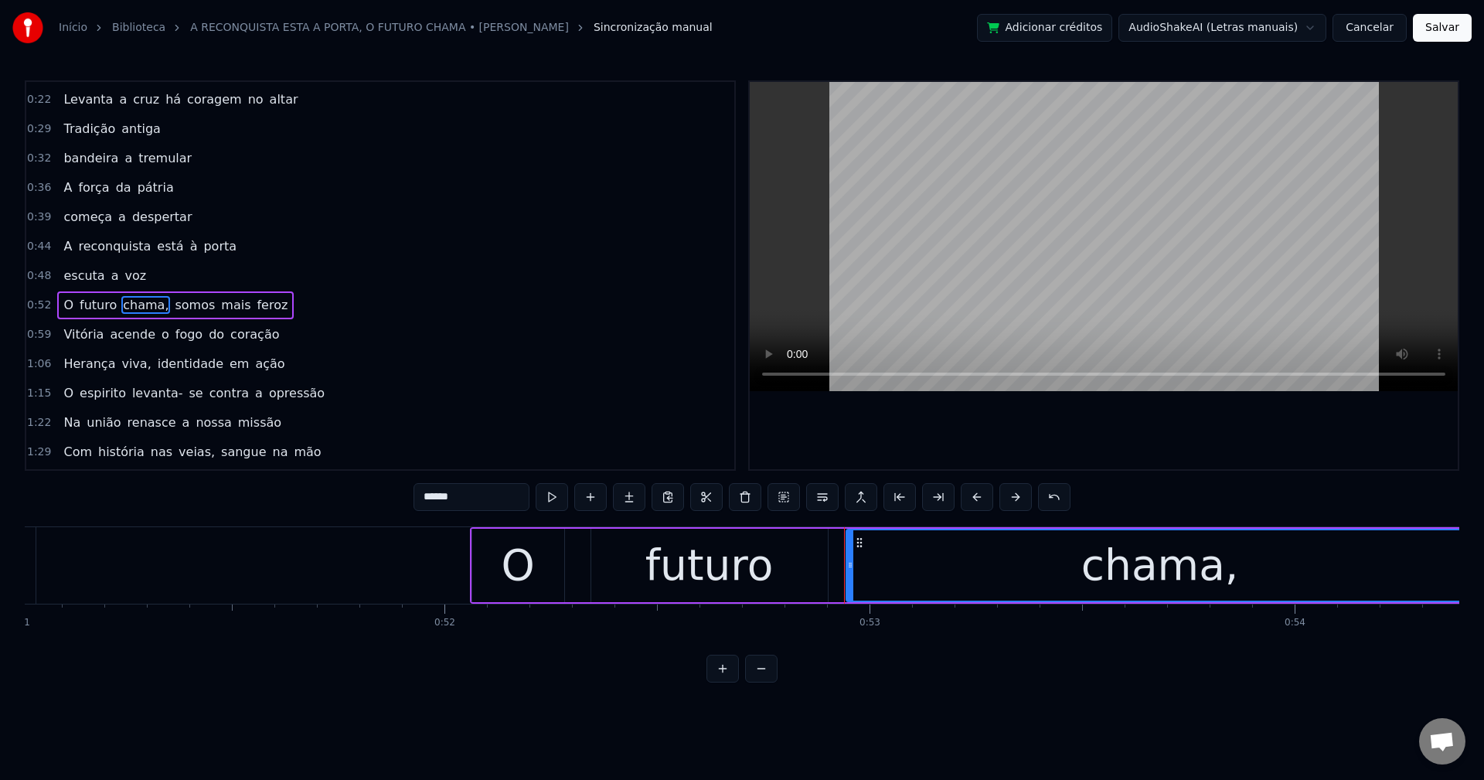
scroll to position [85, 0]
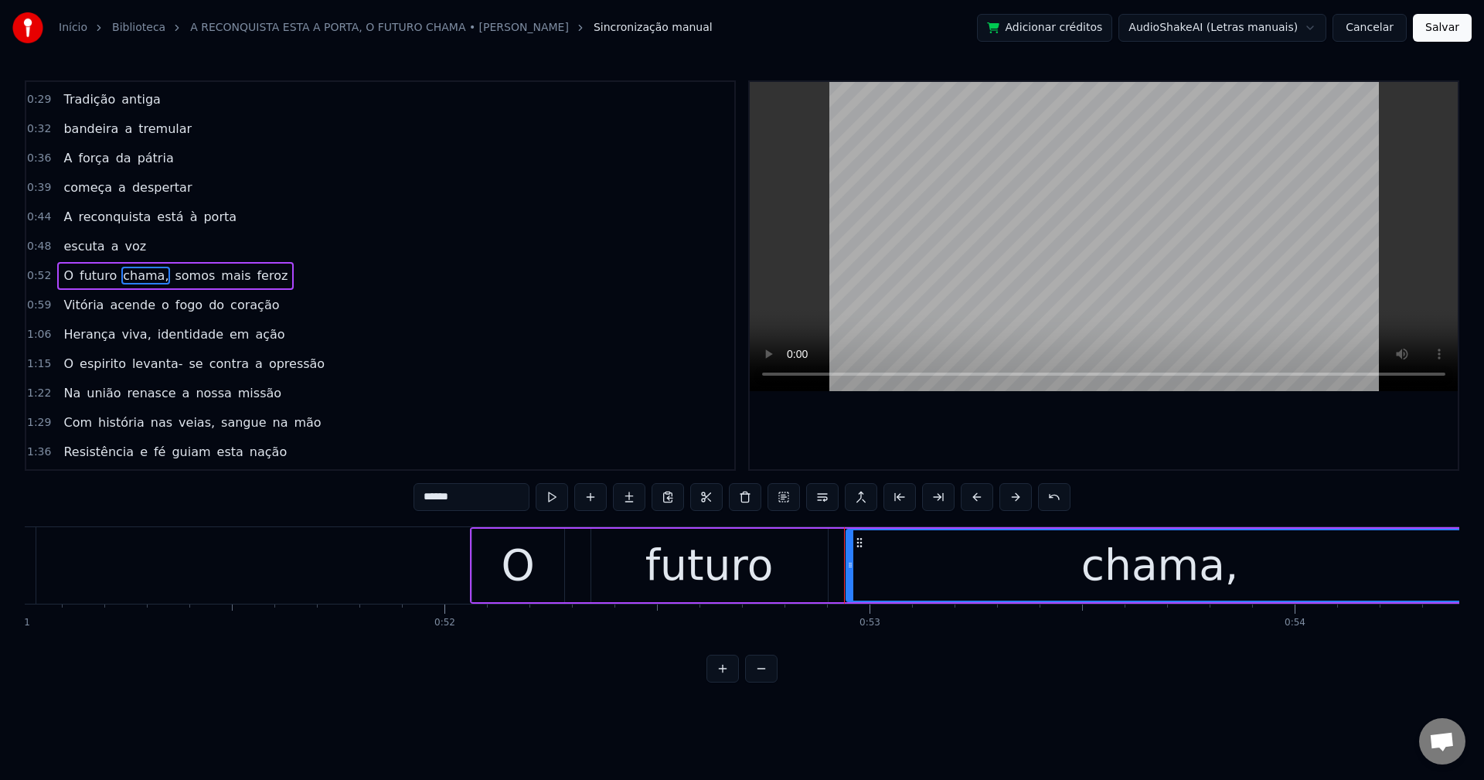
click at [495, 500] on input "******" at bounding box center [472, 497] width 116 height 28
click at [172, 267] on span "somos" at bounding box center [190, 276] width 43 height 18
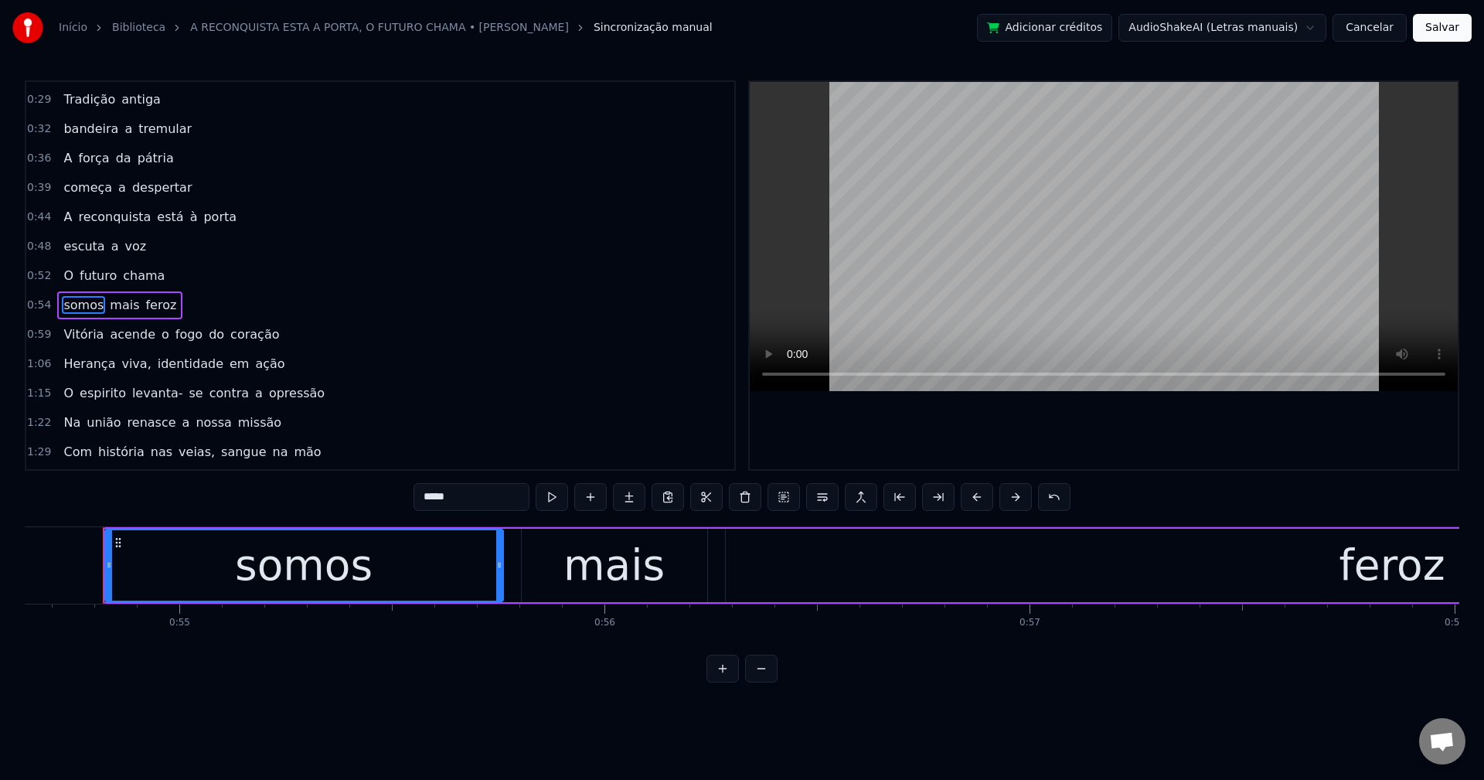
scroll to position [114, 0]
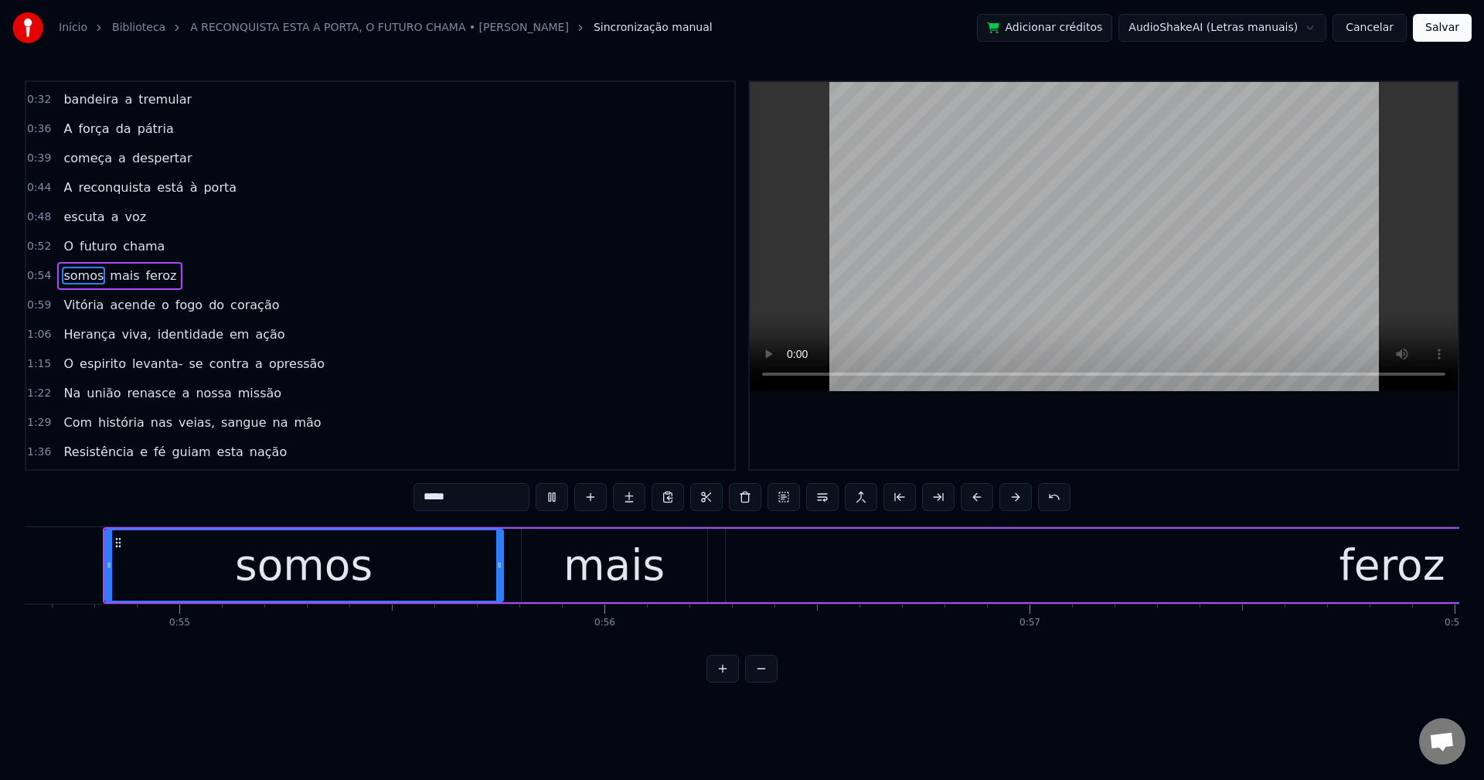
click at [160, 305] on span "o" at bounding box center [165, 305] width 11 height 18
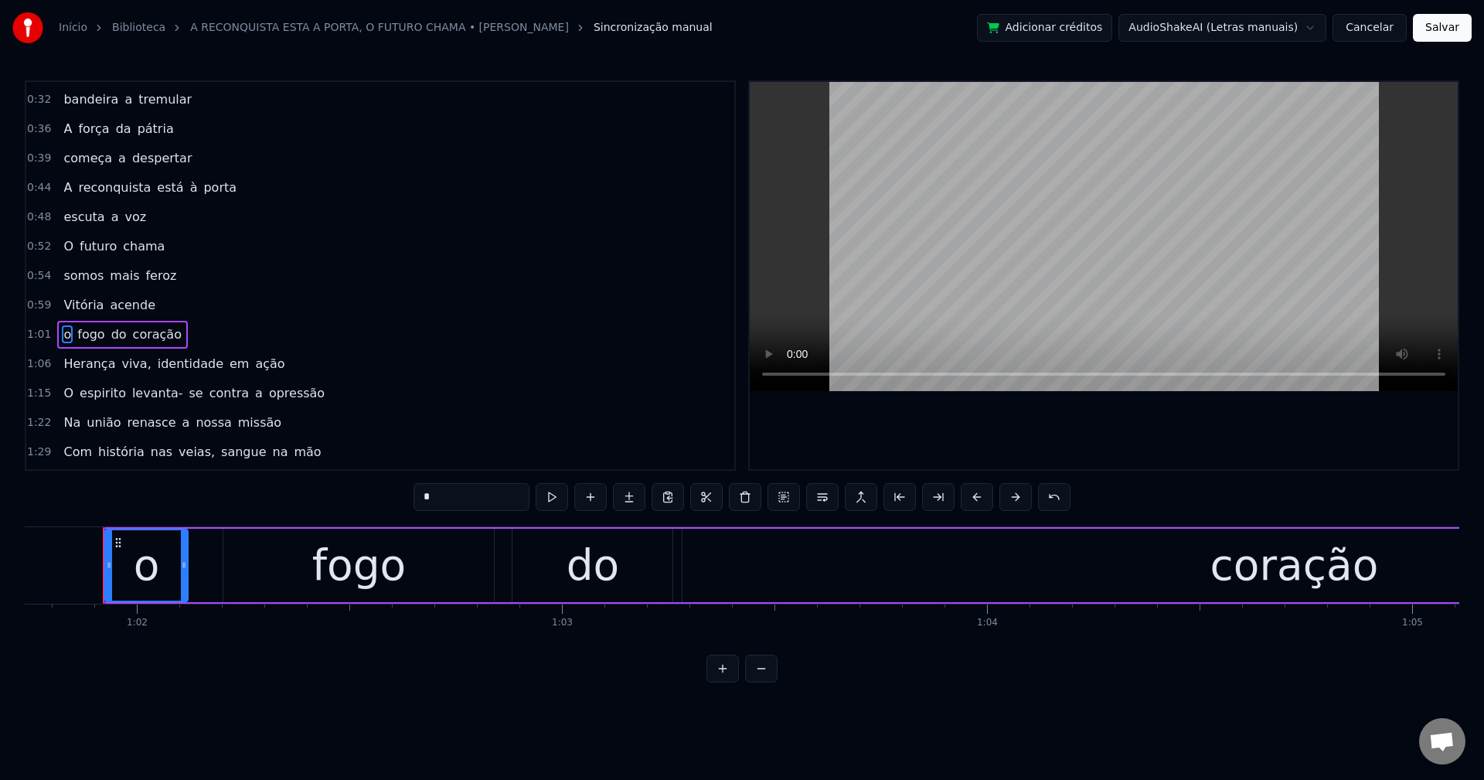
scroll to position [173, 0]
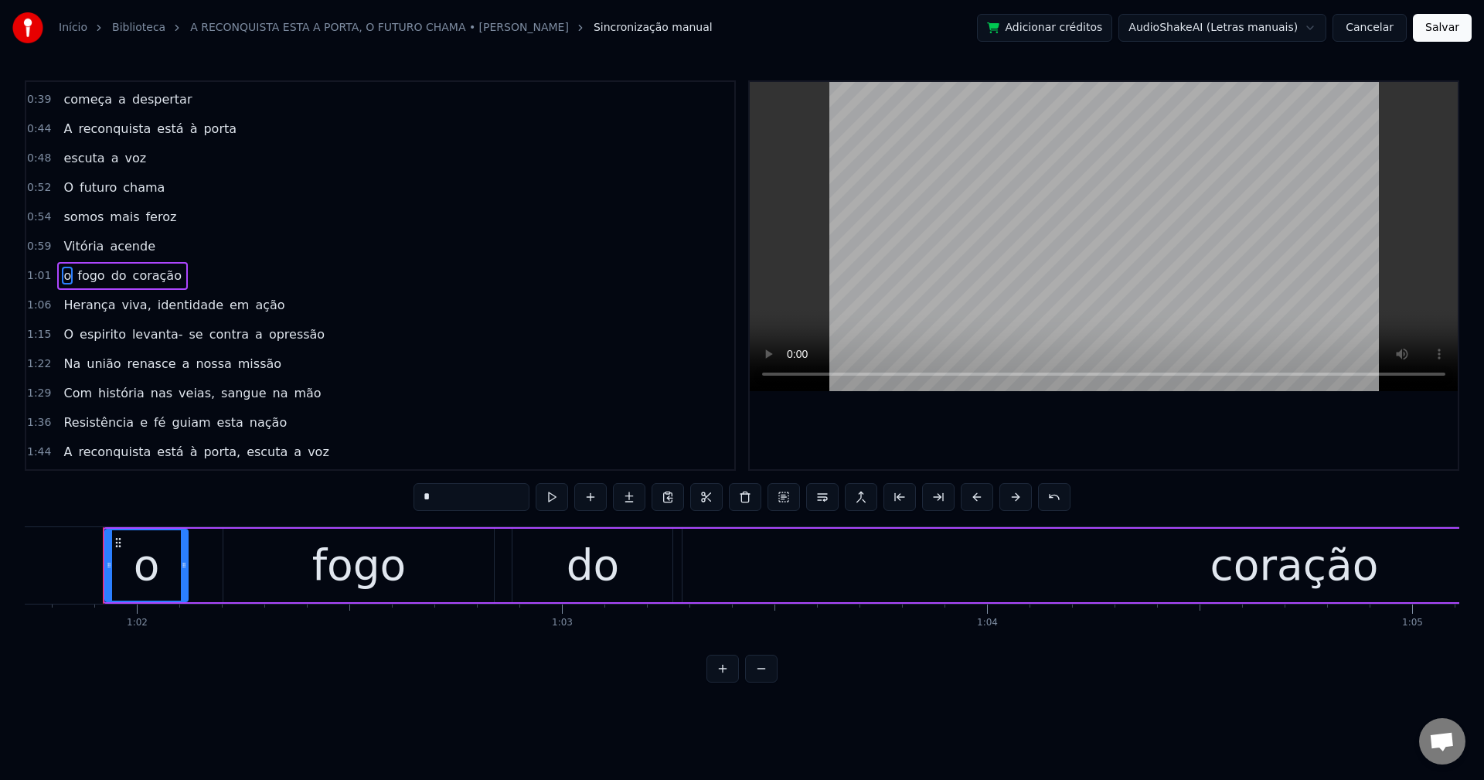
click at [121, 305] on span "viva," at bounding box center [136, 305] width 32 height 18
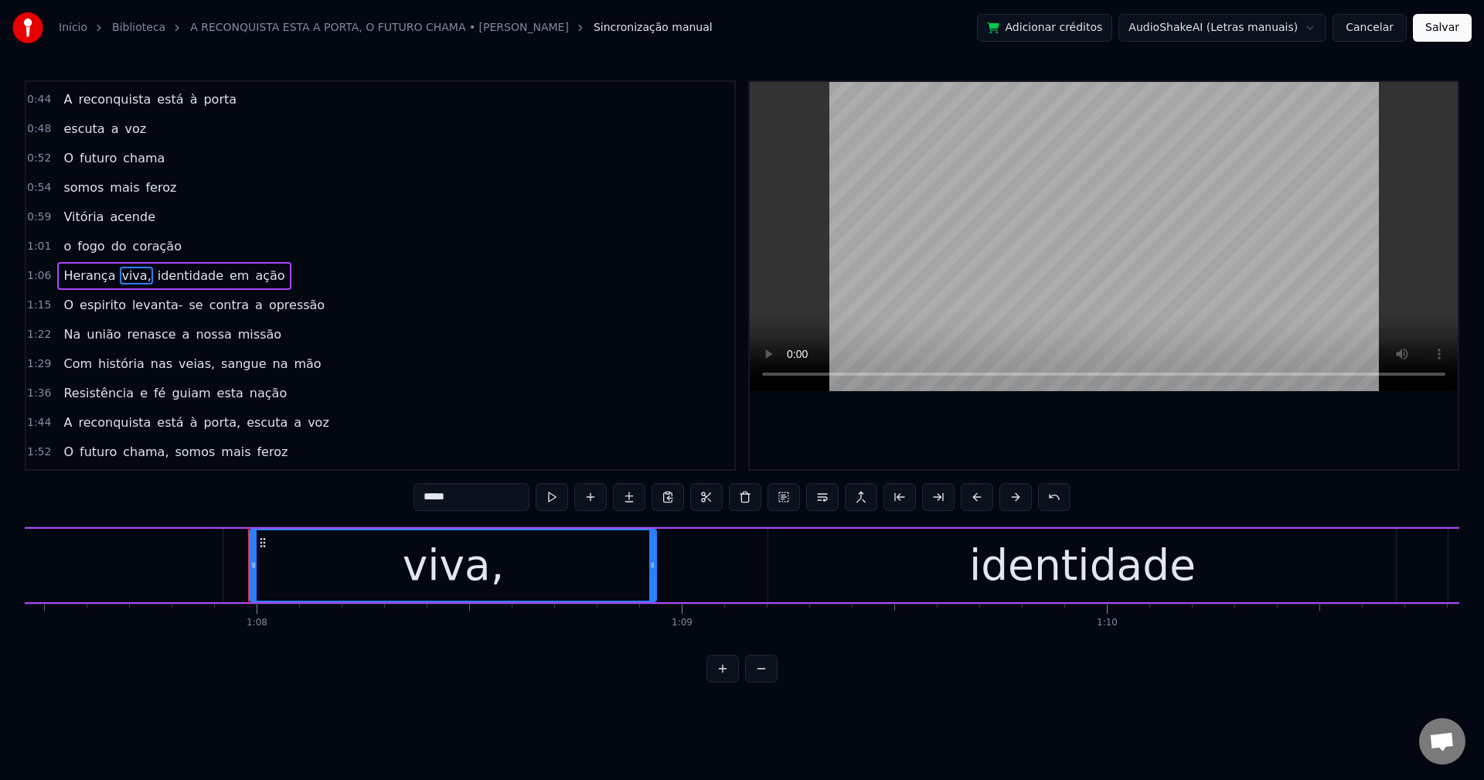
scroll to position [0, 28823]
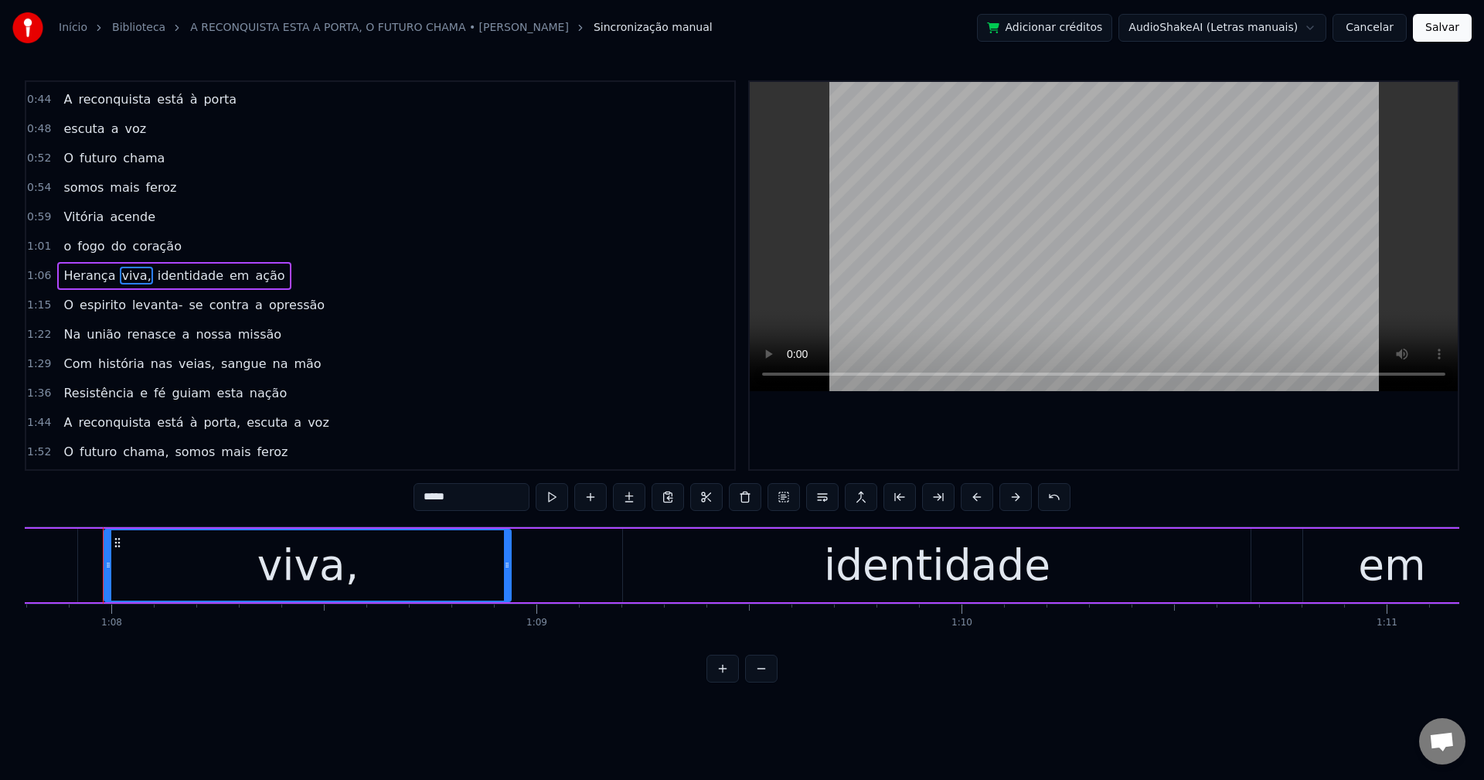
click at [489, 500] on input "*****" at bounding box center [472, 497] width 116 height 28
click at [152, 269] on span "identidade" at bounding box center [186, 276] width 69 height 18
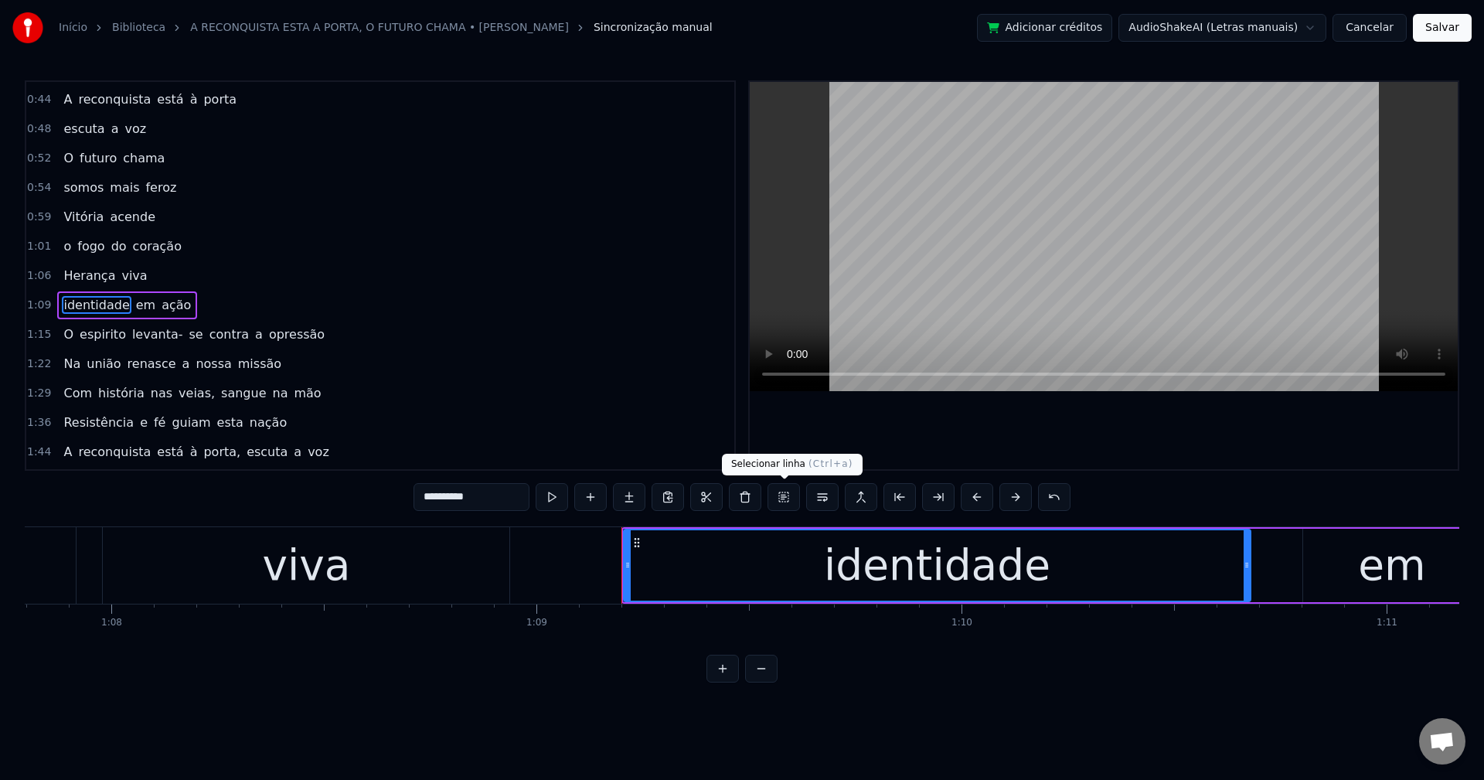
scroll to position [232, 0]
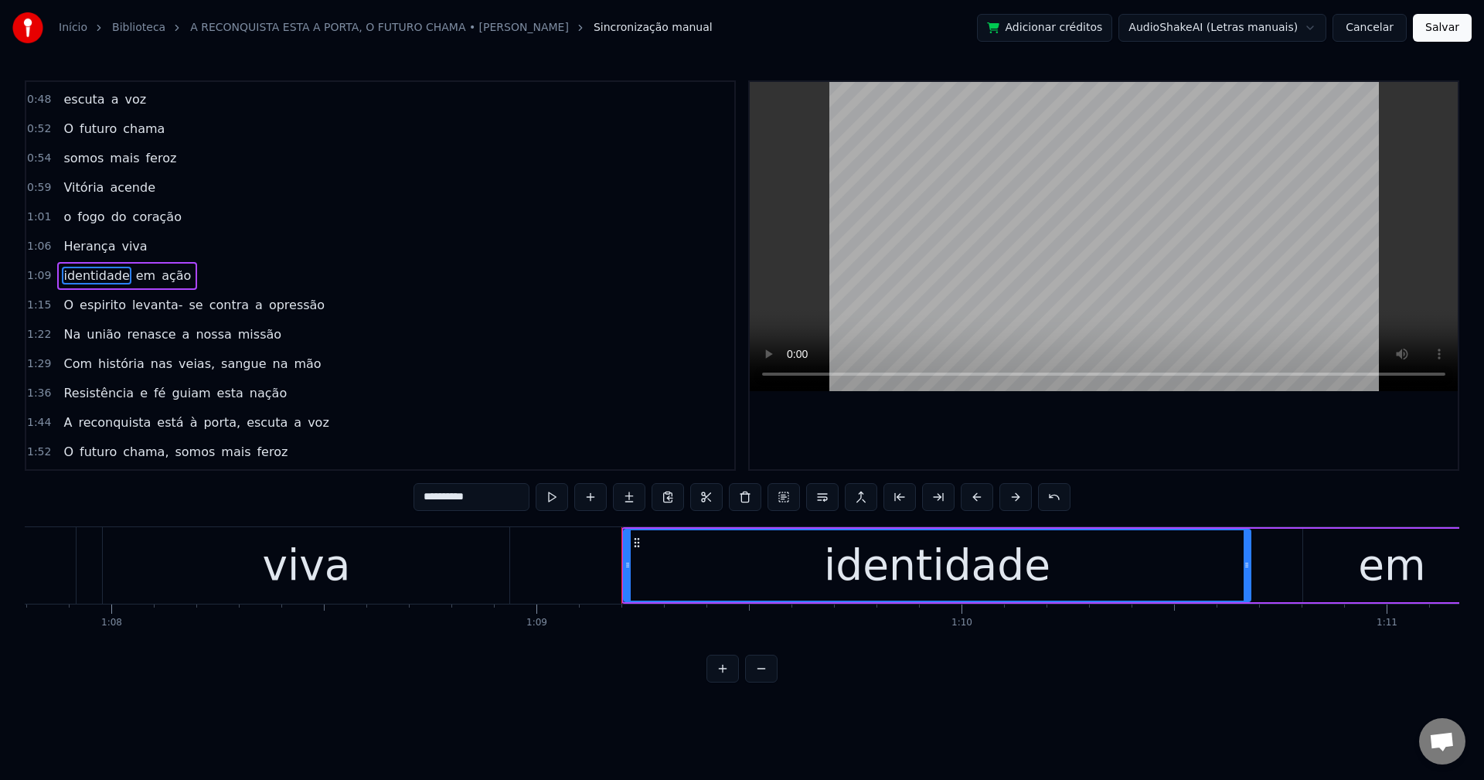
click at [146, 312] on span "levanta-" at bounding box center [158, 305] width 54 height 18
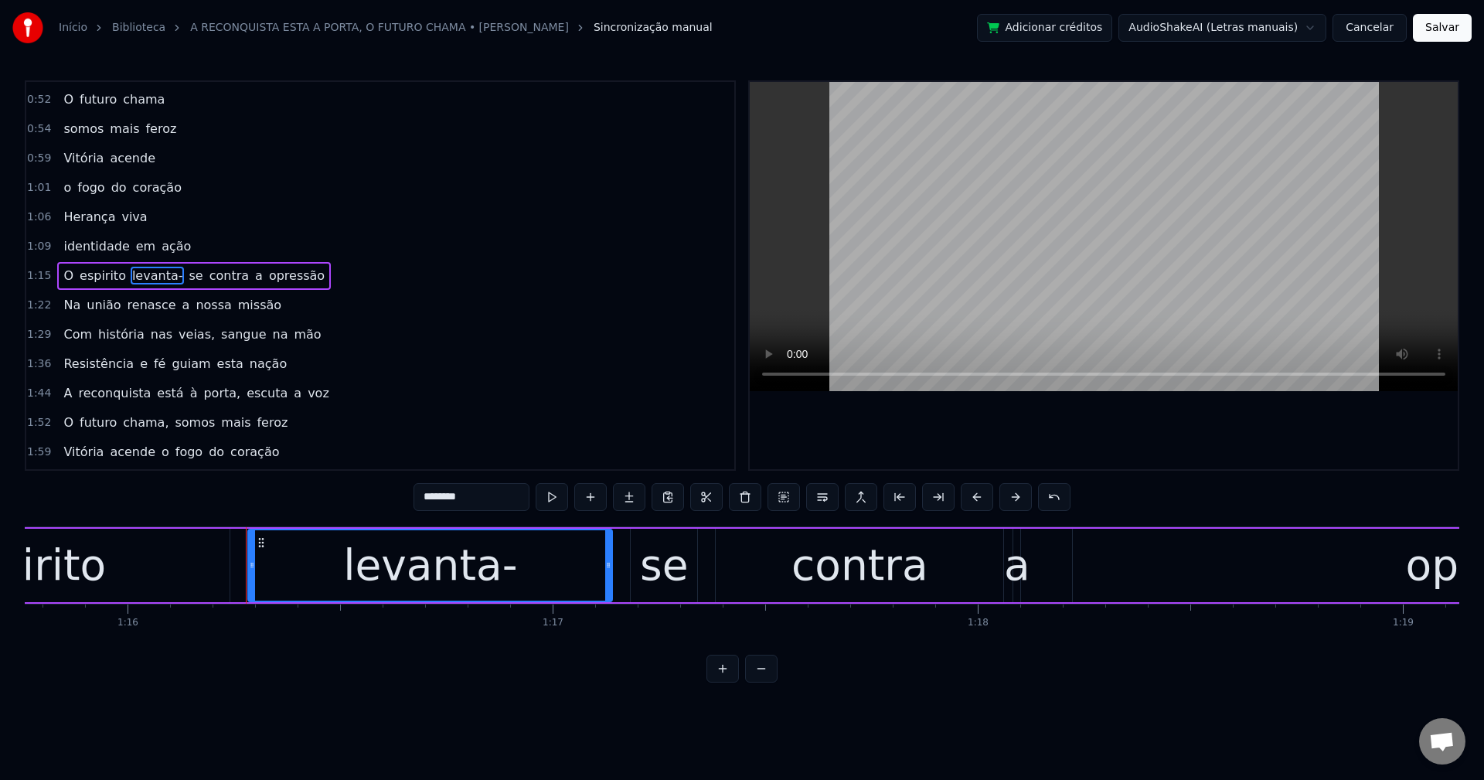
scroll to position [0, 32352]
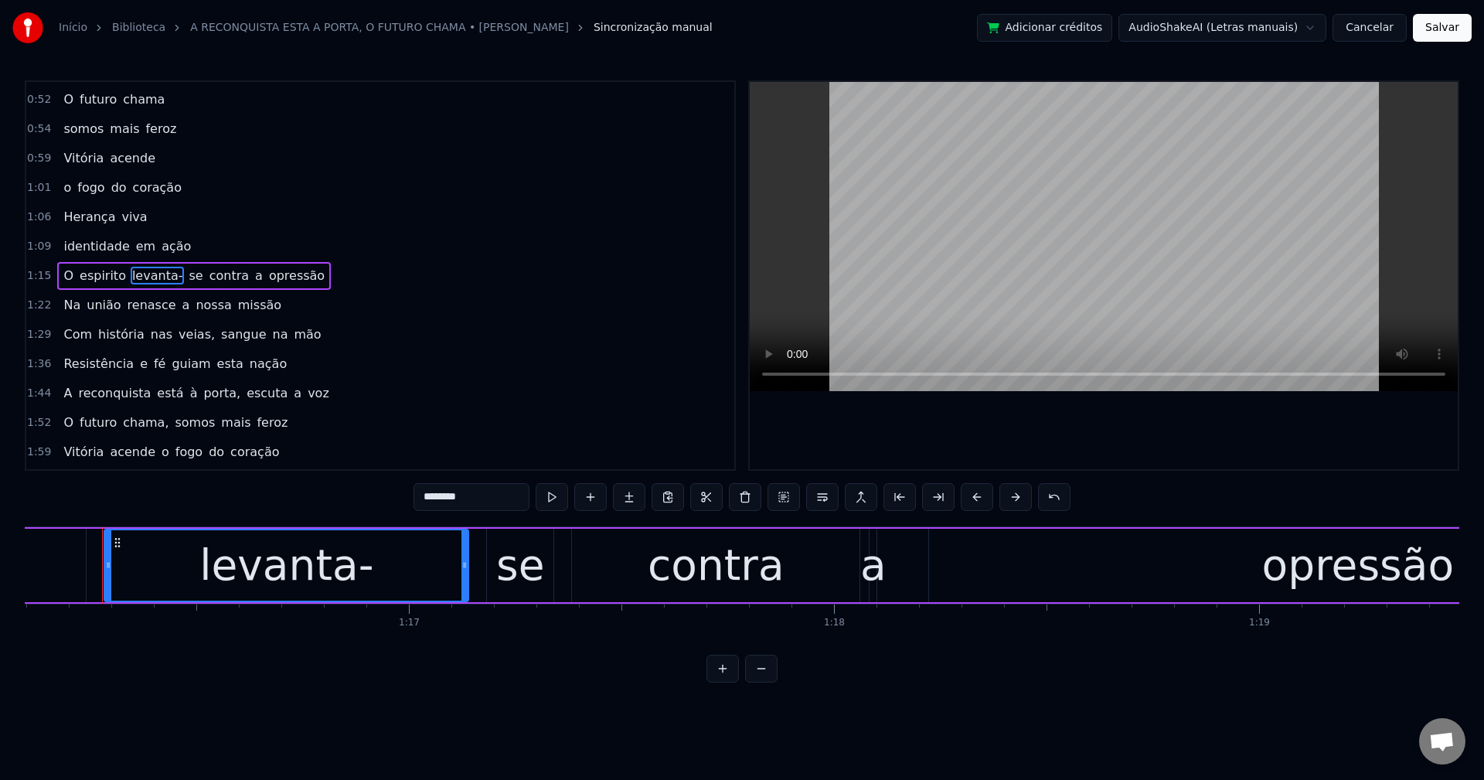
click at [187, 271] on span "se" at bounding box center [195, 276] width 17 height 18
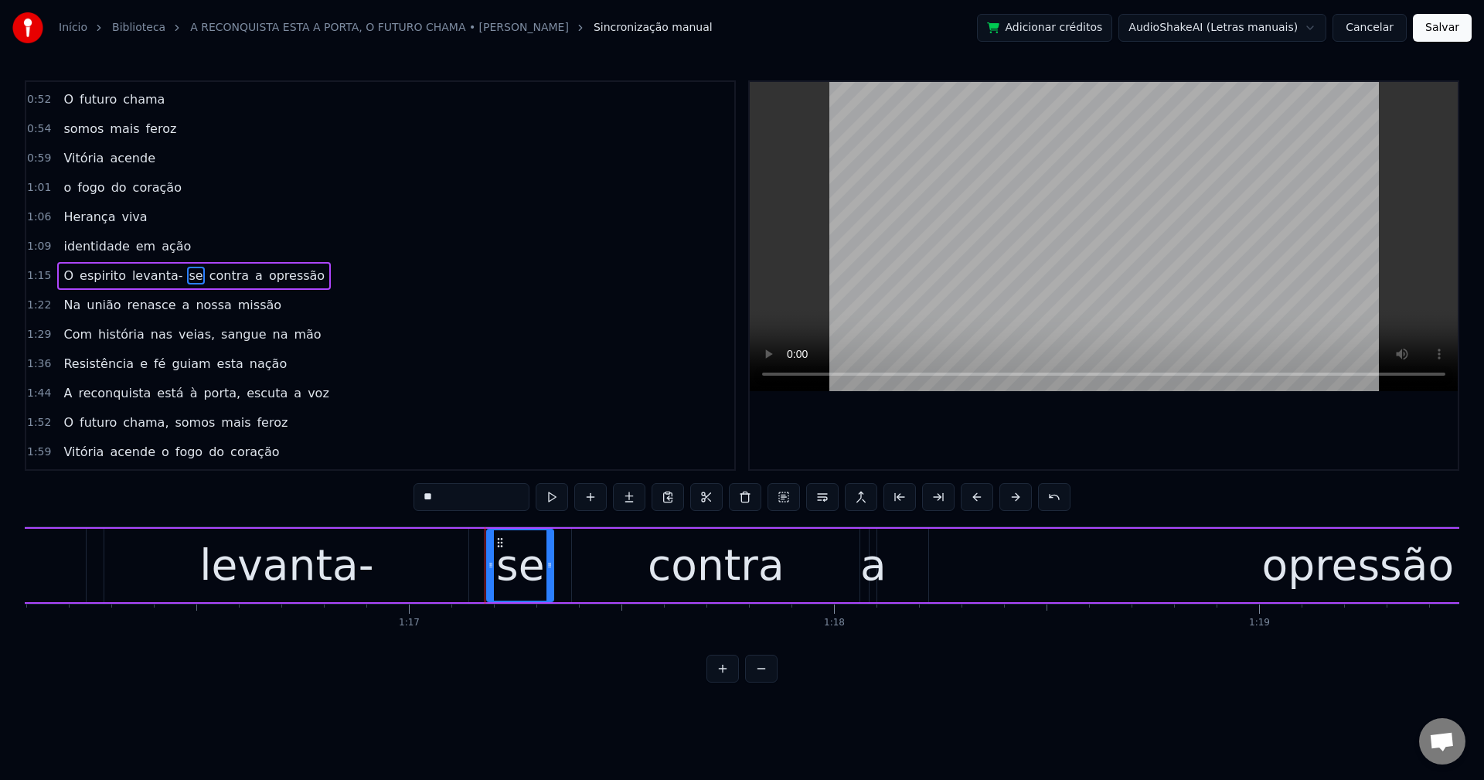
click at [208, 273] on span "contra" at bounding box center [229, 276] width 43 height 18
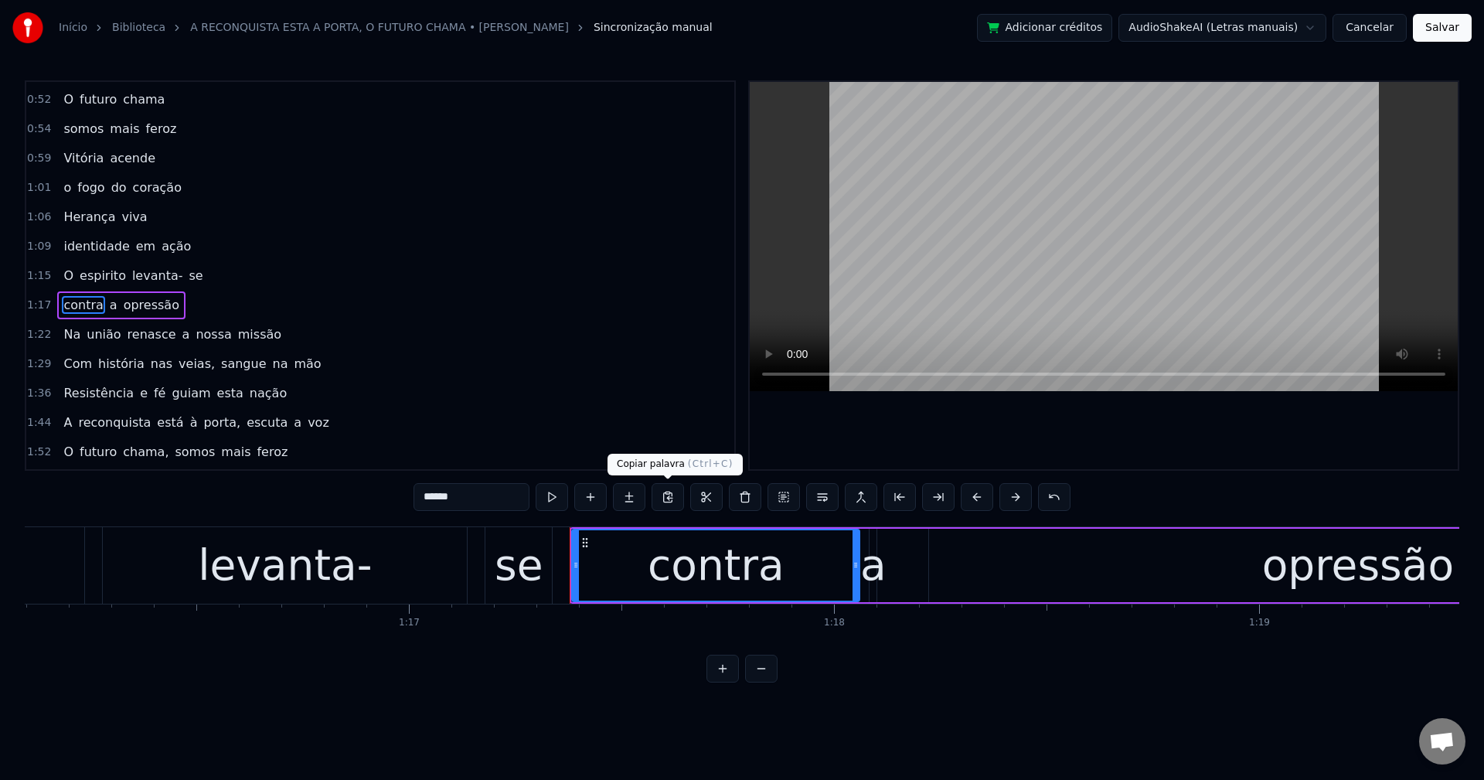
scroll to position [291, 0]
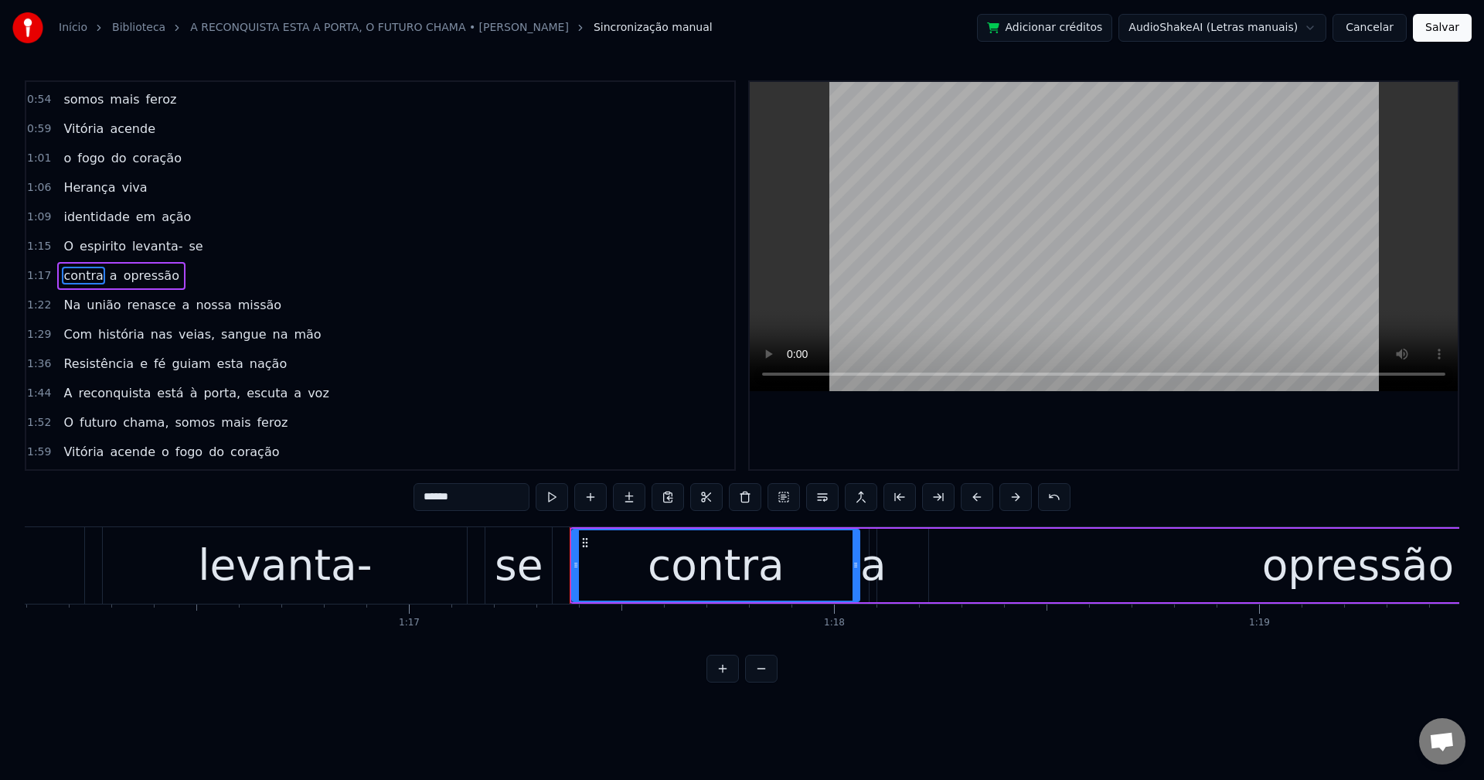
click at [181, 305] on span "a" at bounding box center [186, 305] width 11 height 18
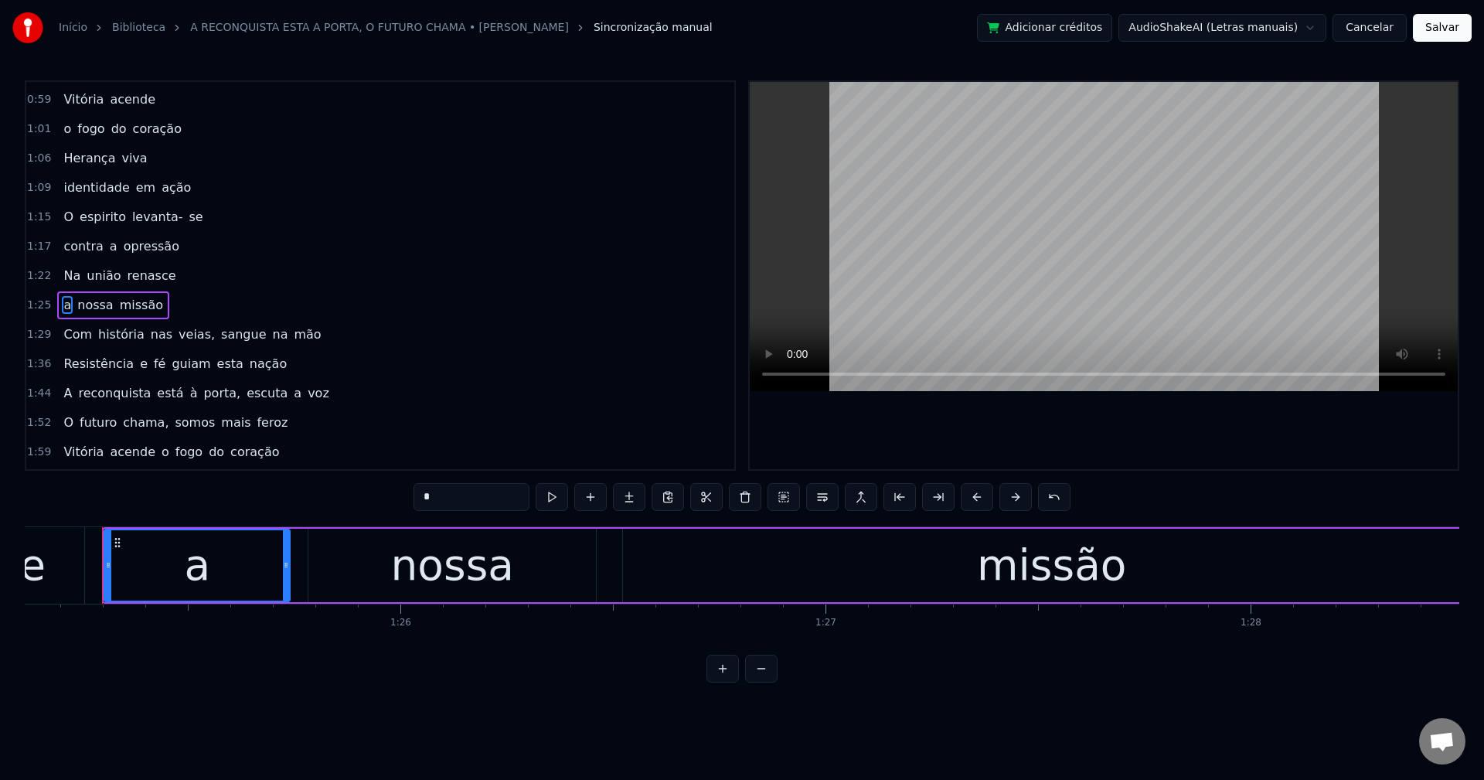
scroll to position [349, 0]
click at [177, 298] on span "veias," at bounding box center [196, 305] width 39 height 18
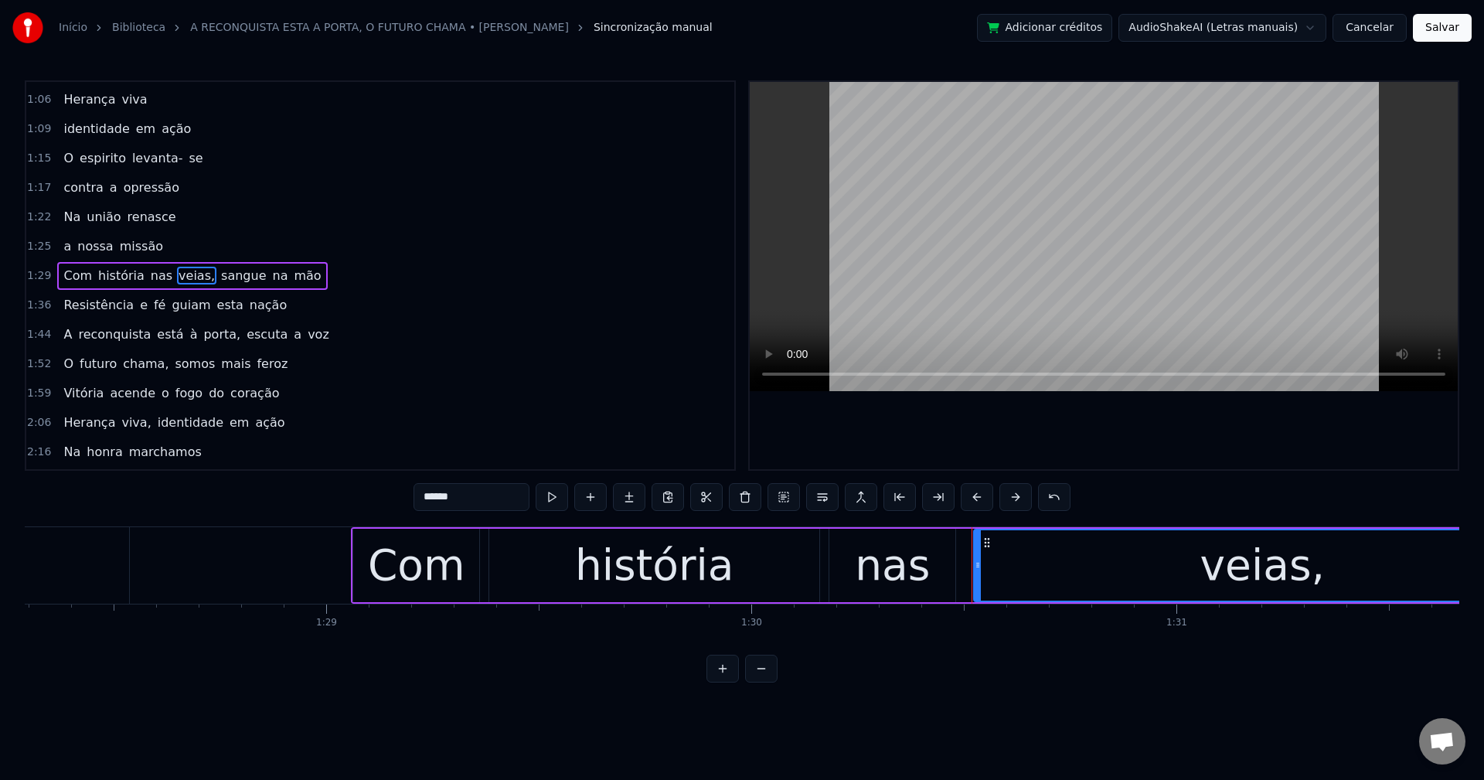
click at [482, 491] on input "******" at bounding box center [472, 497] width 116 height 28
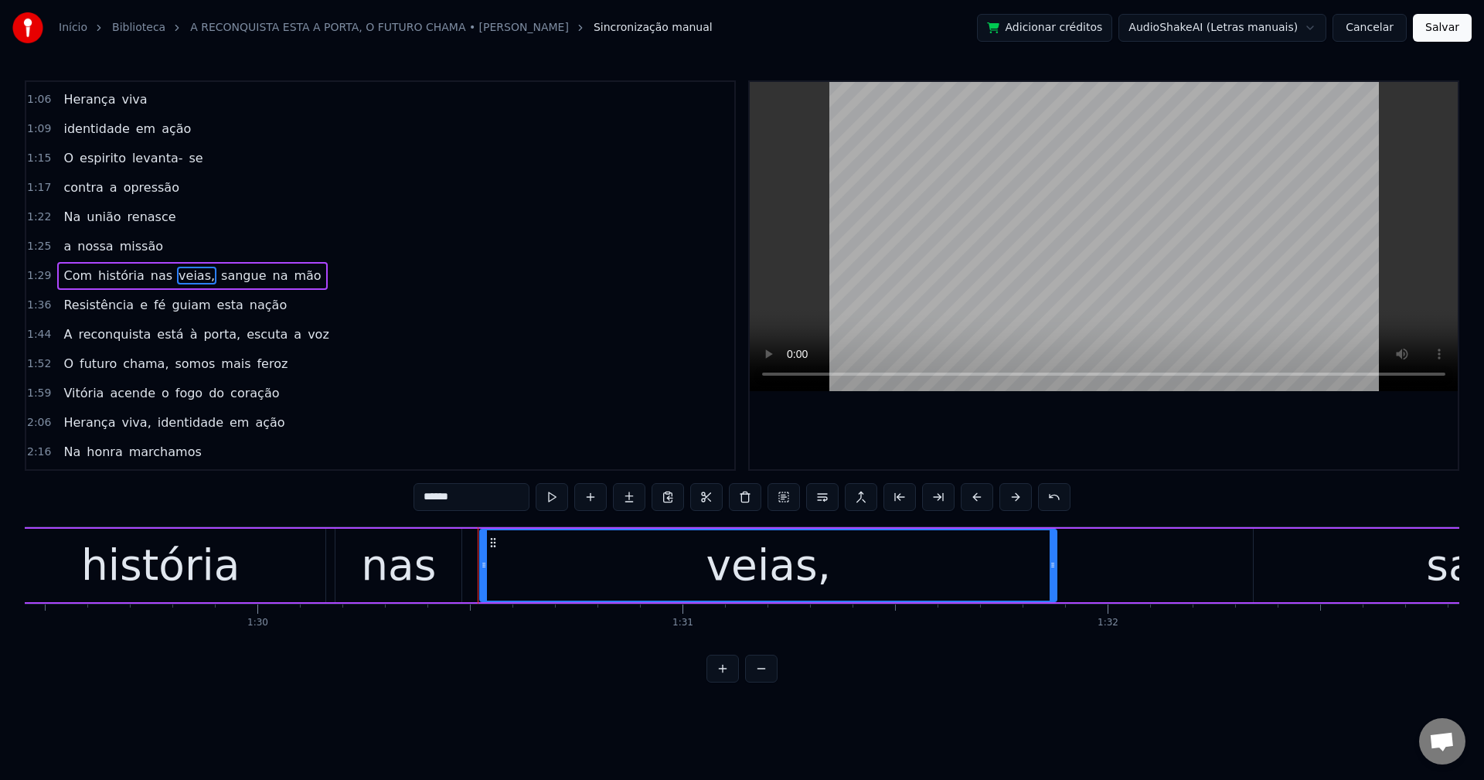
scroll to position [0, 38406]
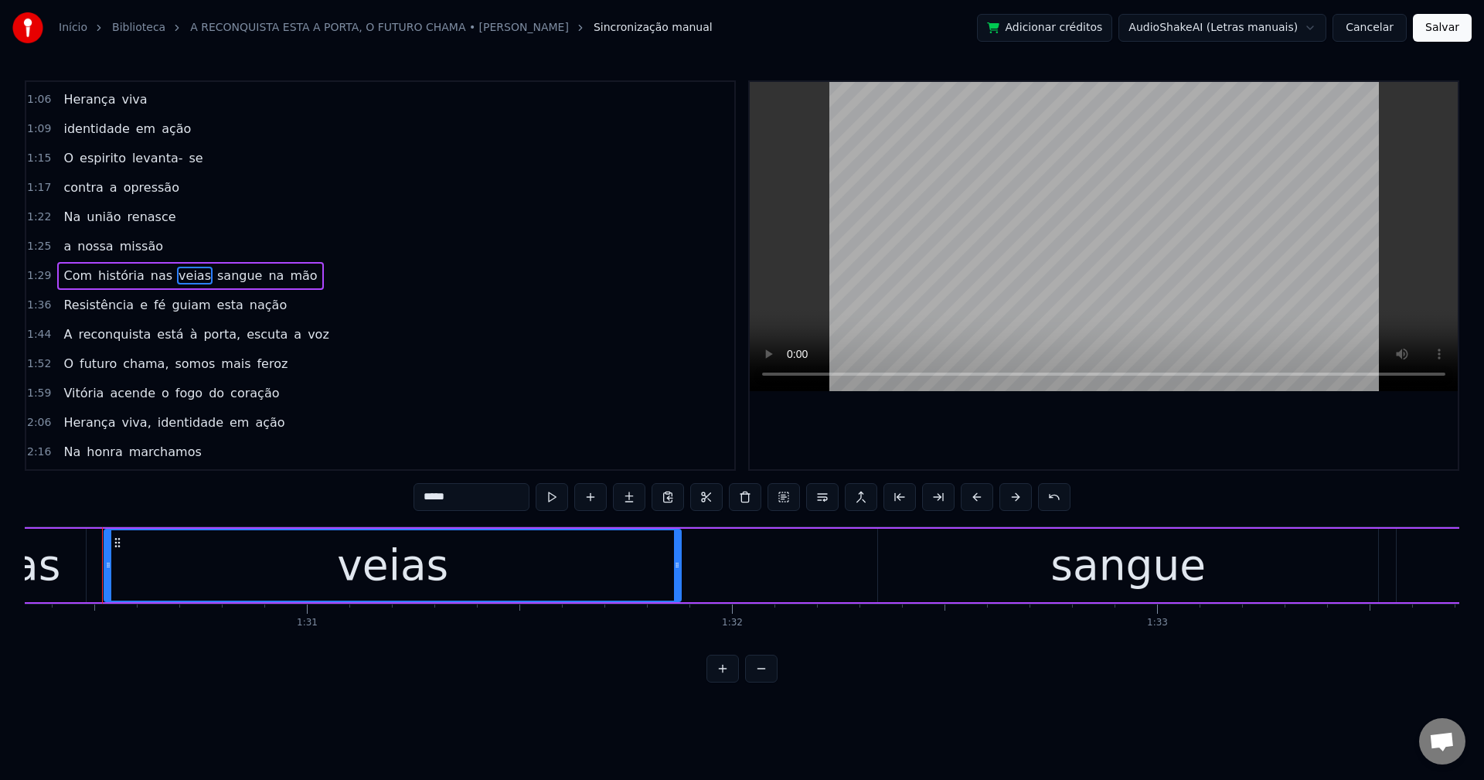
click at [225, 274] on span "sangue" at bounding box center [240, 276] width 48 height 18
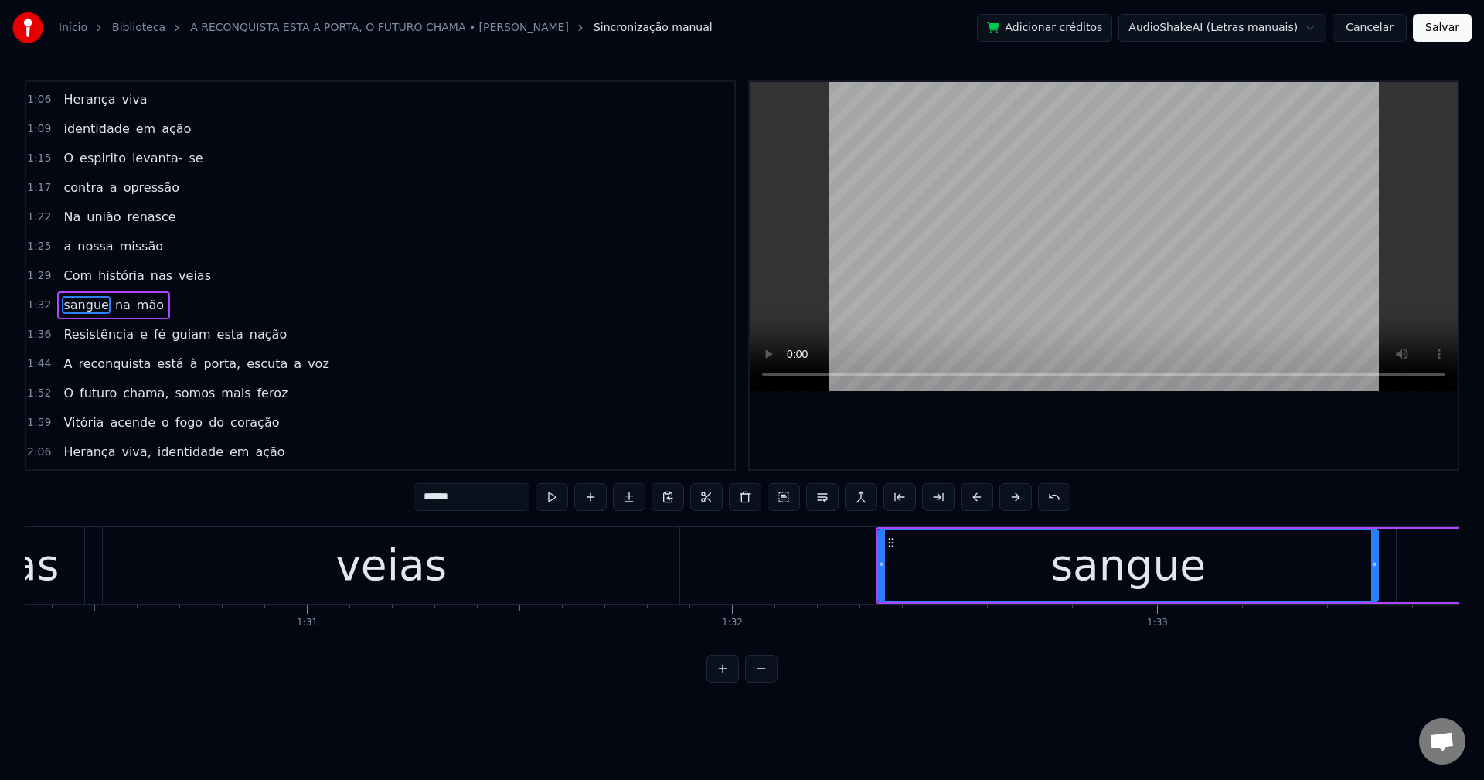
scroll to position [408, 0]
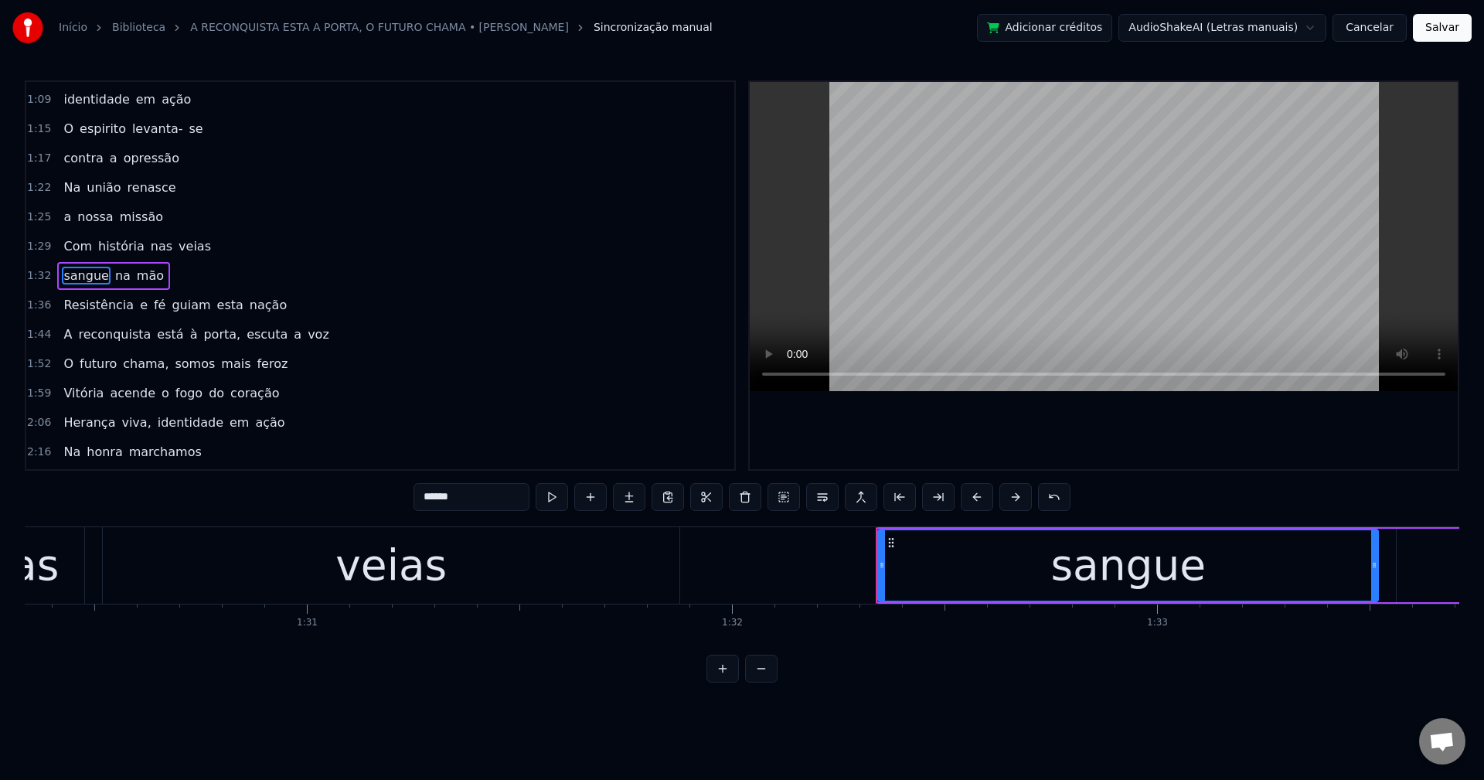
click at [170, 299] on span "guiam" at bounding box center [191, 305] width 42 height 18
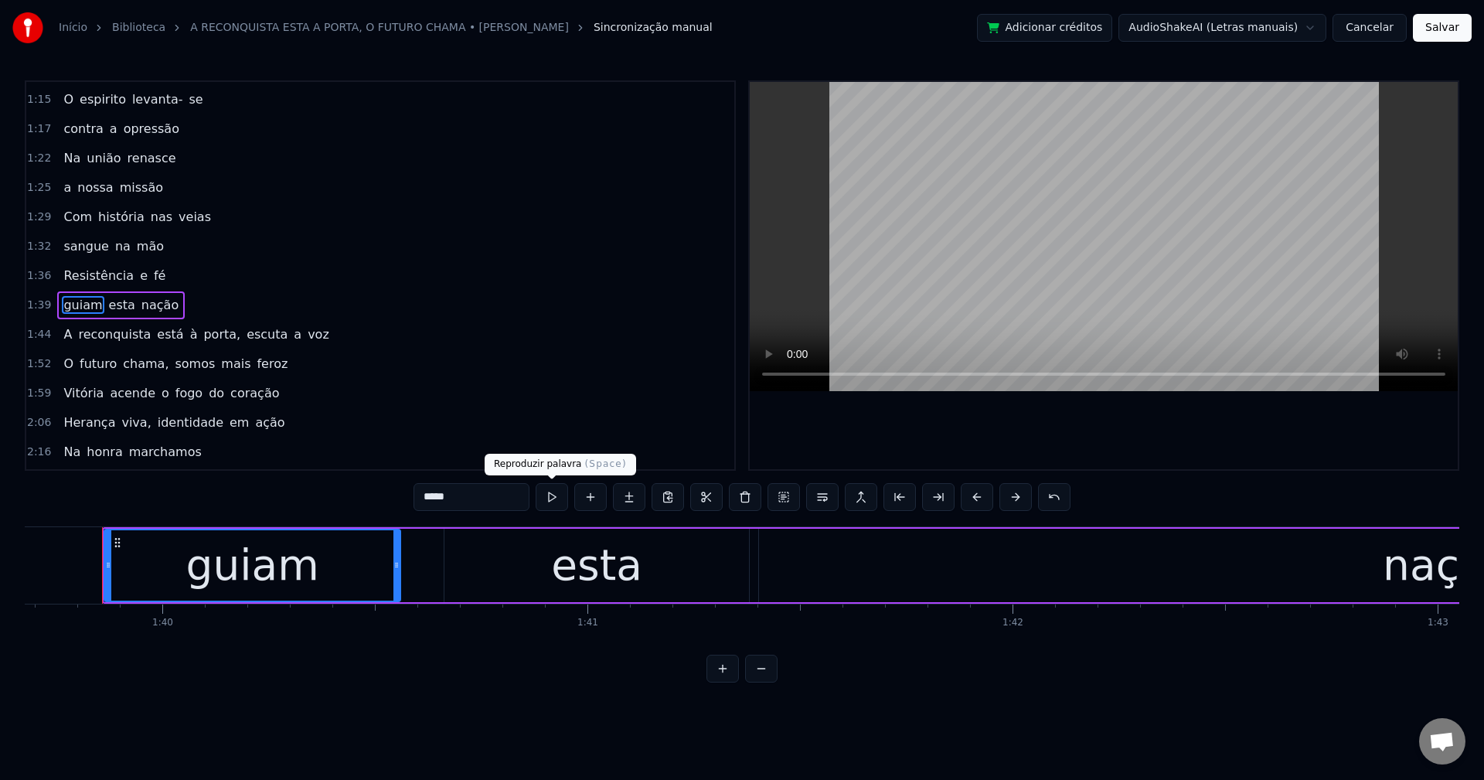
scroll to position [467, 0]
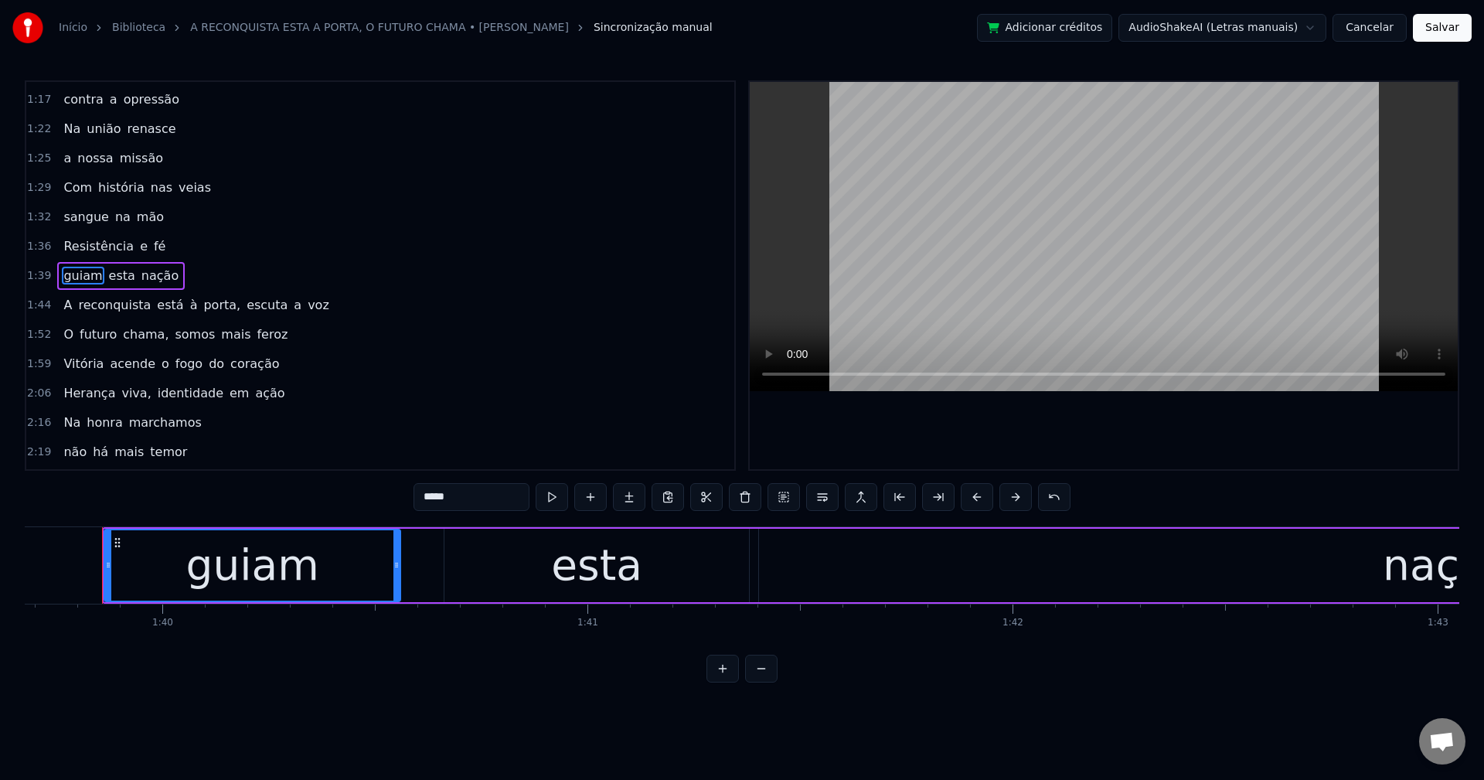
click at [202, 300] on span "porta," at bounding box center [222, 305] width 40 height 18
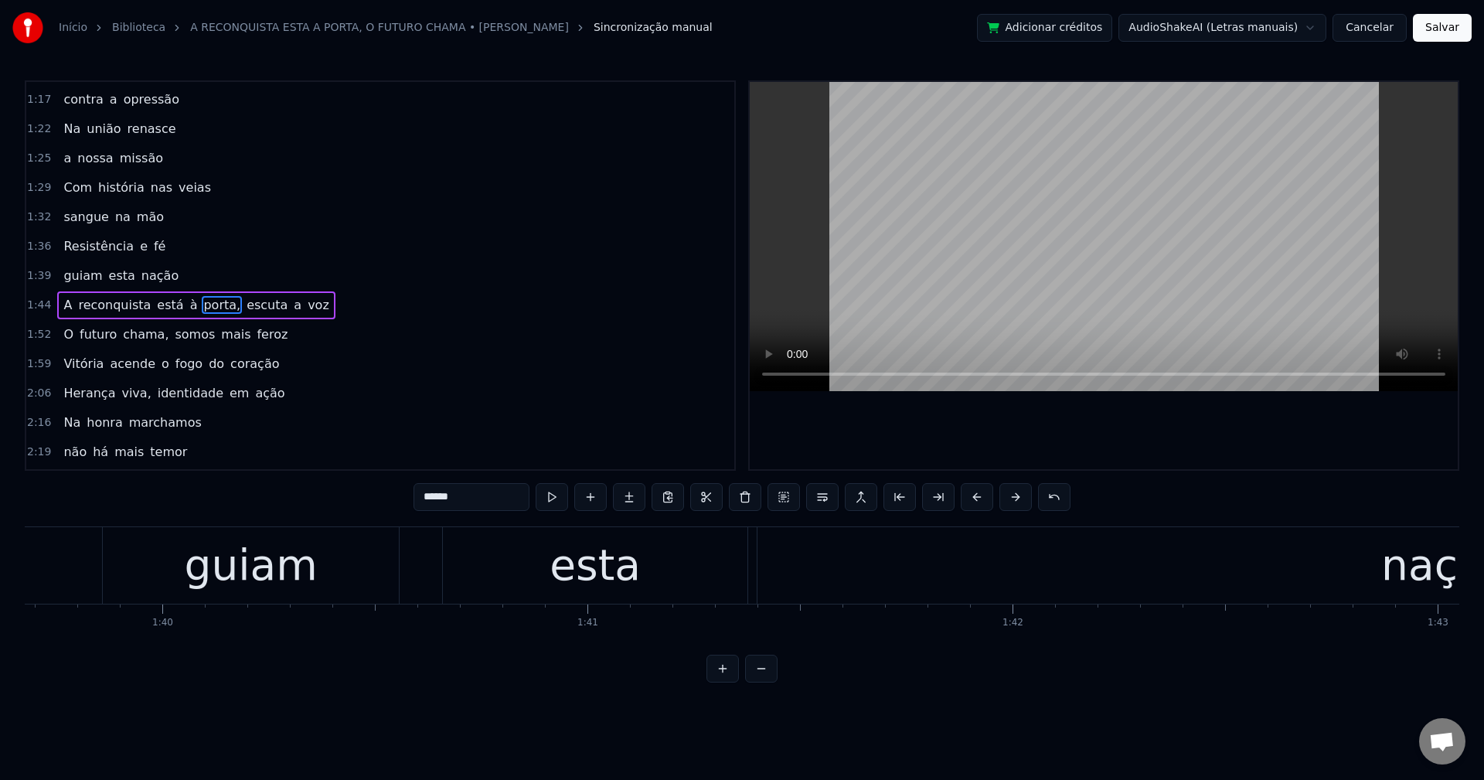
scroll to position [496, 0]
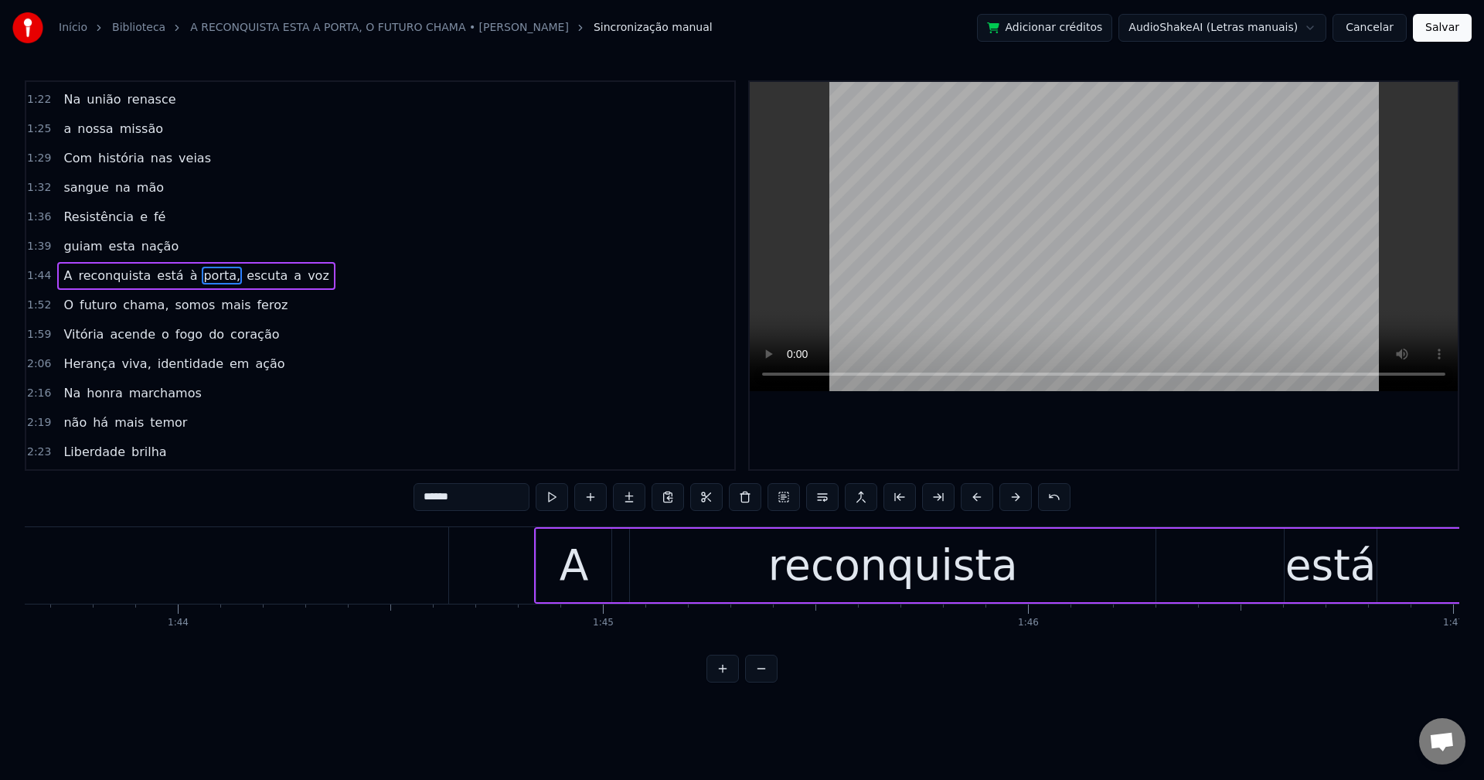
click at [499, 499] on input "******" at bounding box center [472, 497] width 116 height 28
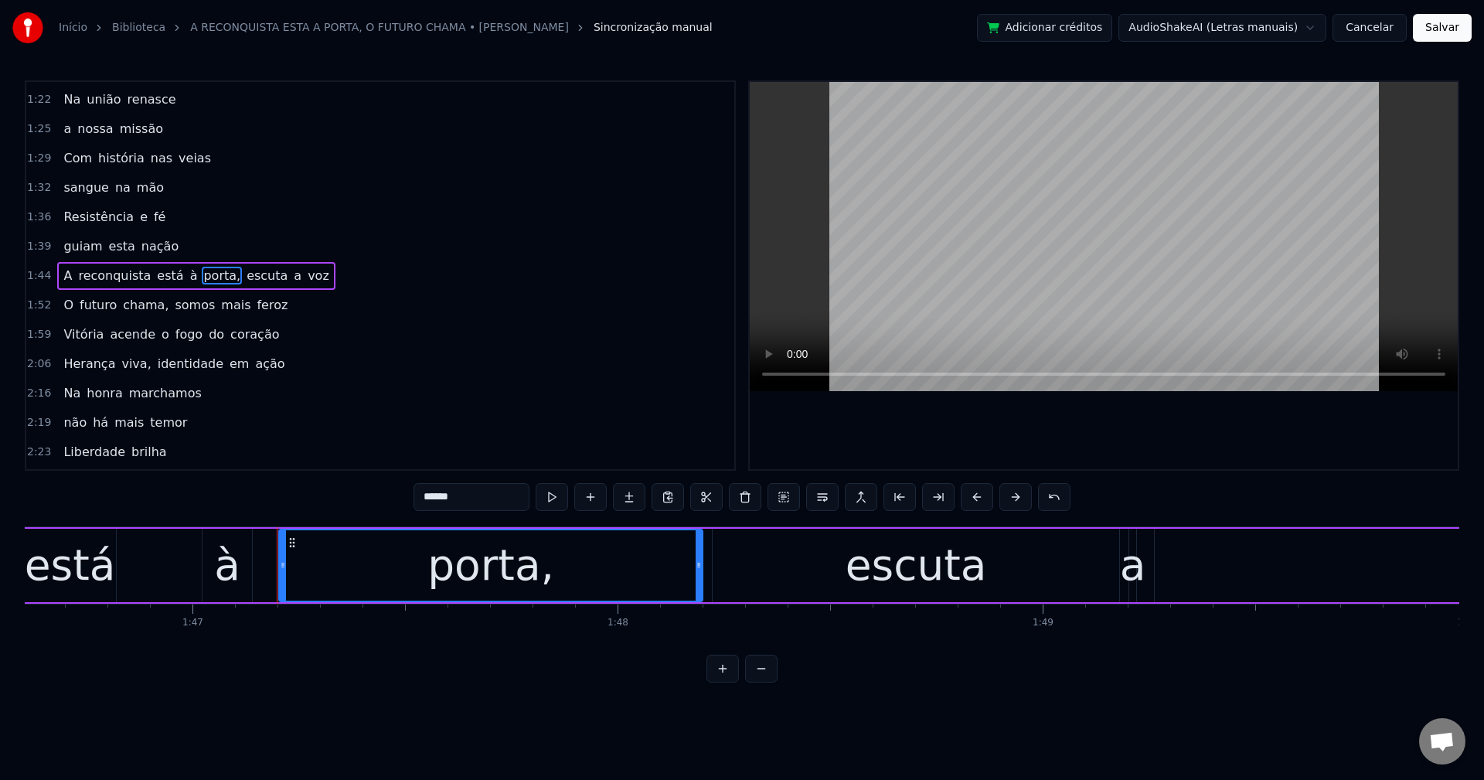
scroll to position [0, 45497]
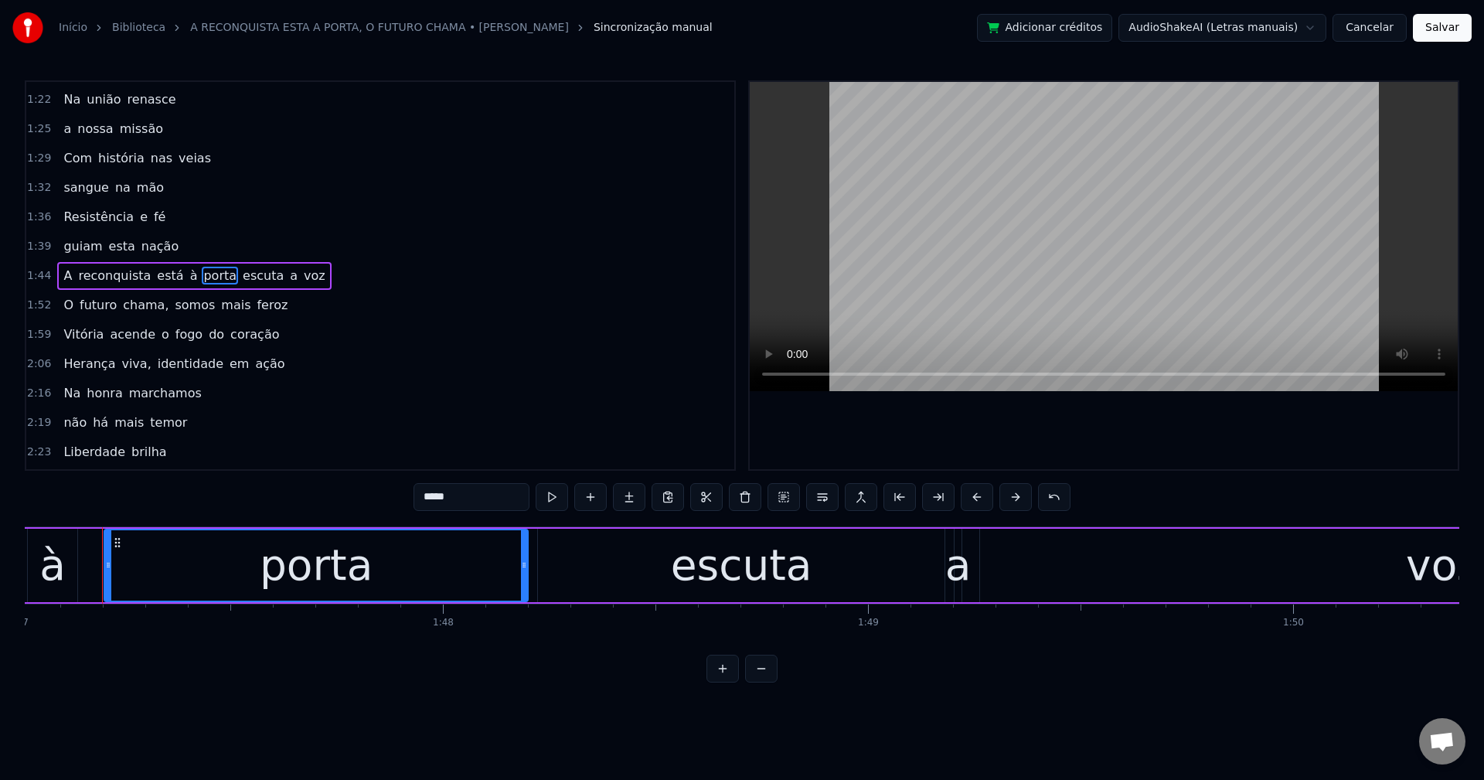
click at [247, 277] on span "escuta" at bounding box center [263, 276] width 44 height 18
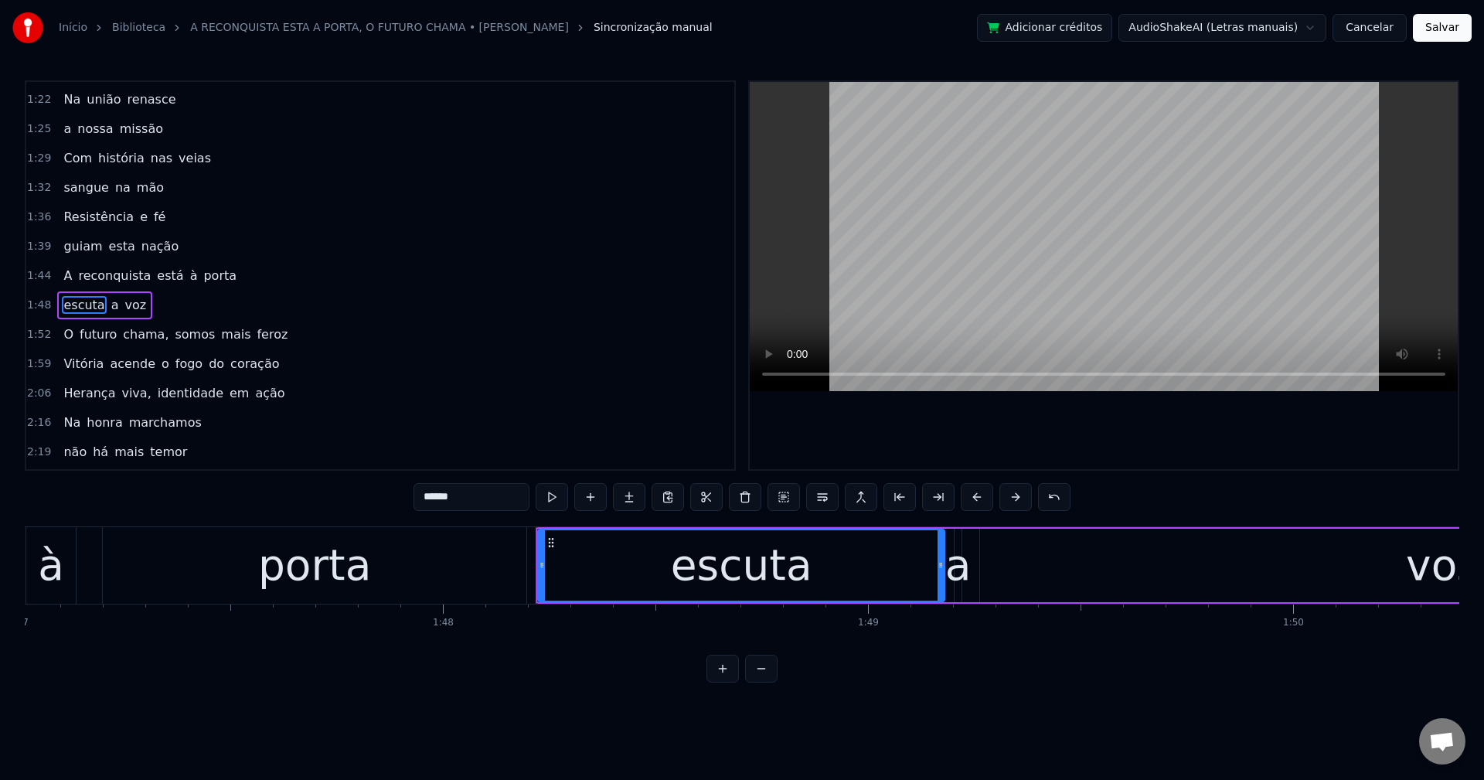
scroll to position [526, 0]
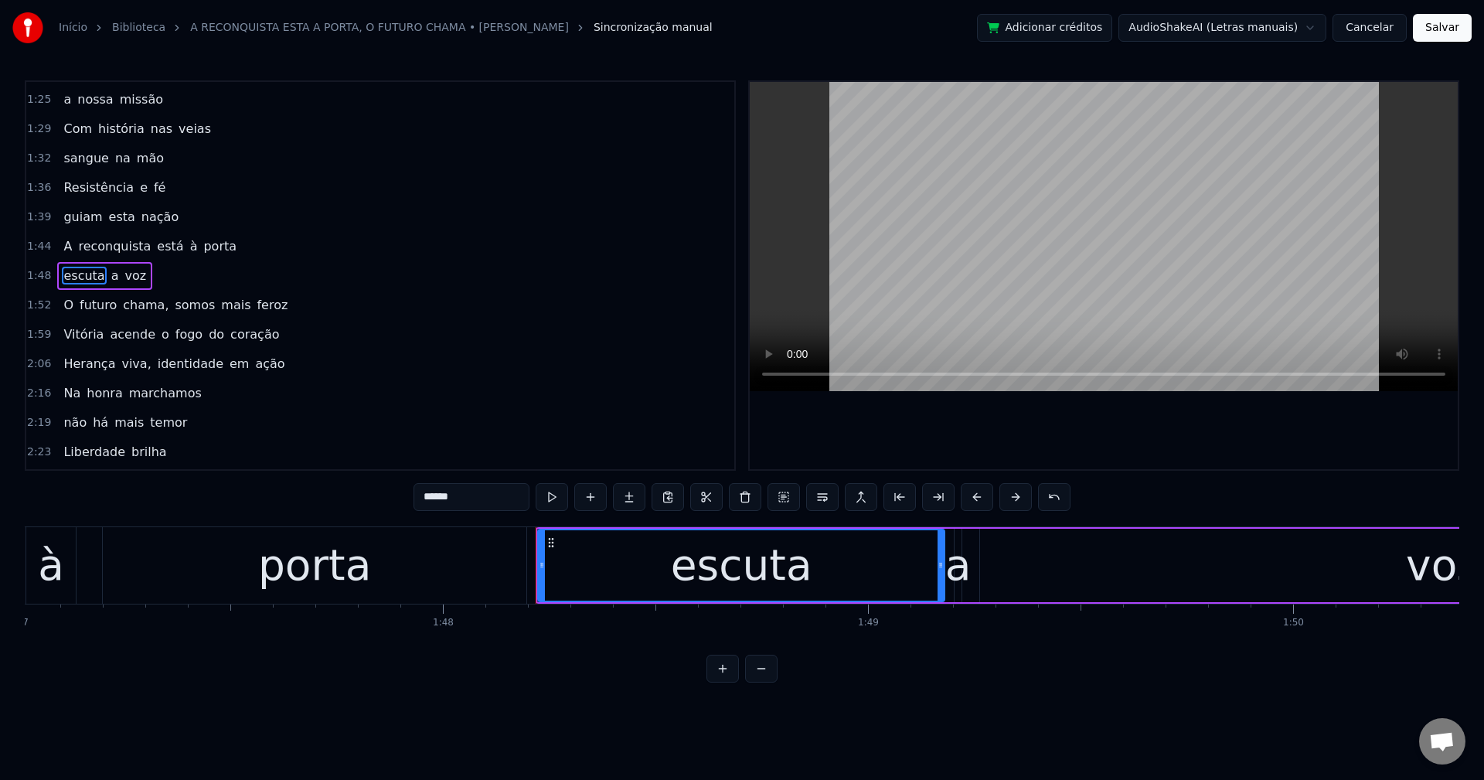
click at [147, 309] on span "chama," at bounding box center [145, 305] width 49 height 18
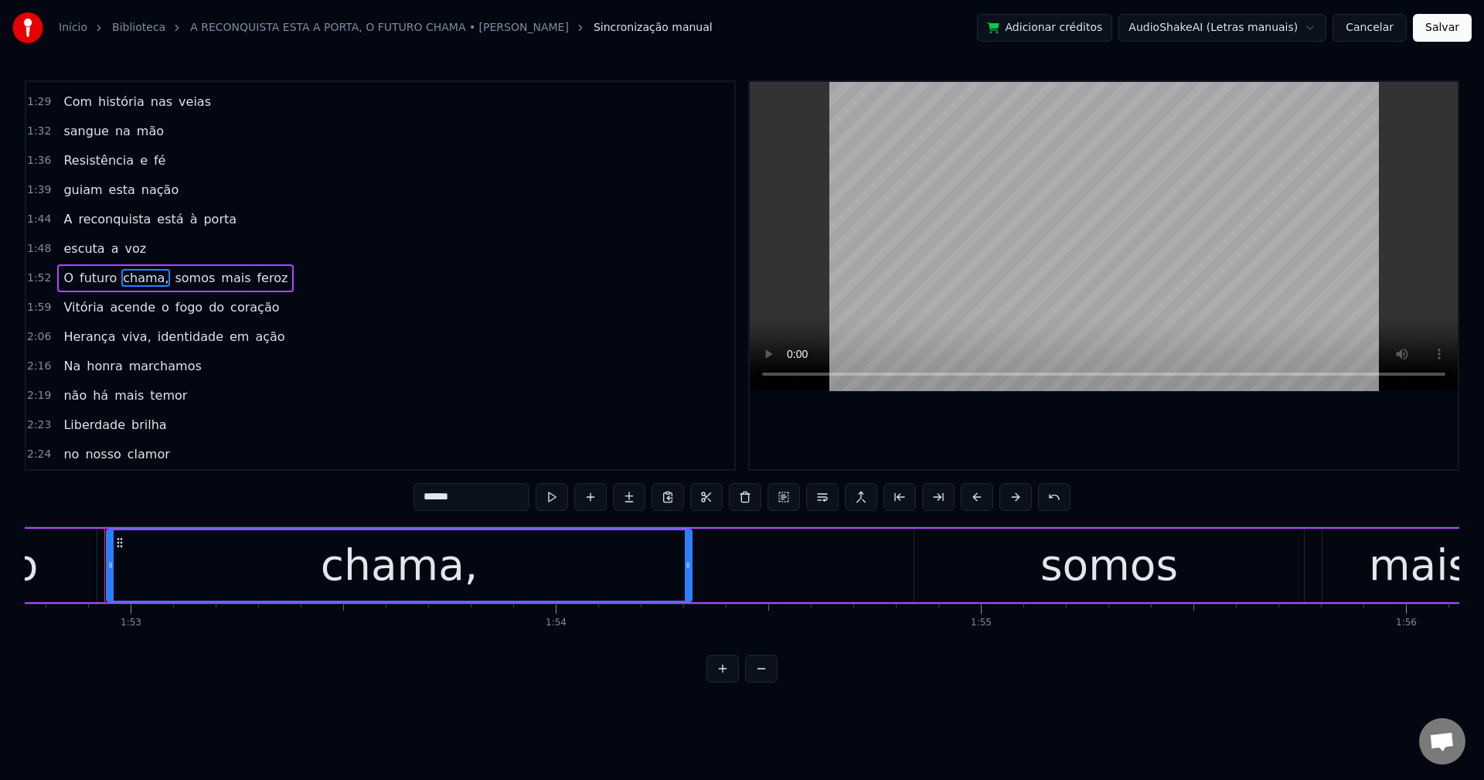
scroll to position [0, 47937]
click at [482, 489] on input "******" at bounding box center [472, 497] width 116 height 28
click at [169, 284] on span "somos" at bounding box center [190, 278] width 43 height 18
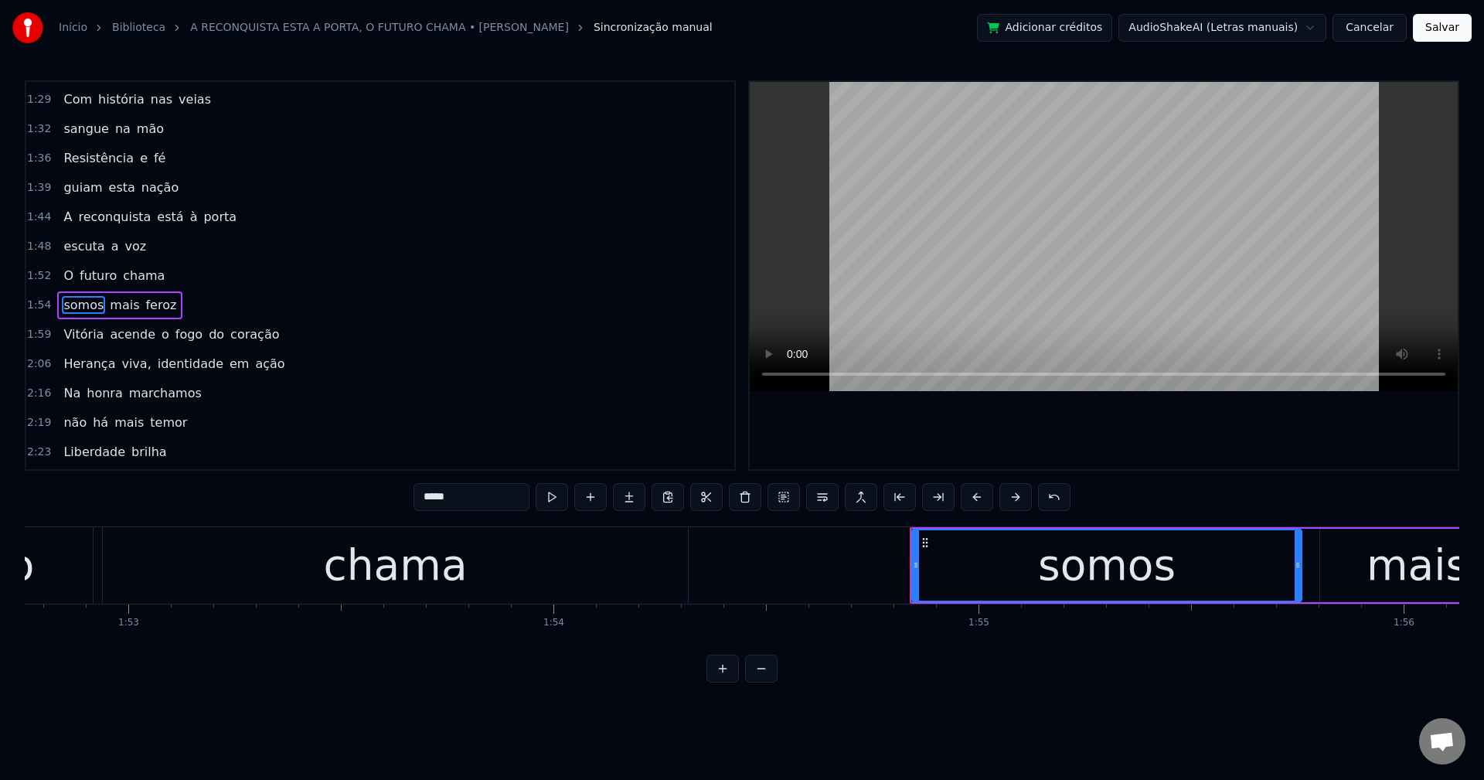
scroll to position [584, 0]
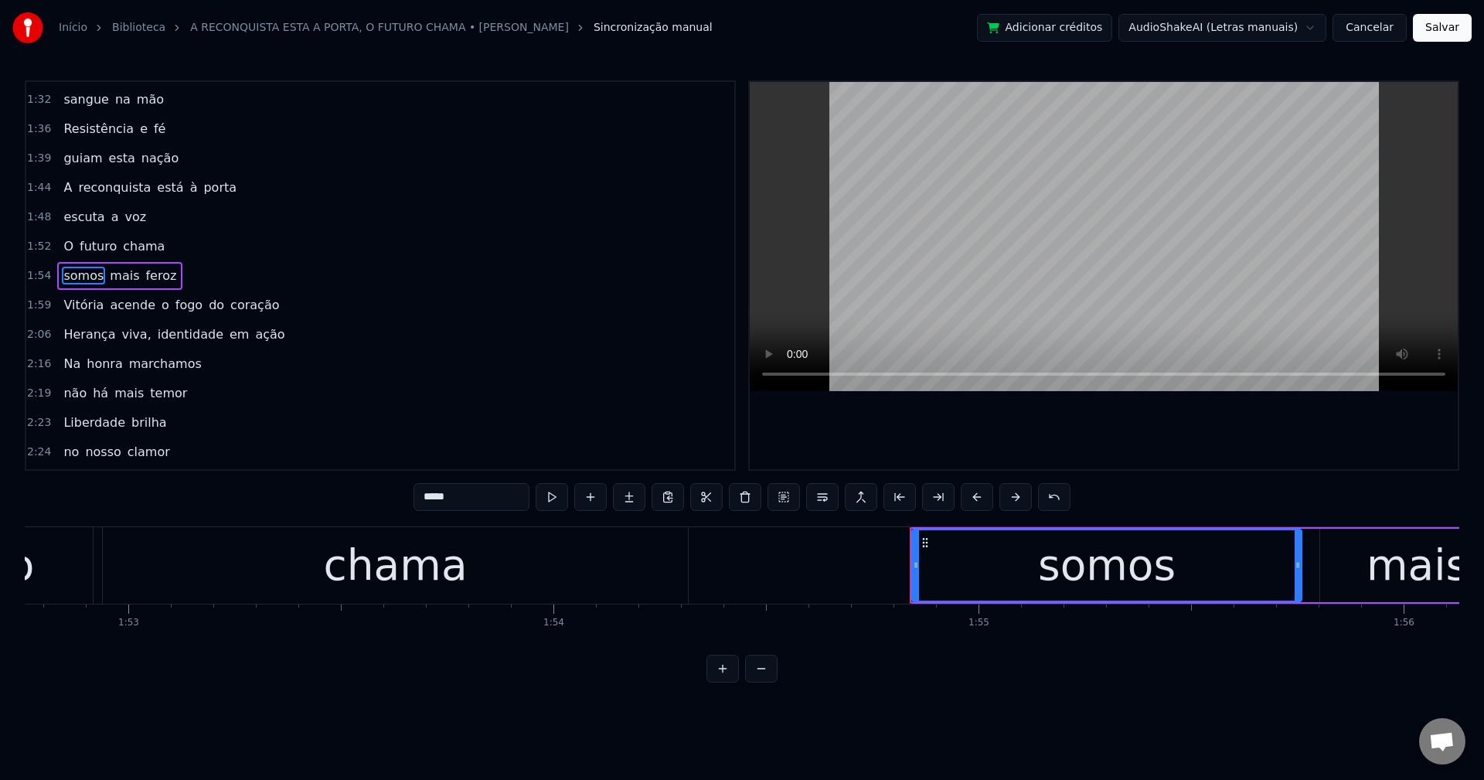
click at [160, 310] on span "o" at bounding box center [165, 305] width 11 height 18
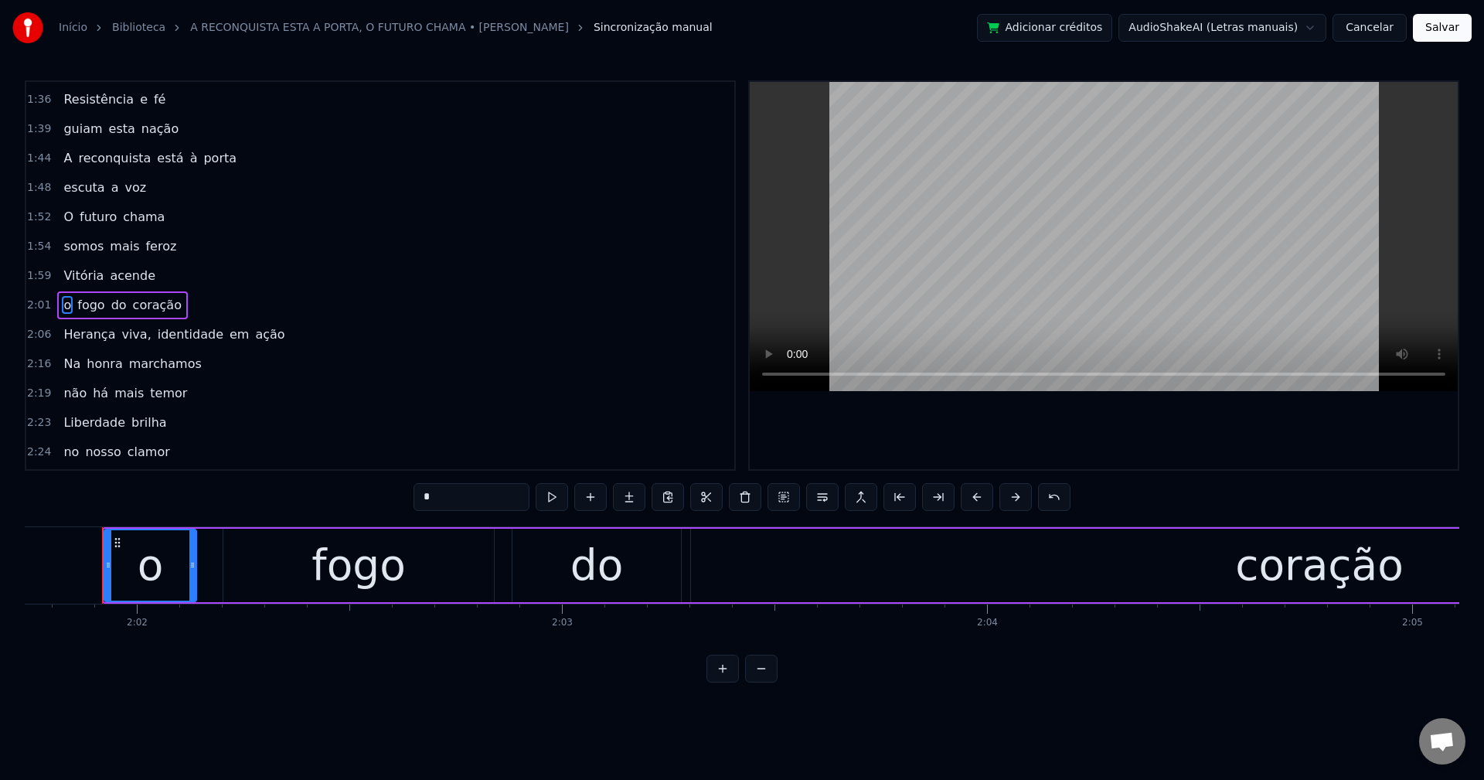
scroll to position [643, 0]
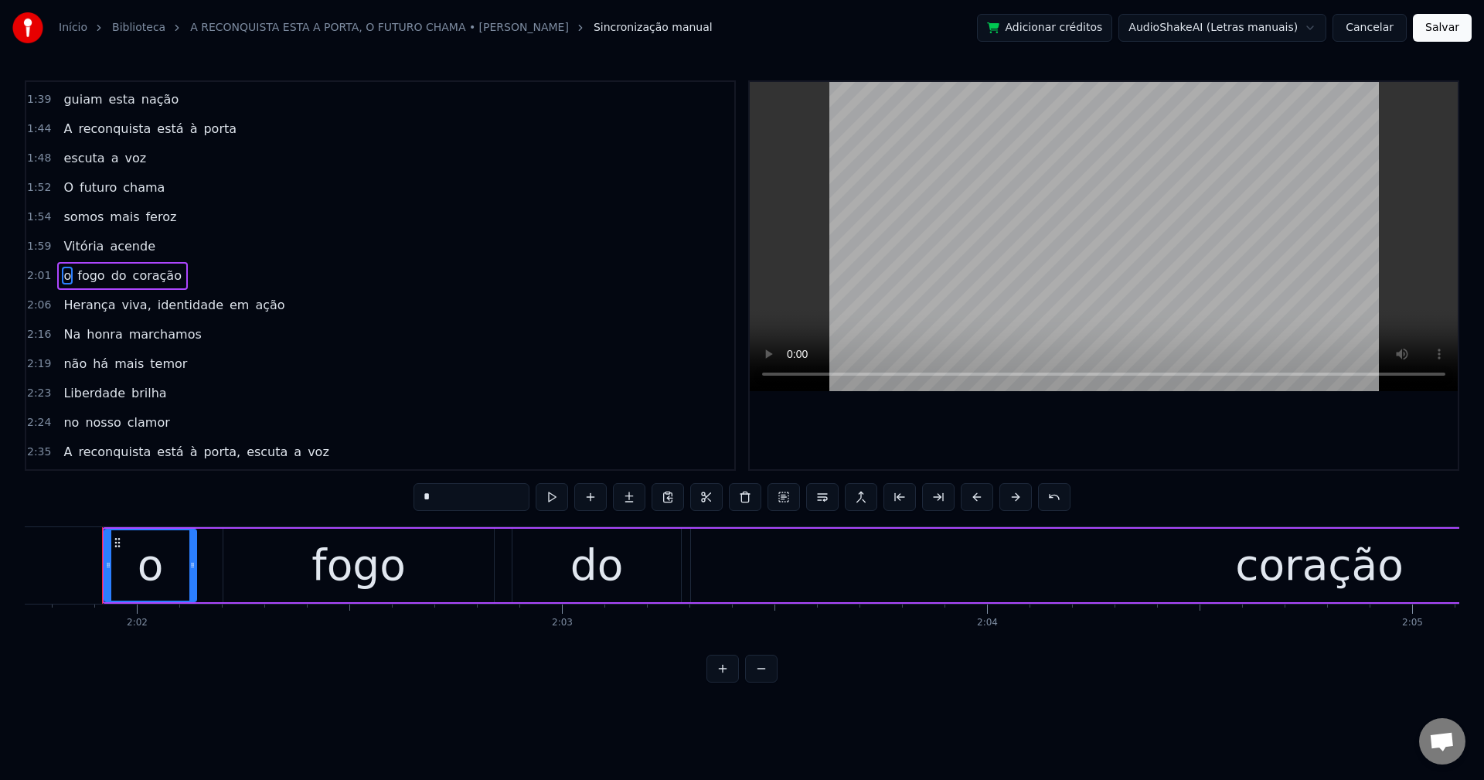
click at [120, 303] on span "viva," at bounding box center [136, 305] width 32 height 18
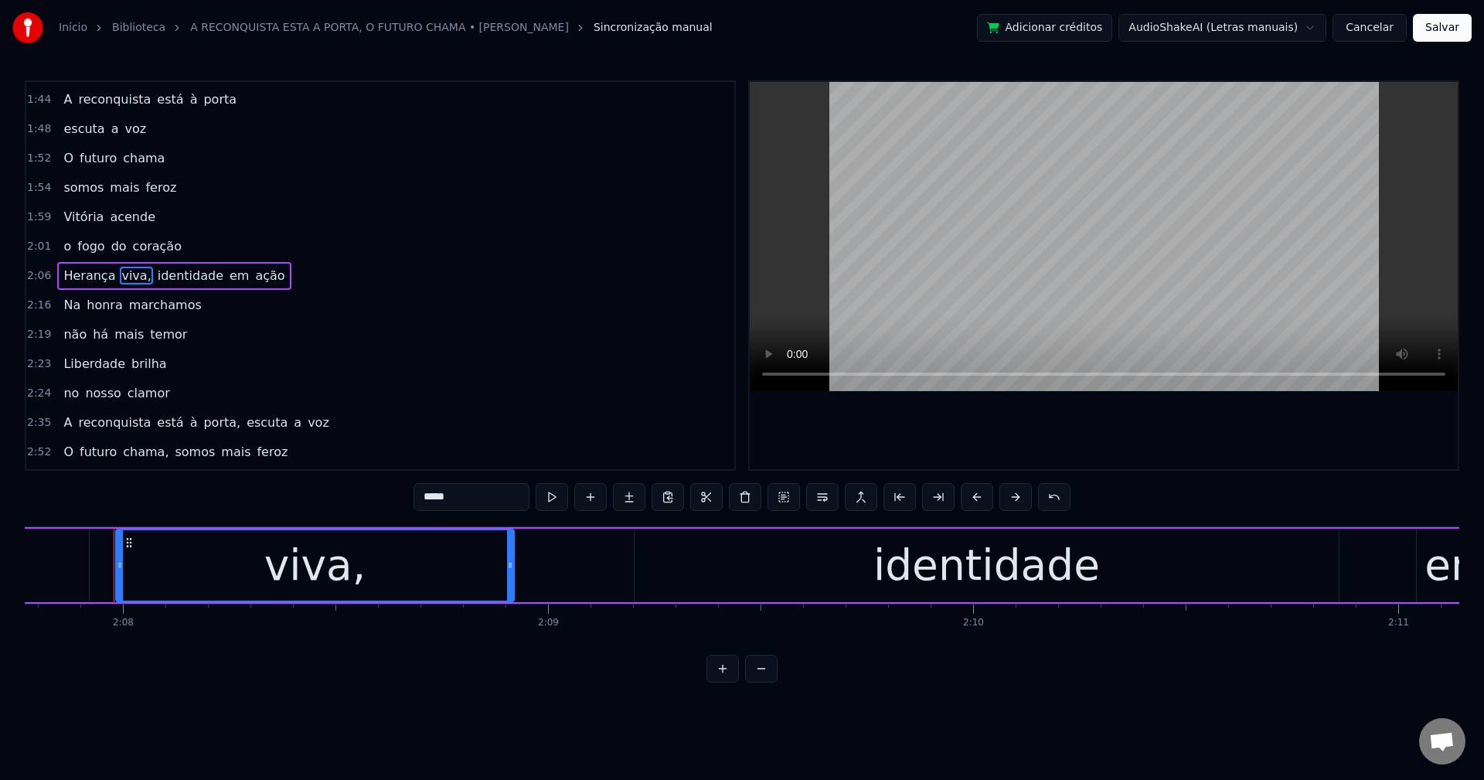
click at [456, 486] on input "*****" at bounding box center [472, 497] width 116 height 28
click at [163, 280] on span "identidade" at bounding box center [186, 276] width 69 height 18
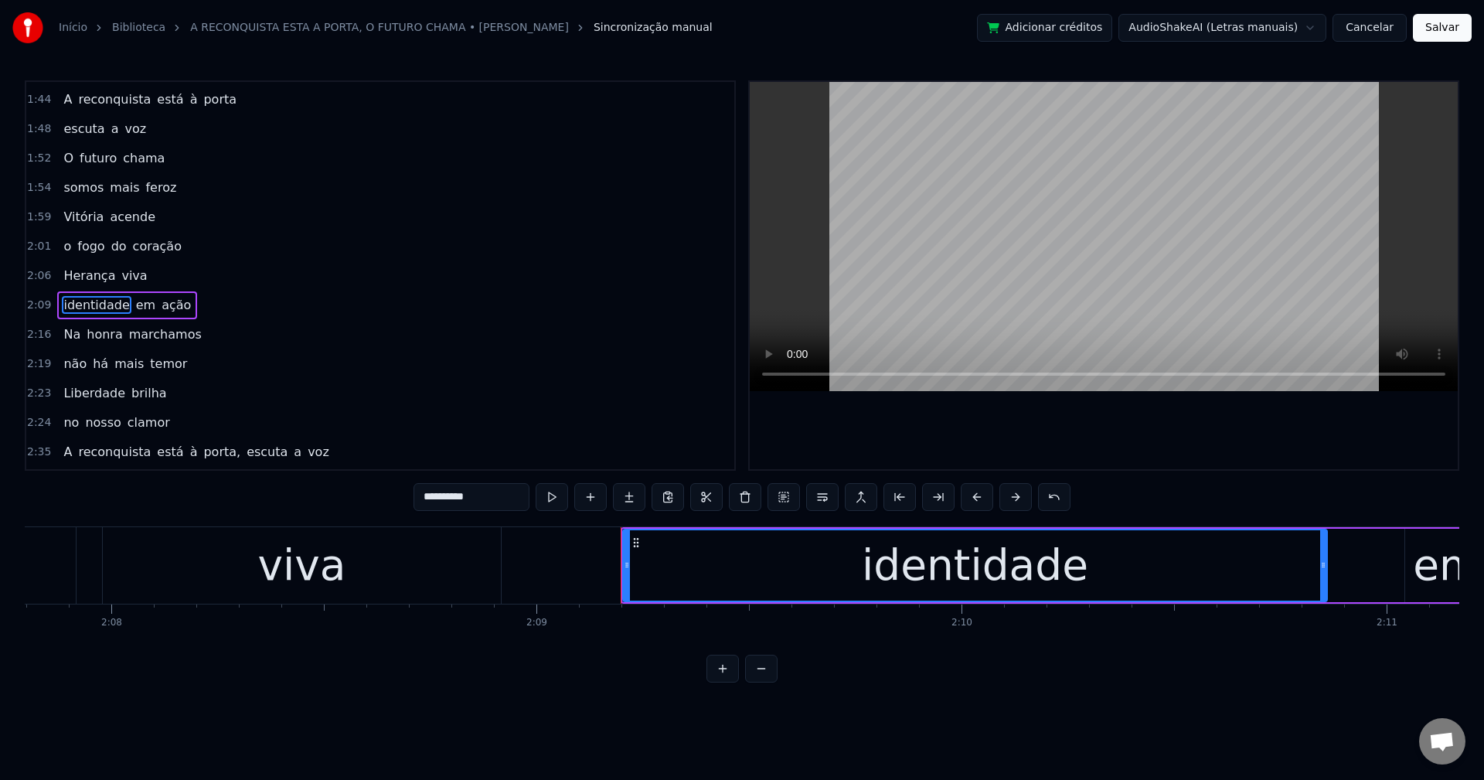
scroll to position [702, 0]
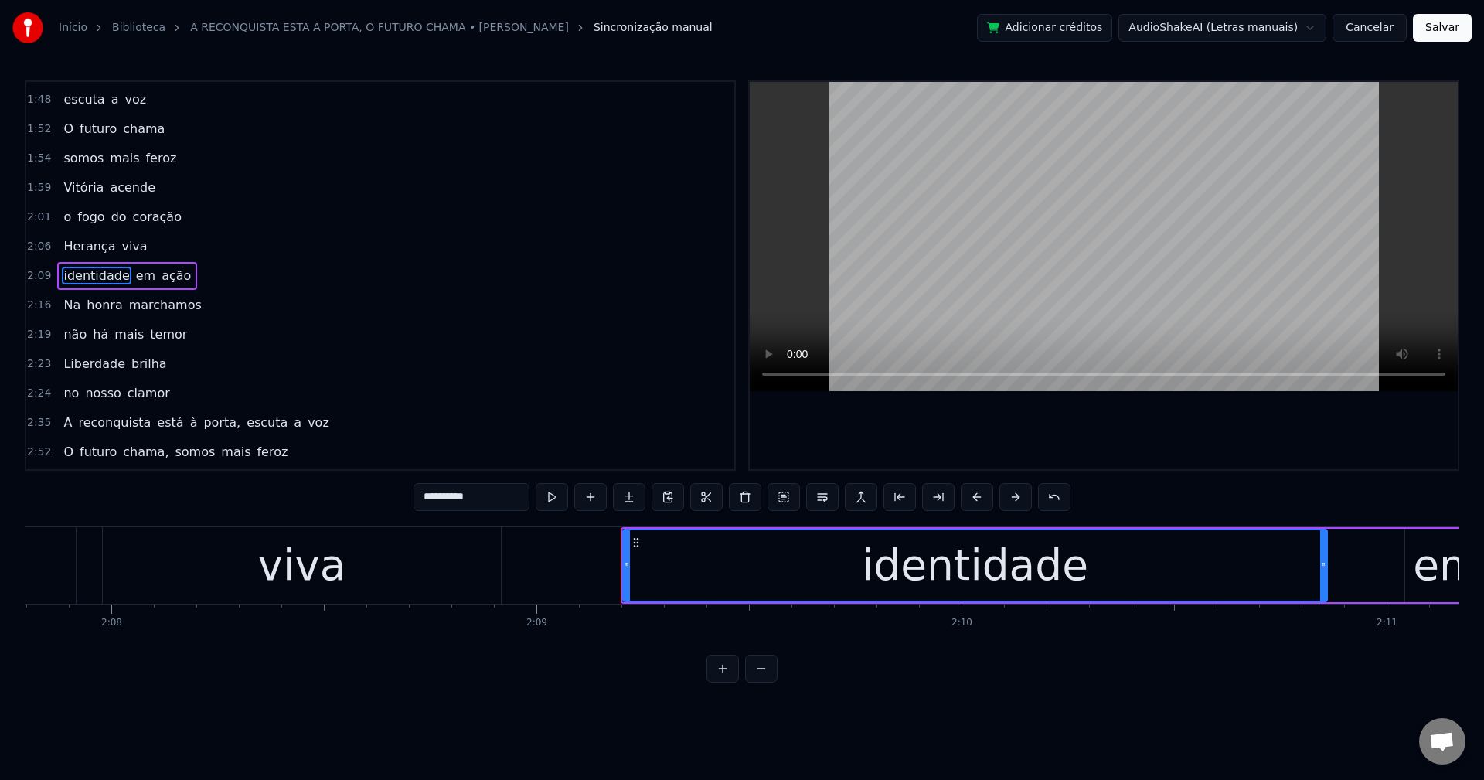
click at [202, 419] on span "porta," at bounding box center [222, 423] width 40 height 18
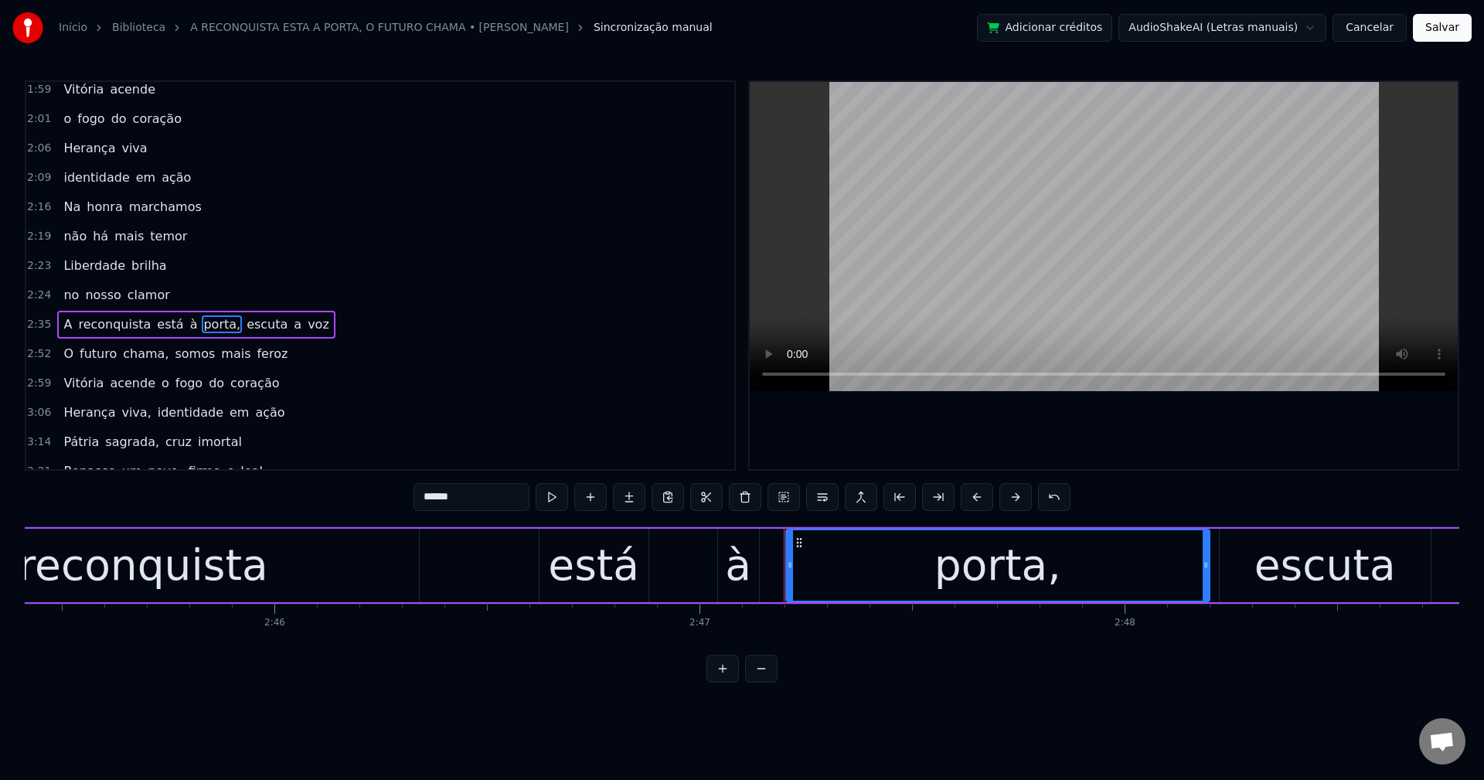
scroll to position [0, 71004]
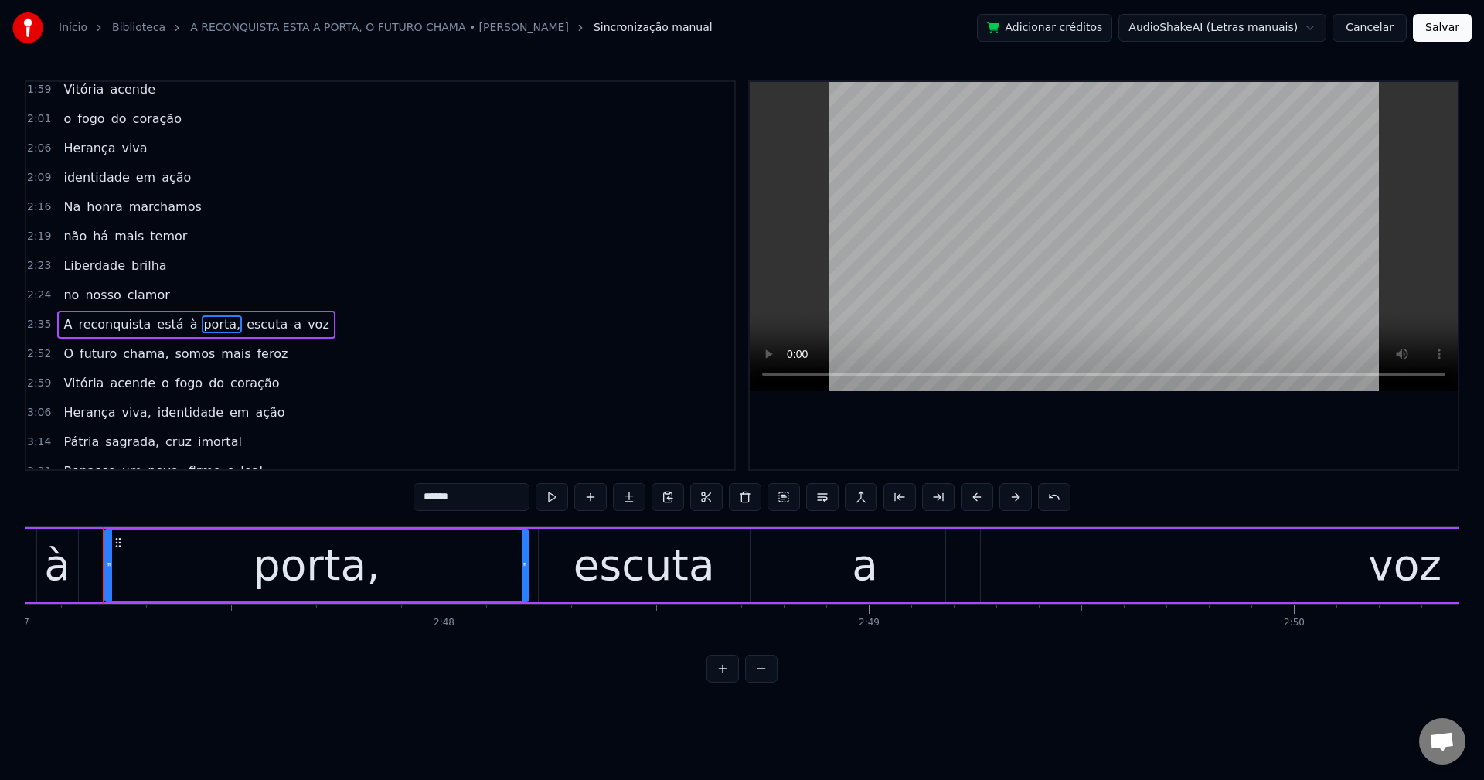
click at [495, 501] on input "******" at bounding box center [472, 497] width 116 height 28
click at [241, 319] on span "escuta" at bounding box center [263, 324] width 44 height 18
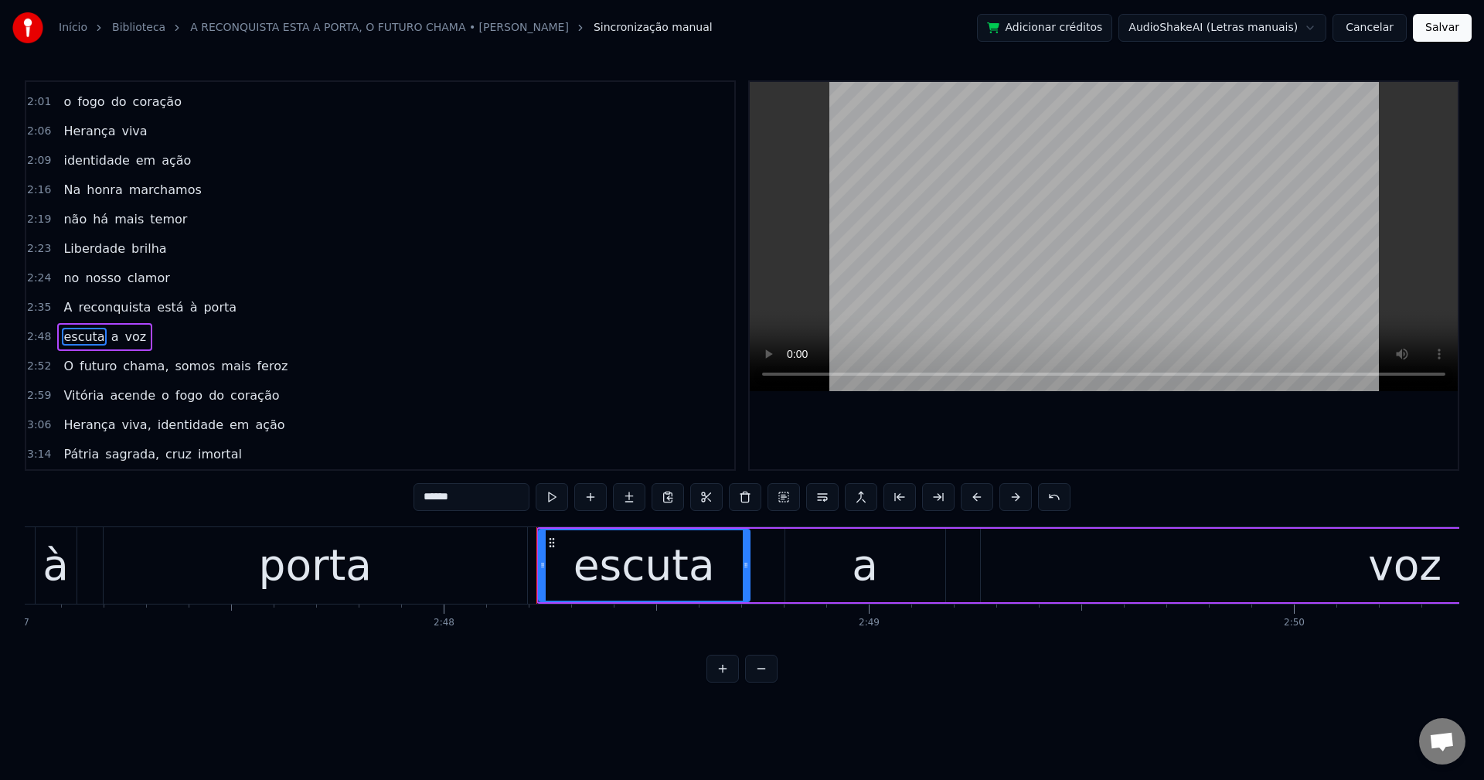
scroll to position [846, 0]
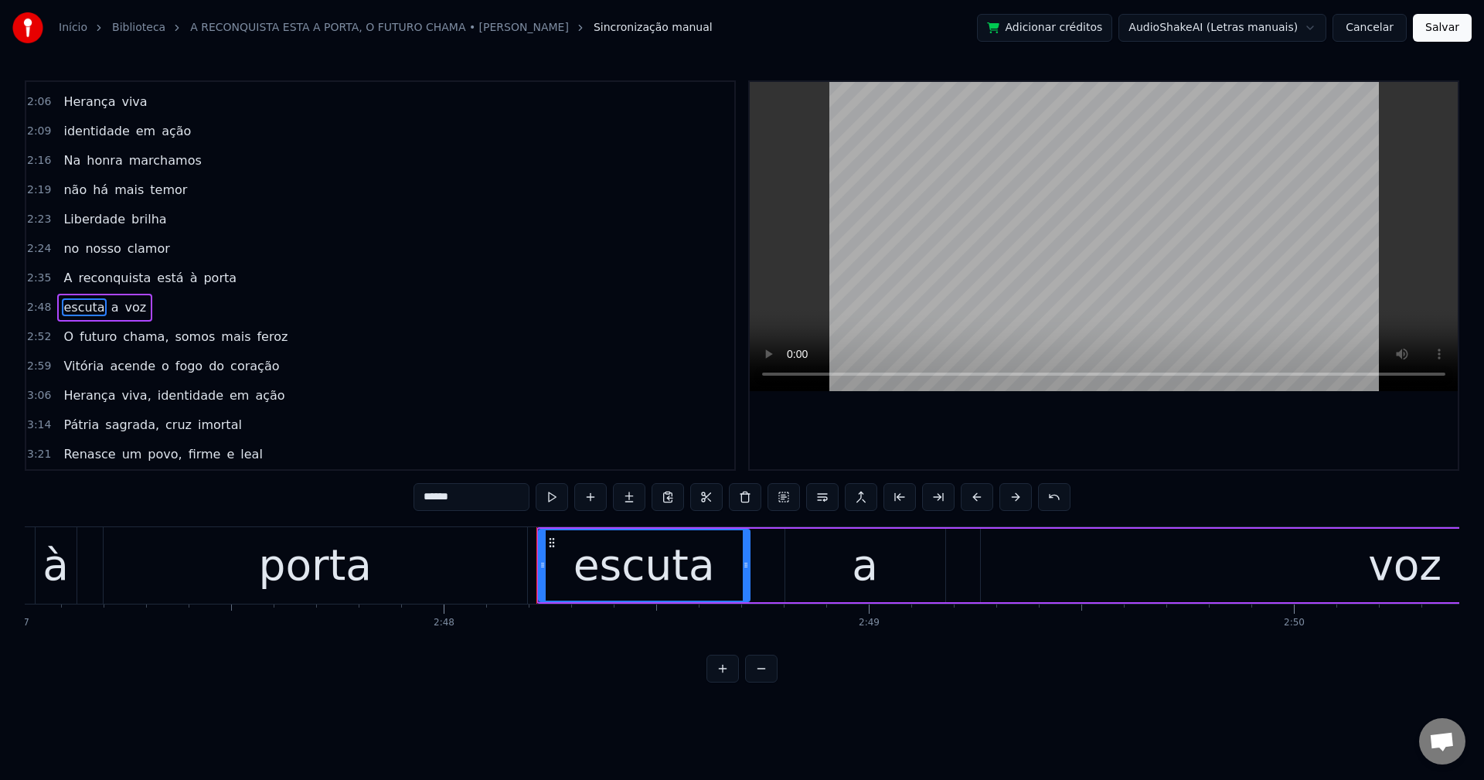
click at [125, 345] on span "chama," at bounding box center [145, 337] width 49 height 18
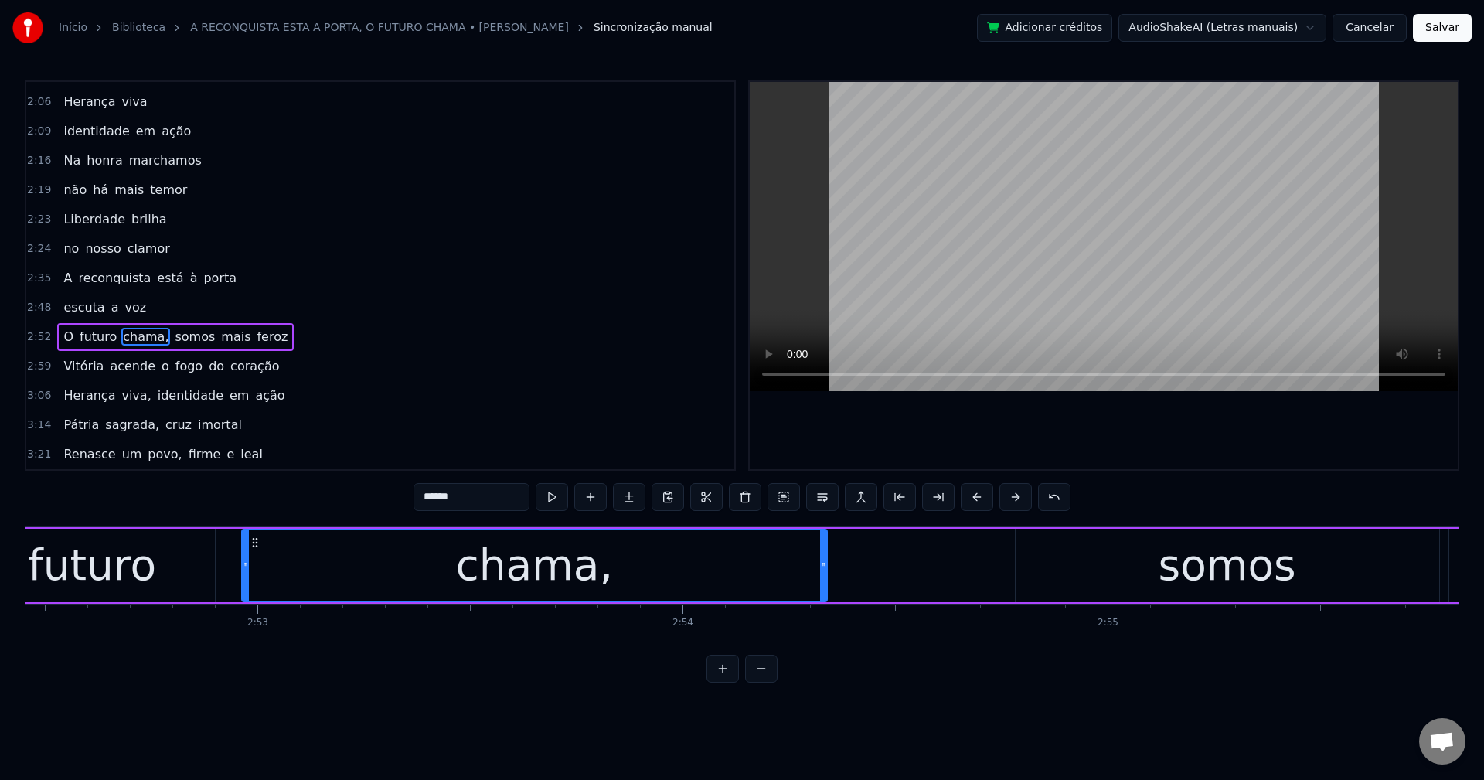
scroll to position [0, 73453]
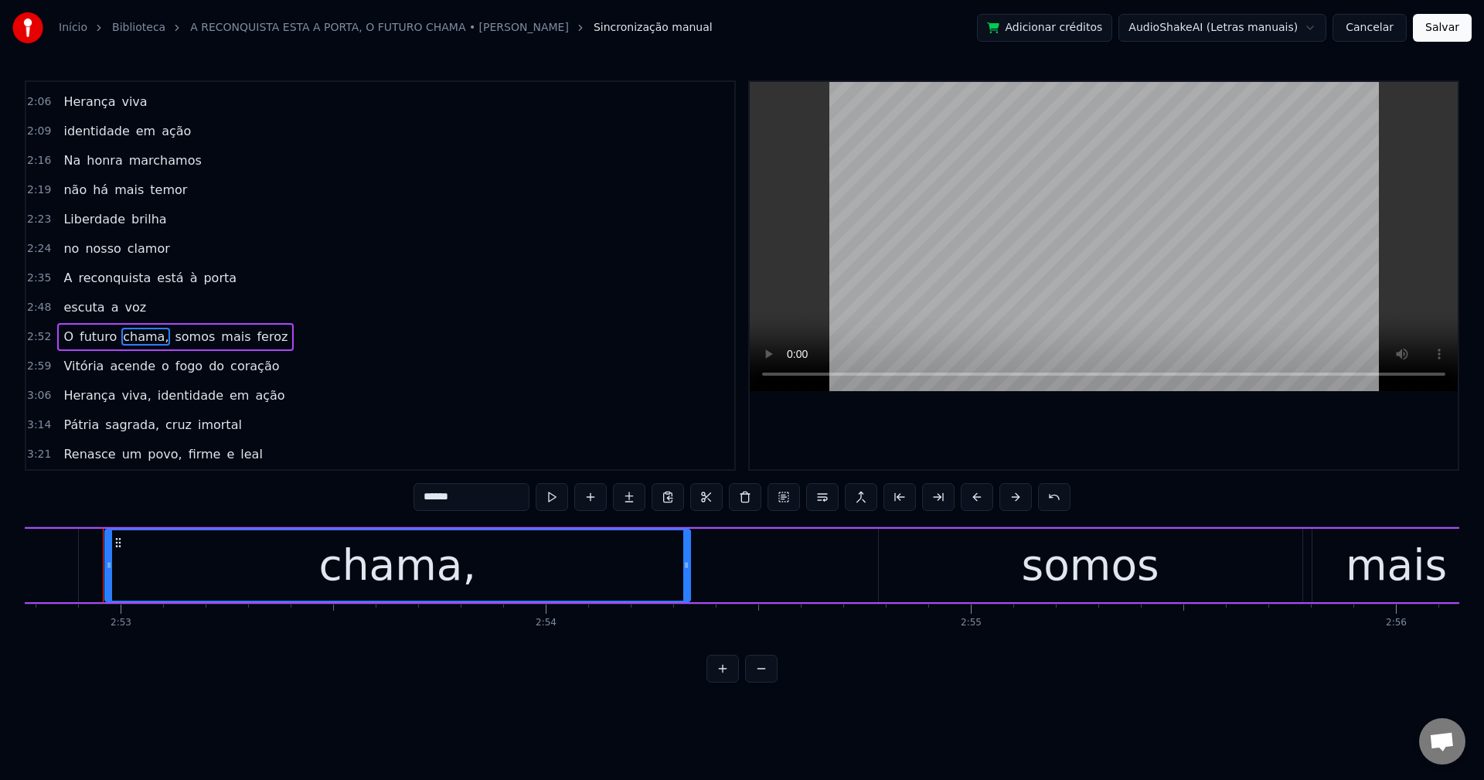
click at [486, 495] on input "******" at bounding box center [472, 497] width 116 height 28
click at [173, 340] on span "somos" at bounding box center [190, 337] width 43 height 18
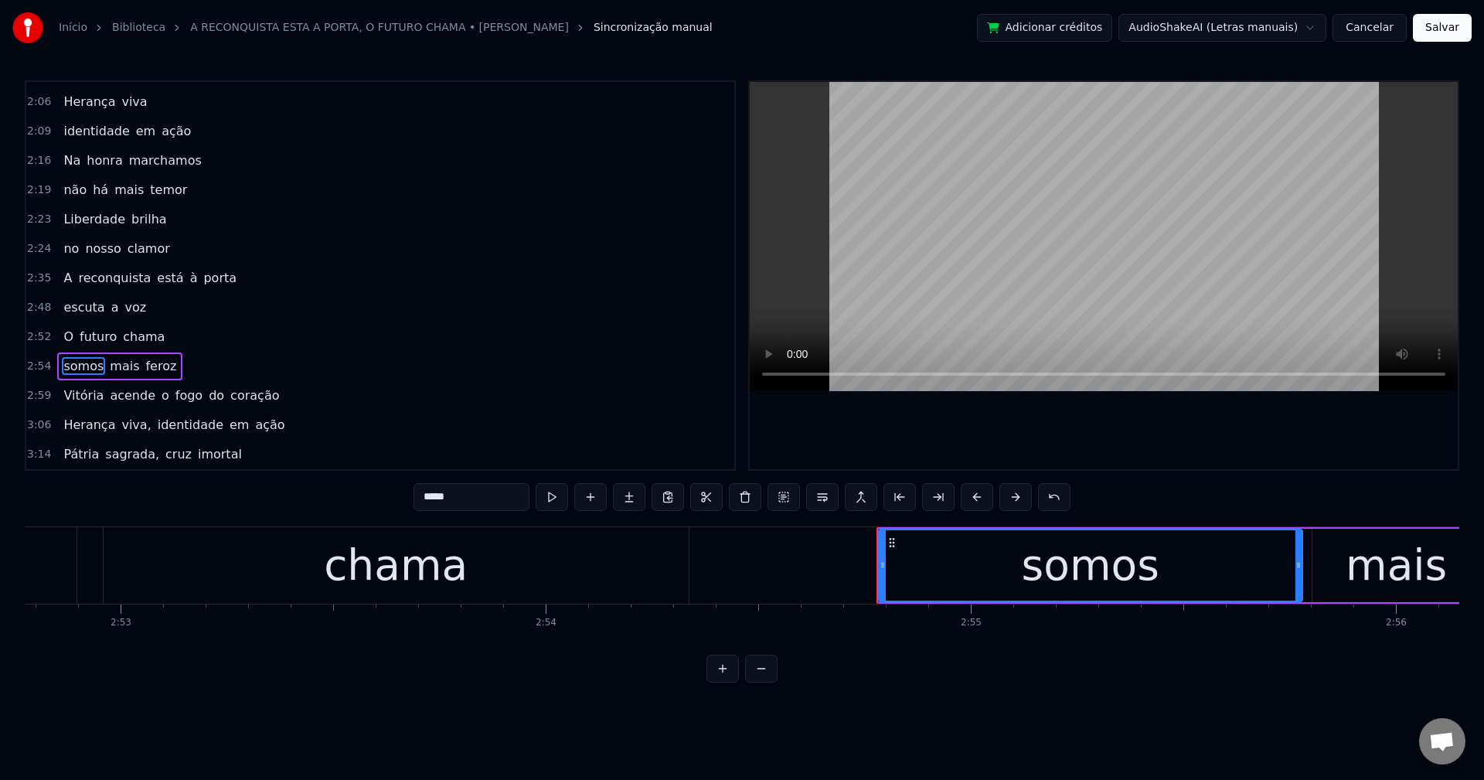
scroll to position [876, 0]
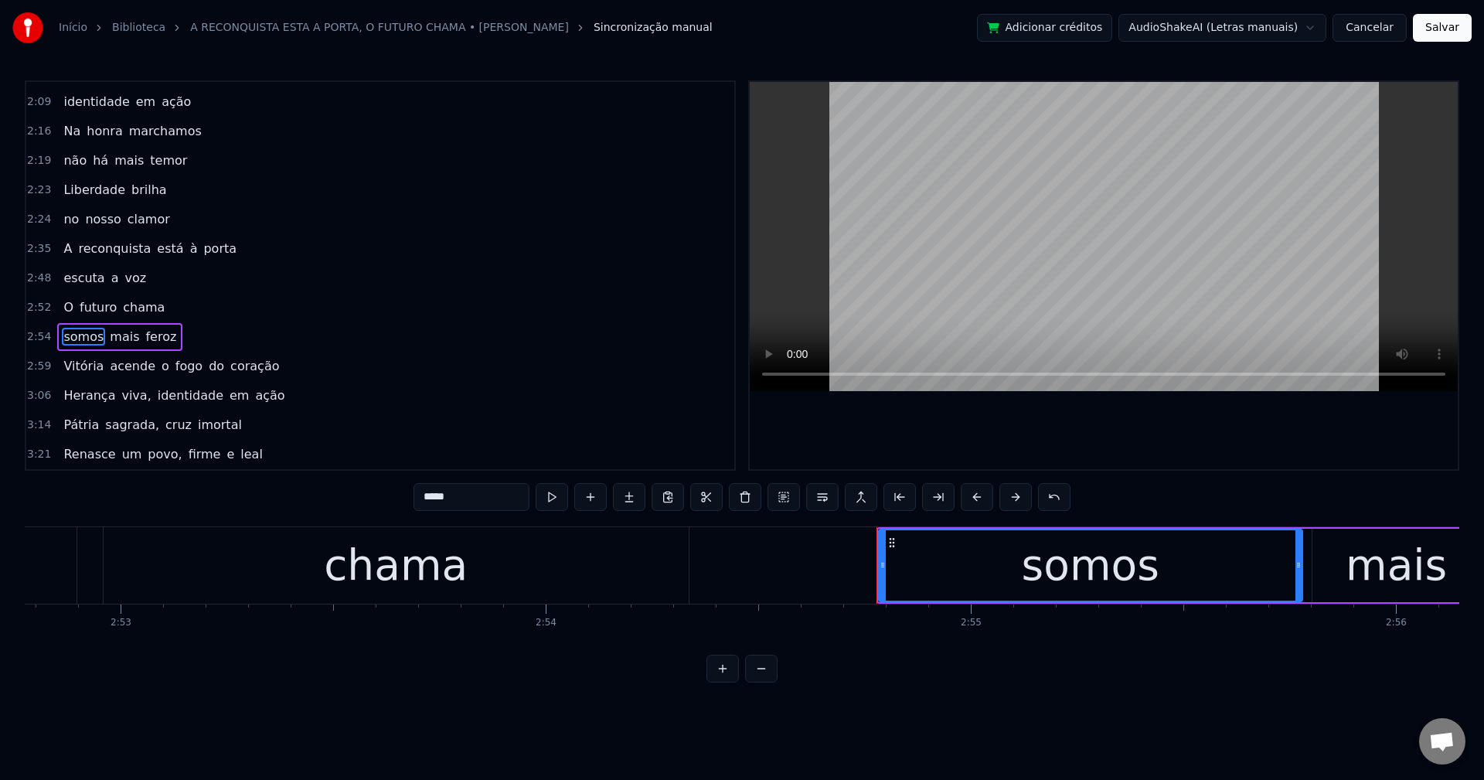
click at [160, 366] on span "o" at bounding box center [165, 366] width 11 height 18
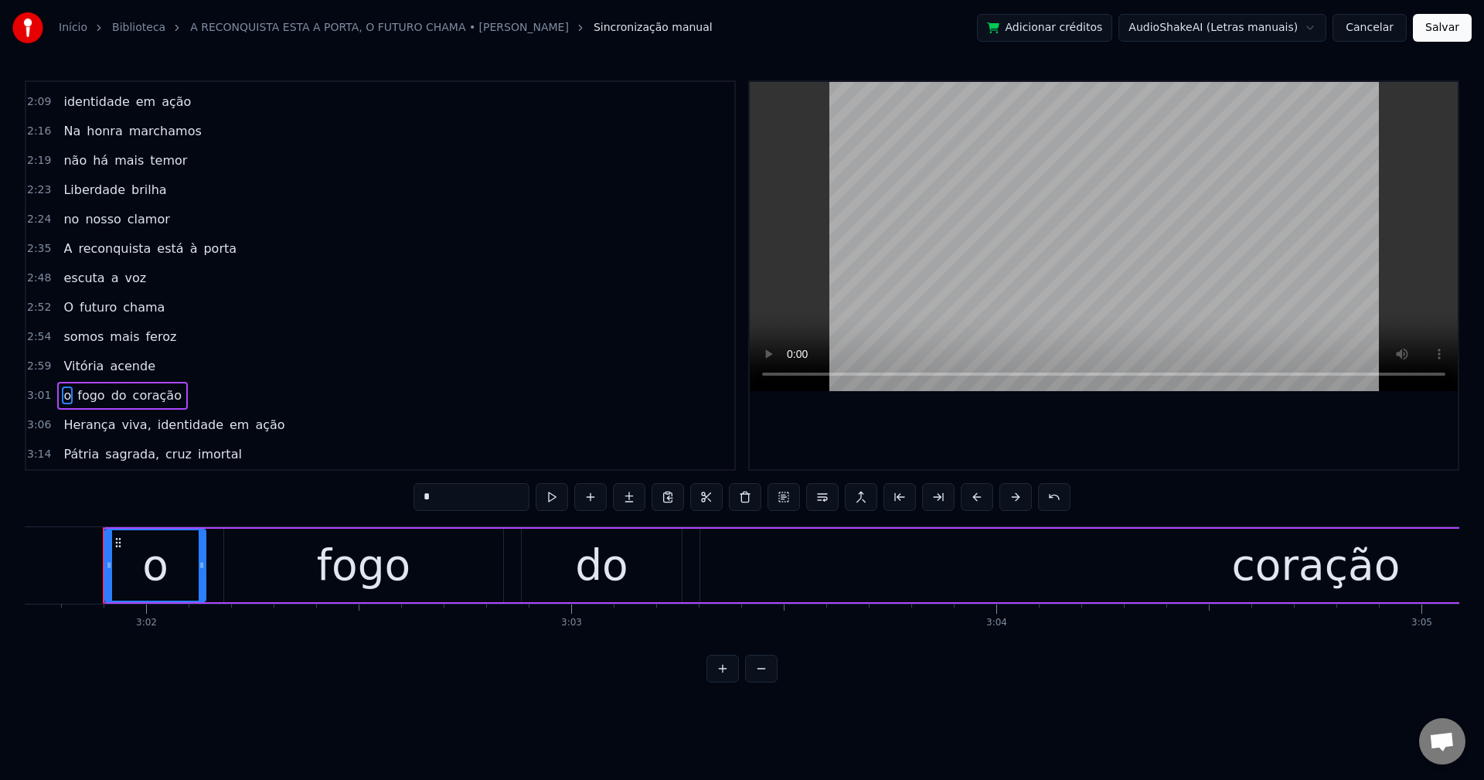
scroll to position [905, 0]
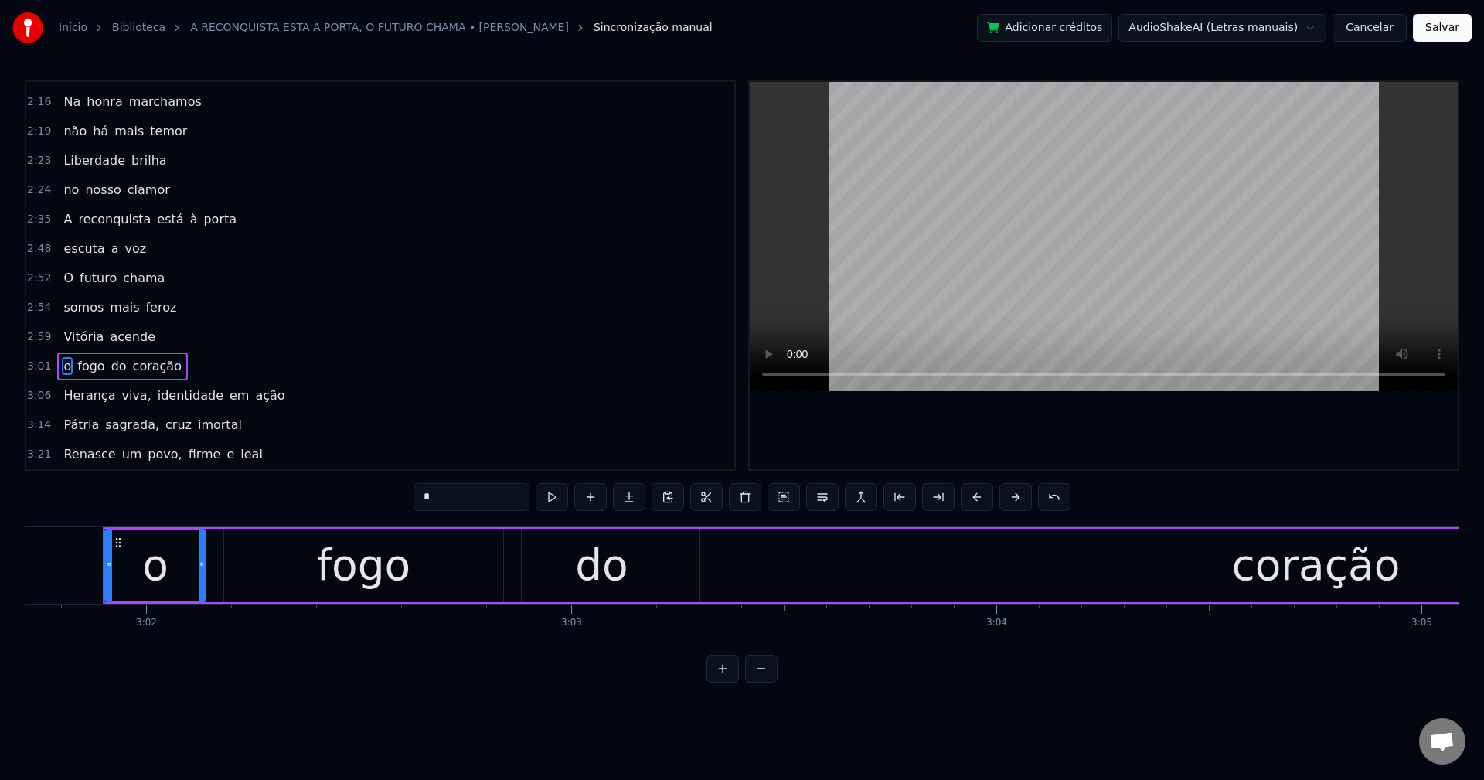
click at [130, 396] on span "viva," at bounding box center [136, 395] width 32 height 18
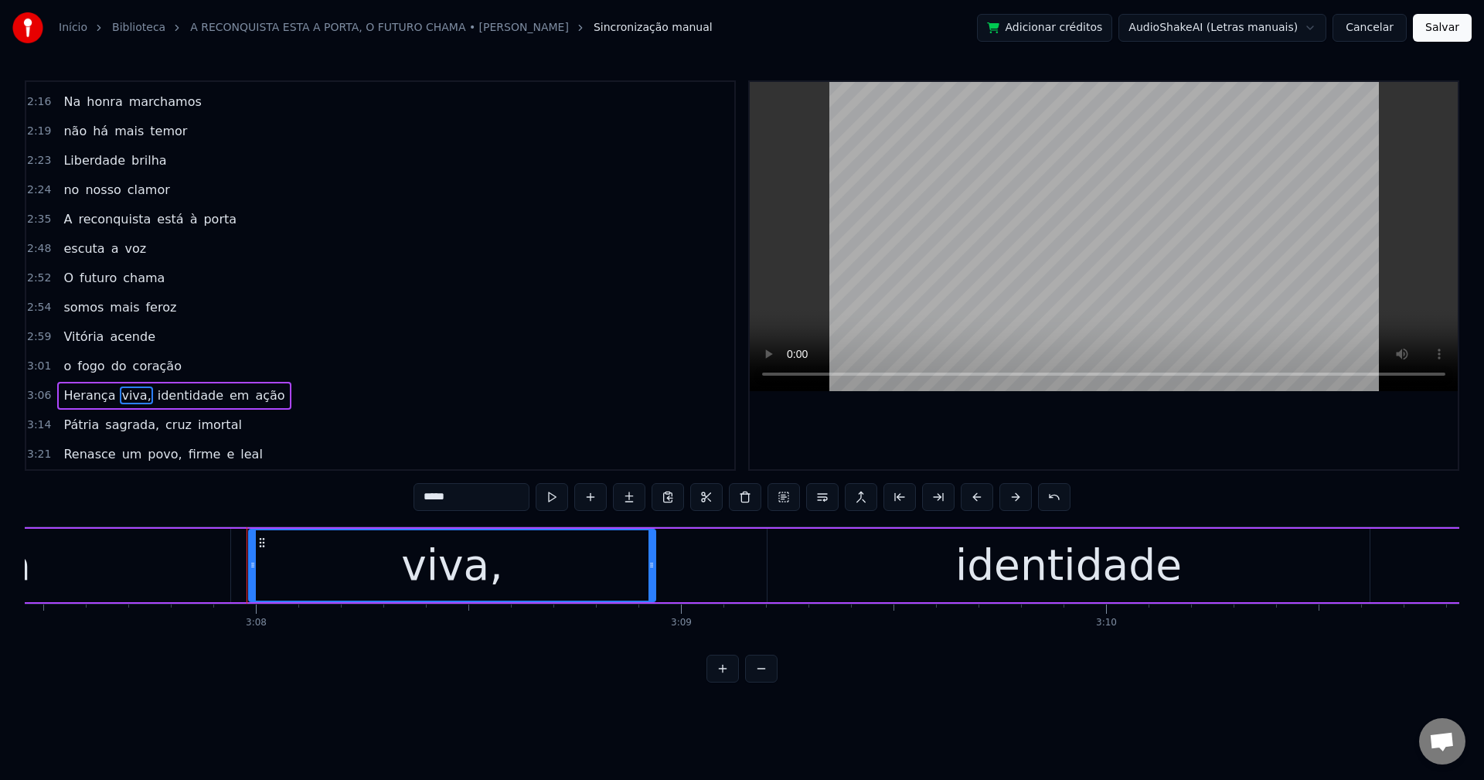
scroll to position [0, 79839]
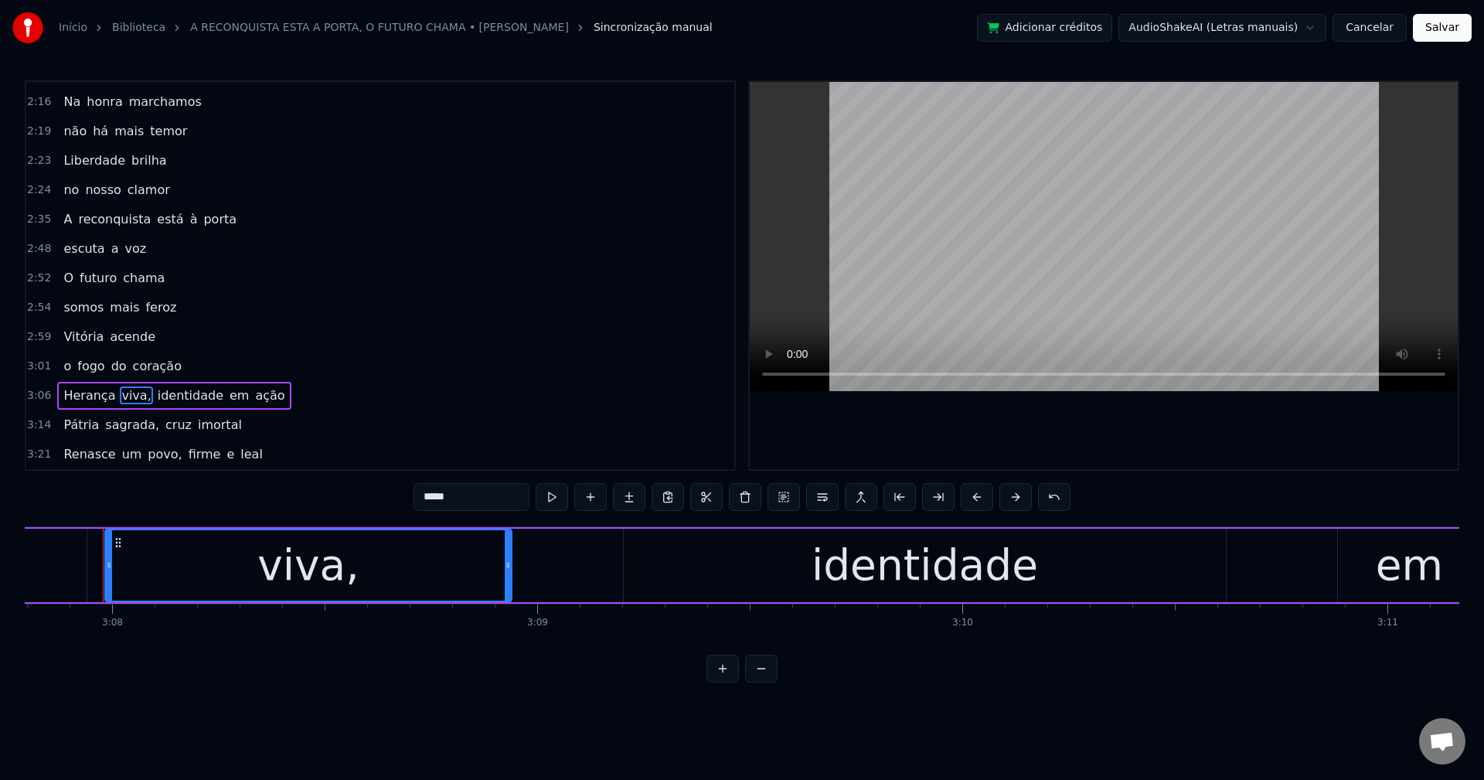
click at [469, 489] on input "*****" at bounding box center [472, 497] width 116 height 28
click at [152, 395] on span "identidade" at bounding box center [186, 395] width 69 height 18
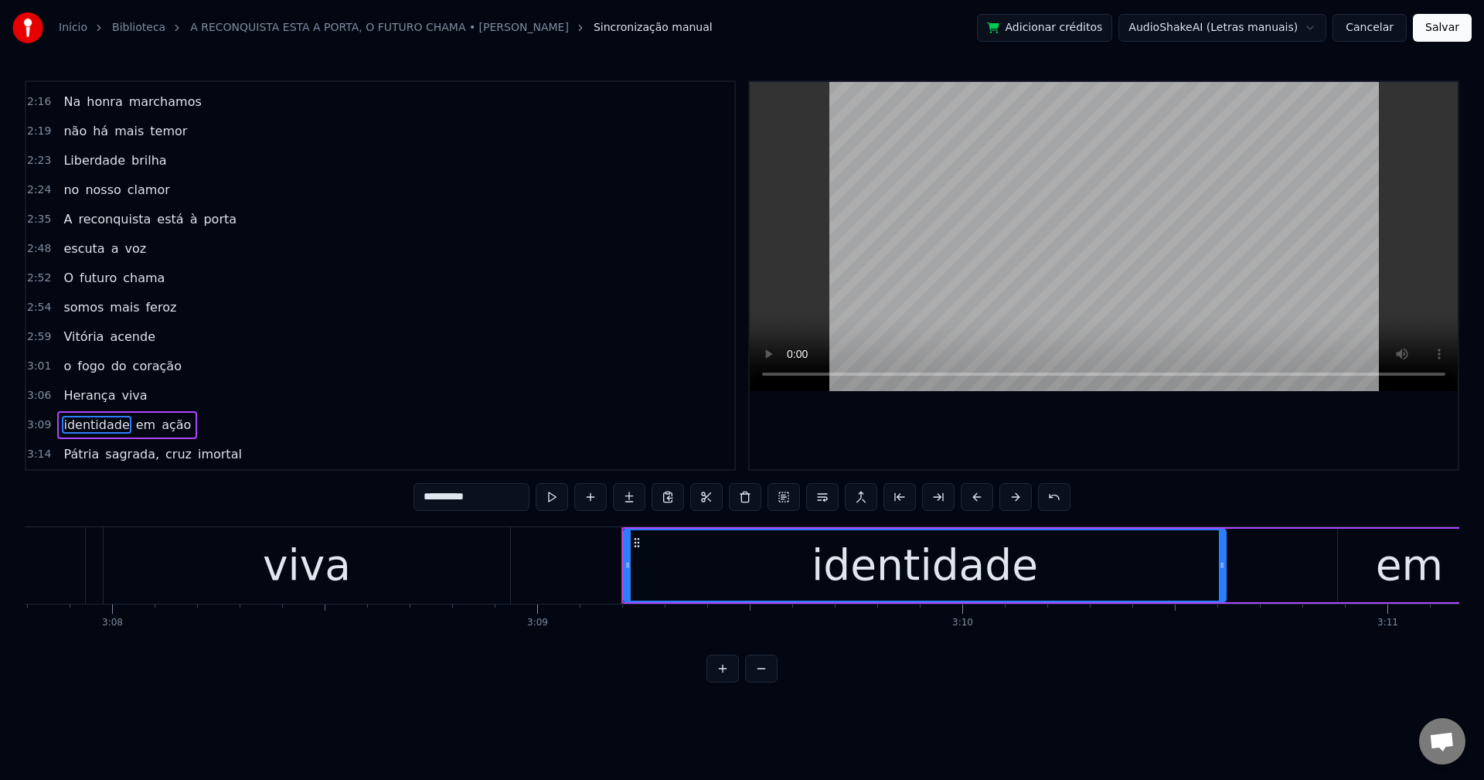
scroll to position [935, 0]
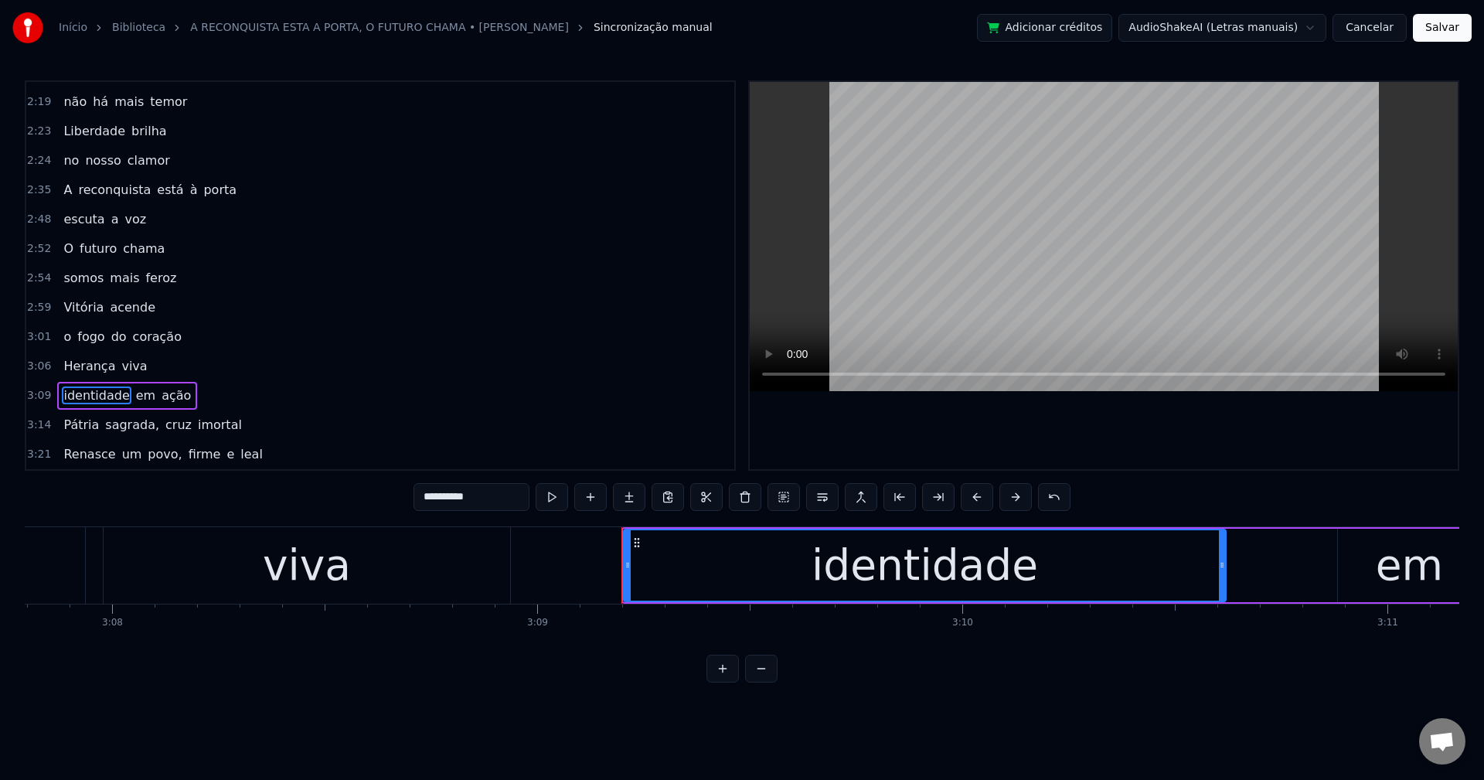
click at [121, 421] on span "sagrada," at bounding box center [132, 425] width 57 height 18
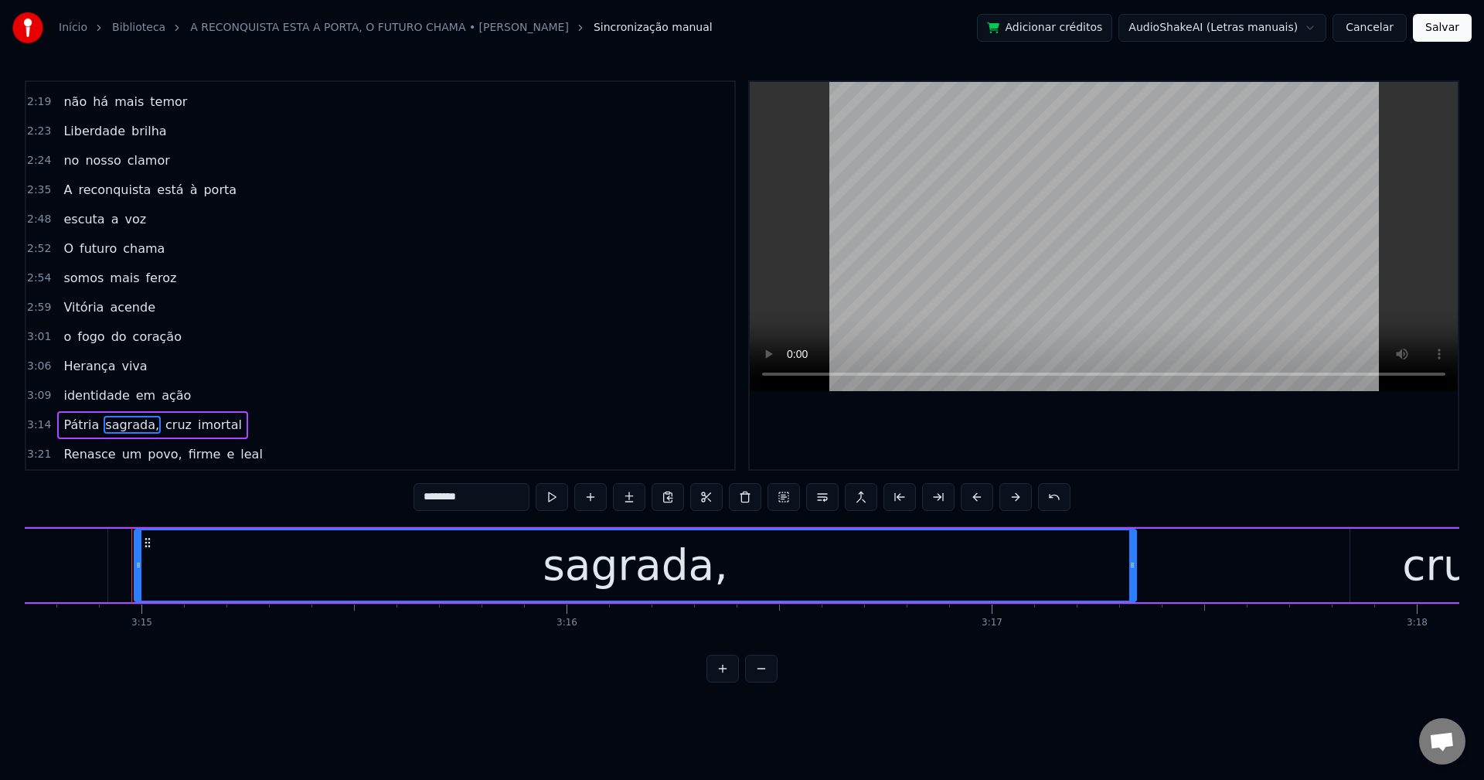
click at [504, 495] on input "********" at bounding box center [472, 497] width 116 height 28
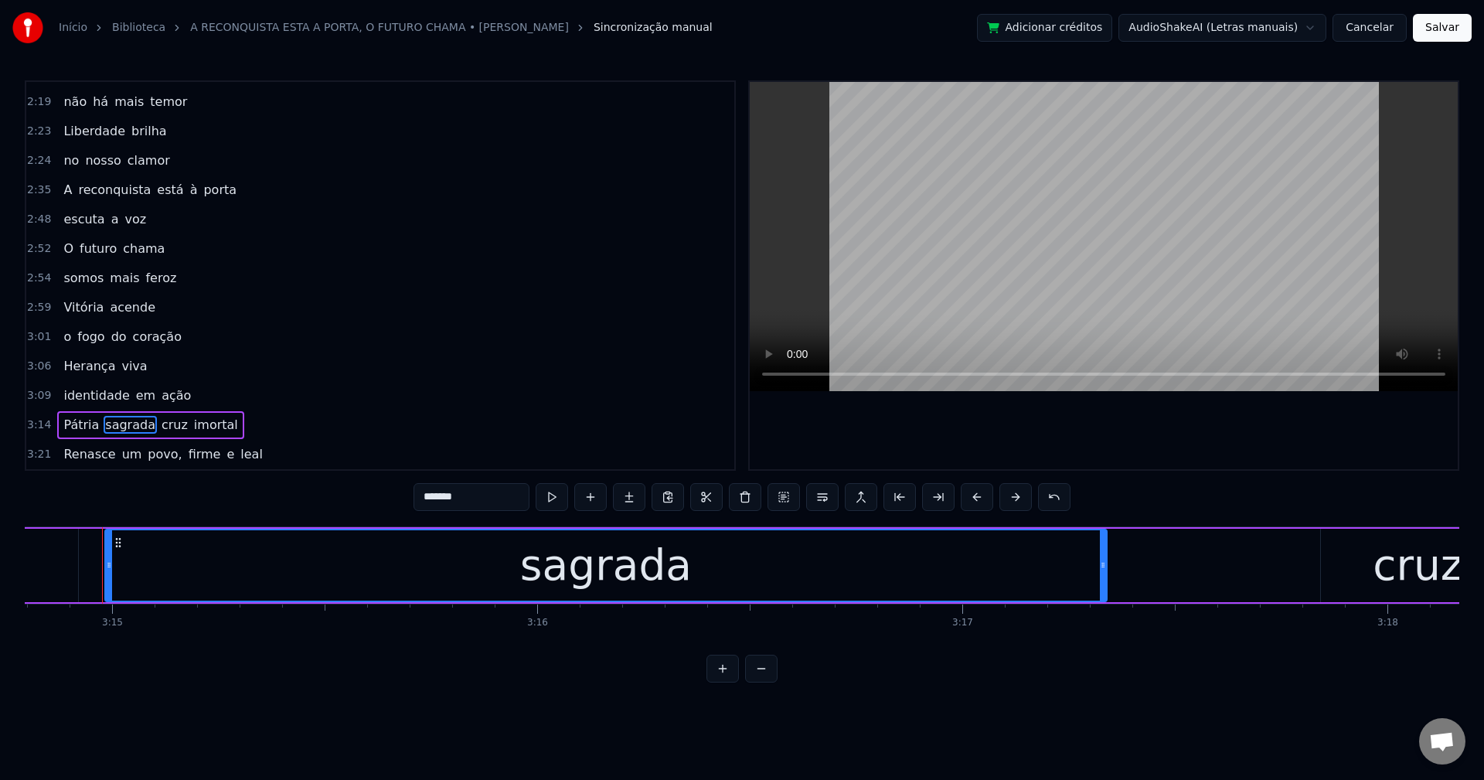
click at [160, 417] on span "cruz" at bounding box center [174, 425] width 29 height 18
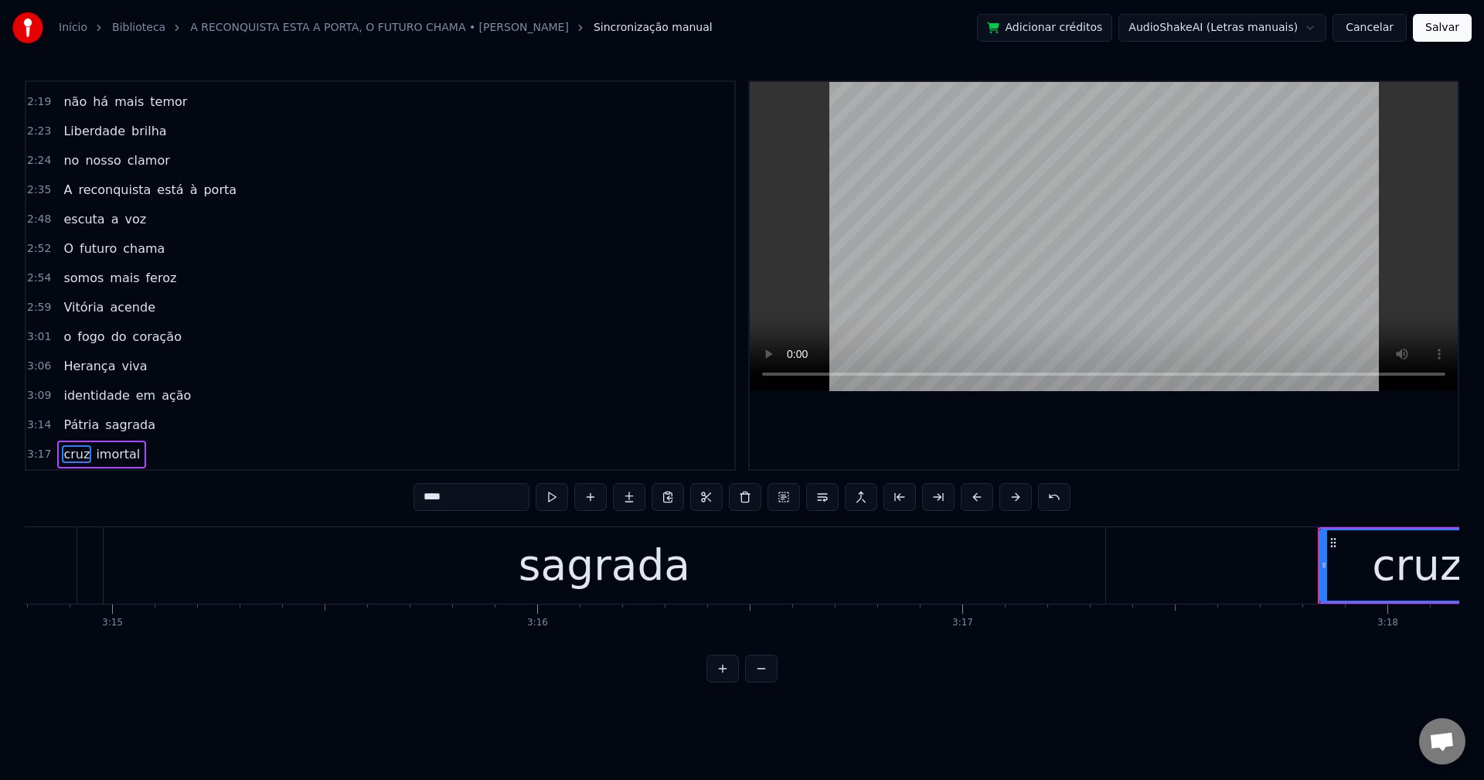
scroll to position [964, 0]
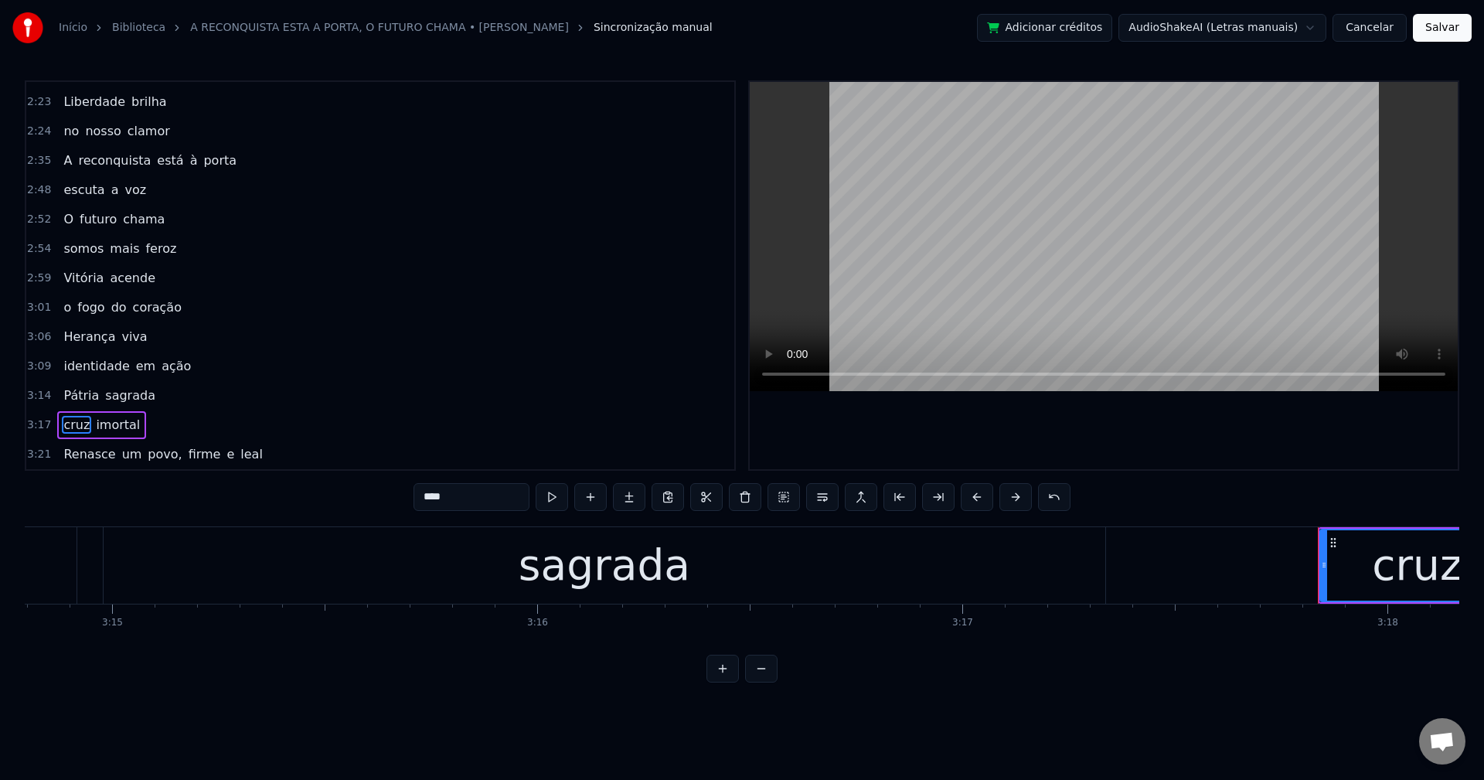
click at [152, 451] on span "povo," at bounding box center [164, 454] width 37 height 18
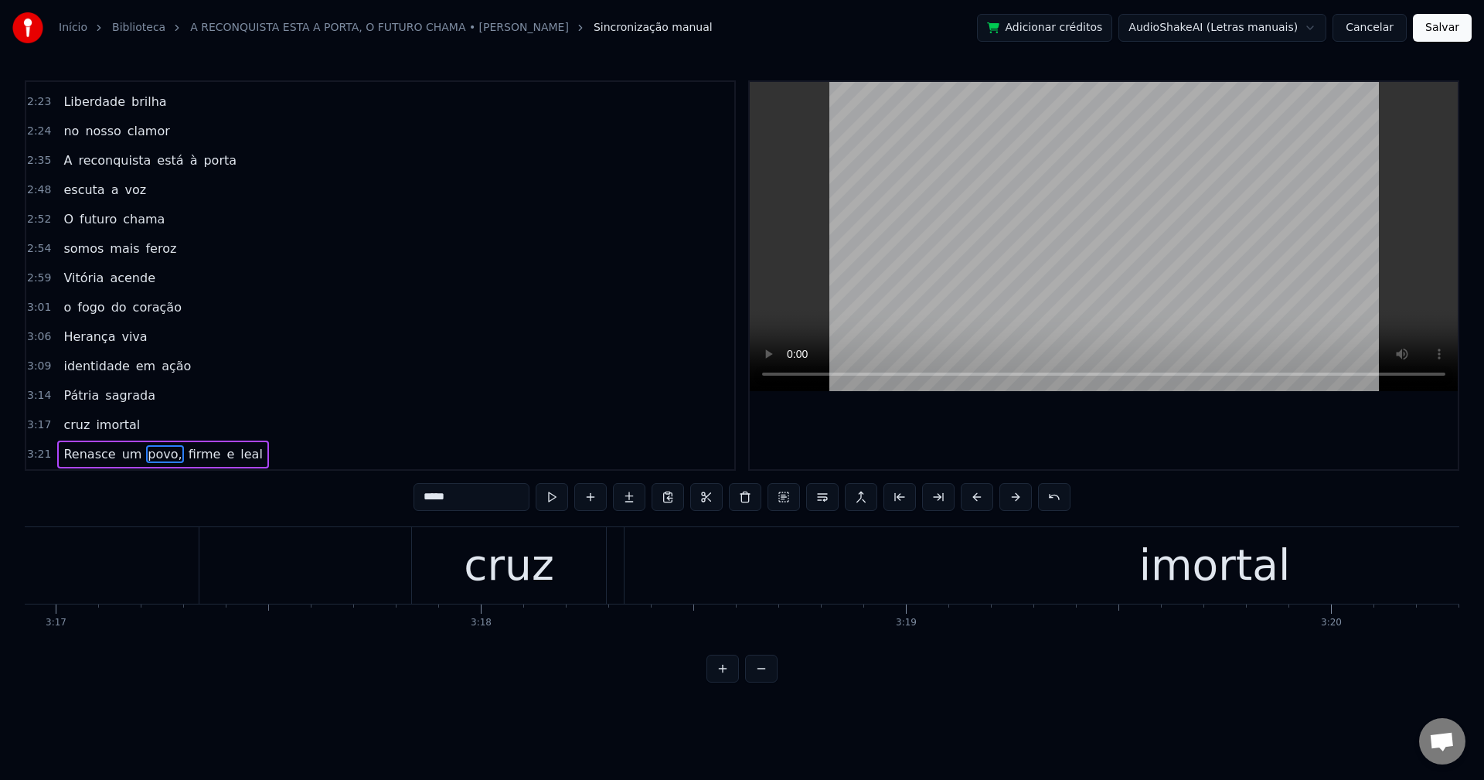
click at [499, 493] on input "*****" at bounding box center [472, 497] width 116 height 28
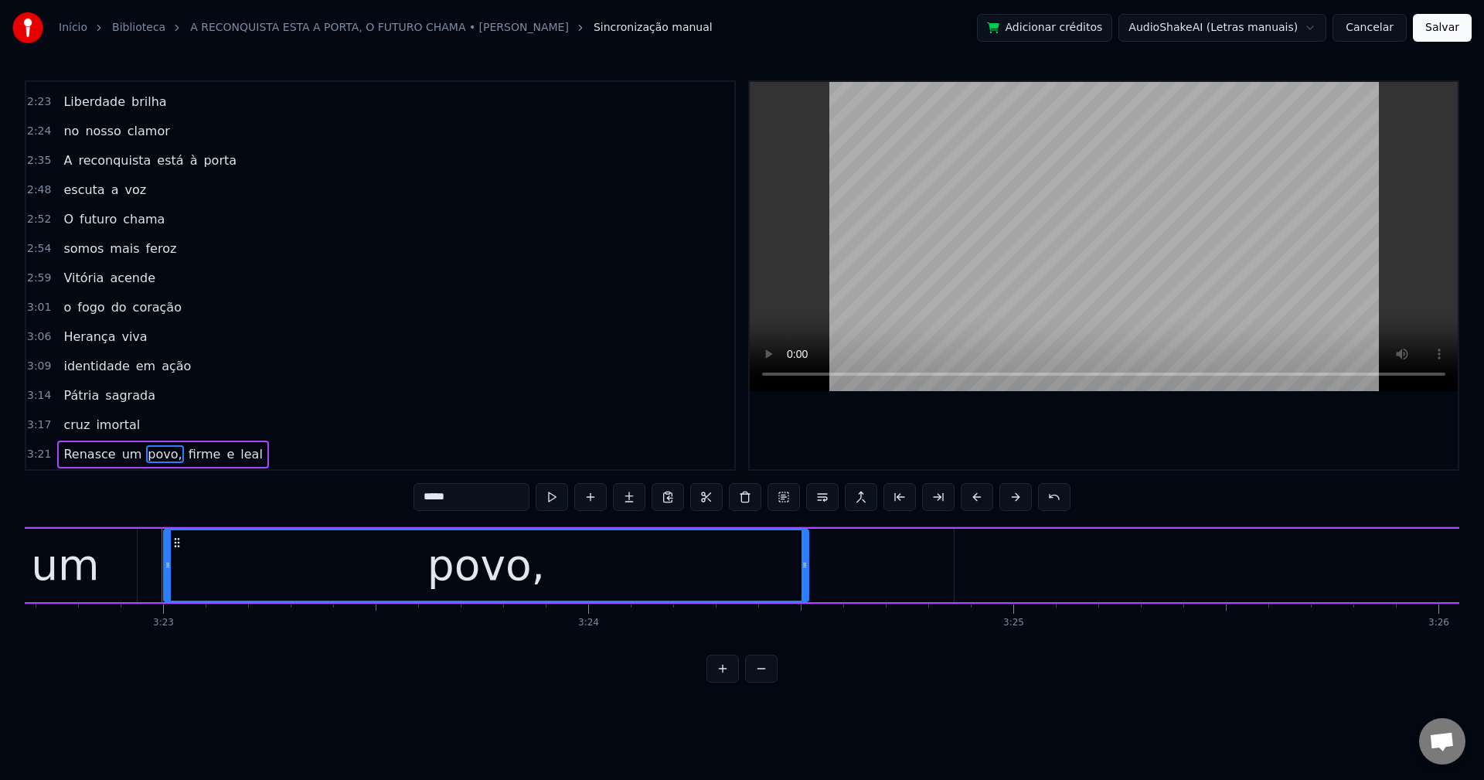
scroll to position [0, 86224]
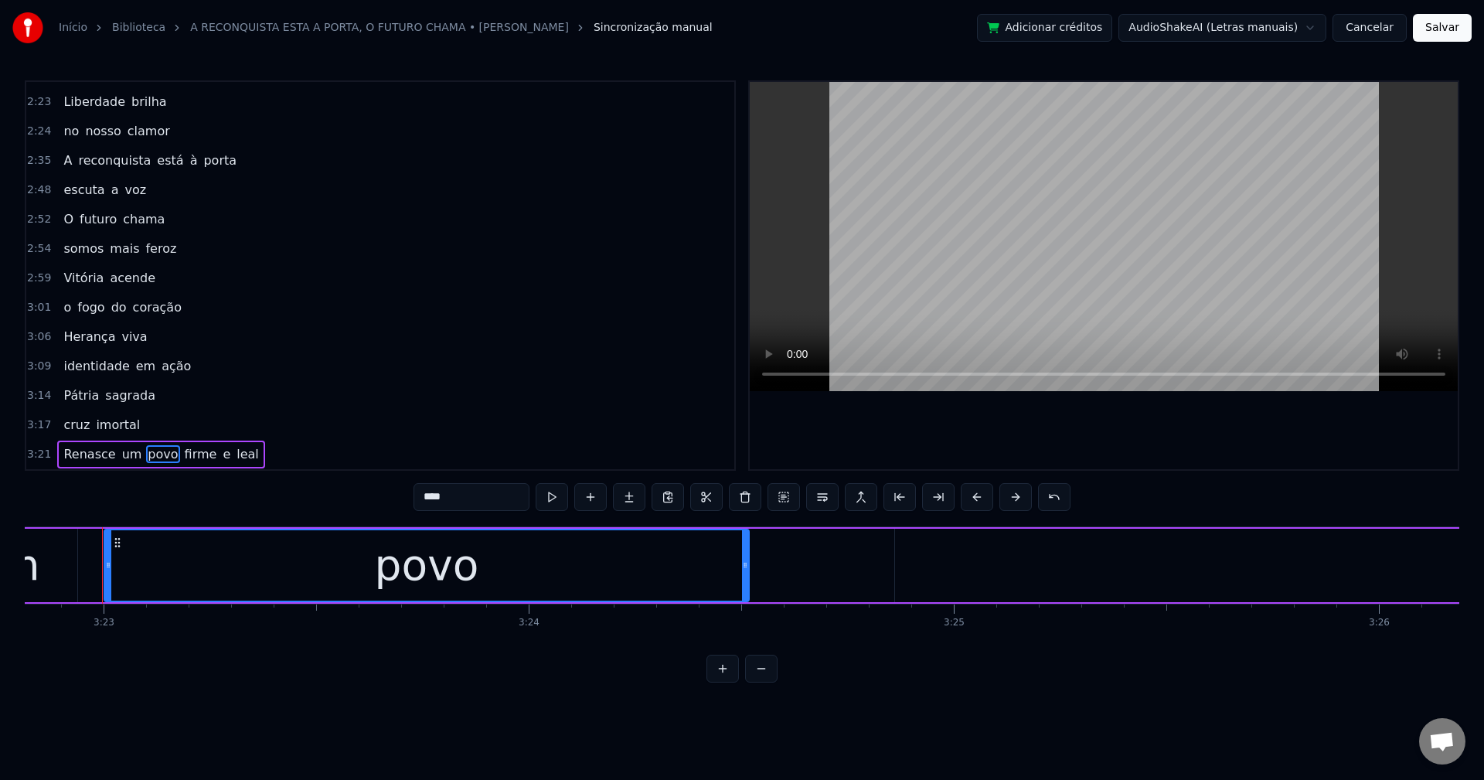
click at [183, 453] on span "firme" at bounding box center [201, 454] width 36 height 18
type input "*****"
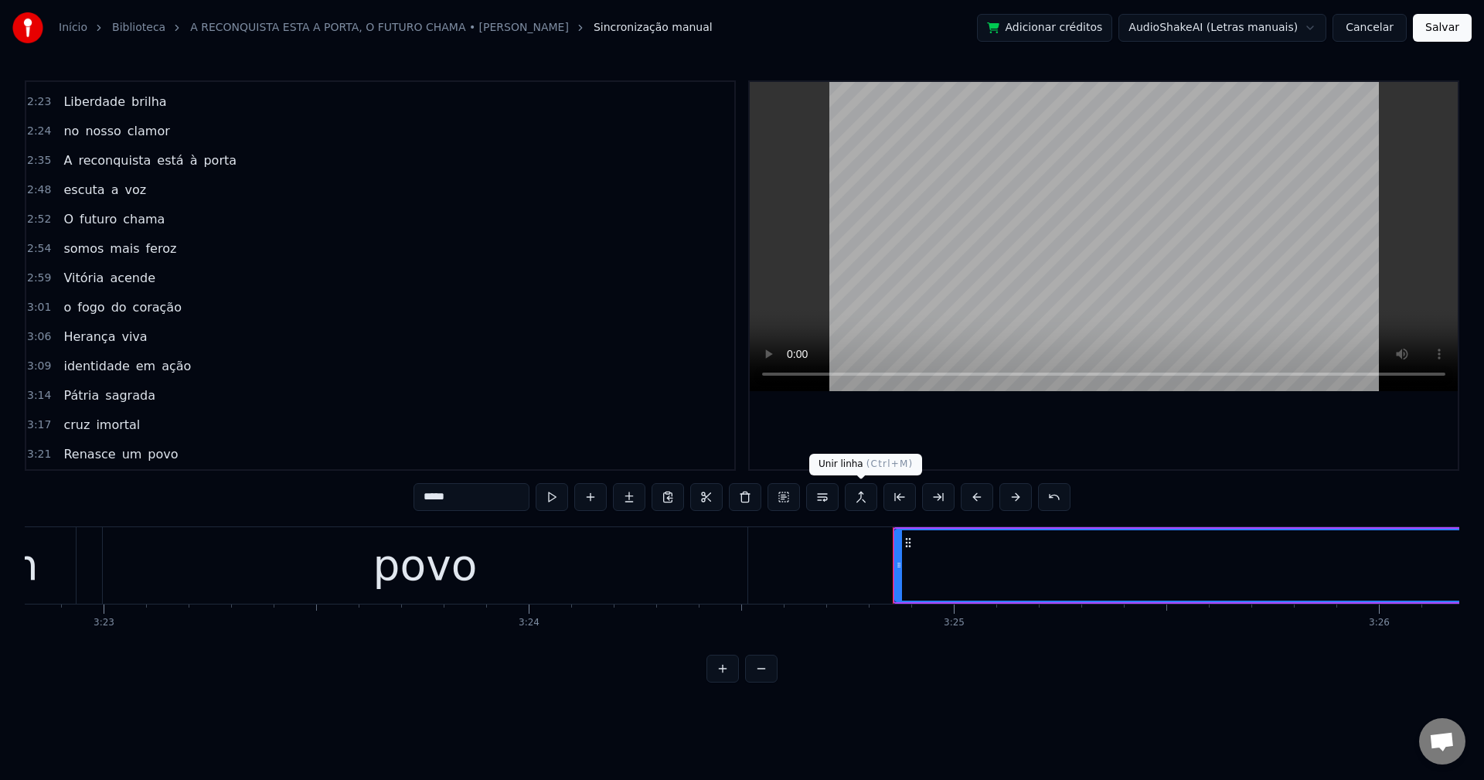
scroll to position [993, 0]
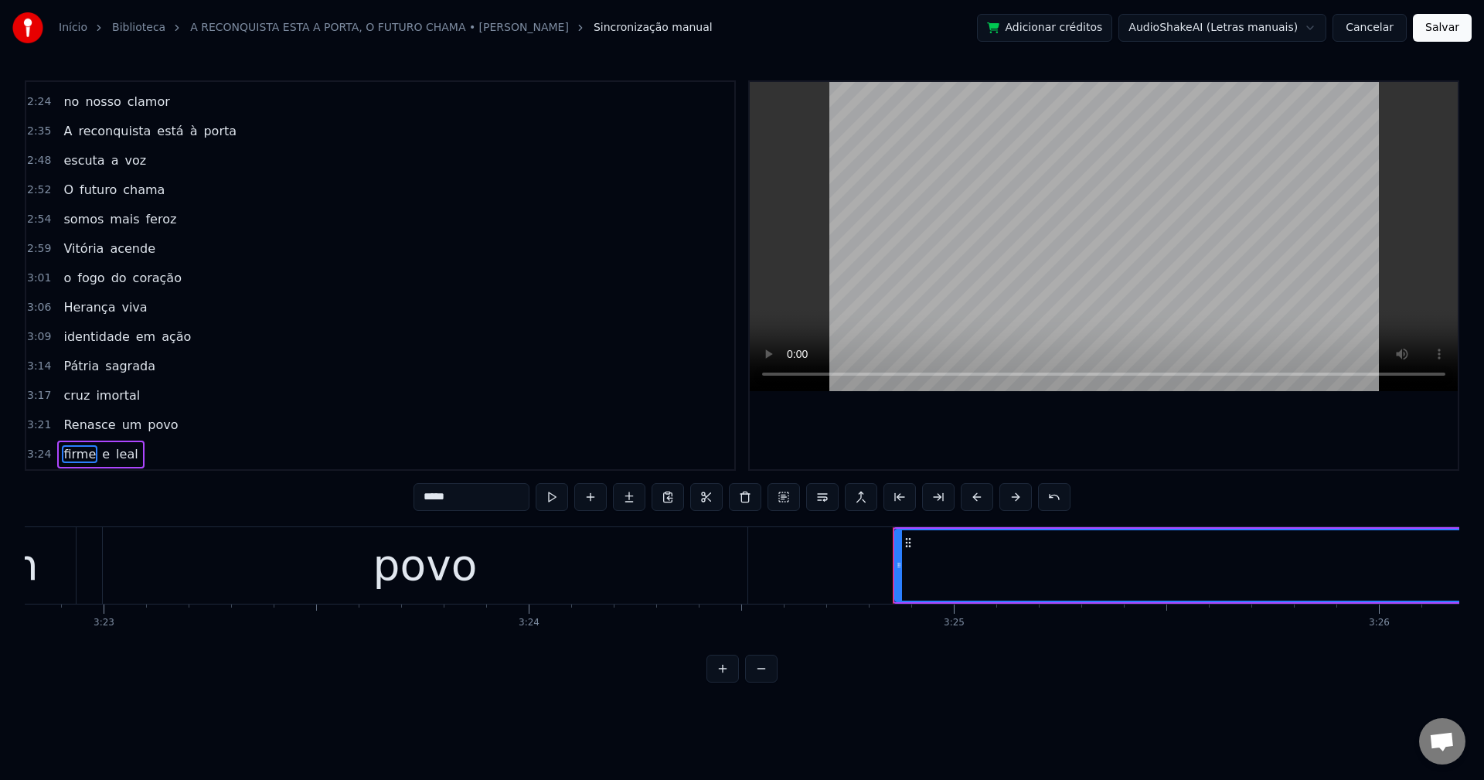
click at [1430, 27] on button "Salvar" at bounding box center [1442, 28] width 59 height 28
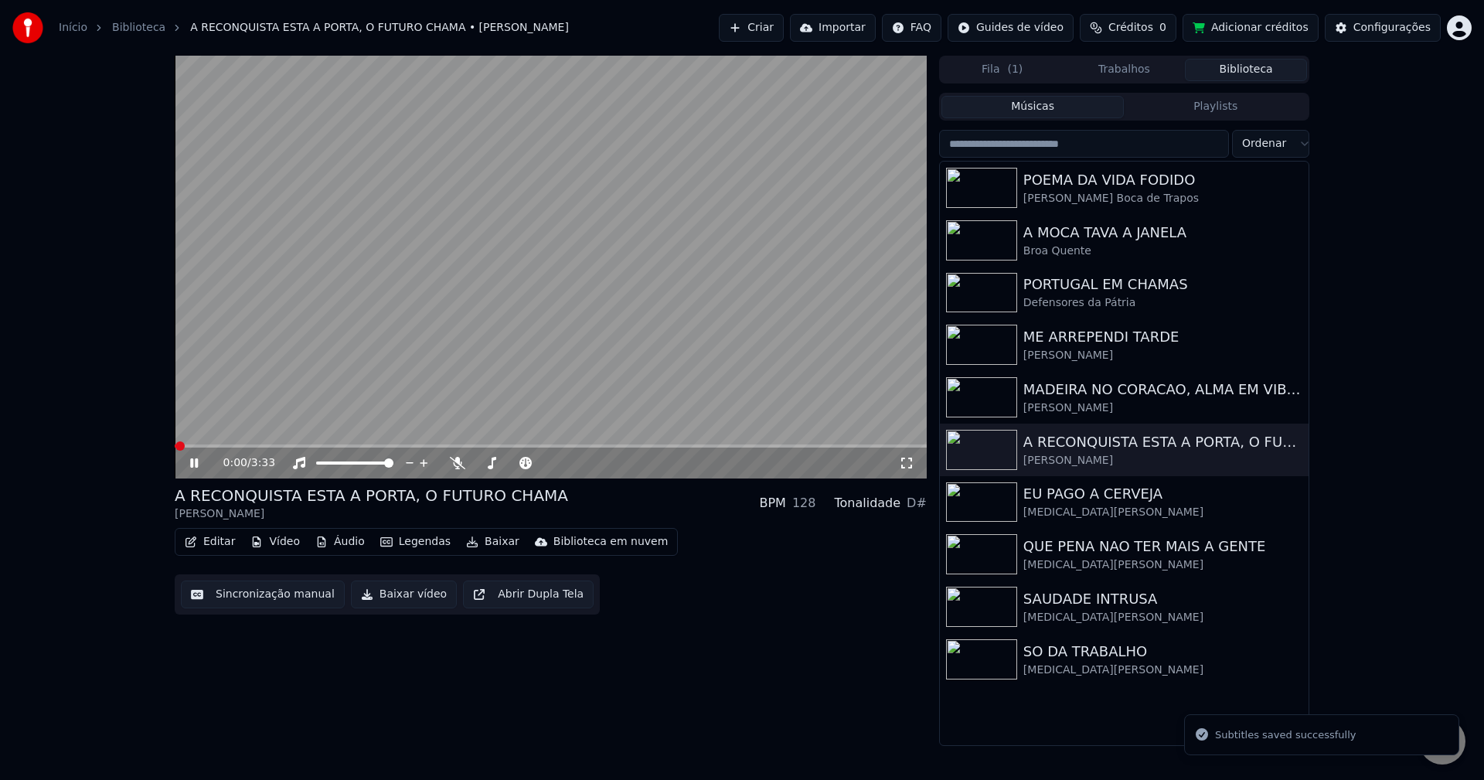
click at [369, 598] on button "Baixar vídeo" at bounding box center [404, 595] width 106 height 28
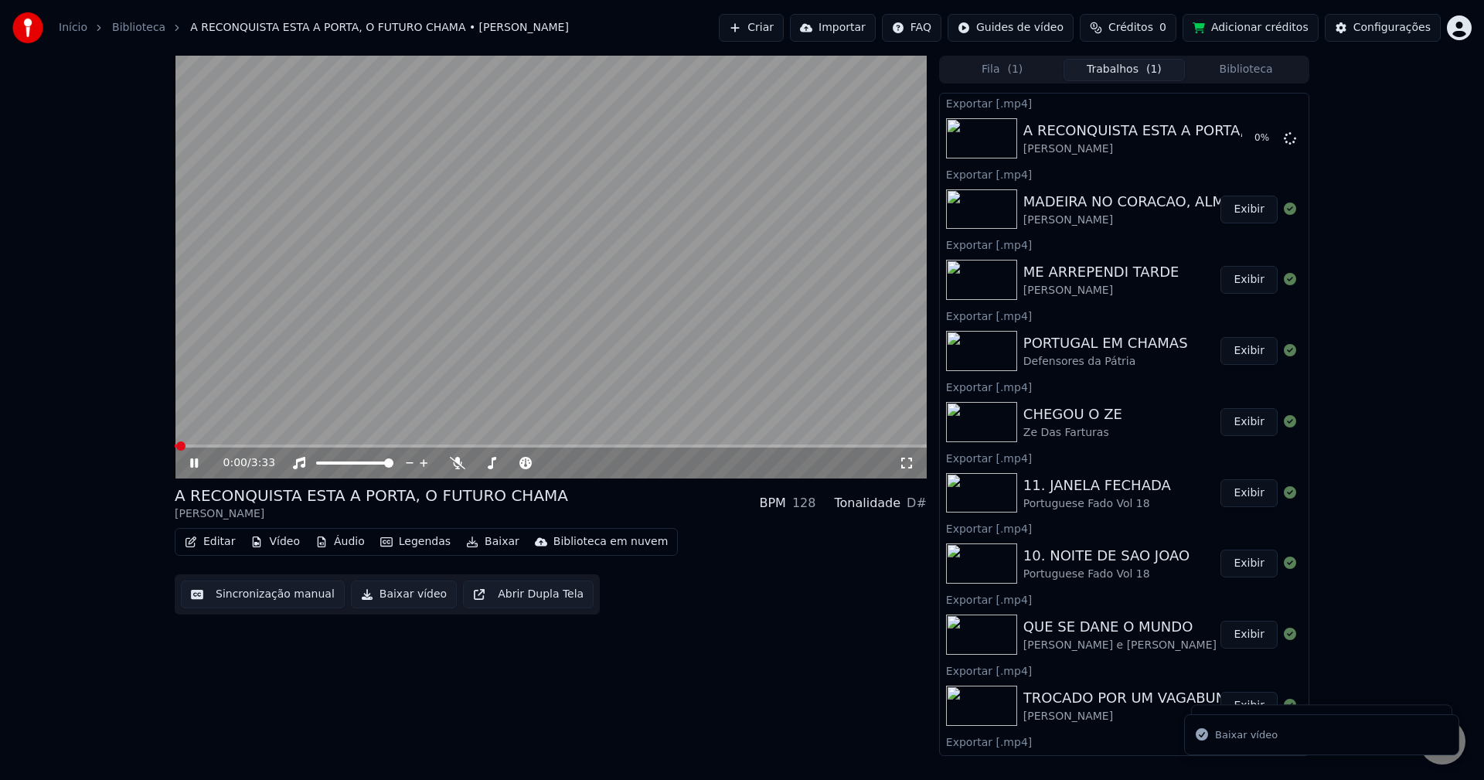
click at [1244, 63] on button "Biblioteca" at bounding box center [1246, 70] width 122 height 22
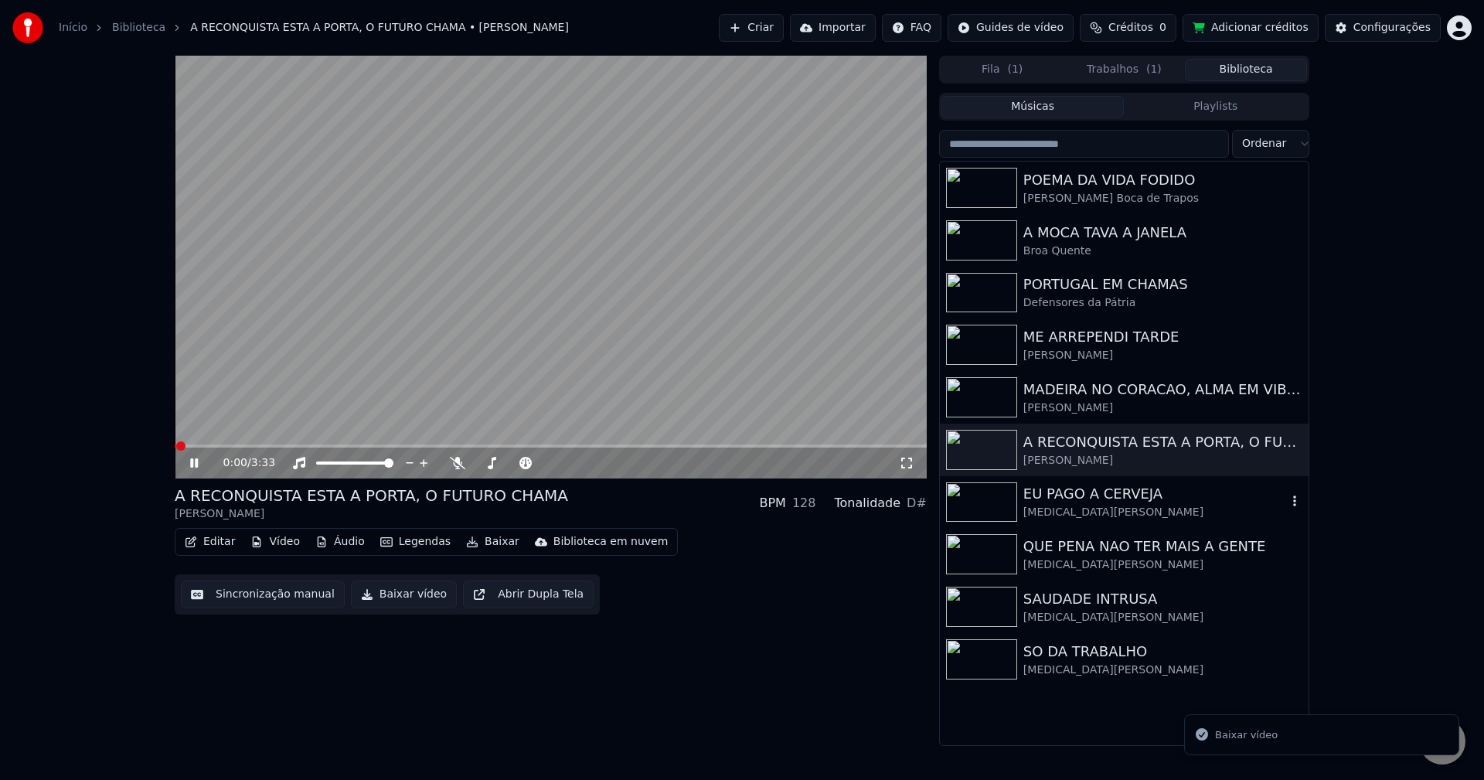
click at [1061, 507] on div "[MEDICAL_DATA][PERSON_NAME]" at bounding box center [1155, 512] width 264 height 15
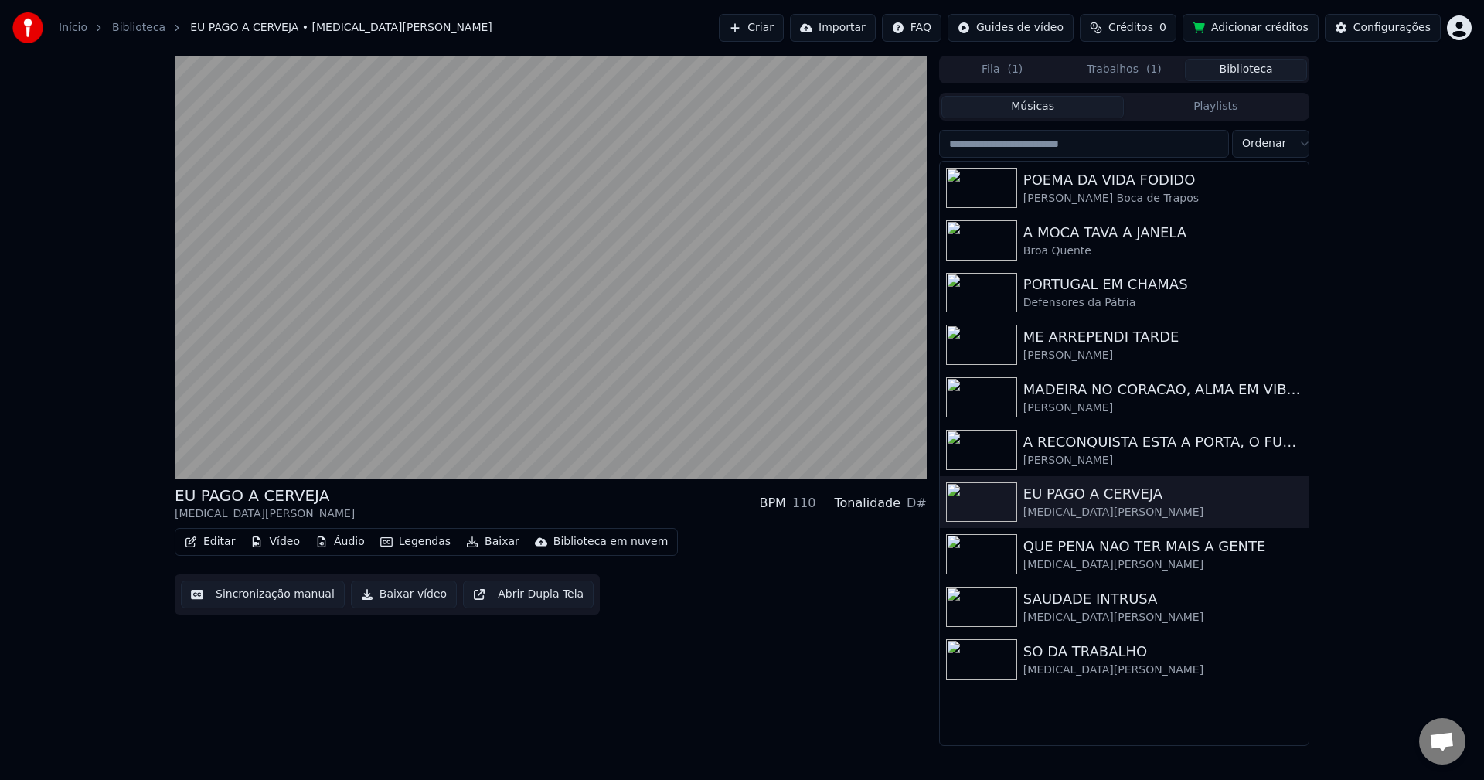
click at [257, 601] on button "Sincronização manual" at bounding box center [263, 595] width 164 height 28
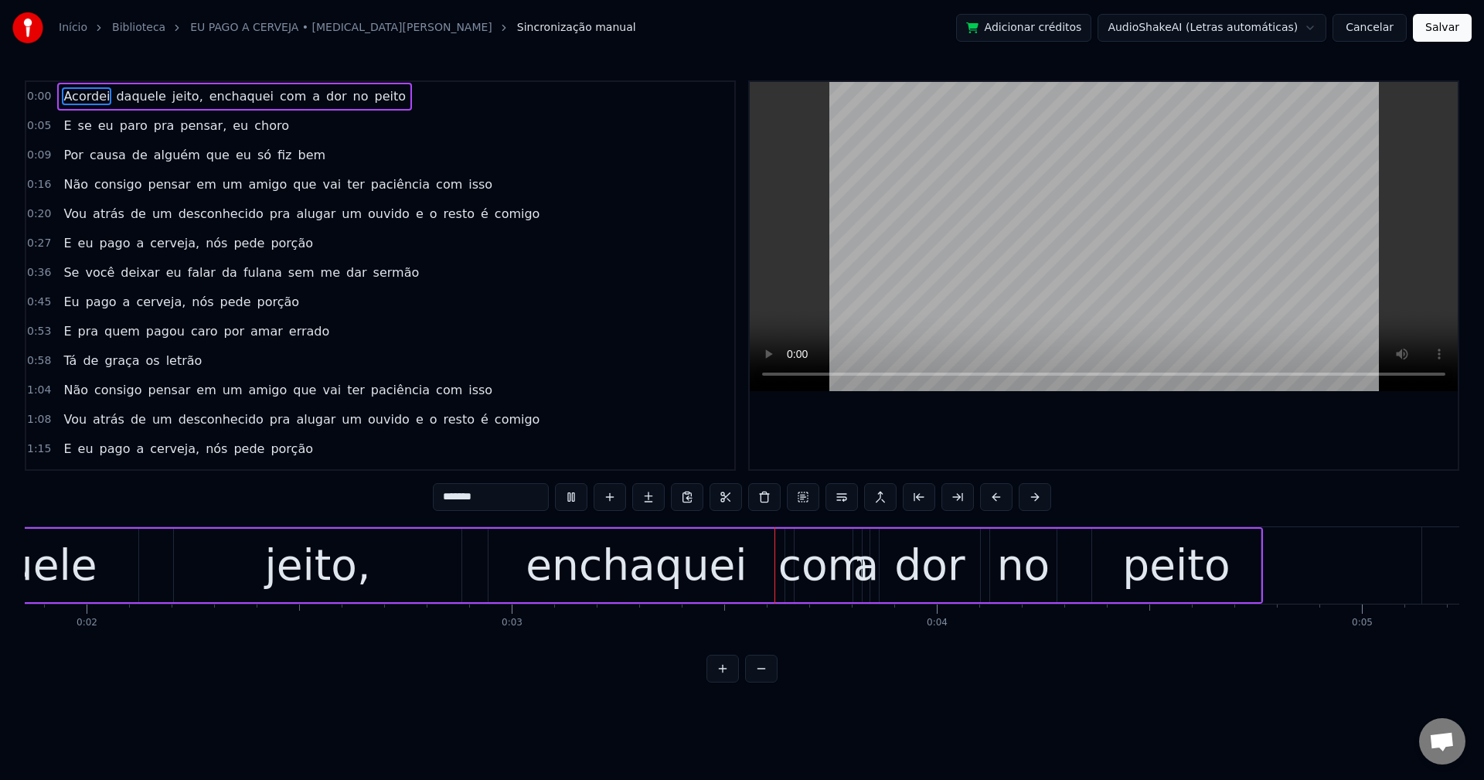
click at [171, 96] on span "jeito," at bounding box center [188, 96] width 34 height 18
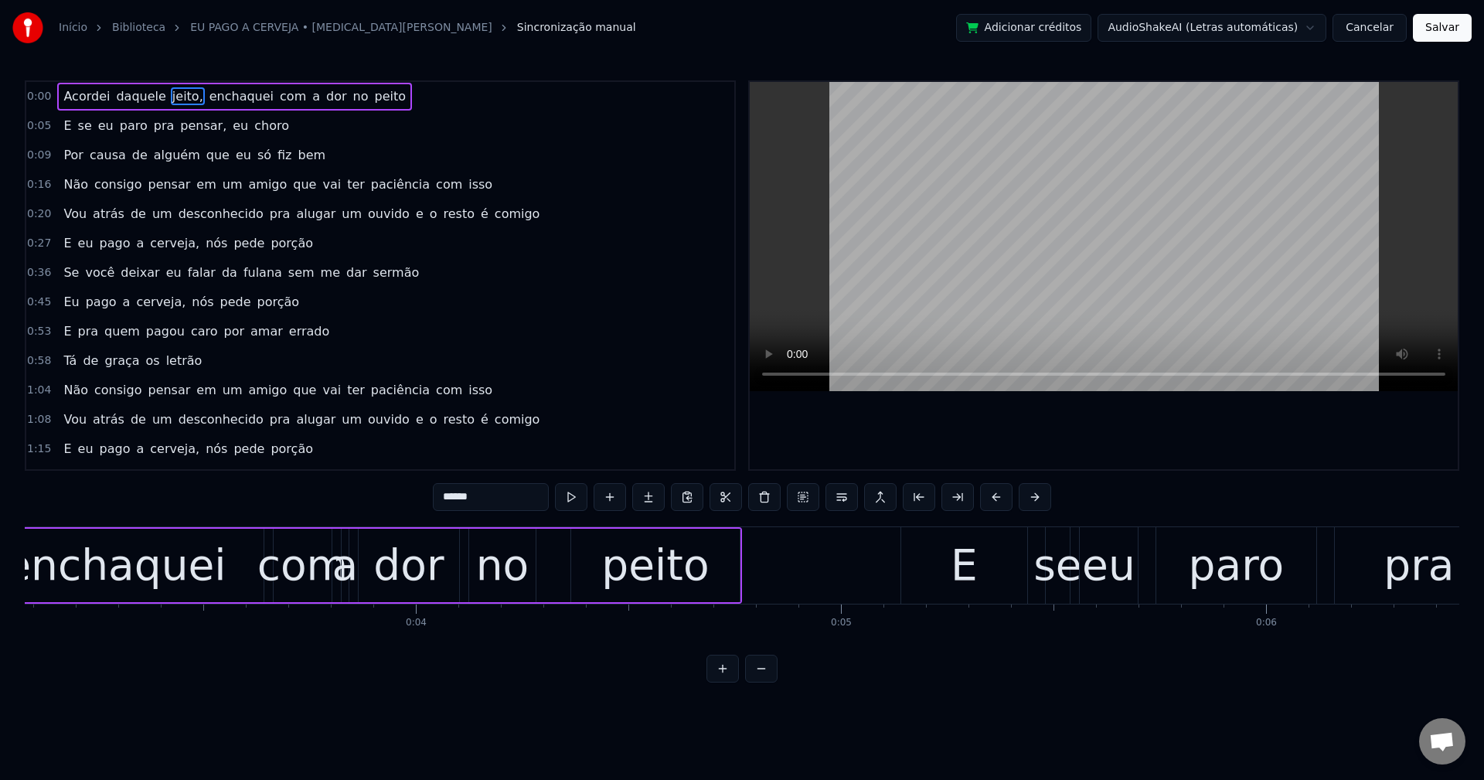
scroll to position [0, 1328]
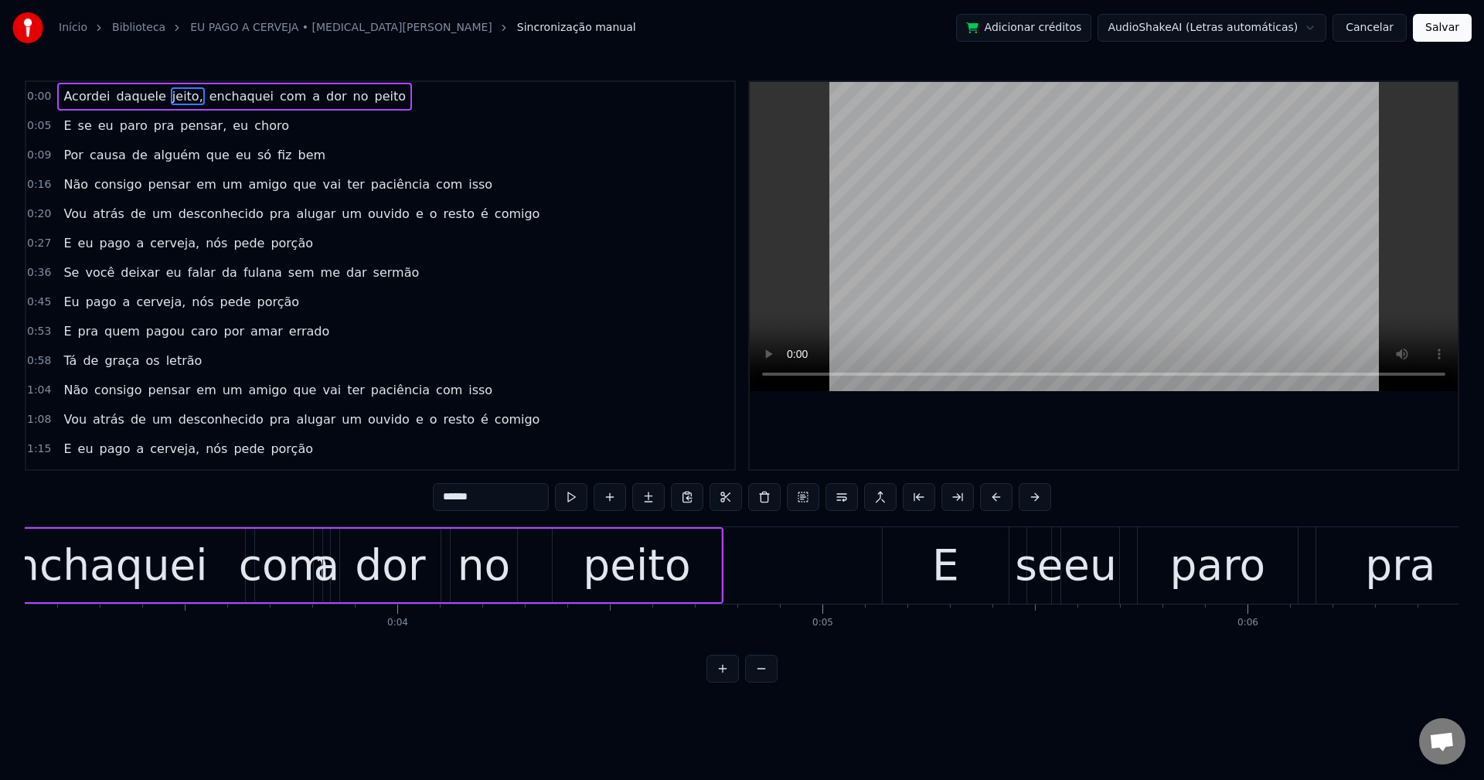
click at [482, 485] on input "******" at bounding box center [491, 497] width 116 height 28
click at [209, 99] on span "enchaquei" at bounding box center [237, 96] width 67 height 18
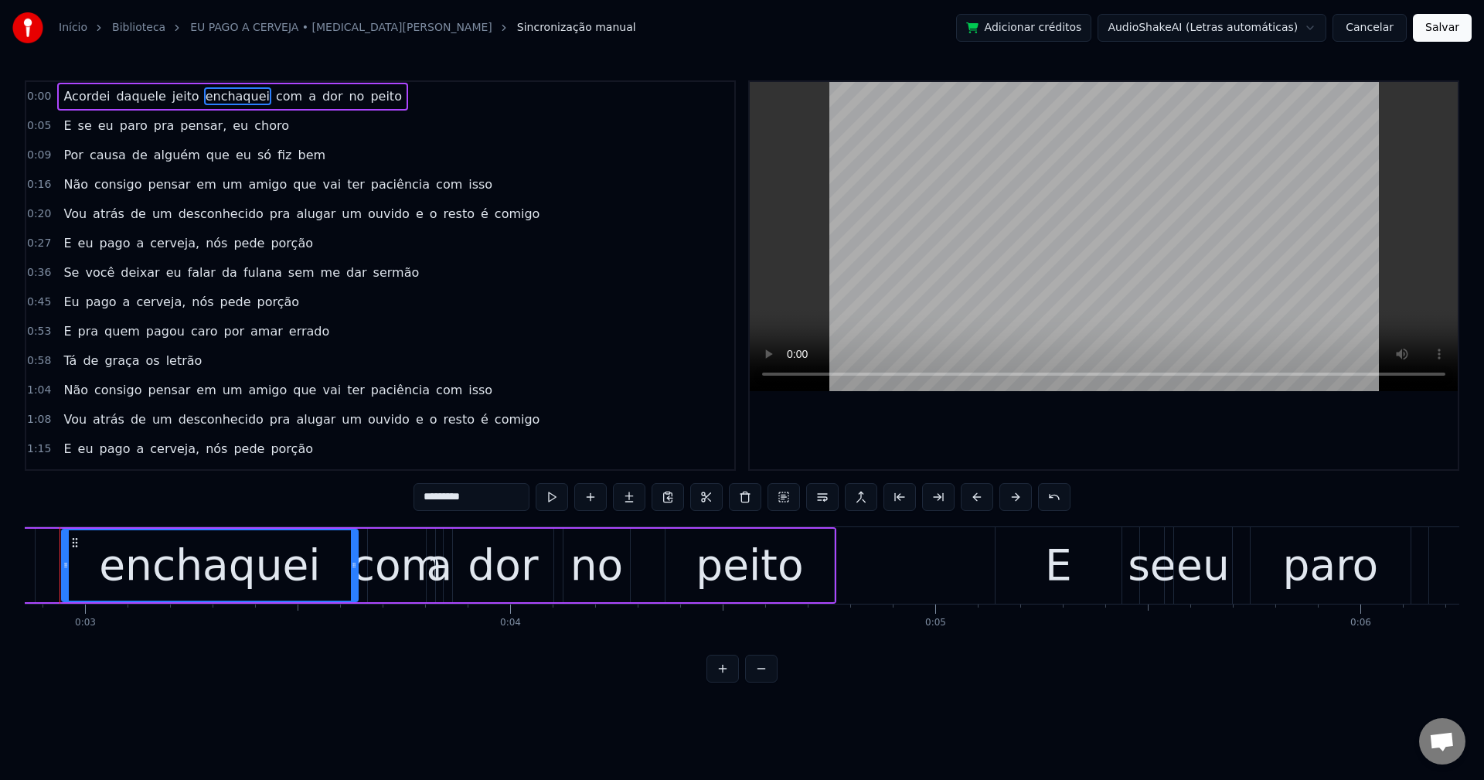
scroll to position [0, 1172]
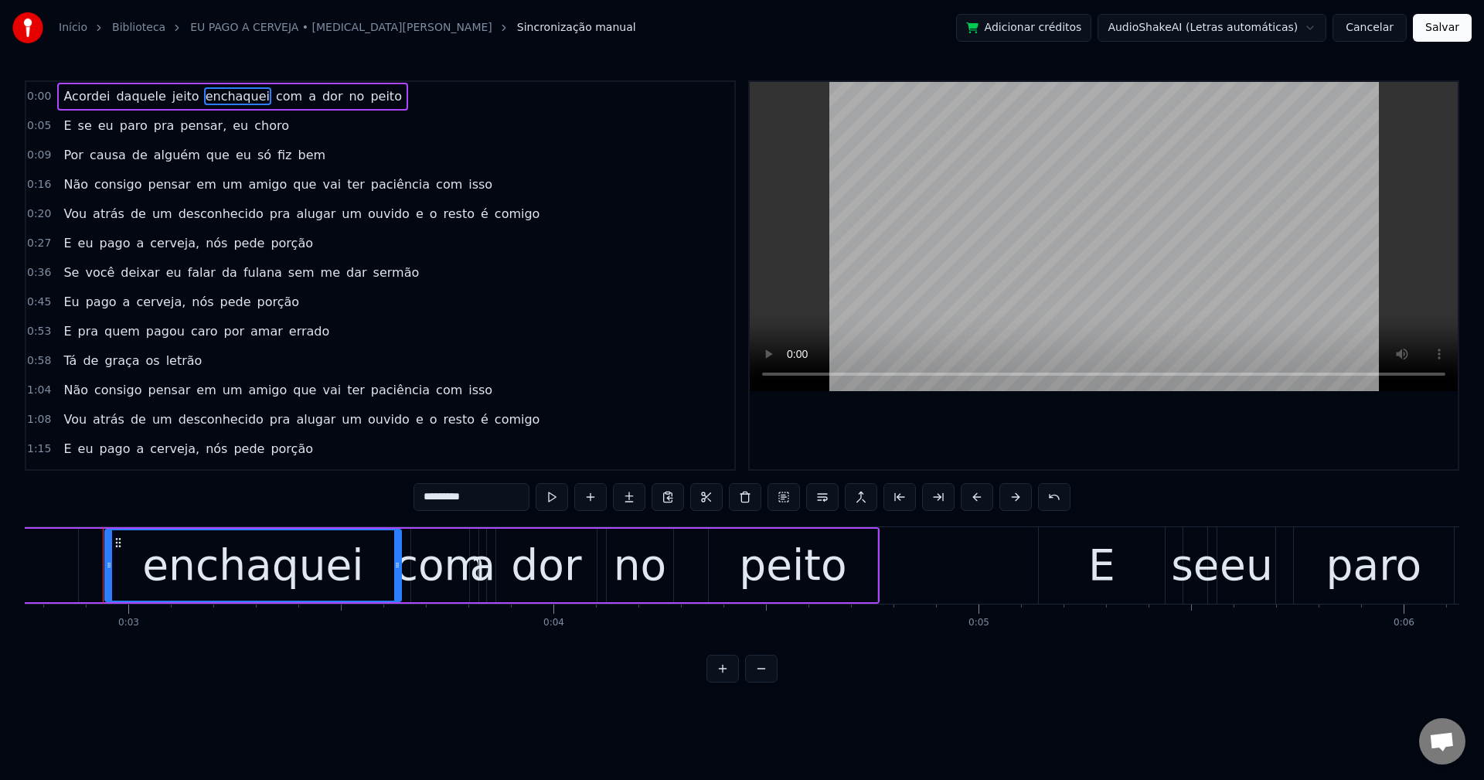
click at [488, 502] on input "*********" at bounding box center [472, 497] width 116 height 28
click at [811, 492] on button at bounding box center [822, 497] width 32 height 28
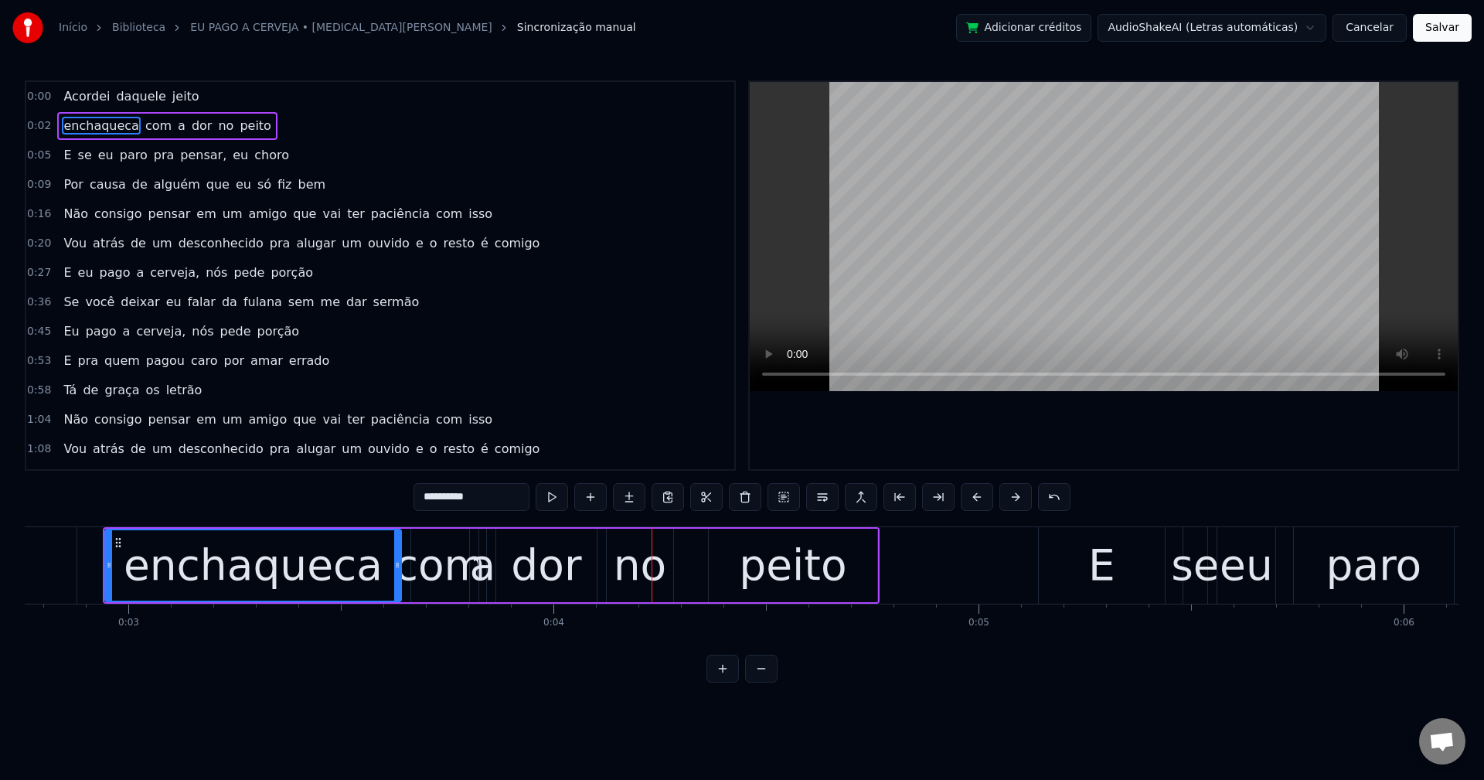
click at [427, 577] on div "com" at bounding box center [440, 565] width 90 height 64
type input "***"
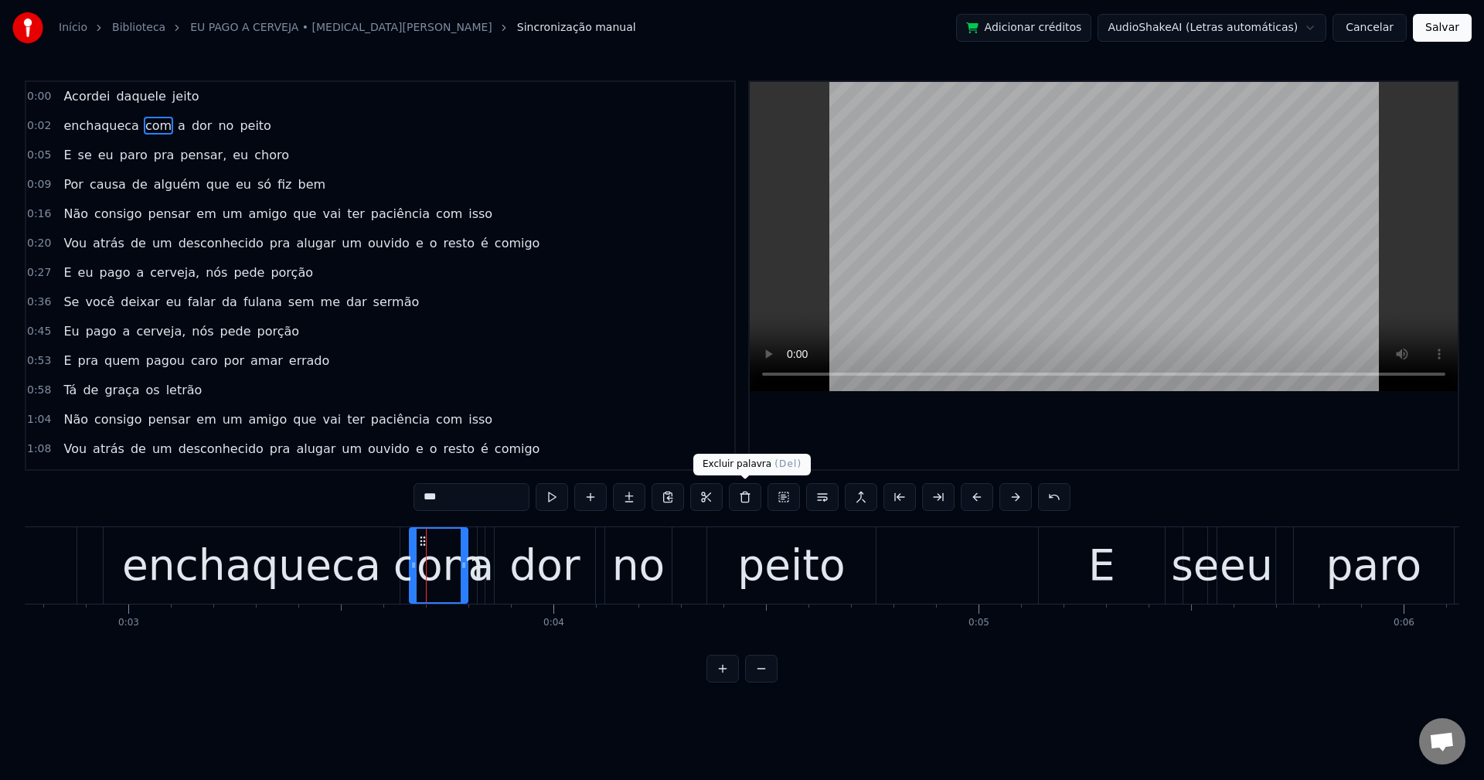
click at [744, 496] on button at bounding box center [745, 497] width 32 height 28
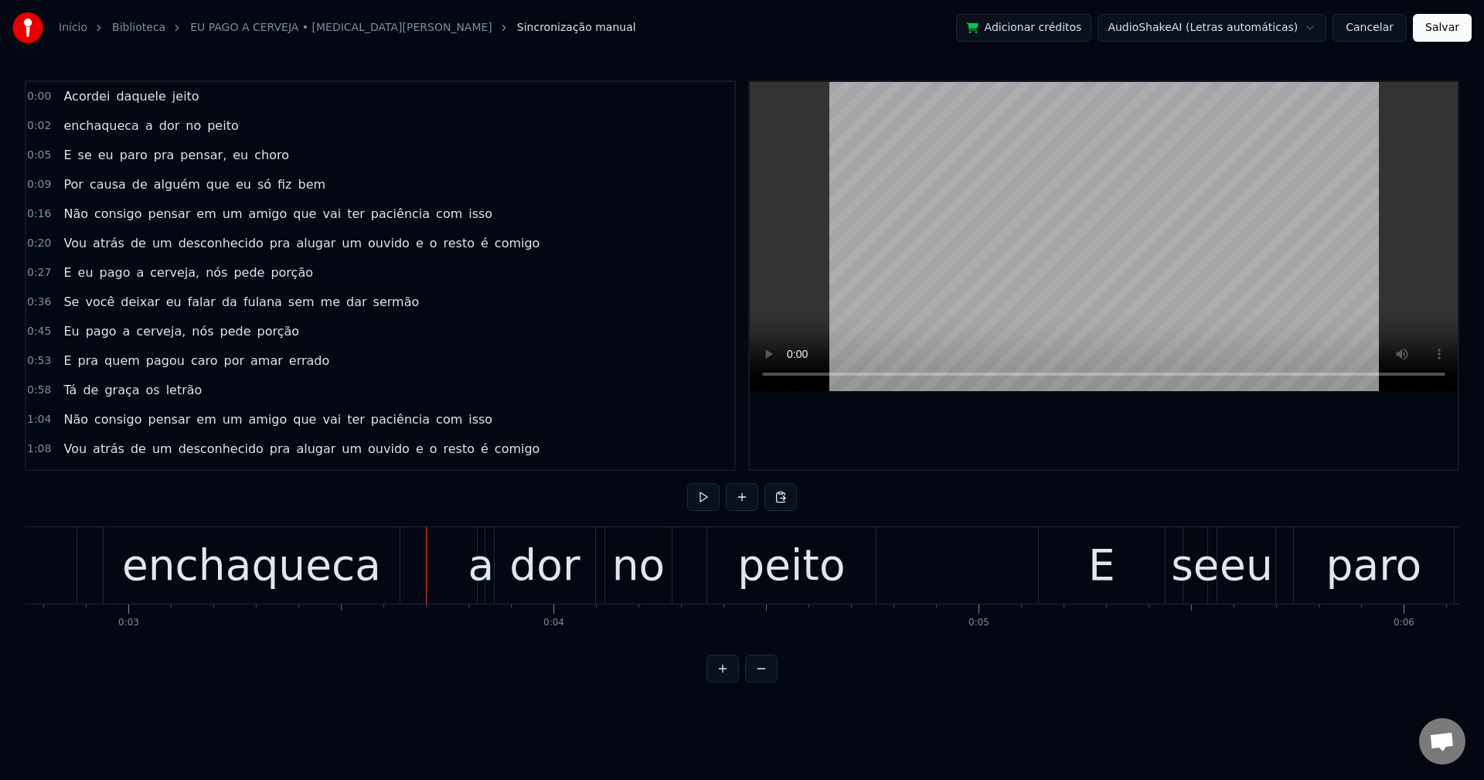
click at [295, 577] on div "enchaqueca" at bounding box center [251, 565] width 259 height 64
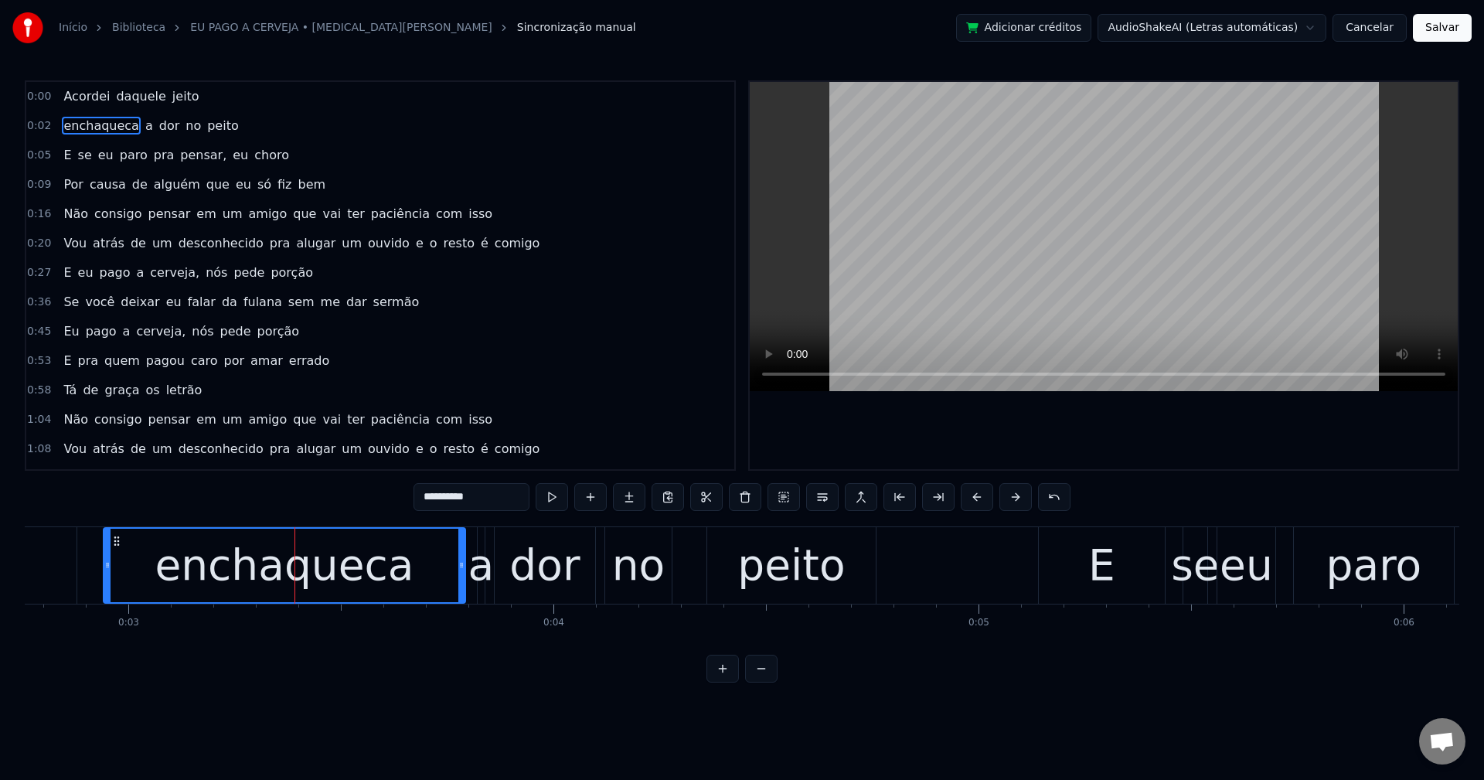
drag, startPoint x: 394, startPoint y: 567, endPoint x: 460, endPoint y: 558, distance: 66.3
click at [460, 558] on div at bounding box center [461, 565] width 6 height 73
click at [487, 578] on div "a" at bounding box center [481, 565] width 26 height 64
type input "*"
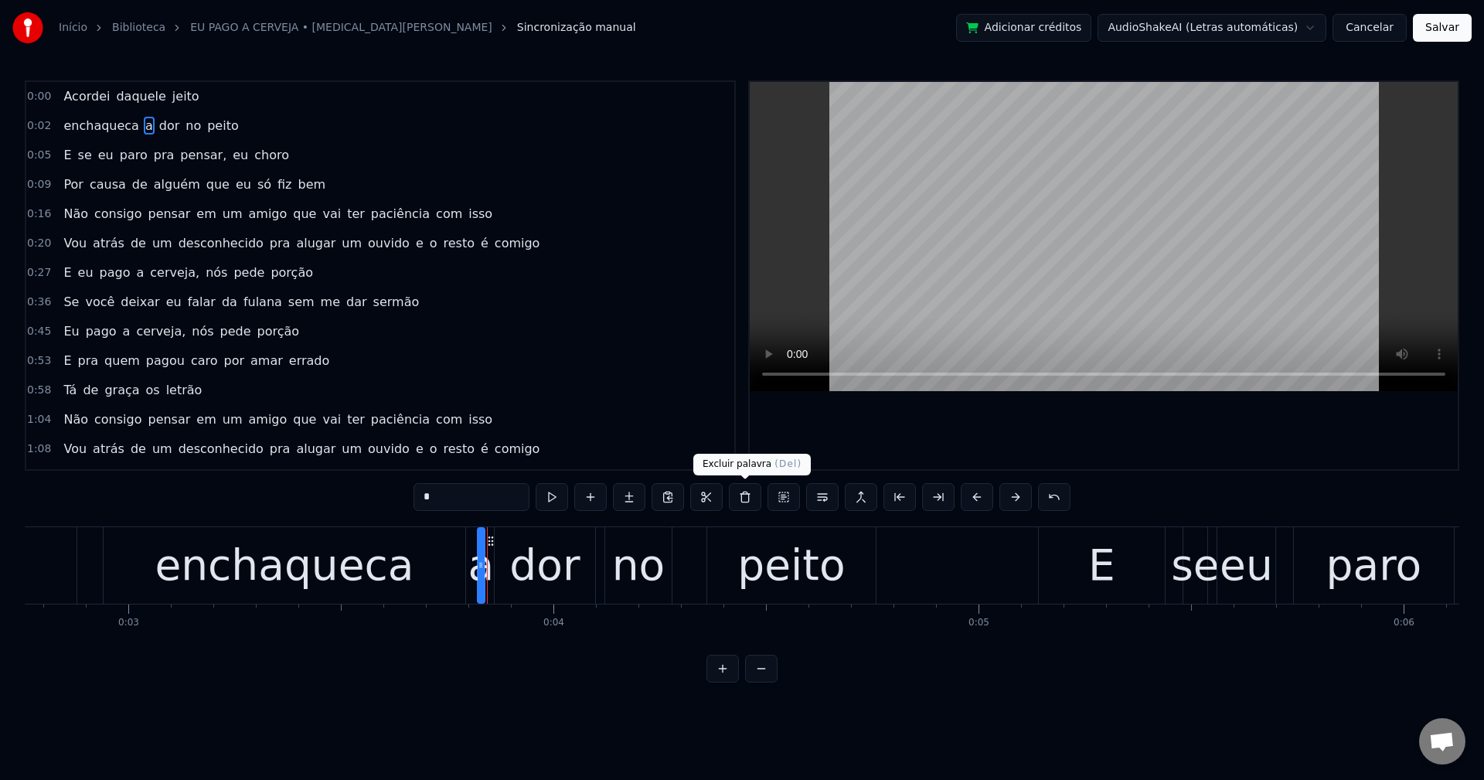
click at [754, 506] on button at bounding box center [745, 497] width 32 height 28
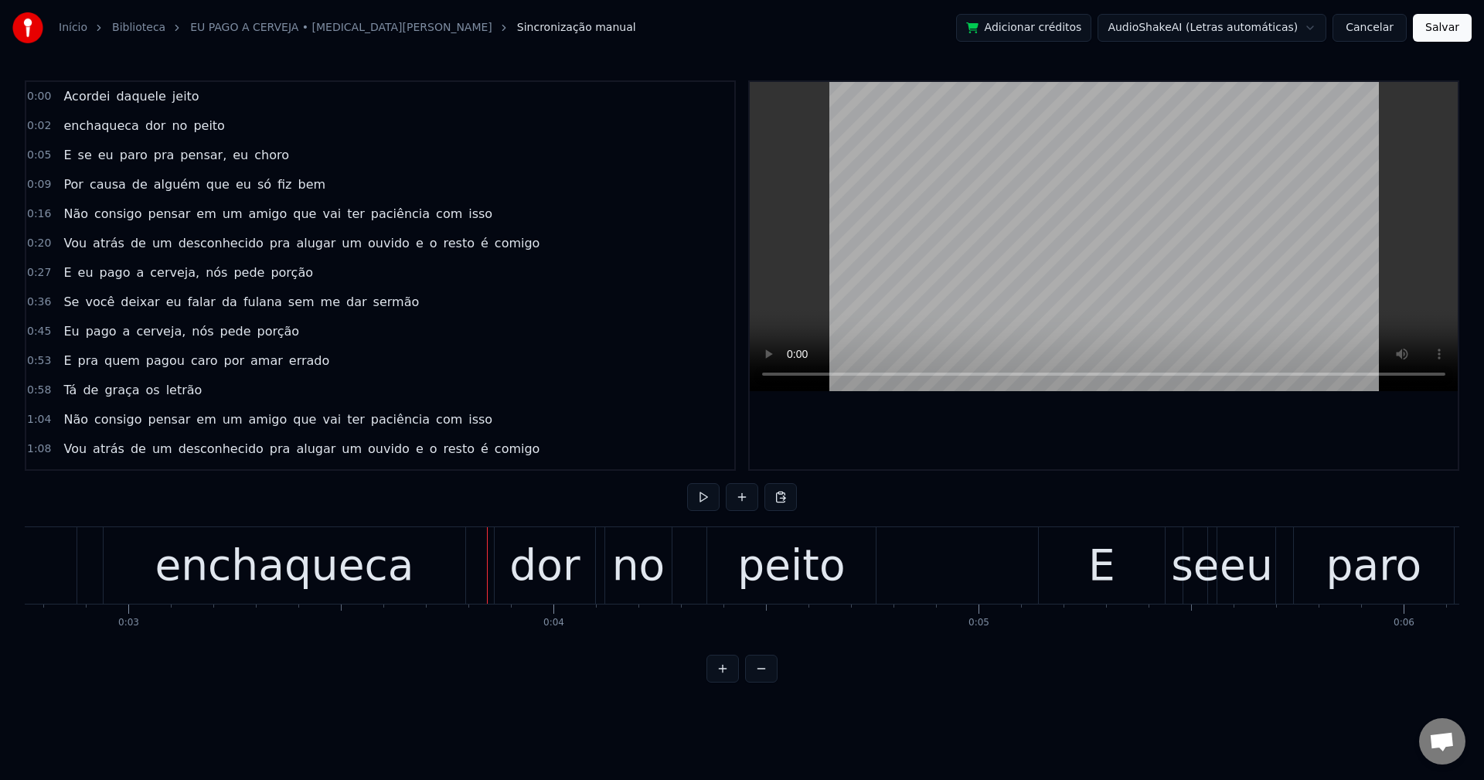
drag, startPoint x: 410, startPoint y: 567, endPoint x: 424, endPoint y: 571, distance: 14.7
click at [408, 567] on div "enchaqueca" at bounding box center [285, 565] width 362 height 77
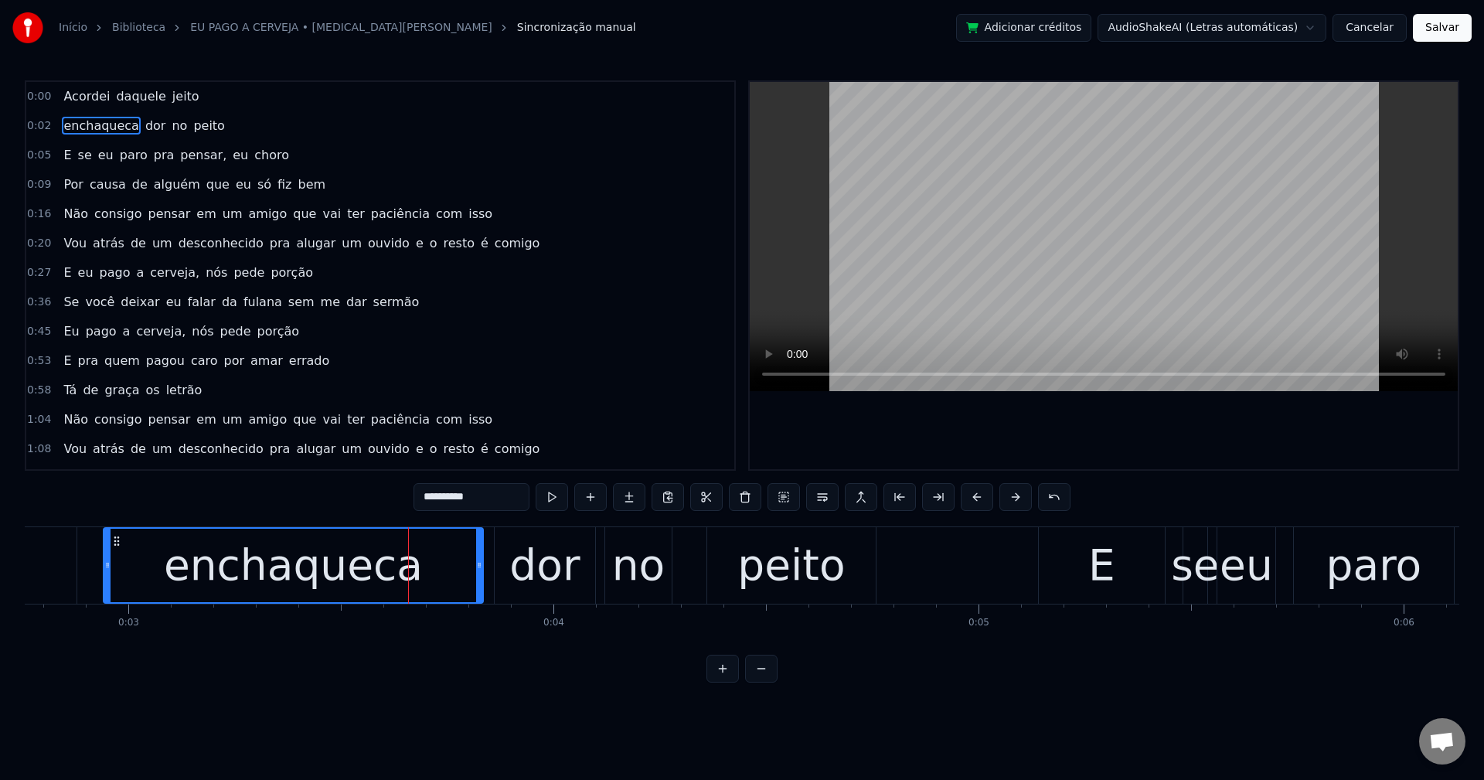
drag, startPoint x: 461, startPoint y: 564, endPoint x: 472, endPoint y: 543, distance: 22.8
click at [480, 558] on div at bounding box center [479, 565] width 6 height 73
click at [275, 586] on div "enchaqueca" at bounding box center [294, 565] width 259 height 64
click at [438, 499] on input "**********" at bounding box center [472, 497] width 116 height 28
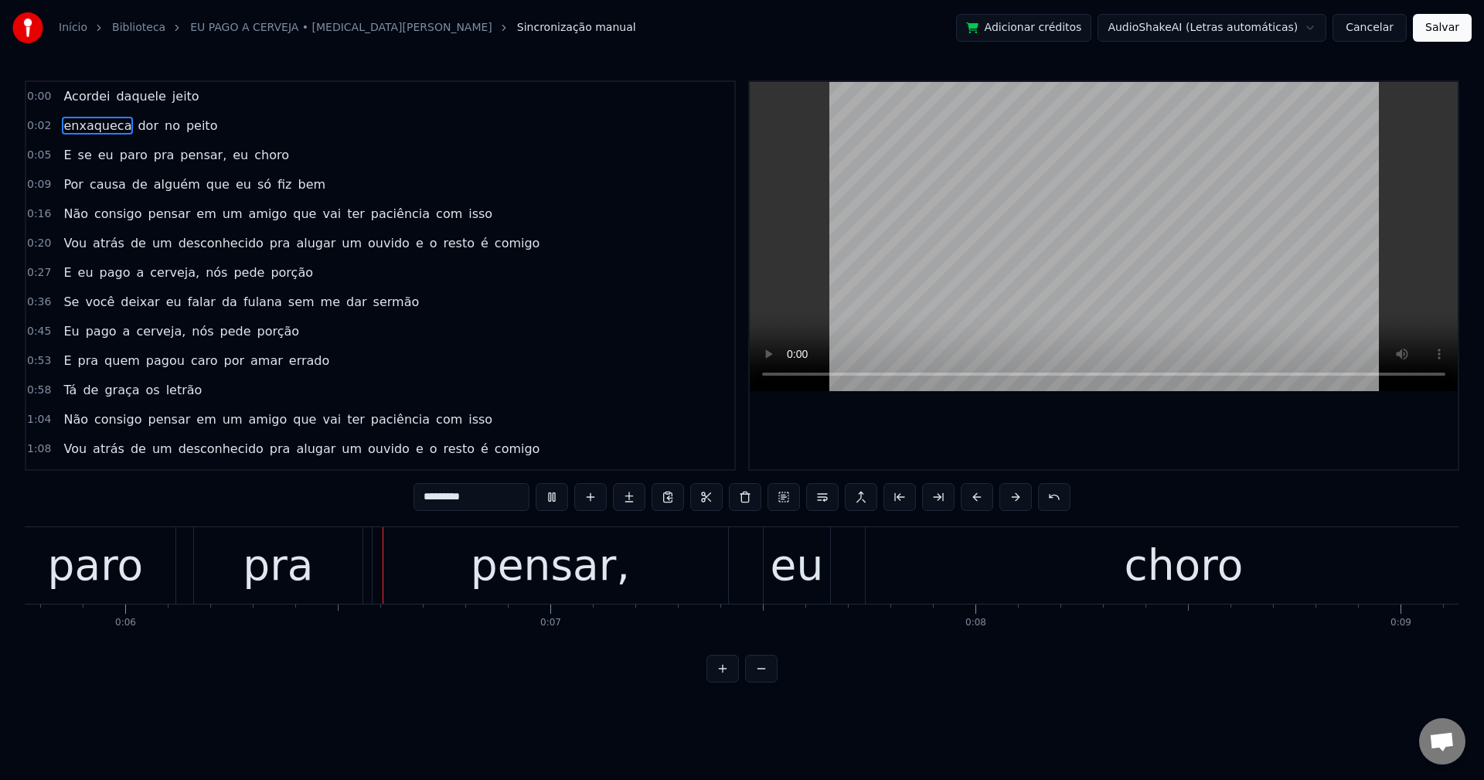
scroll to position [0, 2495]
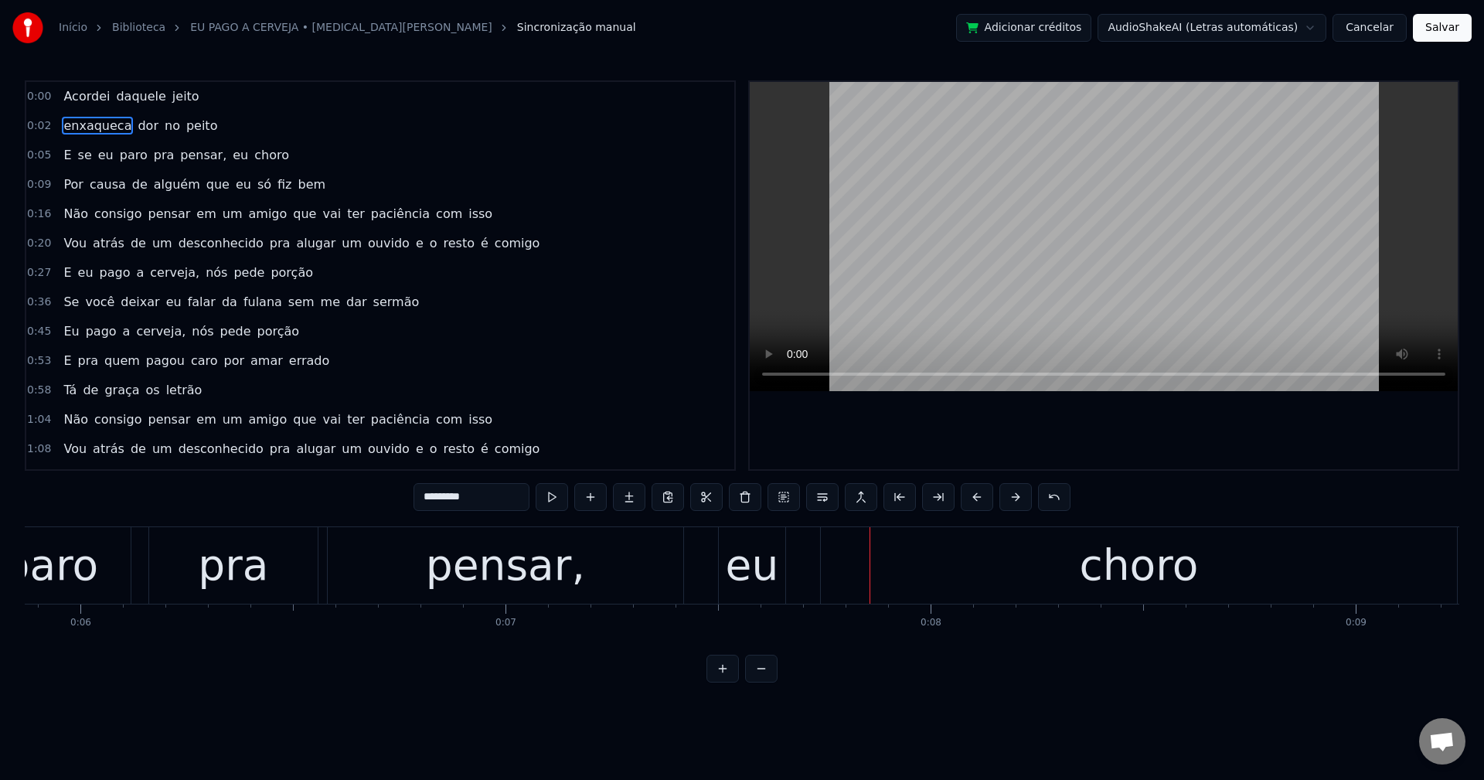
click at [231, 162] on span "eu" at bounding box center [240, 155] width 19 height 18
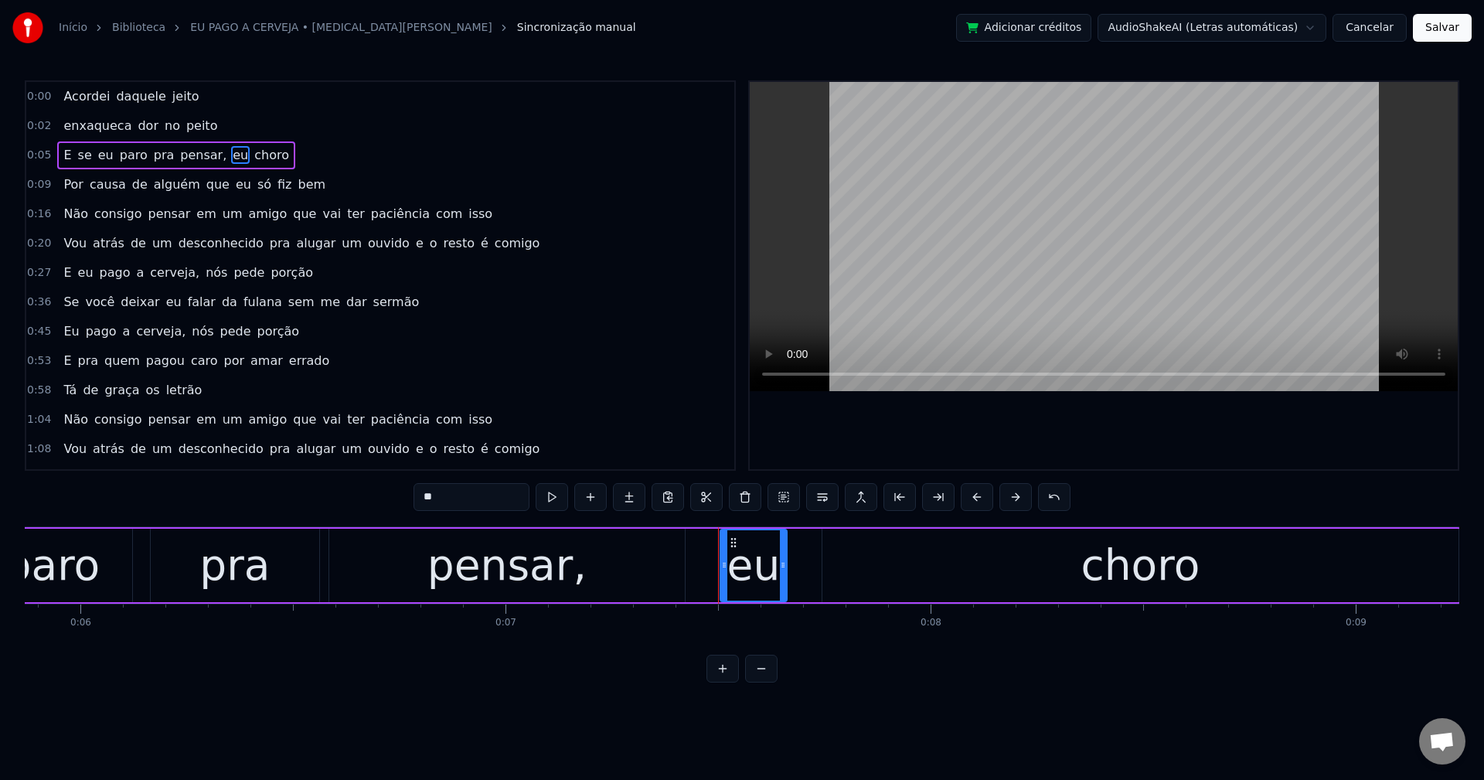
click at [195, 155] on span "pensar," at bounding box center [203, 155] width 49 height 18
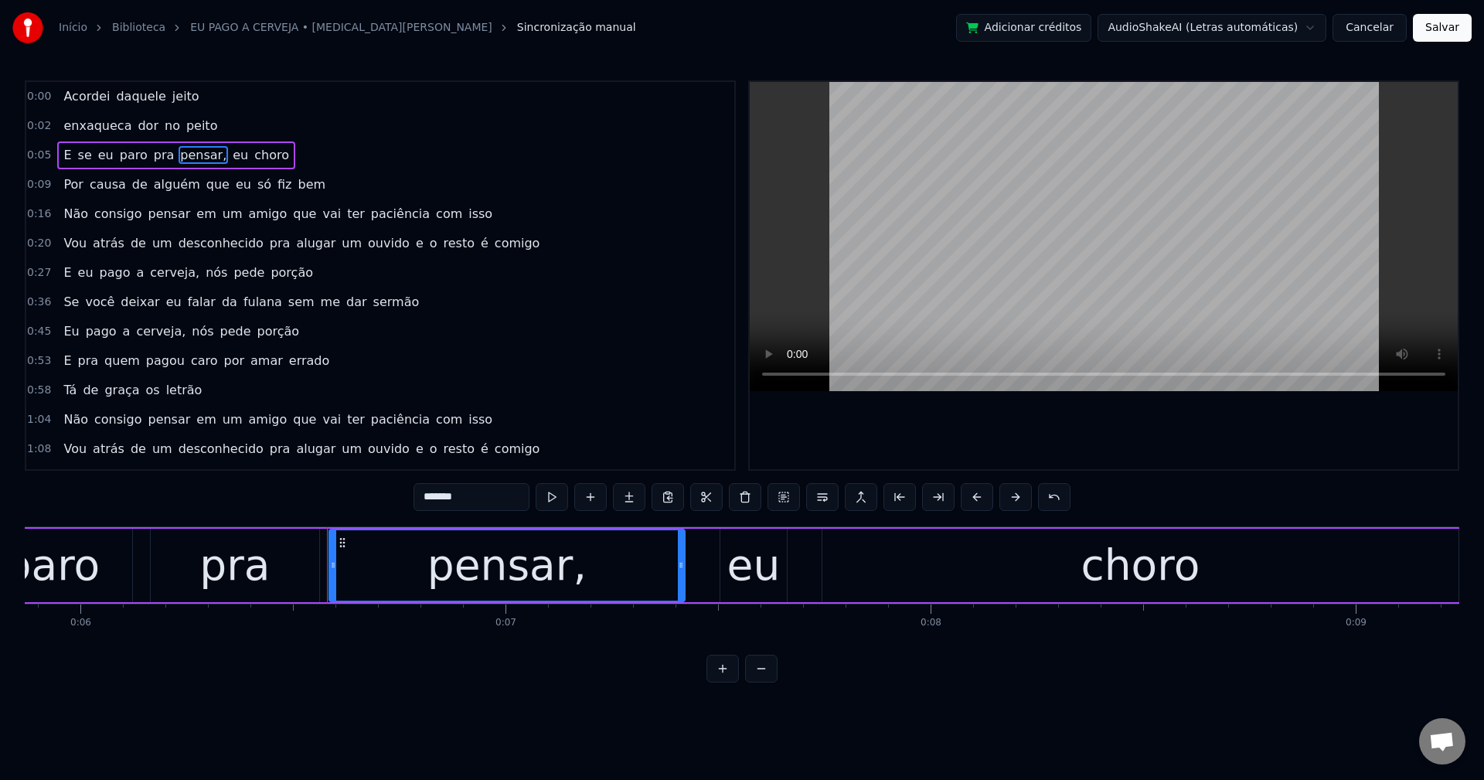
drag, startPoint x: 489, startPoint y: 502, endPoint x: 465, endPoint y: 485, distance: 28.8
click at [489, 501] on input "*******" at bounding box center [472, 497] width 116 height 28
click at [227, 155] on span "eu" at bounding box center [236, 155] width 19 height 18
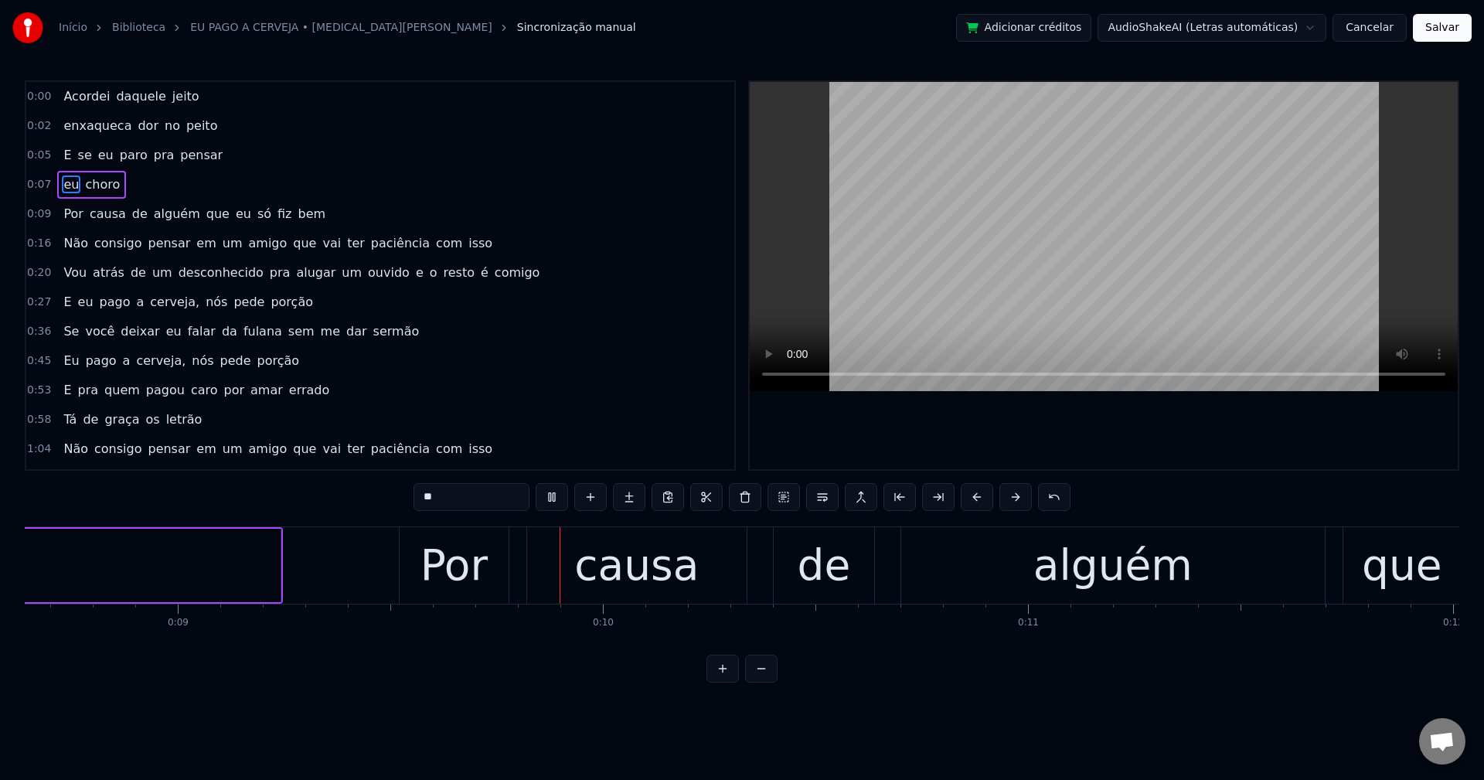
scroll to position [0, 3808]
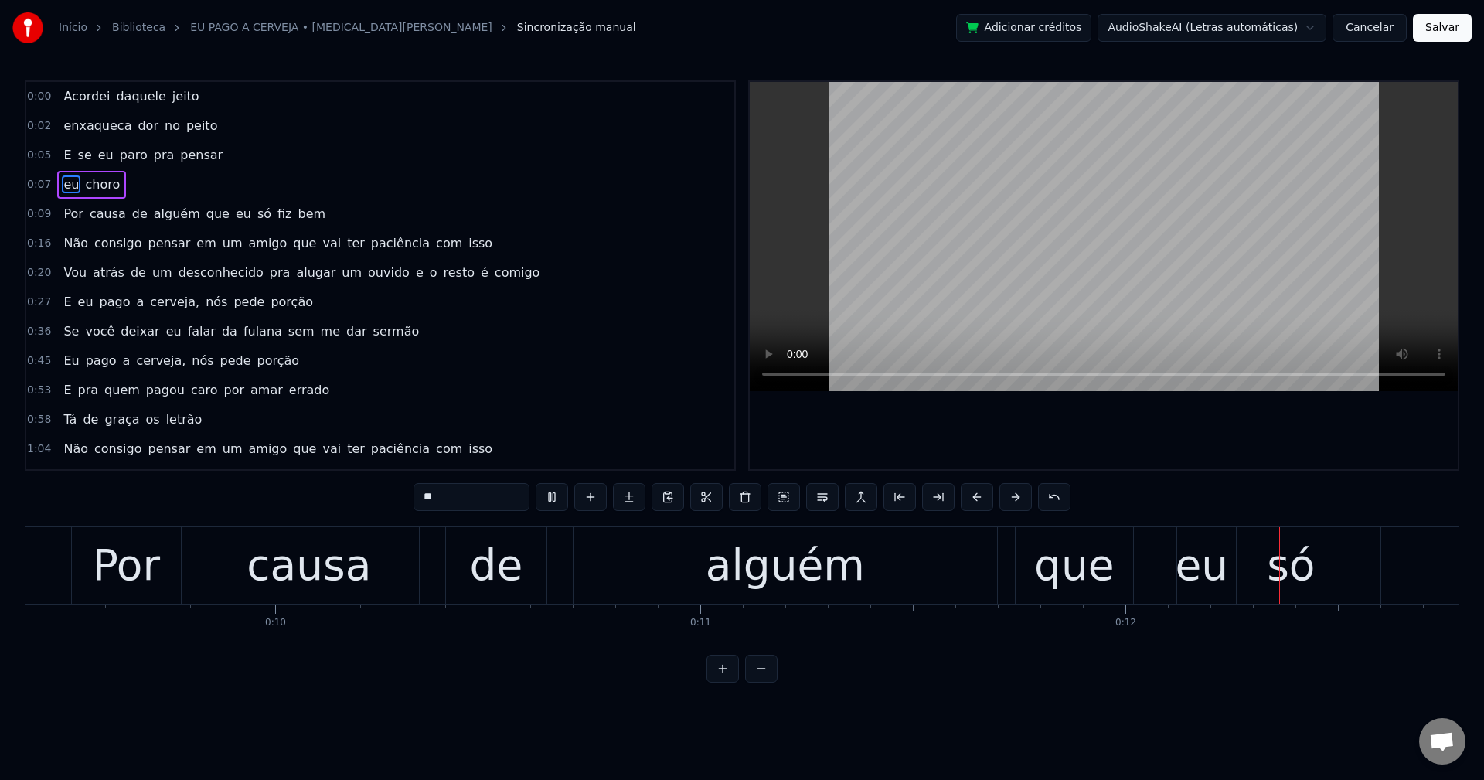
click at [205, 214] on span "que" at bounding box center [218, 214] width 26 height 18
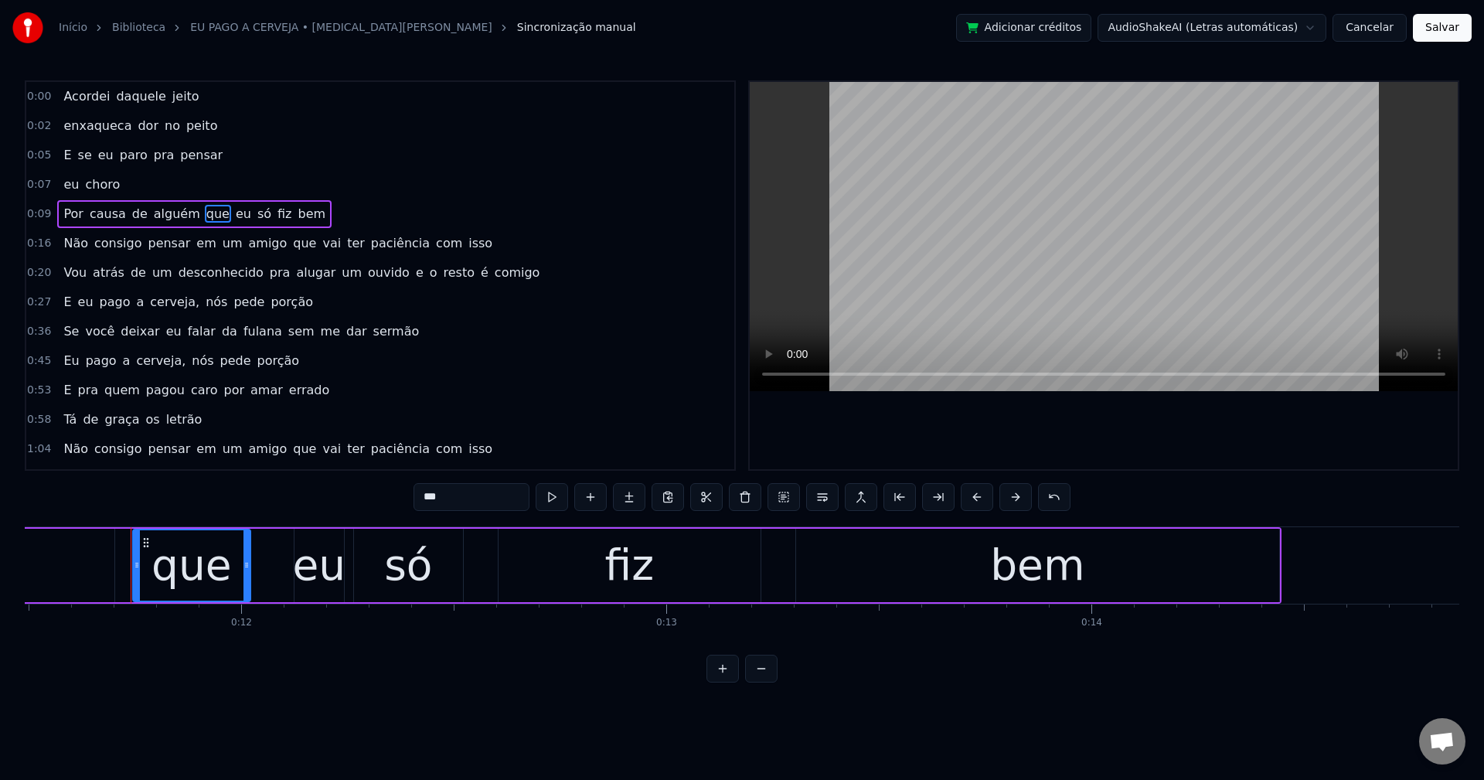
scroll to position [0, 5131]
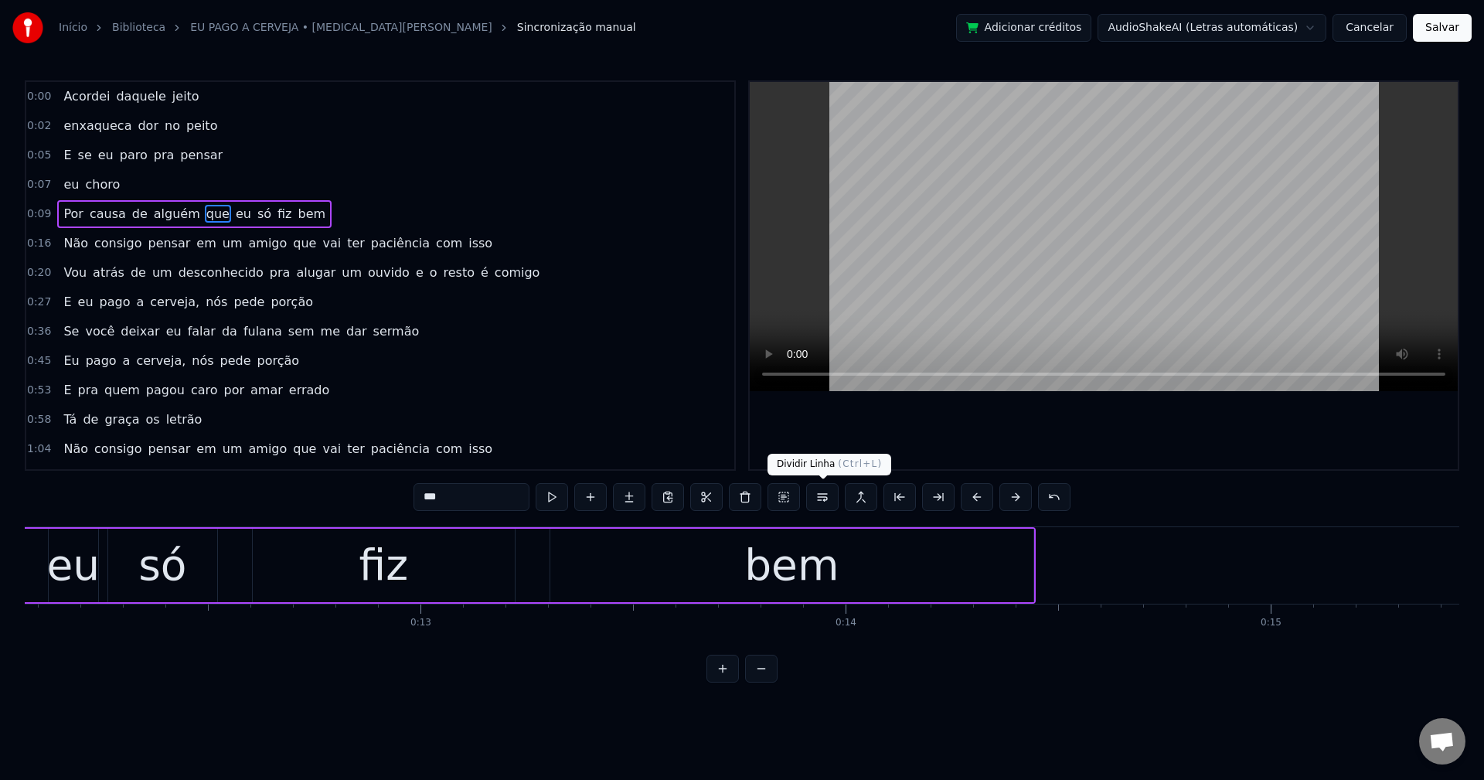
click at [820, 495] on button at bounding box center [822, 497] width 32 height 28
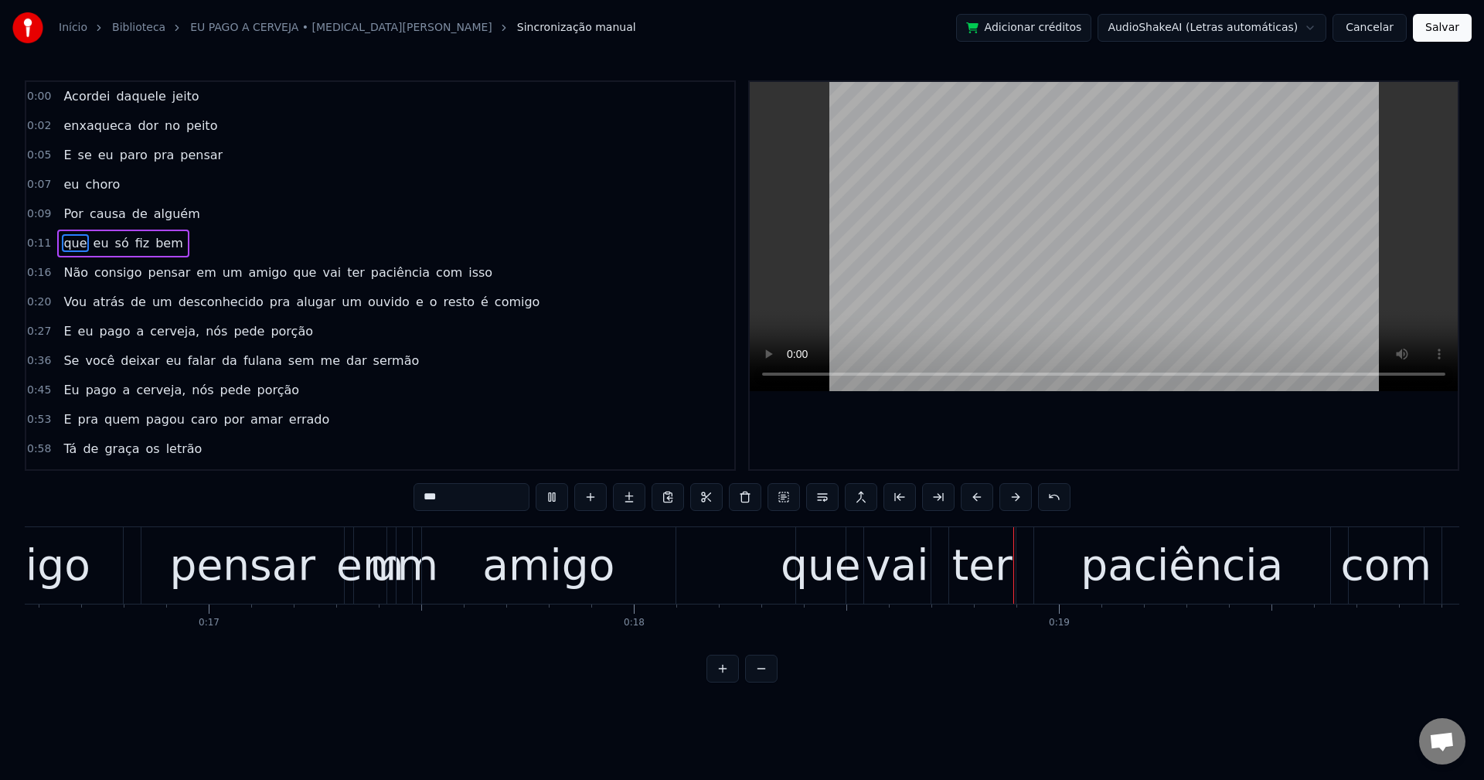
scroll to position [0, 7646]
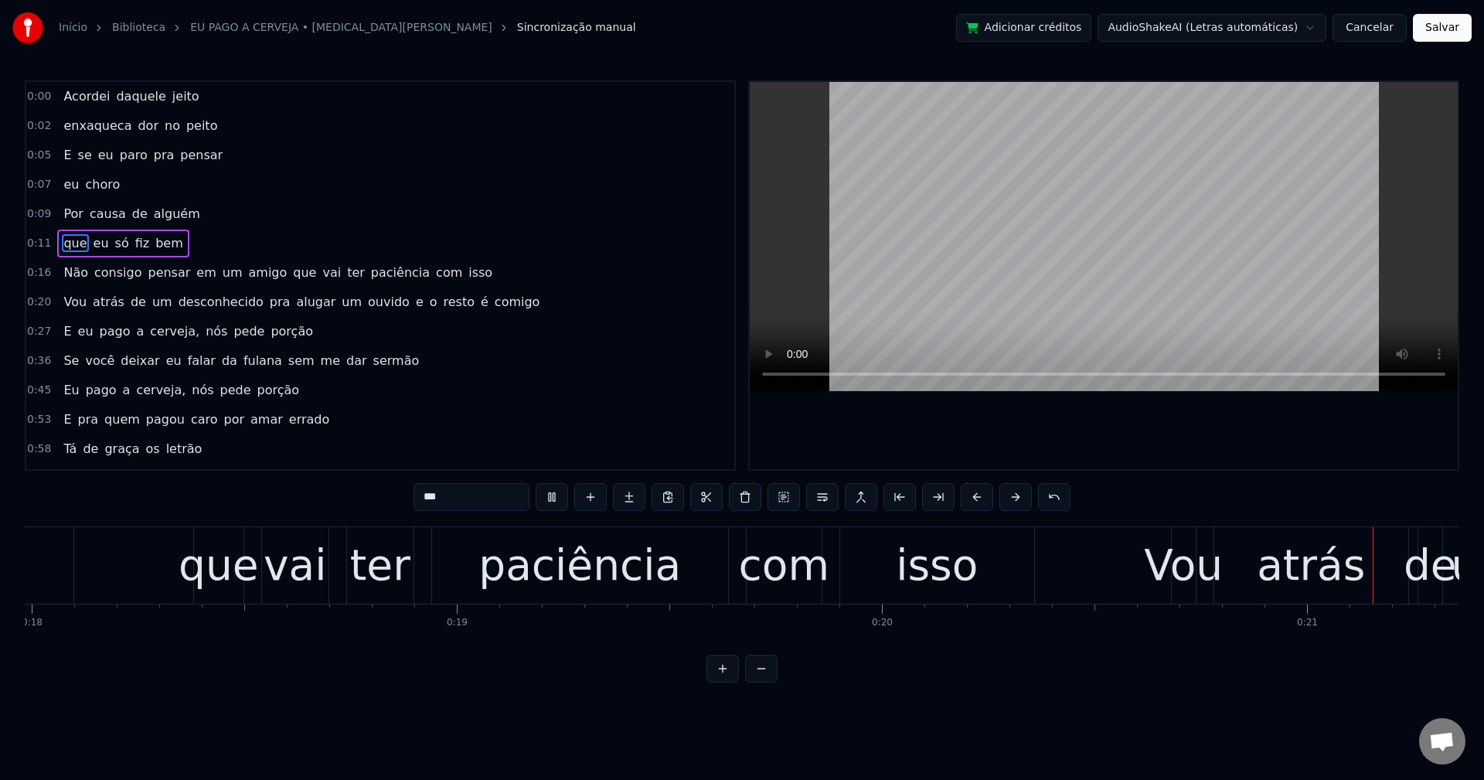
click at [291, 273] on span "que" at bounding box center [304, 273] width 26 height 18
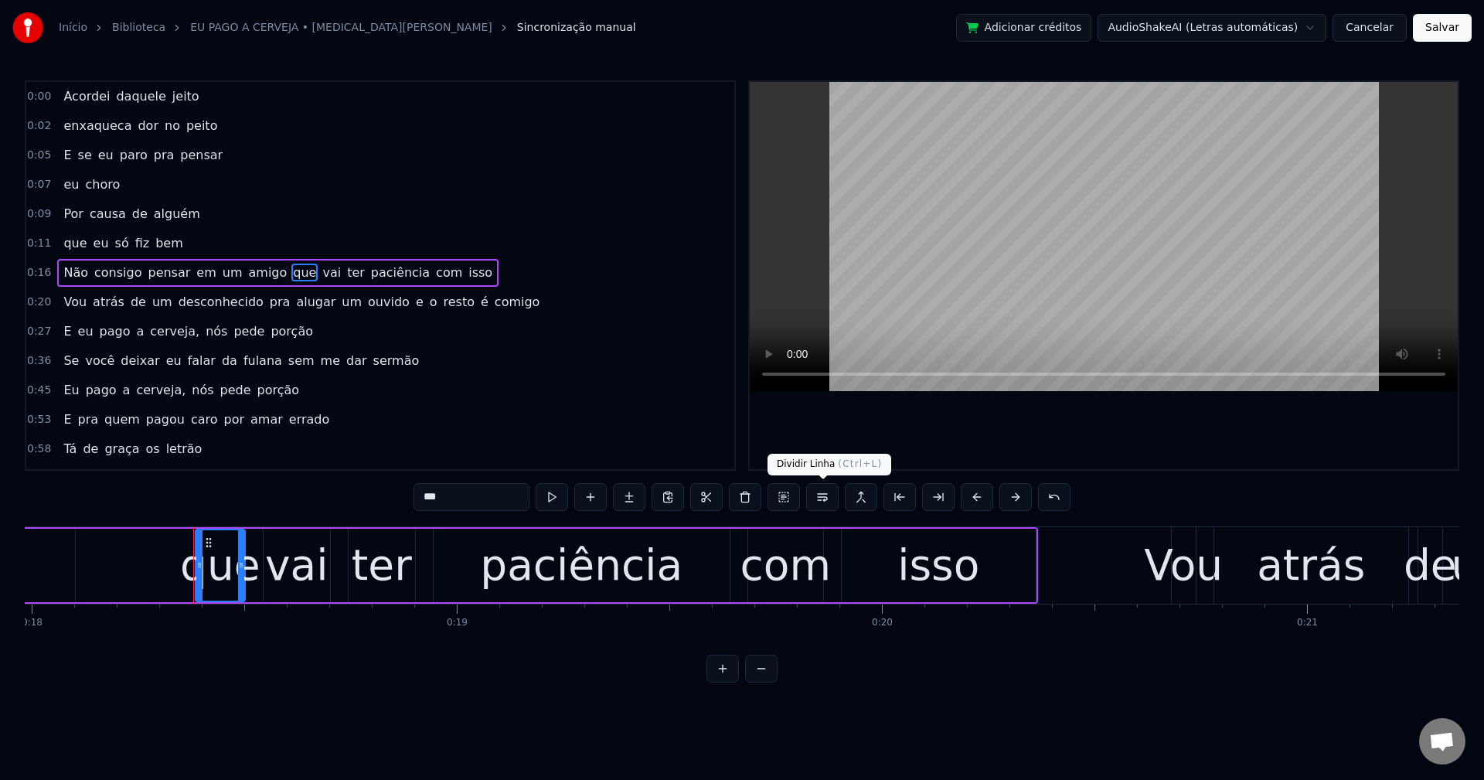
click at [827, 495] on button at bounding box center [822, 497] width 32 height 28
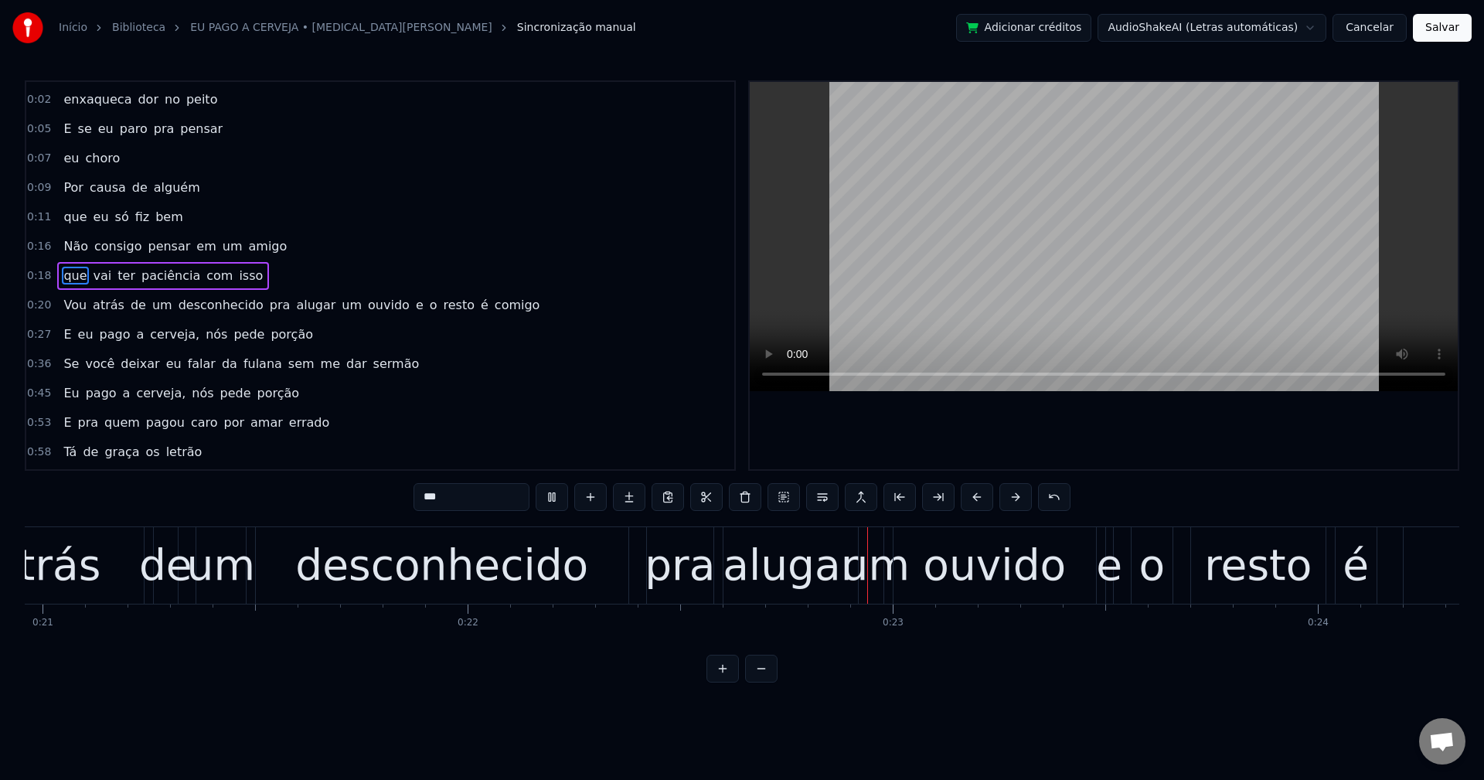
scroll to position [0, 9232]
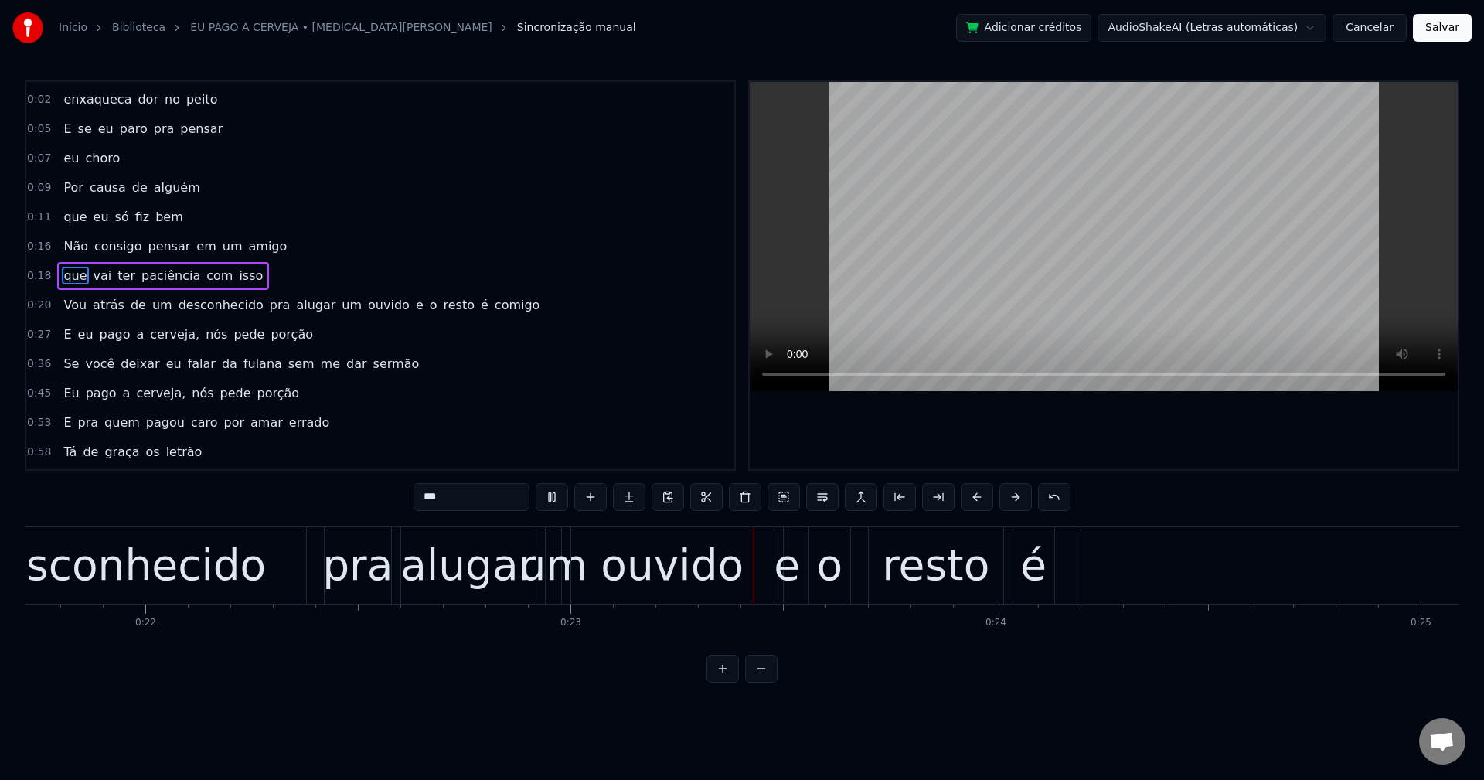
click at [268, 306] on span "pra" at bounding box center [280, 305] width 24 height 18
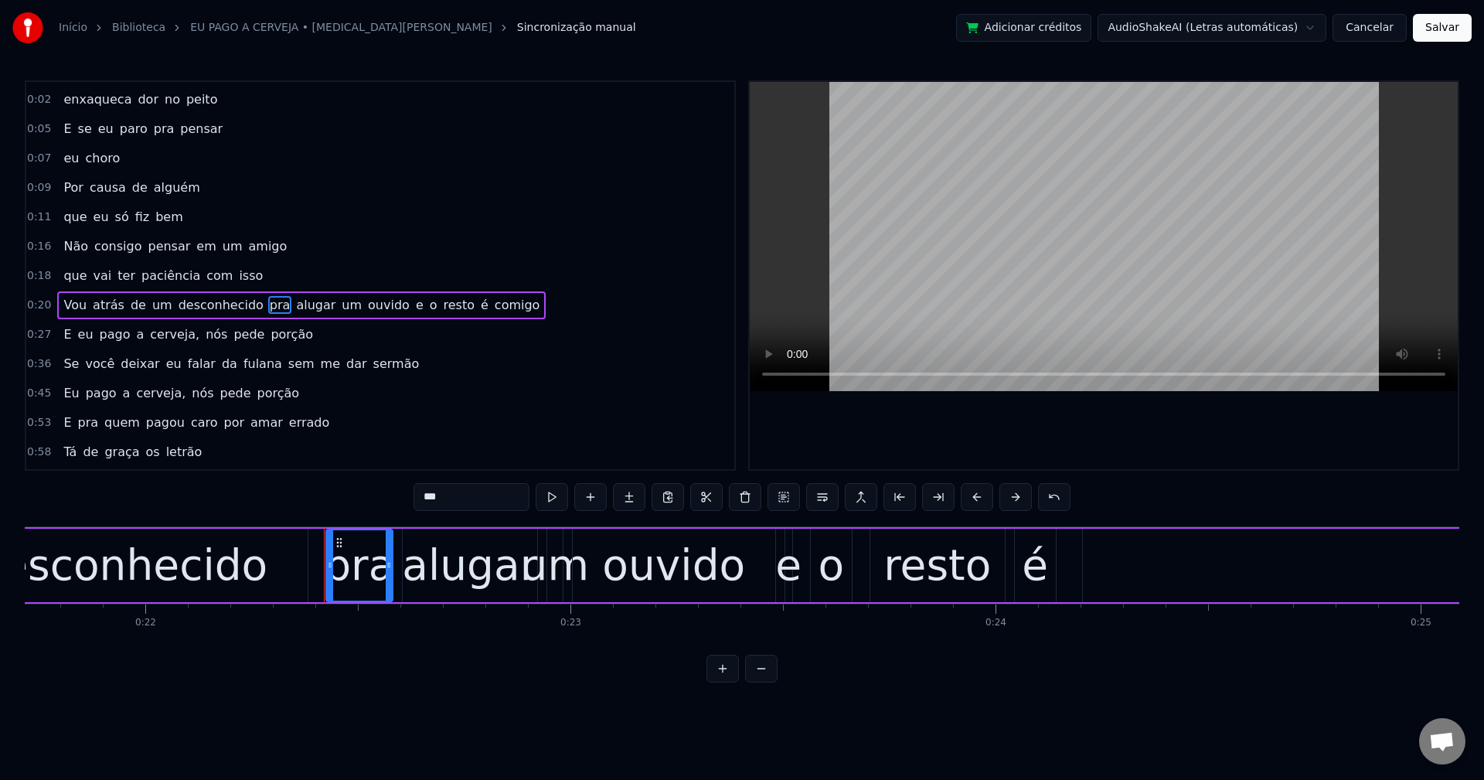
scroll to position [56, 0]
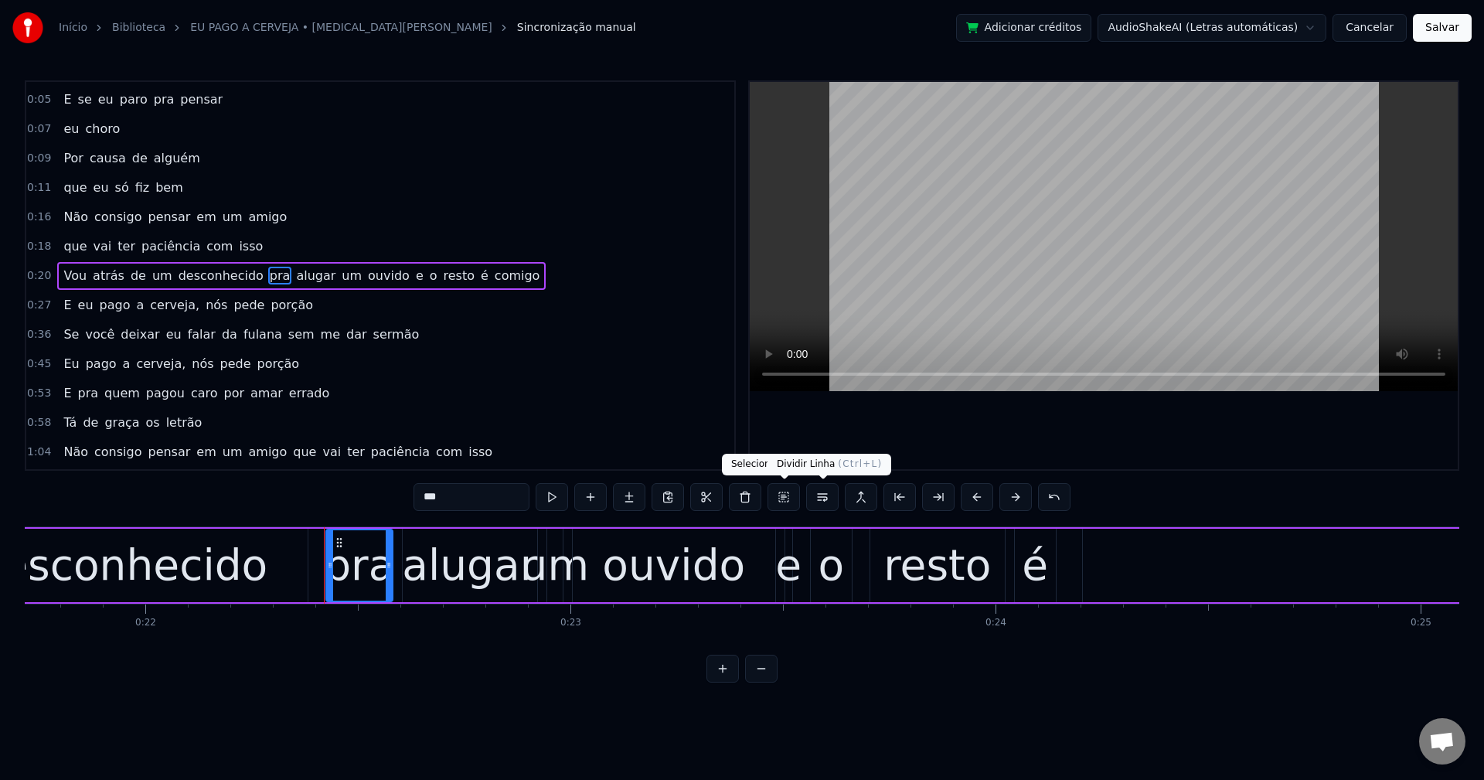
drag, startPoint x: 819, startPoint y: 495, endPoint x: 819, endPoint y: 394, distance: 101.3
click at [820, 495] on button at bounding box center [822, 497] width 32 height 28
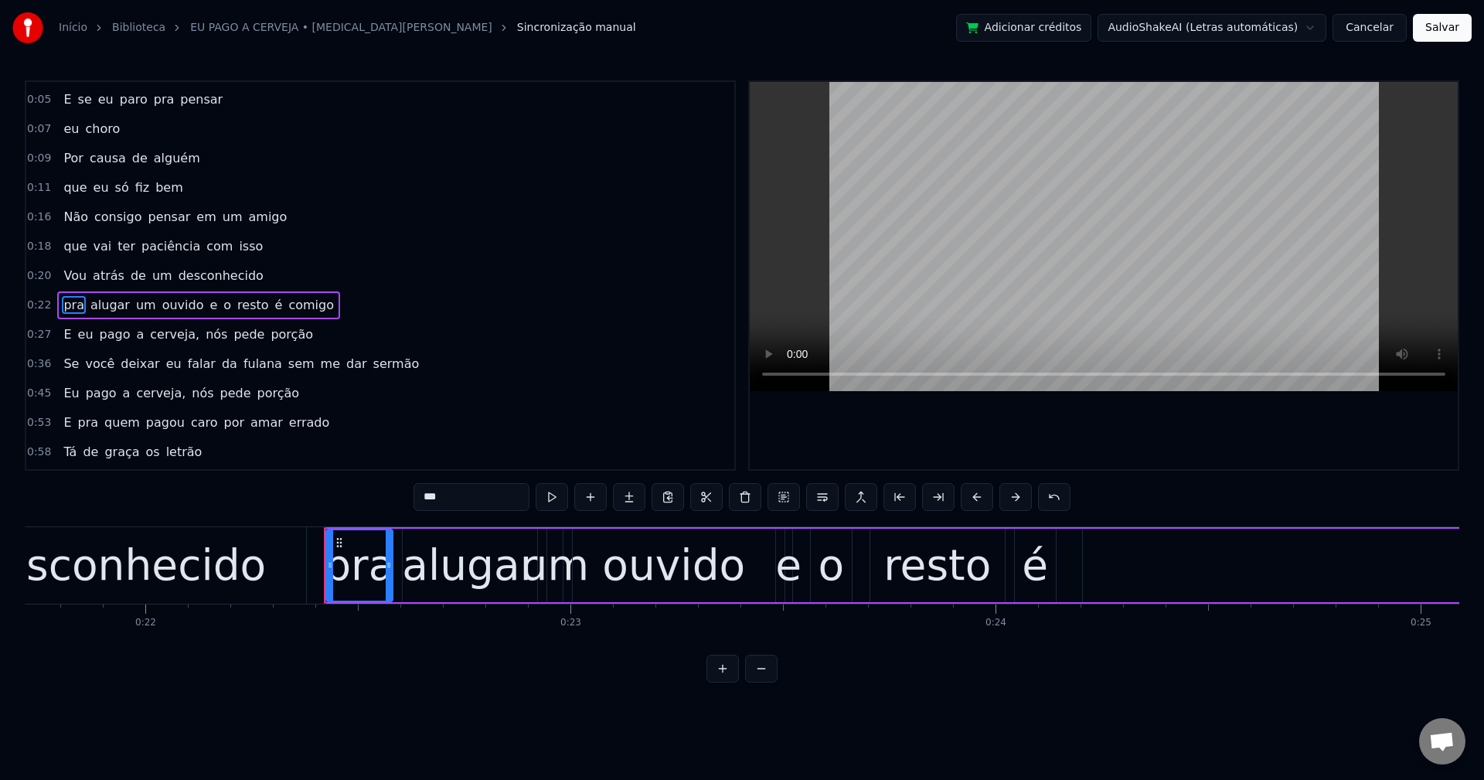
scroll to position [85, 0]
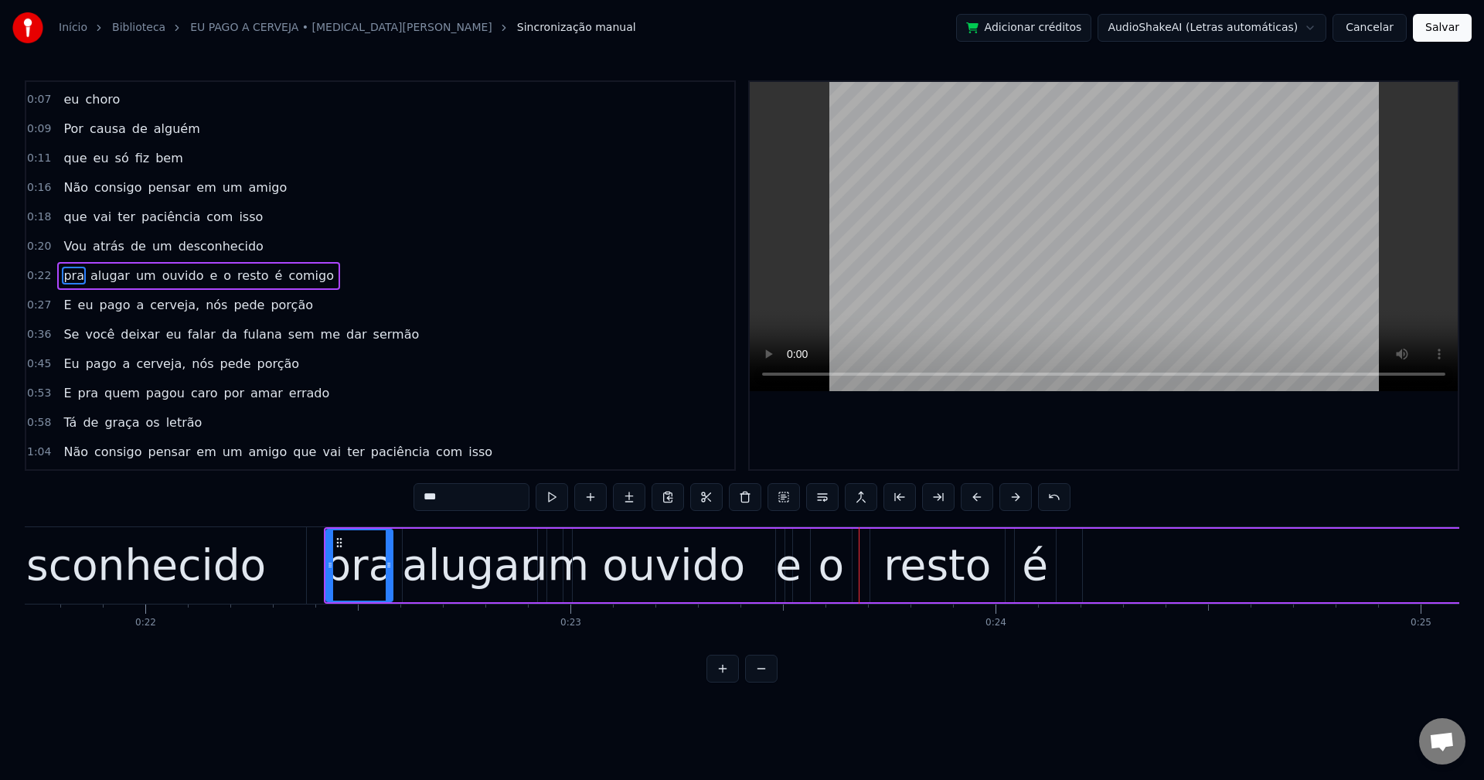
click at [208, 275] on span "e" at bounding box center [213, 276] width 11 height 18
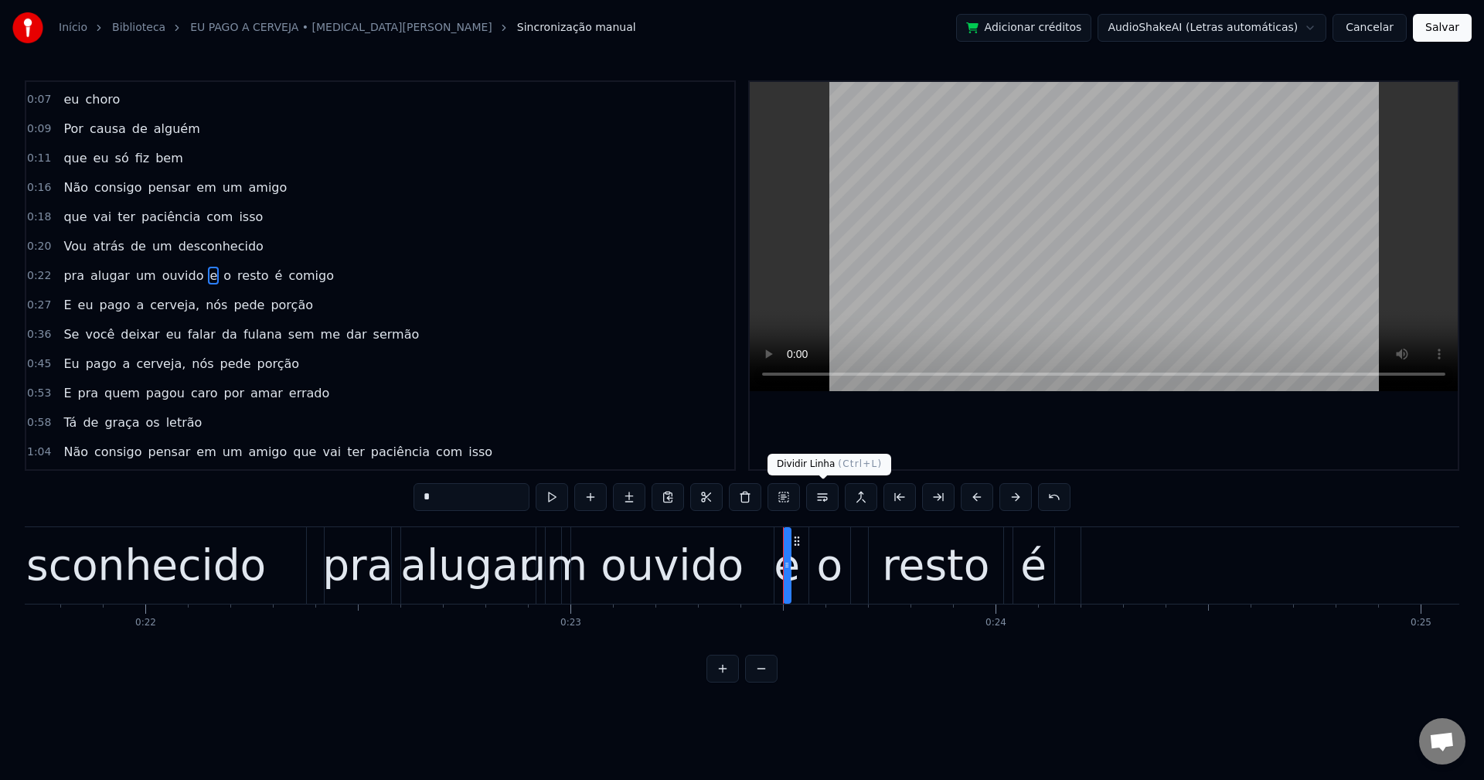
drag, startPoint x: 822, startPoint y: 492, endPoint x: 774, endPoint y: 412, distance: 92.9
click at [822, 490] on button at bounding box center [822, 497] width 32 height 28
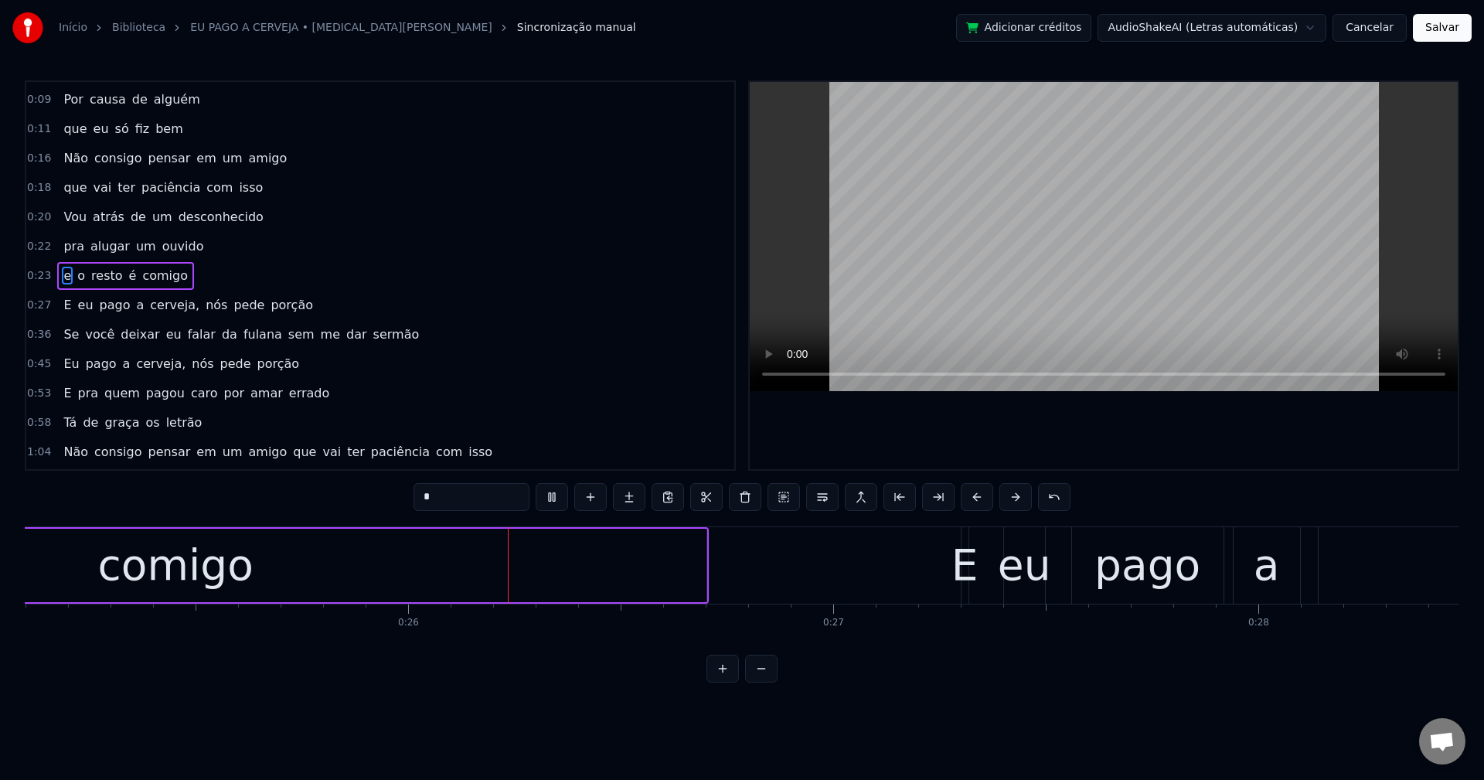
scroll to position [0, 10673]
click at [153, 300] on span "cerveja," at bounding box center [174, 305] width 53 height 18
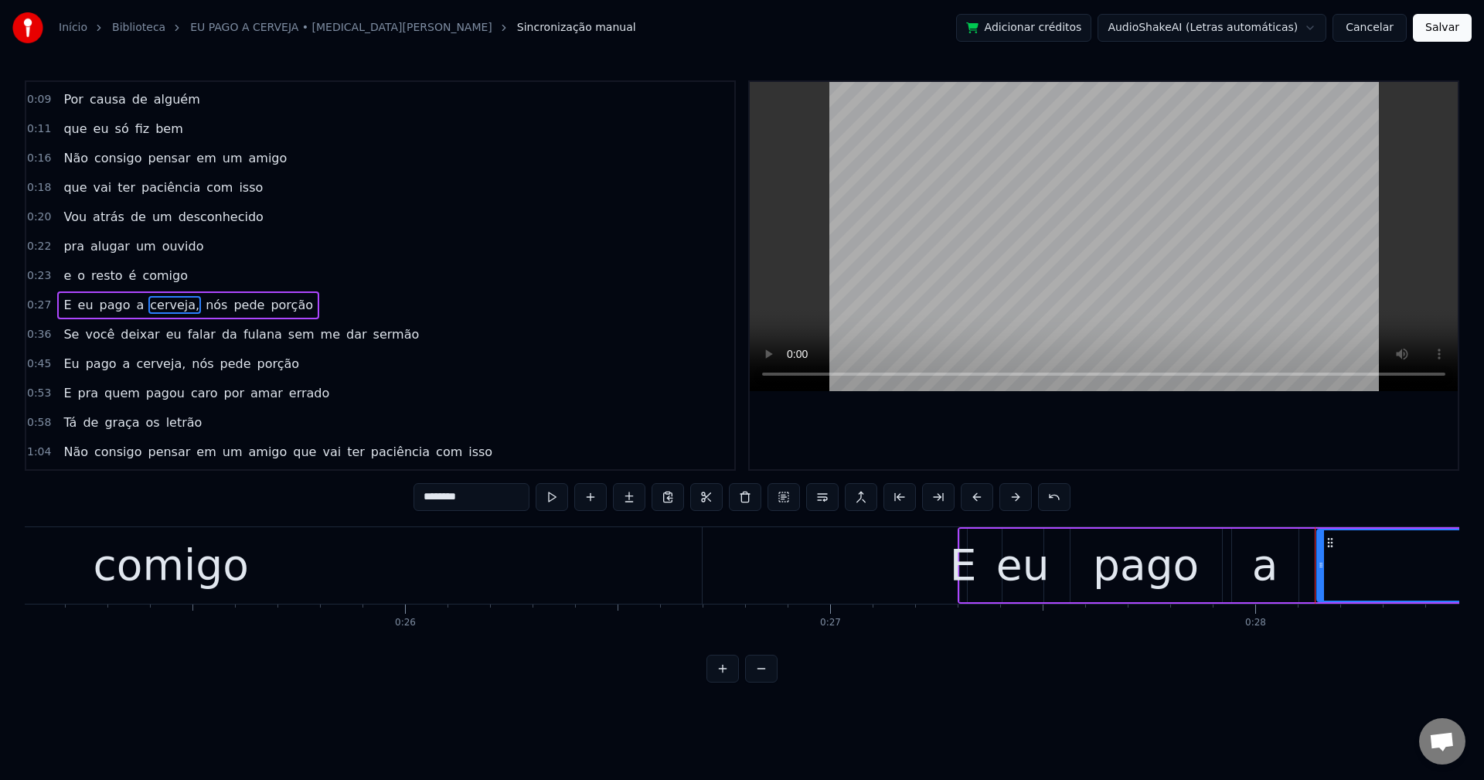
scroll to position [144, 0]
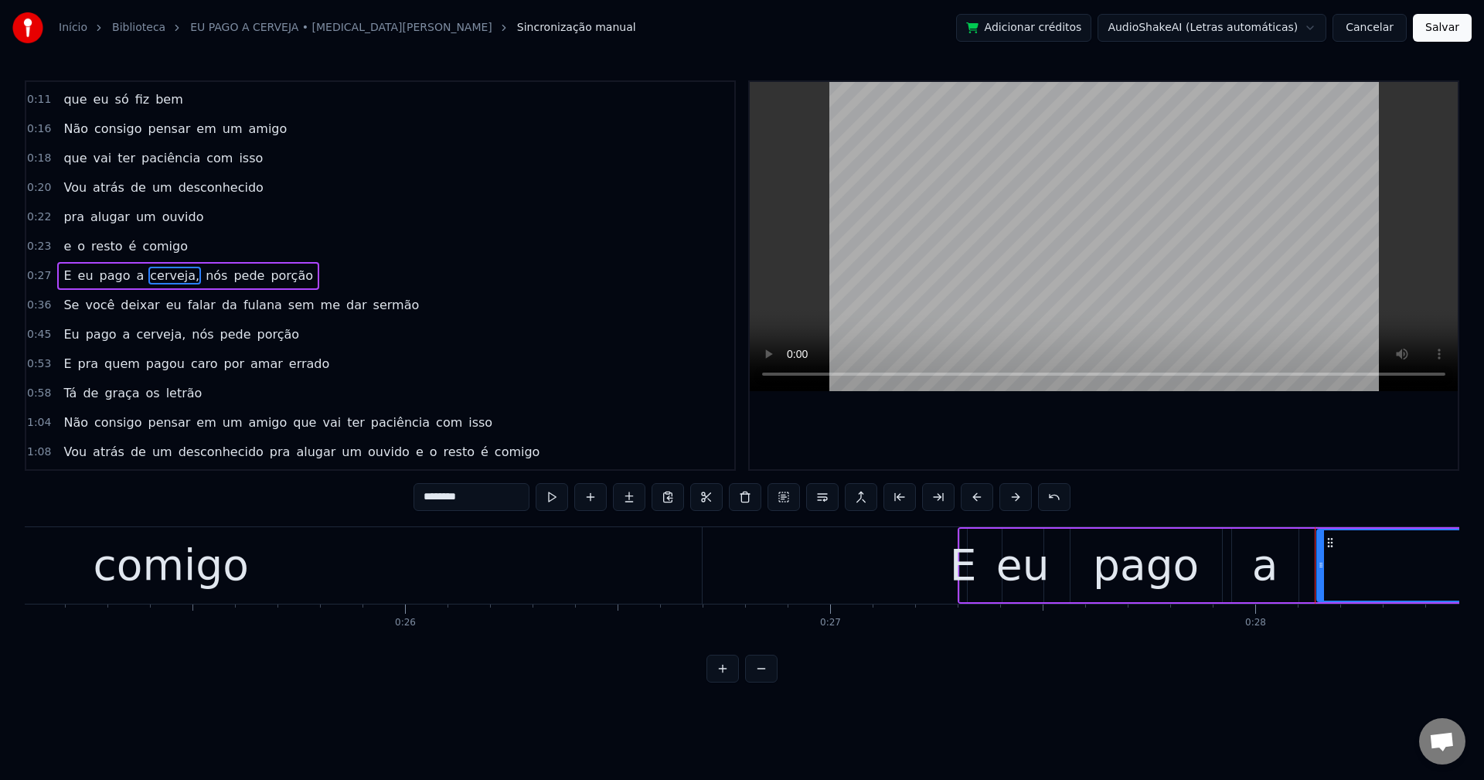
click at [472, 506] on input "********" at bounding box center [472, 497] width 116 height 28
click at [200, 274] on span "nós" at bounding box center [212, 276] width 25 height 18
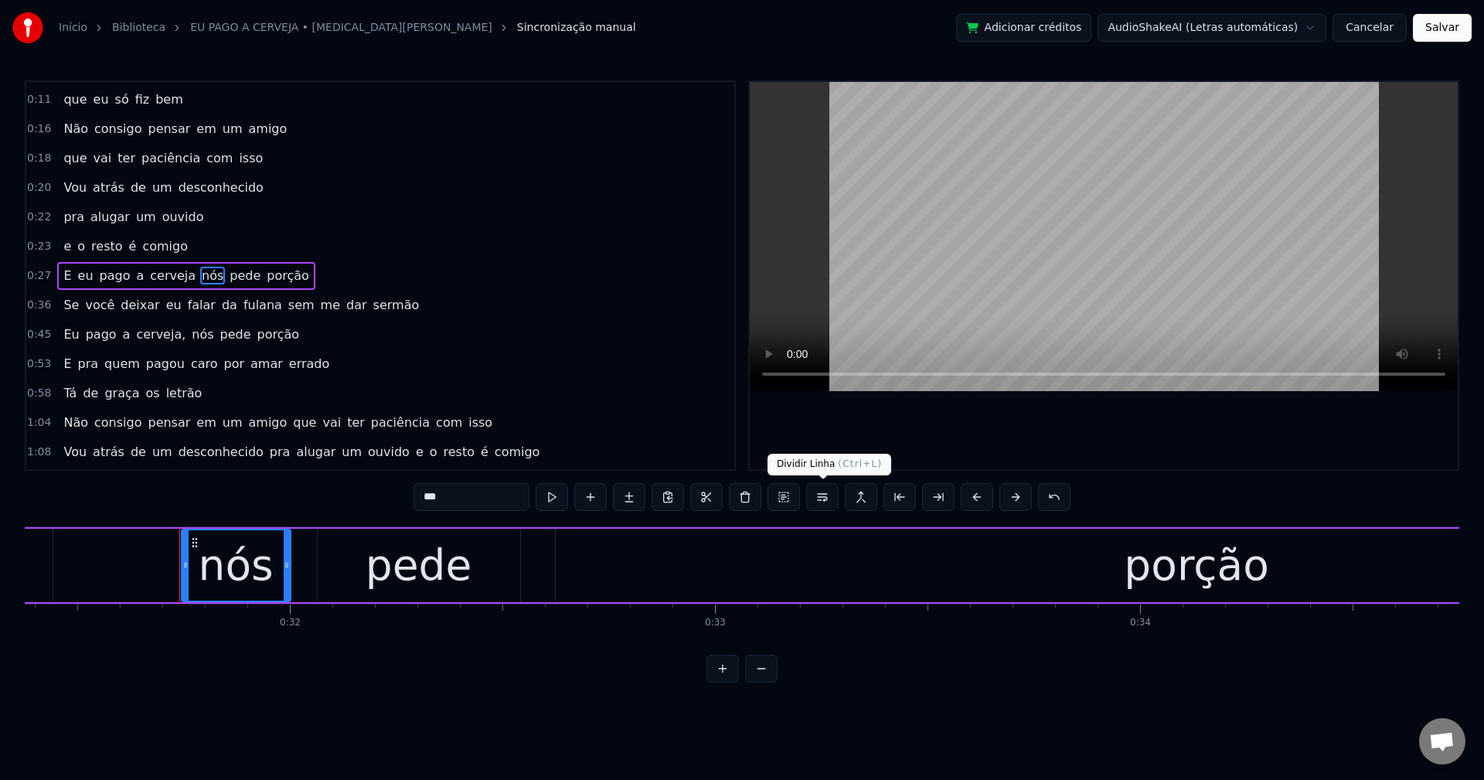
scroll to position [0, 13416]
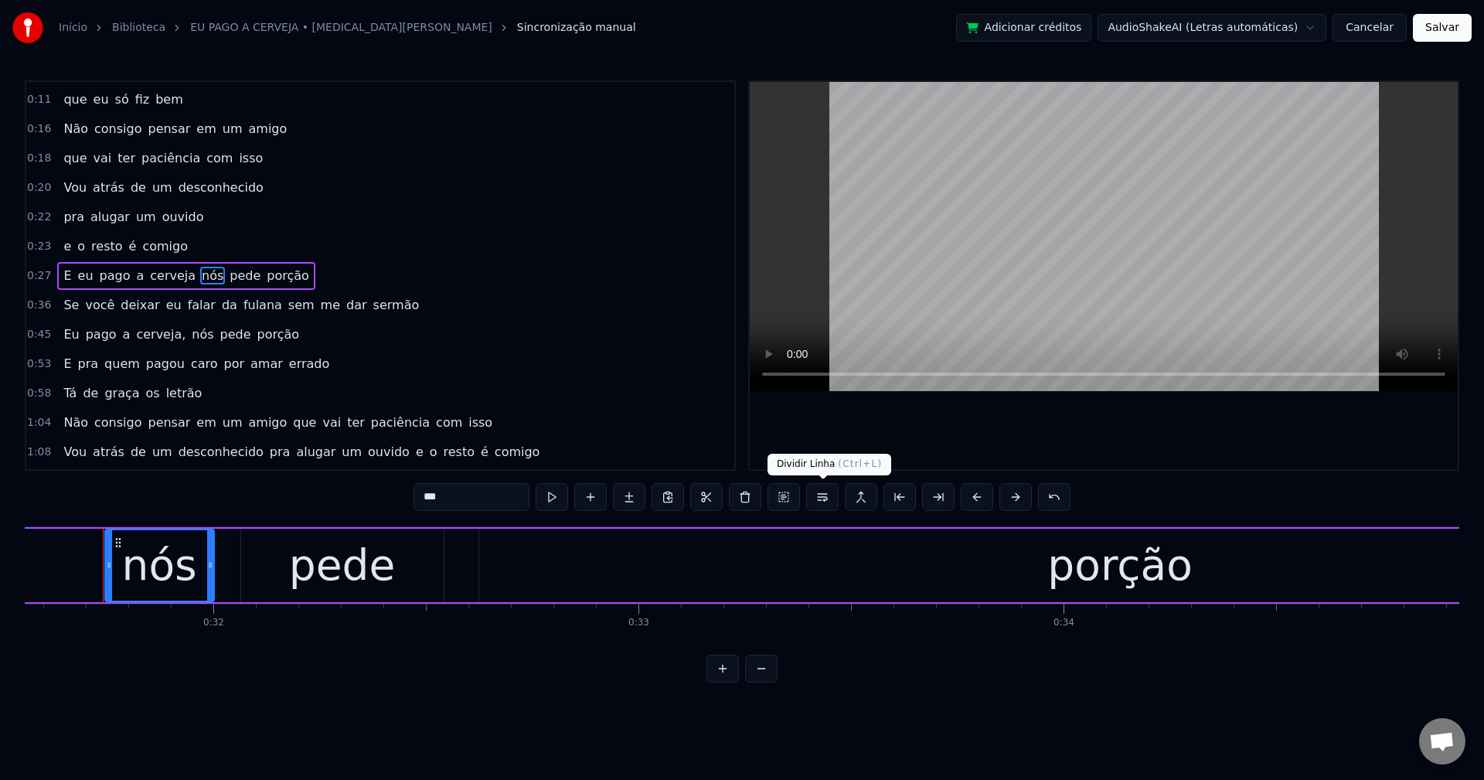
click at [827, 503] on button at bounding box center [822, 497] width 32 height 28
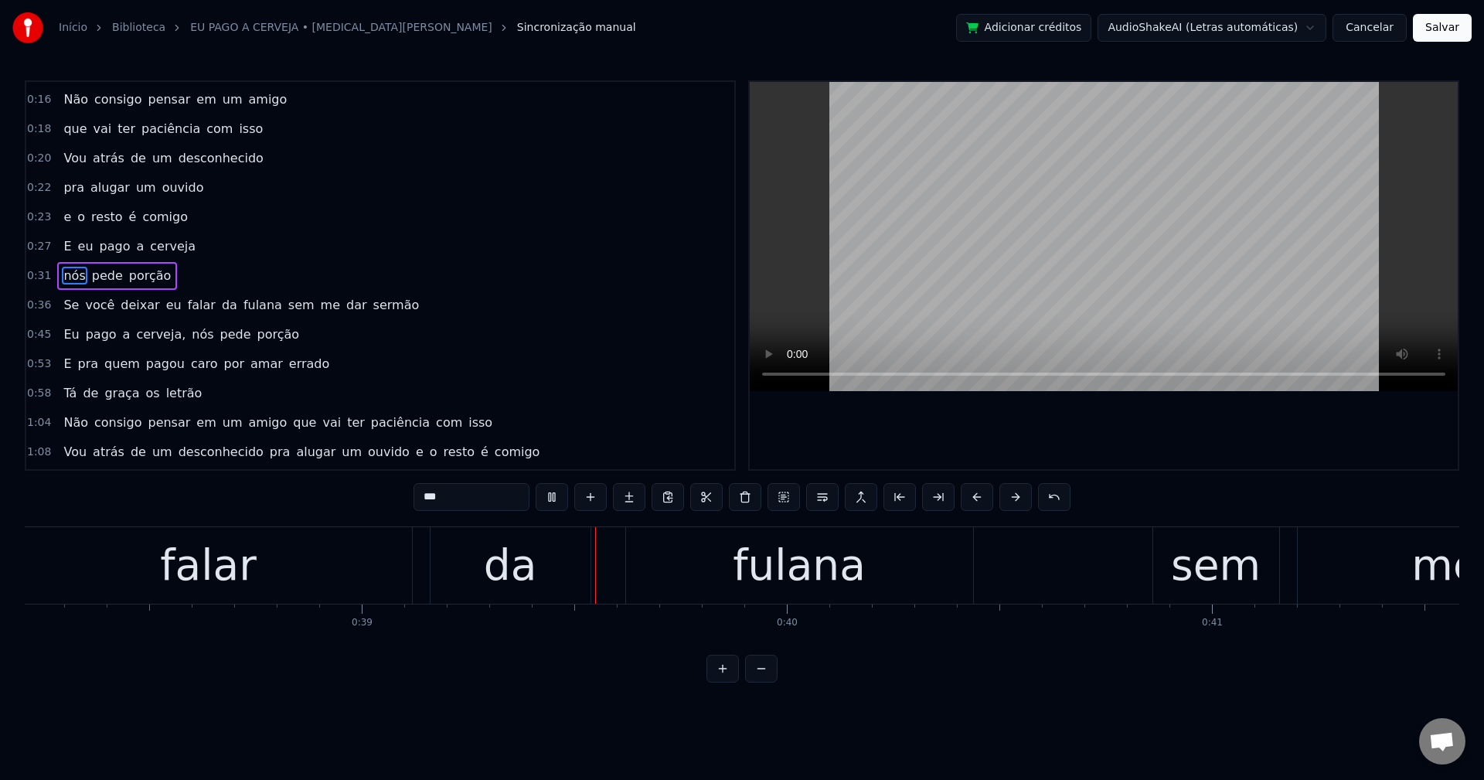
scroll to position [0, 16345]
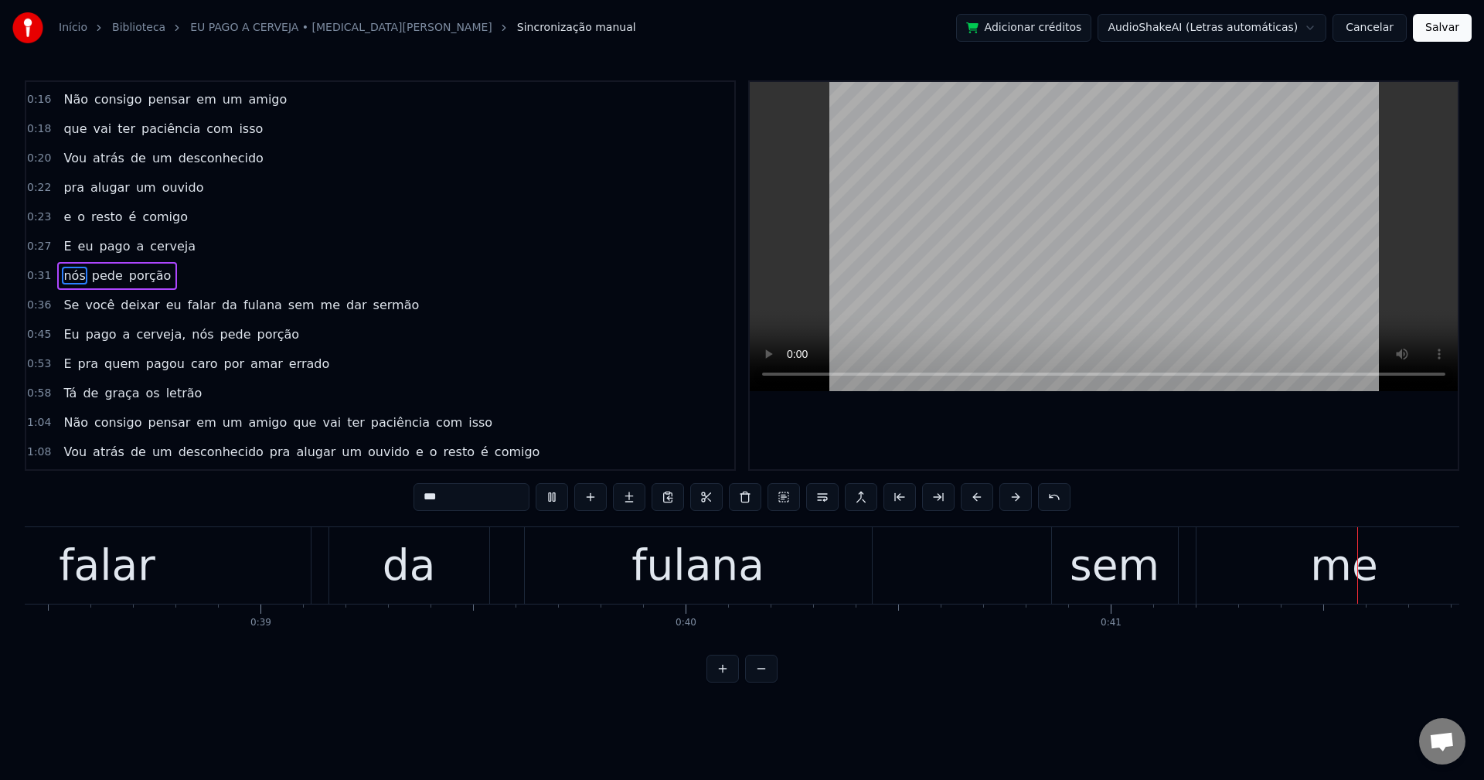
click at [287, 306] on span "sem" at bounding box center [301, 305] width 29 height 18
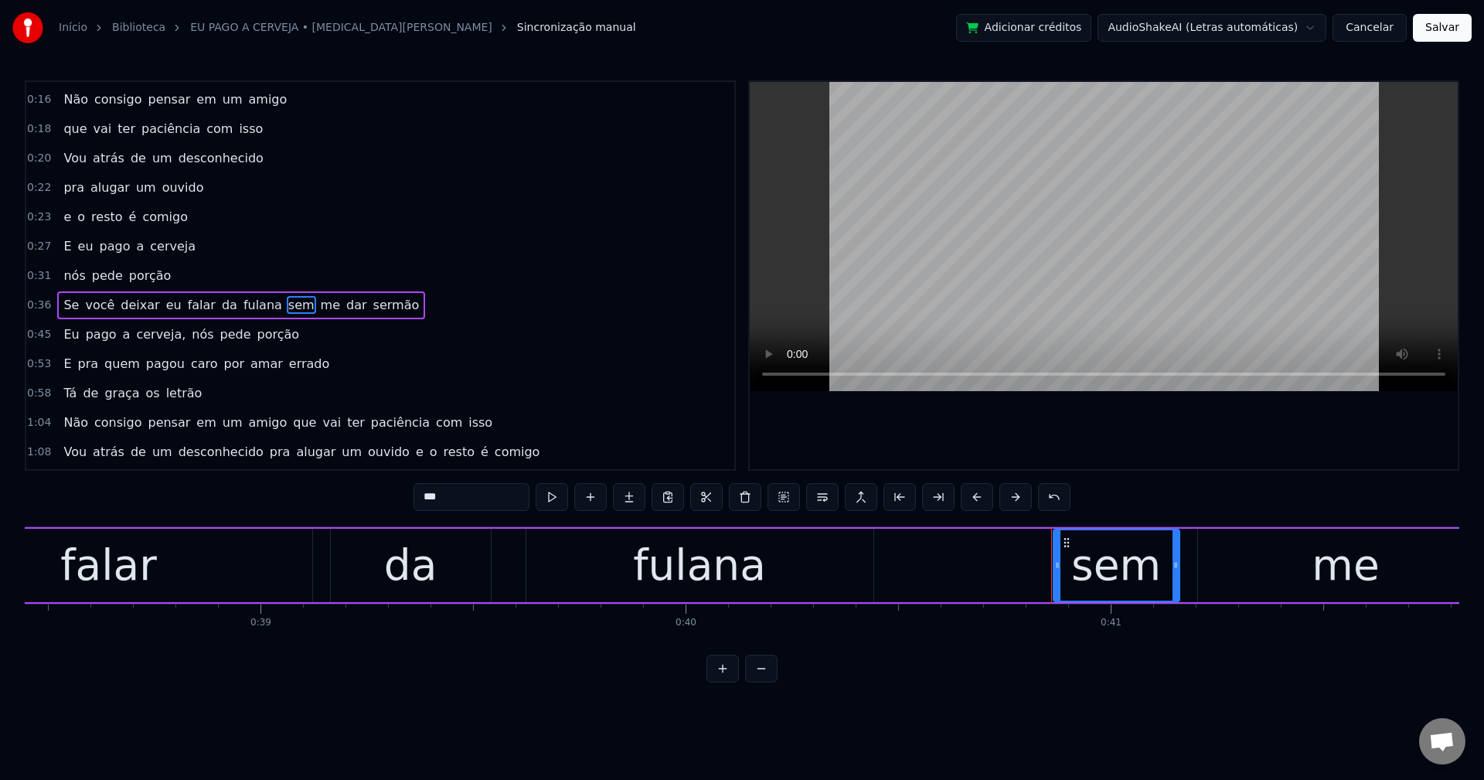
scroll to position [203, 0]
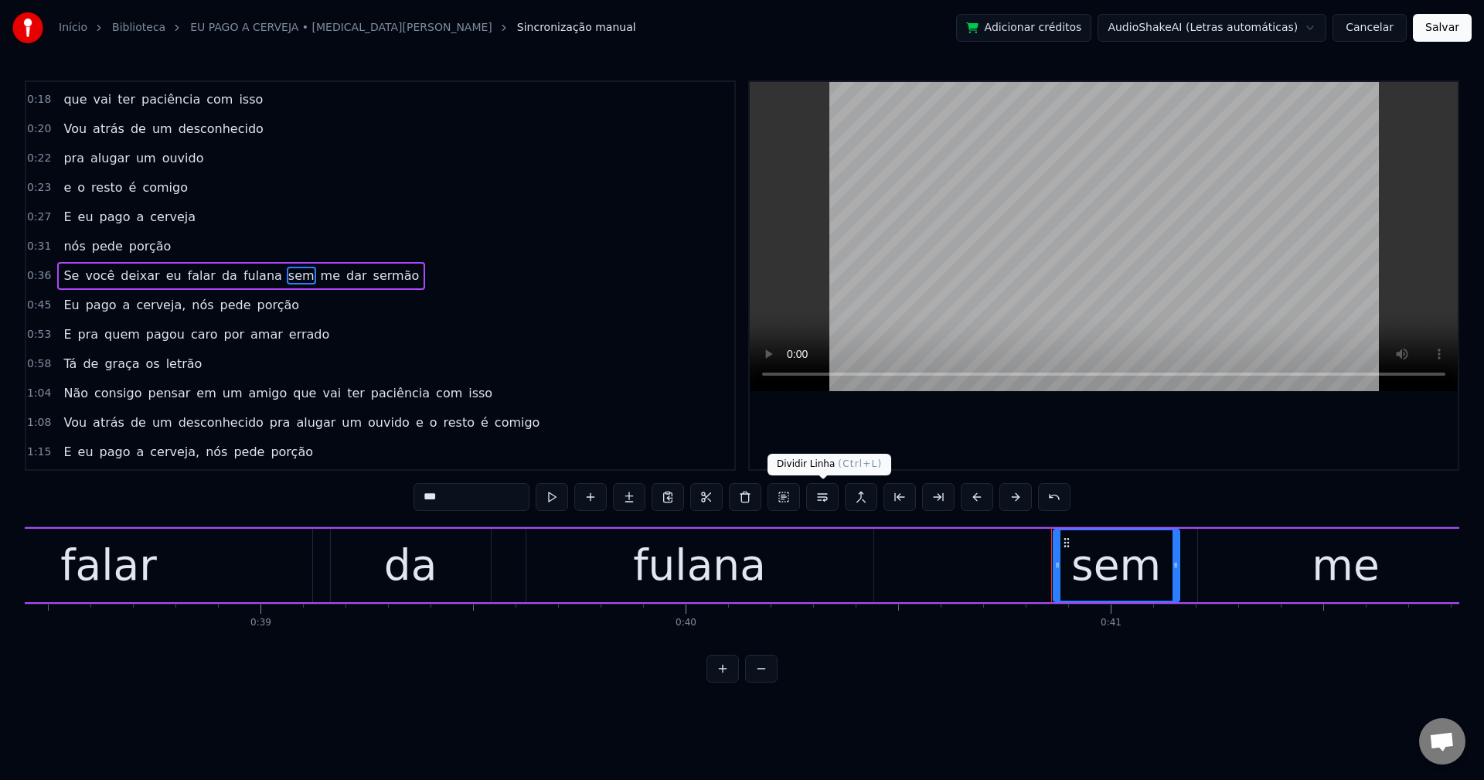
drag, startPoint x: 827, startPoint y: 500, endPoint x: 799, endPoint y: 414, distance: 90.2
click at [827, 499] on button at bounding box center [822, 497] width 32 height 28
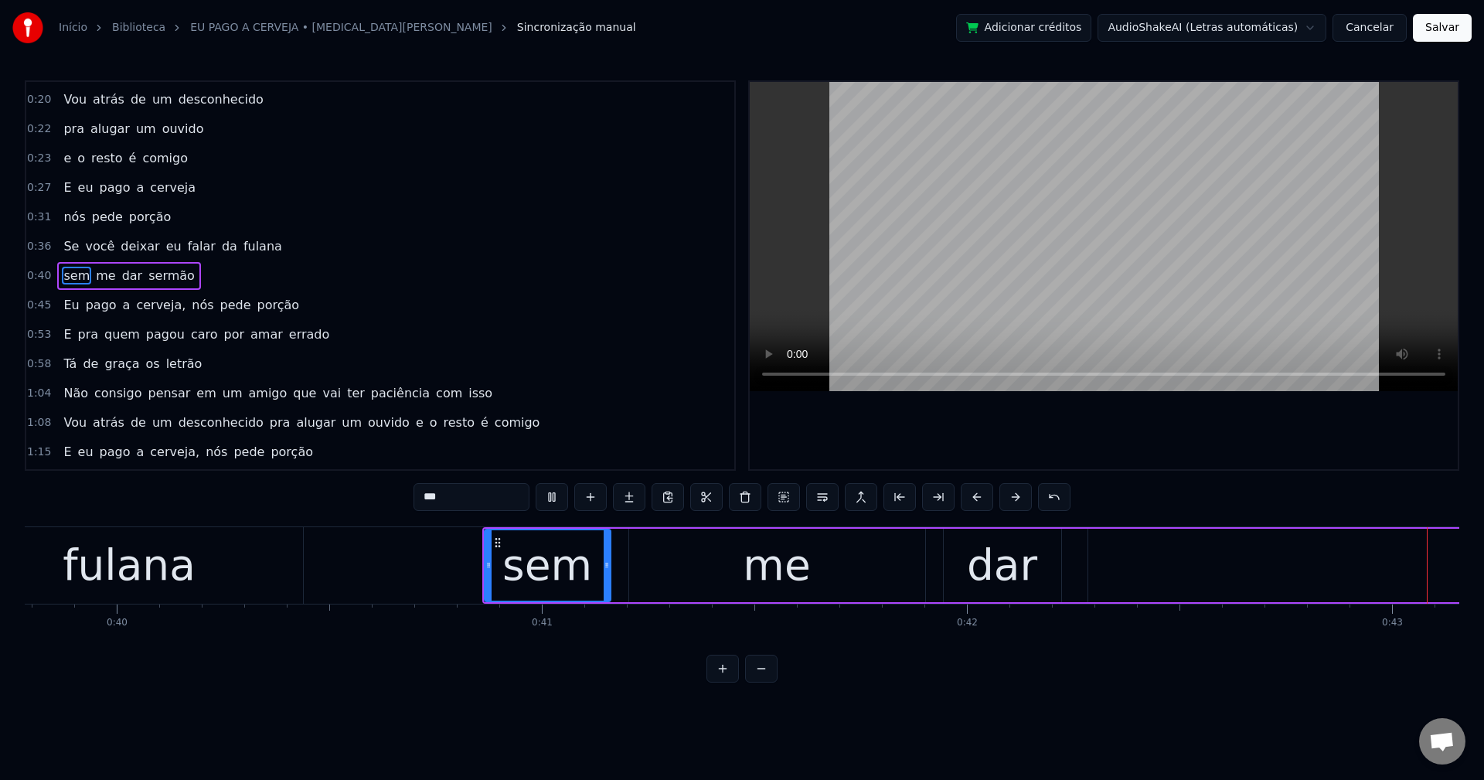
scroll to position [0, 17673]
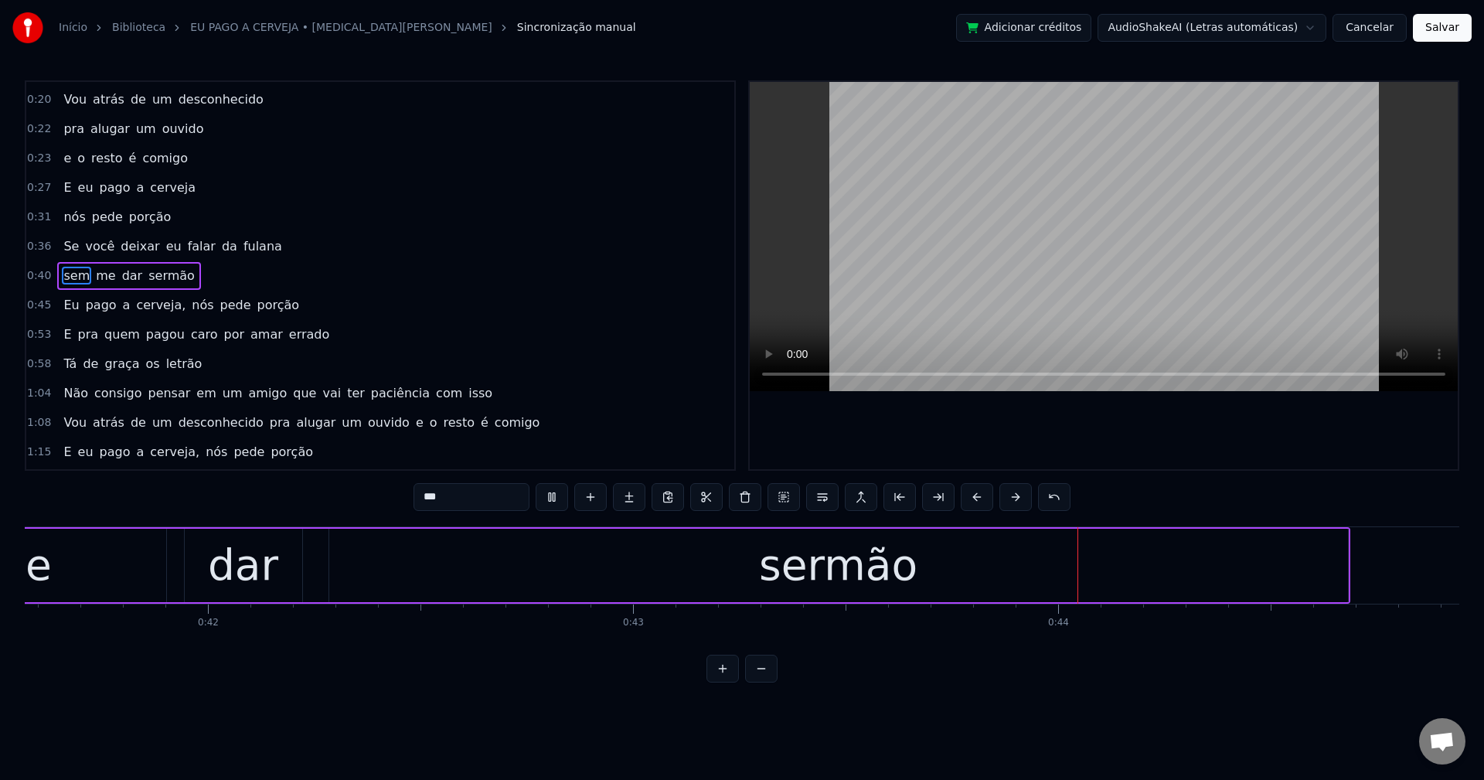
click at [135, 301] on span "cerveja," at bounding box center [160, 305] width 53 height 18
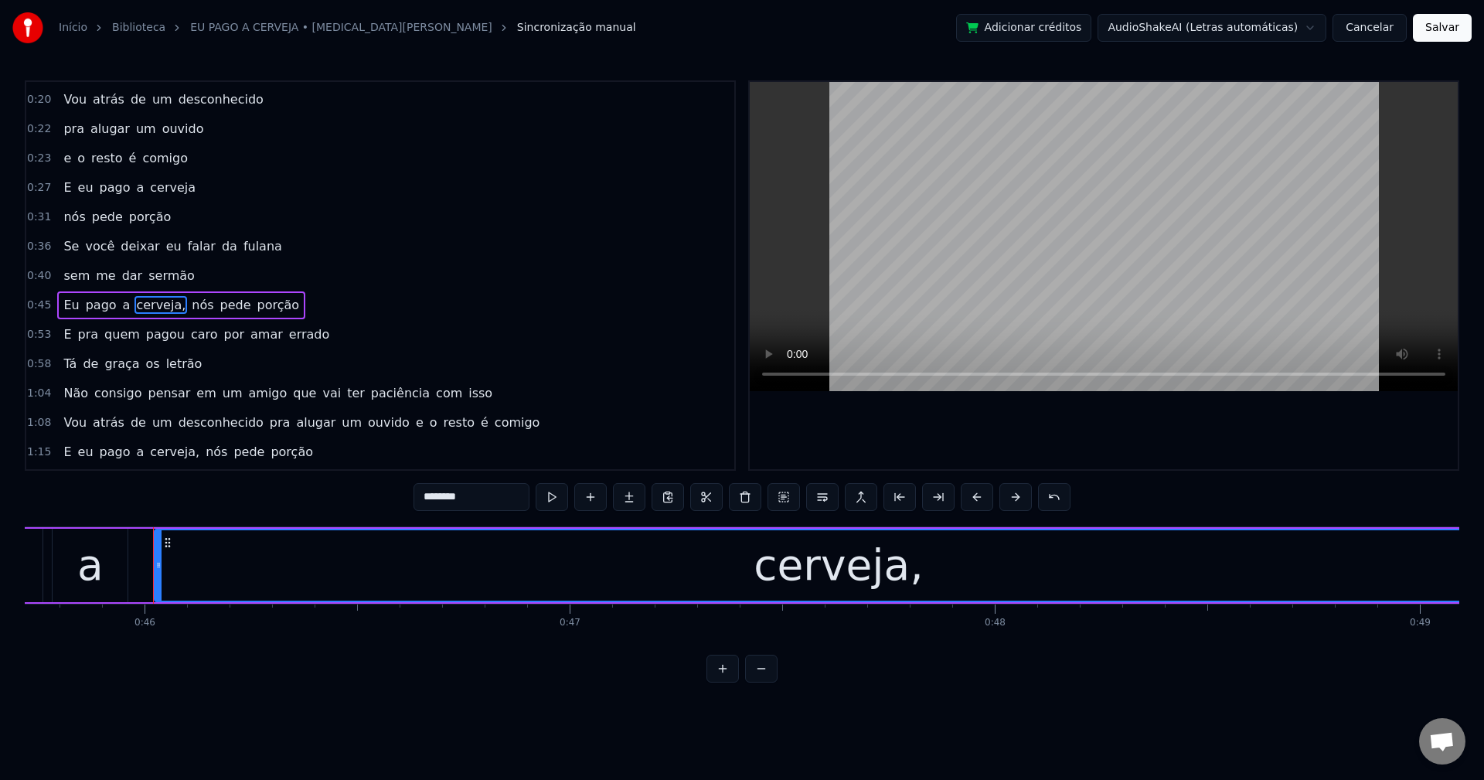
click at [480, 490] on input "********" at bounding box center [472, 497] width 116 height 28
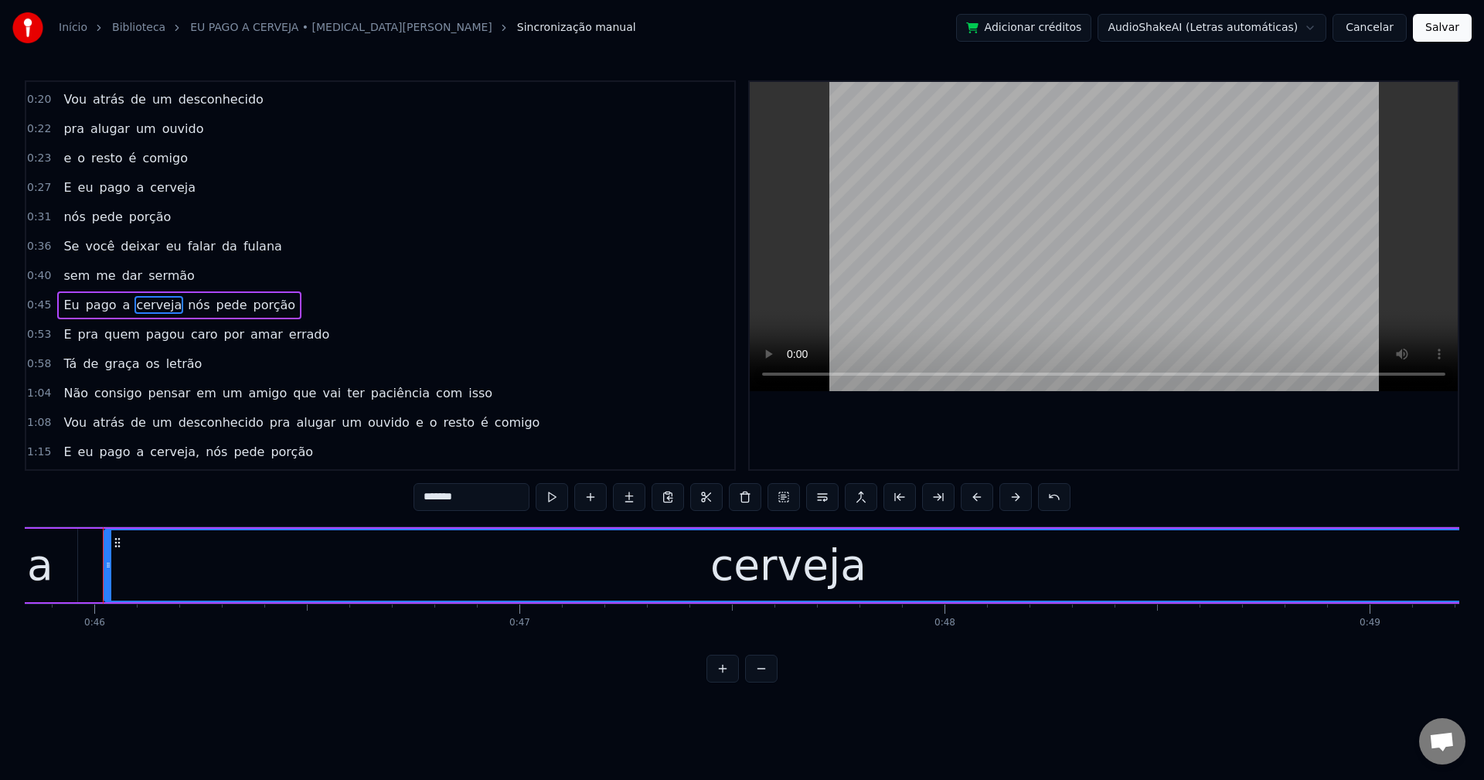
click at [187, 306] on span "nós" at bounding box center [198, 305] width 25 height 18
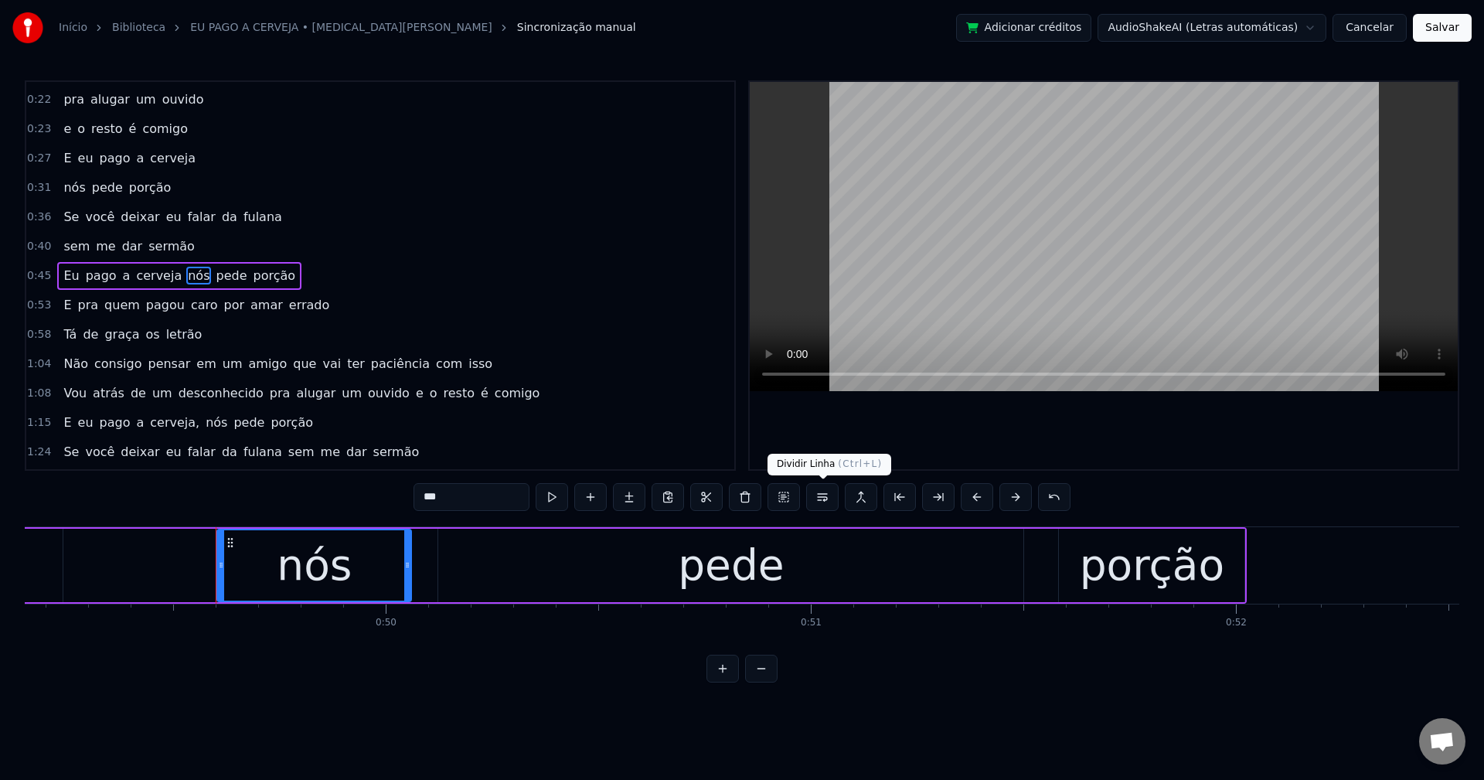
scroll to position [0, 21009]
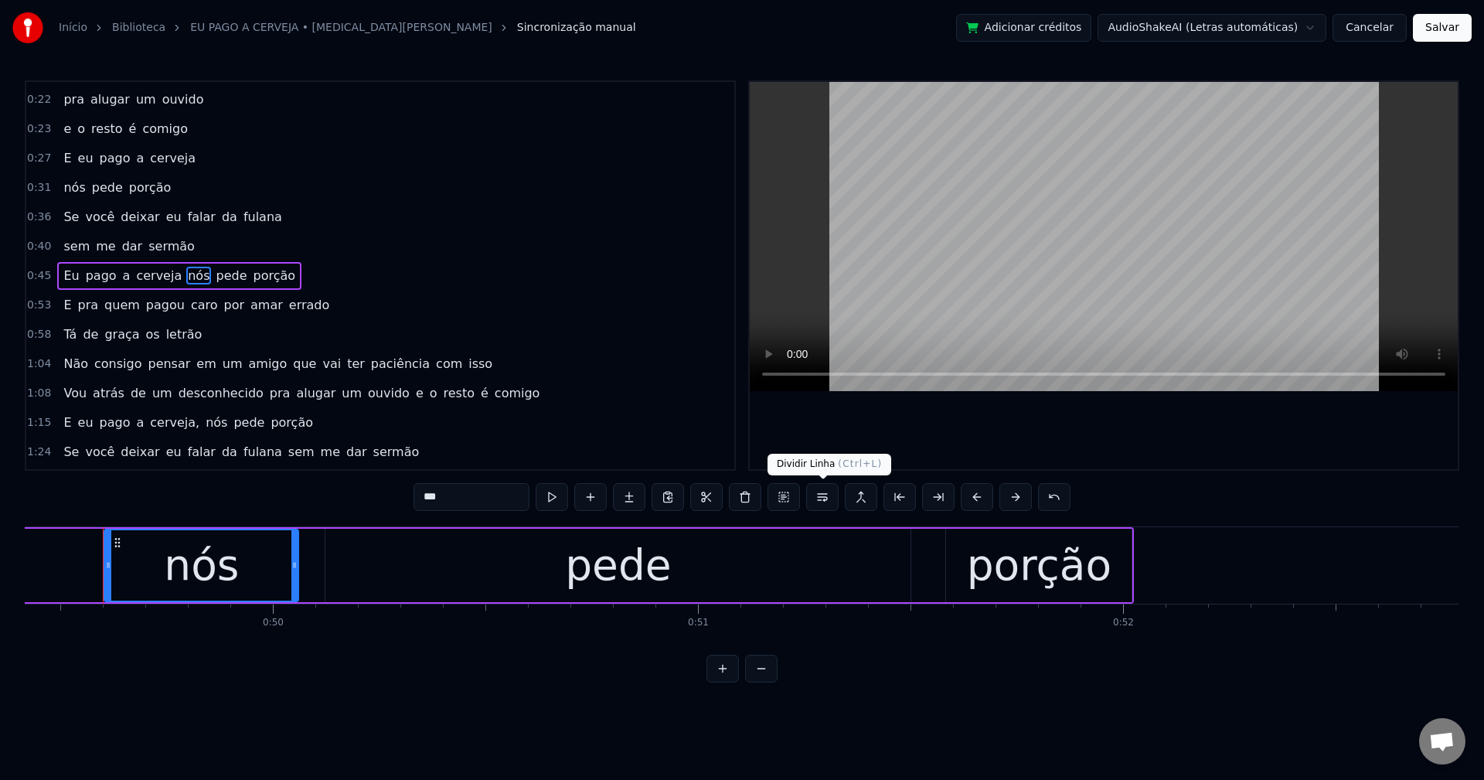
click at [821, 495] on button at bounding box center [822, 497] width 32 height 28
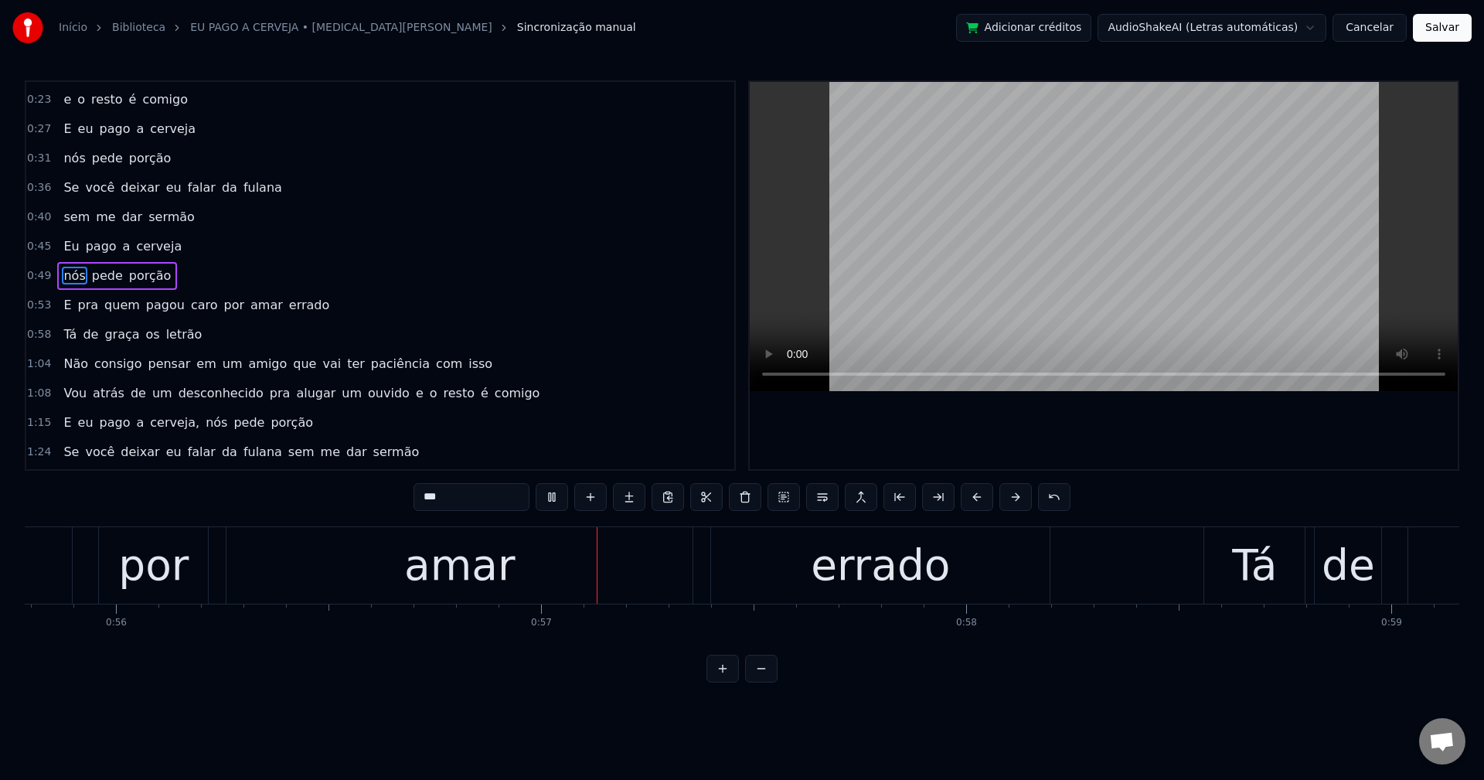
scroll to position [0, 23771]
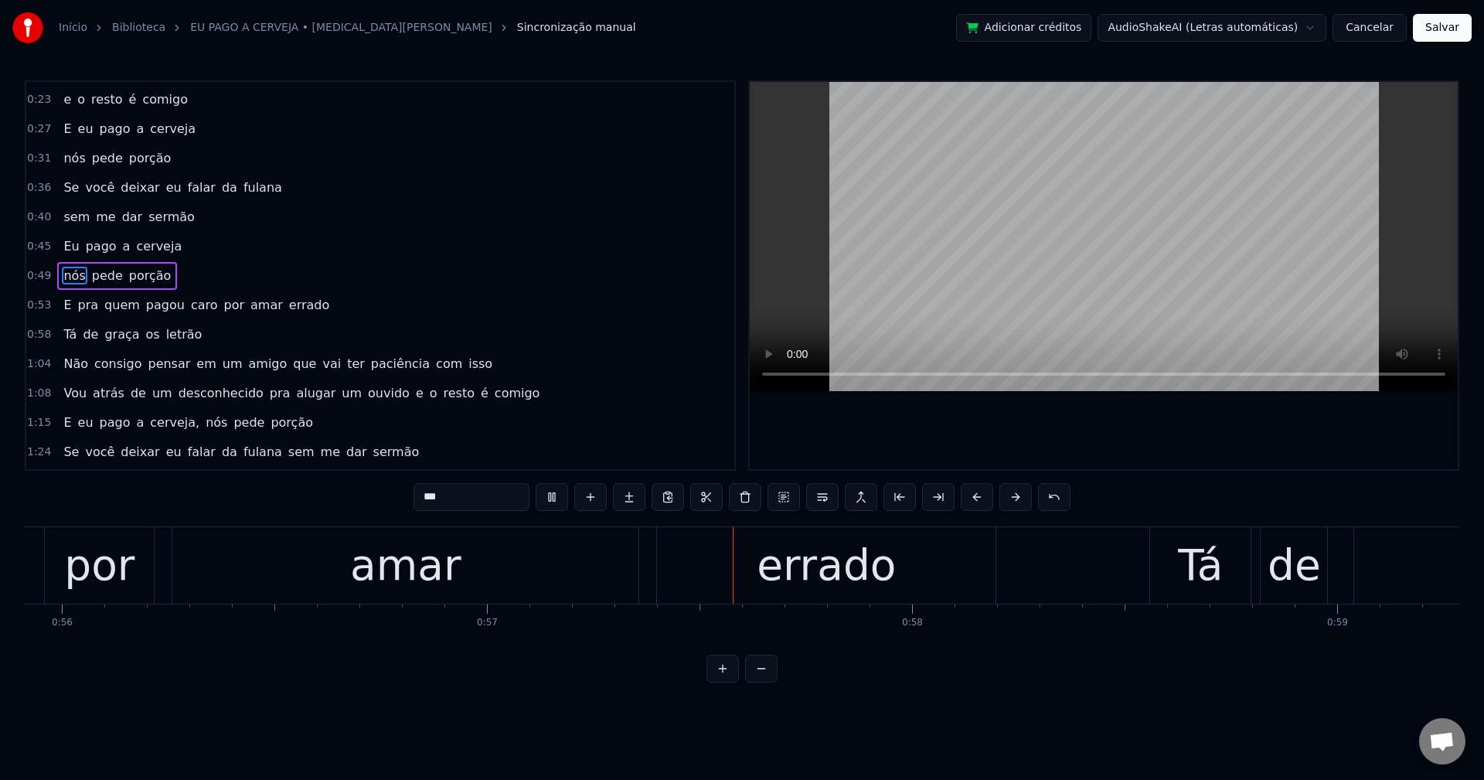
click at [223, 305] on span "por" at bounding box center [235, 305] width 24 height 18
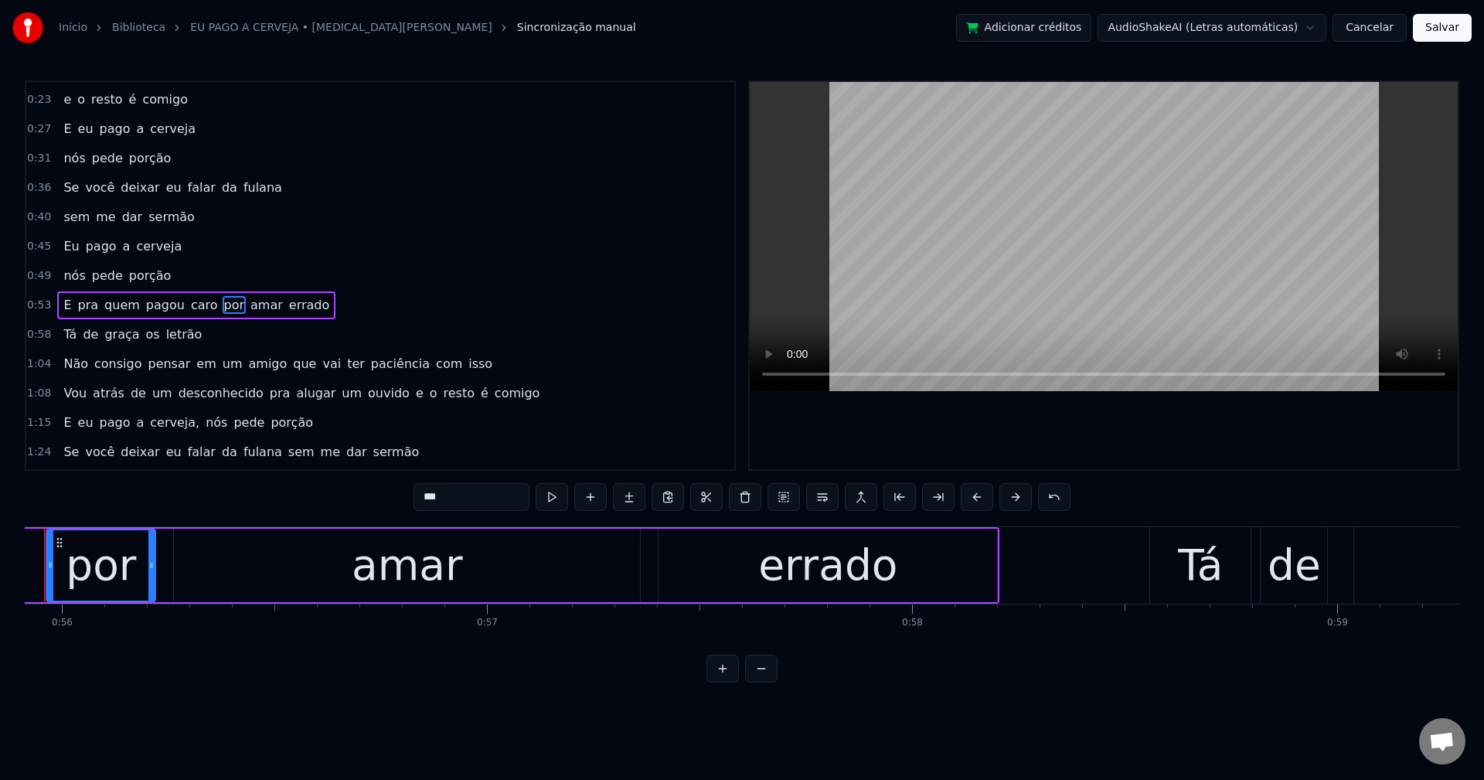
scroll to position [0, 23713]
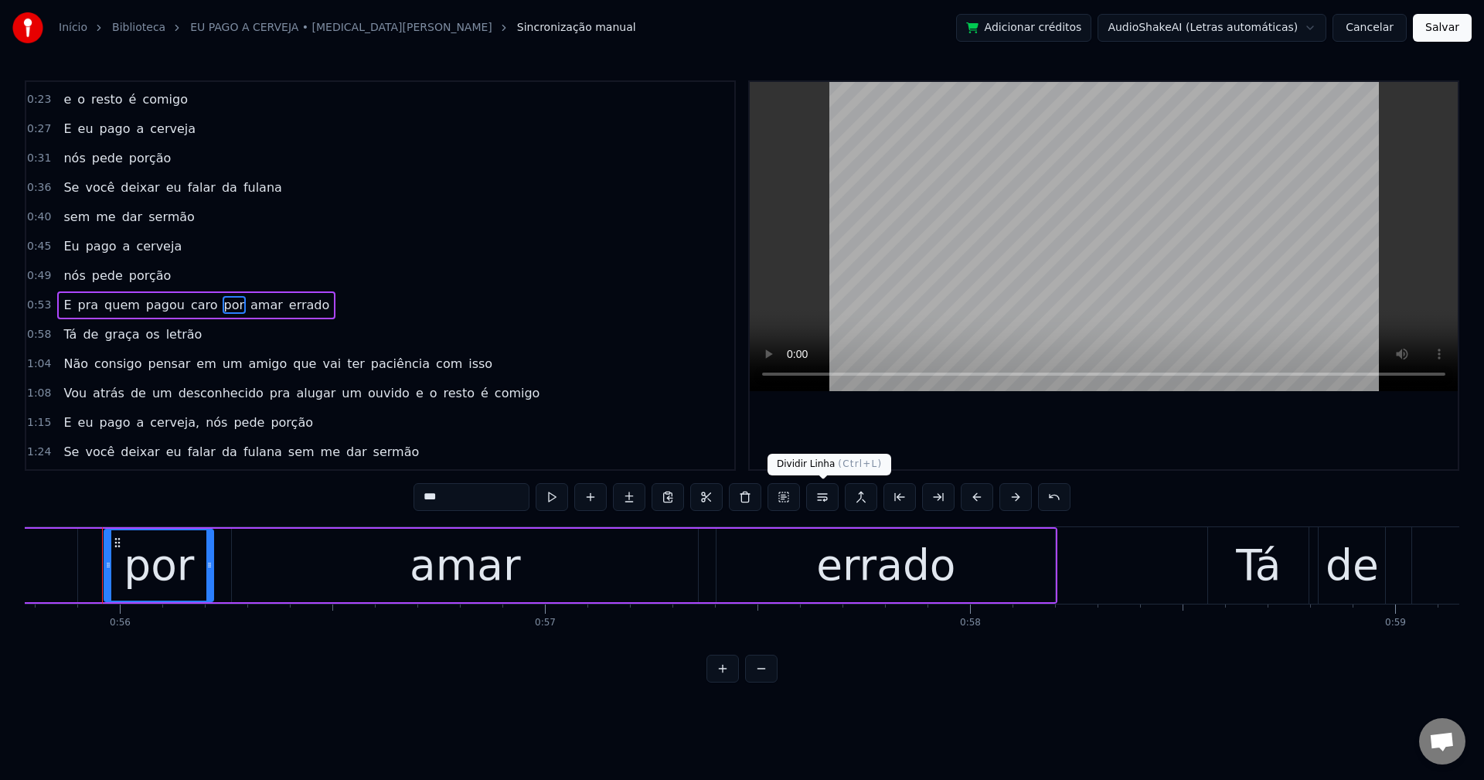
click at [829, 501] on button at bounding box center [822, 497] width 32 height 28
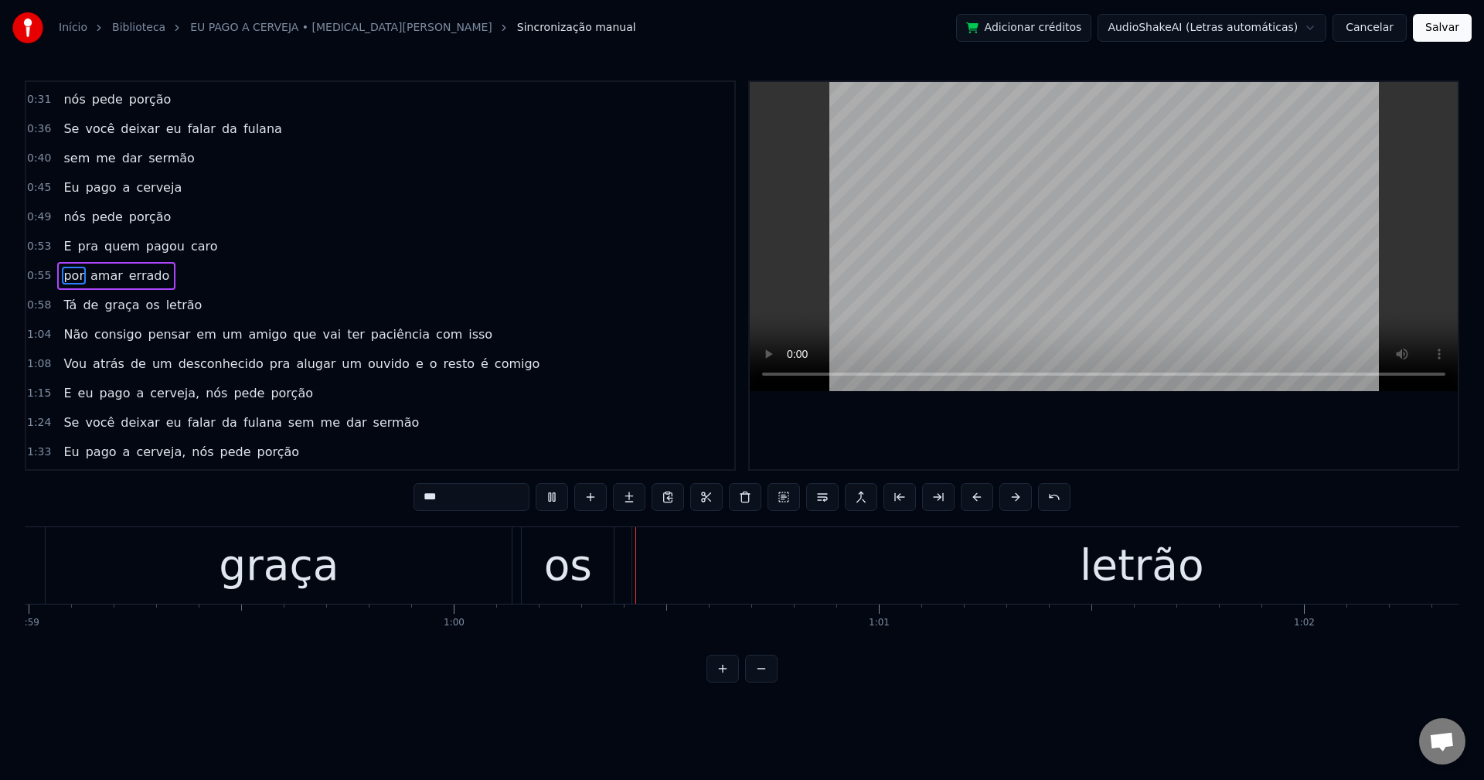
scroll to position [0, 25164]
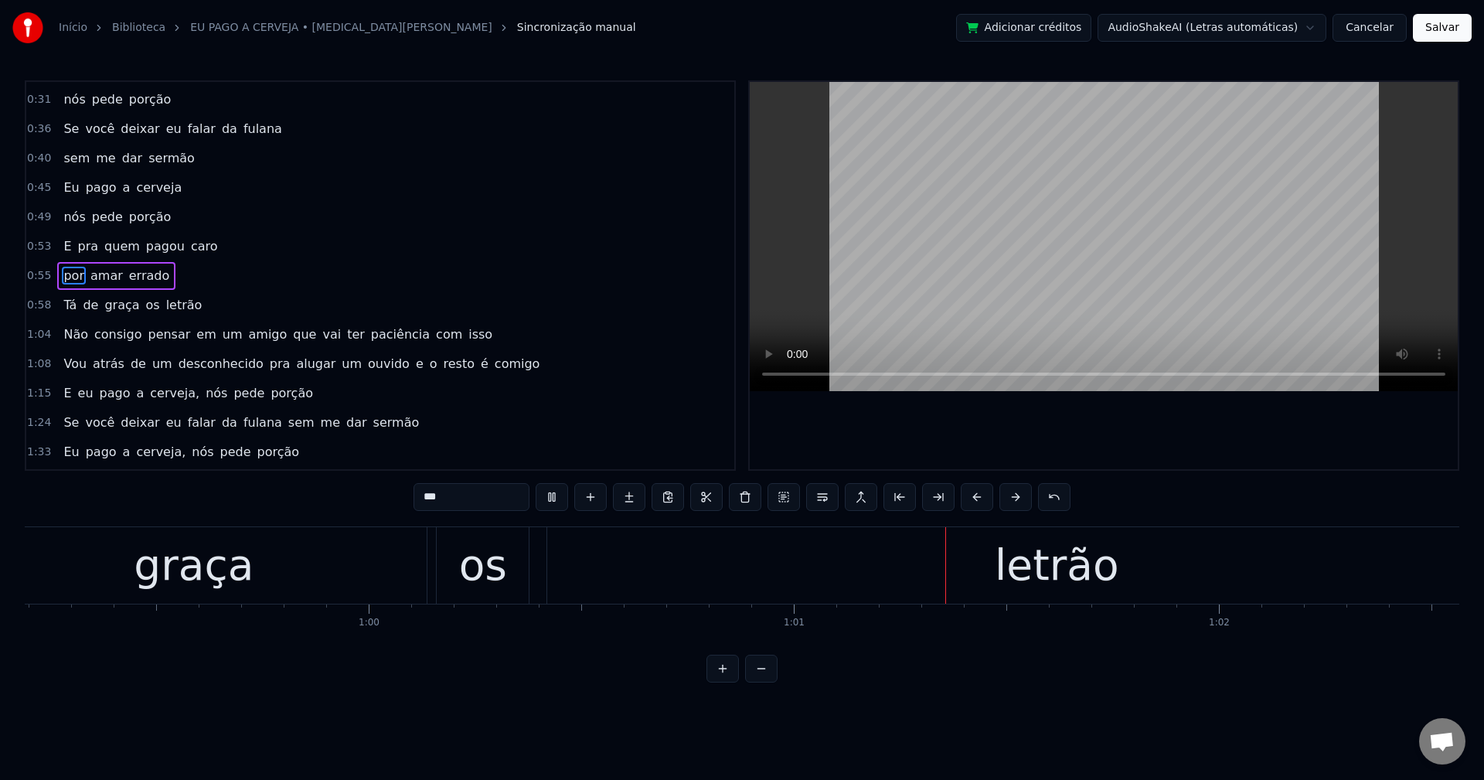
click at [165, 313] on span "letrão" at bounding box center [184, 305] width 39 height 18
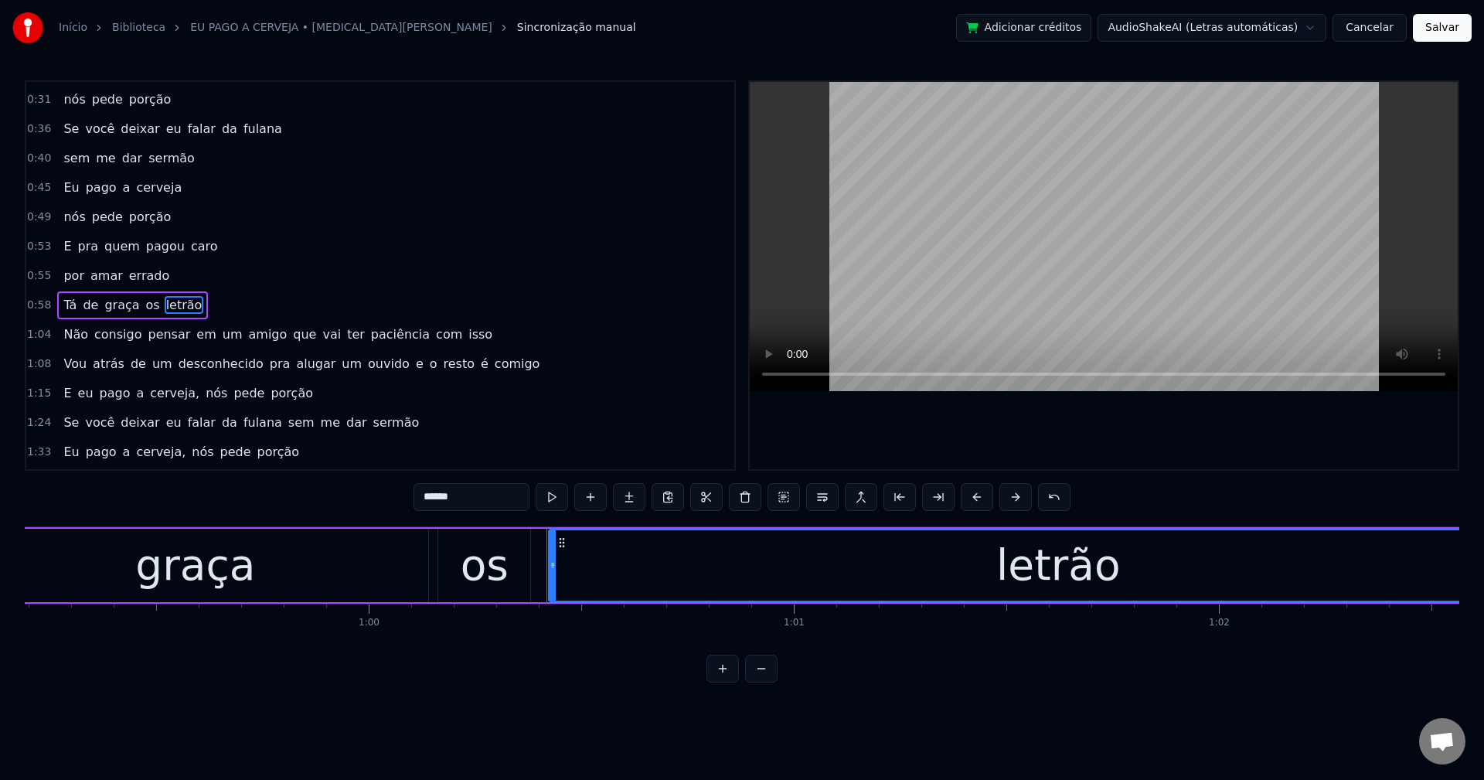
scroll to position [379, 0]
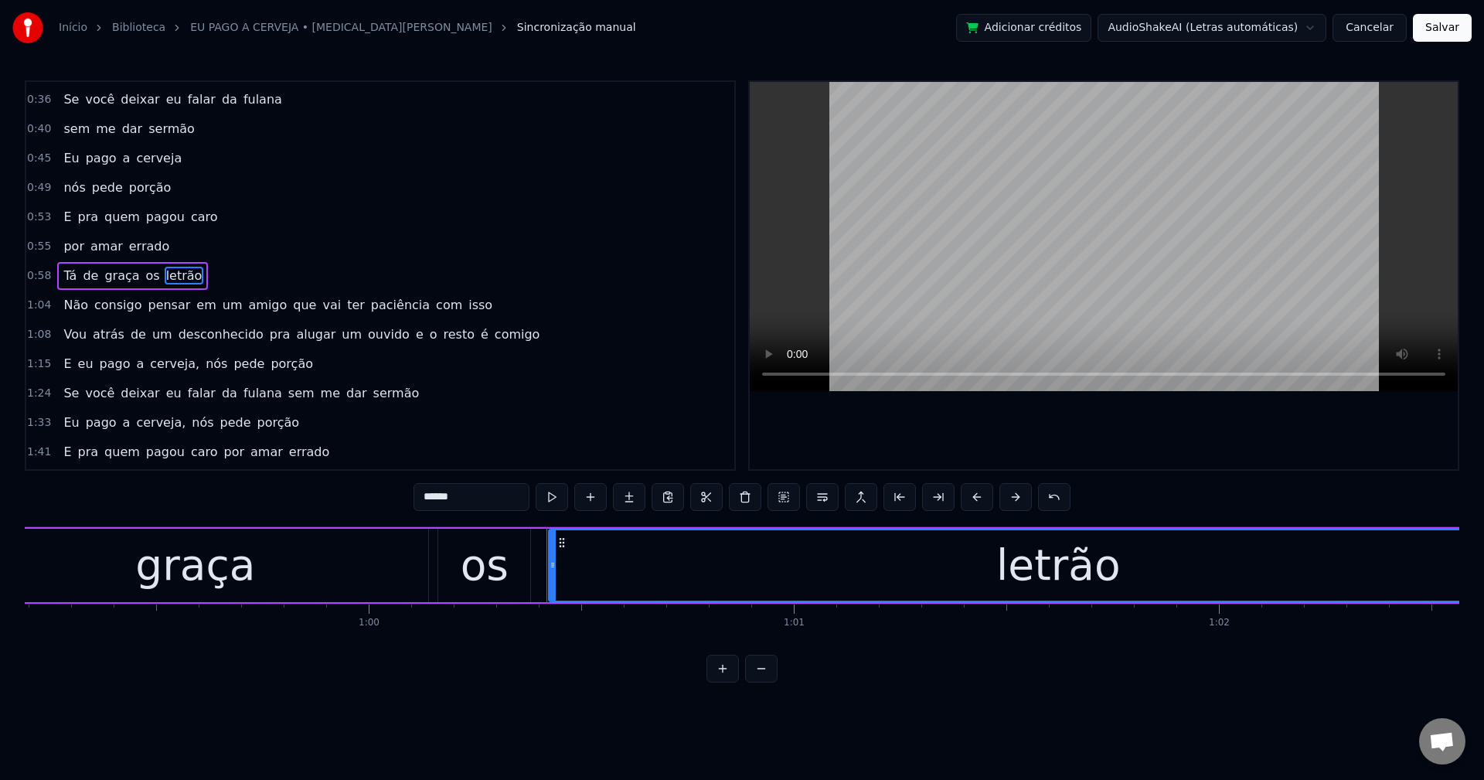
click at [420, 498] on input "******" at bounding box center [472, 497] width 116 height 28
click at [80, 301] on span "Não" at bounding box center [76, 305] width 28 height 18
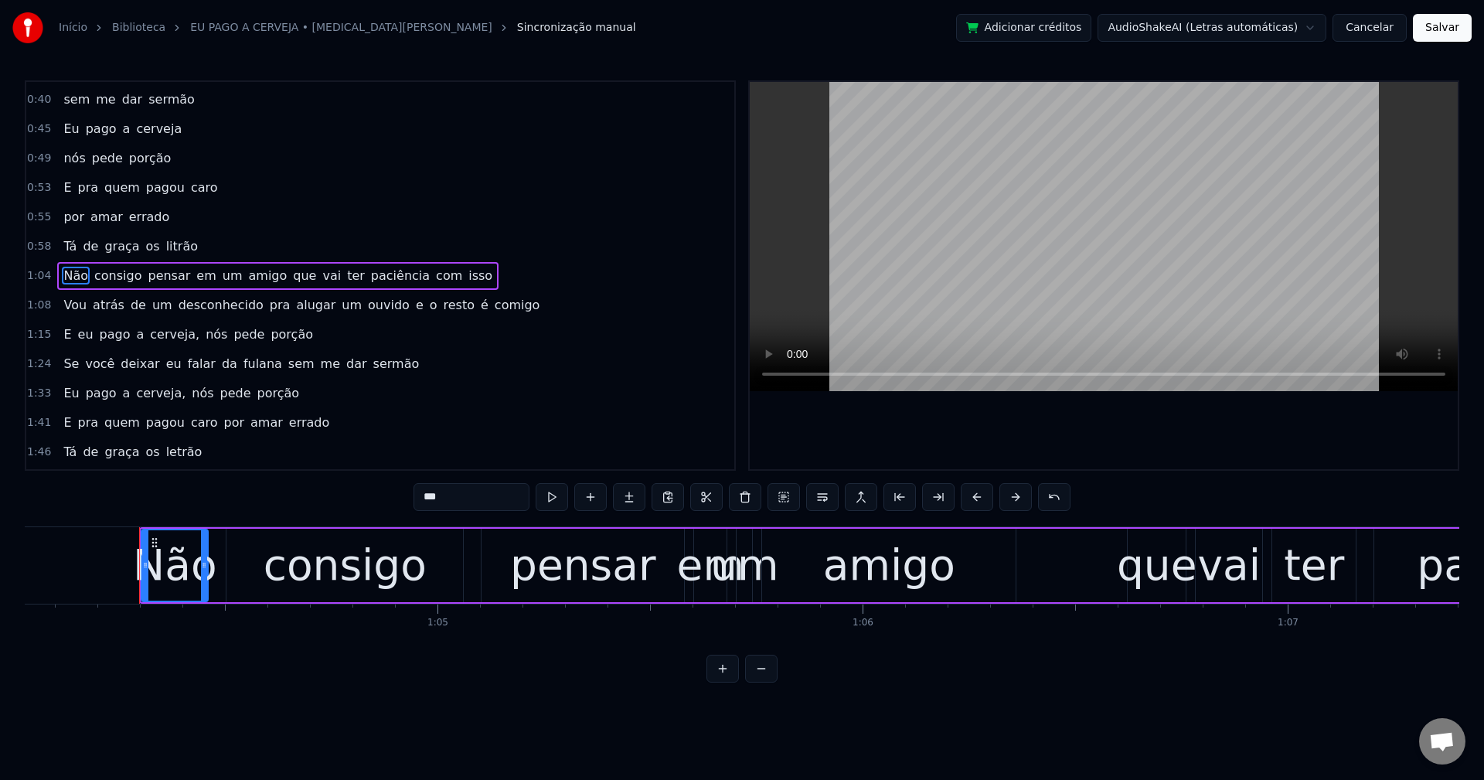
scroll to position [0, 27258]
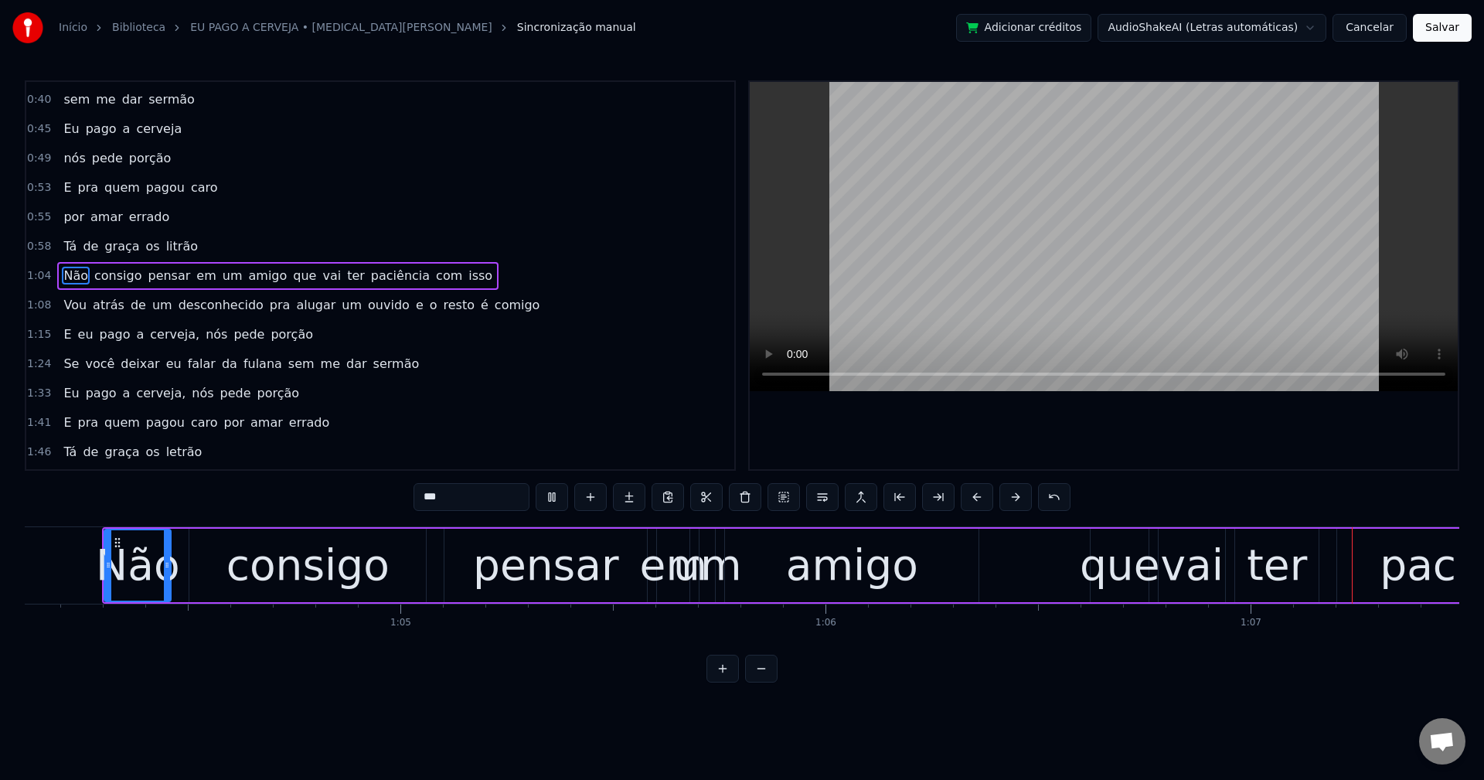
drag, startPoint x: 271, startPoint y: 270, endPoint x: 758, endPoint y: 444, distance: 517.8
click at [291, 269] on span "que" at bounding box center [304, 276] width 26 height 18
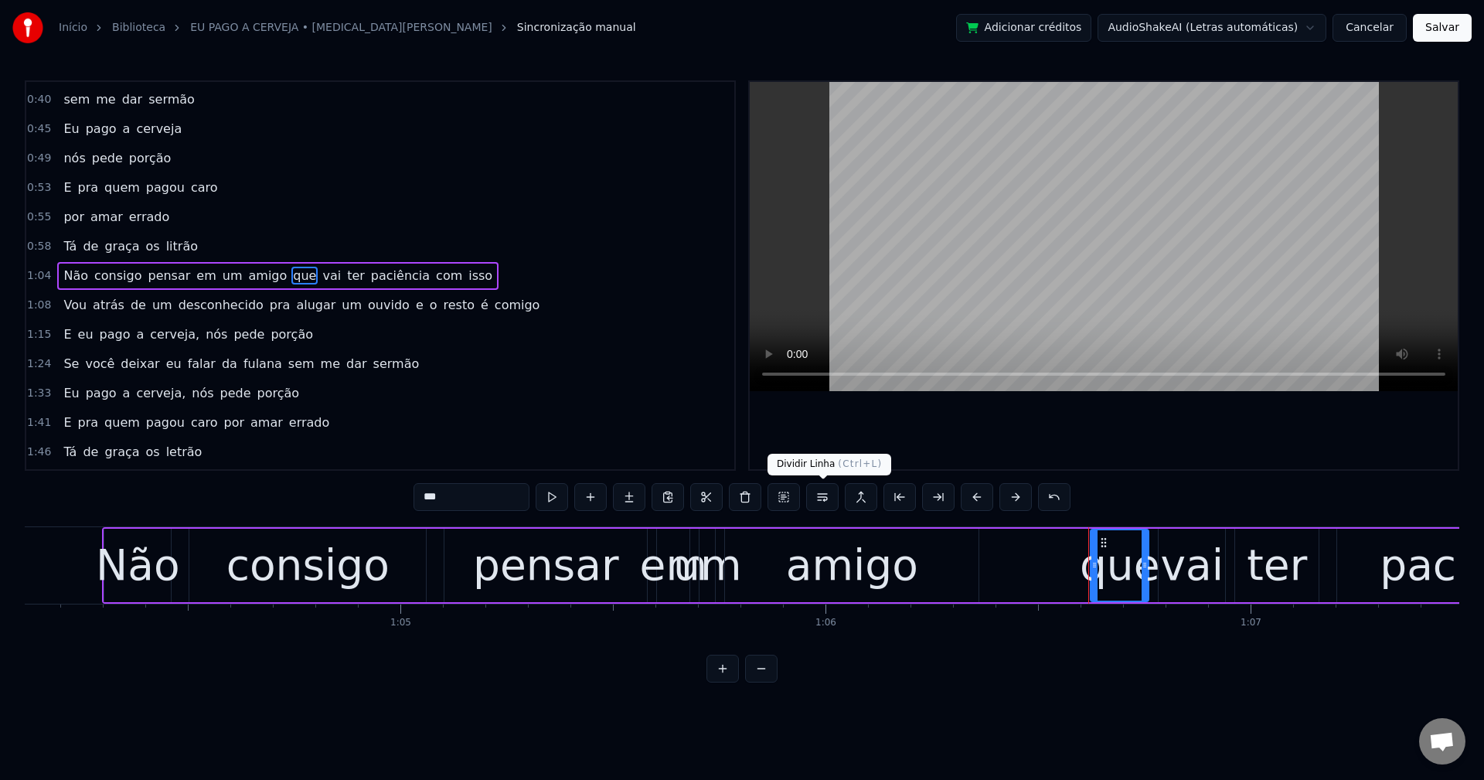
click at [823, 498] on button at bounding box center [822, 497] width 32 height 28
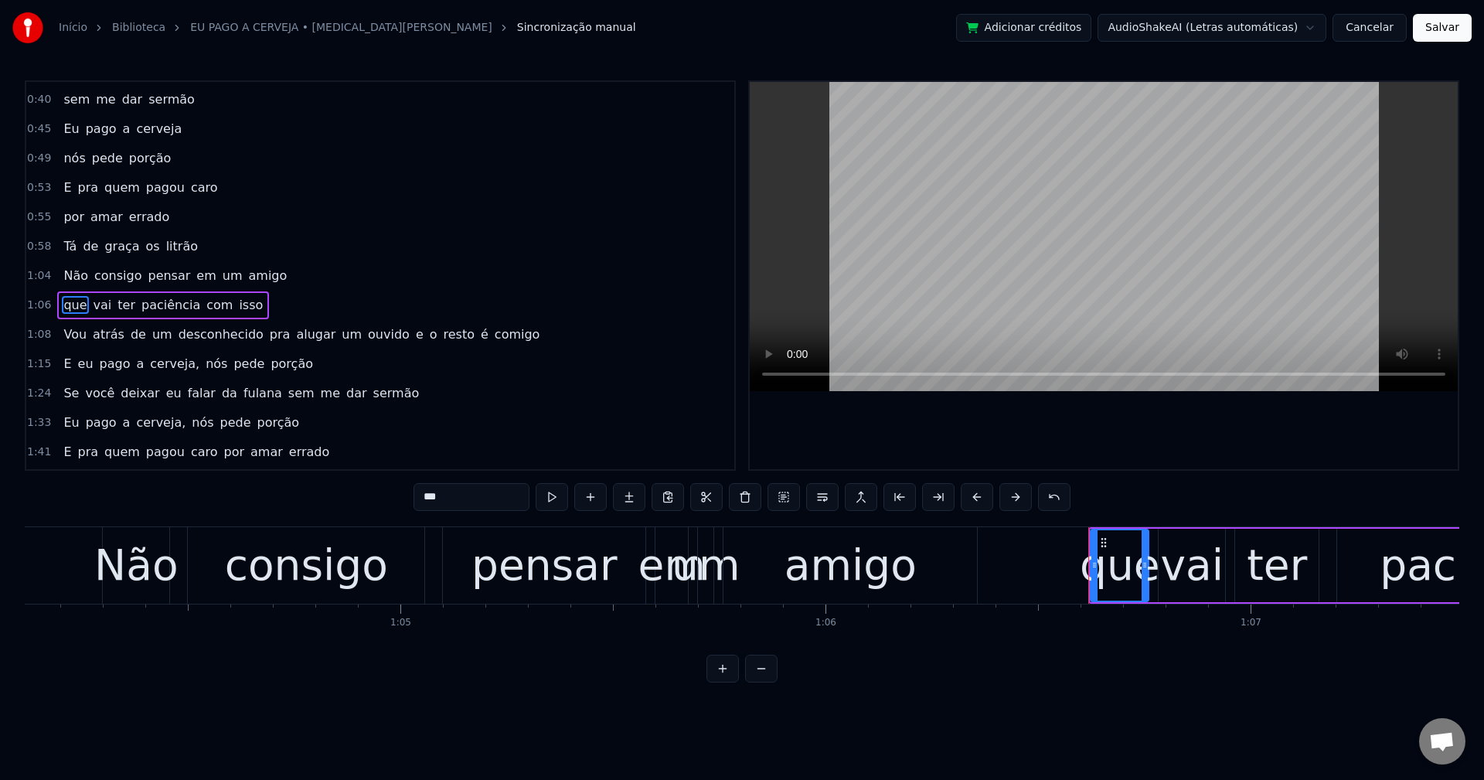
scroll to position [438, 0]
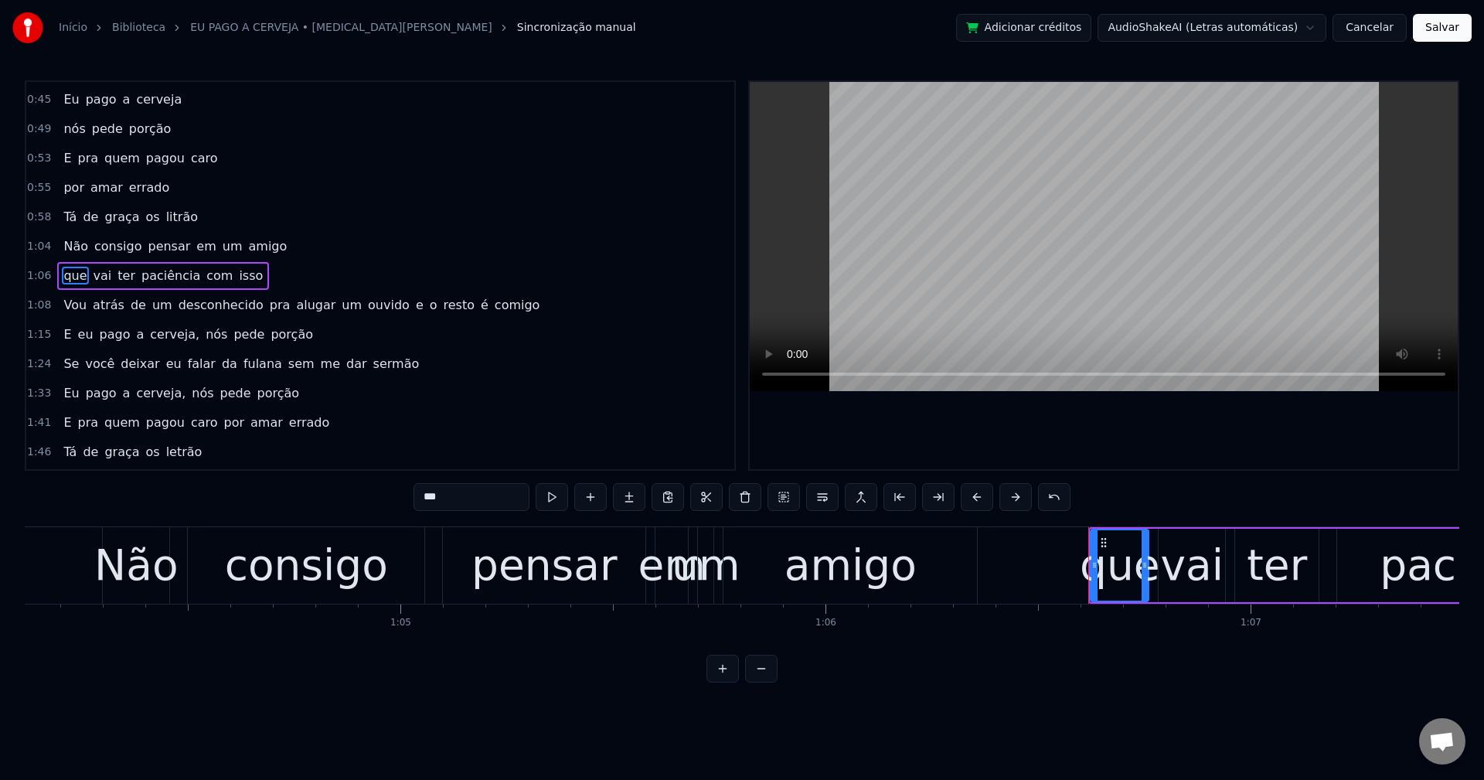
click at [268, 304] on span "pra" at bounding box center [280, 305] width 24 height 18
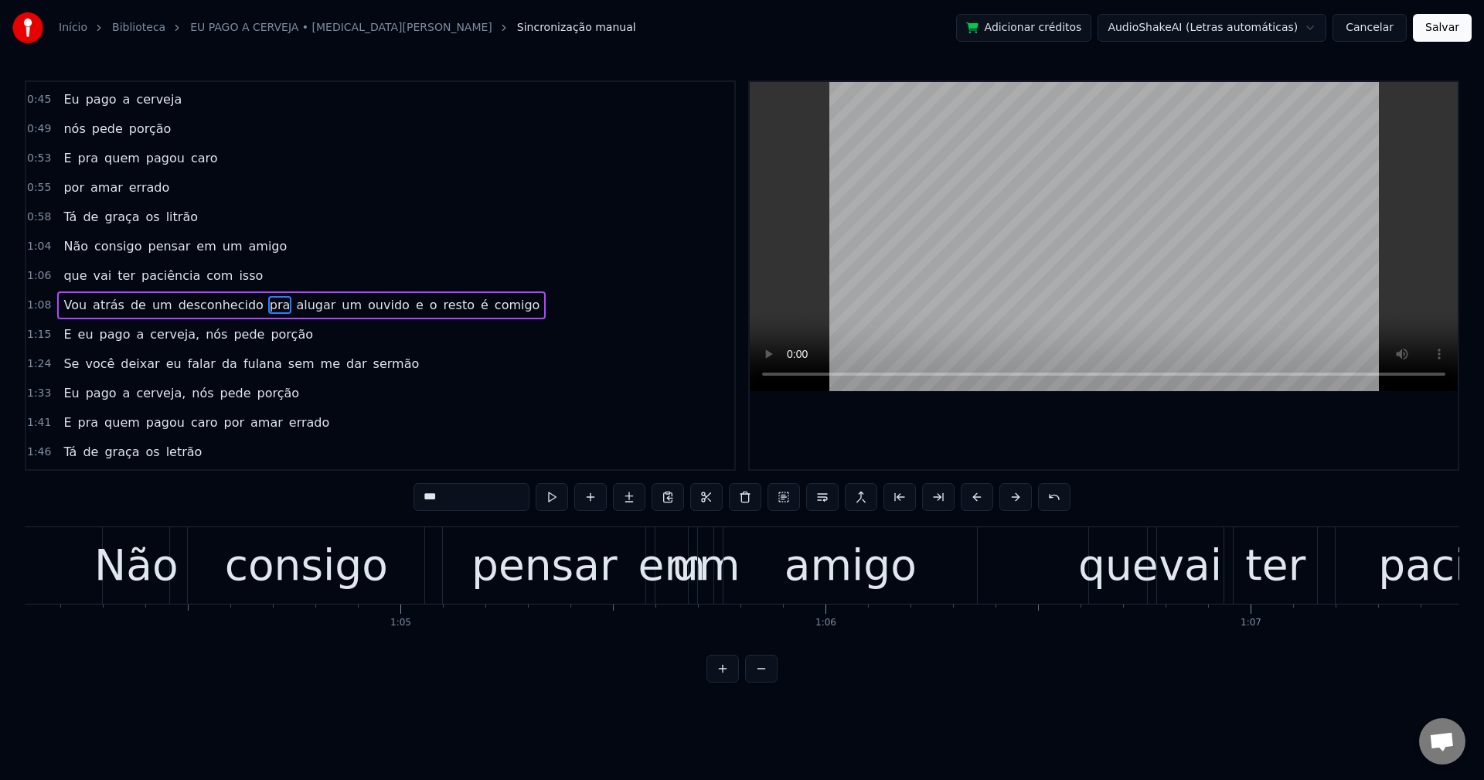
scroll to position [467, 0]
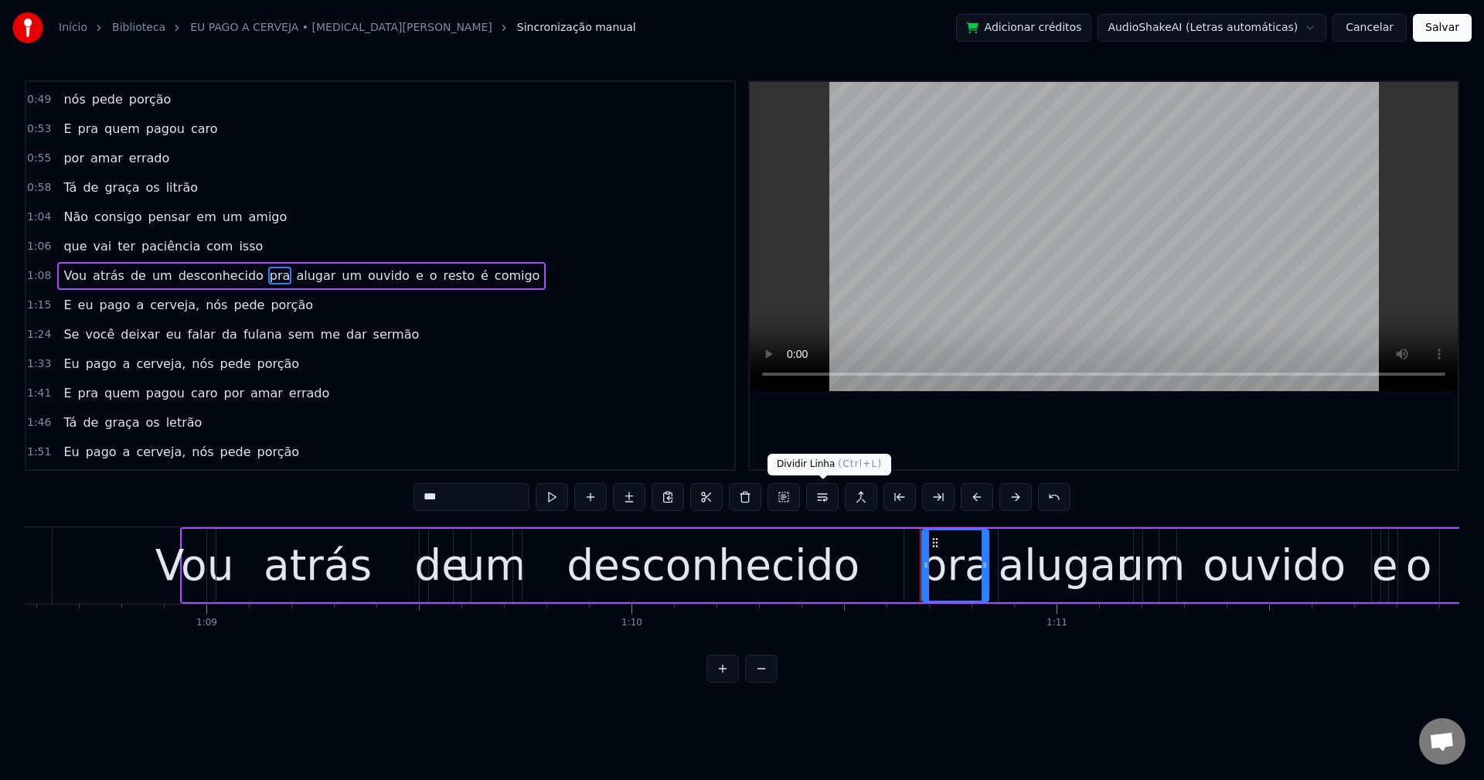
click at [822, 492] on button at bounding box center [822, 497] width 32 height 28
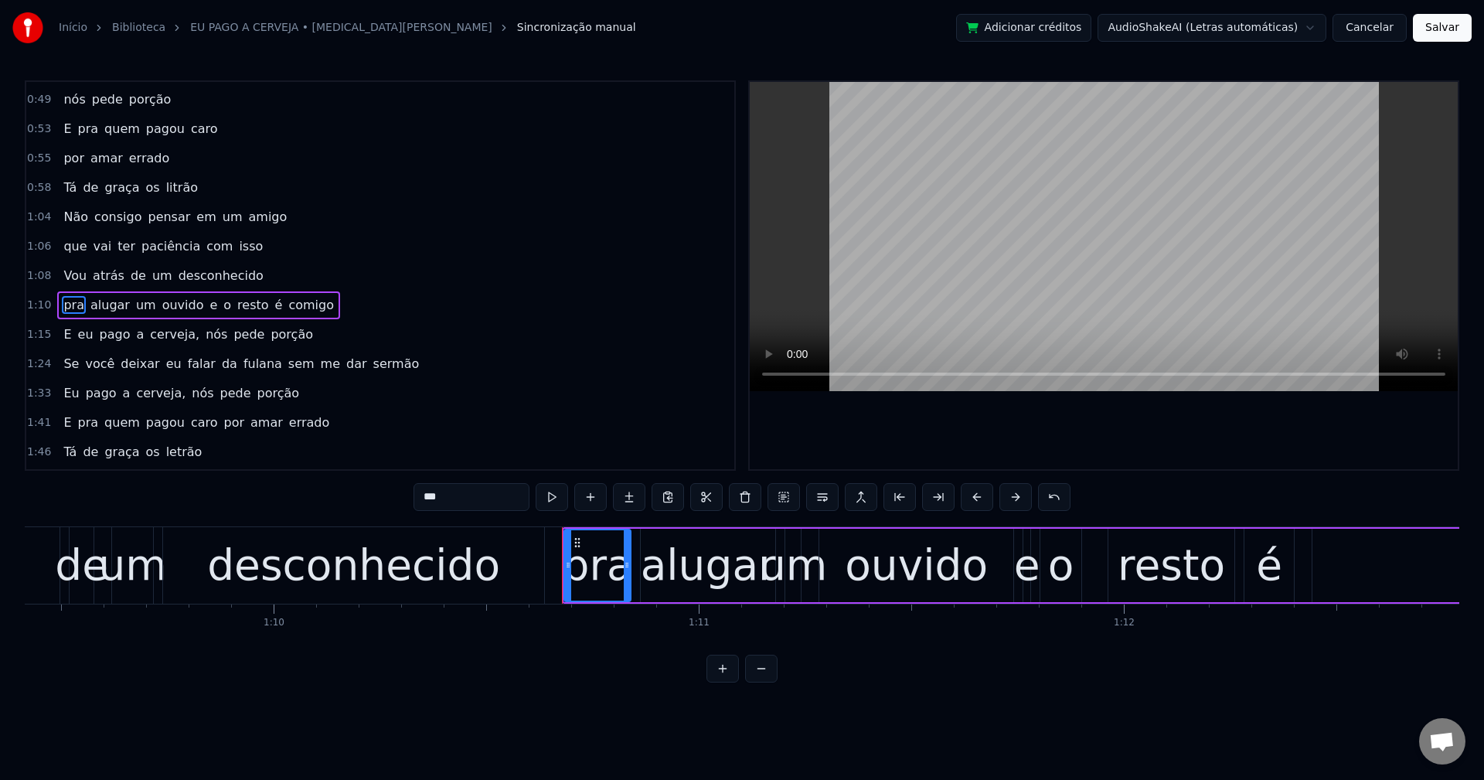
scroll to position [496, 0]
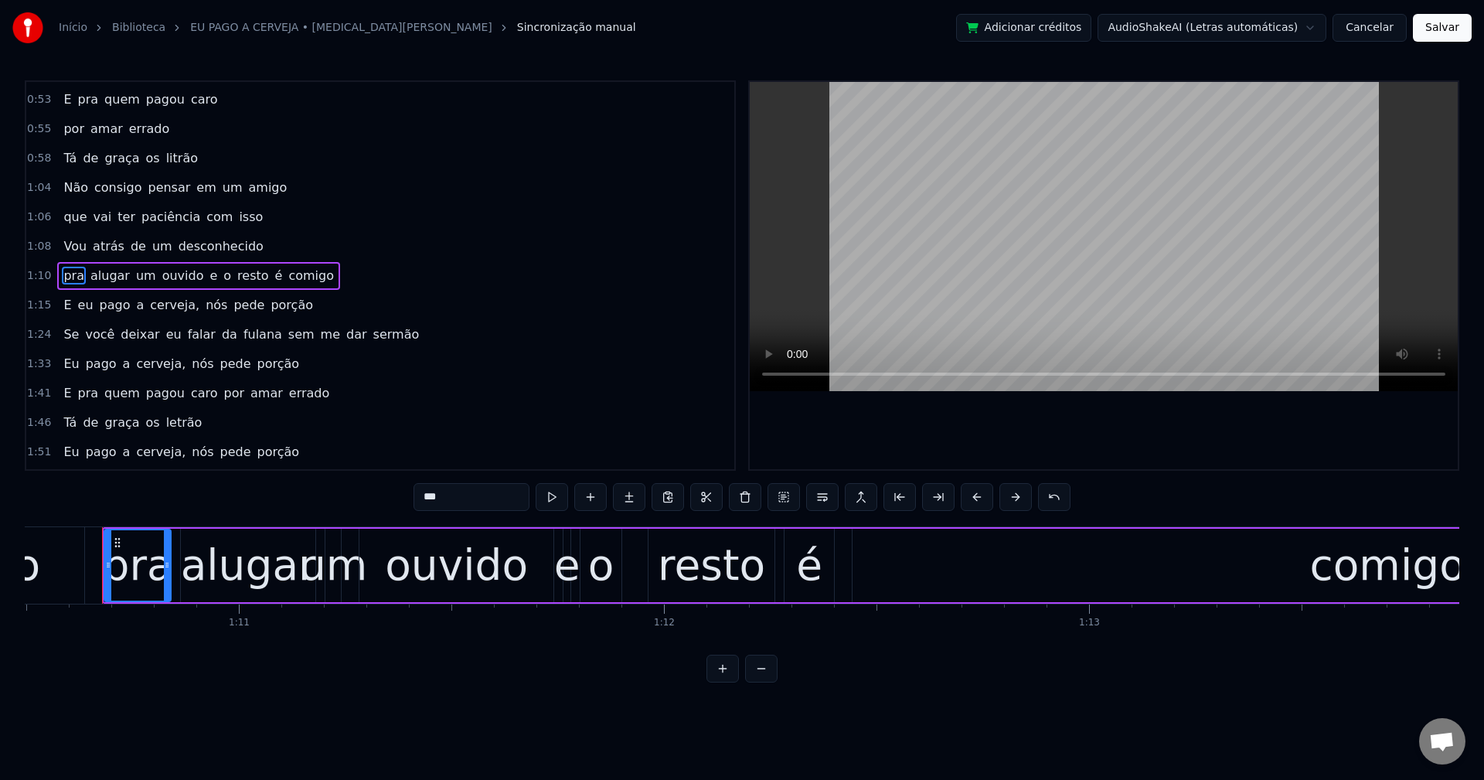
click at [222, 279] on span "o" at bounding box center [227, 276] width 11 height 18
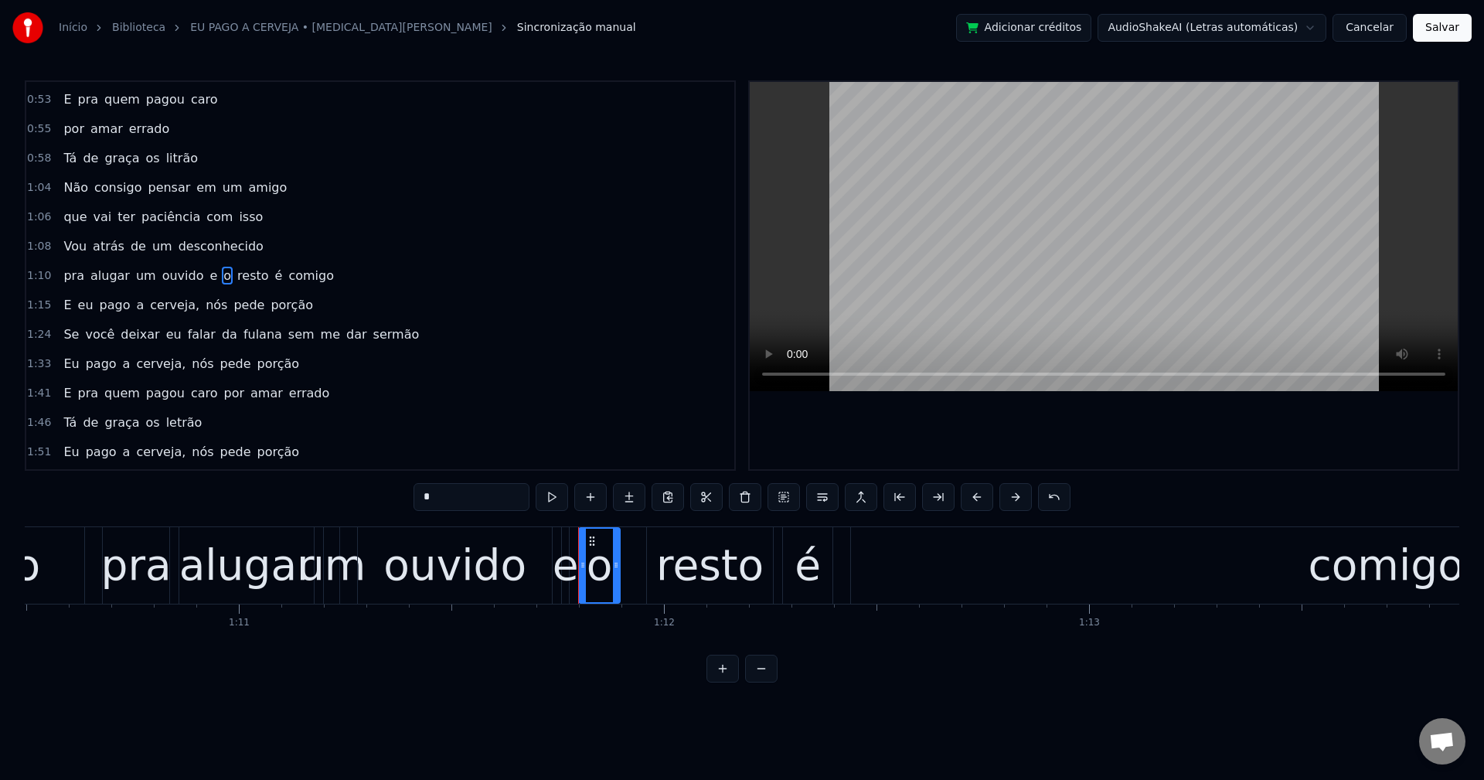
click at [208, 279] on span "e" at bounding box center [213, 276] width 11 height 18
click at [822, 502] on button at bounding box center [822, 497] width 32 height 28
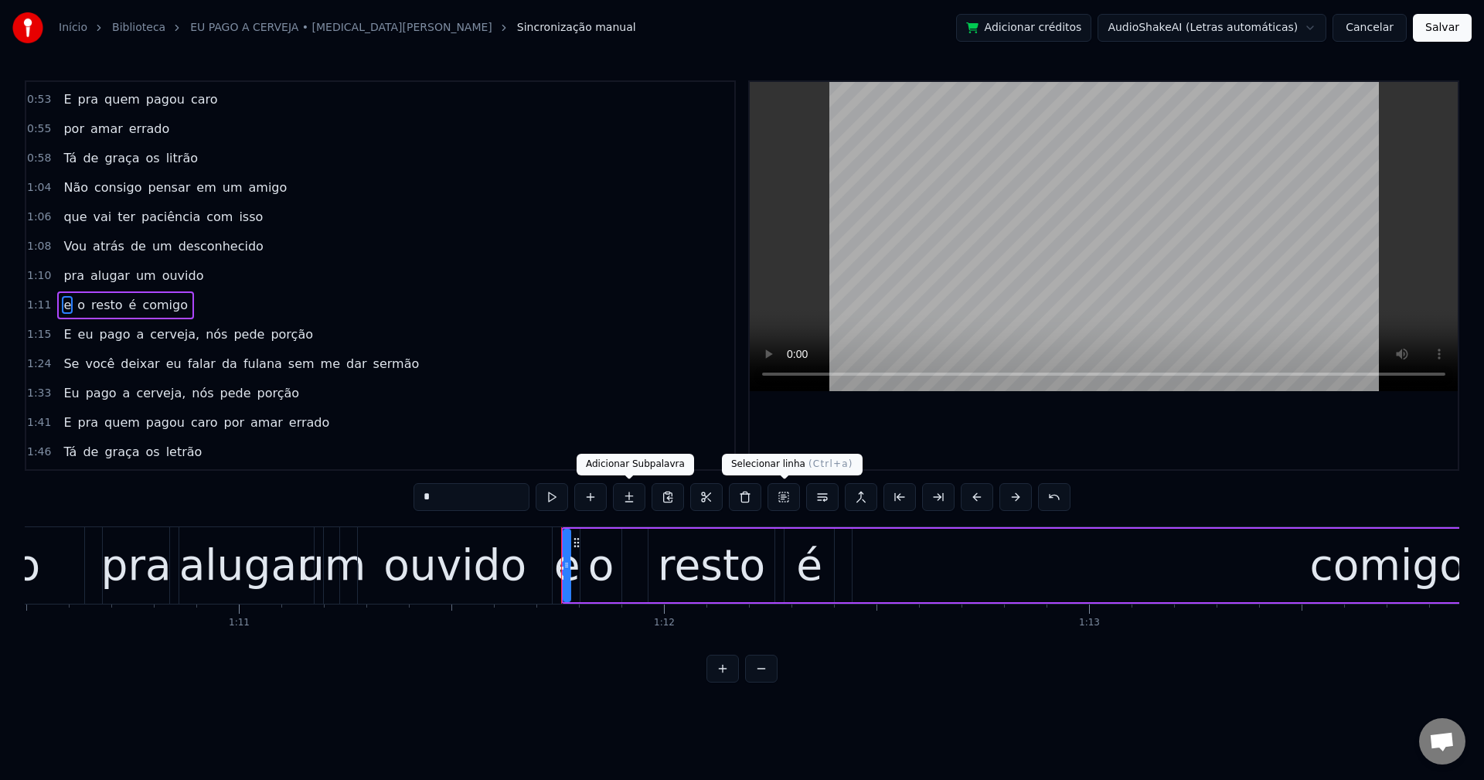
scroll to position [526, 0]
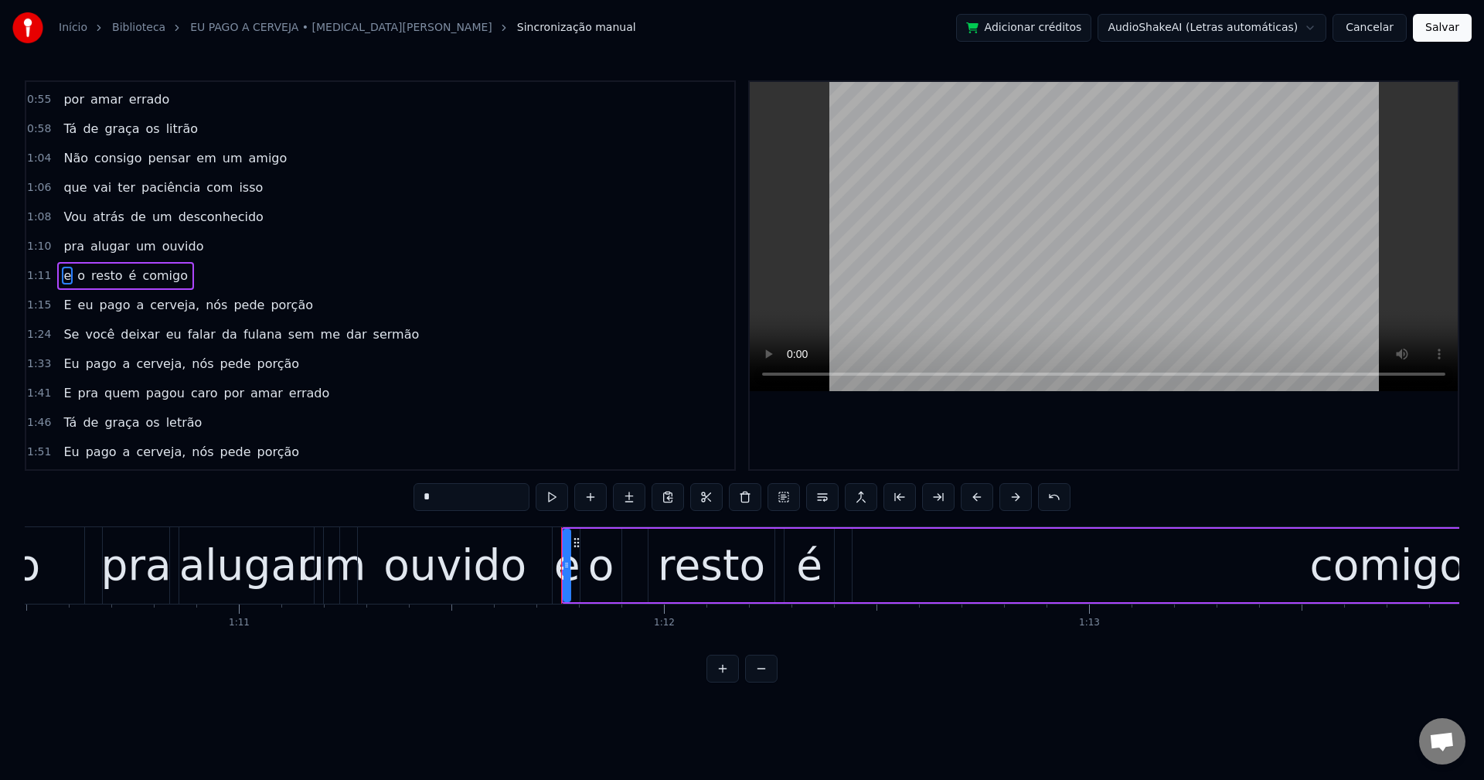
click at [154, 308] on span "cerveja," at bounding box center [174, 305] width 53 height 18
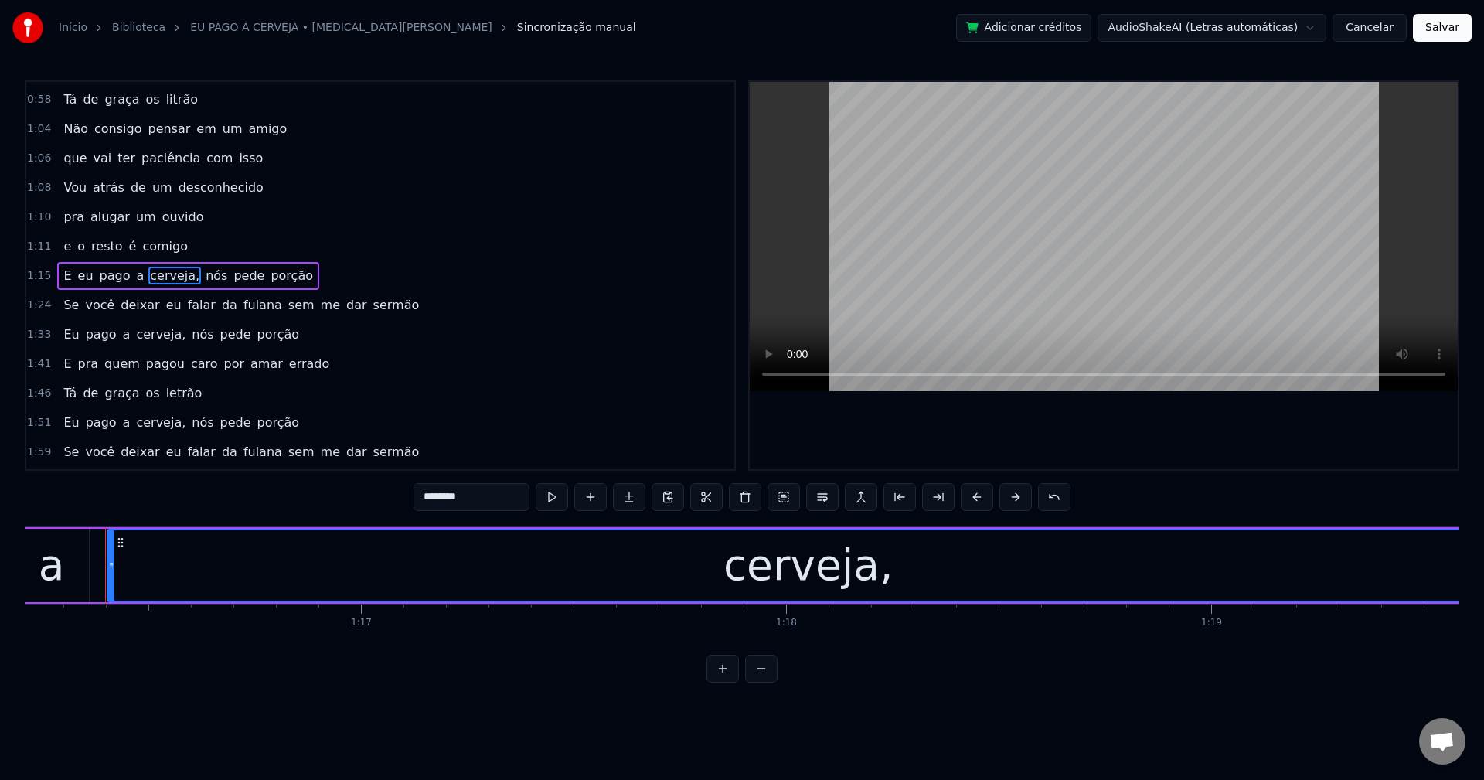
scroll to position [0, 32403]
click at [478, 498] on input "********" at bounding box center [472, 497] width 116 height 28
click at [200, 272] on span "nós" at bounding box center [212, 276] width 25 height 18
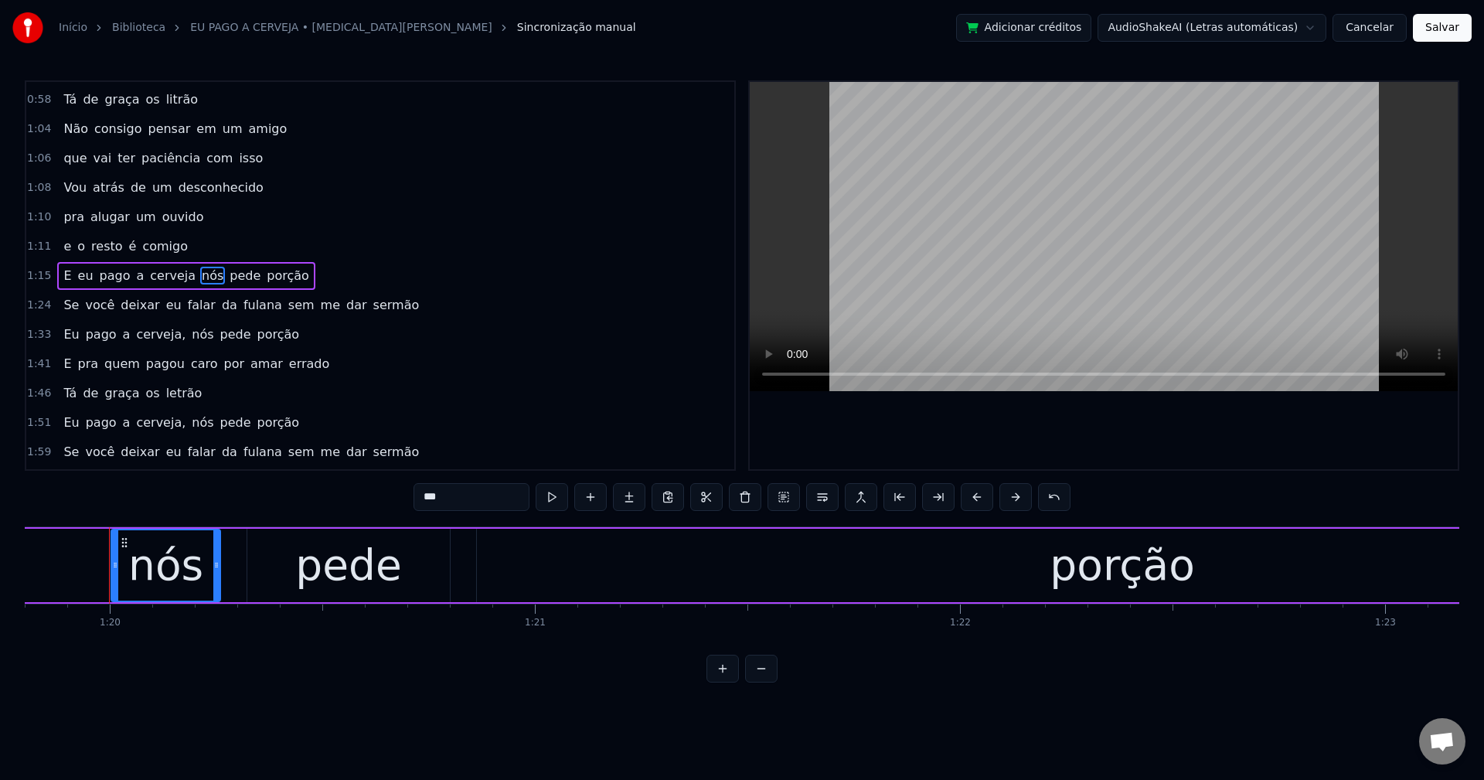
scroll to position [0, 33933]
click at [827, 501] on button at bounding box center [822, 497] width 32 height 28
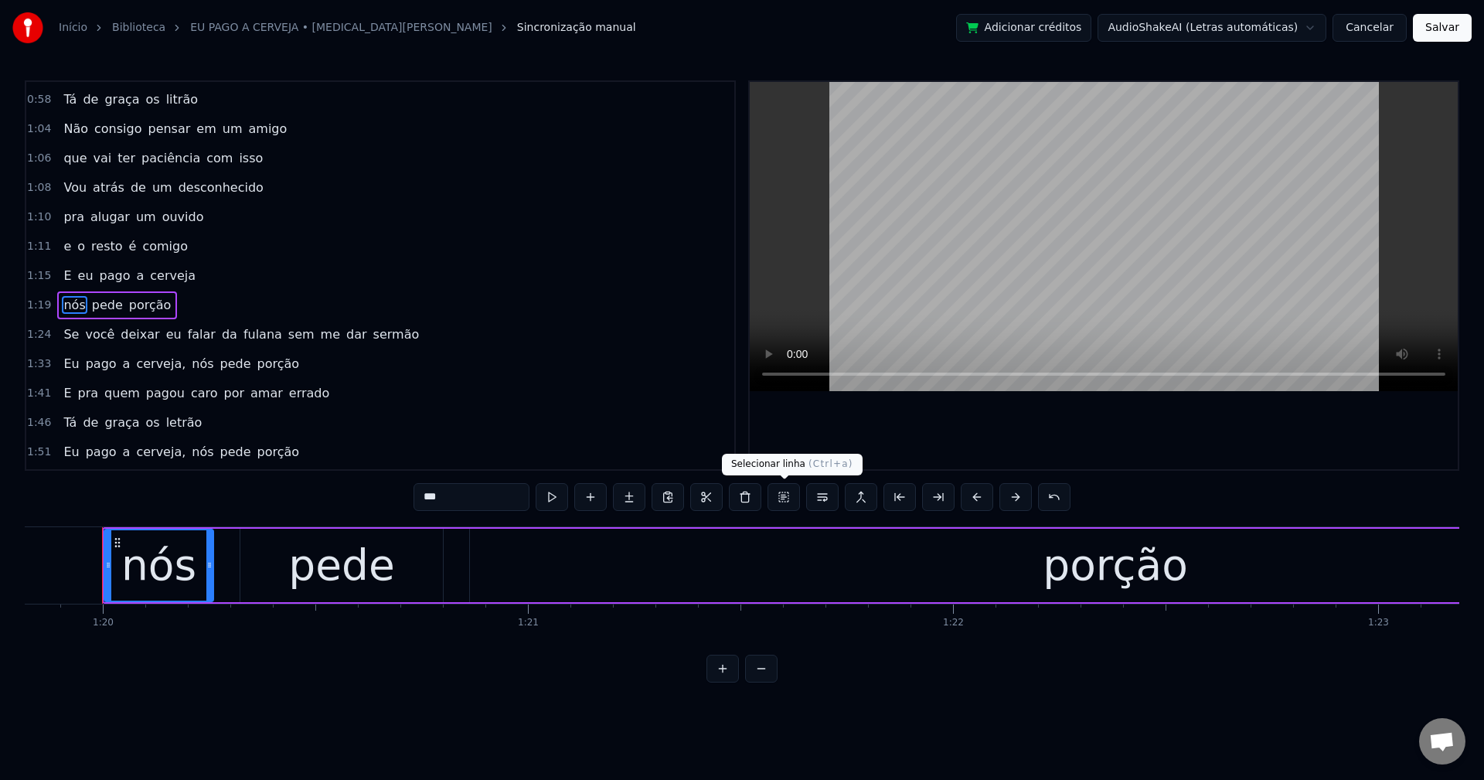
scroll to position [584, 0]
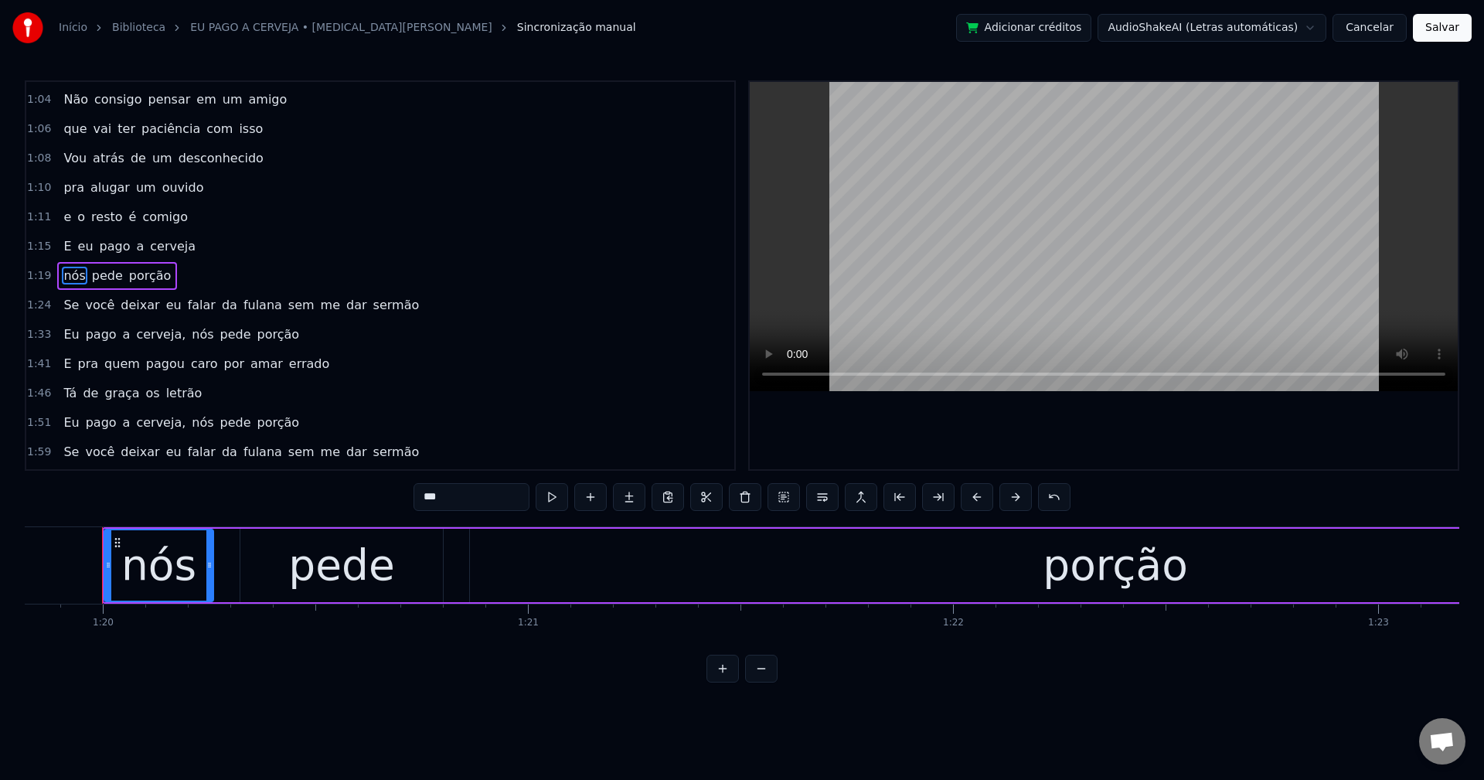
click at [287, 308] on span "sem" at bounding box center [301, 305] width 29 height 18
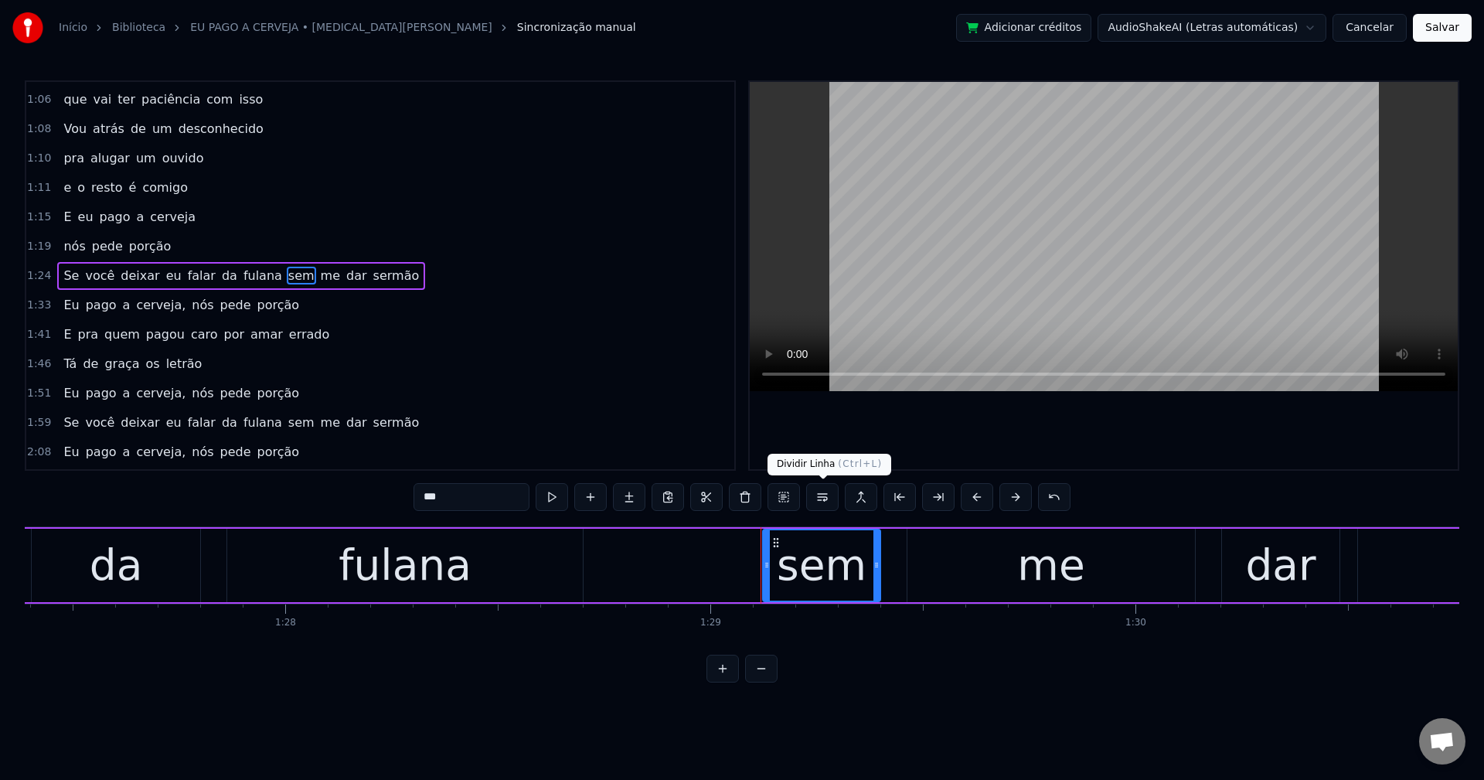
scroll to position [0, 37810]
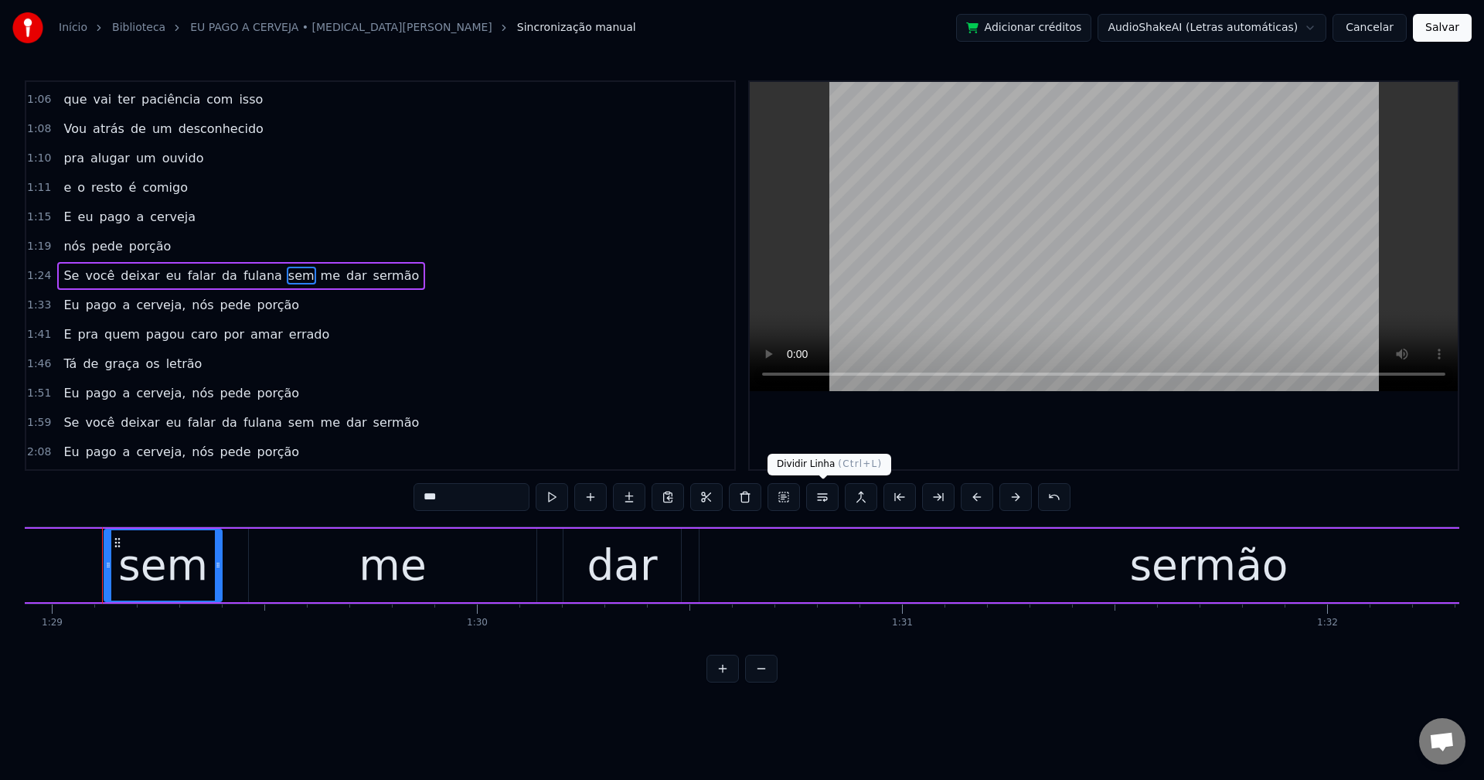
click at [819, 502] on button at bounding box center [822, 497] width 32 height 28
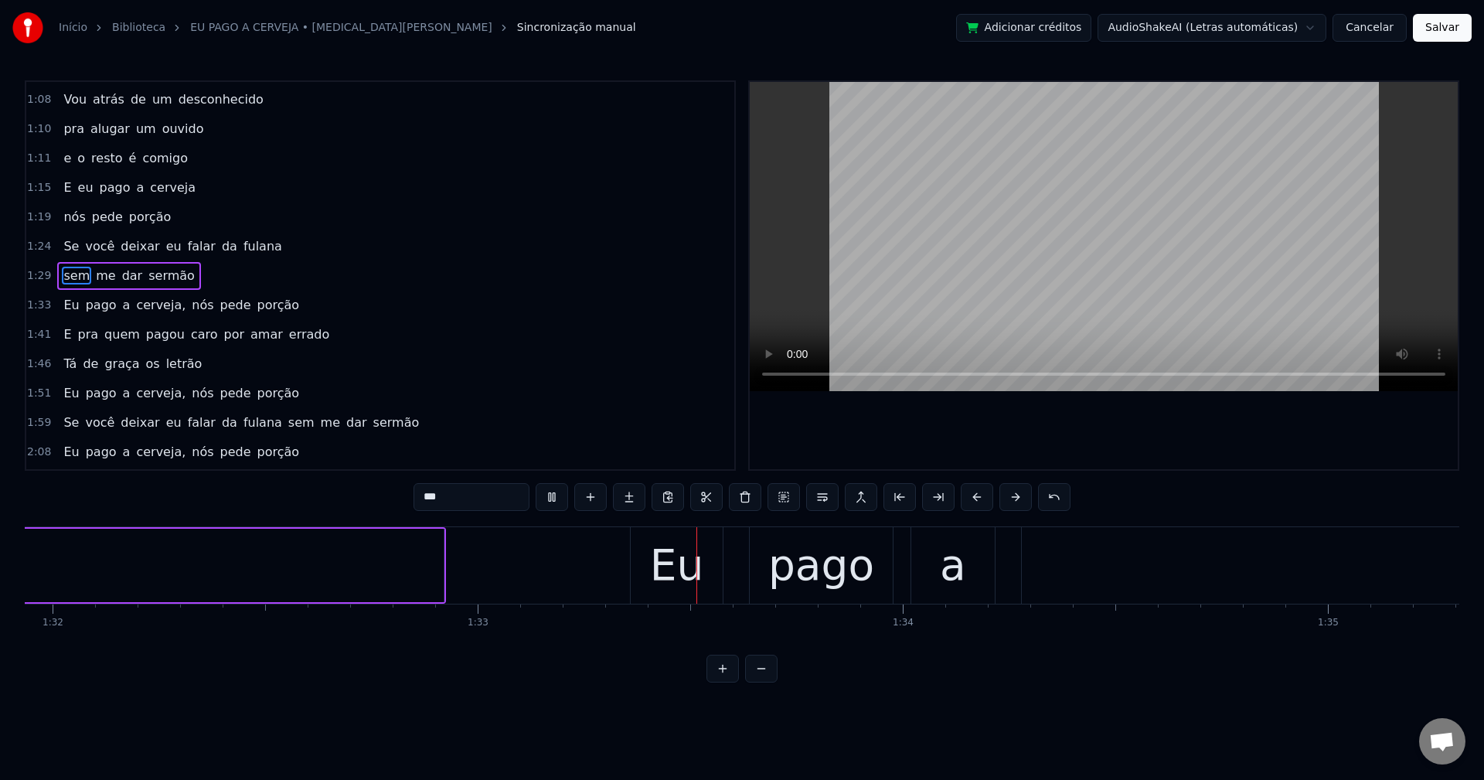
scroll to position [0, 39334]
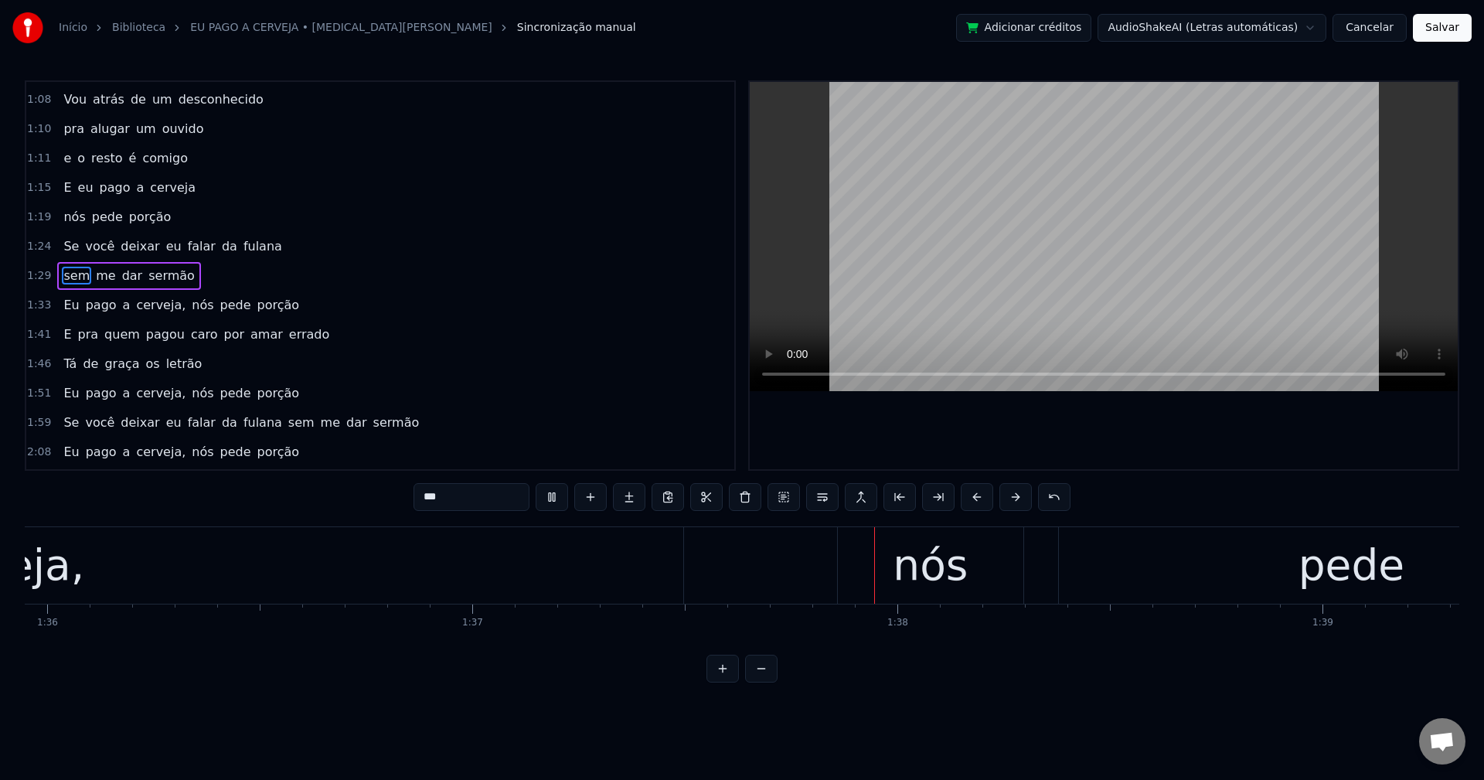
click at [148, 302] on span "cerveja," at bounding box center [160, 305] width 53 height 18
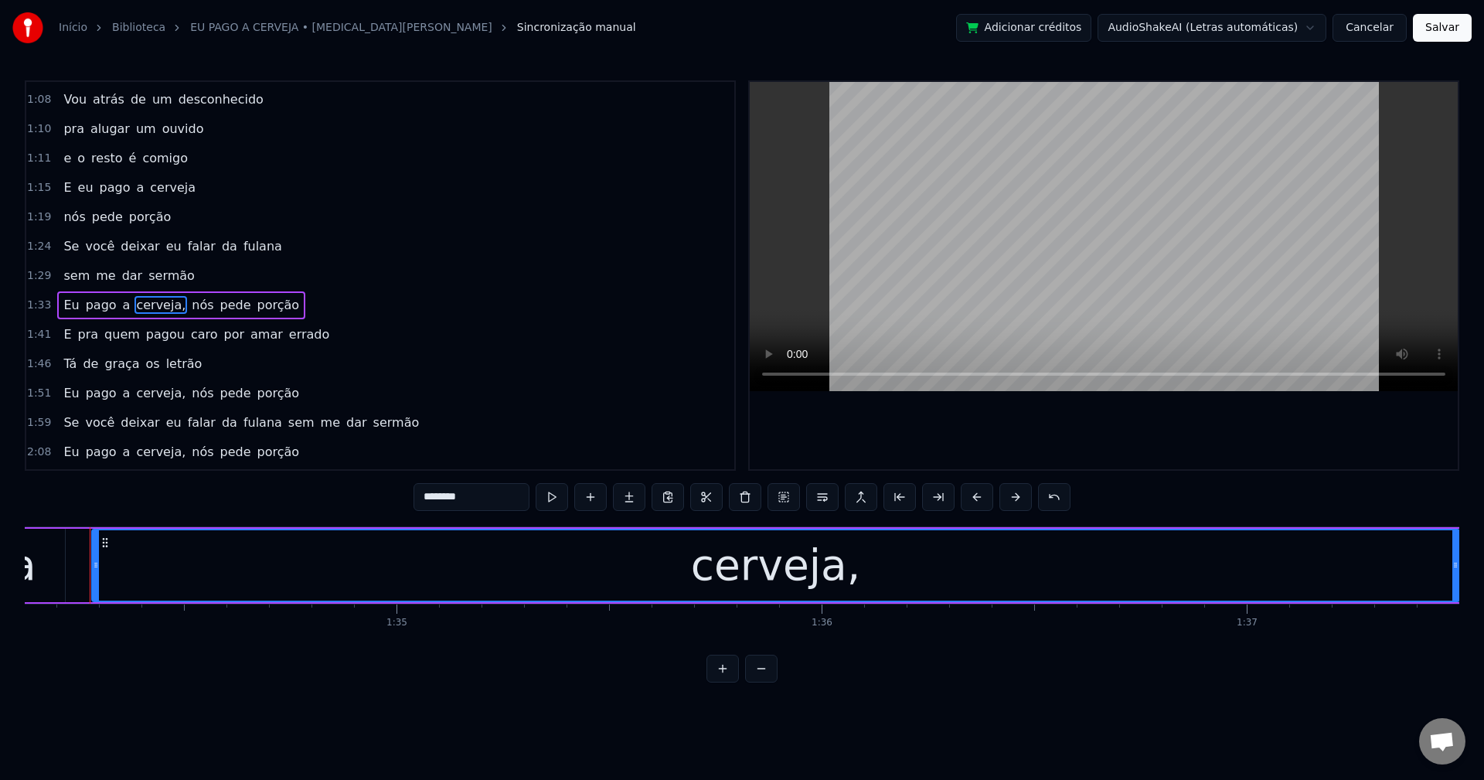
scroll to position [0, 40003]
click at [492, 500] on input "********" at bounding box center [472, 497] width 116 height 28
click at [504, 502] on input "********" at bounding box center [472, 497] width 116 height 28
click at [186, 296] on span "nós" at bounding box center [198, 305] width 25 height 18
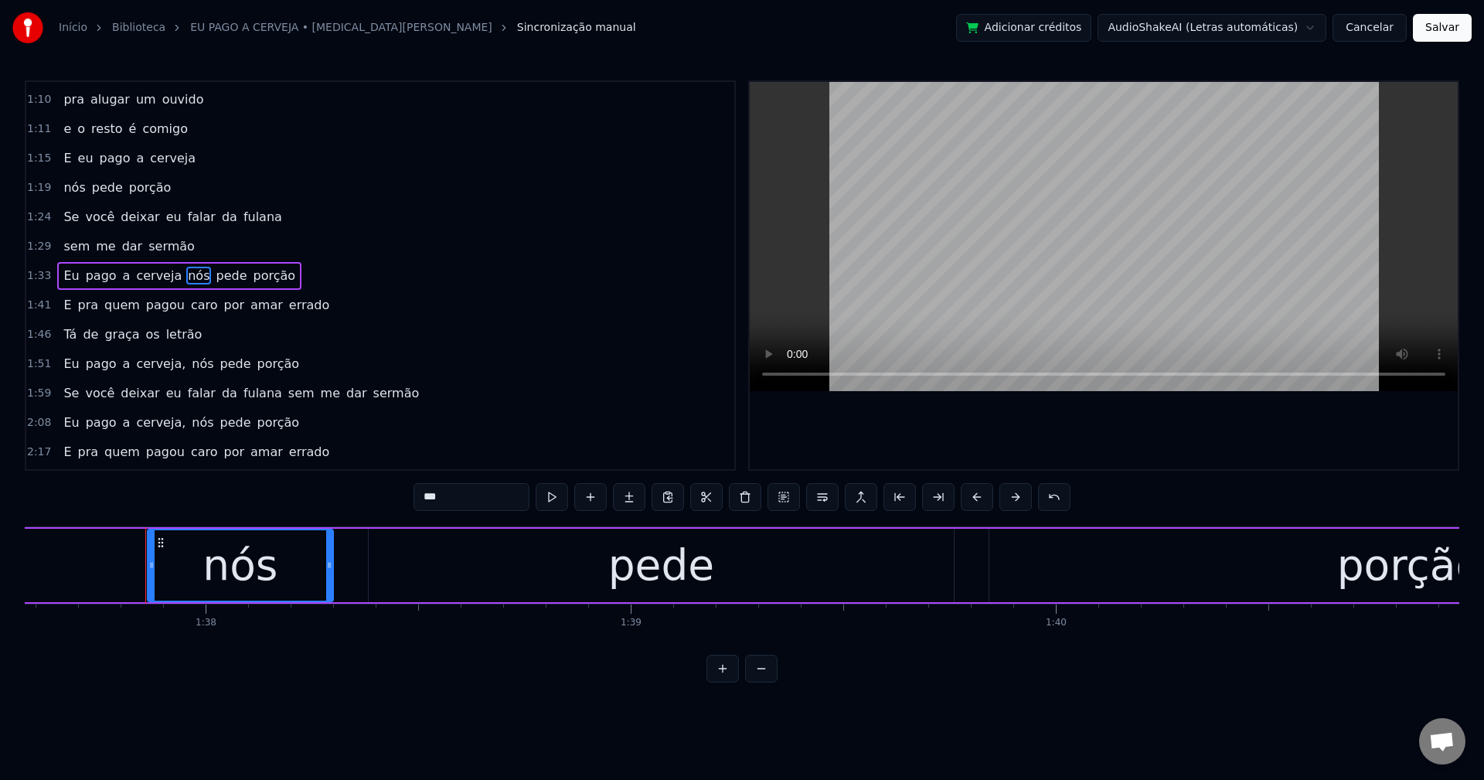
scroll to position [0, 41525]
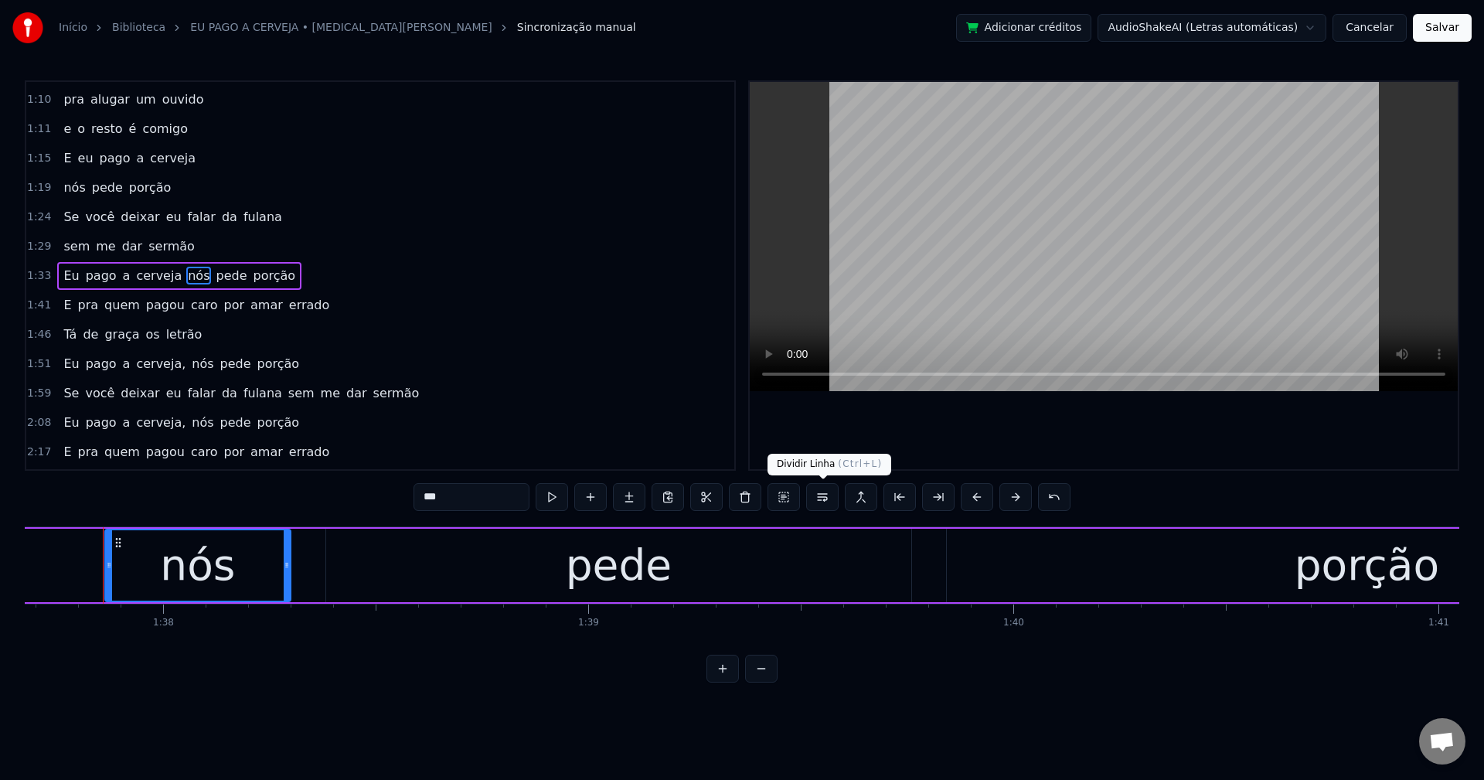
click at [826, 488] on button at bounding box center [822, 497] width 32 height 28
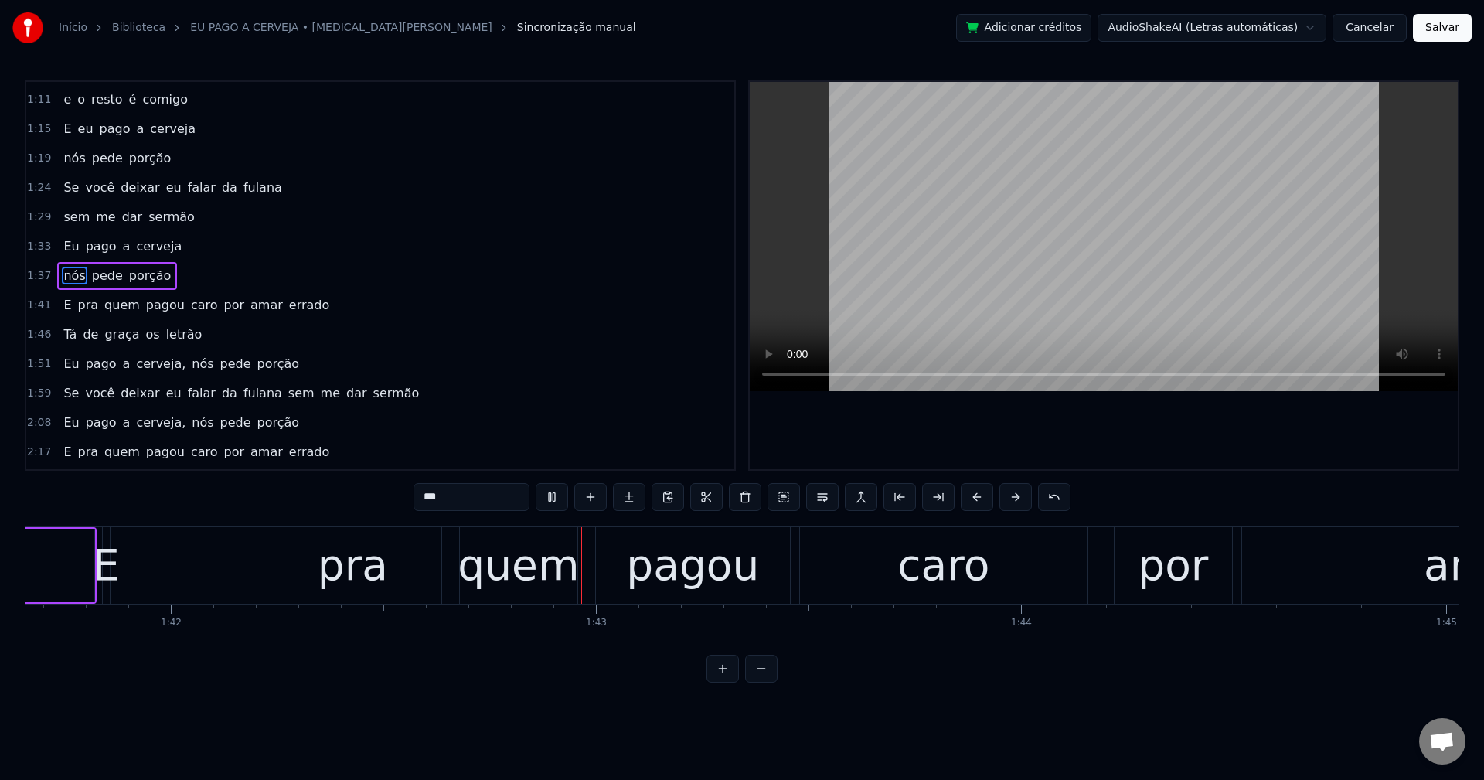
scroll to position [0, 43421]
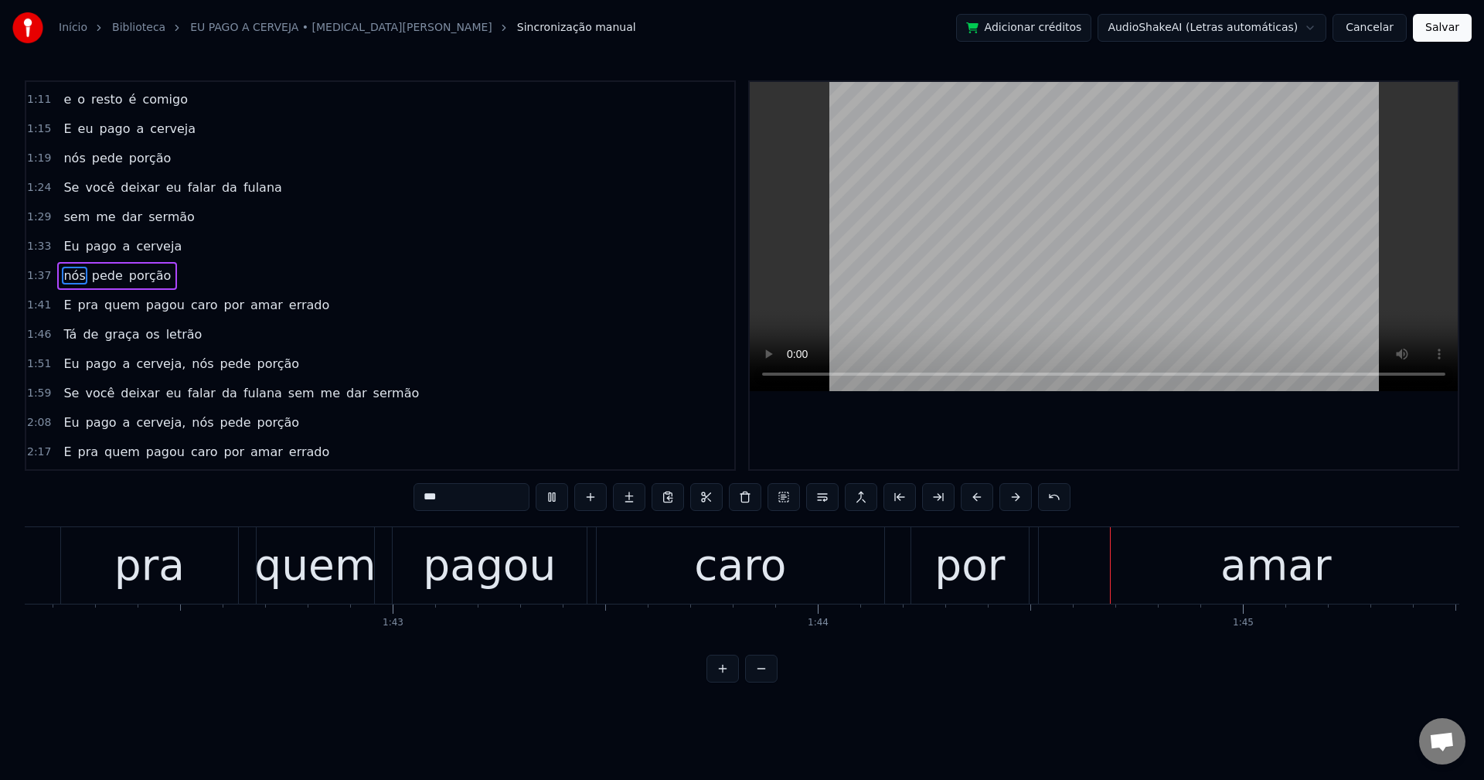
click at [223, 308] on span "por" at bounding box center [235, 305] width 24 height 18
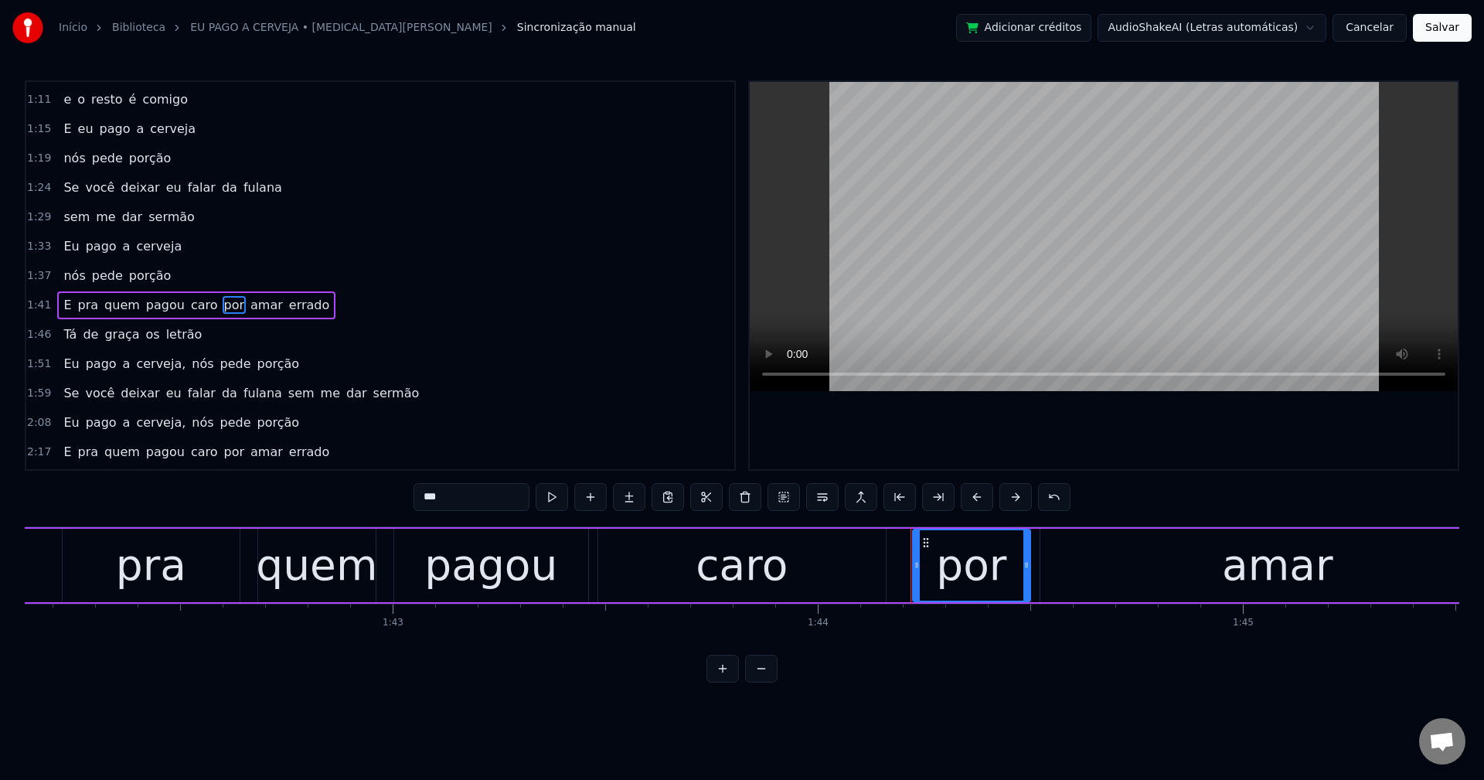
scroll to position [729, 0]
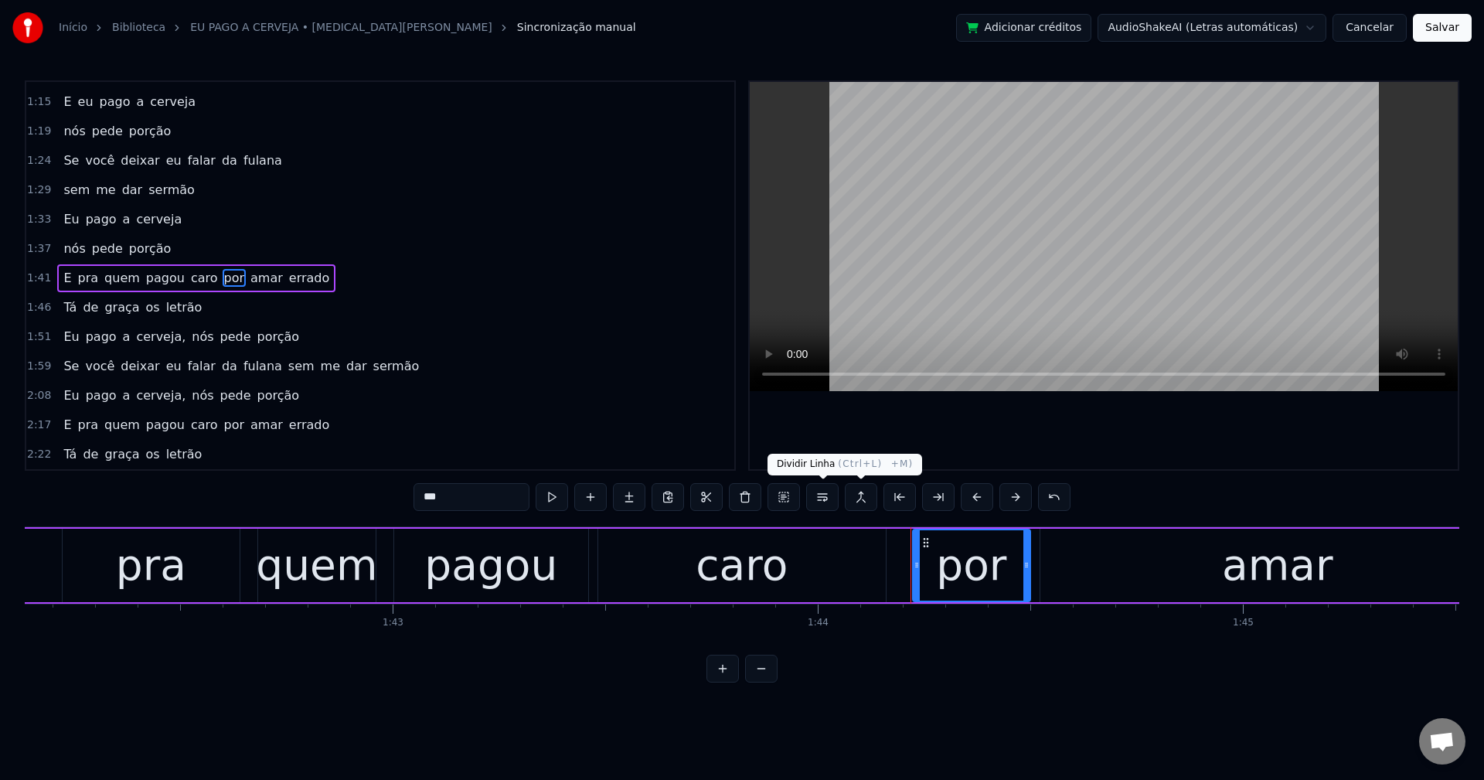
click at [818, 498] on button at bounding box center [822, 497] width 32 height 28
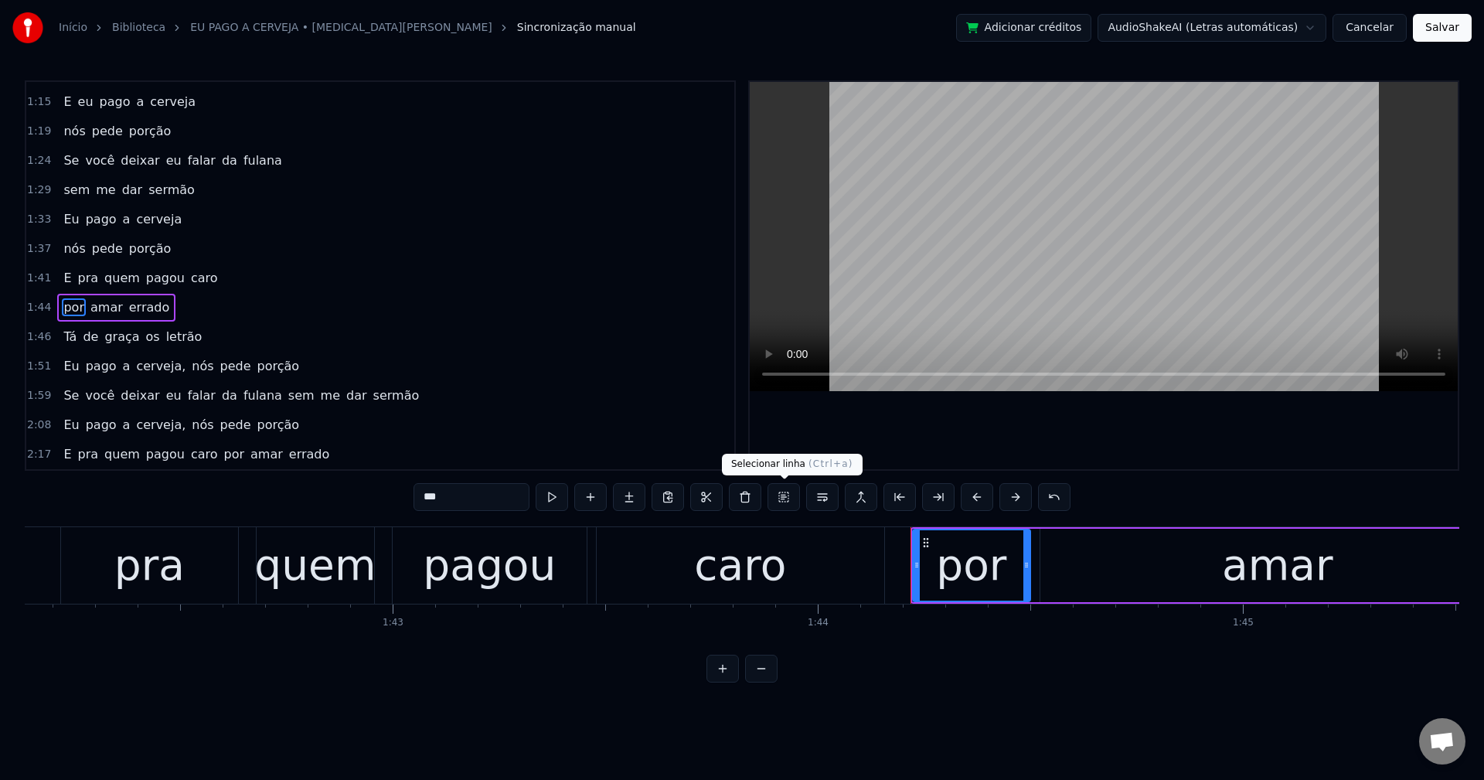
scroll to position [758, 0]
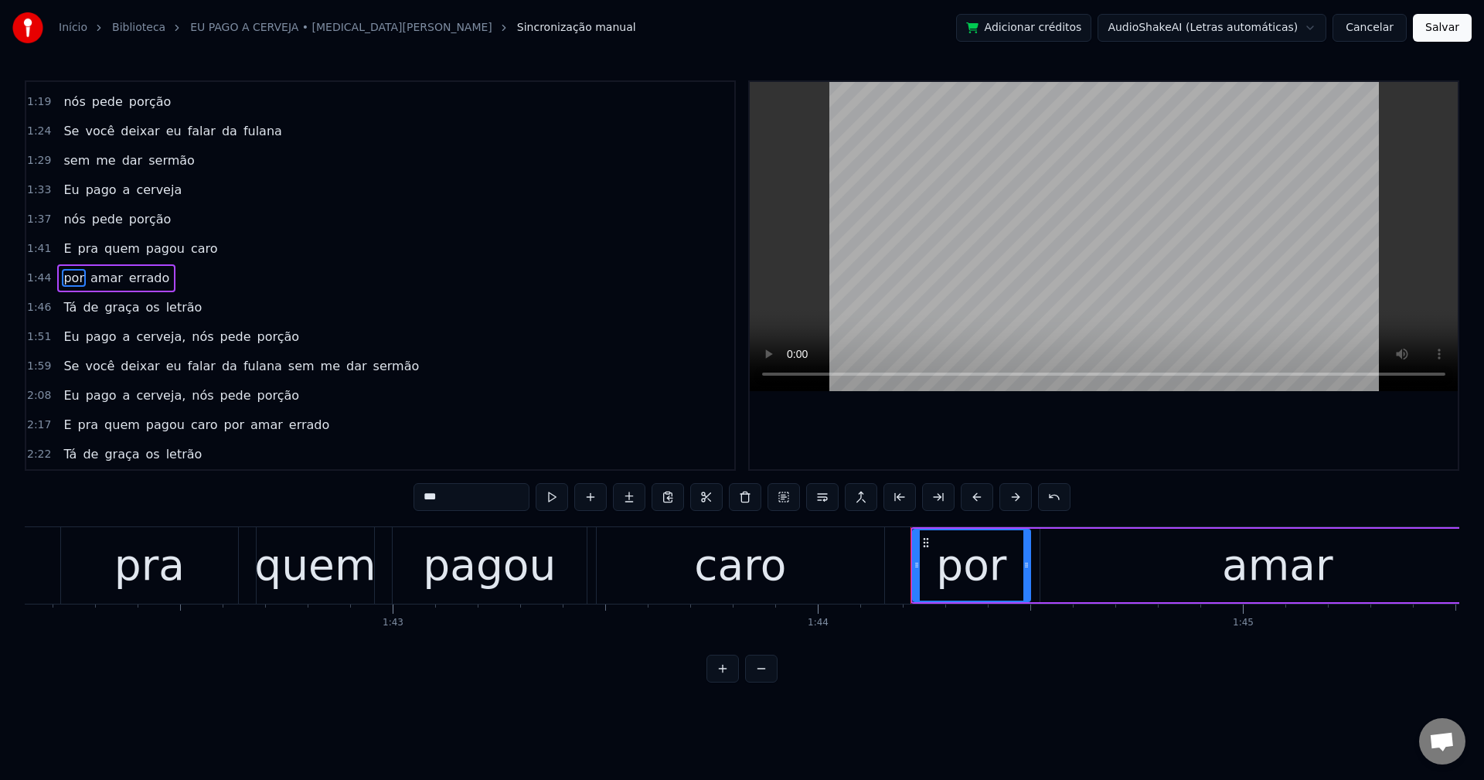
click at [170, 301] on span "letrão" at bounding box center [184, 307] width 39 height 18
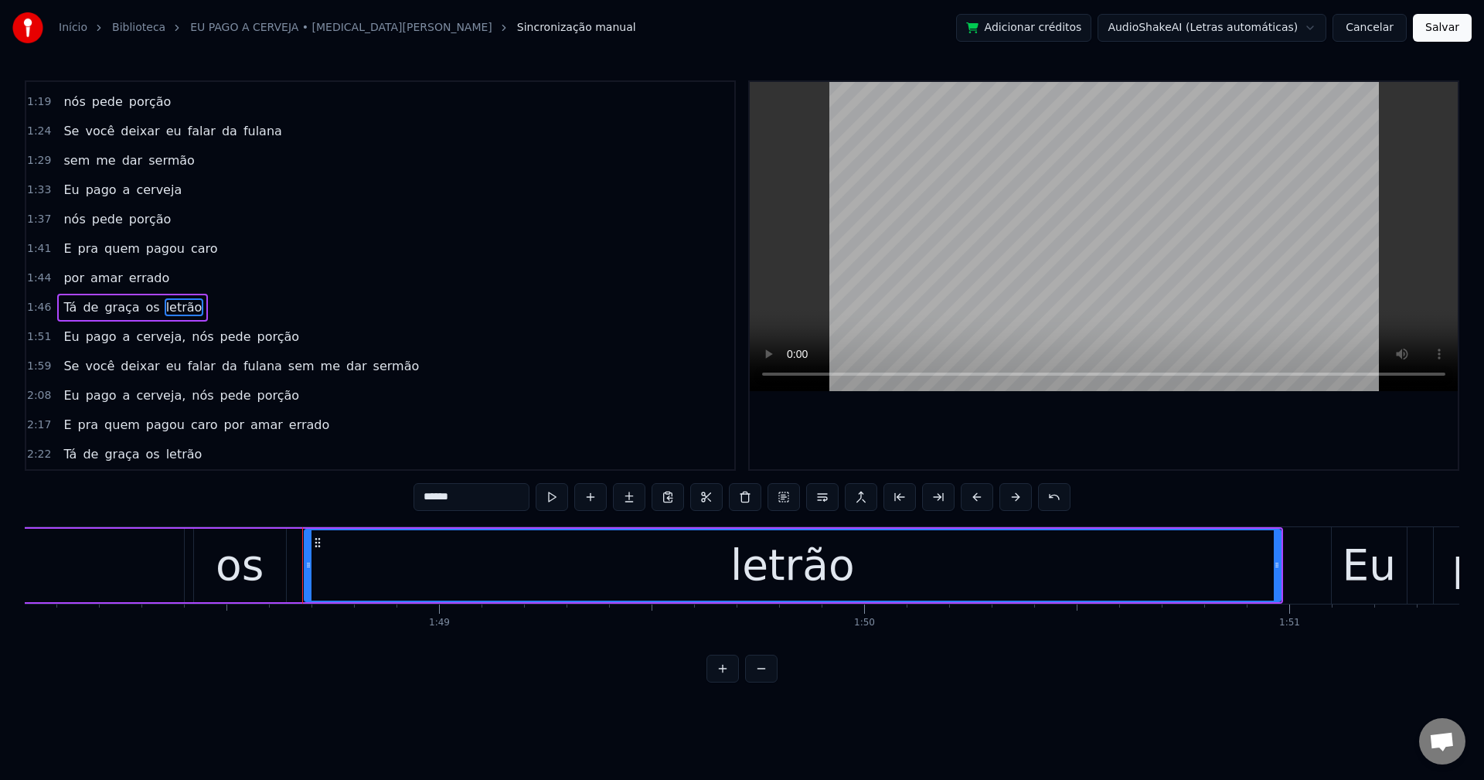
click at [426, 499] on input "******" at bounding box center [472, 497] width 116 height 28
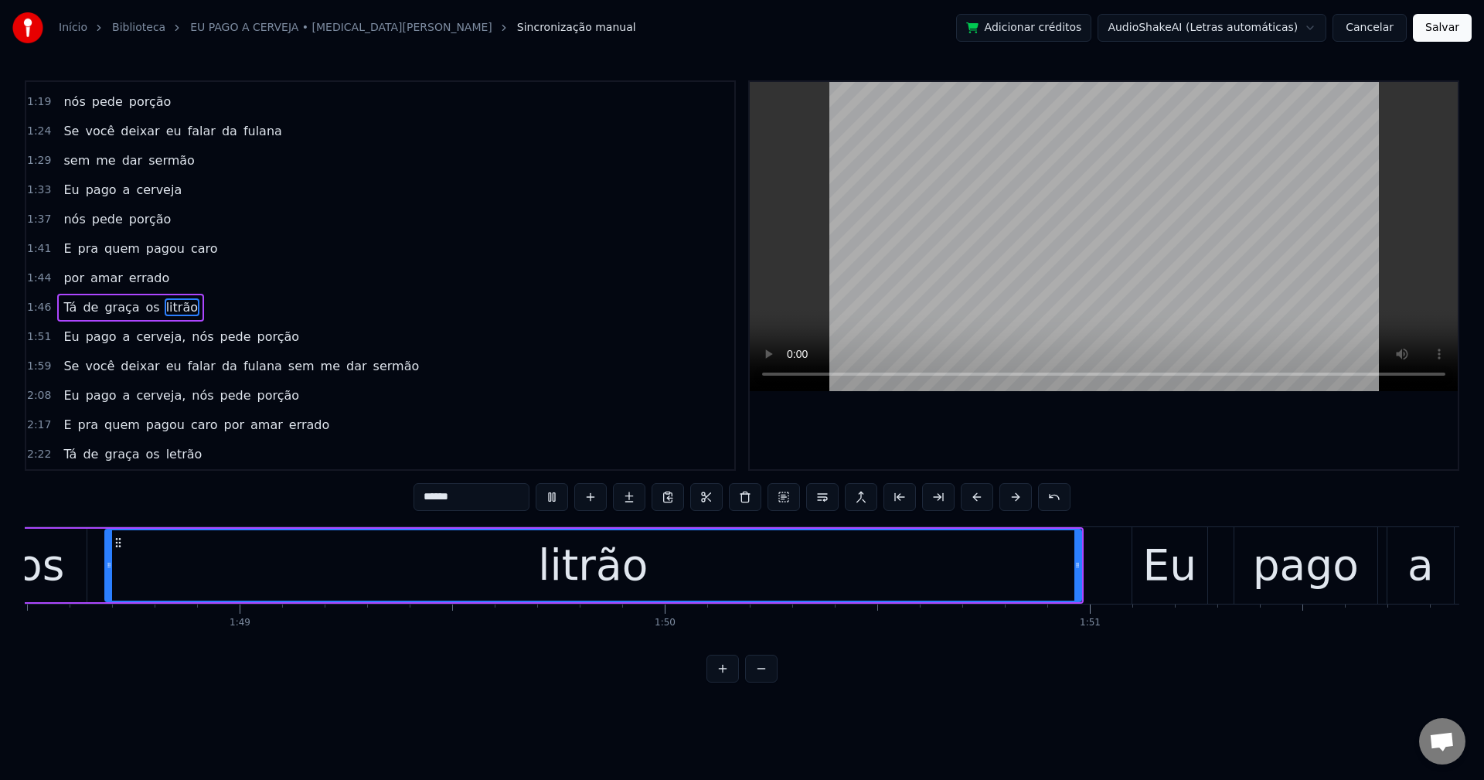
click at [155, 335] on span "cerveja," at bounding box center [160, 337] width 53 height 18
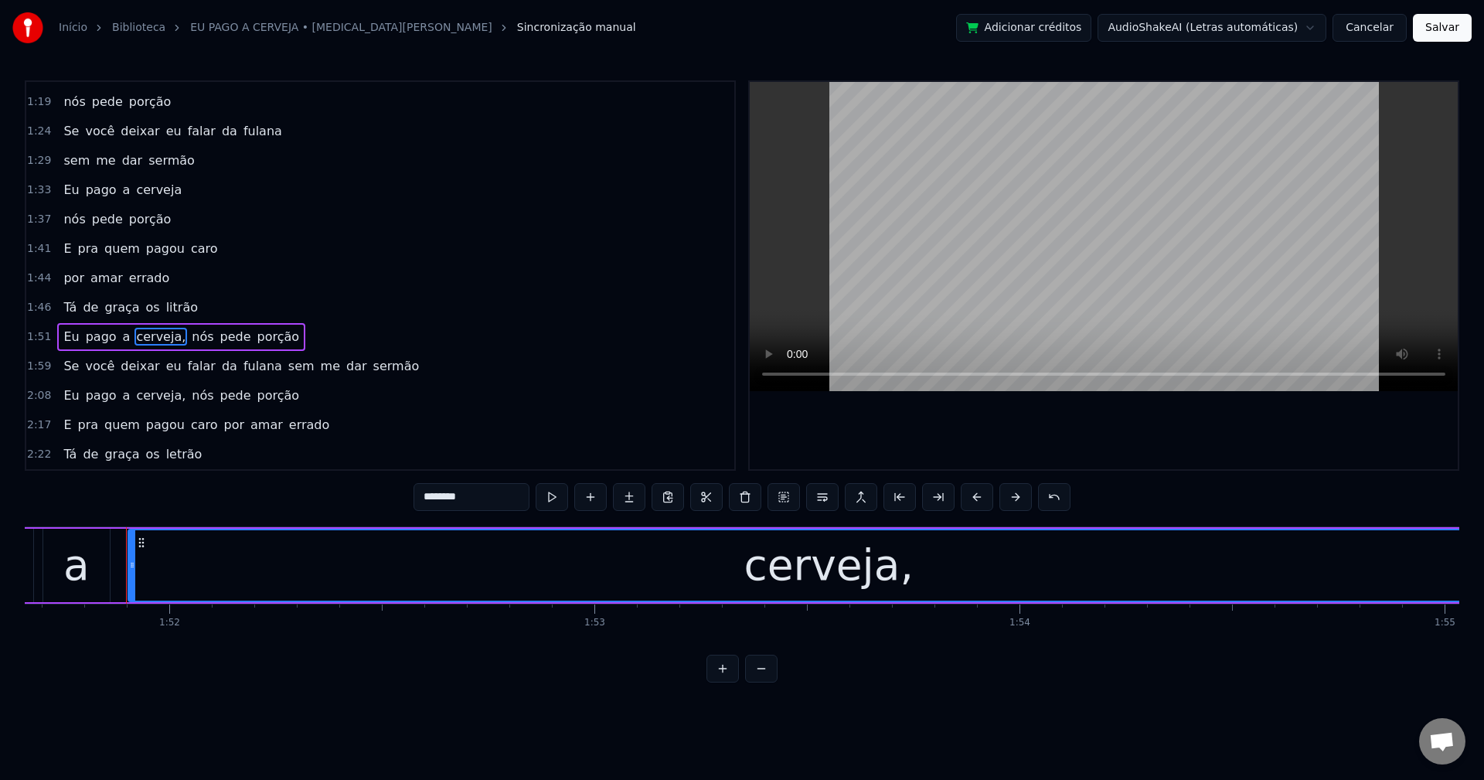
scroll to position [0, 47472]
click at [490, 498] on input "********" at bounding box center [472, 497] width 116 height 28
click at [186, 329] on span "nós" at bounding box center [198, 337] width 25 height 18
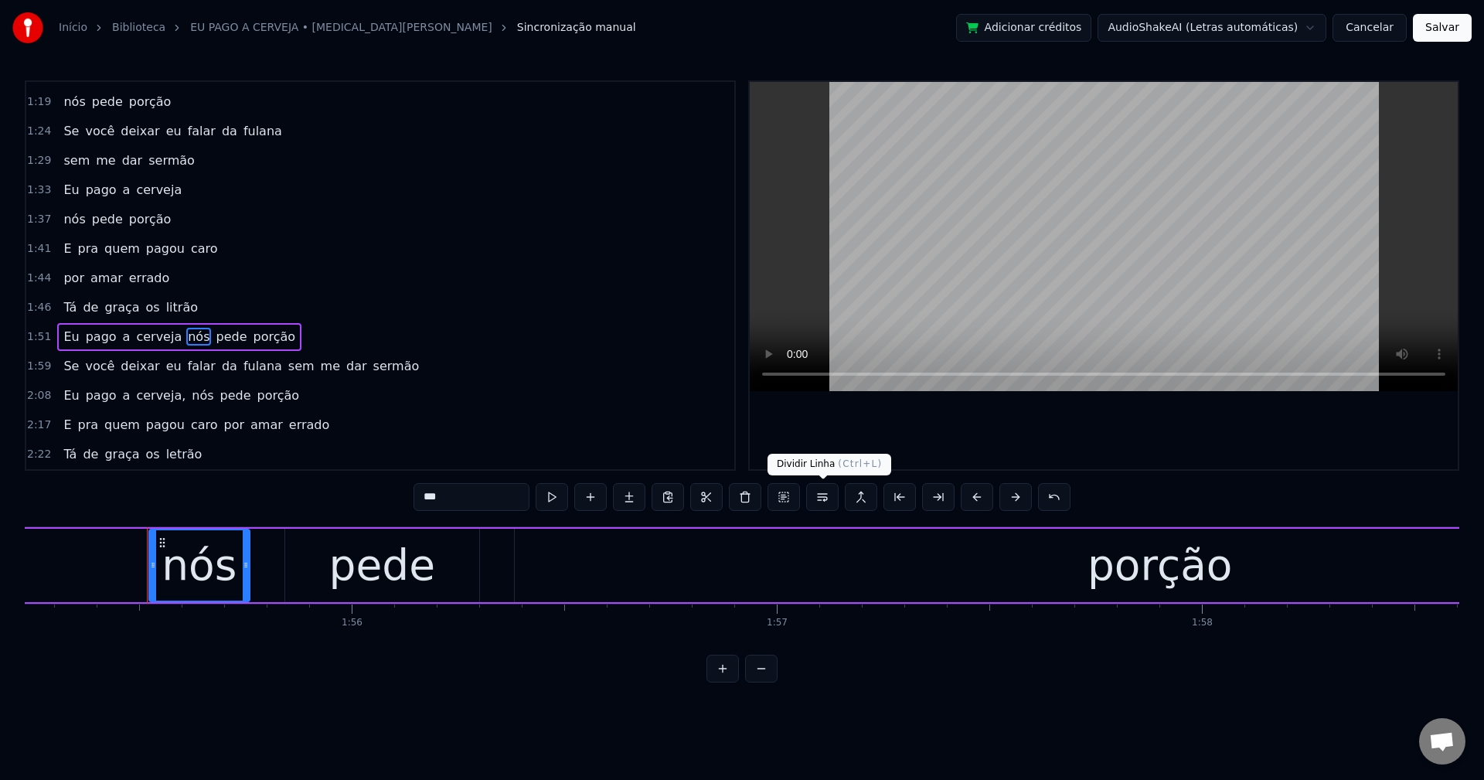
scroll to position [0, 49033]
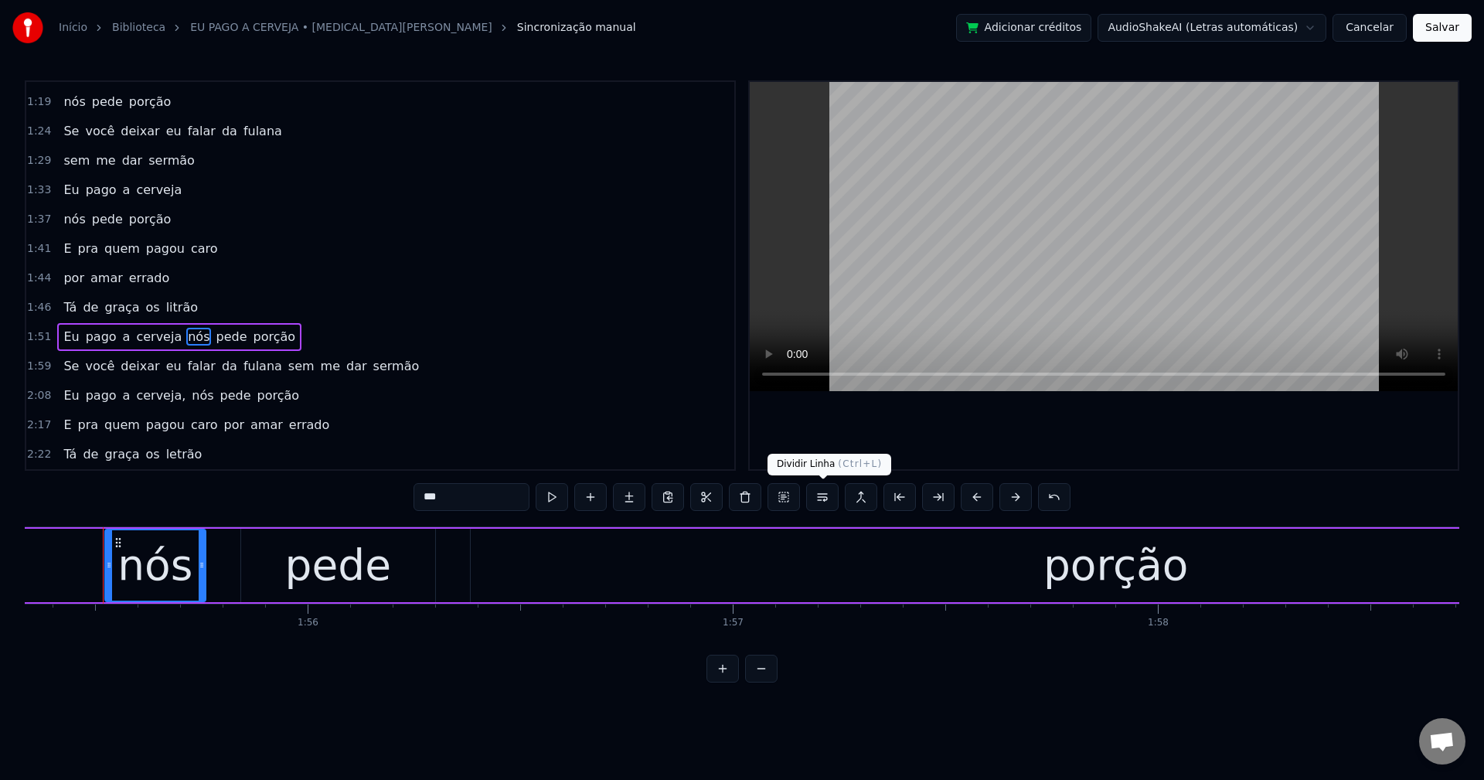
click at [827, 497] on button at bounding box center [822, 497] width 32 height 28
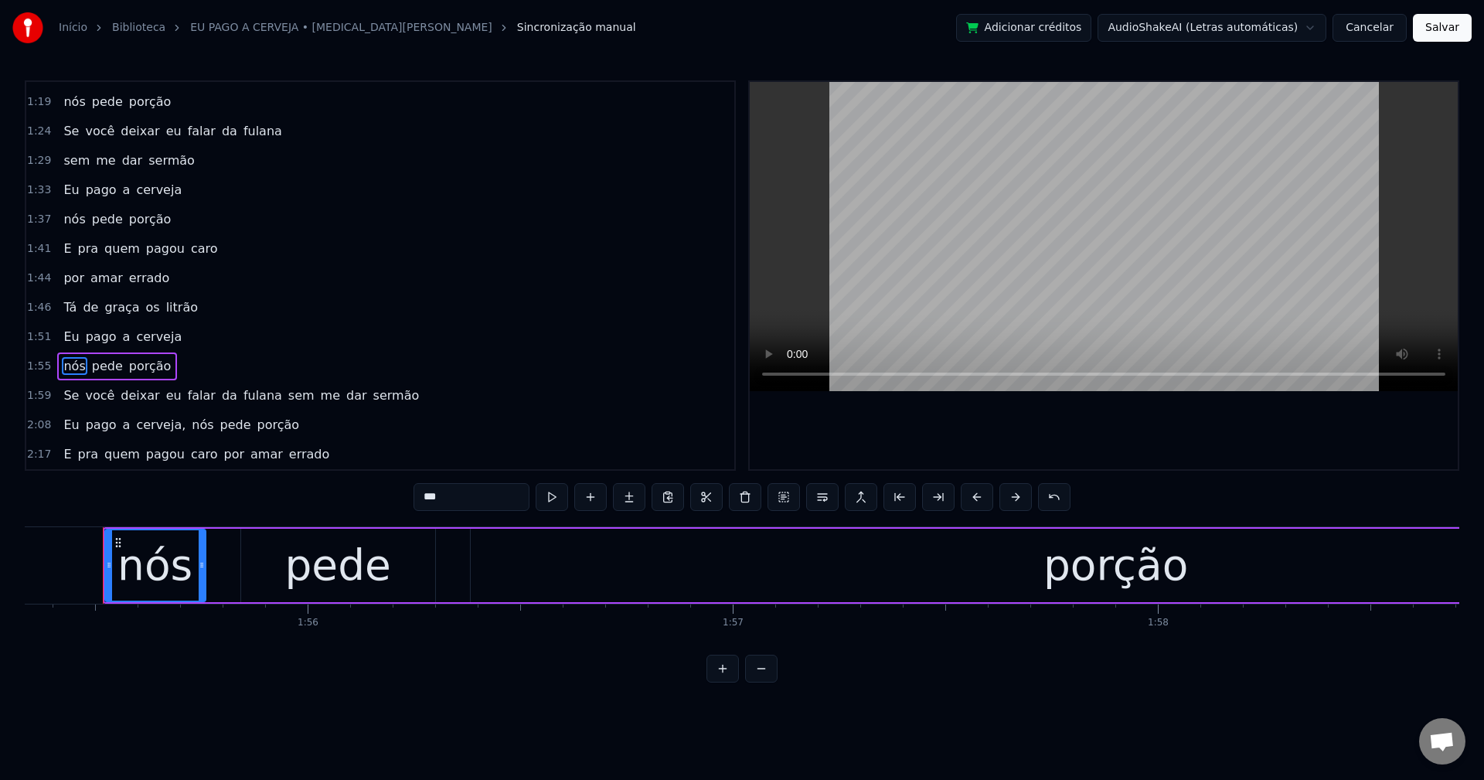
scroll to position [788, 0]
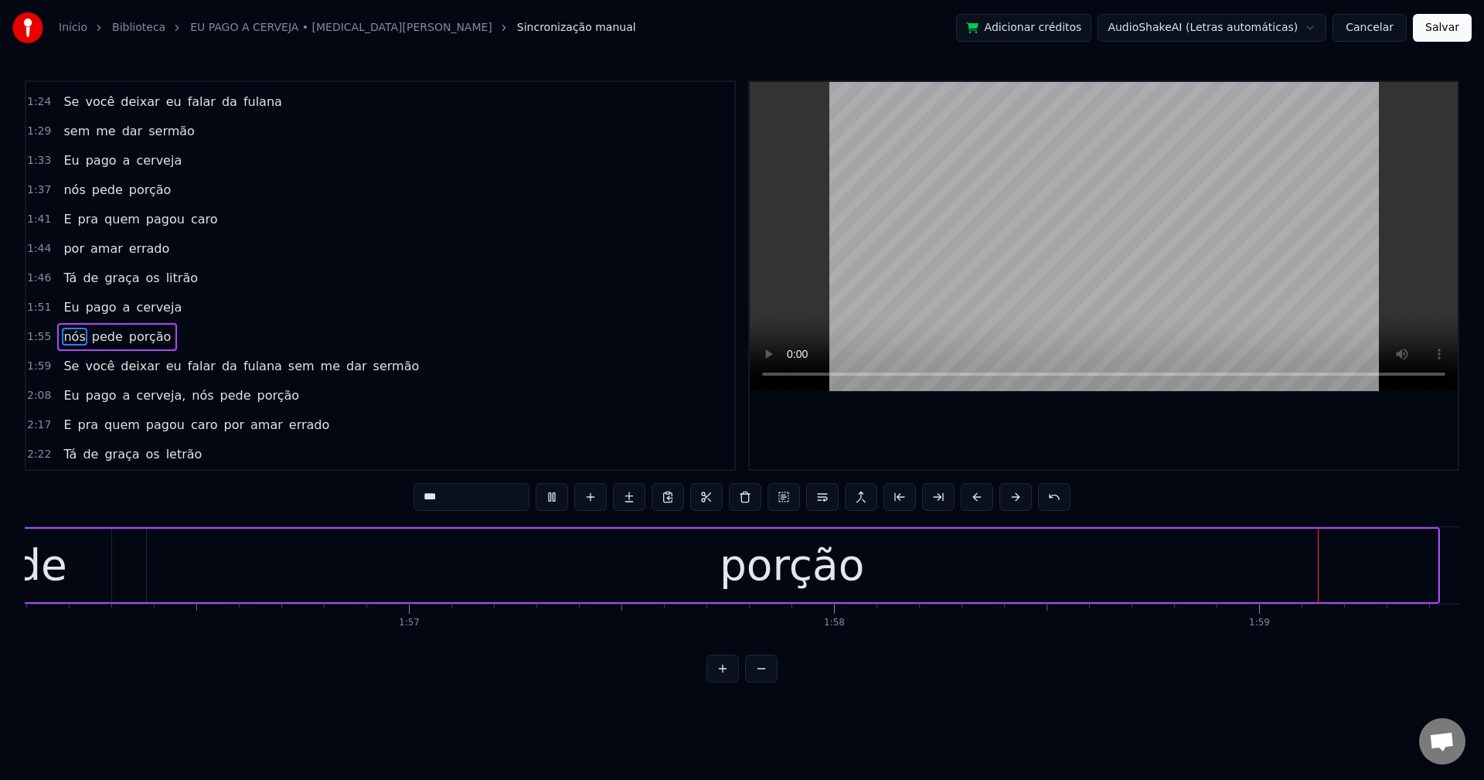
click at [287, 366] on span "sem" at bounding box center [301, 366] width 29 height 18
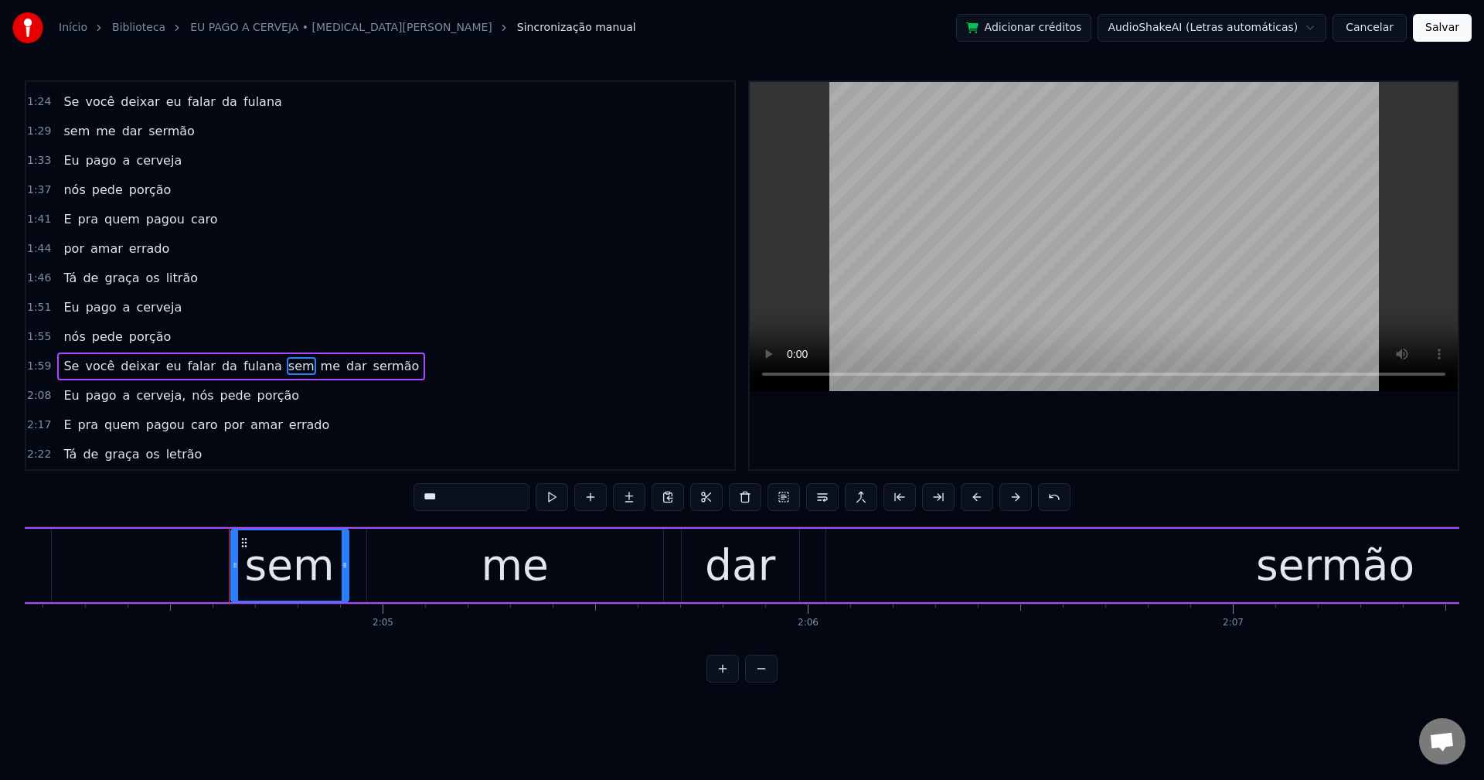
scroll to position [0, 52911]
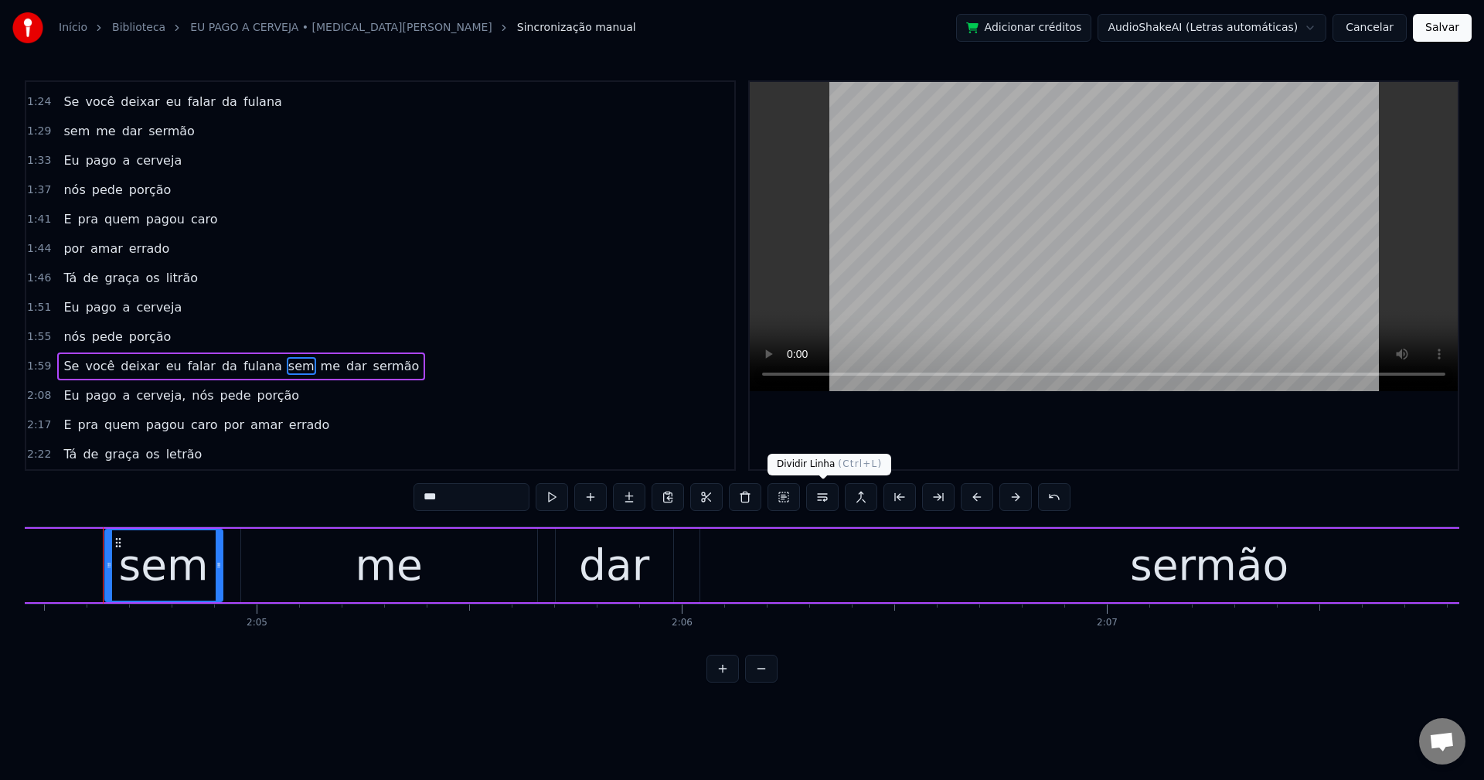
click at [822, 502] on button at bounding box center [822, 497] width 32 height 28
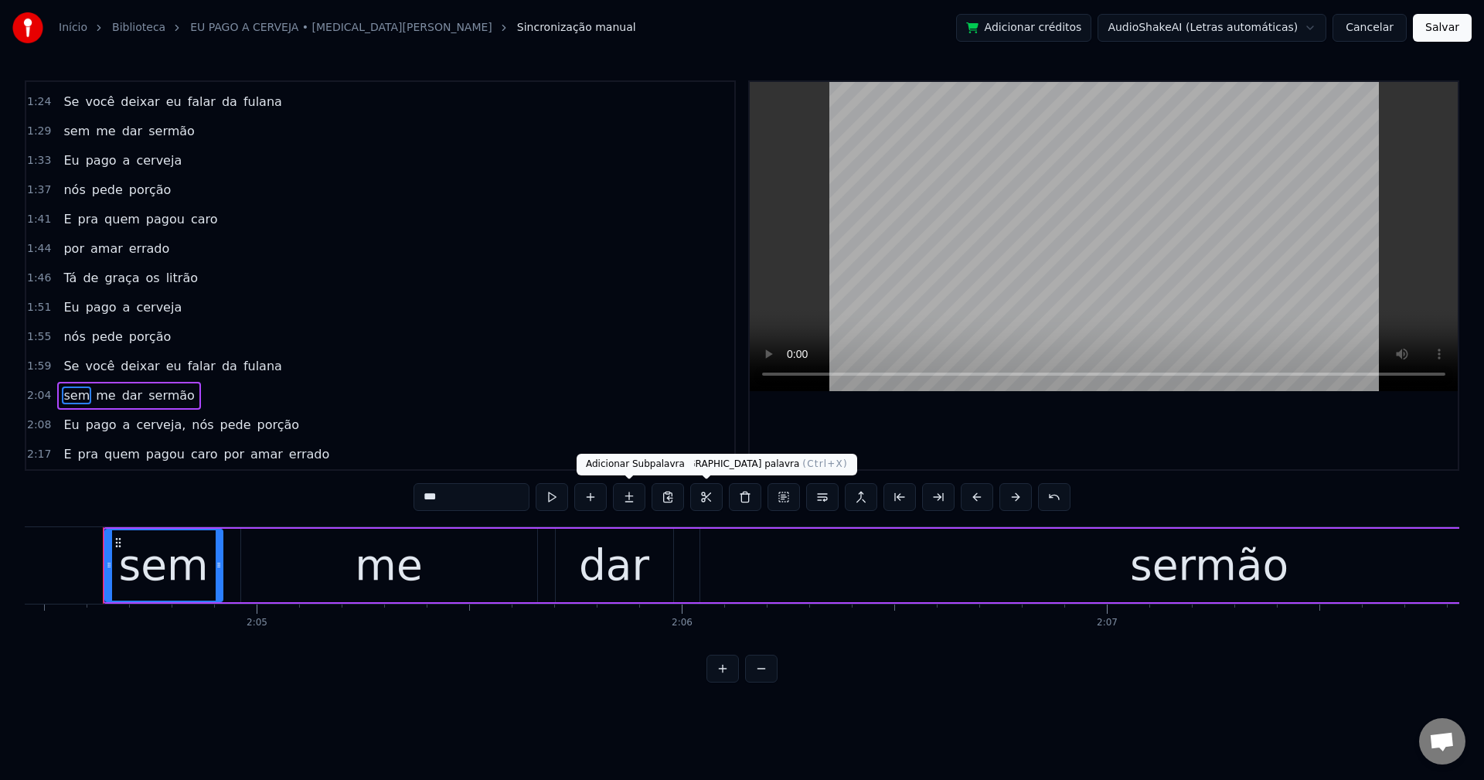
scroll to position [817, 0]
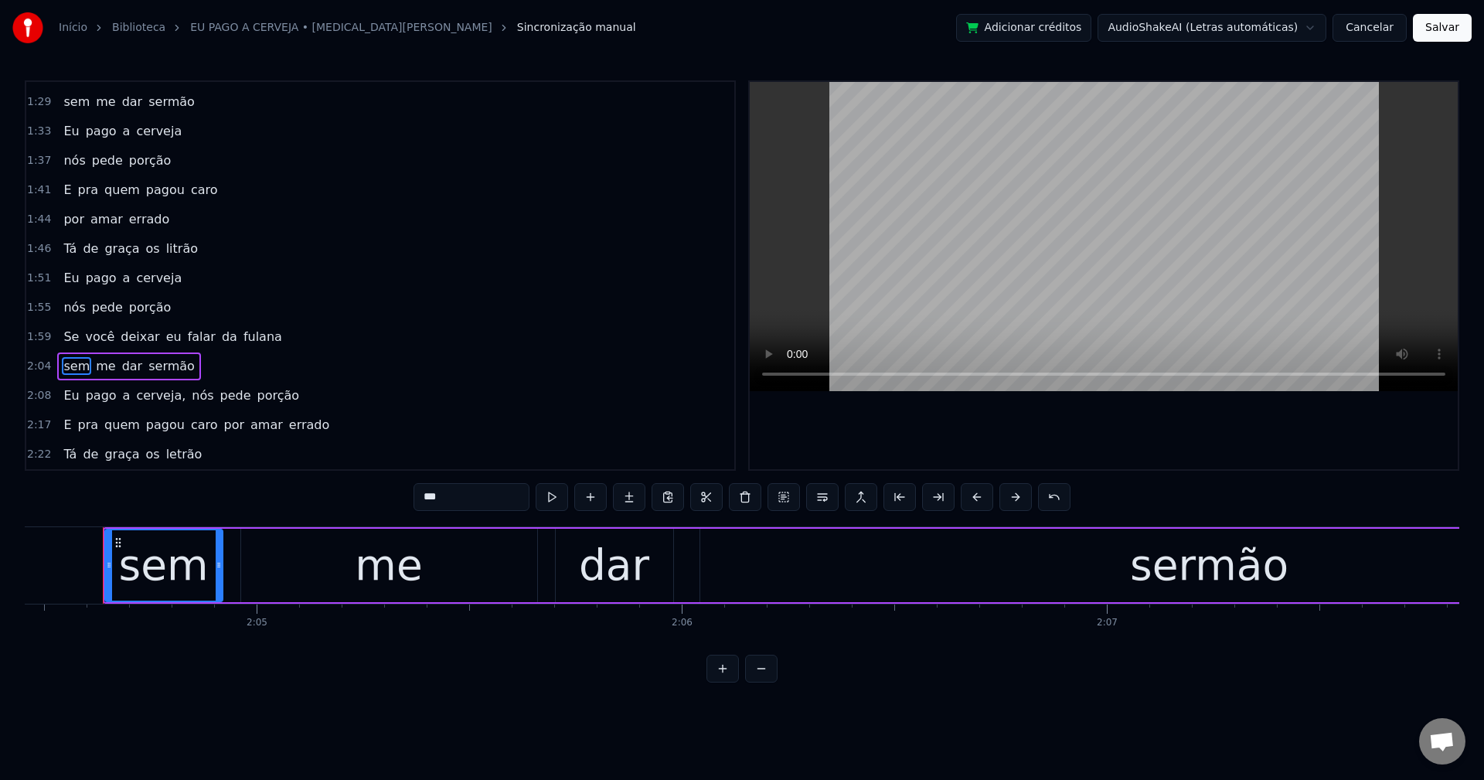
click at [142, 397] on span "cerveja," at bounding box center [160, 395] width 53 height 18
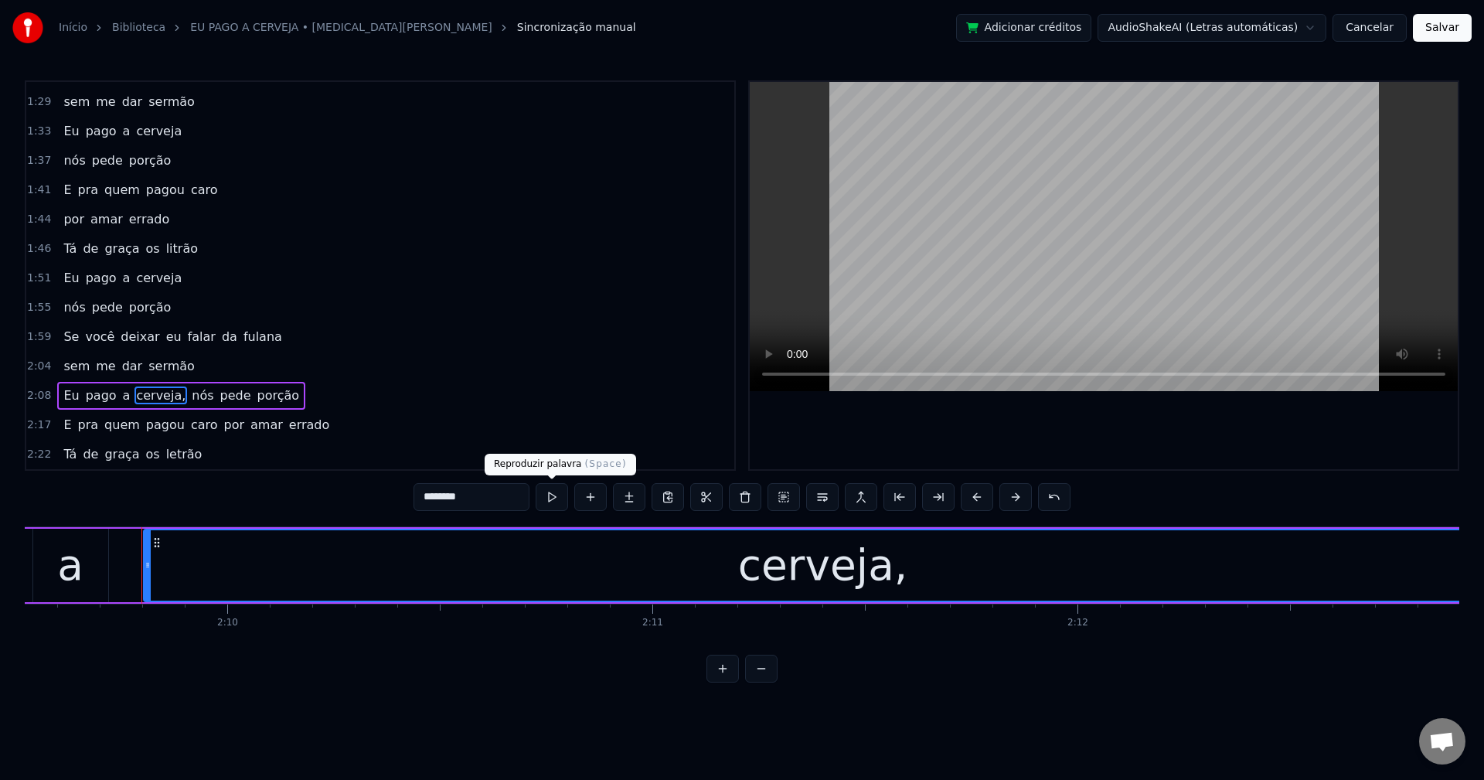
scroll to position [0, 55104]
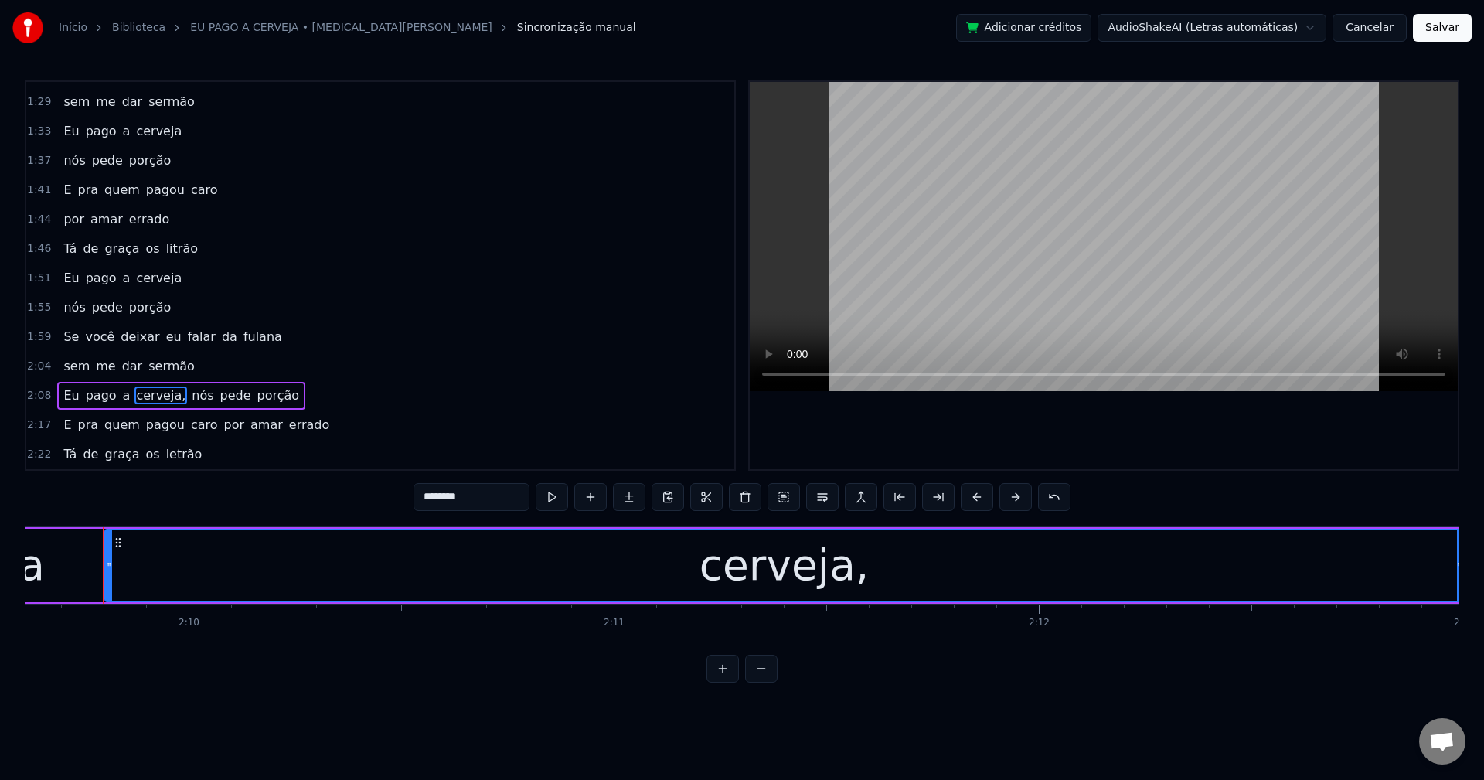
click at [486, 493] on input "********" at bounding box center [472, 497] width 116 height 28
click at [189, 392] on span "nós" at bounding box center [198, 395] width 25 height 18
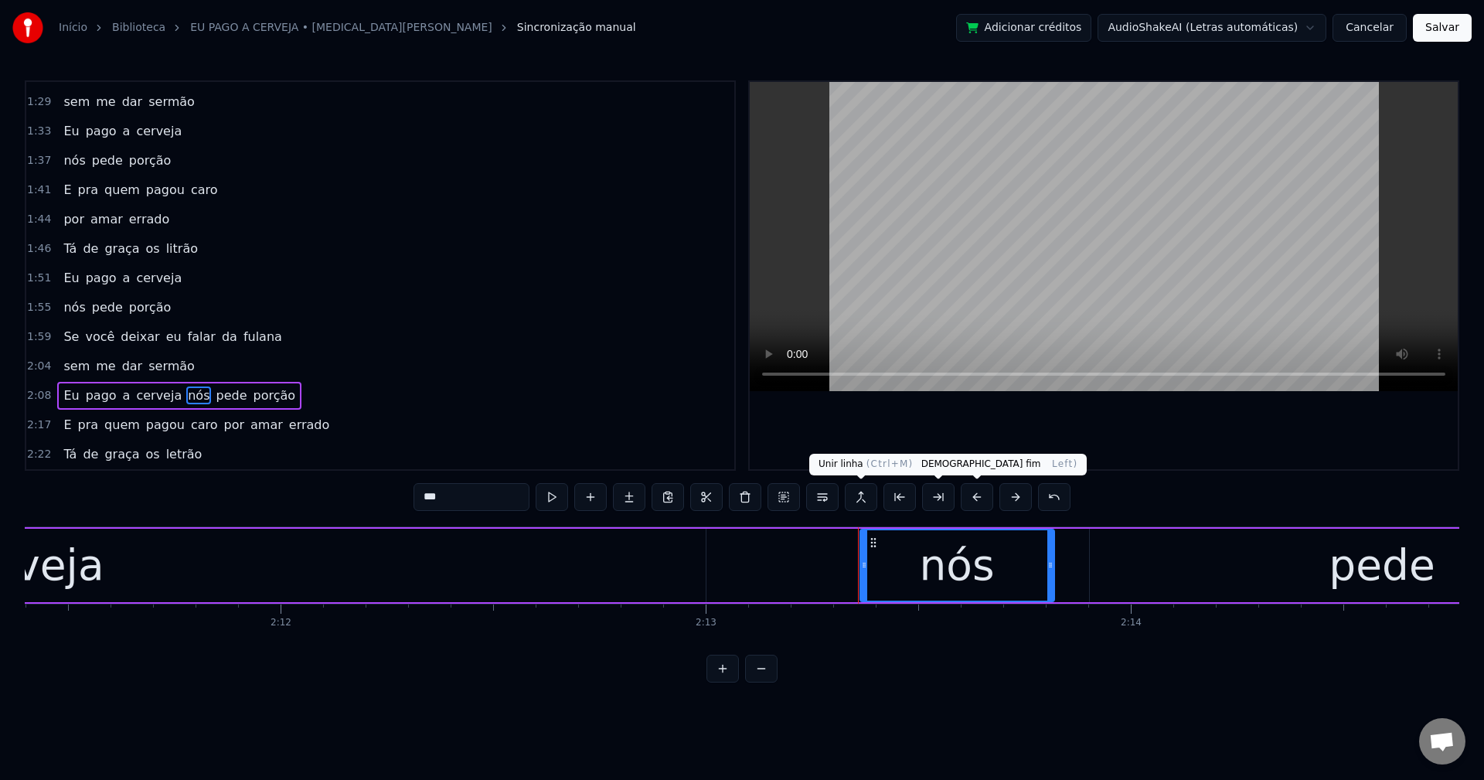
scroll to position [0, 56618]
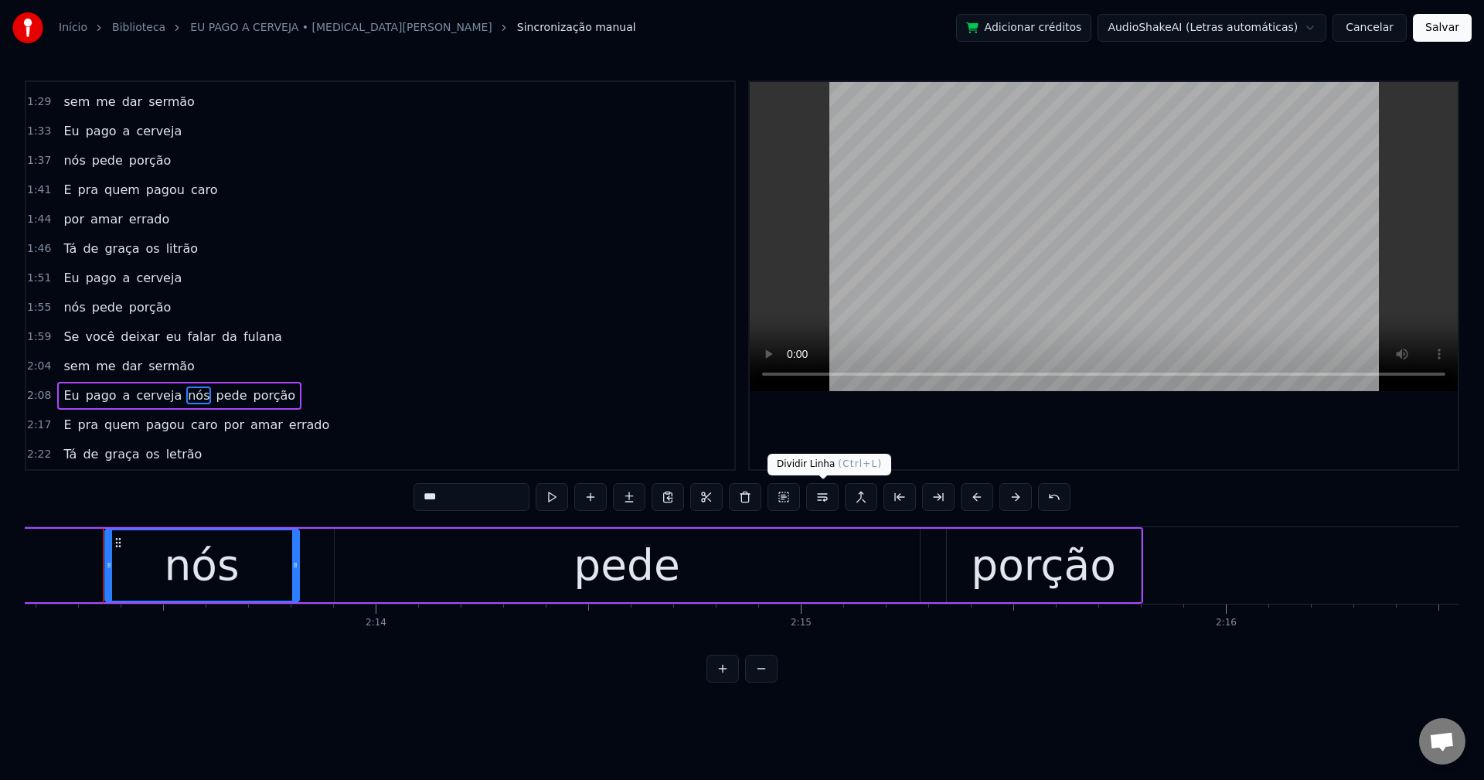
click at [826, 500] on button at bounding box center [822, 497] width 32 height 28
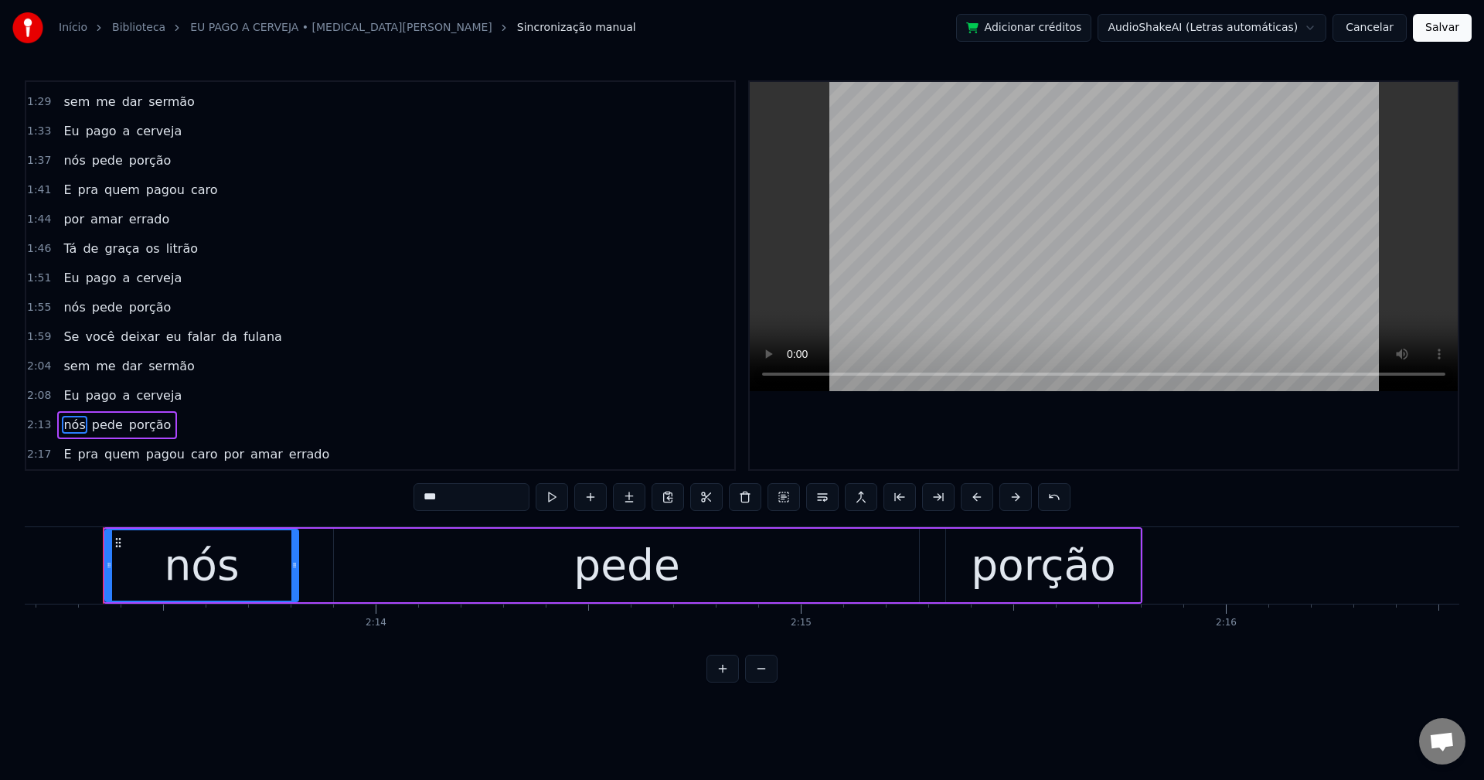
scroll to position [846, 0]
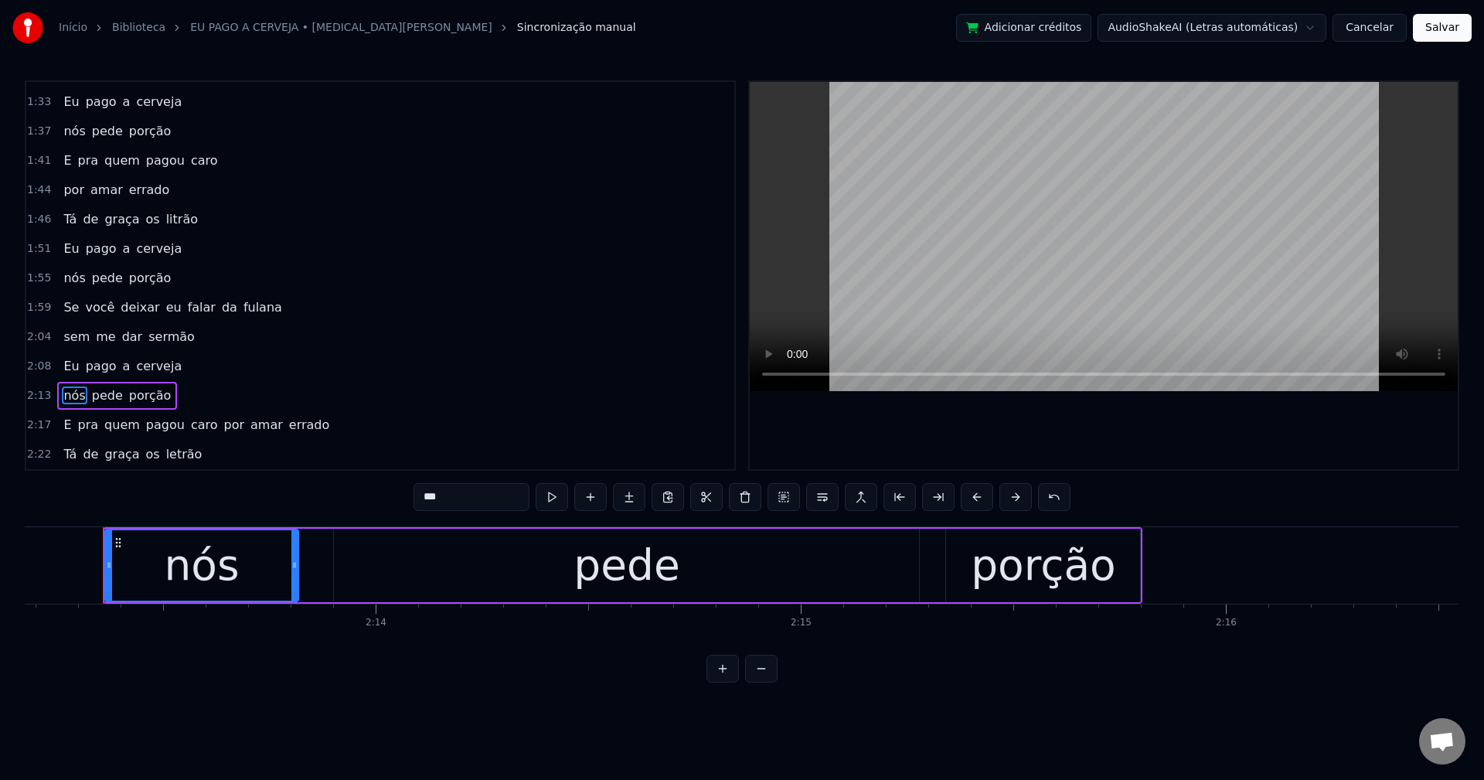
click at [223, 424] on span "por" at bounding box center [235, 425] width 24 height 18
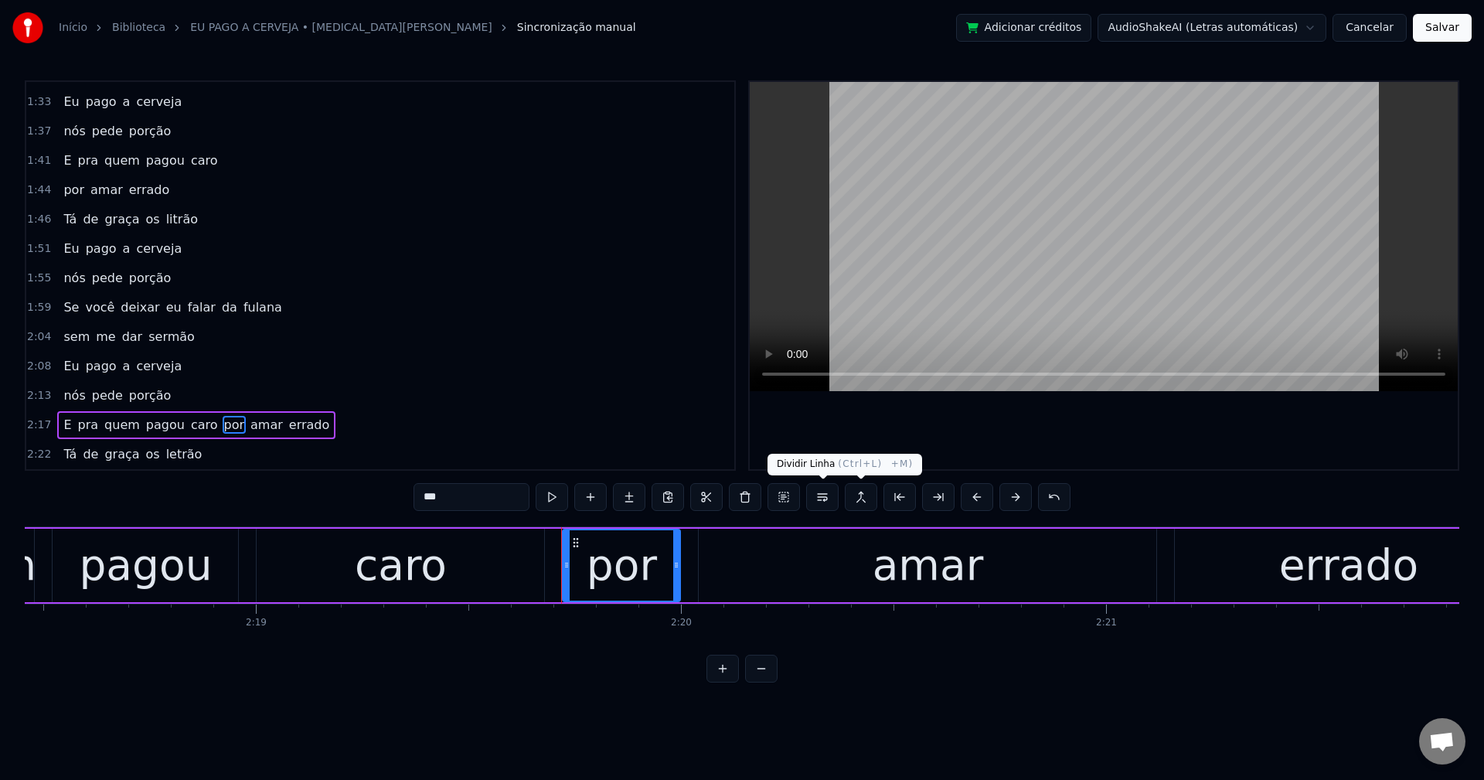
scroll to position [0, 59322]
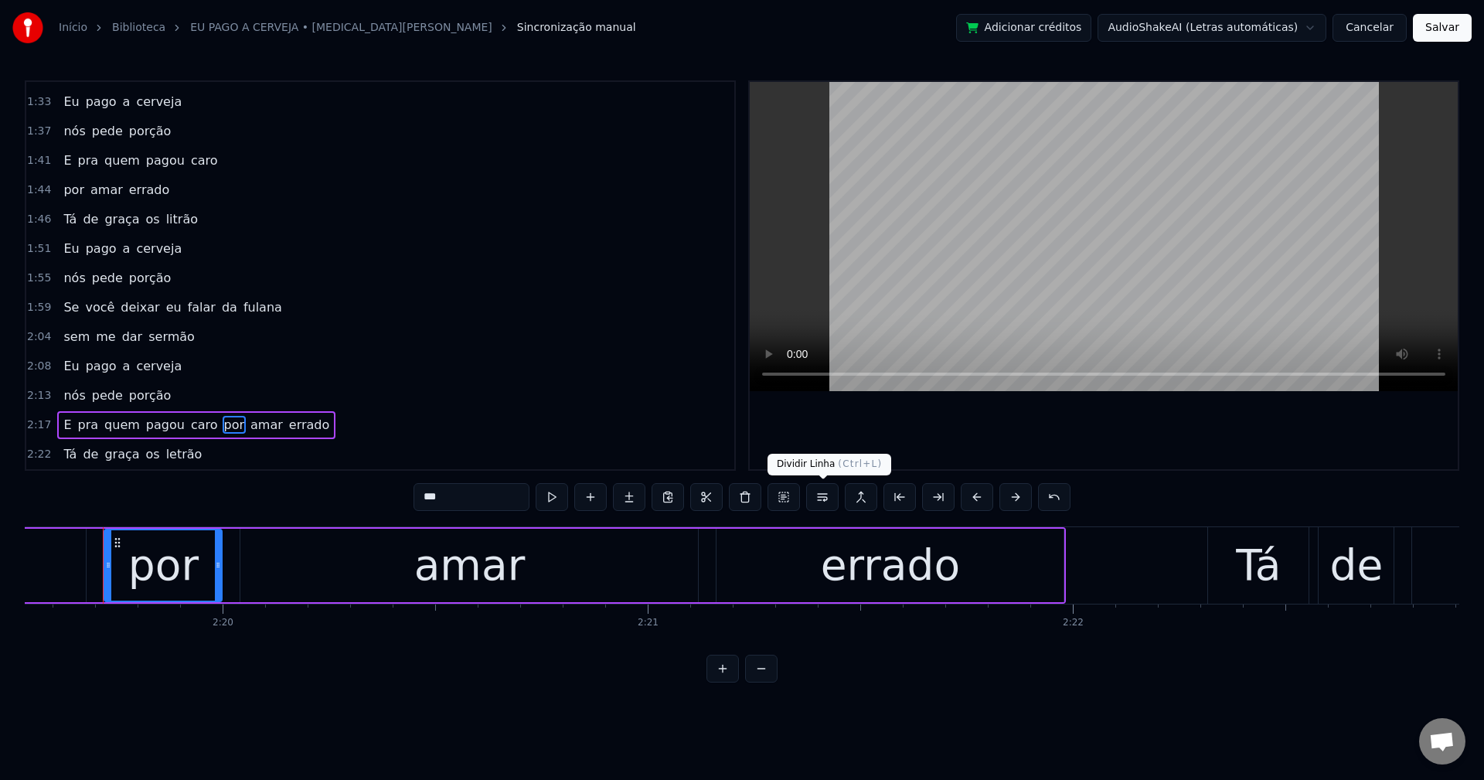
click at [824, 501] on button at bounding box center [822, 497] width 32 height 28
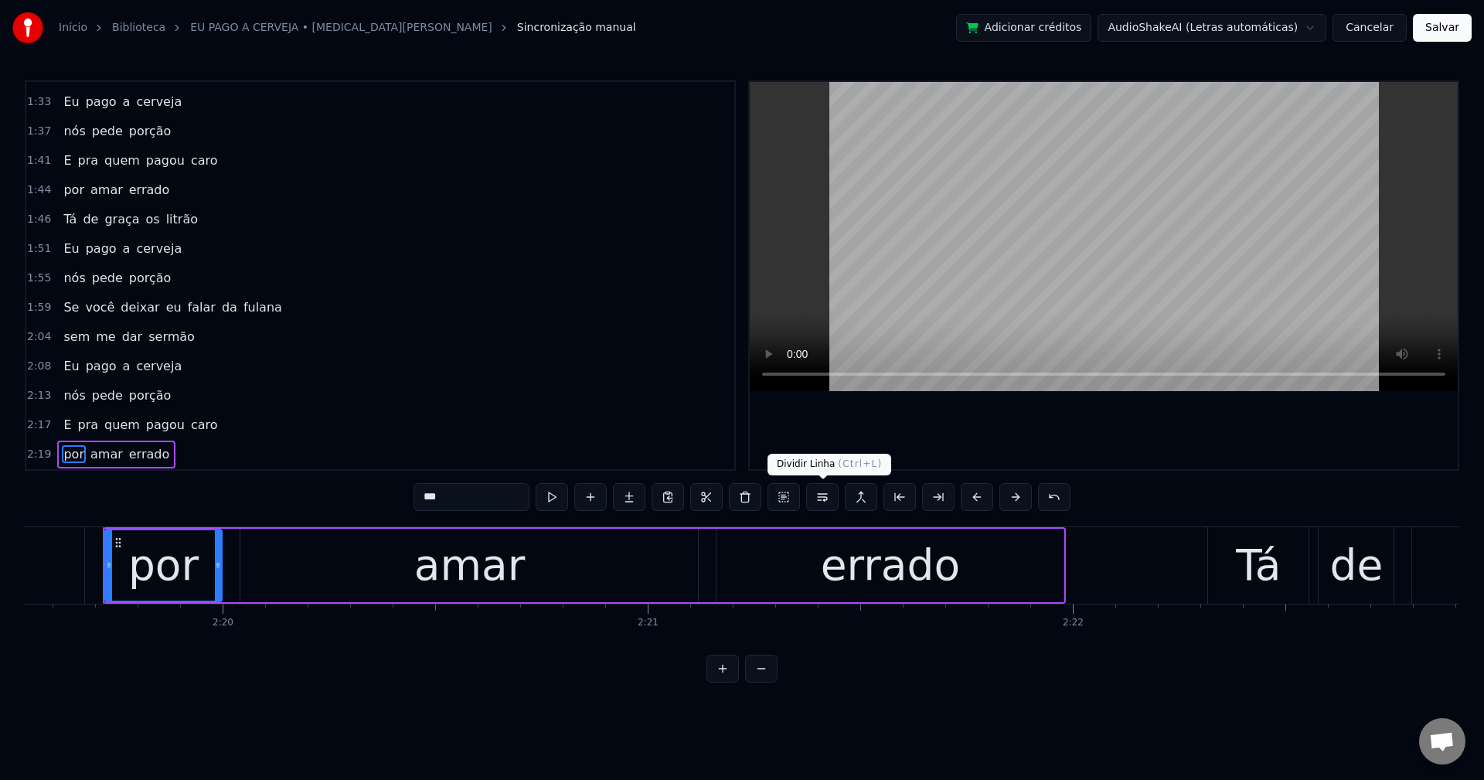
scroll to position [876, 0]
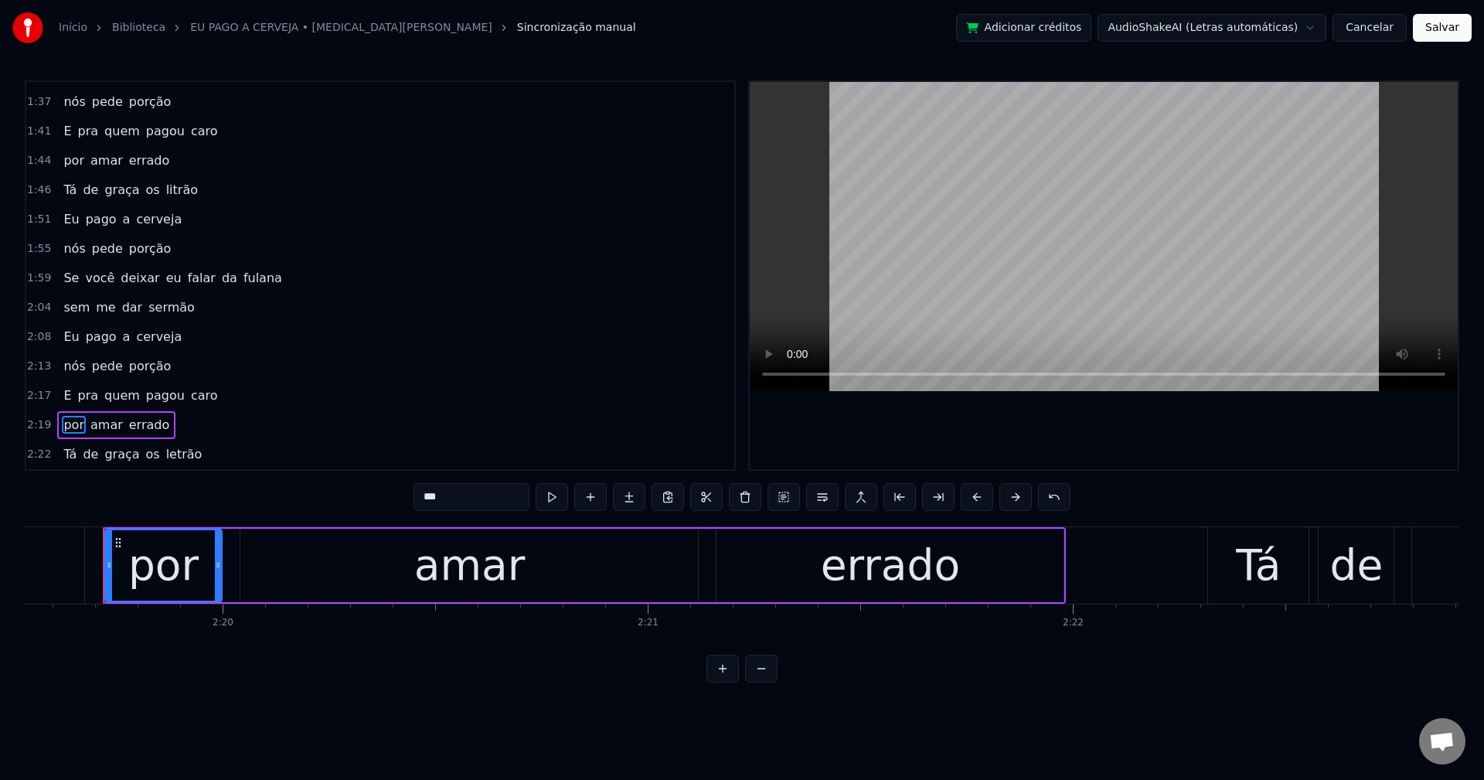
click at [171, 445] on span "letrão" at bounding box center [184, 454] width 39 height 18
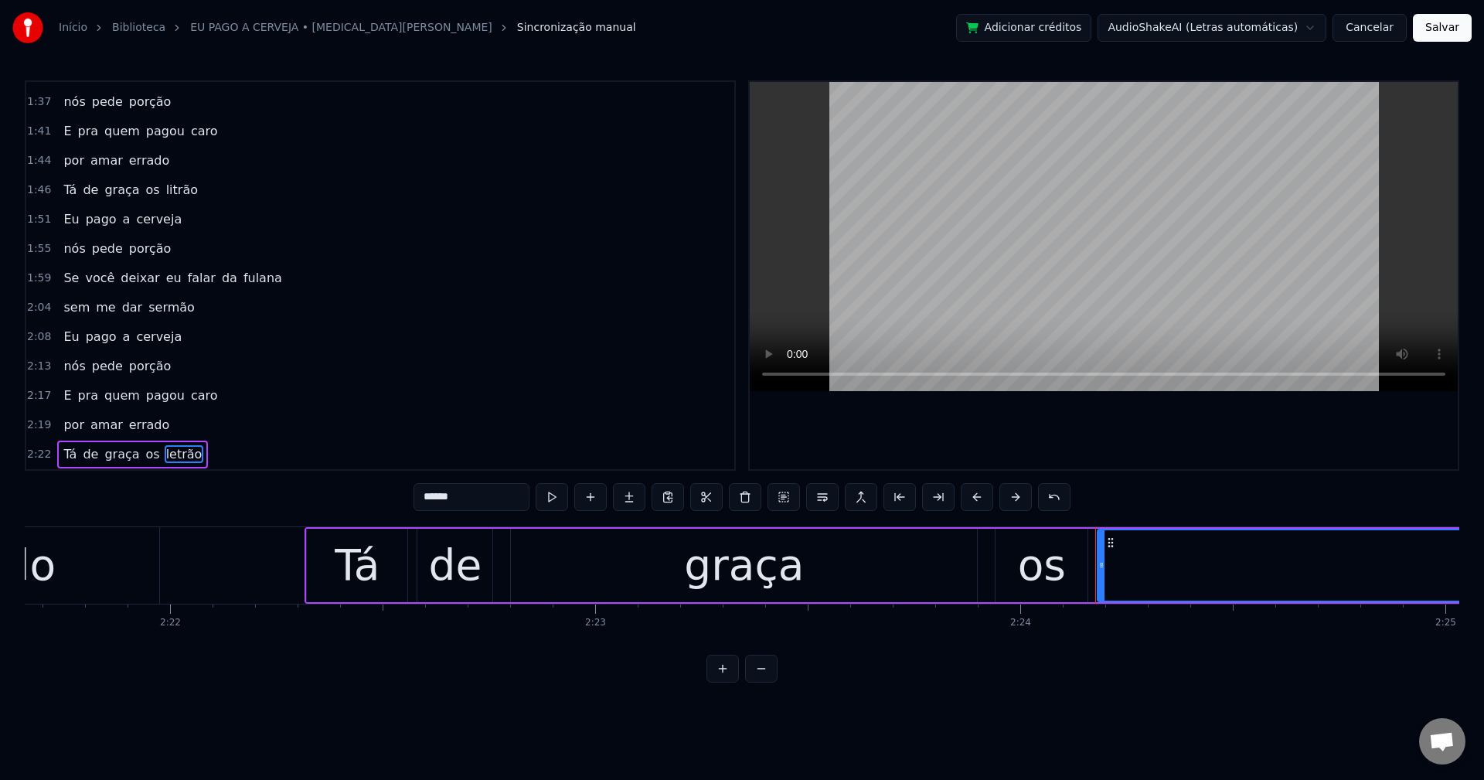
click at [436, 500] on input "******" at bounding box center [472, 497] width 116 height 28
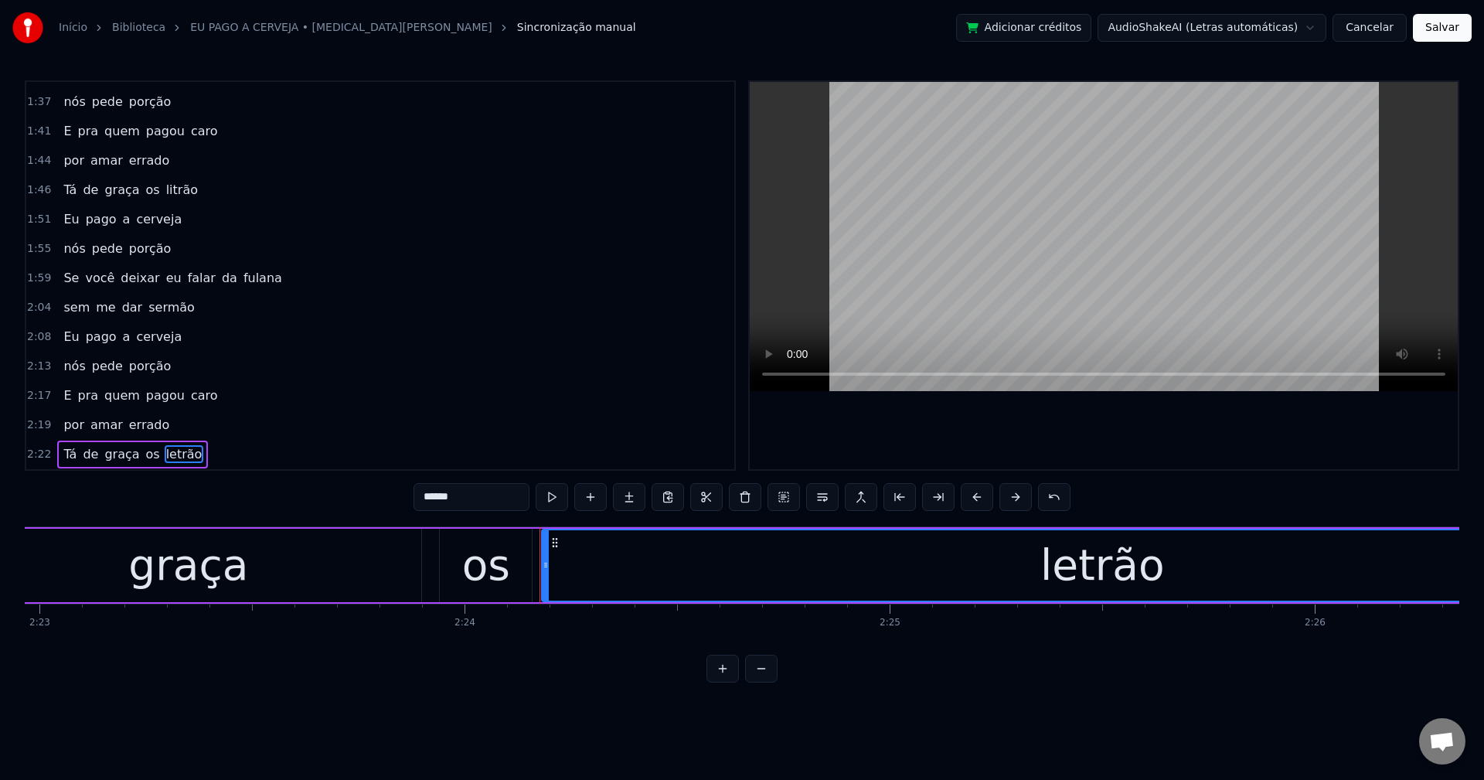
scroll to position [0, 61218]
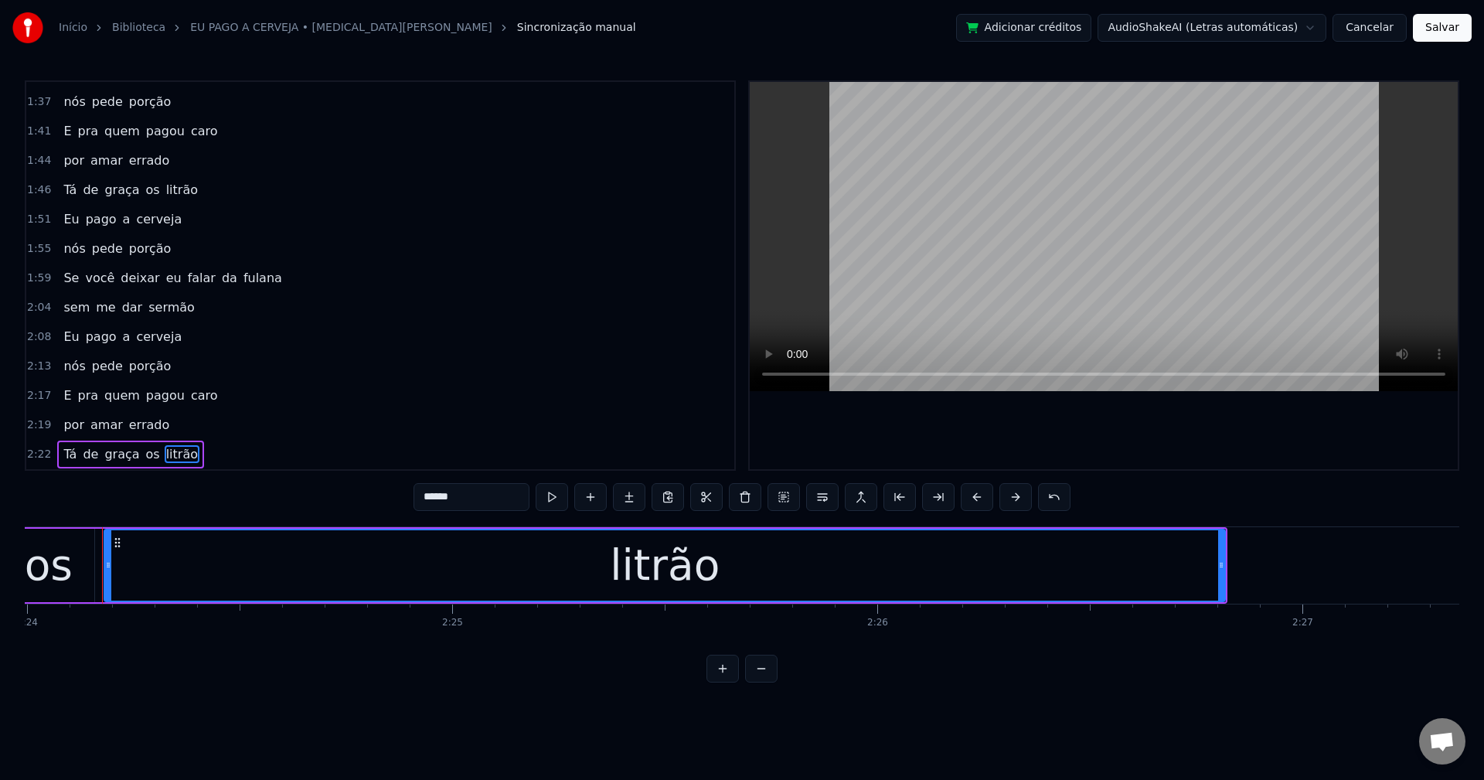
type input "******"
click at [1453, 32] on button "Salvar" at bounding box center [1442, 28] width 59 height 28
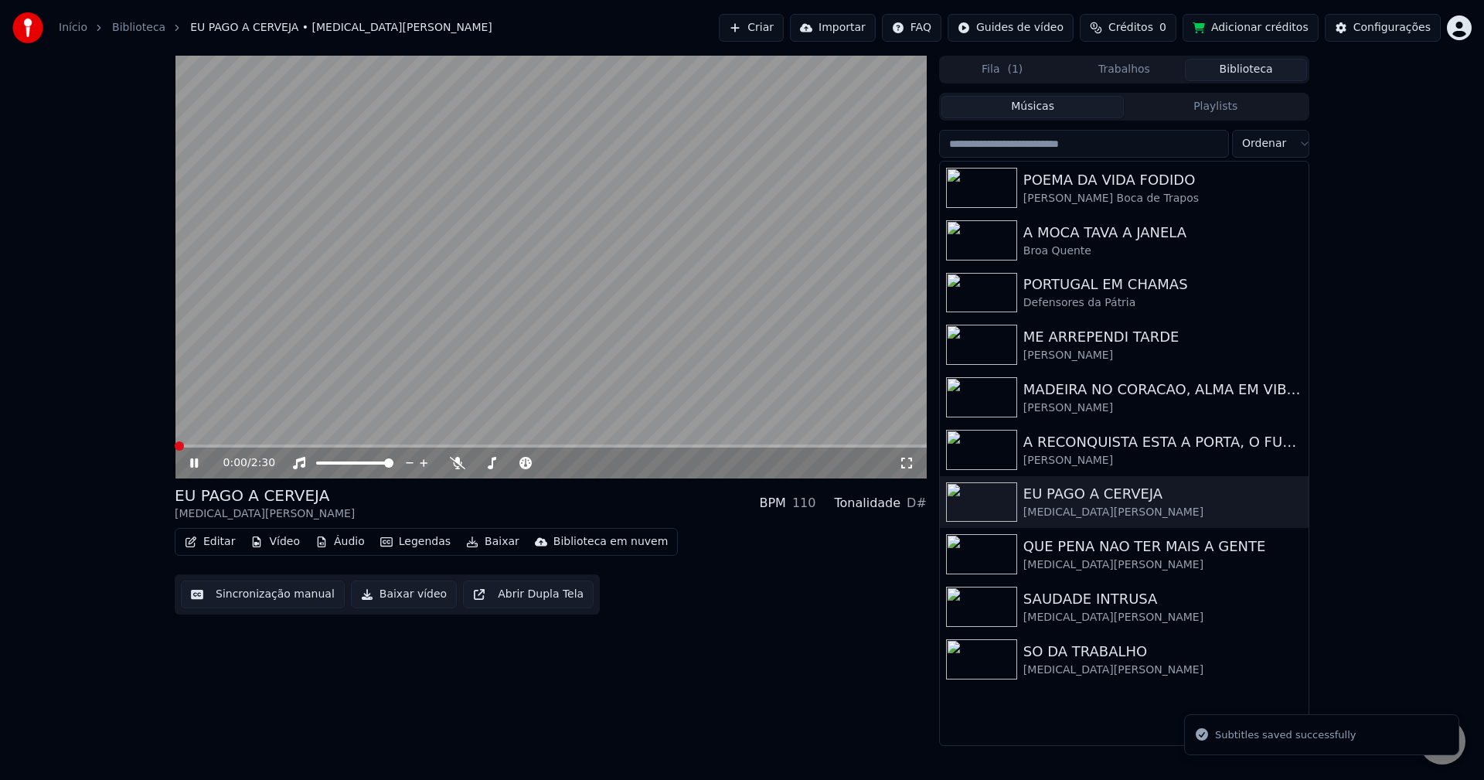
click at [390, 594] on button "Baixar vídeo" at bounding box center [404, 595] width 106 height 28
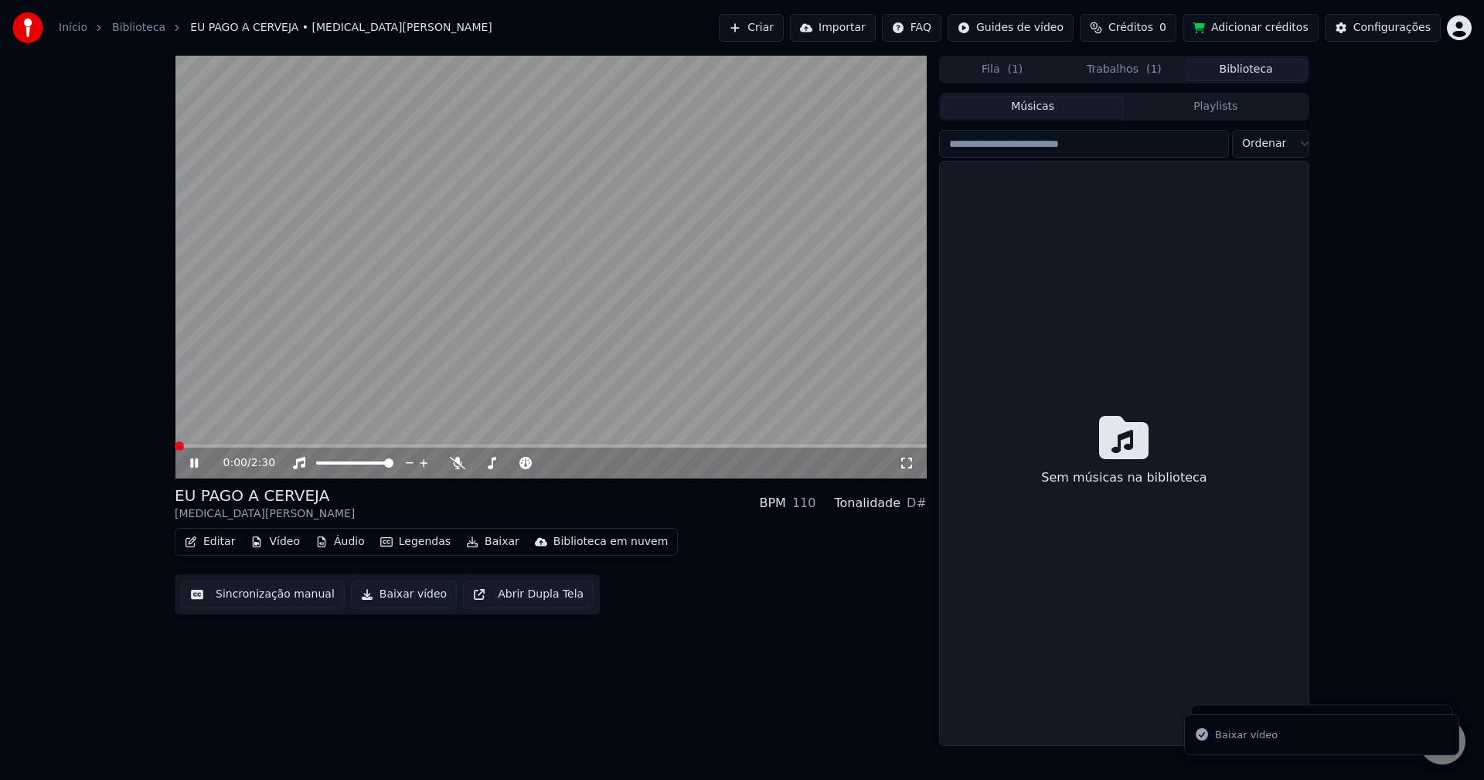
click at [1258, 64] on button "Biblioteca" at bounding box center [1246, 70] width 122 height 22
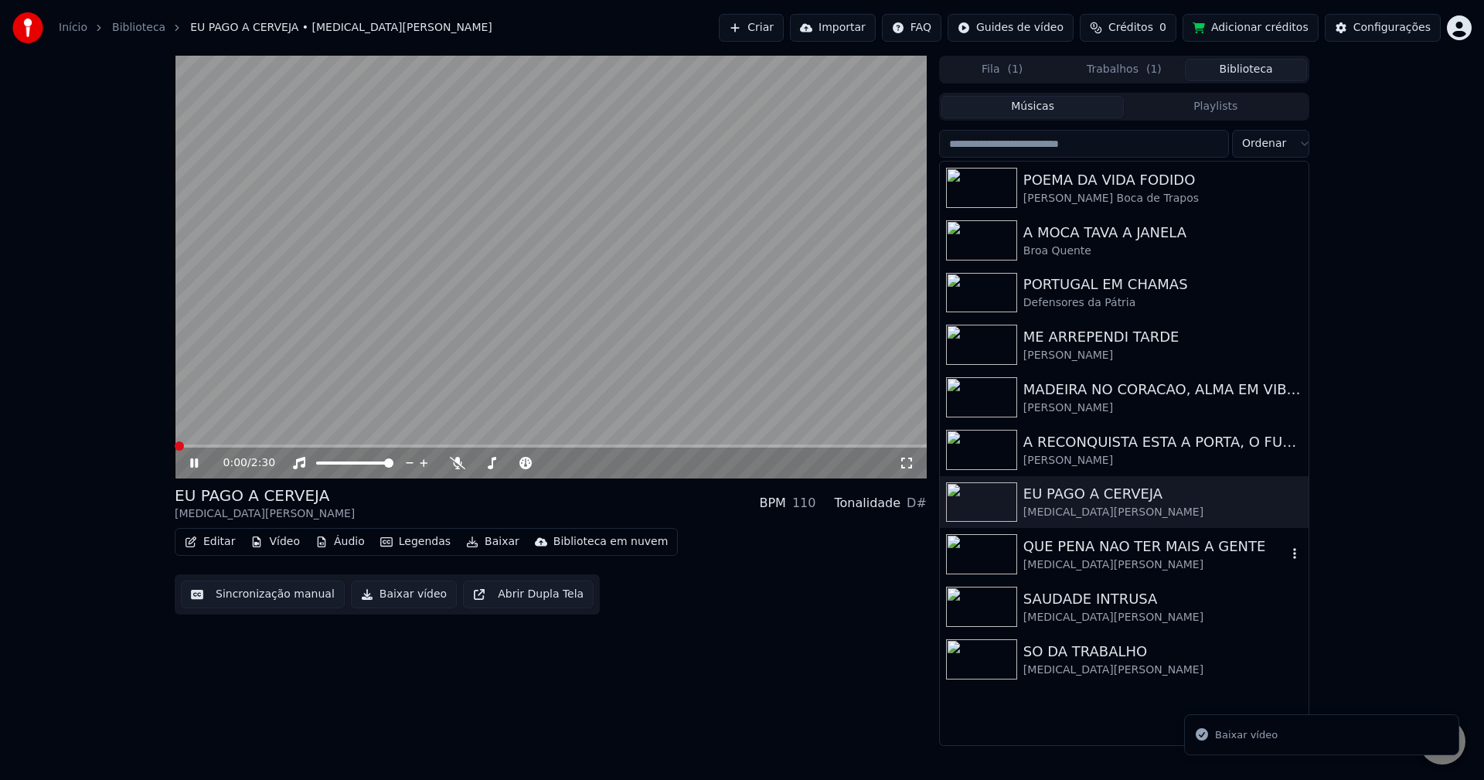
click at [1052, 550] on div "QUE PENA NAO TER MAIS A GENTE" at bounding box center [1155, 547] width 264 height 22
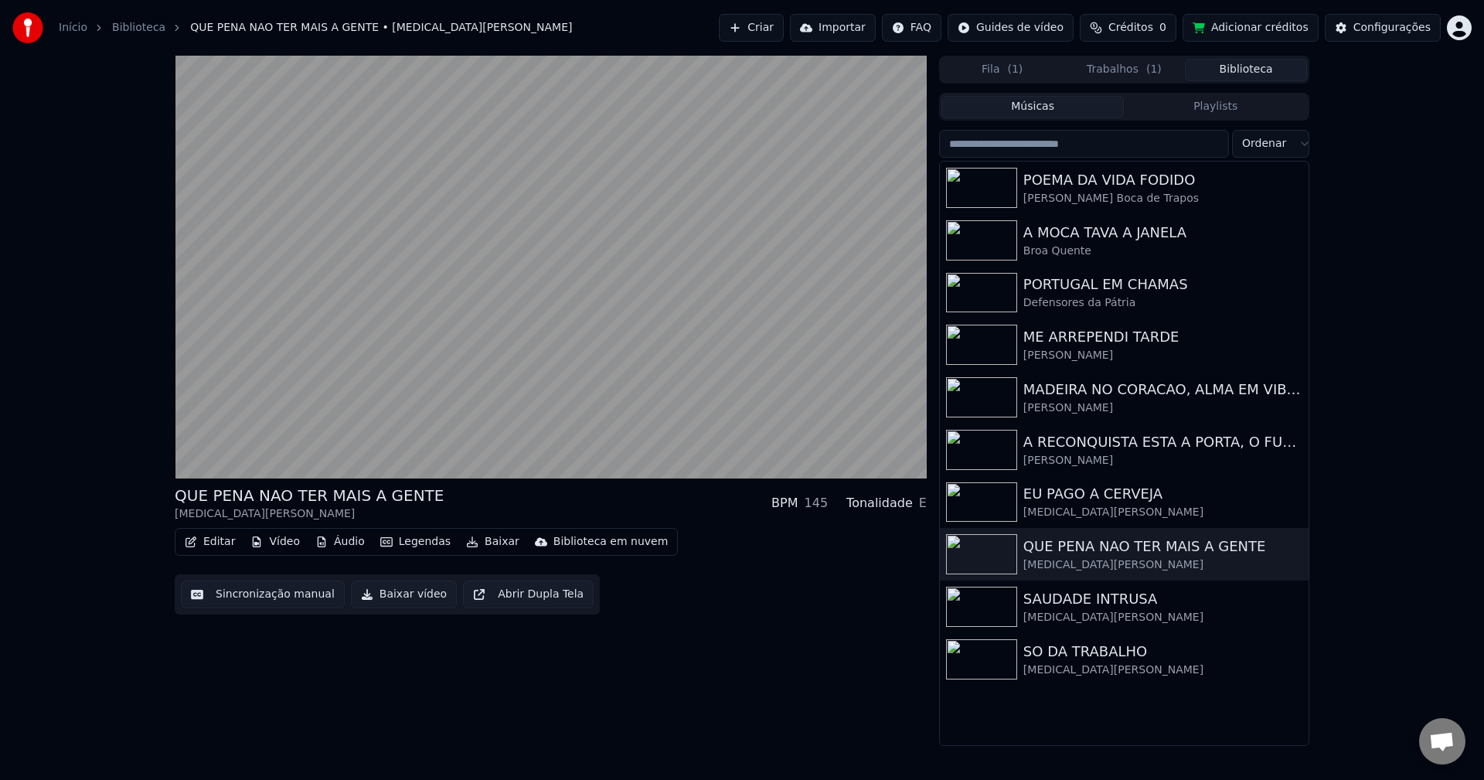
click at [220, 583] on button "Sincronização manual" at bounding box center [263, 595] width 164 height 28
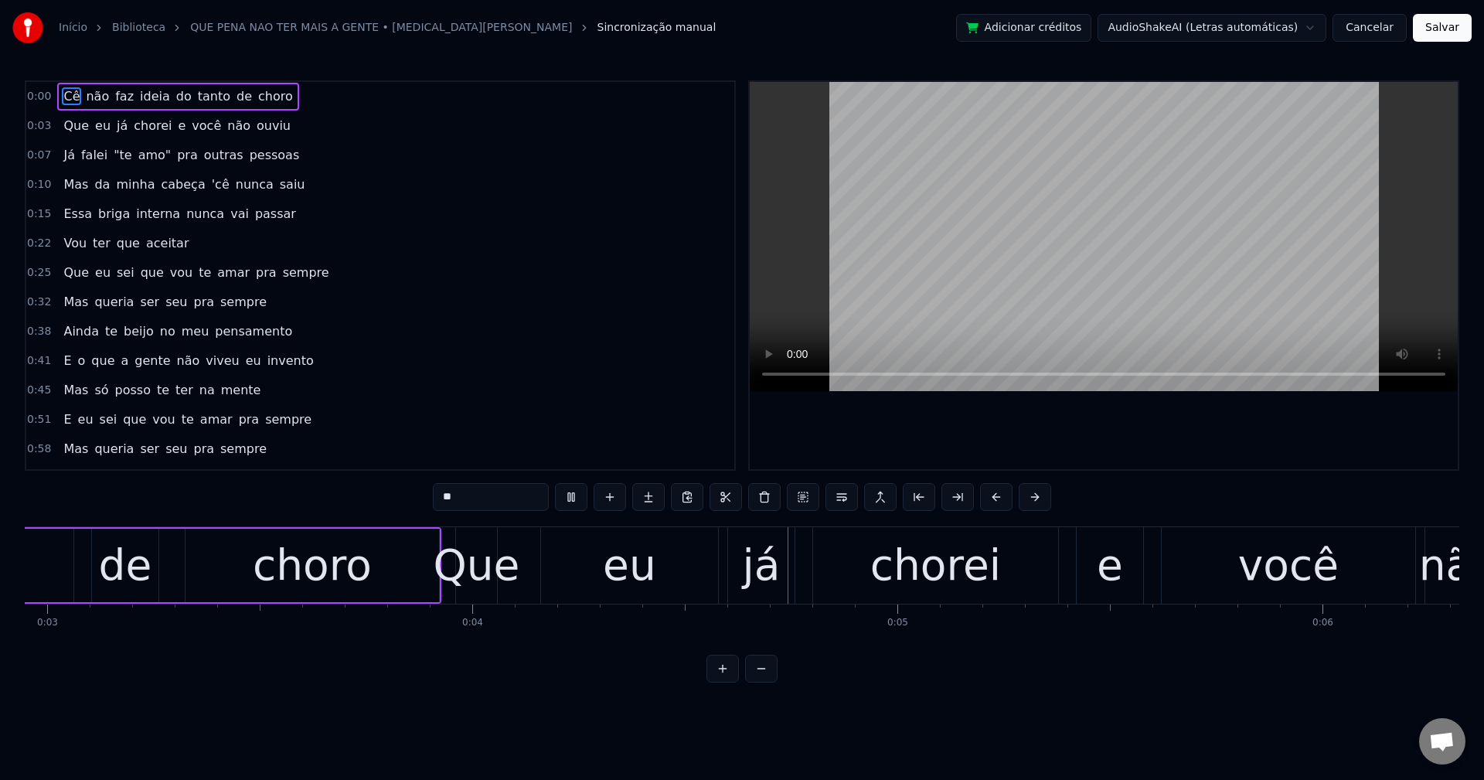
scroll to position [0, 1347]
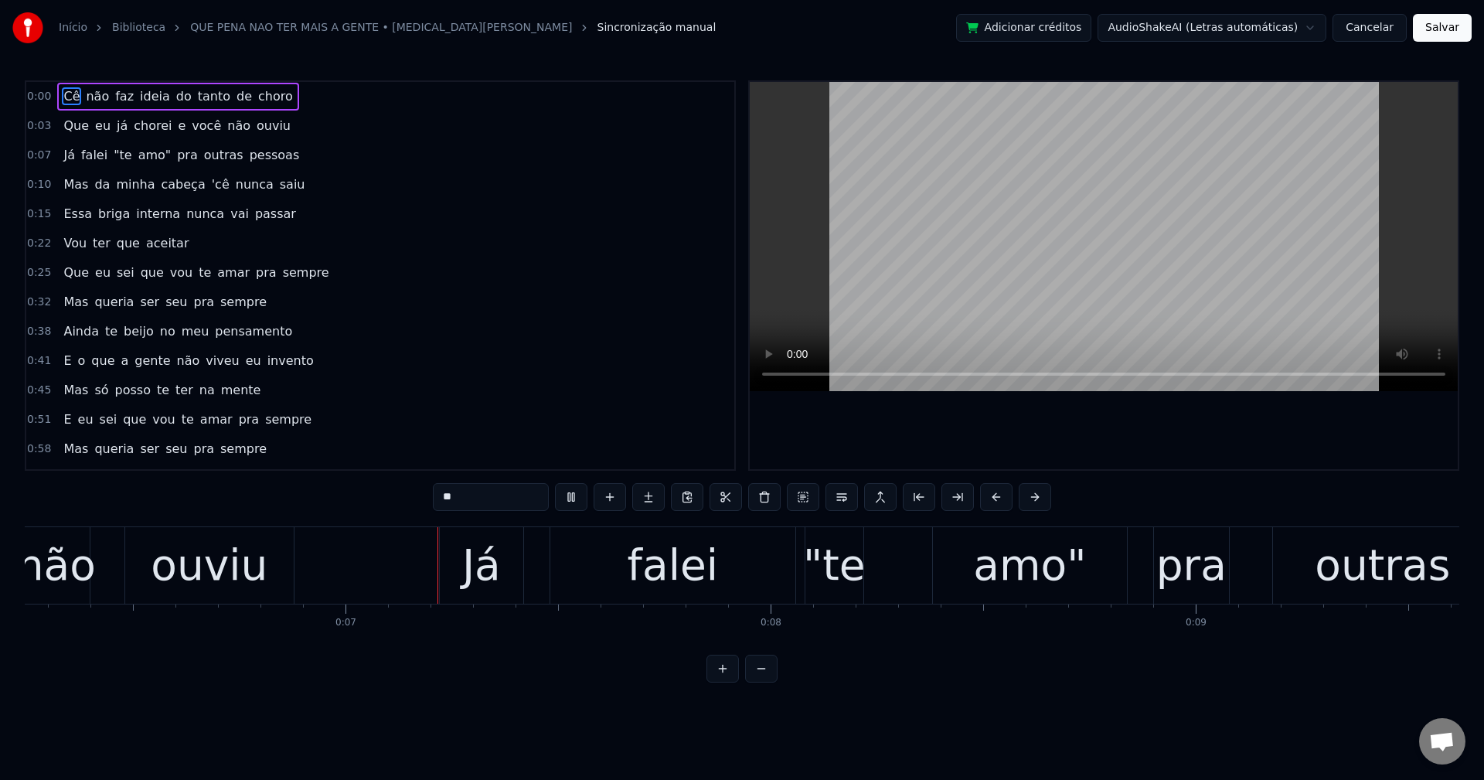
click at [175, 94] on span "do" at bounding box center [184, 96] width 19 height 18
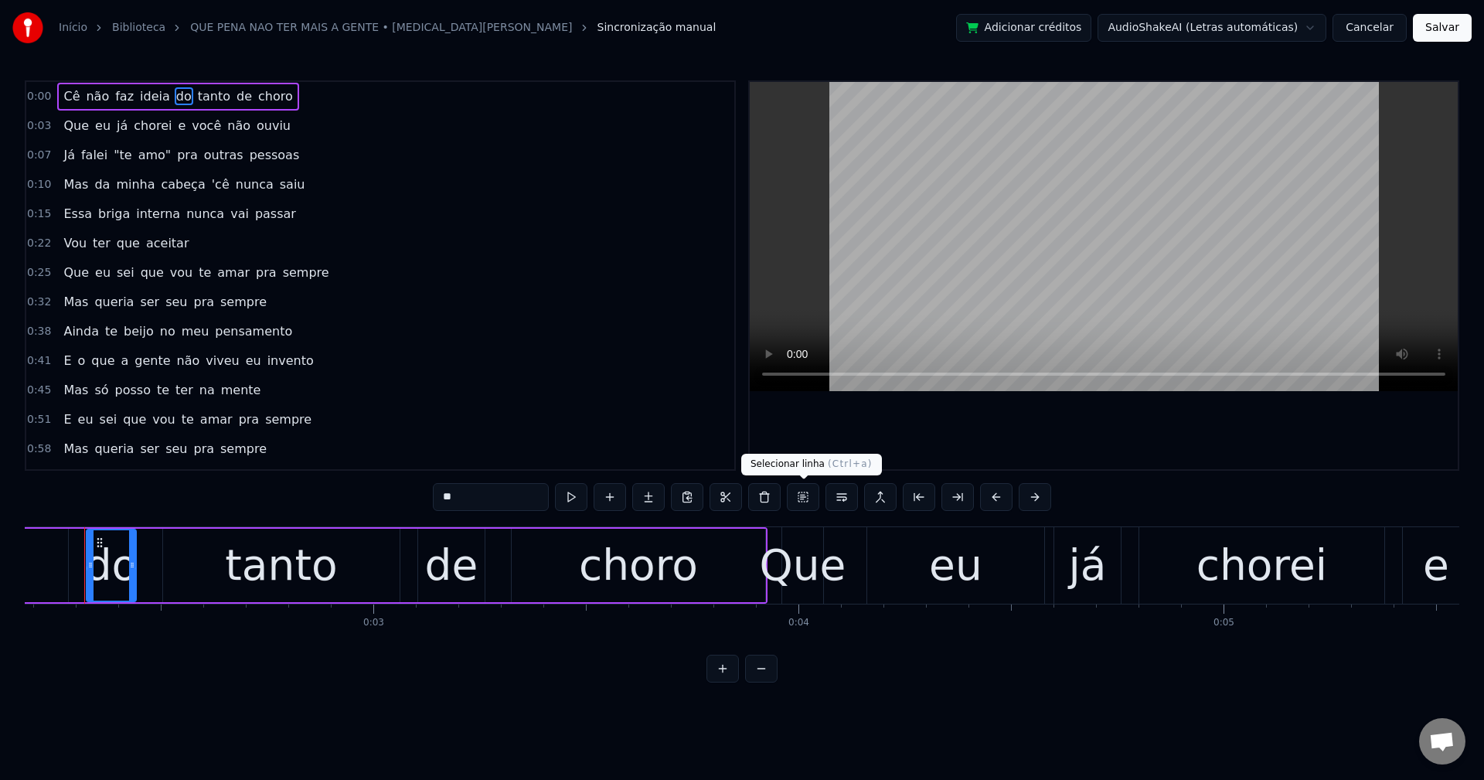
scroll to position [0, 908]
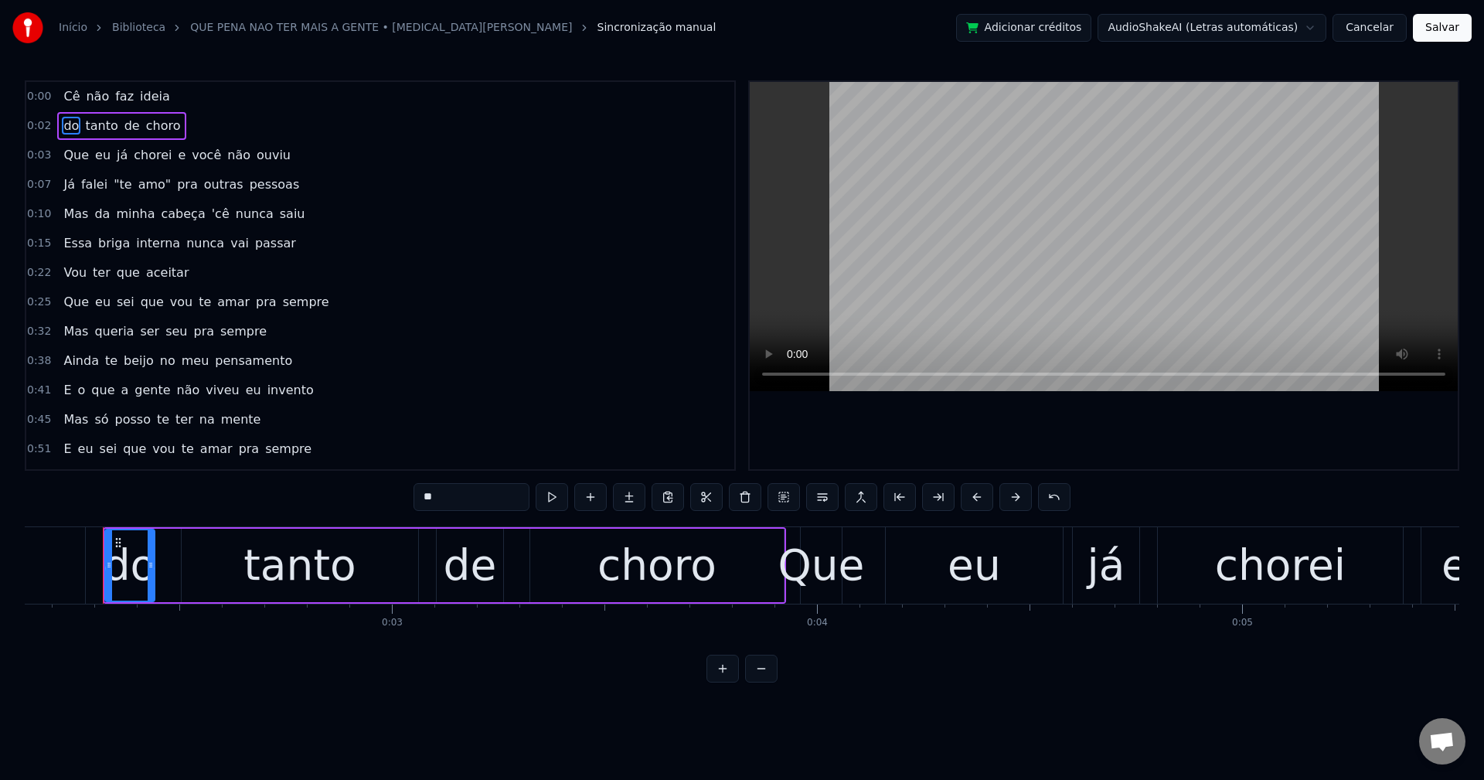
click at [177, 152] on span "e" at bounding box center [182, 155] width 11 height 18
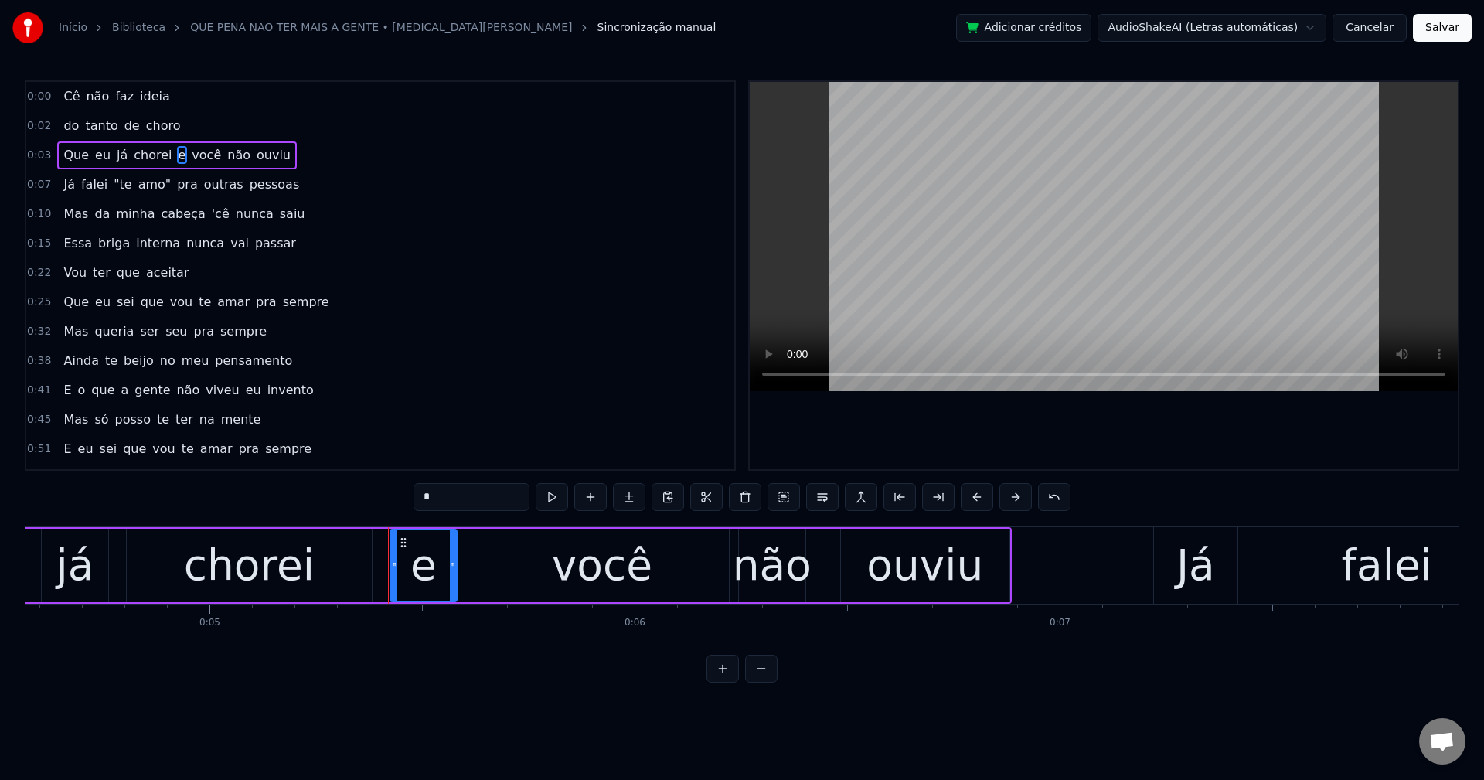
scroll to position [0, 2226]
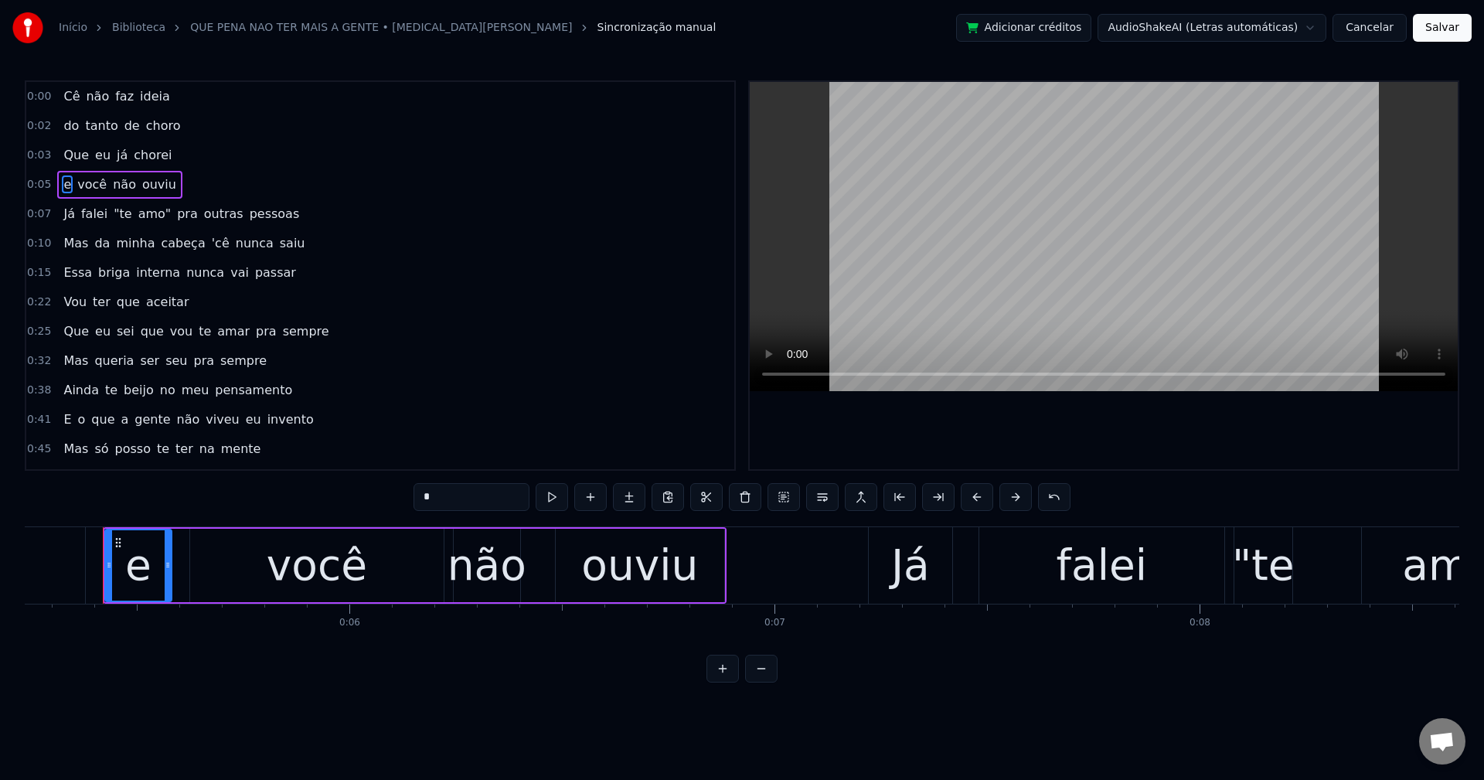
click at [175, 220] on span "pra" at bounding box center [187, 214] width 24 height 18
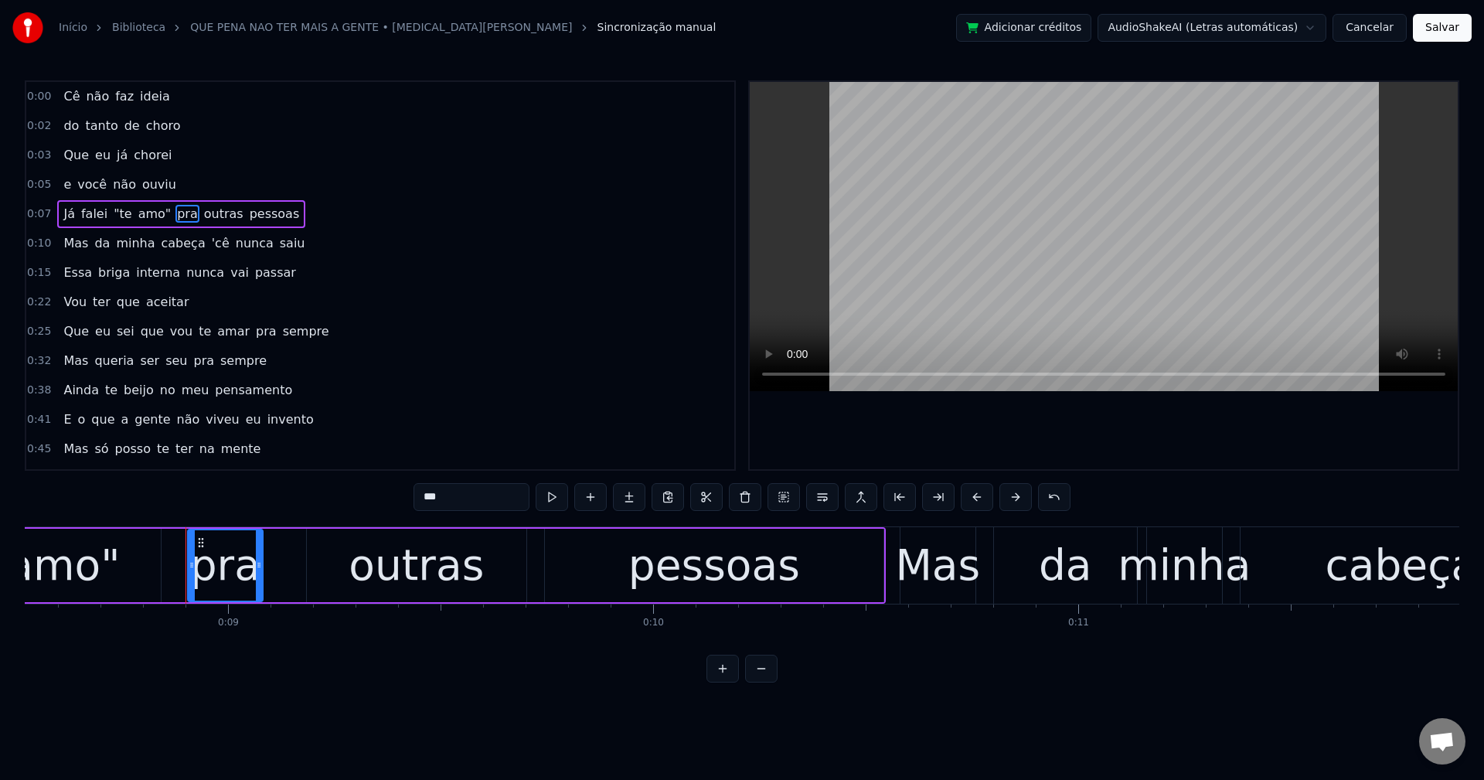
scroll to position [0, 3706]
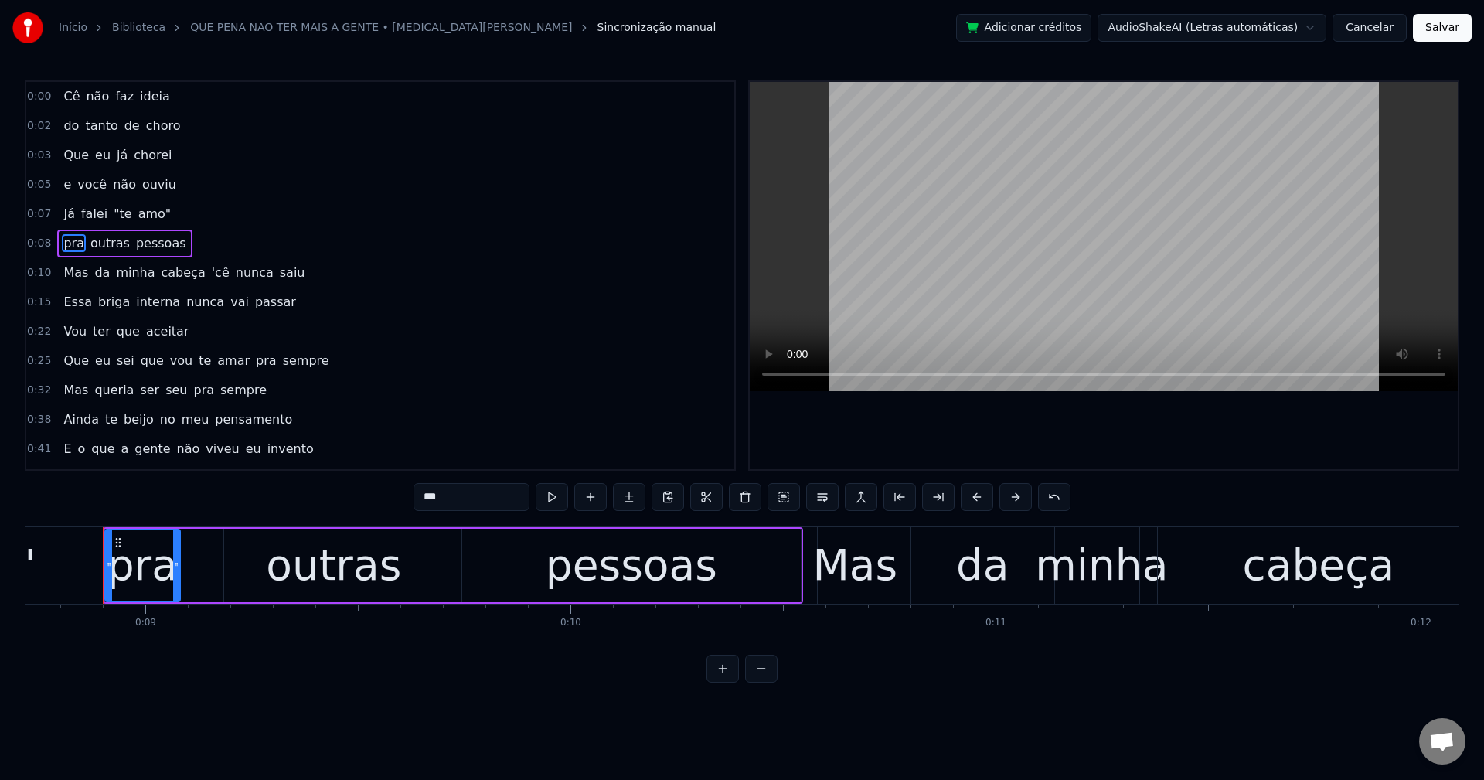
click at [210, 275] on span "'cê" at bounding box center [220, 273] width 21 height 18
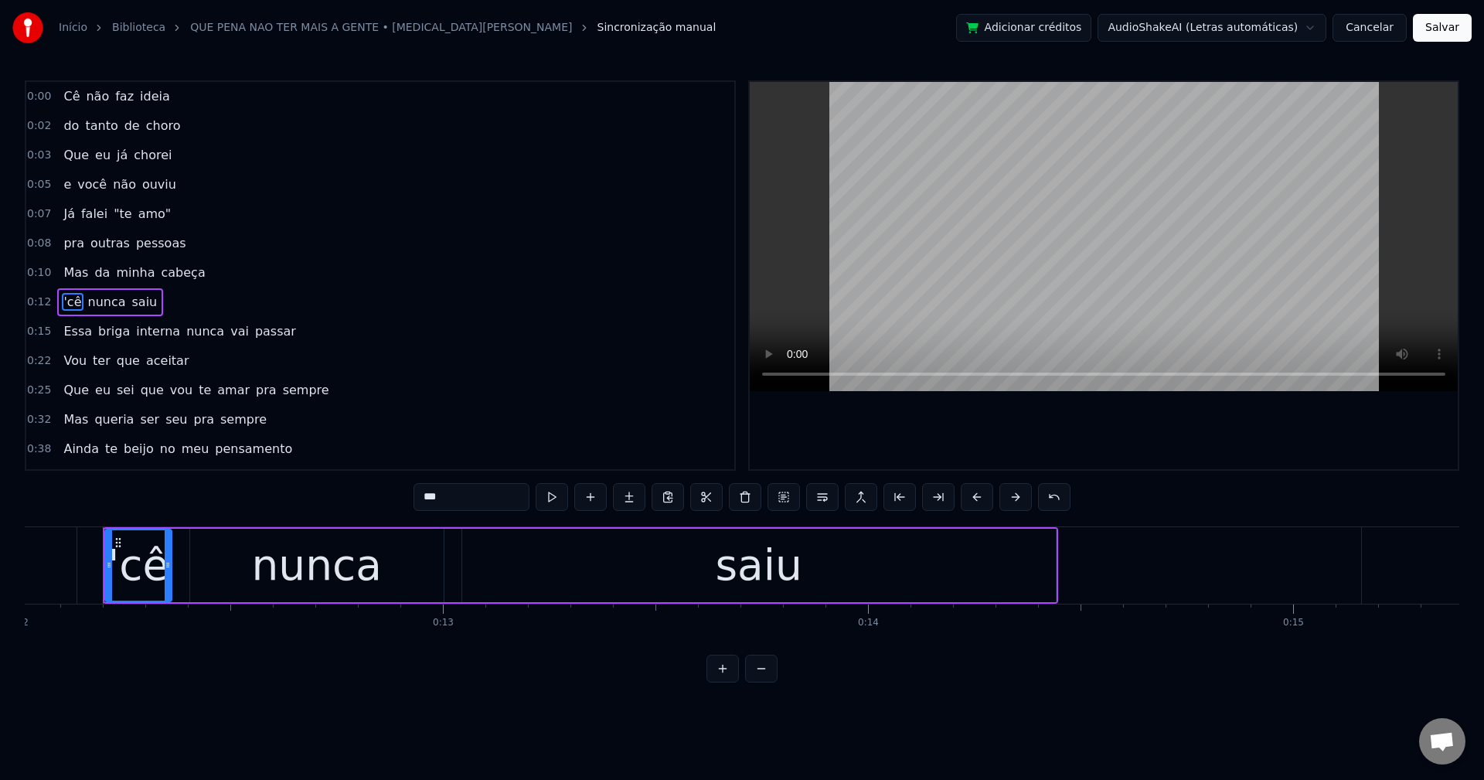
scroll to position [26, 0]
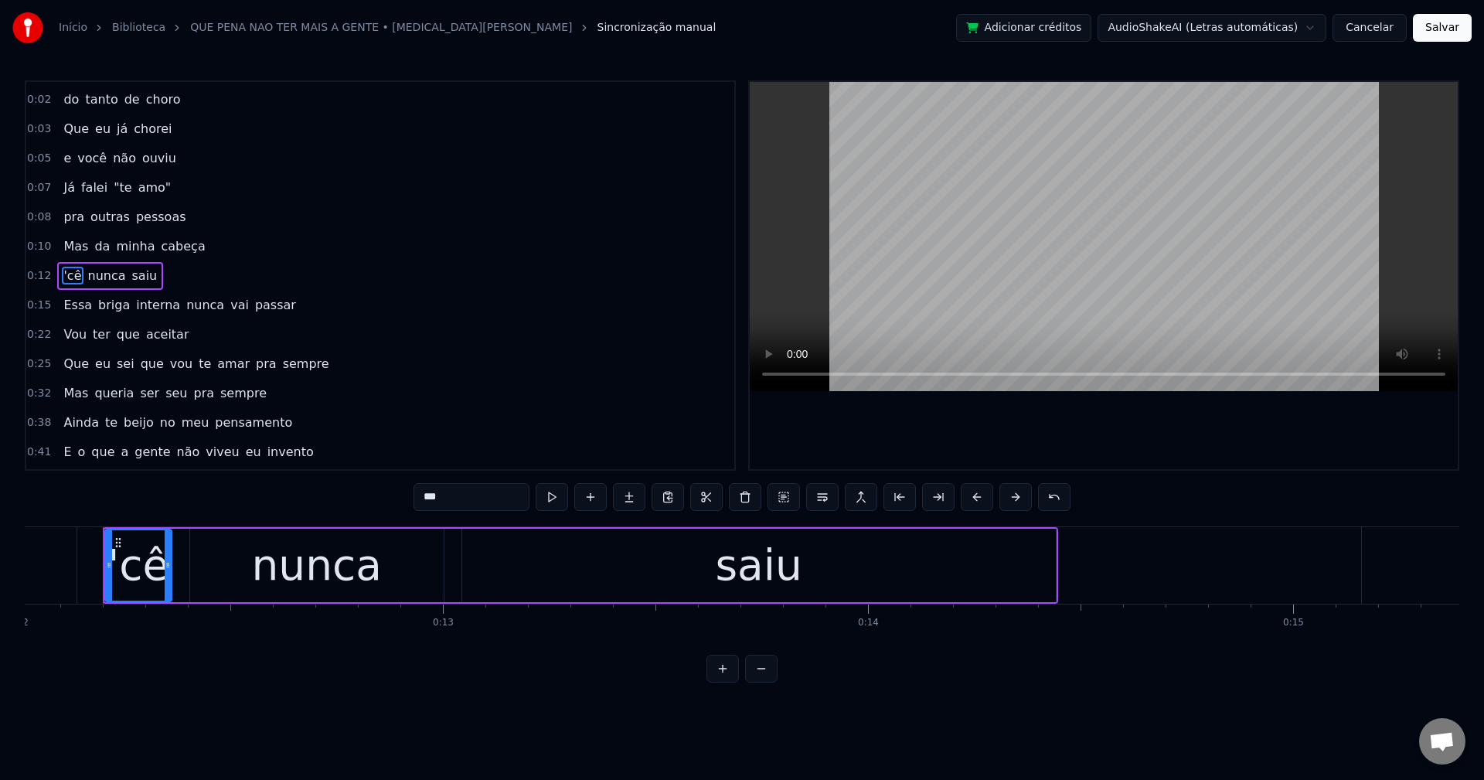
click at [185, 308] on span "nunca" at bounding box center [205, 305] width 41 height 18
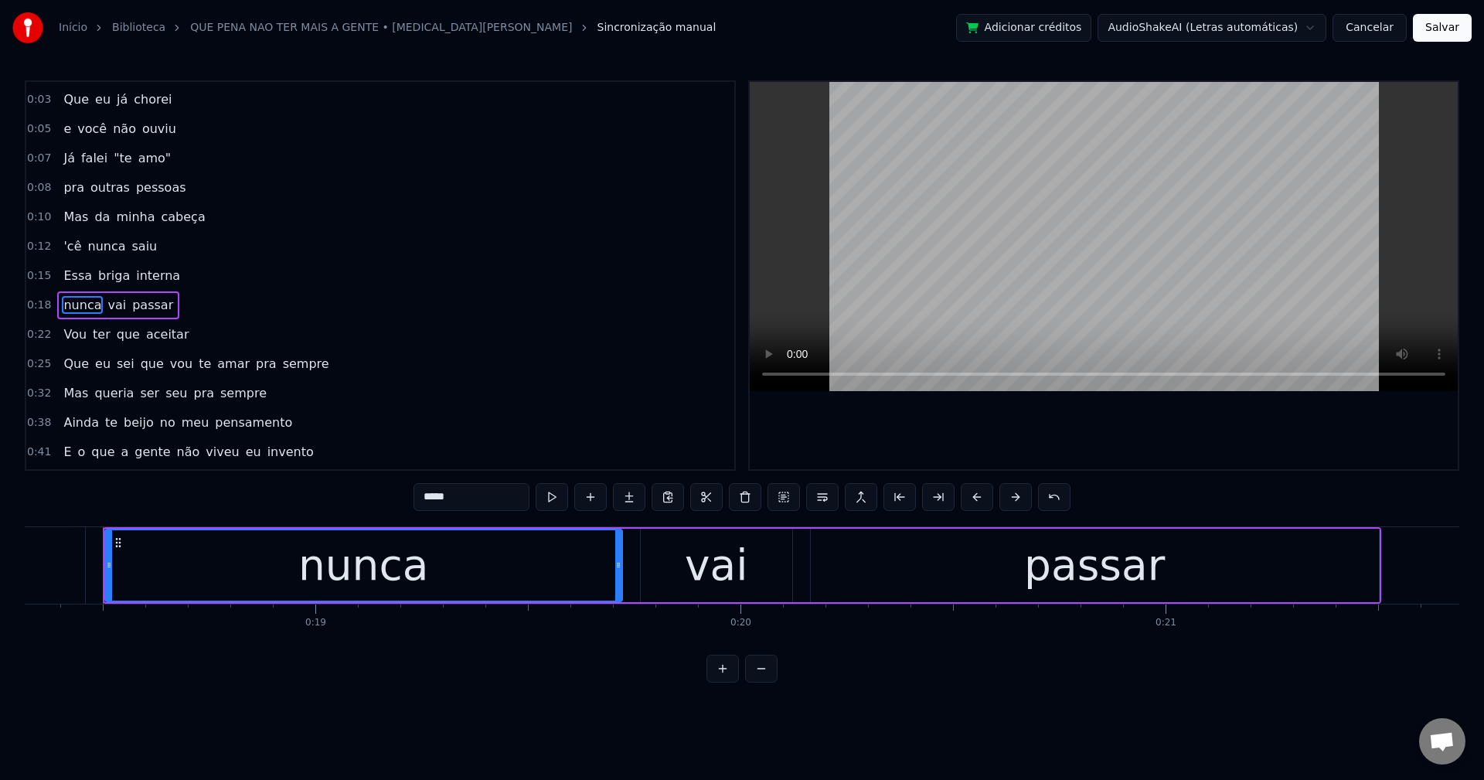
scroll to position [85, 0]
click at [173, 332] on span "vou" at bounding box center [182, 334] width 26 height 18
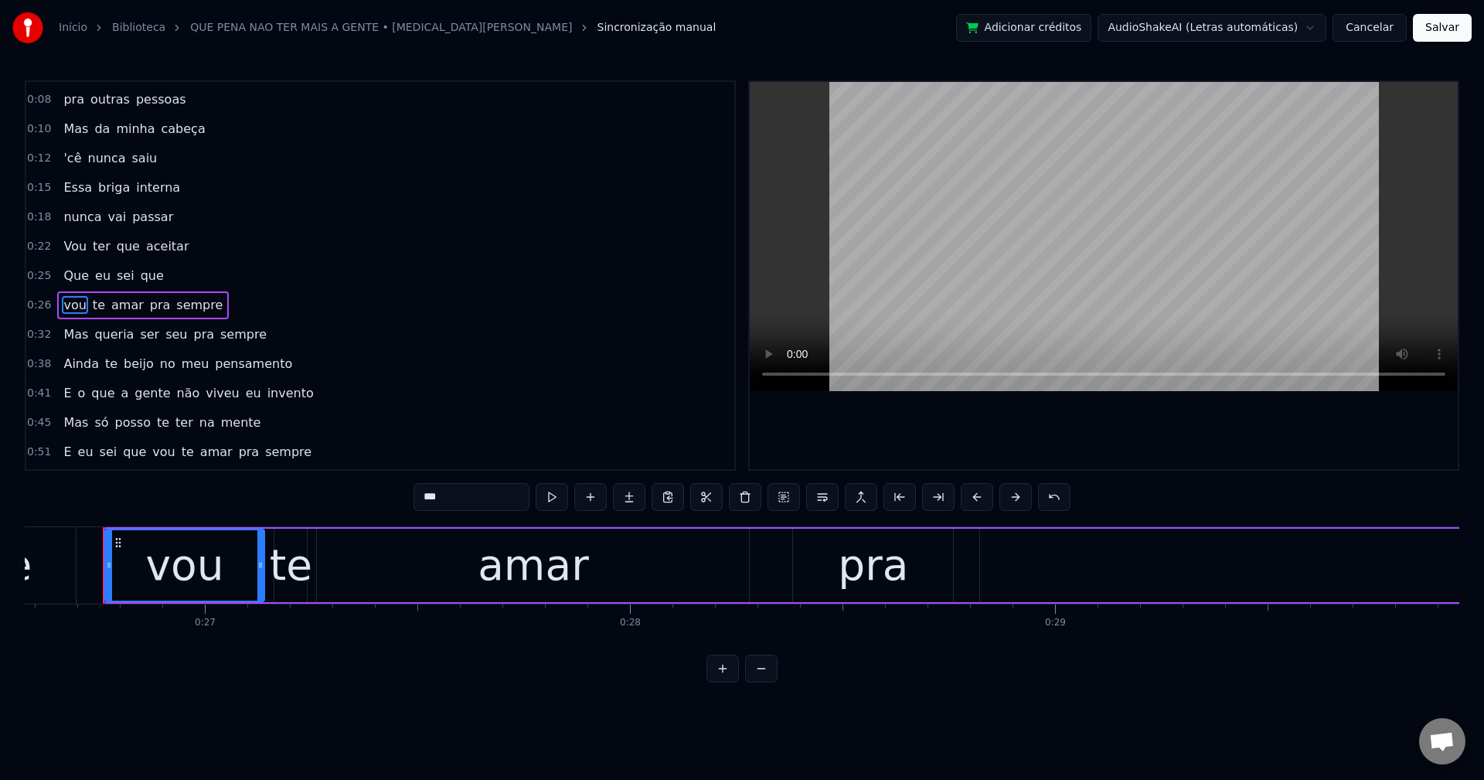
scroll to position [173, 0]
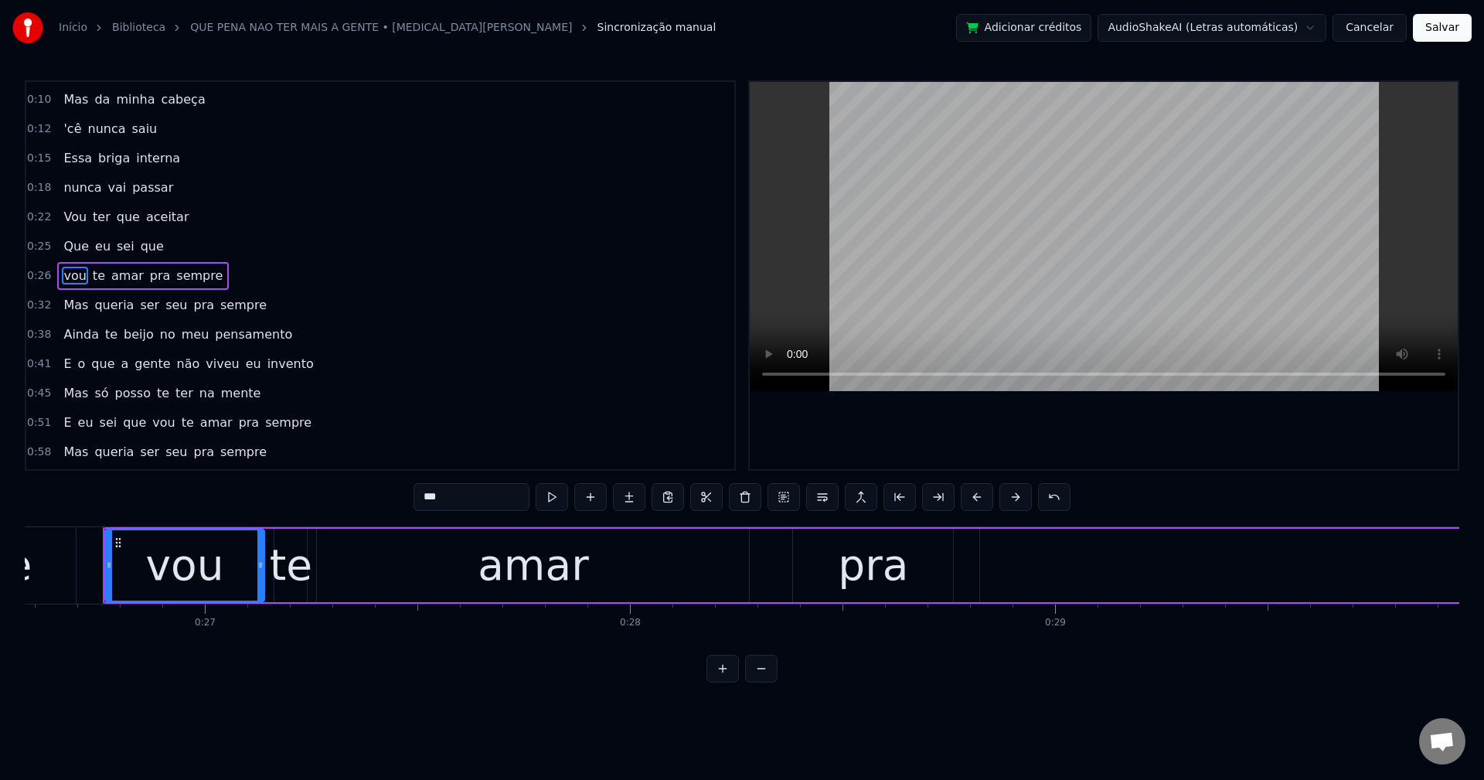
click at [140, 305] on span "ser" at bounding box center [149, 305] width 22 height 18
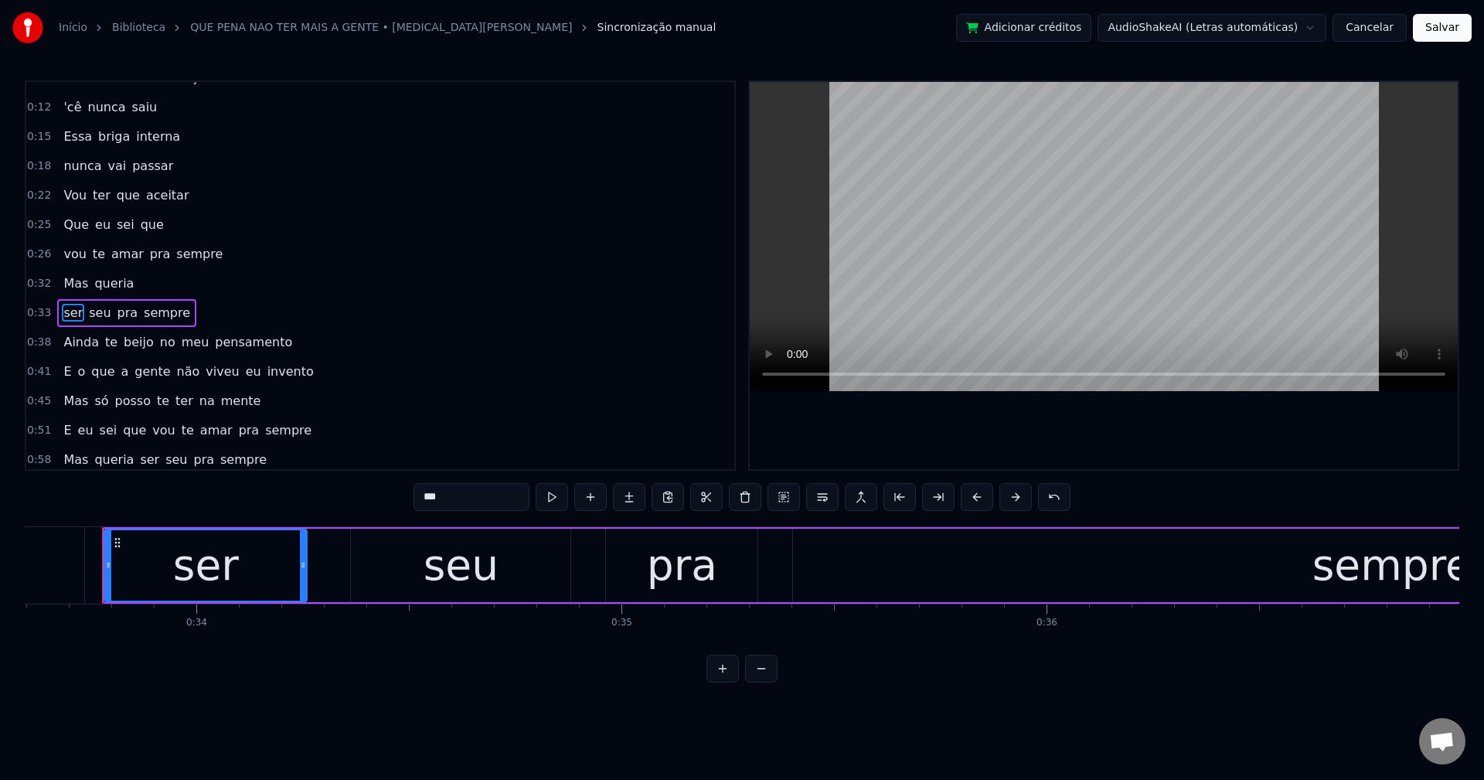
scroll to position [232, 0]
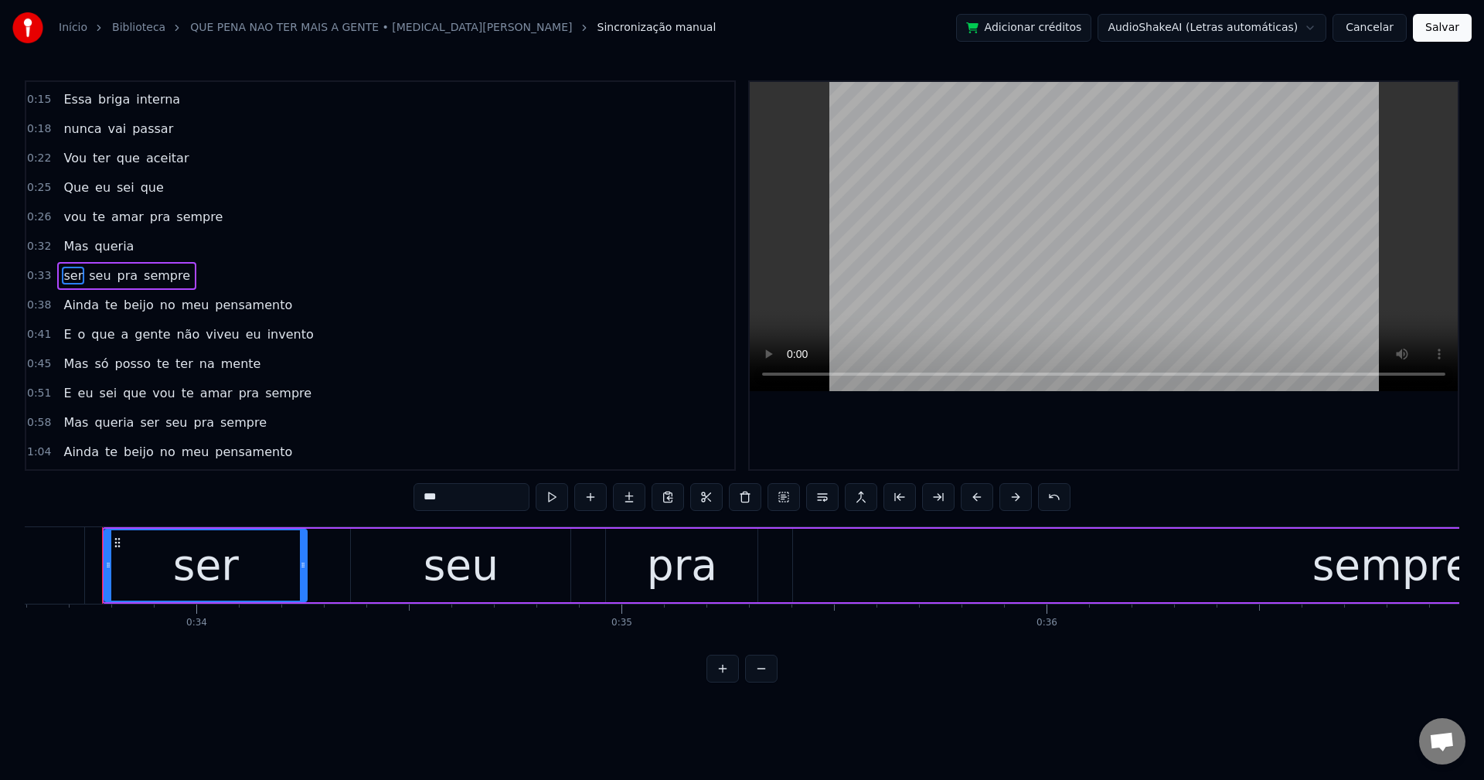
click at [158, 300] on span "no" at bounding box center [167, 305] width 19 height 18
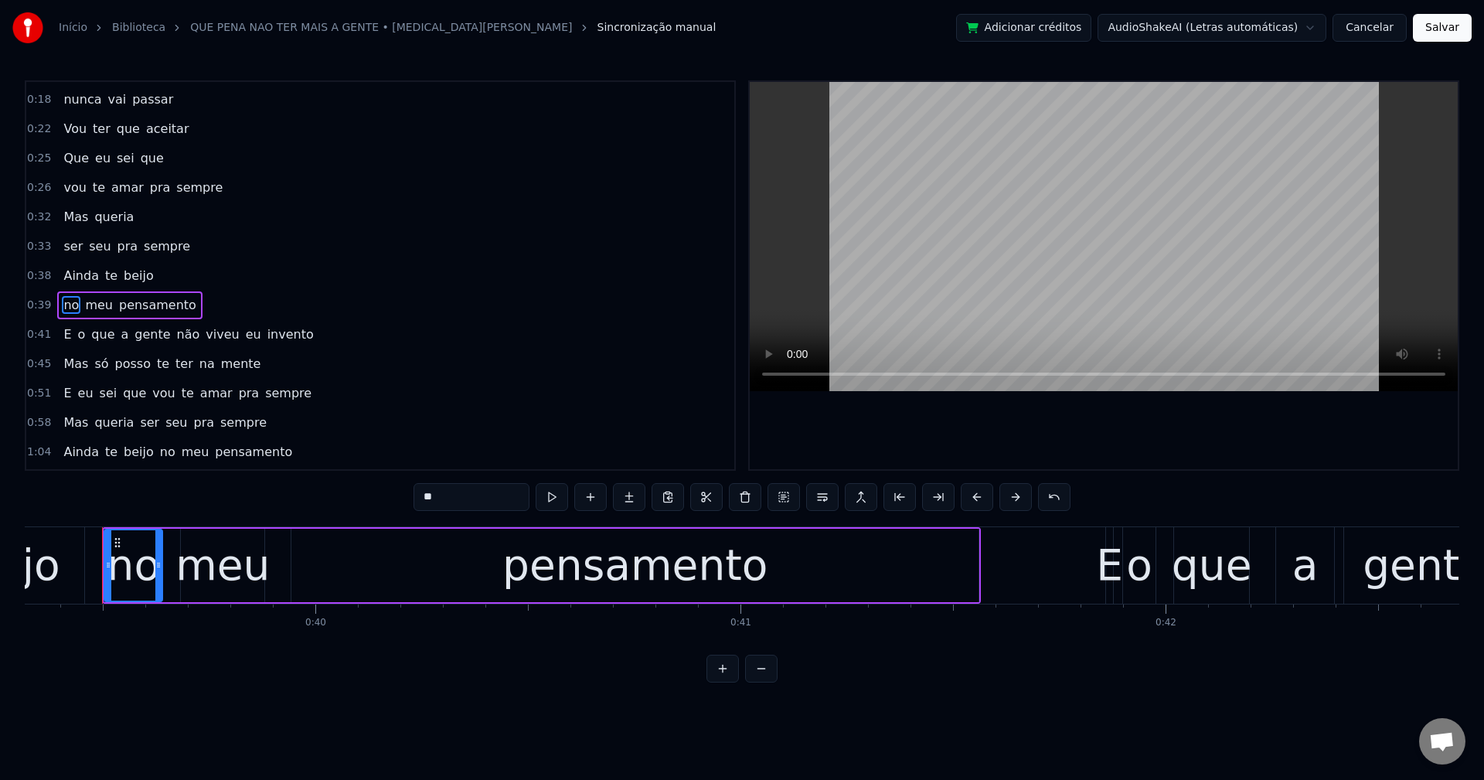
scroll to position [291, 0]
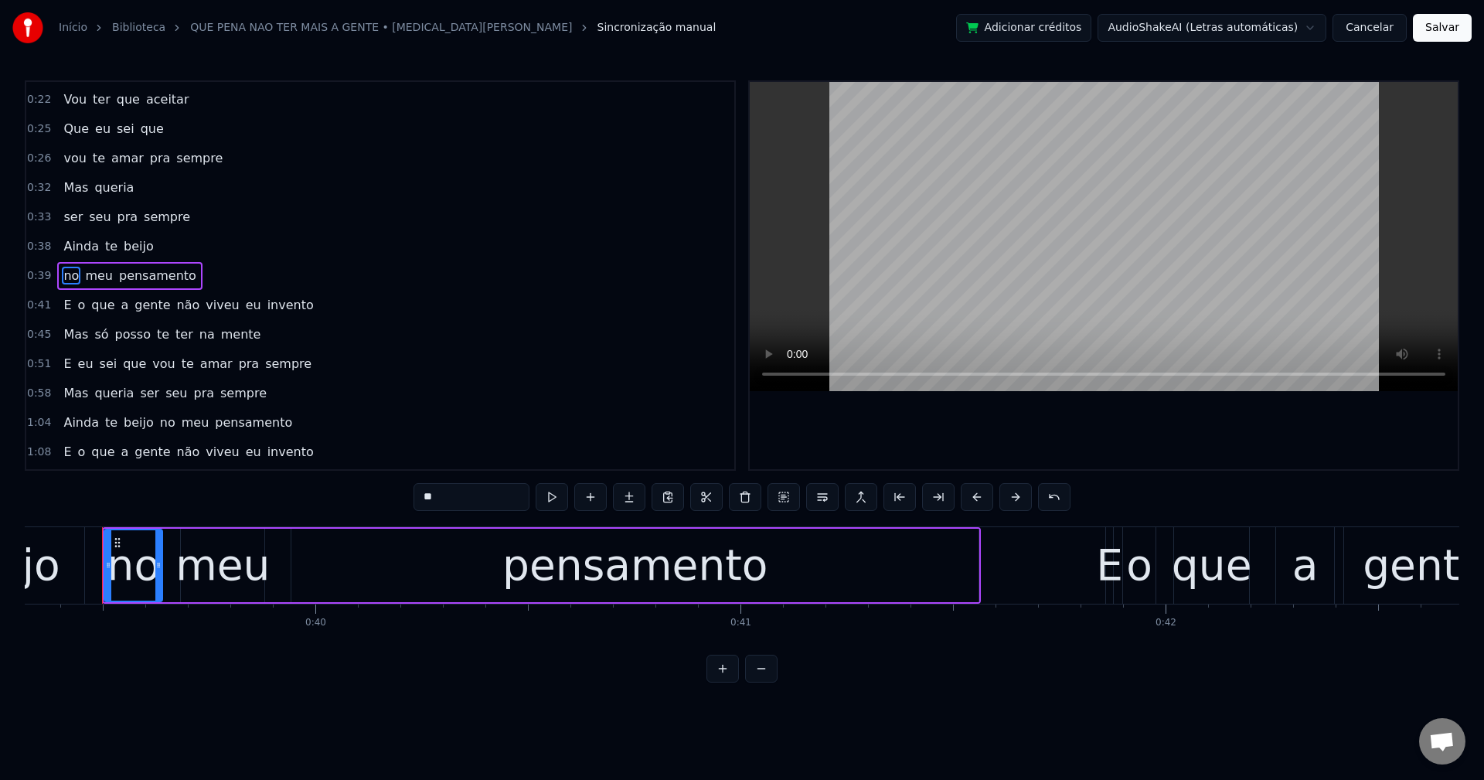
click at [175, 310] on span "não" at bounding box center [188, 305] width 26 height 18
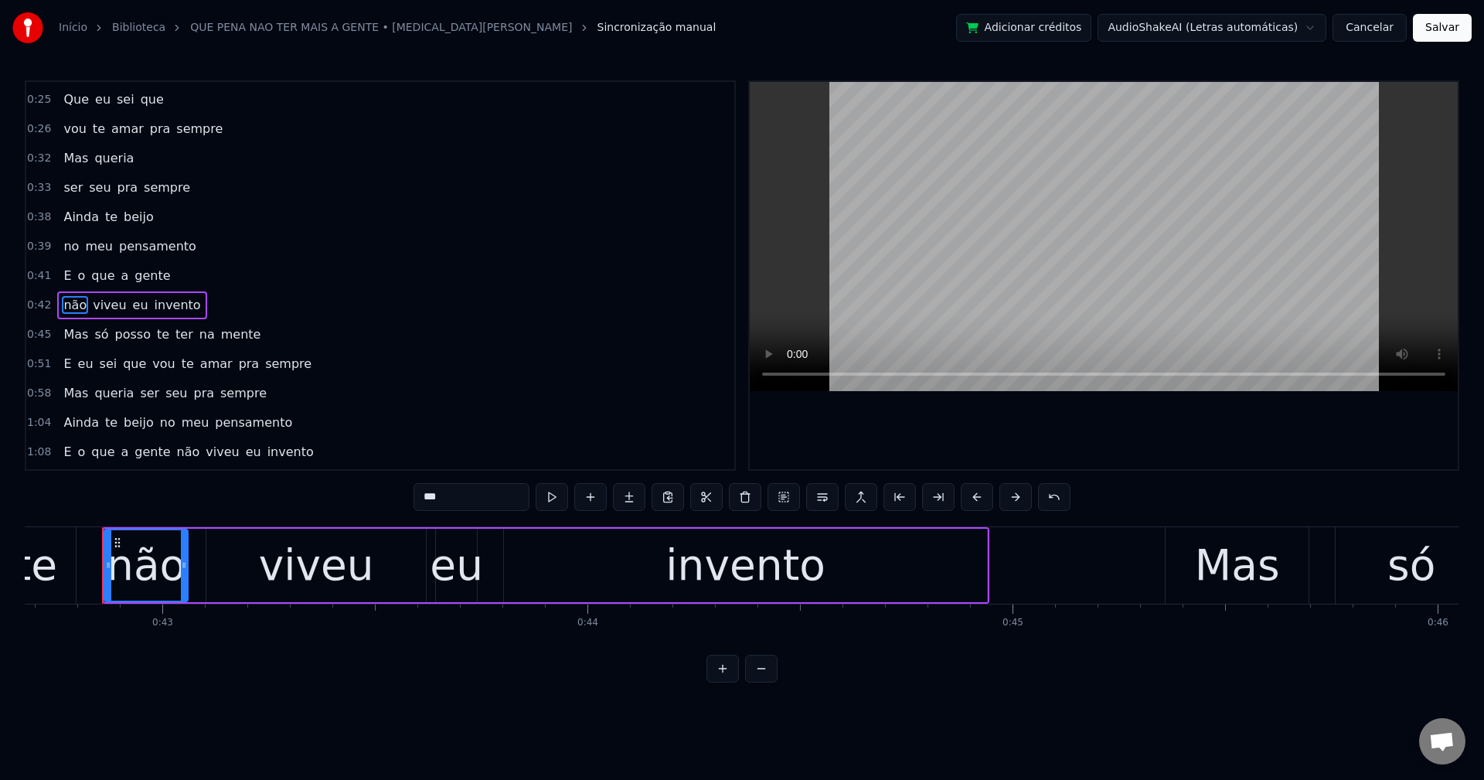
scroll to position [349, 0]
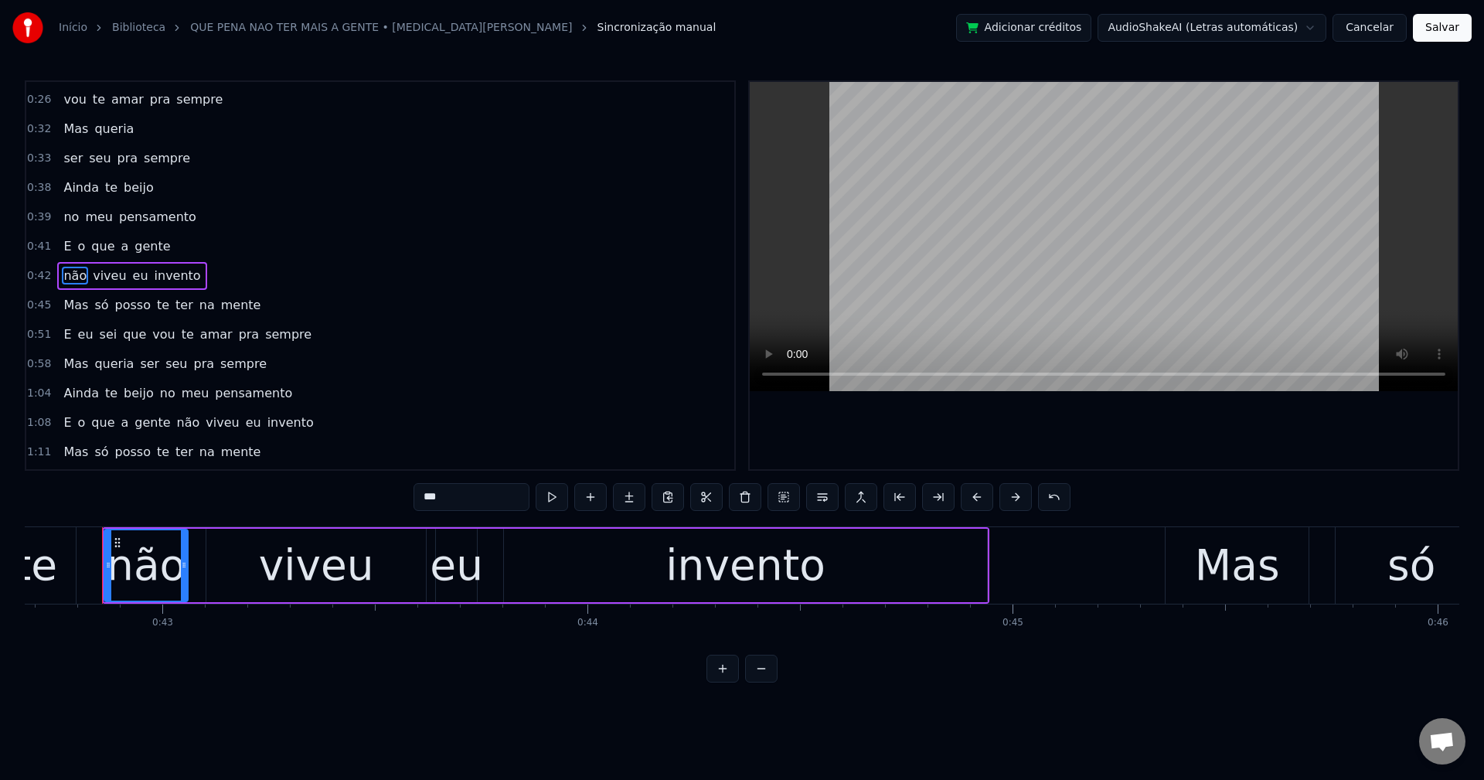
click at [155, 305] on span "te" at bounding box center [162, 305] width 15 height 18
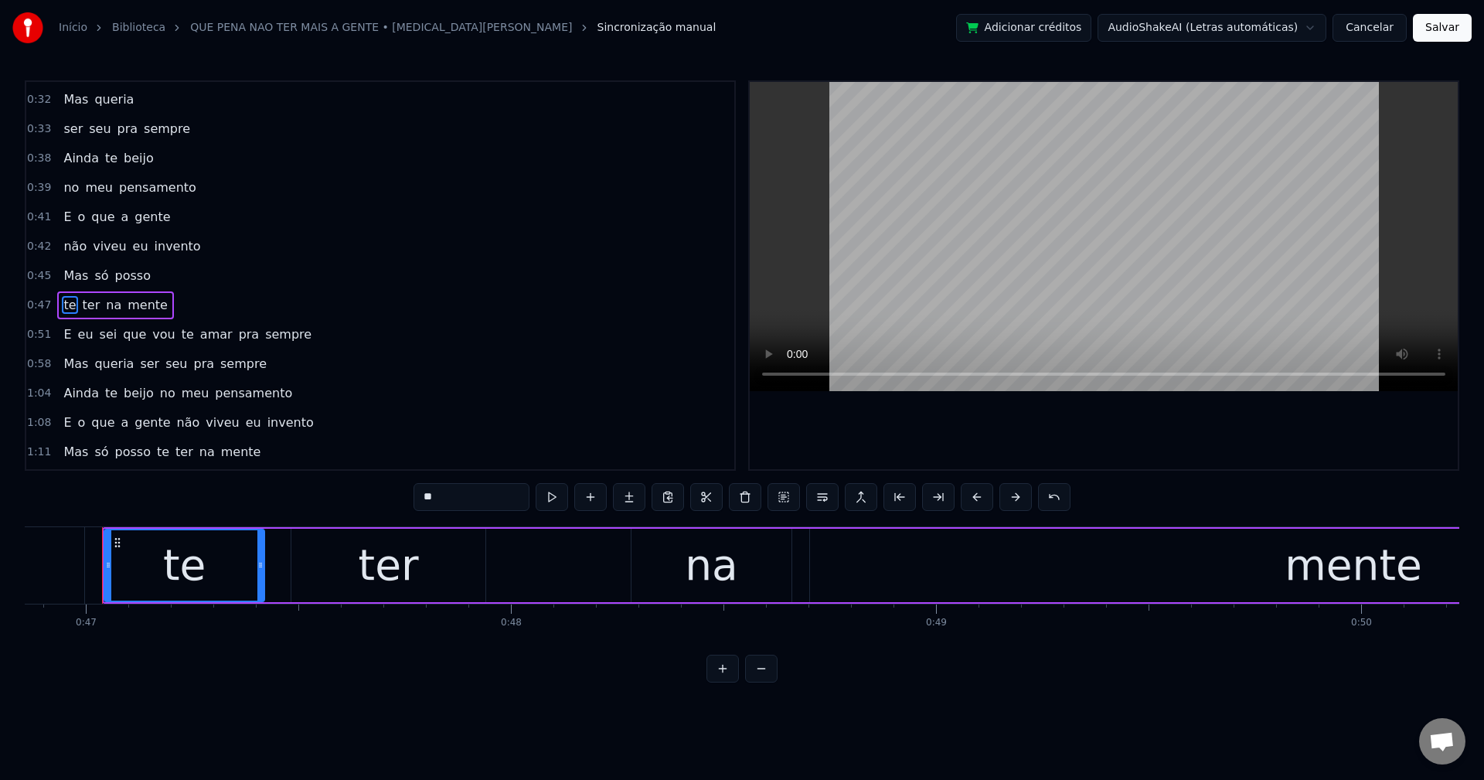
scroll to position [408, 0]
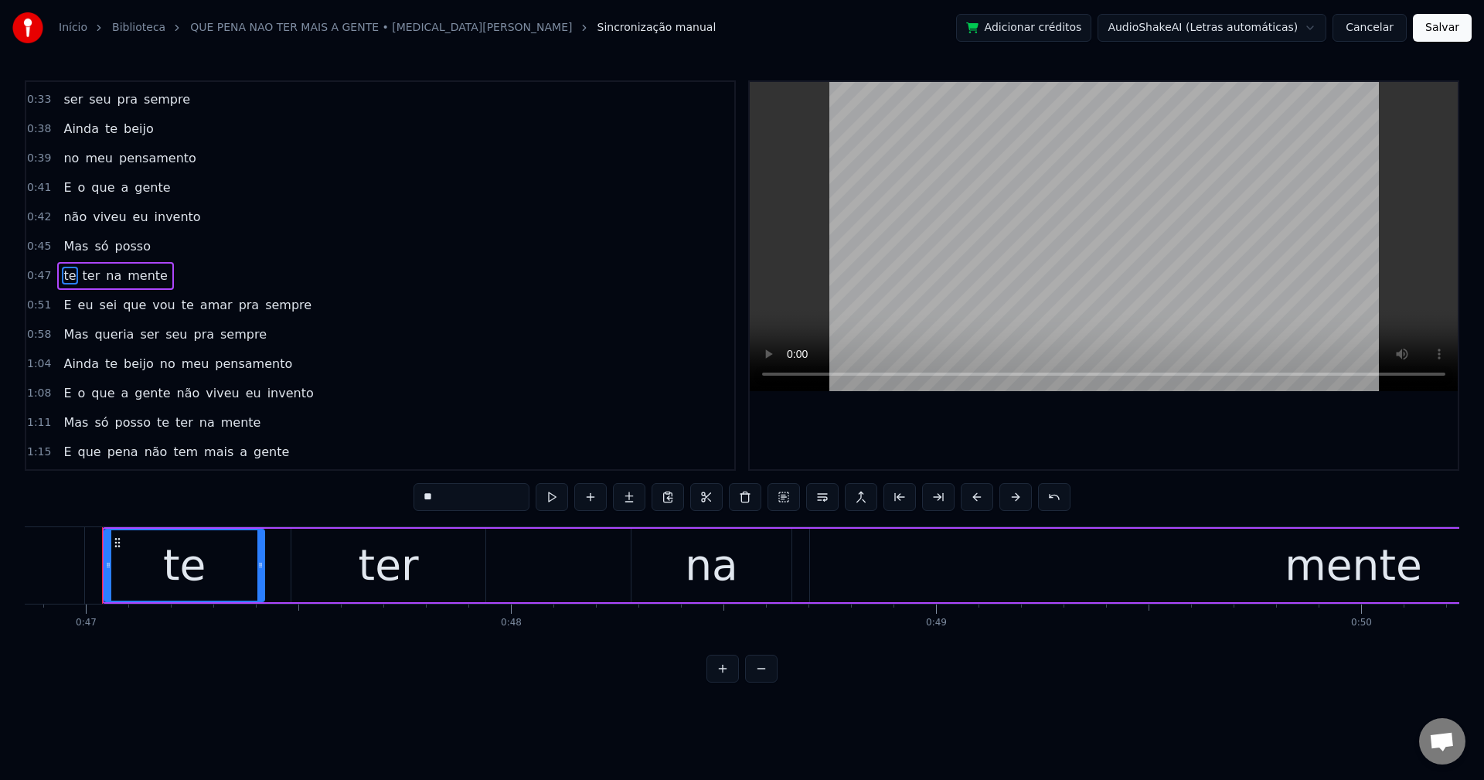
click at [151, 308] on span "vou" at bounding box center [164, 305] width 26 height 18
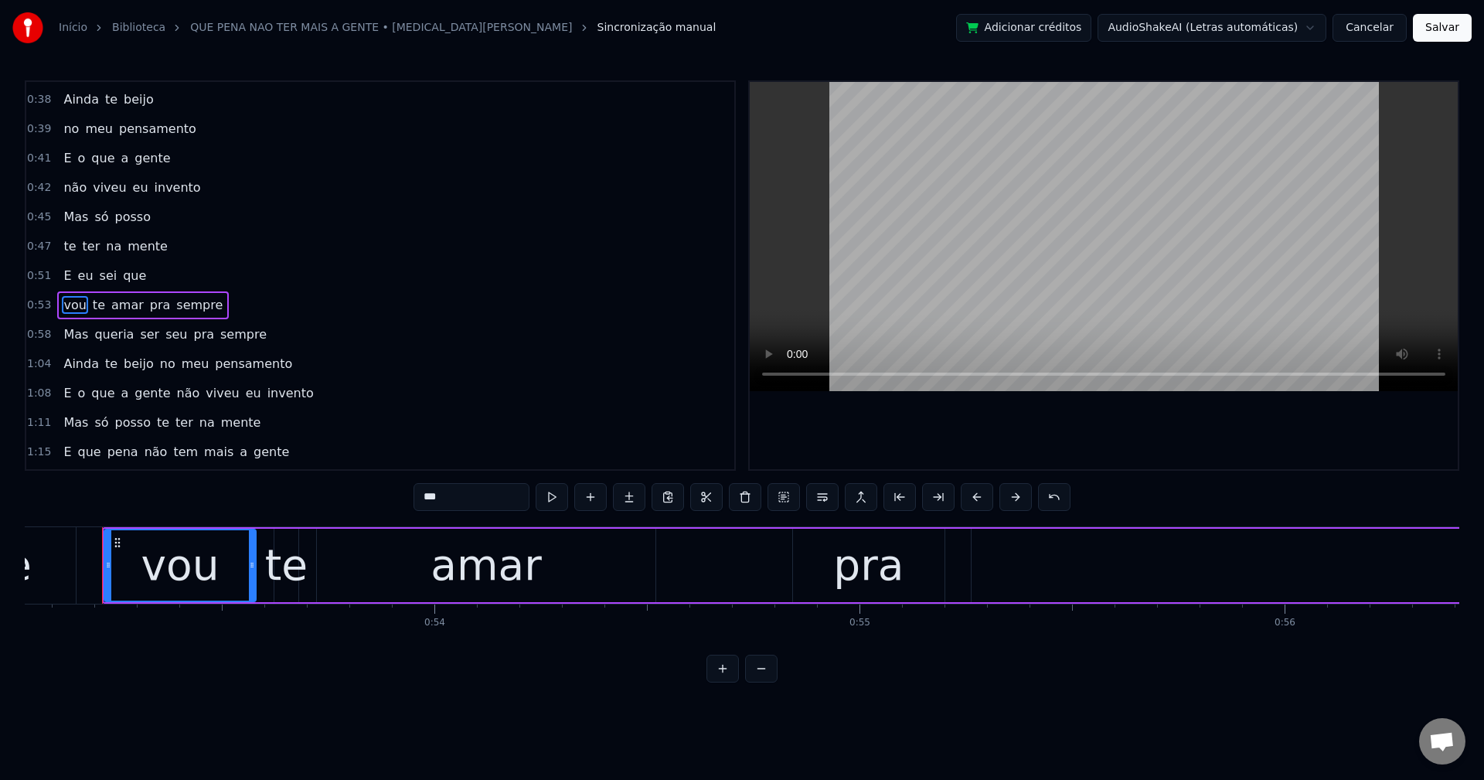
scroll to position [467, 0]
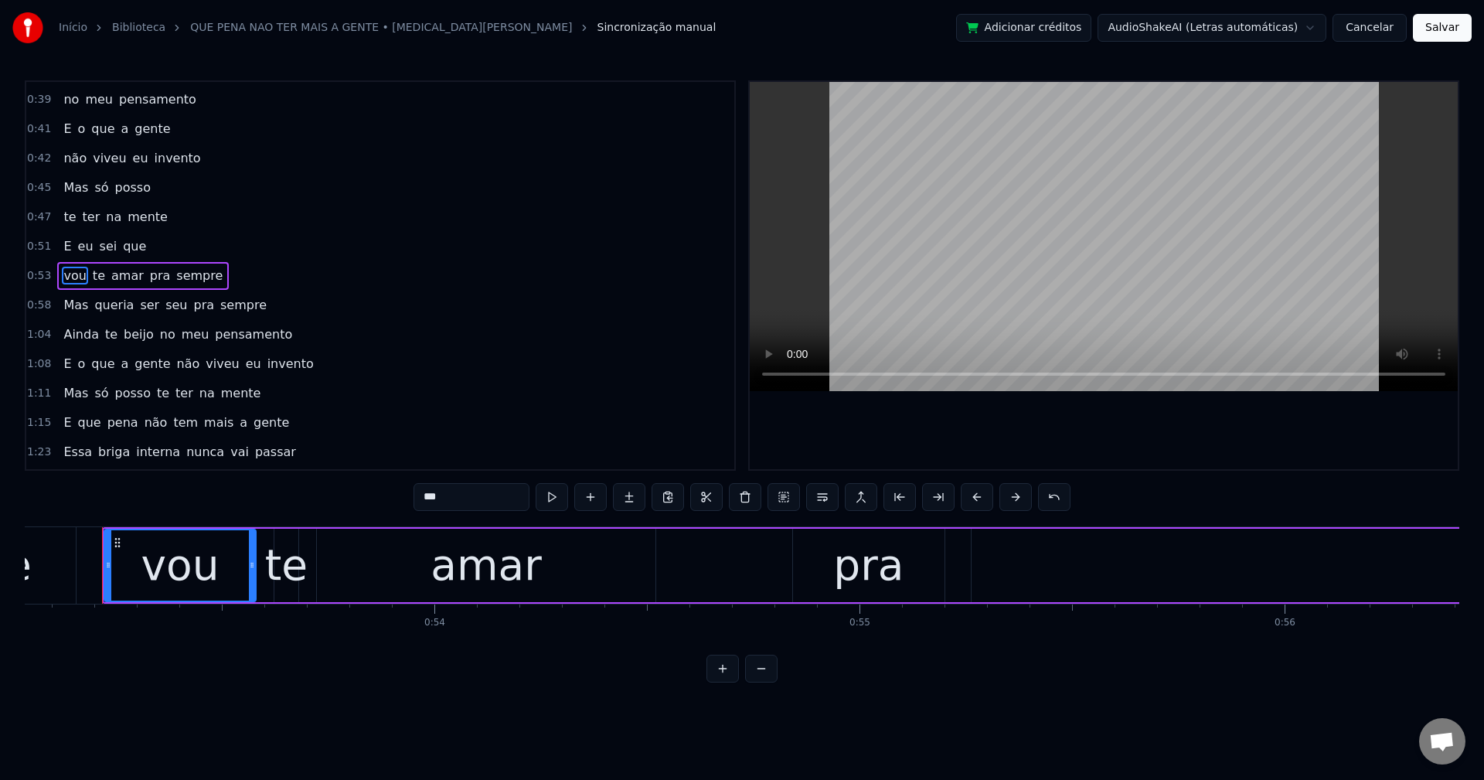
click at [141, 304] on span "ser" at bounding box center [149, 305] width 22 height 18
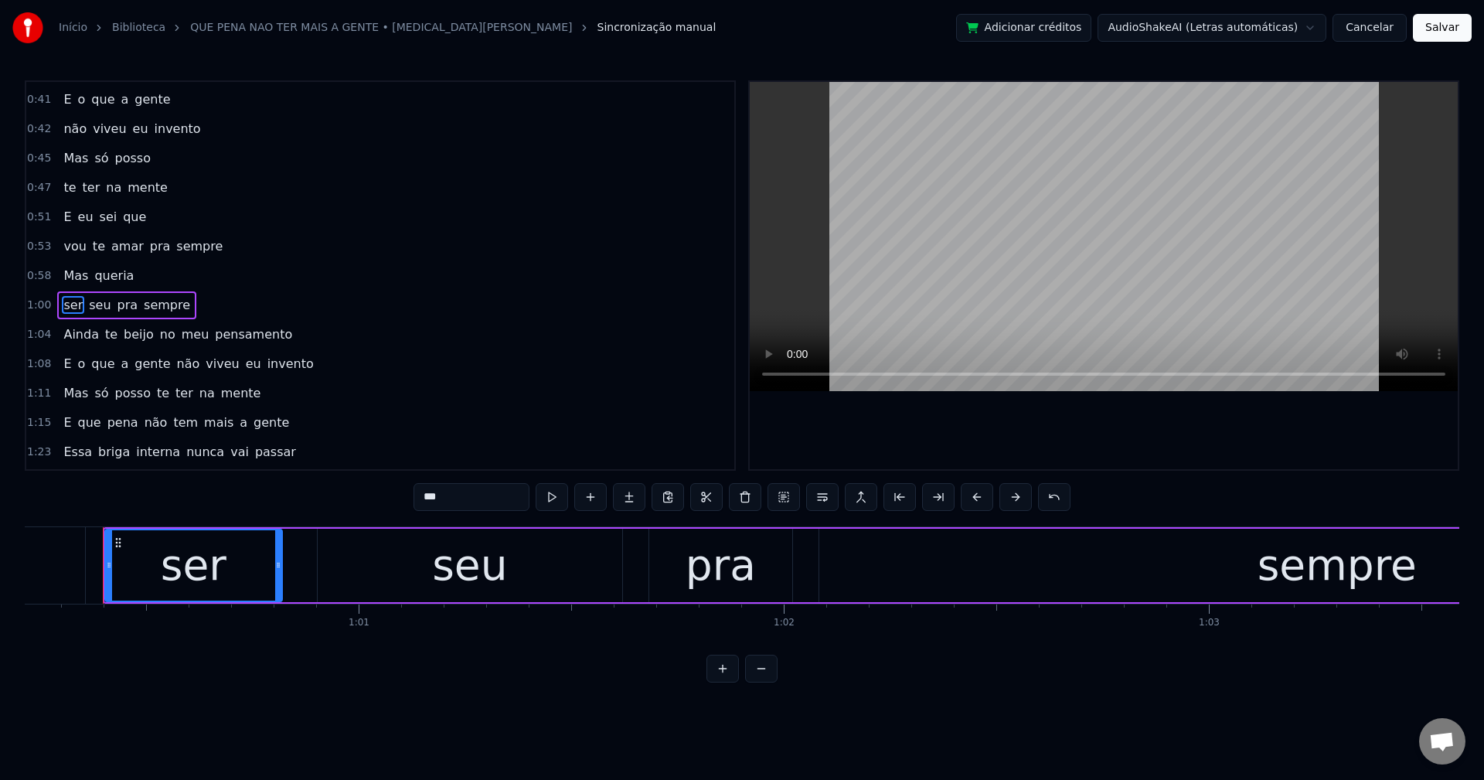
scroll to position [526, 0]
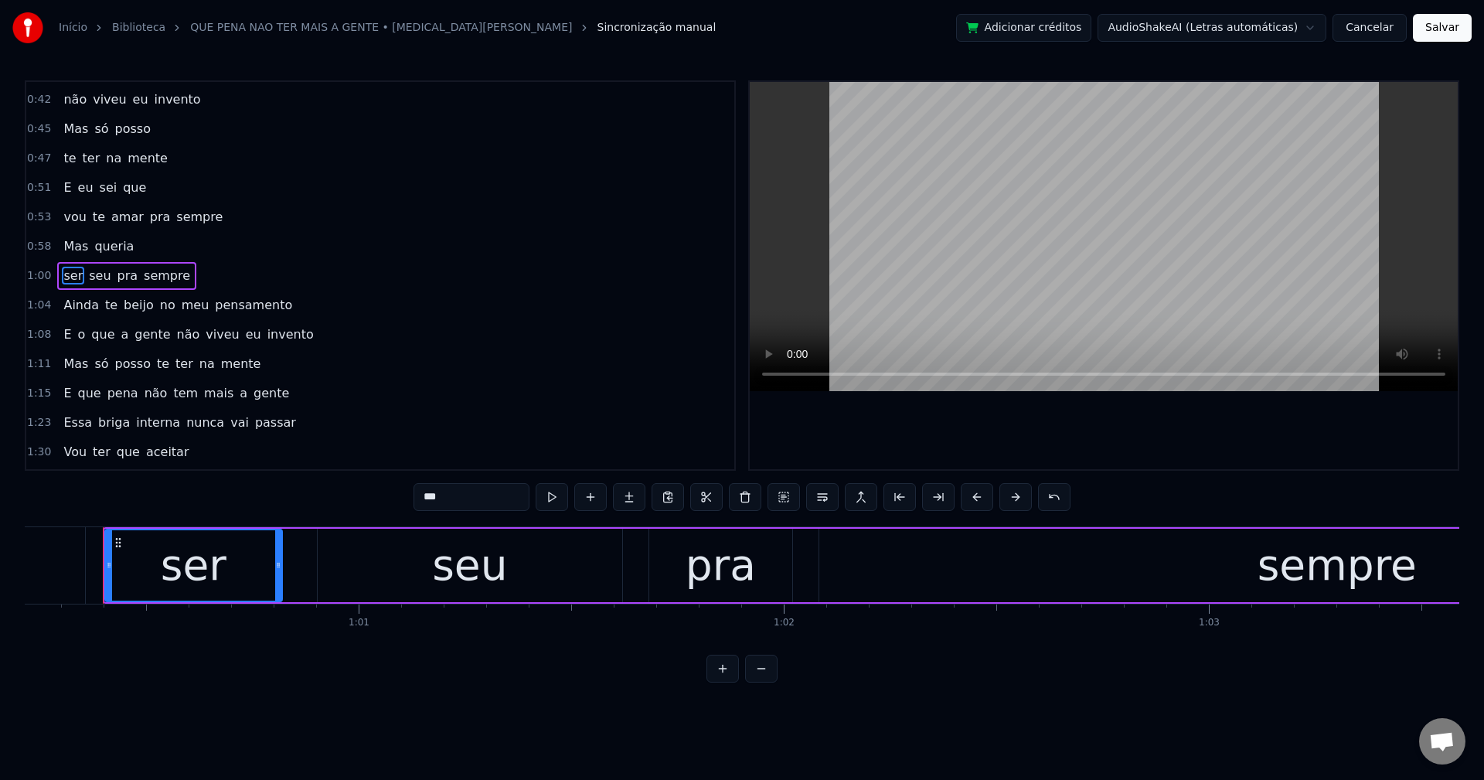
click at [158, 303] on span "no" at bounding box center [167, 305] width 19 height 18
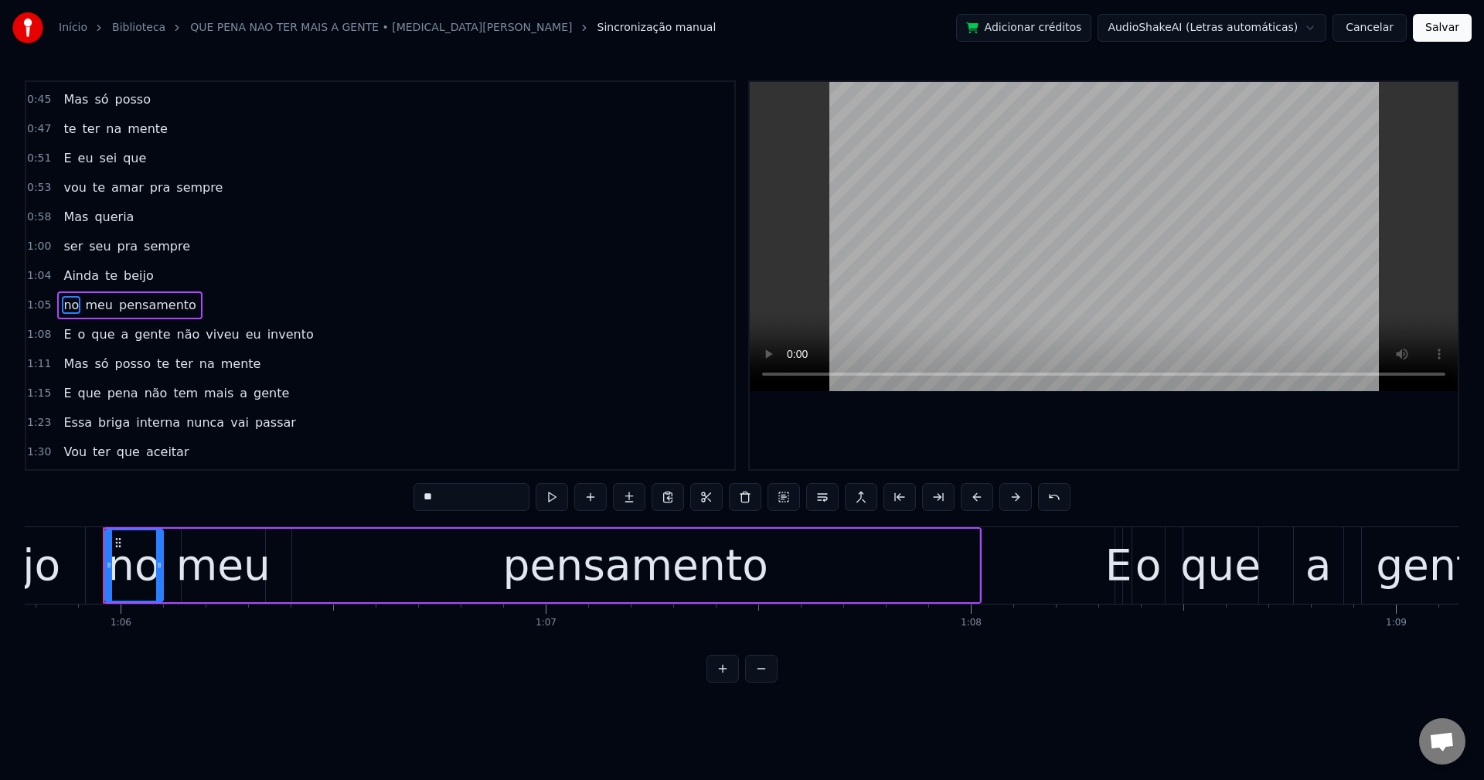
scroll to position [584, 0]
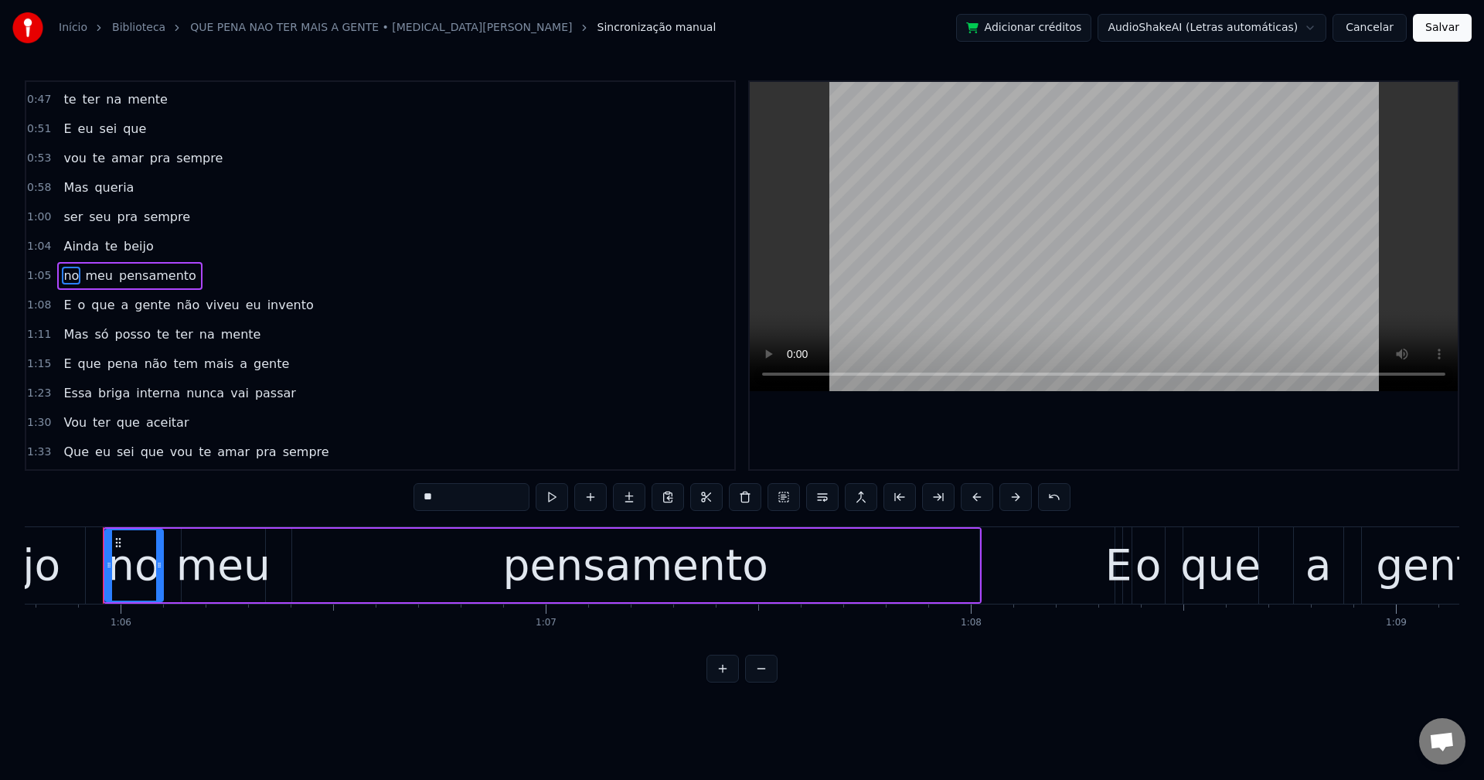
click at [175, 308] on span "não" at bounding box center [188, 305] width 26 height 18
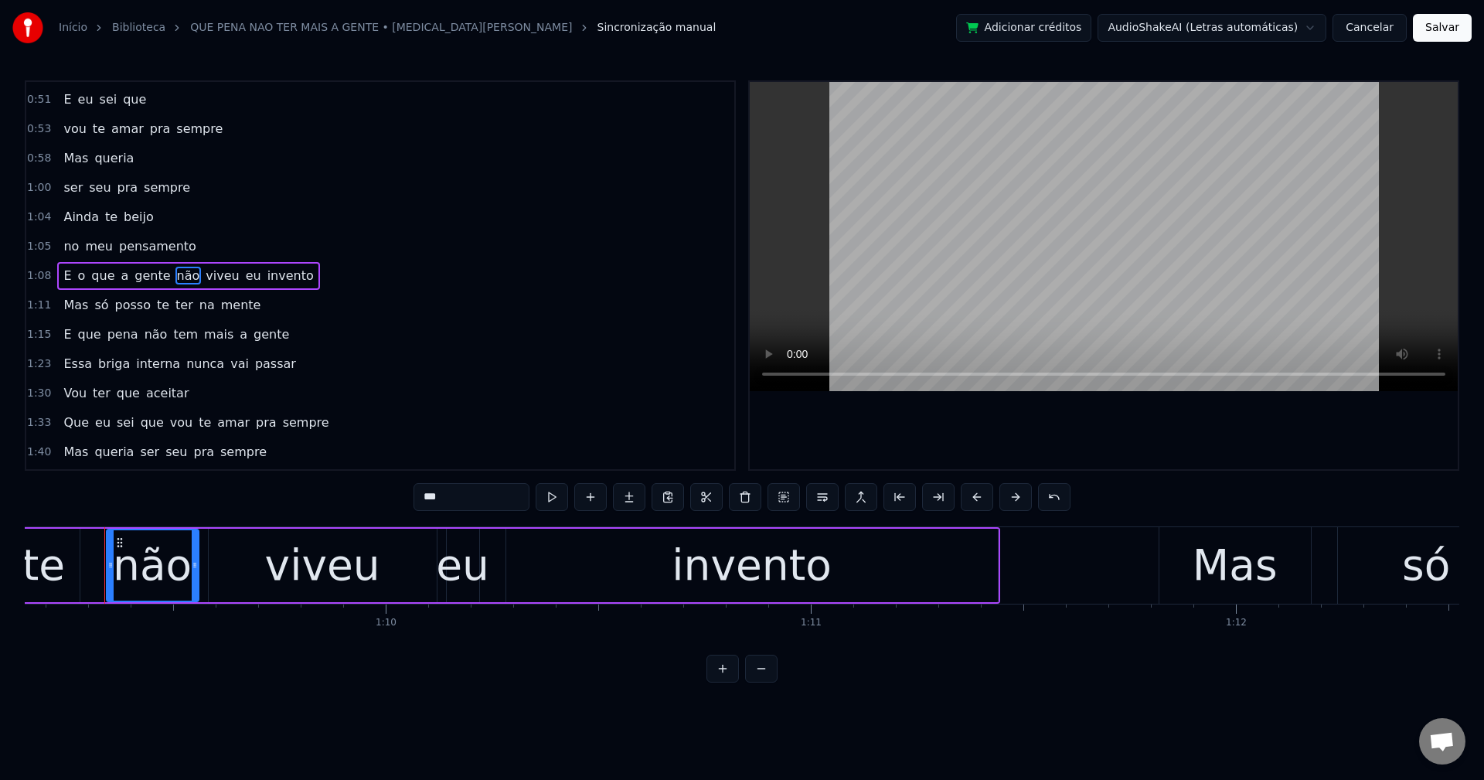
scroll to position [0, 0]
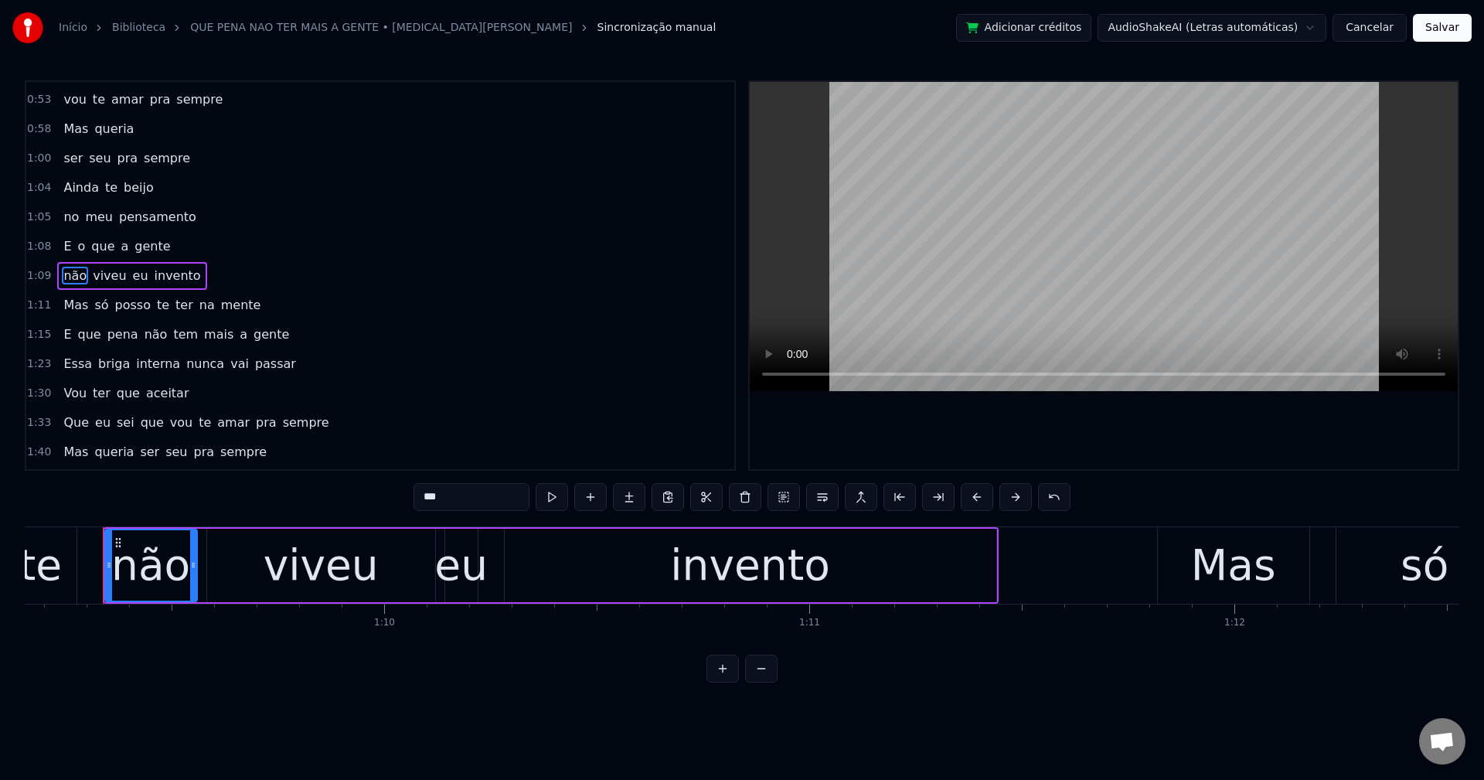
click at [155, 311] on span "te" at bounding box center [162, 305] width 15 height 18
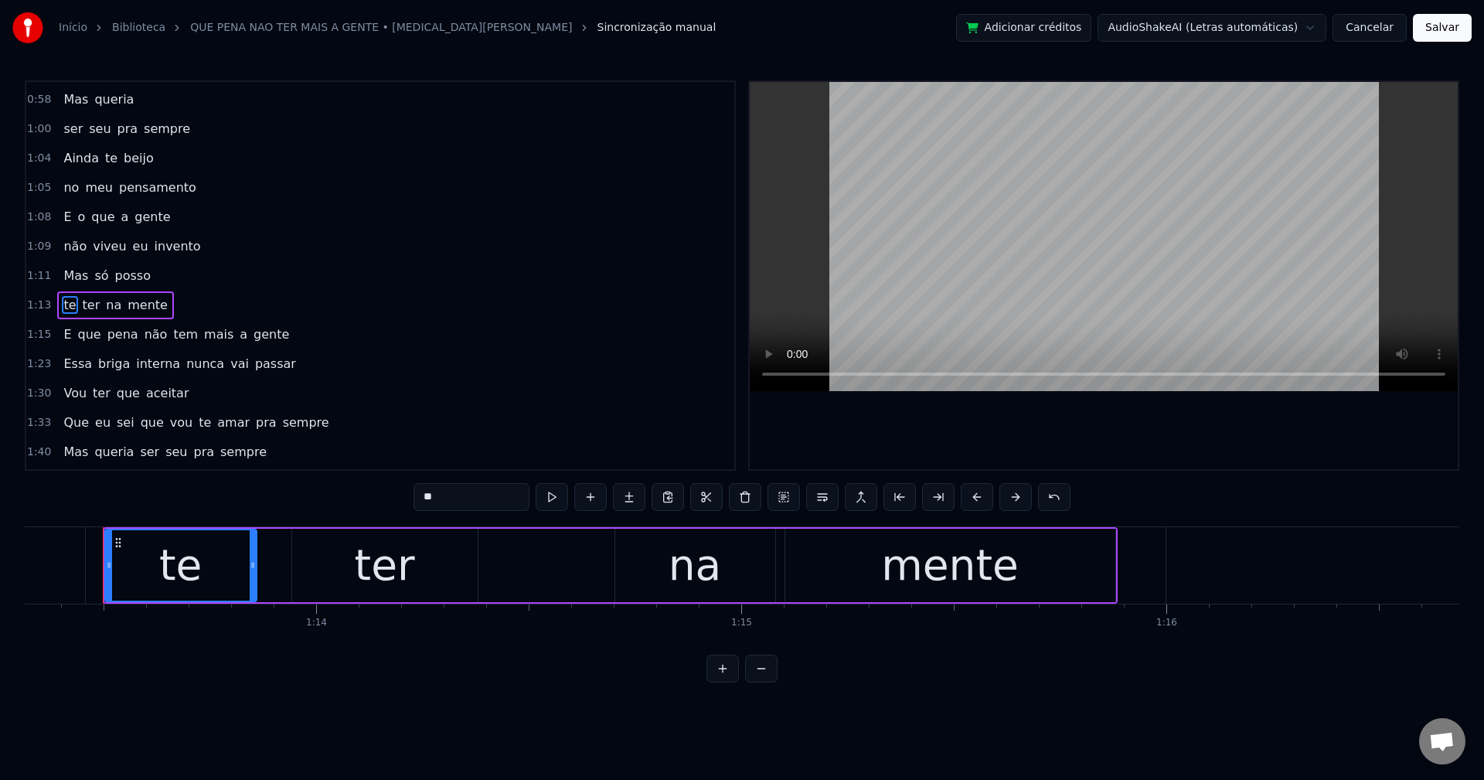
scroll to position [702, 0]
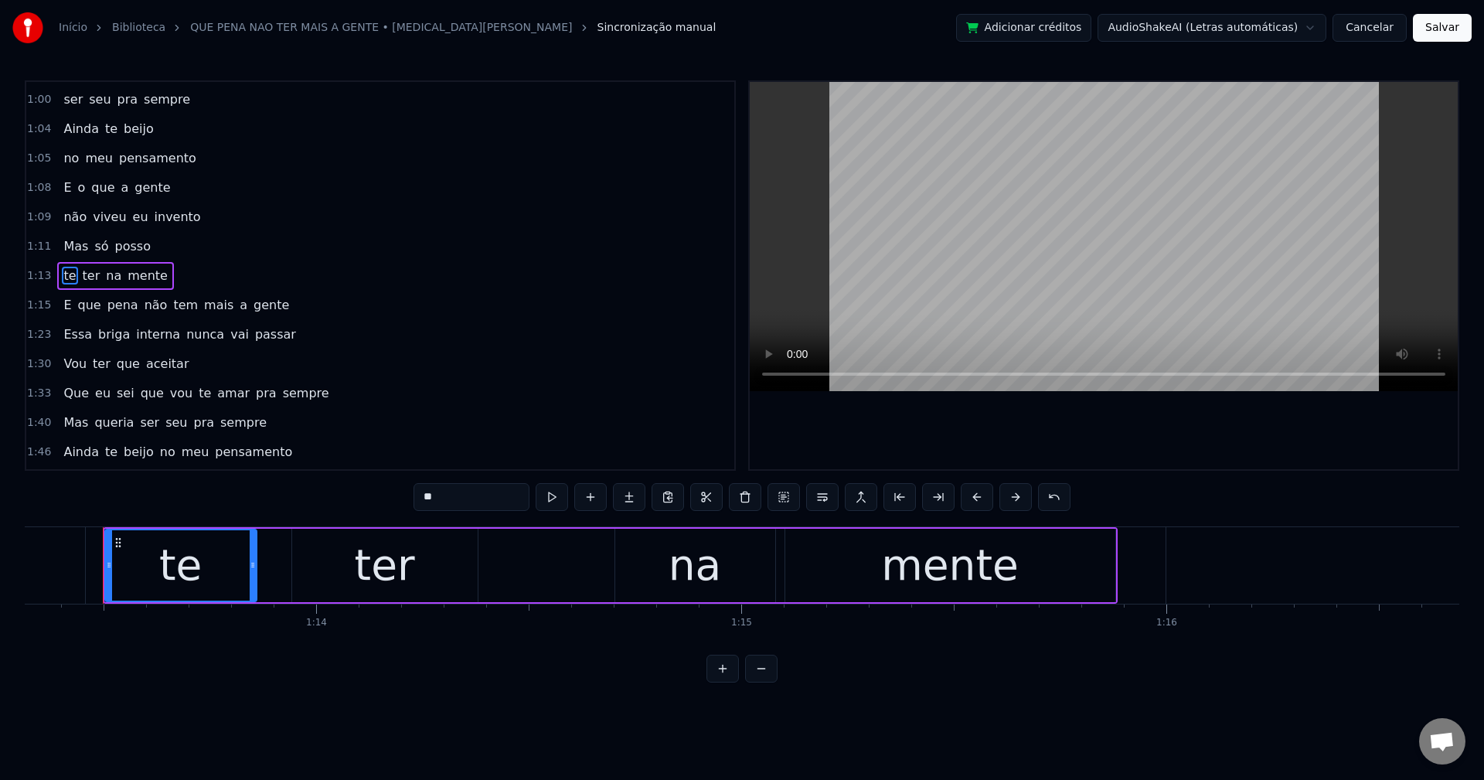
click at [143, 305] on span "não" at bounding box center [156, 305] width 26 height 18
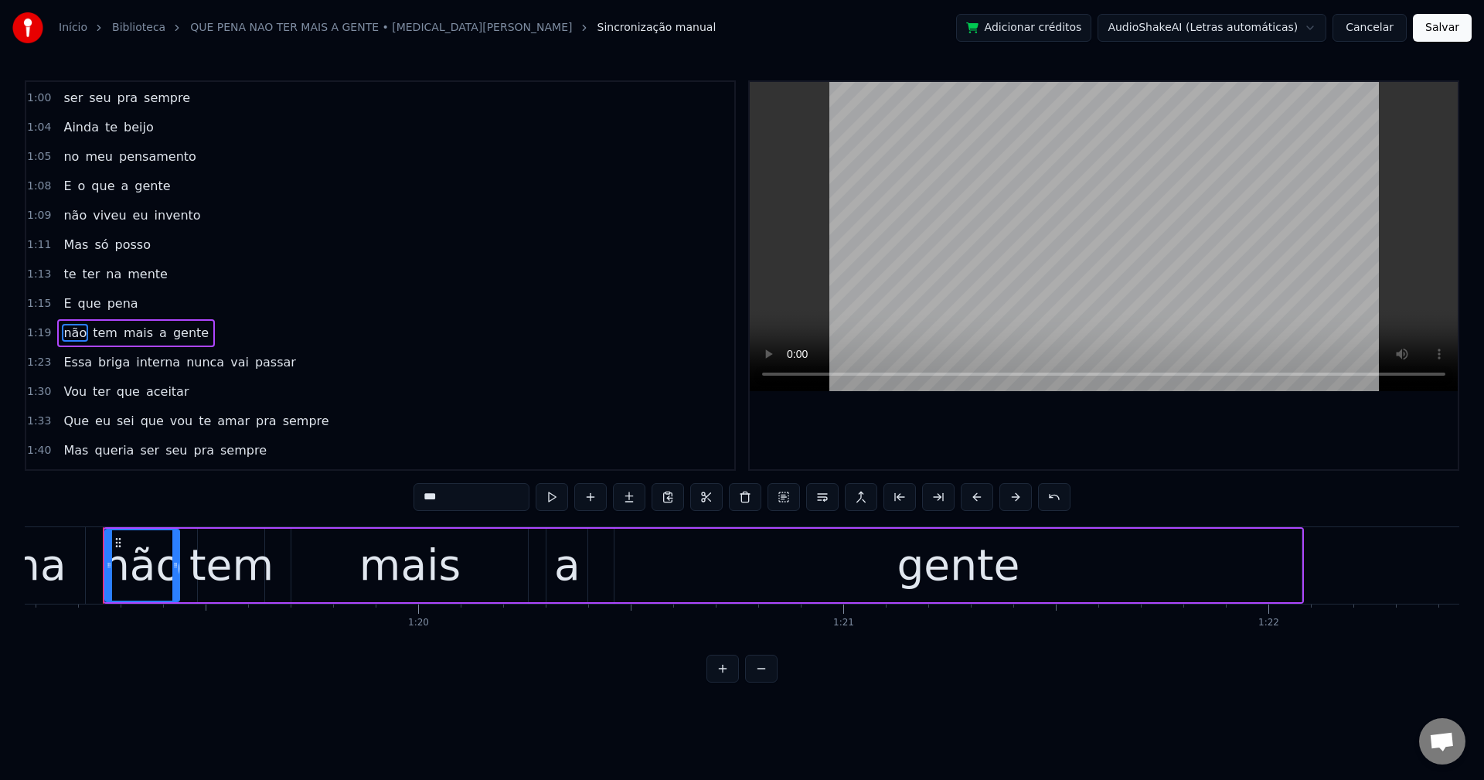
scroll to position [761, 0]
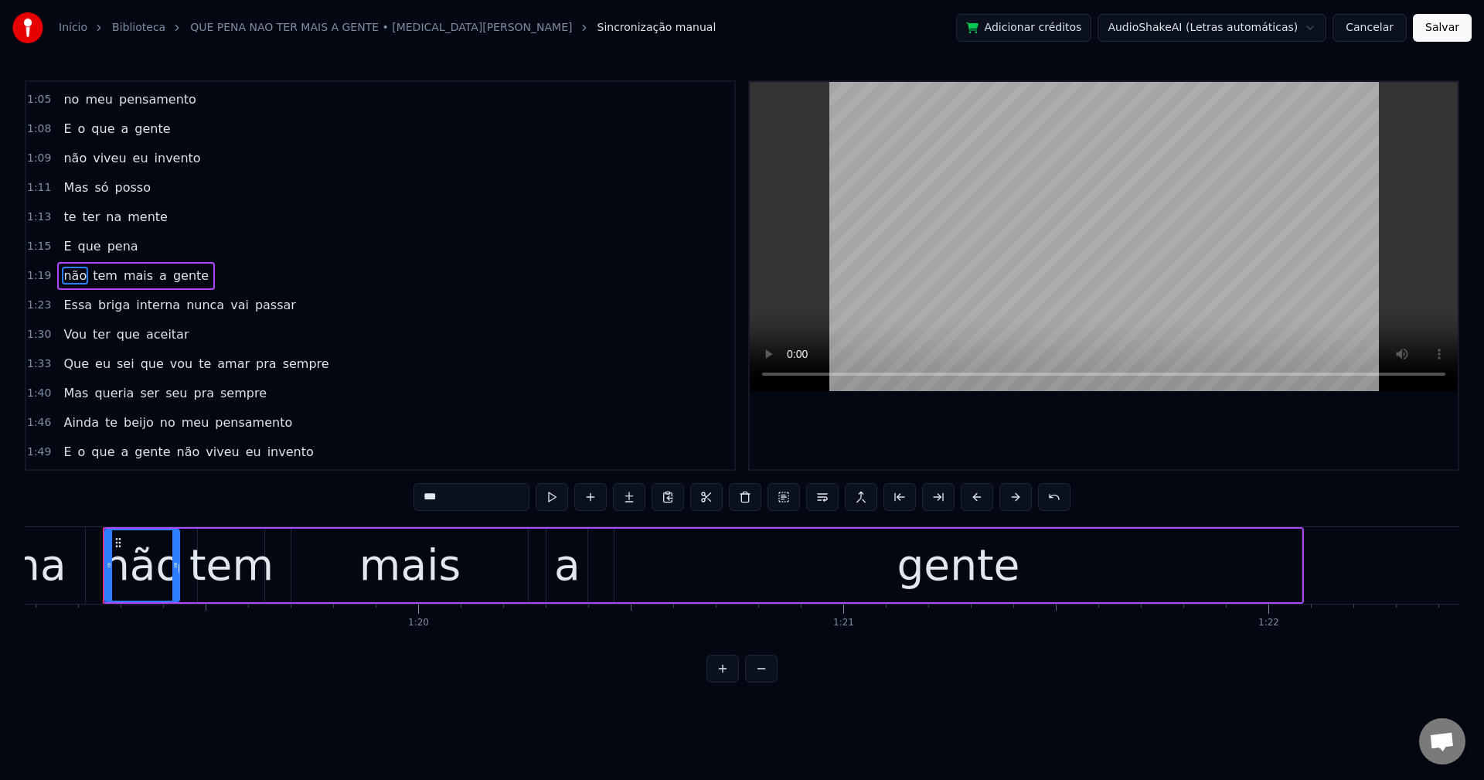
click at [185, 305] on span "nunca" at bounding box center [205, 305] width 41 height 18
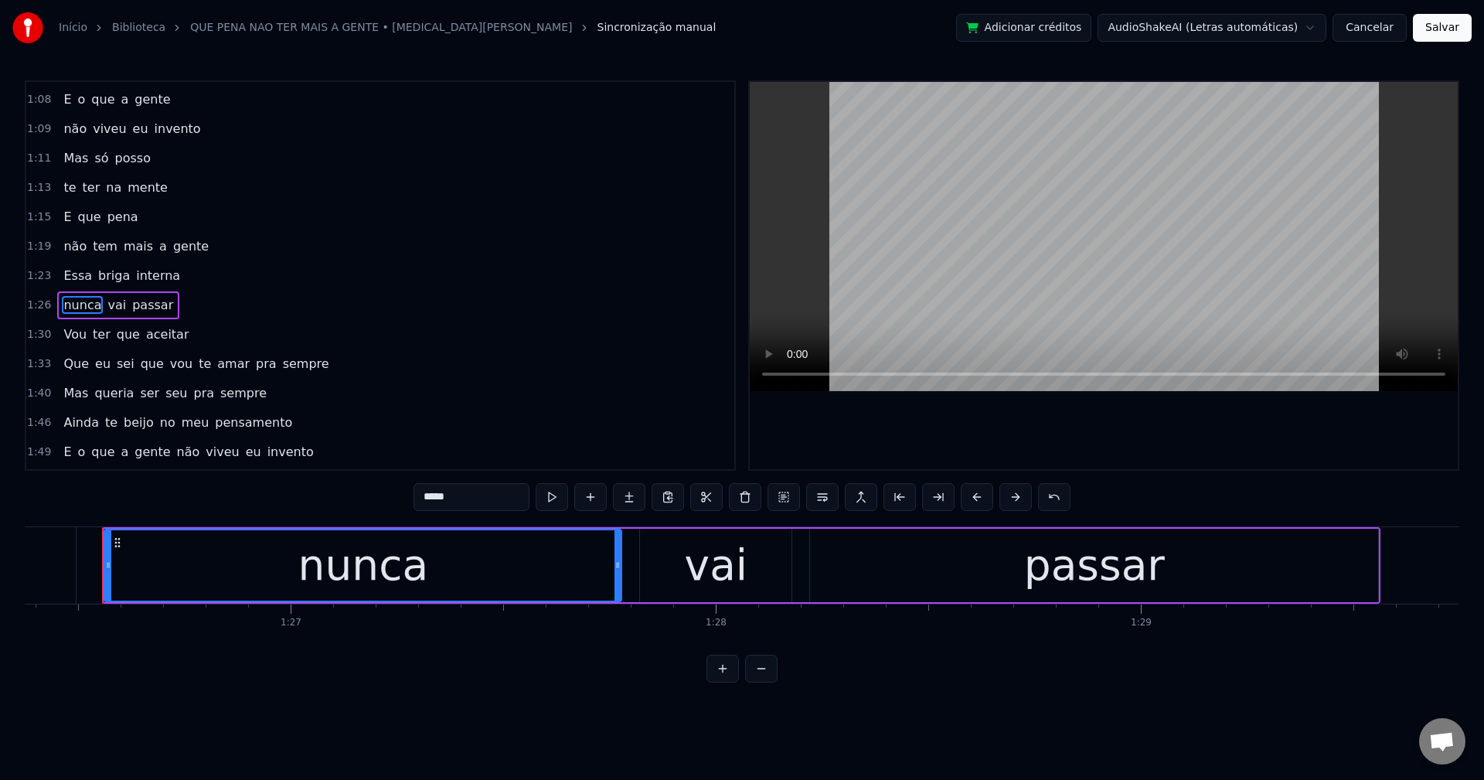
scroll to position [819, 0]
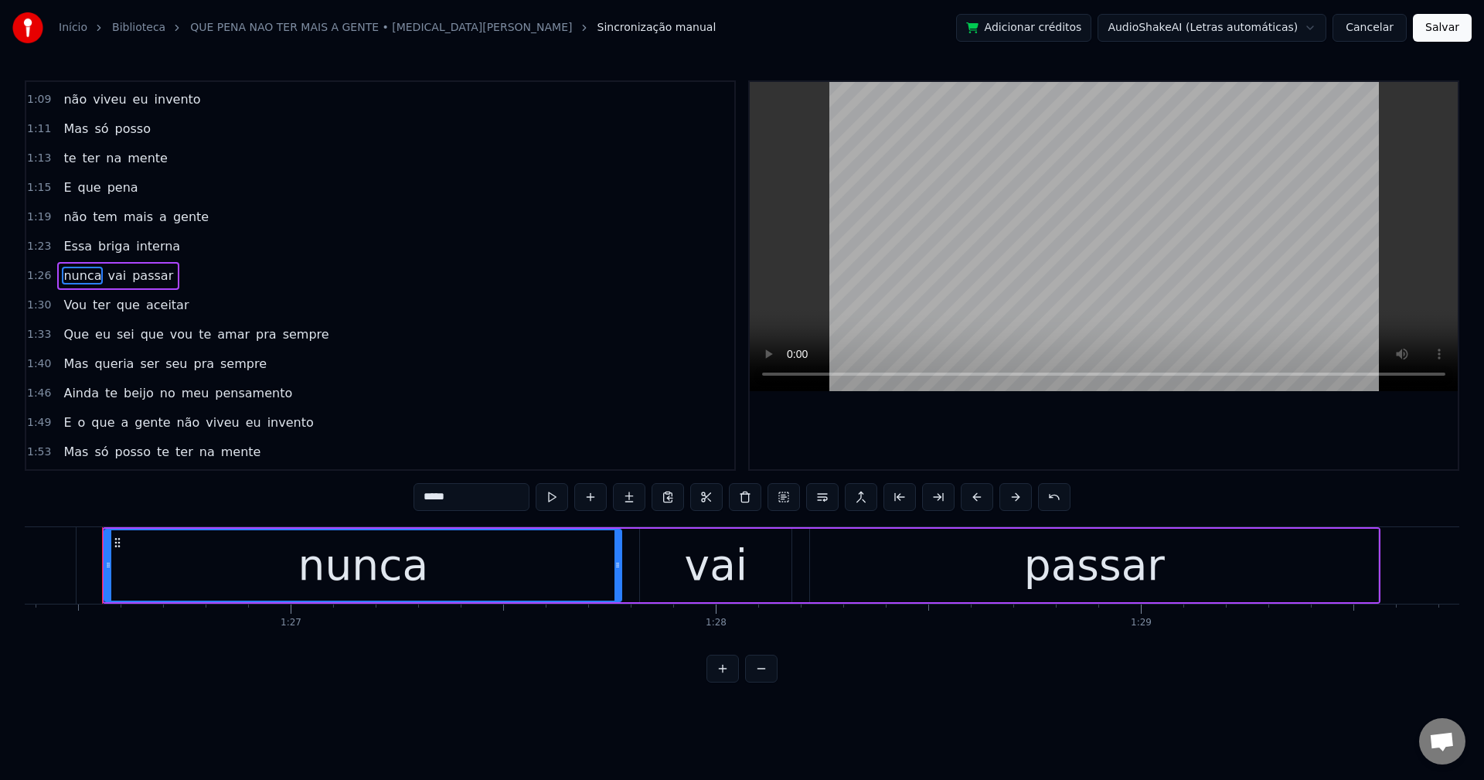
click at [169, 333] on span "vou" at bounding box center [182, 334] width 26 height 18
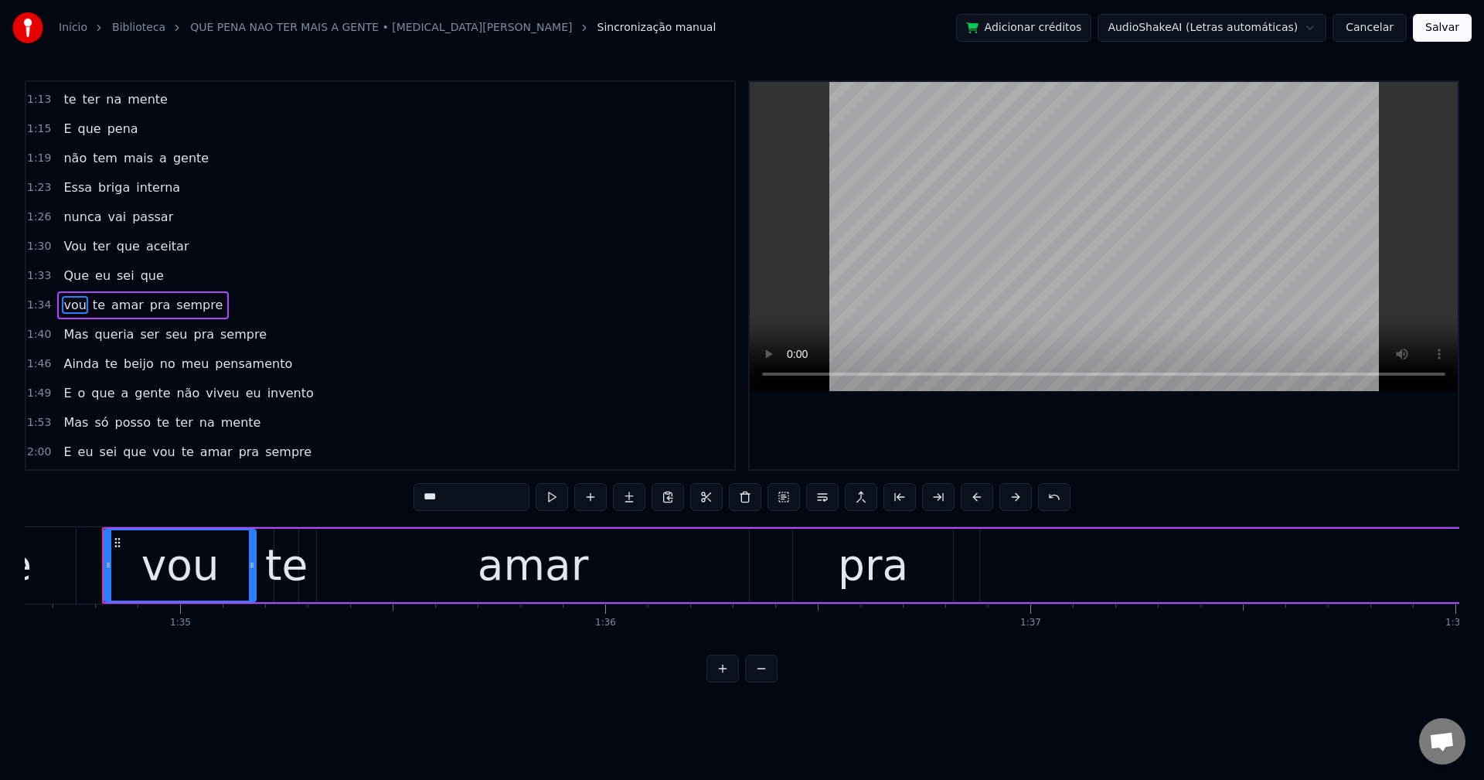
scroll to position [907, 0]
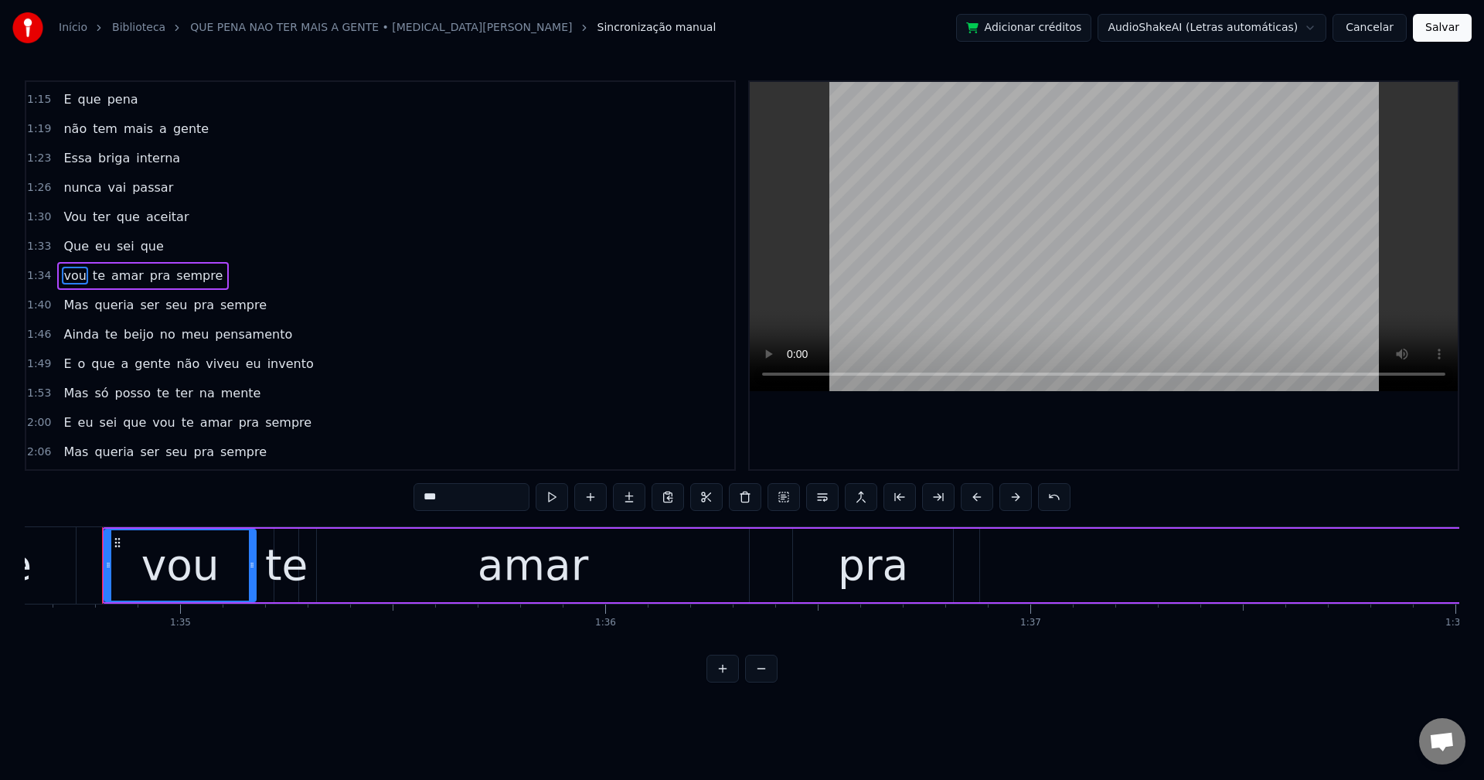
click at [141, 304] on span "ser" at bounding box center [149, 305] width 22 height 18
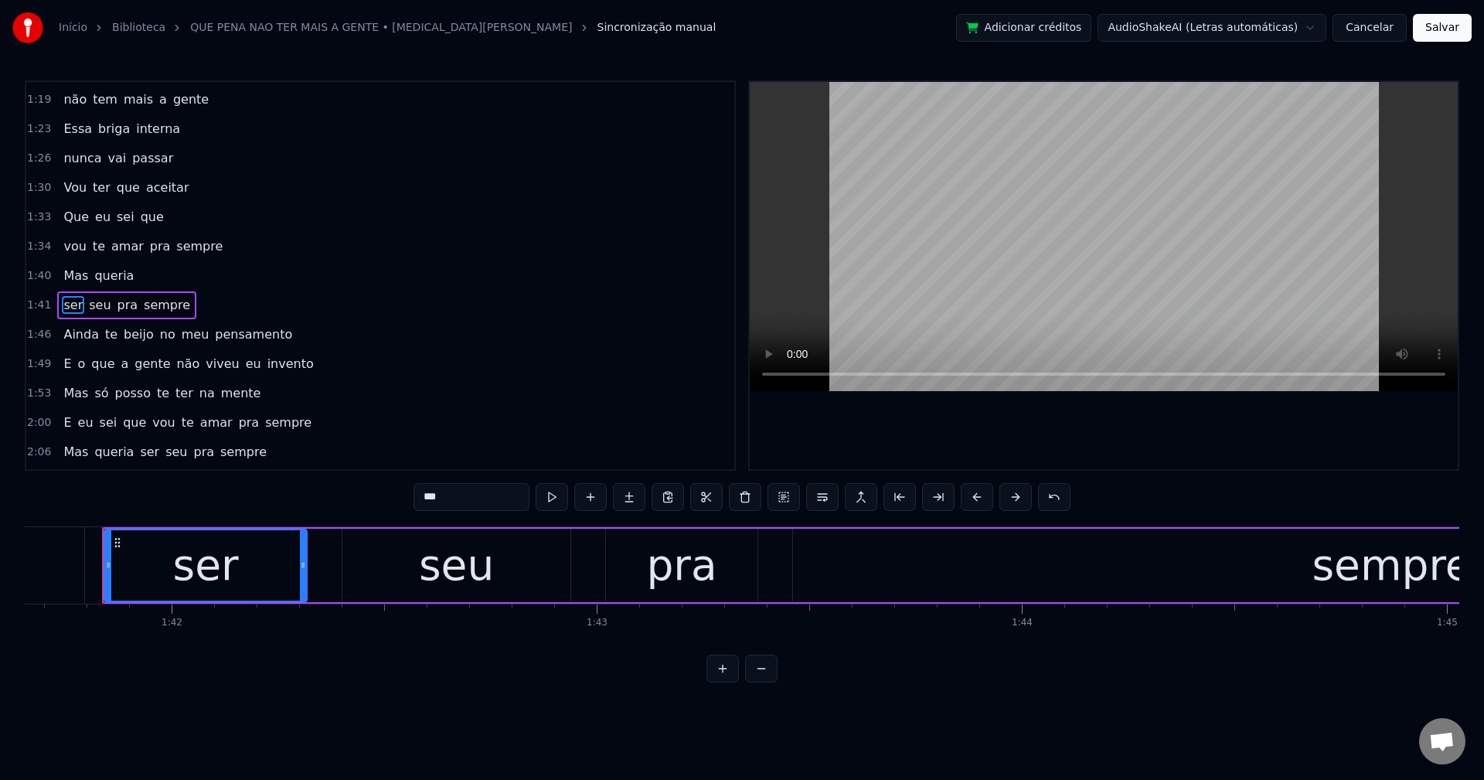
scroll to position [966, 0]
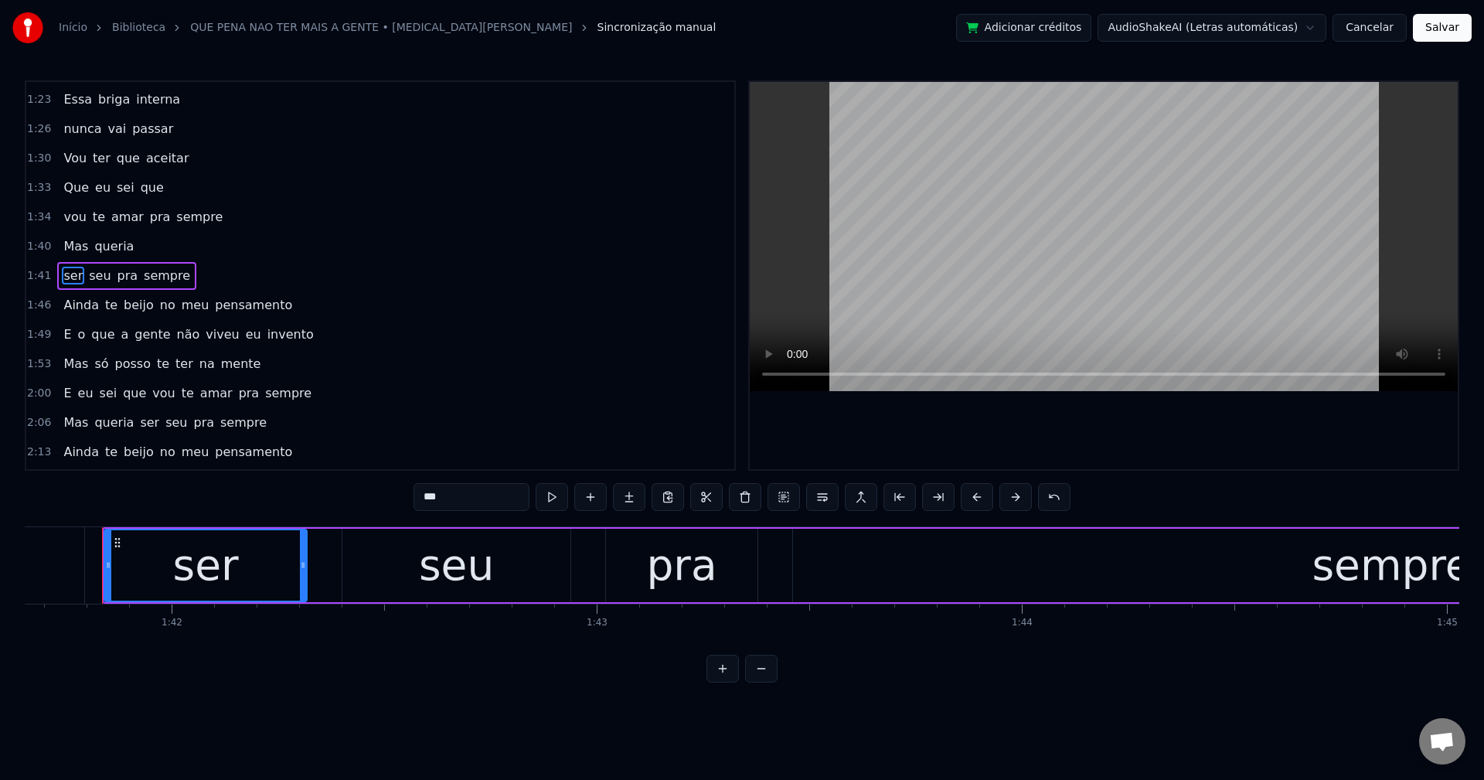
click at [158, 312] on span "no" at bounding box center [167, 305] width 19 height 18
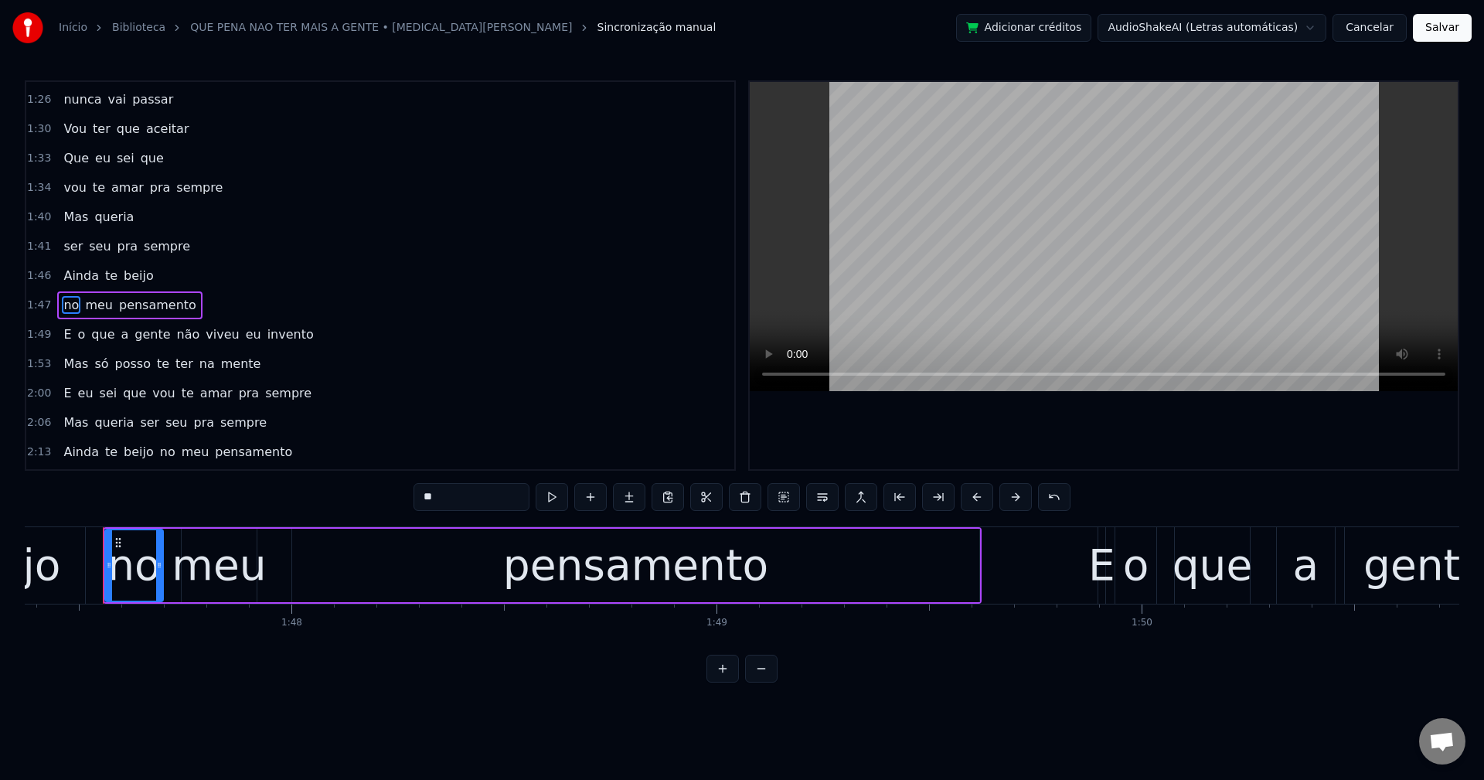
scroll to position [1025, 0]
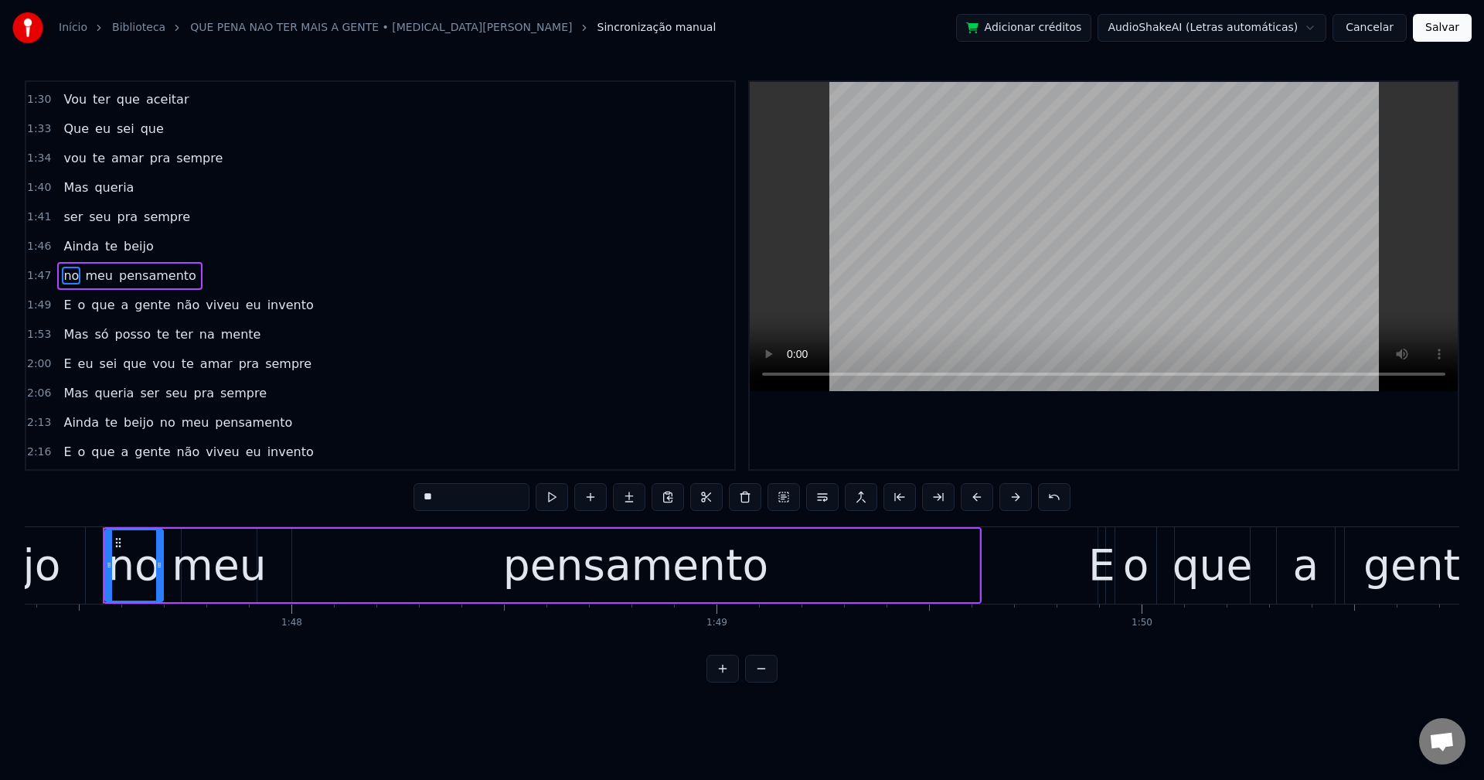
click at [175, 304] on span "não" at bounding box center [188, 305] width 26 height 18
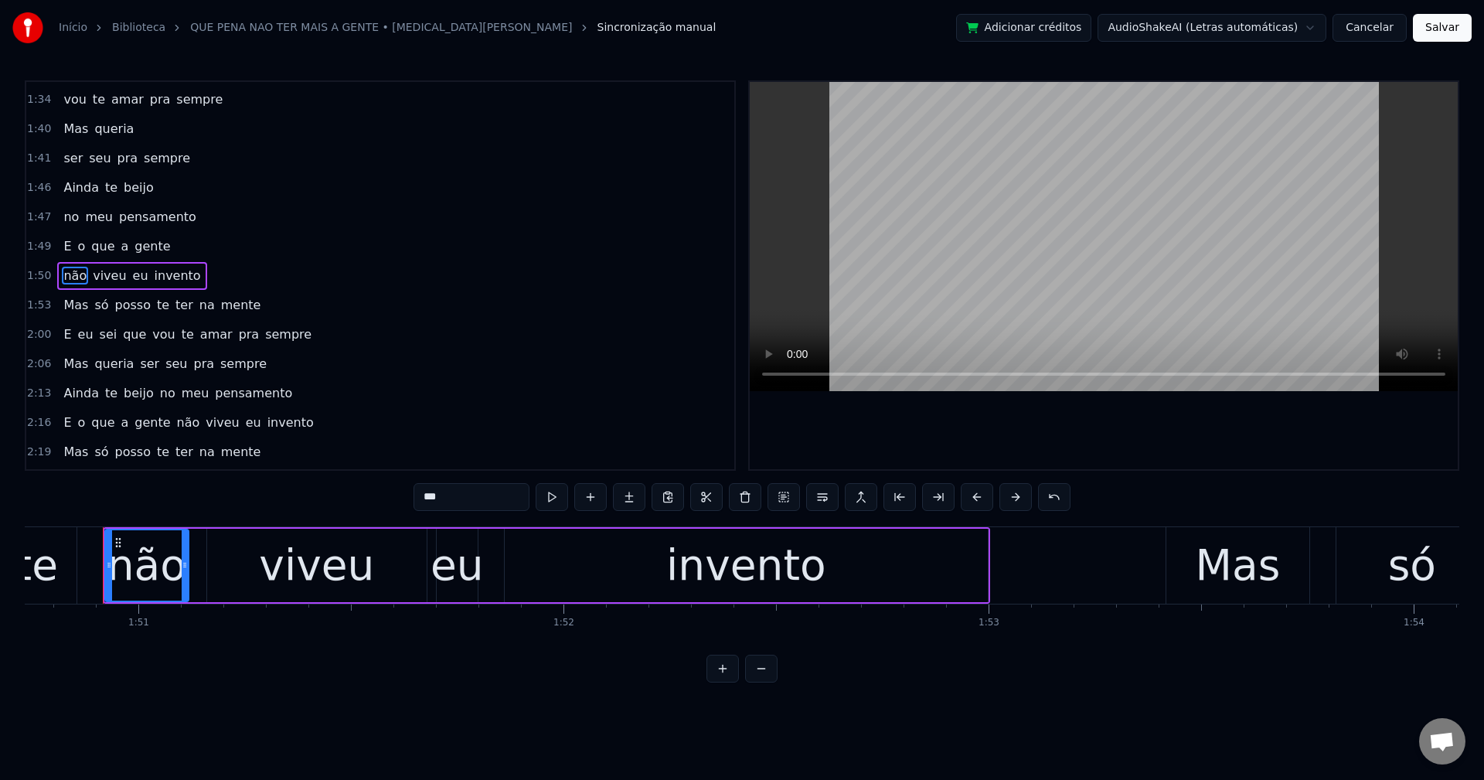
click at [155, 309] on span "te" at bounding box center [162, 305] width 15 height 18
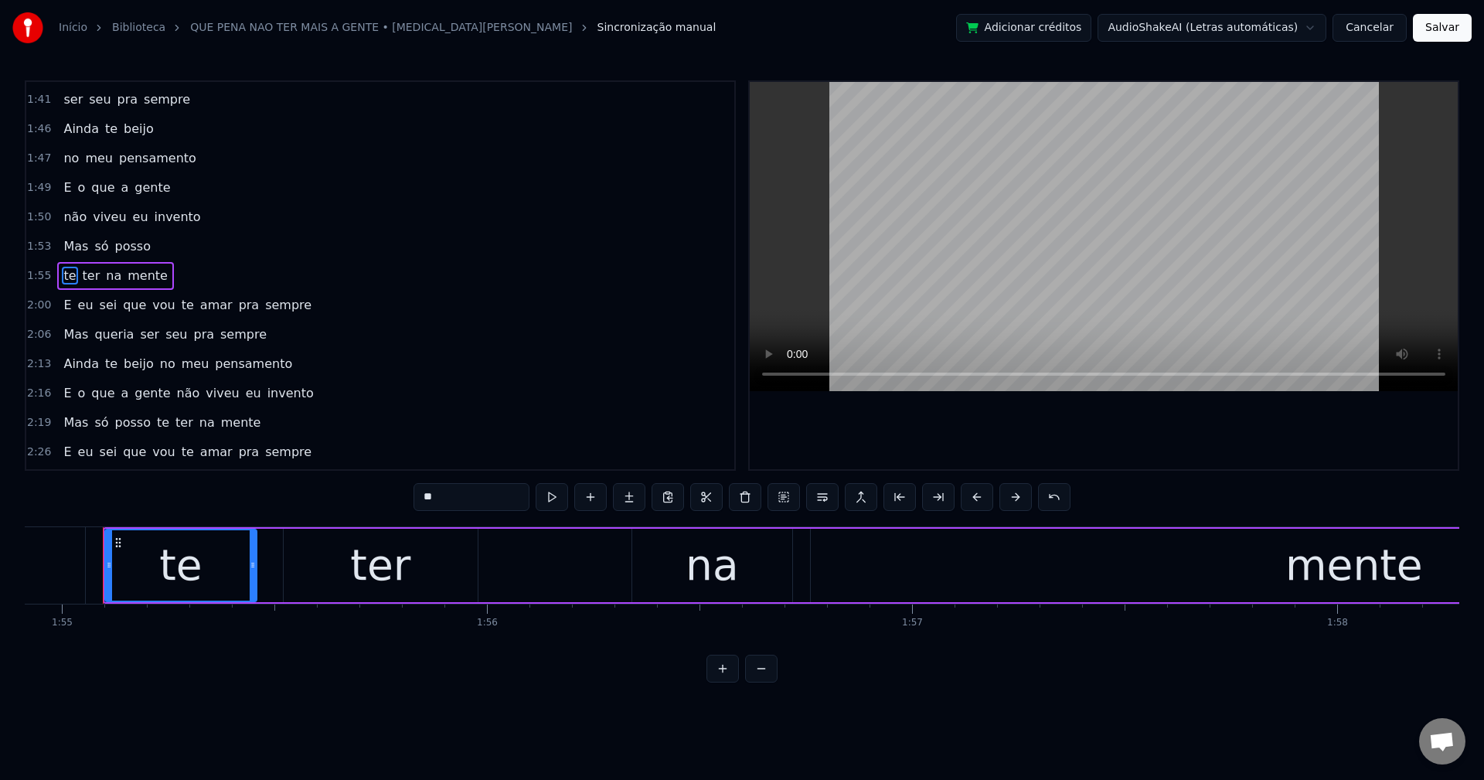
click at [180, 303] on span "te" at bounding box center [187, 305] width 15 height 18
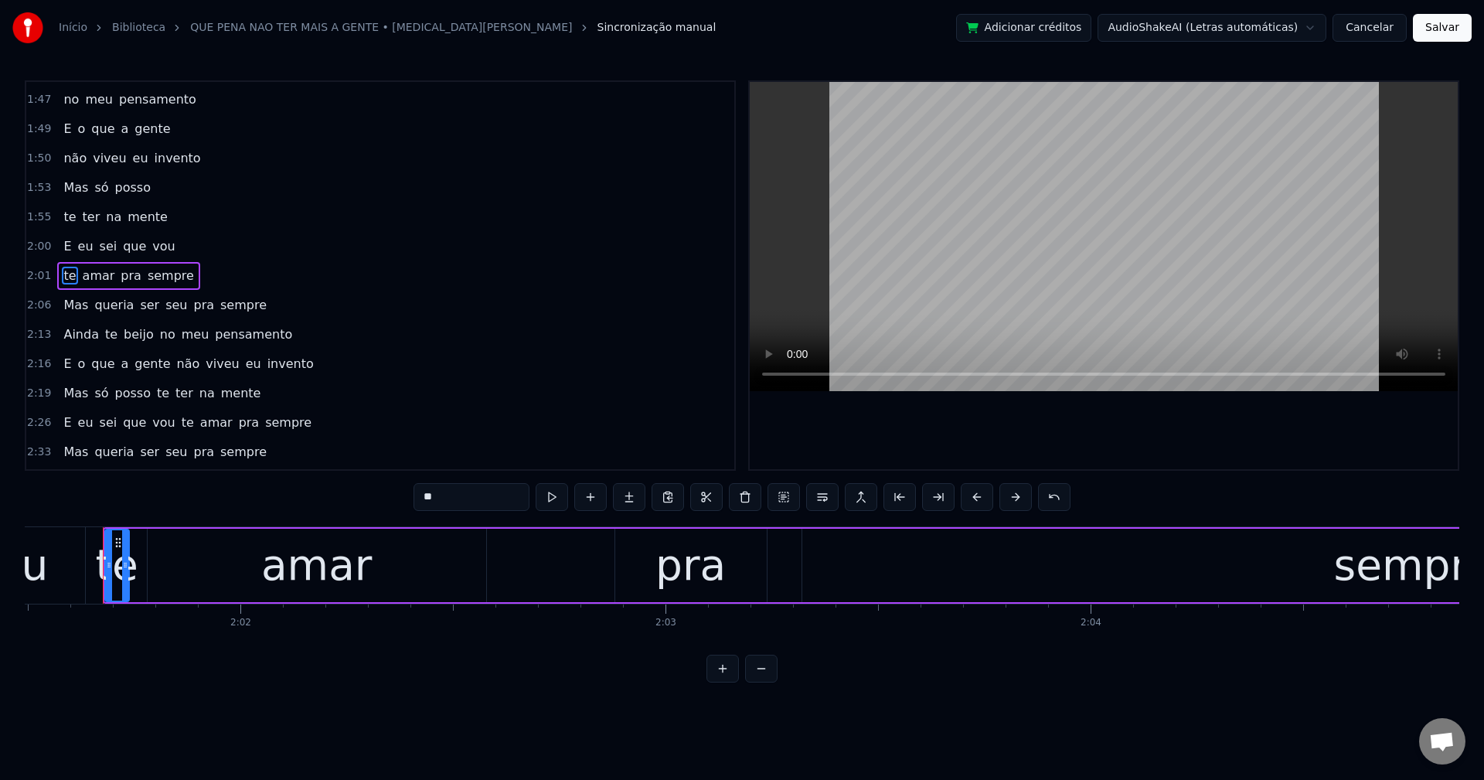
click at [139, 308] on span "ser" at bounding box center [149, 305] width 22 height 18
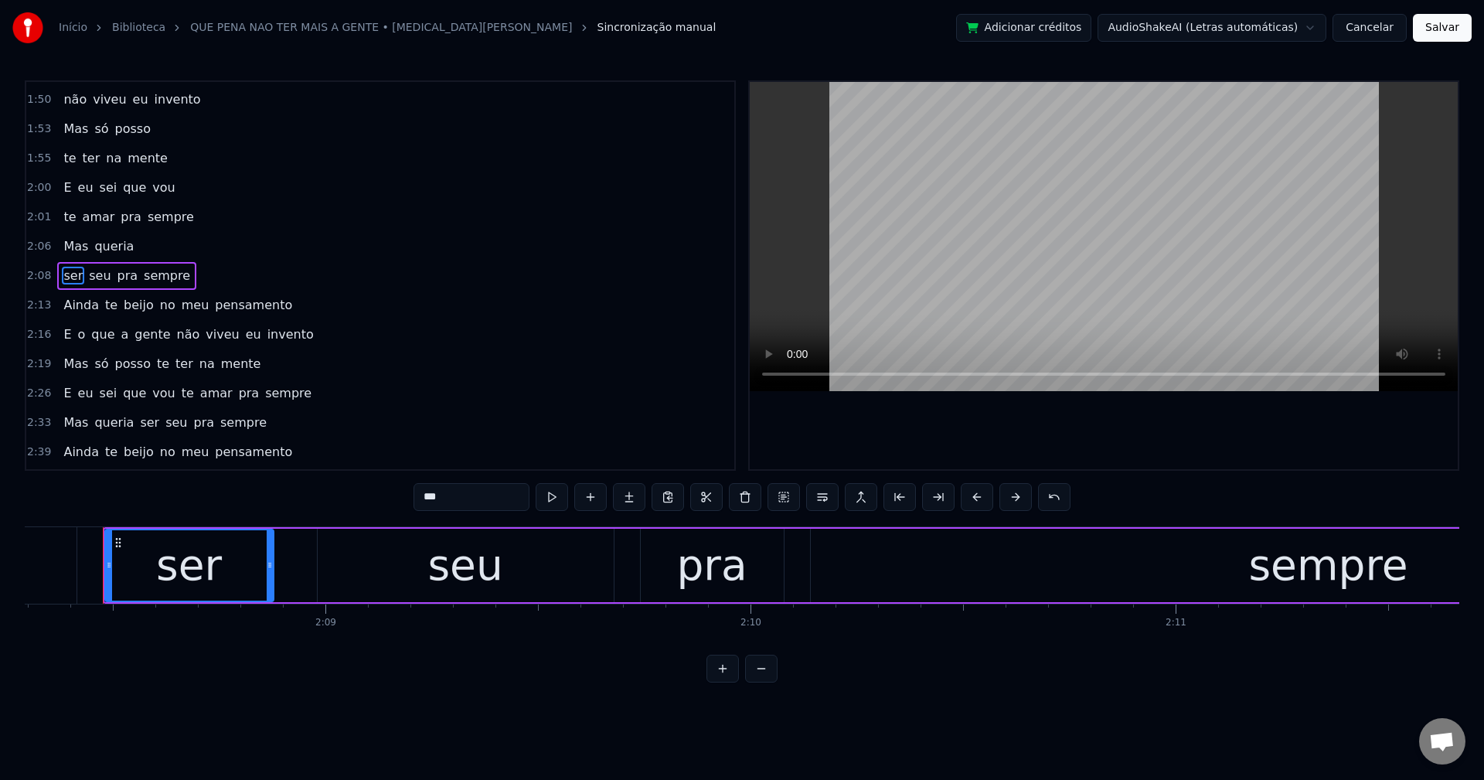
click at [158, 309] on span "no" at bounding box center [167, 305] width 19 height 18
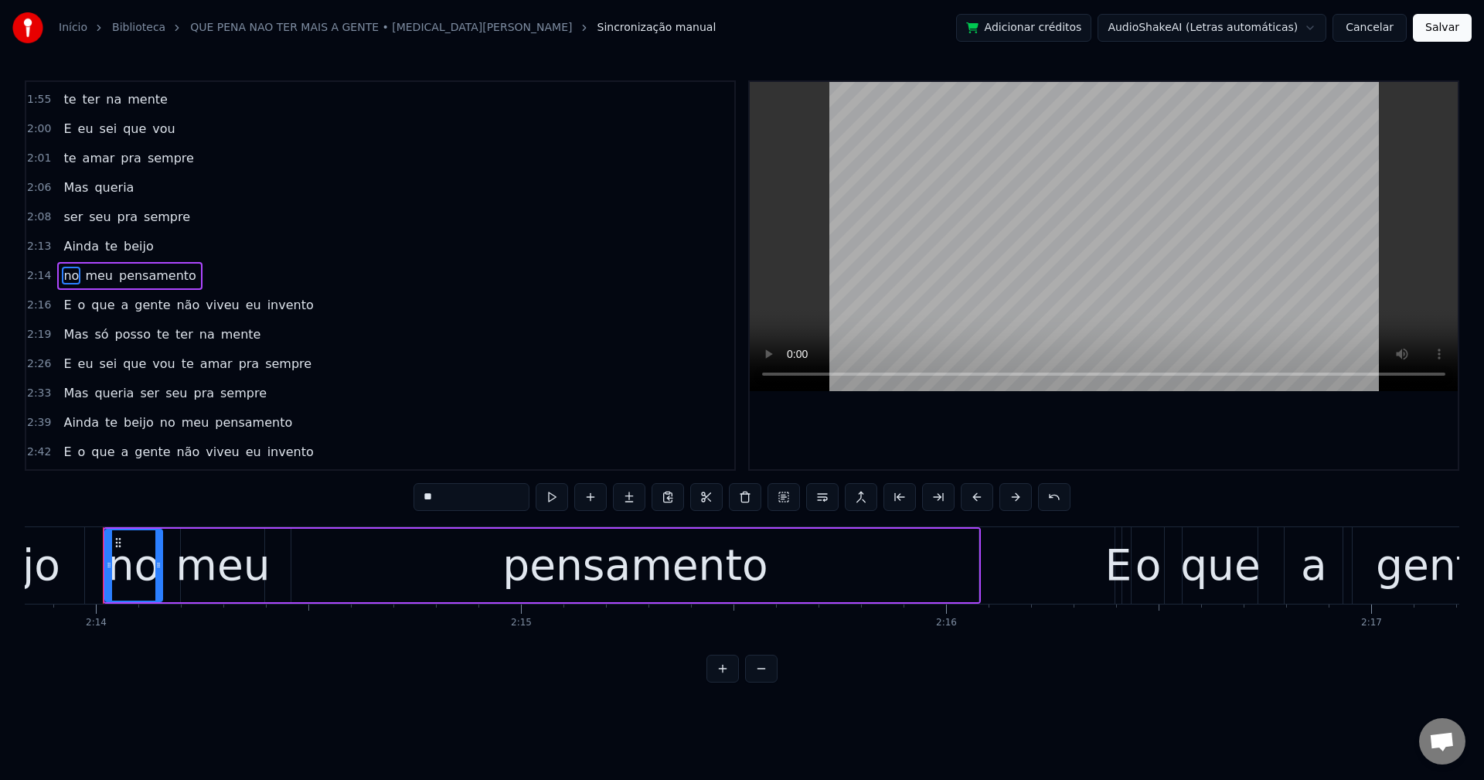
click at [175, 306] on span "não" at bounding box center [188, 305] width 26 height 18
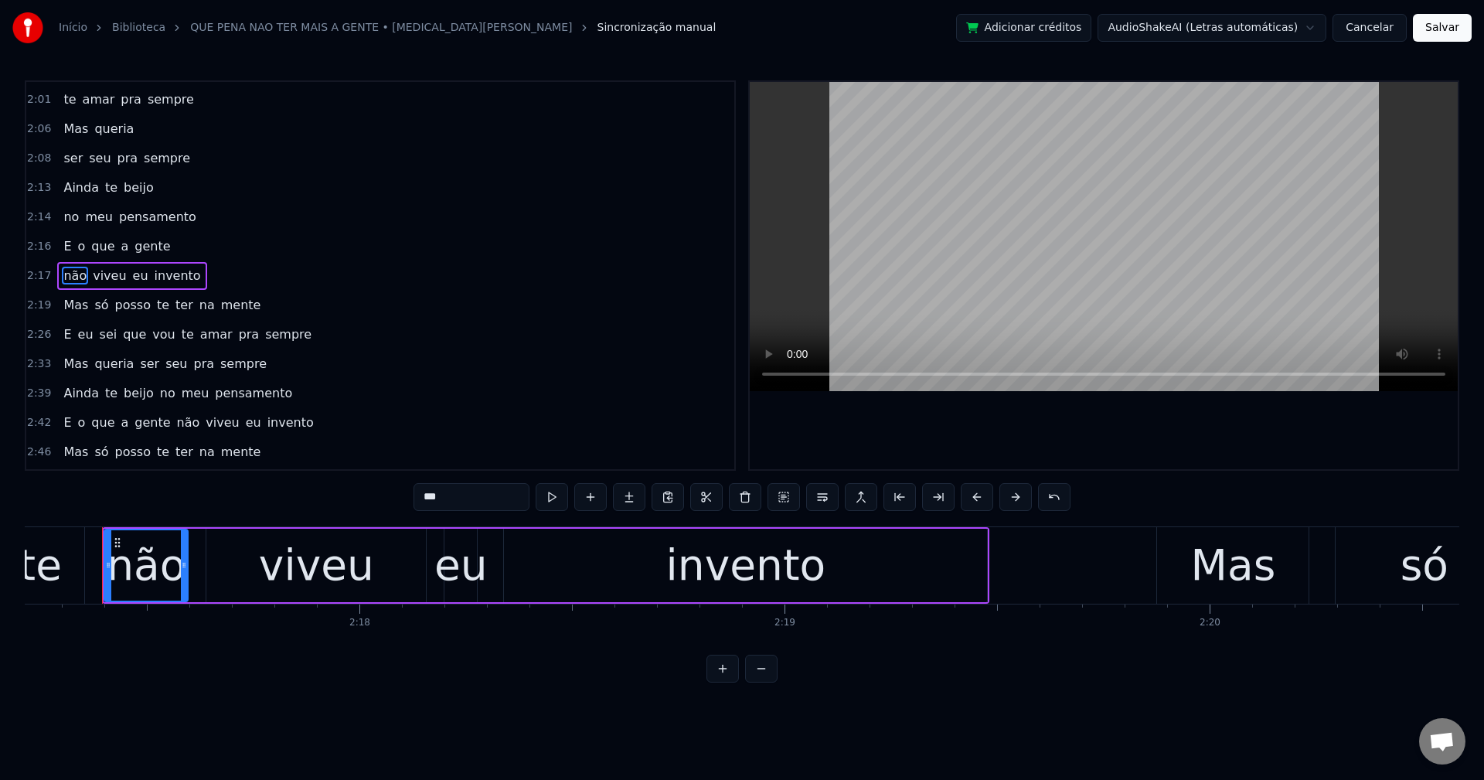
click at [155, 306] on span "te" at bounding box center [162, 305] width 15 height 18
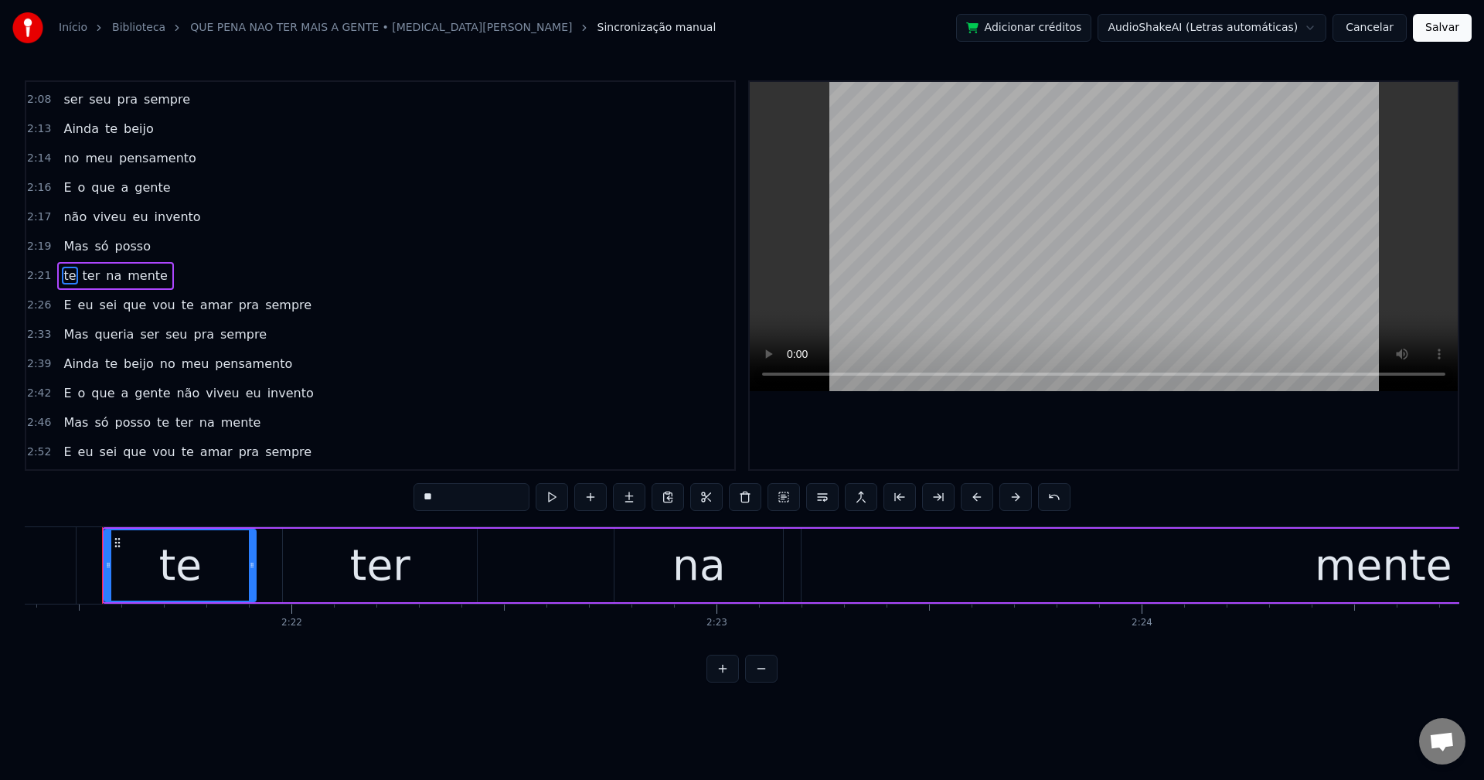
click at [154, 306] on span "vou" at bounding box center [164, 305] width 26 height 18
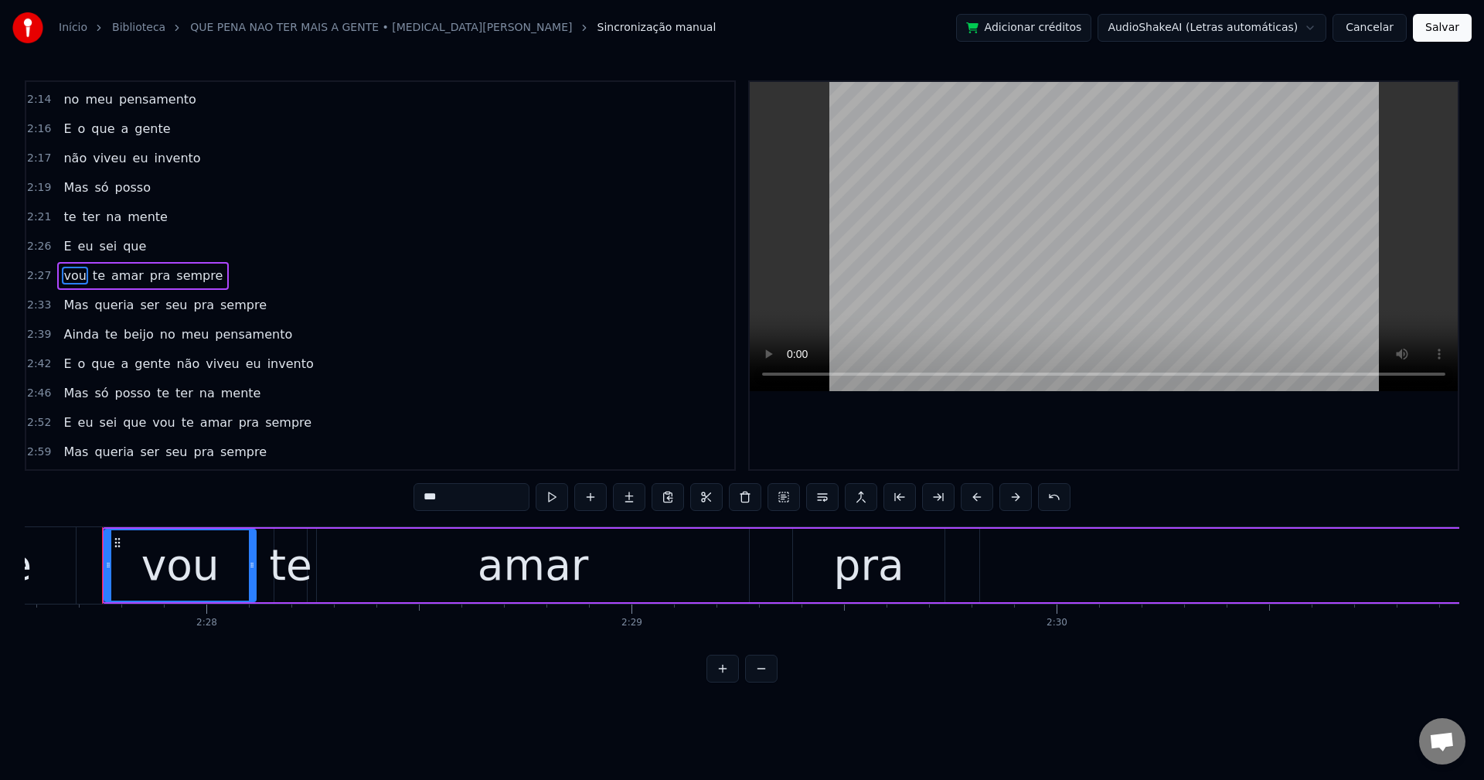
click at [138, 305] on span "ser" at bounding box center [149, 305] width 22 height 18
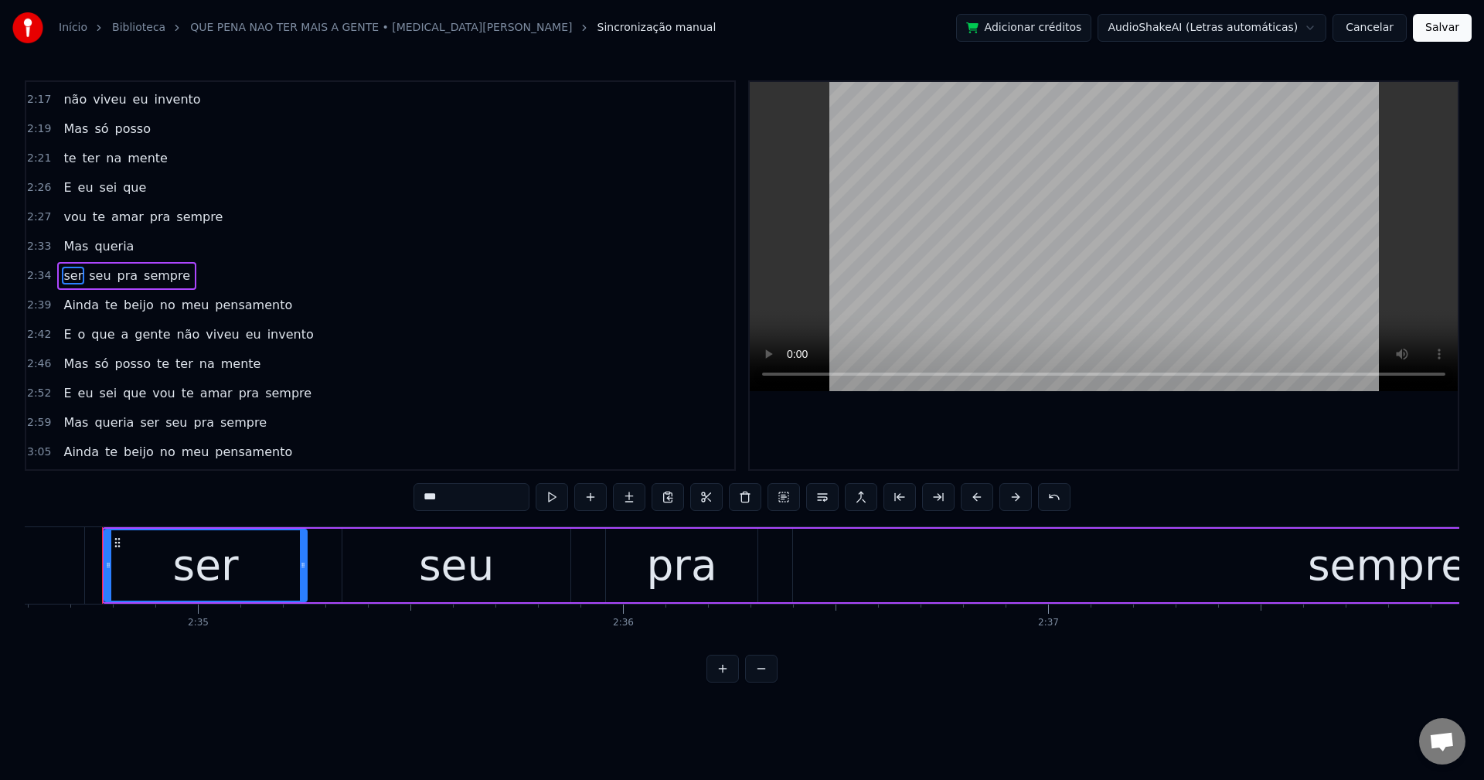
click at [158, 303] on span "no" at bounding box center [167, 305] width 19 height 18
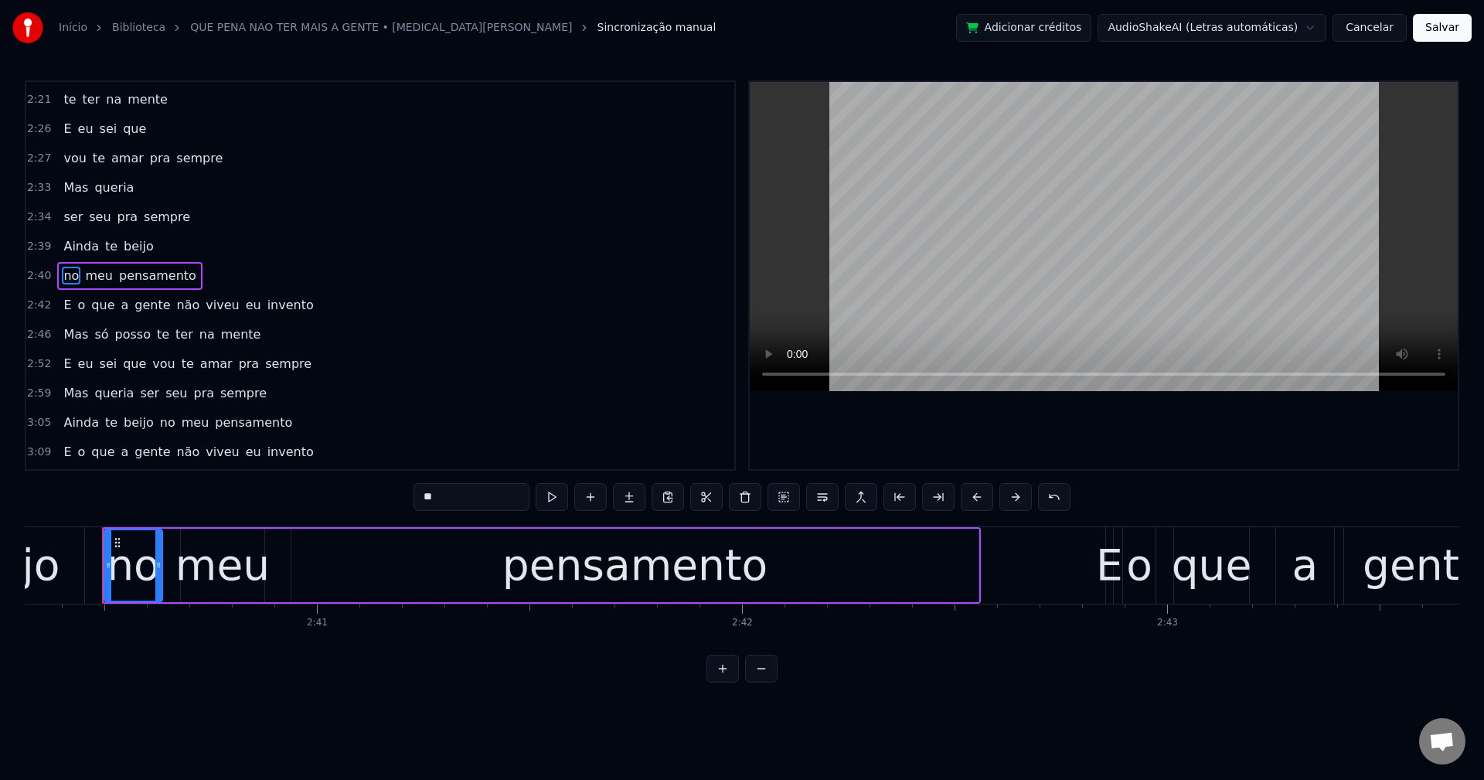
click at [175, 308] on span "não" at bounding box center [188, 305] width 26 height 18
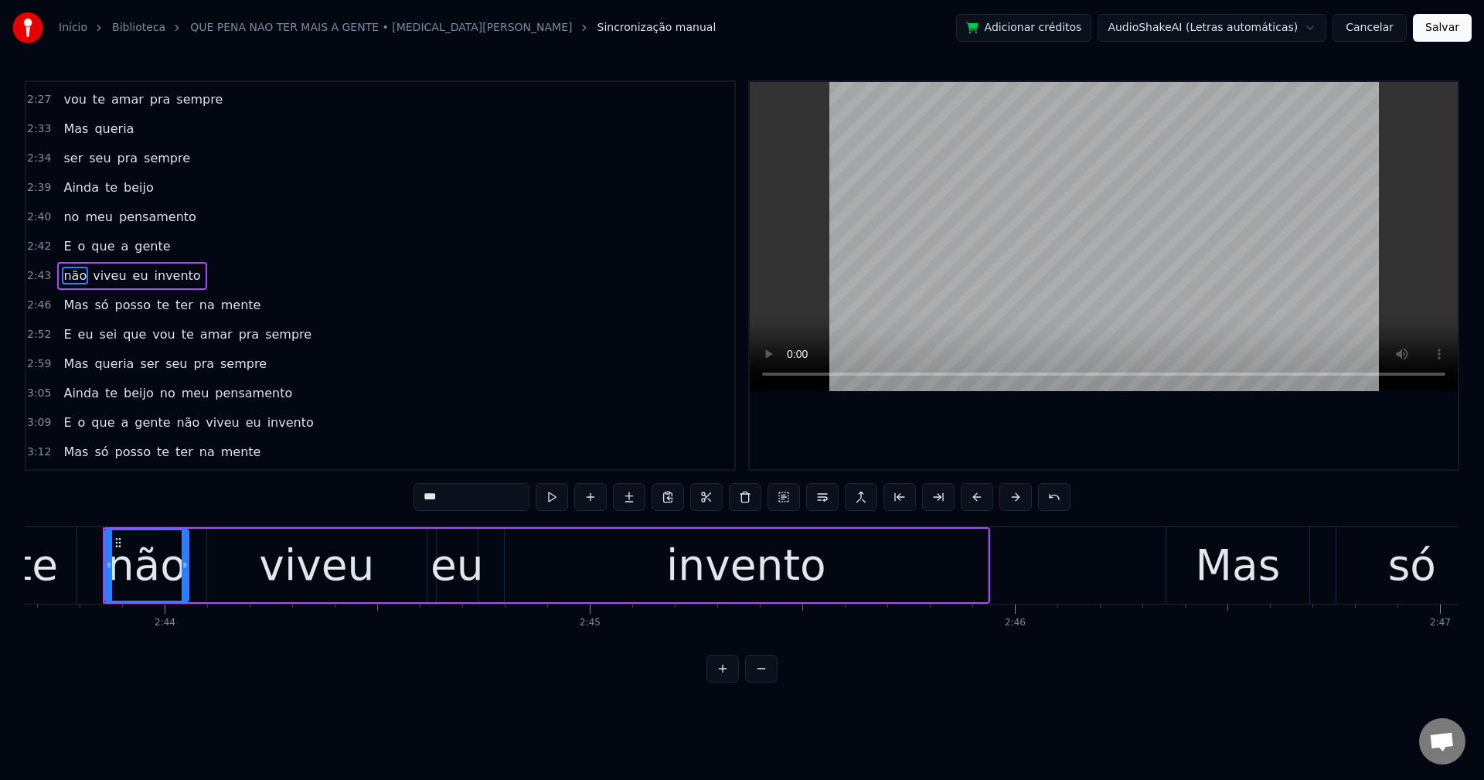
click at [155, 304] on span "te" at bounding box center [162, 305] width 15 height 18
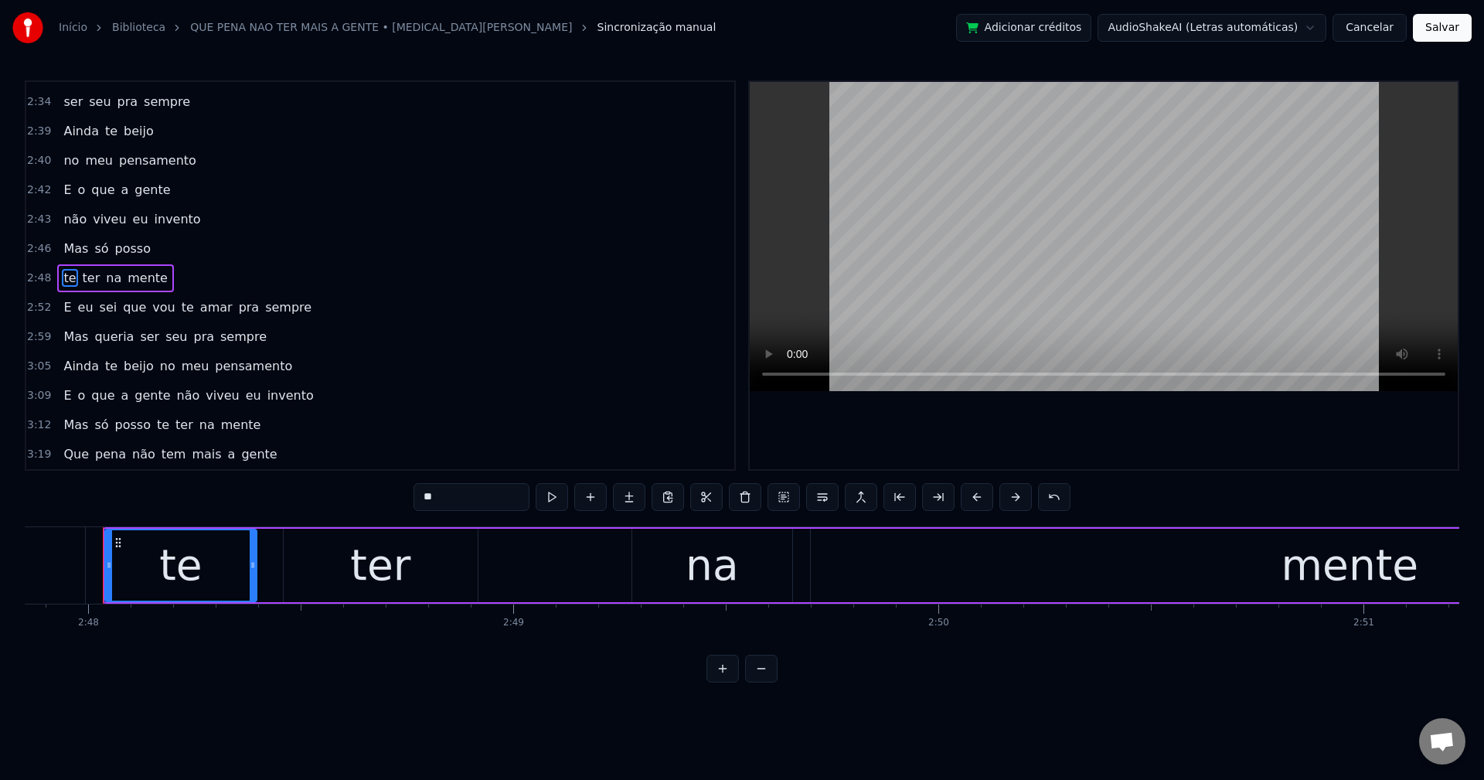
click at [180, 303] on span "te" at bounding box center [187, 307] width 15 height 18
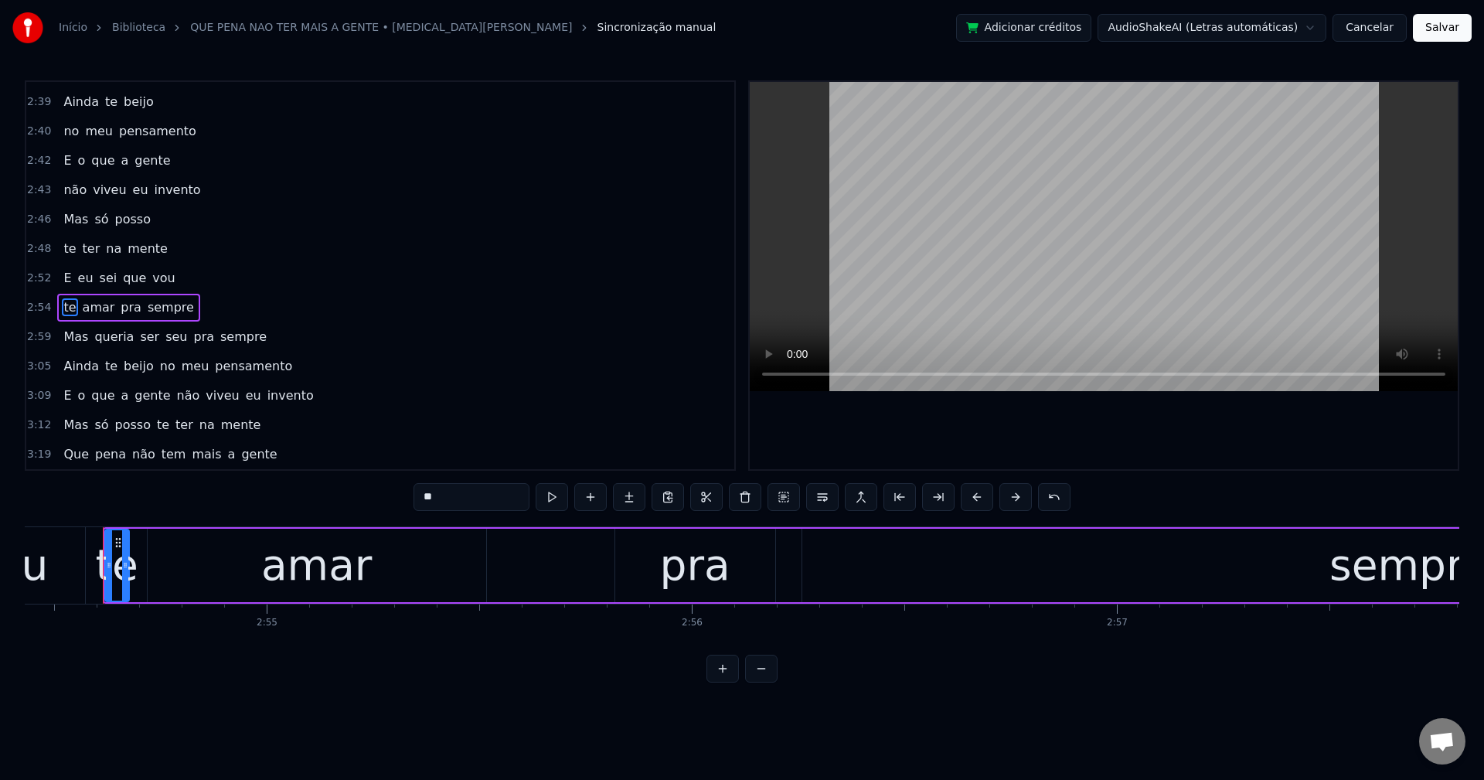
click at [138, 340] on span "ser" at bounding box center [149, 337] width 22 height 18
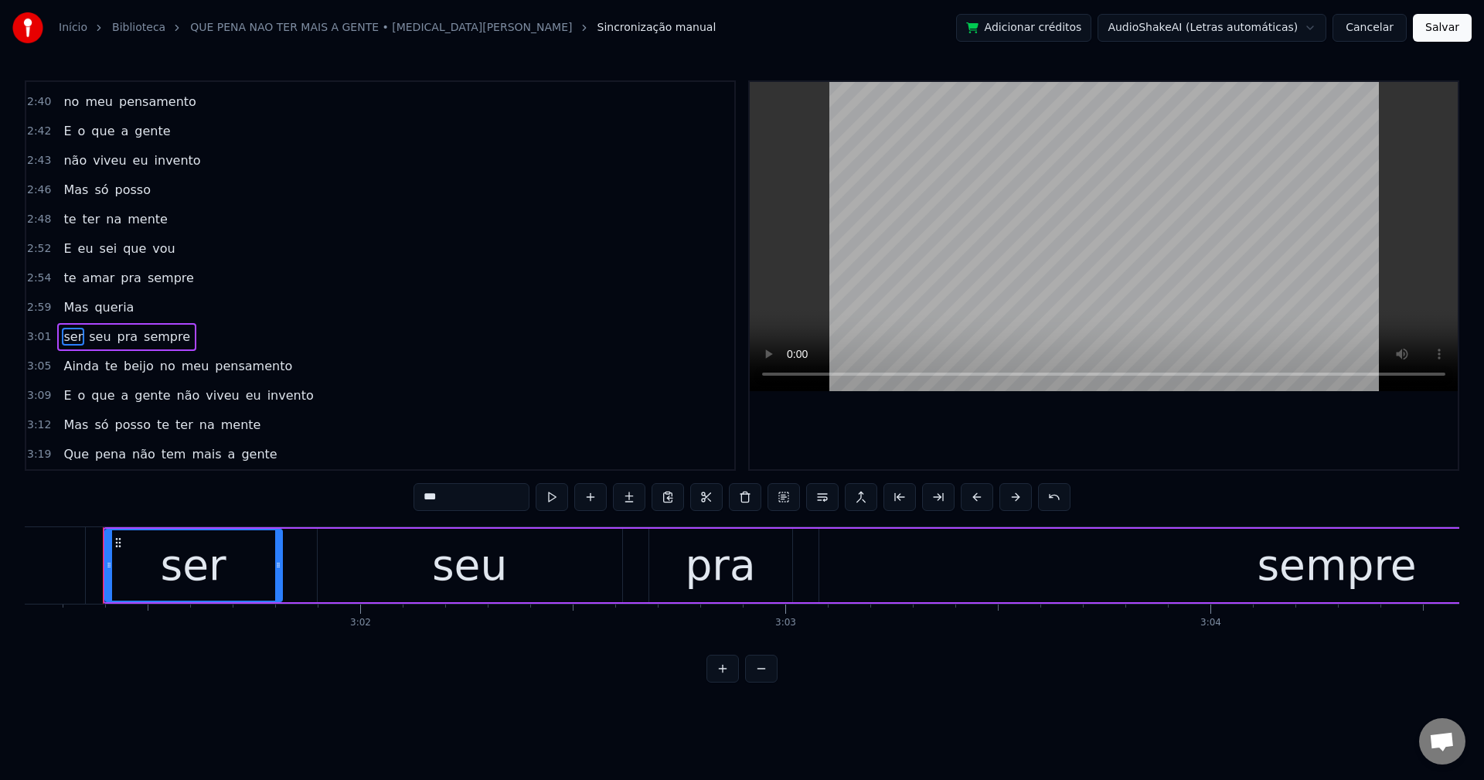
click at [158, 366] on span "no" at bounding box center [167, 366] width 19 height 18
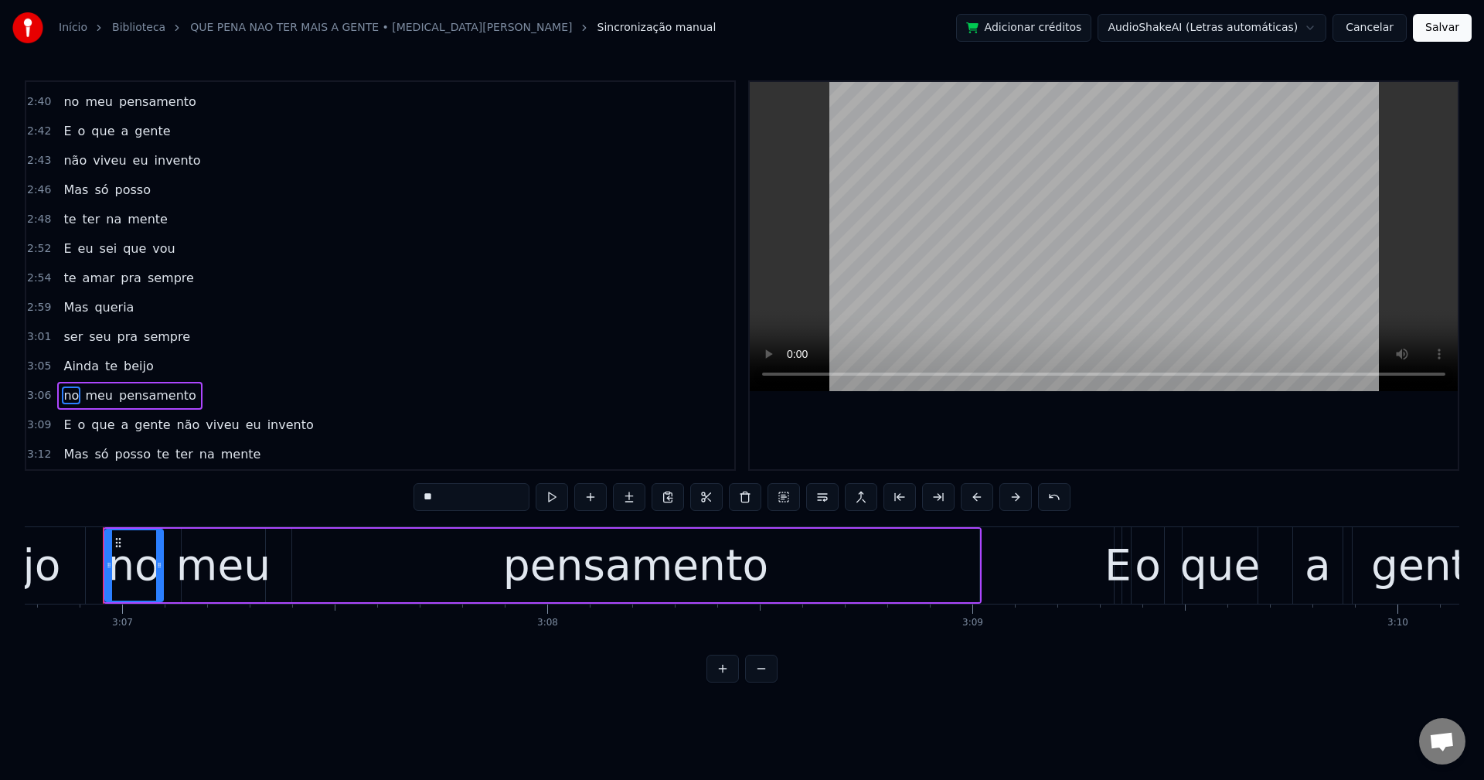
scroll to position [1816, 0]
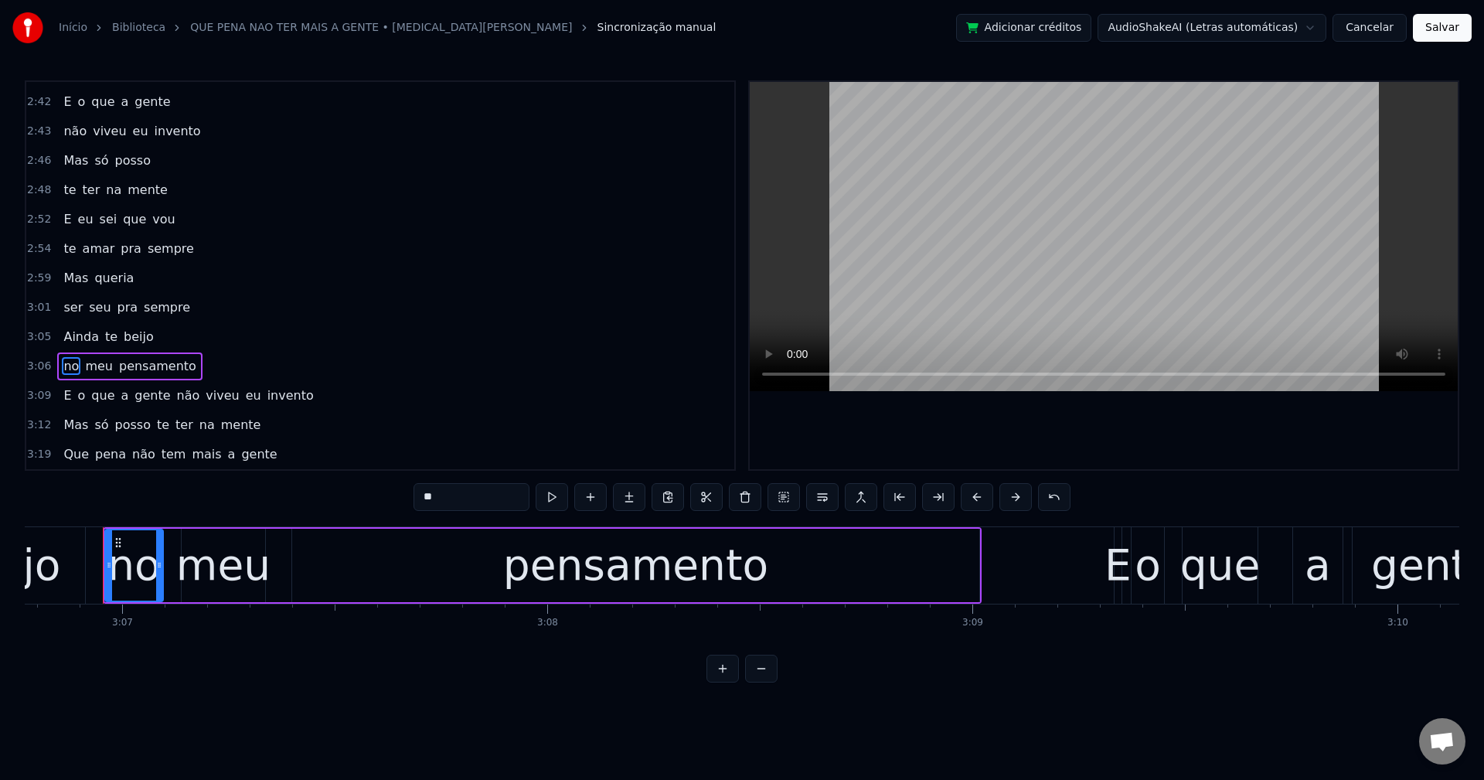
click at [175, 397] on span "não" at bounding box center [188, 395] width 26 height 18
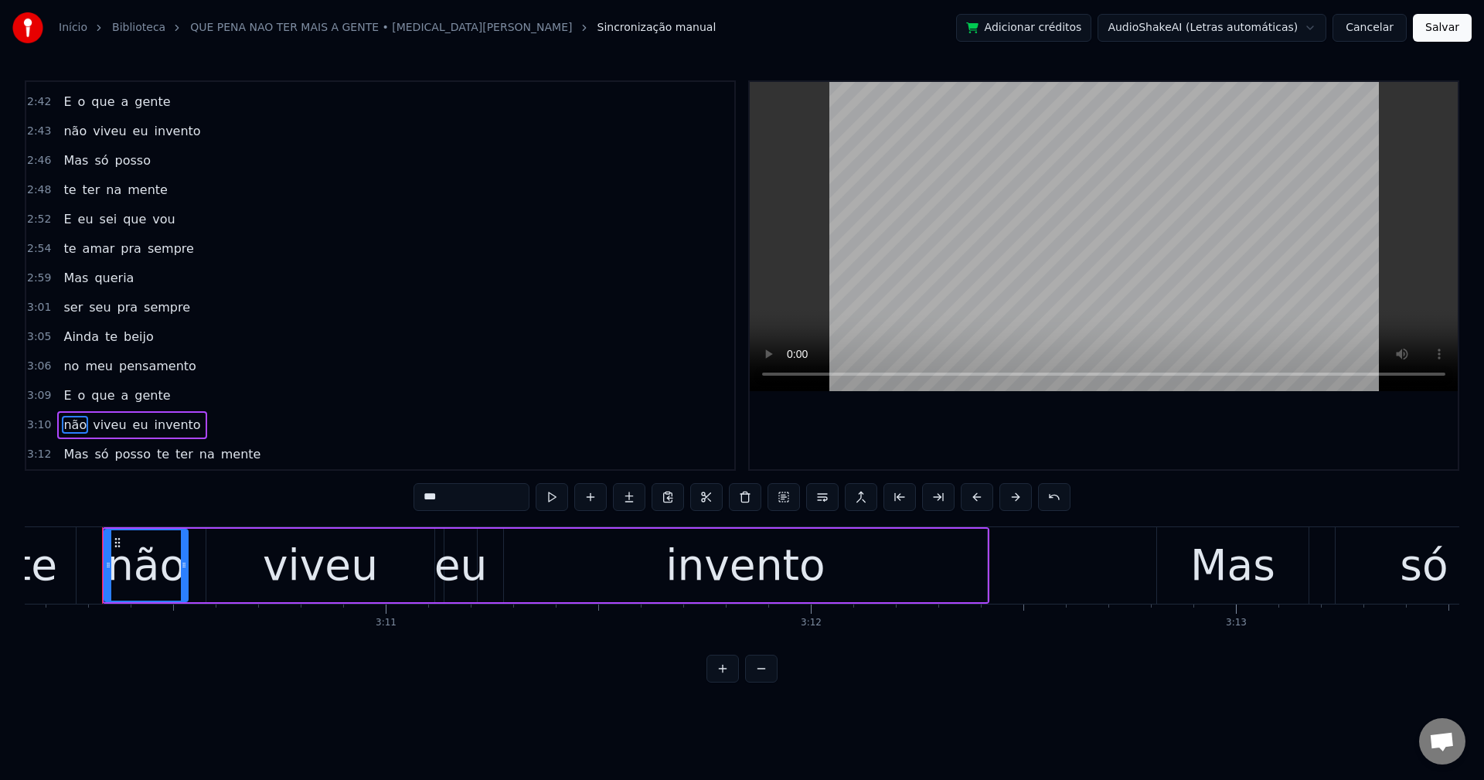
scroll to position [1845, 0]
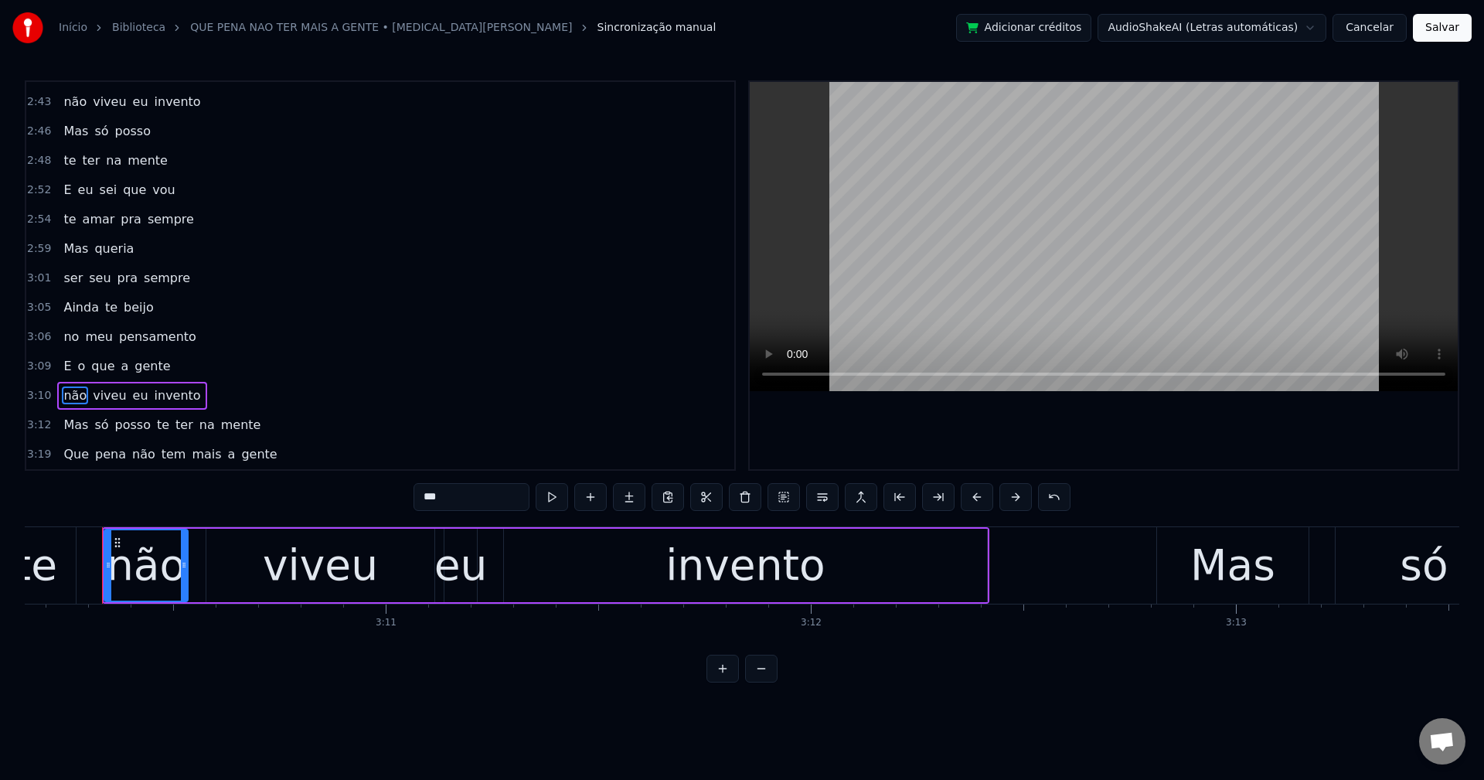
click at [155, 425] on span "te" at bounding box center [162, 425] width 15 height 18
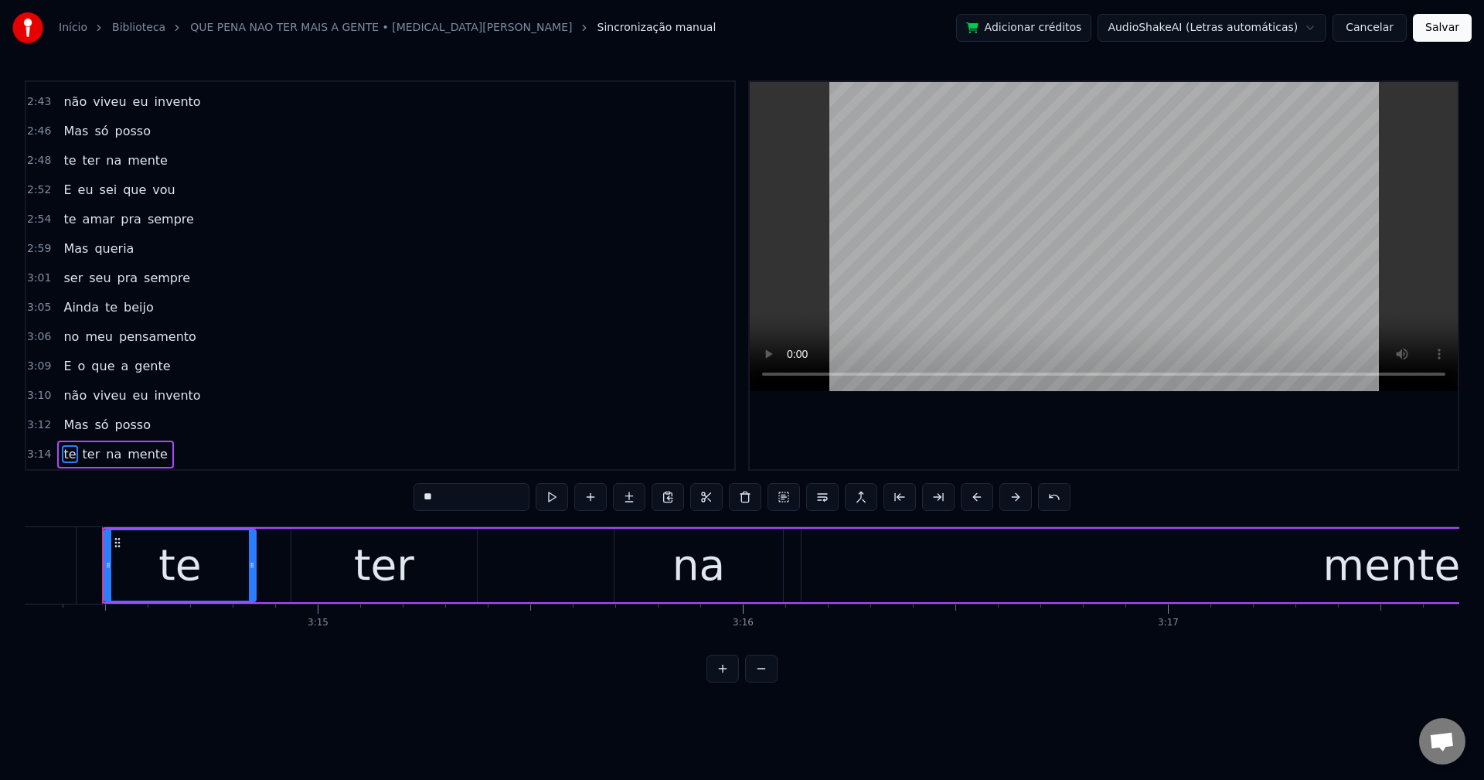
scroll to position [1874, 0]
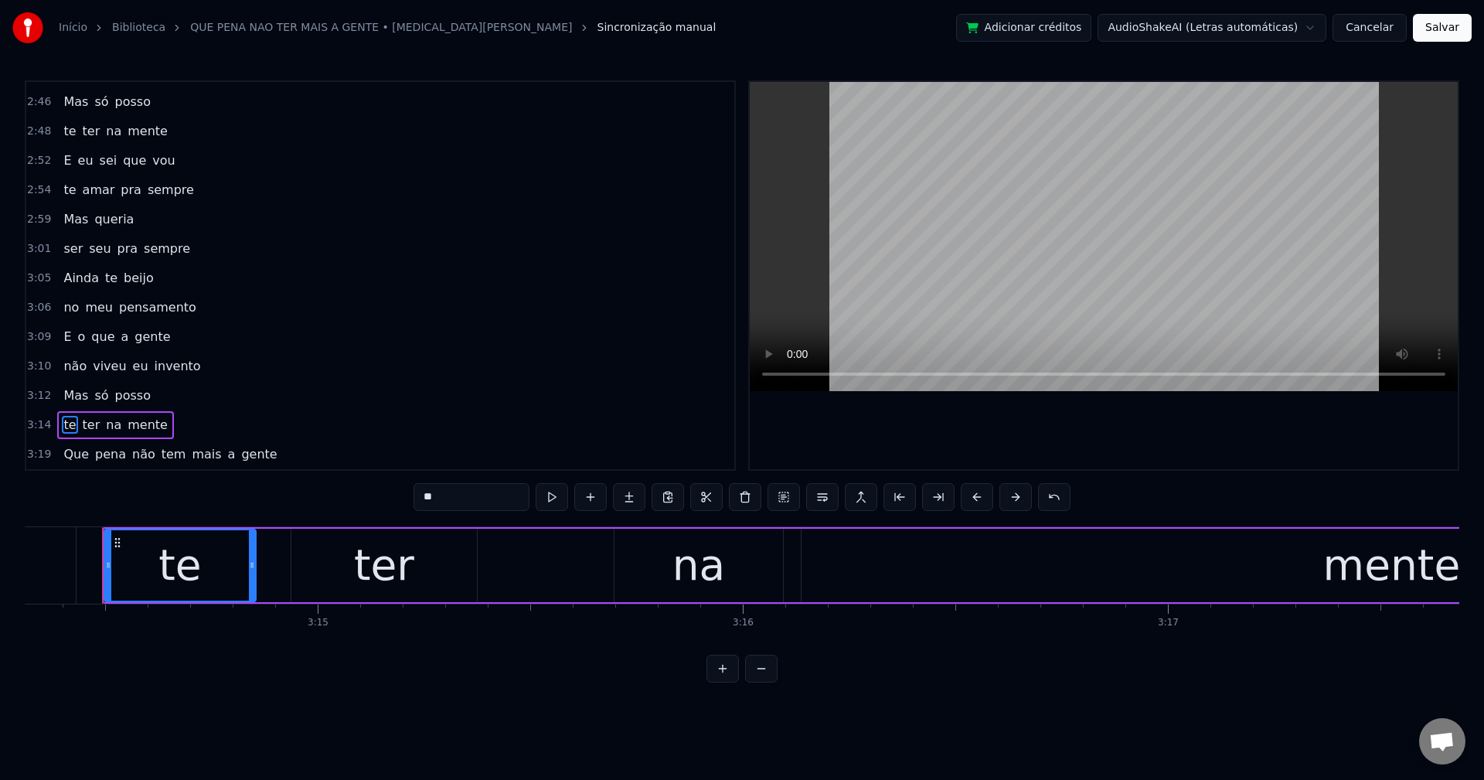
click at [133, 452] on span "não" at bounding box center [144, 454] width 26 height 18
type input "***"
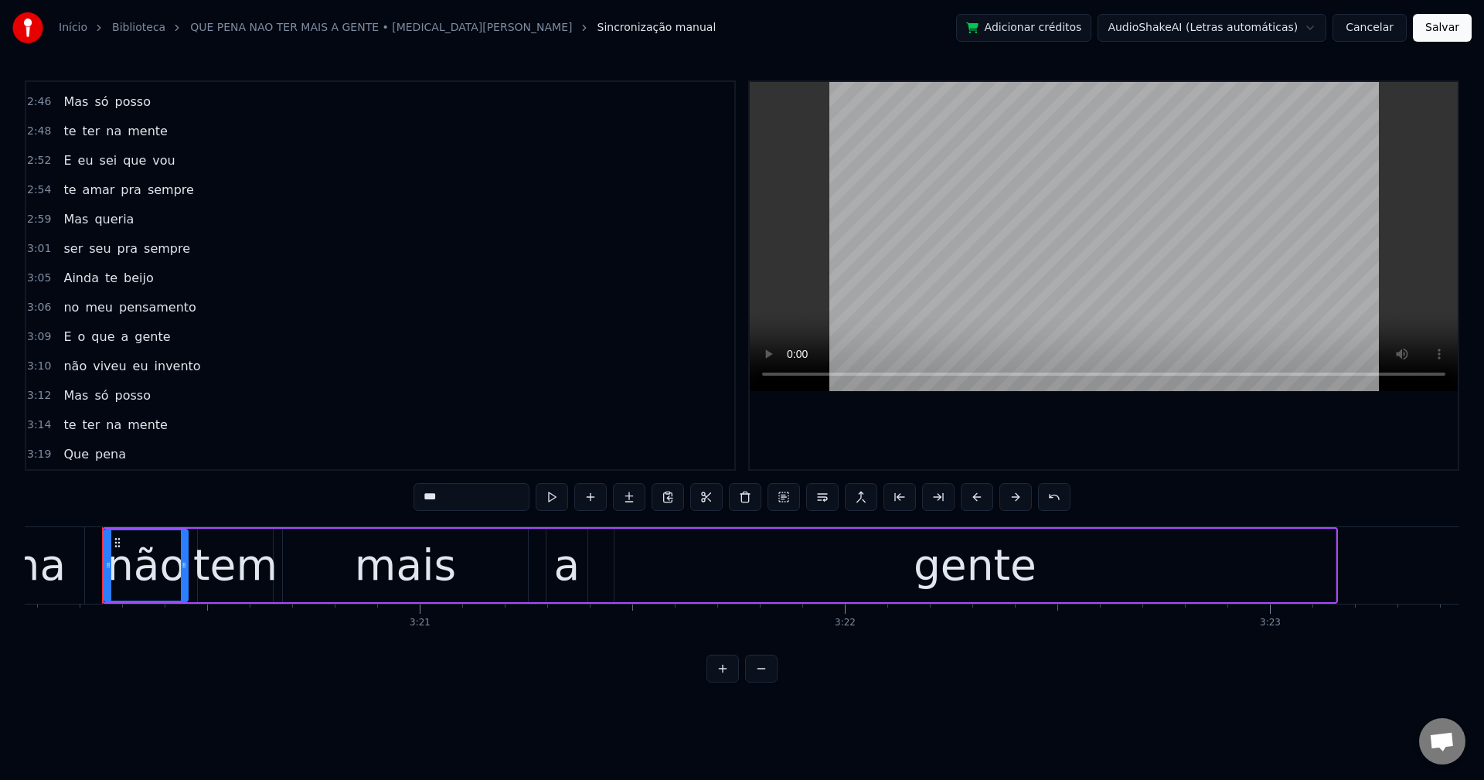
scroll to position [1904, 0]
click at [1457, 23] on button "Salvar" at bounding box center [1442, 28] width 59 height 28
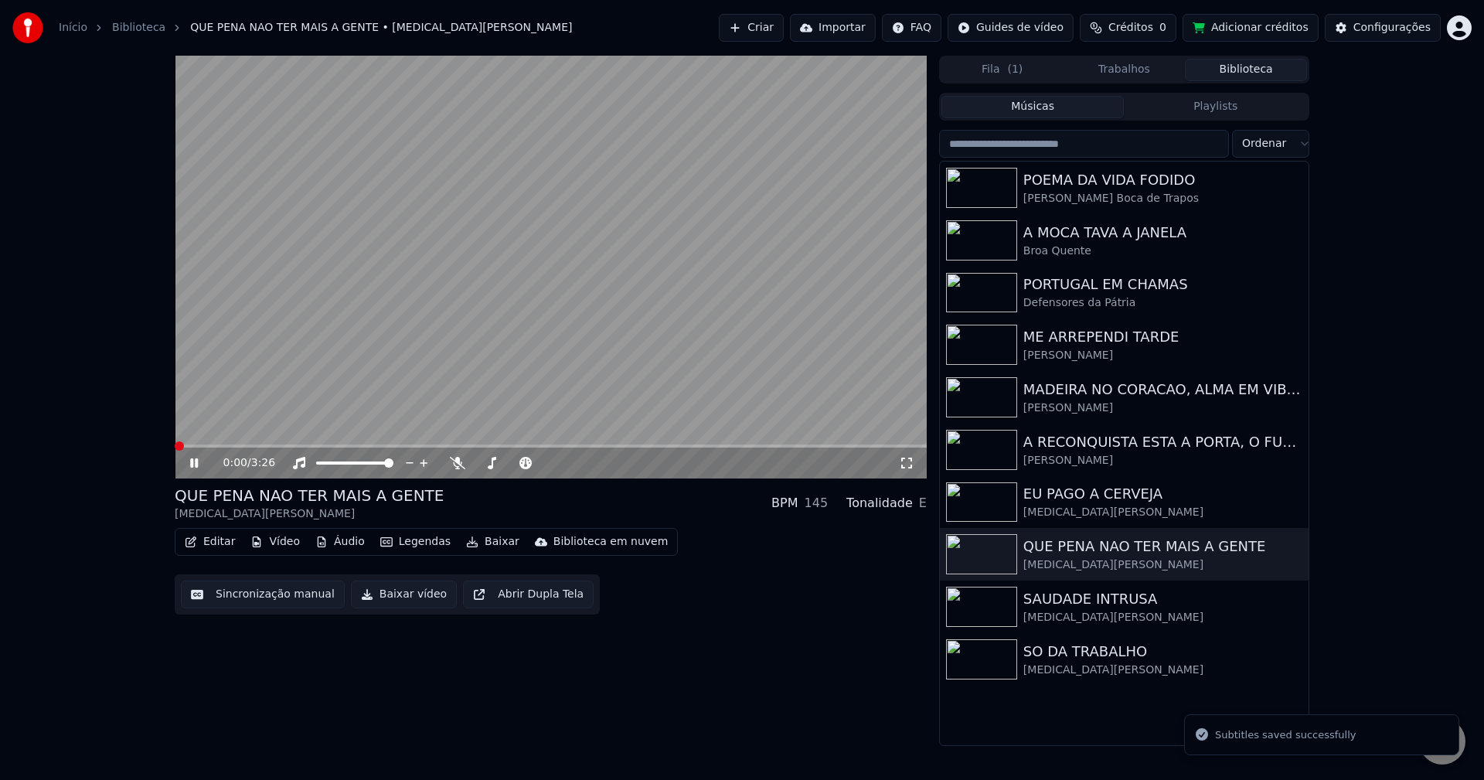
click at [389, 598] on button "Baixar vídeo" at bounding box center [404, 595] width 106 height 28
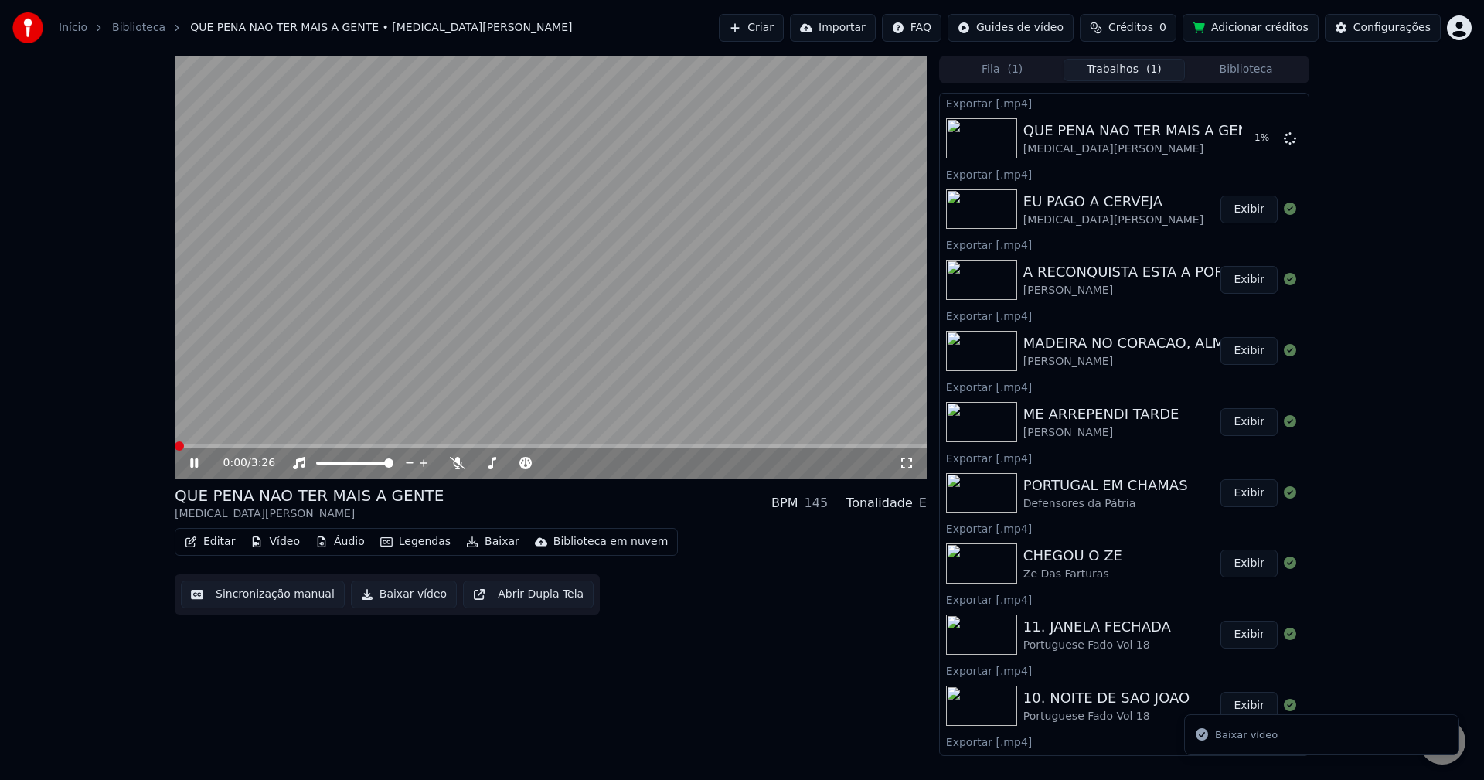
click at [1266, 73] on button "Biblioteca" at bounding box center [1246, 70] width 122 height 22
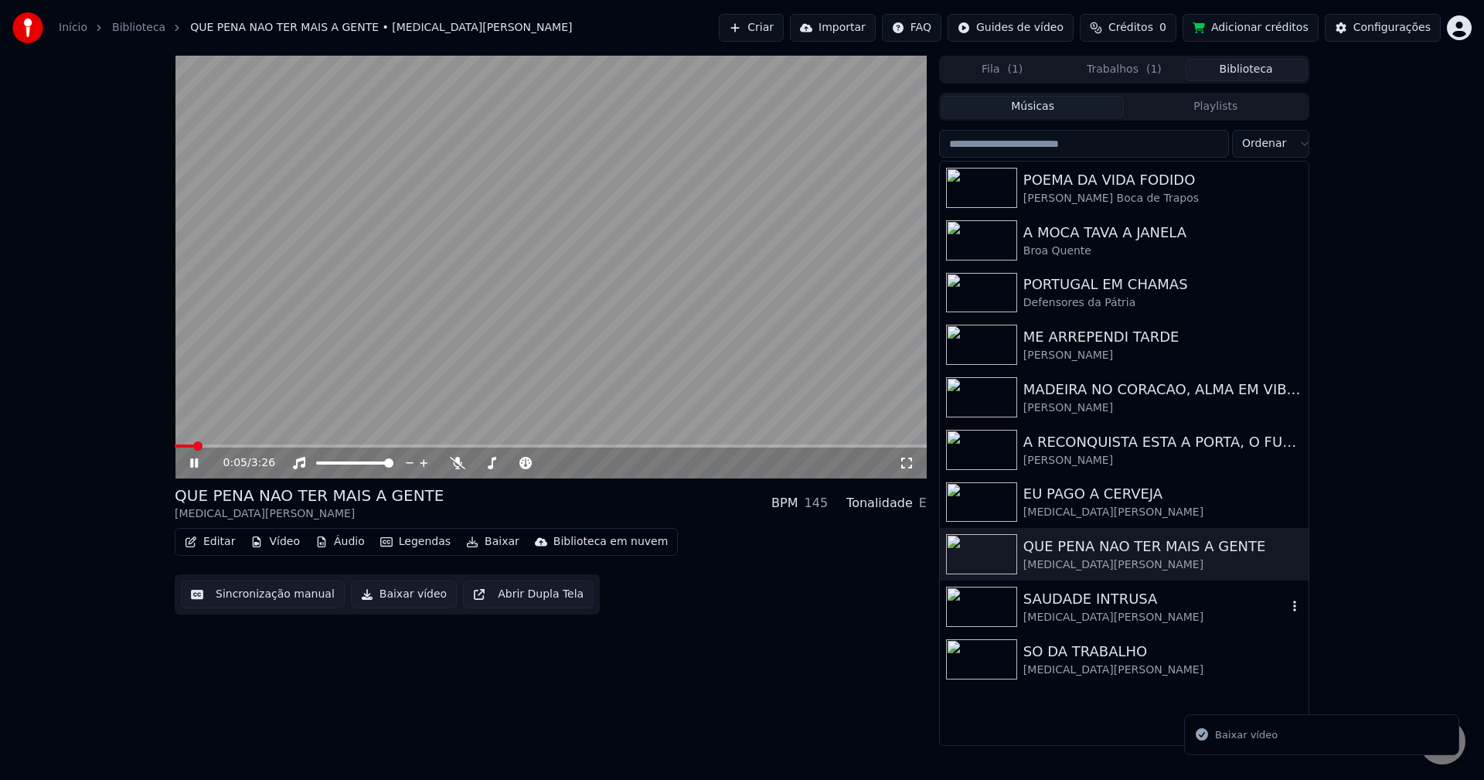
click at [1137, 611] on div "[MEDICAL_DATA][PERSON_NAME]" at bounding box center [1155, 617] width 264 height 15
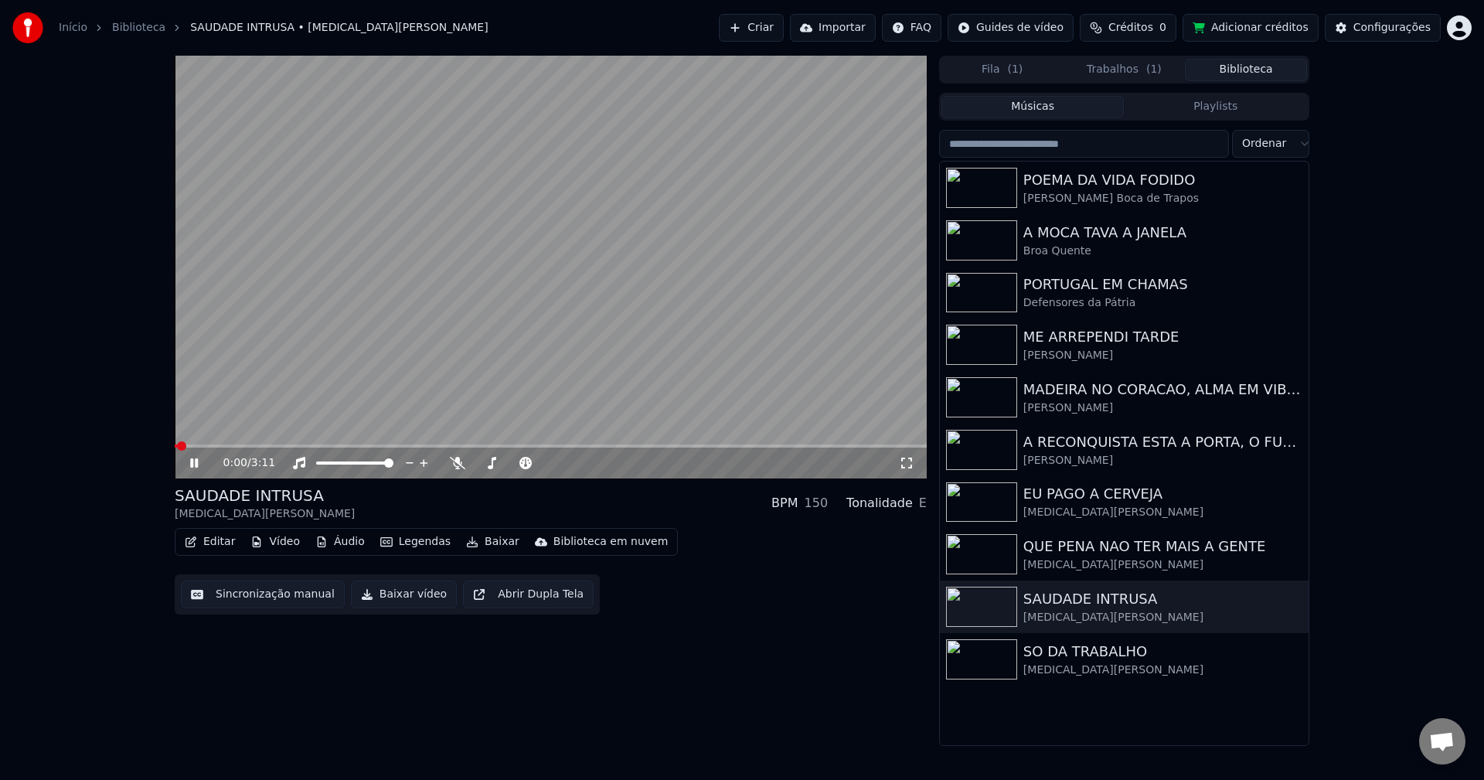
click at [267, 602] on button "Sincronização manual" at bounding box center [263, 595] width 164 height 28
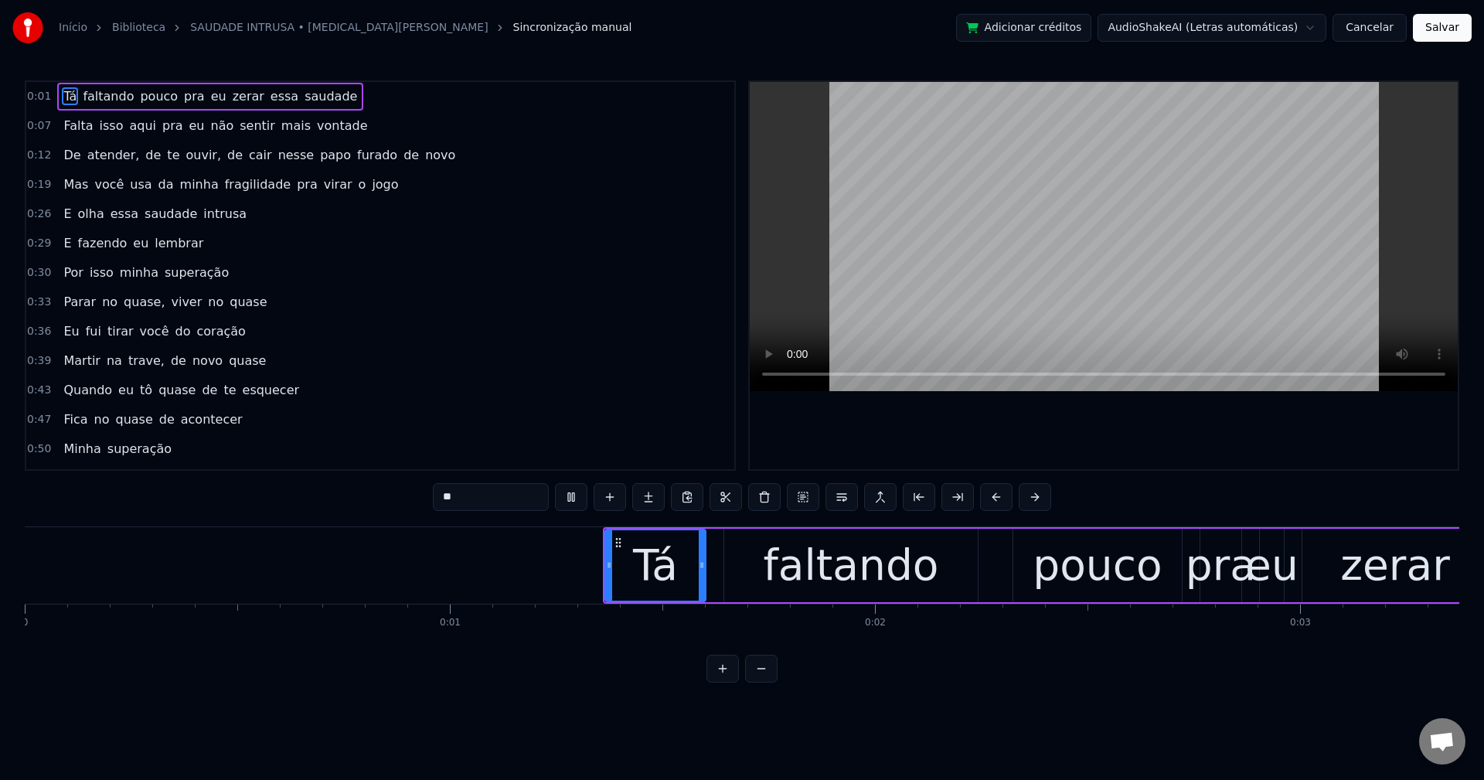
click at [182, 103] on span "pra" at bounding box center [194, 96] width 24 height 18
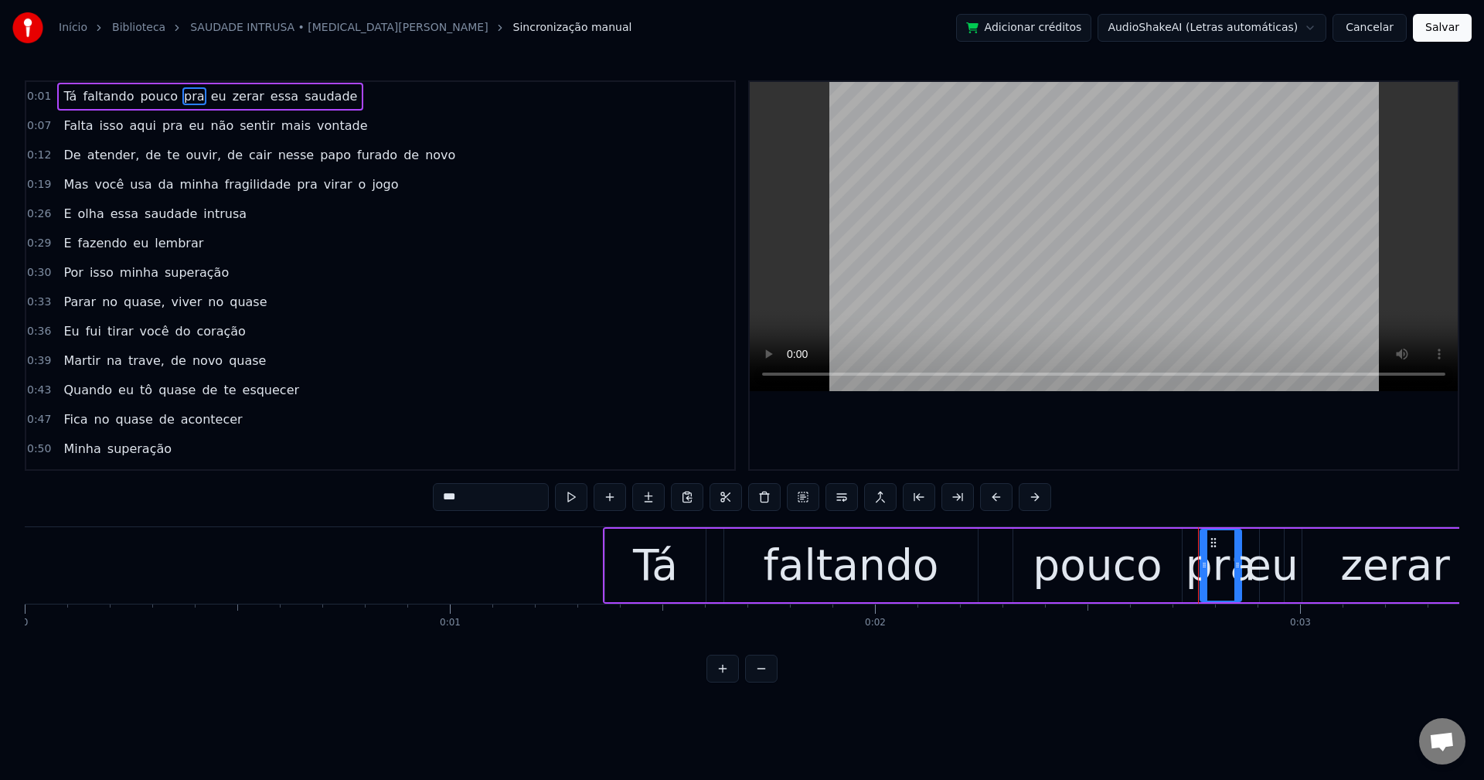
scroll to position [0, 1445]
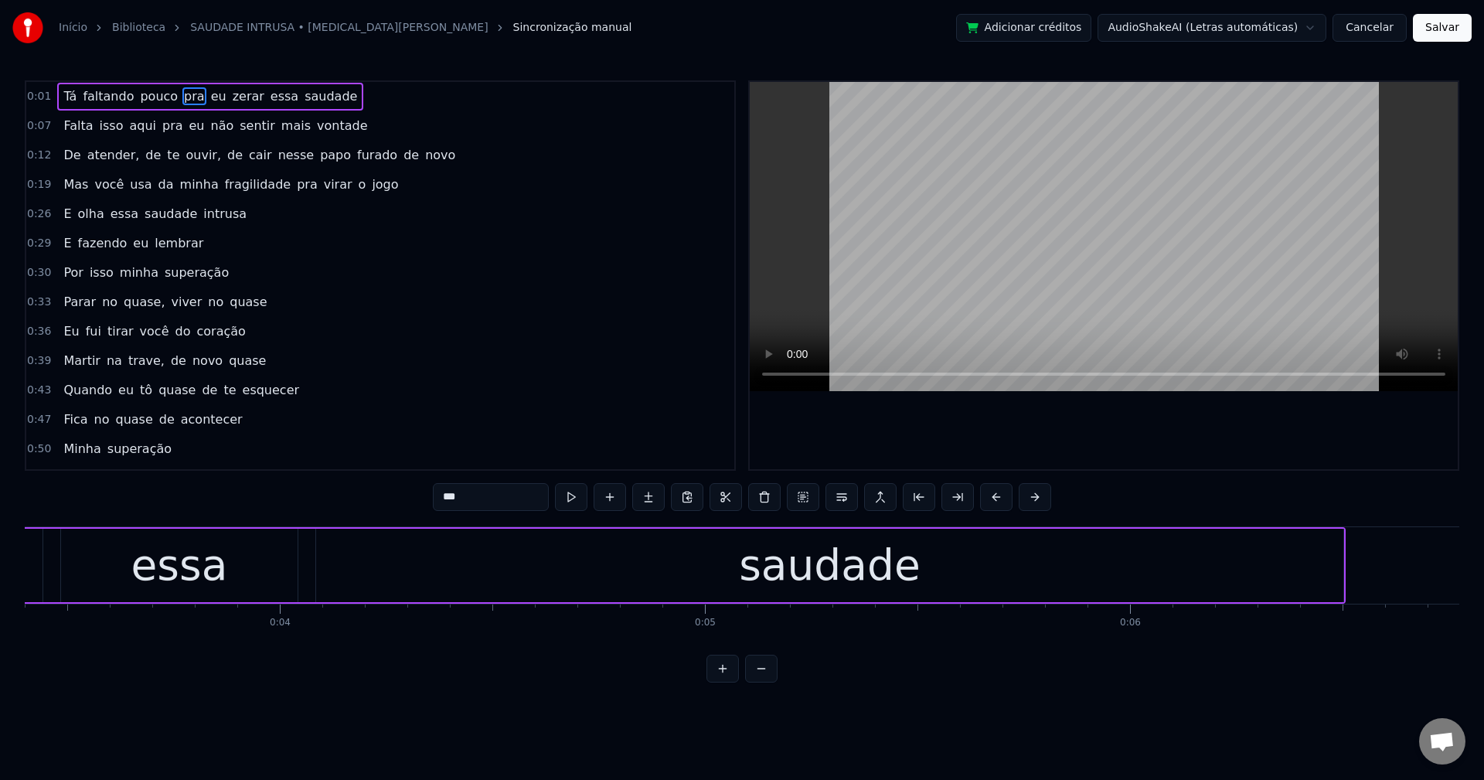
click at [845, 502] on button at bounding box center [842, 497] width 32 height 28
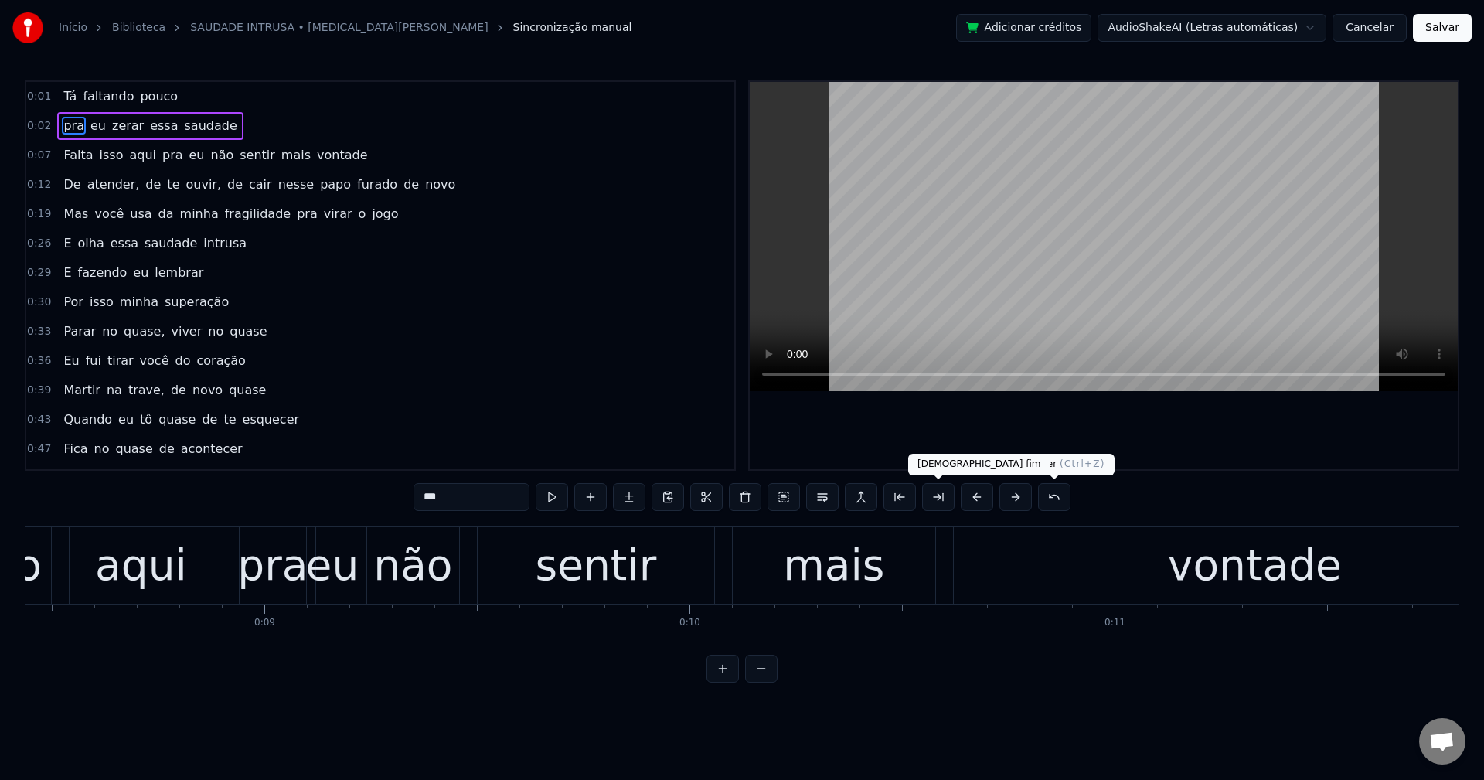
scroll to position [0, 4163]
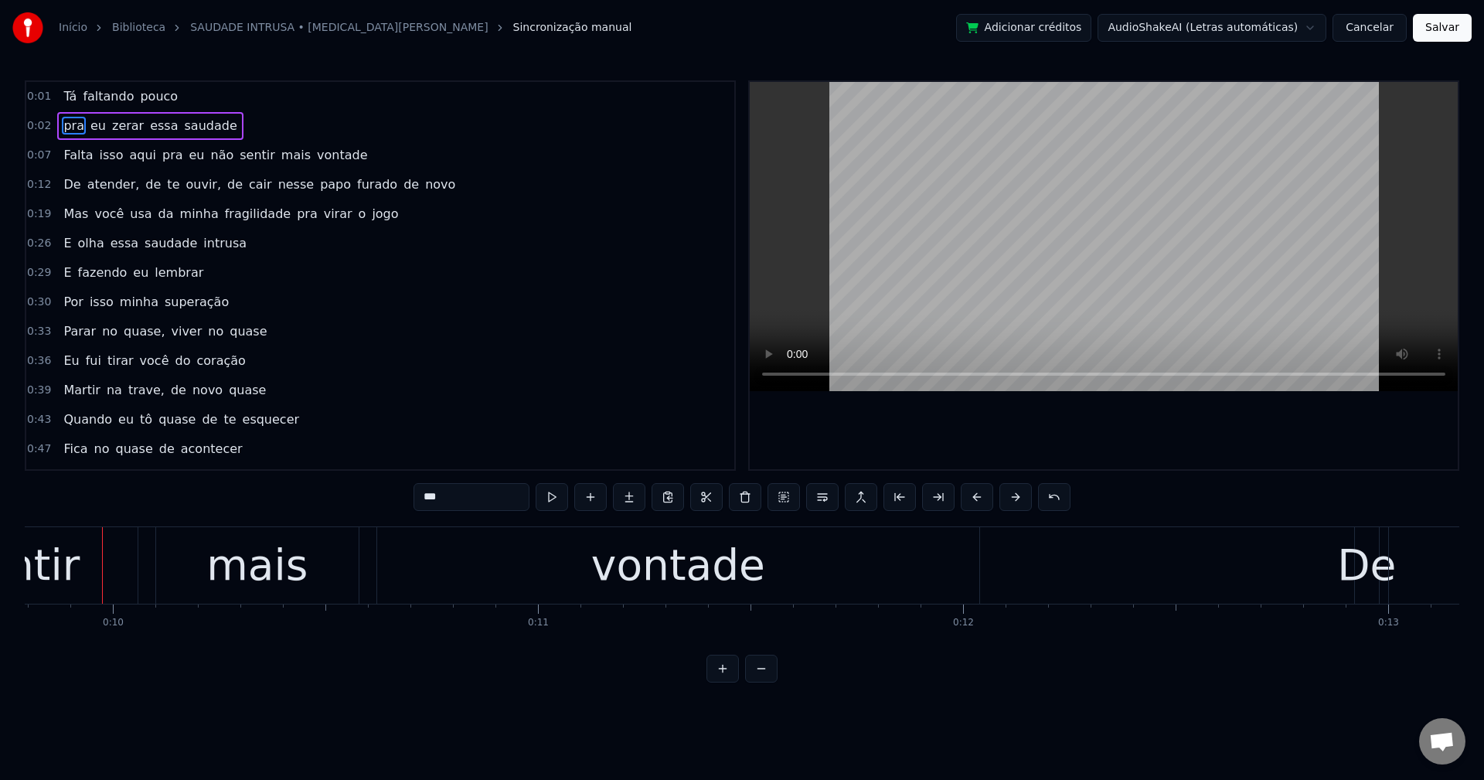
click at [161, 161] on span "pra" at bounding box center [173, 155] width 24 height 18
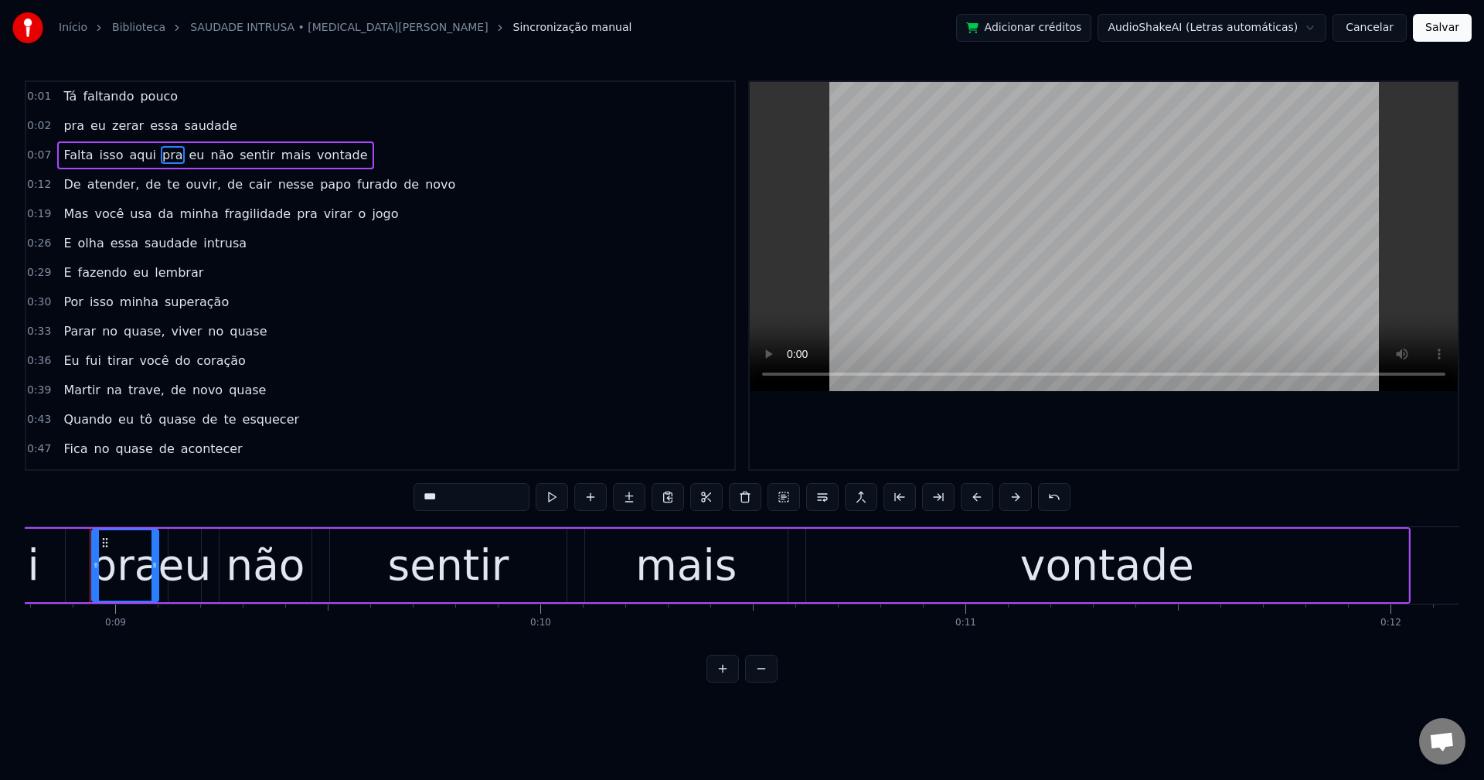
scroll to position [0, 3723]
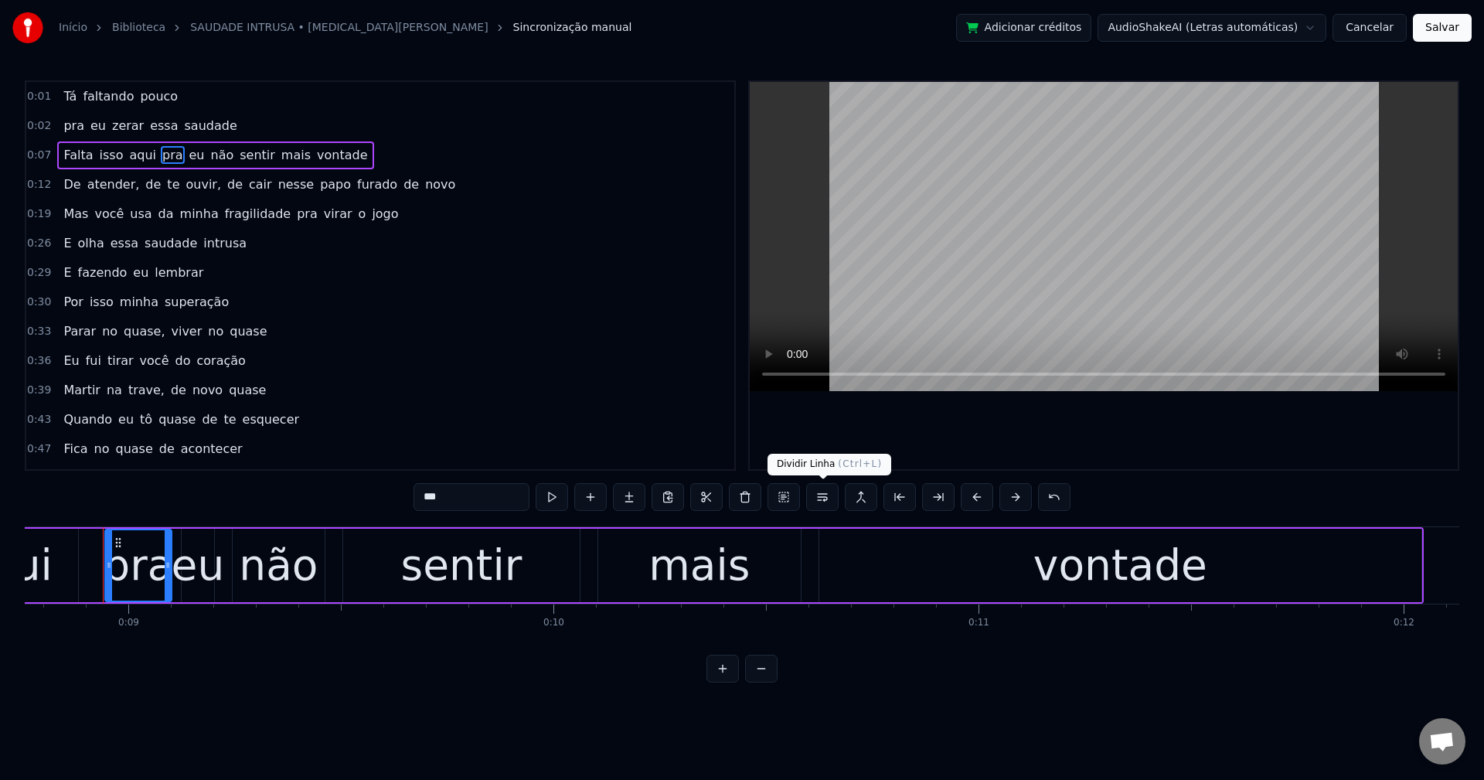
click at [818, 496] on button at bounding box center [822, 497] width 32 height 28
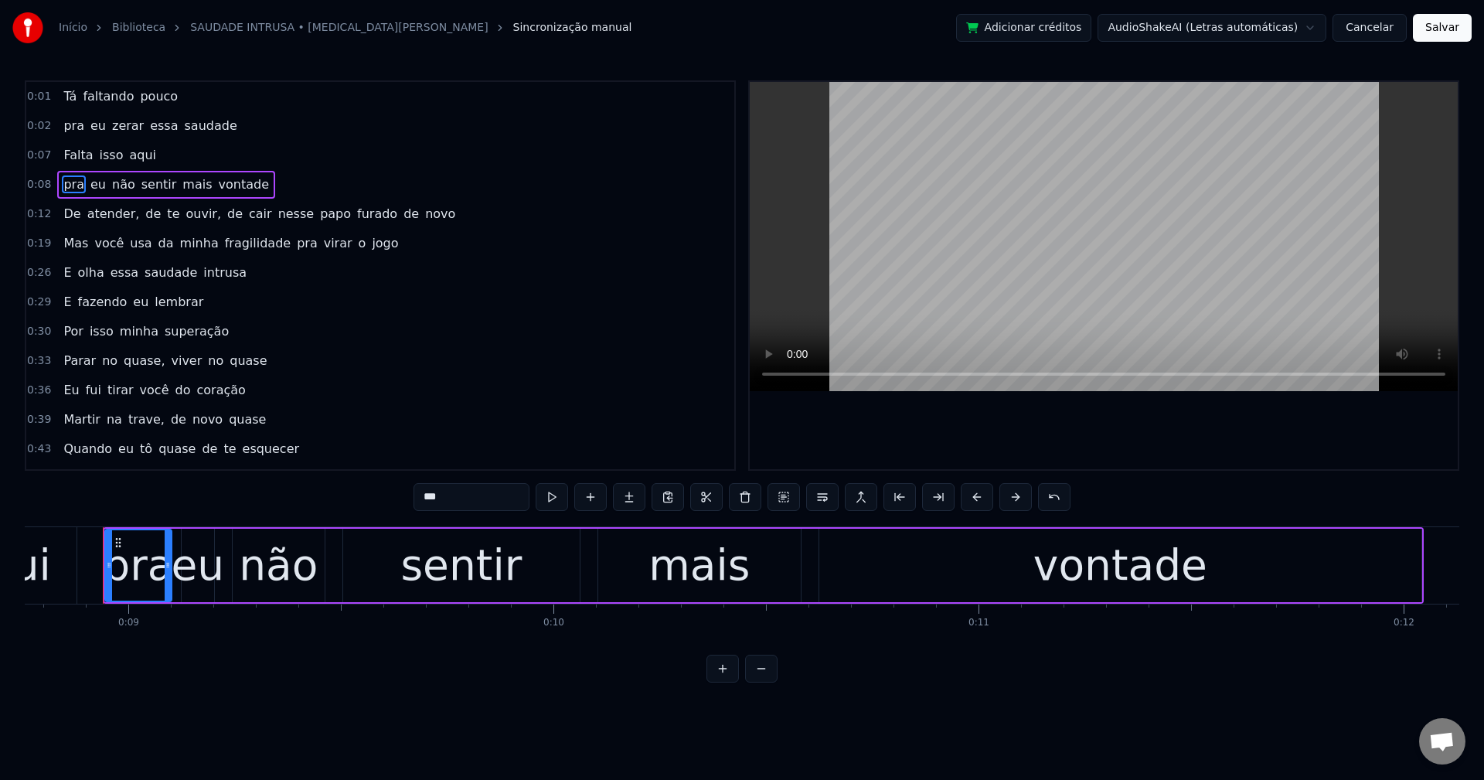
click at [181, 178] on span "mais" at bounding box center [197, 184] width 32 height 18
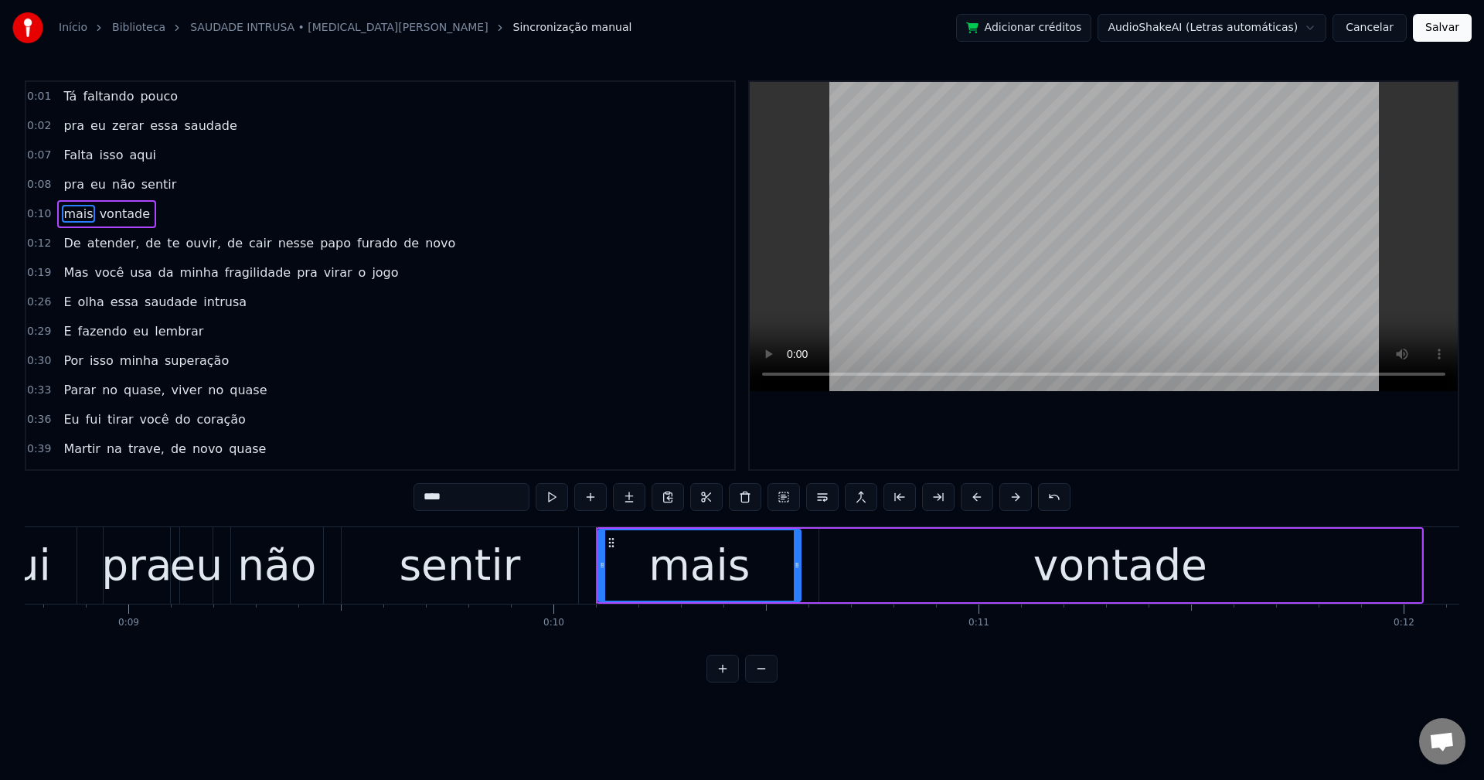
click at [97, 240] on span "atender," at bounding box center [114, 243] width 56 height 18
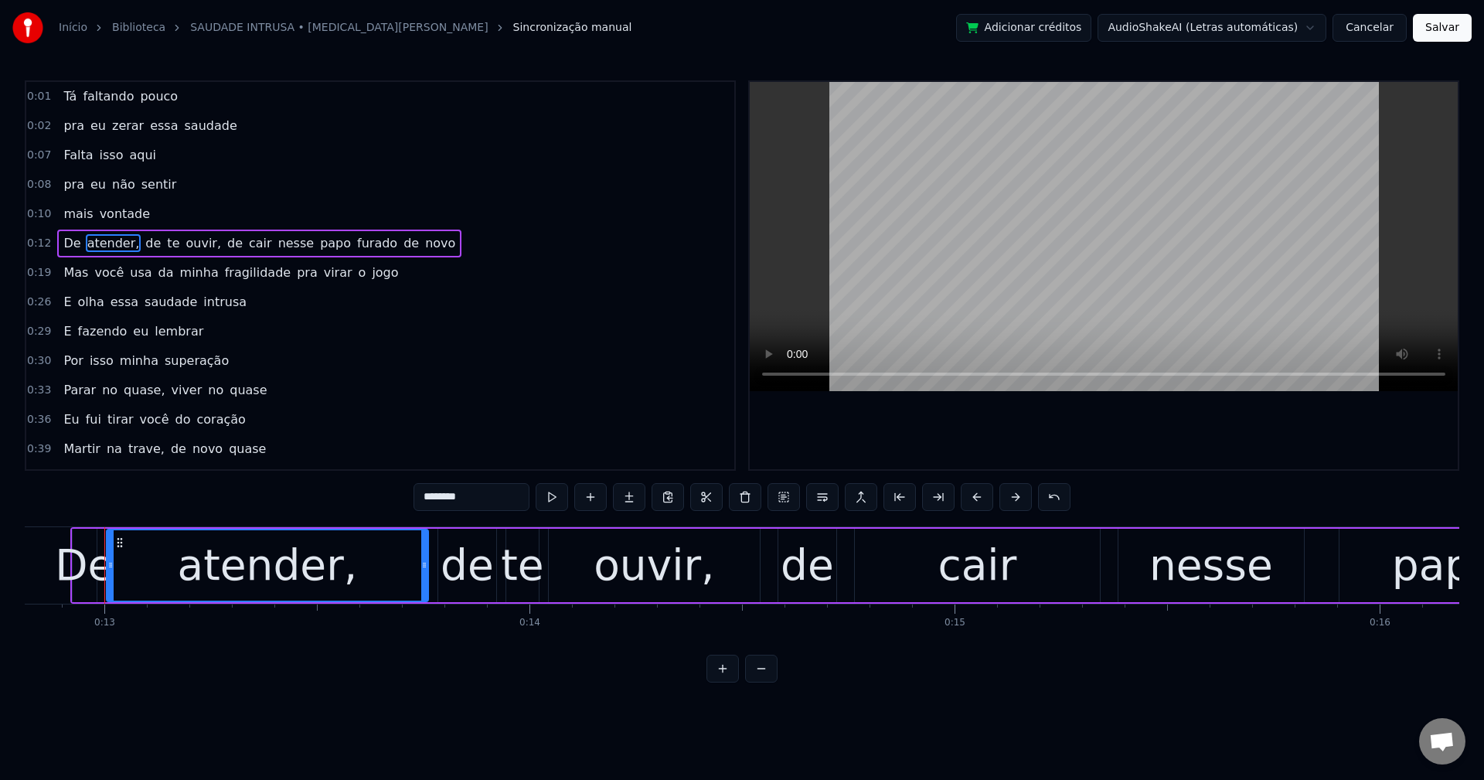
scroll to position [0, 5449]
click at [484, 493] on input "********" at bounding box center [472, 497] width 116 height 28
click at [181, 244] on span "ouvir," at bounding box center [199, 243] width 39 height 18
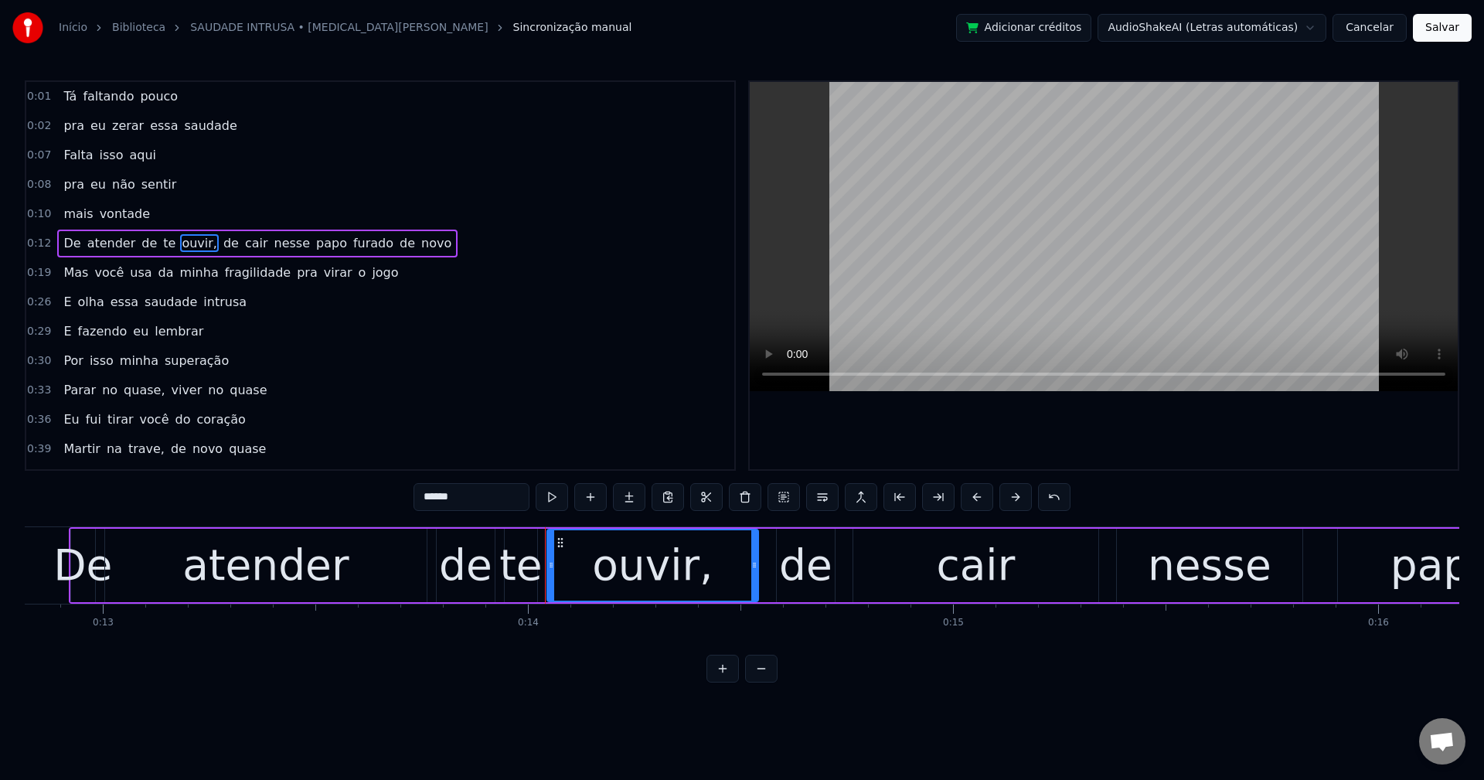
click at [475, 483] on input "******" at bounding box center [472, 497] width 116 height 28
click at [218, 246] on span "de" at bounding box center [227, 243] width 19 height 18
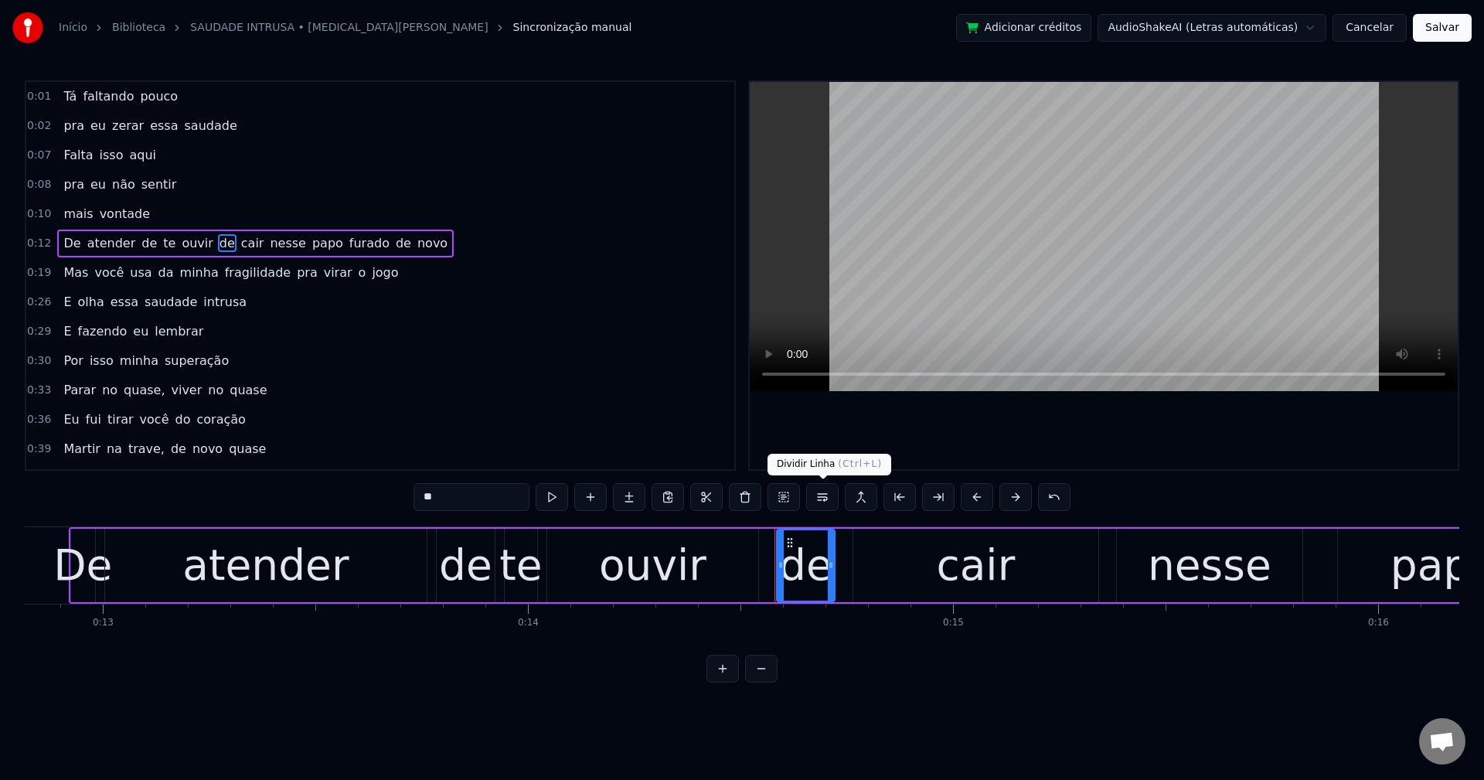
click at [814, 495] on button at bounding box center [822, 497] width 32 height 28
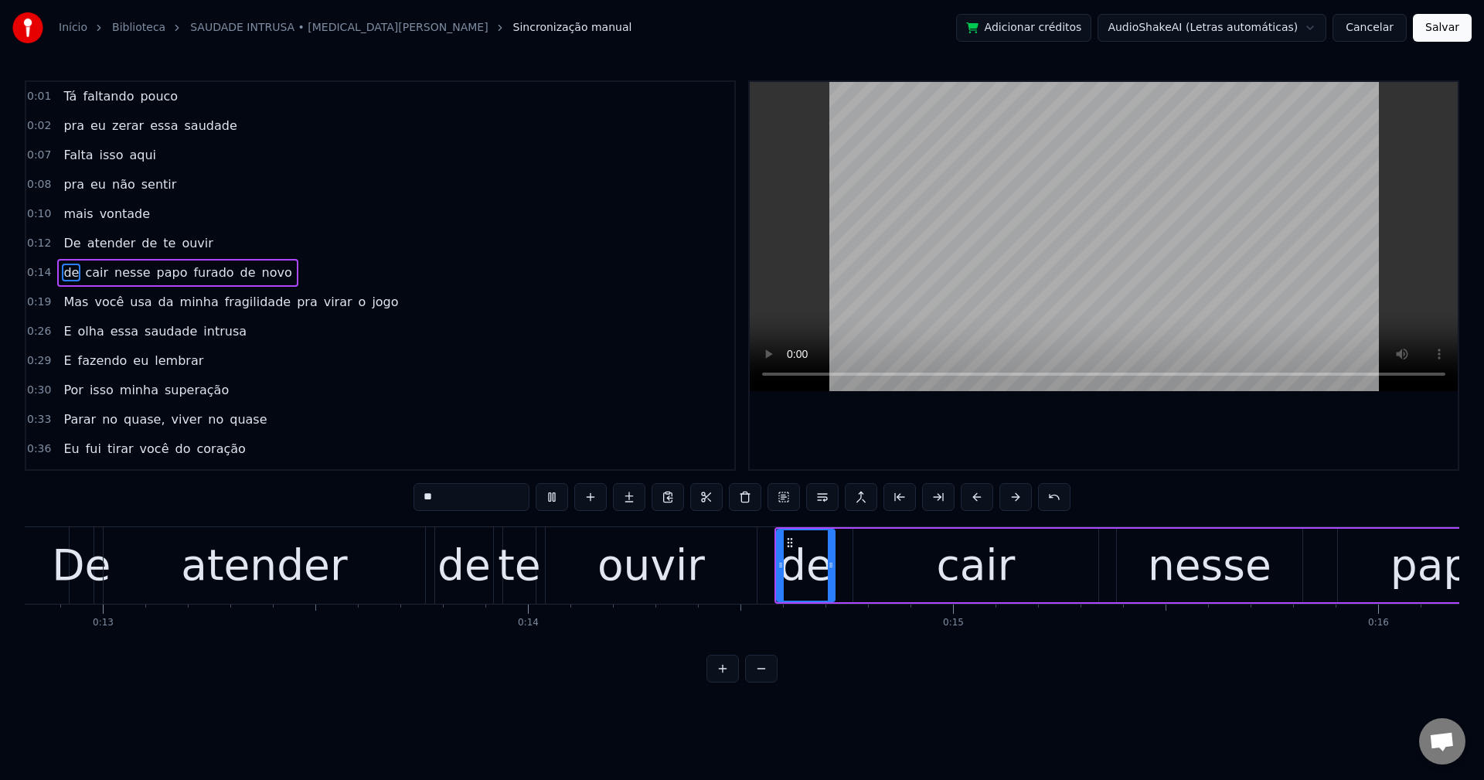
click at [239, 271] on span "de" at bounding box center [248, 273] width 19 height 18
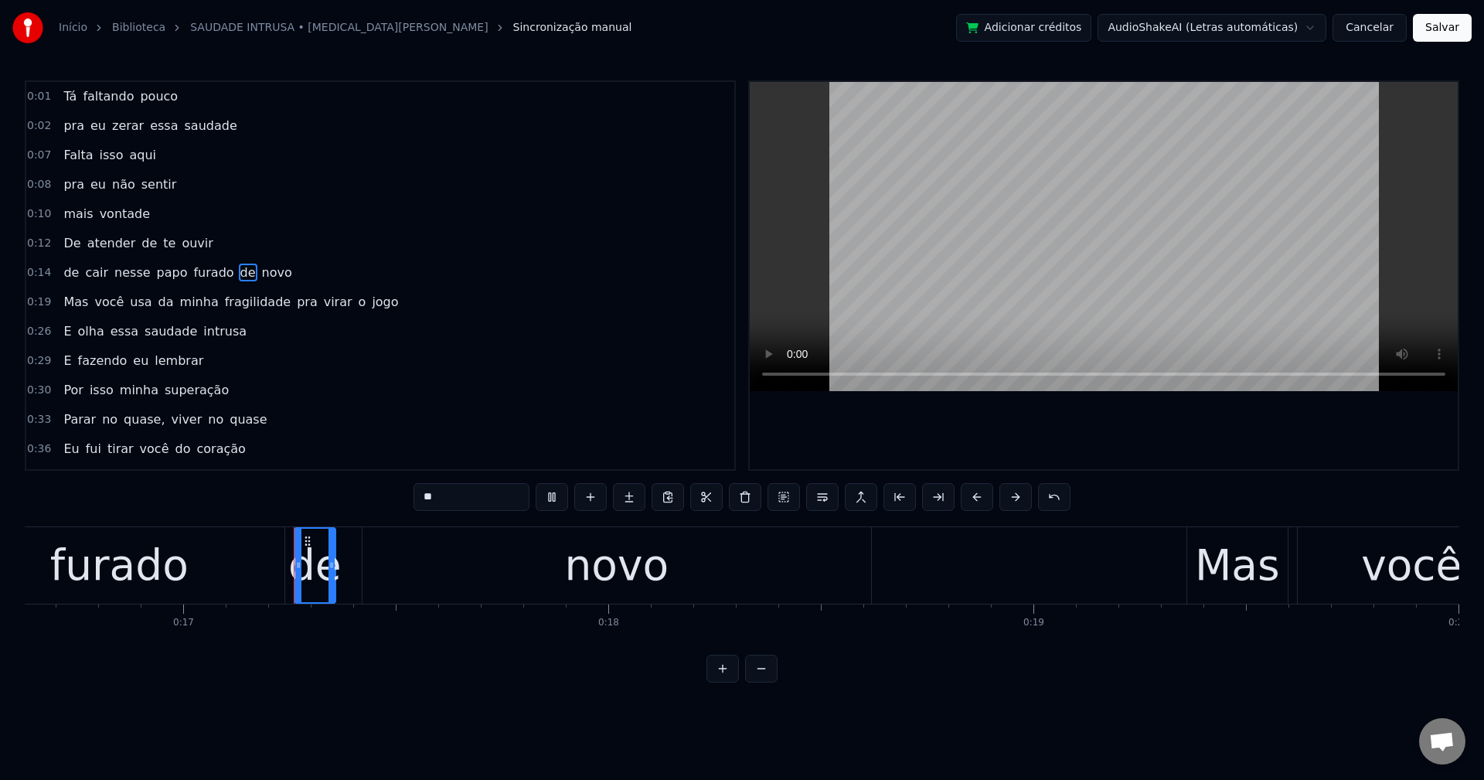
click at [810, 489] on button at bounding box center [822, 497] width 32 height 28
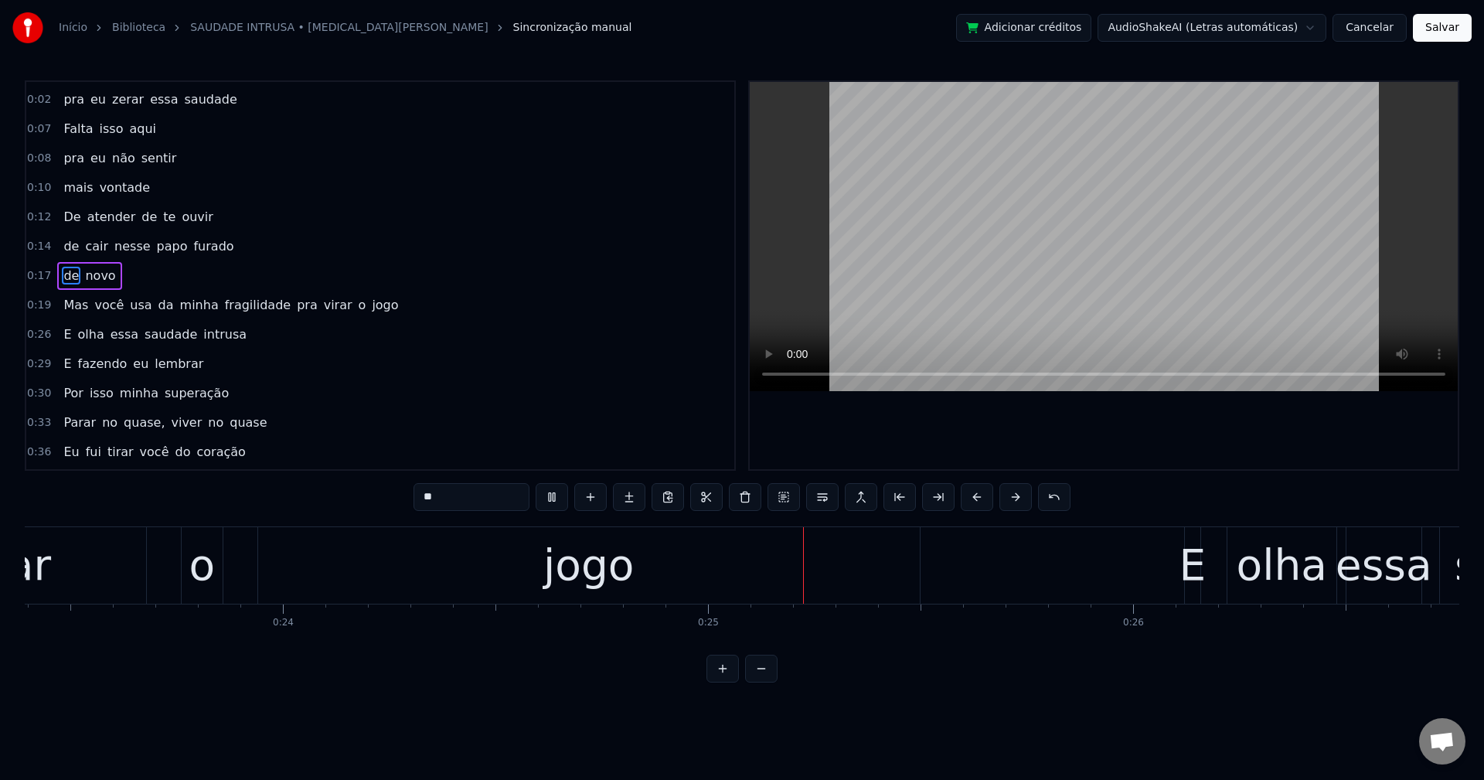
scroll to position [0, 10006]
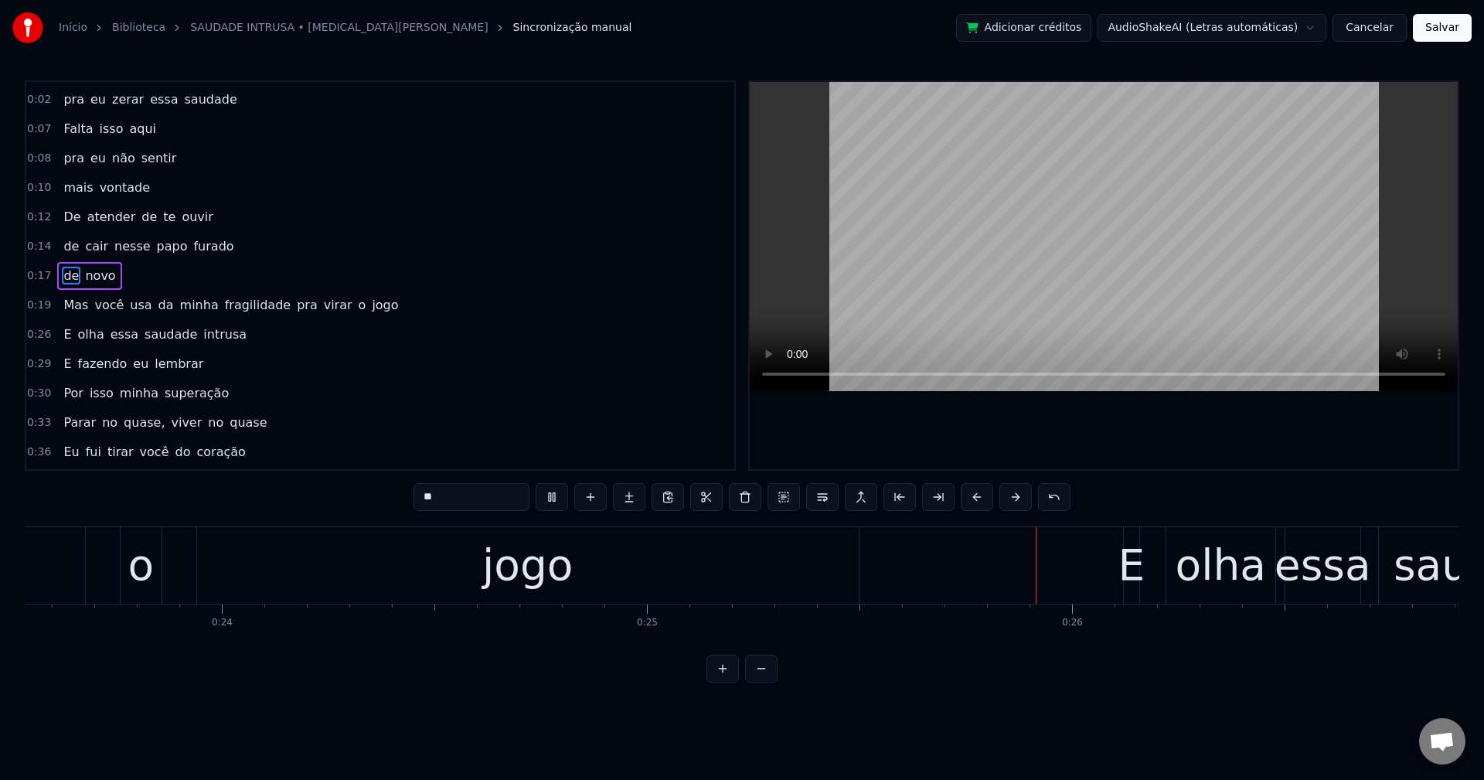
click at [295, 298] on span "pra" at bounding box center [307, 305] width 24 height 18
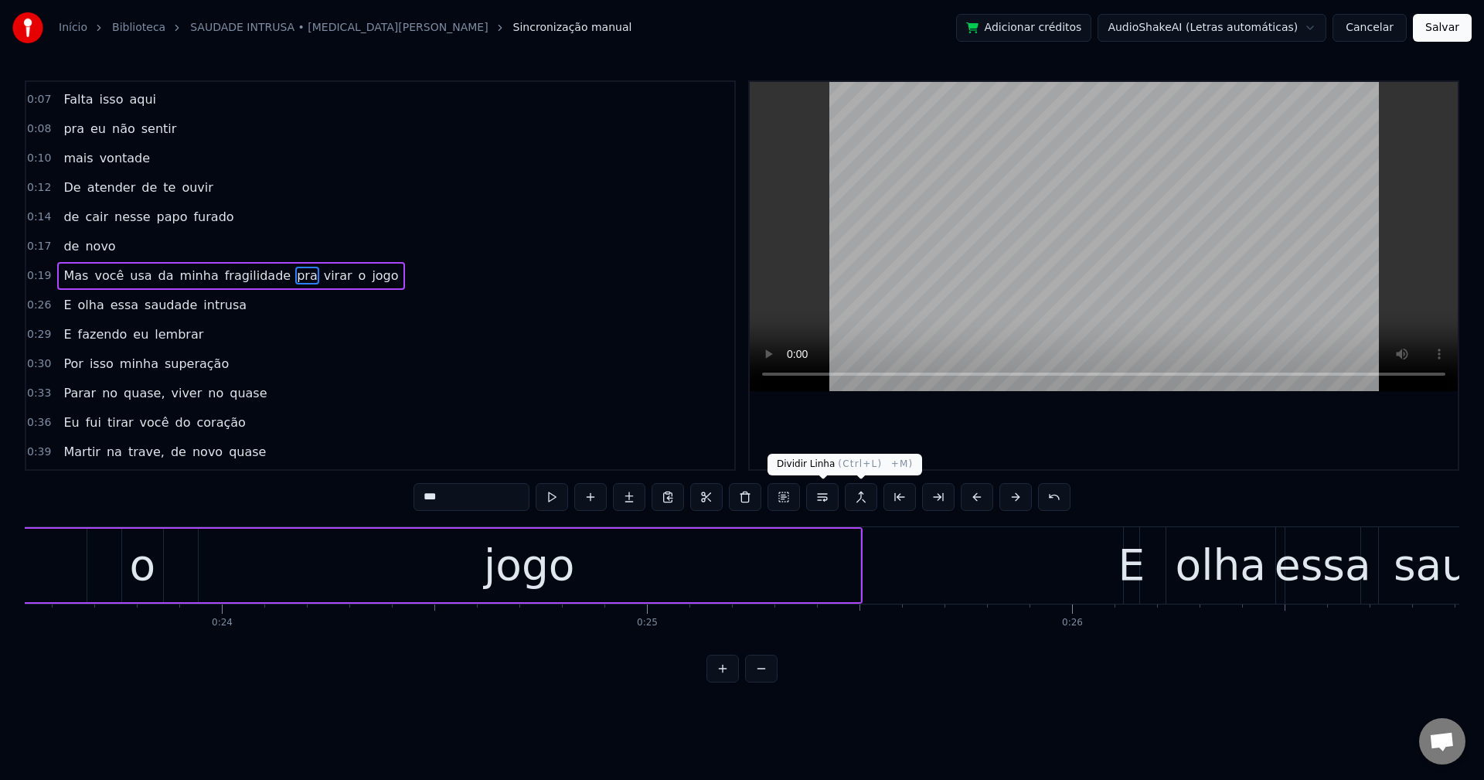
scroll to position [0, 9598]
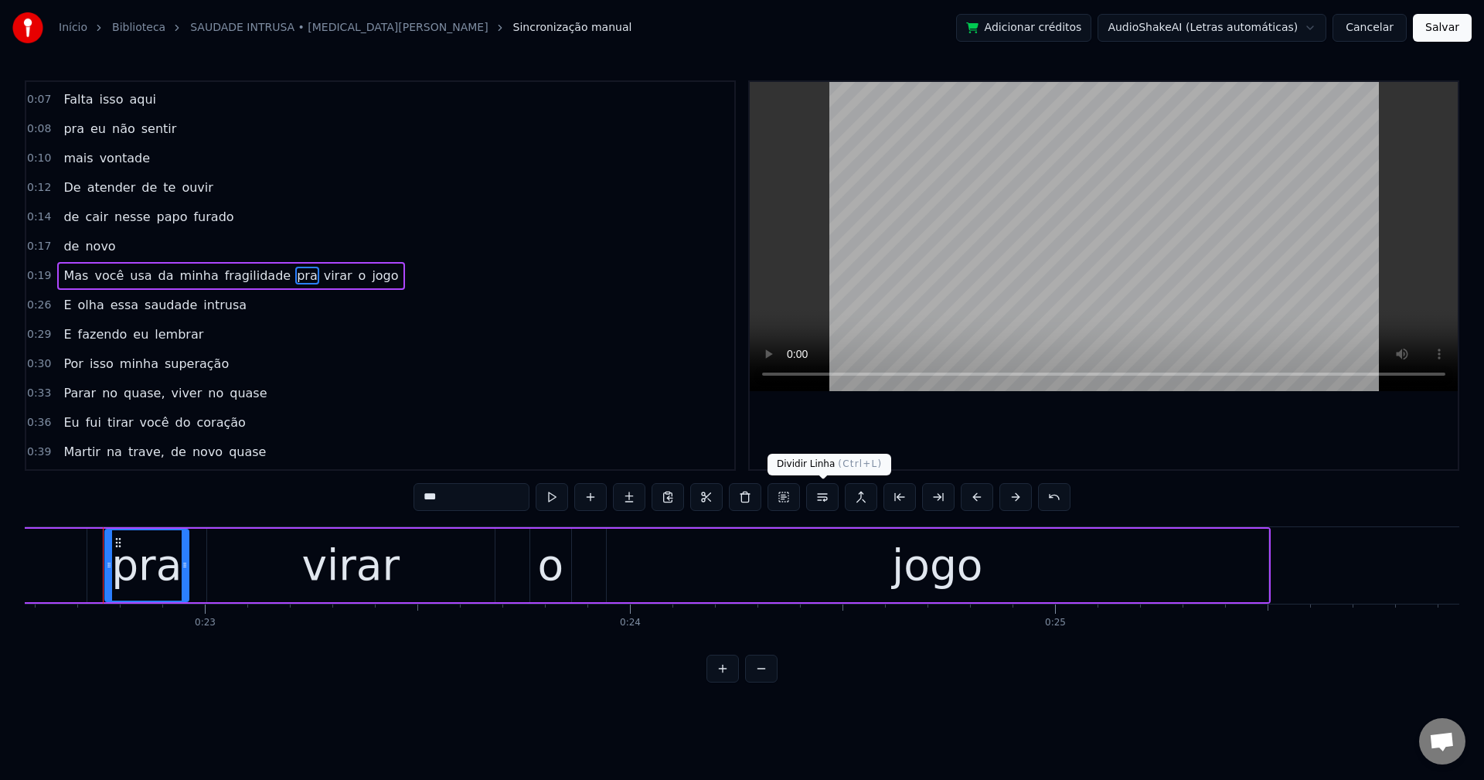
click at [822, 496] on button at bounding box center [822, 497] width 32 height 28
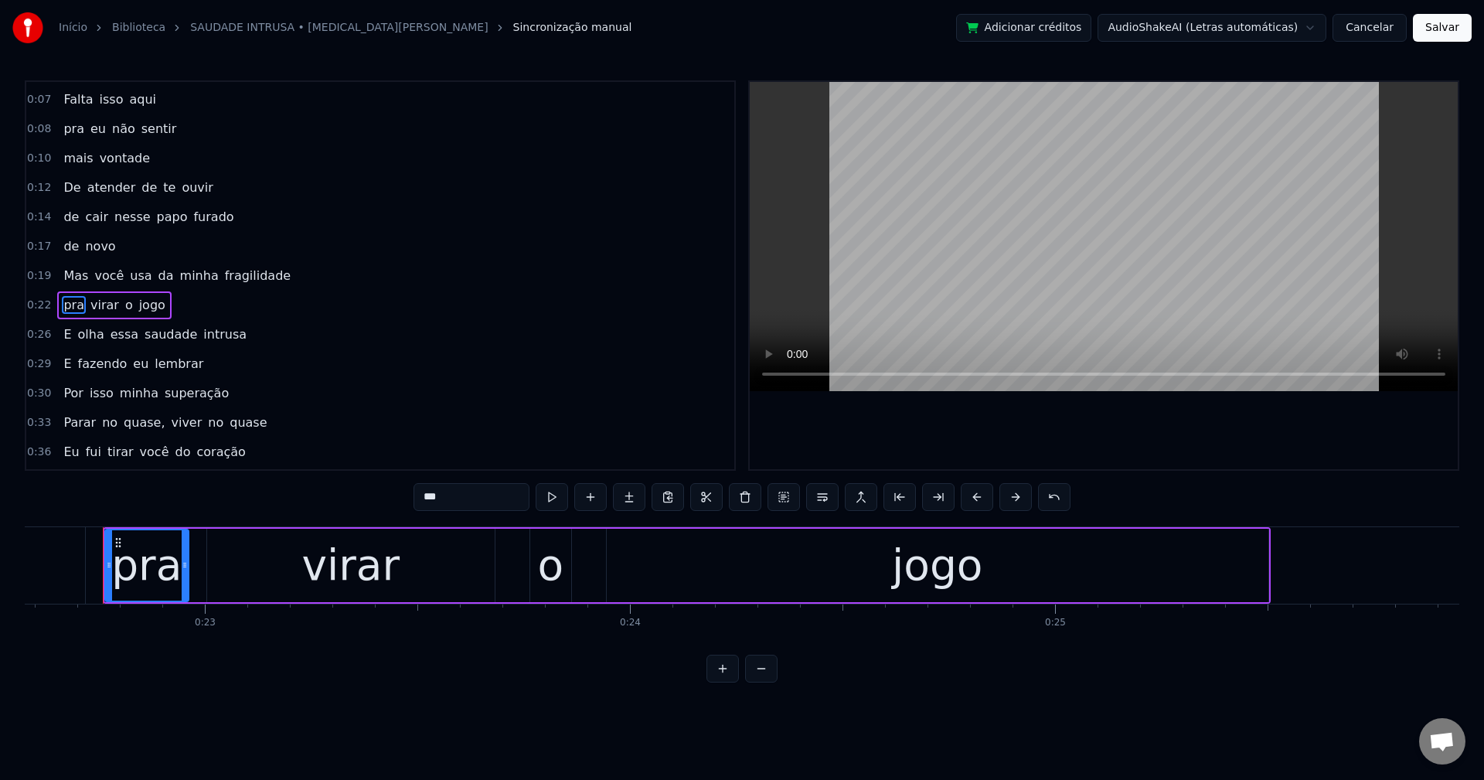
scroll to position [85, 0]
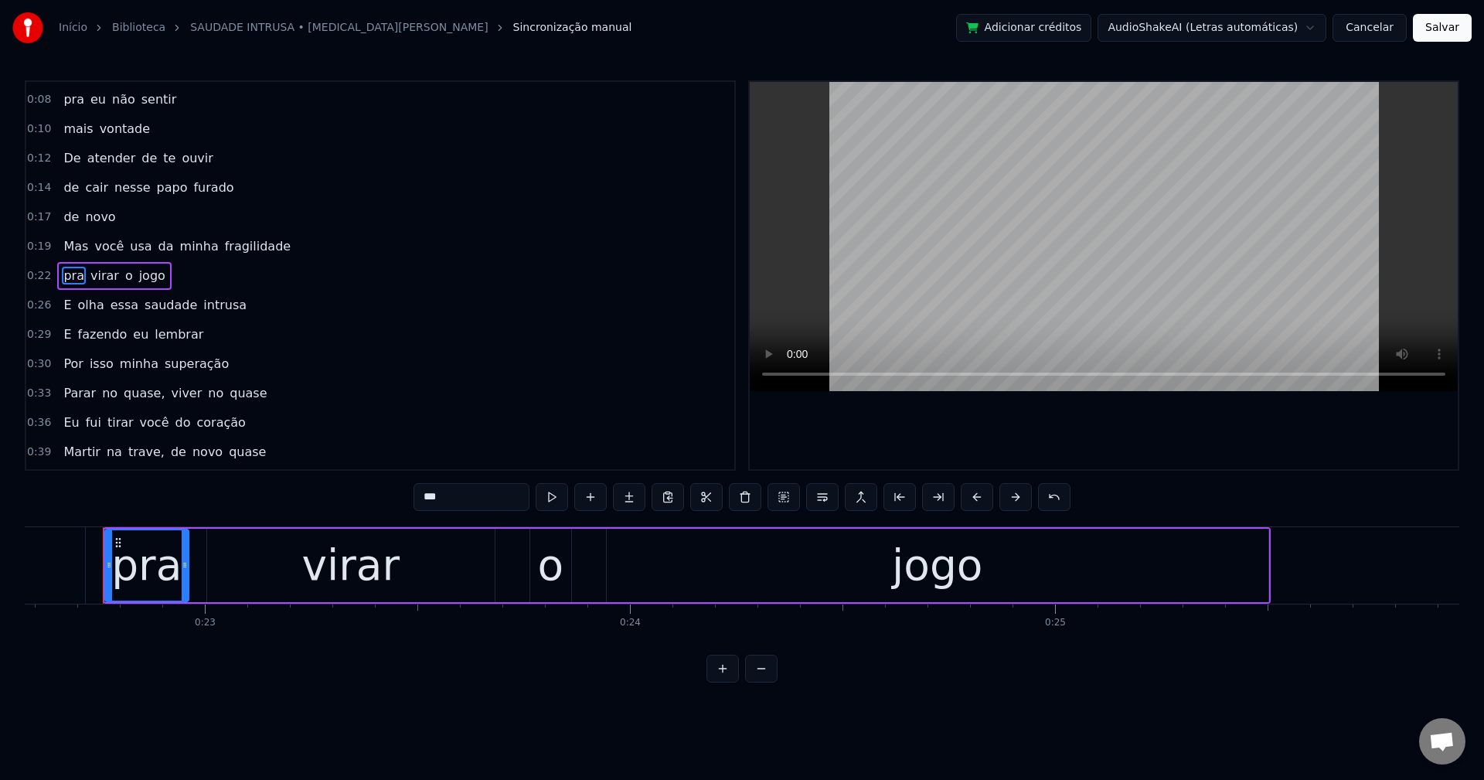
click at [135, 250] on span "usa" at bounding box center [140, 246] width 25 height 18
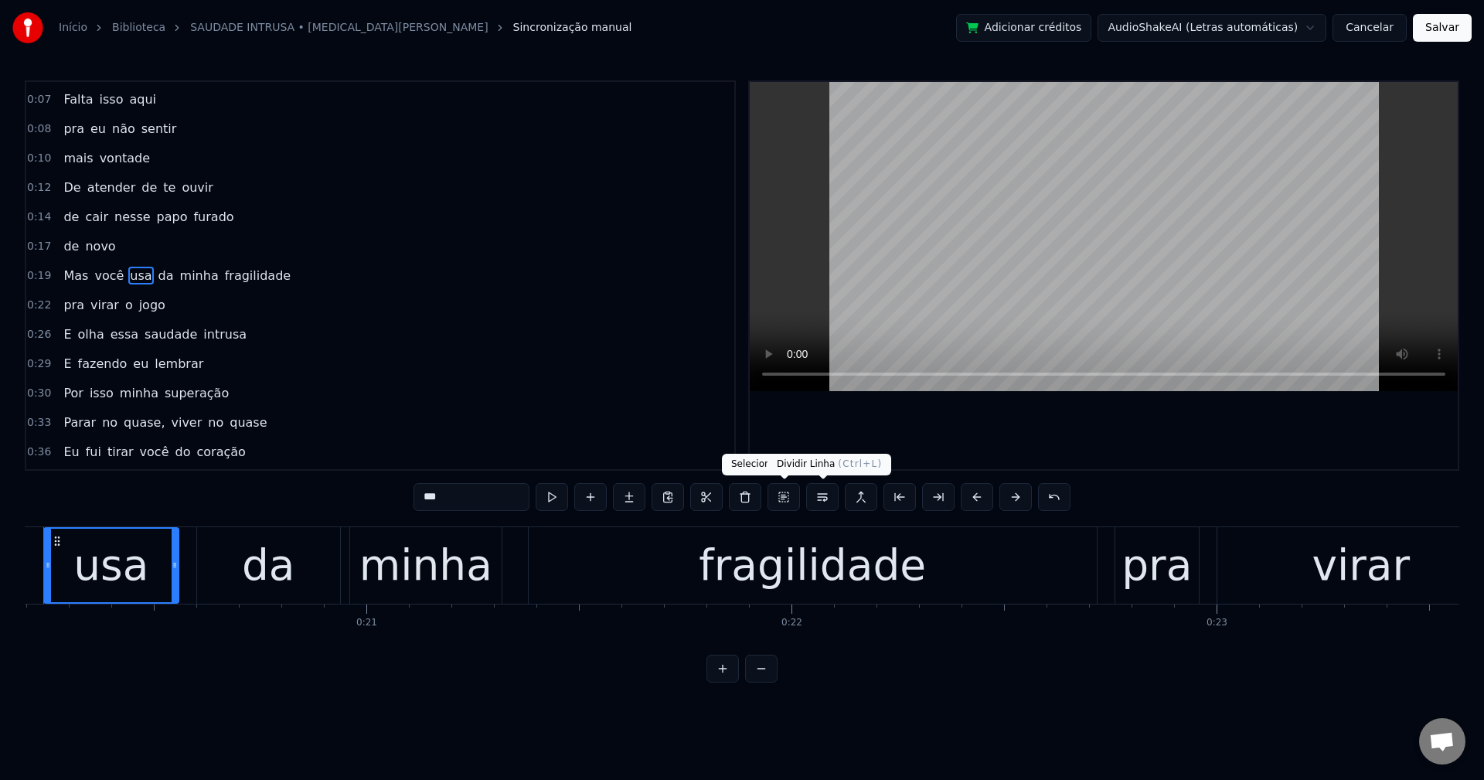
scroll to position [0, 8527]
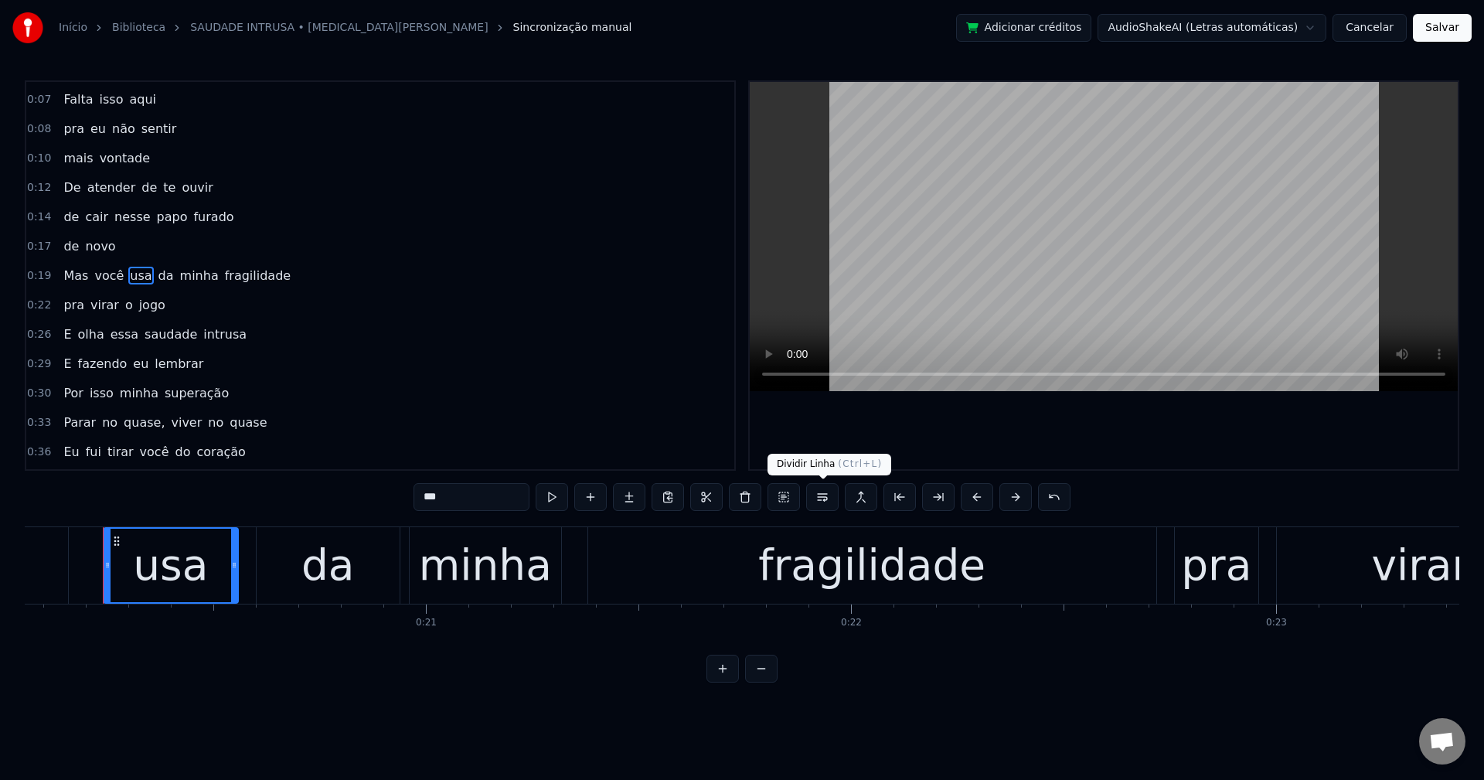
click at [826, 500] on button at bounding box center [822, 497] width 32 height 28
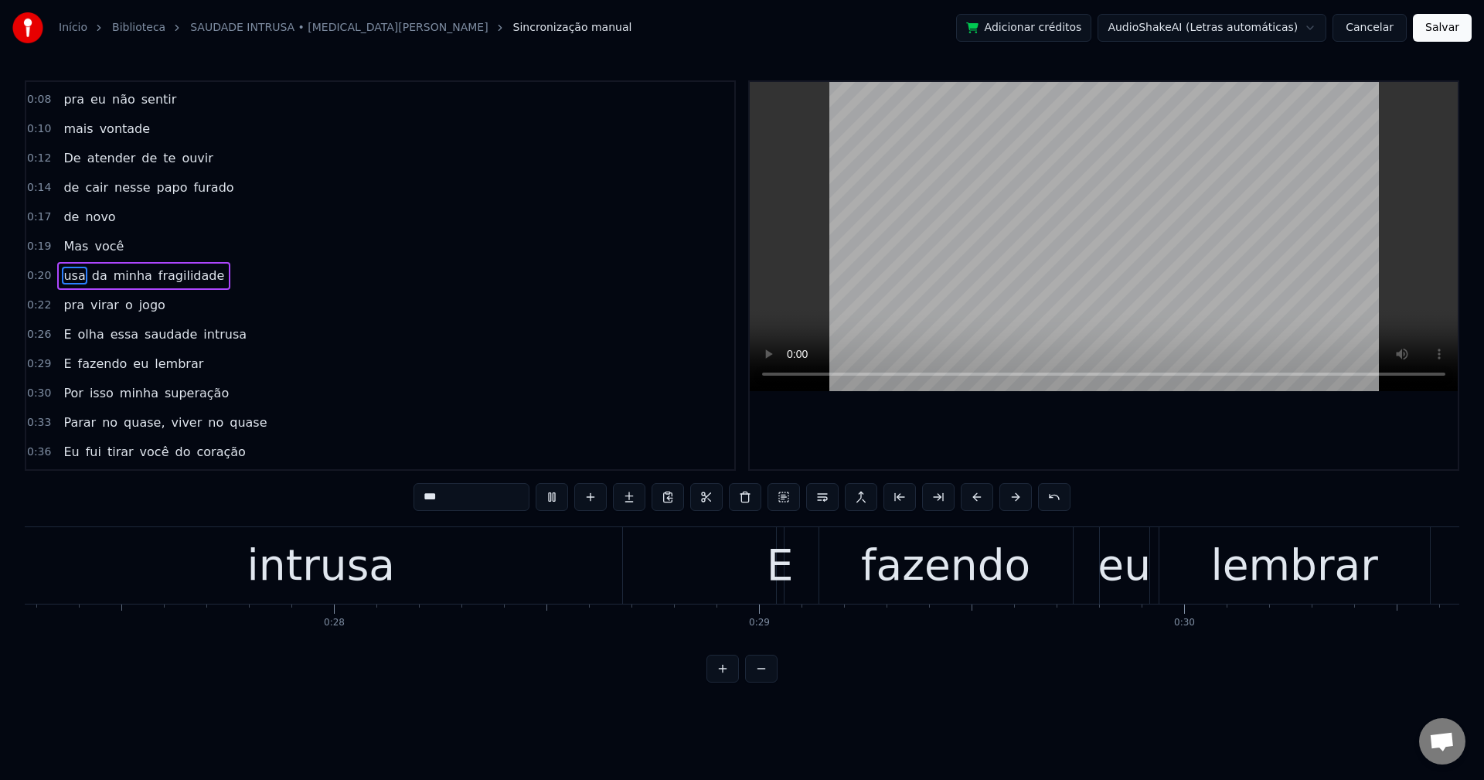
scroll to position [0, 12948]
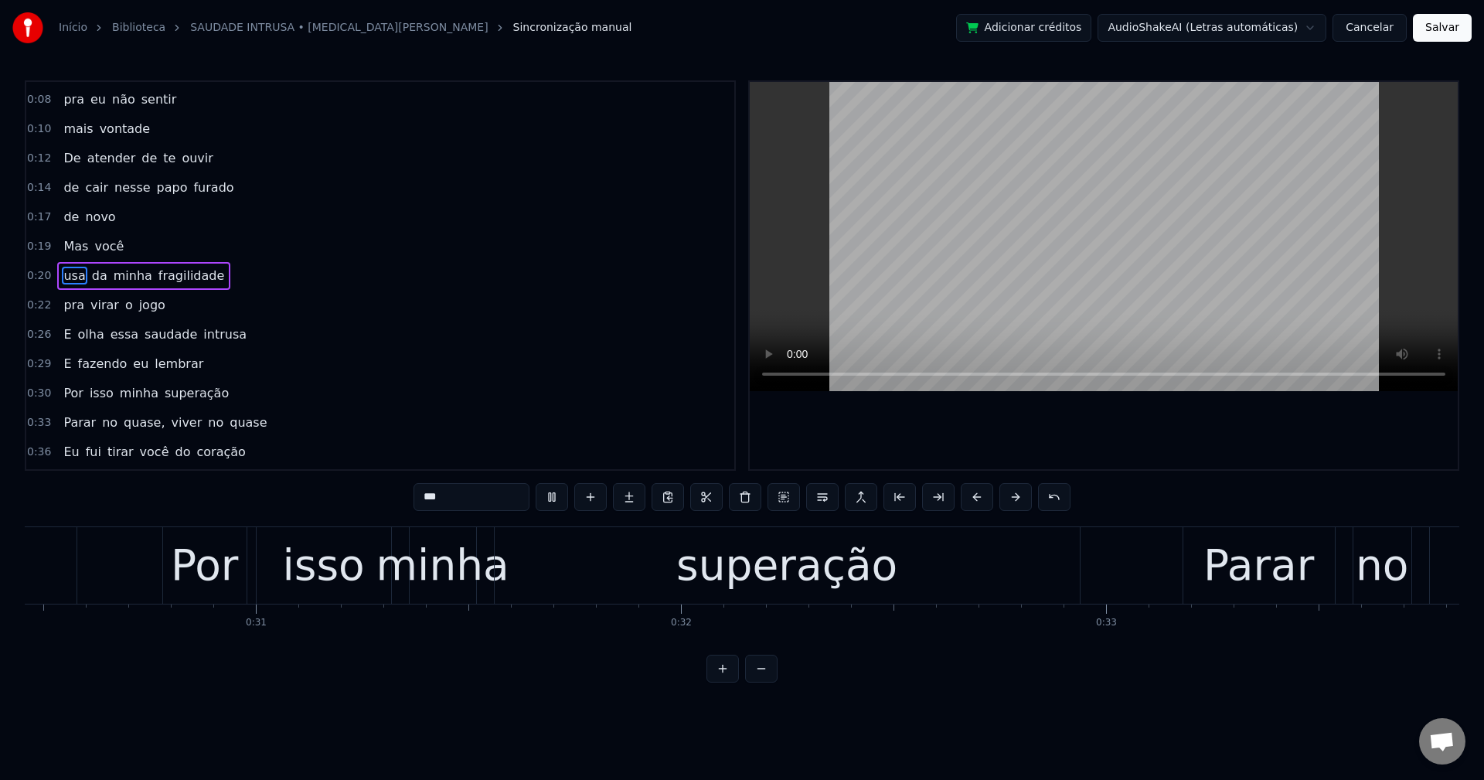
click at [122, 427] on span "quase," at bounding box center [144, 423] width 44 height 18
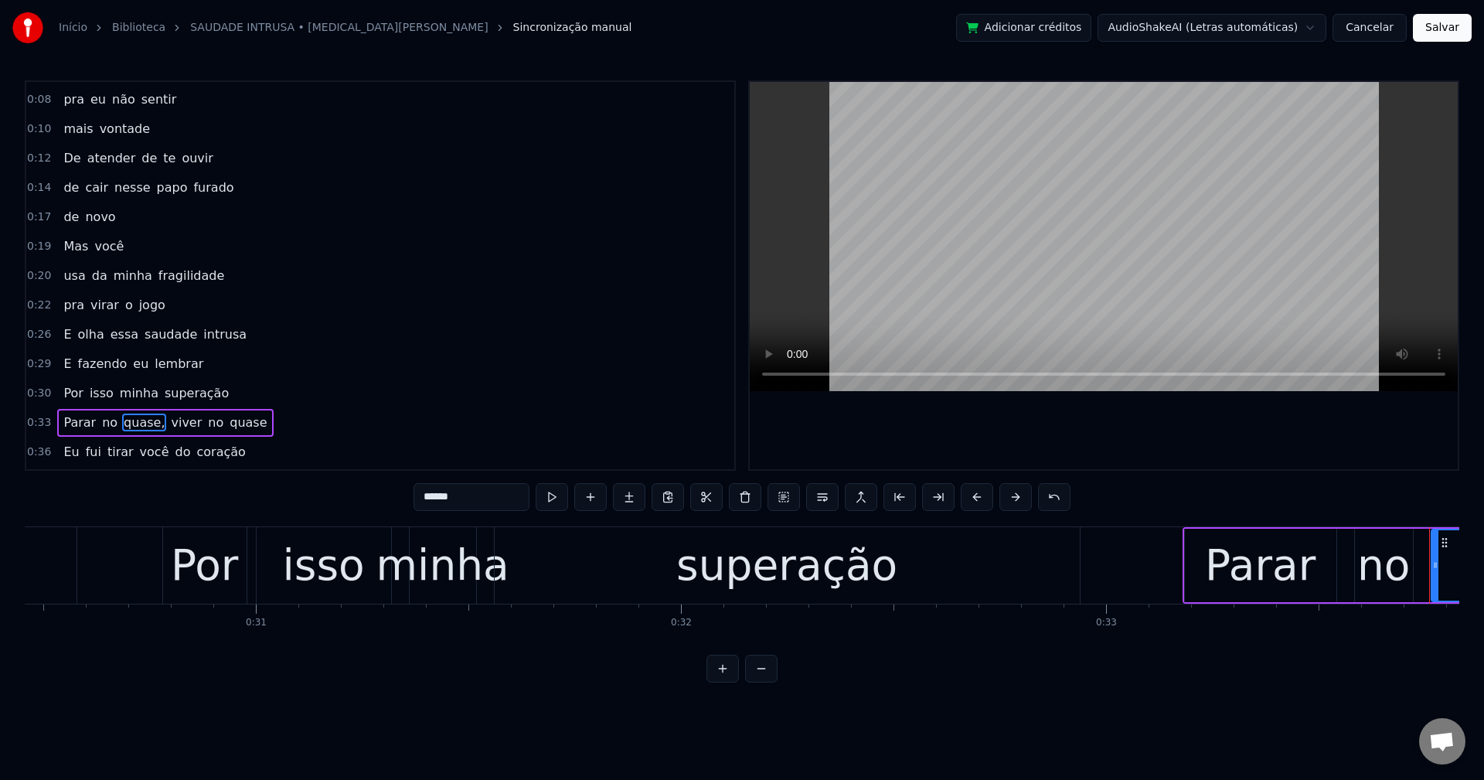
click at [480, 491] on input "******" at bounding box center [472, 497] width 116 height 28
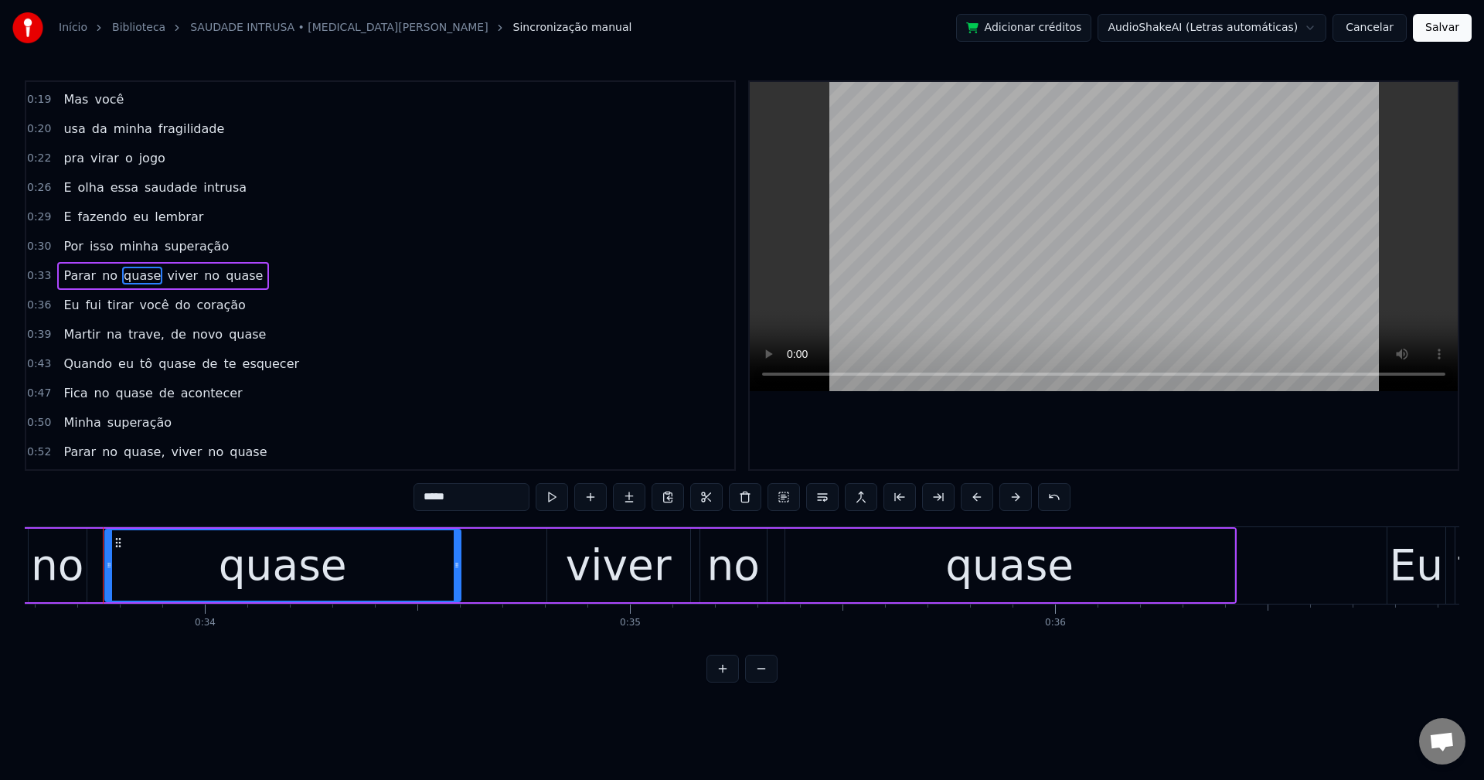
click at [169, 274] on span "viver" at bounding box center [182, 276] width 34 height 18
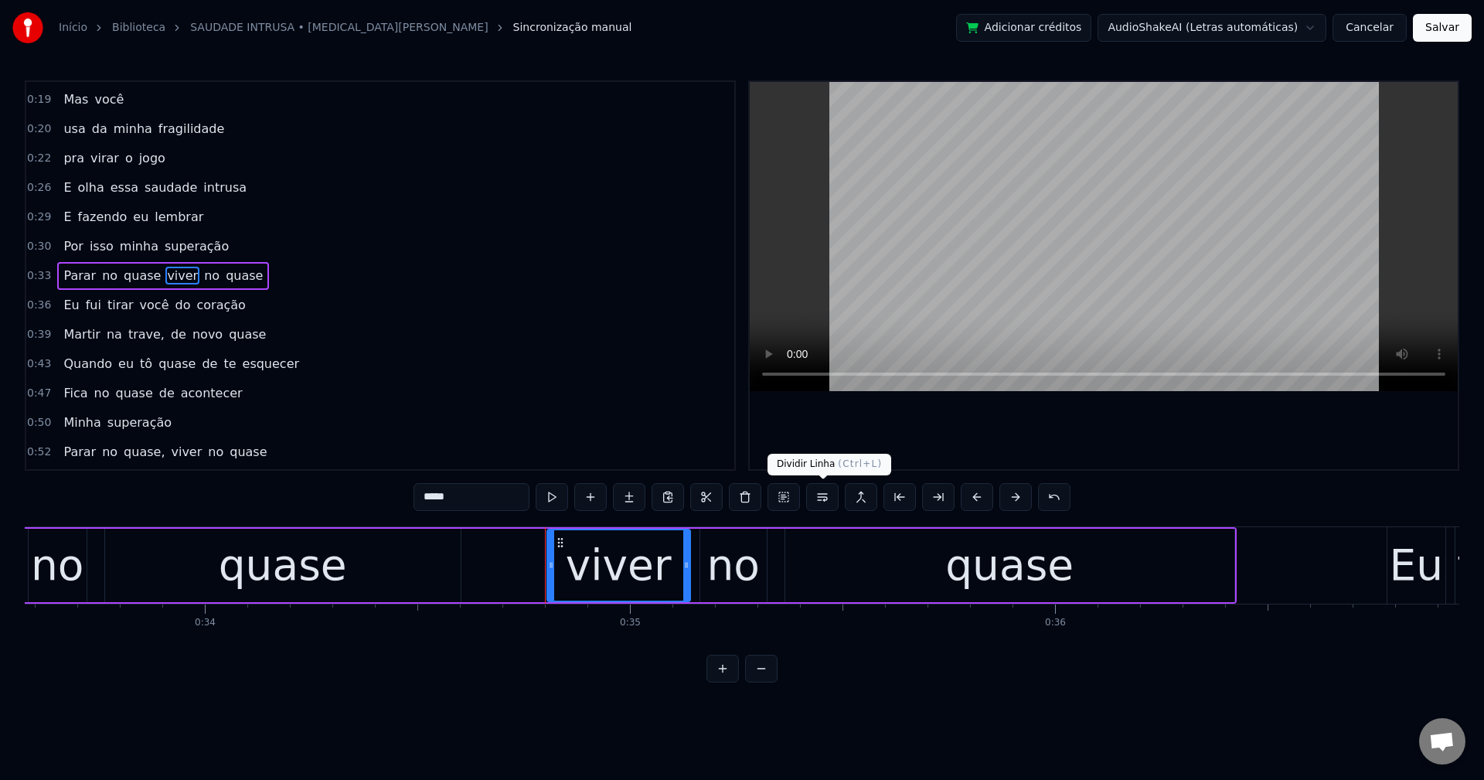
click at [816, 495] on button at bounding box center [822, 497] width 32 height 28
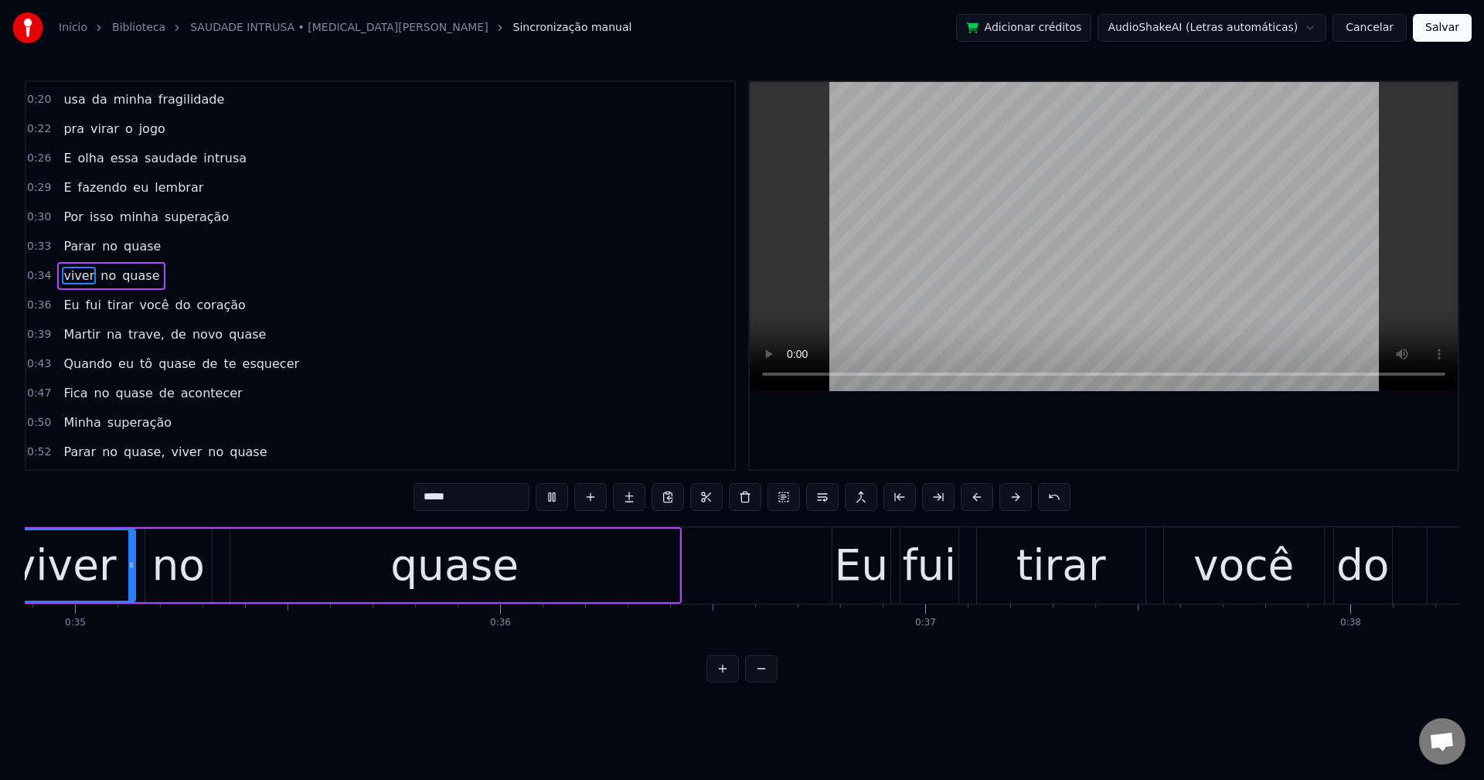
scroll to position [0, 15900]
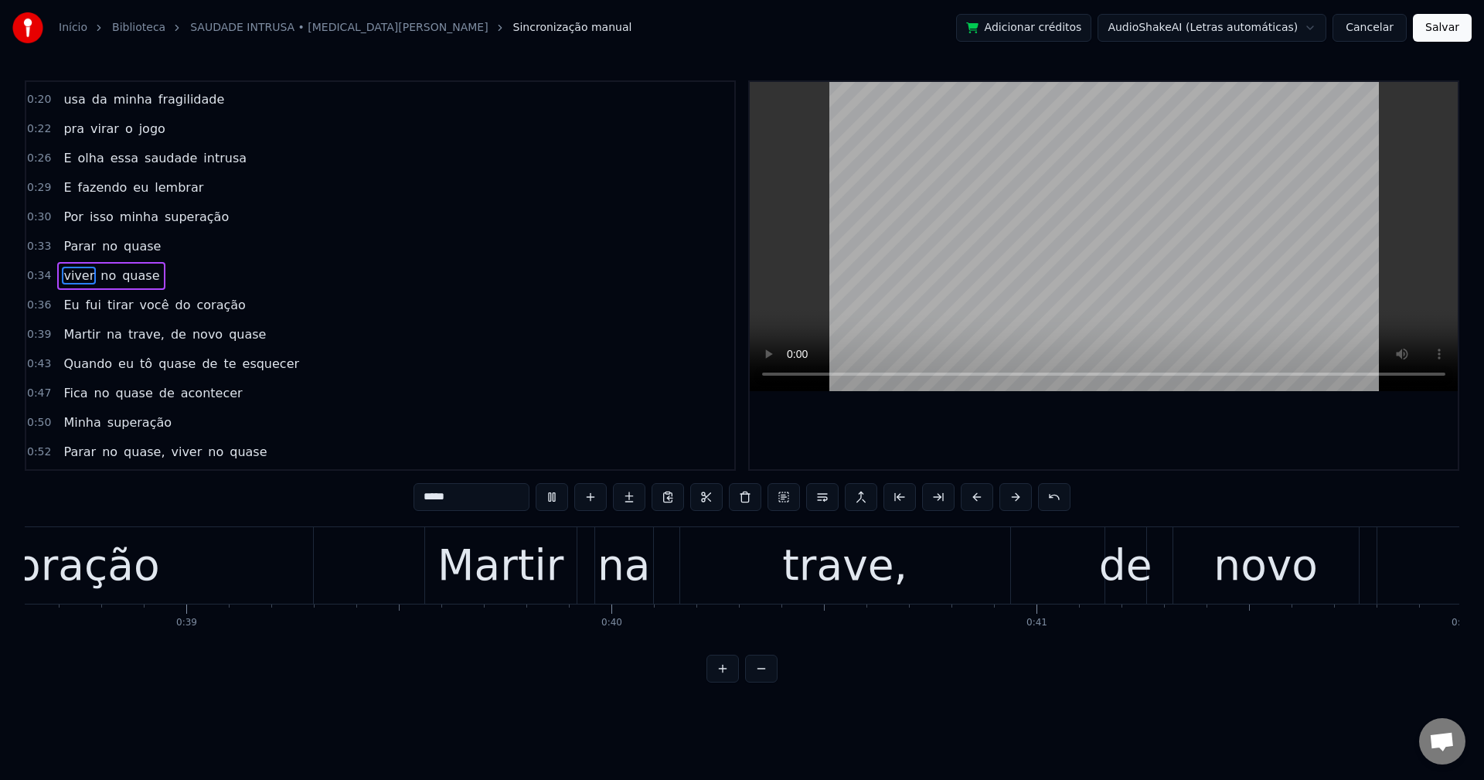
click at [83, 336] on span "Martir" at bounding box center [81, 334] width 39 height 18
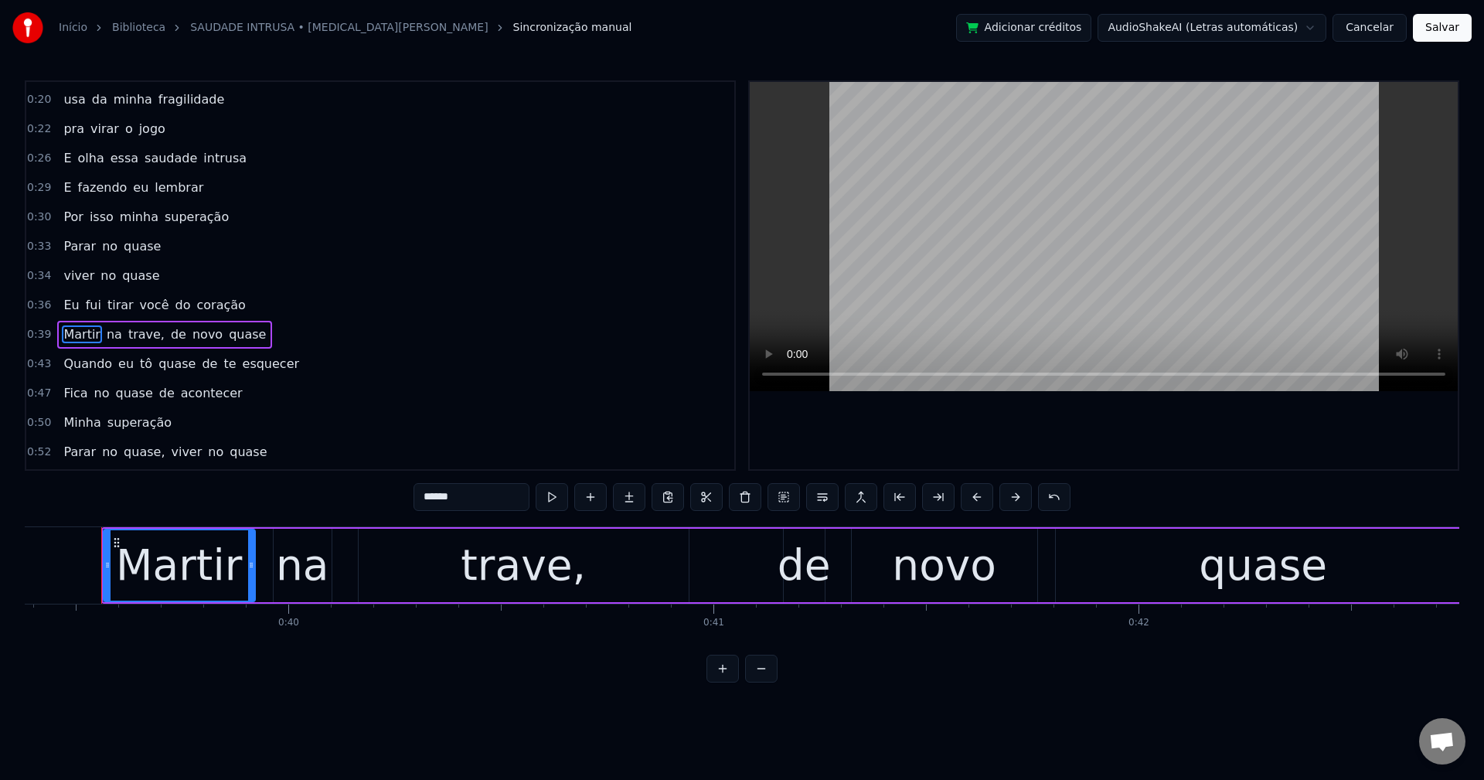
scroll to position [0, 16740]
drag, startPoint x: 456, startPoint y: 495, endPoint x: 345, endPoint y: 470, distance: 114.0
click at [346, 470] on div "0:01 Tá faltando pouco 0:02 pra eu zerar essa saudade 0:07 Falta isso aqui 0:08…" at bounding box center [742, 381] width 1435 height 602
click at [114, 328] on span "trave," at bounding box center [133, 334] width 39 height 18
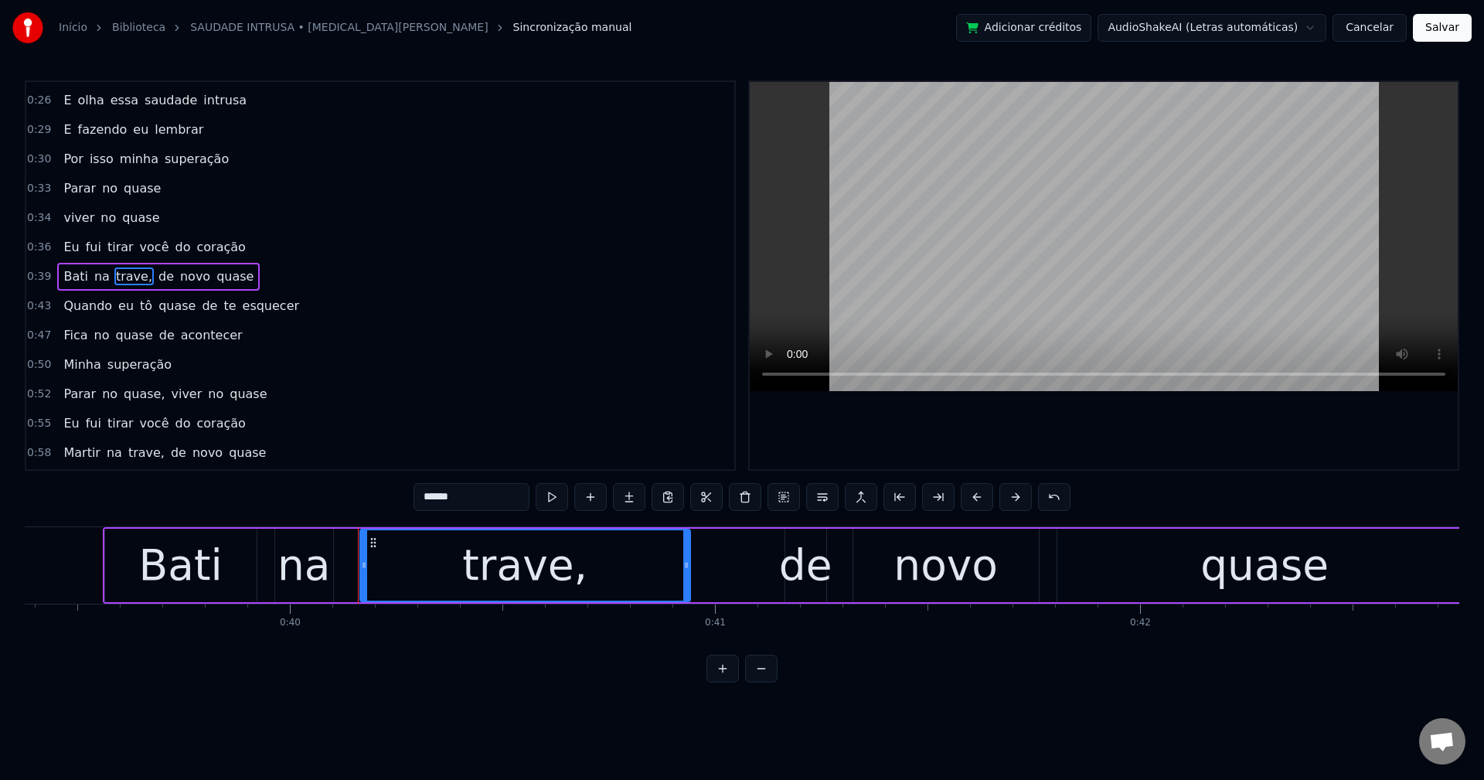
scroll to position [320, 0]
click at [470, 489] on input "******" at bounding box center [472, 497] width 116 height 28
click at [153, 276] on span "de" at bounding box center [162, 276] width 19 height 18
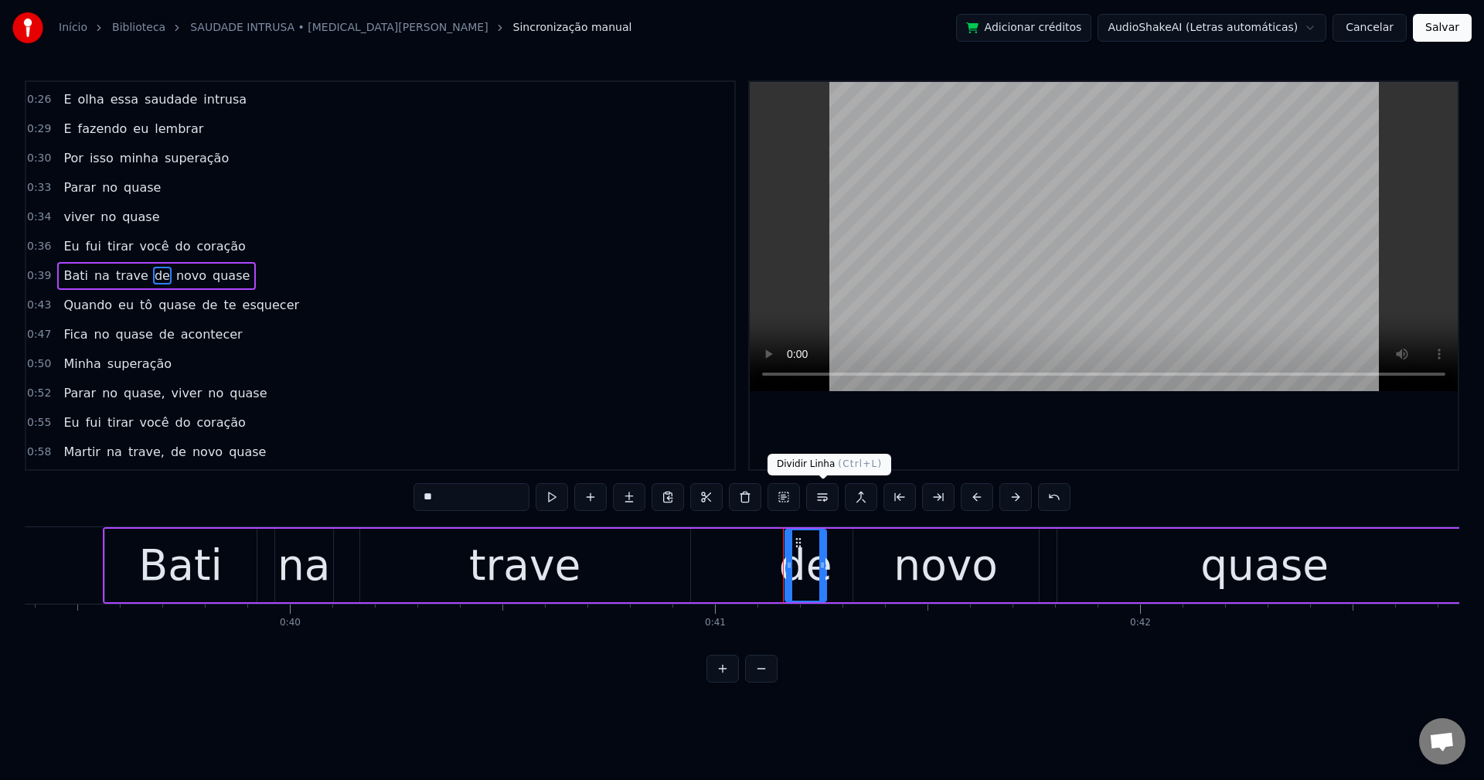
drag, startPoint x: 820, startPoint y: 498, endPoint x: 751, endPoint y: 444, distance: 88.1
click at [821, 498] on button at bounding box center [822, 497] width 32 height 28
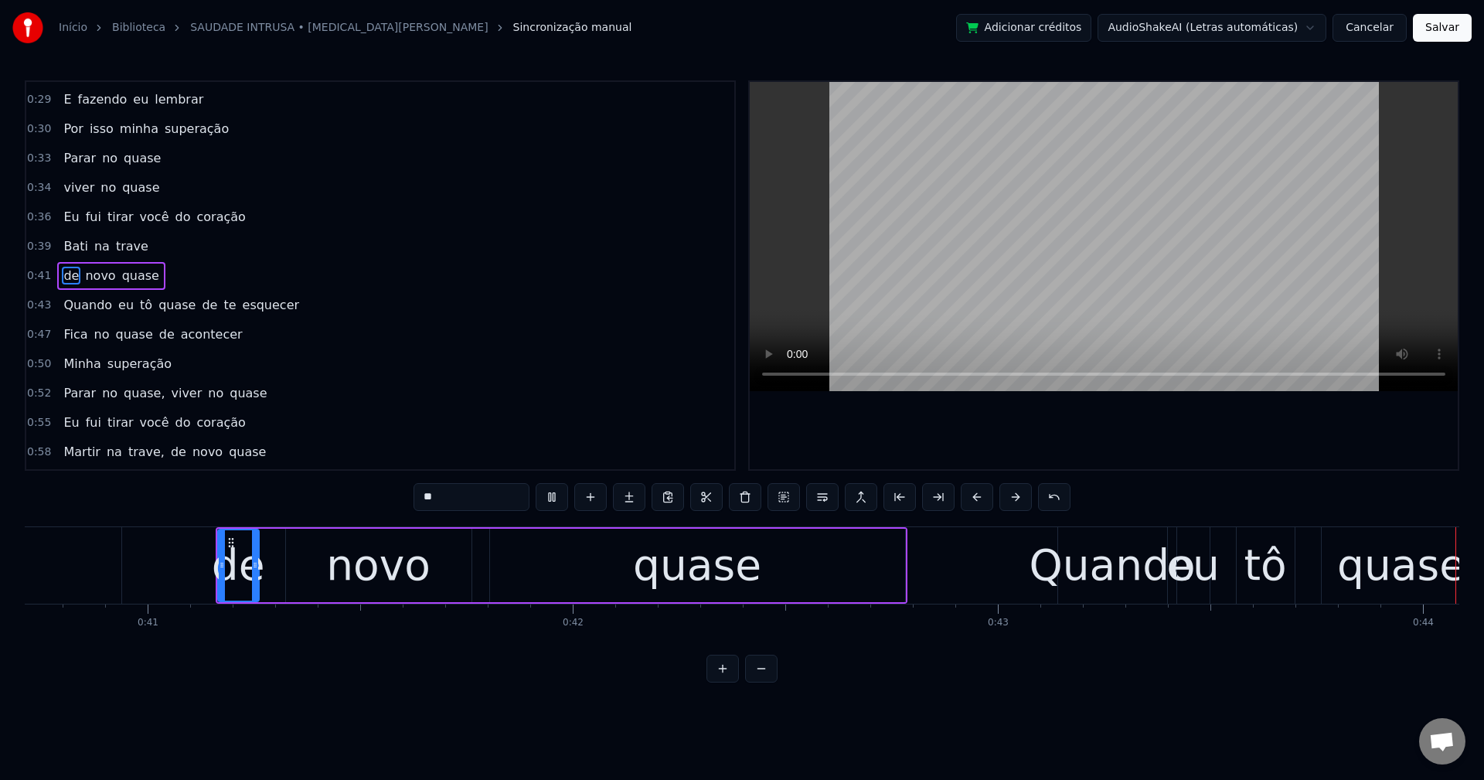
scroll to position [0, 18187]
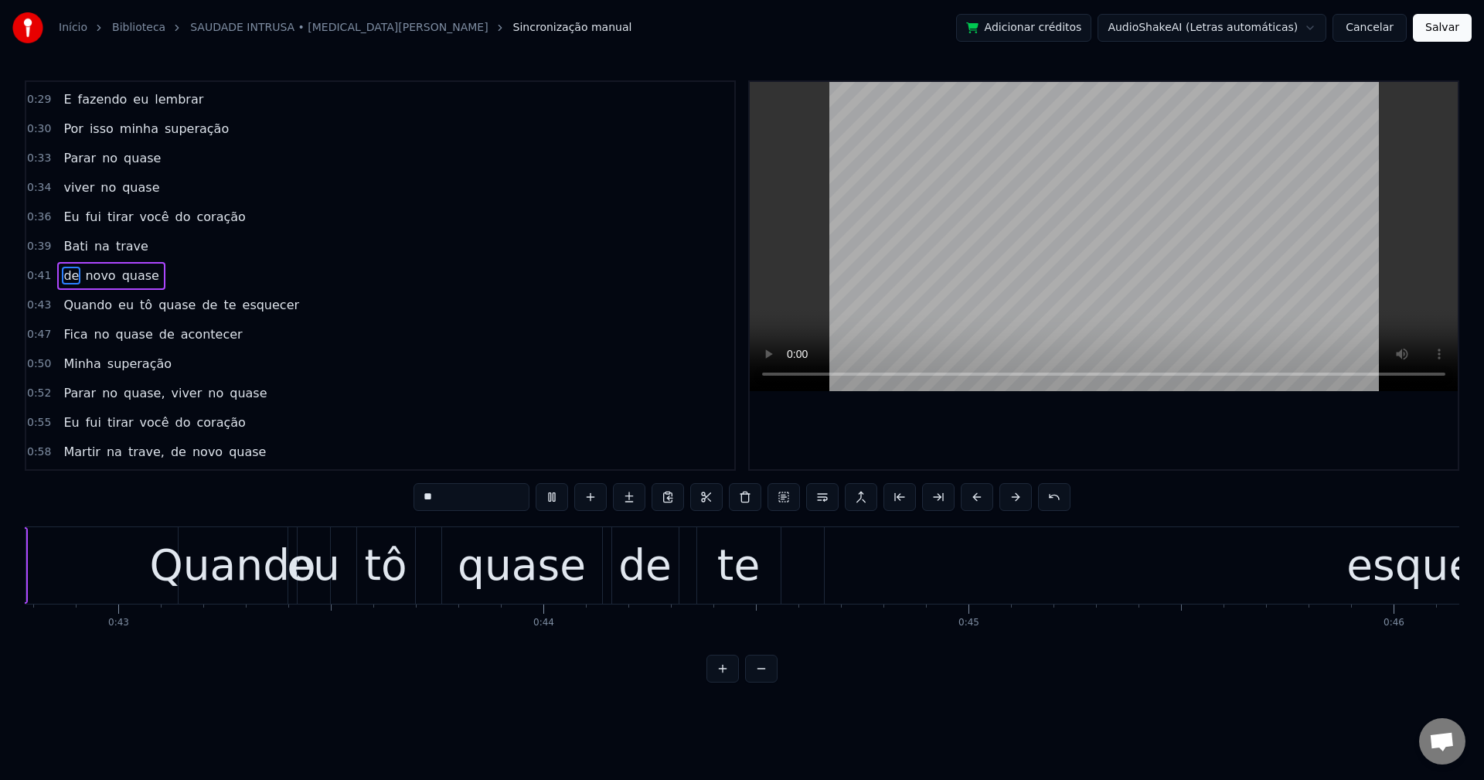
click at [200, 308] on span "de" at bounding box center [209, 305] width 19 height 18
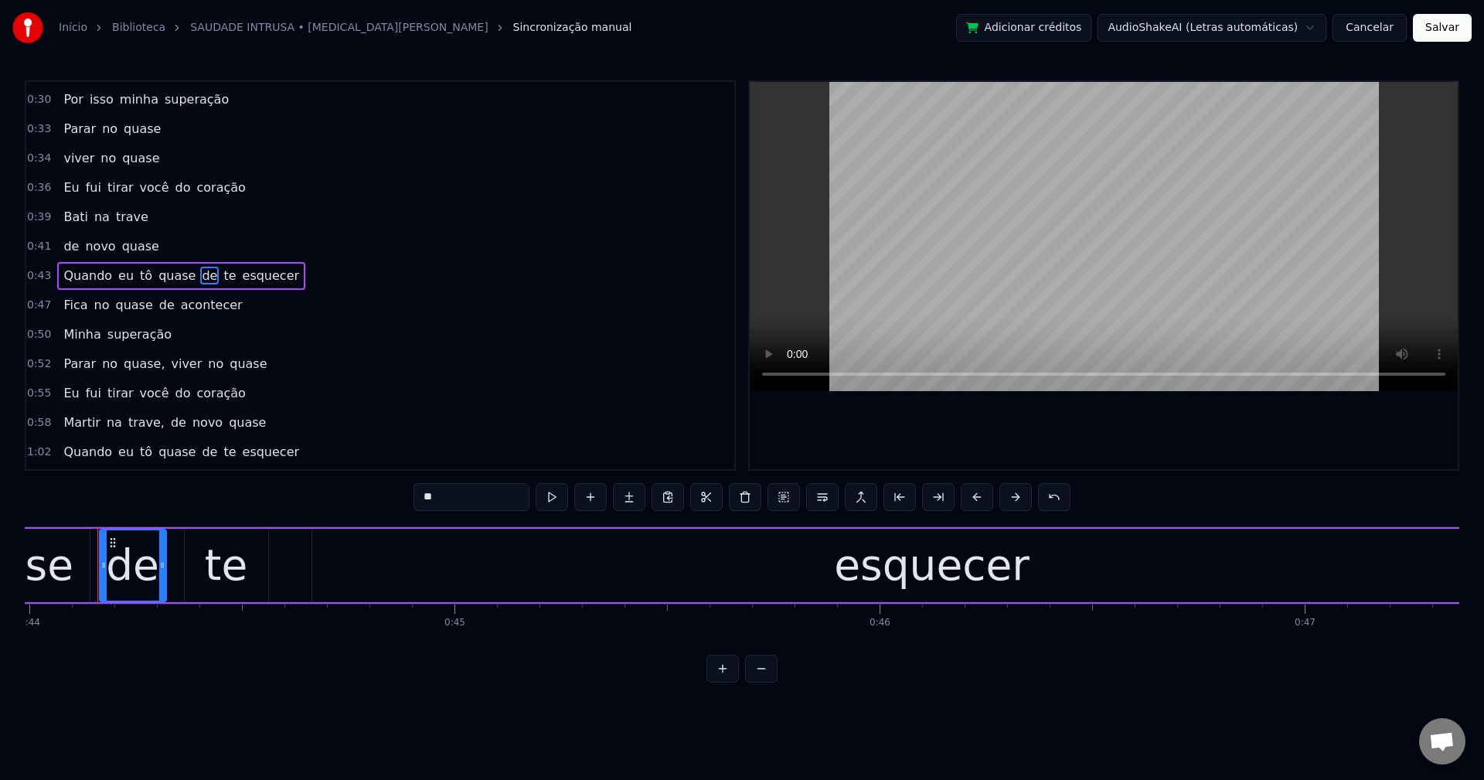
scroll to position [0, 18696]
click at [825, 501] on button at bounding box center [822, 497] width 32 height 28
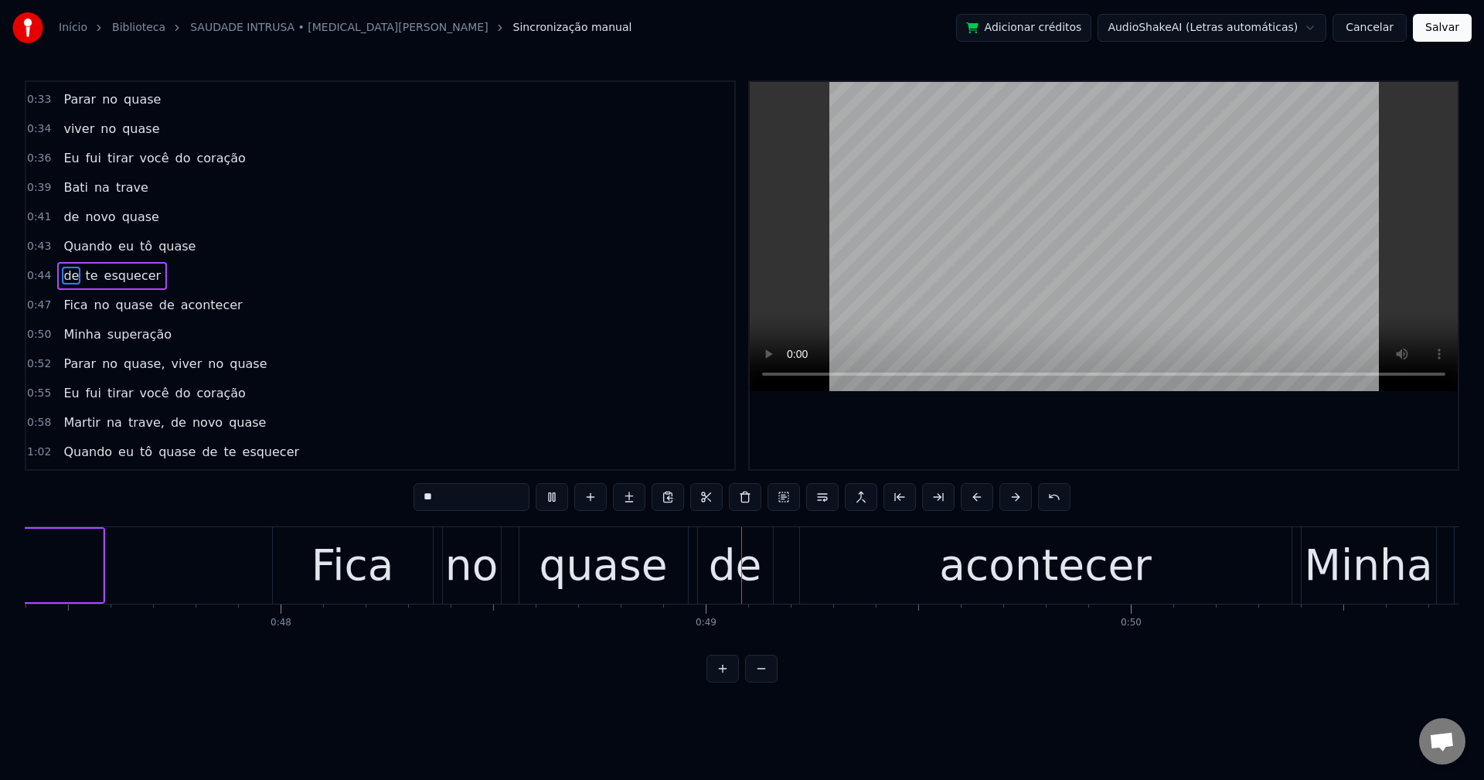
scroll to position [0, 20278]
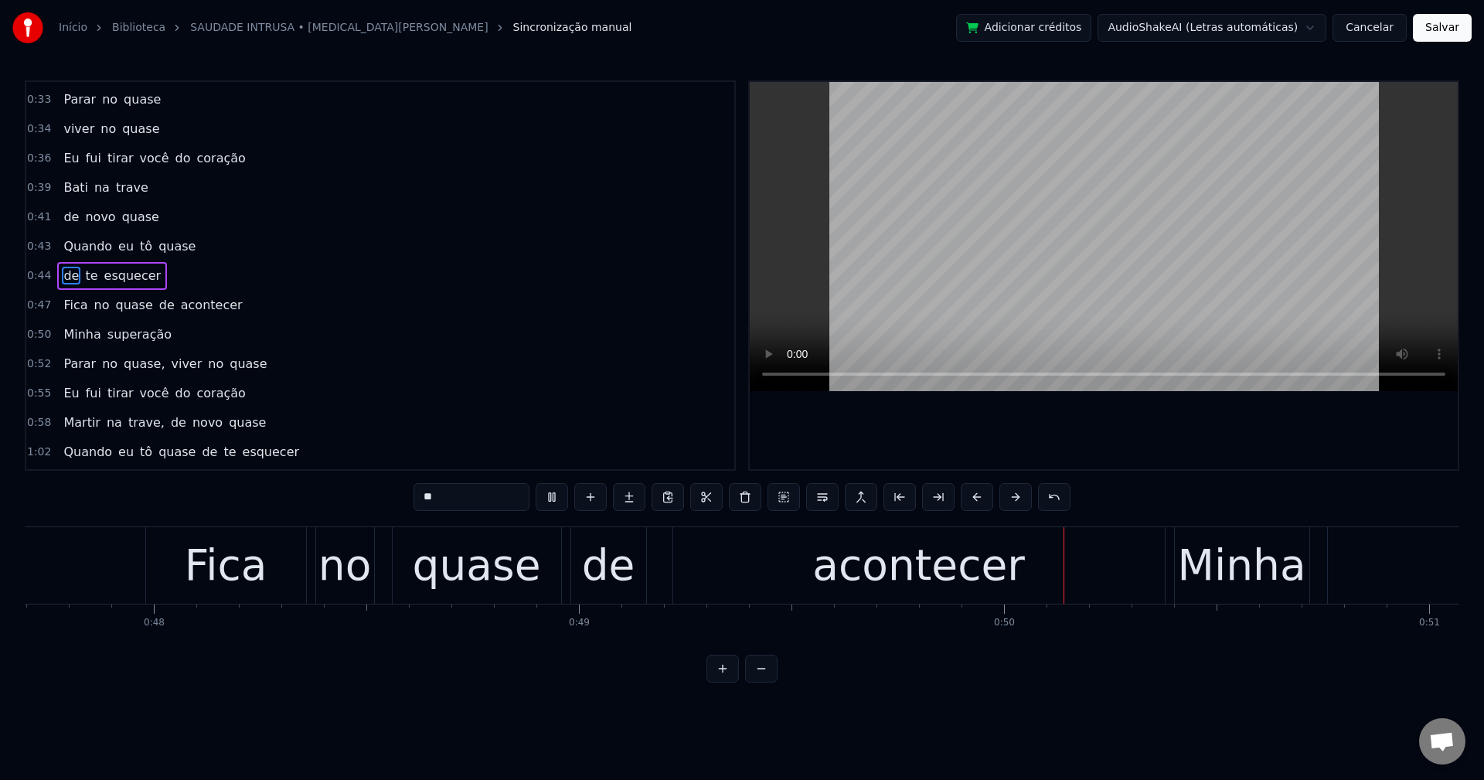
click at [146, 370] on span "quase," at bounding box center [144, 364] width 44 height 18
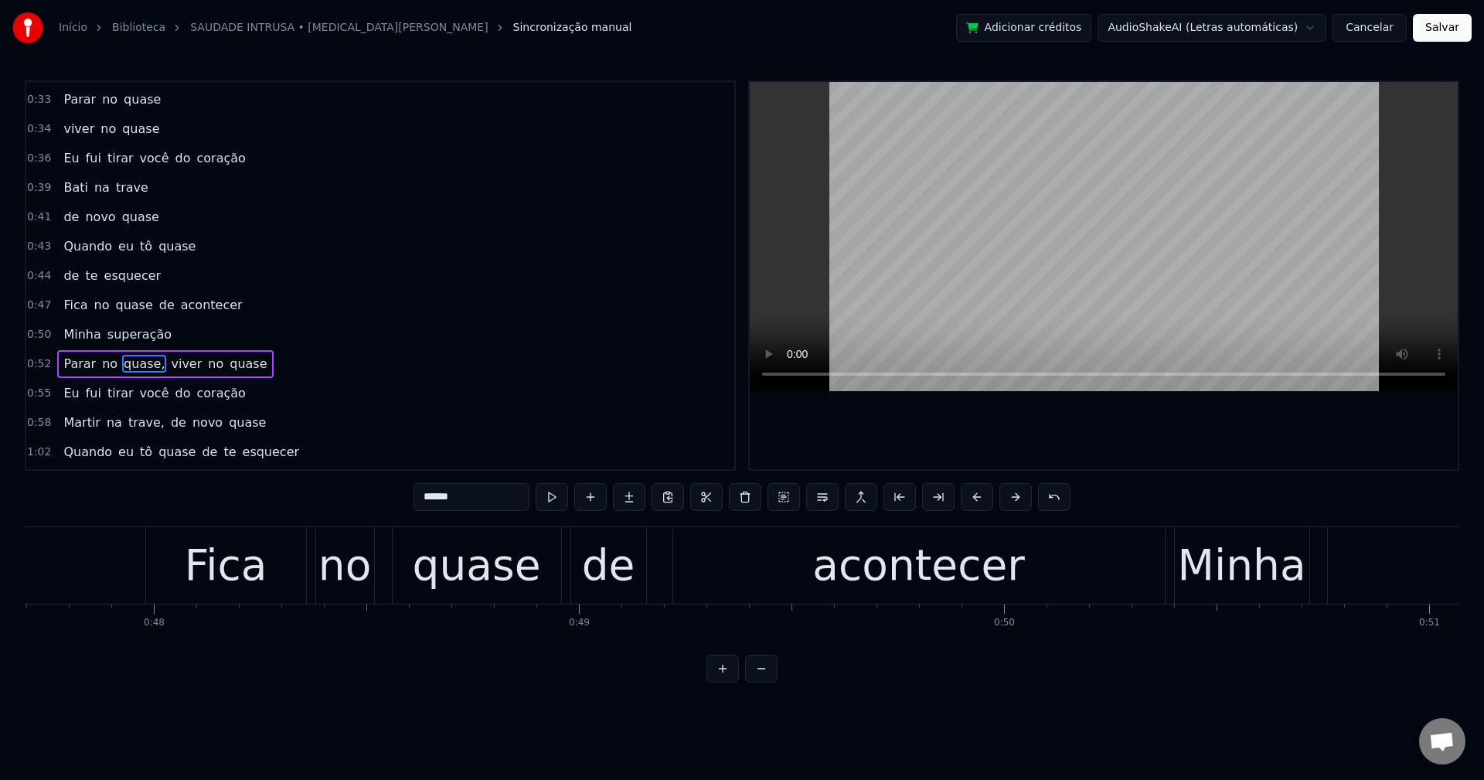
scroll to position [496, 0]
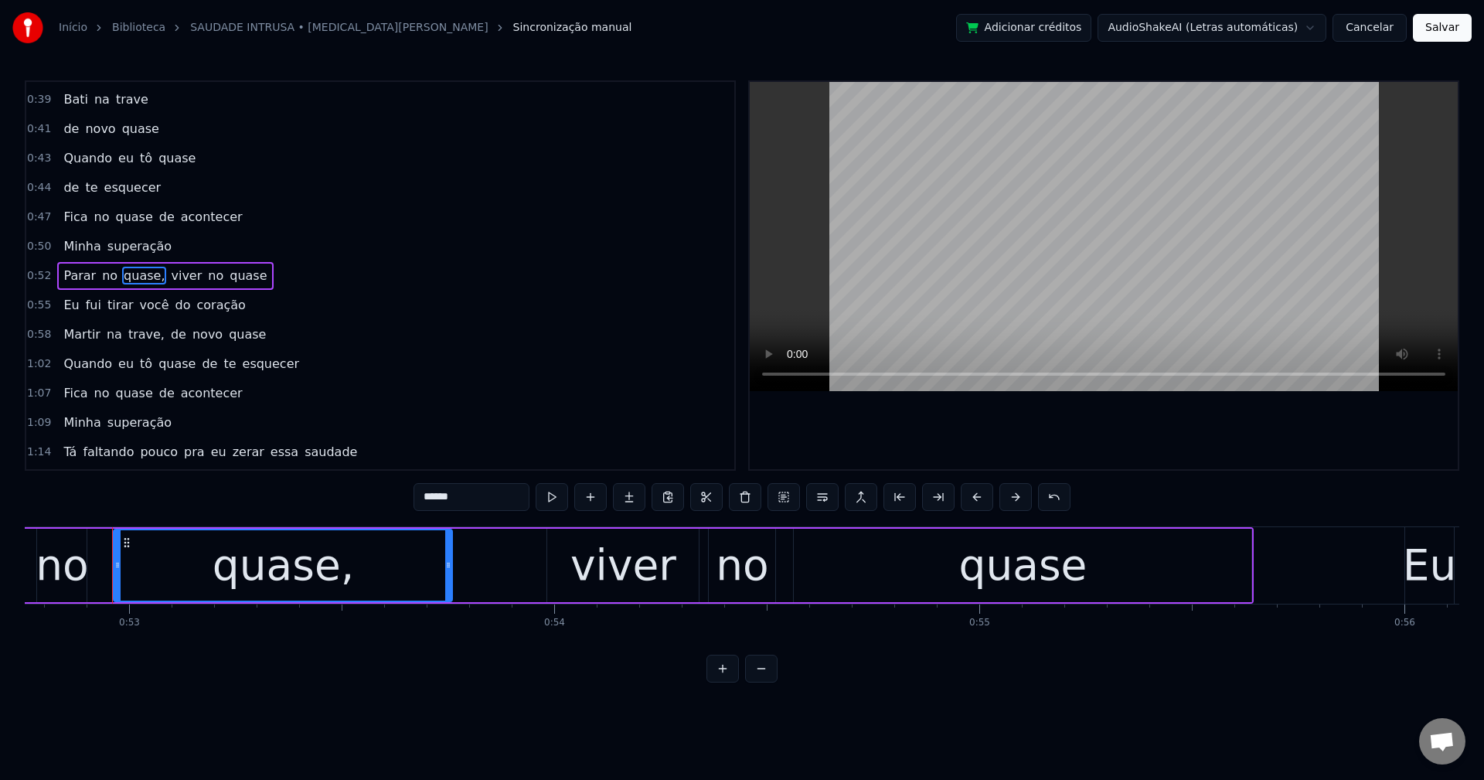
click at [472, 491] on input "******" at bounding box center [472, 497] width 116 height 28
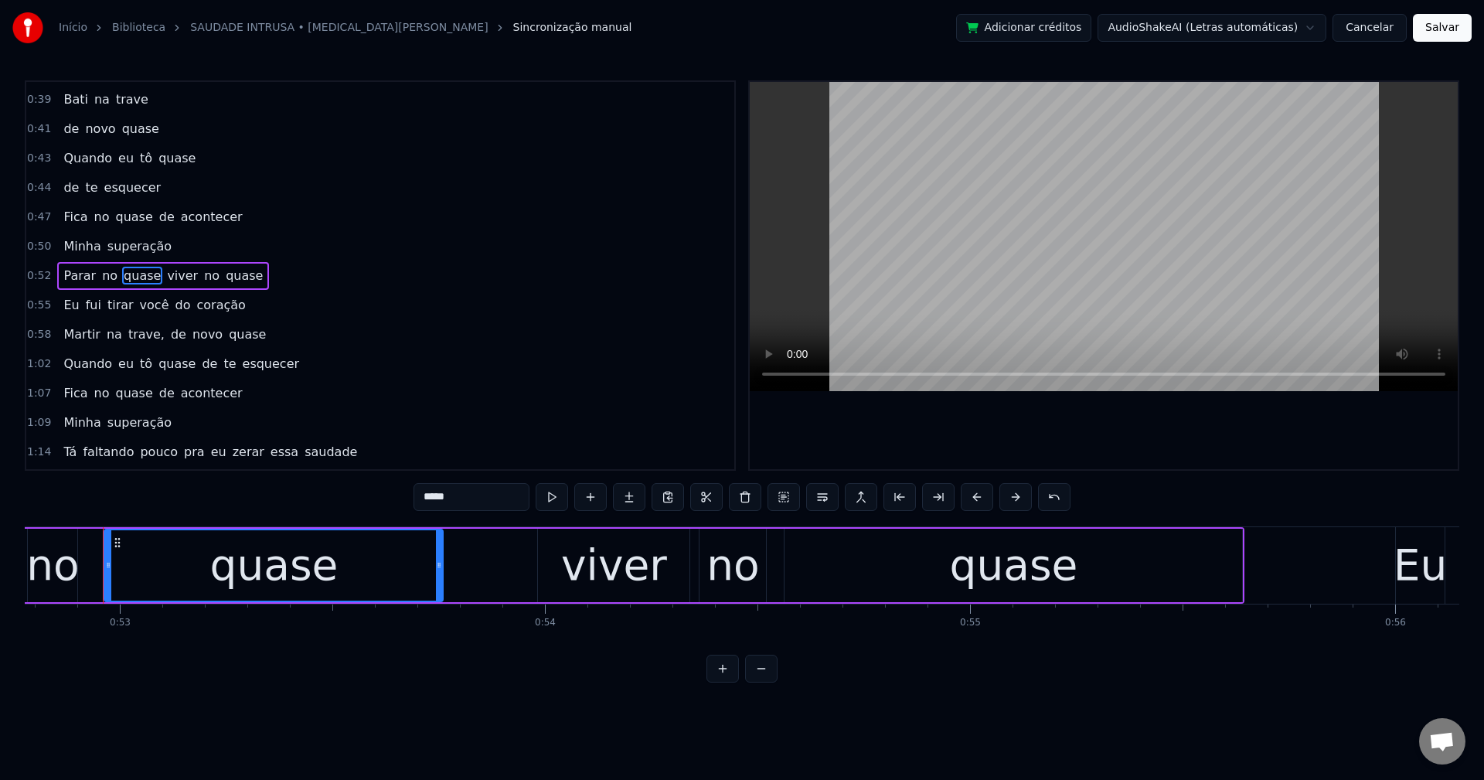
click at [165, 269] on span "viver" at bounding box center [182, 276] width 34 height 18
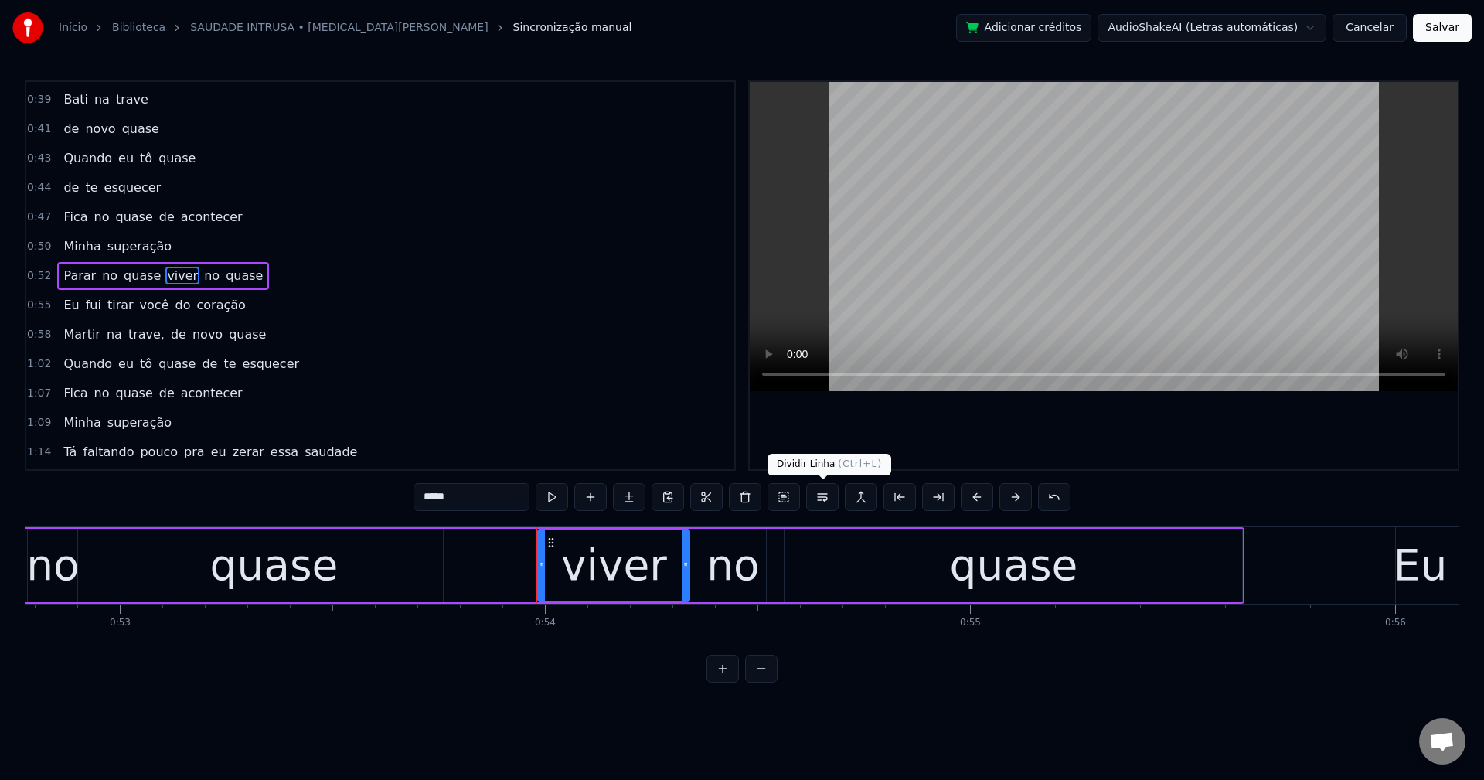
click at [816, 499] on button at bounding box center [822, 497] width 32 height 28
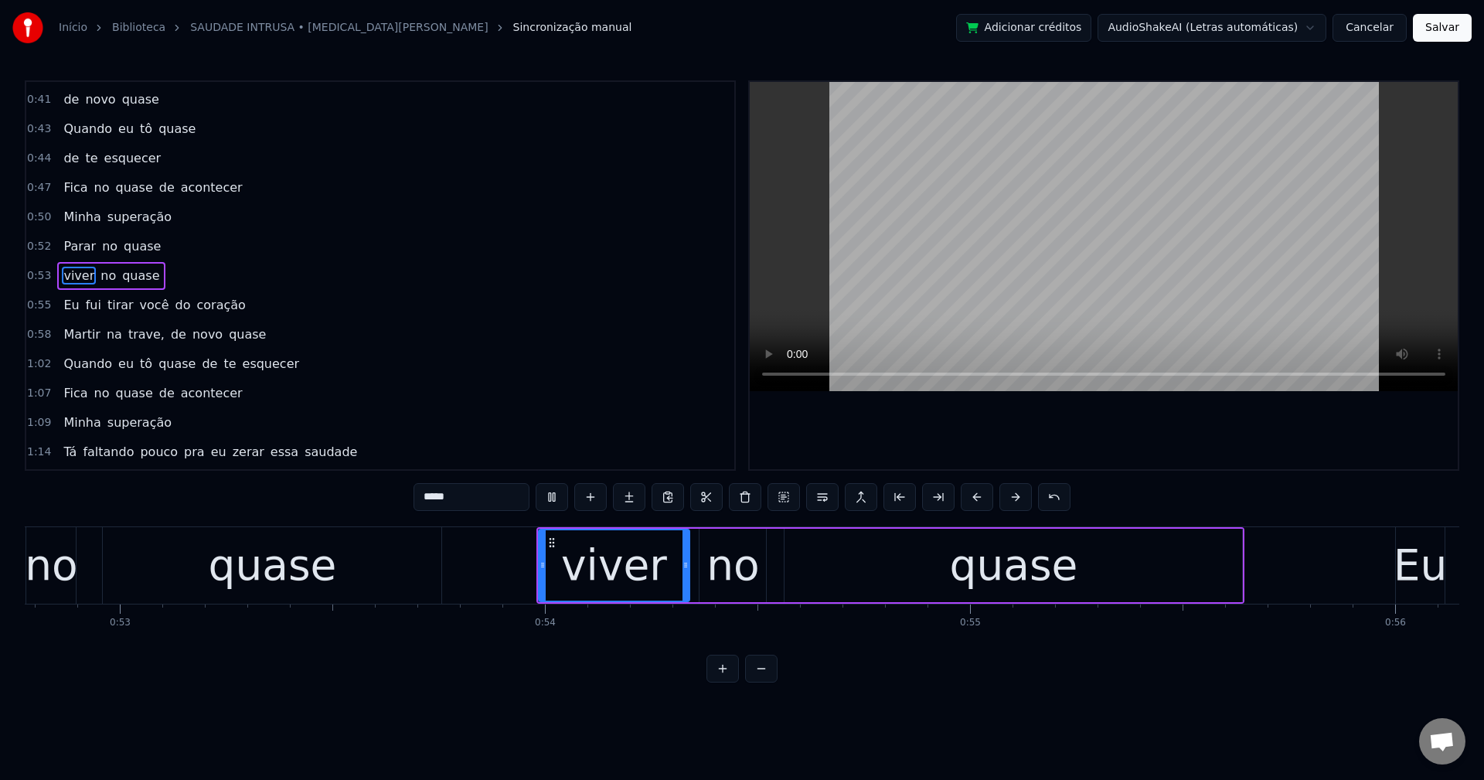
scroll to position [0, 23872]
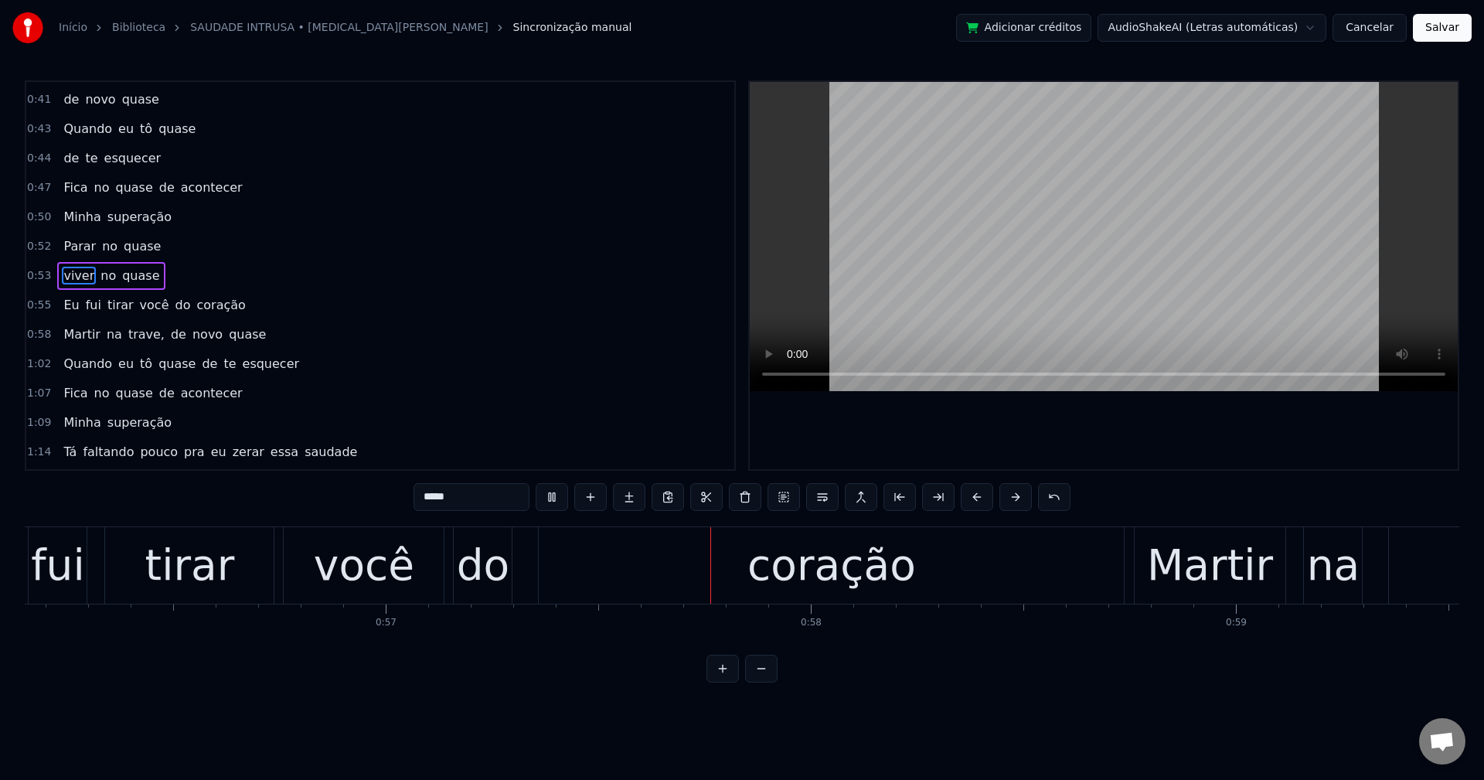
click at [174, 305] on span "do" at bounding box center [183, 305] width 19 height 18
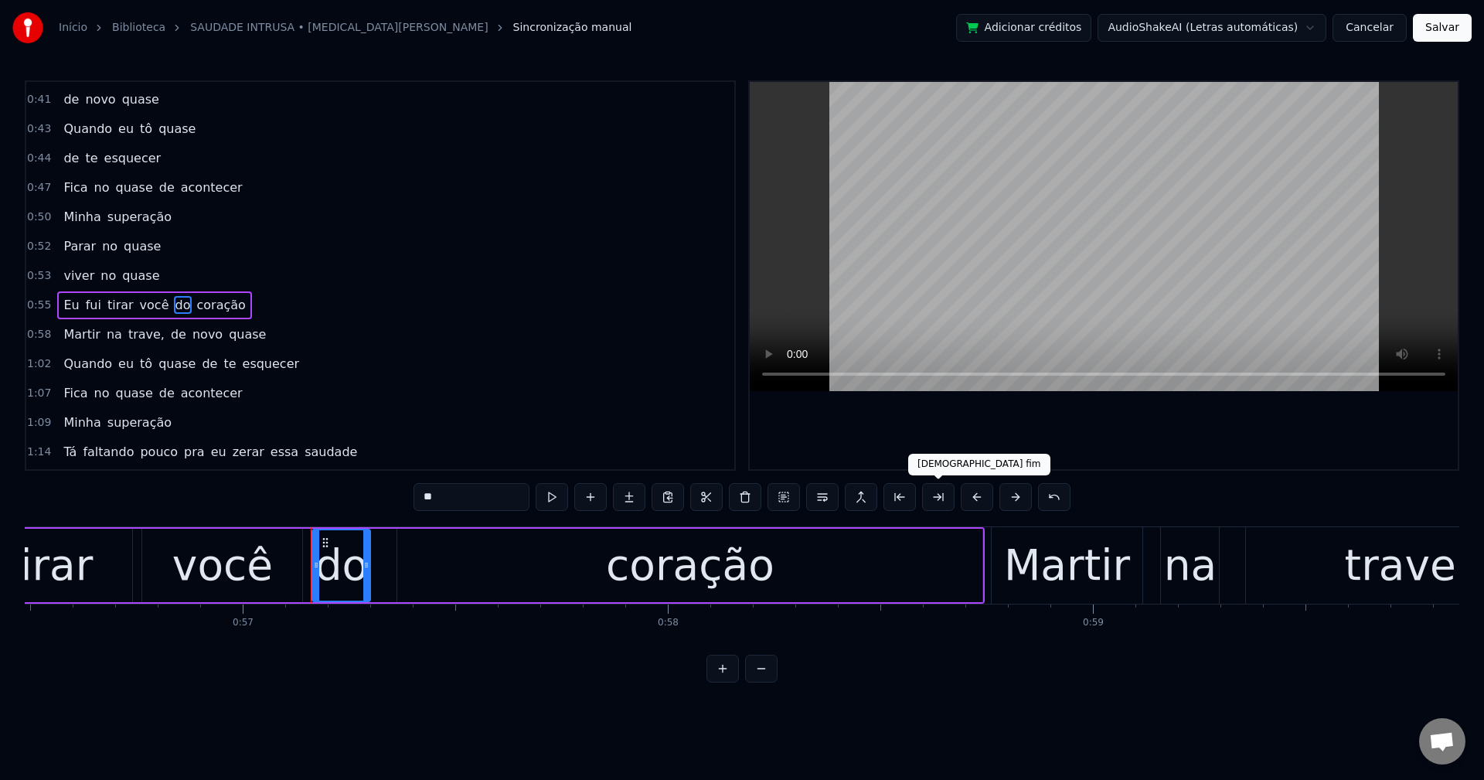
scroll to position [555, 0]
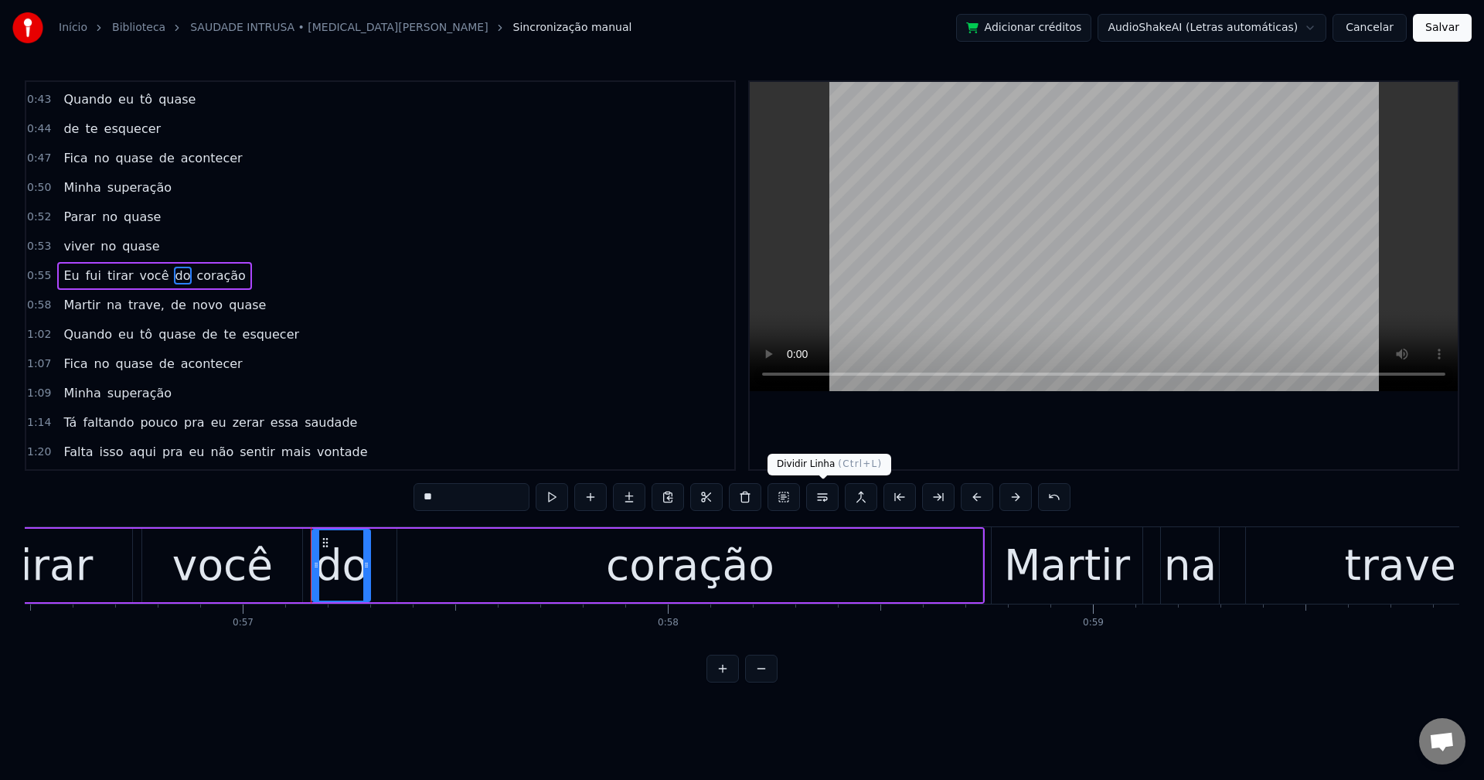
drag, startPoint x: 814, startPoint y: 503, endPoint x: 731, endPoint y: 485, distance: 84.6
click at [810, 501] on button at bounding box center [822, 497] width 32 height 28
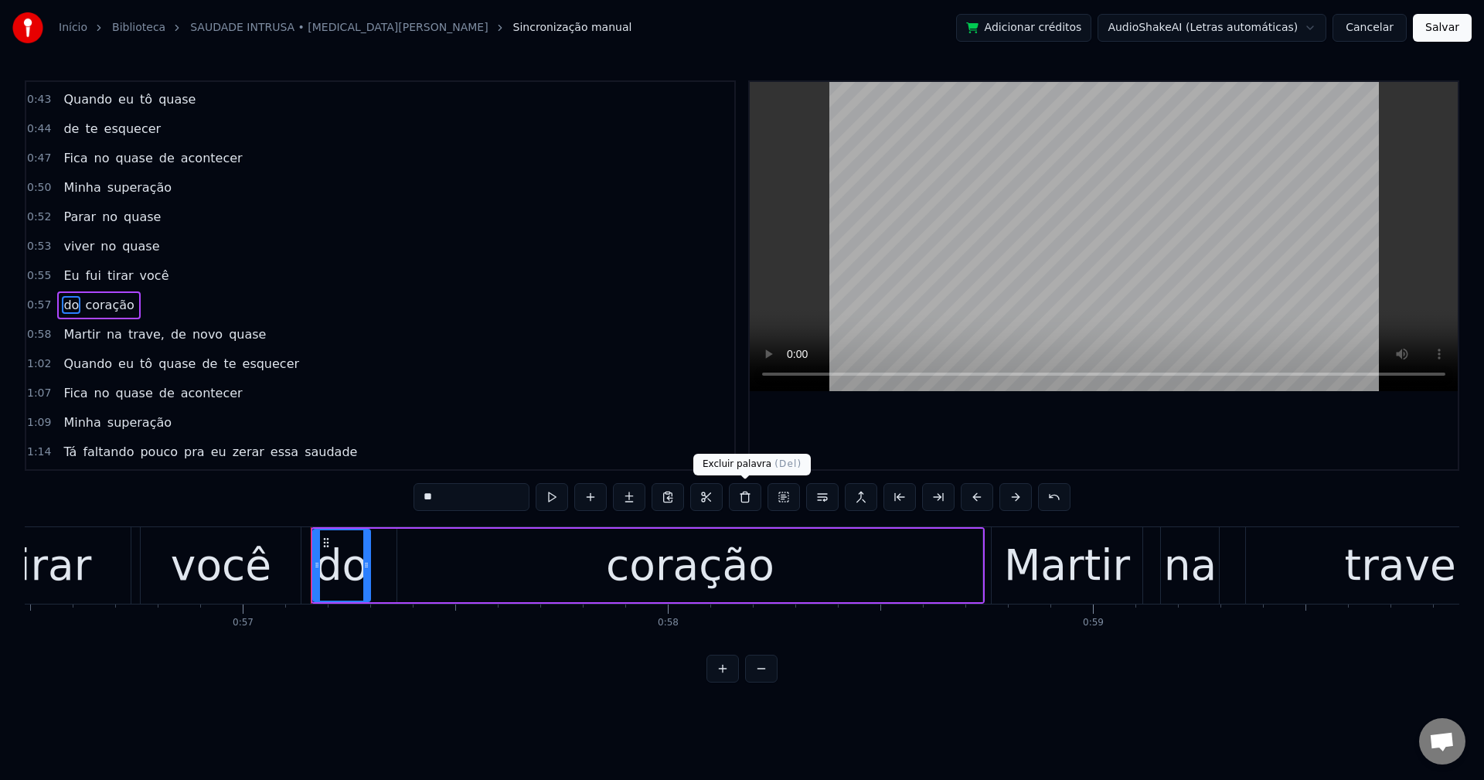
scroll to position [584, 0]
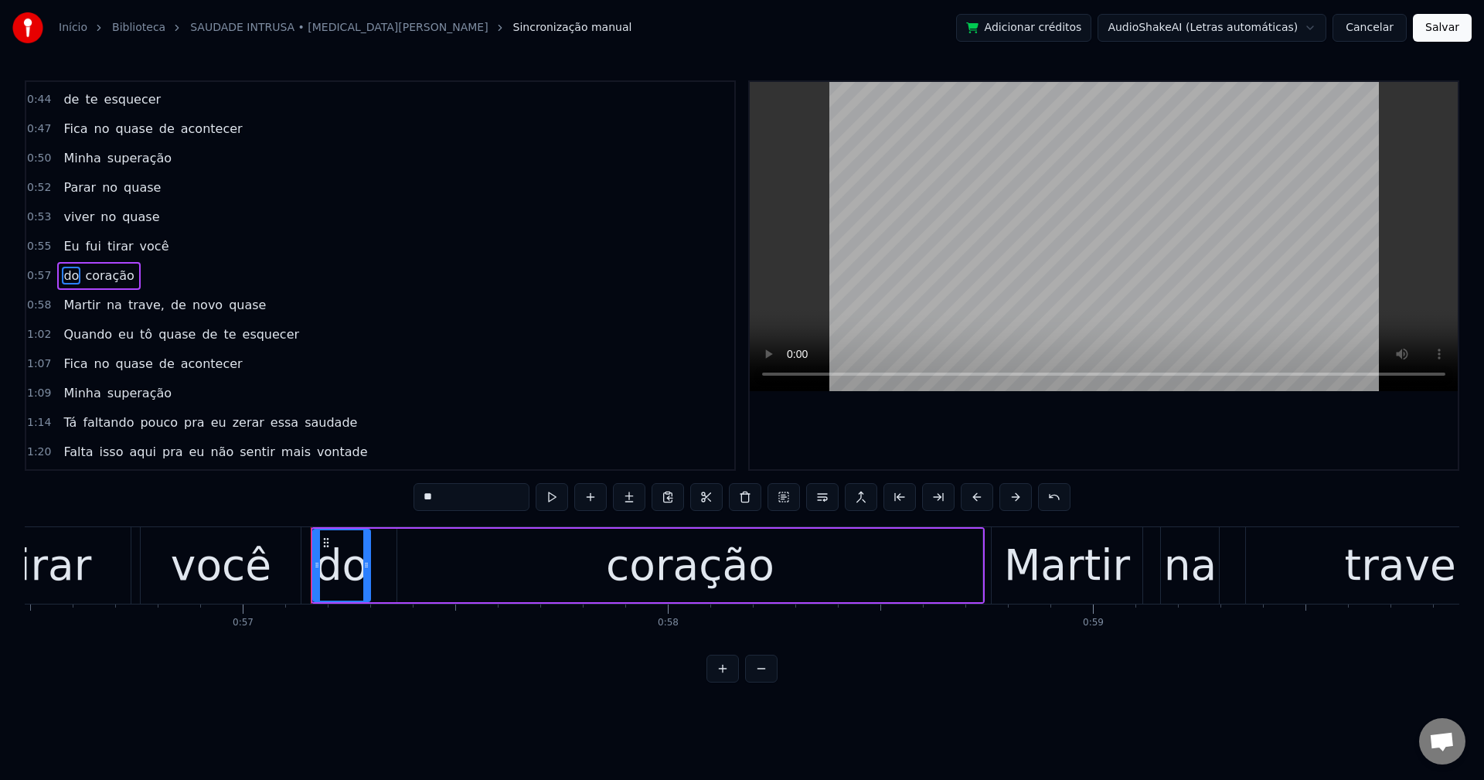
click at [138, 308] on span "trave," at bounding box center [146, 305] width 39 height 18
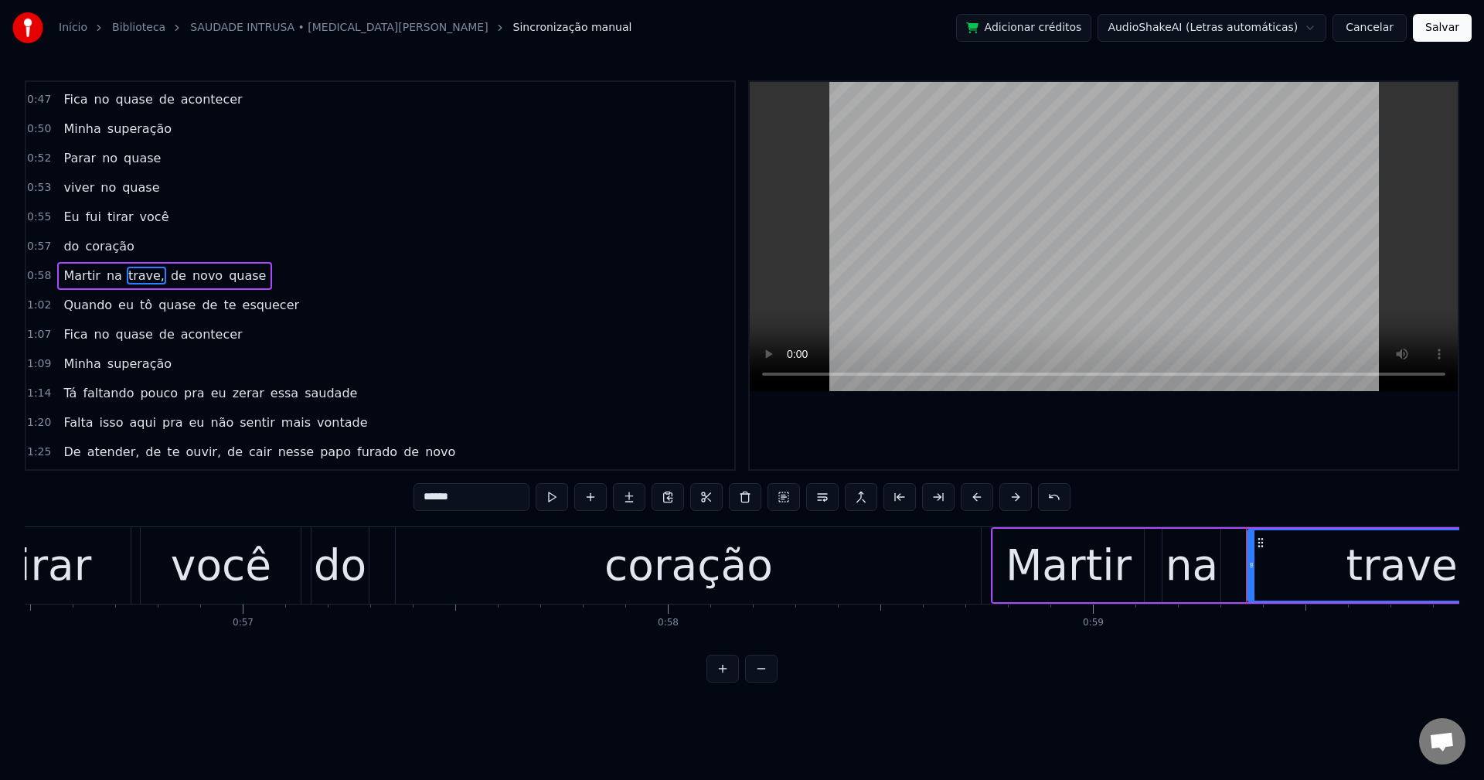
click at [471, 495] on input "******" at bounding box center [472, 497] width 116 height 28
click at [165, 272] on span "de" at bounding box center [174, 276] width 19 height 18
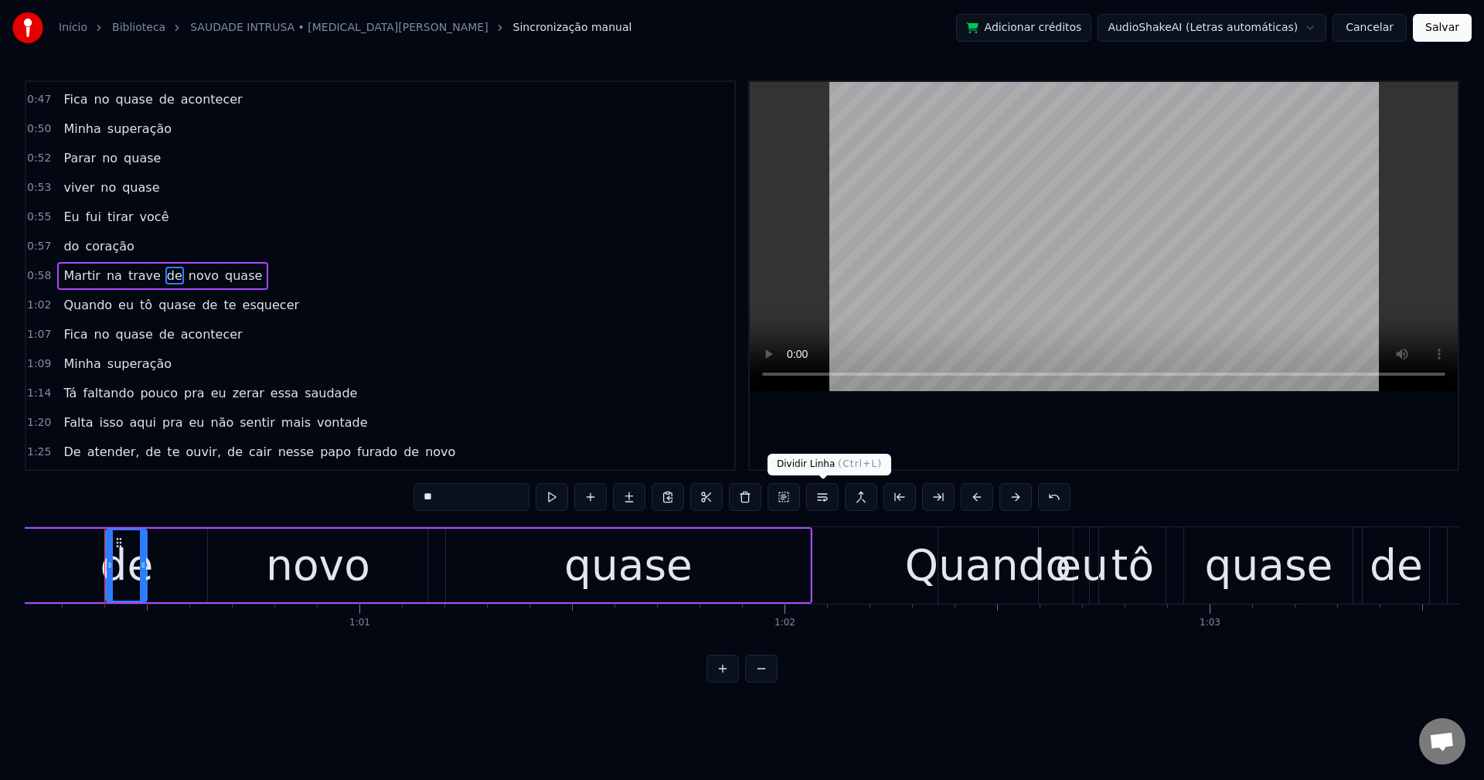
click at [828, 489] on button at bounding box center [822, 497] width 32 height 28
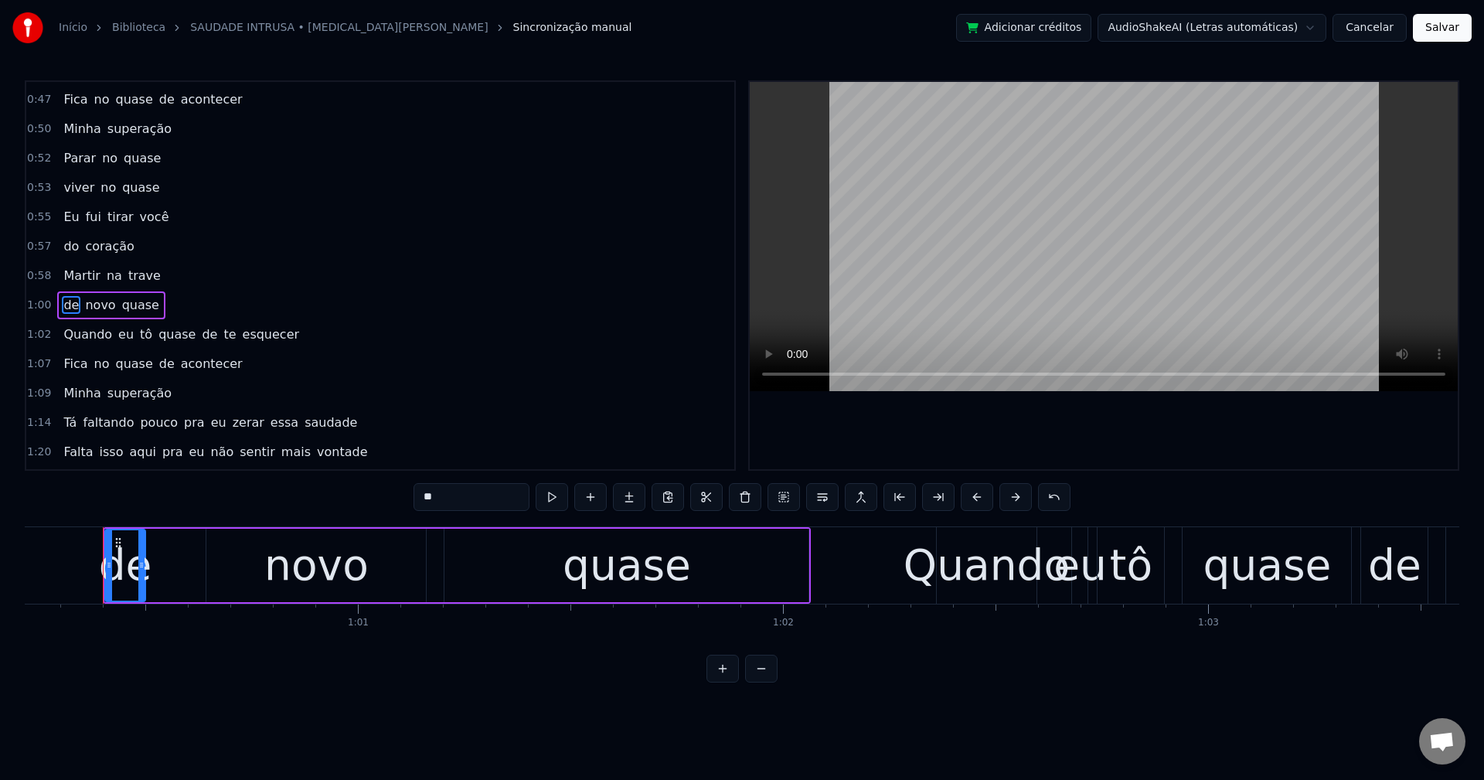
scroll to position [643, 0]
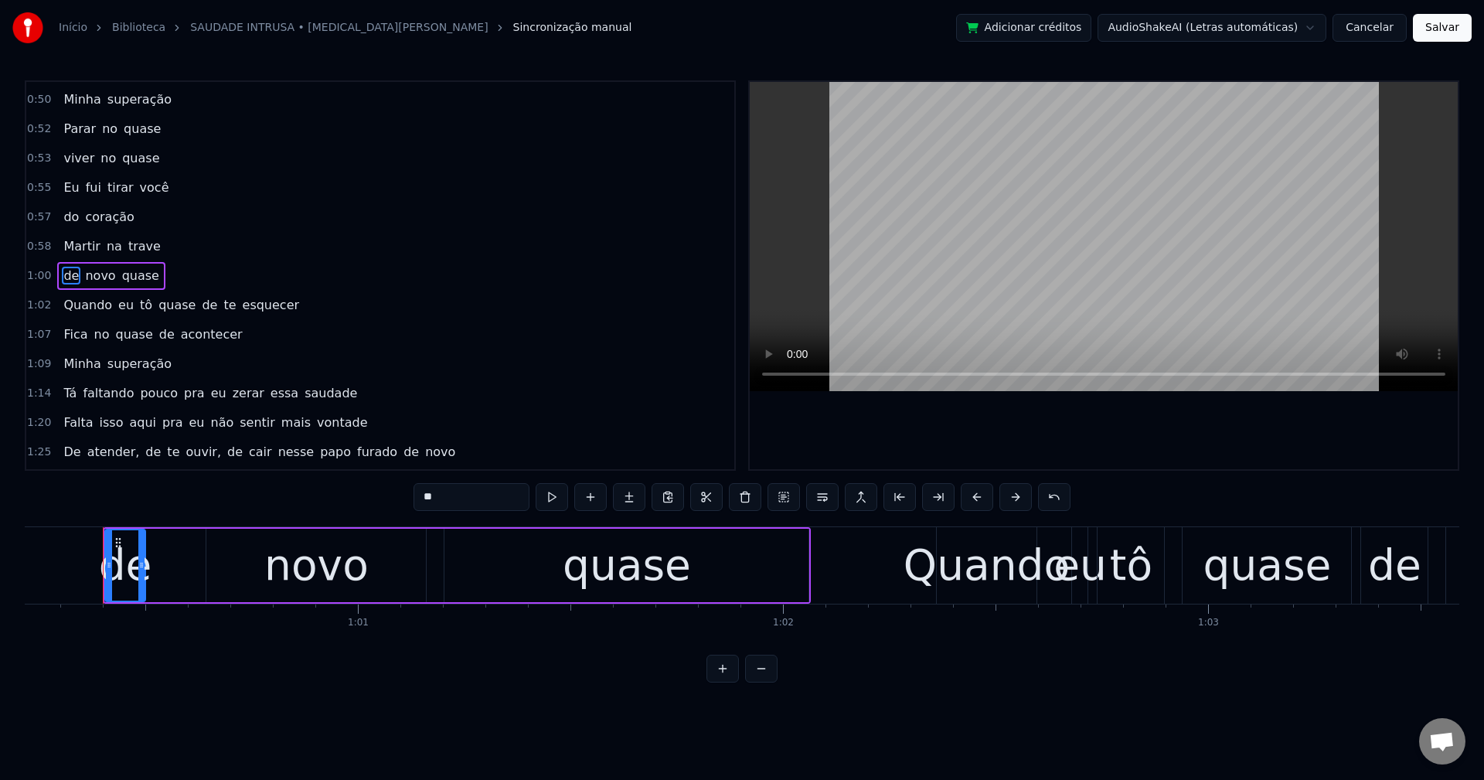
click at [200, 306] on span "de" at bounding box center [209, 305] width 19 height 18
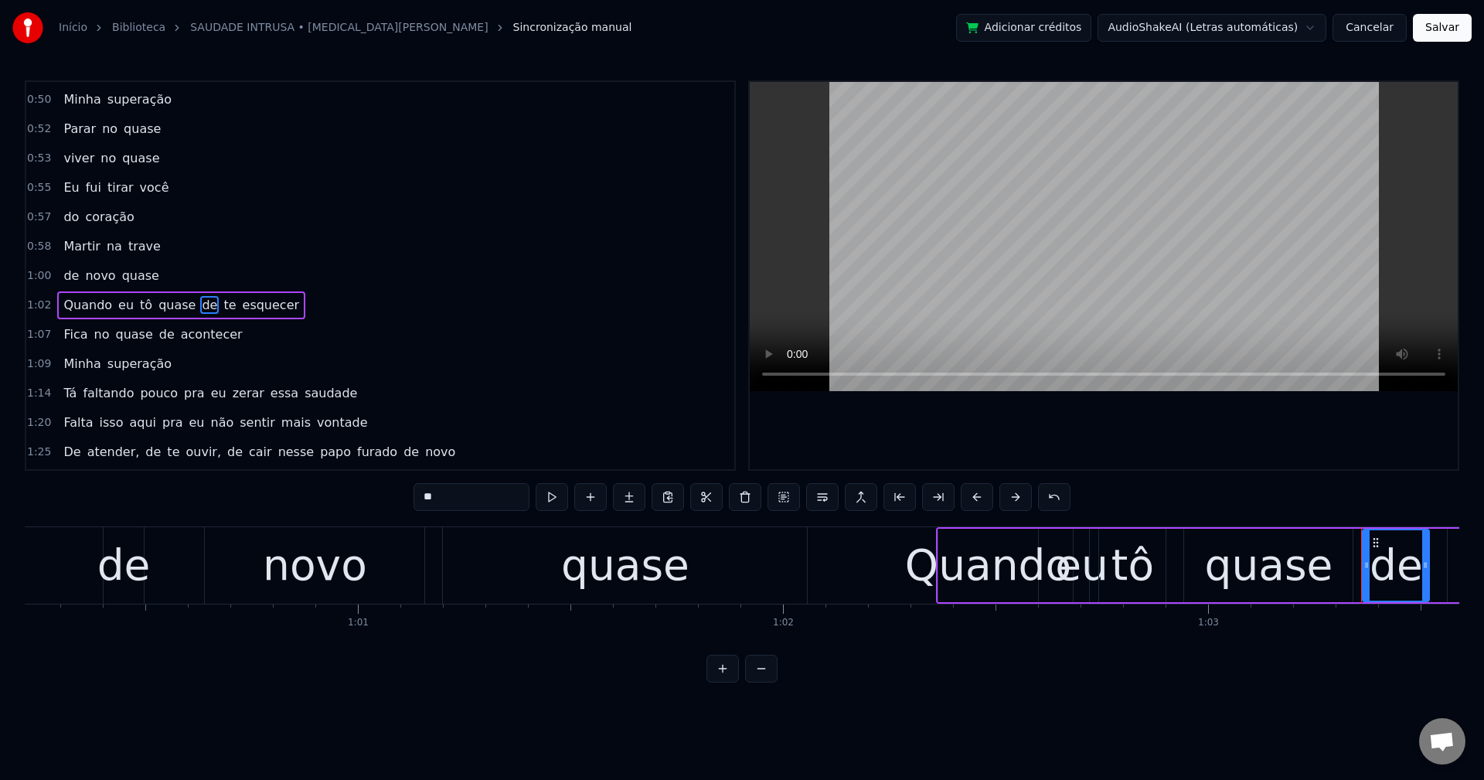
scroll to position [672, 0]
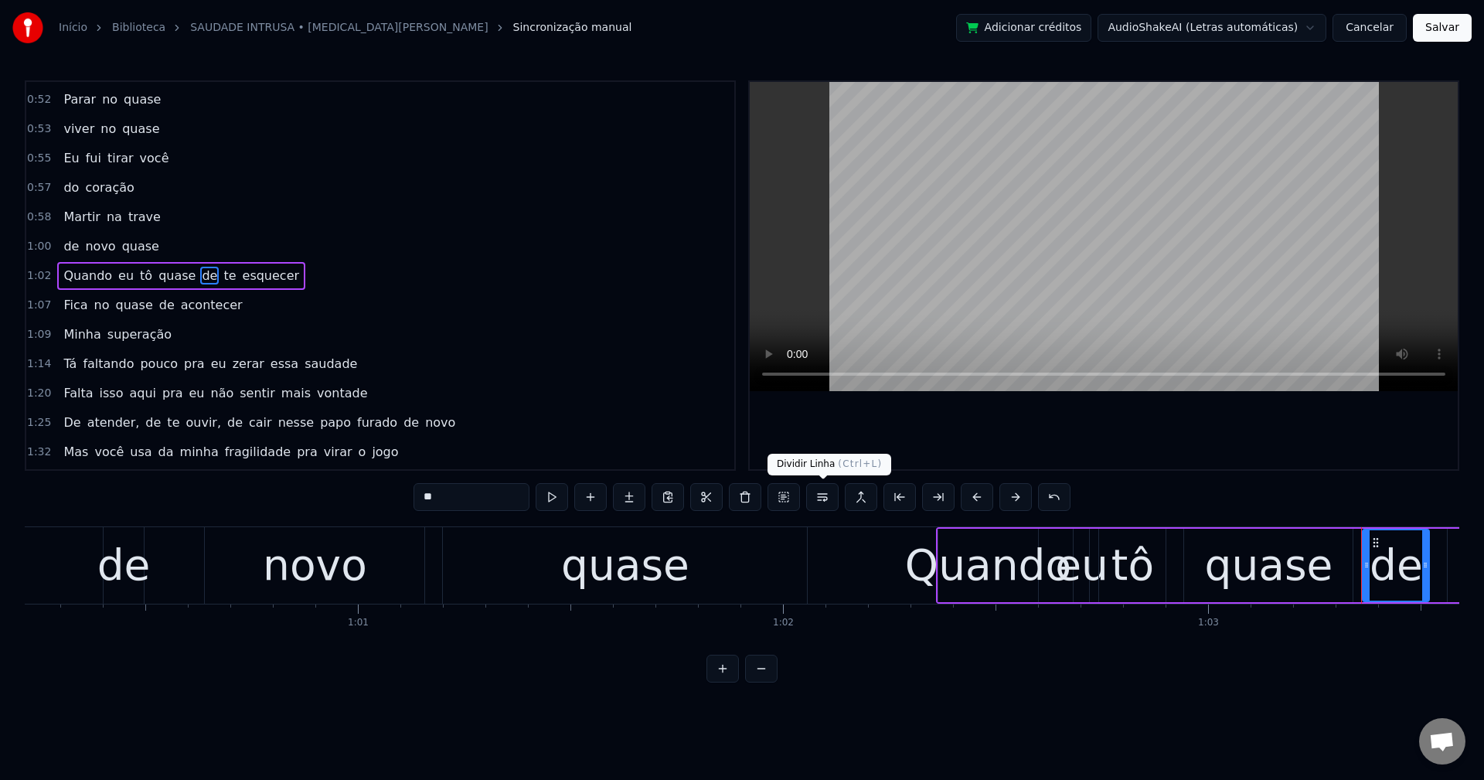
click at [812, 494] on button at bounding box center [822, 497] width 32 height 28
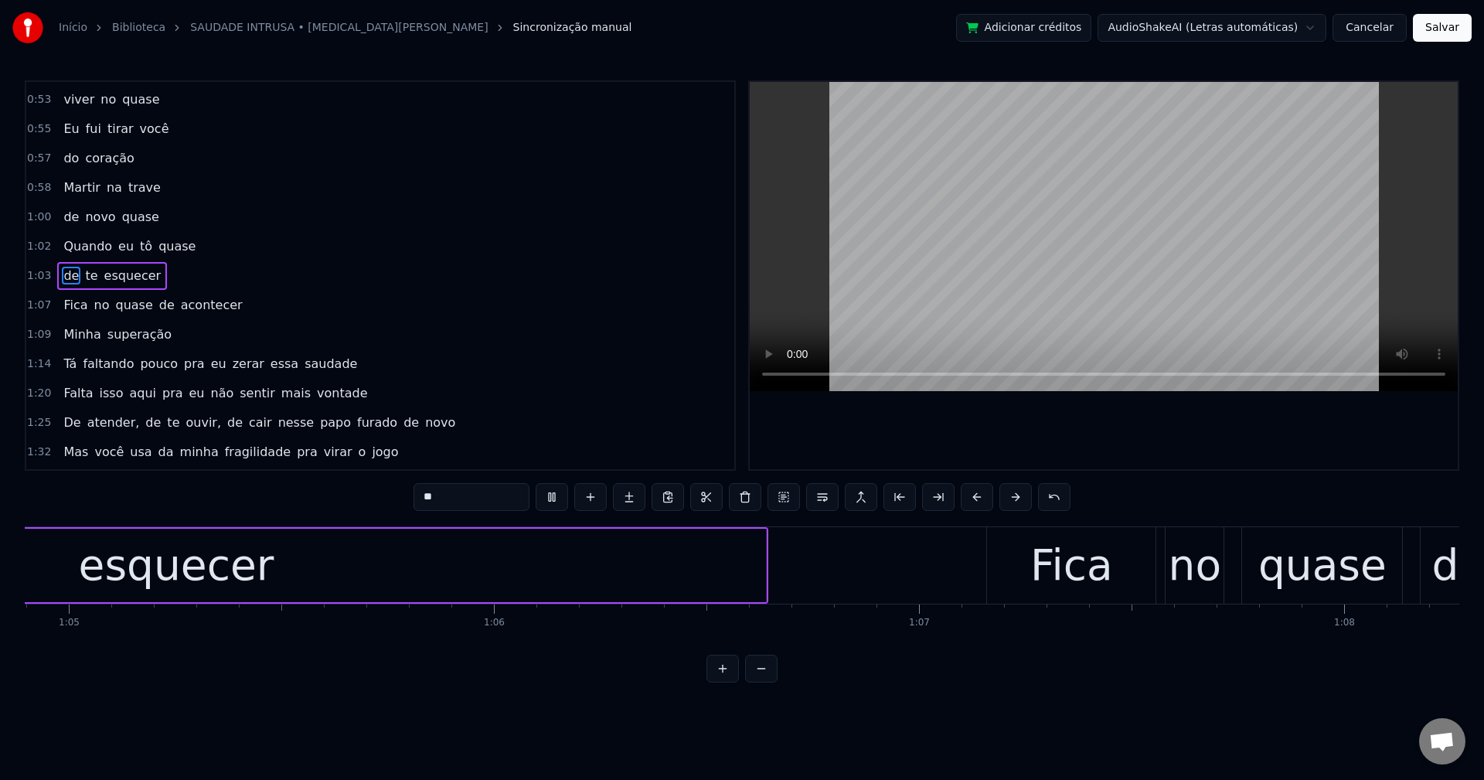
scroll to position [0, 28553]
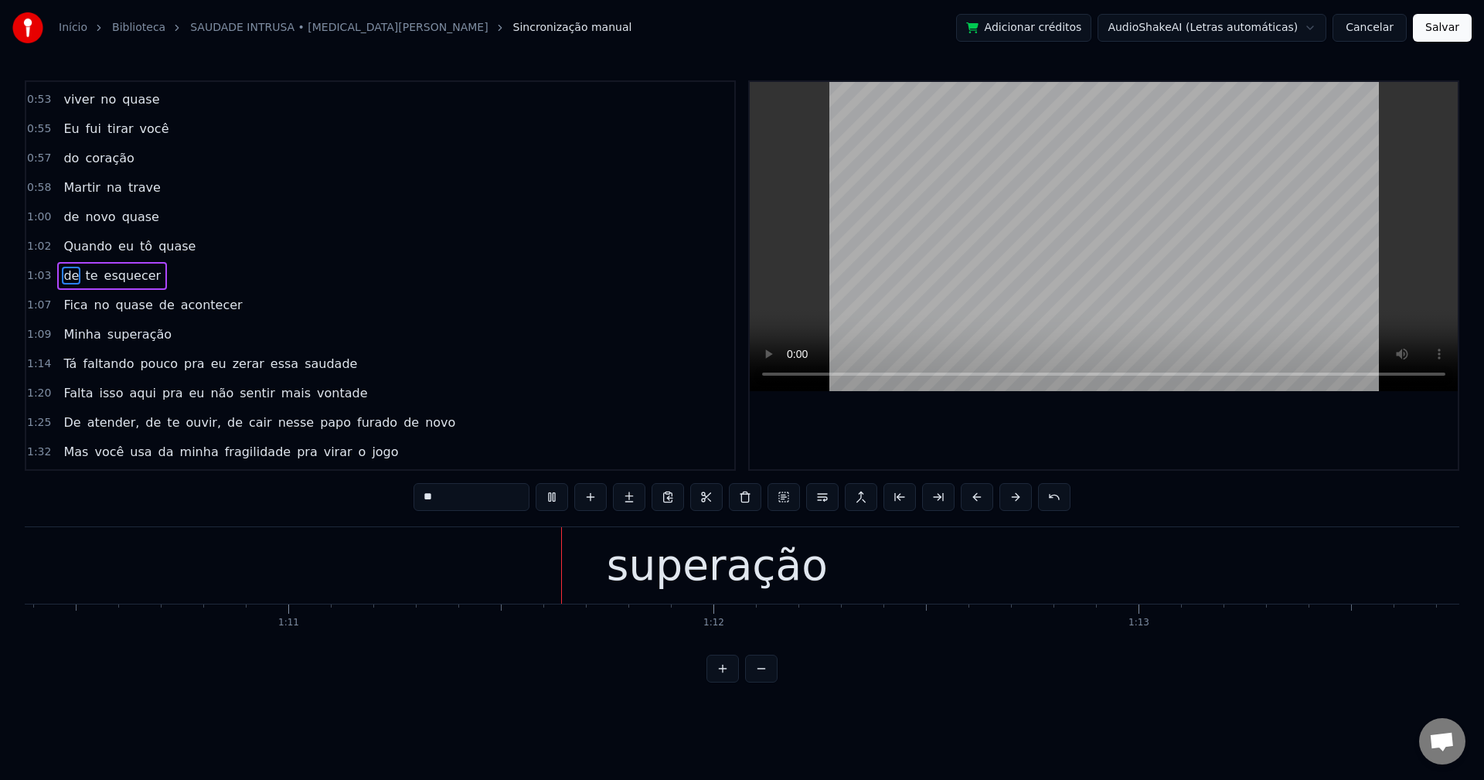
click at [182, 368] on span "pra" at bounding box center [194, 364] width 24 height 18
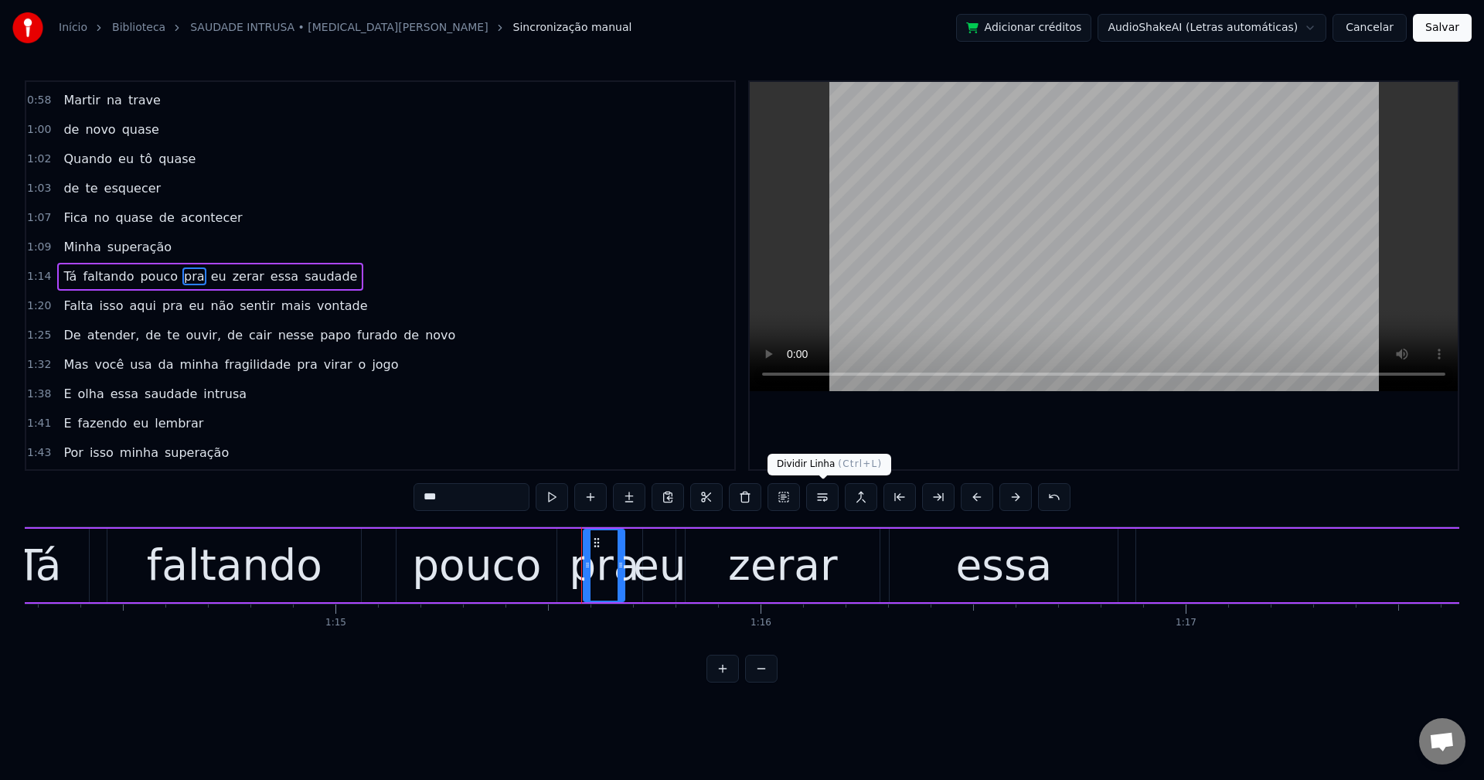
scroll to position [0, 32054]
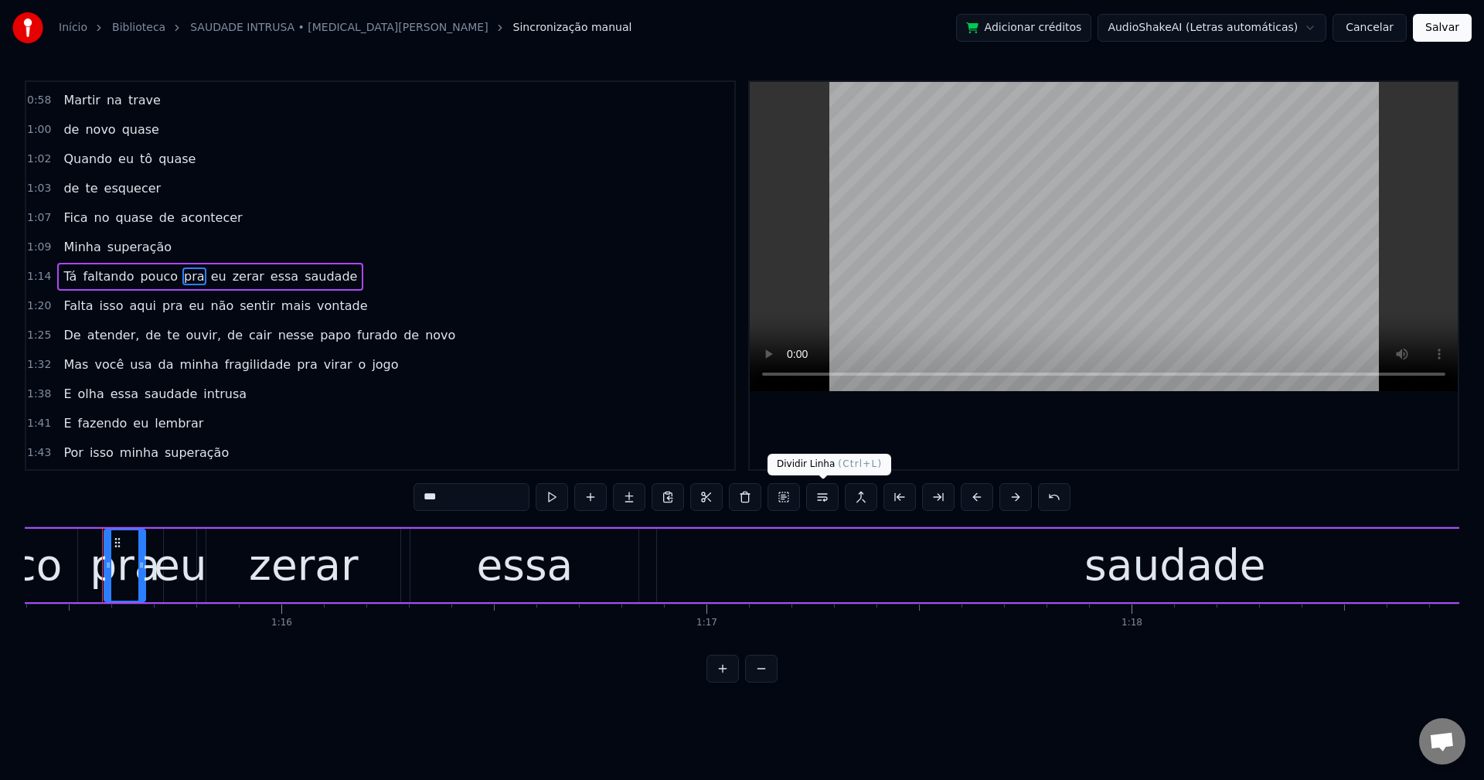
click at [809, 499] on button at bounding box center [822, 497] width 32 height 28
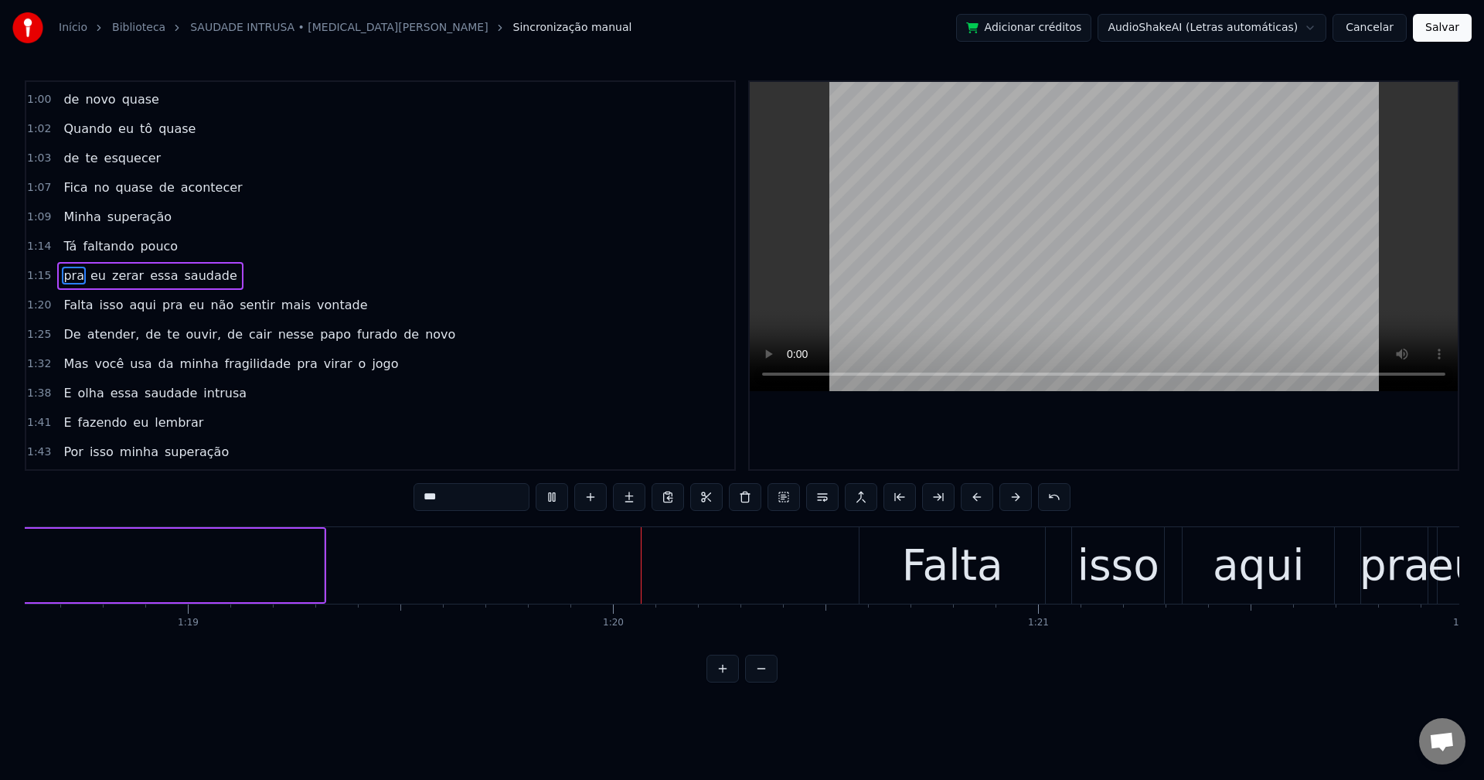
scroll to position [0, 33482]
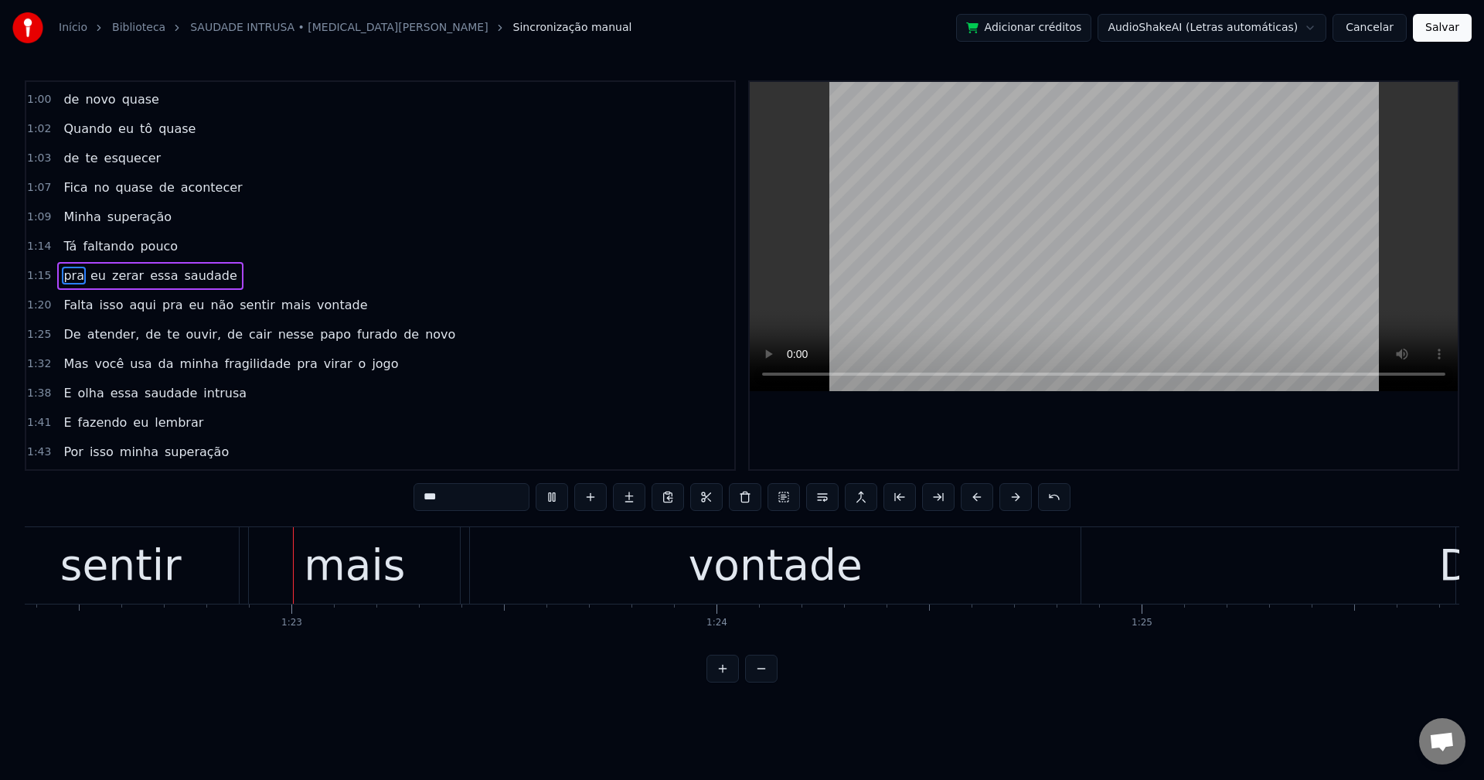
click at [161, 303] on span "pra" at bounding box center [173, 305] width 24 height 18
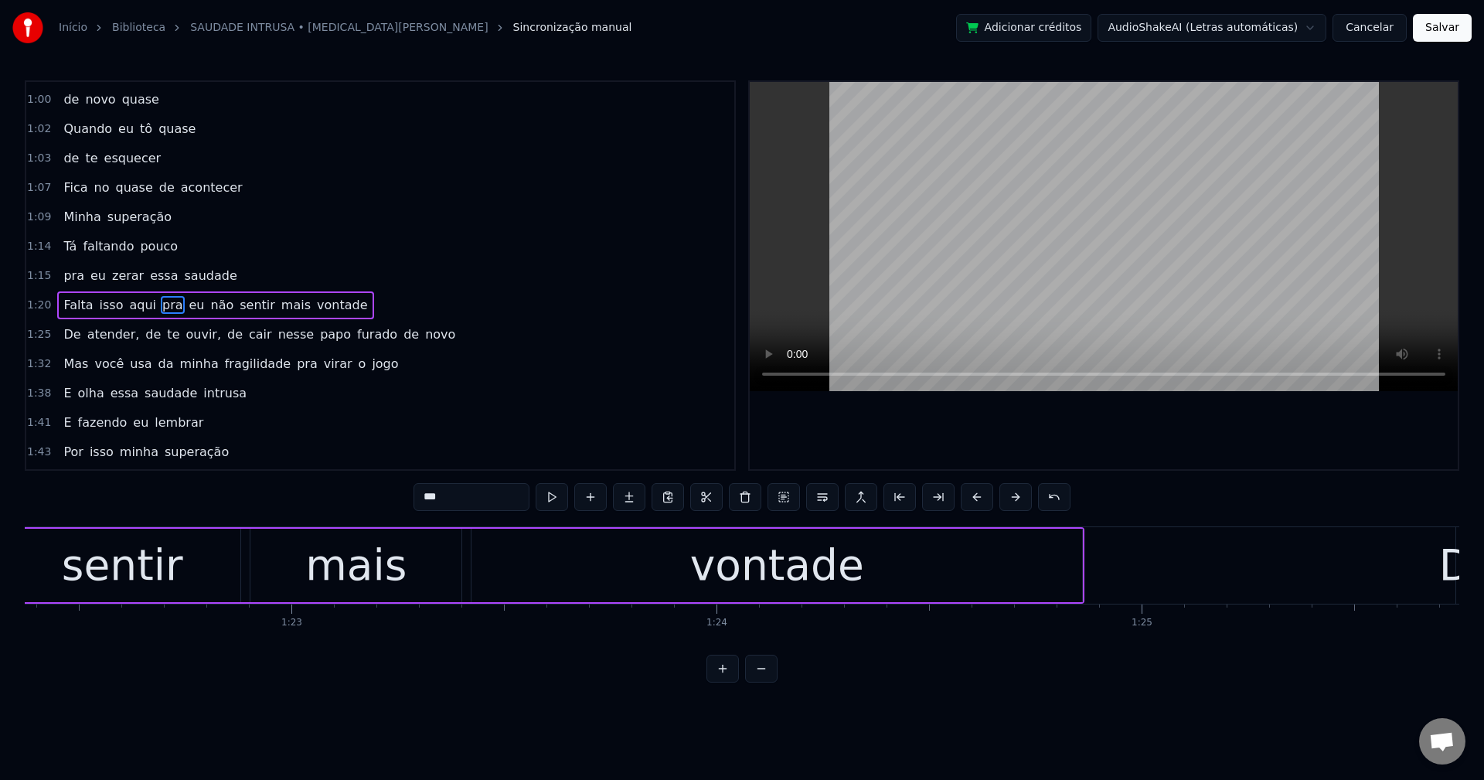
scroll to position [0, 34681]
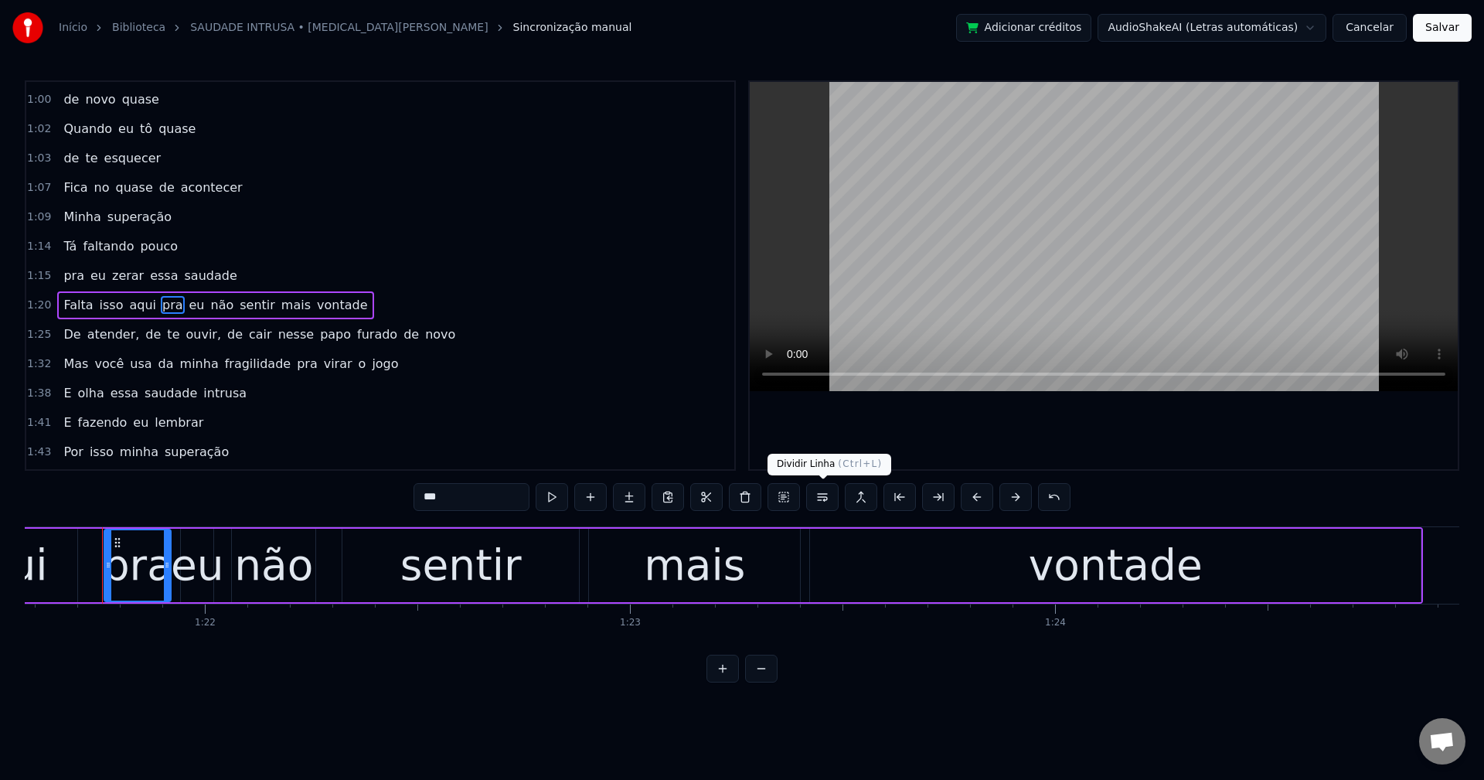
drag, startPoint x: 818, startPoint y: 492, endPoint x: 778, endPoint y: 442, distance: 63.9
click at [816, 494] on button at bounding box center [822, 497] width 32 height 28
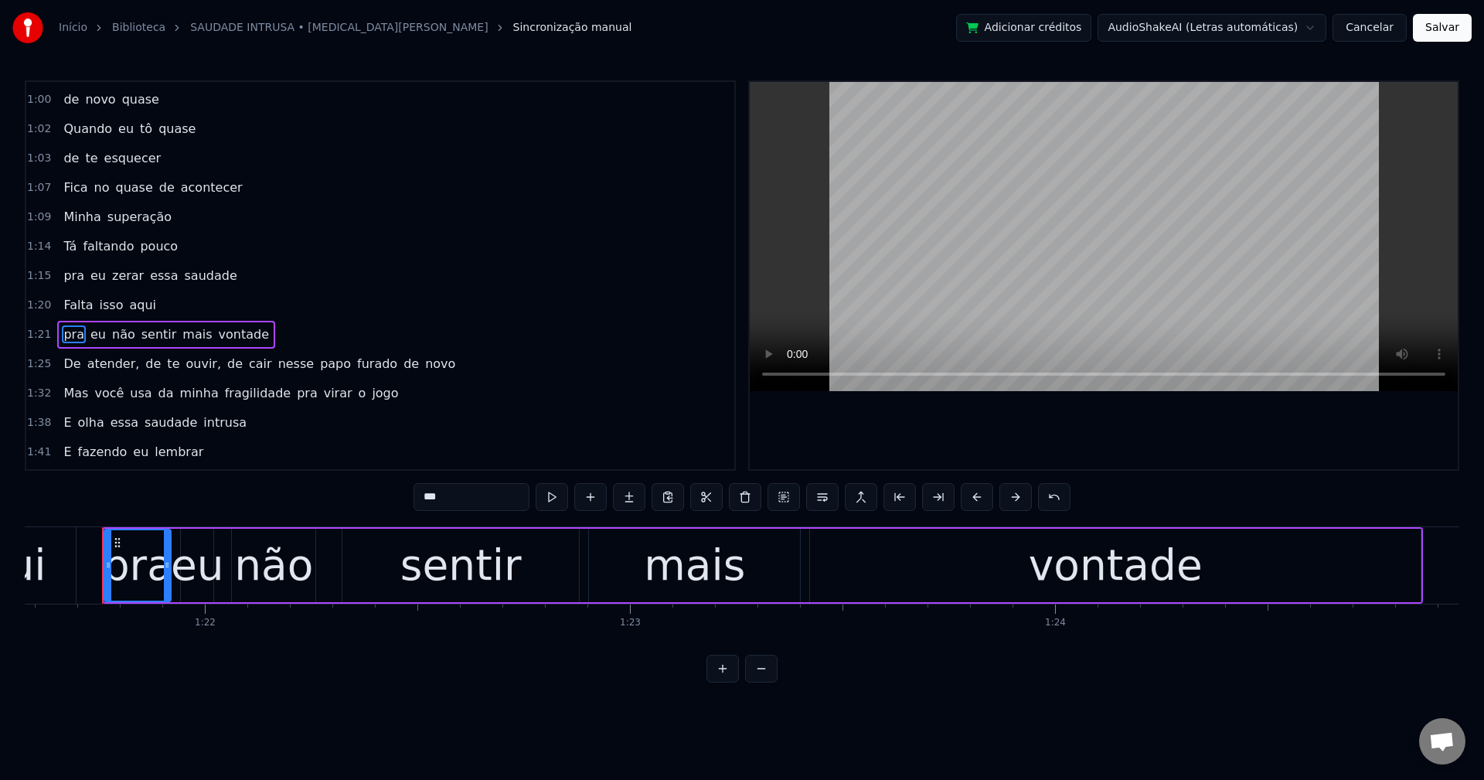
scroll to position [878, 0]
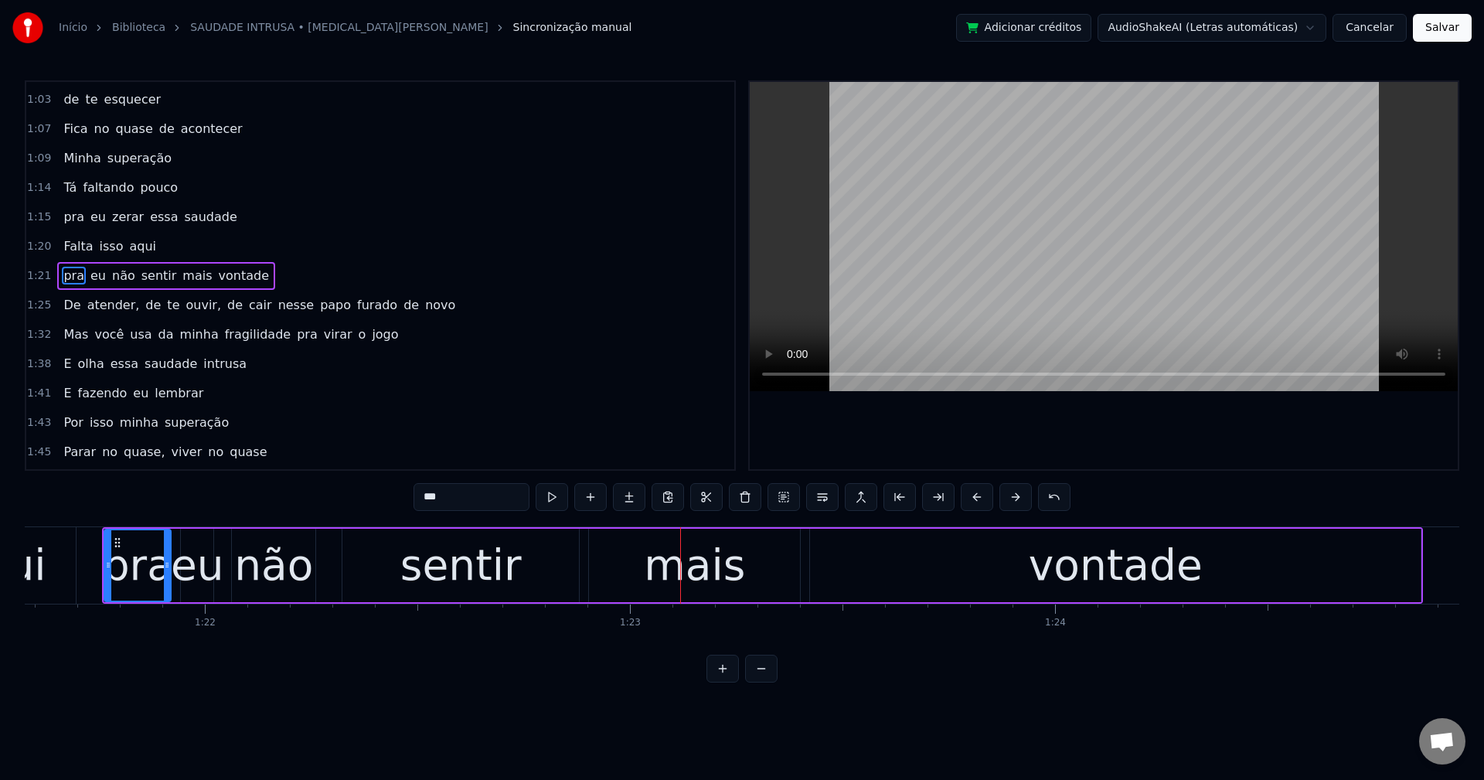
click at [181, 278] on span "mais" at bounding box center [197, 276] width 32 height 19
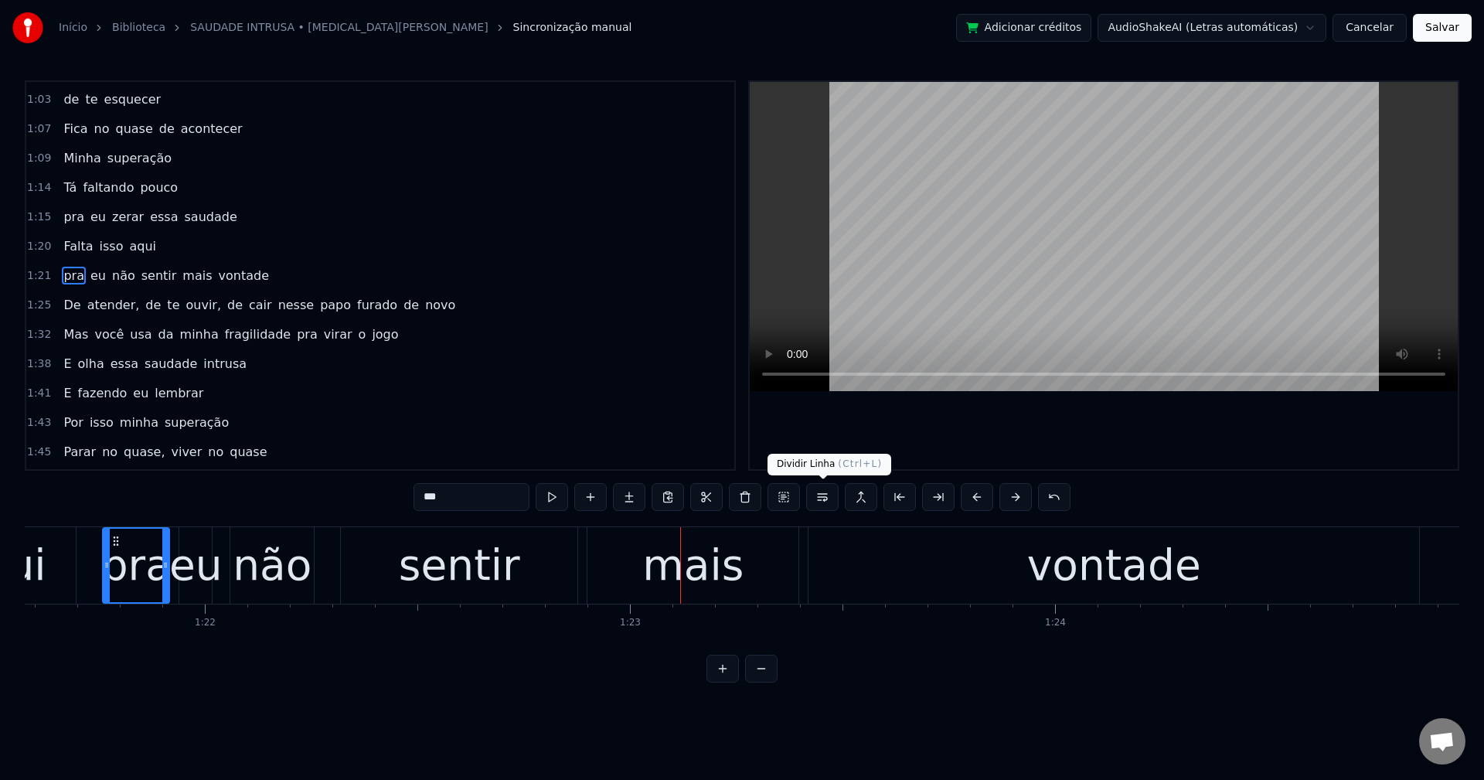
click at [822, 489] on button at bounding box center [822, 497] width 32 height 28
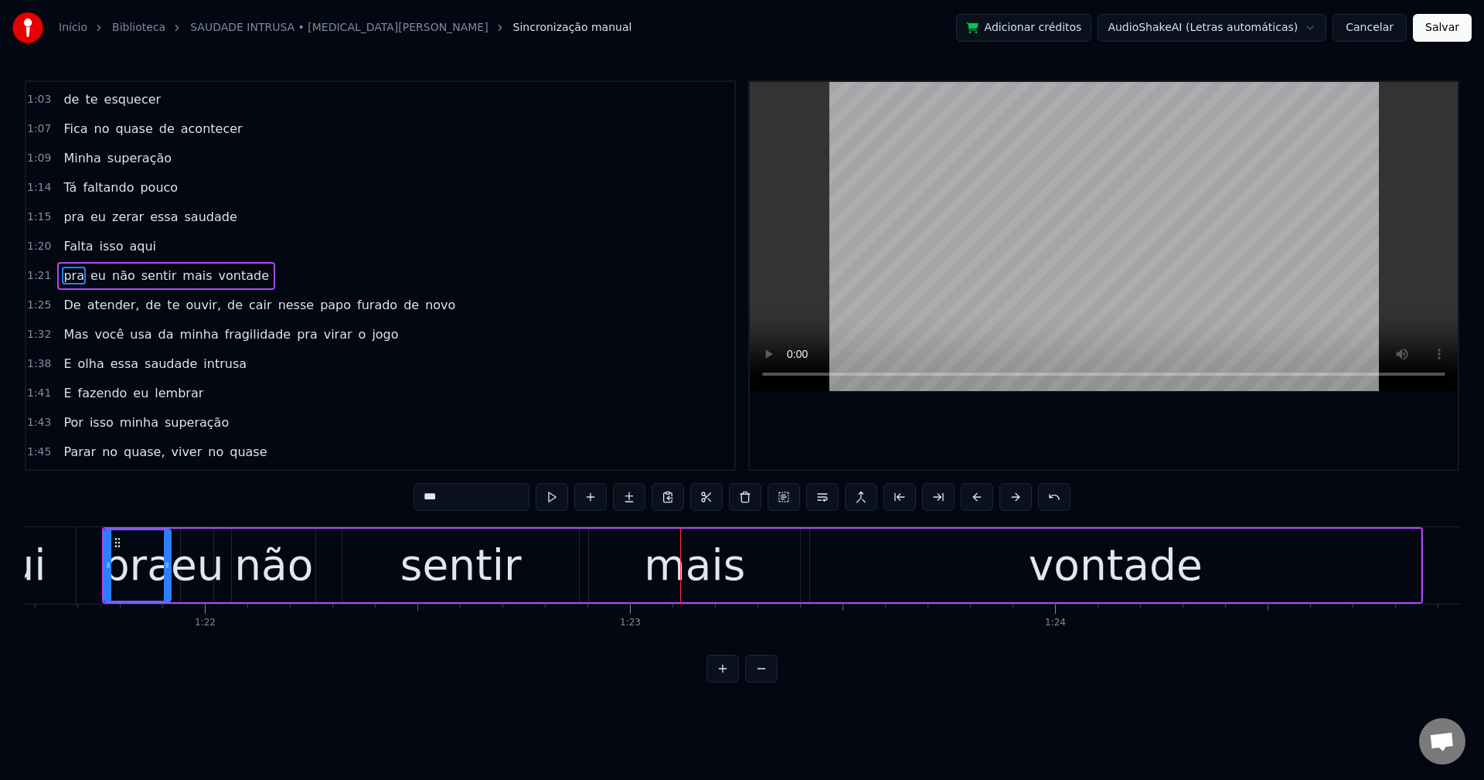
click at [191, 273] on span "mais" at bounding box center [197, 276] width 32 height 18
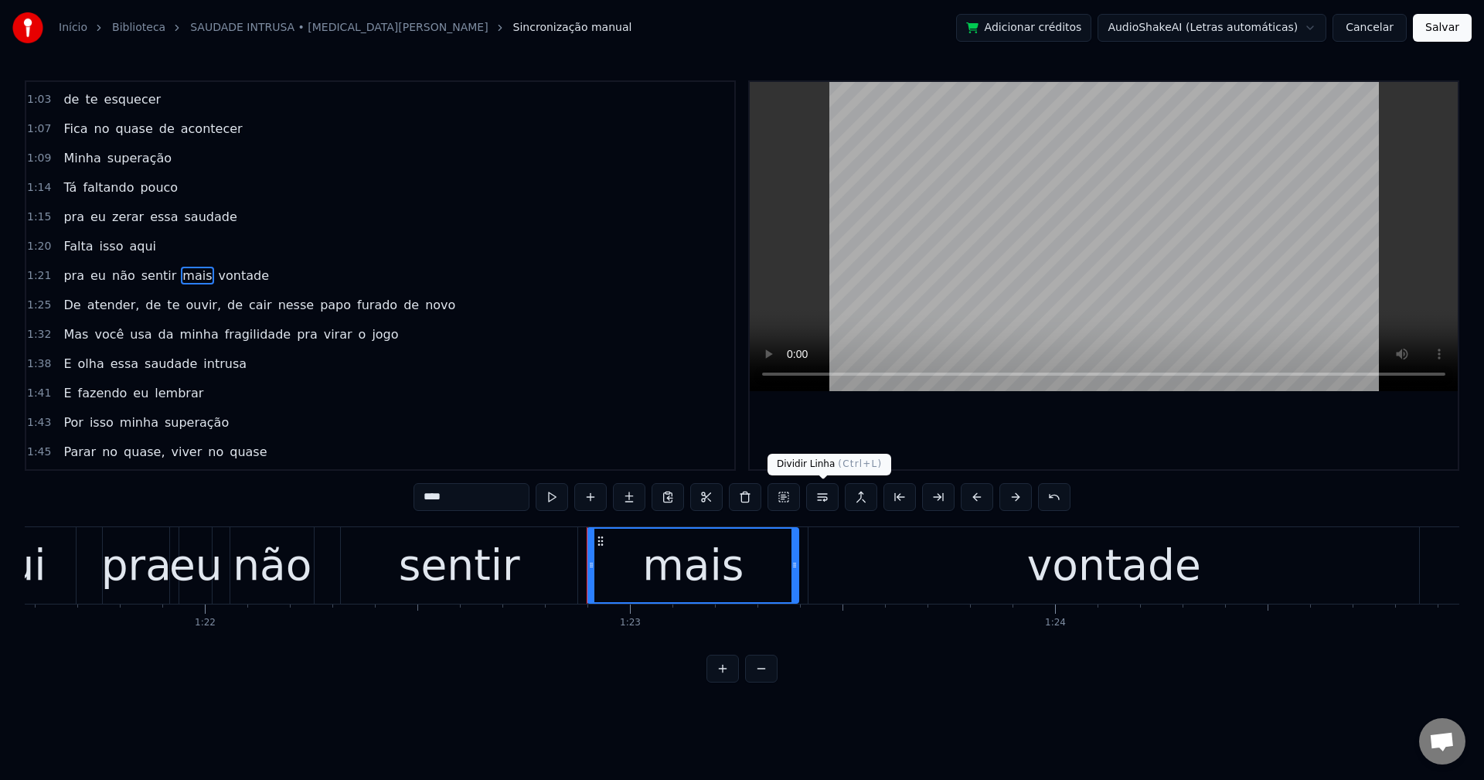
click at [822, 495] on button at bounding box center [822, 497] width 32 height 28
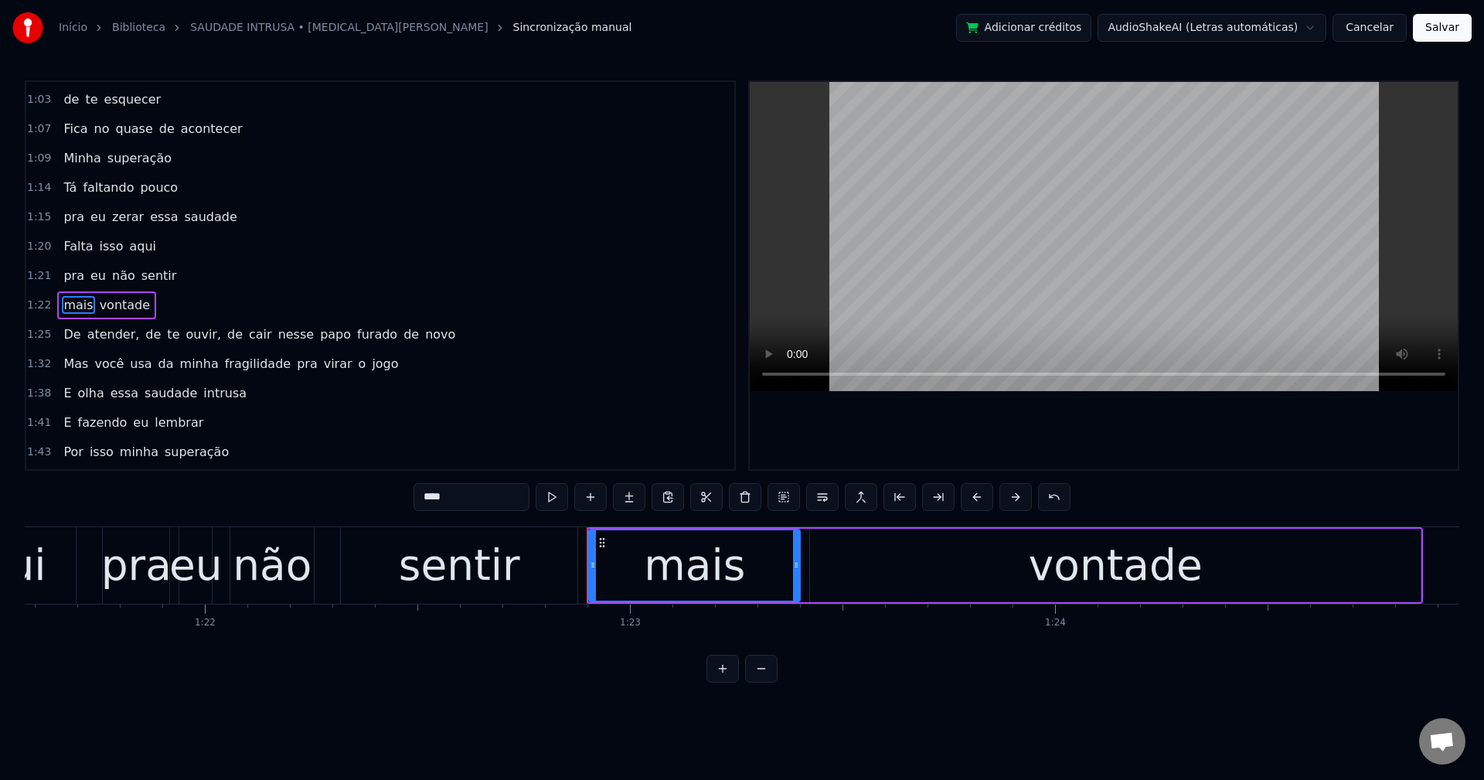
scroll to position [907, 0]
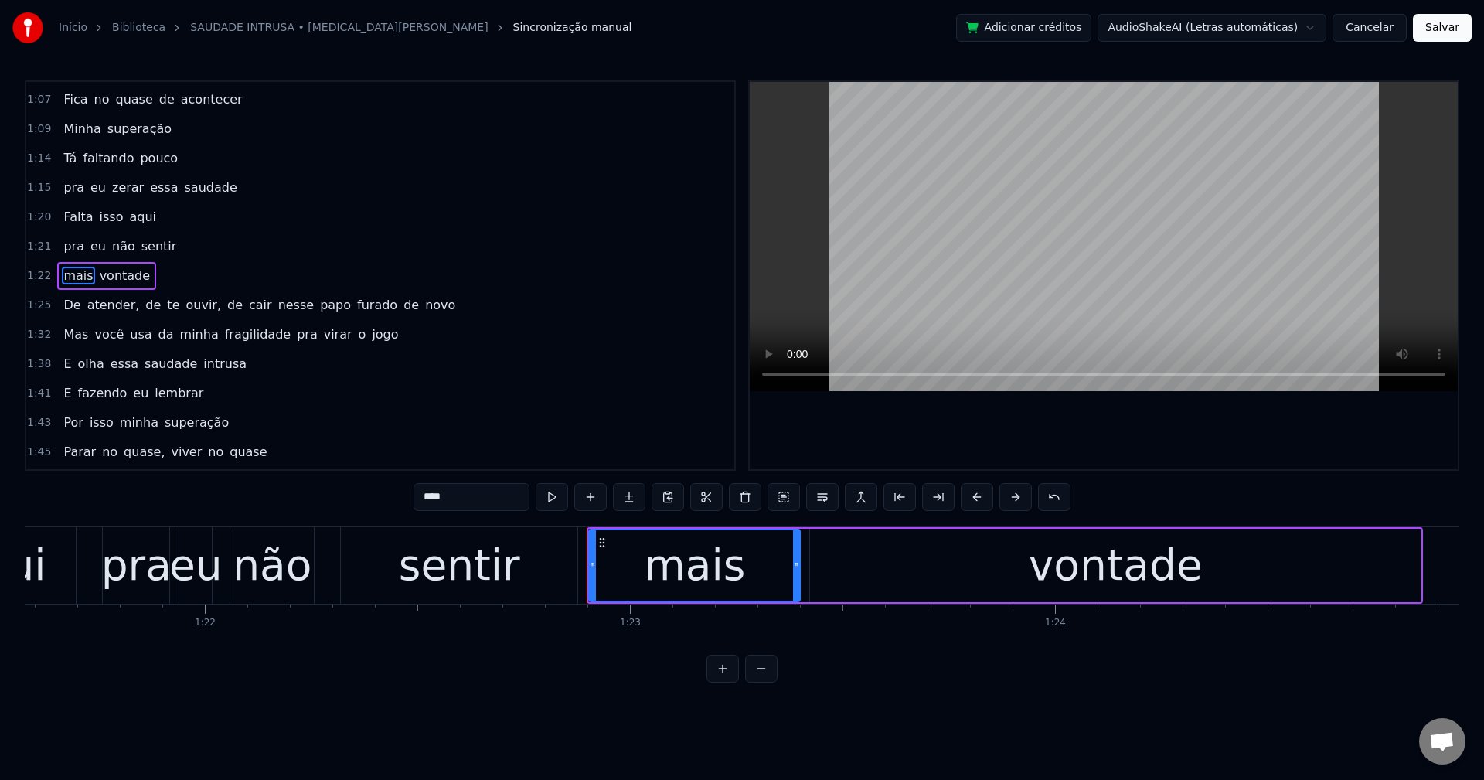
click at [96, 308] on span "atender," at bounding box center [114, 305] width 56 height 18
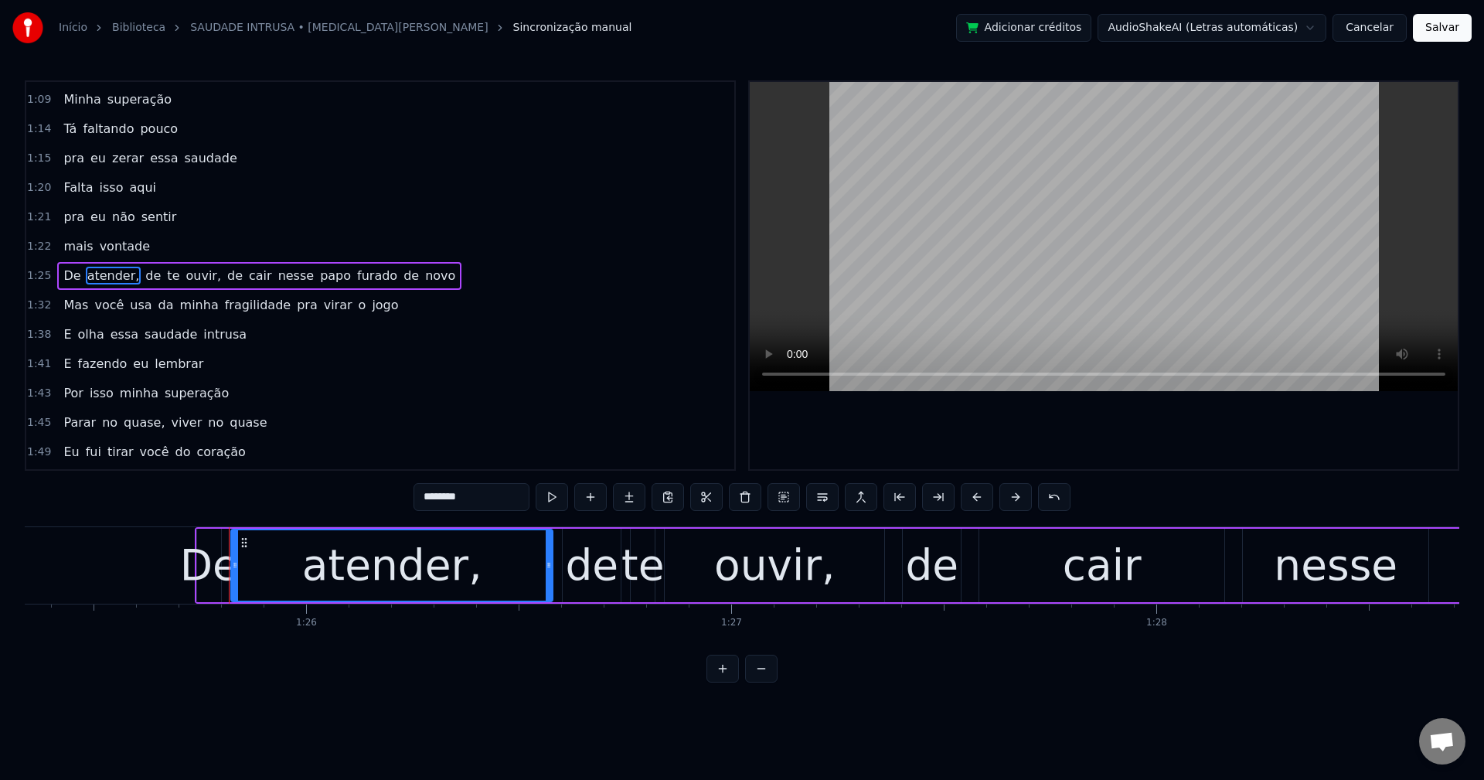
scroll to position [0, 36407]
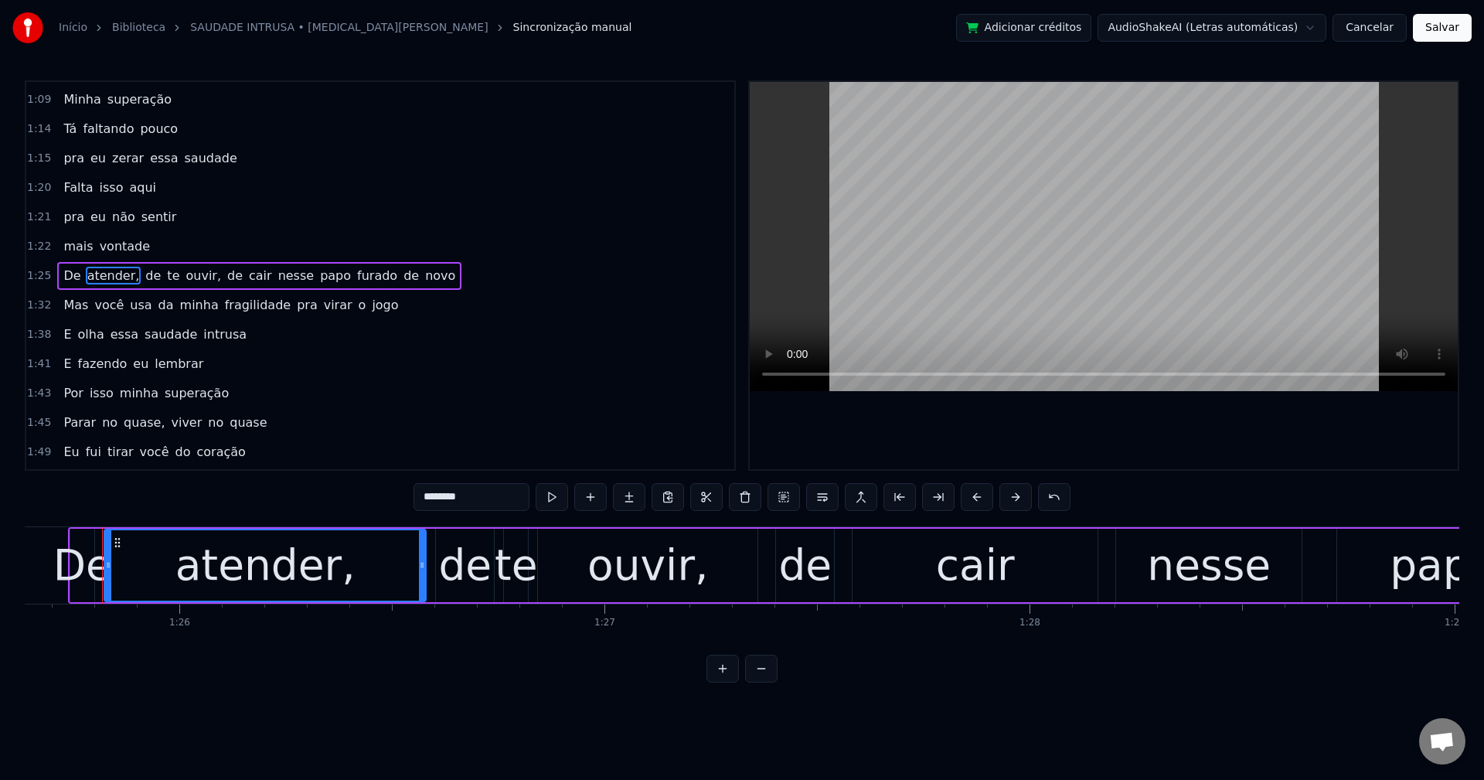
click at [485, 491] on input "********" at bounding box center [472, 497] width 116 height 28
click at [190, 279] on span "ouvir," at bounding box center [199, 276] width 39 height 18
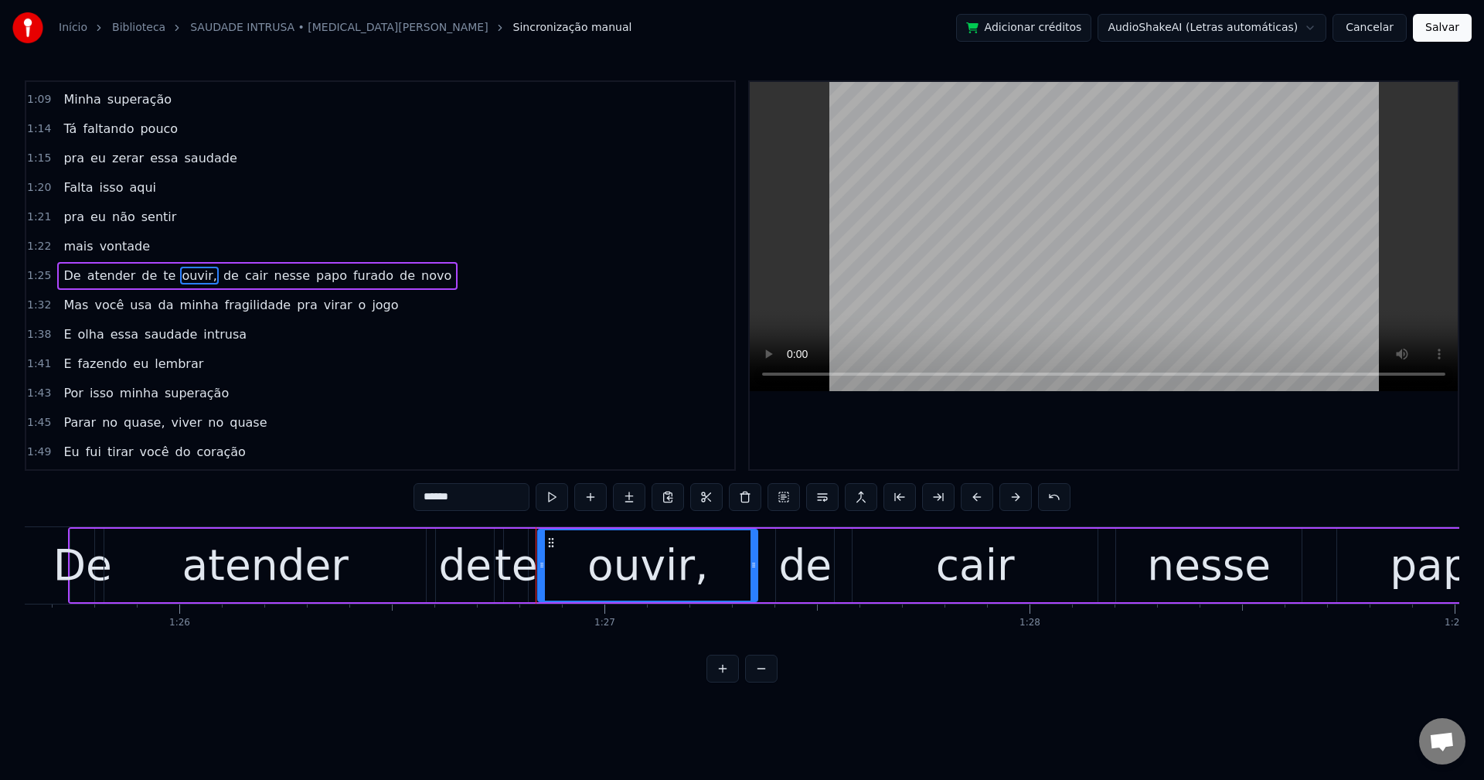
click at [491, 500] on input "******" at bounding box center [472, 497] width 116 height 28
click at [218, 279] on span "de" at bounding box center [227, 276] width 19 height 18
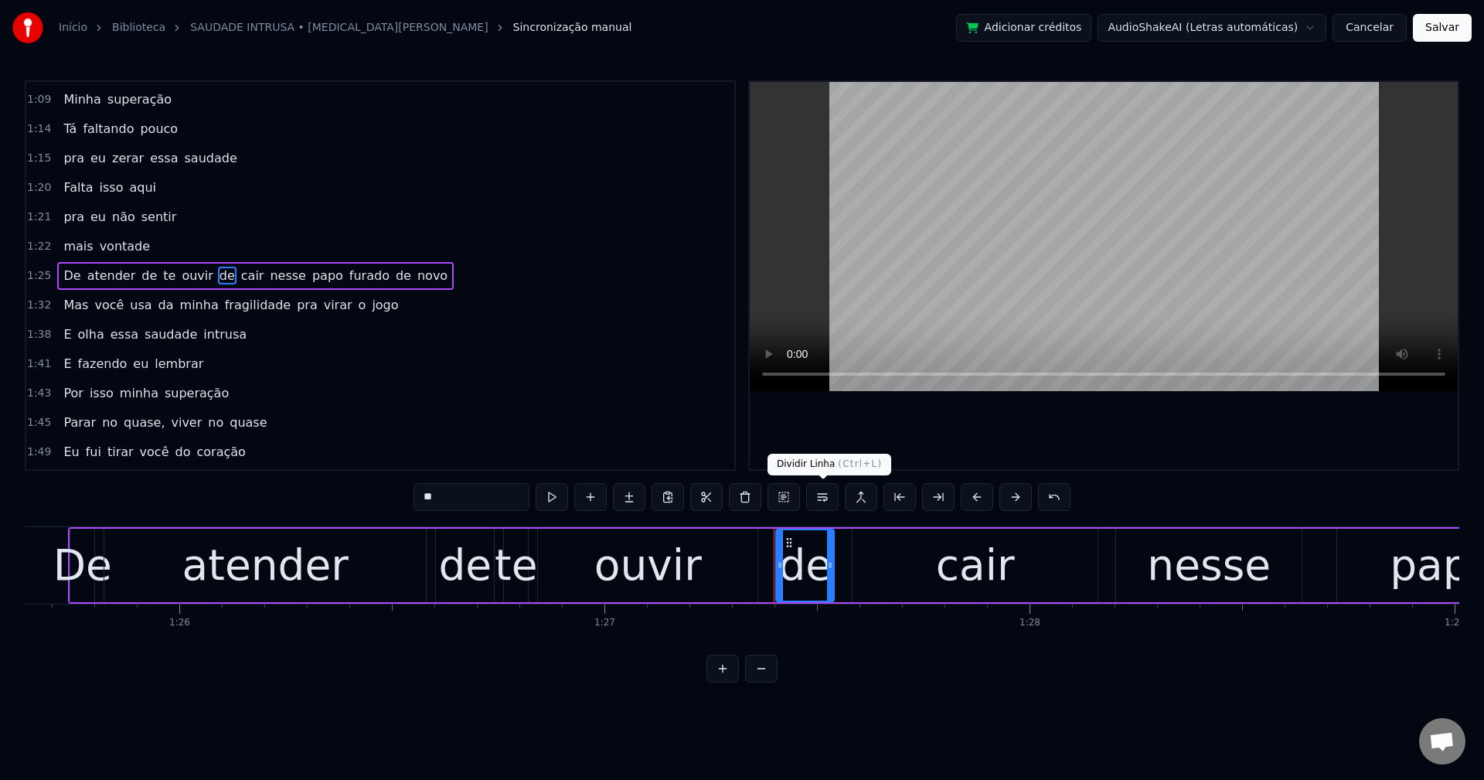
click at [829, 499] on button at bounding box center [822, 497] width 32 height 28
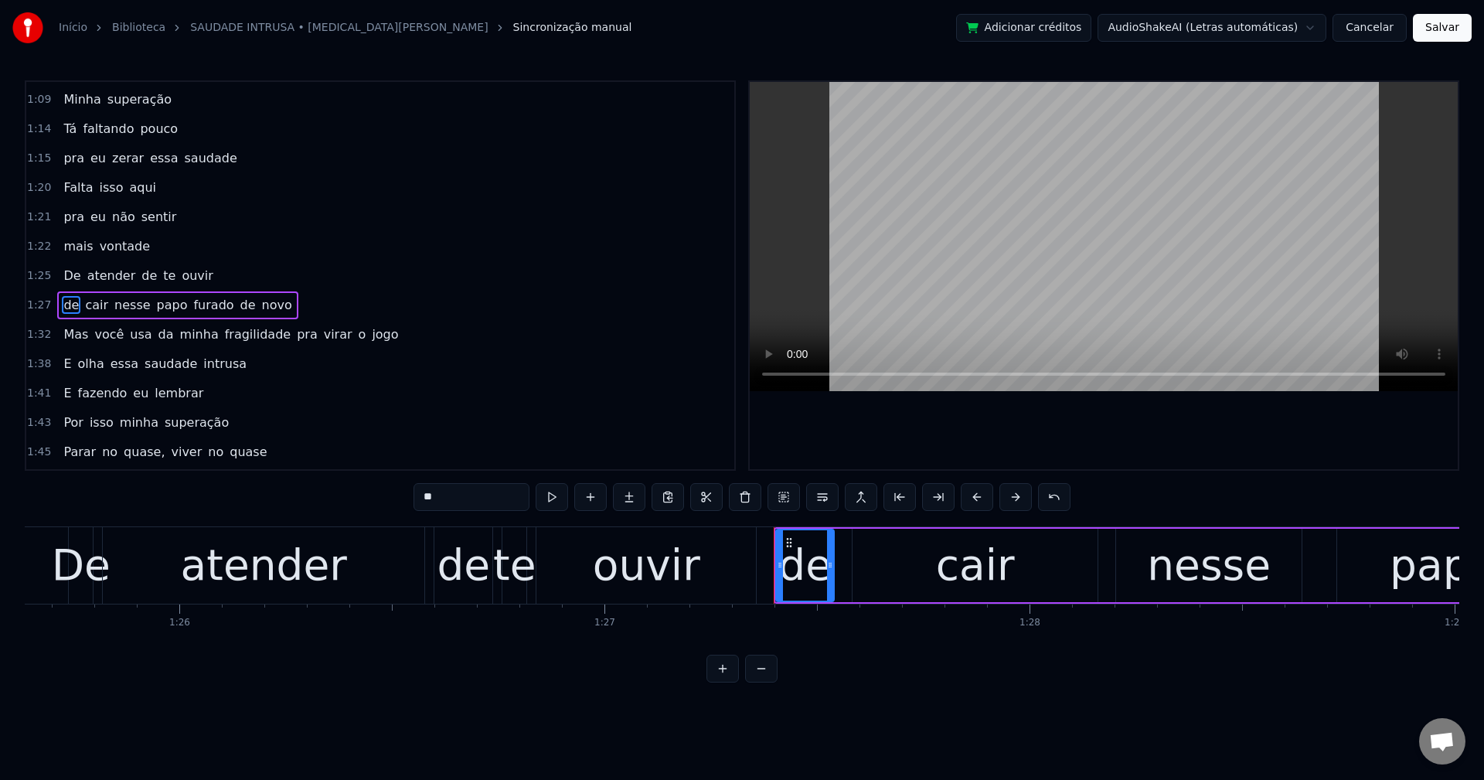
scroll to position [966, 0]
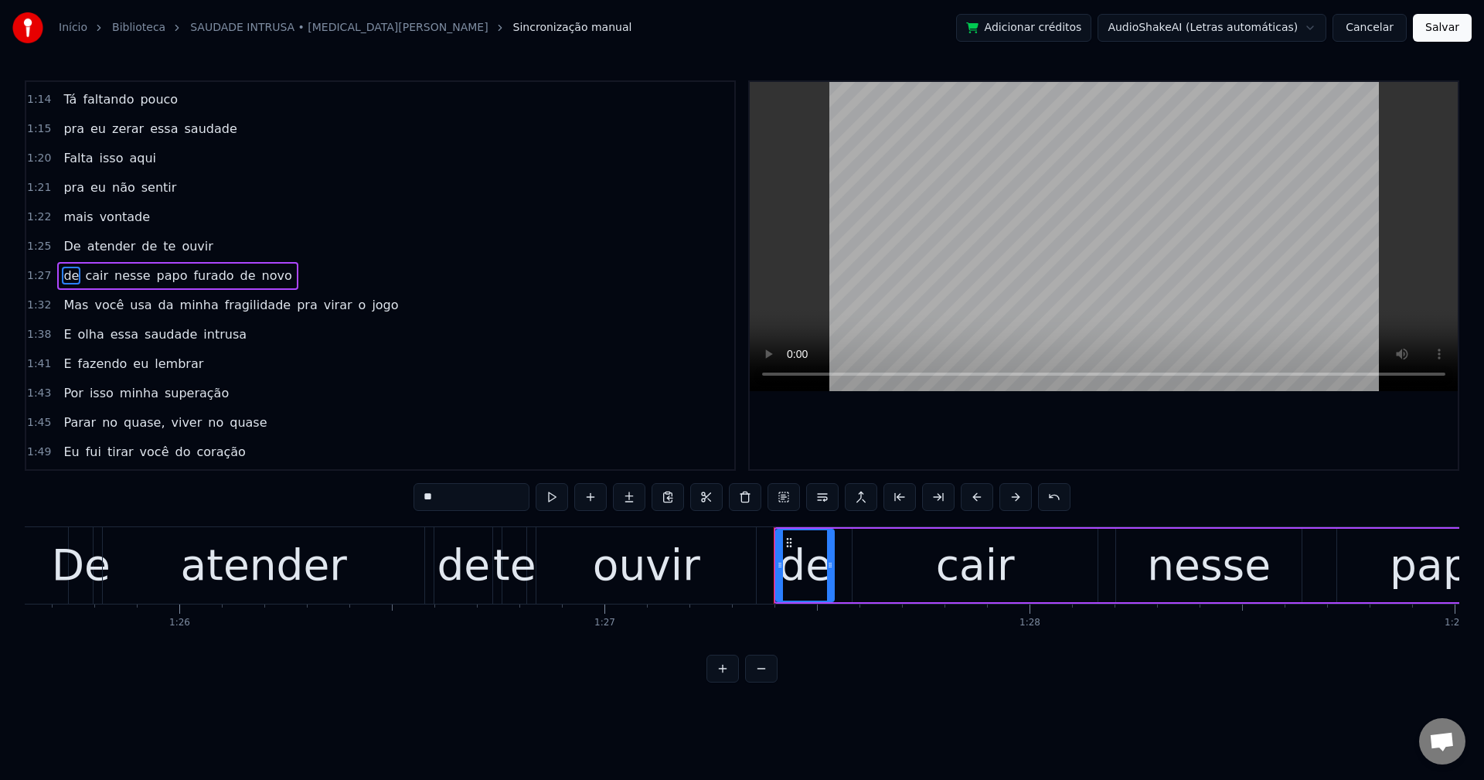
click at [239, 275] on span "de" at bounding box center [248, 276] width 19 height 18
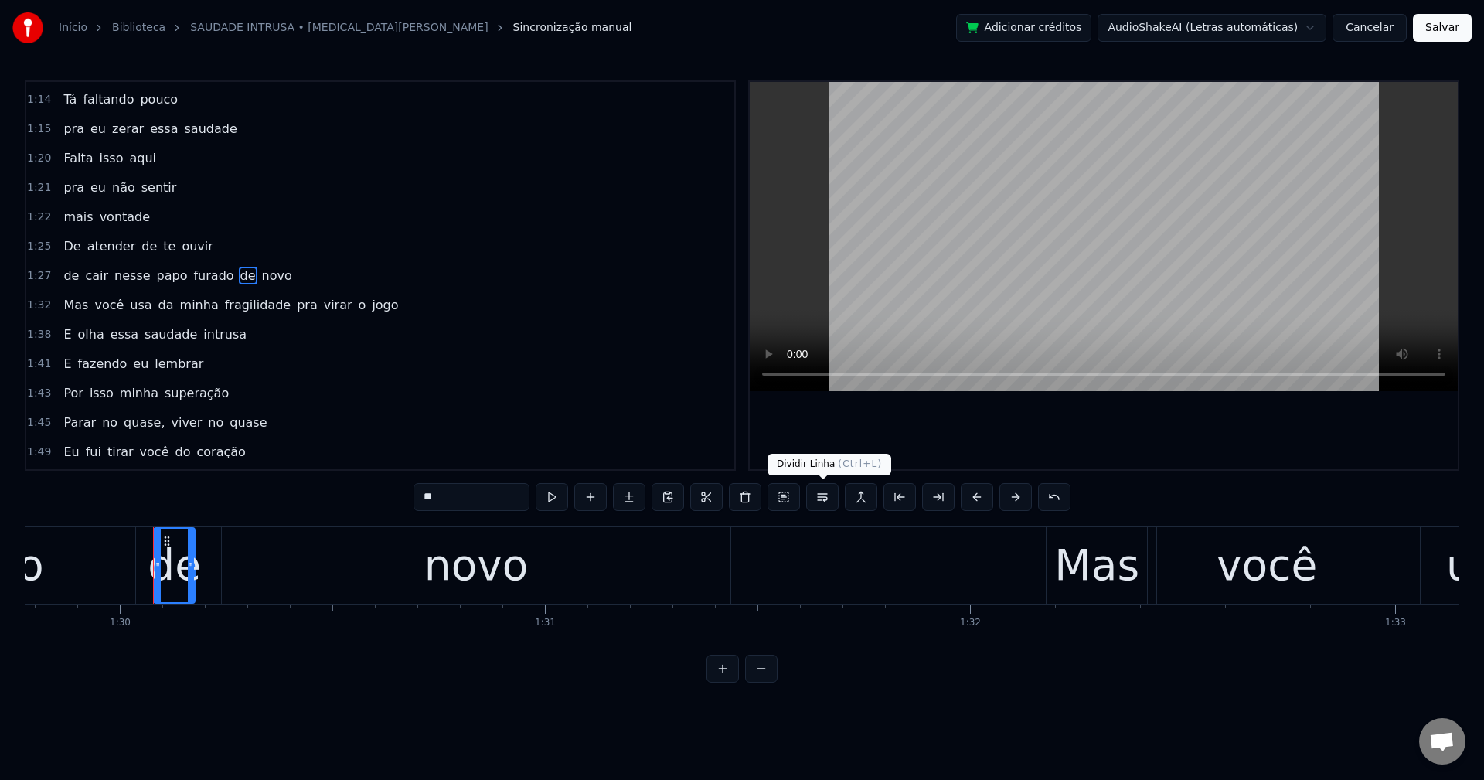
scroll to position [0, 38218]
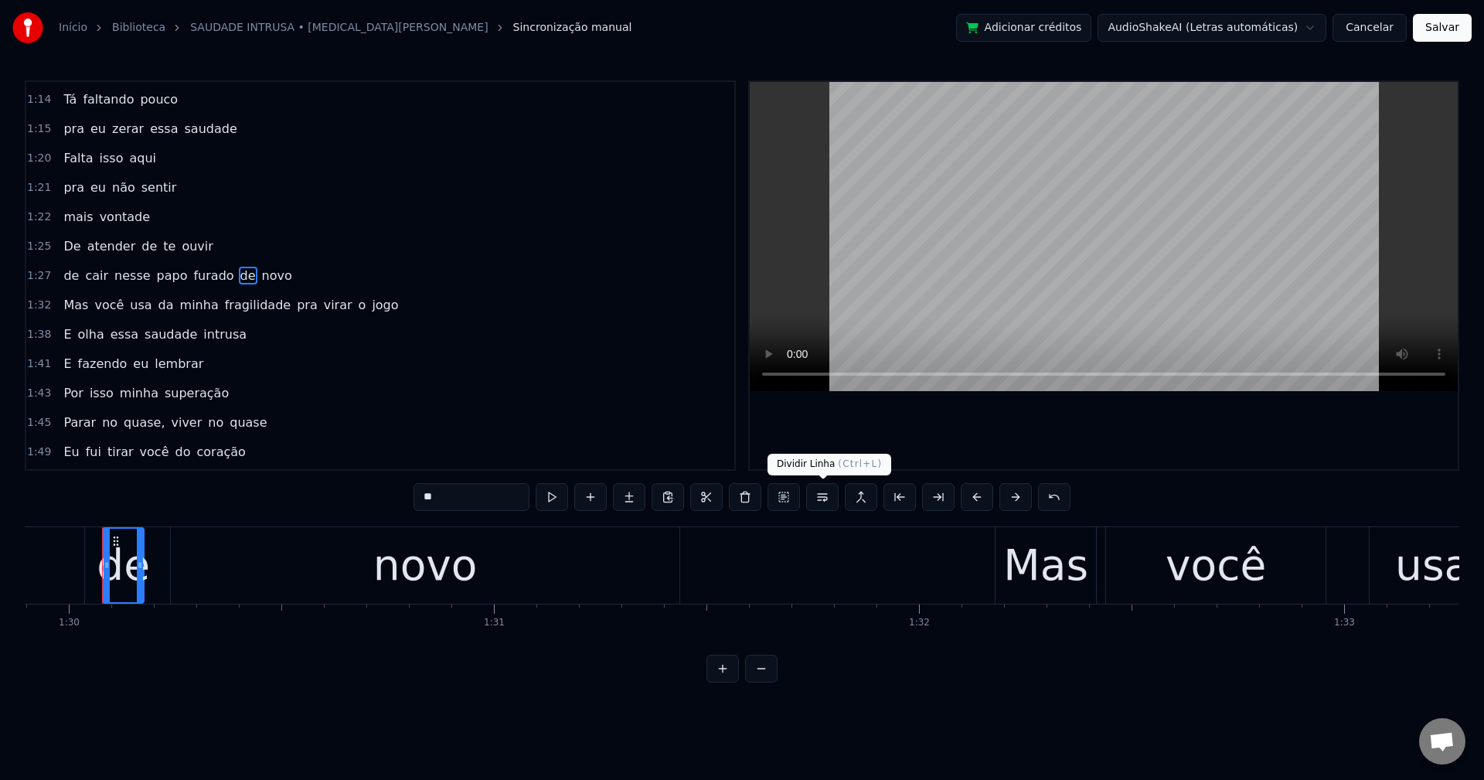
click at [826, 496] on button at bounding box center [822, 497] width 32 height 28
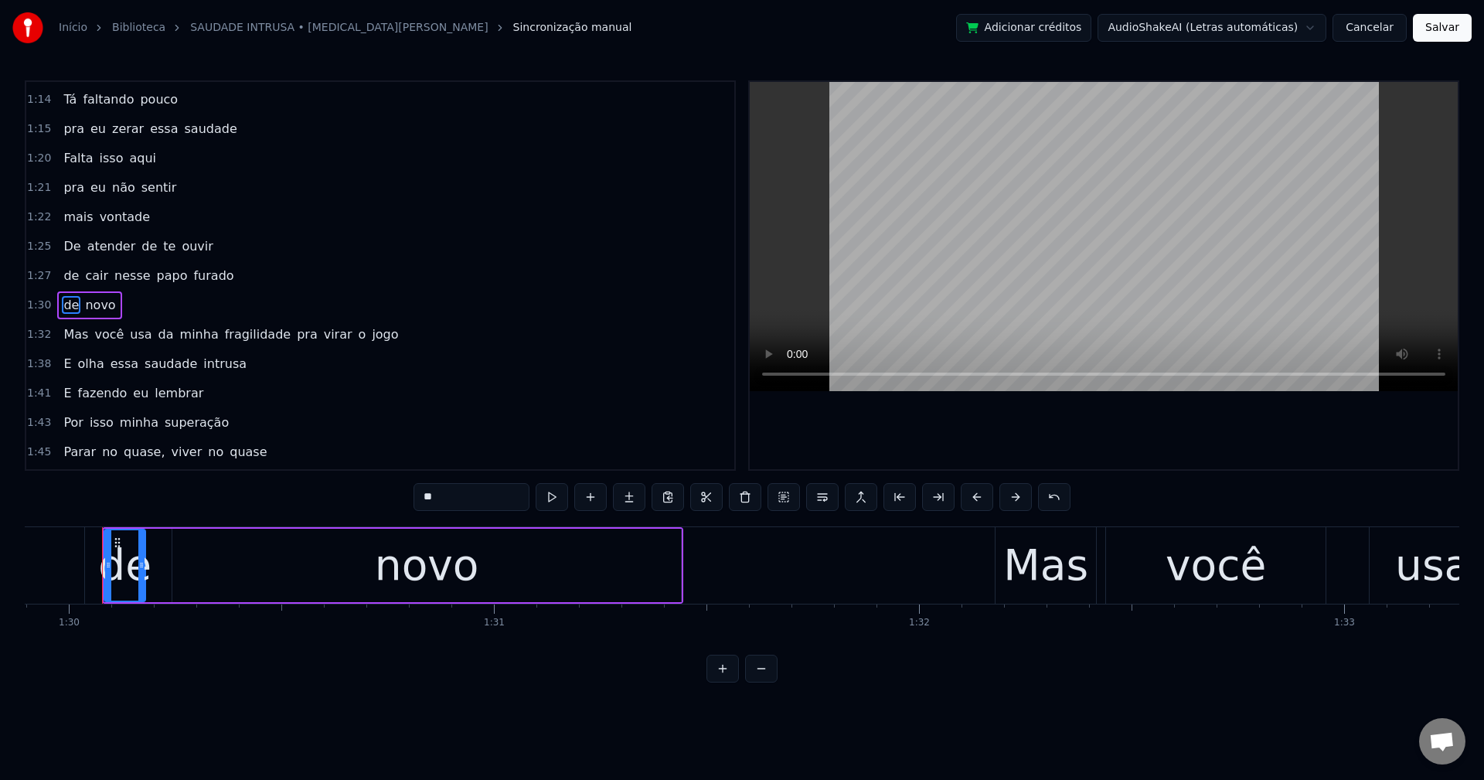
scroll to position [996, 0]
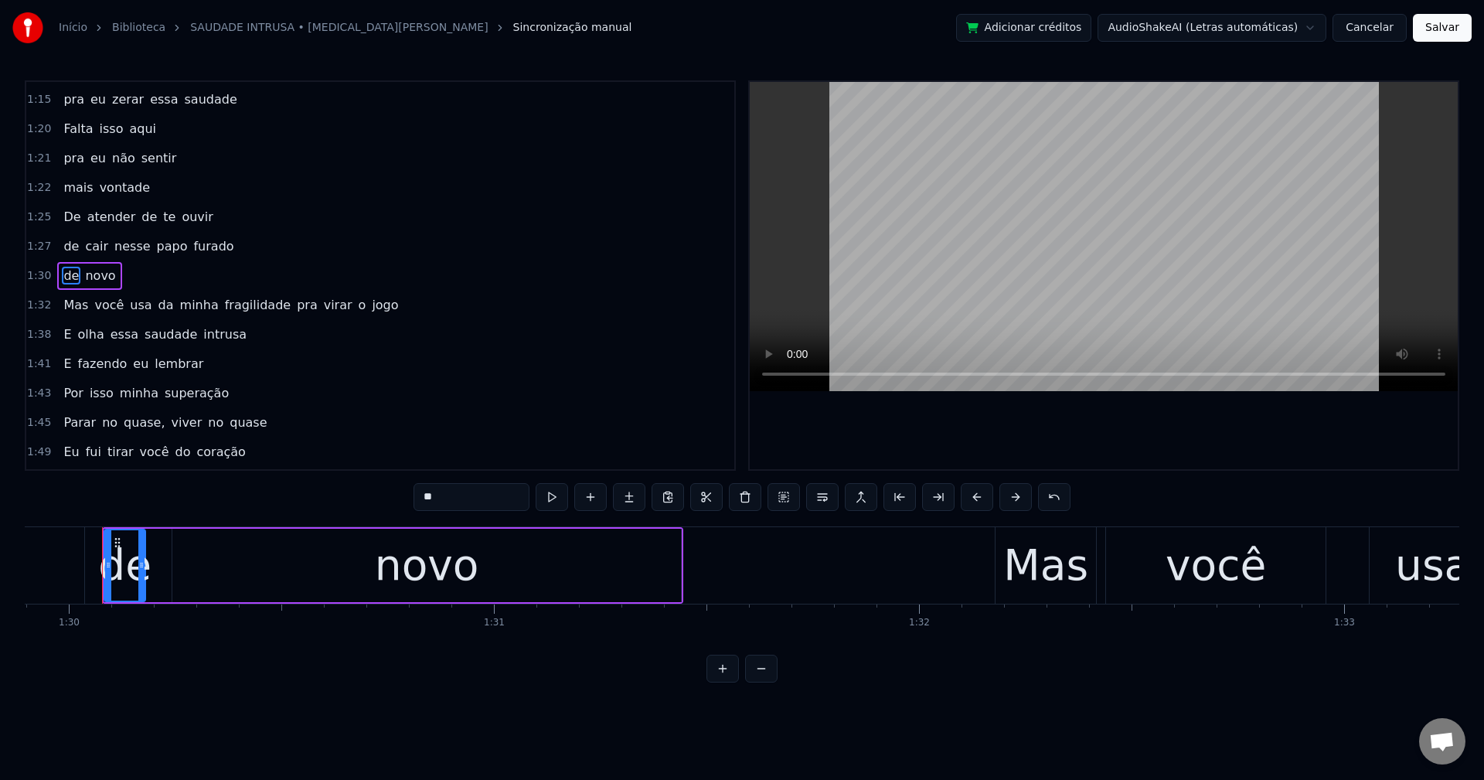
click at [72, 304] on span "Mas" at bounding box center [76, 305] width 28 height 18
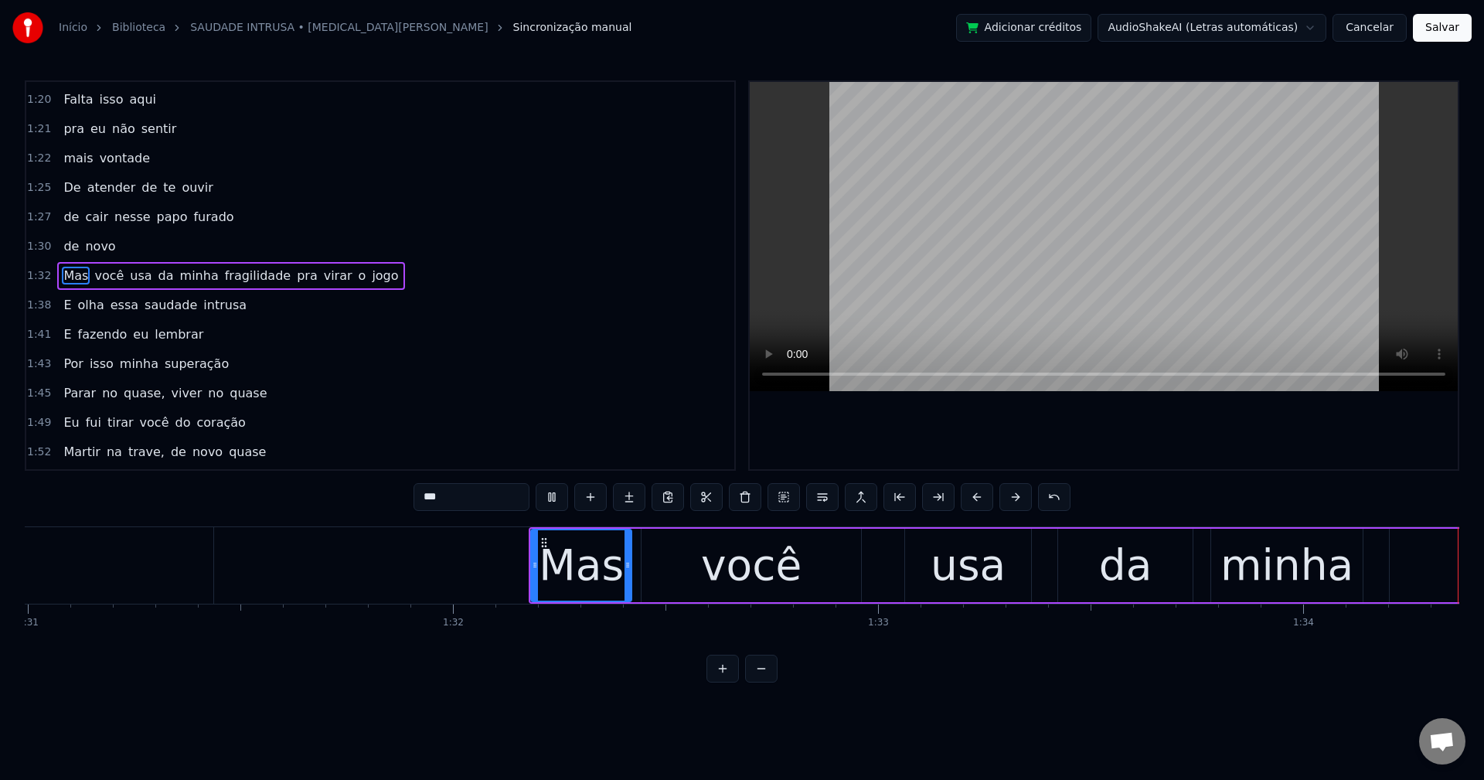
scroll to position [0, 39744]
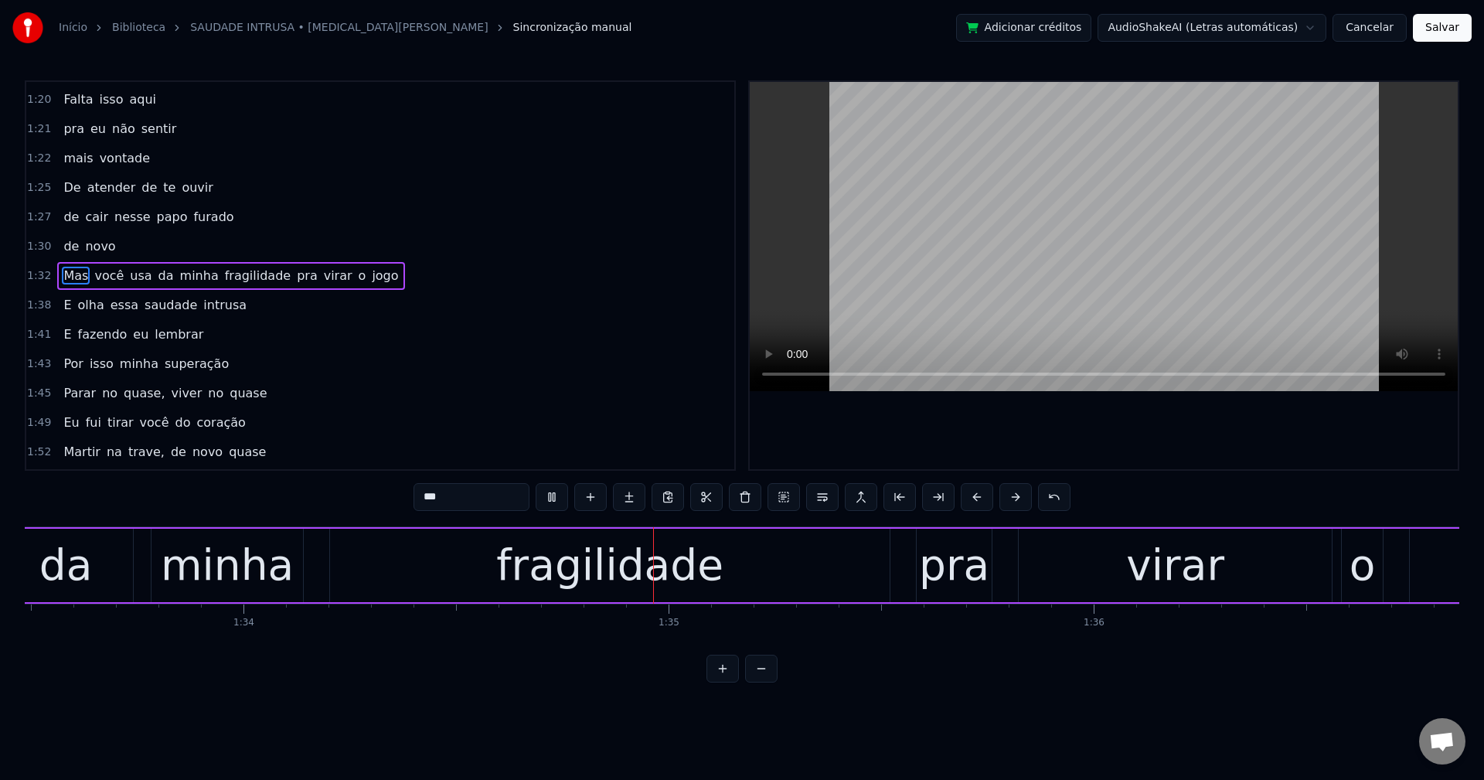
click at [295, 277] on span "pra" at bounding box center [307, 276] width 24 height 18
click at [827, 495] on button at bounding box center [822, 497] width 32 height 28
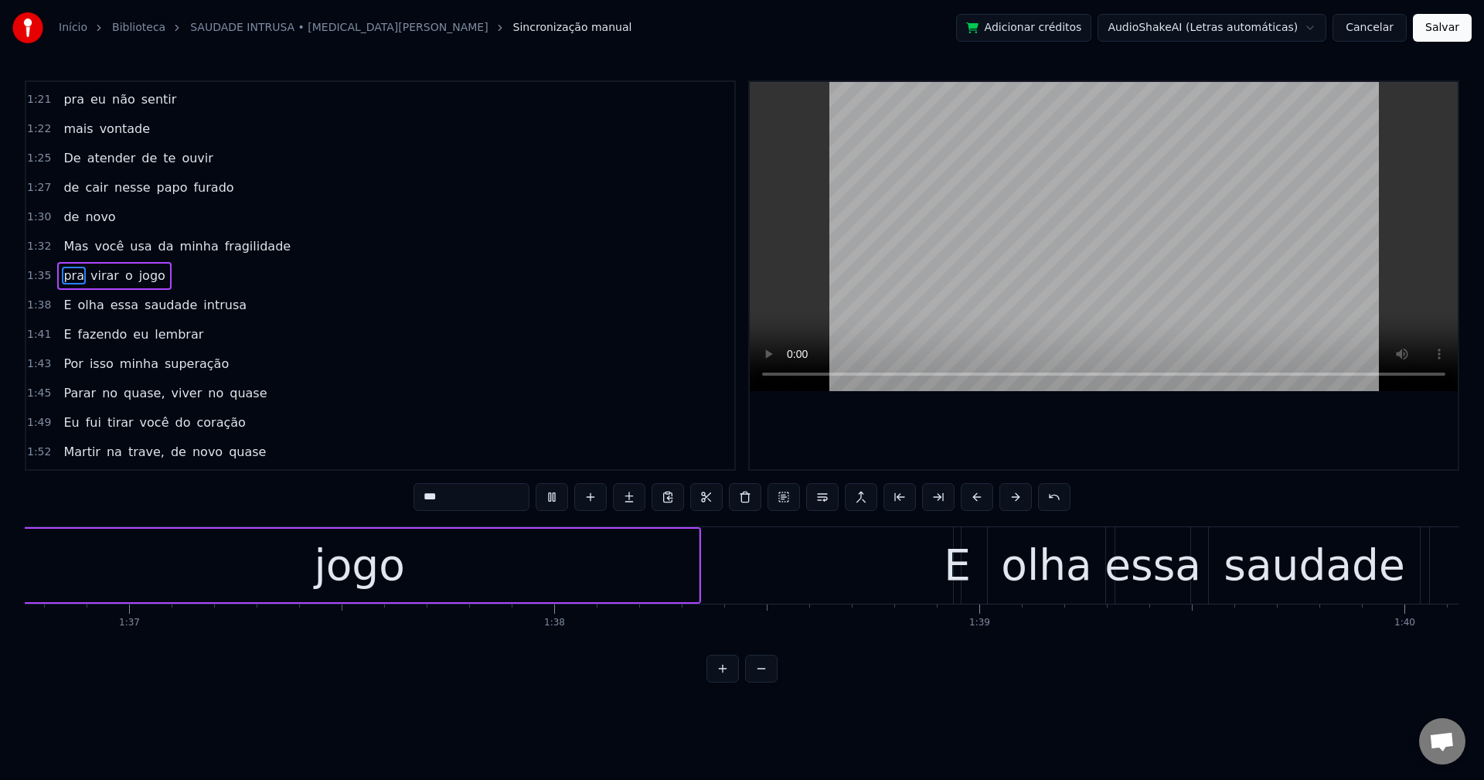
scroll to position [0, 42479]
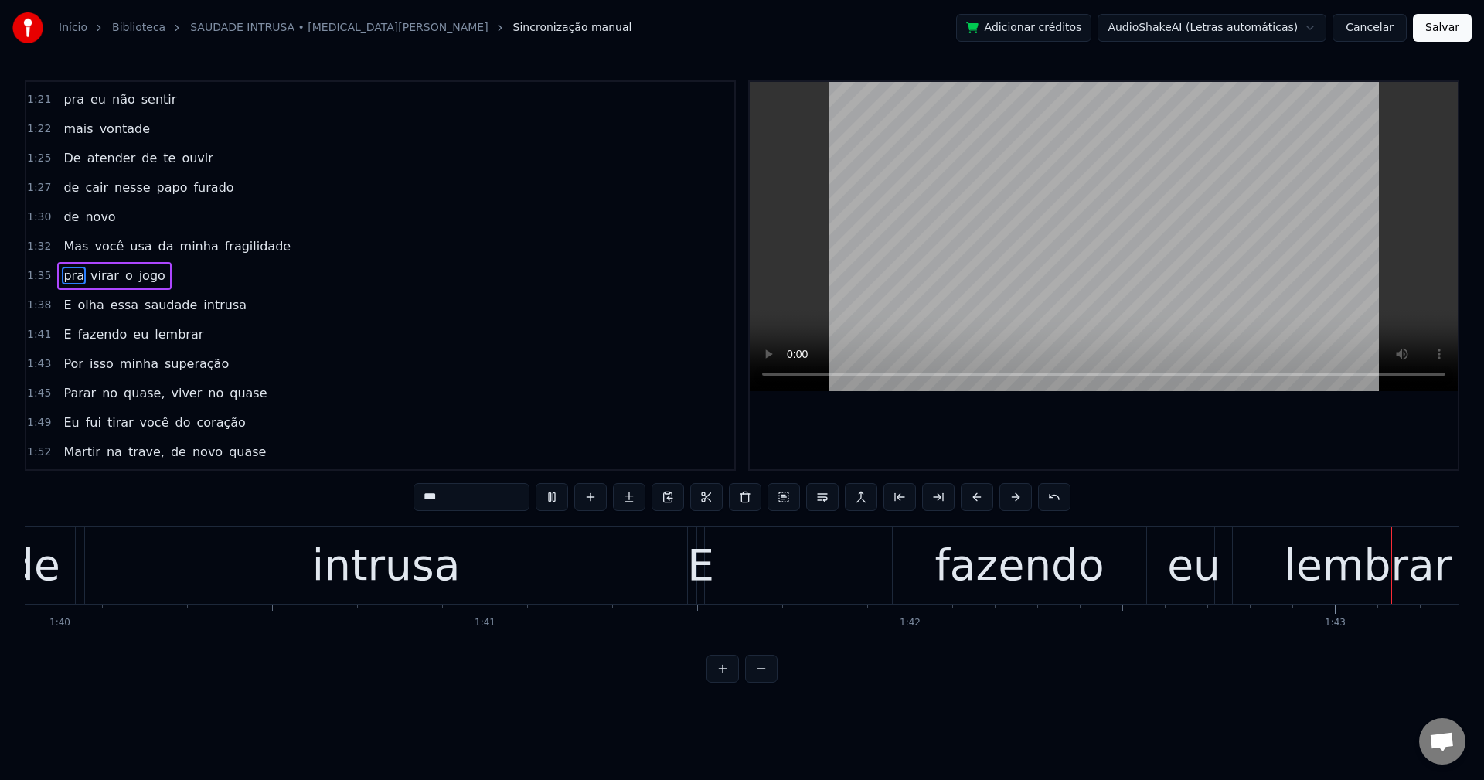
click at [128, 250] on span "usa" at bounding box center [140, 246] width 25 height 18
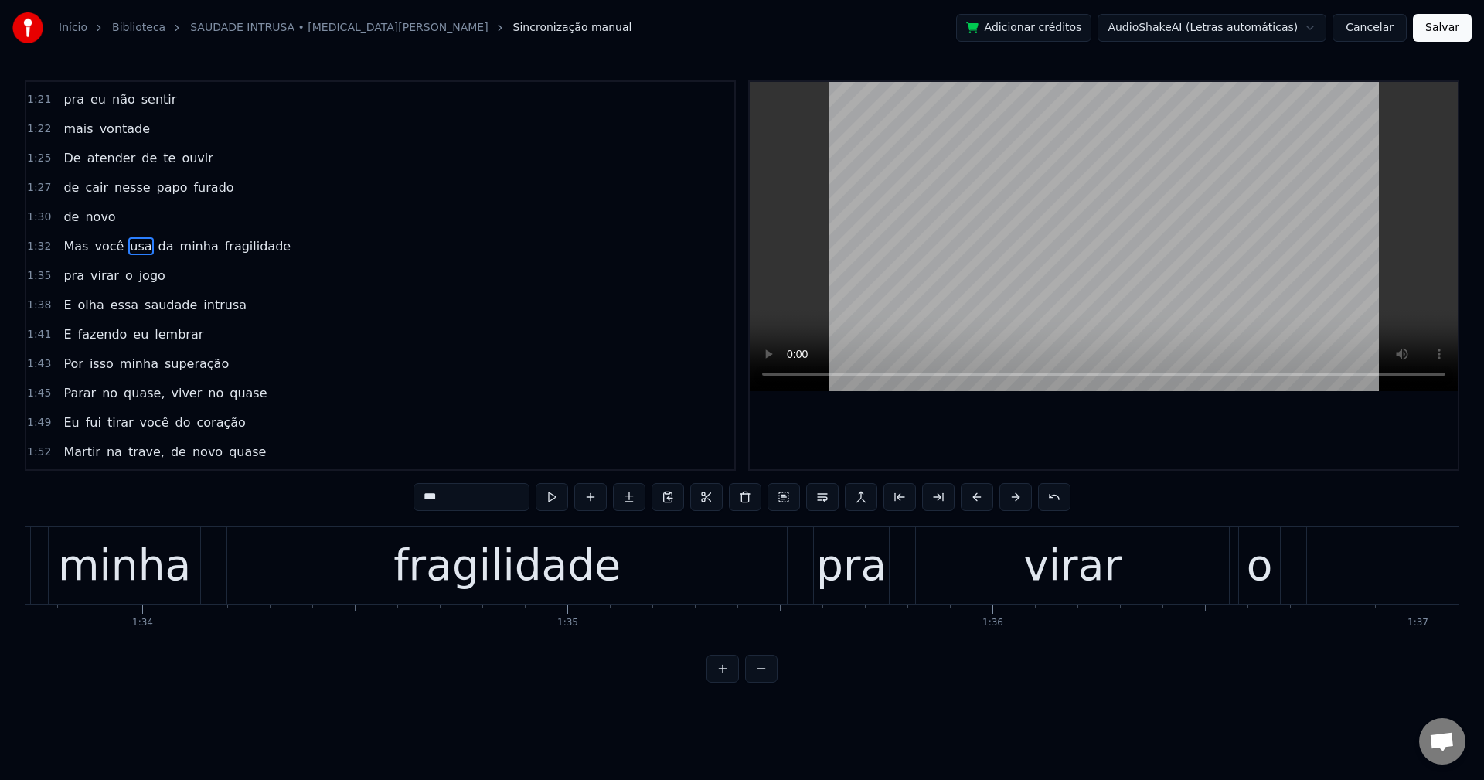
scroll to position [0, 39485]
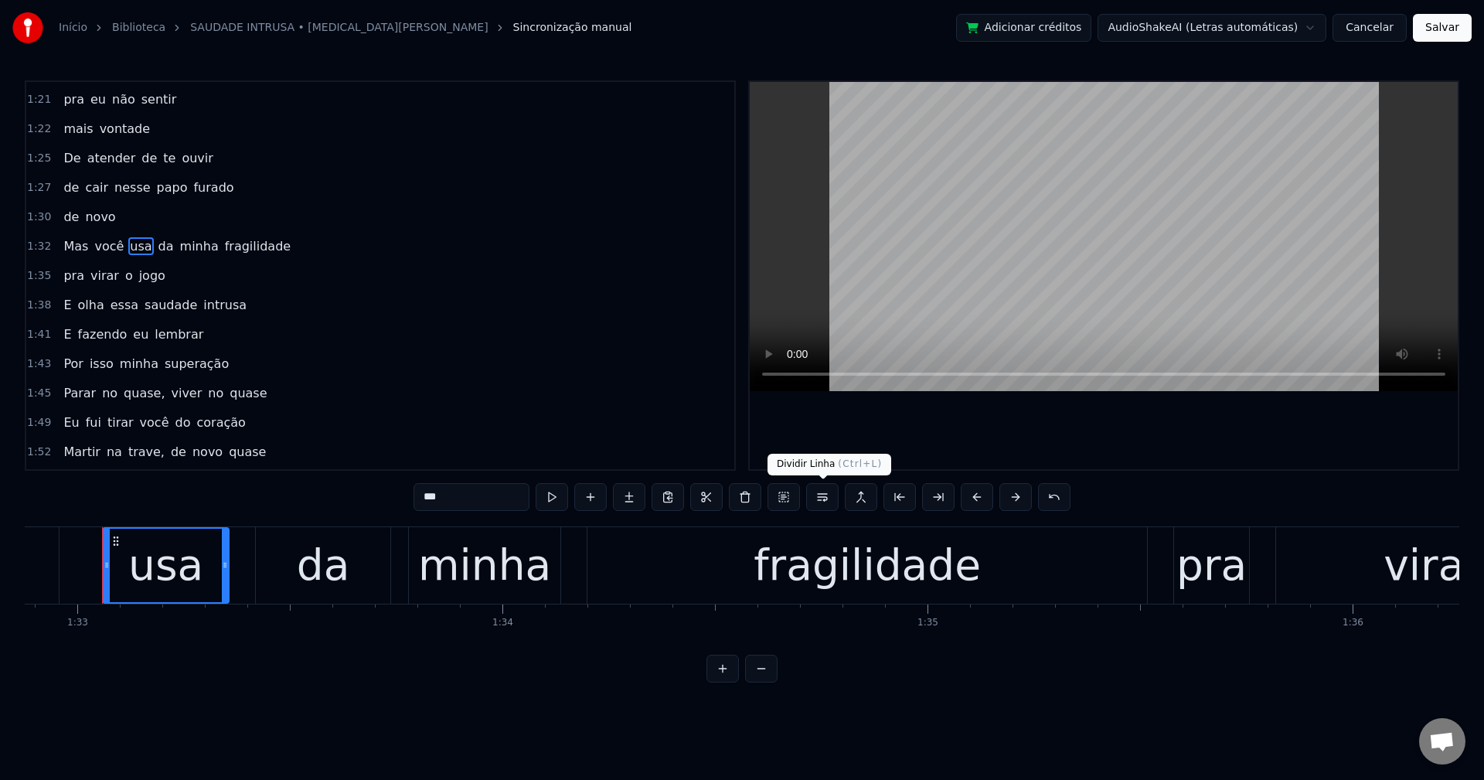
click at [827, 494] on button at bounding box center [822, 497] width 32 height 28
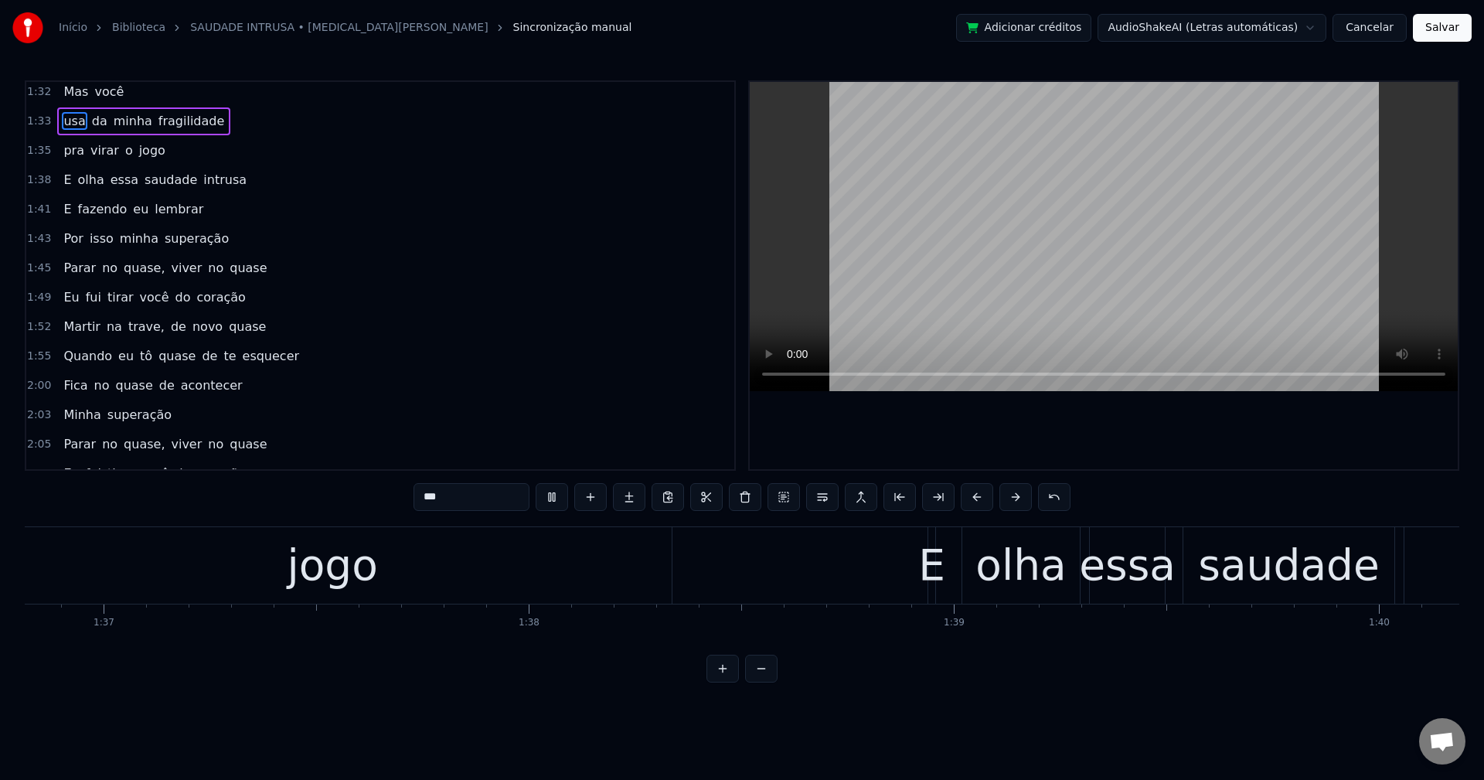
scroll to position [0, 42373]
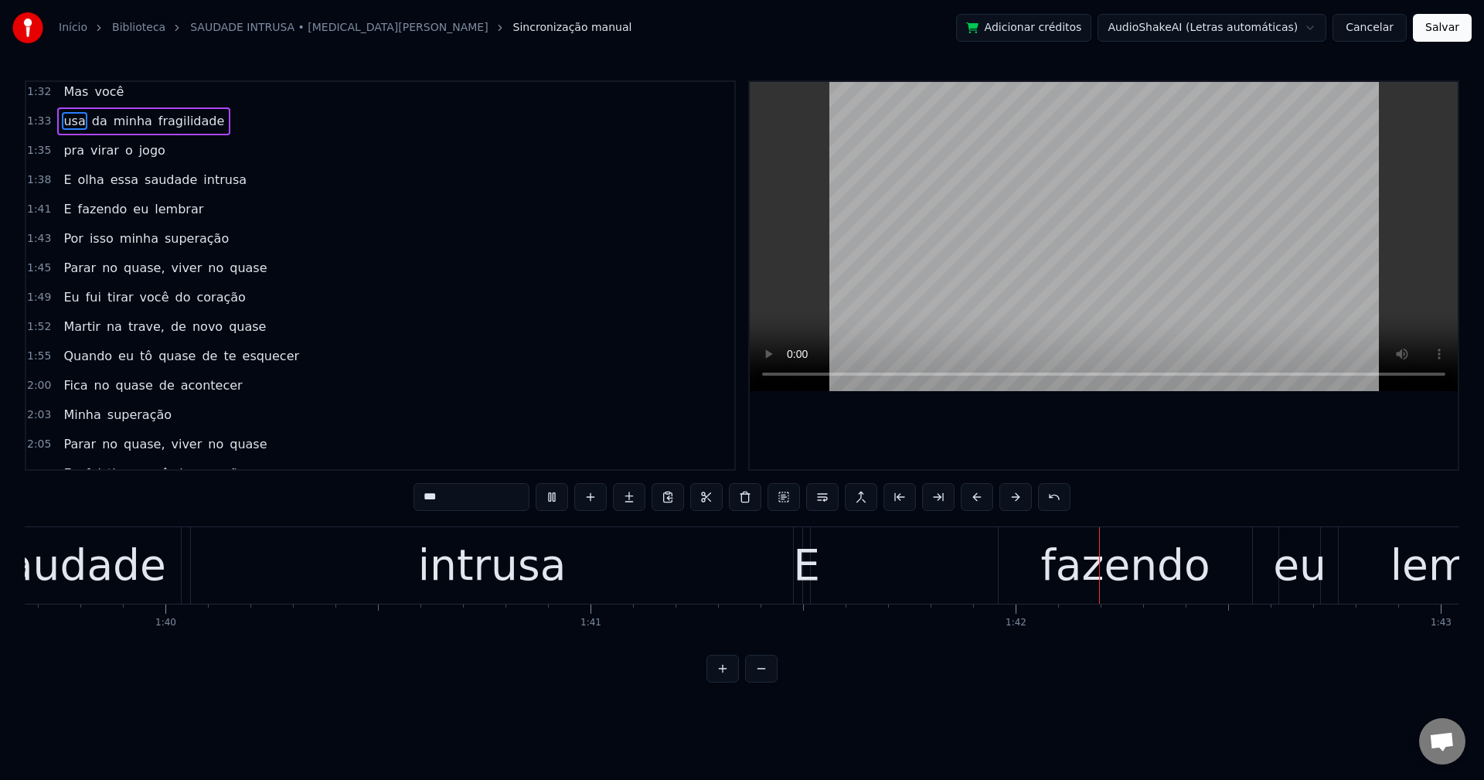
click at [122, 266] on span "quase," at bounding box center [144, 268] width 44 height 18
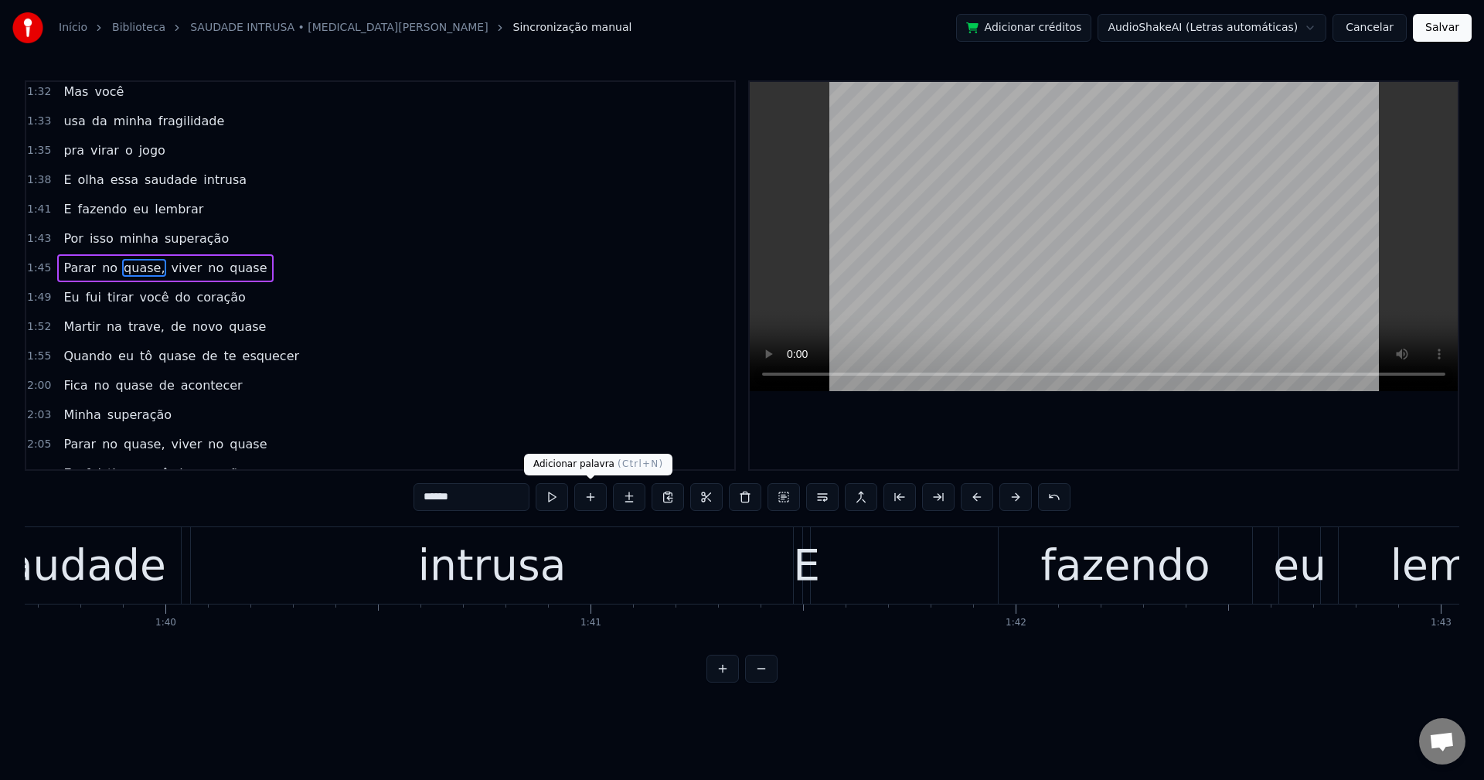
scroll to position [1201, 0]
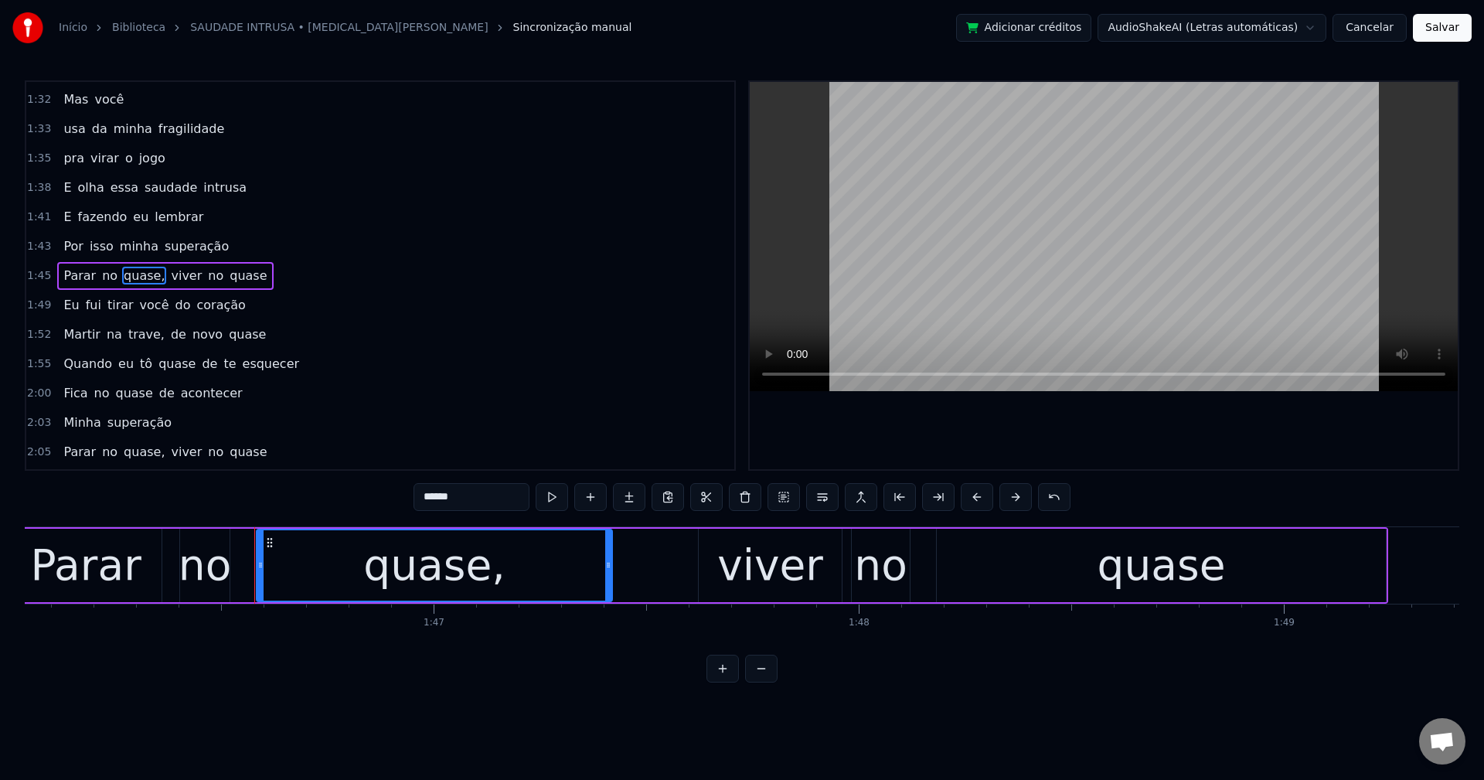
click at [472, 496] on input "******" at bounding box center [472, 497] width 116 height 28
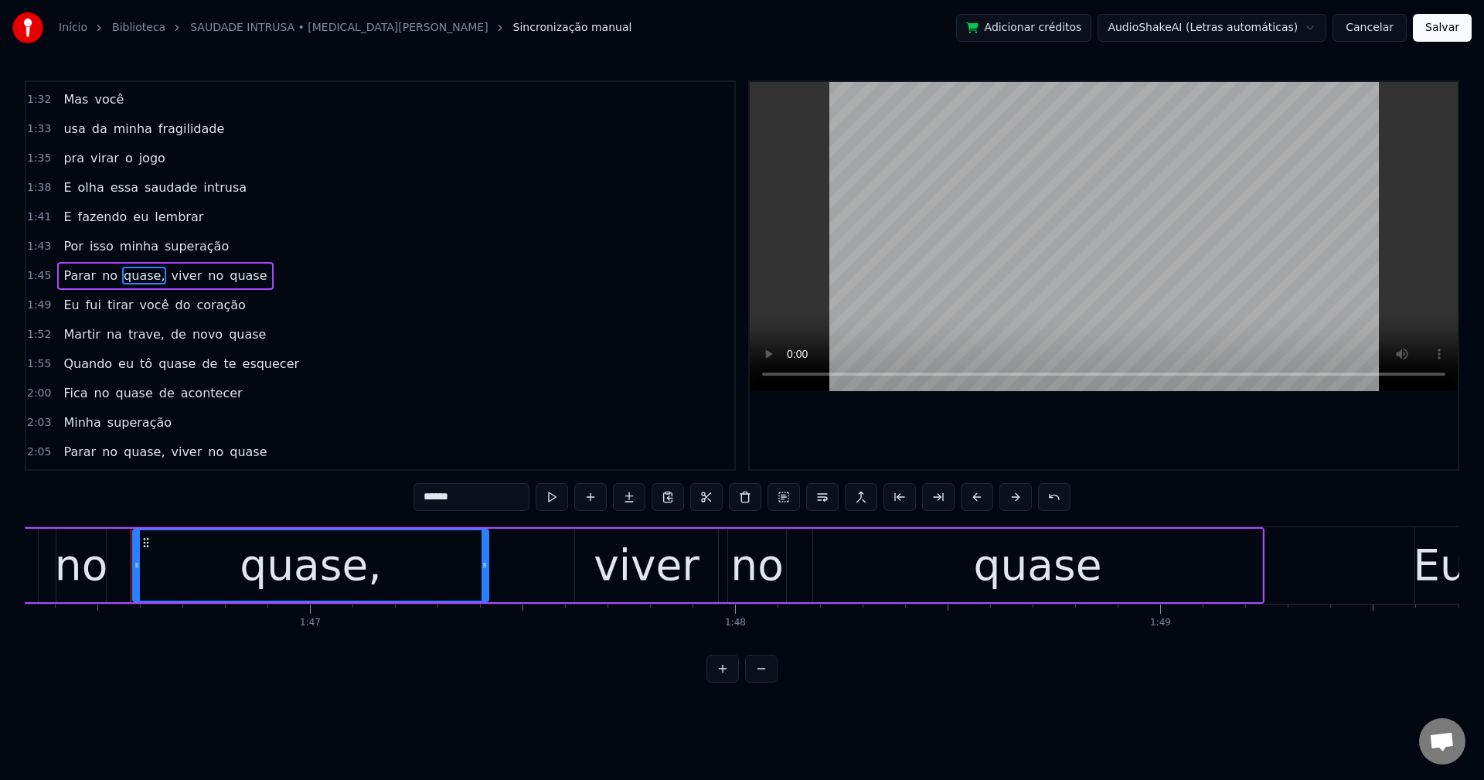
scroll to position [0, 45233]
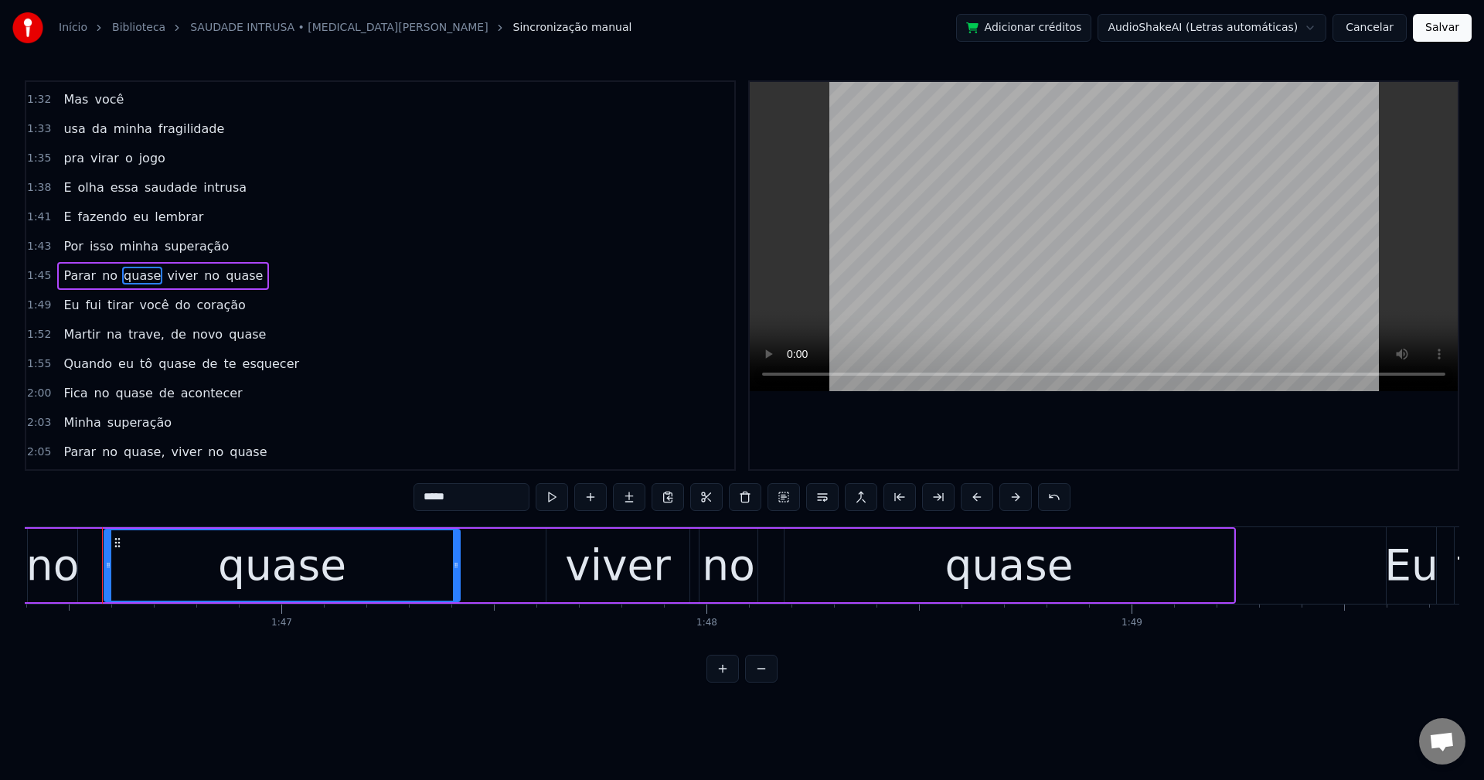
click at [169, 275] on span "viver" at bounding box center [182, 276] width 34 height 18
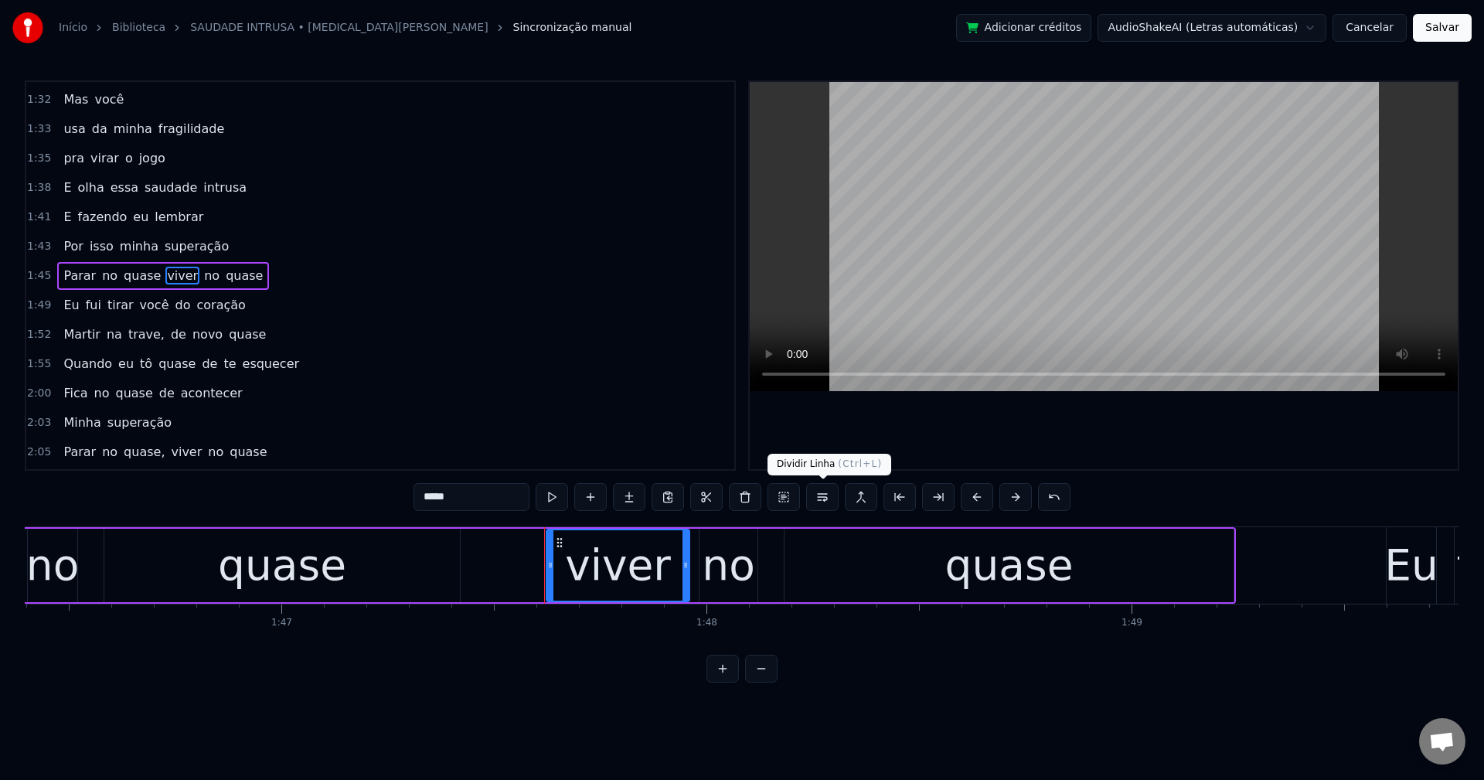
click at [816, 495] on button at bounding box center [822, 497] width 32 height 28
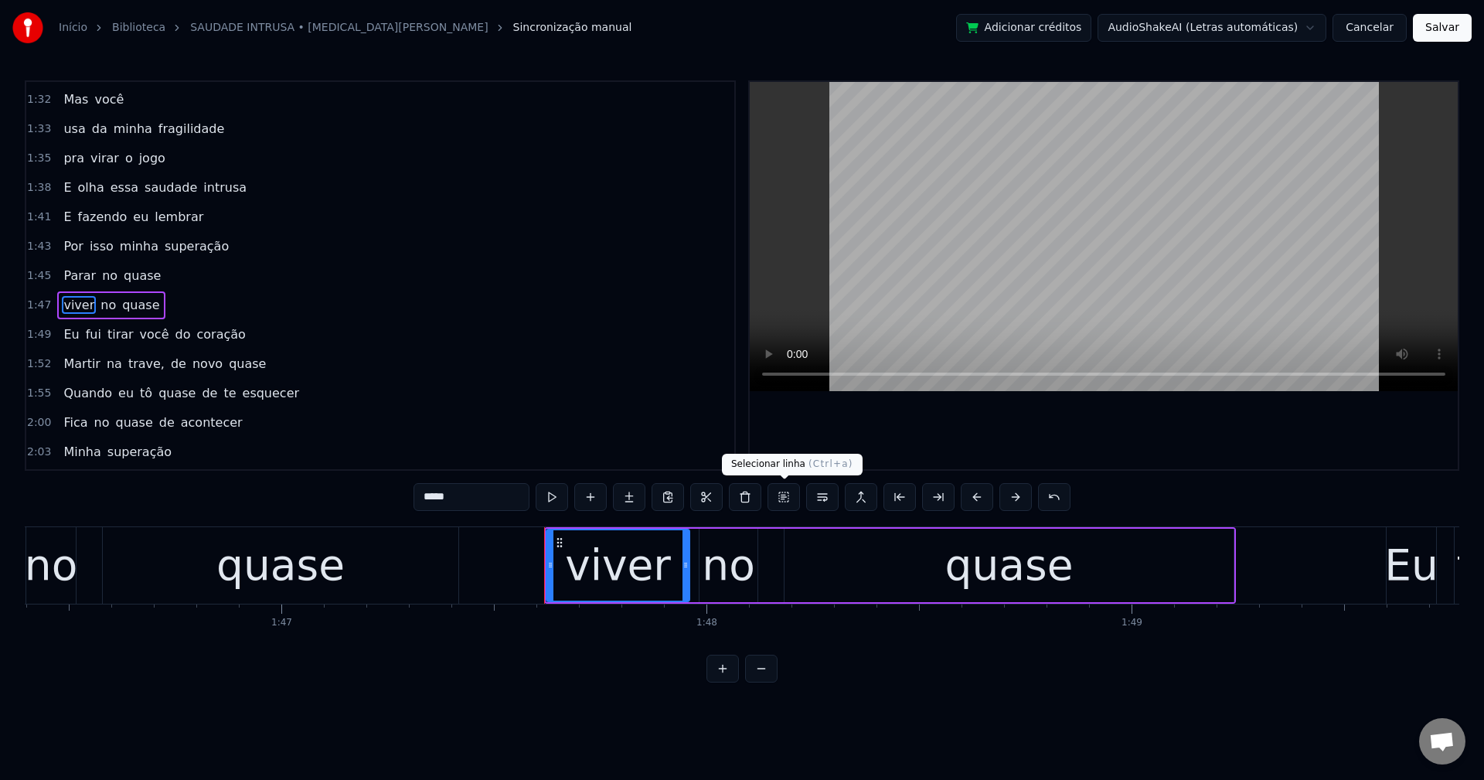
scroll to position [1231, 0]
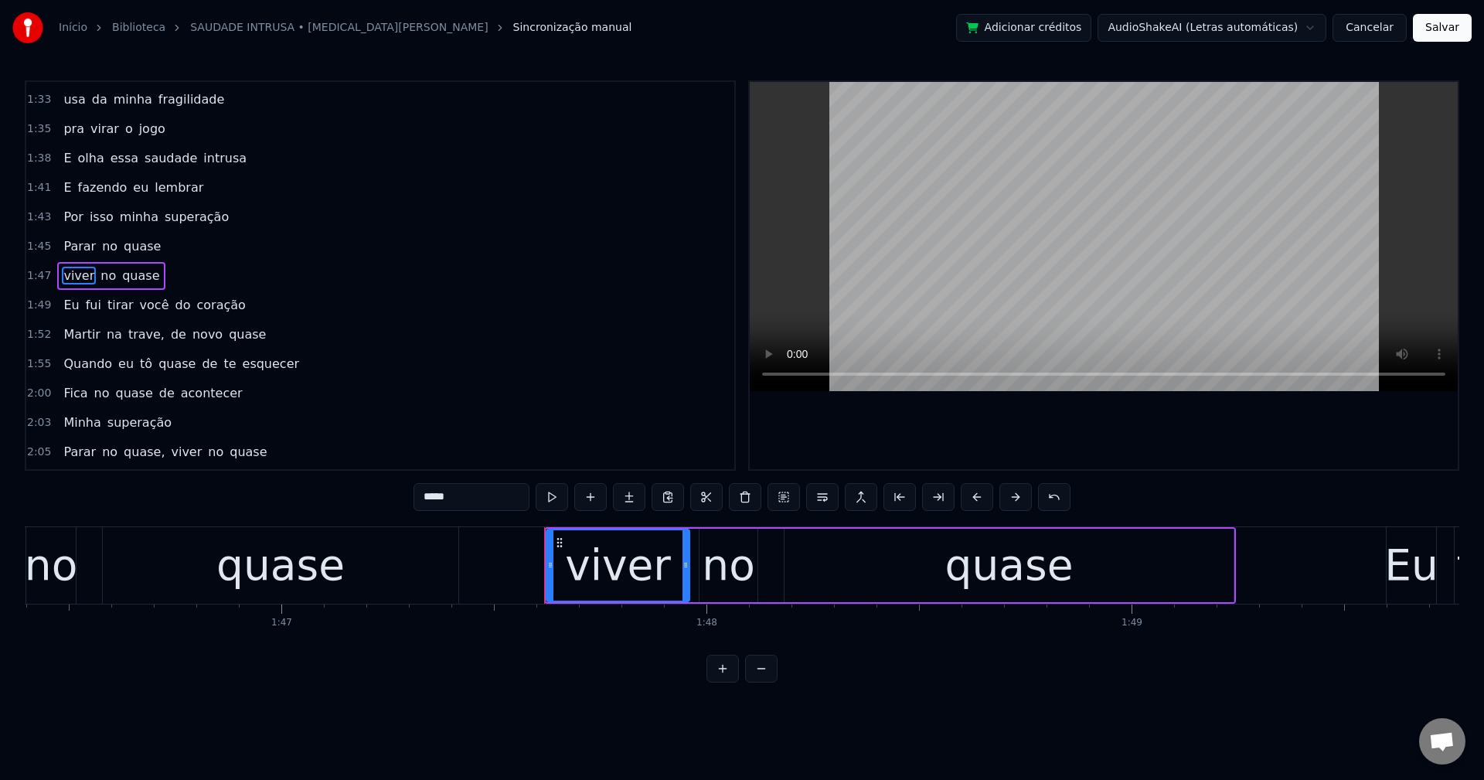
click at [174, 307] on span "do" at bounding box center [183, 305] width 19 height 18
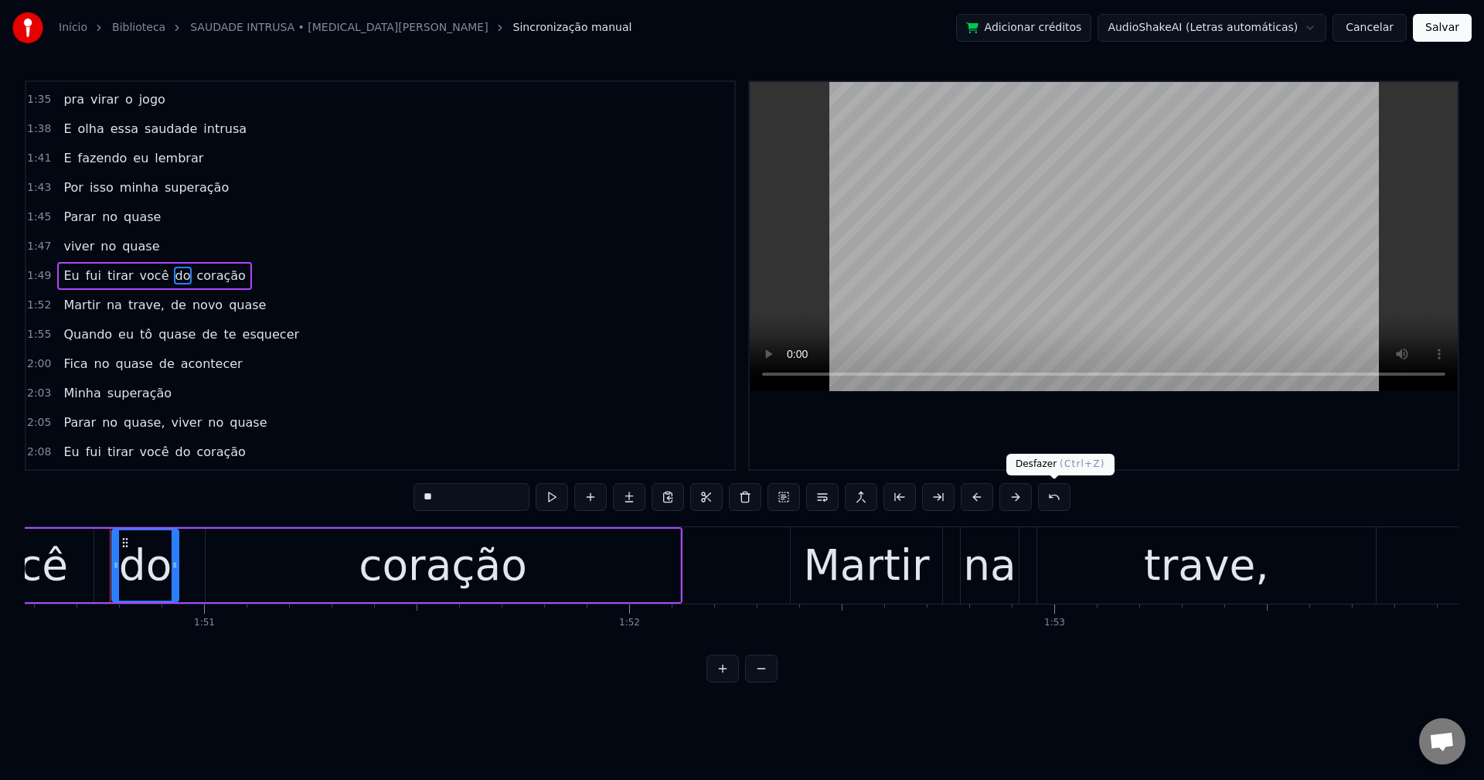
scroll to position [0, 47019]
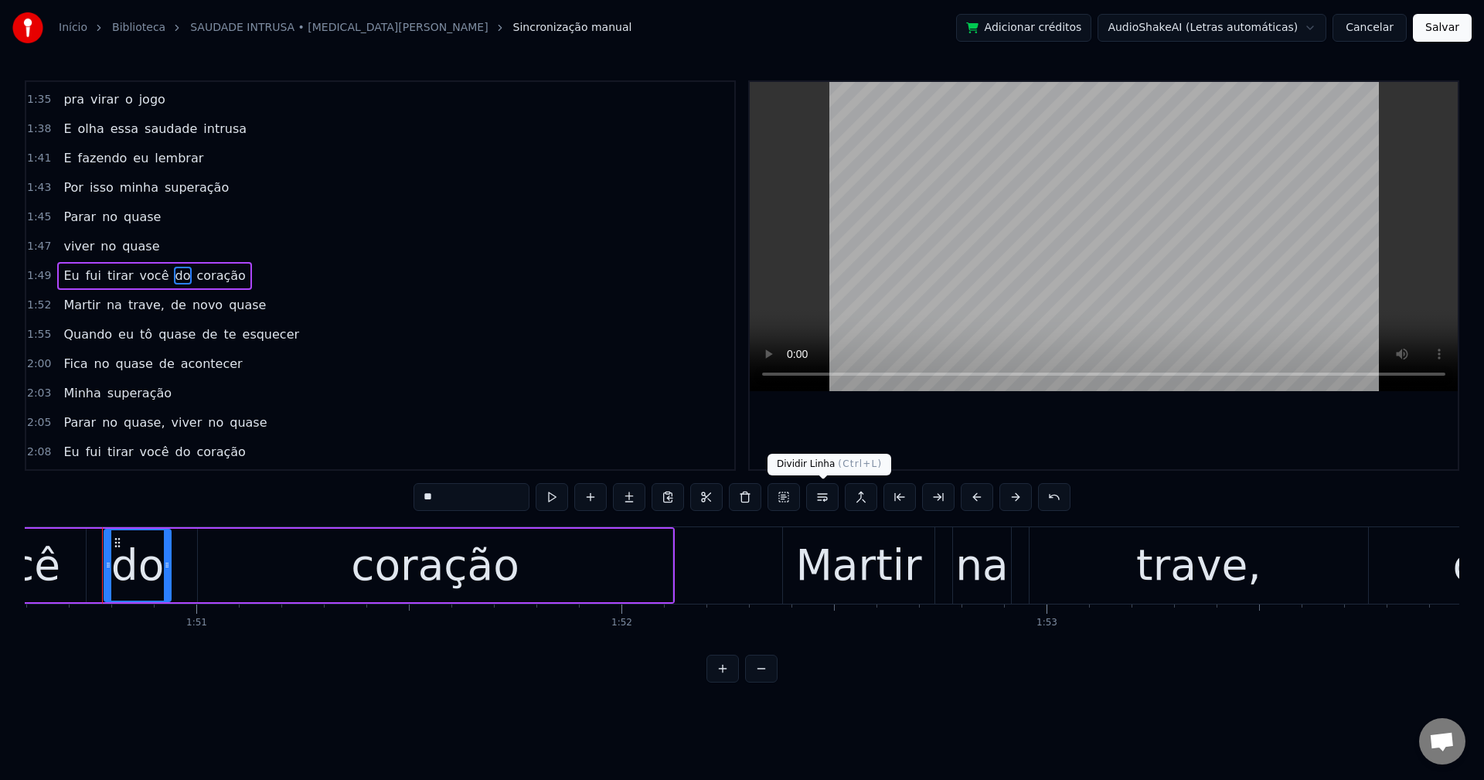
click at [819, 502] on button at bounding box center [822, 497] width 32 height 28
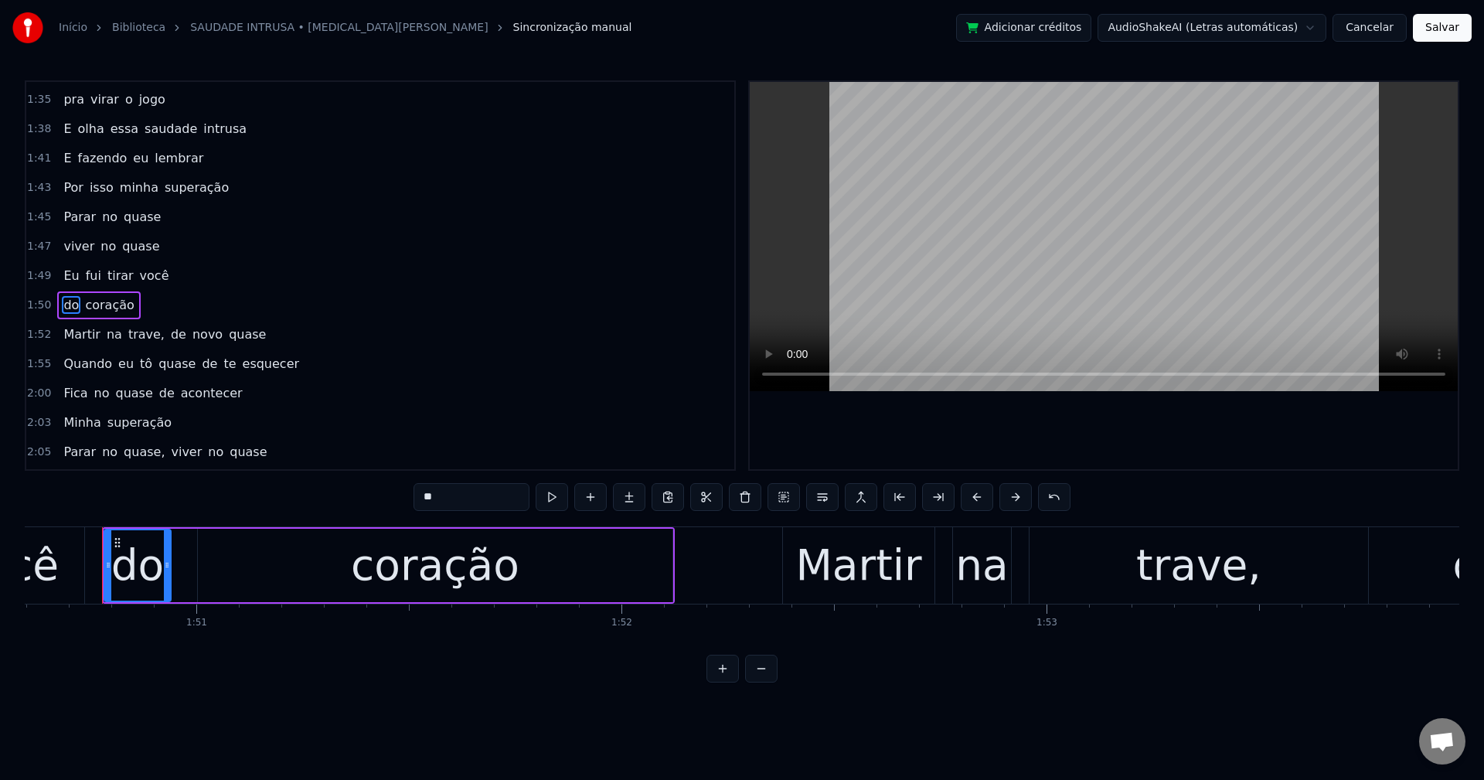
scroll to position [1289, 0]
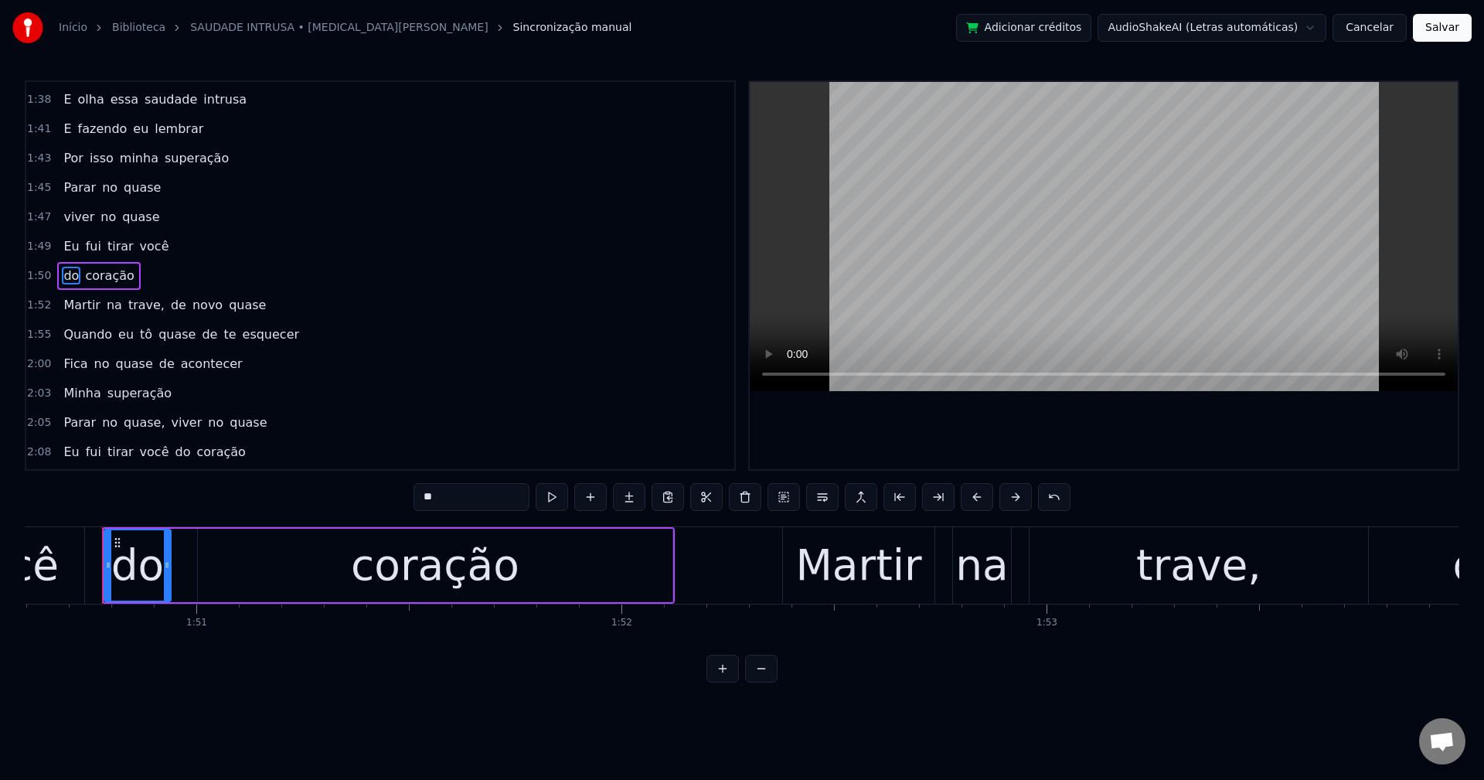
click at [134, 302] on span "trave," at bounding box center [146, 305] width 39 height 18
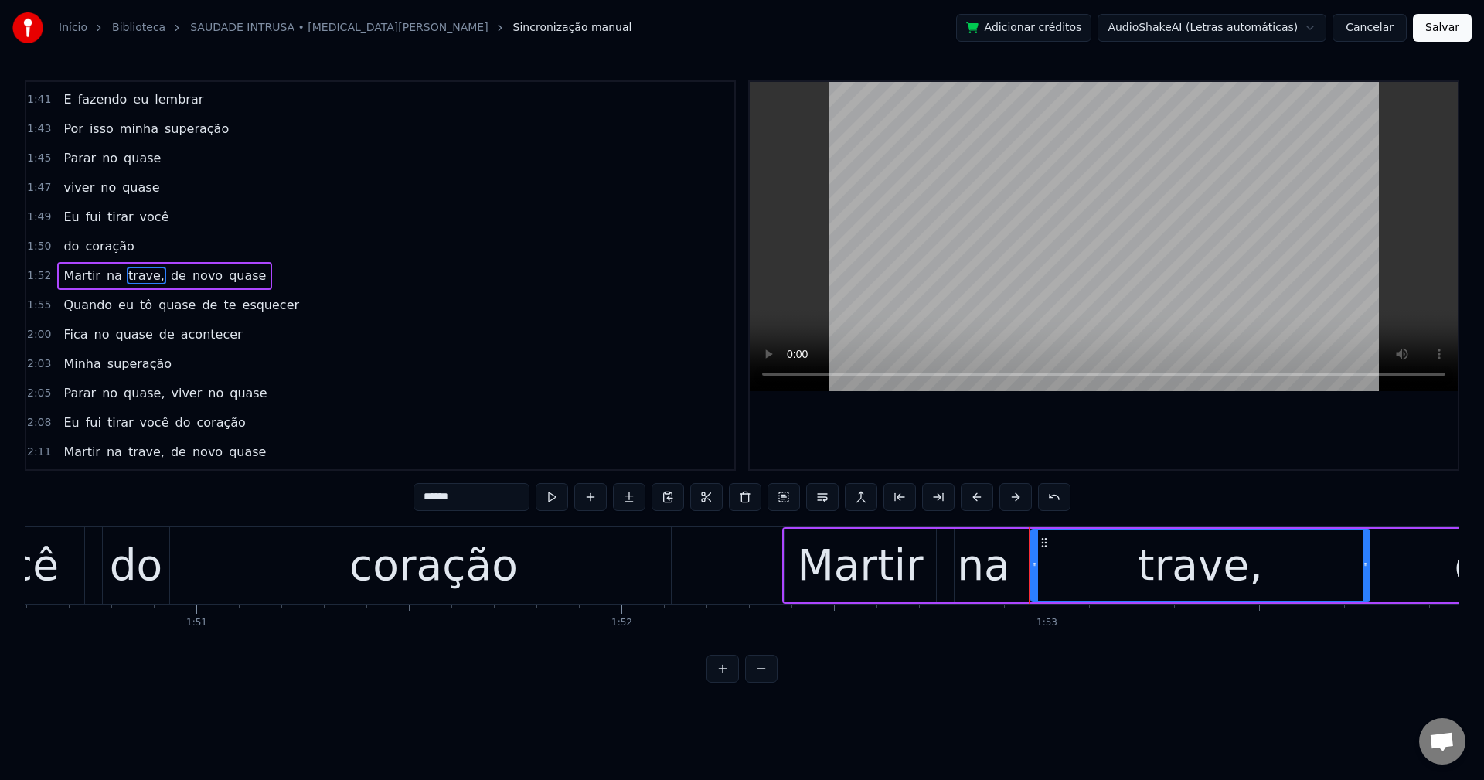
click at [492, 497] on input "******" at bounding box center [472, 497] width 116 height 28
click at [165, 274] on span "de" at bounding box center [174, 276] width 19 height 18
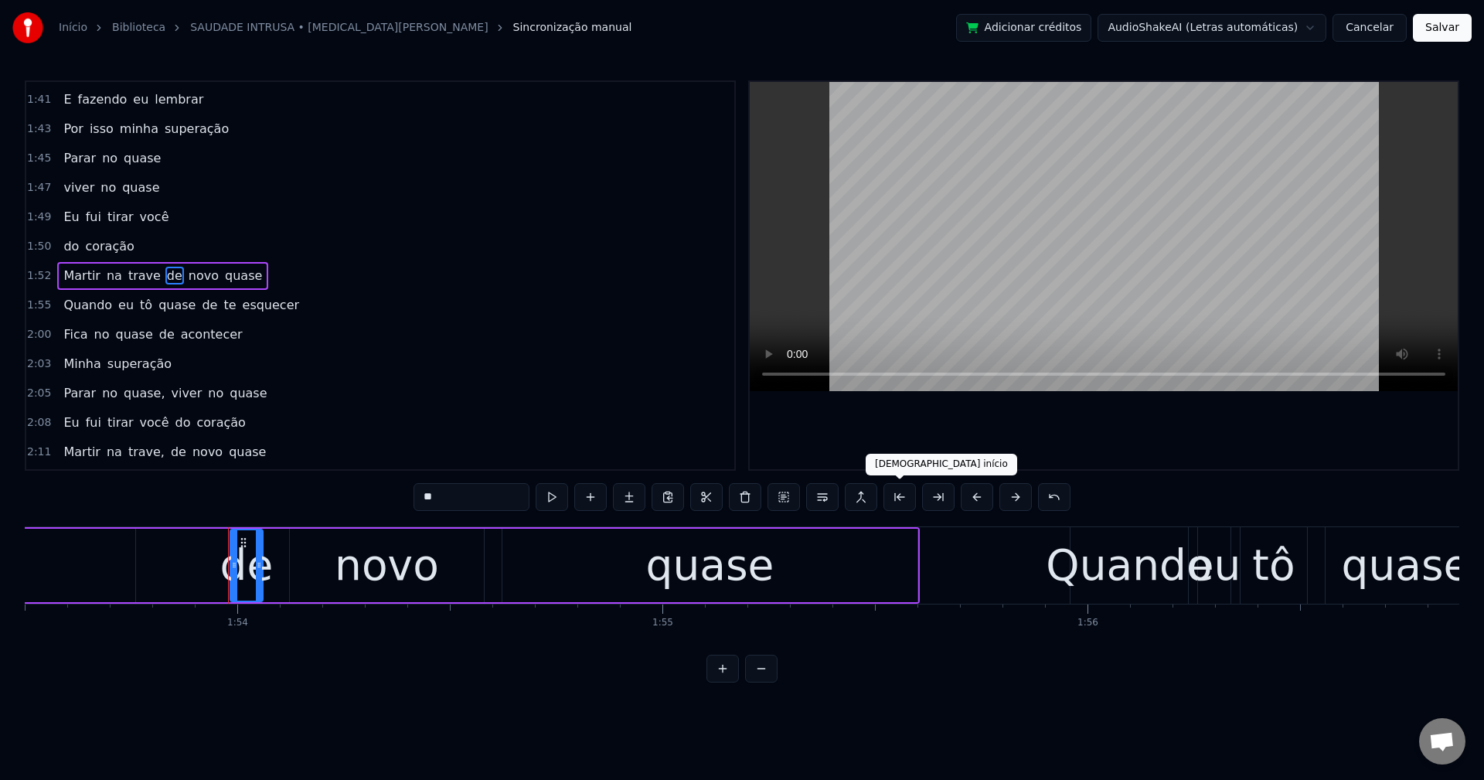
scroll to position [0, 48379]
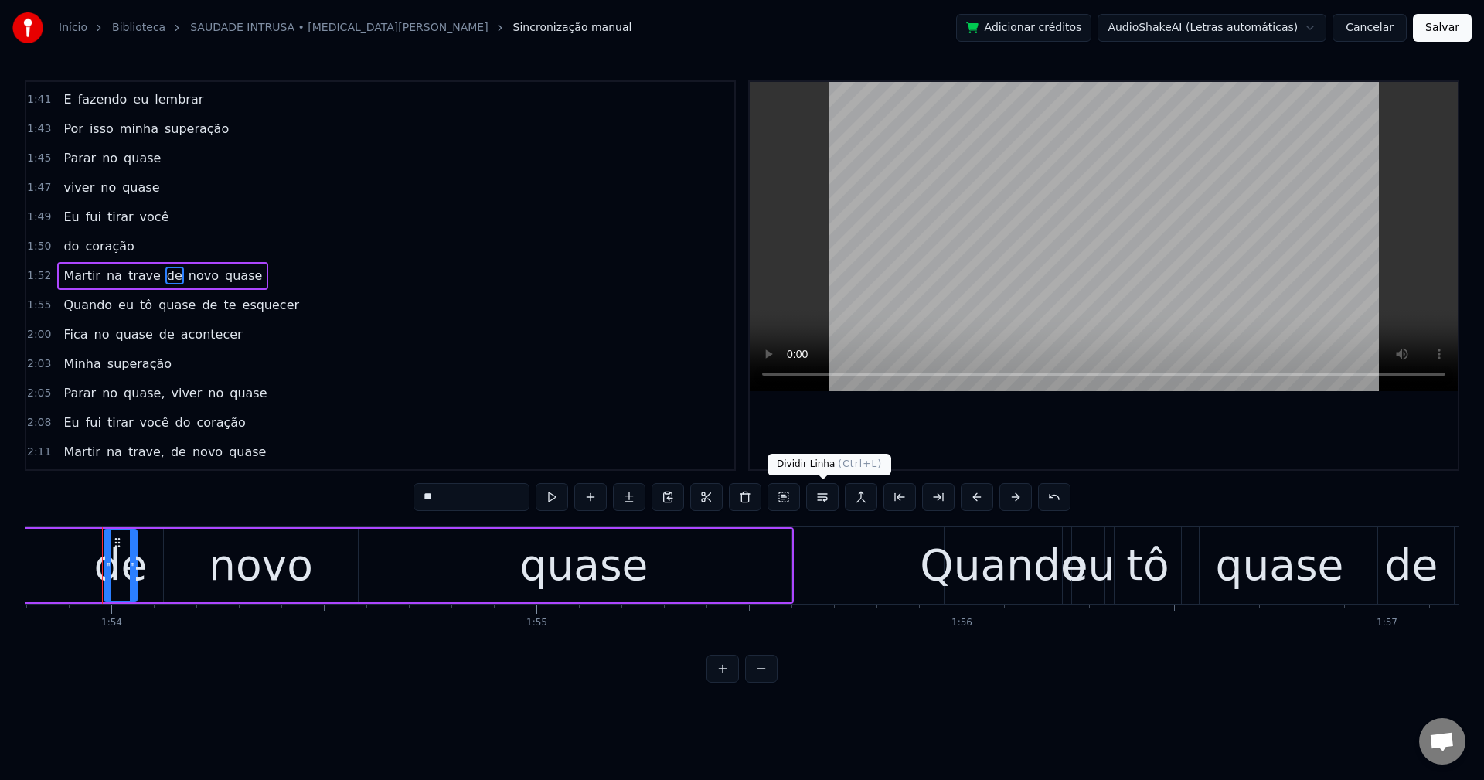
click at [823, 495] on button at bounding box center [822, 497] width 32 height 28
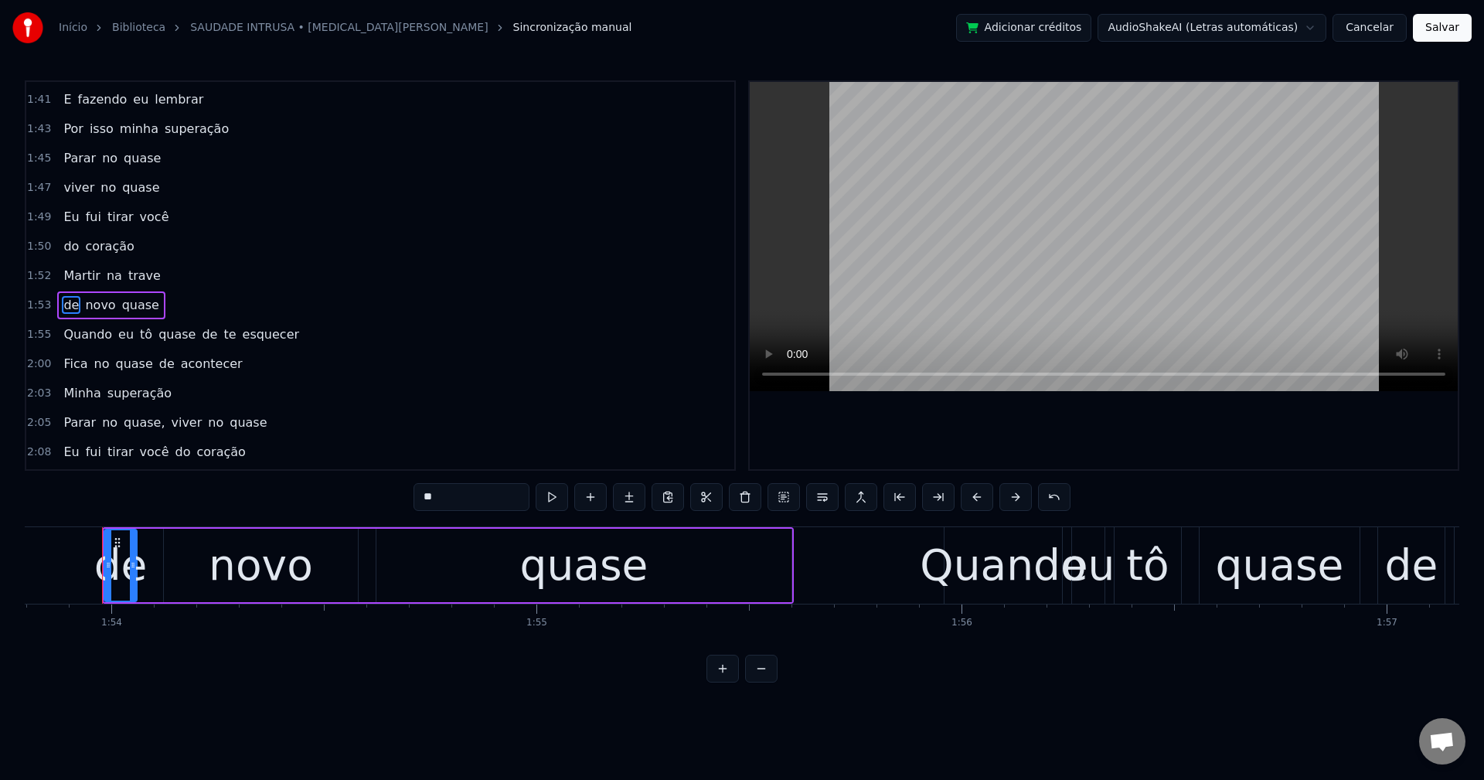
scroll to position [1348, 0]
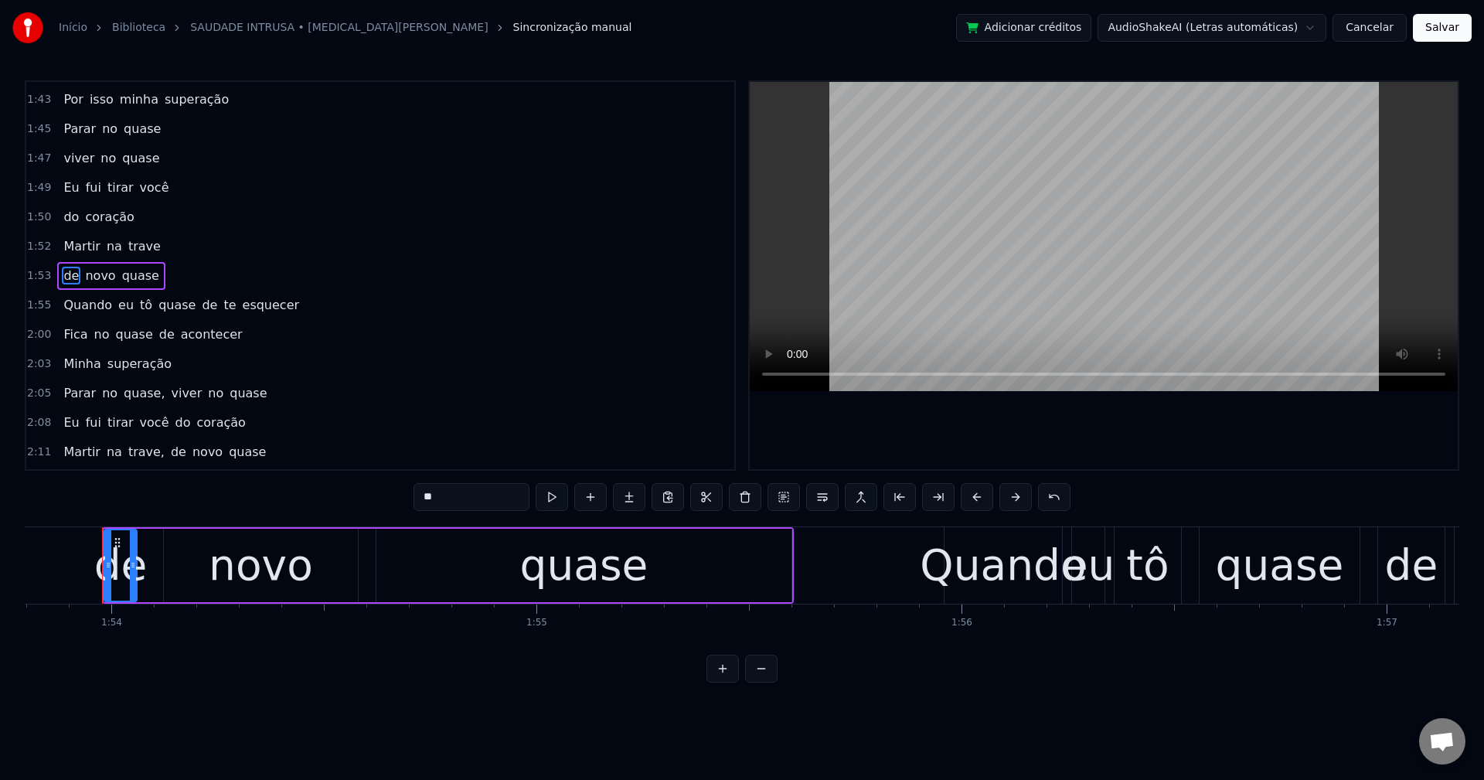
click at [200, 298] on span "de" at bounding box center [209, 305] width 19 height 18
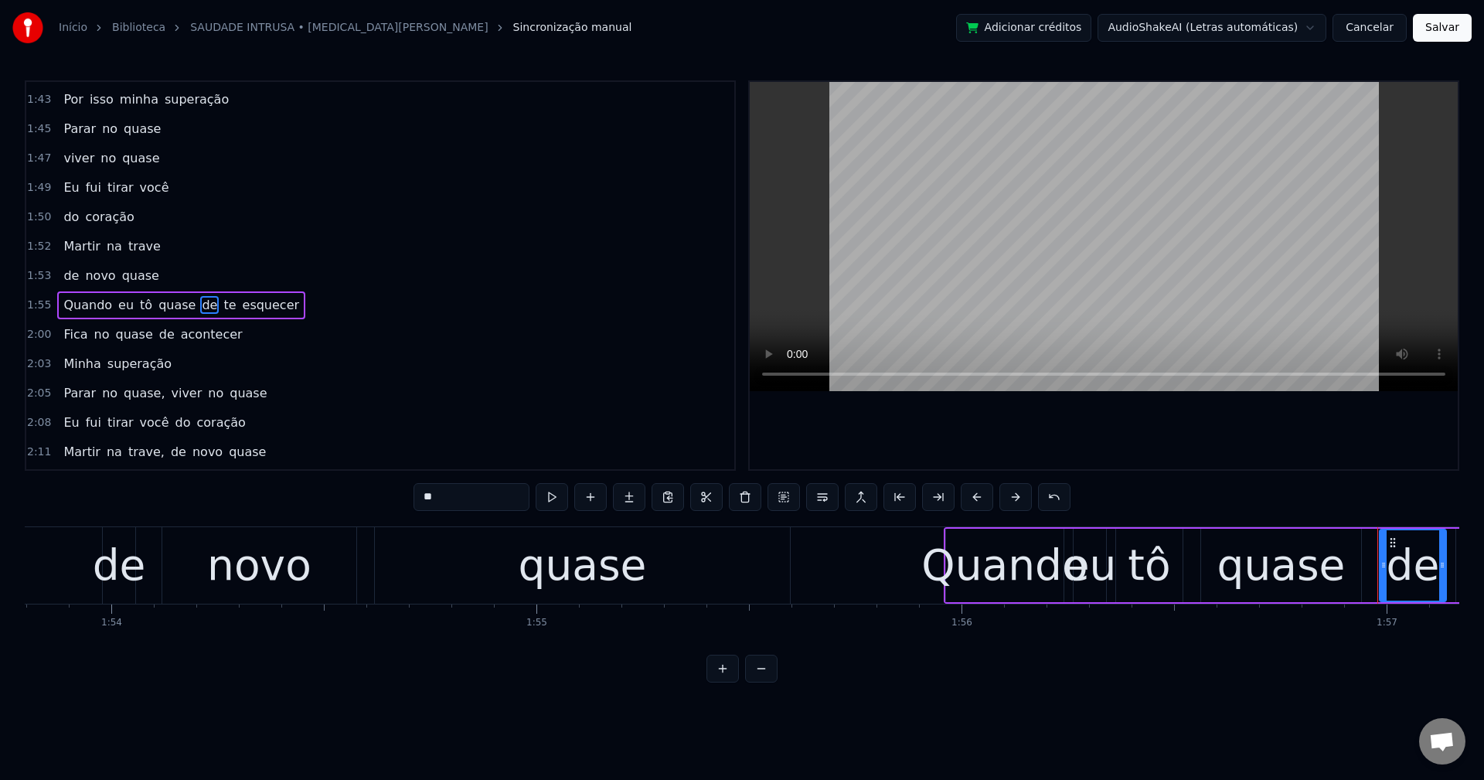
scroll to position [1377, 0]
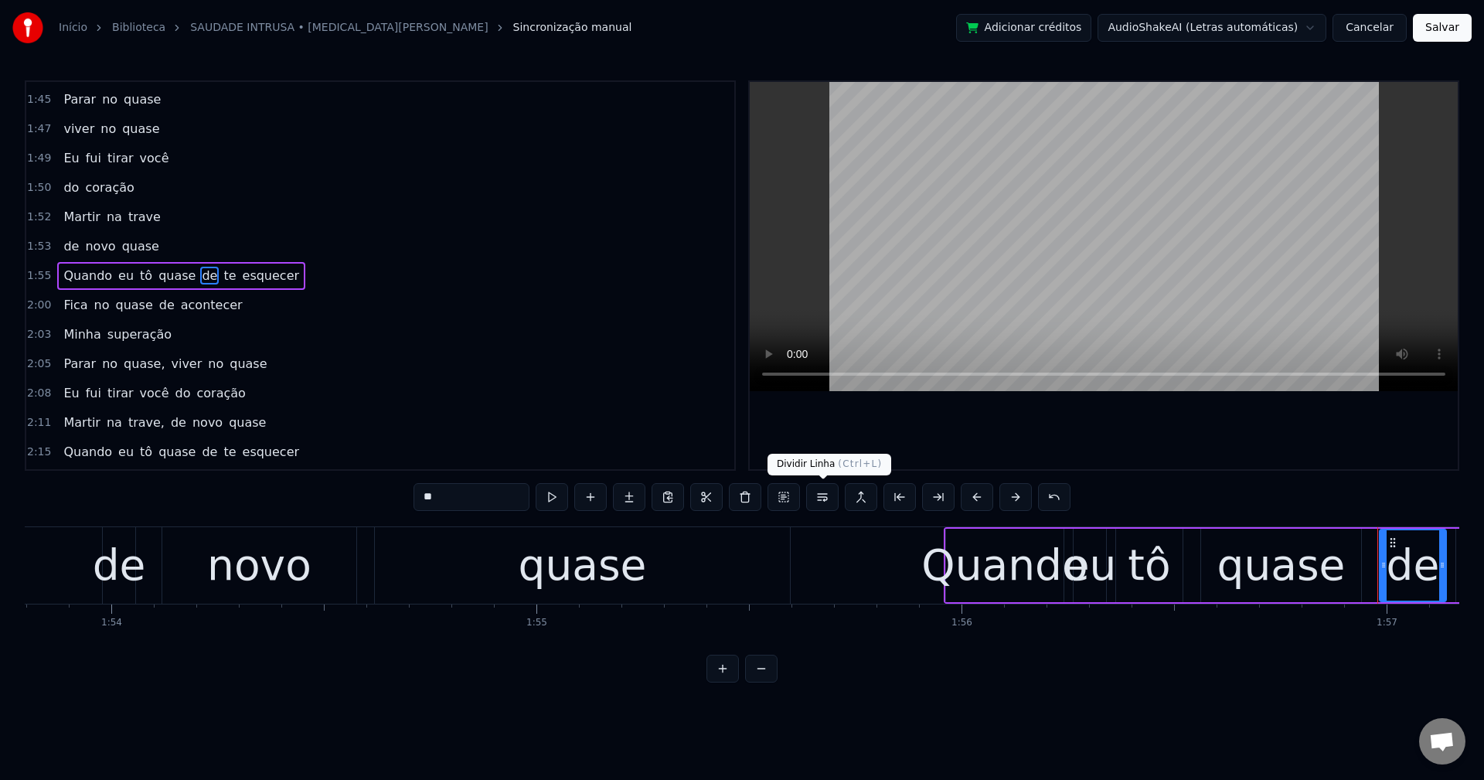
click at [822, 497] on button at bounding box center [822, 497] width 32 height 28
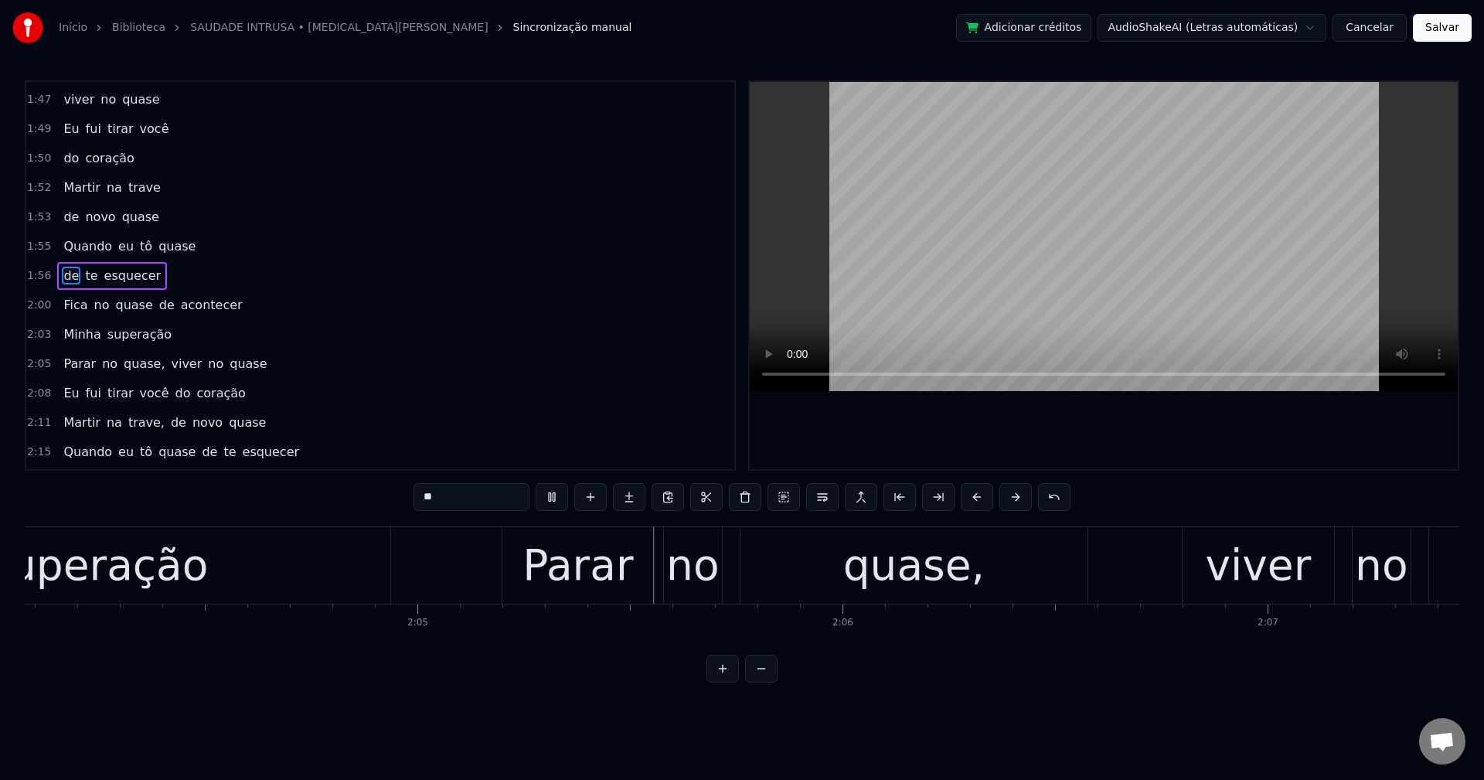
scroll to position [0, 52754]
click at [169, 362] on span "viver" at bounding box center [186, 364] width 34 height 18
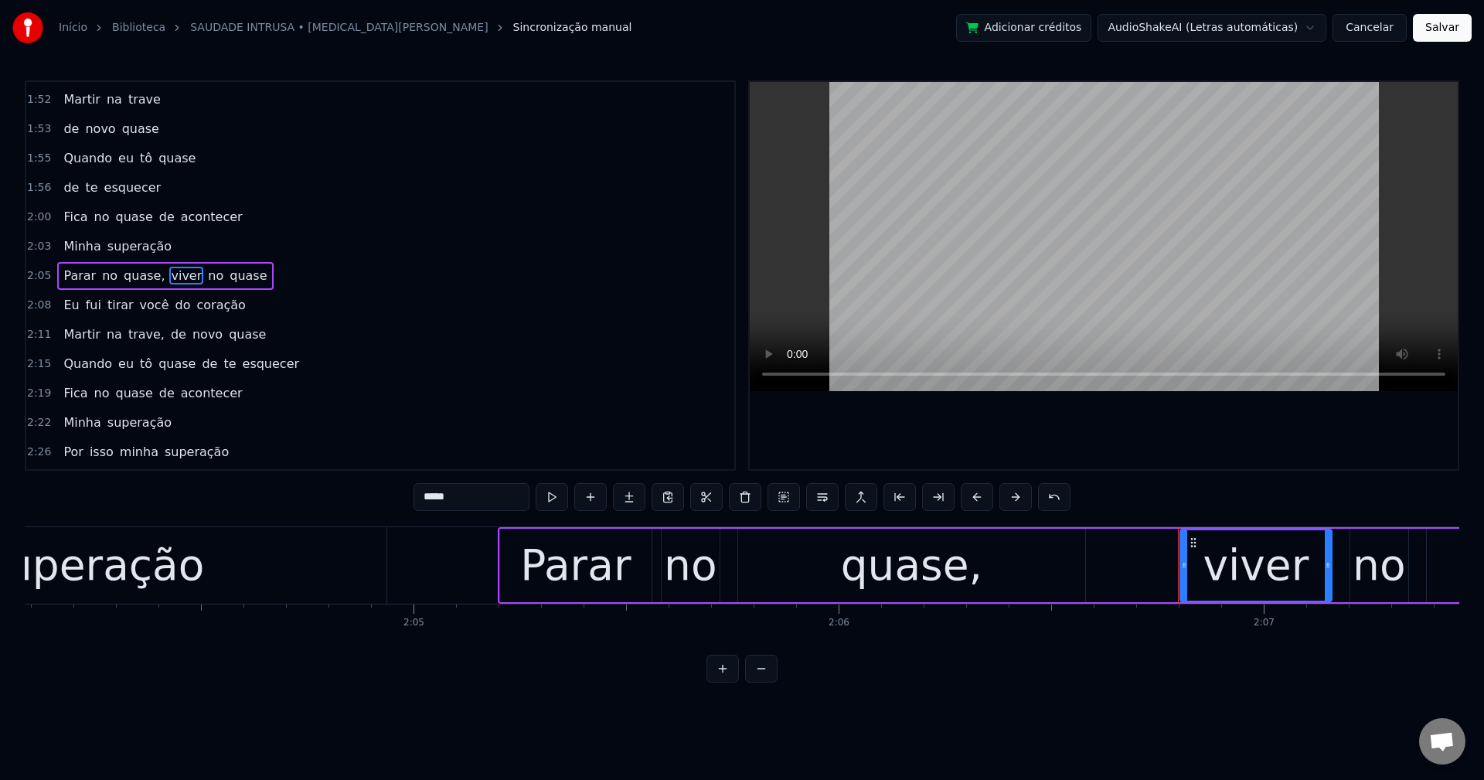
click at [138, 366] on span "tô" at bounding box center [145, 364] width 15 height 18
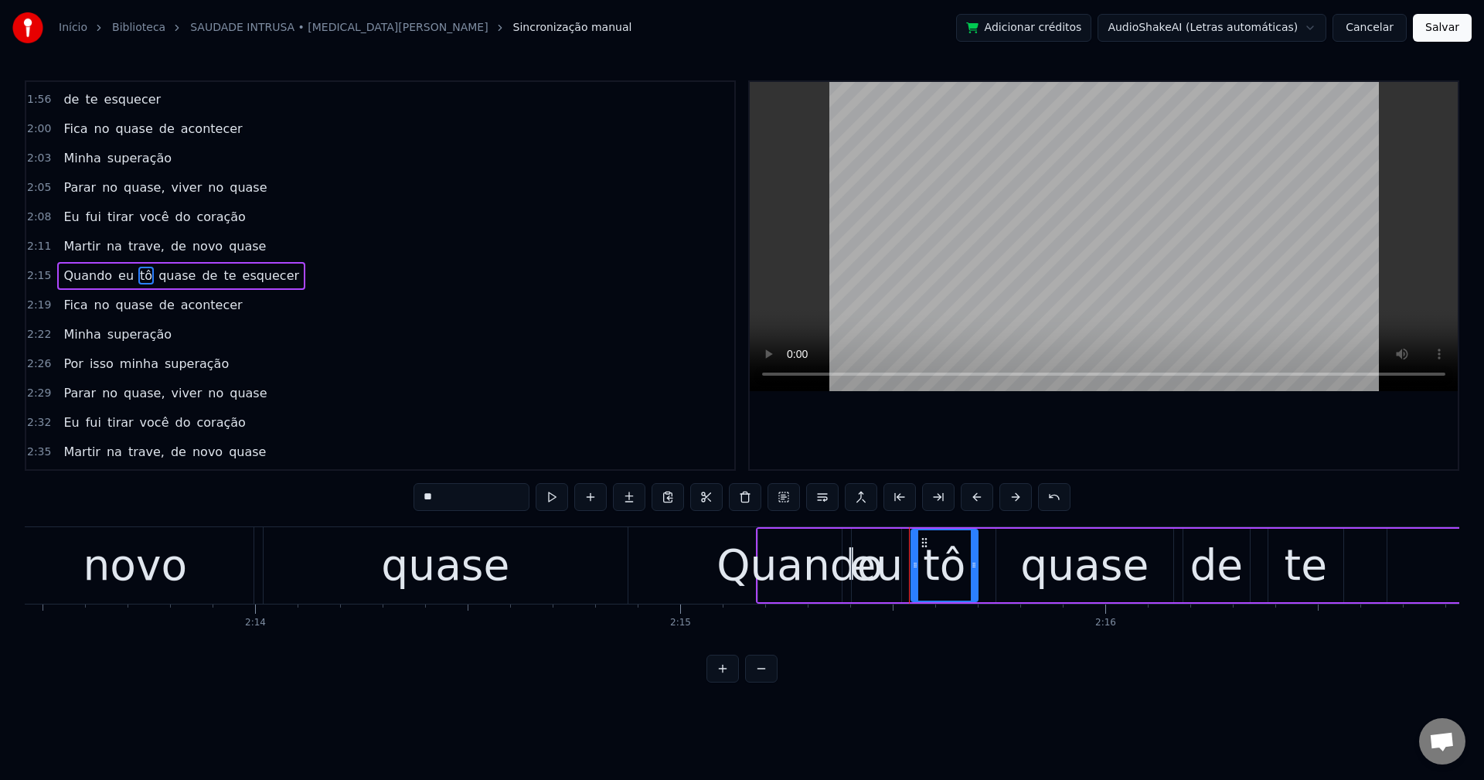
scroll to position [0, 57545]
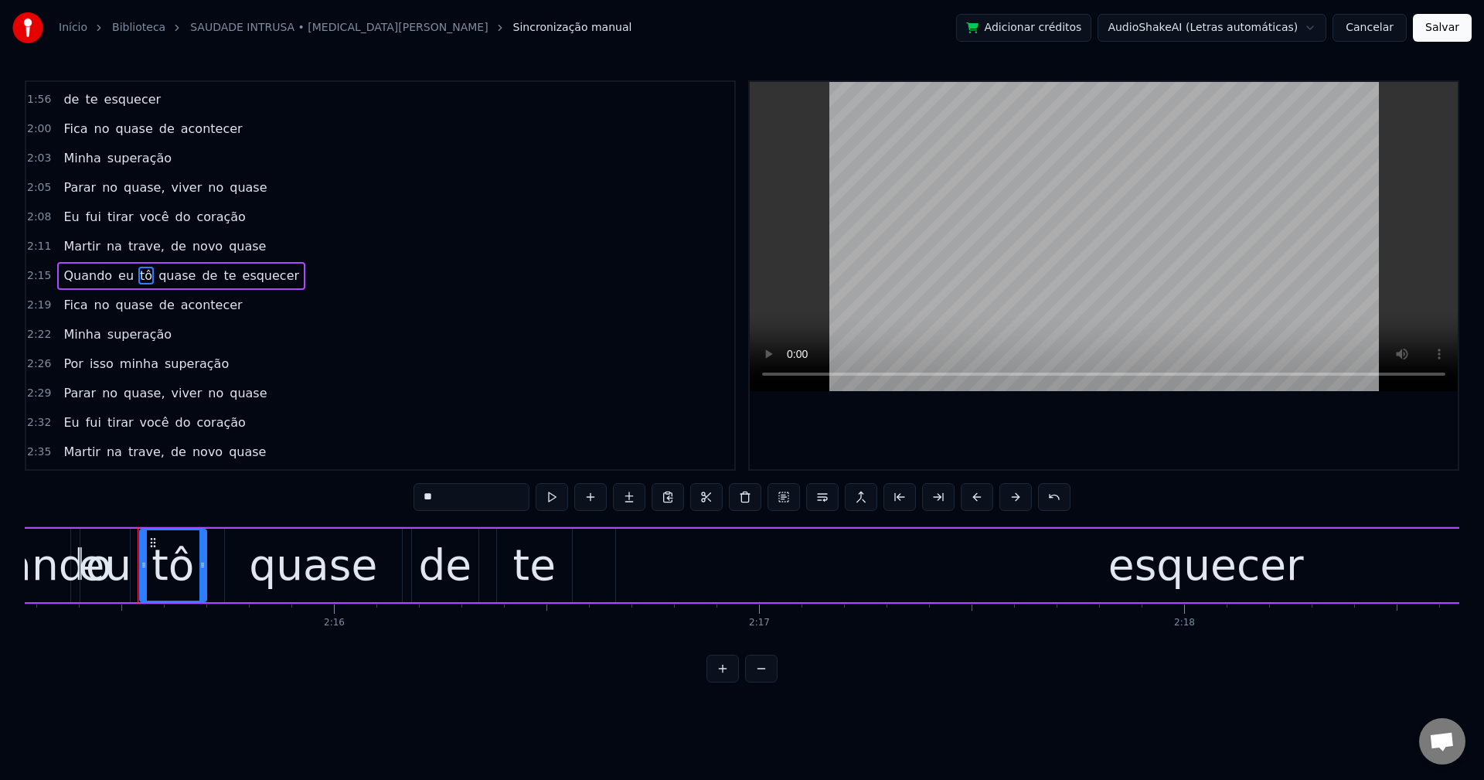
click at [475, 489] on input "**" at bounding box center [472, 497] width 116 height 28
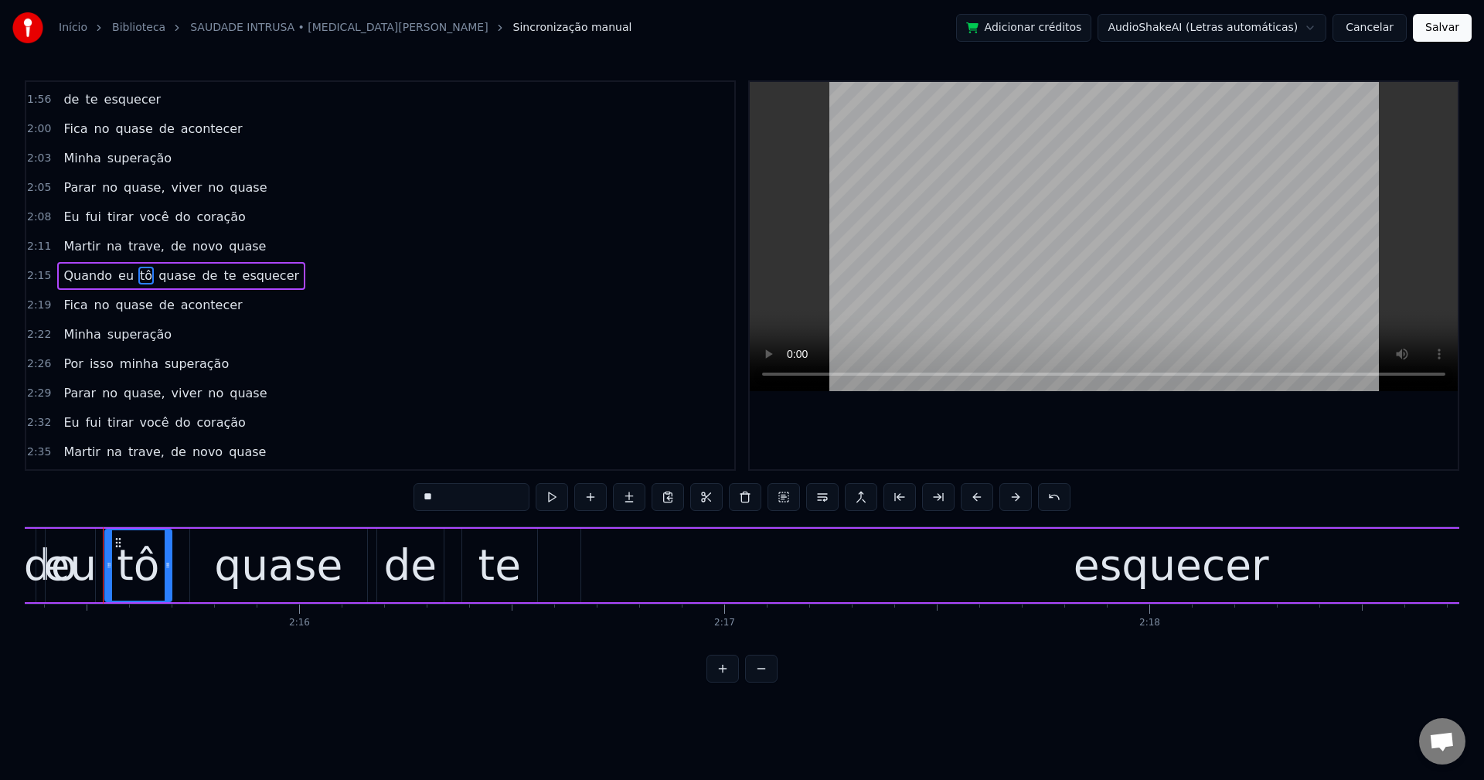
click at [129, 188] on span "quase," at bounding box center [144, 188] width 44 height 18
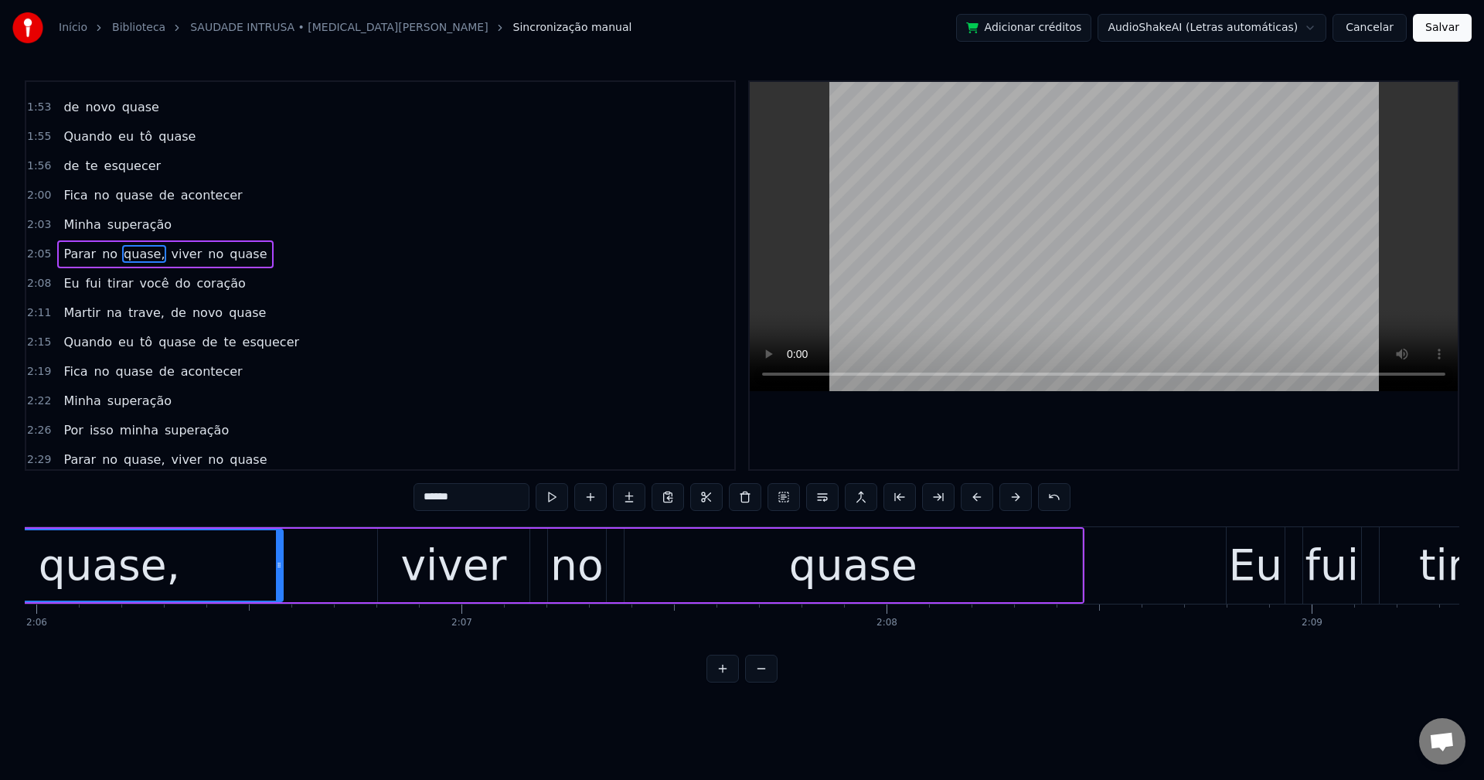
scroll to position [0, 53387]
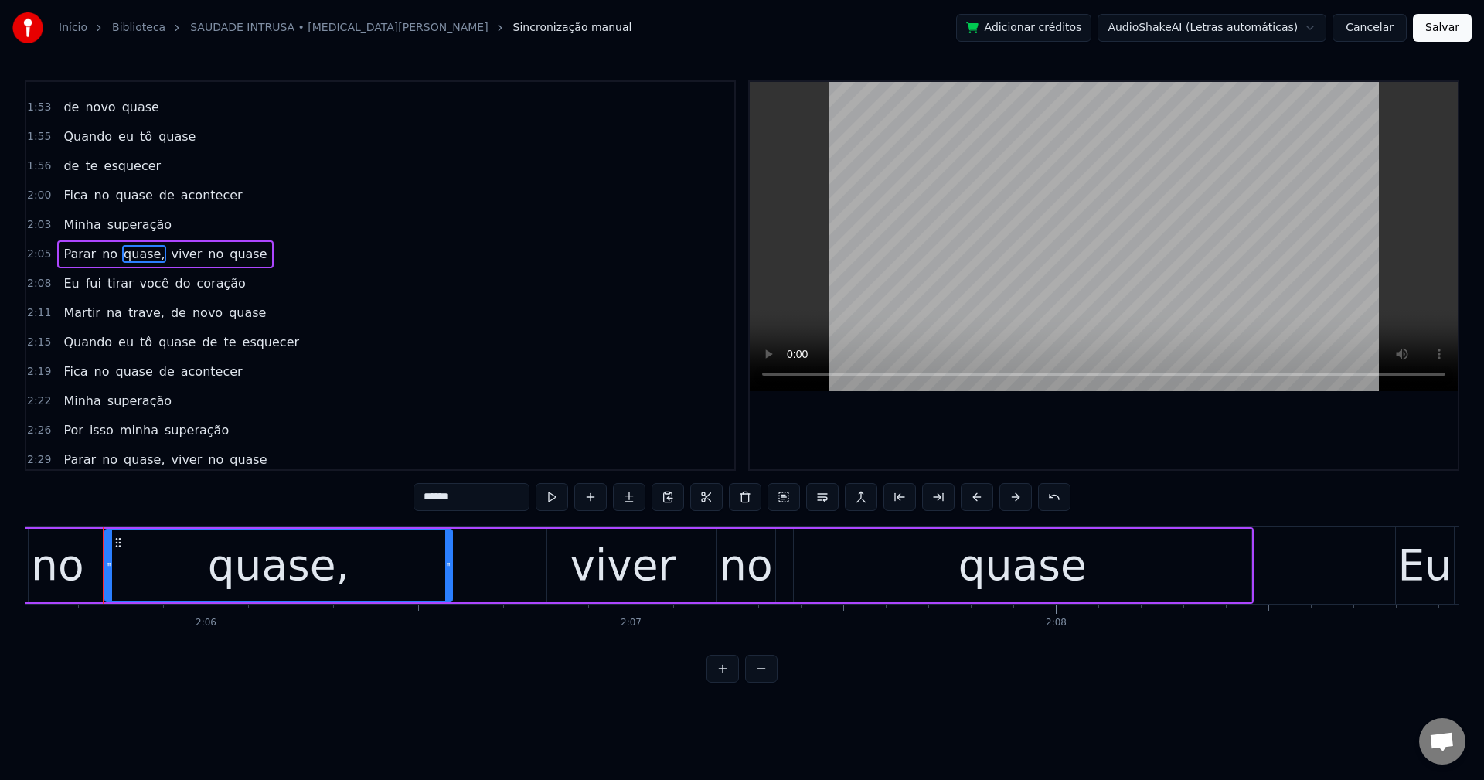
click at [465, 497] on input "******" at bounding box center [472, 497] width 116 height 28
click at [165, 254] on span "viver" at bounding box center [182, 254] width 34 height 18
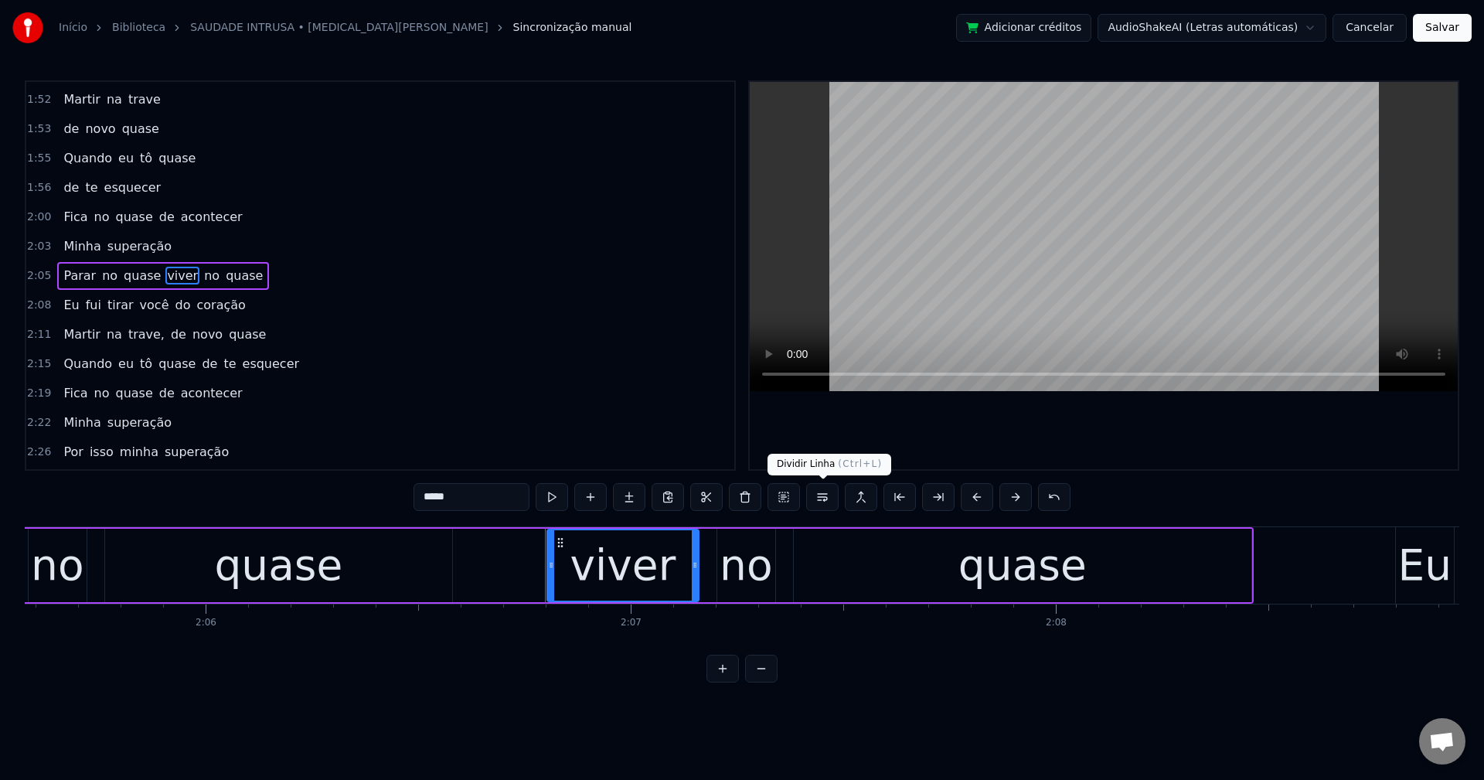
click at [816, 500] on button at bounding box center [822, 497] width 32 height 28
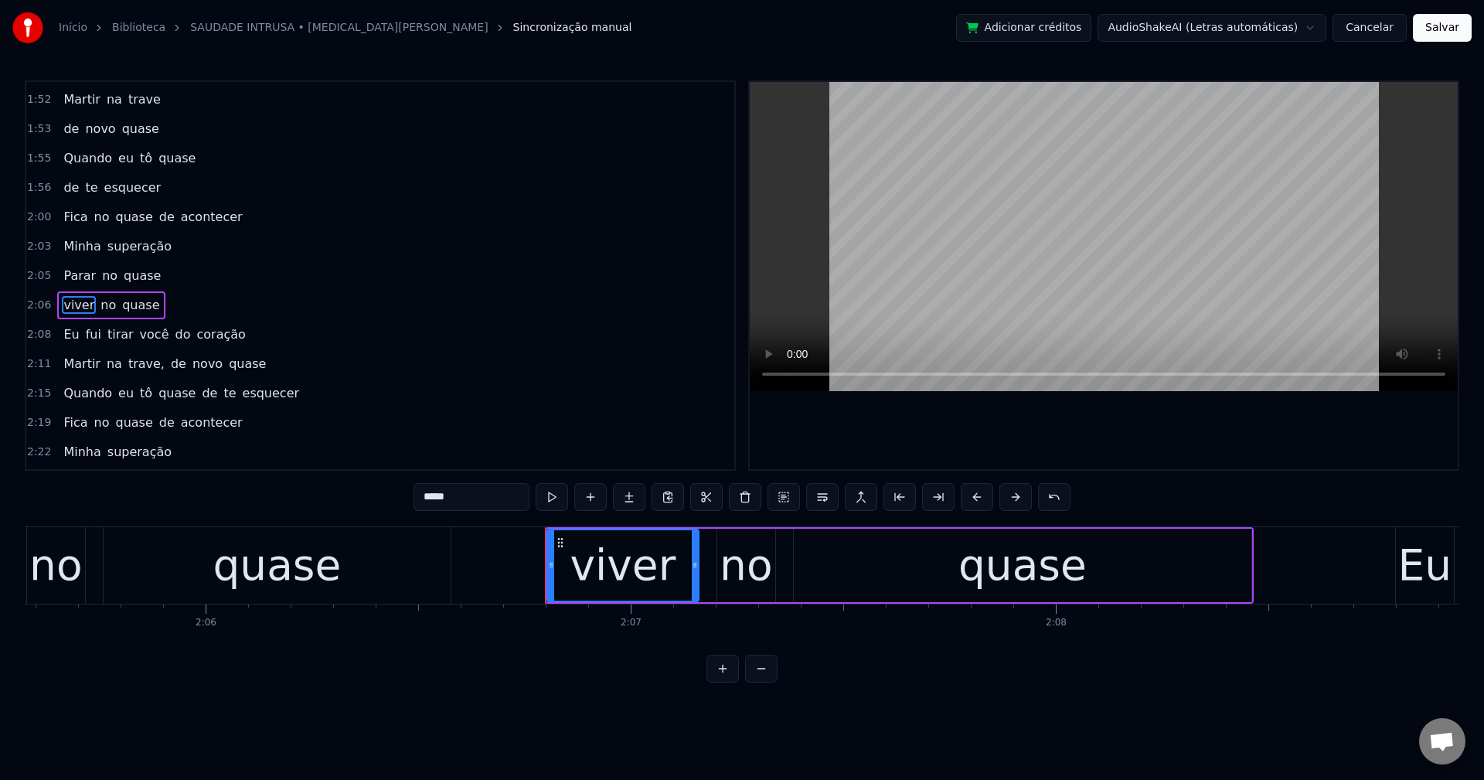
scroll to position [1524, 0]
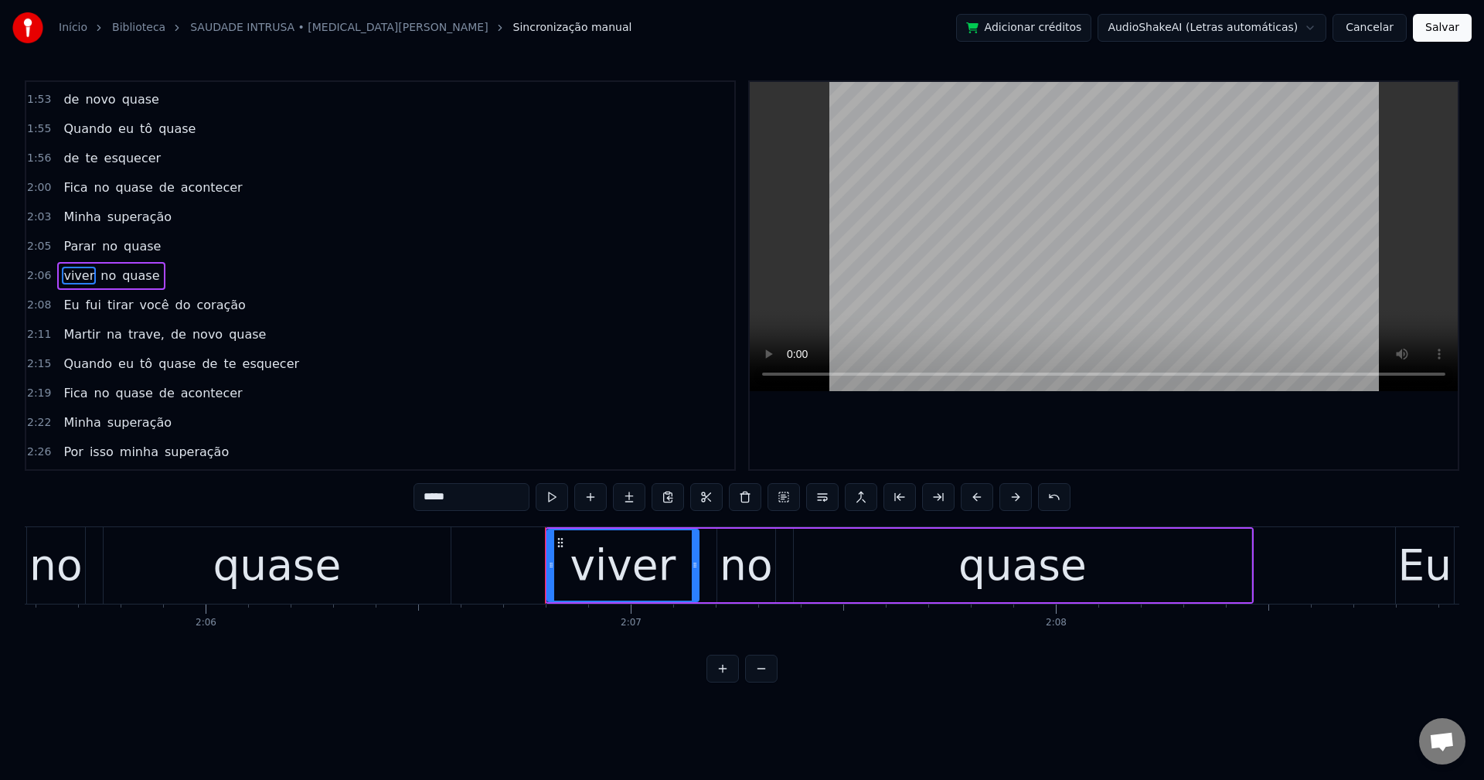
click at [174, 305] on span "do" at bounding box center [183, 305] width 19 height 18
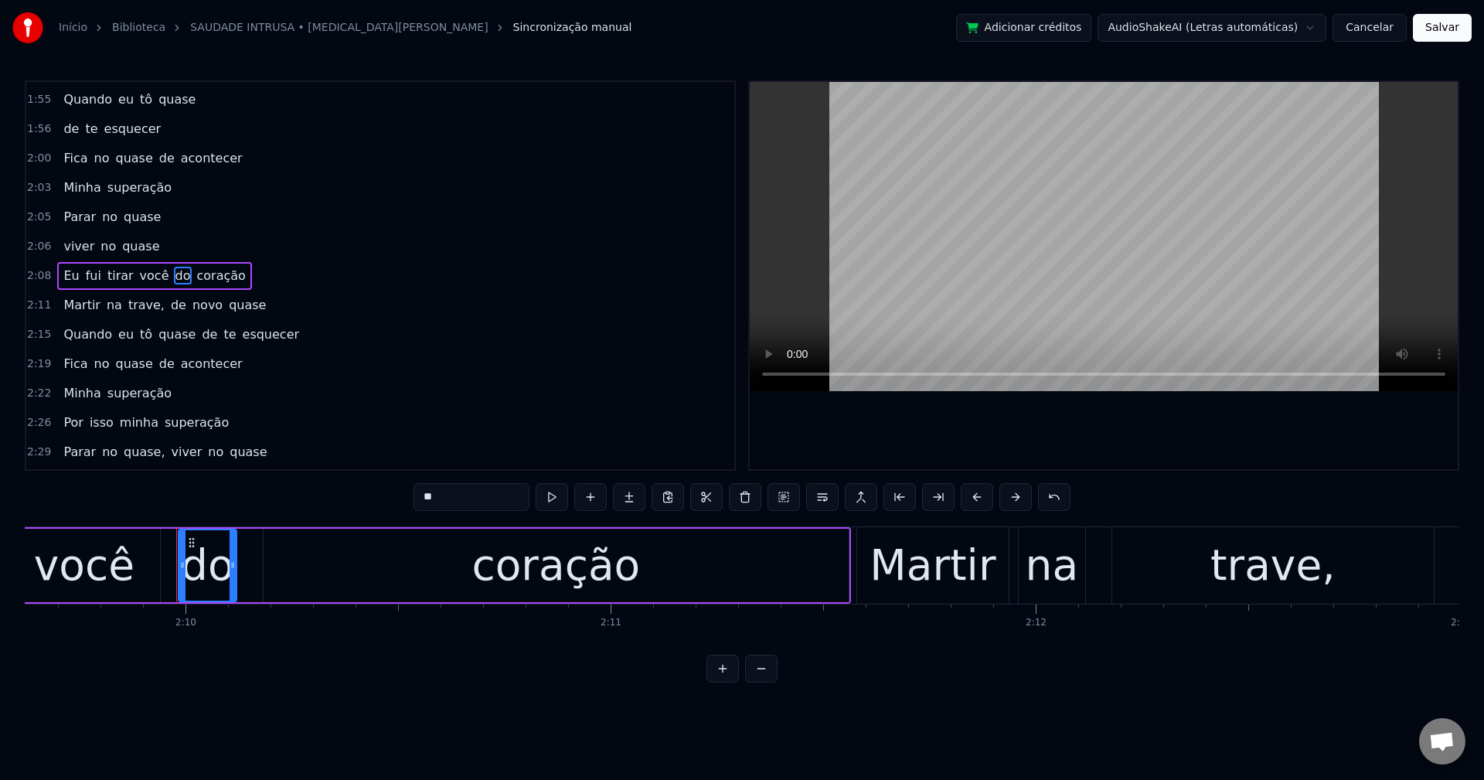
scroll to position [0, 55181]
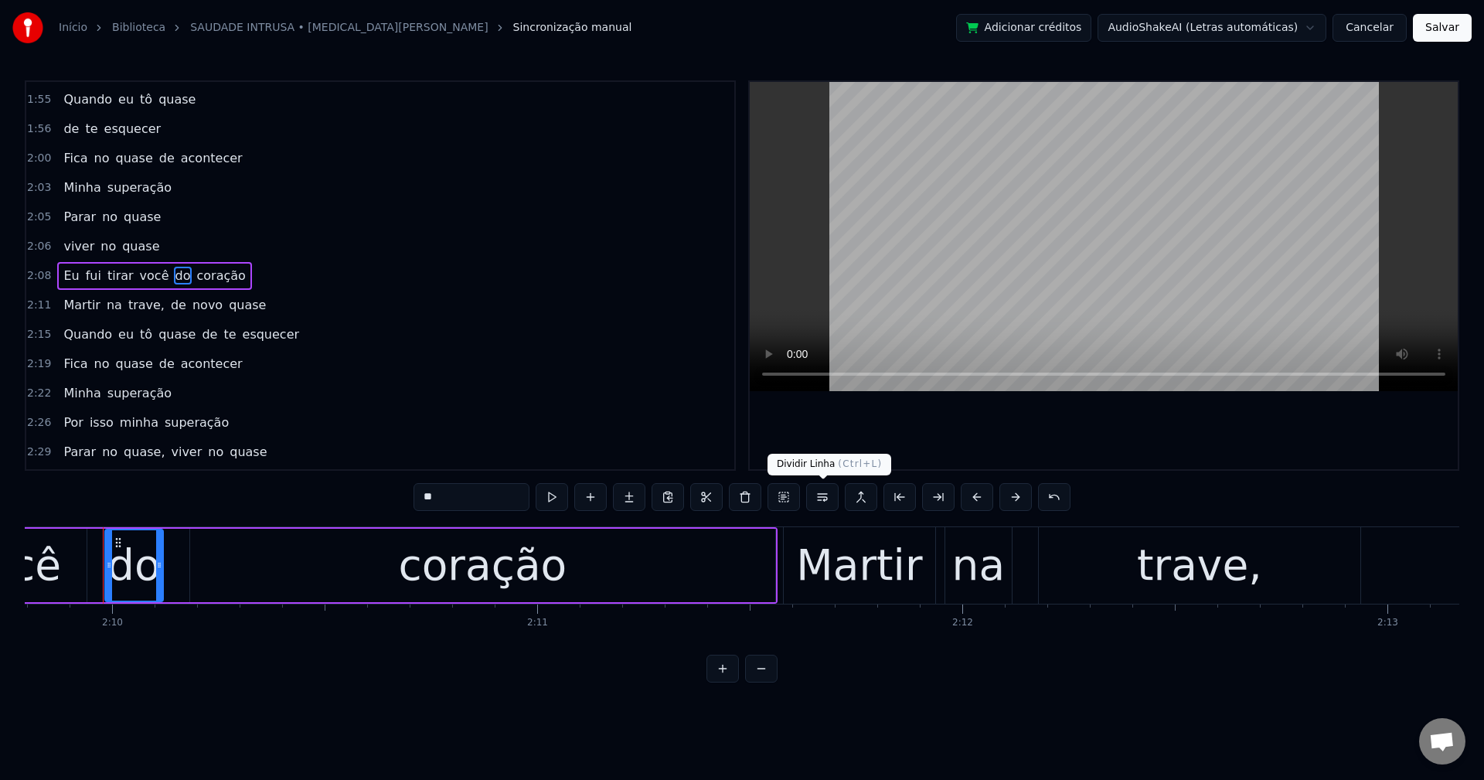
click at [823, 492] on button at bounding box center [822, 497] width 32 height 28
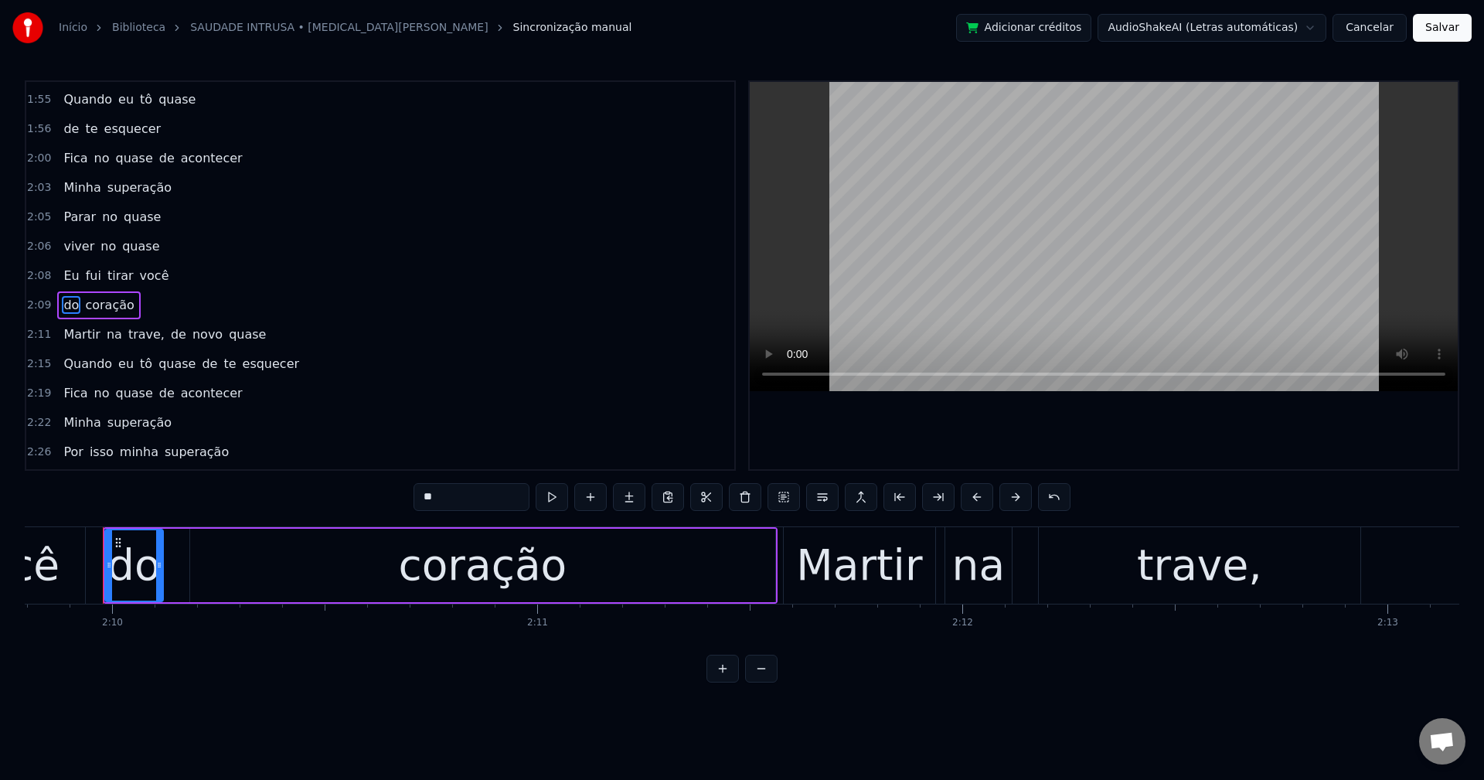
scroll to position [1583, 0]
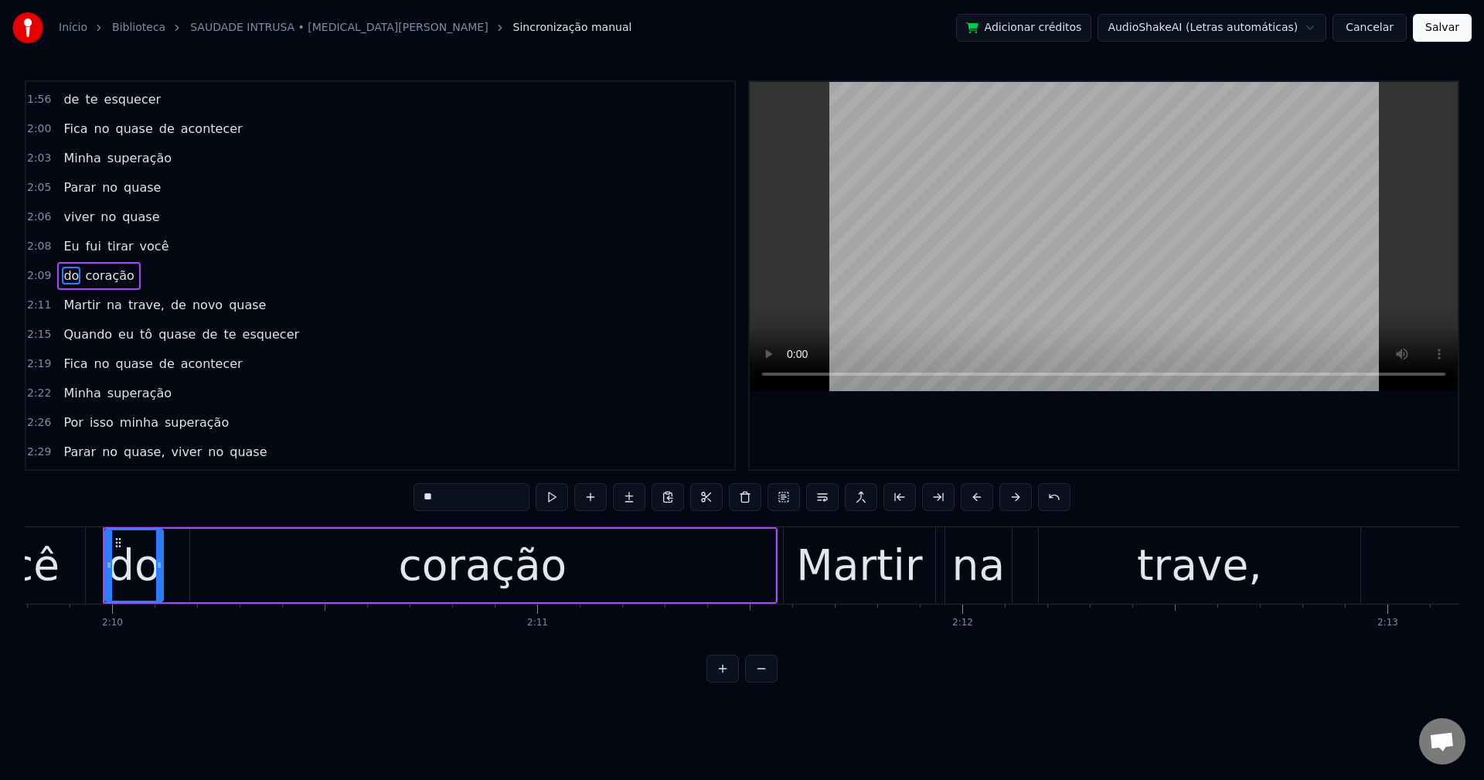
click at [144, 310] on span "trave," at bounding box center [146, 305] width 39 height 18
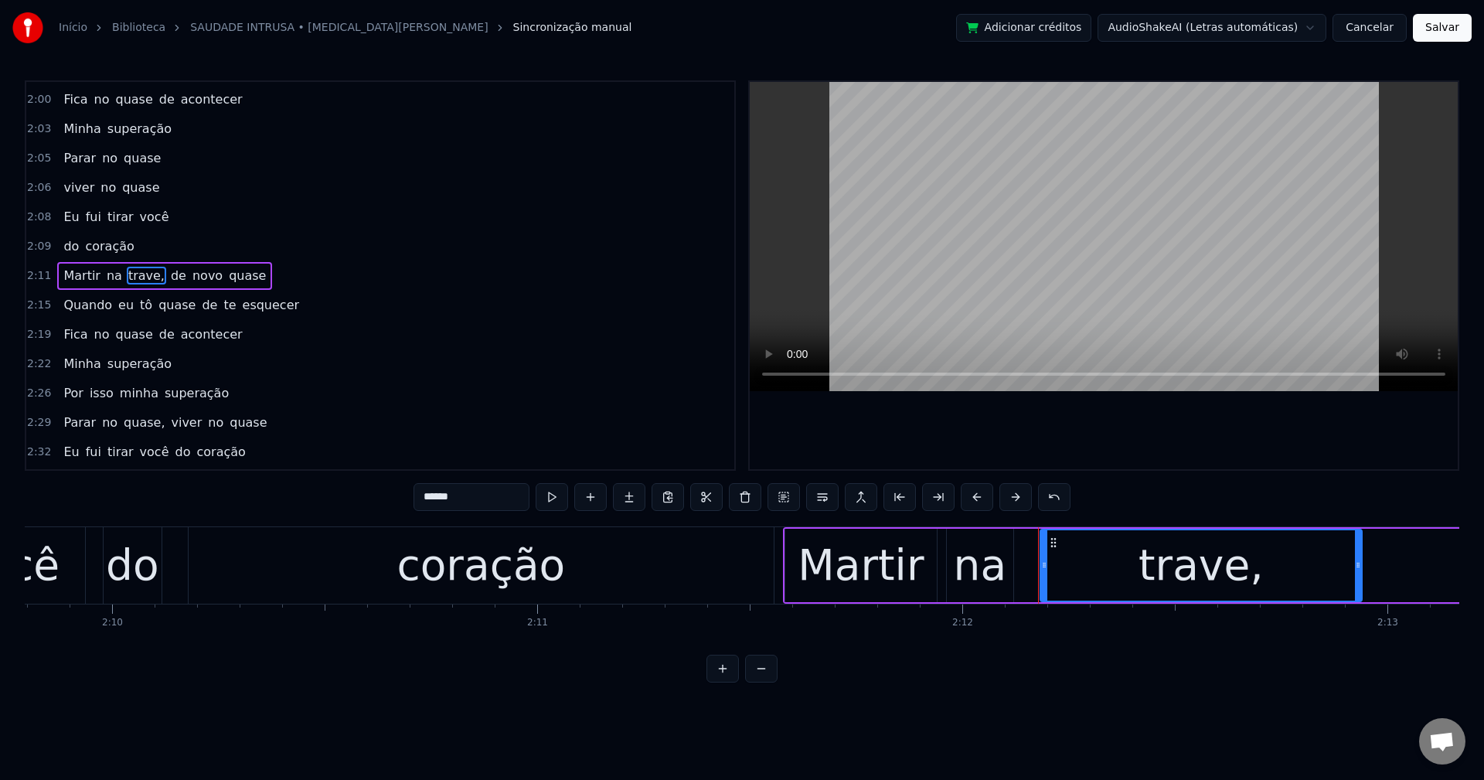
click at [495, 499] on input "******" at bounding box center [472, 497] width 116 height 28
click at [165, 271] on span "de" at bounding box center [174, 276] width 19 height 18
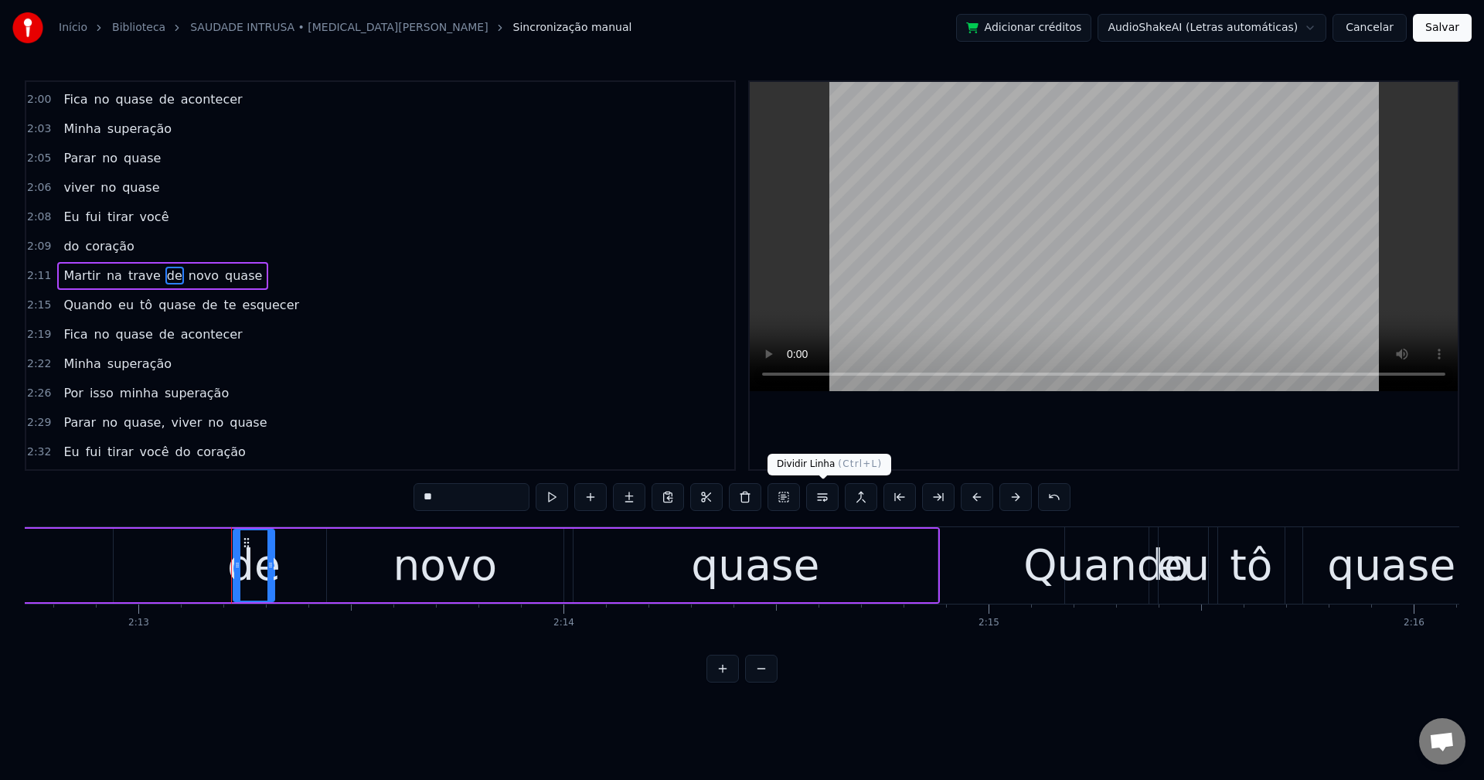
click at [817, 499] on button at bounding box center [822, 497] width 32 height 28
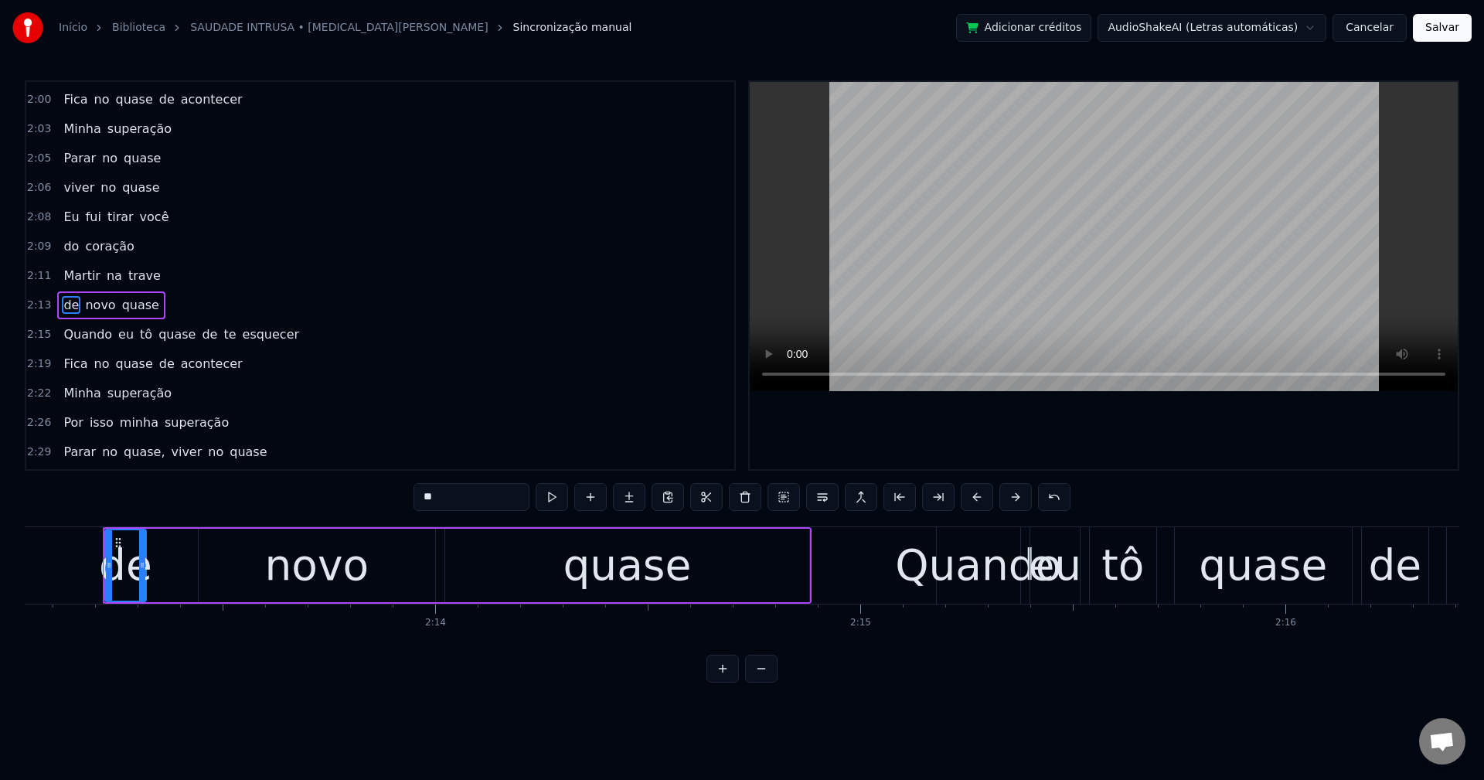
scroll to position [1642, 0]
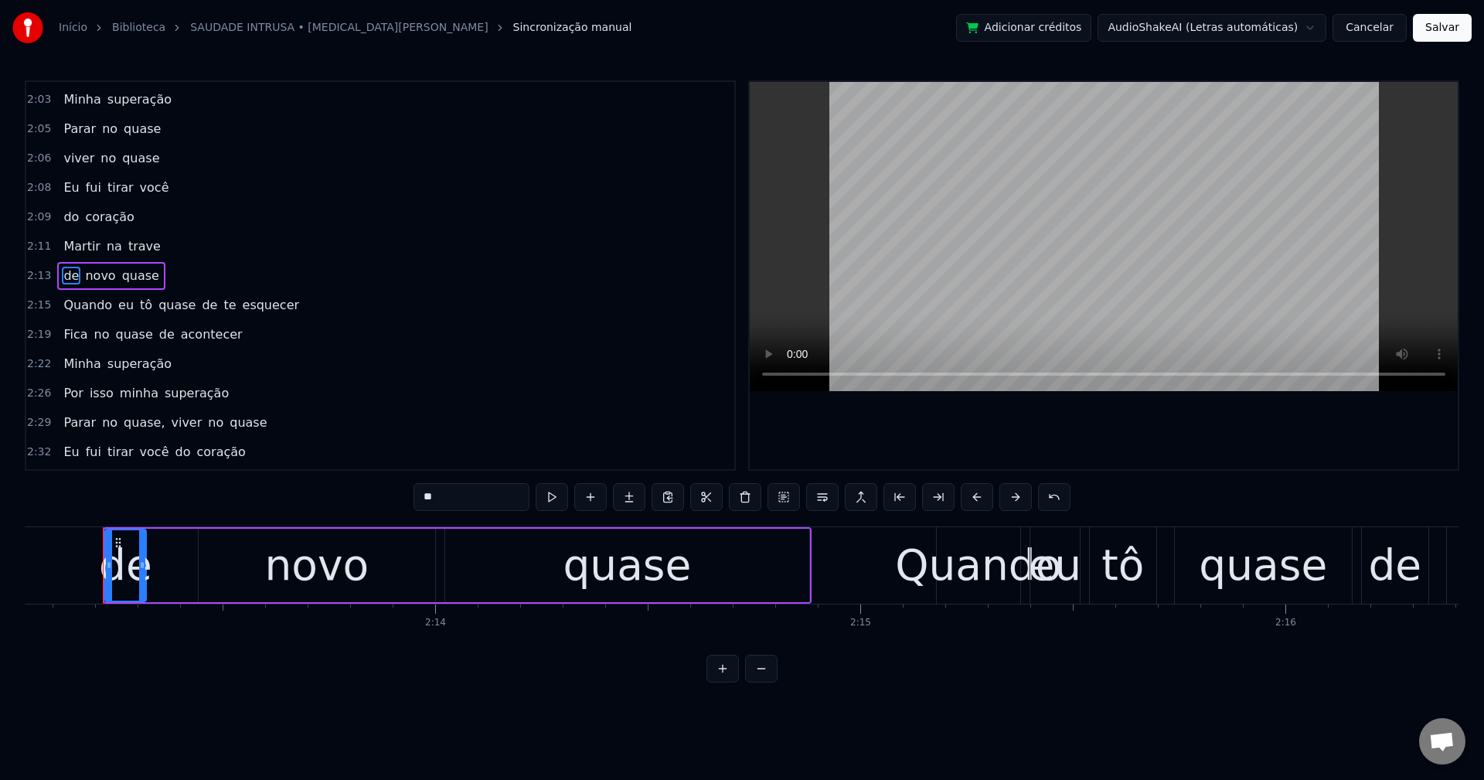
click at [85, 311] on span "Quando" at bounding box center [88, 305] width 52 height 18
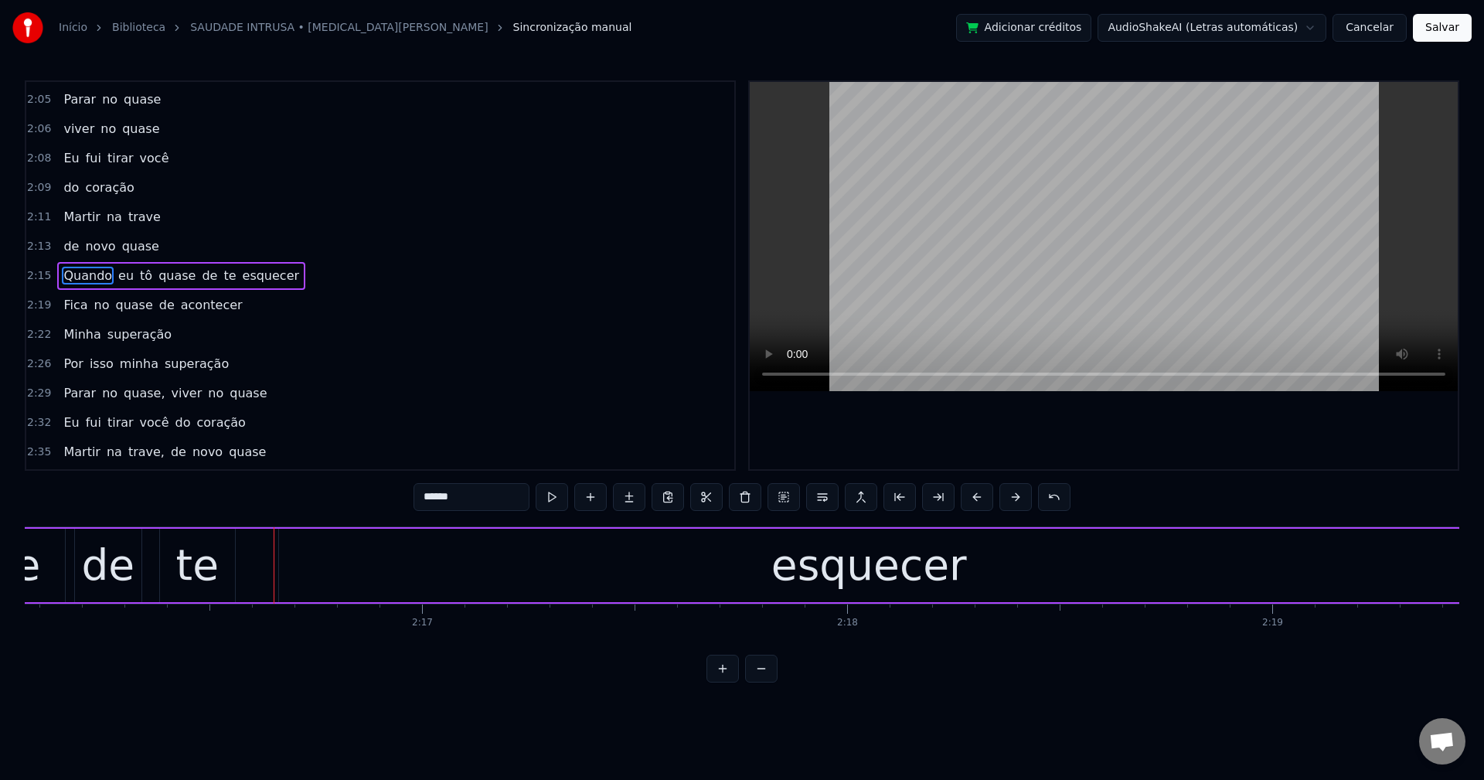
scroll to position [0, 57848]
click at [200, 276] on span "de" at bounding box center [209, 276] width 19 height 18
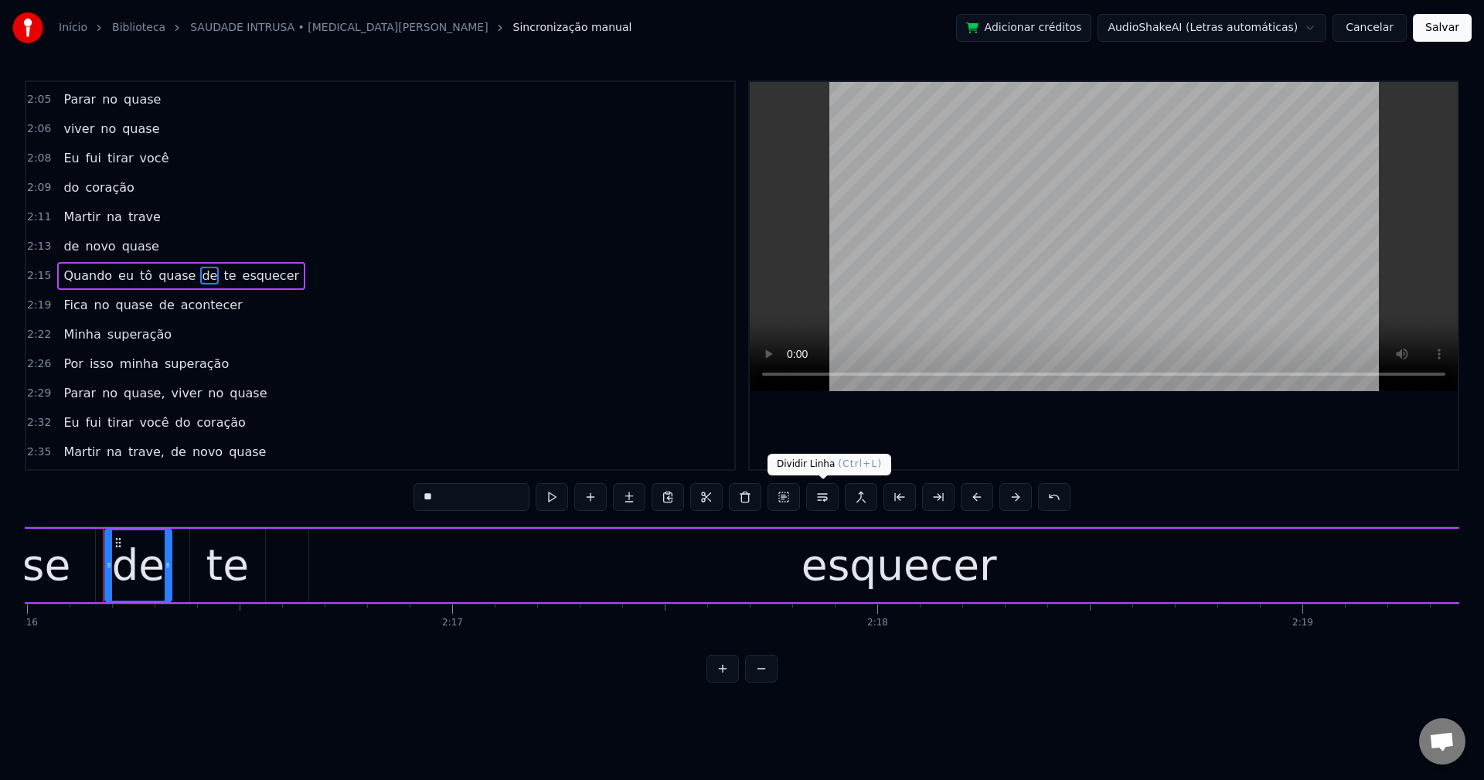
click at [823, 495] on button at bounding box center [822, 497] width 32 height 28
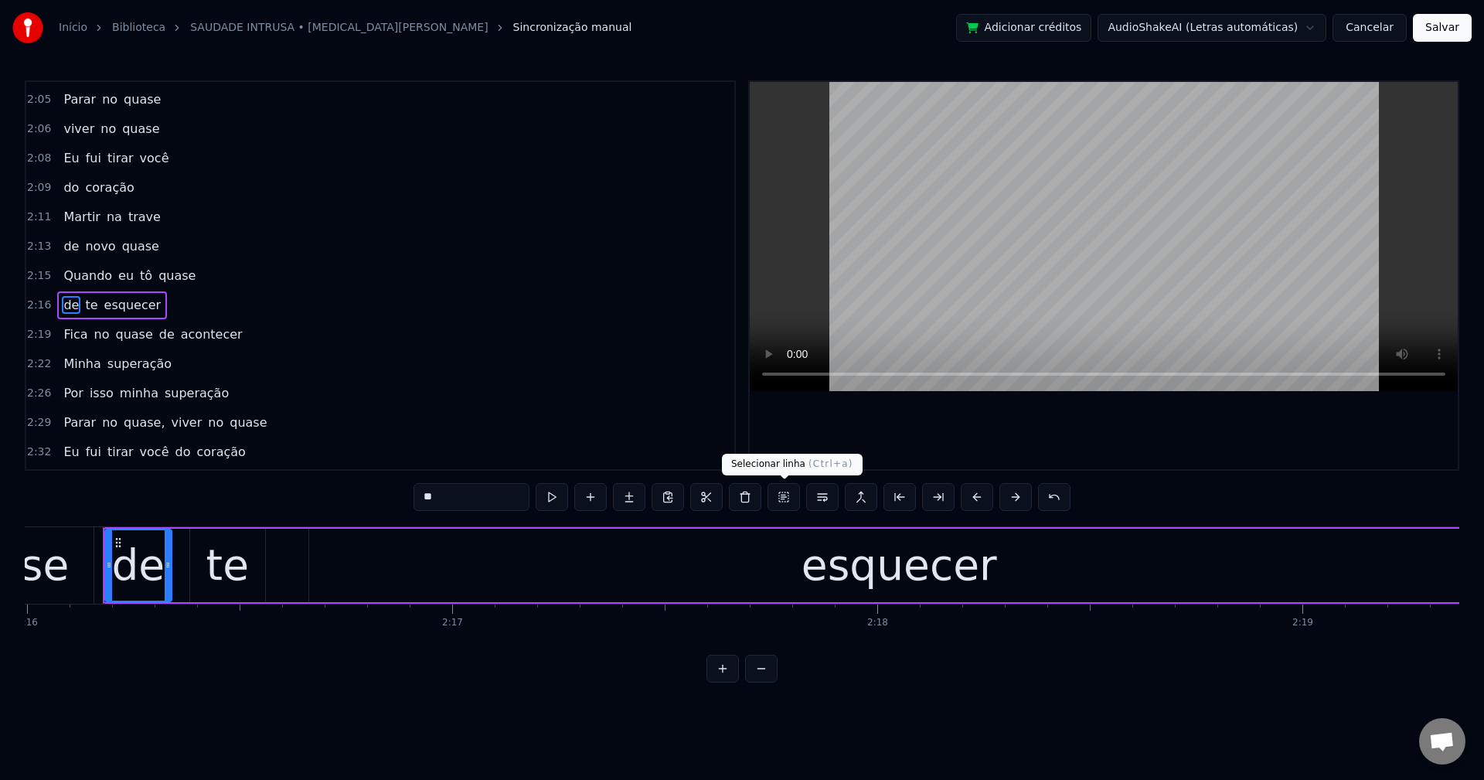
scroll to position [1701, 0]
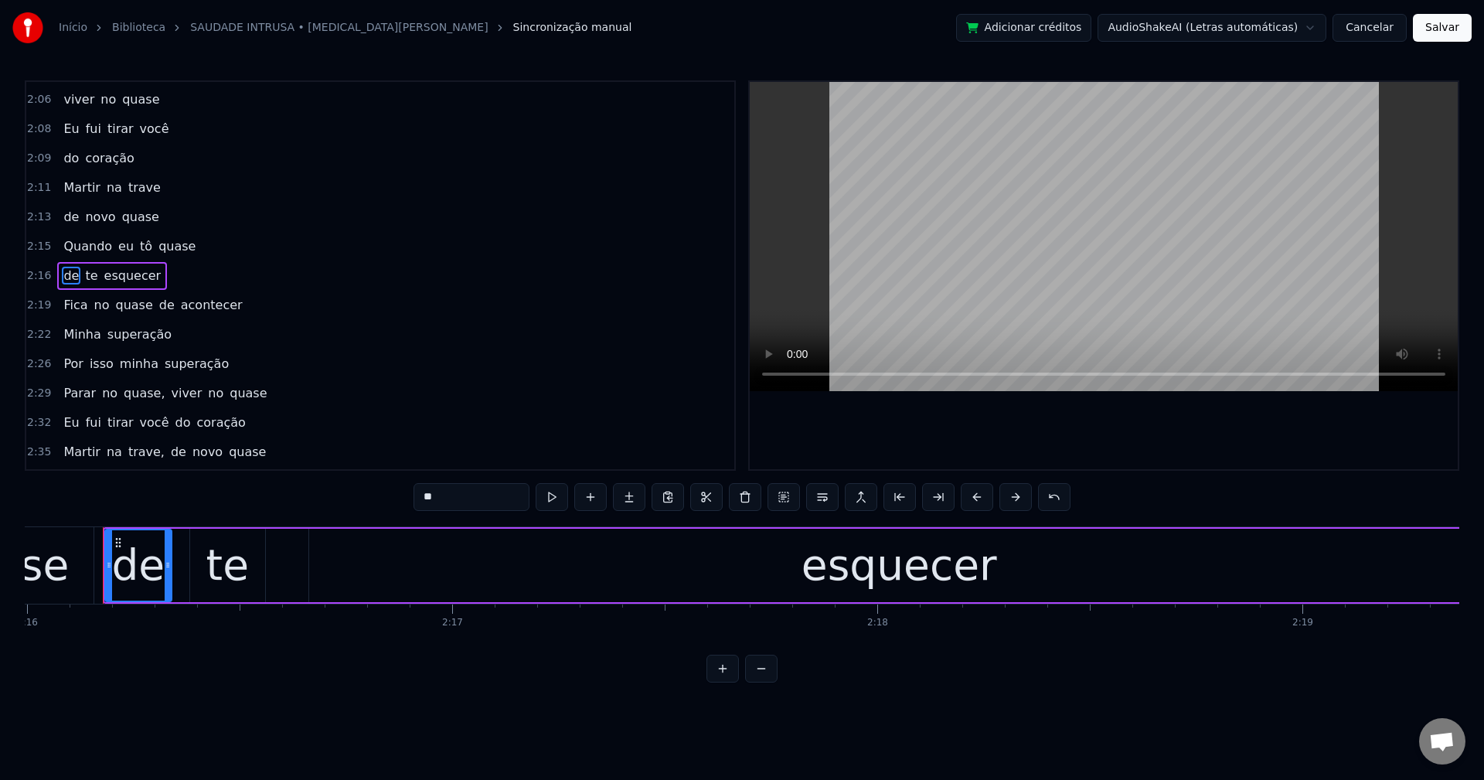
click at [71, 300] on span "Fica" at bounding box center [75, 305] width 27 height 18
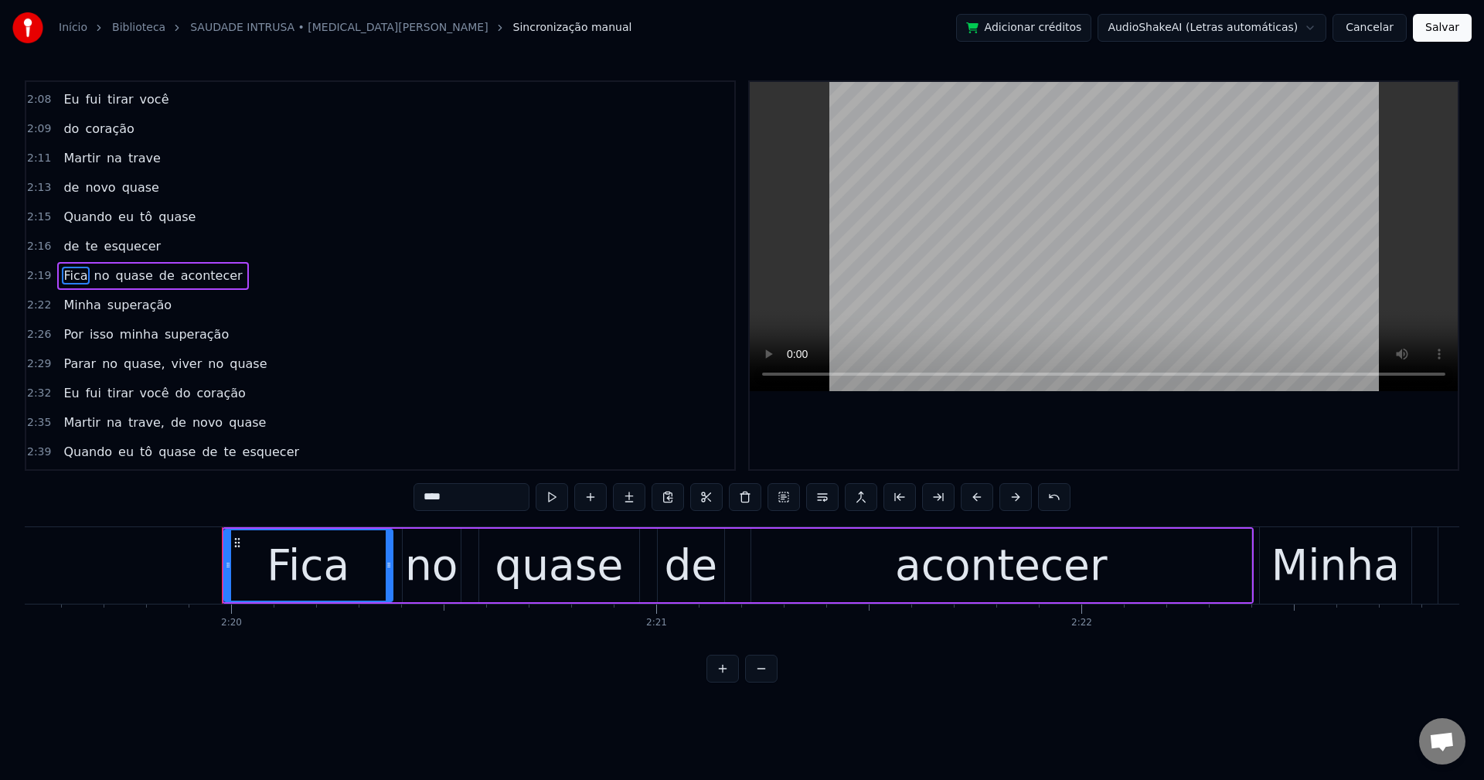
scroll to position [0, 59432]
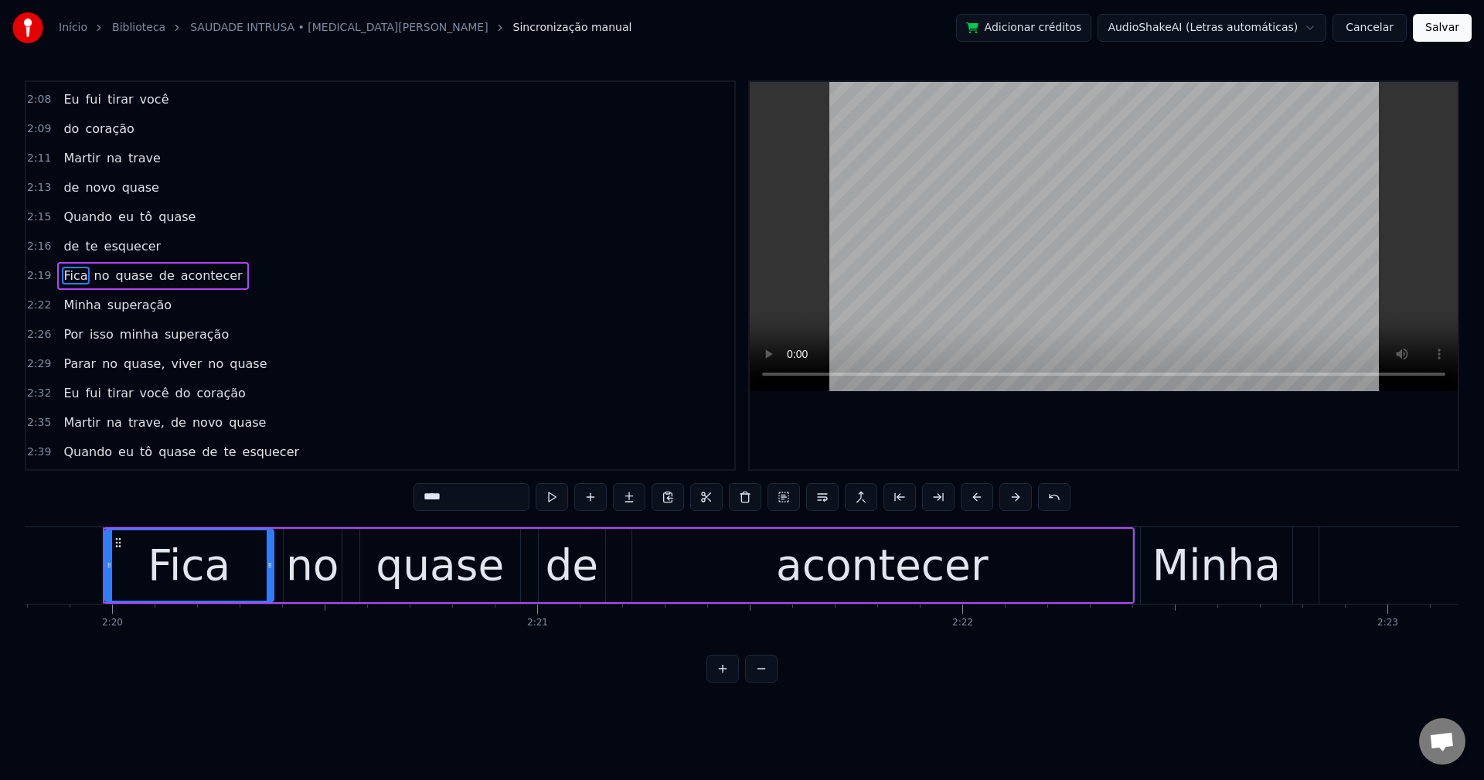
drag, startPoint x: 144, startPoint y: 359, endPoint x: 151, endPoint y: 365, distance: 8.8
click at [141, 359] on span "quase," at bounding box center [144, 364] width 44 height 18
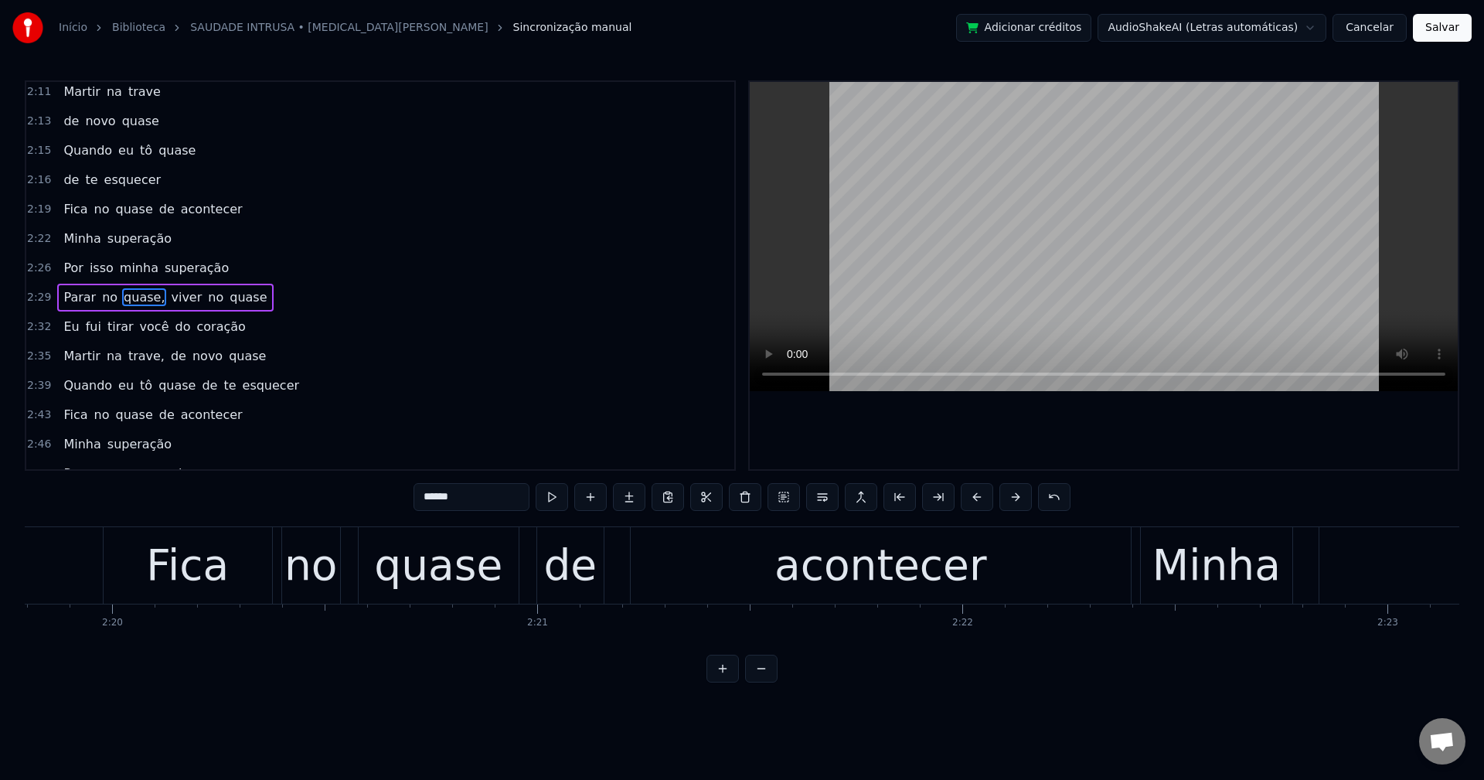
scroll to position [1818, 0]
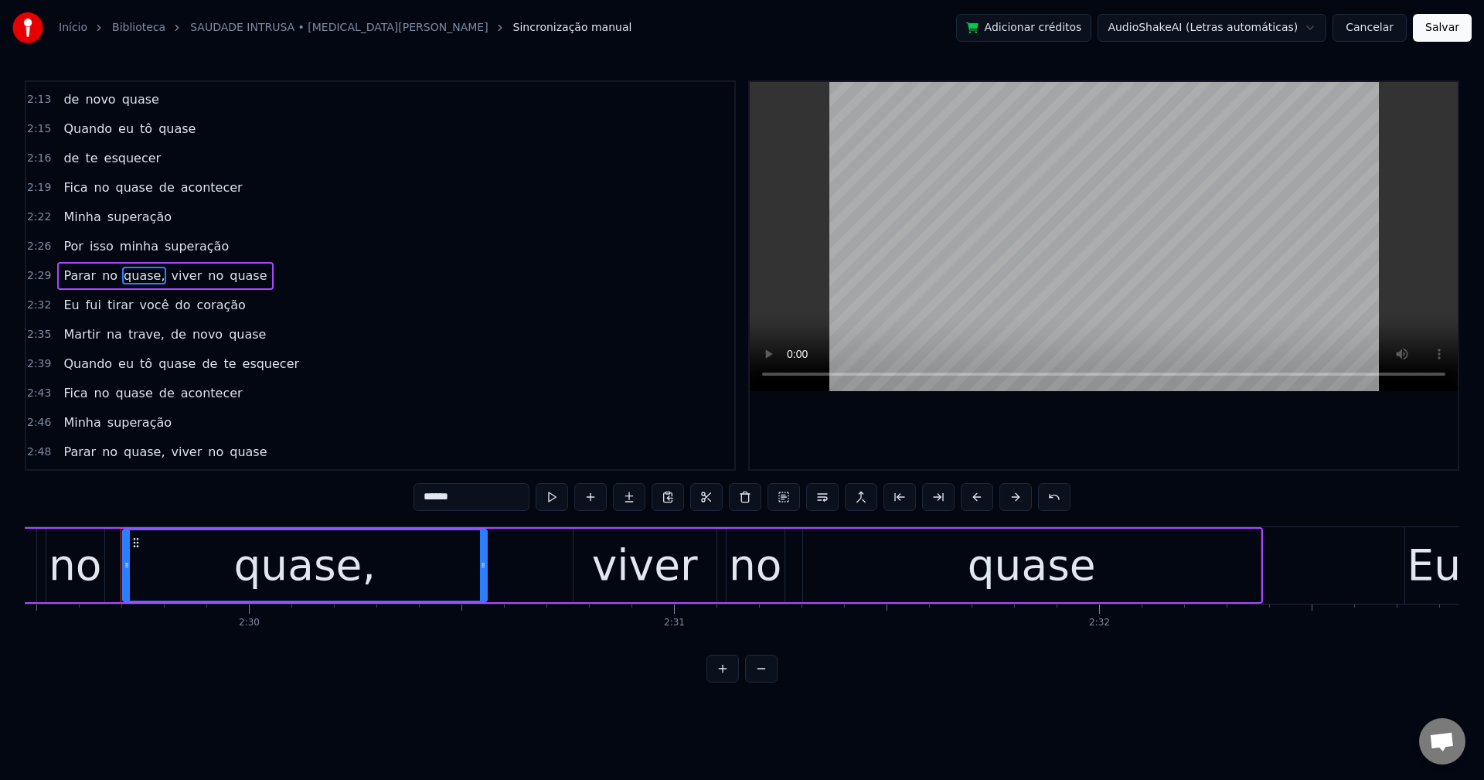
click at [489, 492] on input "******" at bounding box center [472, 497] width 116 height 28
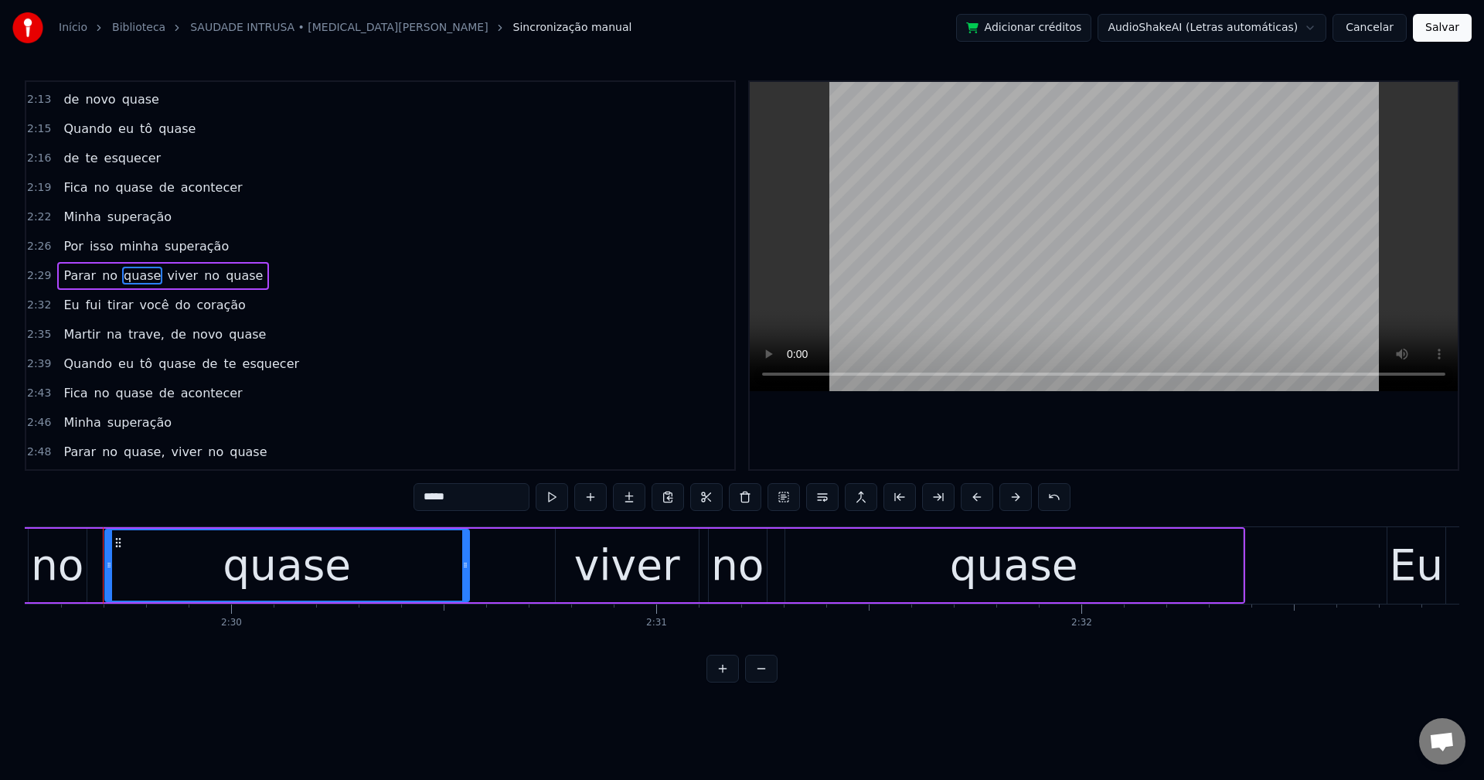
click at [165, 275] on span "viver" at bounding box center [182, 276] width 34 height 18
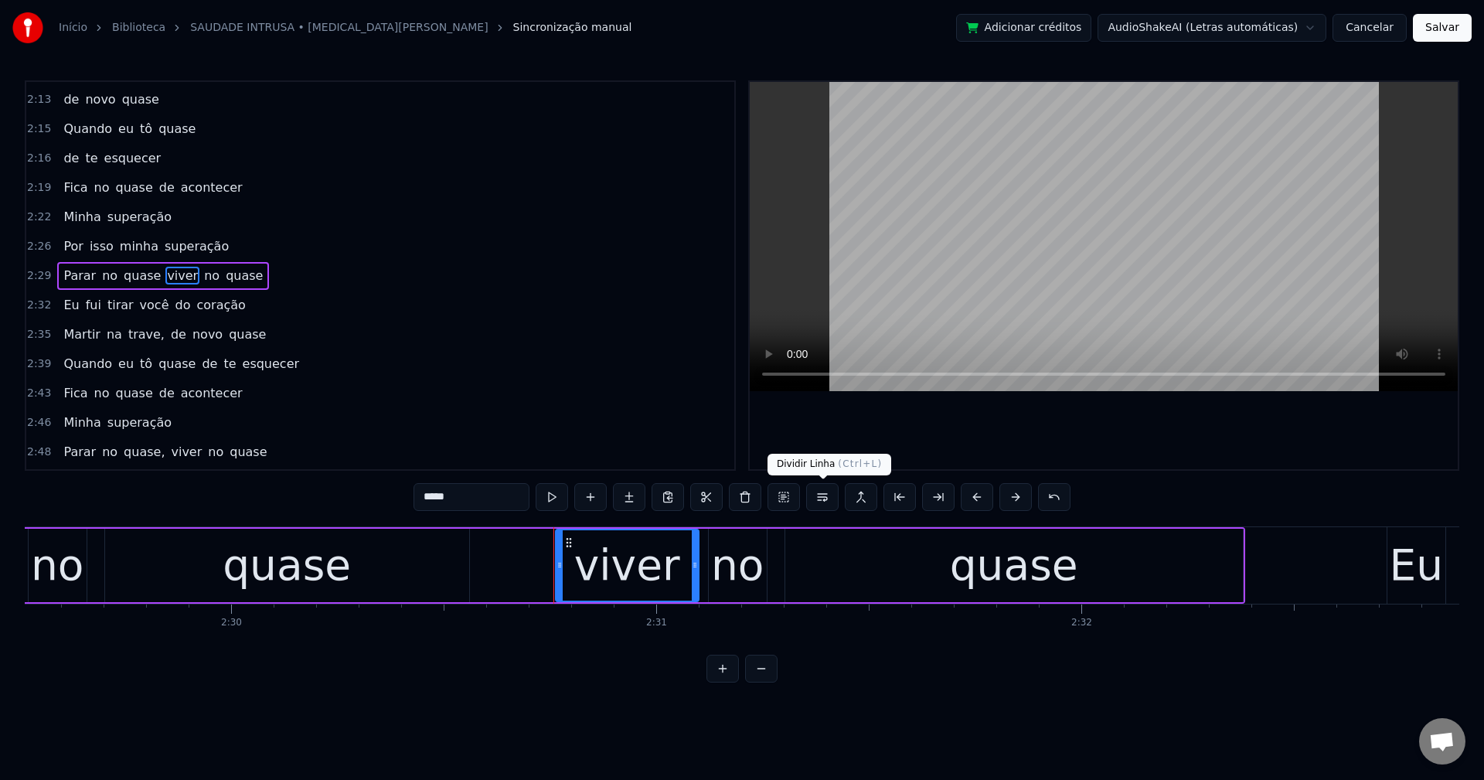
click at [816, 491] on button at bounding box center [822, 497] width 32 height 28
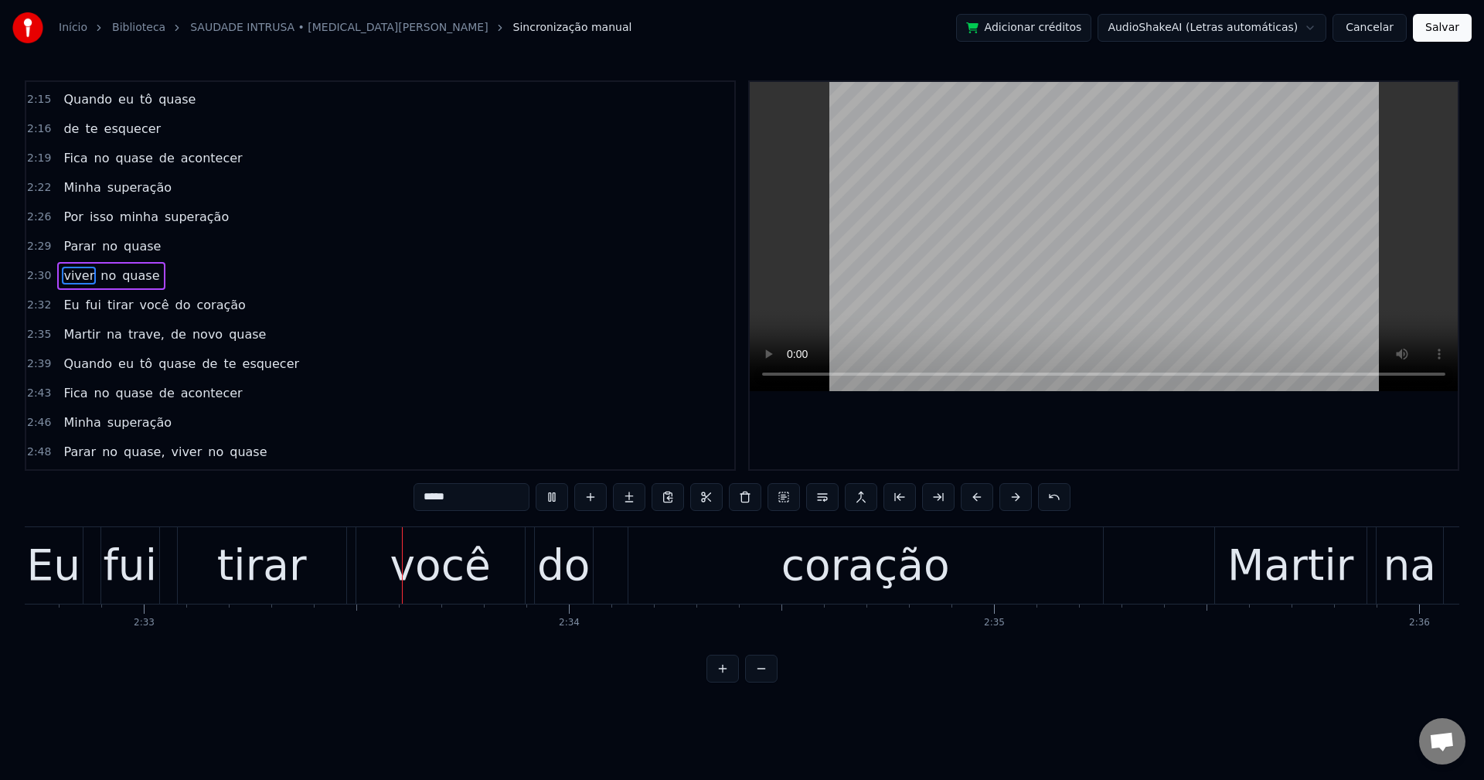
scroll to position [0, 64941]
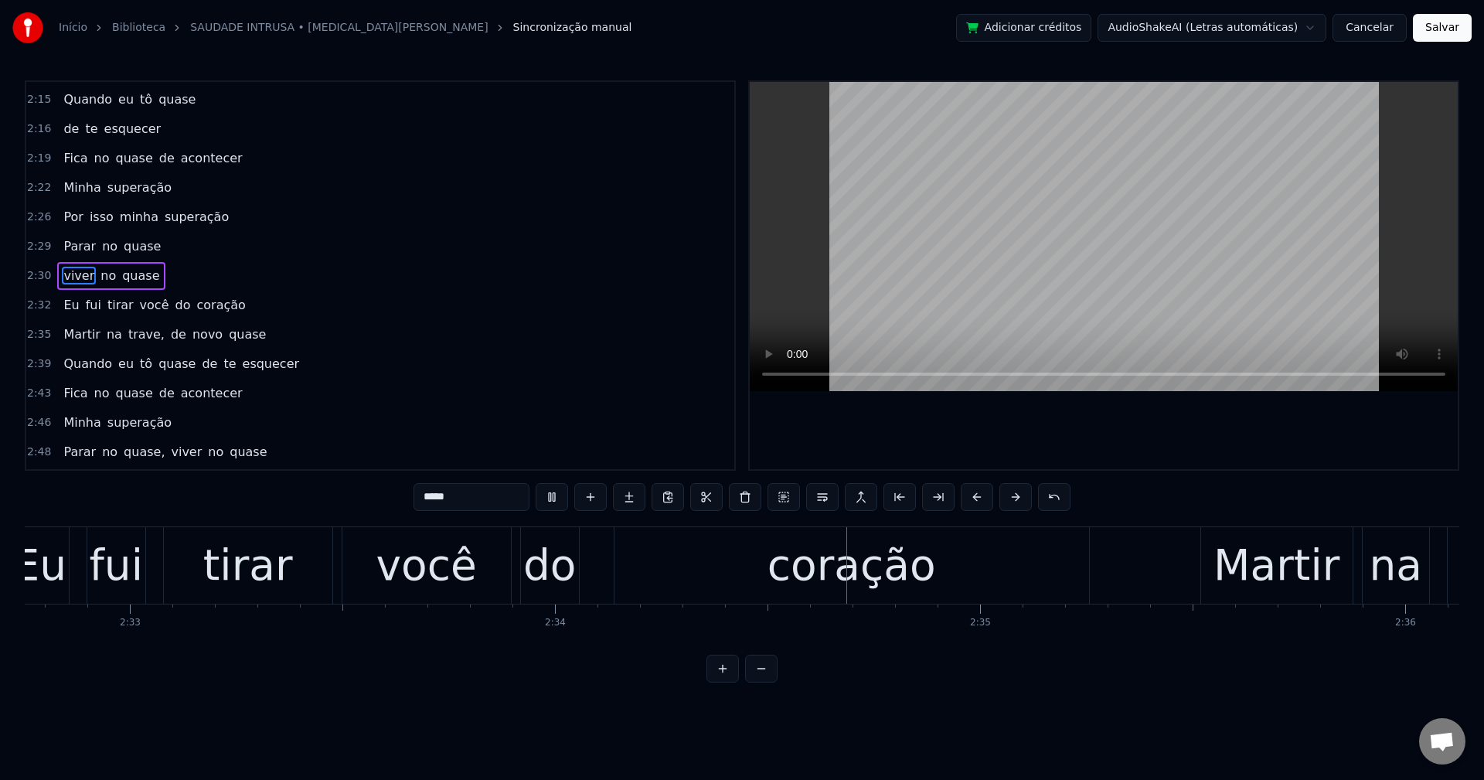
click at [174, 308] on span "do" at bounding box center [183, 305] width 19 height 18
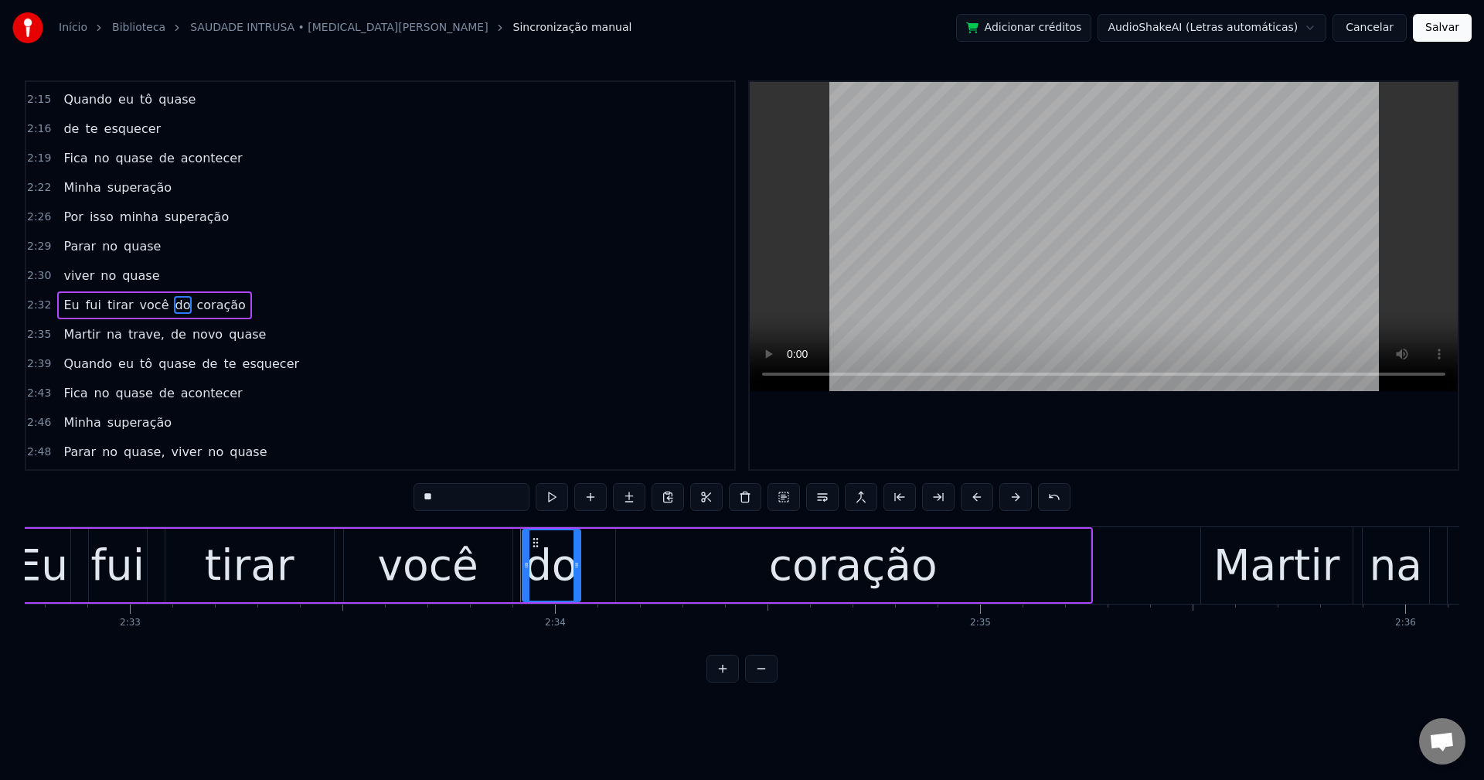
scroll to position [1877, 0]
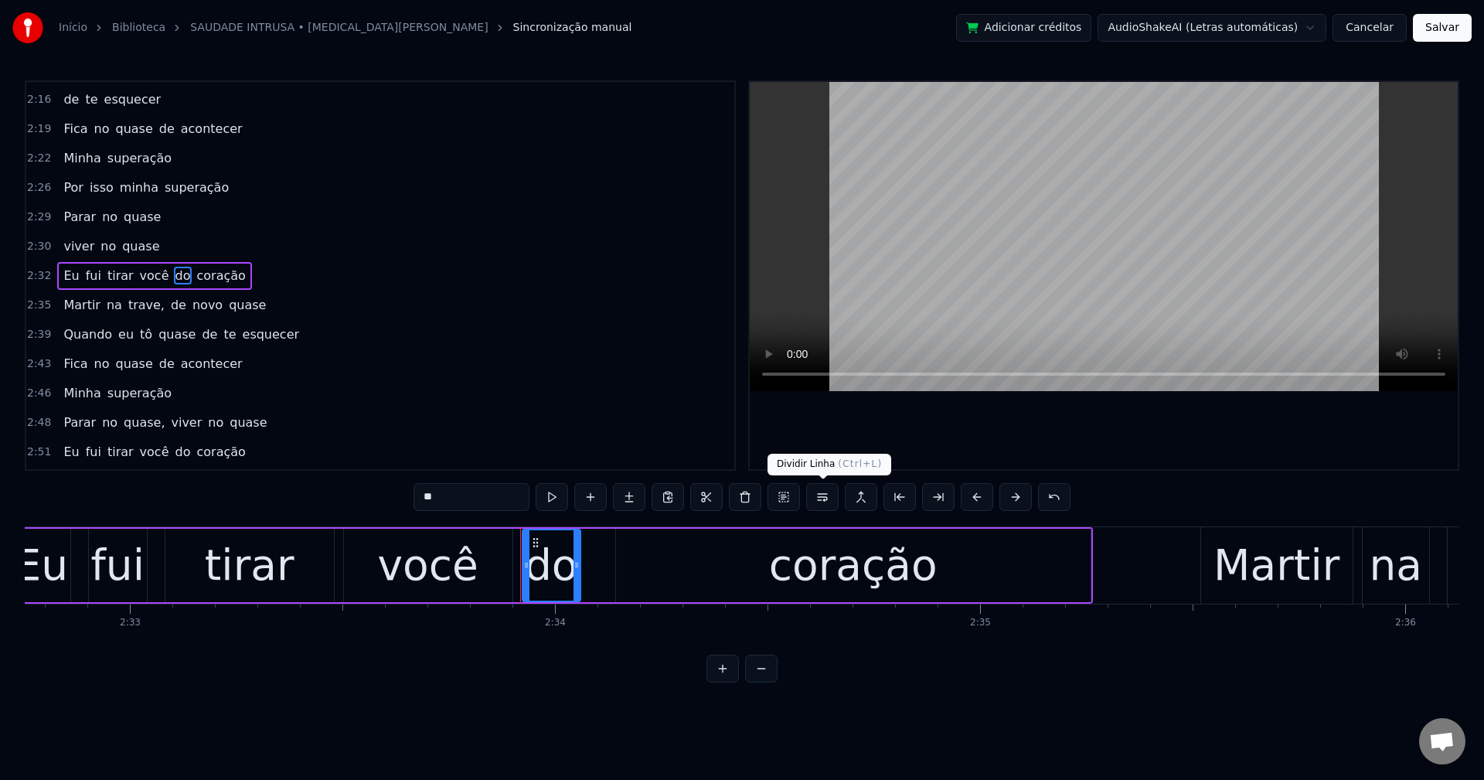
click at [826, 501] on button at bounding box center [822, 497] width 32 height 28
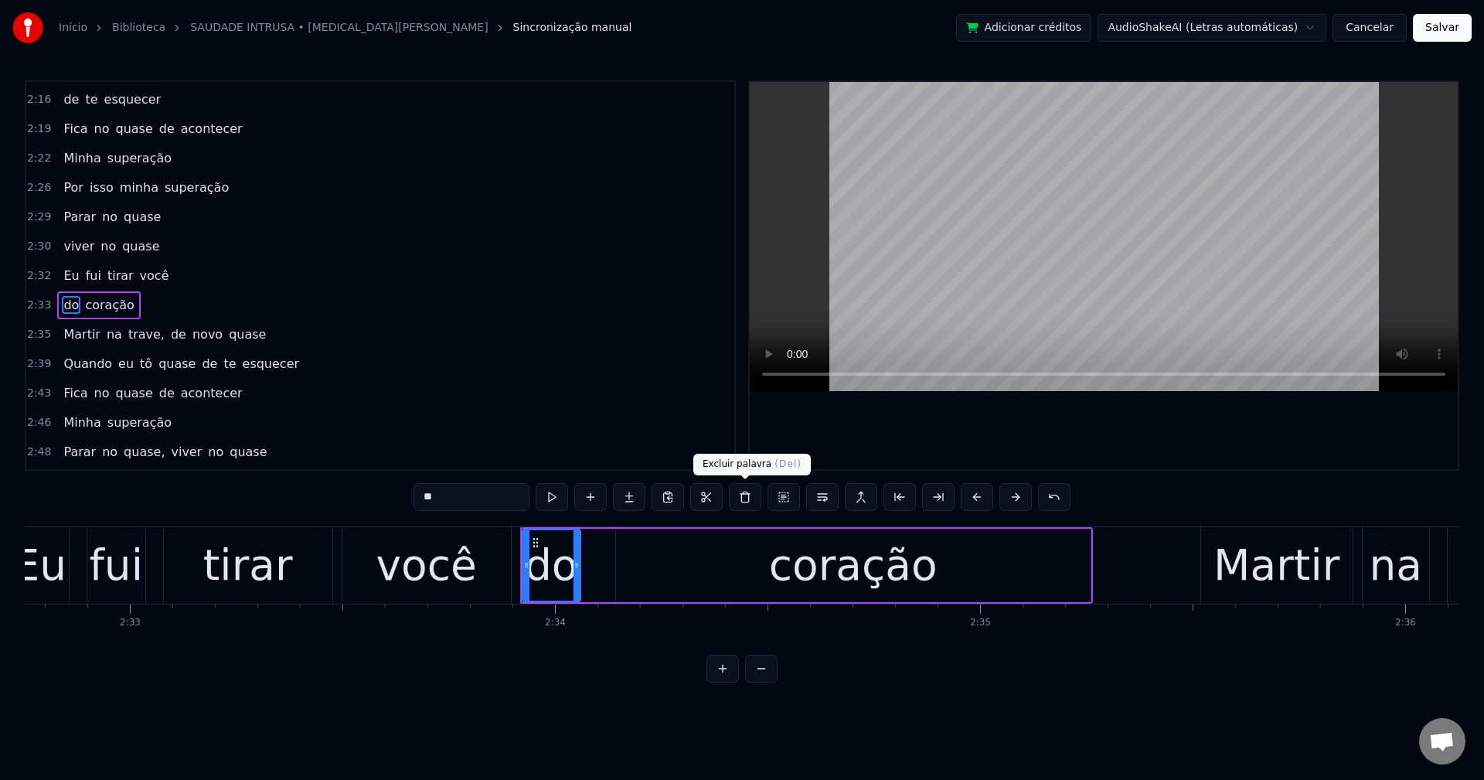
scroll to position [1906, 0]
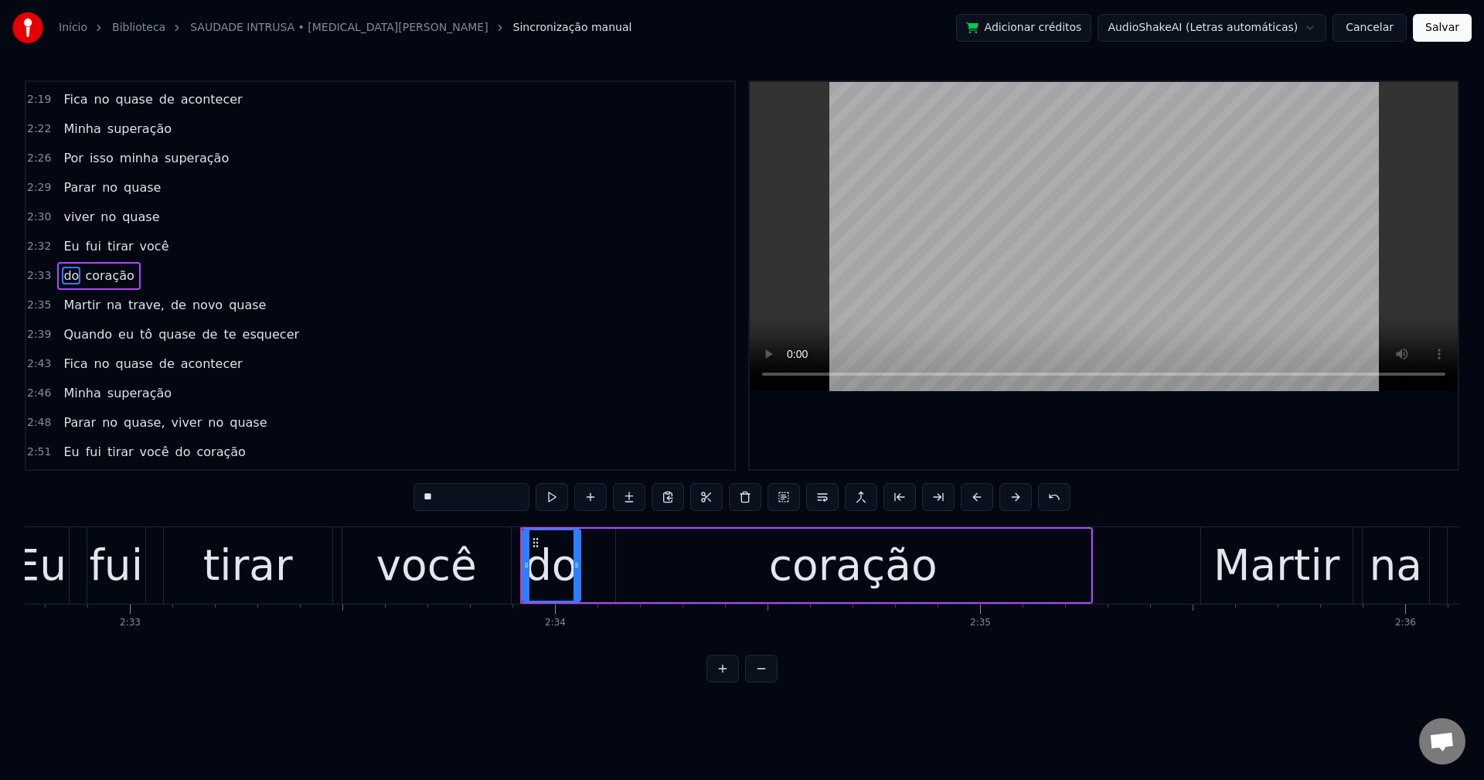
click at [129, 308] on span "trave," at bounding box center [146, 305] width 39 height 18
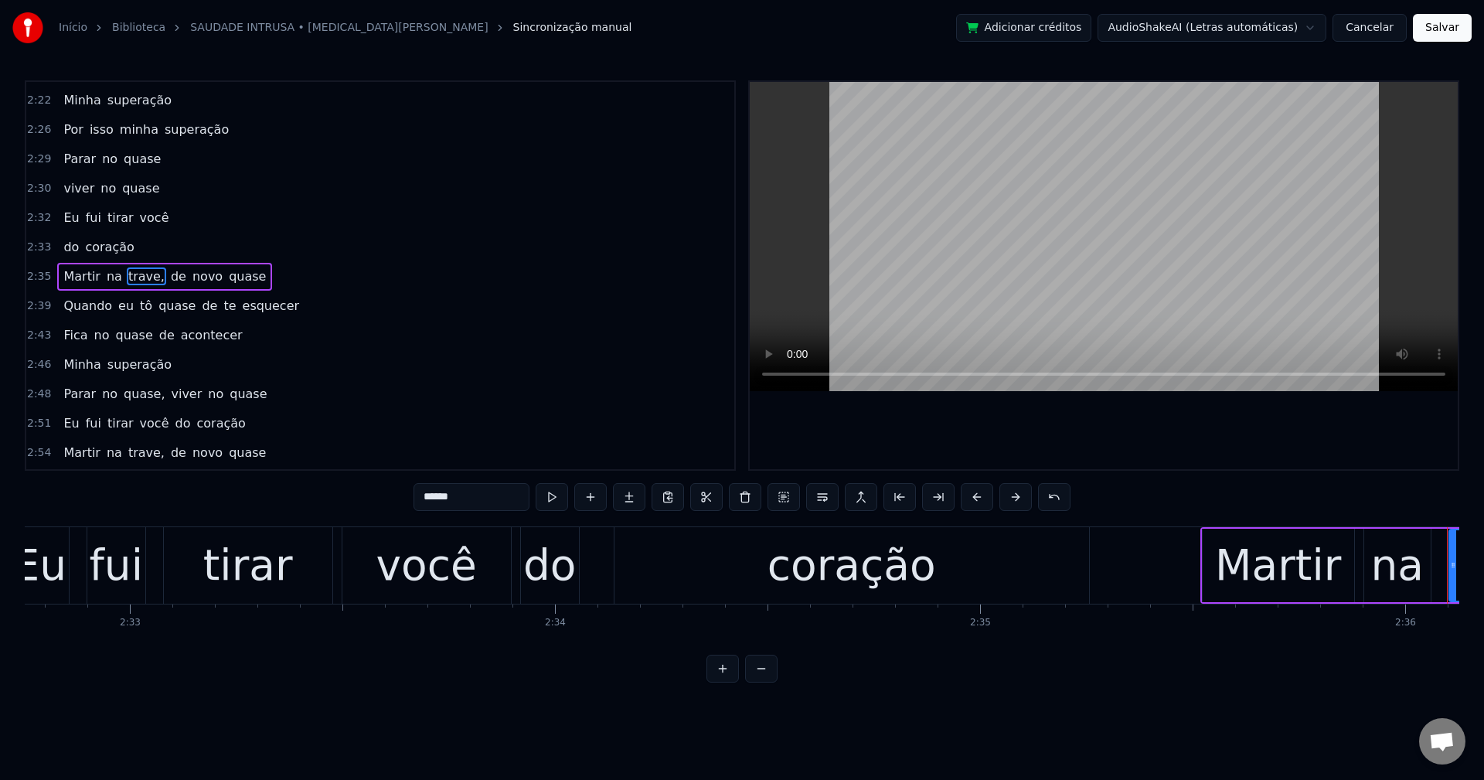
scroll to position [1936, 0]
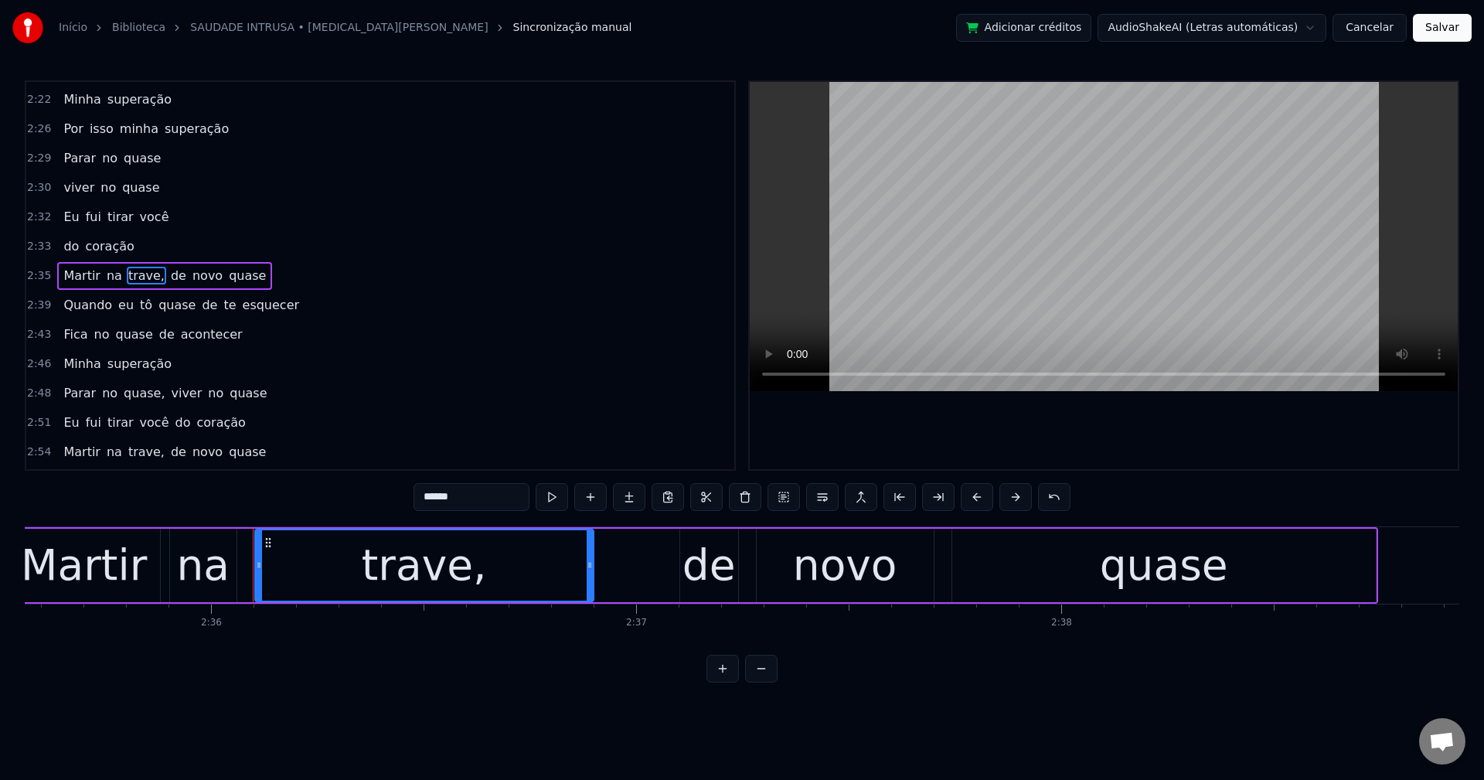
click at [476, 492] on input "******" at bounding box center [472, 497] width 116 height 28
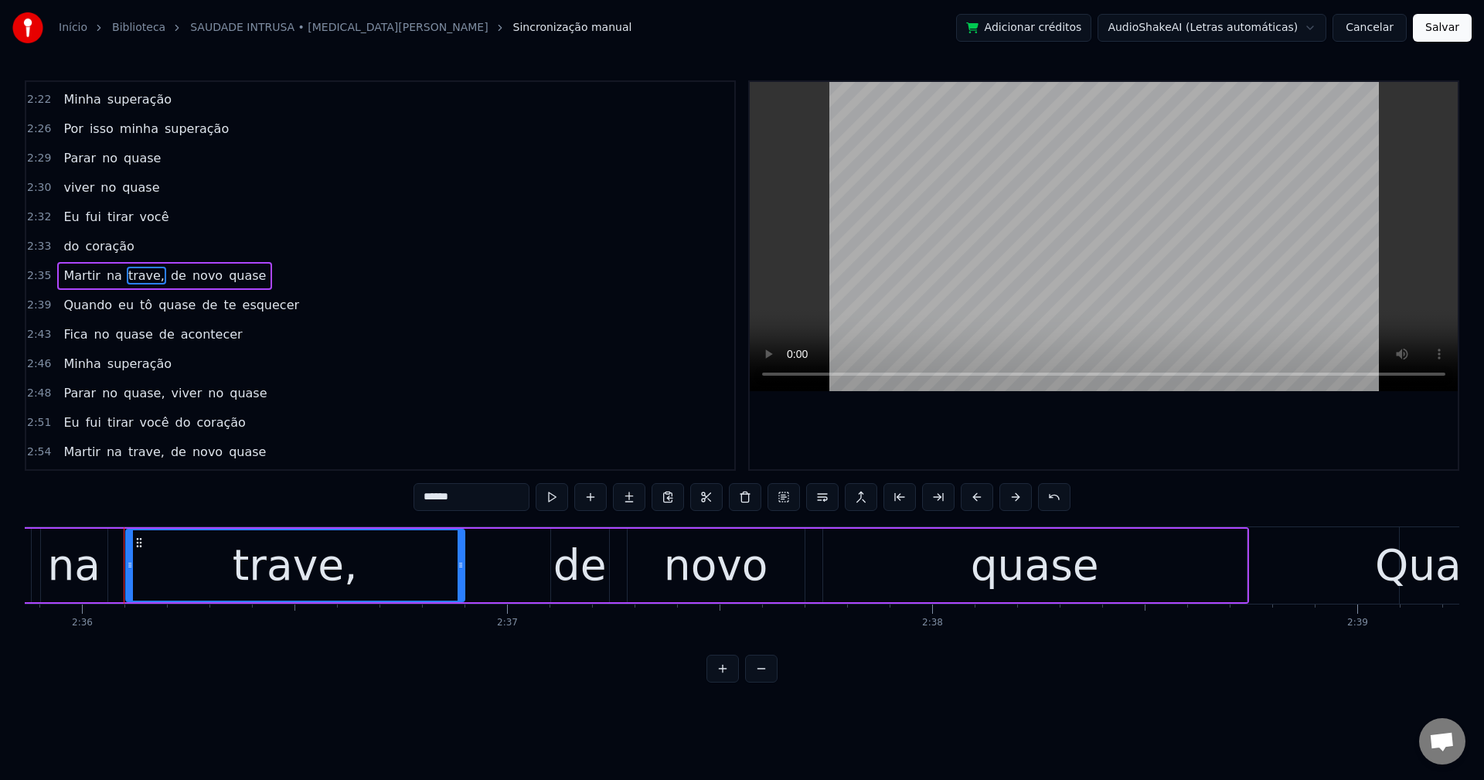
scroll to position [0, 66285]
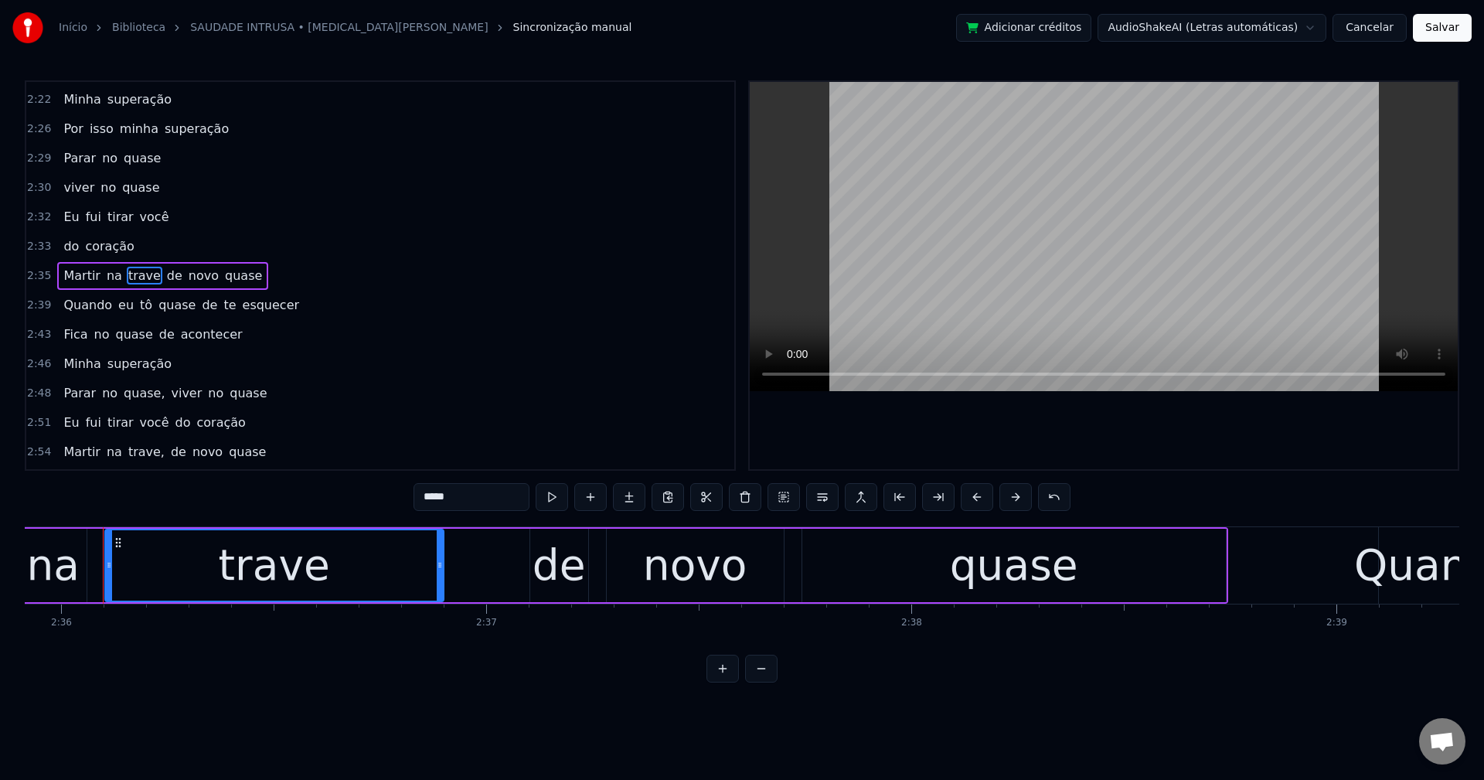
click at [166, 271] on span "de" at bounding box center [174, 276] width 19 height 18
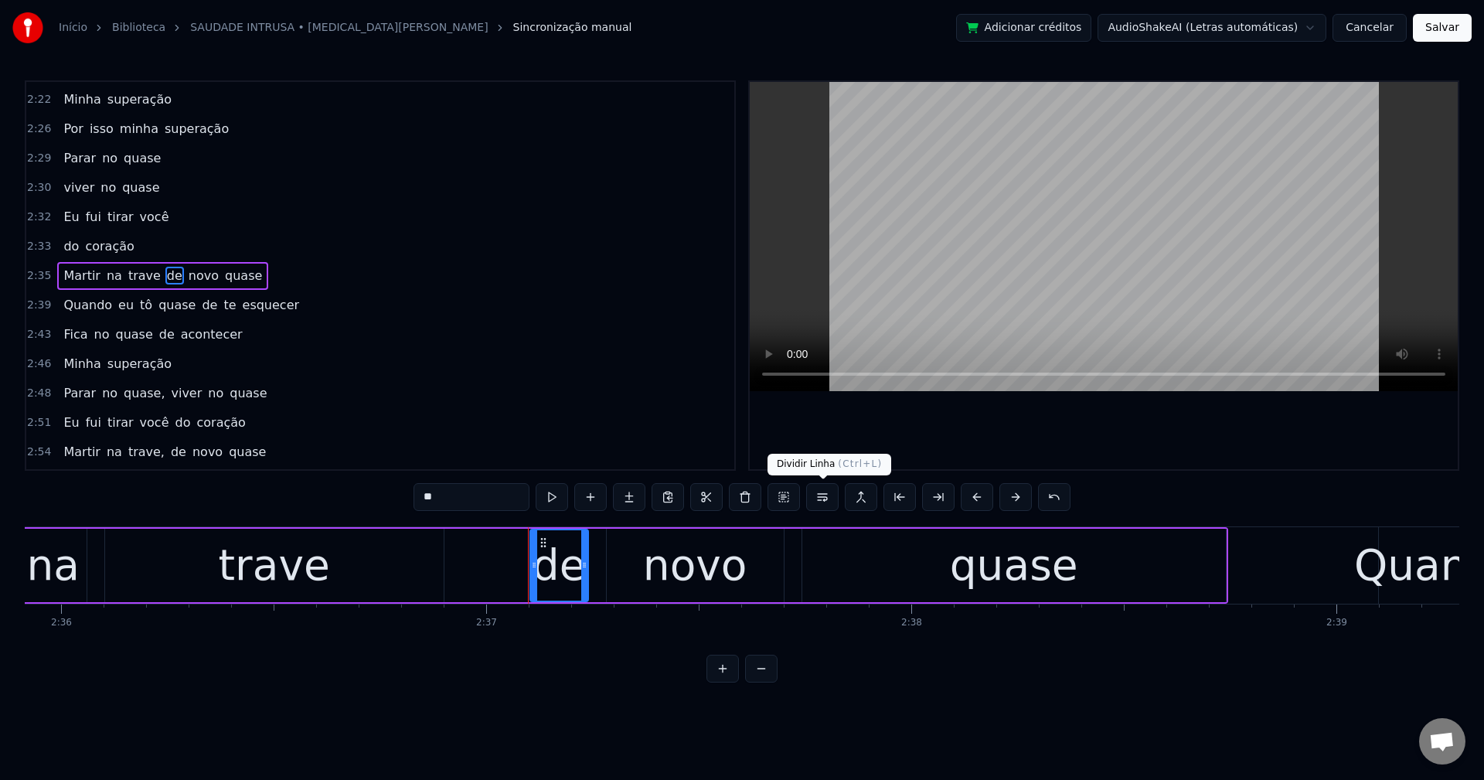
click at [818, 498] on button at bounding box center [822, 497] width 32 height 28
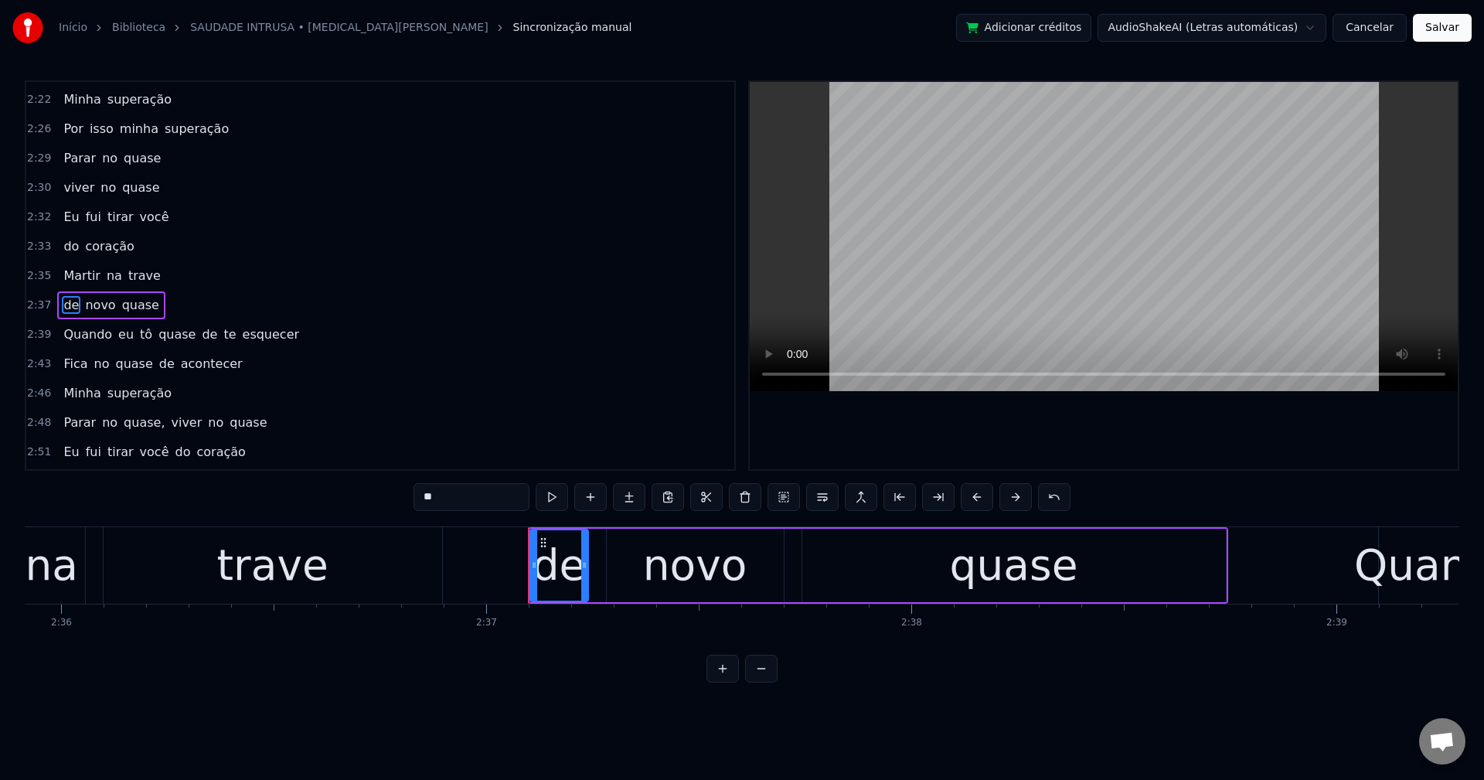
scroll to position [1965, 0]
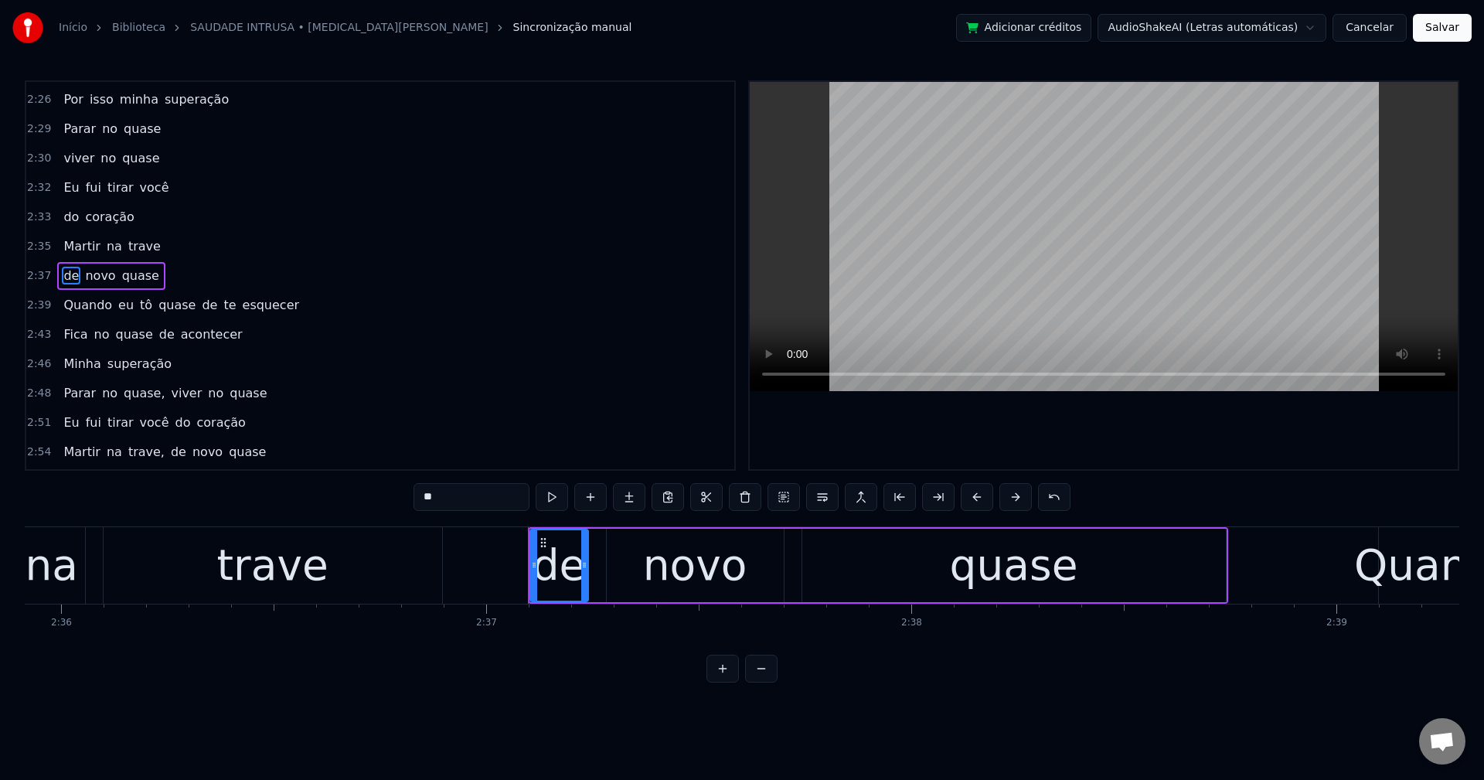
click at [166, 308] on span "quase" at bounding box center [177, 305] width 40 height 18
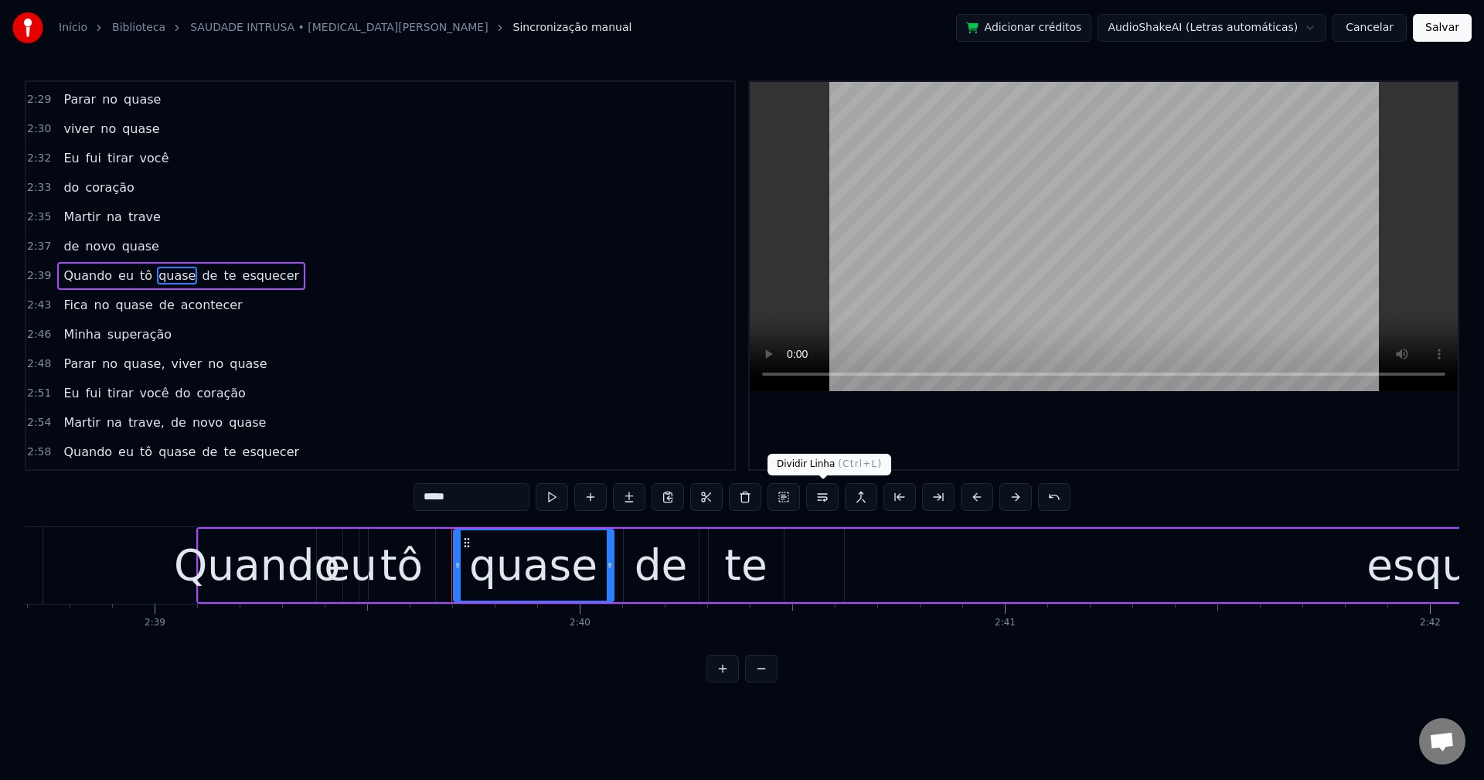
scroll to position [0, 67816]
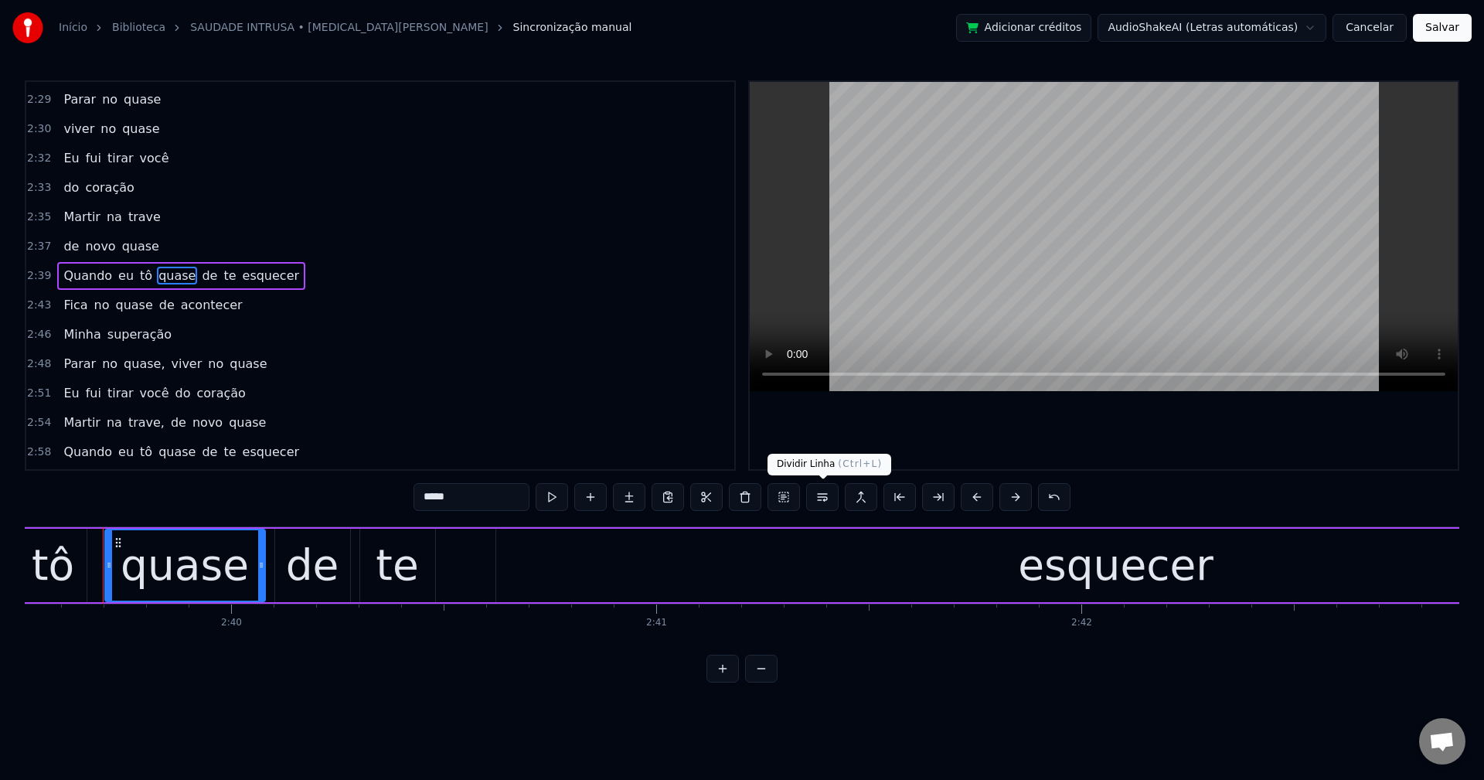
click at [827, 492] on button at bounding box center [822, 497] width 32 height 28
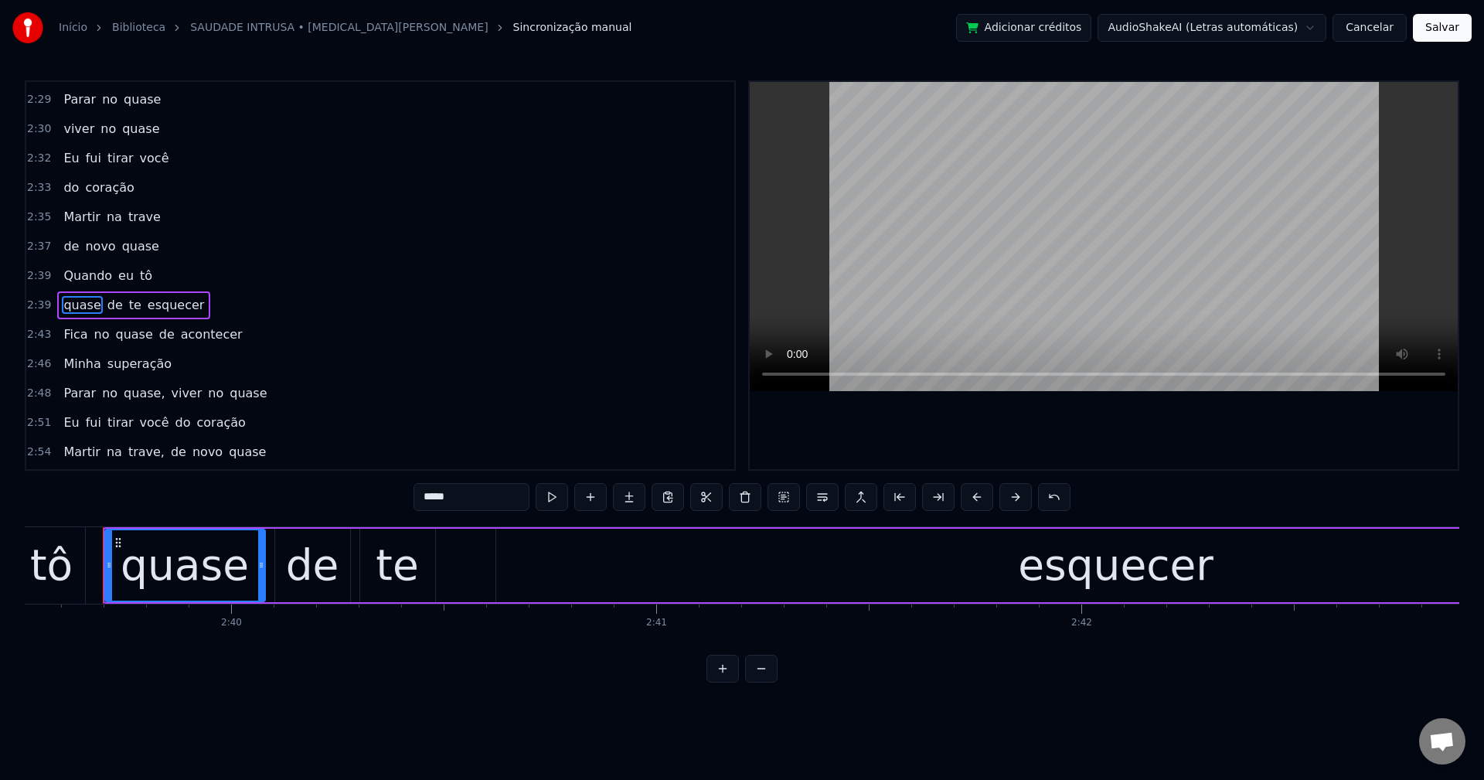
scroll to position [2024, 0]
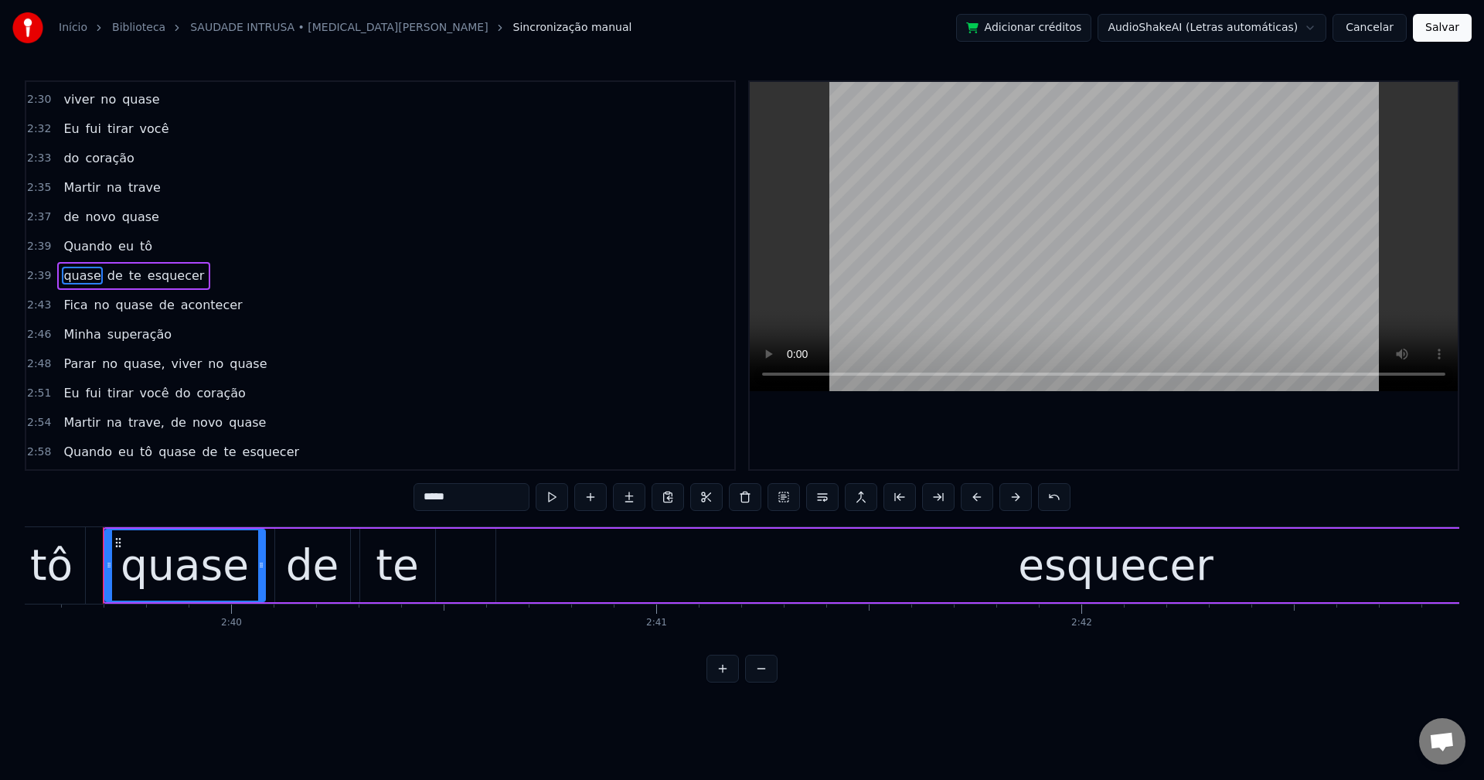
click at [134, 369] on span "quase," at bounding box center [144, 364] width 44 height 18
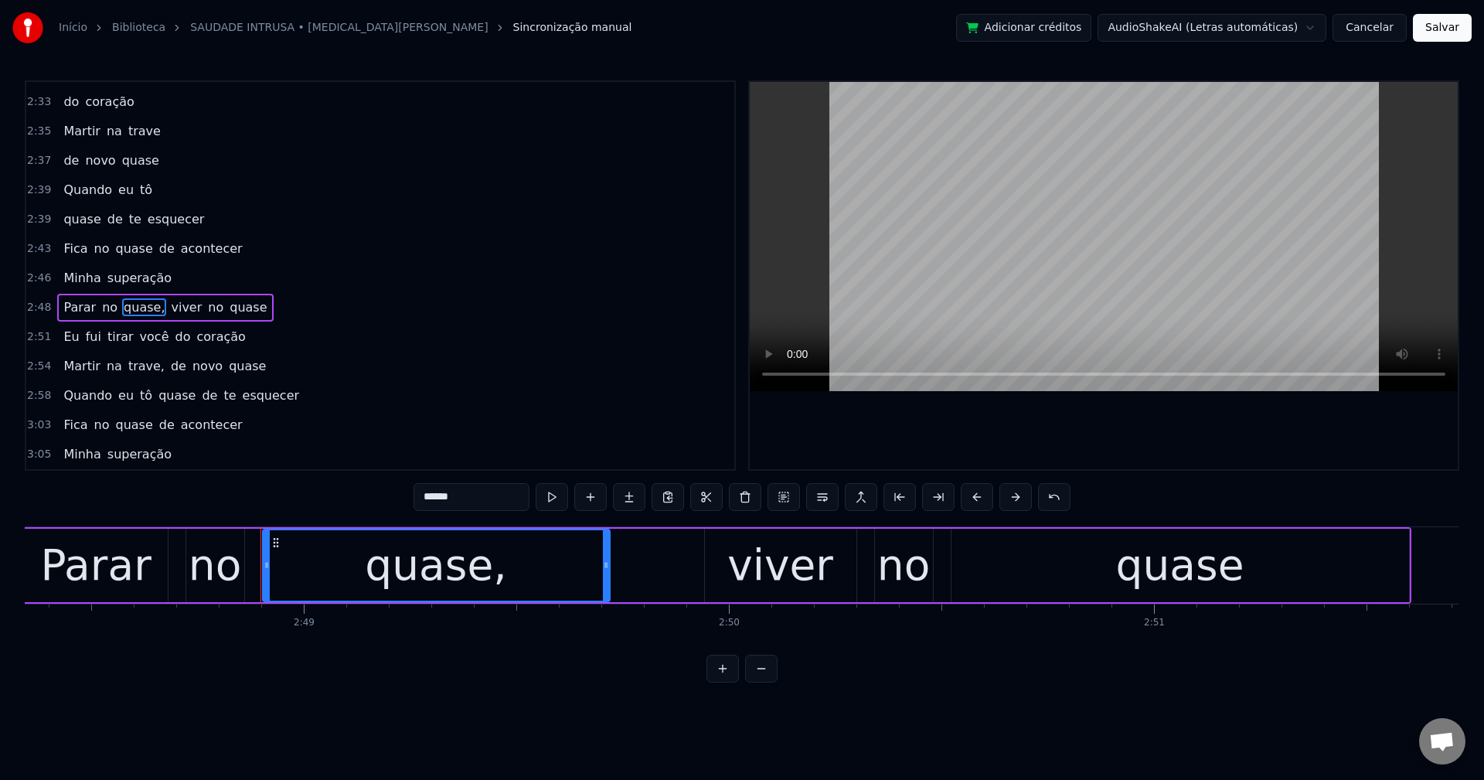
scroll to position [0, 71727]
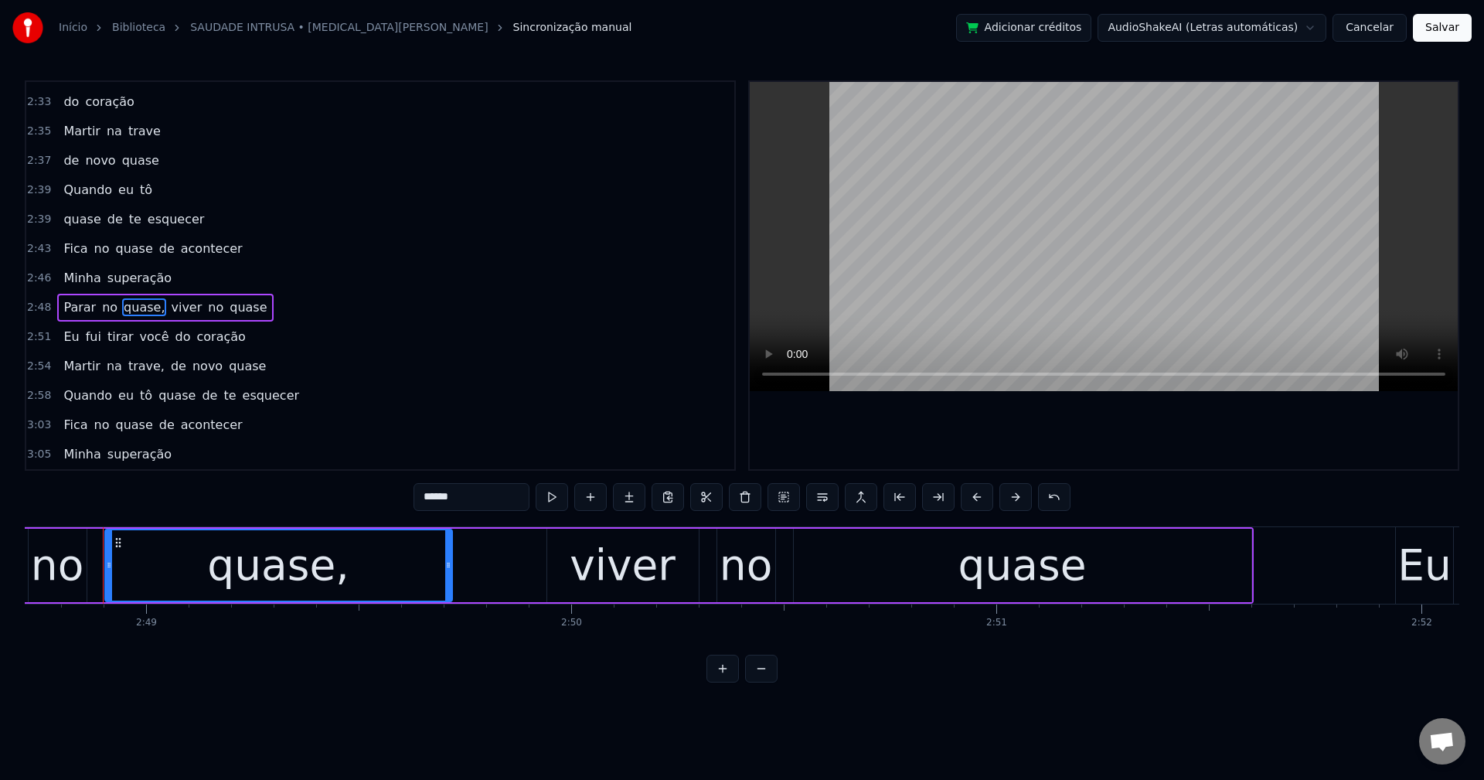
click at [475, 491] on input "******" at bounding box center [472, 497] width 116 height 28
click at [172, 312] on span "viver" at bounding box center [182, 307] width 34 height 18
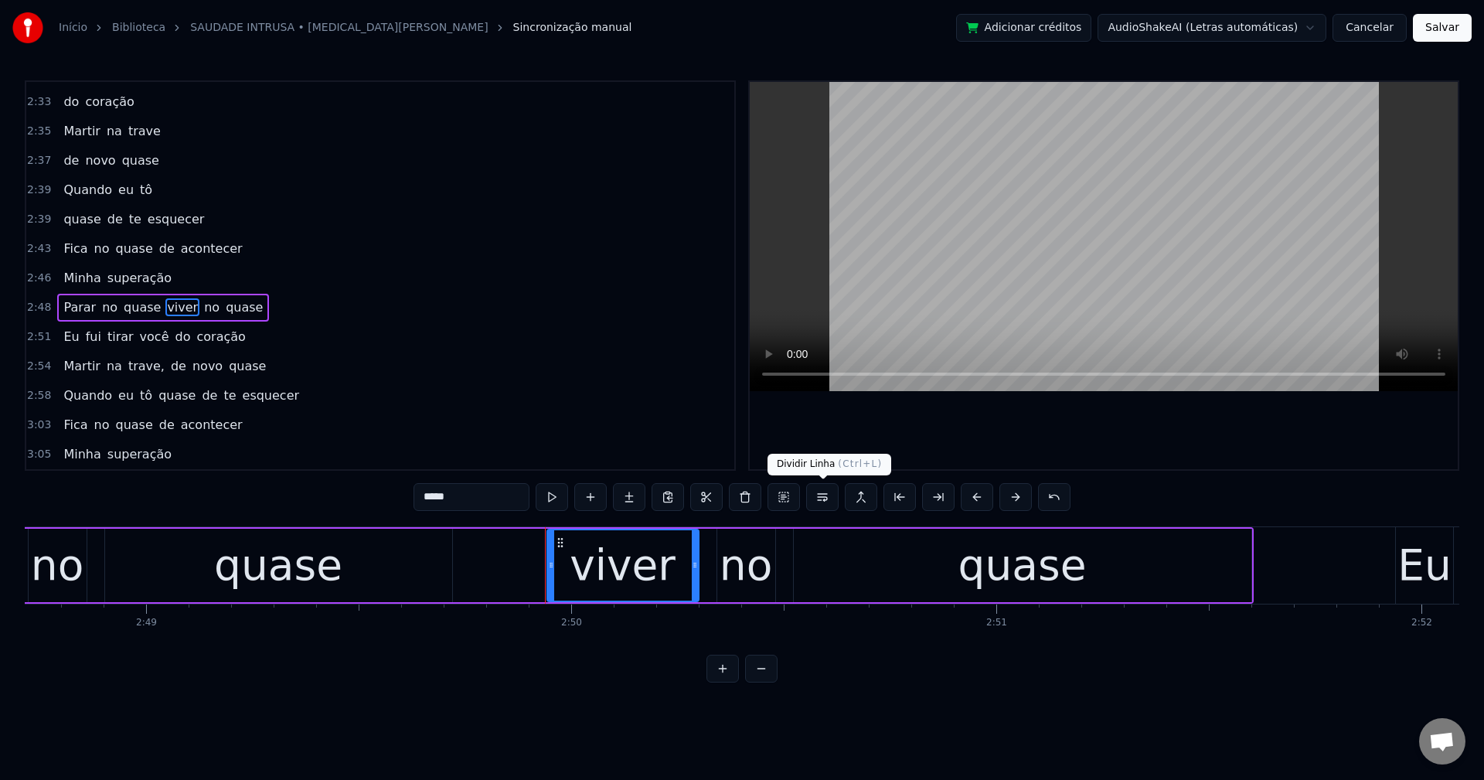
click at [826, 499] on button at bounding box center [822, 497] width 32 height 28
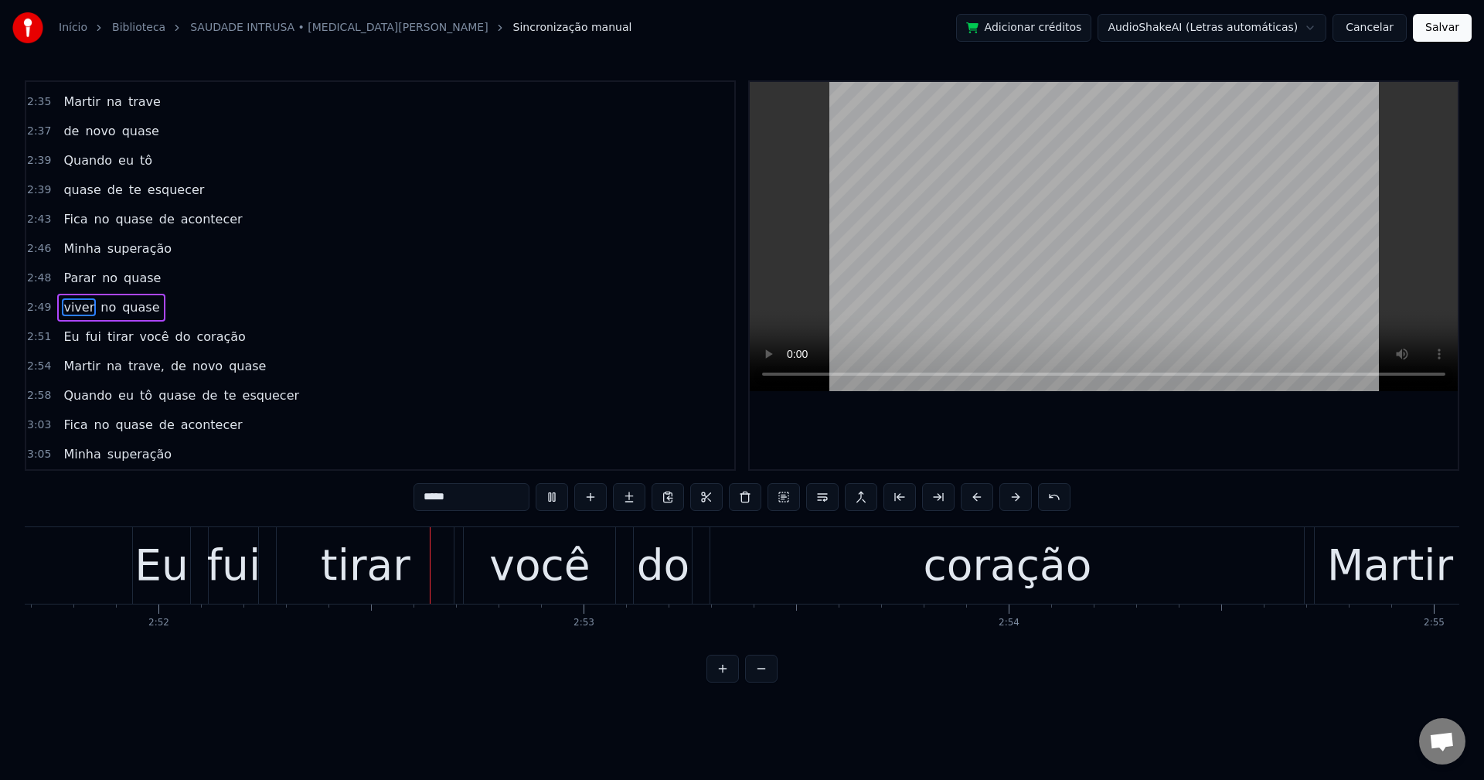
scroll to position [0, 73012]
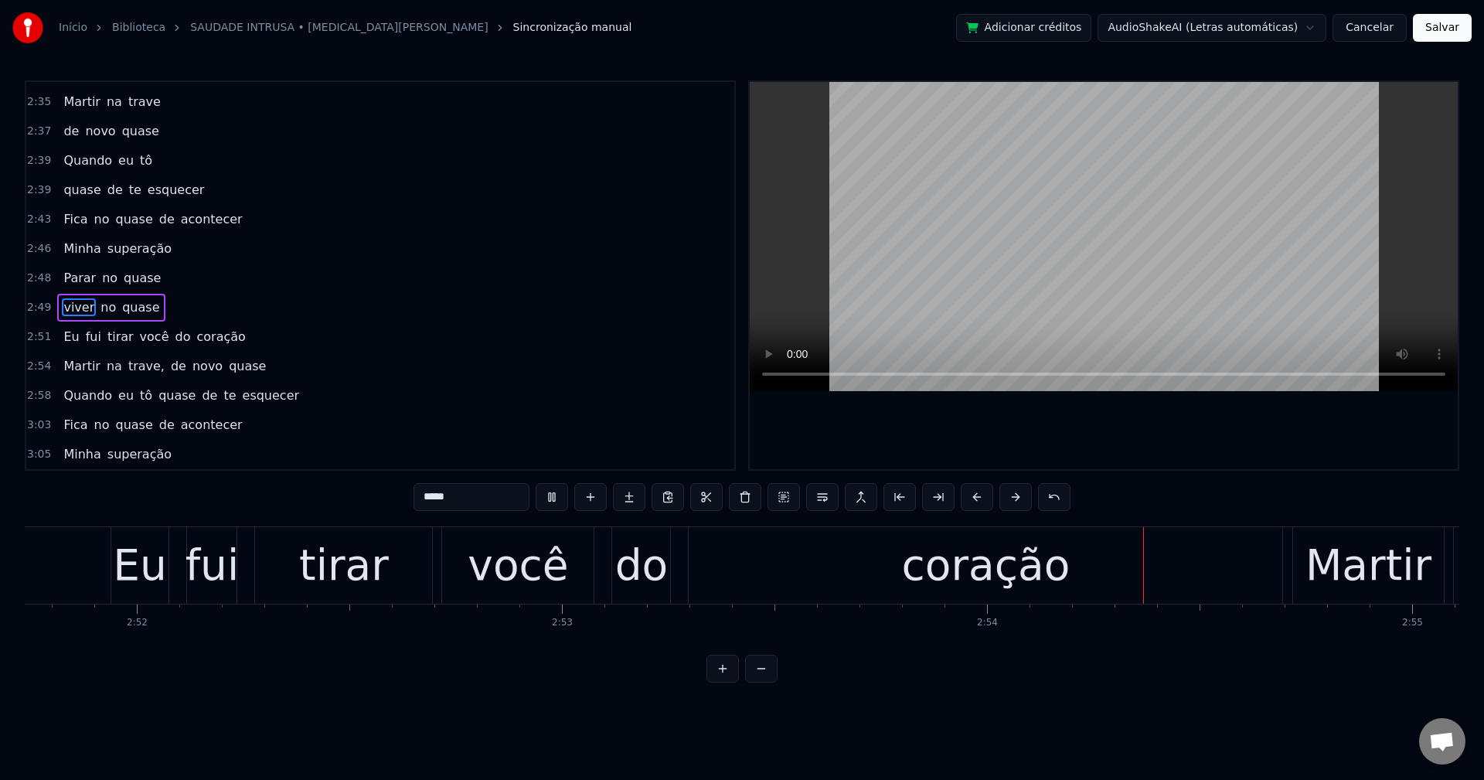
click at [174, 330] on span "do" at bounding box center [183, 337] width 19 height 18
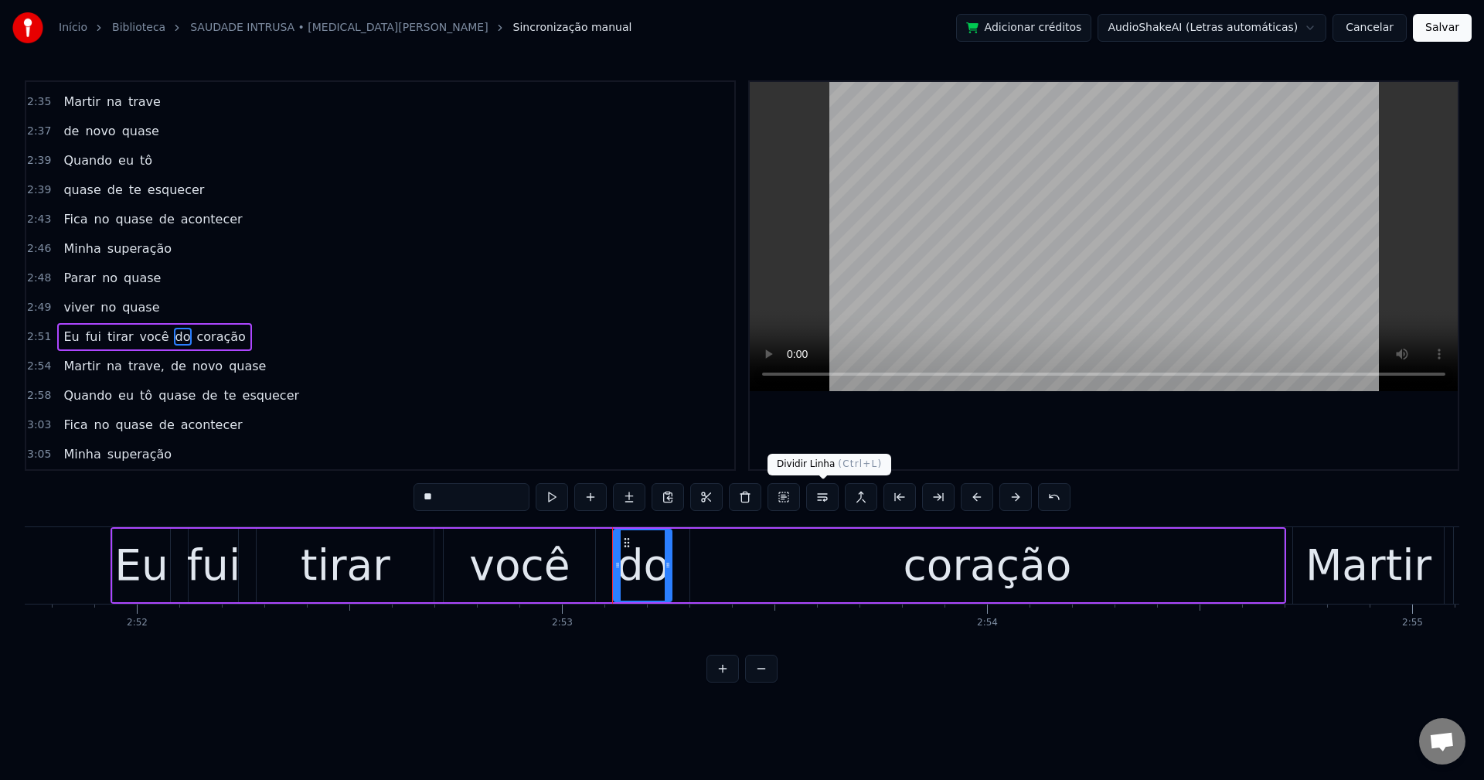
click at [826, 503] on button at bounding box center [822, 497] width 32 height 28
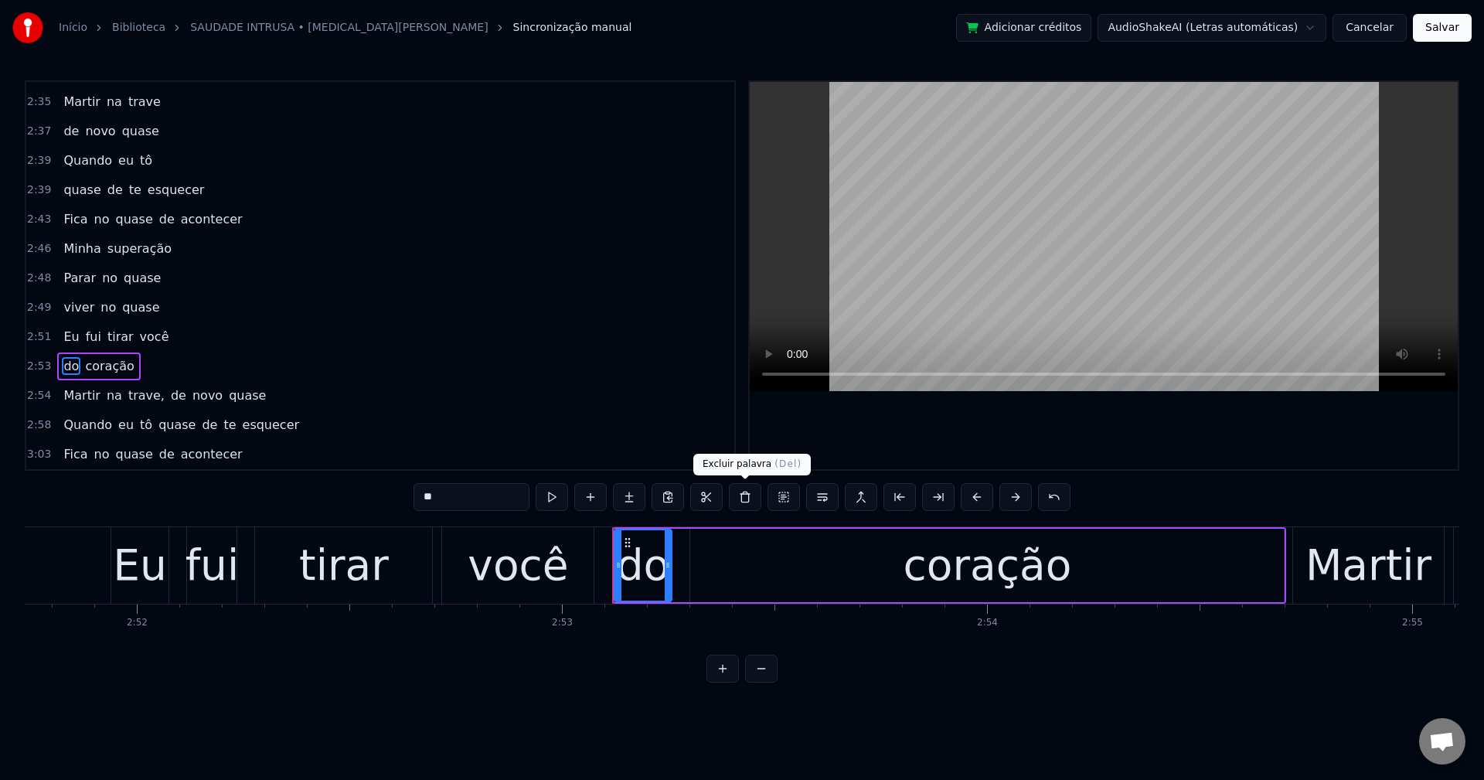
scroll to position [2139, 0]
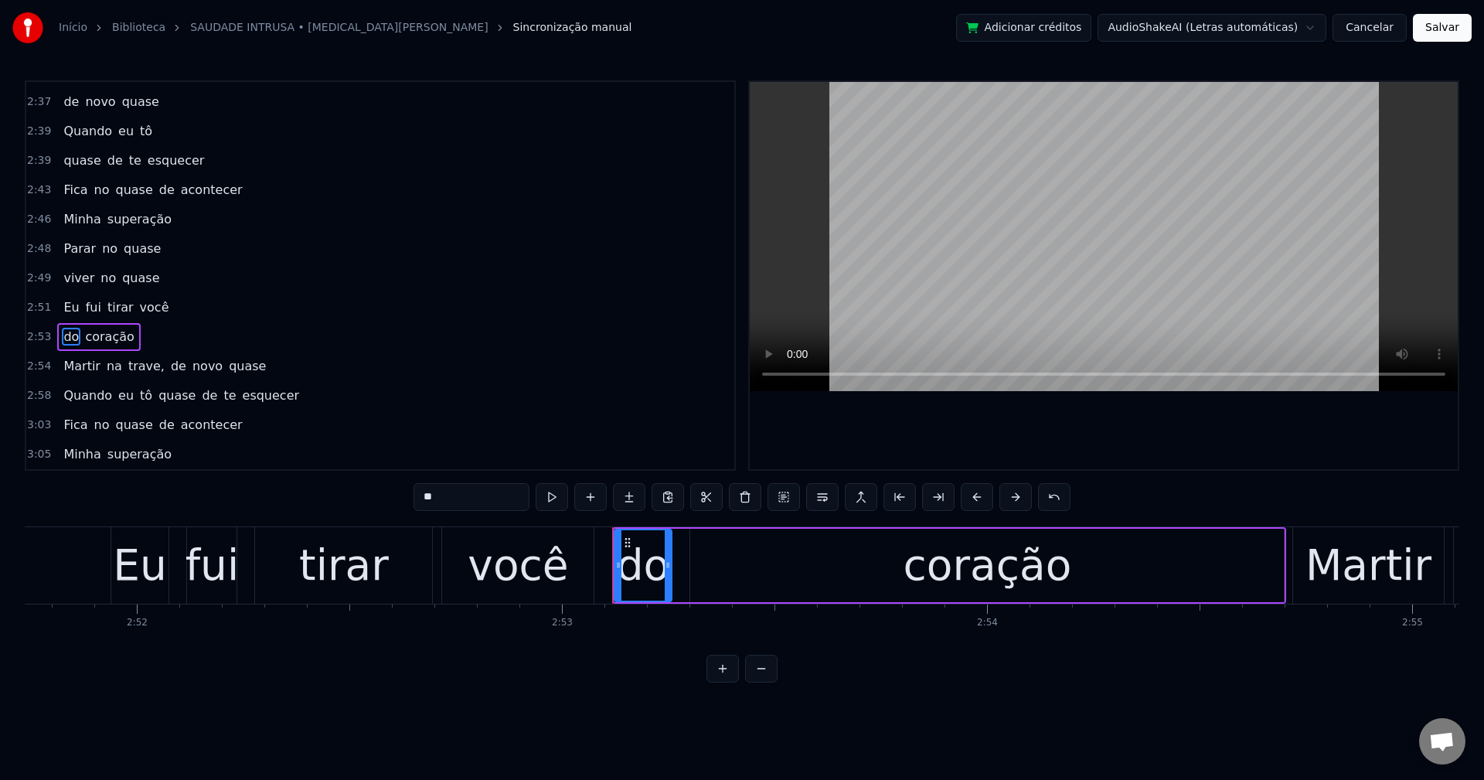
click at [137, 369] on span "trave," at bounding box center [146, 366] width 39 height 18
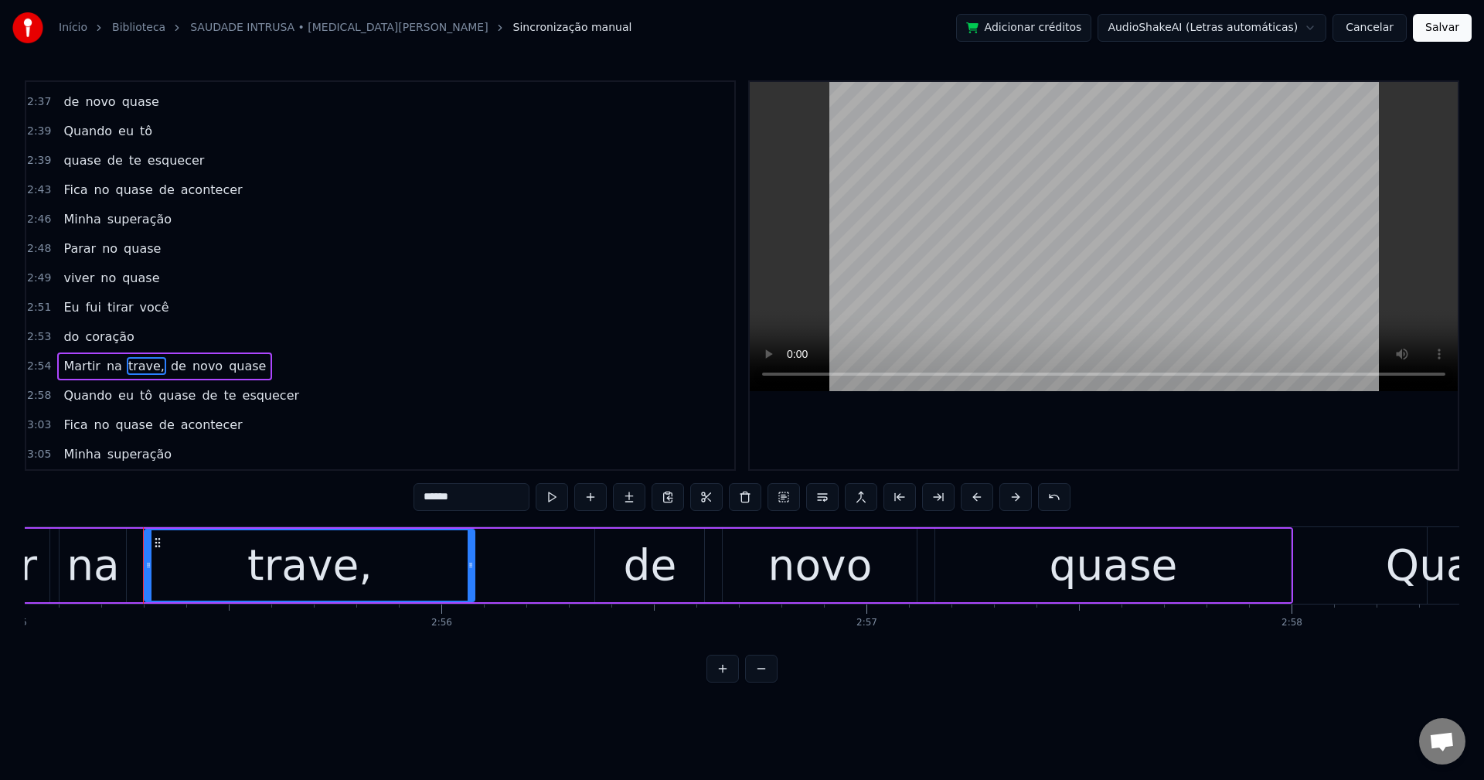
click at [463, 496] on input "******" at bounding box center [472, 497] width 116 height 28
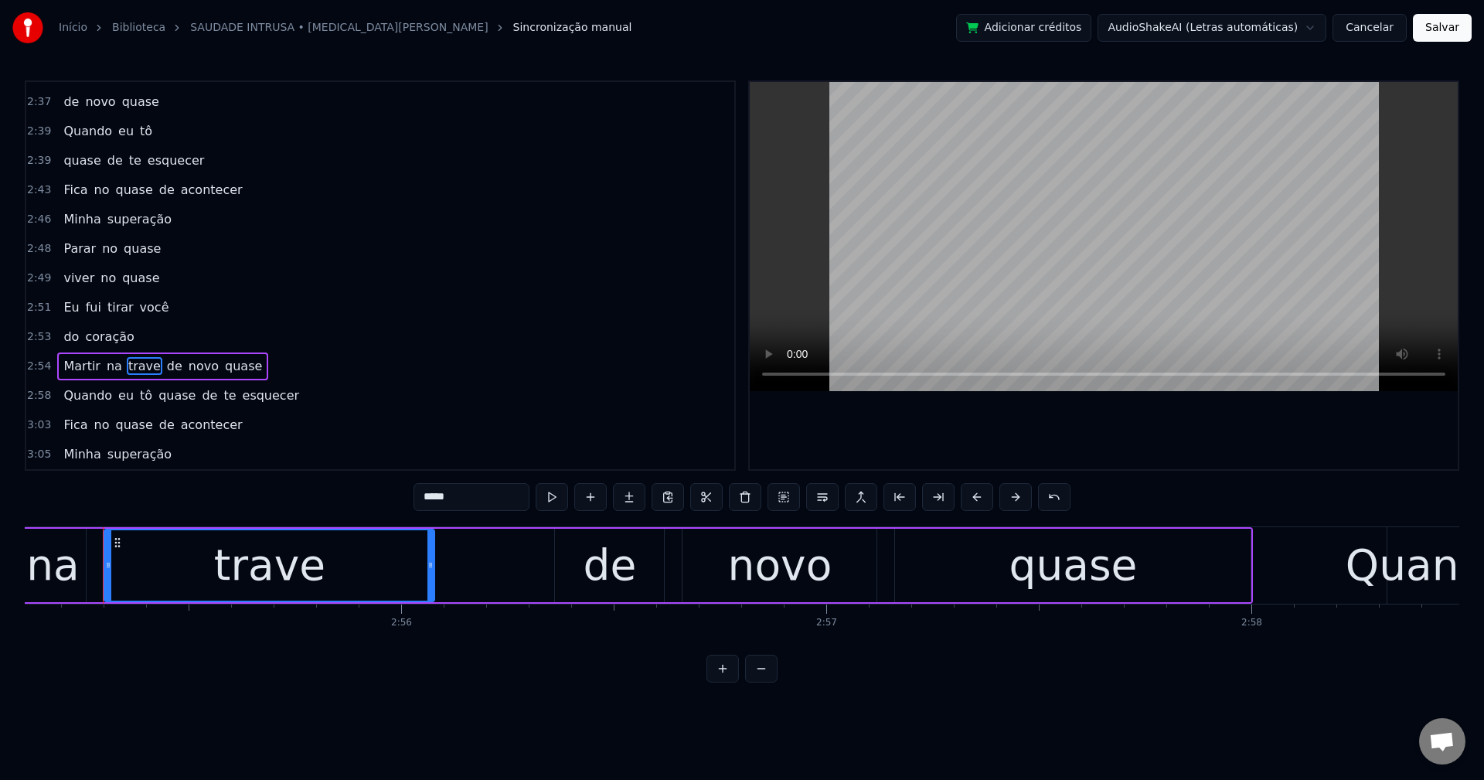
click at [165, 369] on span "de" at bounding box center [174, 366] width 19 height 18
type input "**"
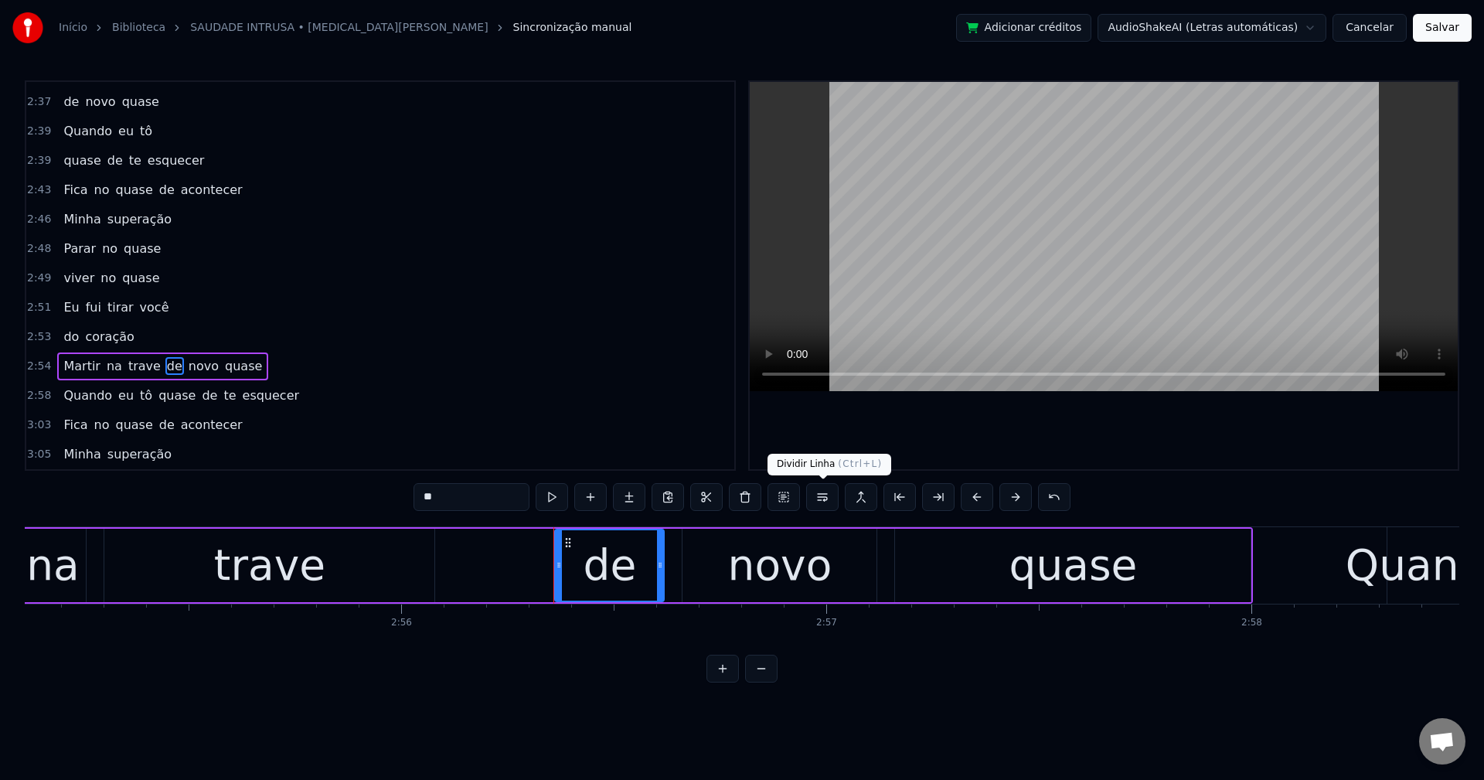
click at [819, 503] on button at bounding box center [822, 497] width 32 height 28
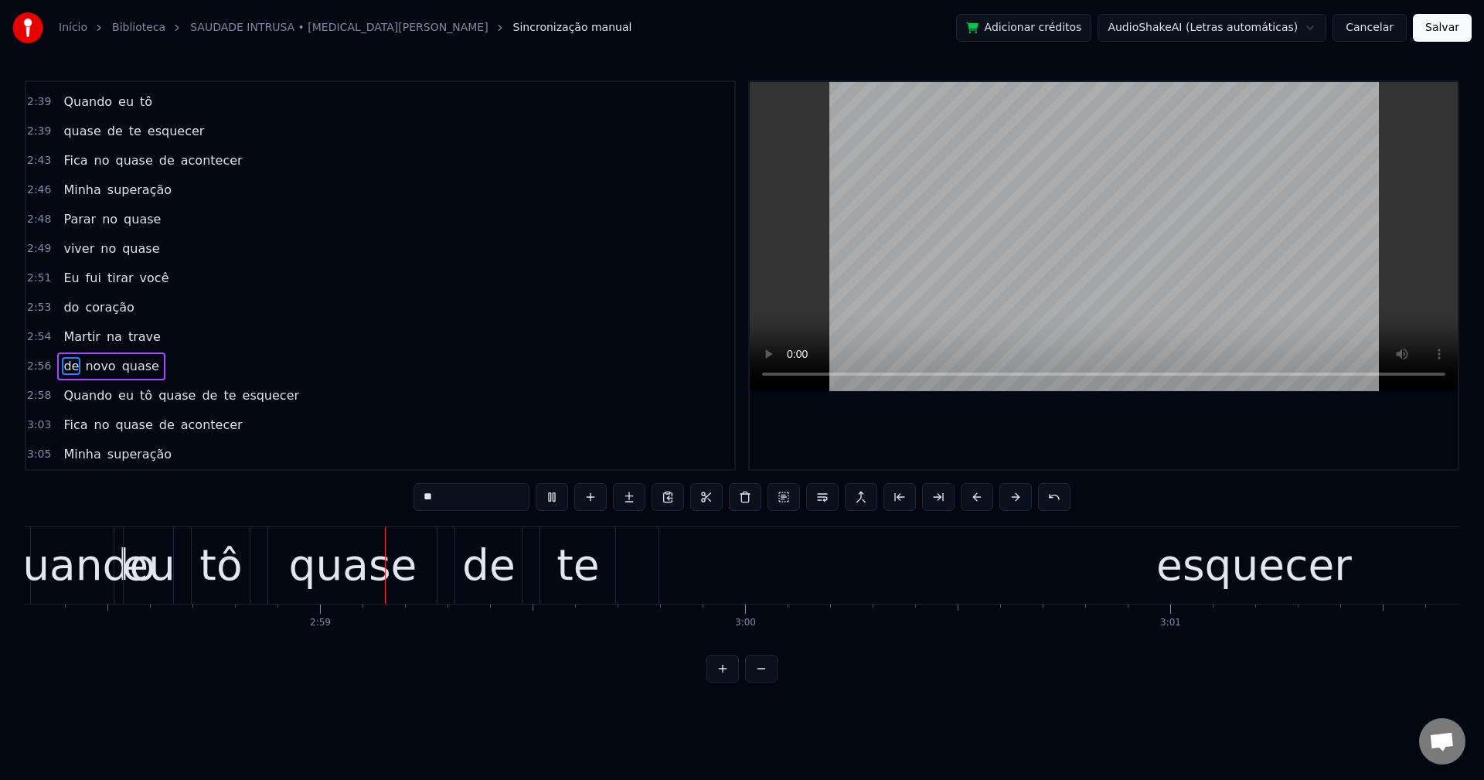
scroll to position [0, 75811]
click at [200, 397] on span "de" at bounding box center [209, 395] width 19 height 18
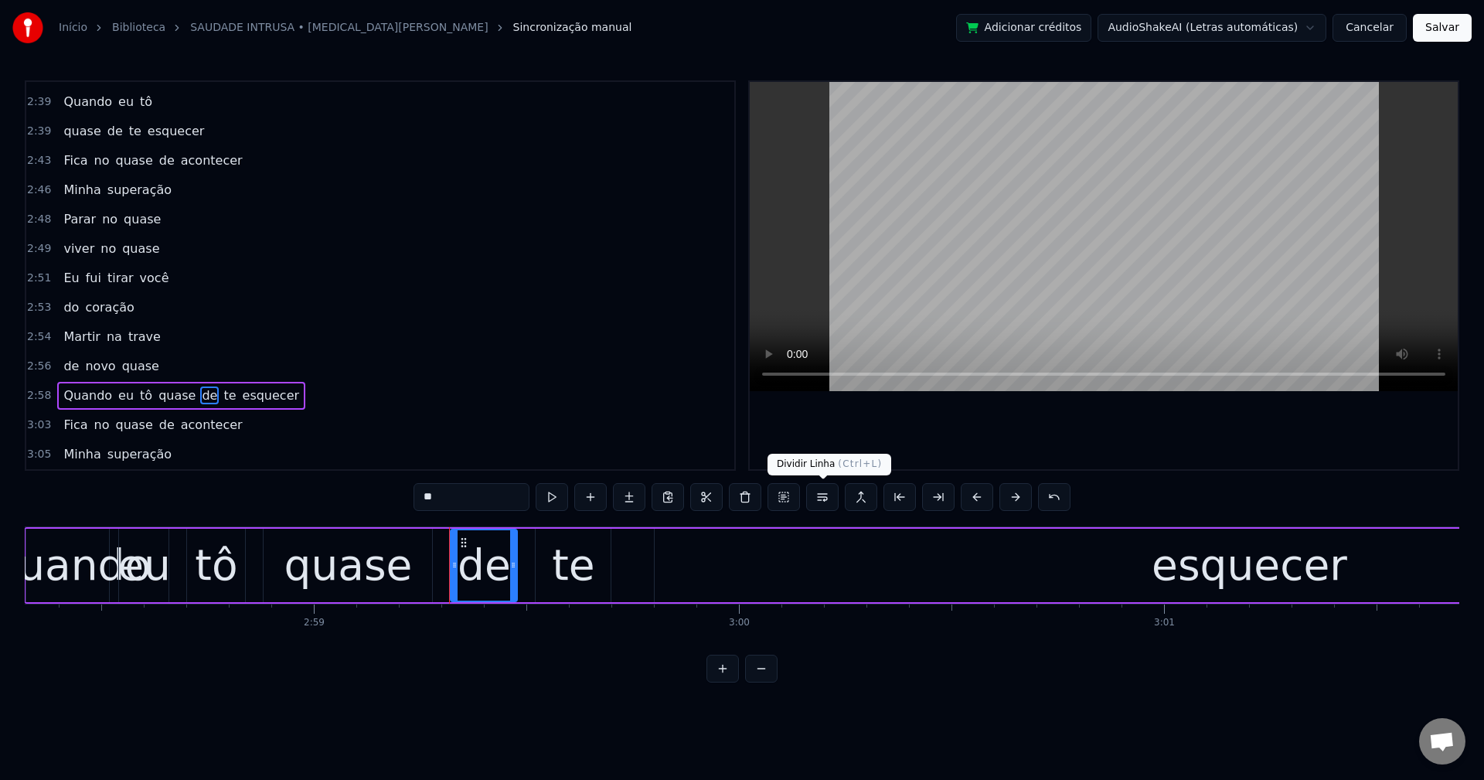
click at [829, 499] on button at bounding box center [822, 497] width 32 height 28
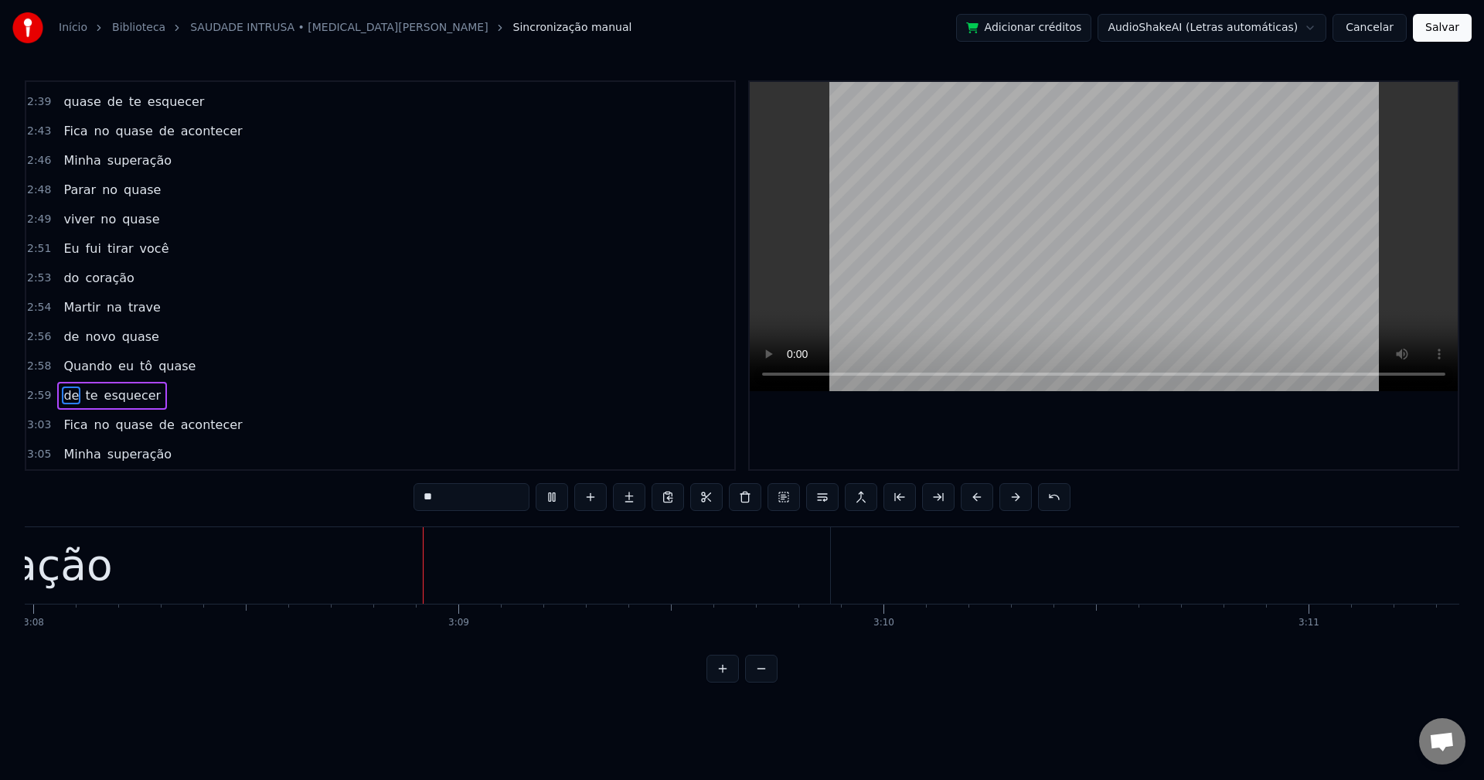
scroll to position [0, 79942]
click at [1435, 31] on button "Salvar" at bounding box center [1442, 28] width 59 height 28
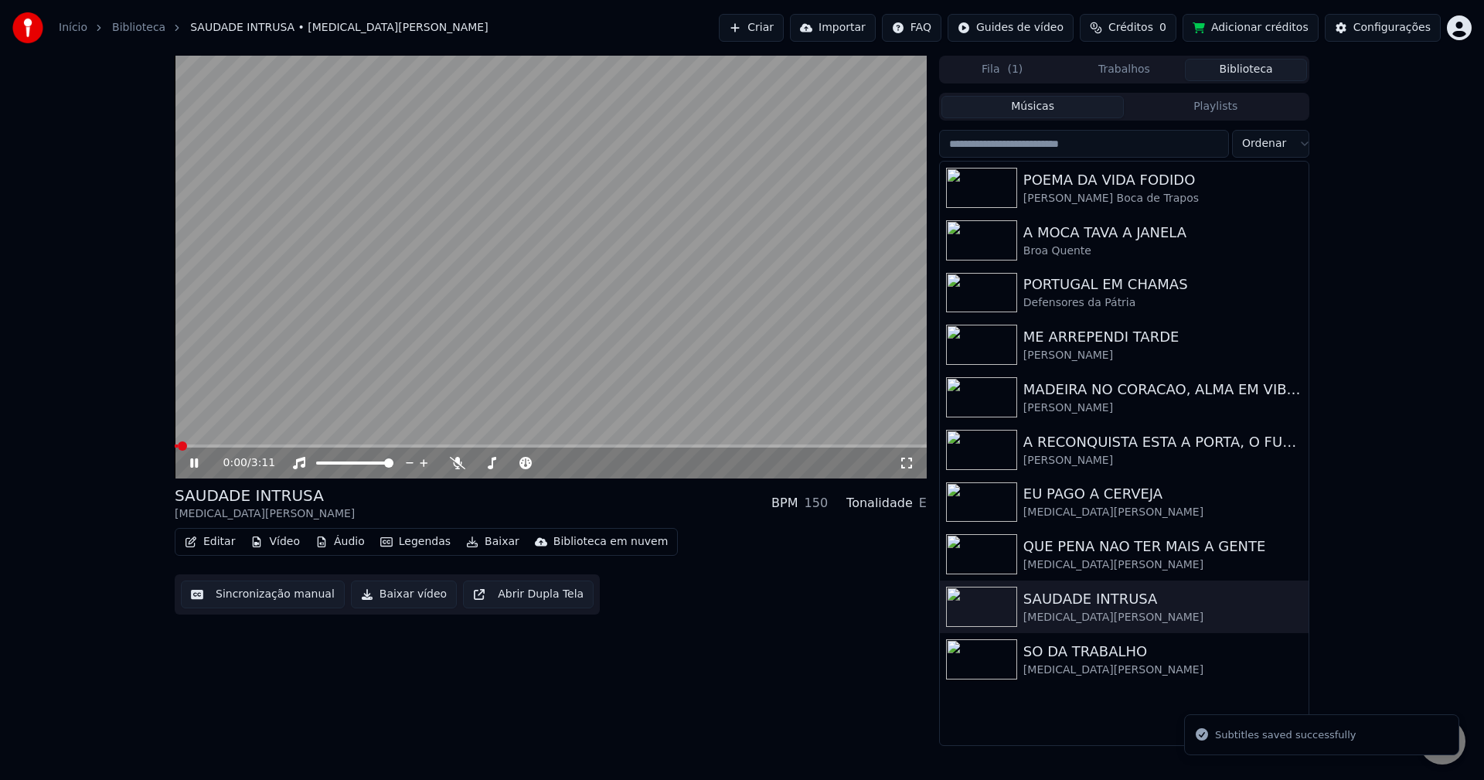
click at [398, 599] on button "Baixar vídeo" at bounding box center [404, 595] width 106 height 28
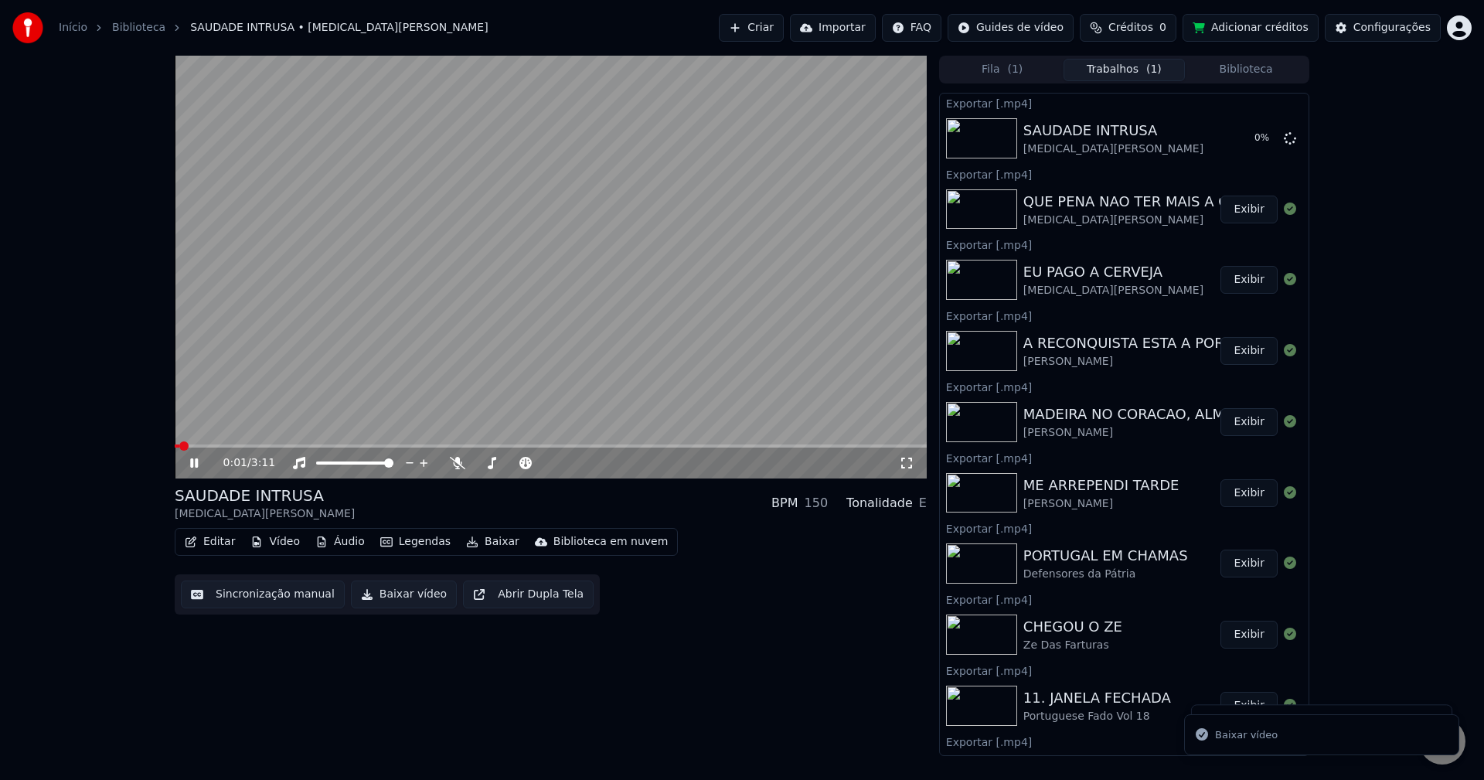
click at [1256, 69] on button "Biblioteca" at bounding box center [1246, 70] width 122 height 22
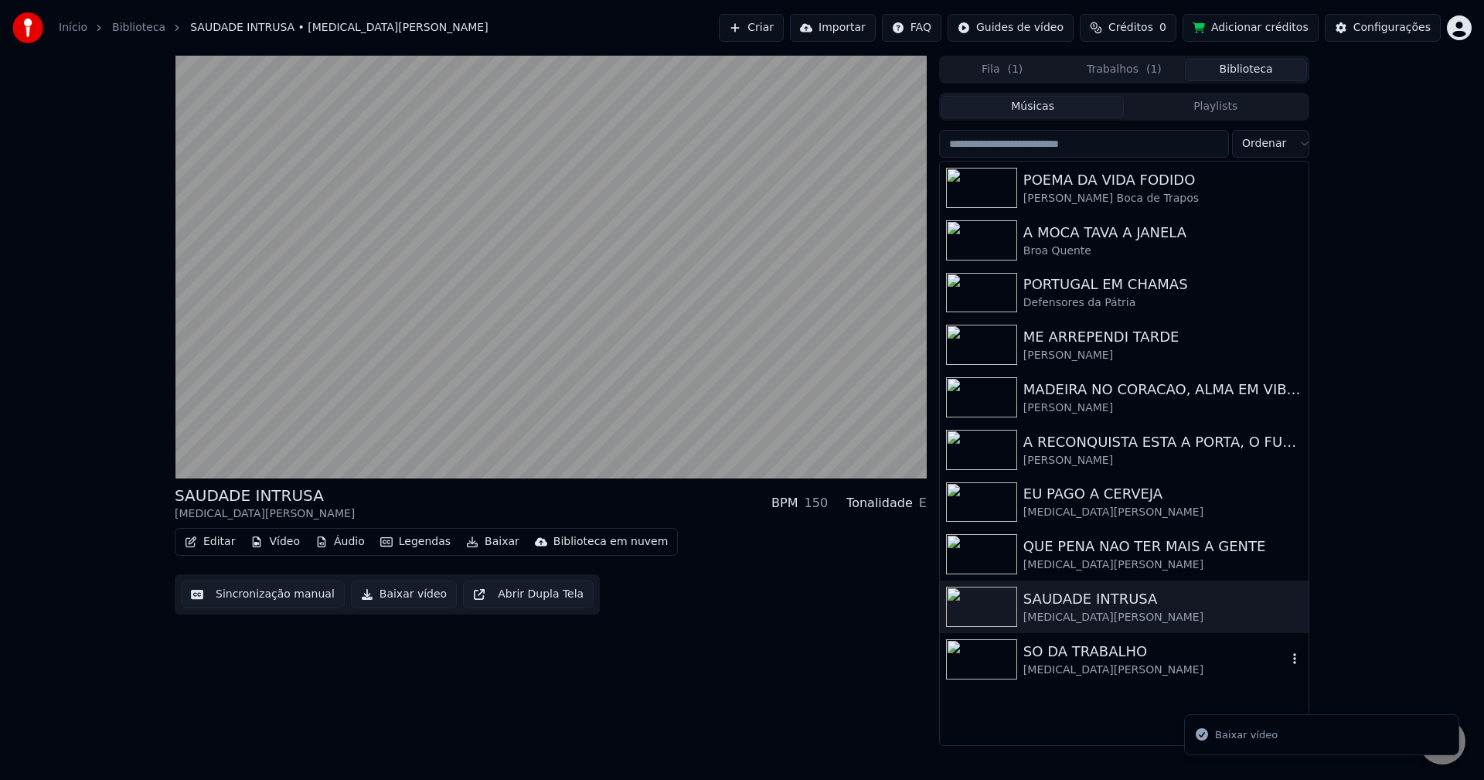
click at [1080, 666] on div "[MEDICAL_DATA][PERSON_NAME]" at bounding box center [1155, 669] width 264 height 15
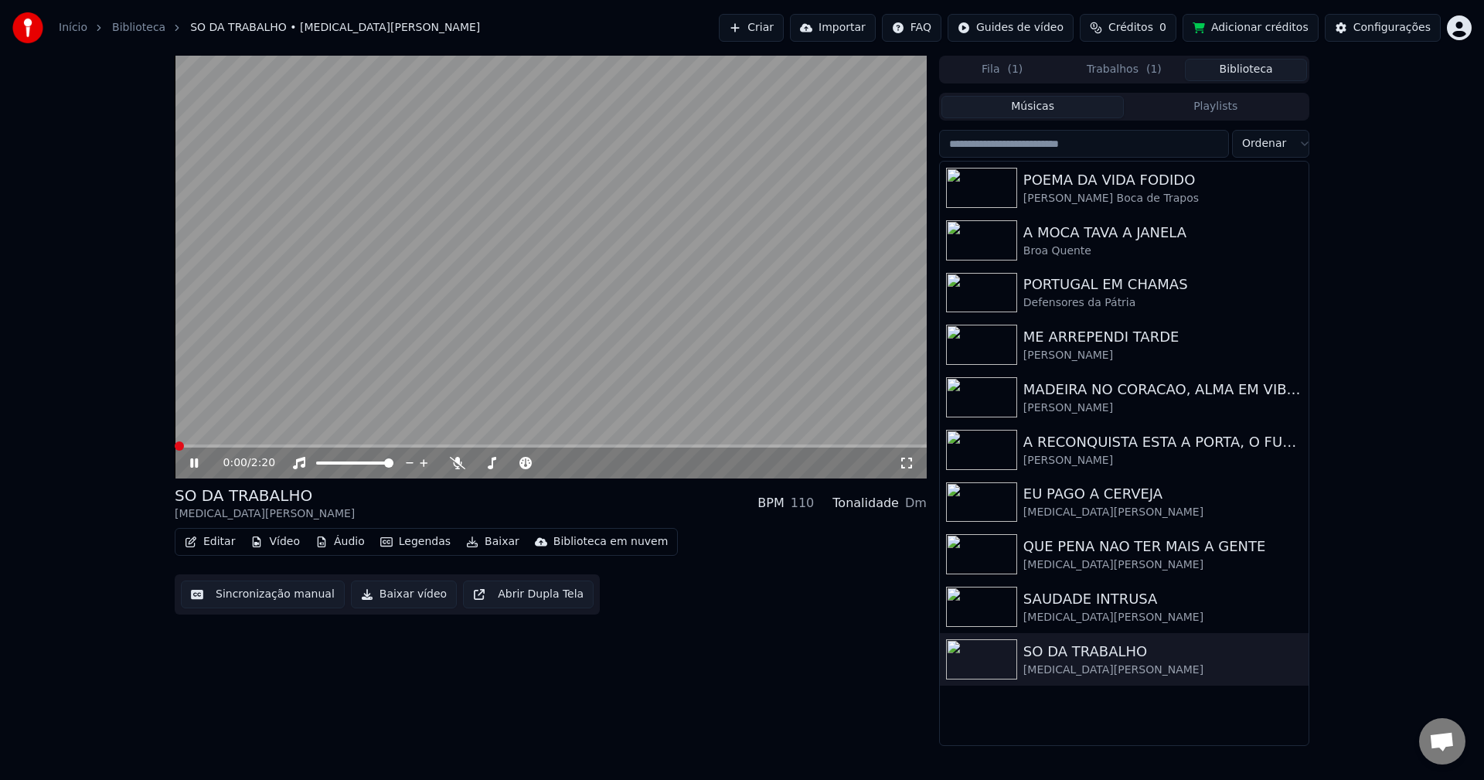
click at [402, 275] on video at bounding box center [551, 267] width 752 height 423
click at [257, 600] on button "Sincronização manual" at bounding box center [263, 595] width 164 height 28
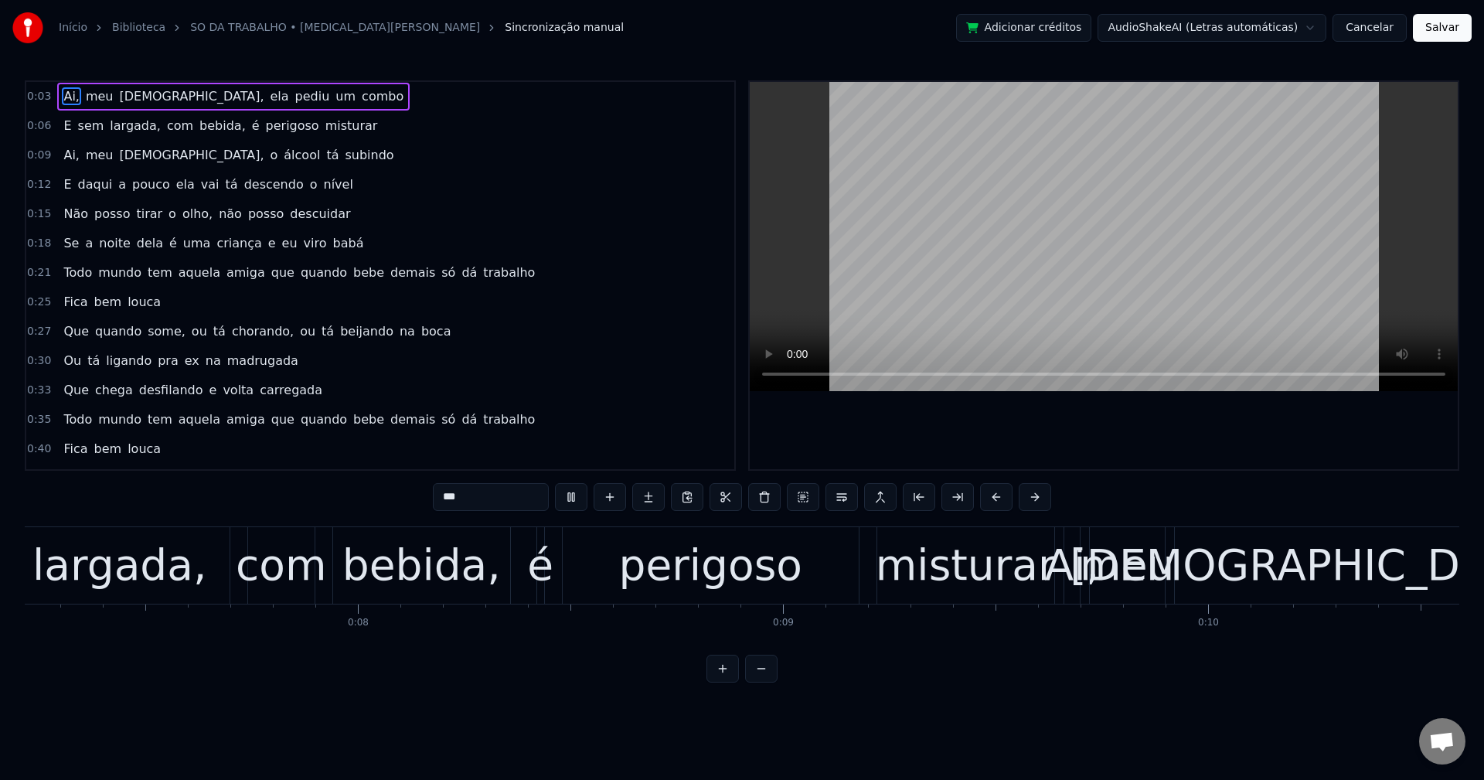
scroll to position [0, 6199]
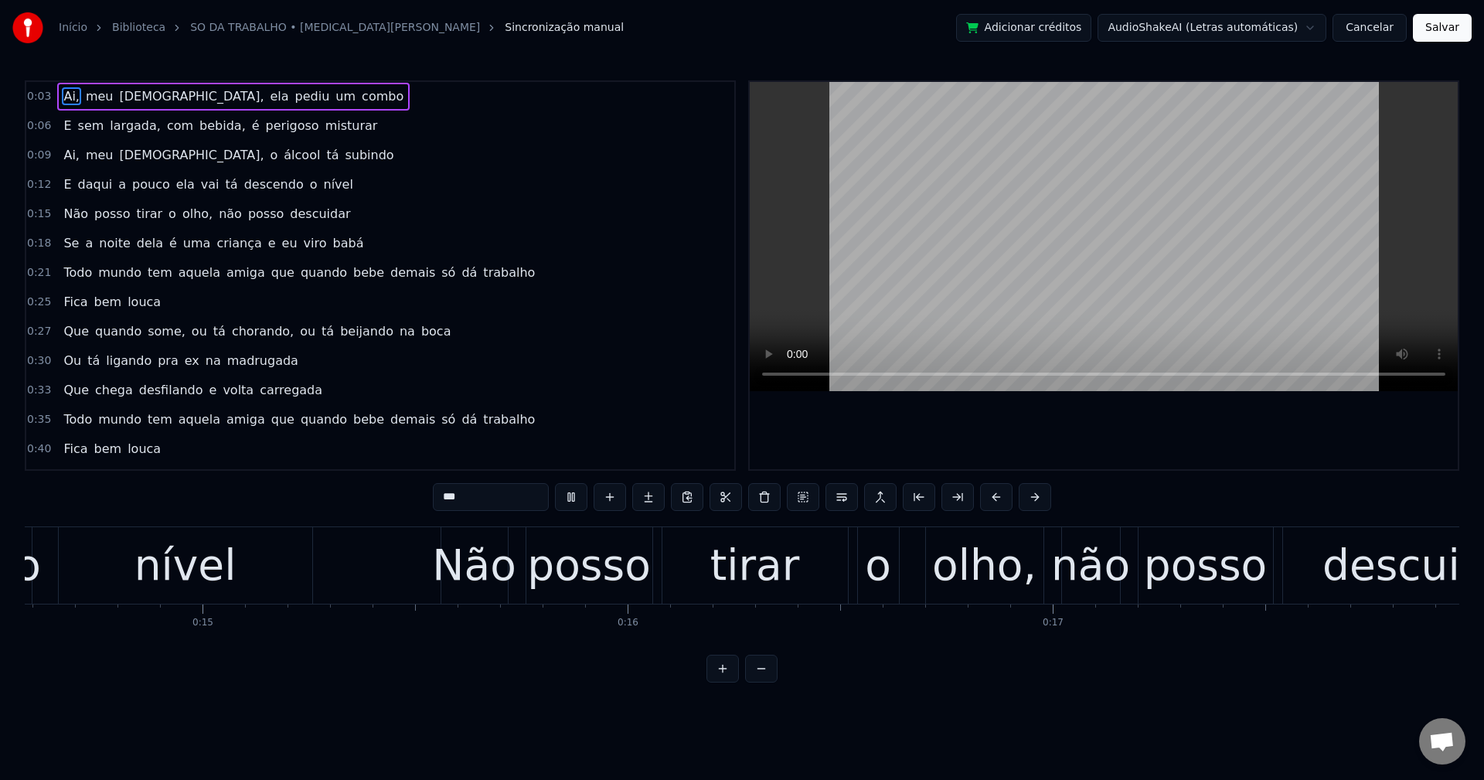
click at [993, 263] on video at bounding box center [1104, 236] width 708 height 309
click at [125, 96] on span "[DEMOGRAPHIC_DATA]," at bounding box center [192, 96] width 148 height 18
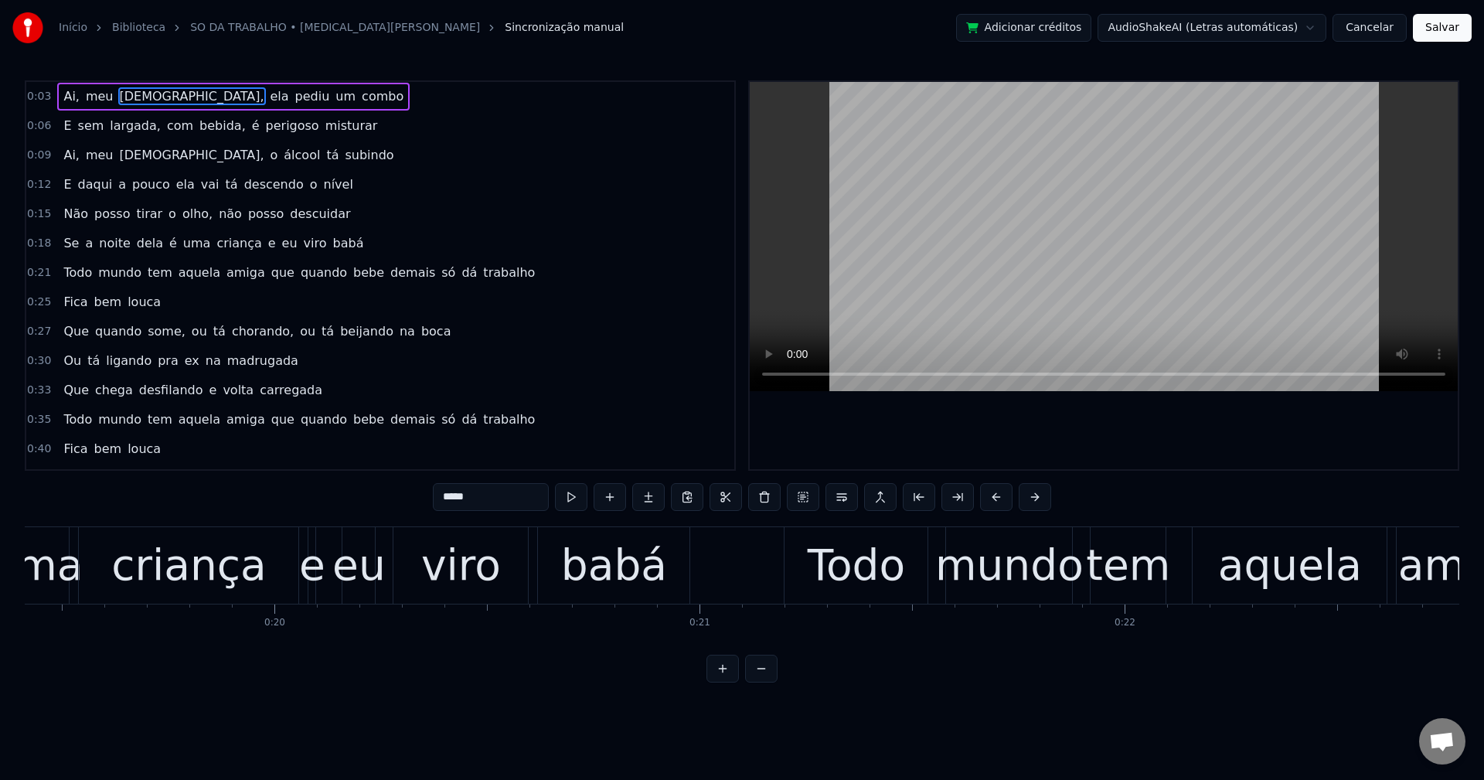
click at [478, 492] on input "*****" at bounding box center [491, 497] width 116 height 28
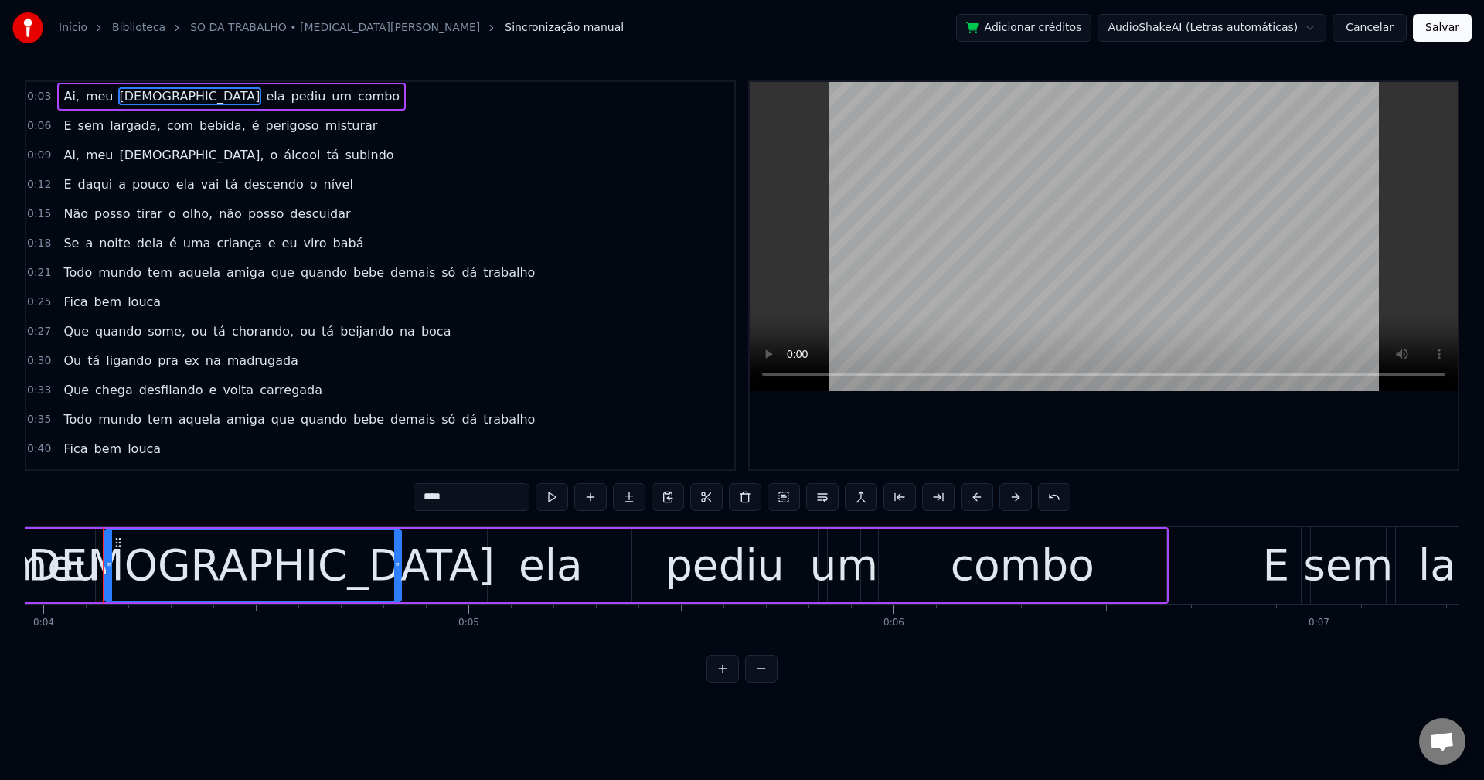
type input "****"
click at [150, 84] on div "Ai, meu [DEMOGRAPHIC_DATA] ela pediu um combo" at bounding box center [231, 97] width 349 height 28
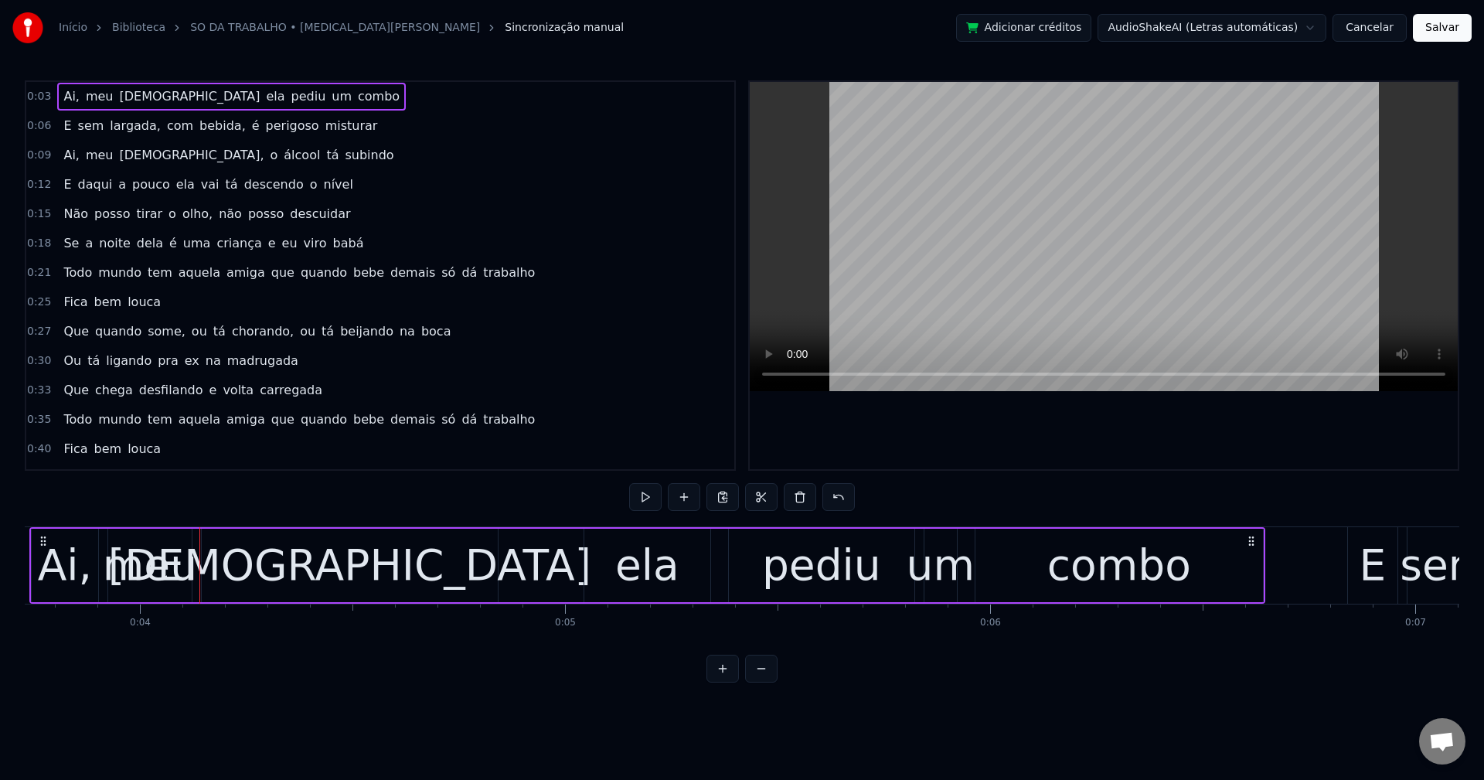
scroll to position [0, 1512]
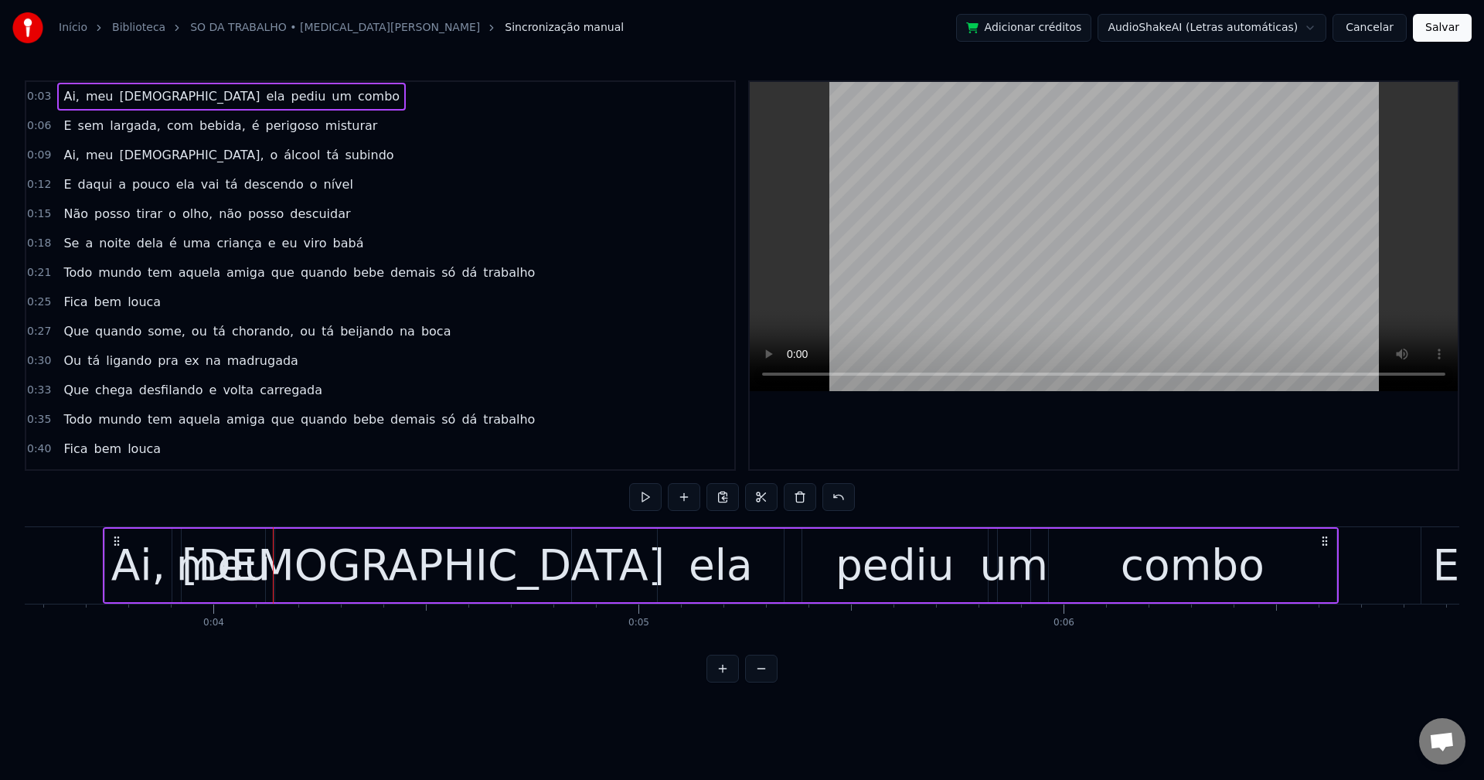
click at [264, 93] on span "ela" at bounding box center [275, 96] width 22 height 18
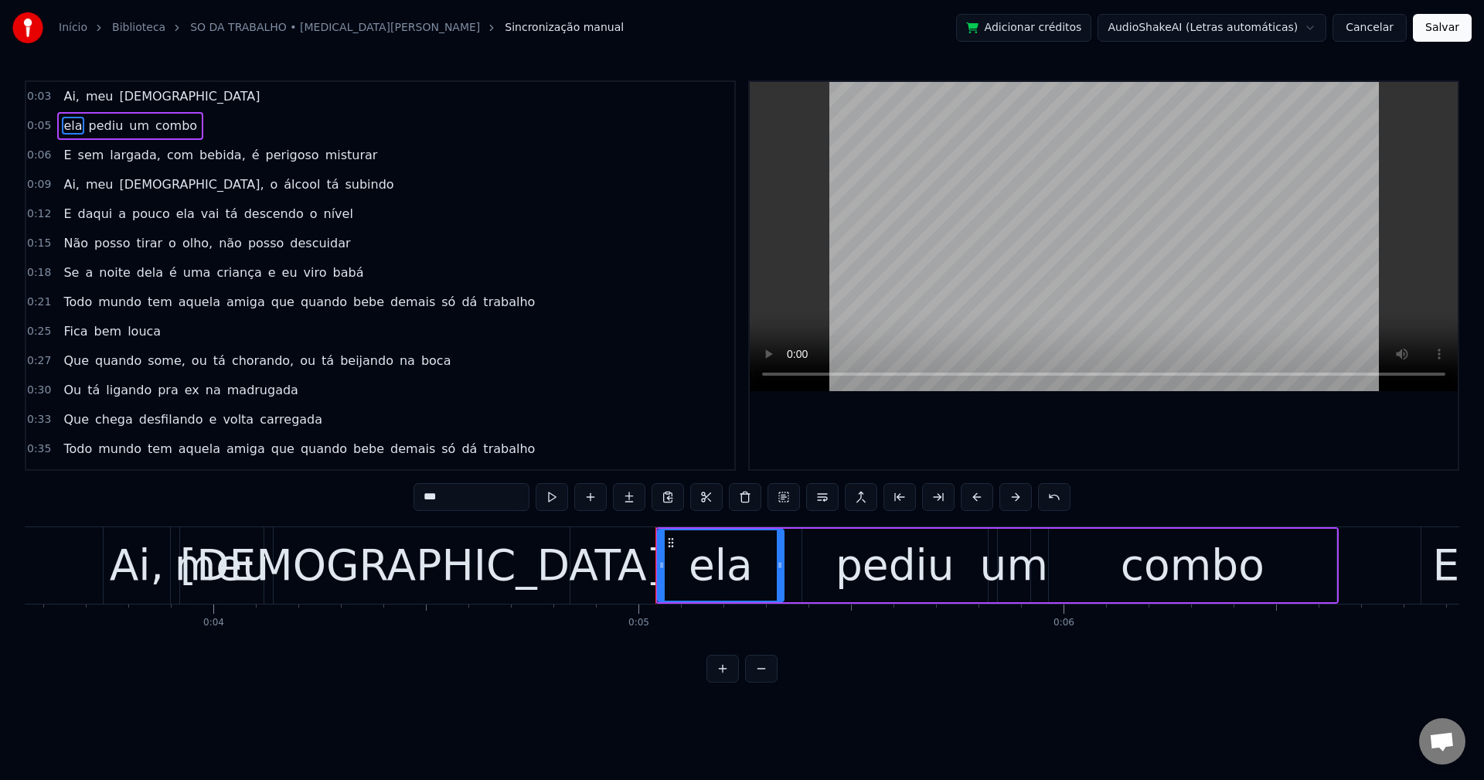
click at [127, 157] on span "largada," at bounding box center [135, 155] width 54 height 18
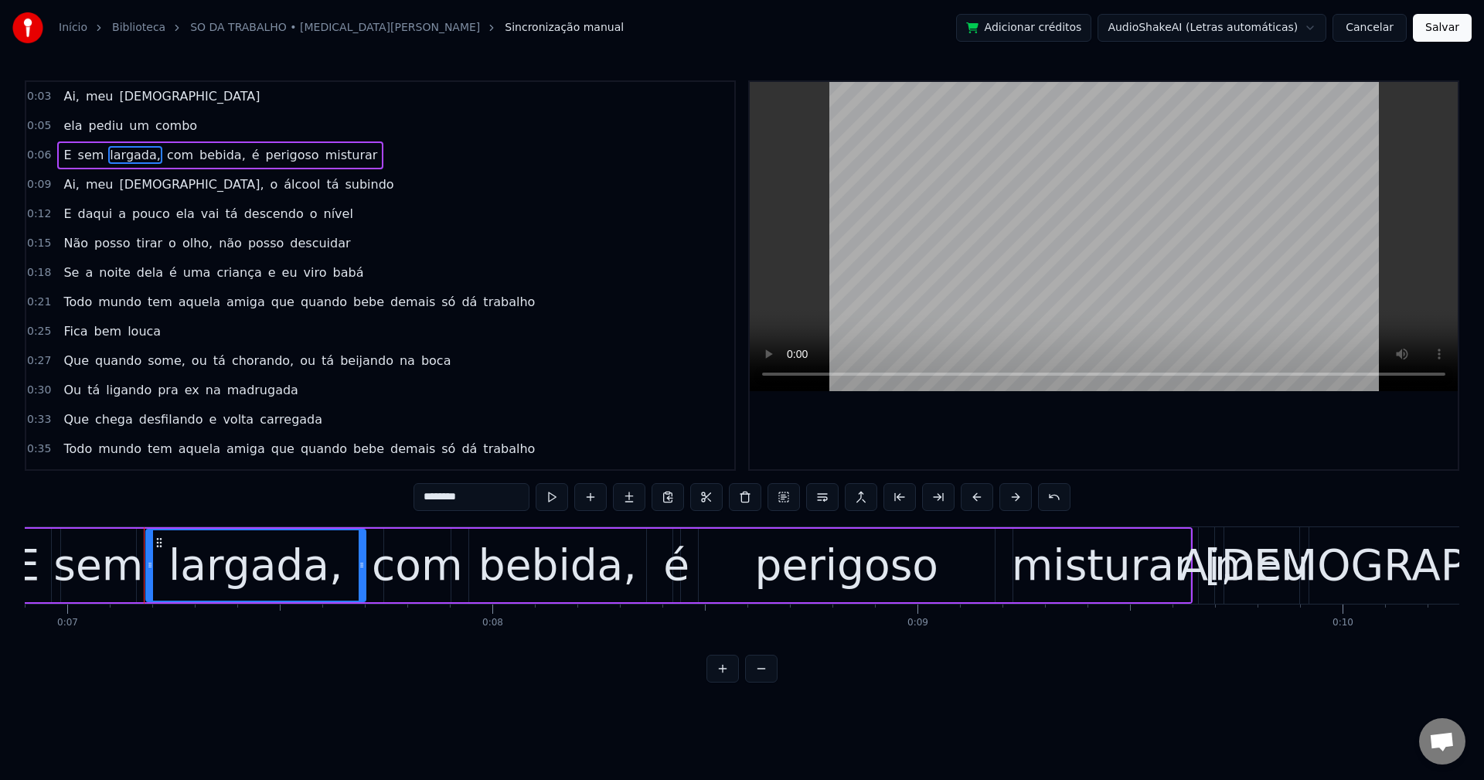
click at [507, 495] on input "********" at bounding box center [472, 497] width 116 height 28
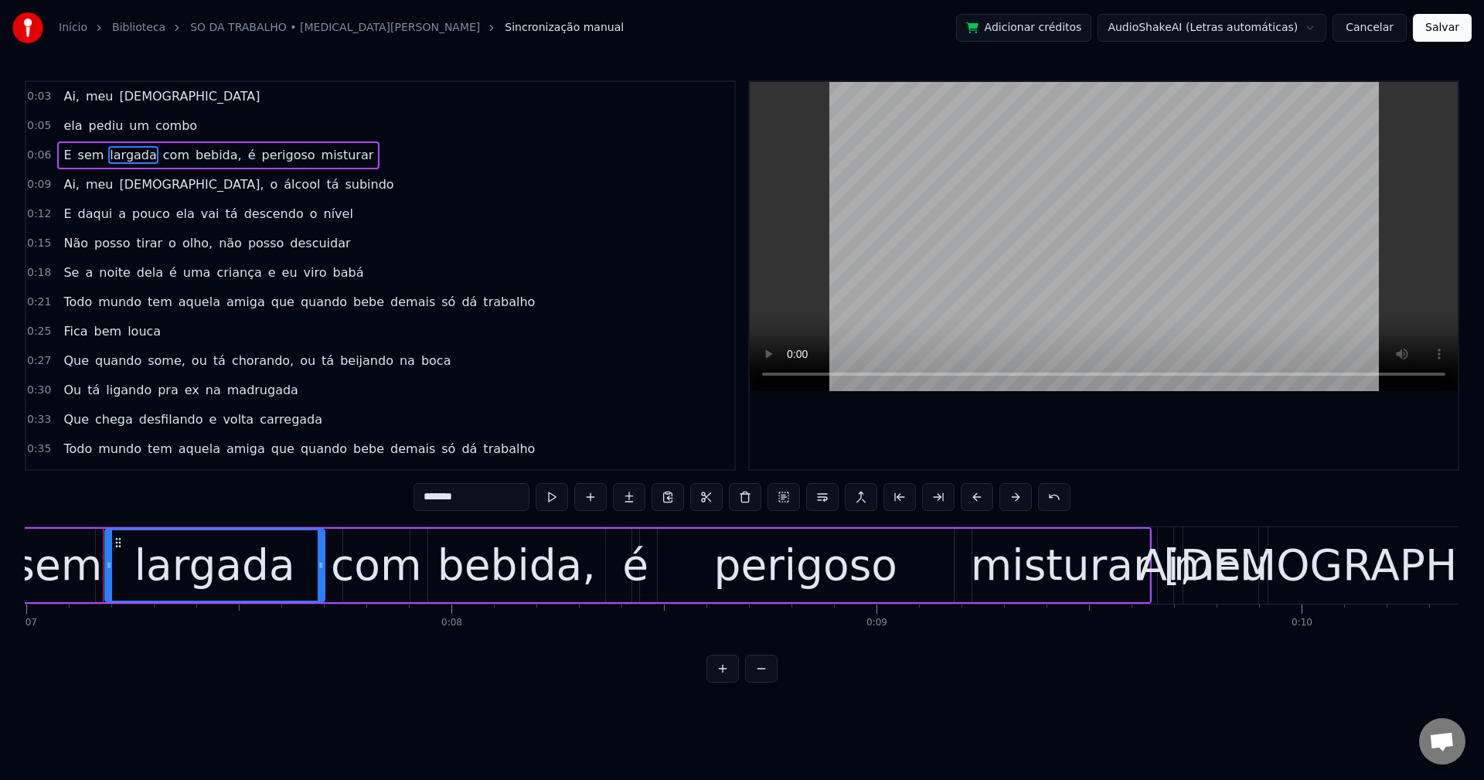
click at [194, 155] on span "bebida," at bounding box center [218, 155] width 49 height 18
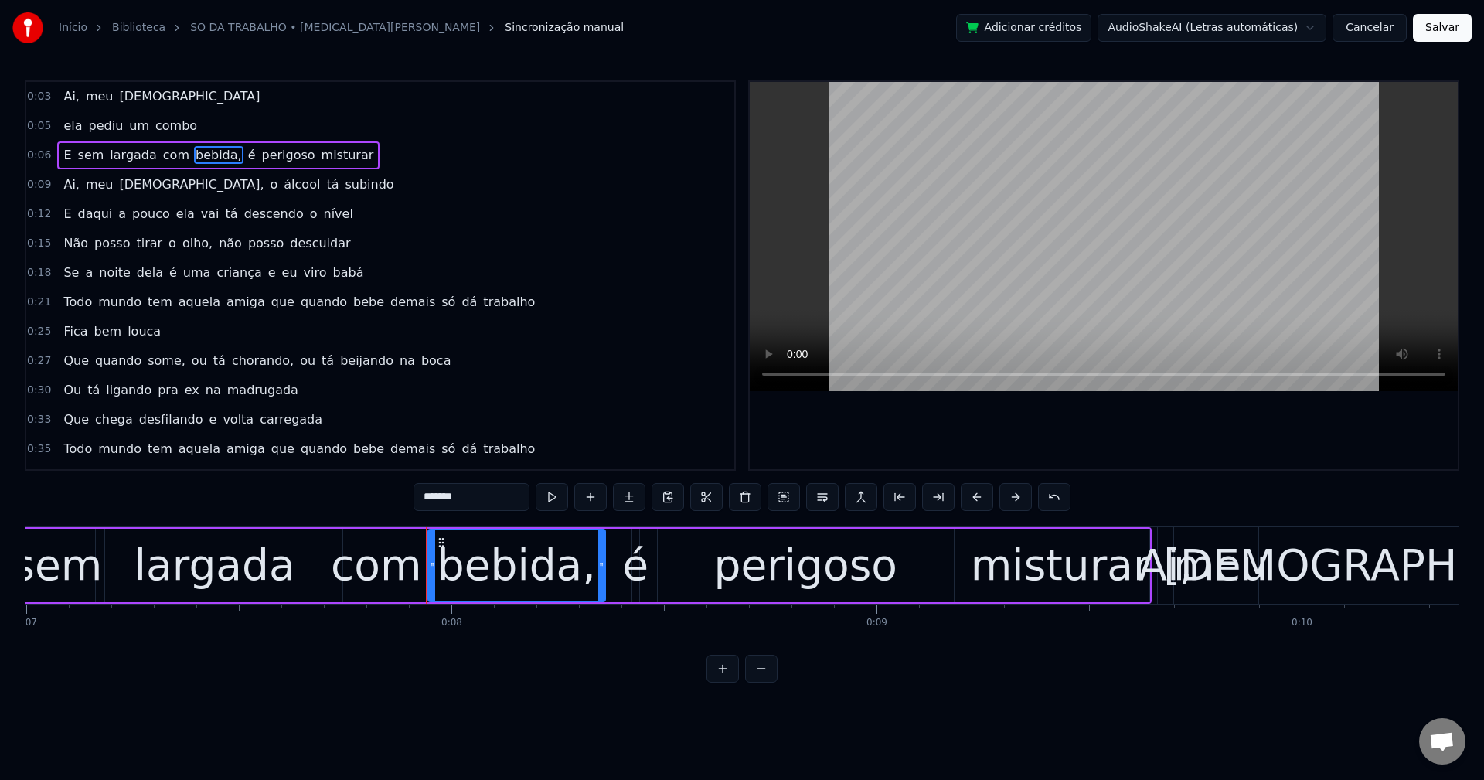
click at [510, 507] on input "*******" at bounding box center [472, 497] width 116 height 28
click at [243, 158] on span "é" at bounding box center [248, 155] width 11 height 18
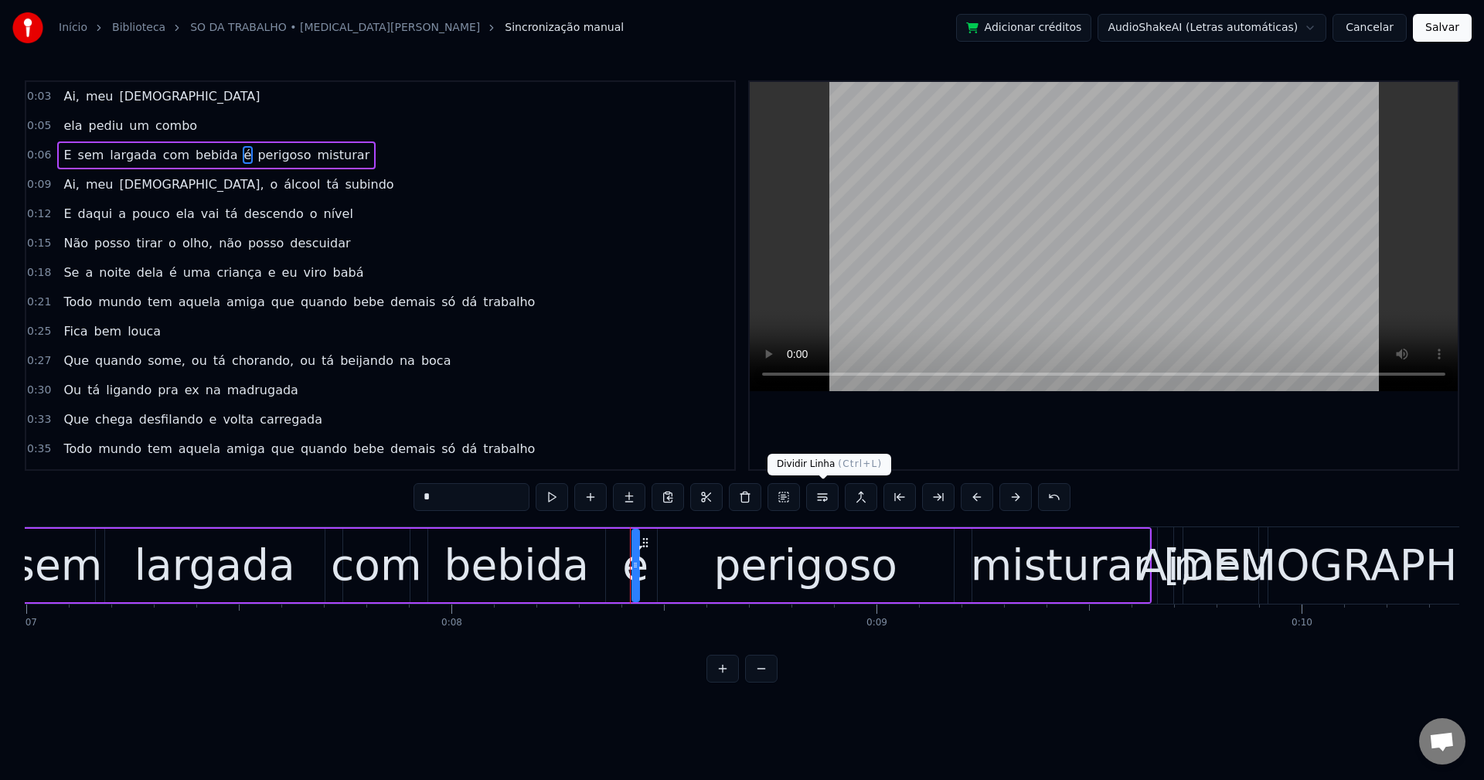
click at [826, 506] on button at bounding box center [822, 497] width 32 height 28
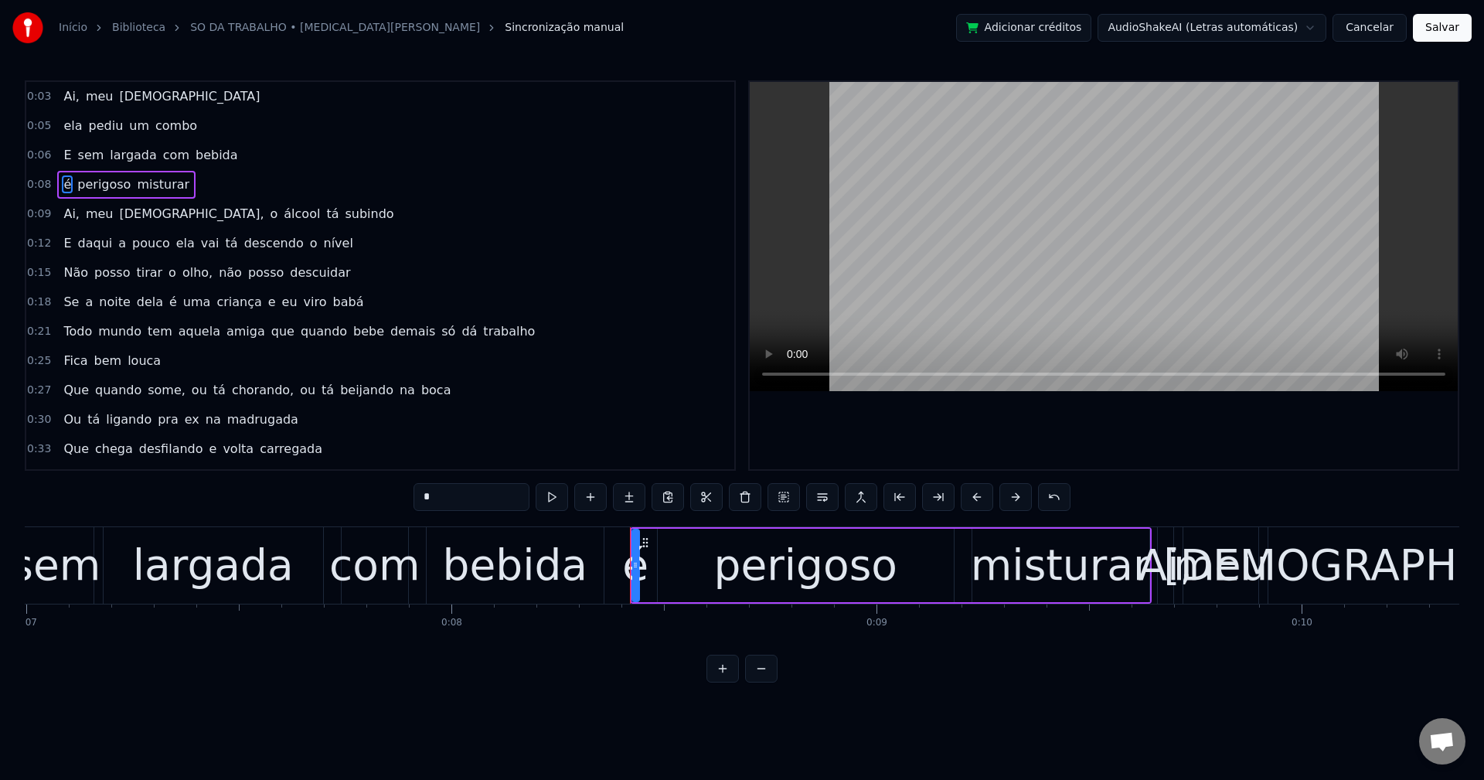
click at [69, 216] on span "Ai," at bounding box center [71, 214] width 19 height 18
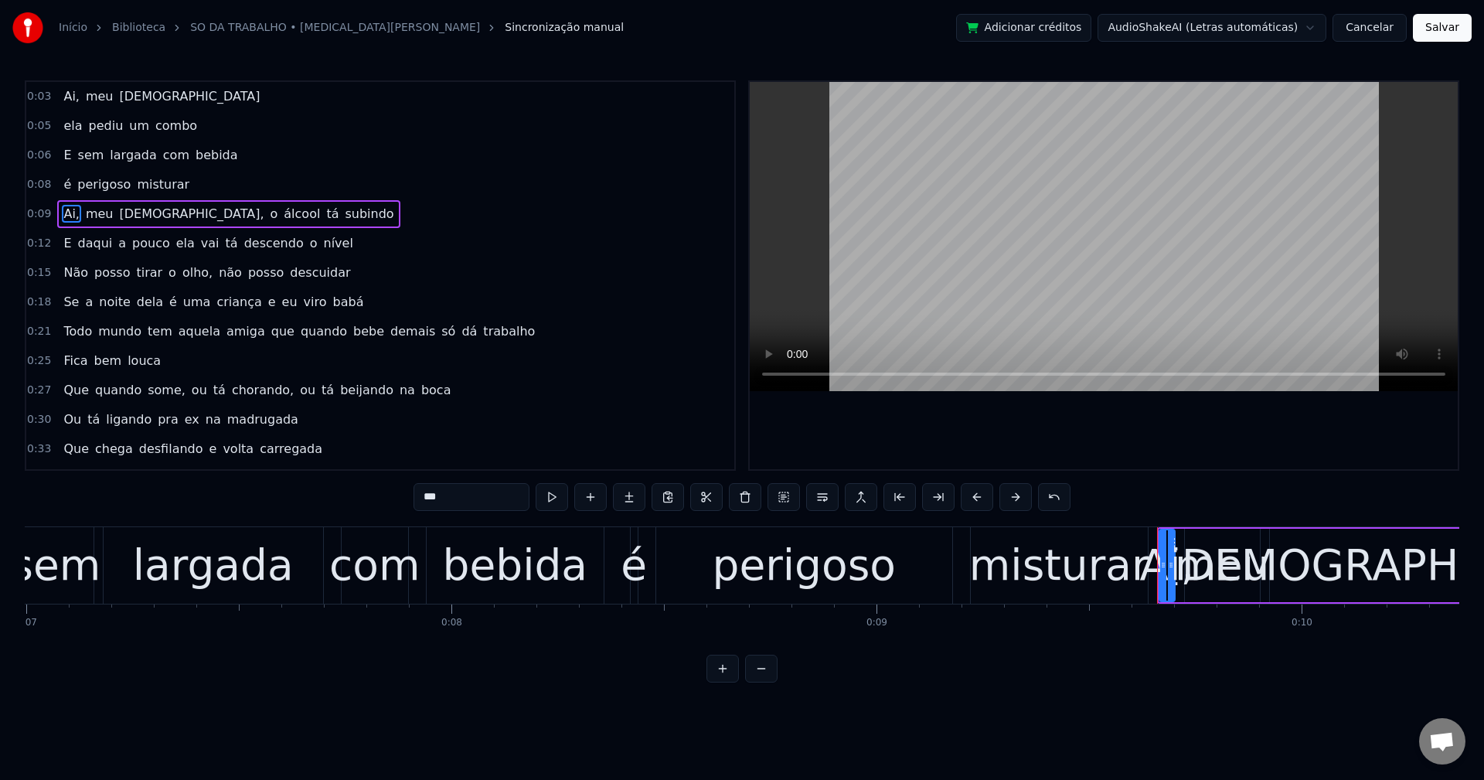
click at [513, 509] on input "***" at bounding box center [472, 497] width 116 height 28
click at [65, 91] on span "Ai," at bounding box center [71, 96] width 19 height 18
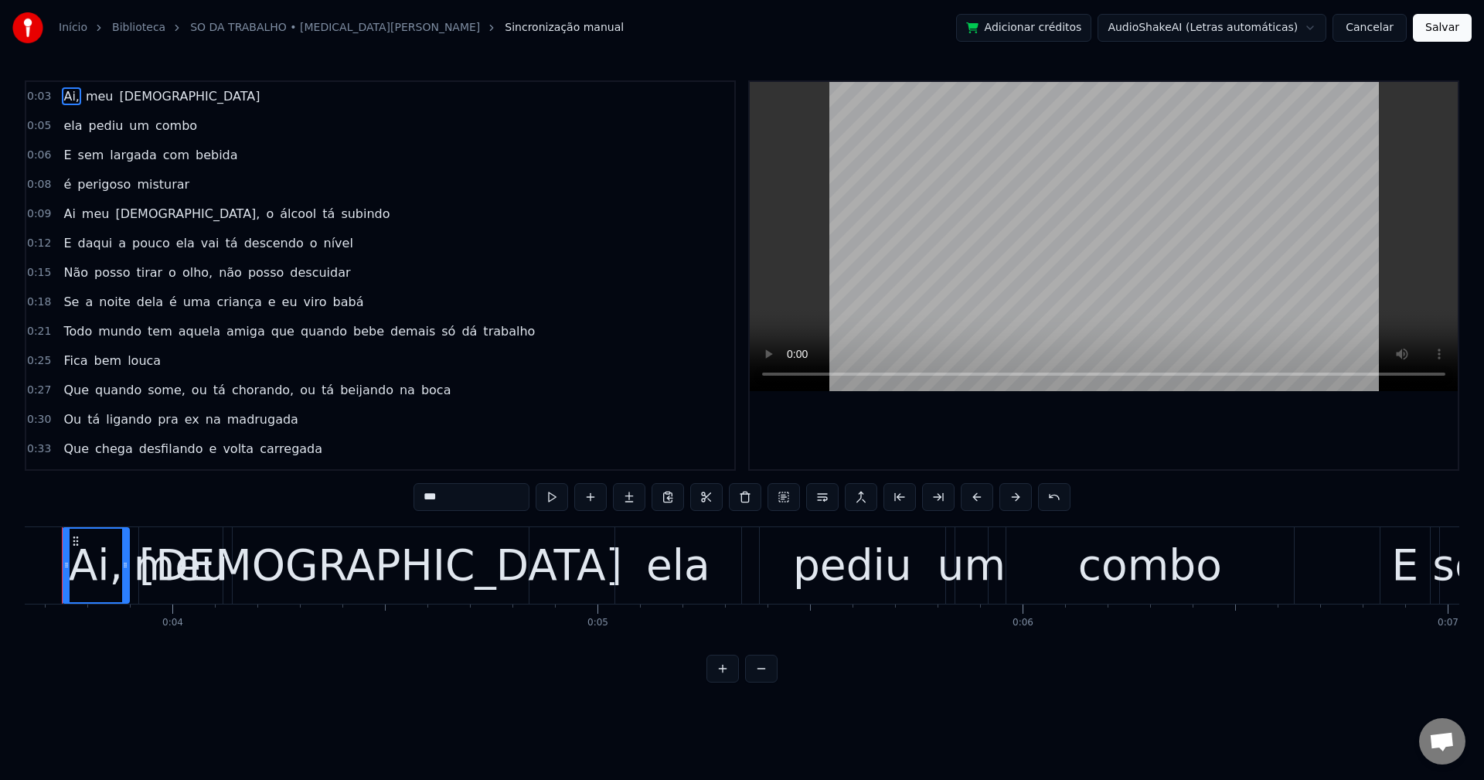
scroll to position [0, 1512]
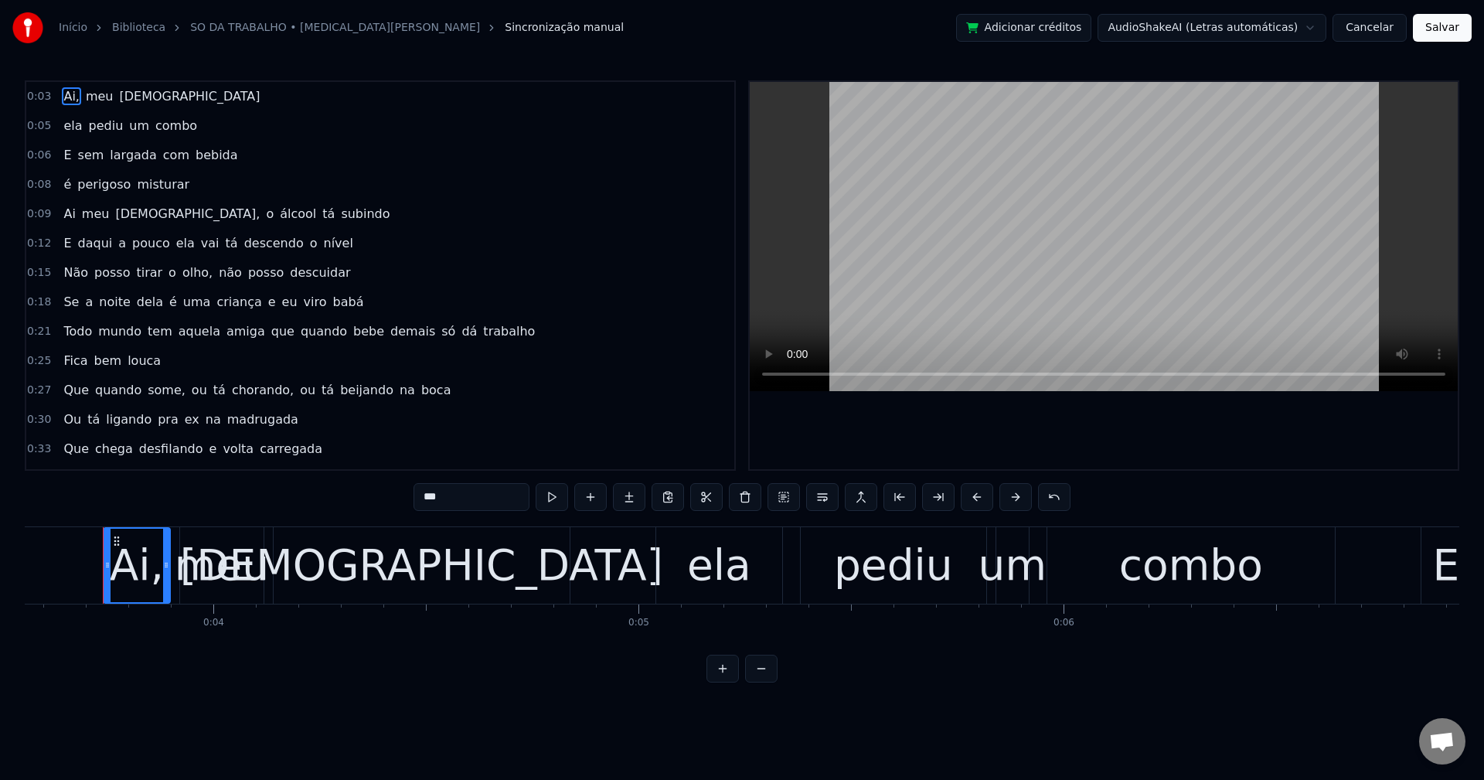
click at [492, 488] on input "***" at bounding box center [472, 497] width 116 height 28
click at [121, 209] on span "[DEMOGRAPHIC_DATA]," at bounding box center [188, 214] width 148 height 18
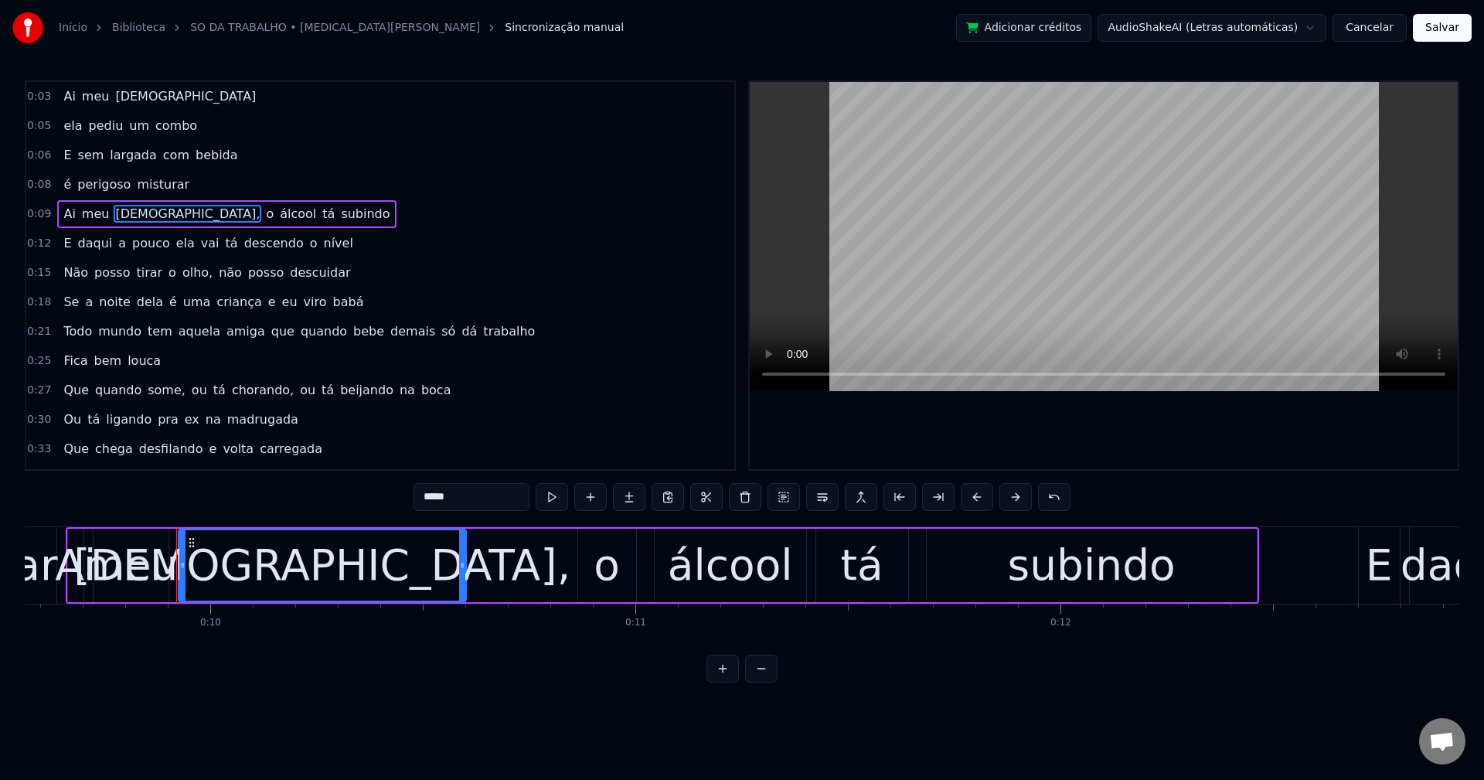
scroll to position [0, 4139]
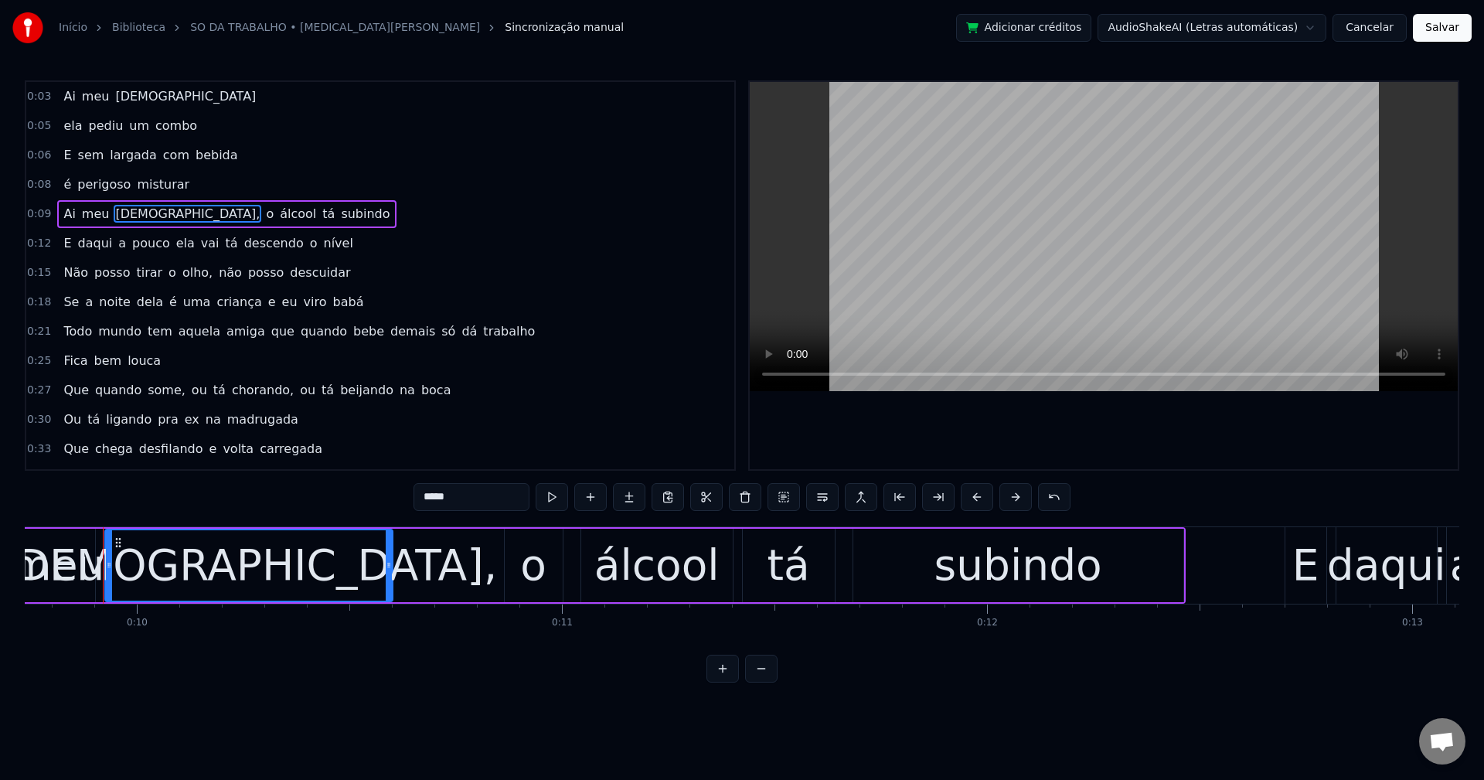
click at [482, 501] on input "*****" at bounding box center [472, 497] width 116 height 28
click at [260, 215] on span "o" at bounding box center [265, 214] width 11 height 18
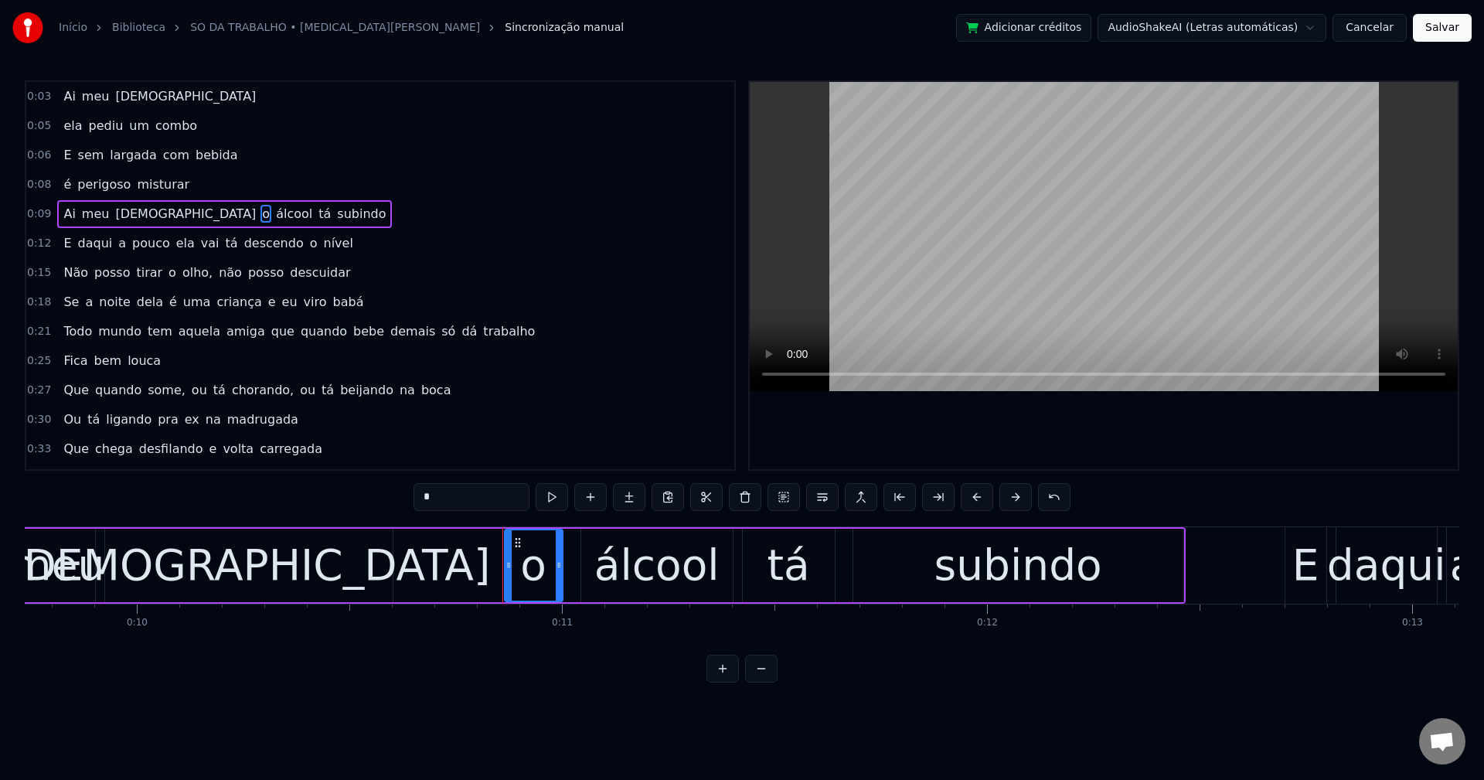
click at [827, 495] on button at bounding box center [822, 497] width 32 height 28
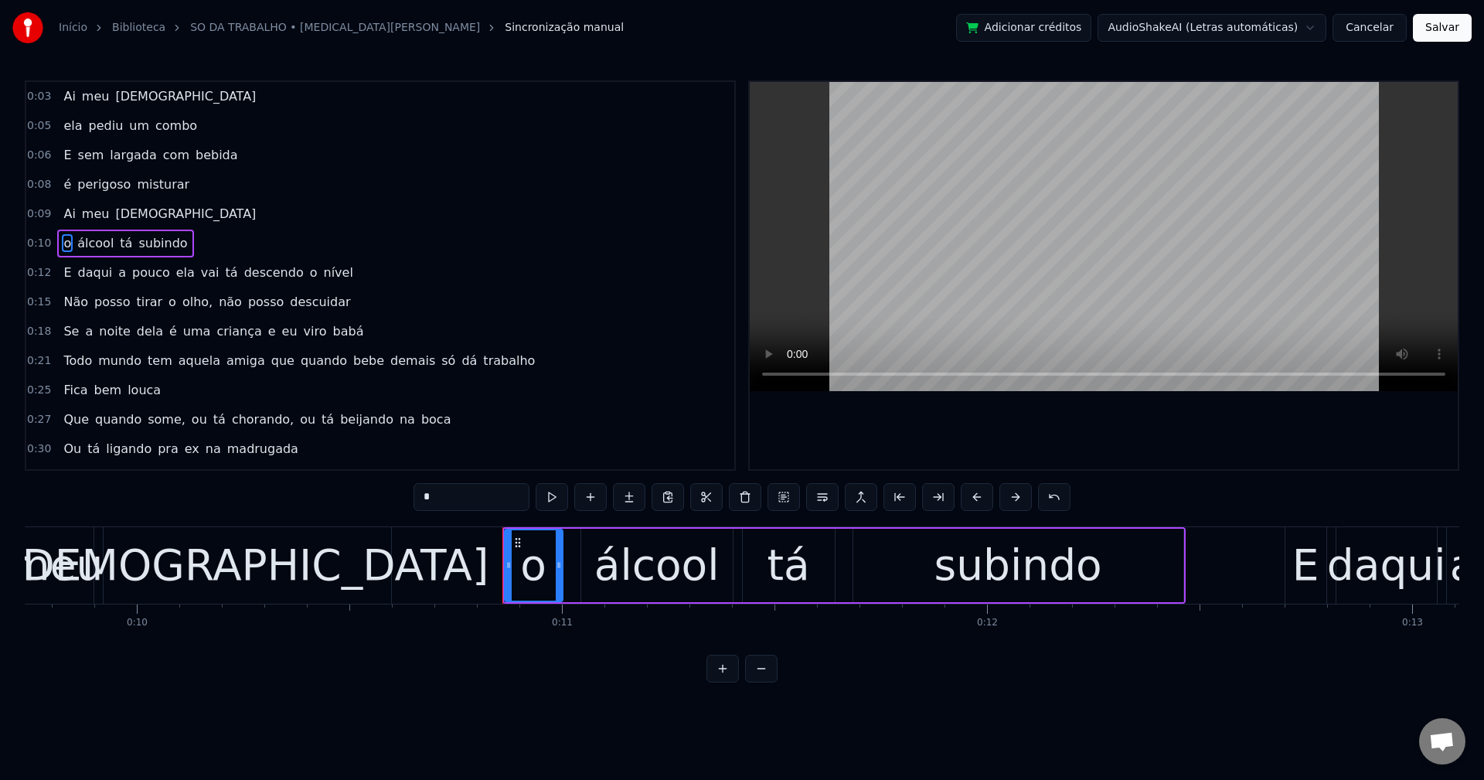
click at [175, 267] on span "ela" at bounding box center [186, 273] width 22 height 18
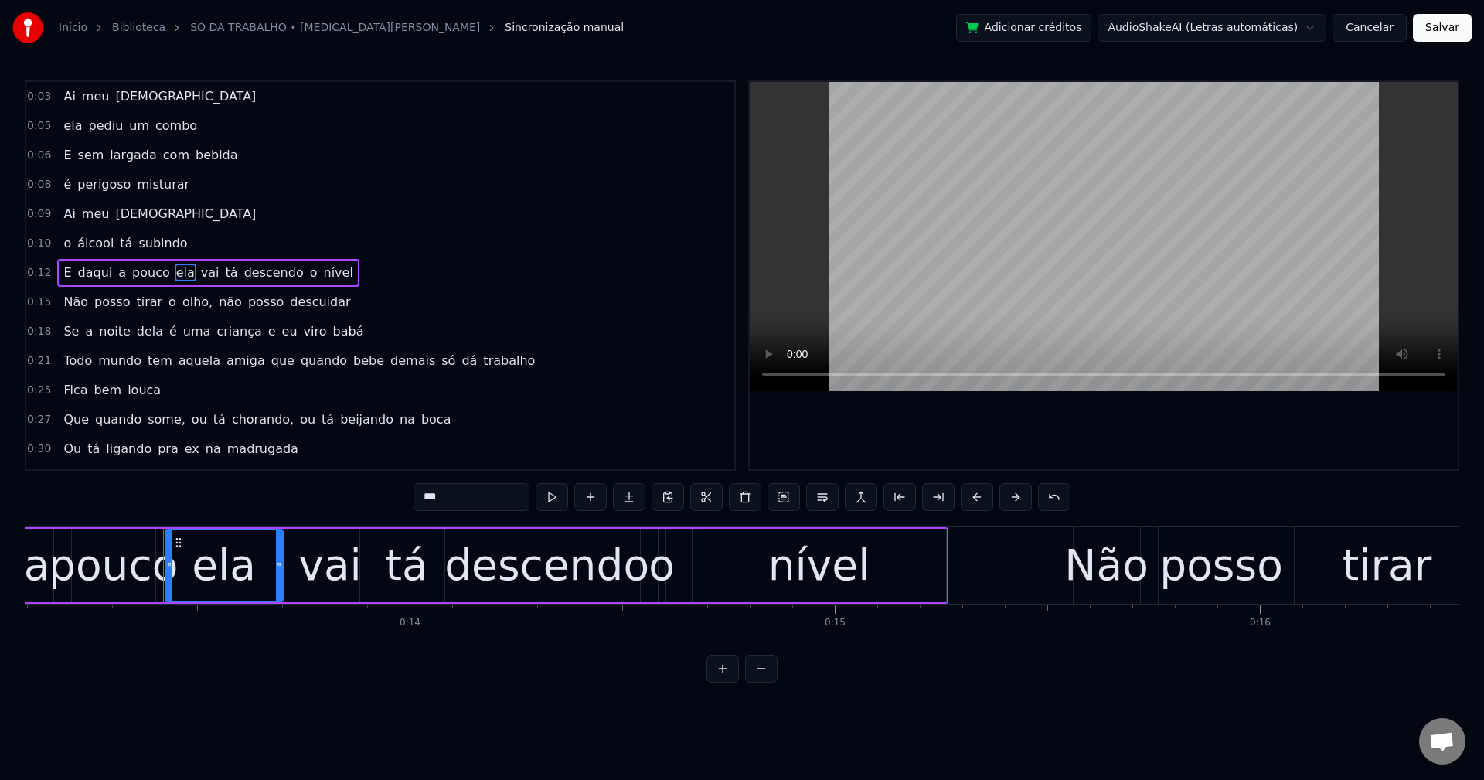
scroll to position [0, 5627]
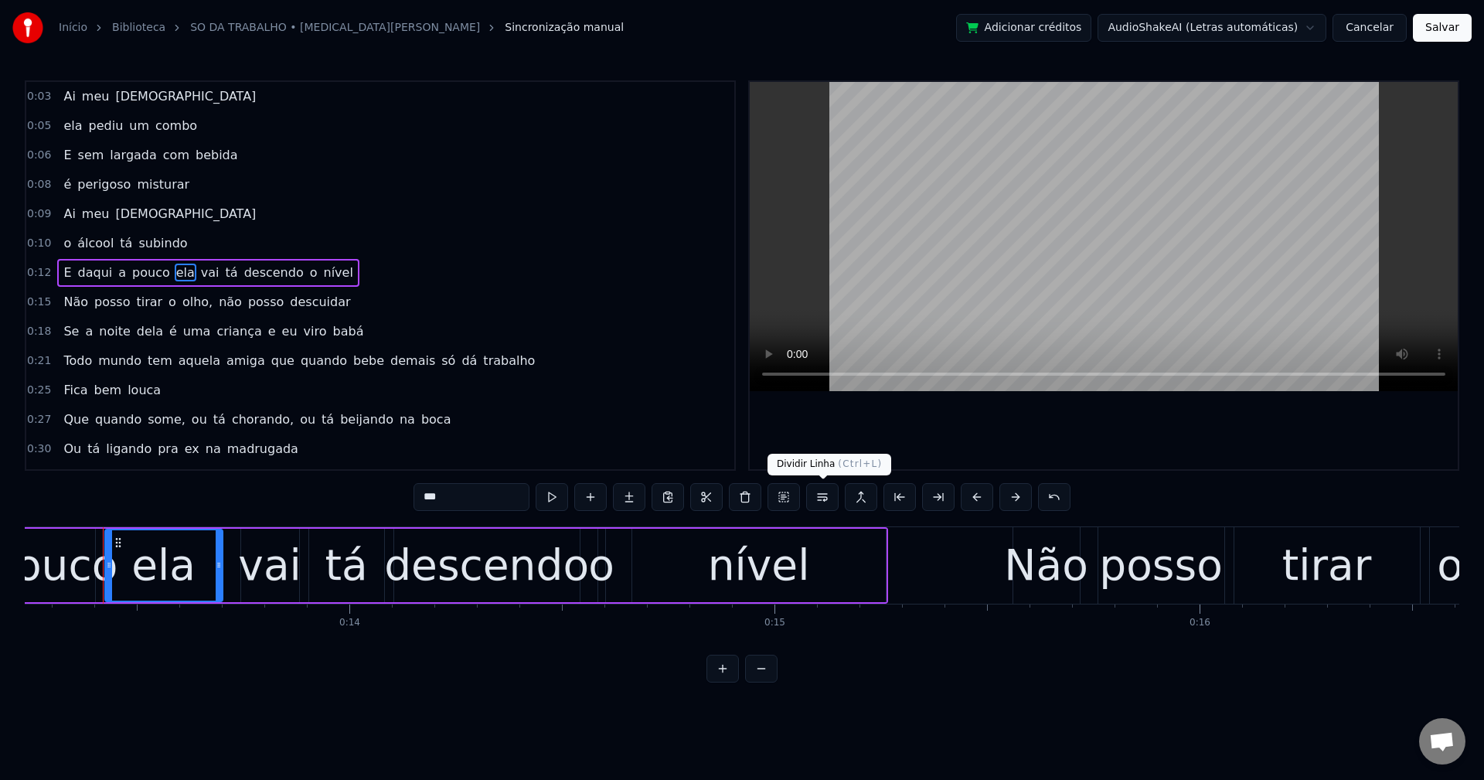
click at [826, 502] on button at bounding box center [822, 497] width 32 height 28
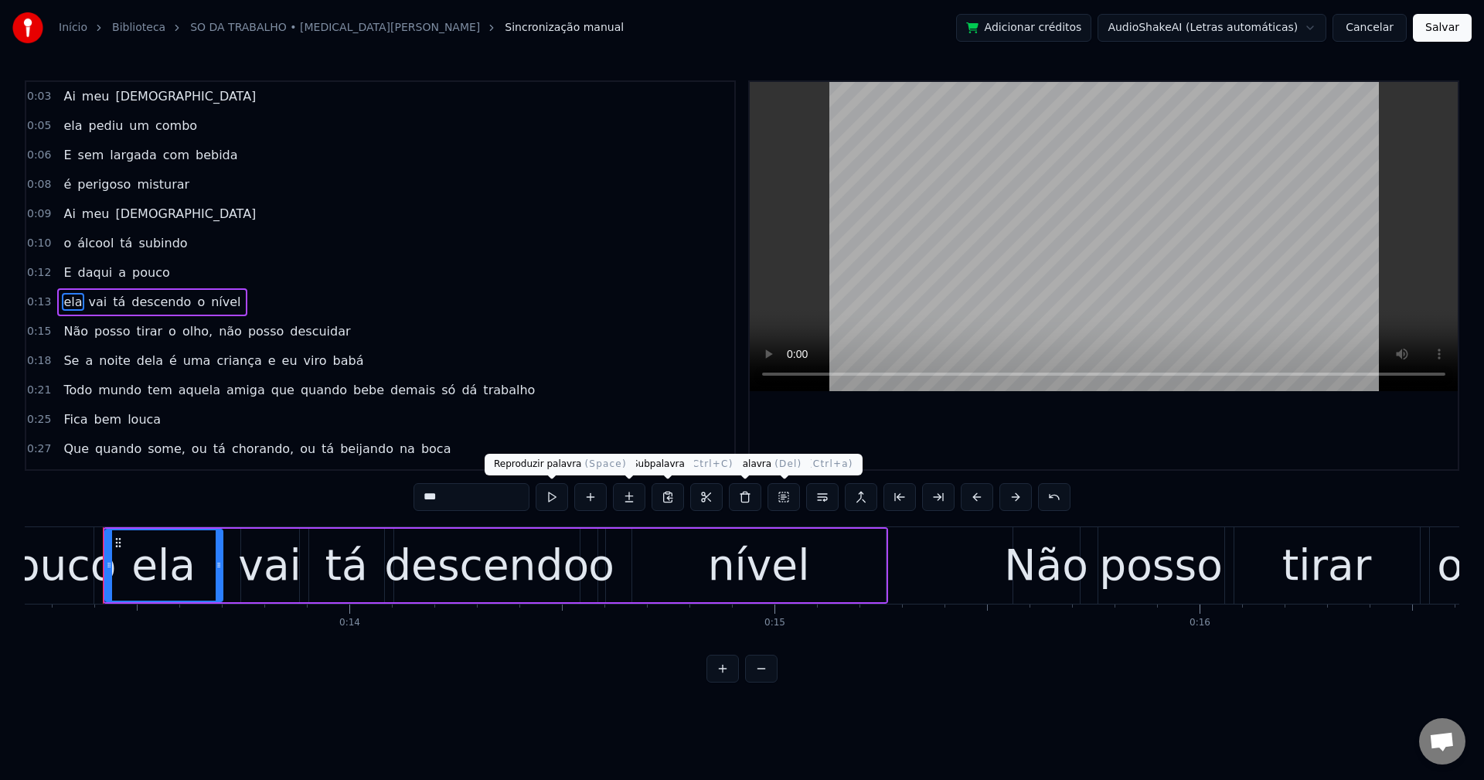
scroll to position [26, 0]
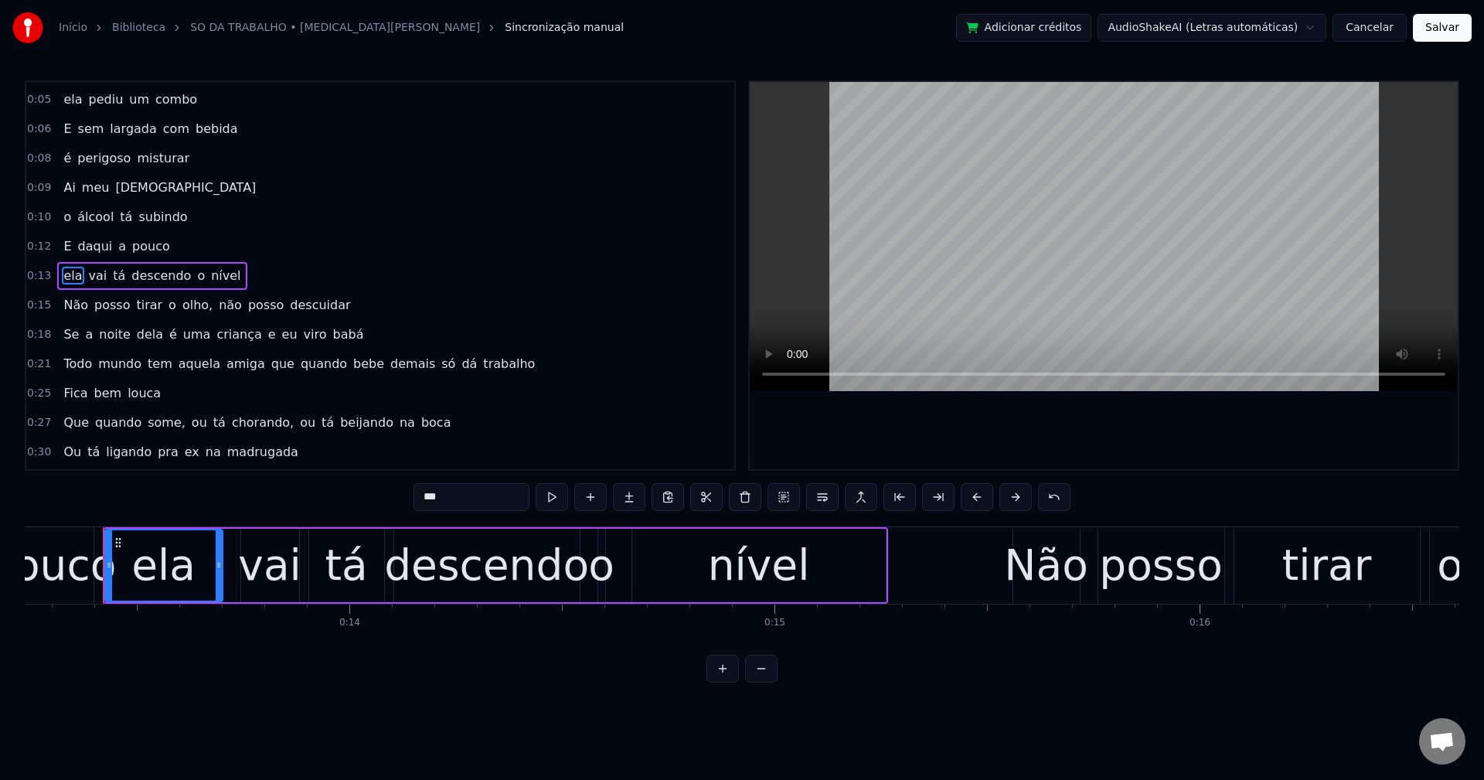
click at [181, 311] on span "olho," at bounding box center [197, 305] width 33 height 18
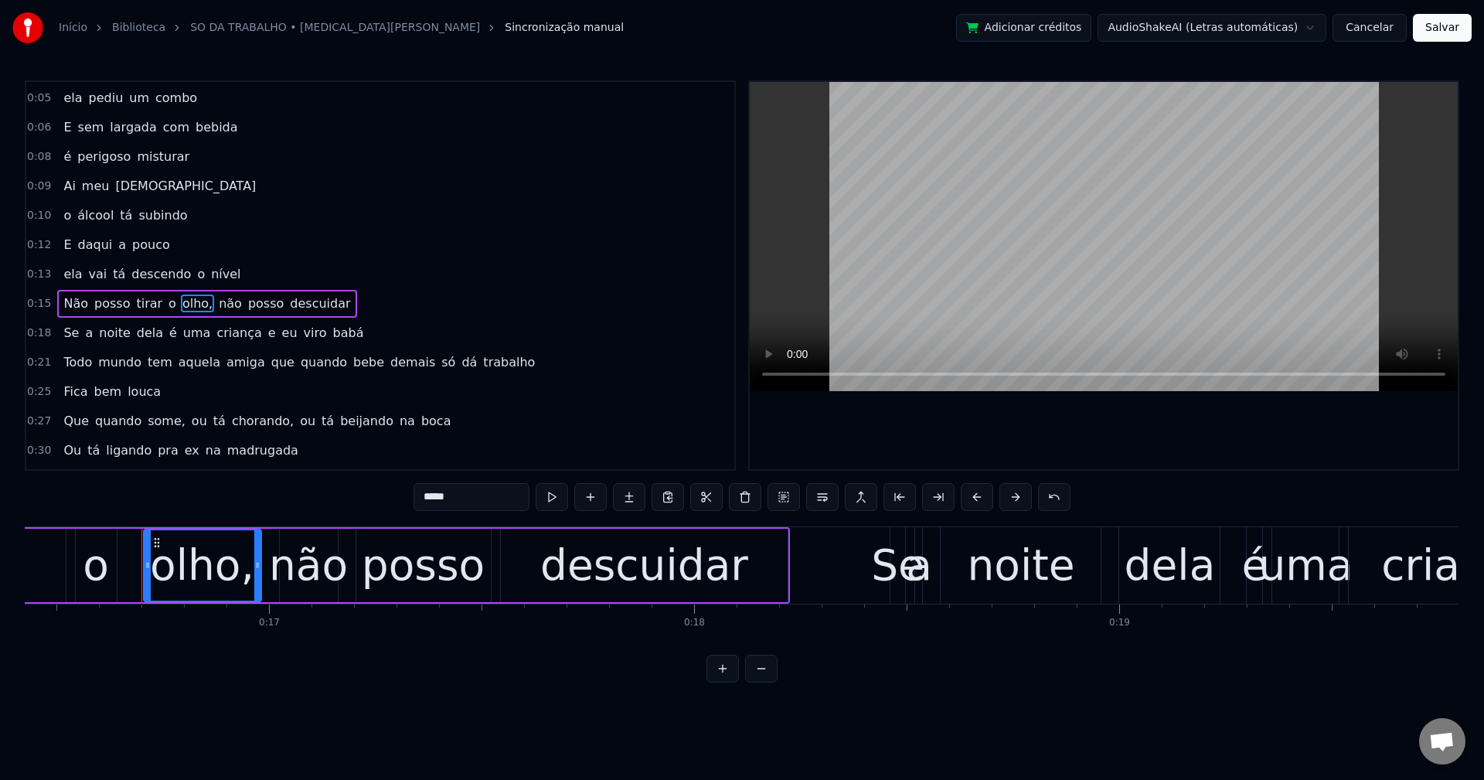
scroll to position [0, 7022]
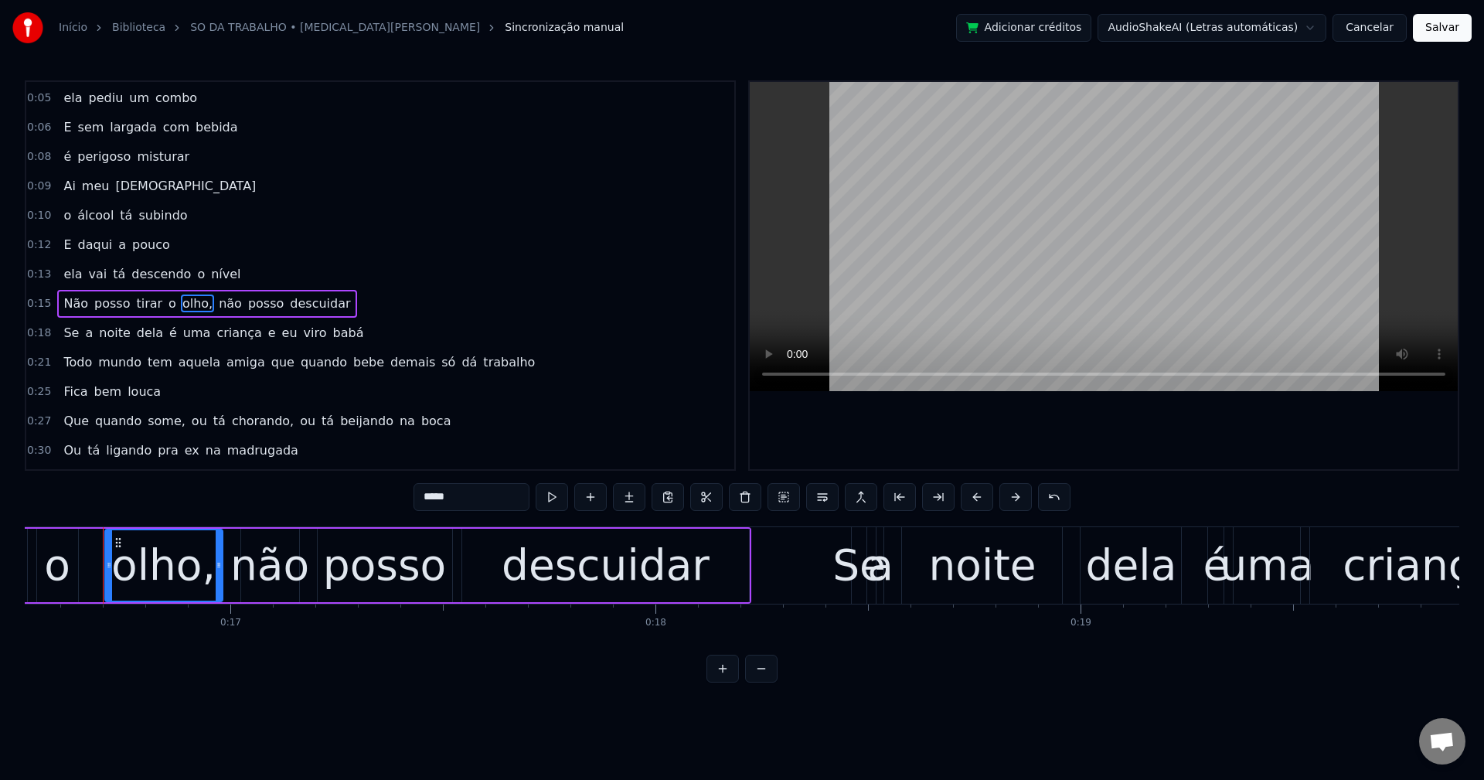
click at [492, 505] on input "*****" at bounding box center [472, 497] width 116 height 28
click at [216, 301] on span "não" at bounding box center [226, 304] width 26 height 18
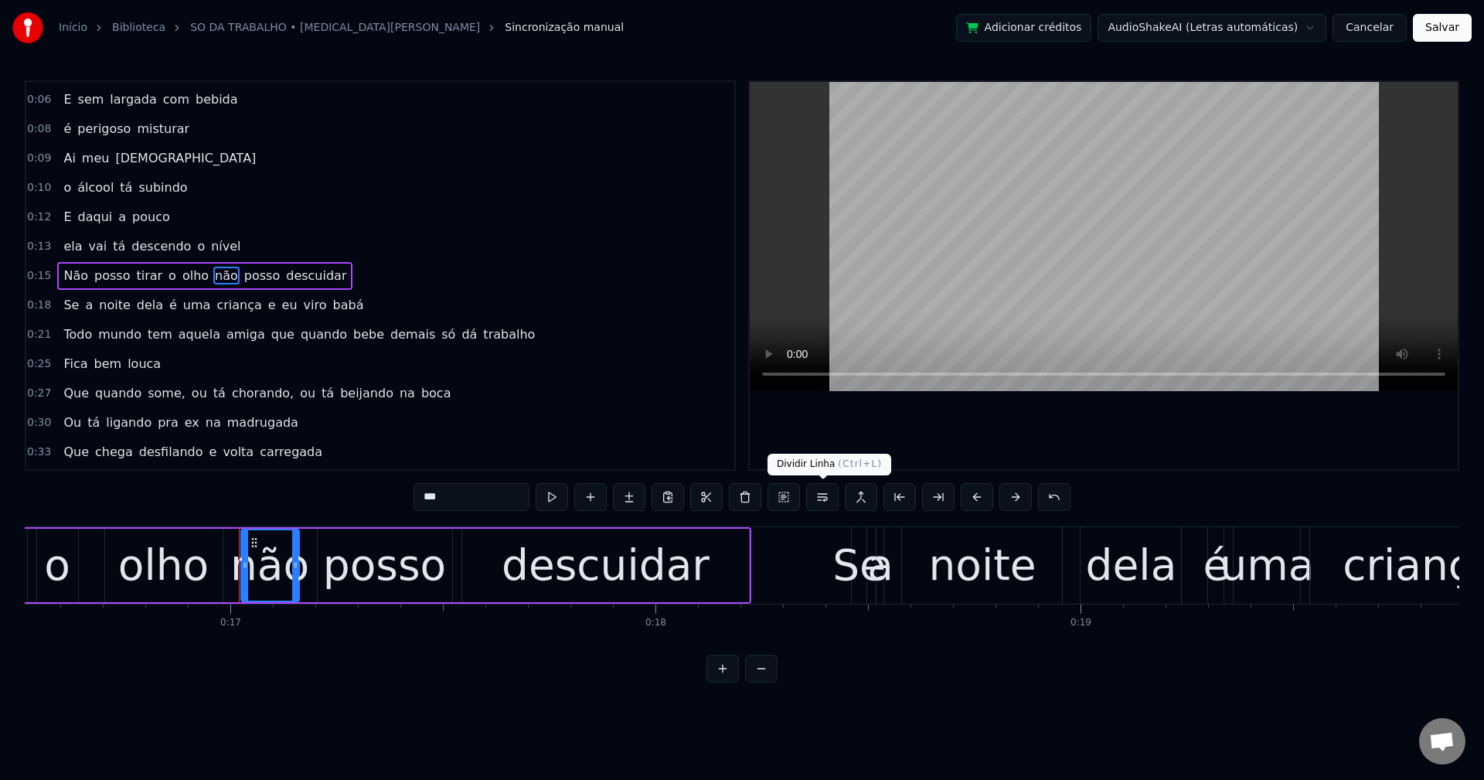
click at [817, 499] on button at bounding box center [822, 497] width 32 height 28
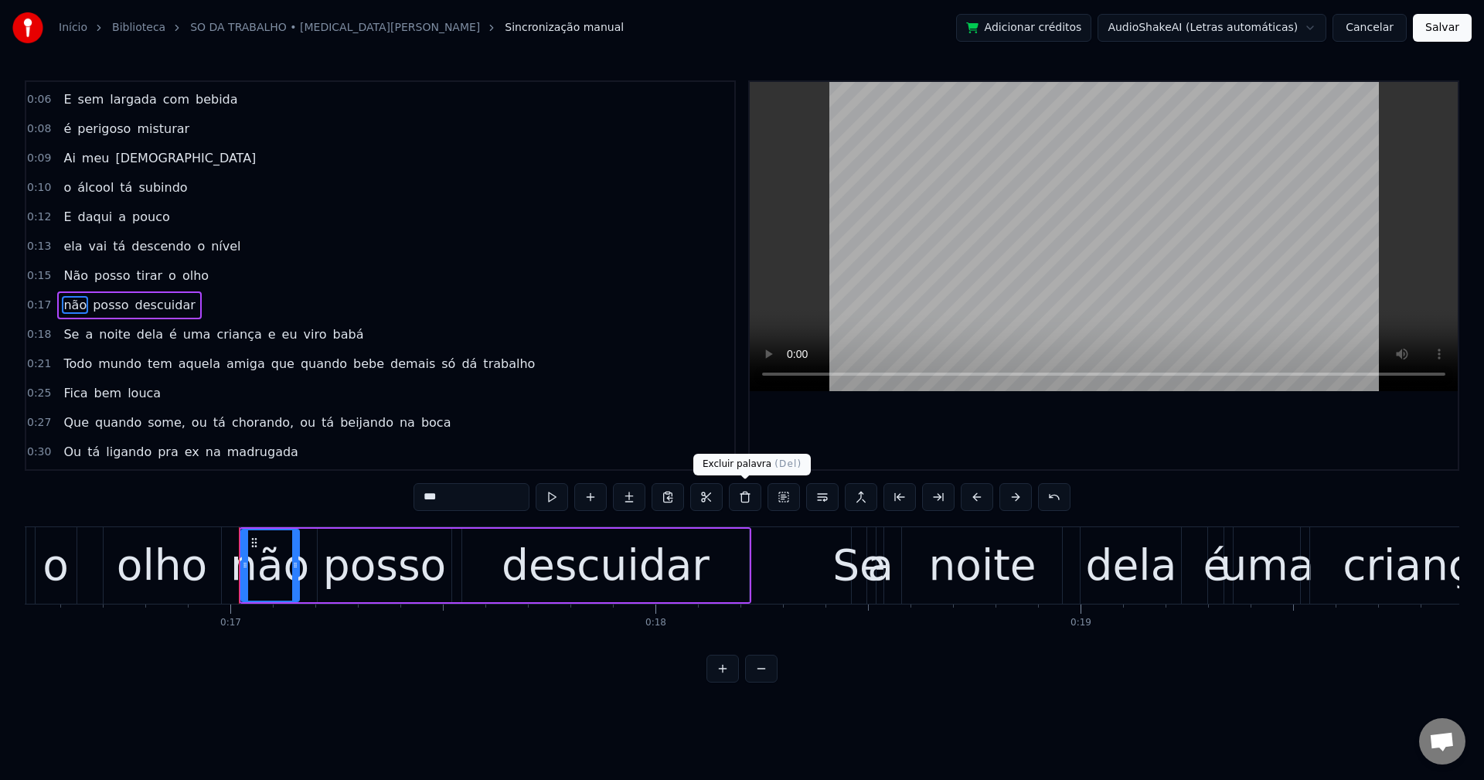
scroll to position [85, 0]
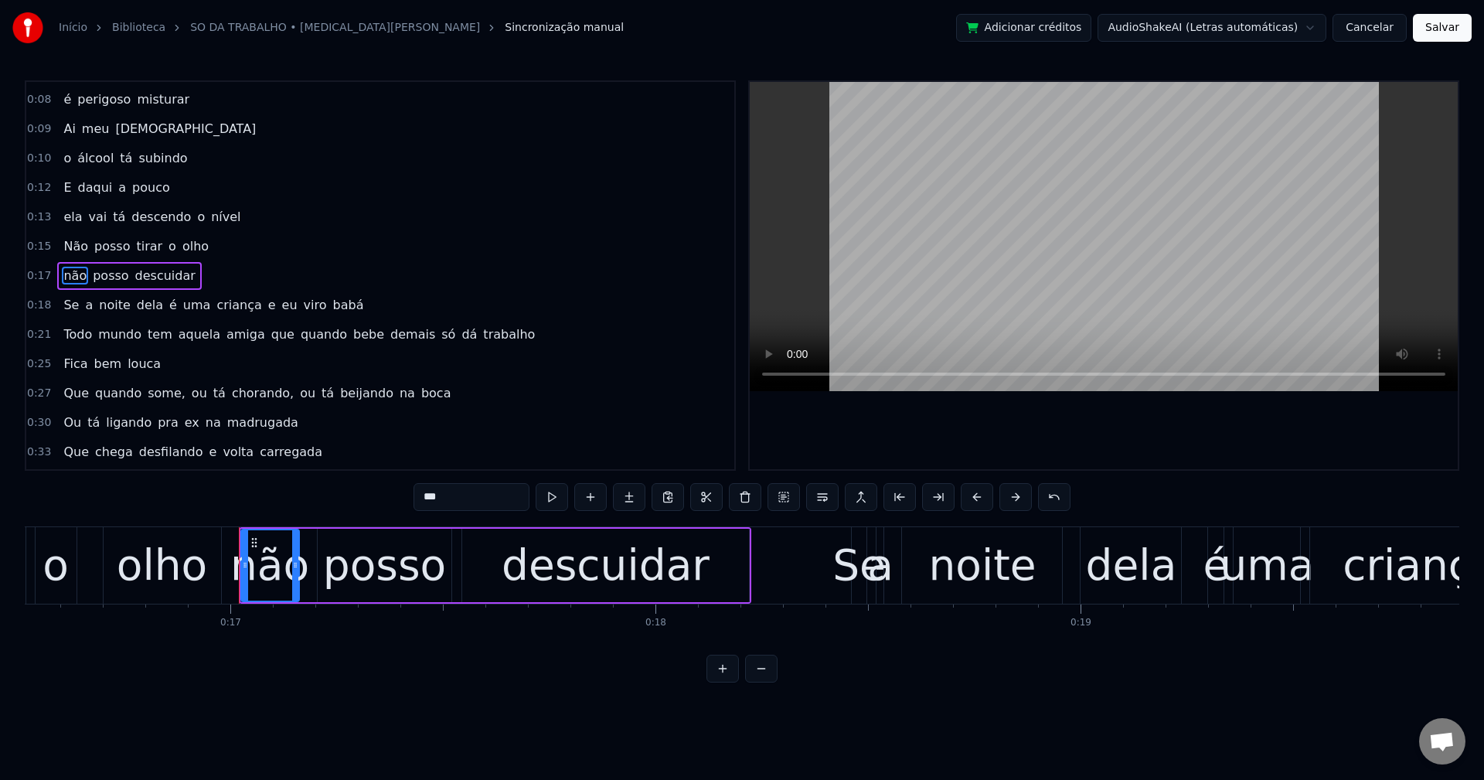
click at [267, 311] on span "e" at bounding box center [272, 305] width 11 height 18
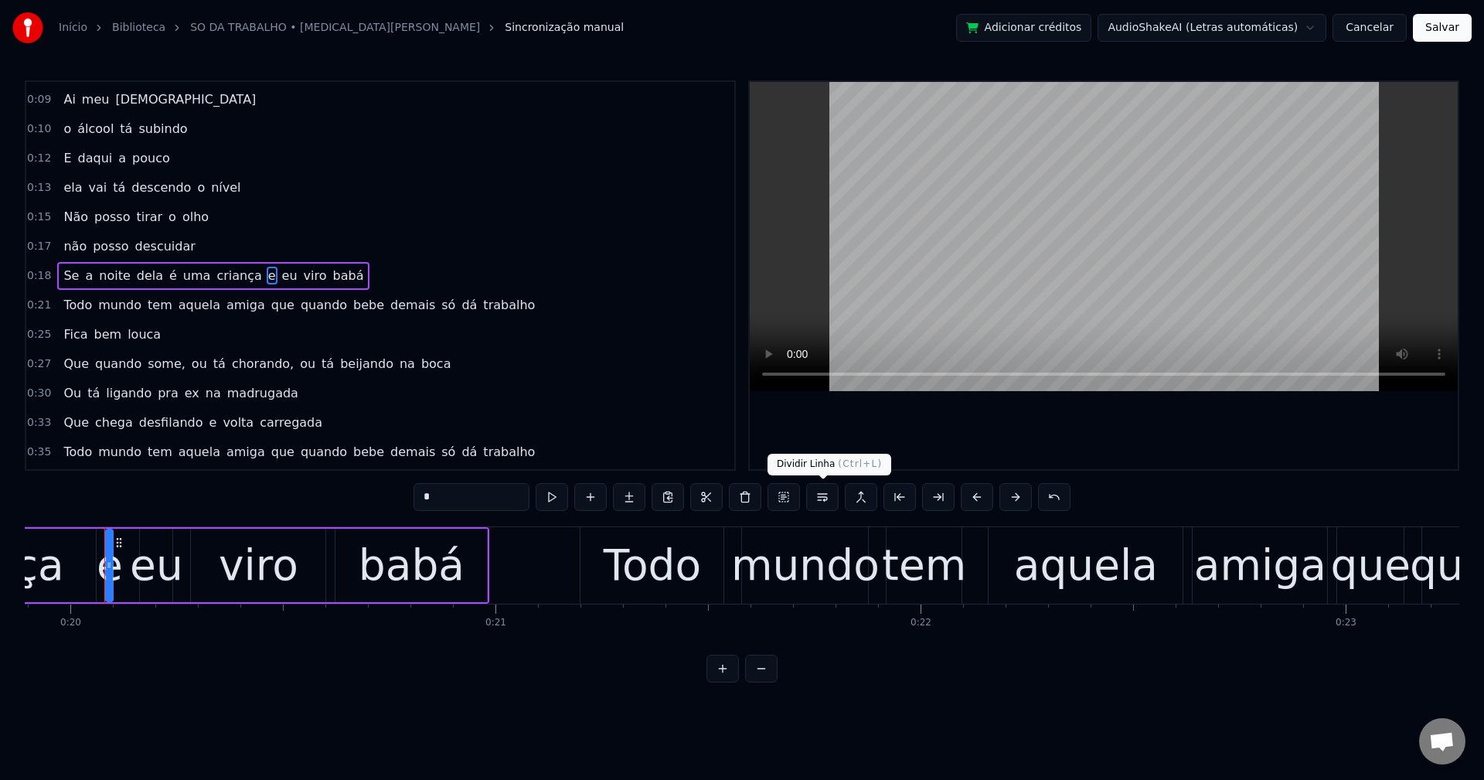
scroll to position [0, 8459]
click at [819, 499] on button at bounding box center [822, 497] width 32 height 28
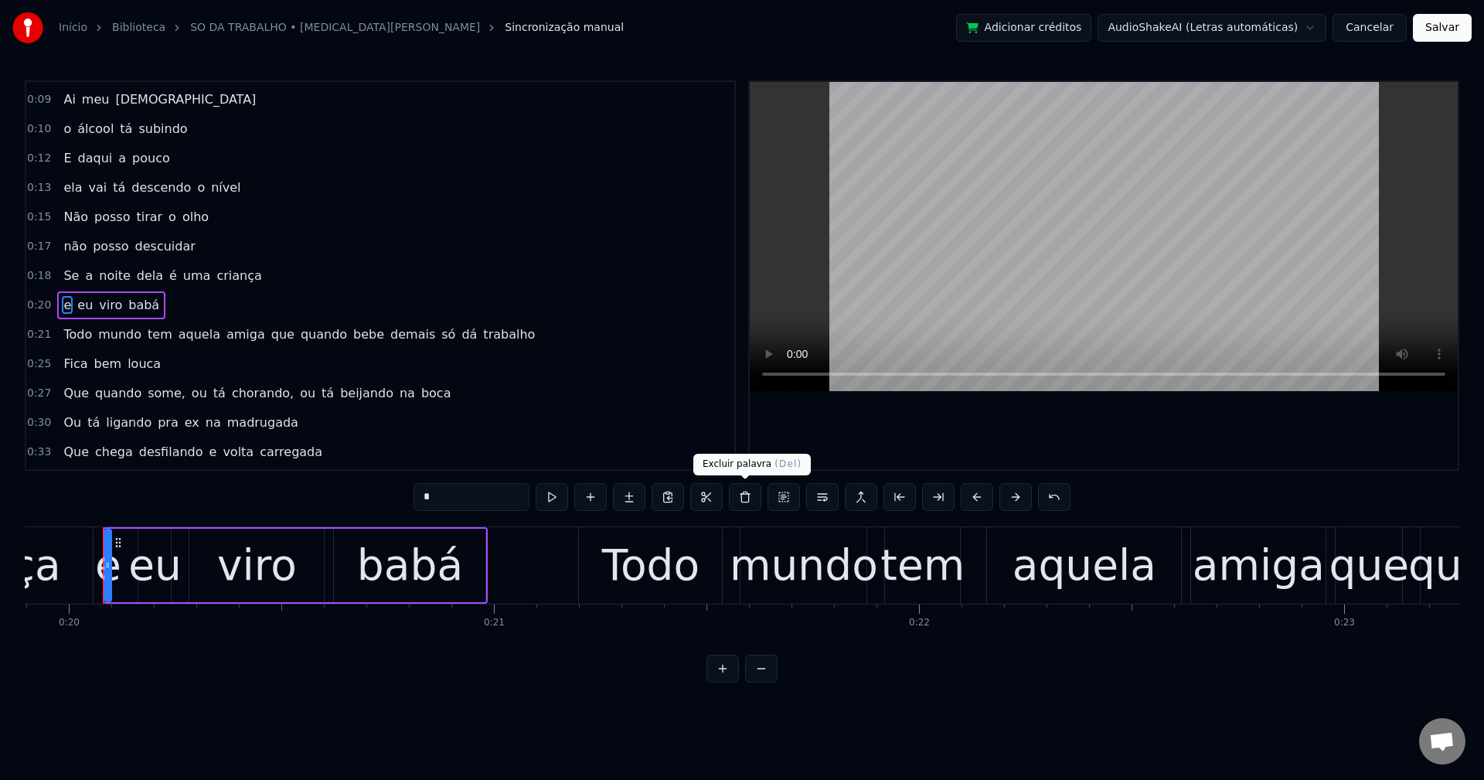
scroll to position [144, 0]
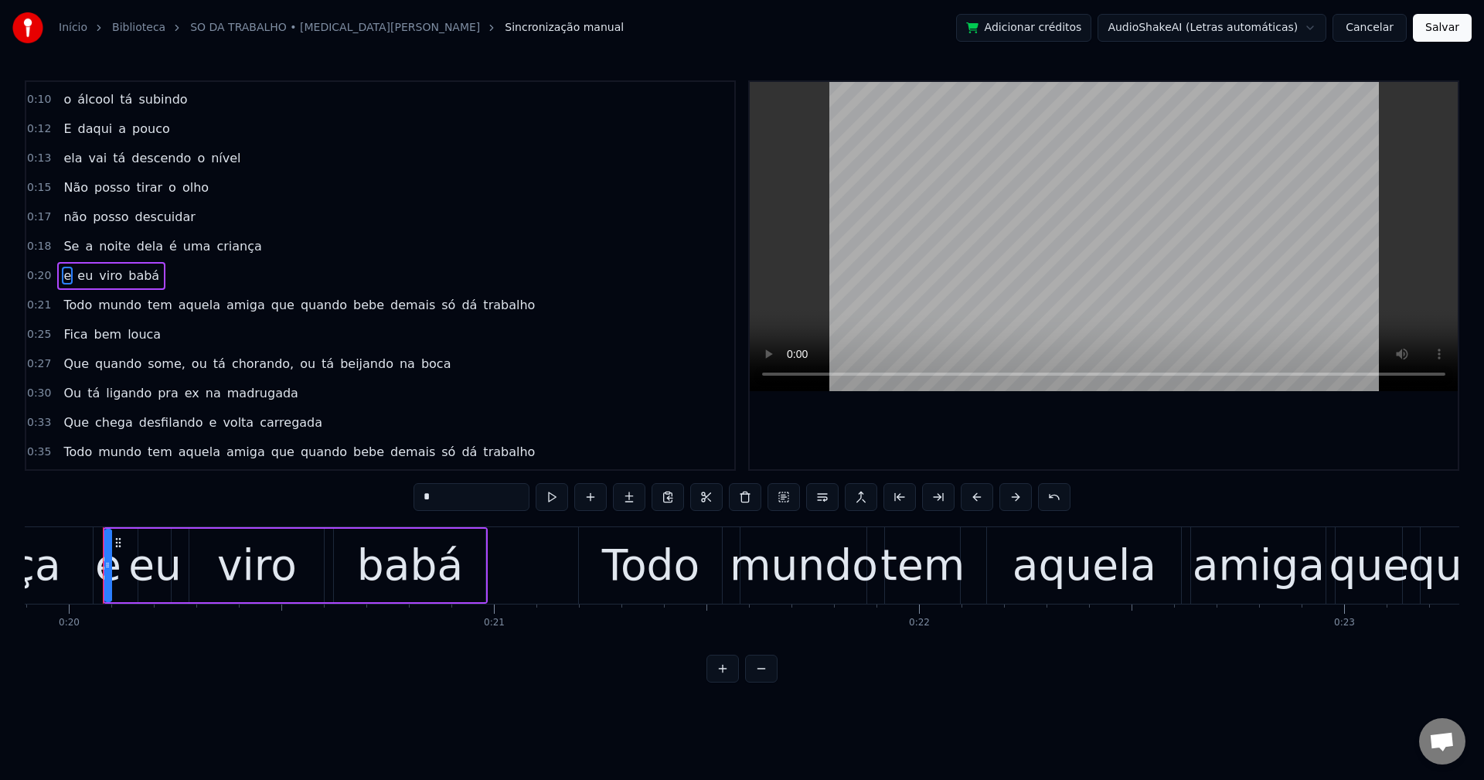
click at [270, 301] on span "que" at bounding box center [283, 305] width 26 height 18
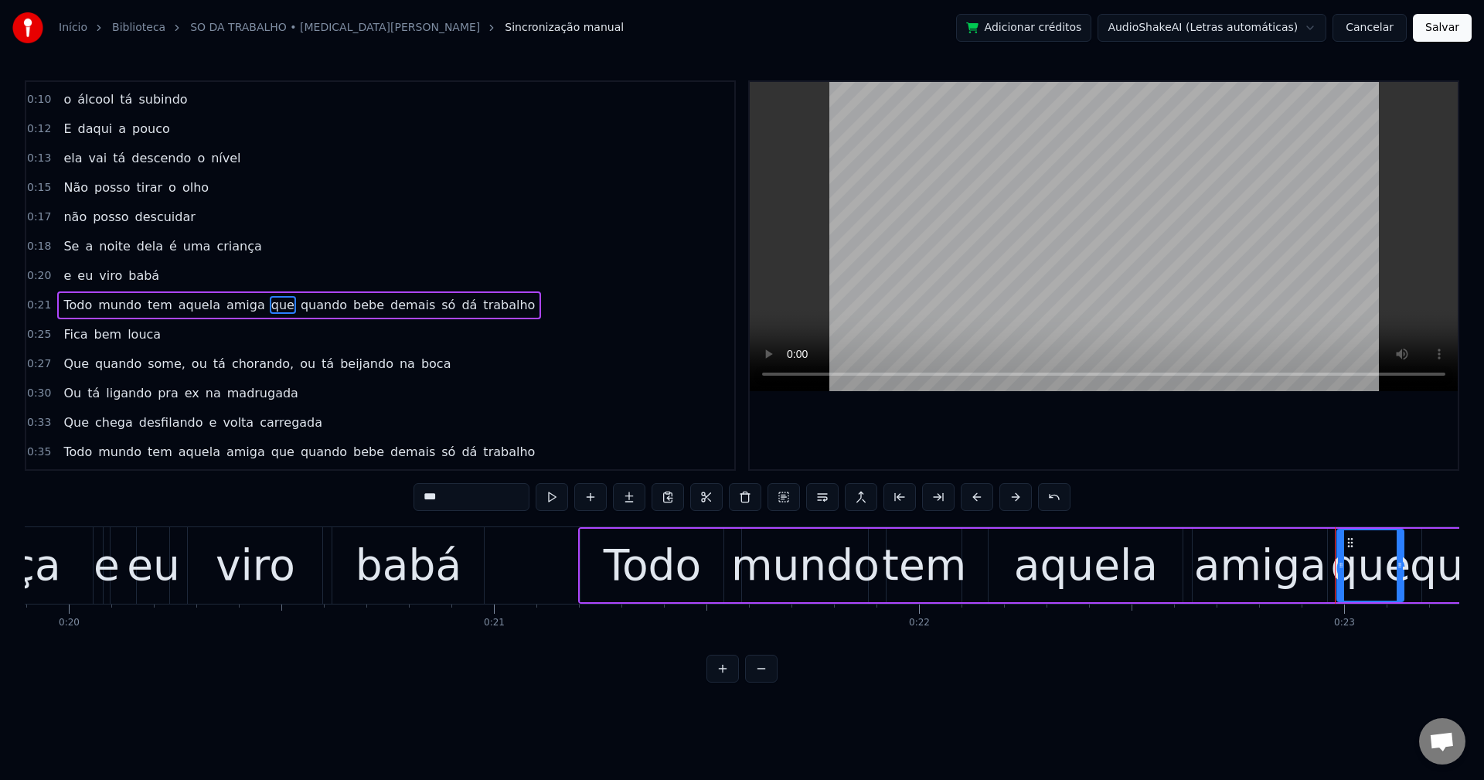
scroll to position [173, 0]
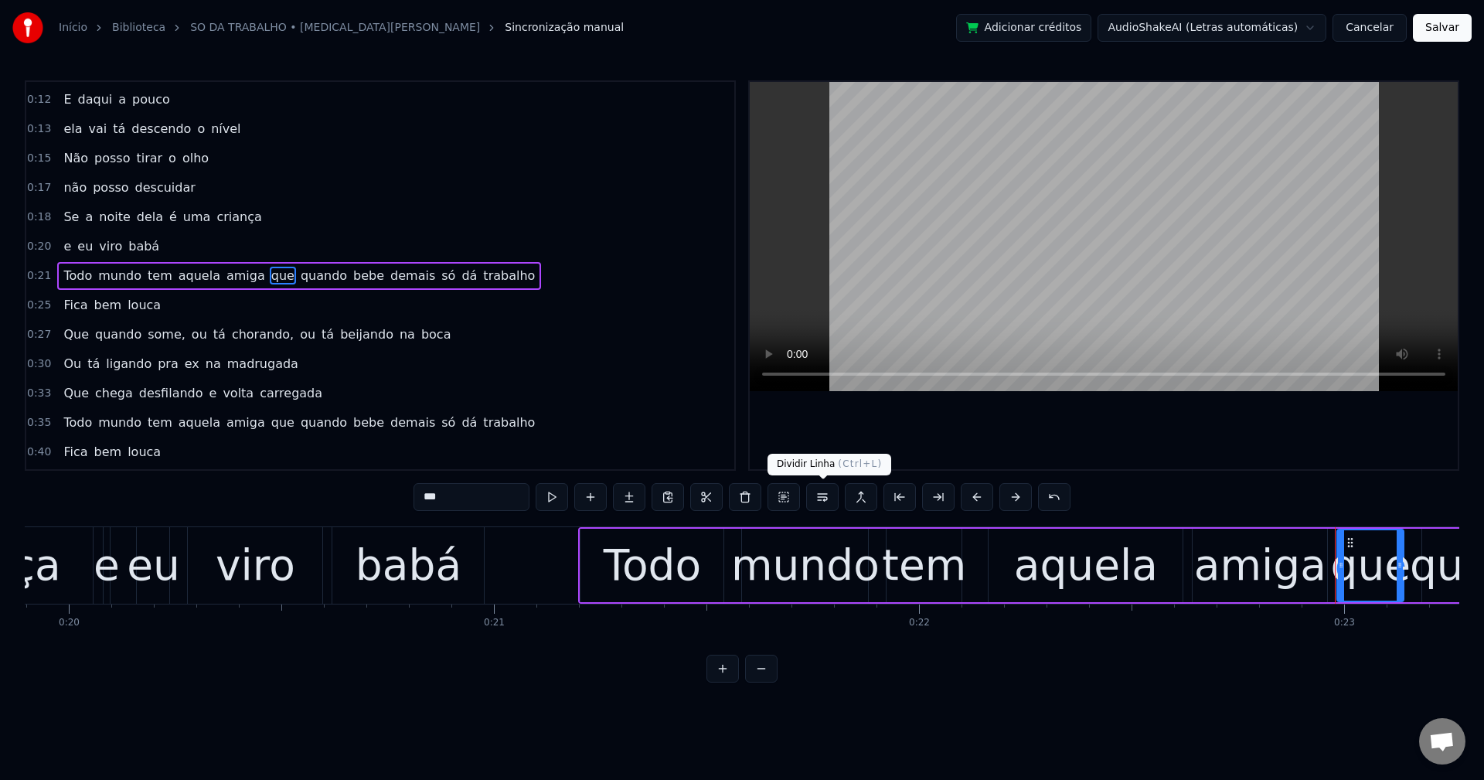
click at [818, 494] on button at bounding box center [822, 497] width 32 height 28
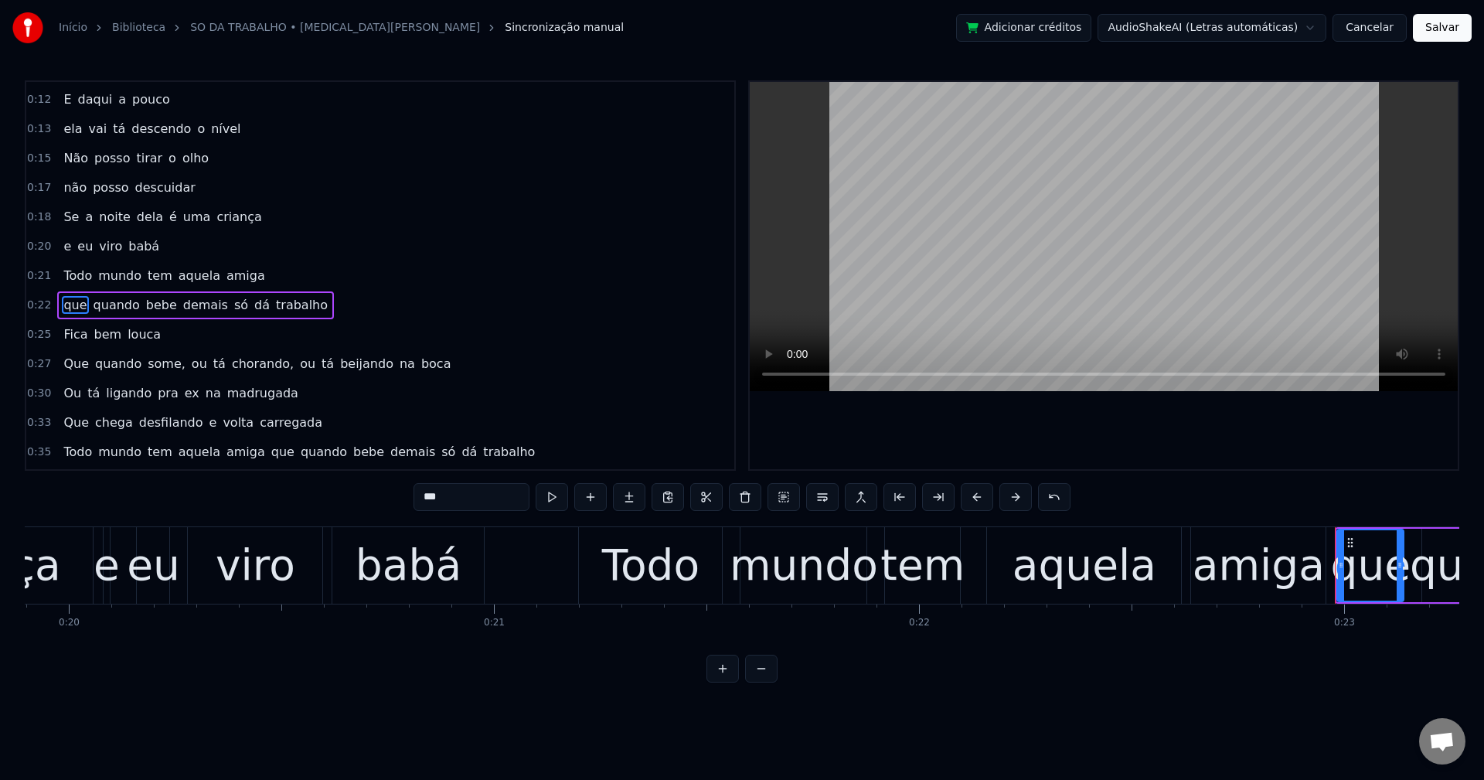
scroll to position [203, 0]
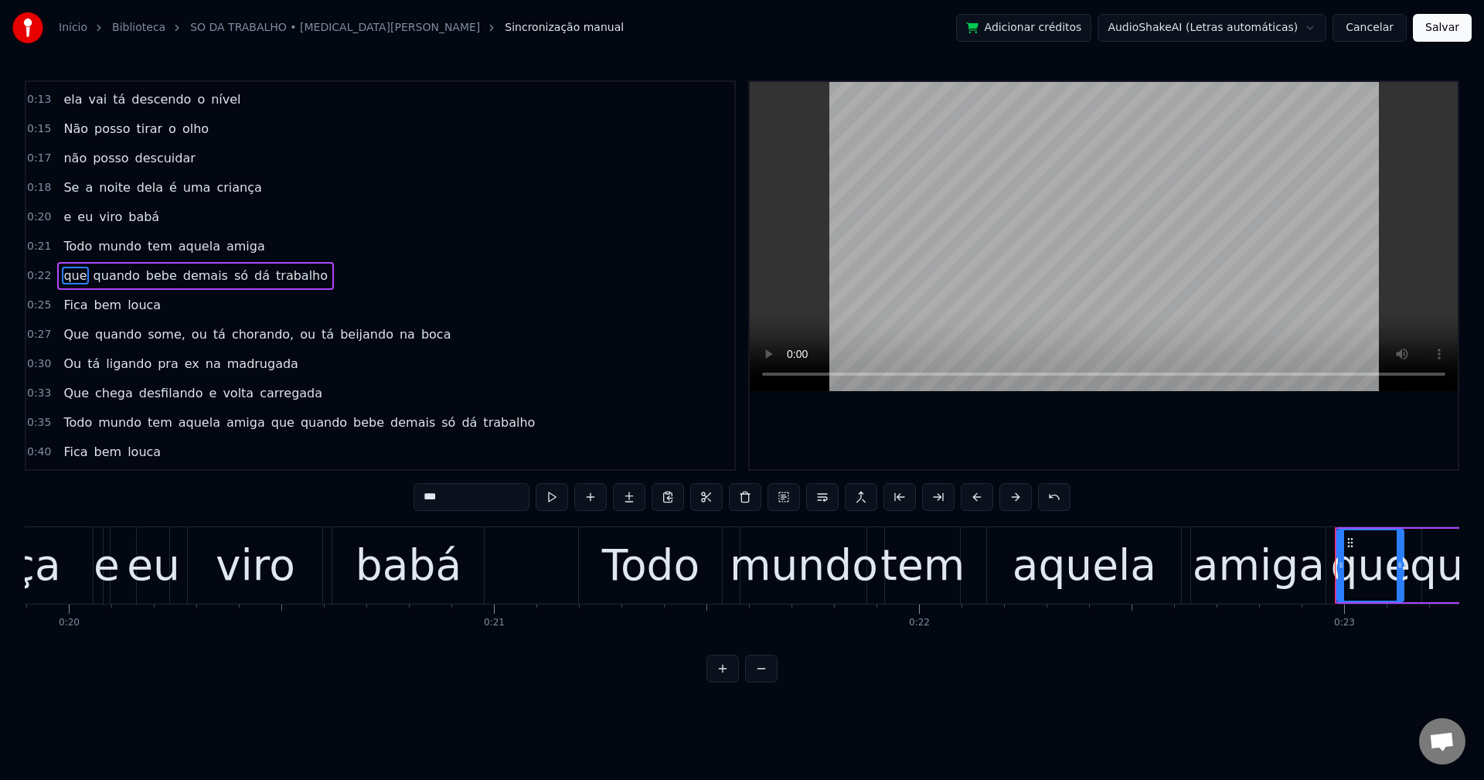
click at [233, 277] on span "só" at bounding box center [241, 276] width 17 height 18
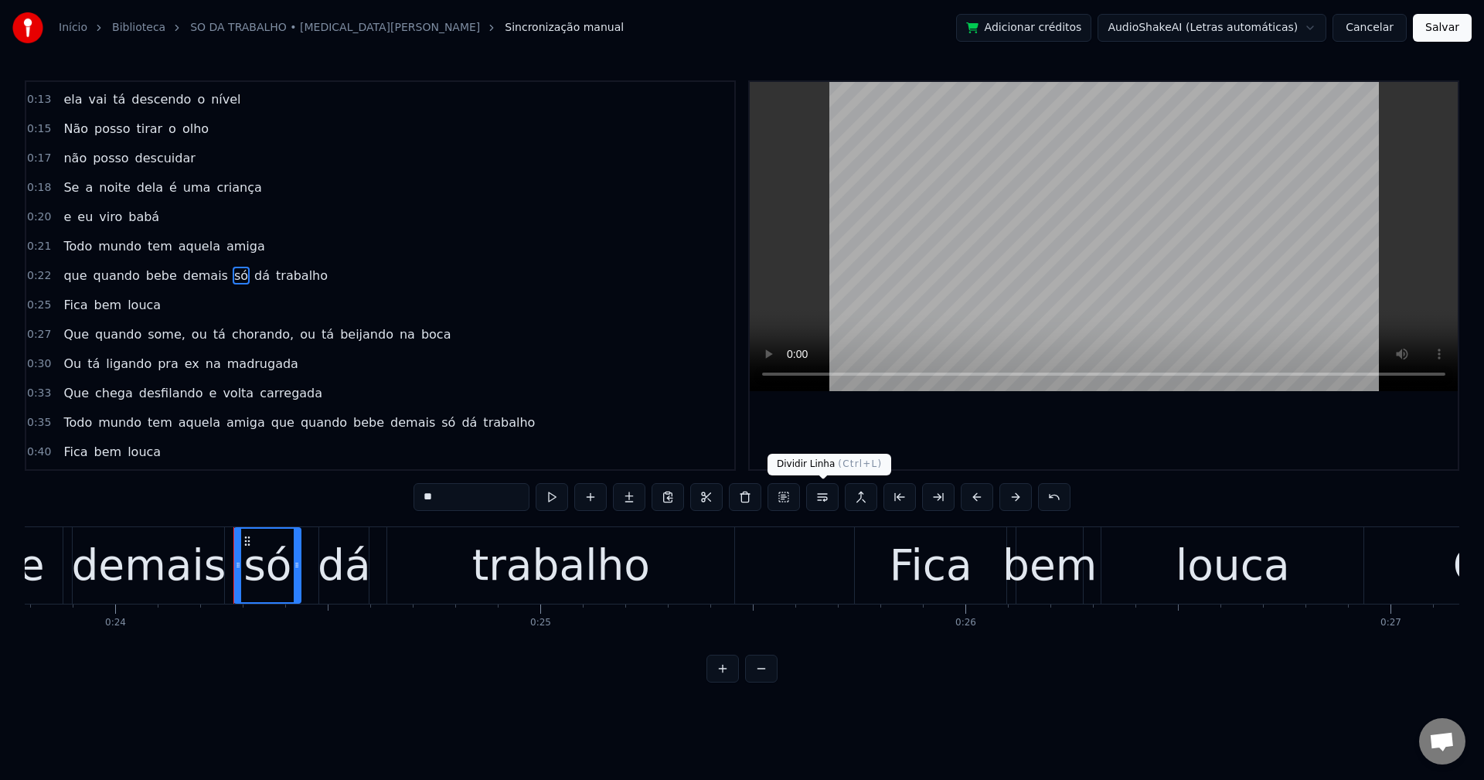
scroll to position [0, 10244]
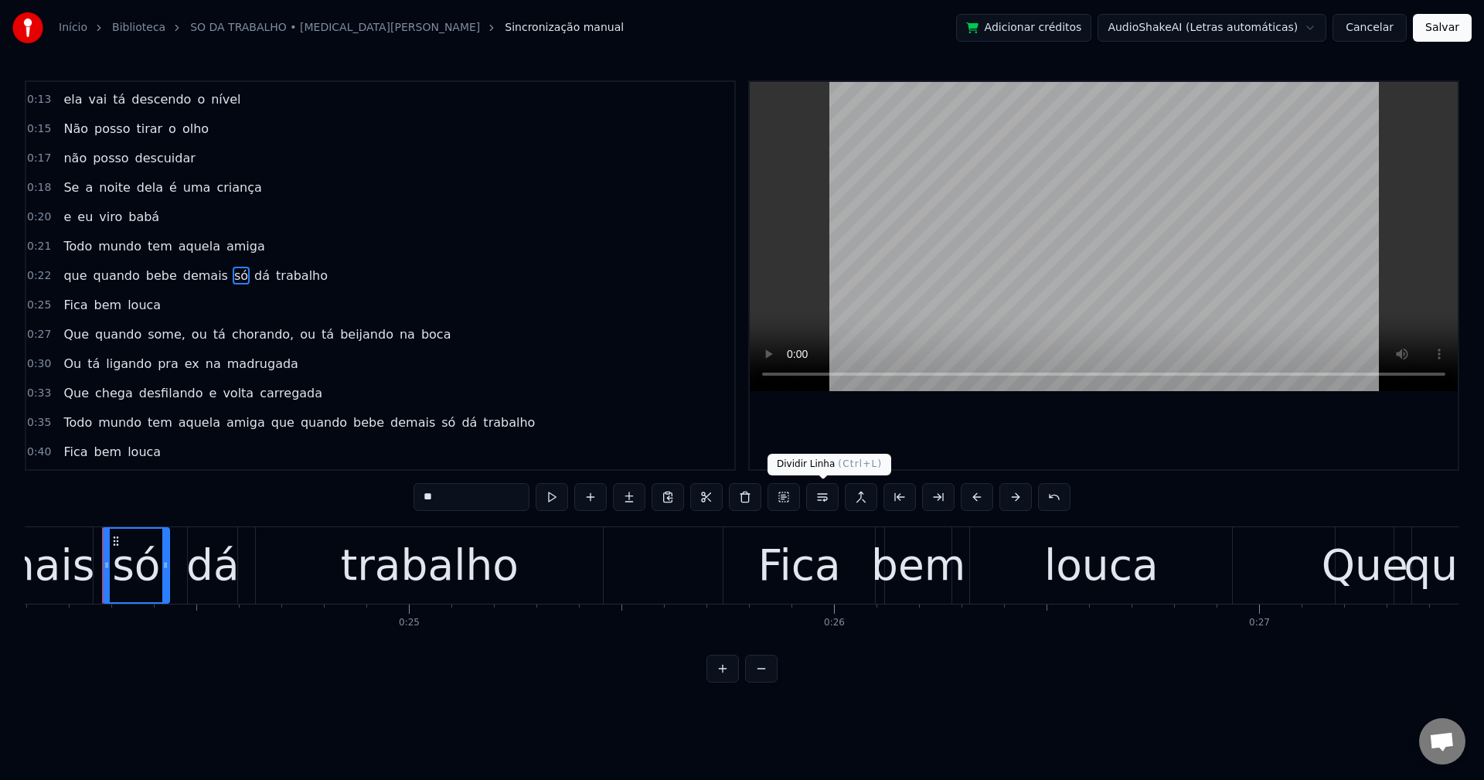
click at [825, 489] on button at bounding box center [822, 497] width 32 height 28
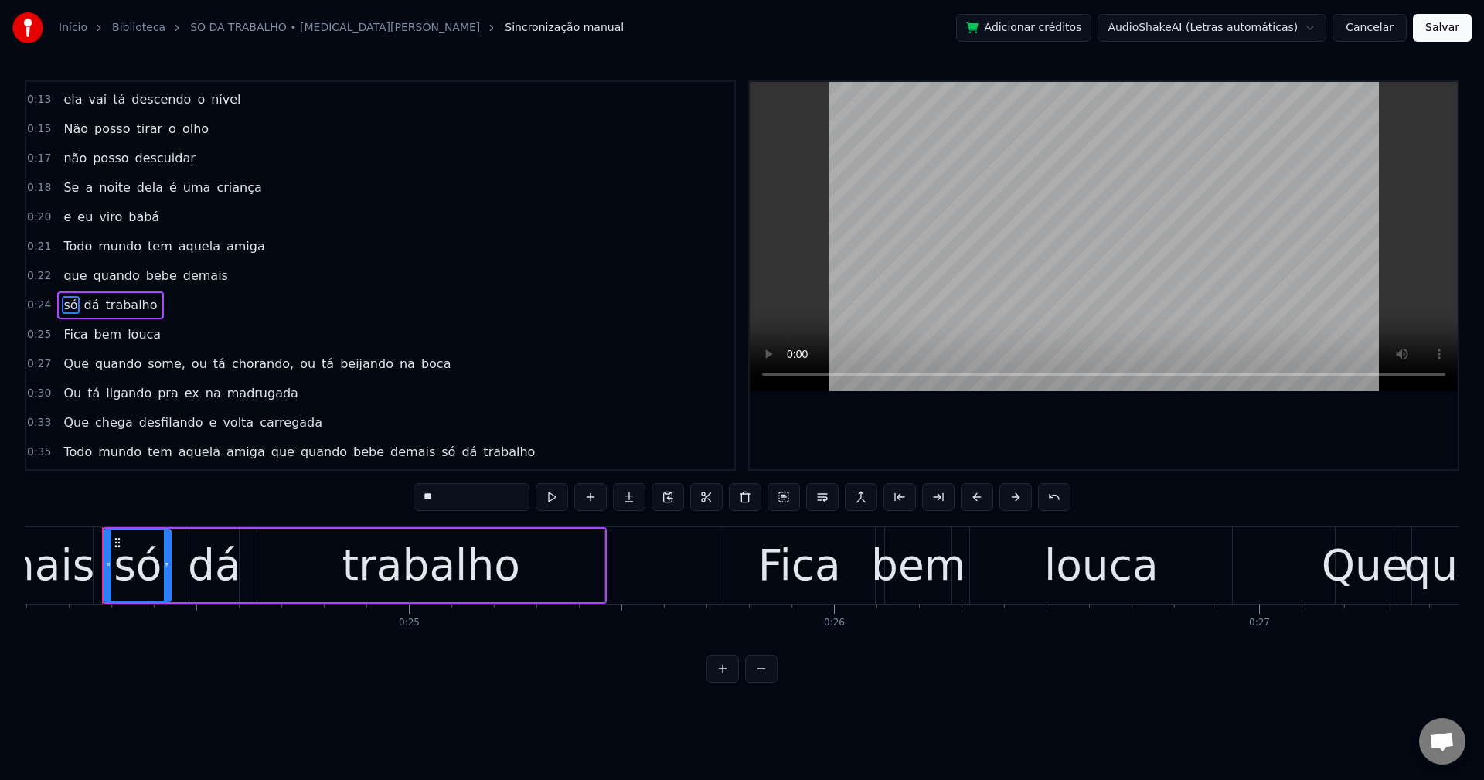
scroll to position [232, 0]
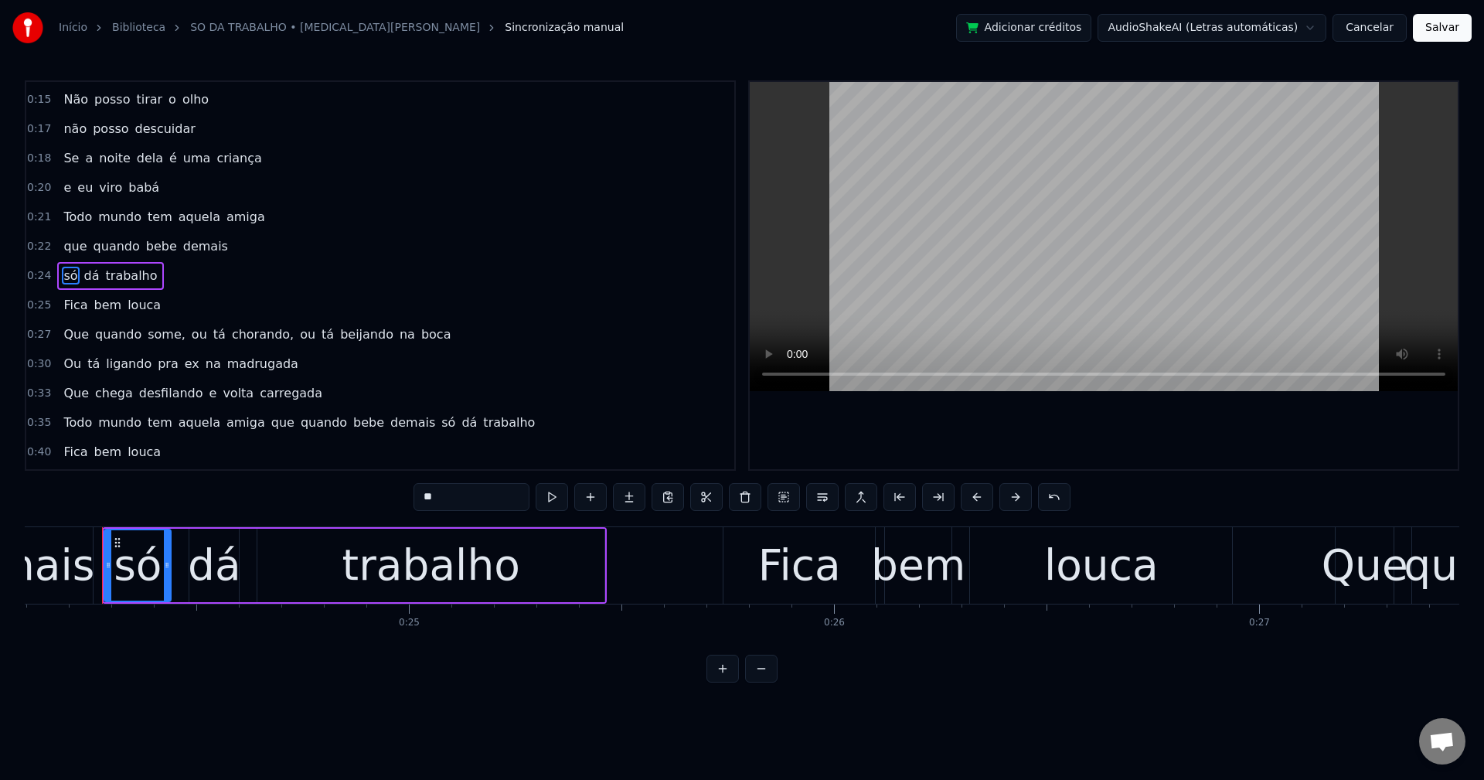
click at [152, 334] on span "some," at bounding box center [166, 334] width 41 height 18
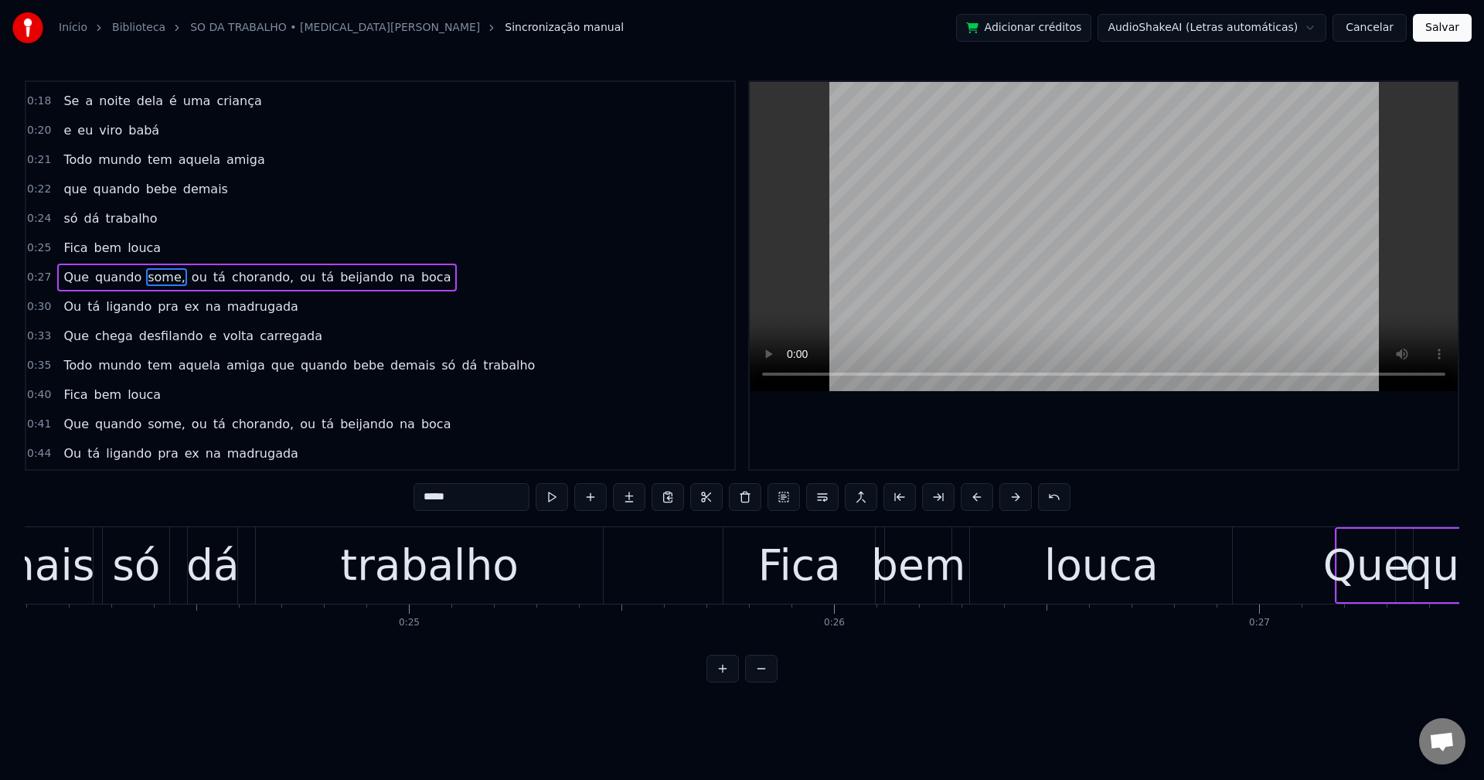
scroll to position [291, 0]
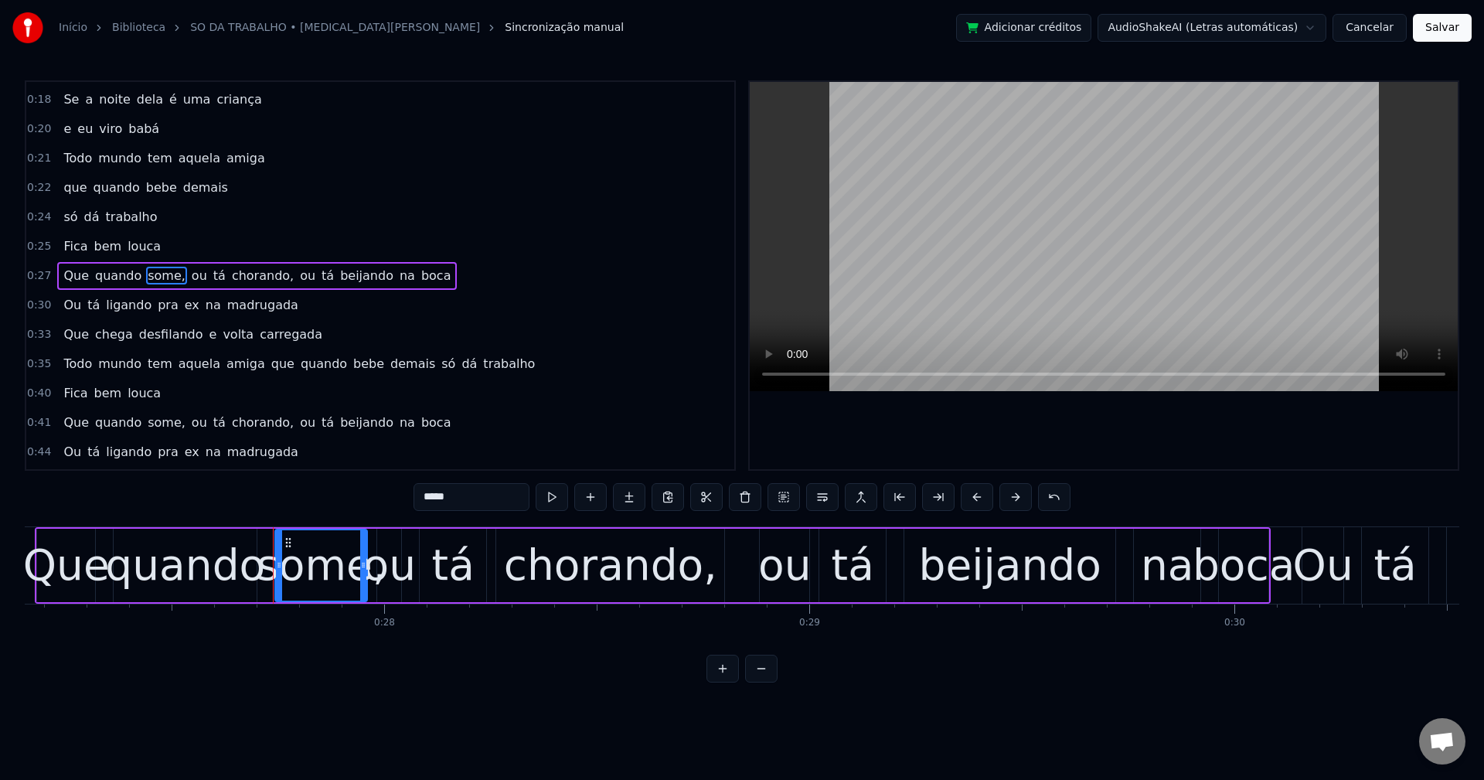
click at [478, 482] on div "0:03 Ai meu Deus 0:05 ela pediu um combo 0:06 E sem largada com bebida 0:08 é p…" at bounding box center [742, 381] width 1435 height 602
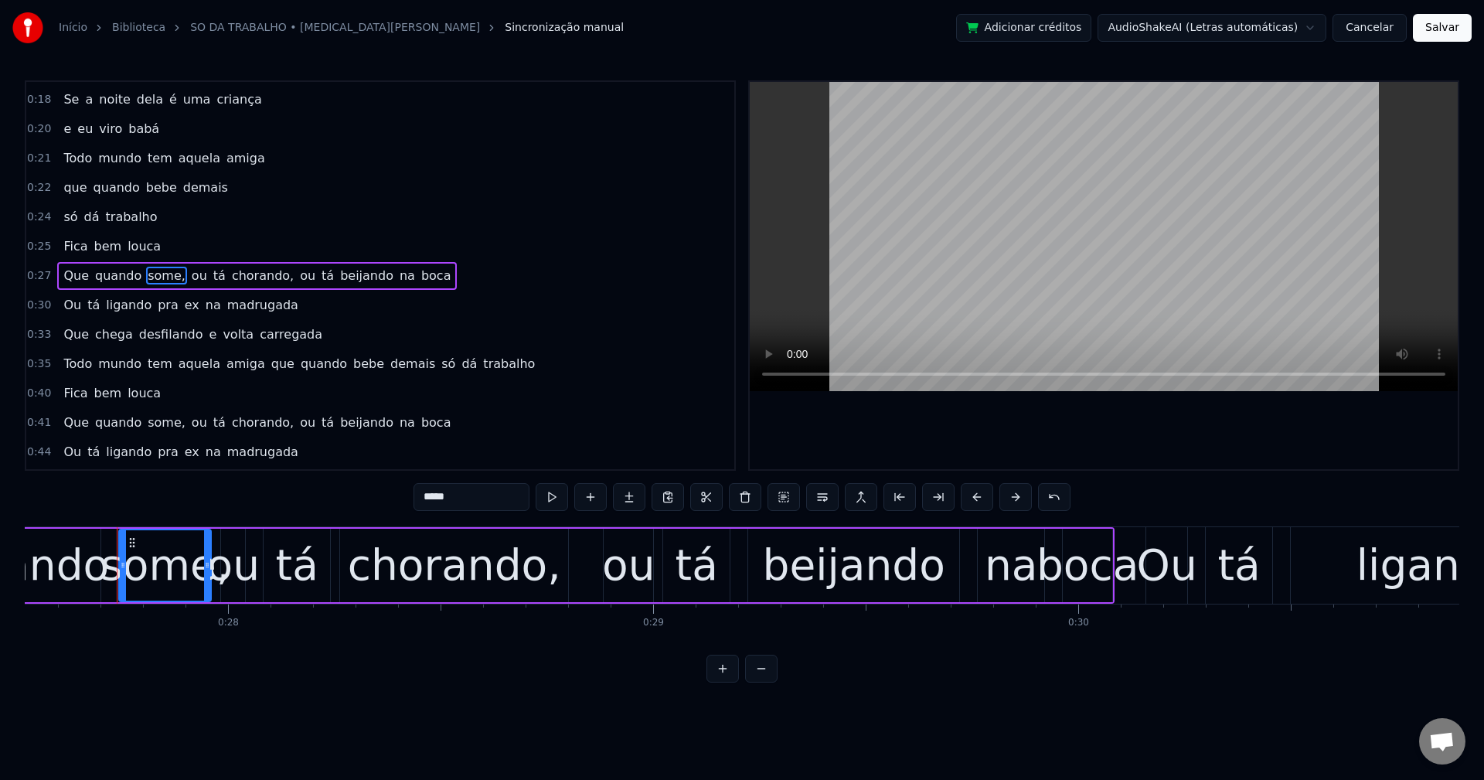
scroll to position [0, 11715]
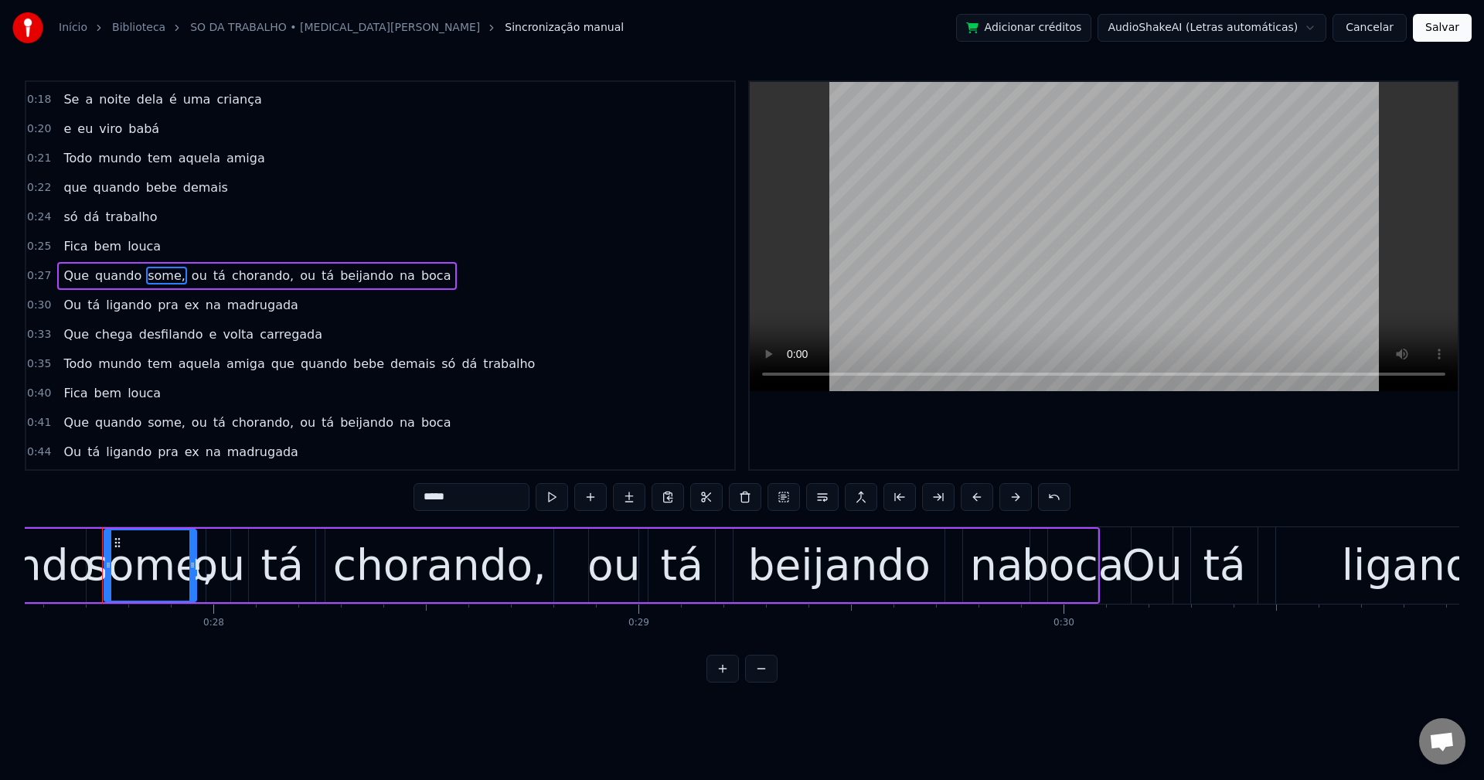
drag, startPoint x: 472, startPoint y: 511, endPoint x: 481, endPoint y: 503, distance: 11.5
click at [475, 507] on div "*****" at bounding box center [742, 498] width 657 height 31
click at [482, 503] on input "*****" at bounding box center [472, 497] width 116 height 28
click at [186, 273] on span "ou" at bounding box center [195, 276] width 19 height 18
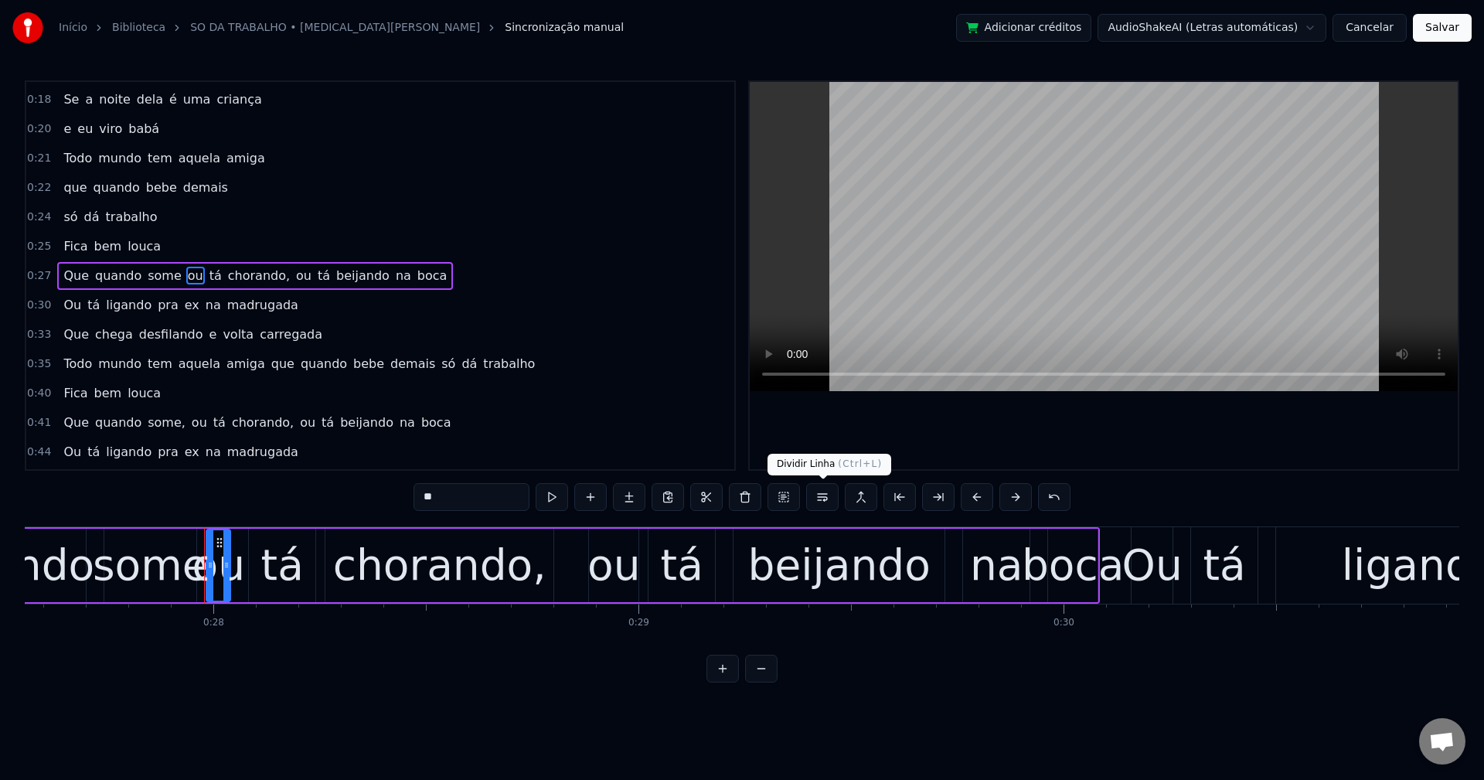
click at [821, 495] on button at bounding box center [822, 497] width 32 height 28
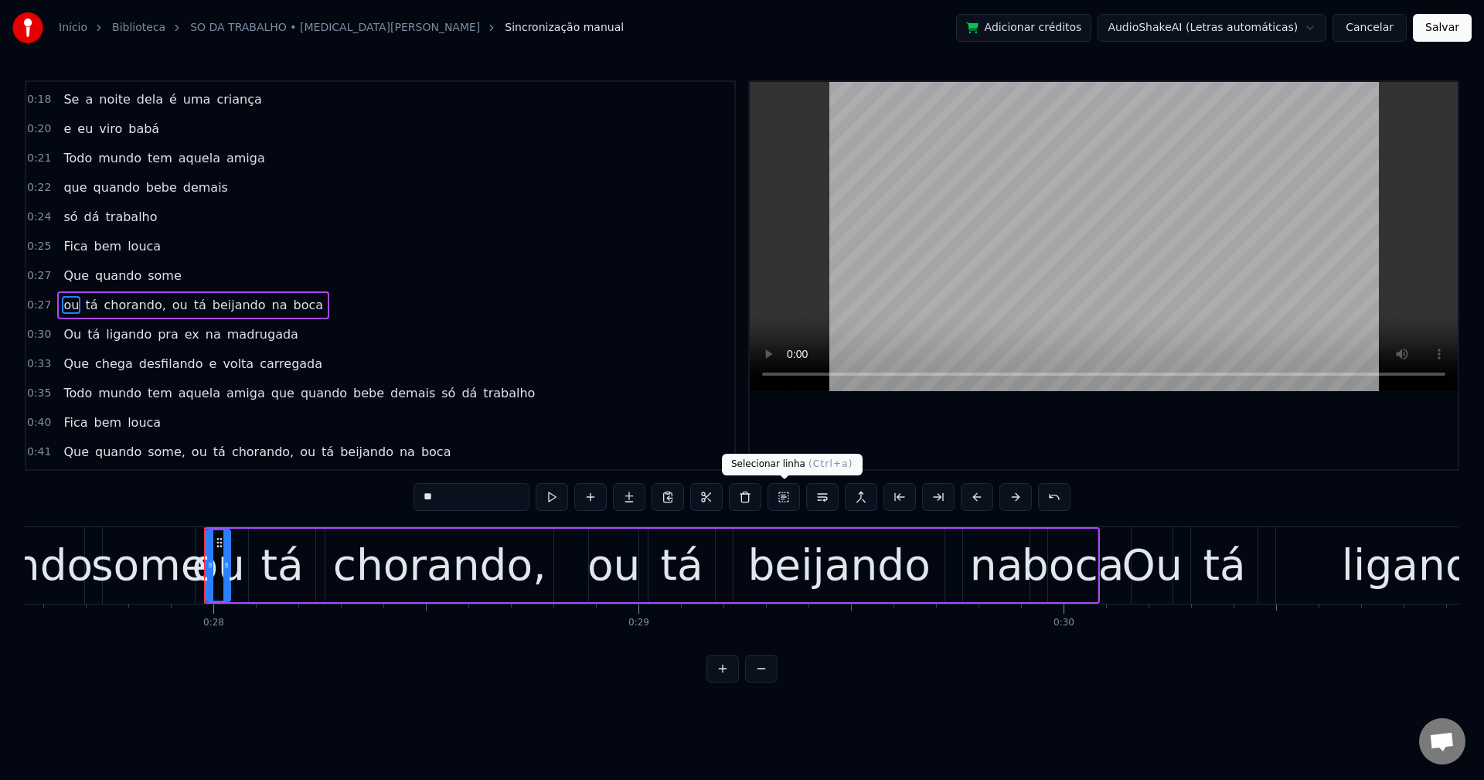
scroll to position [320, 0]
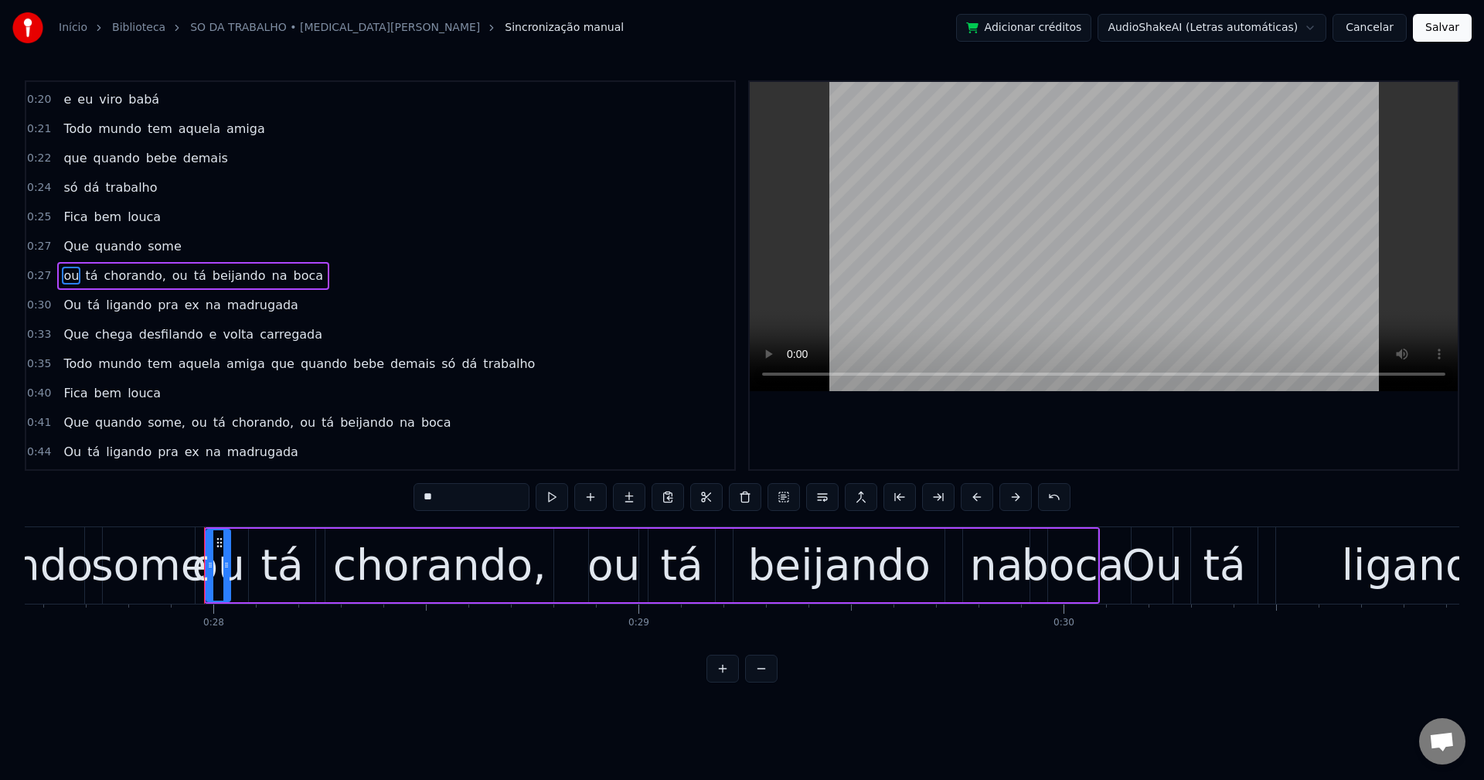
click at [126, 269] on span "chorando," at bounding box center [134, 276] width 65 height 18
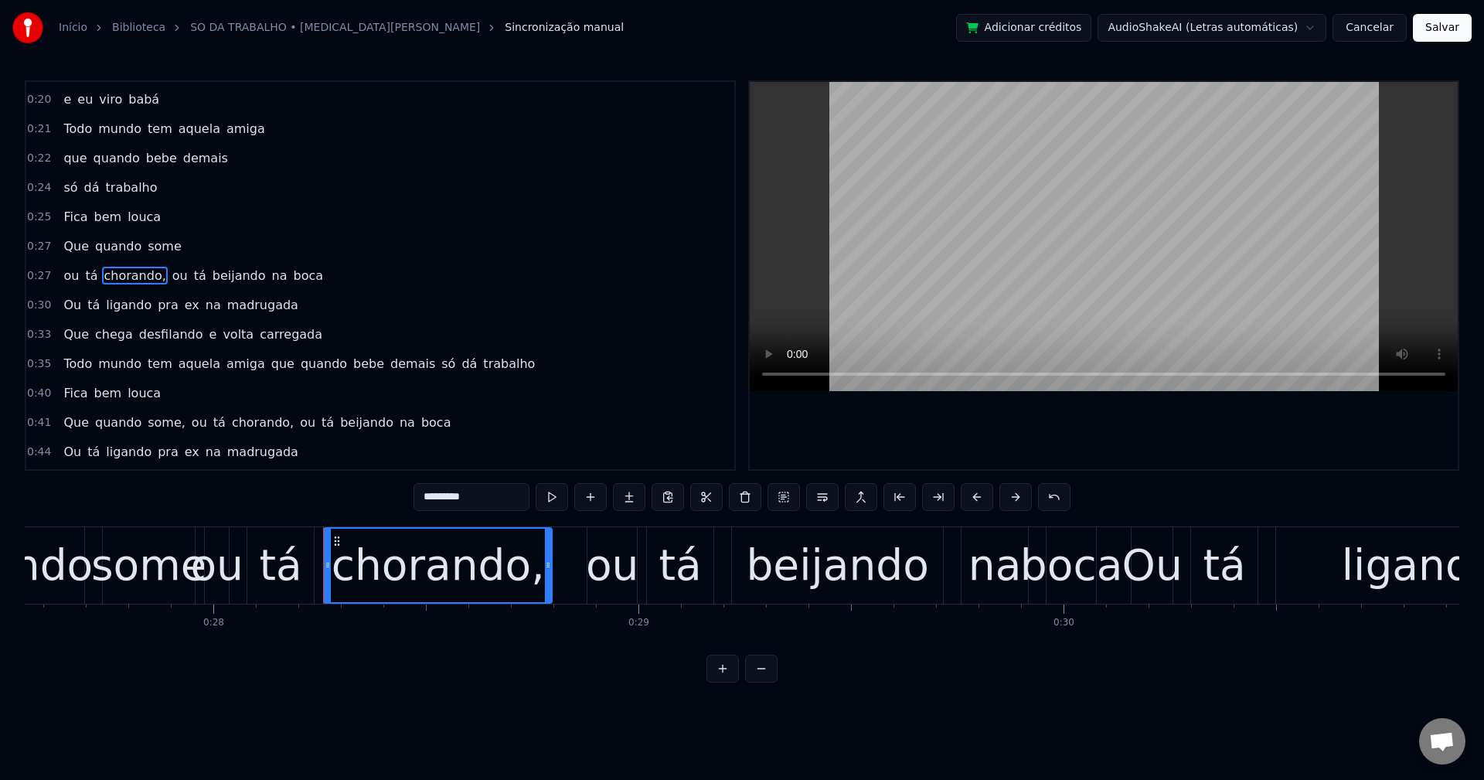
click at [529, 496] on div "*********" at bounding box center [742, 497] width 657 height 28
click at [510, 492] on input "*********" at bounding box center [472, 497] width 116 height 28
click at [167, 267] on span "ou" at bounding box center [176, 276] width 19 height 18
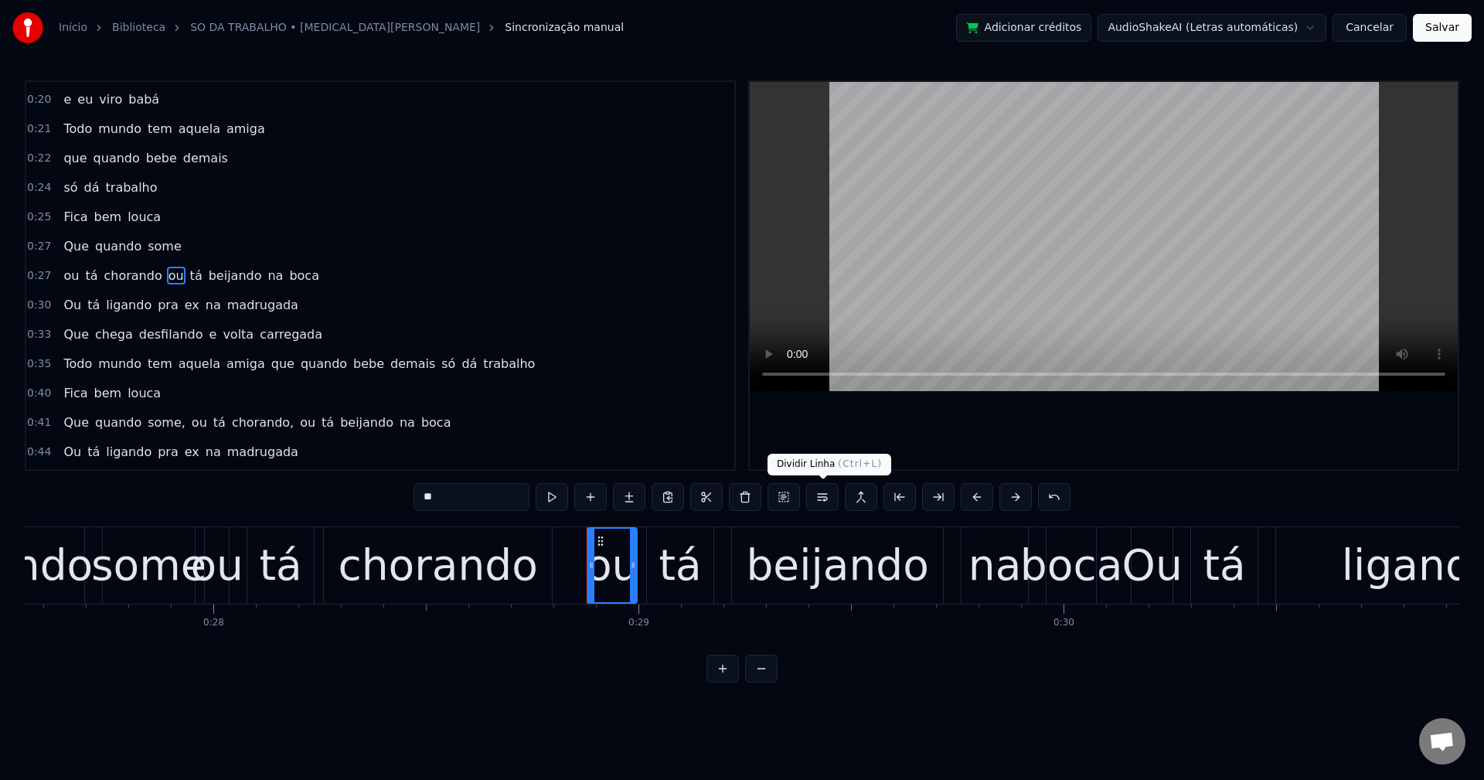
click at [819, 502] on button at bounding box center [822, 497] width 32 height 28
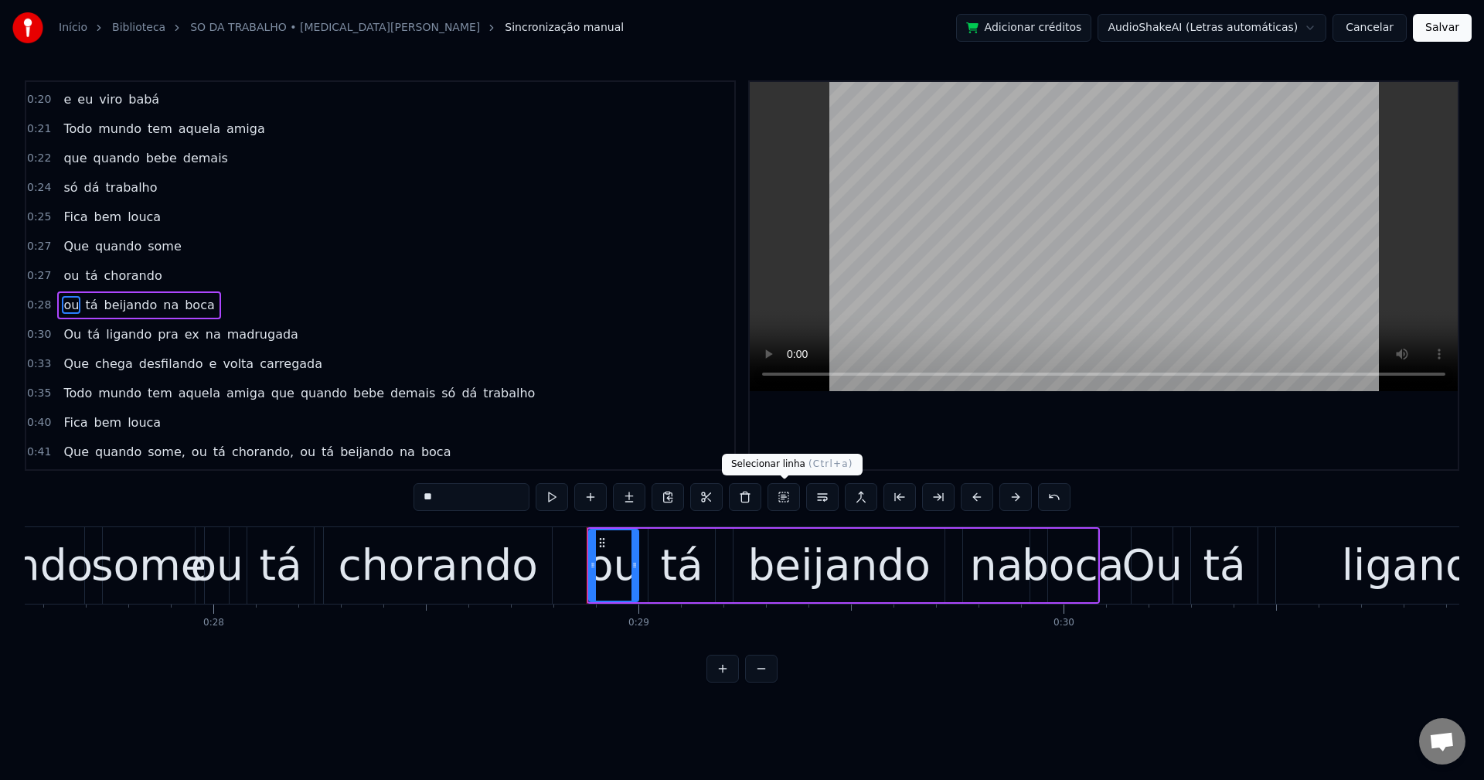
scroll to position [349, 0]
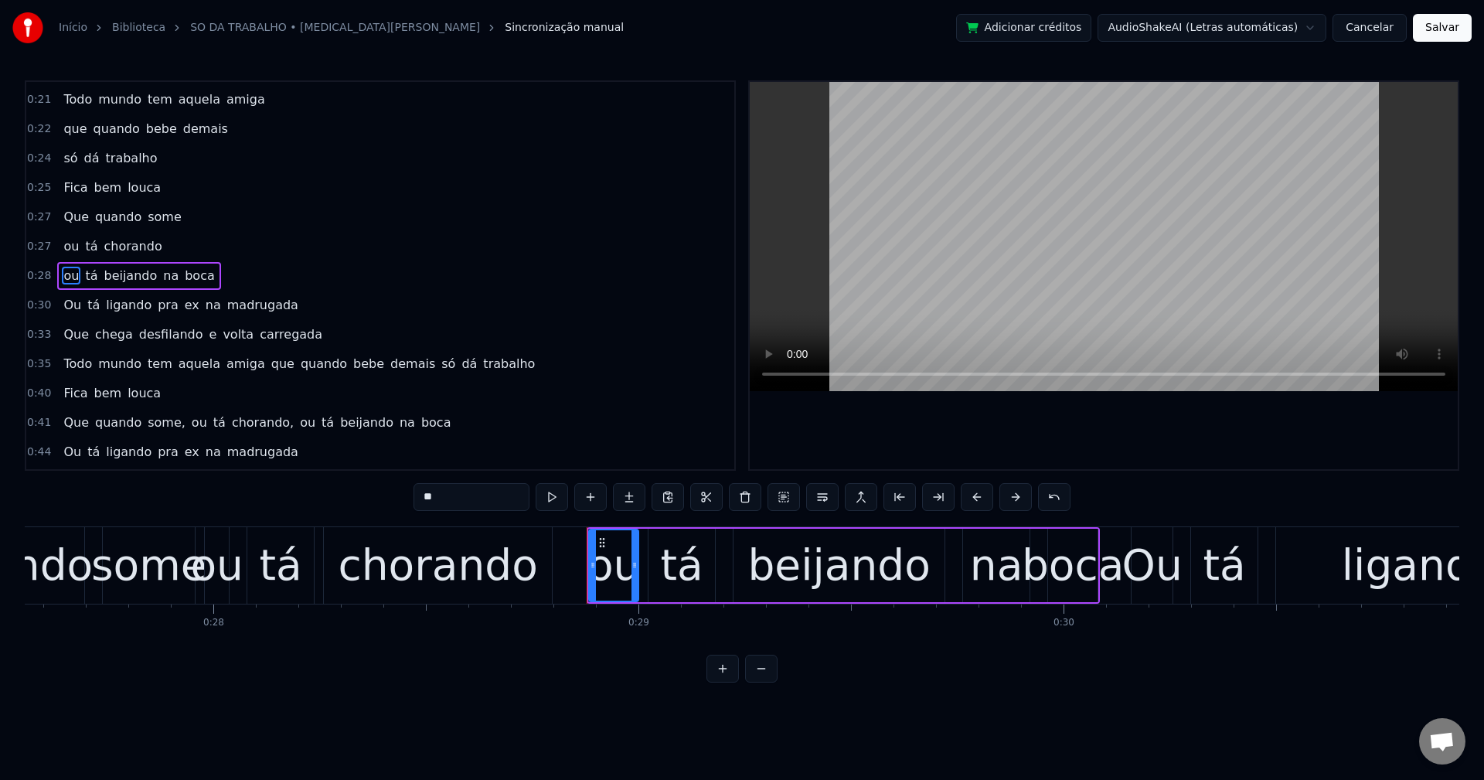
click at [156, 308] on span "pra" at bounding box center [168, 305] width 24 height 18
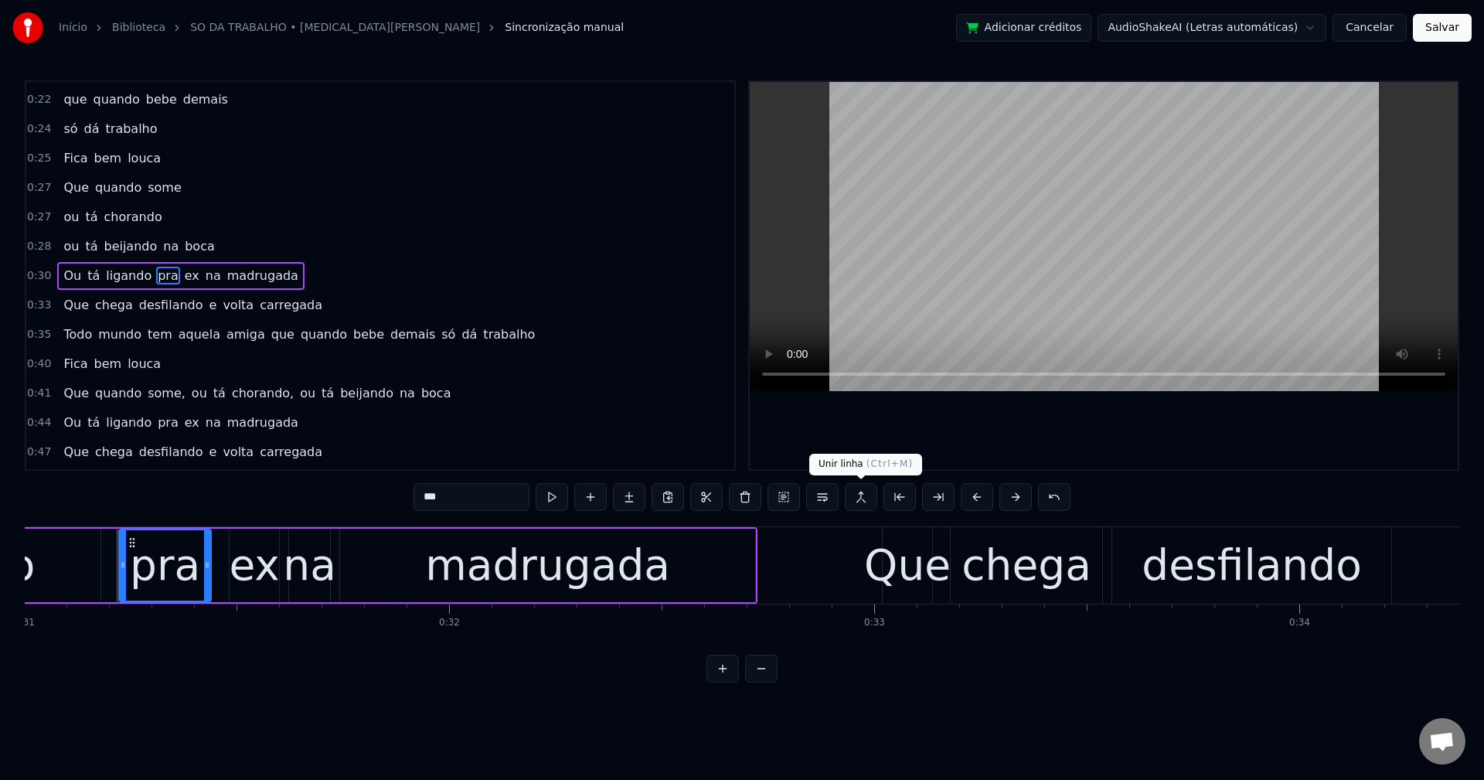
scroll to position [0, 13195]
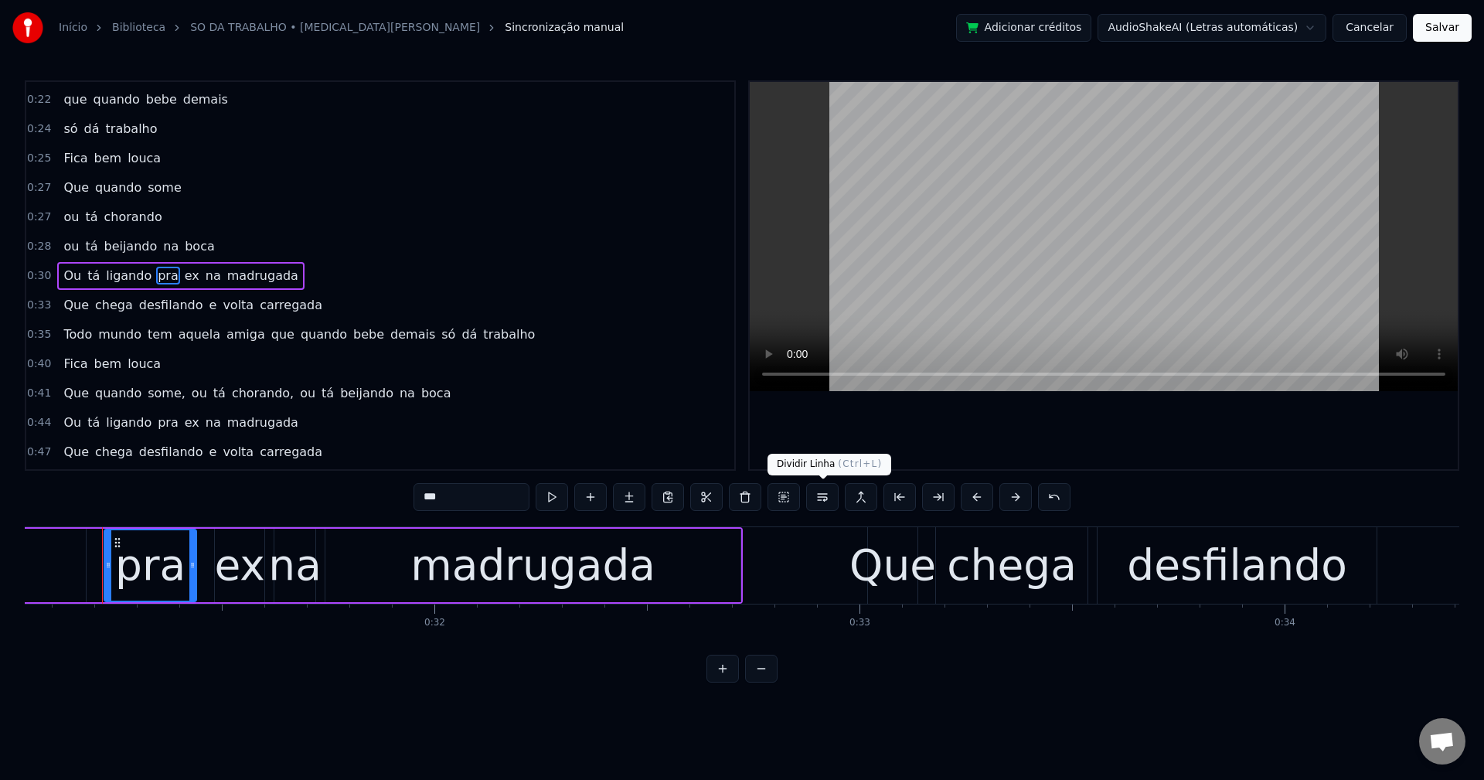
drag, startPoint x: 831, startPoint y: 507, endPoint x: 760, endPoint y: 502, distance: 71.3
click at [829, 507] on button at bounding box center [822, 497] width 32 height 28
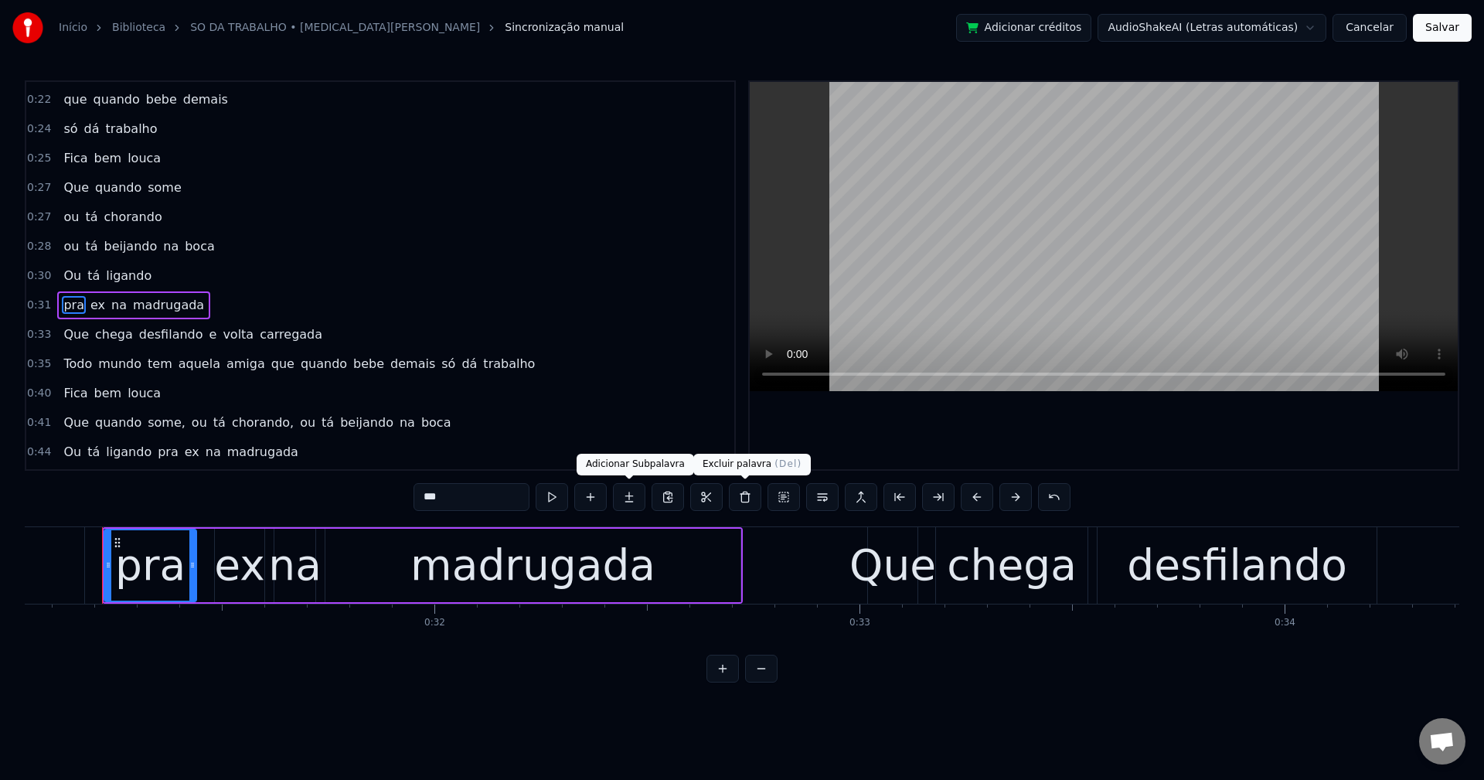
scroll to position [408, 0]
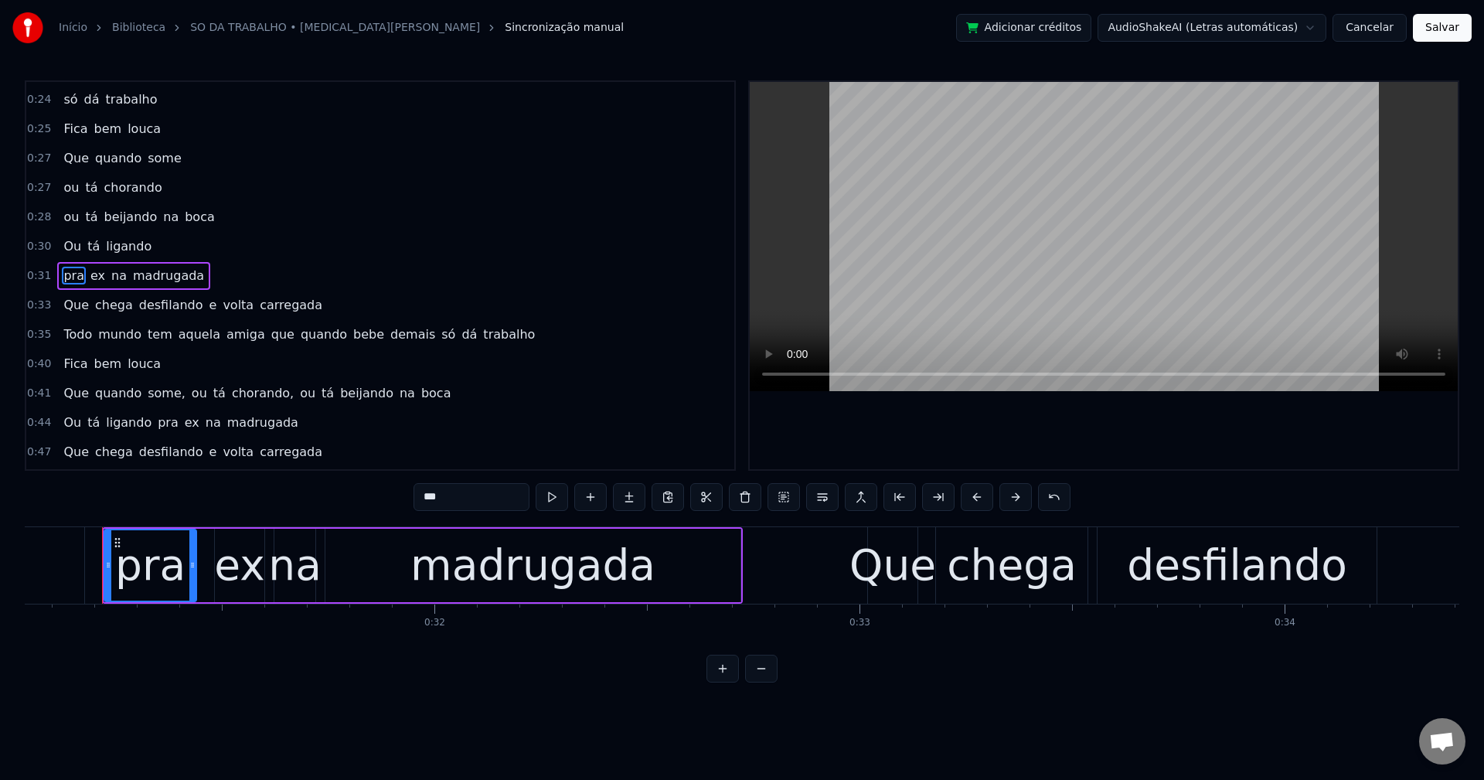
click at [208, 305] on span "e" at bounding box center [213, 305] width 11 height 18
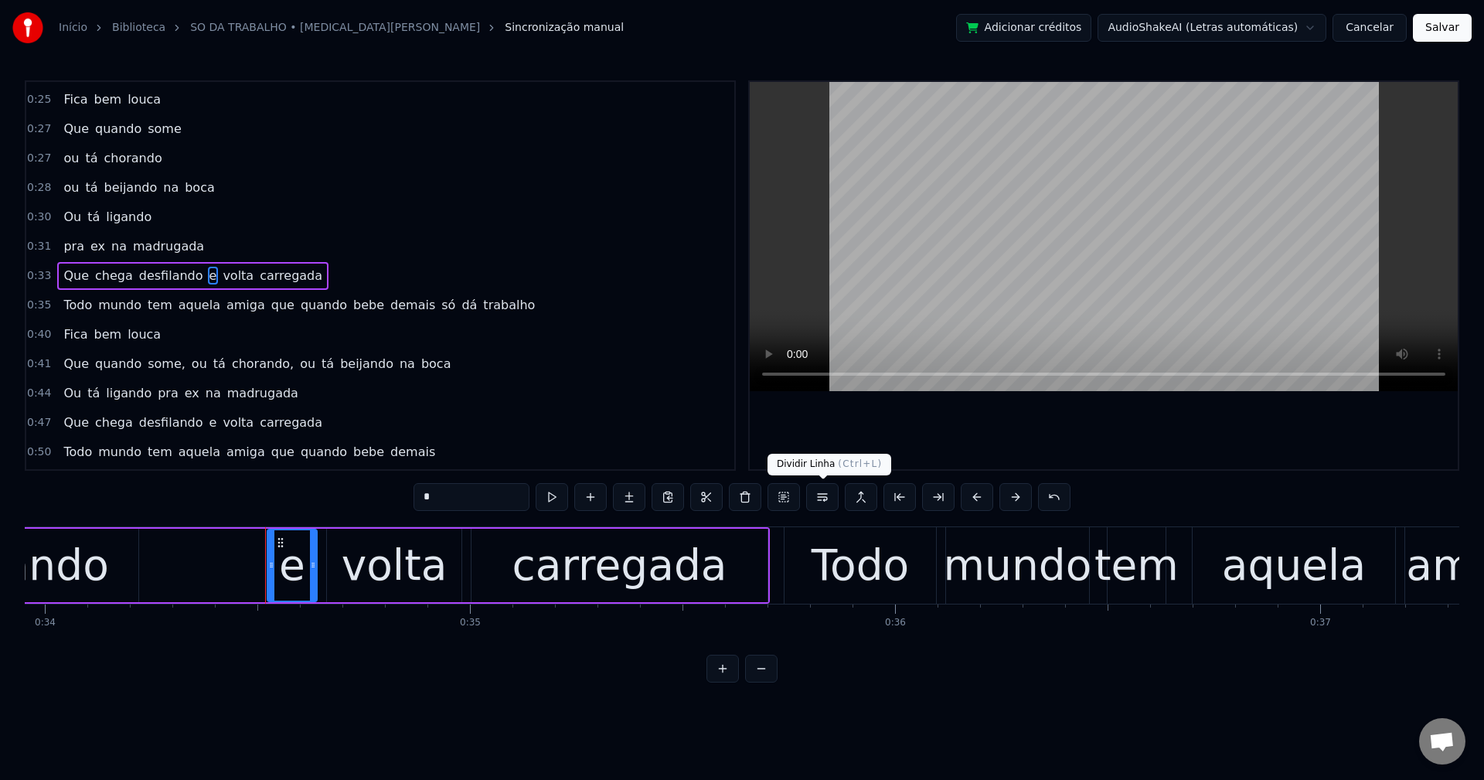
scroll to position [0, 14598]
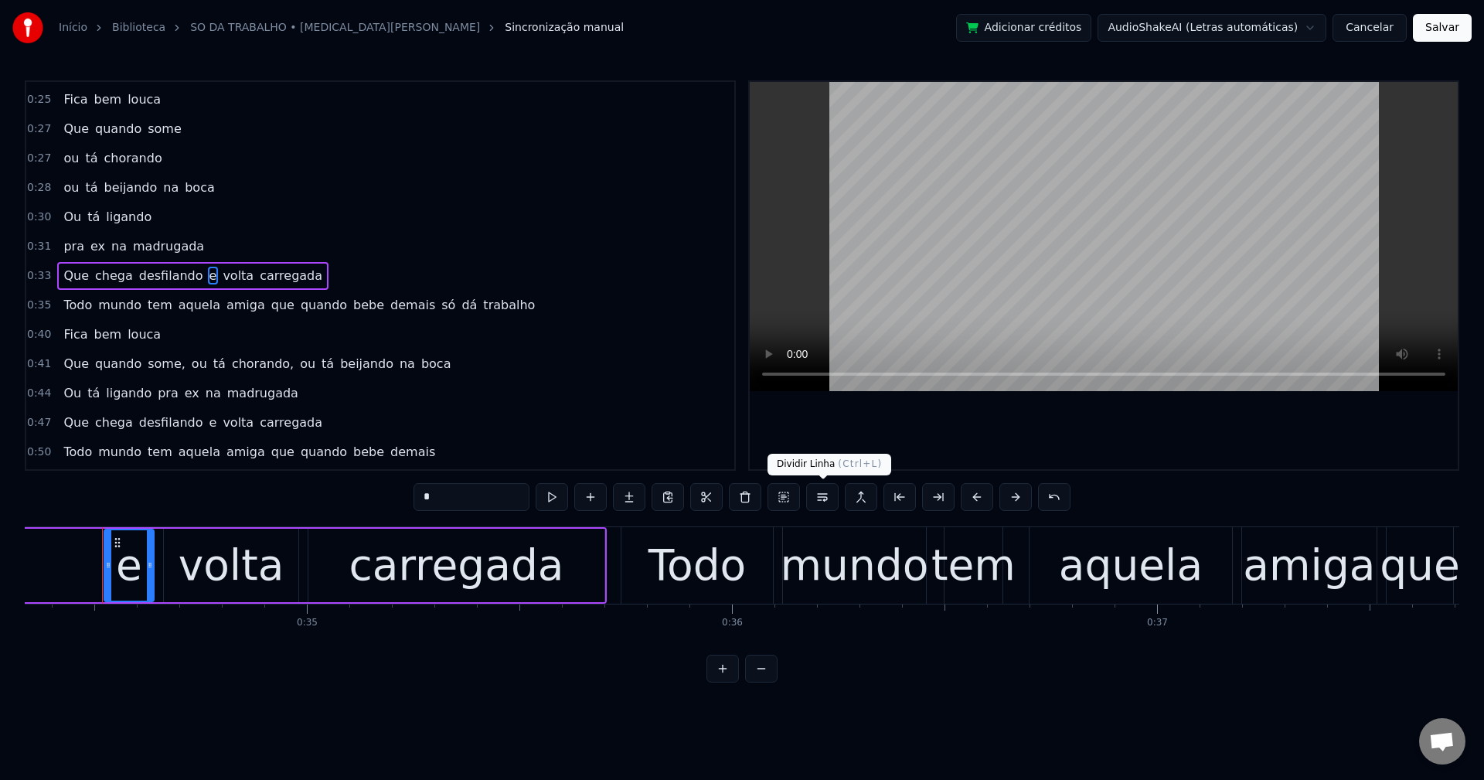
click at [822, 490] on button at bounding box center [822, 497] width 32 height 28
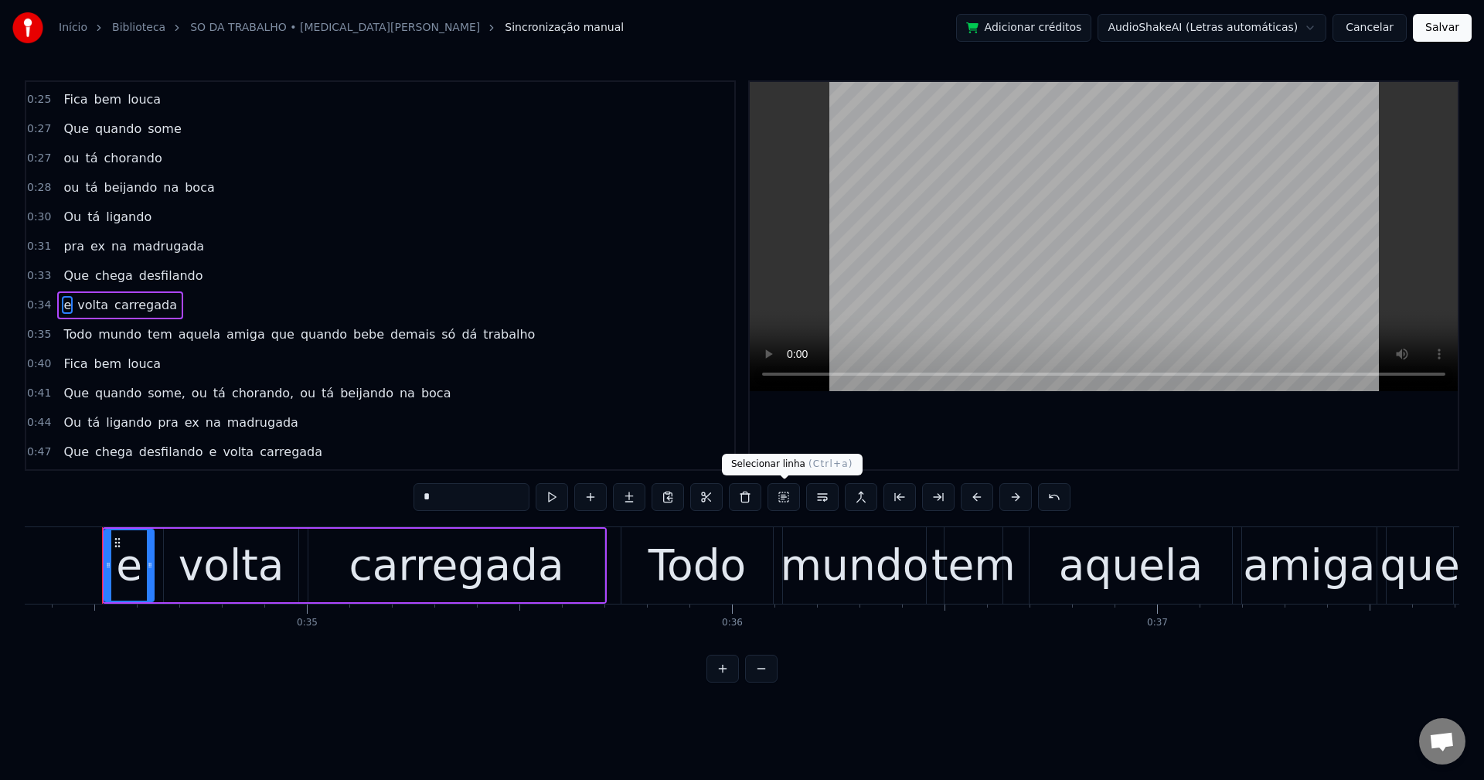
scroll to position [467, 0]
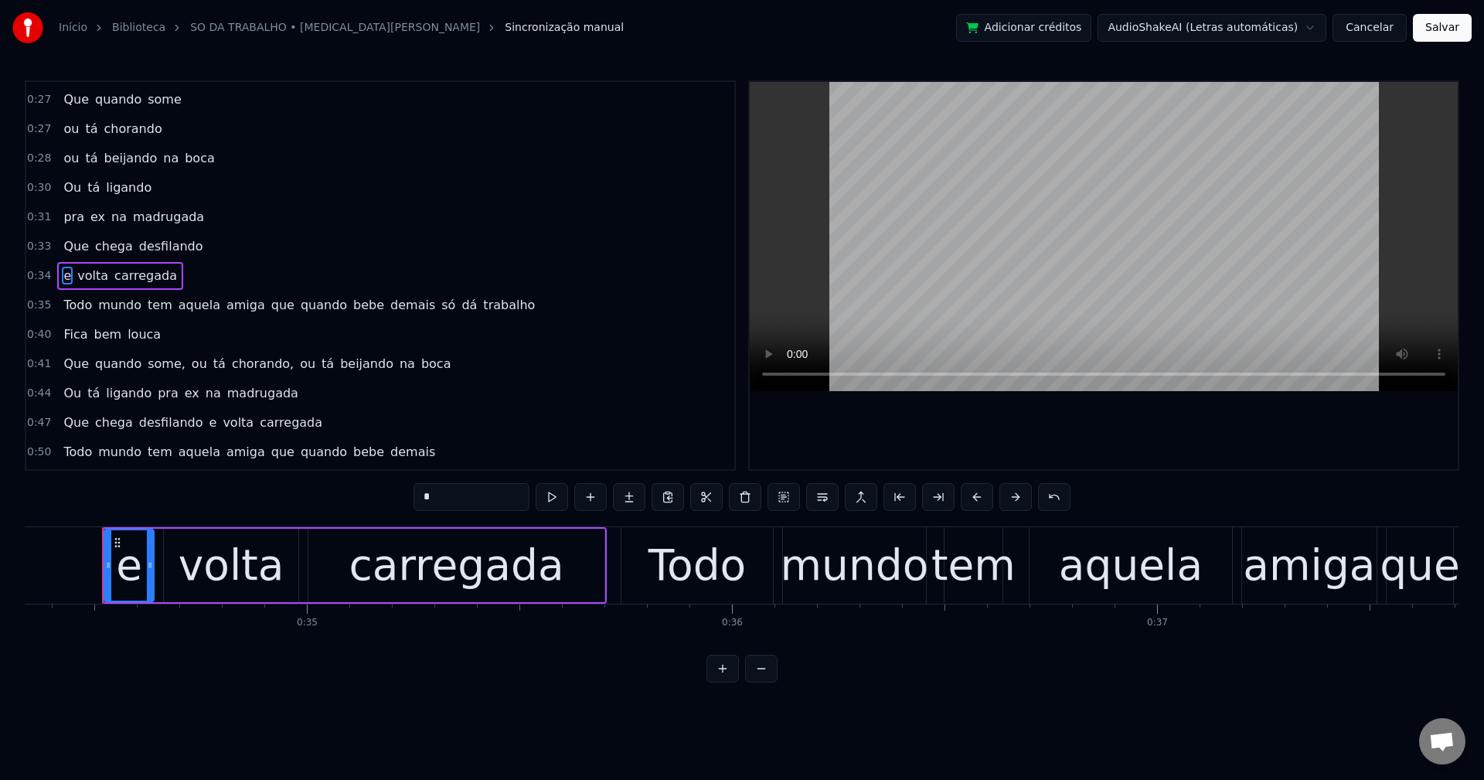
click at [270, 305] on span "que" at bounding box center [283, 305] width 26 height 18
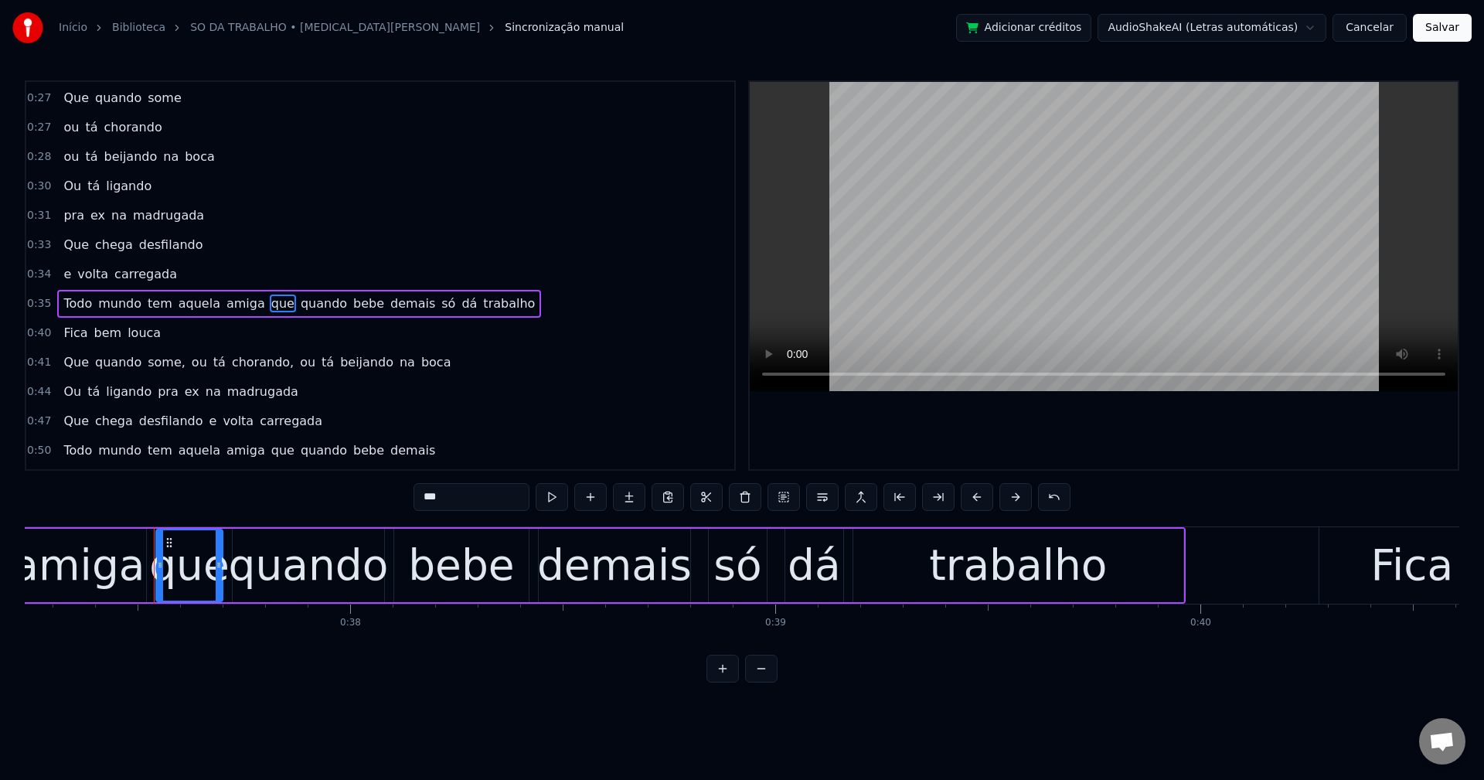
scroll to position [0, 15881]
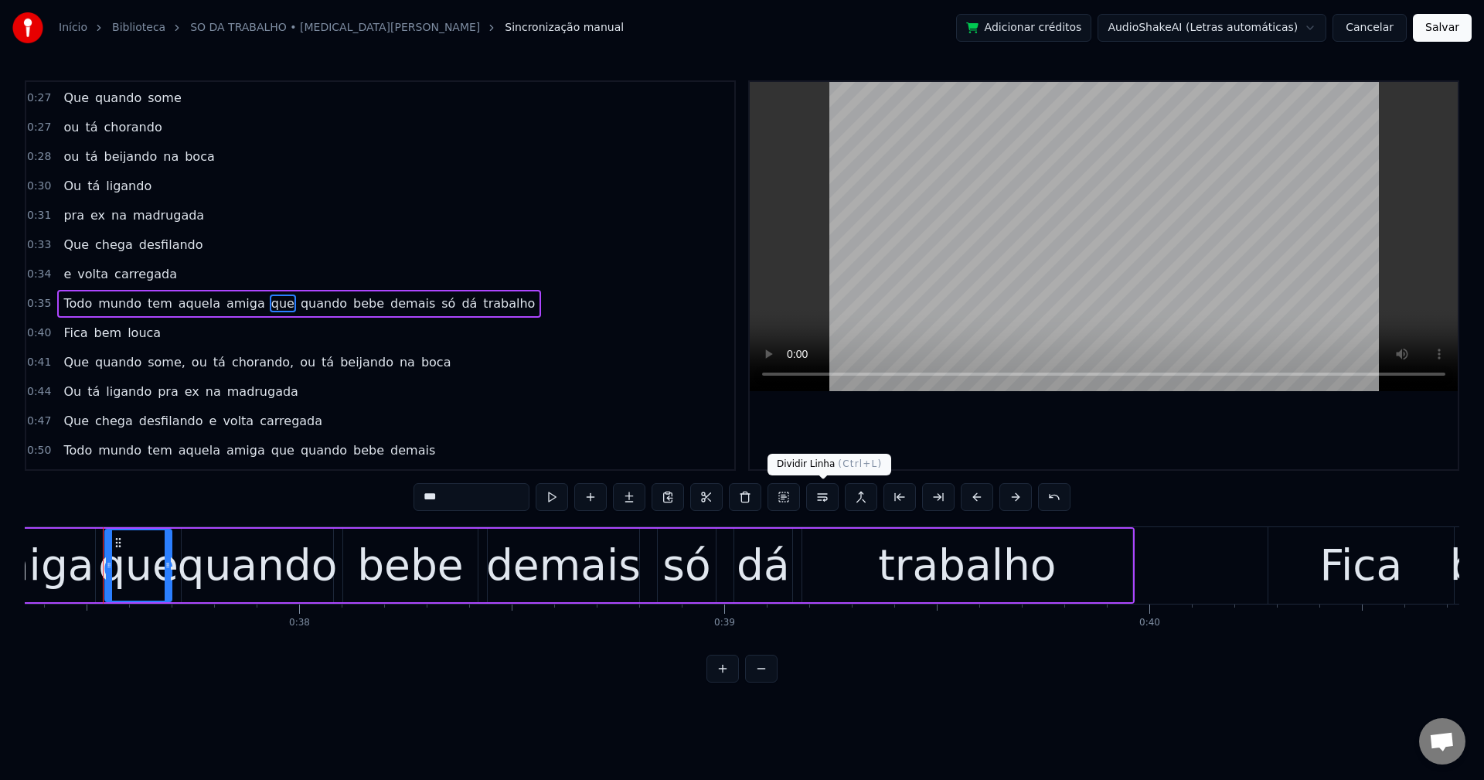
drag, startPoint x: 828, startPoint y: 502, endPoint x: 755, endPoint y: 481, distance: 75.8
click at [825, 502] on button at bounding box center [822, 497] width 32 height 28
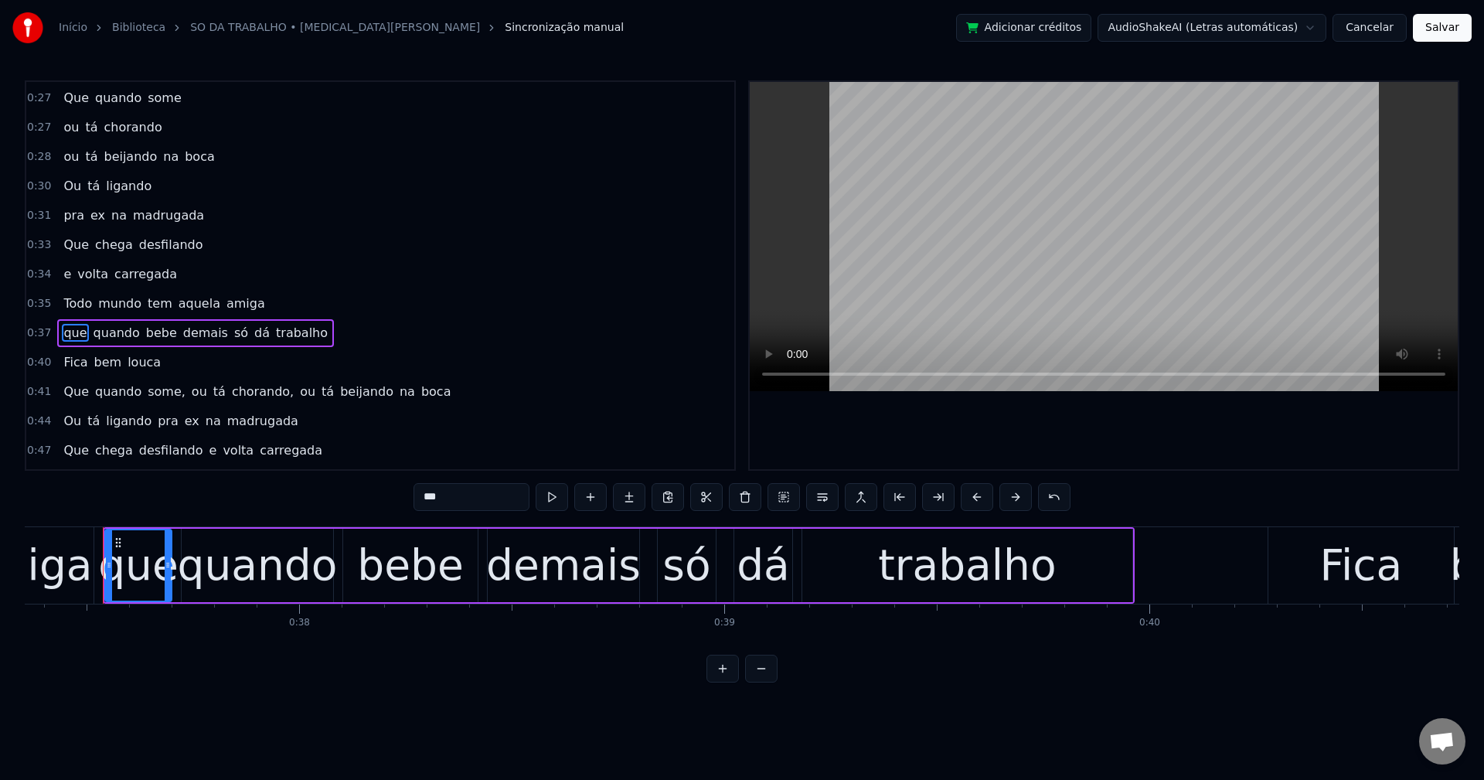
scroll to position [526, 0]
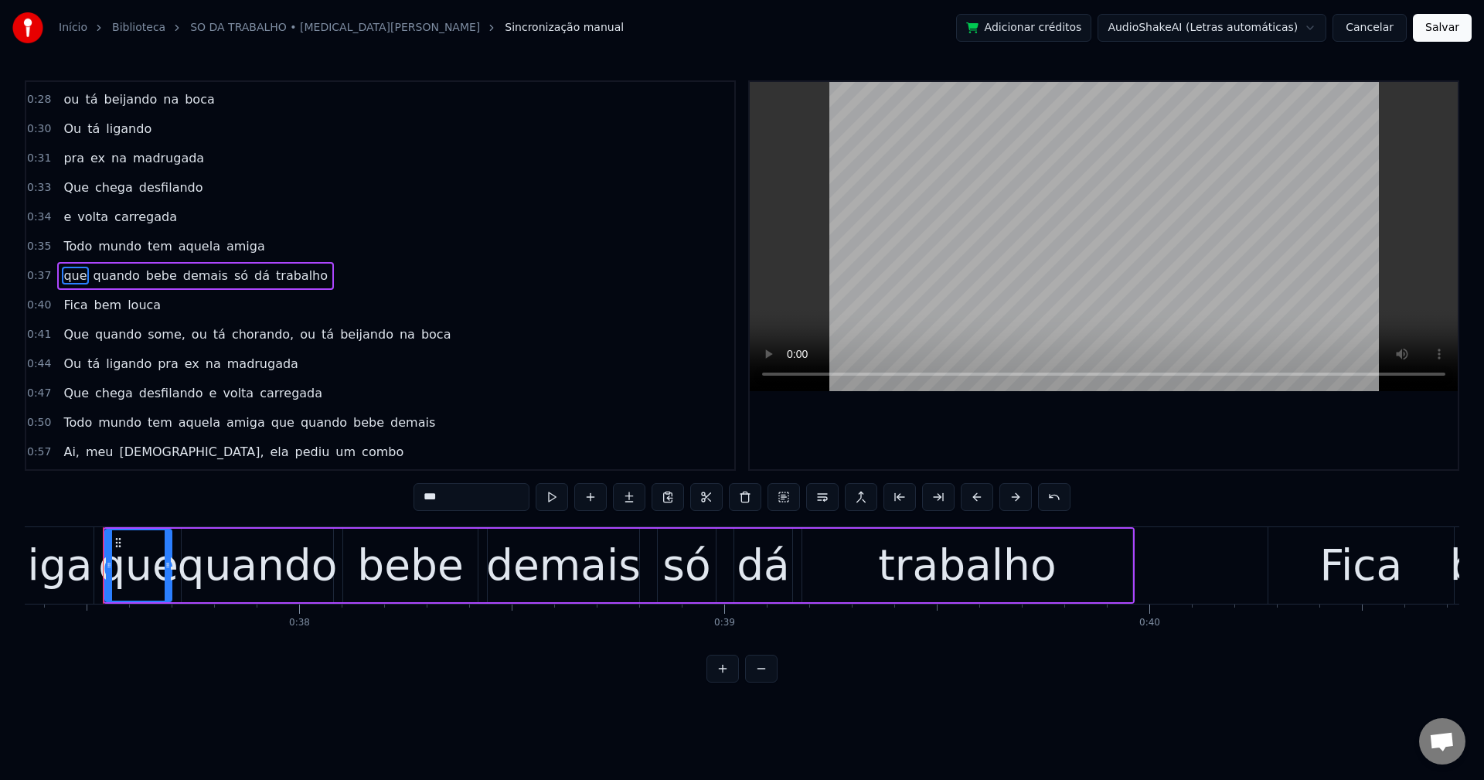
click at [233, 280] on span "só" at bounding box center [241, 276] width 17 height 18
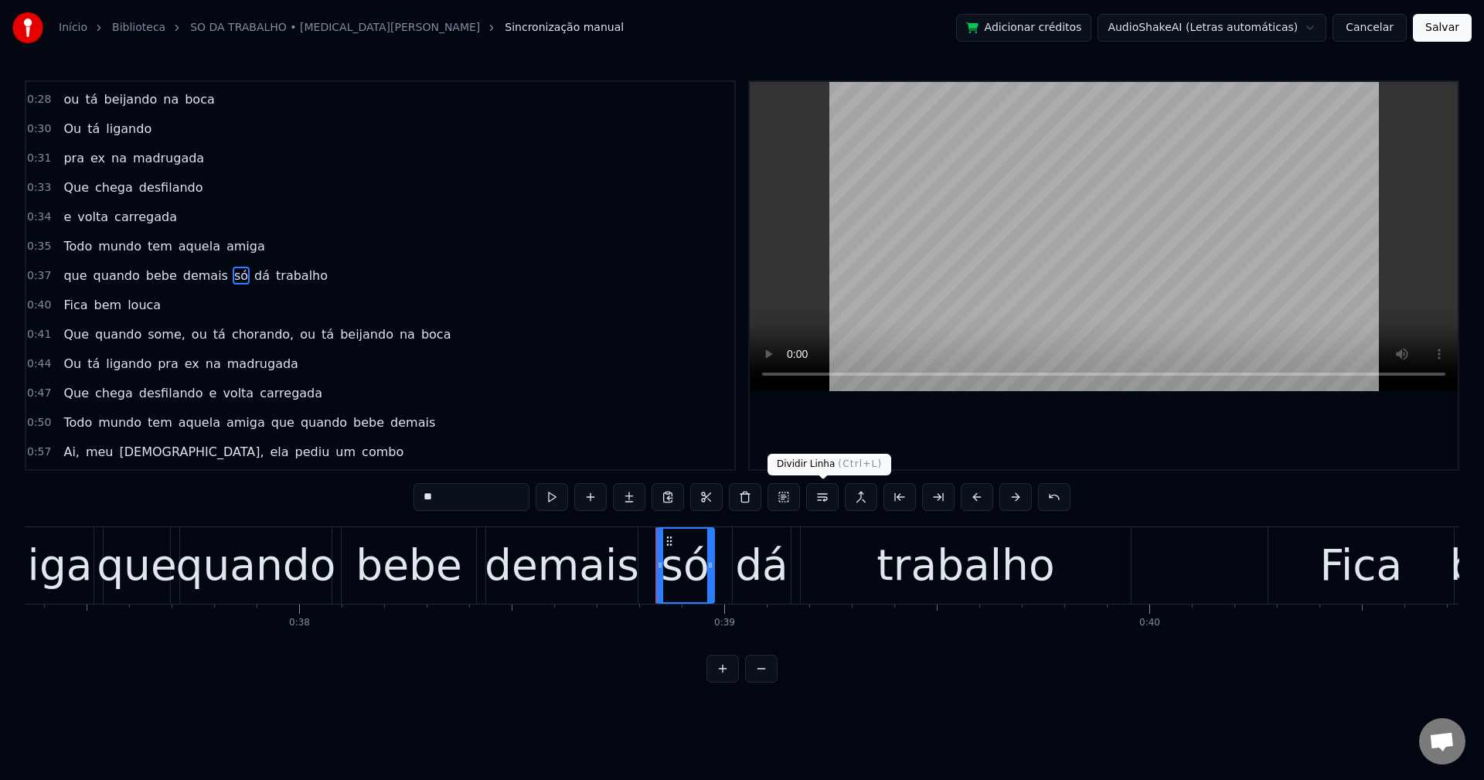
click at [821, 501] on button at bounding box center [822, 497] width 32 height 28
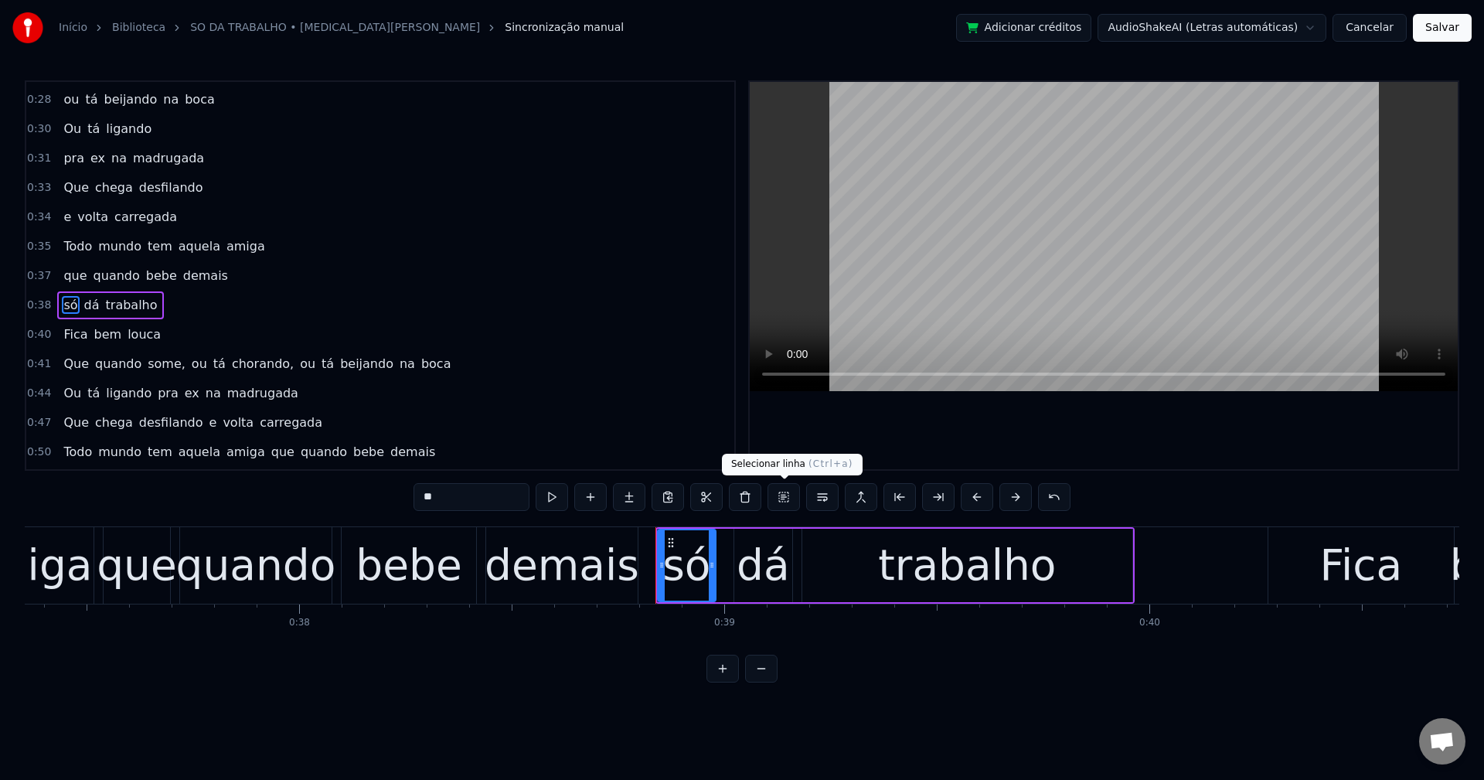
scroll to position [555, 0]
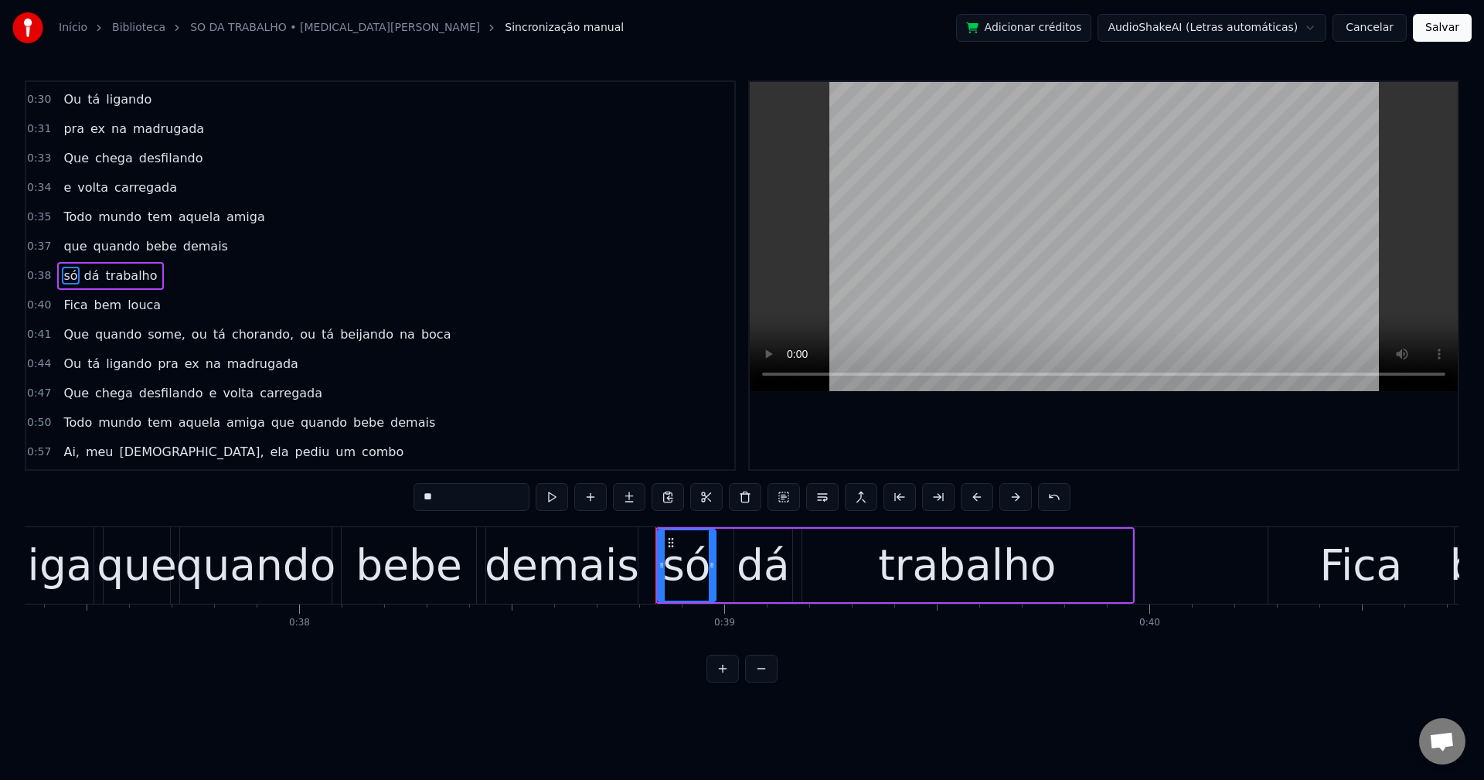
click at [160, 336] on span "some," at bounding box center [166, 334] width 41 height 18
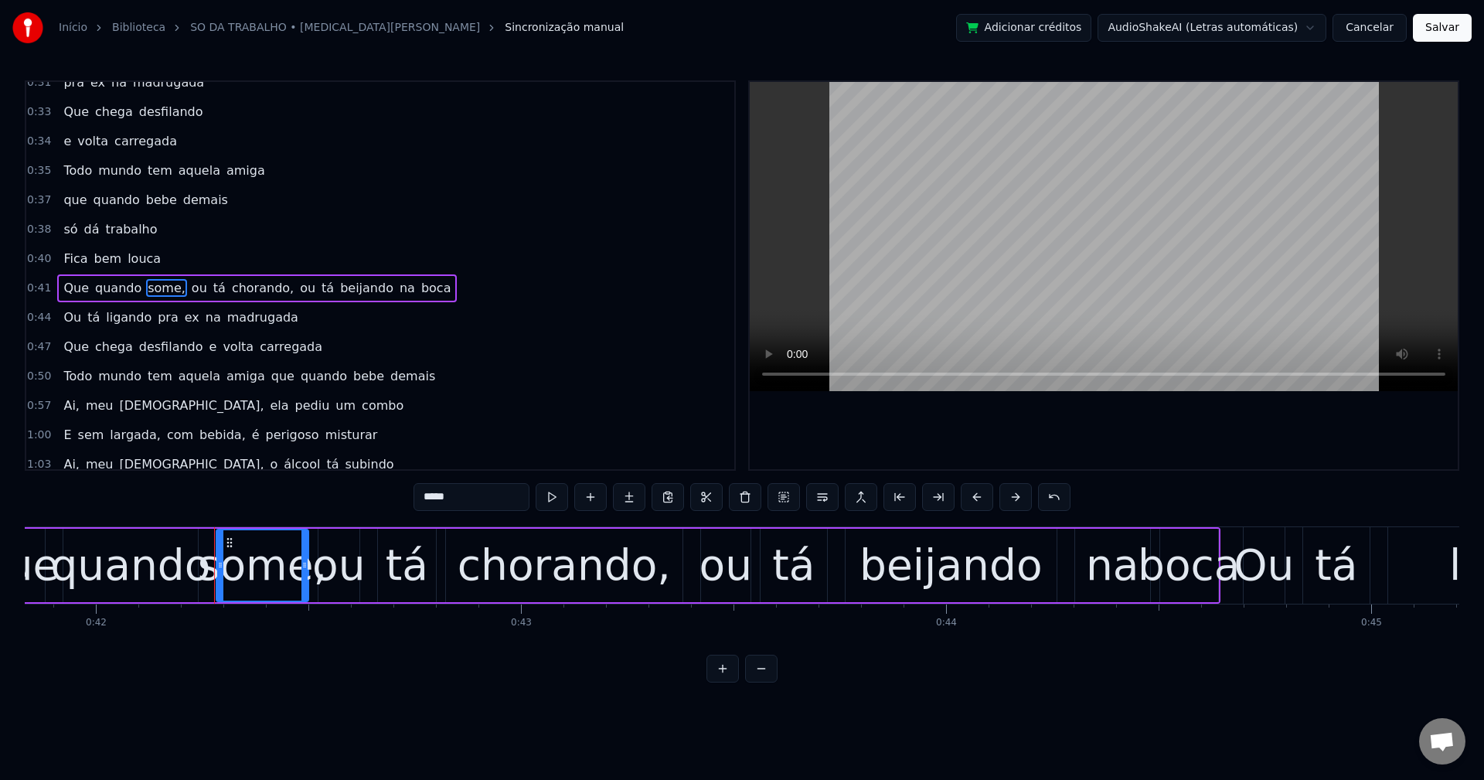
scroll to position [0, 17896]
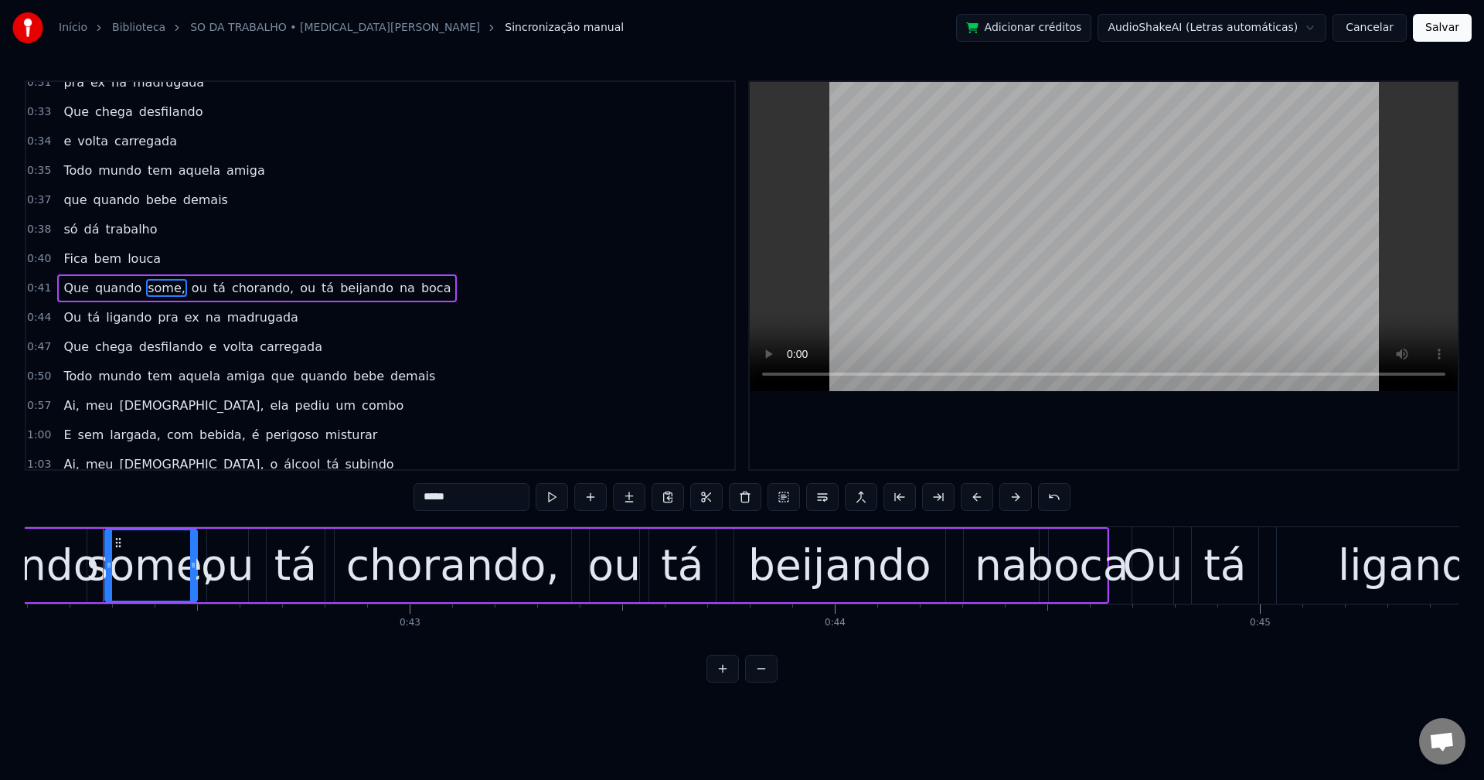
click at [469, 496] on input "*****" at bounding box center [472, 497] width 116 height 28
click at [186, 291] on span "ou" at bounding box center [195, 288] width 19 height 18
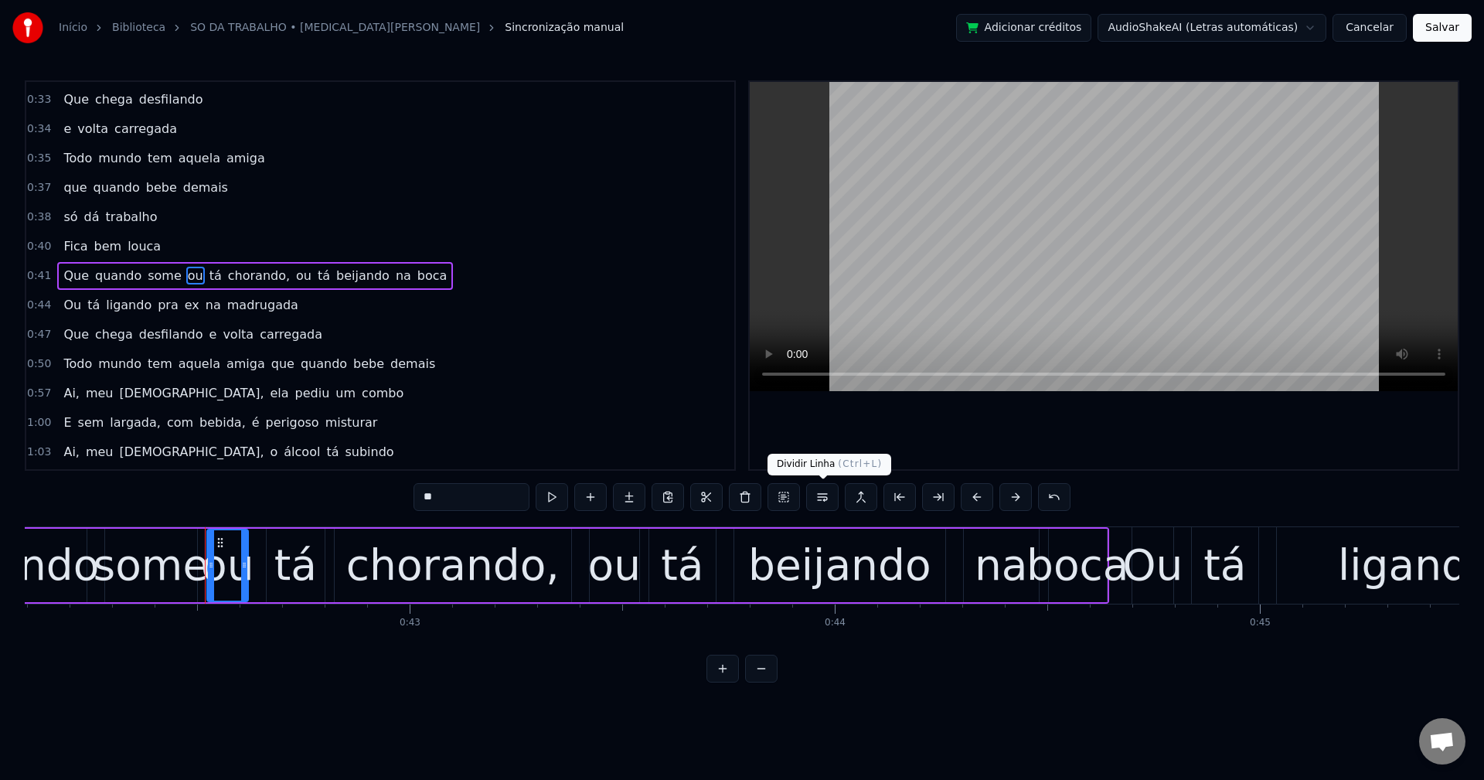
click at [815, 498] on button at bounding box center [822, 497] width 32 height 28
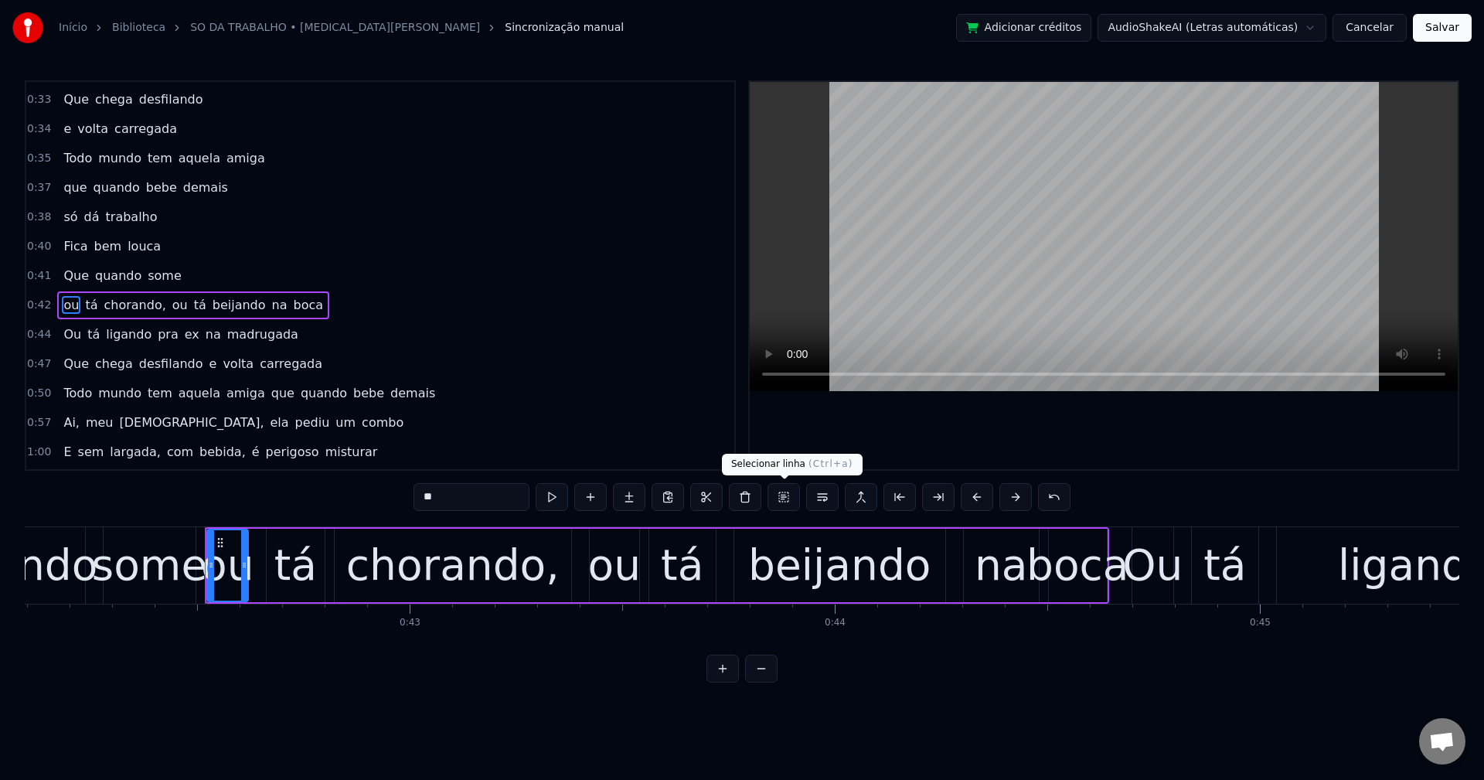
scroll to position [643, 0]
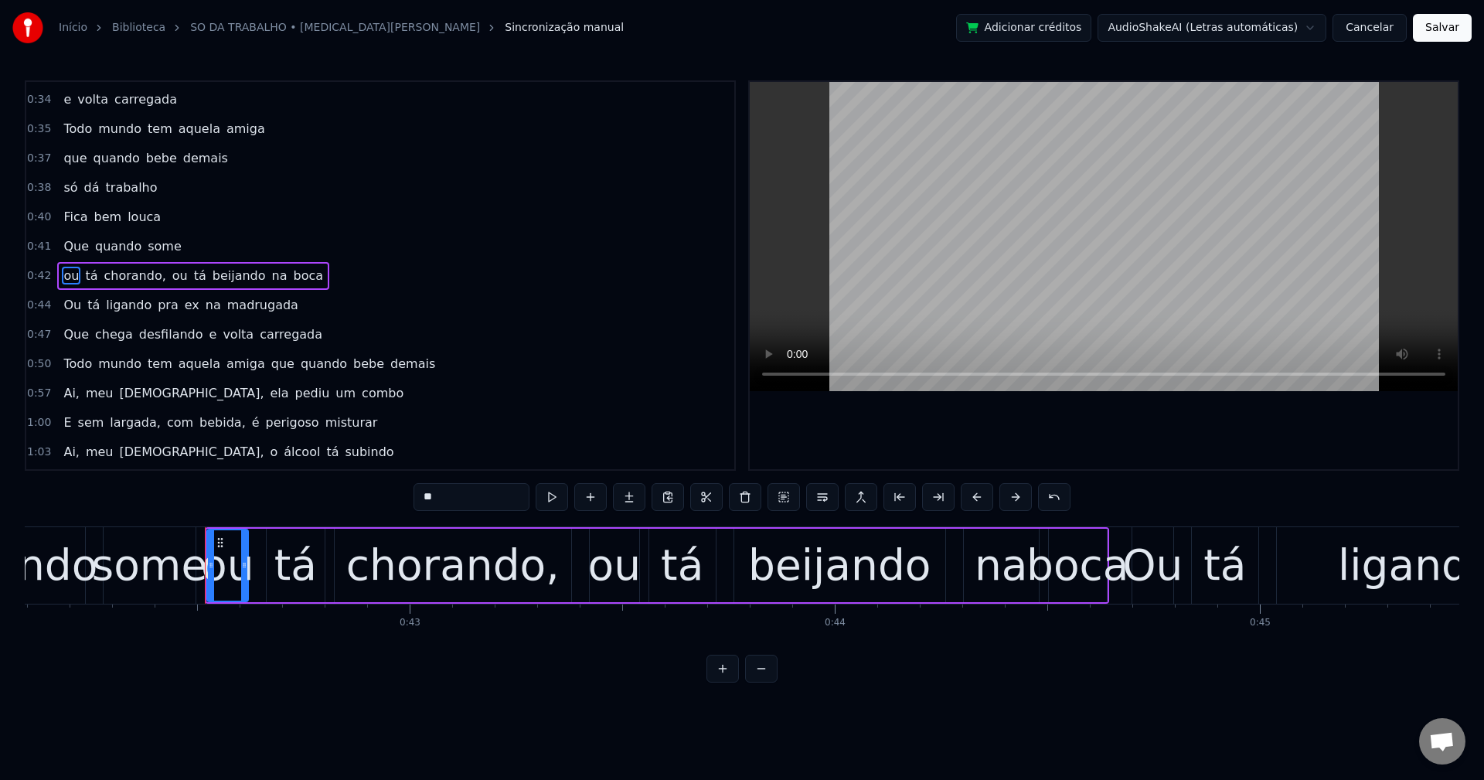
drag, startPoint x: 127, startPoint y: 268, endPoint x: 139, endPoint y: 283, distance: 19.2
click at [128, 268] on span "chorando," at bounding box center [134, 276] width 65 height 18
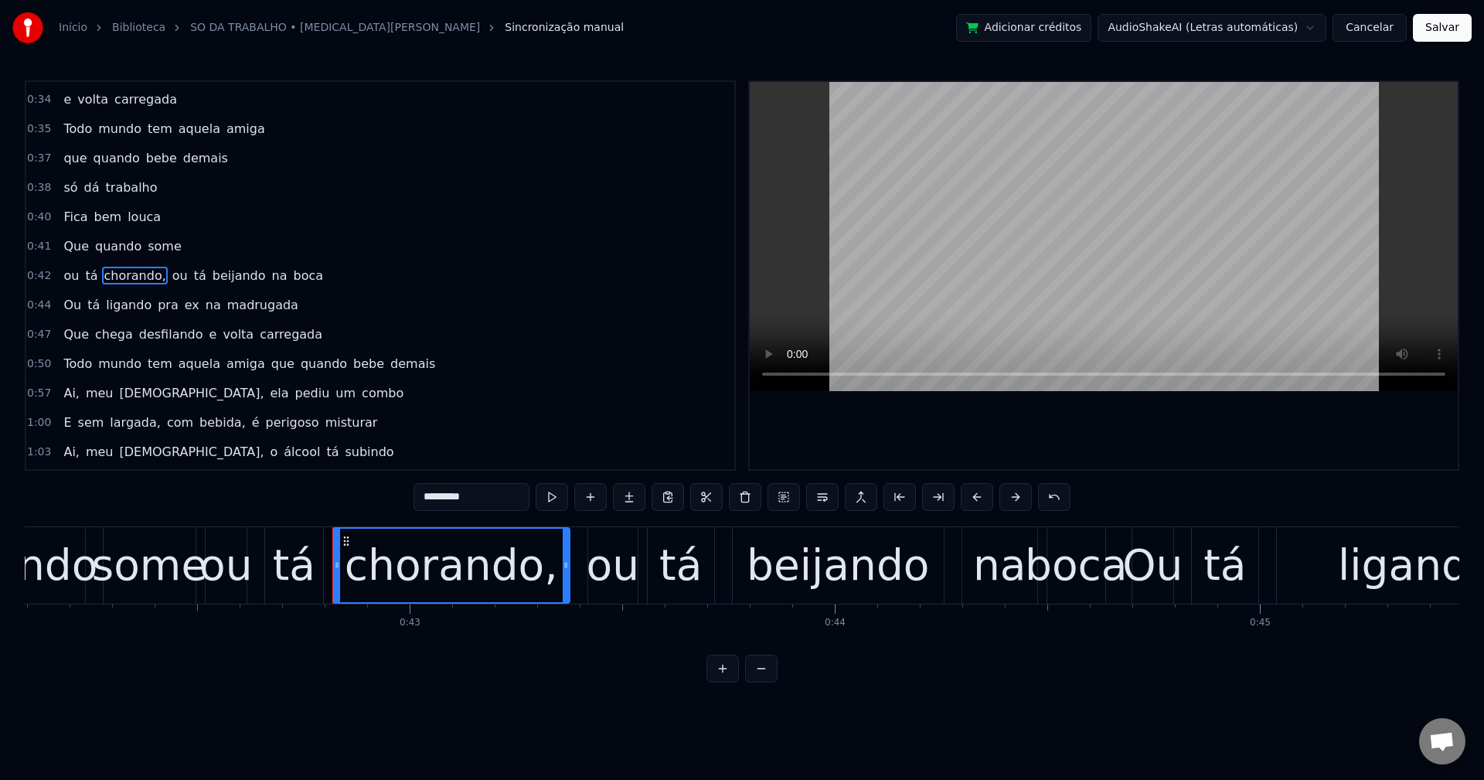
click at [504, 497] on input "*********" at bounding box center [472, 497] width 116 height 28
click at [167, 275] on span "ou" at bounding box center [176, 276] width 19 height 18
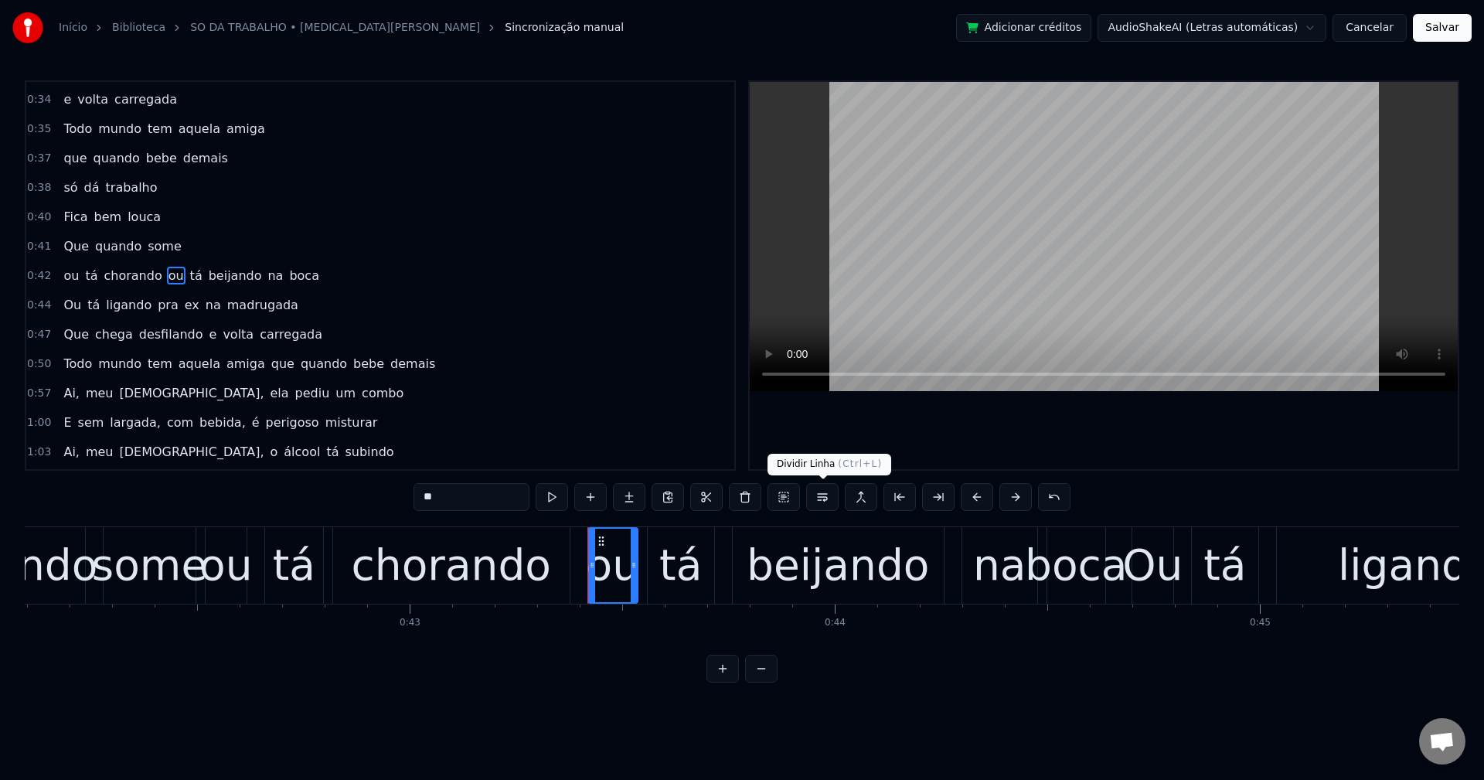
click at [826, 493] on button at bounding box center [822, 497] width 32 height 28
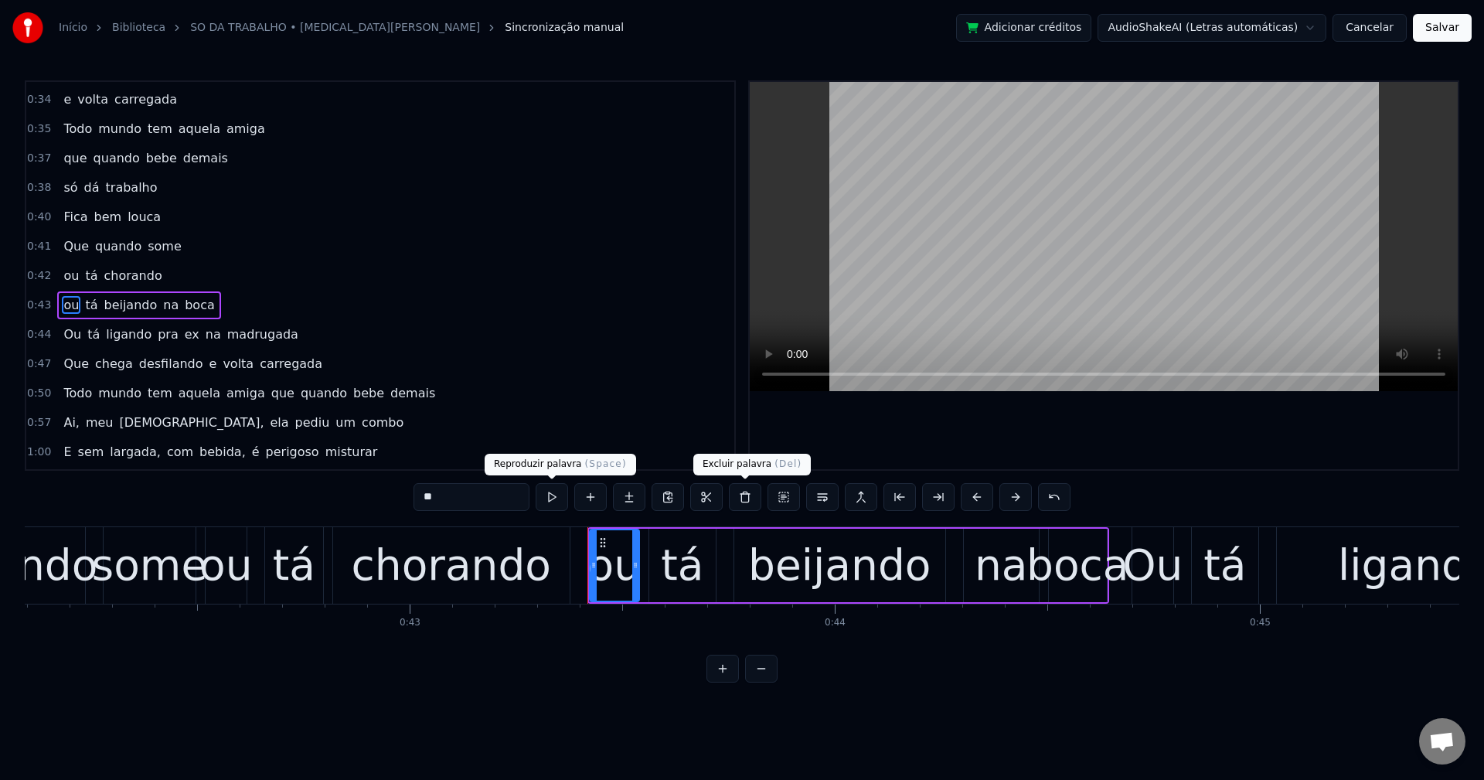
scroll to position [672, 0]
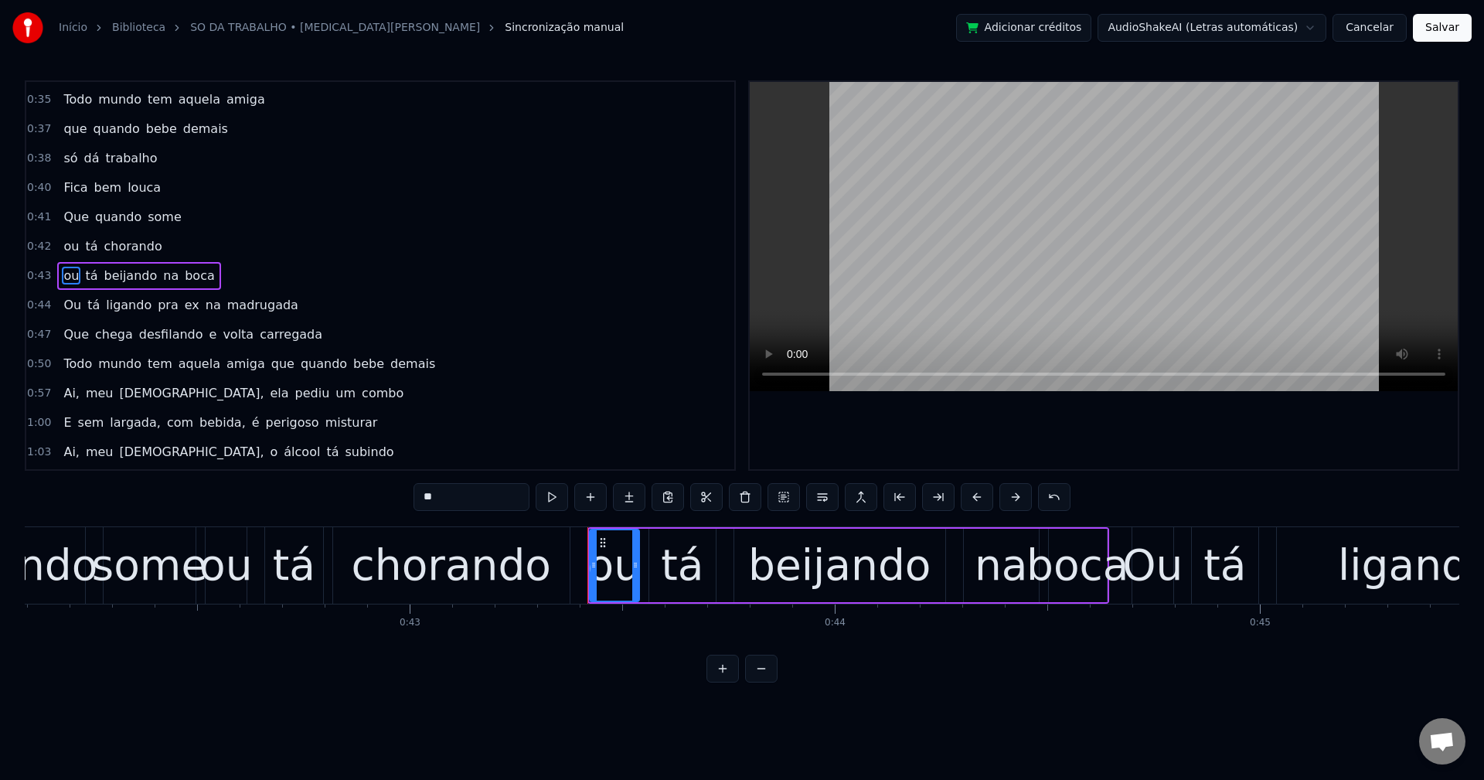
click at [156, 310] on span "pra" at bounding box center [168, 305] width 24 height 18
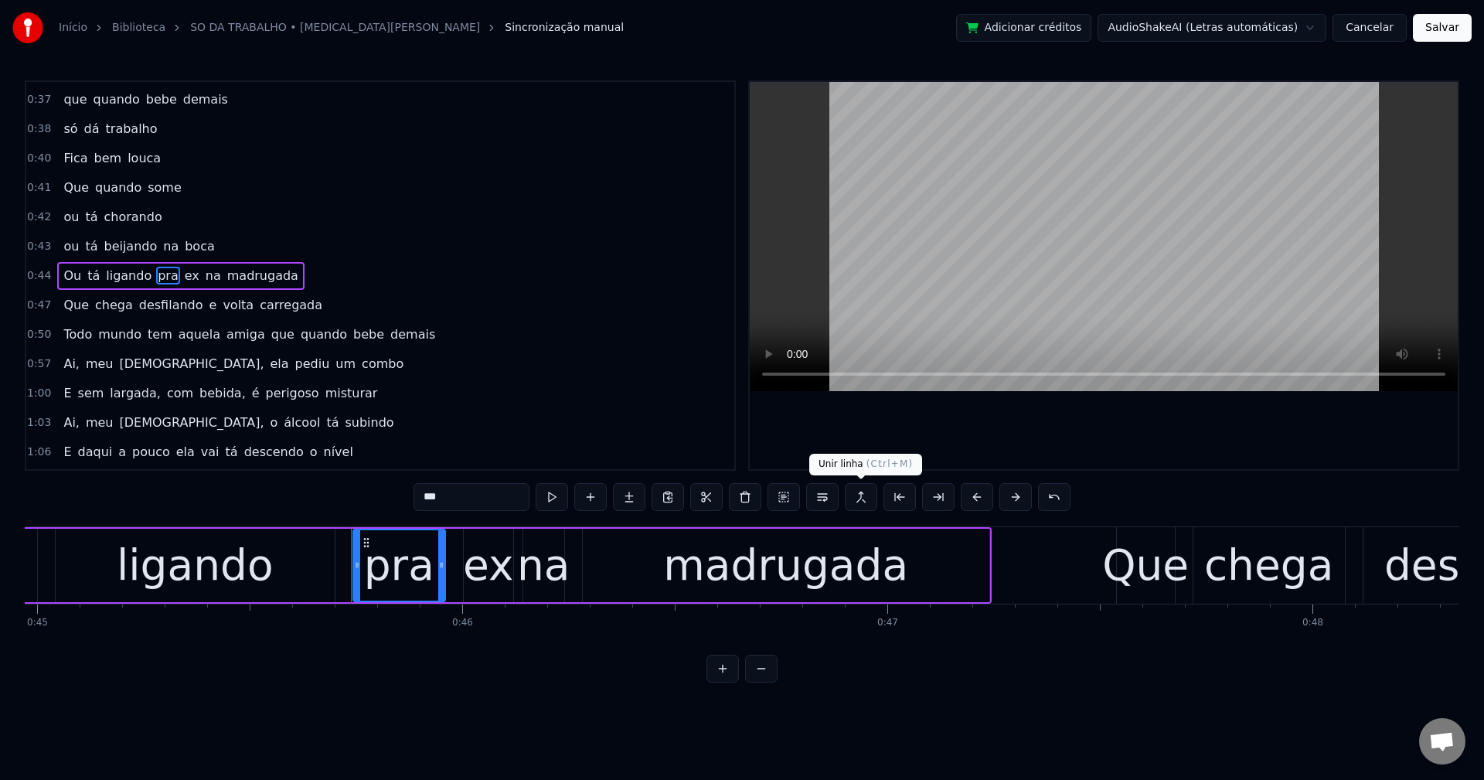
scroll to position [0, 19367]
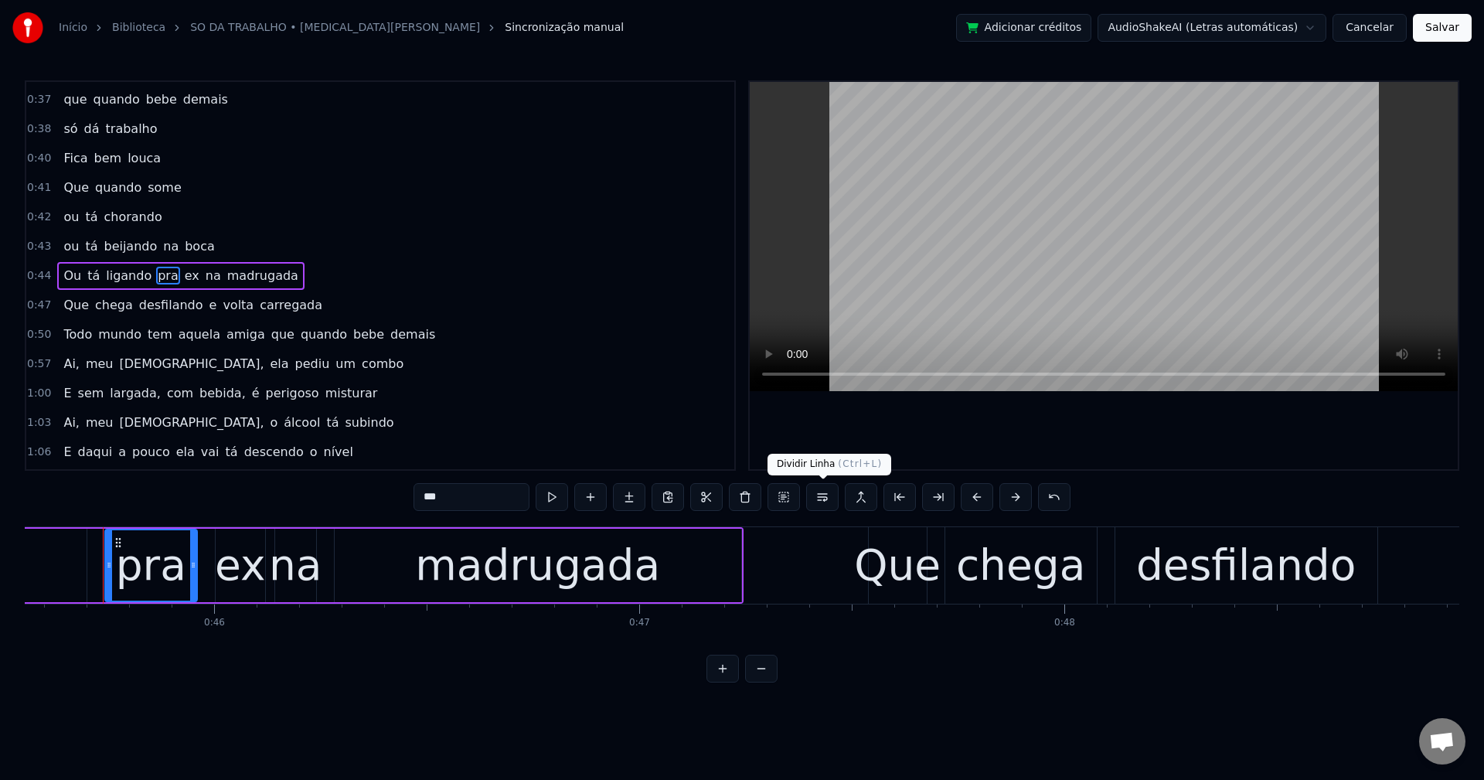
click at [814, 506] on button at bounding box center [822, 497] width 32 height 28
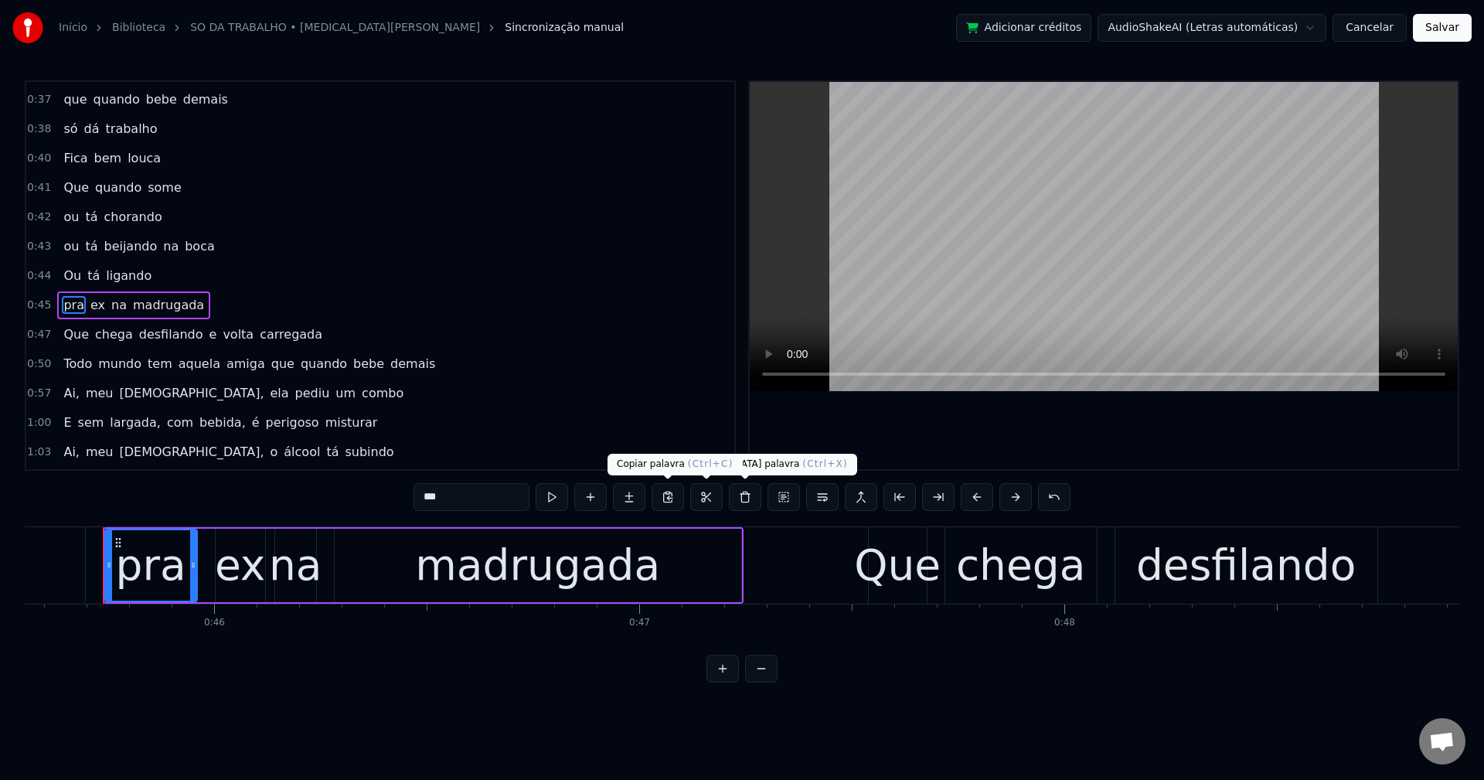
scroll to position [731, 0]
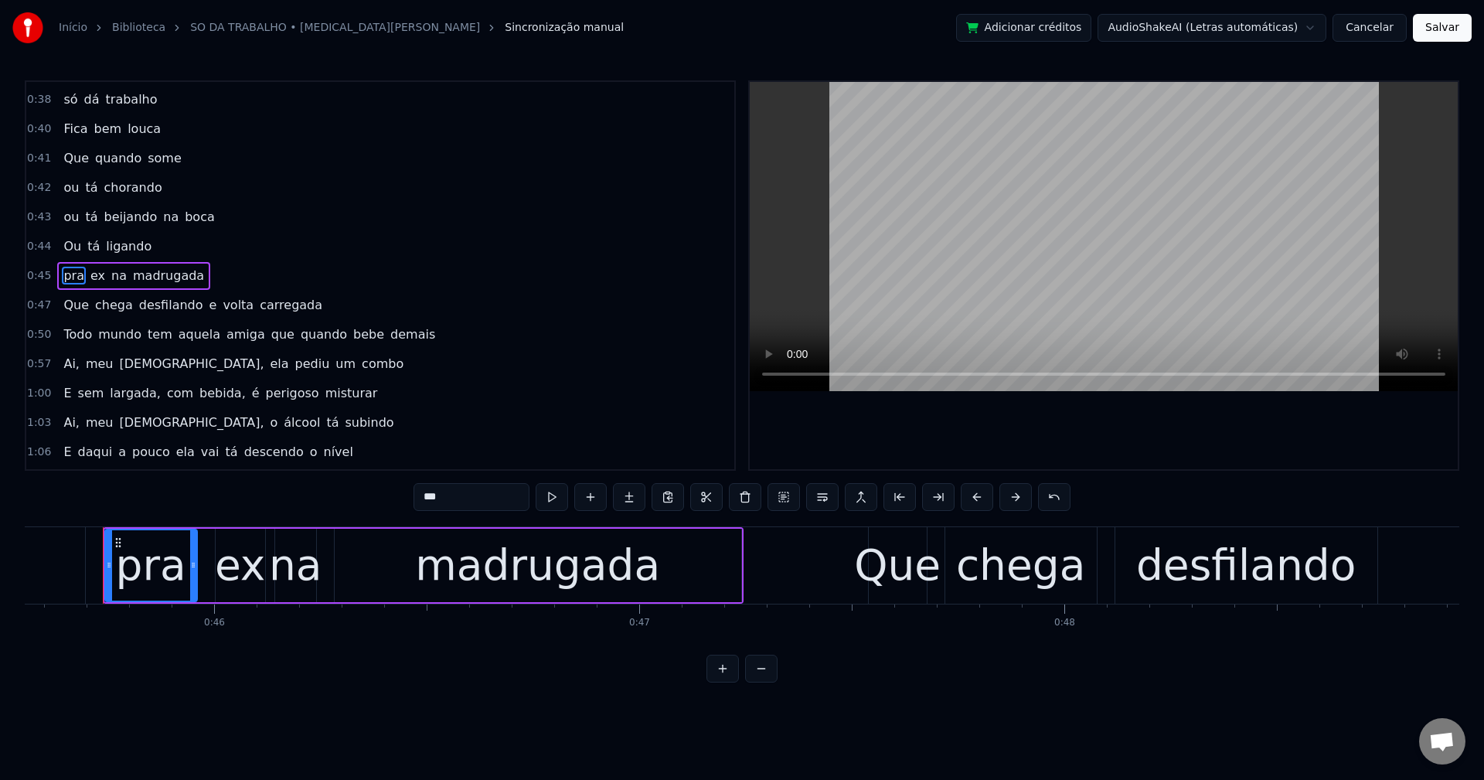
click at [208, 301] on span "e" at bounding box center [213, 305] width 11 height 18
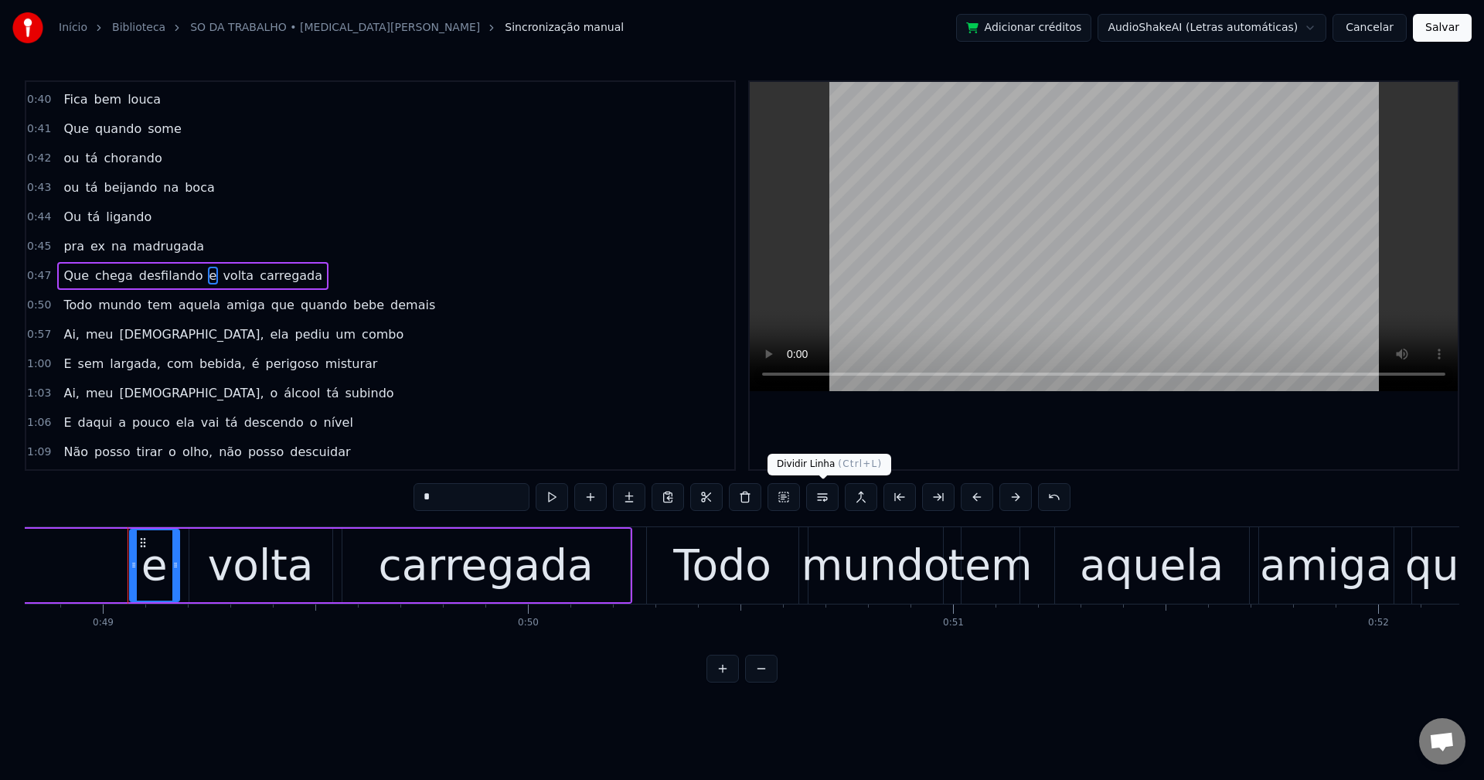
click at [823, 496] on button at bounding box center [822, 497] width 32 height 28
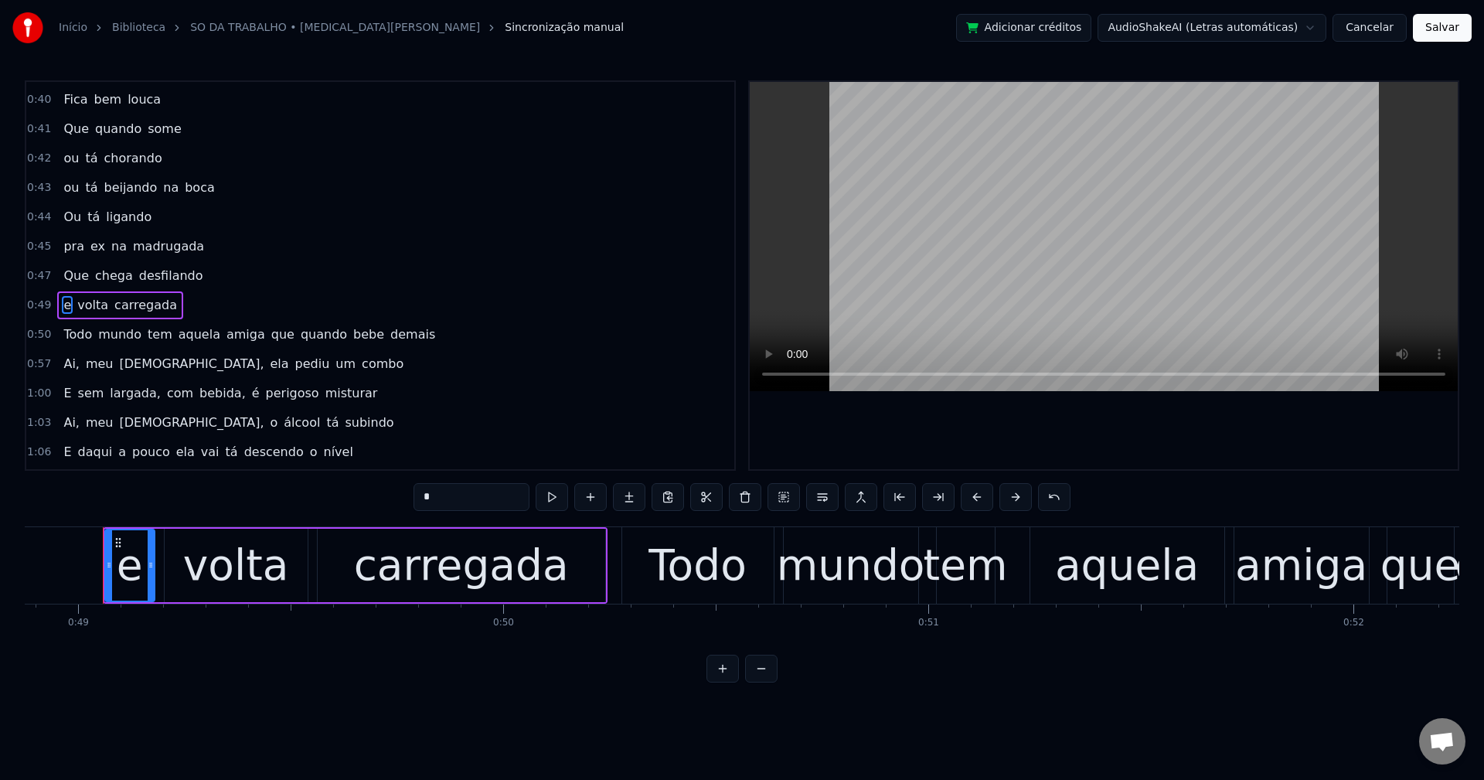
scroll to position [790, 0]
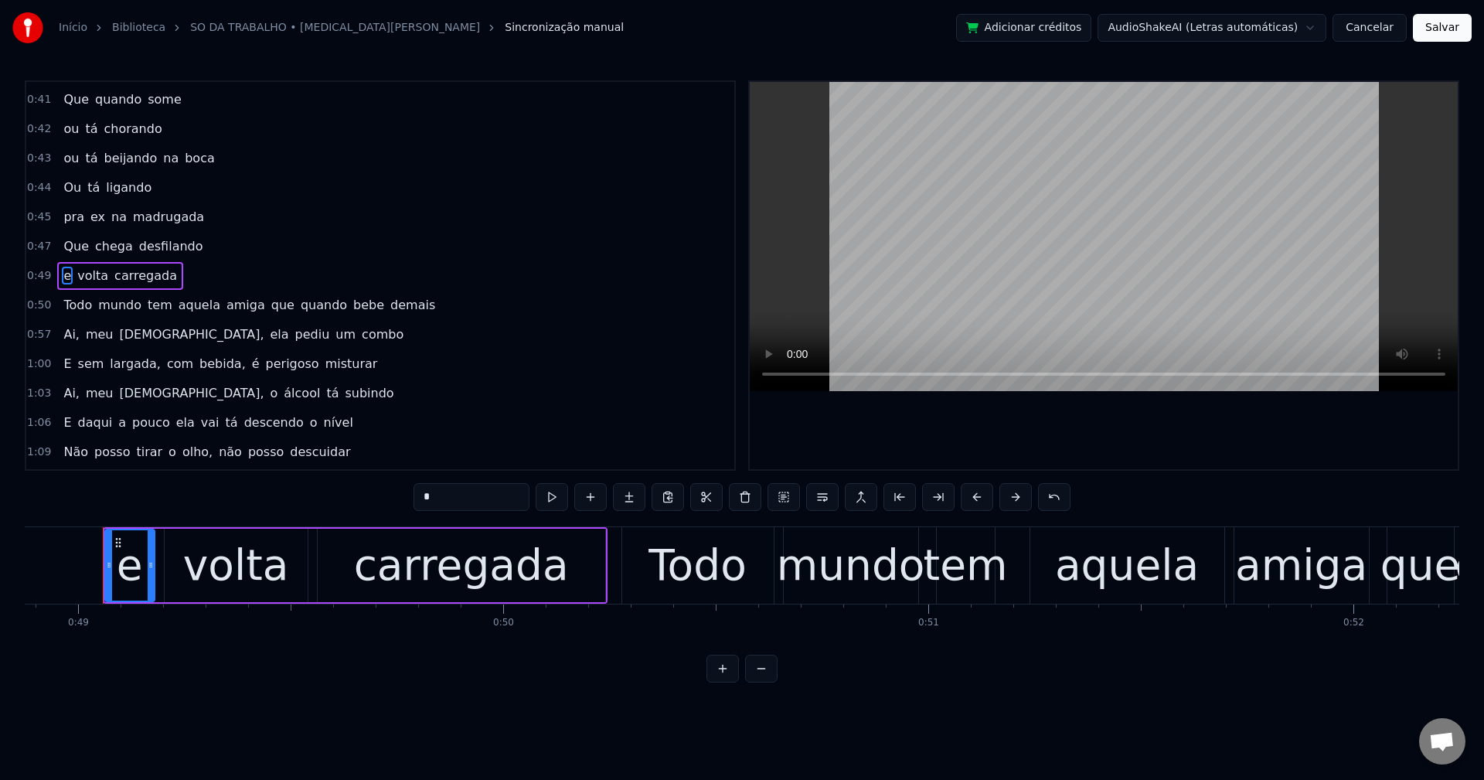
click at [64, 300] on span "Todo" at bounding box center [78, 305] width 32 height 18
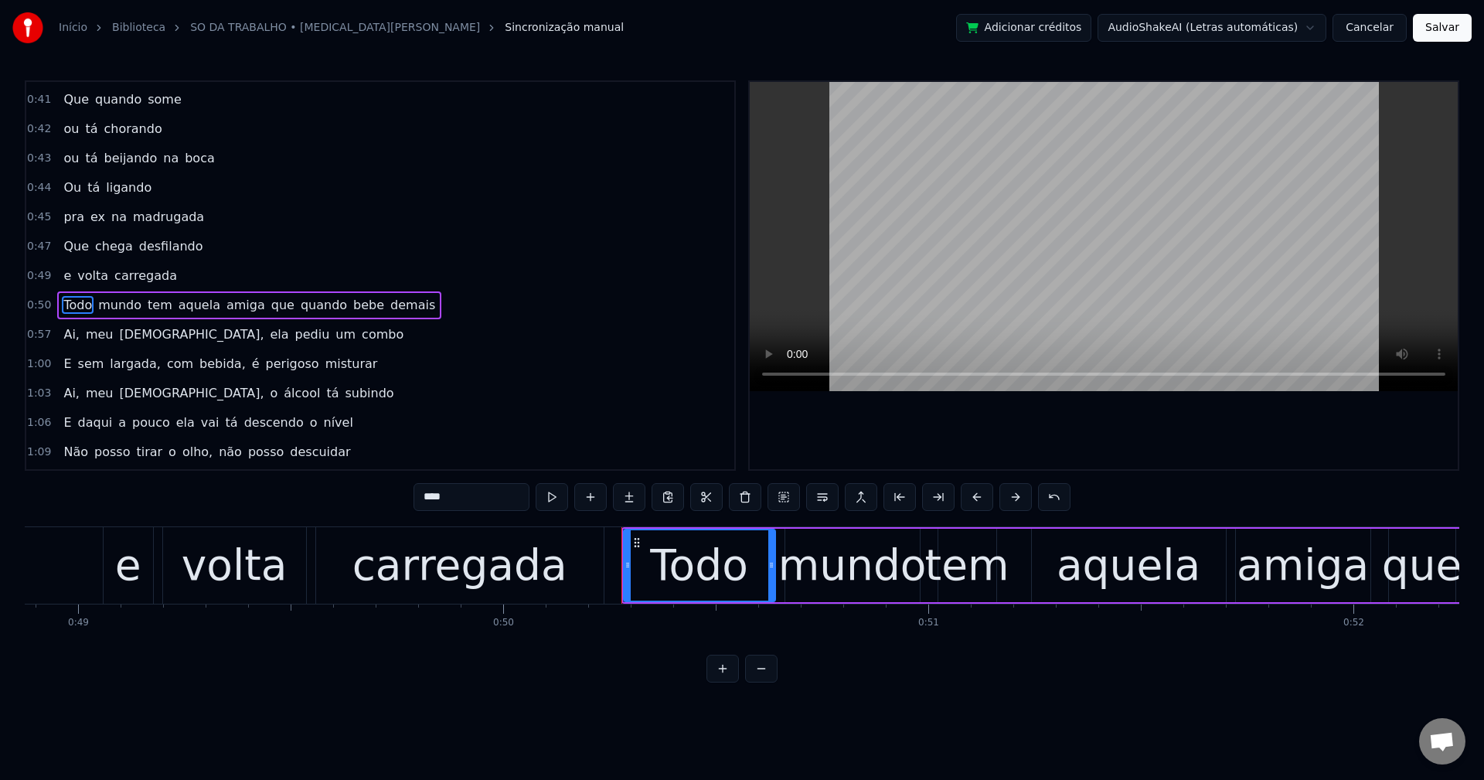
scroll to position [819, 0]
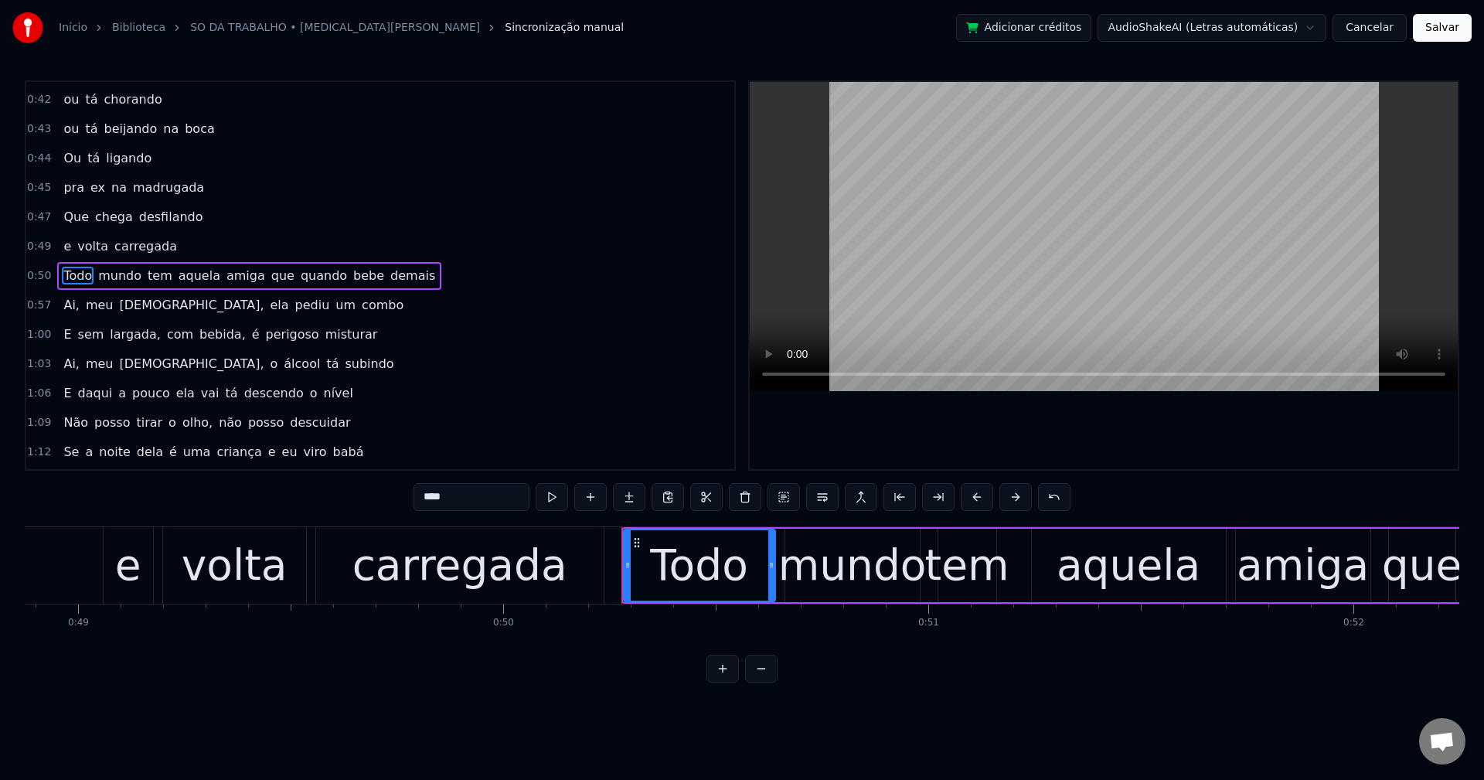
drag, startPoint x: 257, startPoint y: 275, endPoint x: 421, endPoint y: 310, distance: 167.5
click at [270, 274] on span "que" at bounding box center [283, 276] width 26 height 18
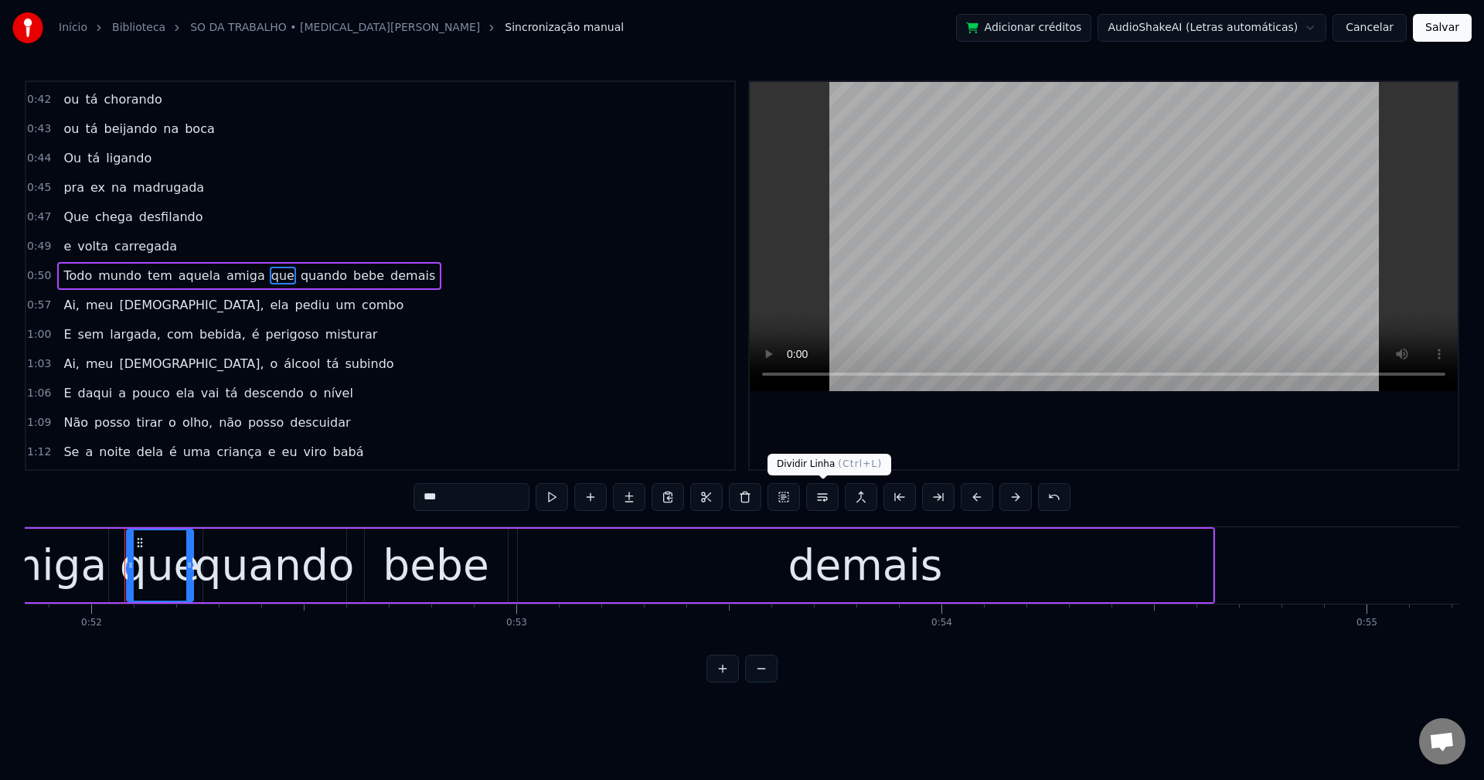
scroll to position [0, 22062]
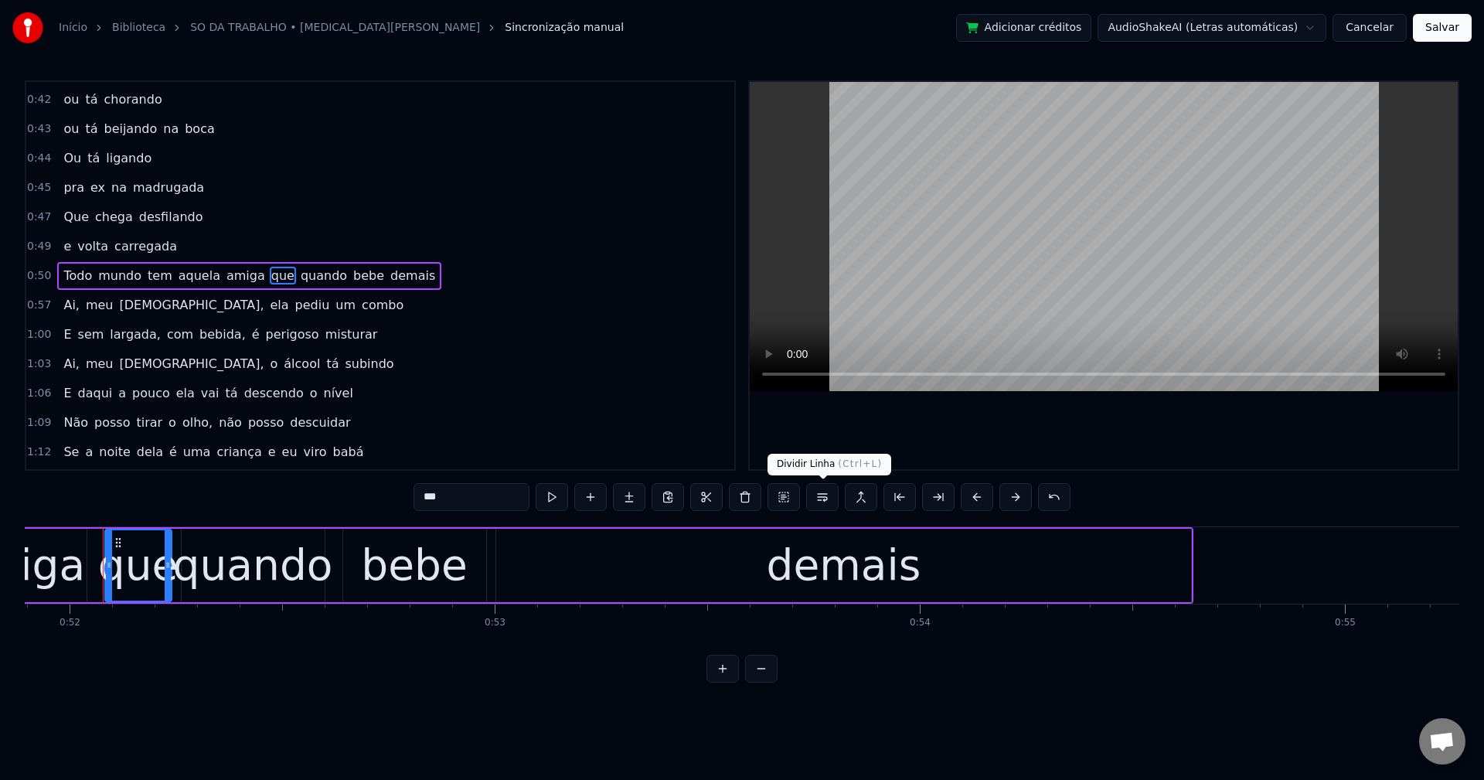
click at [814, 498] on button at bounding box center [822, 497] width 32 height 28
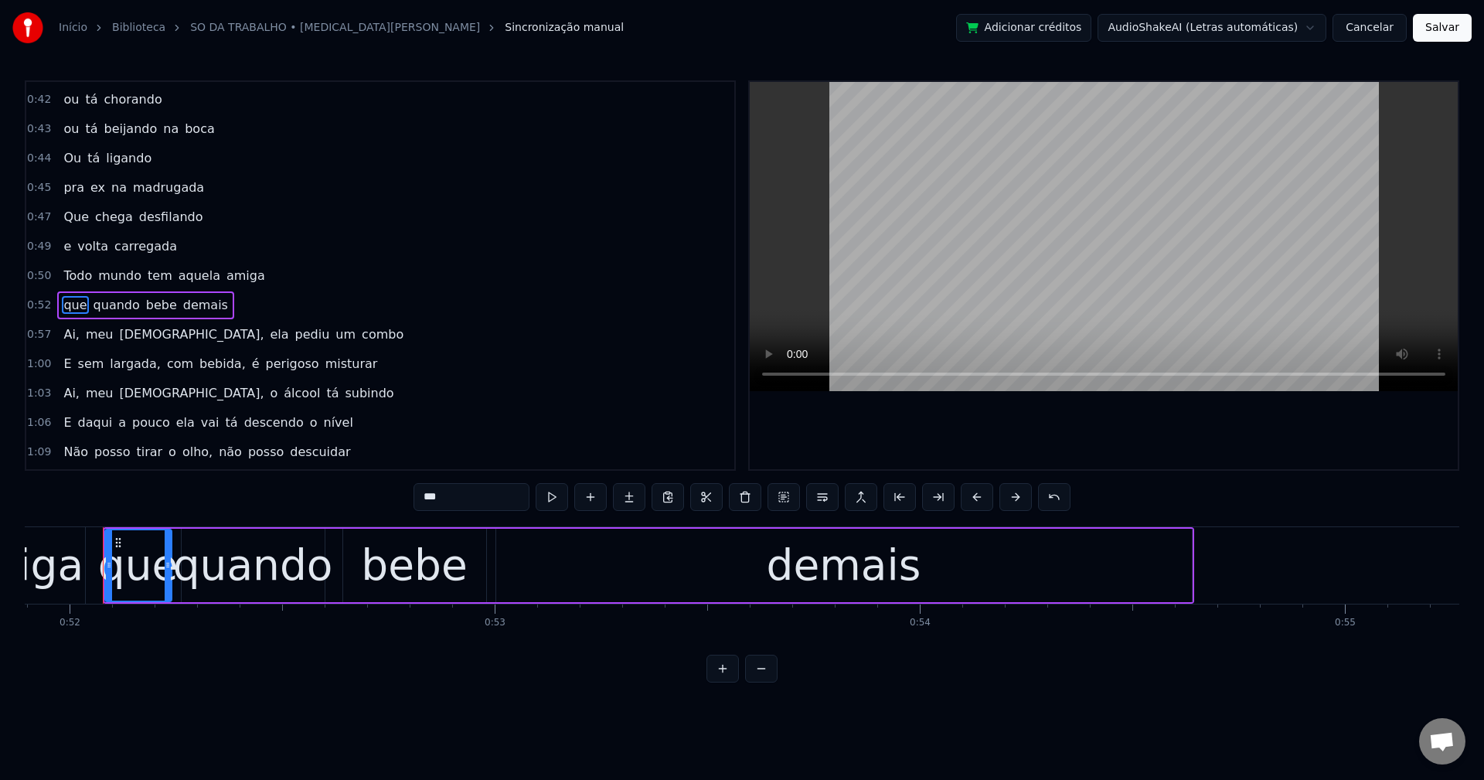
scroll to position [849, 0]
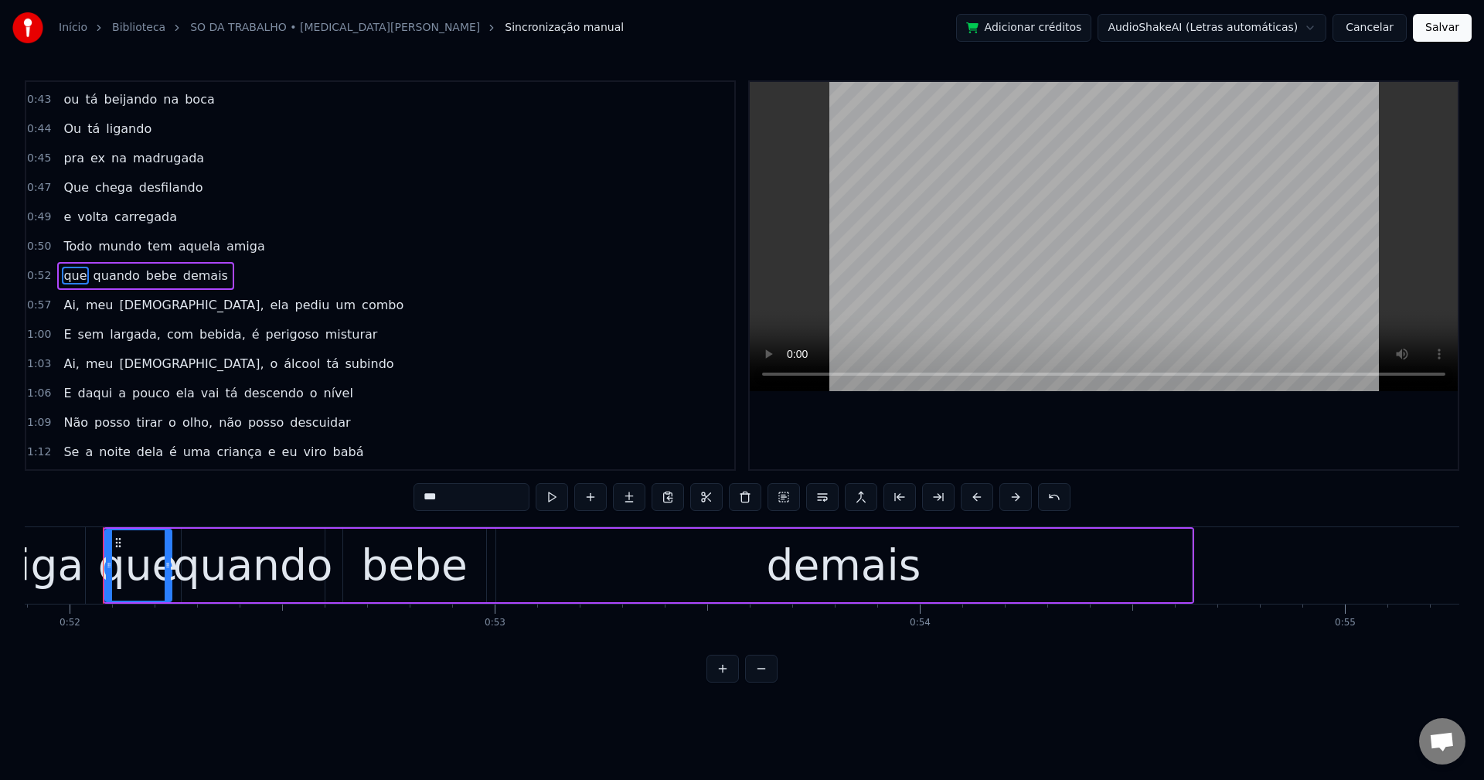
click at [62, 309] on span "Ai," at bounding box center [71, 305] width 19 height 18
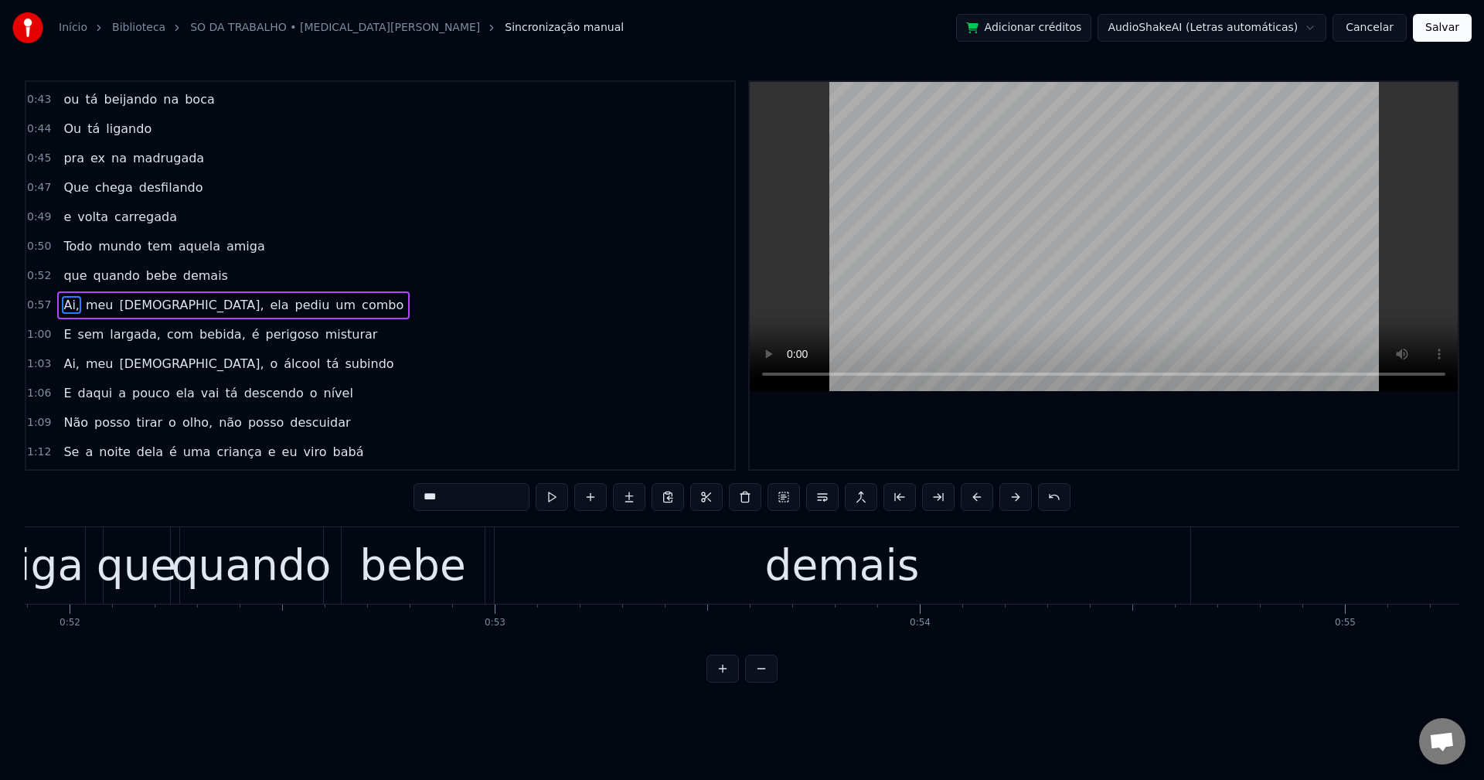
scroll to position [878, 0]
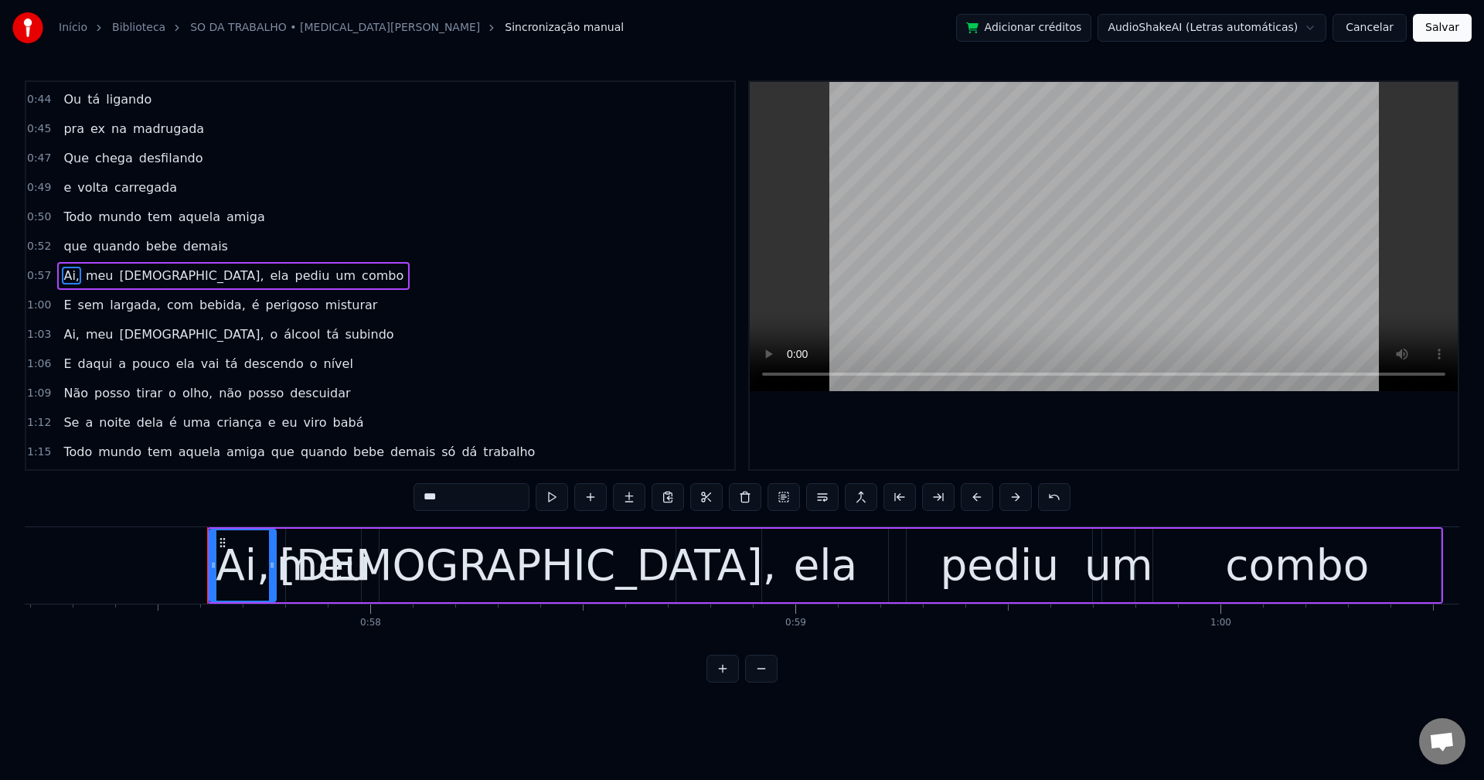
click at [499, 492] on input "***" at bounding box center [472, 497] width 116 height 28
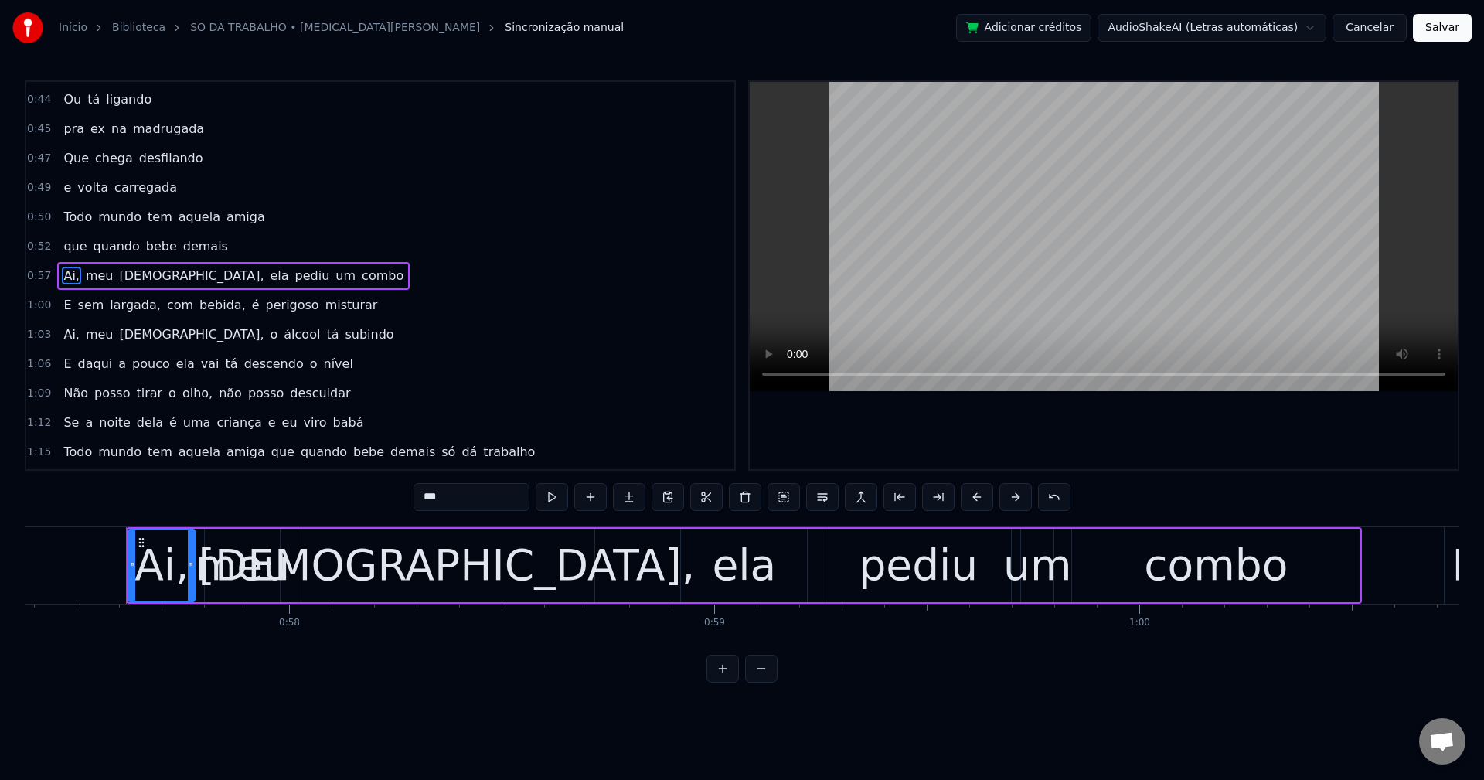
scroll to position [0, 24418]
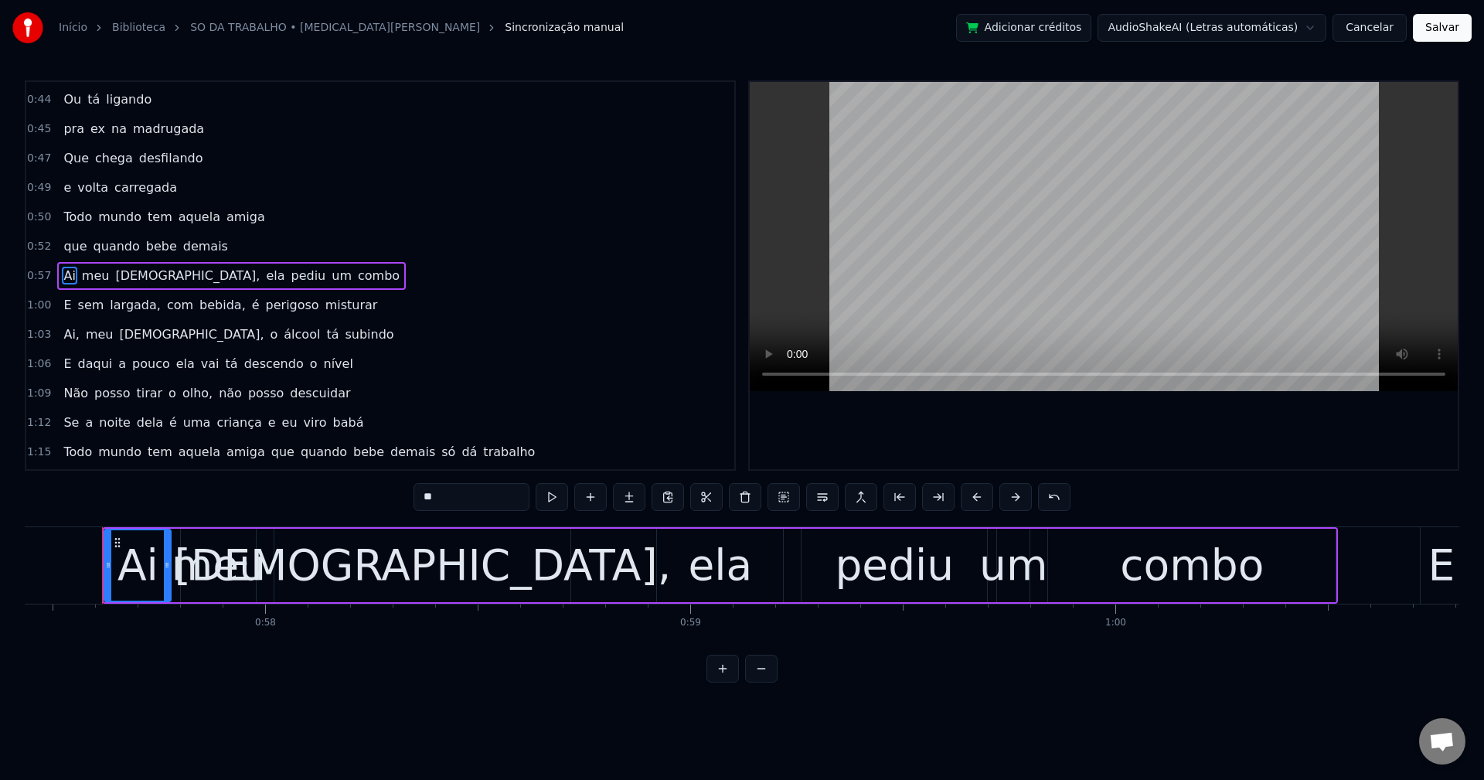
drag, startPoint x: 133, startPoint y: 271, endPoint x: 178, endPoint y: 294, distance: 50.1
click at [133, 272] on span "[DEMOGRAPHIC_DATA]," at bounding box center [188, 276] width 148 height 18
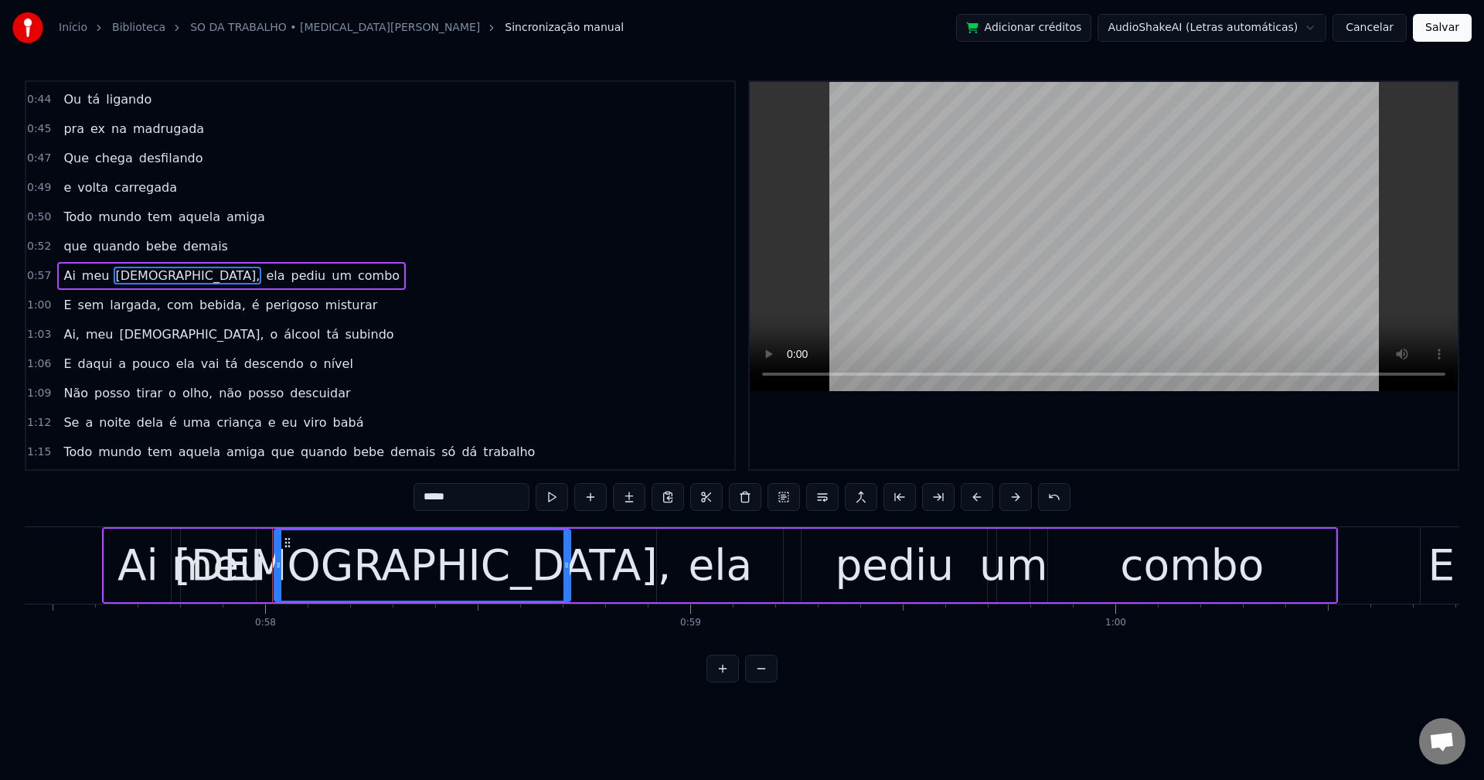
click at [483, 495] on input "*****" at bounding box center [472, 497] width 116 height 28
click at [260, 273] on span "ela" at bounding box center [271, 276] width 22 height 18
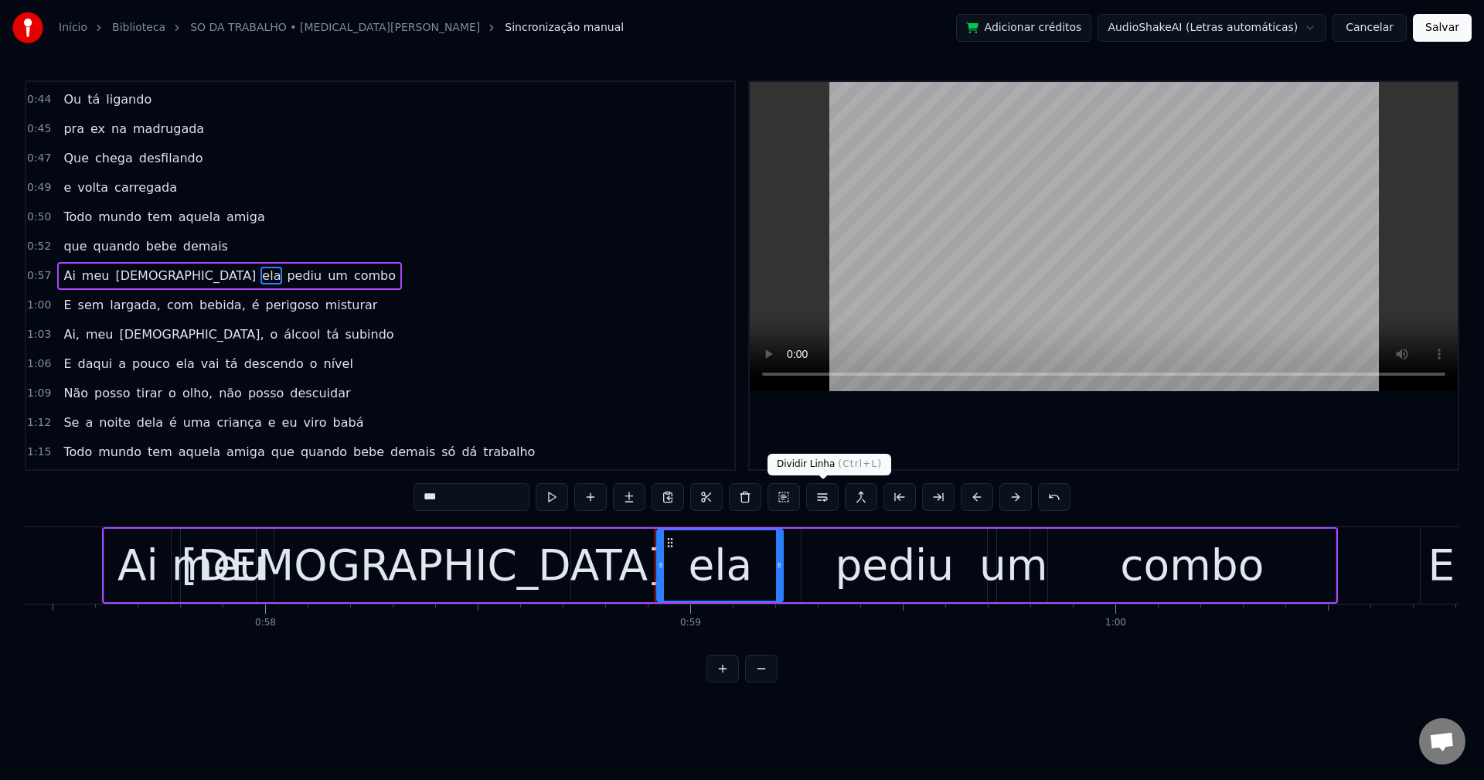
click at [837, 496] on button at bounding box center [822, 497] width 32 height 28
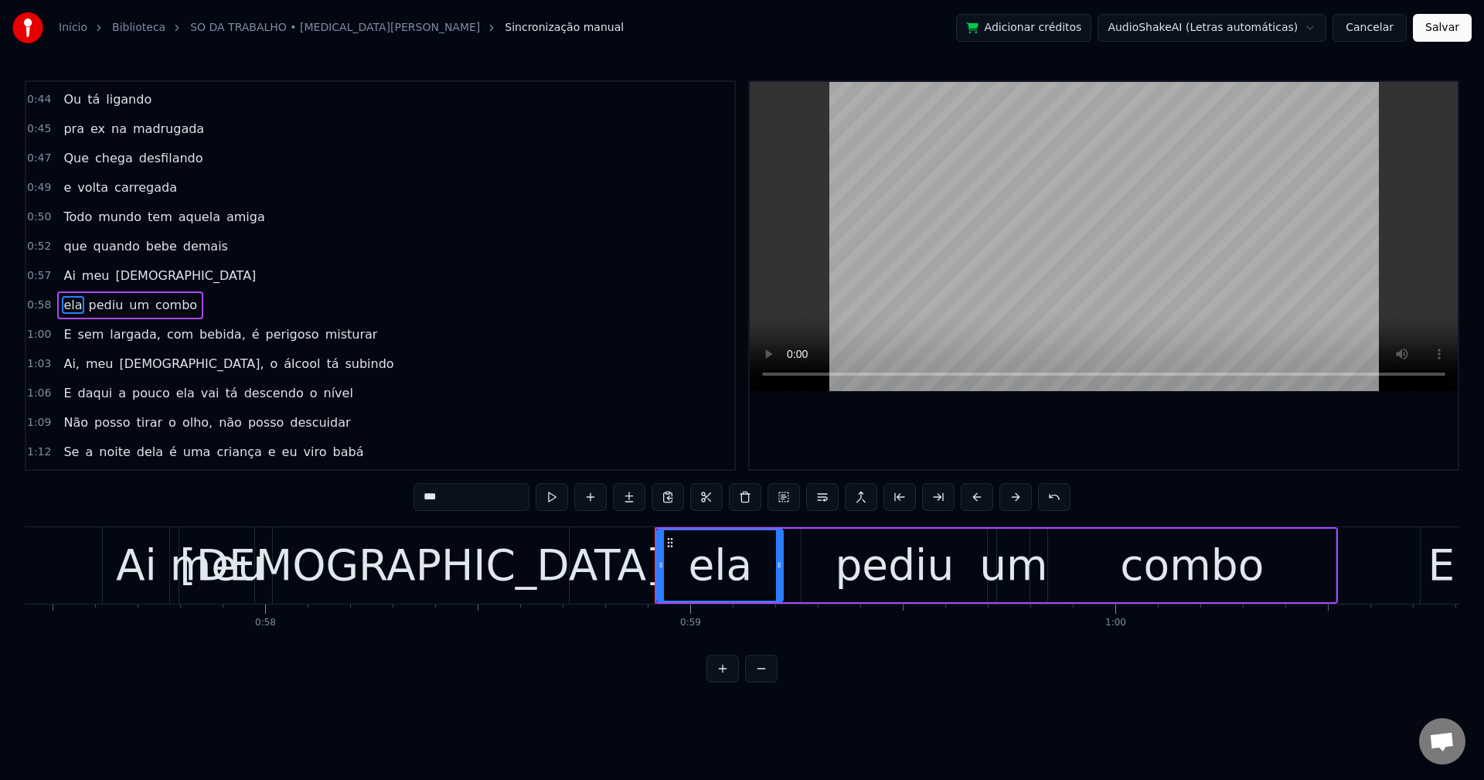
scroll to position [907, 0]
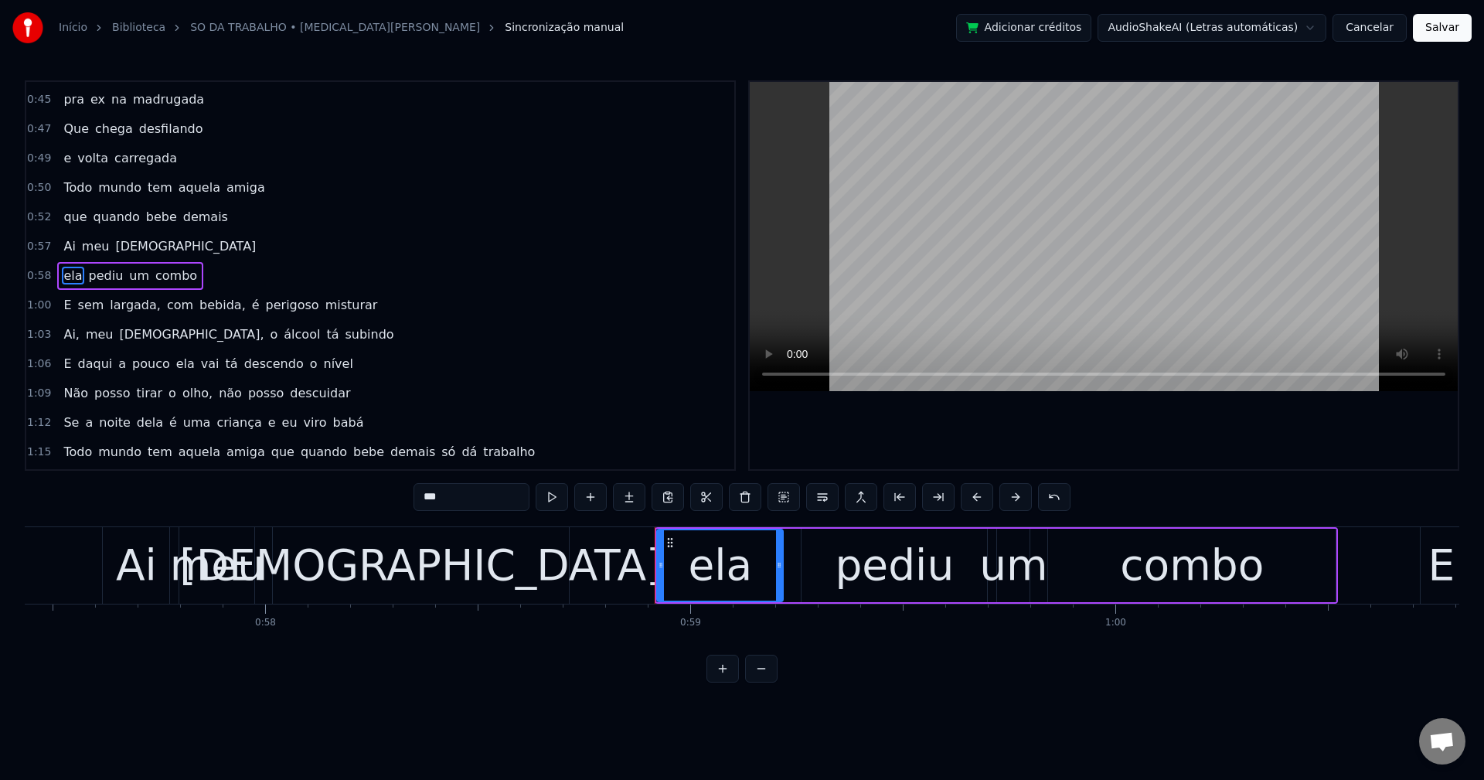
click at [108, 301] on span "largada," at bounding box center [135, 305] width 54 height 19
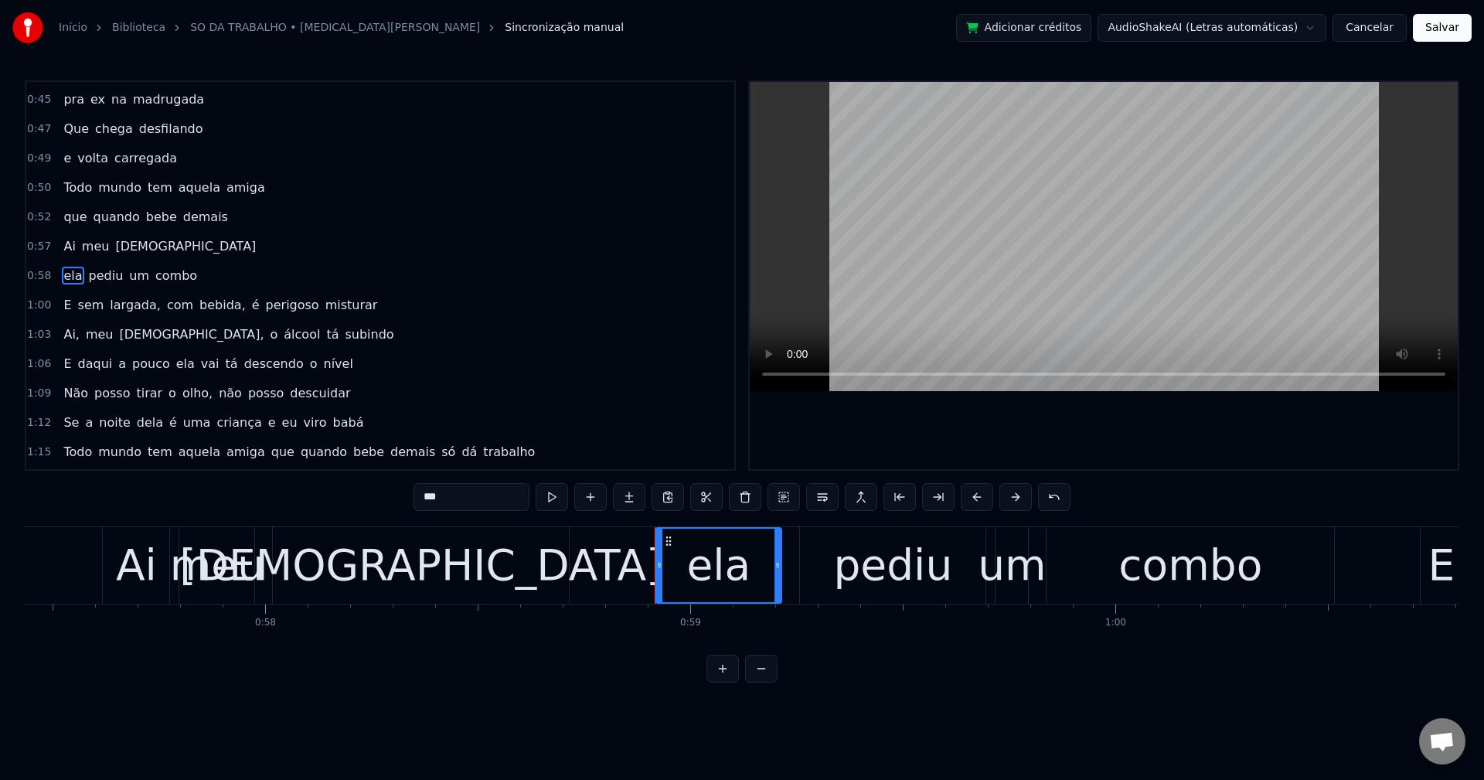
click at [130, 312] on span "largada," at bounding box center [135, 305] width 54 height 18
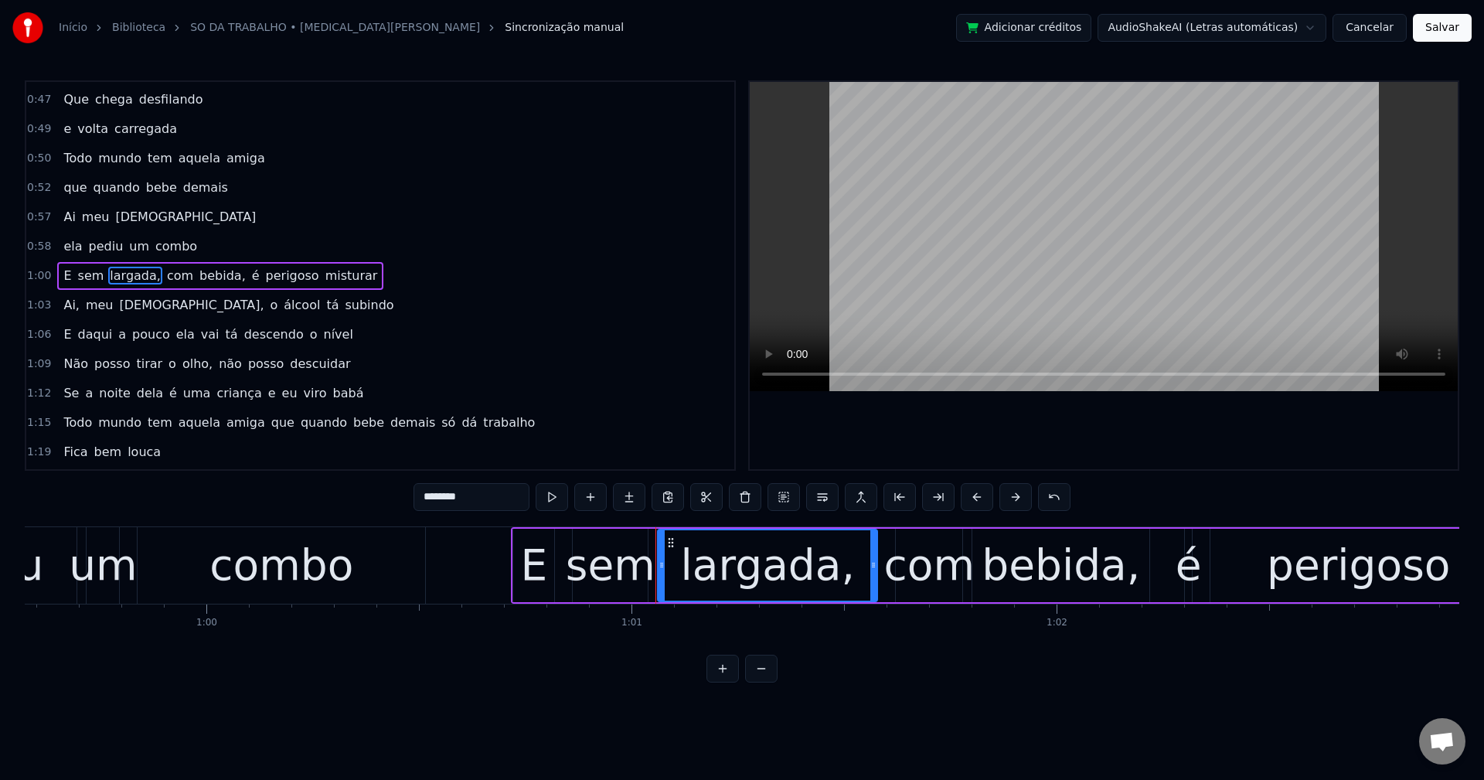
click at [477, 493] on input "********" at bounding box center [472, 497] width 116 height 28
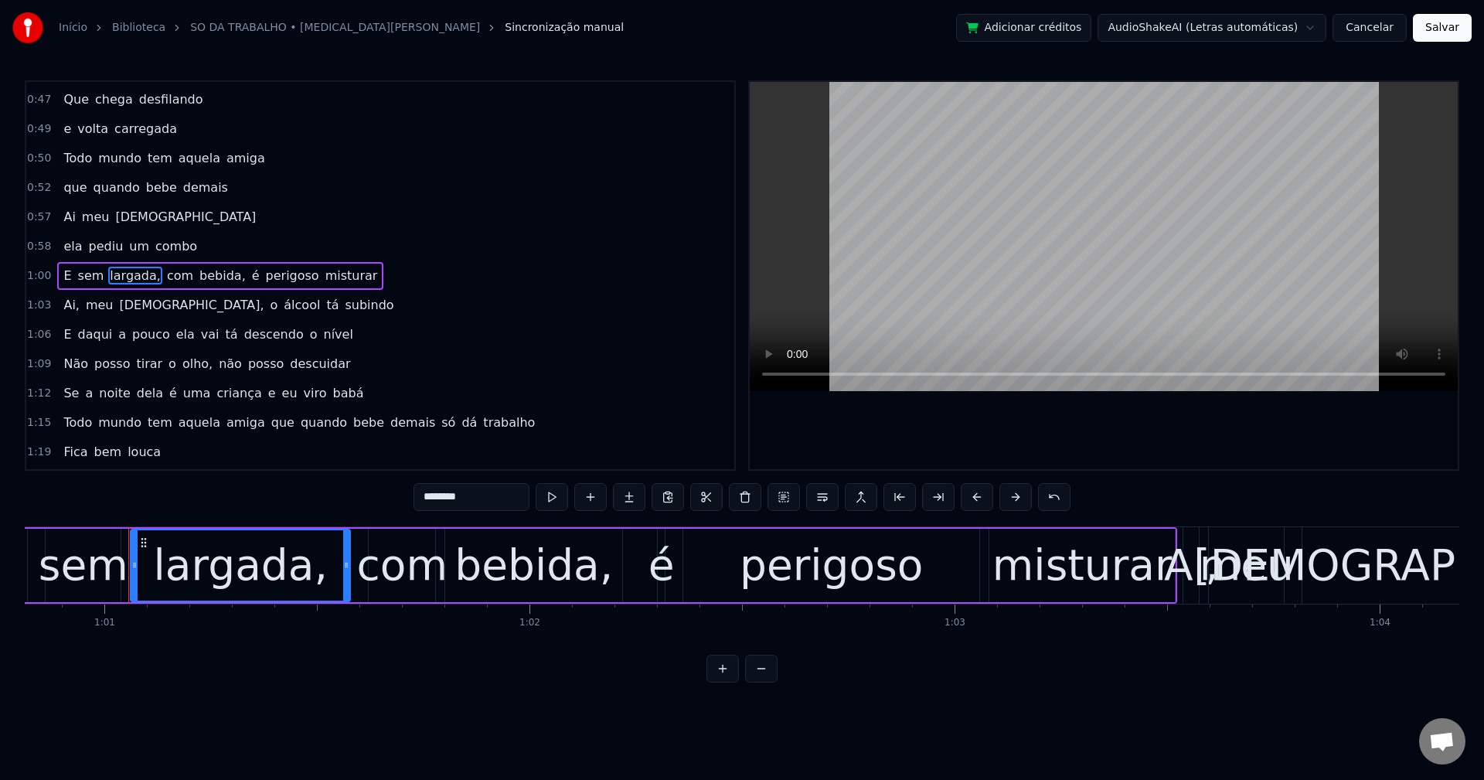
scroll to position [0, 25880]
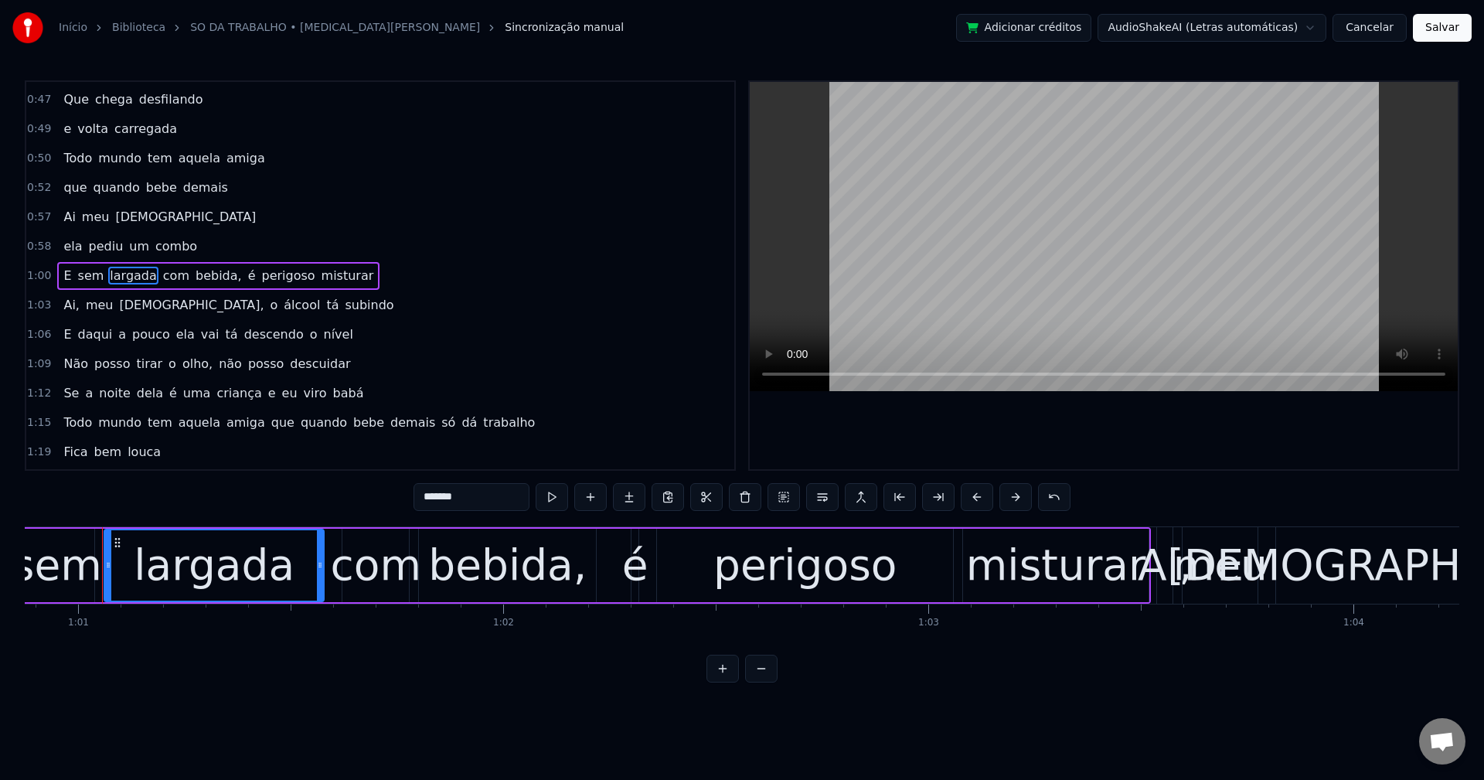
click at [162, 273] on span "com" at bounding box center [176, 276] width 29 height 18
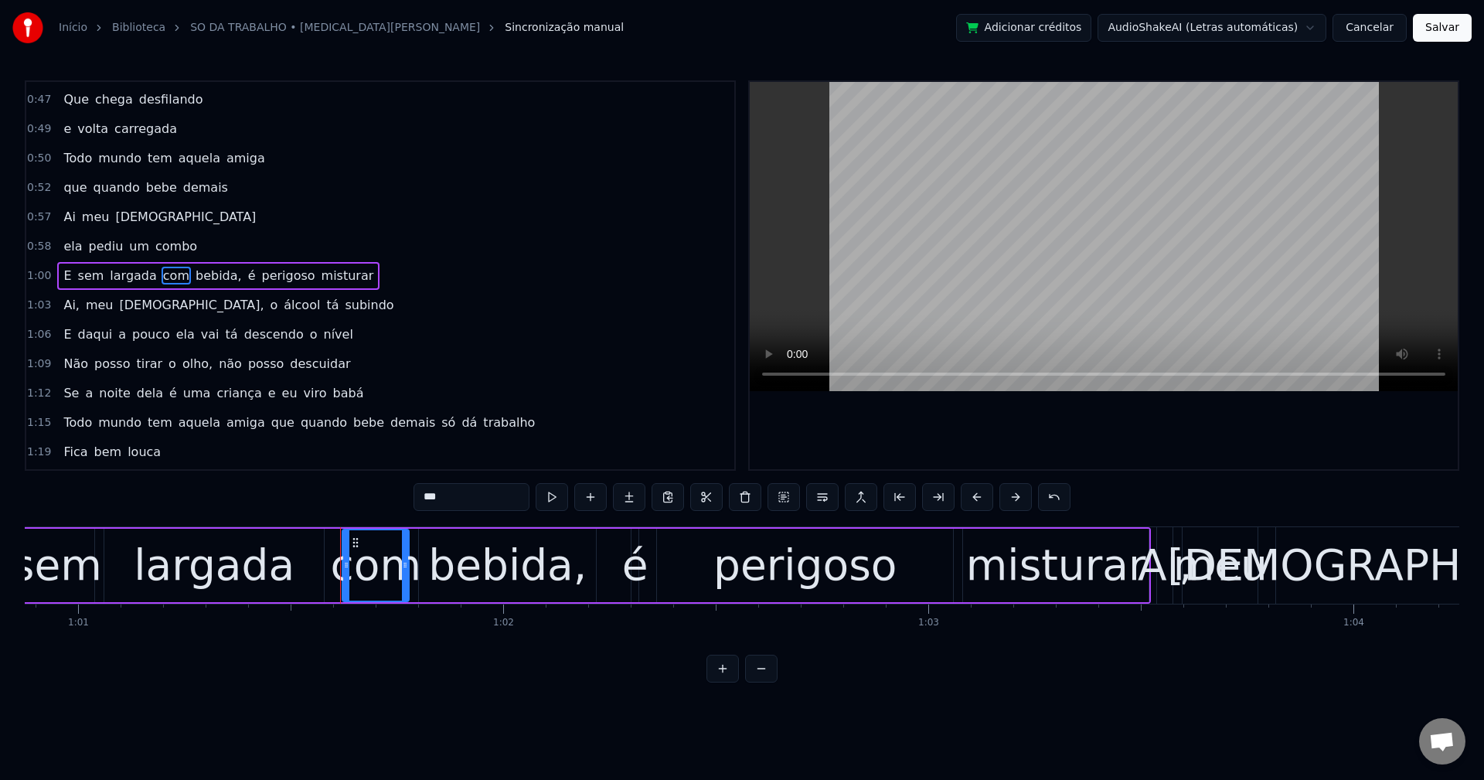
drag, startPoint x: 194, startPoint y: 273, endPoint x: 251, endPoint y: 295, distance: 61.2
click at [196, 274] on span "bebida," at bounding box center [218, 276] width 49 height 18
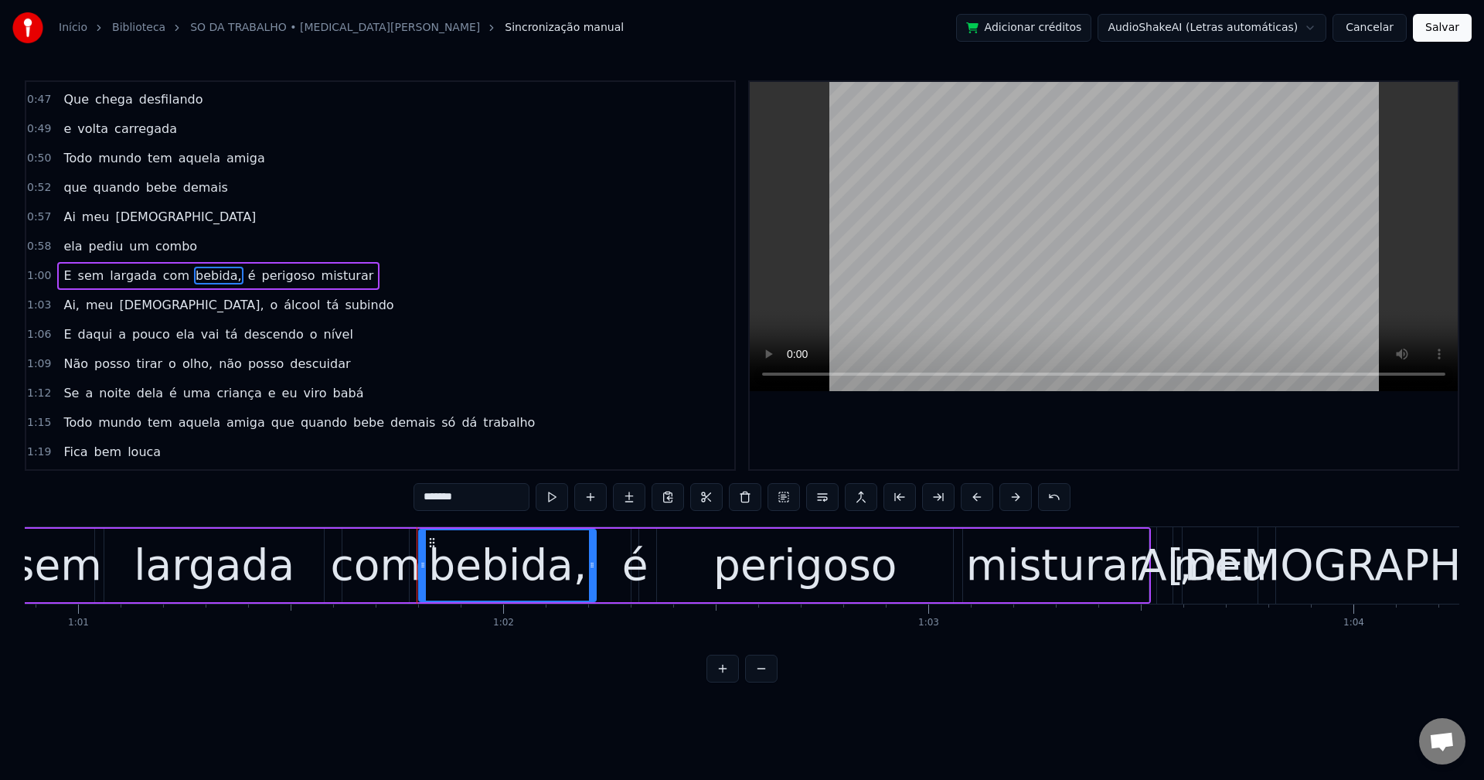
drag, startPoint x: 474, startPoint y: 502, endPoint x: 486, endPoint y: 499, distance: 12.7
click at [475, 502] on input "*******" at bounding box center [472, 497] width 116 height 28
type input "******"
click at [230, 274] on div "E sem largada com bebida é perigoso misturar" at bounding box center [216, 276] width 318 height 28
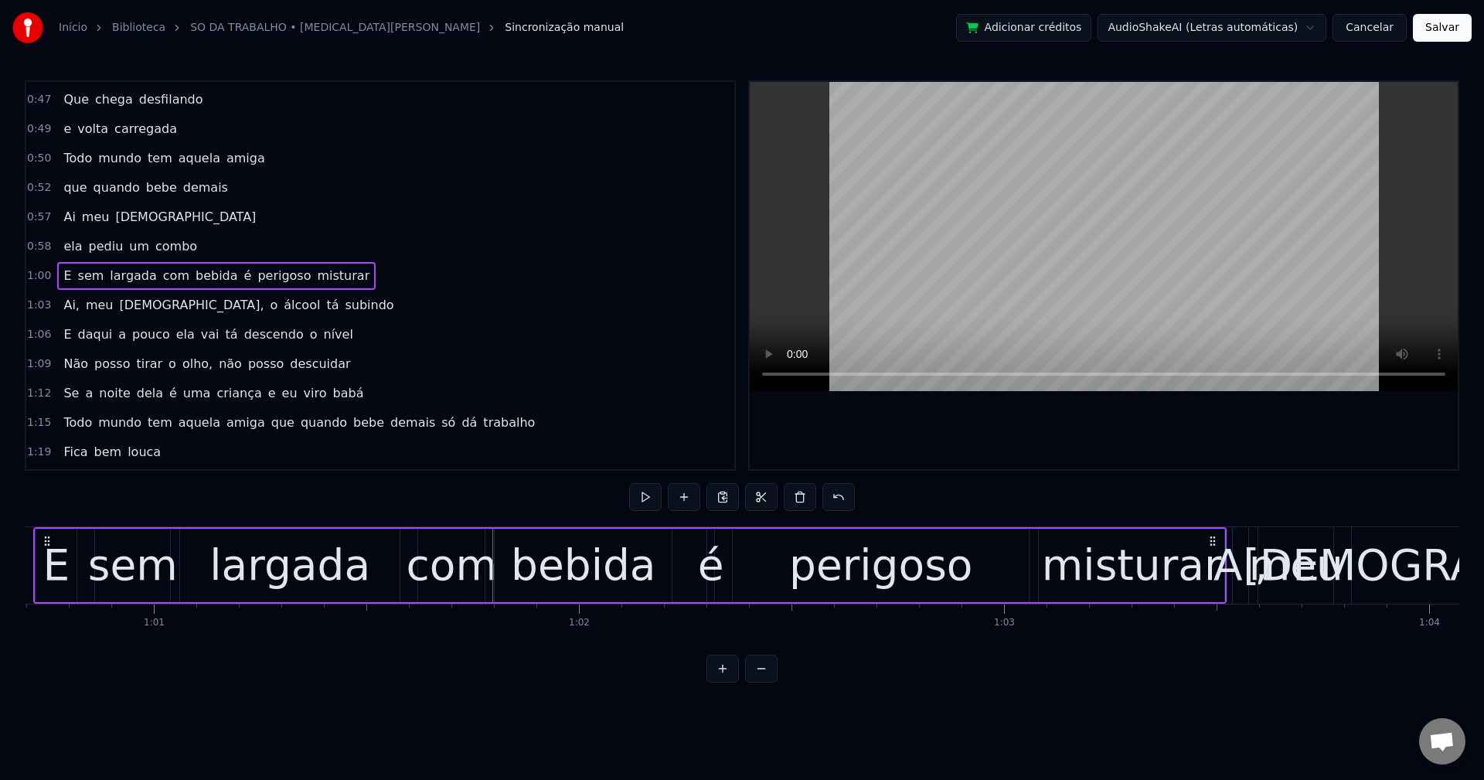
scroll to position [0, 25736]
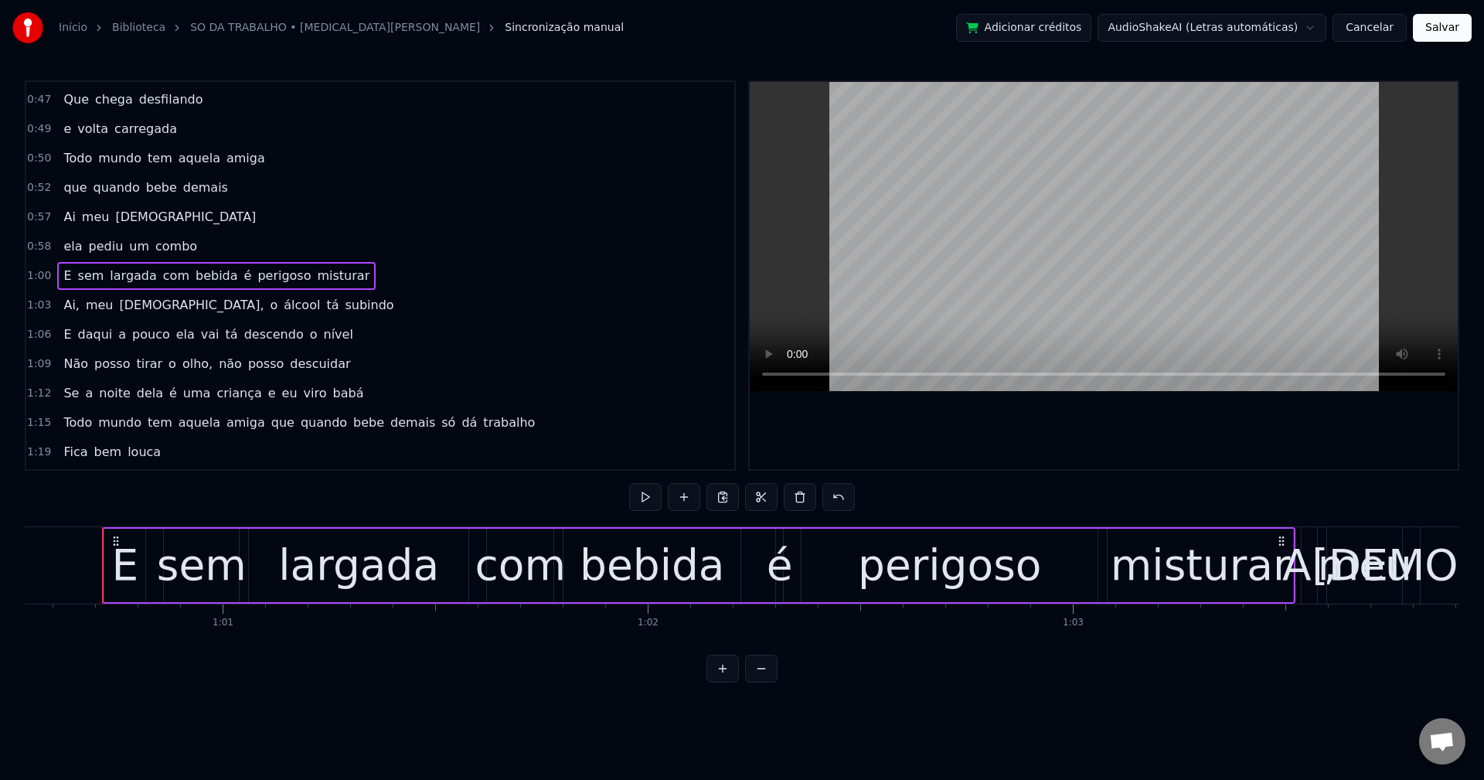
click at [243, 275] on span "é" at bounding box center [248, 276] width 11 height 18
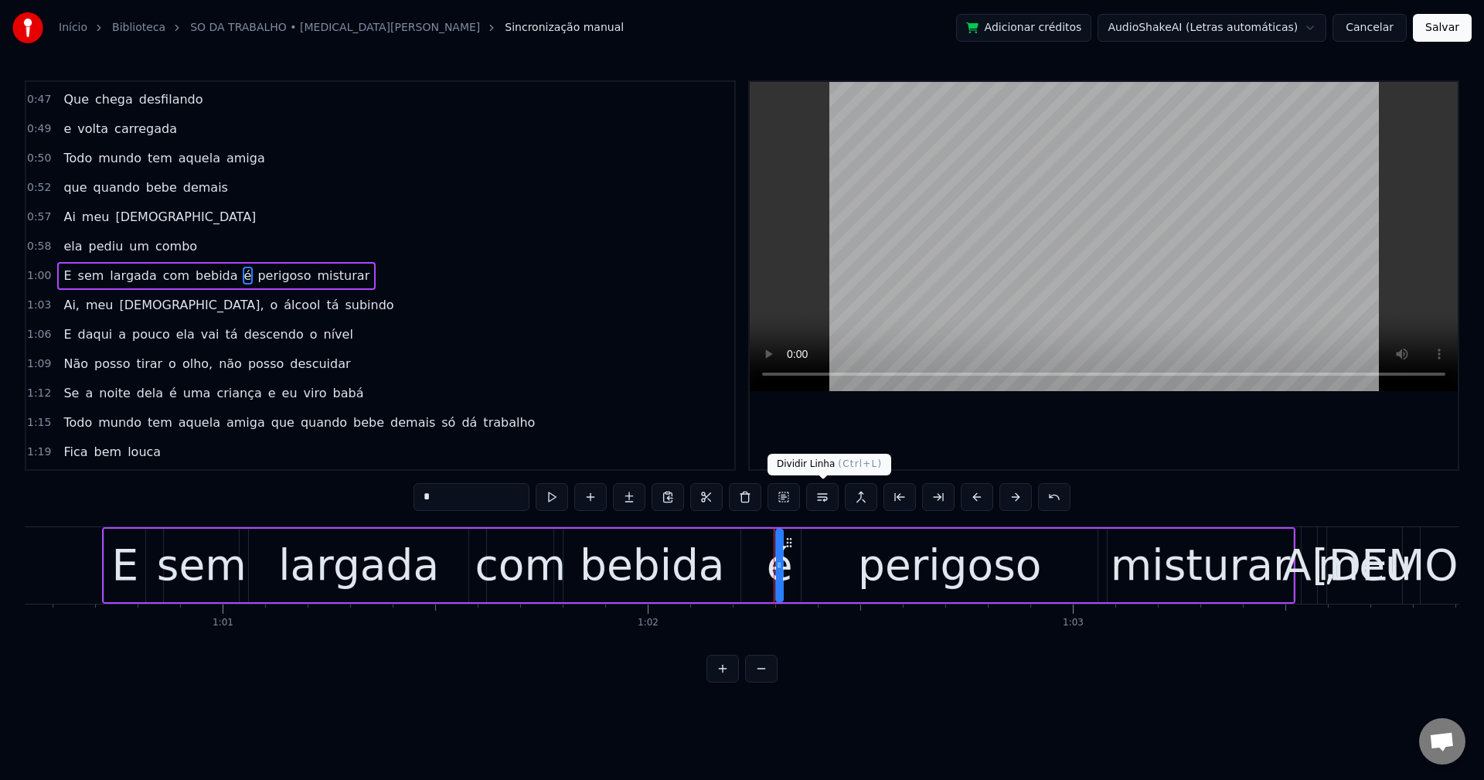
click at [825, 497] on button at bounding box center [822, 497] width 32 height 28
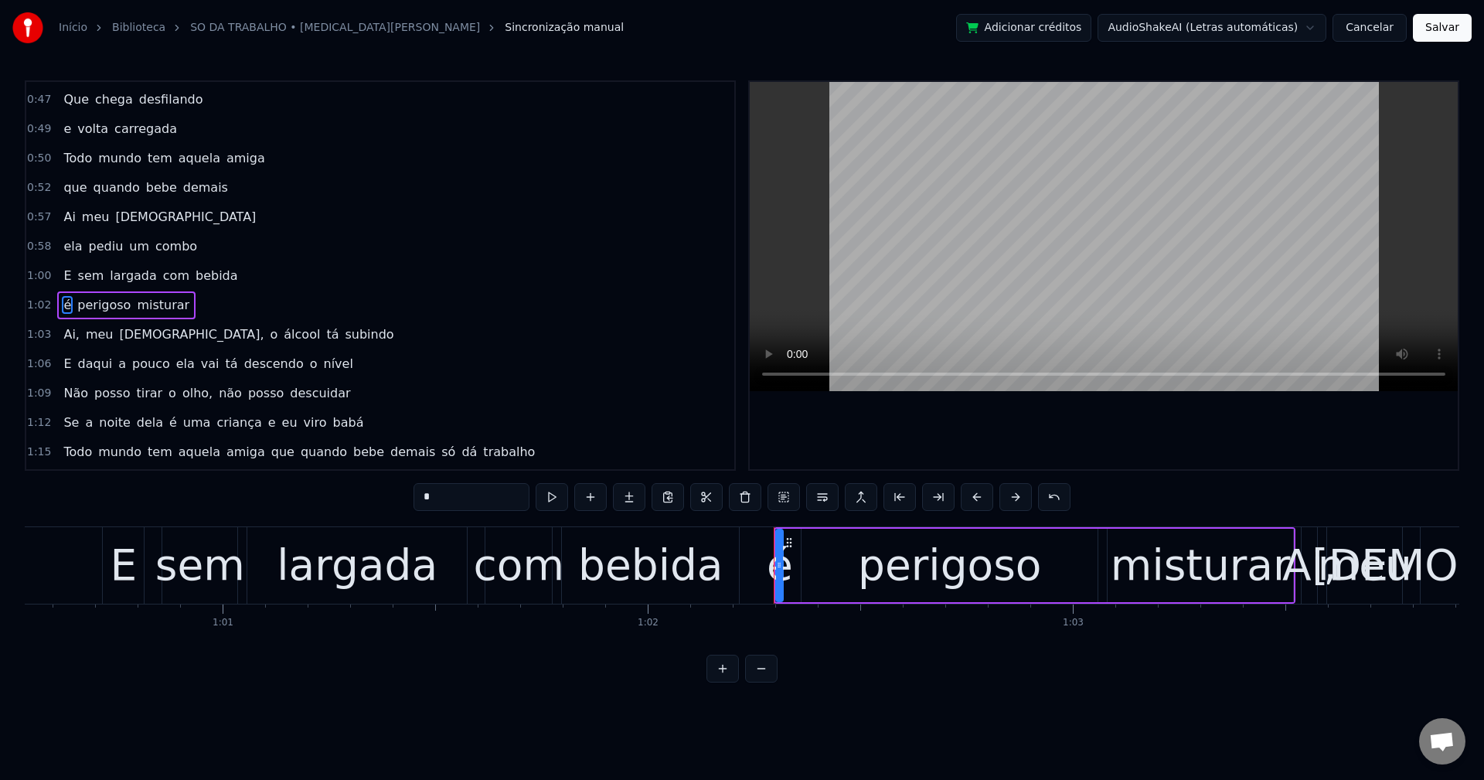
scroll to position [966, 0]
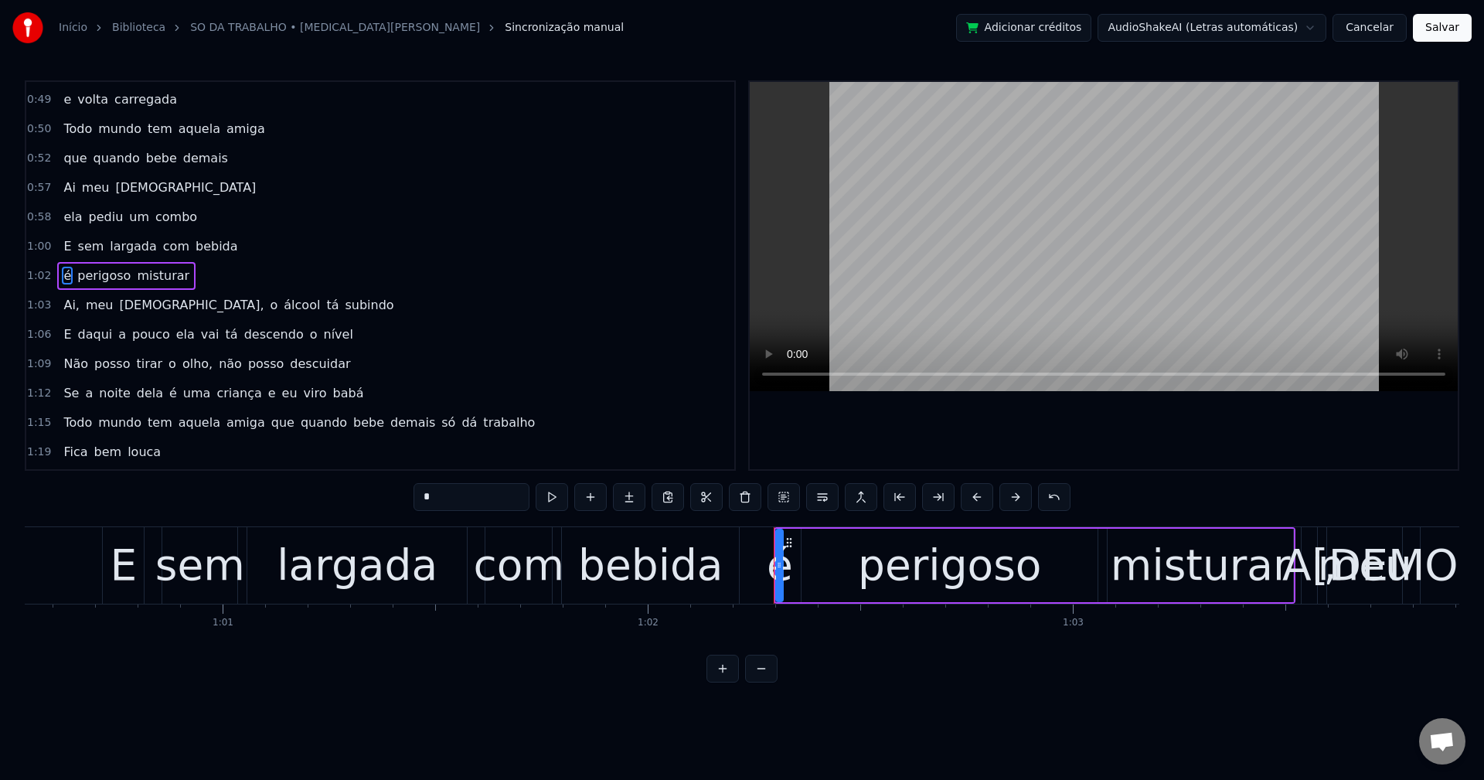
click at [65, 308] on span "Ai," at bounding box center [71, 305] width 19 height 18
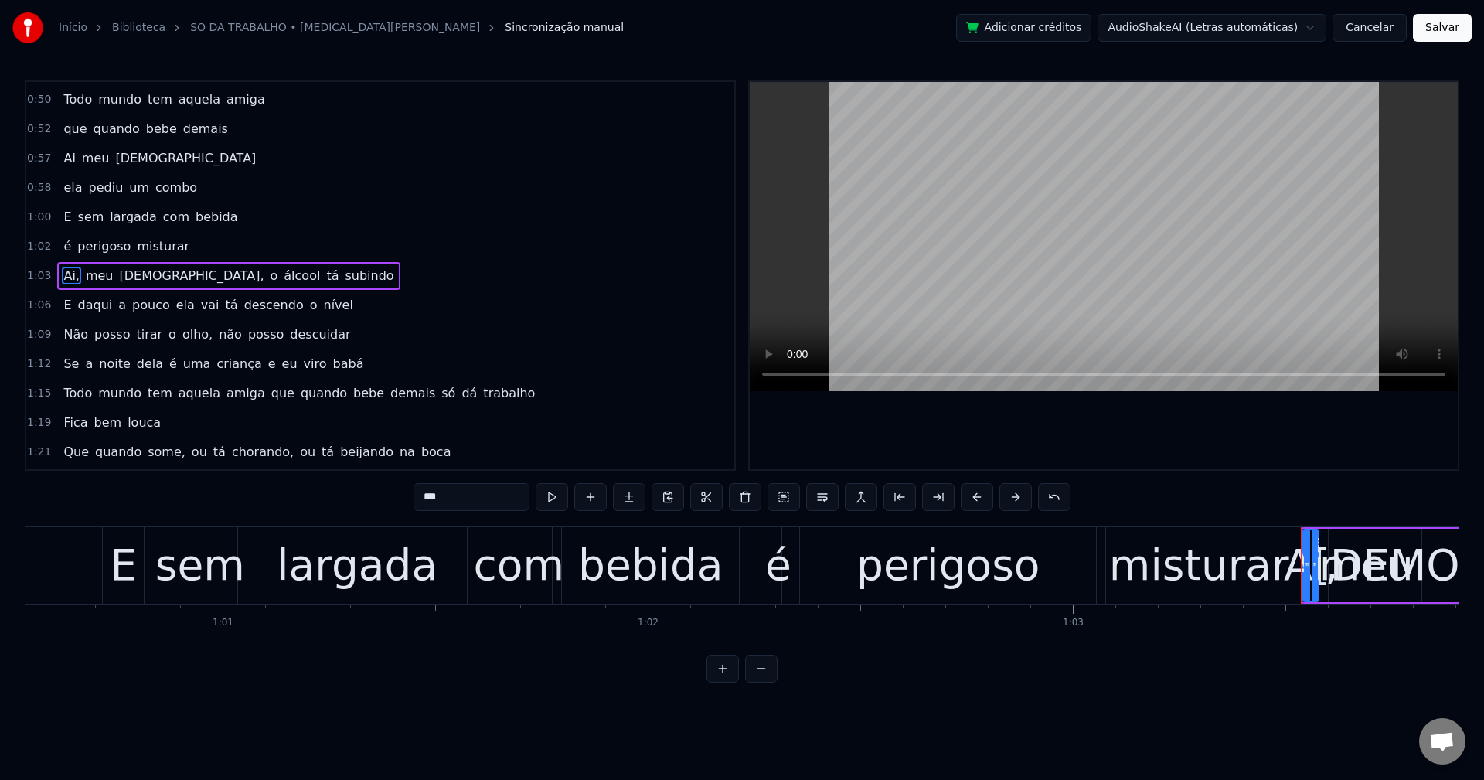
click at [484, 499] on input "***" at bounding box center [472, 497] width 116 height 28
click at [114, 284] on span "[DEMOGRAPHIC_DATA]," at bounding box center [188, 276] width 148 height 18
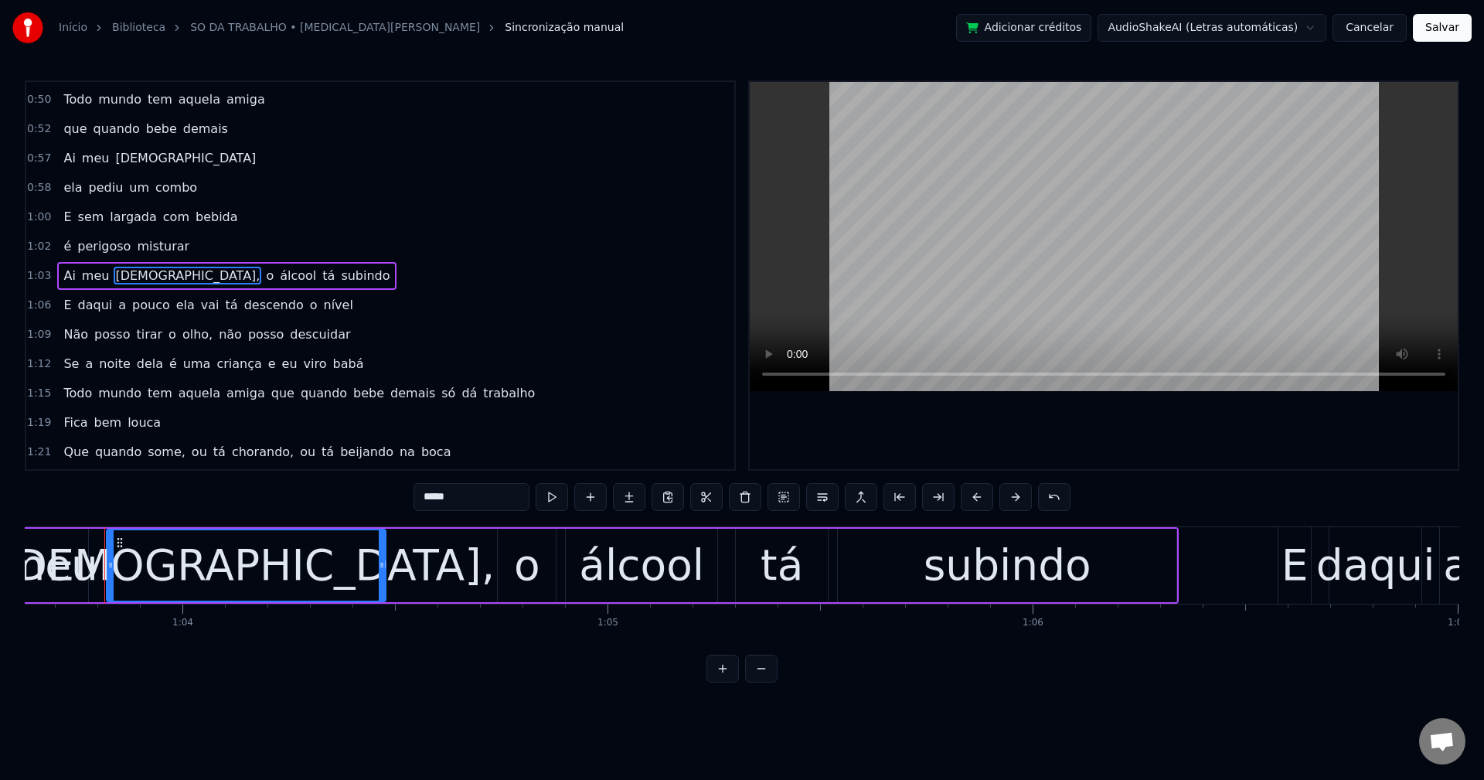
scroll to position [0, 27054]
click at [509, 487] on input "*****" at bounding box center [472, 497] width 116 height 28
click at [260, 277] on span "o" at bounding box center [265, 276] width 11 height 18
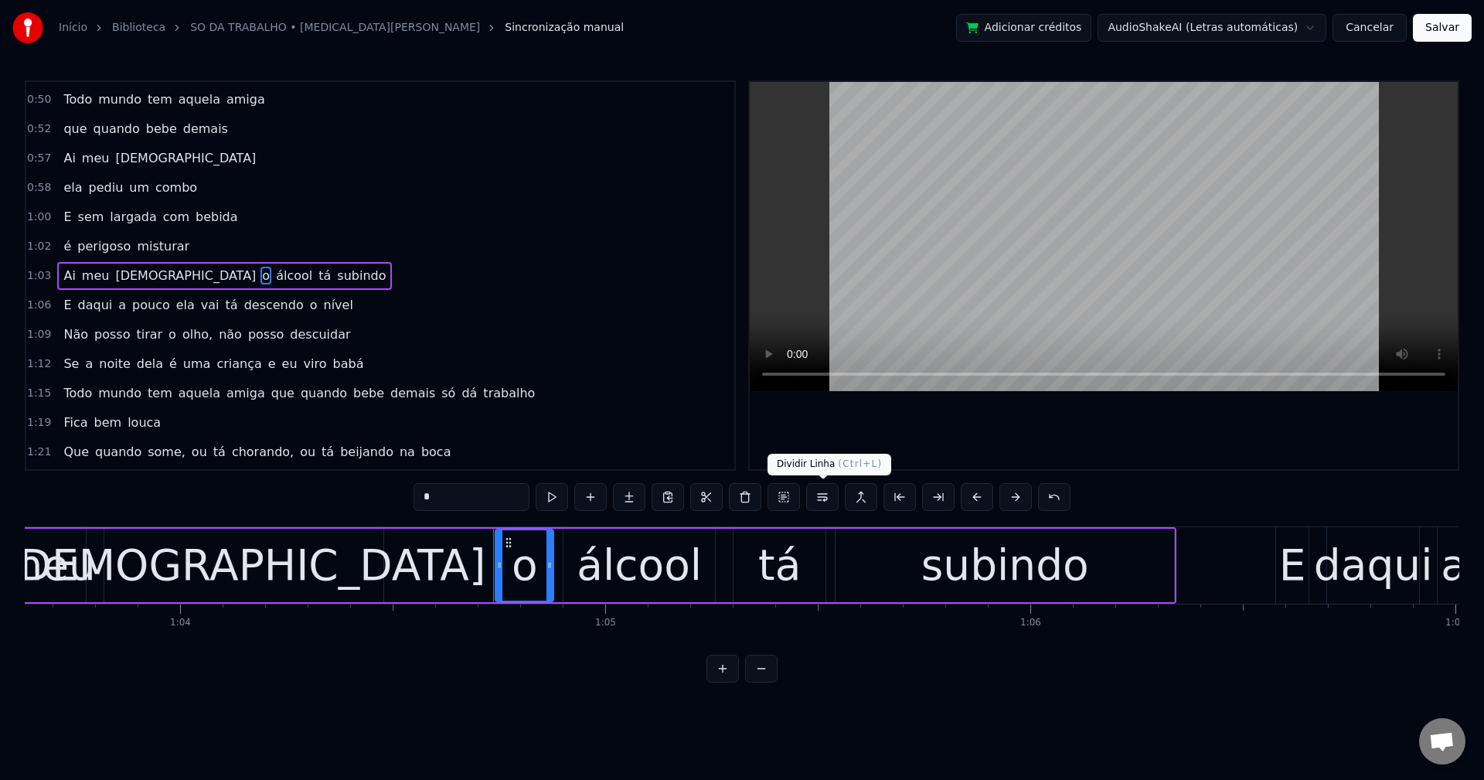
click at [830, 502] on button at bounding box center [822, 497] width 32 height 28
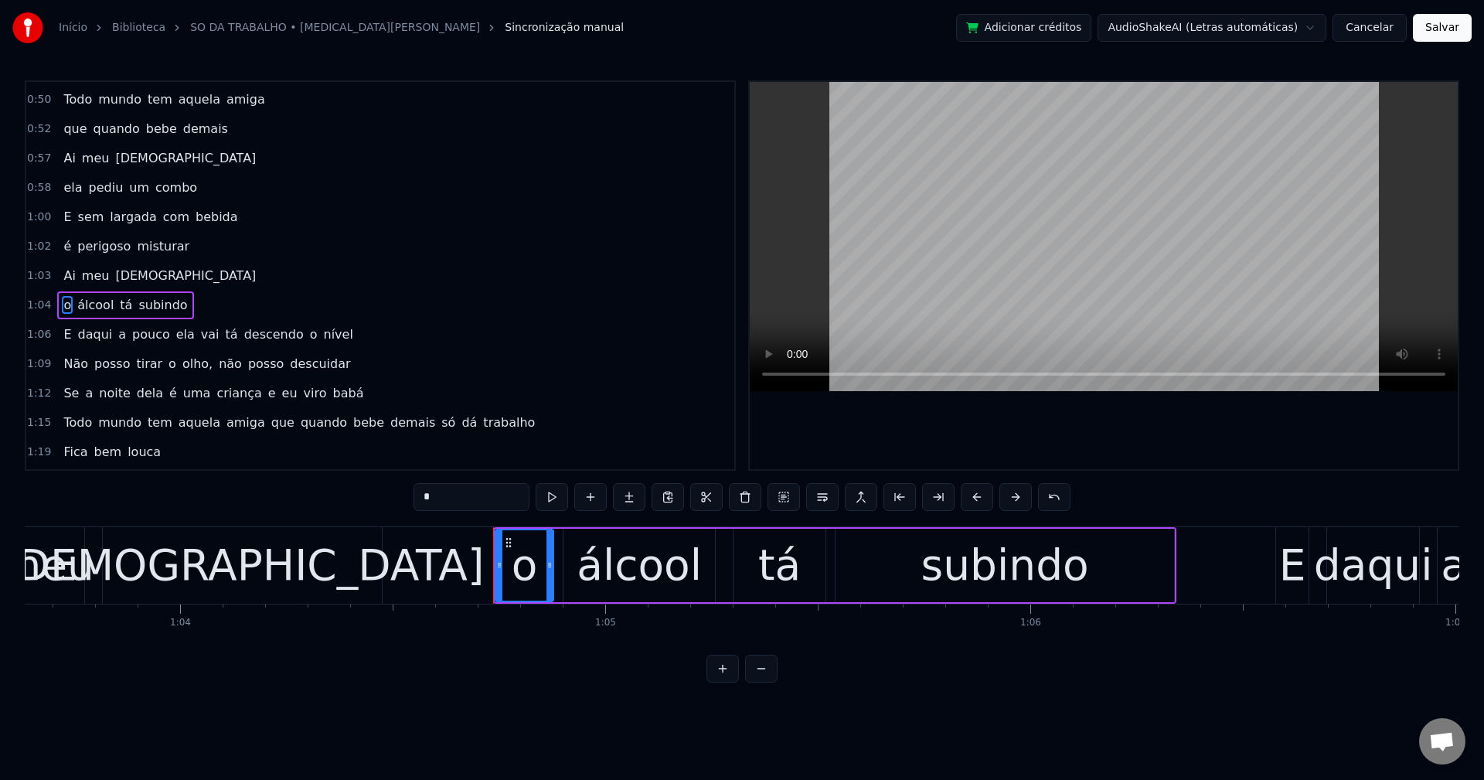
scroll to position [1025, 0]
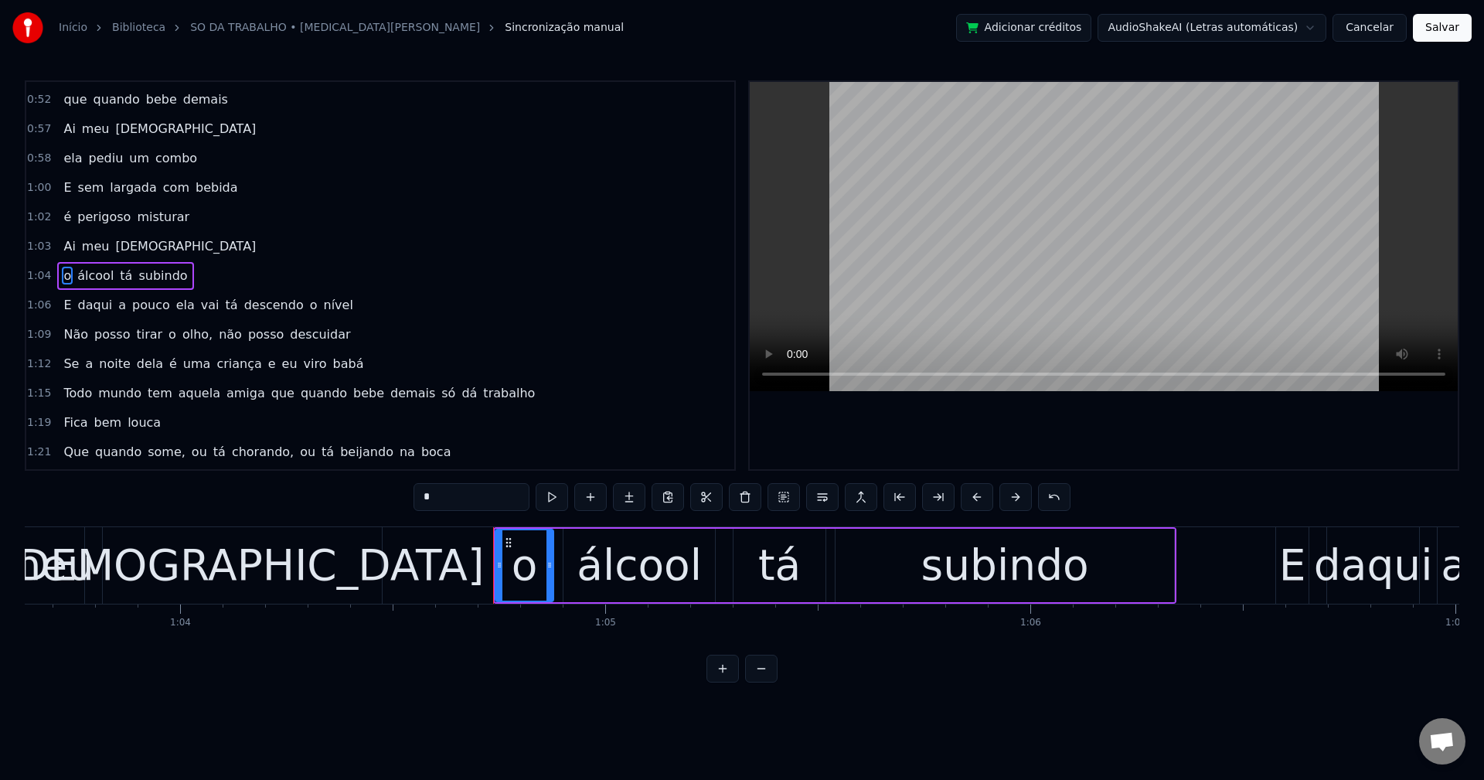
click at [175, 305] on span "ela" at bounding box center [186, 305] width 22 height 18
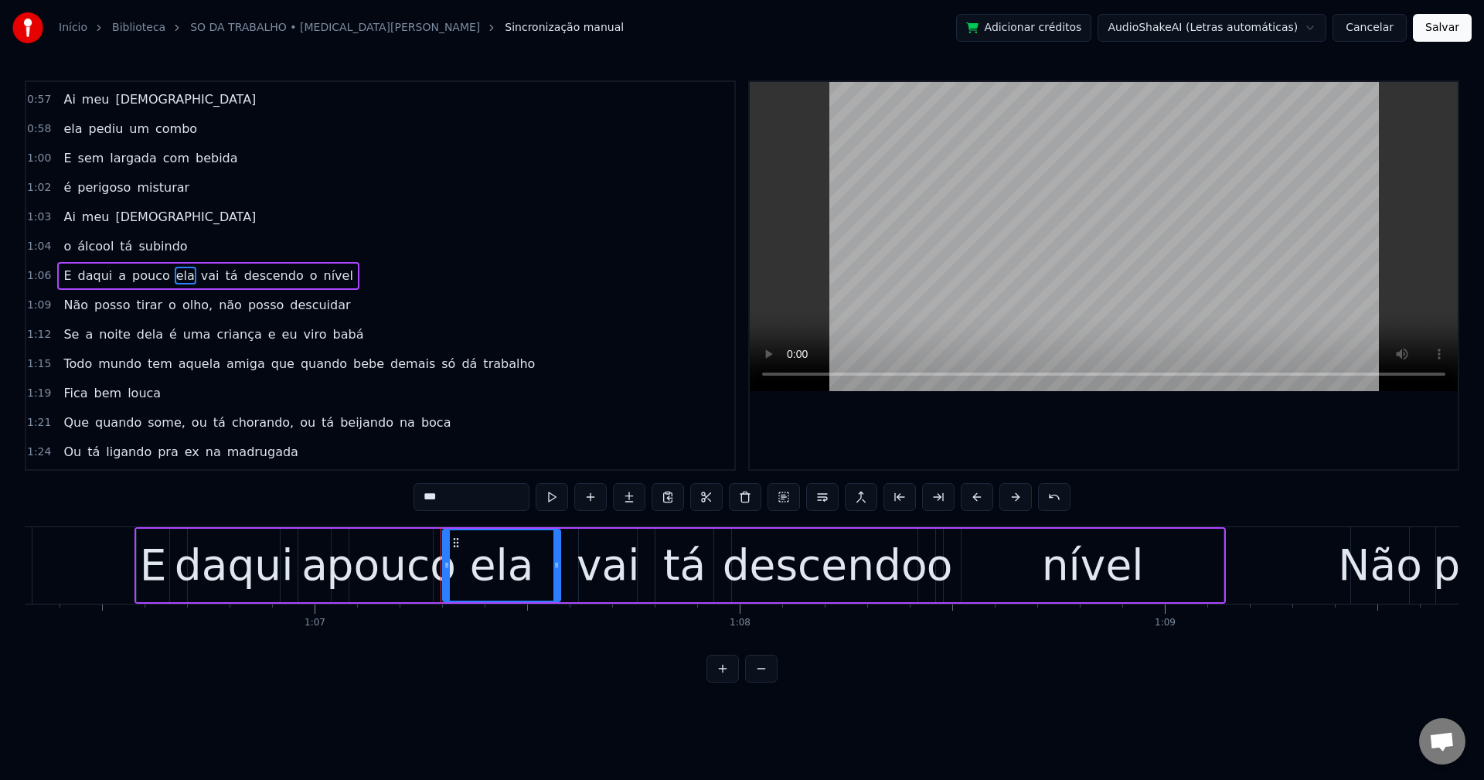
scroll to position [0, 28533]
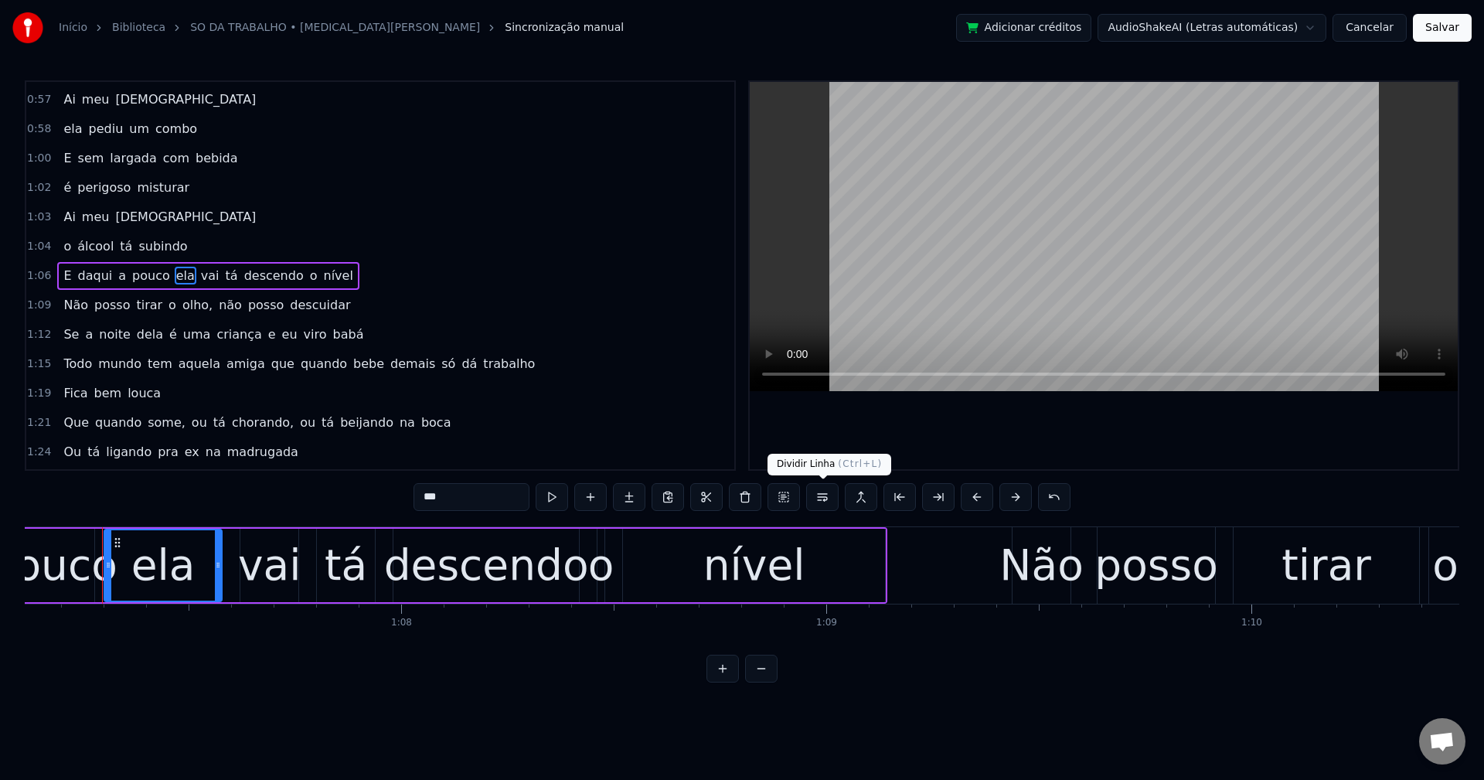
click at [816, 489] on button at bounding box center [822, 497] width 32 height 28
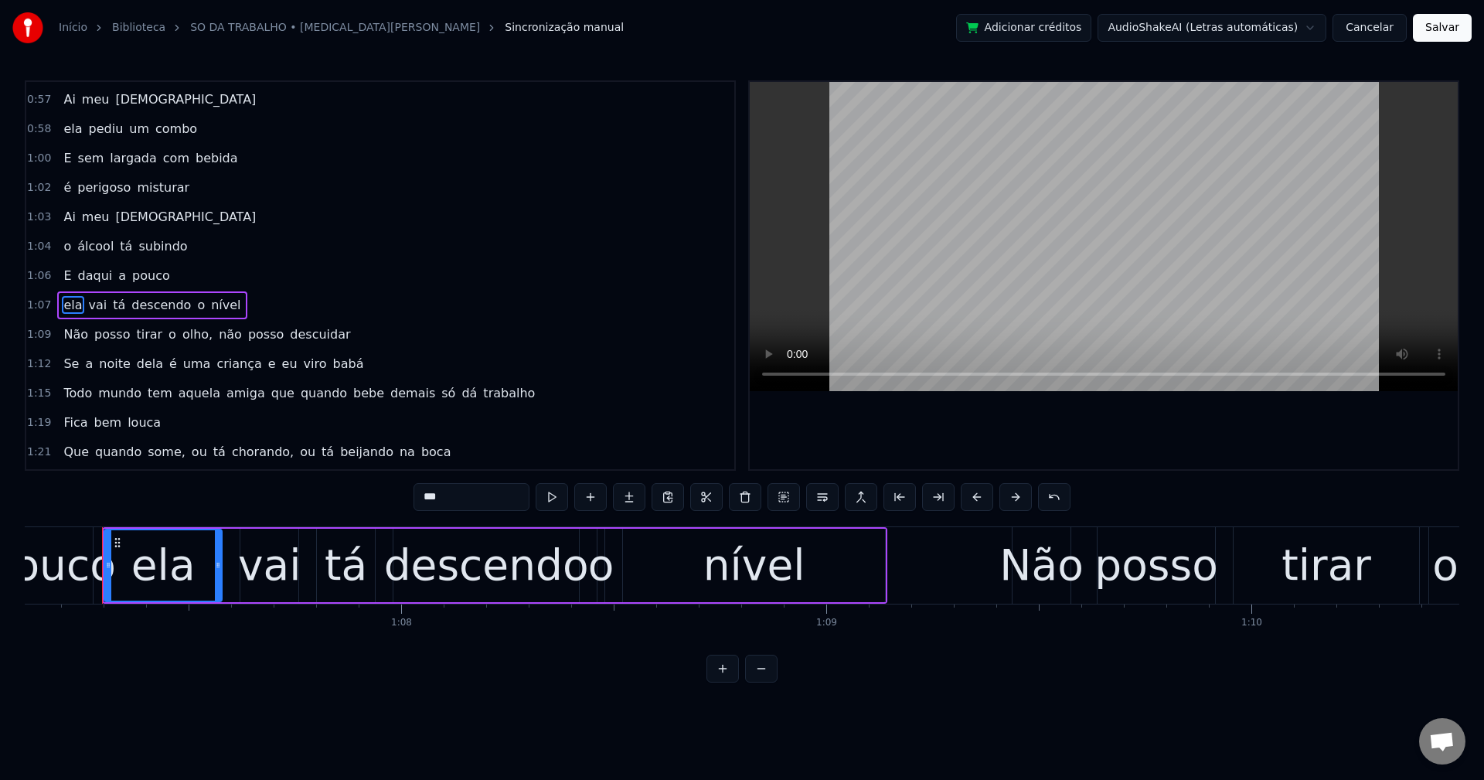
scroll to position [1084, 0]
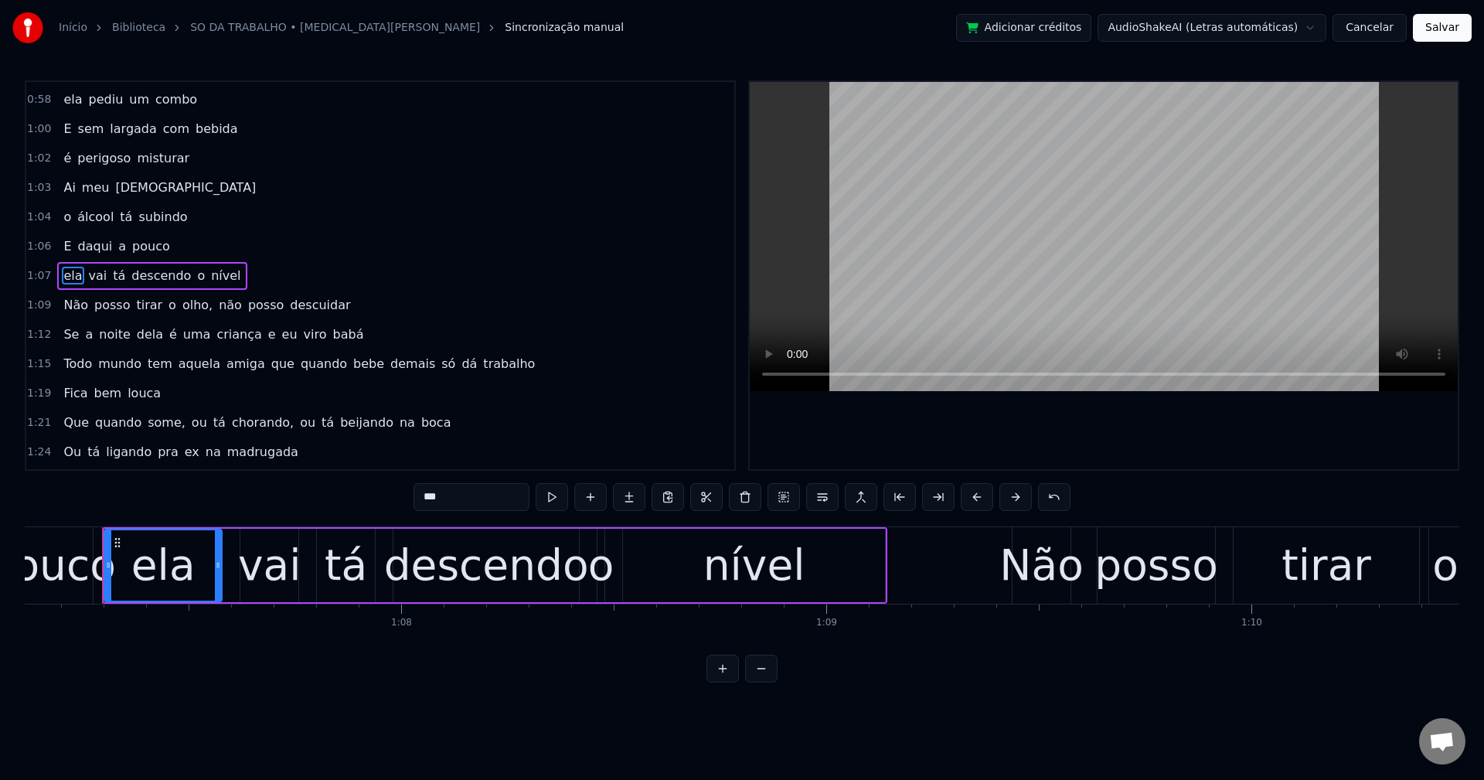
click at [185, 300] on span "olho," at bounding box center [197, 305] width 33 height 18
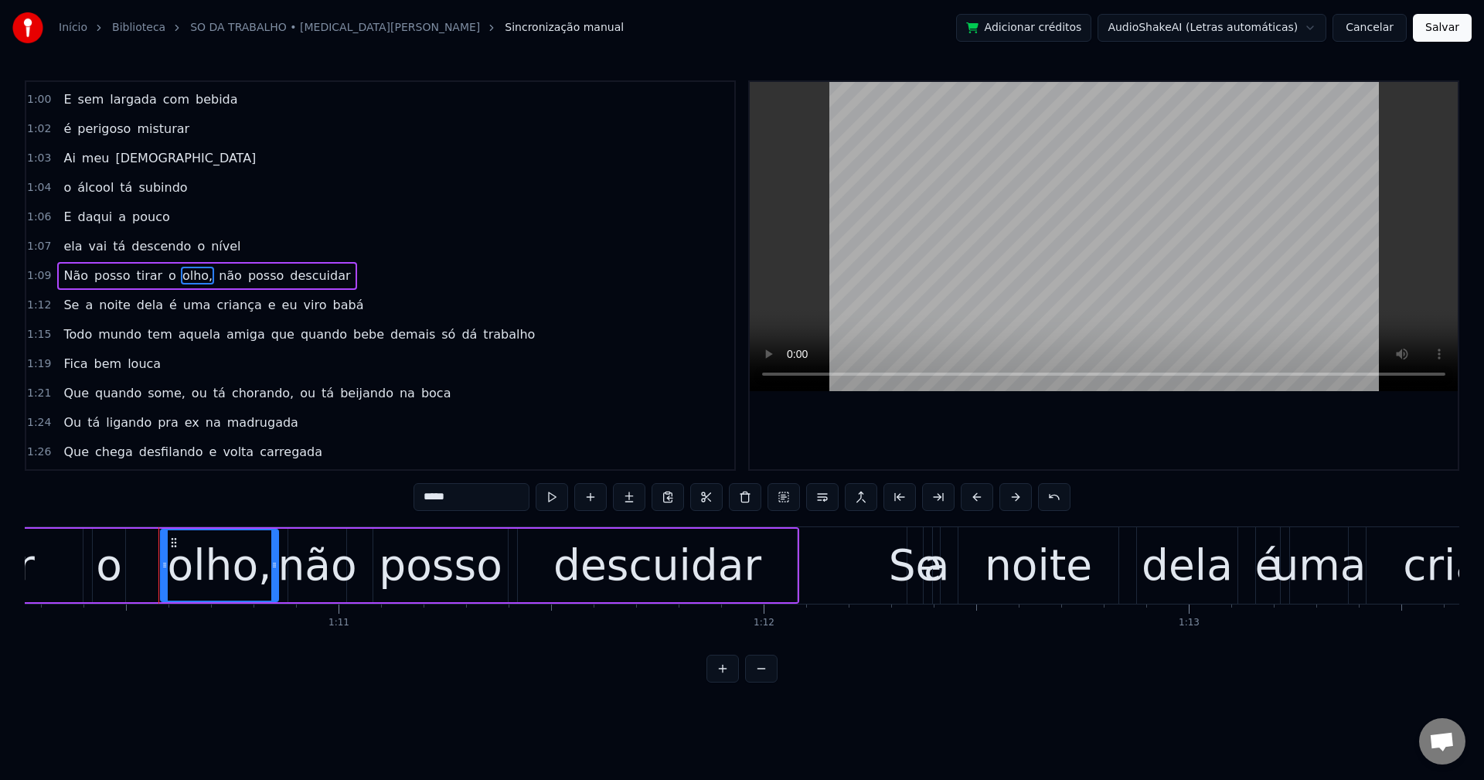
scroll to position [0, 29927]
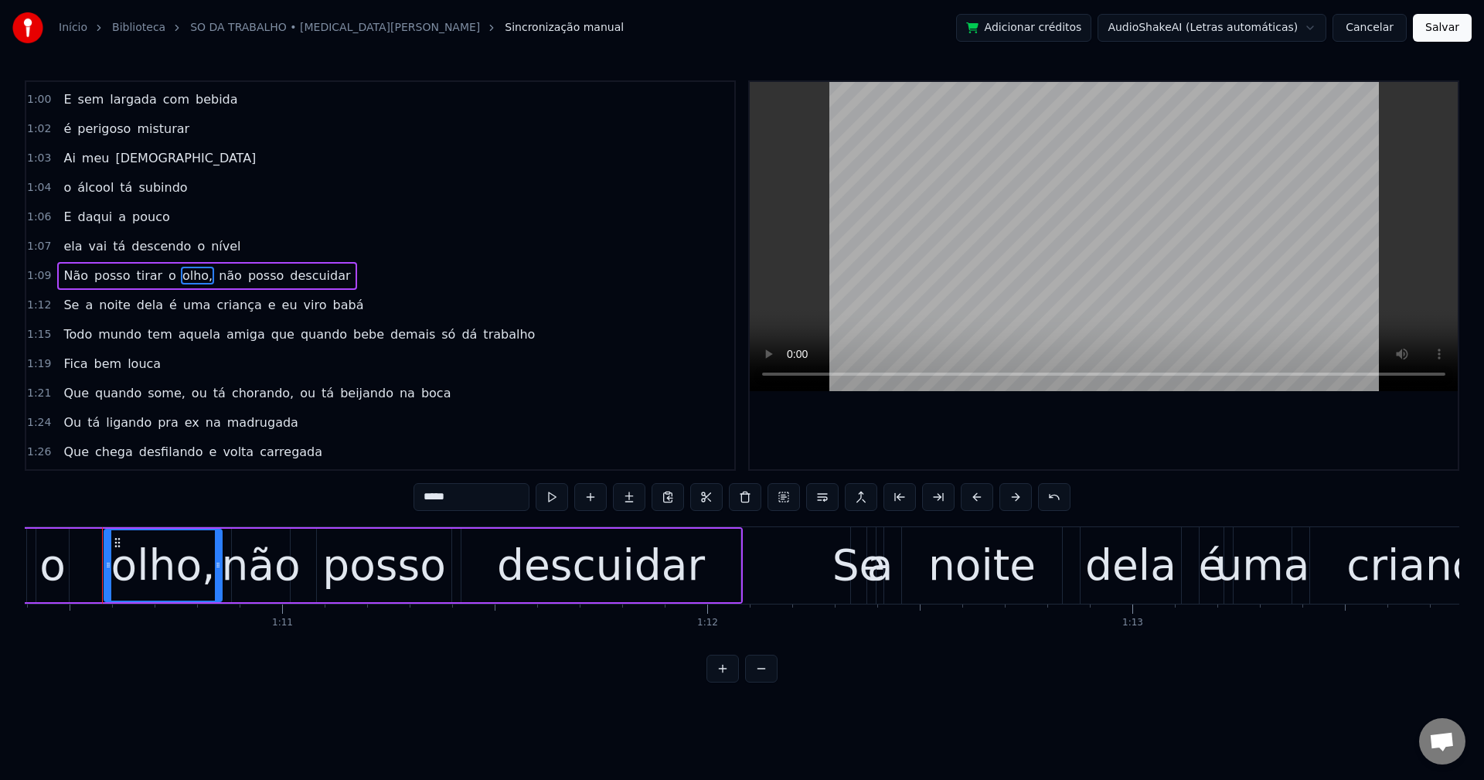
click at [489, 495] on input "*****" at bounding box center [472, 497] width 116 height 28
click at [213, 281] on span "não" at bounding box center [226, 276] width 26 height 18
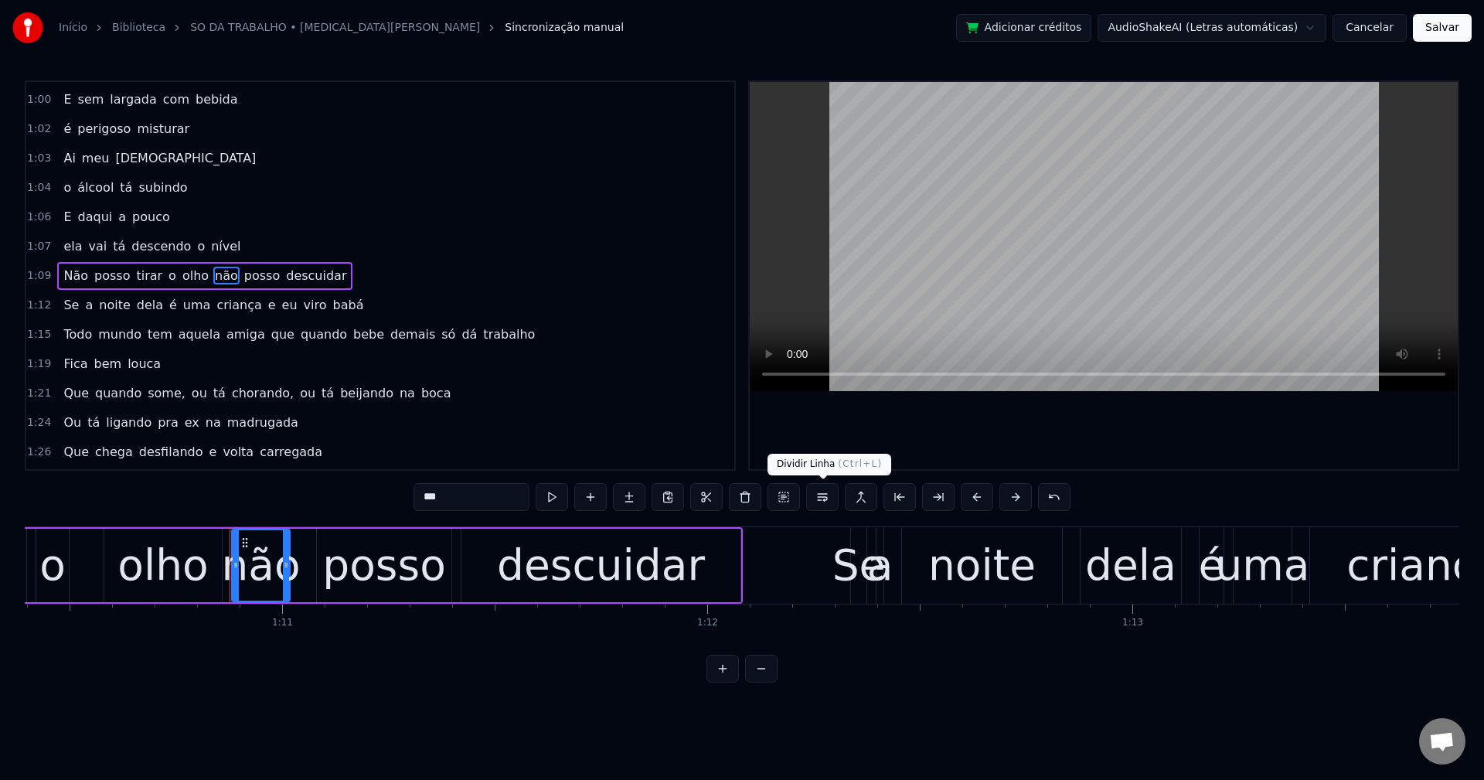
click at [835, 512] on div "***" at bounding box center [742, 498] width 657 height 31
click at [823, 497] on button at bounding box center [822, 497] width 32 height 28
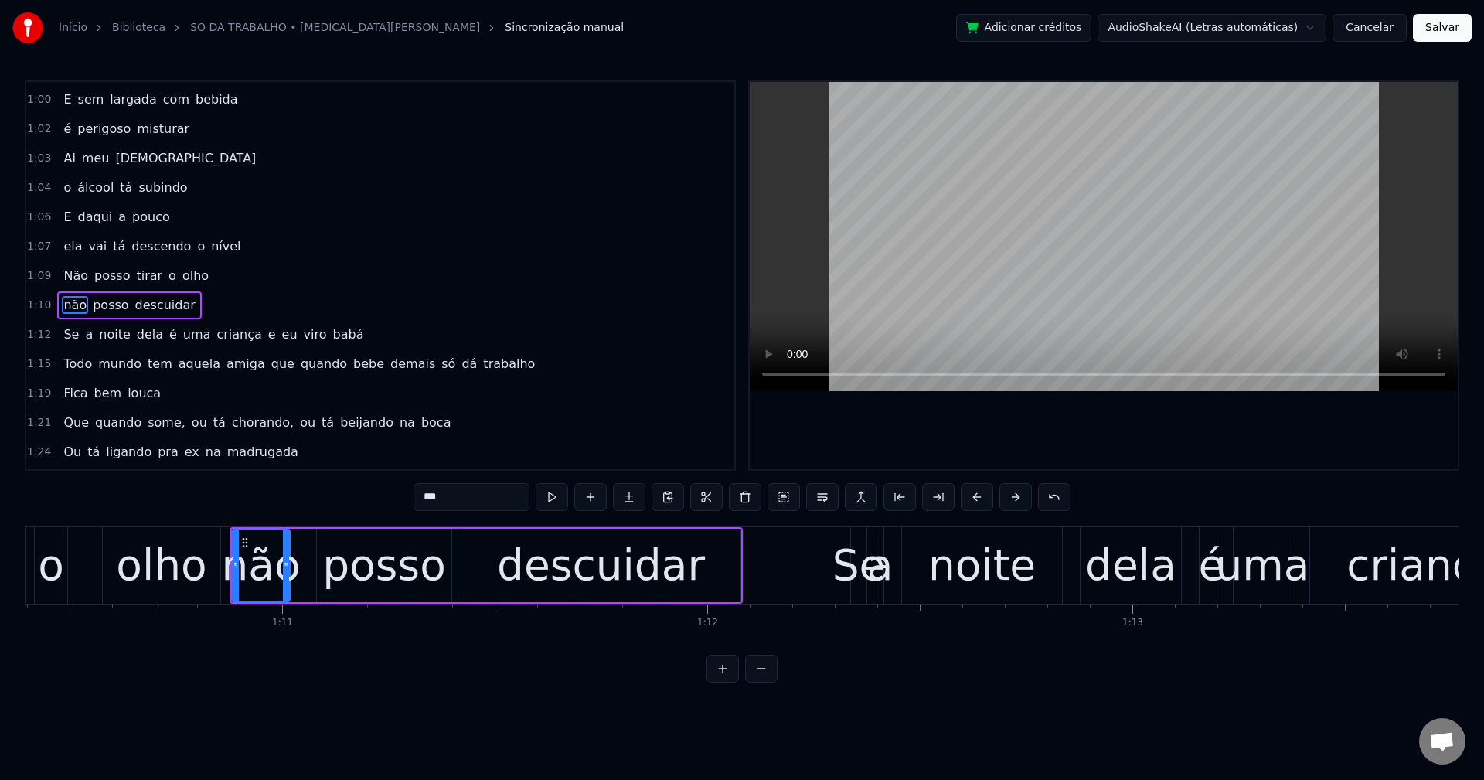
scroll to position [1142, 0]
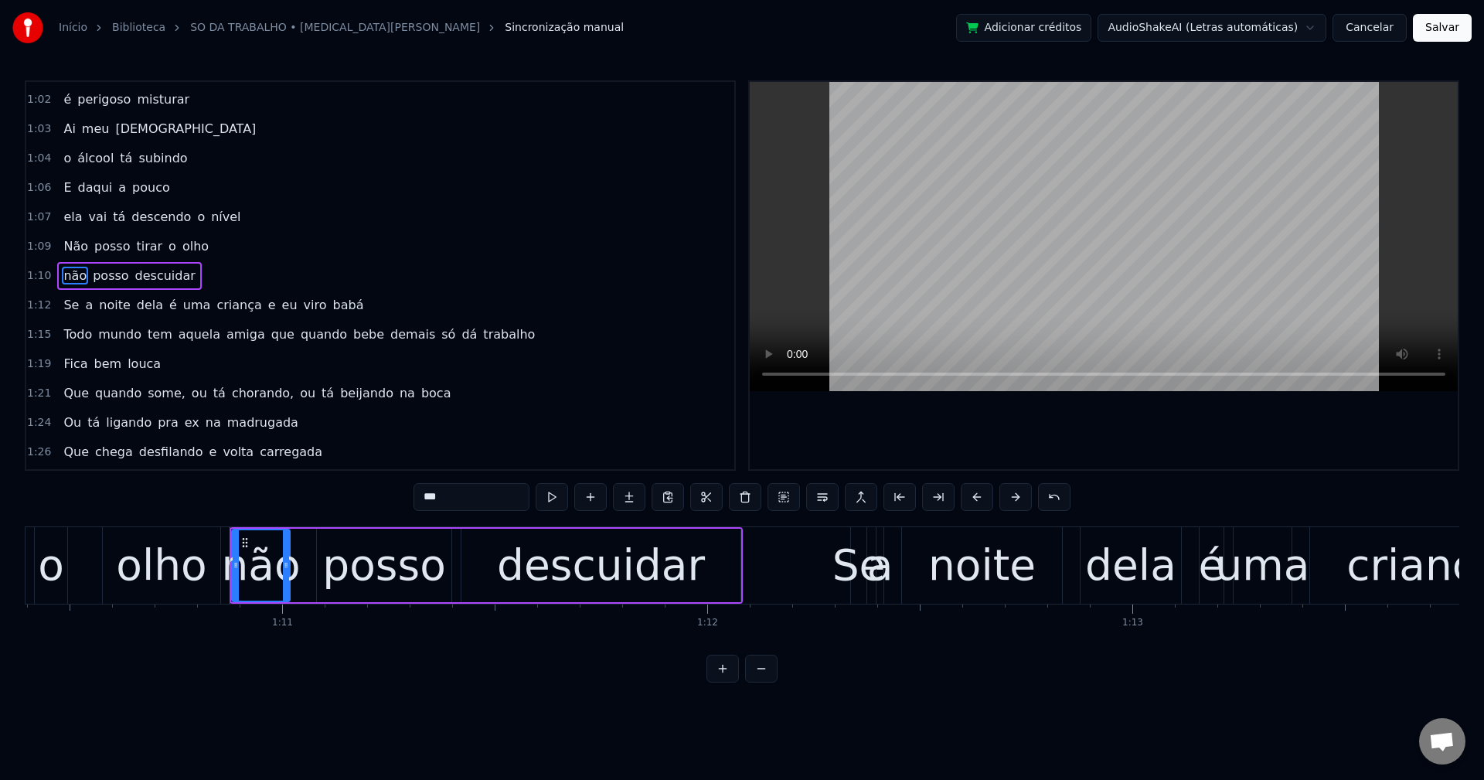
click at [267, 310] on span "e" at bounding box center [272, 305] width 11 height 18
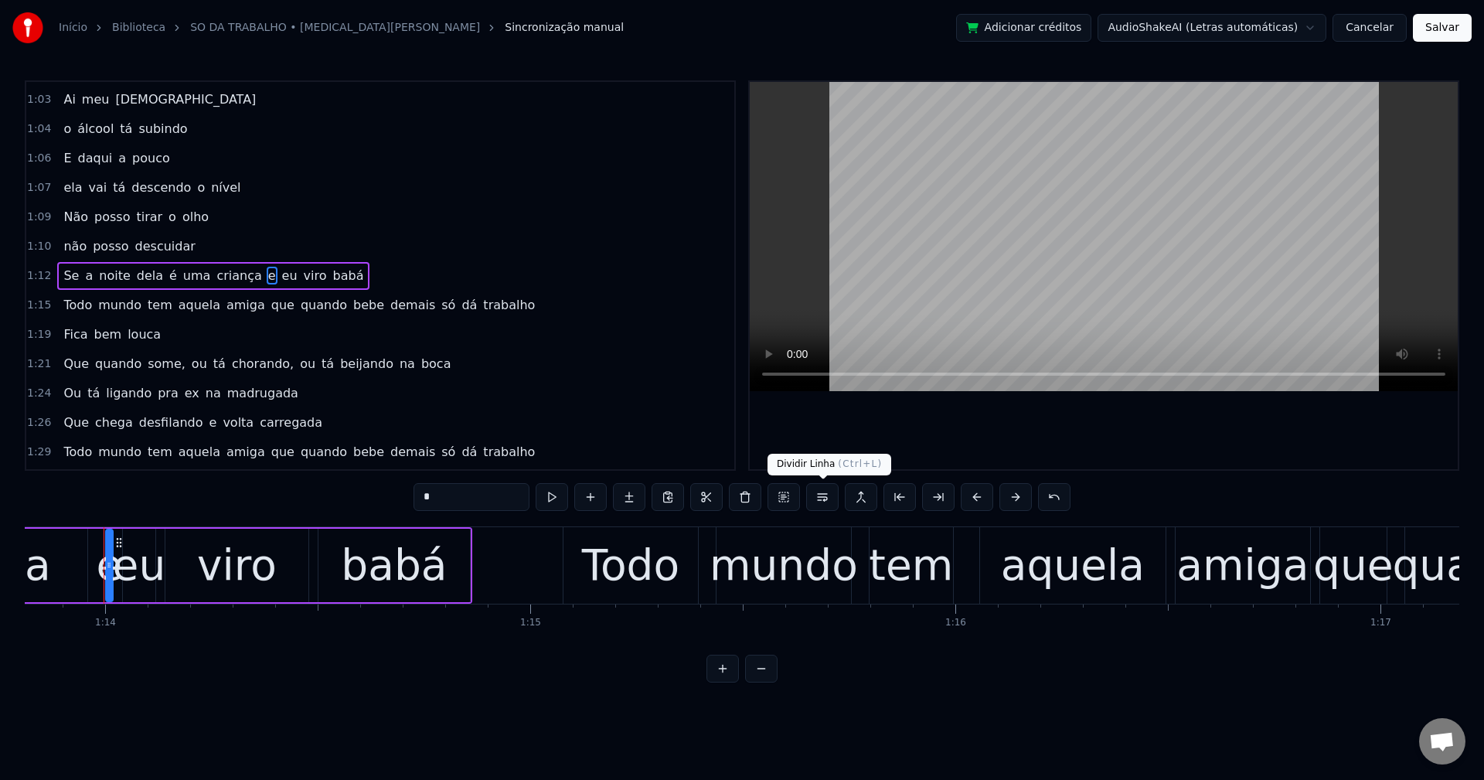
scroll to position [0, 31381]
click at [831, 502] on button at bounding box center [822, 497] width 32 height 28
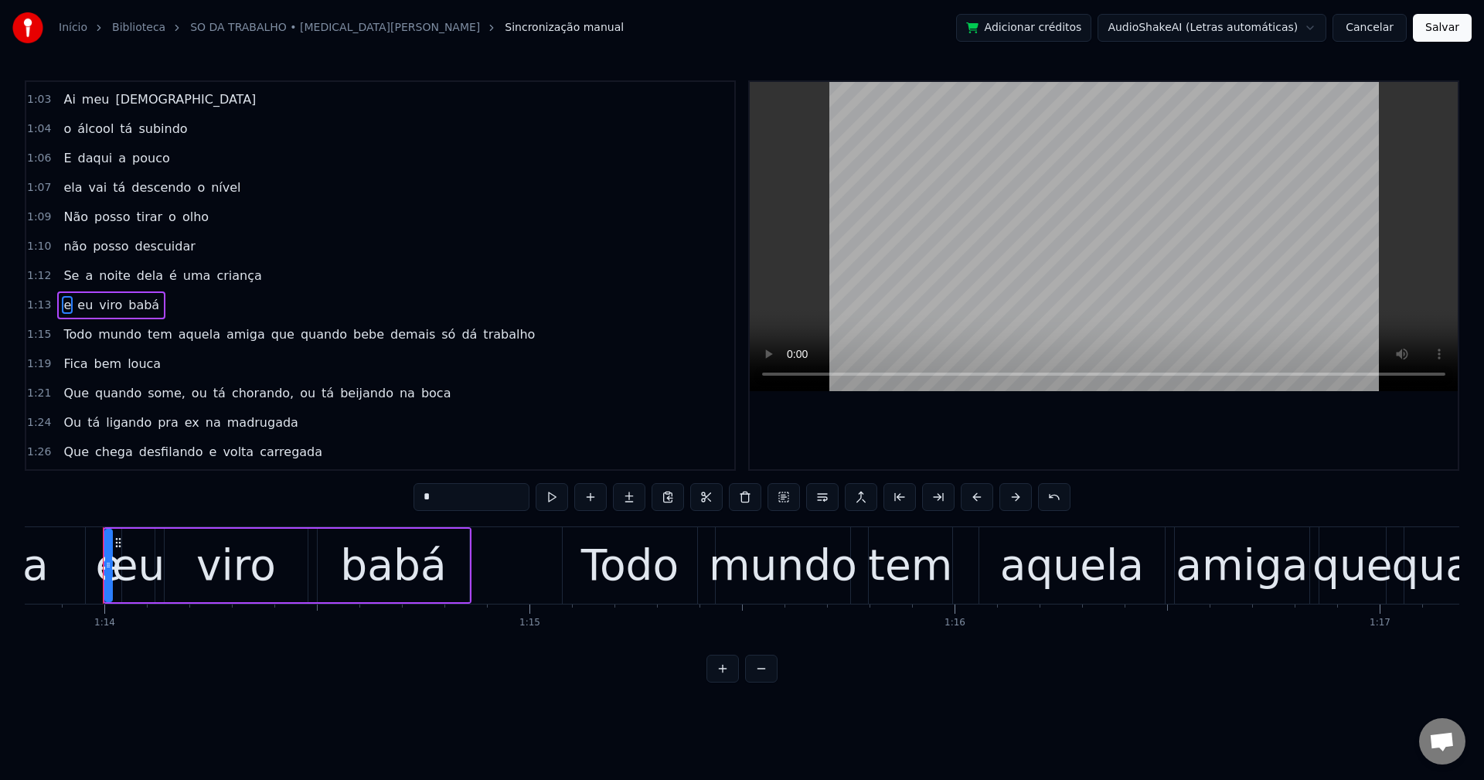
scroll to position [1201, 0]
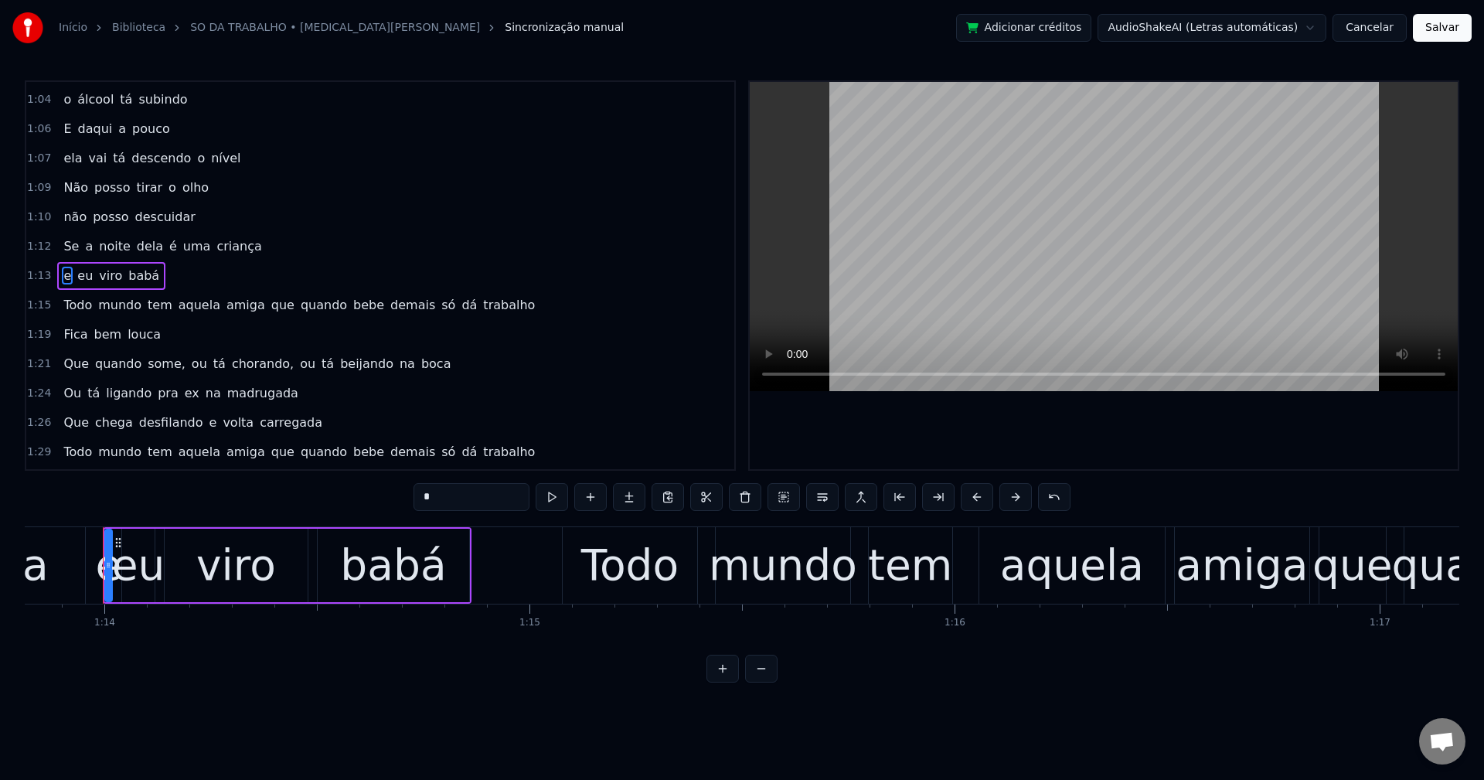
click at [270, 308] on span "que" at bounding box center [283, 305] width 26 height 18
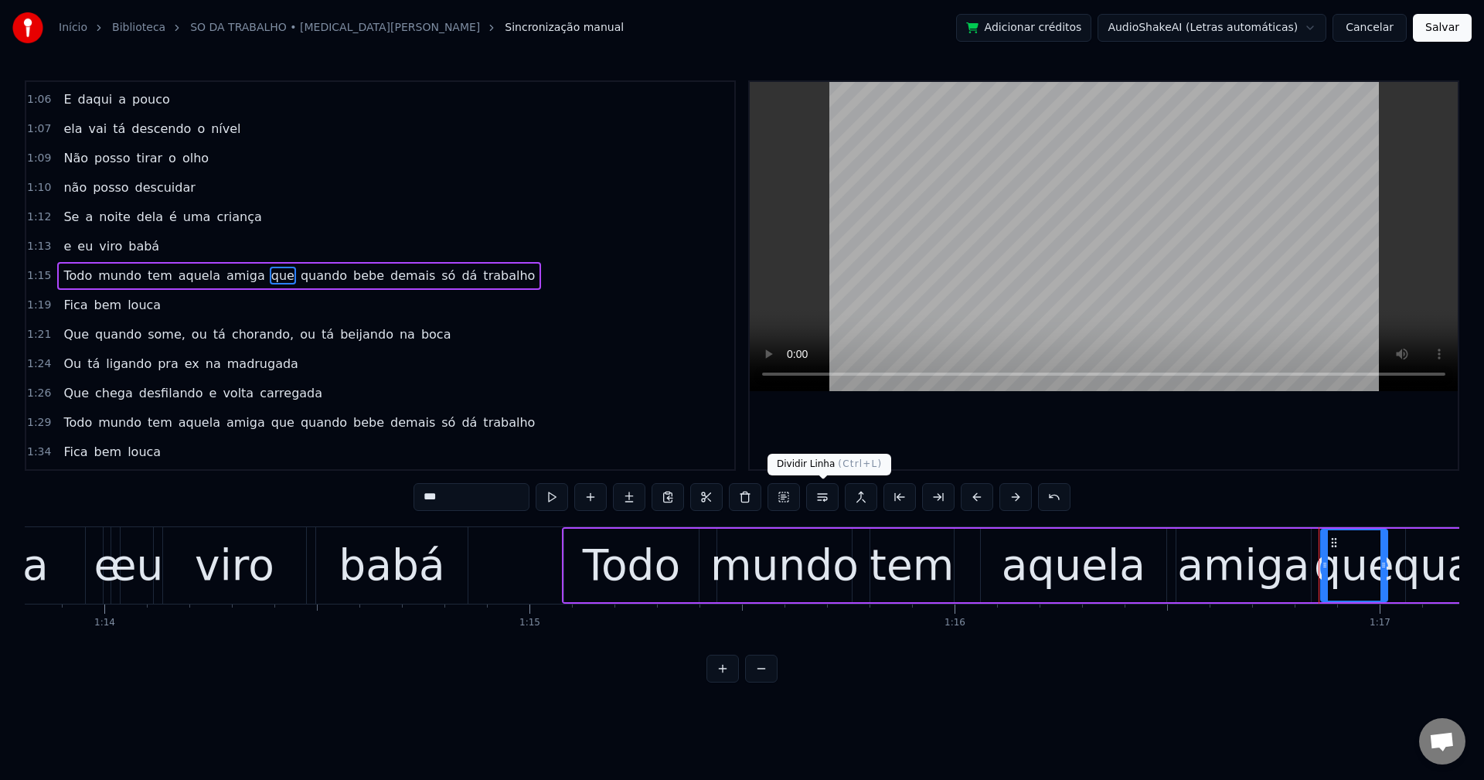
click at [826, 496] on button at bounding box center [822, 497] width 32 height 28
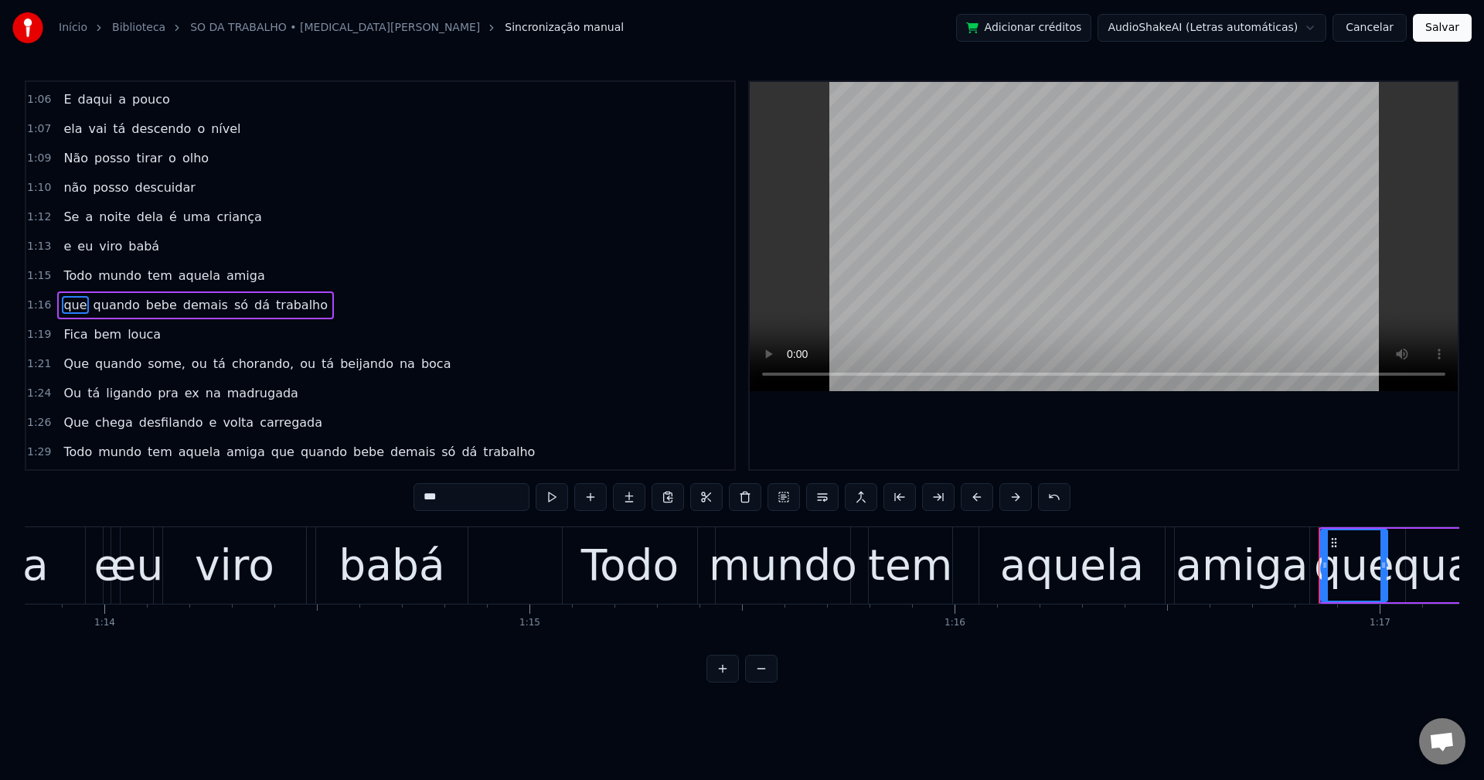
scroll to position [1260, 0]
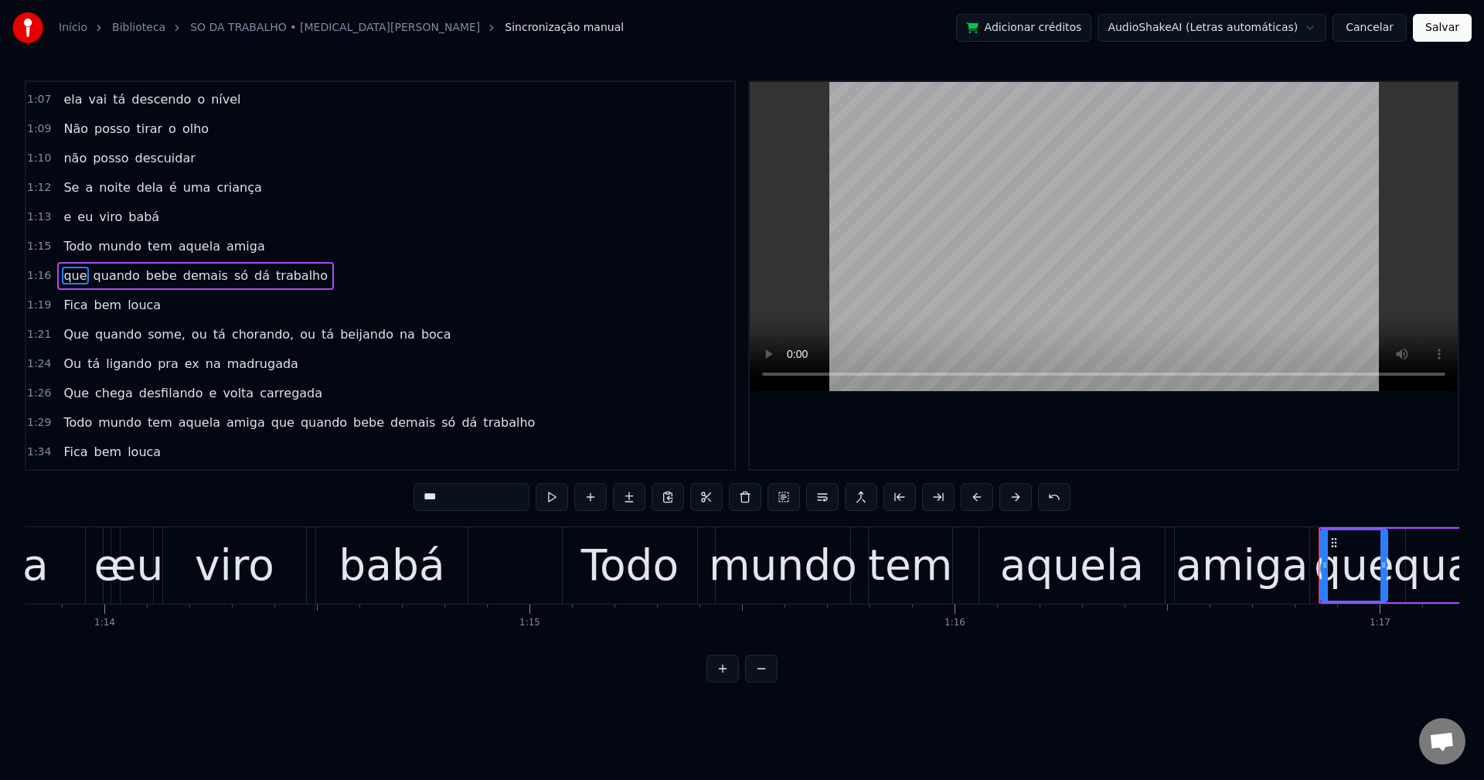
click at [233, 277] on span "só" at bounding box center [241, 276] width 17 height 18
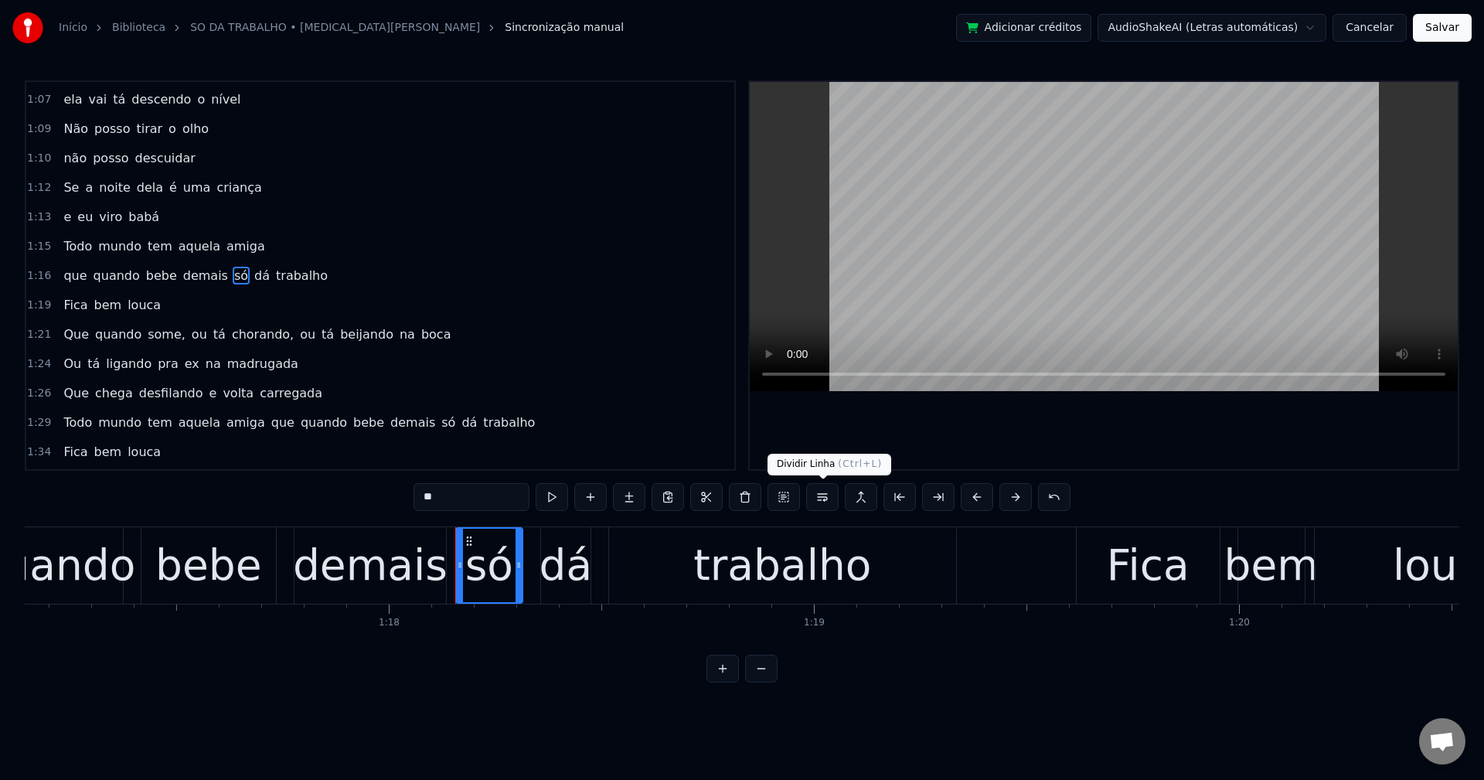
scroll to position [0, 33149]
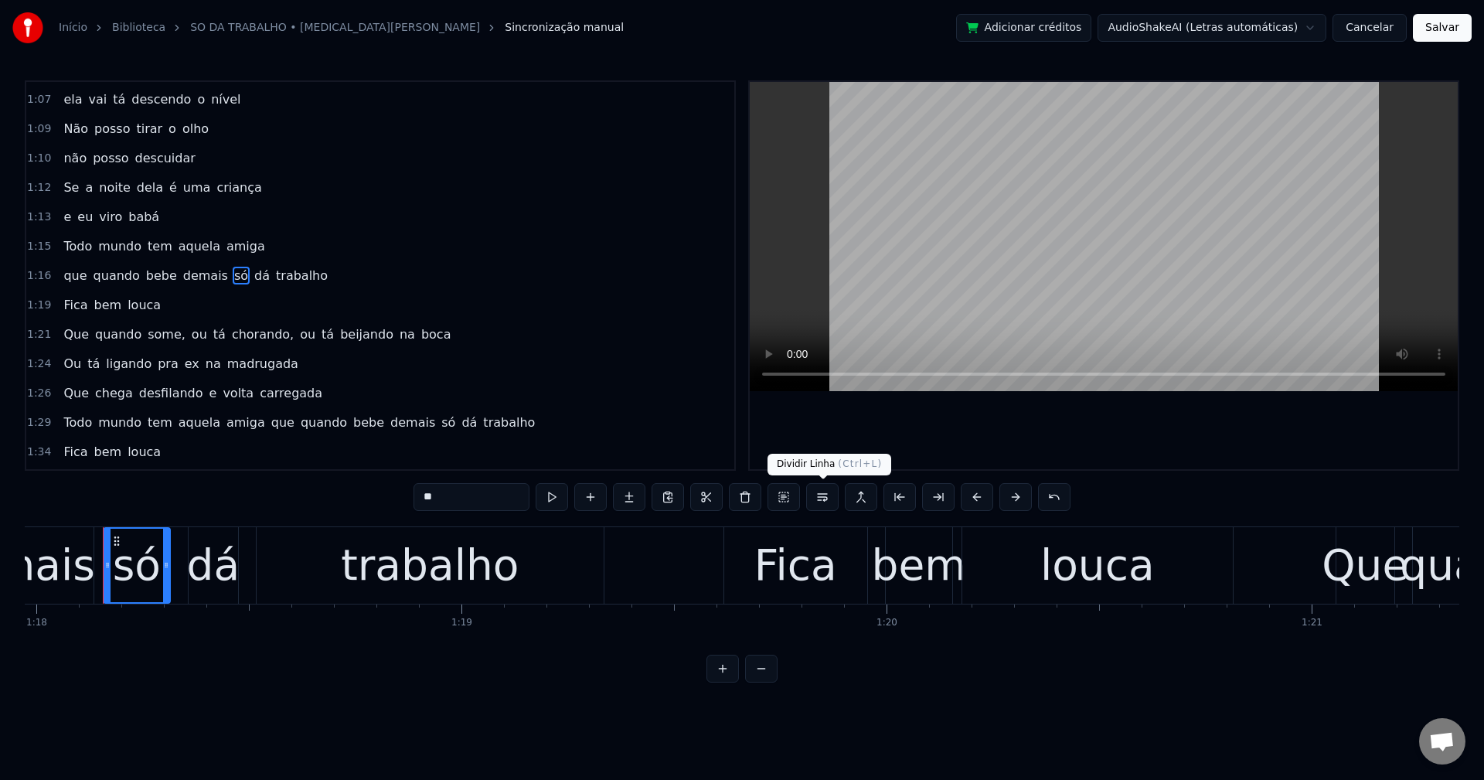
click at [826, 504] on button at bounding box center [822, 497] width 32 height 28
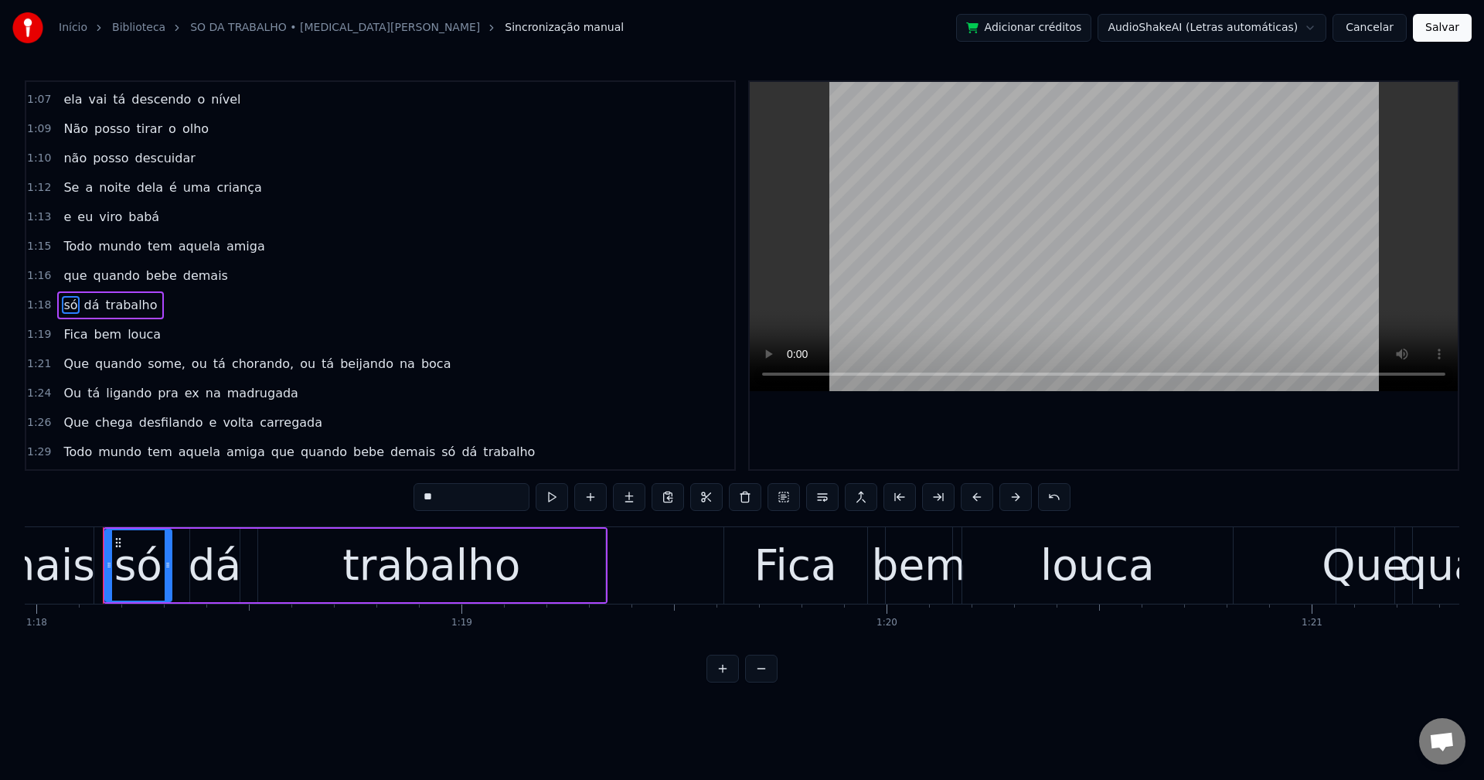
scroll to position [1289, 0]
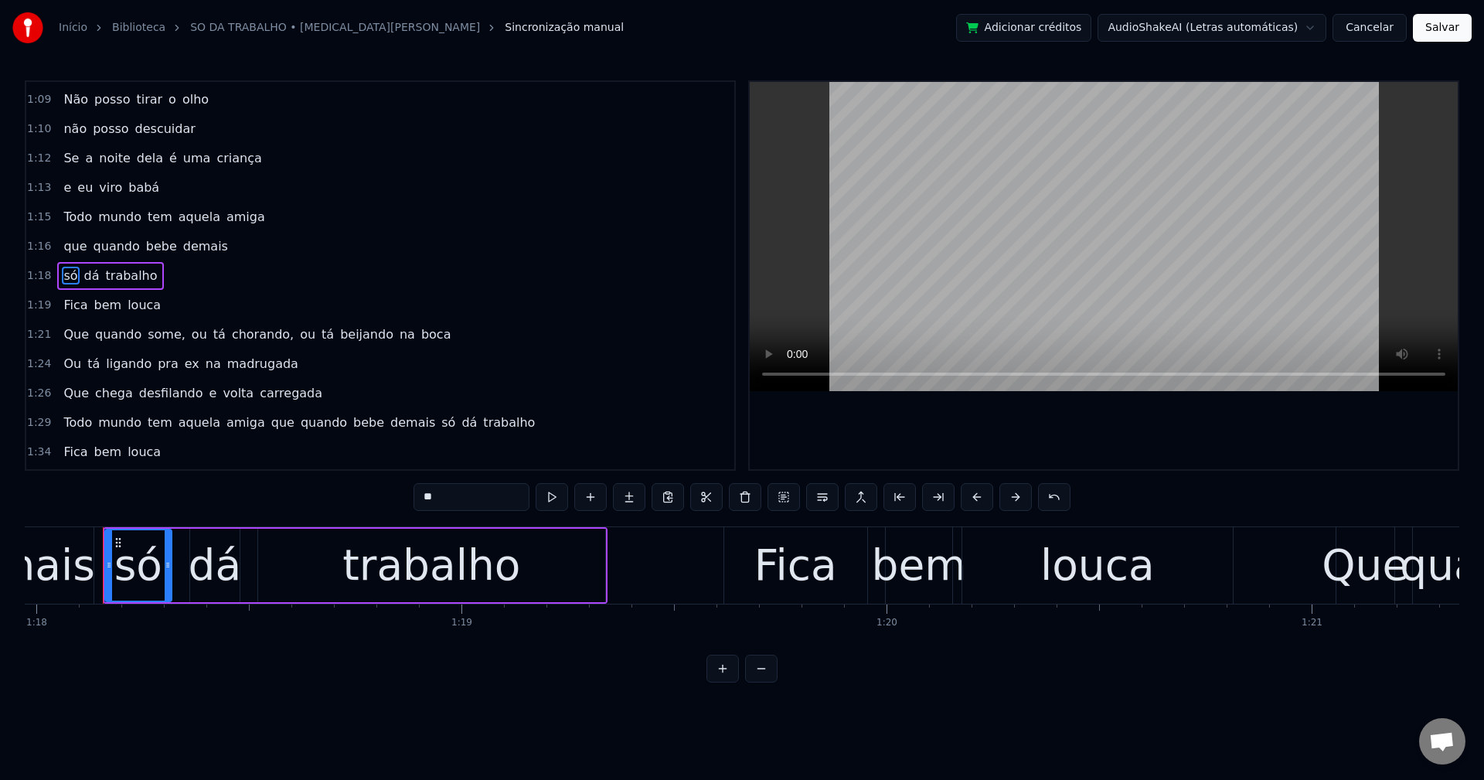
click at [165, 330] on span "some," at bounding box center [166, 334] width 41 height 18
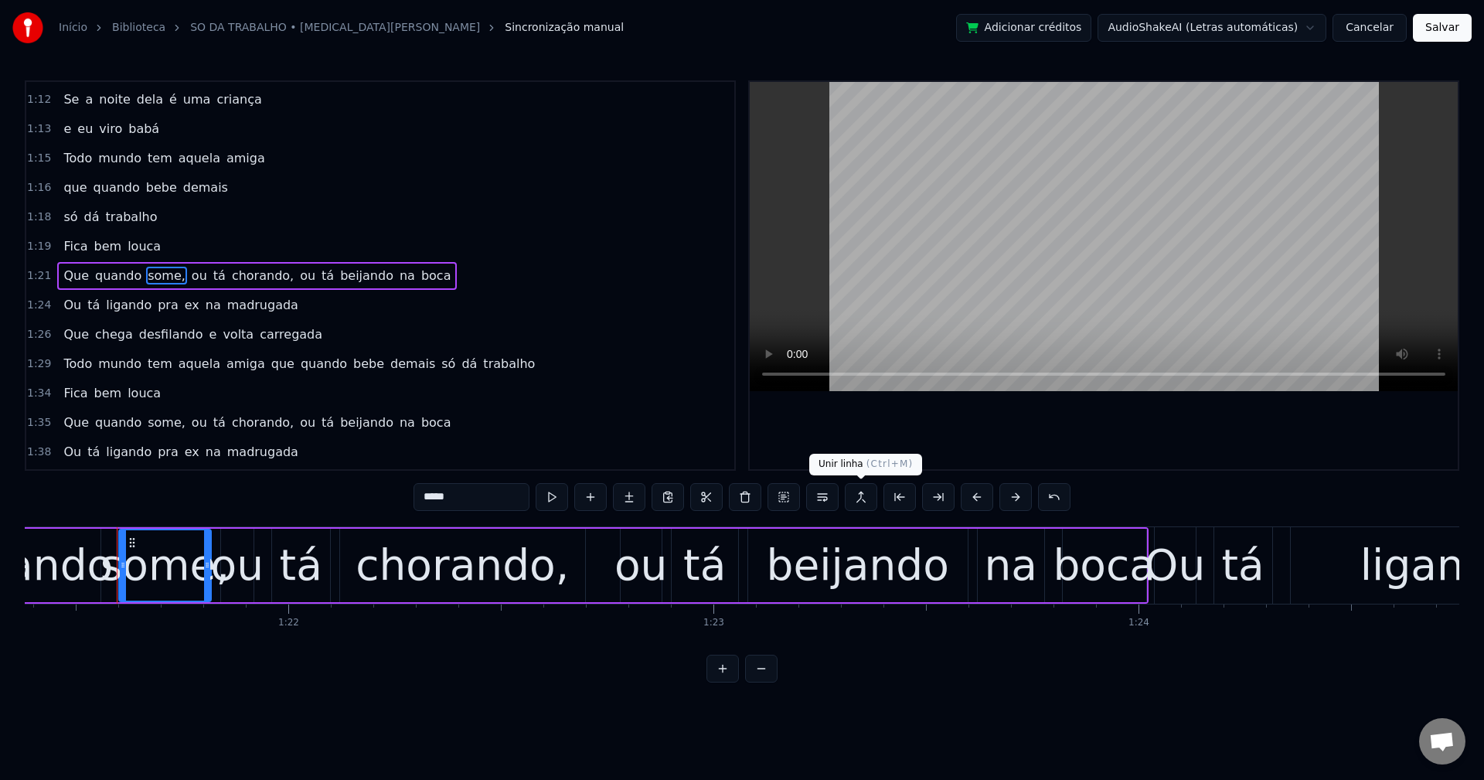
scroll to position [0, 34612]
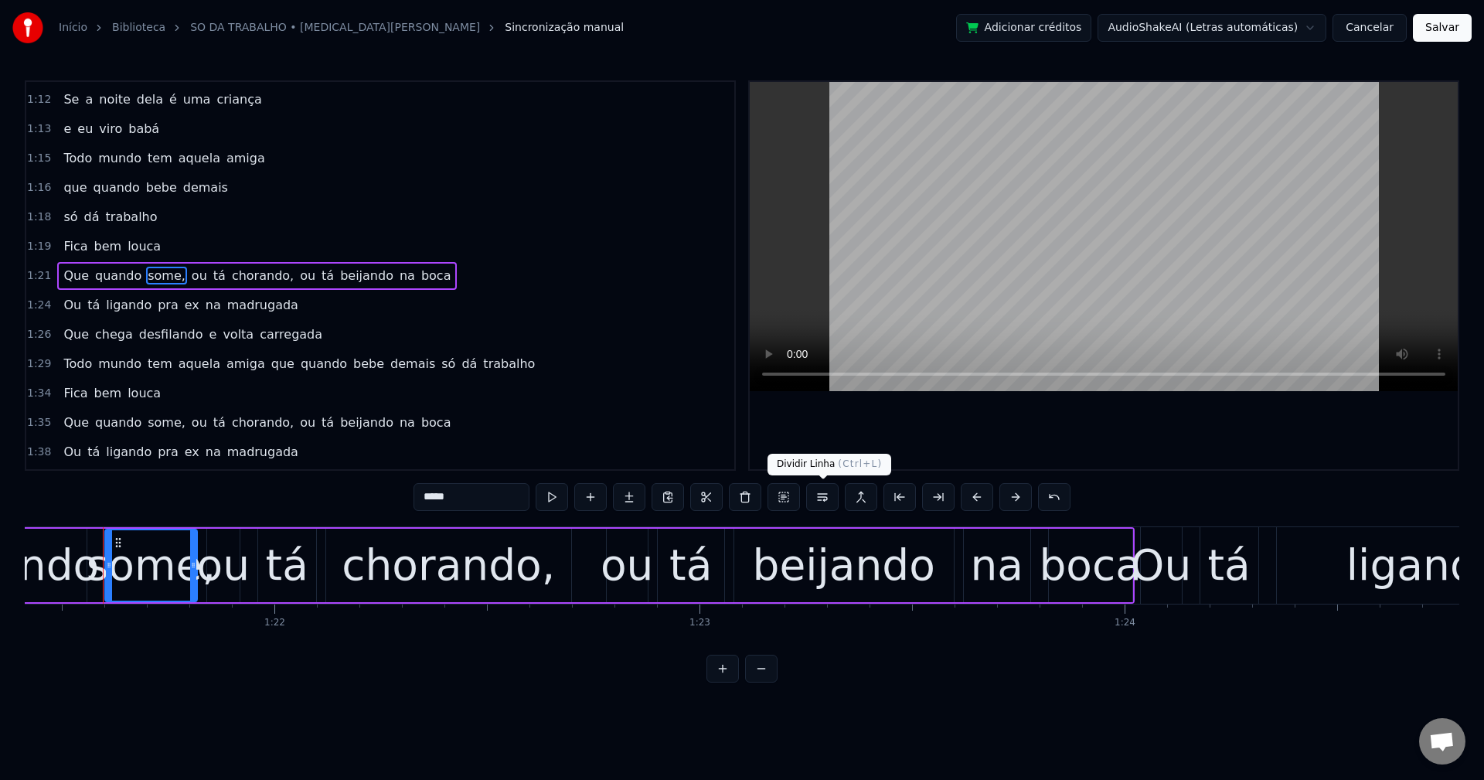
click at [821, 502] on button at bounding box center [822, 497] width 32 height 28
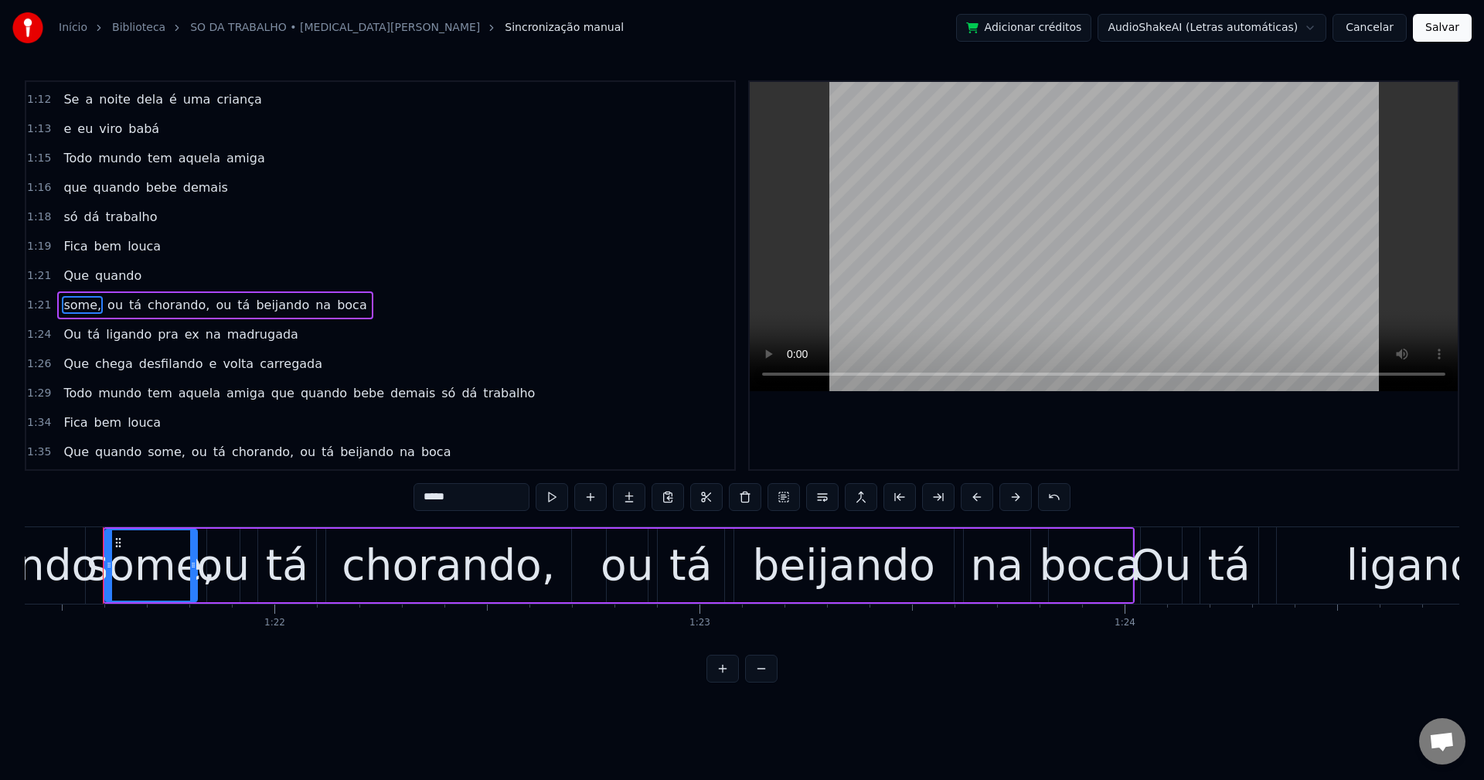
scroll to position [1377, 0]
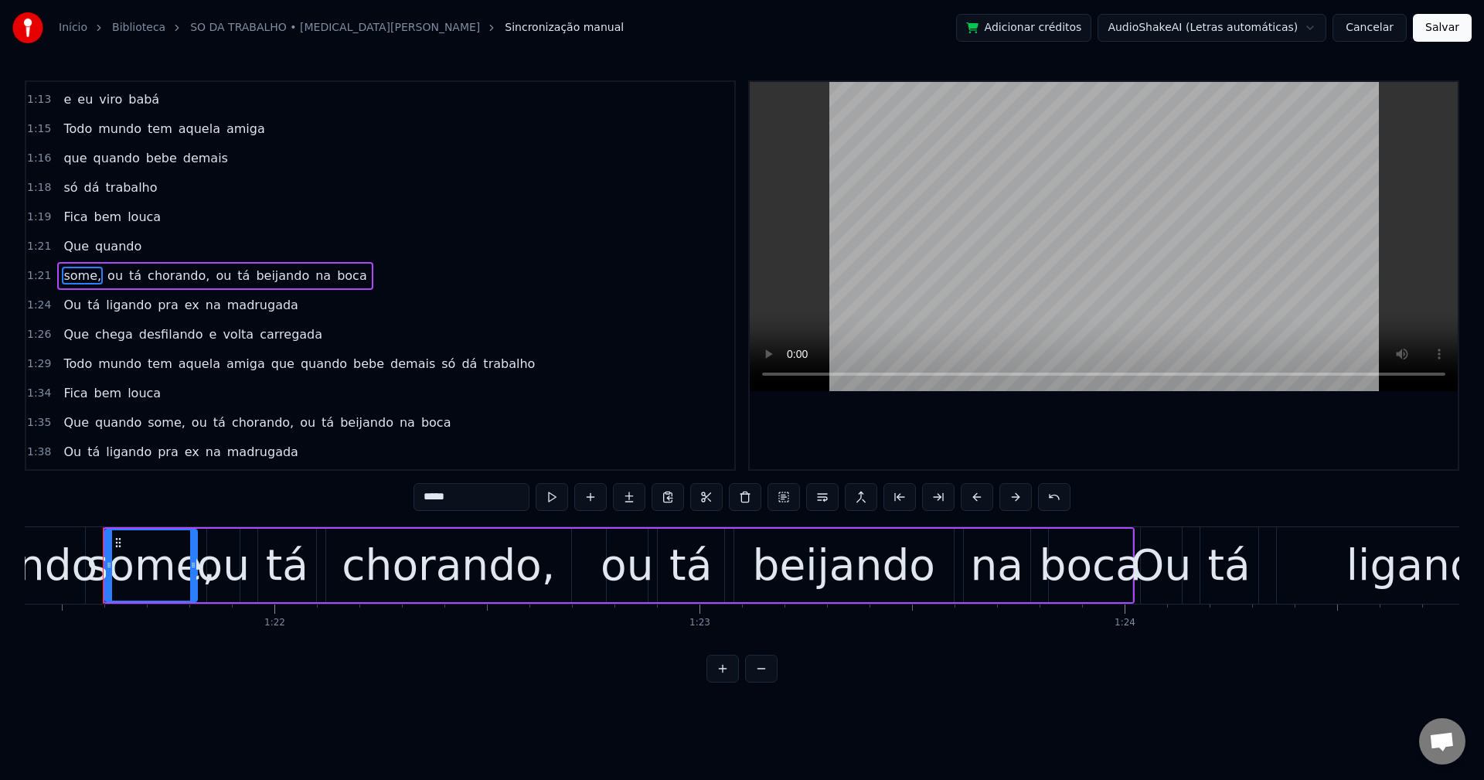
click at [99, 250] on span "quando" at bounding box center [118, 246] width 49 height 18
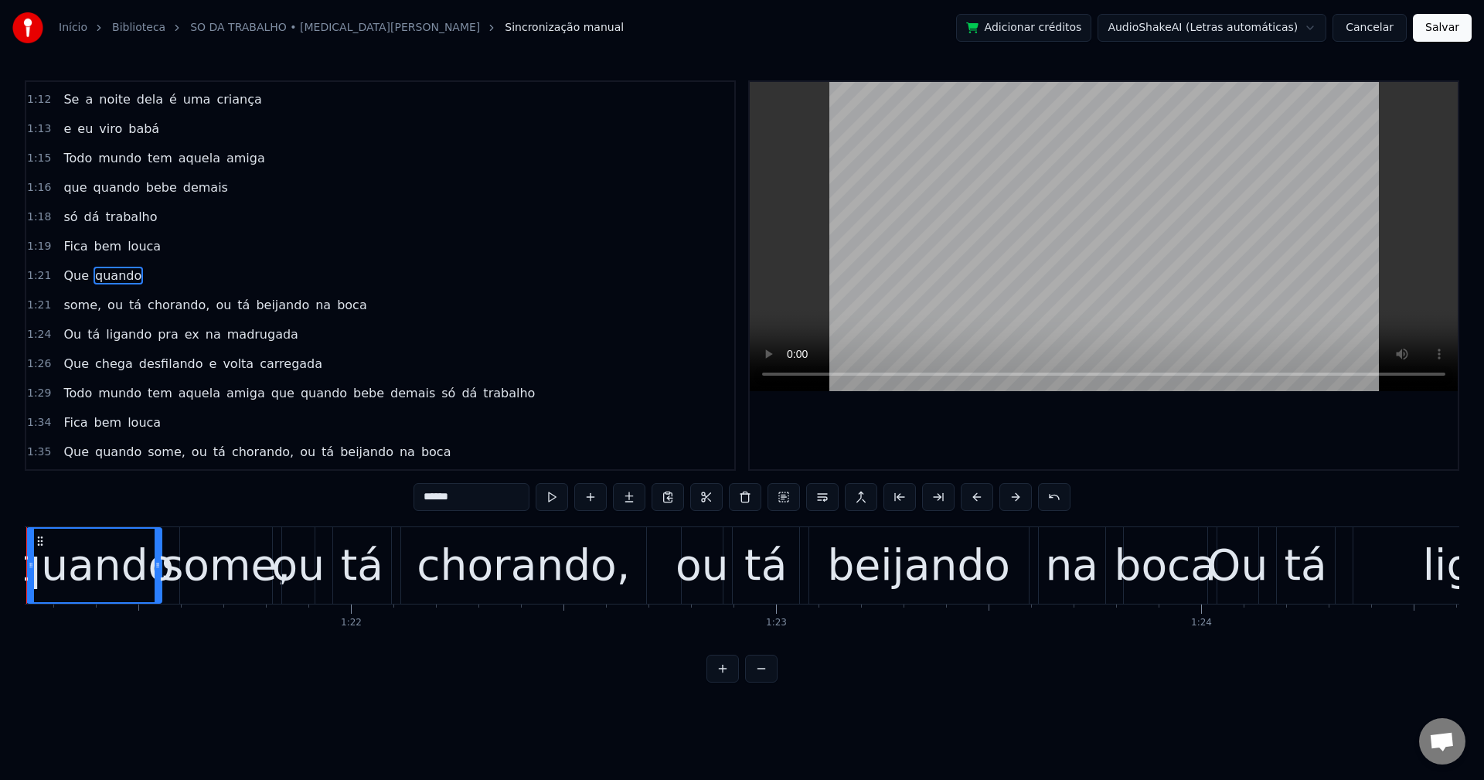
scroll to position [0, 34459]
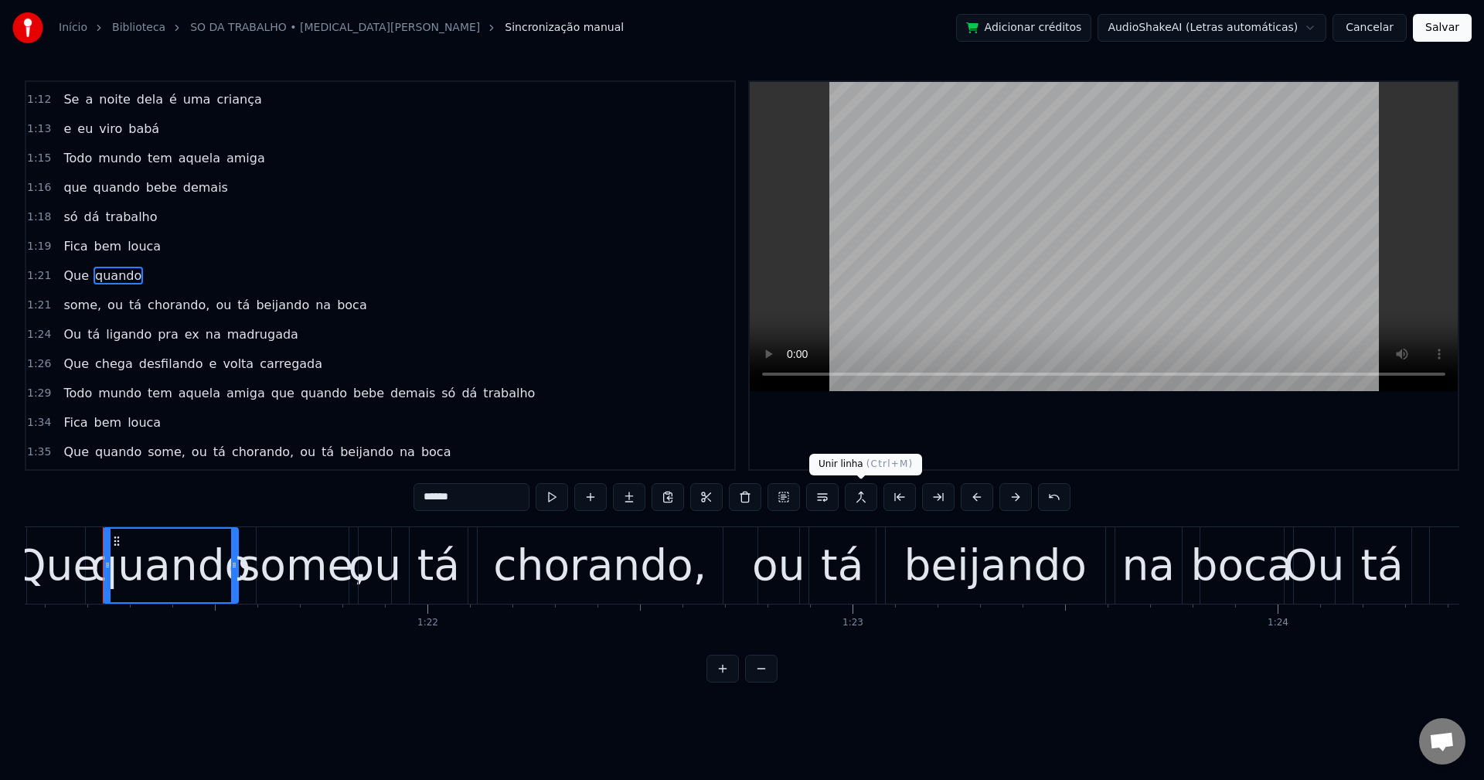
click at [858, 502] on button at bounding box center [861, 497] width 32 height 28
click at [106, 303] on span "ou" at bounding box center [115, 305] width 19 height 18
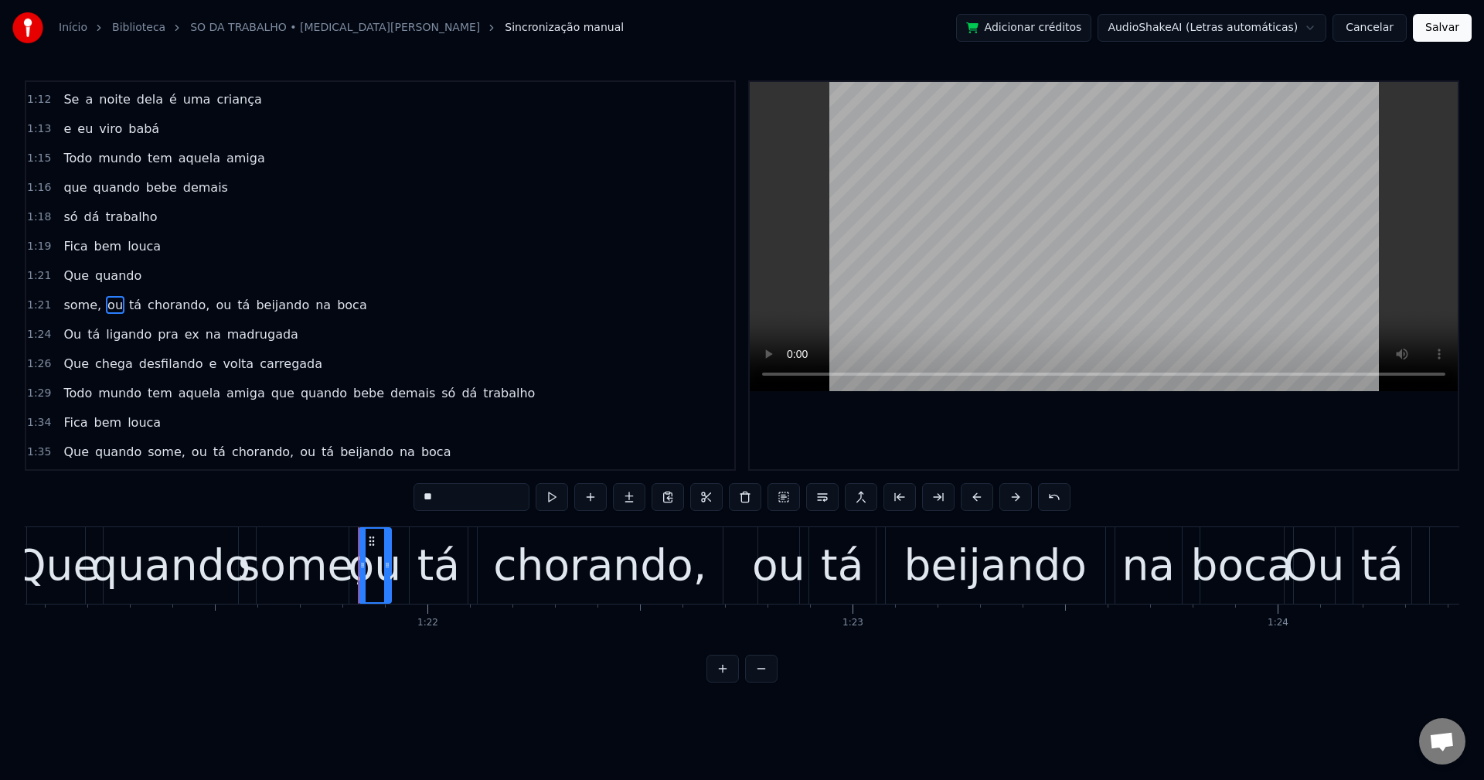
scroll to position [1377, 0]
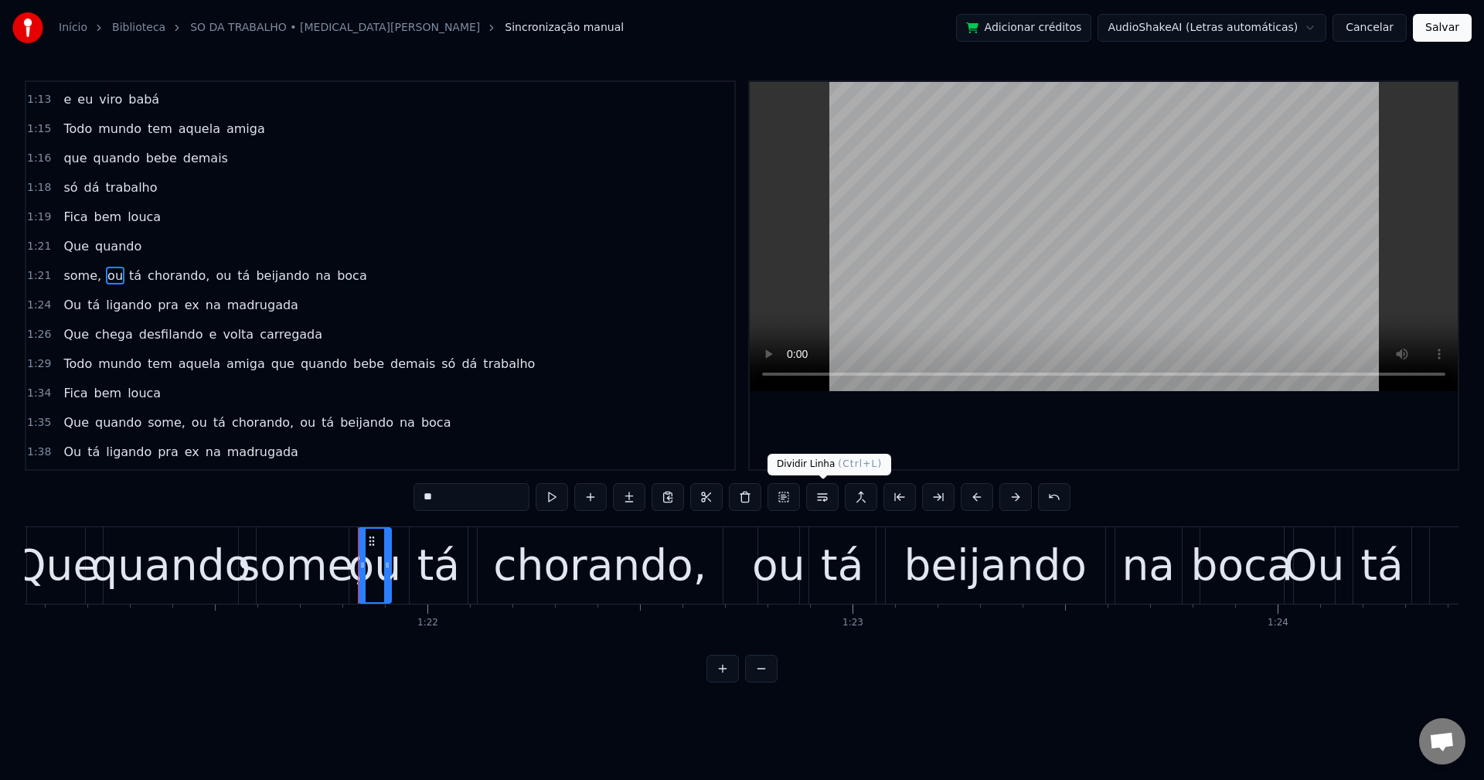
click at [819, 499] on button at bounding box center [822, 497] width 32 height 28
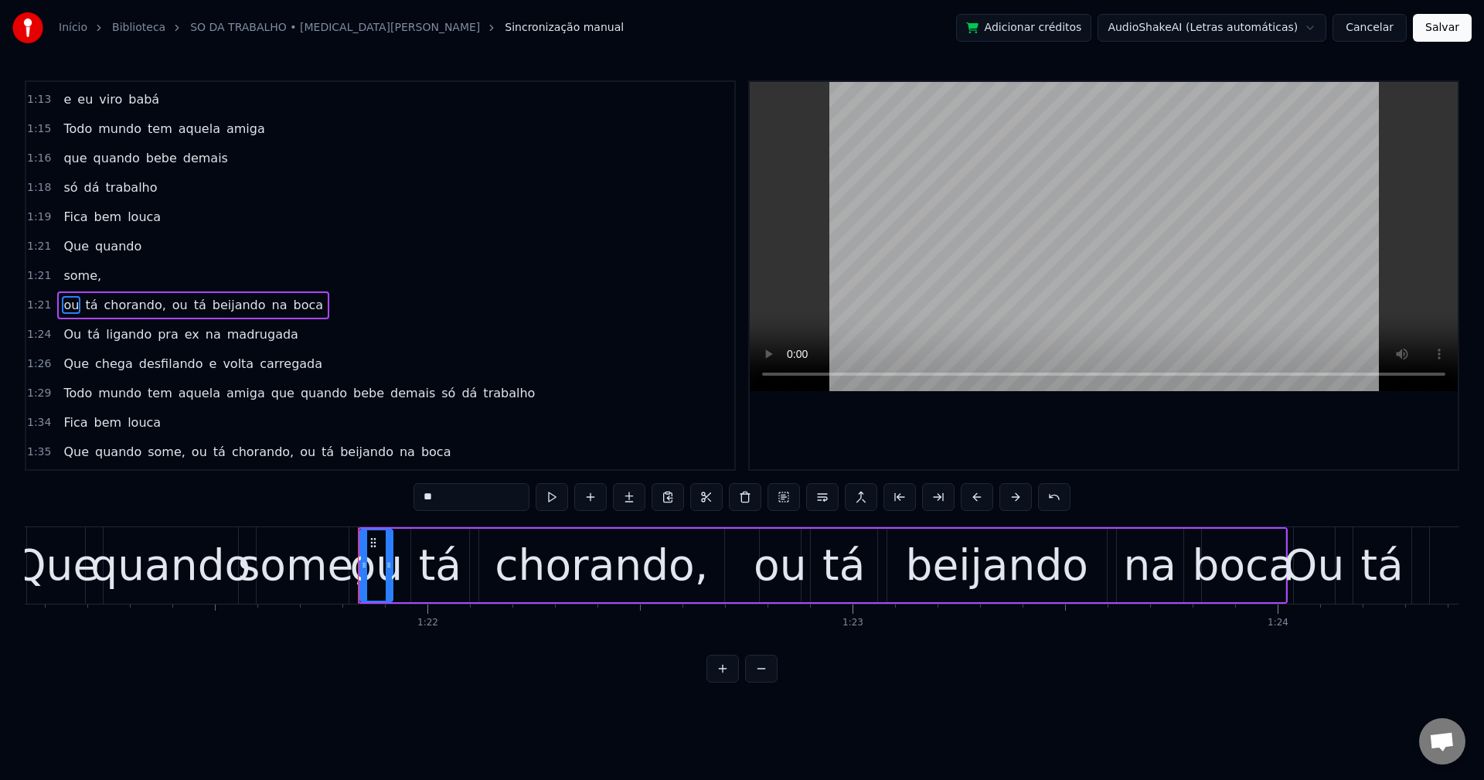
scroll to position [1407, 0]
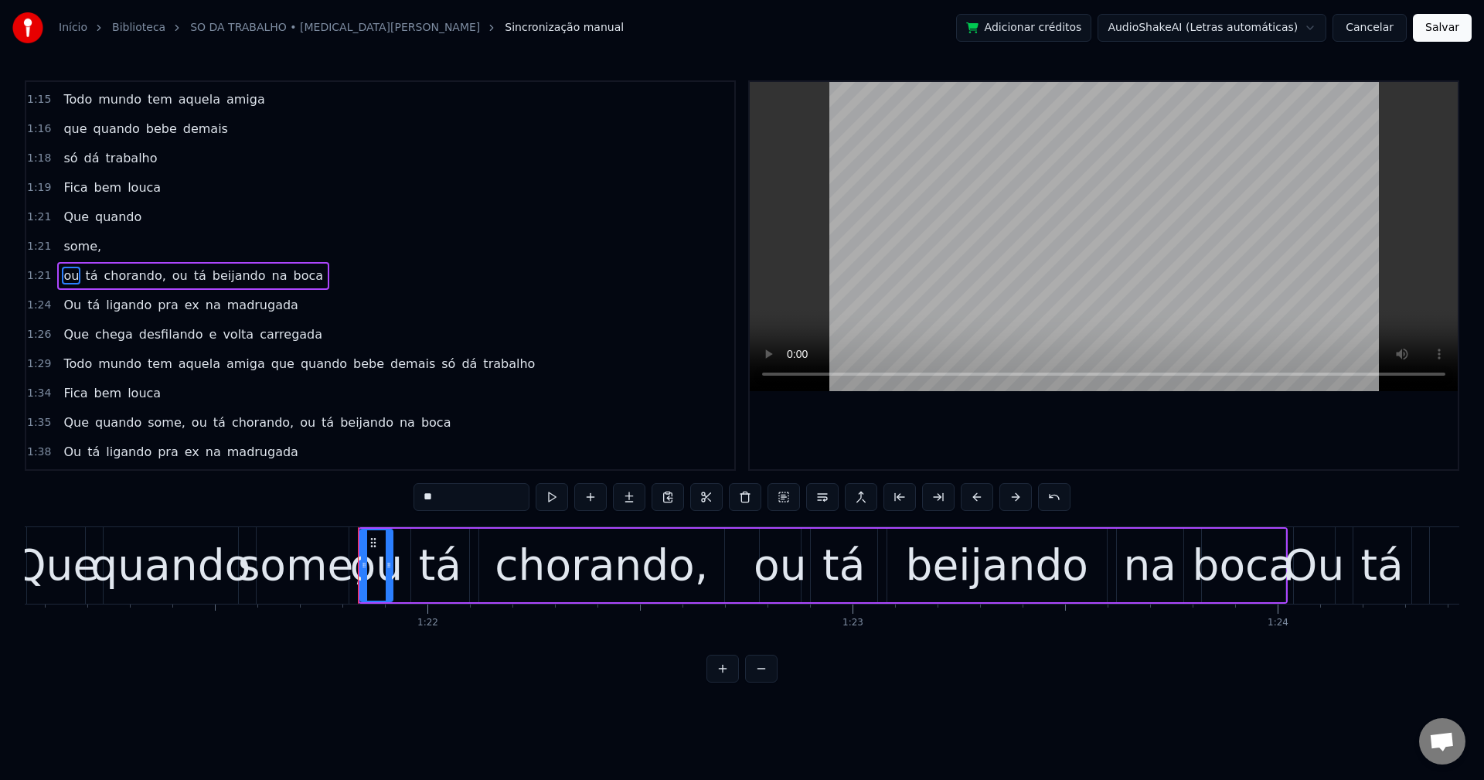
click at [79, 245] on span "some," at bounding box center [82, 246] width 41 height 18
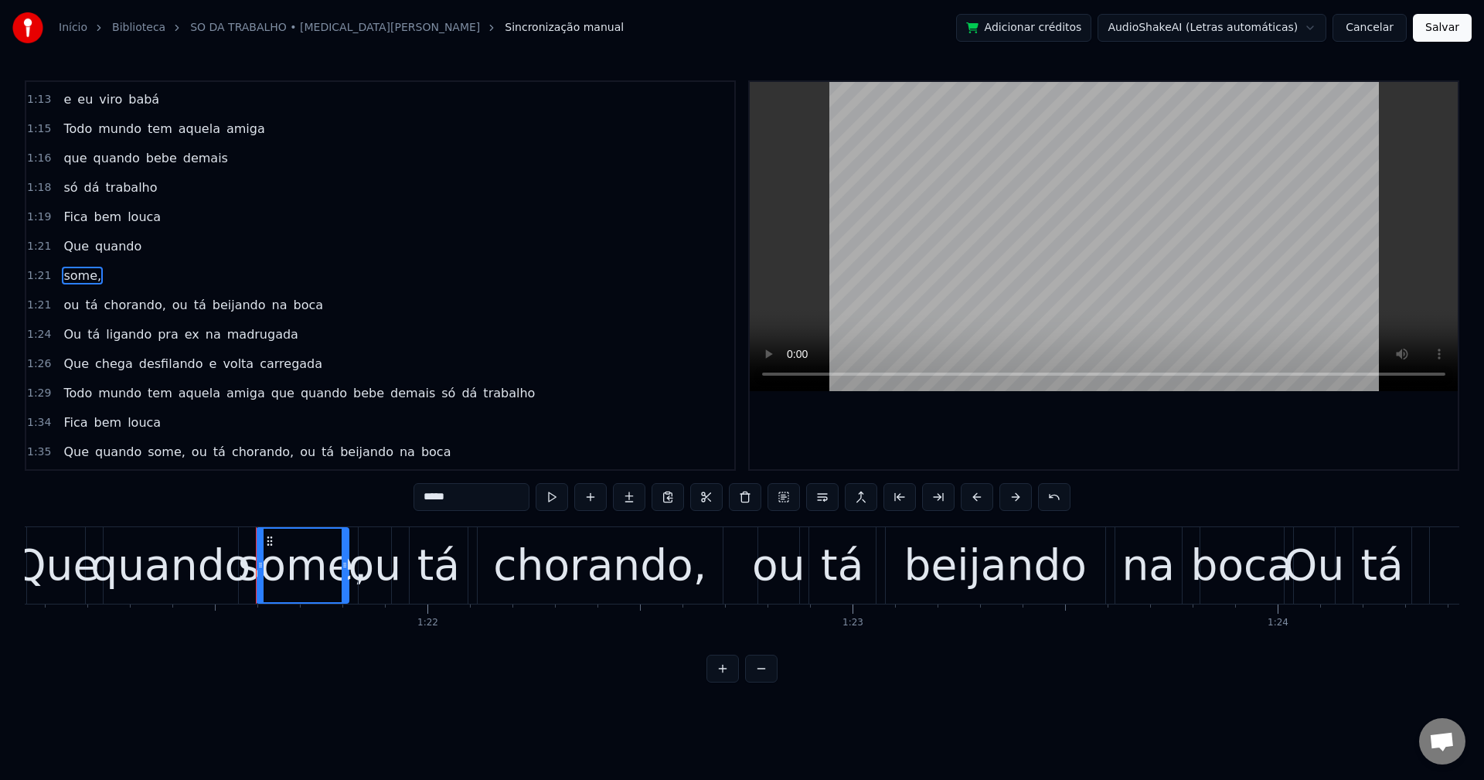
click at [478, 499] on input "*****" at bounding box center [472, 497] width 116 height 28
click at [110, 308] on span "chorando," at bounding box center [134, 305] width 65 height 18
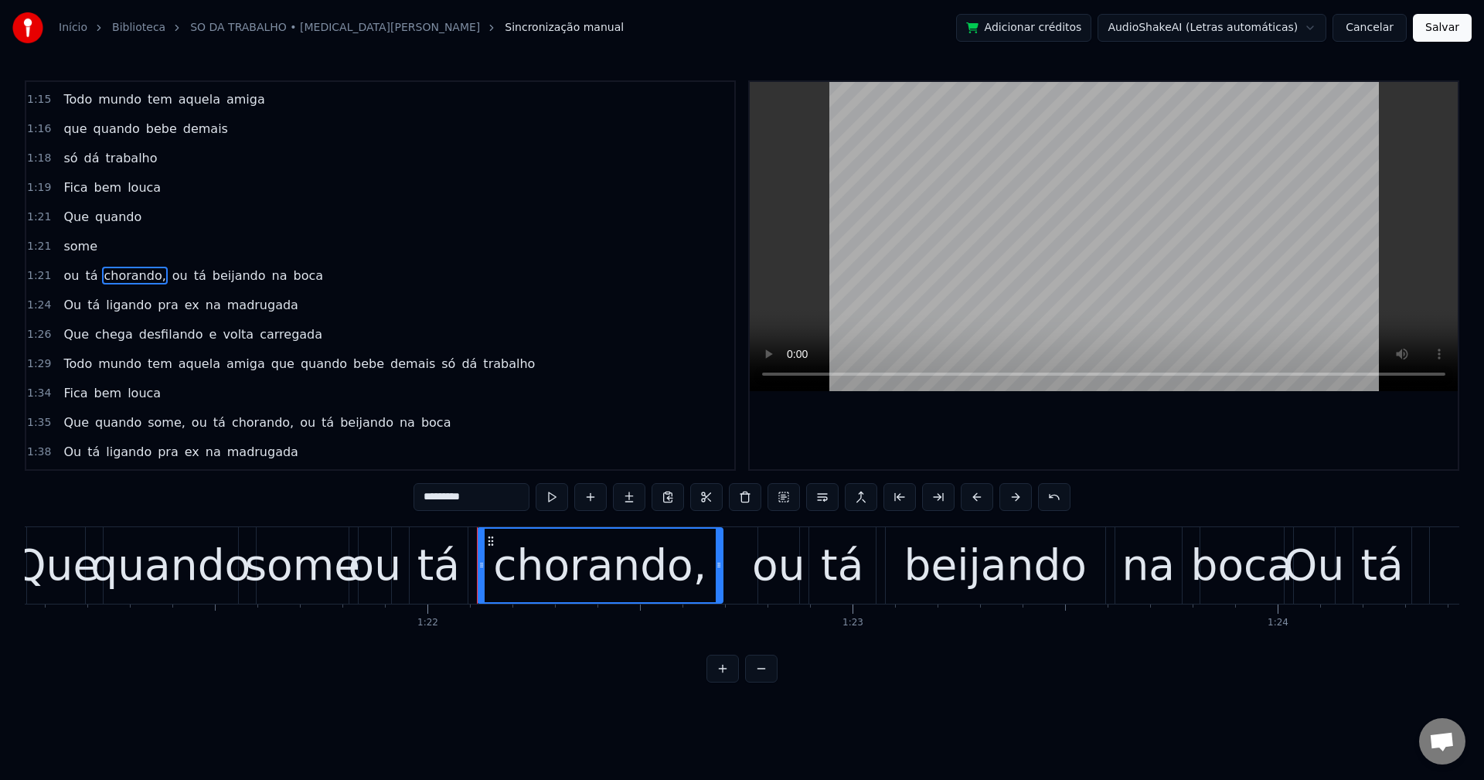
click at [505, 496] on input "*********" at bounding box center [472, 497] width 116 height 28
click at [167, 282] on span "ou" at bounding box center [176, 276] width 19 height 18
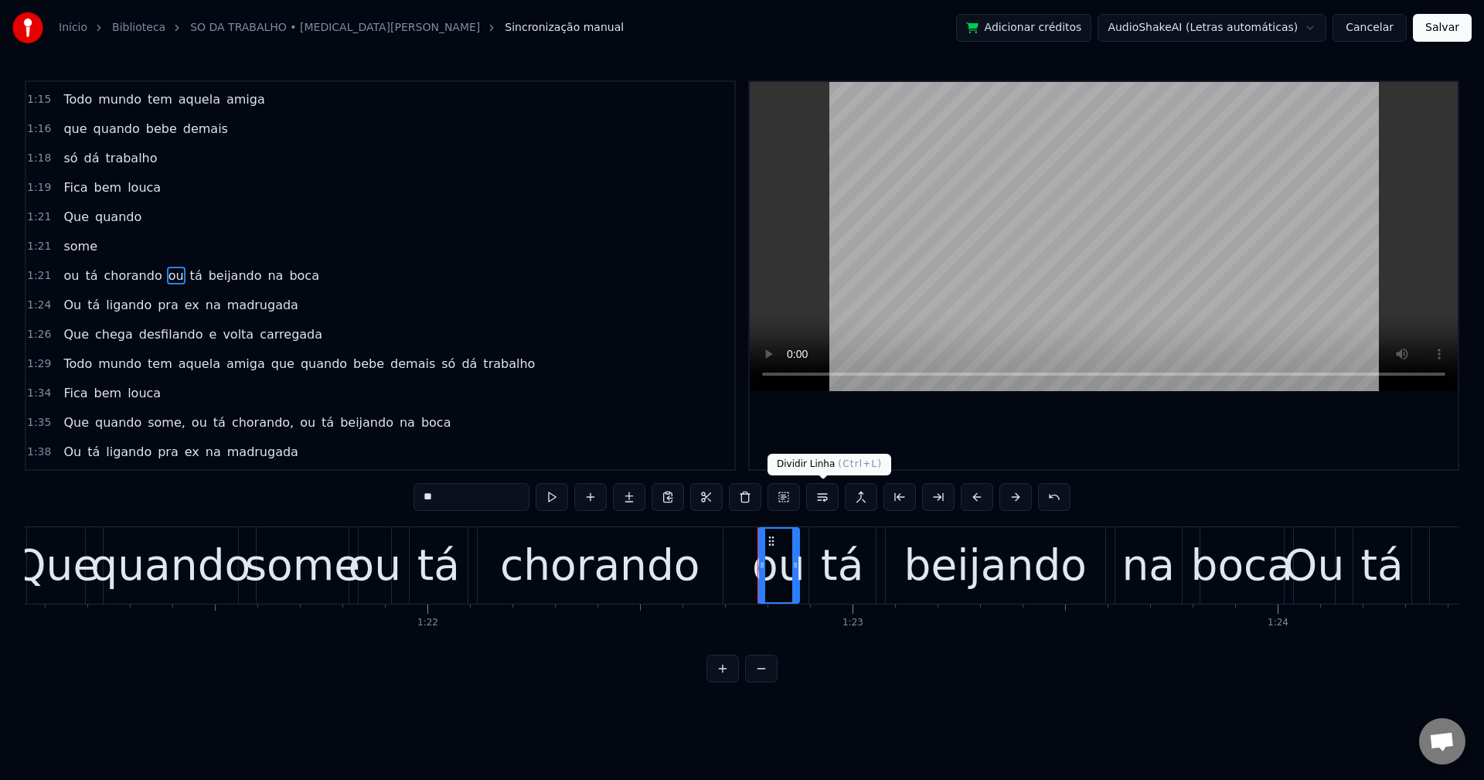
click at [819, 495] on button at bounding box center [822, 497] width 32 height 28
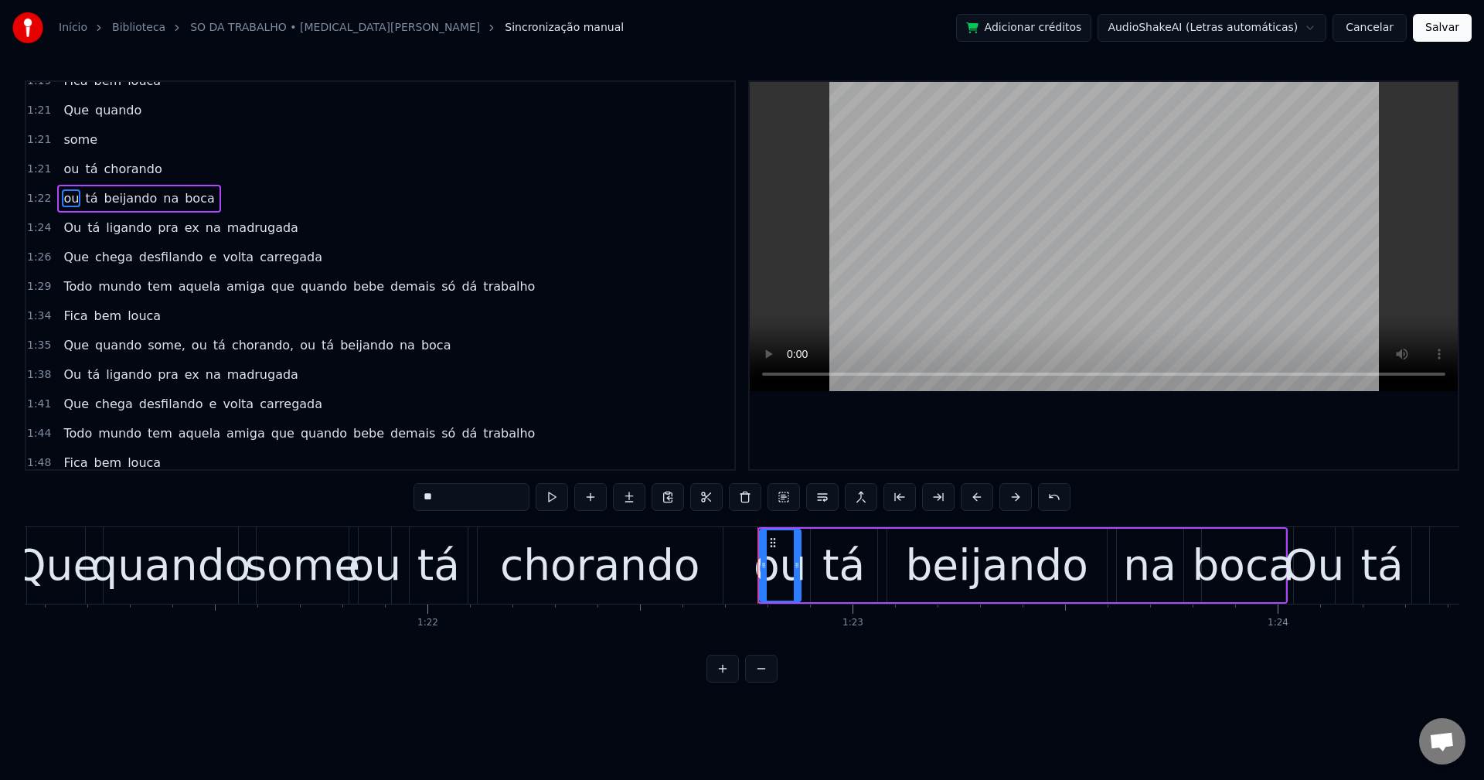
scroll to position [1591, 0]
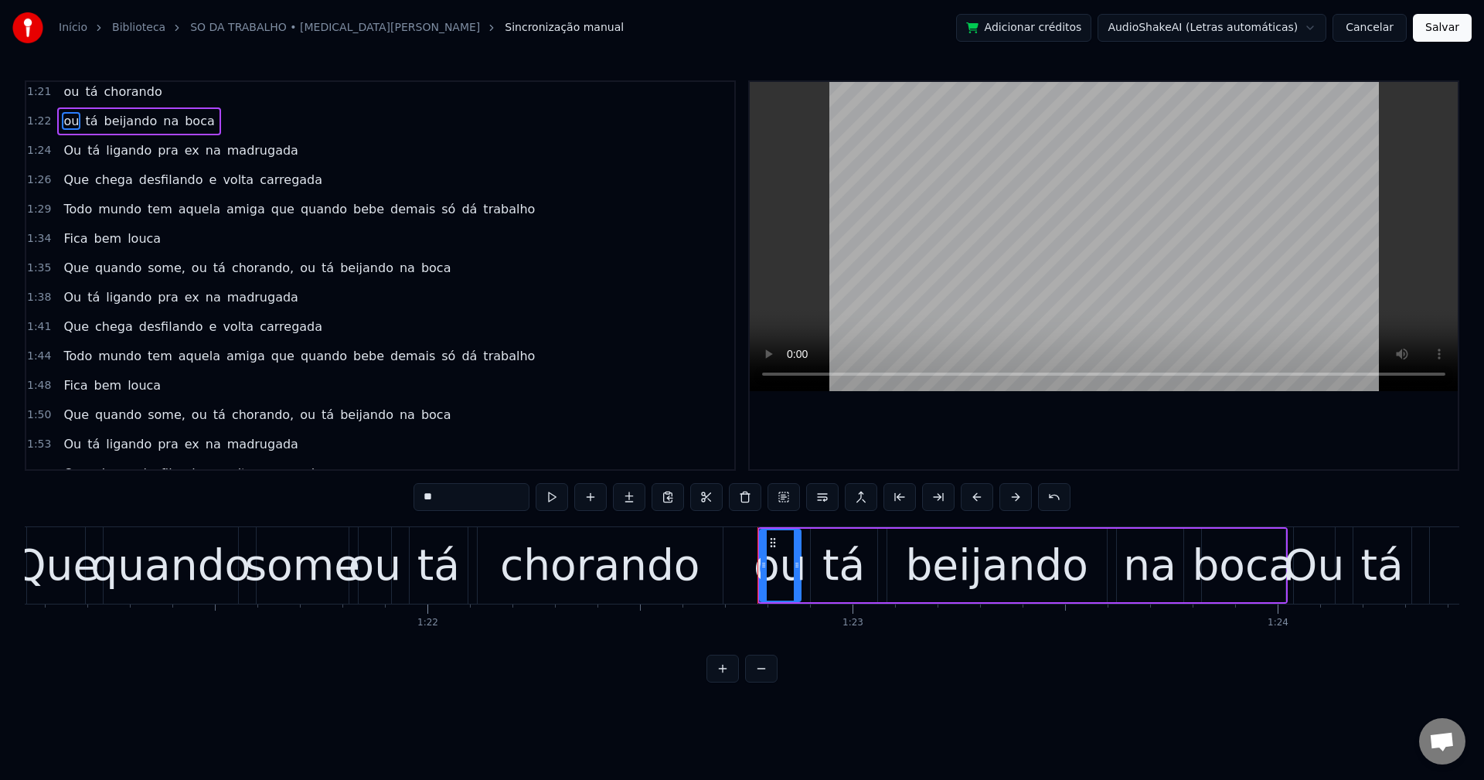
click at [158, 146] on span "pra" at bounding box center [168, 150] width 24 height 18
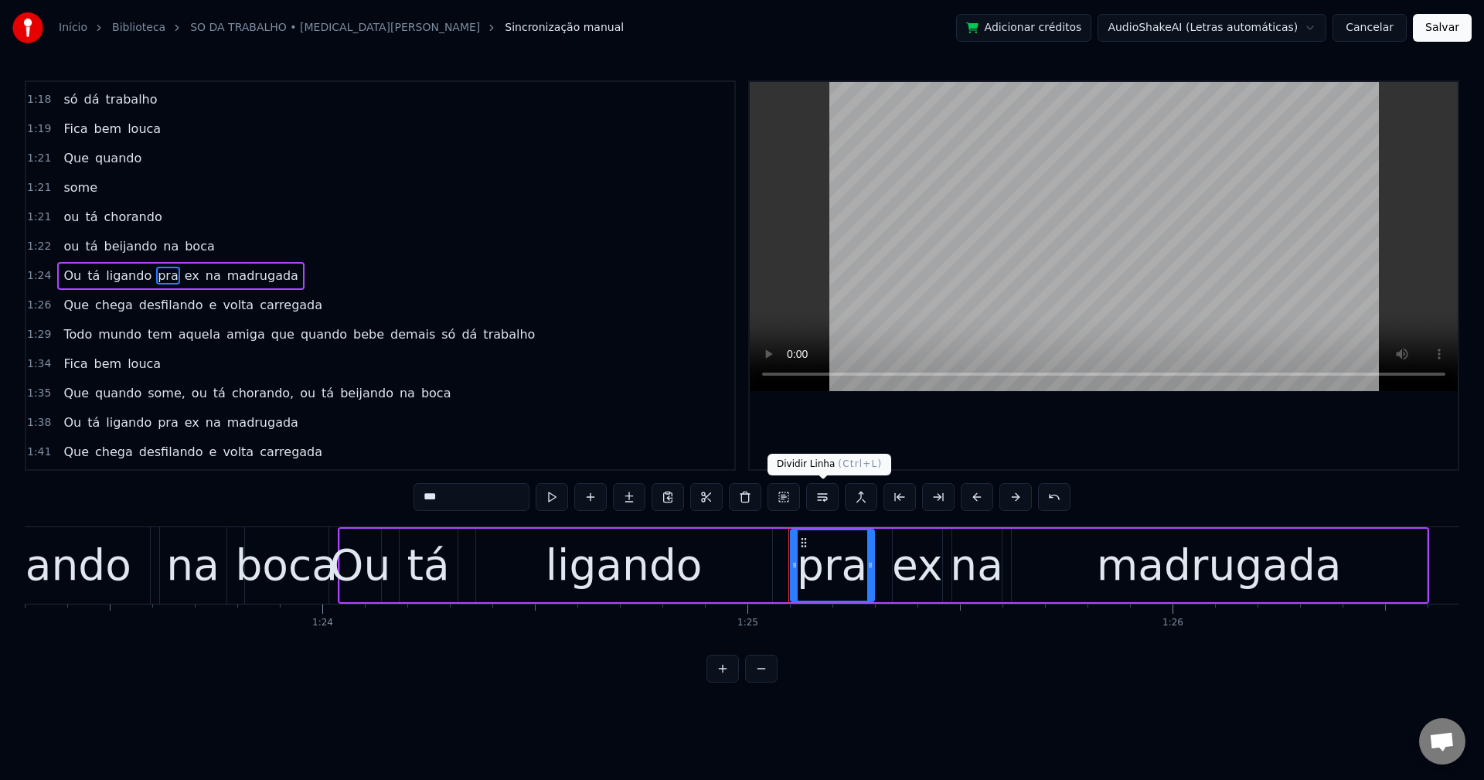
scroll to position [0, 36100]
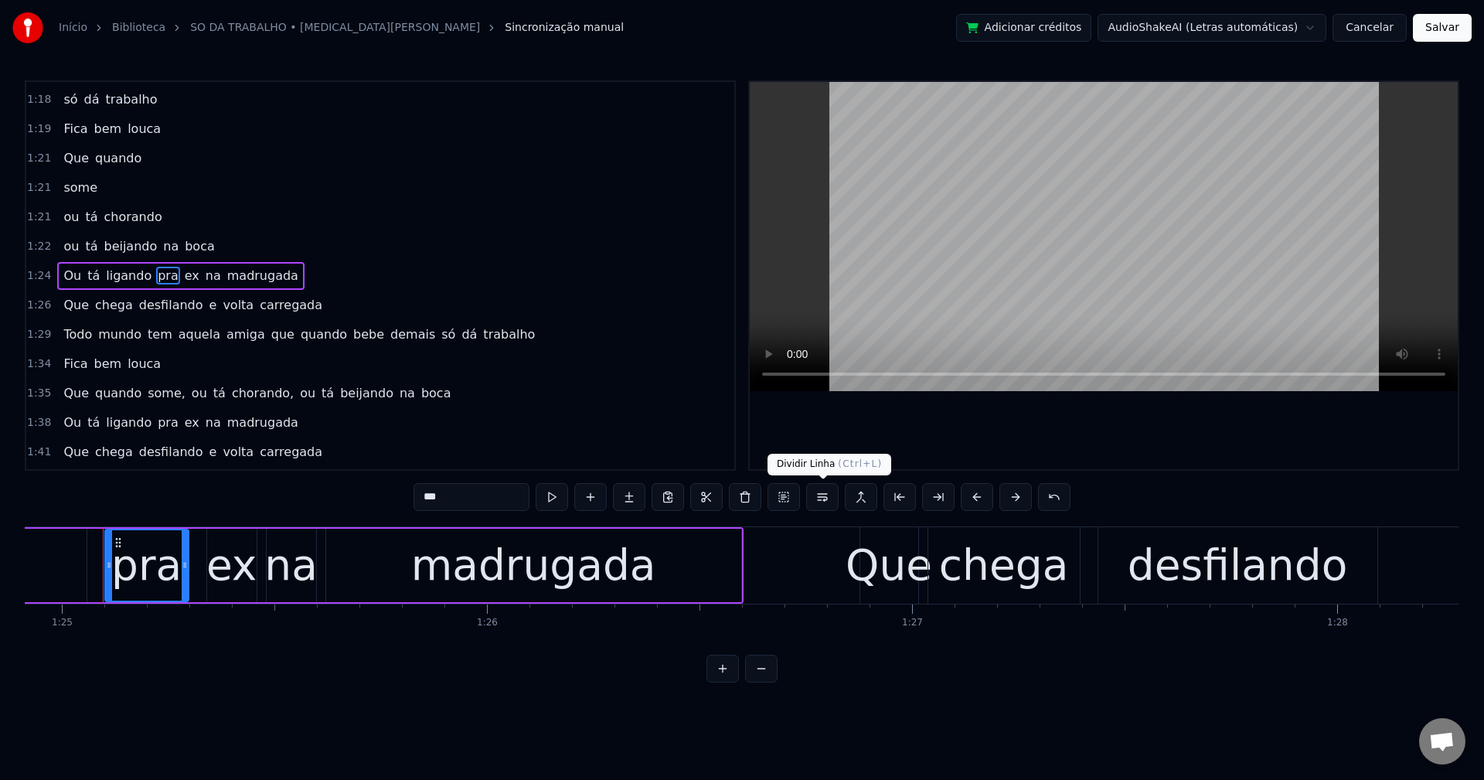
click at [829, 505] on button at bounding box center [822, 497] width 32 height 28
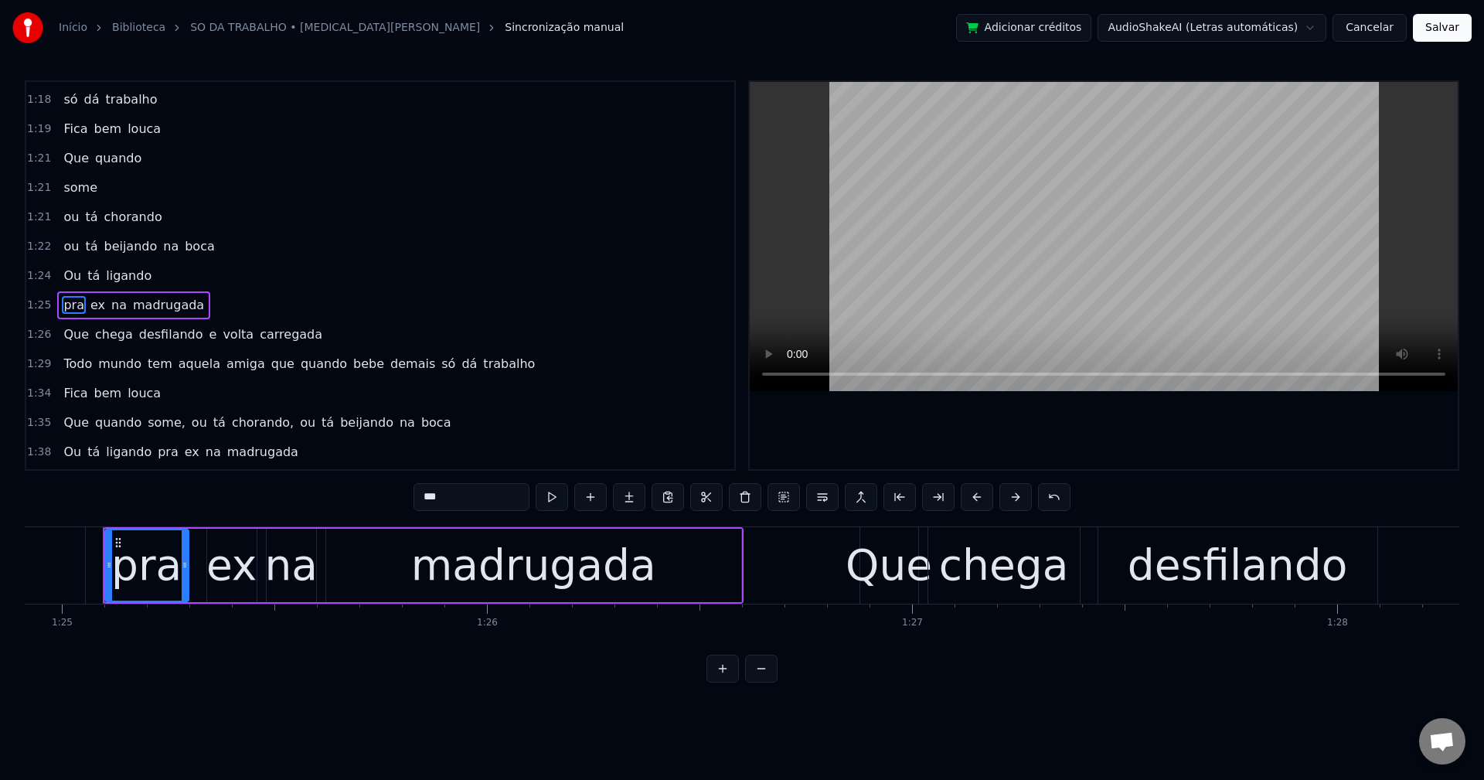
scroll to position [1495, 0]
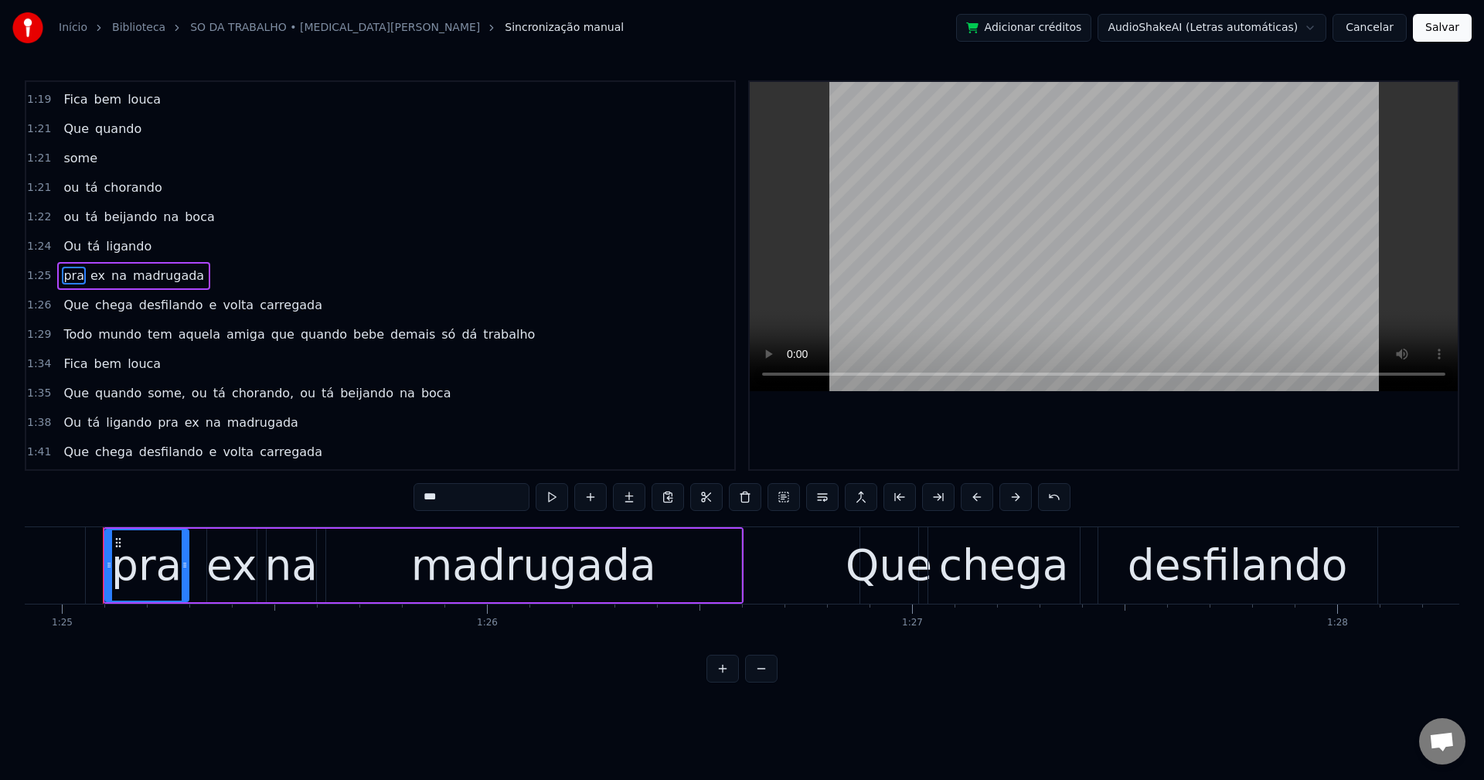
click at [208, 307] on span "e" at bounding box center [213, 305] width 11 height 18
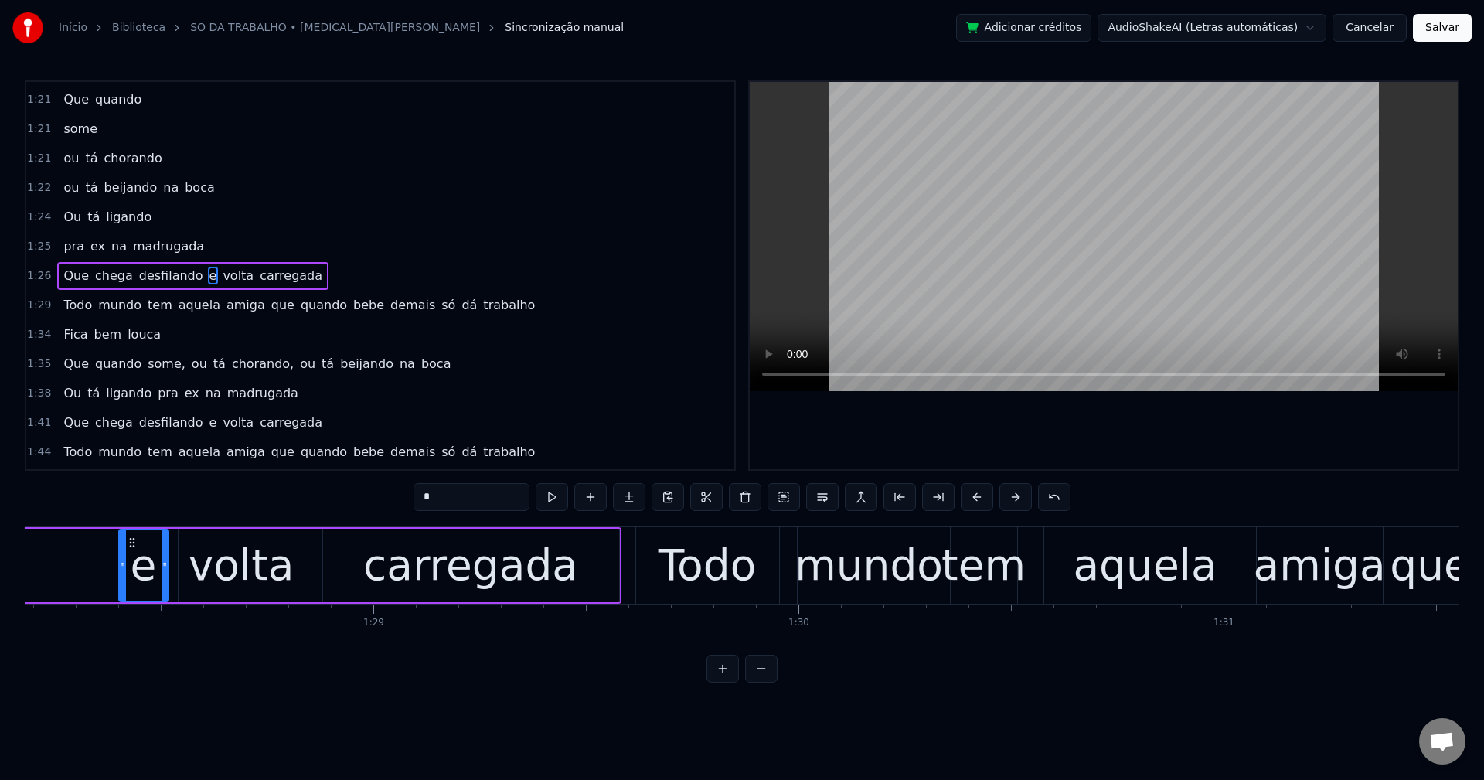
scroll to position [0, 37503]
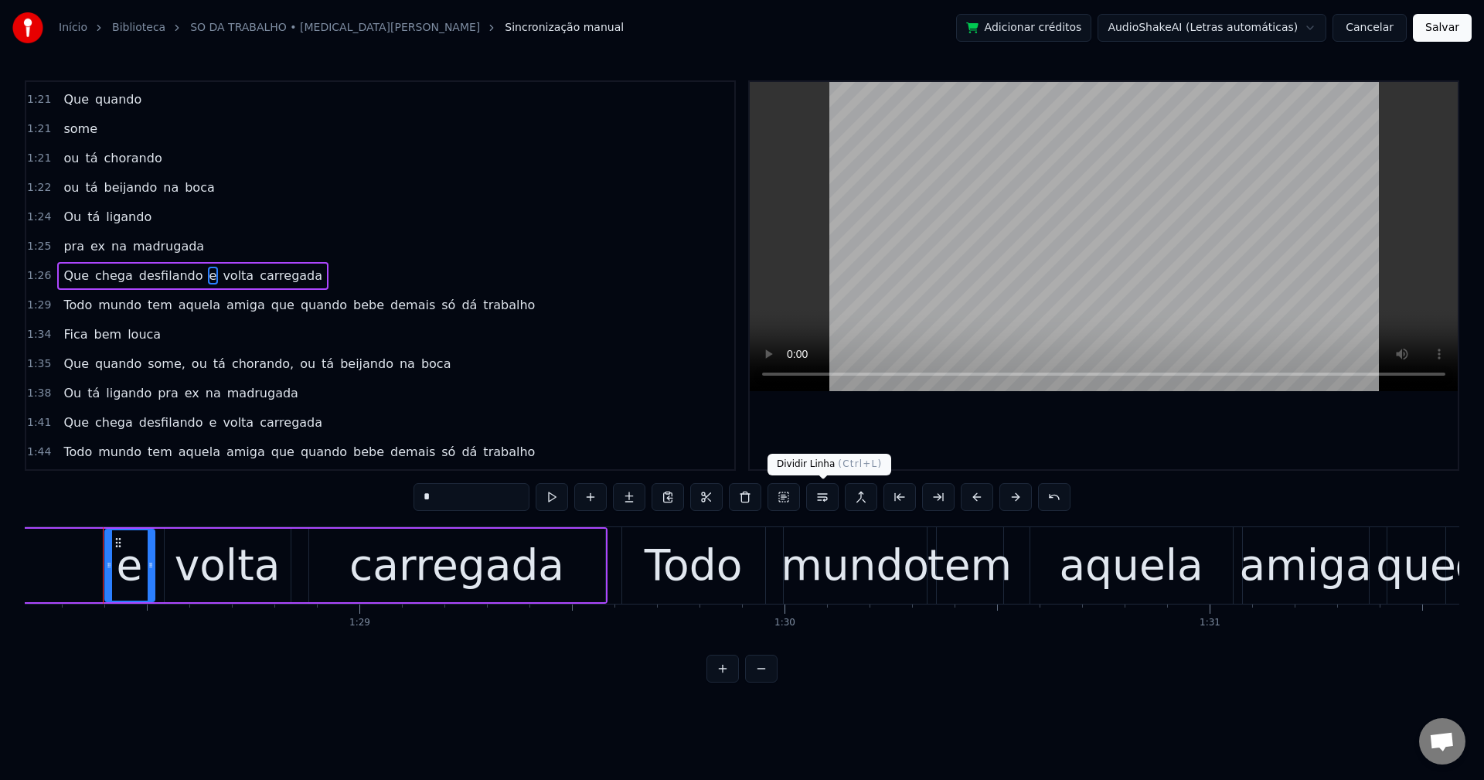
click at [812, 492] on button at bounding box center [822, 497] width 32 height 28
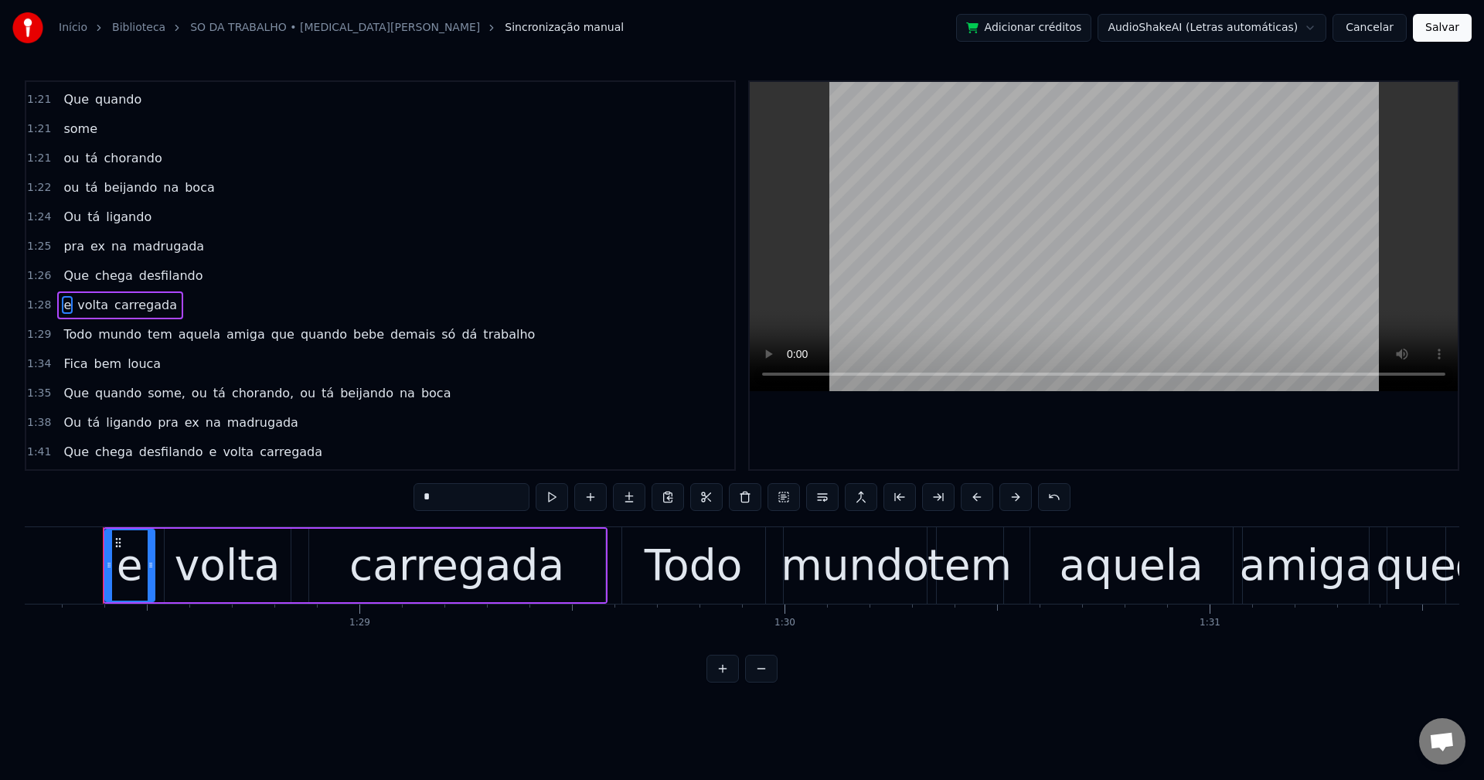
scroll to position [1554, 0]
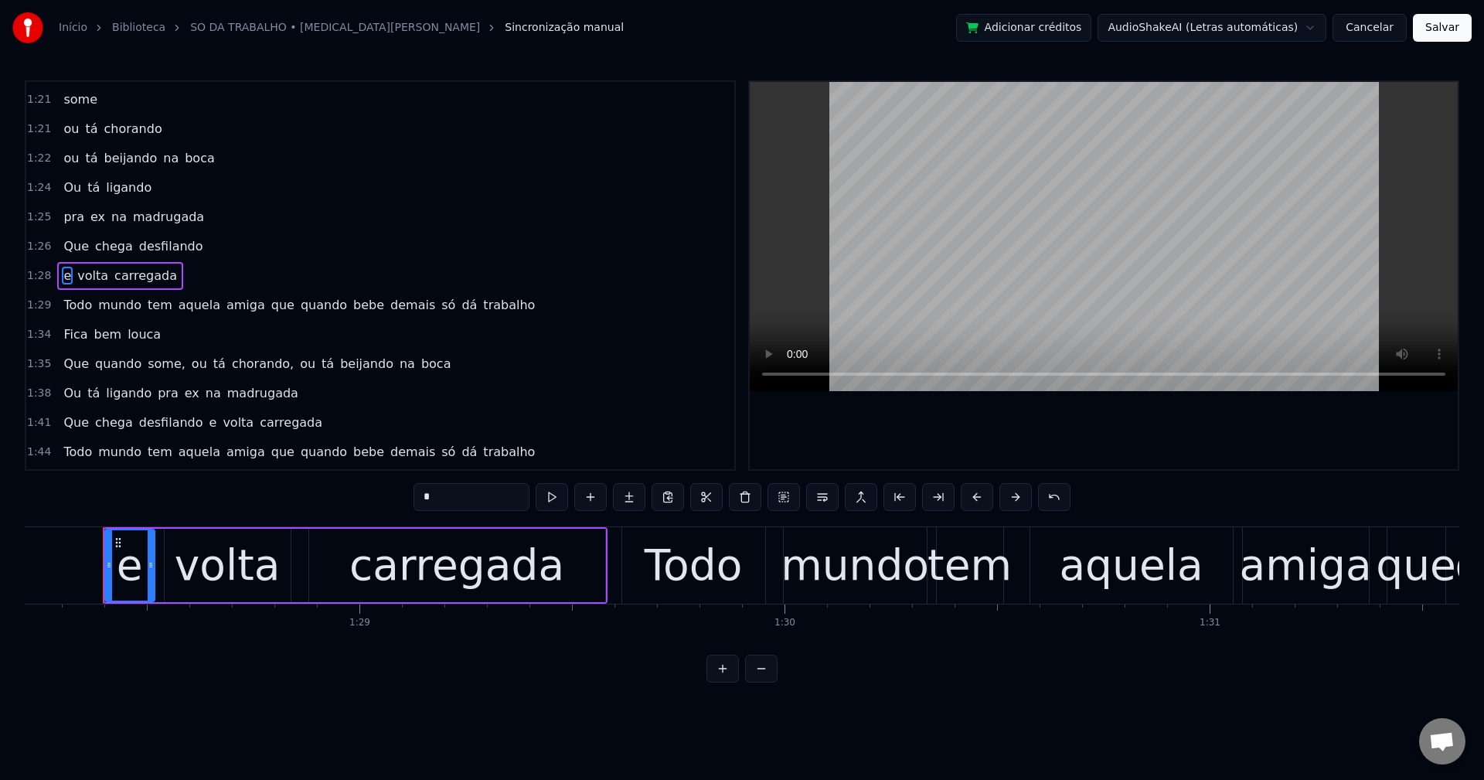
click at [270, 306] on span "que" at bounding box center [283, 305] width 26 height 18
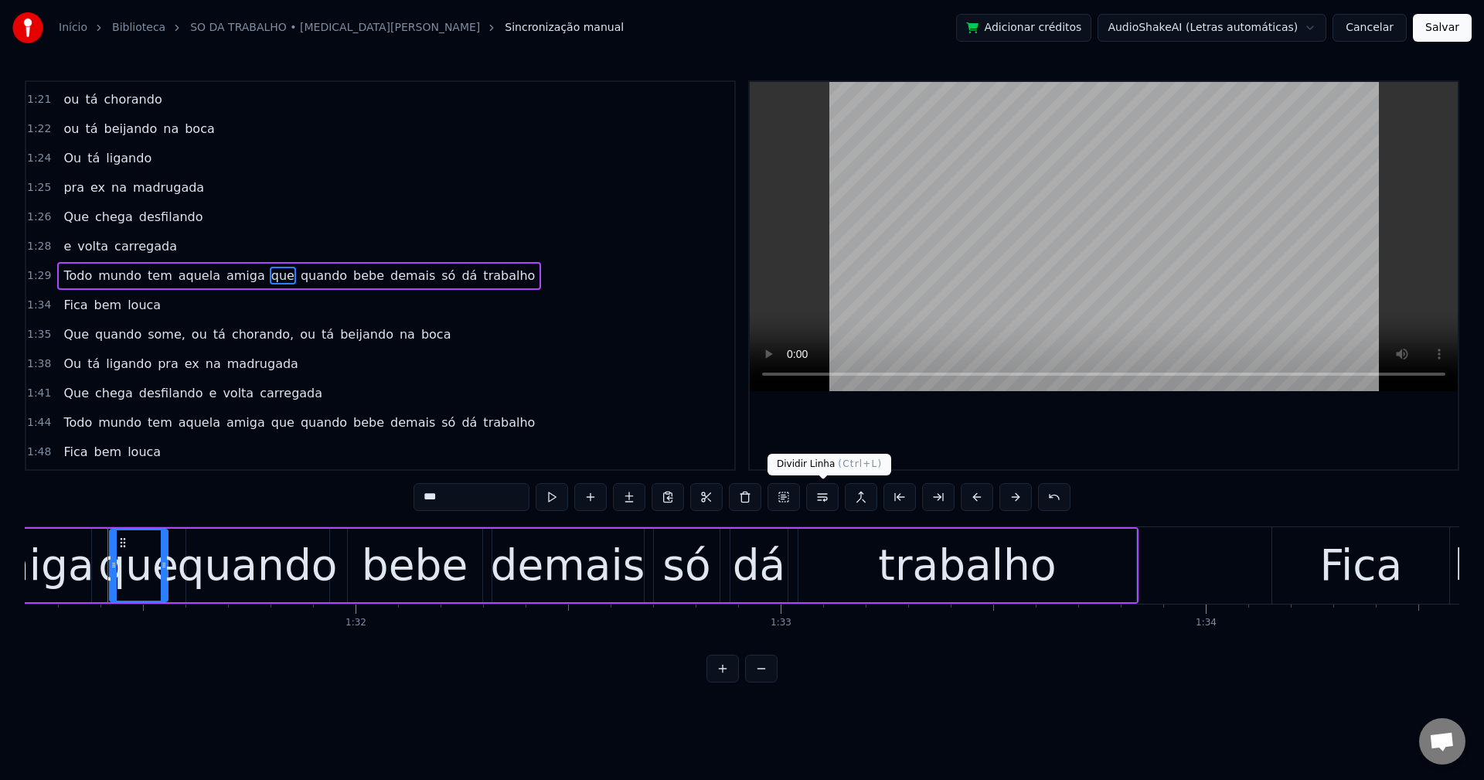
scroll to position [0, 38787]
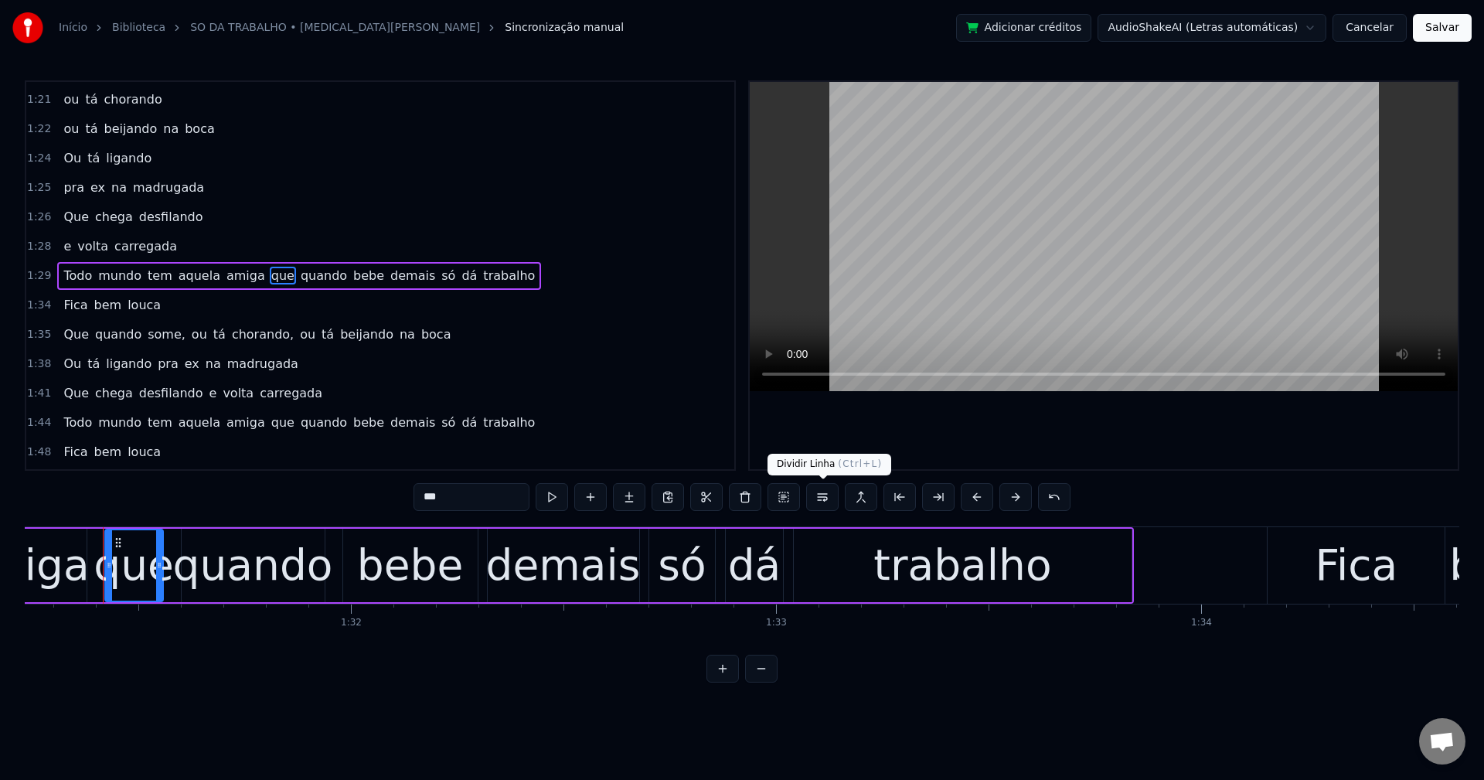
click at [830, 500] on button at bounding box center [822, 497] width 32 height 28
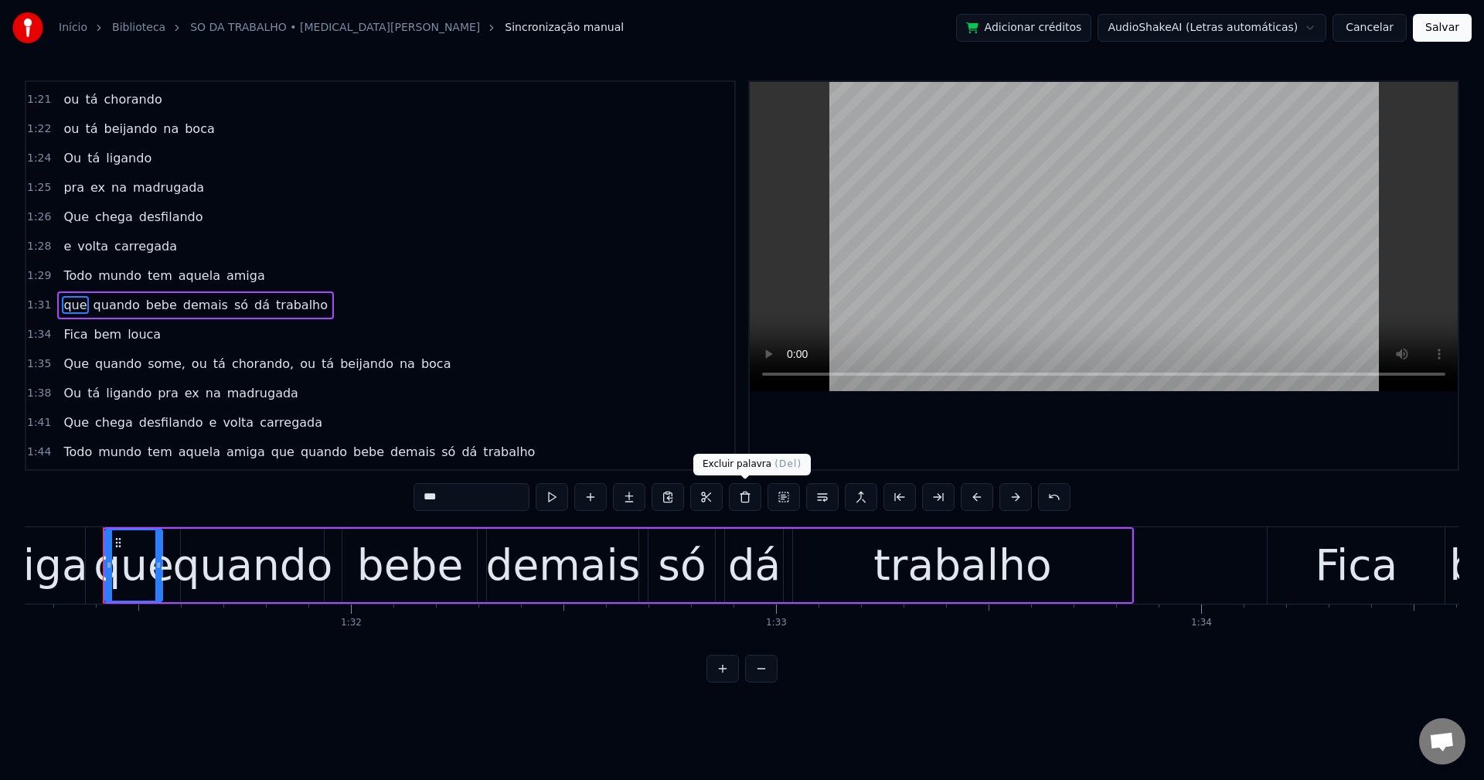
scroll to position [1612, 0]
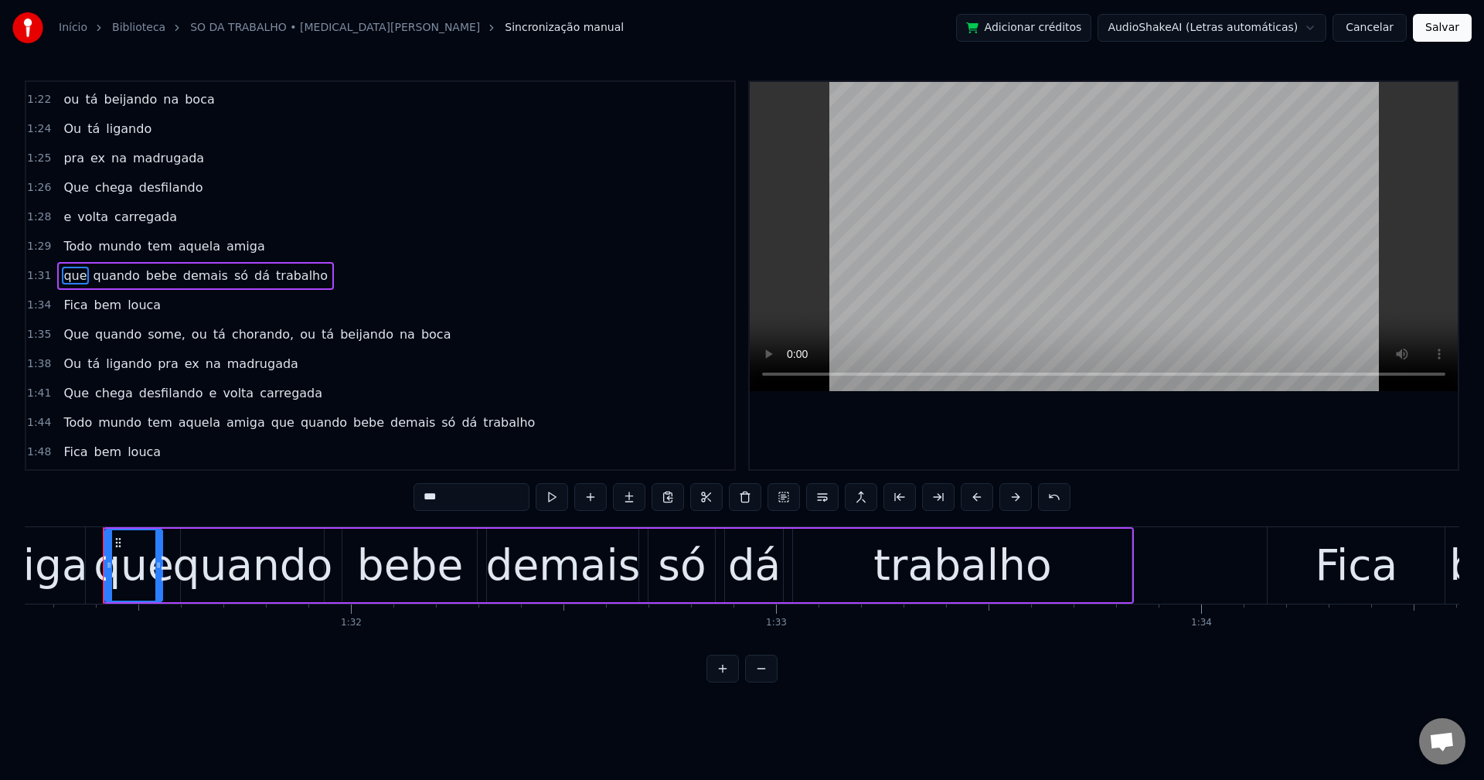
drag, startPoint x: 213, startPoint y: 271, endPoint x: 253, endPoint y: 284, distance: 42.3
click at [233, 271] on span "só" at bounding box center [241, 276] width 17 height 18
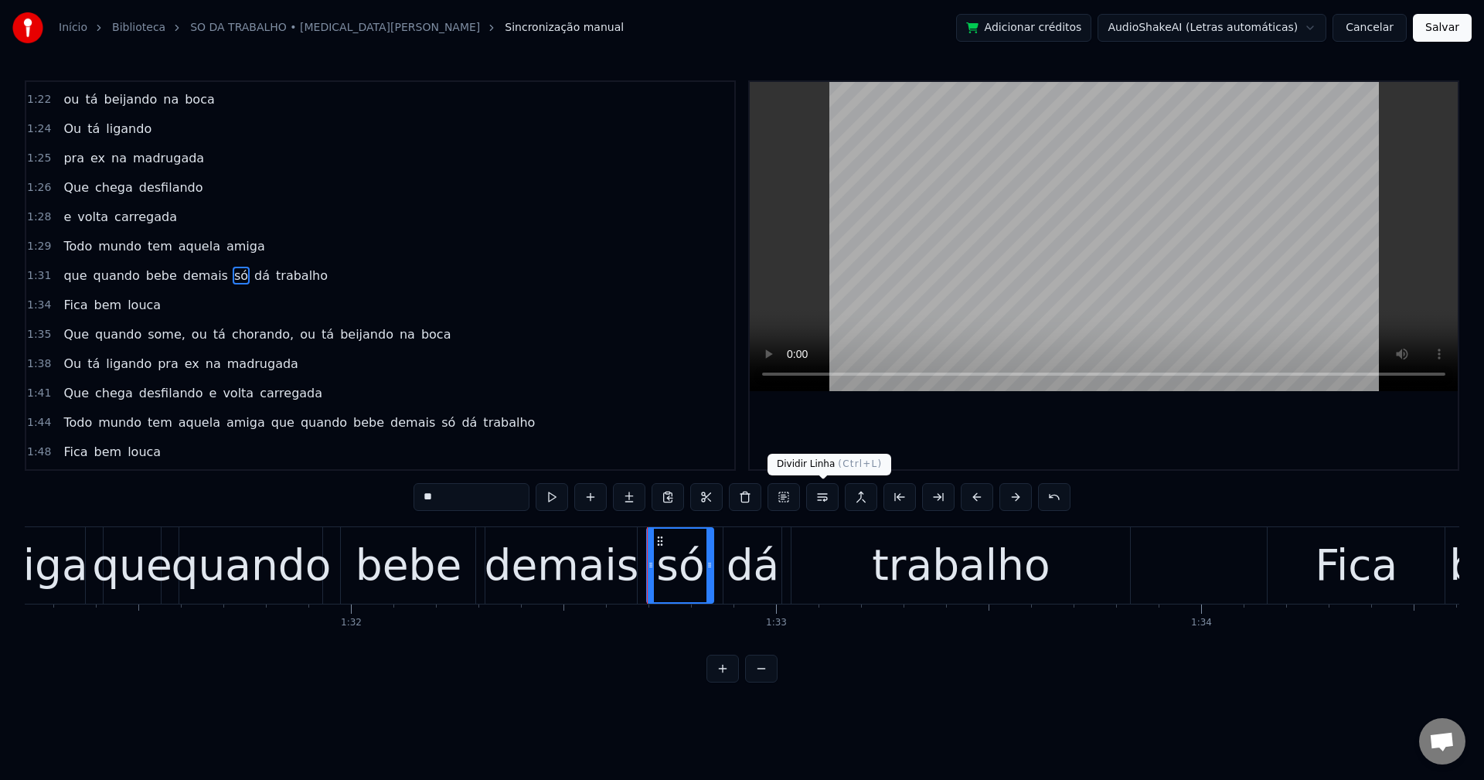
click at [830, 492] on button at bounding box center [822, 497] width 32 height 28
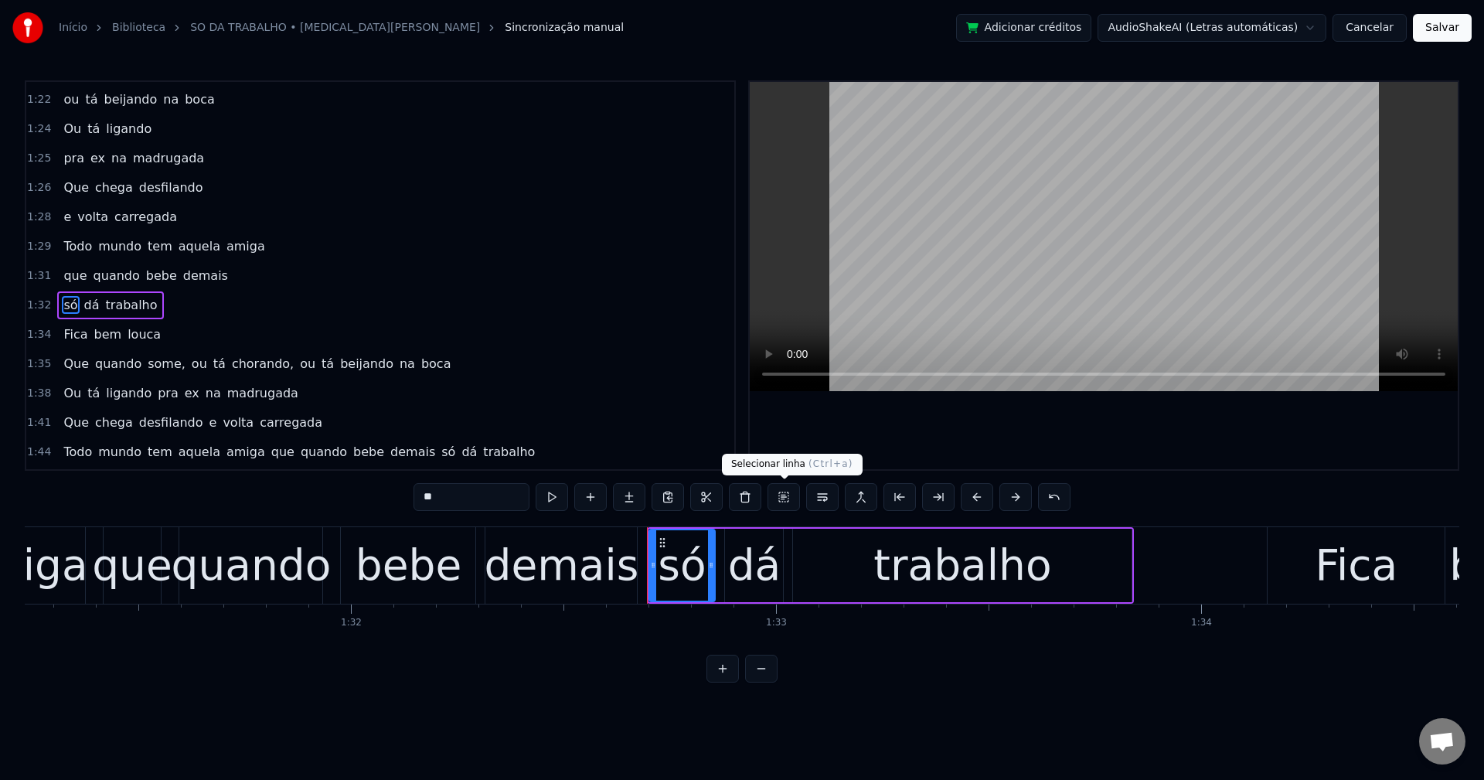
scroll to position [1642, 0]
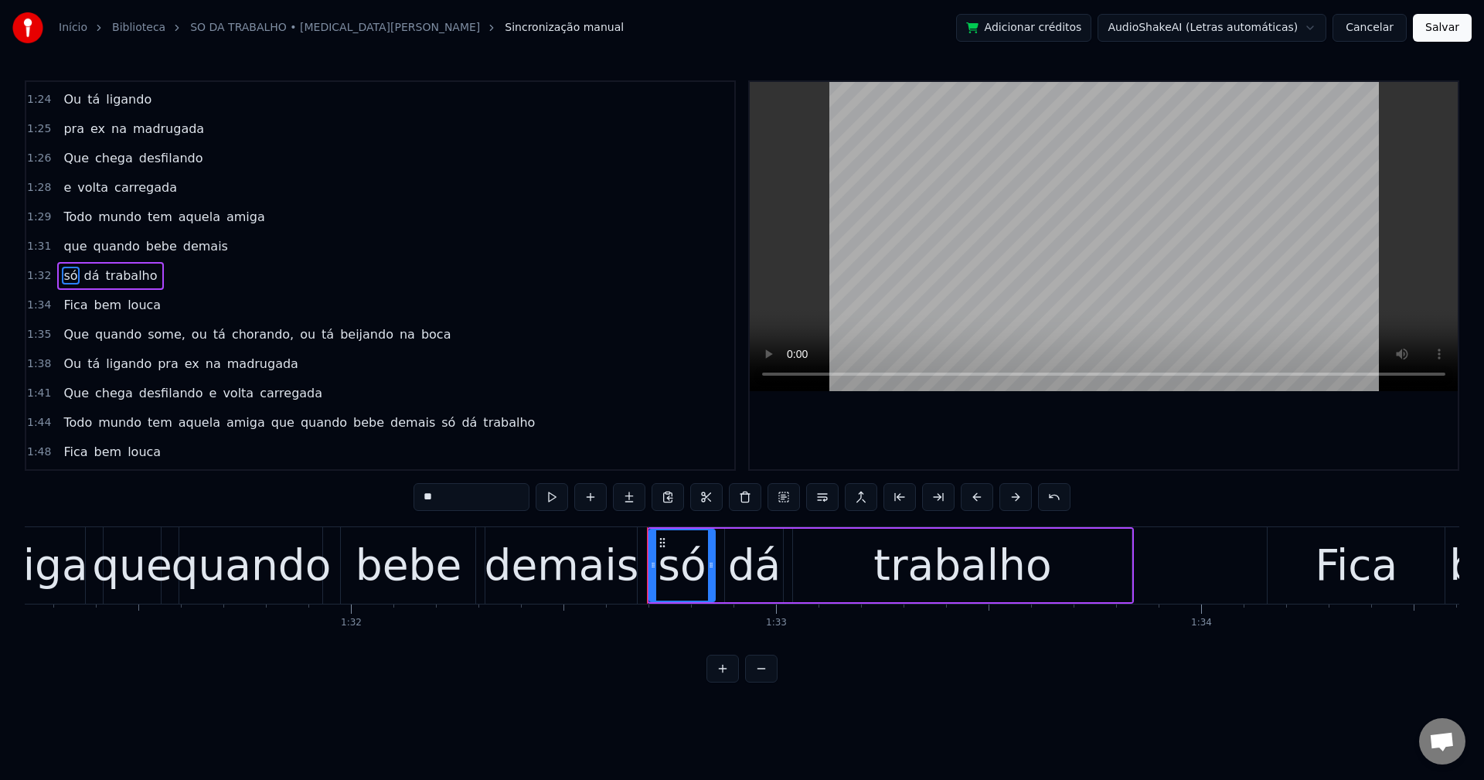
click at [158, 332] on span "some," at bounding box center [166, 334] width 41 height 18
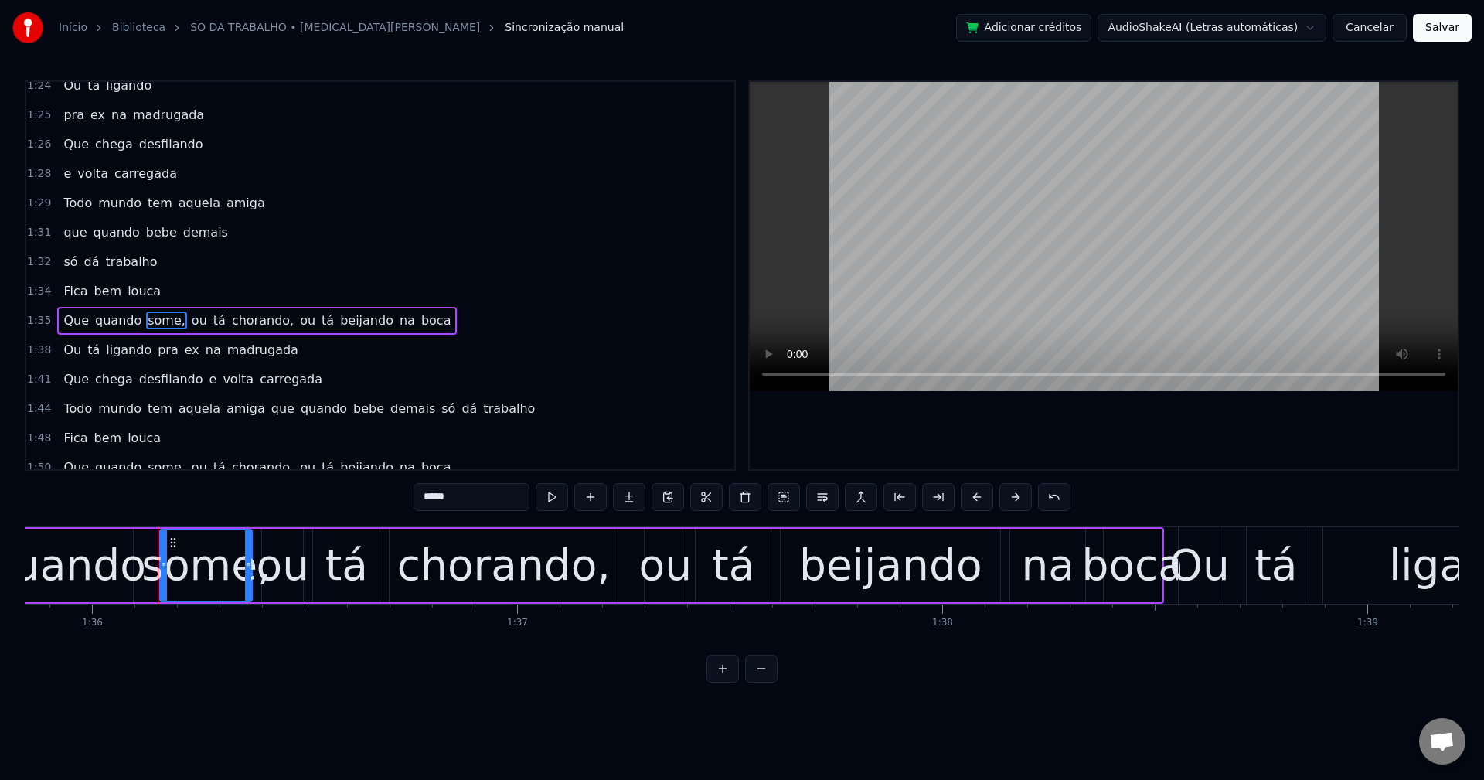
scroll to position [0, 40802]
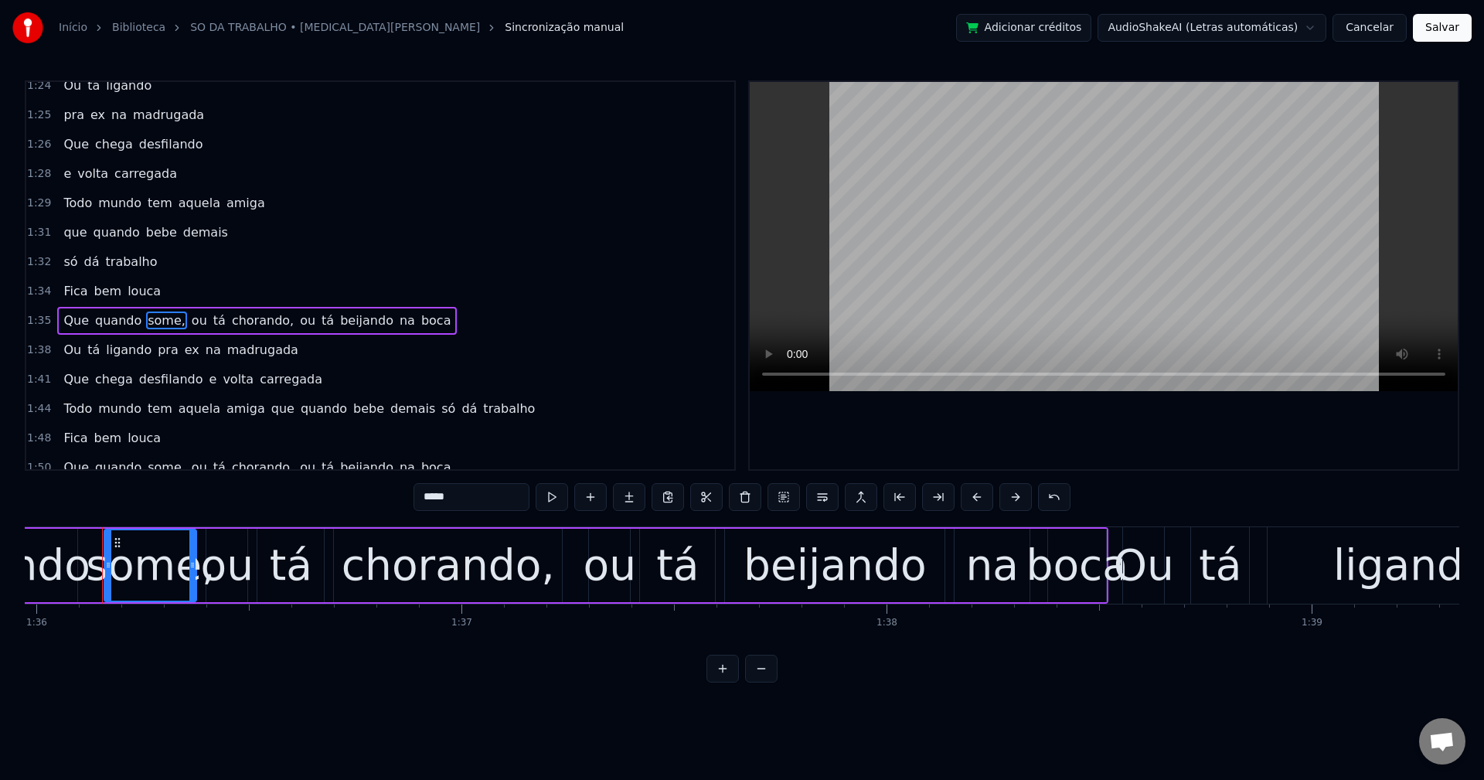
click at [478, 488] on input "*****" at bounding box center [472, 497] width 116 height 28
click at [186, 316] on span "ou" at bounding box center [195, 321] width 19 height 18
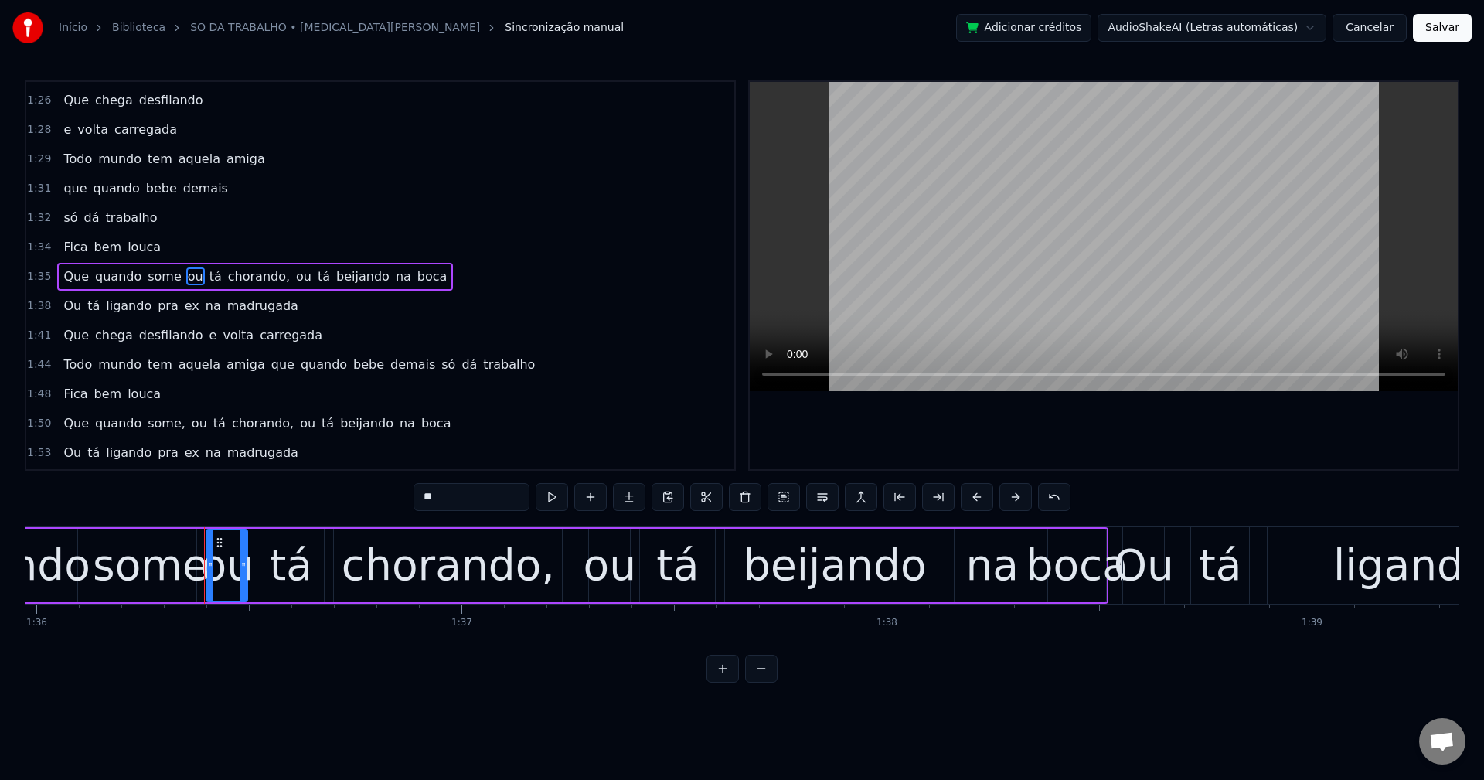
scroll to position [1701, 0]
click at [824, 504] on button at bounding box center [822, 497] width 32 height 28
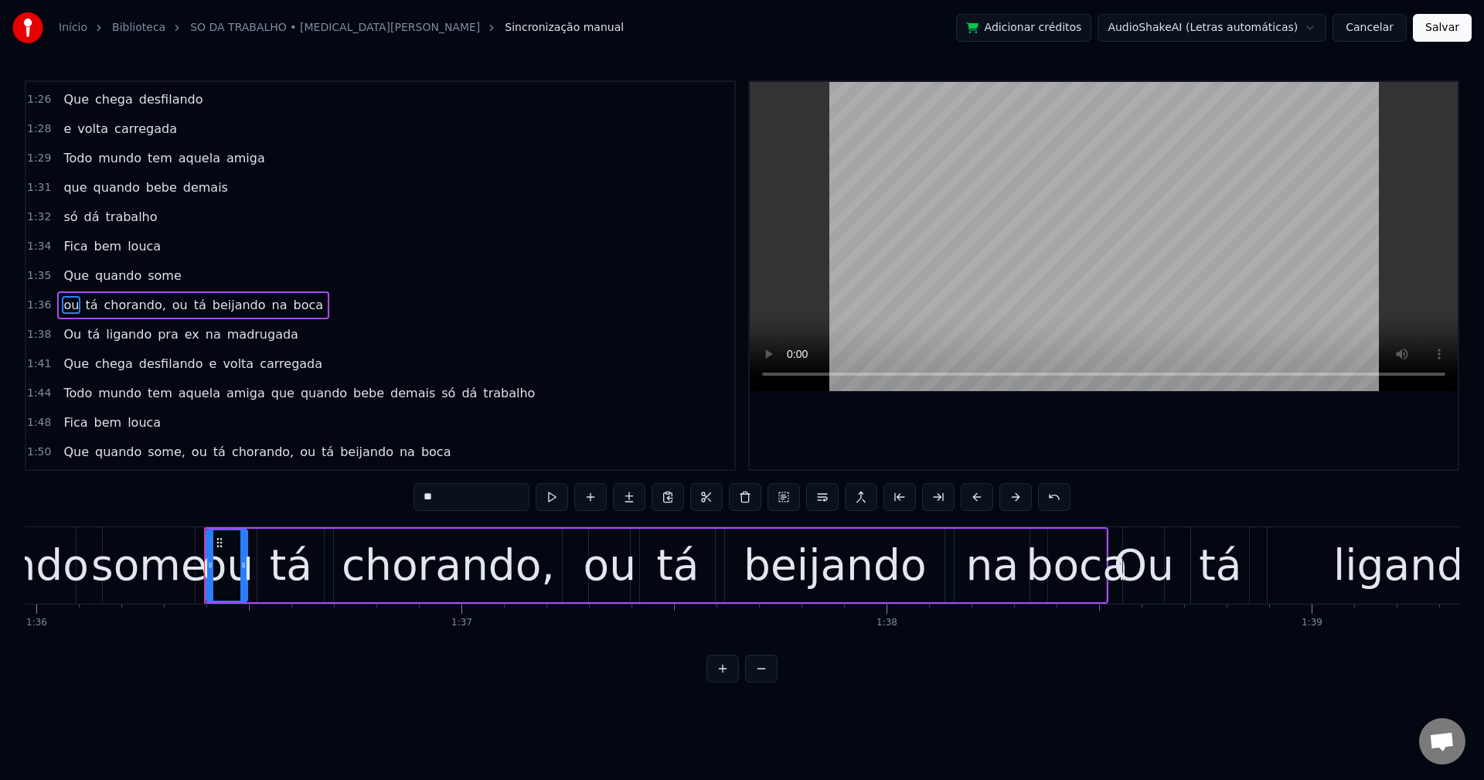
scroll to position [1730, 0]
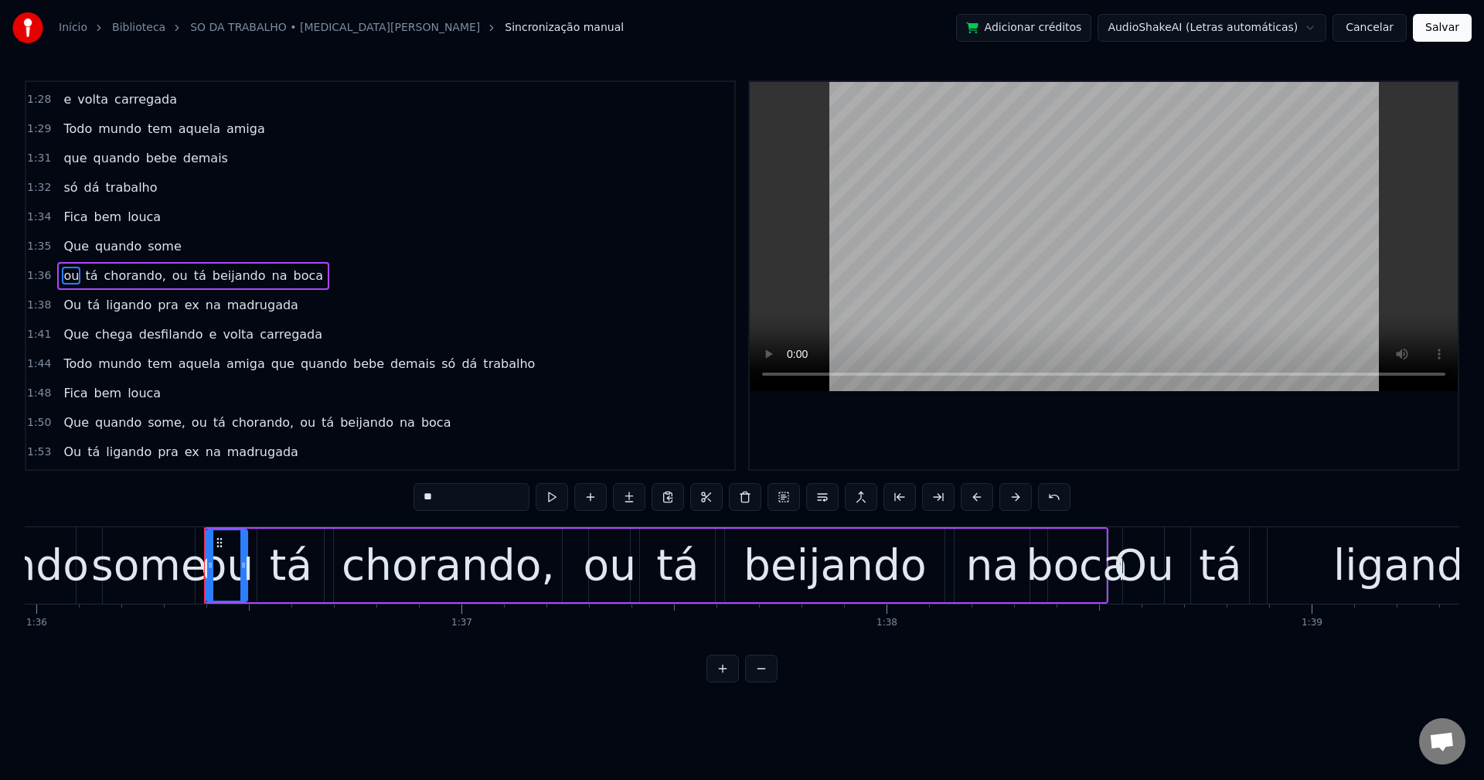
click at [124, 272] on span "chorando," at bounding box center [134, 276] width 65 height 18
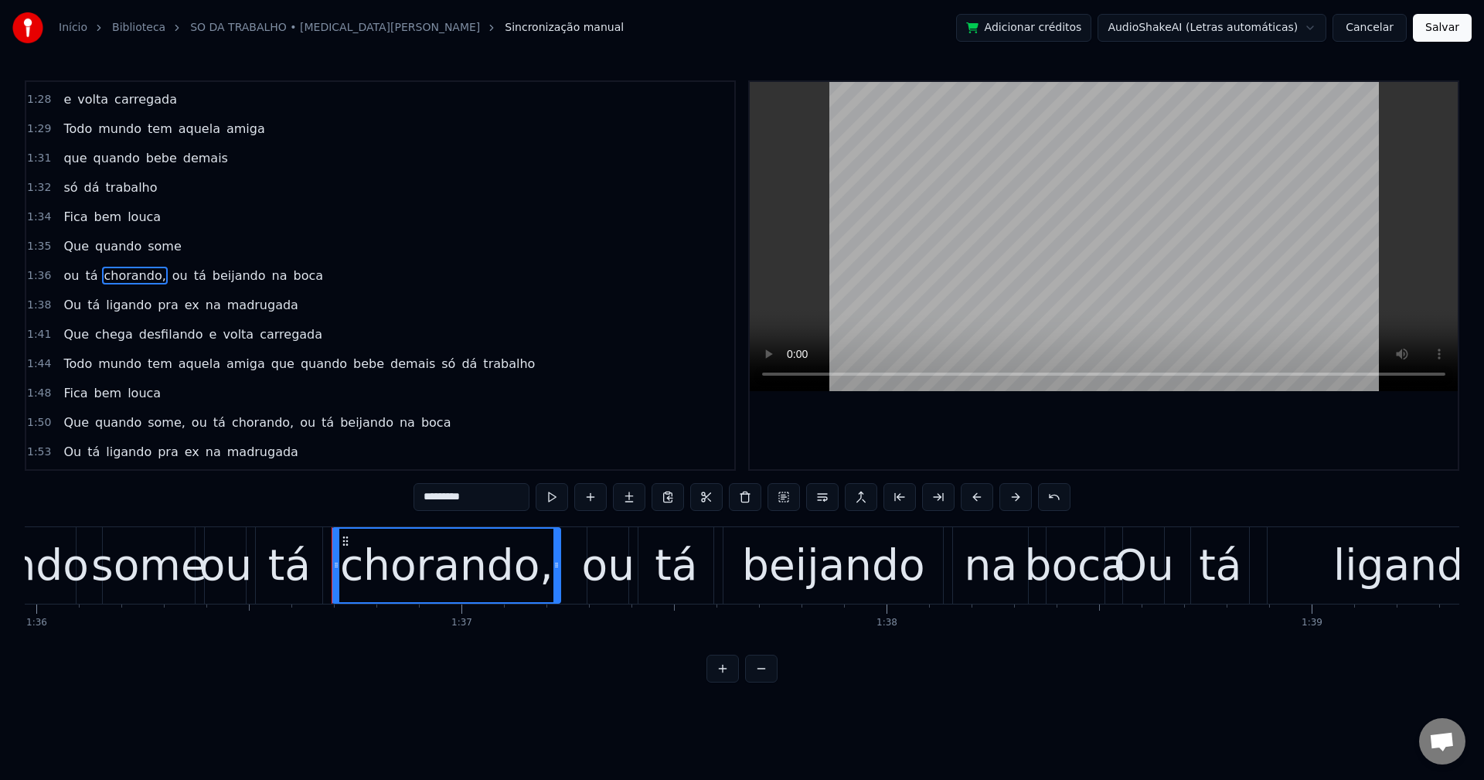
click at [516, 489] on input "*********" at bounding box center [472, 497] width 116 height 28
click at [168, 275] on span "ou" at bounding box center [176, 276] width 19 height 18
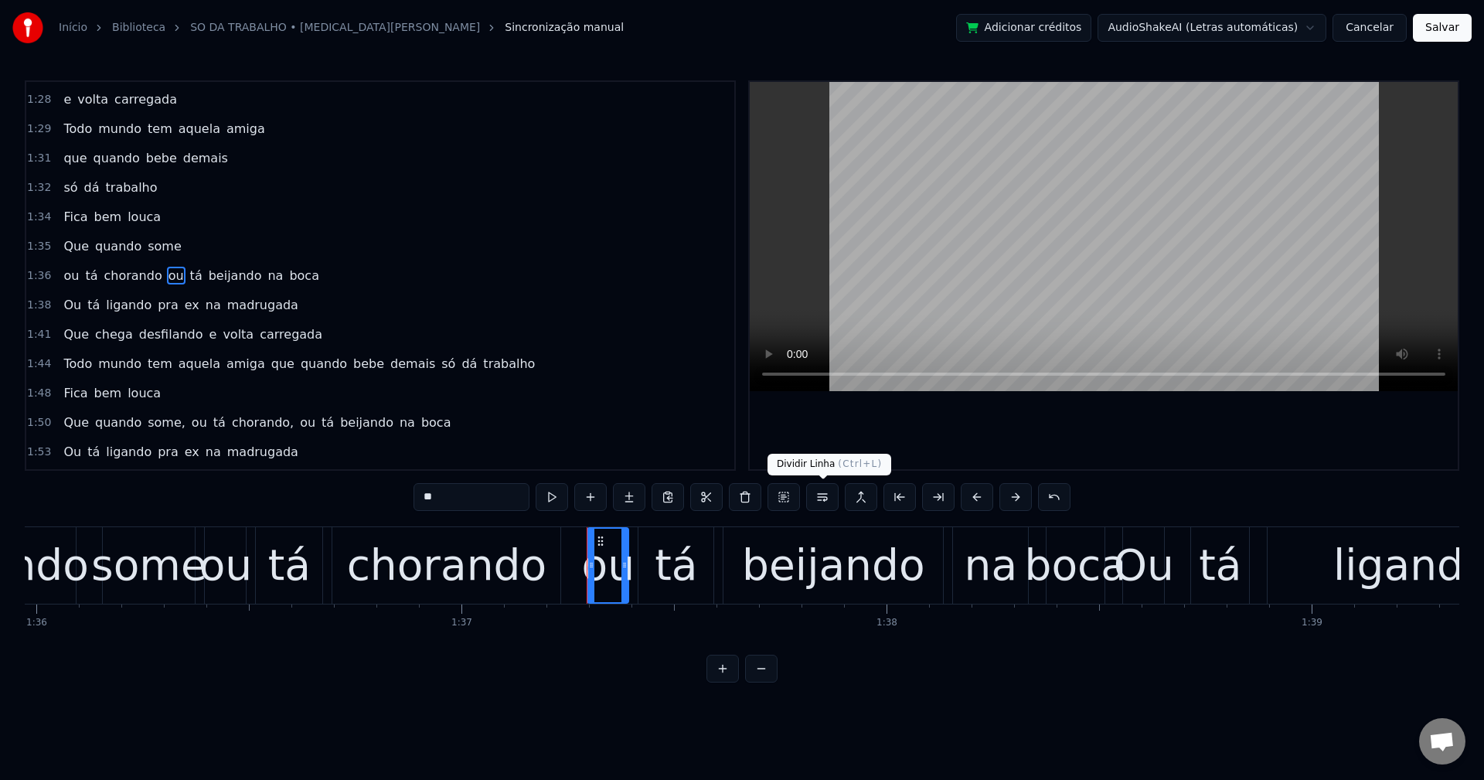
click at [826, 498] on button at bounding box center [822, 497] width 32 height 28
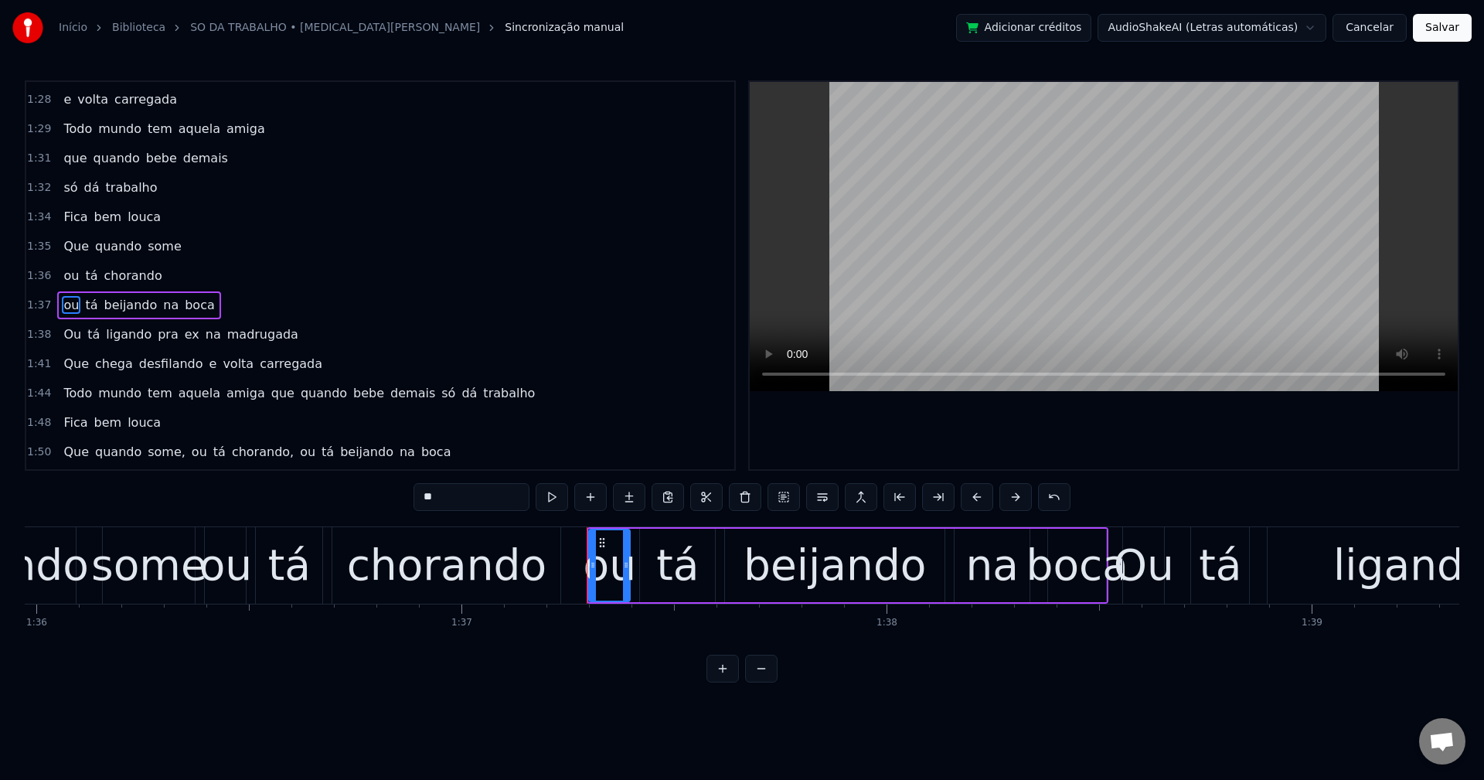
scroll to position [1759, 0]
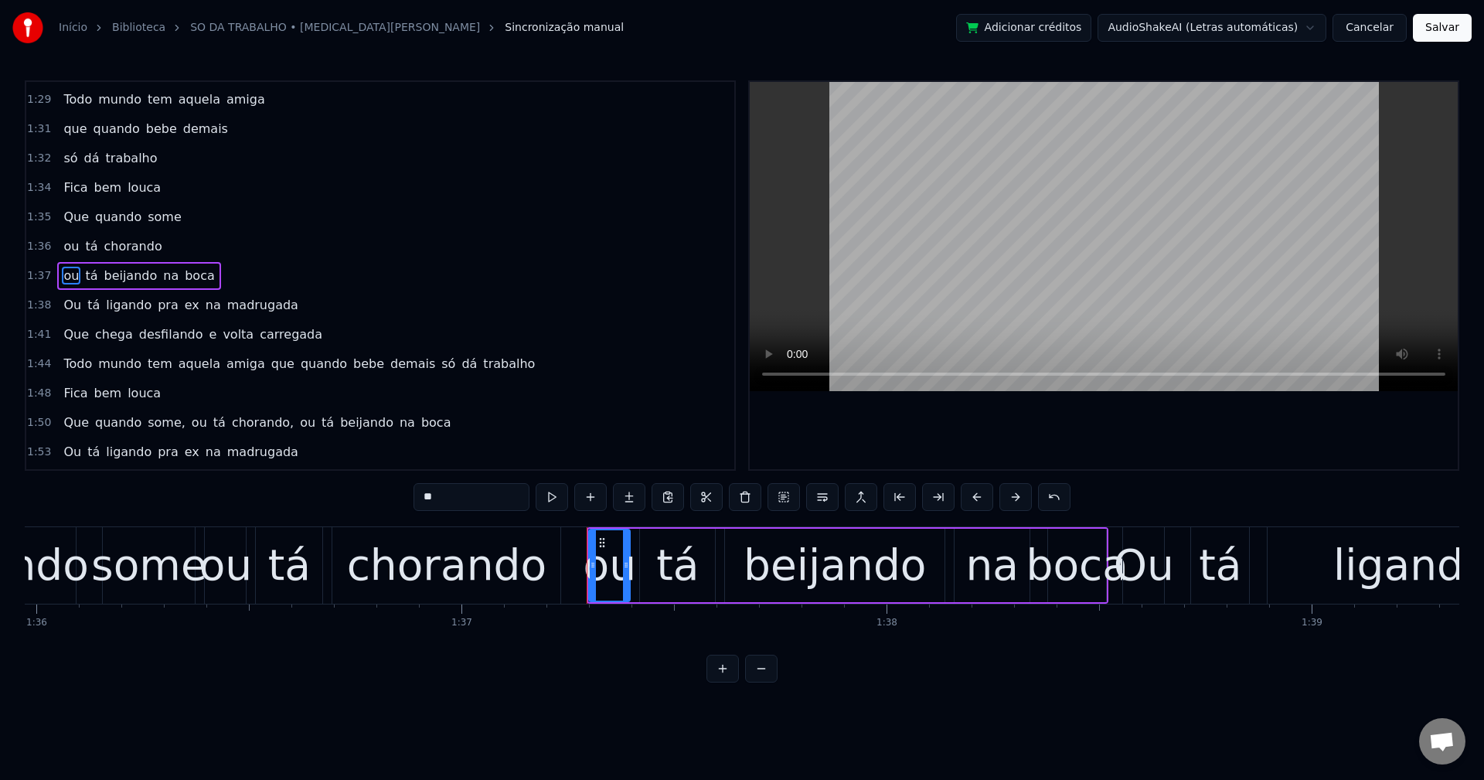
click at [158, 307] on span "pra" at bounding box center [168, 305] width 24 height 18
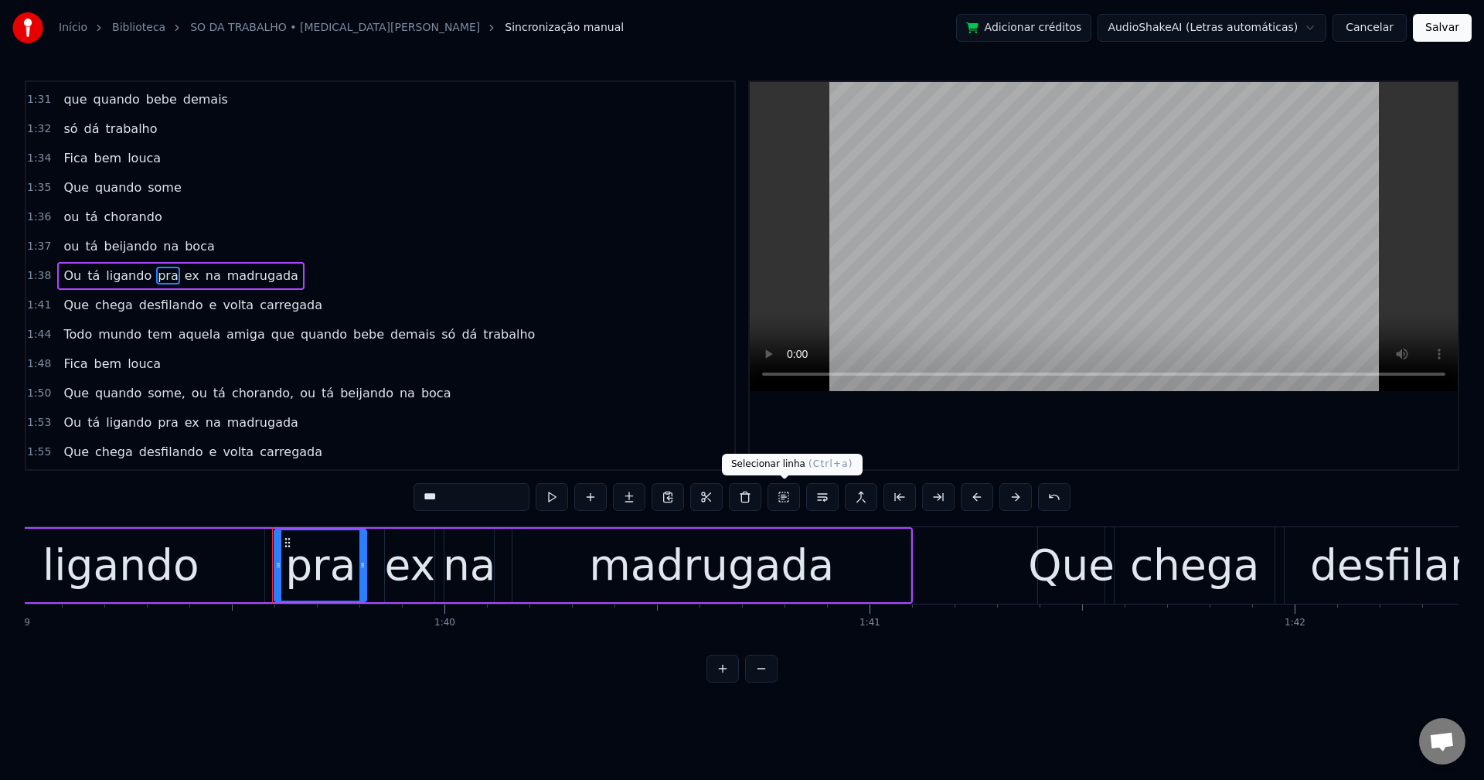
scroll to position [0, 42264]
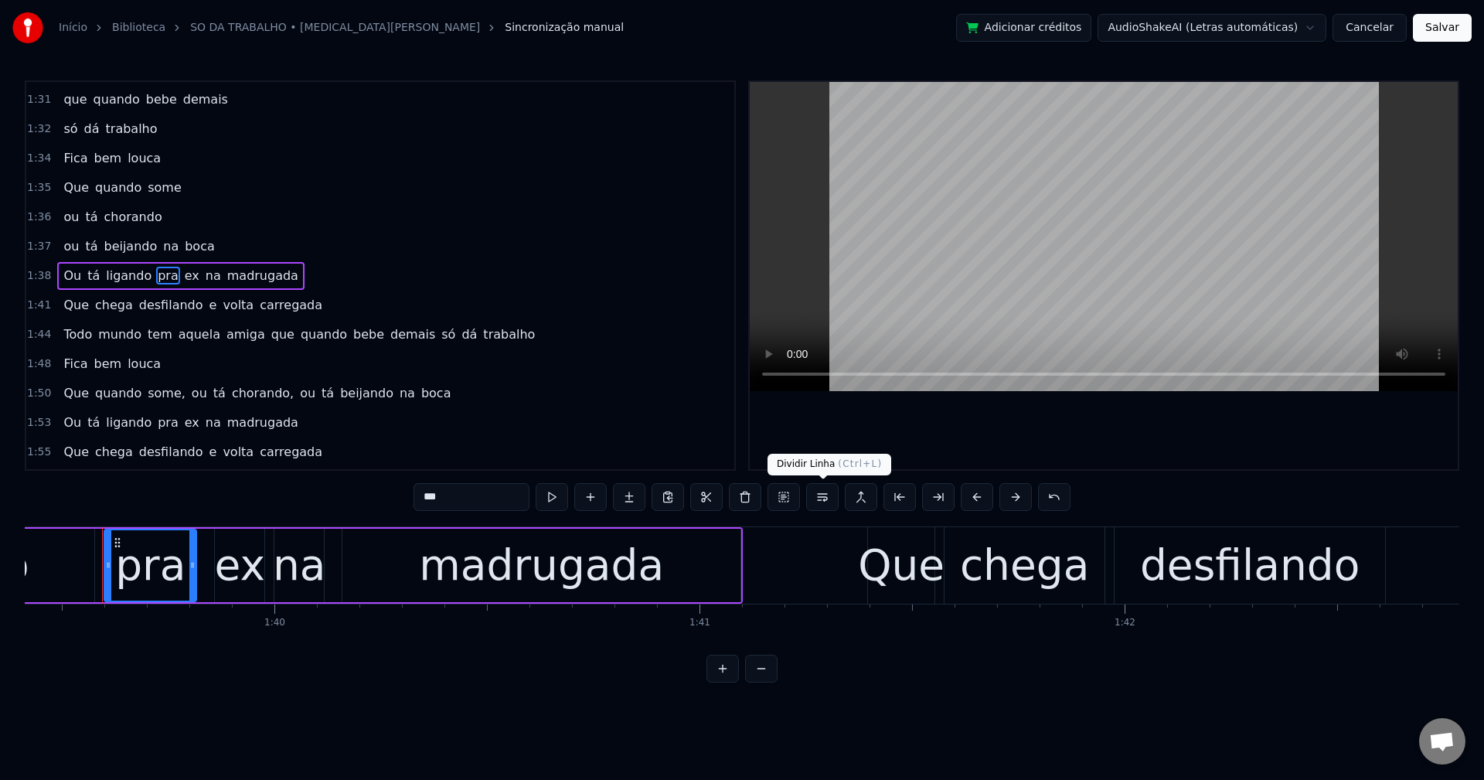
drag, startPoint x: 826, startPoint y: 496, endPoint x: 786, endPoint y: 489, distance: 40.8
click at [827, 496] on button at bounding box center [822, 497] width 32 height 28
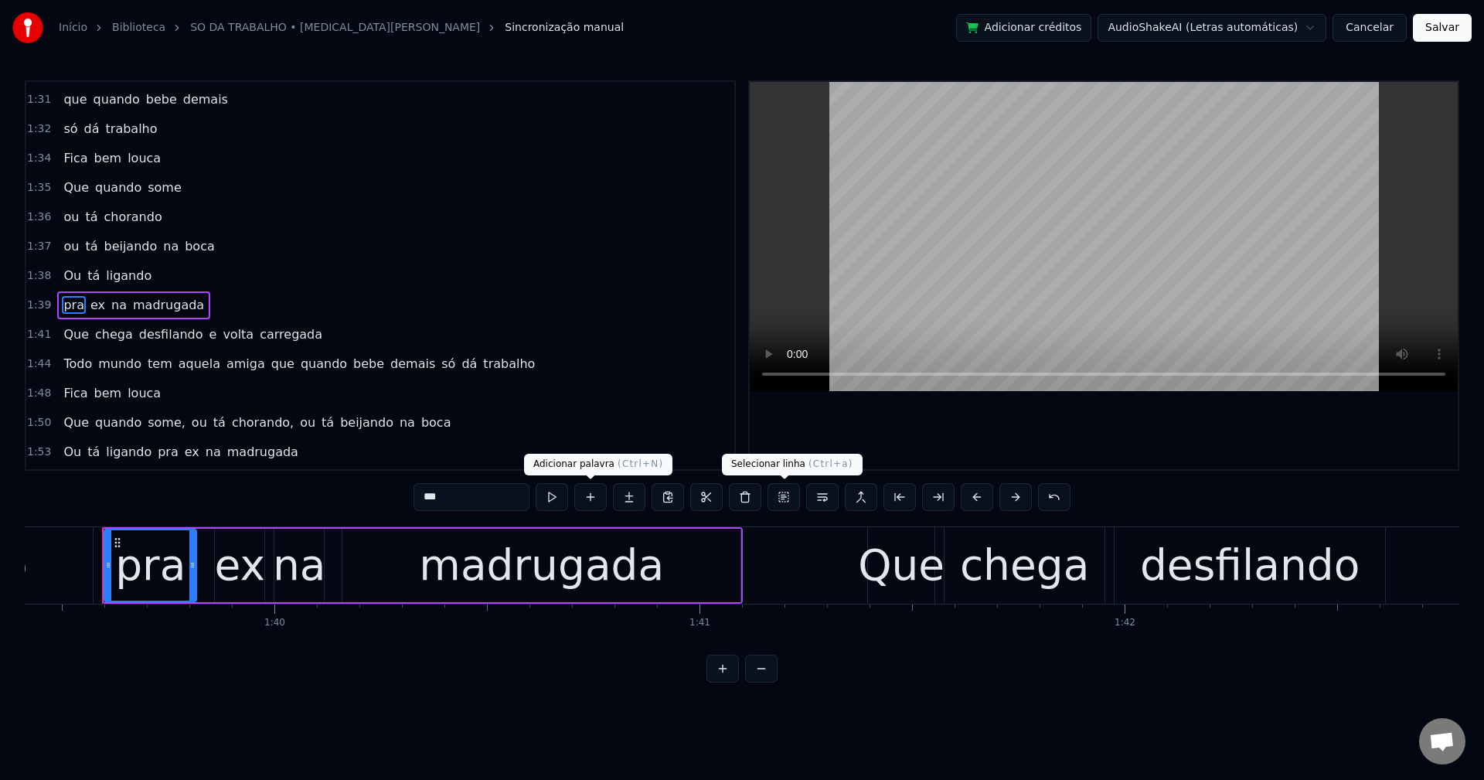
scroll to position [1818, 0]
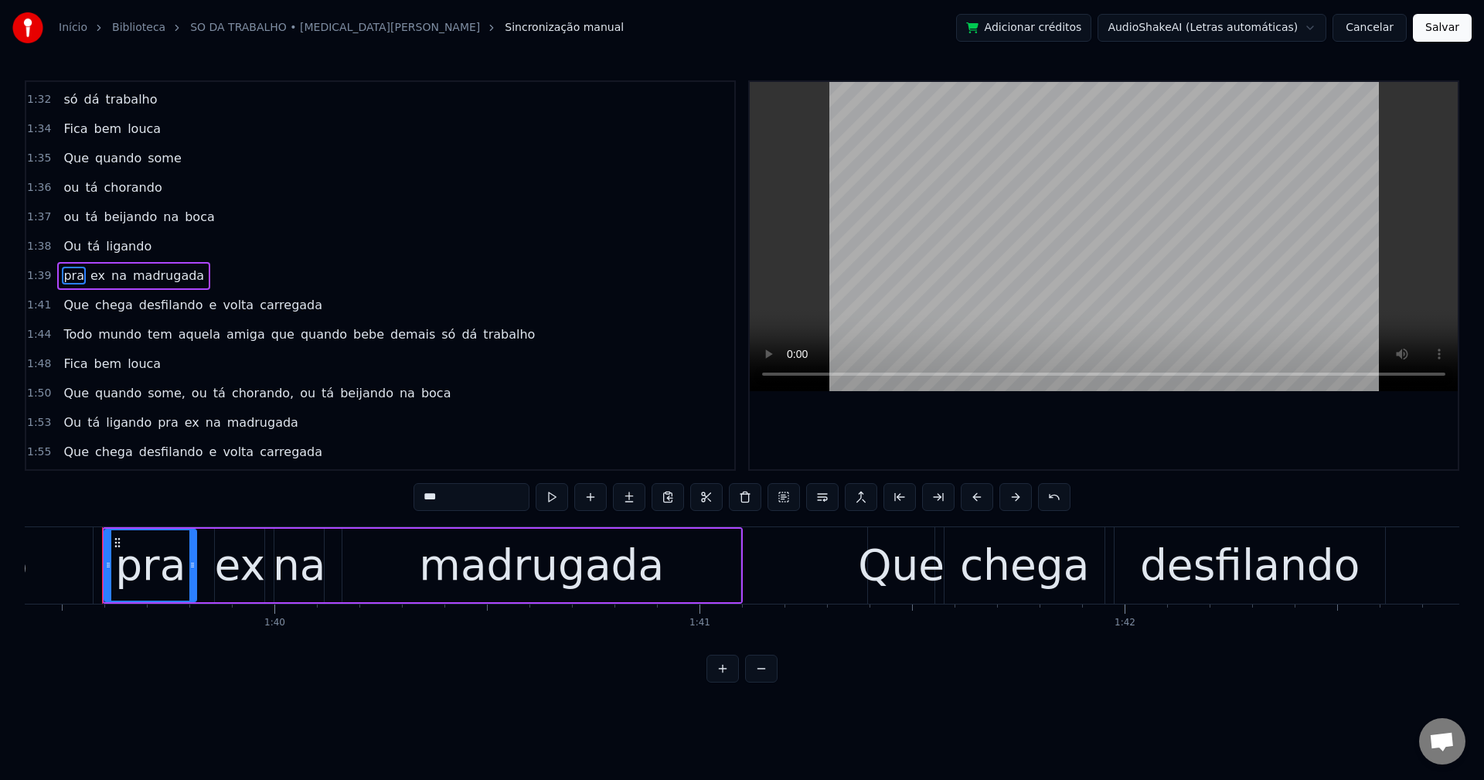
click at [208, 309] on span "e" at bounding box center [213, 305] width 11 height 18
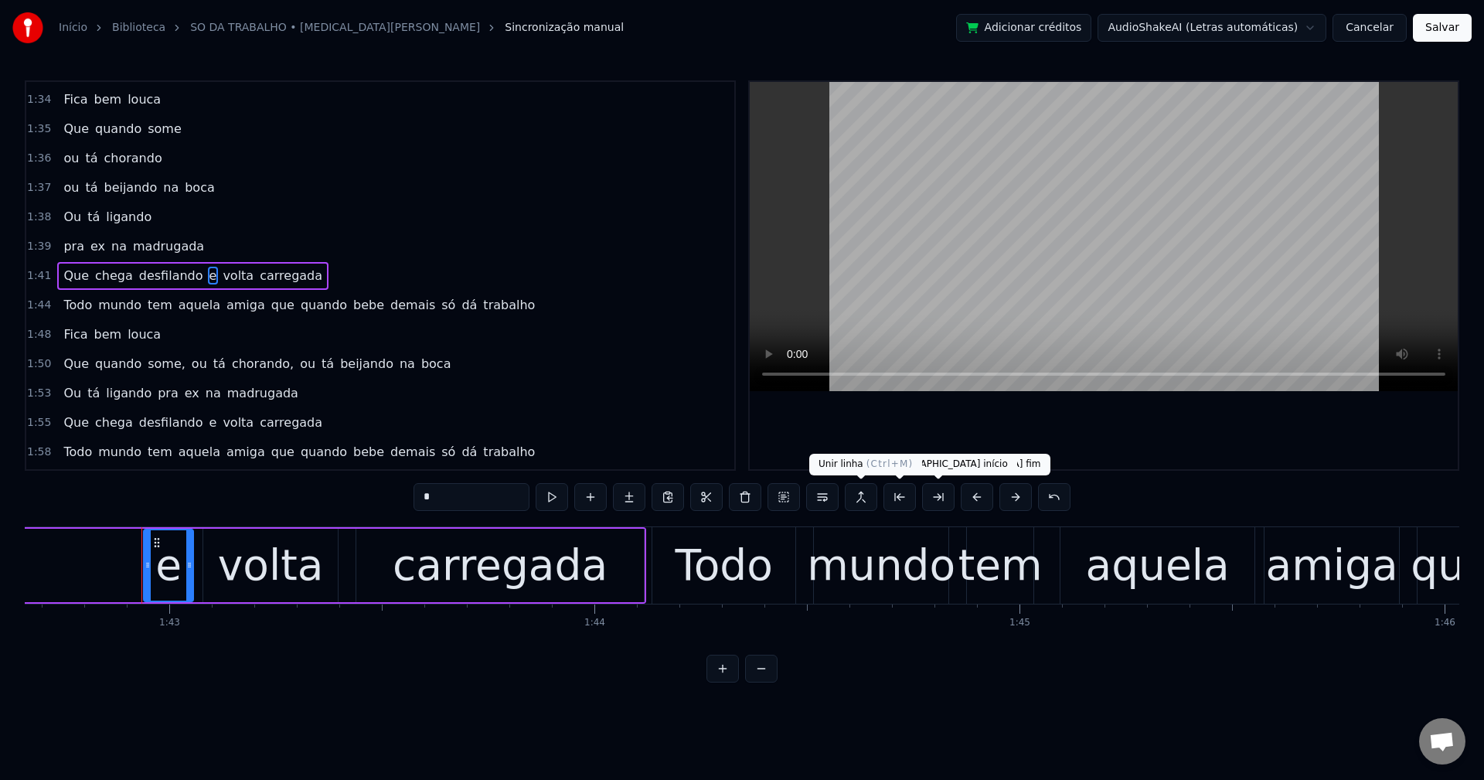
scroll to position [0, 43684]
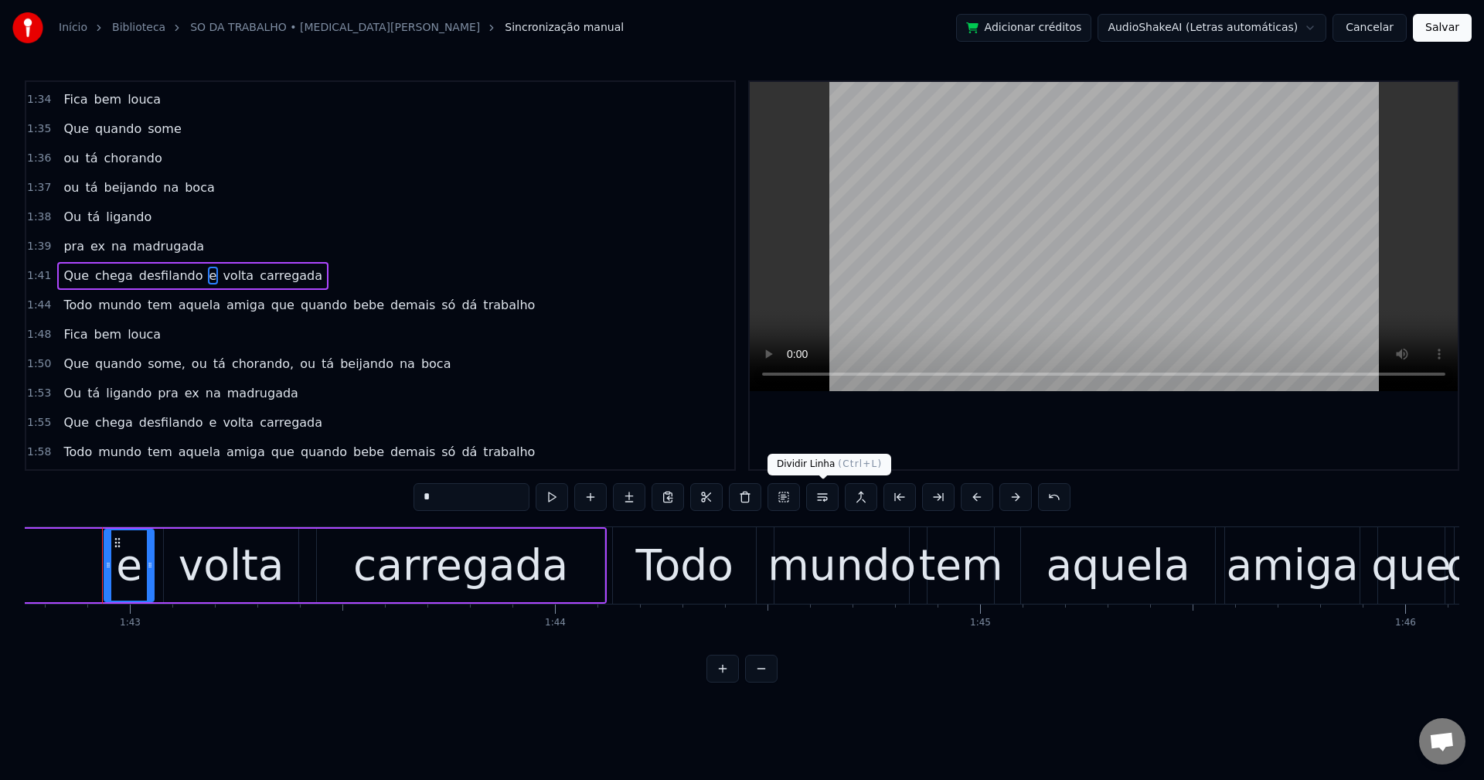
click at [819, 490] on button at bounding box center [822, 497] width 32 height 28
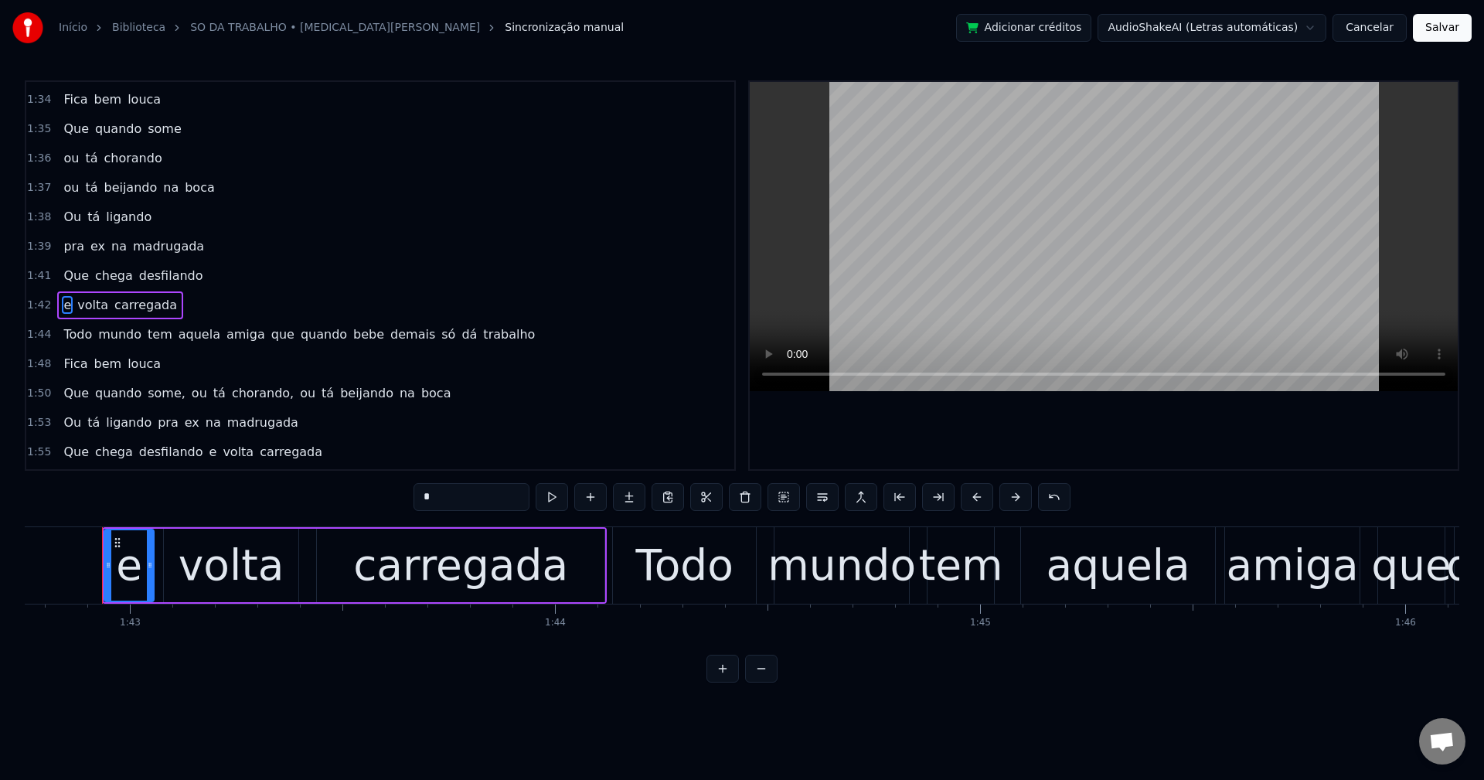
scroll to position [1877, 0]
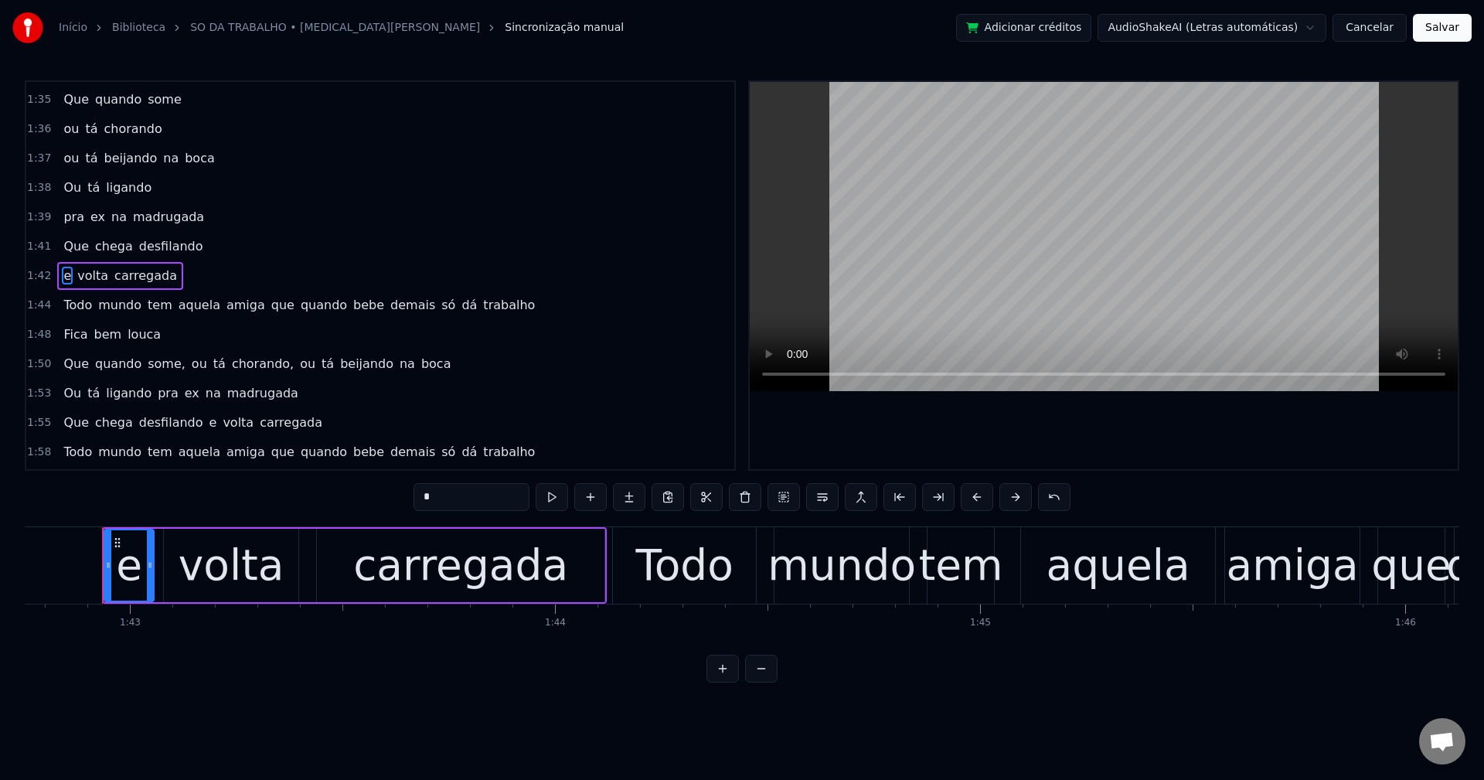
click at [270, 303] on span "que" at bounding box center [283, 305] width 26 height 18
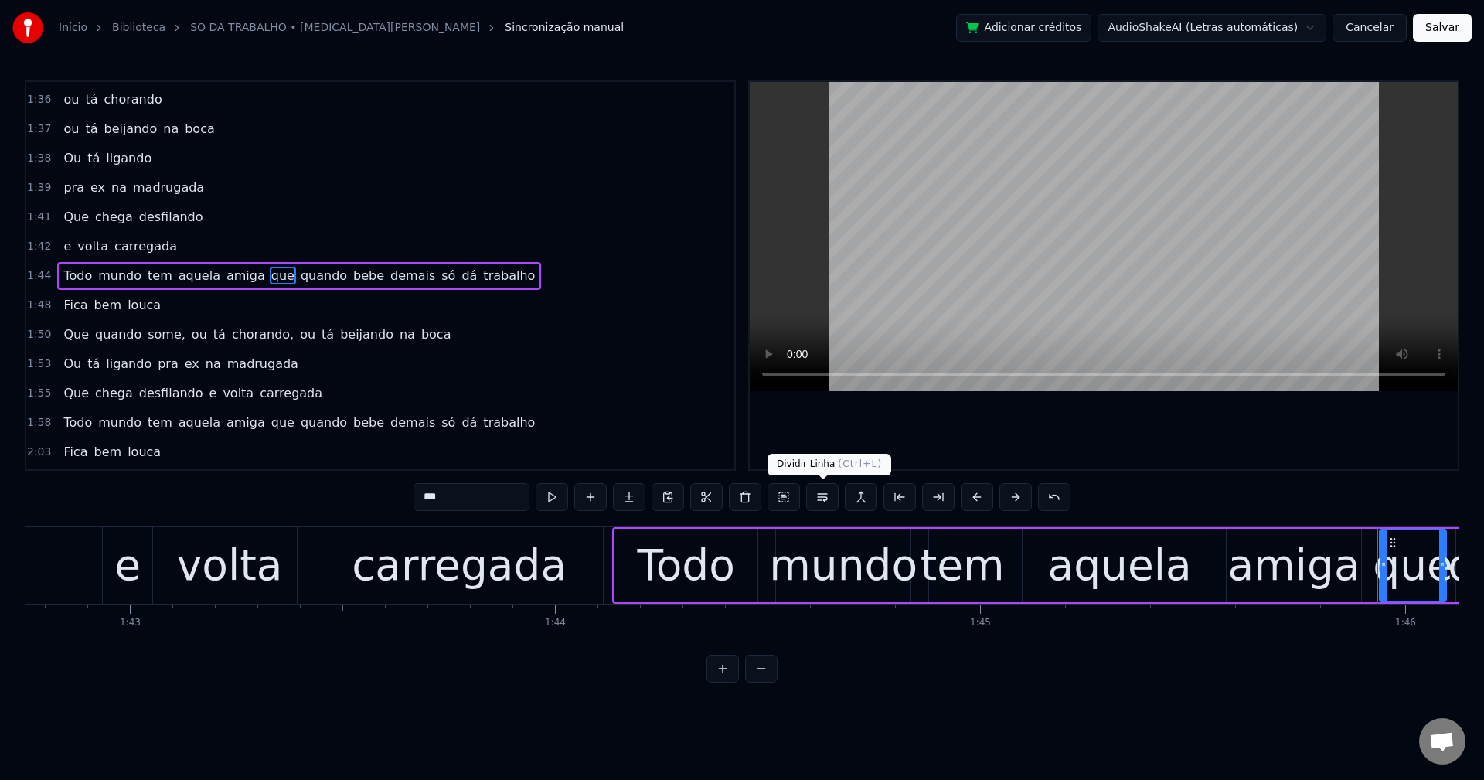
click at [832, 486] on button at bounding box center [822, 497] width 32 height 28
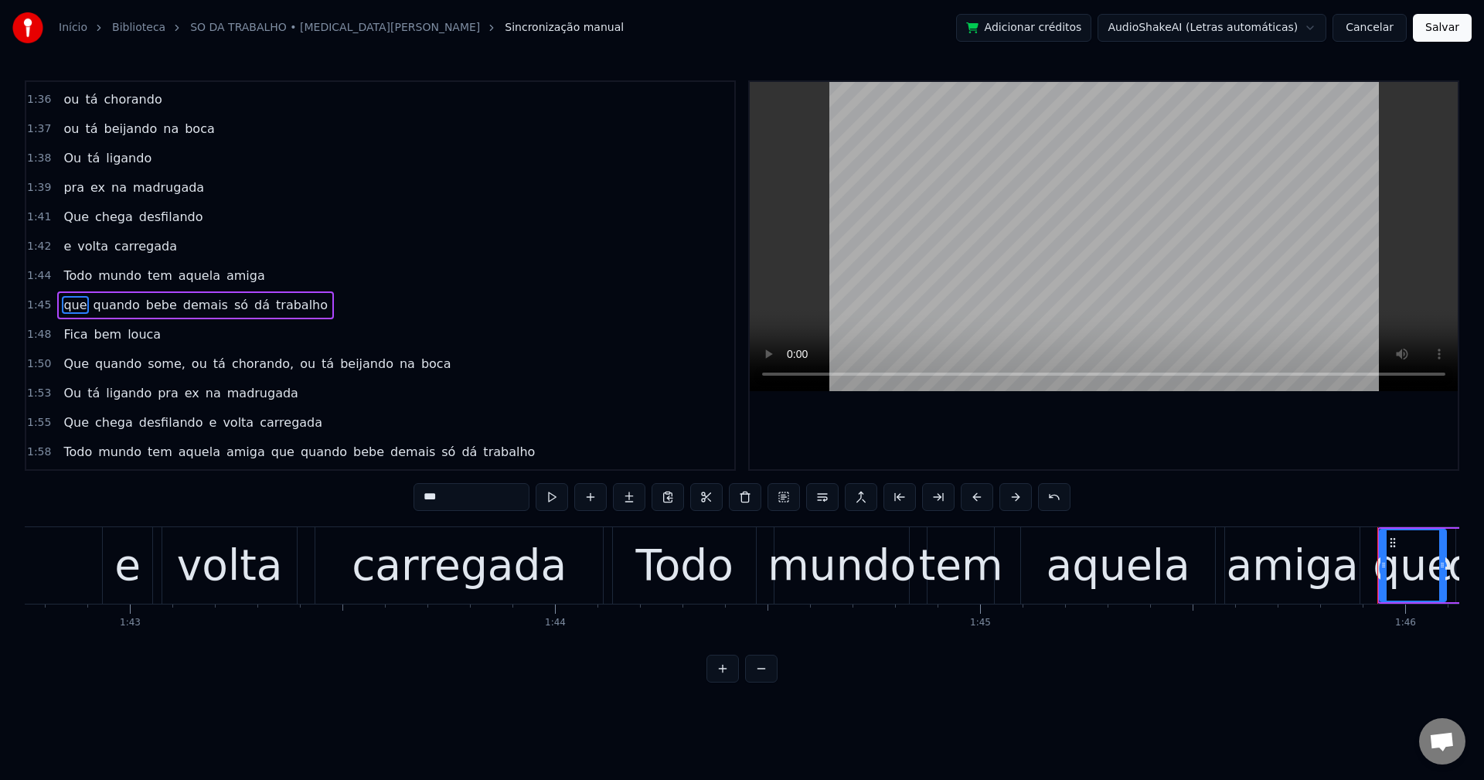
scroll to position [1936, 0]
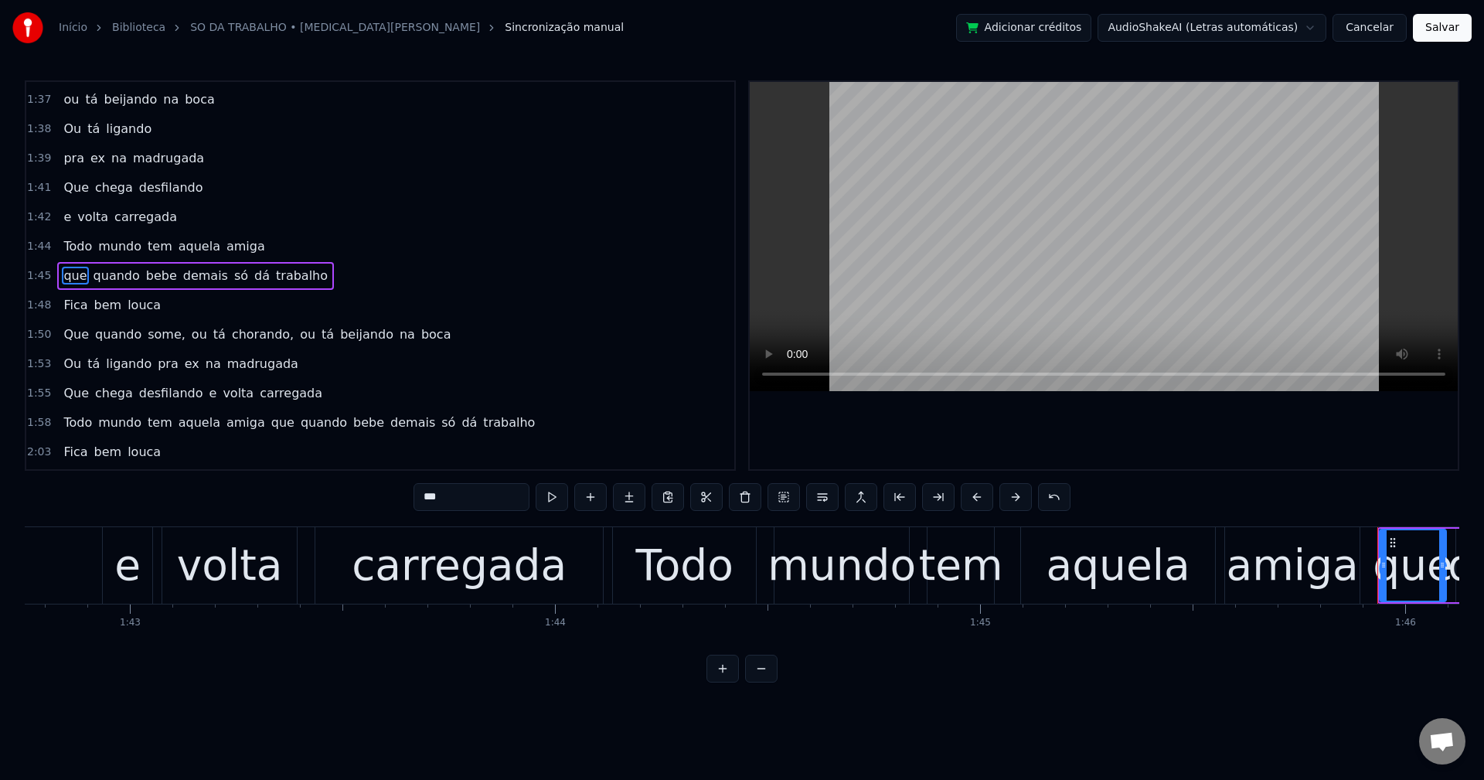
click at [233, 274] on span "só" at bounding box center [241, 276] width 17 height 18
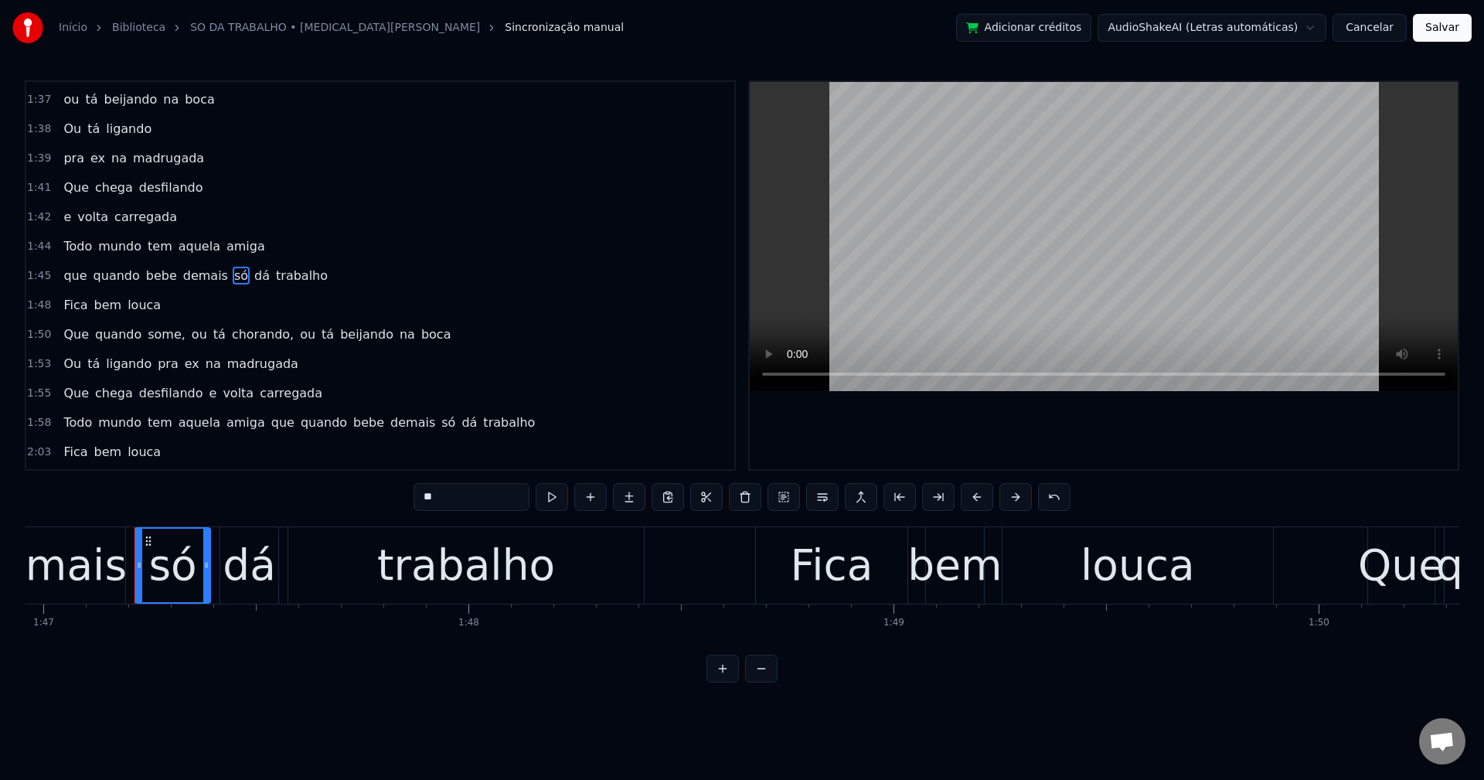
scroll to position [0, 45504]
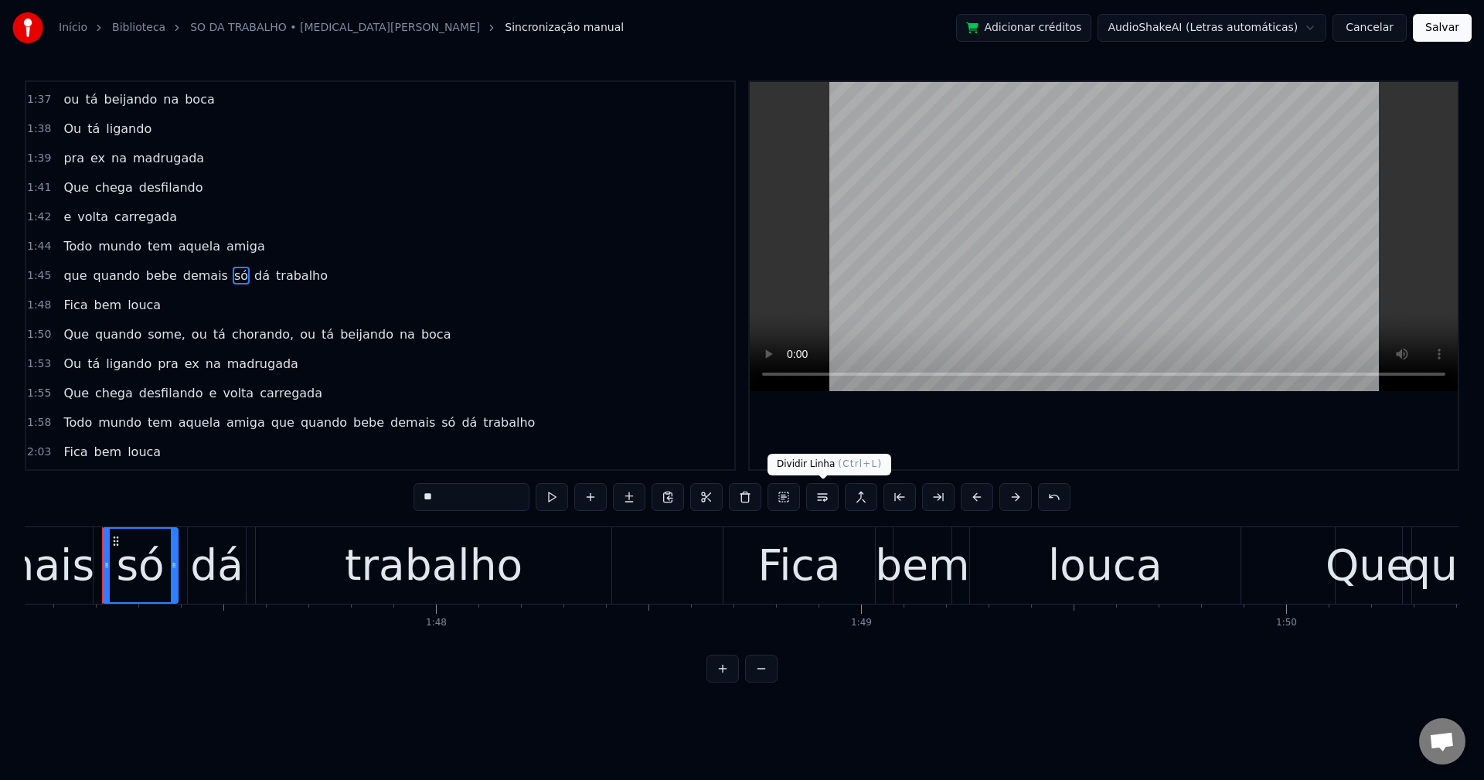
click at [826, 506] on button at bounding box center [822, 497] width 32 height 28
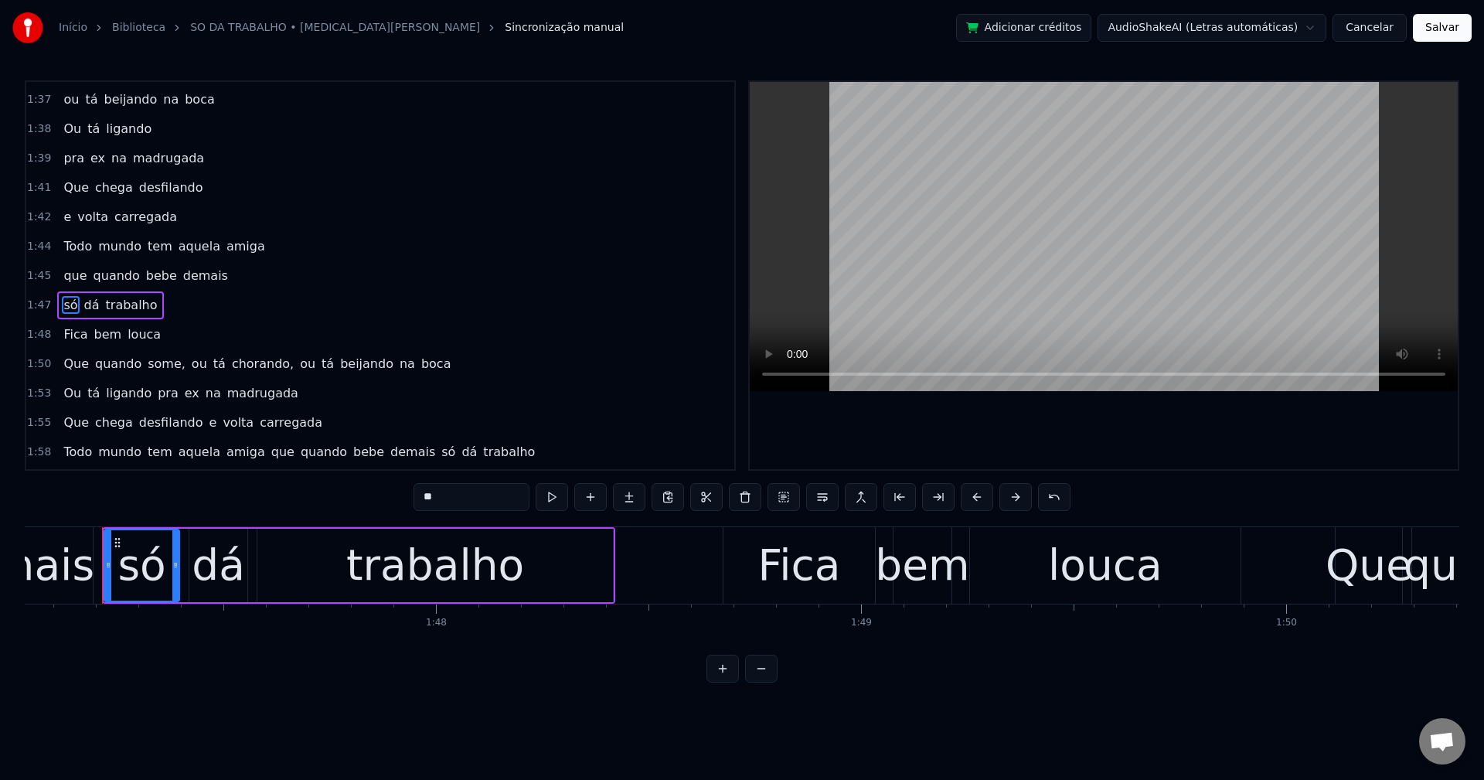
scroll to position [1965, 0]
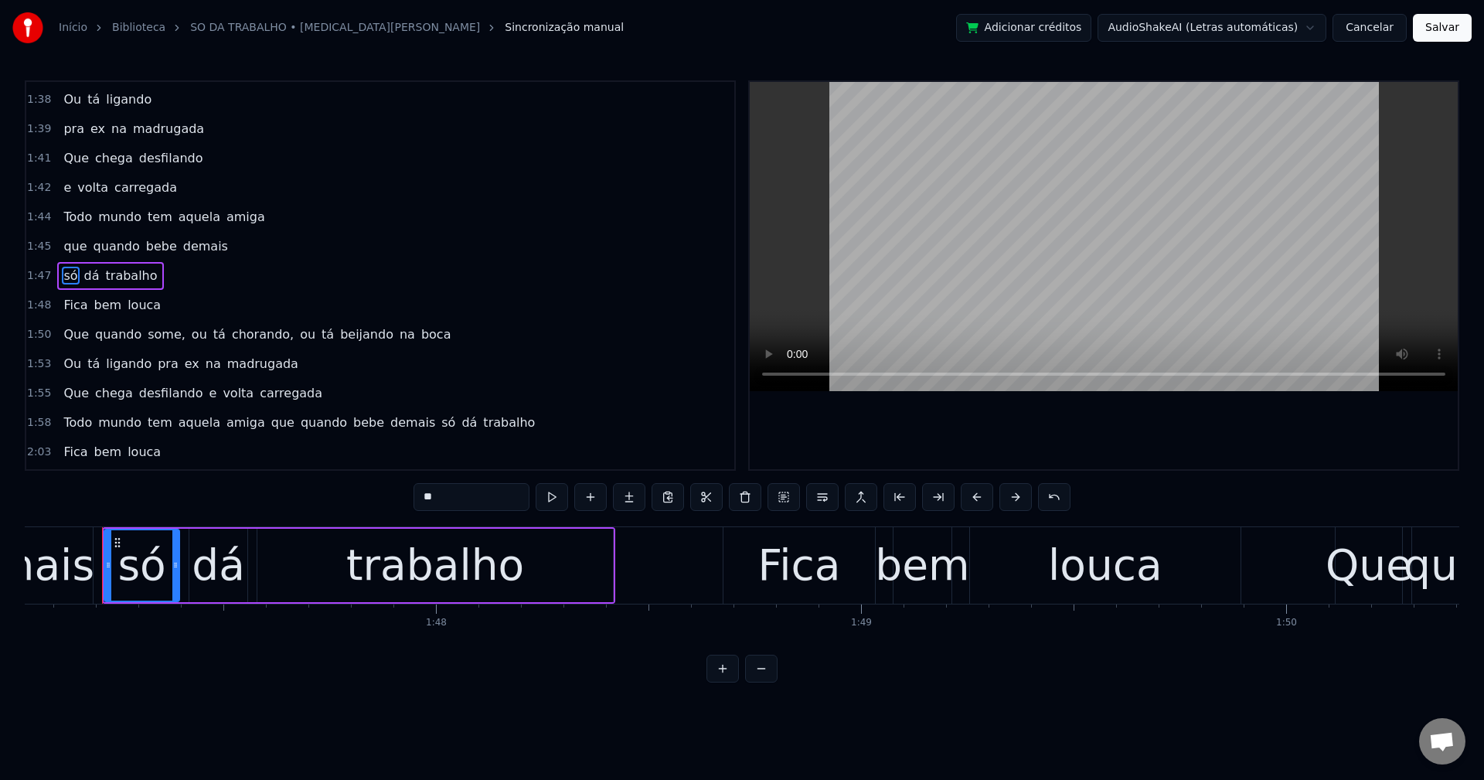
click at [169, 337] on span "some," at bounding box center [166, 334] width 41 height 18
type input "*****"
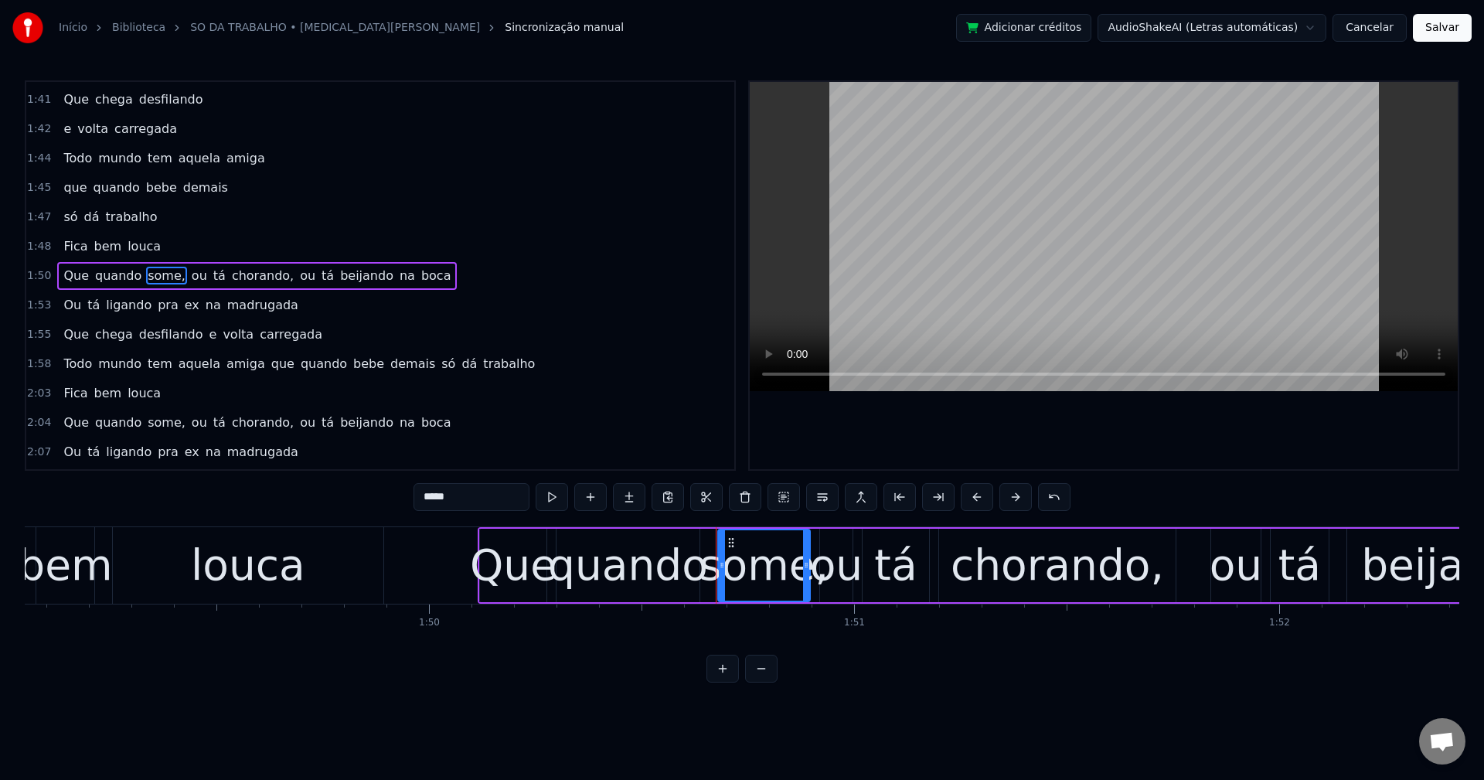
scroll to position [0, 46635]
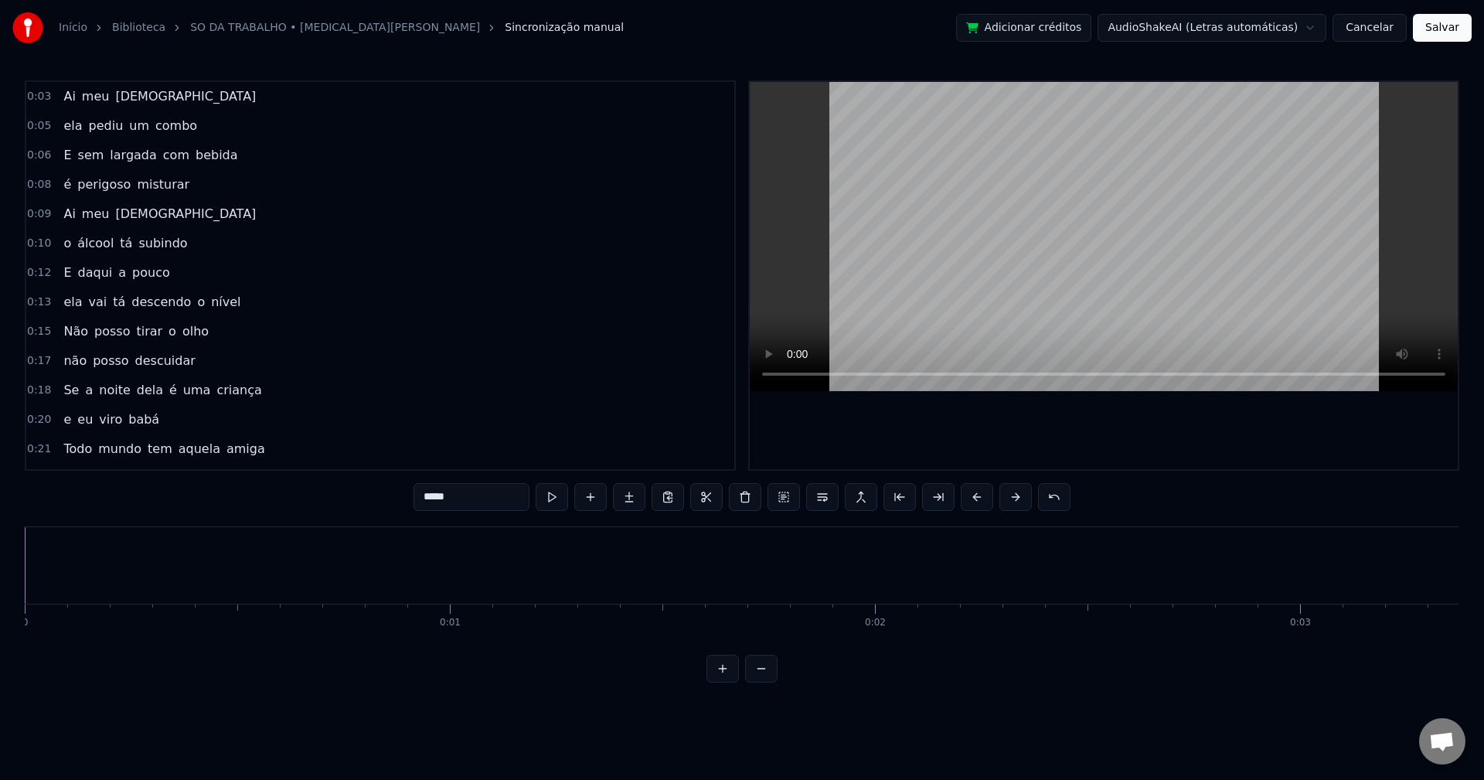
scroll to position [1459, 0]
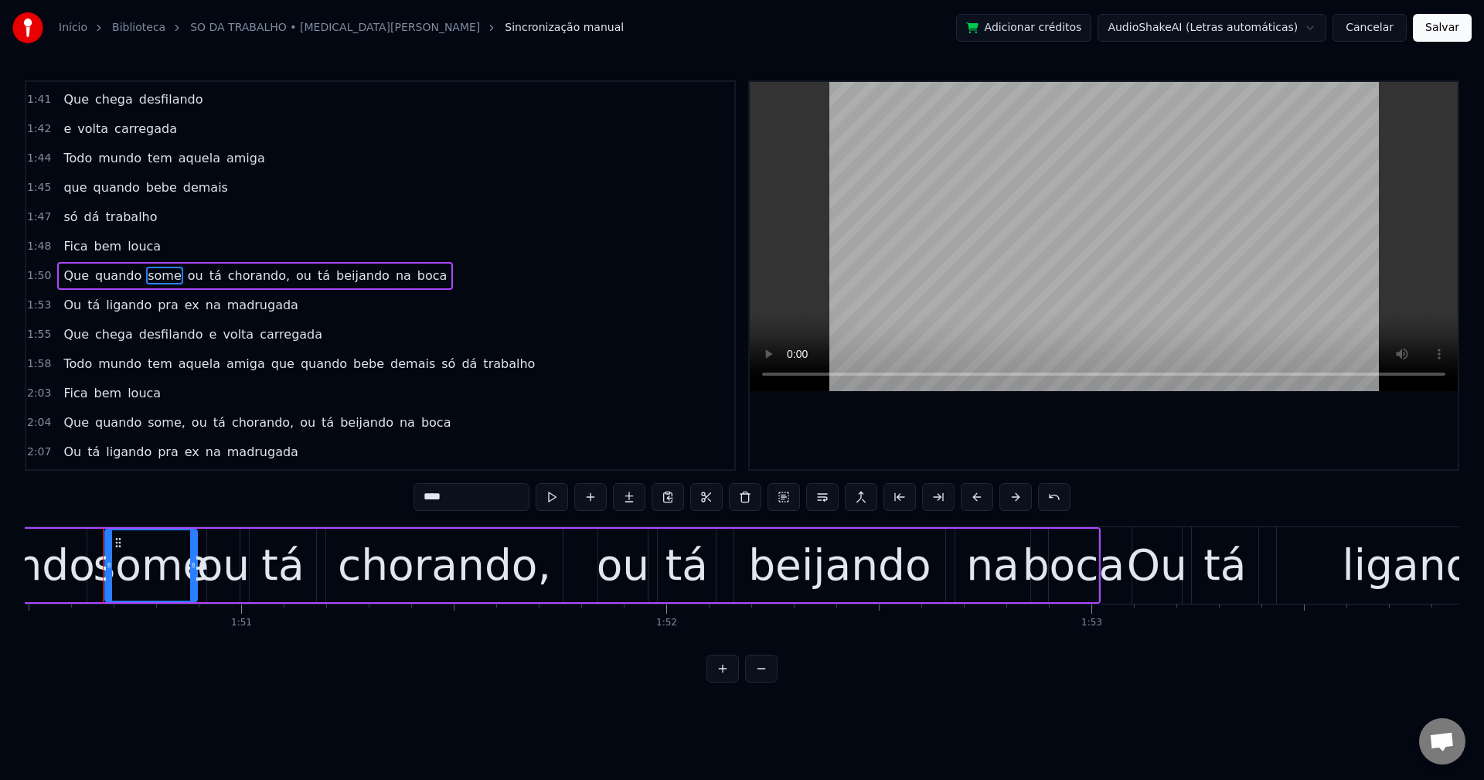
click at [186, 267] on span "ou" at bounding box center [195, 276] width 19 height 18
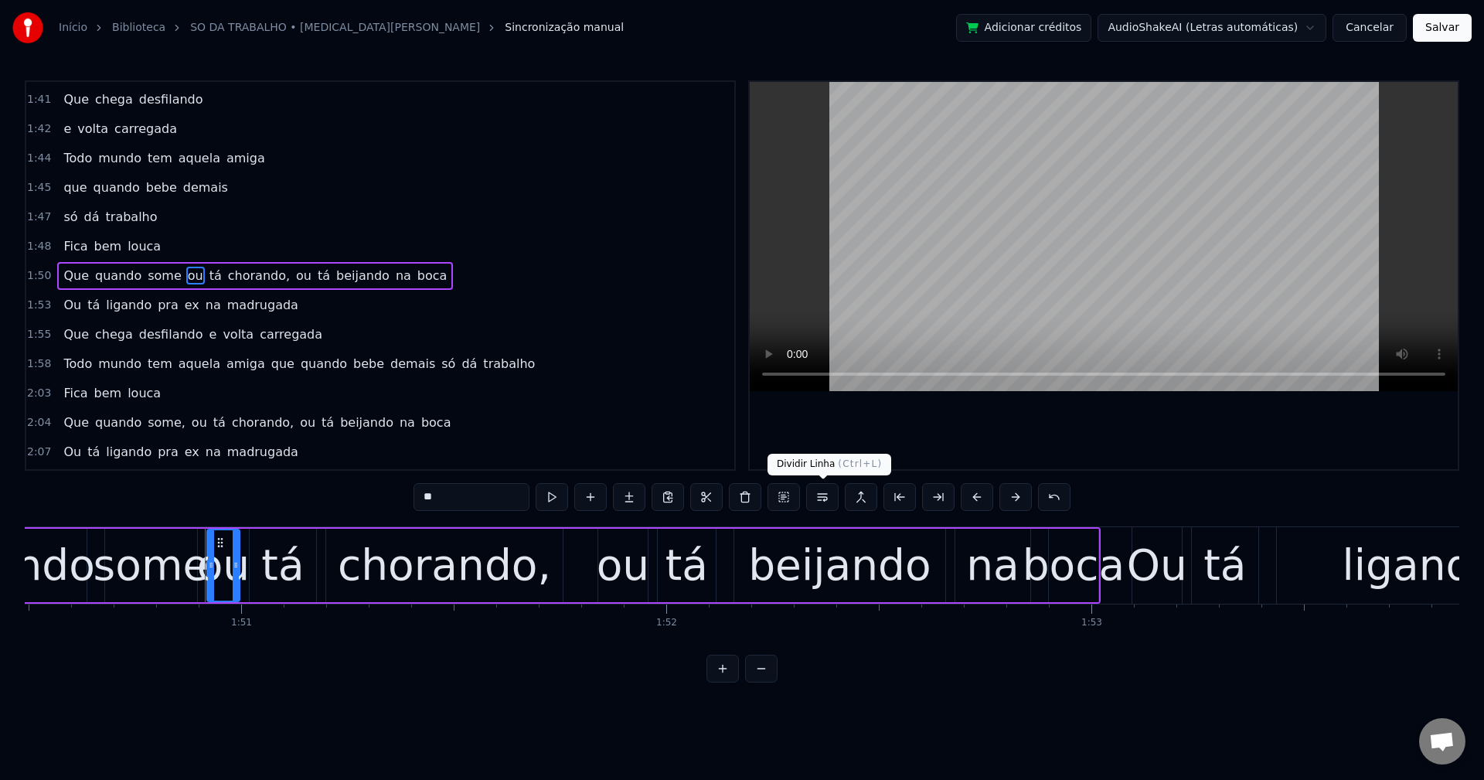
click at [821, 490] on button at bounding box center [822, 497] width 32 height 28
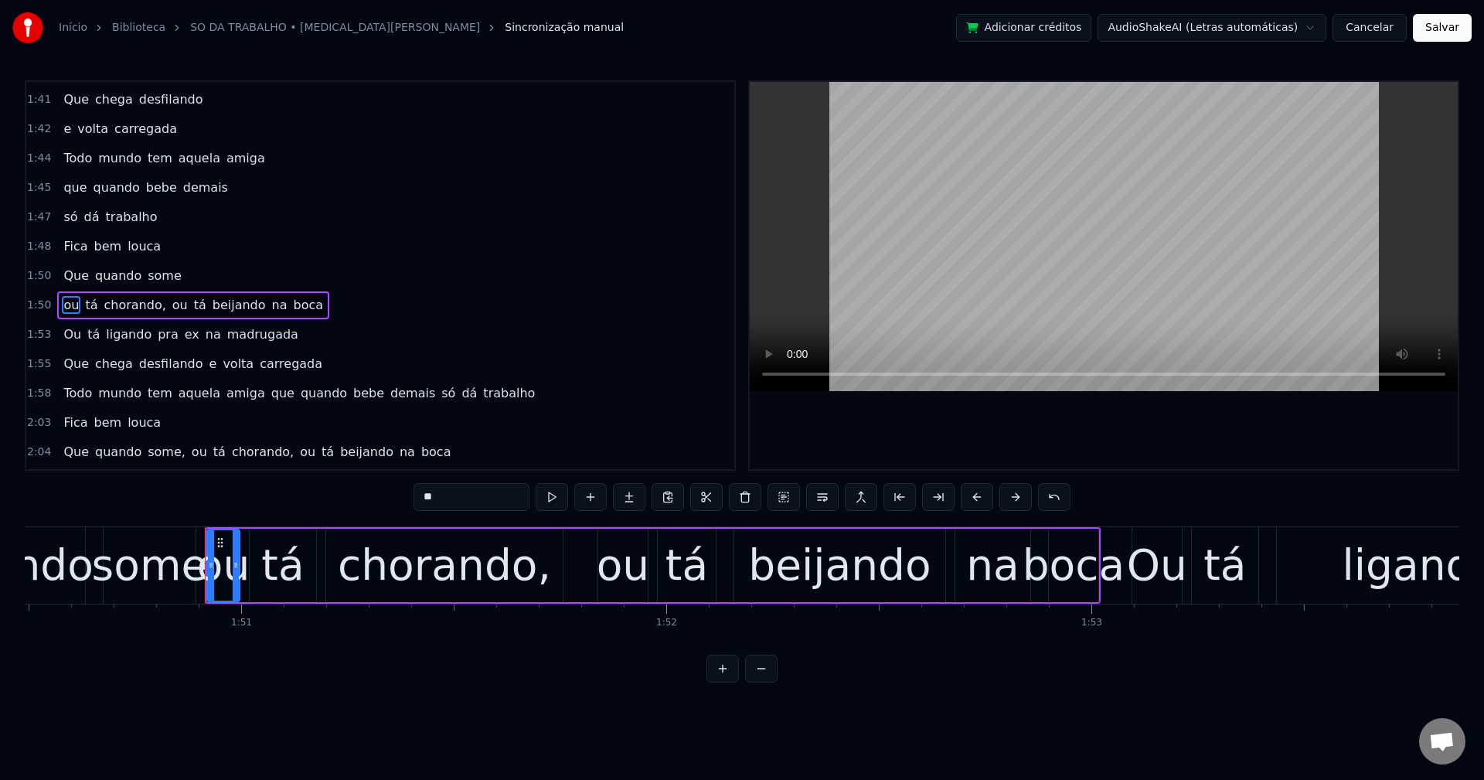
scroll to position [2053, 0]
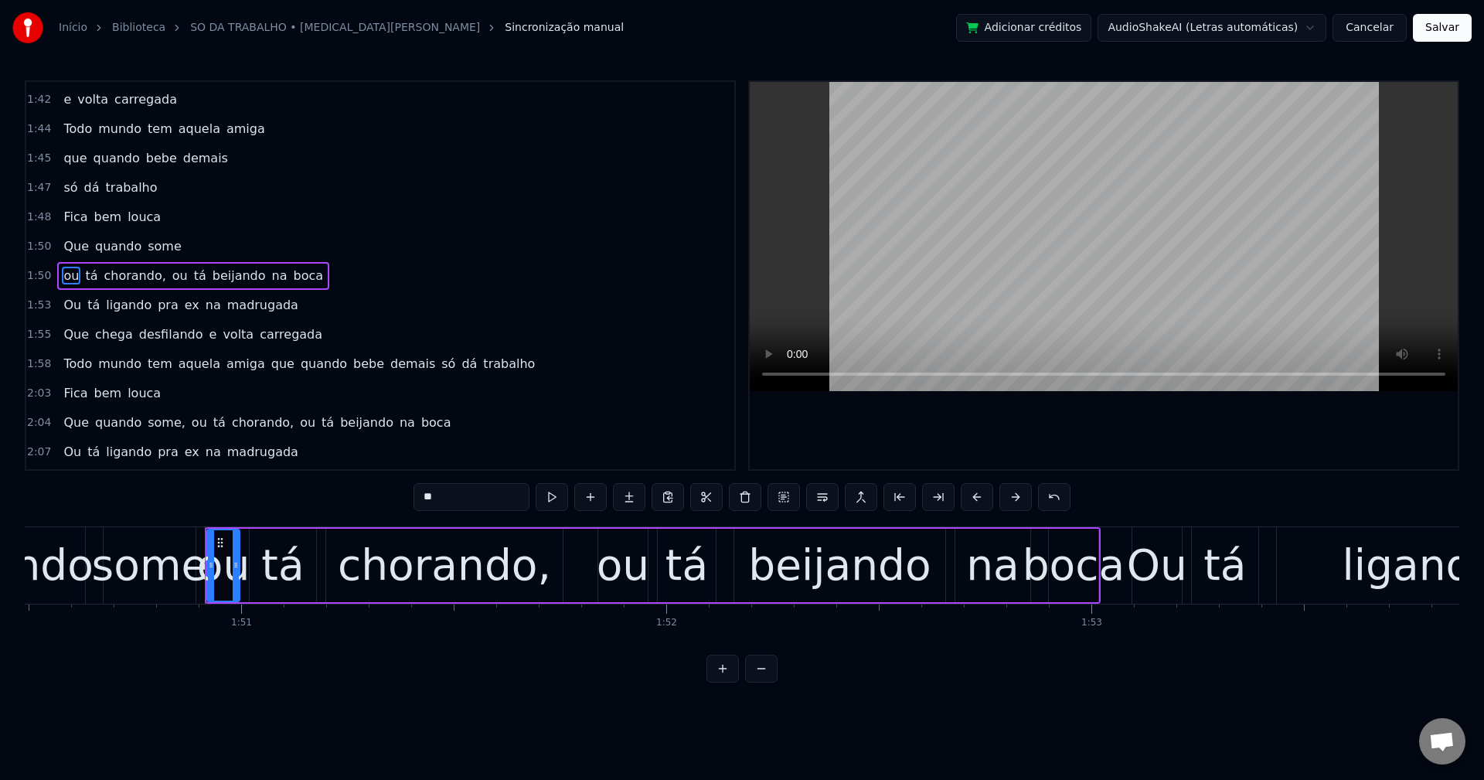
click at [117, 272] on span "chorando," at bounding box center [134, 276] width 65 height 18
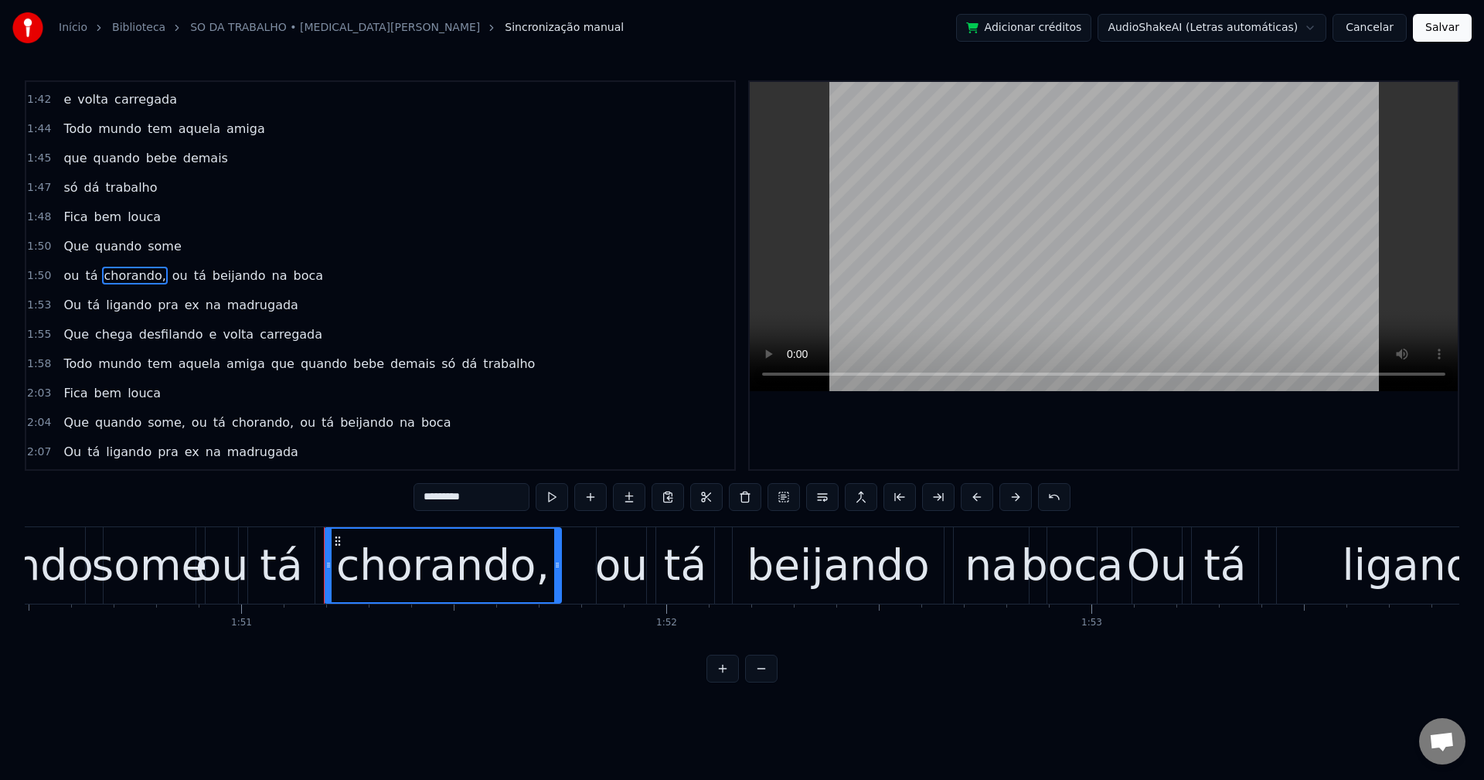
click at [509, 506] on input "*********" at bounding box center [472, 497] width 116 height 28
click at [167, 274] on span "ou" at bounding box center [176, 276] width 19 height 18
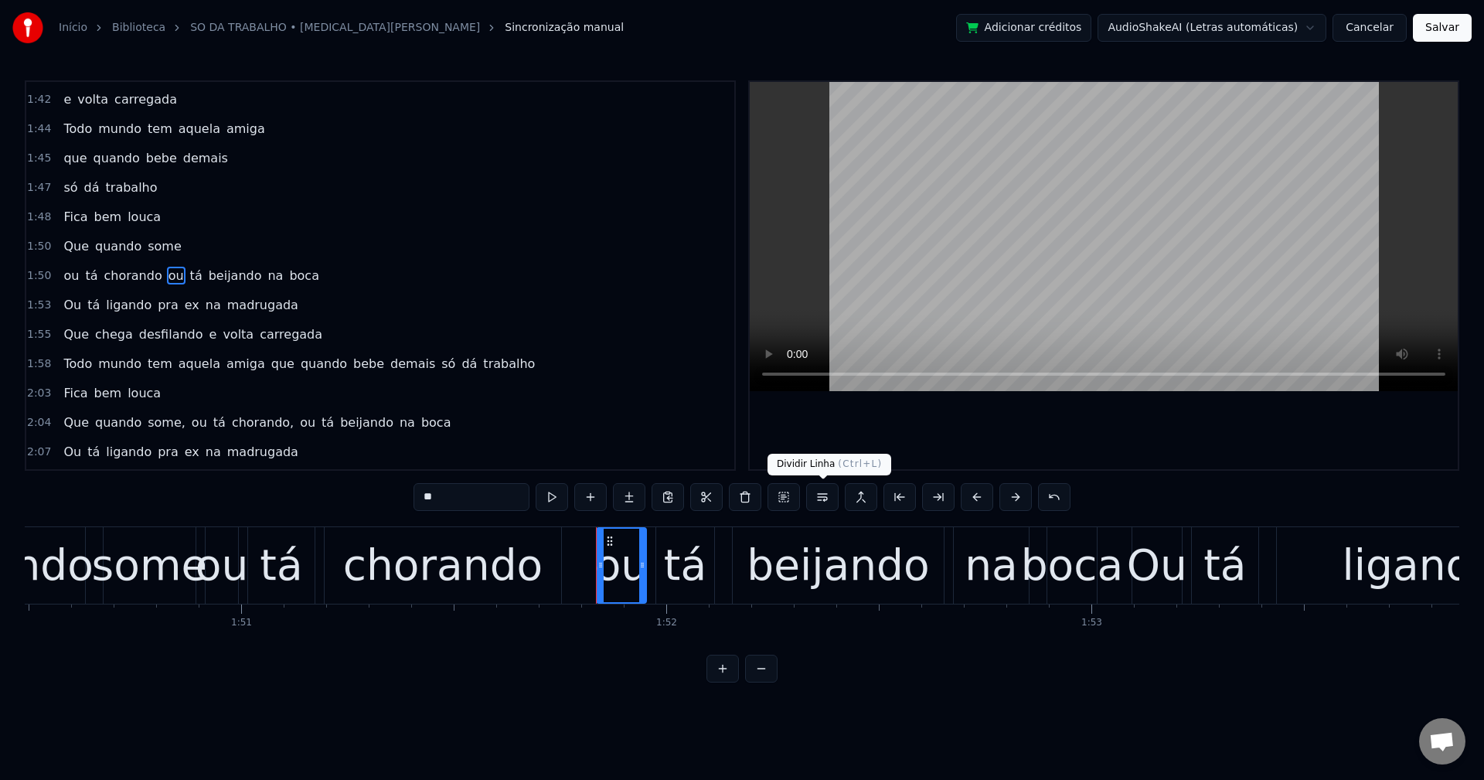
click at [829, 499] on button at bounding box center [822, 497] width 32 height 28
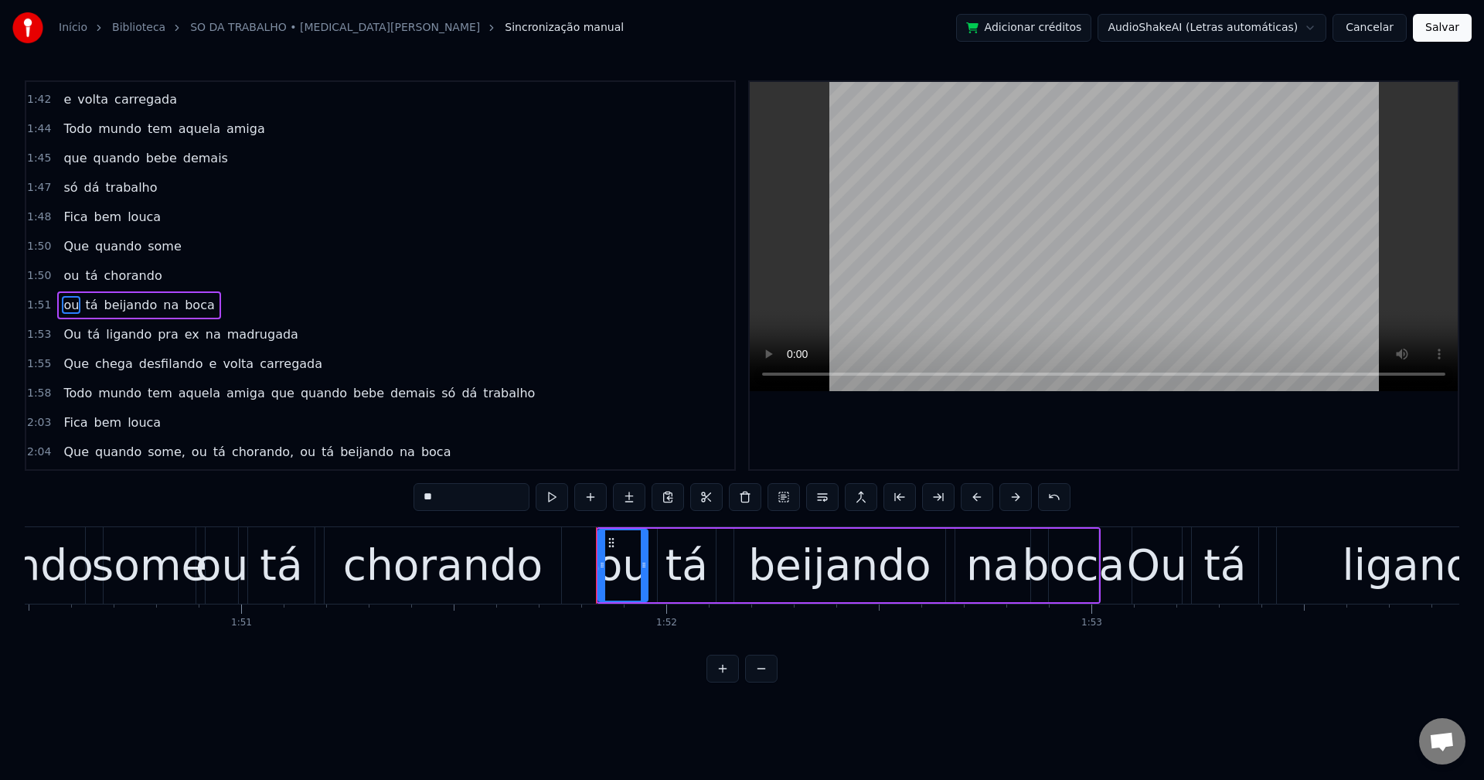
scroll to position [2082, 0]
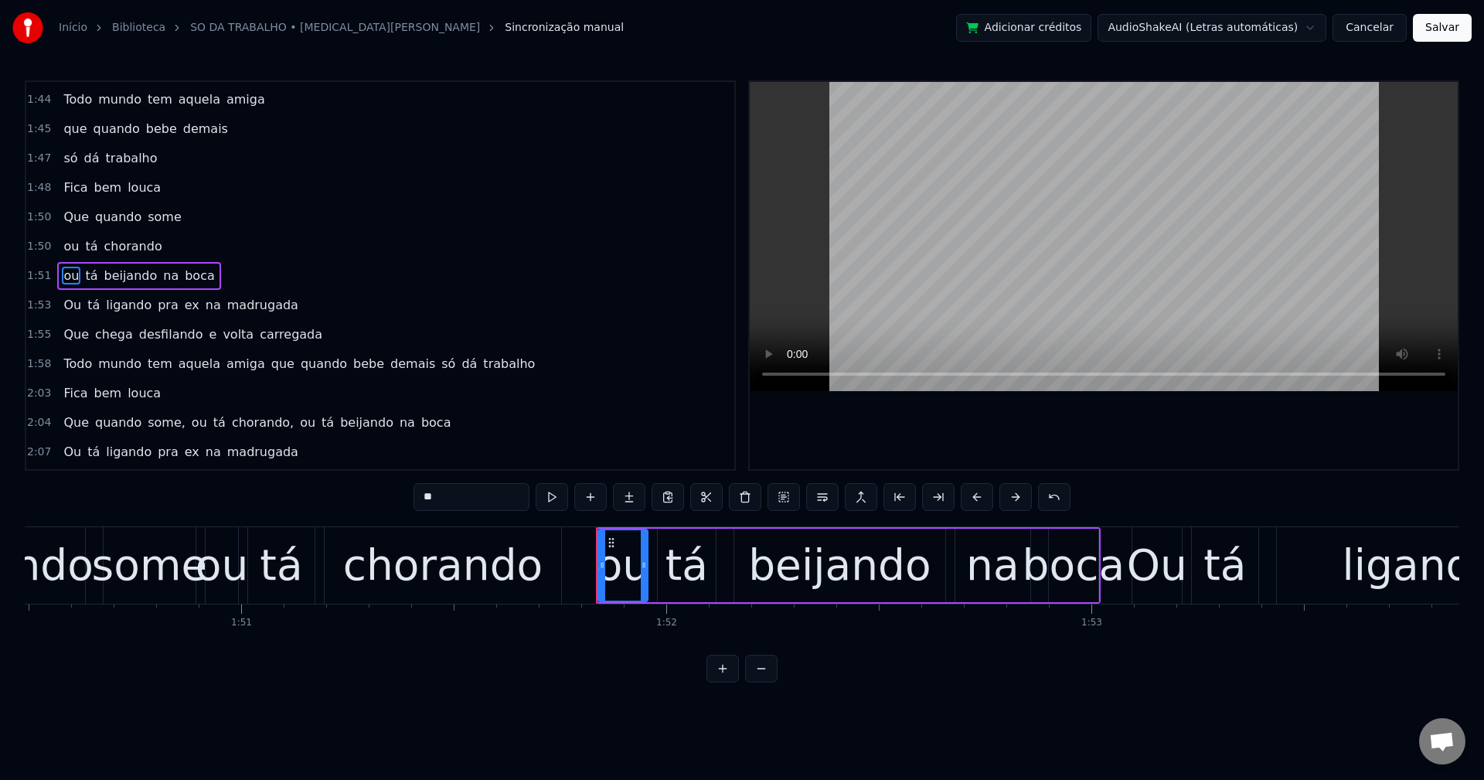
click at [156, 307] on span "pra" at bounding box center [168, 305] width 24 height 18
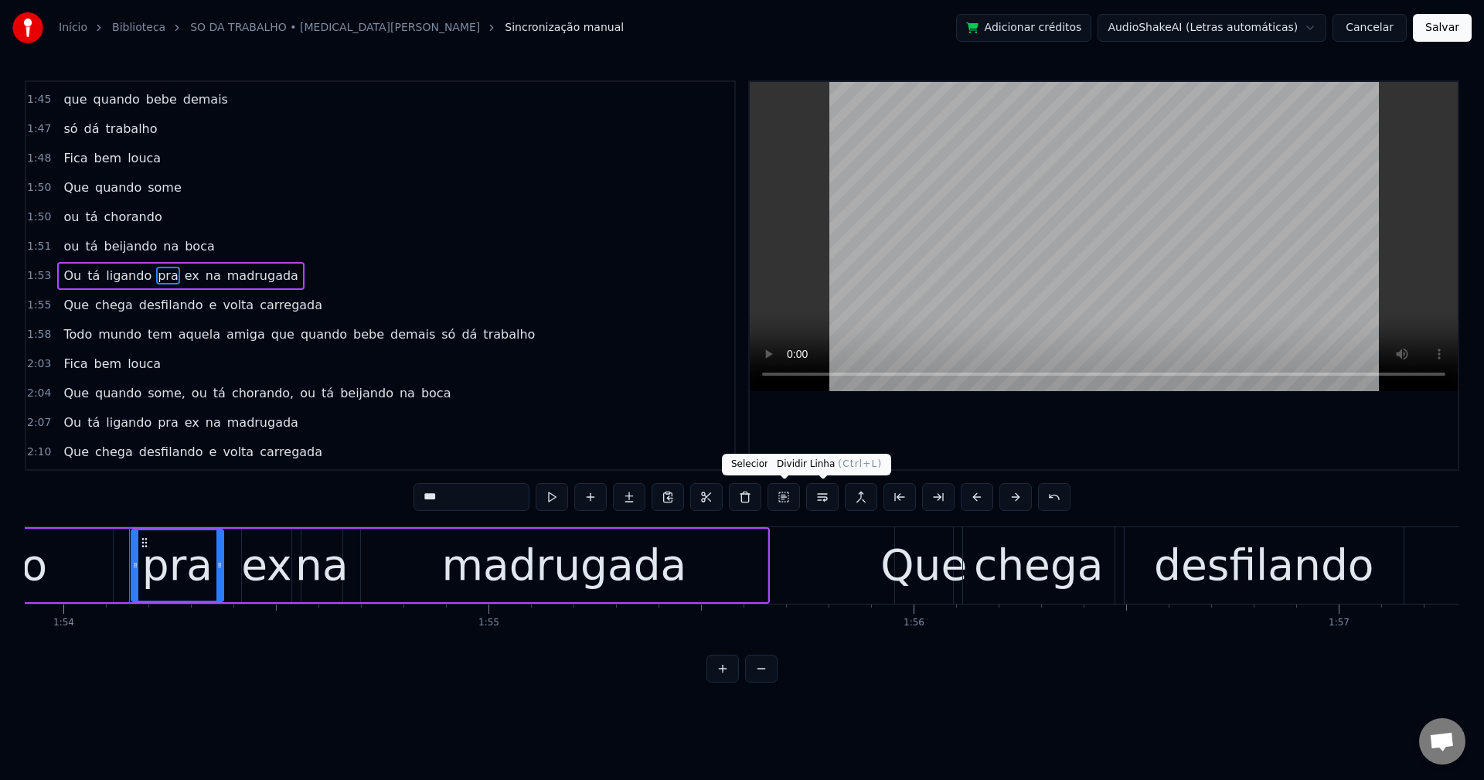
scroll to position [0, 48454]
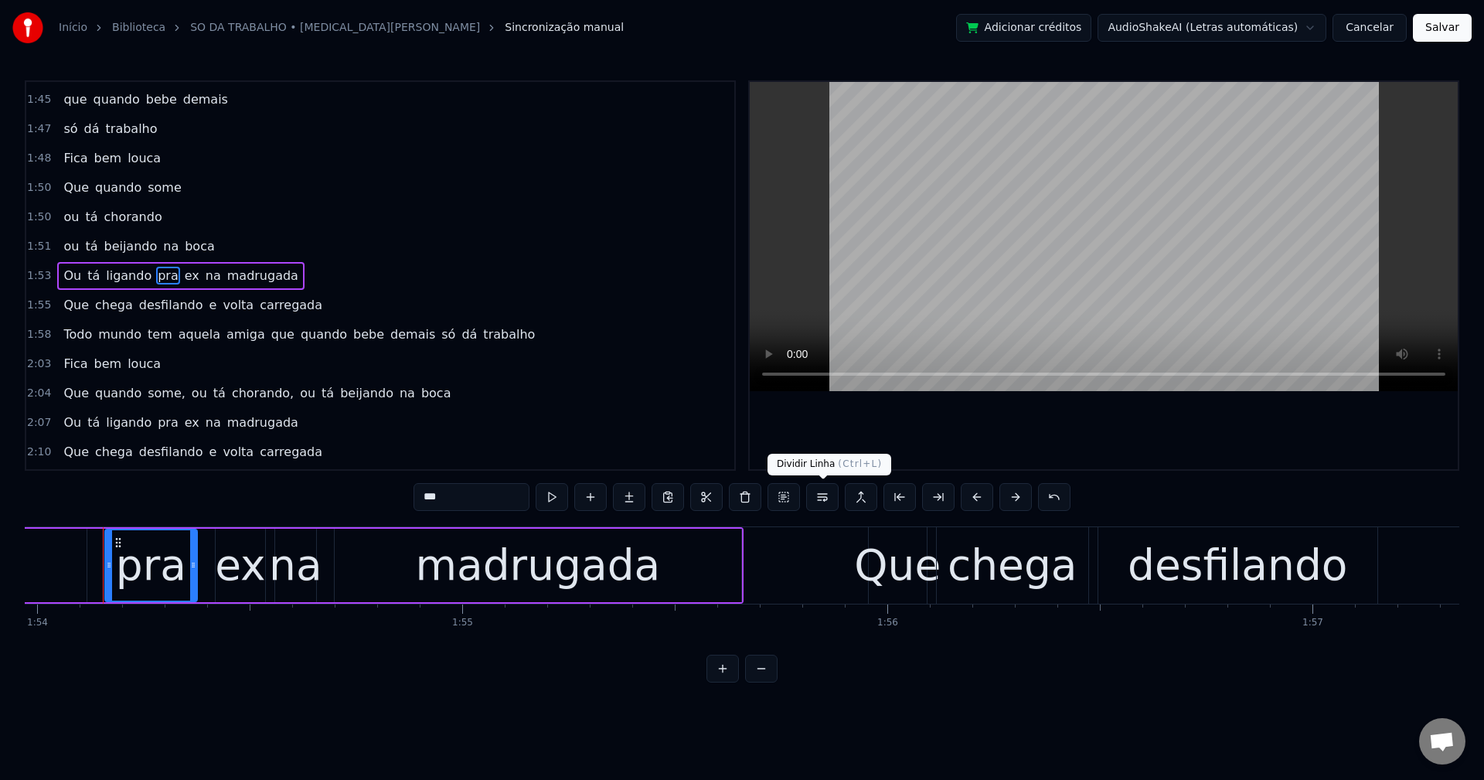
click at [817, 504] on button at bounding box center [822, 497] width 32 height 28
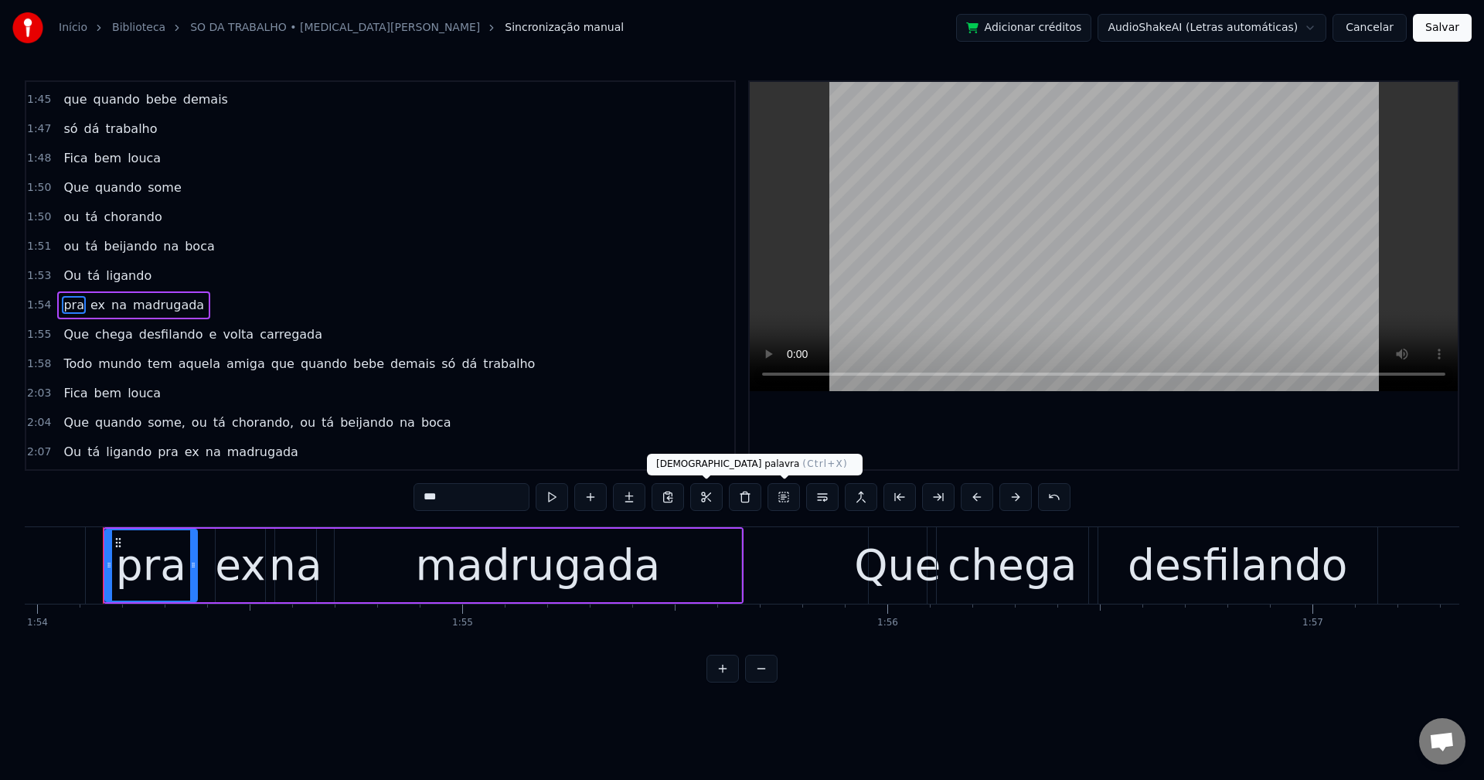
scroll to position [2141, 0]
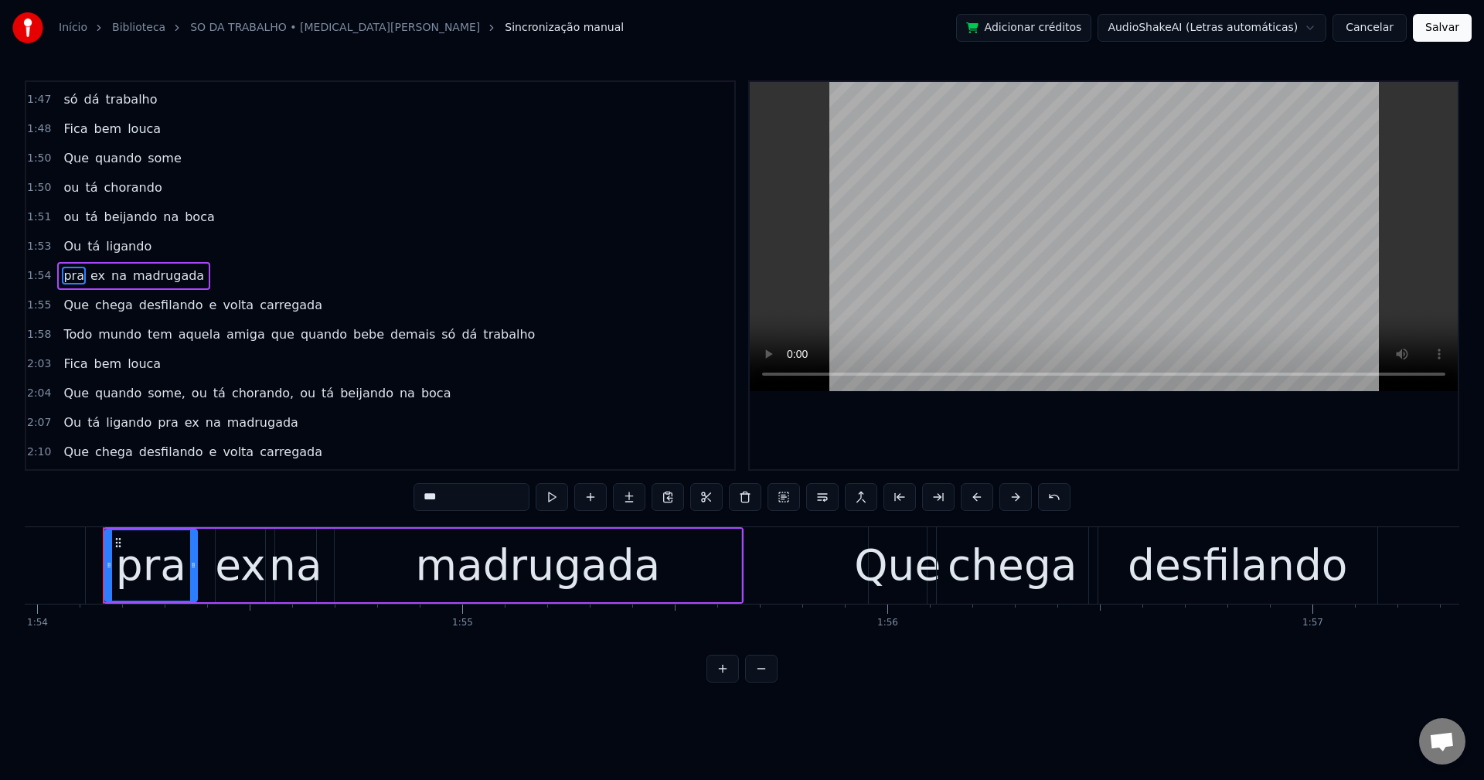
click at [208, 305] on span "e" at bounding box center [213, 305] width 11 height 19
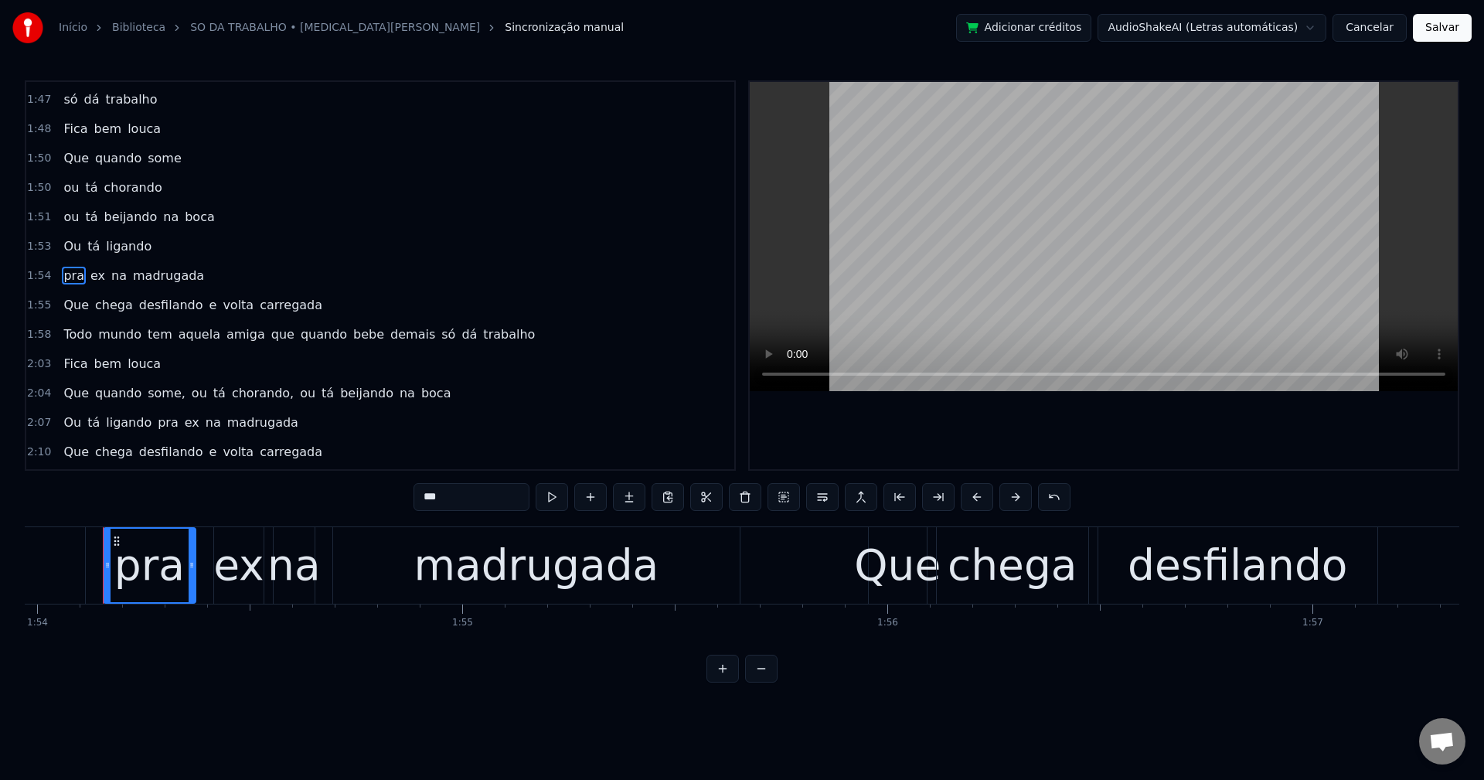
click at [208, 305] on span "e" at bounding box center [213, 305] width 11 height 18
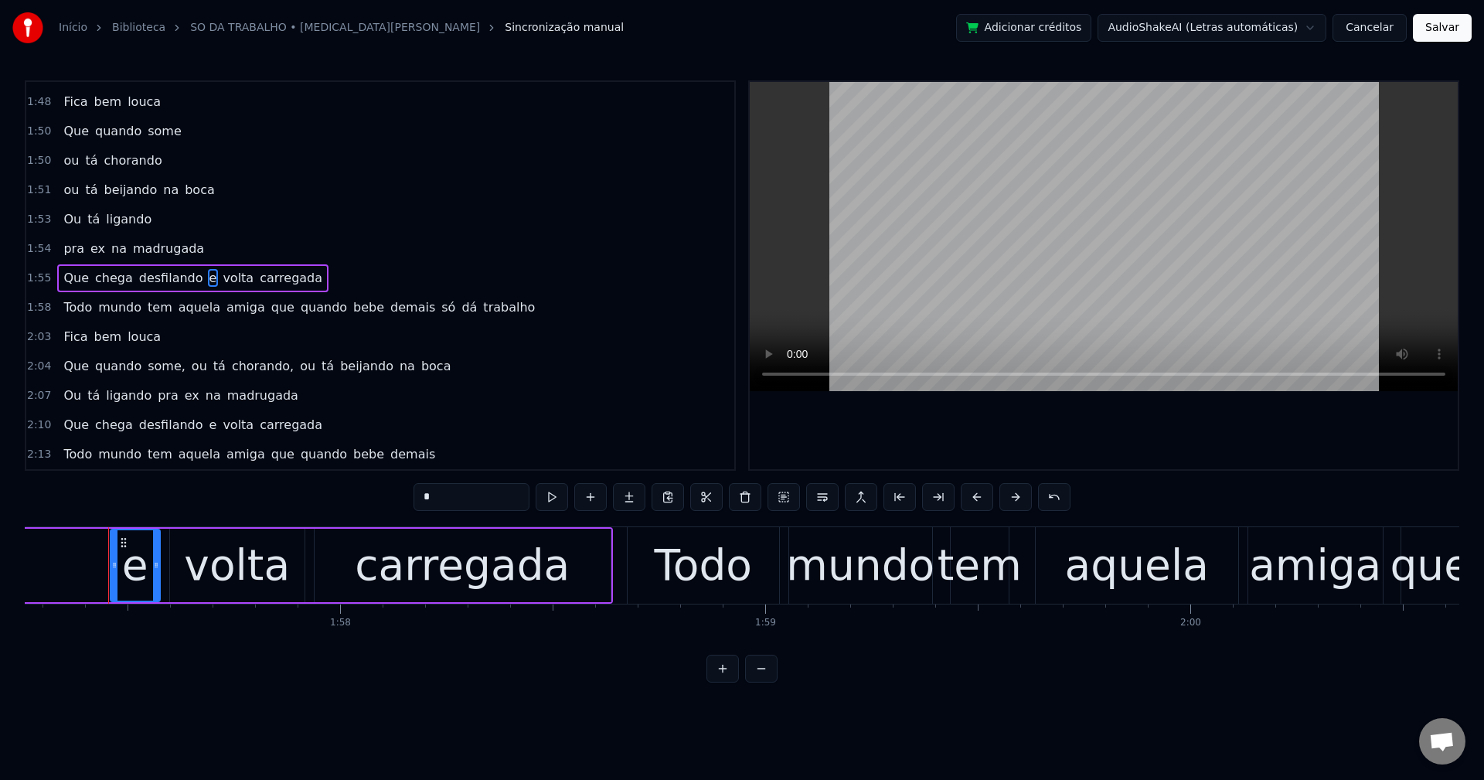
scroll to position [0, 49856]
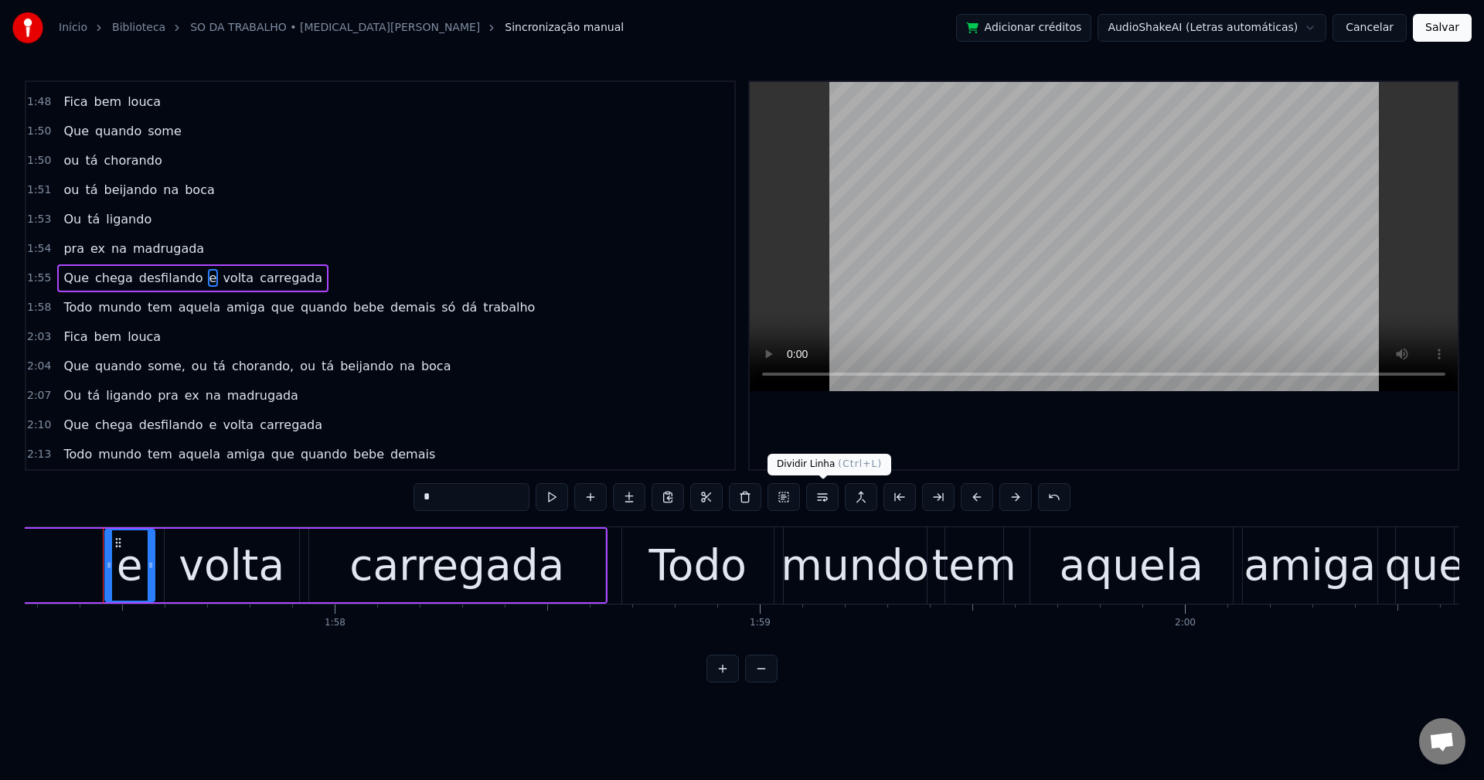
click at [822, 497] on button at bounding box center [822, 497] width 32 height 28
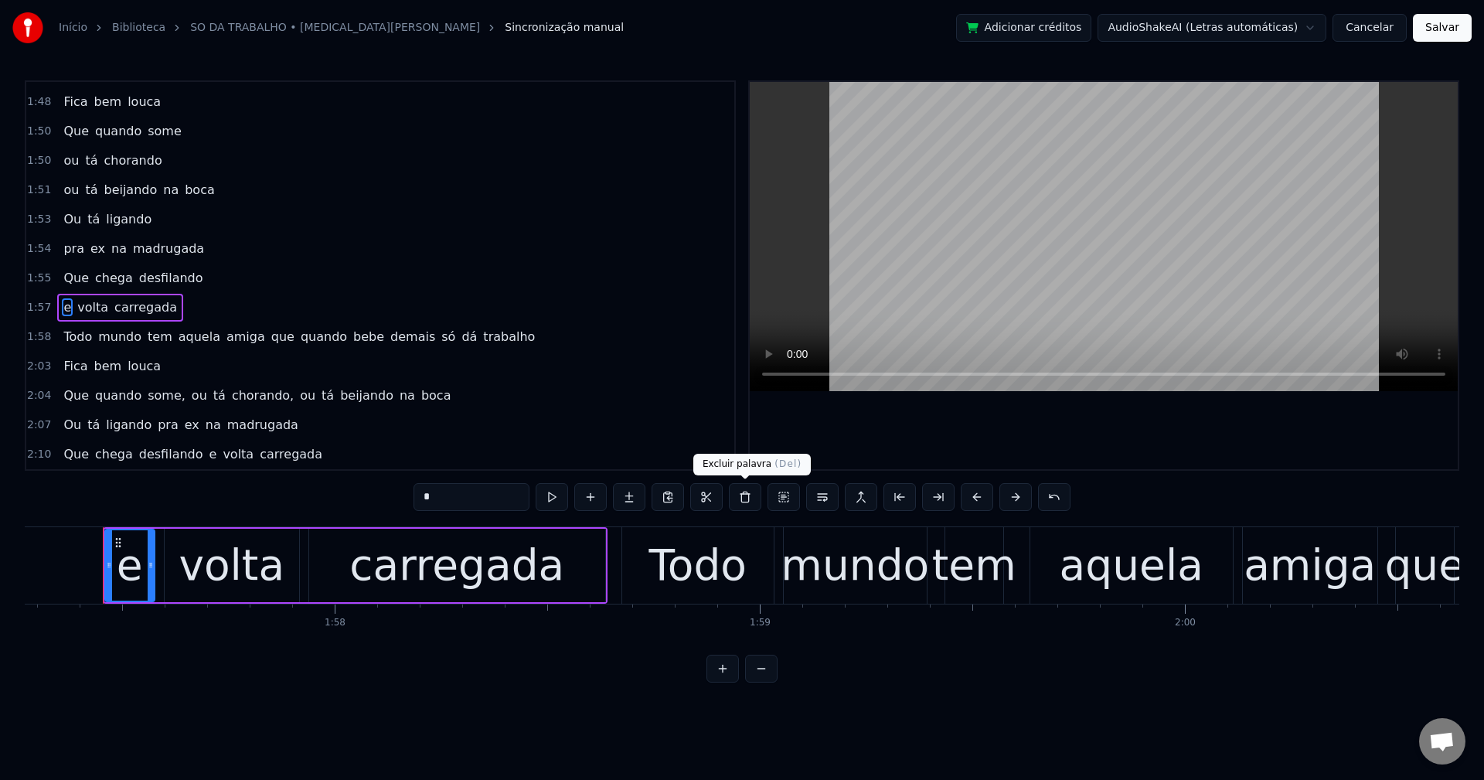
scroll to position [2198, 0]
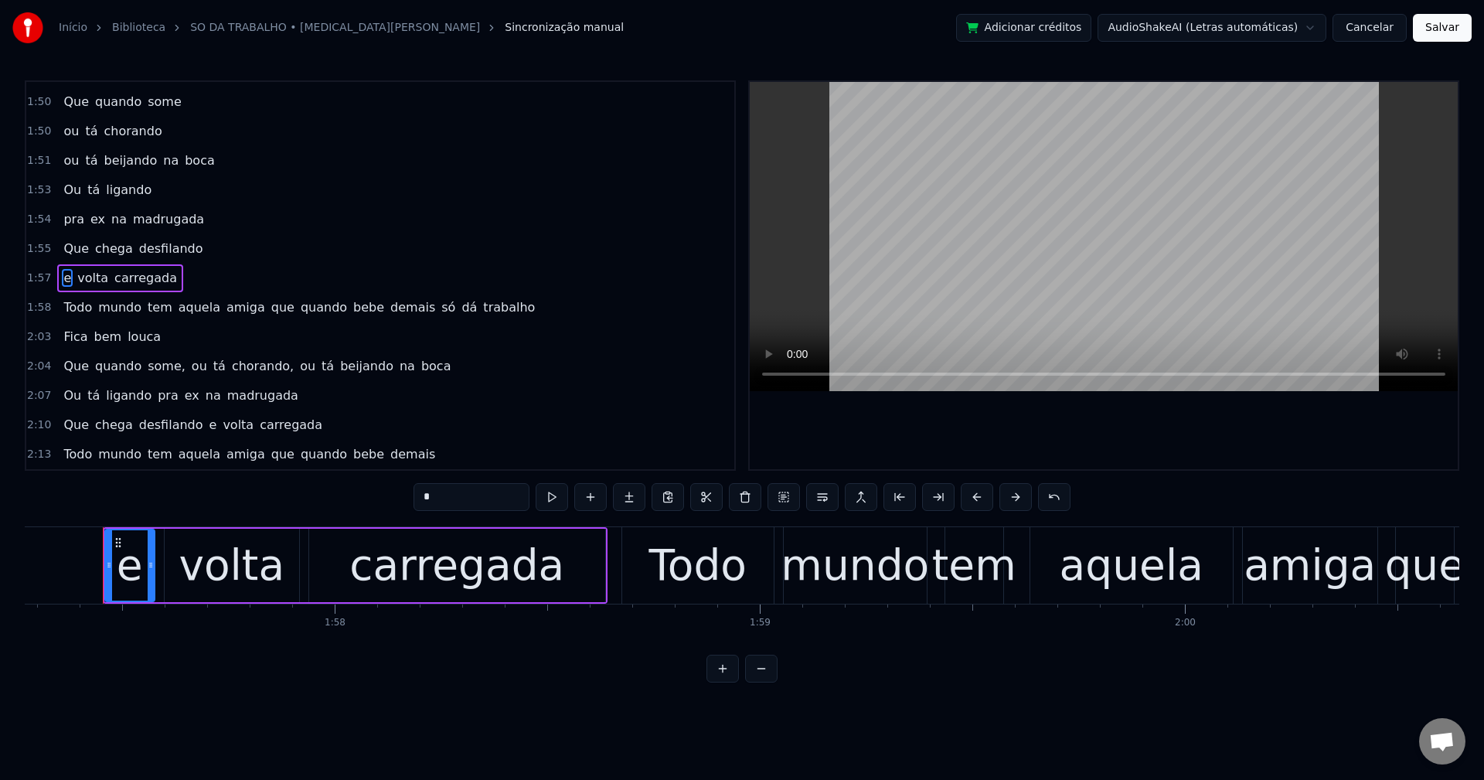
click at [270, 306] on span "que" at bounding box center [283, 307] width 26 height 18
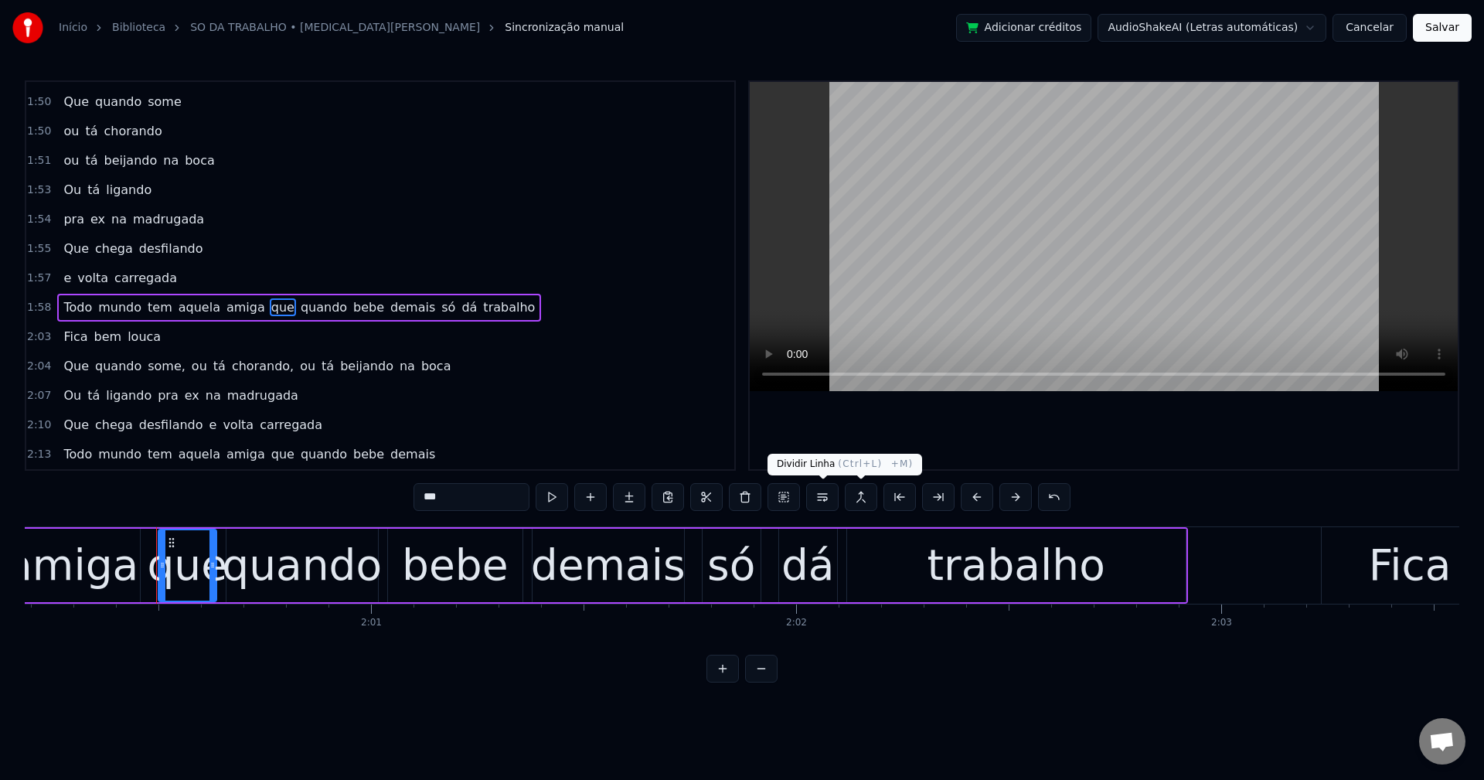
scroll to position [0, 51149]
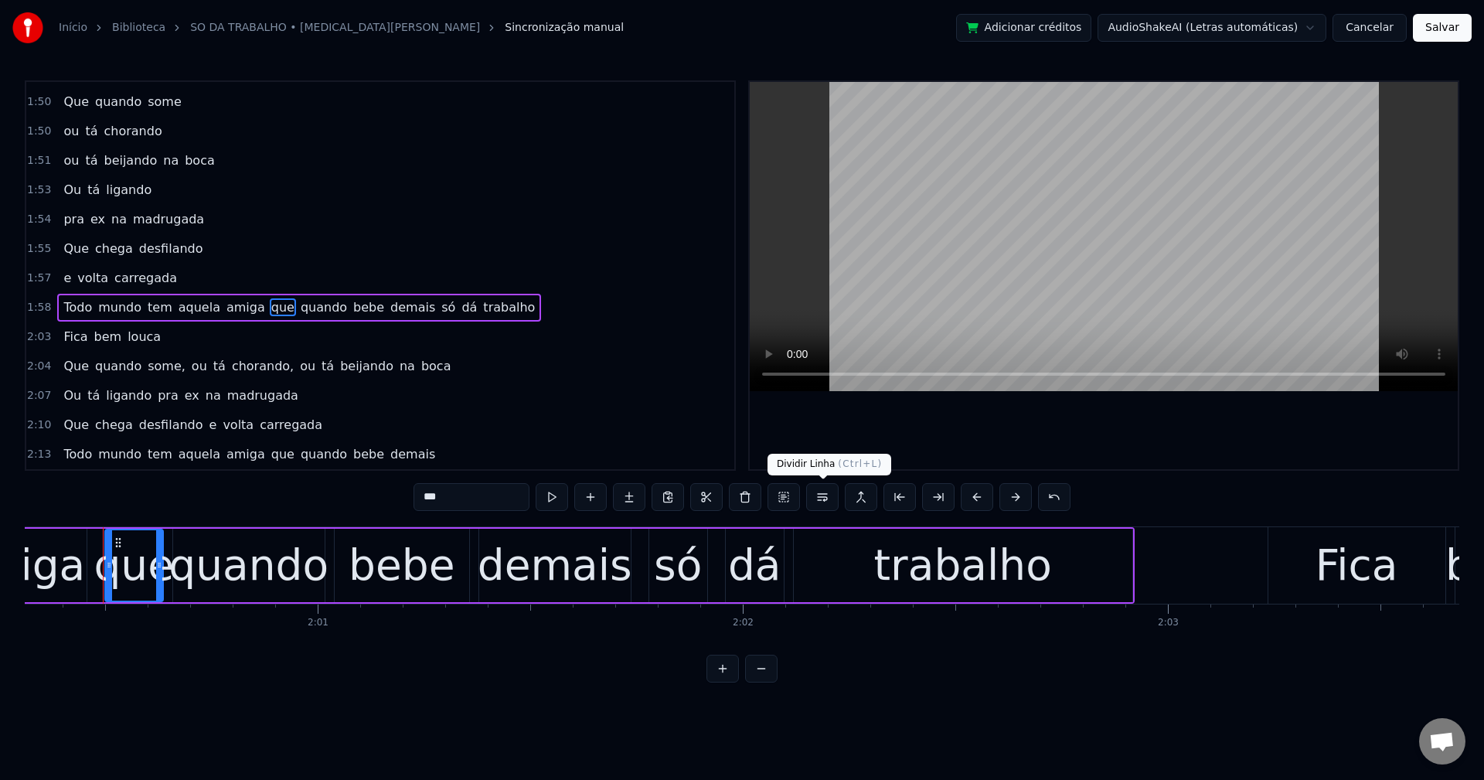
click at [827, 500] on button at bounding box center [822, 497] width 32 height 28
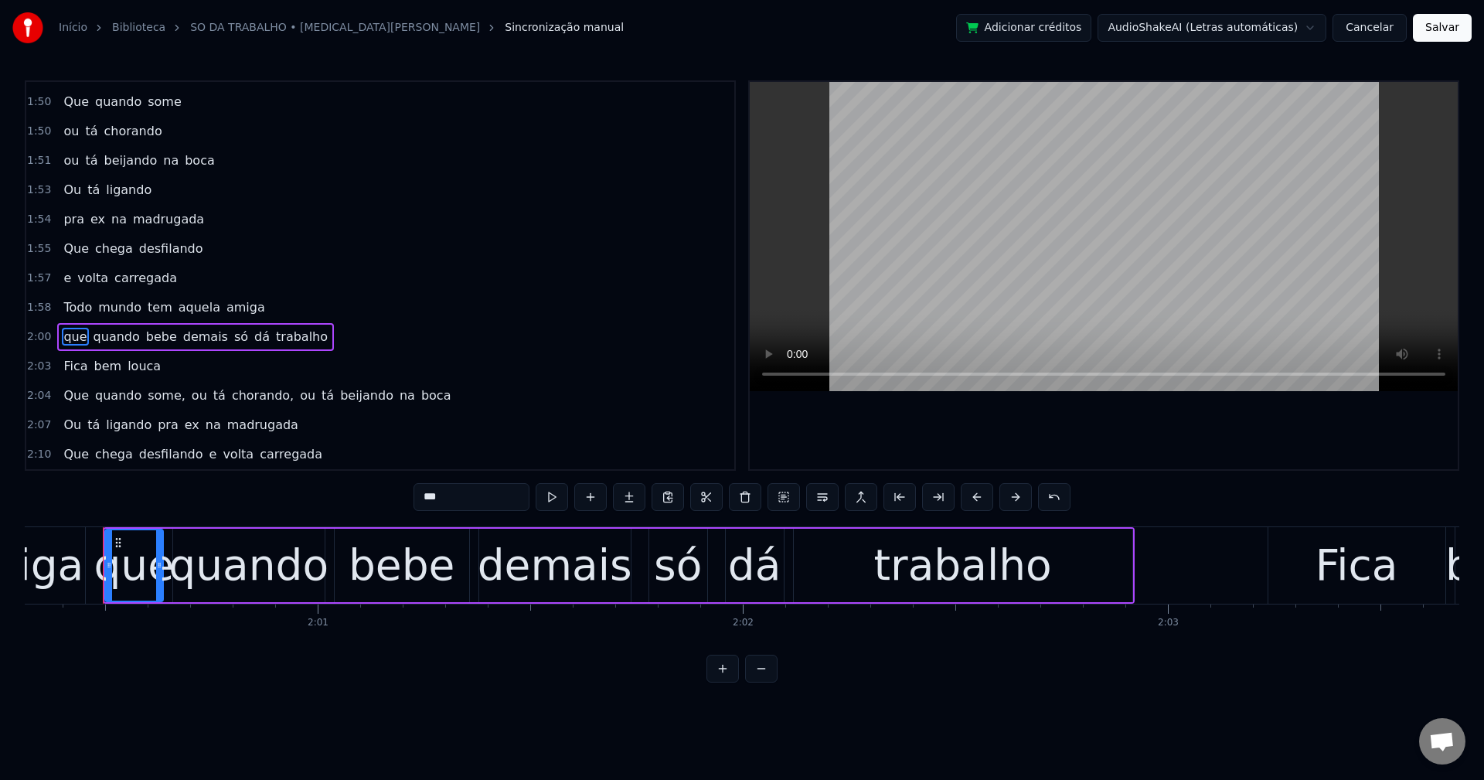
scroll to position [2227, 0]
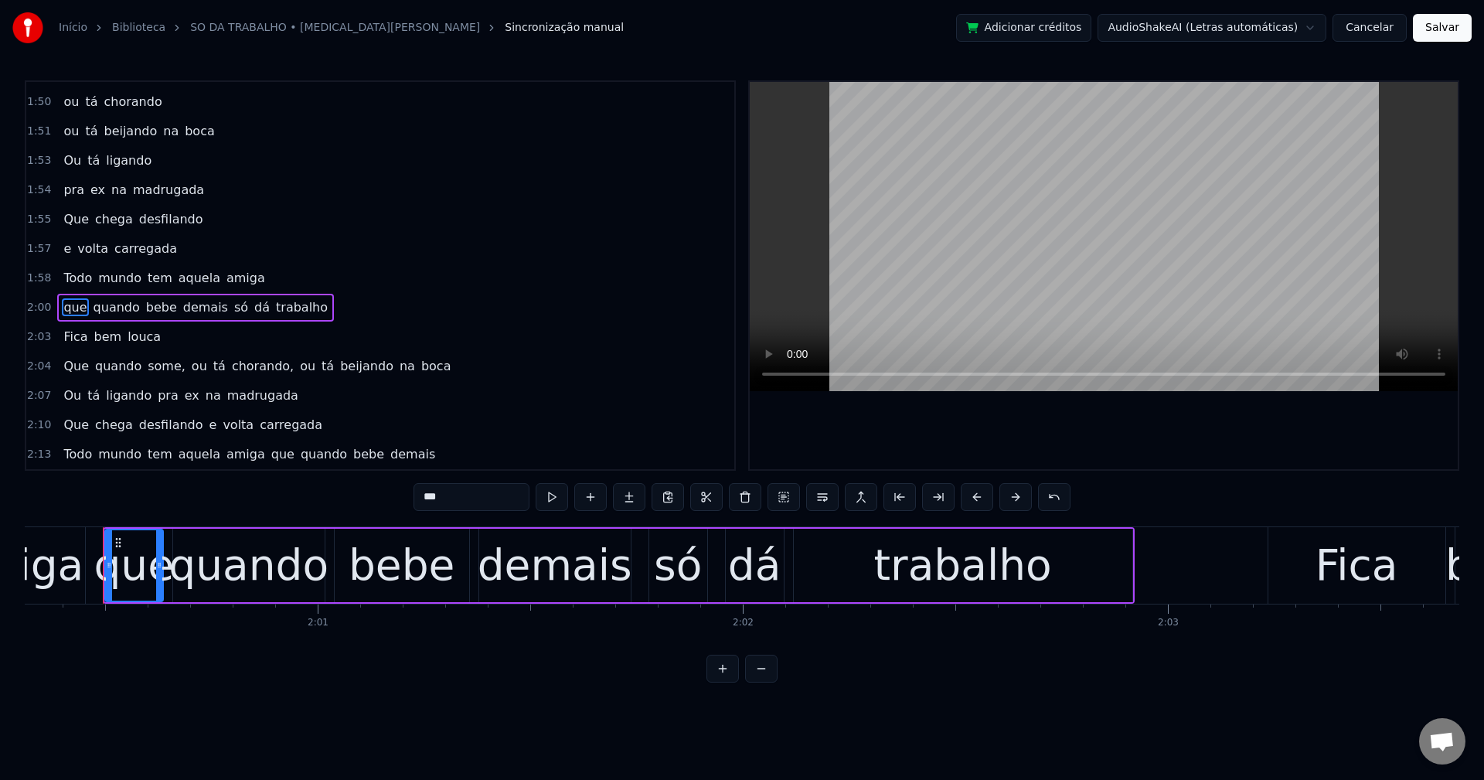
click at [233, 309] on span "só" at bounding box center [241, 307] width 17 height 18
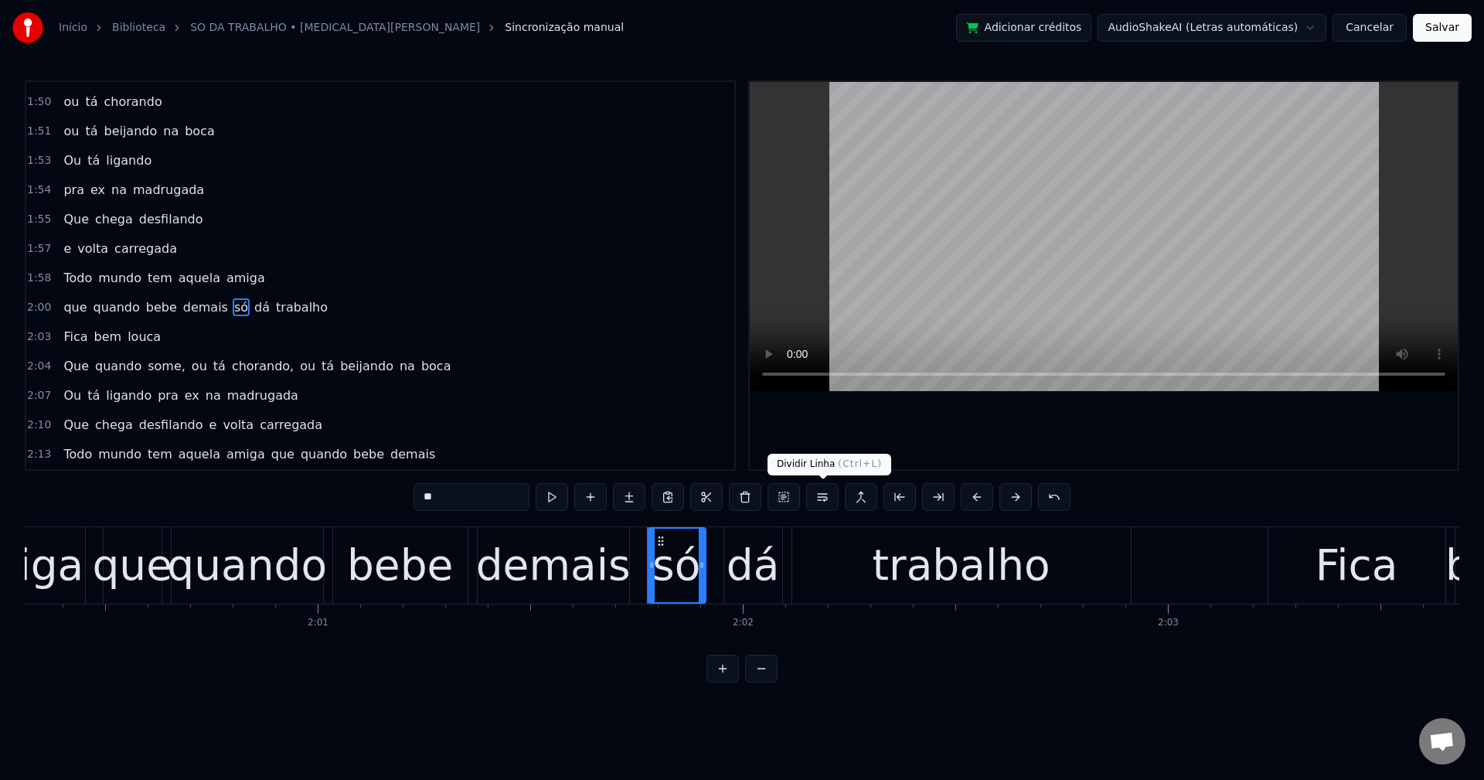
drag, startPoint x: 827, startPoint y: 494, endPoint x: 801, endPoint y: 491, distance: 26.5
click at [826, 494] on button at bounding box center [822, 497] width 32 height 28
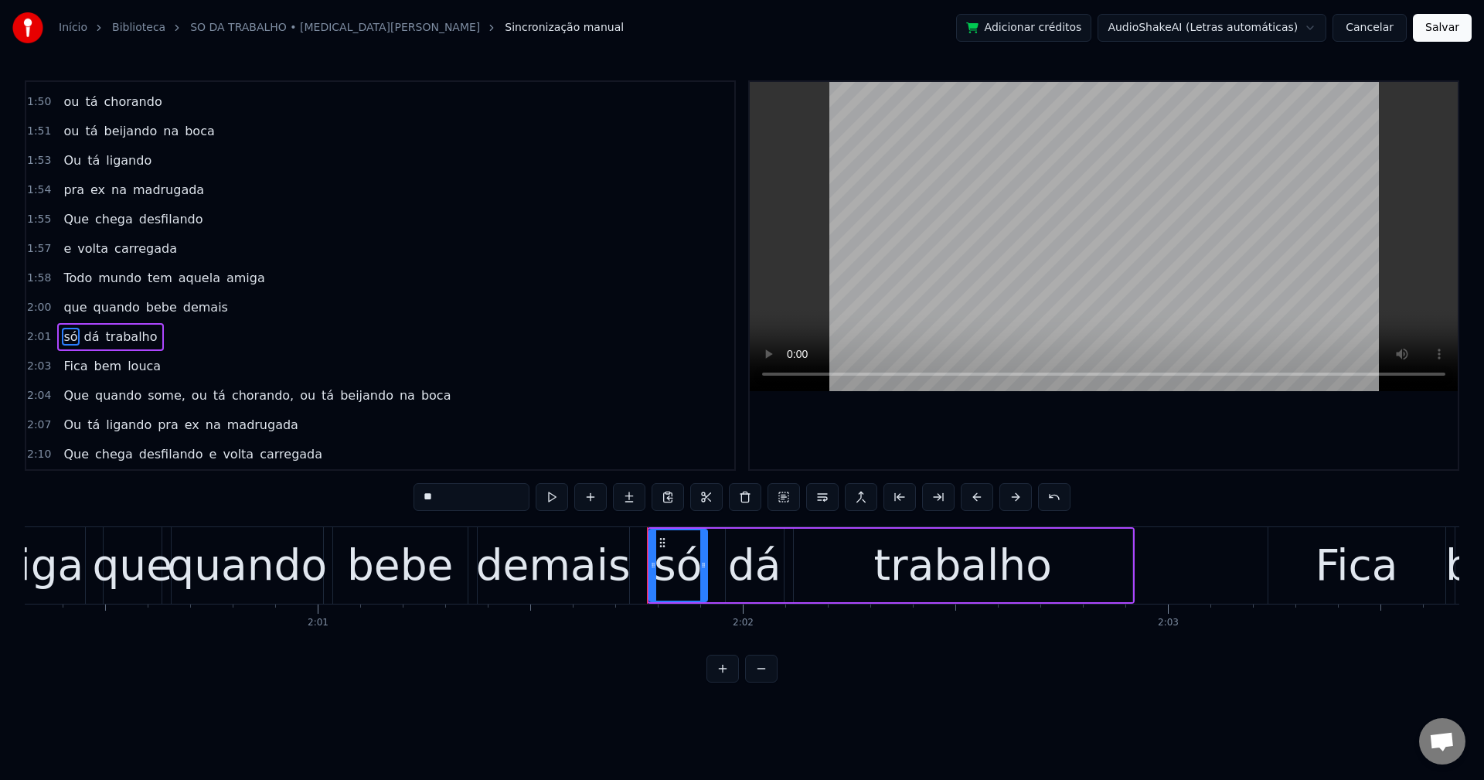
scroll to position [2256, 0]
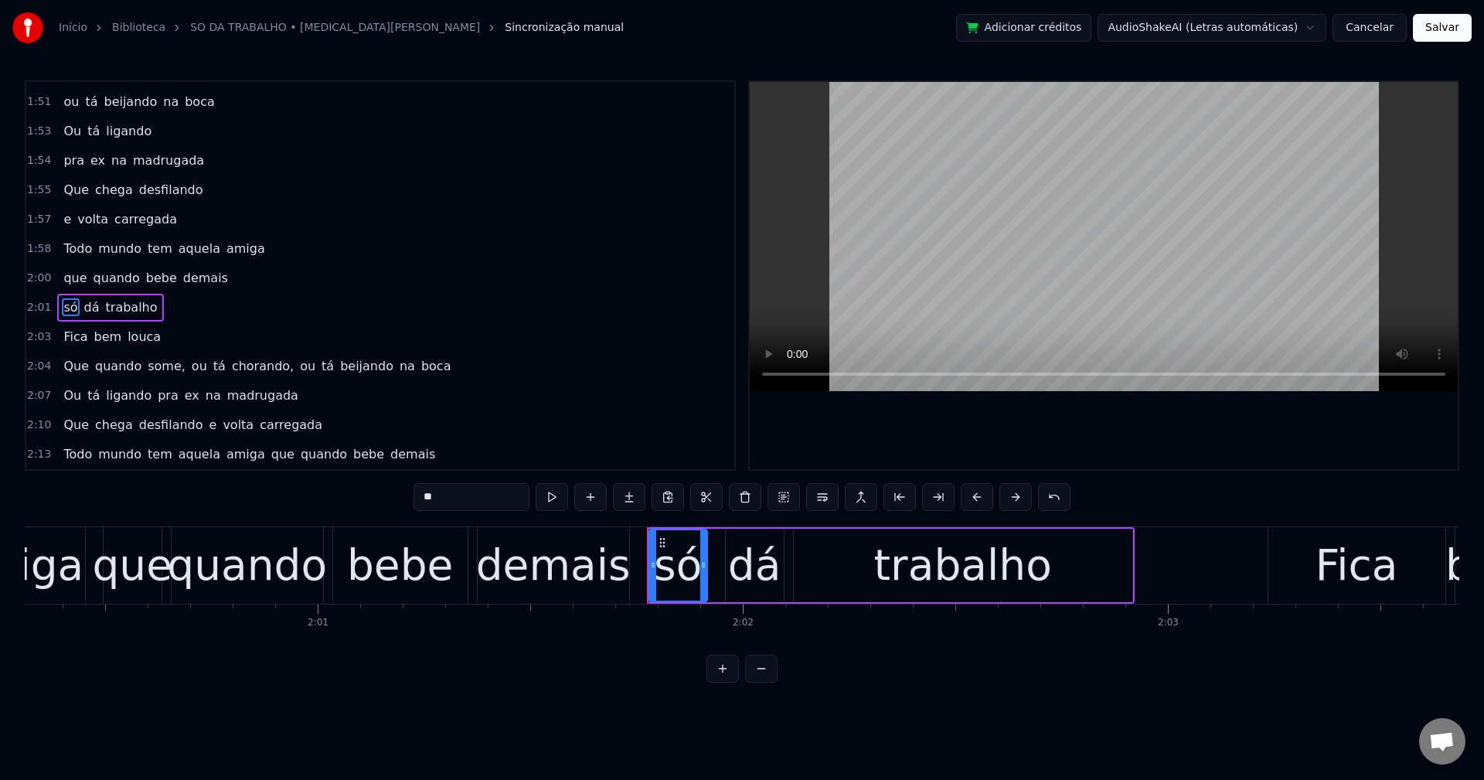
click at [151, 369] on span "some," at bounding box center [166, 366] width 41 height 18
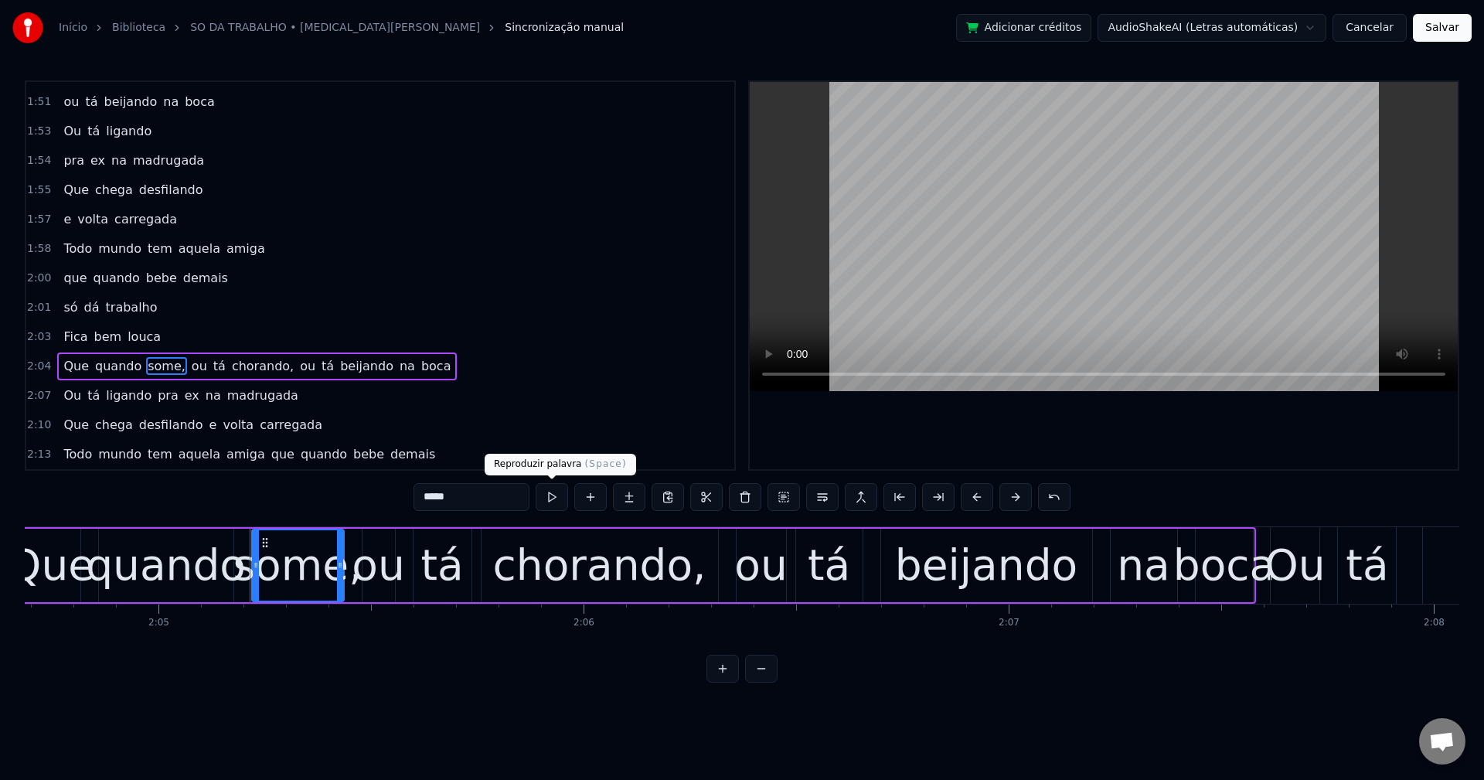
scroll to position [0, 53156]
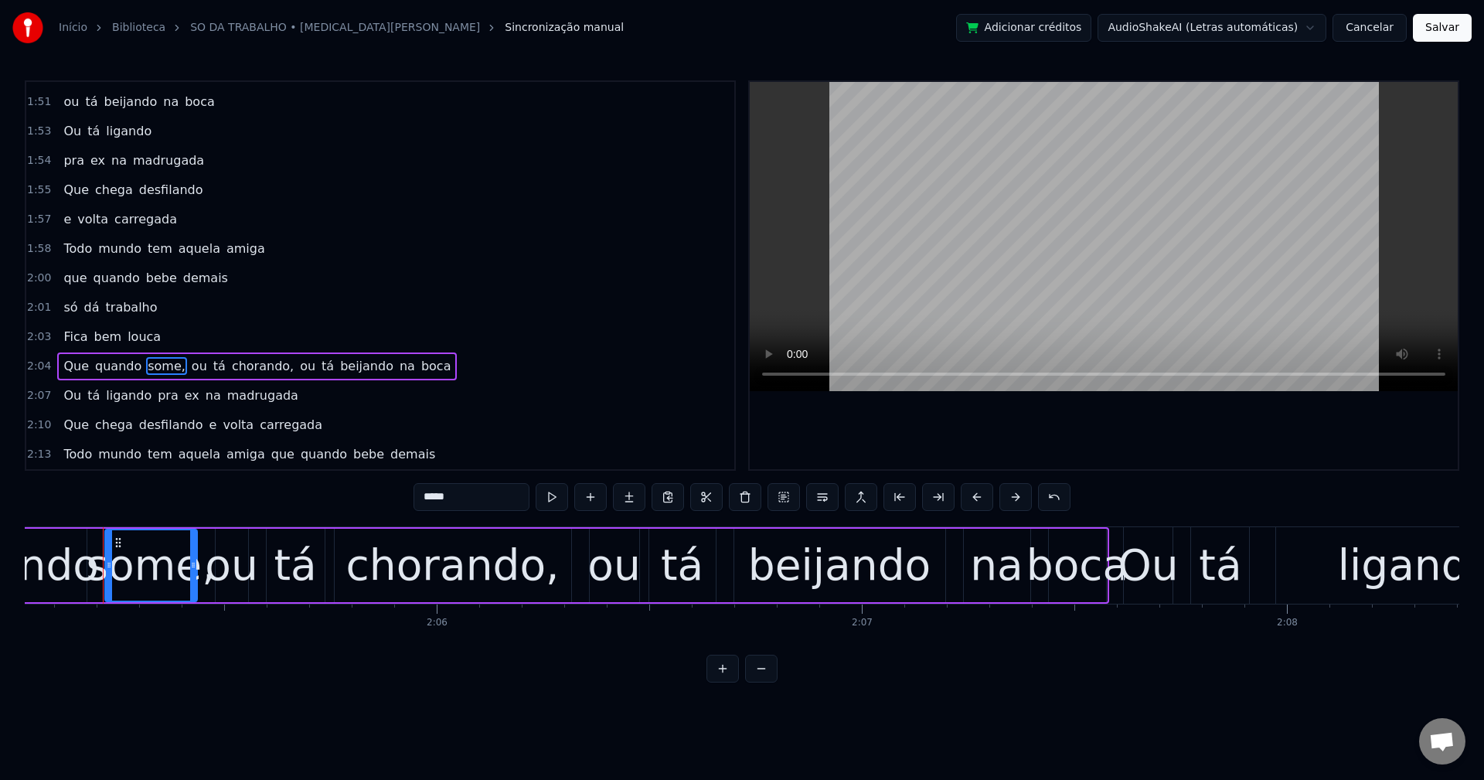
click at [509, 502] on input "*****" at bounding box center [472, 497] width 116 height 28
type input "****"
click at [182, 376] on div "Que quando some ou tá chorando, ou tá beijando na boca" at bounding box center [255, 366] width 396 height 28
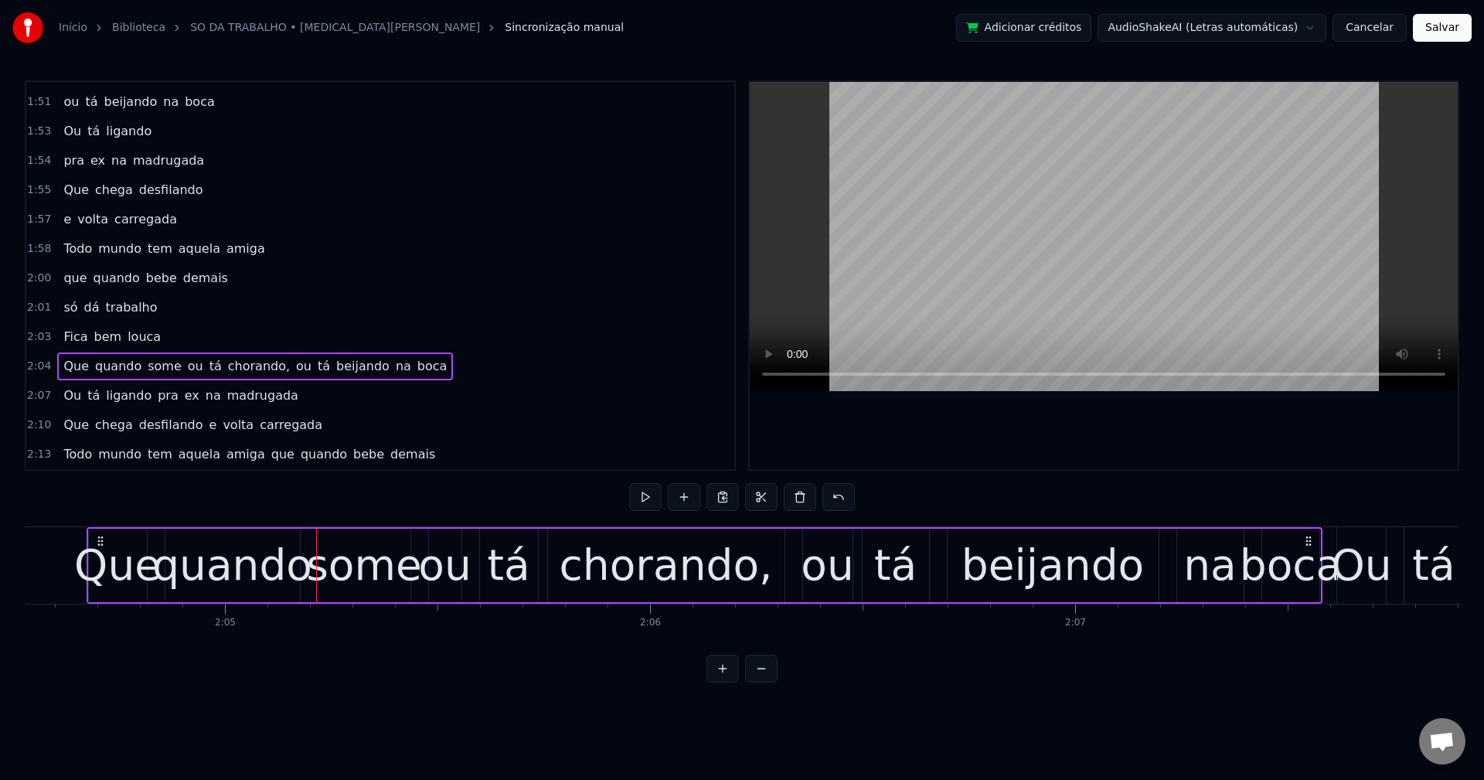
scroll to position [0, 52926]
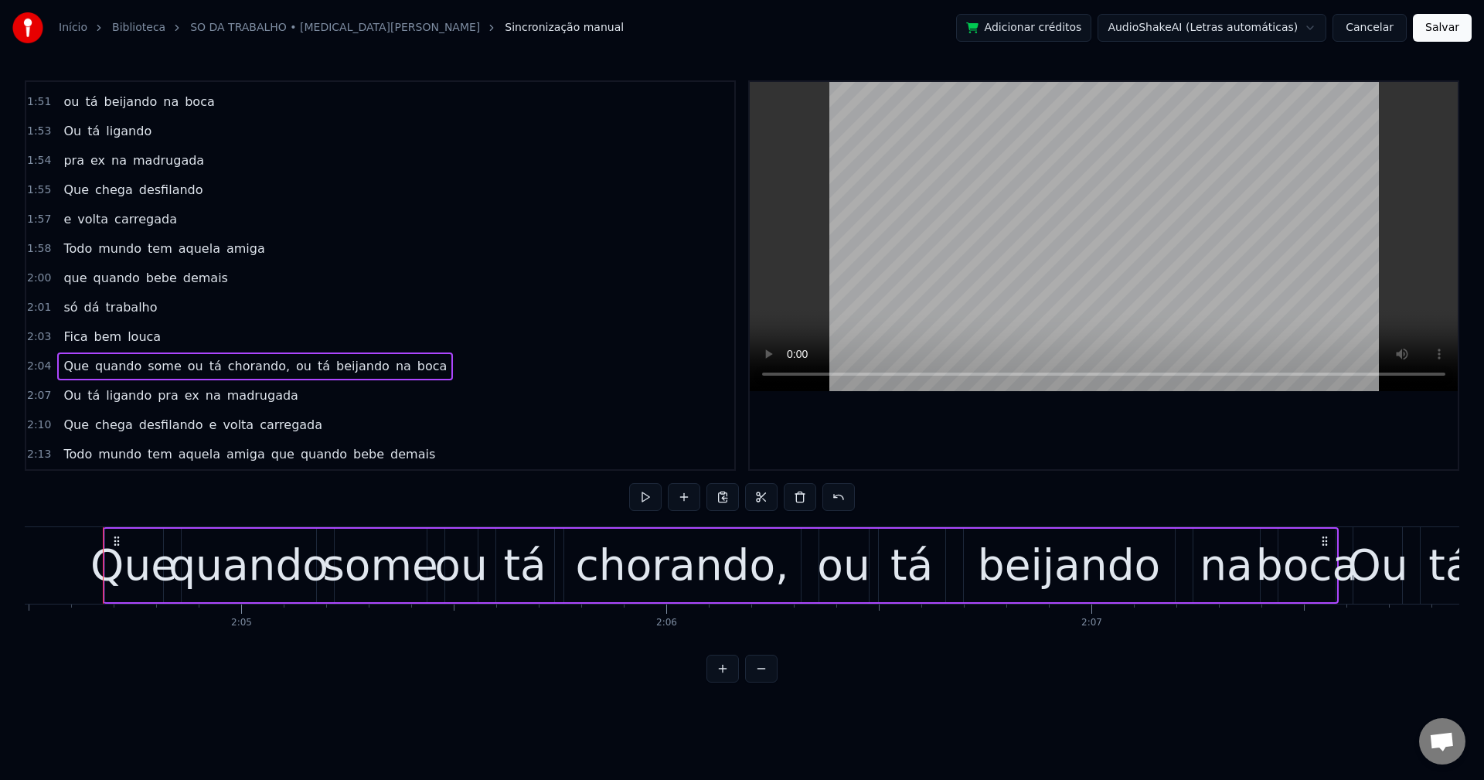
click at [186, 367] on span "ou" at bounding box center [195, 366] width 19 height 18
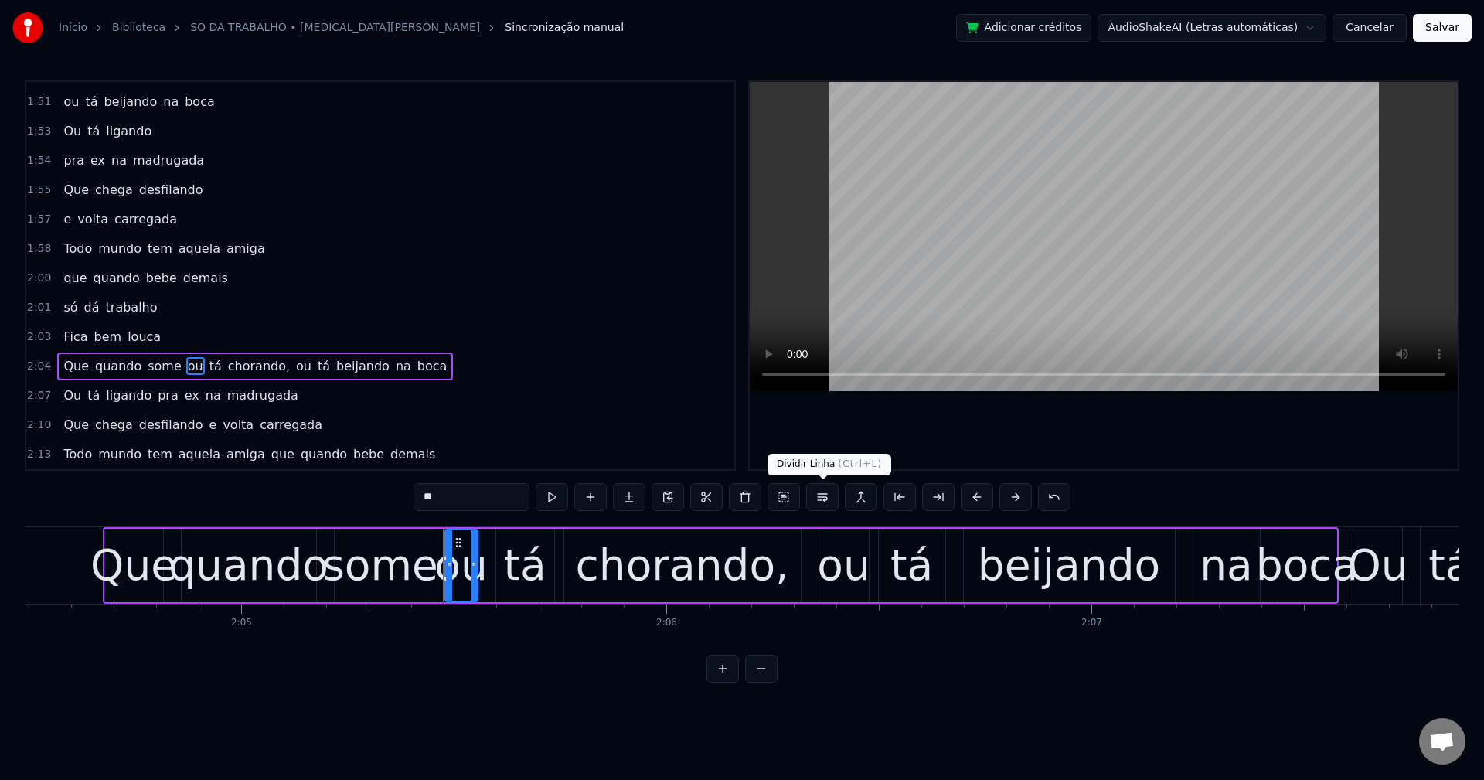
click at [815, 488] on button at bounding box center [822, 497] width 32 height 28
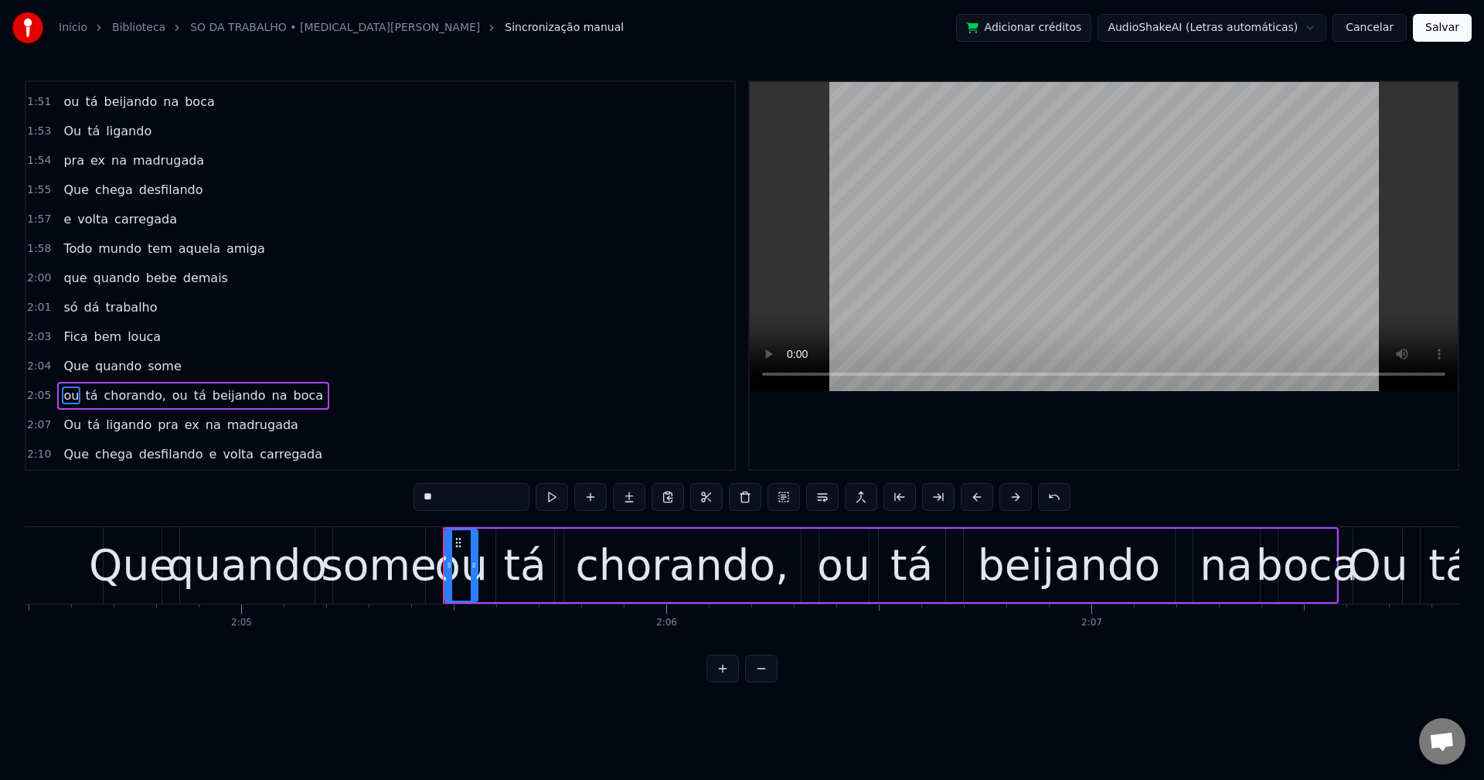
scroll to position [2286, 0]
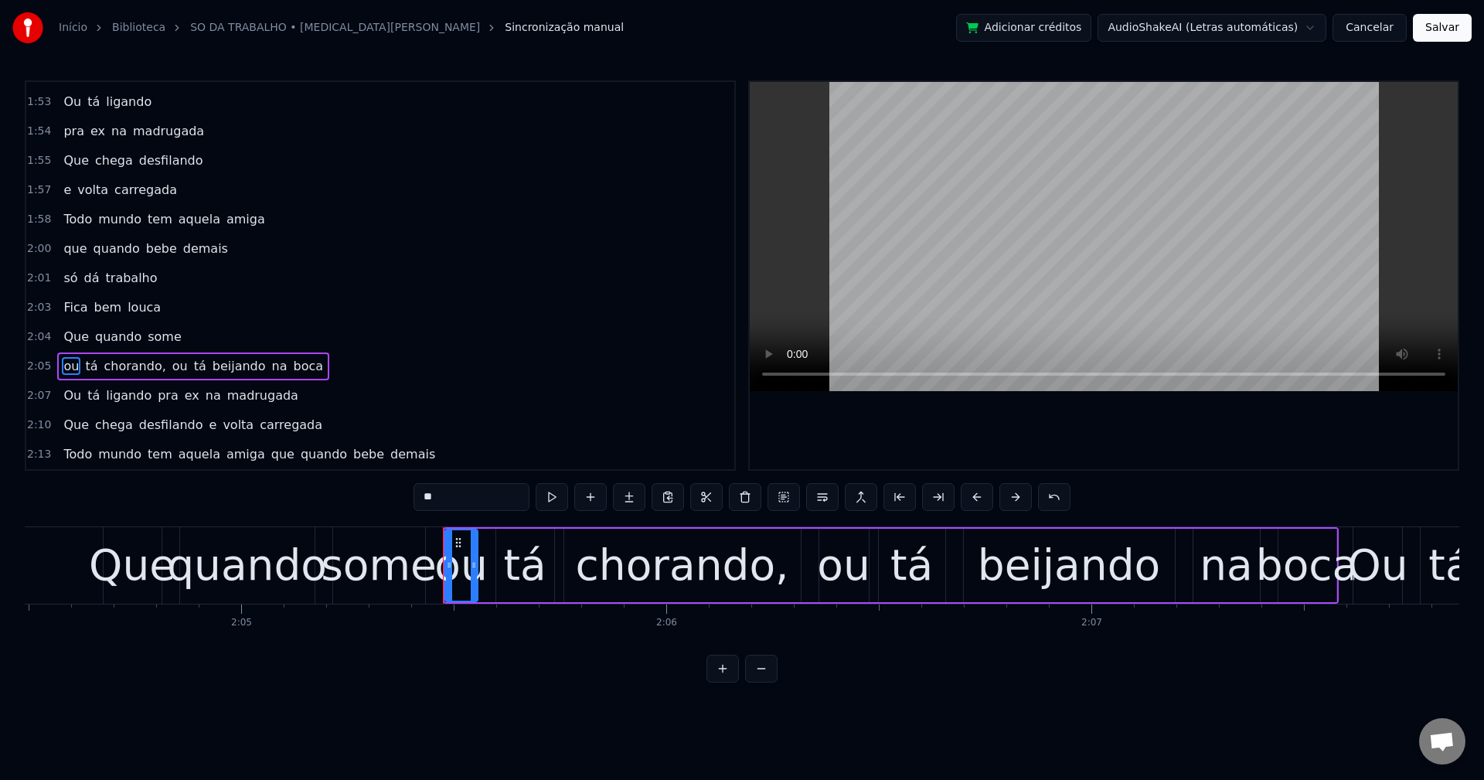
click at [104, 360] on span "chorando," at bounding box center [134, 366] width 65 height 18
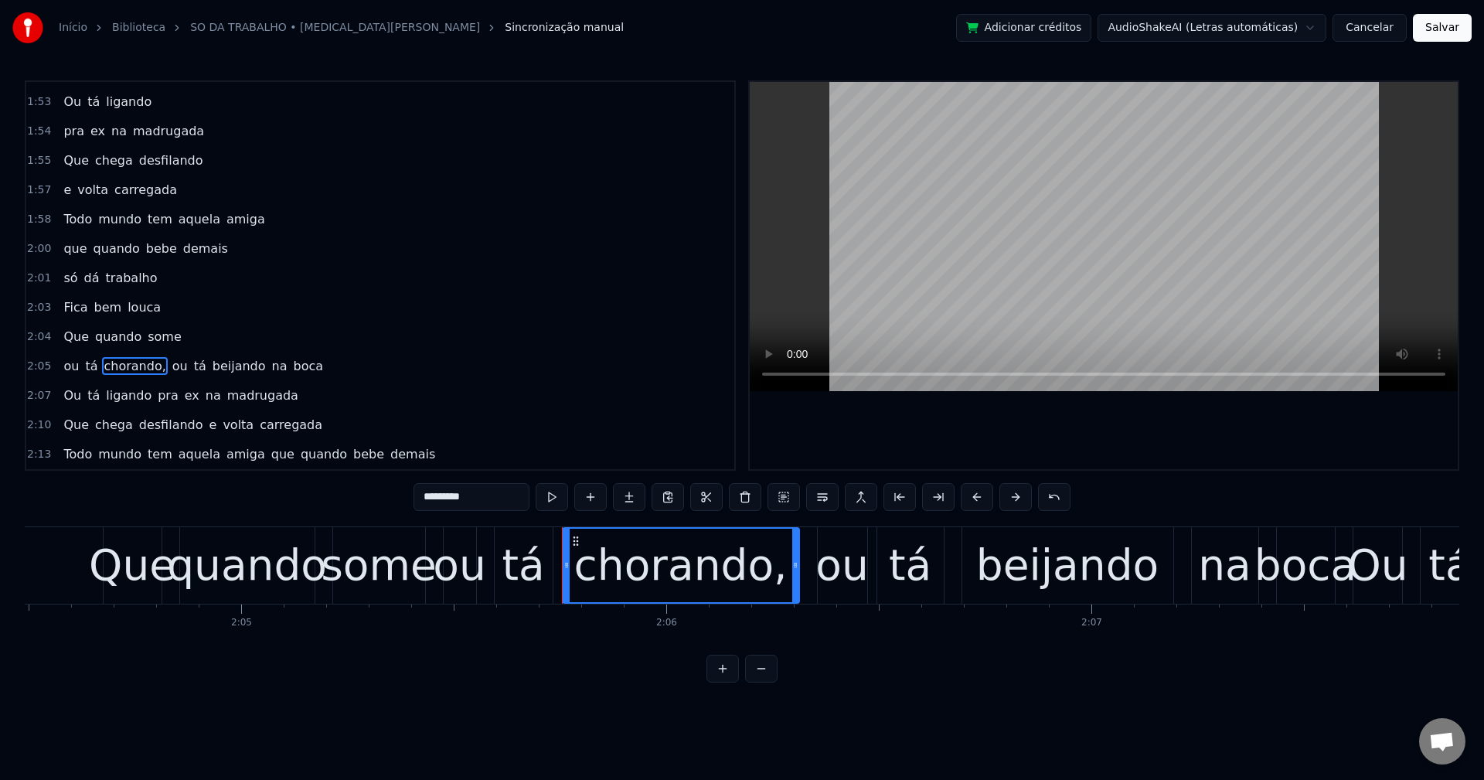
click at [514, 497] on input "*********" at bounding box center [472, 497] width 116 height 28
click at [167, 373] on span "ou" at bounding box center [176, 366] width 19 height 18
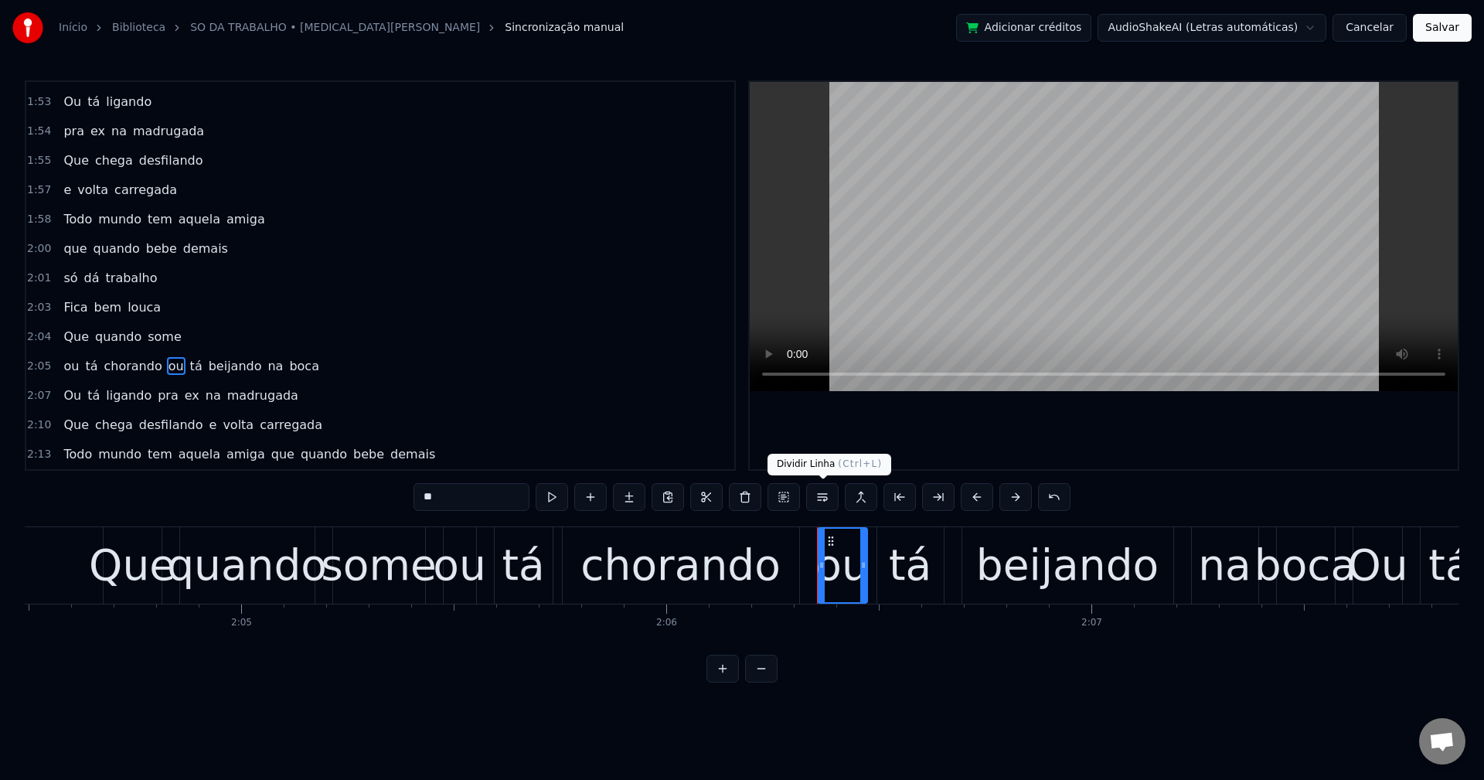
click at [826, 497] on button at bounding box center [822, 497] width 32 height 28
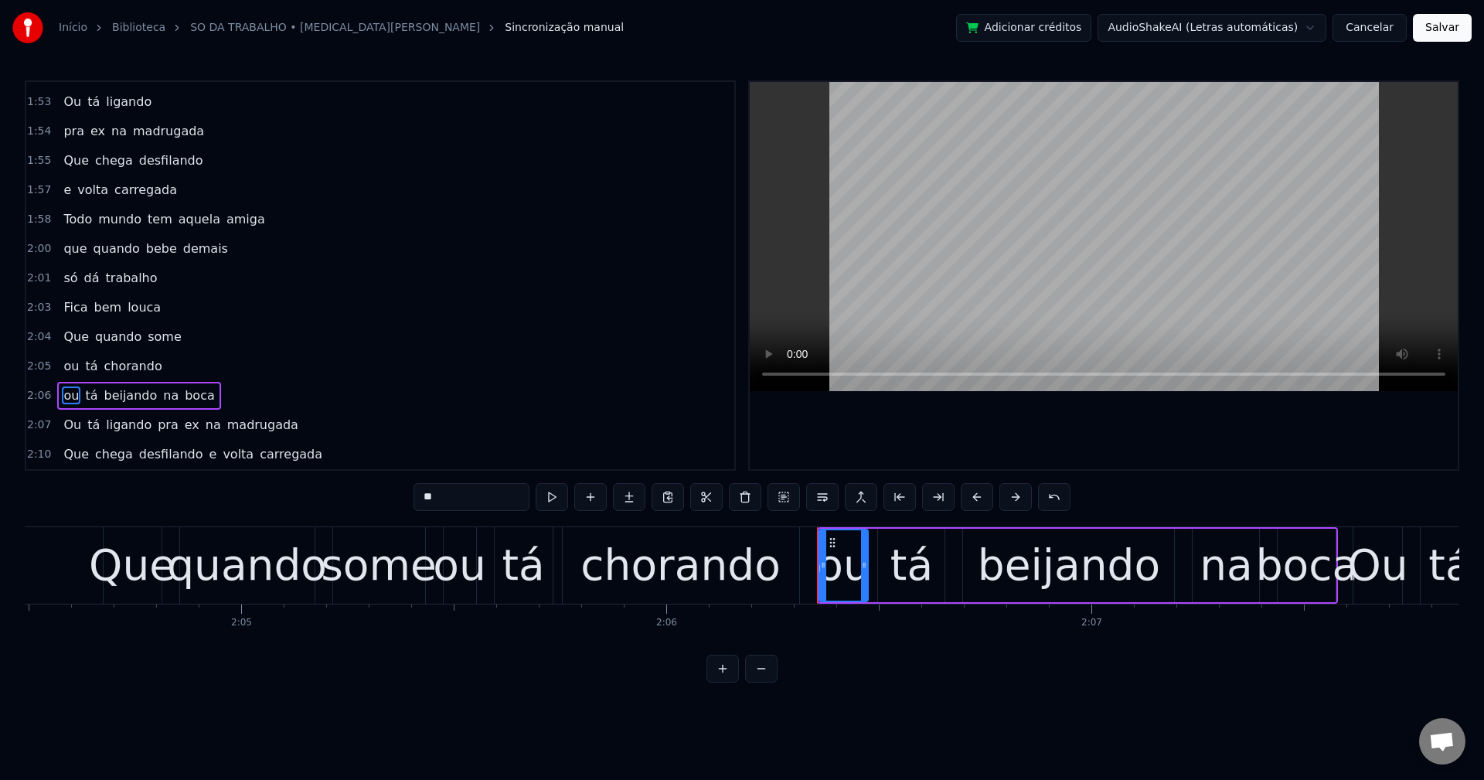
scroll to position [2315, 0]
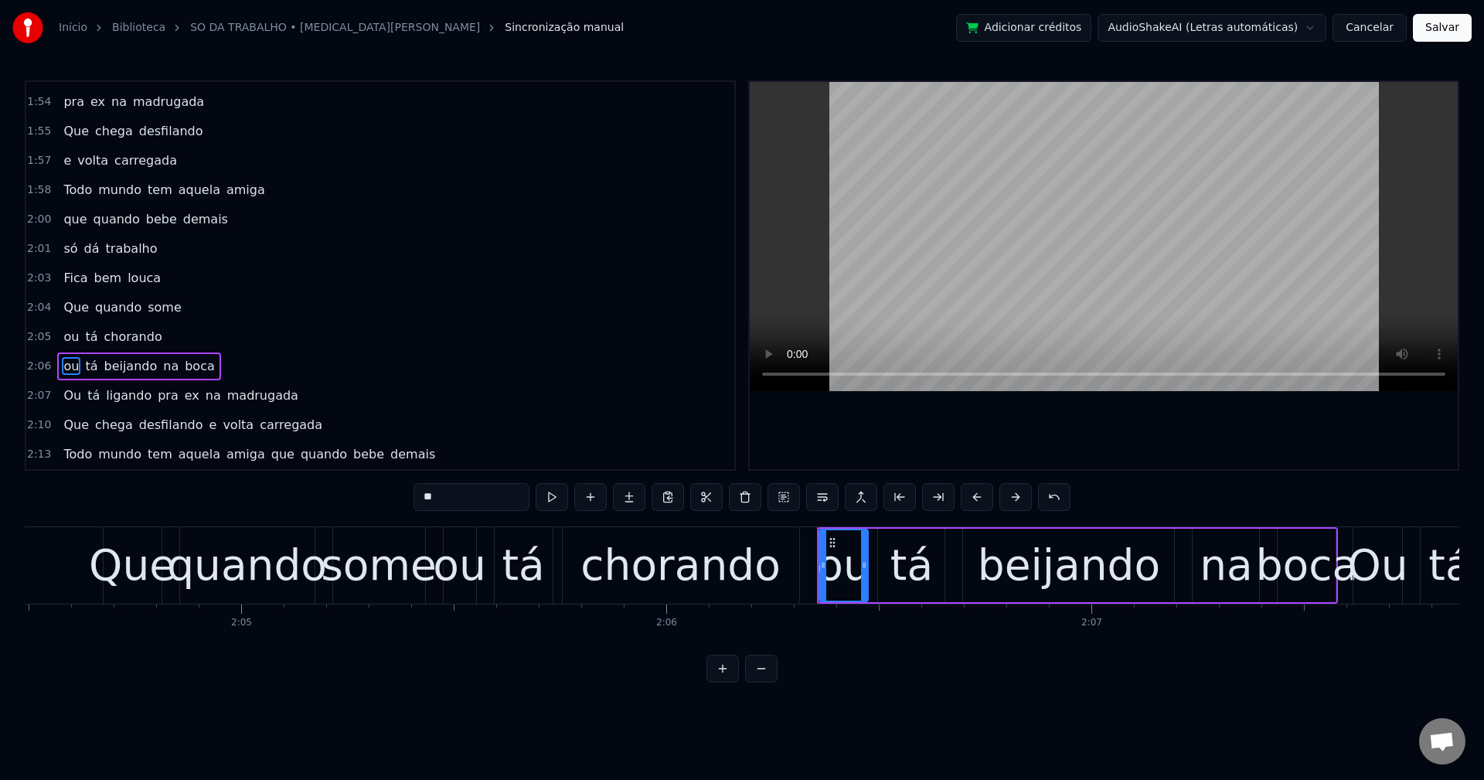
click at [162, 406] on div "0:03 Ai meu Deus 0:05 ela pediu um combo 0:06 E sem largada com bebida 0:08 é p…" at bounding box center [380, 275] width 711 height 390
click at [158, 402] on span "pra" at bounding box center [168, 395] width 24 height 18
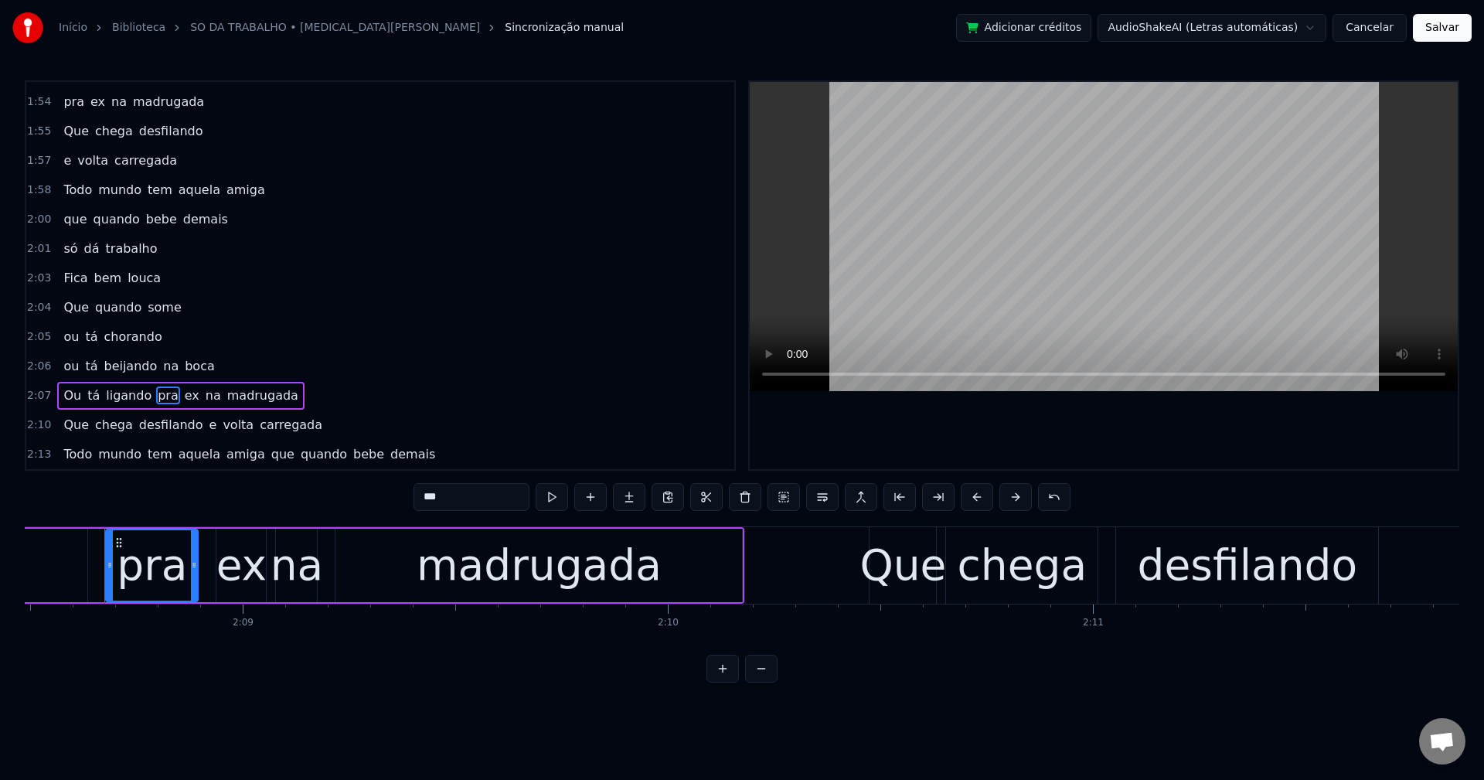
drag, startPoint x: 822, startPoint y: 499, endPoint x: 772, endPoint y: 512, distance: 51.7
click at [822, 499] on button at bounding box center [822, 497] width 32 height 28
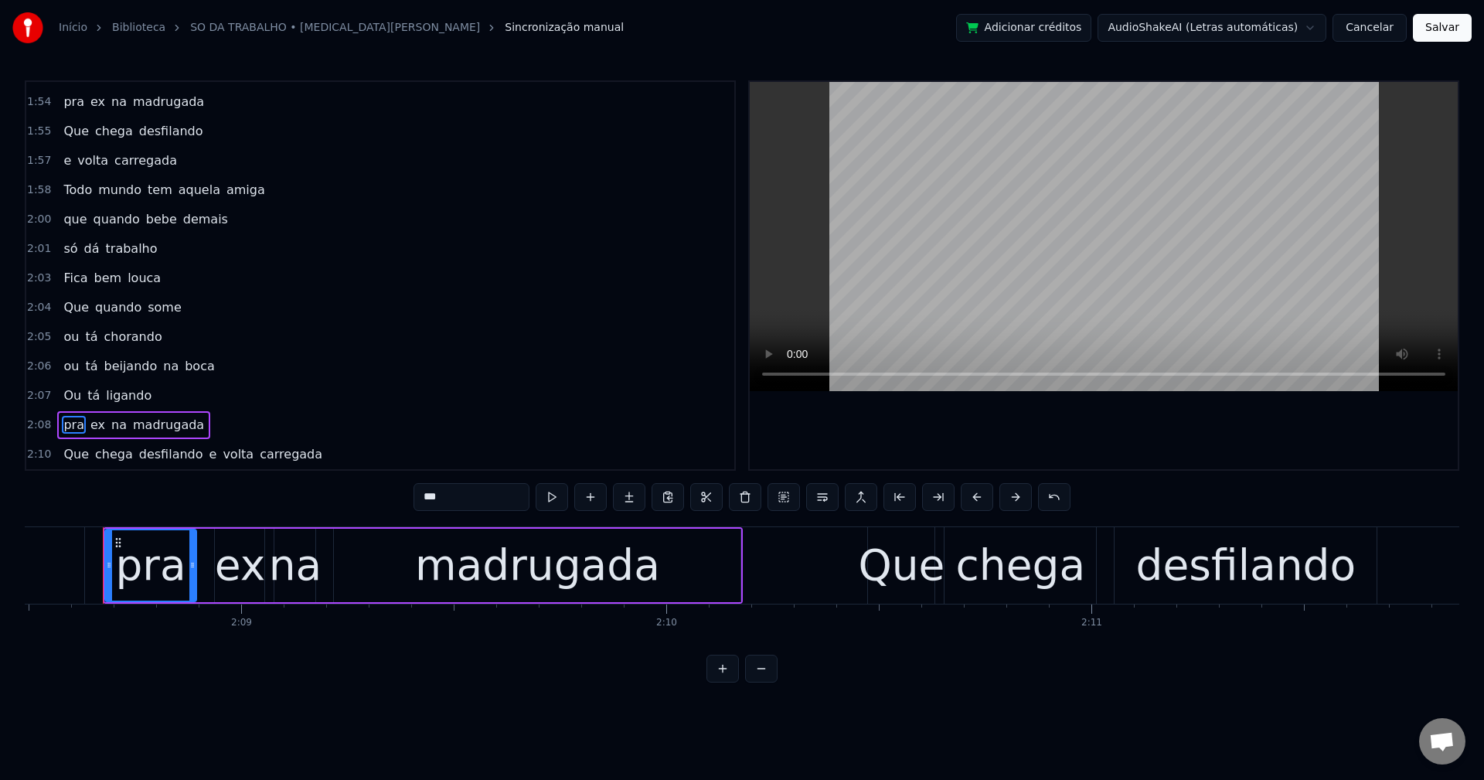
scroll to position [2344, 0]
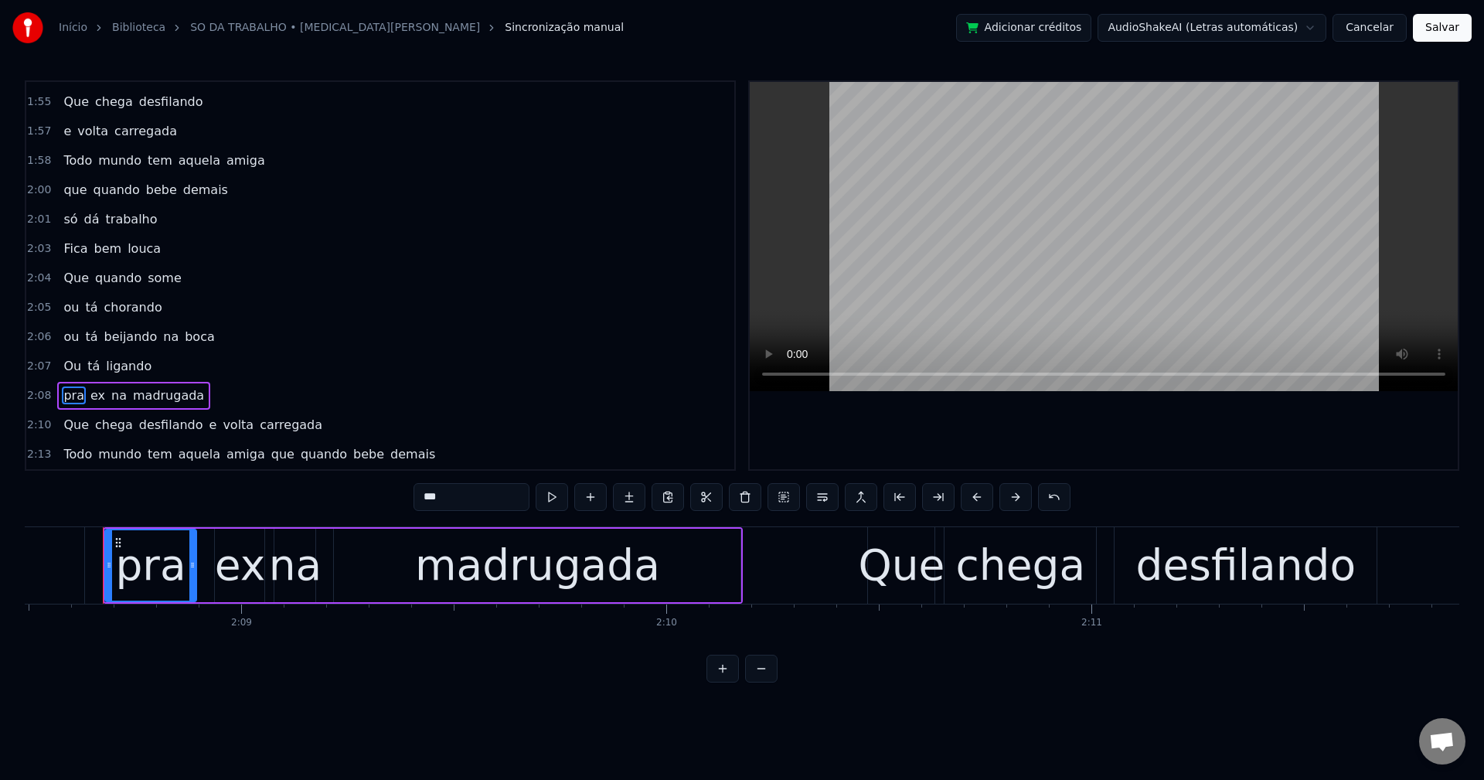
click at [208, 423] on span "e" at bounding box center [213, 425] width 11 height 18
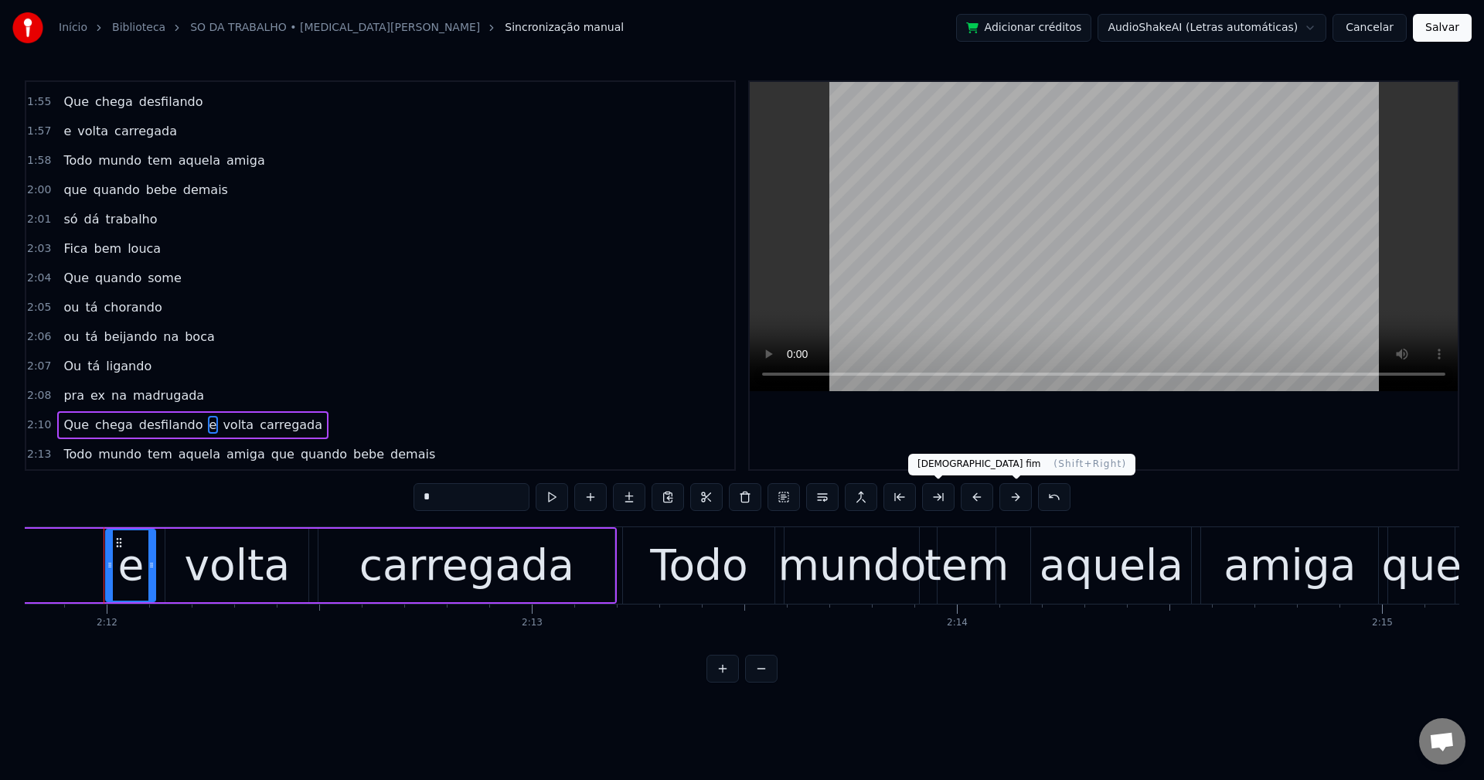
scroll to position [0, 56038]
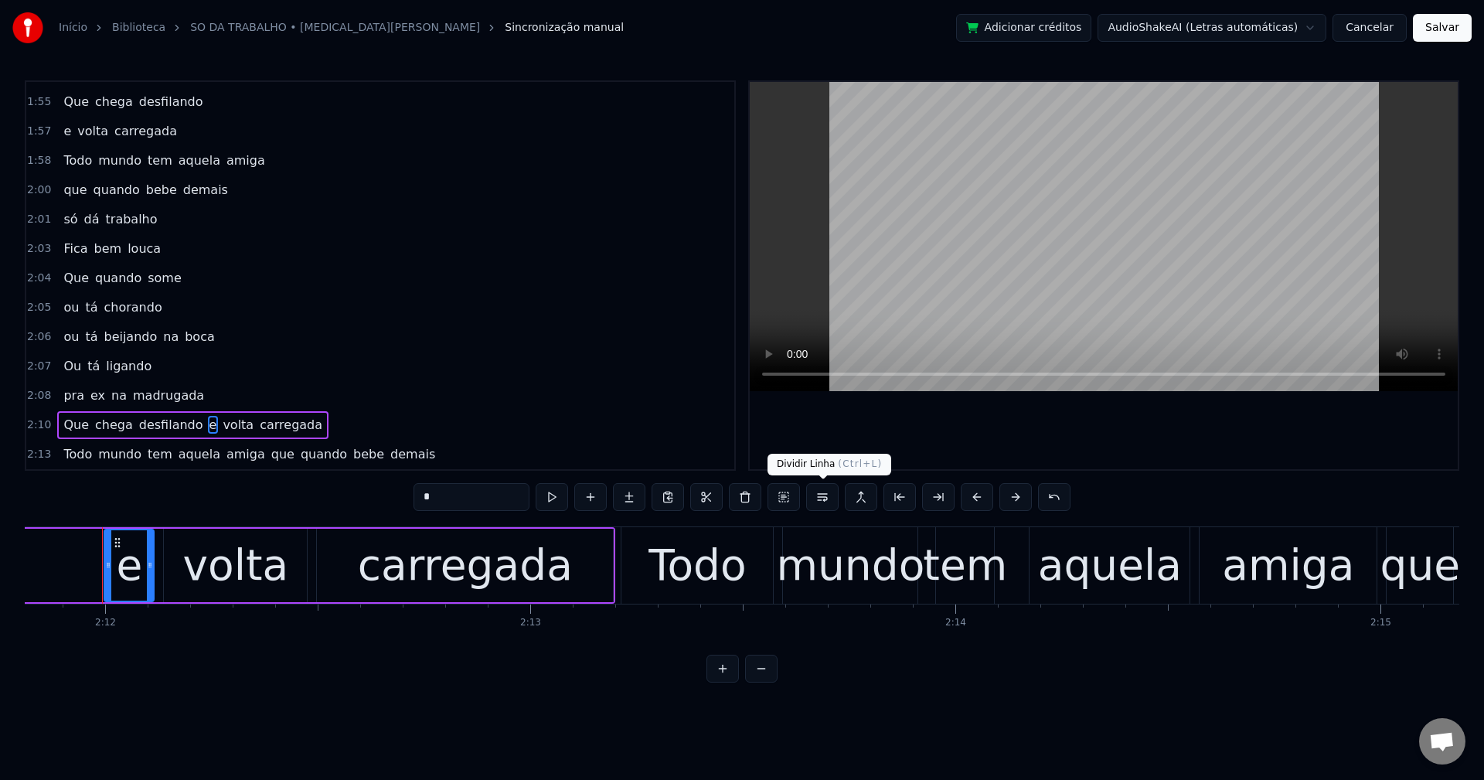
click at [812, 504] on button at bounding box center [822, 497] width 32 height 28
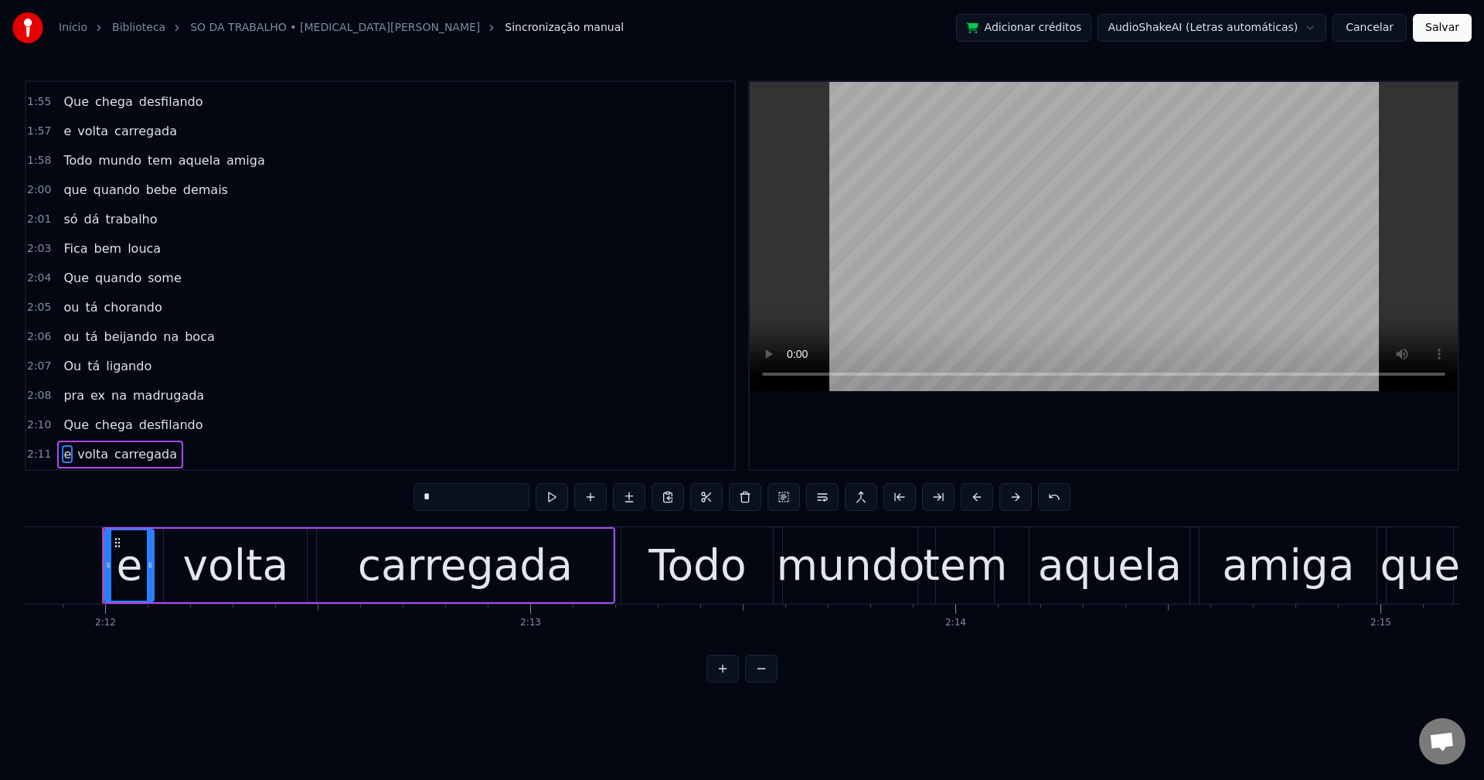
scroll to position [2374, 0]
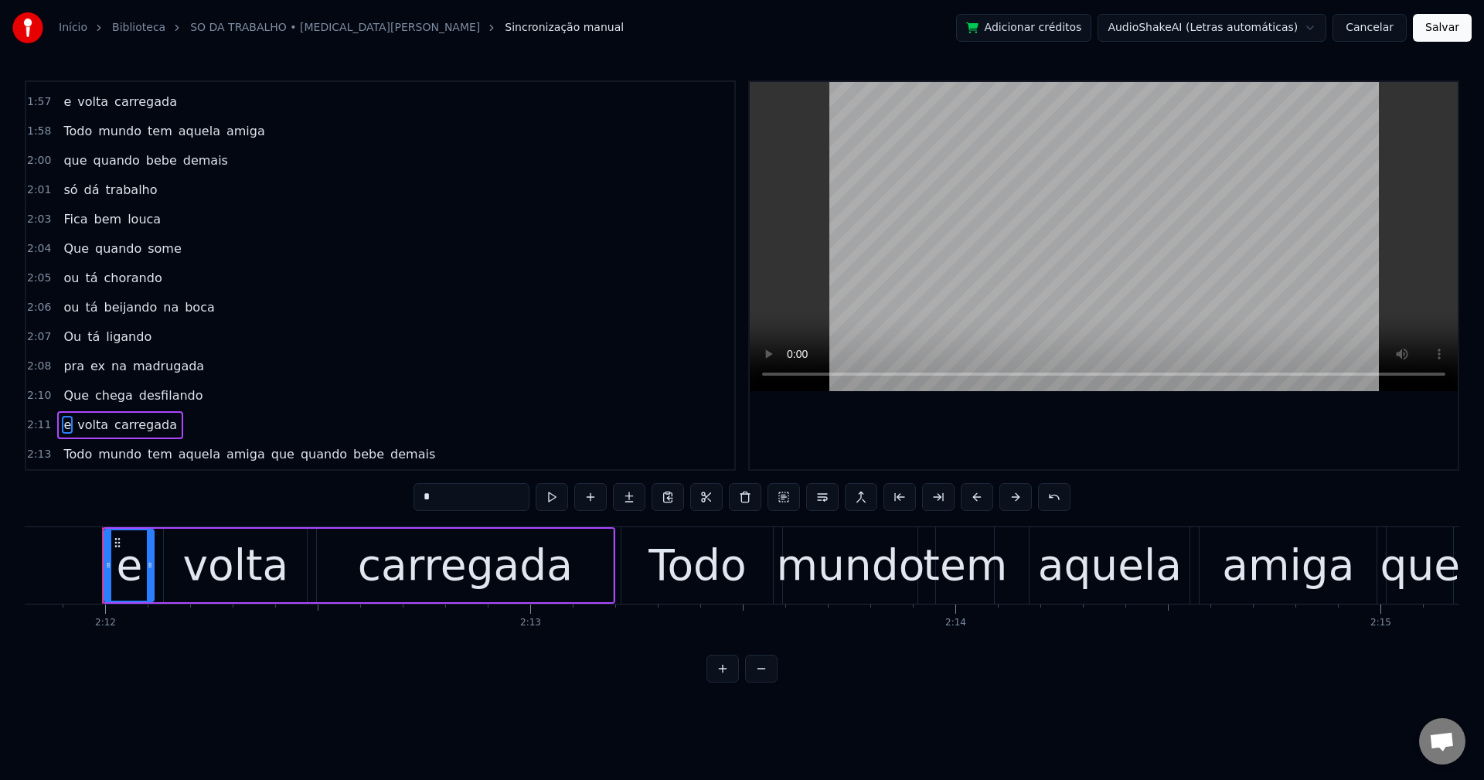
click at [270, 452] on span "que" at bounding box center [283, 454] width 26 height 18
type input "***"
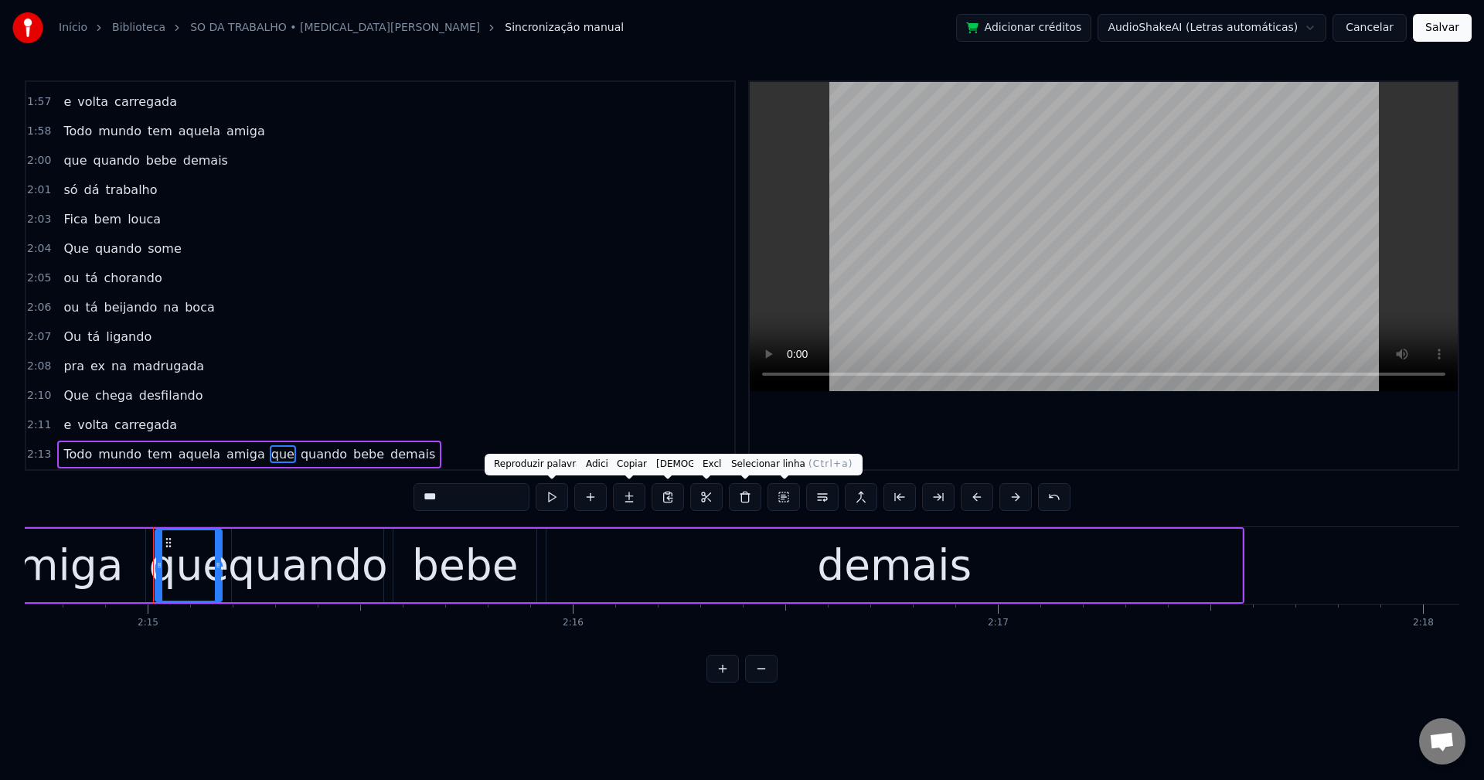
scroll to position [0, 57322]
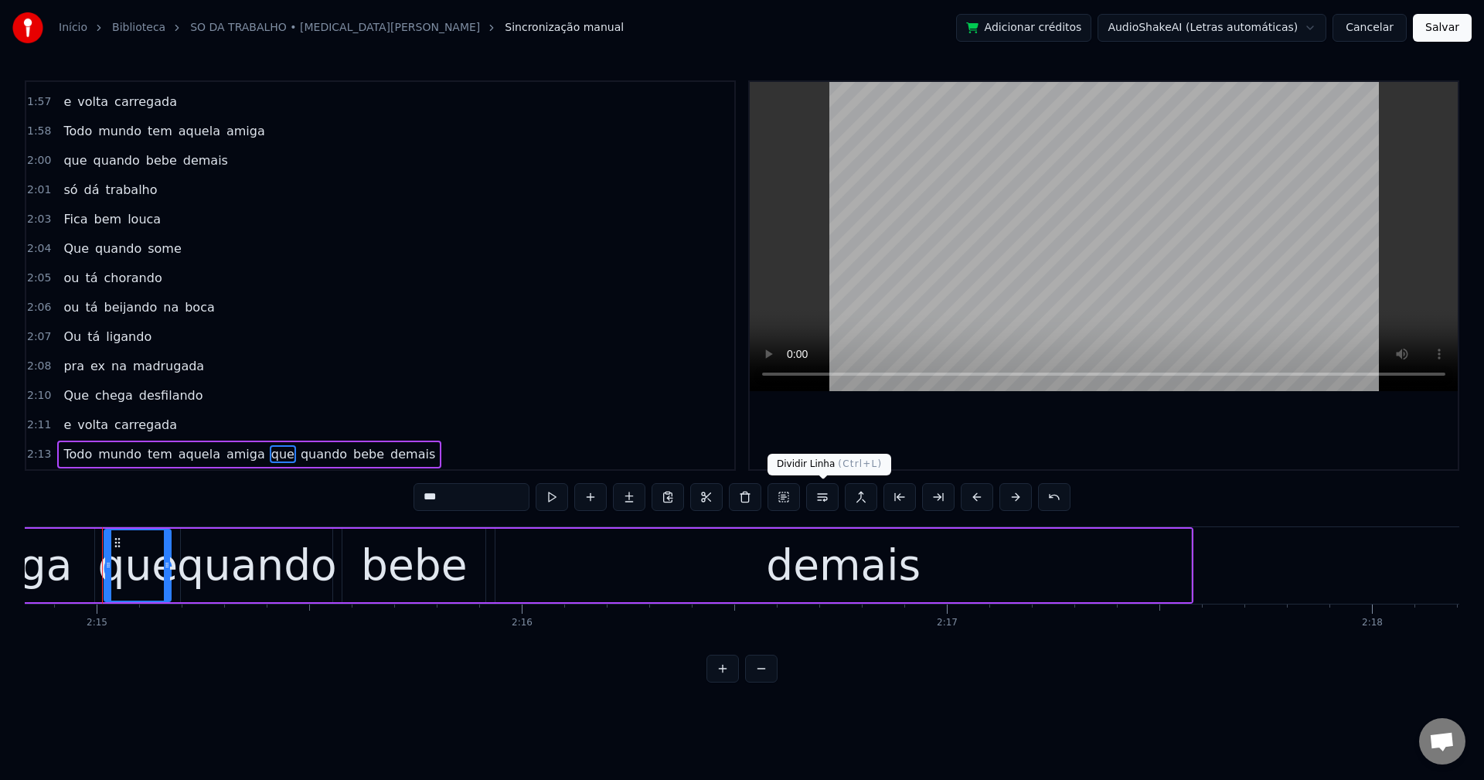
click at [831, 499] on button at bounding box center [822, 497] width 32 height 28
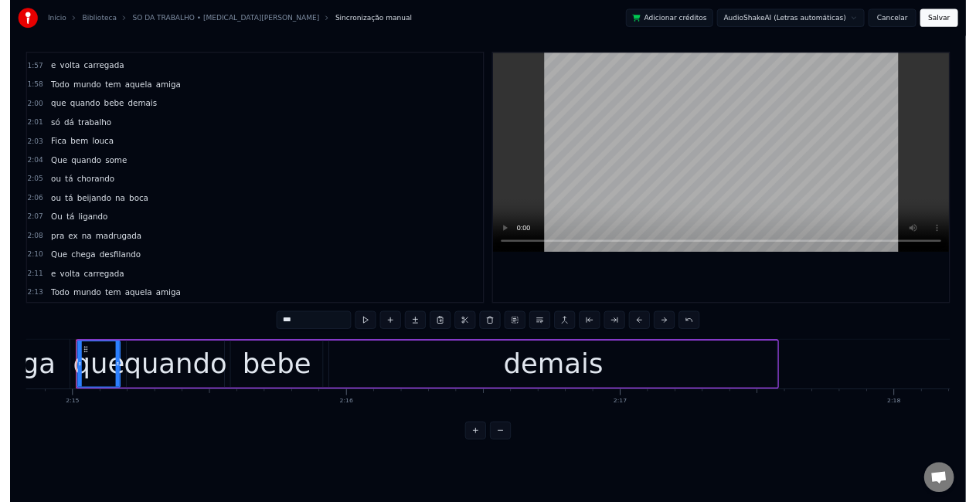
scroll to position [2403, 0]
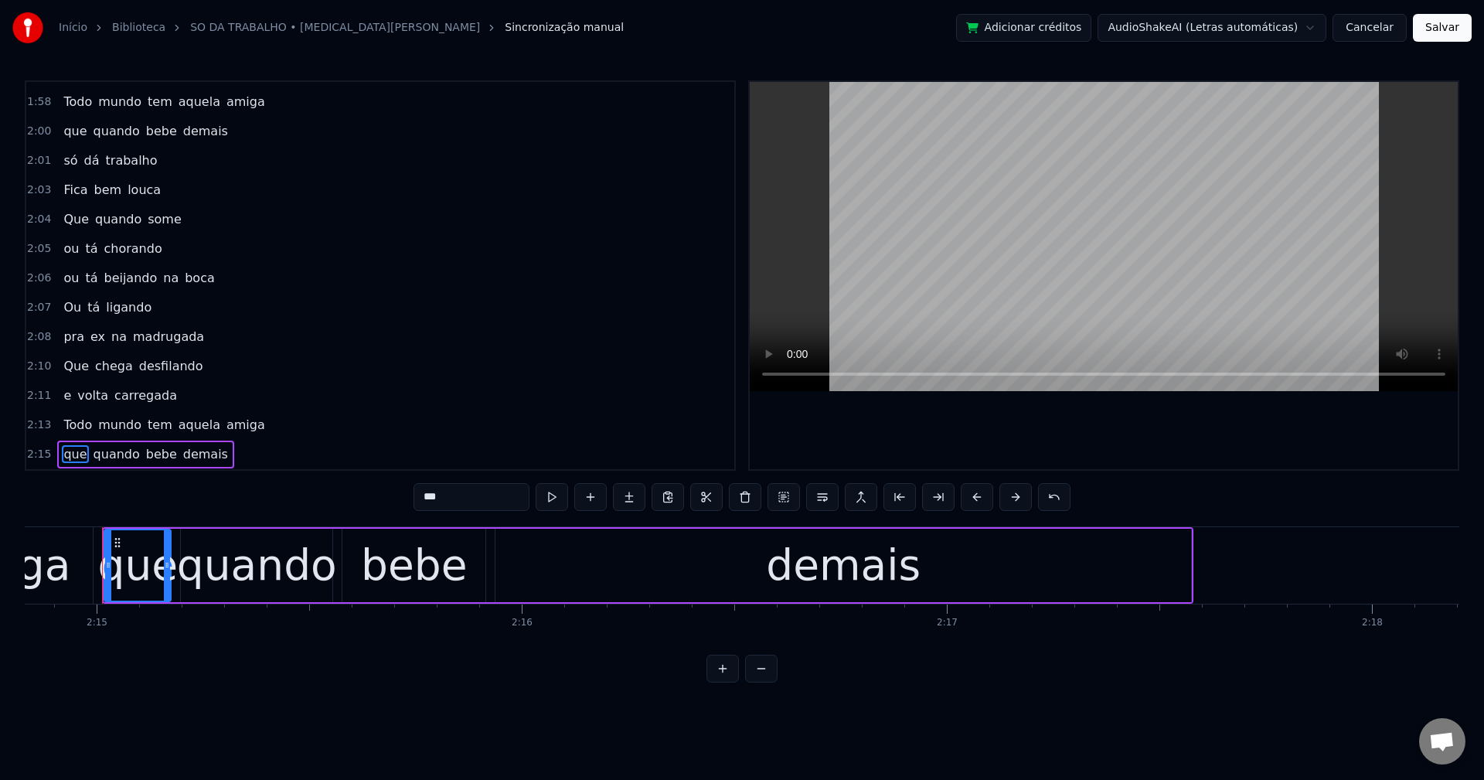
click at [1445, 29] on button "Salvar" at bounding box center [1442, 28] width 59 height 28
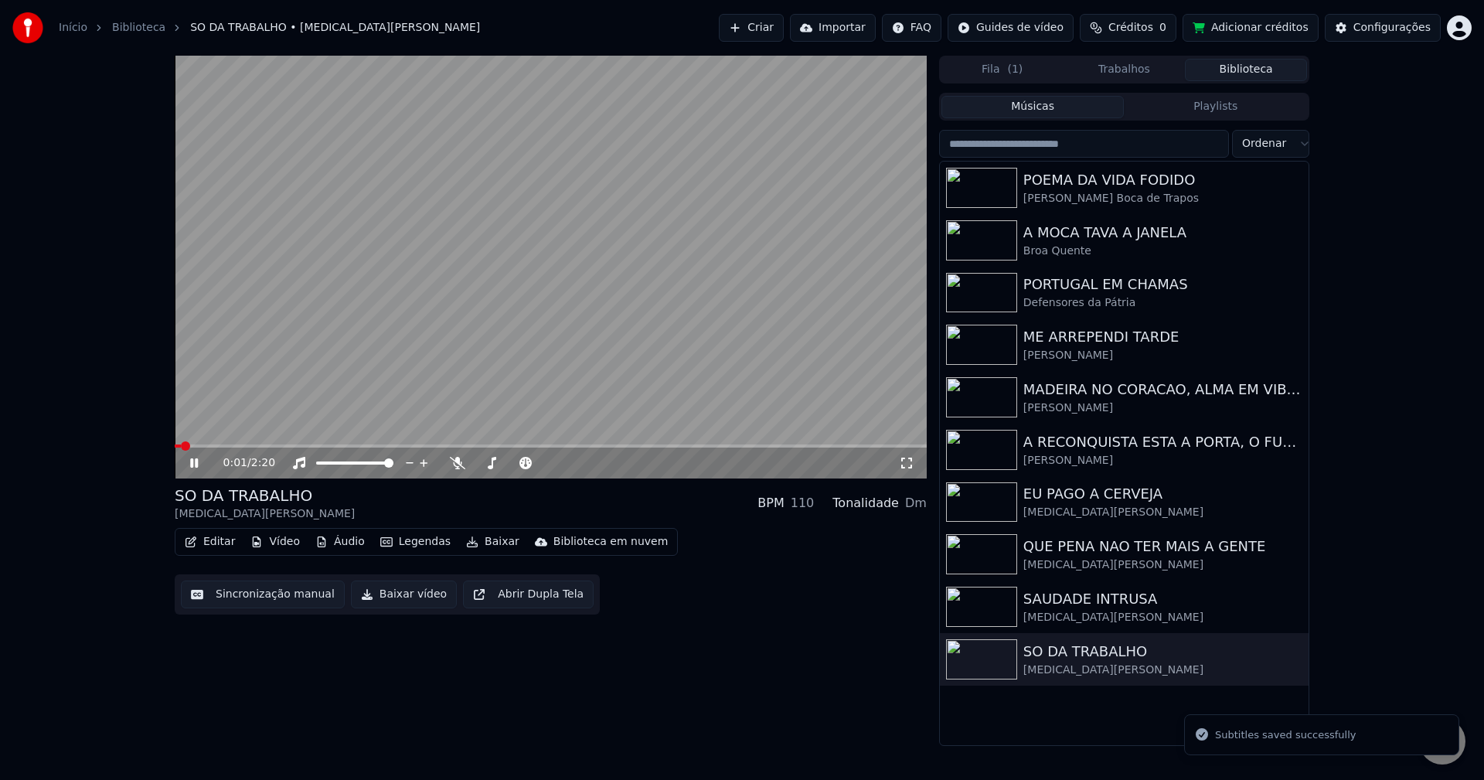
click at [397, 599] on button "Baixar vídeo" at bounding box center [404, 595] width 106 height 28
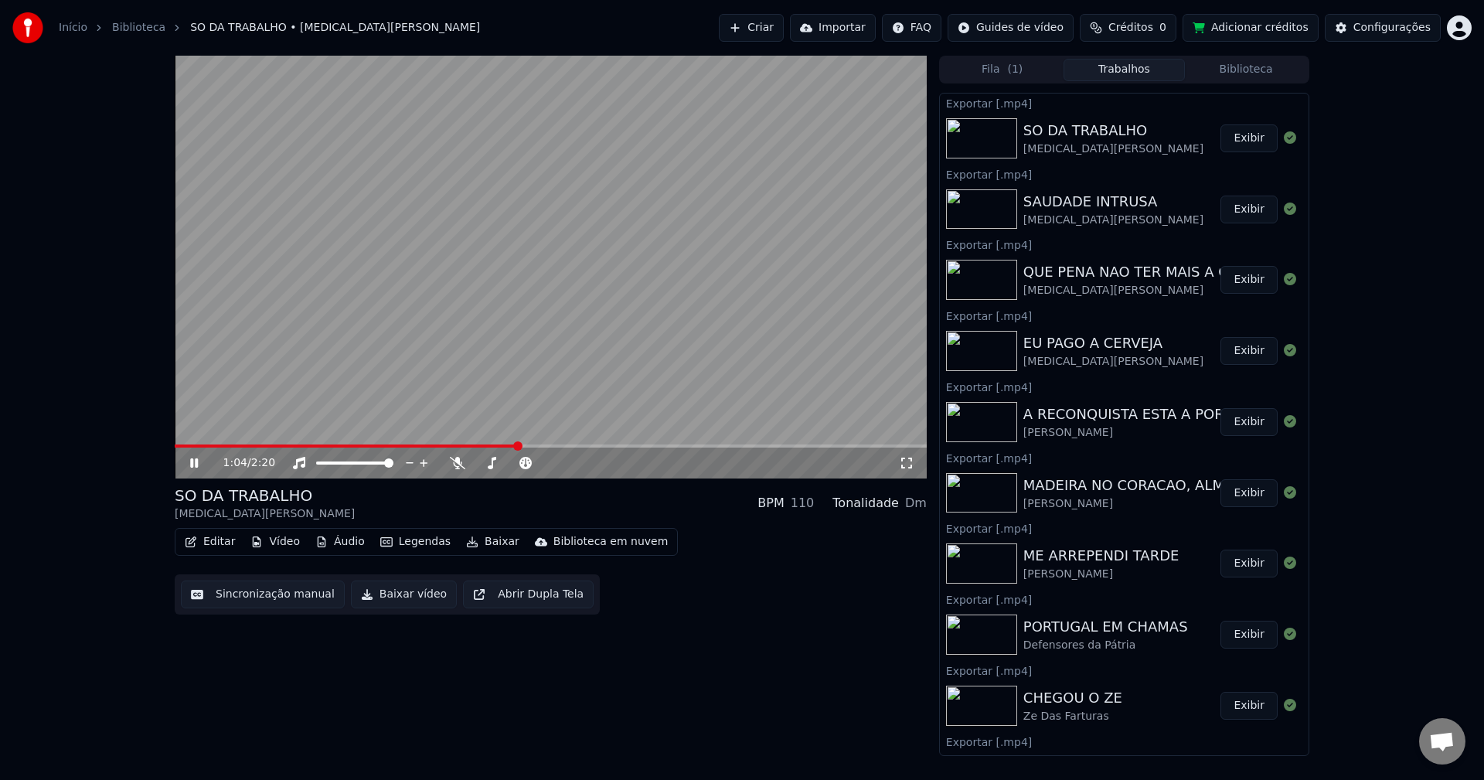
click at [1224, 135] on button "Exibir" at bounding box center [1249, 138] width 57 height 28
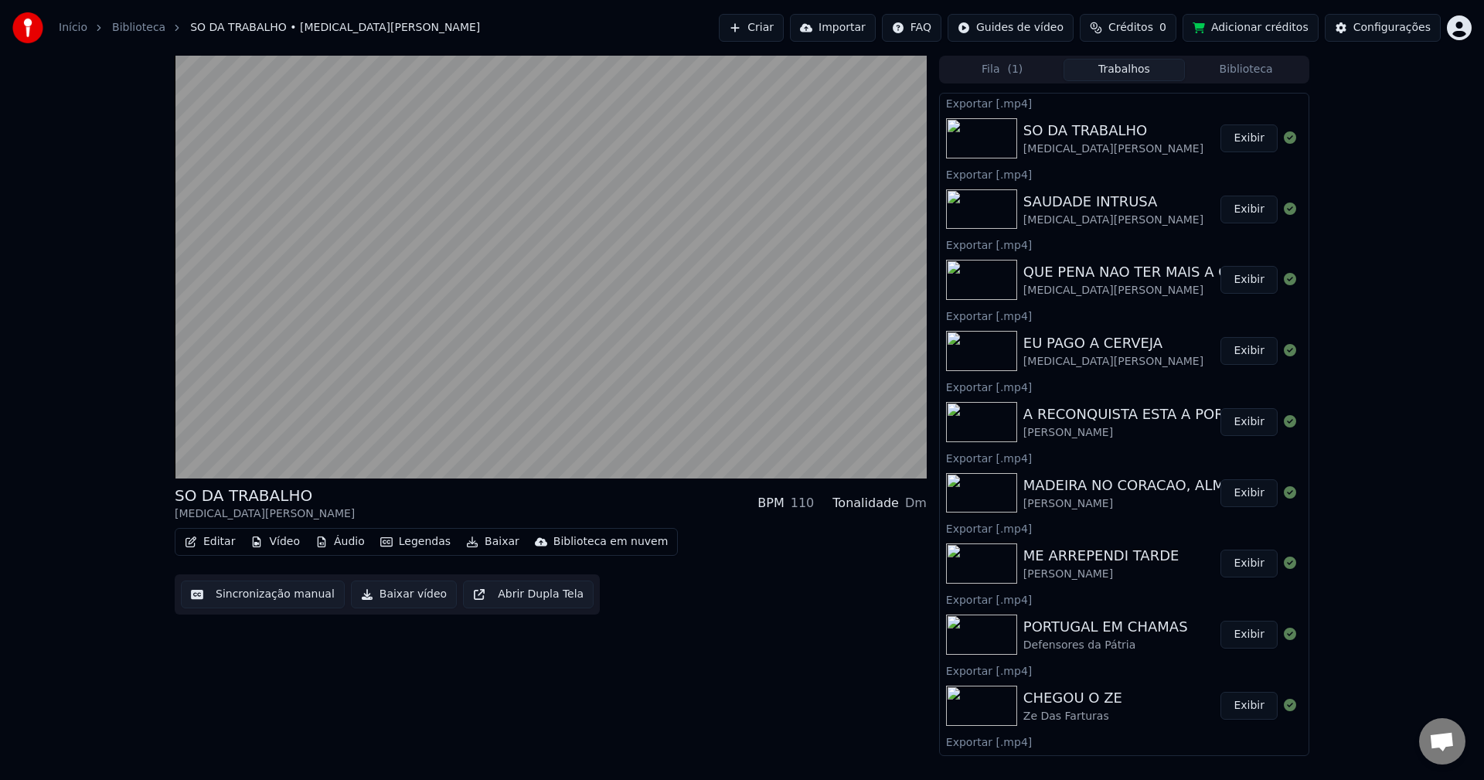
click at [1234, 78] on button "Biblioteca" at bounding box center [1246, 70] width 122 height 22
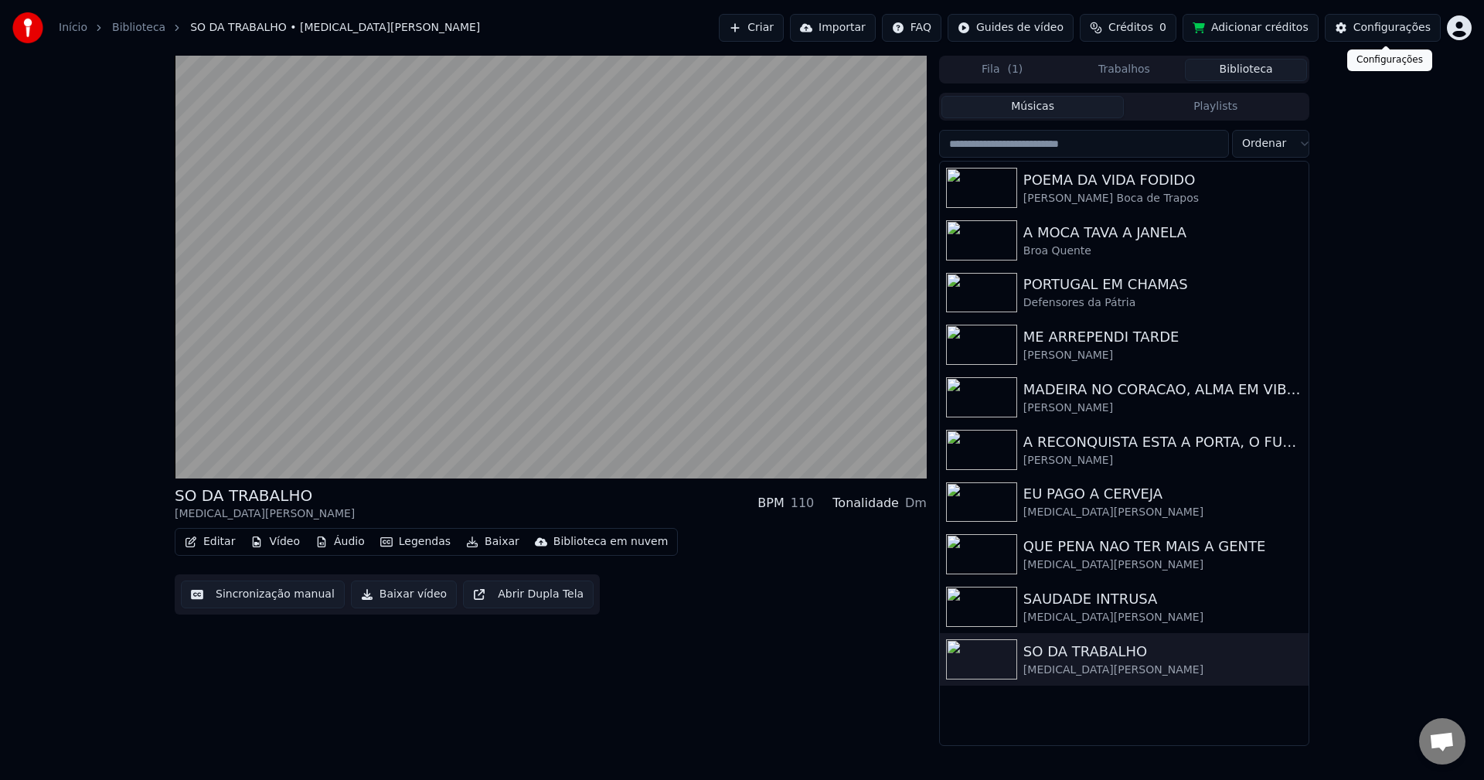
click at [1370, 25] on div "Configurações" at bounding box center [1391, 27] width 77 height 15
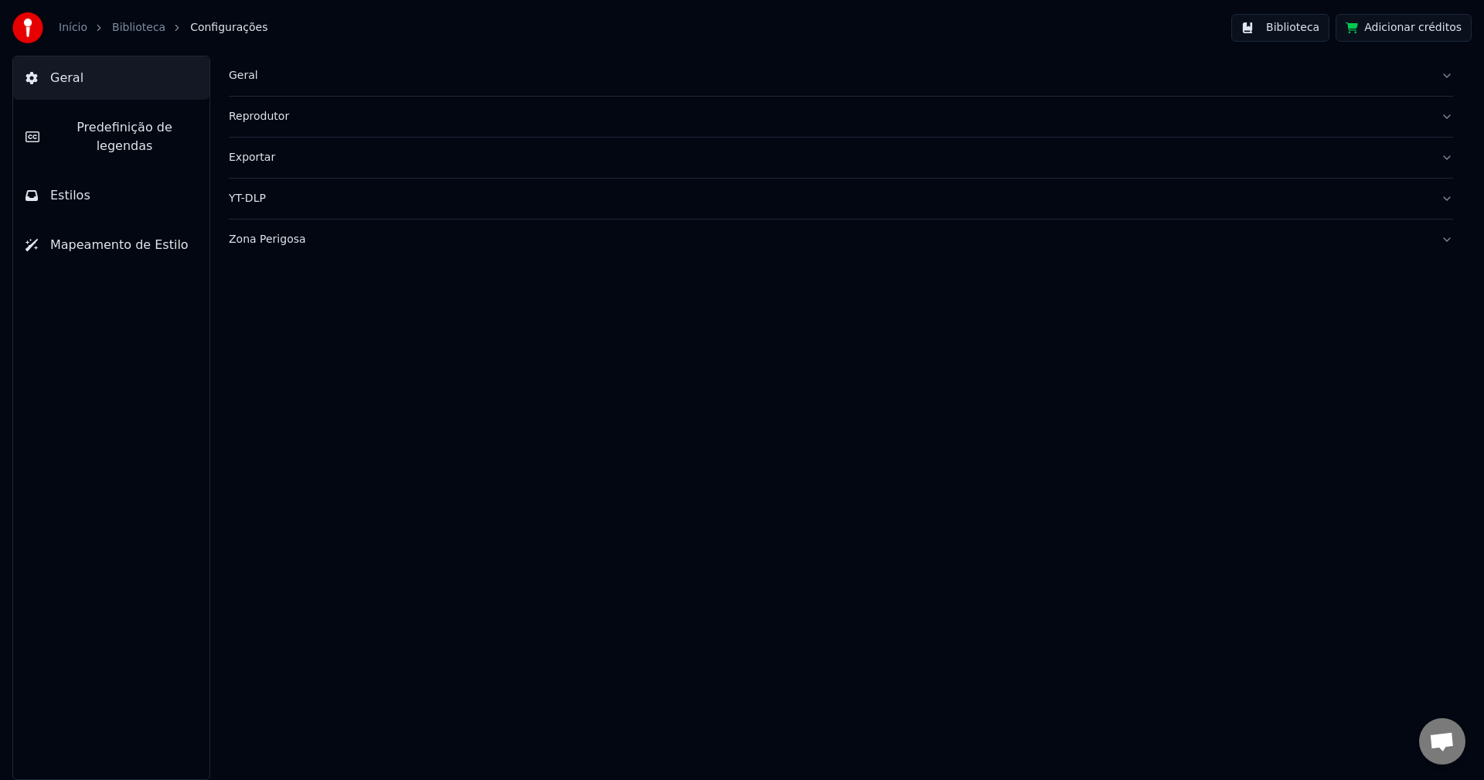
click at [242, 78] on div "Geral" at bounding box center [829, 75] width 1200 height 15
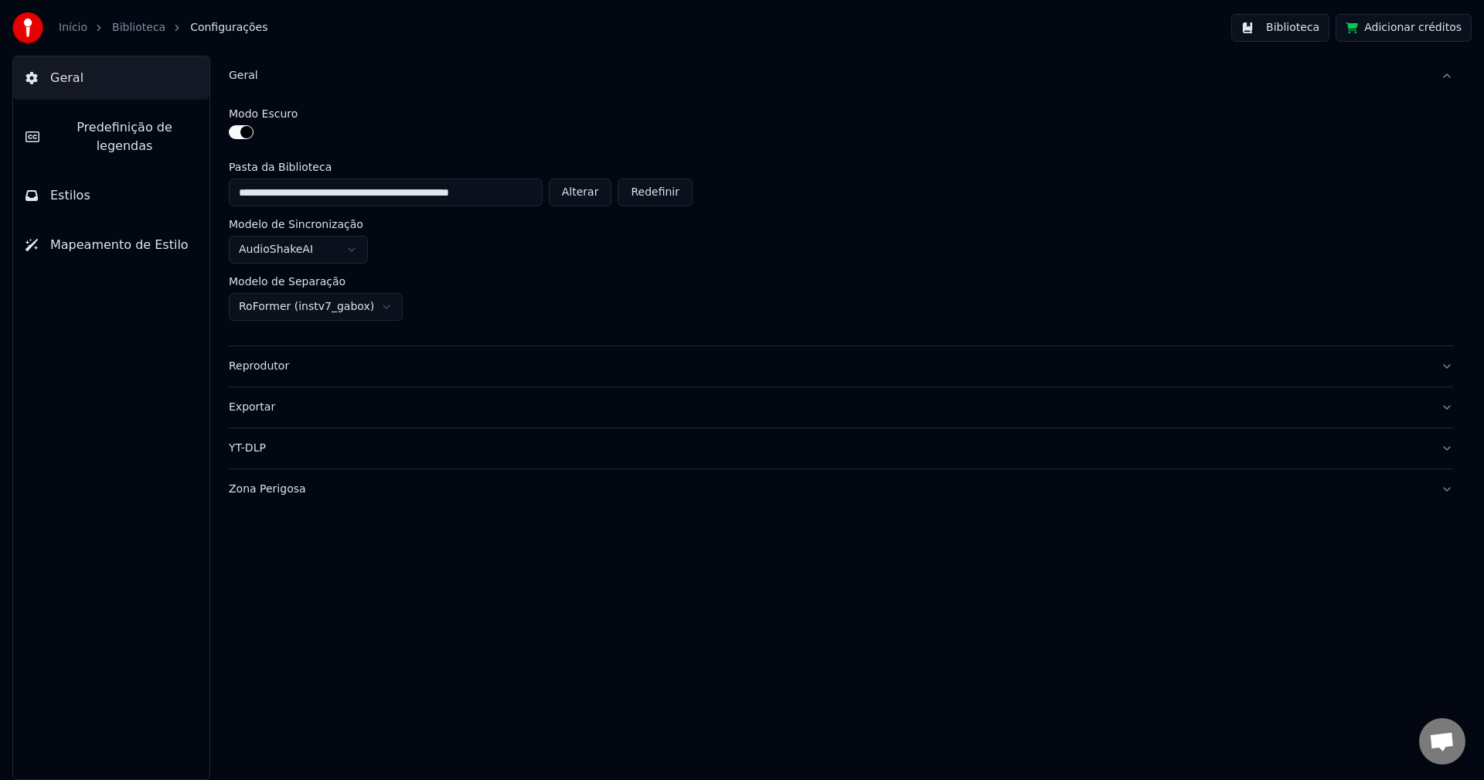
click at [616, 186] on div "**********" at bounding box center [461, 193] width 464 height 28
click at [611, 190] on button "Alterar" at bounding box center [580, 193] width 63 height 28
type input "**********"
click at [1301, 32] on button "Biblioteca" at bounding box center [1280, 28] width 98 height 28
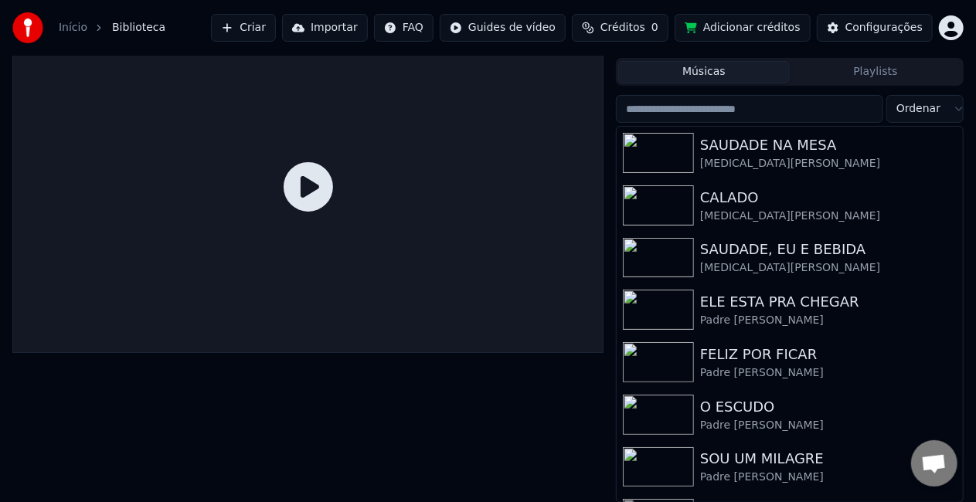
click at [276, 32] on button "Criar" at bounding box center [243, 28] width 65 height 28
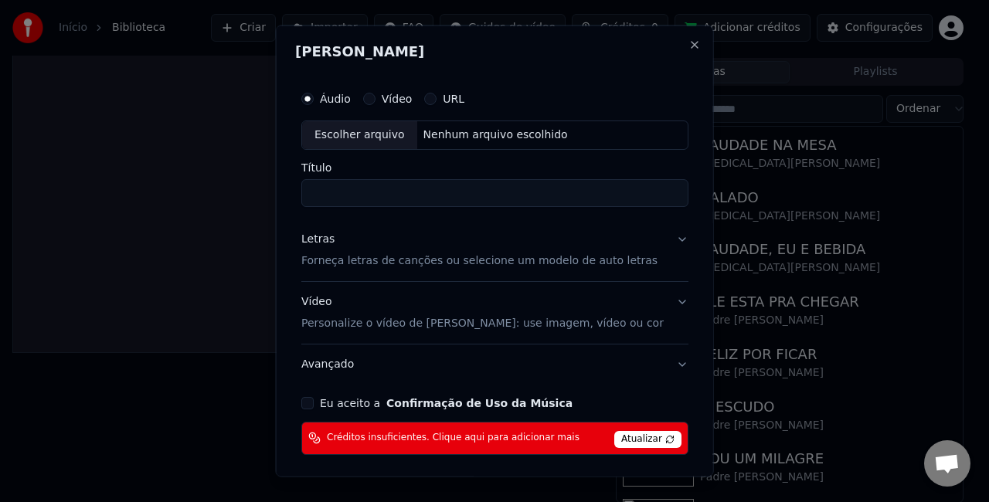
click at [475, 128] on div "Nenhum arquivo escolhido" at bounding box center [495, 135] width 157 height 15
type input "**********"
click at [309, 406] on button "Eu aceito a Confirmação de Uso da Música" at bounding box center [307, 403] width 12 height 12
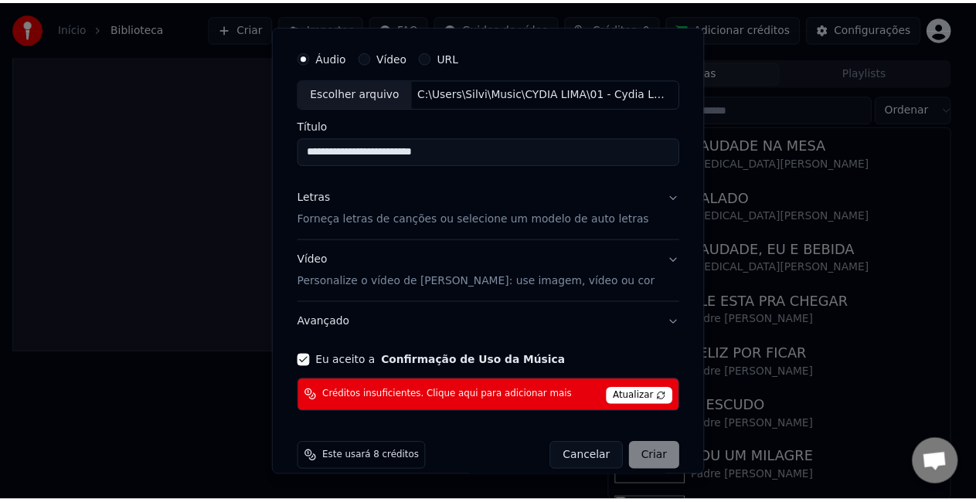
scroll to position [59, 0]
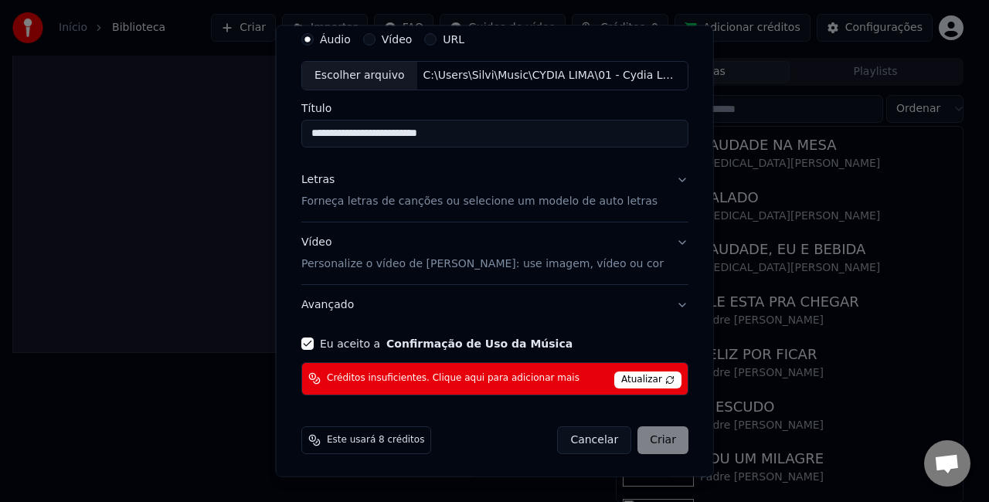
click at [615, 380] on span "Atualizar" at bounding box center [648, 380] width 67 height 17
click at [621, 377] on span "Atualizar" at bounding box center [648, 380] width 67 height 17
click at [655, 379] on span "Atualizar" at bounding box center [648, 380] width 67 height 17
click at [655, 380] on span "Atualizar" at bounding box center [648, 380] width 67 height 17
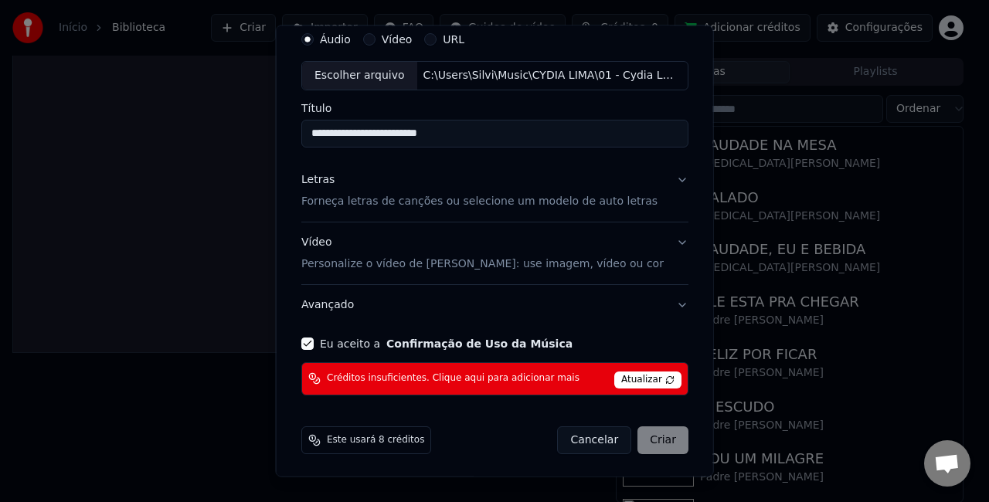
click at [655, 380] on span "Atualizar" at bounding box center [648, 380] width 67 height 17
click at [645, 438] on div "Cancelar Criar" at bounding box center [622, 441] width 131 height 28
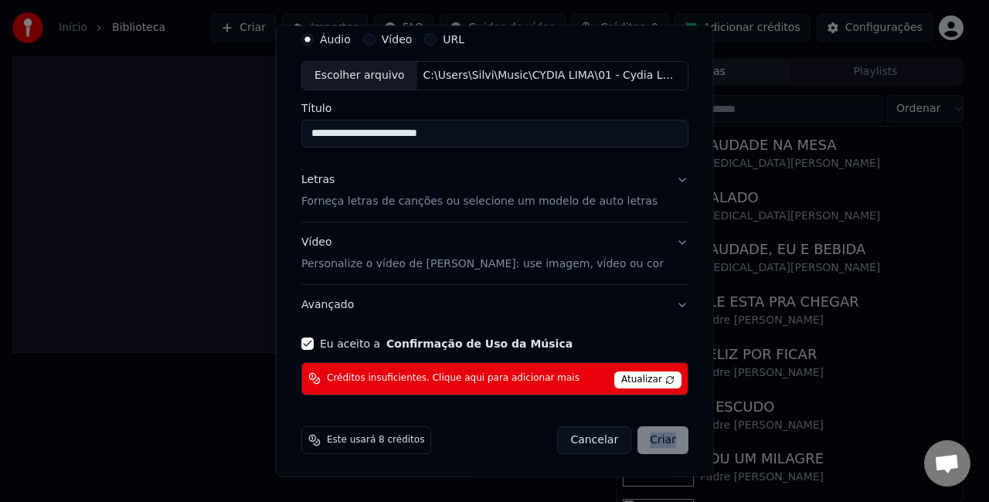
click at [645, 438] on div "Cancelar Criar" at bounding box center [622, 441] width 131 height 28
click at [572, 442] on button "Cancelar" at bounding box center [594, 441] width 74 height 28
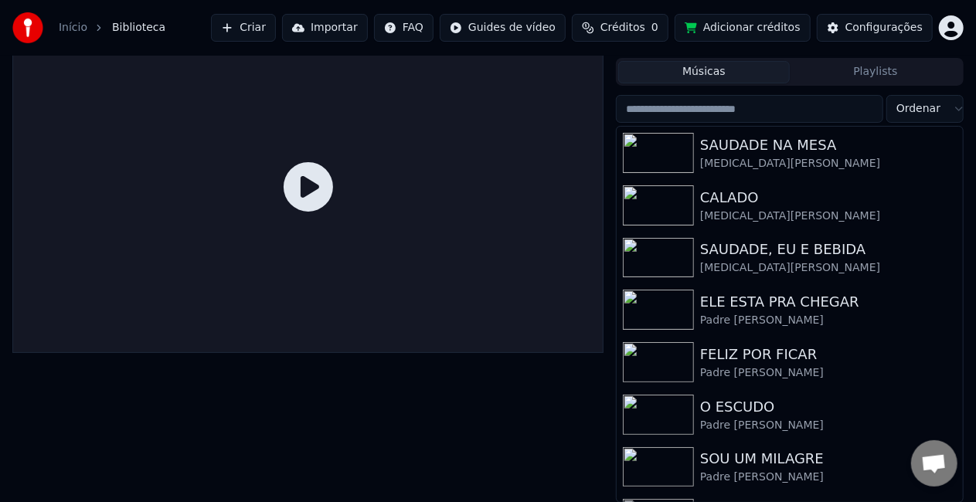
click at [74, 23] on link "Início" at bounding box center [73, 27] width 29 height 15
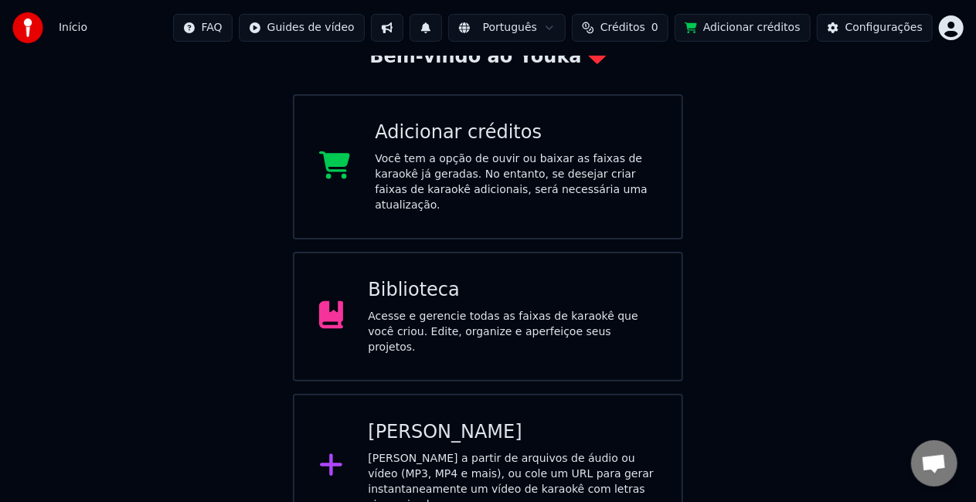
click at [502, 281] on div "Biblioteca" at bounding box center [512, 290] width 289 height 25
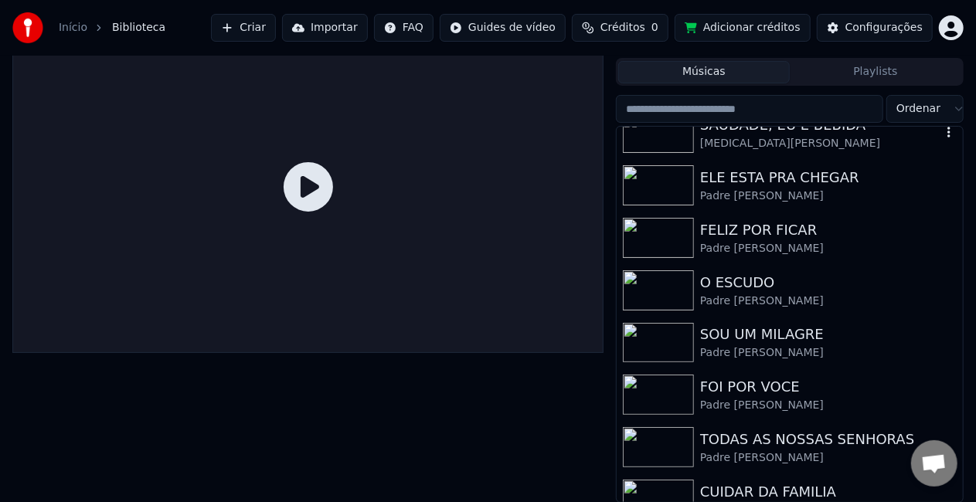
scroll to position [148, 0]
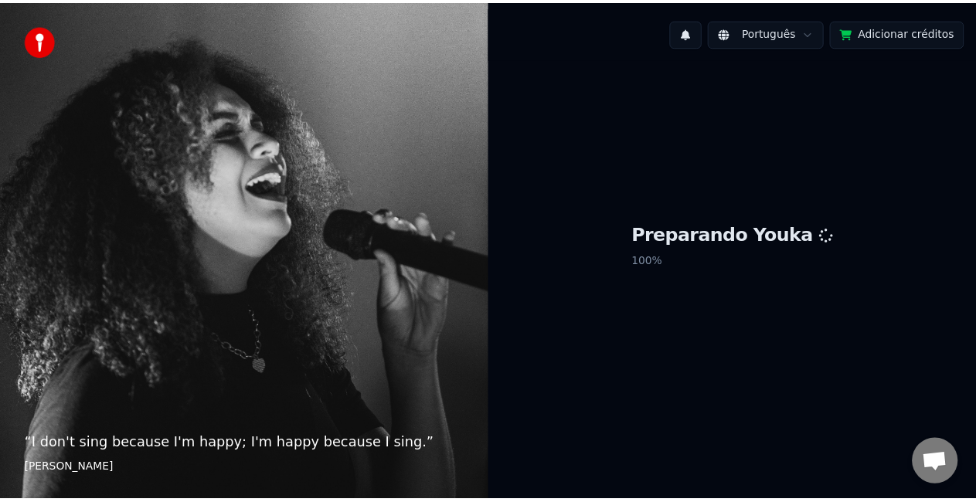
scroll to position [1486, 0]
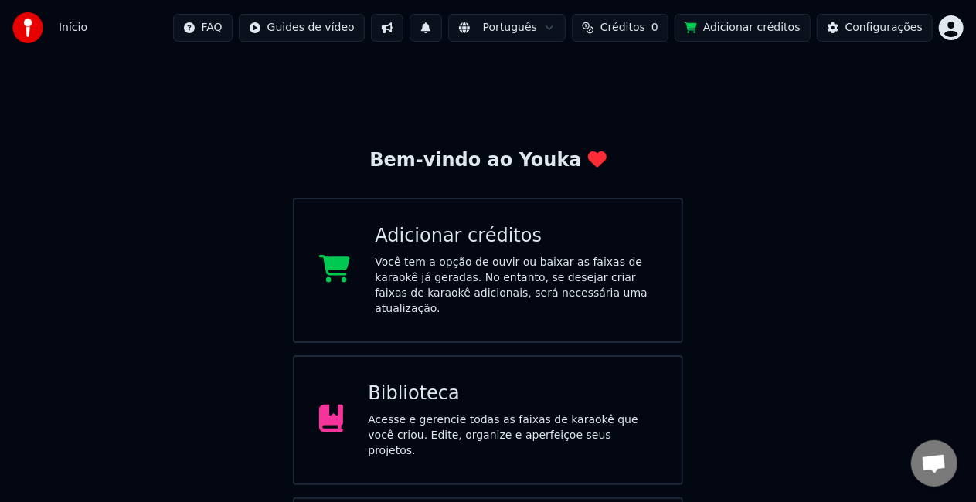
click at [758, 33] on button "Adicionar créditos" at bounding box center [743, 28] width 136 height 28
